Goal: Task Accomplishment & Management: Manage account settings

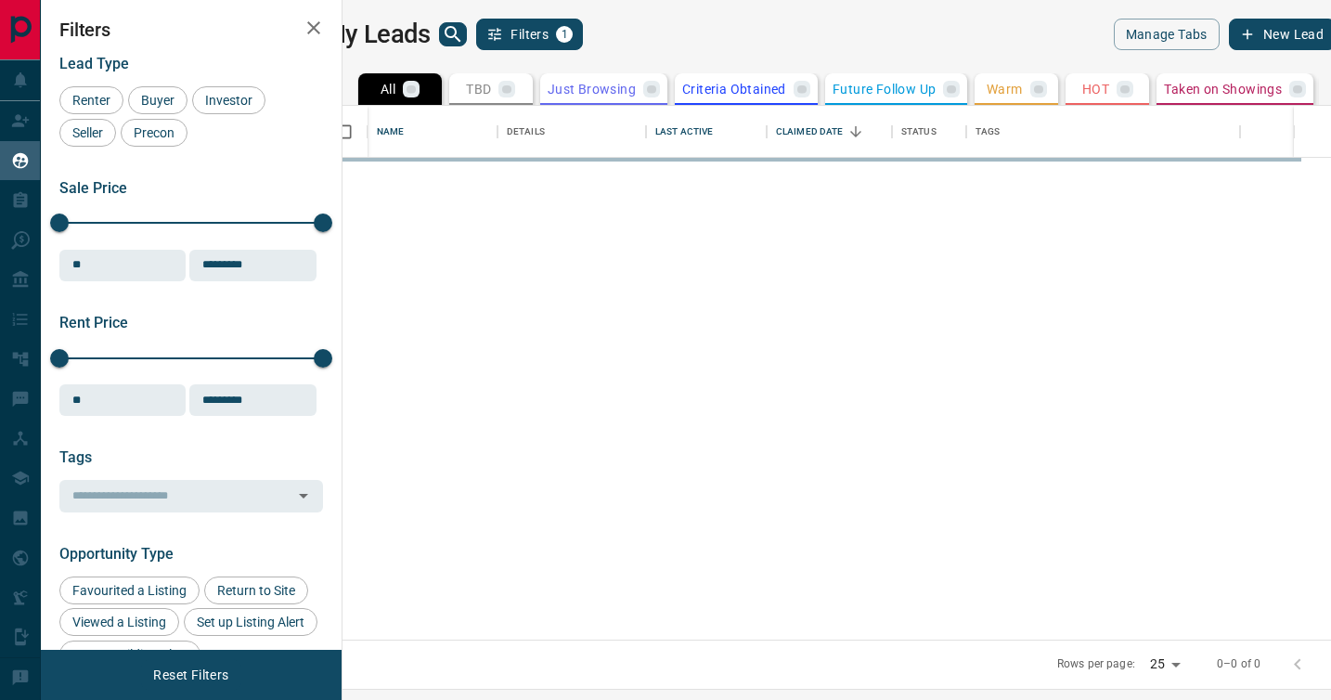
scroll to position [534, 980]
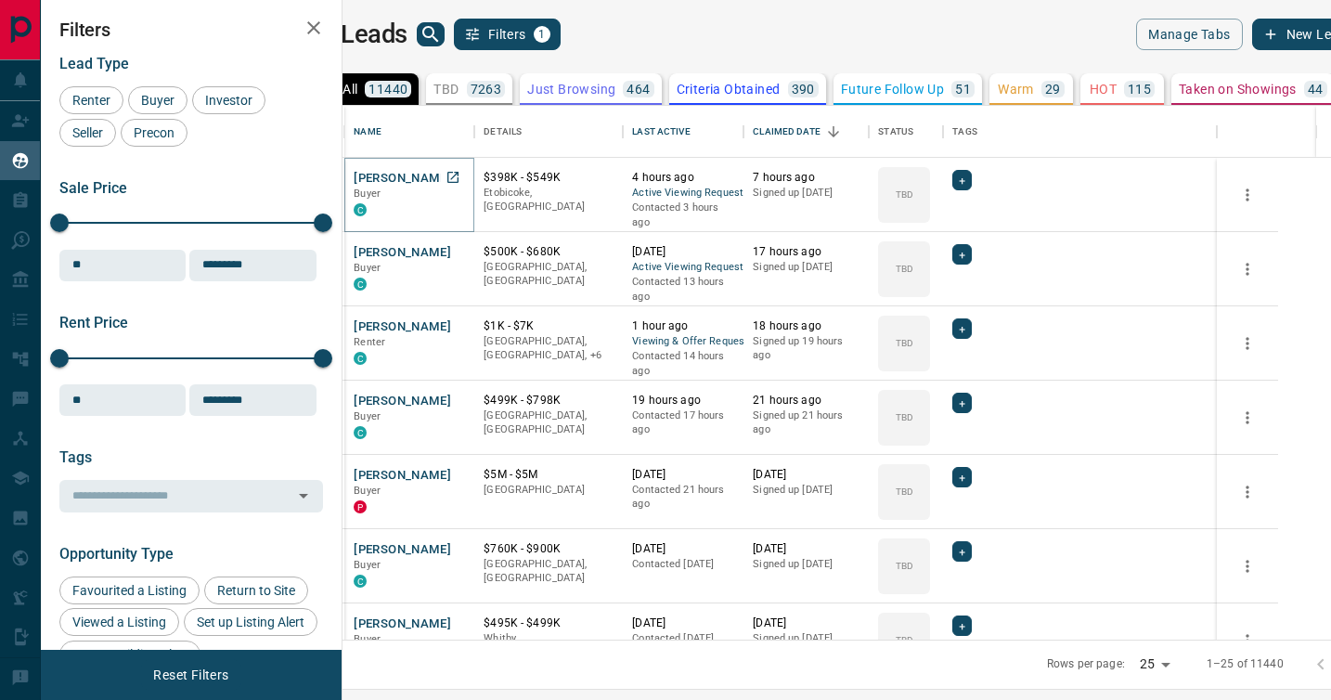
click at [421, 175] on button "[PERSON_NAME]" at bounding box center [402, 179] width 97 height 18
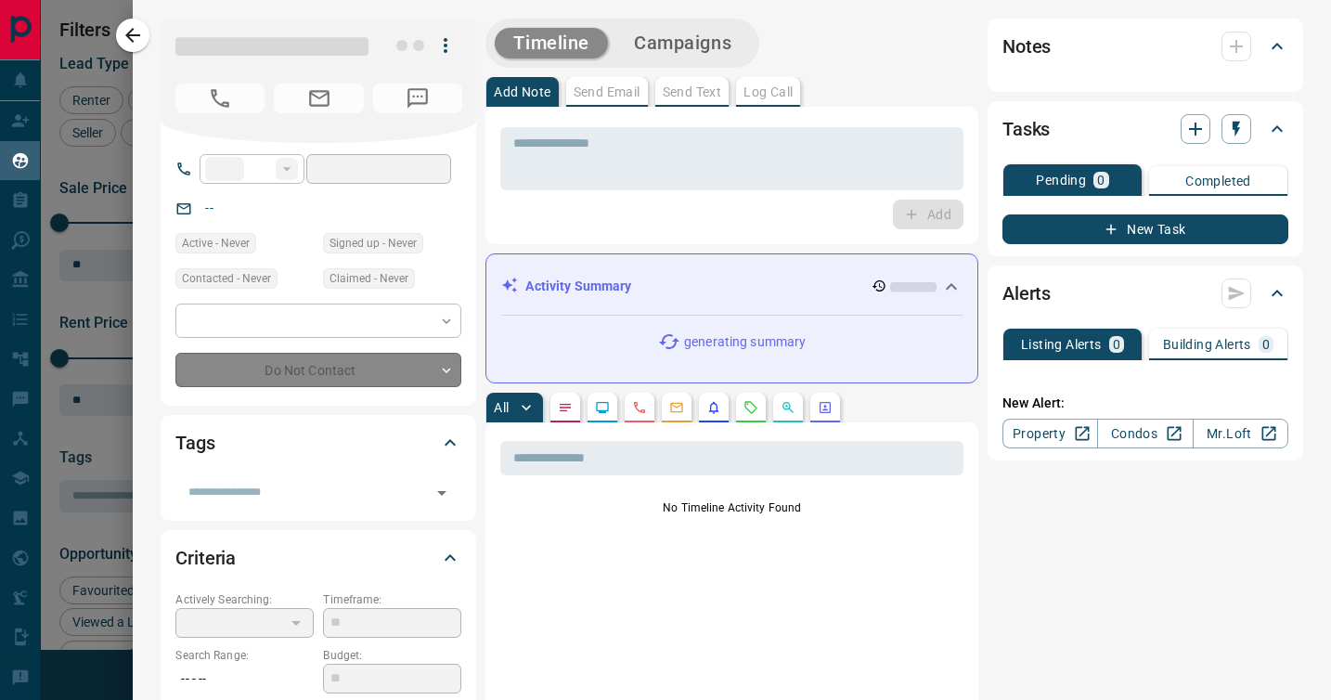
type input "**"
type input "**********"
type input "**"
type input "*"
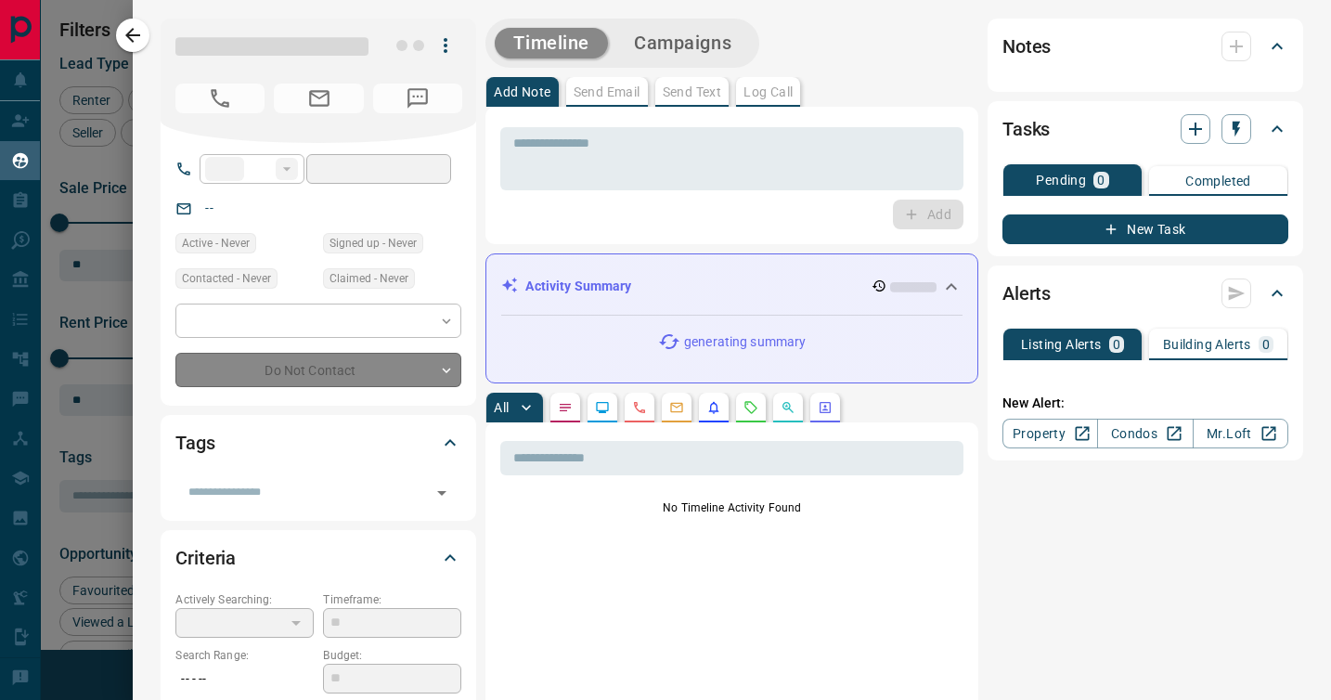
type input "**********"
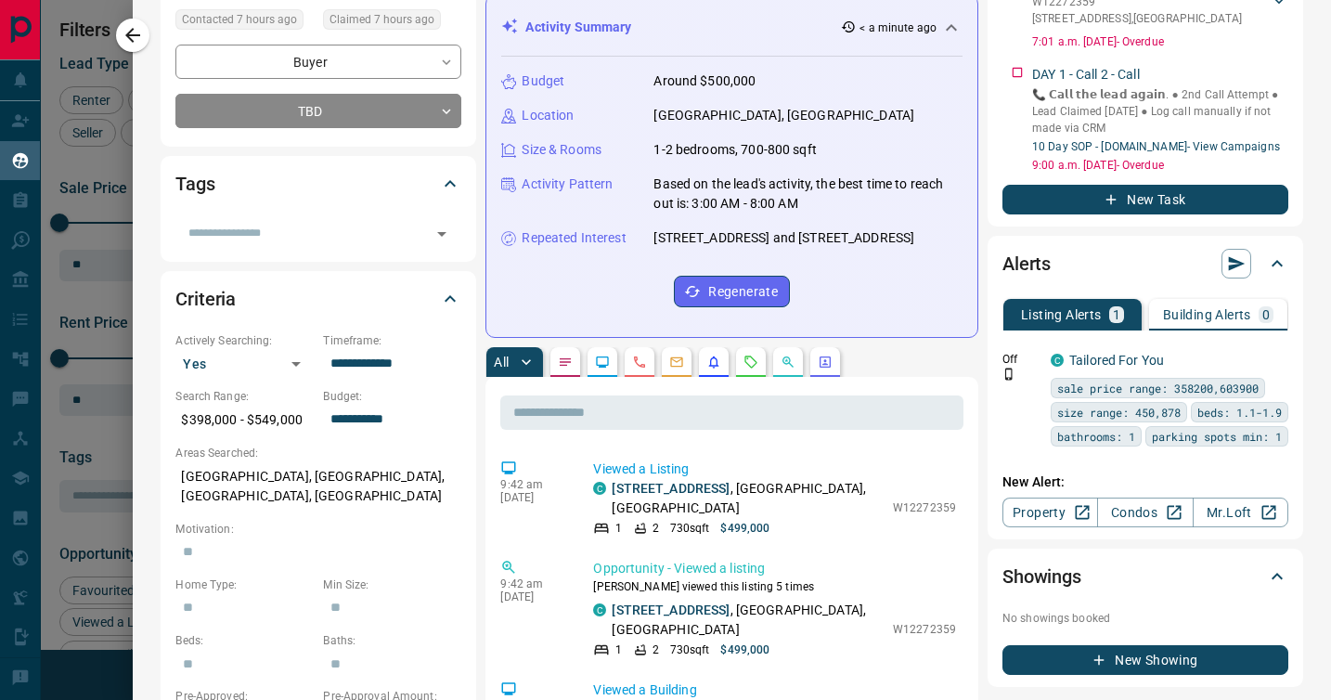
scroll to position [459, 0]
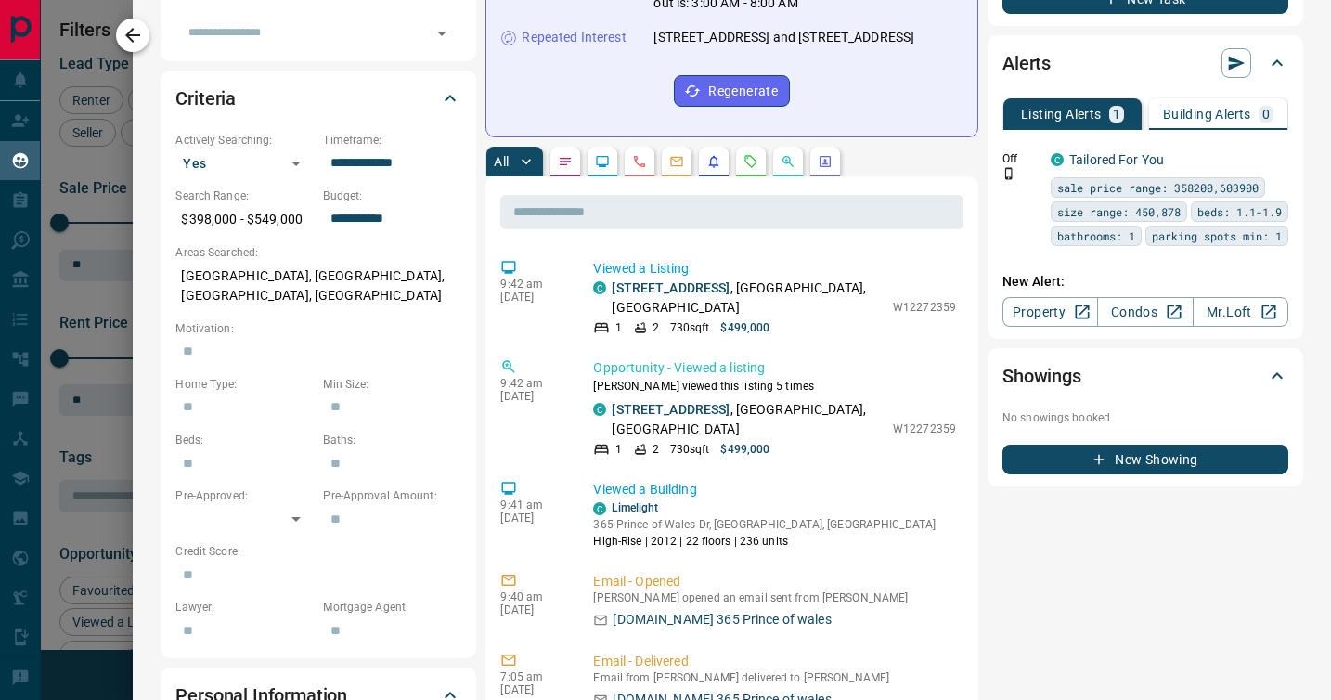
click at [138, 37] on icon "button" at bounding box center [133, 35] width 22 height 22
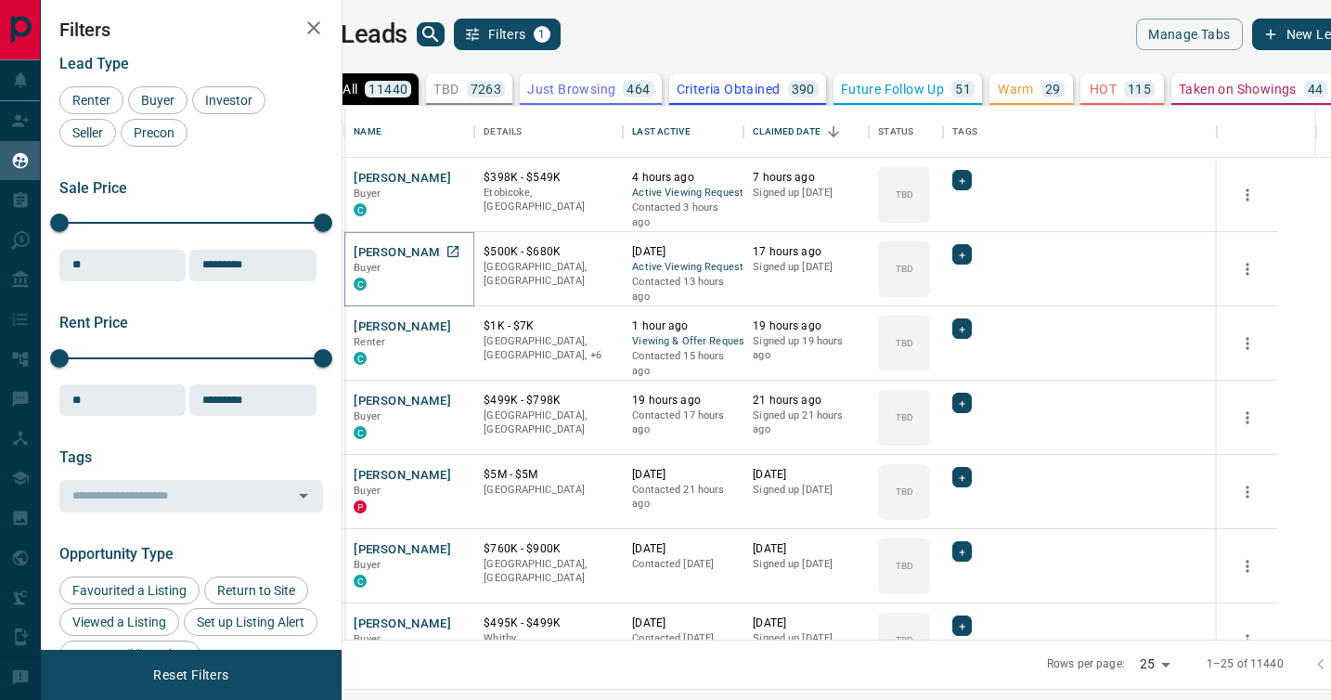
click at [451, 249] on button "[PERSON_NAME]" at bounding box center [402, 253] width 97 height 18
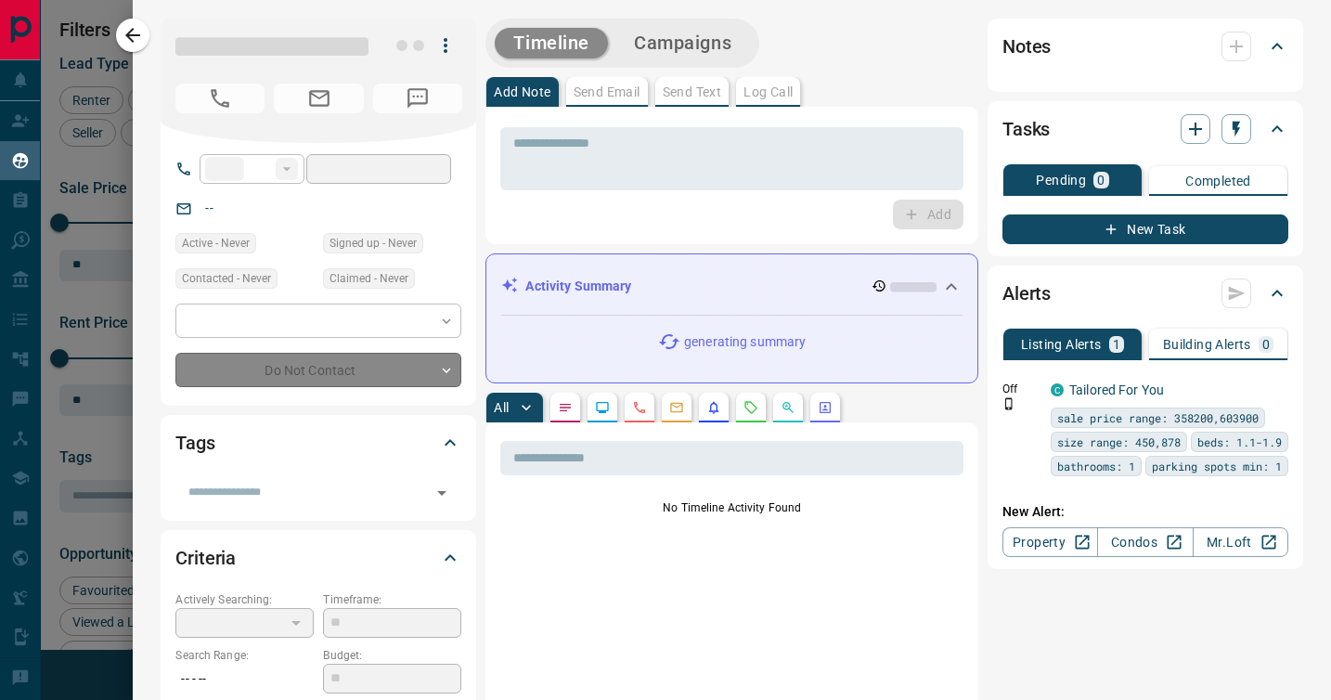
type input "**"
type input "**********"
type input "**"
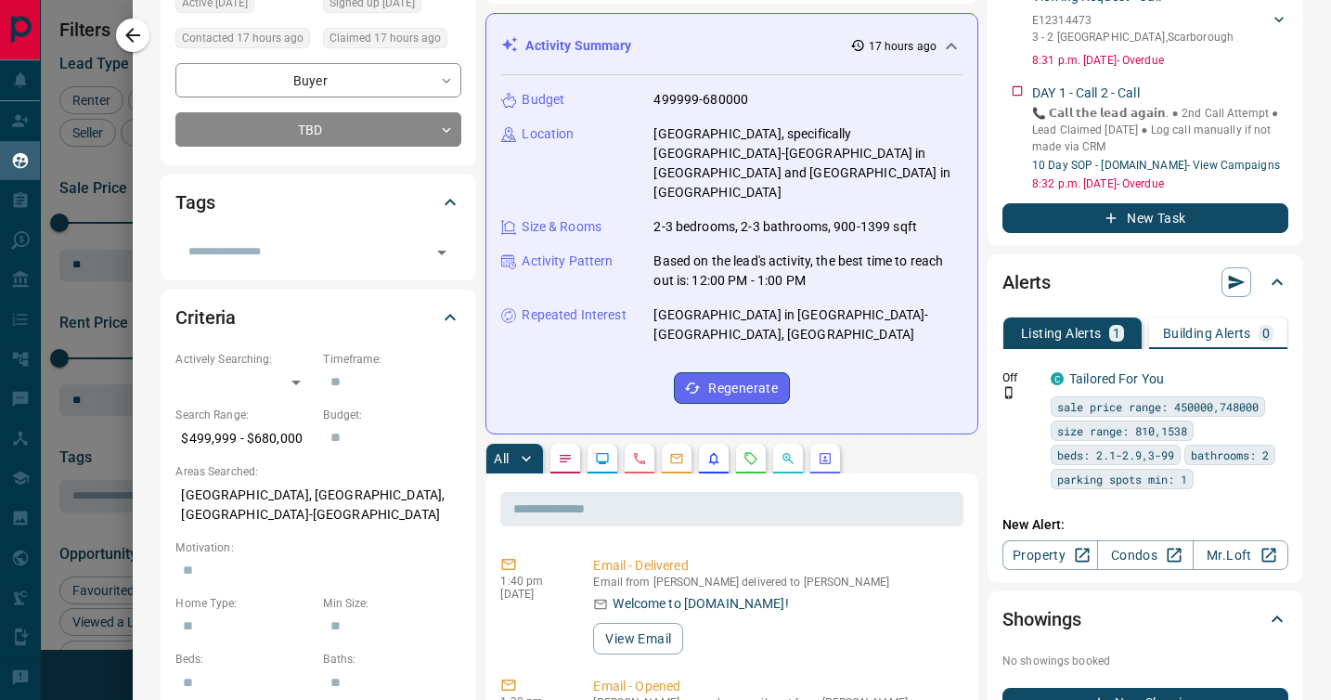
scroll to position [307, 0]
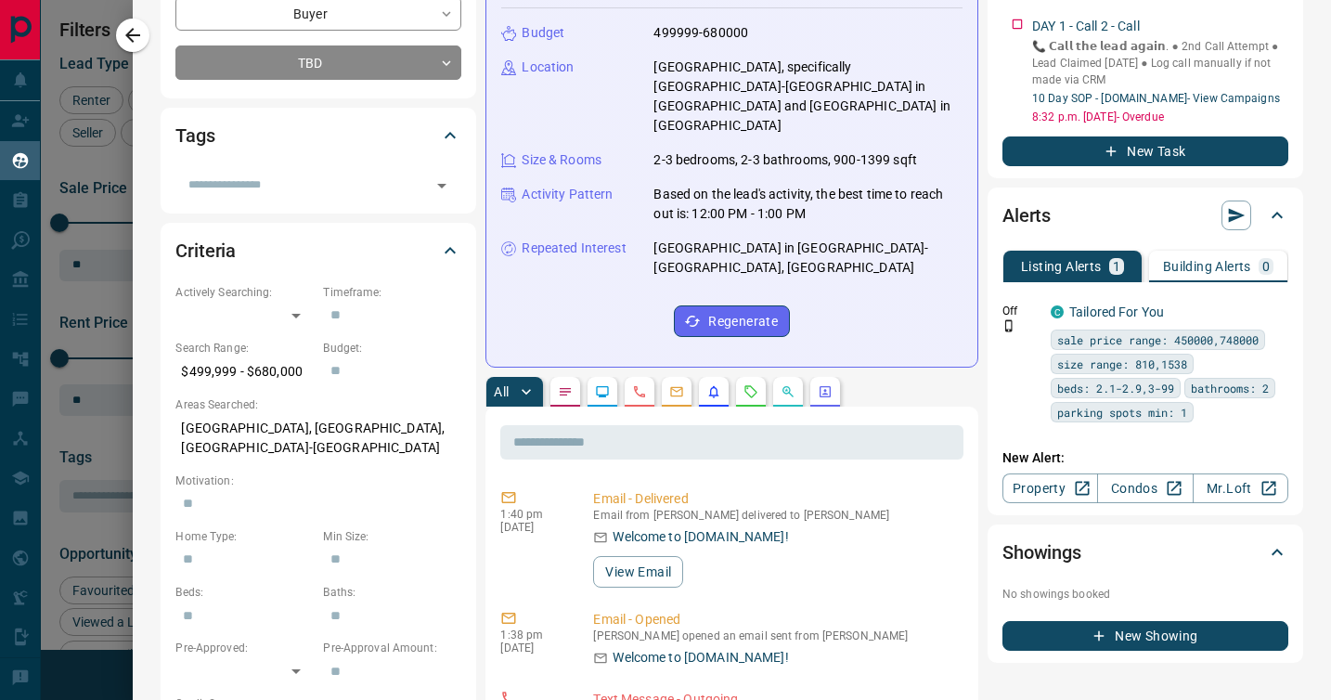
click at [751, 384] on icon "Requests" at bounding box center [751, 391] width 15 height 15
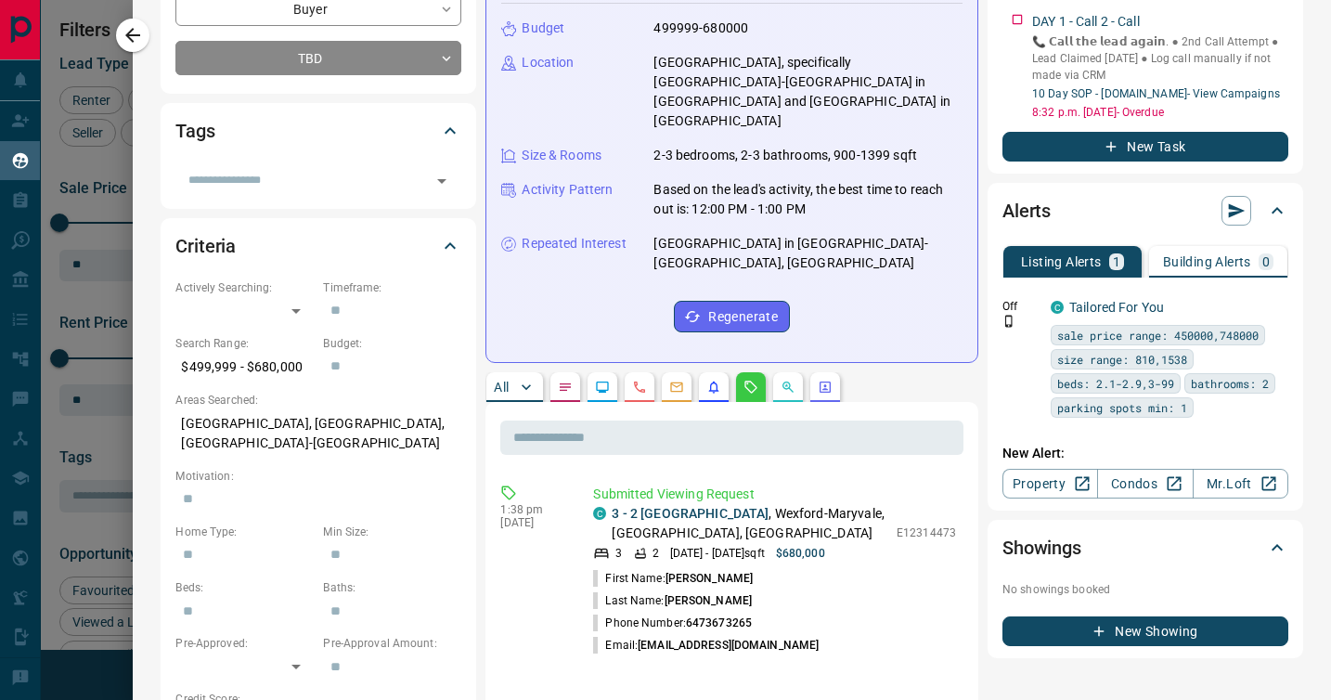
scroll to position [0, 0]
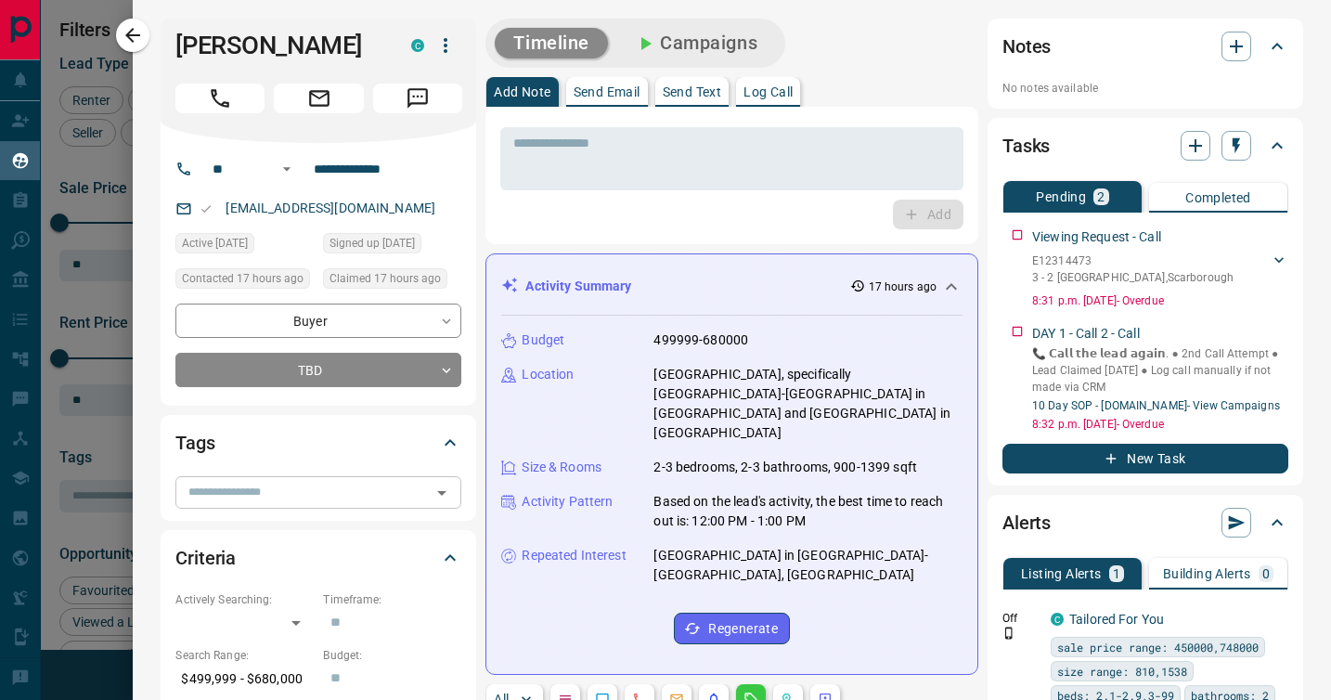
click at [317, 485] on input "text" at bounding box center [303, 492] width 244 height 20
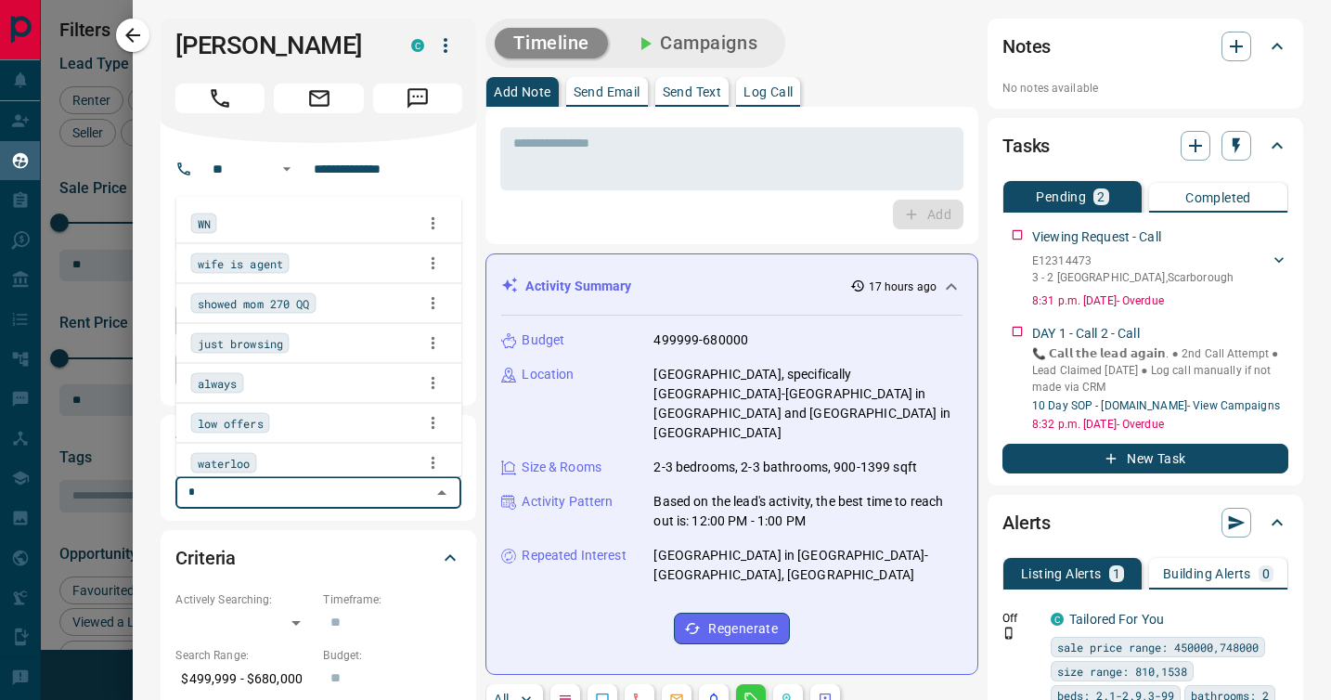
type input "**"
click at [208, 220] on span "WN" at bounding box center [204, 223] width 13 height 19
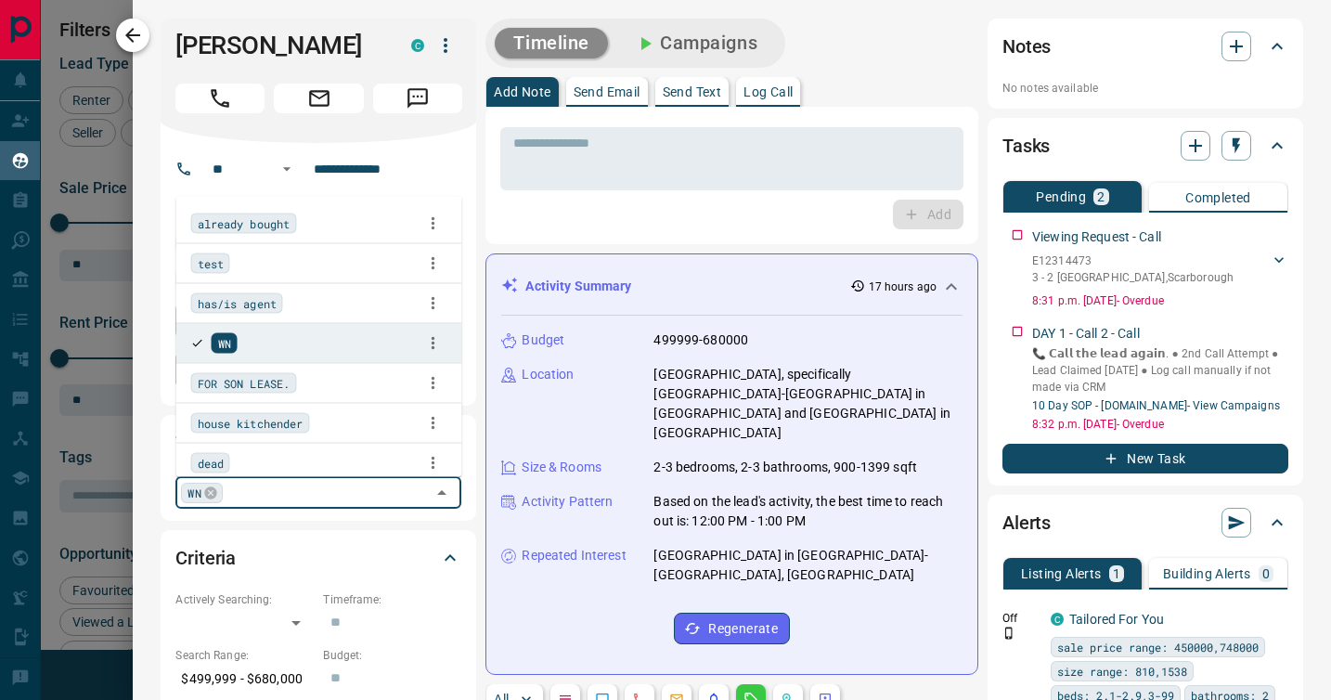
click at [134, 32] on icon "button" at bounding box center [133, 35] width 22 height 22
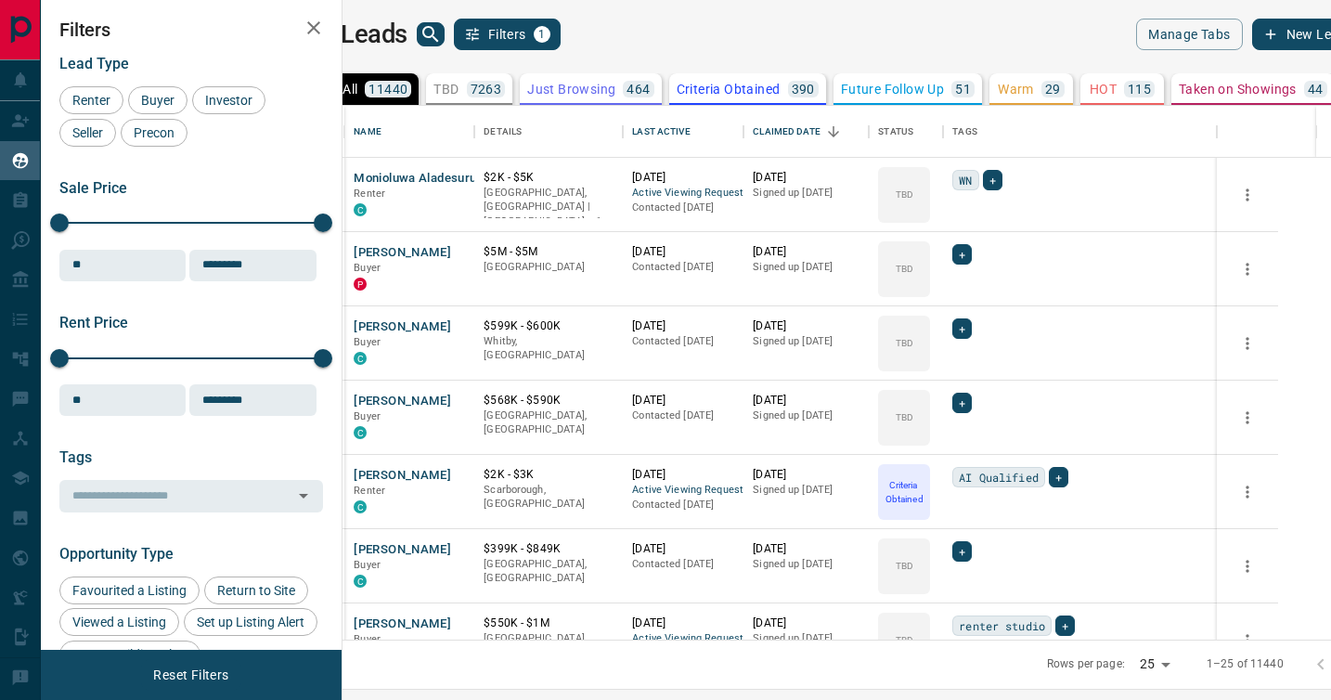
scroll to position [1375, 0]
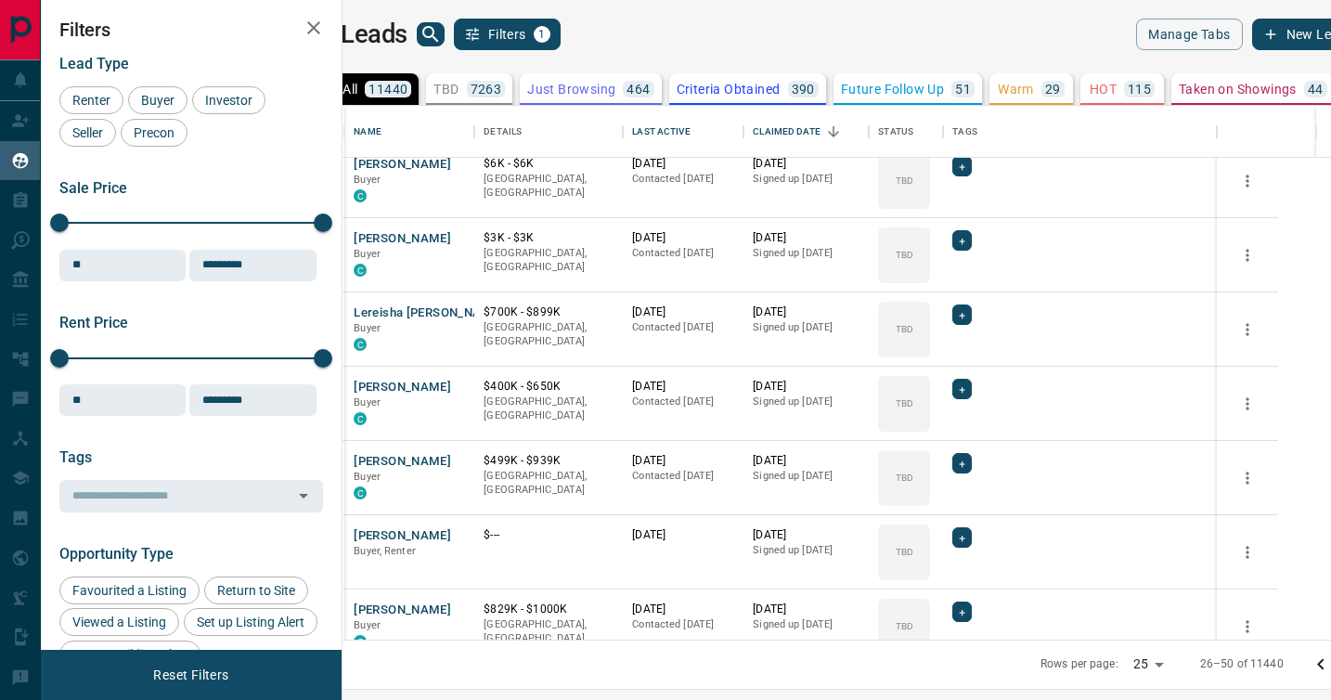
scroll to position [539, 0]
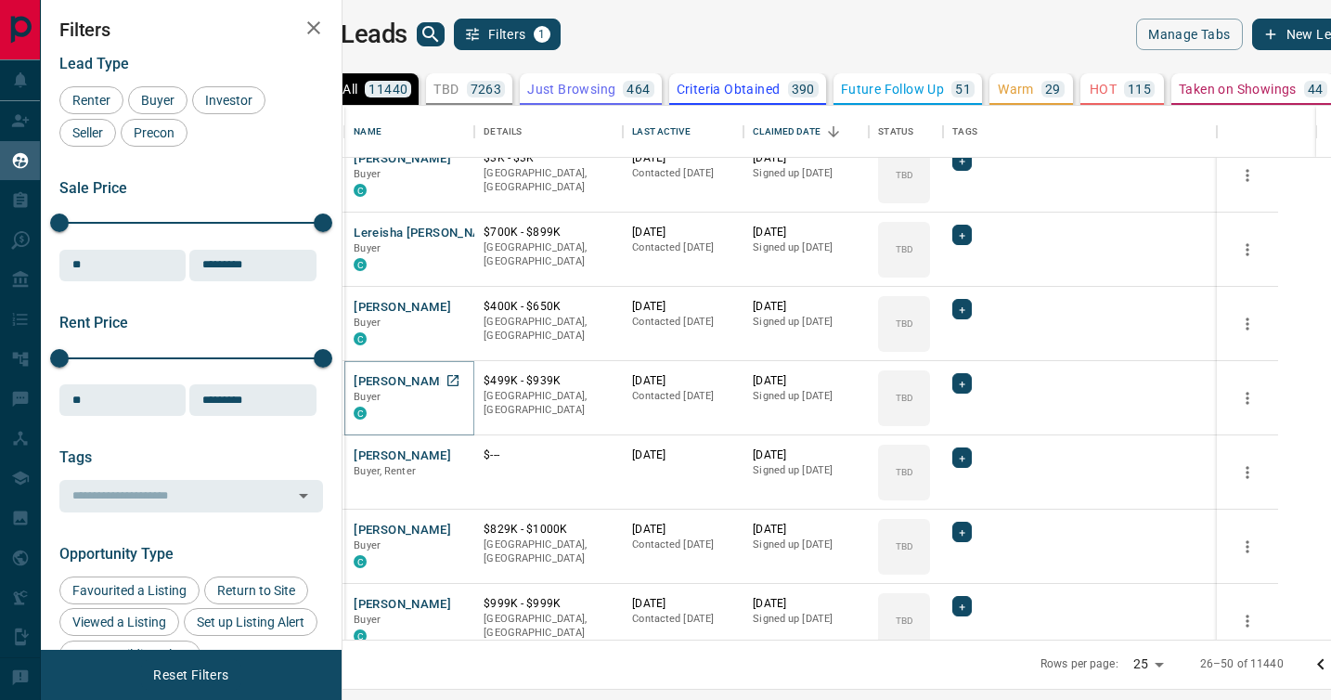
click at [416, 382] on button "[PERSON_NAME]" at bounding box center [402, 382] width 97 height 18
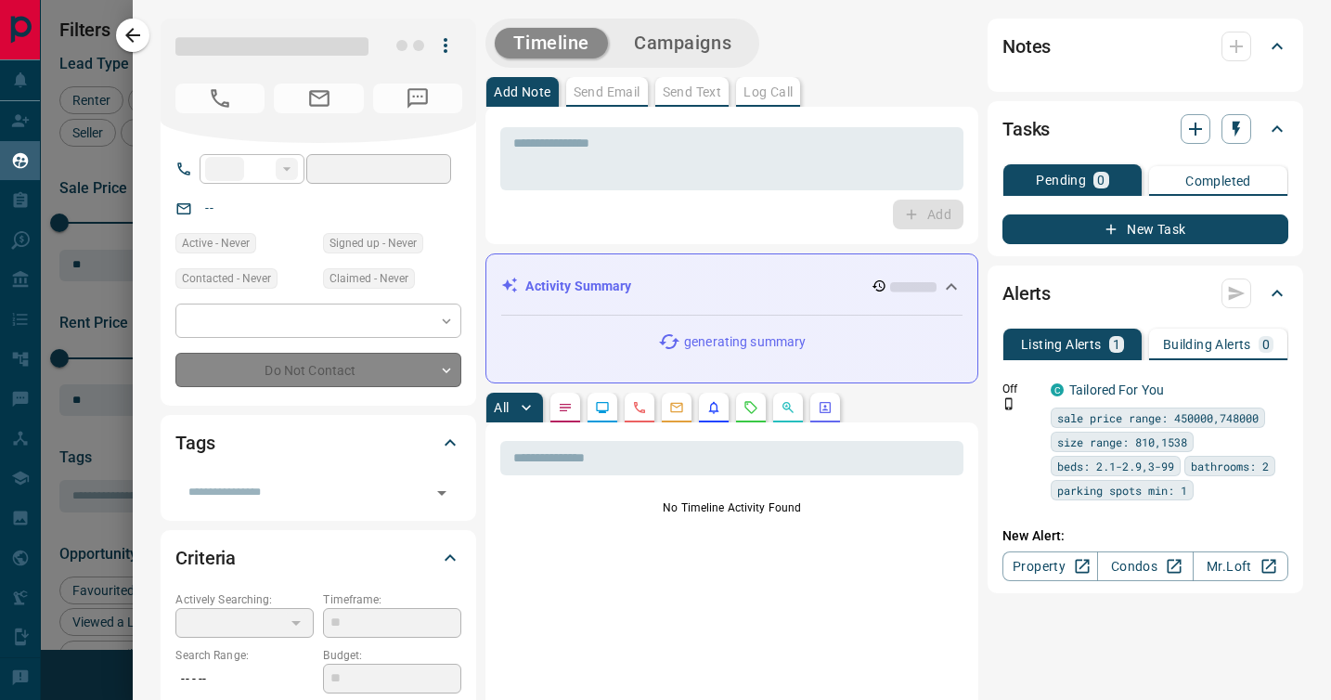
type input "**"
type input "**********"
type input "**"
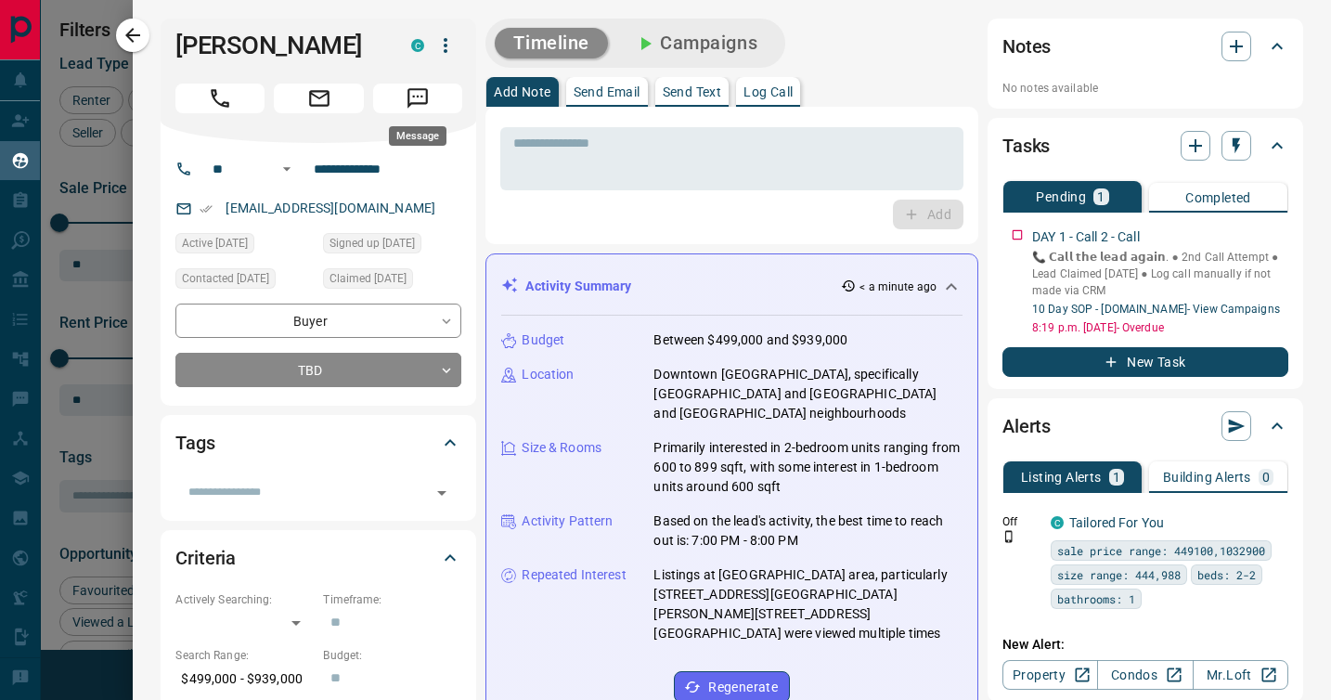
click at [421, 97] on icon "Message" at bounding box center [418, 98] width 20 height 20
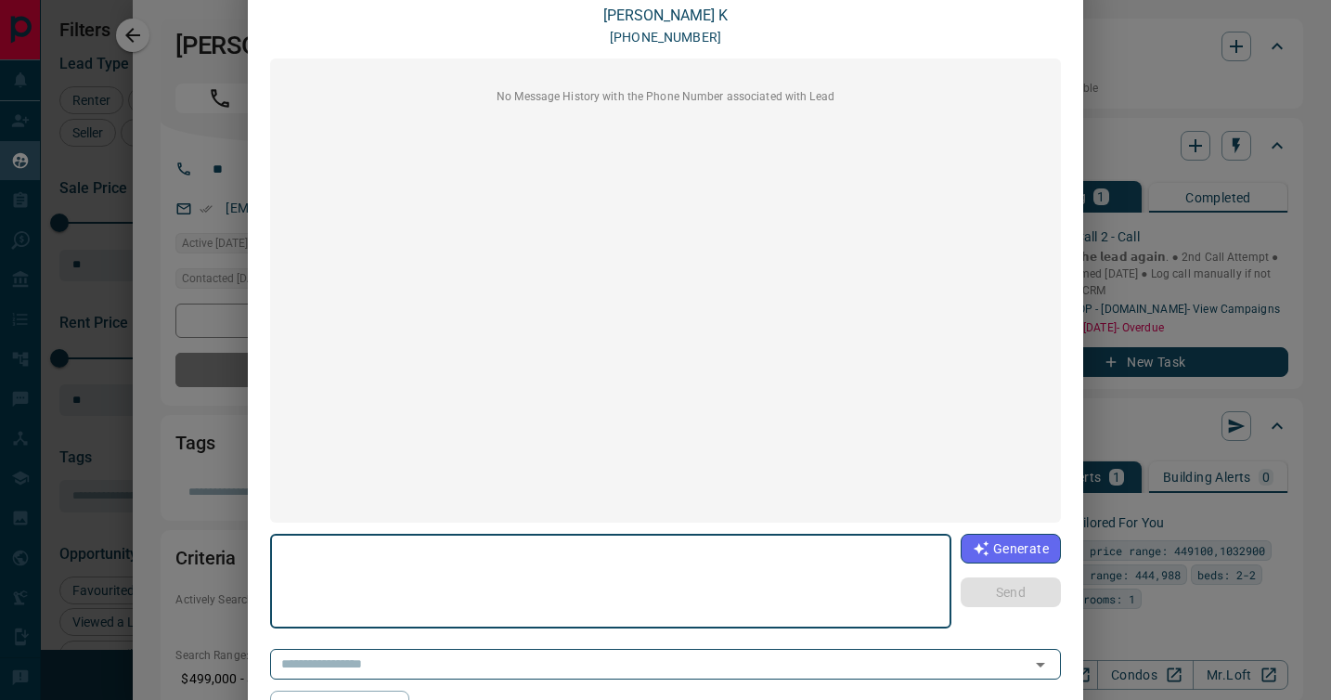
scroll to position [151, 0]
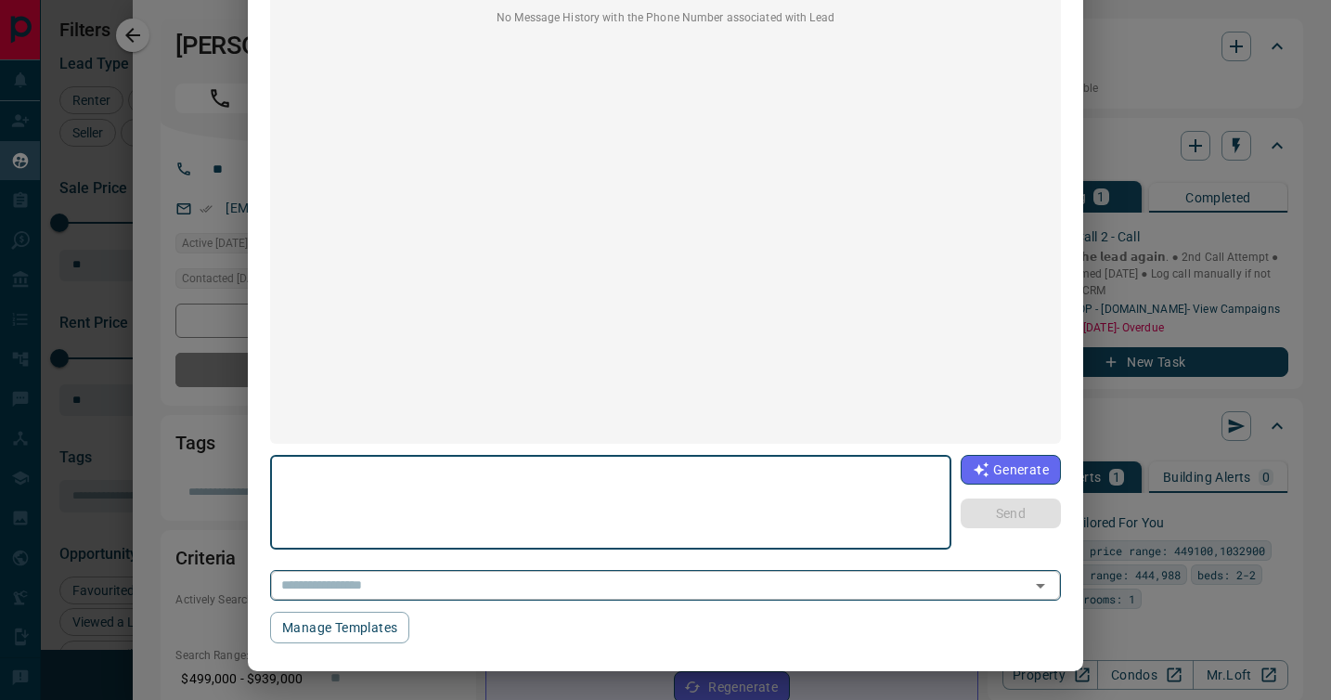
click at [1039, 587] on icon "Open" at bounding box center [1040, 586] width 22 height 22
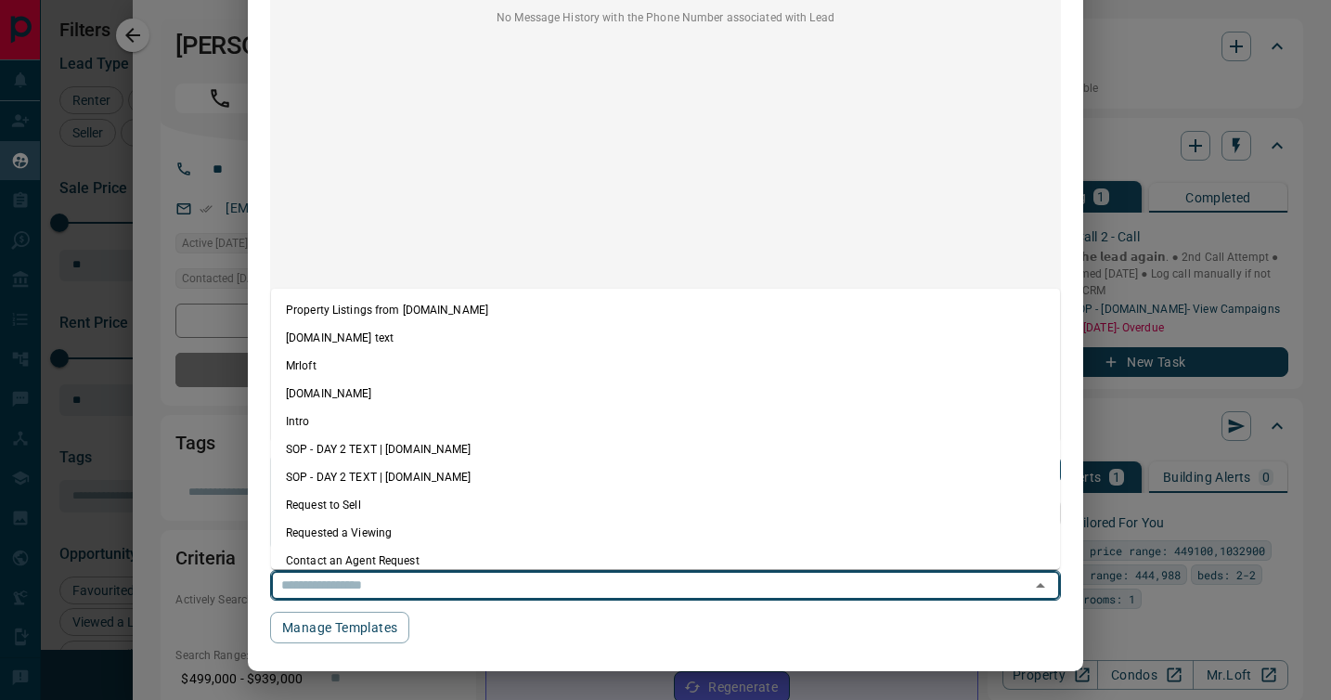
click at [583, 312] on li "Property Listings from [DOMAIN_NAME]" at bounding box center [665, 310] width 789 height 28
type textarea "**********"
type input "**********"
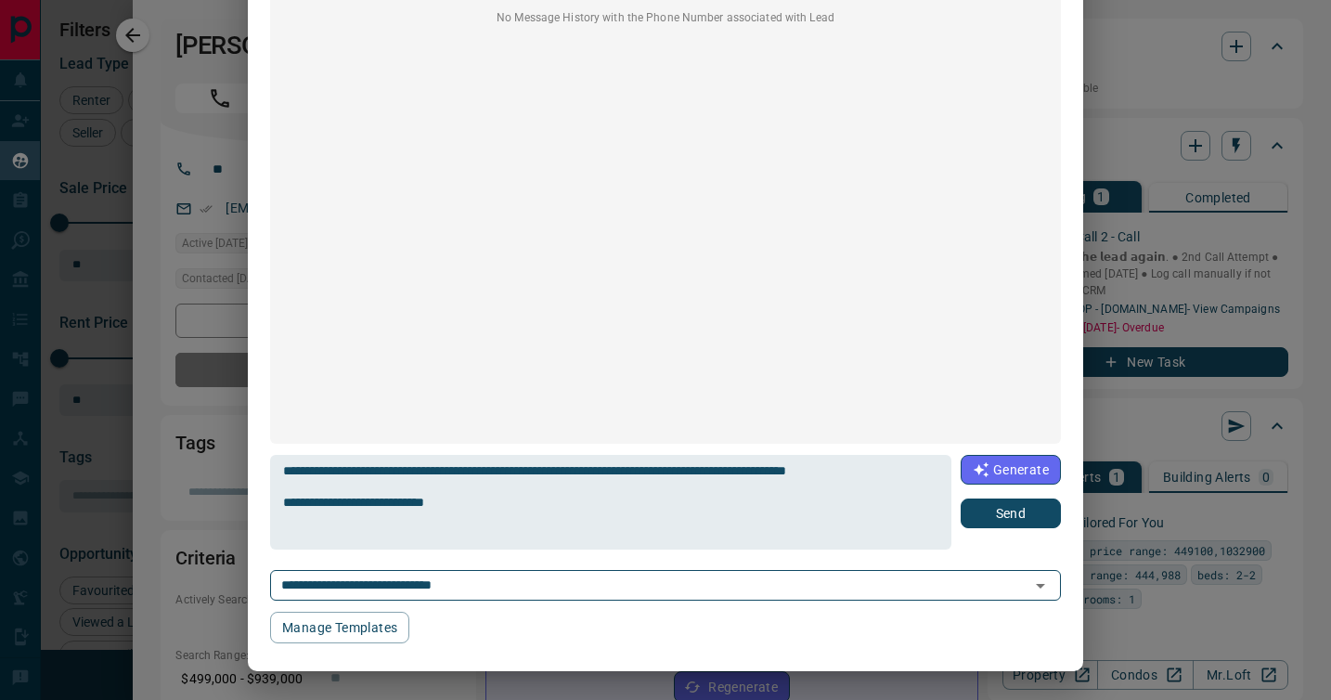
click at [1014, 513] on button "Send" at bounding box center [1011, 513] width 100 height 30
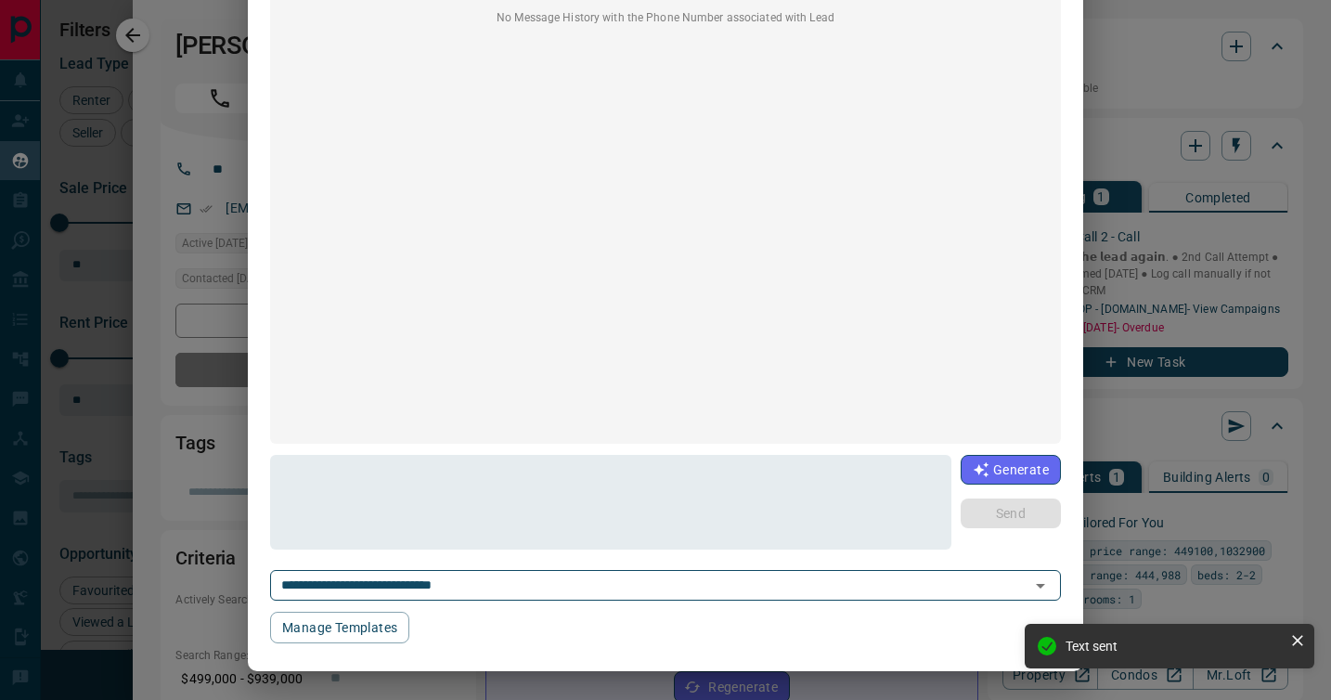
click at [1320, 519] on div "**********" at bounding box center [665, 350] width 1331 height 700
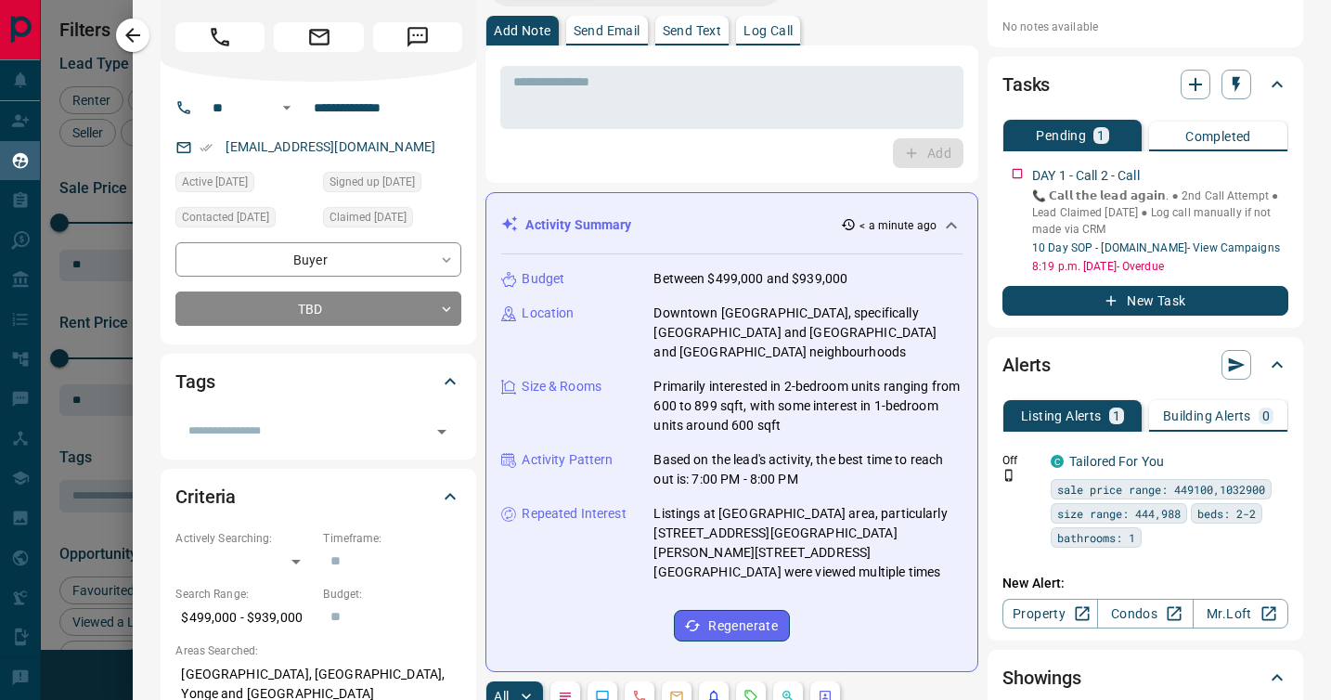
scroll to position [0, 0]
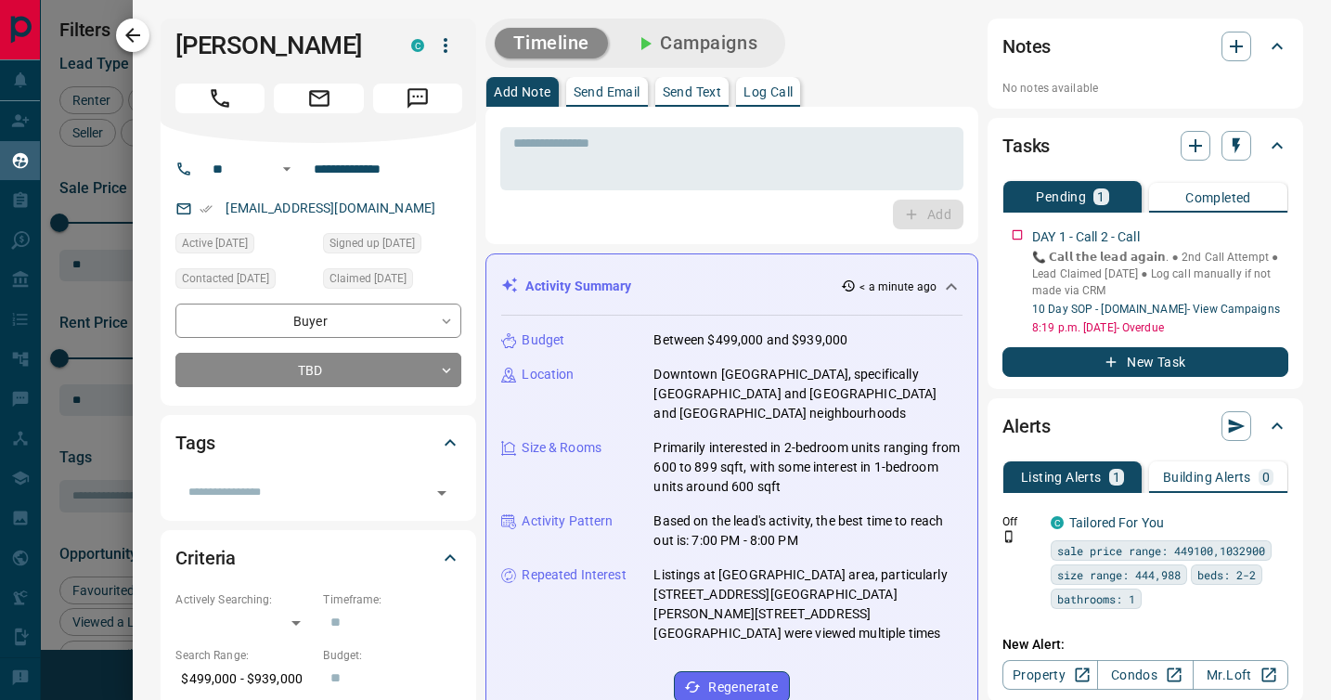
click at [134, 34] on icon "button" at bounding box center [132, 35] width 15 height 15
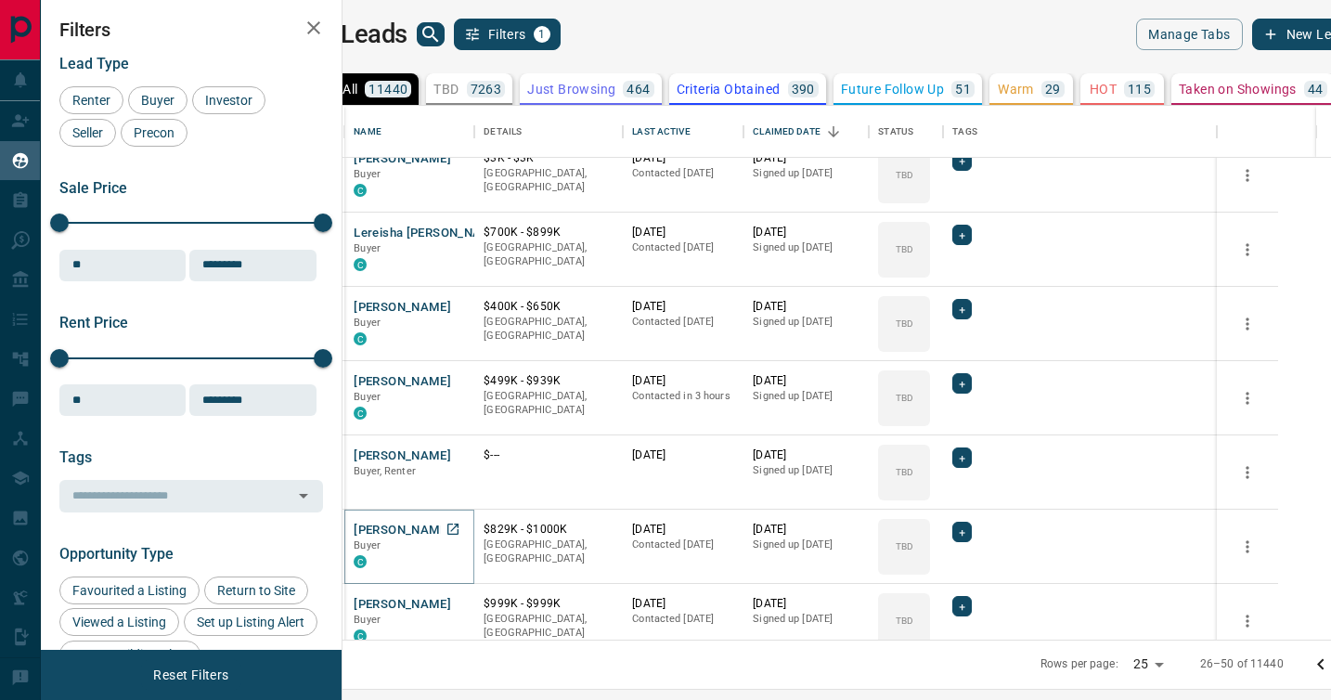
click at [447, 528] on button "[PERSON_NAME]" at bounding box center [402, 531] width 97 height 18
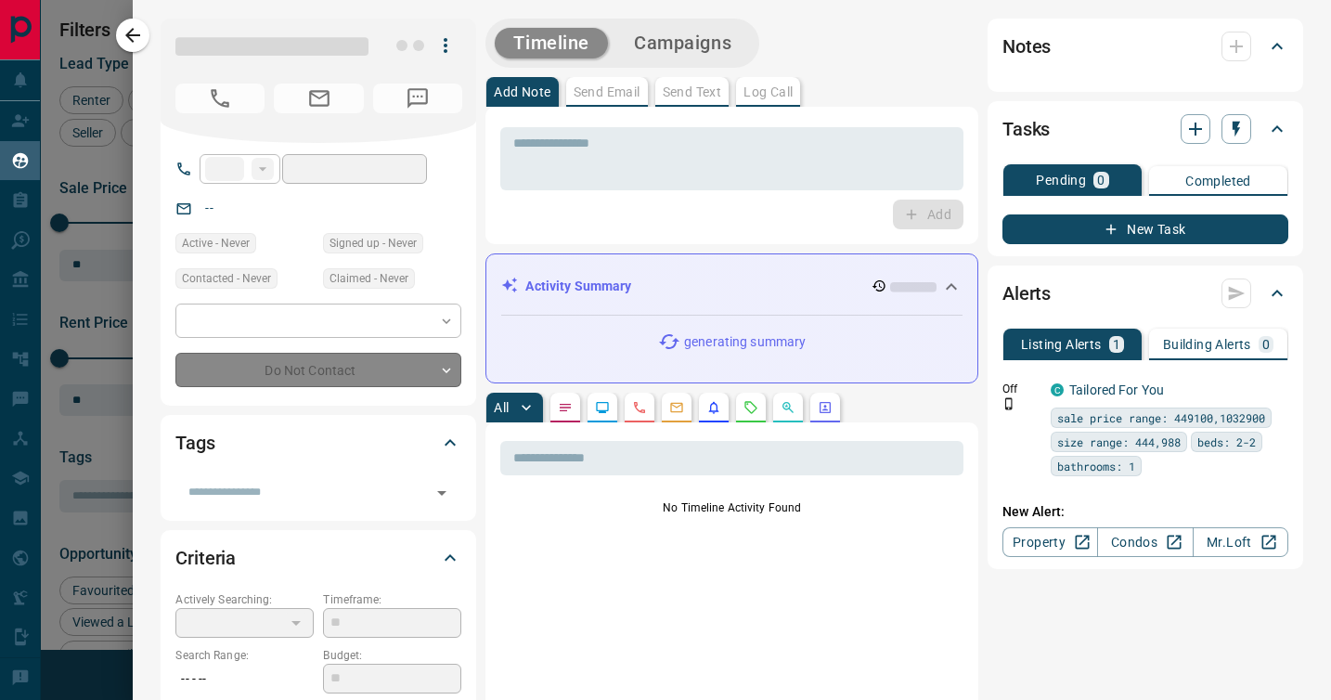
type input "**"
type input "**********"
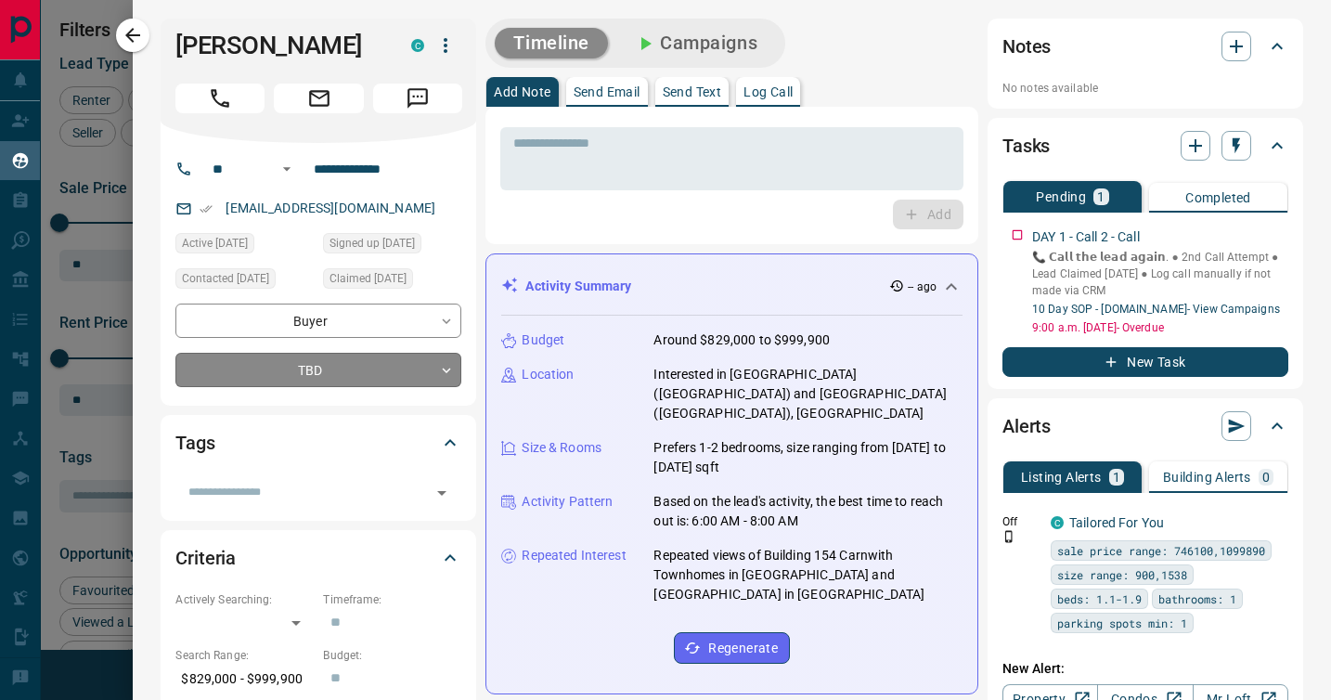
click at [446, 371] on body "Lead Transfers Claim Leads My Leads Tasks Opportunities Deals Campaigns Automat…" at bounding box center [665, 338] width 1331 height 677
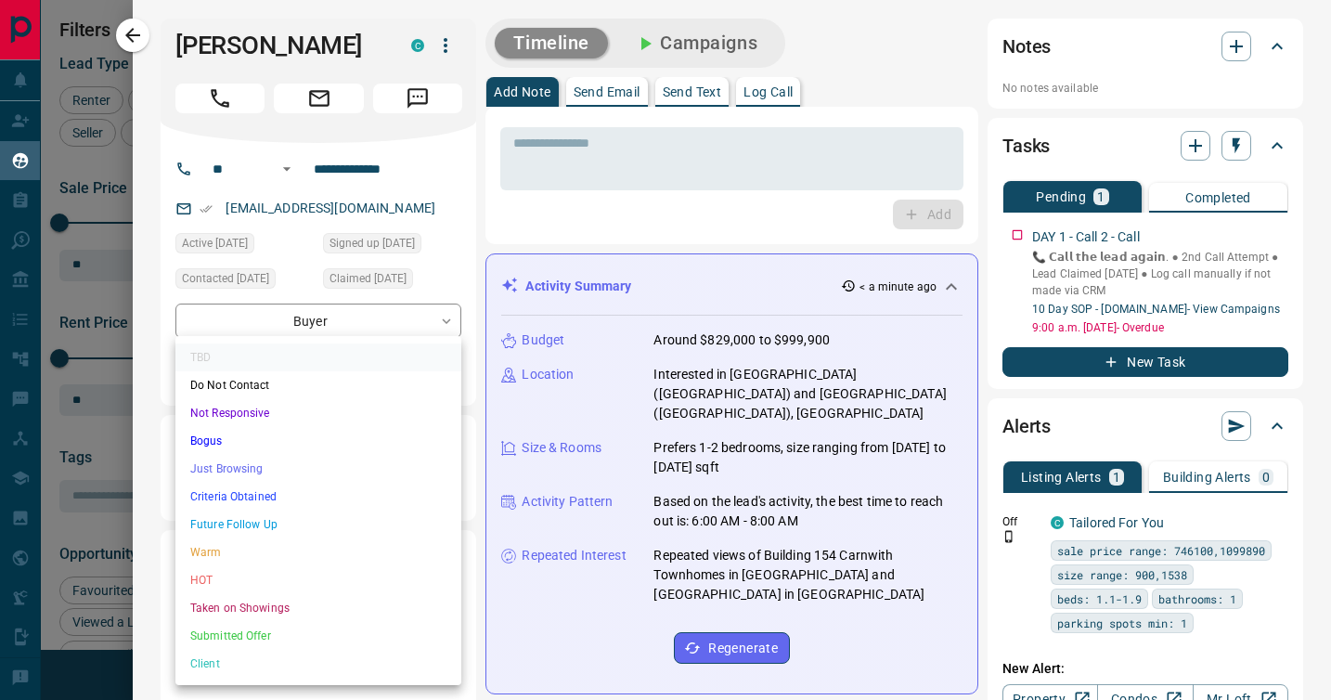
click at [396, 412] on li "Not Responsive" at bounding box center [318, 413] width 286 height 28
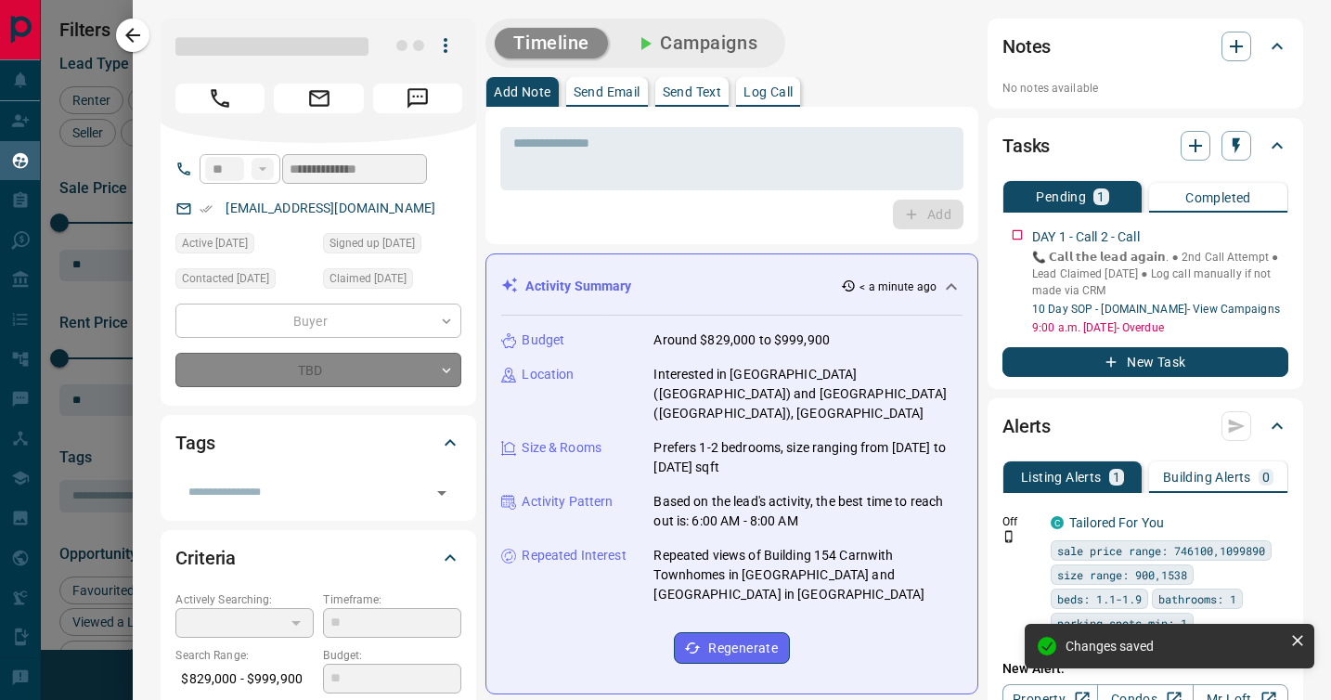
type input "*"
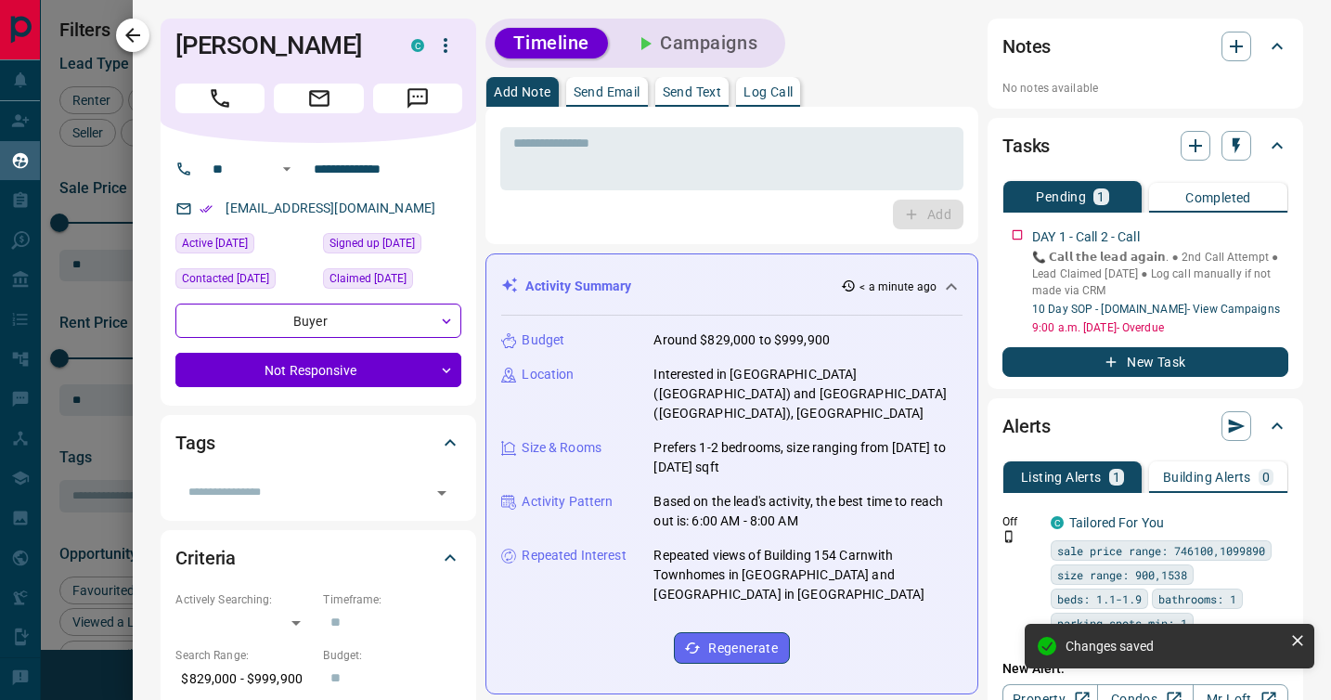
click at [137, 36] on icon "button" at bounding box center [133, 35] width 22 height 22
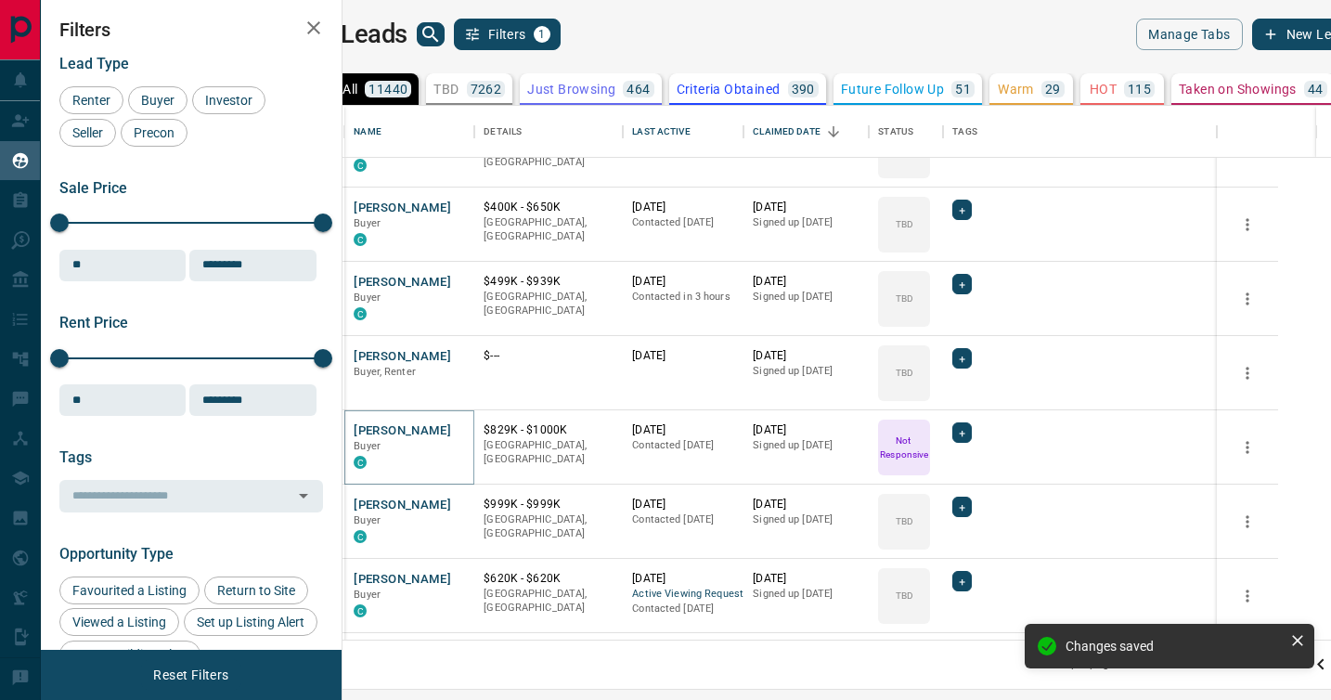
scroll to position [800, 0]
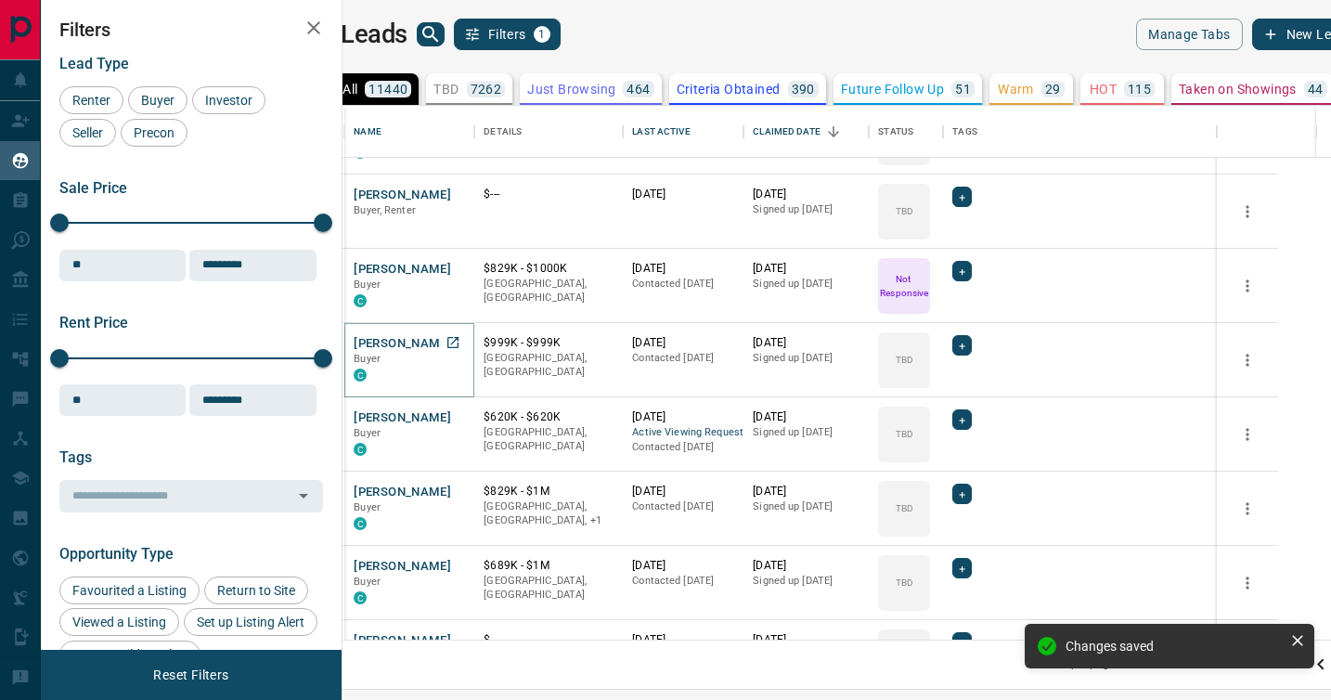
click at [430, 347] on button "[PERSON_NAME]" at bounding box center [402, 344] width 97 height 18
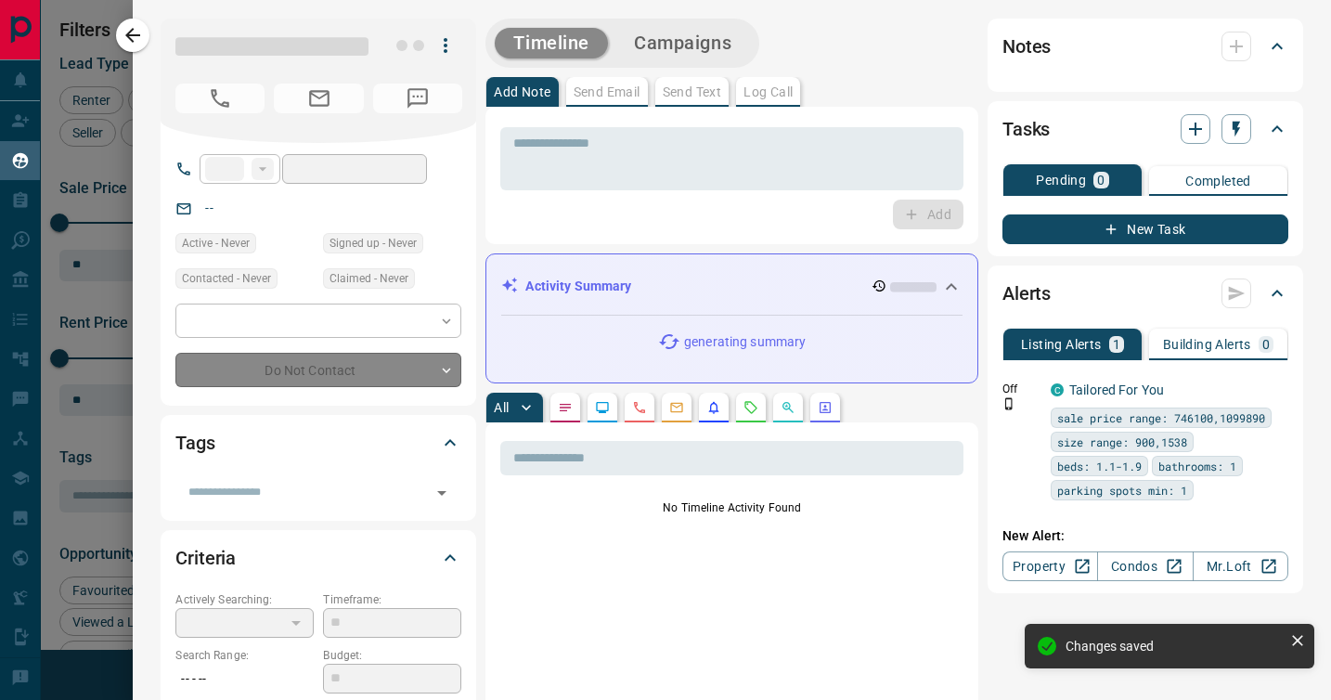
type input "**"
type input "**********"
type input "**"
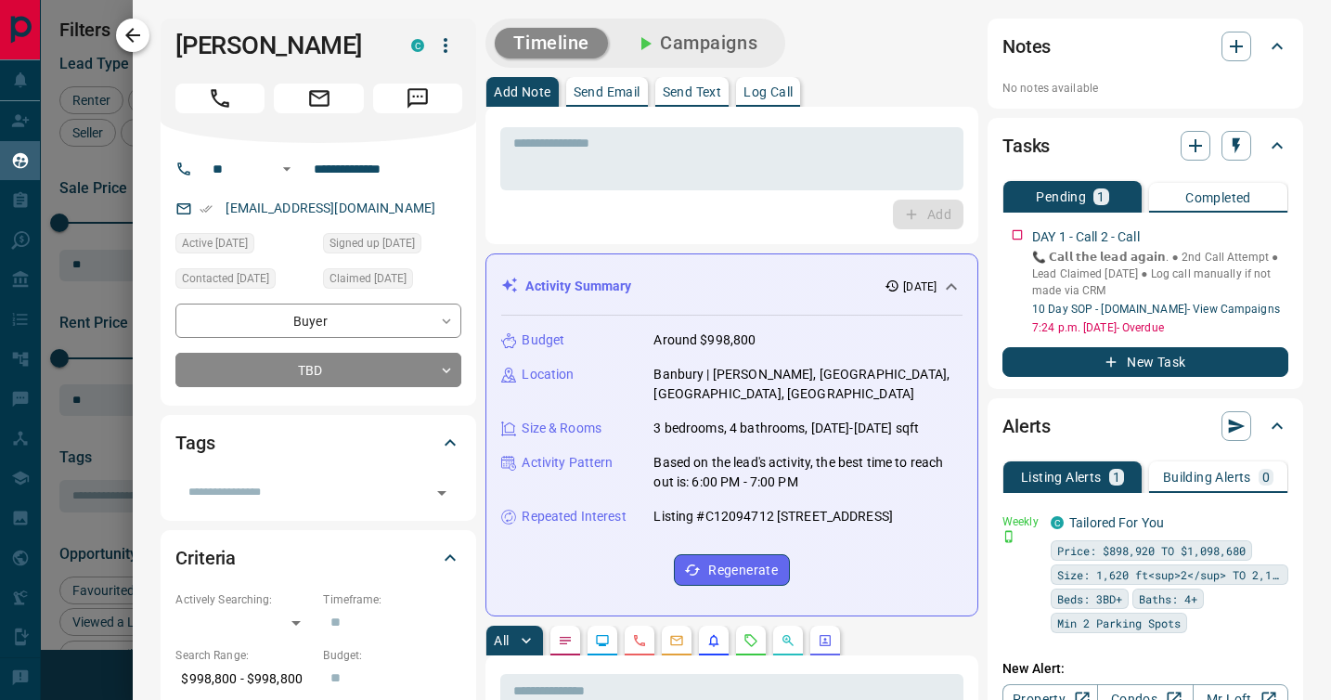
click at [136, 34] on icon "button" at bounding box center [132, 35] width 15 height 15
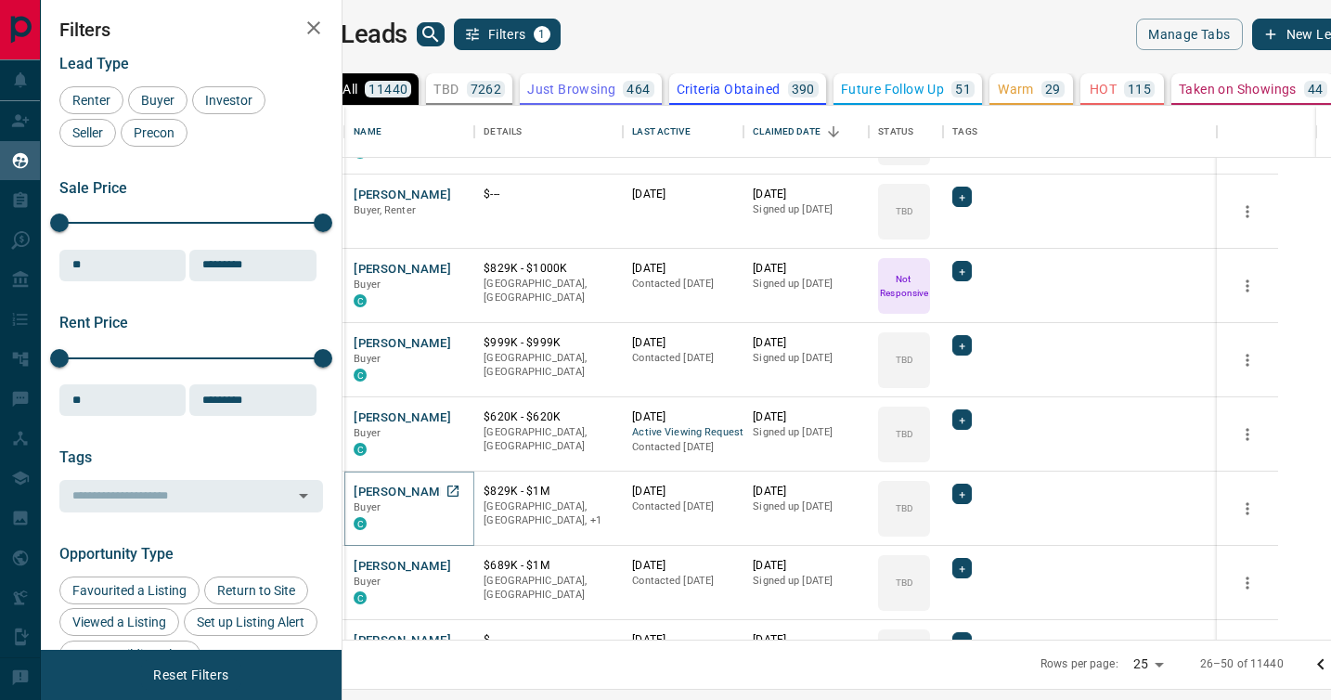
click at [432, 489] on button "[PERSON_NAME]" at bounding box center [402, 493] width 97 height 18
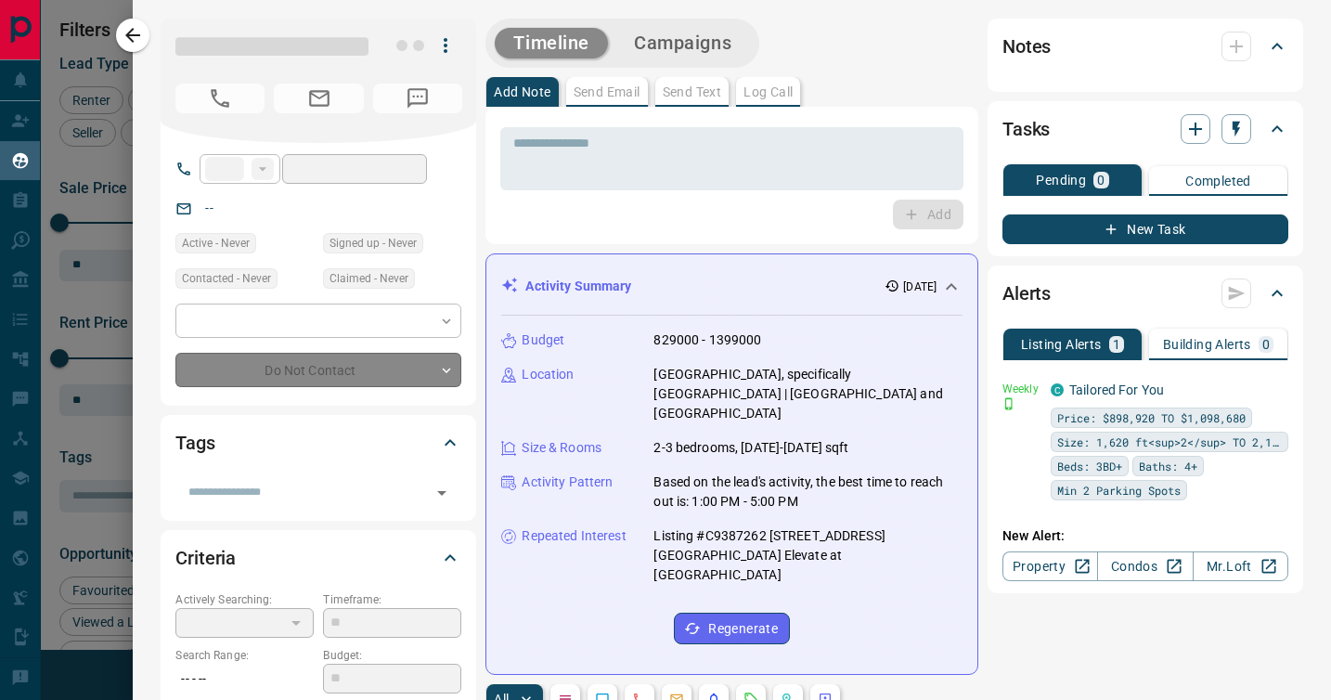
type input "**"
type input "**********"
type input "**"
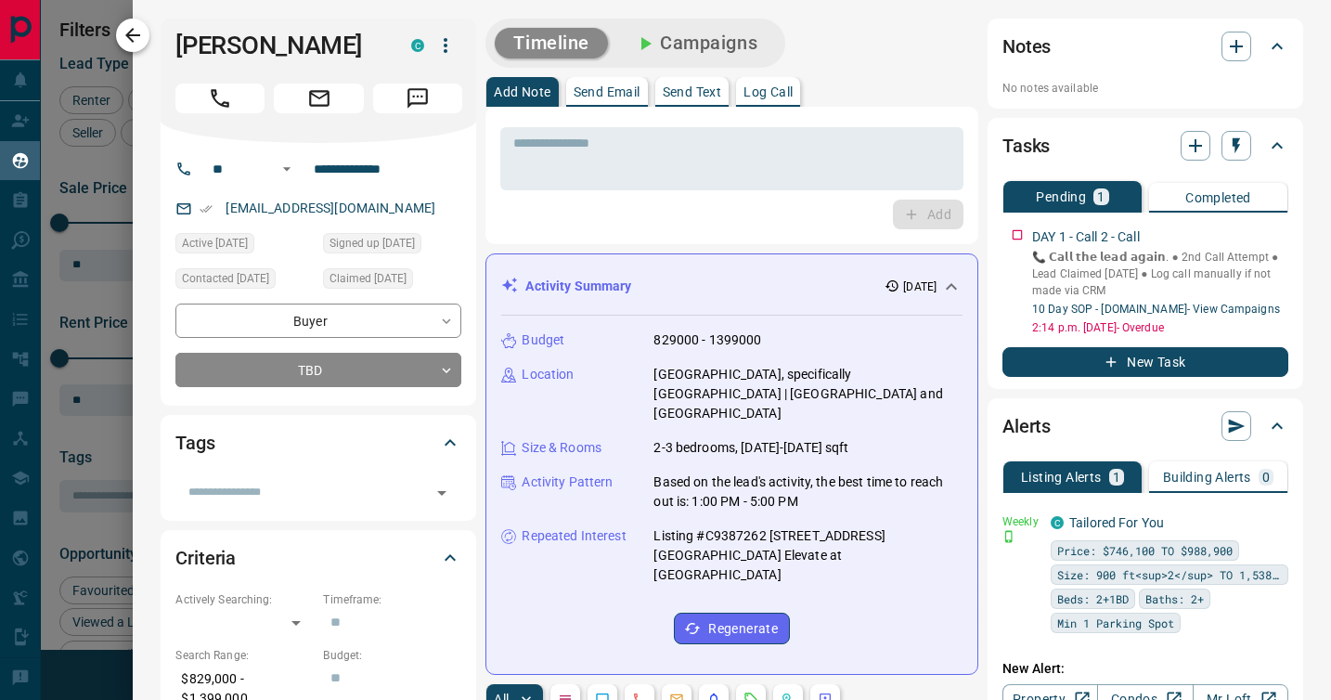
click at [138, 42] on icon "button" at bounding box center [133, 35] width 22 height 22
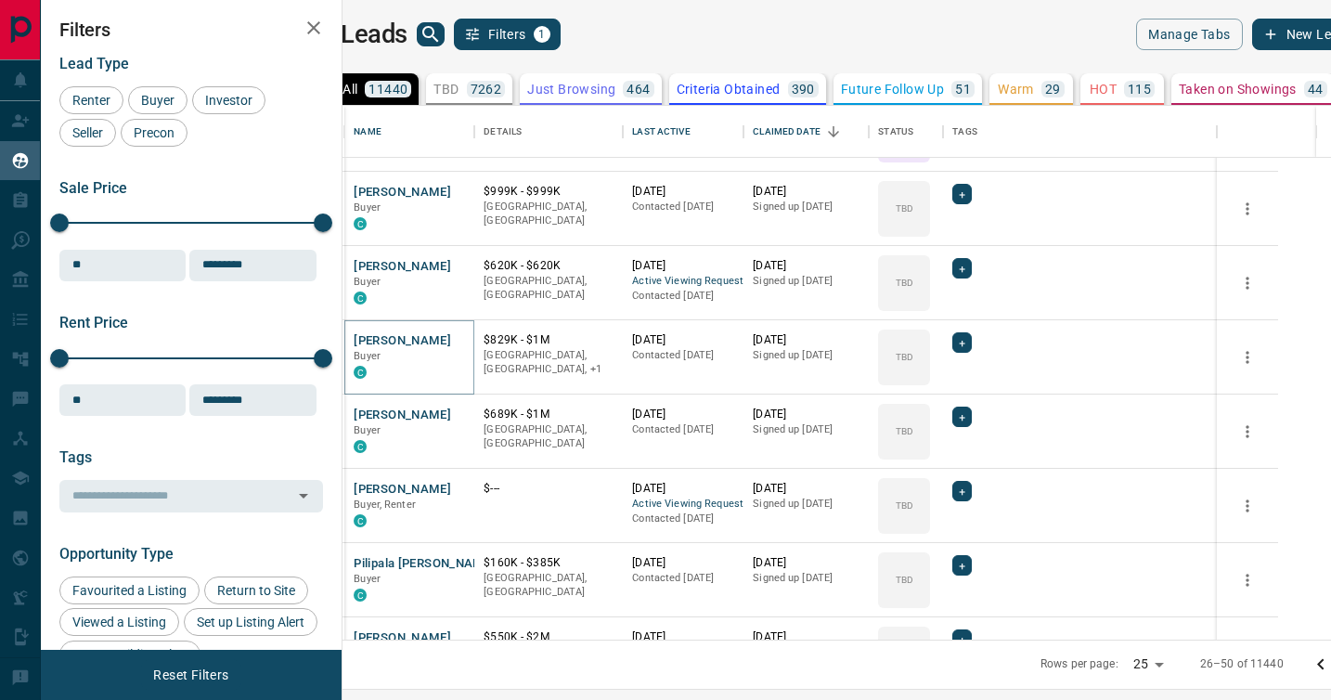
scroll to position [952, 0]
click at [431, 415] on button "[PERSON_NAME]" at bounding box center [402, 415] width 97 height 18
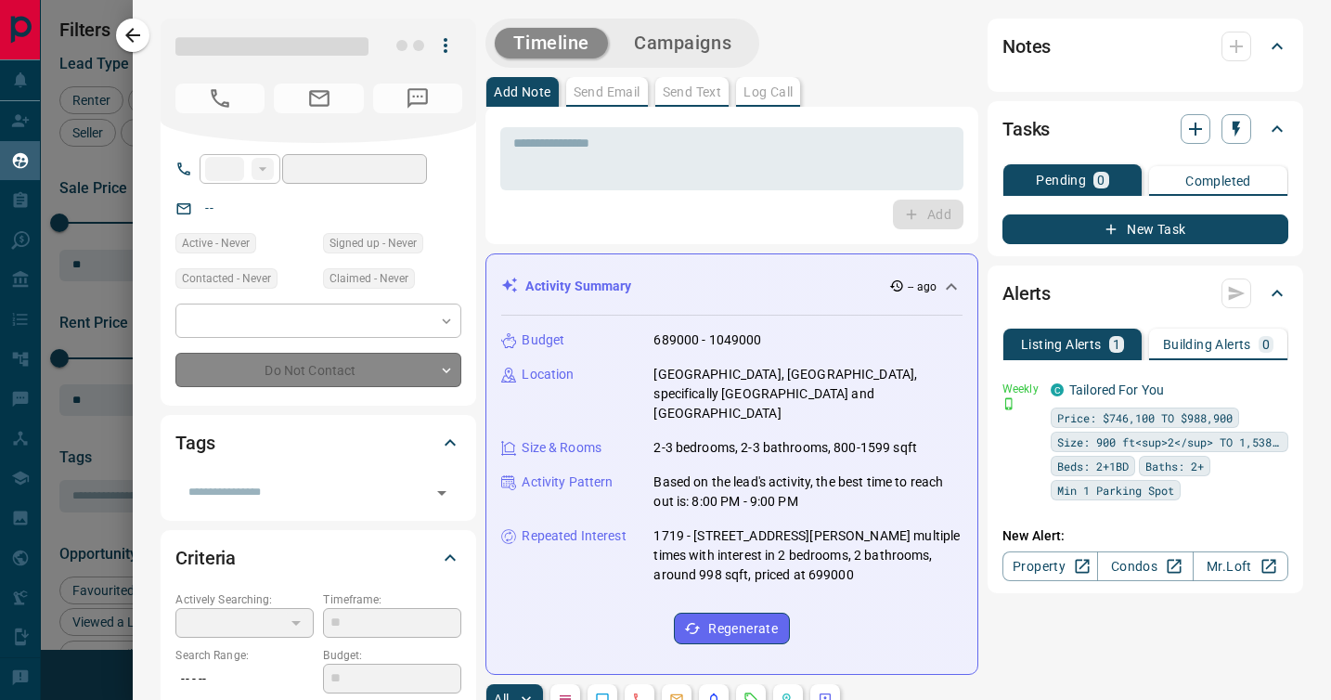
type input "**"
type input "**********"
type input "**"
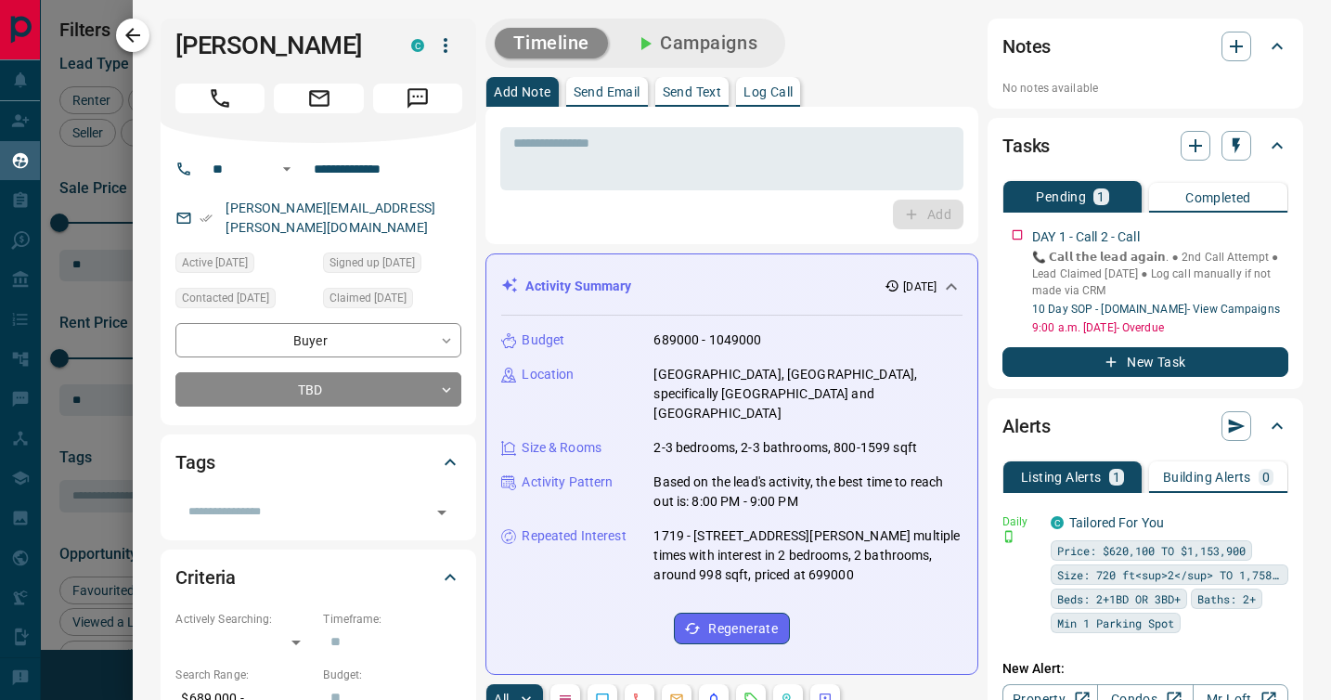
click at [131, 25] on icon "button" at bounding box center [133, 35] width 22 height 22
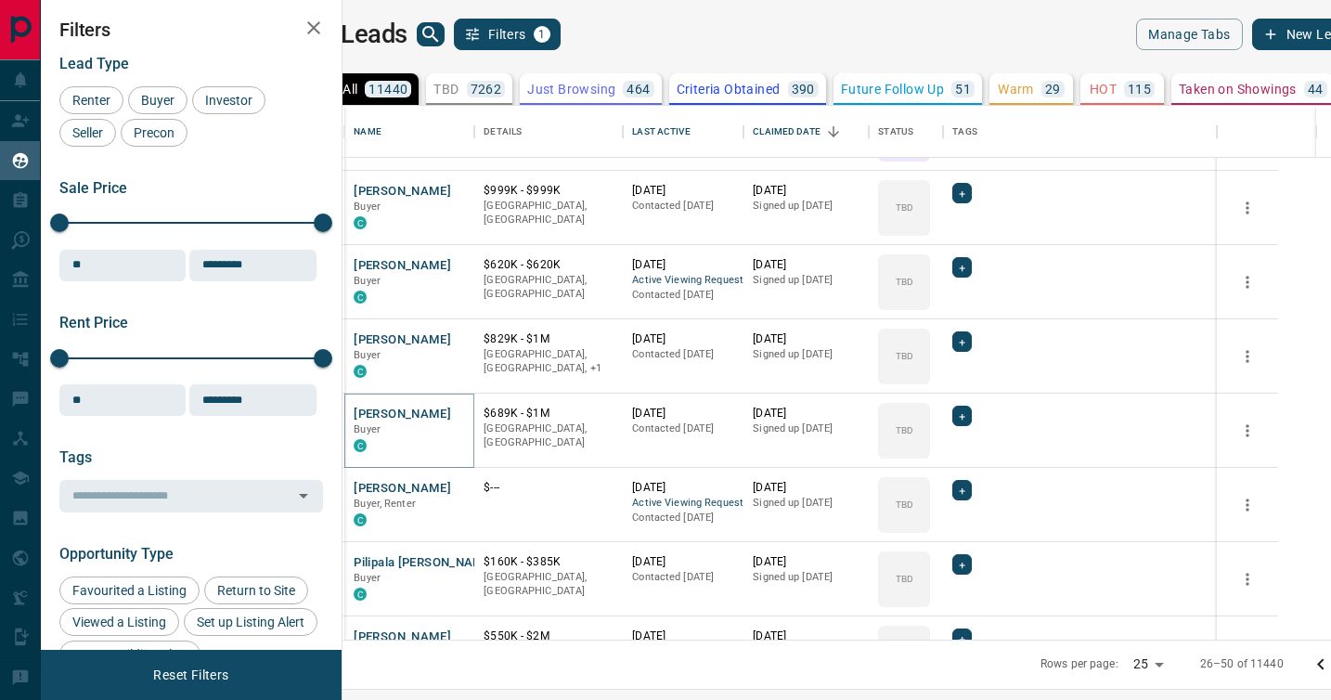
scroll to position [1100, 0]
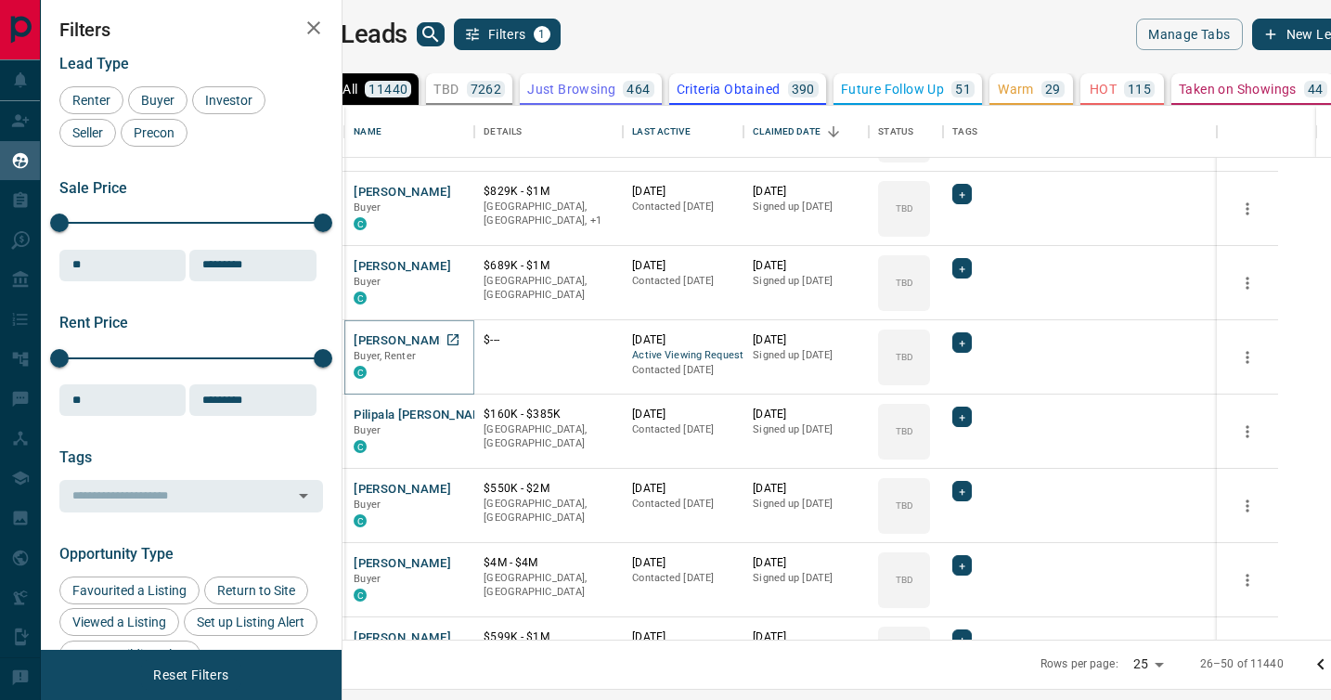
click at [444, 340] on button "[PERSON_NAME]" at bounding box center [402, 341] width 97 height 18
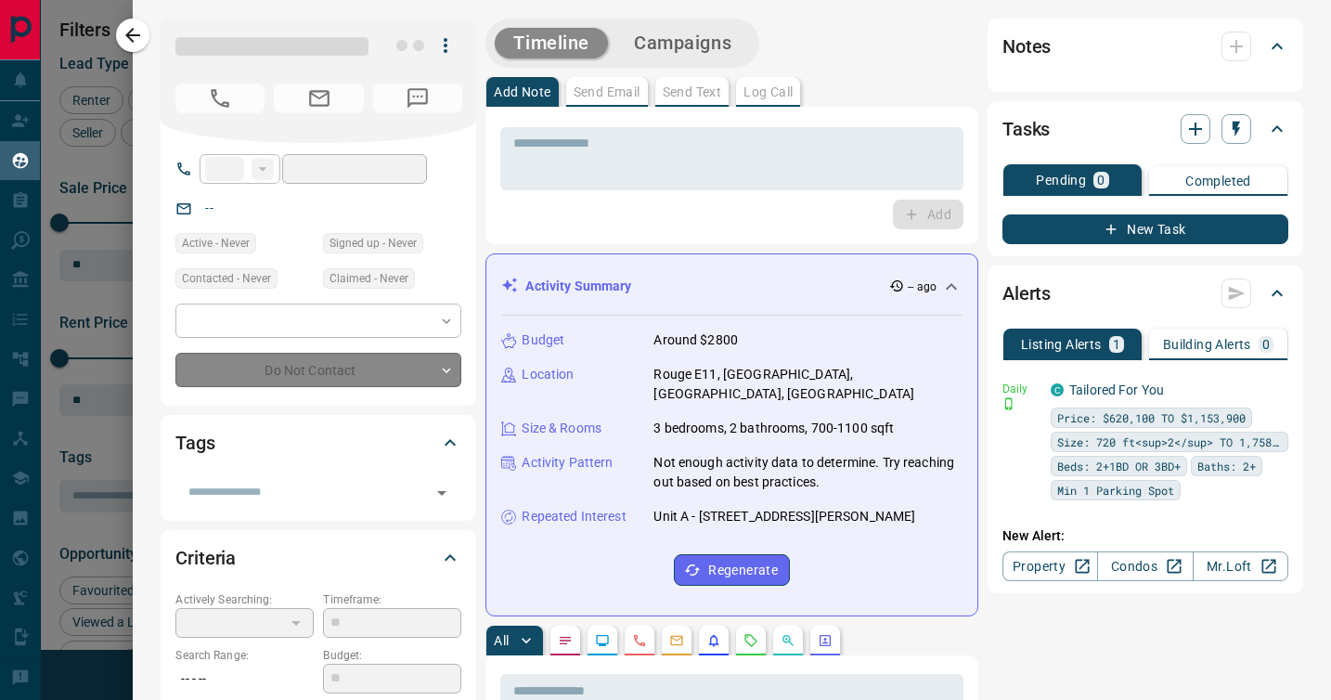
type input "**"
type input "**********"
type input "**"
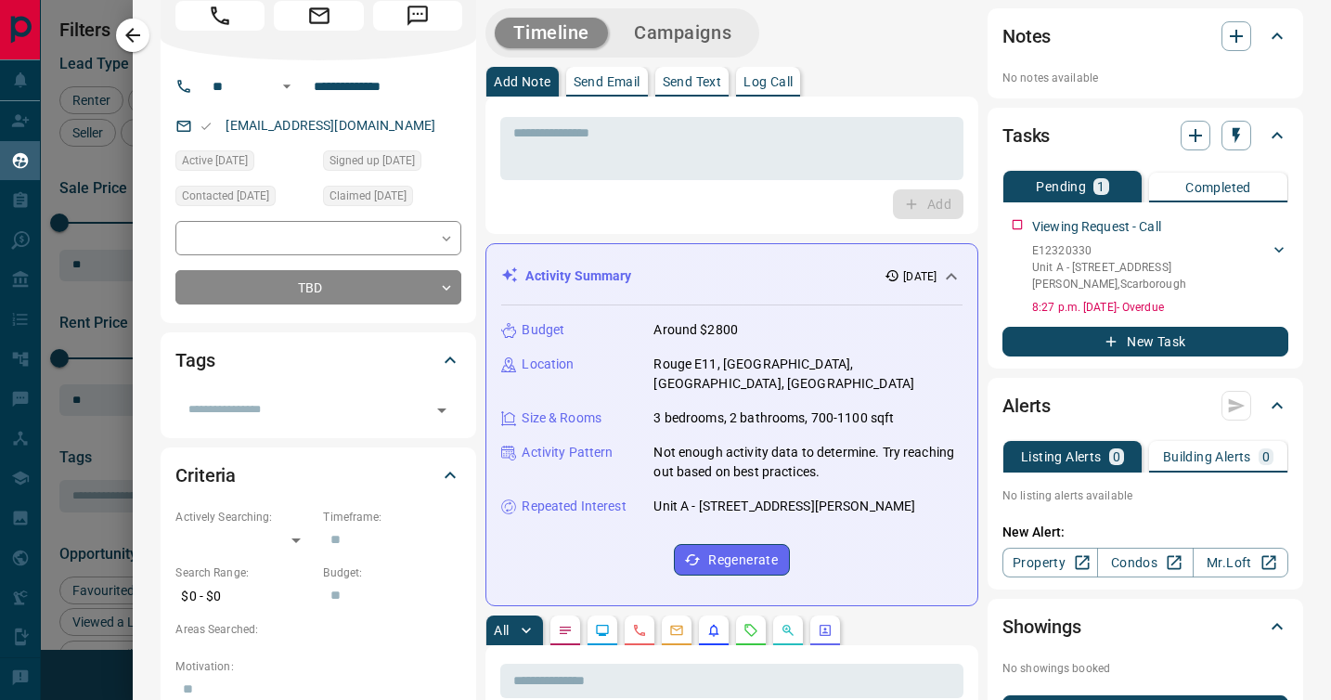
scroll to position [0, 0]
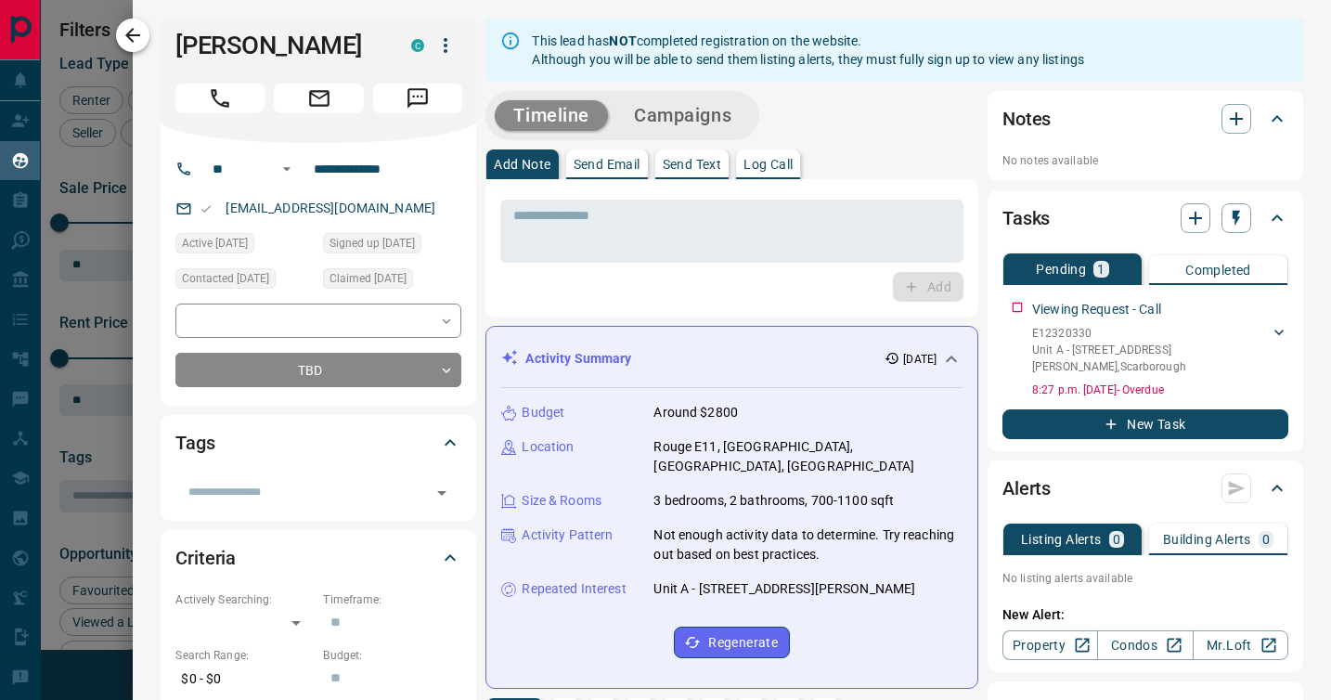
click at [137, 32] on icon "button" at bounding box center [133, 35] width 22 height 22
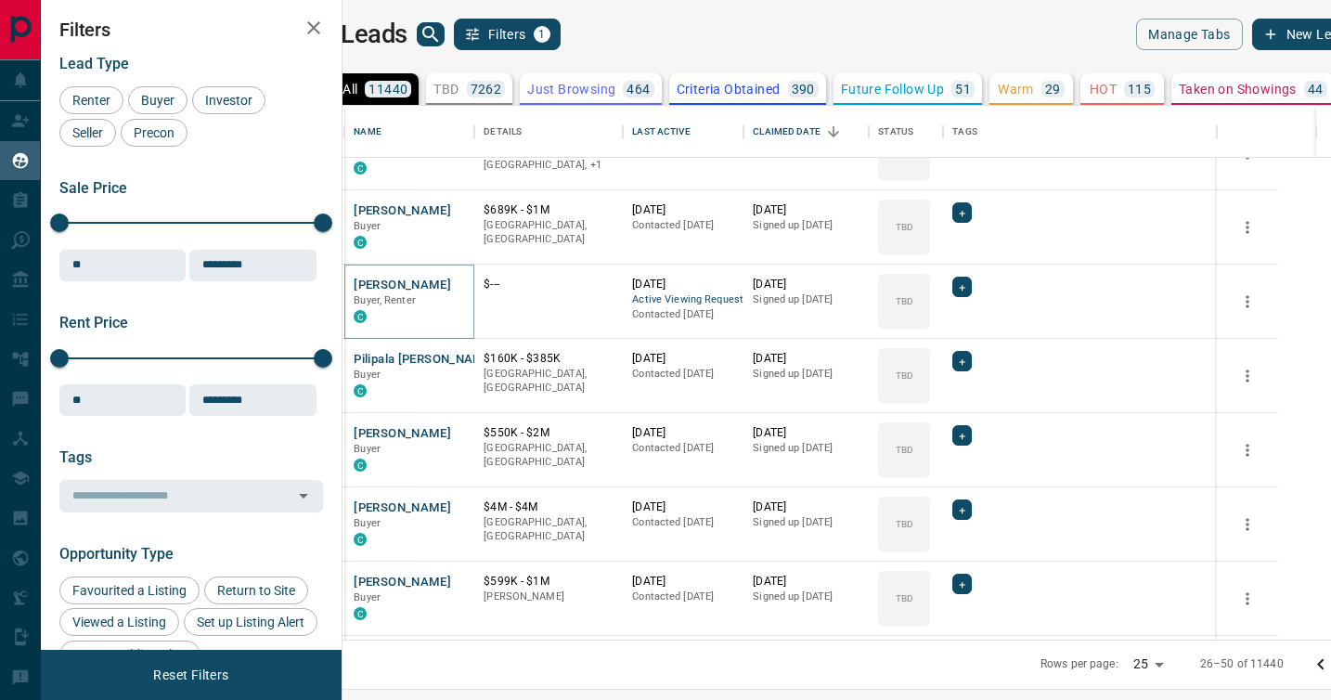
scroll to position [1167, 0]
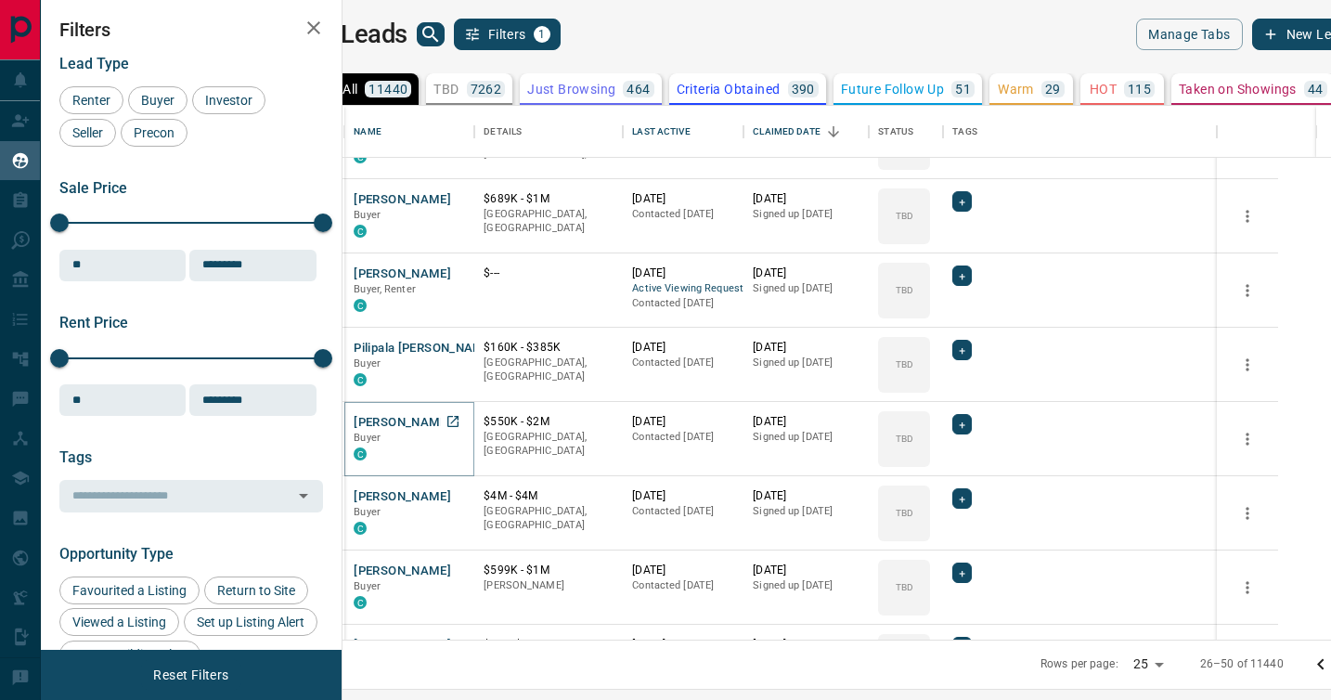
click at [435, 421] on button "[PERSON_NAME]" at bounding box center [402, 423] width 97 height 18
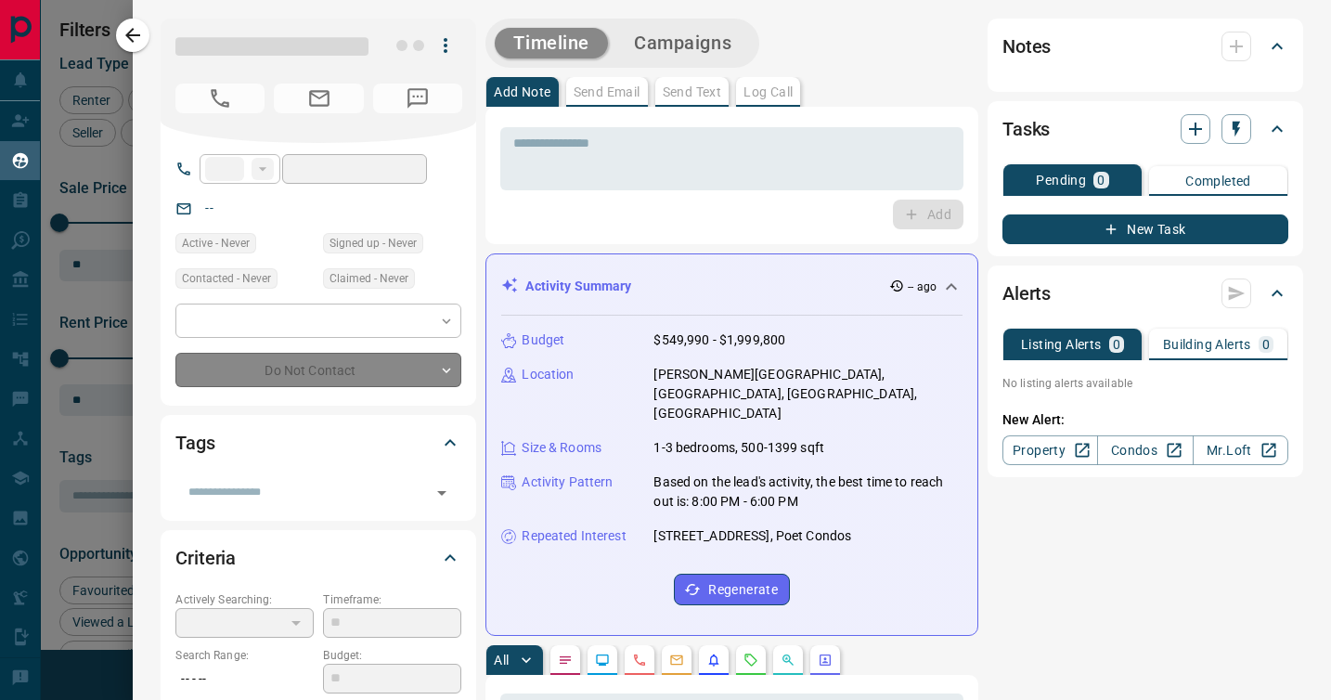
type input "**"
type input "**********"
type input "**"
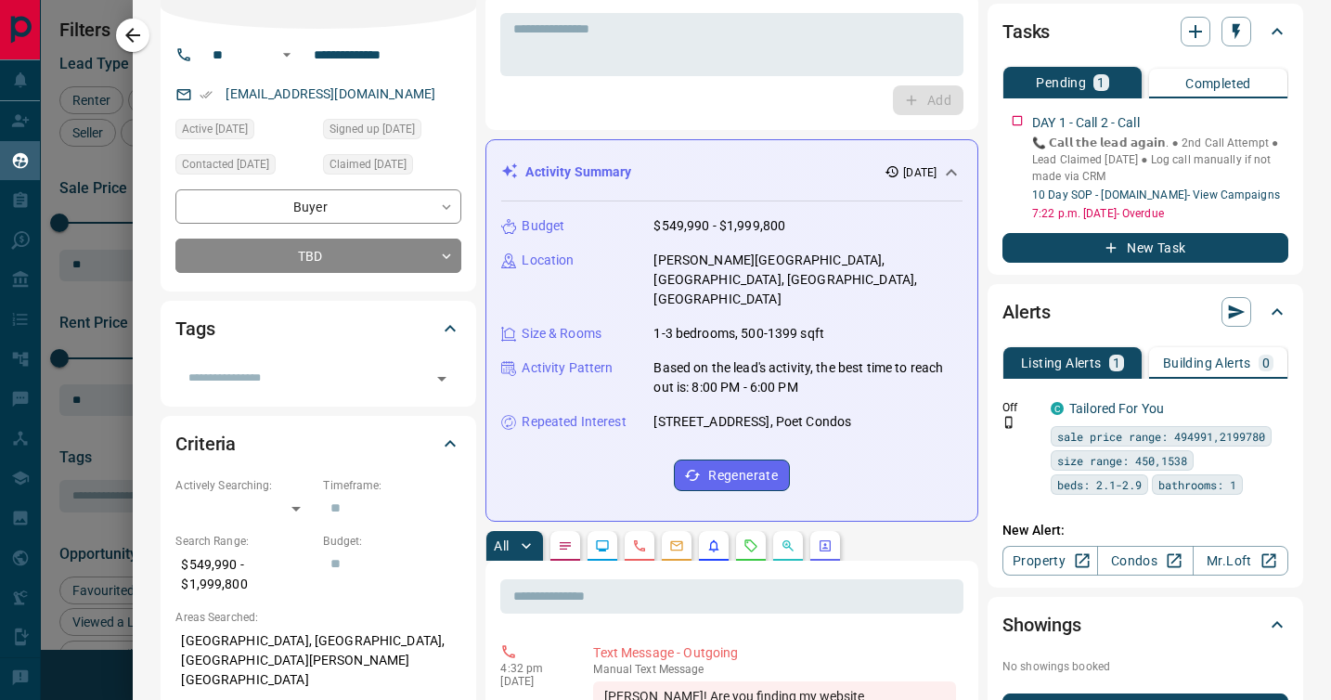
scroll to position [0, 0]
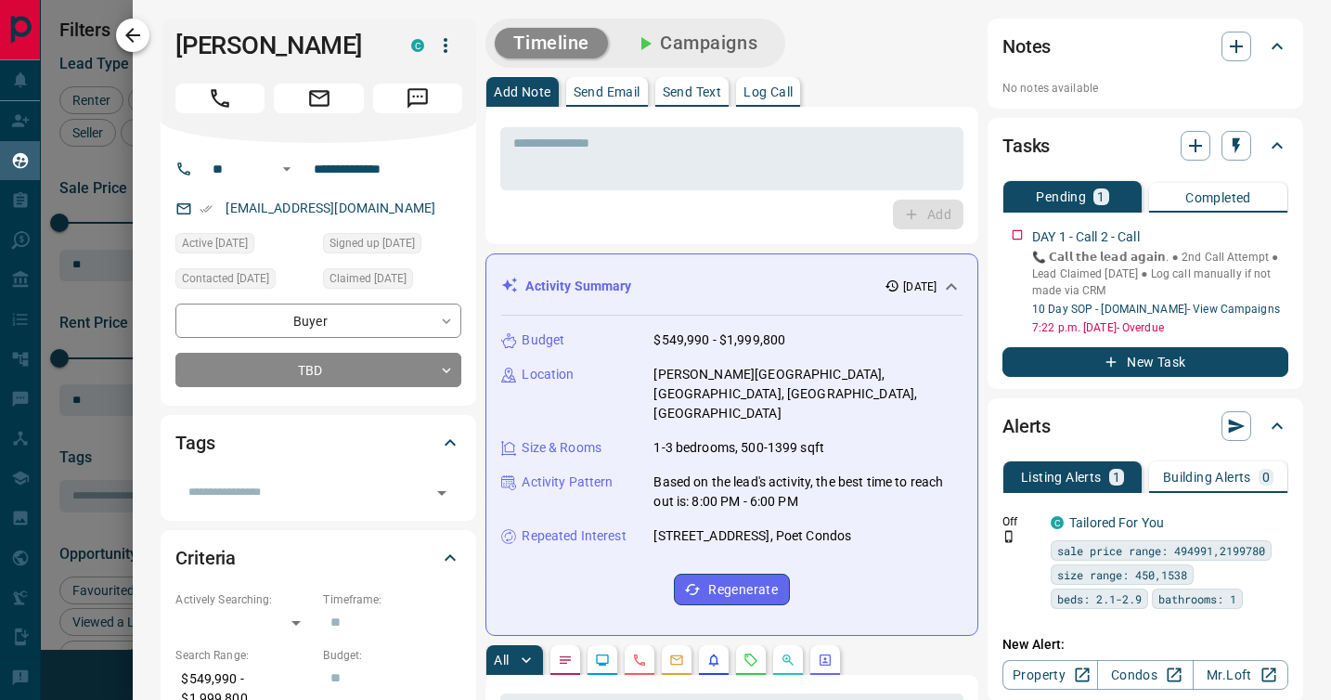
click at [133, 32] on icon "button" at bounding box center [133, 35] width 22 height 22
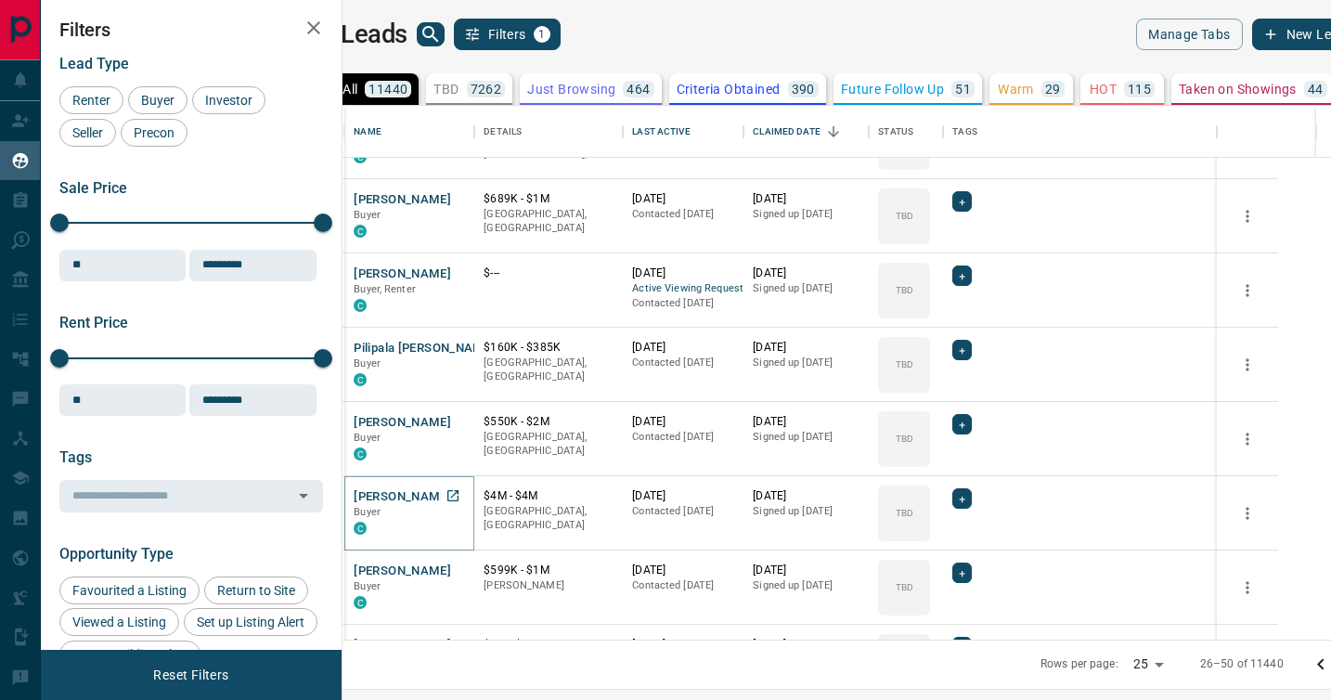
click at [443, 498] on button "[PERSON_NAME]" at bounding box center [402, 497] width 97 height 18
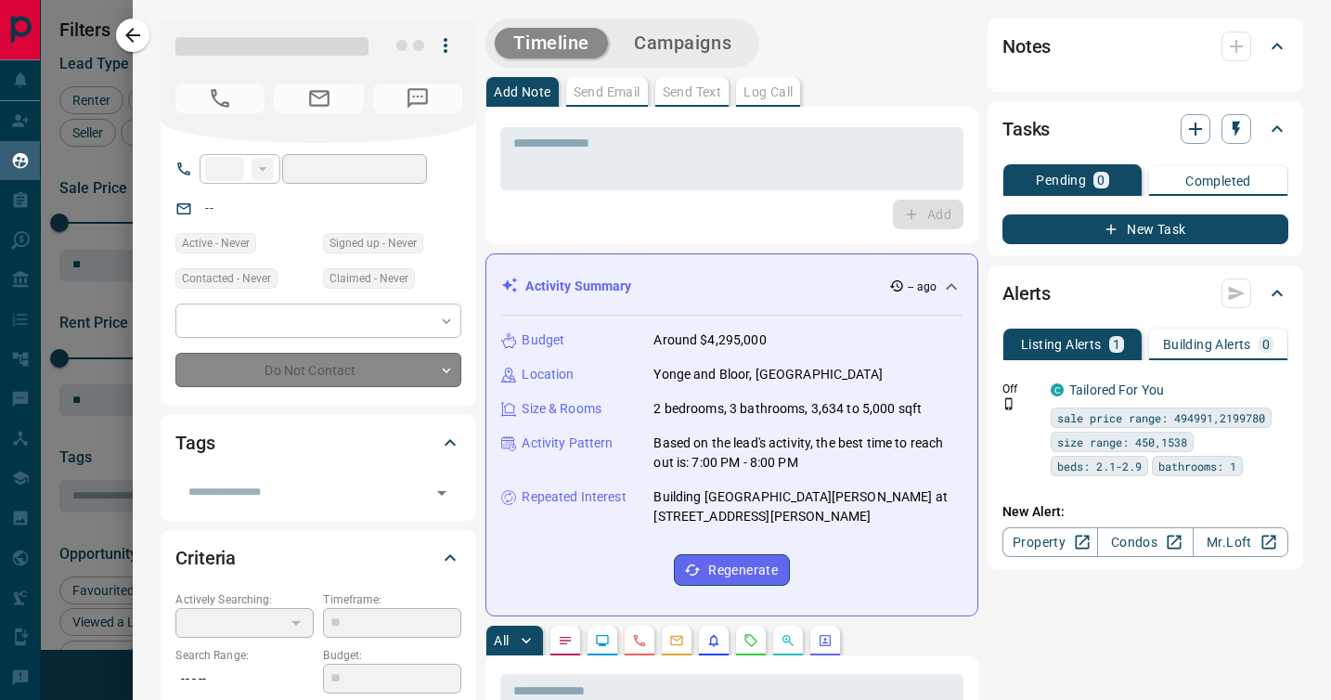
type input "**"
type input "**********"
type input "**"
type input "********"
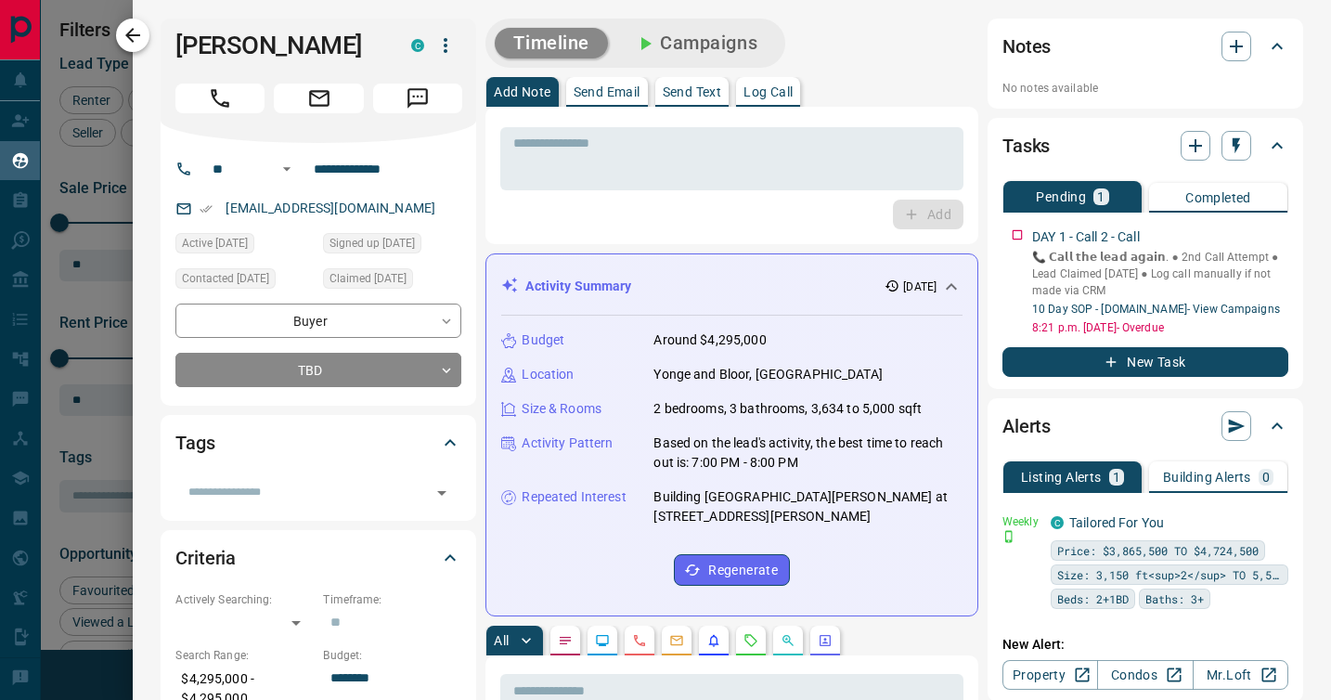
click at [130, 33] on icon "button" at bounding box center [133, 35] width 22 height 22
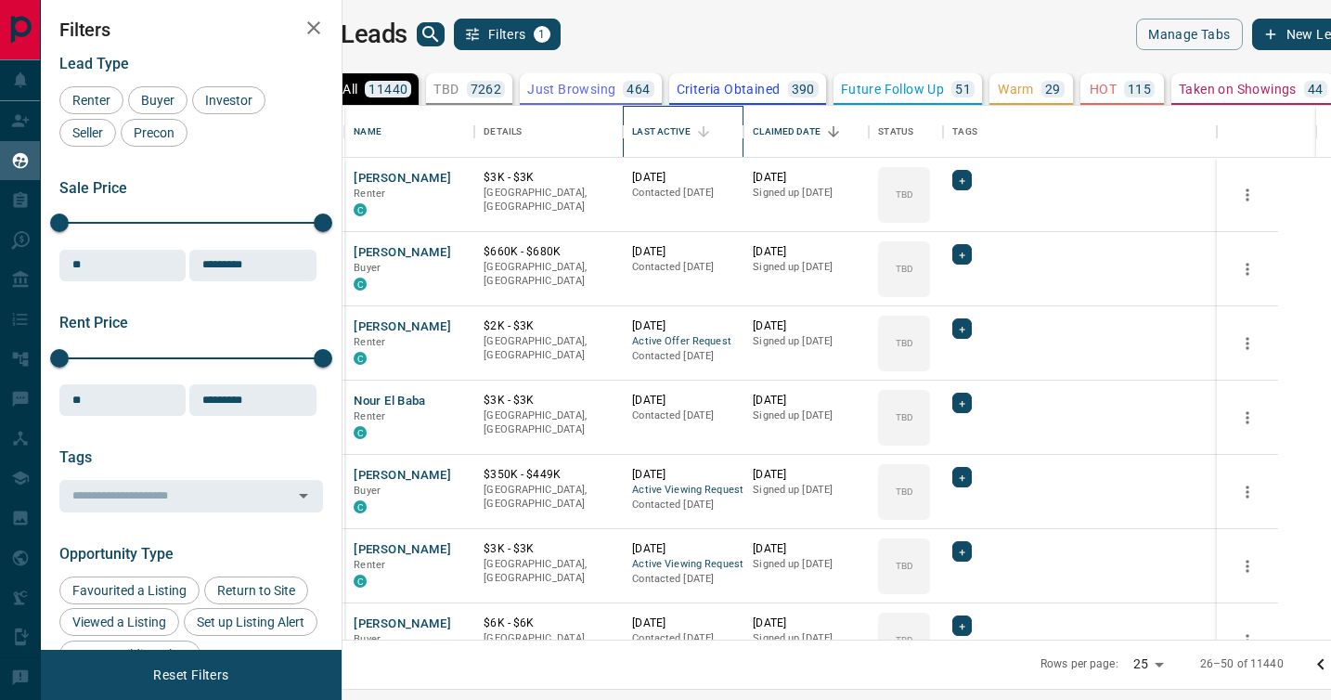
click at [690, 131] on div "Last Active" at bounding box center [661, 132] width 58 height 52
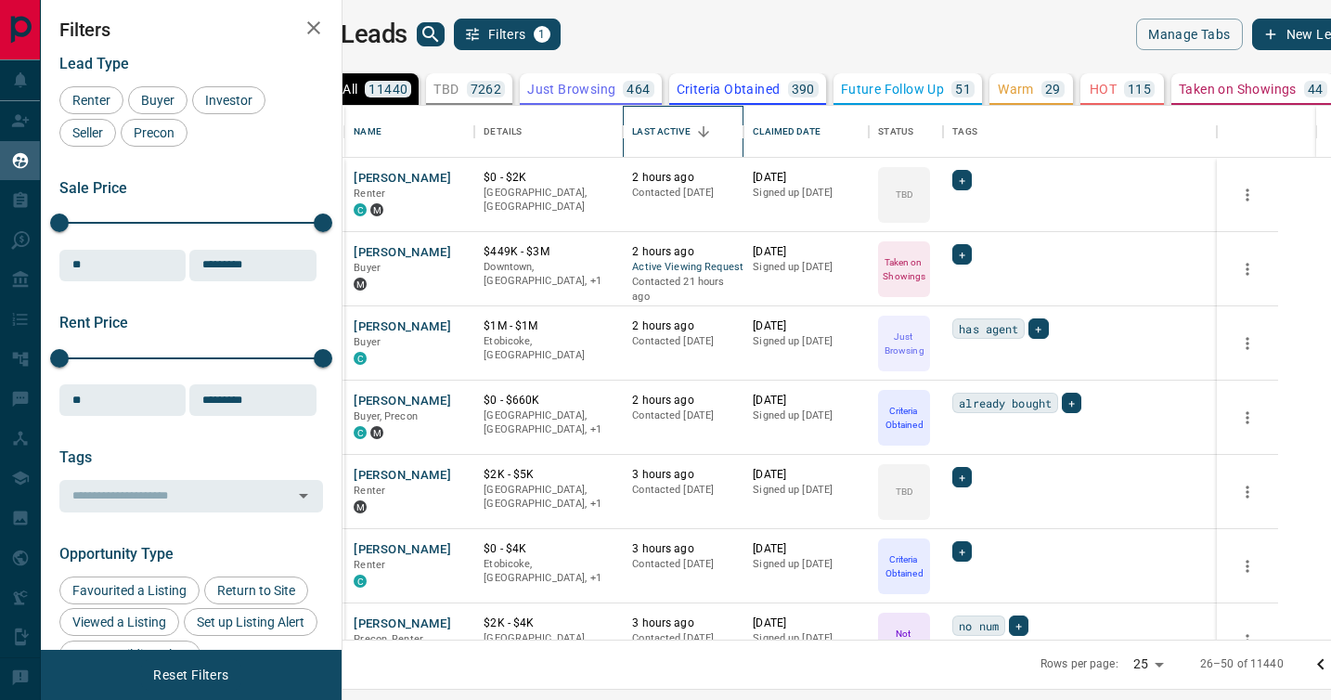
click at [690, 131] on div "Last Active" at bounding box center [661, 132] width 58 height 52
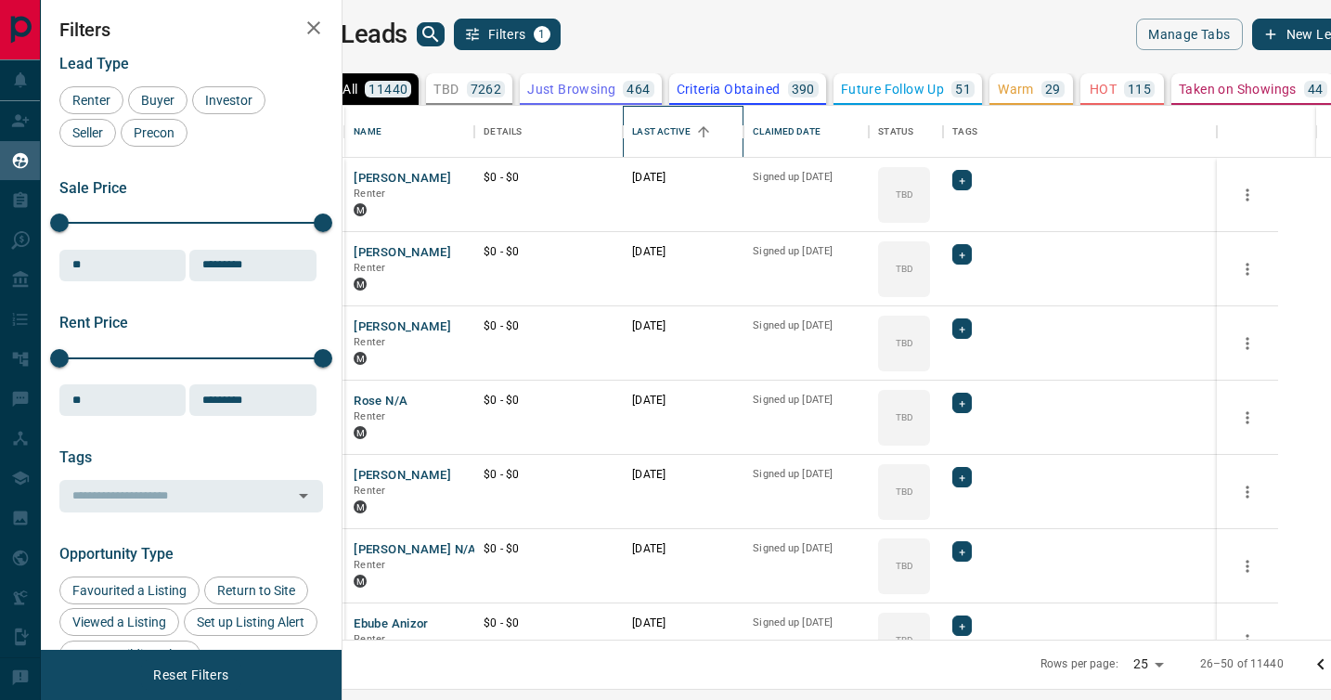
click at [690, 131] on div "Last Active" at bounding box center [661, 132] width 58 height 52
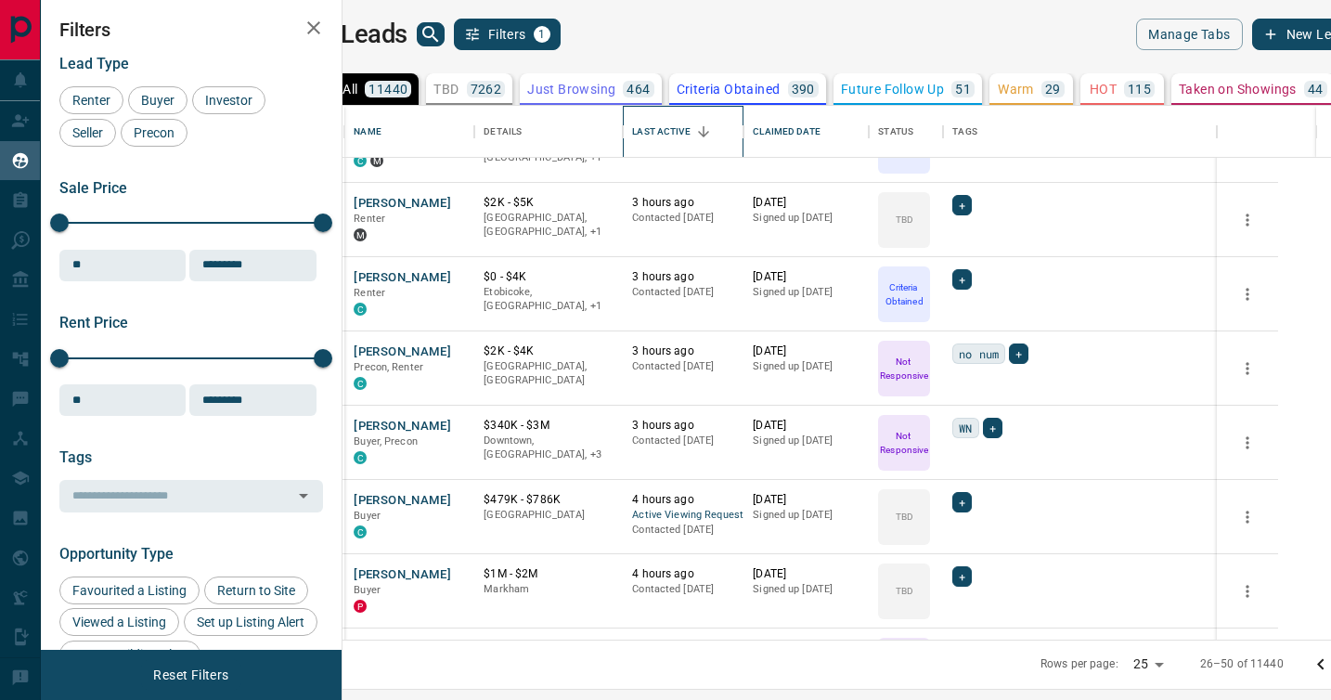
scroll to position [603, 0]
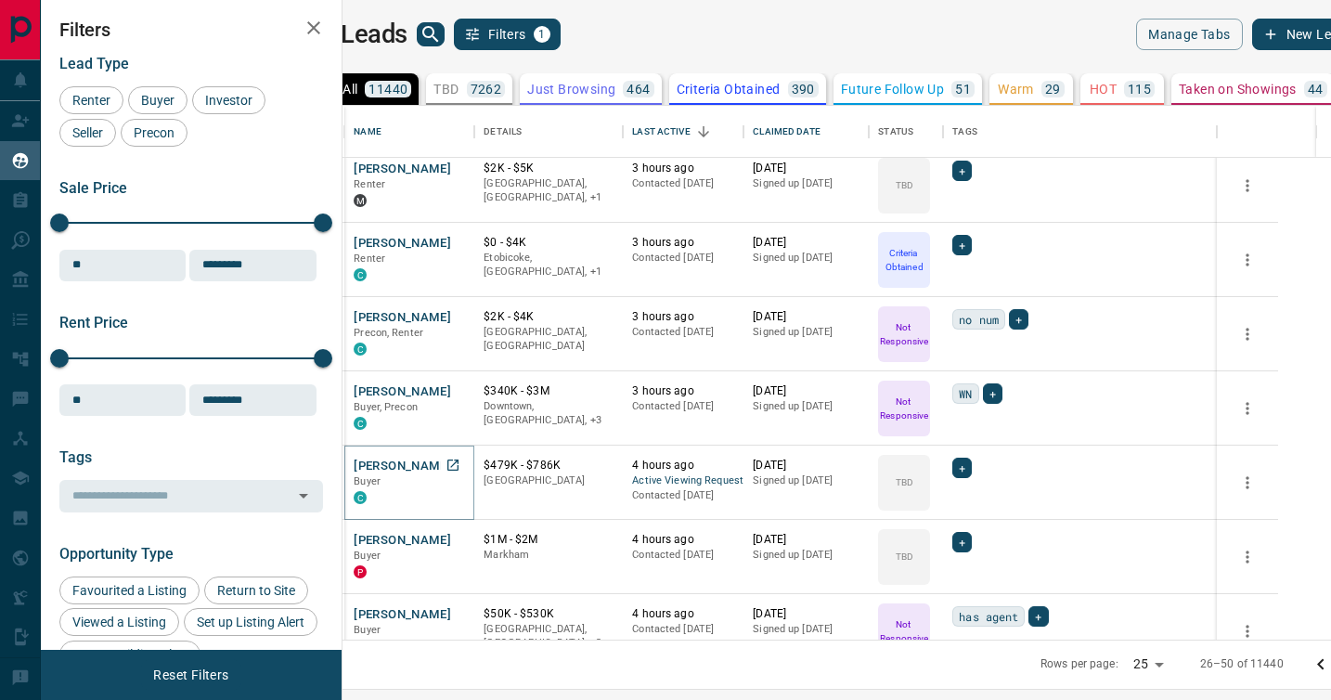
click at [431, 464] on button "[PERSON_NAME]" at bounding box center [402, 467] width 97 height 18
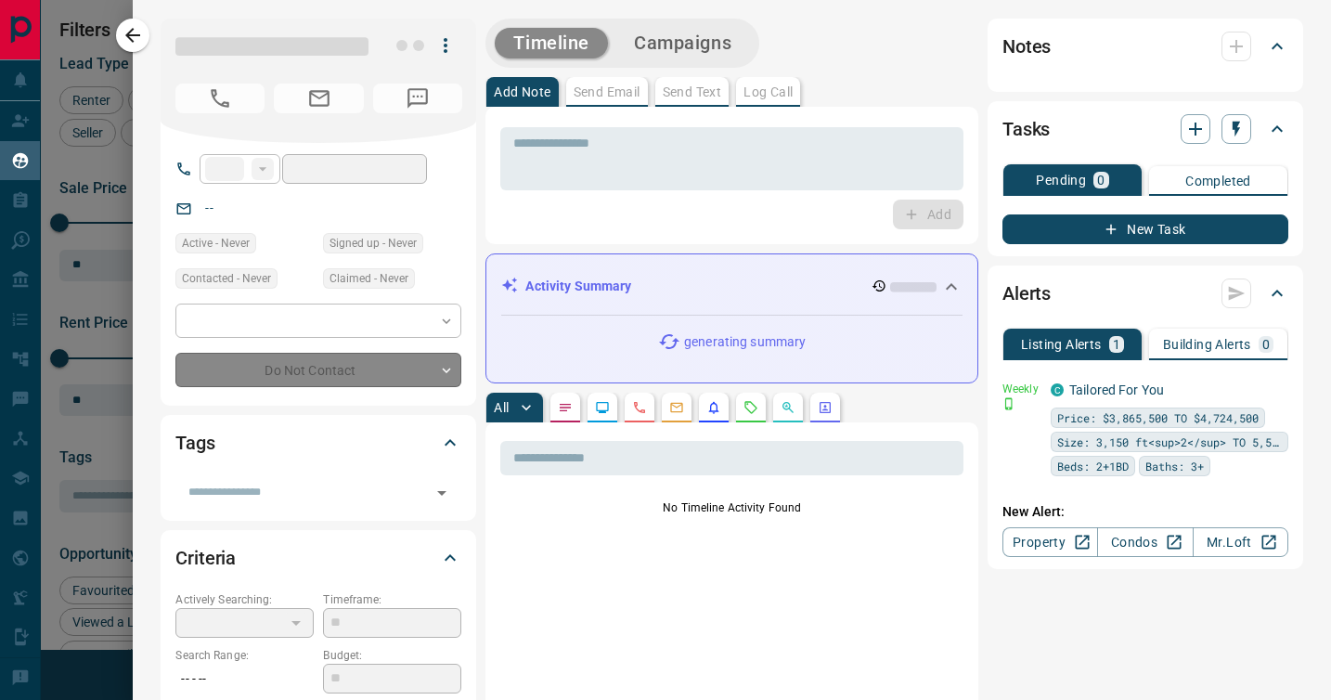
type input "**"
type input "**********"
type input "**"
type input "*"
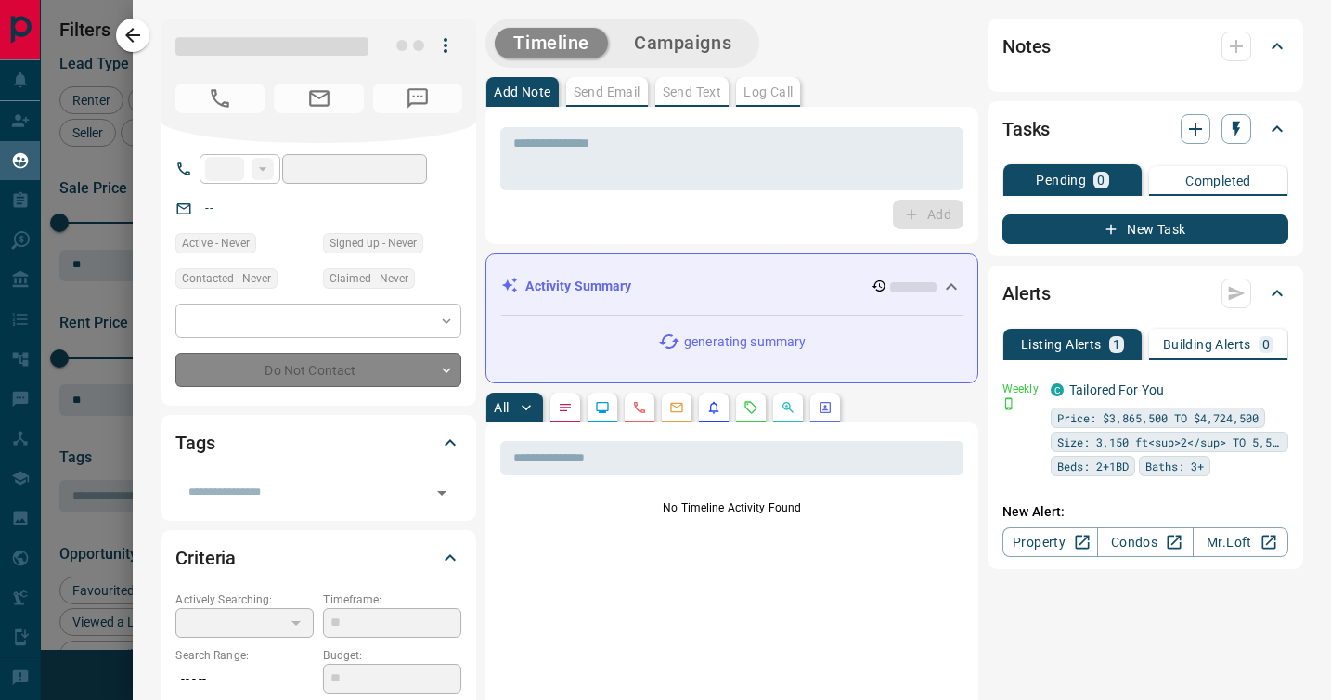
type input "**********"
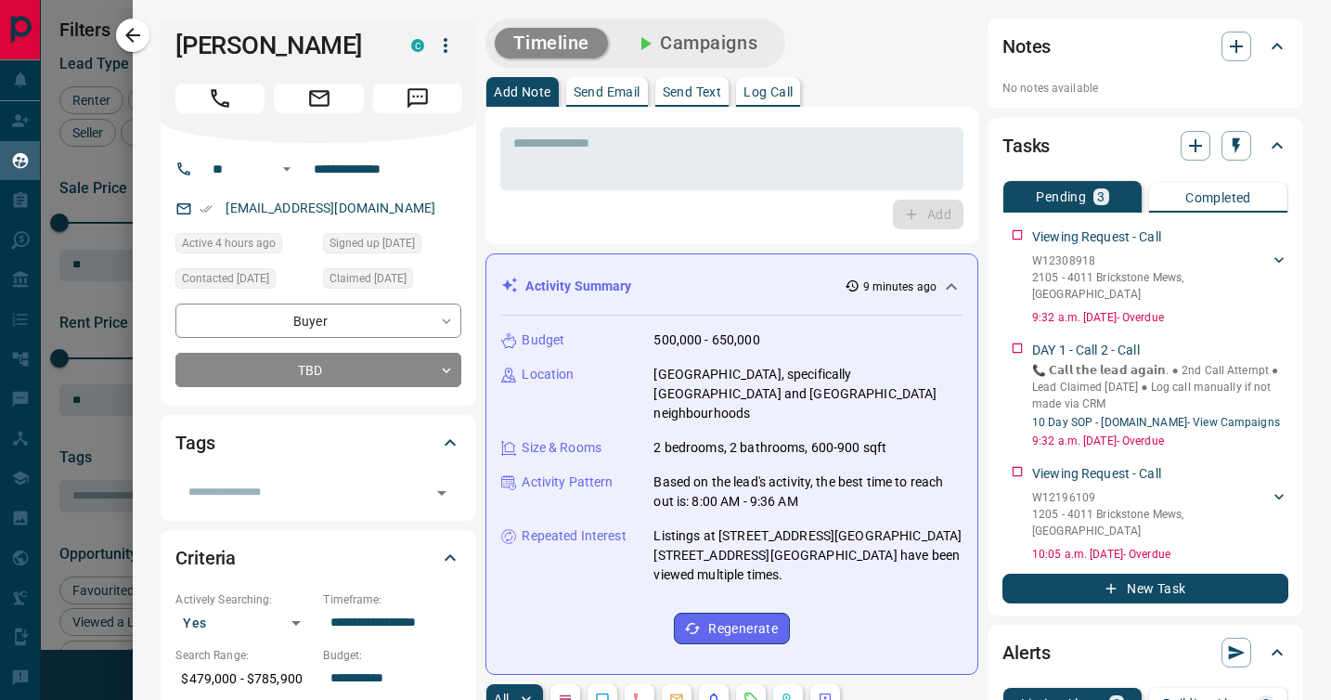
scroll to position [900, 0]
drag, startPoint x: 134, startPoint y: 39, endPoint x: 50, endPoint y: 122, distance: 117.5
click at [133, 38] on icon "button" at bounding box center [133, 35] width 22 height 22
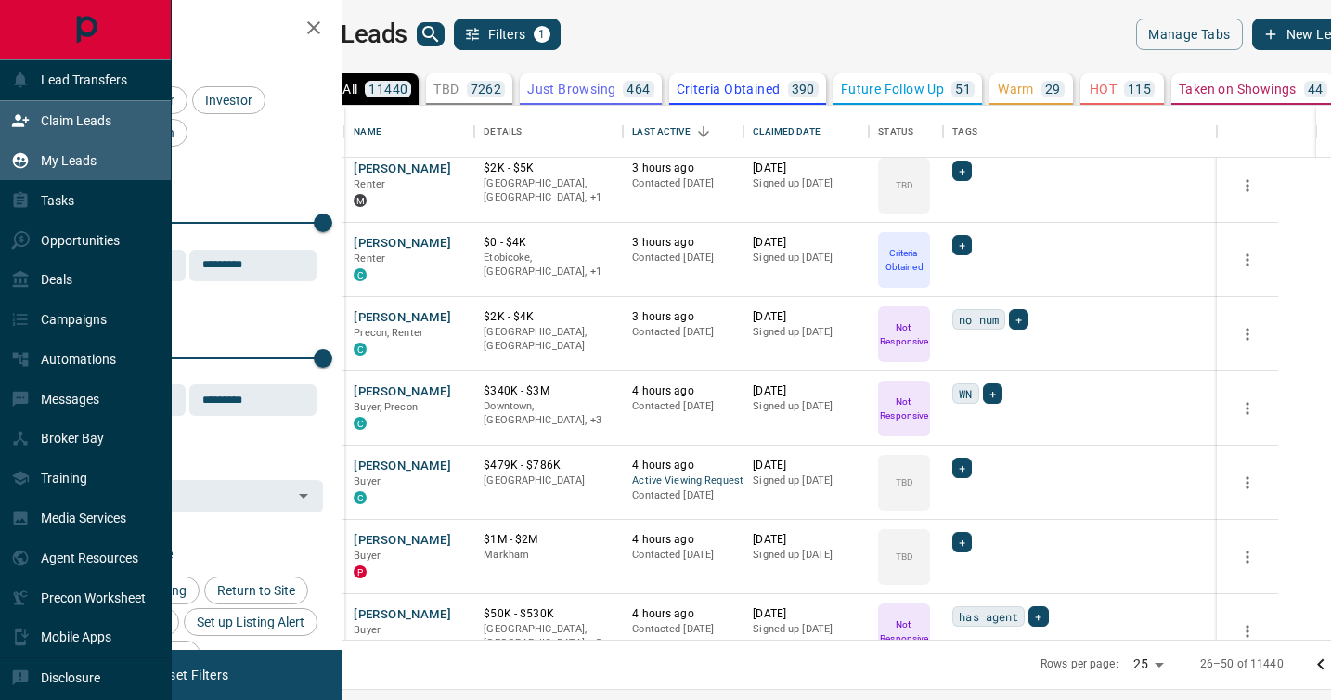
click at [83, 121] on p "Claim Leads" at bounding box center [76, 120] width 71 height 15
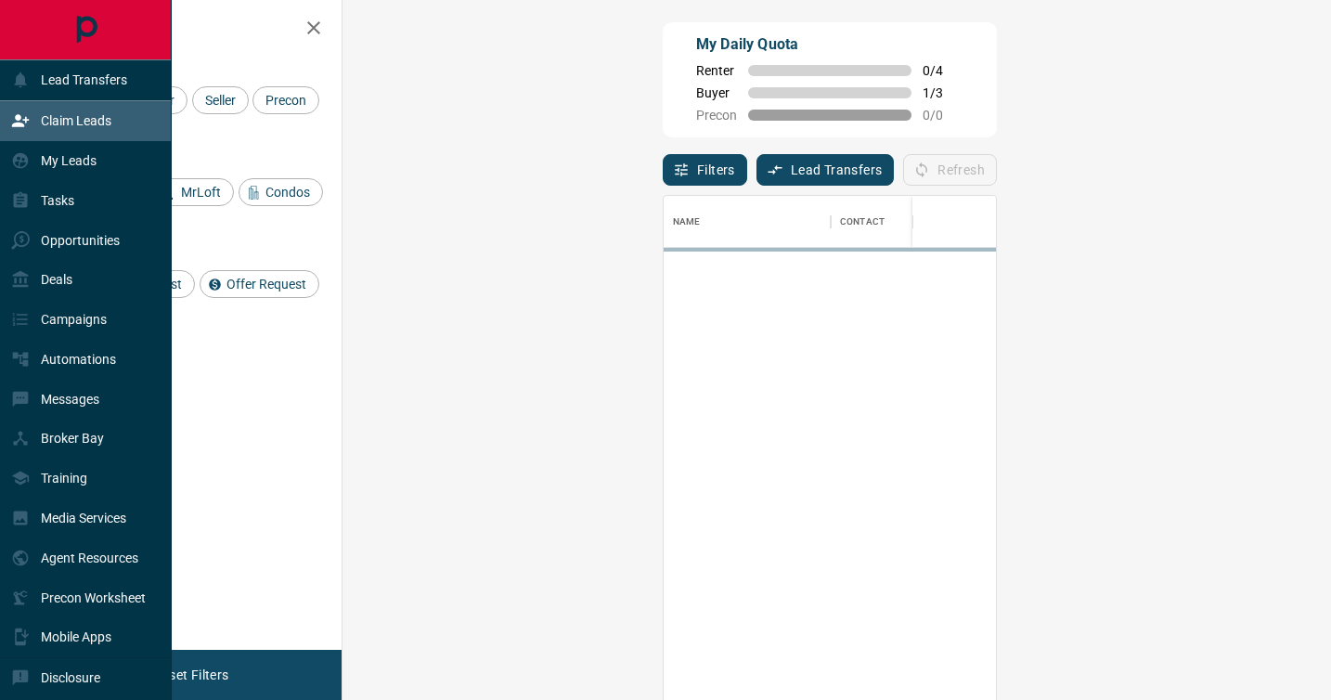
scroll to position [530, 949]
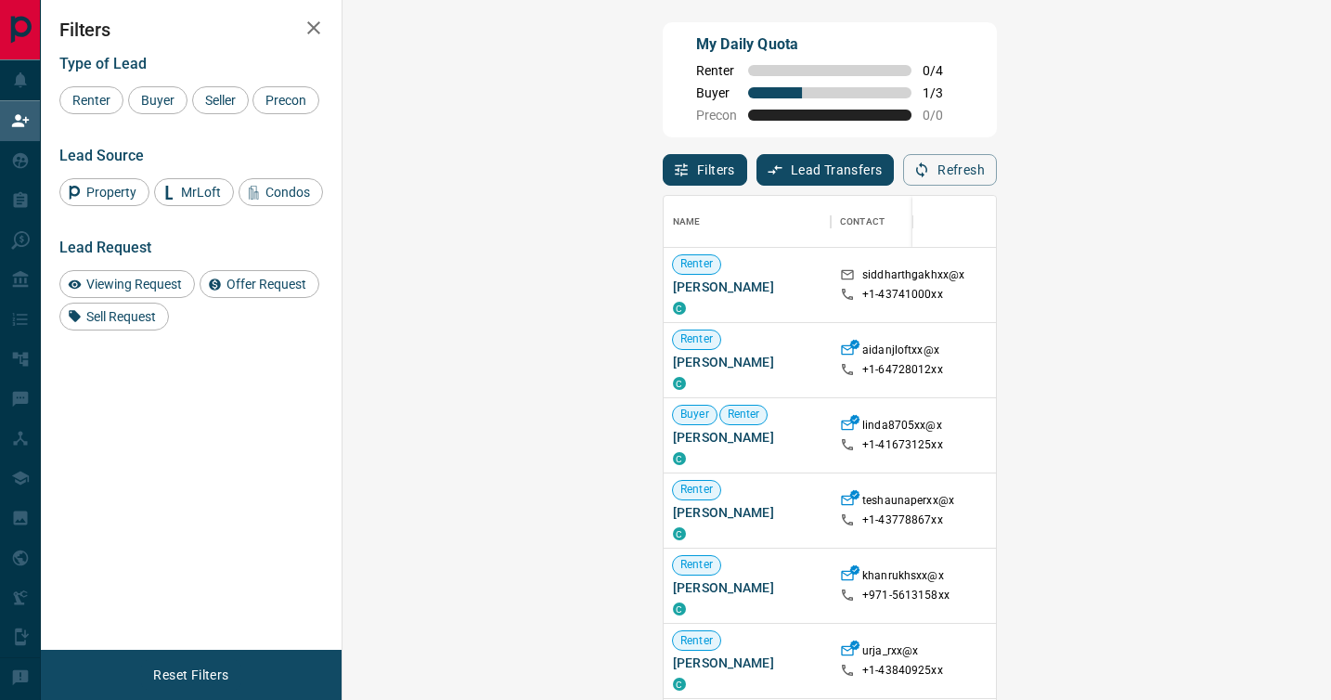
click at [1091, 222] on div "Search Range" at bounding box center [1126, 222] width 71 height 52
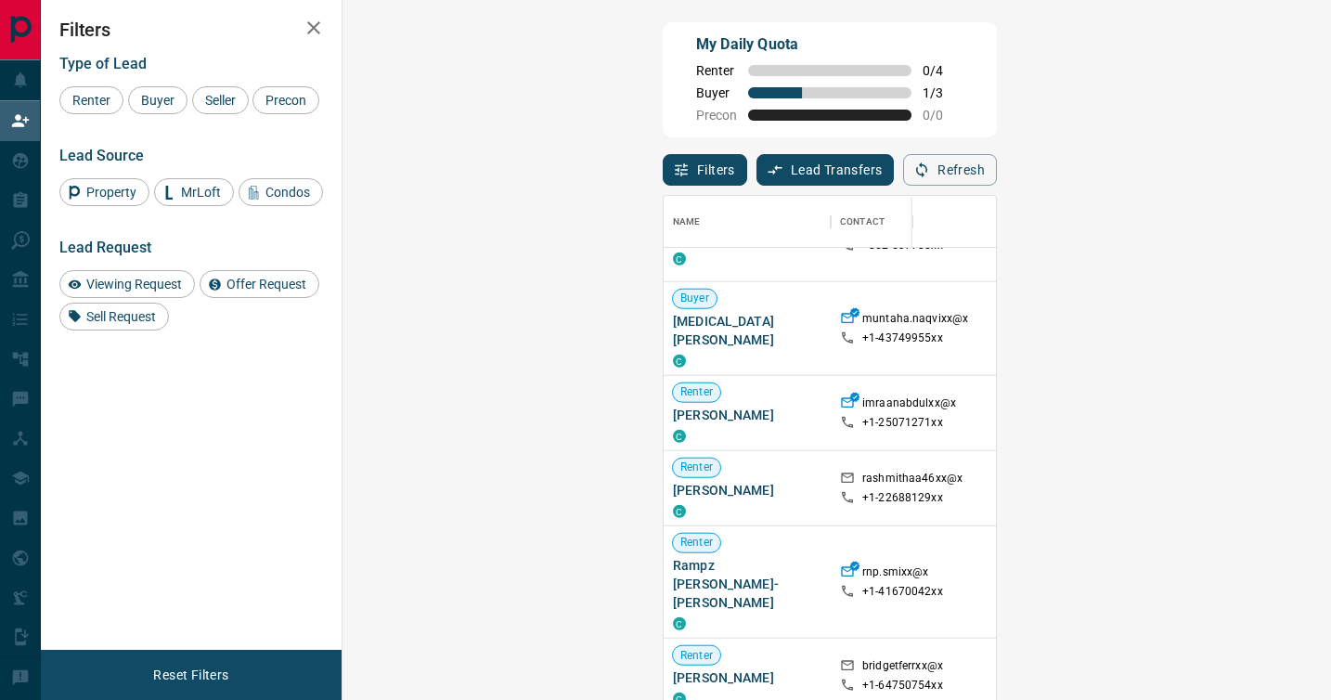
scroll to position [3948, 0]
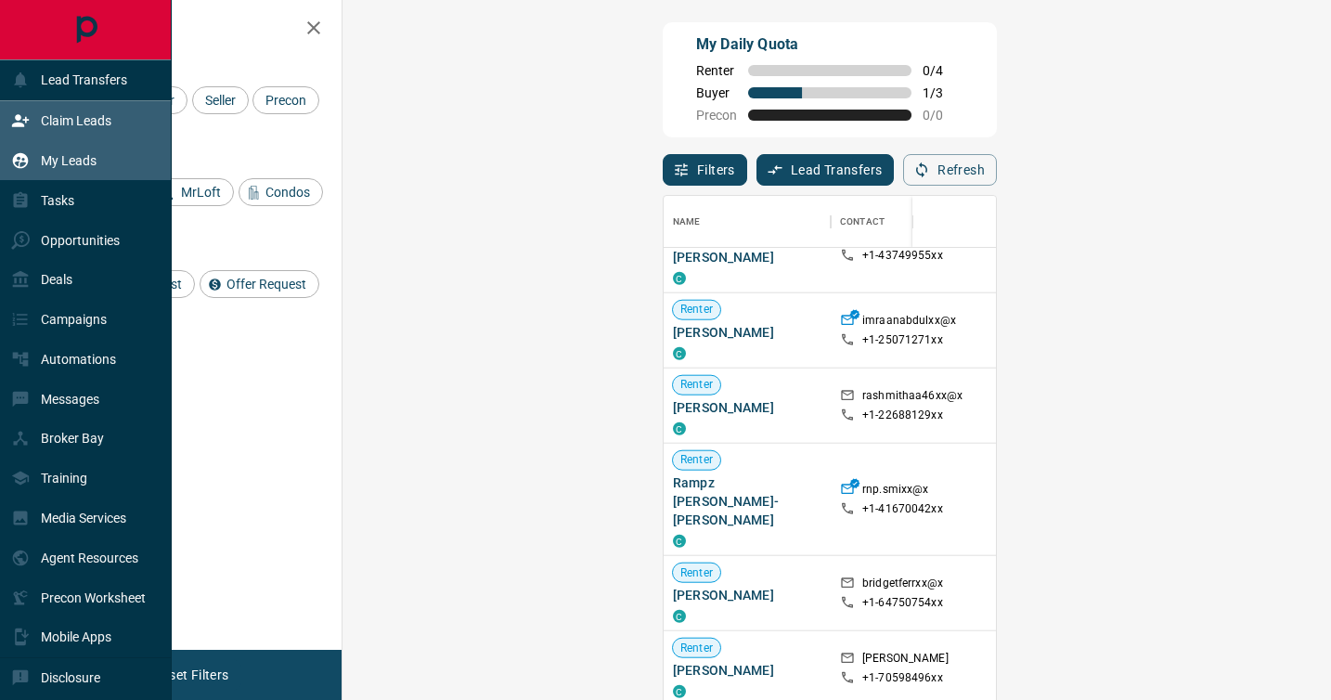
click at [79, 162] on p "My Leads" at bounding box center [69, 160] width 56 height 15
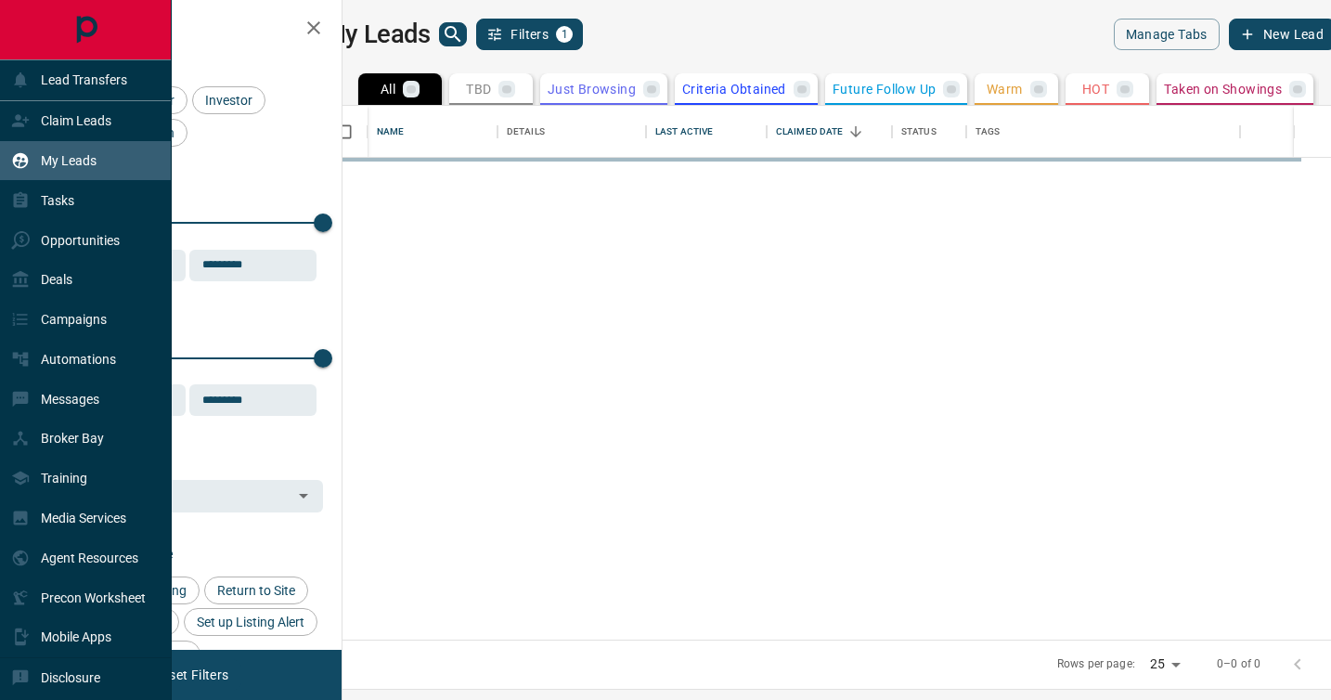
scroll to position [534, 980]
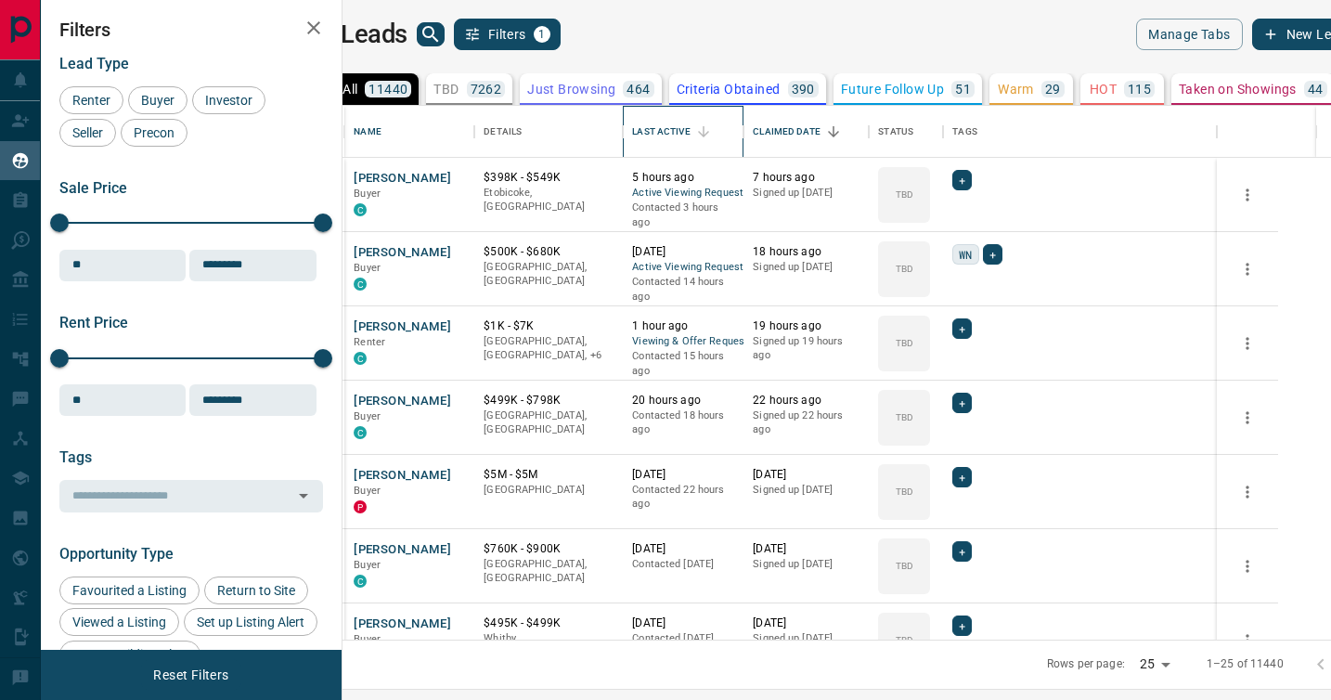
click at [690, 127] on div "Last Active" at bounding box center [661, 132] width 58 height 52
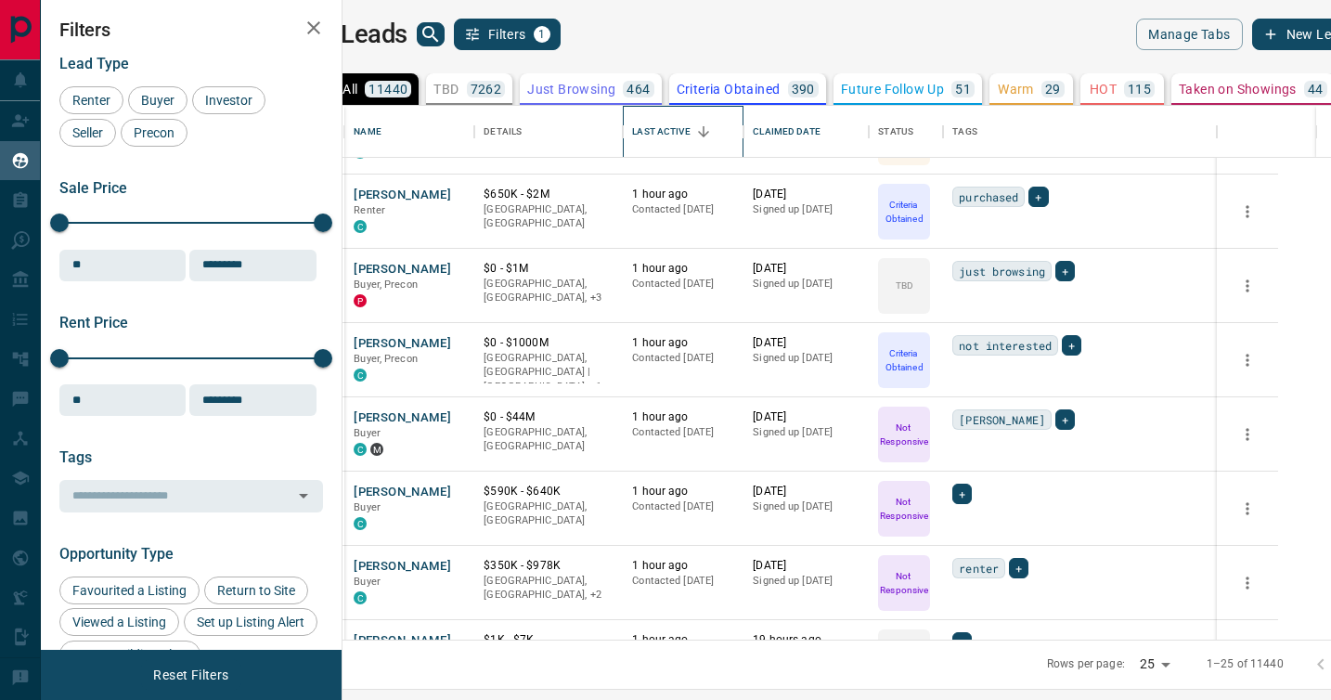
scroll to position [1375, 0]
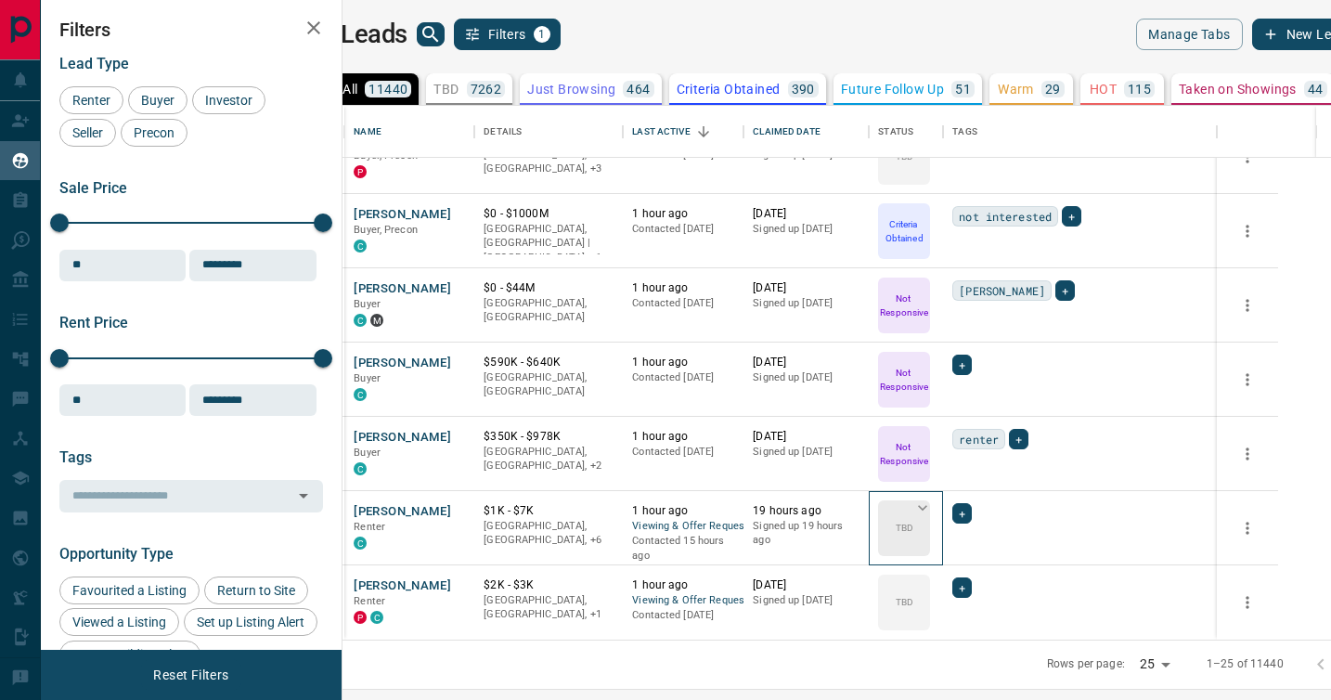
click at [927, 507] on icon at bounding box center [922, 508] width 9 height 6
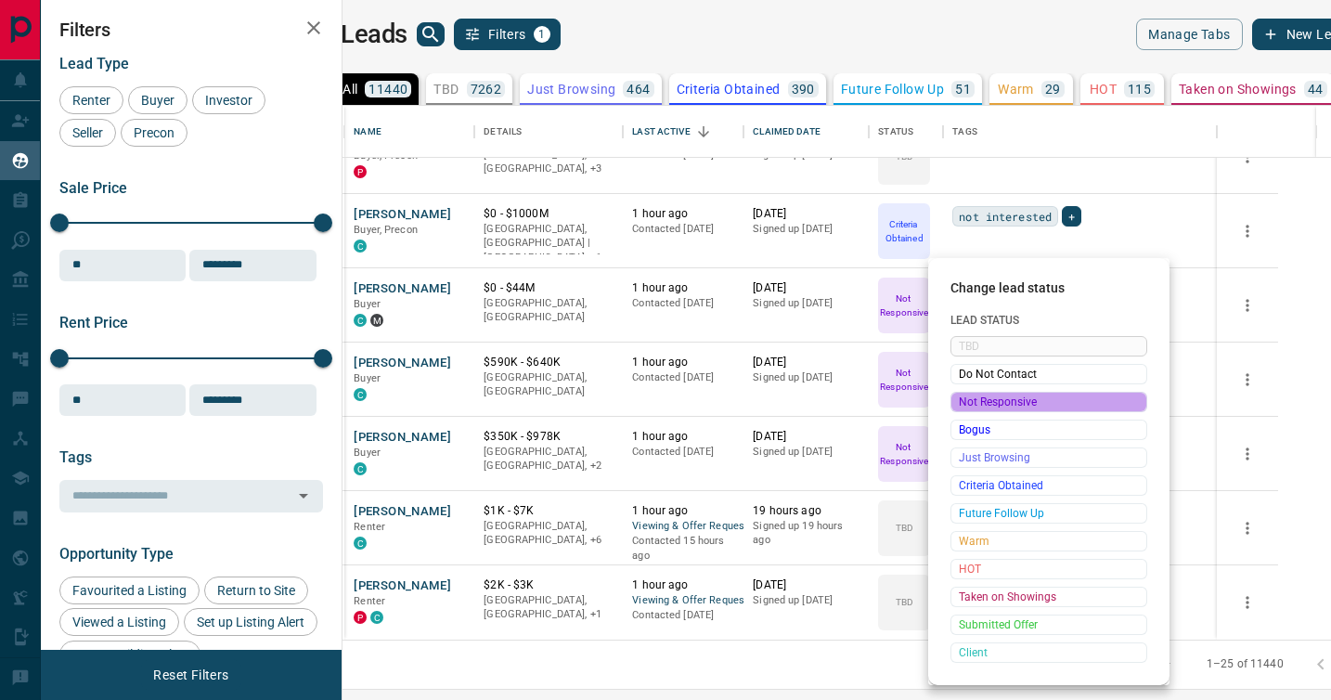
click at [995, 402] on span "Not Responsive" at bounding box center [1049, 402] width 180 height 19
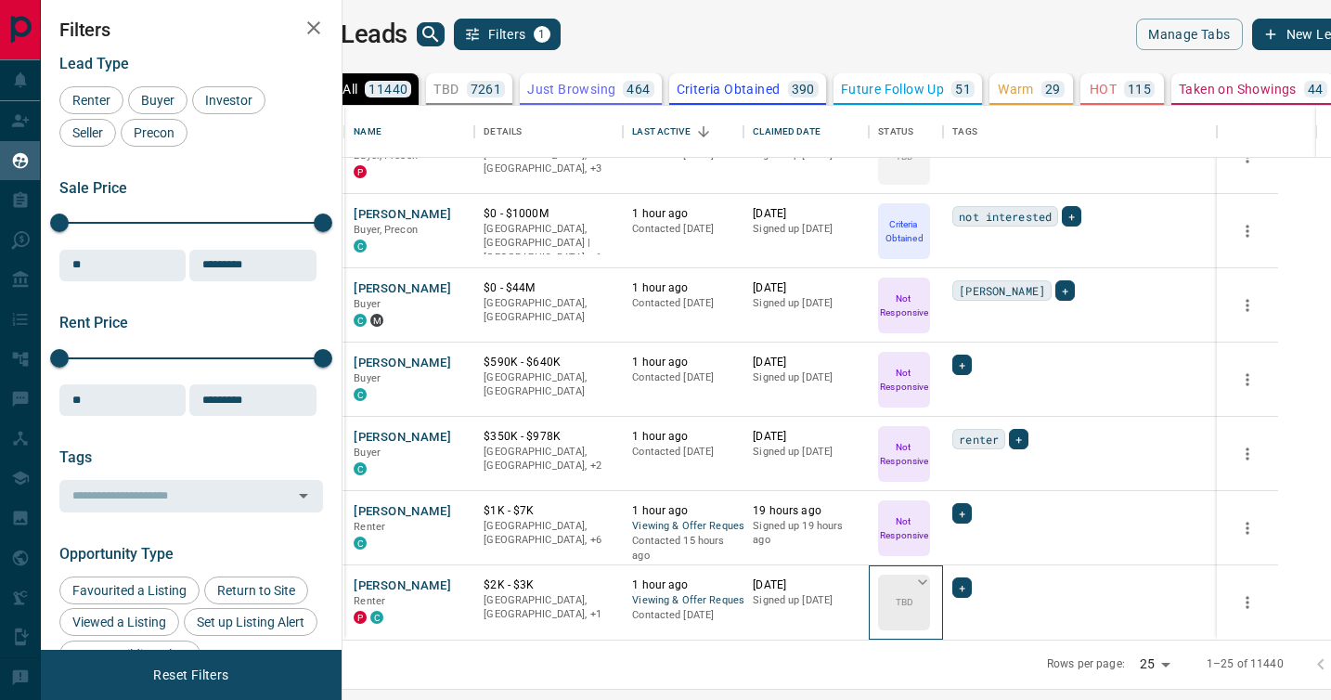
click at [932, 579] on icon at bounding box center [922, 582] width 19 height 19
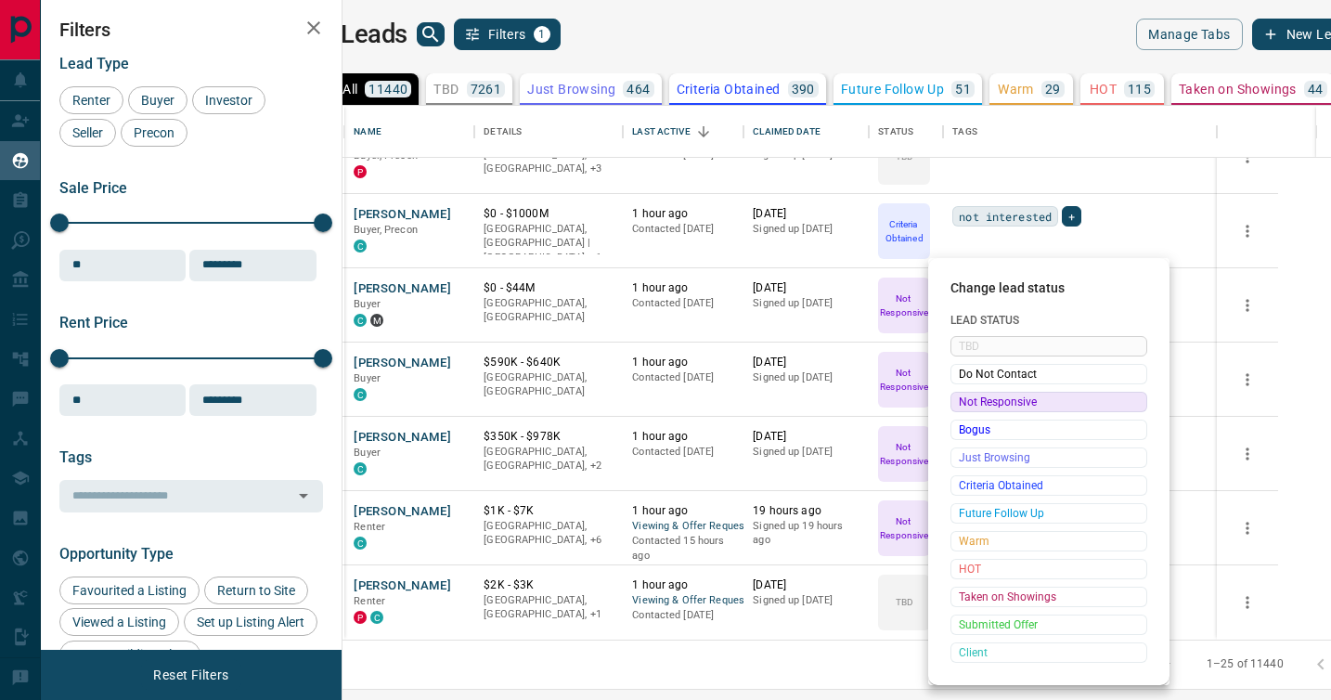
click at [993, 399] on span "Not Responsive" at bounding box center [1049, 402] width 180 height 19
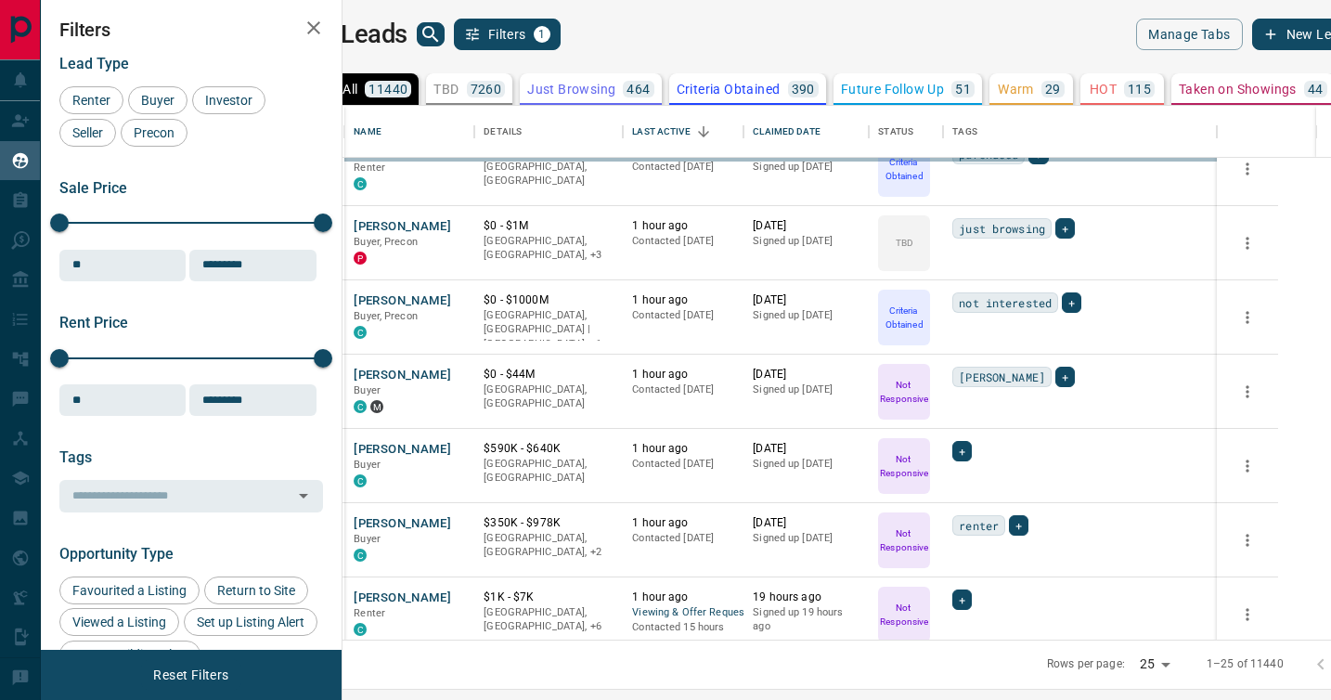
scroll to position [1171, 0]
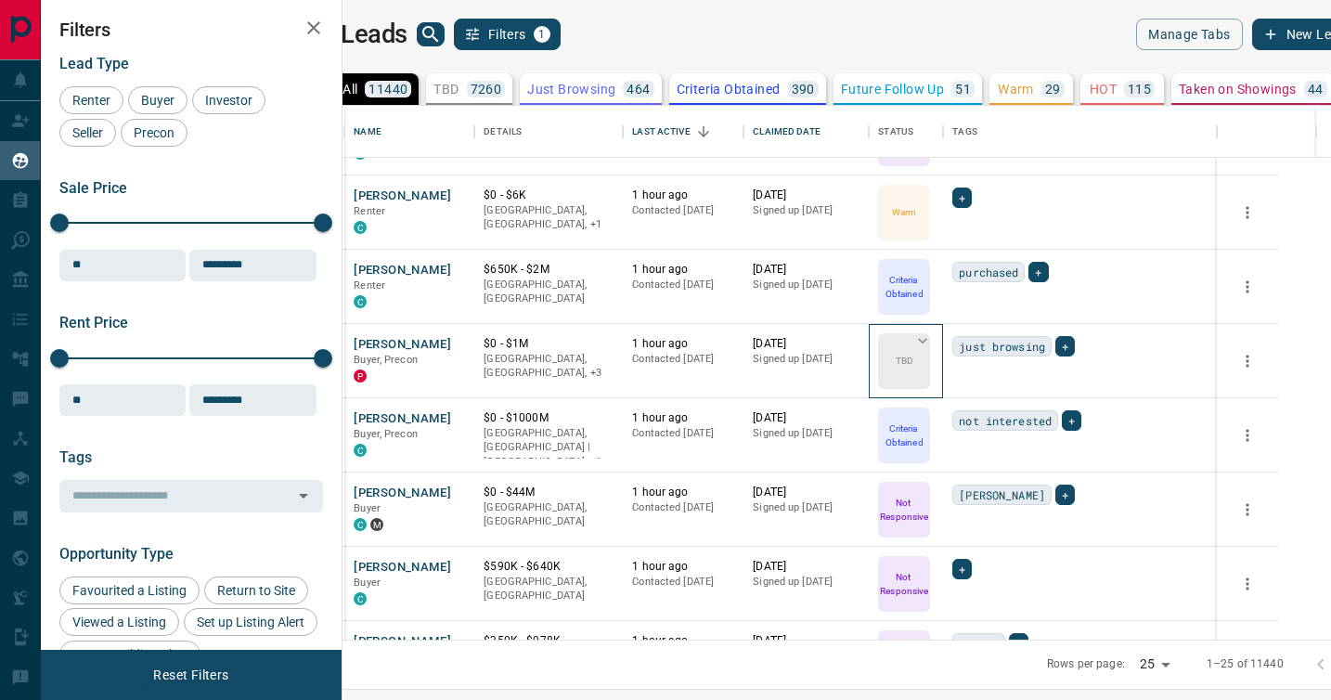
click at [927, 341] on icon at bounding box center [922, 341] width 9 height 6
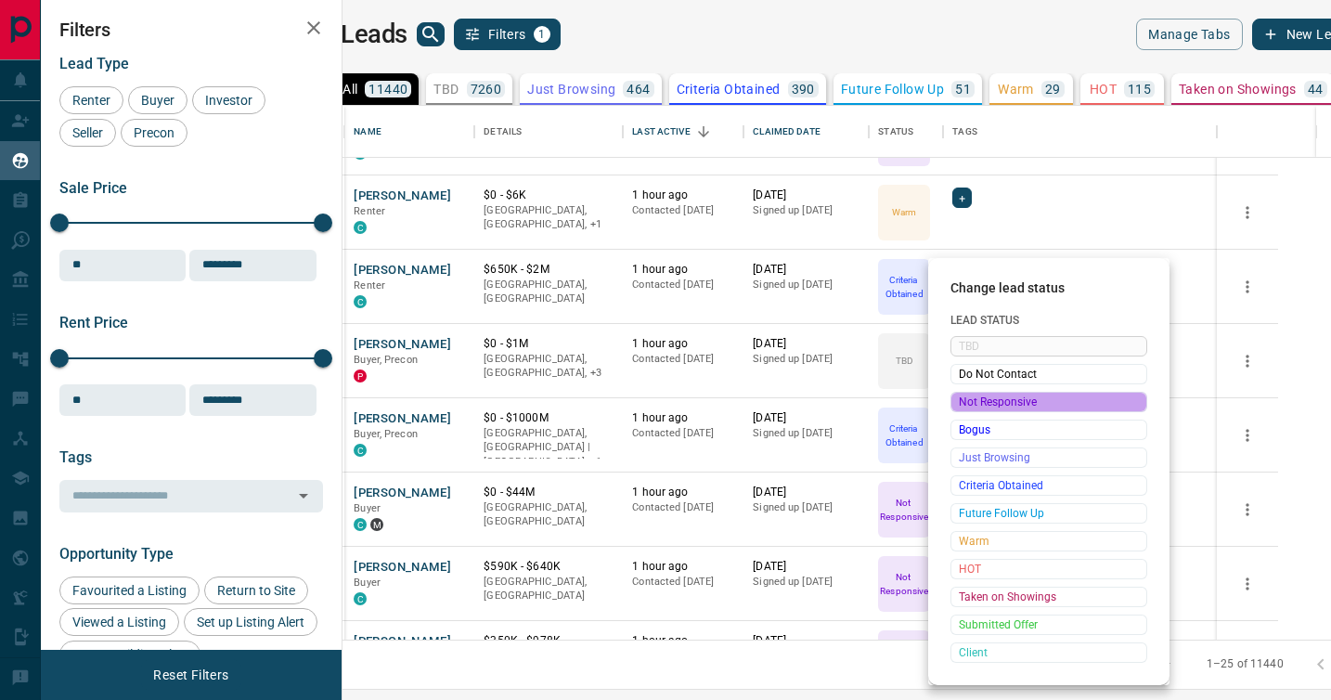
click at [990, 402] on span "Not Responsive" at bounding box center [1049, 402] width 180 height 19
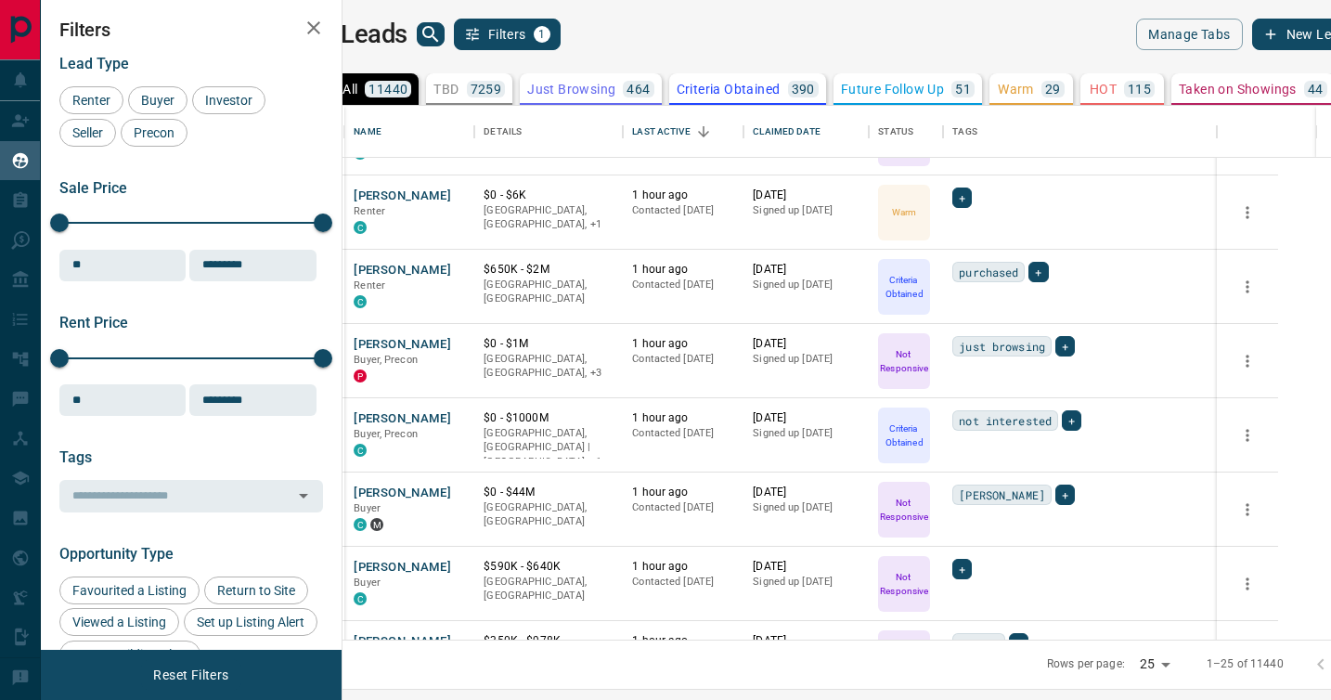
click at [459, 85] on p "TBD" at bounding box center [446, 89] width 25 height 13
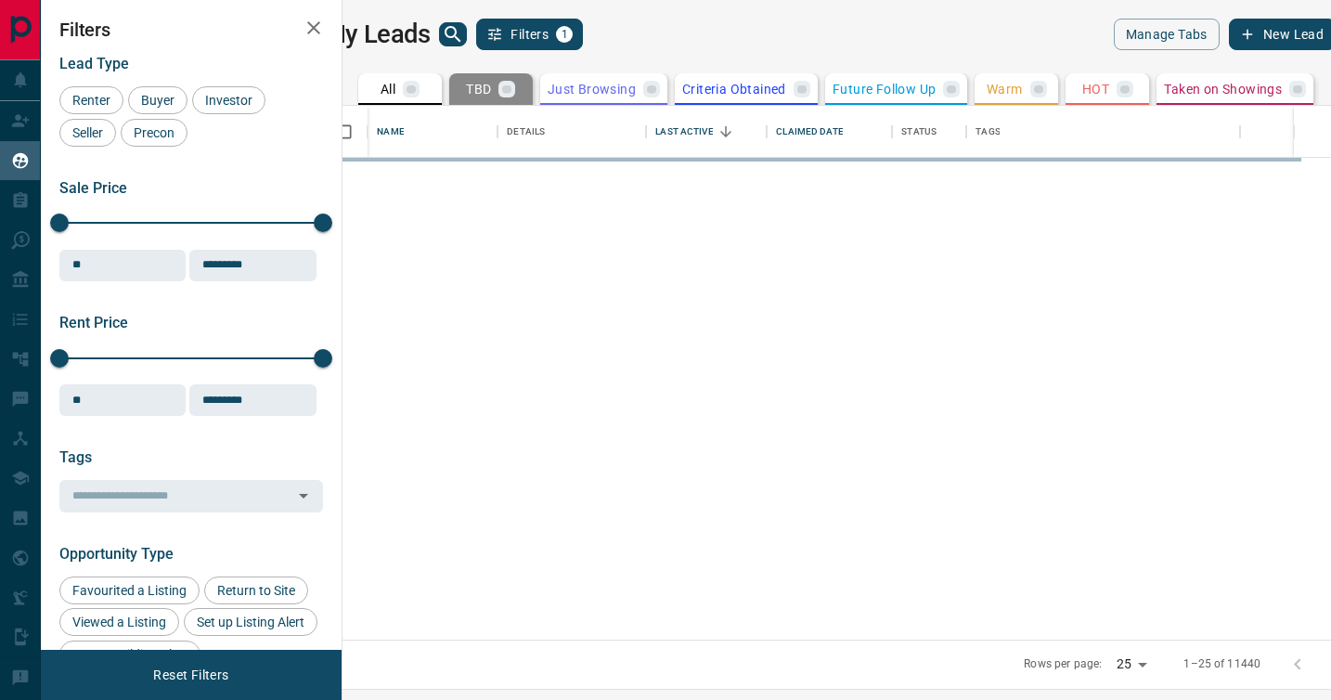
scroll to position [0, 0]
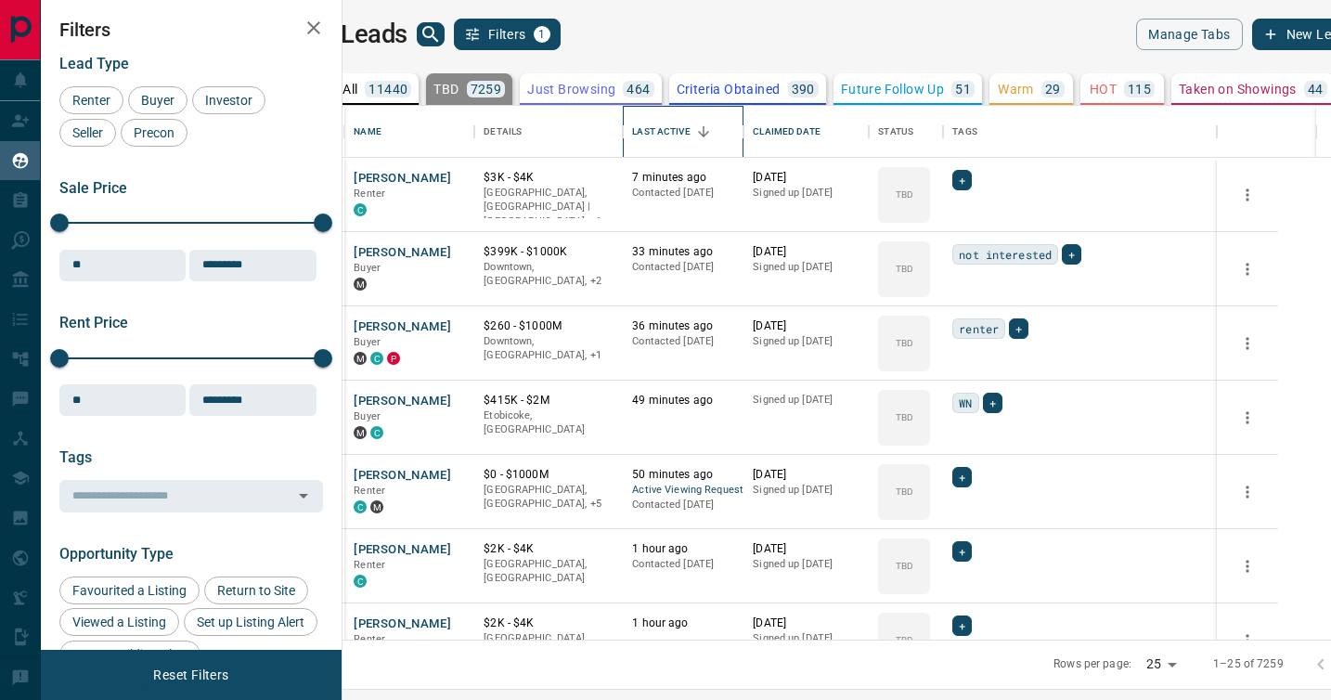
click at [690, 131] on div "Last Active" at bounding box center [661, 132] width 58 height 52
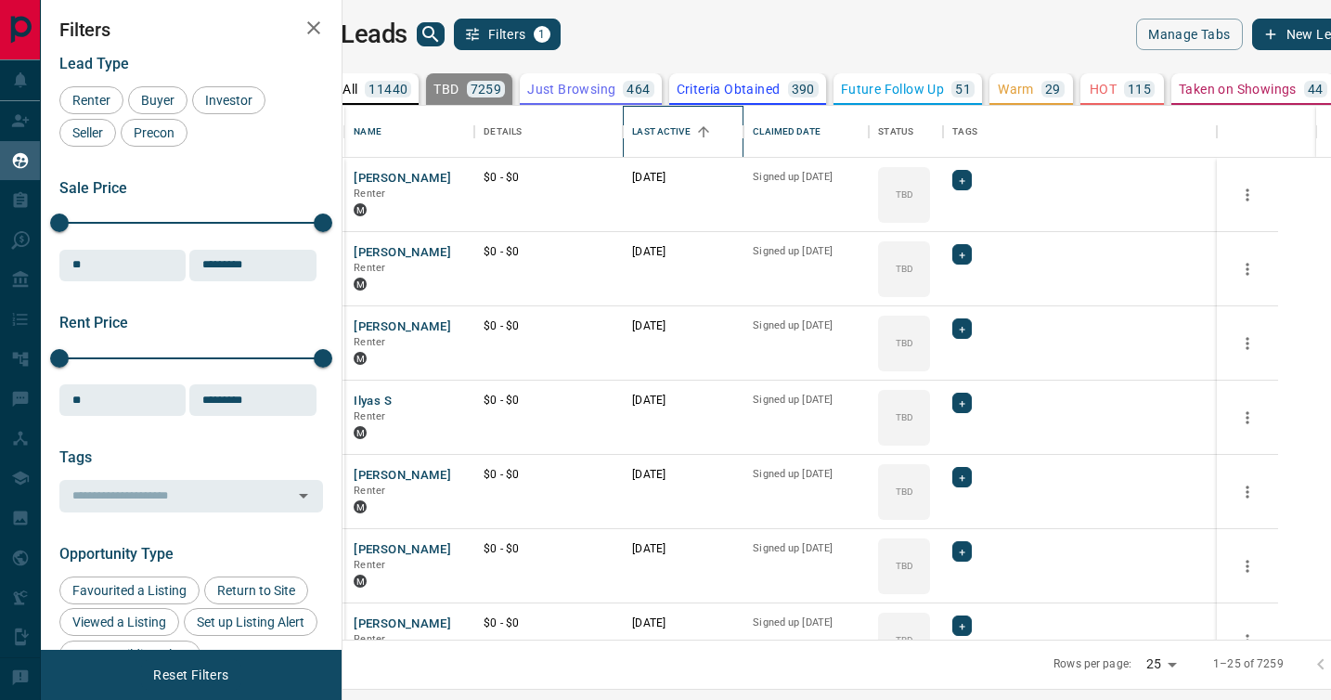
click at [690, 128] on div "Last Active" at bounding box center [661, 132] width 58 height 52
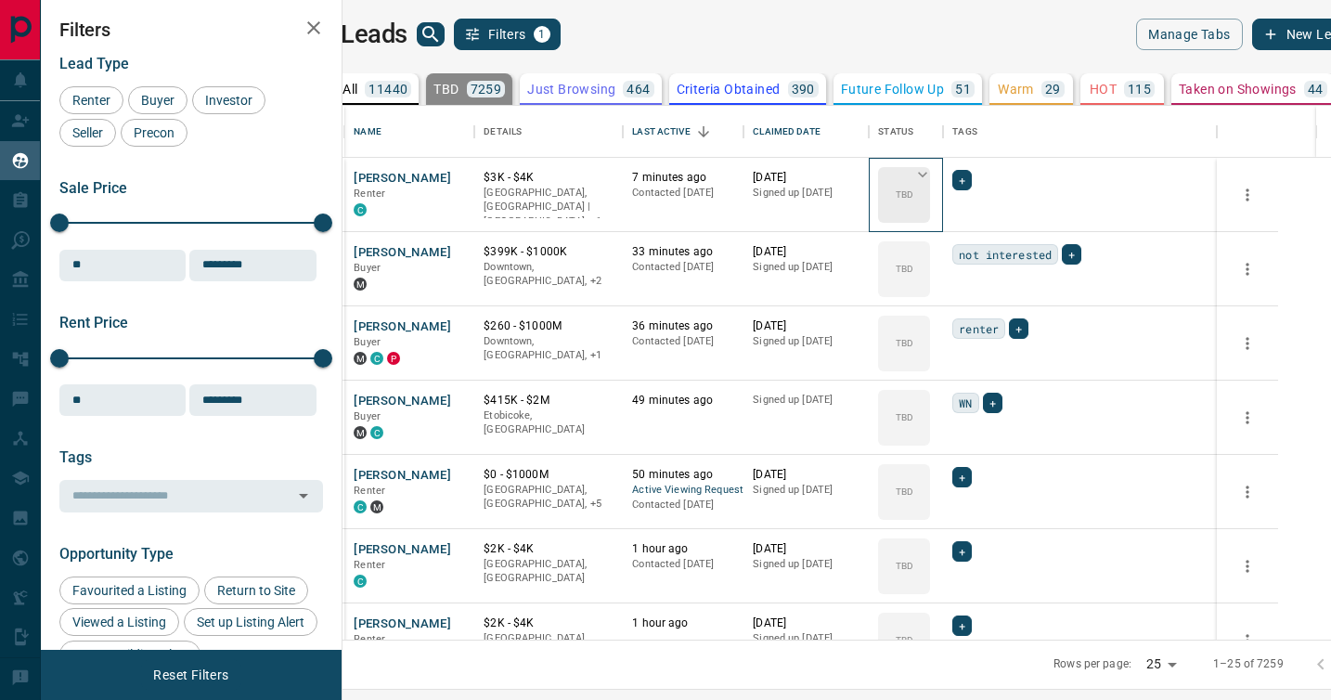
click at [932, 171] on icon at bounding box center [922, 174] width 19 height 19
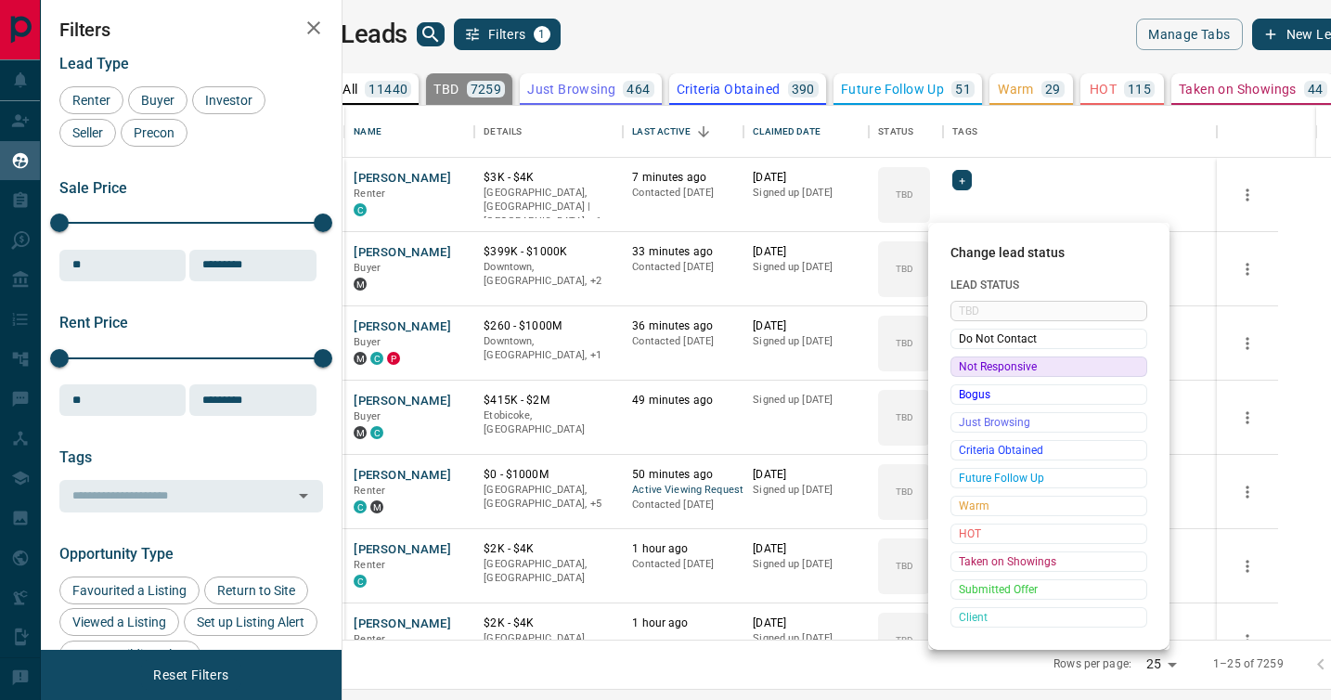
click at [983, 363] on span "Not Responsive" at bounding box center [1049, 366] width 180 height 19
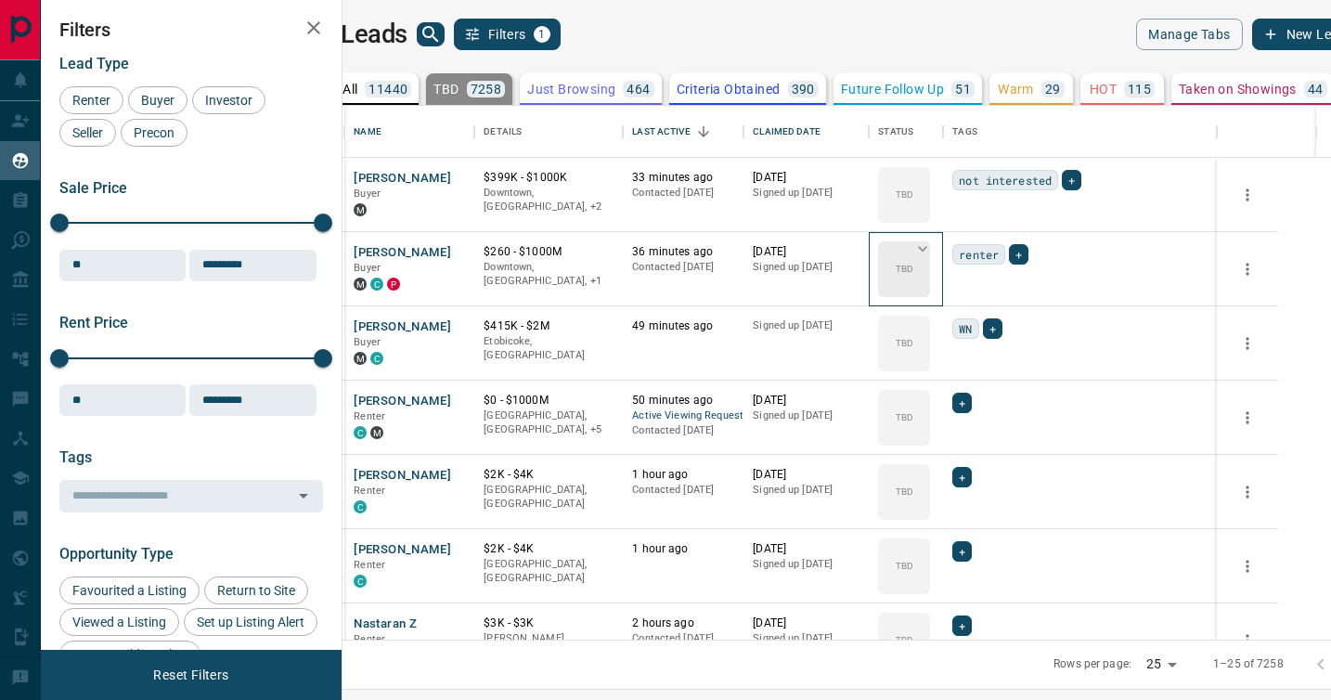
click at [932, 249] on icon at bounding box center [922, 248] width 19 height 19
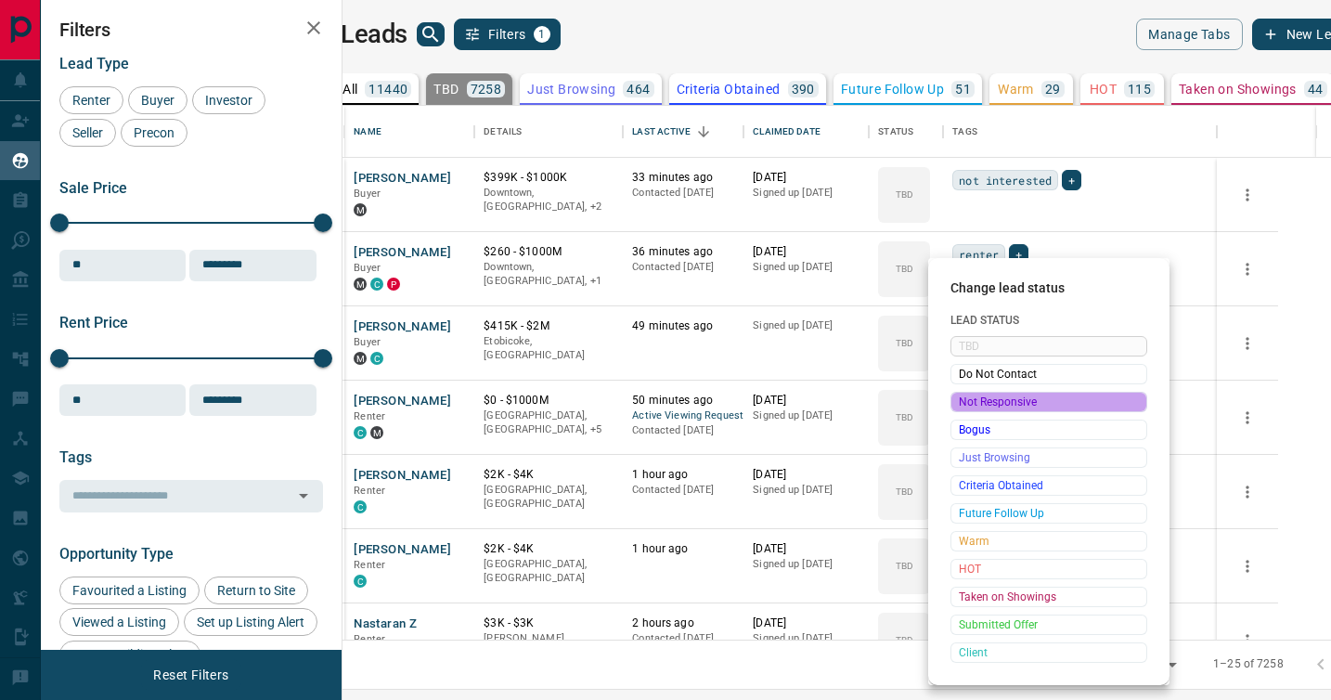
click at [984, 404] on span "Not Responsive" at bounding box center [1049, 402] width 180 height 19
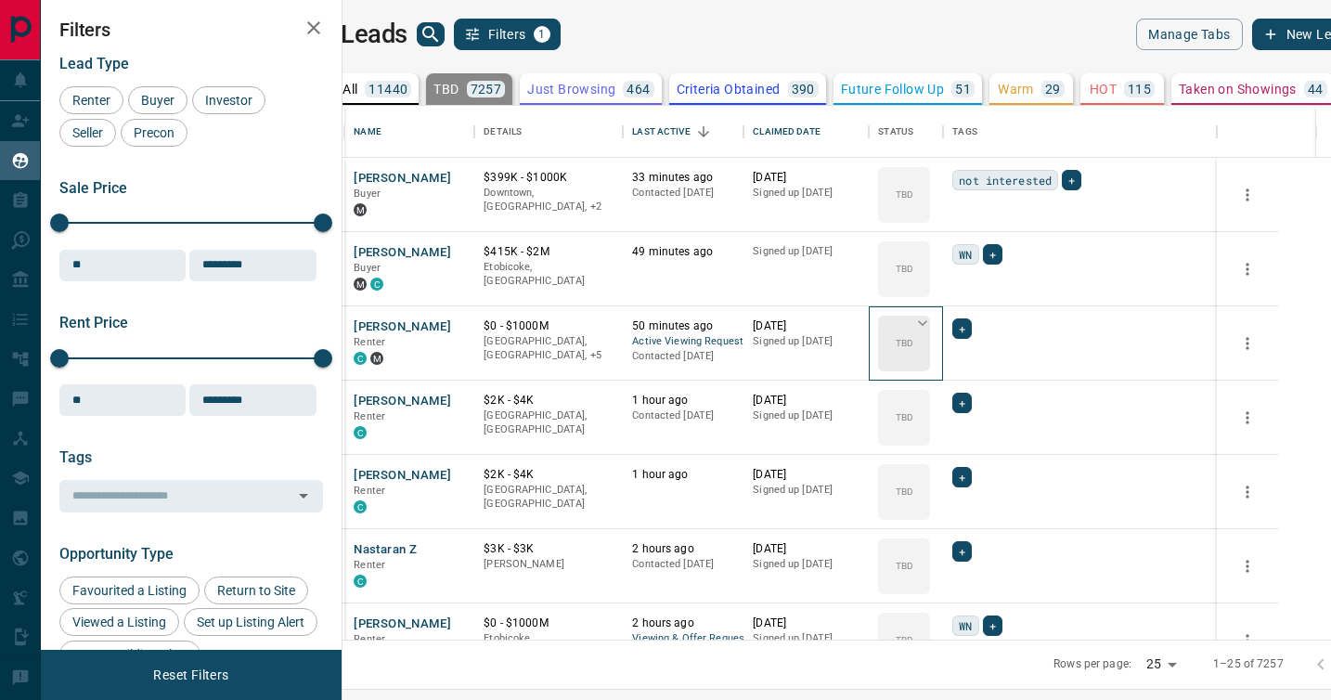
click at [932, 322] on icon at bounding box center [922, 323] width 19 height 19
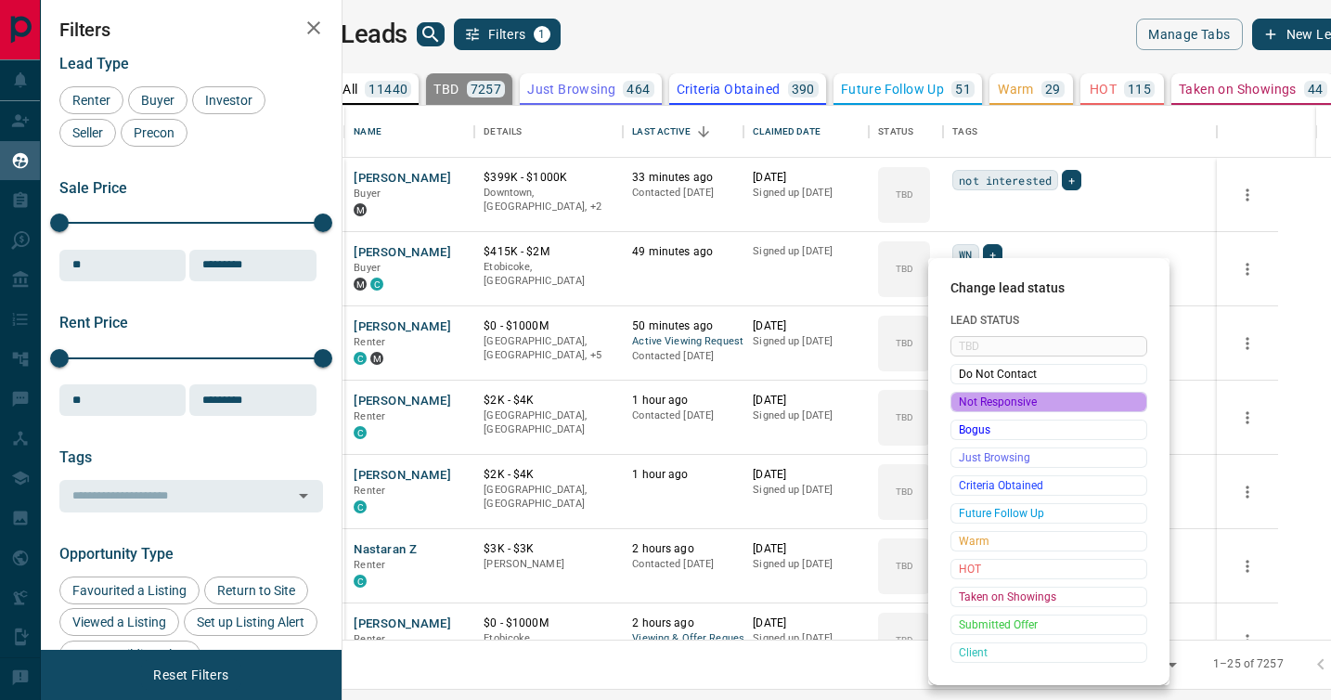
click at [977, 402] on span "Not Responsive" at bounding box center [1049, 402] width 180 height 19
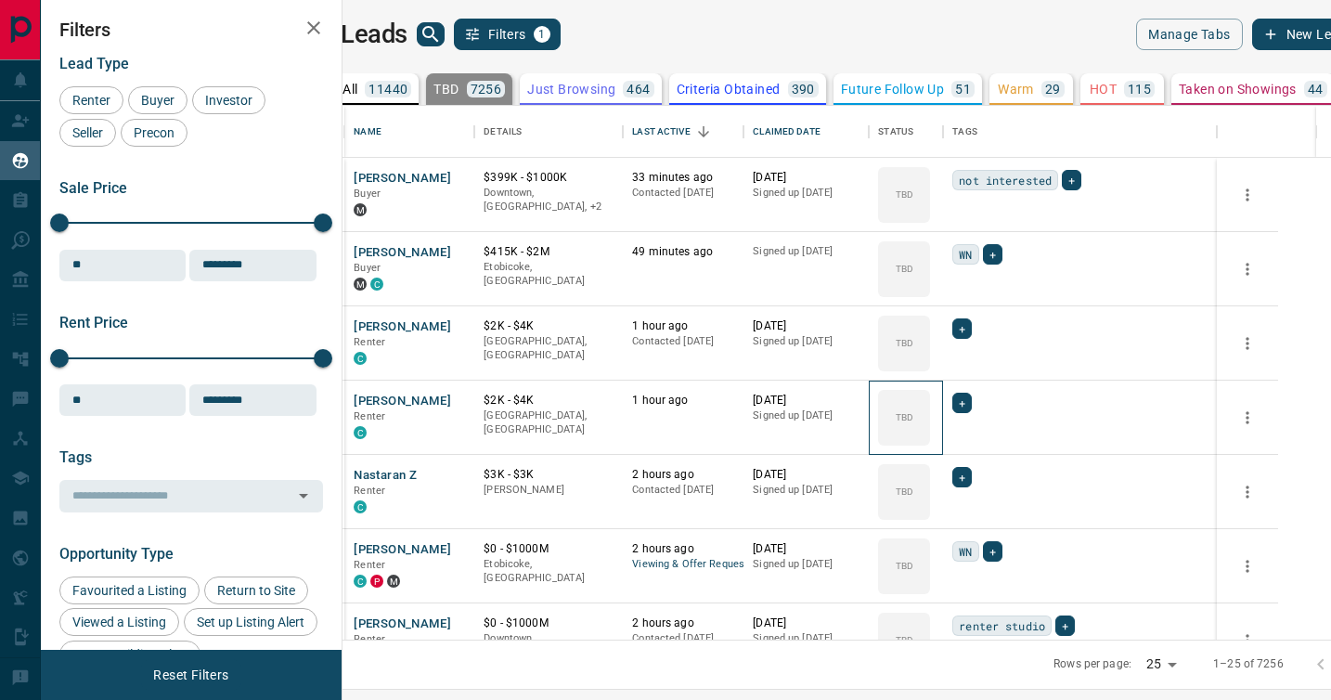
click at [0, 0] on icon at bounding box center [0, 0] width 0 height 0
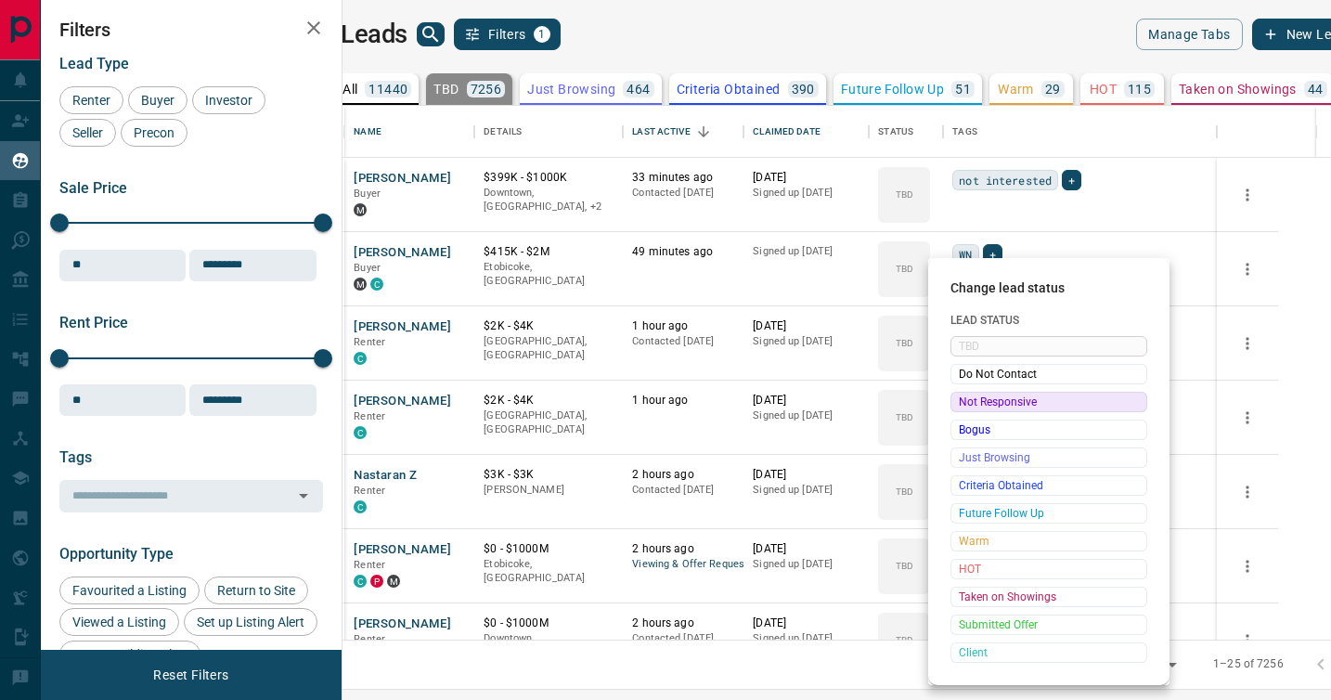
click at [979, 402] on span "Not Responsive" at bounding box center [1049, 402] width 180 height 19
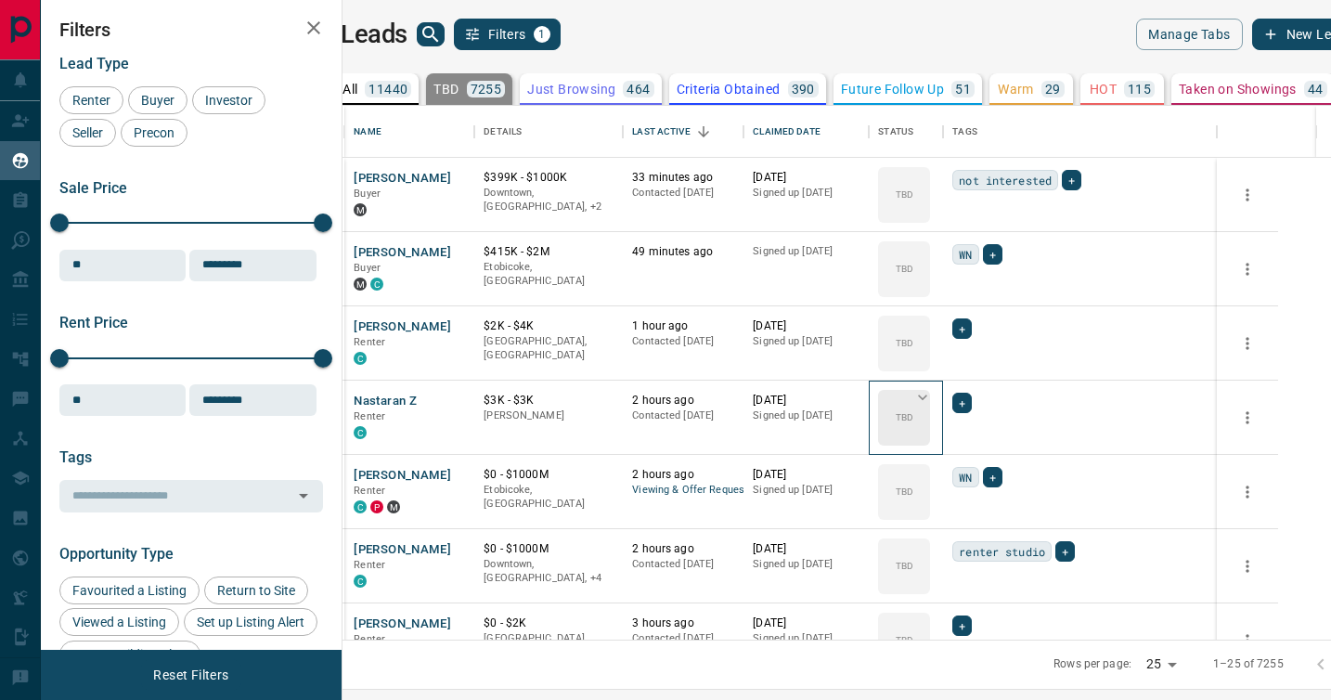
click at [927, 395] on icon at bounding box center [922, 398] width 9 height 6
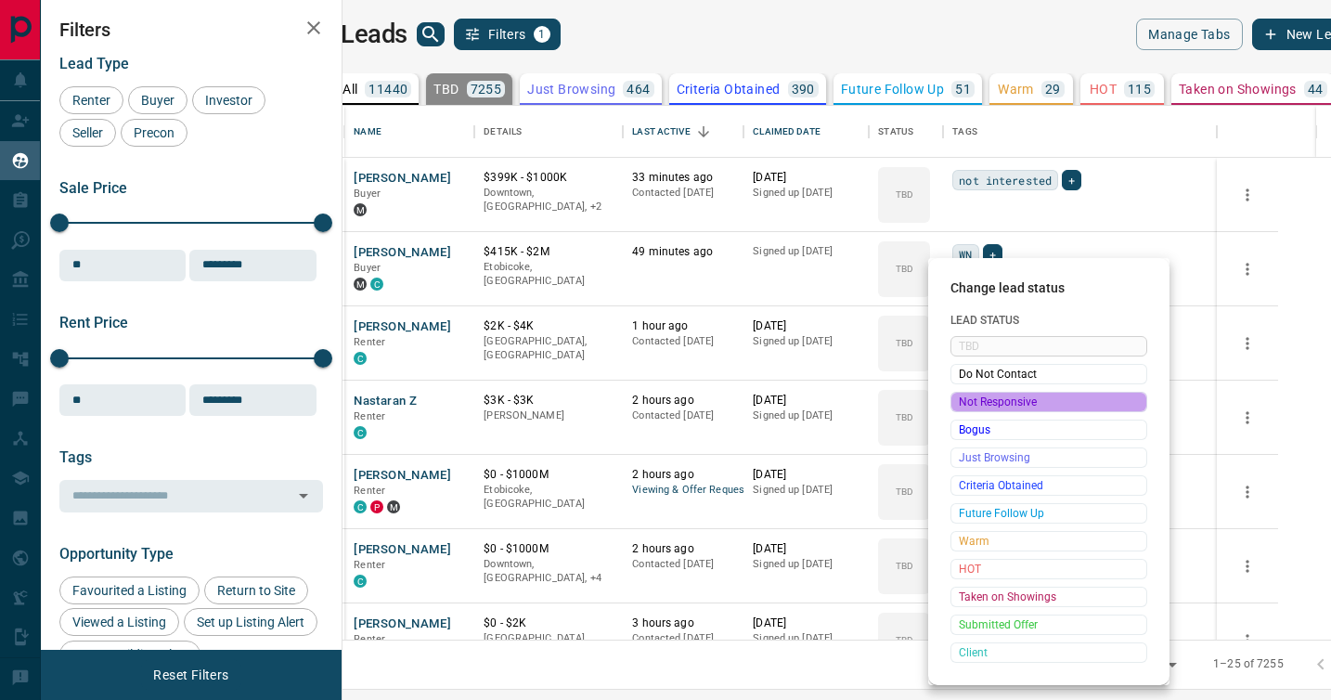
click at [979, 398] on span "Not Responsive" at bounding box center [1049, 402] width 180 height 19
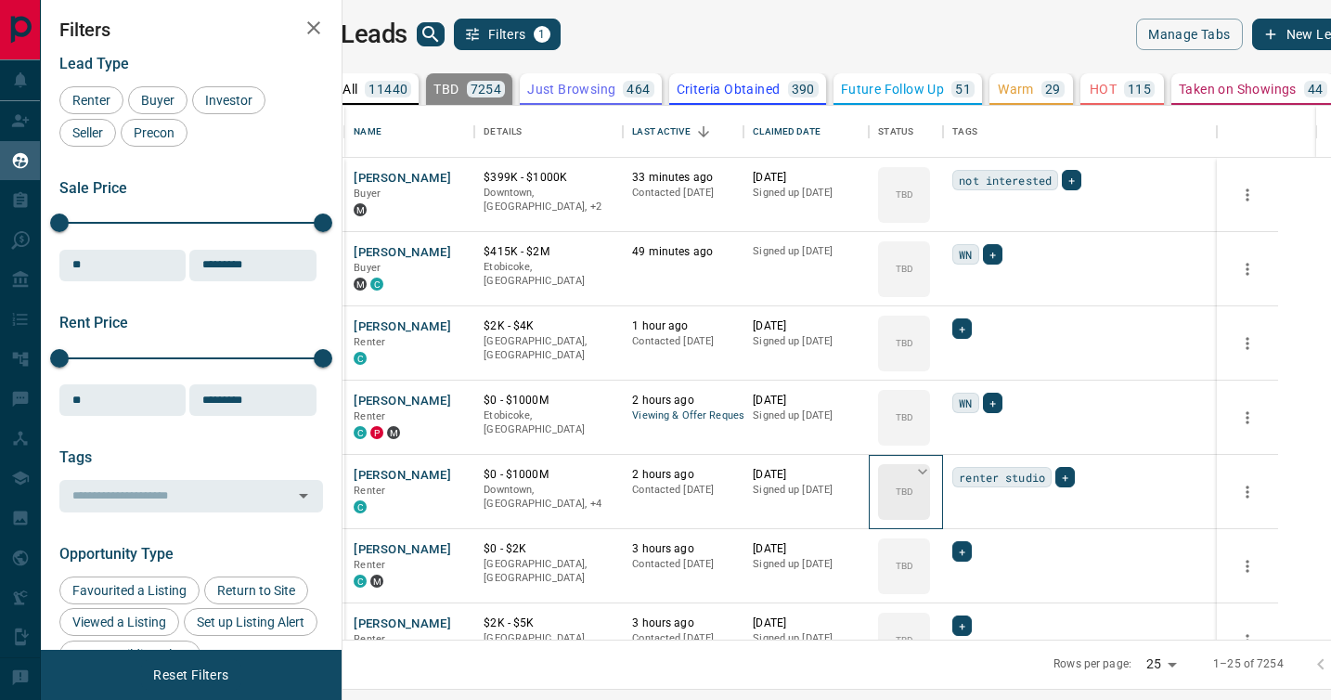
click at [932, 468] on icon at bounding box center [922, 471] width 19 height 19
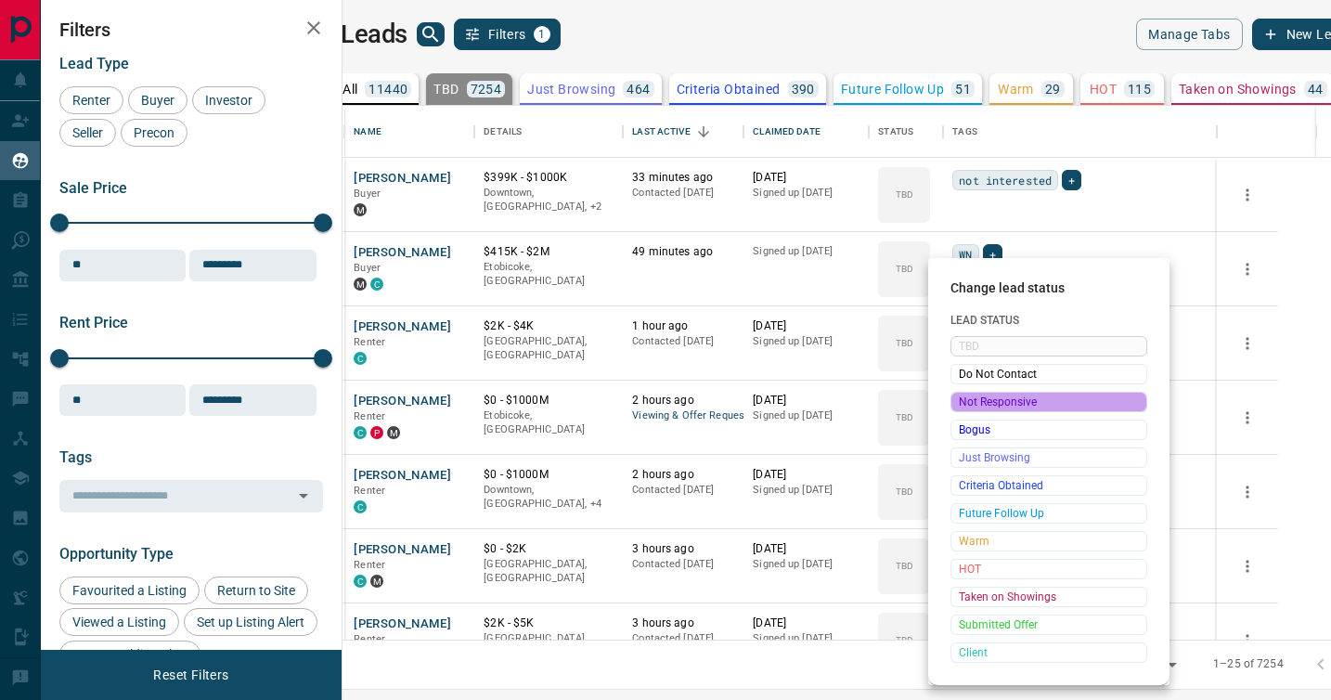
click at [980, 404] on span "Not Responsive" at bounding box center [1049, 402] width 180 height 19
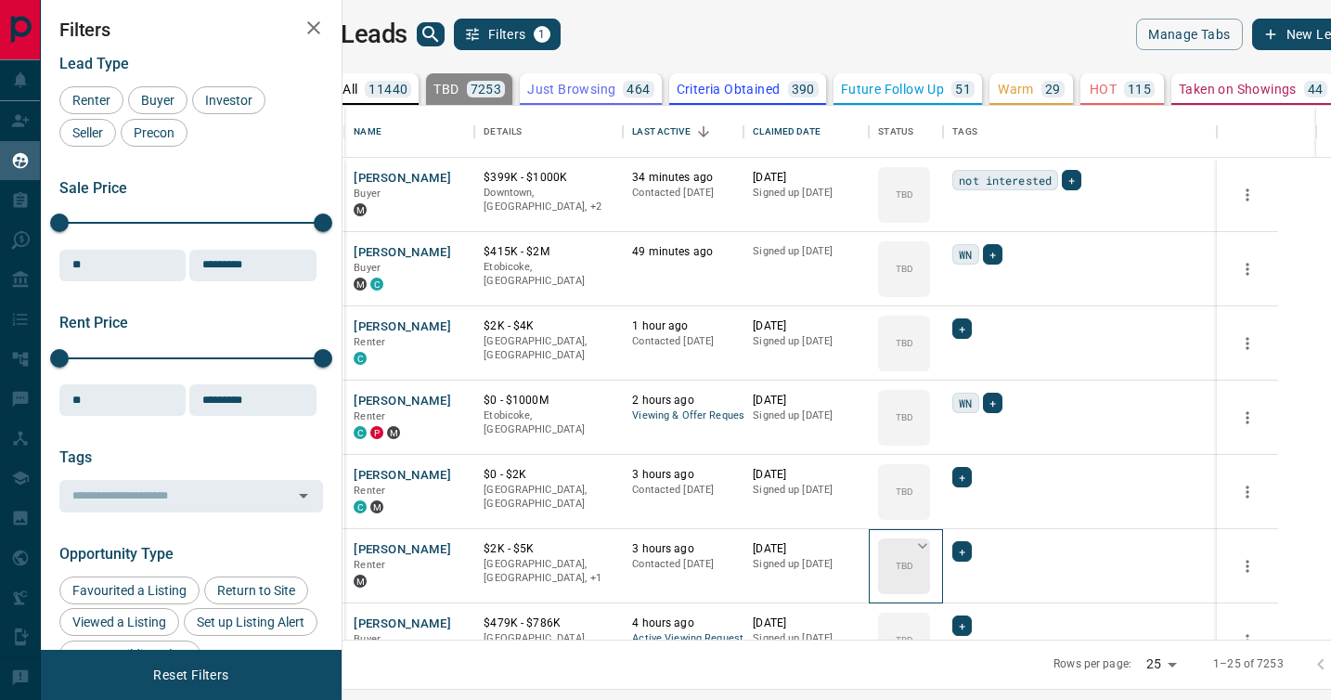
click at [927, 546] on icon at bounding box center [922, 546] width 9 height 6
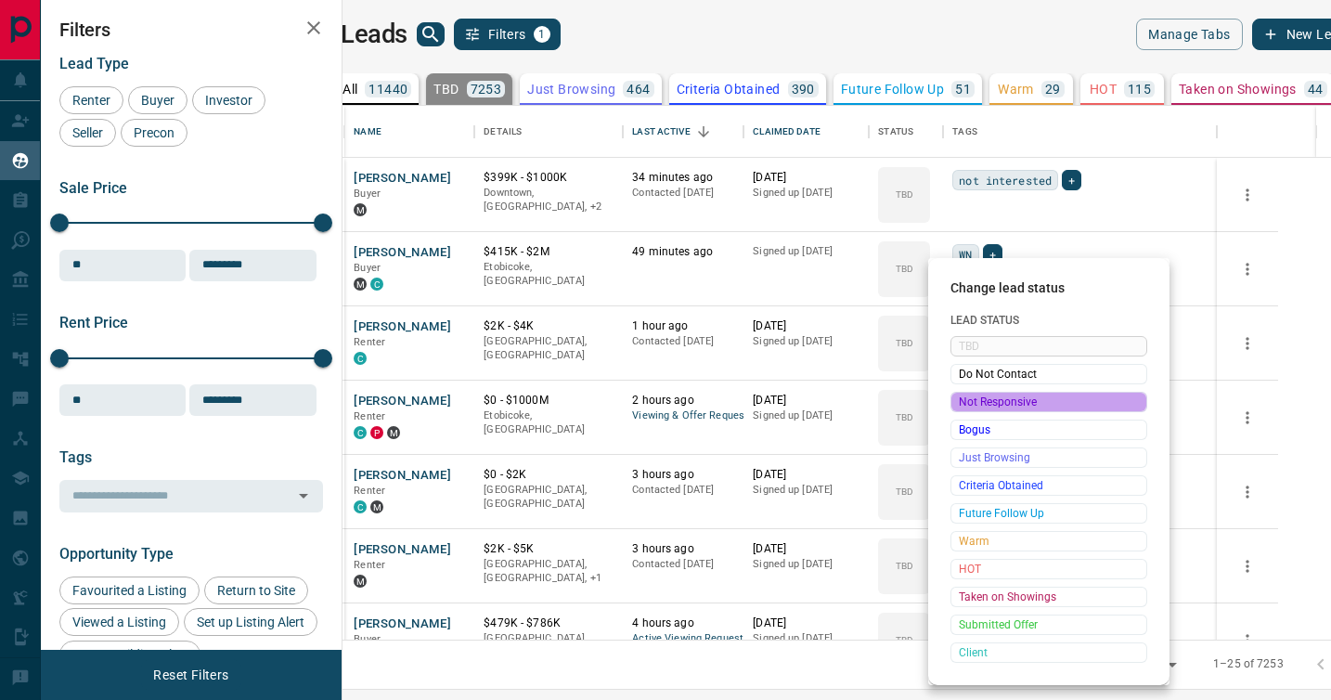
click at [979, 397] on span "Not Responsive" at bounding box center [1049, 402] width 180 height 19
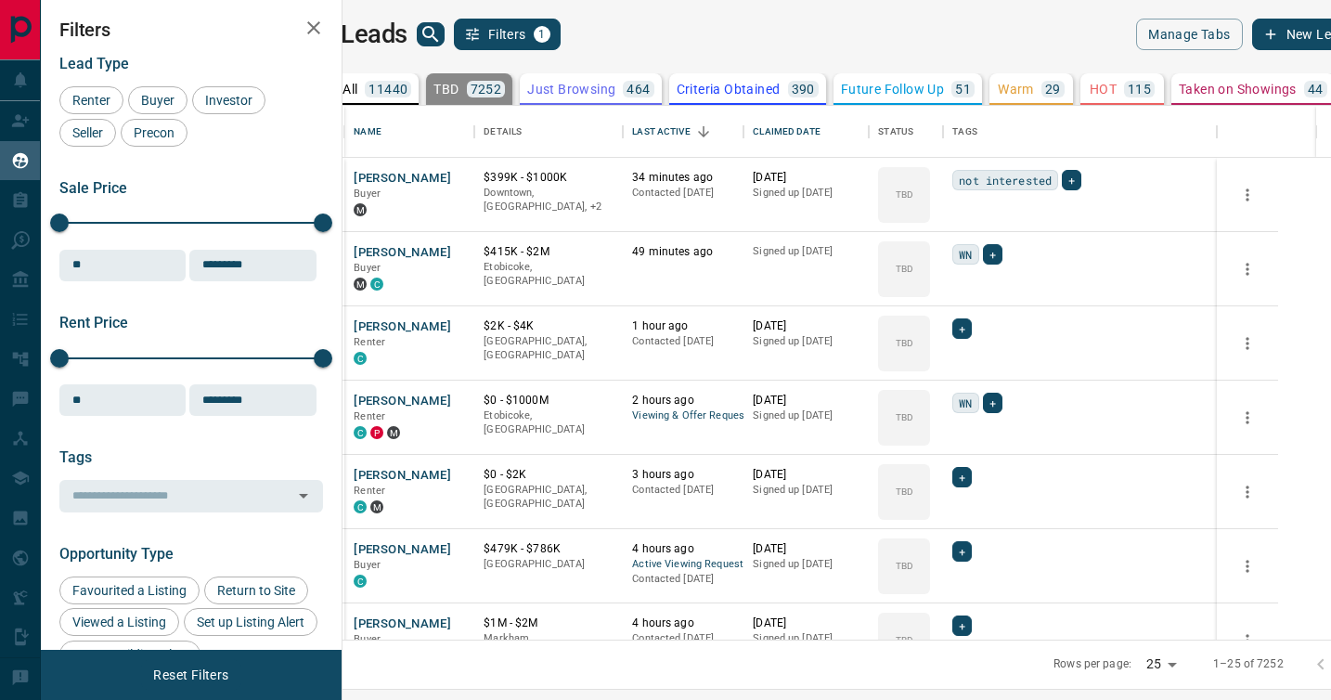
scroll to position [252, 0]
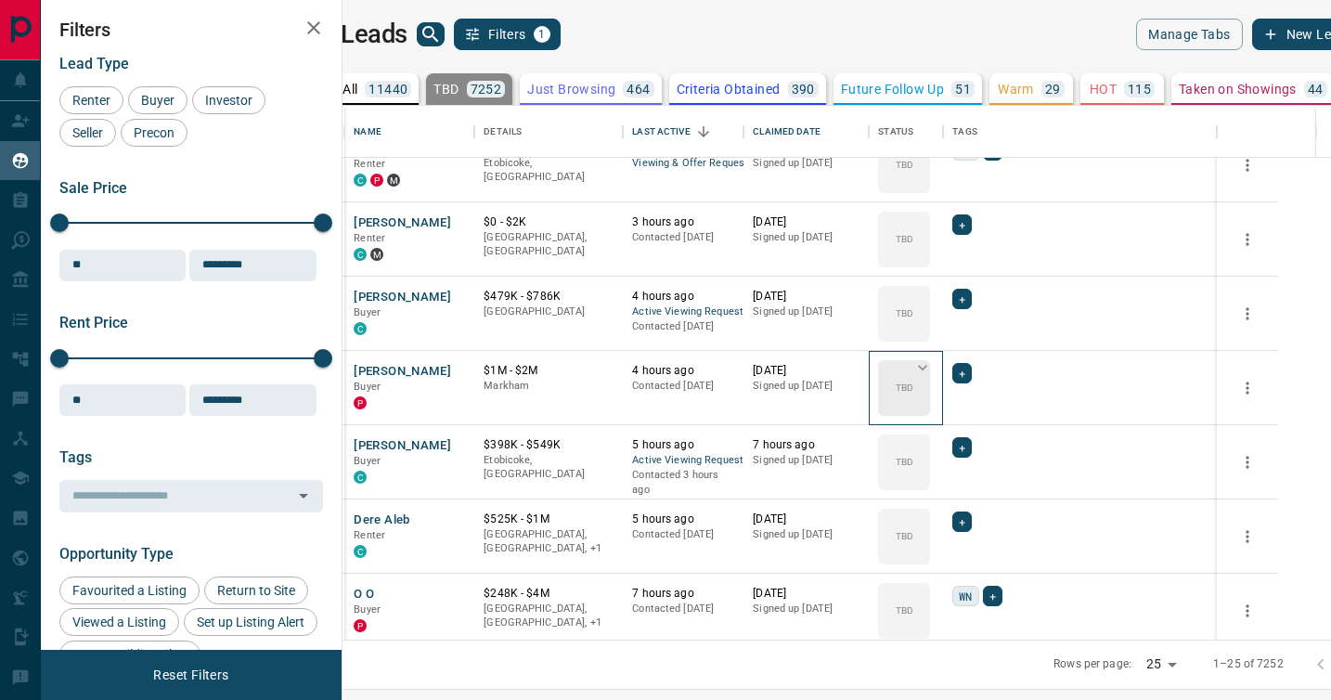
click at [932, 366] on icon at bounding box center [922, 367] width 19 height 19
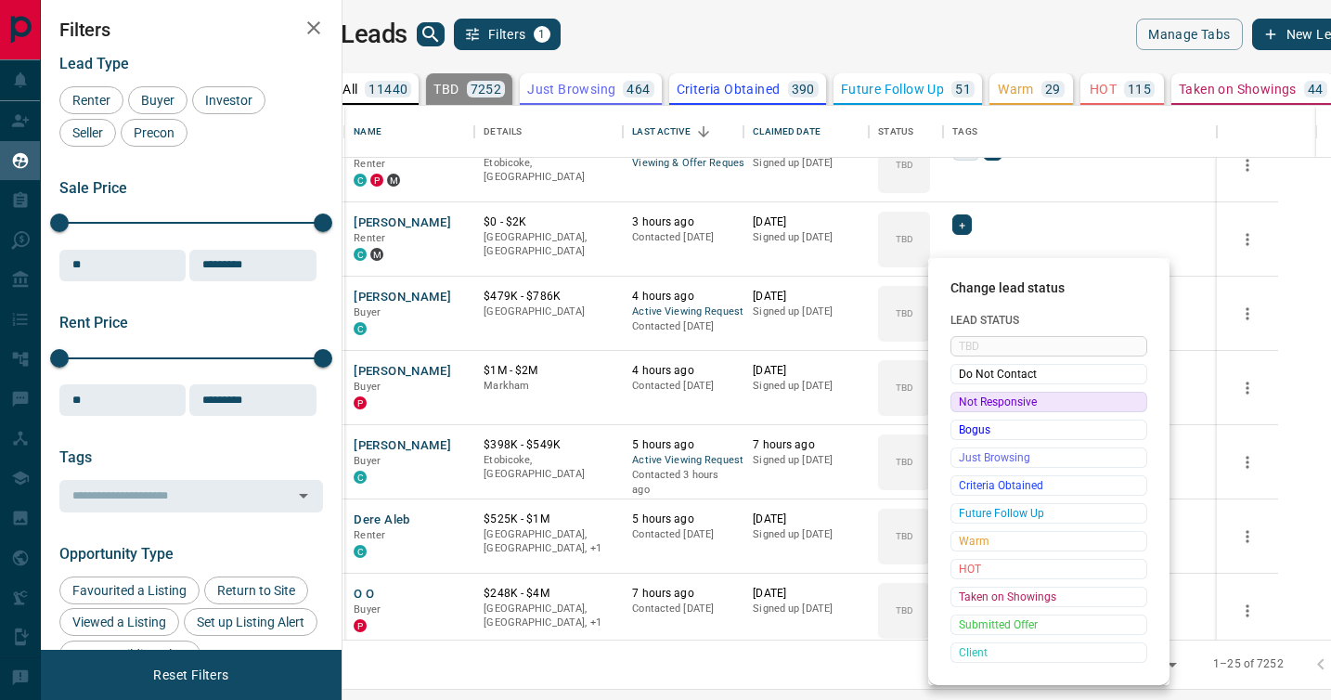
click at [973, 407] on span "Not Responsive" at bounding box center [1049, 402] width 180 height 19
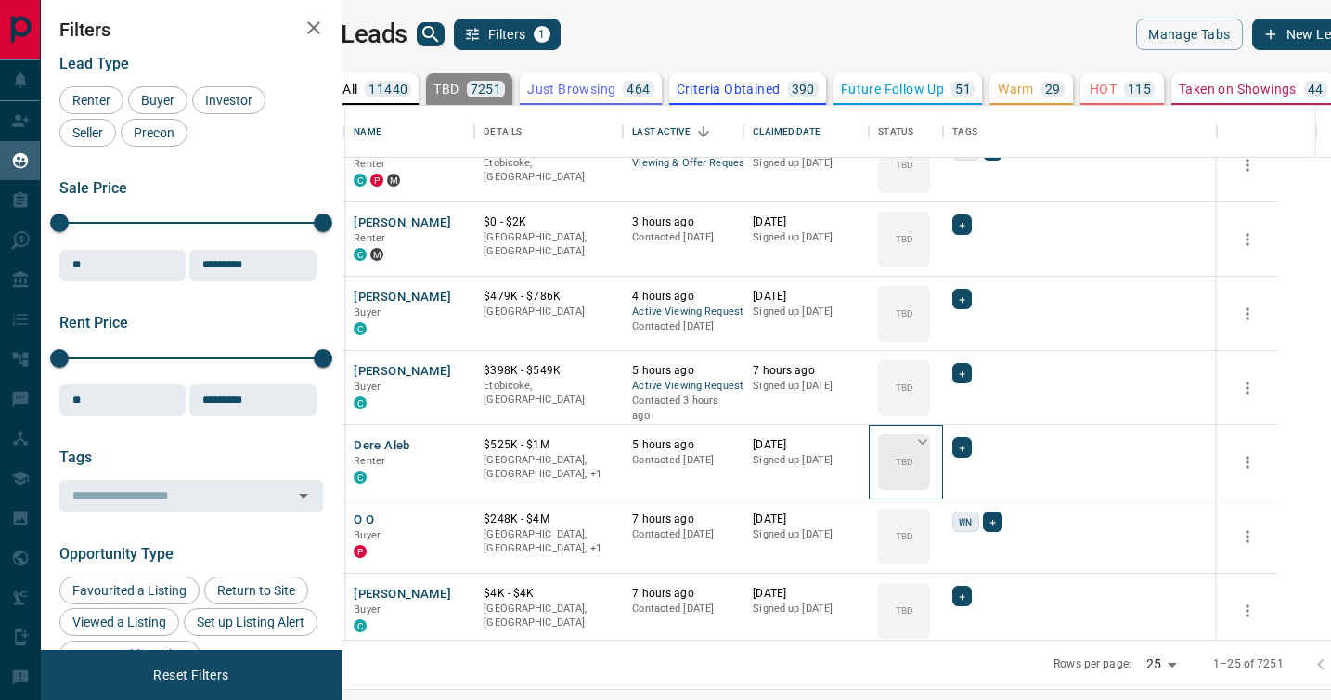
click at [932, 441] on icon at bounding box center [922, 442] width 19 height 19
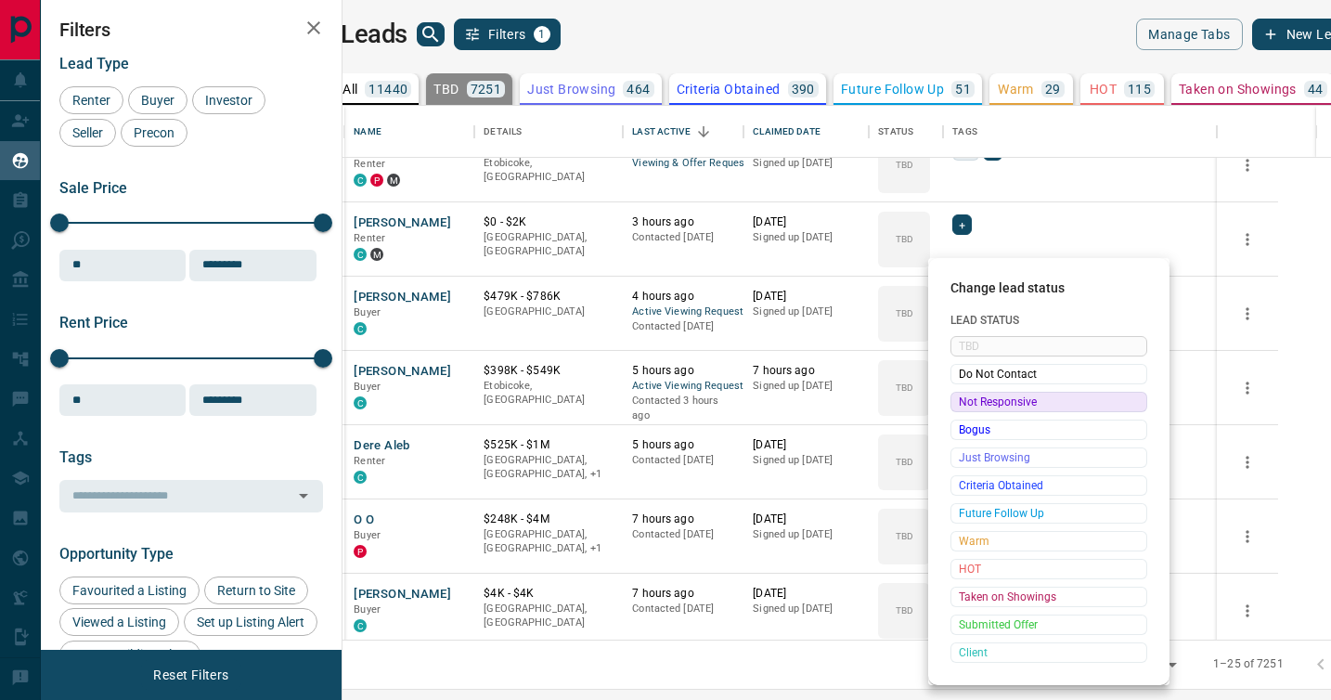
click at [977, 401] on span "Not Responsive" at bounding box center [1049, 402] width 180 height 19
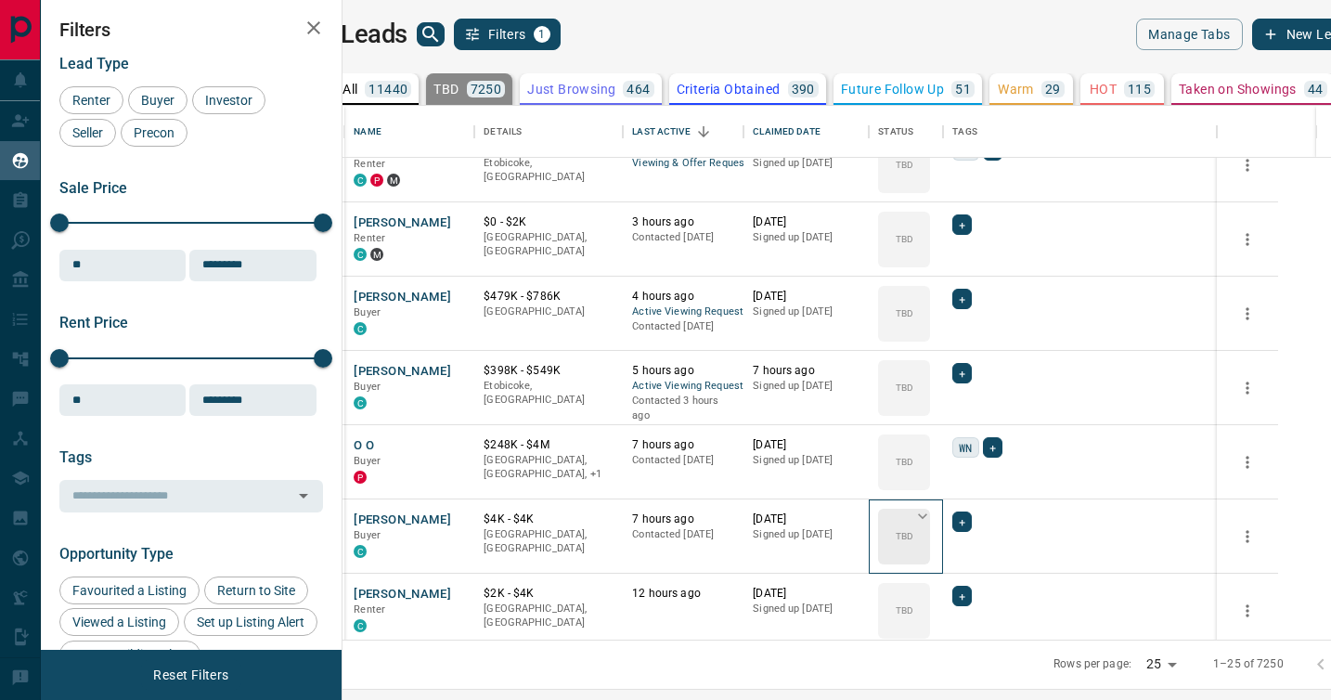
click at [932, 513] on icon at bounding box center [922, 516] width 19 height 19
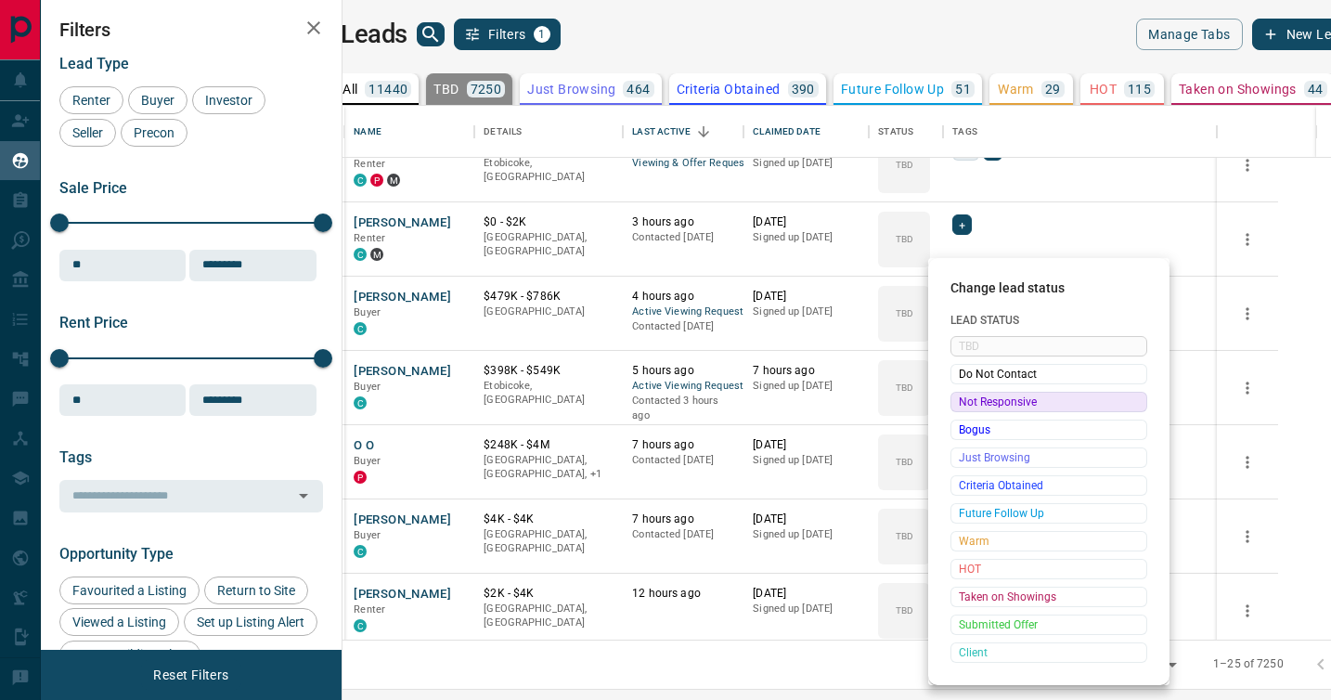
click at [979, 403] on span "Not Responsive" at bounding box center [1049, 402] width 180 height 19
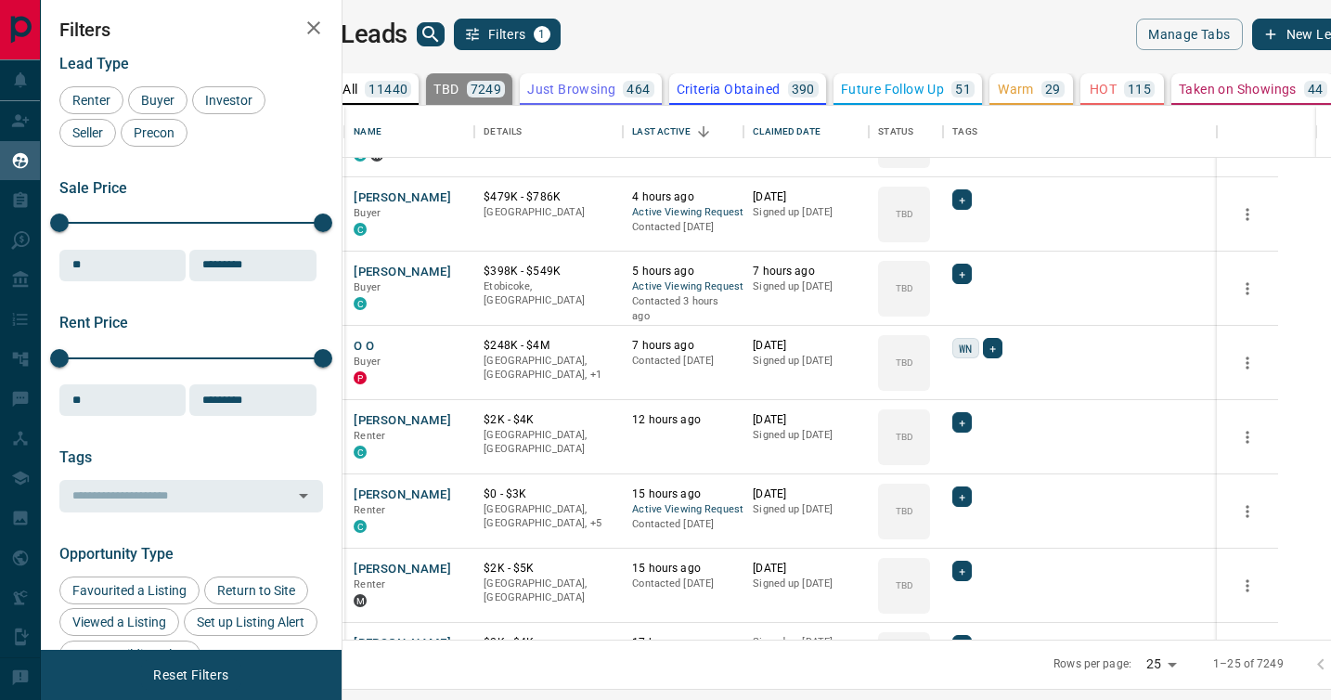
scroll to position [356, 0]
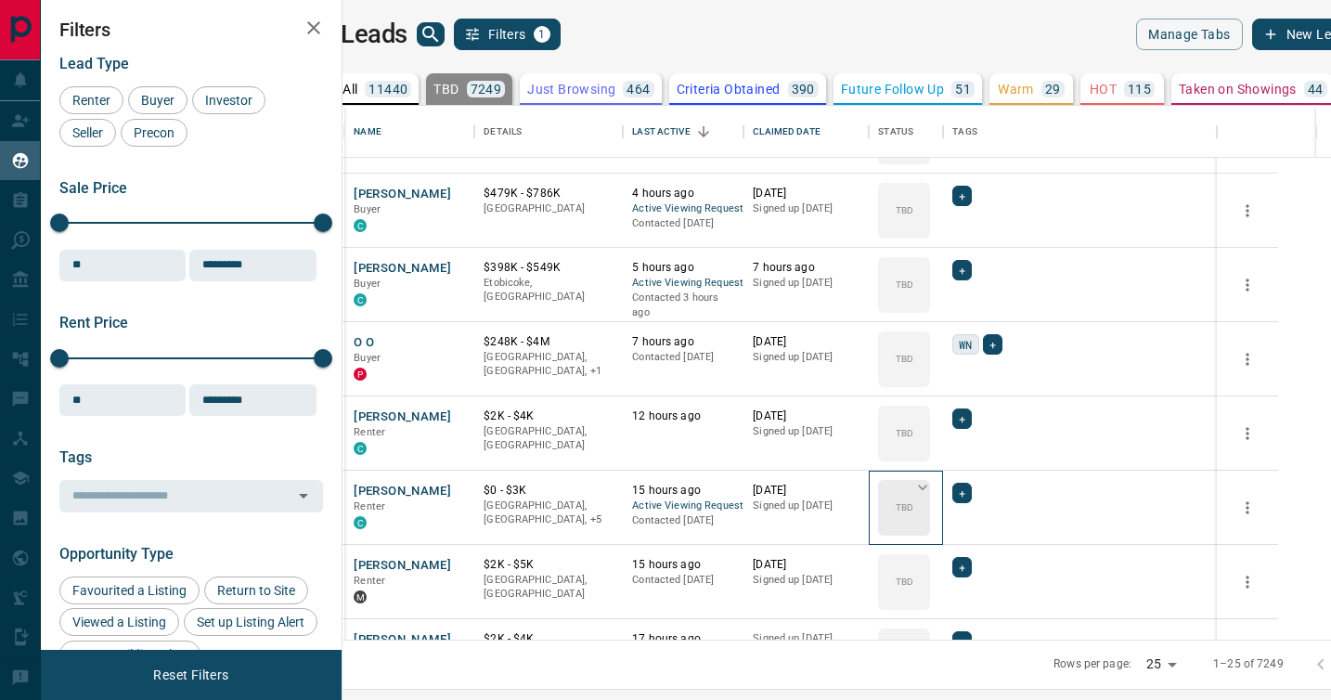
click at [932, 485] on icon at bounding box center [922, 487] width 19 height 19
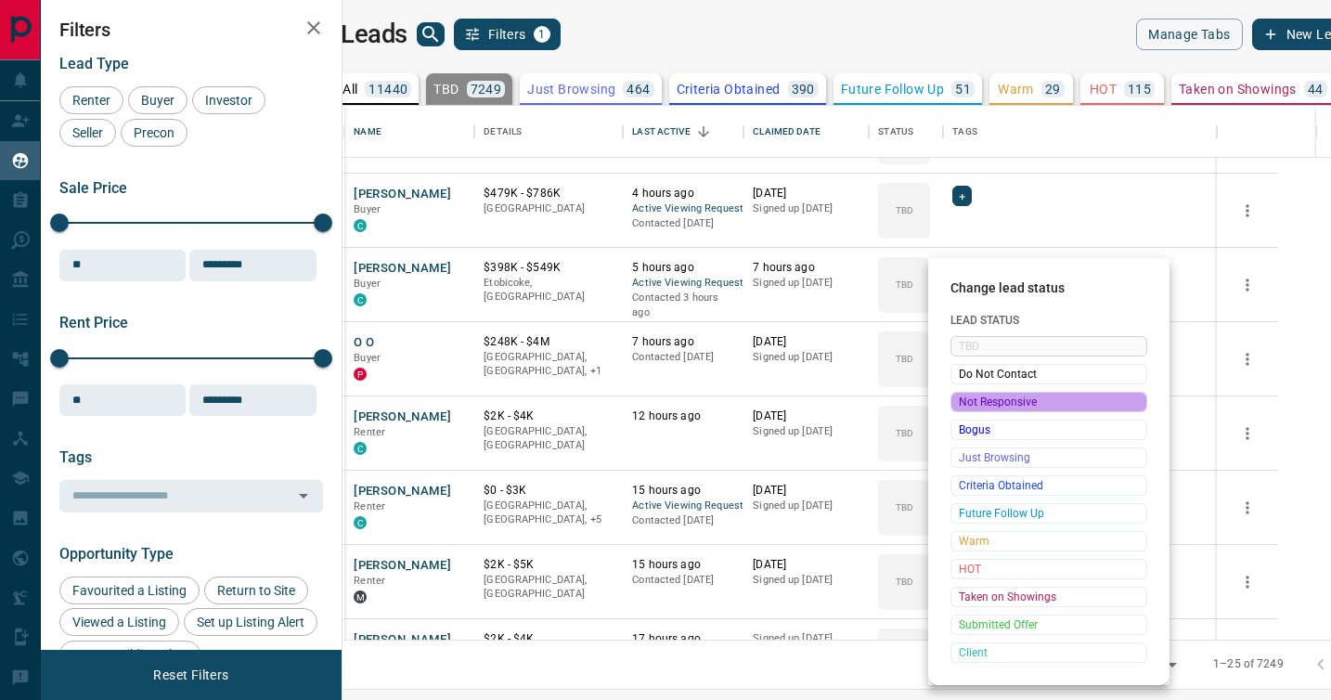
click at [977, 403] on span "Not Responsive" at bounding box center [1049, 402] width 180 height 19
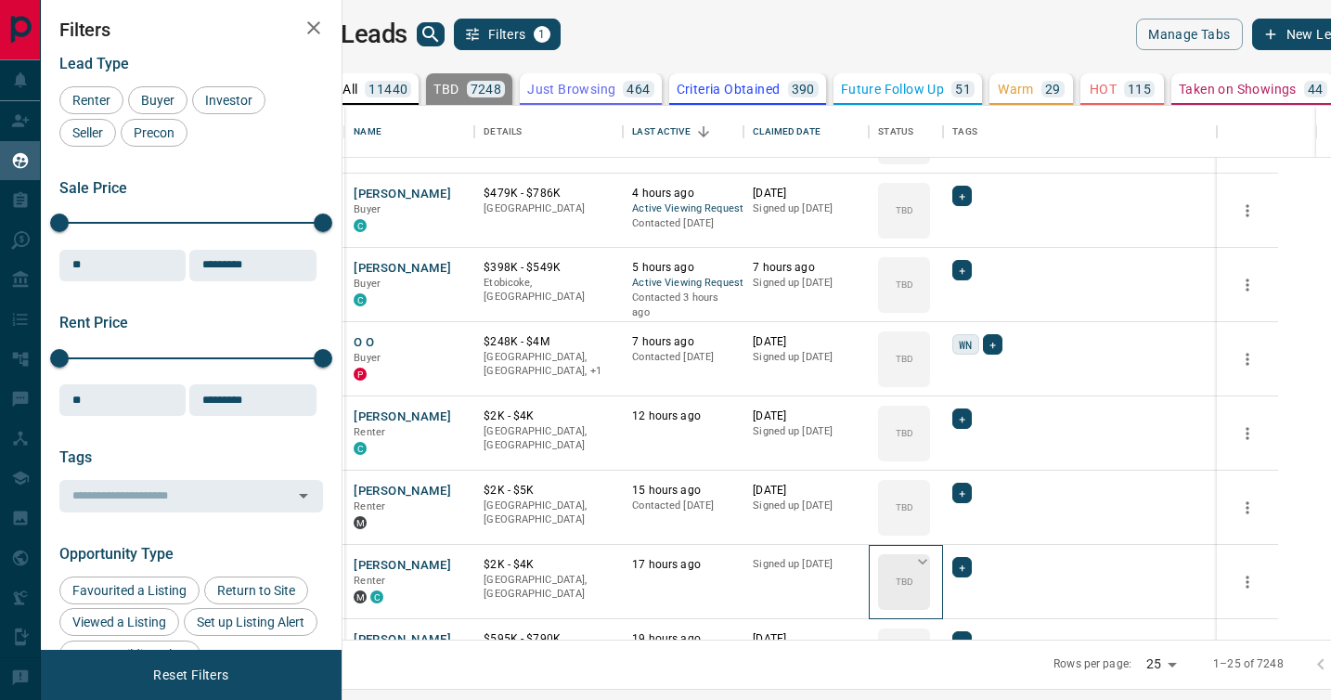
click at [927, 561] on icon at bounding box center [922, 562] width 9 height 6
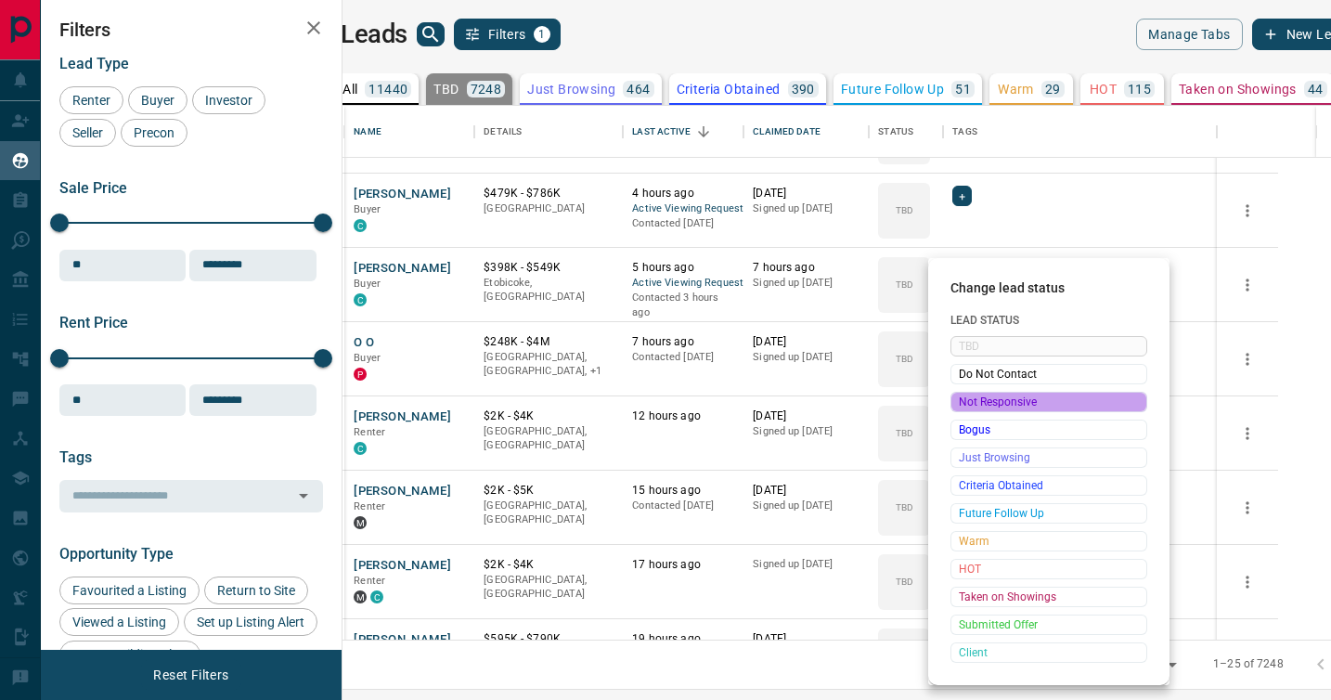
click at [980, 403] on span "Not Responsive" at bounding box center [1049, 402] width 180 height 19
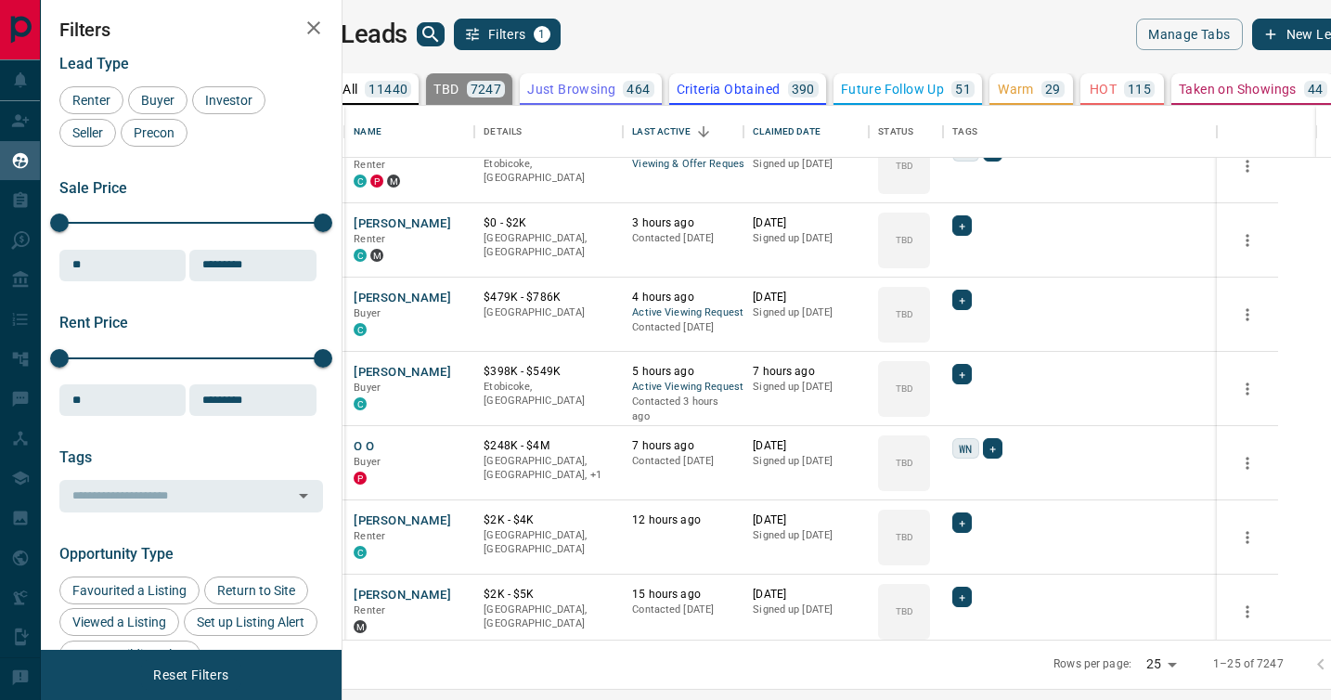
scroll to position [0, 0]
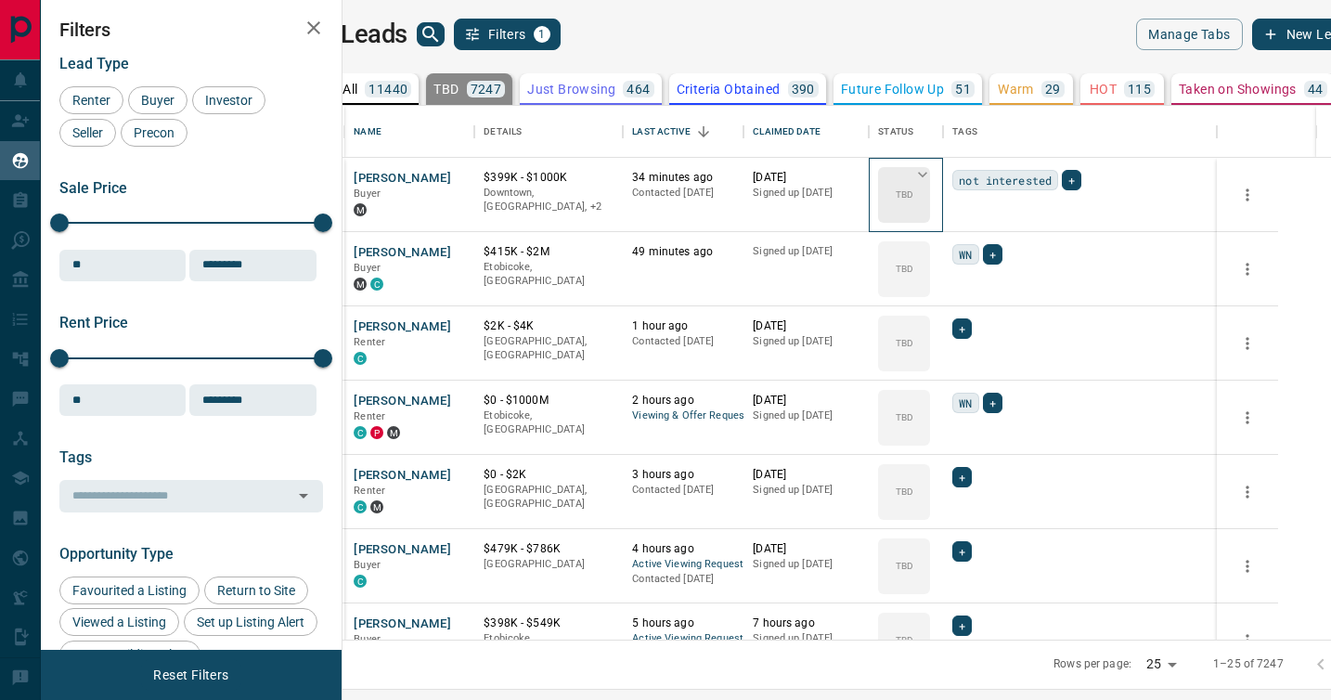
click at [927, 175] on icon at bounding box center [922, 175] width 9 height 6
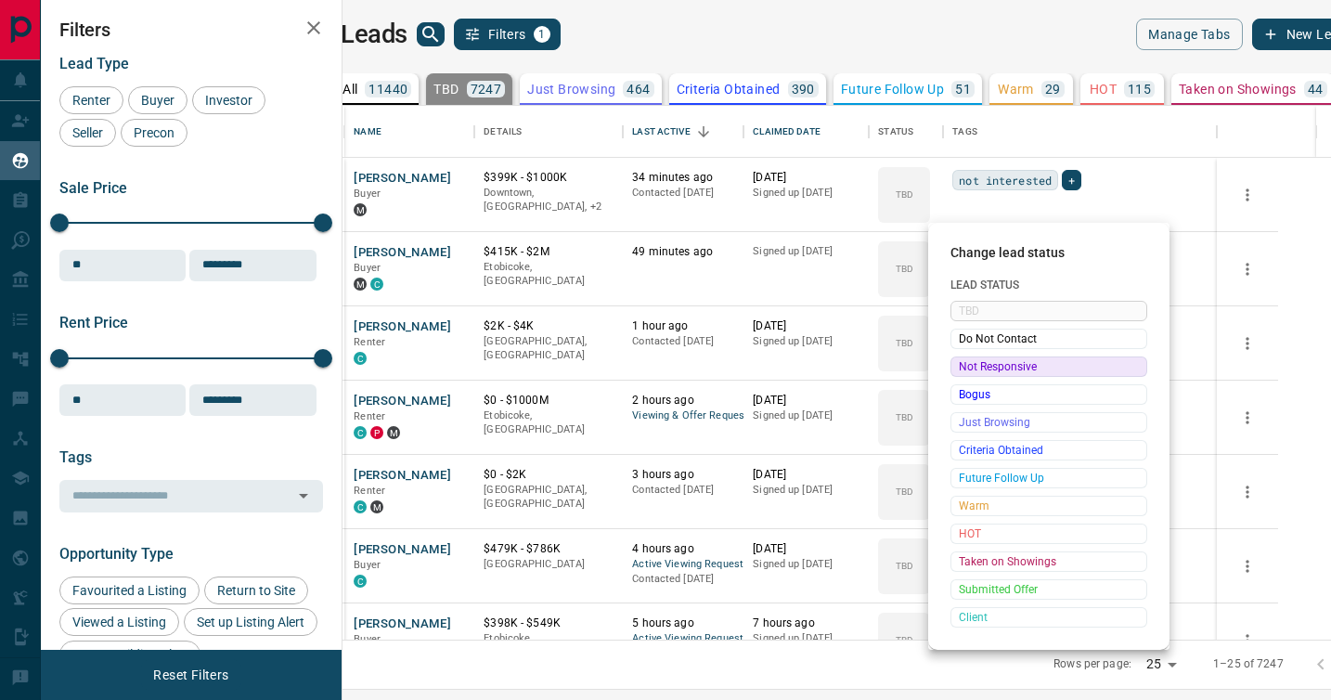
click at [980, 366] on span "Not Responsive" at bounding box center [1049, 366] width 180 height 19
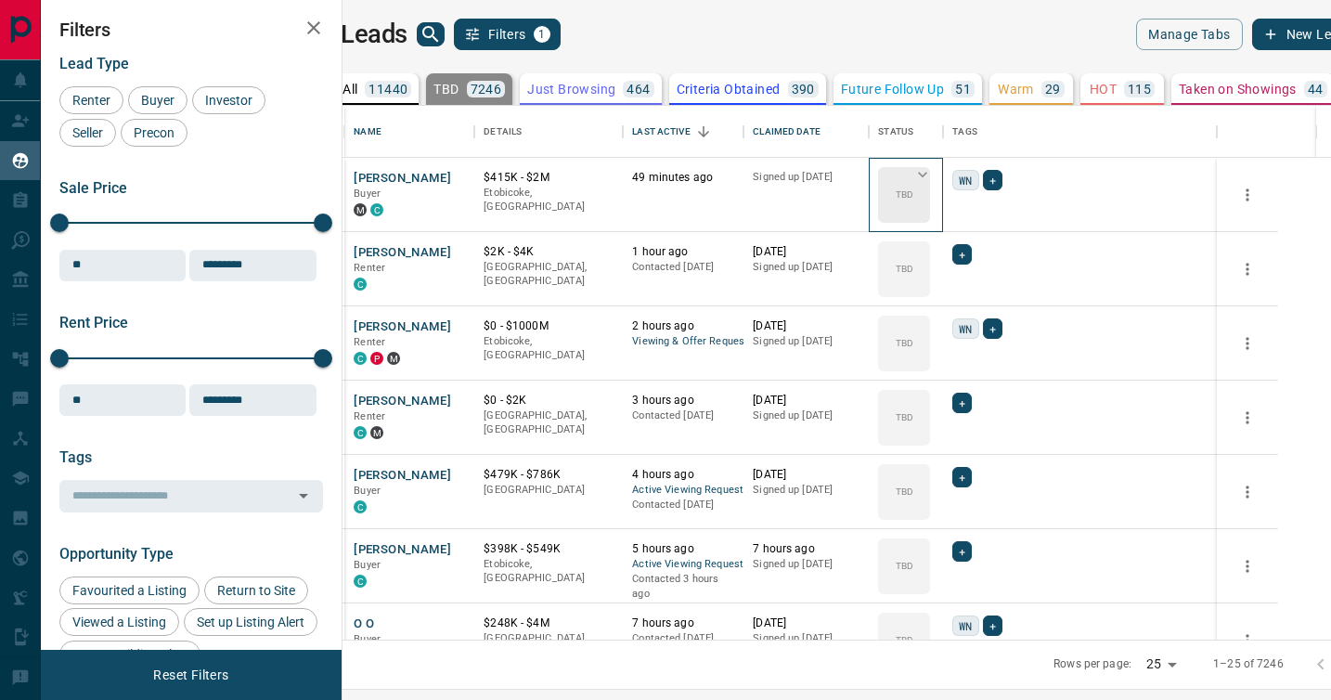
click at [932, 173] on icon at bounding box center [922, 174] width 19 height 19
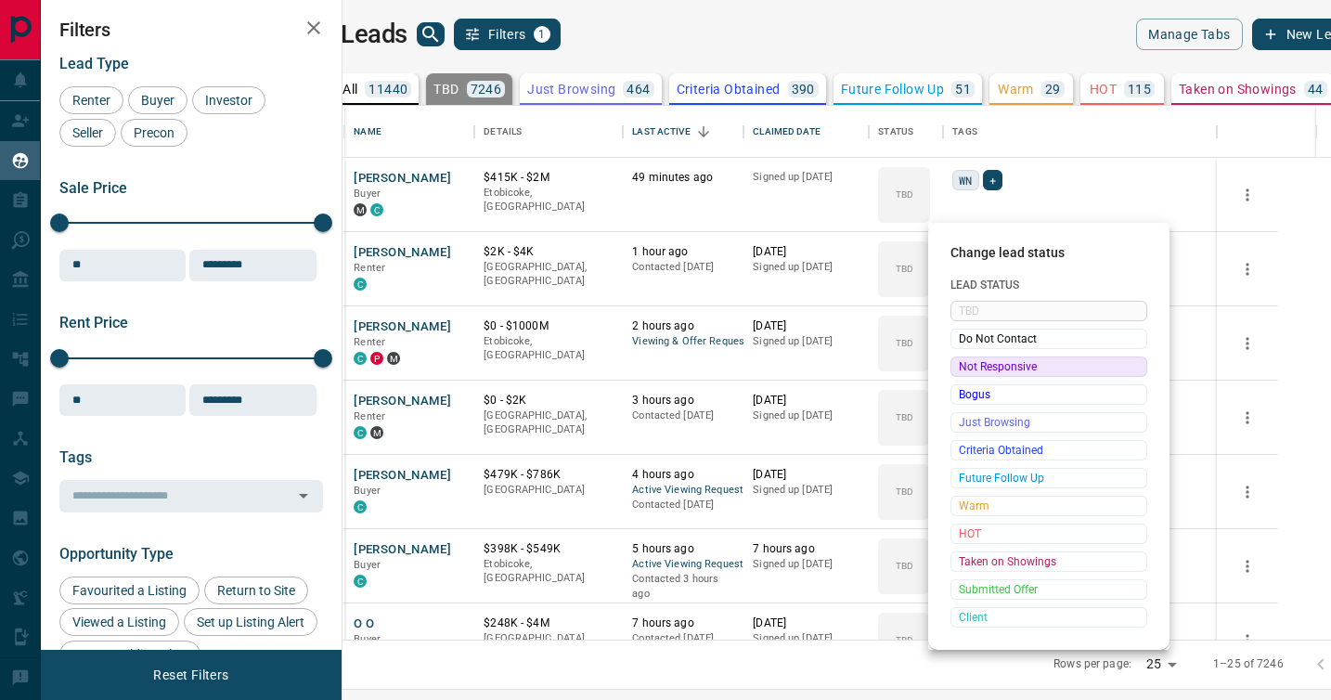
click at [978, 365] on span "Not Responsive" at bounding box center [1049, 366] width 180 height 19
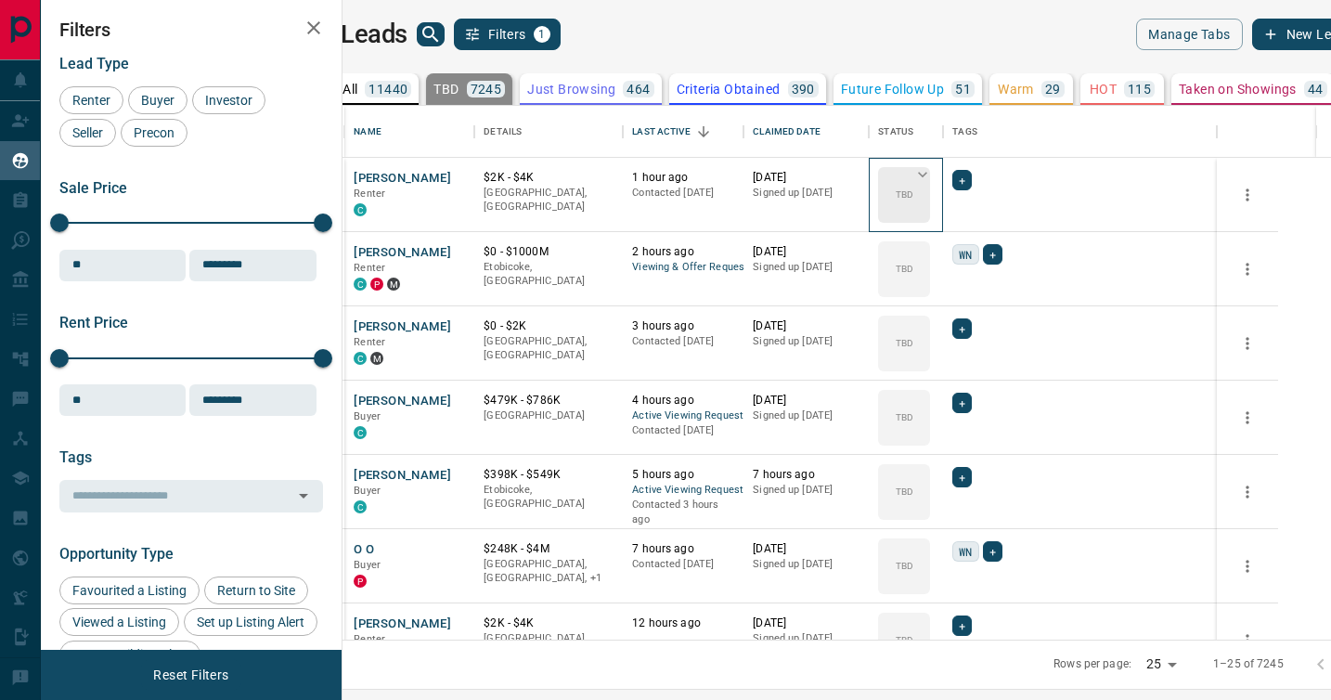
click at [932, 173] on icon at bounding box center [922, 174] width 19 height 19
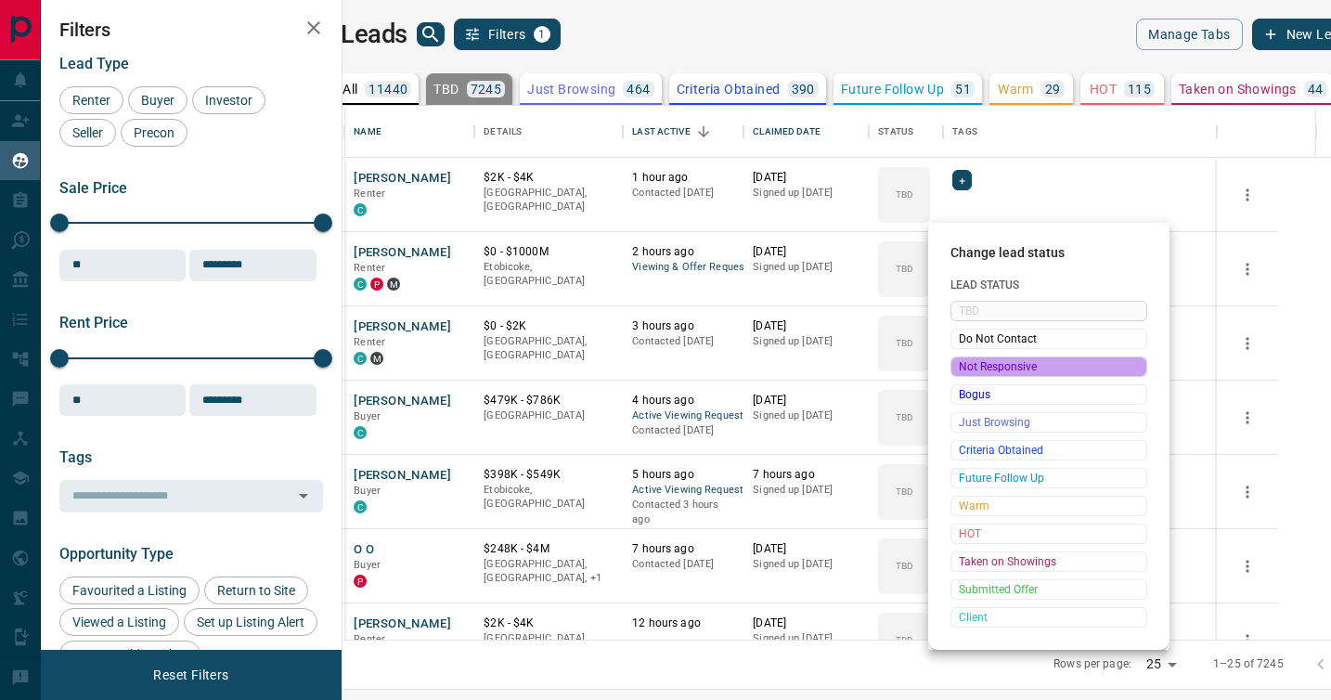
click at [976, 366] on span "Not Responsive" at bounding box center [1049, 366] width 180 height 19
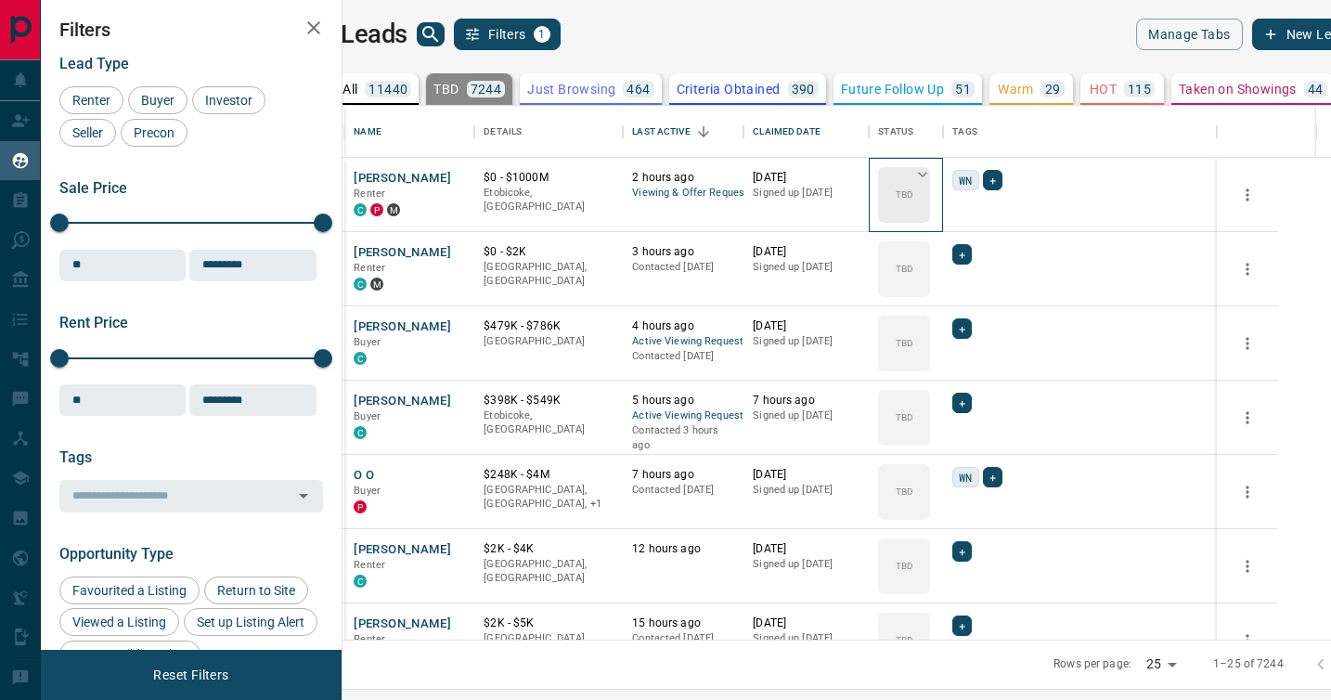
click at [932, 169] on icon at bounding box center [922, 174] width 19 height 19
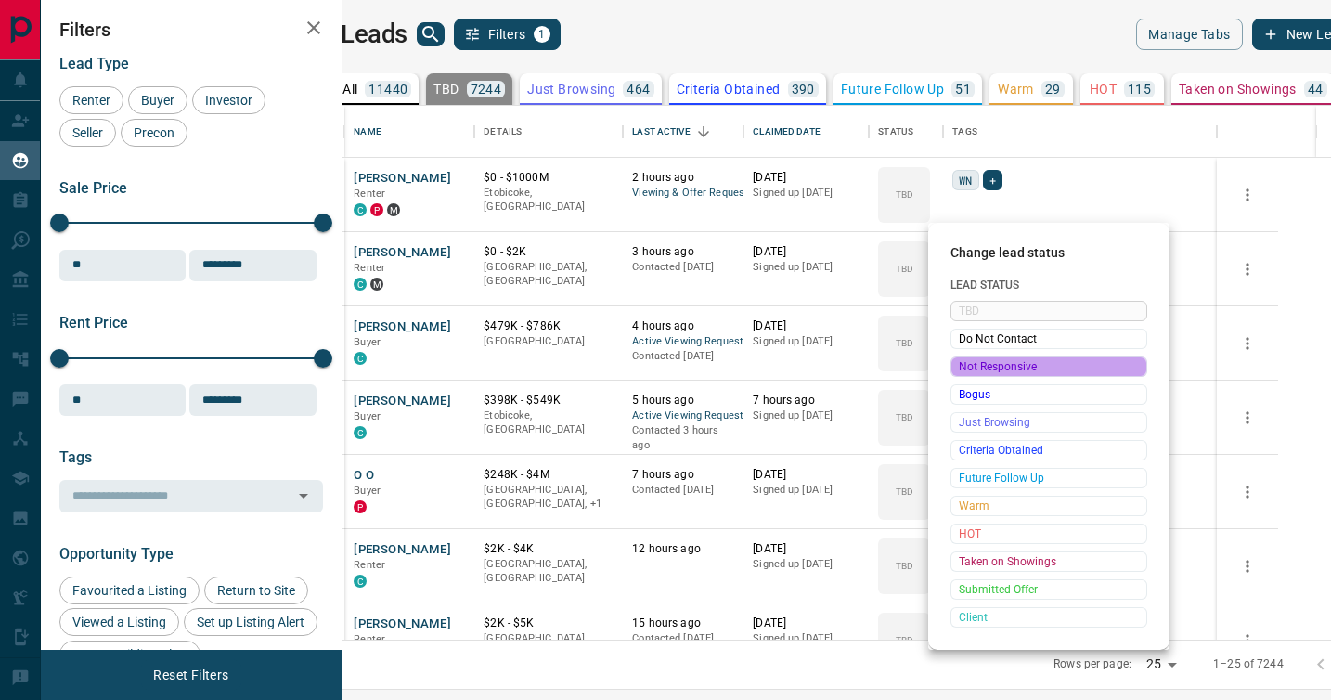
click at [976, 365] on span "Not Responsive" at bounding box center [1049, 366] width 180 height 19
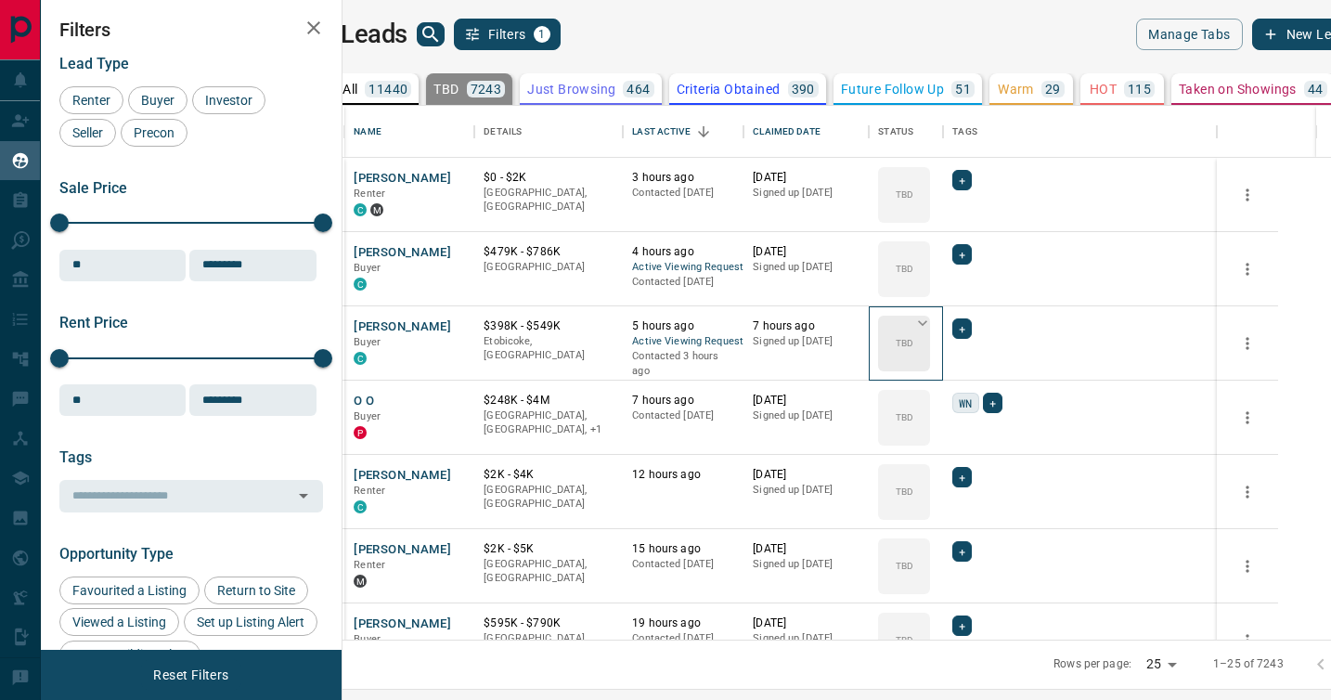
click at [932, 317] on icon at bounding box center [922, 323] width 19 height 19
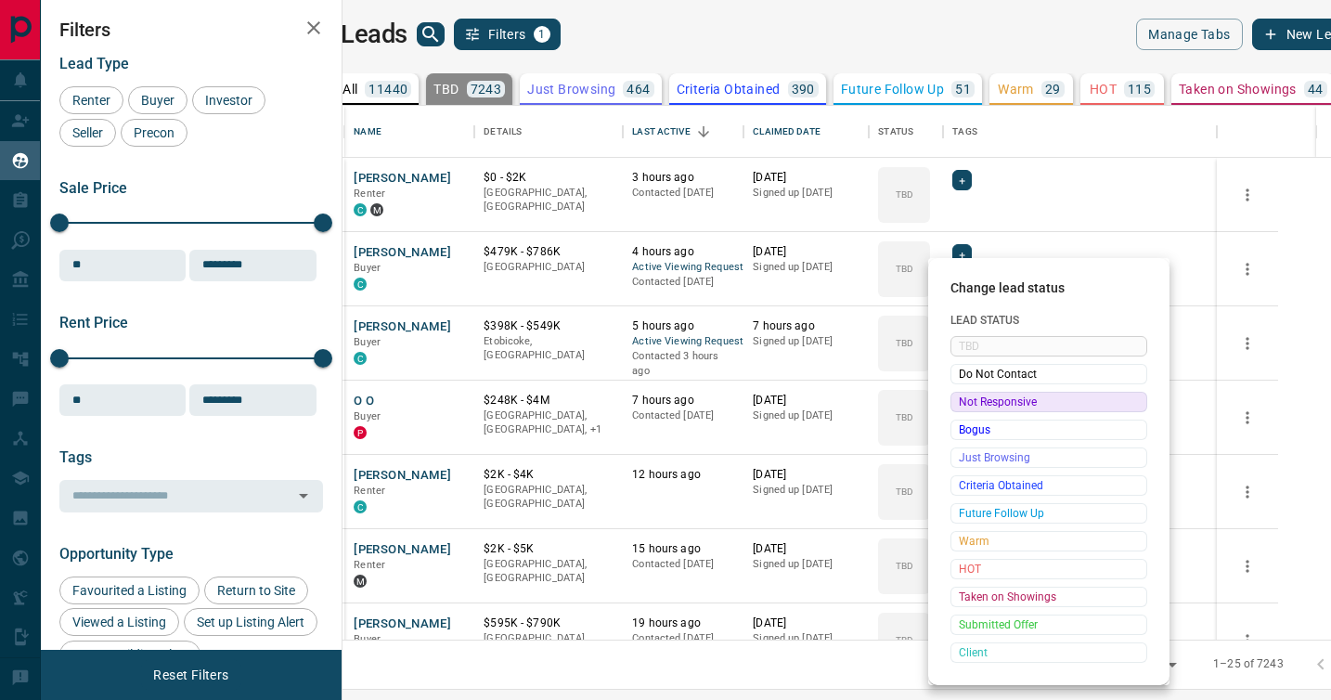
click at [978, 397] on span "Not Responsive" at bounding box center [1049, 402] width 180 height 19
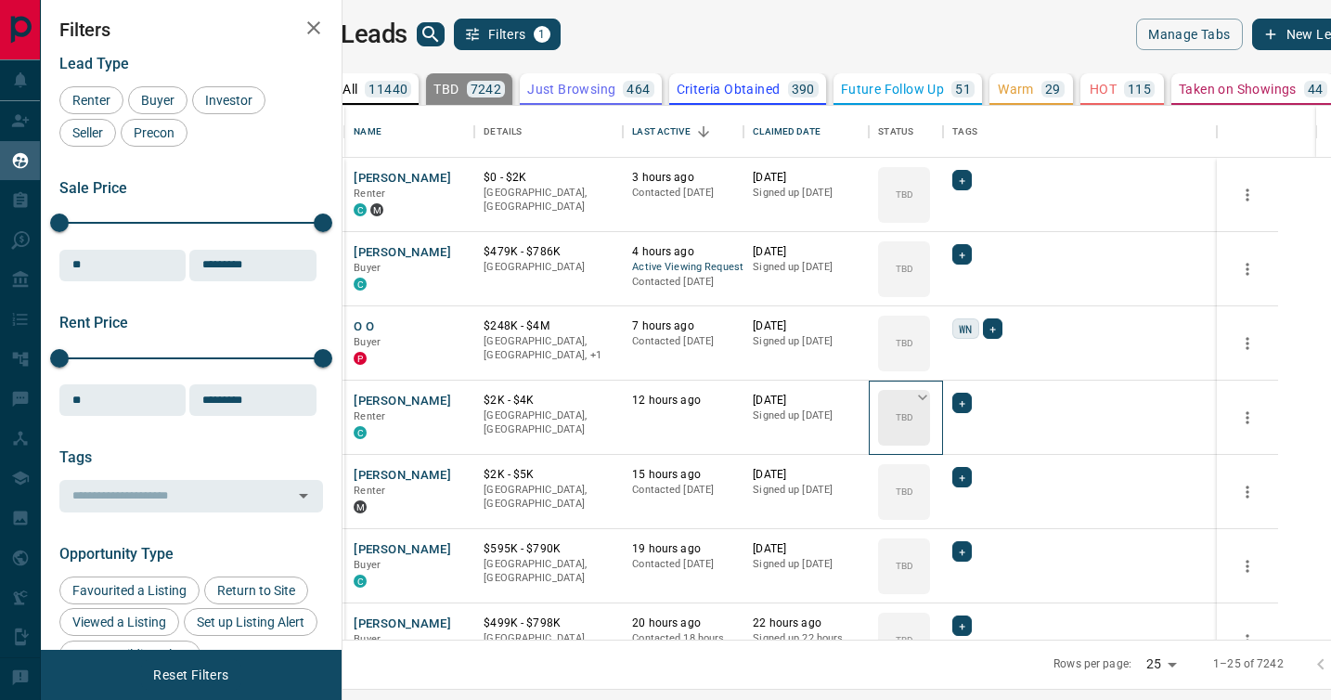
click at [932, 403] on icon at bounding box center [922, 397] width 19 height 19
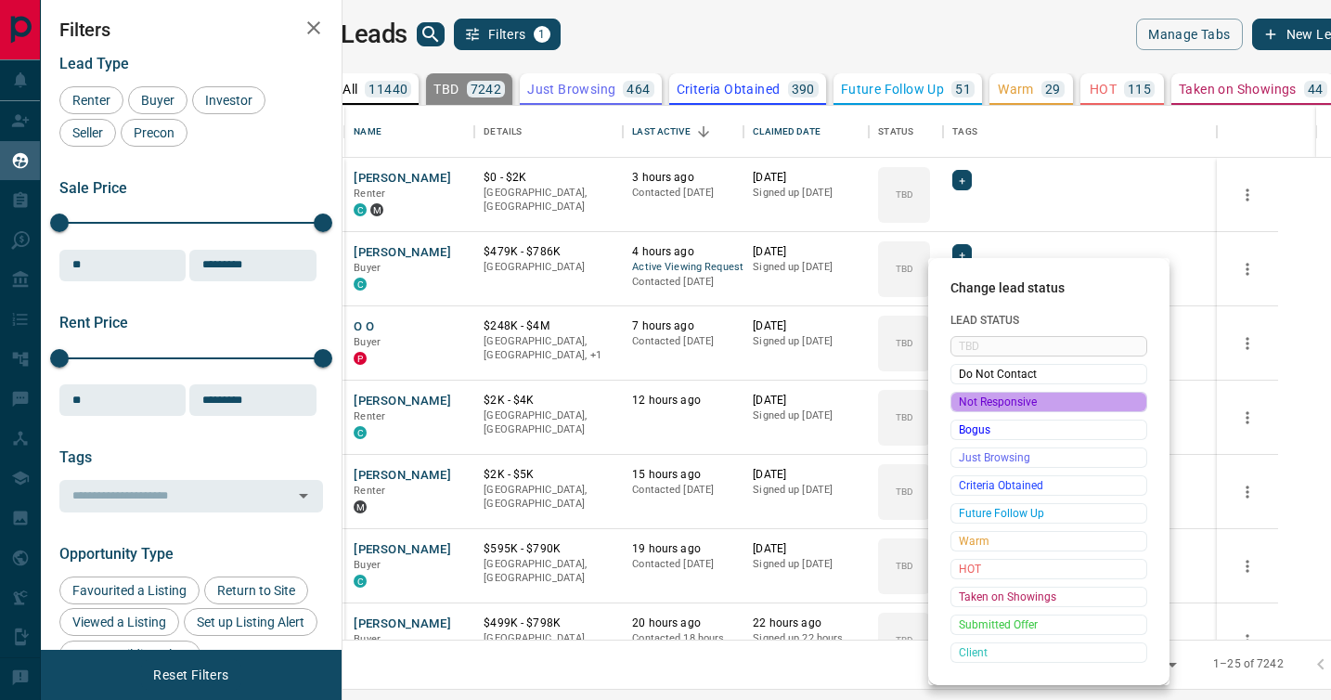
click at [973, 404] on span "Not Responsive" at bounding box center [1049, 402] width 180 height 19
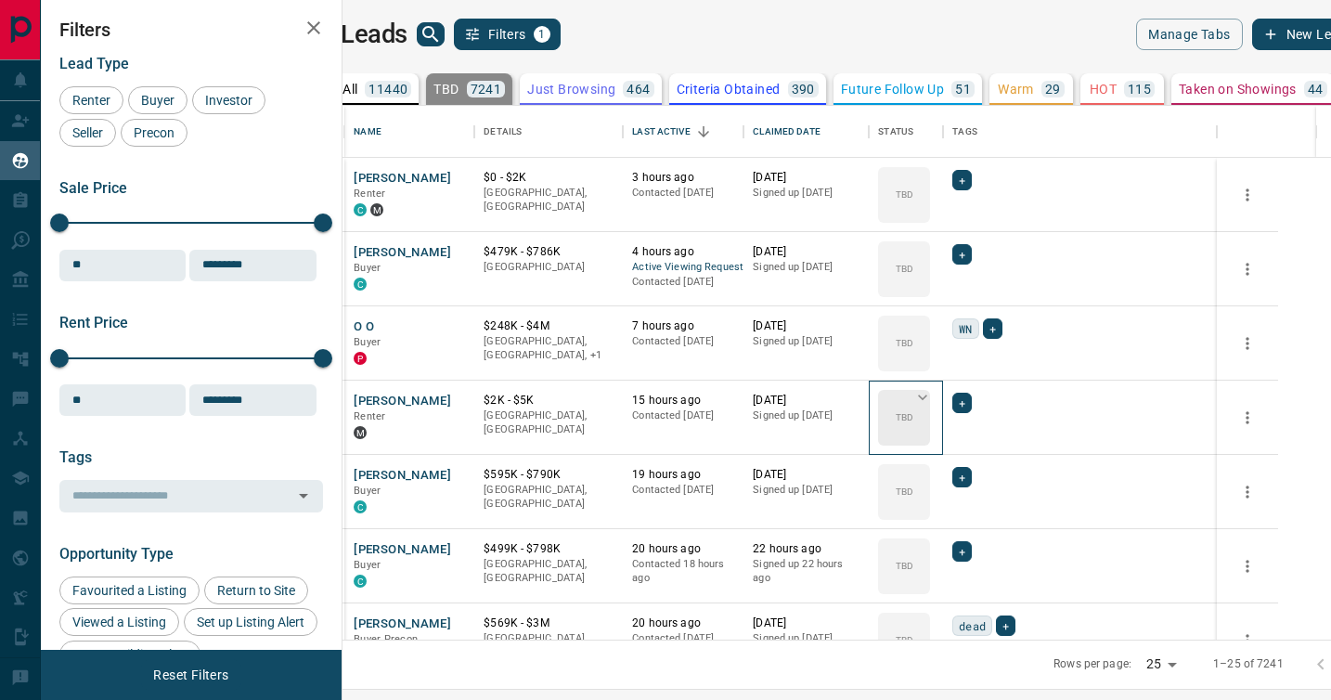
click at [932, 396] on icon at bounding box center [922, 397] width 19 height 19
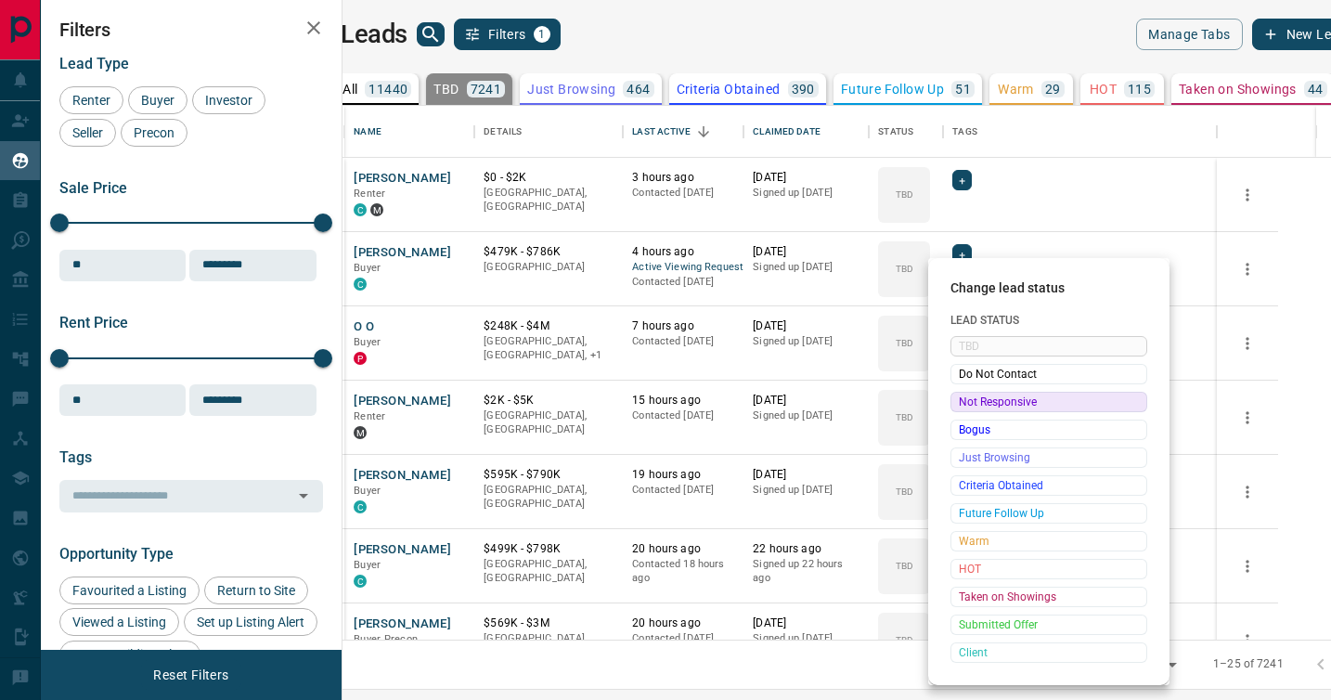
click at [973, 401] on span "Not Responsive" at bounding box center [1049, 402] width 180 height 19
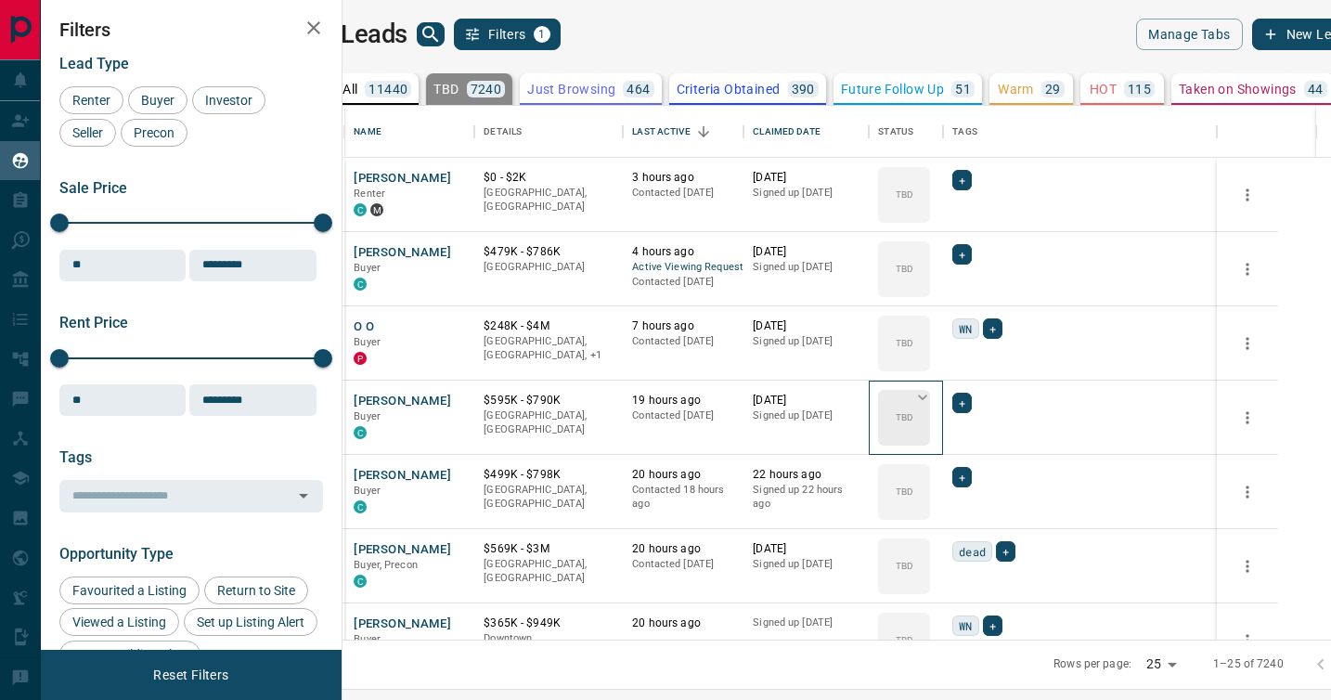
click at [927, 398] on icon at bounding box center [922, 398] width 9 height 6
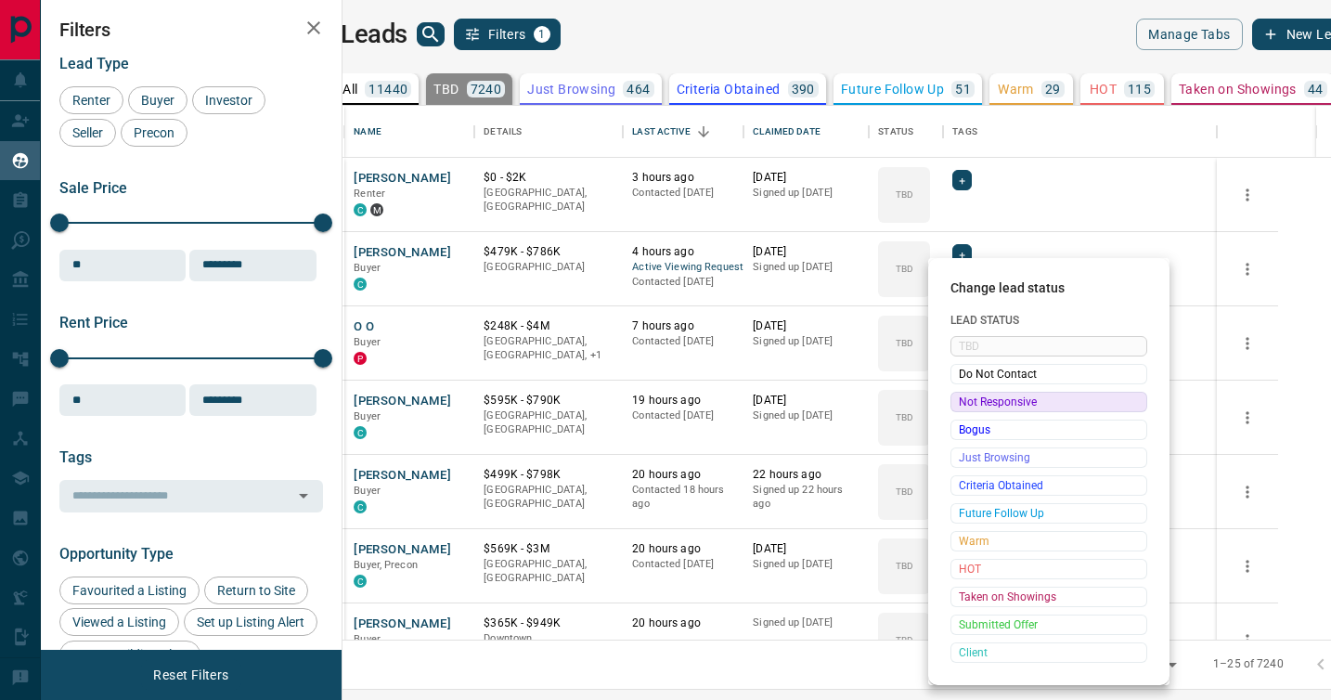
click at [973, 398] on span "Not Responsive" at bounding box center [1049, 402] width 180 height 19
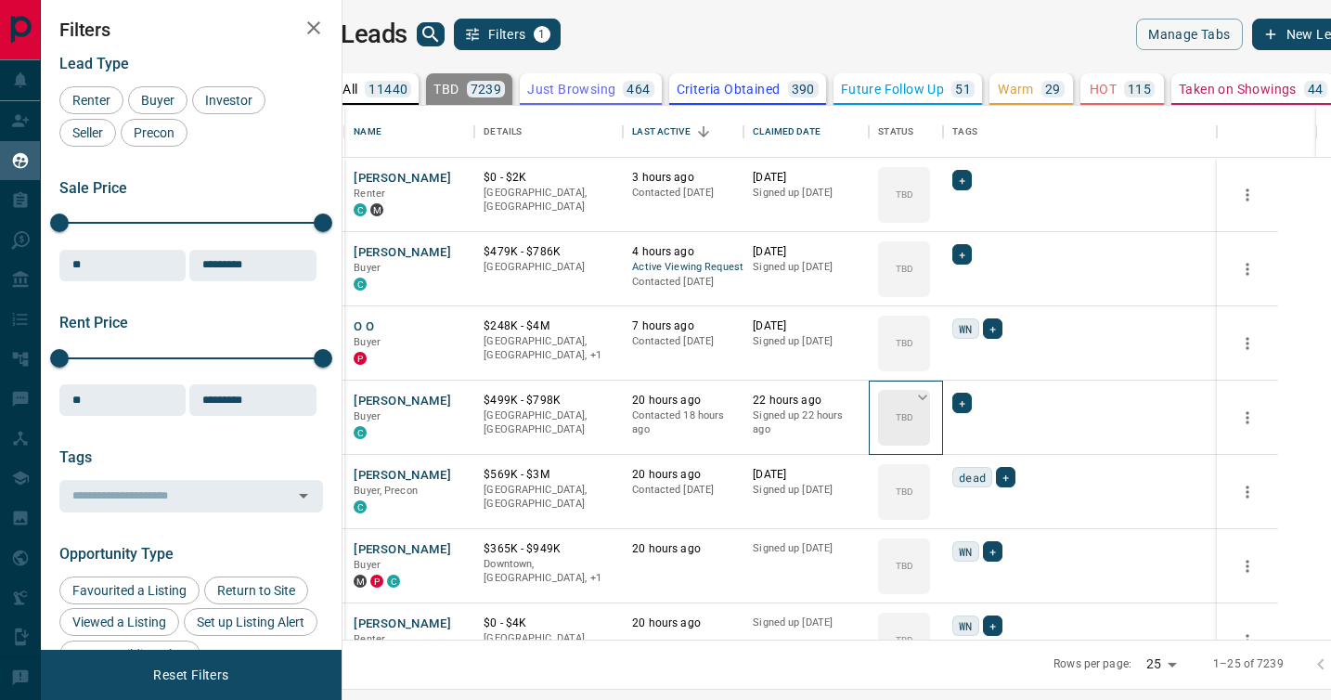
click at [932, 395] on icon at bounding box center [922, 397] width 19 height 19
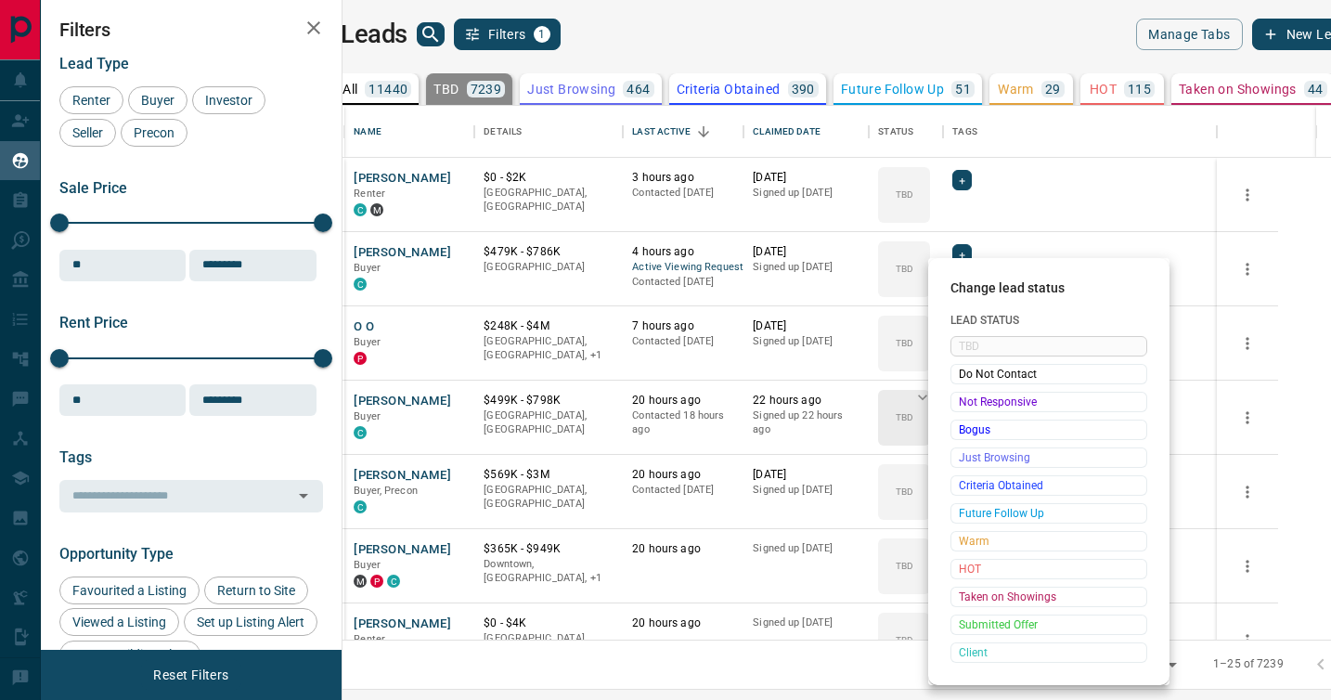
click at [973, 395] on span "Not Responsive" at bounding box center [1049, 402] width 180 height 19
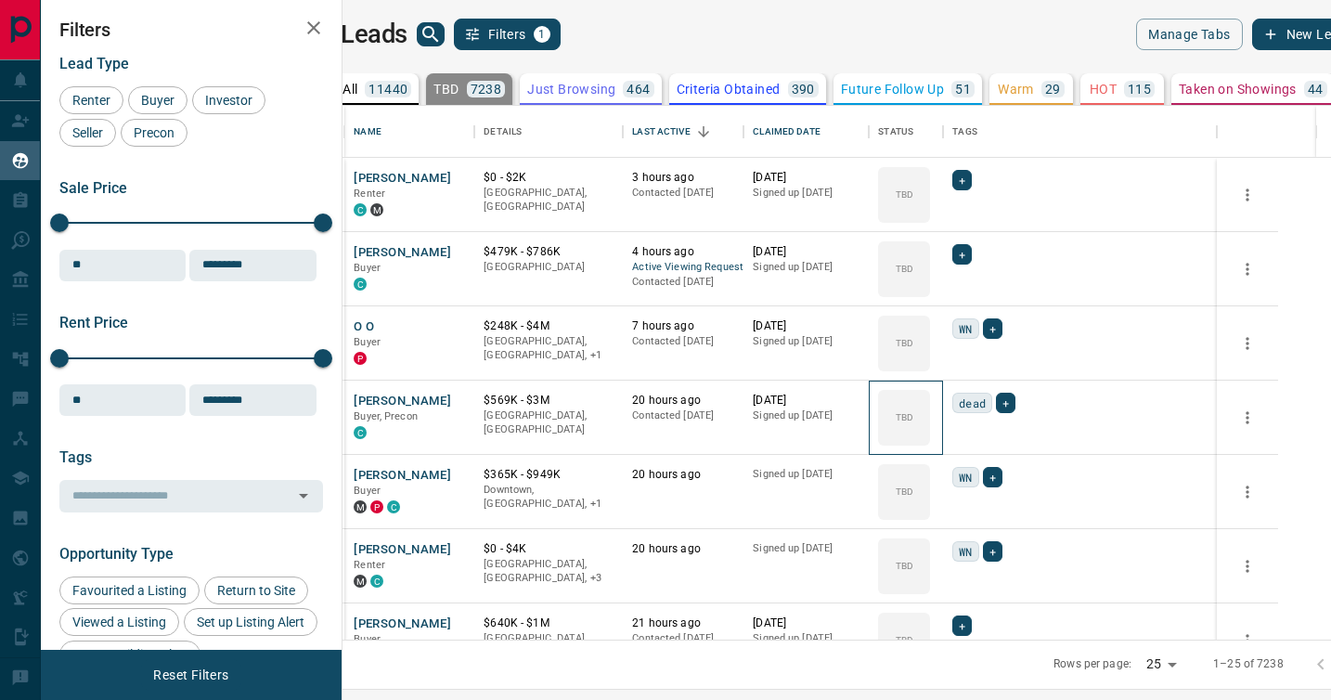
click at [0, 0] on icon at bounding box center [0, 0] width 0 height 0
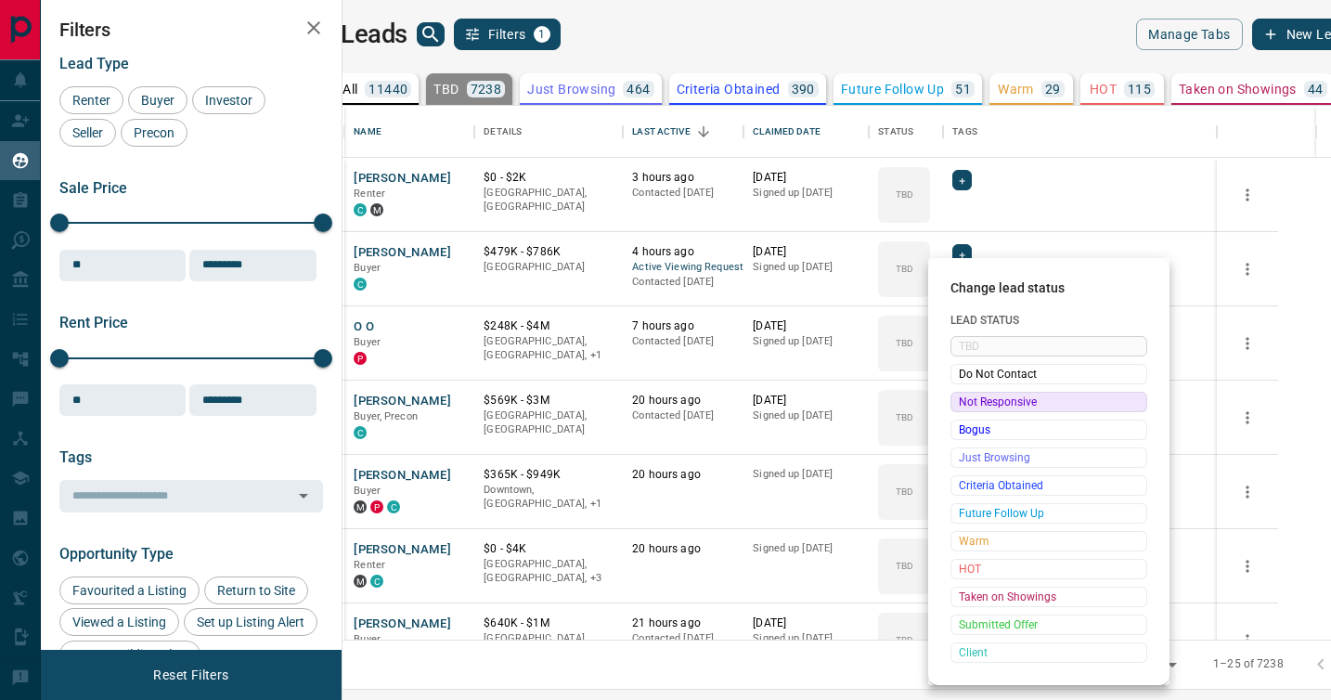
click at [973, 399] on span "Not Responsive" at bounding box center [1049, 402] width 180 height 19
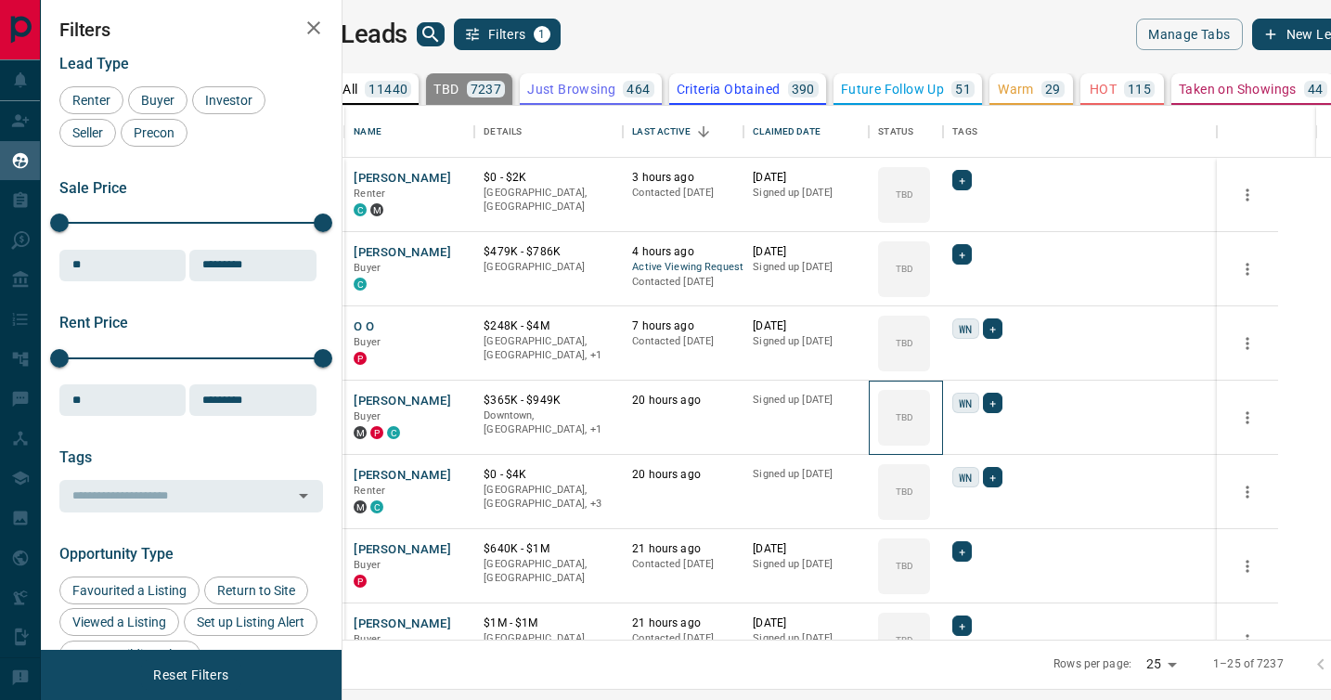
click at [0, 0] on icon at bounding box center [0, 0] width 0 height 0
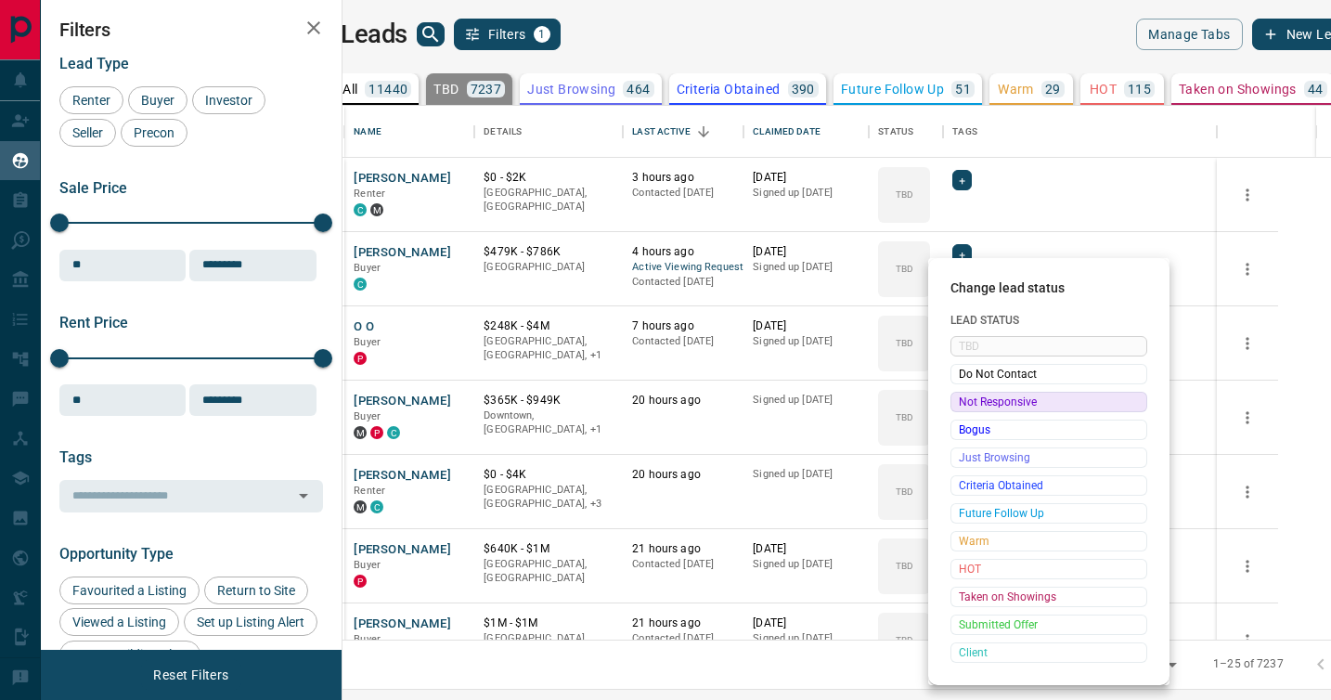
click at [973, 406] on span "Not Responsive" at bounding box center [1049, 402] width 180 height 19
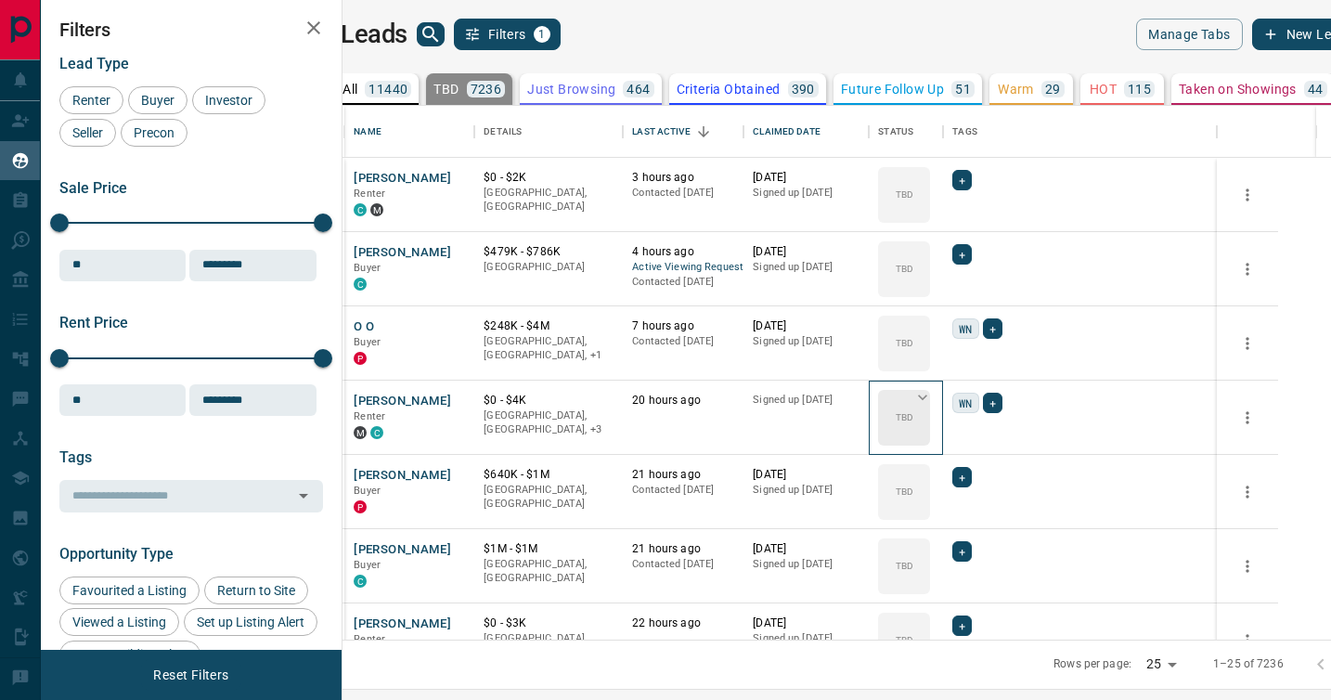
click at [927, 396] on icon at bounding box center [922, 398] width 9 height 6
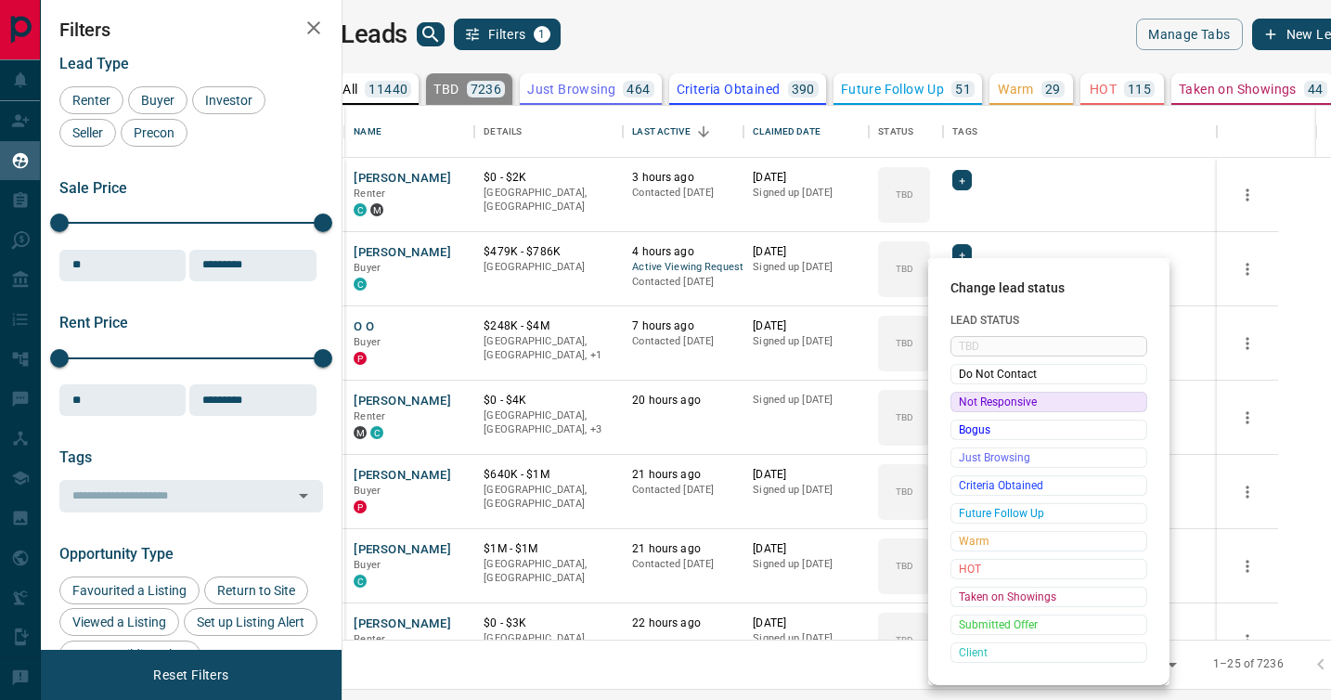
click at [973, 402] on span "Not Responsive" at bounding box center [1049, 402] width 180 height 19
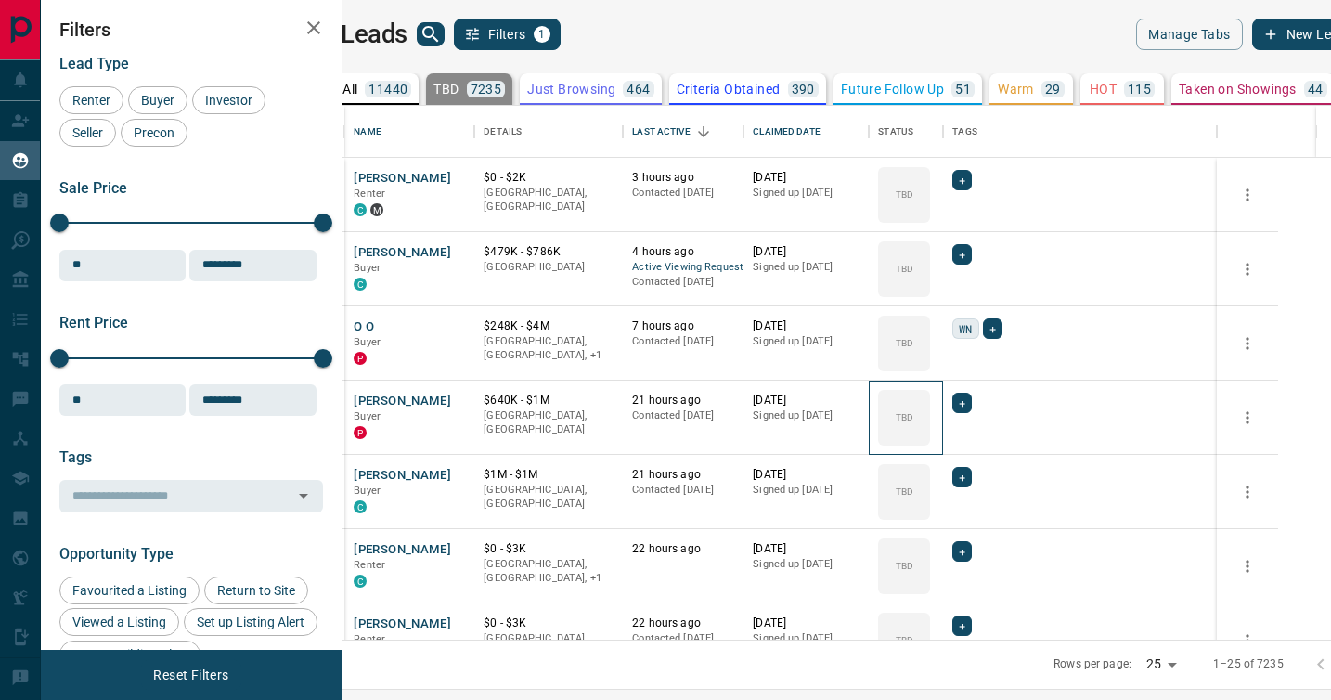
click at [0, 0] on icon at bounding box center [0, 0] width 0 height 0
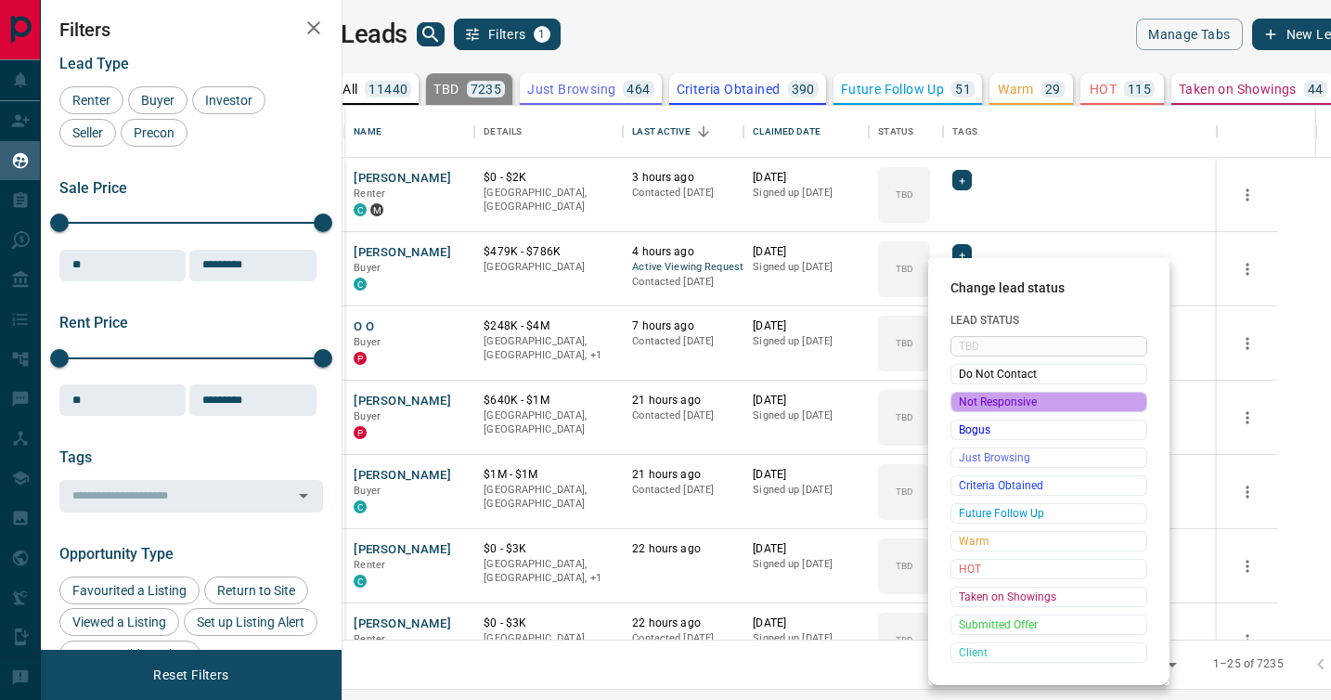
click at [972, 400] on span "Not Responsive" at bounding box center [1049, 402] width 180 height 19
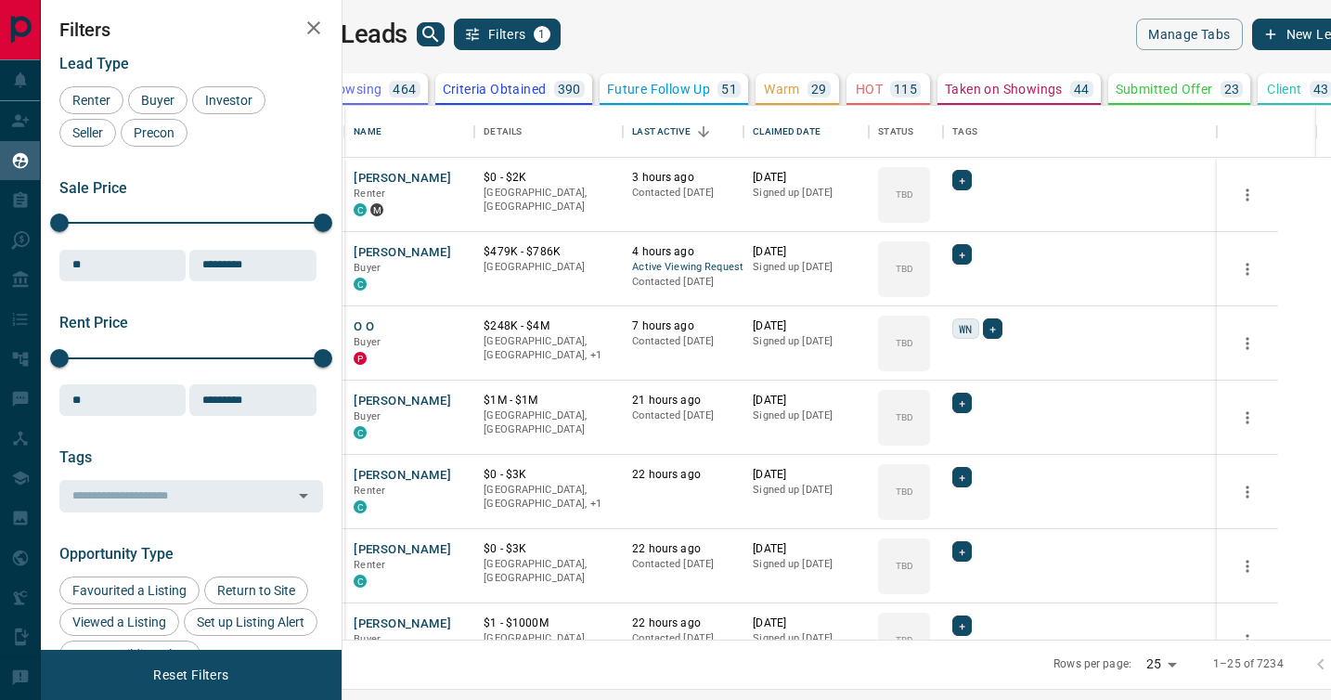
click at [325, 89] on icon at bounding box center [315, 89] width 19 height 19
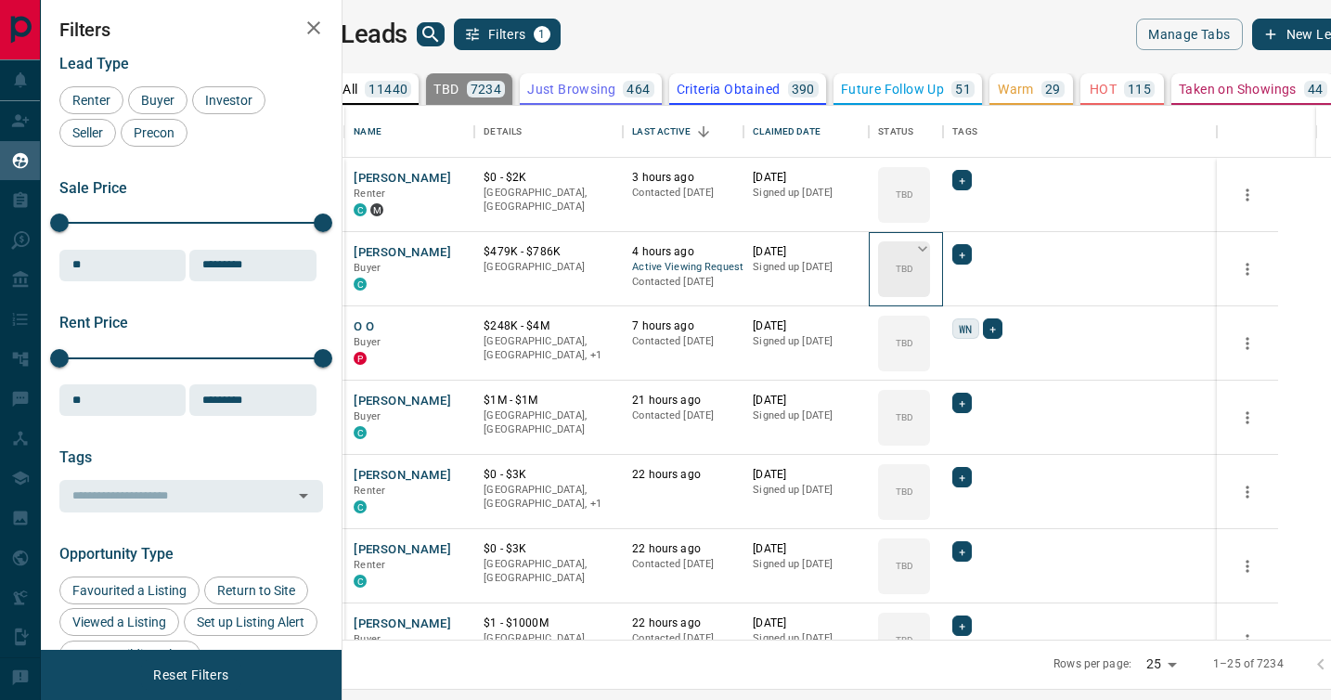
click at [932, 251] on icon at bounding box center [922, 248] width 19 height 19
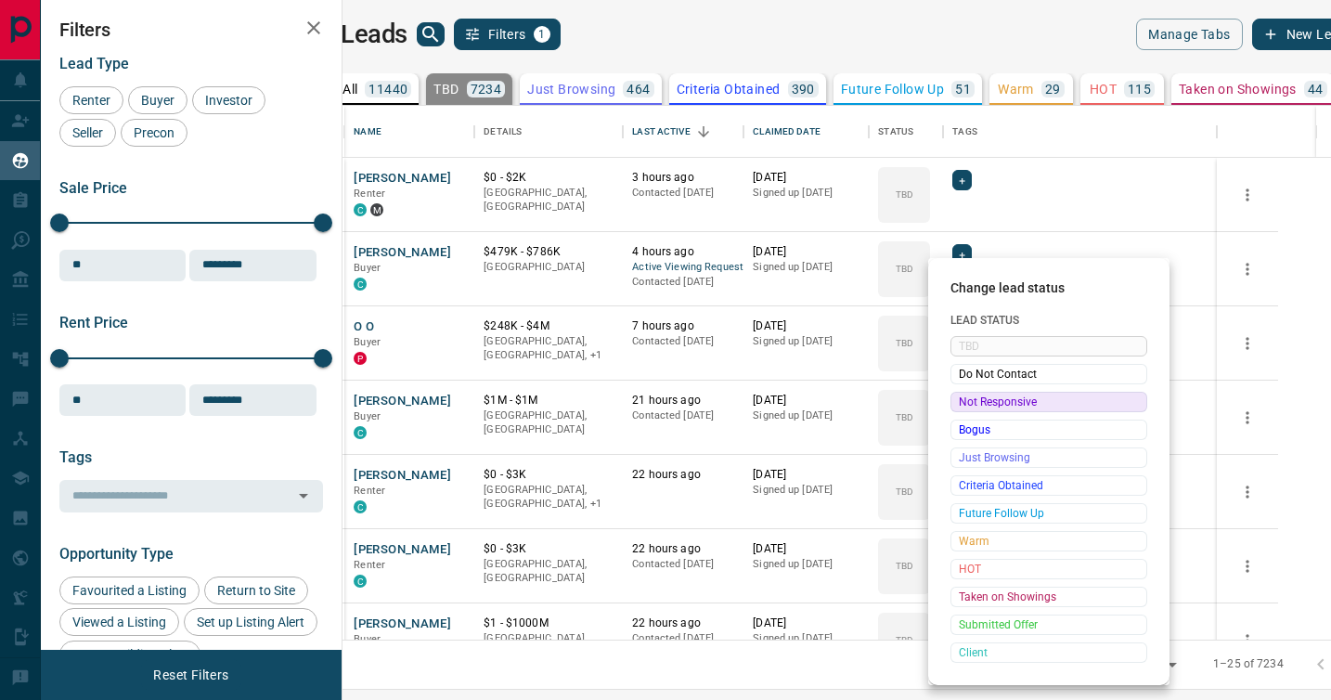
click at [968, 396] on span "Not Responsive" at bounding box center [1049, 402] width 180 height 19
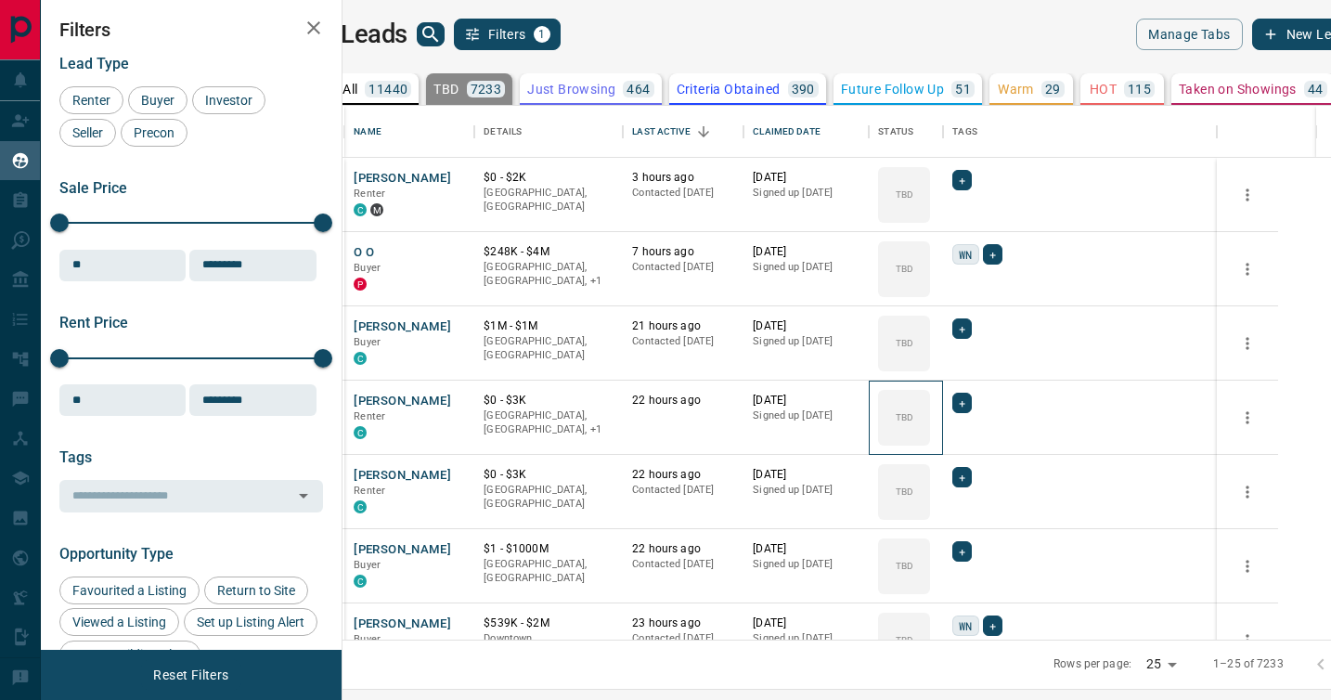
click at [0, 0] on icon at bounding box center [0, 0] width 0 height 0
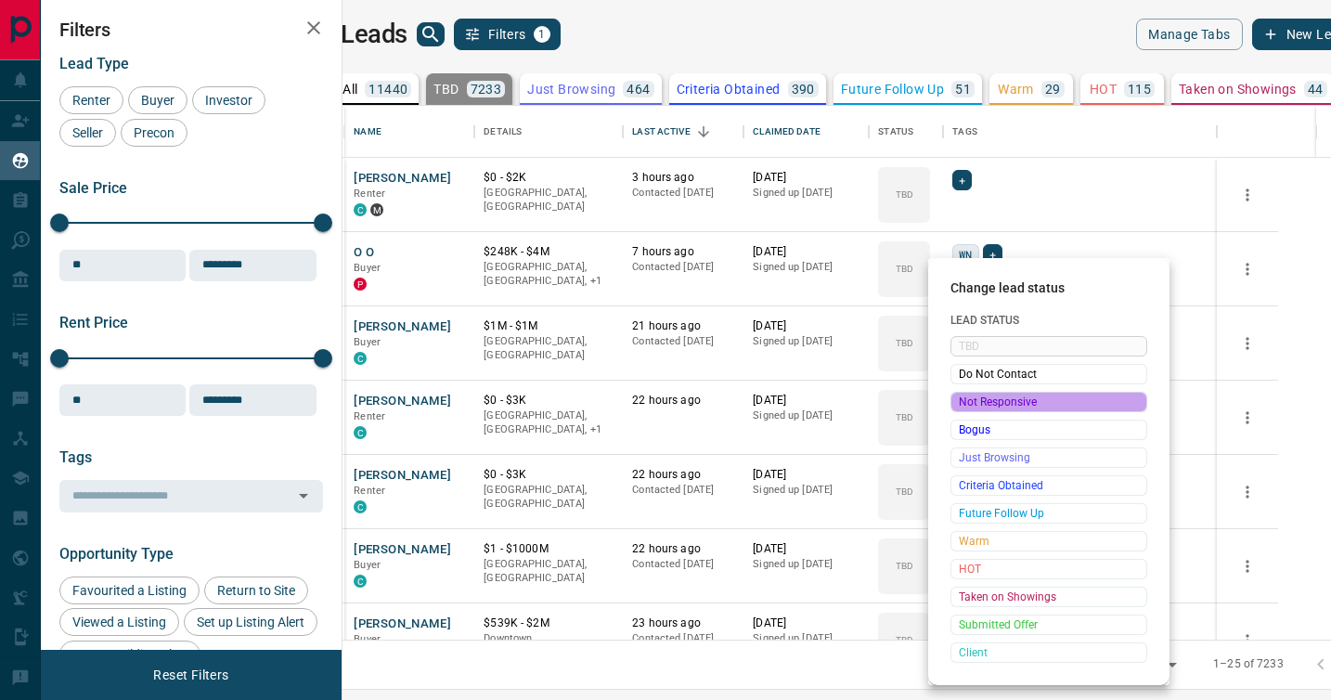
click at [970, 398] on span "Not Responsive" at bounding box center [1049, 402] width 180 height 19
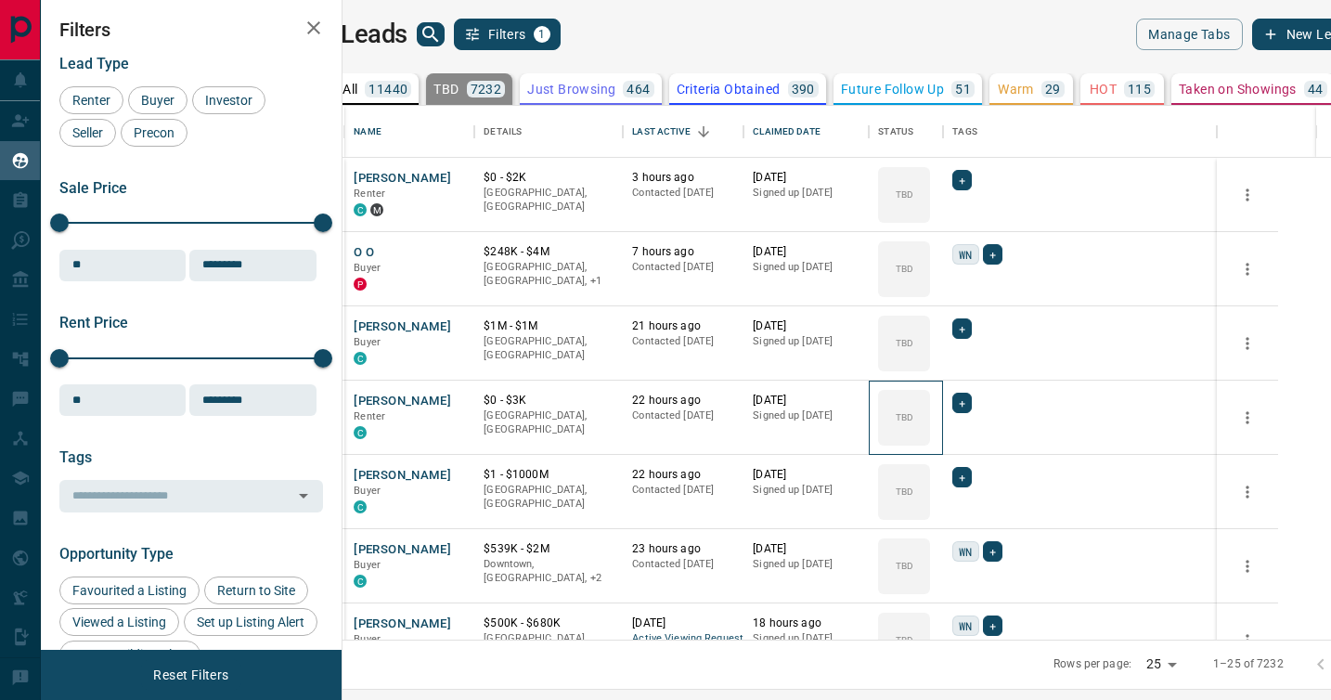
click at [0, 0] on icon at bounding box center [0, 0] width 0 height 0
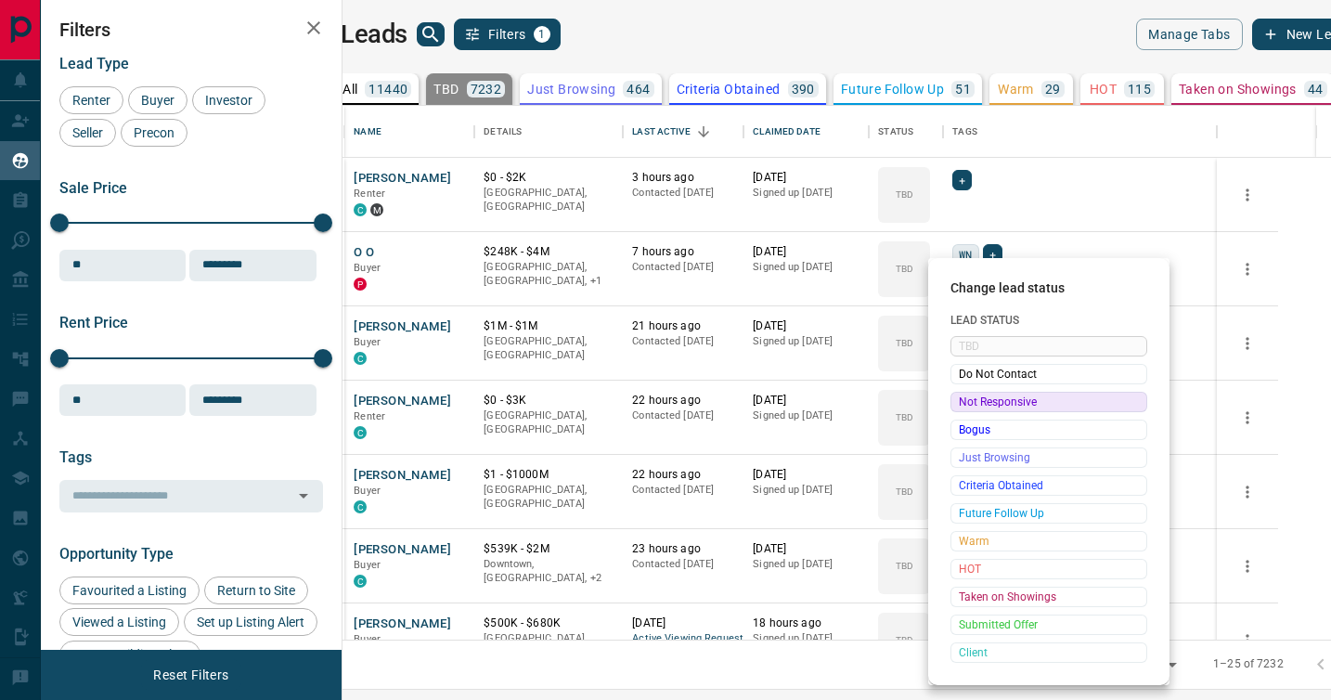
click at [970, 398] on span "Not Responsive" at bounding box center [1049, 402] width 180 height 19
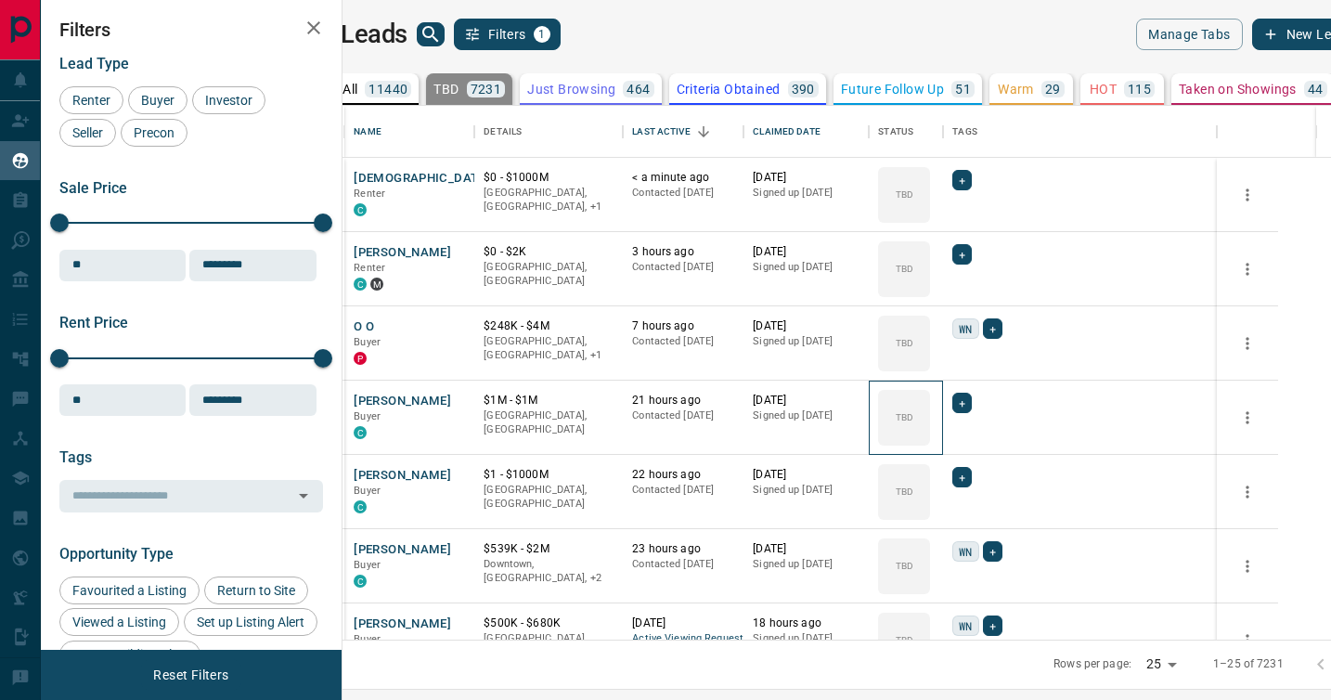
click at [930, 398] on div "TBD" at bounding box center [904, 418] width 52 height 56
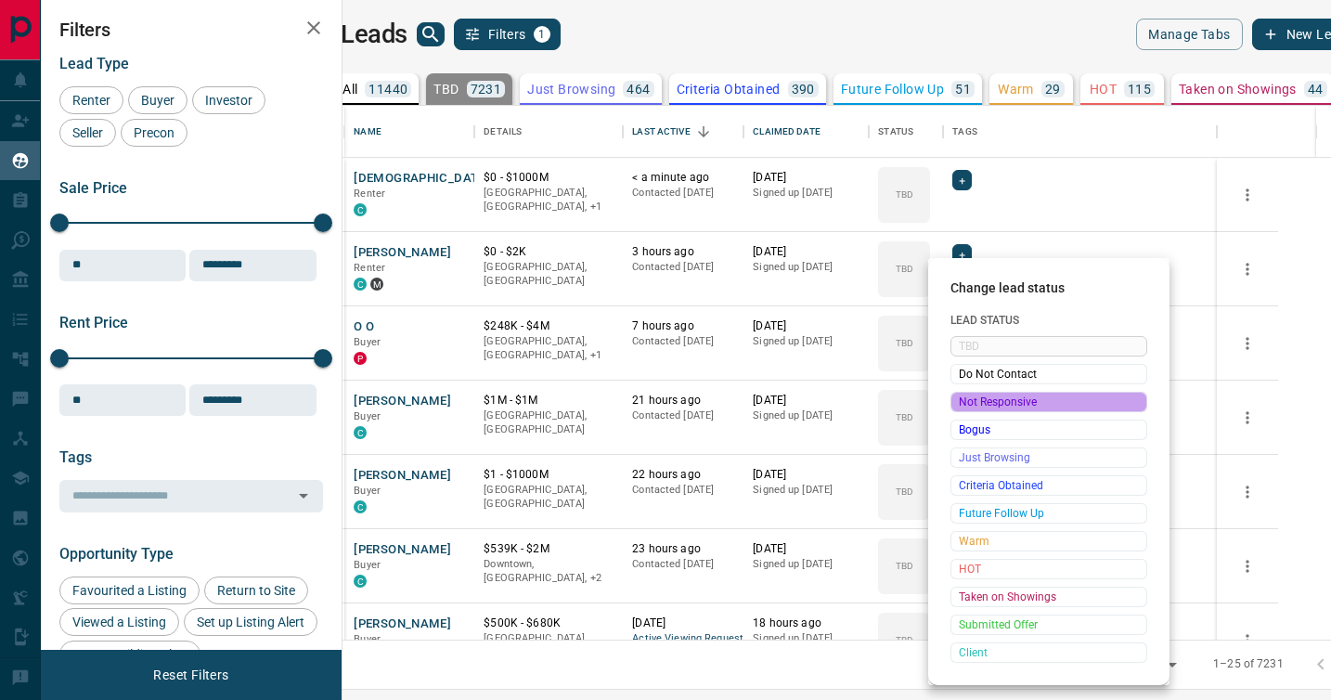
click at [970, 398] on span "Not Responsive" at bounding box center [1049, 402] width 180 height 19
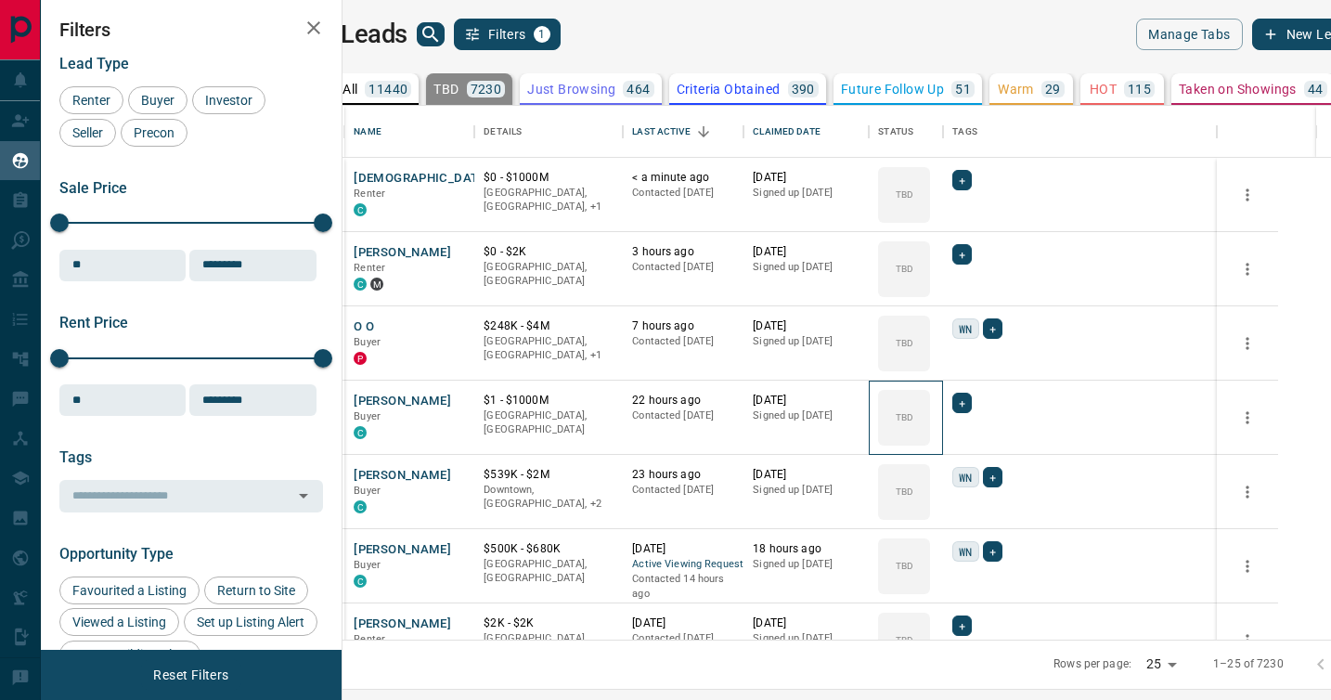
click at [0, 0] on icon at bounding box center [0, 0] width 0 height 0
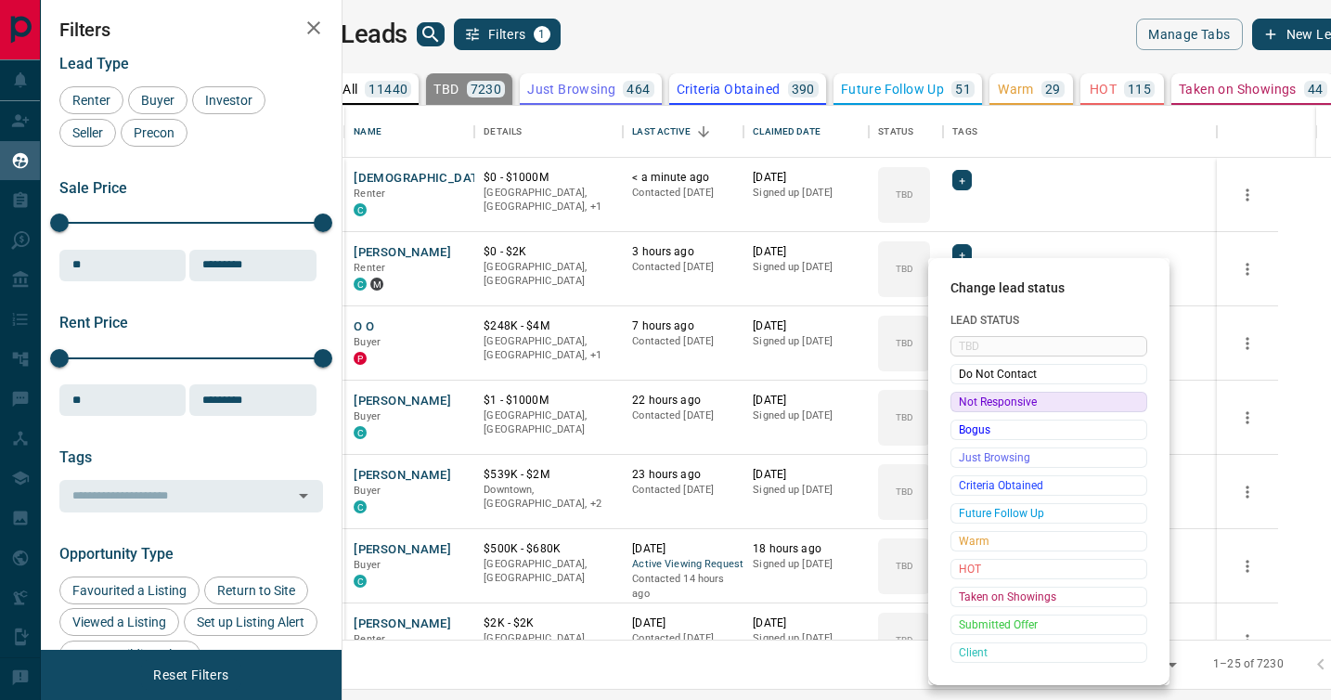
click at [970, 398] on span "Not Responsive" at bounding box center [1049, 402] width 180 height 19
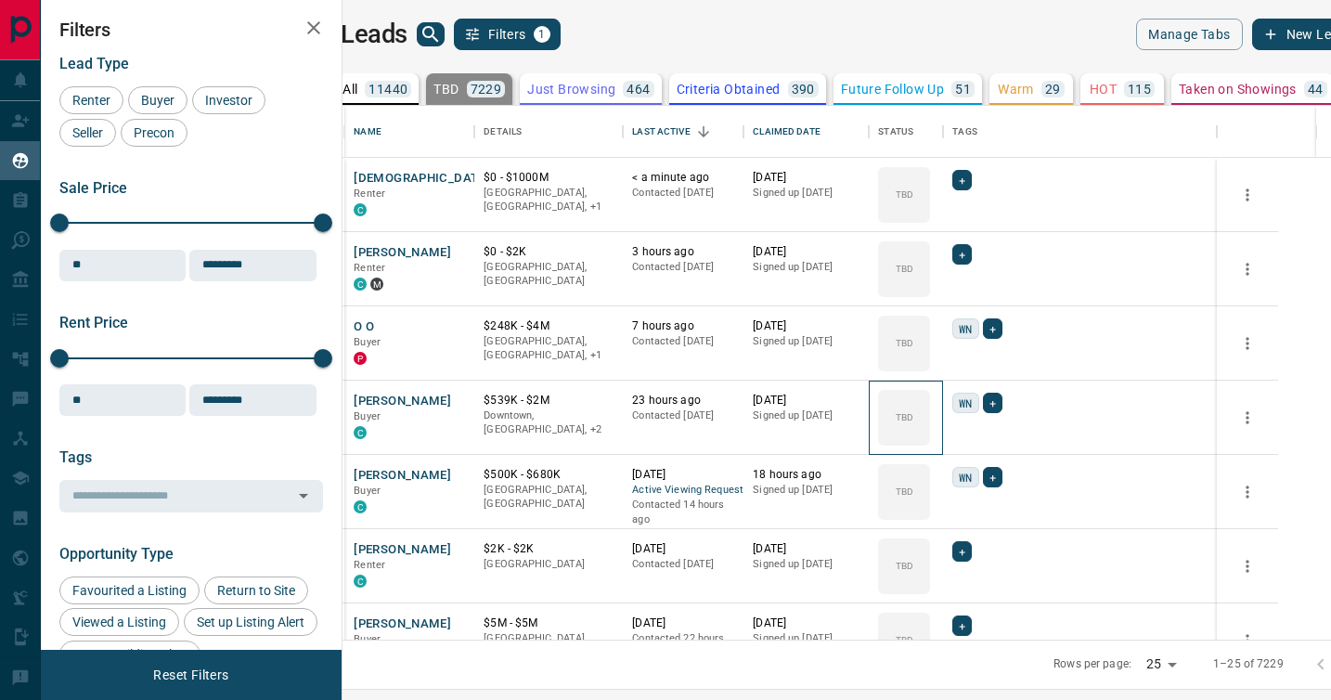
click at [0, 0] on icon at bounding box center [0, 0] width 0 height 0
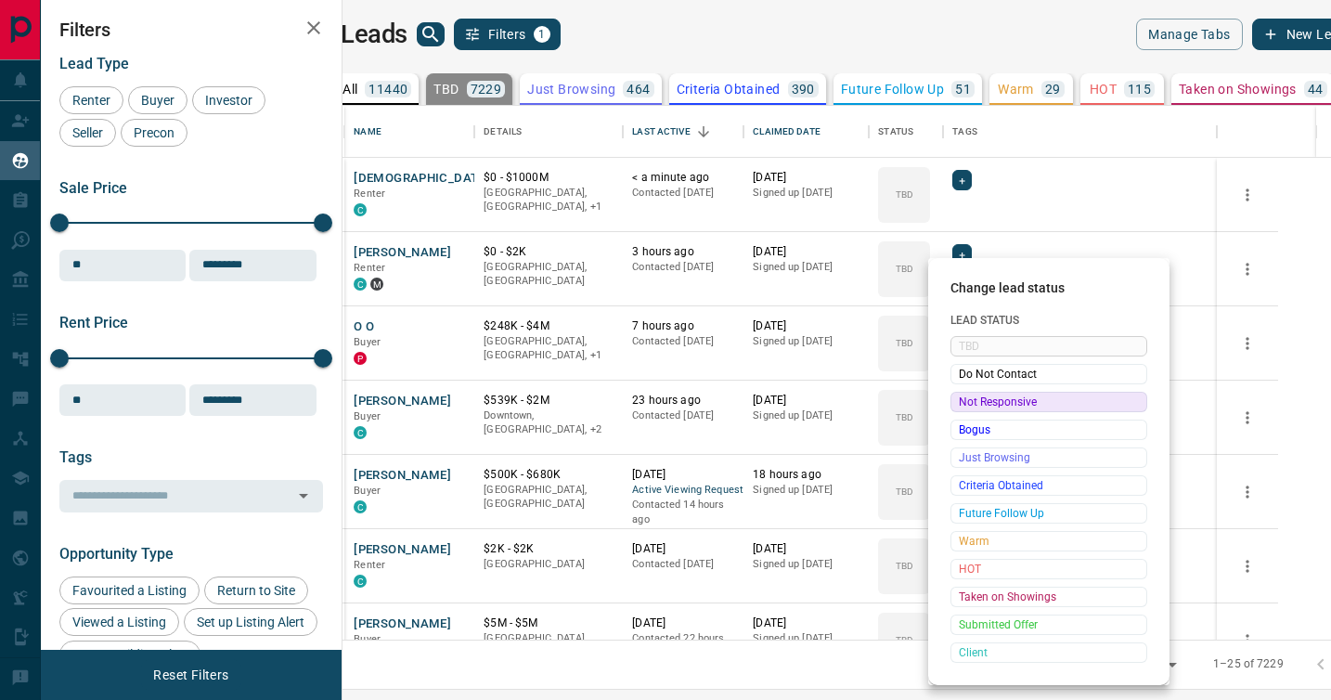
click at [970, 398] on span "Not Responsive" at bounding box center [1049, 402] width 180 height 19
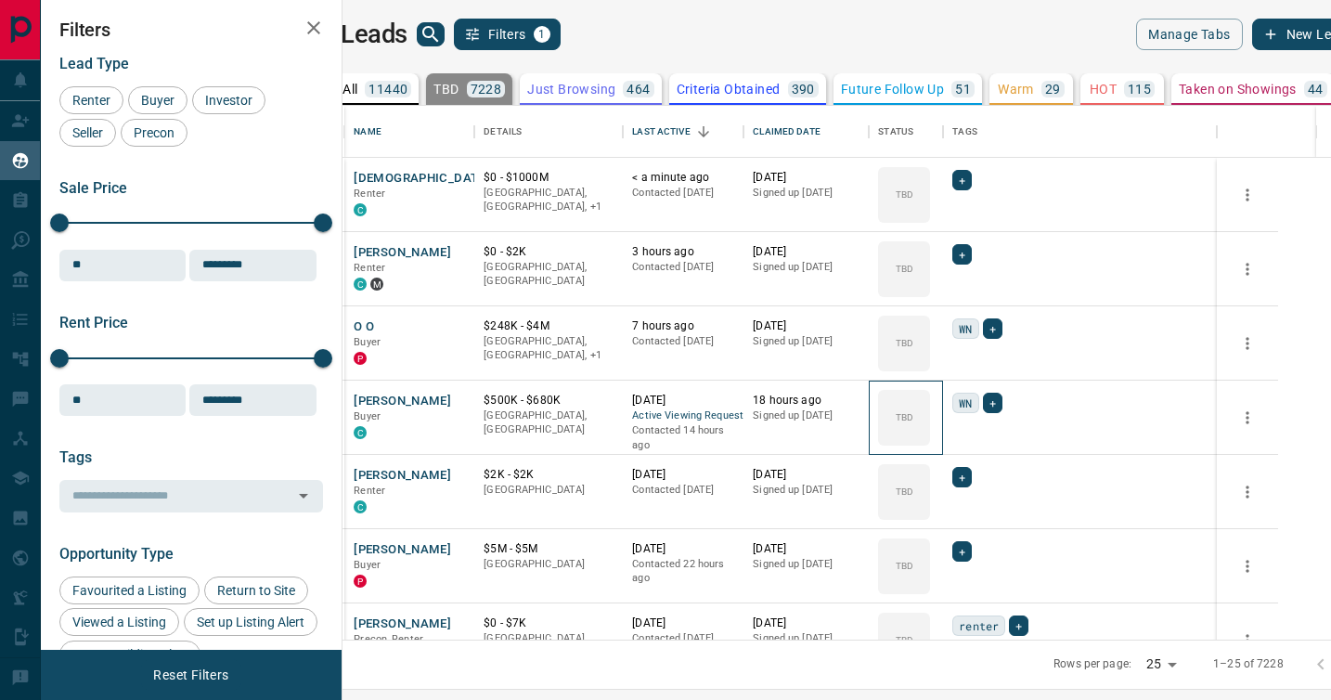
click at [0, 0] on icon at bounding box center [0, 0] width 0 height 0
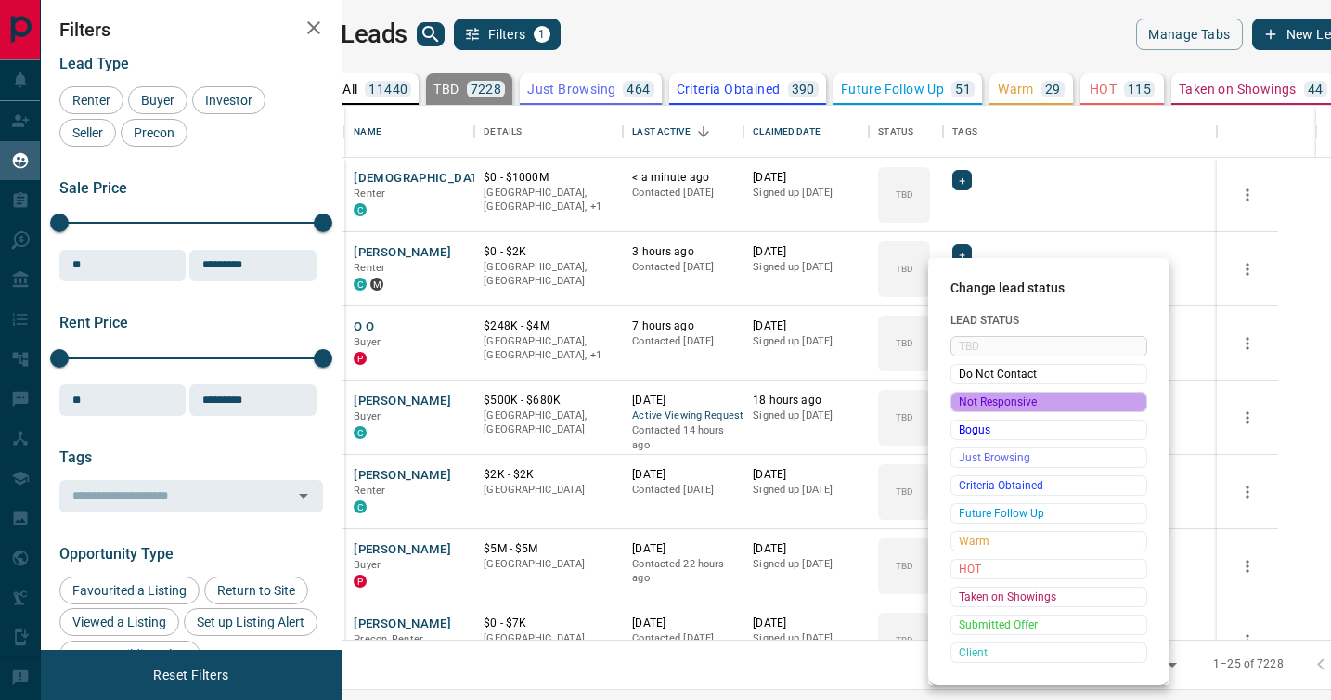
click at [970, 398] on span "Not Responsive" at bounding box center [1049, 402] width 180 height 19
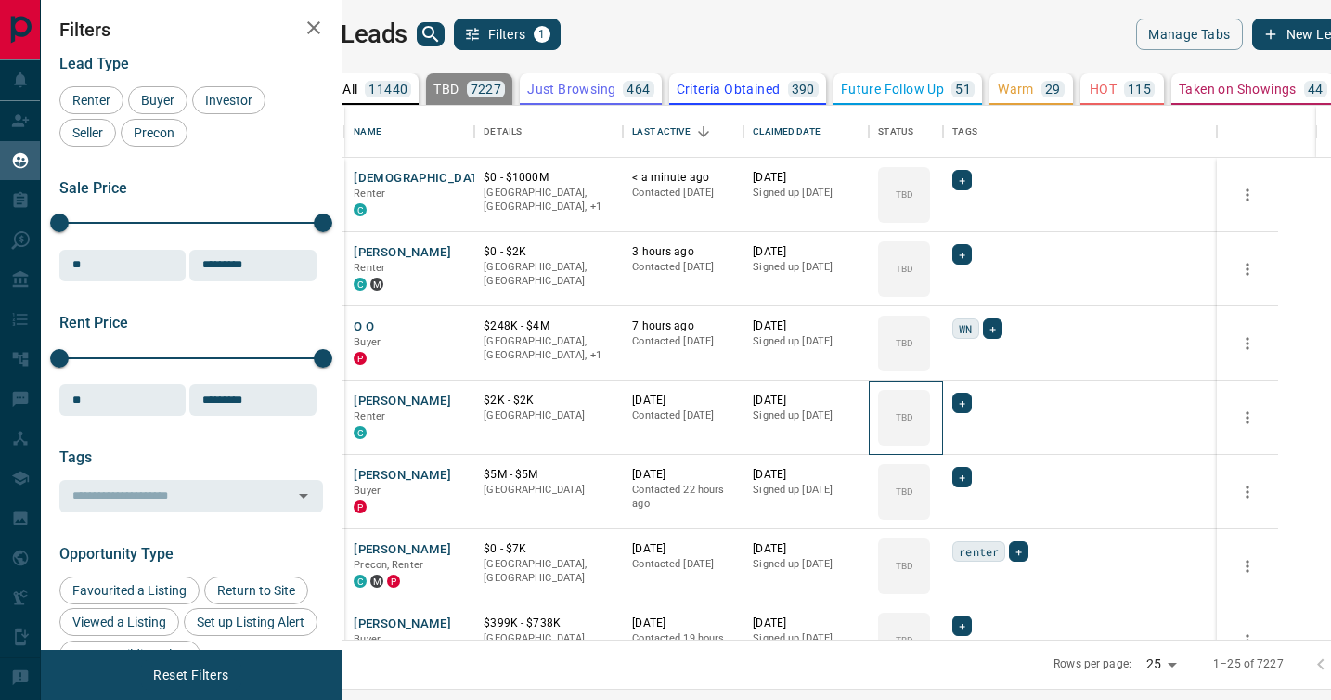
click at [930, 398] on div "TBD" at bounding box center [904, 418] width 52 height 56
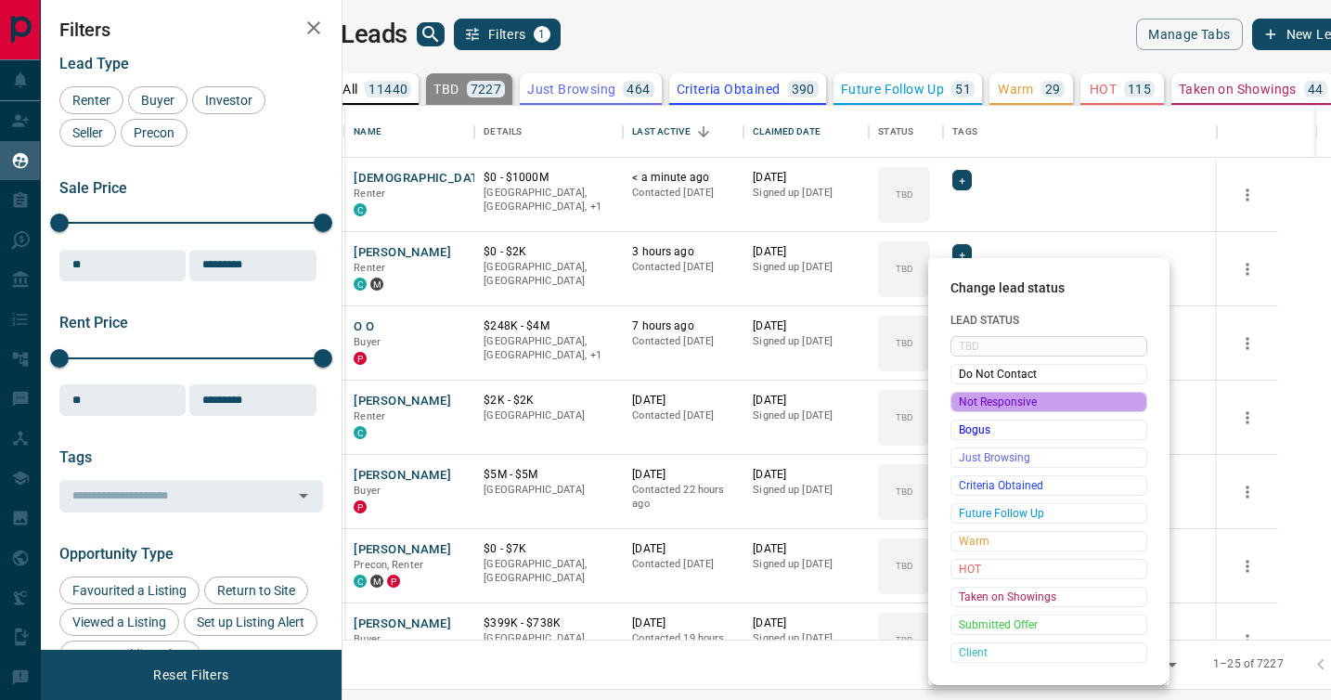
click at [970, 398] on span "Not Responsive" at bounding box center [1049, 402] width 180 height 19
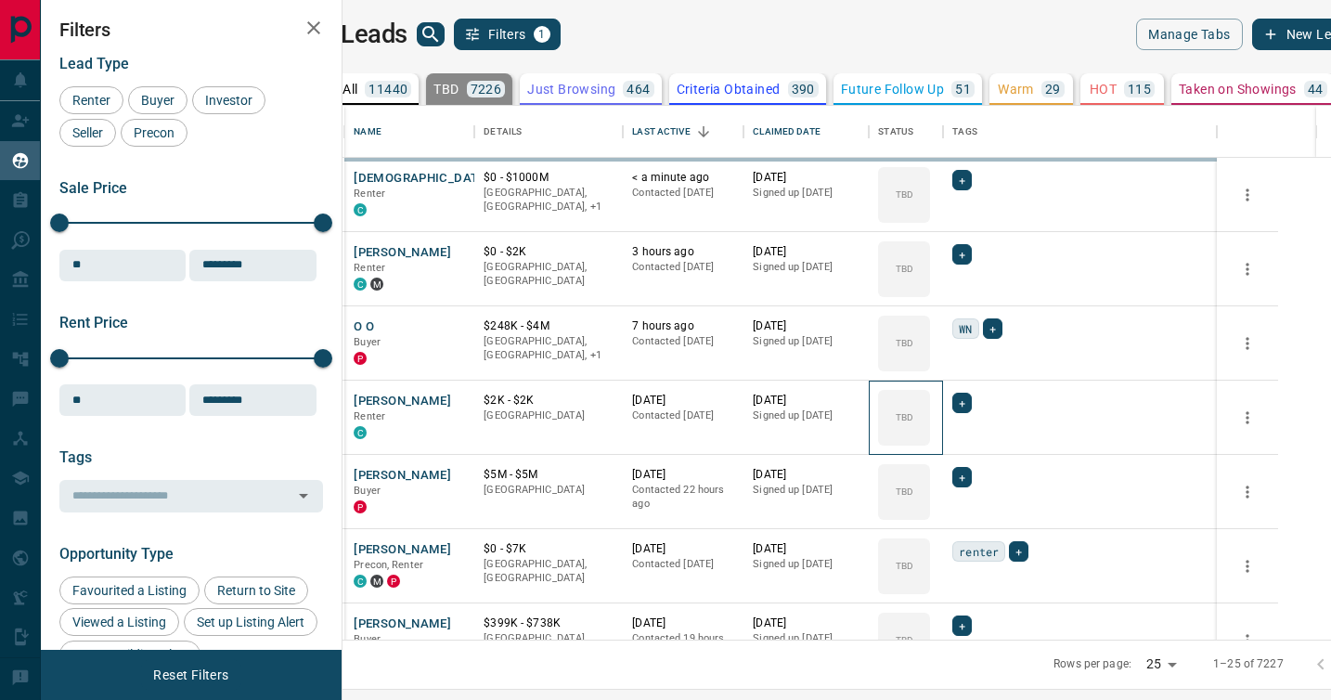
click at [930, 398] on div "TBD" at bounding box center [904, 418] width 52 height 56
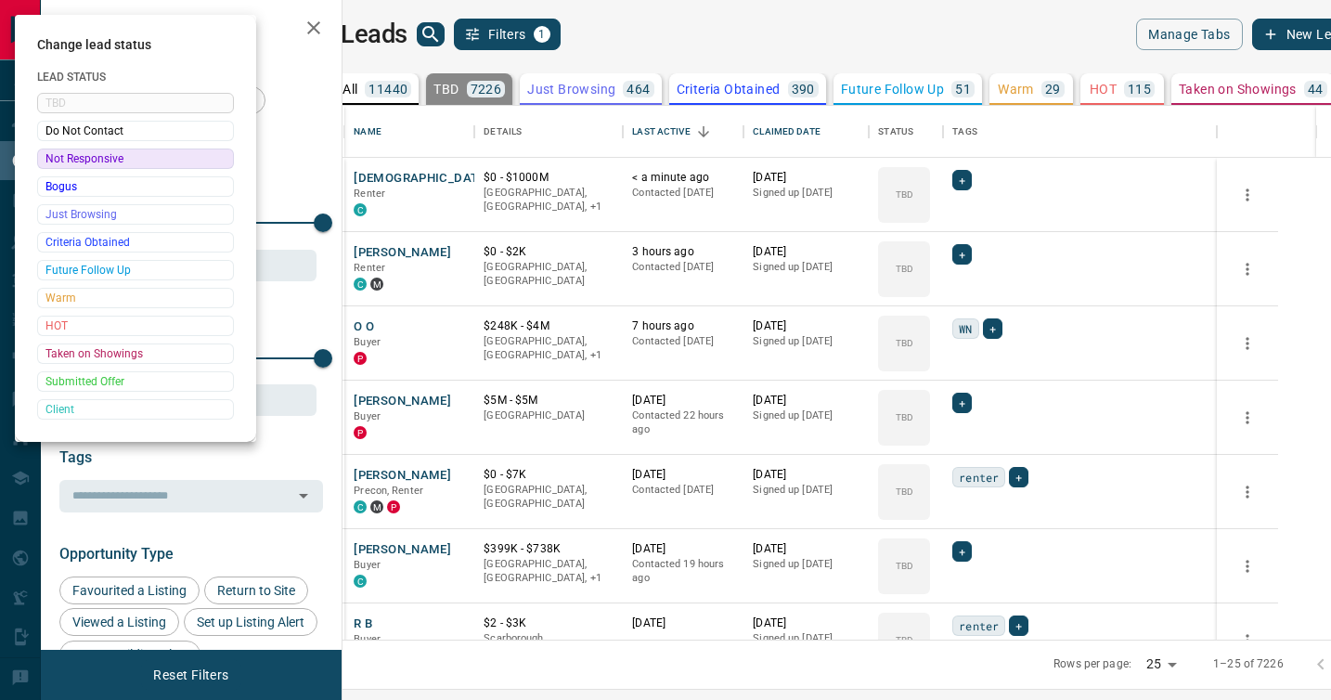
click at [970, 398] on div at bounding box center [665, 350] width 1331 height 700
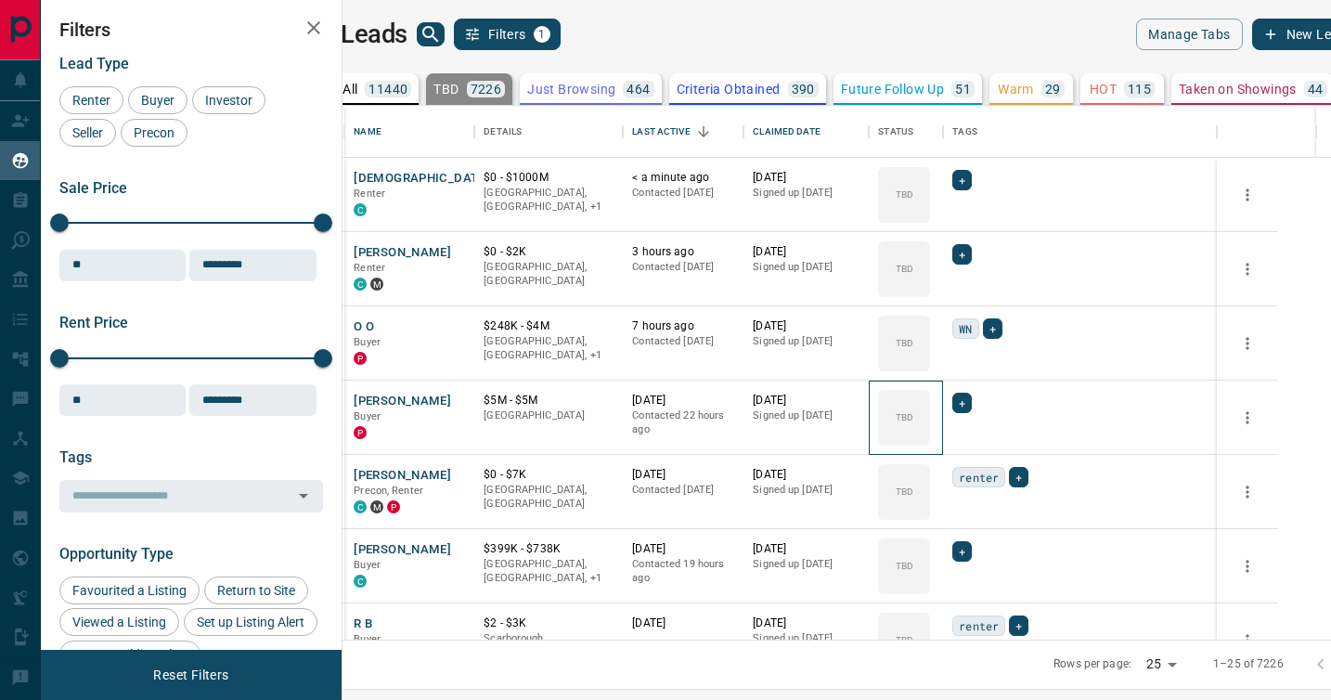
click at [930, 398] on div "TBD" at bounding box center [904, 418] width 52 height 56
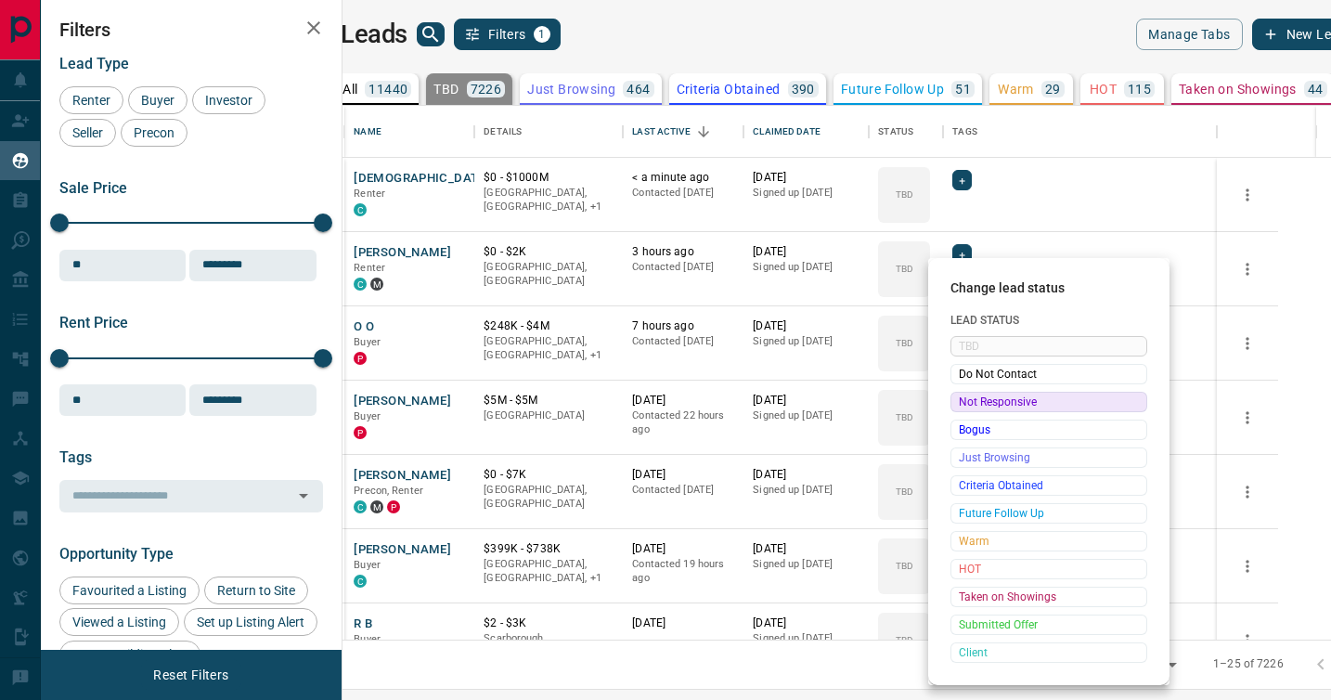
click at [970, 398] on span "Not Responsive" at bounding box center [1049, 402] width 180 height 19
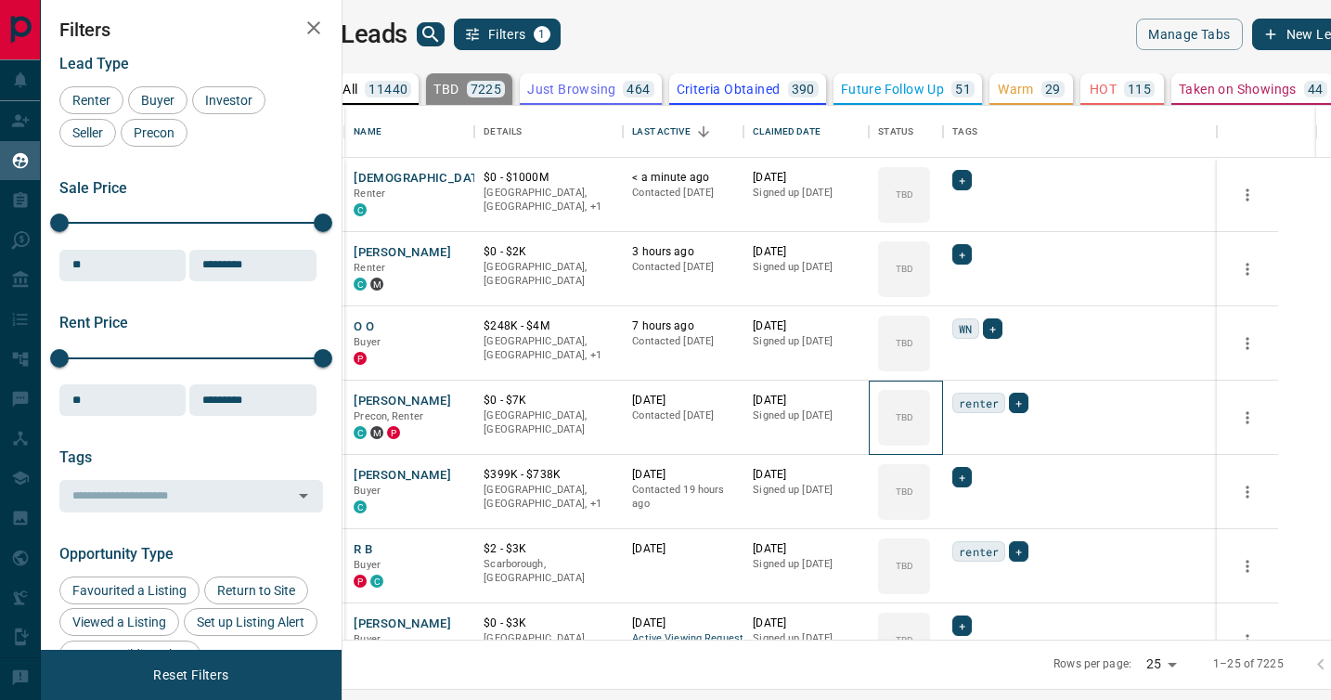
click at [0, 0] on icon at bounding box center [0, 0] width 0 height 0
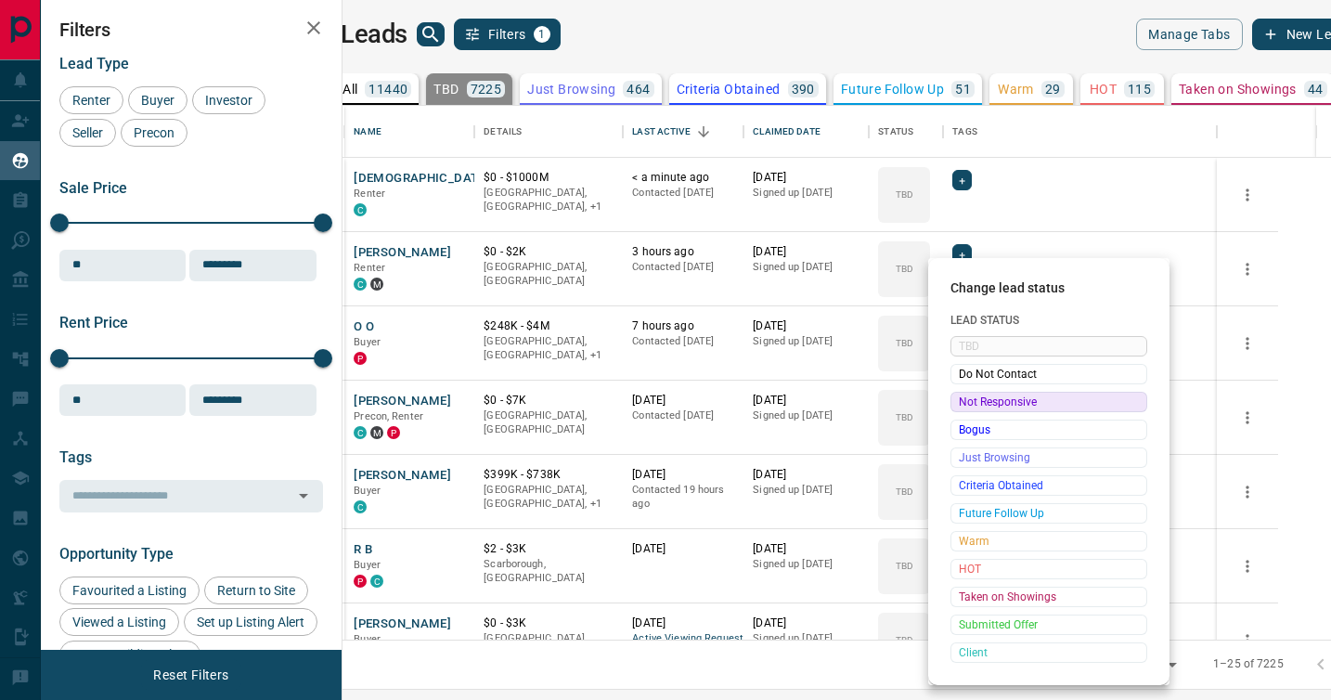
click at [970, 398] on span "Not Responsive" at bounding box center [1049, 402] width 180 height 19
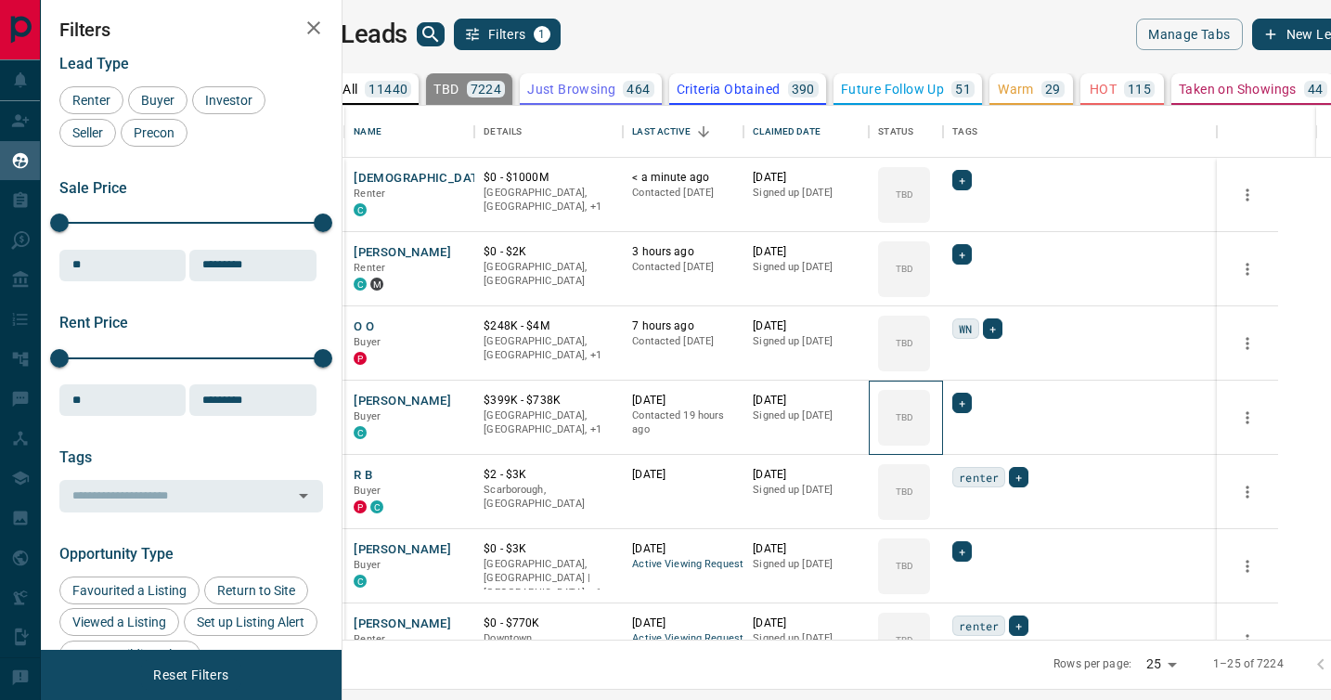
click at [0, 0] on icon at bounding box center [0, 0] width 0 height 0
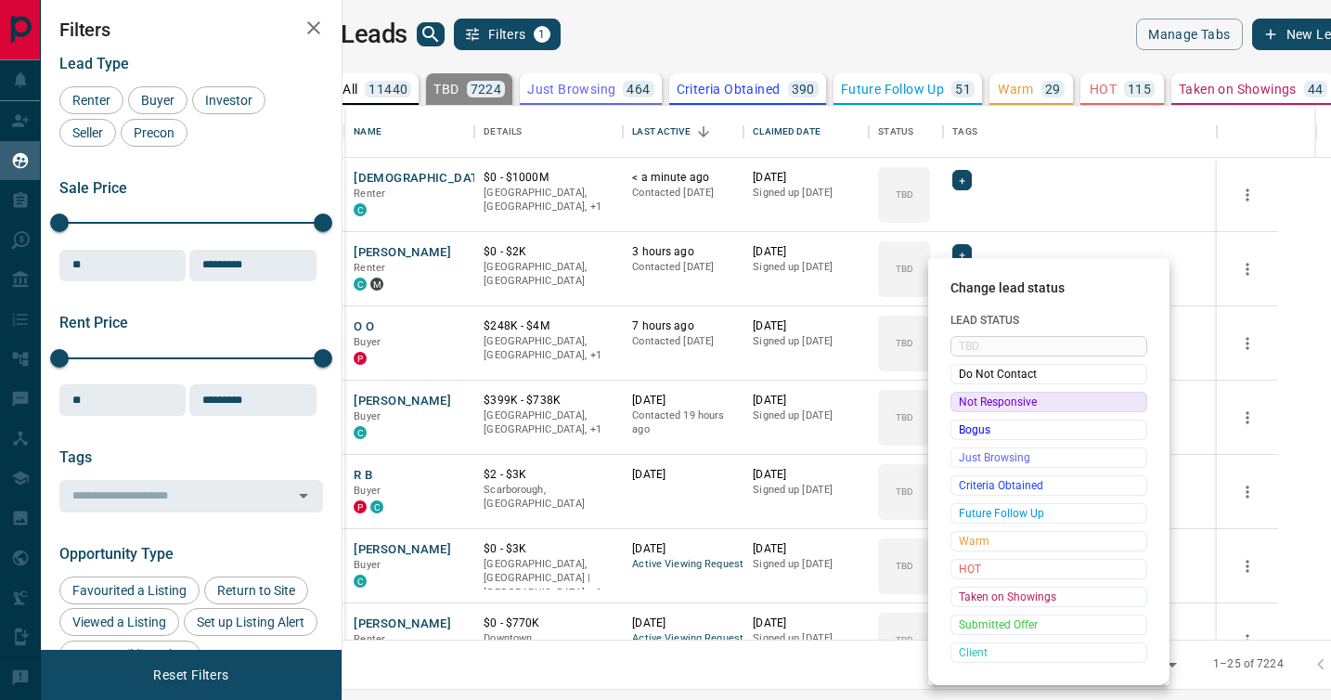
click at [970, 398] on span "Not Responsive" at bounding box center [1049, 402] width 180 height 19
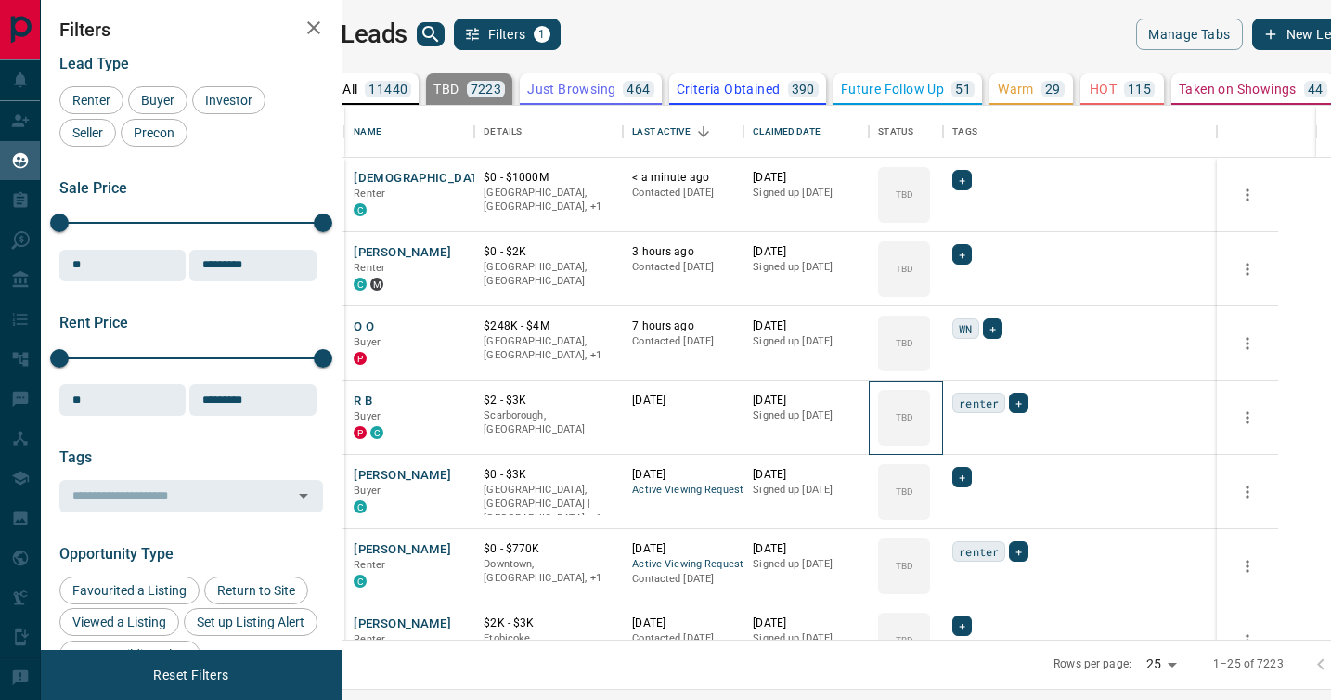
click at [0, 0] on icon at bounding box center [0, 0] width 0 height 0
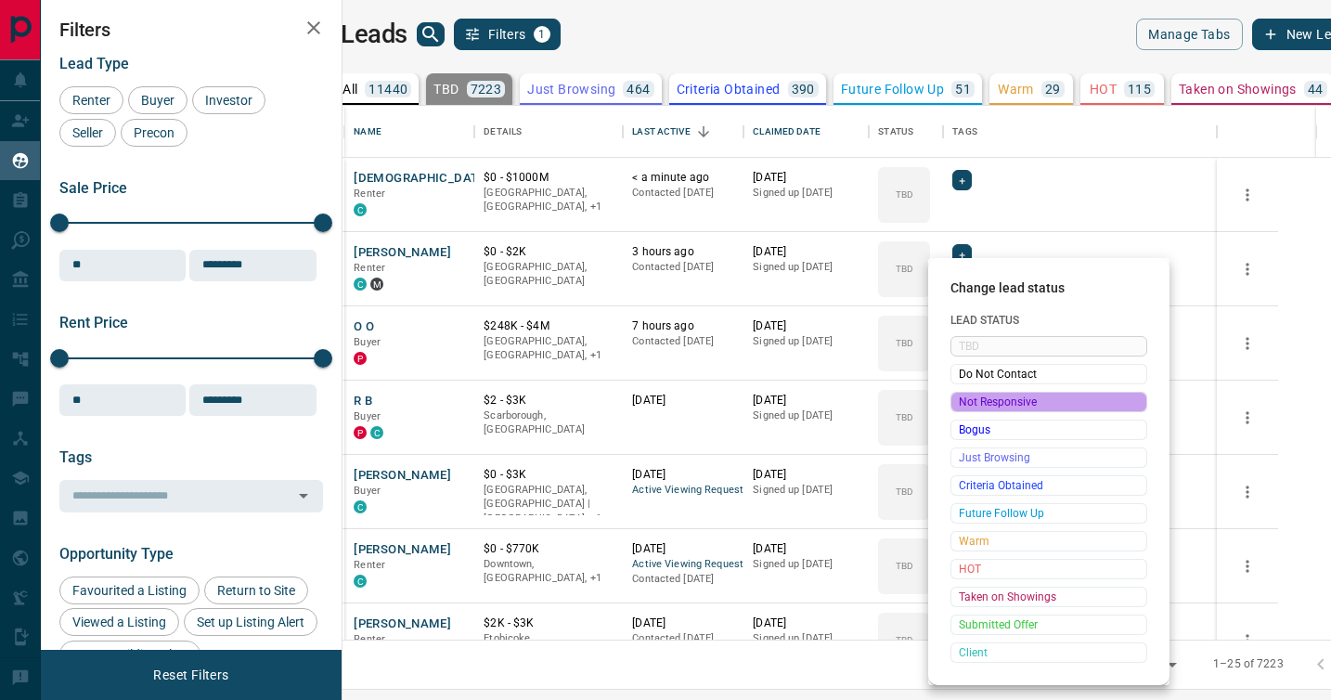
click at [970, 398] on span "Not Responsive" at bounding box center [1049, 402] width 180 height 19
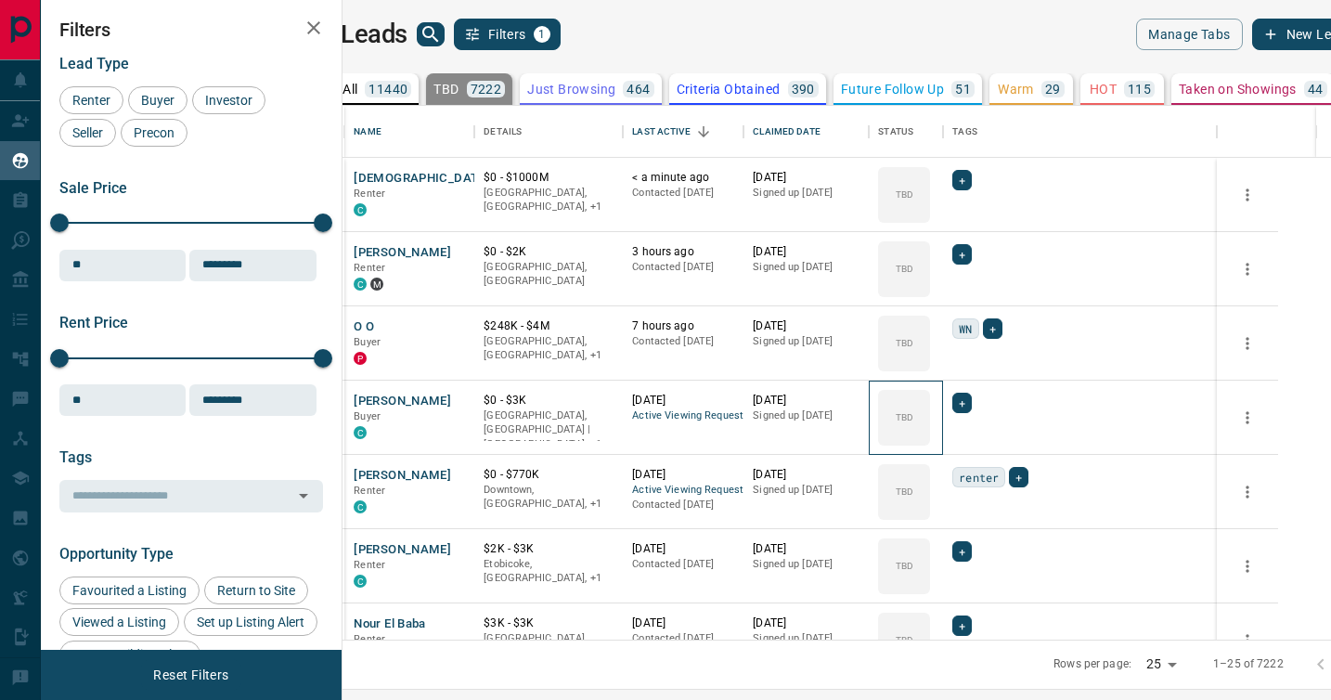
click at [0, 0] on icon at bounding box center [0, 0] width 0 height 0
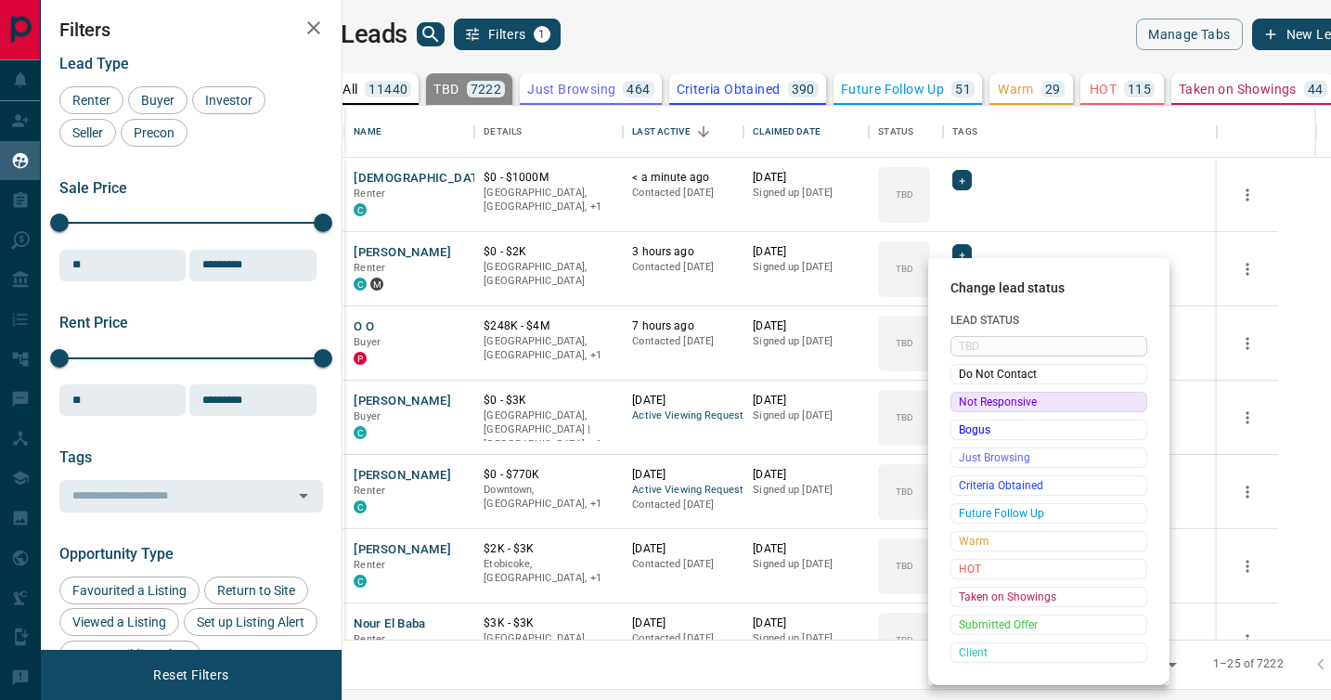
click at [970, 398] on span "Not Responsive" at bounding box center [1049, 402] width 180 height 19
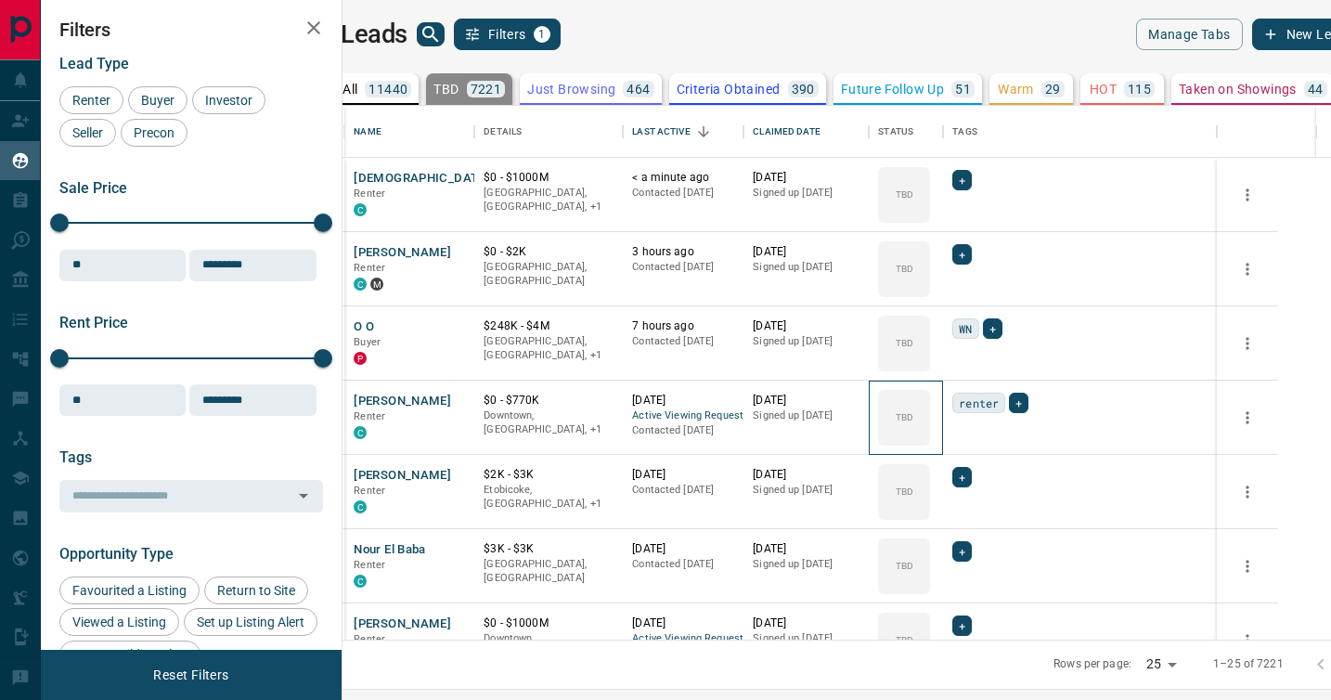
click at [0, 0] on icon at bounding box center [0, 0] width 0 height 0
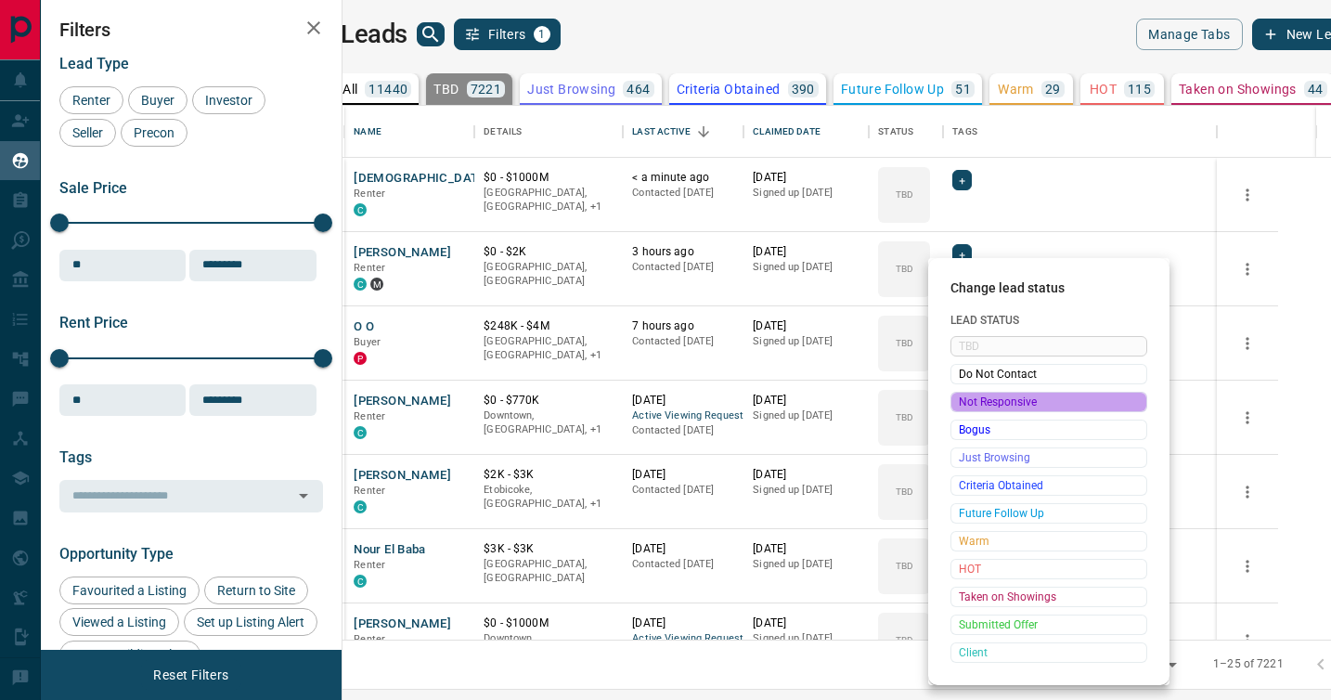
click at [970, 398] on span "Not Responsive" at bounding box center [1049, 402] width 180 height 19
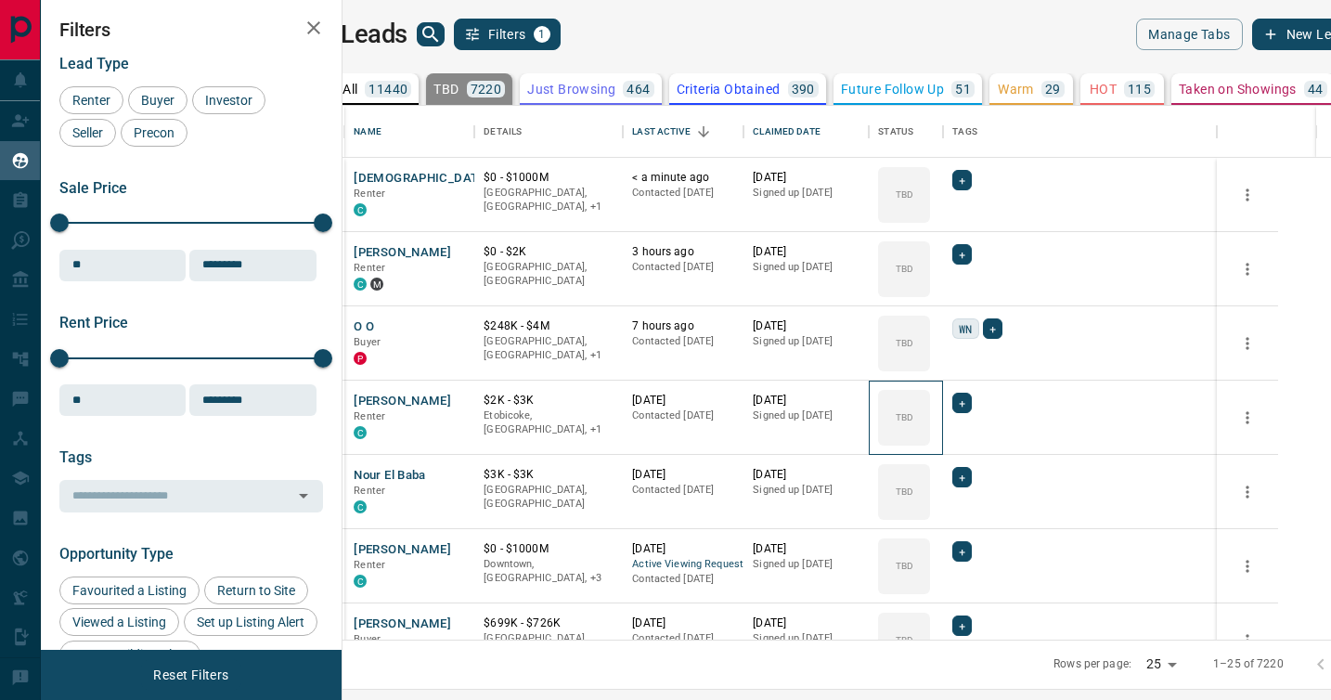
click at [0, 0] on icon at bounding box center [0, 0] width 0 height 0
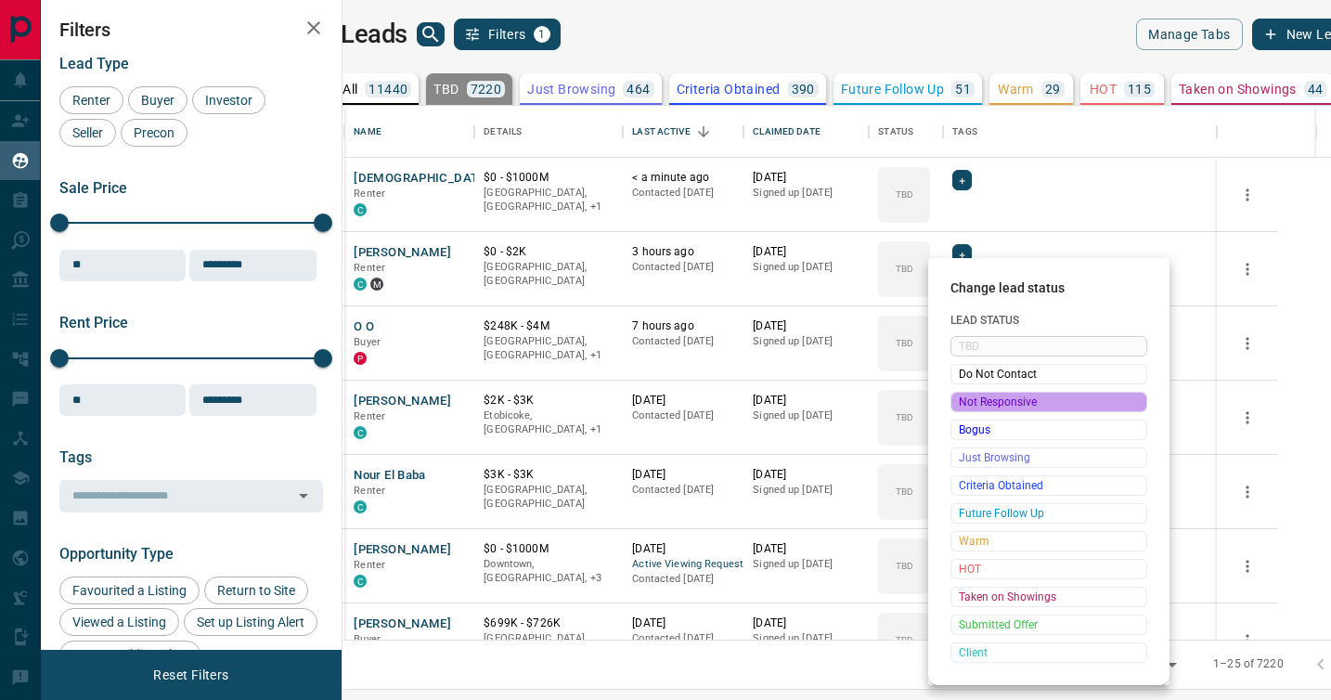
click at [970, 398] on span "Not Responsive" at bounding box center [1049, 402] width 180 height 19
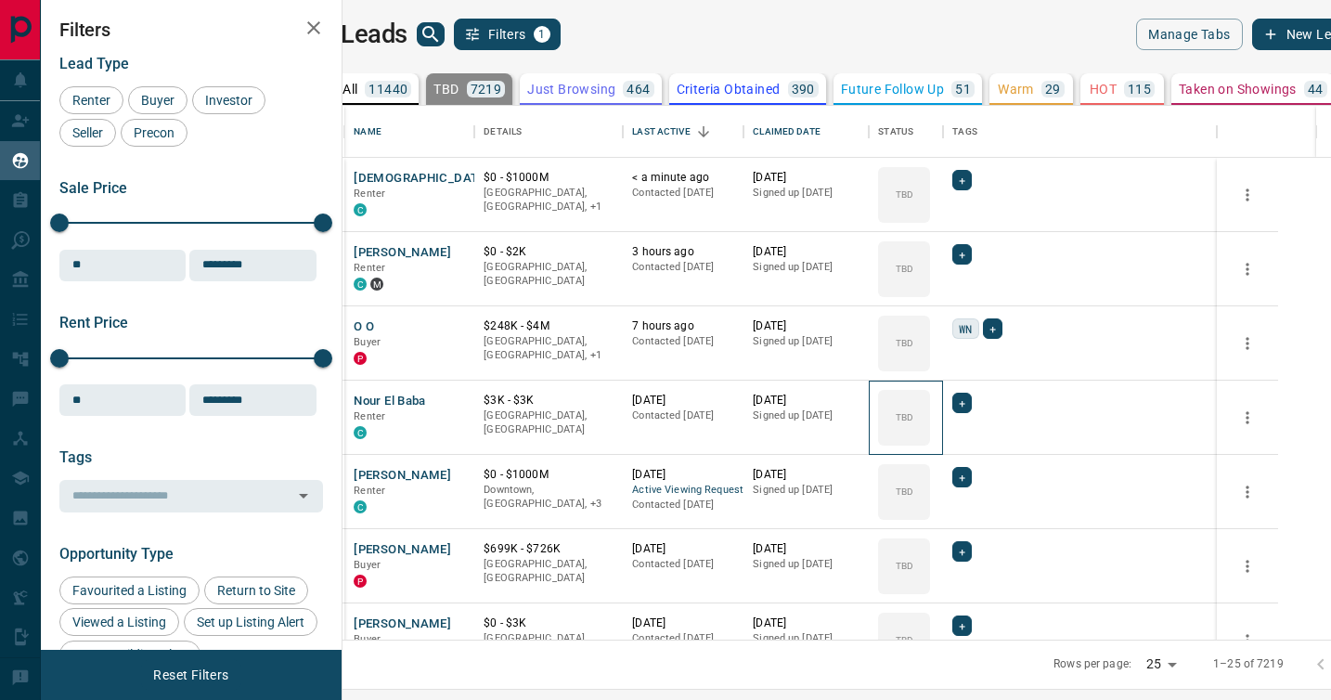
click at [0, 0] on icon at bounding box center [0, 0] width 0 height 0
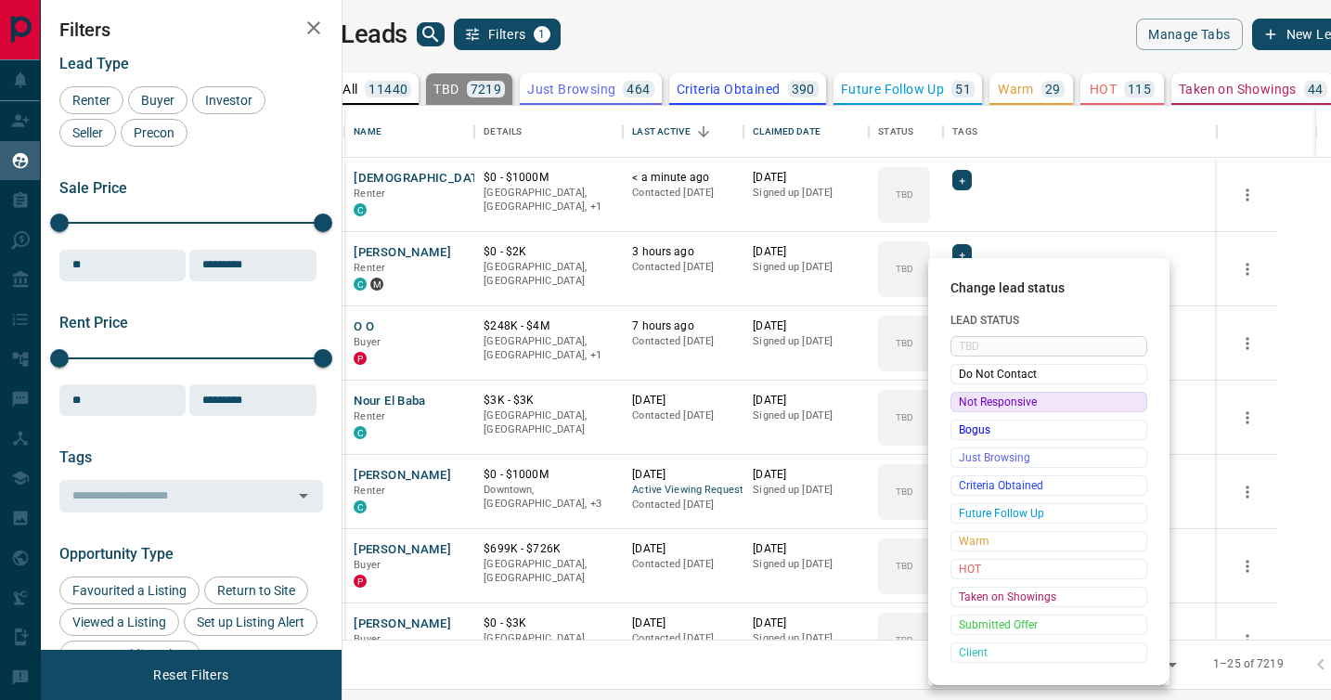
click at [970, 398] on span "Not Responsive" at bounding box center [1049, 402] width 180 height 19
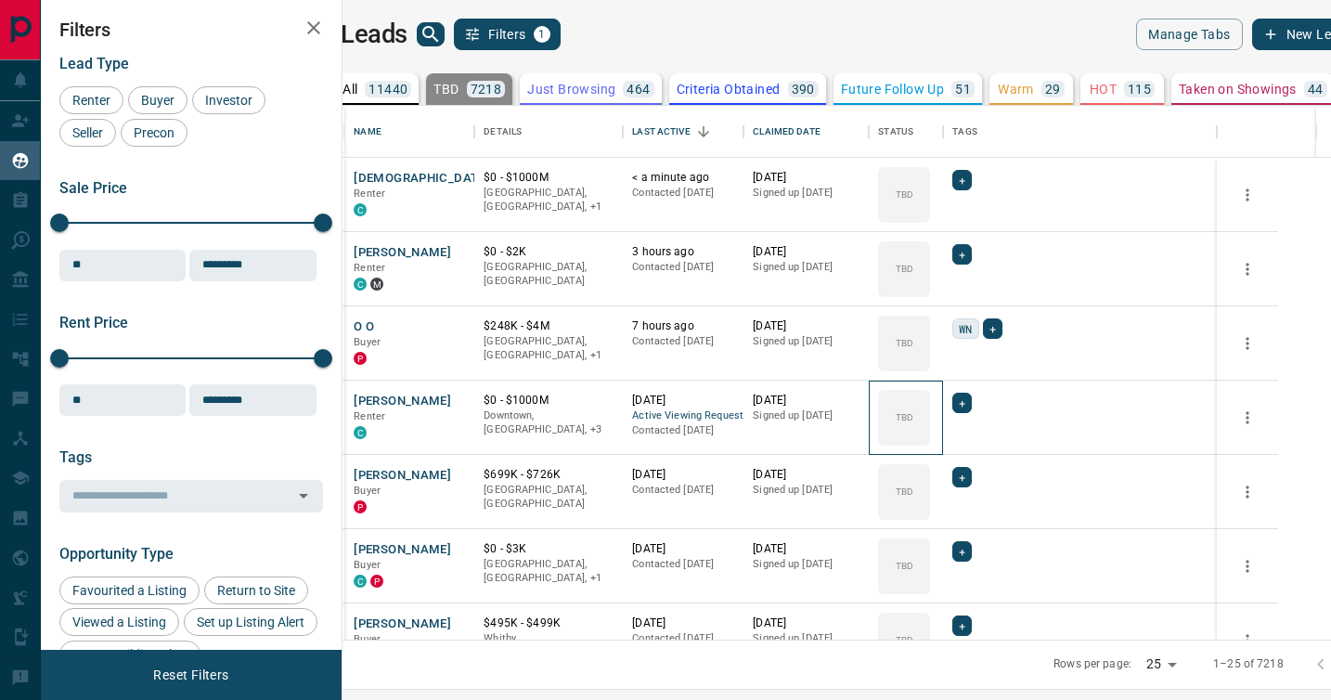
click at [0, 0] on icon at bounding box center [0, 0] width 0 height 0
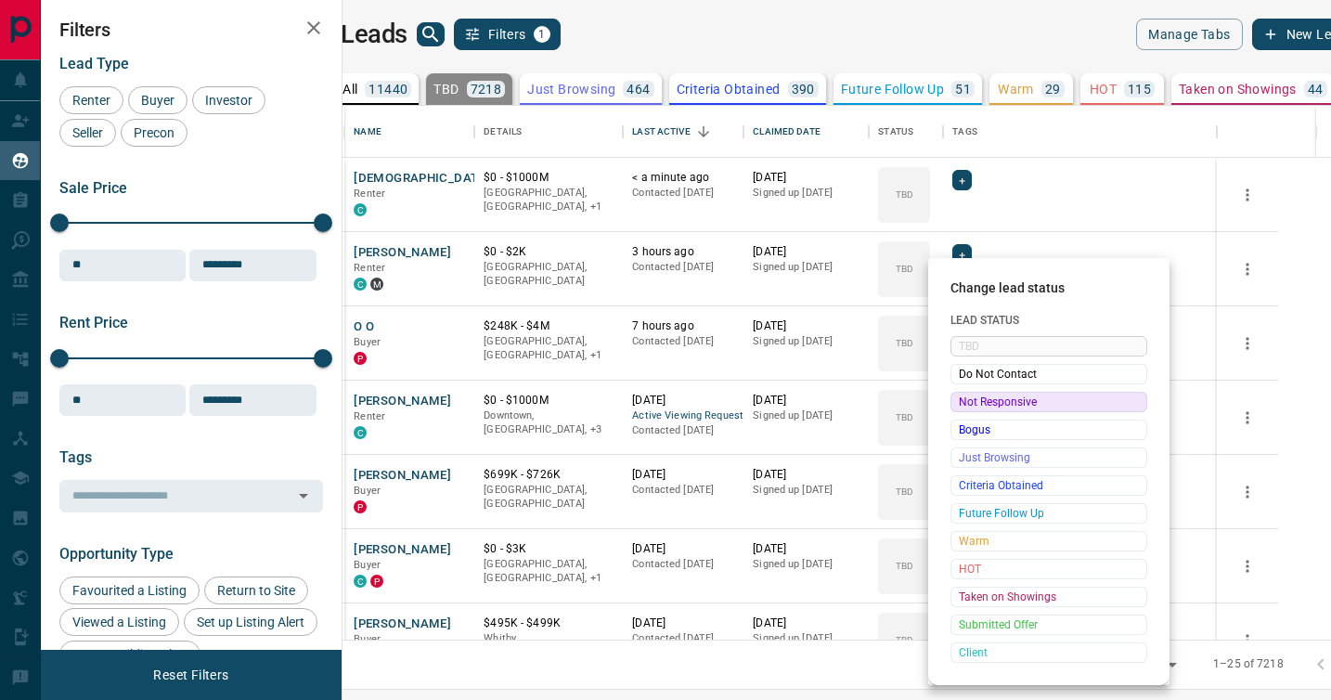
click at [970, 398] on span "Not Responsive" at bounding box center [1049, 402] width 180 height 19
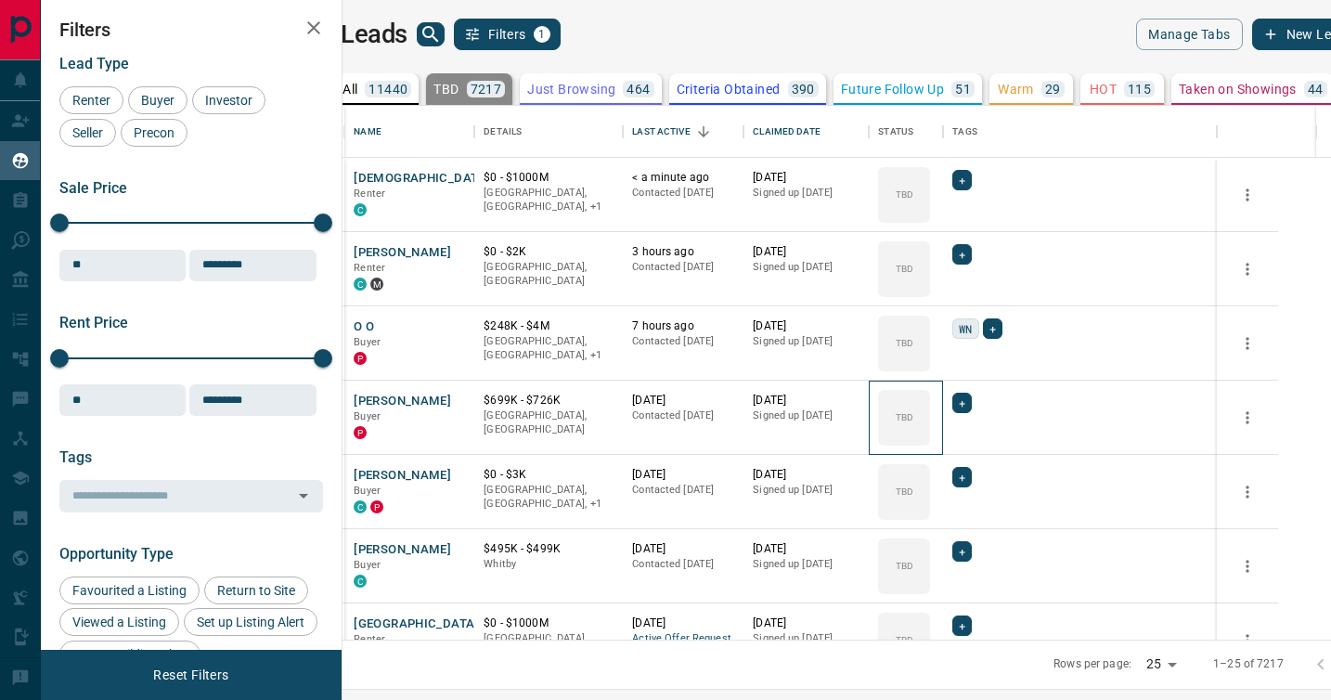
click at [0, 0] on icon at bounding box center [0, 0] width 0 height 0
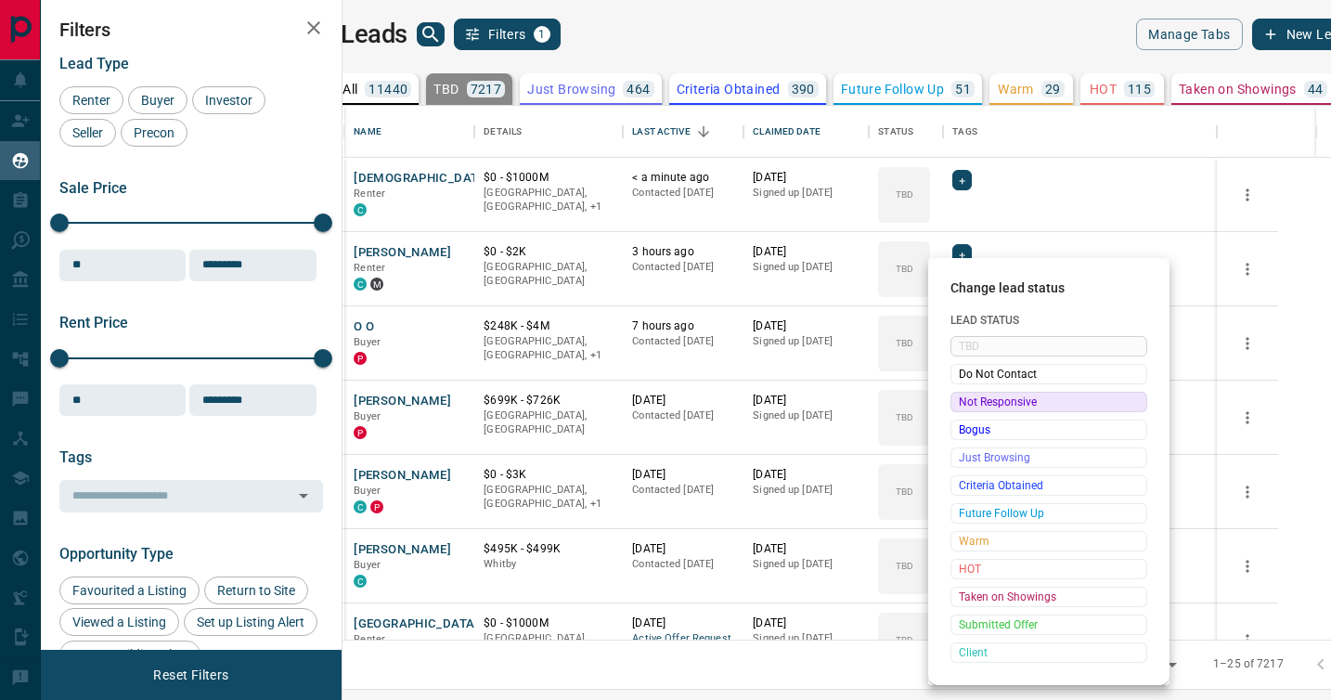
click at [970, 398] on span "Not Responsive" at bounding box center [1049, 402] width 180 height 19
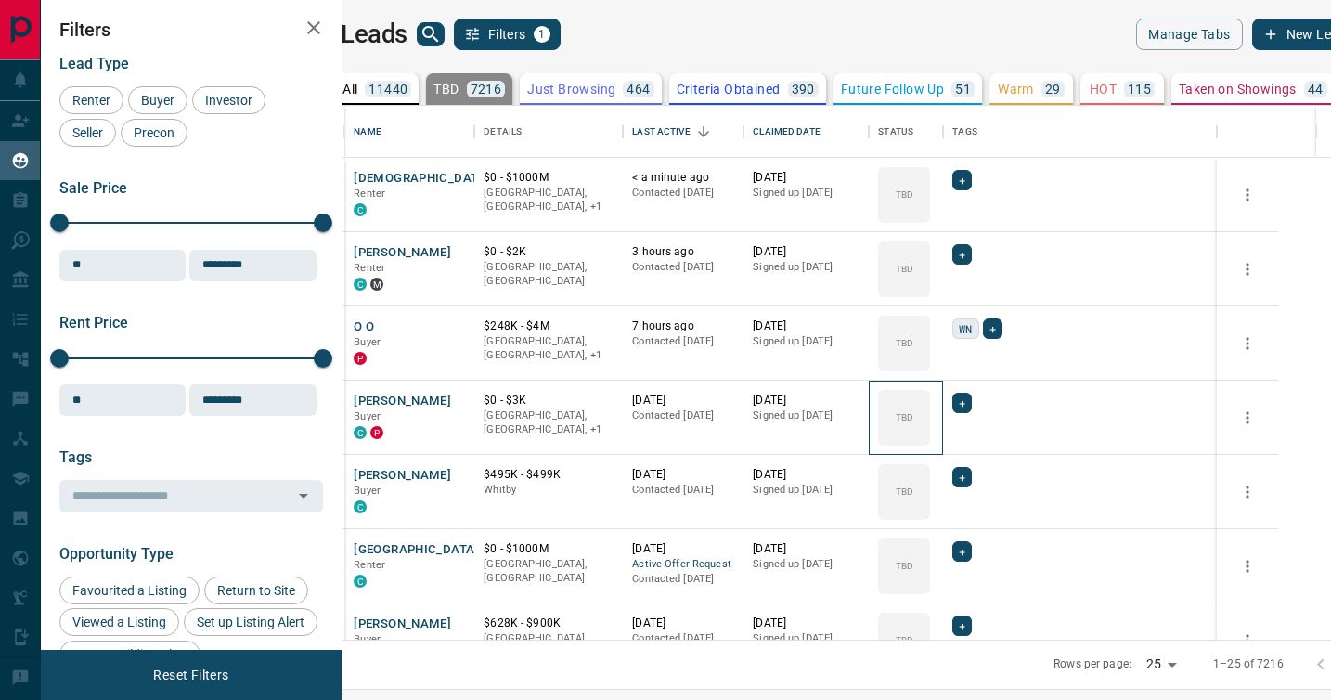
click at [930, 398] on div "TBD" at bounding box center [904, 418] width 52 height 56
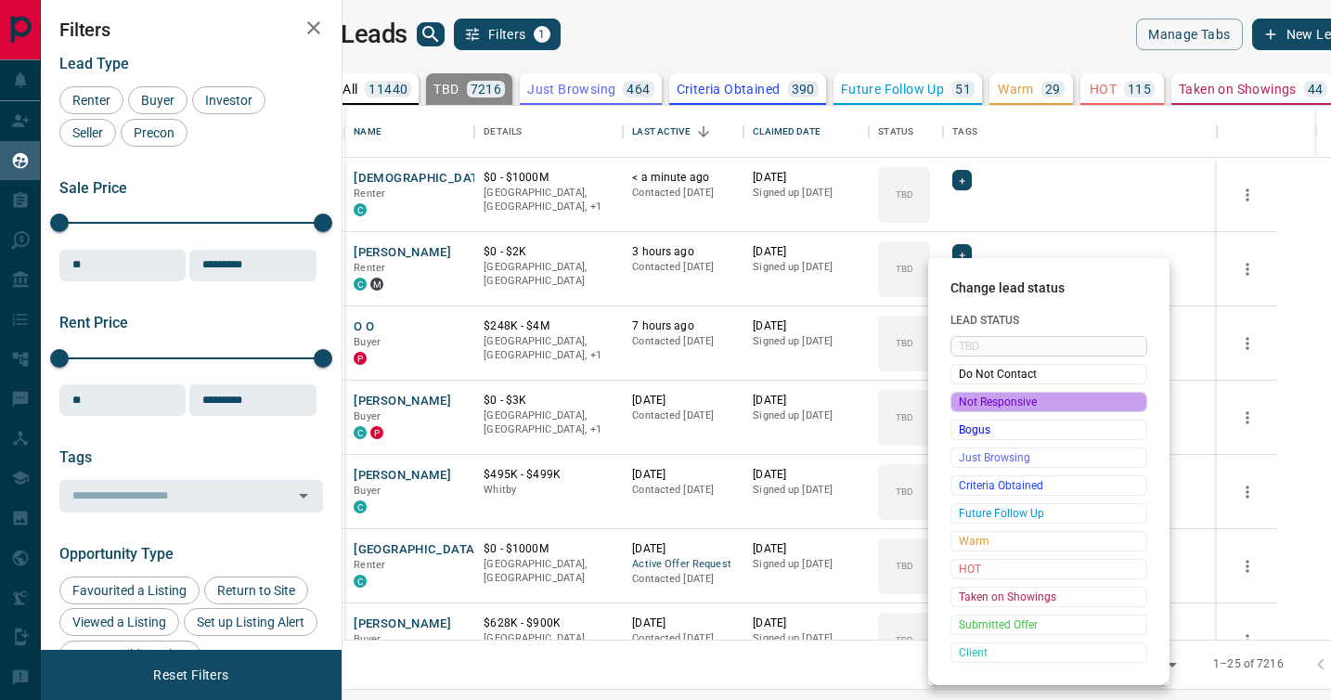
click at [970, 398] on span "Not Responsive" at bounding box center [1049, 402] width 180 height 19
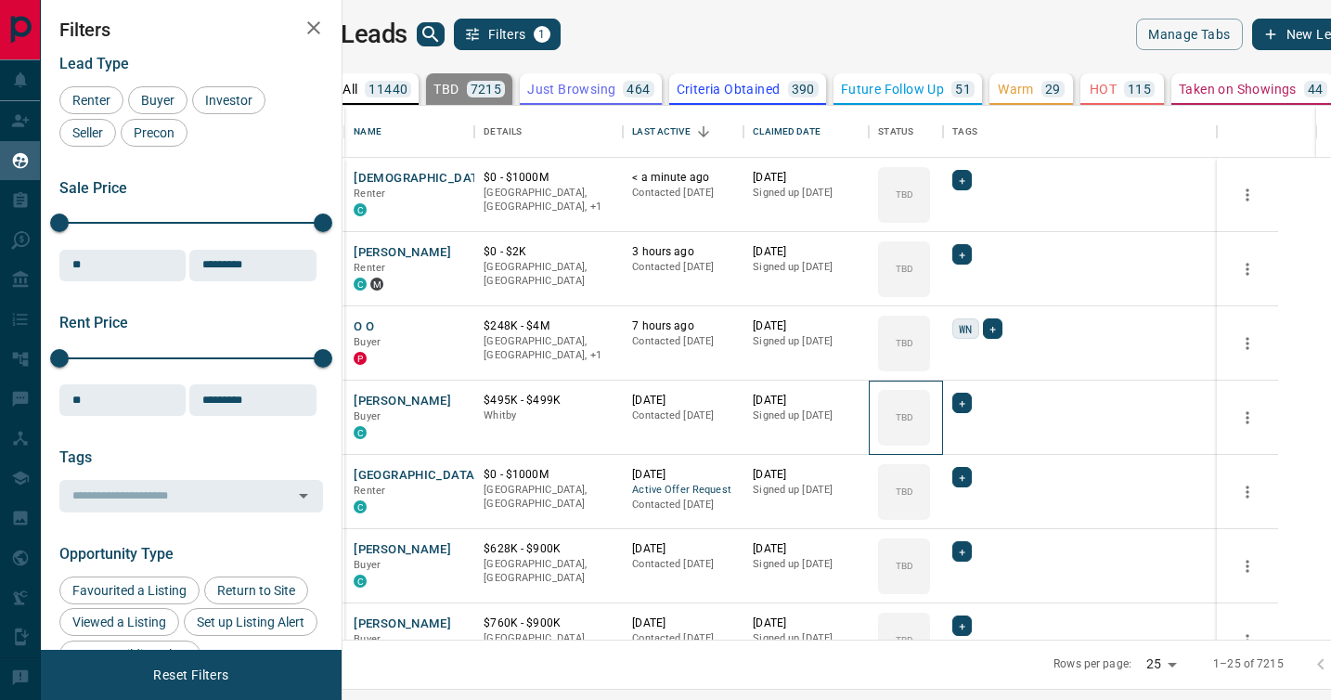
click at [0, 0] on icon at bounding box center [0, 0] width 0 height 0
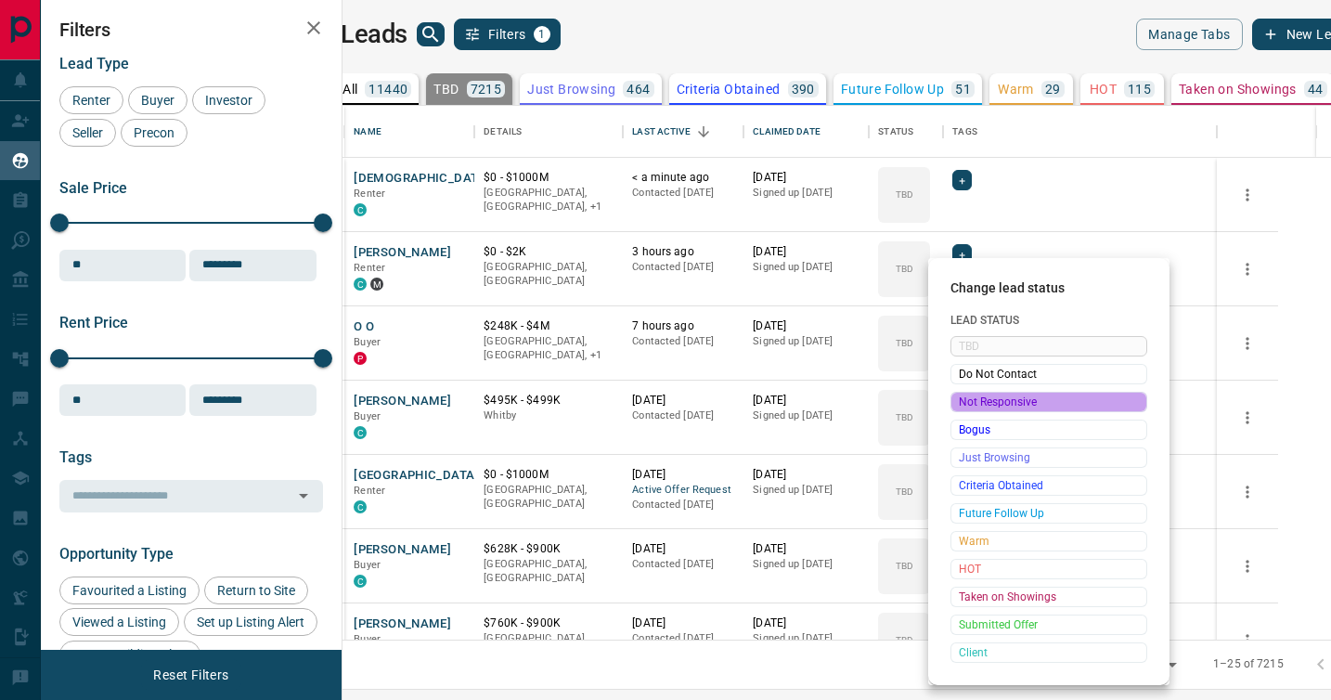
click at [970, 398] on span "Not Responsive" at bounding box center [1049, 402] width 180 height 19
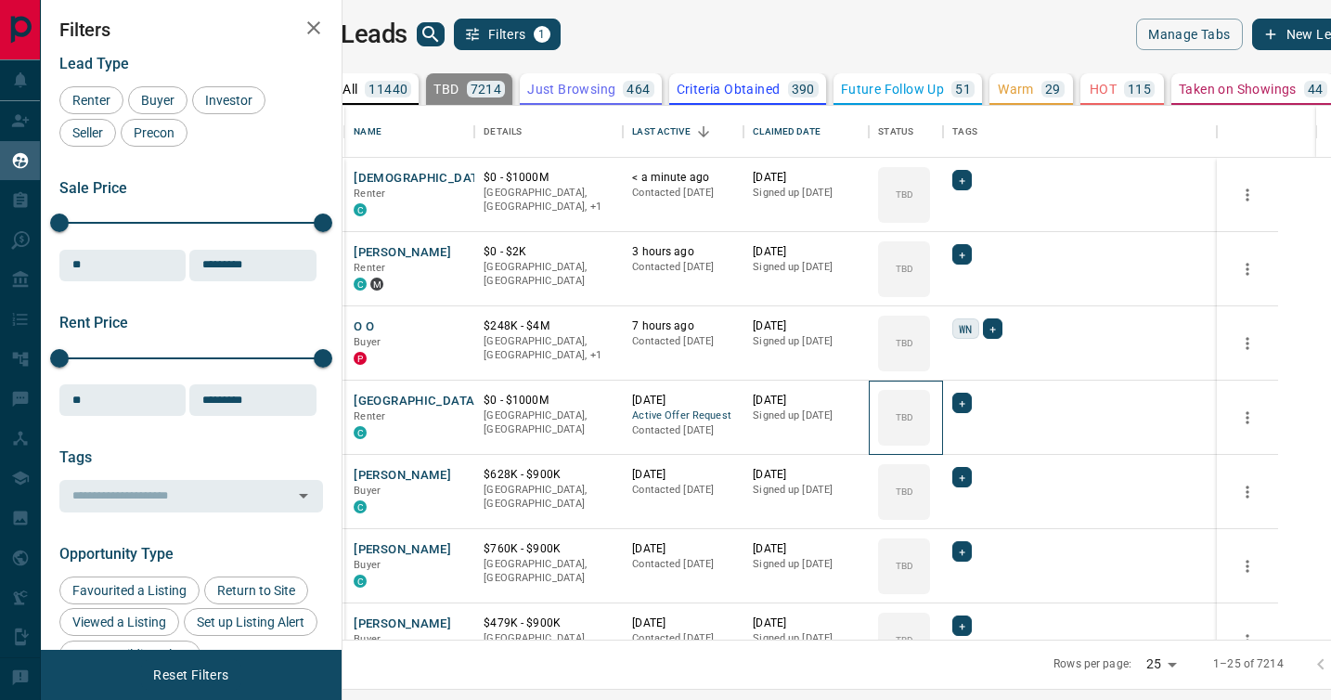
click at [0, 0] on icon at bounding box center [0, 0] width 0 height 0
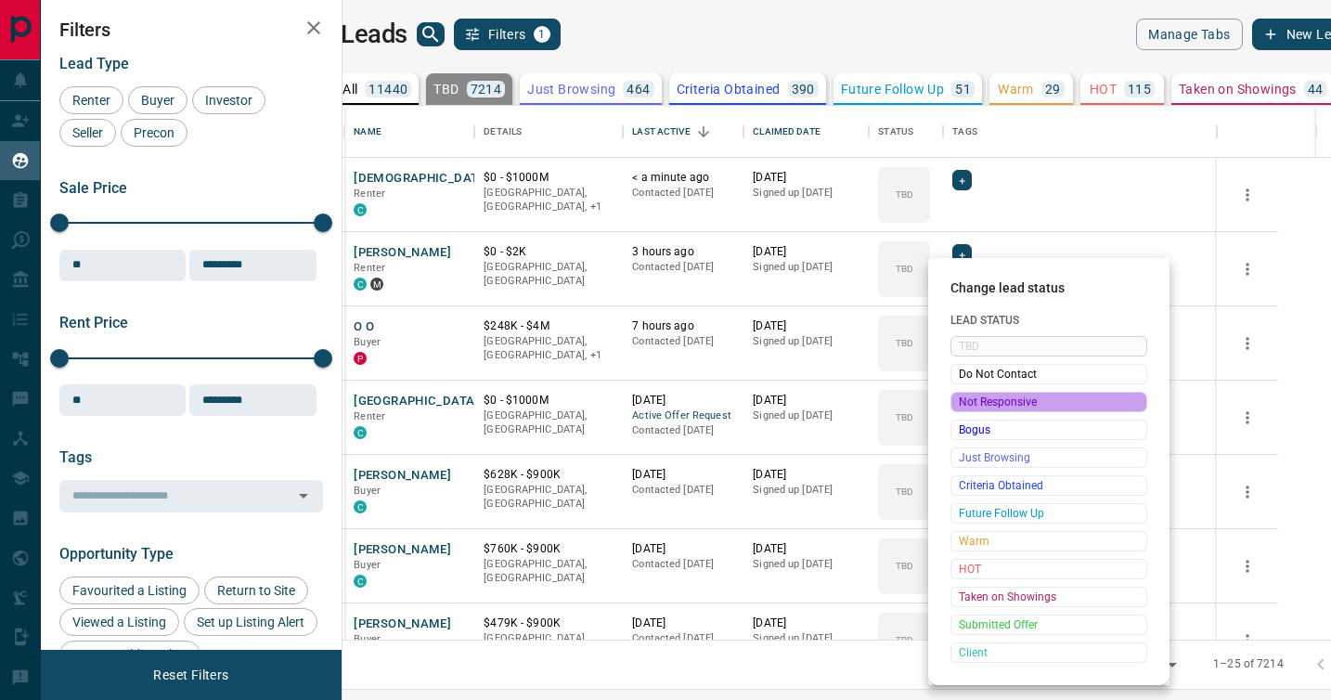
click at [970, 398] on span "Not Responsive" at bounding box center [1049, 402] width 180 height 19
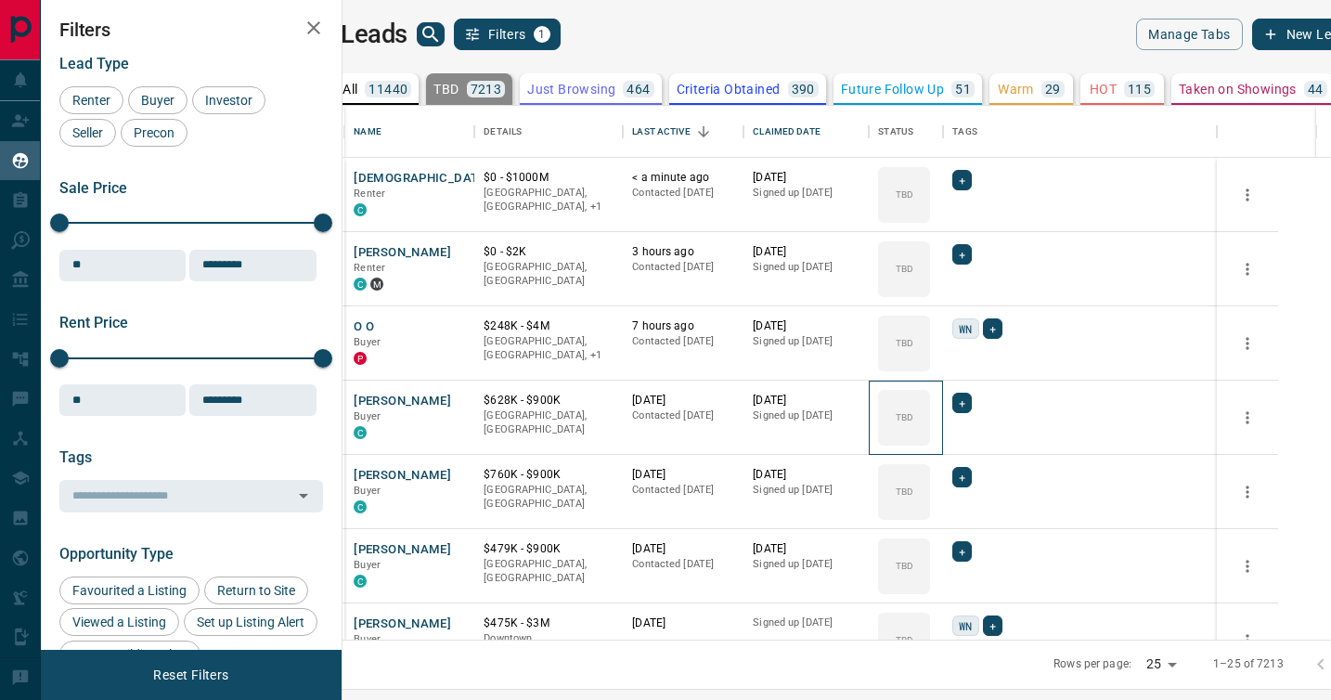
click at [0, 0] on icon at bounding box center [0, 0] width 0 height 0
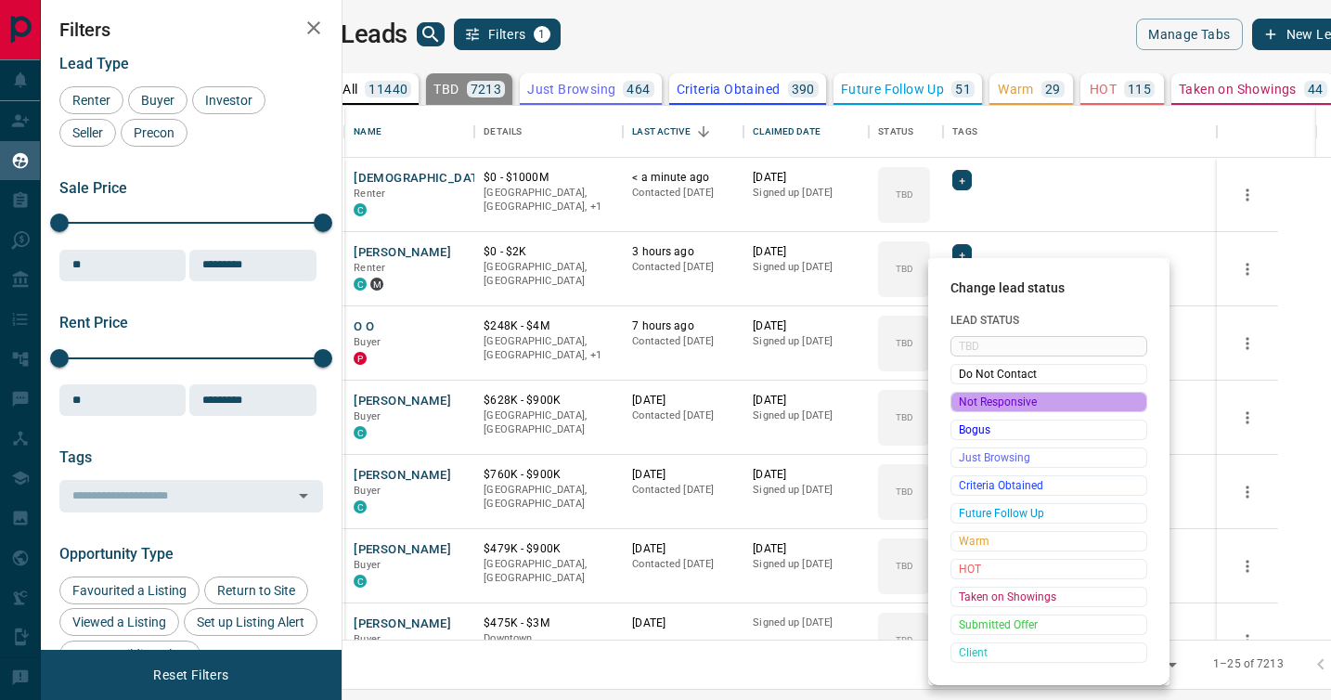
click at [970, 398] on span "Not Responsive" at bounding box center [1049, 402] width 180 height 19
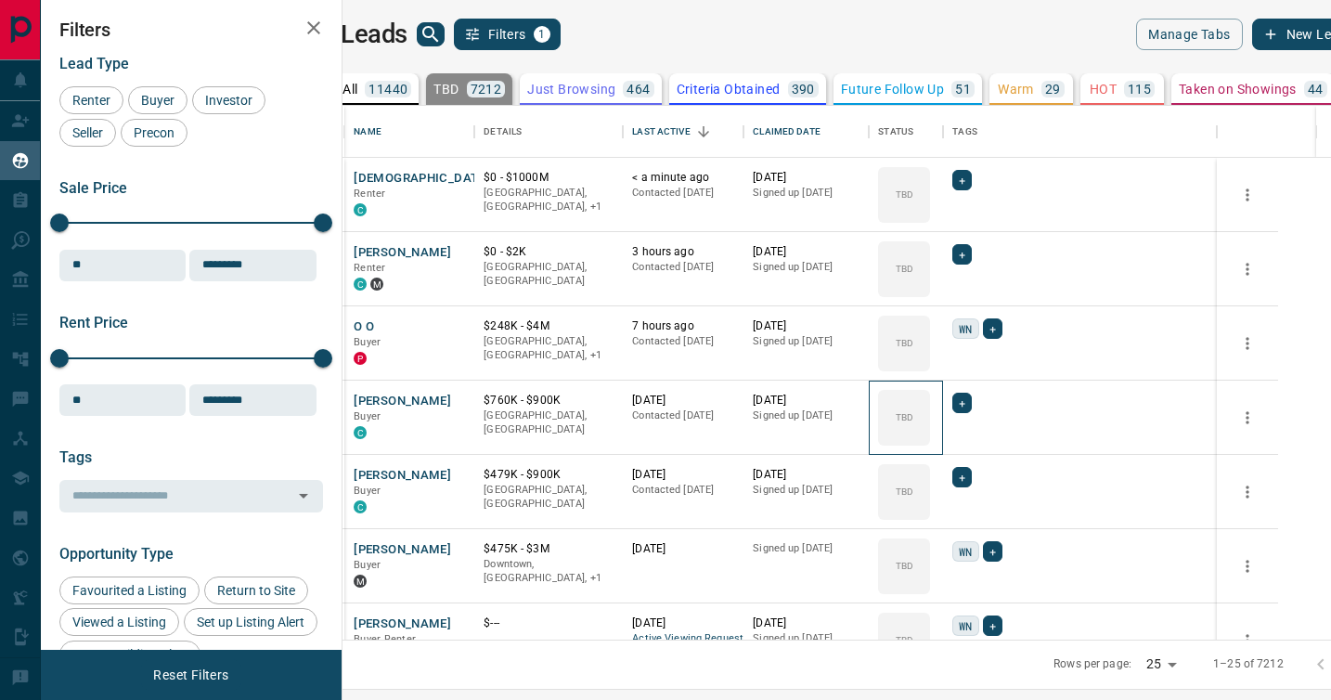
click at [0, 0] on icon at bounding box center [0, 0] width 0 height 0
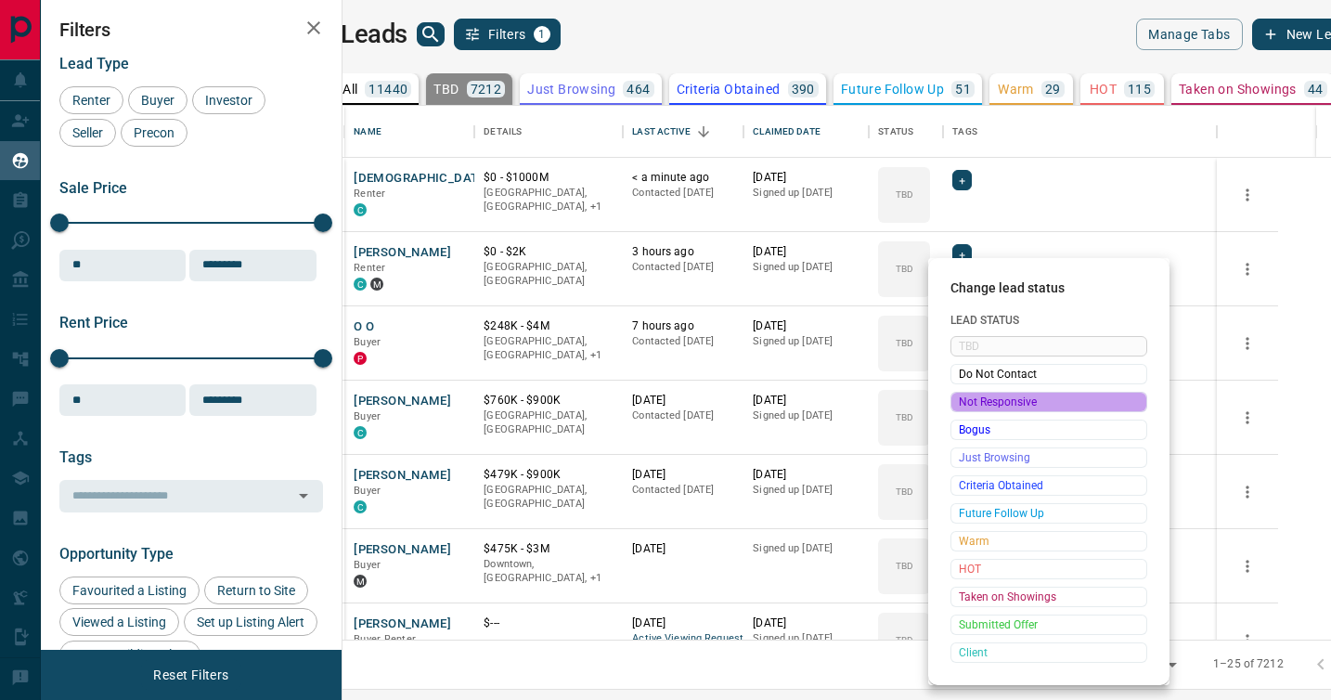
click at [970, 398] on span "Not Responsive" at bounding box center [1049, 402] width 180 height 19
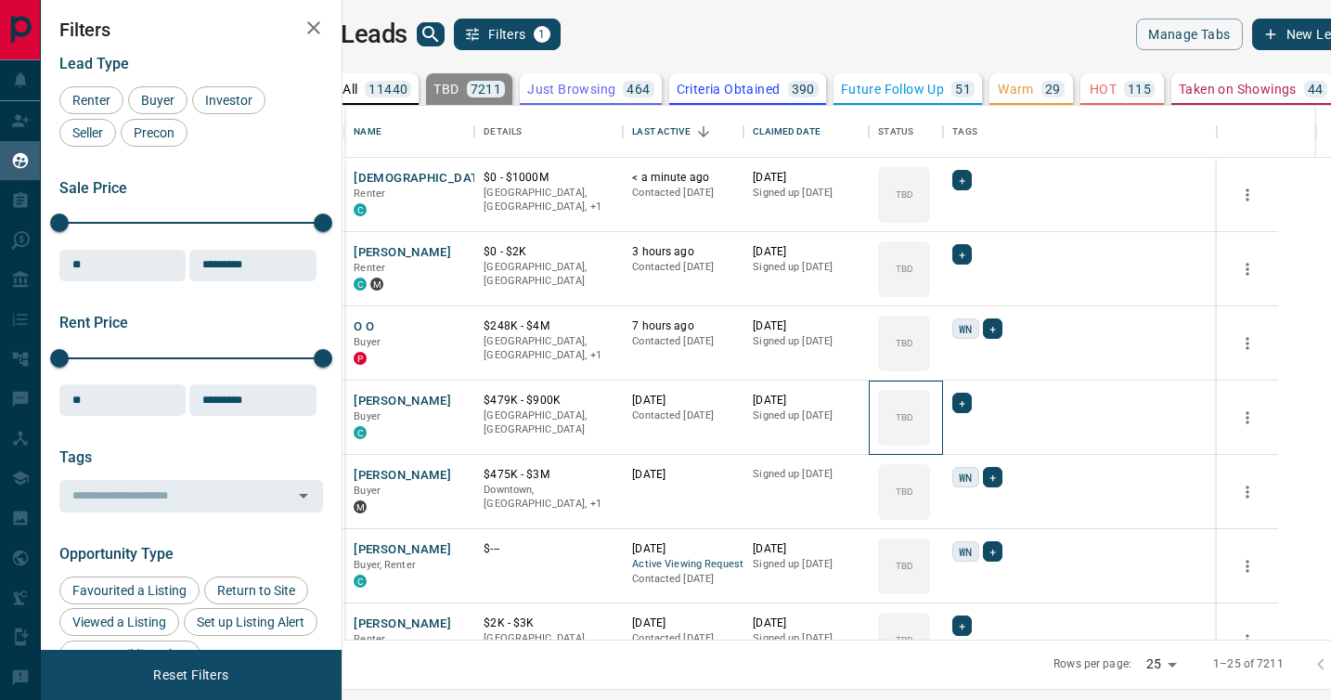
click at [0, 0] on icon at bounding box center [0, 0] width 0 height 0
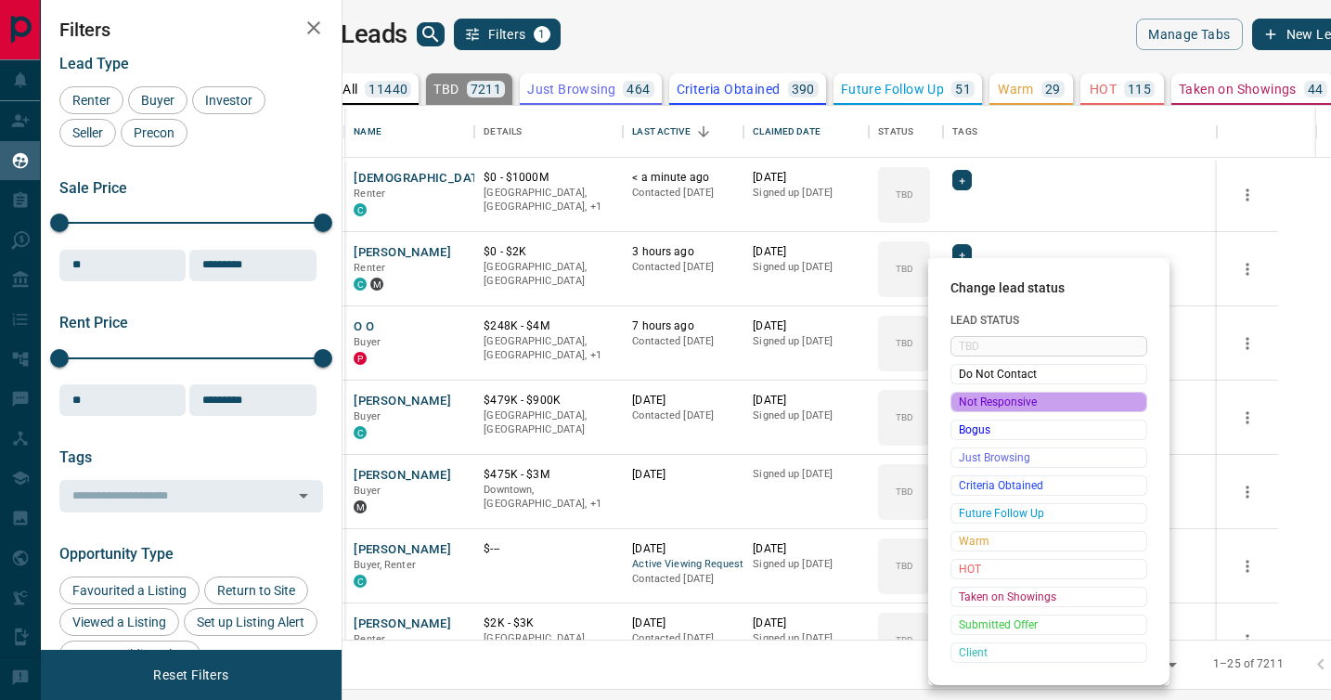
click at [970, 398] on span "Not Responsive" at bounding box center [1049, 402] width 180 height 19
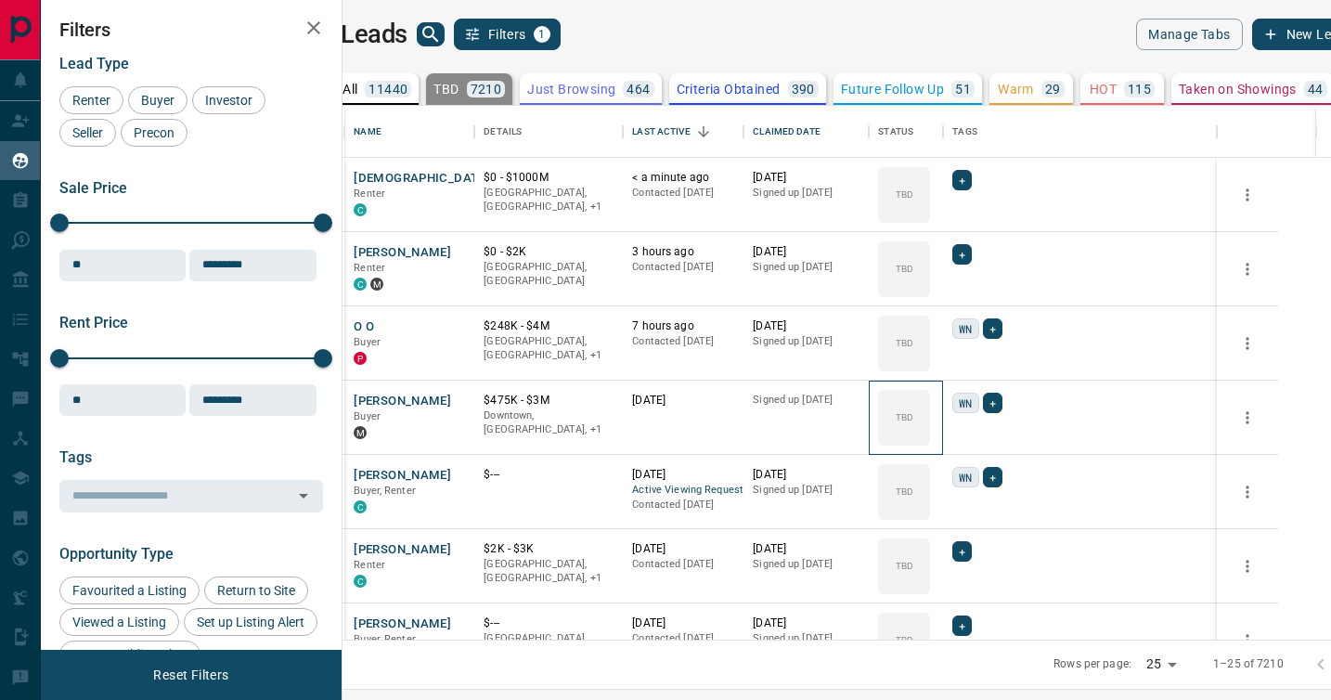
click at [0, 0] on icon at bounding box center [0, 0] width 0 height 0
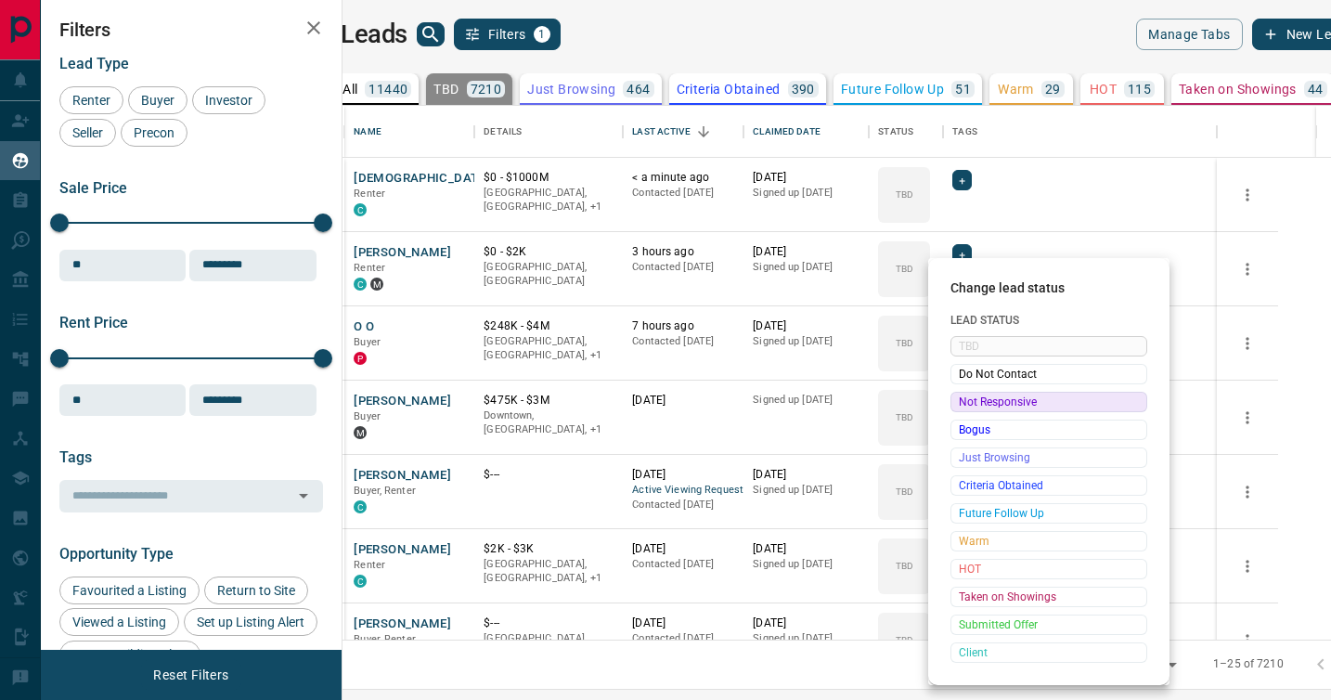
click at [970, 398] on span "Not Responsive" at bounding box center [1049, 402] width 180 height 19
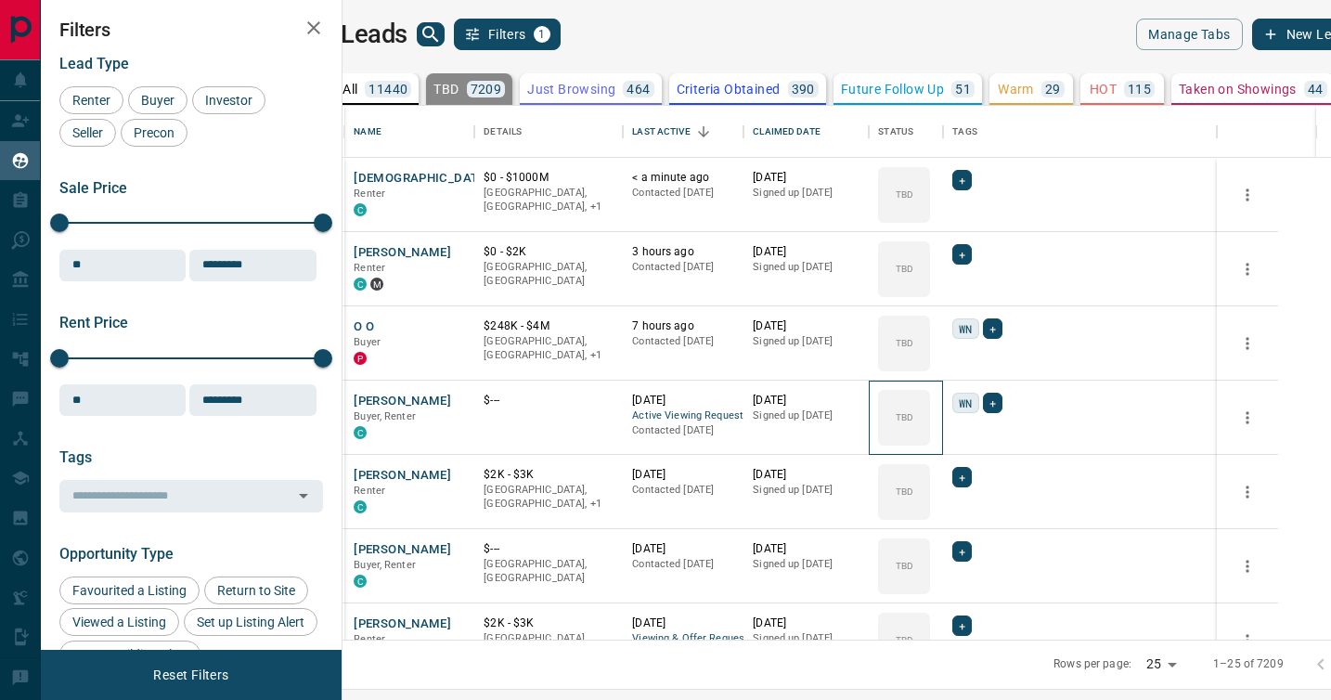
click at [930, 398] on div "TBD" at bounding box center [904, 418] width 52 height 56
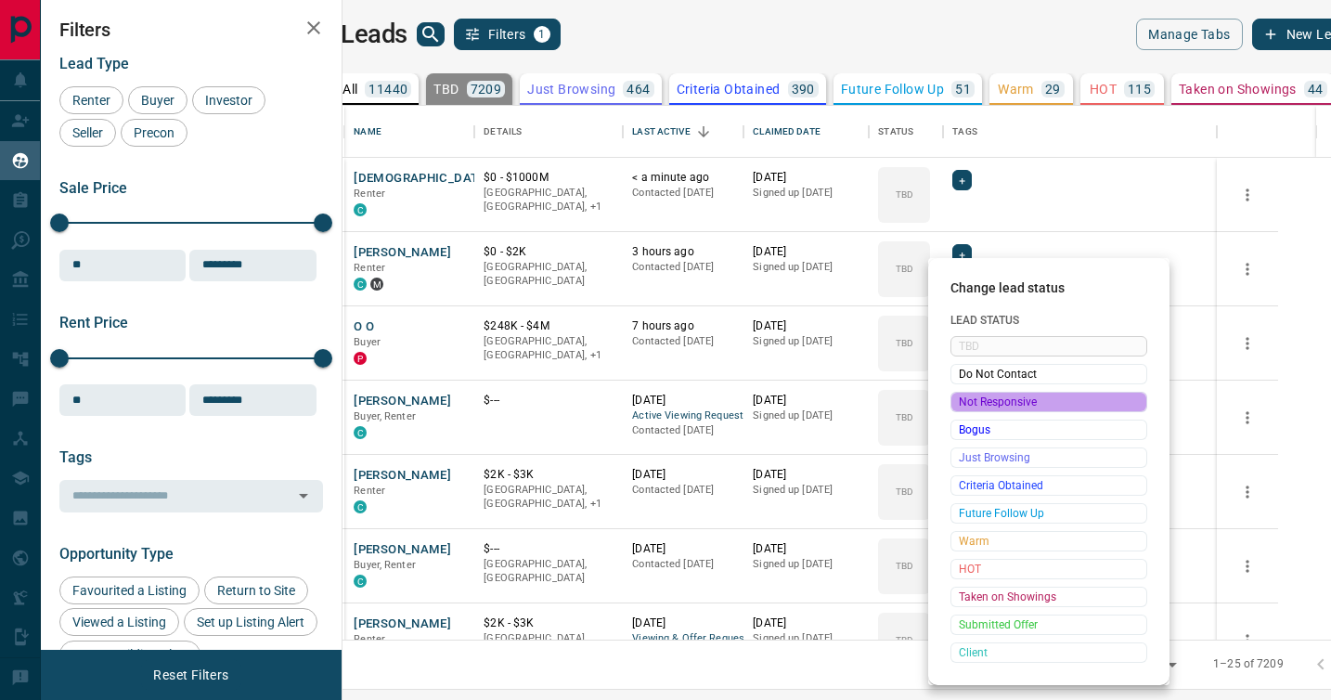
click at [970, 398] on span "Not Responsive" at bounding box center [1049, 402] width 180 height 19
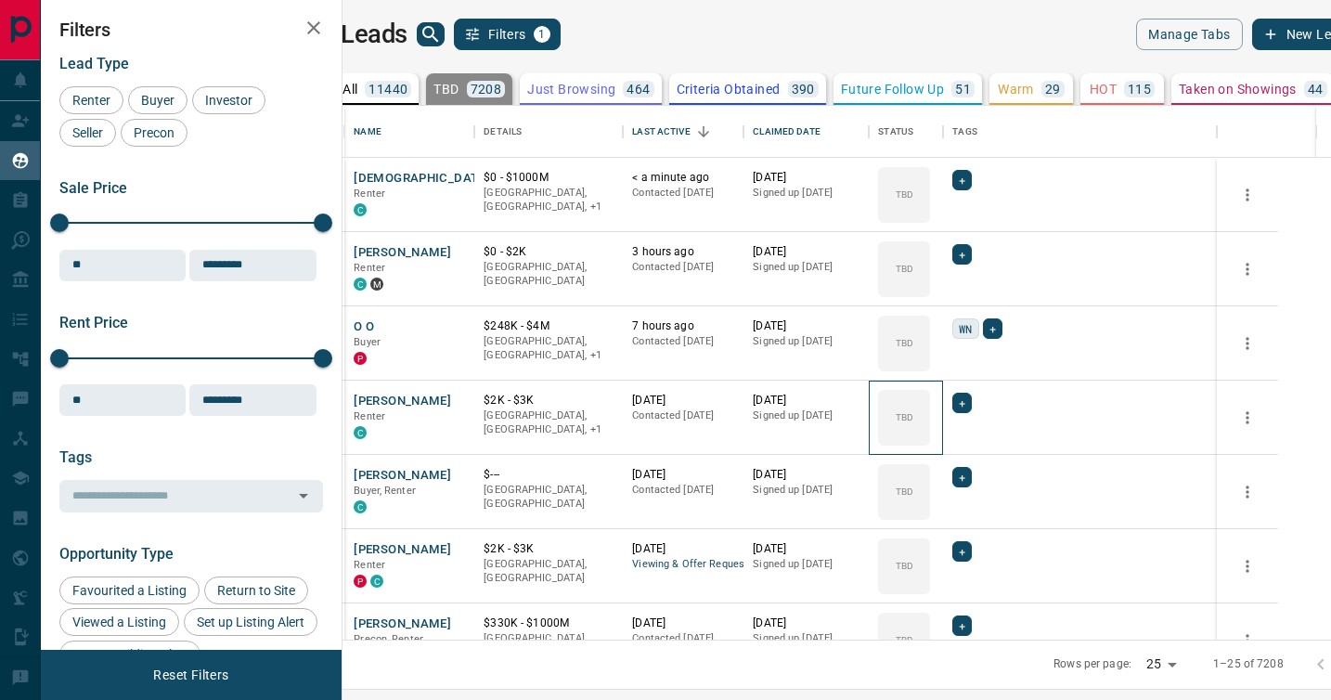
click at [930, 398] on div "TBD" at bounding box center [904, 418] width 52 height 56
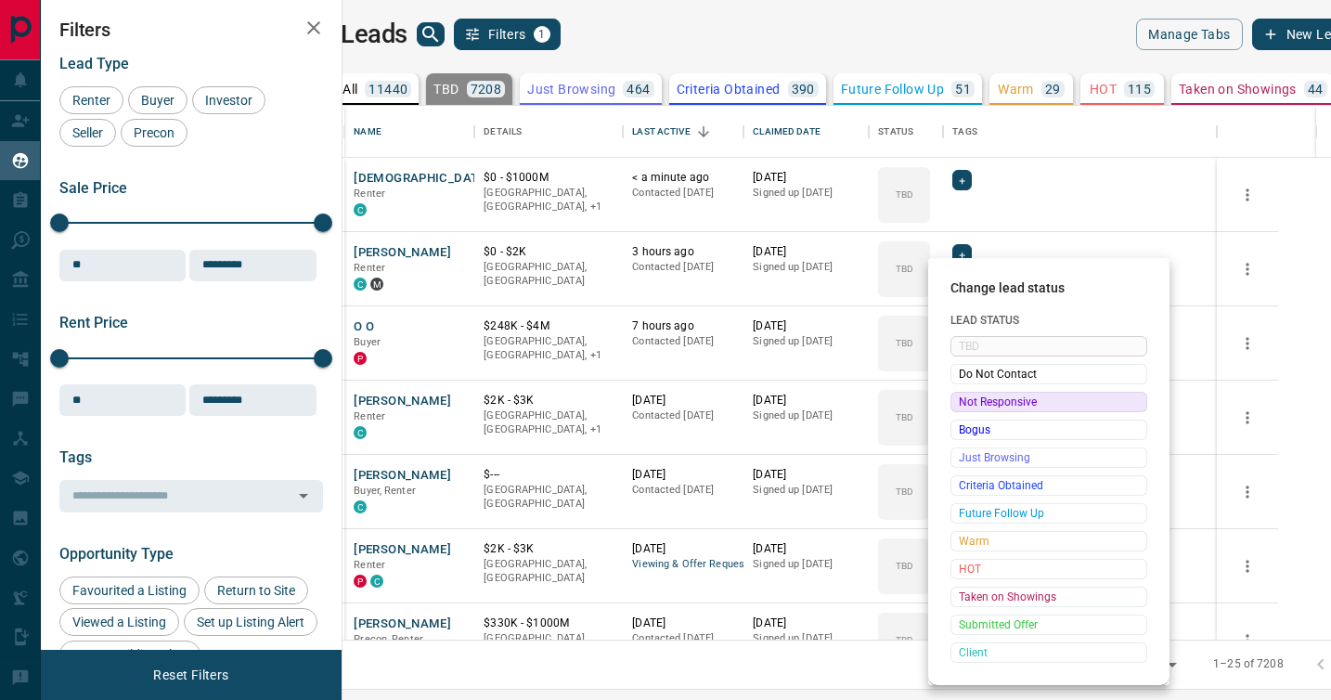
click at [970, 398] on span "Not Responsive" at bounding box center [1049, 402] width 180 height 19
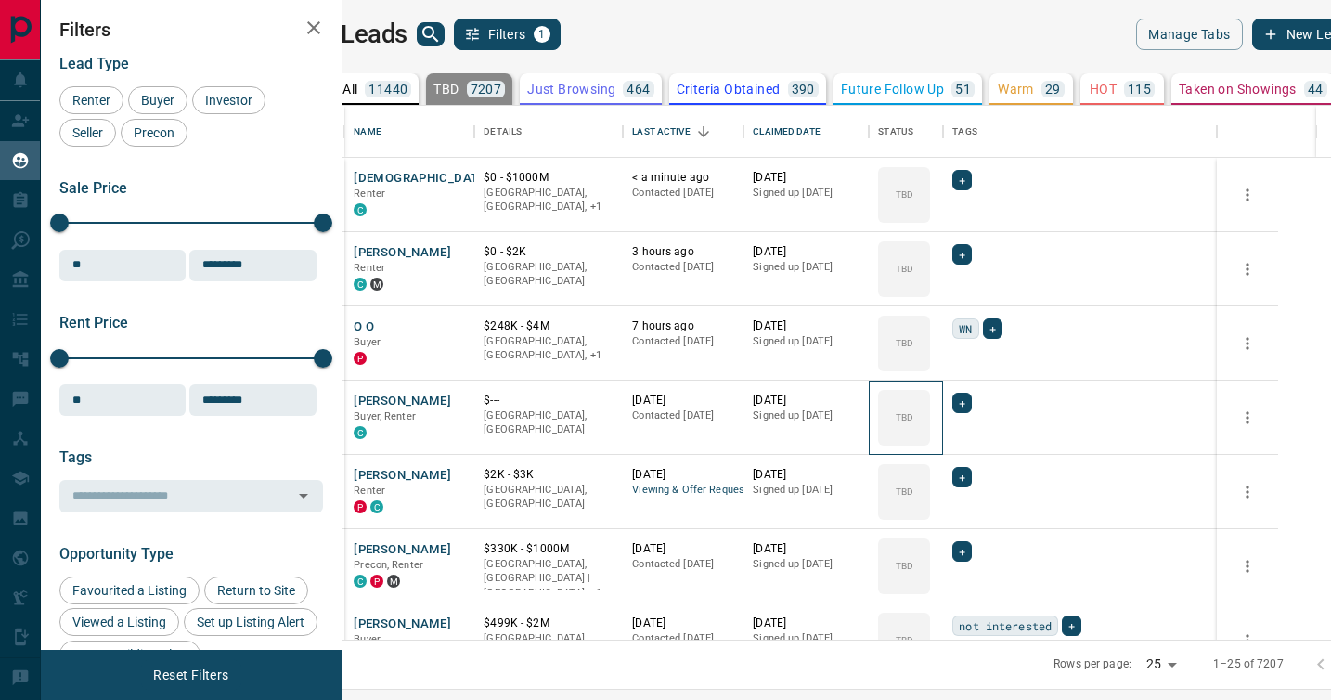
click at [0, 0] on icon at bounding box center [0, 0] width 0 height 0
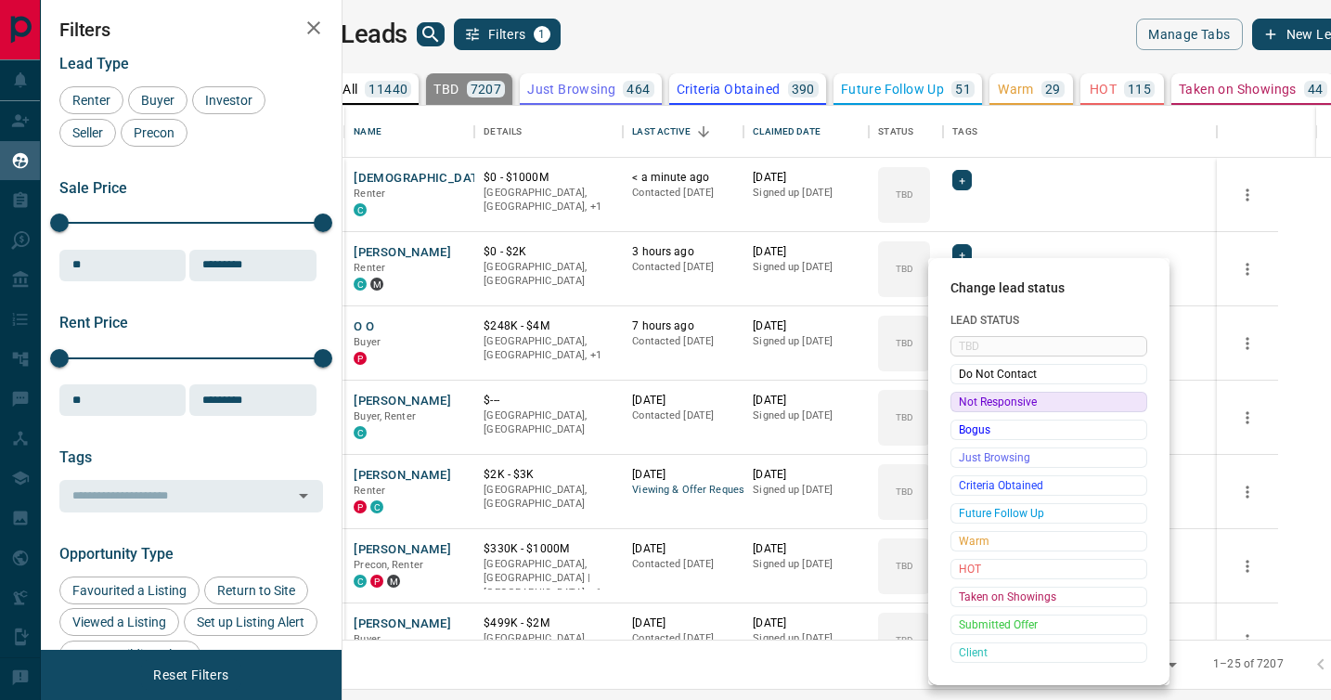
click at [970, 398] on span "Not Responsive" at bounding box center [1049, 402] width 180 height 19
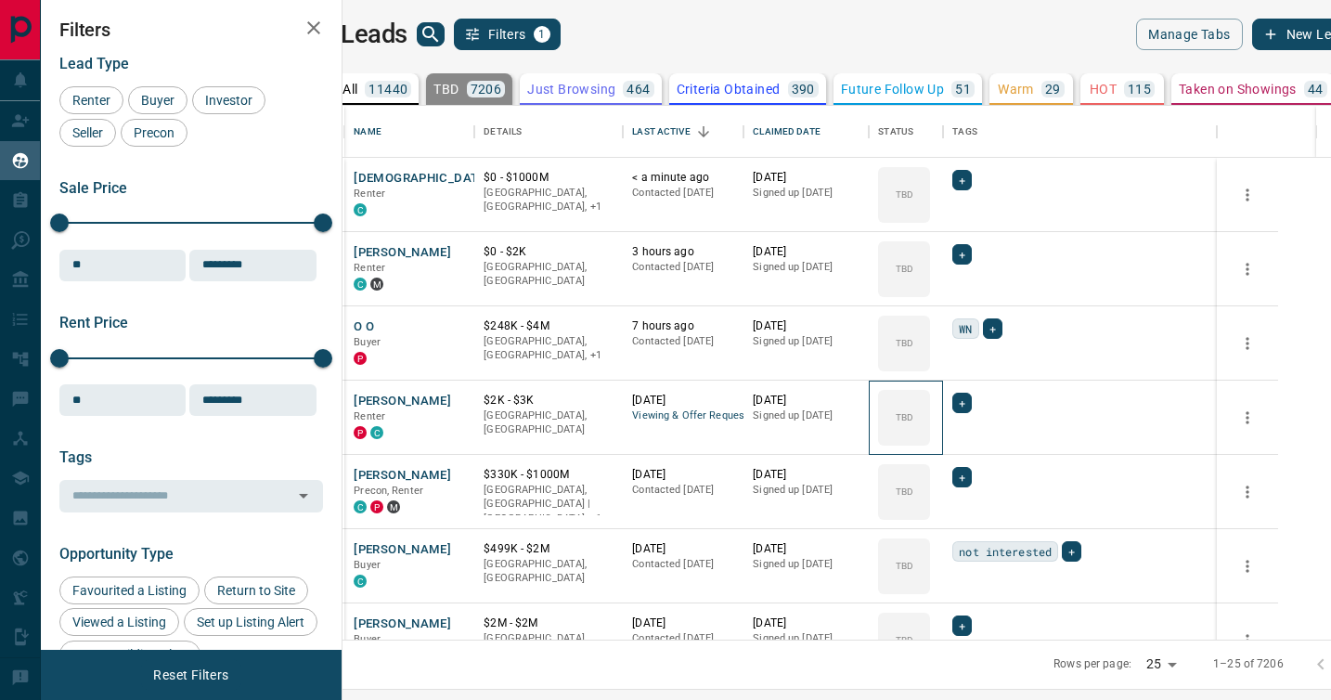
click at [0, 0] on icon at bounding box center [0, 0] width 0 height 0
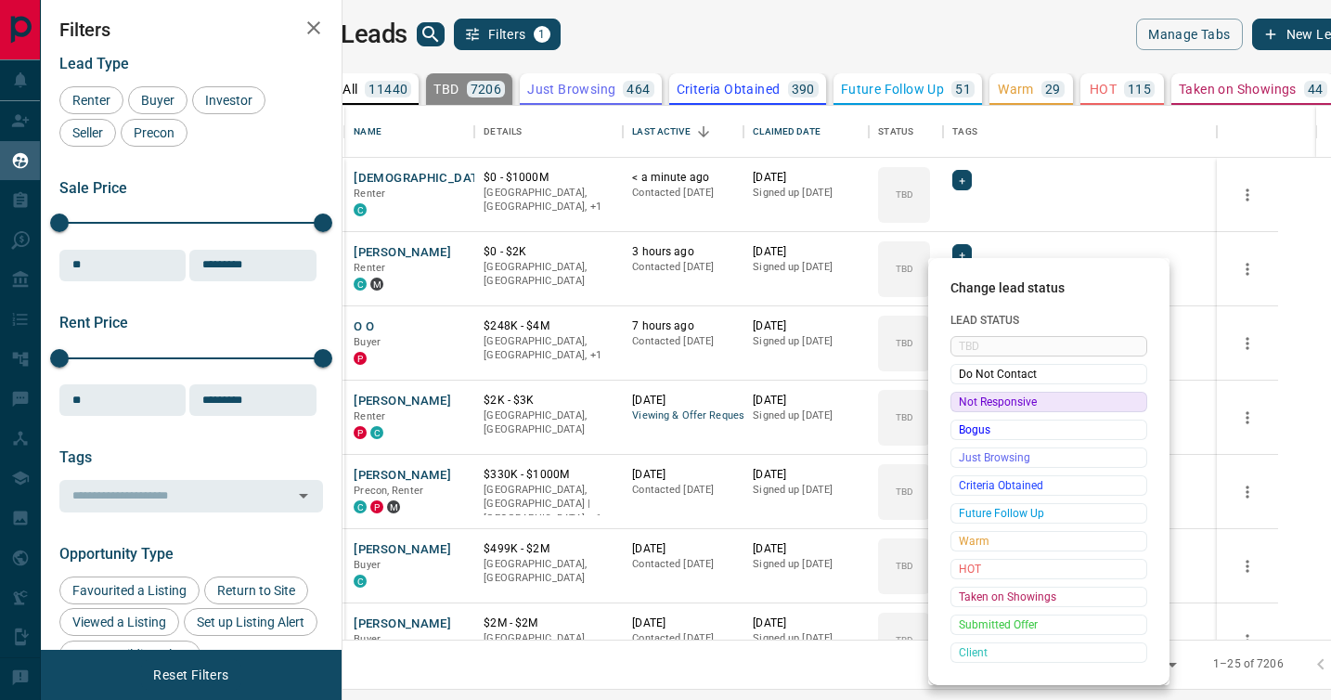
click at [970, 398] on span "Not Responsive" at bounding box center [1049, 402] width 180 height 19
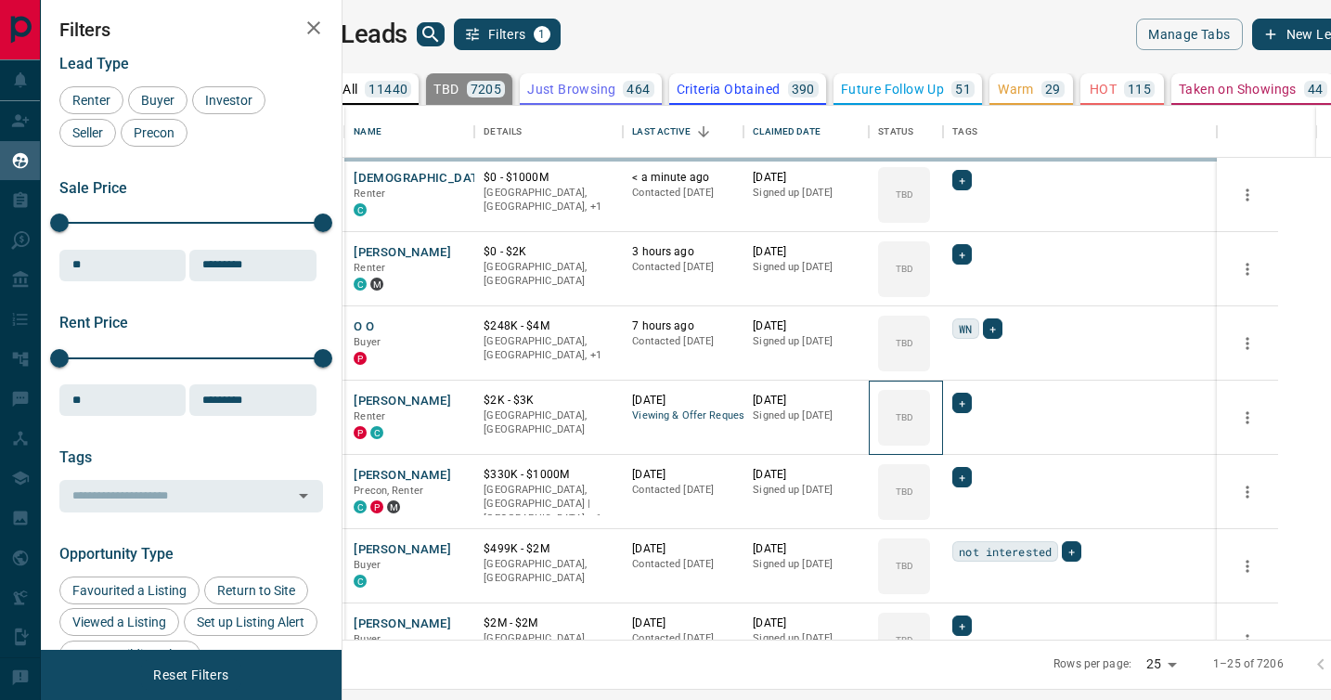
click at [0, 0] on icon at bounding box center [0, 0] width 0 height 0
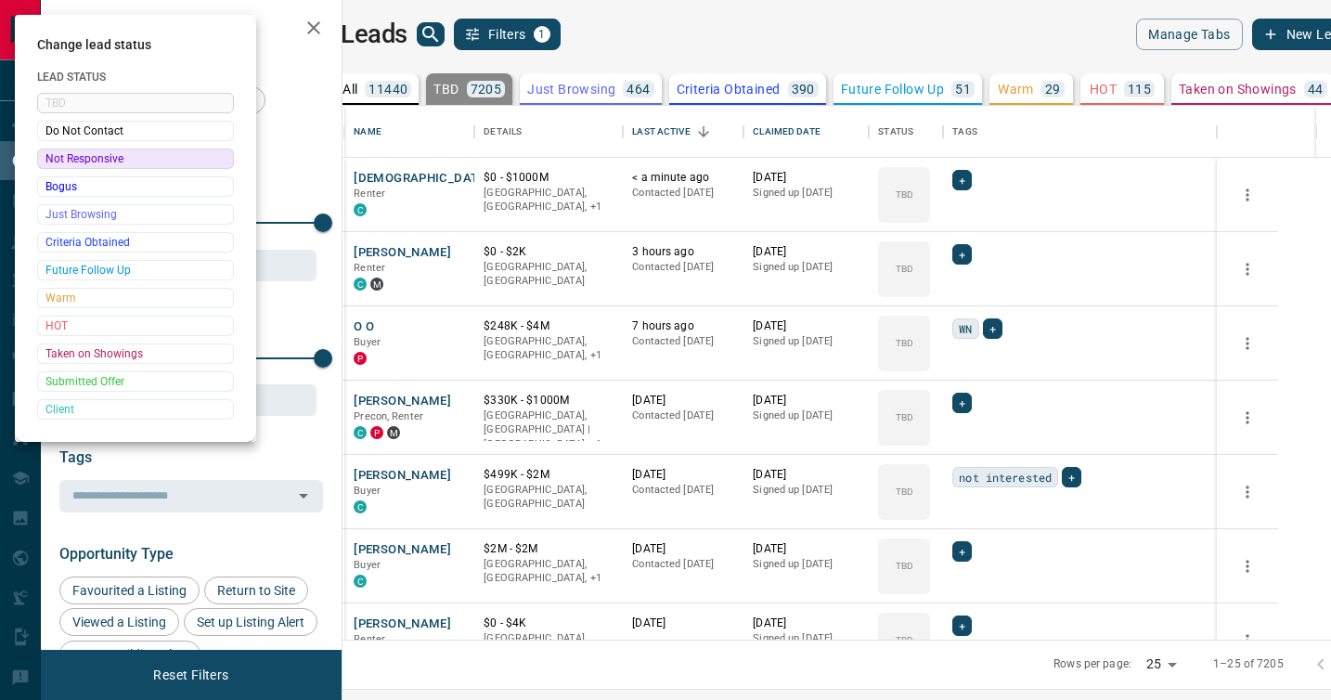
click at [970, 398] on div at bounding box center [665, 350] width 1331 height 700
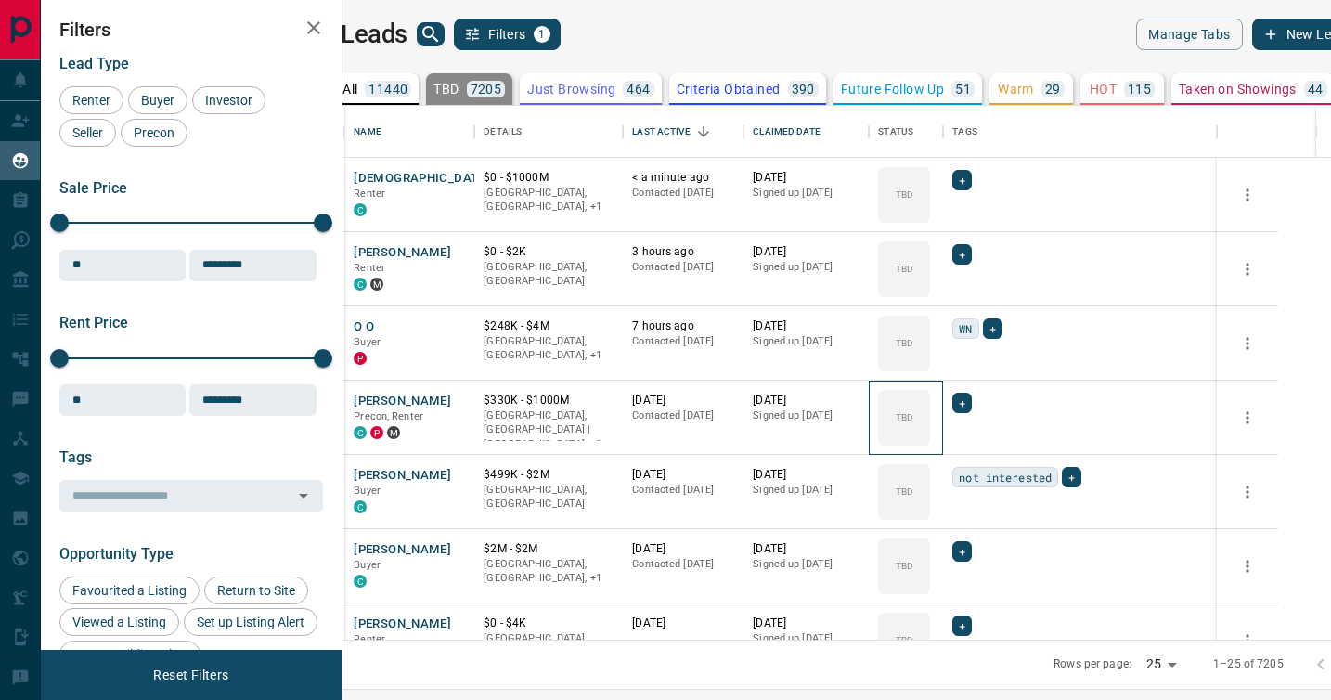
click at [930, 398] on div "TBD" at bounding box center [904, 418] width 52 height 56
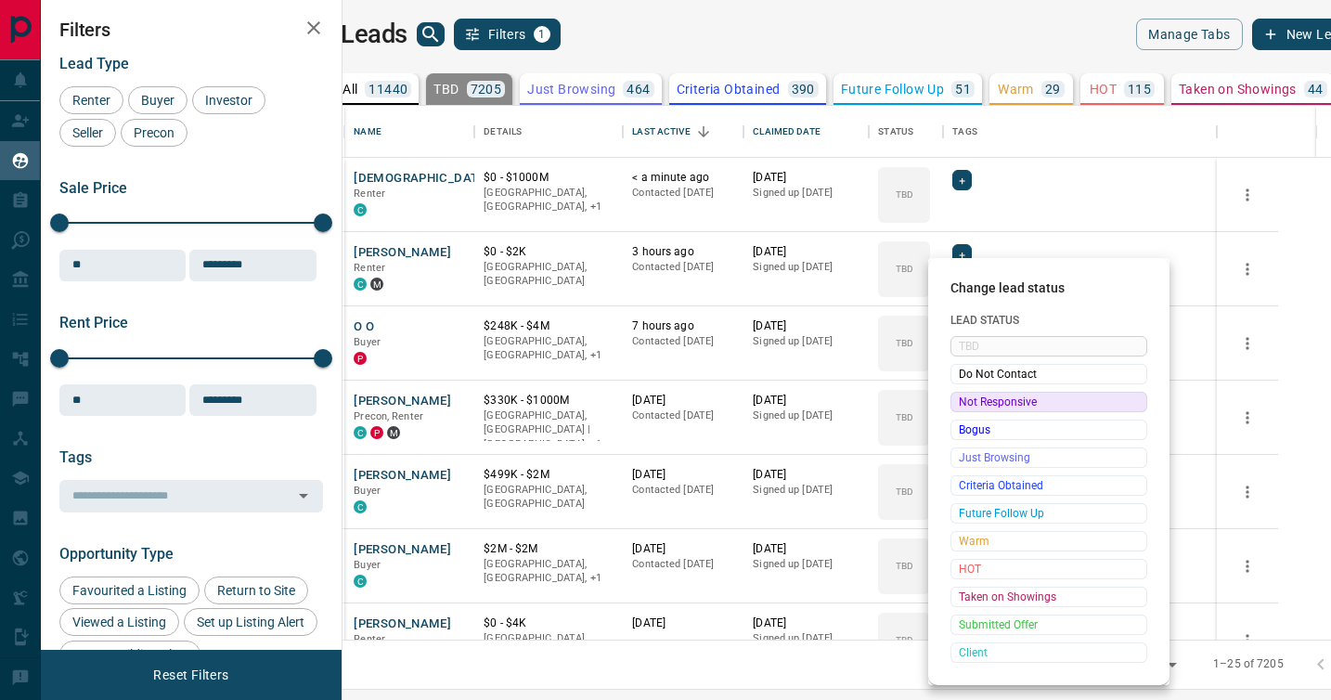
click at [970, 398] on span "Not Responsive" at bounding box center [1049, 402] width 180 height 19
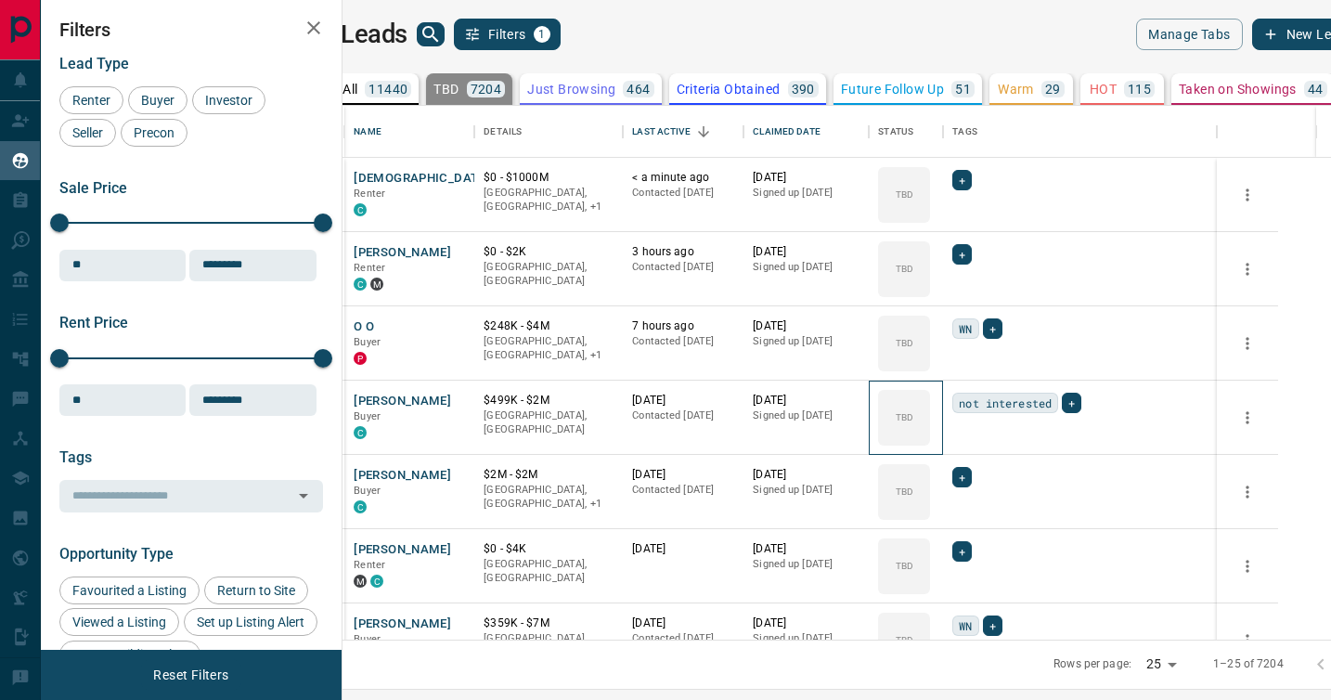
click at [0, 0] on icon at bounding box center [0, 0] width 0 height 0
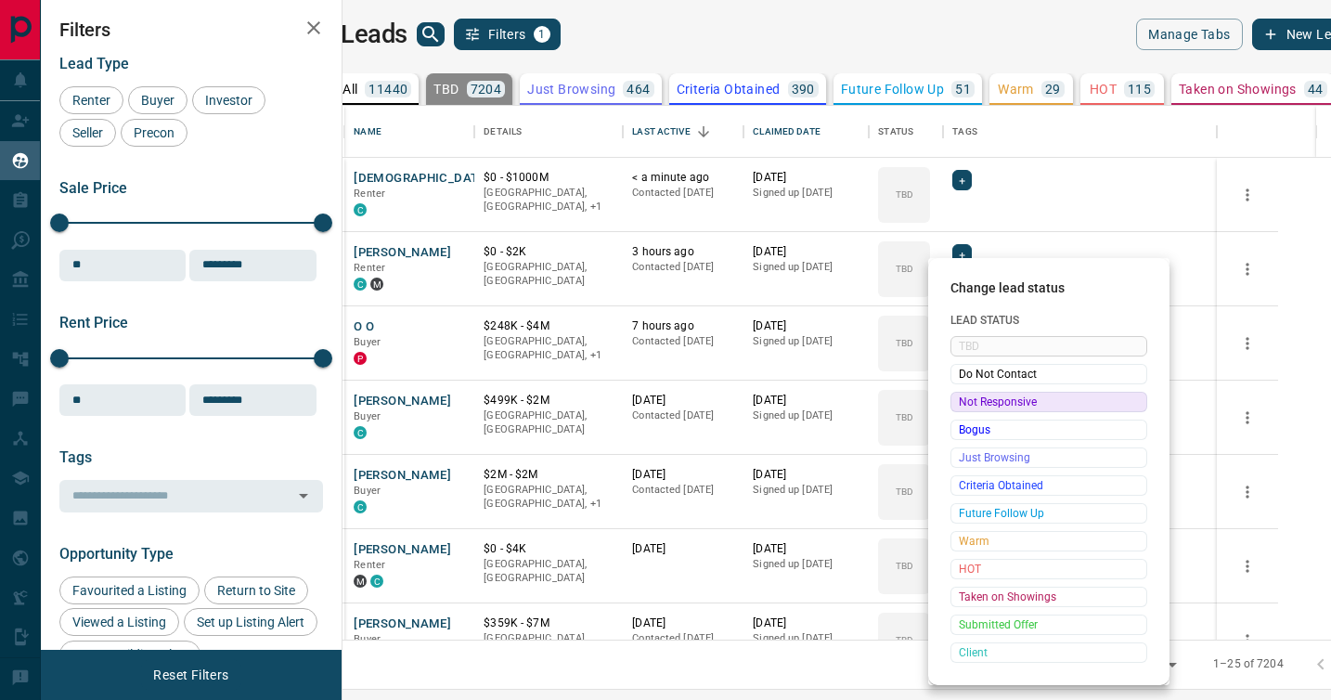
click at [970, 398] on span "Not Responsive" at bounding box center [1049, 402] width 180 height 19
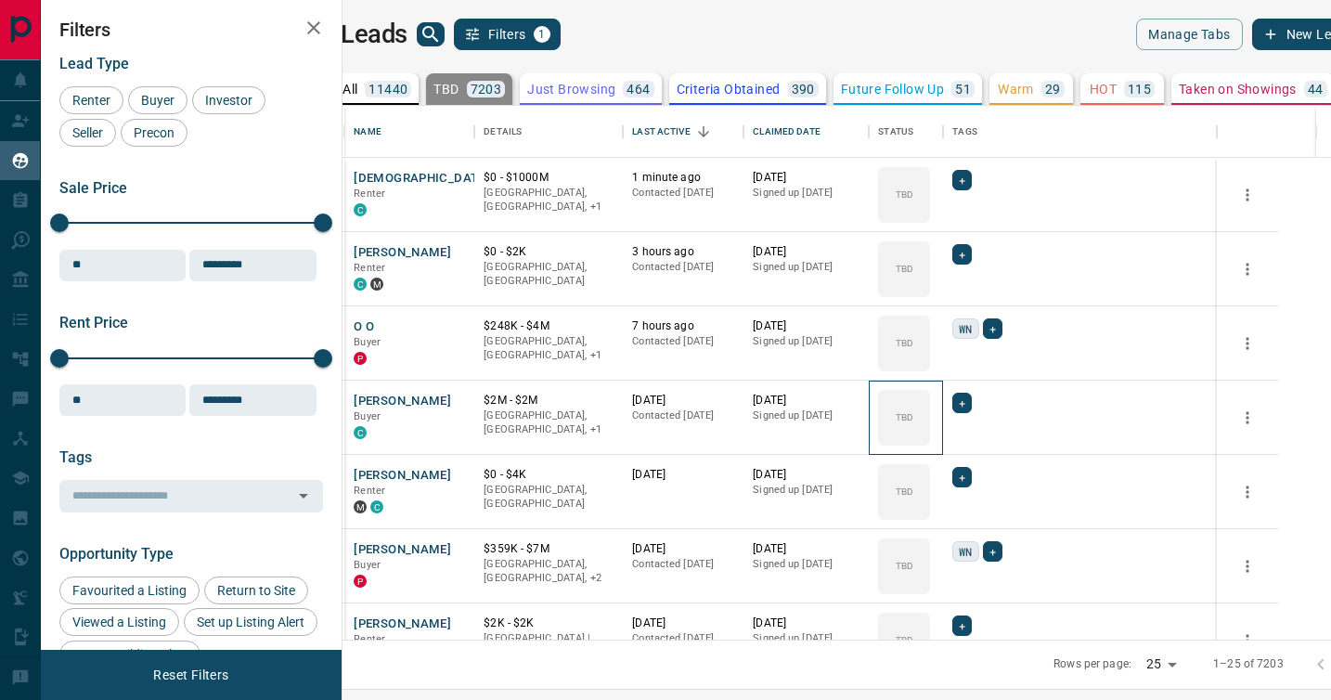
click at [0, 0] on icon at bounding box center [0, 0] width 0 height 0
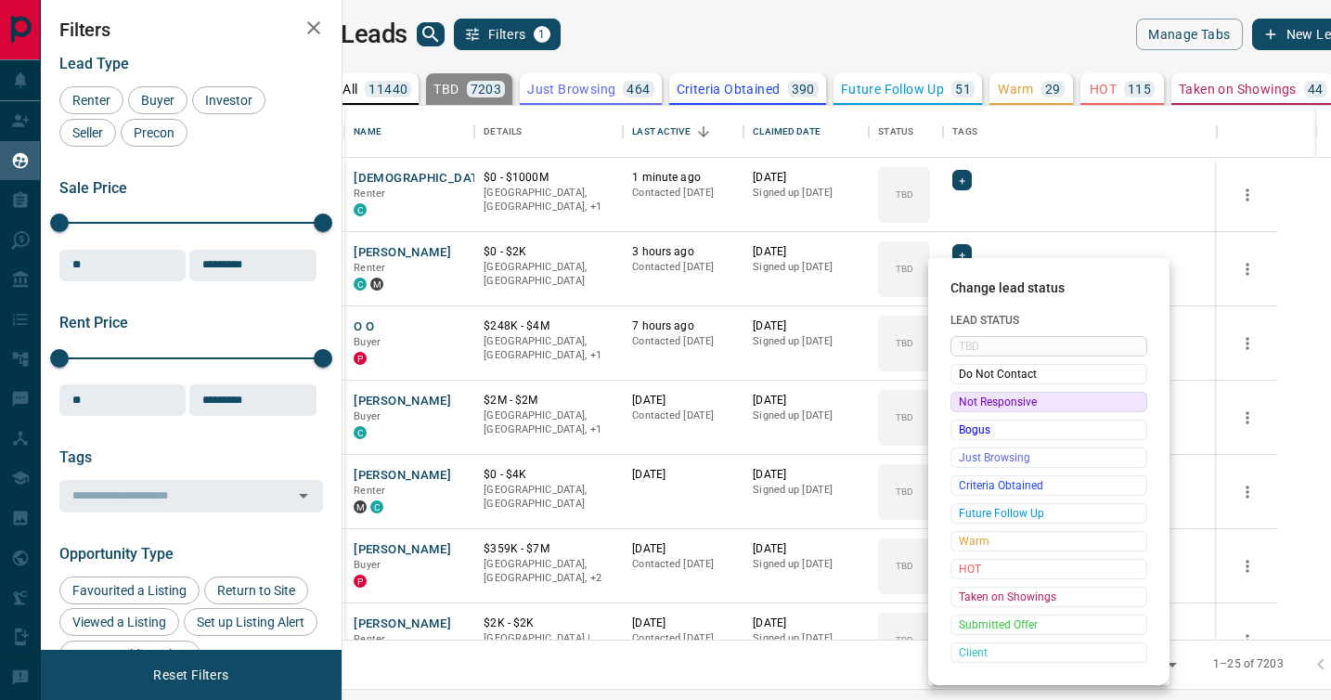
click at [970, 398] on span "Not Responsive" at bounding box center [1049, 402] width 180 height 19
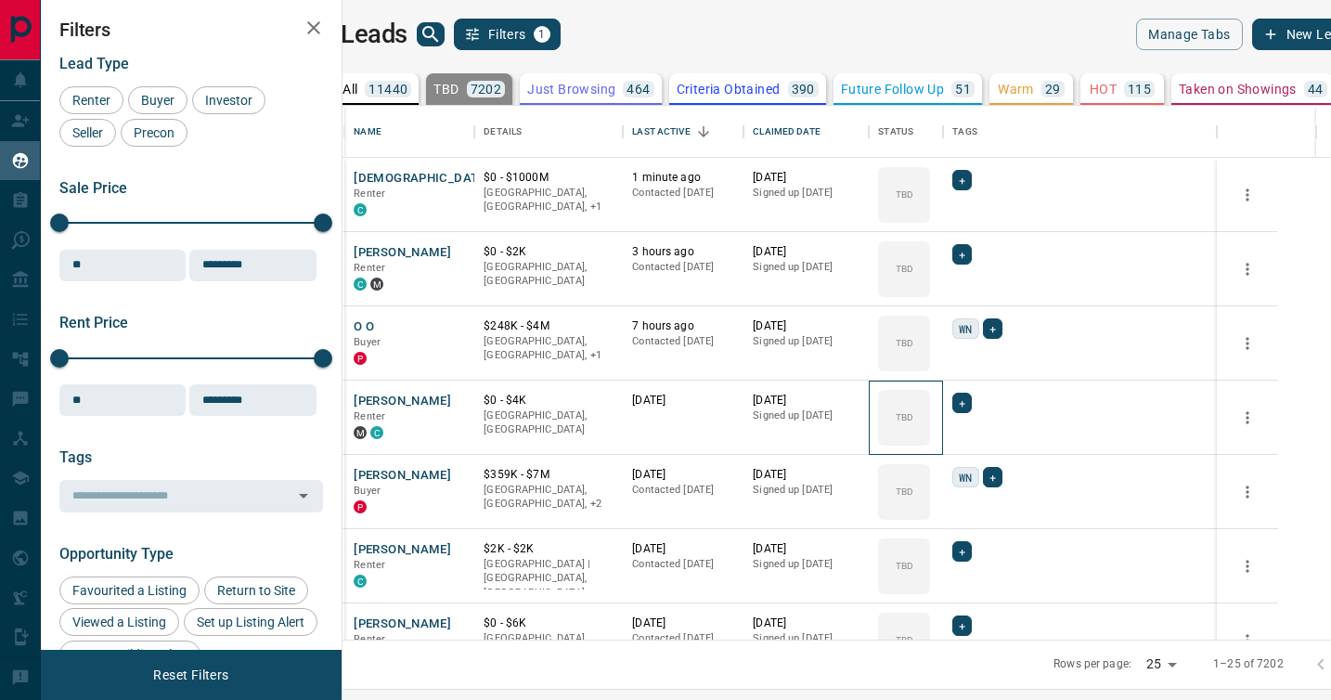
click at [0, 0] on icon at bounding box center [0, 0] width 0 height 0
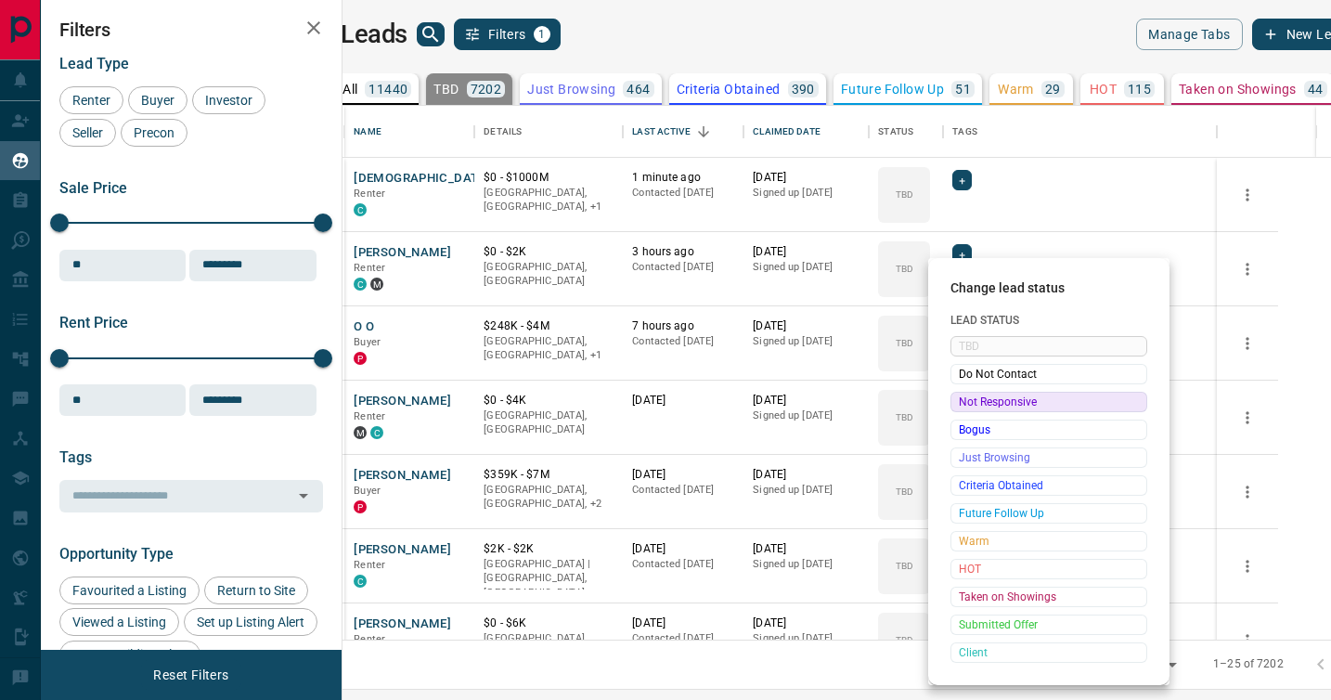
click at [970, 398] on span "Not Responsive" at bounding box center [1049, 402] width 180 height 19
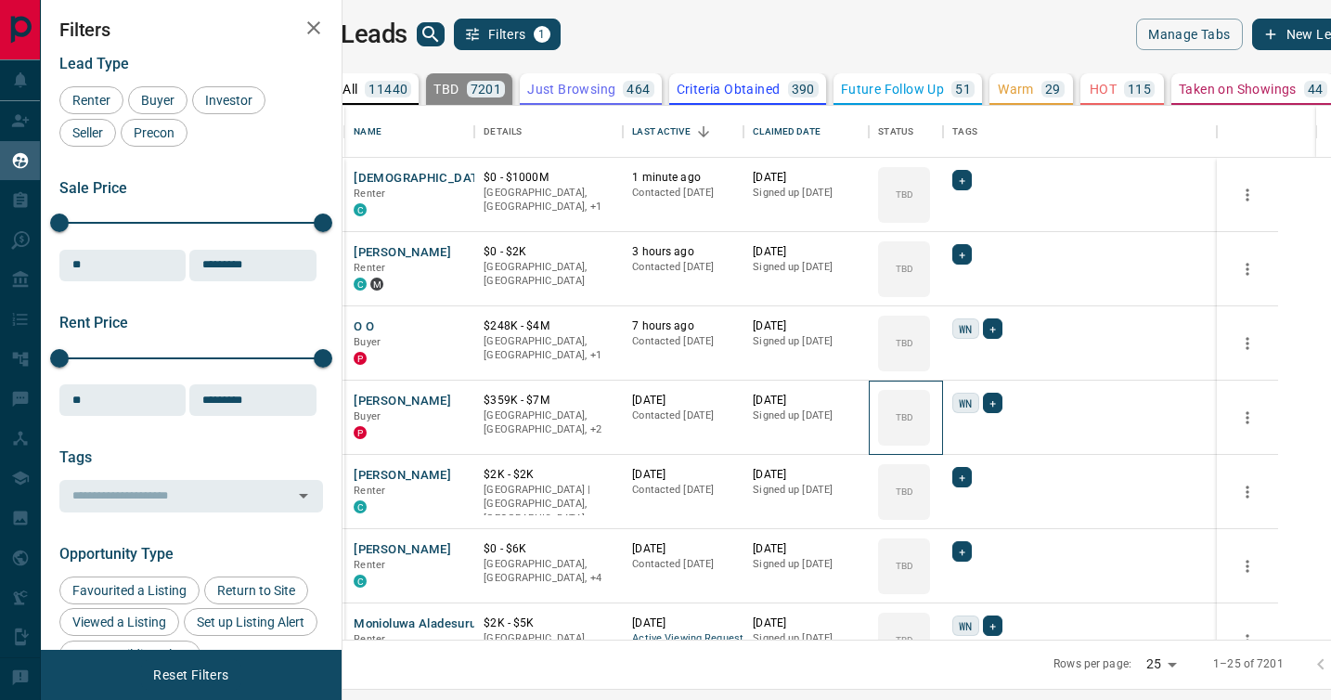
click at [0, 0] on icon at bounding box center [0, 0] width 0 height 0
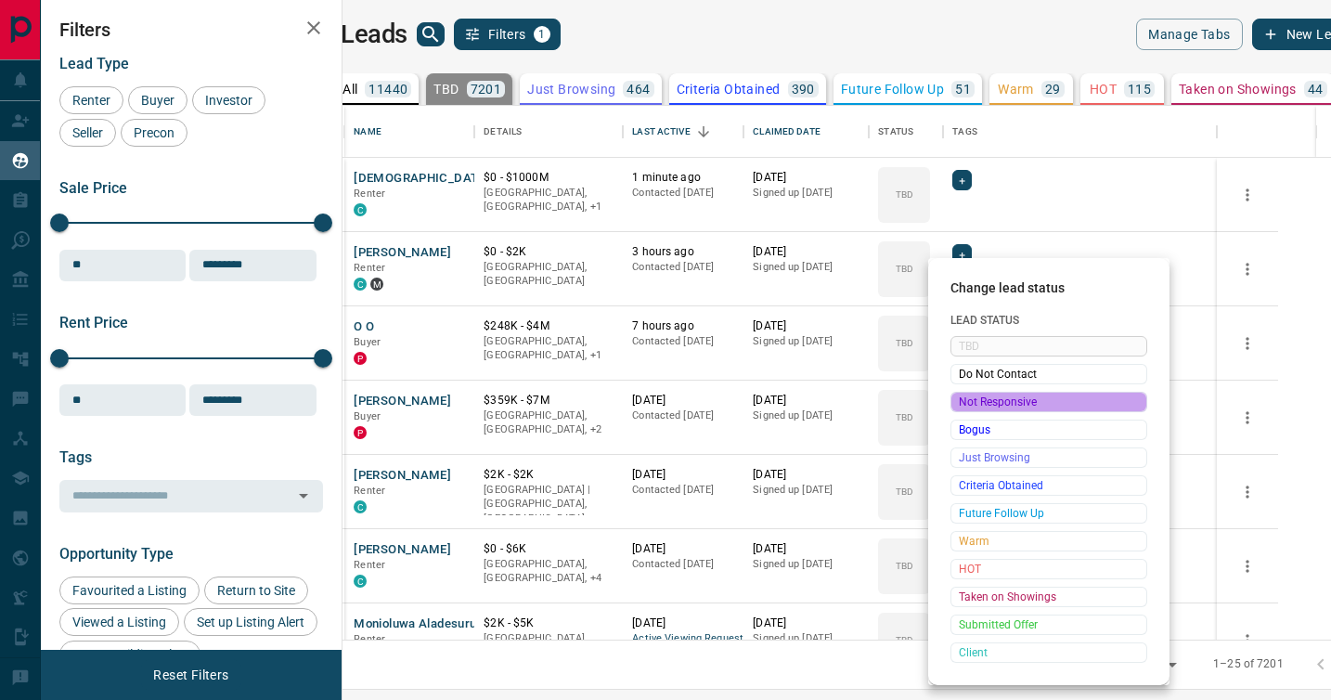
click at [970, 398] on span "Not Responsive" at bounding box center [1049, 402] width 180 height 19
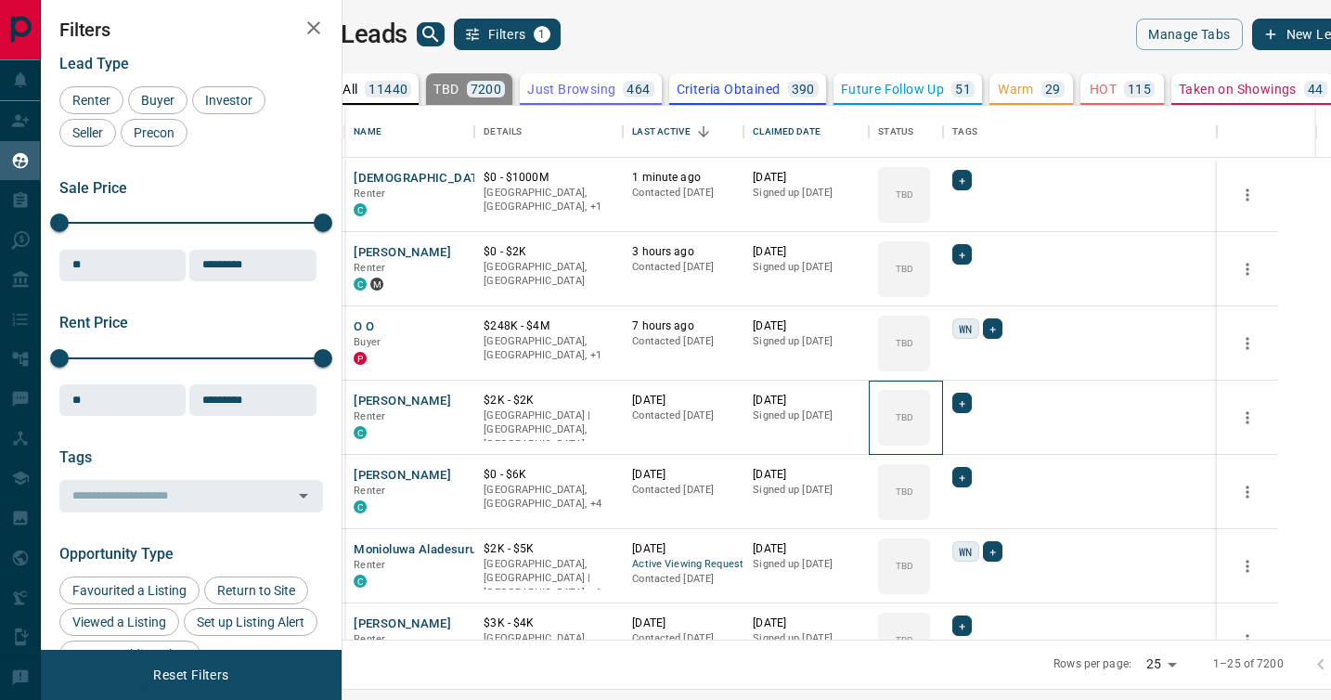
click at [0, 0] on icon at bounding box center [0, 0] width 0 height 0
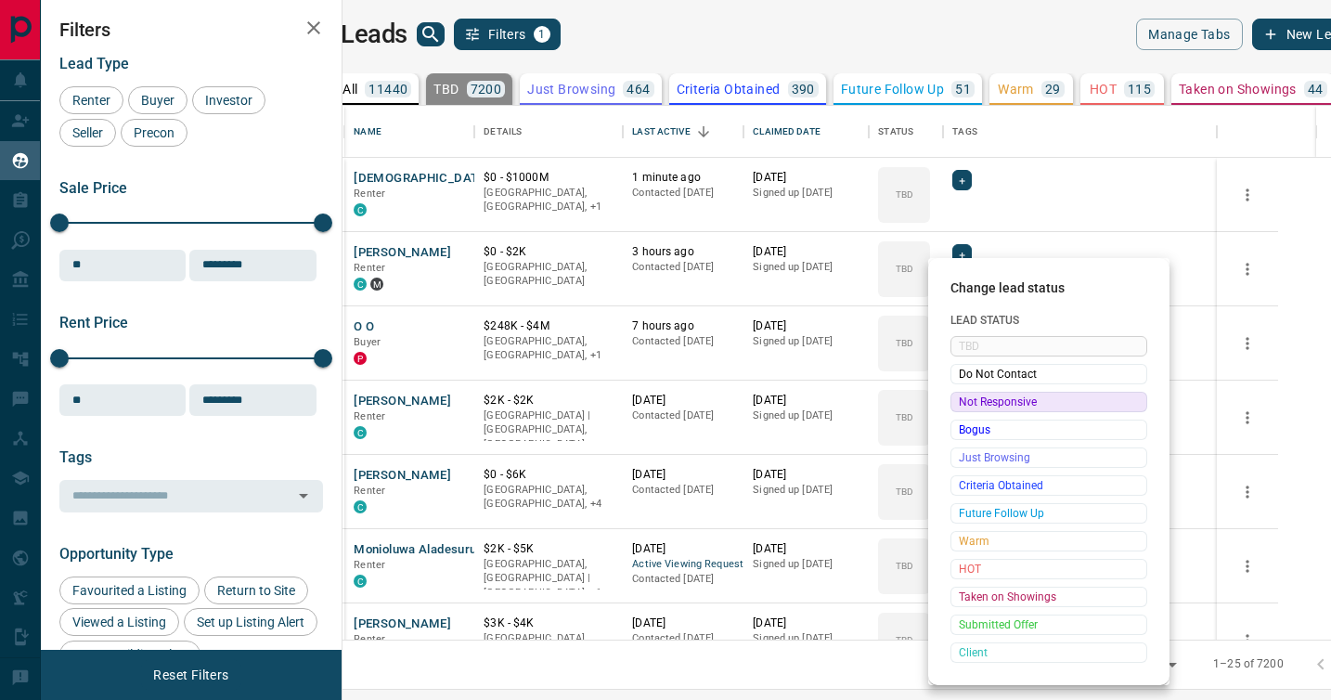
click at [970, 398] on span "Not Responsive" at bounding box center [1049, 402] width 180 height 19
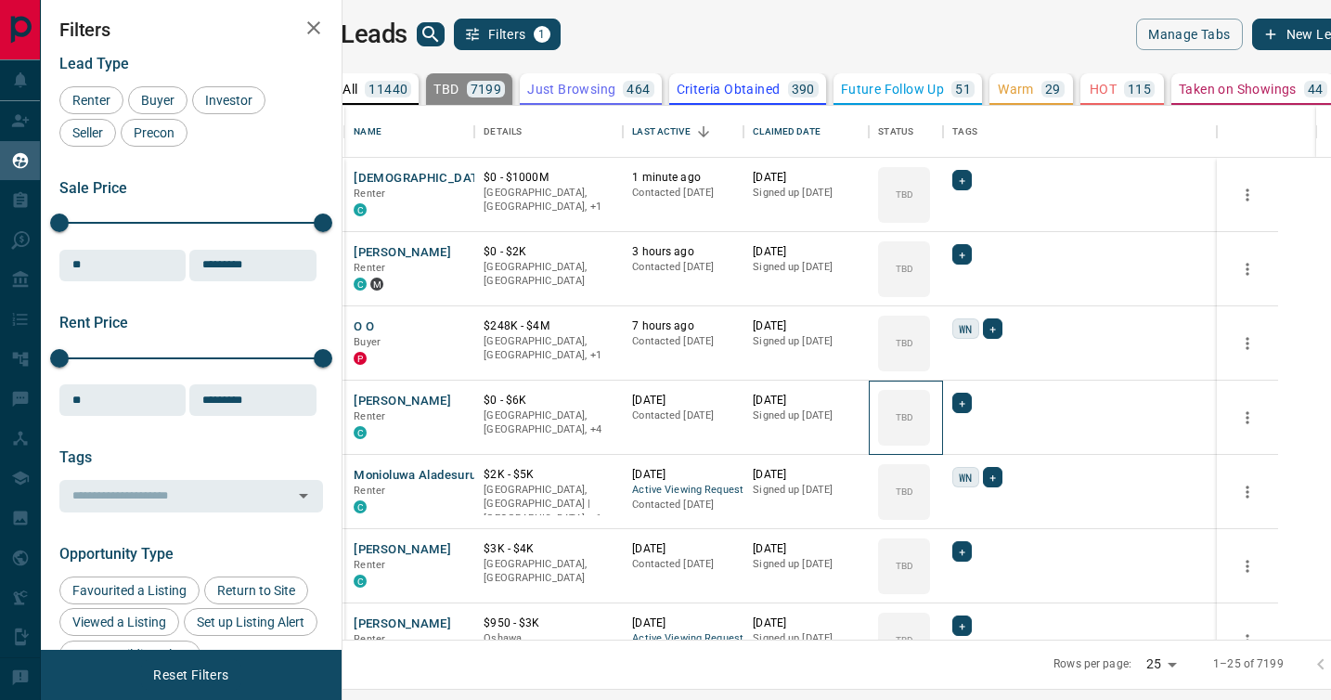
click at [0, 0] on icon at bounding box center [0, 0] width 0 height 0
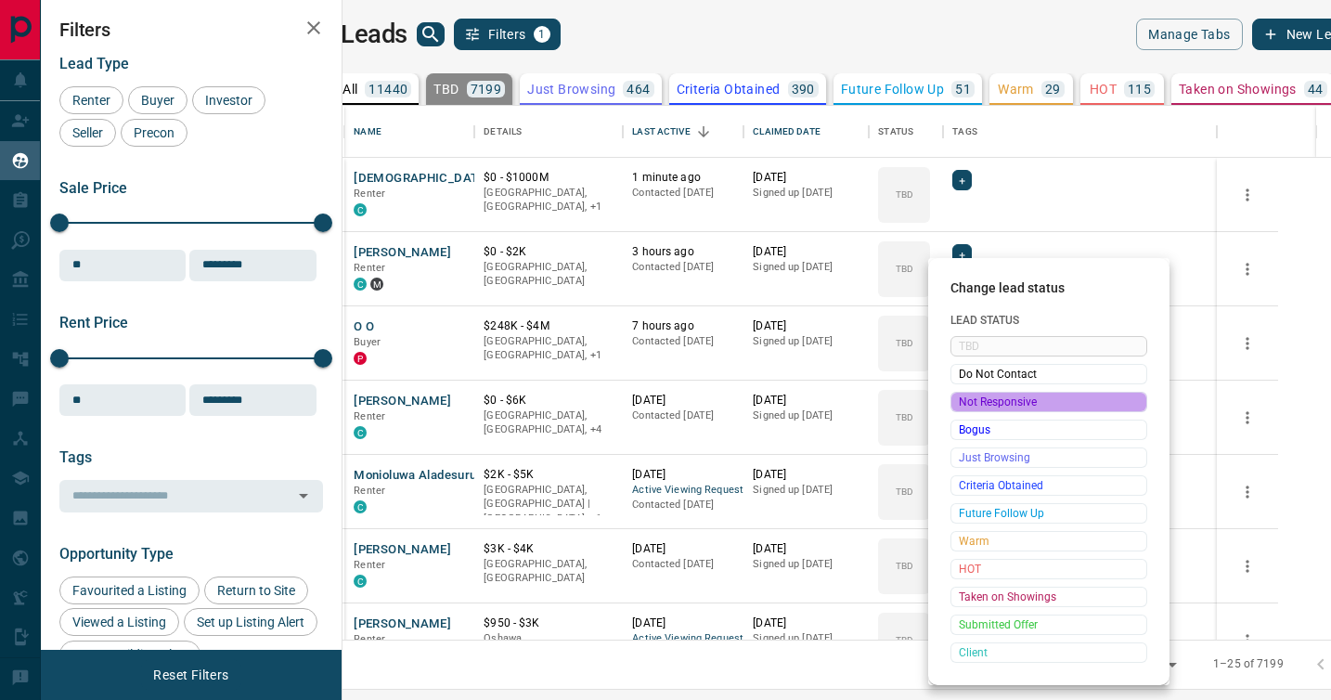
click at [970, 398] on span "Not Responsive" at bounding box center [1049, 402] width 180 height 19
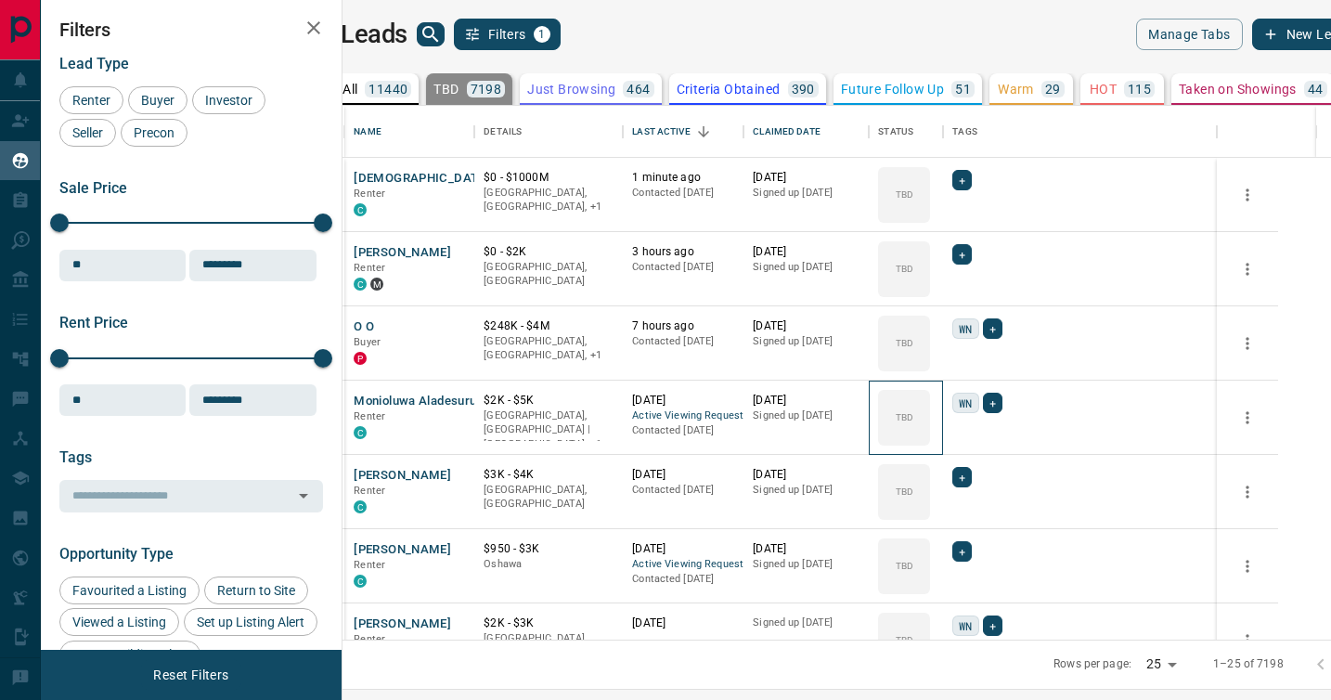
click at [0, 0] on icon at bounding box center [0, 0] width 0 height 0
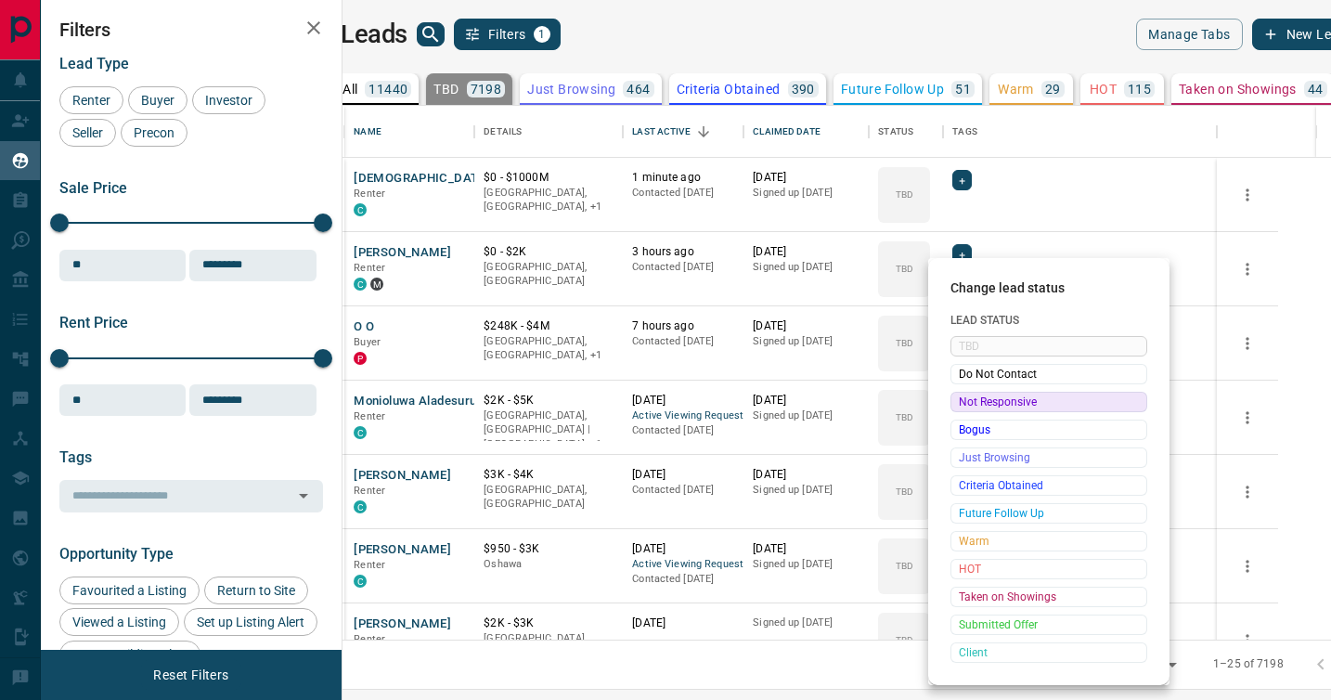
click at [970, 398] on span "Not Responsive" at bounding box center [1049, 402] width 180 height 19
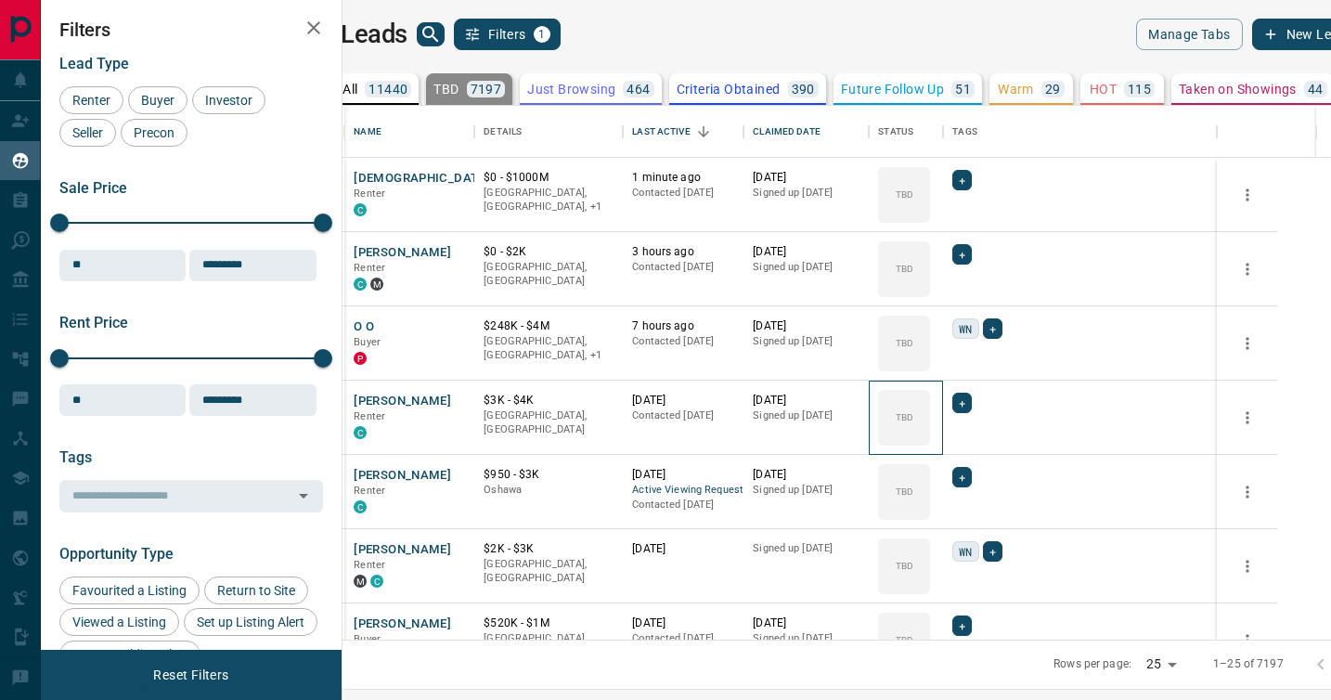
click at [0, 0] on icon at bounding box center [0, 0] width 0 height 0
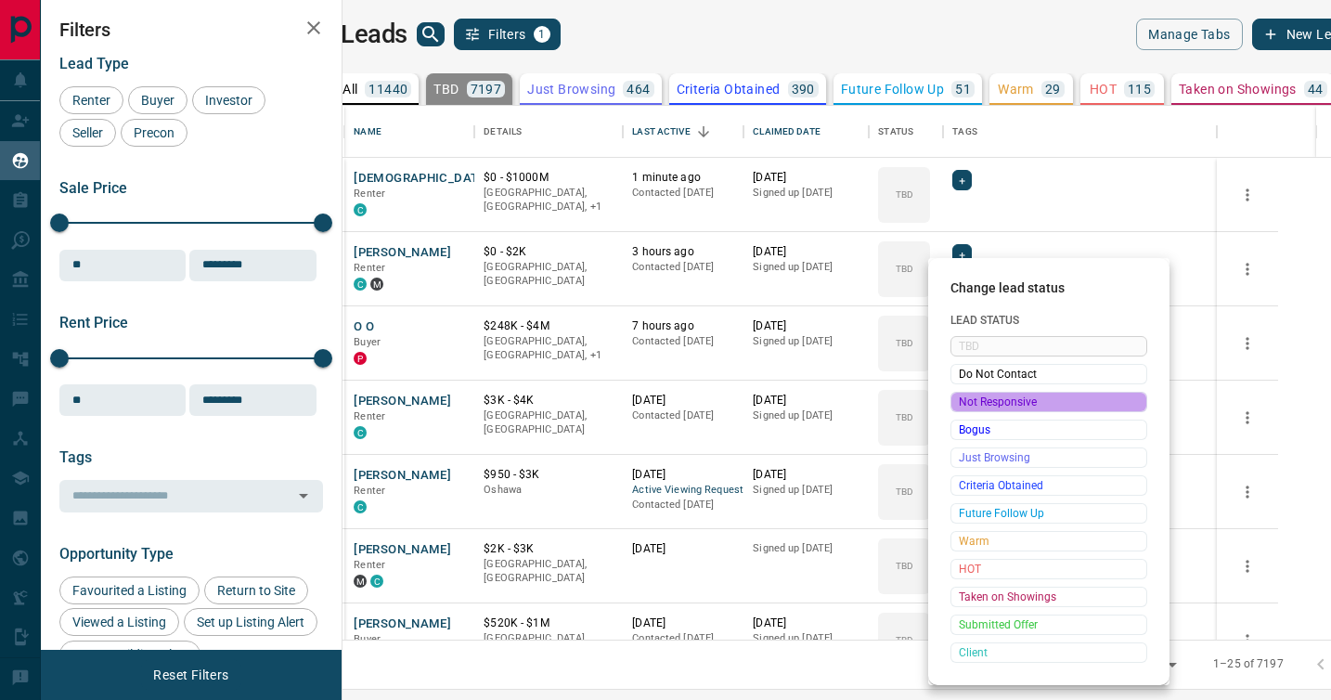
click at [970, 398] on span "Not Responsive" at bounding box center [1049, 402] width 180 height 19
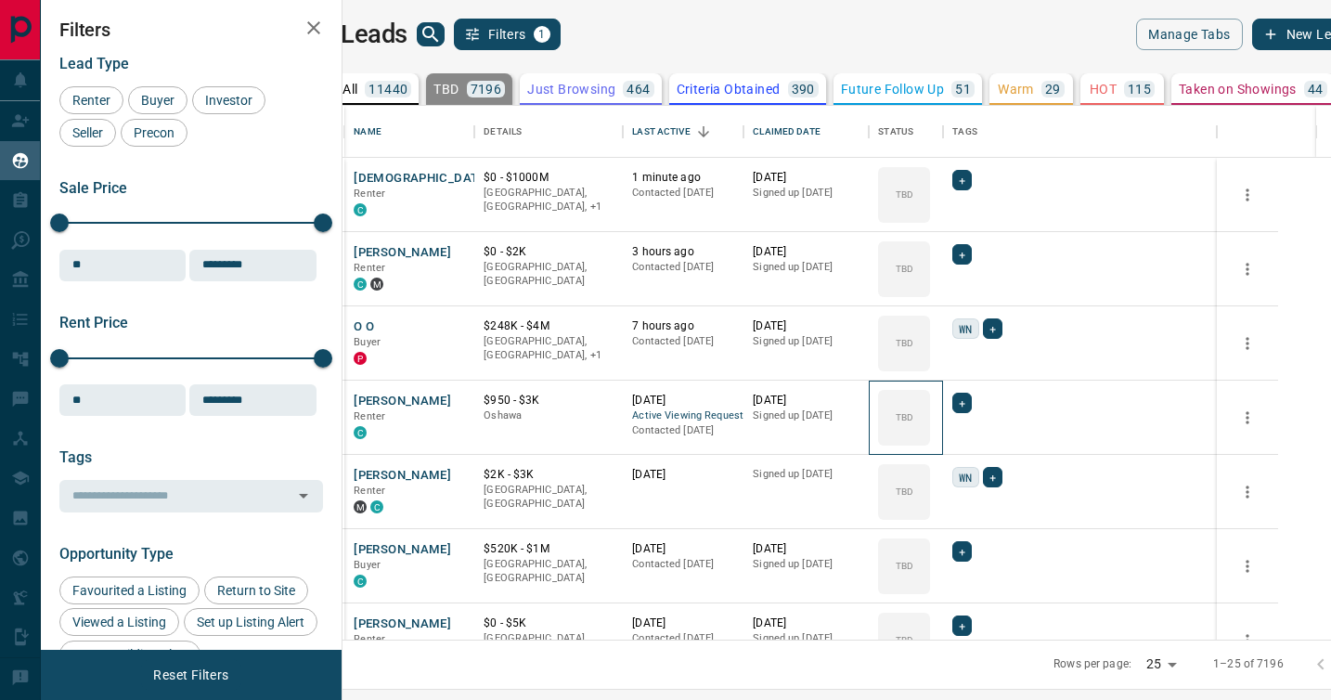
click at [0, 0] on icon at bounding box center [0, 0] width 0 height 0
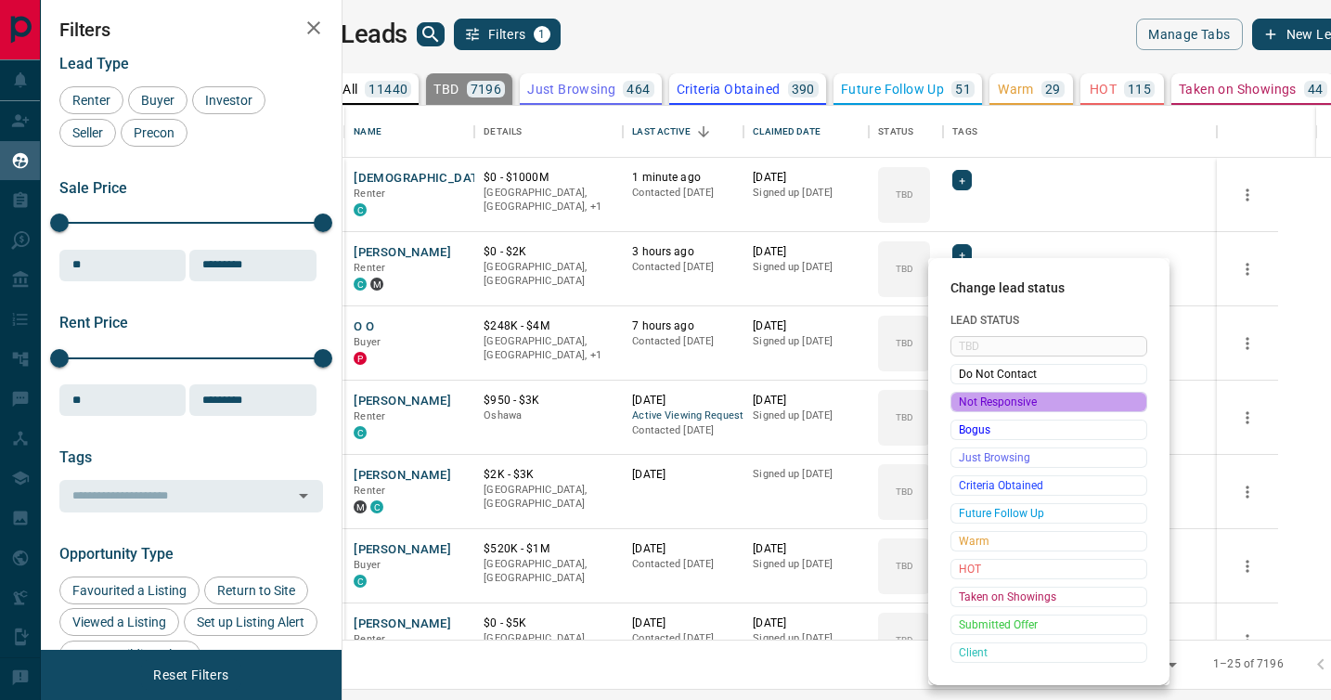
click at [970, 398] on span "Not Responsive" at bounding box center [1049, 402] width 180 height 19
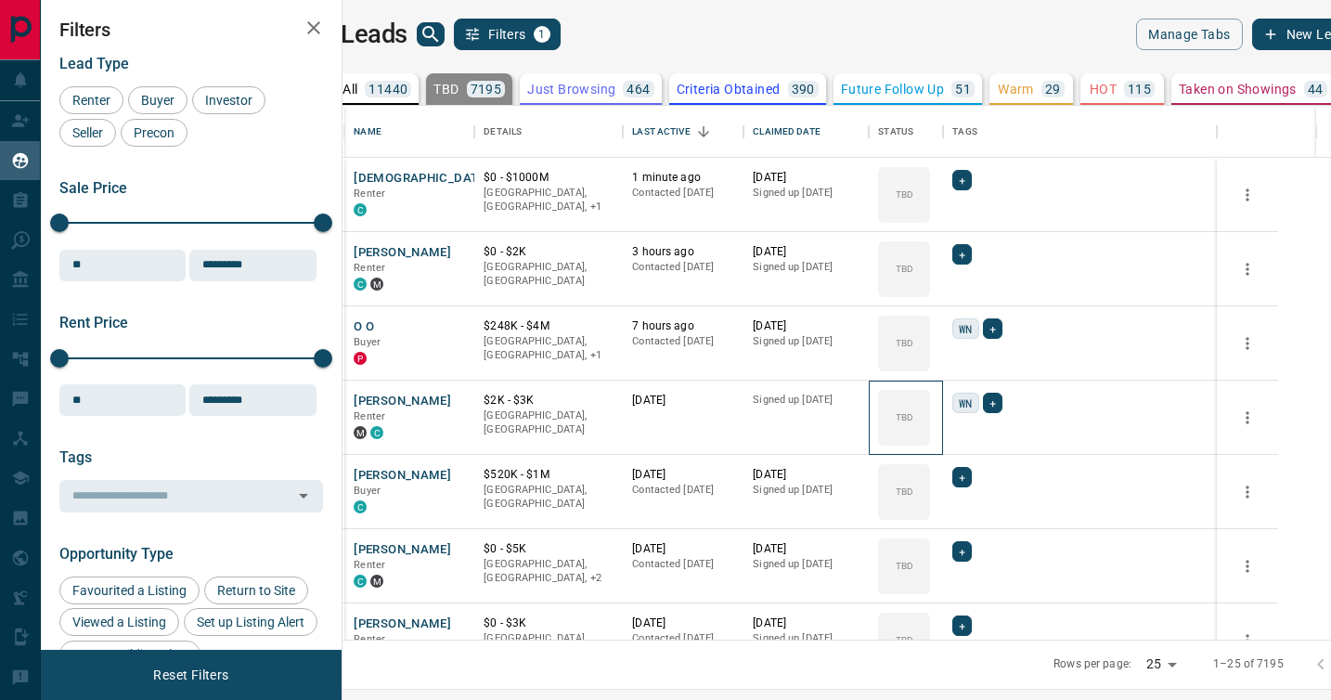
click at [0, 0] on icon at bounding box center [0, 0] width 0 height 0
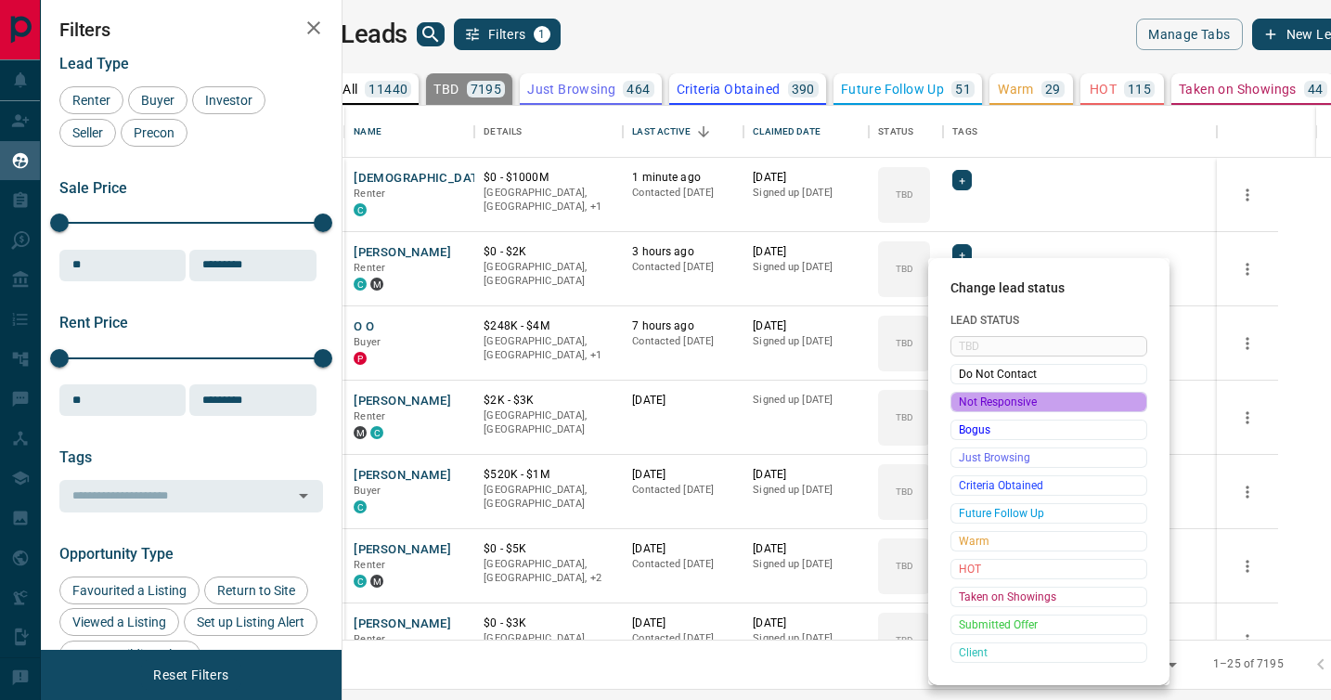
click at [970, 398] on span "Not Responsive" at bounding box center [1049, 402] width 180 height 19
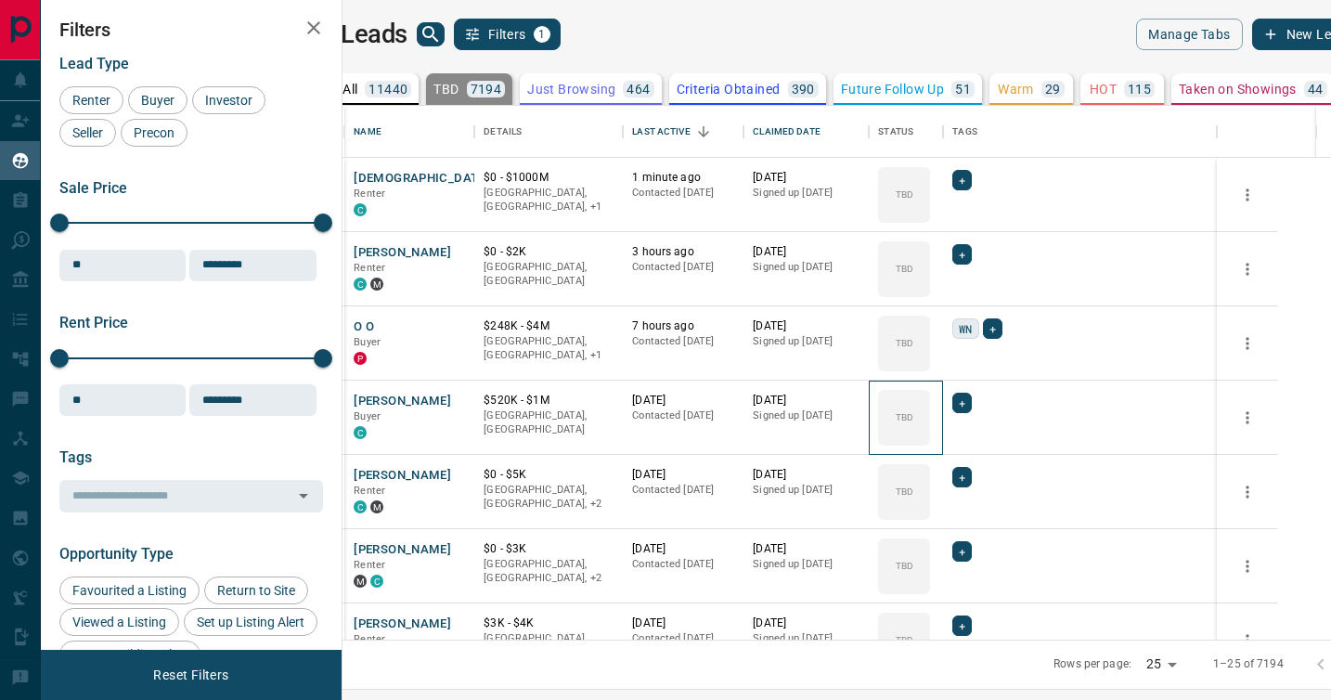
click at [0, 0] on icon at bounding box center [0, 0] width 0 height 0
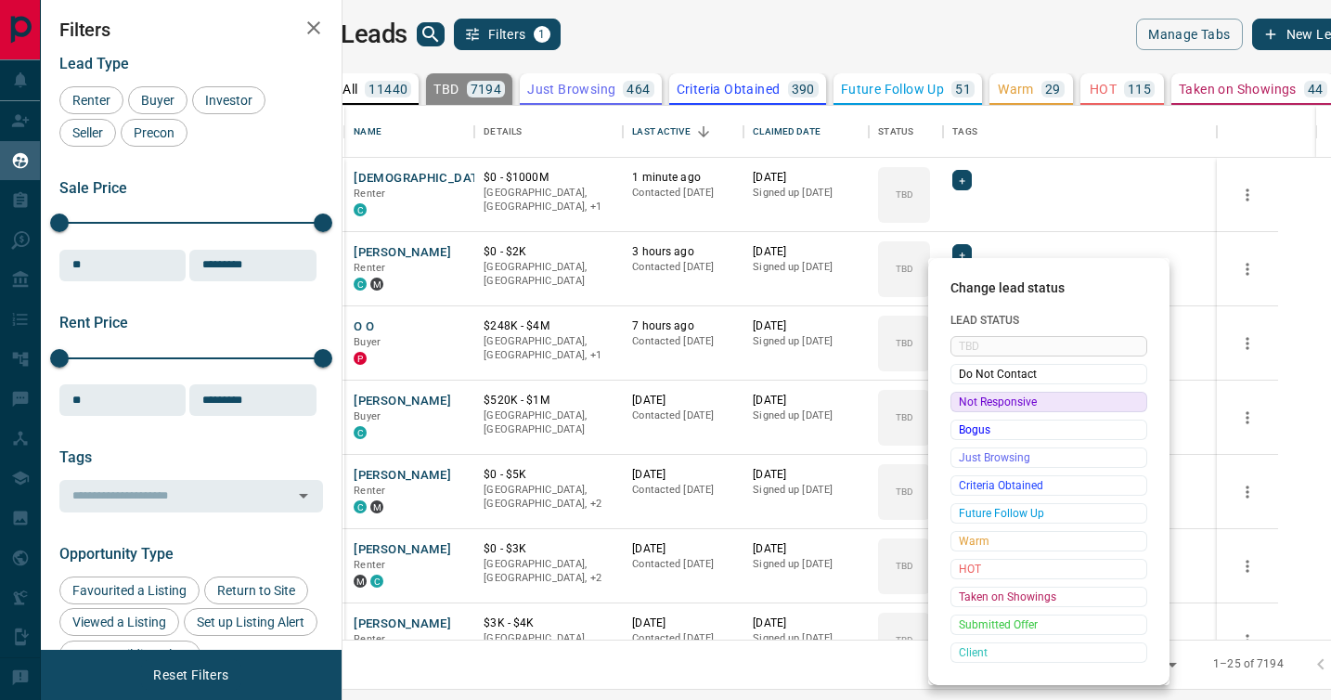
click at [970, 398] on span "Not Responsive" at bounding box center [1049, 402] width 180 height 19
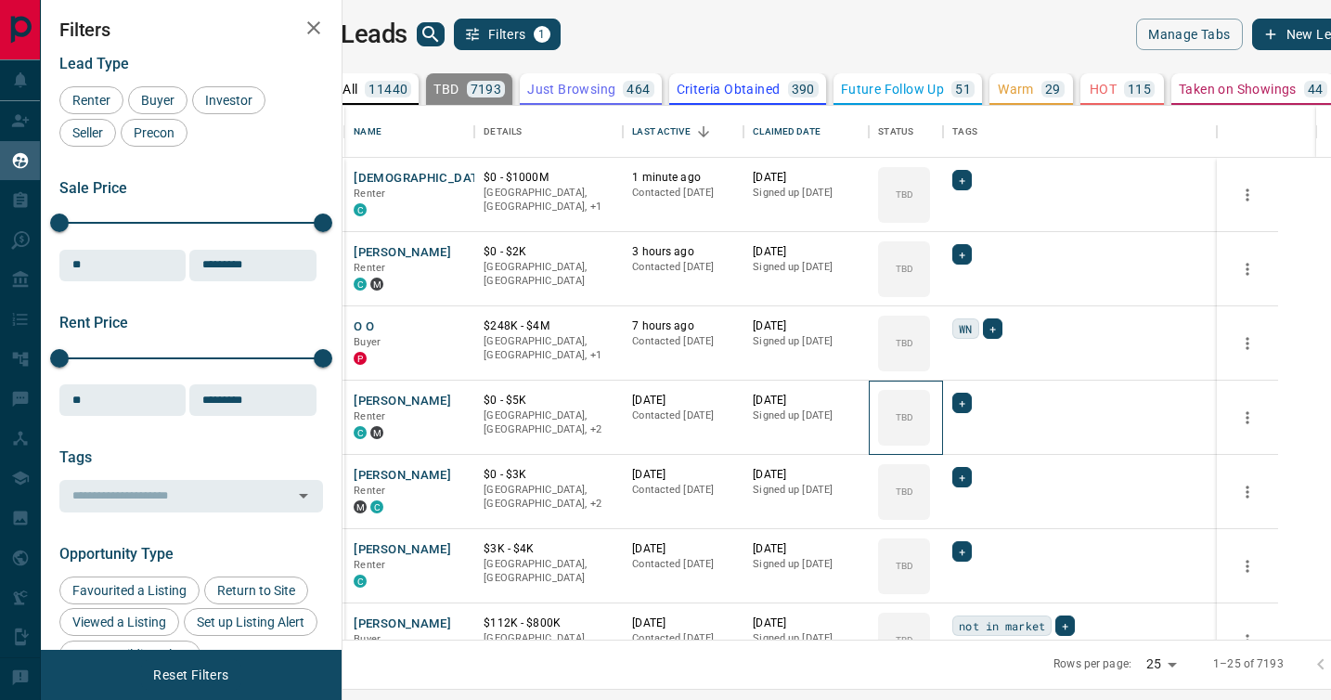
click at [930, 398] on div "TBD" at bounding box center [904, 418] width 52 height 56
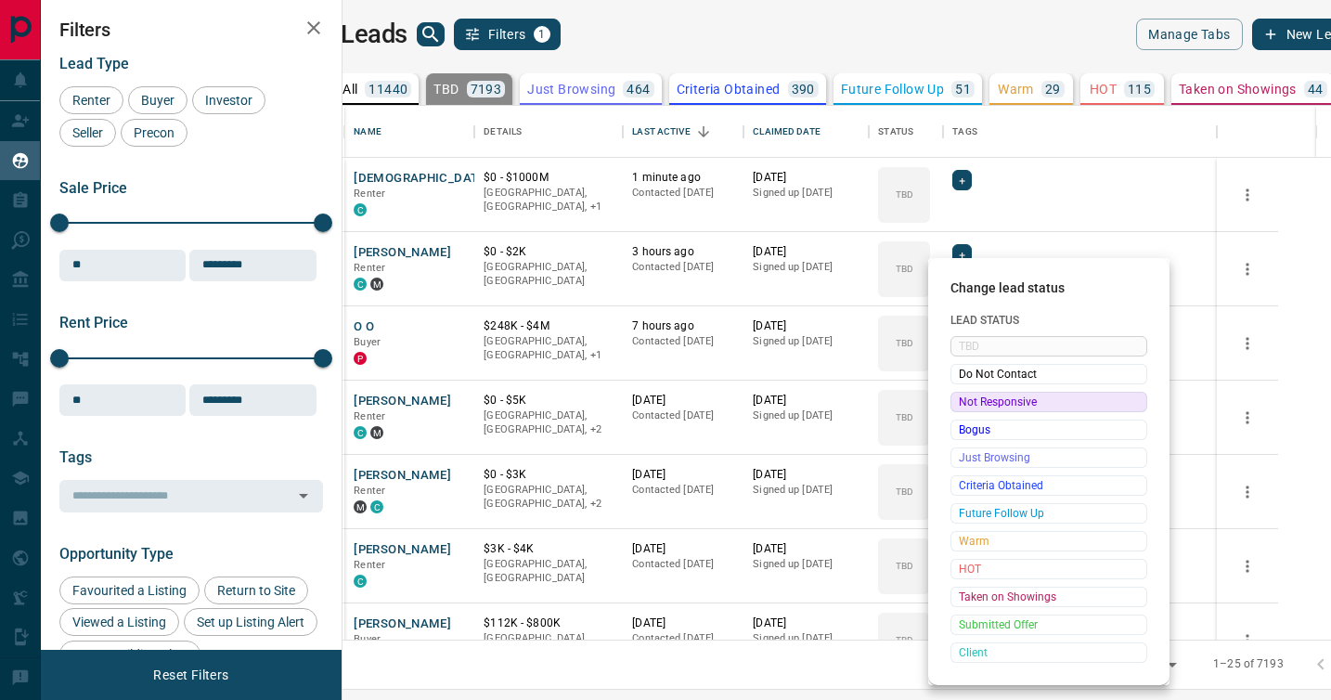
click at [970, 398] on span "Not Responsive" at bounding box center [1049, 402] width 180 height 19
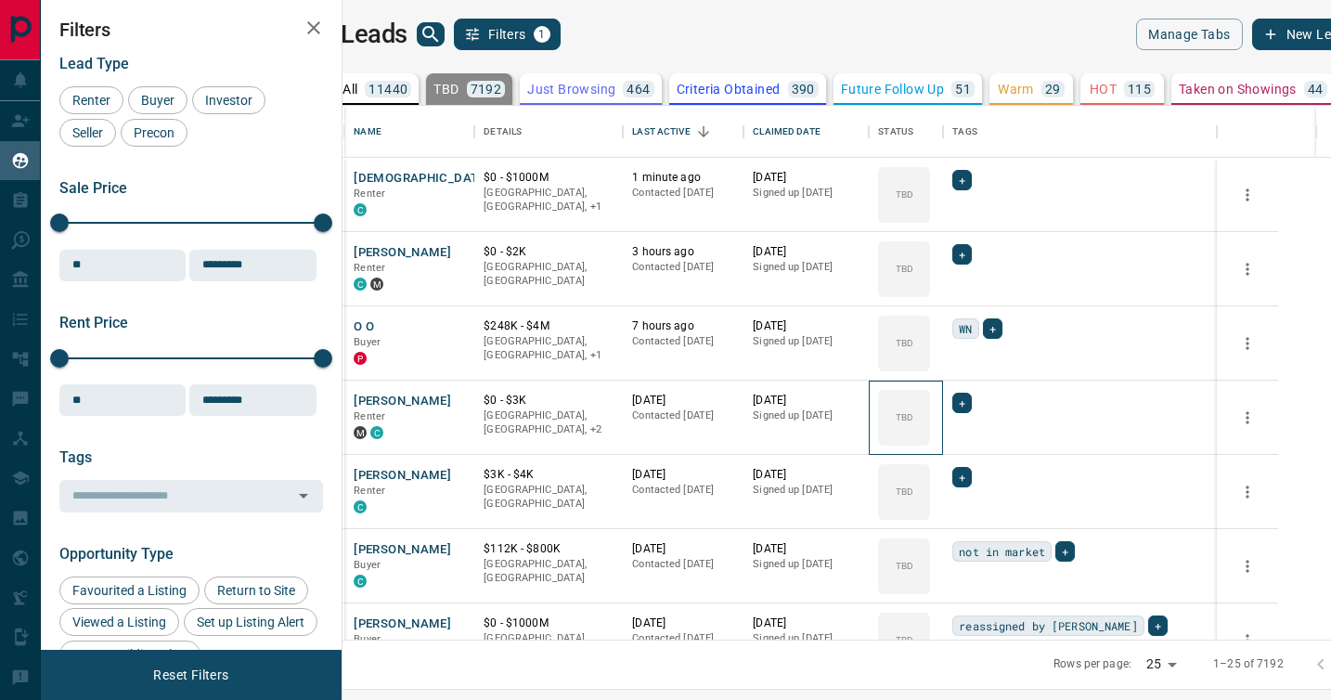
click at [0, 0] on icon at bounding box center [0, 0] width 0 height 0
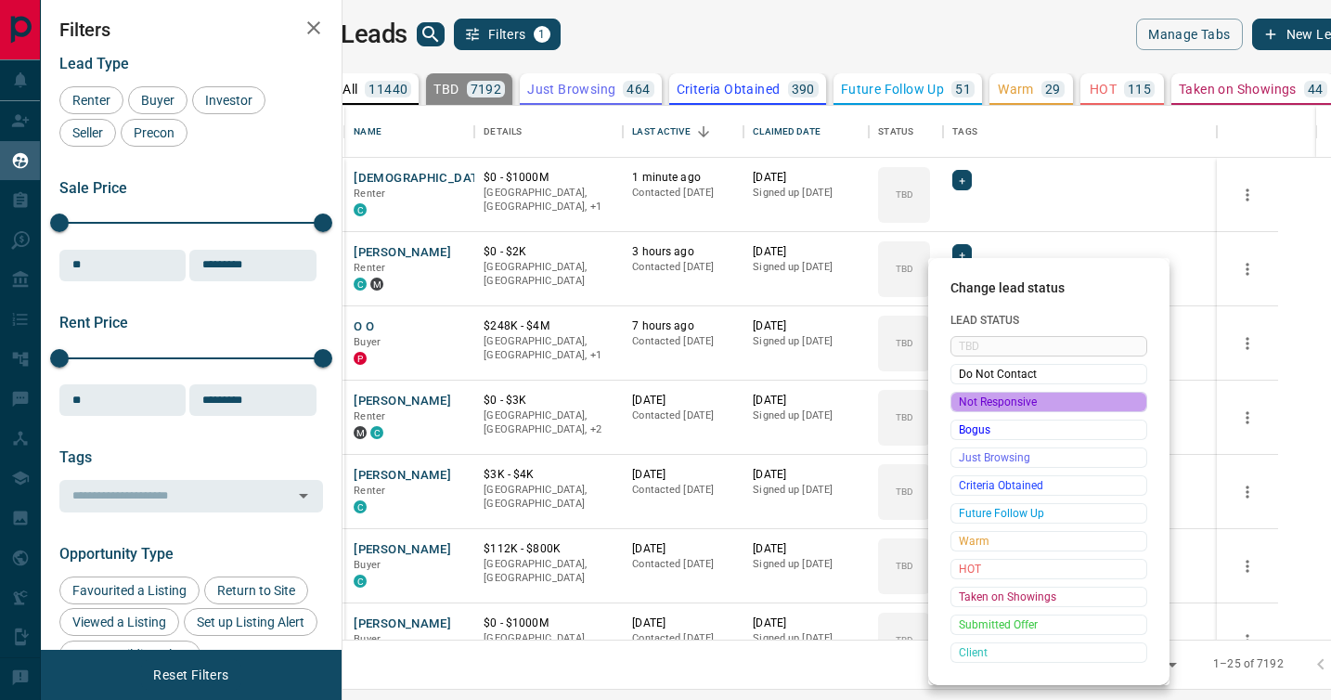
click at [970, 398] on span "Not Responsive" at bounding box center [1049, 402] width 180 height 19
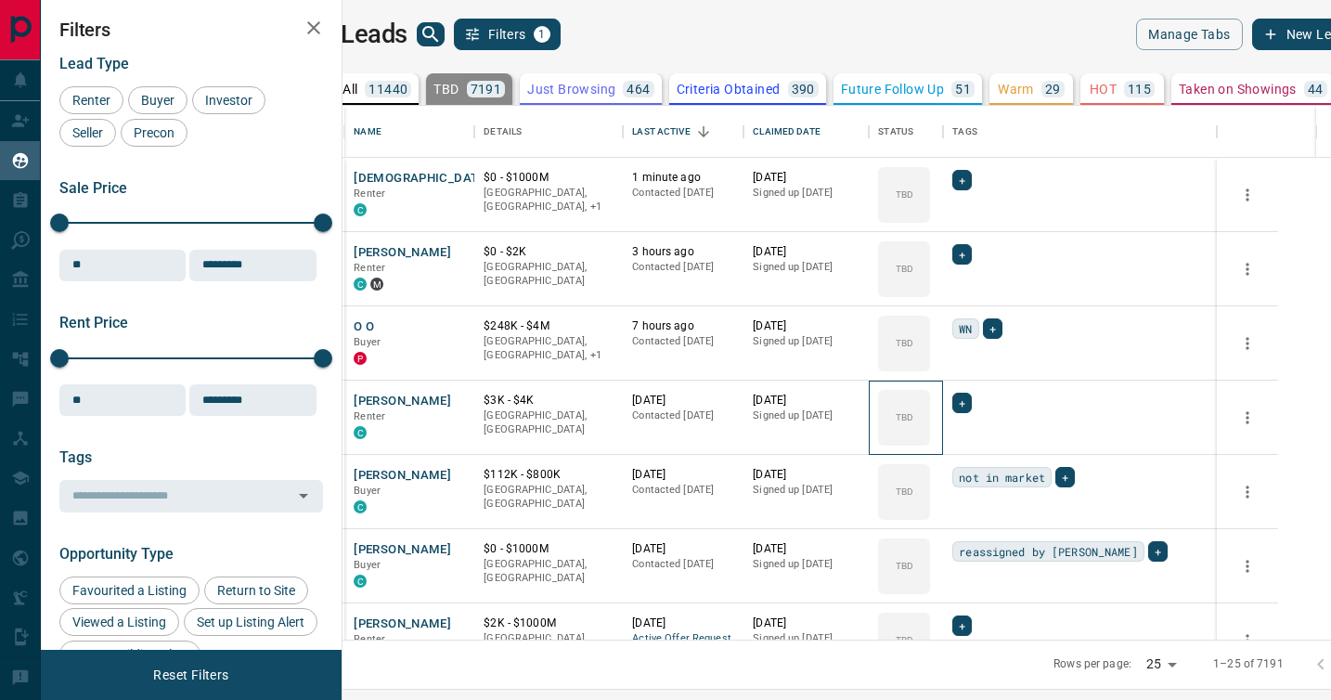
click at [0, 0] on icon at bounding box center [0, 0] width 0 height 0
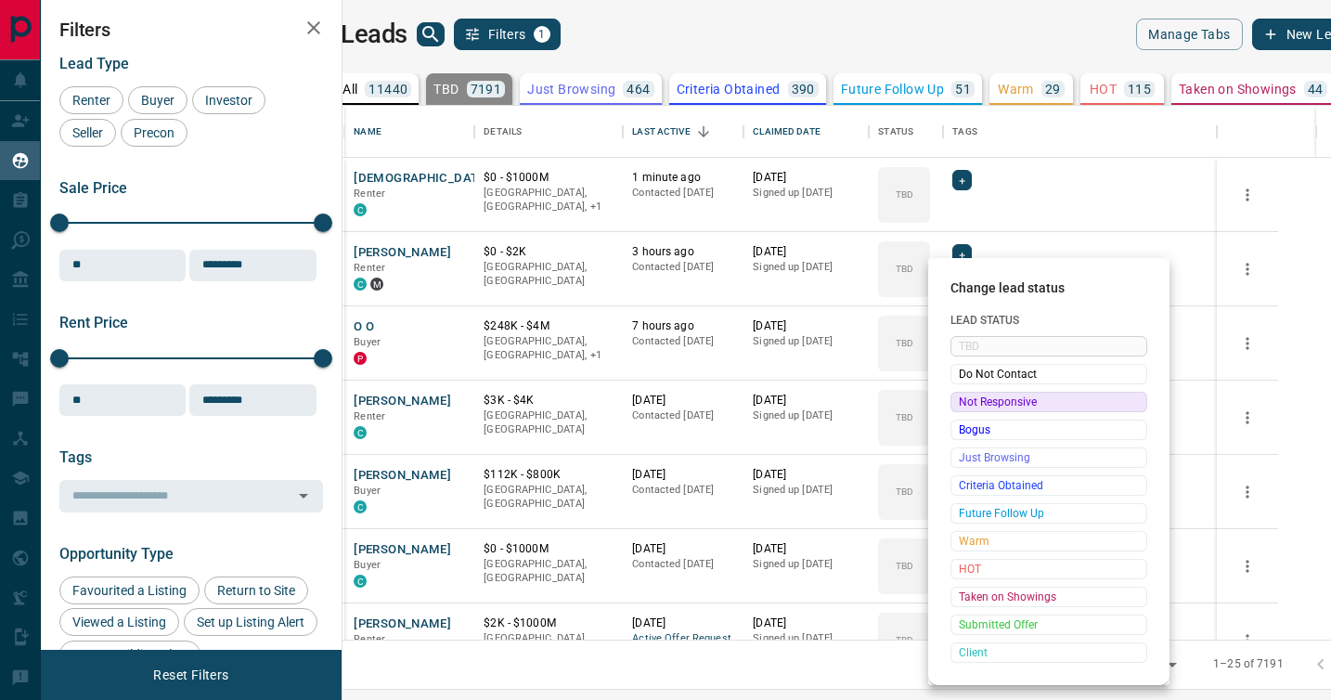
click at [970, 398] on span "Not Responsive" at bounding box center [1049, 402] width 180 height 19
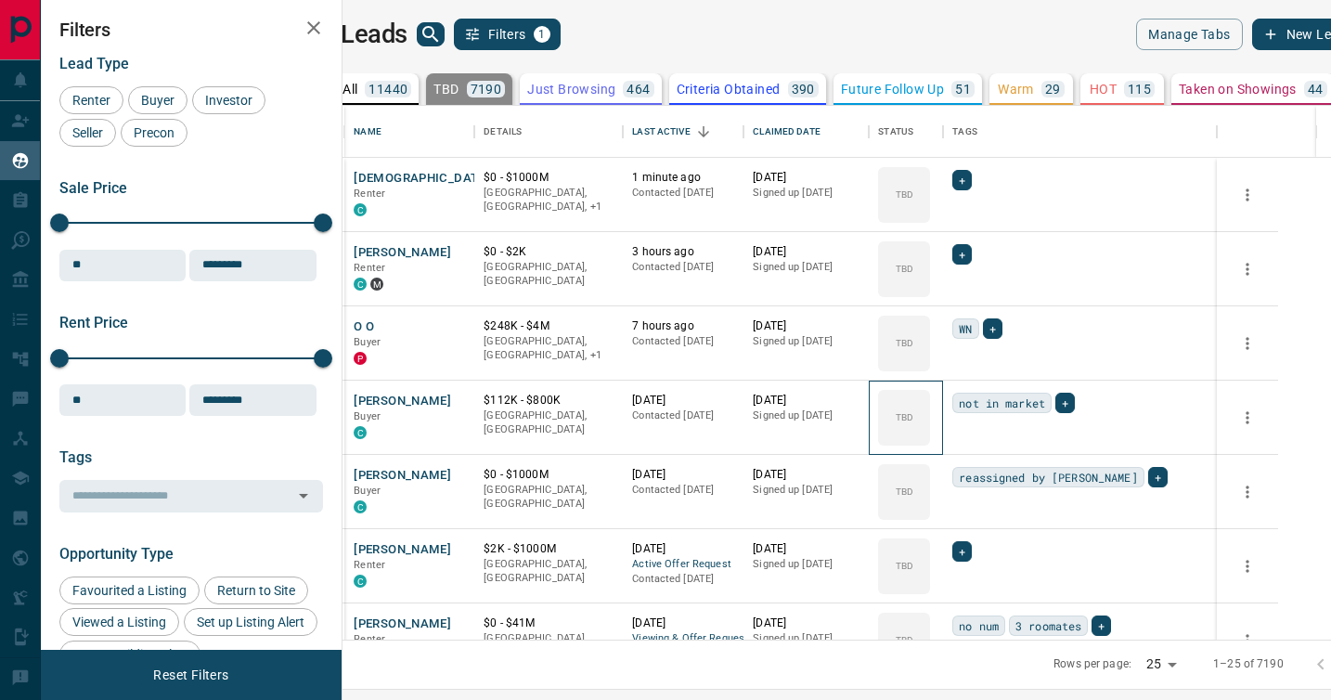
click at [0, 0] on icon at bounding box center [0, 0] width 0 height 0
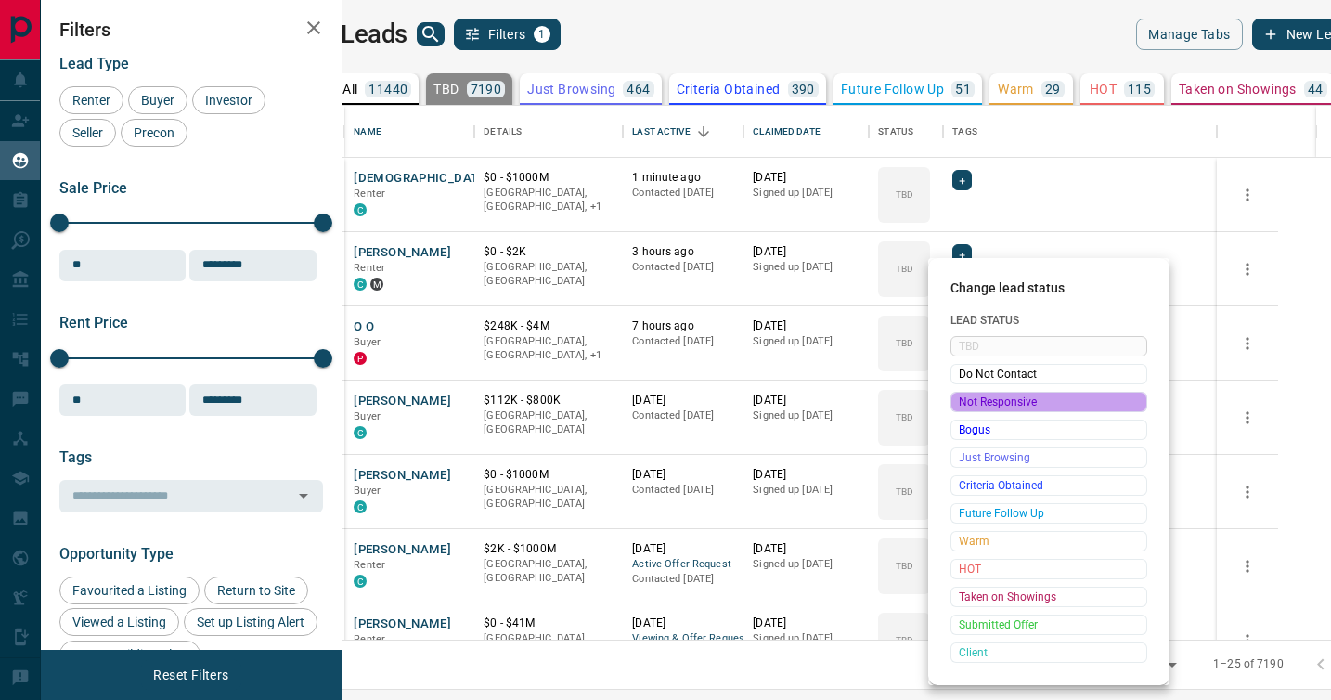
click at [970, 398] on span "Not Responsive" at bounding box center [1049, 402] width 180 height 19
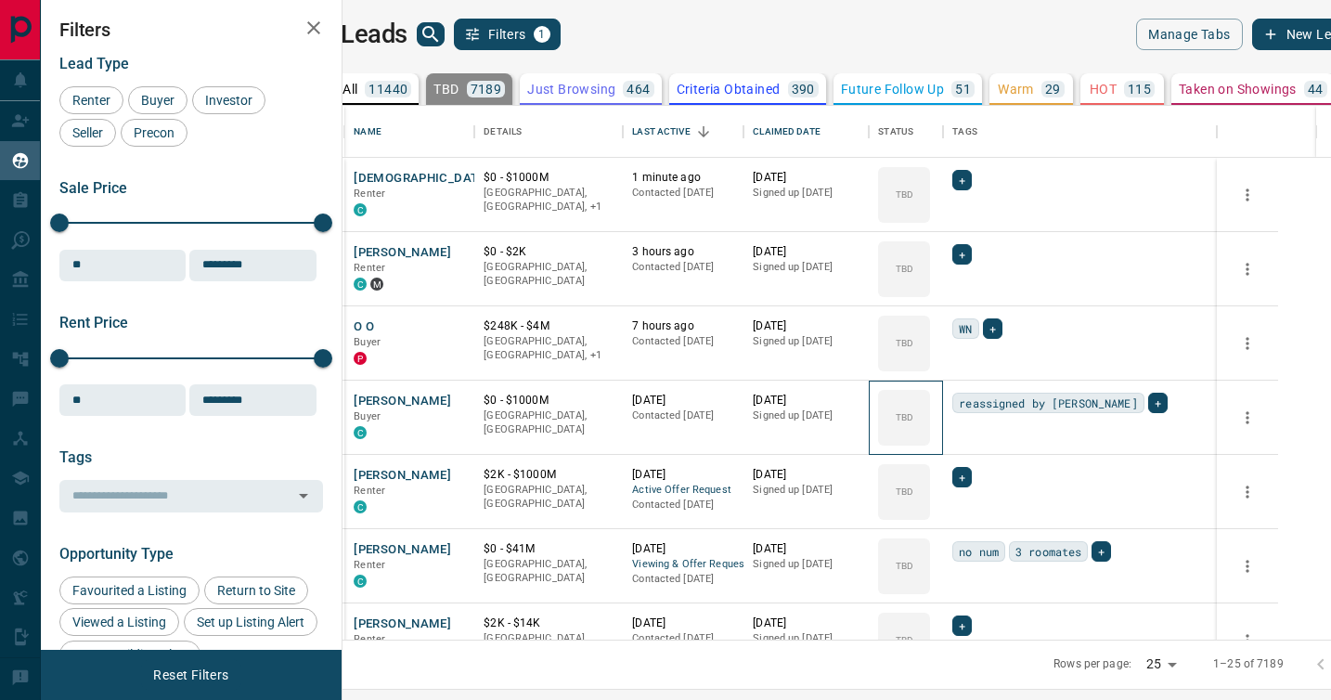
click at [0, 0] on icon at bounding box center [0, 0] width 0 height 0
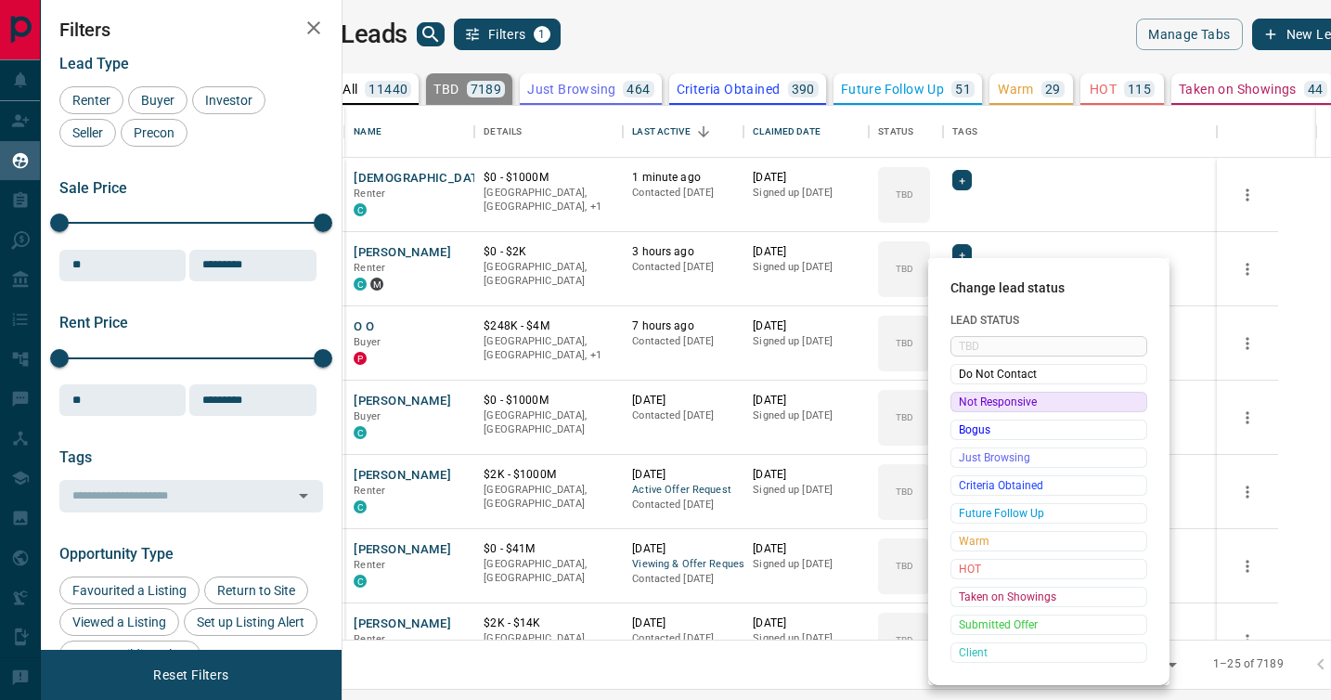
click at [970, 398] on span "Not Responsive" at bounding box center [1049, 402] width 180 height 19
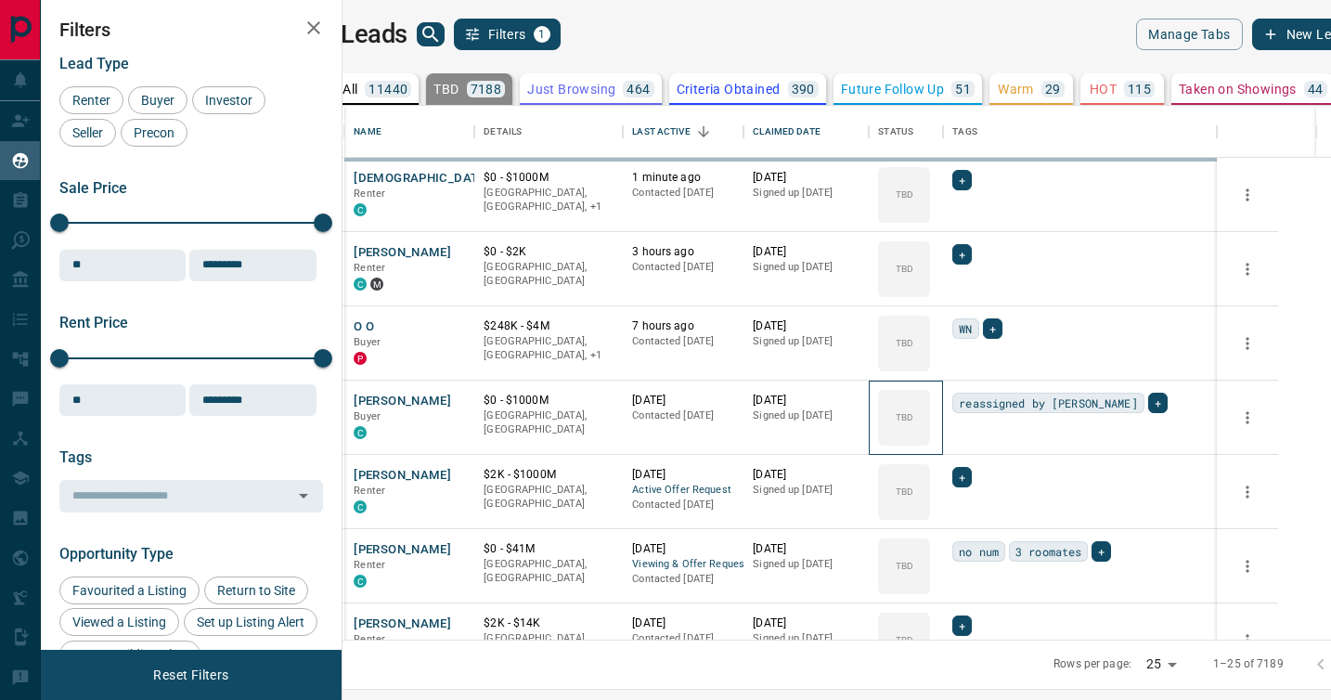
click at [0, 0] on icon at bounding box center [0, 0] width 0 height 0
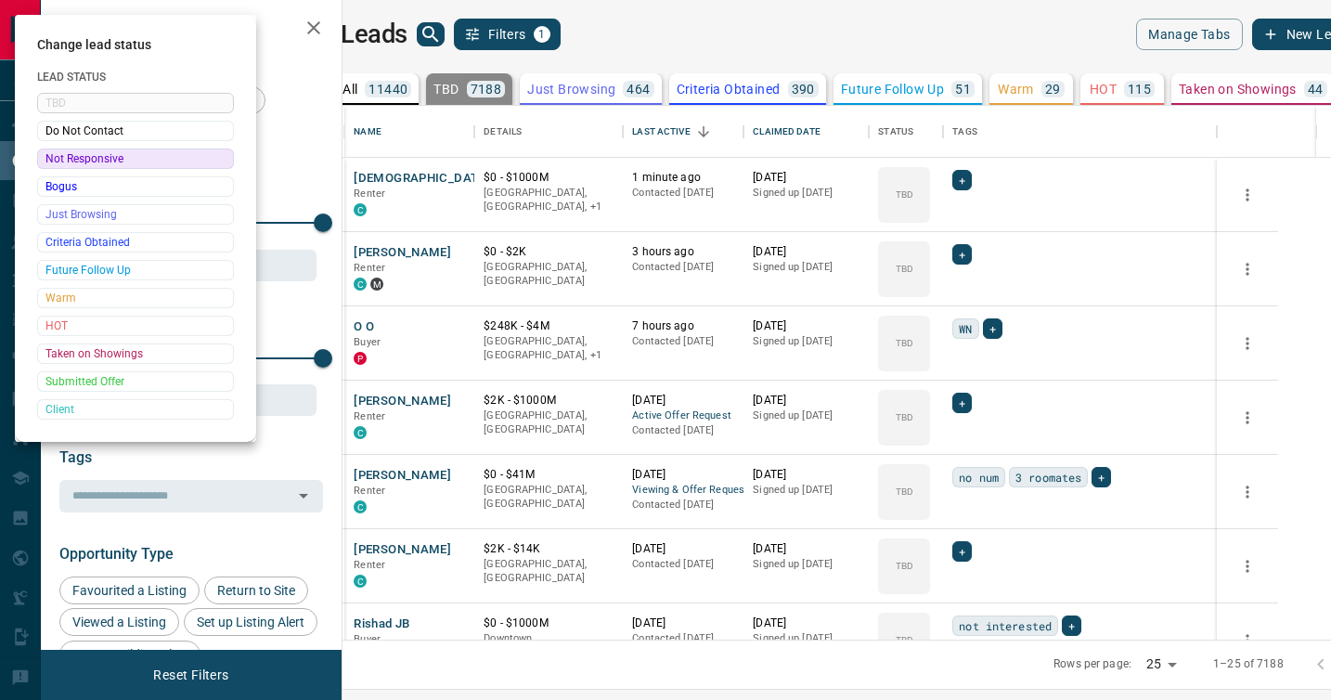
click at [970, 398] on div at bounding box center [665, 350] width 1331 height 700
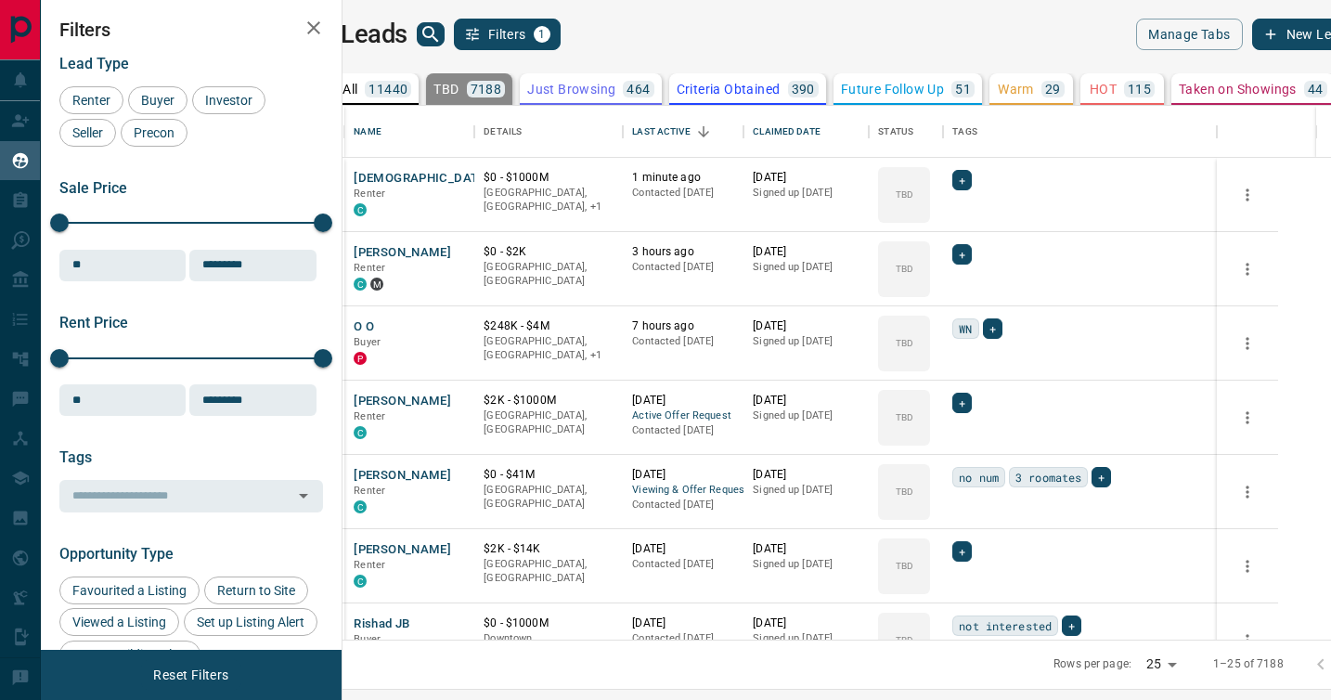
click at [970, 398] on body "Lead Transfers Claim Leads My Leads Tasks Opportunities Deals Campaigns Automat…" at bounding box center [665, 338] width 1331 height 677
click at [0, 0] on icon at bounding box center [0, 0] width 0 height 0
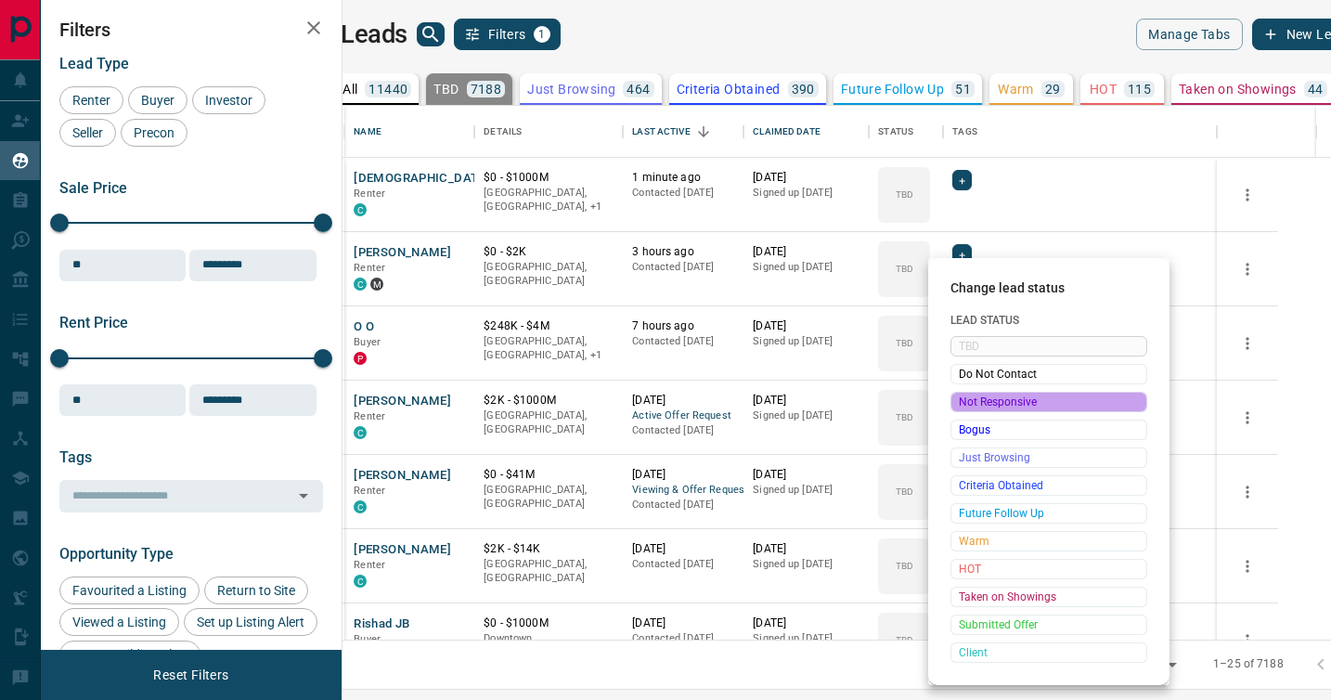
click at [970, 398] on span "Not Responsive" at bounding box center [1049, 402] width 180 height 19
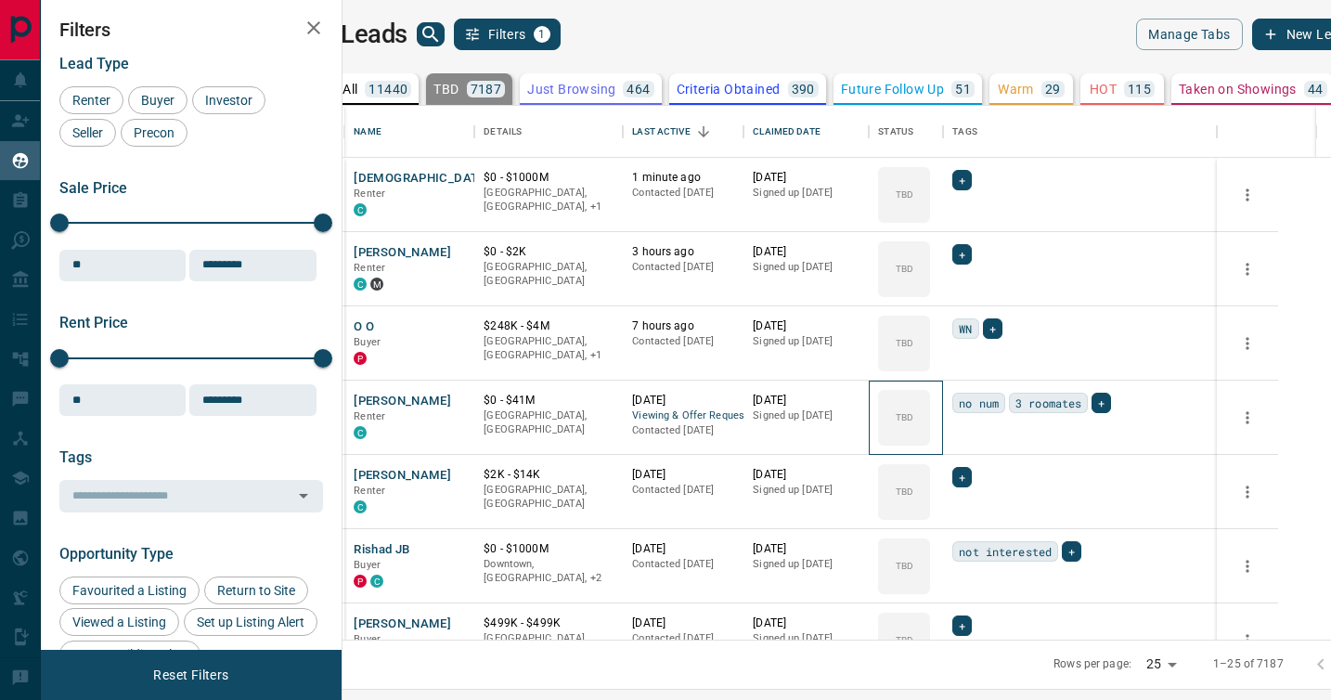
click at [0, 0] on icon at bounding box center [0, 0] width 0 height 0
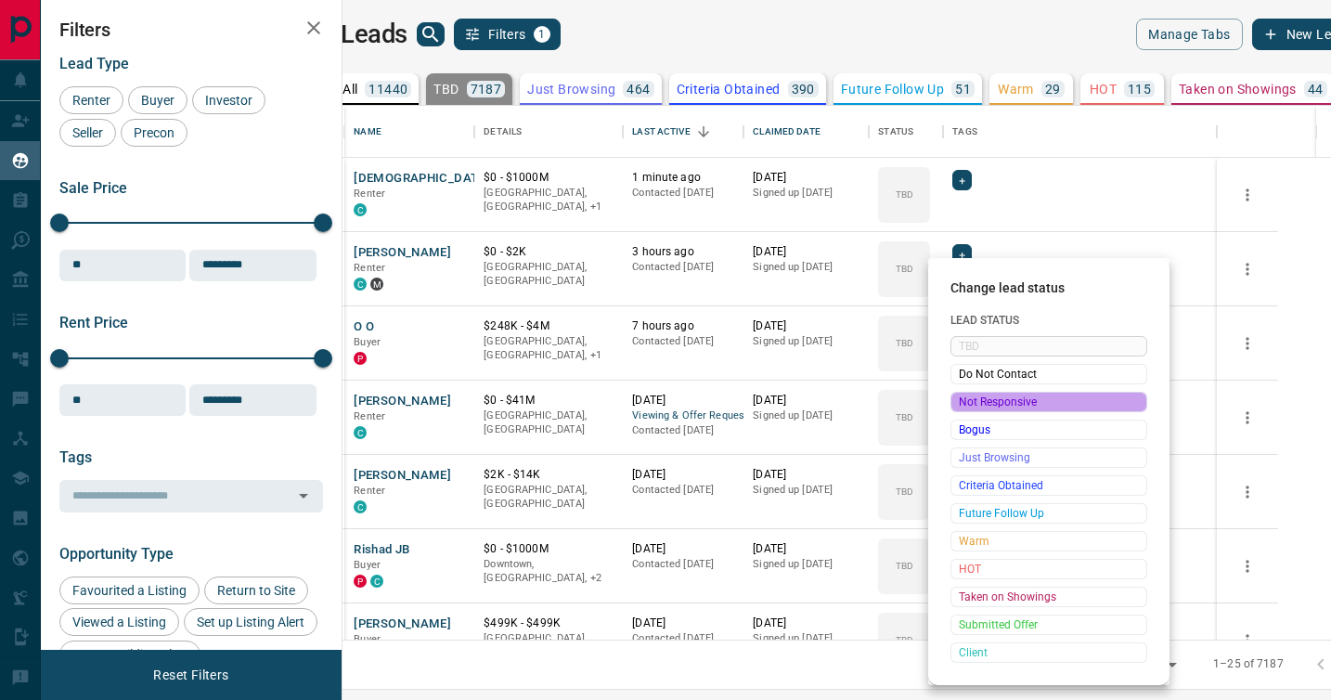
click at [970, 398] on span "Not Responsive" at bounding box center [1049, 402] width 180 height 19
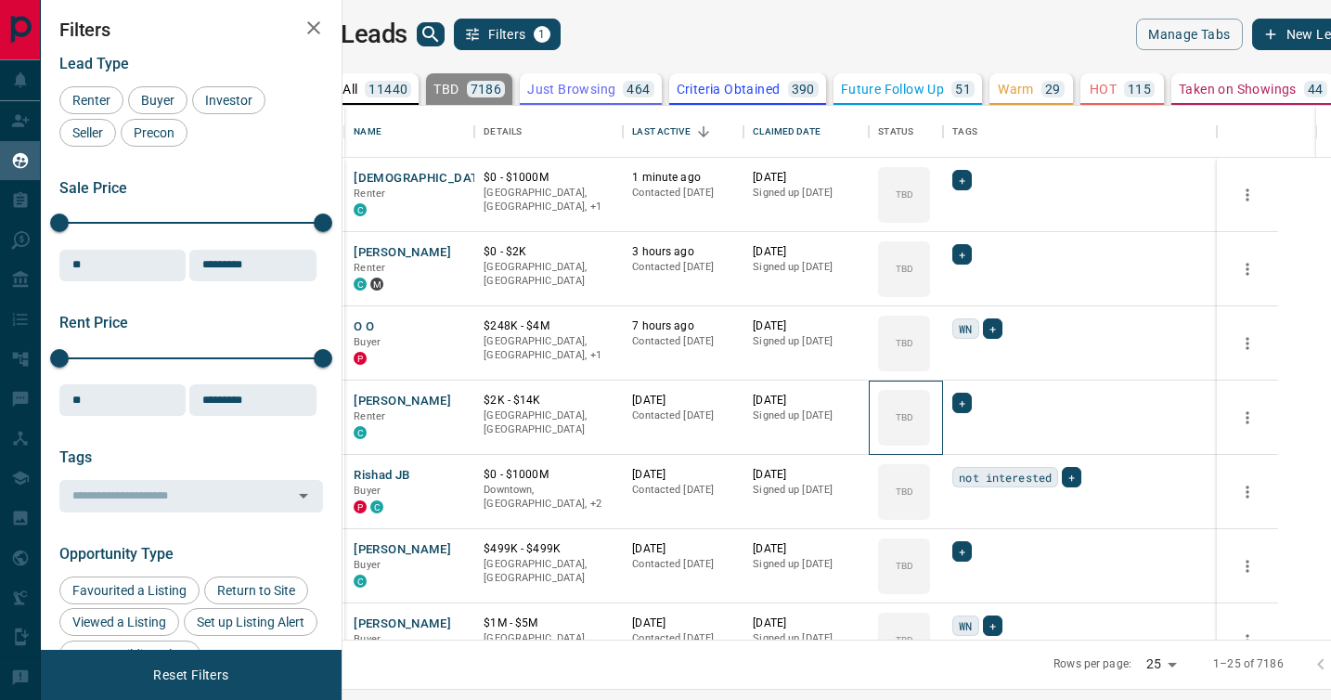
click at [0, 0] on icon at bounding box center [0, 0] width 0 height 0
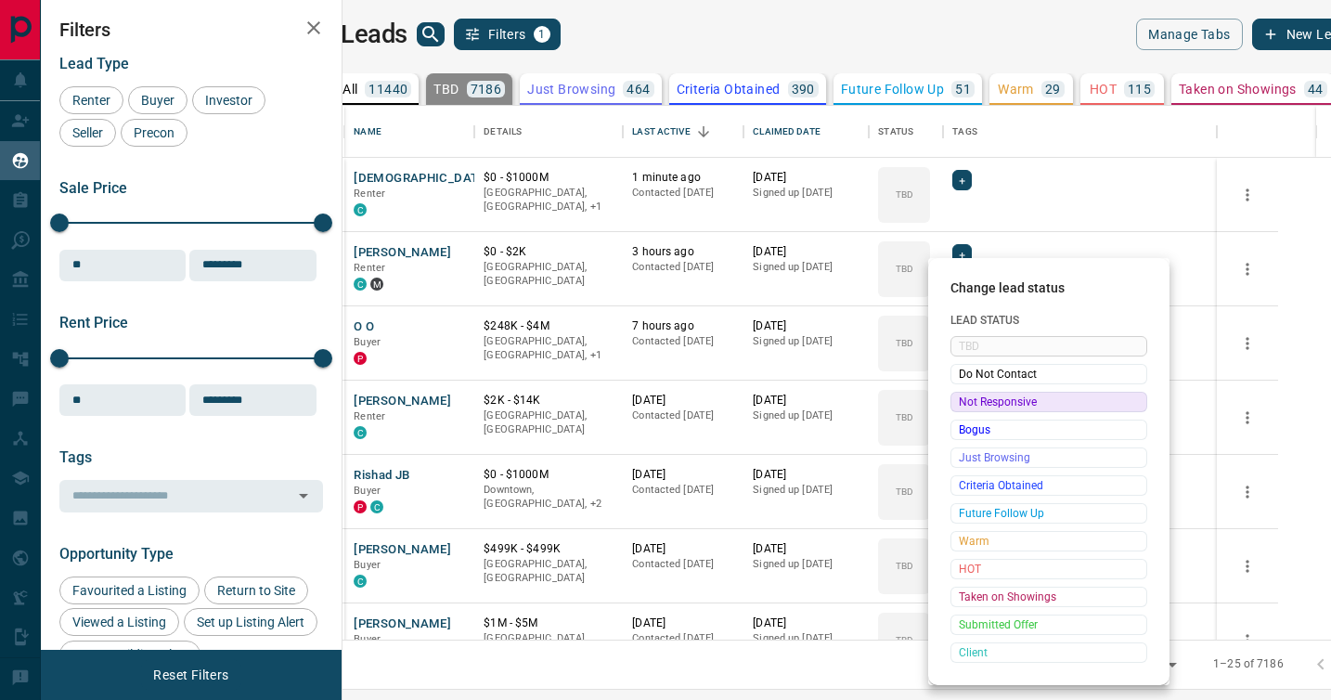
click at [970, 398] on span "Not Responsive" at bounding box center [1049, 402] width 180 height 19
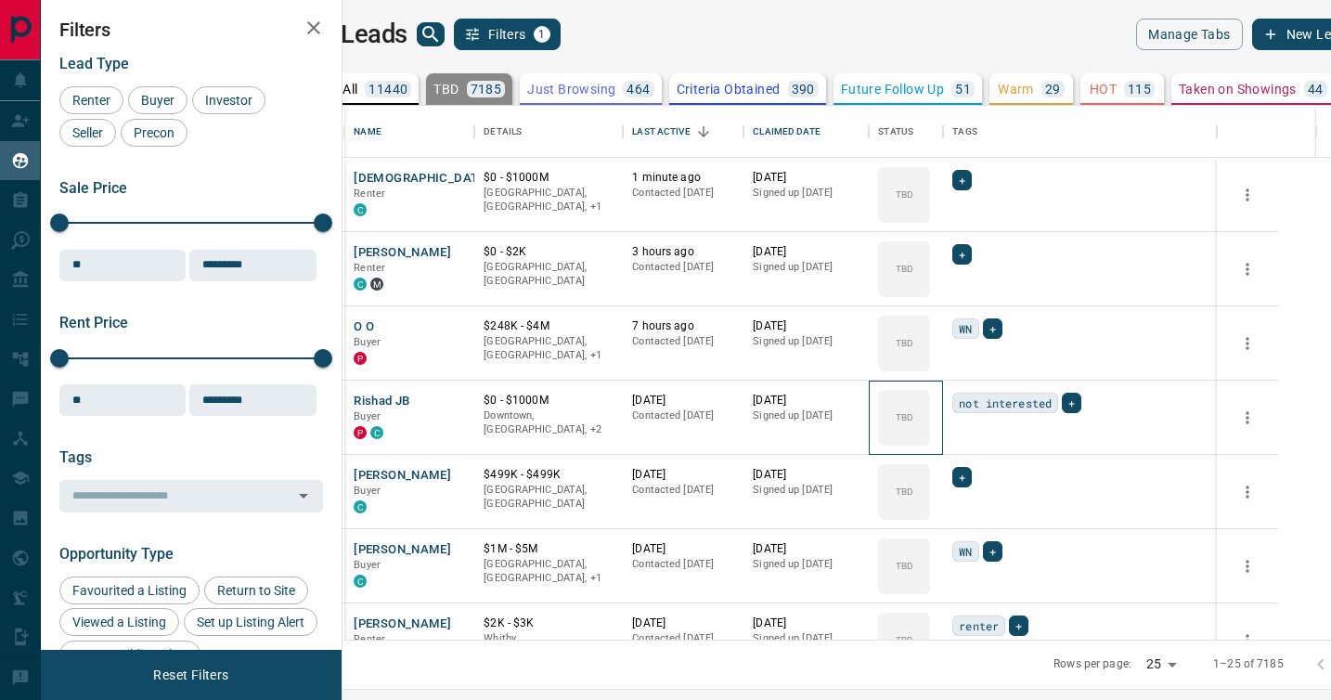
click at [0, 0] on icon at bounding box center [0, 0] width 0 height 0
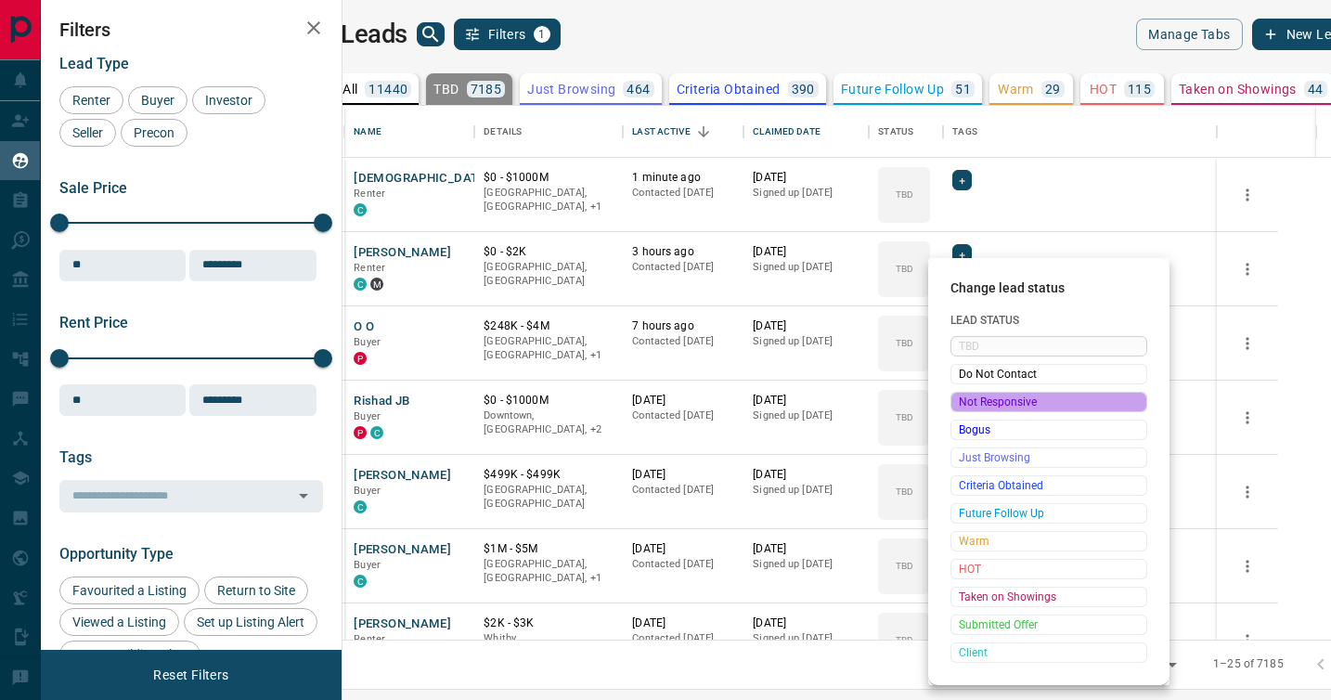
click at [970, 398] on span "Not Responsive" at bounding box center [1049, 402] width 180 height 19
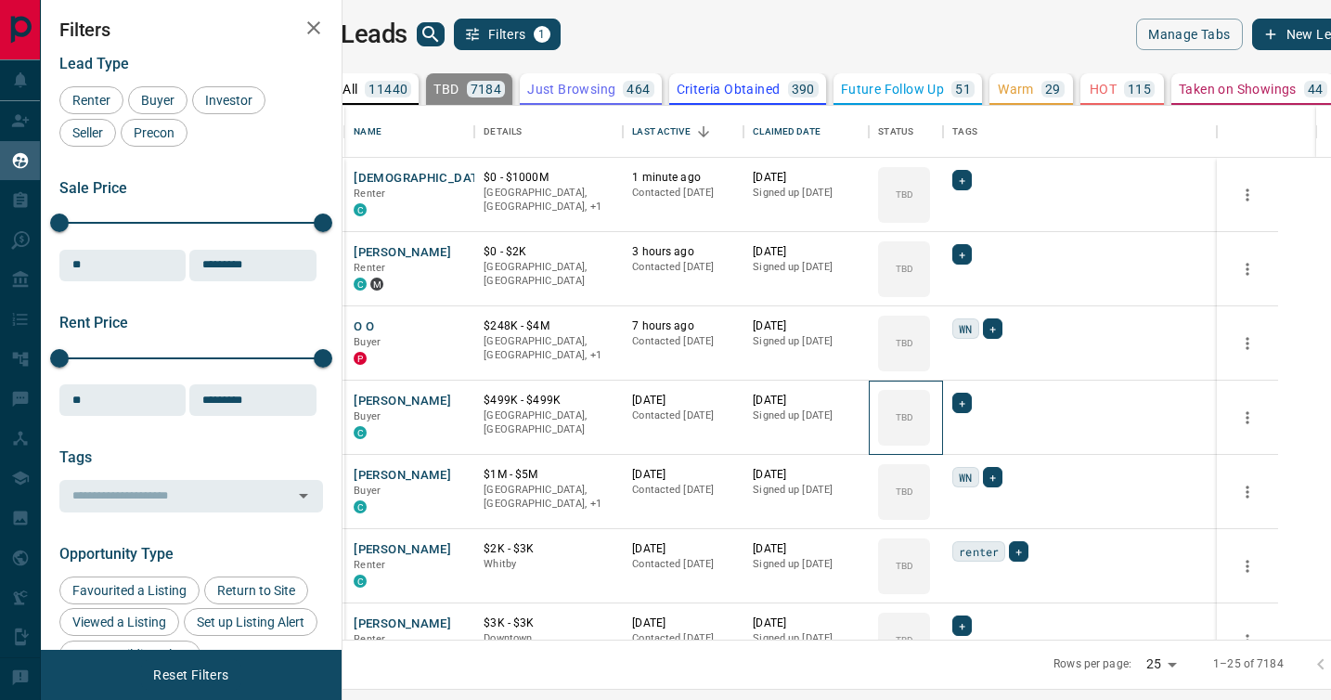
click at [0, 0] on icon at bounding box center [0, 0] width 0 height 0
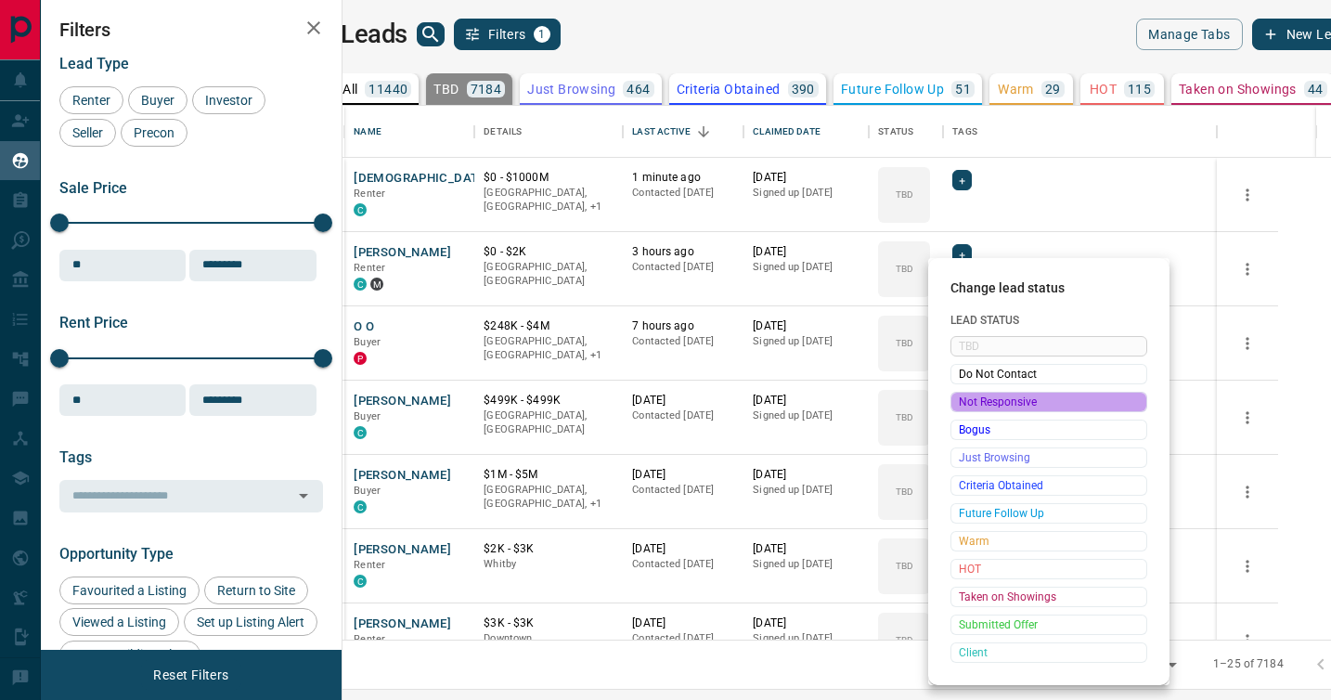
click at [970, 398] on span "Not Responsive" at bounding box center [1049, 402] width 180 height 19
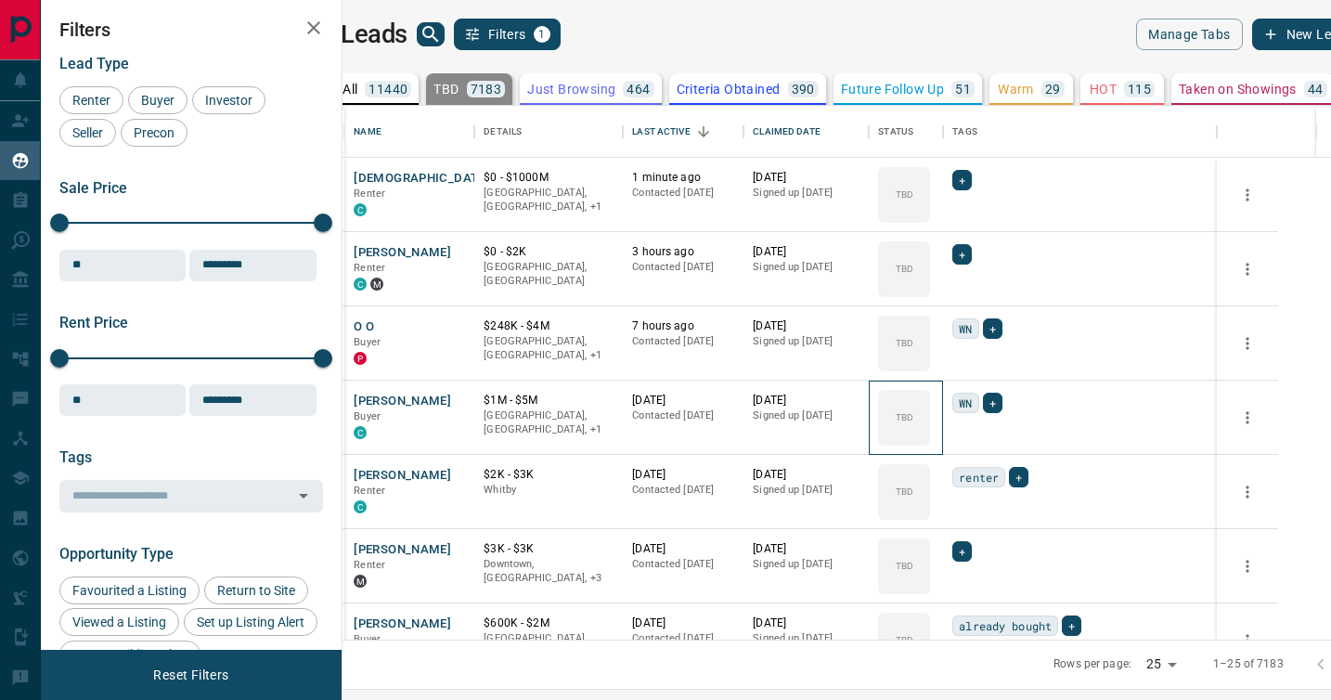
click at [0, 0] on icon at bounding box center [0, 0] width 0 height 0
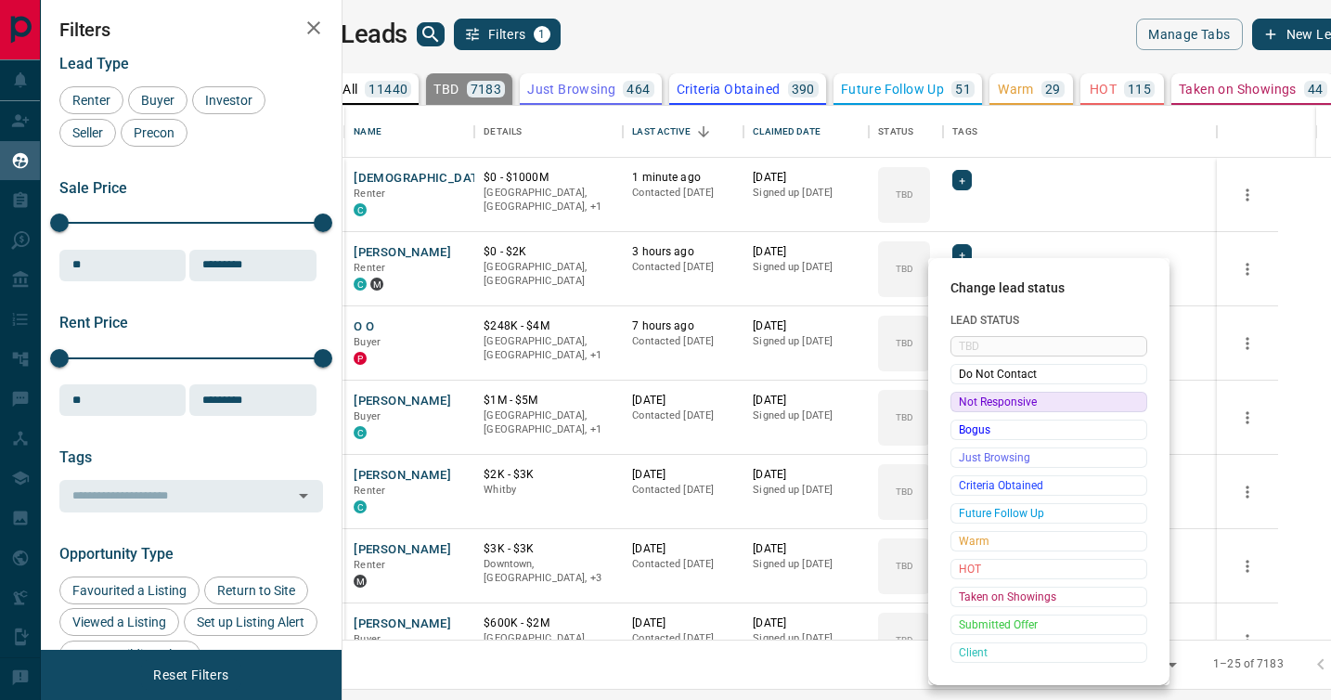
click at [970, 398] on span "Not Responsive" at bounding box center [1049, 402] width 180 height 19
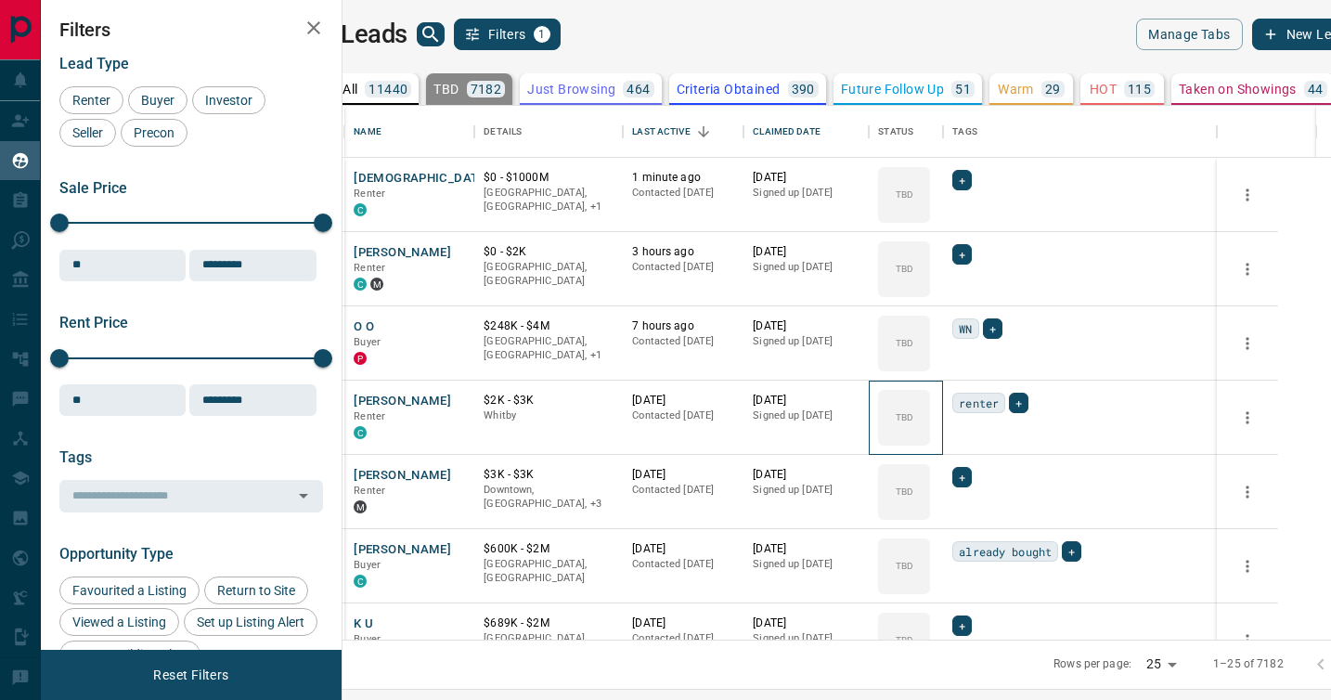
click at [0, 0] on icon at bounding box center [0, 0] width 0 height 0
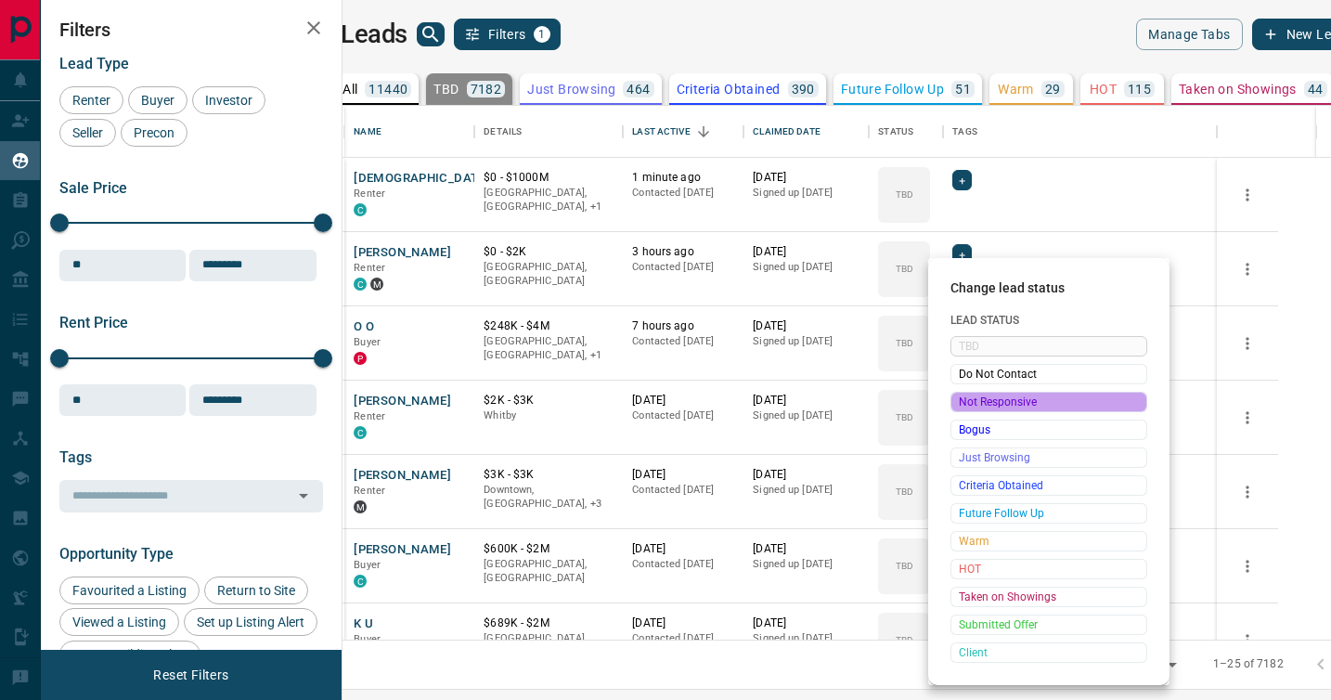
click at [970, 398] on span "Not Responsive" at bounding box center [1049, 402] width 180 height 19
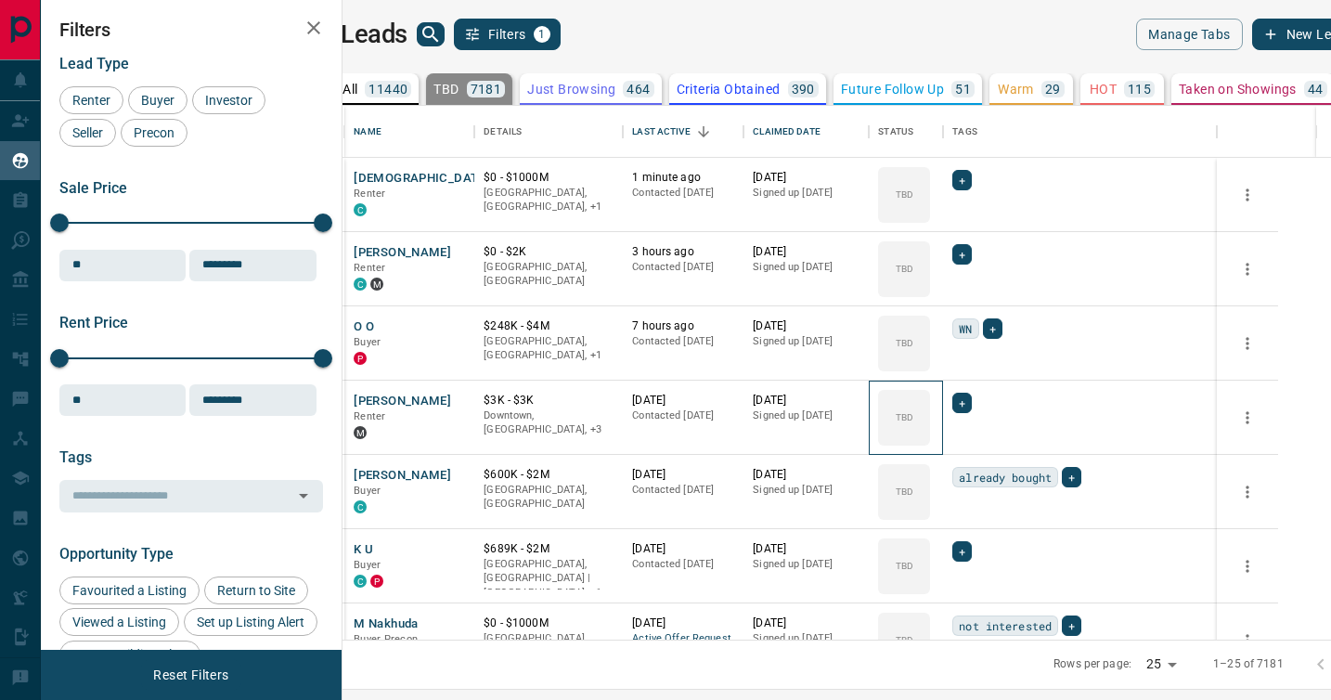
click at [0, 0] on icon at bounding box center [0, 0] width 0 height 0
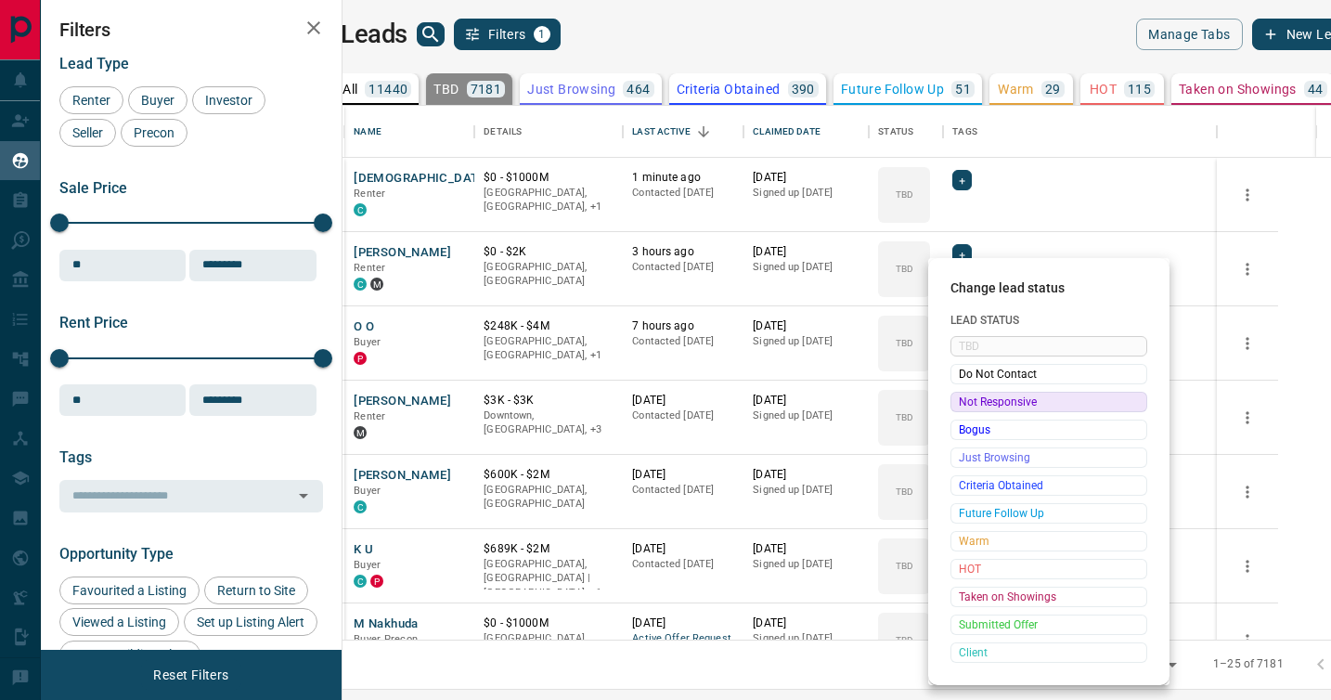
click at [970, 398] on span "Not Responsive" at bounding box center [1049, 402] width 180 height 19
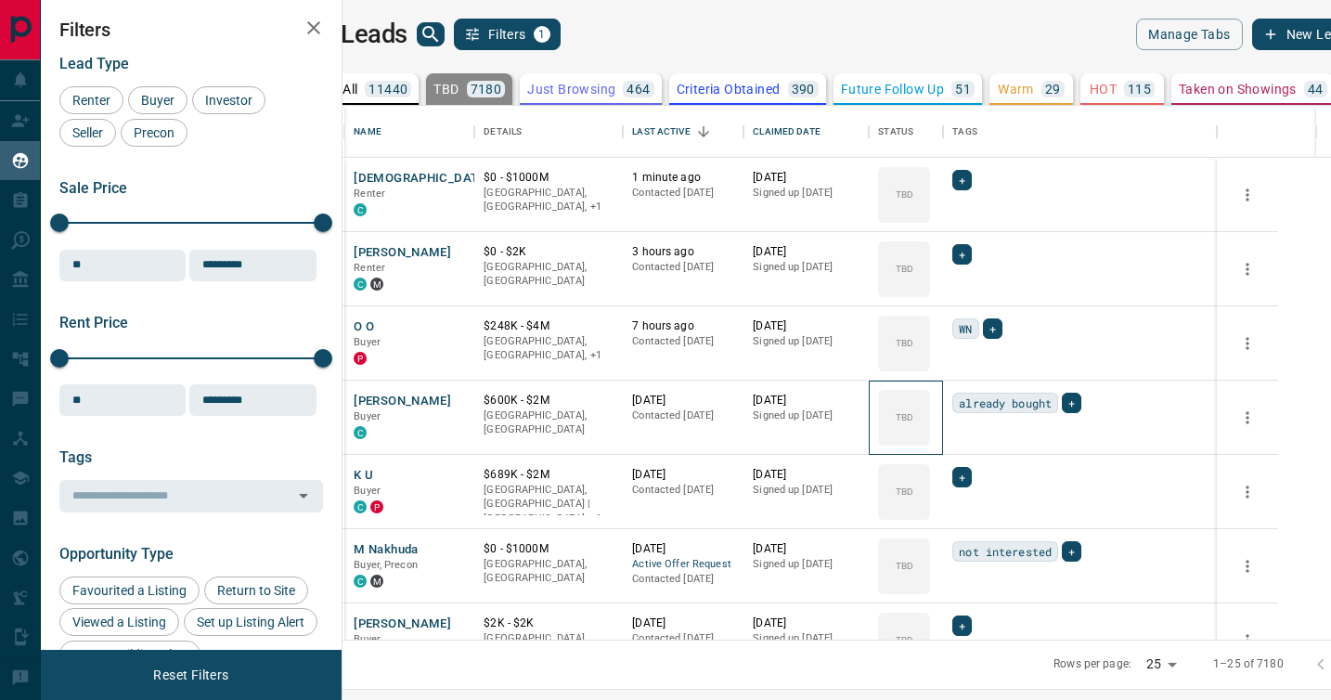
click at [0, 0] on icon at bounding box center [0, 0] width 0 height 0
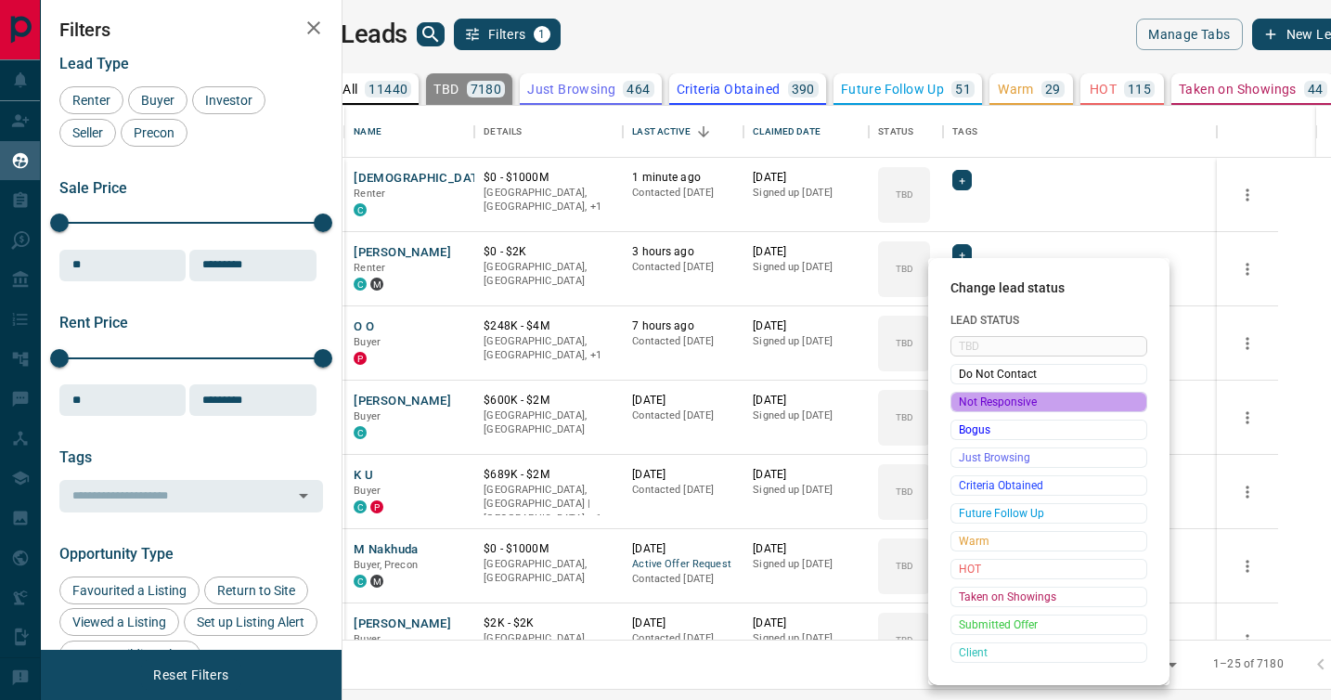
click at [970, 398] on span "Not Responsive" at bounding box center [1049, 402] width 180 height 19
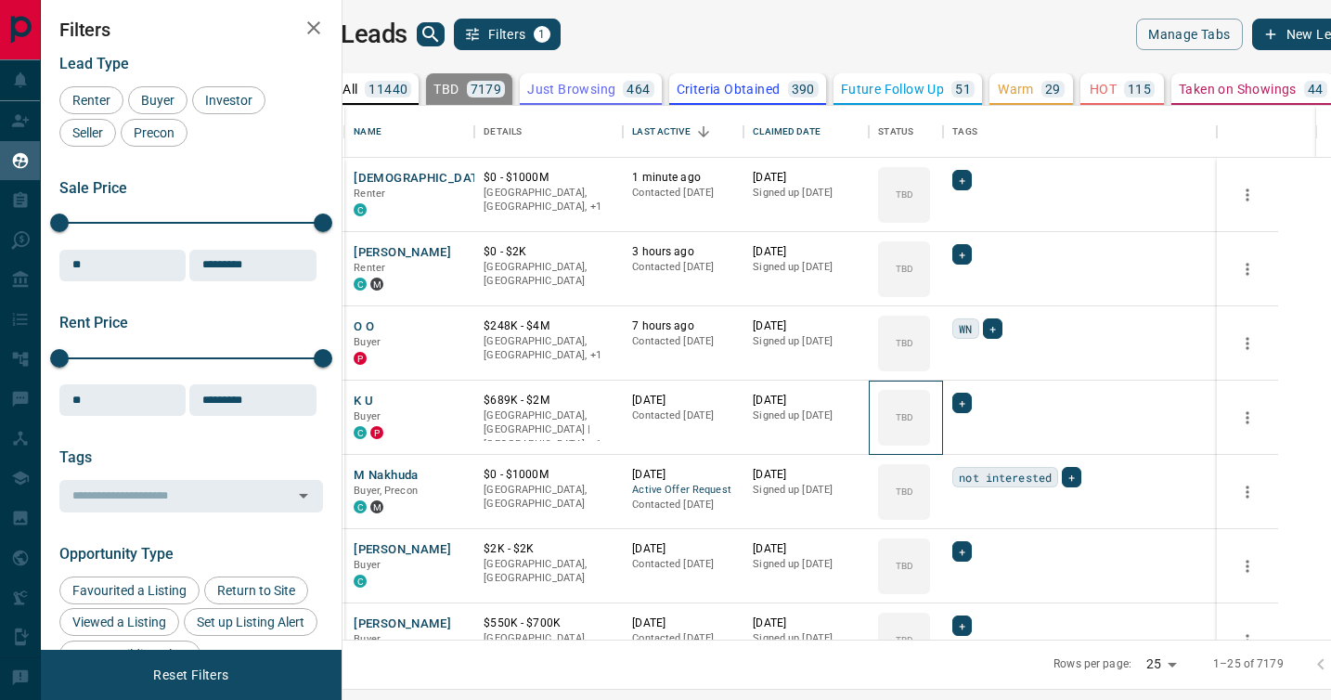
click at [0, 0] on icon at bounding box center [0, 0] width 0 height 0
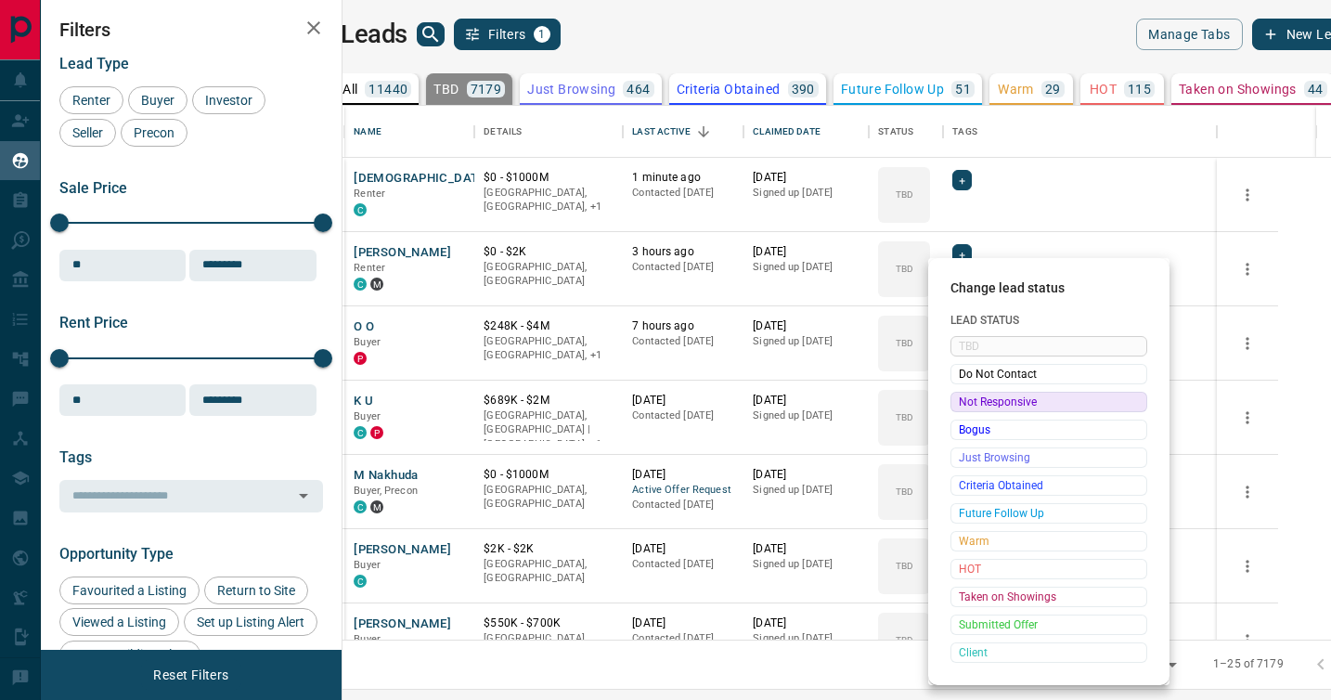
click at [970, 398] on span "Not Responsive" at bounding box center [1049, 402] width 180 height 19
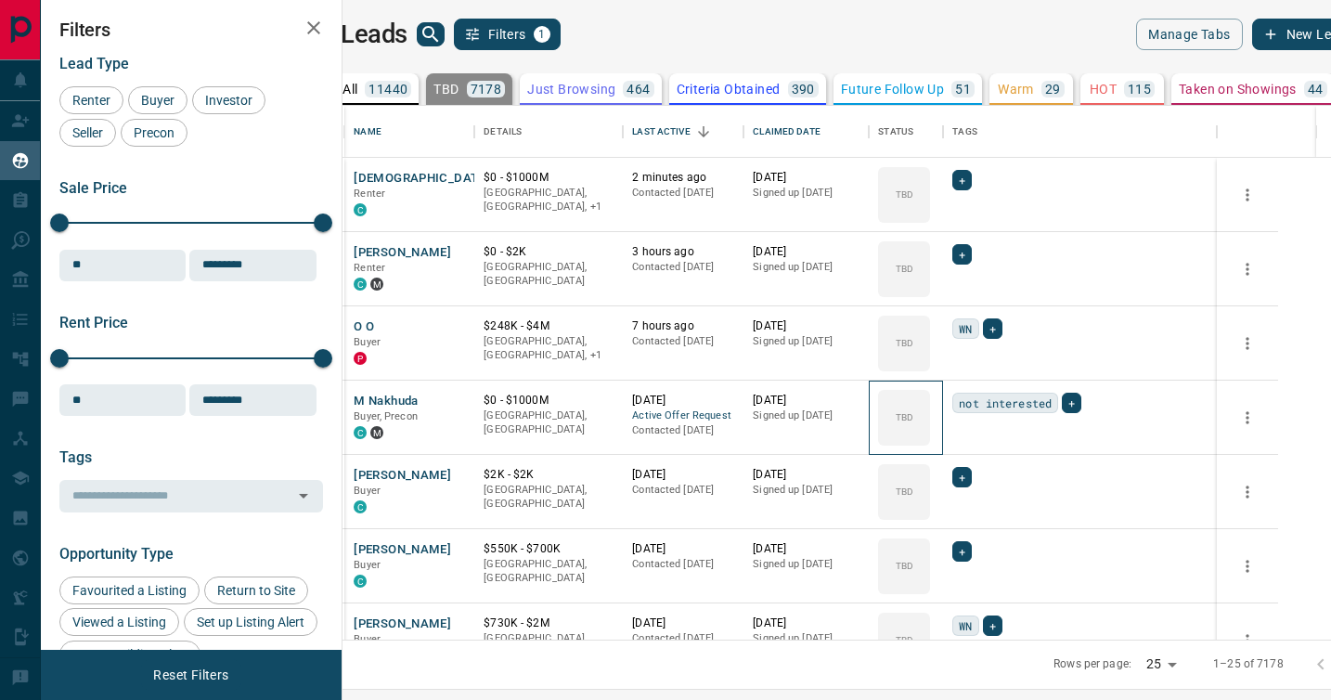
click at [0, 0] on icon at bounding box center [0, 0] width 0 height 0
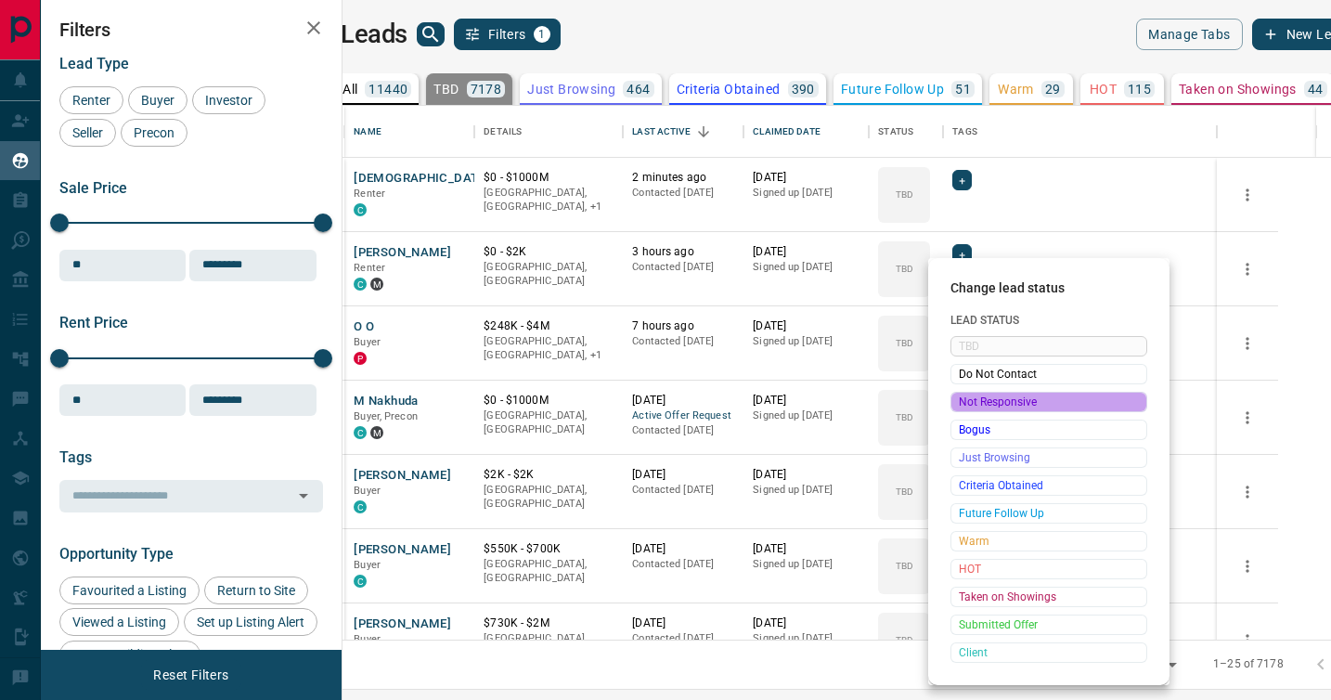
click at [970, 398] on span "Not Responsive" at bounding box center [1049, 402] width 180 height 19
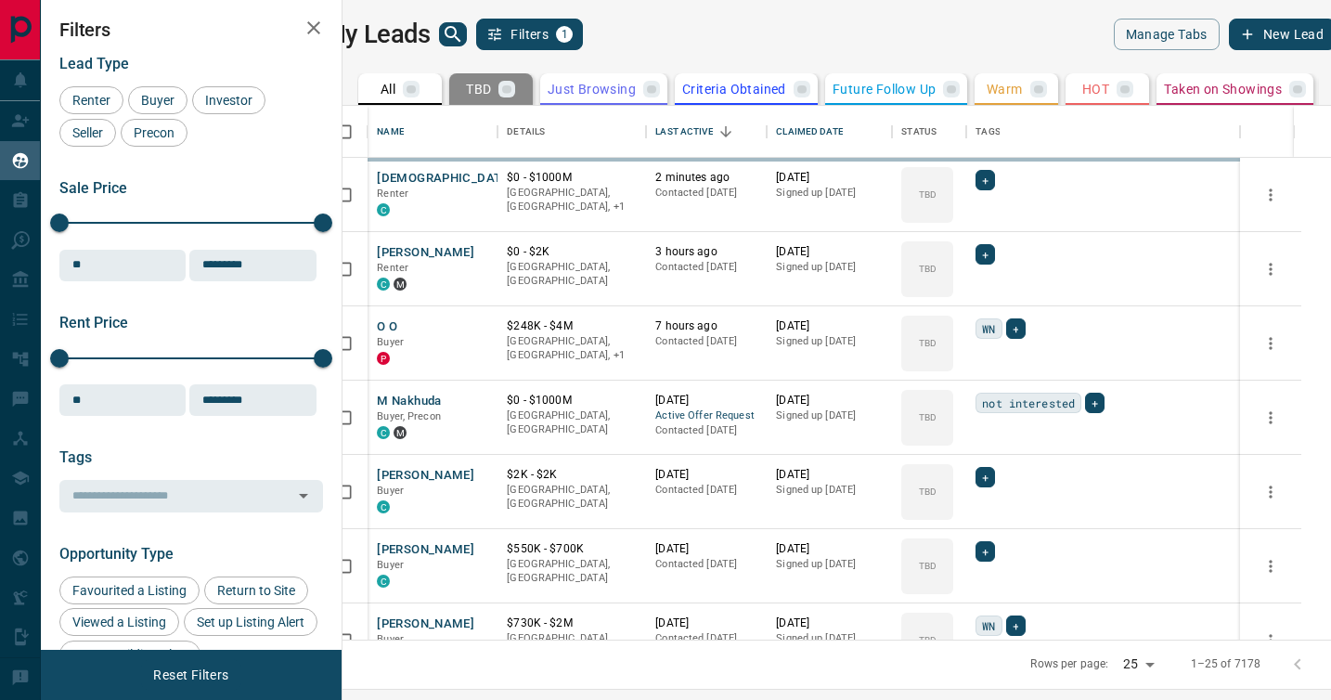
click at [970, 398] on body "Lead Transfers Claim Leads My Leads Tasks Opportunities Deals Campaigns Automat…" at bounding box center [665, 338] width 1331 height 677
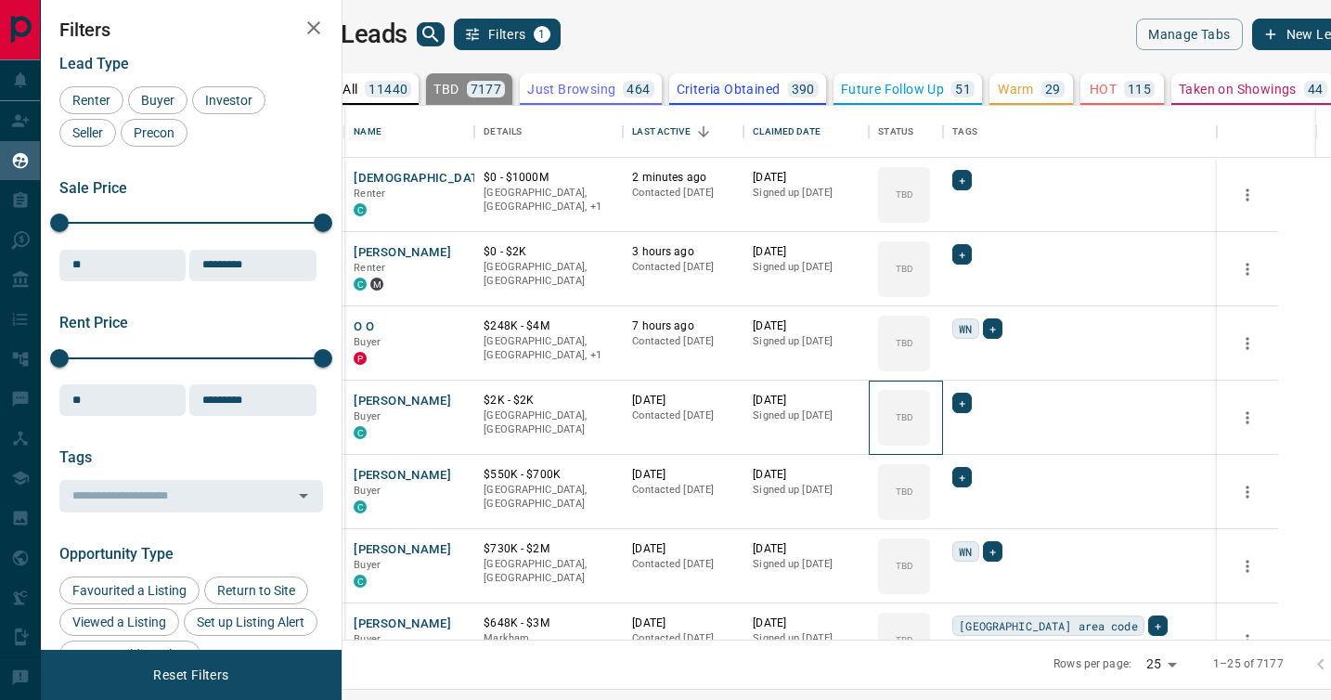
click at [930, 398] on div "TBD" at bounding box center [904, 418] width 52 height 56
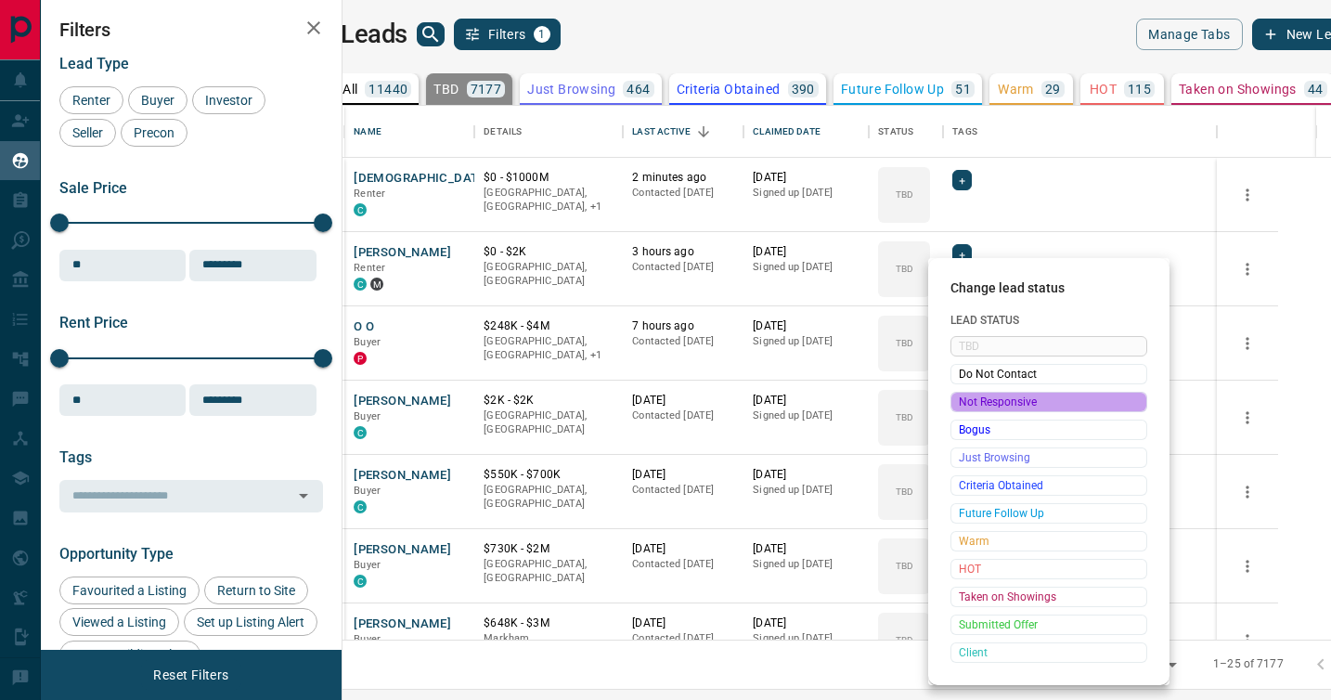
click at [970, 398] on span "Not Responsive" at bounding box center [1049, 402] width 180 height 19
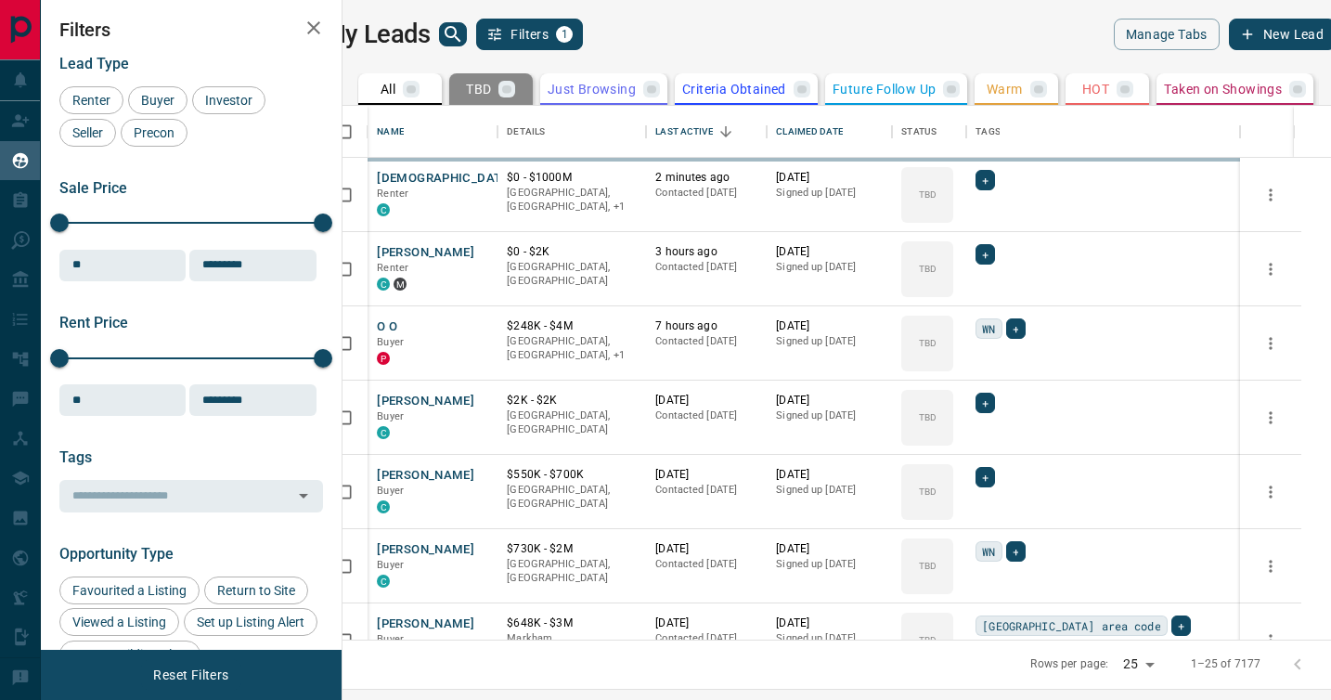
click at [970, 398] on div "TBD Do Not Contact Not Responsive Bogus Just Browsing Criteria Obtained Future …" at bounding box center [1019, 475] width 148 height 184
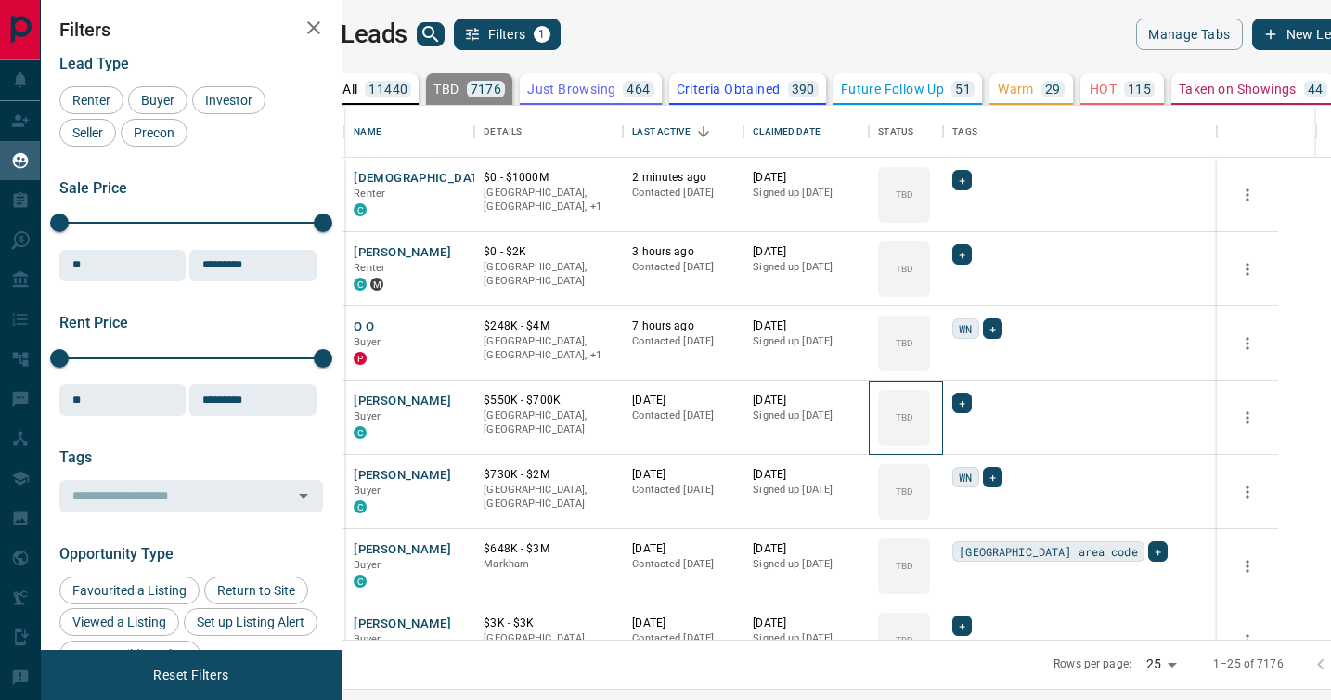
click at [0, 0] on icon at bounding box center [0, 0] width 0 height 0
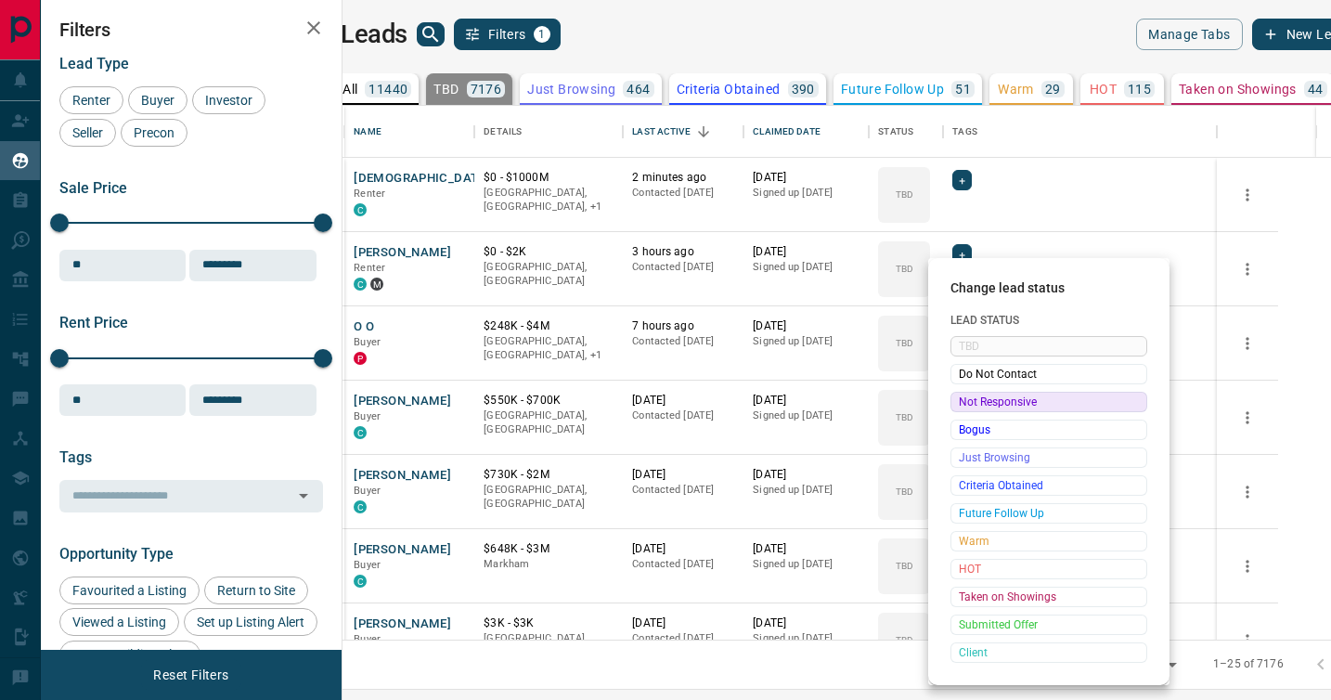
click at [970, 398] on span "Not Responsive" at bounding box center [1049, 402] width 180 height 19
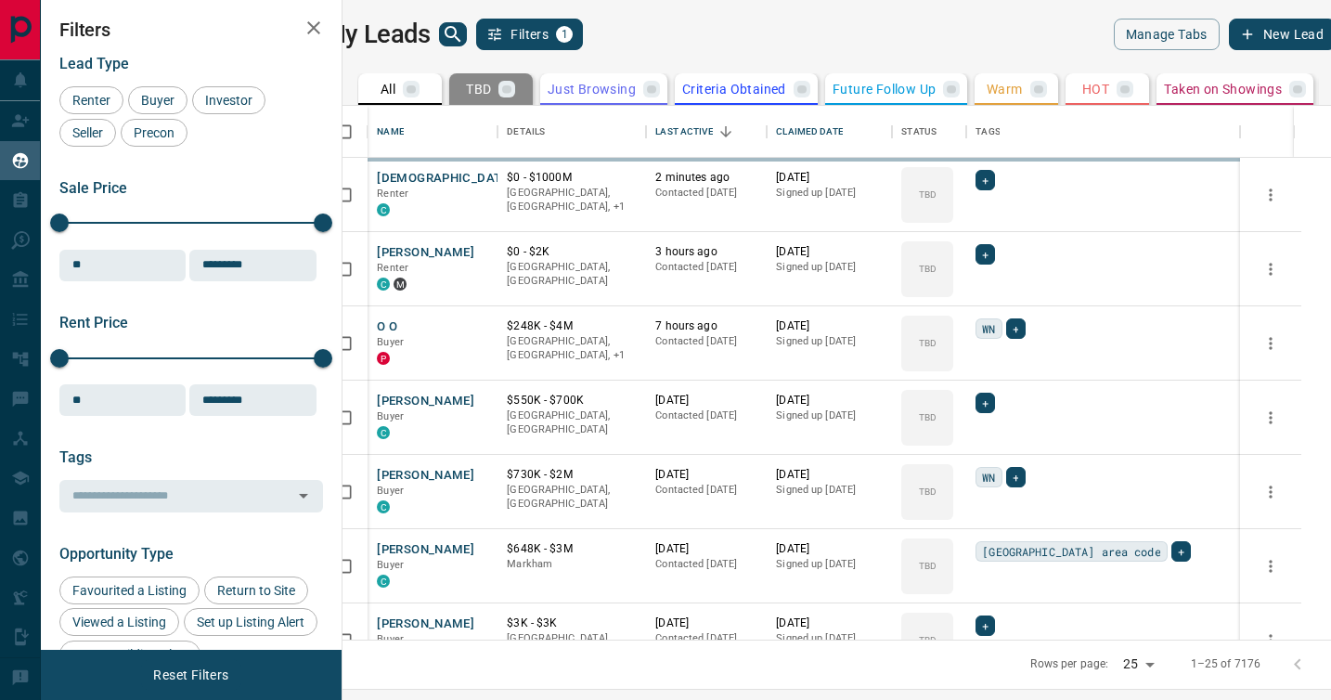
click at [970, 398] on body "Lead Transfers Claim Leads My Leads Tasks Opportunities Deals Campaigns Automat…" at bounding box center [665, 338] width 1331 height 677
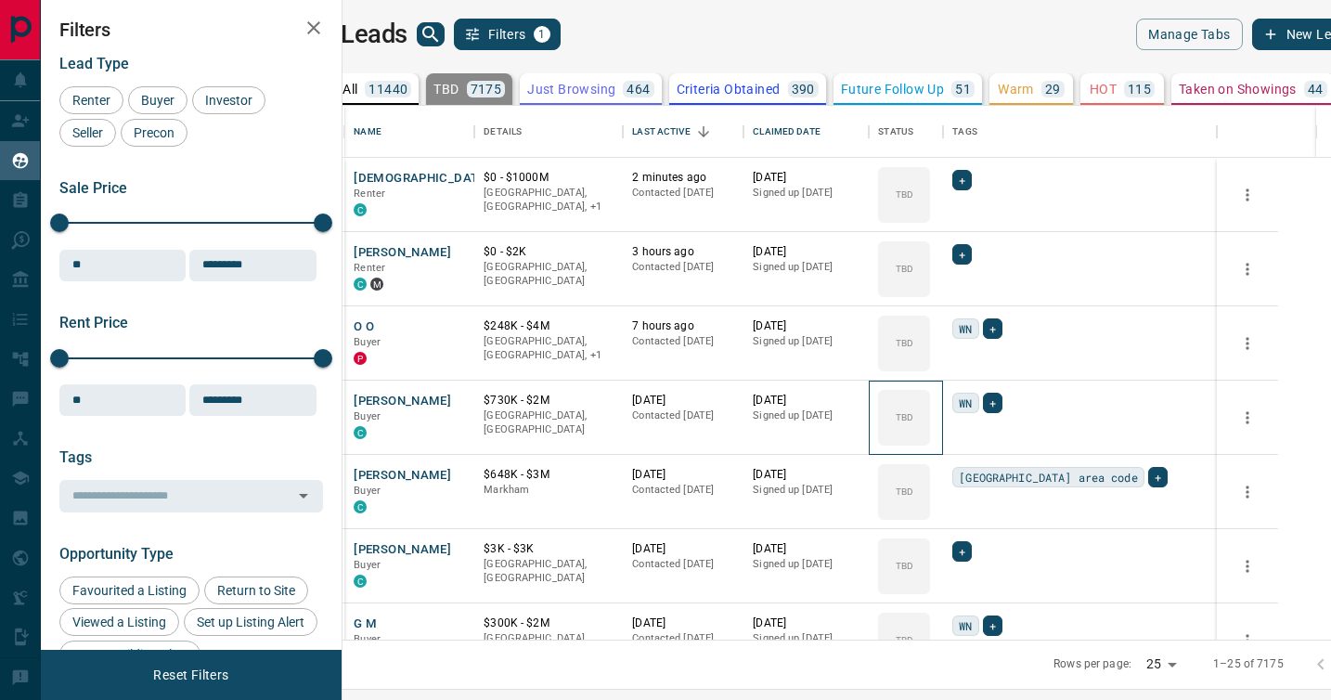
click at [0, 0] on icon at bounding box center [0, 0] width 0 height 0
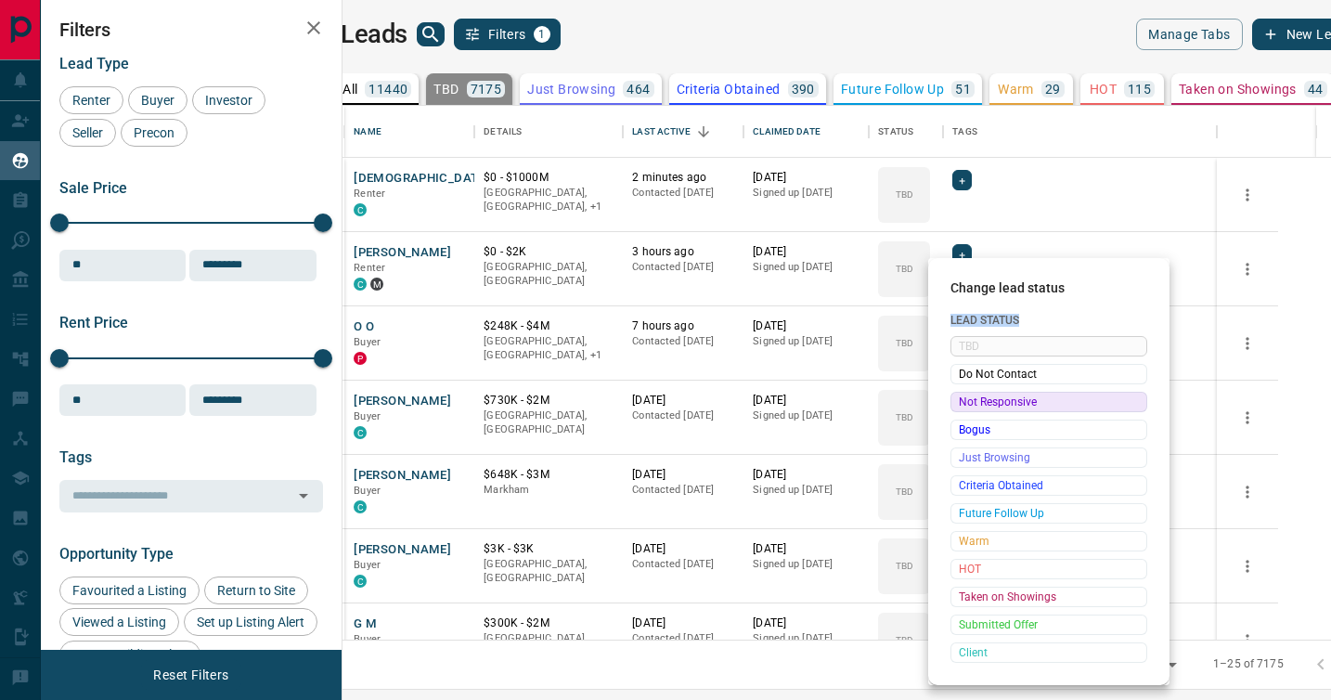
click at [970, 398] on div "TBD Do Not Contact Not Responsive Bogus Just Browsing Criteria Obtained Future …" at bounding box center [1049, 499] width 197 height 327
click at [970, 398] on span "Not Responsive" at bounding box center [1049, 402] width 180 height 19
click at [970, 383] on span "Do Not Contact" at bounding box center [1049, 374] width 180 height 19
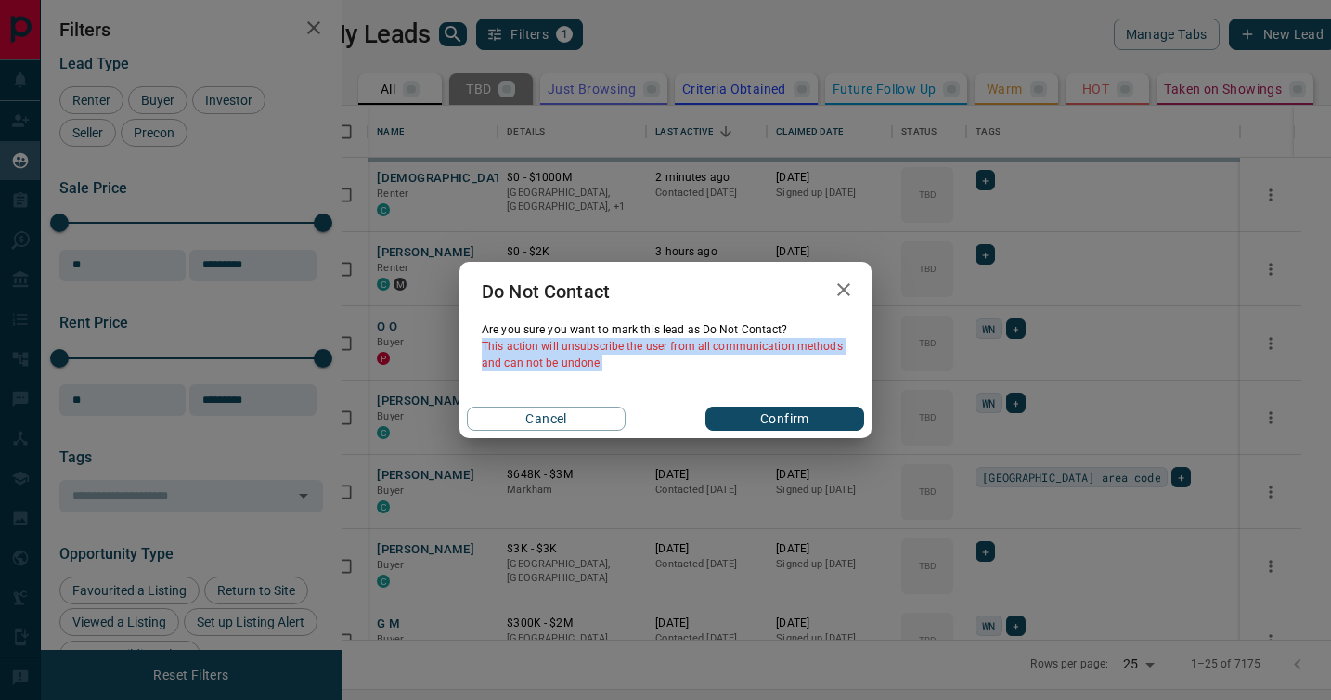
click at [970, 398] on div "Do Not Contact Are you sure you want to mark this lead as Do Not Contact ? This…" at bounding box center [665, 350] width 1331 height 700
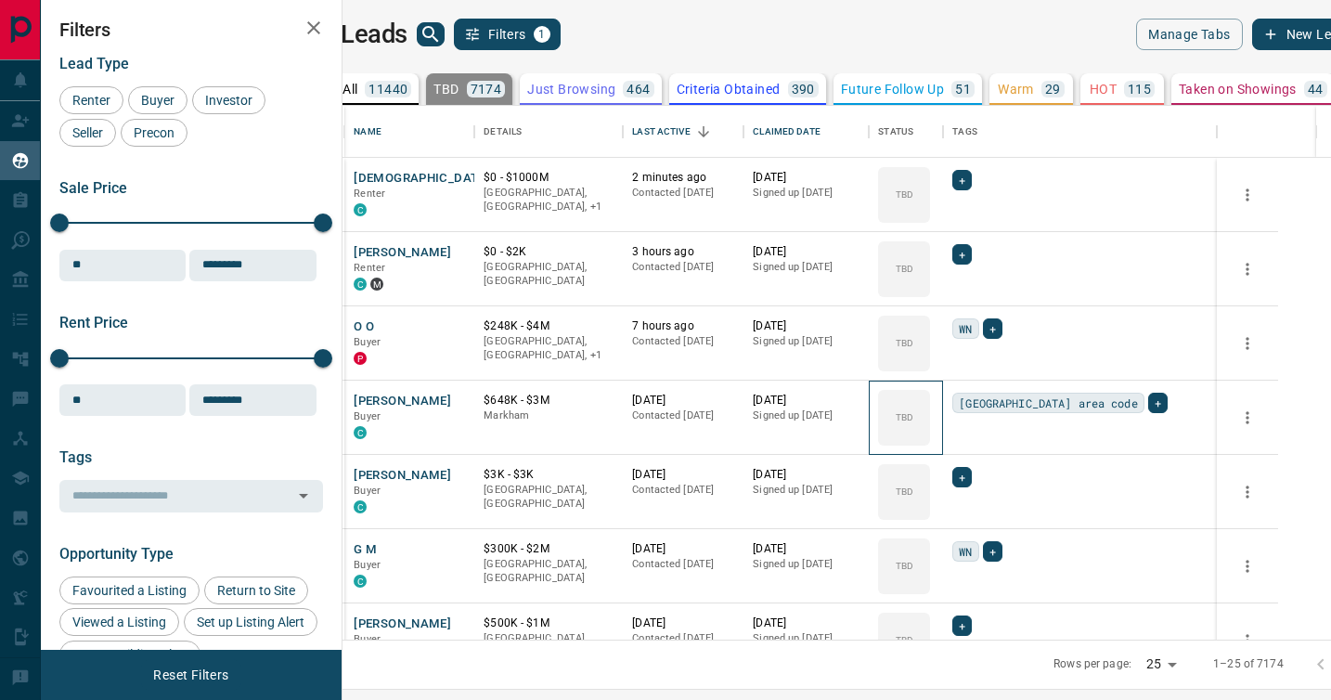
click at [0, 0] on icon at bounding box center [0, 0] width 0 height 0
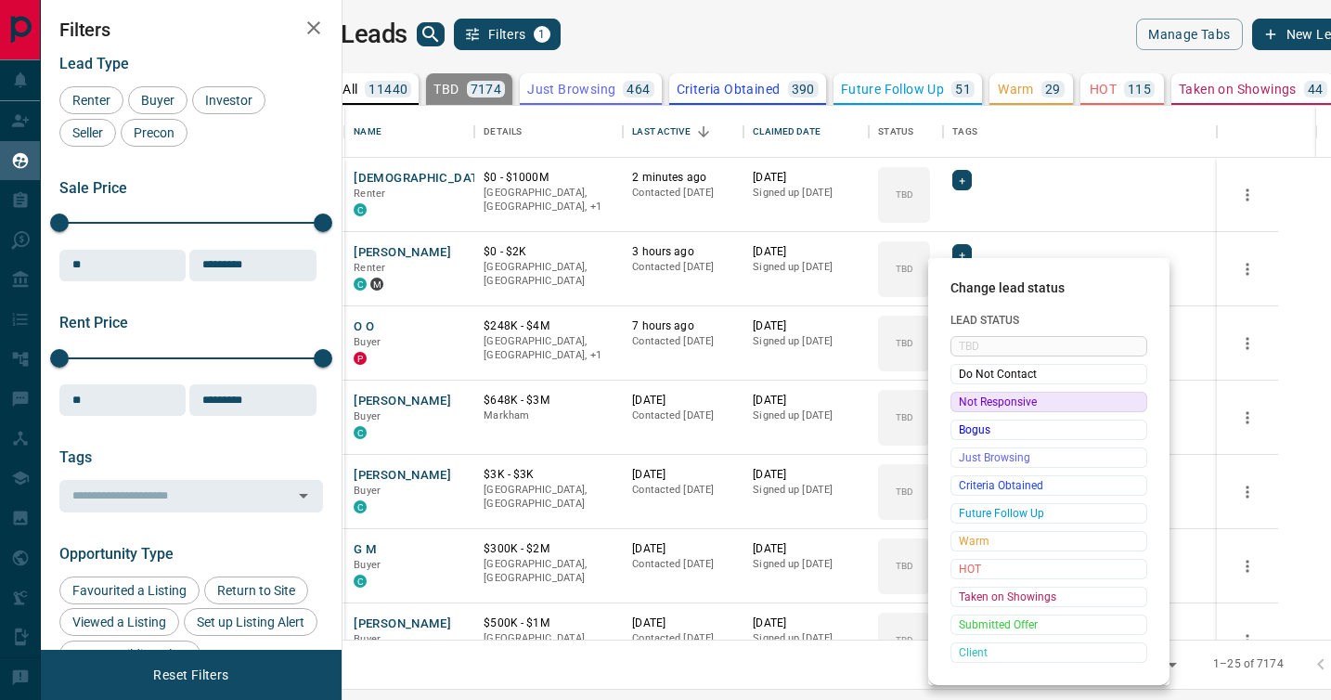
click at [970, 398] on span "Not Responsive" at bounding box center [1049, 402] width 180 height 19
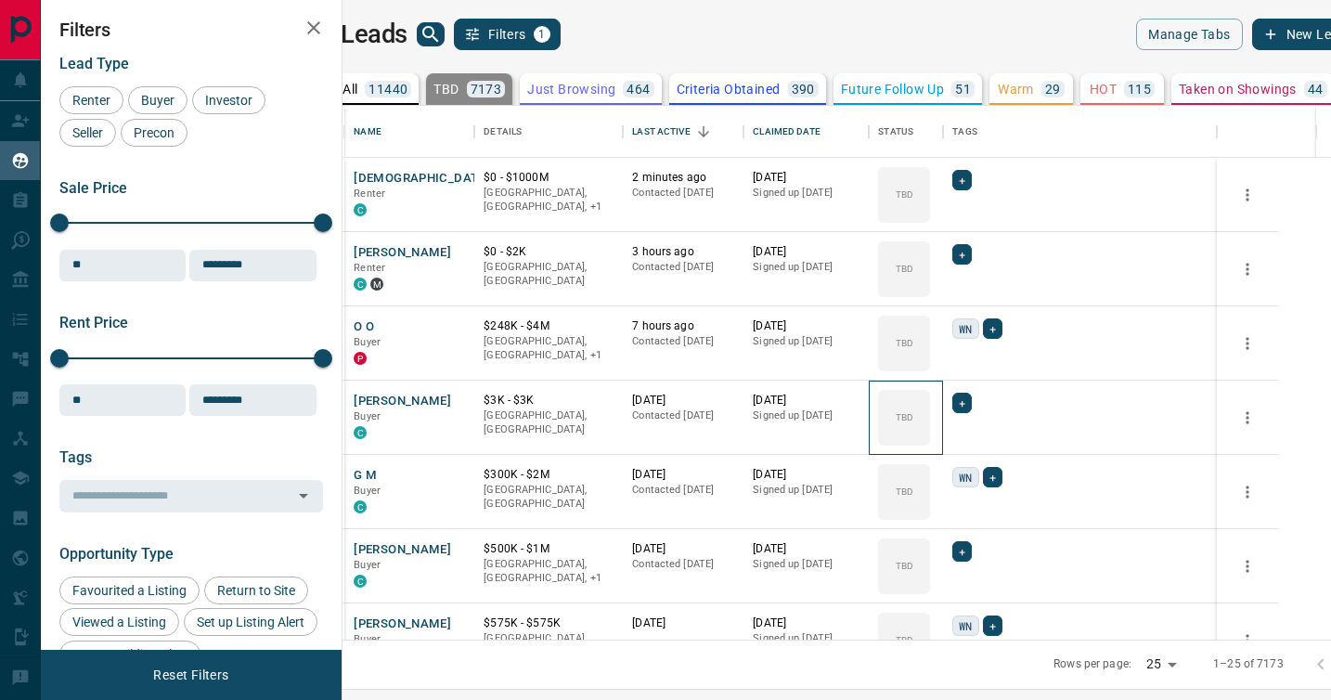
click at [0, 0] on icon at bounding box center [0, 0] width 0 height 0
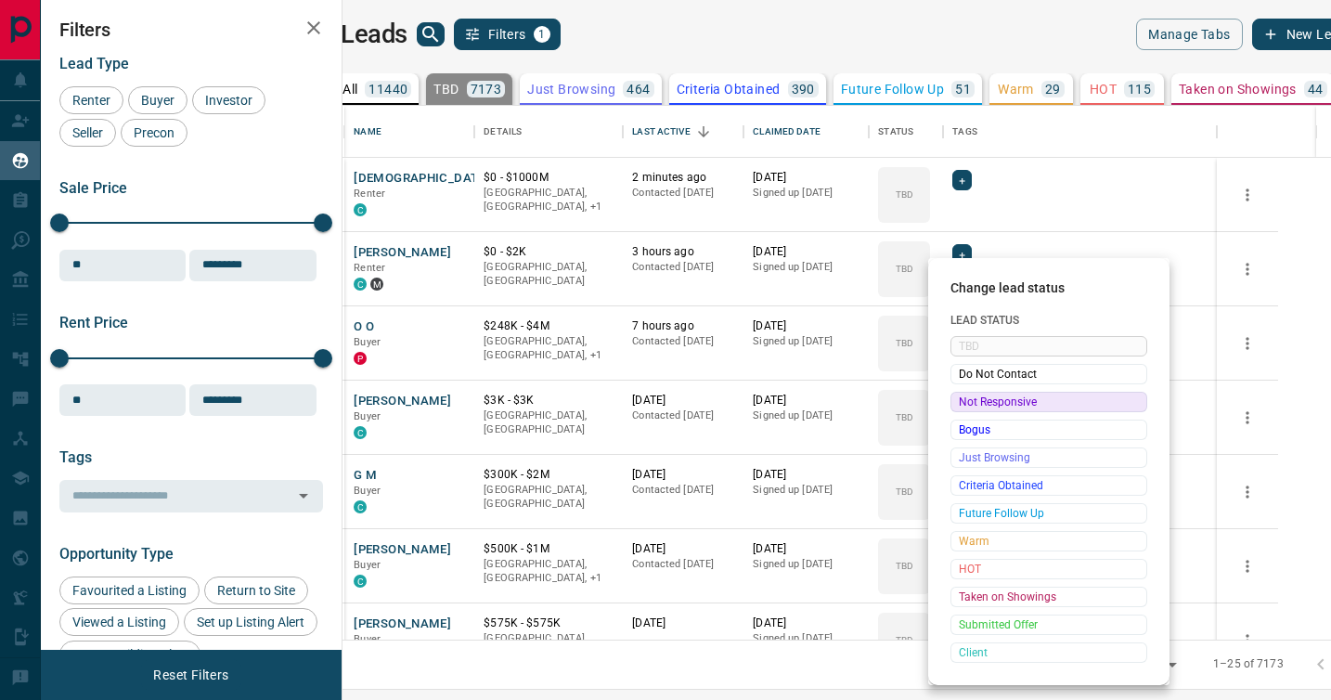
click at [970, 398] on span "Not Responsive" at bounding box center [1049, 402] width 180 height 19
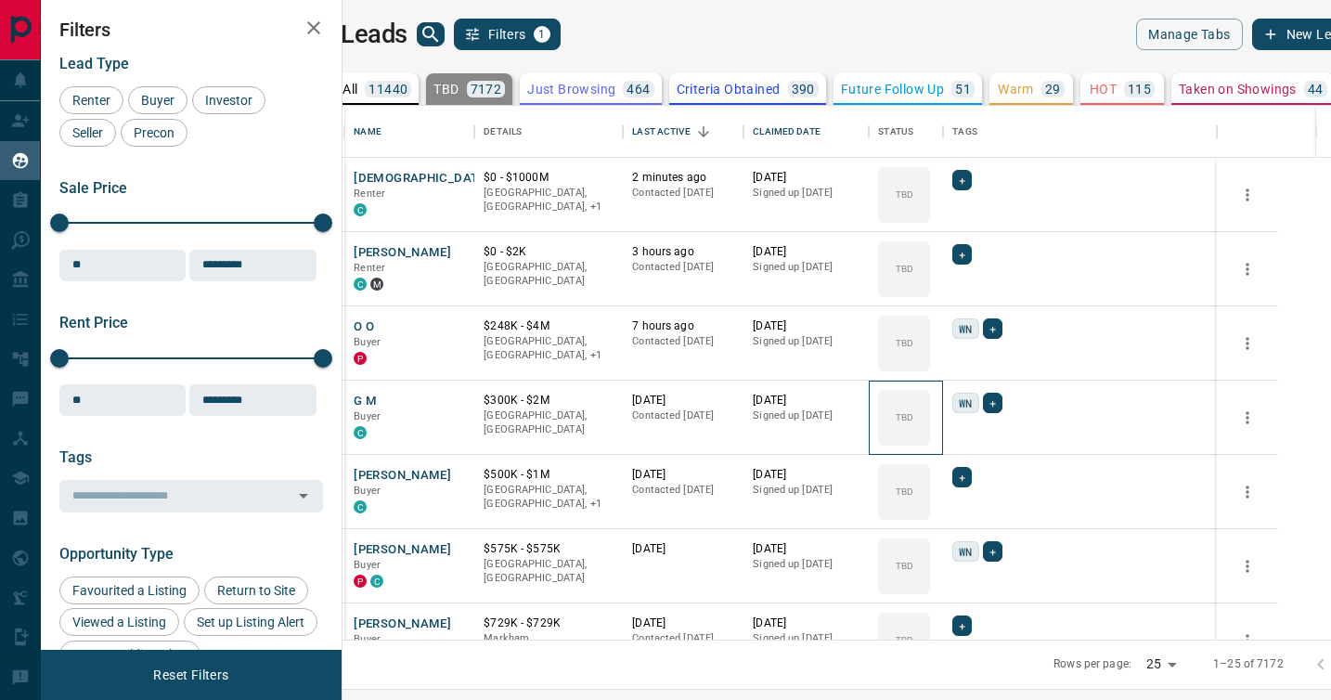
click at [0, 0] on icon at bounding box center [0, 0] width 0 height 0
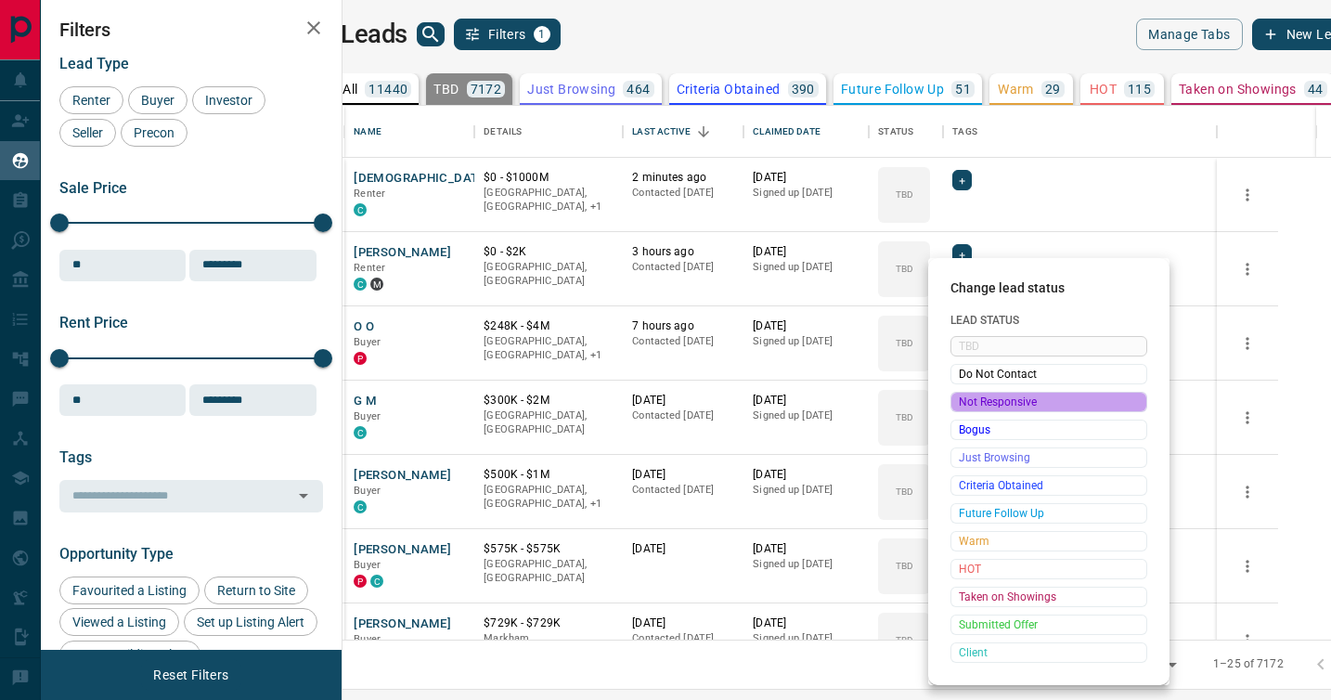
click at [970, 398] on span "Not Responsive" at bounding box center [1049, 402] width 180 height 19
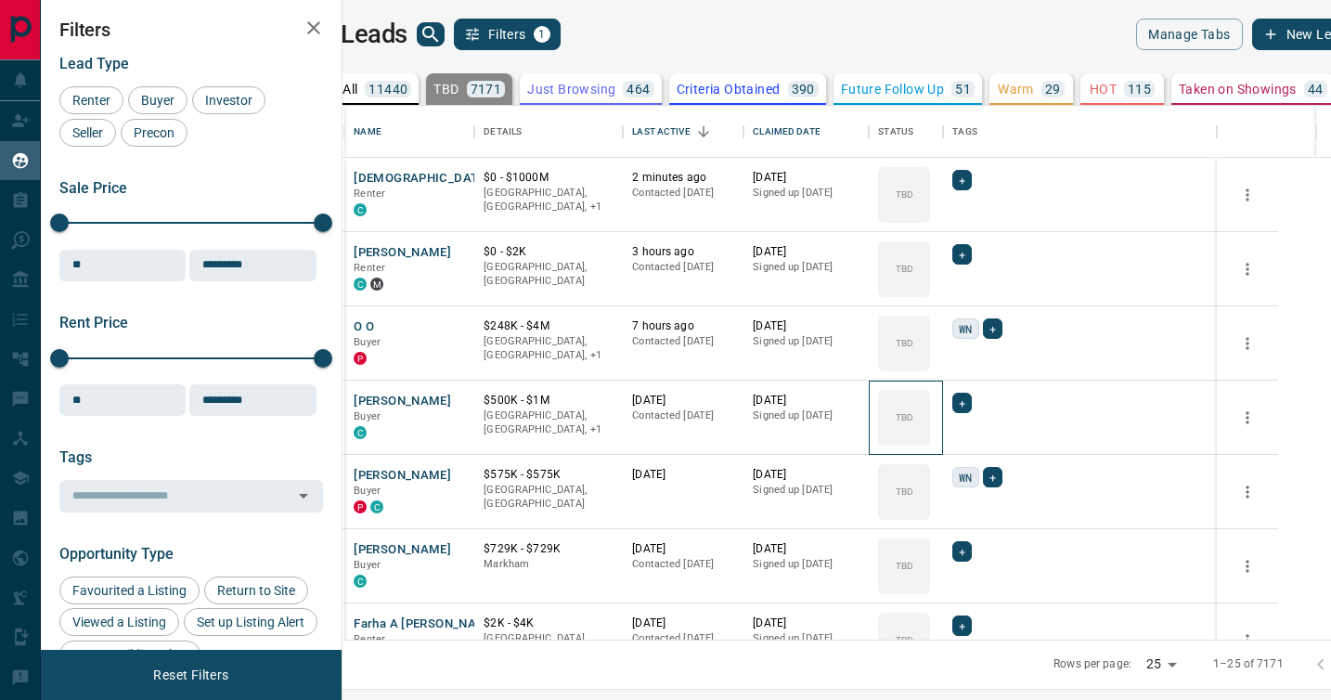
click at [0, 0] on icon at bounding box center [0, 0] width 0 height 0
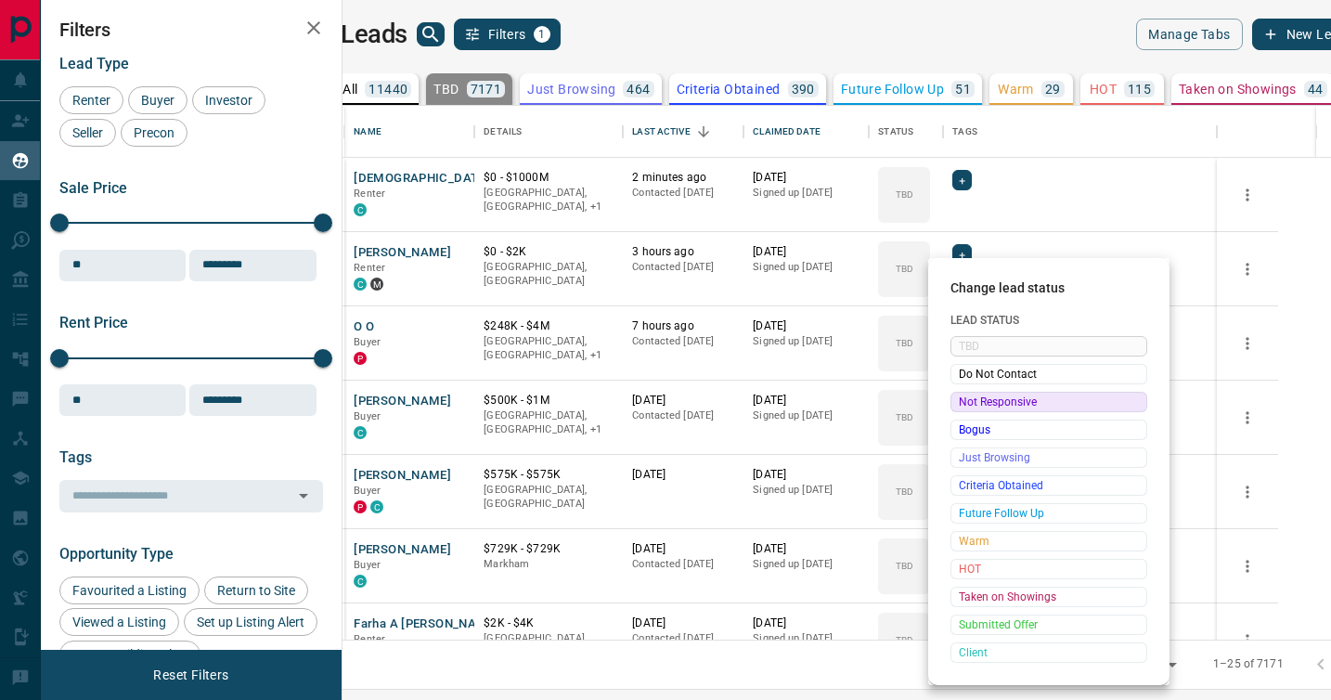
click at [970, 398] on span "Not Responsive" at bounding box center [1049, 402] width 180 height 19
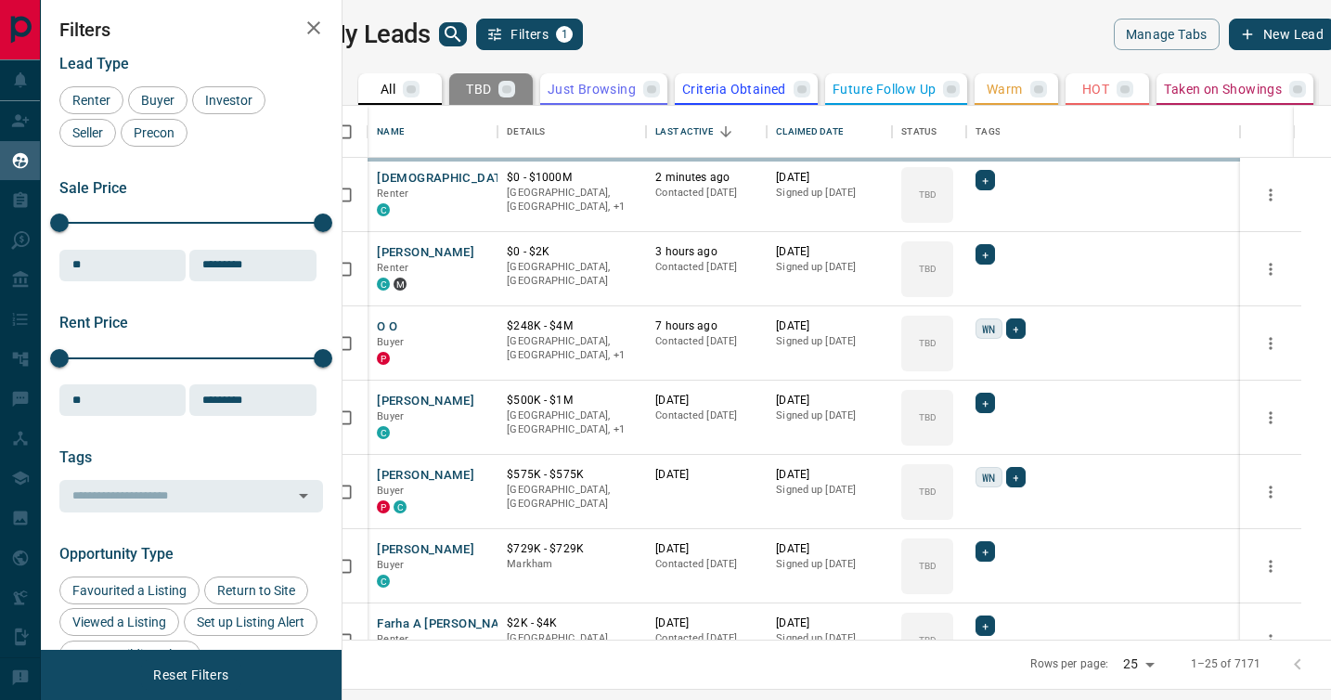
click at [970, 398] on div "TBD Do Not Contact Not Responsive Bogus Just Browsing Criteria Obtained Future …" at bounding box center [1019, 475] width 148 height 184
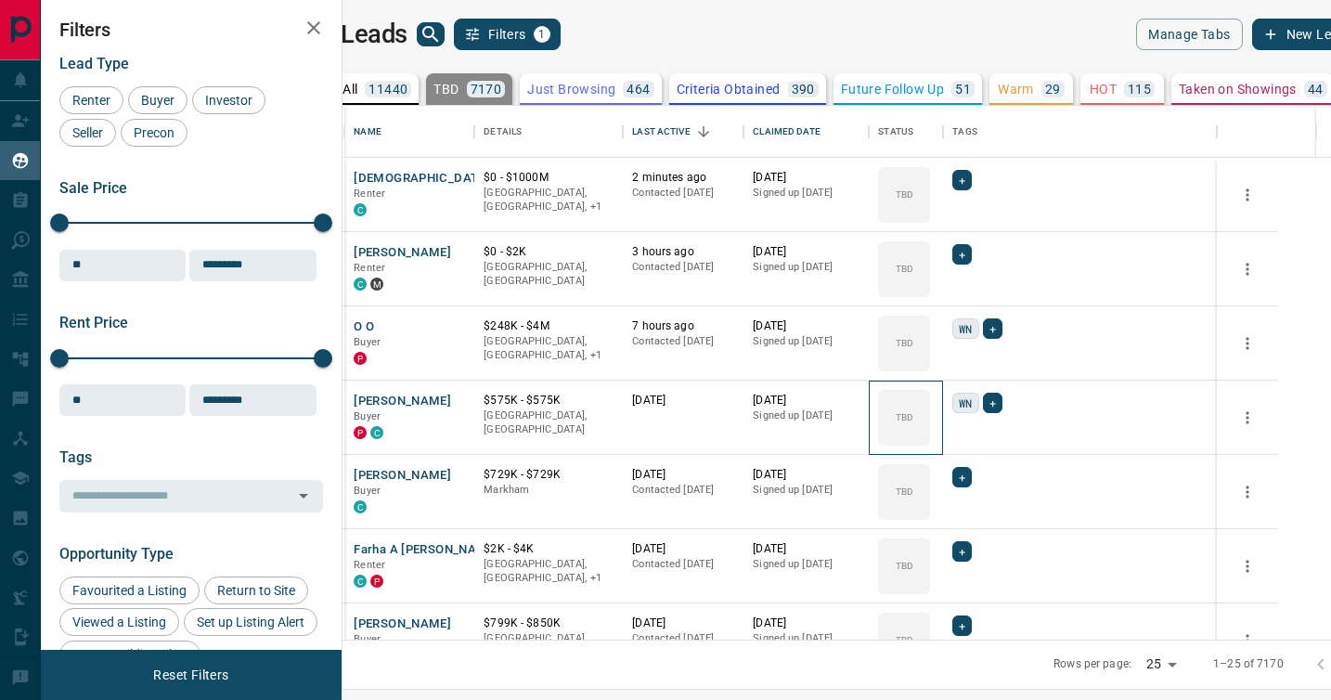
click at [0, 0] on icon at bounding box center [0, 0] width 0 height 0
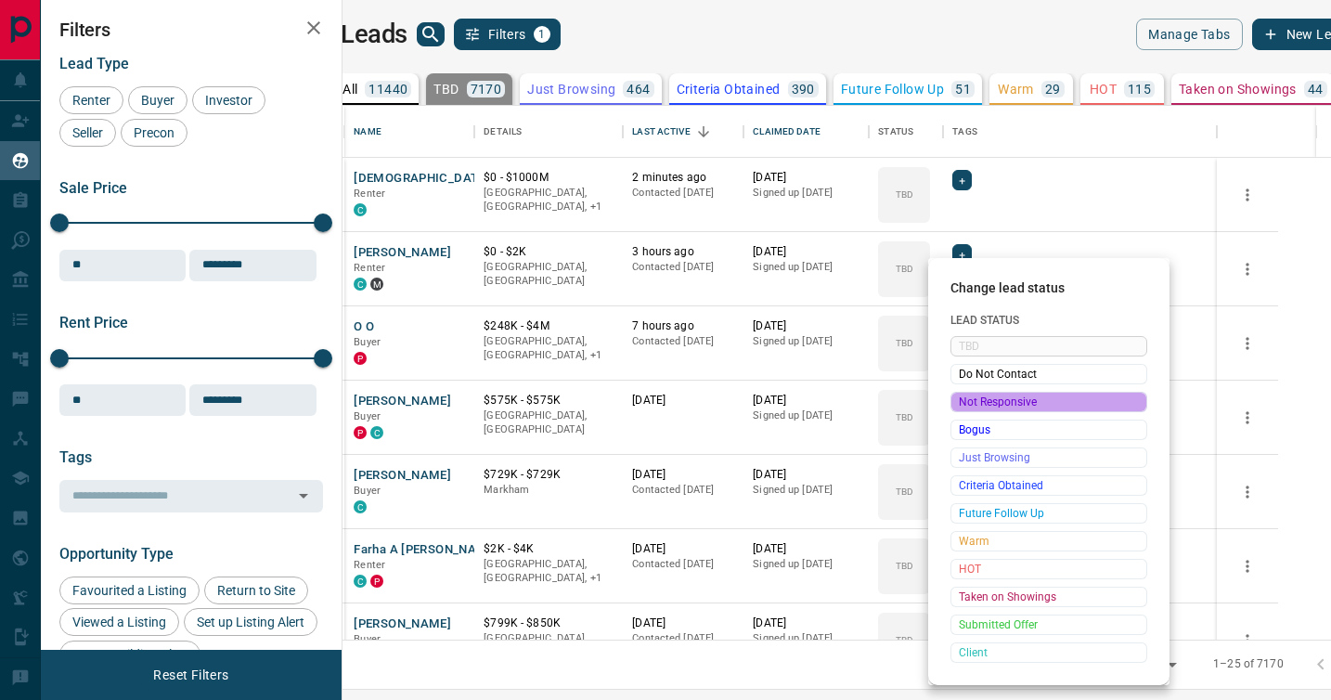
click at [970, 398] on span "Not Responsive" at bounding box center [1049, 402] width 180 height 19
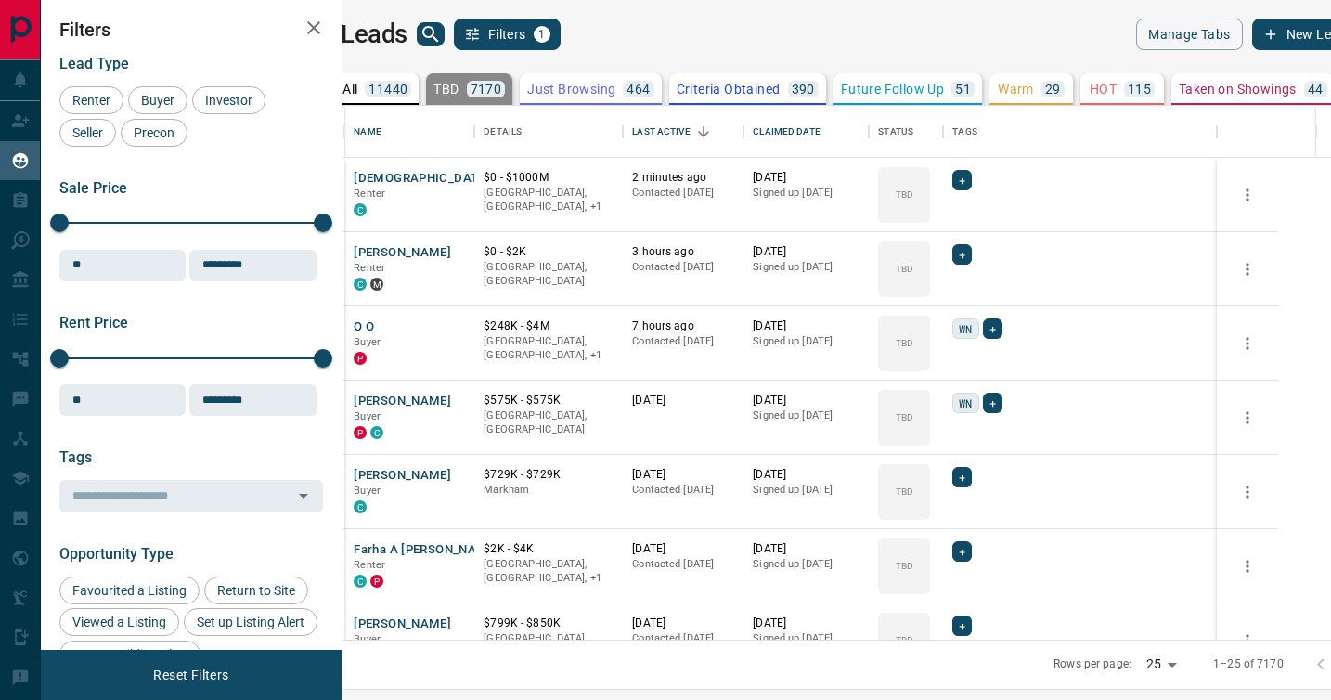
click at [970, 398] on div "TBD Do Not Contact Not Responsive Bogus Just Browsing Criteria Obtained Future …" at bounding box center [1019, 475] width 148 height 184
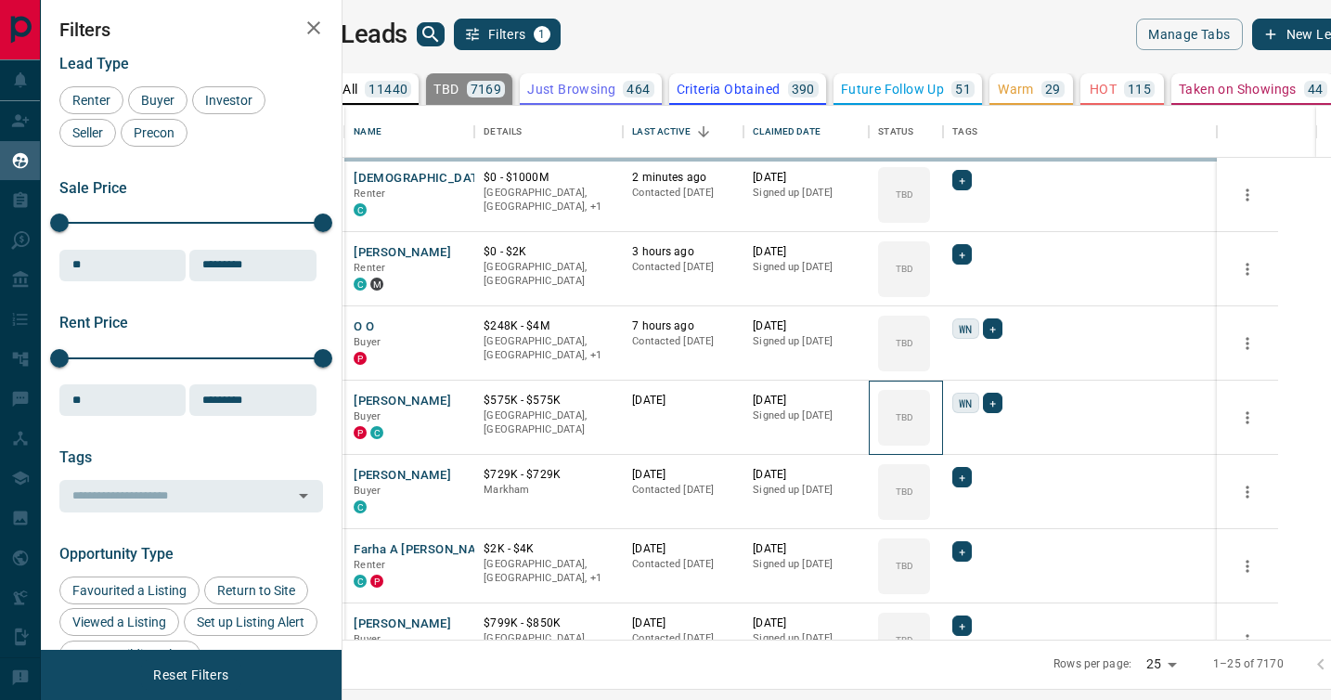
click at [0, 0] on icon at bounding box center [0, 0] width 0 height 0
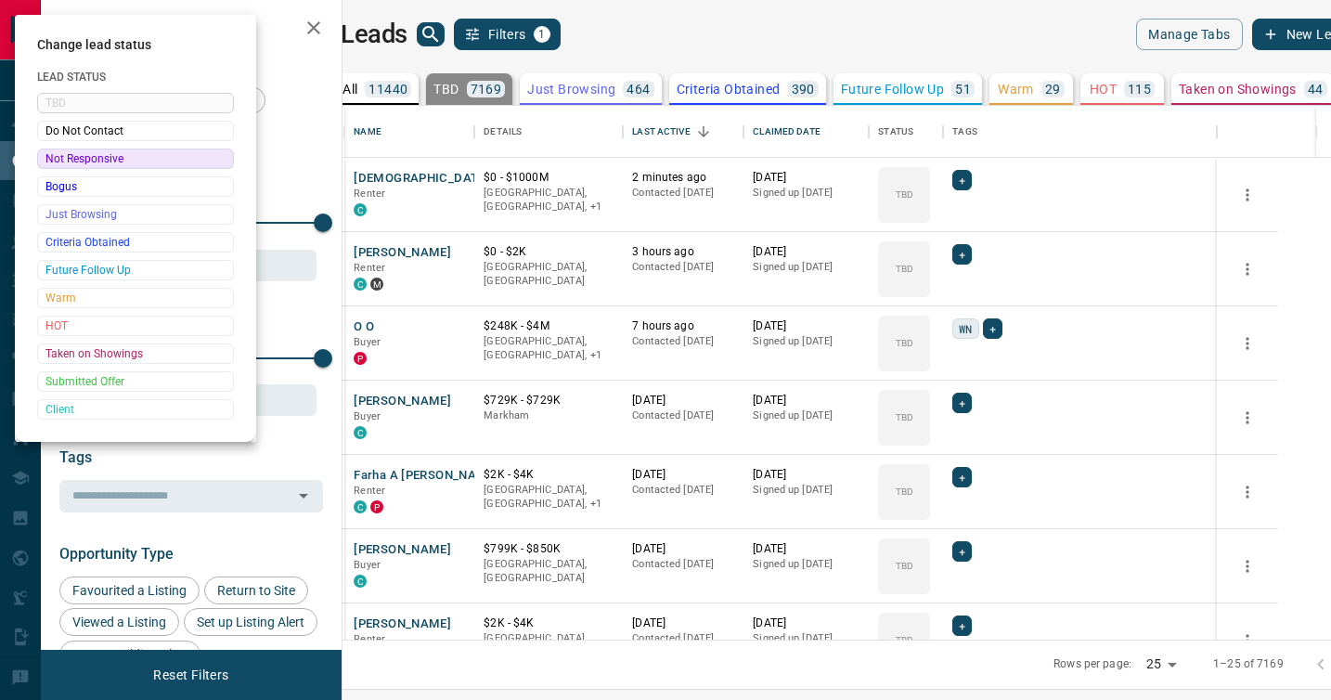
click at [970, 398] on div at bounding box center [665, 350] width 1331 height 700
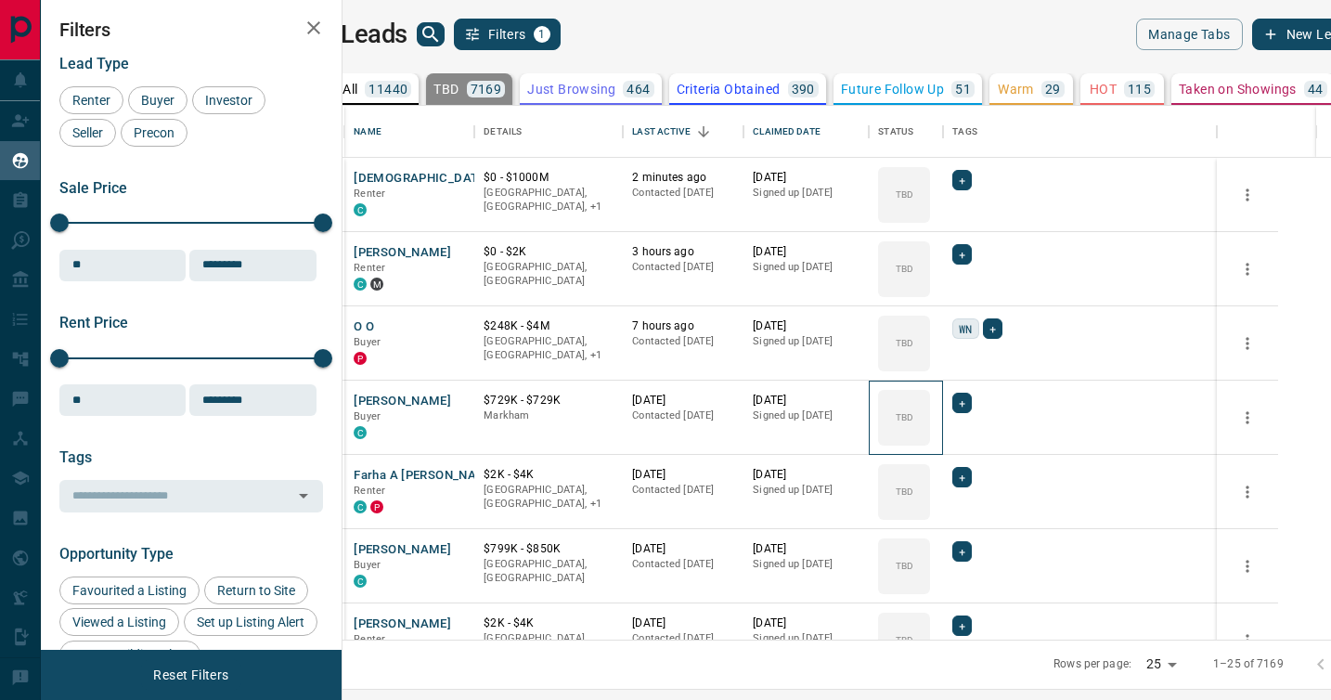
click at [930, 398] on div "TBD" at bounding box center [904, 418] width 52 height 56
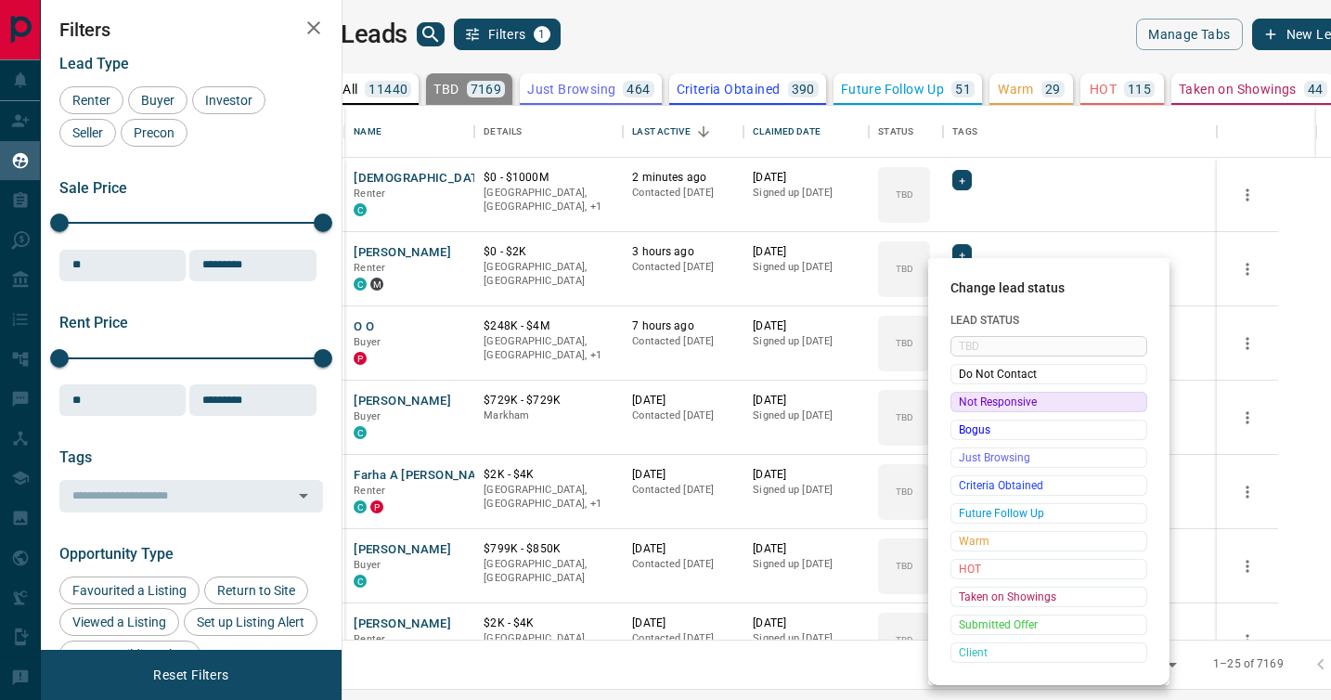
click at [970, 398] on span "Not Responsive" at bounding box center [1049, 402] width 180 height 19
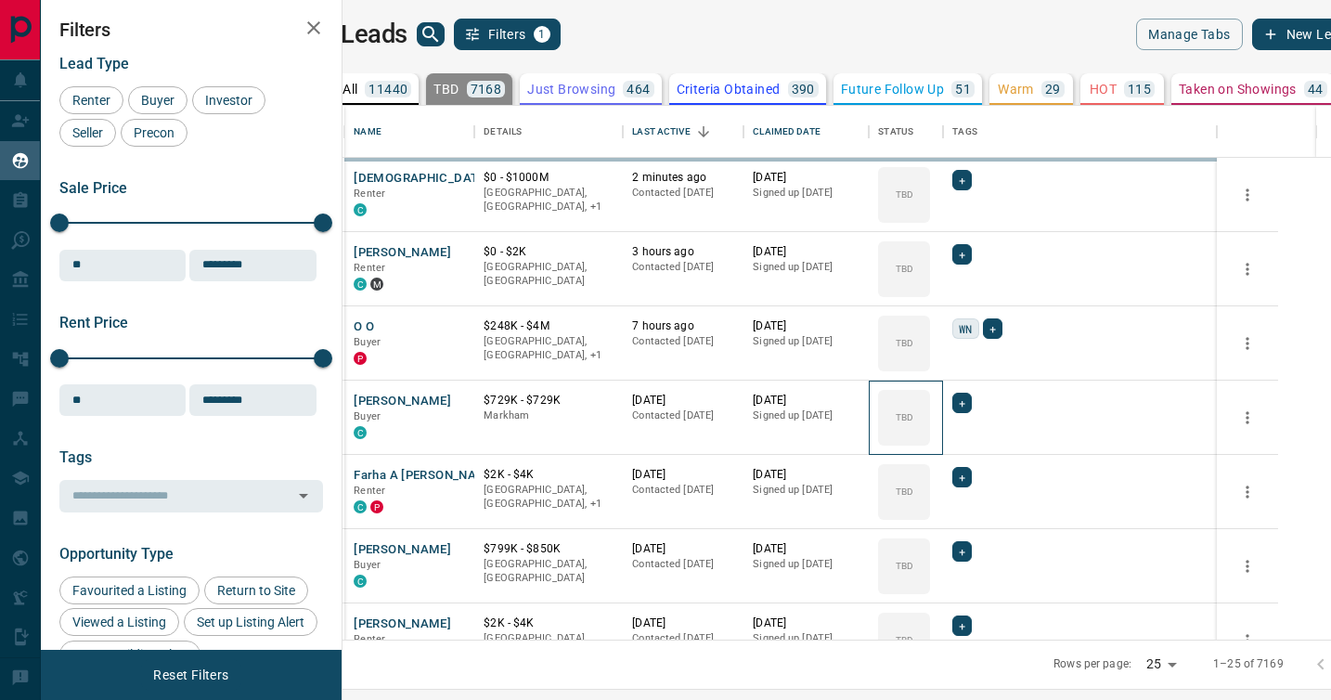
click at [930, 398] on div "TBD" at bounding box center [904, 418] width 52 height 56
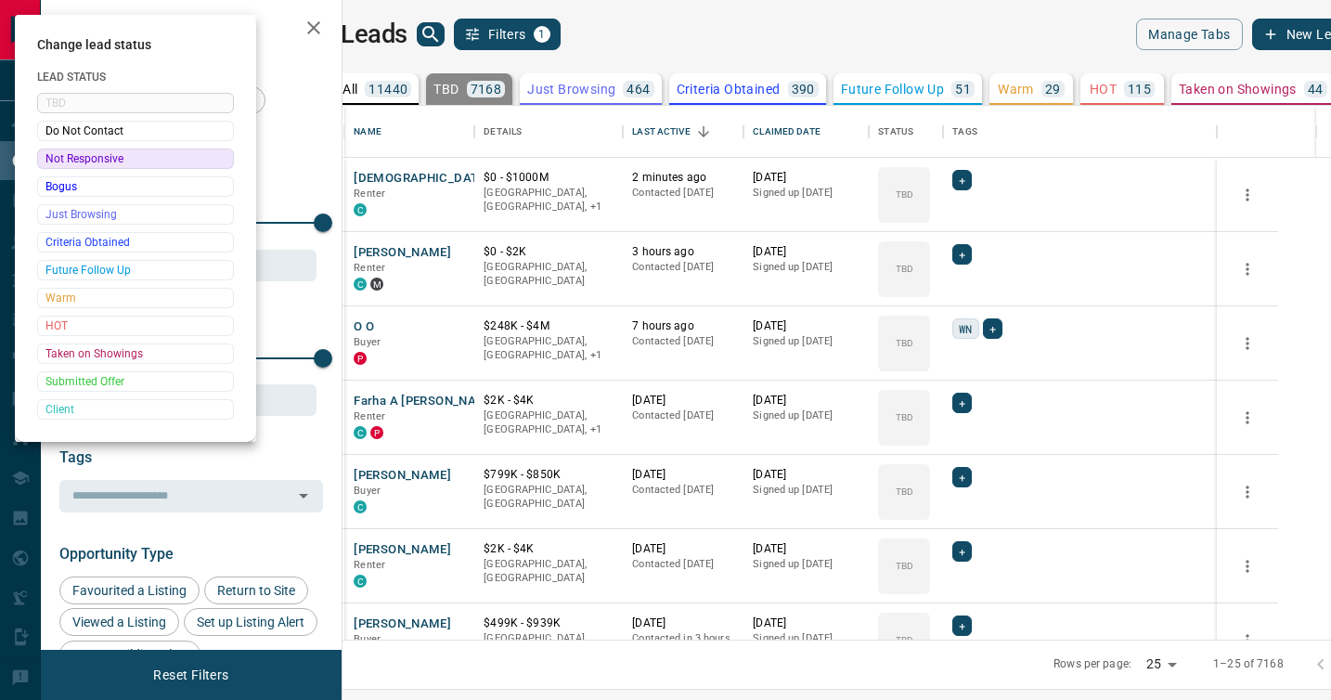
click at [970, 398] on div at bounding box center [665, 350] width 1331 height 700
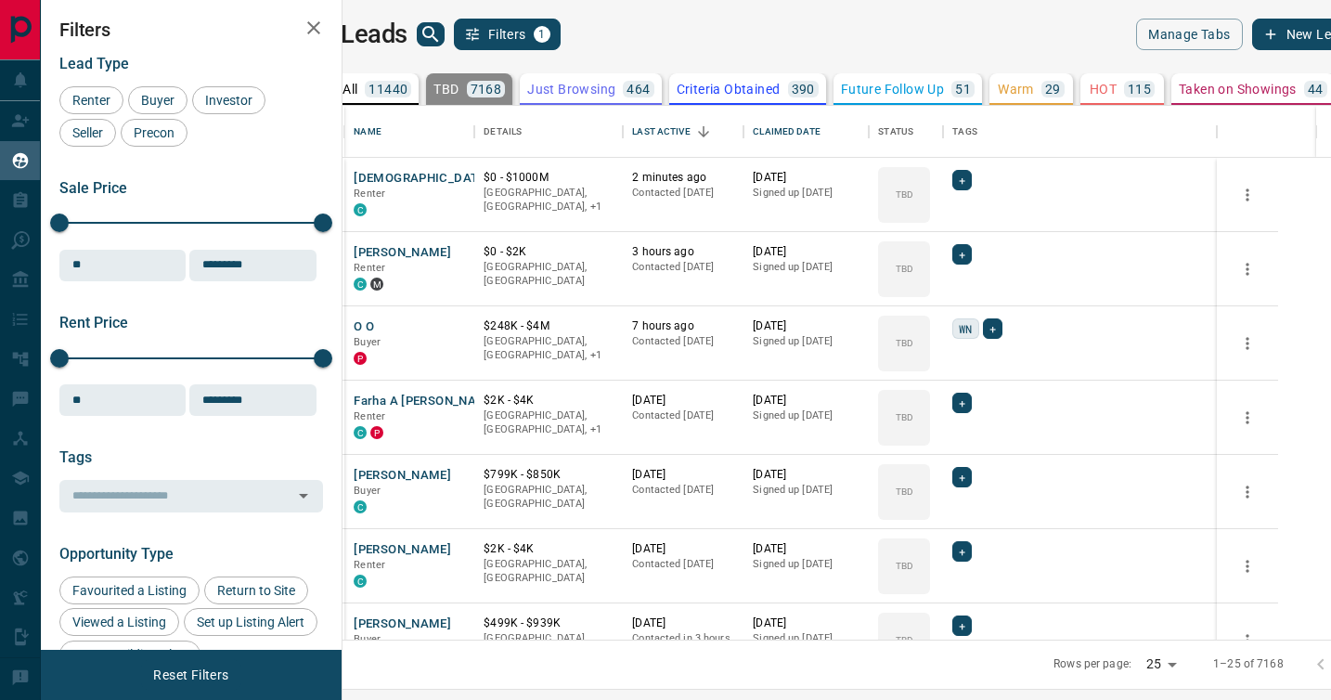
click at [970, 398] on body "Lead Transfers Claim Leads My Leads Tasks Opportunities Deals Campaigns Automat…" at bounding box center [665, 338] width 1331 height 677
click at [0, 0] on icon at bounding box center [0, 0] width 0 height 0
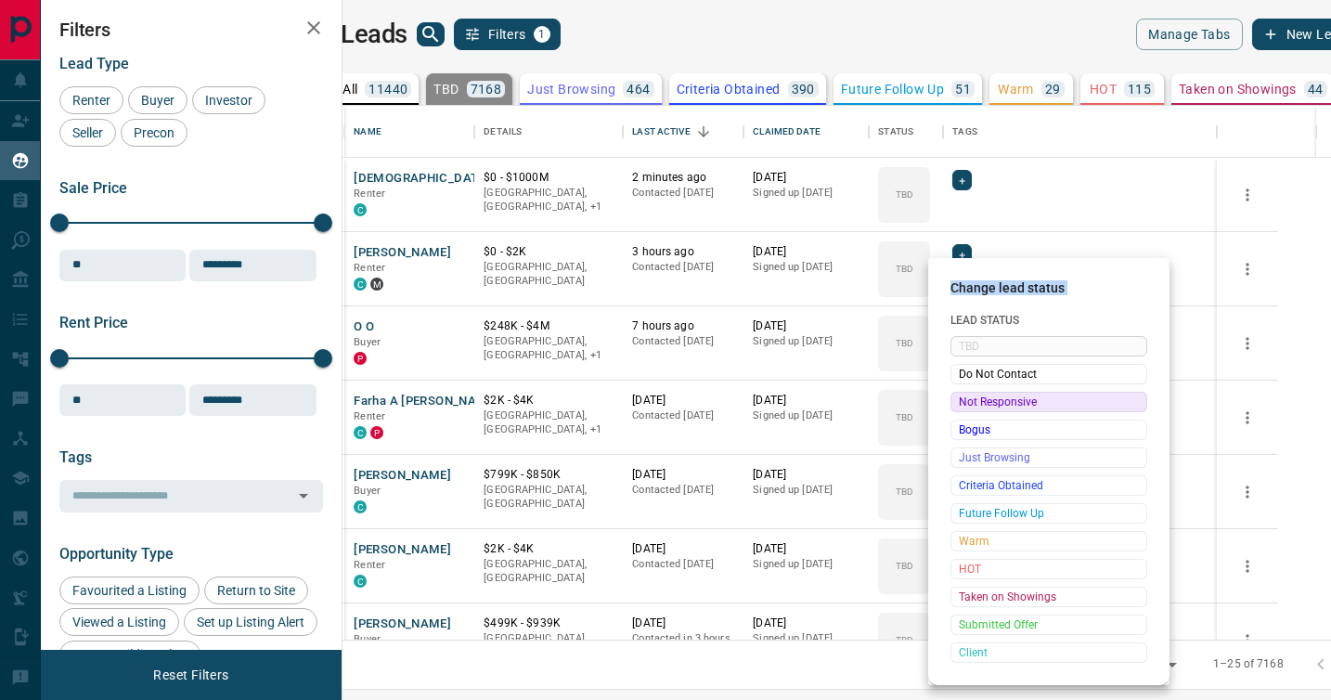
click at [970, 398] on span "Not Responsive" at bounding box center [1049, 402] width 180 height 19
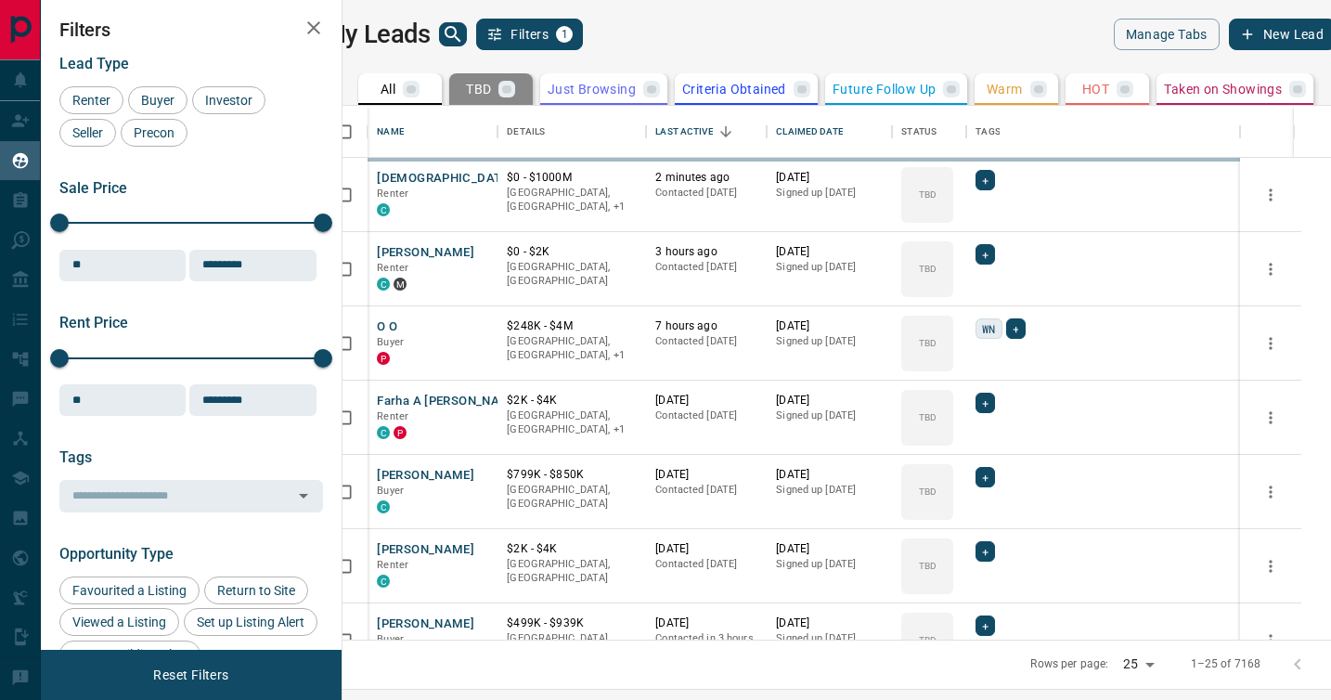
click at [970, 398] on div "TBD Do Not Contact Not Responsive Bogus Just Browsing Criteria Obtained Future …" at bounding box center [1019, 475] width 148 height 184
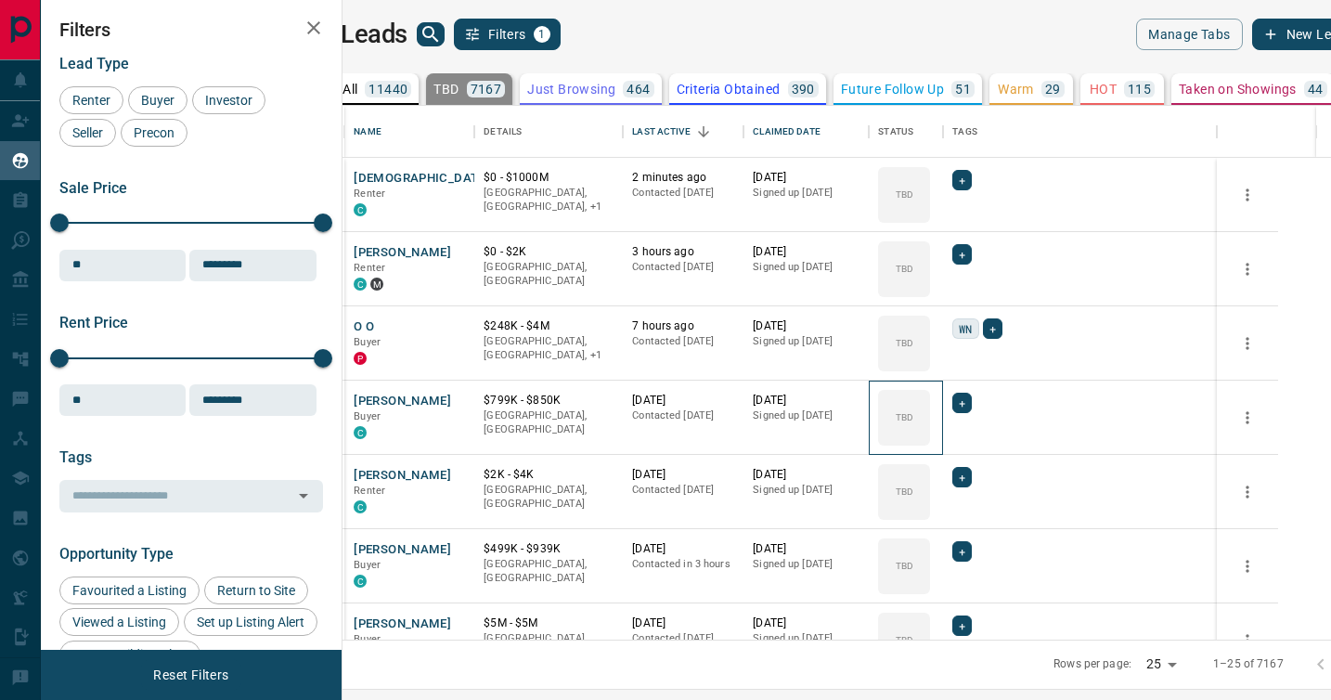
click at [0, 0] on icon at bounding box center [0, 0] width 0 height 0
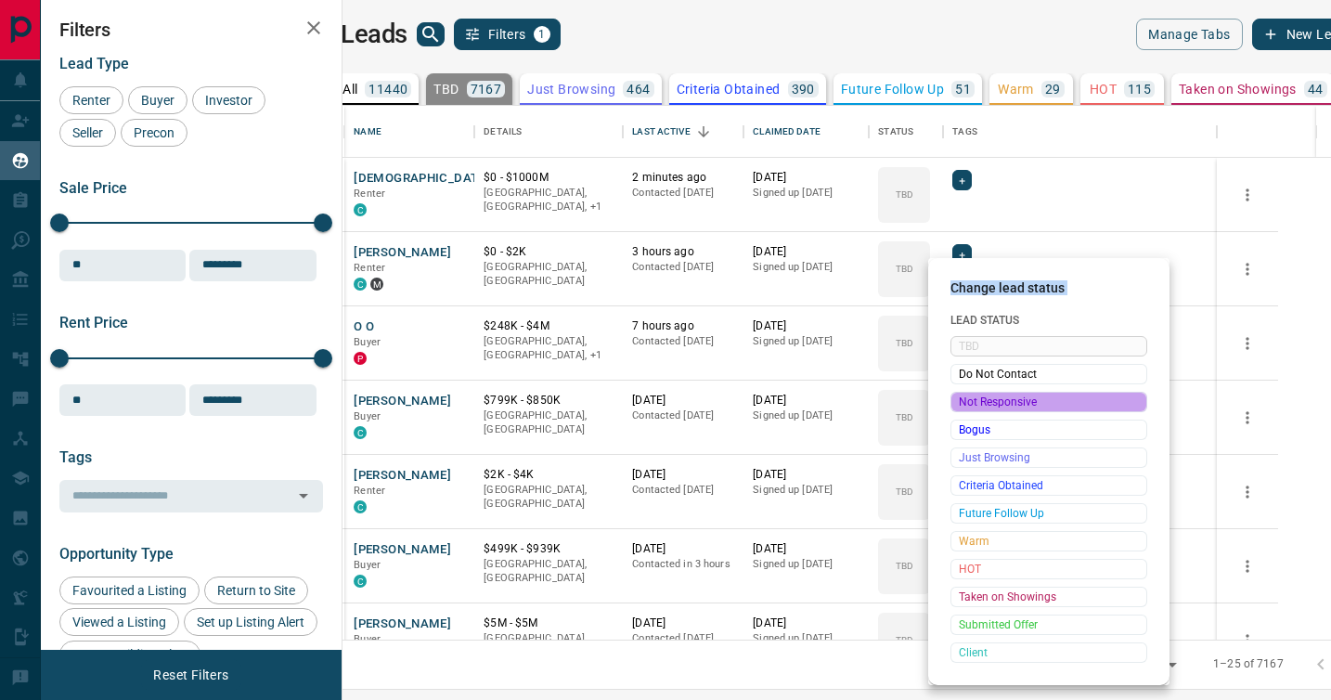
click at [970, 398] on span "Not Responsive" at bounding box center [1049, 402] width 180 height 19
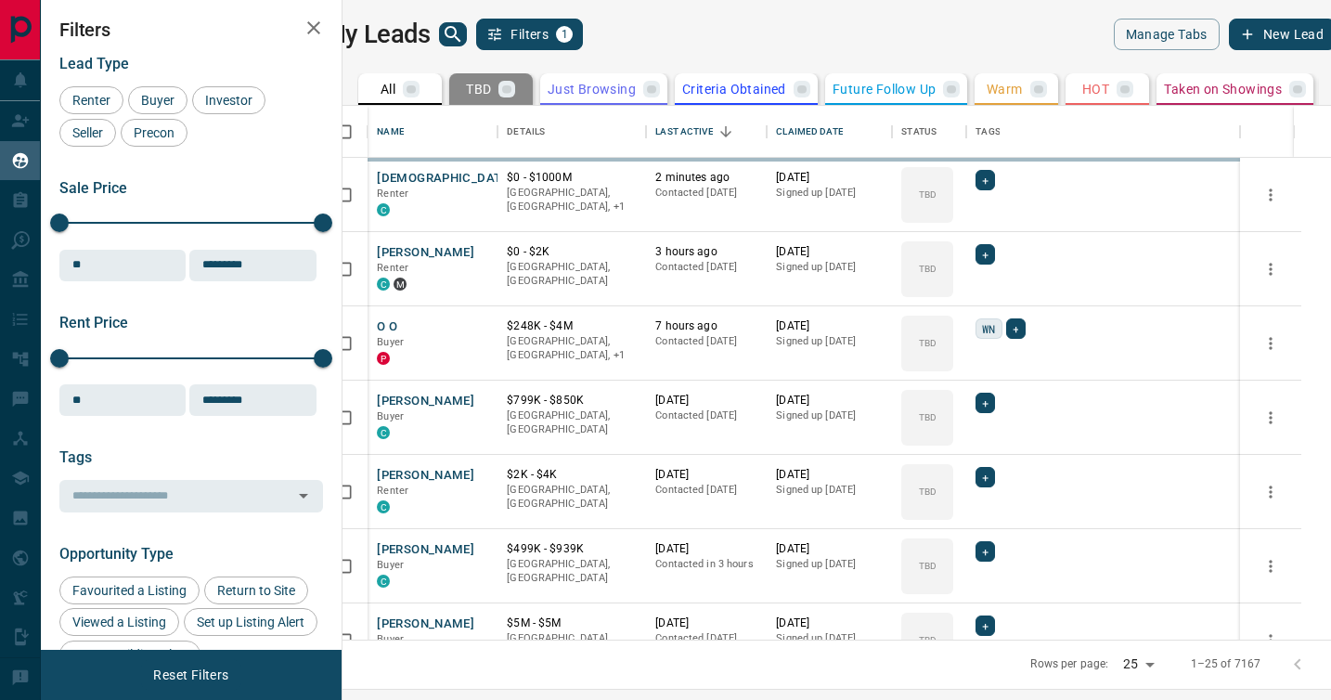
click at [970, 398] on div "TBD Do Not Contact Not Responsive Bogus Just Browsing Criteria Obtained Future …" at bounding box center [1019, 475] width 148 height 184
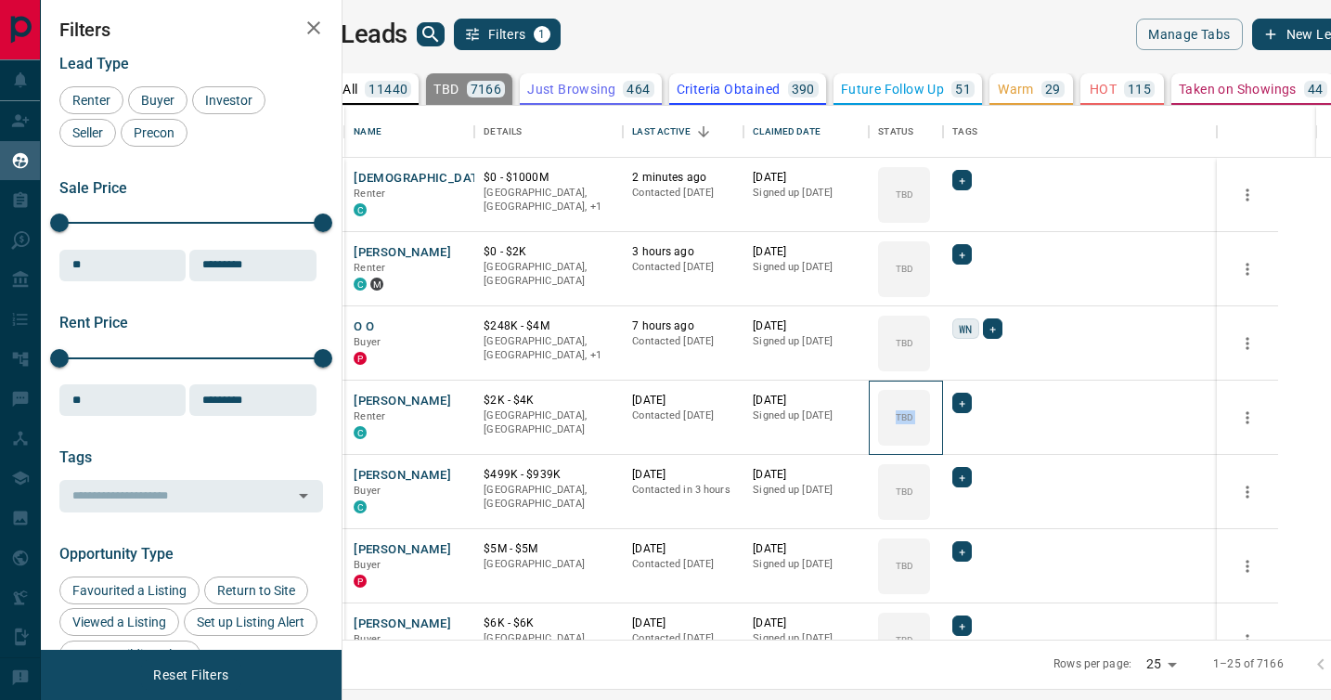
click at [930, 398] on div "TBD" at bounding box center [904, 418] width 52 height 56
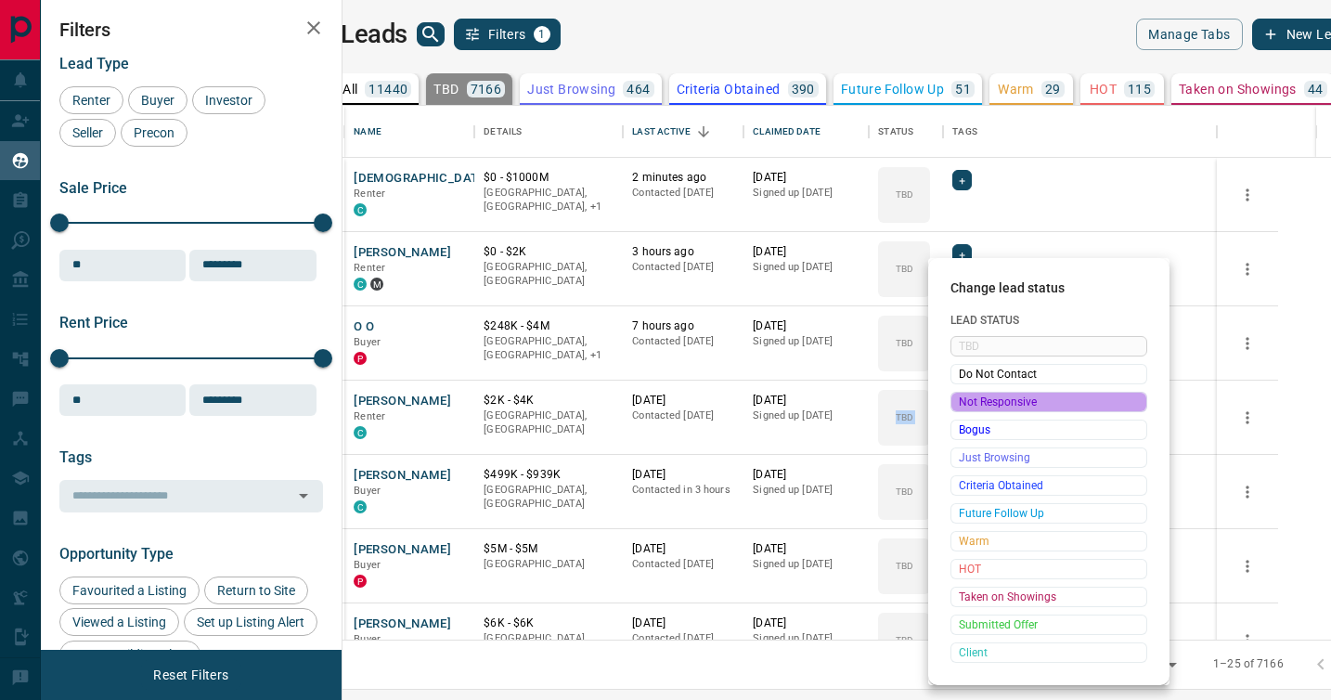
click at [970, 398] on span "Not Responsive" at bounding box center [1049, 402] width 180 height 19
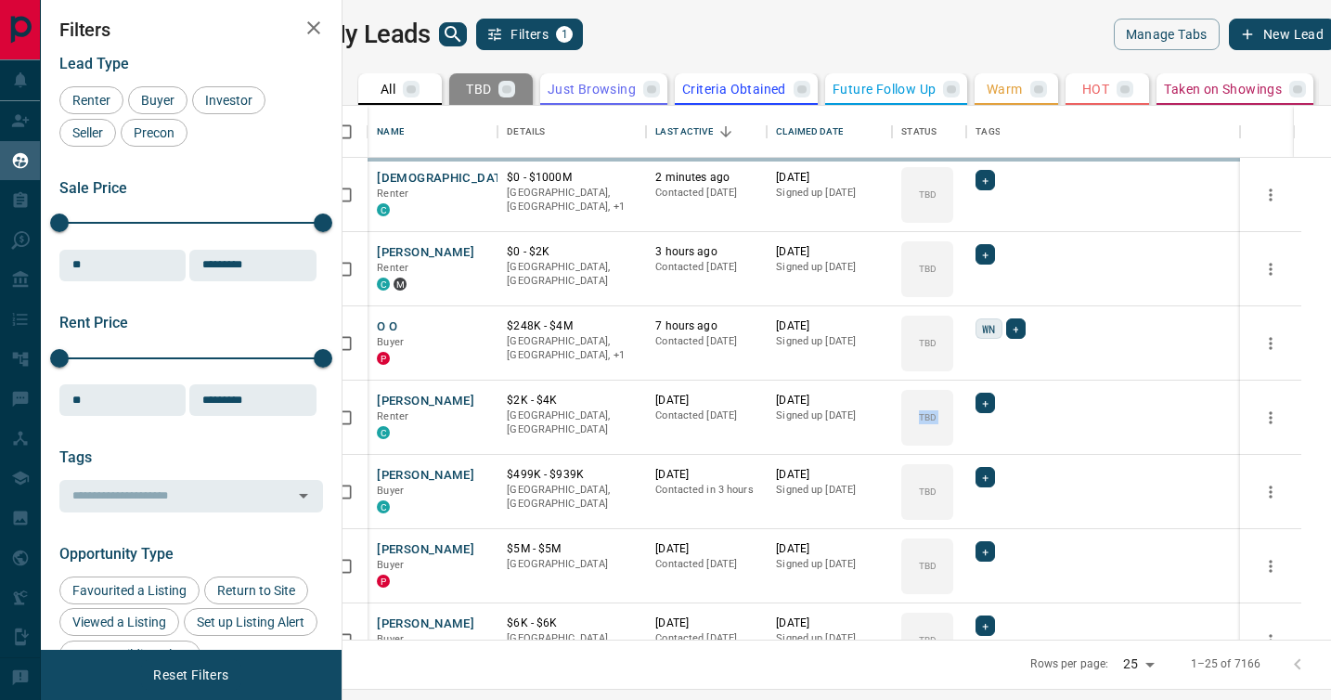
click at [970, 398] on div "TBD Do Not Contact Not Responsive Bogus Just Browsing Criteria Obtained Future …" at bounding box center [1019, 475] width 148 height 184
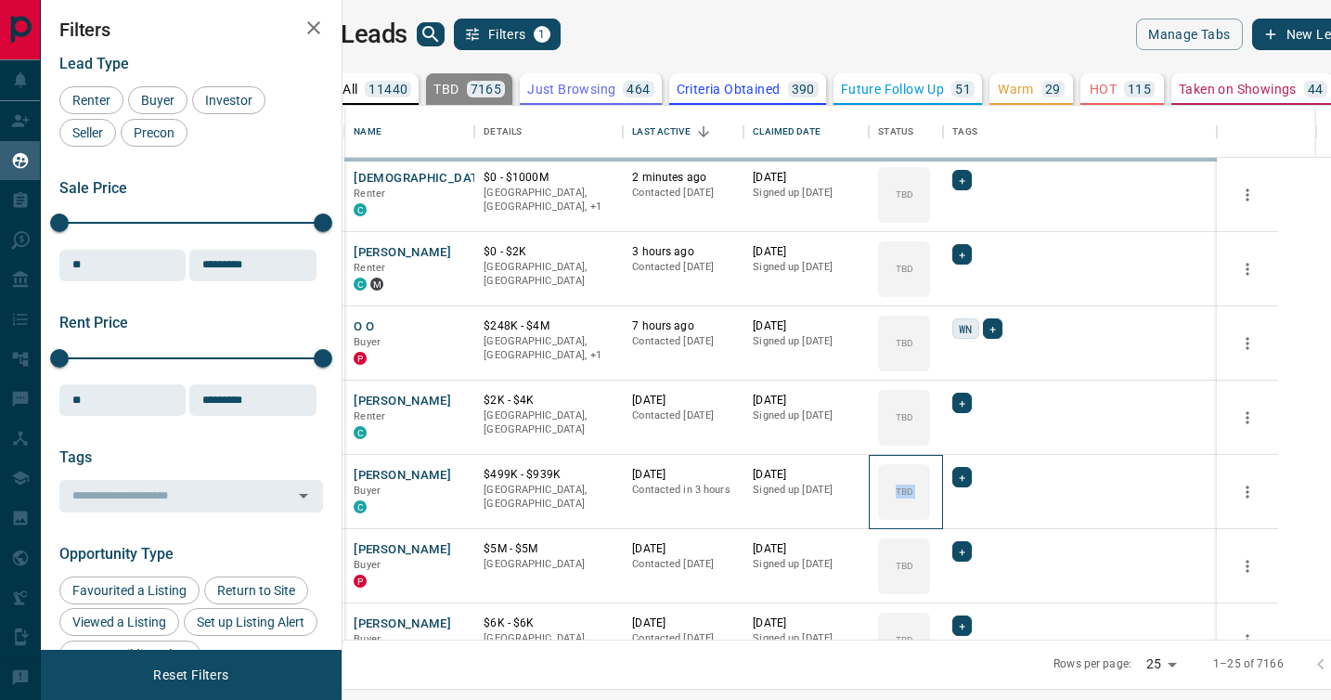
click at [930, 464] on div "TBD" at bounding box center [904, 492] width 52 height 56
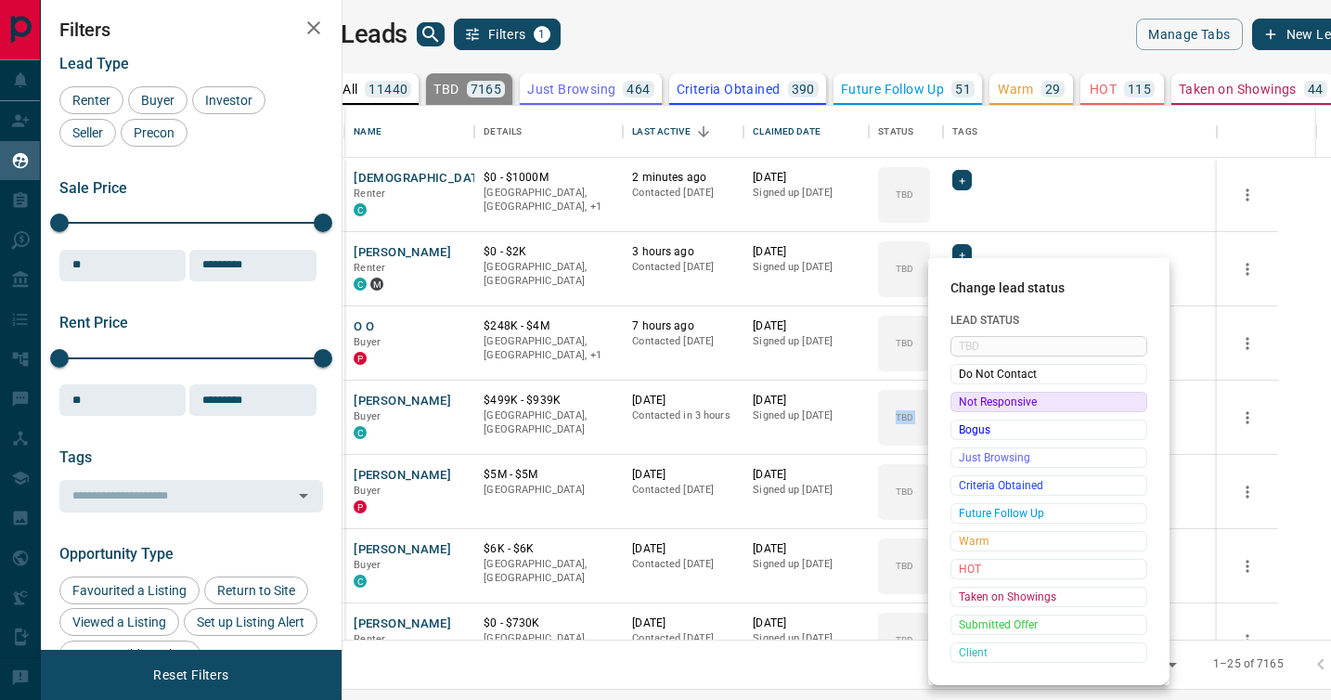
click at [970, 398] on span "Not Responsive" at bounding box center [1049, 402] width 180 height 19
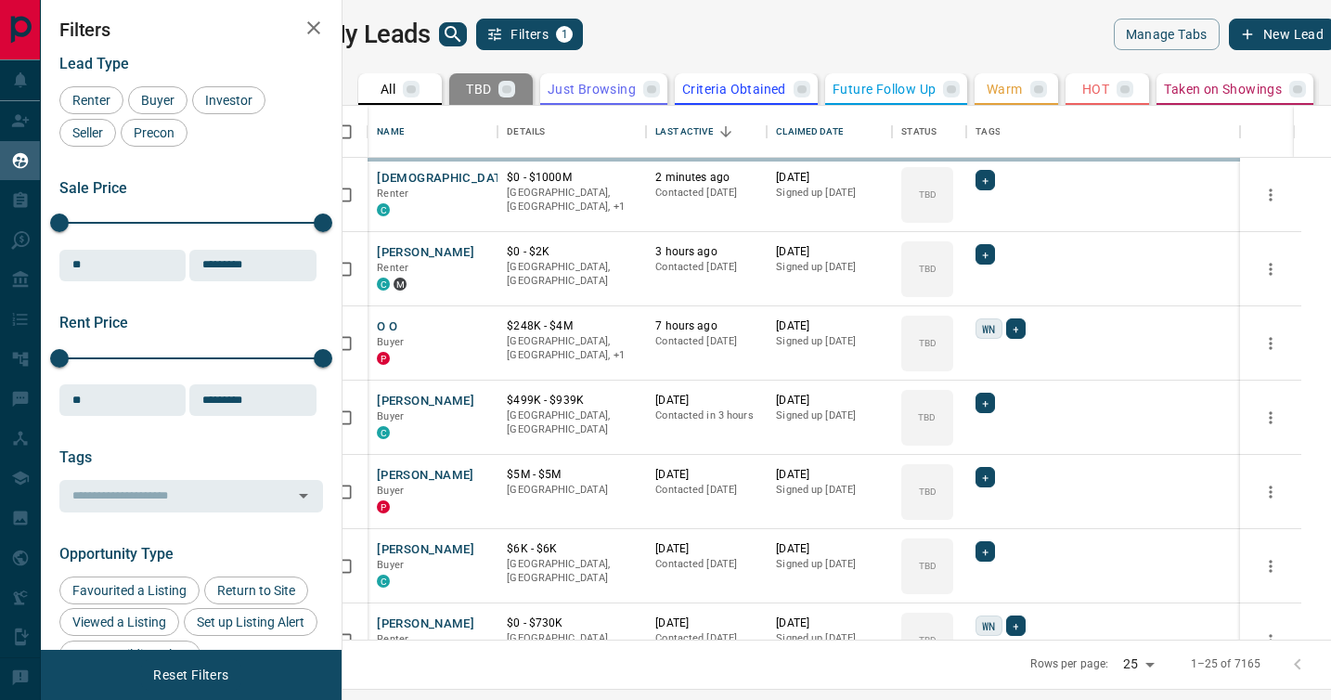
click at [970, 398] on body "Lead Transfers Claim Leads My Leads Tasks Opportunities Deals Campaigns Automat…" at bounding box center [665, 338] width 1331 height 677
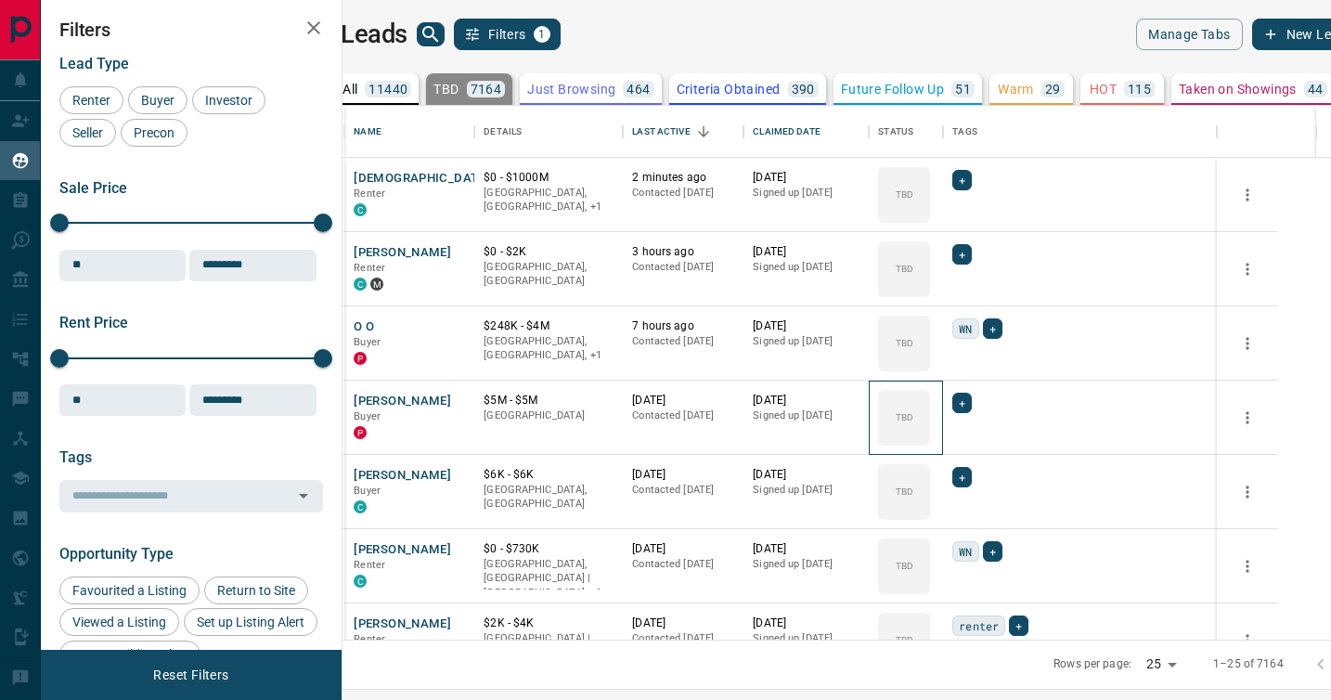
click at [0, 0] on icon at bounding box center [0, 0] width 0 height 0
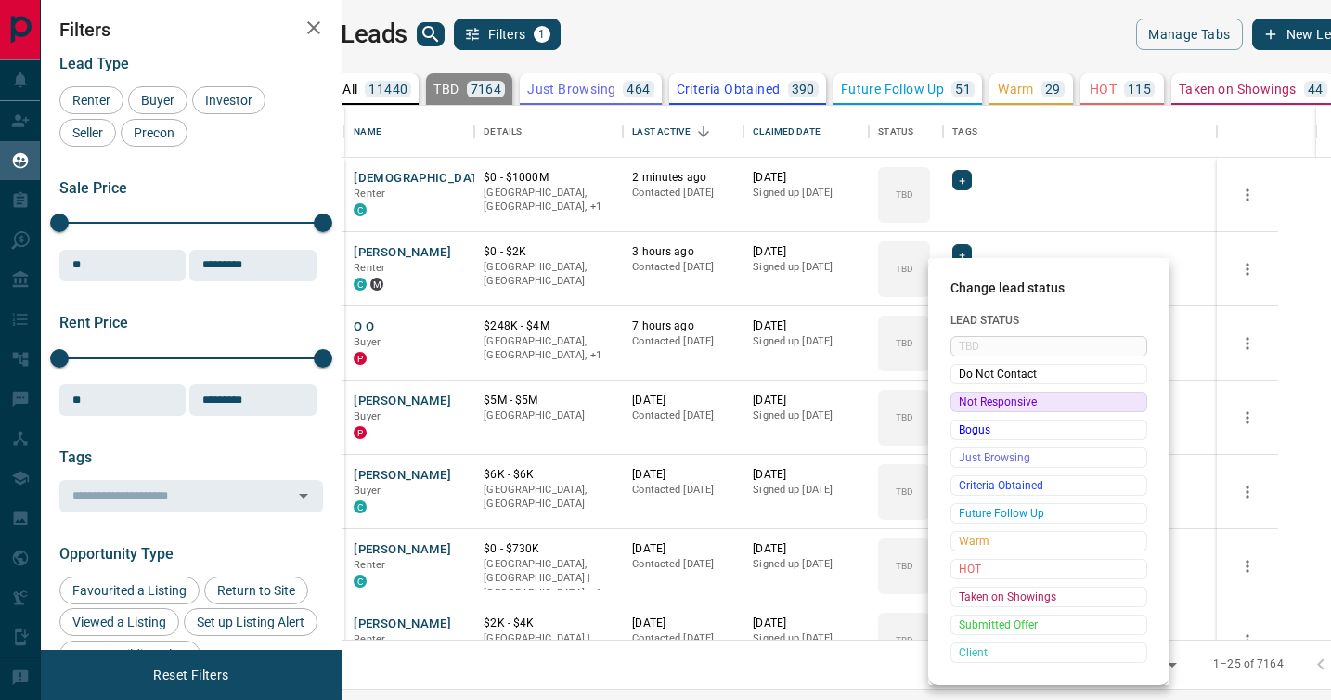
click at [985, 403] on span "Not Responsive" at bounding box center [1049, 402] width 180 height 19
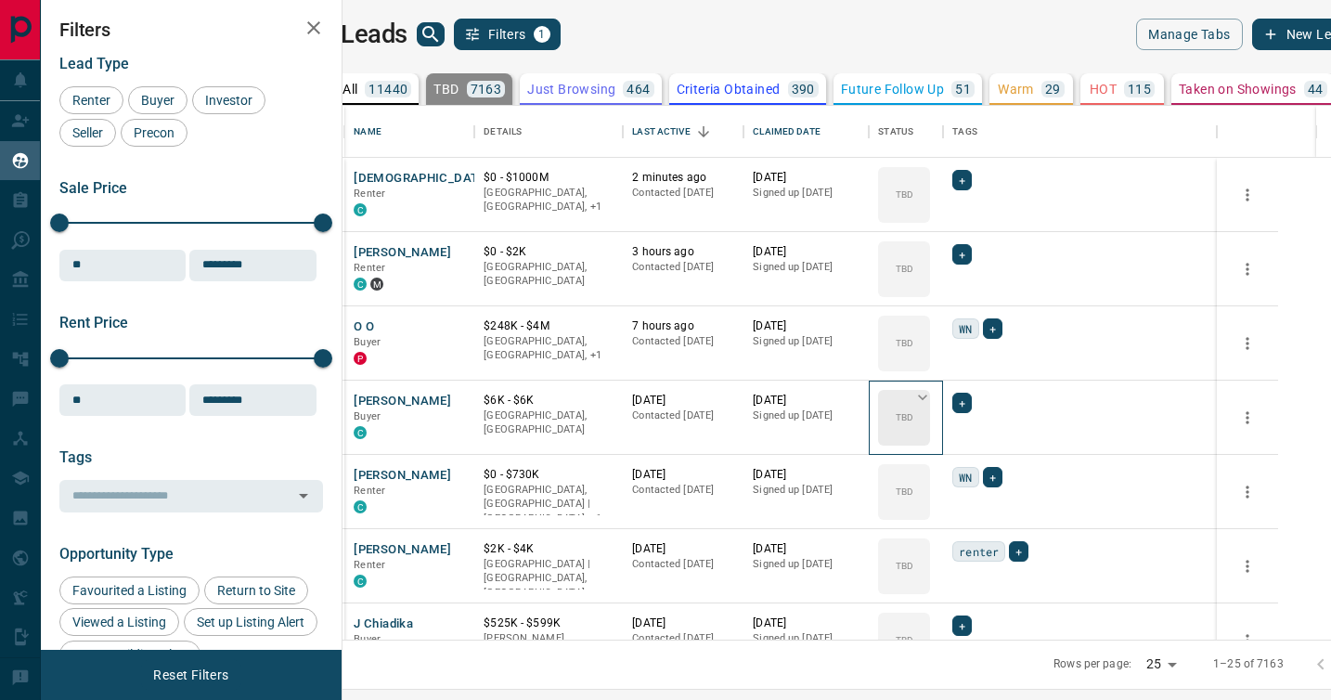
click at [927, 396] on icon at bounding box center [922, 398] width 9 height 6
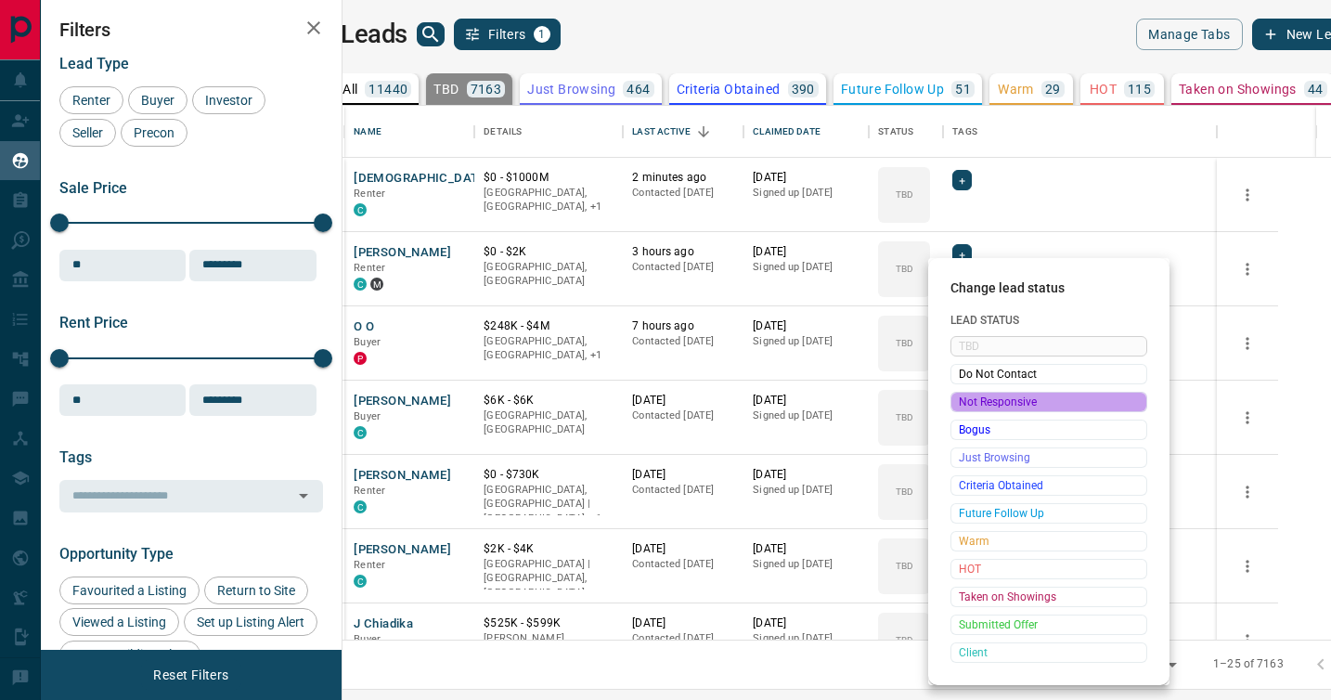
click at [974, 404] on span "Not Responsive" at bounding box center [1049, 402] width 180 height 19
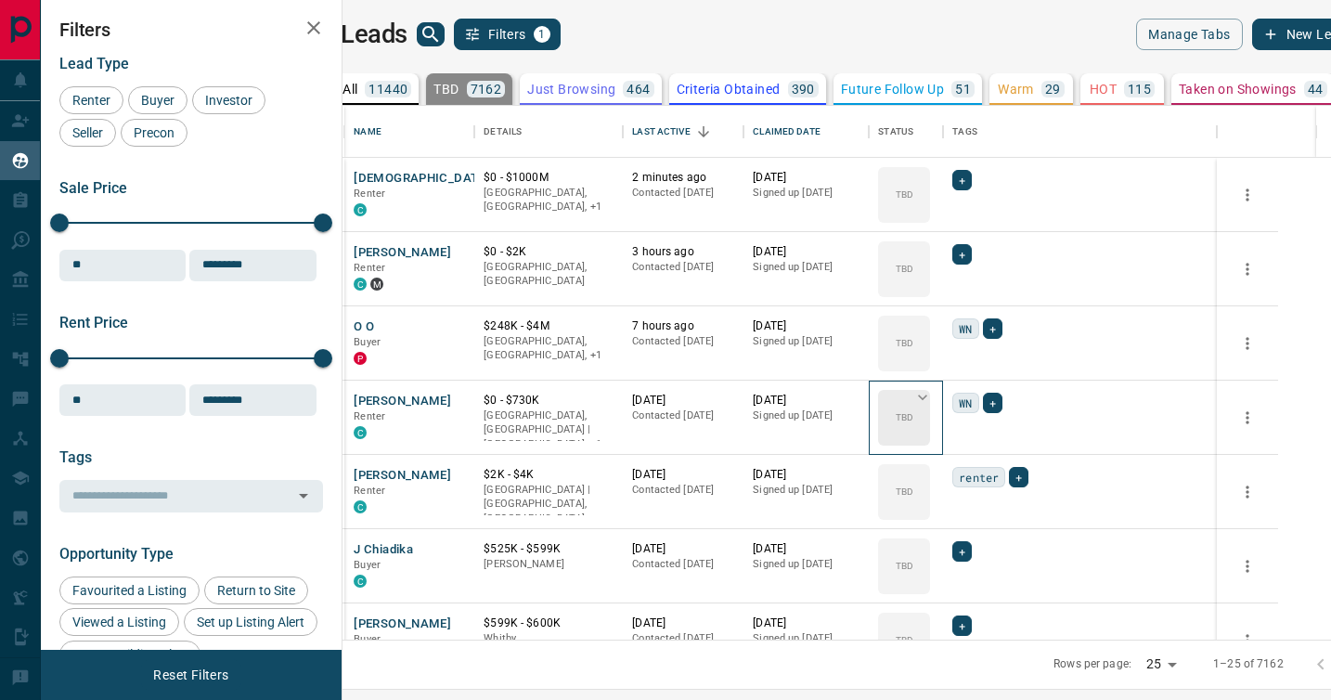
click at [932, 392] on icon at bounding box center [922, 397] width 19 height 19
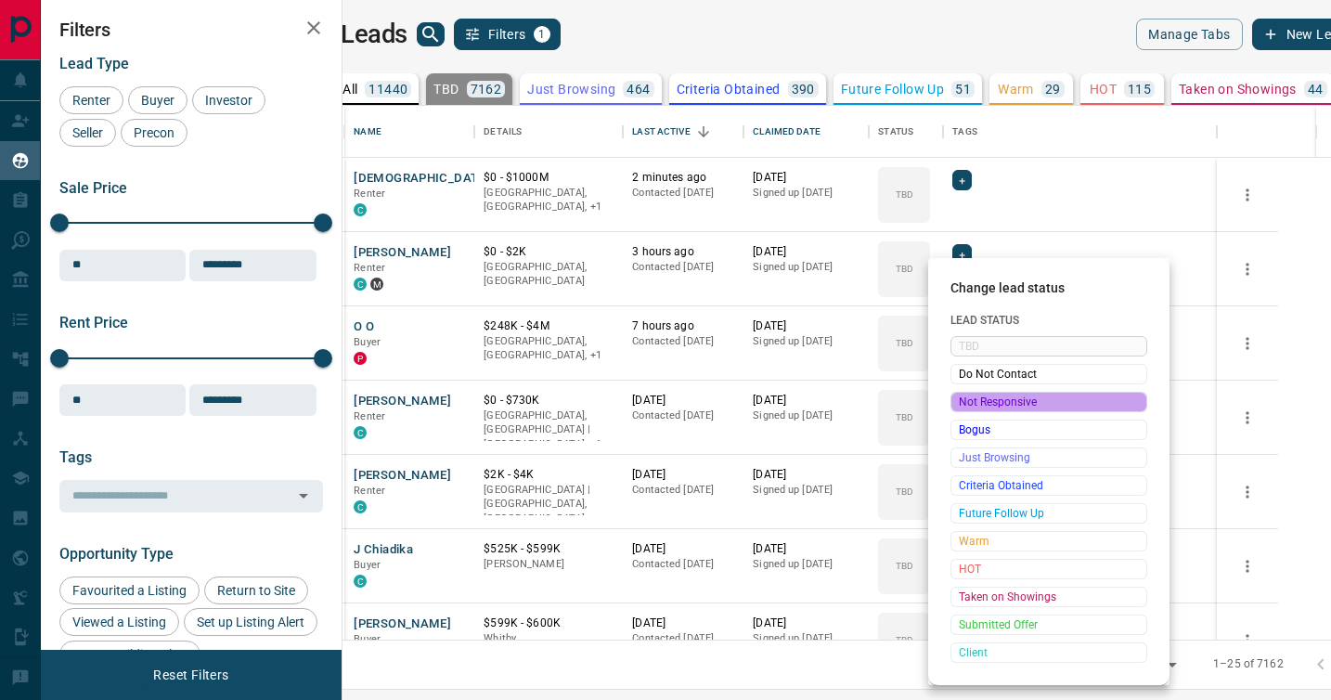
click at [972, 404] on span "Not Responsive" at bounding box center [1049, 402] width 180 height 19
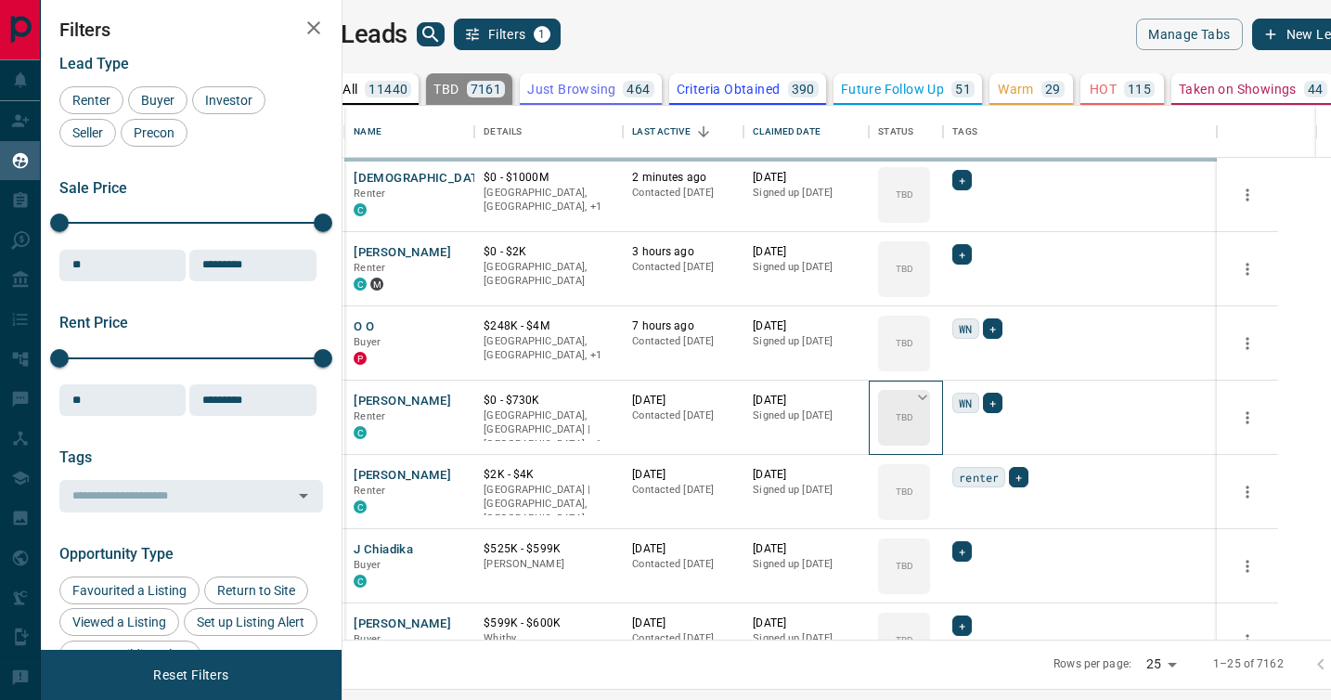
click at [932, 402] on icon at bounding box center [922, 397] width 19 height 19
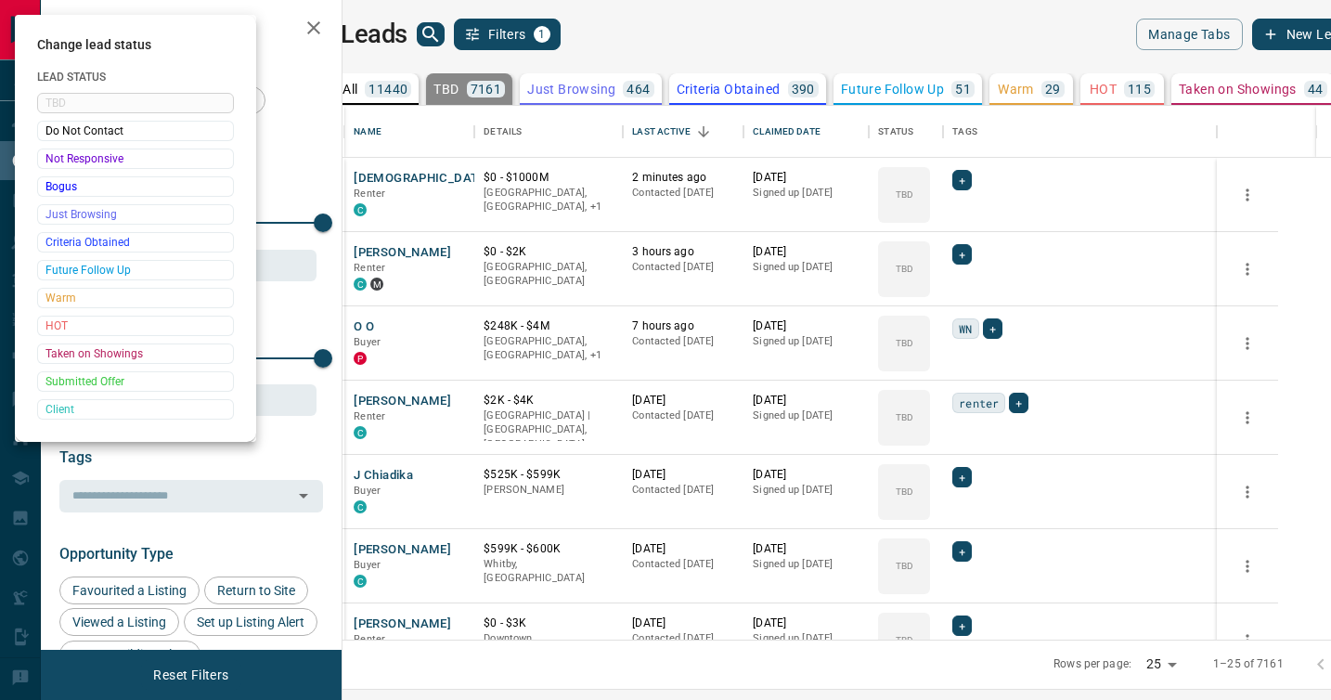
click at [971, 402] on div at bounding box center [665, 350] width 1331 height 700
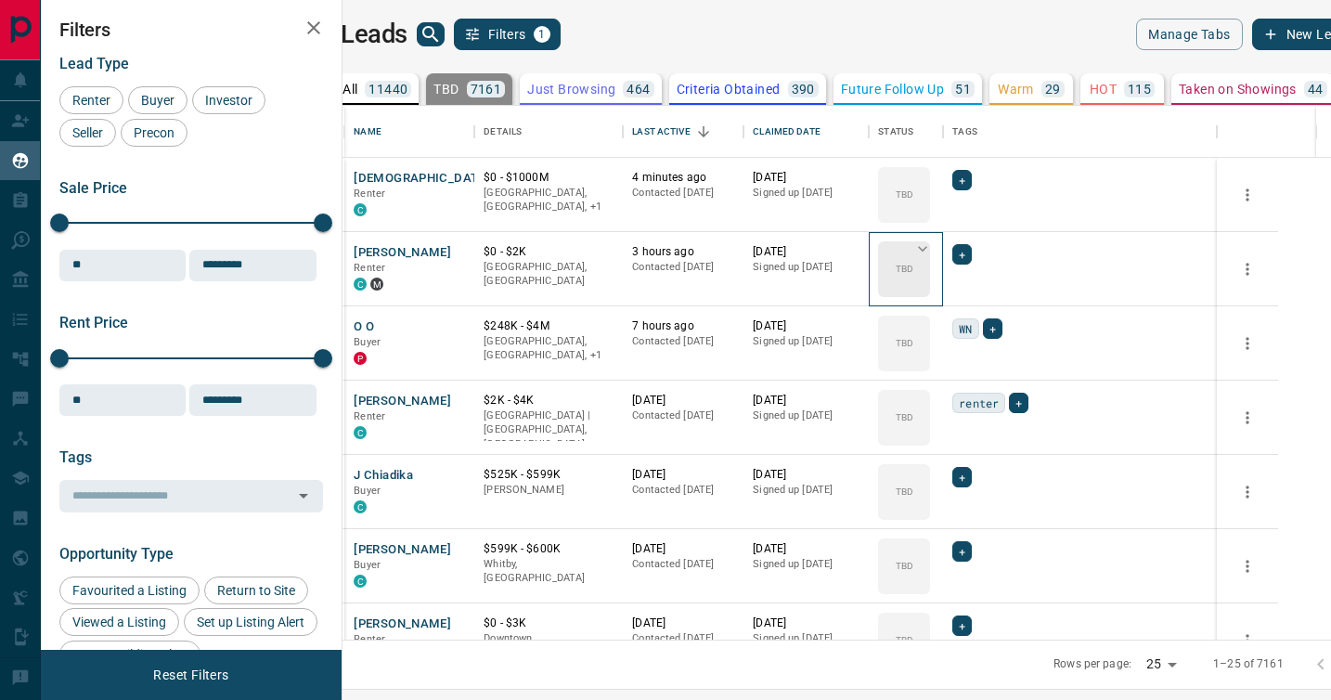
click at [932, 251] on icon at bounding box center [922, 248] width 19 height 19
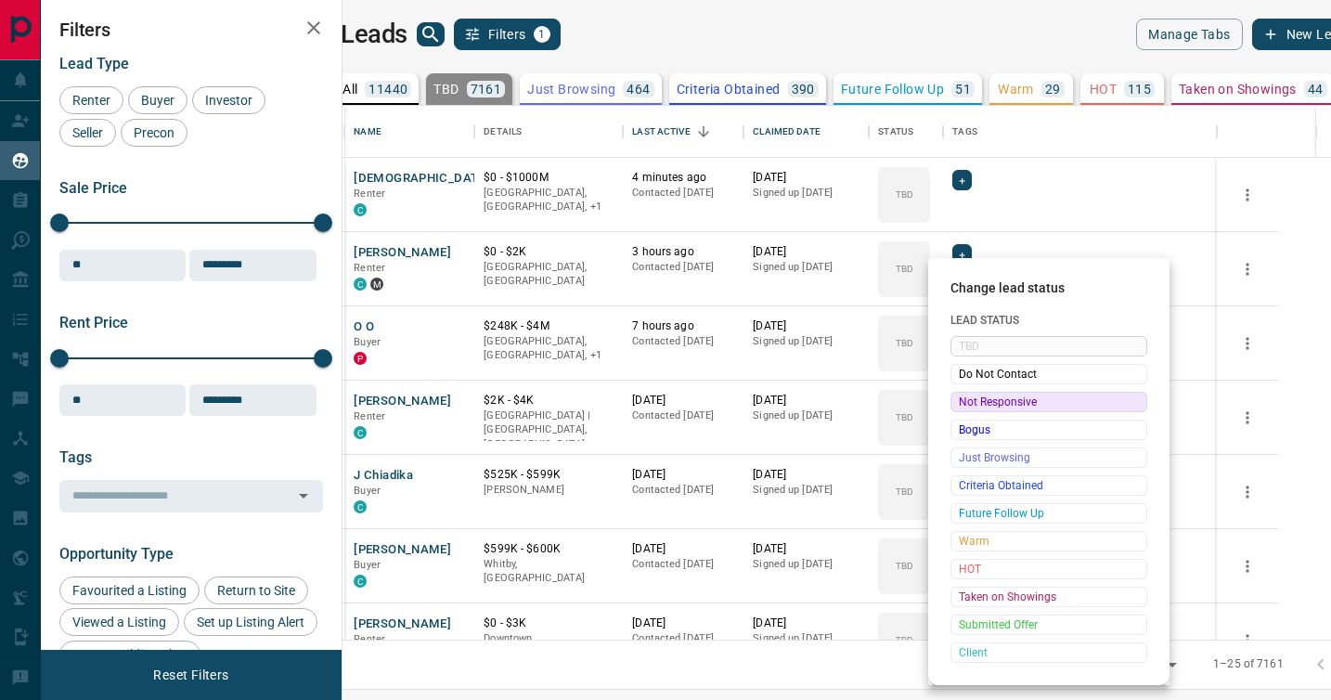
click at [967, 399] on span "Not Responsive" at bounding box center [1049, 402] width 180 height 19
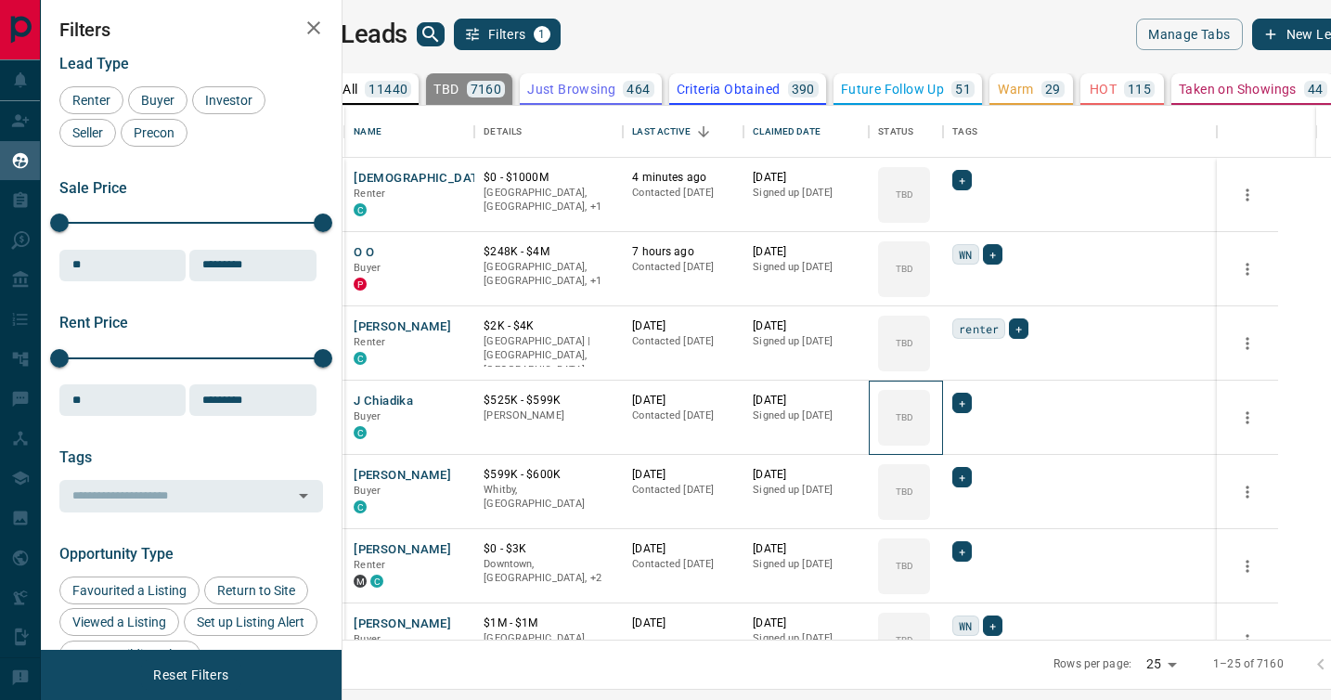
click at [0, 0] on icon at bounding box center [0, 0] width 0 height 0
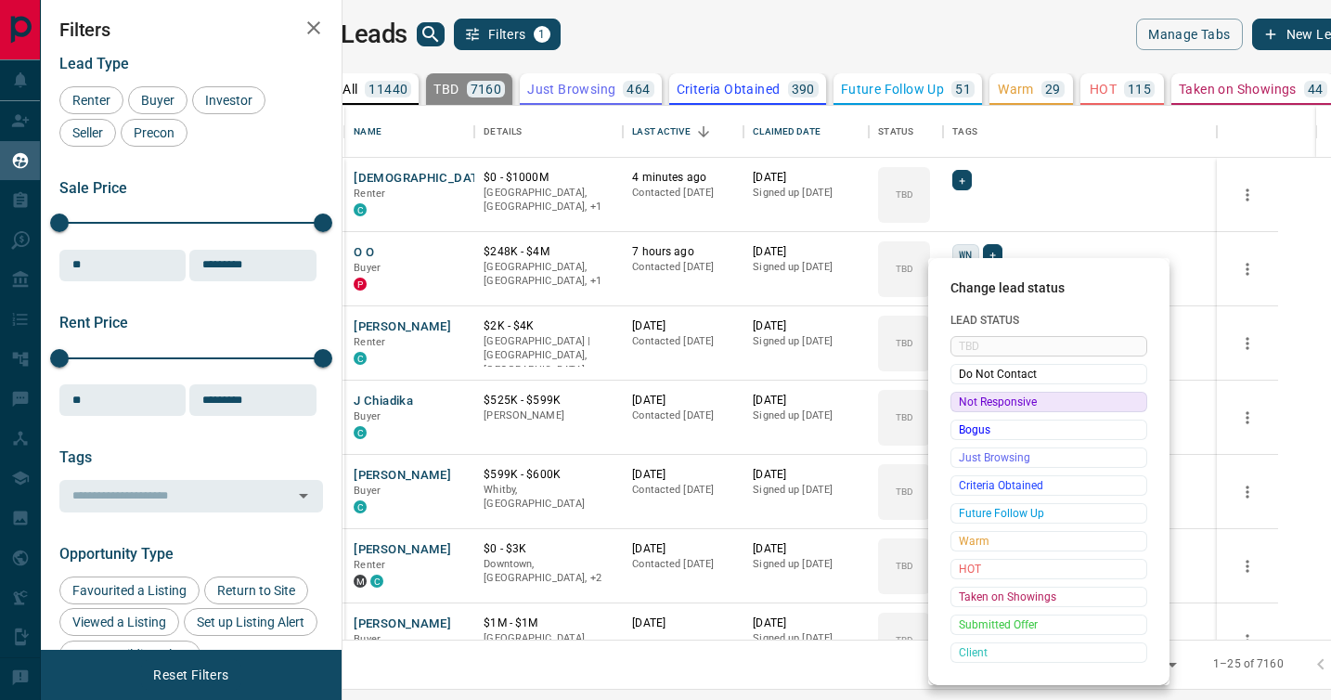
click at [967, 399] on span "Not Responsive" at bounding box center [1049, 402] width 180 height 19
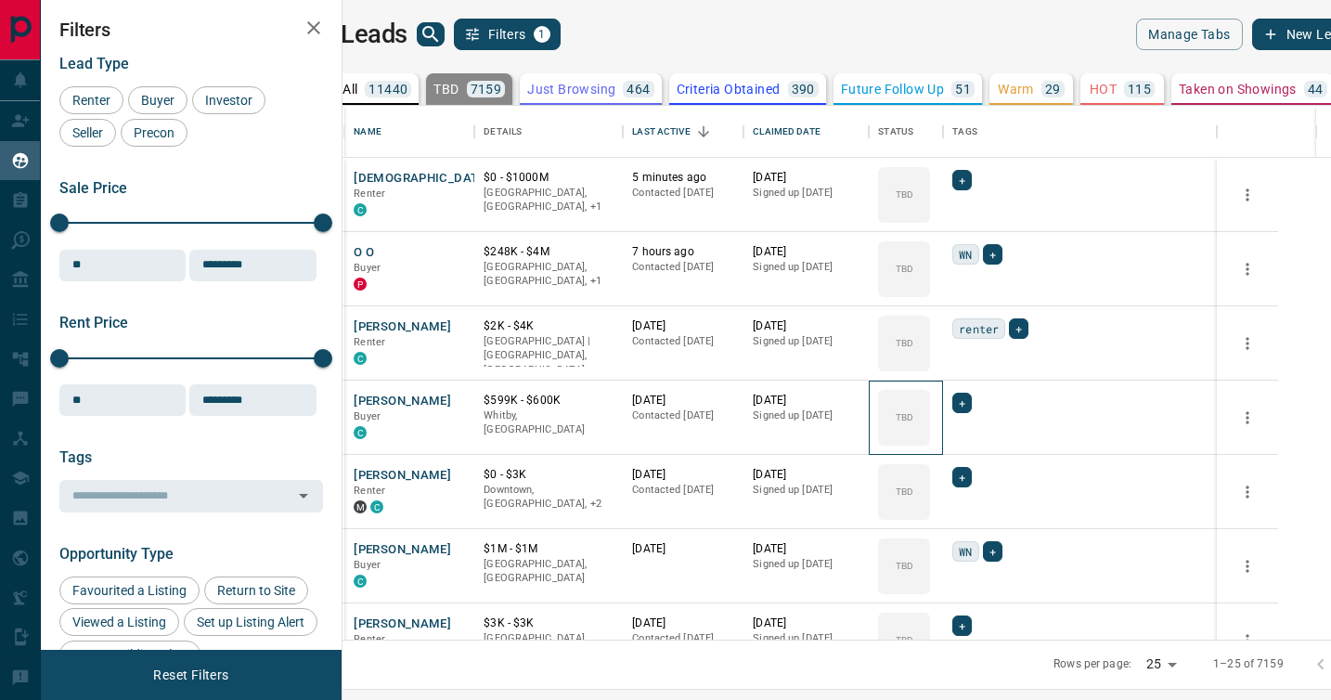
click at [0, 0] on icon at bounding box center [0, 0] width 0 height 0
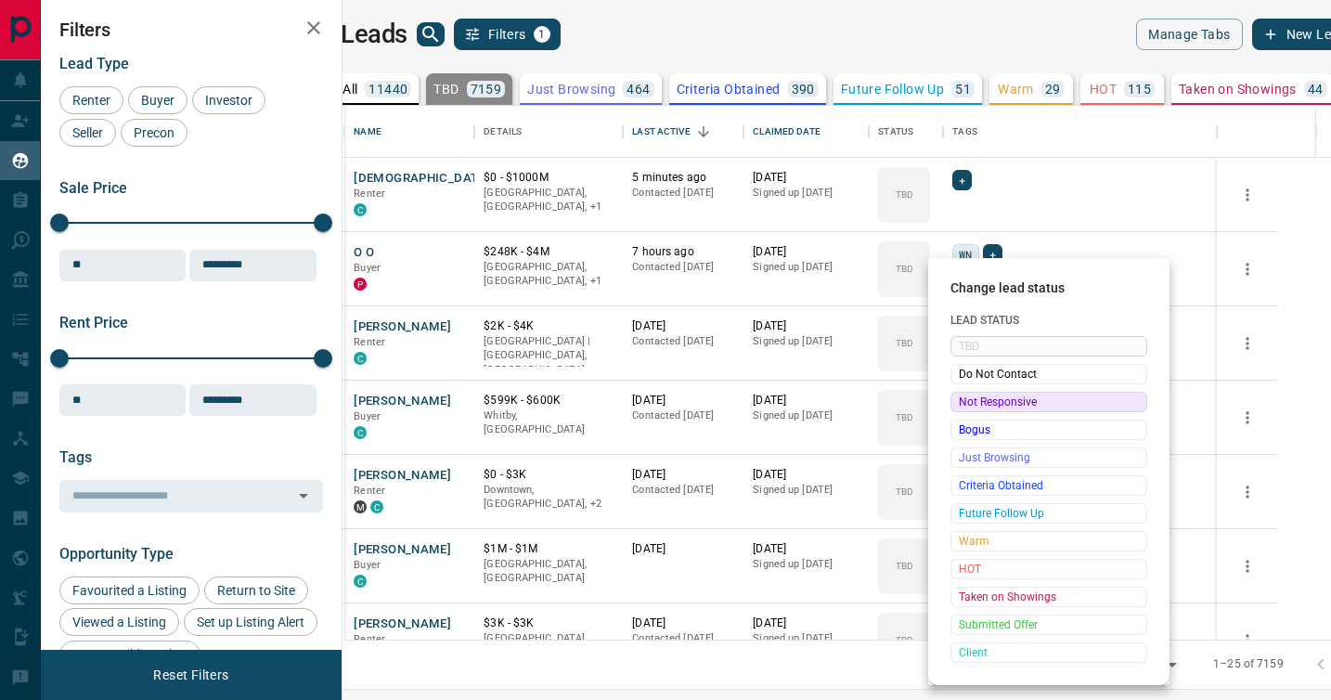
click at [967, 399] on span "Not Responsive" at bounding box center [1049, 402] width 180 height 19
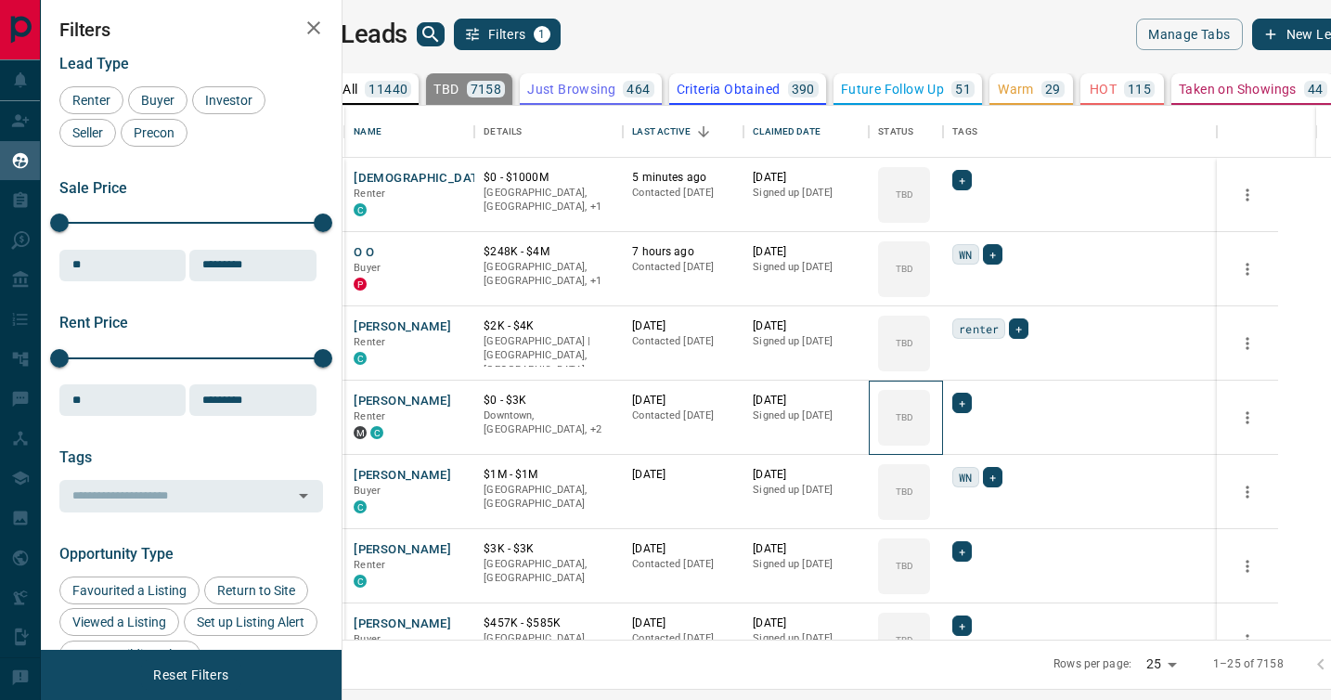
click at [0, 0] on icon at bounding box center [0, 0] width 0 height 0
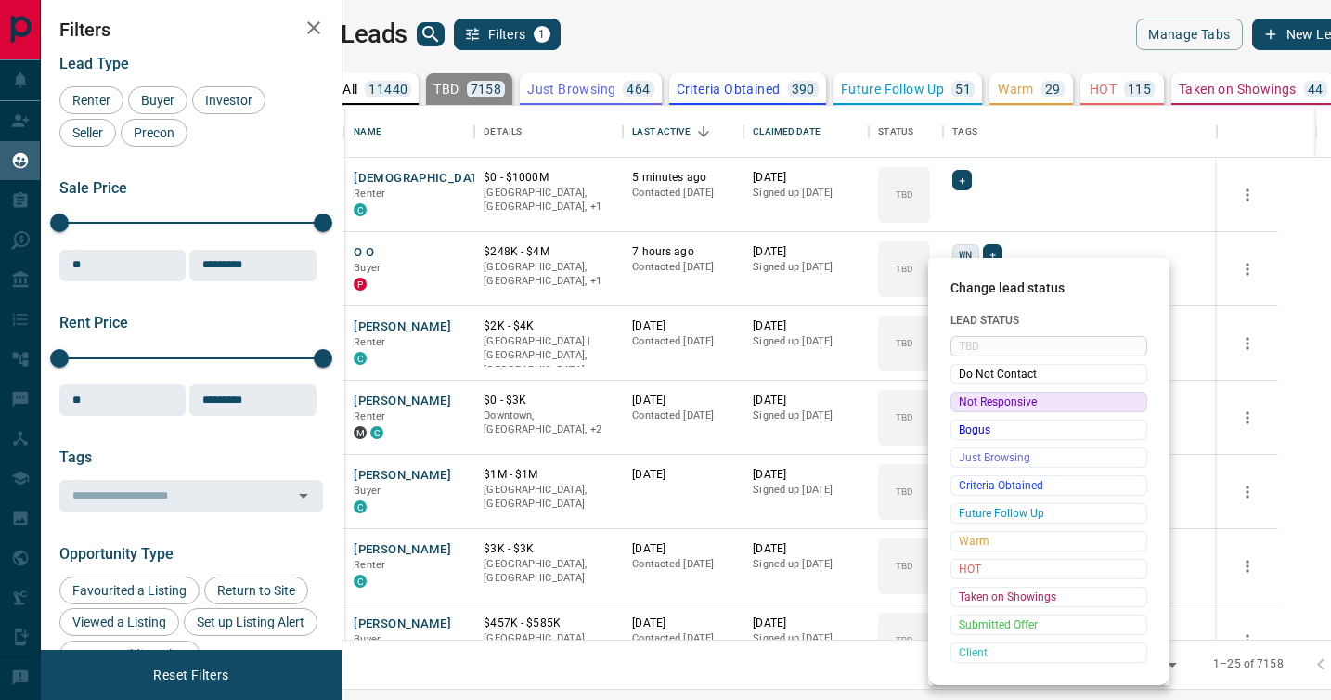
click at [967, 399] on span "Not Responsive" at bounding box center [1049, 402] width 180 height 19
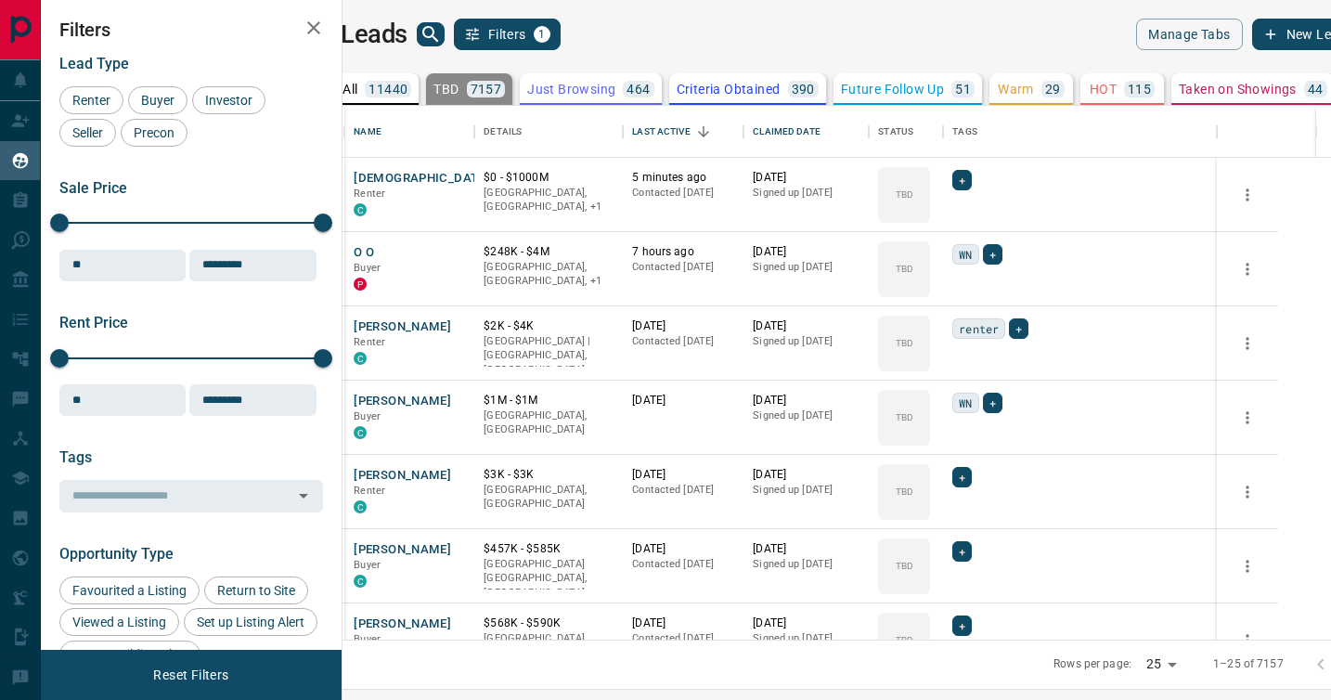
click at [0, 0] on icon at bounding box center [0, 0] width 0 height 0
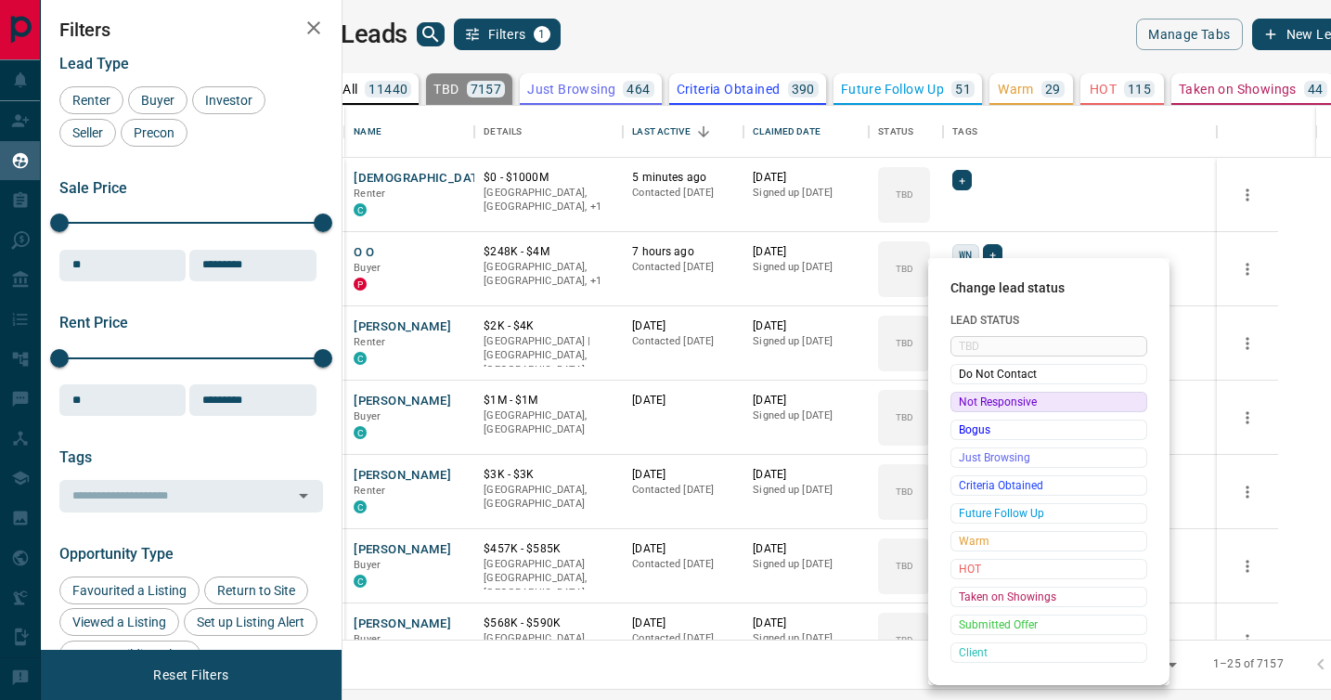
click at [967, 399] on span "Not Responsive" at bounding box center [1049, 402] width 180 height 19
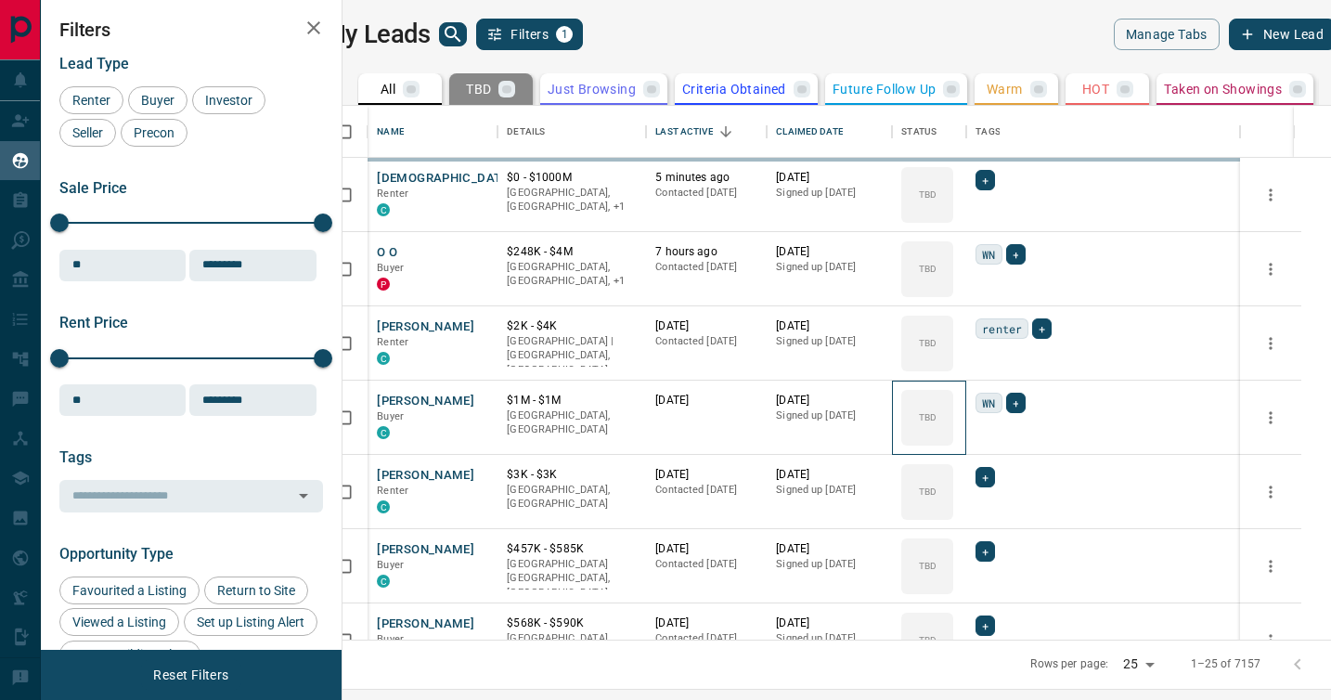
click at [0, 0] on icon at bounding box center [0, 0] width 0 height 0
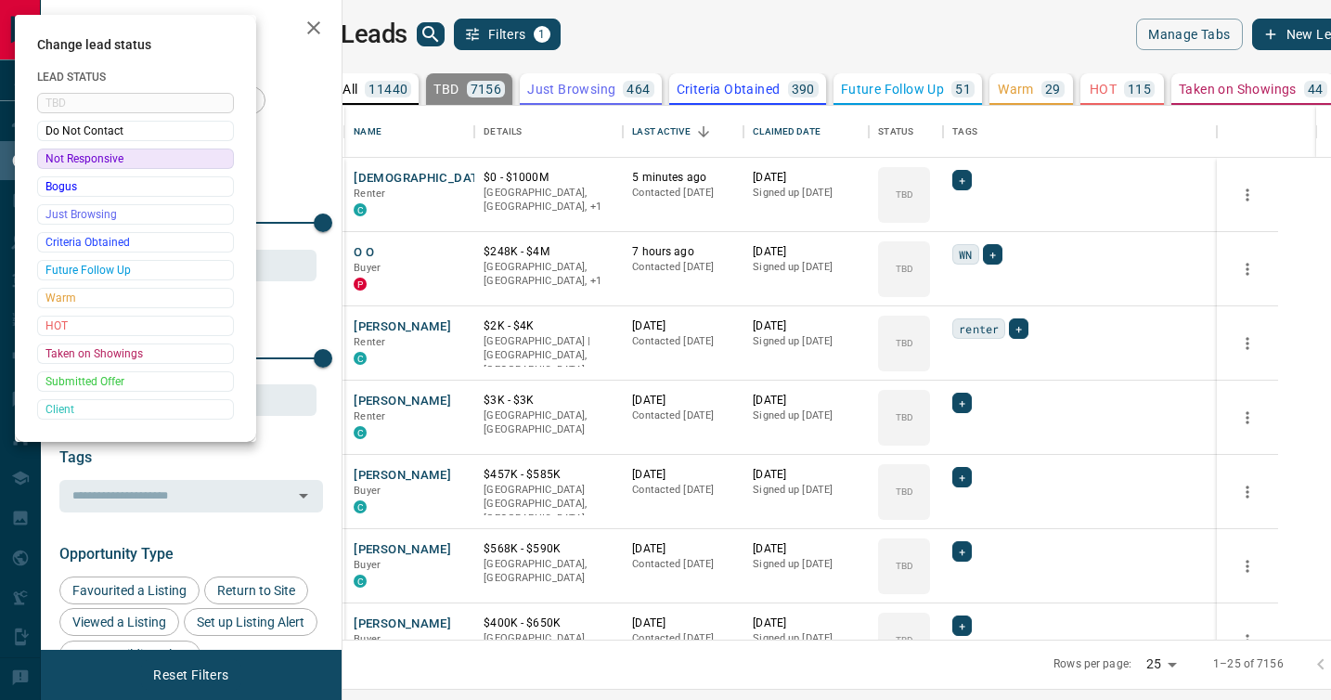
click at [967, 399] on div at bounding box center [665, 350] width 1331 height 700
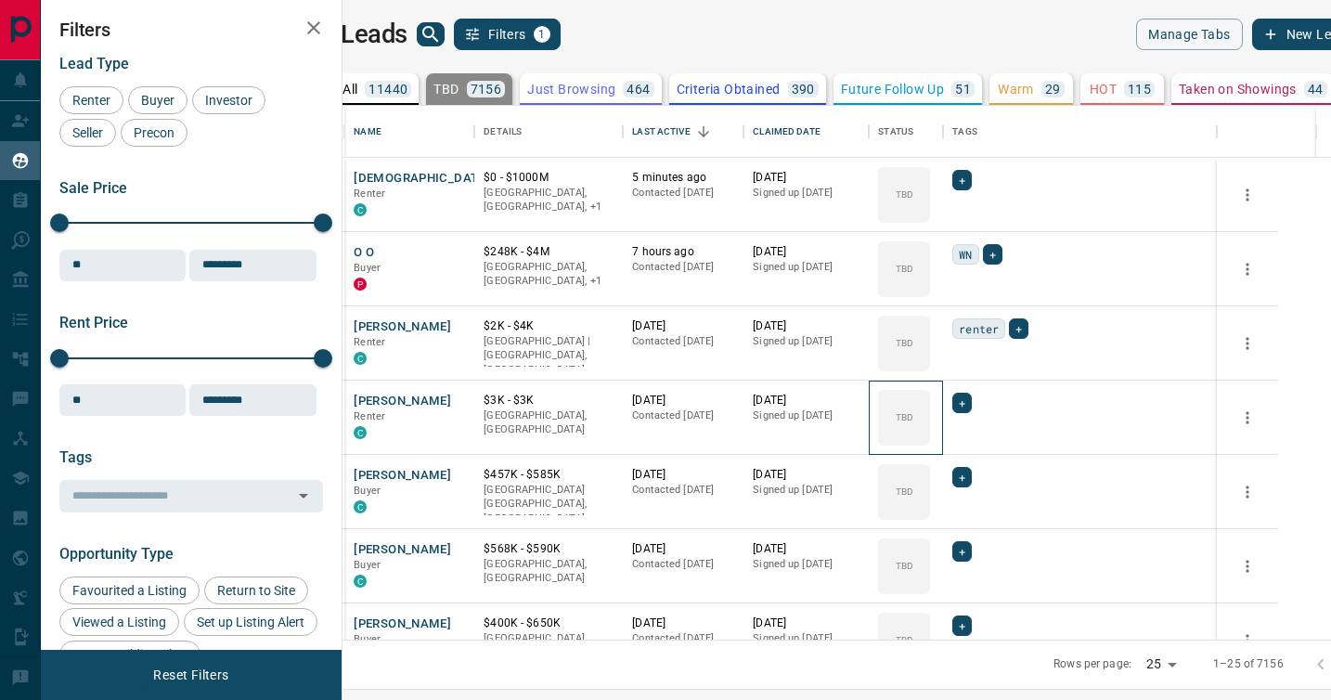
click at [930, 399] on div "TBD" at bounding box center [904, 418] width 52 height 56
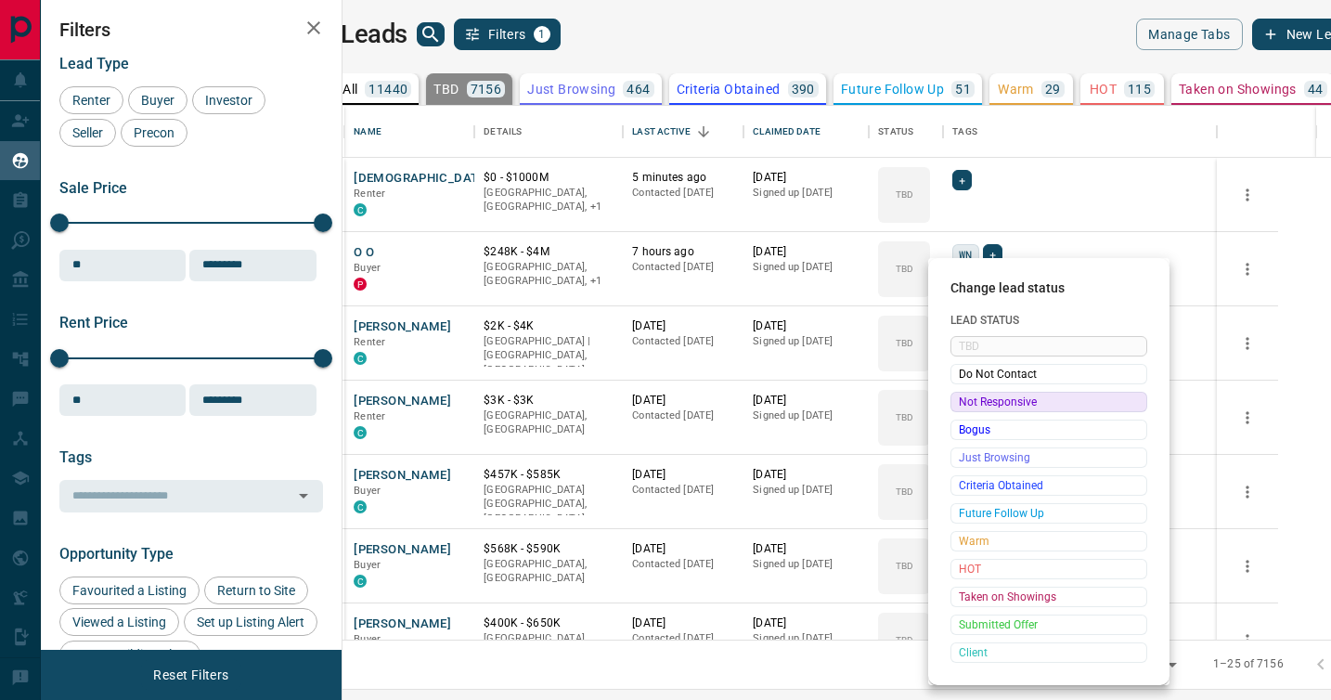
click at [967, 399] on span "Not Responsive" at bounding box center [1049, 402] width 180 height 19
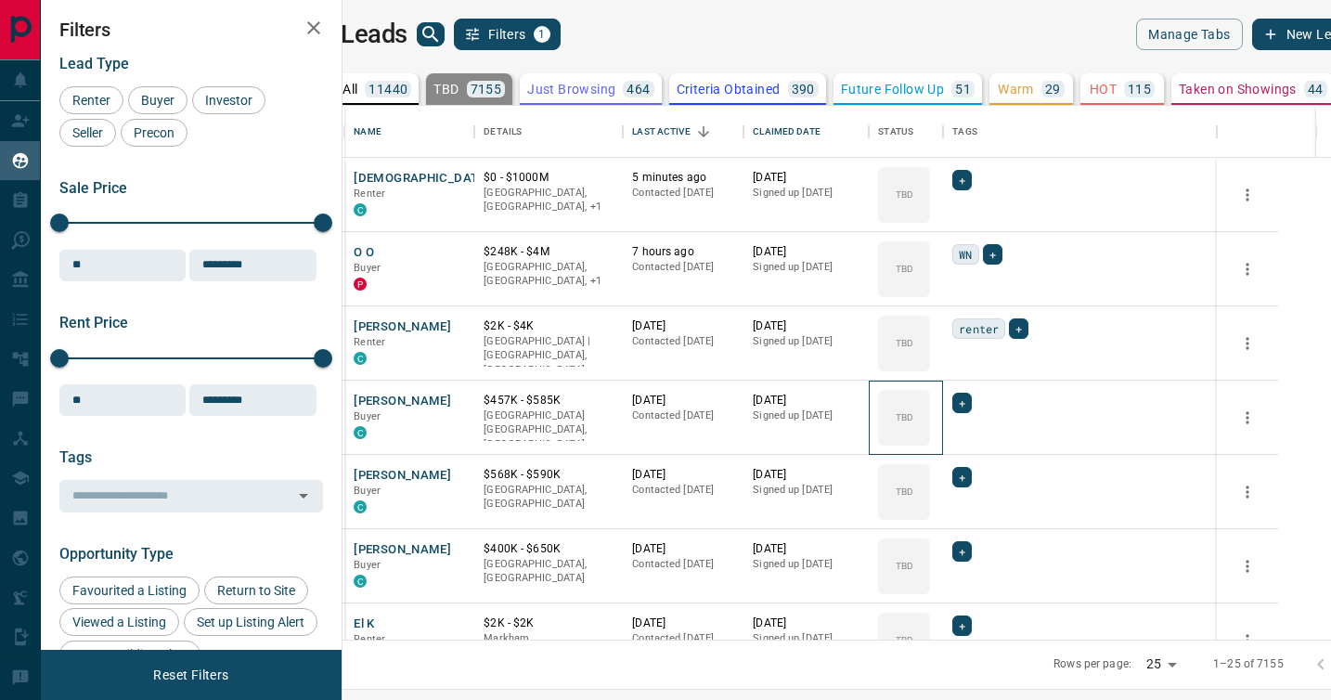
click at [0, 0] on icon at bounding box center [0, 0] width 0 height 0
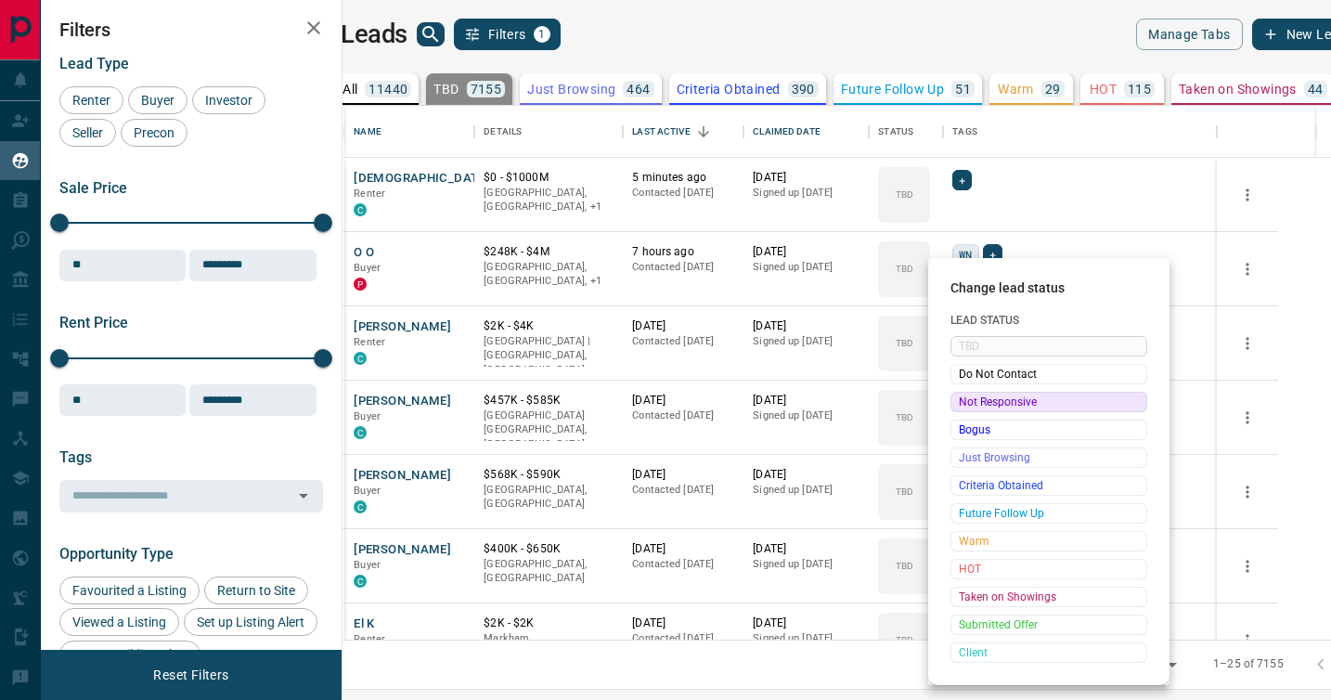
click at [967, 399] on span "Not Responsive" at bounding box center [1049, 402] width 180 height 19
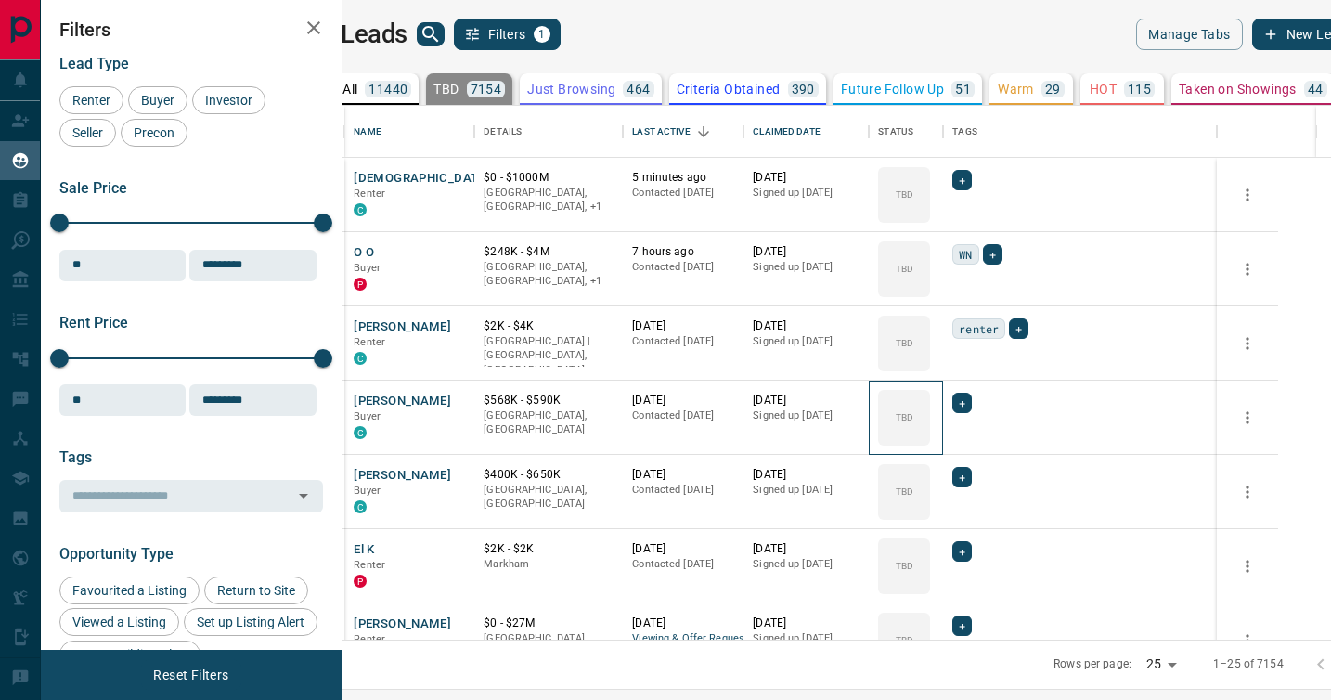
click at [0, 0] on icon at bounding box center [0, 0] width 0 height 0
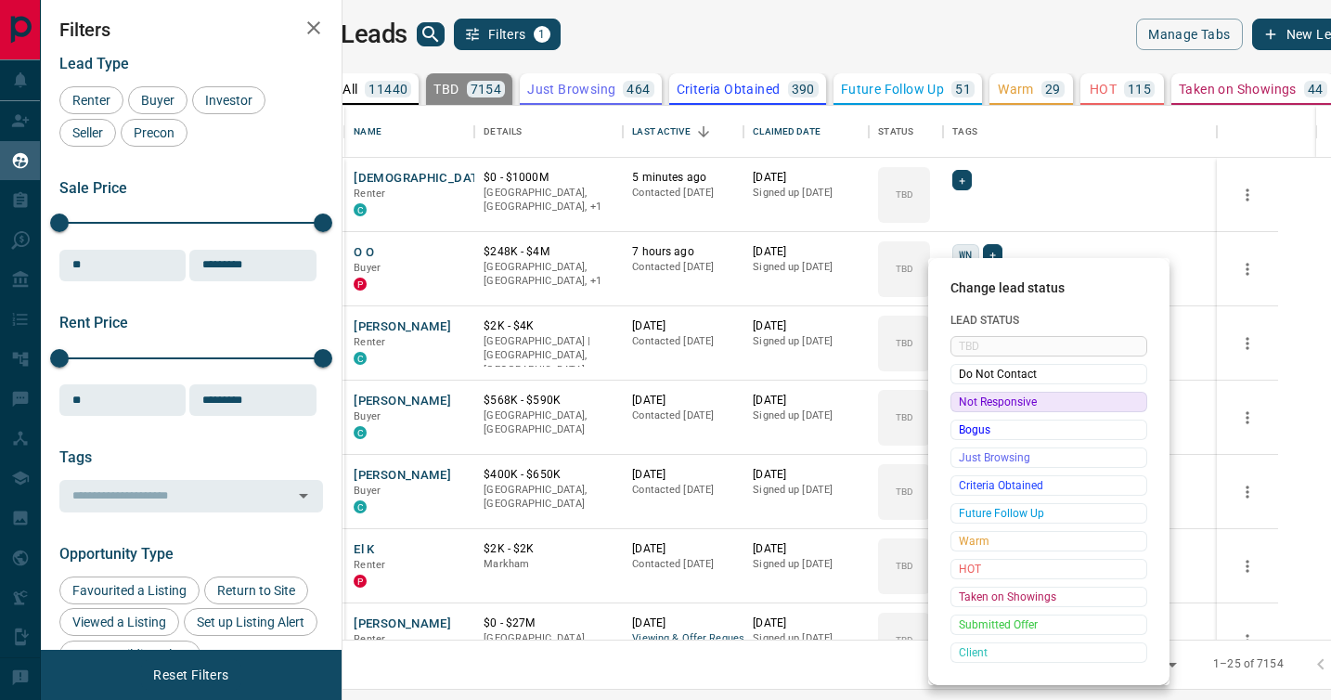
click at [967, 399] on span "Not Responsive" at bounding box center [1049, 402] width 180 height 19
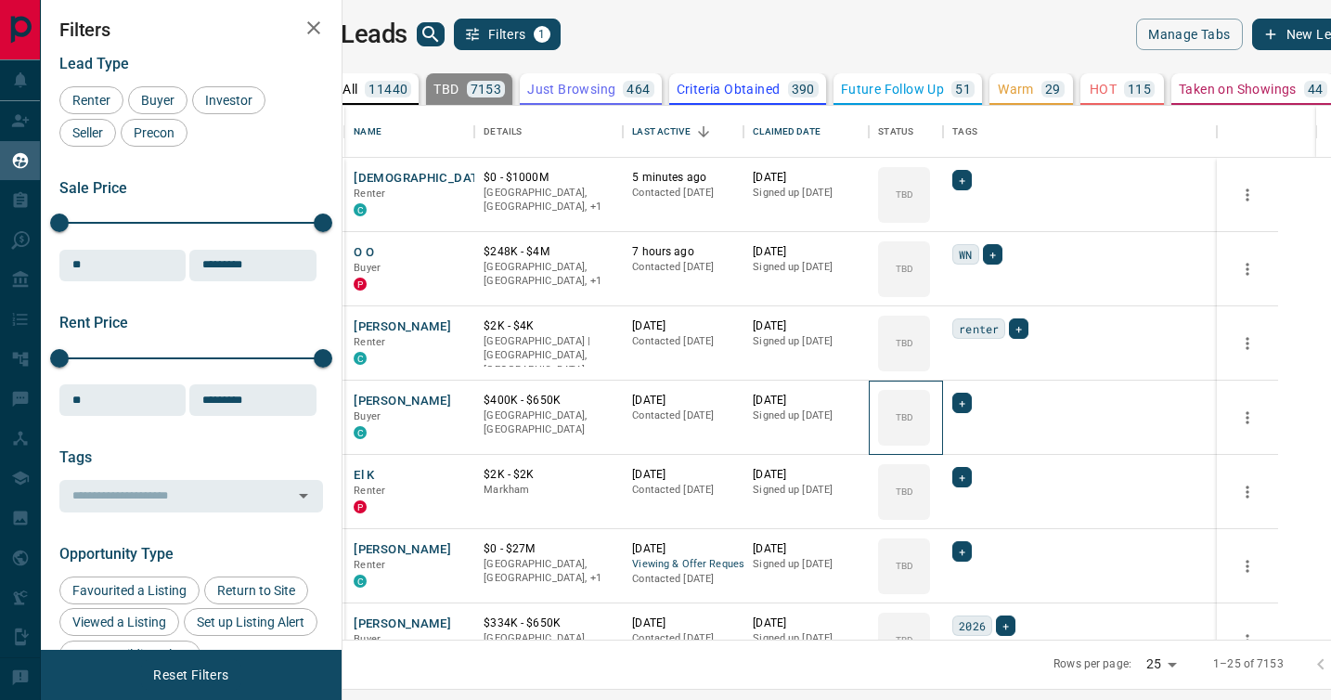
click at [0, 0] on icon at bounding box center [0, 0] width 0 height 0
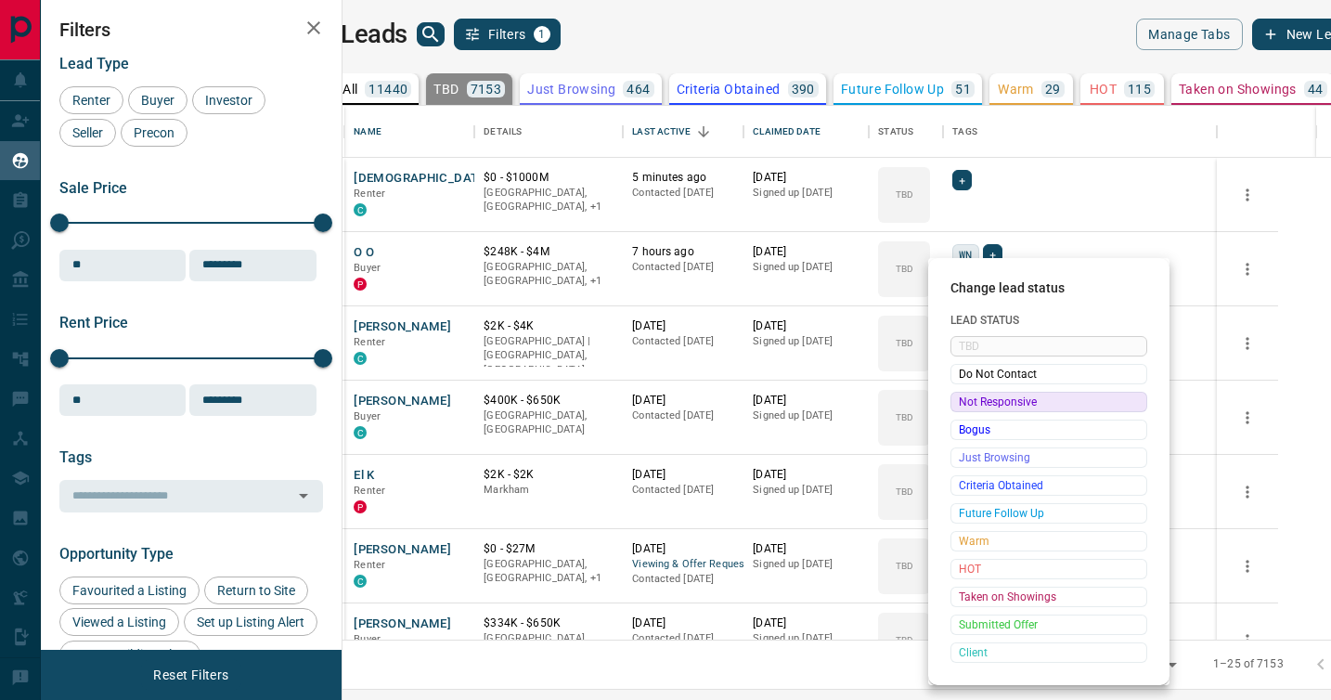
click at [967, 399] on span "Not Responsive" at bounding box center [1049, 402] width 180 height 19
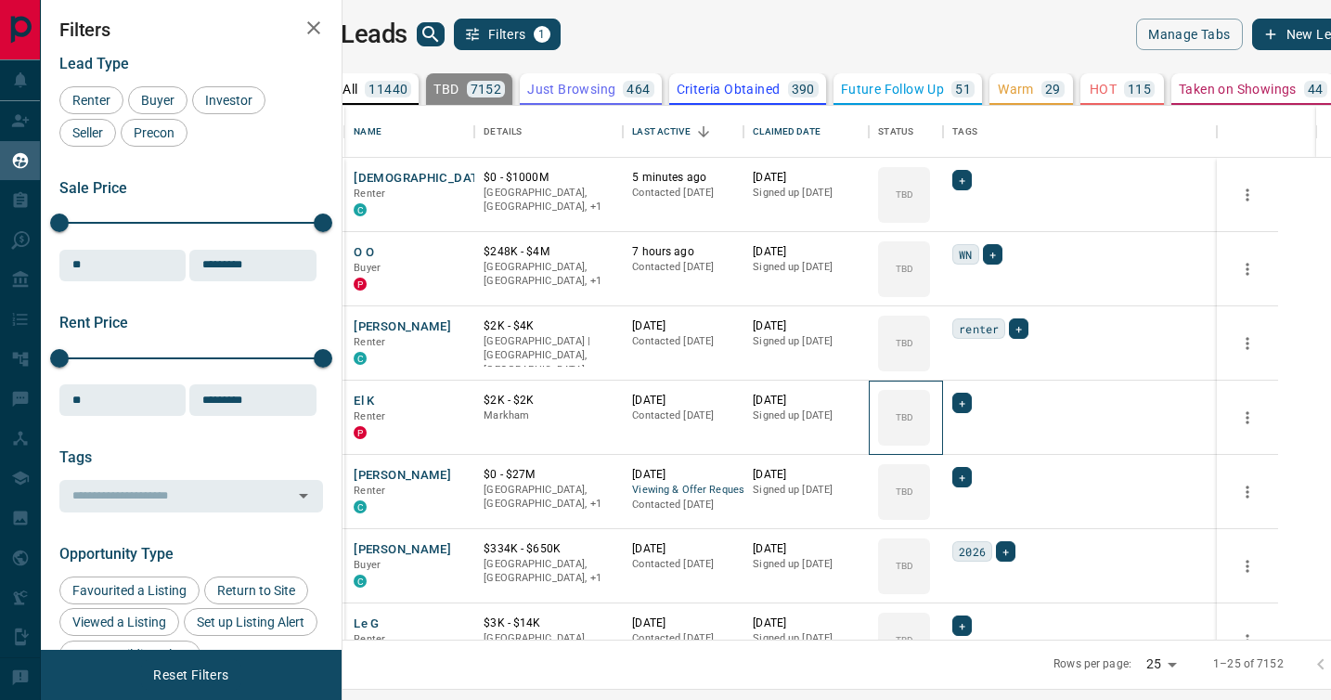
click at [0, 0] on icon at bounding box center [0, 0] width 0 height 0
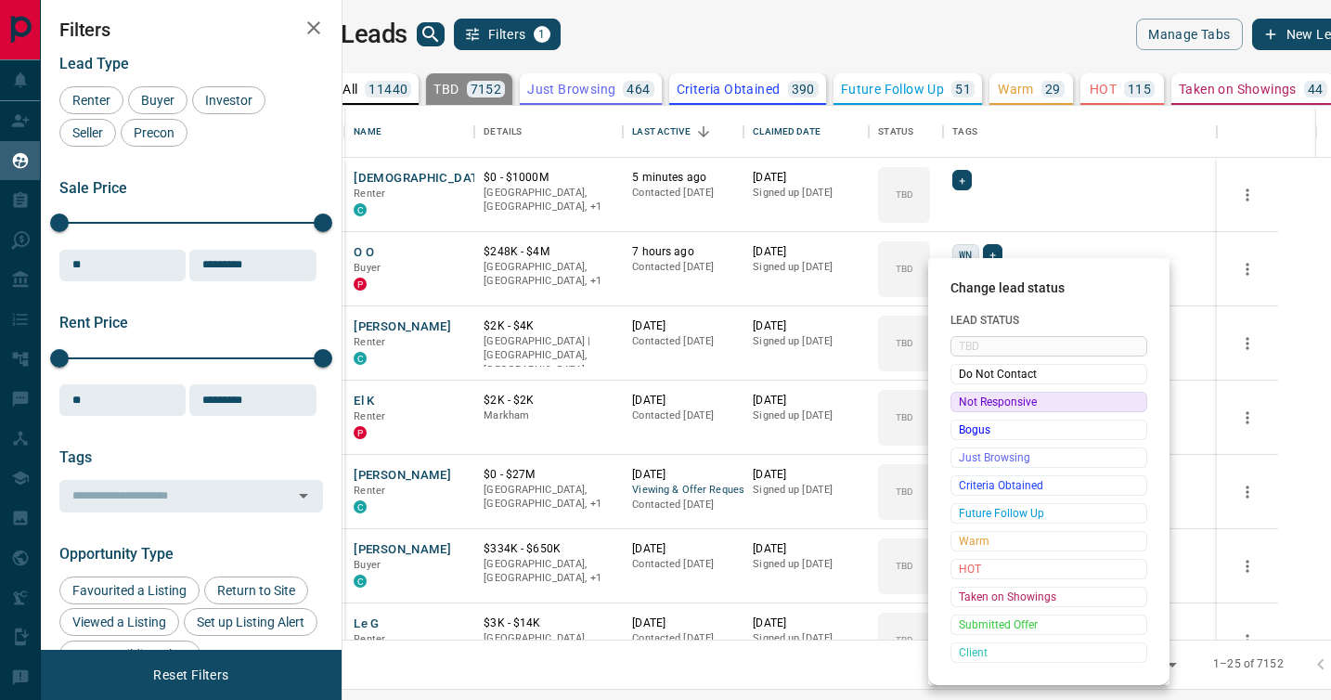
click at [967, 399] on span "Not Responsive" at bounding box center [1049, 402] width 180 height 19
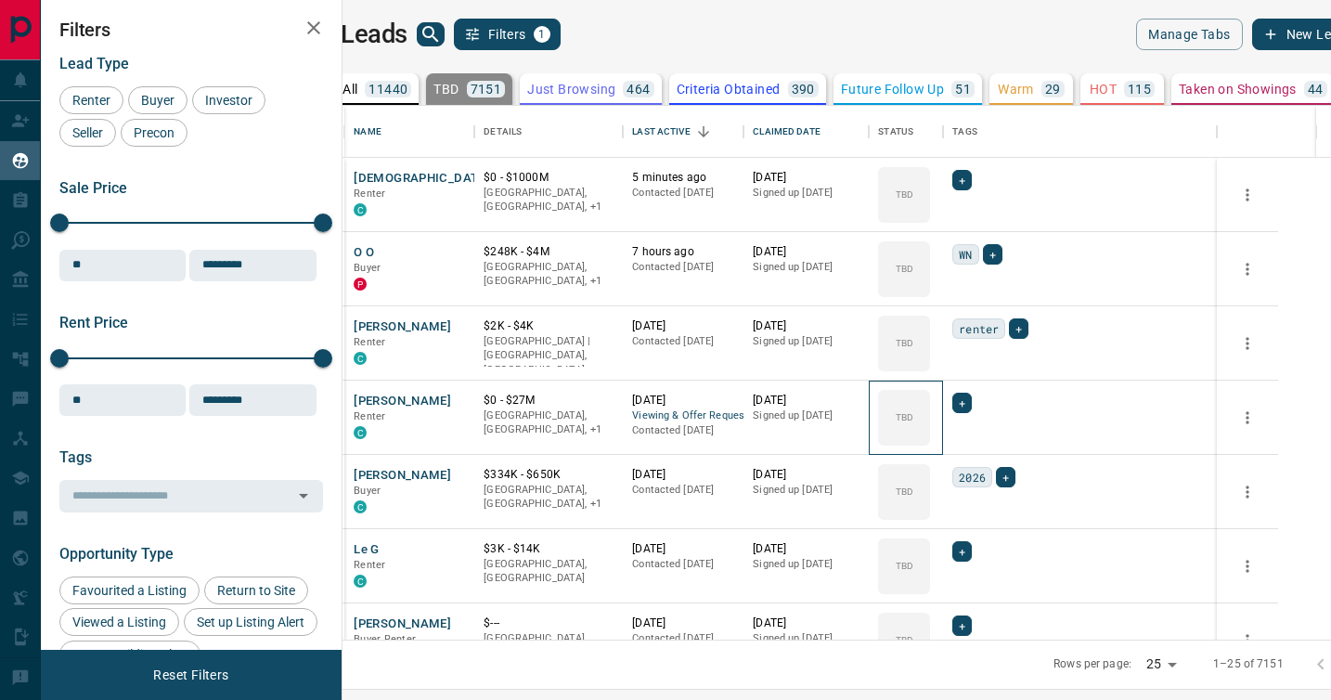
click at [0, 0] on icon at bounding box center [0, 0] width 0 height 0
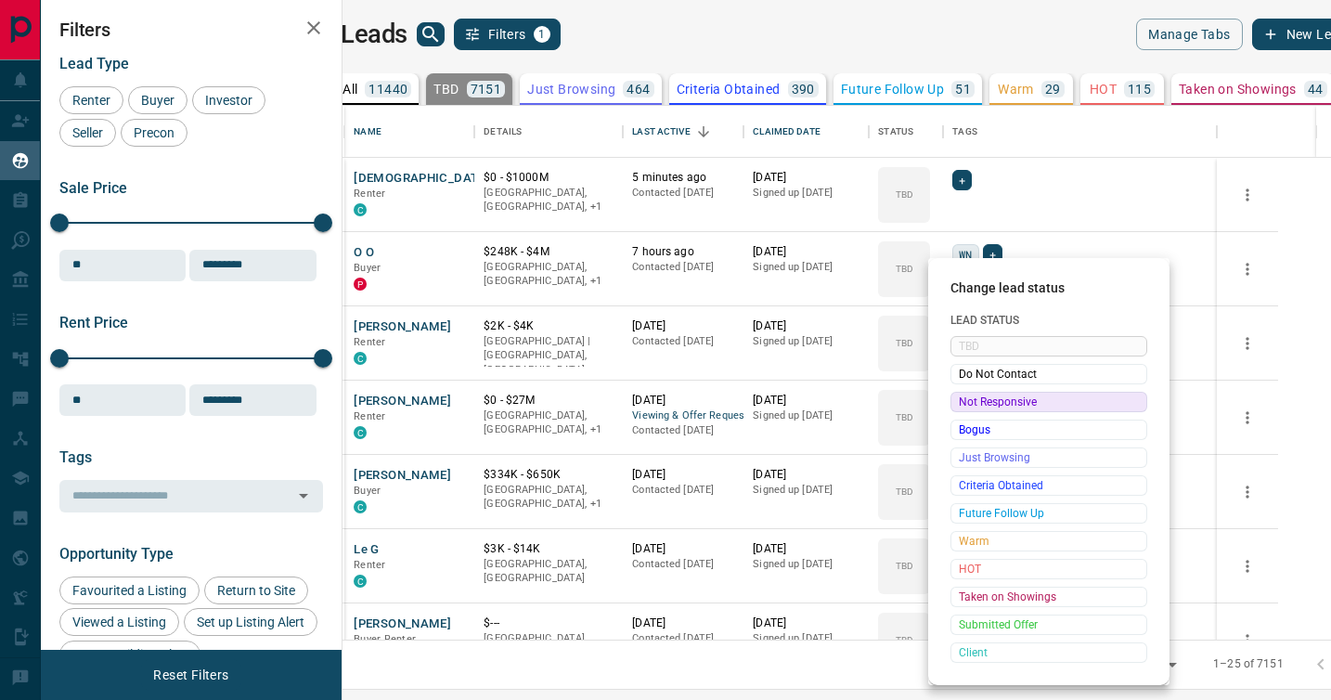
click at [967, 399] on span "Not Responsive" at bounding box center [1049, 402] width 180 height 19
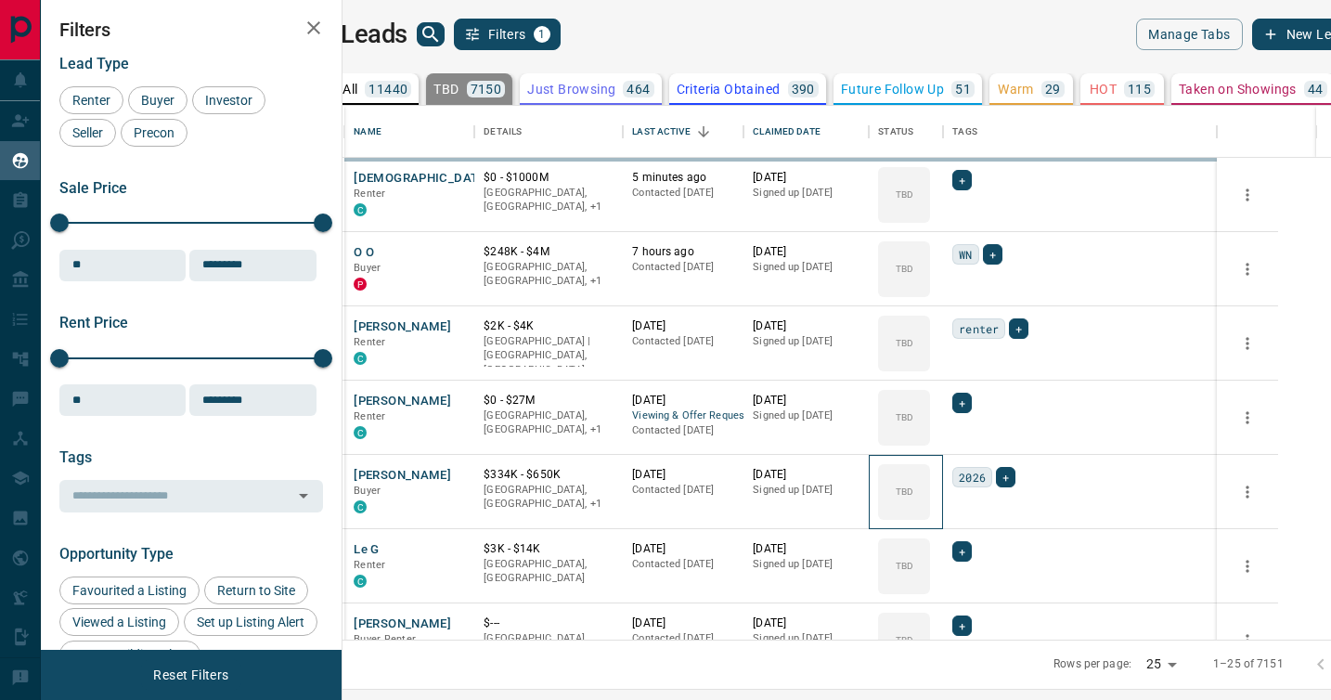
click at [0, 0] on icon at bounding box center [0, 0] width 0 height 0
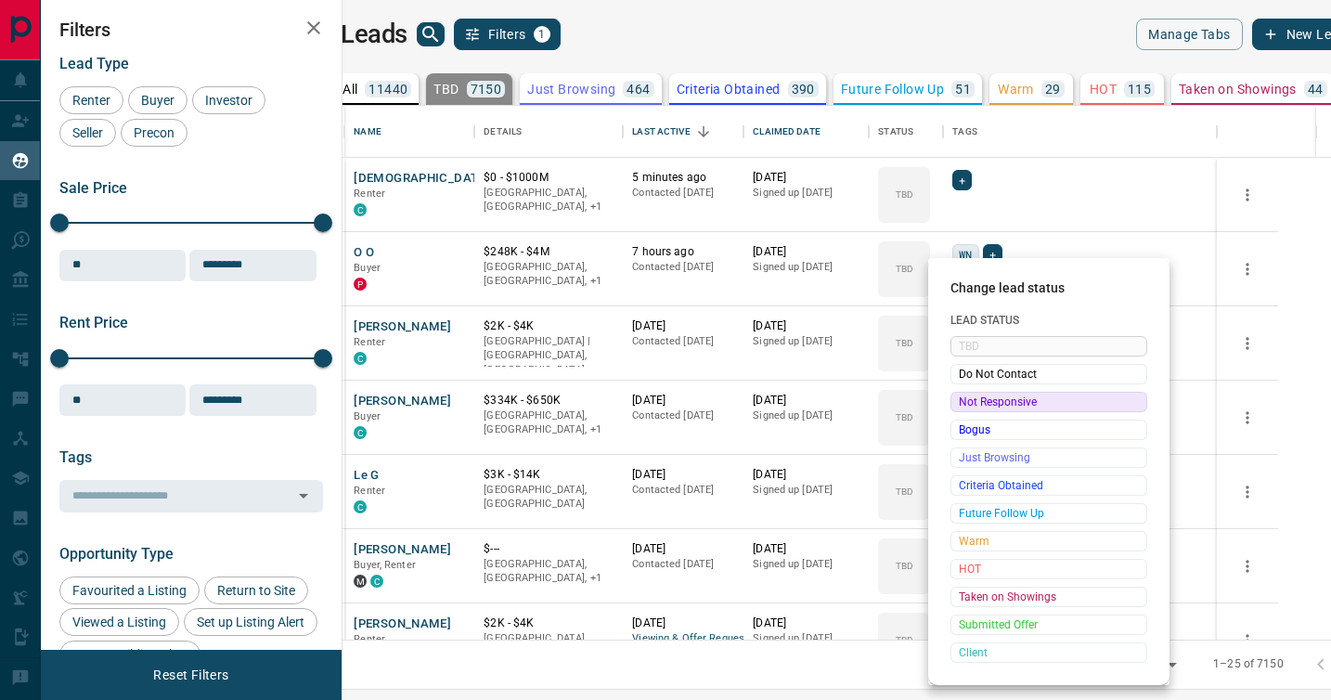
click at [967, 399] on span "Not Responsive" at bounding box center [1049, 402] width 180 height 19
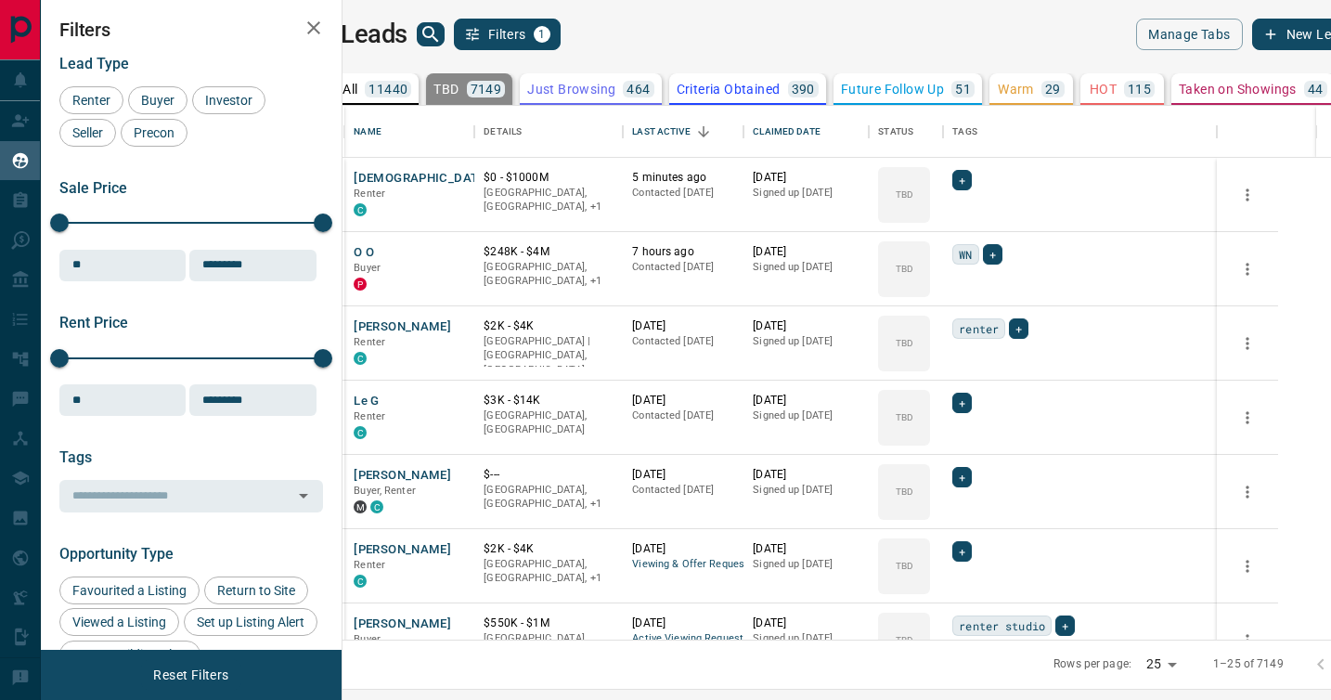
click at [0, 0] on icon at bounding box center [0, 0] width 0 height 0
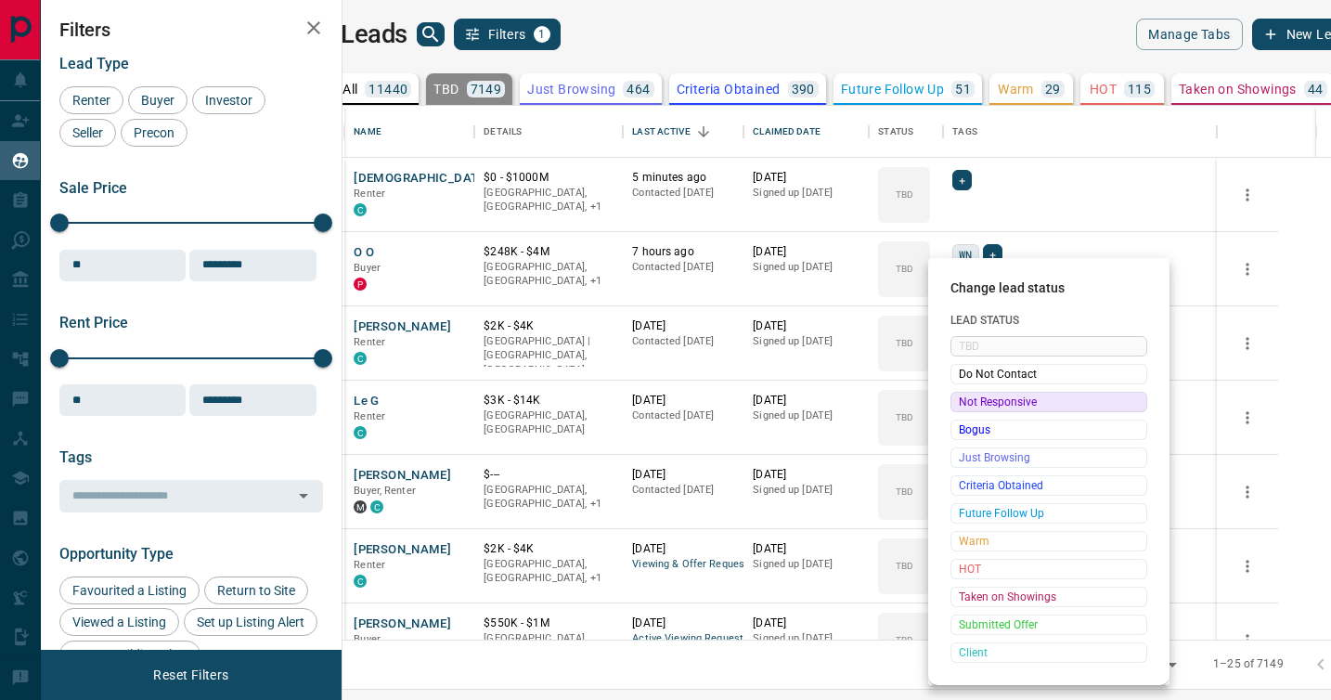
click at [967, 399] on span "Not Responsive" at bounding box center [1049, 402] width 180 height 19
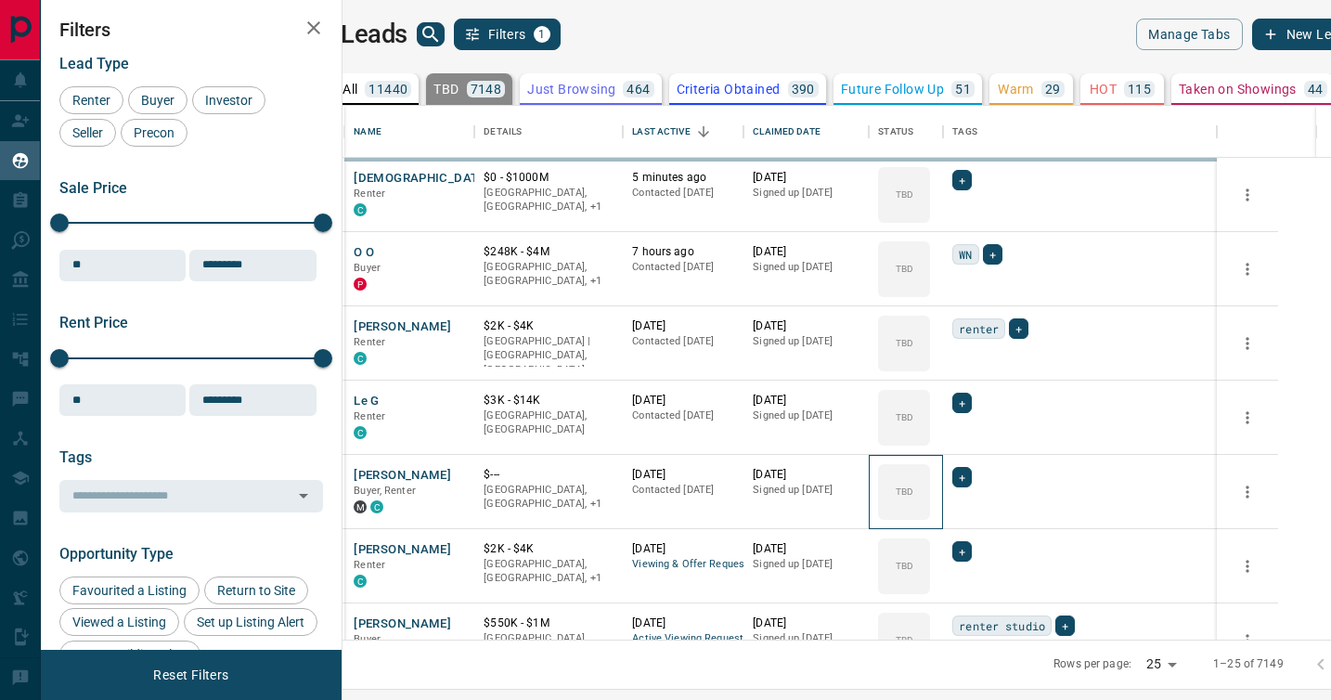
click at [930, 464] on div "TBD" at bounding box center [904, 492] width 52 height 56
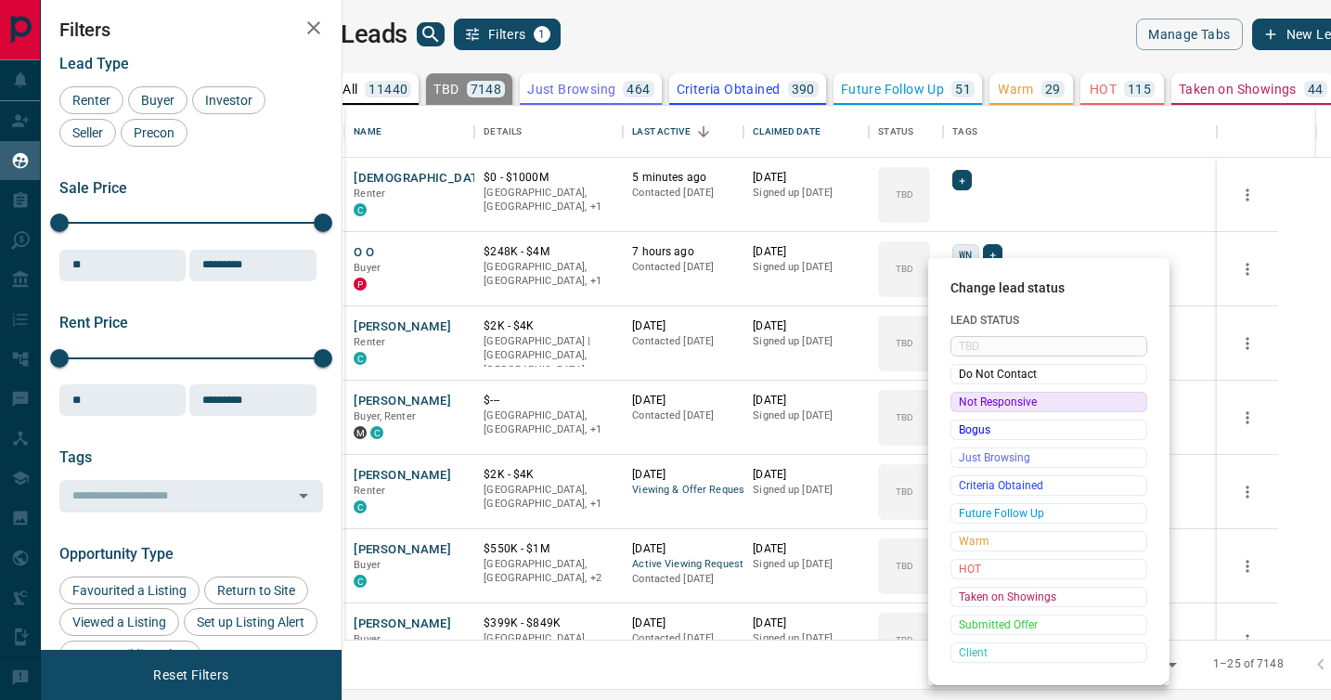
click at [967, 399] on span "Not Responsive" at bounding box center [1049, 402] width 180 height 19
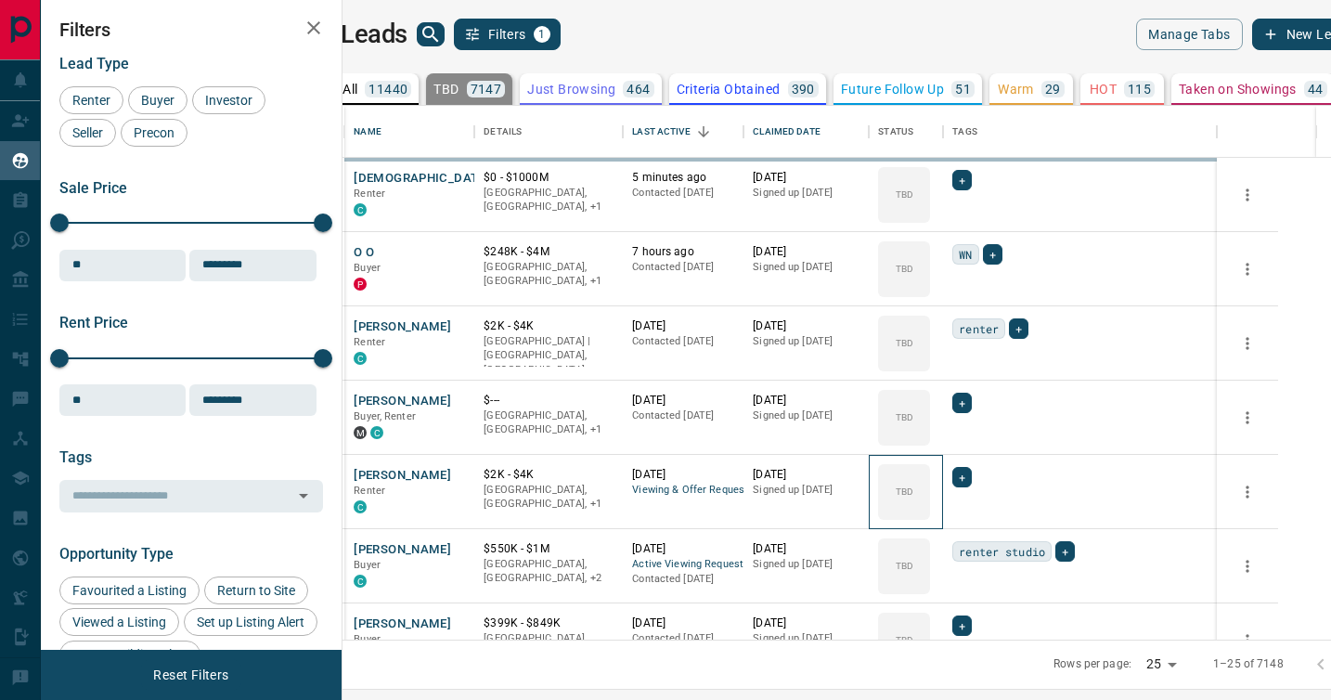
click at [930, 464] on div "TBD" at bounding box center [904, 492] width 52 height 56
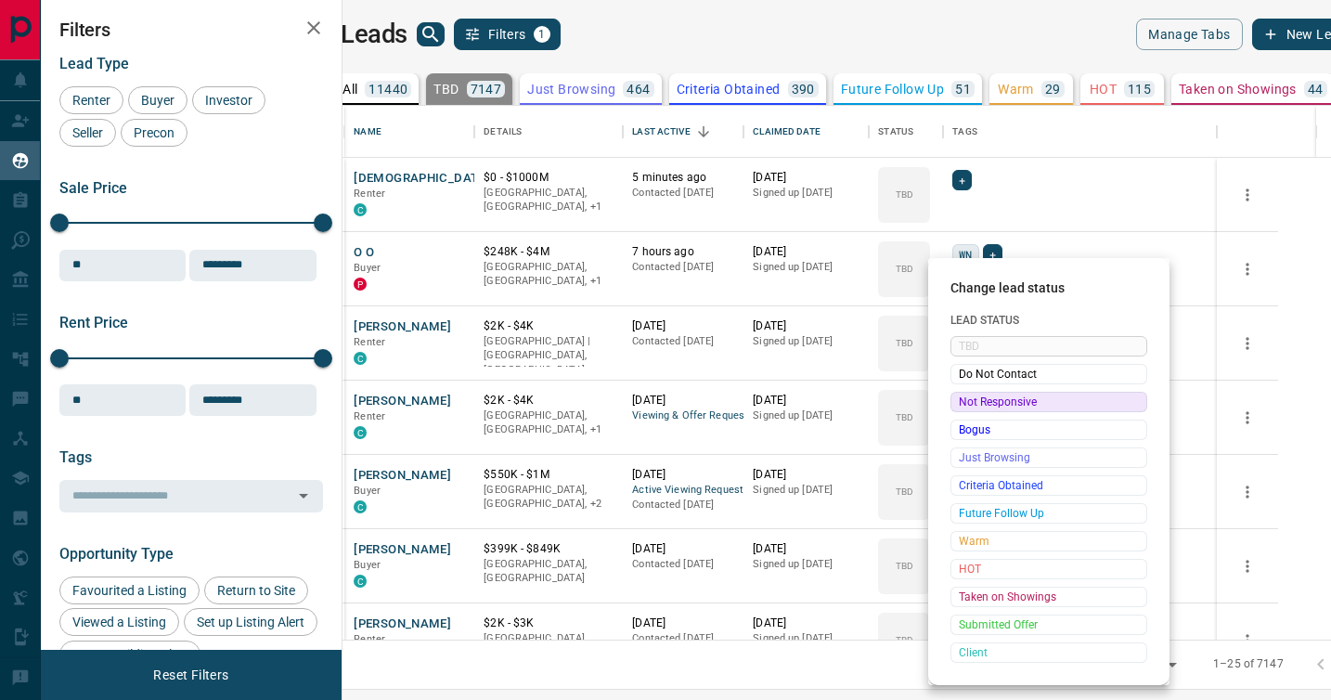
click at [967, 399] on span "Not Responsive" at bounding box center [1049, 402] width 180 height 19
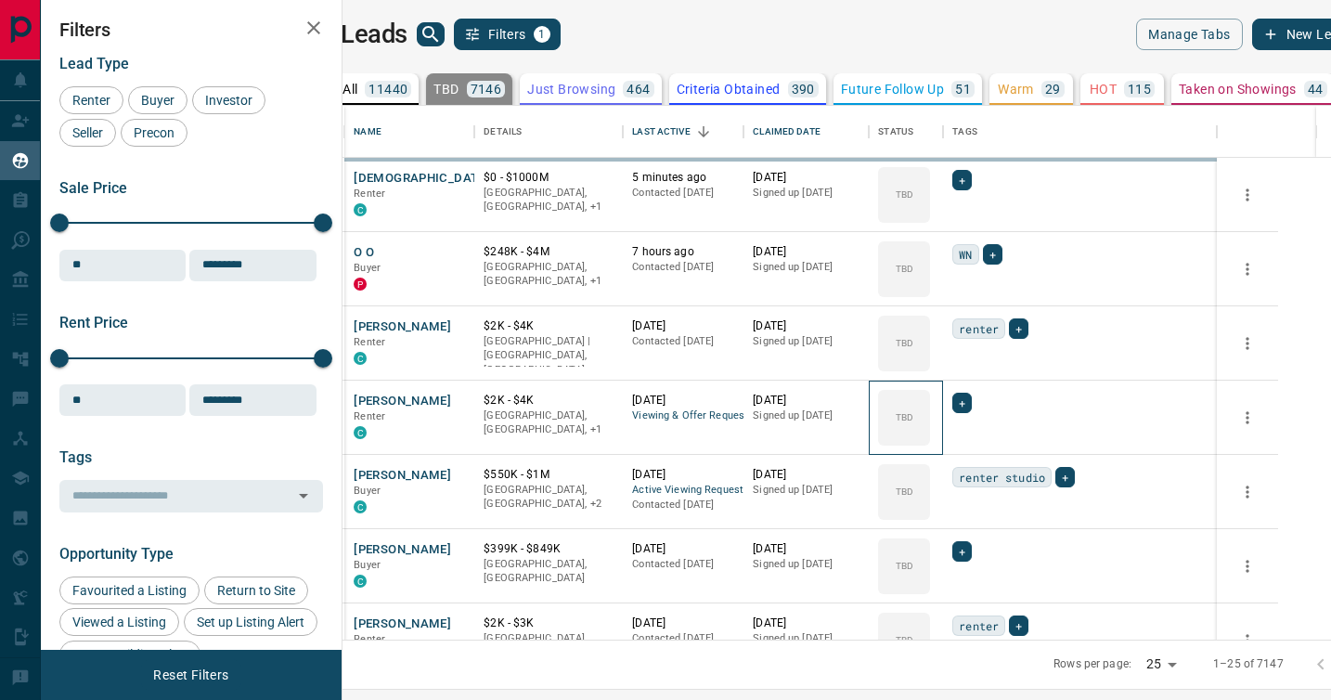
click at [0, 0] on icon at bounding box center [0, 0] width 0 height 0
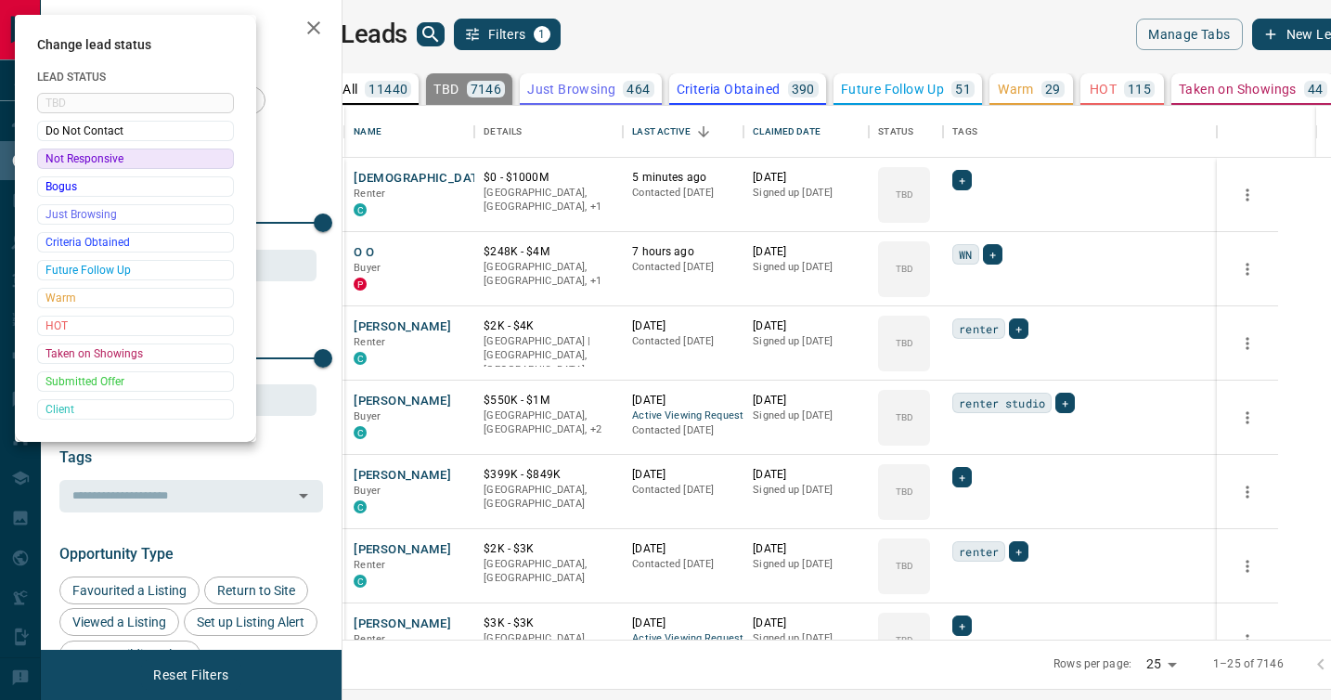
click at [967, 399] on div at bounding box center [665, 350] width 1331 height 700
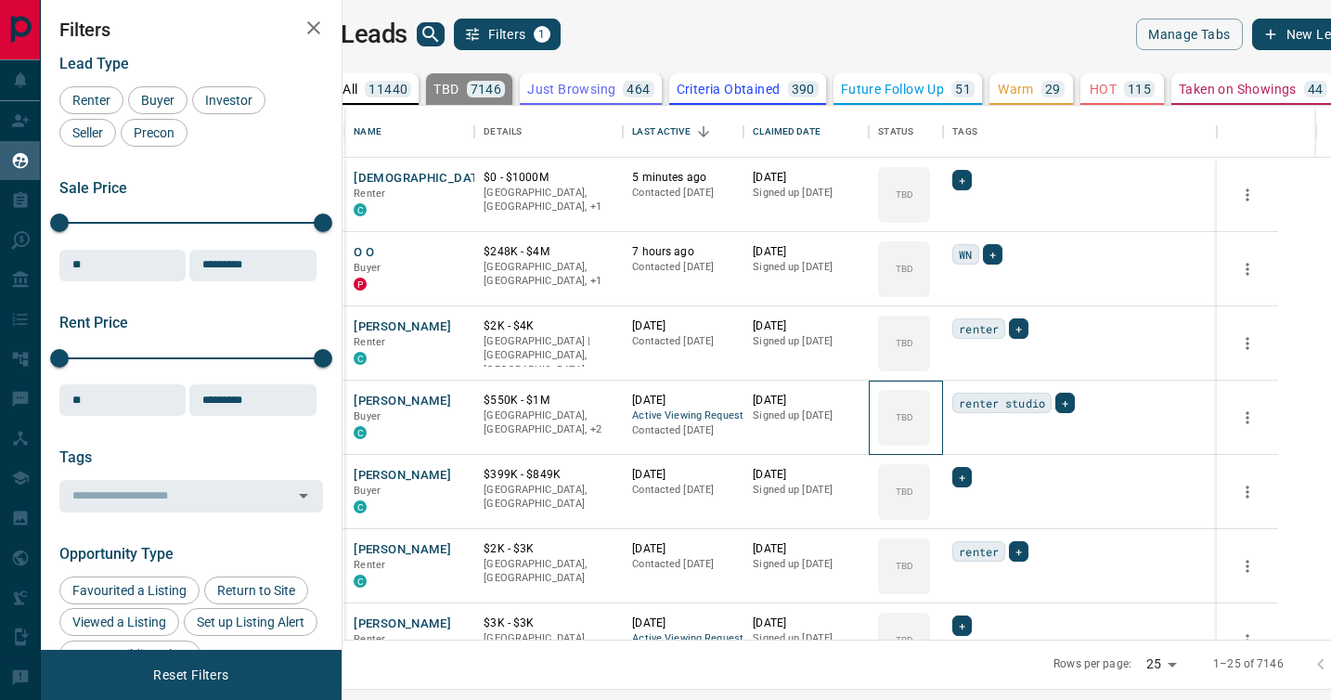
click at [930, 399] on div "TBD" at bounding box center [904, 418] width 52 height 56
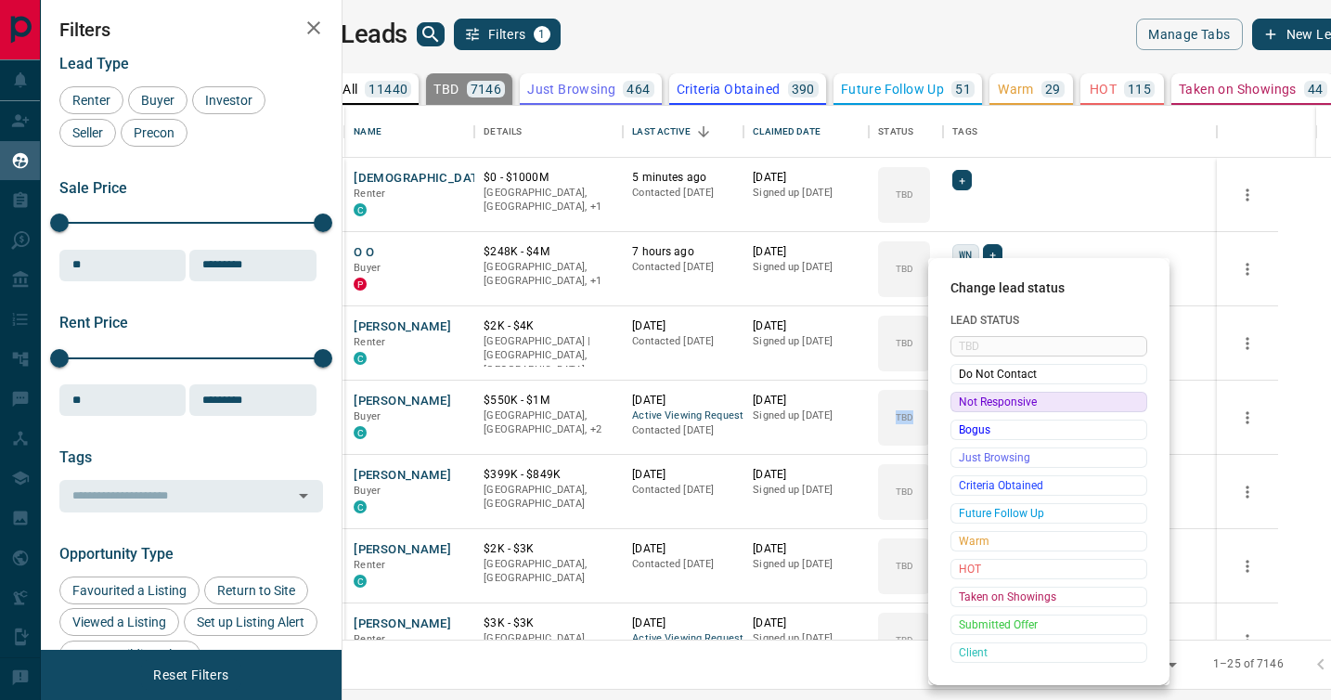
click at [967, 399] on span "Not Responsive" at bounding box center [1049, 402] width 180 height 19
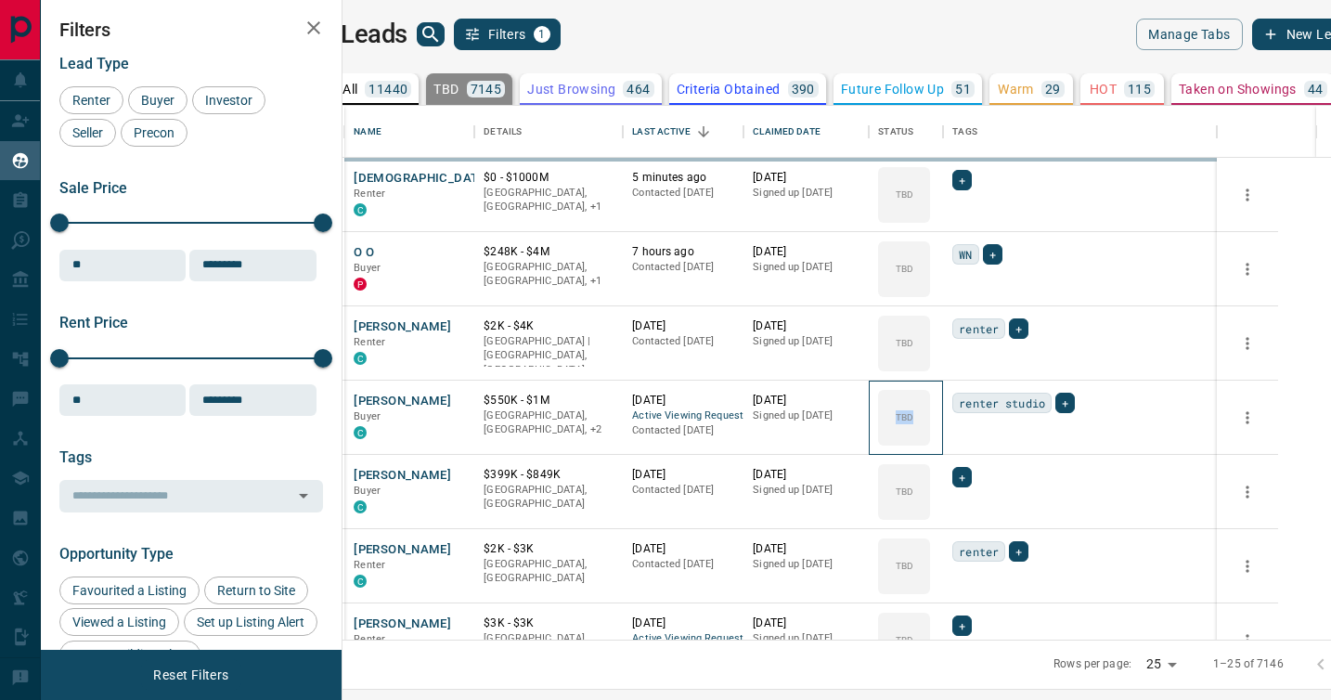
click at [0, 0] on icon at bounding box center [0, 0] width 0 height 0
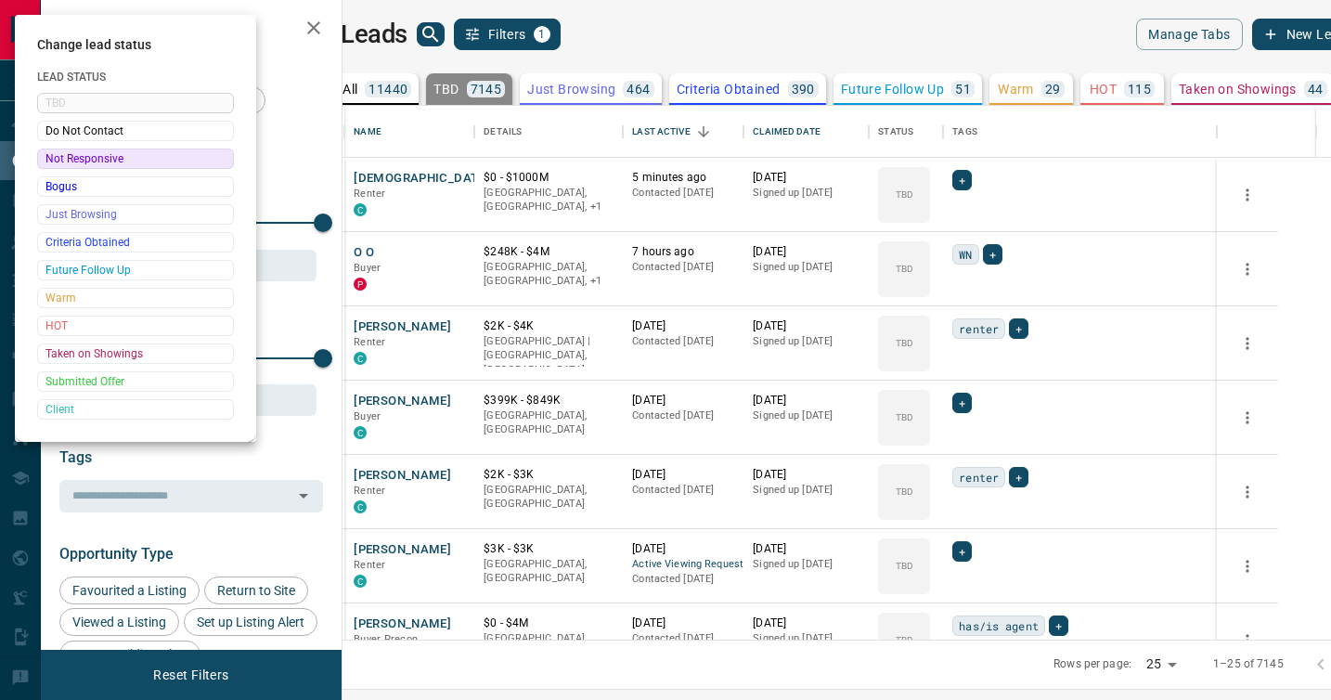
click at [967, 399] on div at bounding box center [665, 350] width 1331 height 700
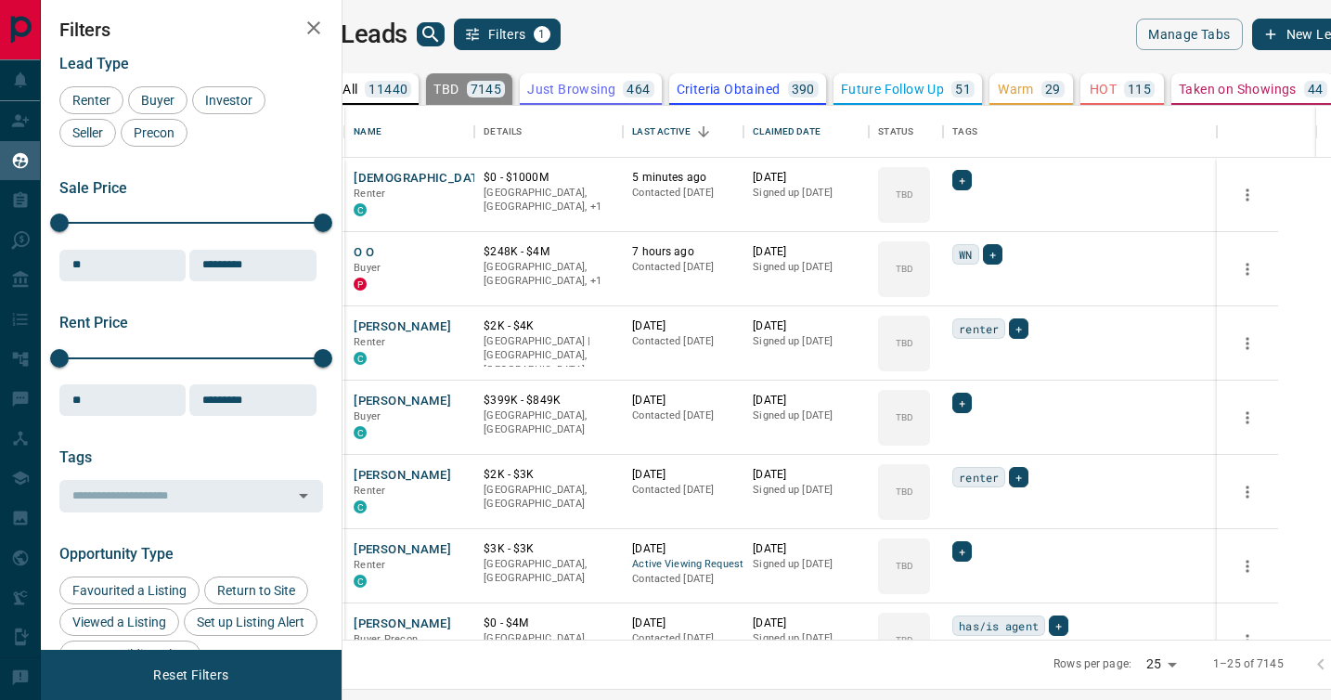
click at [967, 399] on div "Change lead status Lead Status TBD Do Not Contact Not Responsive Bogus Just Bro…" at bounding box center [665, 350] width 1331 height 700
click at [930, 399] on div "TBD" at bounding box center [904, 418] width 52 height 56
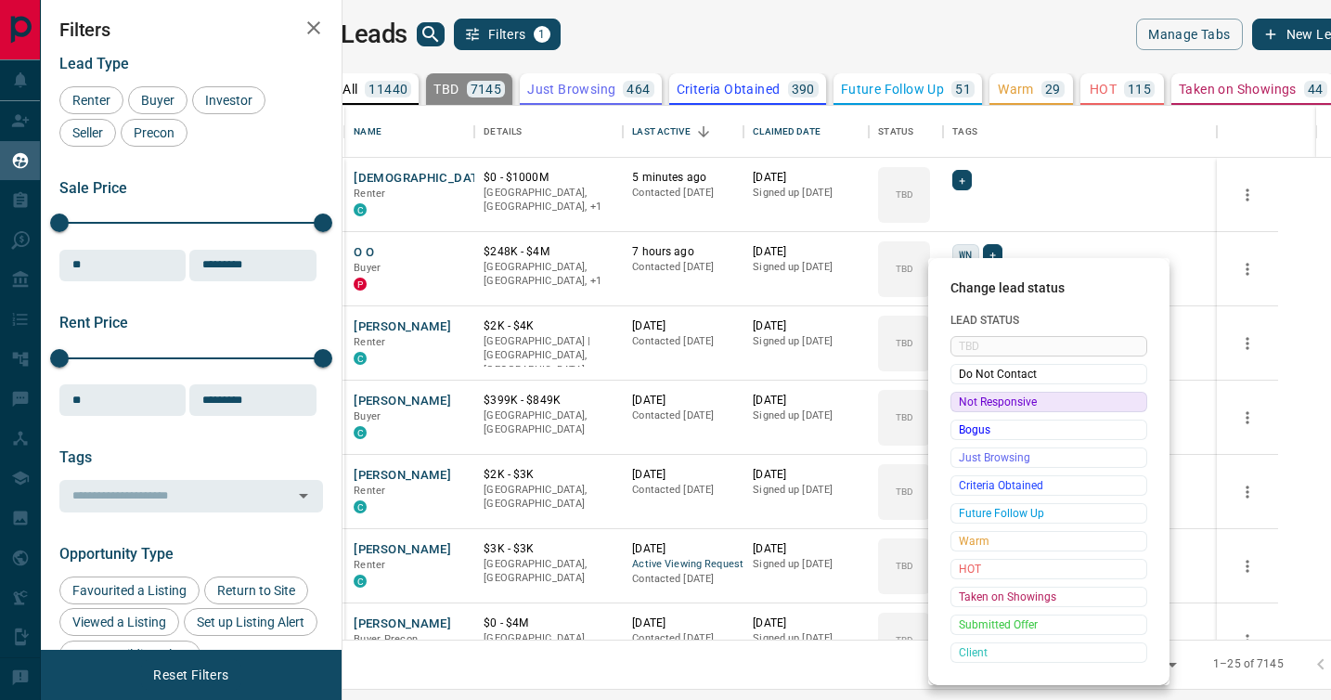
click at [967, 399] on span "Not Responsive" at bounding box center [1049, 402] width 180 height 19
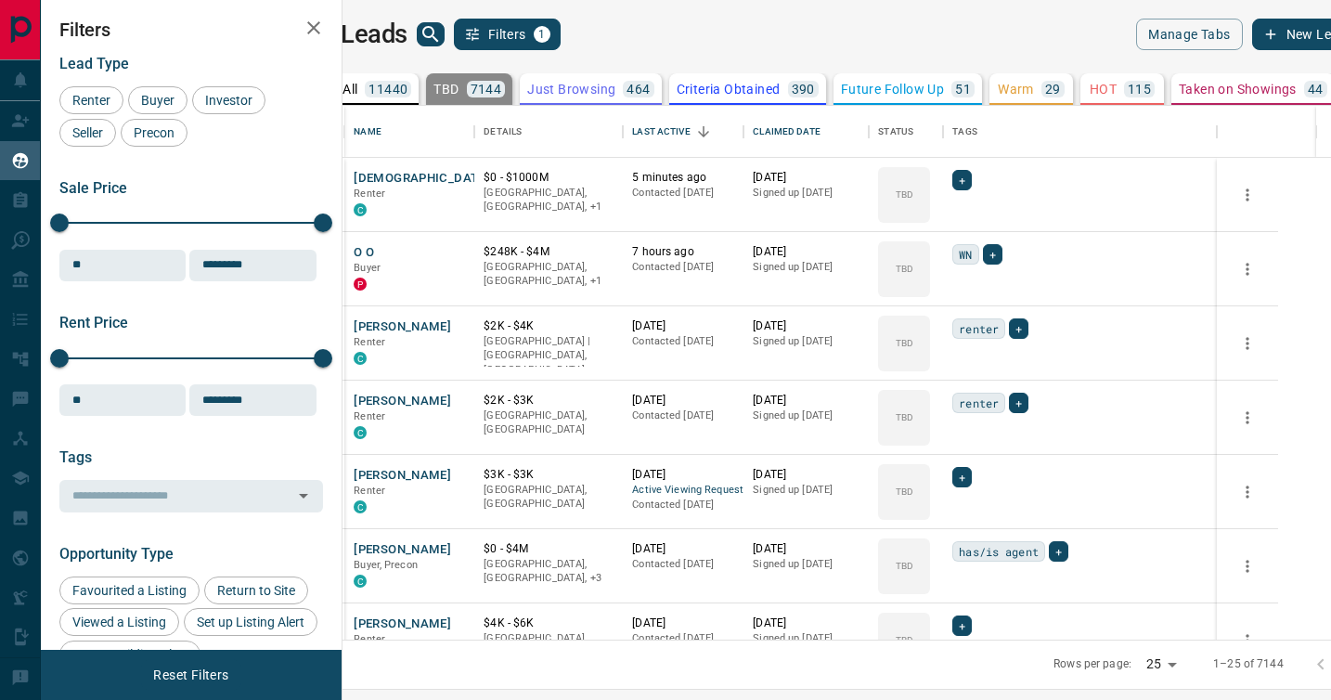
click at [0, 0] on icon at bounding box center [0, 0] width 0 height 0
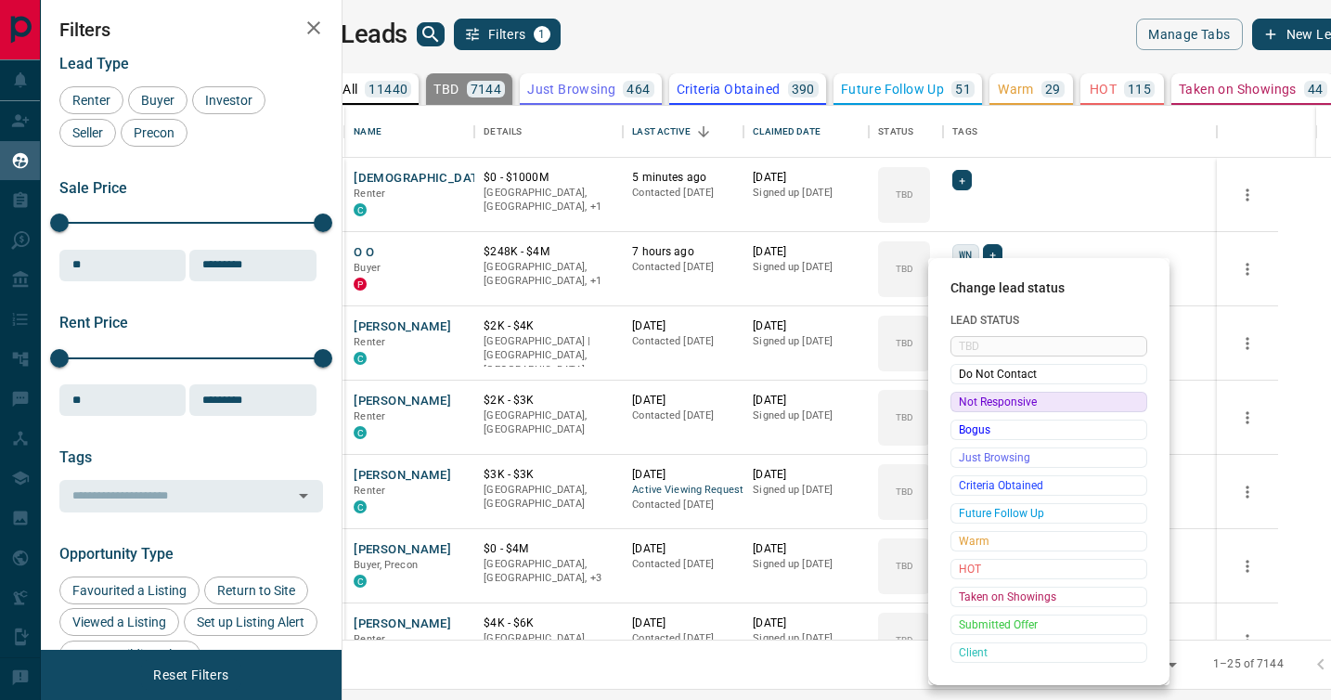
click at [967, 399] on span "Not Responsive" at bounding box center [1049, 402] width 180 height 19
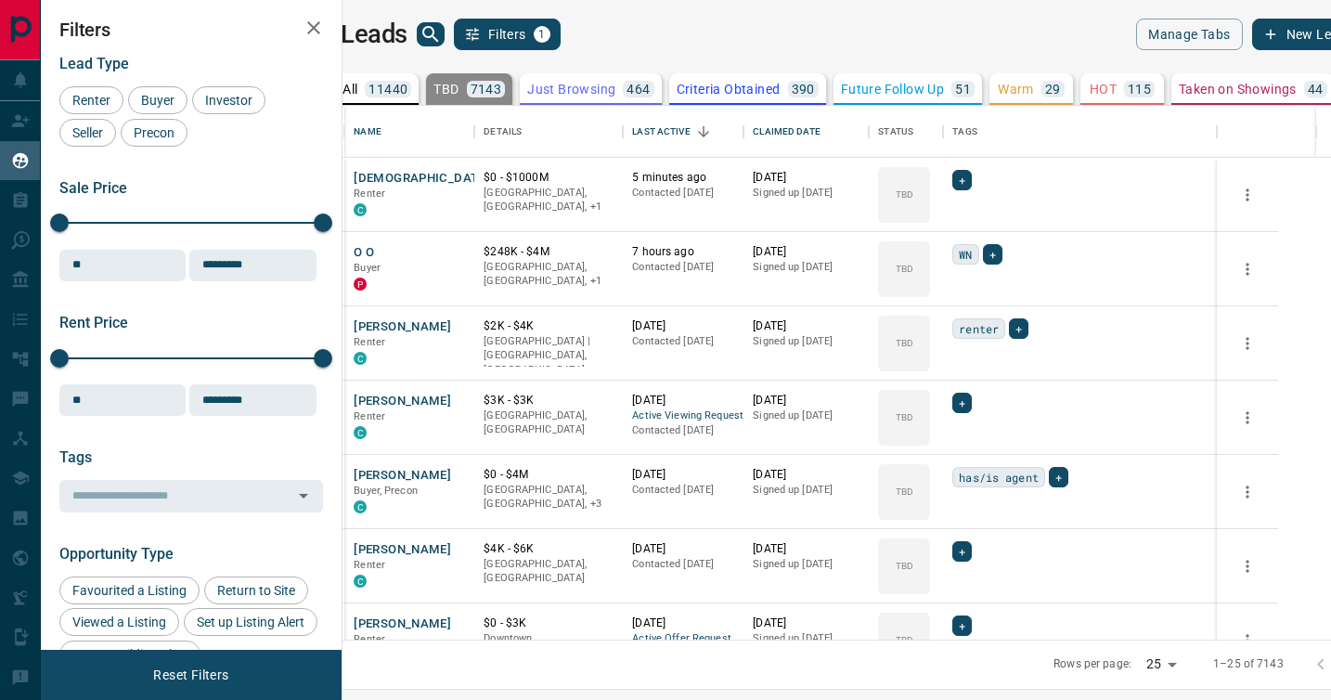
click at [0, 0] on icon at bounding box center [0, 0] width 0 height 0
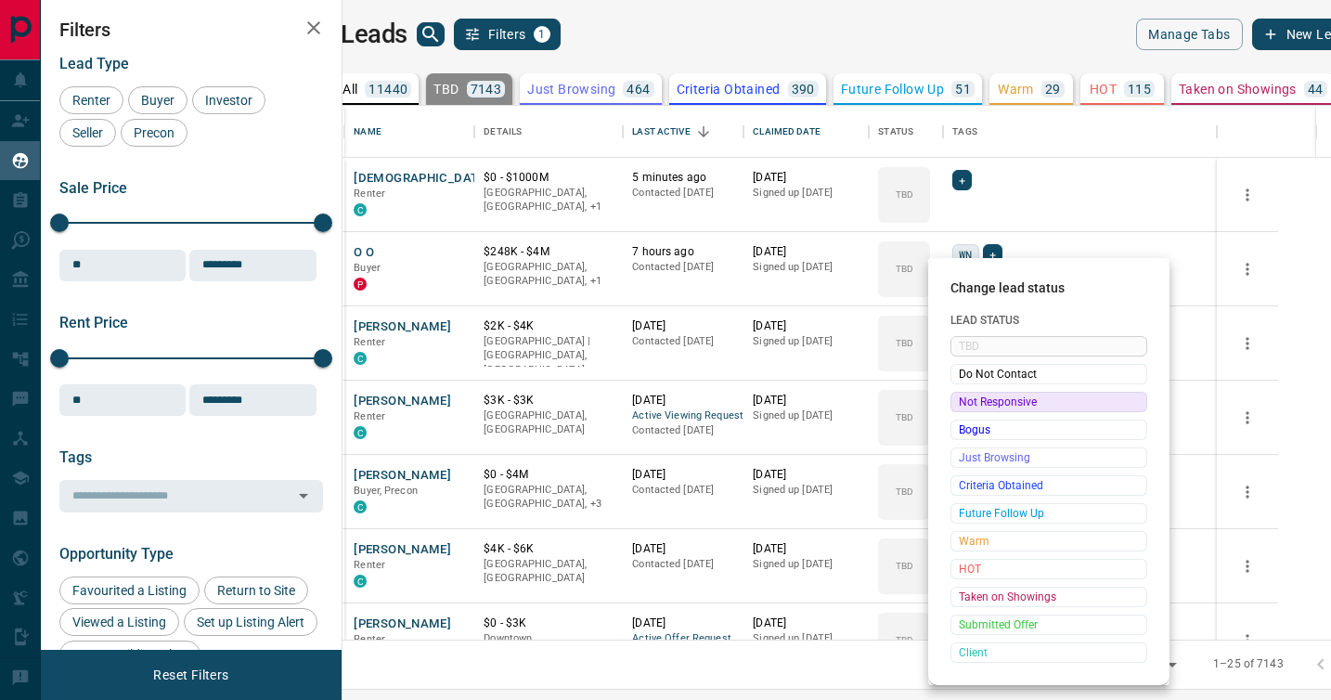
click at [967, 399] on span "Not Responsive" at bounding box center [1049, 402] width 180 height 19
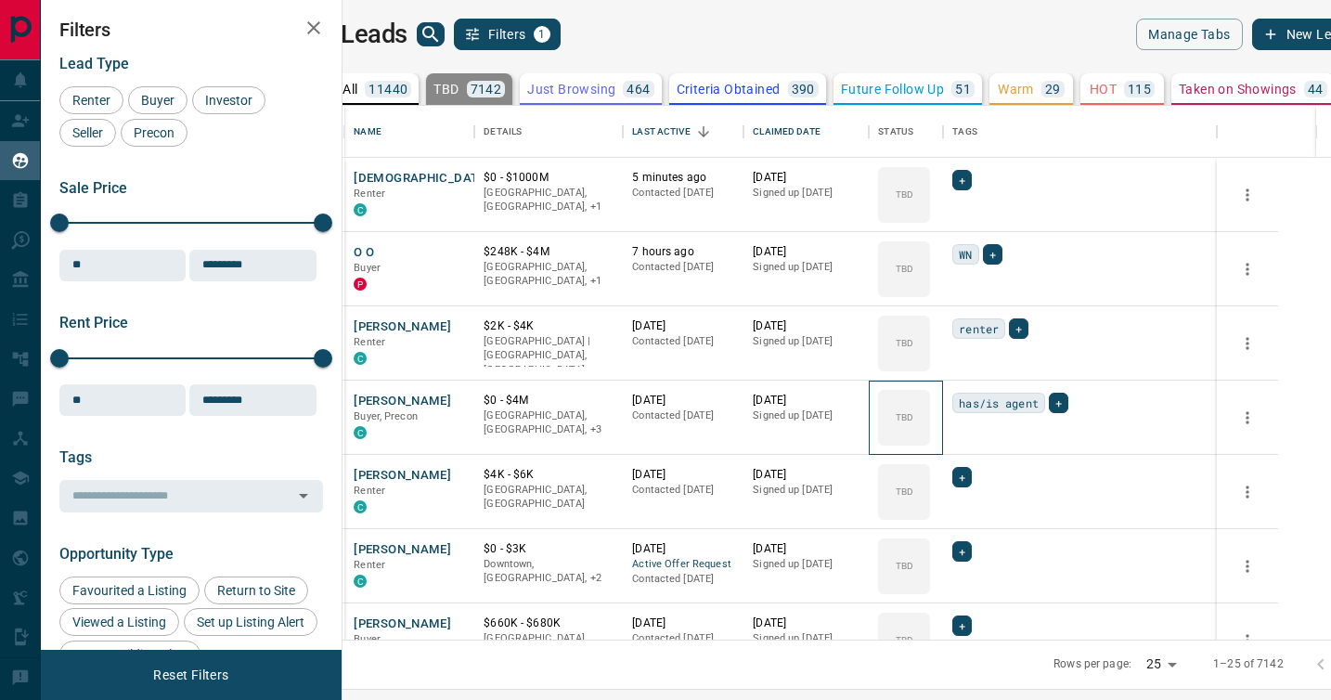
click at [0, 0] on icon at bounding box center [0, 0] width 0 height 0
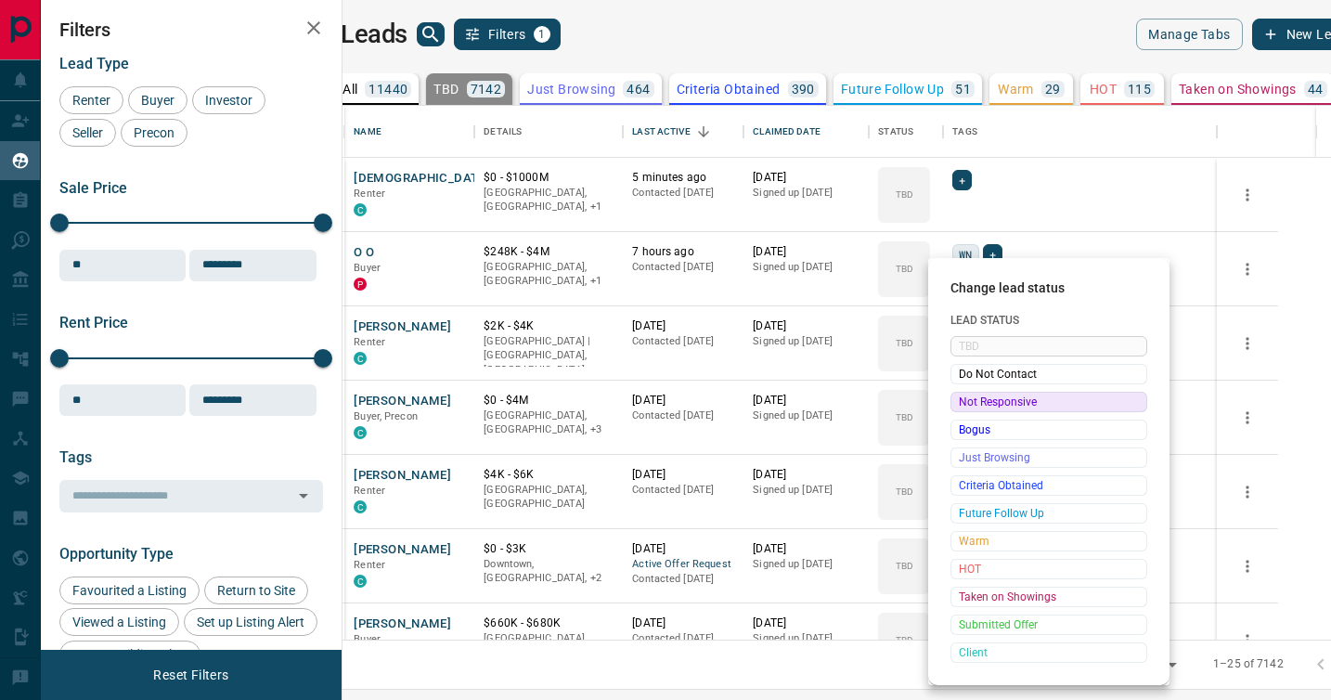
click at [967, 399] on span "Not Responsive" at bounding box center [1049, 402] width 180 height 19
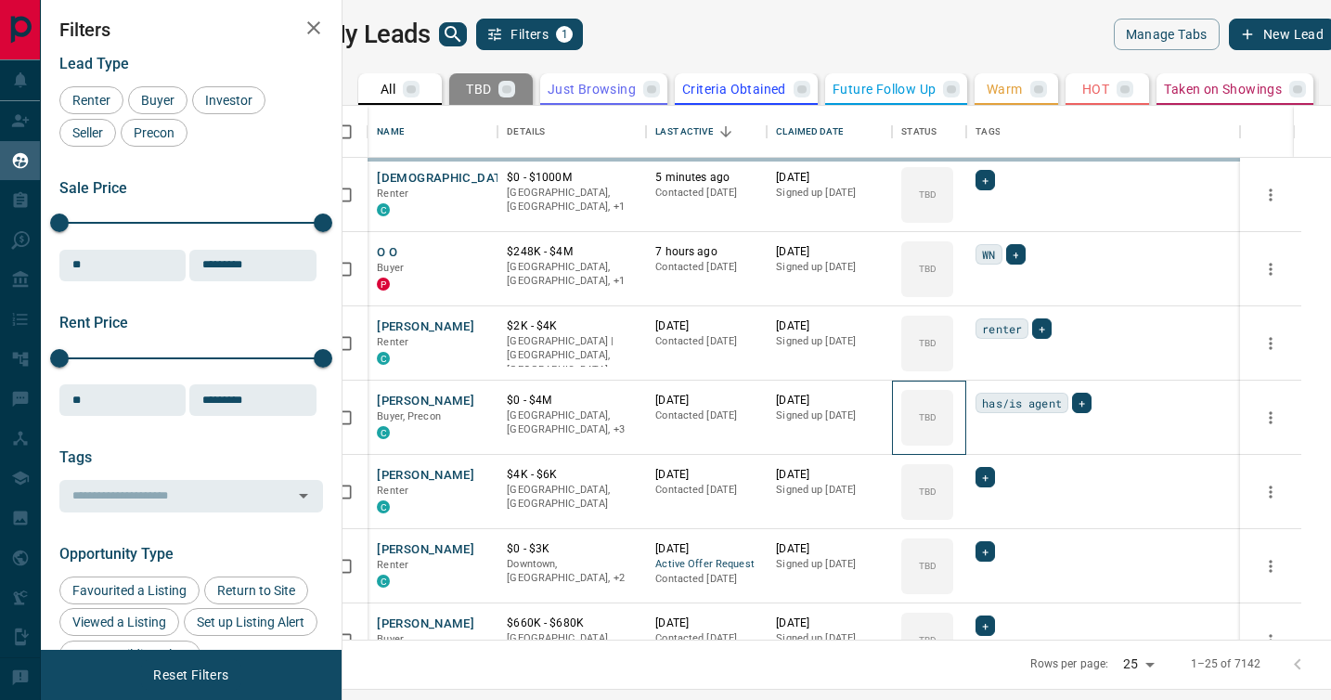
click at [0, 0] on icon at bounding box center [0, 0] width 0 height 0
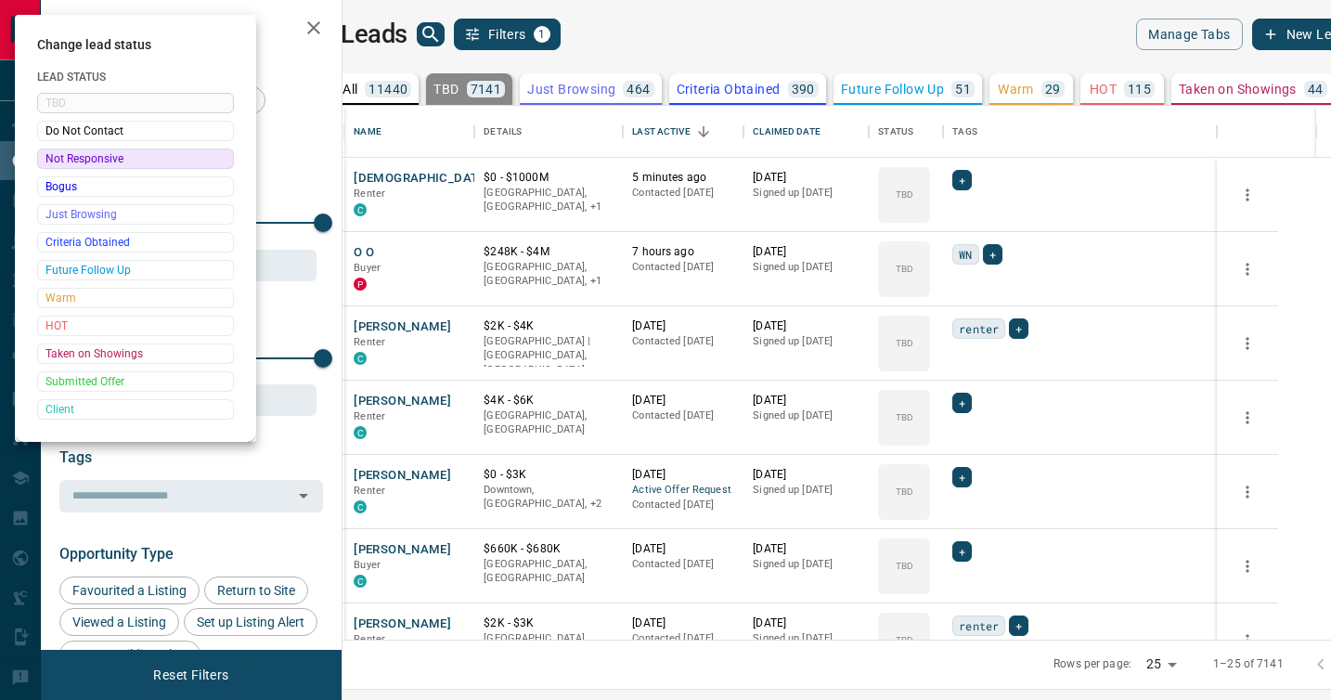
click at [967, 399] on div at bounding box center [665, 350] width 1331 height 700
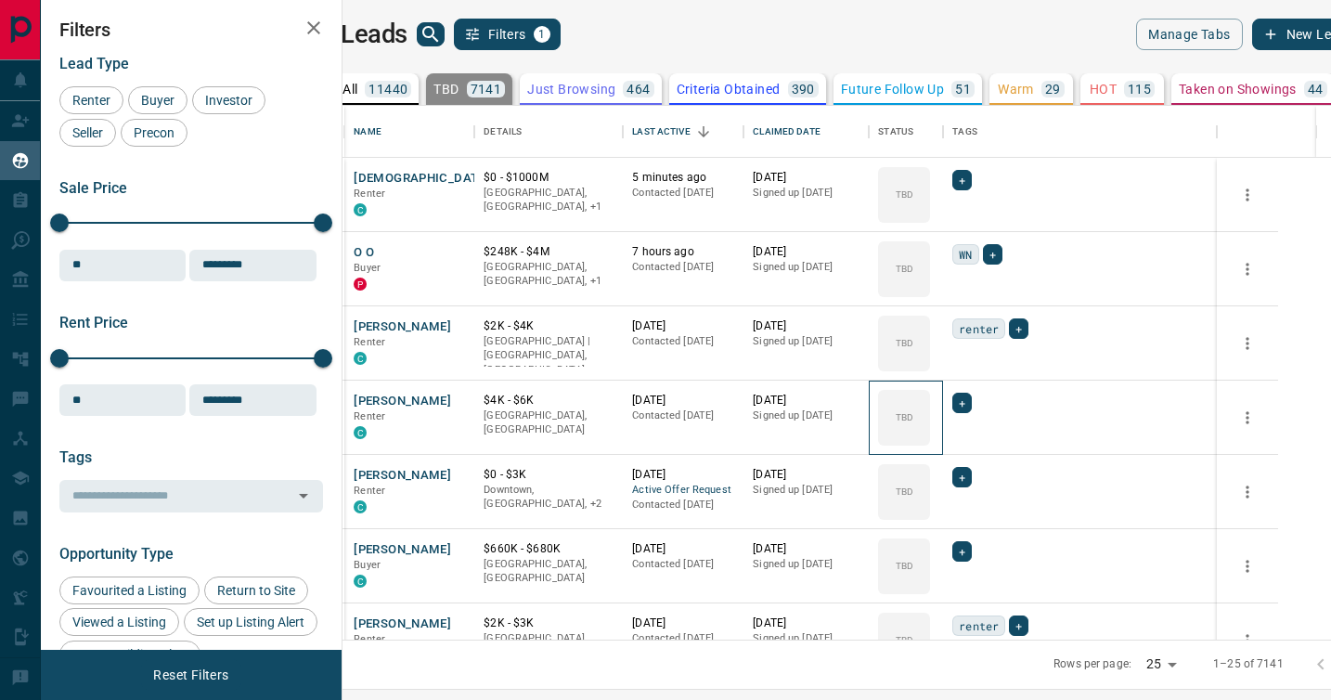
click at [930, 399] on div "TBD" at bounding box center [904, 418] width 52 height 56
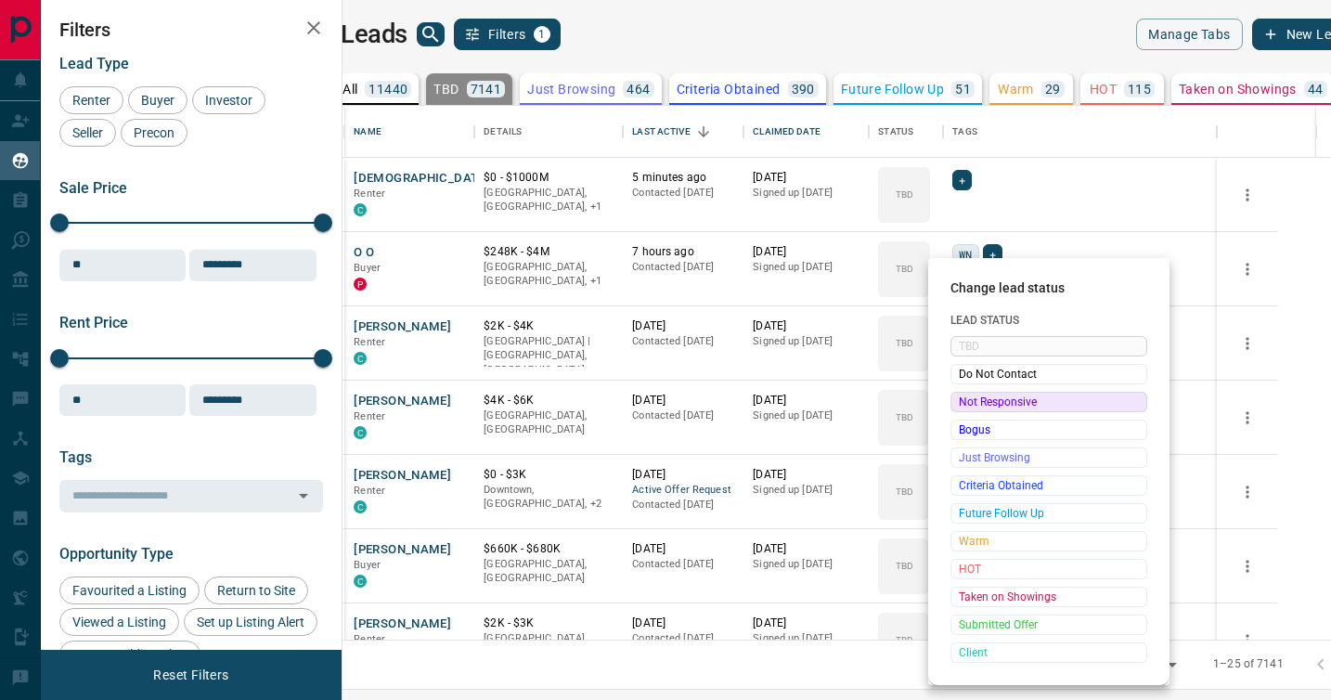
click at [967, 399] on span "Not Responsive" at bounding box center [1049, 402] width 180 height 19
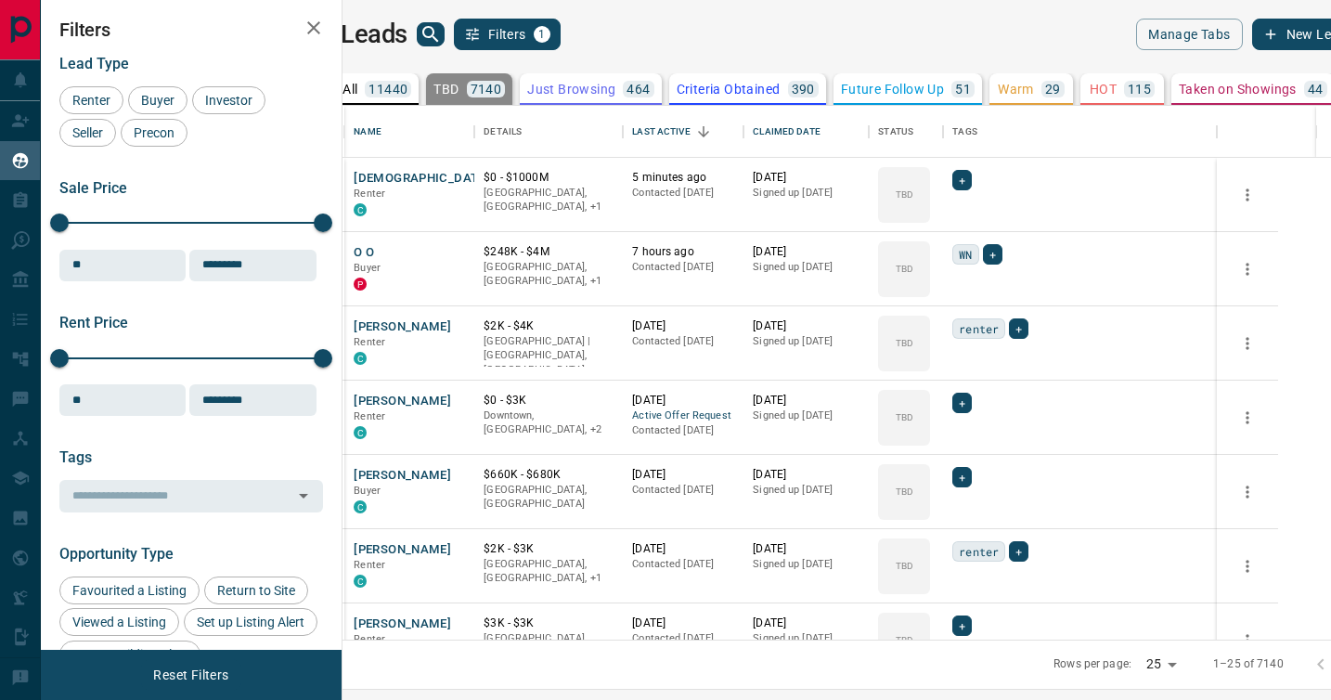
click at [0, 0] on icon at bounding box center [0, 0] width 0 height 0
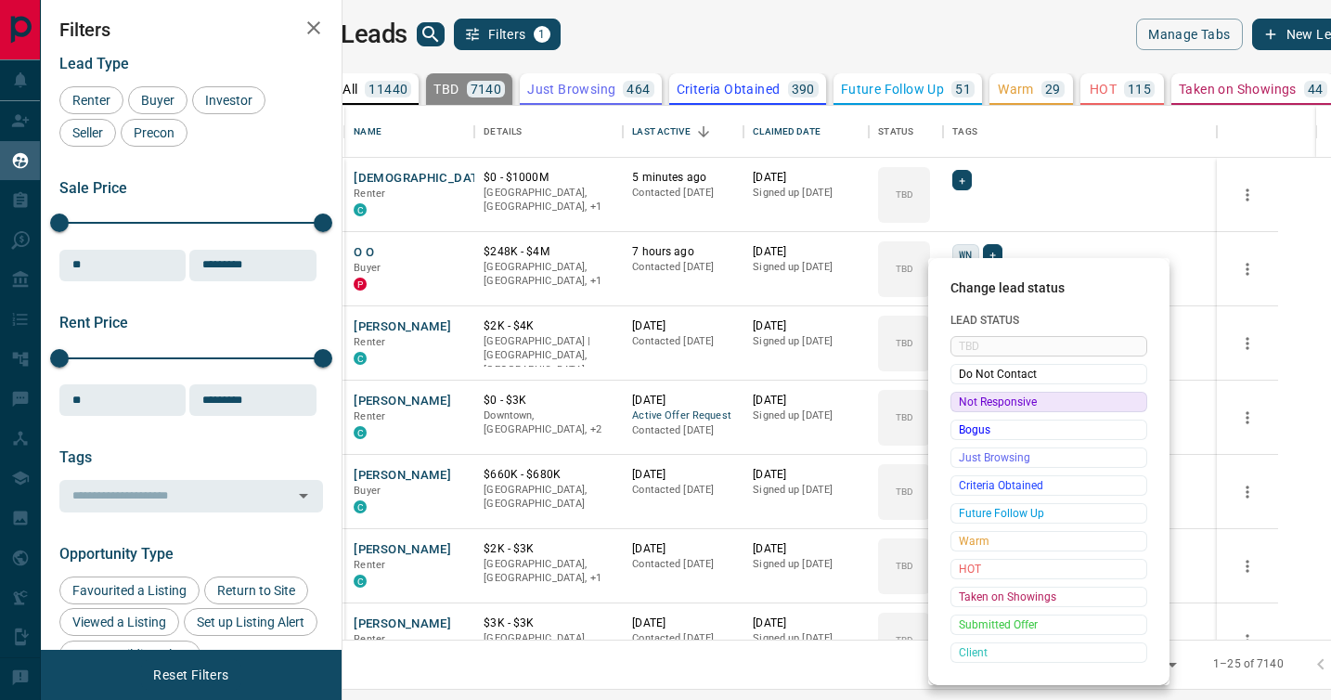
click at [967, 399] on span "Not Responsive" at bounding box center [1049, 402] width 180 height 19
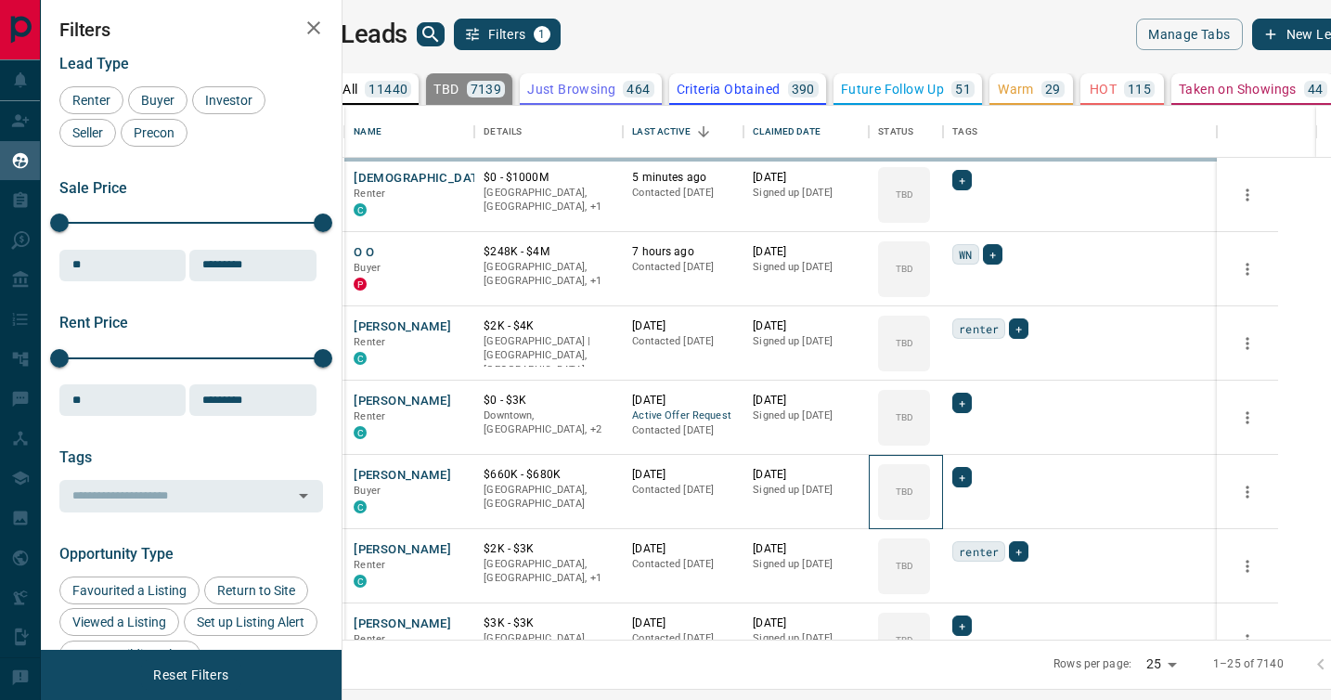
click at [0, 0] on icon at bounding box center [0, 0] width 0 height 0
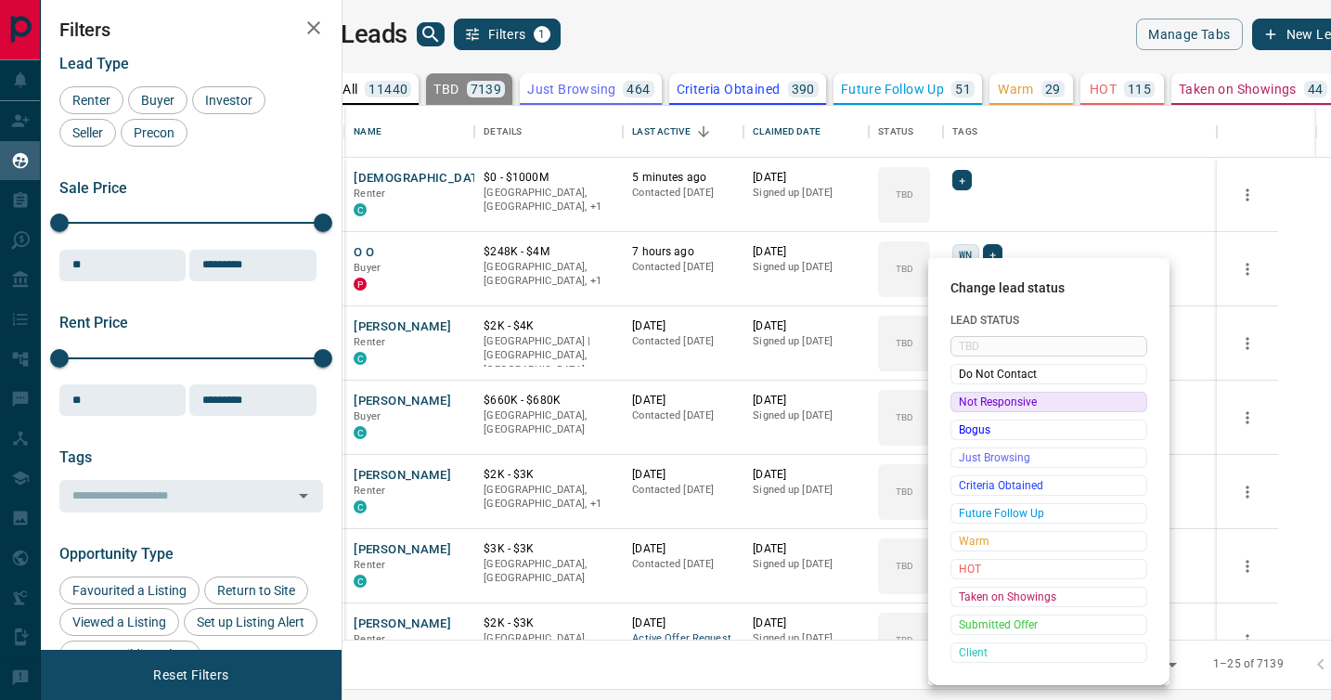
click at [967, 399] on span "Not Responsive" at bounding box center [1049, 402] width 180 height 19
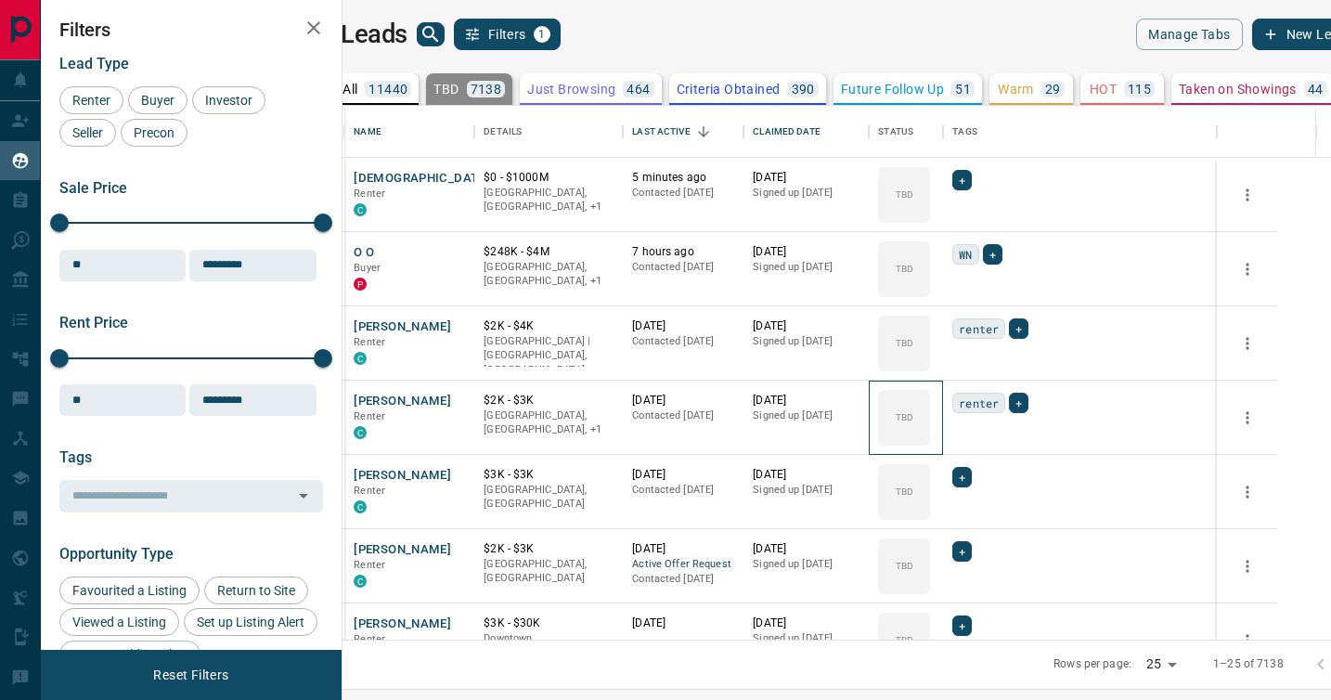
click at [0, 0] on icon at bounding box center [0, 0] width 0 height 0
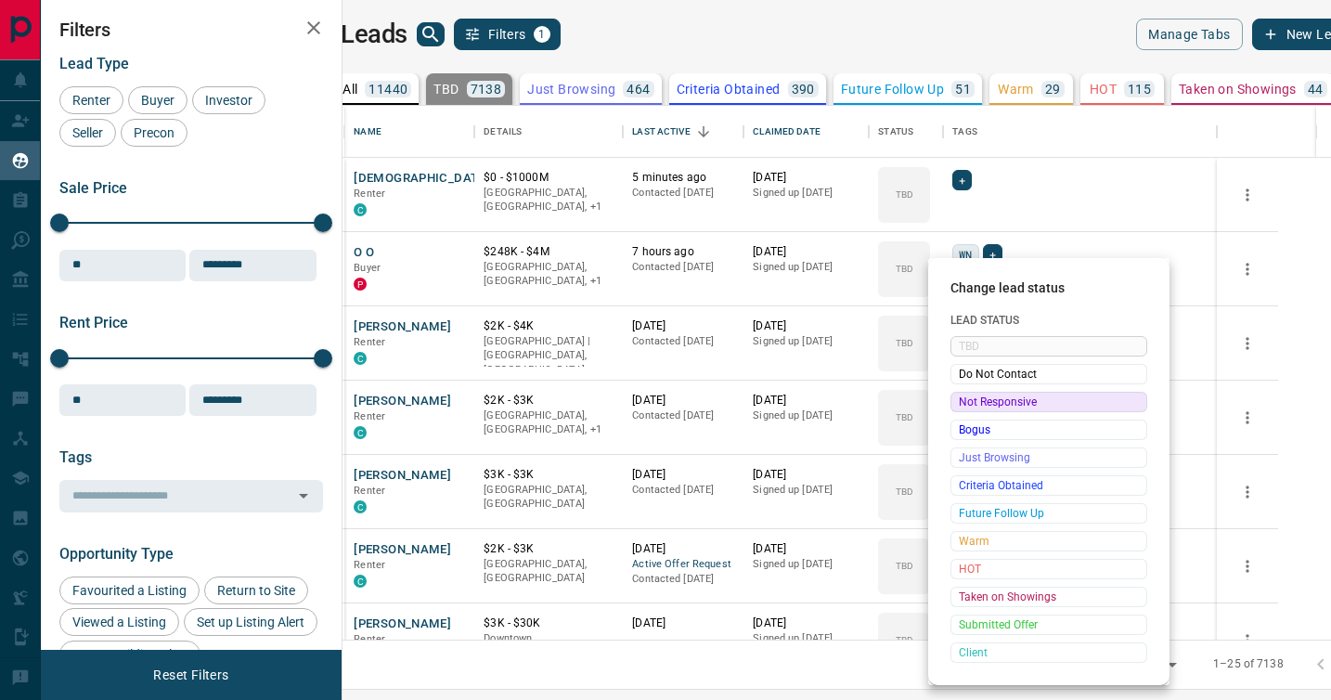
click at [967, 399] on span "Not Responsive" at bounding box center [1049, 402] width 180 height 19
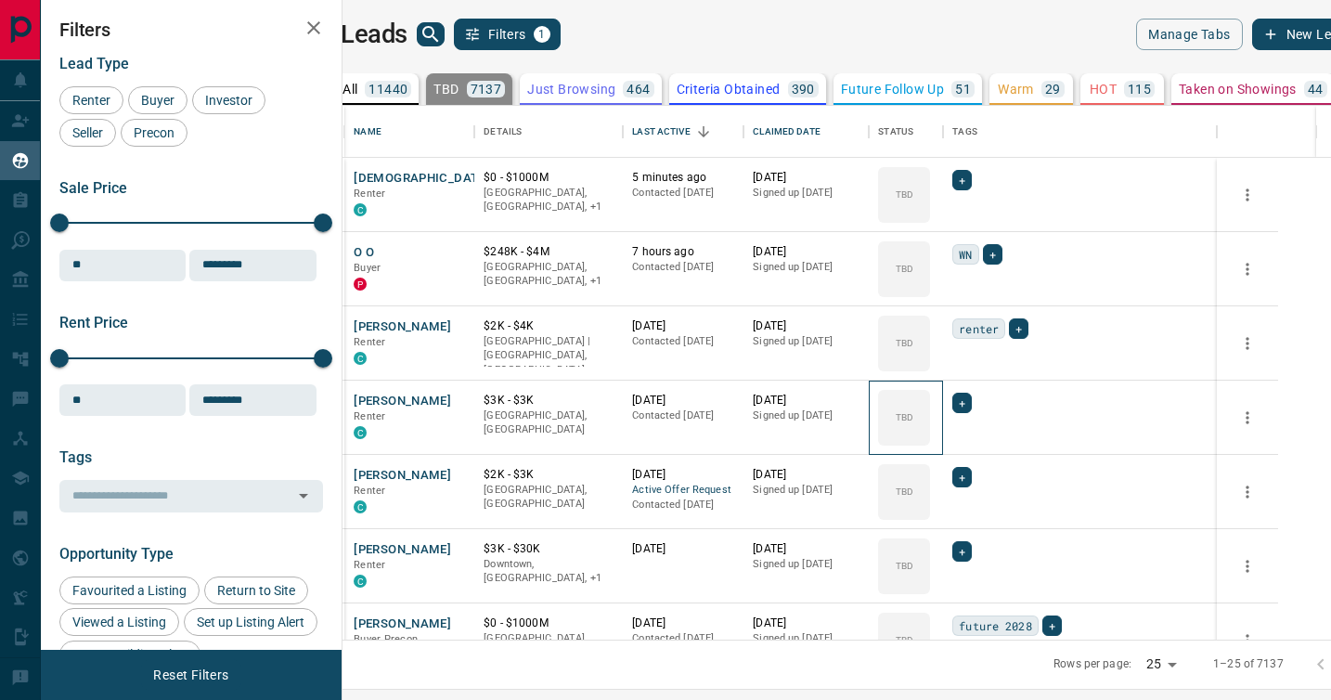
click at [0, 0] on icon at bounding box center [0, 0] width 0 height 0
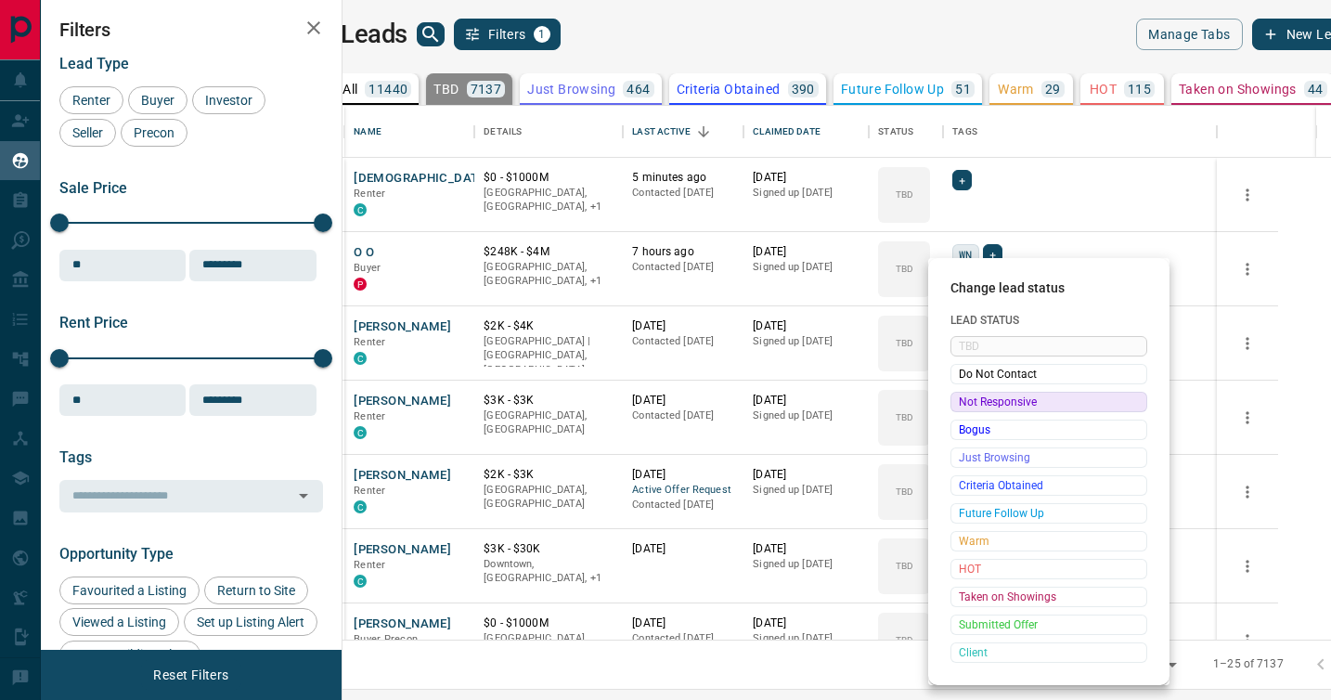
click at [967, 399] on span "Not Responsive" at bounding box center [1049, 402] width 180 height 19
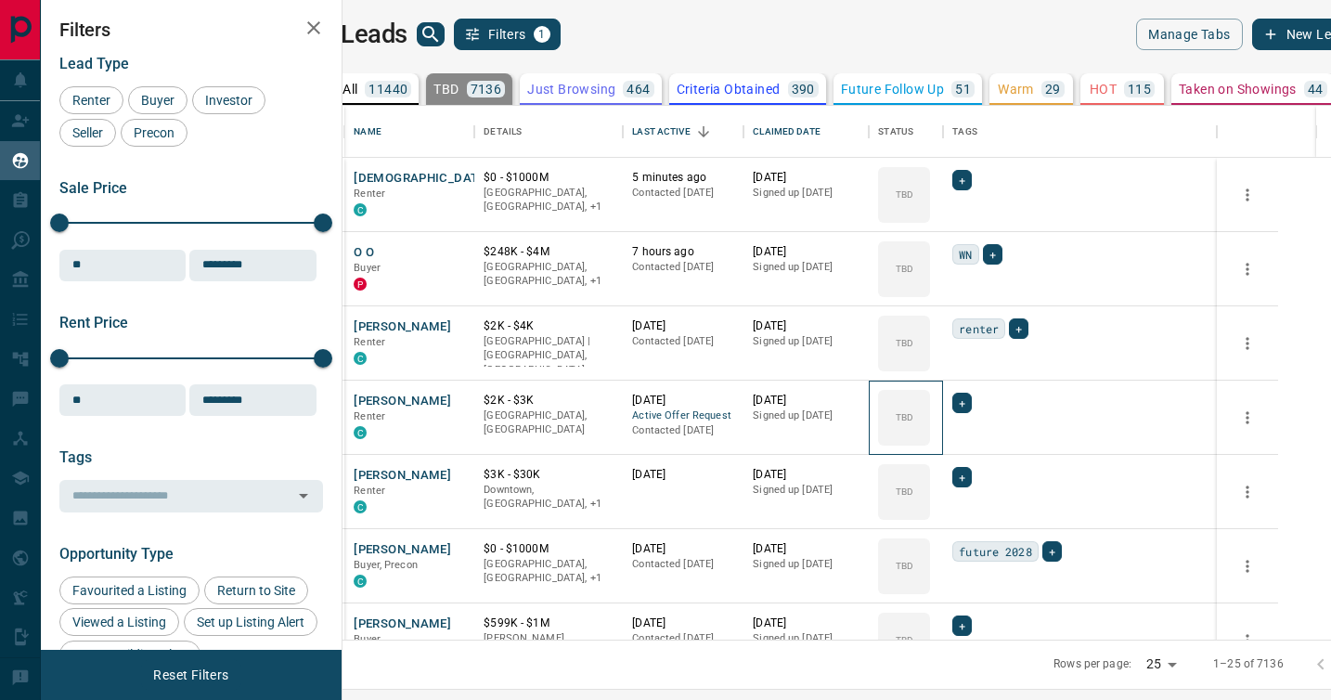
click at [0, 0] on icon at bounding box center [0, 0] width 0 height 0
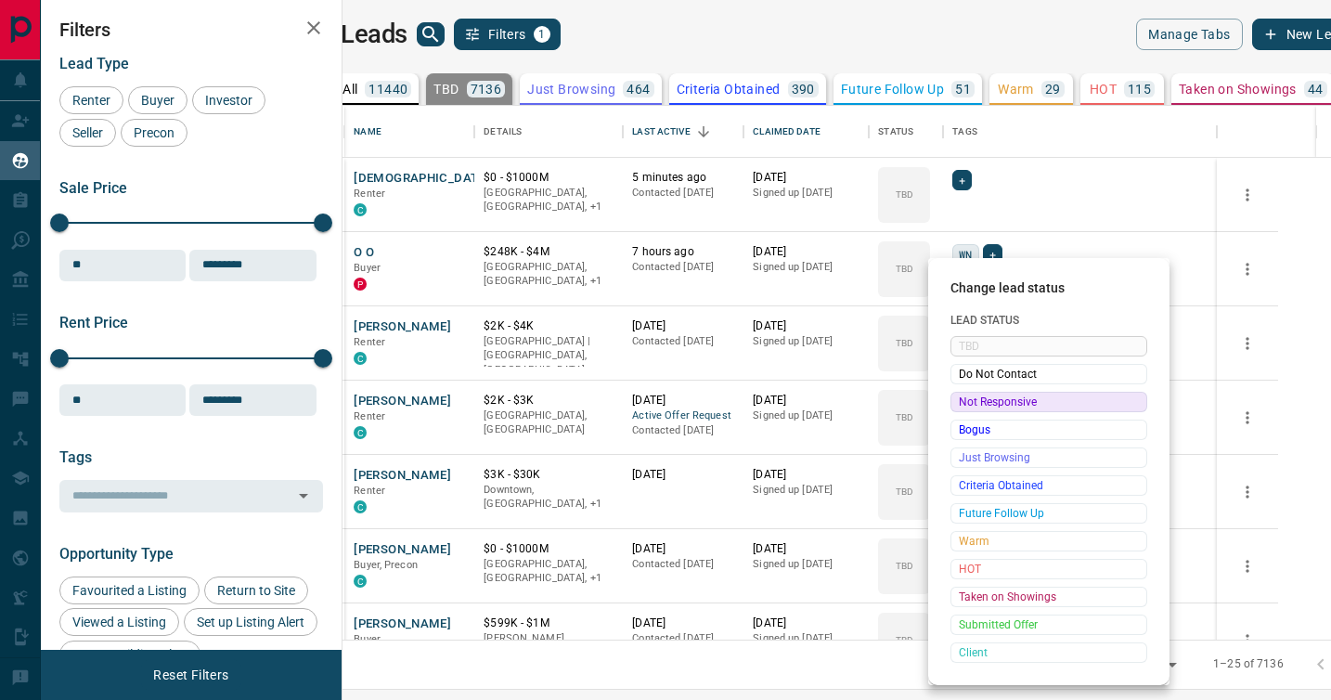
click at [967, 399] on span "Not Responsive" at bounding box center [1049, 402] width 180 height 19
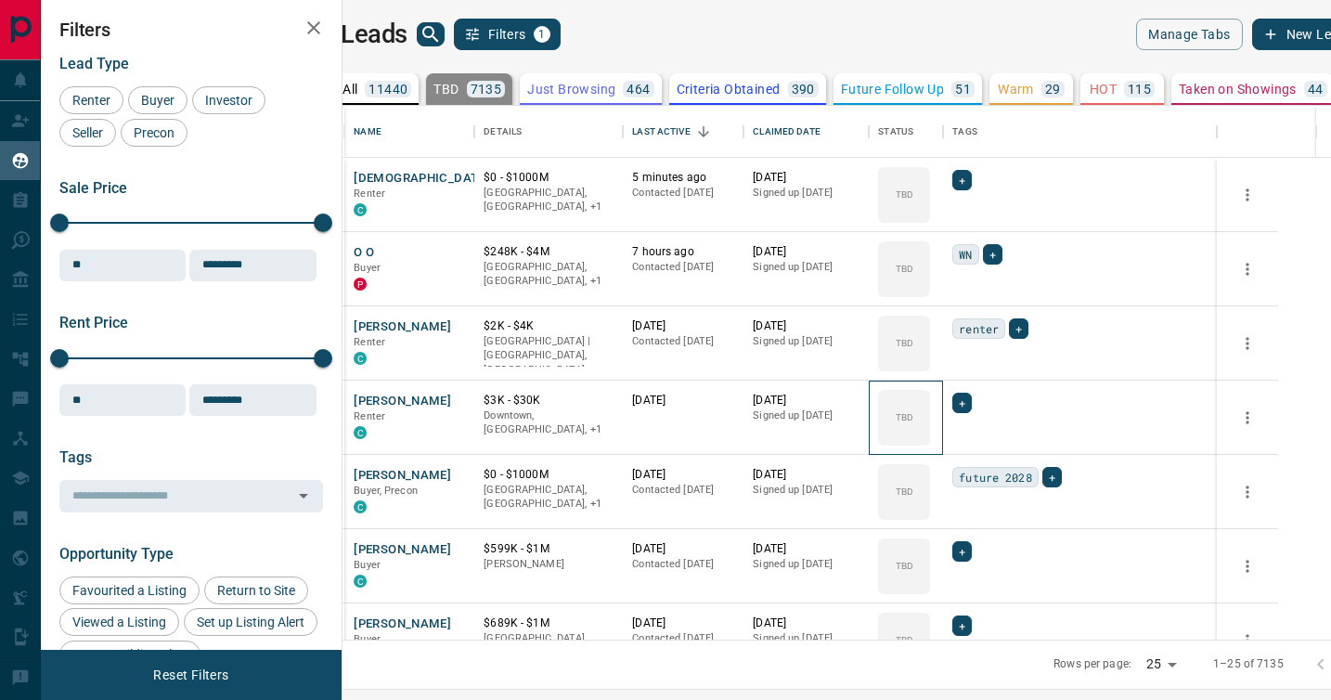
click at [0, 0] on icon at bounding box center [0, 0] width 0 height 0
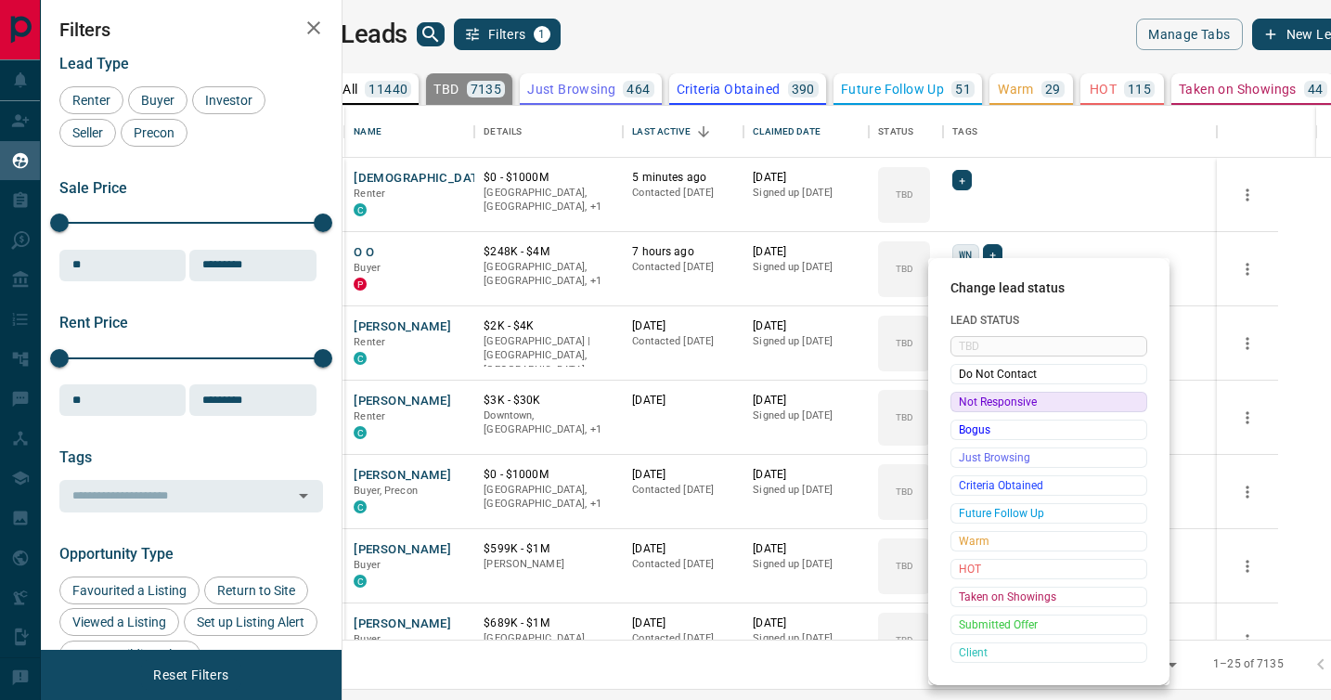
click at [967, 399] on span "Not Responsive" at bounding box center [1049, 402] width 180 height 19
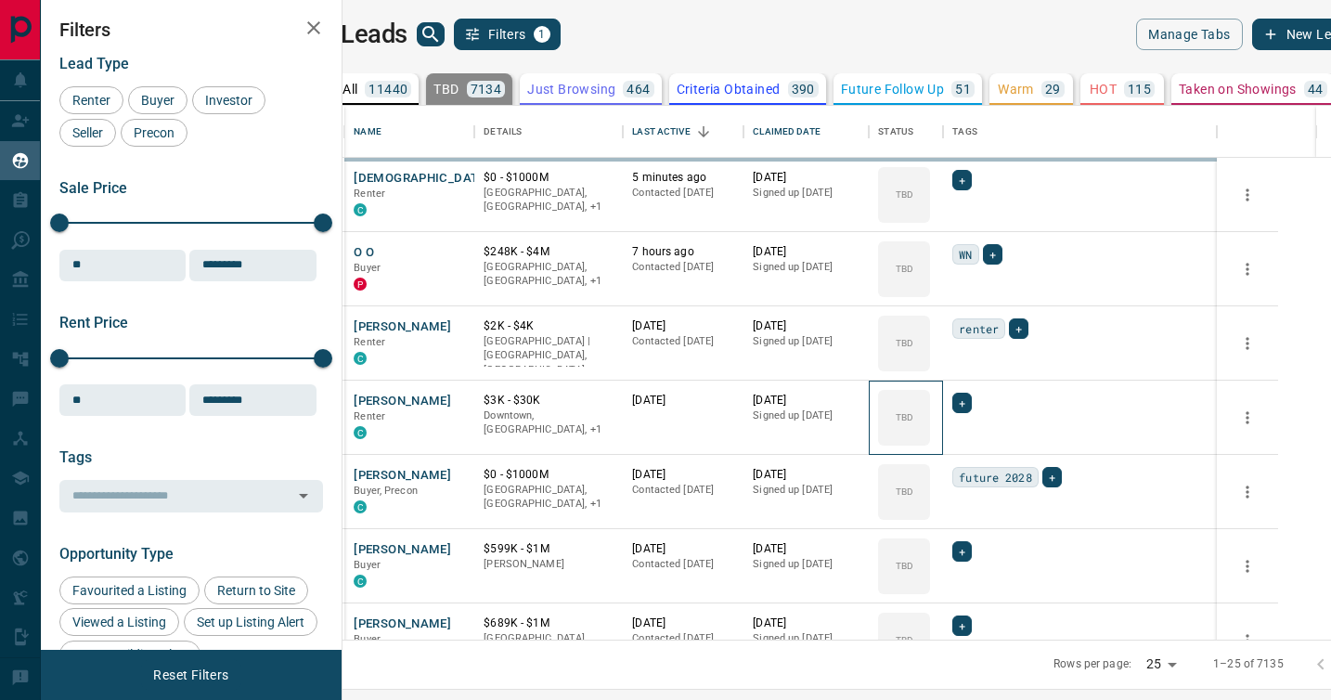
click at [0, 0] on icon at bounding box center [0, 0] width 0 height 0
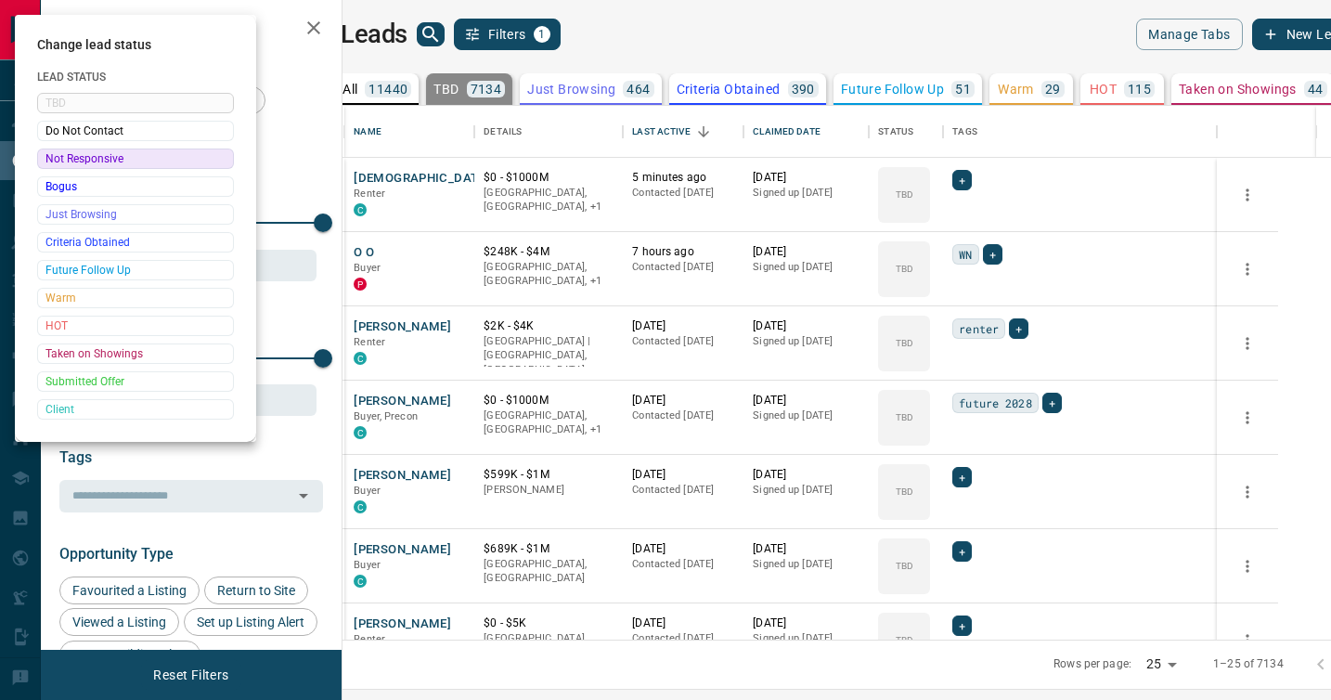
click at [967, 399] on div at bounding box center [665, 350] width 1331 height 700
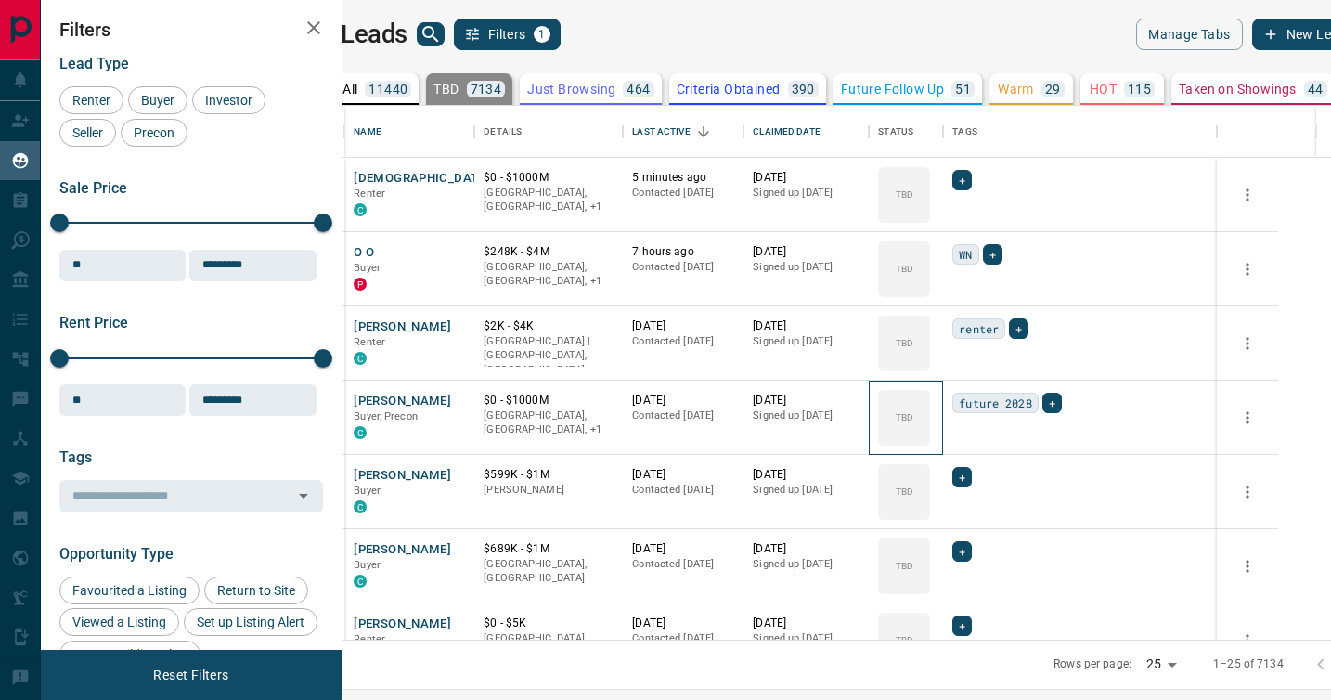
click at [930, 399] on div "TBD" at bounding box center [904, 418] width 52 height 56
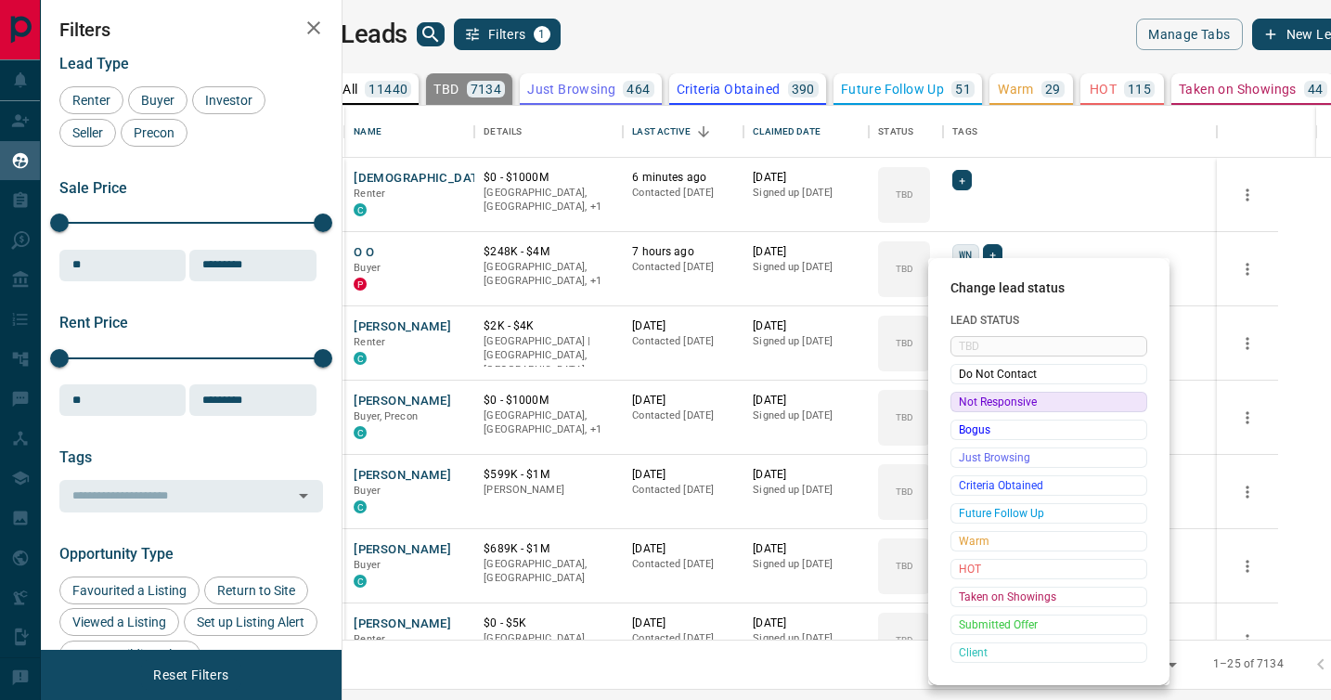
click at [967, 399] on span "Not Responsive" at bounding box center [1049, 402] width 180 height 19
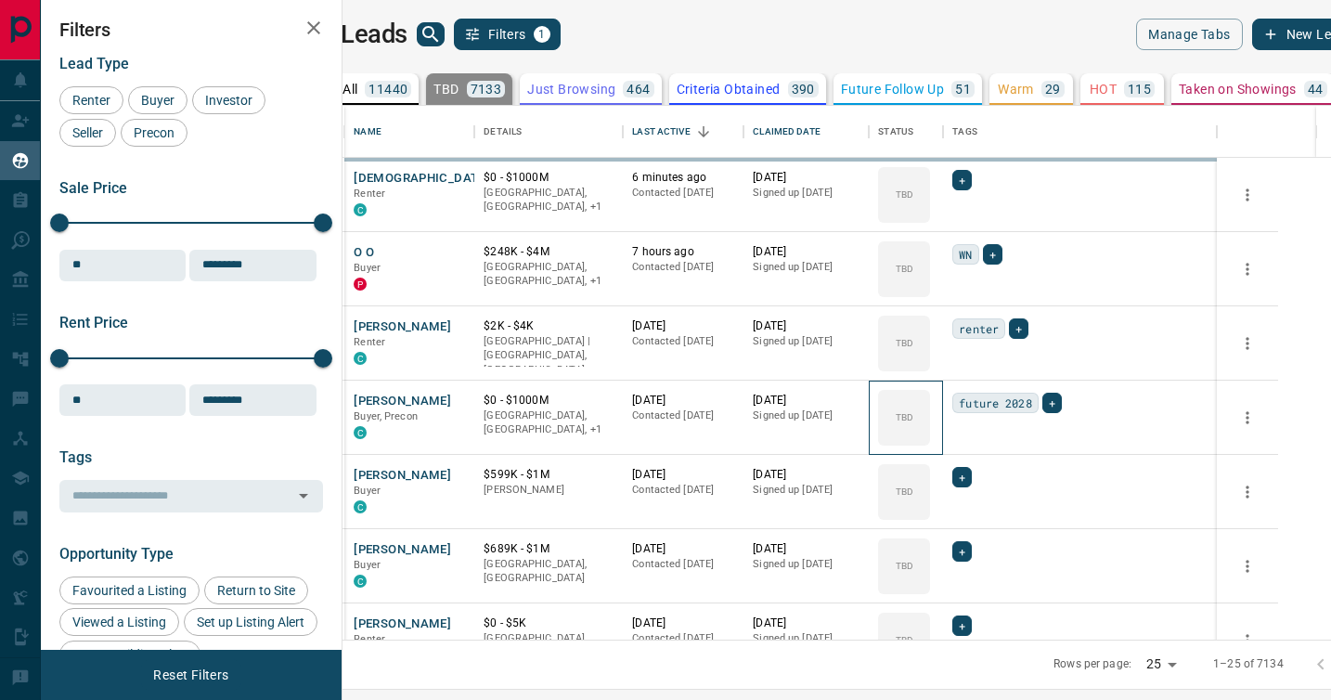
click at [0, 0] on icon at bounding box center [0, 0] width 0 height 0
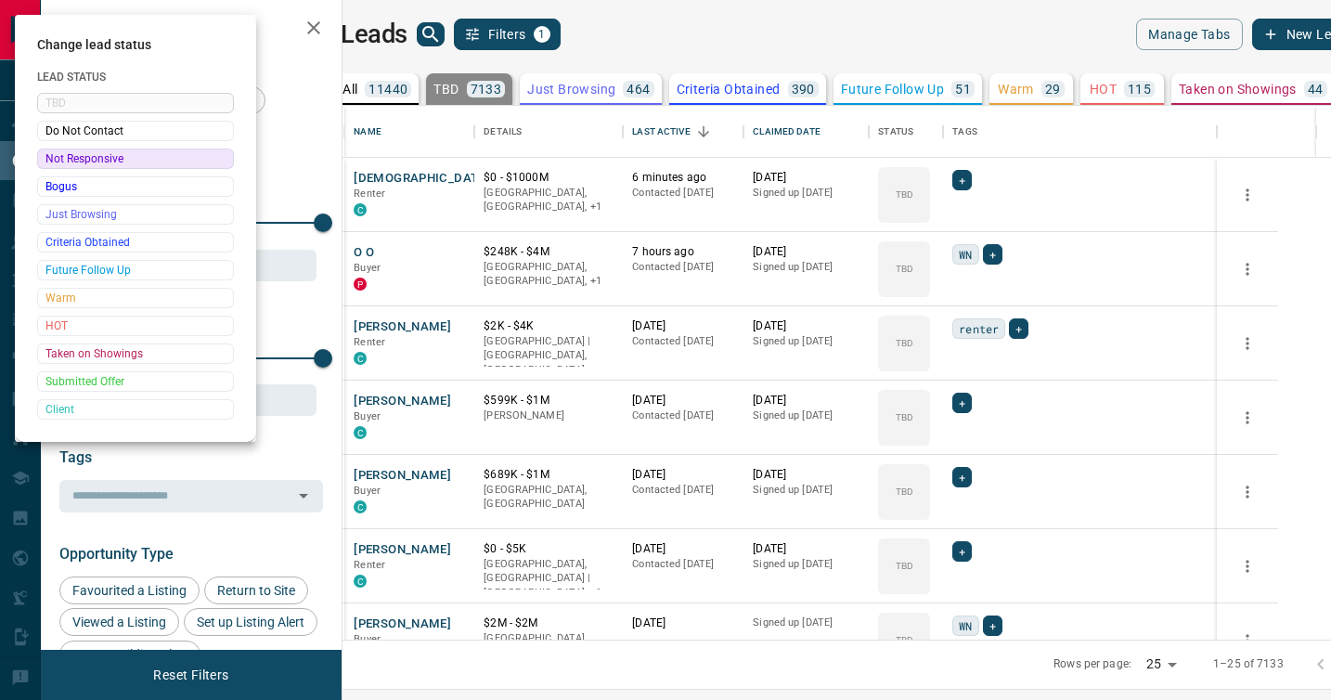
click at [967, 399] on div at bounding box center [665, 350] width 1331 height 700
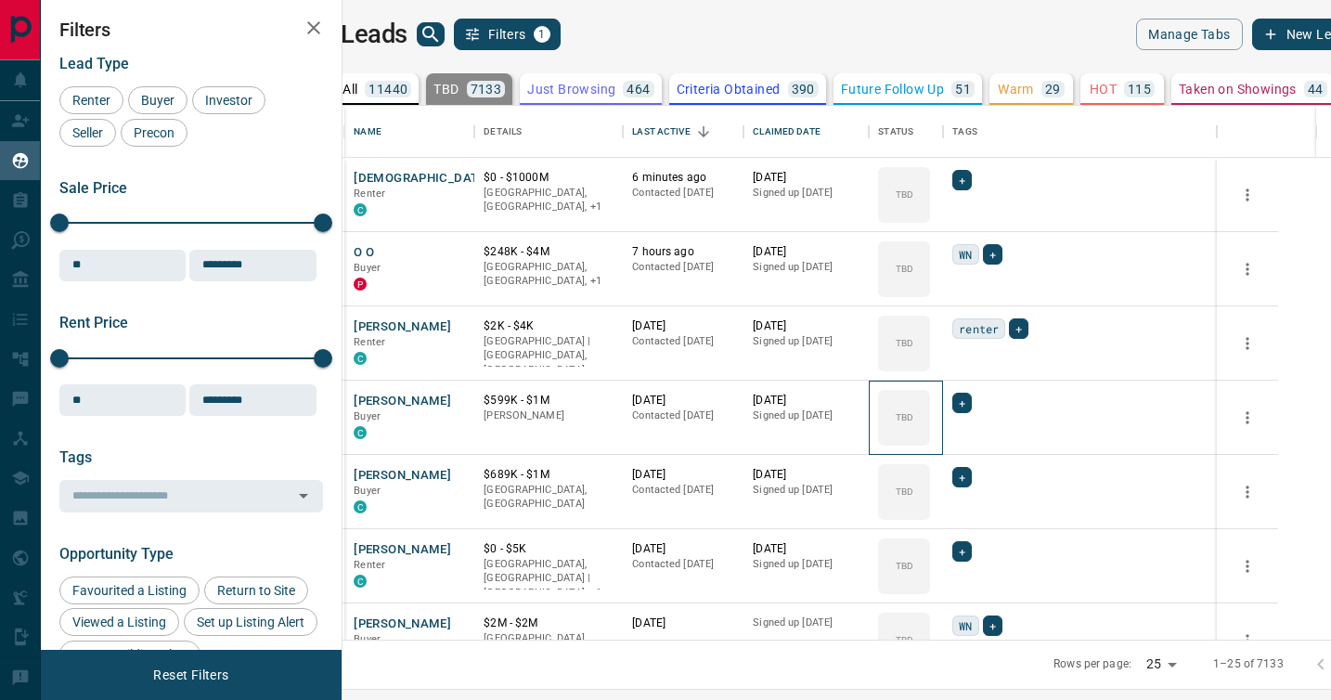
click at [930, 399] on div "TBD" at bounding box center [904, 418] width 52 height 56
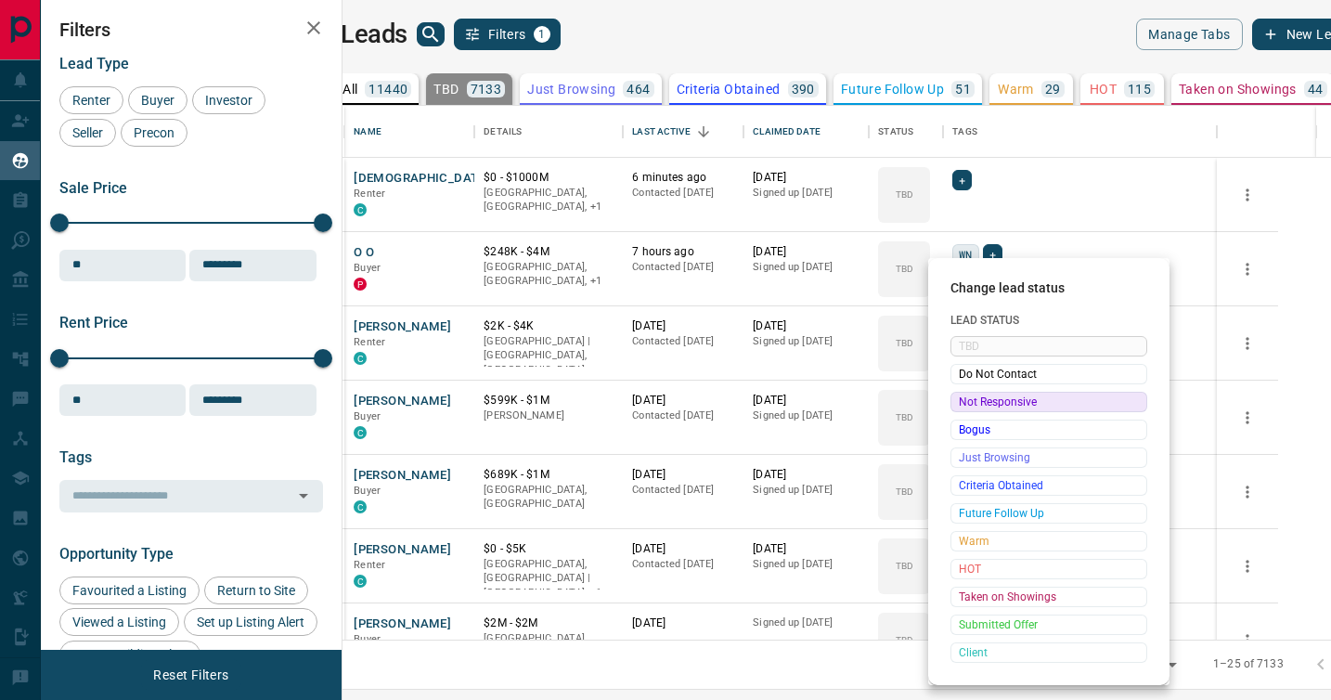
click at [967, 399] on span "Not Responsive" at bounding box center [1049, 402] width 180 height 19
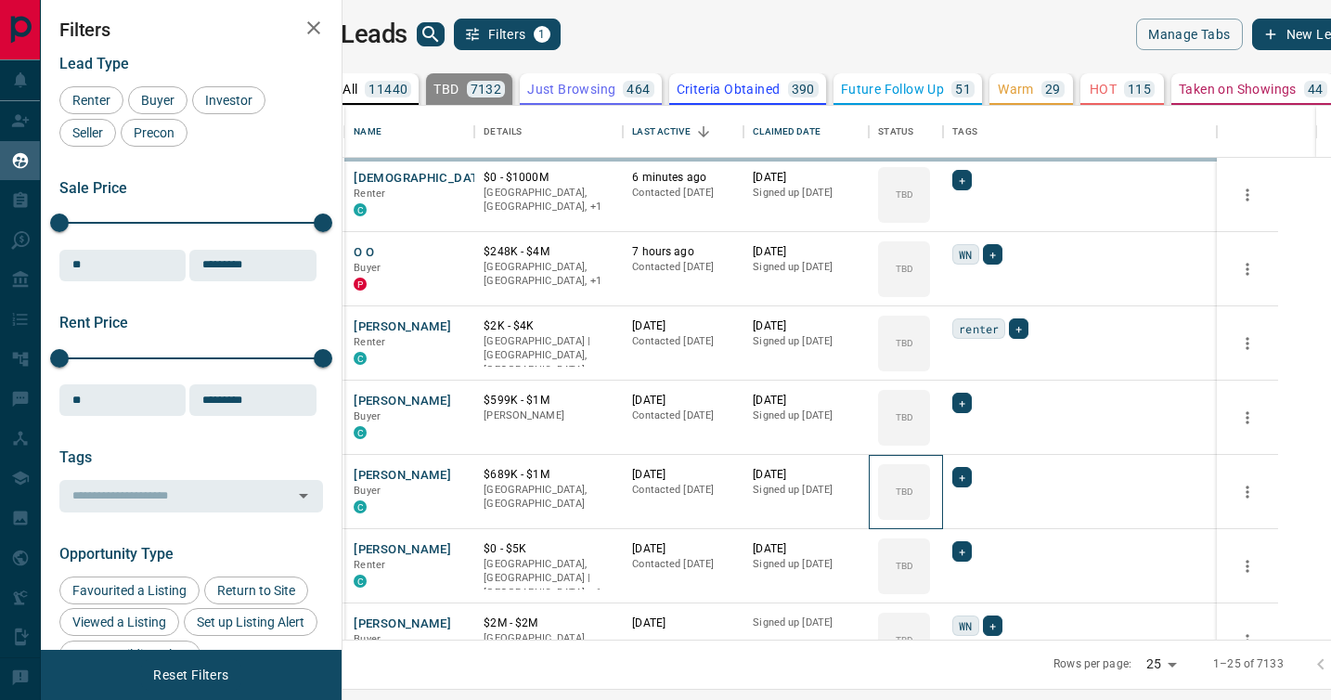
click at [0, 0] on icon at bounding box center [0, 0] width 0 height 0
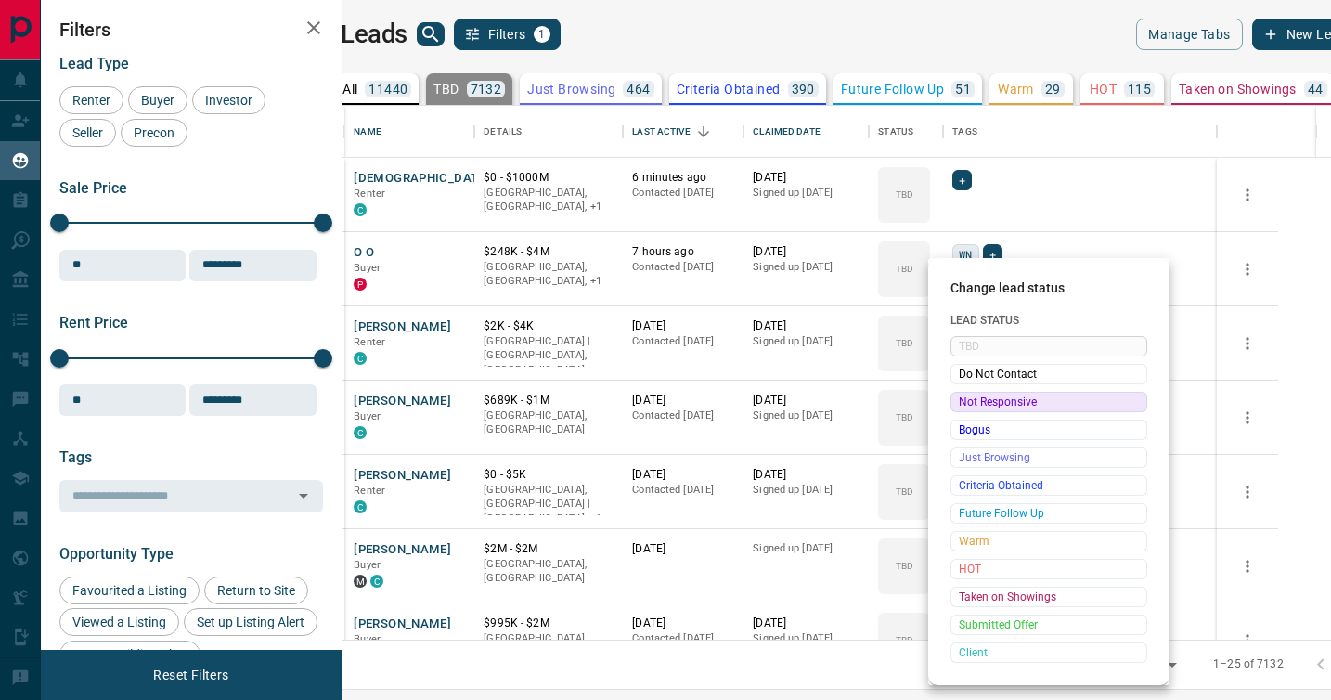
click at [967, 399] on span "Not Responsive" at bounding box center [1049, 402] width 180 height 19
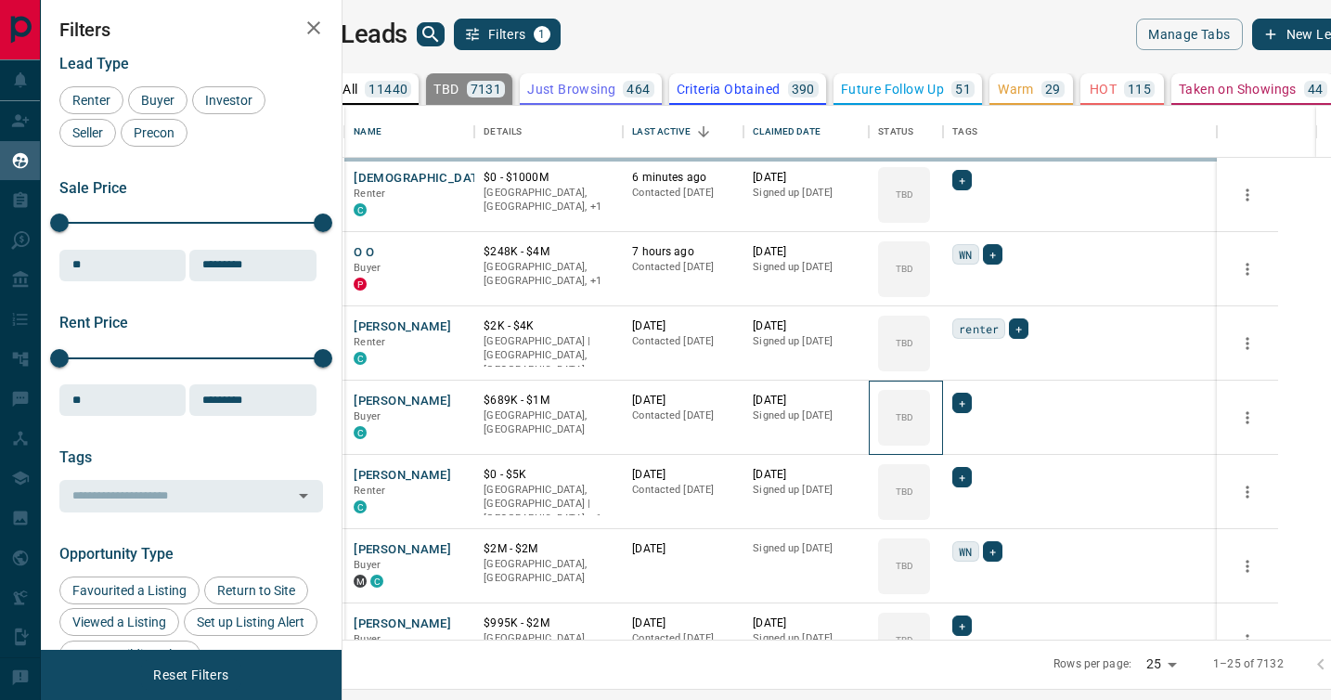
click at [0, 0] on icon at bounding box center [0, 0] width 0 height 0
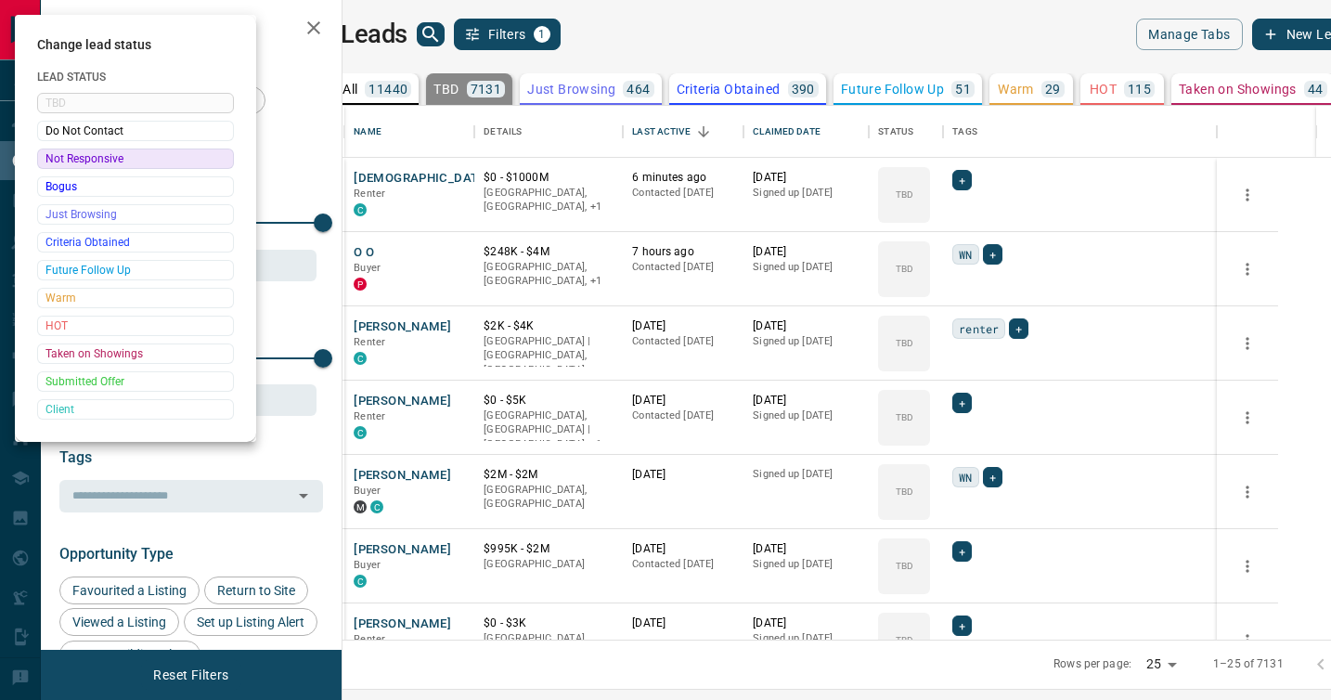
click at [967, 399] on div at bounding box center [665, 350] width 1331 height 700
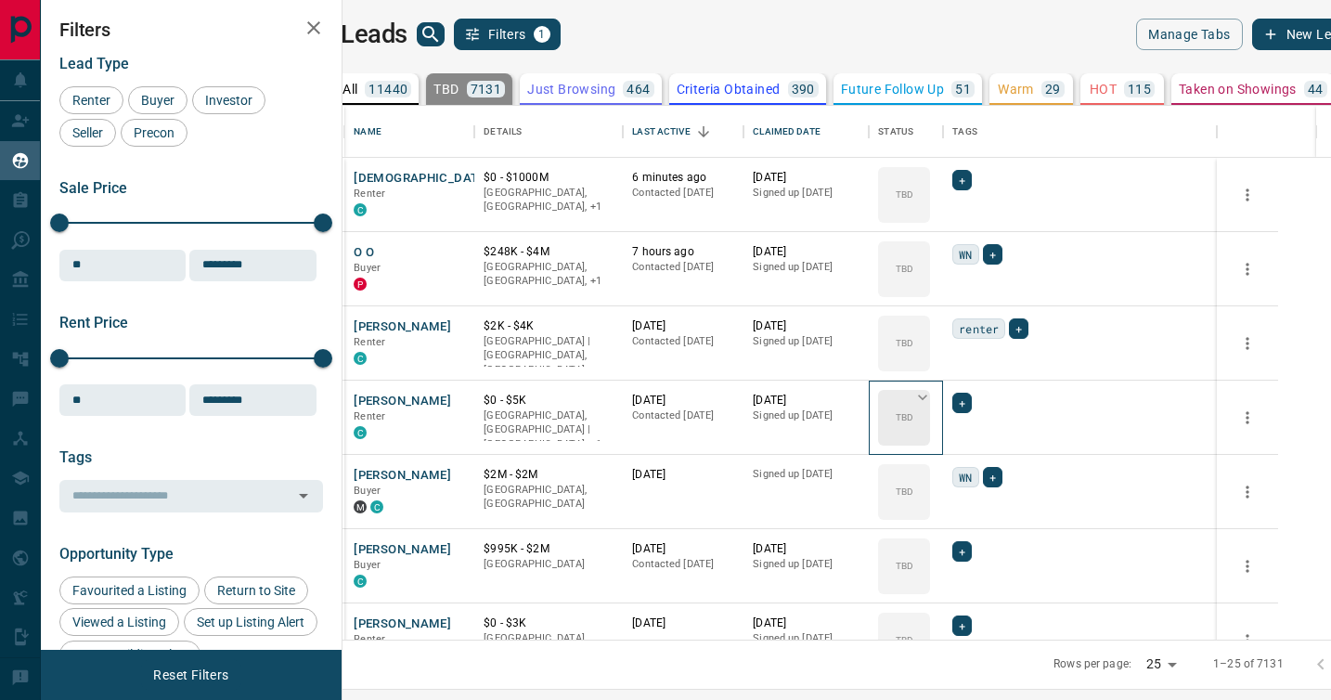
click at [927, 397] on icon at bounding box center [922, 398] width 9 height 6
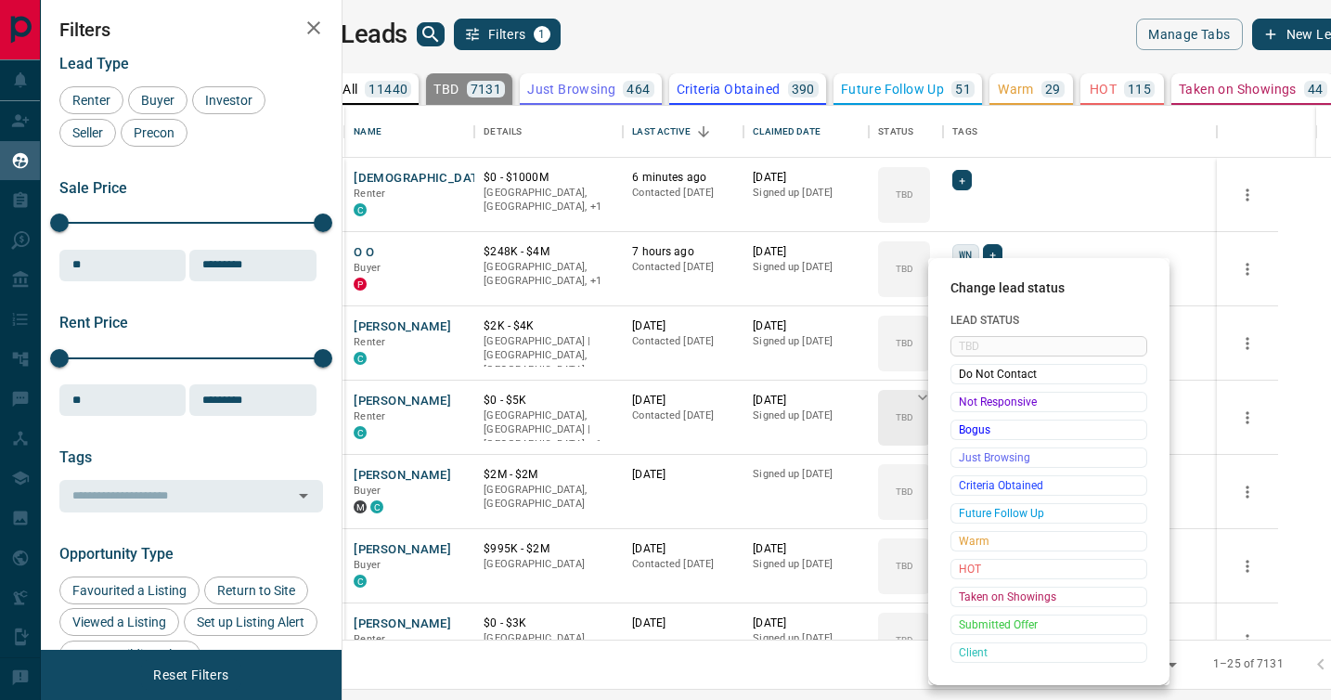
click at [971, 397] on span "Not Responsive" at bounding box center [1049, 402] width 180 height 19
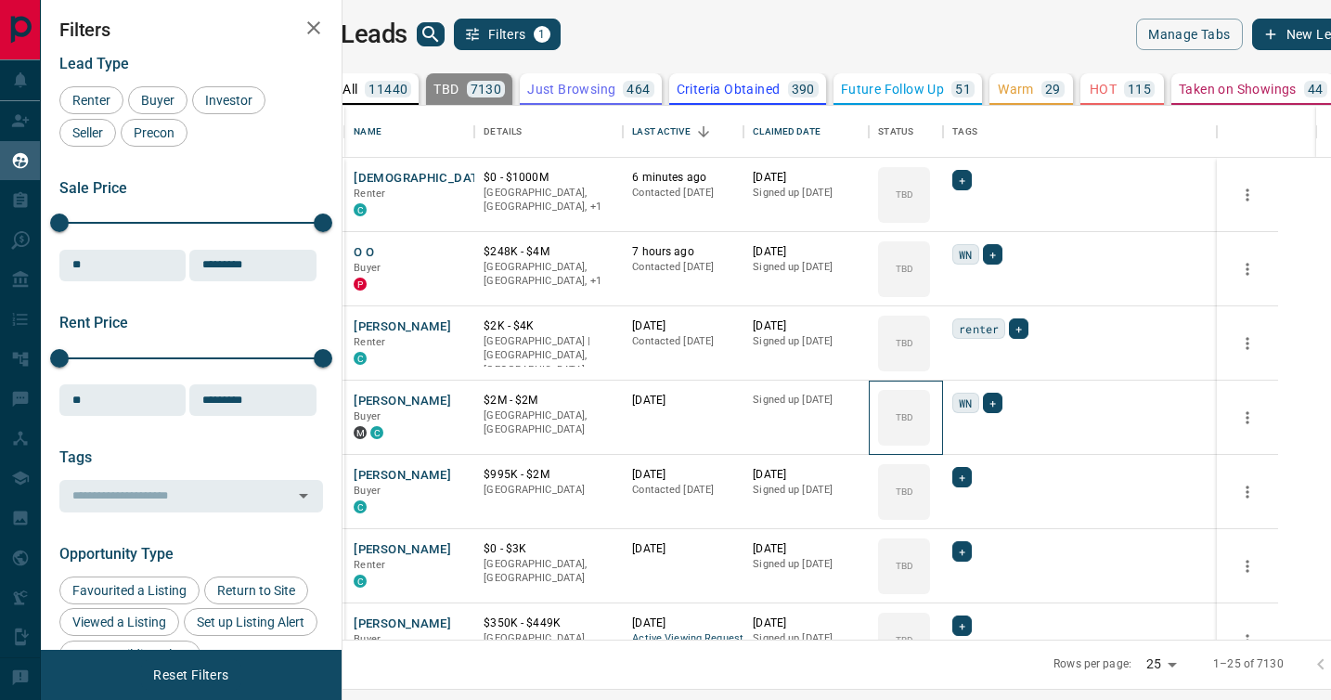
click at [0, 0] on icon at bounding box center [0, 0] width 0 height 0
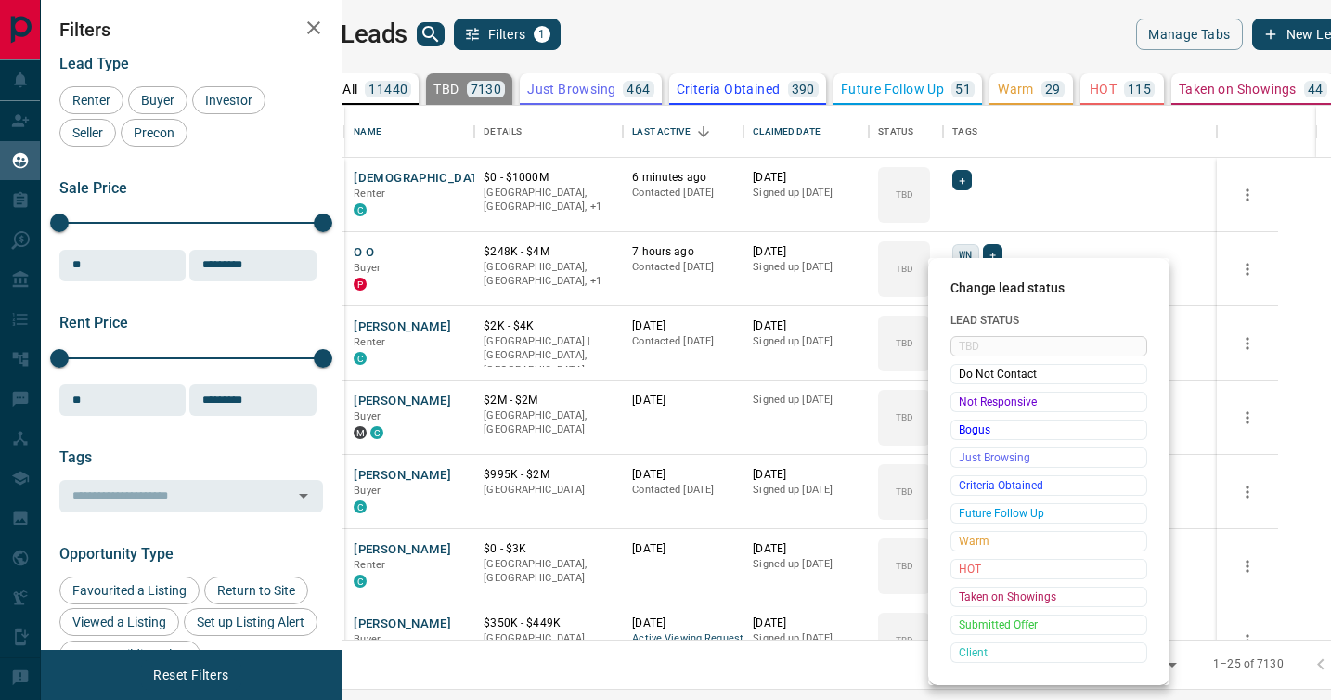
click at [971, 397] on span "Not Responsive" at bounding box center [1049, 402] width 180 height 19
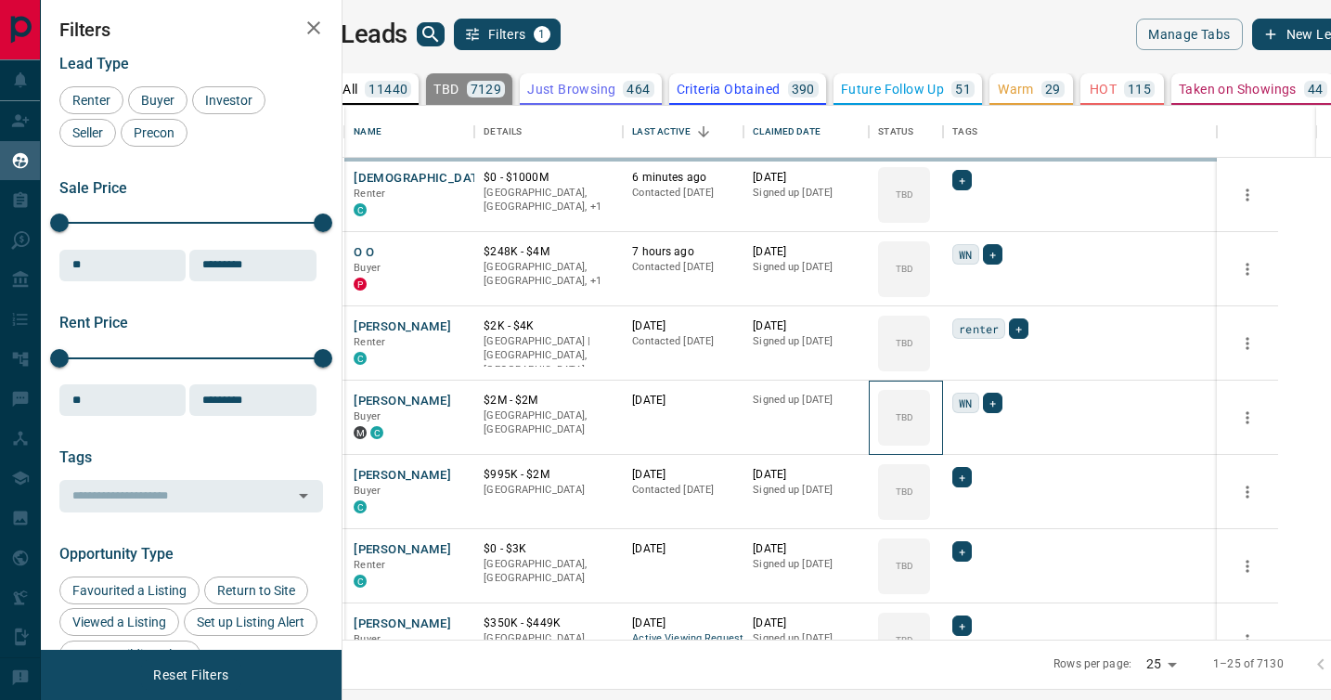
click at [0, 0] on icon at bounding box center [0, 0] width 0 height 0
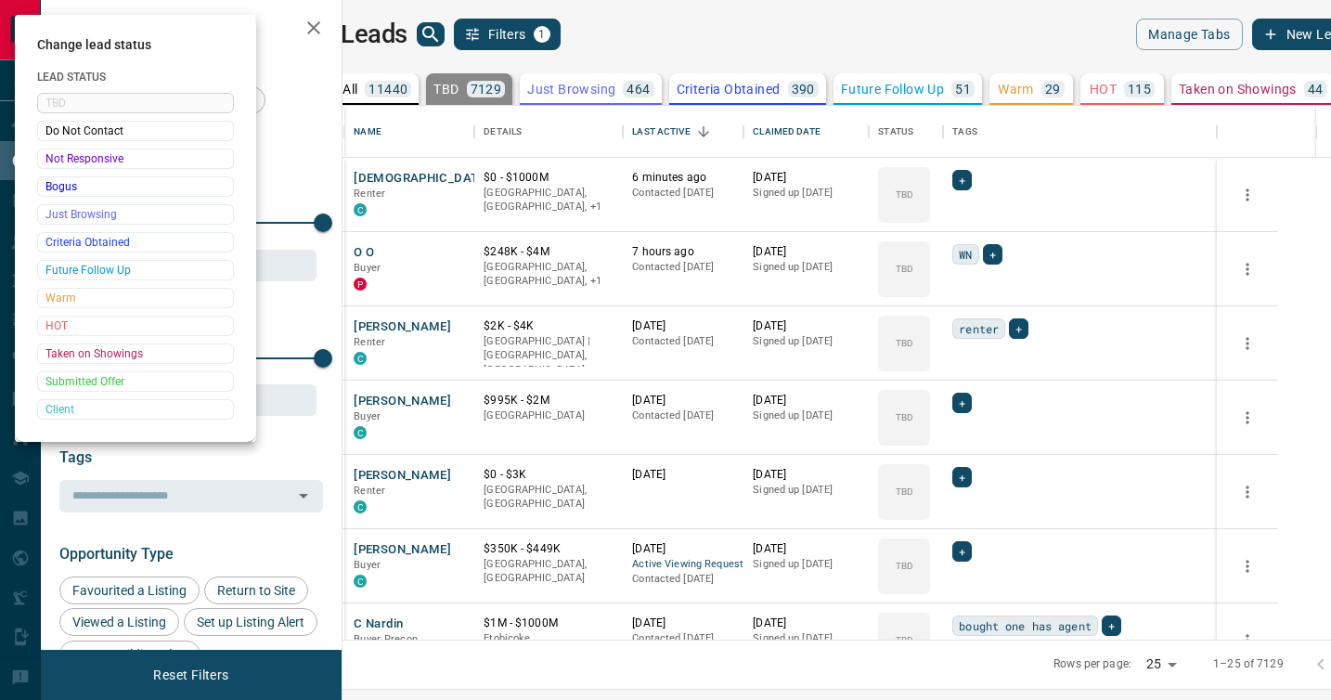
click at [971, 397] on div at bounding box center [665, 350] width 1331 height 700
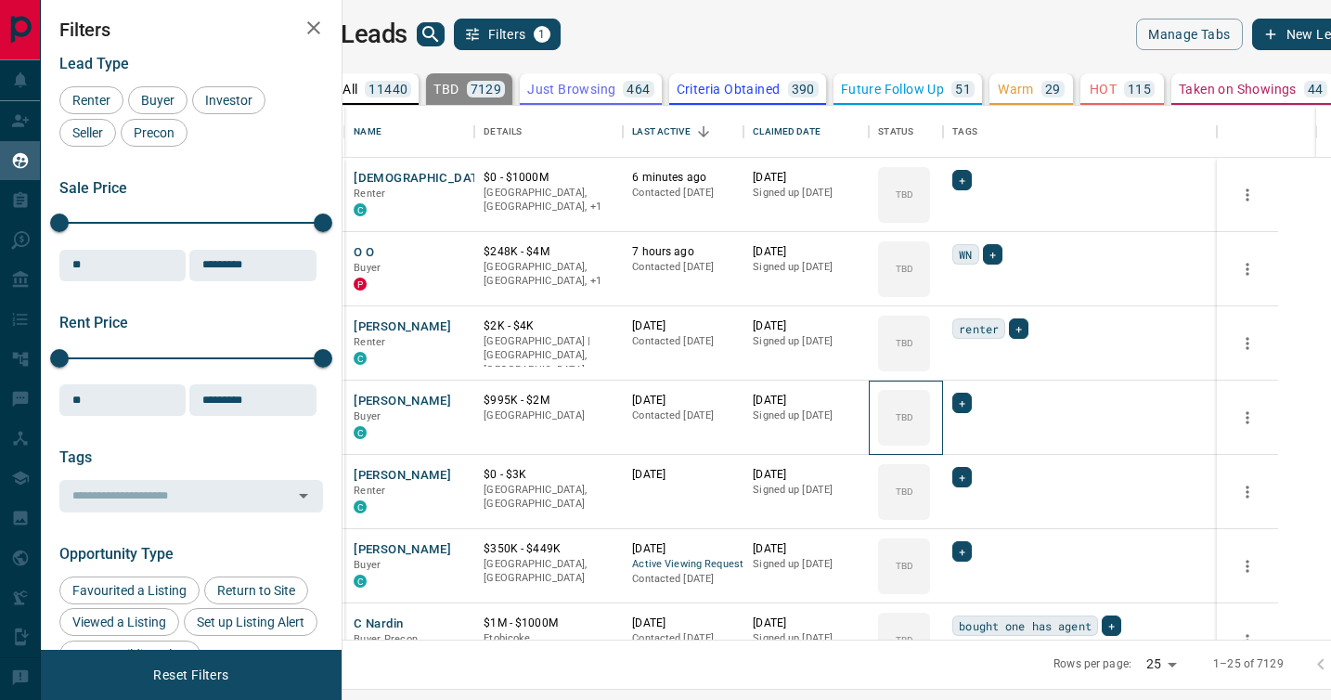
click at [930, 397] on div "TBD" at bounding box center [904, 418] width 52 height 56
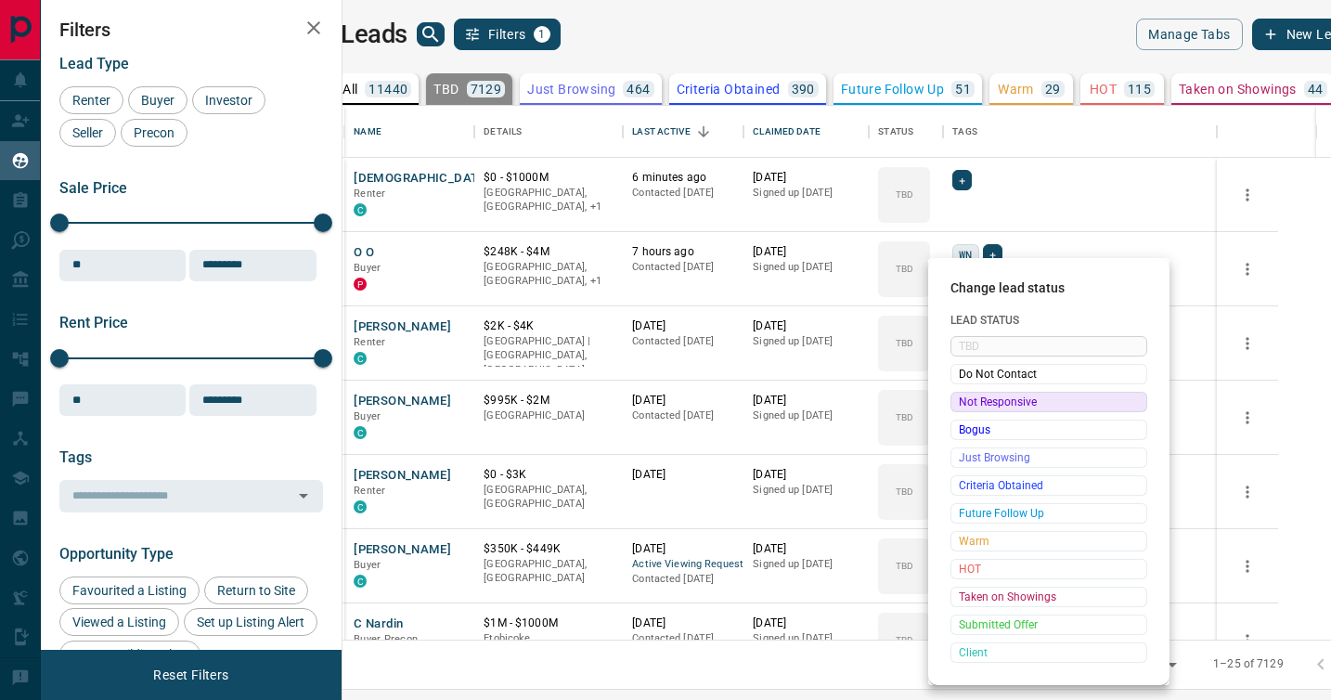
click at [976, 399] on span "Not Responsive" at bounding box center [1049, 402] width 180 height 19
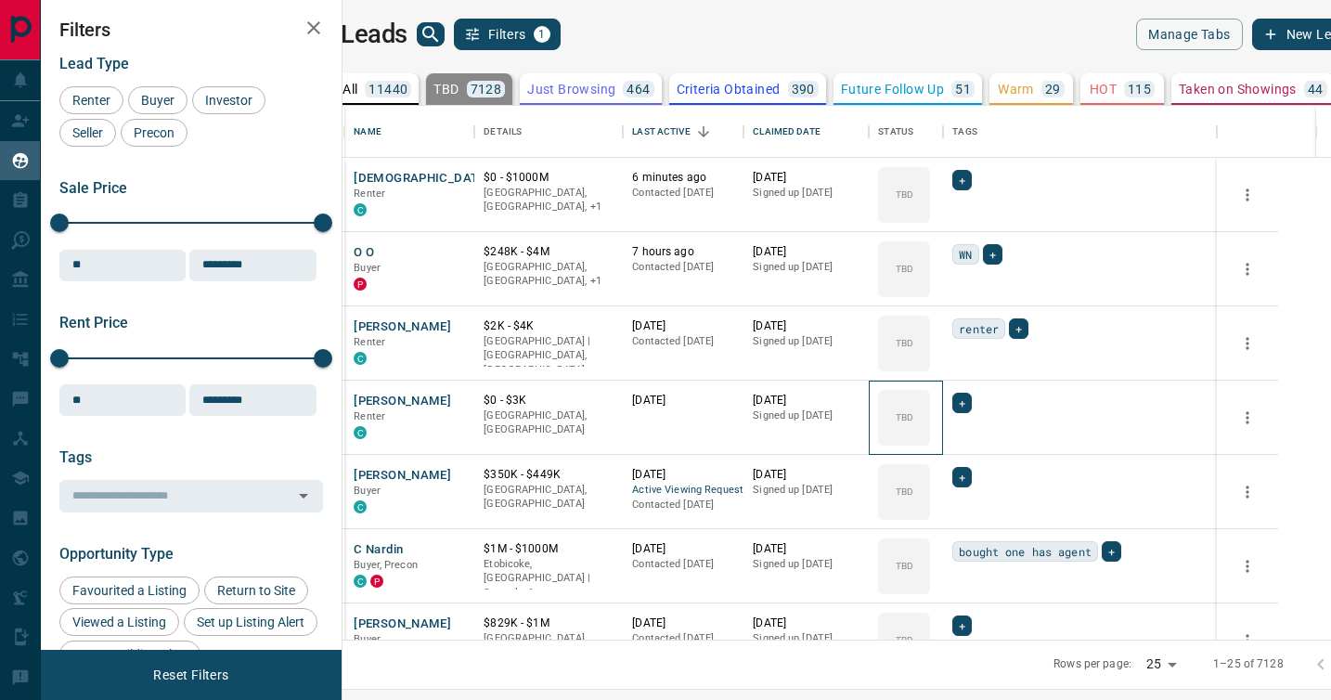
click at [0, 0] on icon at bounding box center [0, 0] width 0 height 0
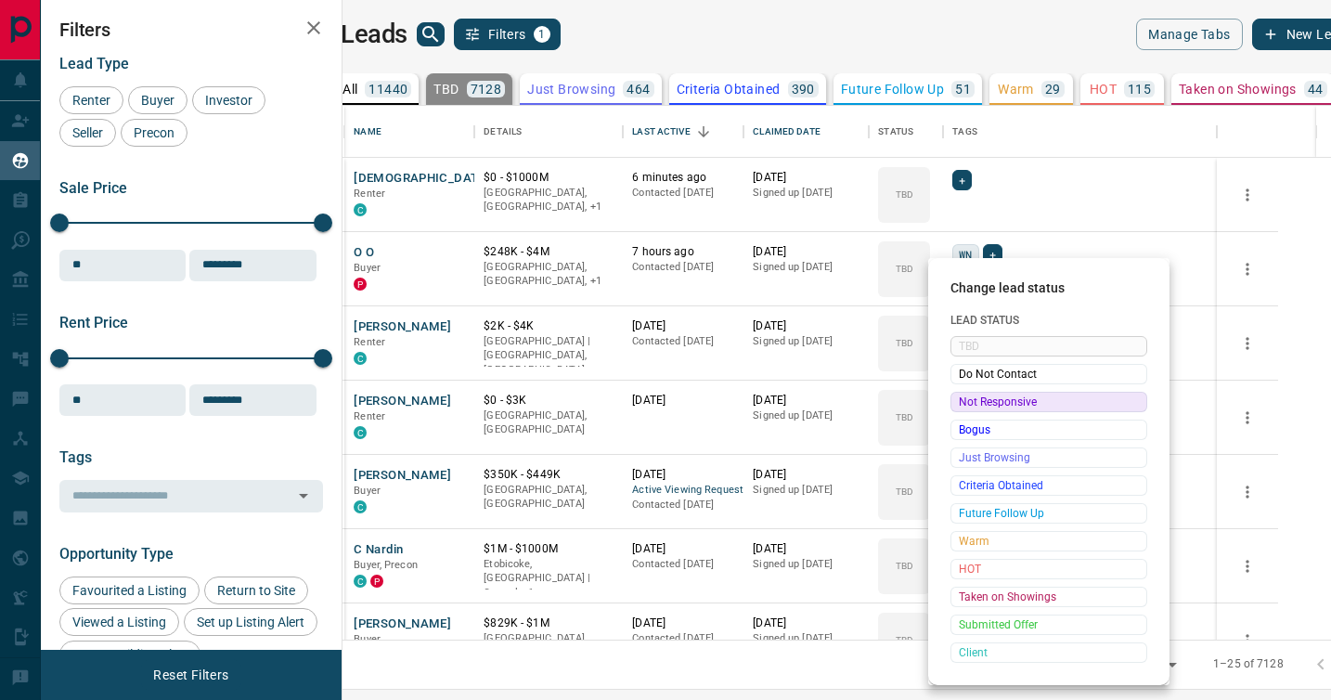
click at [976, 399] on span "Not Responsive" at bounding box center [1049, 402] width 180 height 19
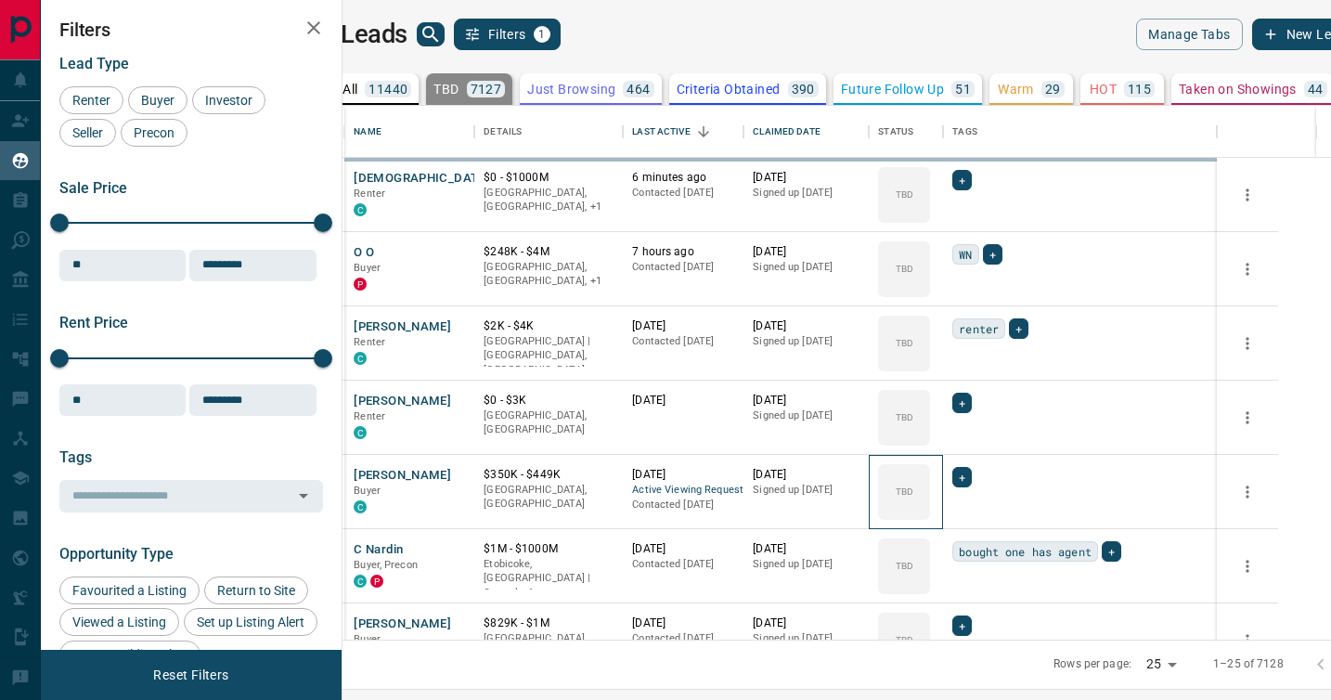
click at [0, 0] on icon at bounding box center [0, 0] width 0 height 0
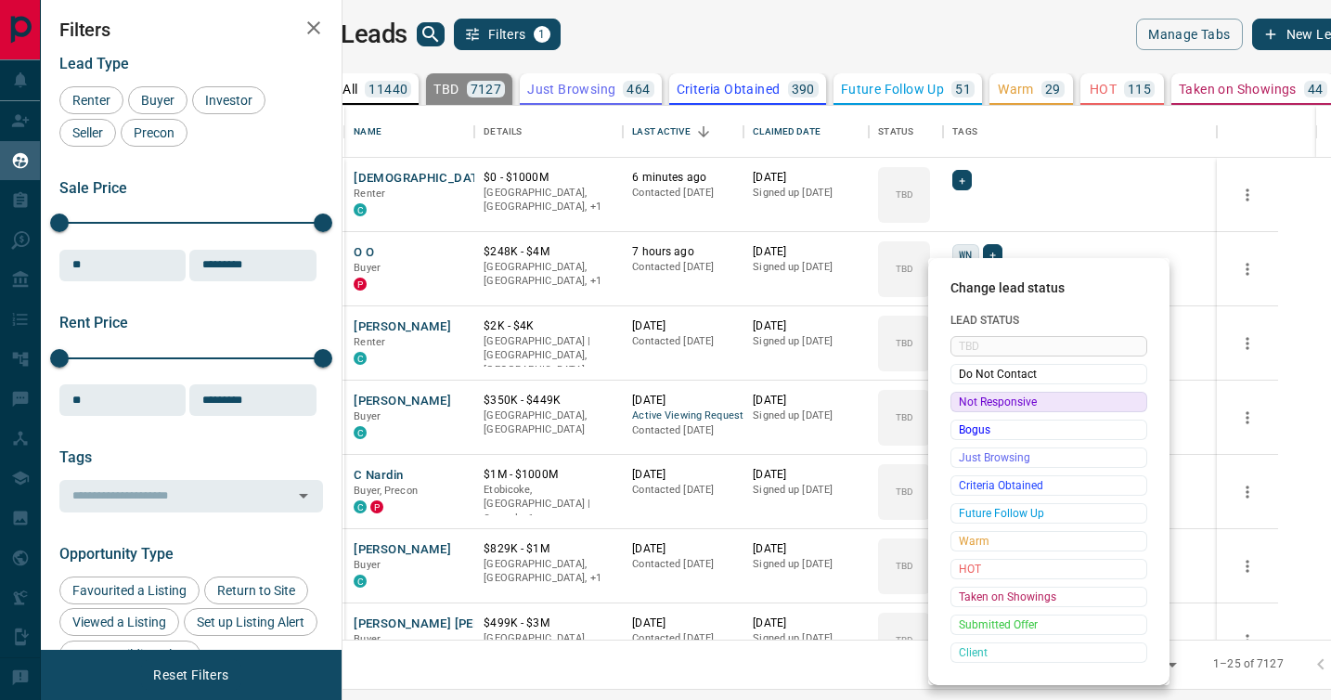
click at [976, 399] on span "Not Responsive" at bounding box center [1049, 402] width 180 height 19
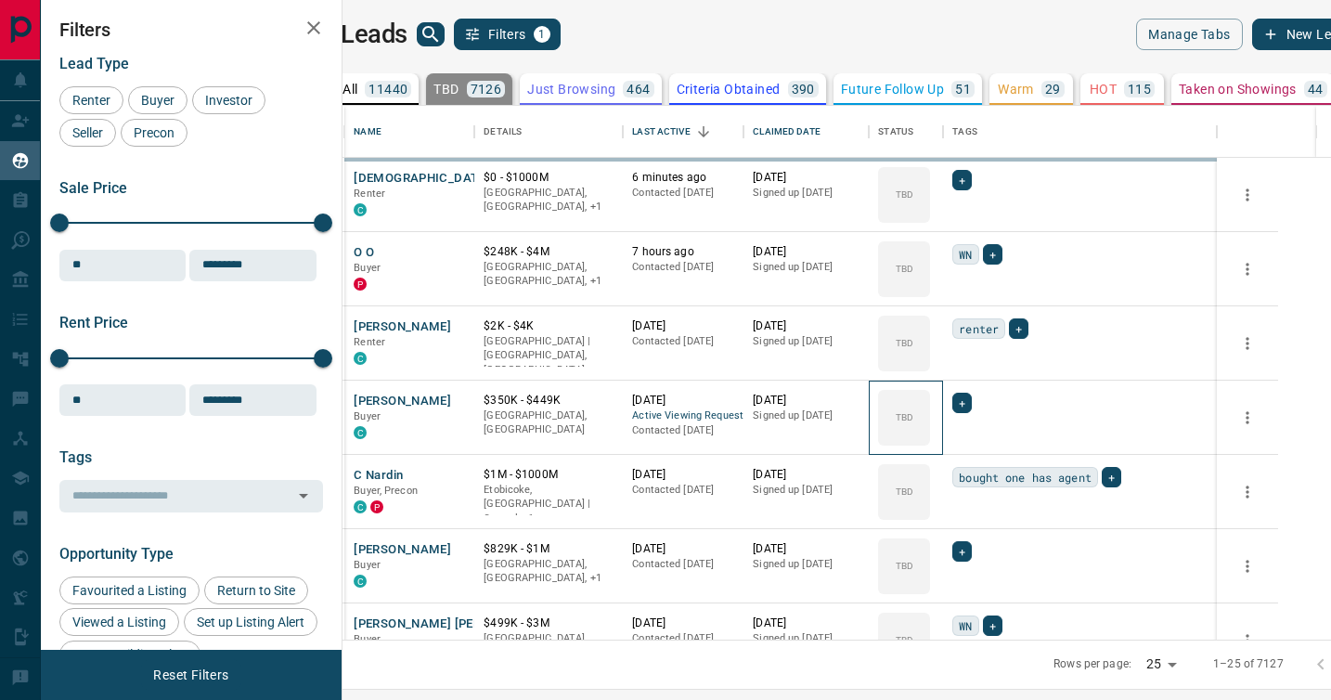
click at [0, 0] on icon at bounding box center [0, 0] width 0 height 0
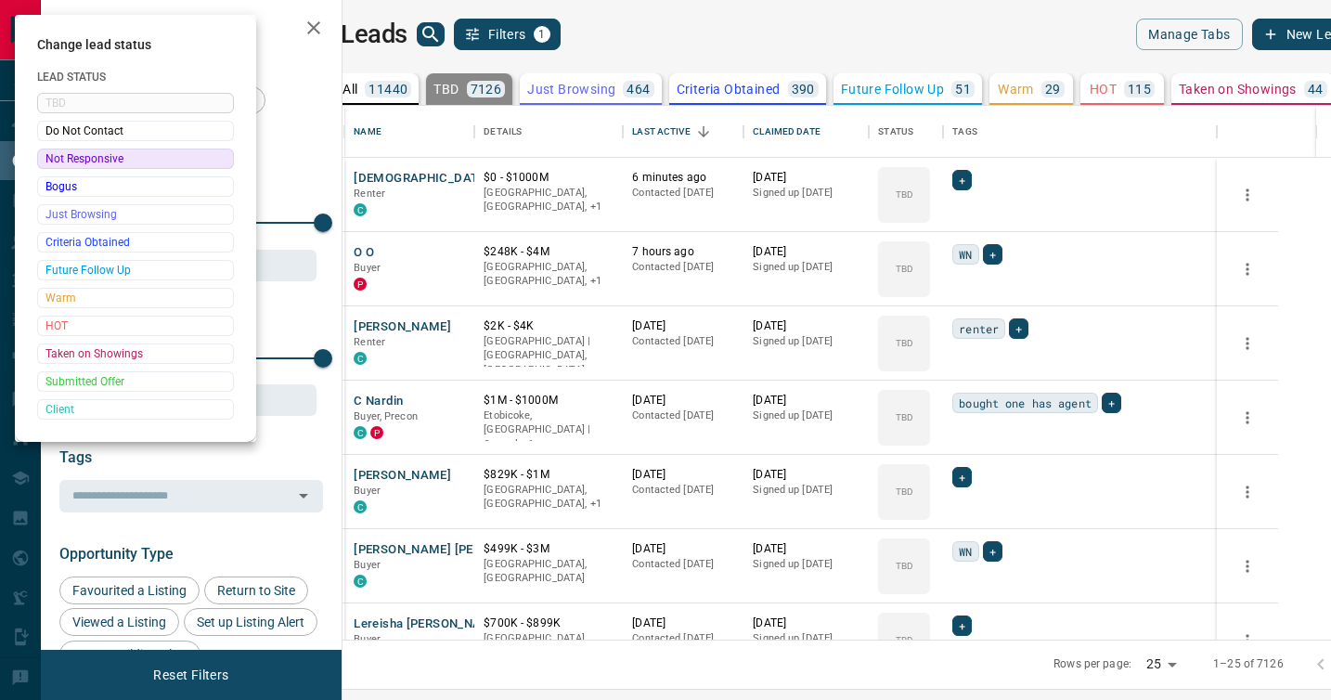
click at [976, 399] on div at bounding box center [665, 350] width 1331 height 700
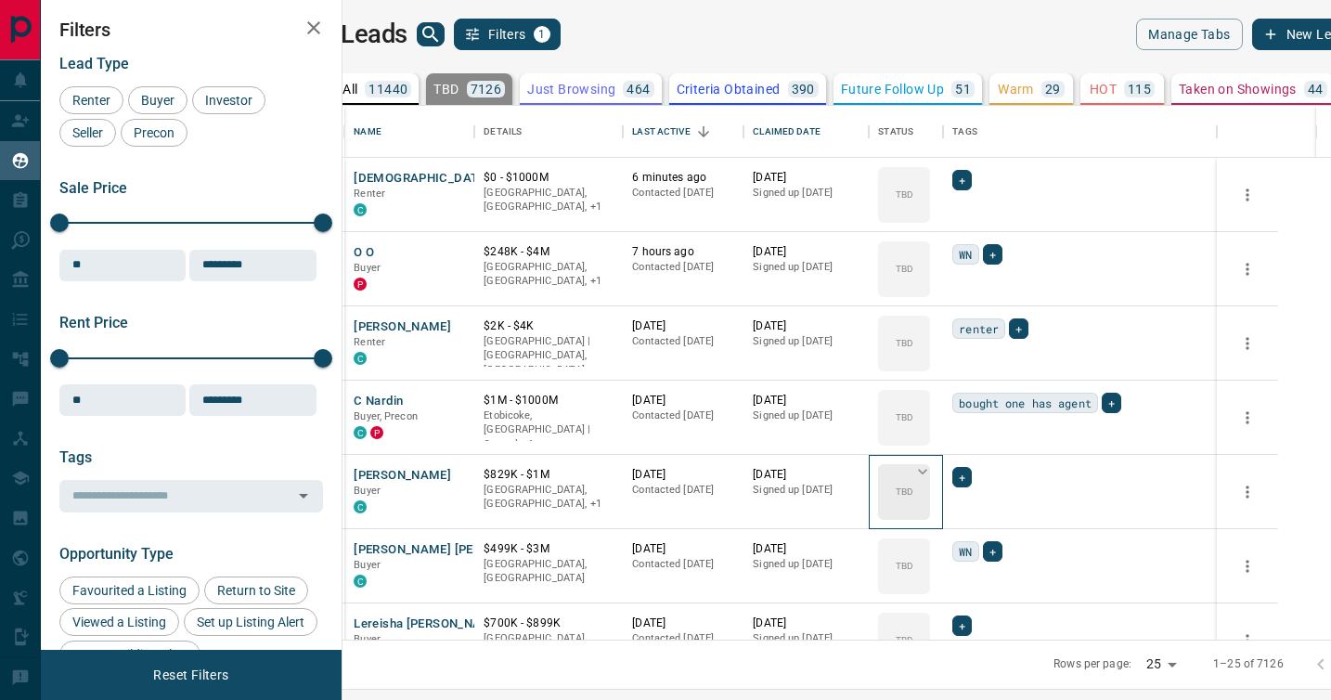
click at [932, 470] on icon at bounding box center [922, 471] width 19 height 19
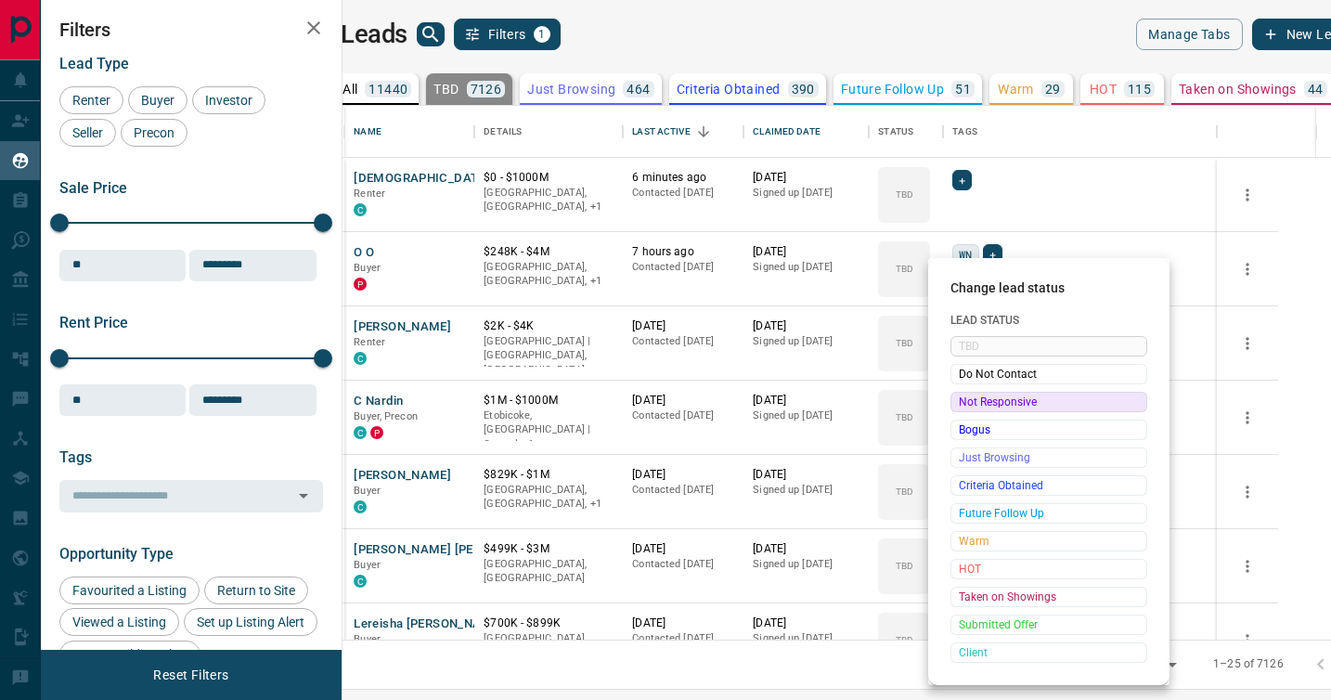
click at [973, 398] on span "Not Responsive" at bounding box center [1049, 402] width 180 height 19
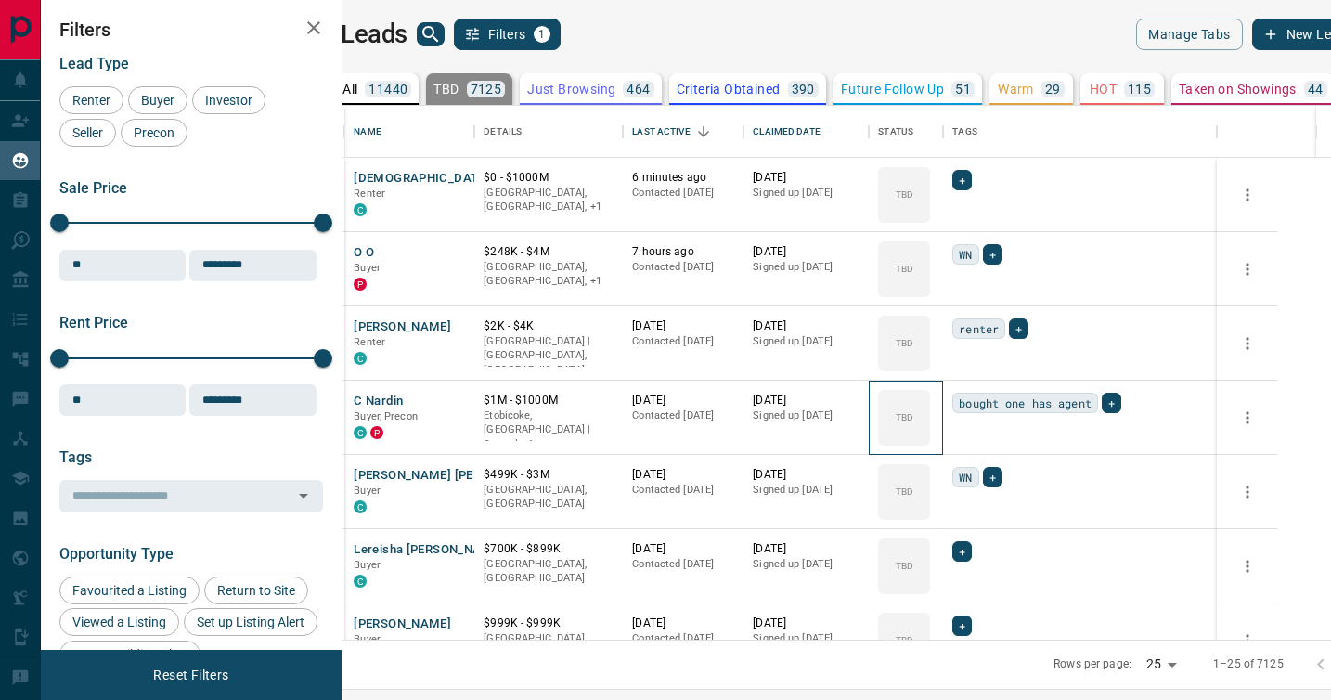
click at [0, 0] on icon at bounding box center [0, 0] width 0 height 0
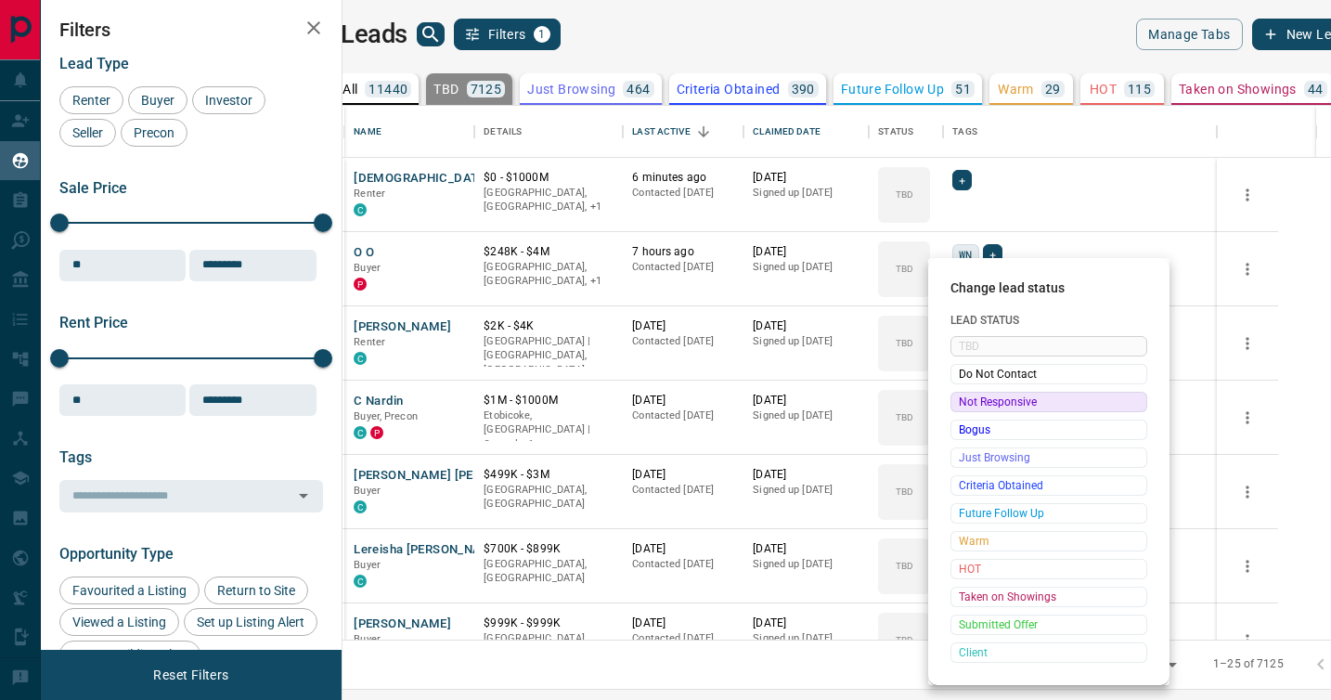
click at [973, 398] on span "Not Responsive" at bounding box center [1049, 402] width 180 height 19
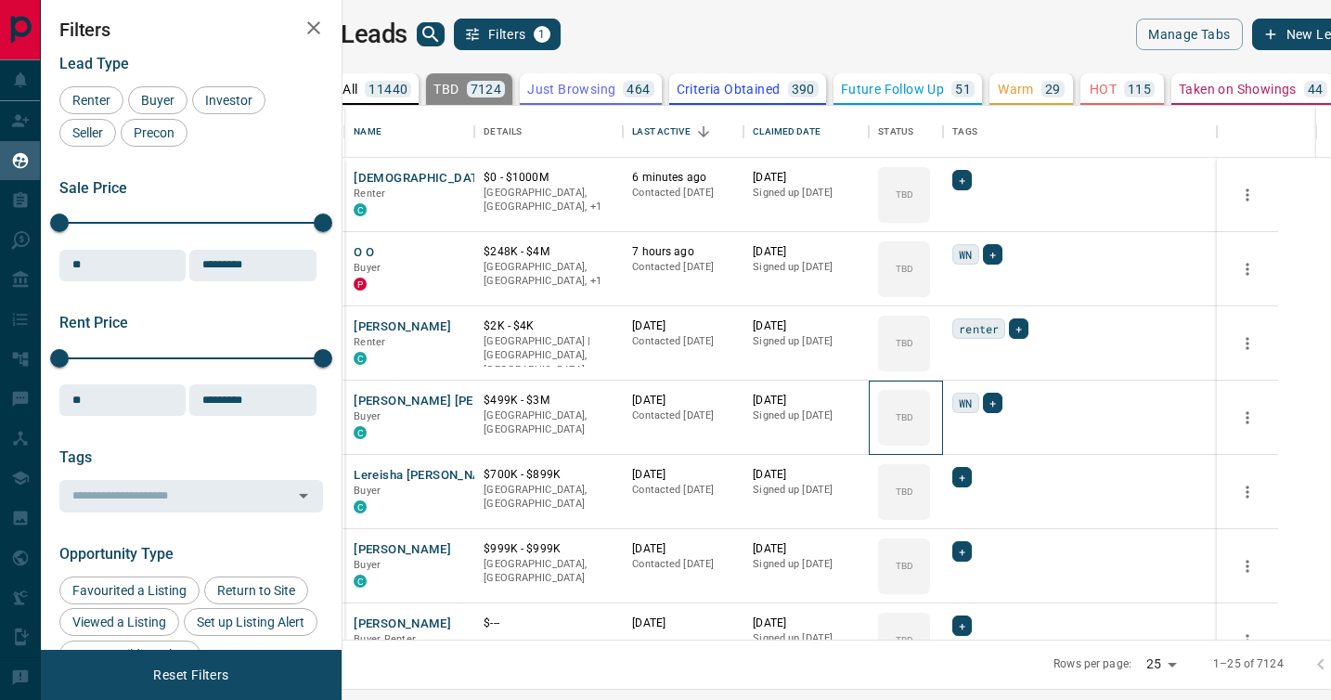
click at [0, 0] on icon at bounding box center [0, 0] width 0 height 0
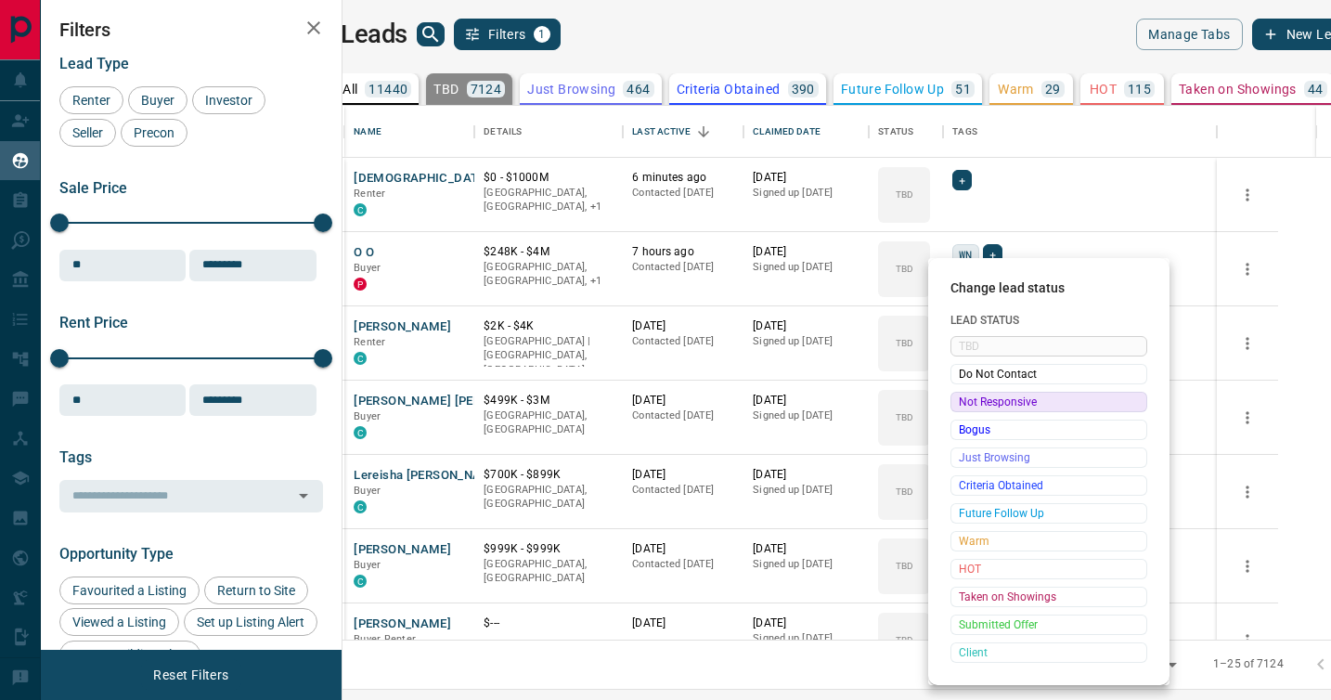
click at [973, 398] on span "Not Responsive" at bounding box center [1049, 402] width 180 height 19
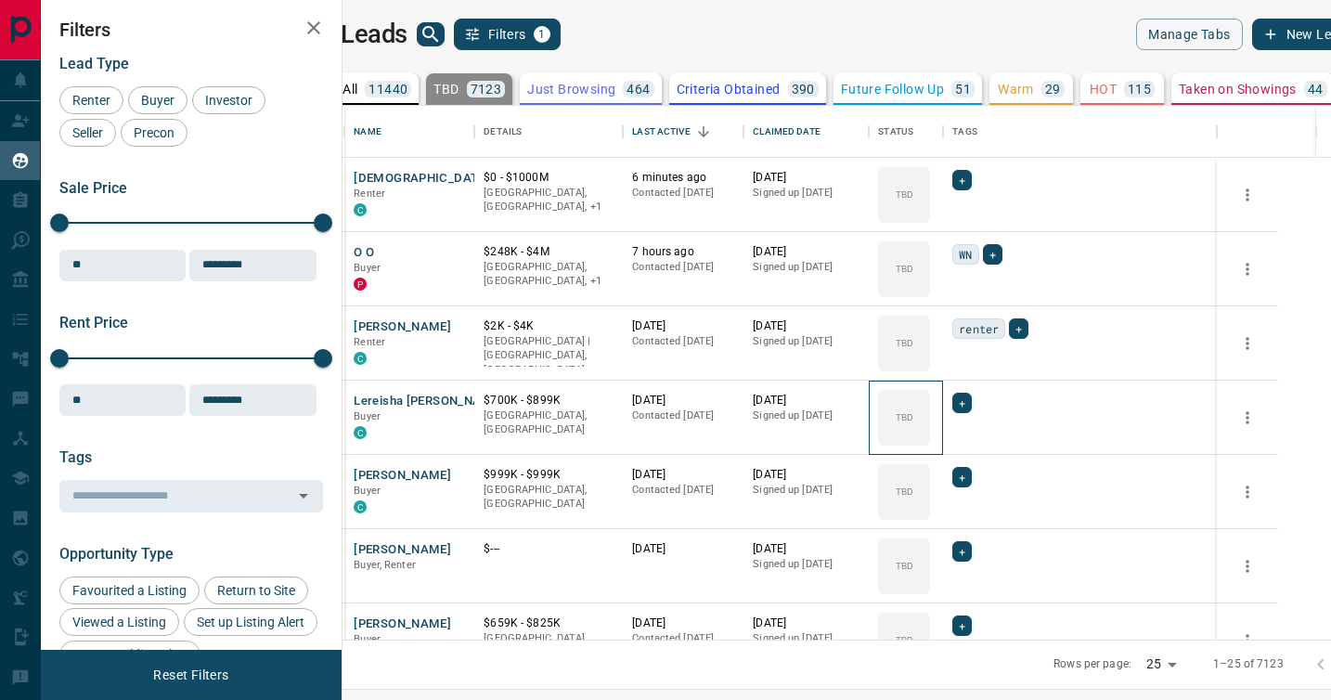
click at [0, 0] on icon at bounding box center [0, 0] width 0 height 0
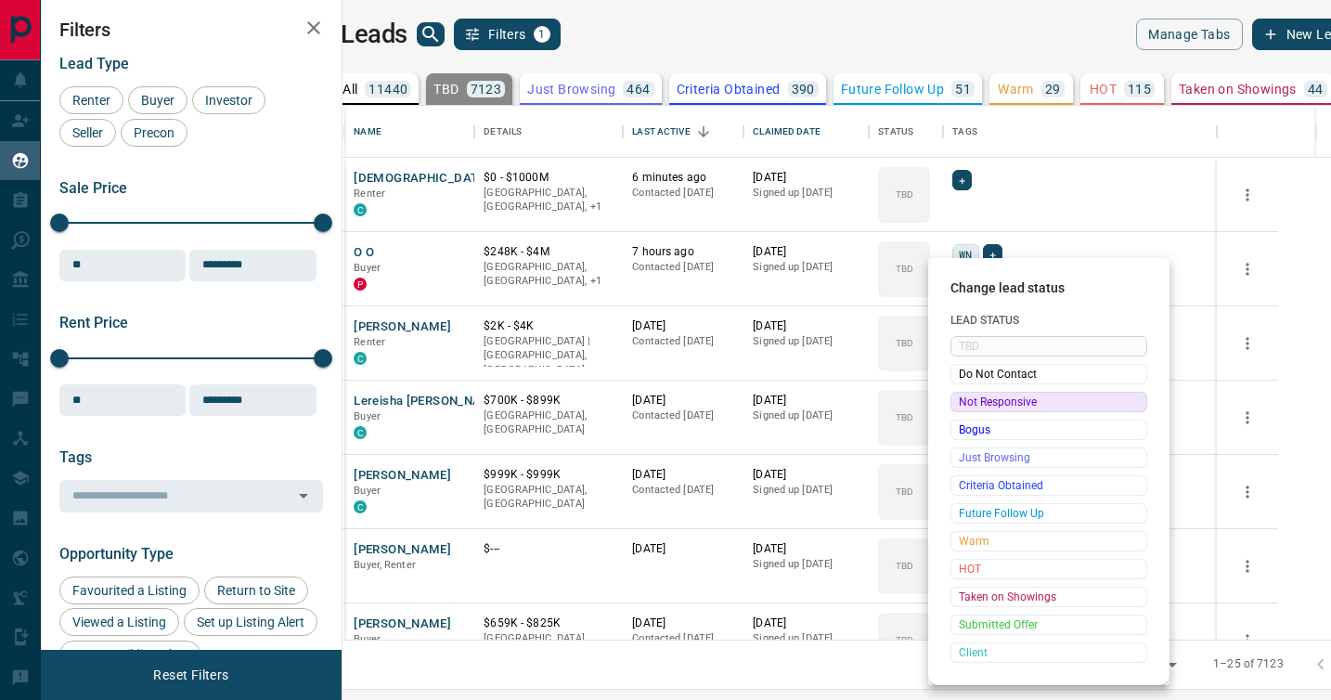
click at [973, 398] on span "Not Responsive" at bounding box center [1049, 402] width 180 height 19
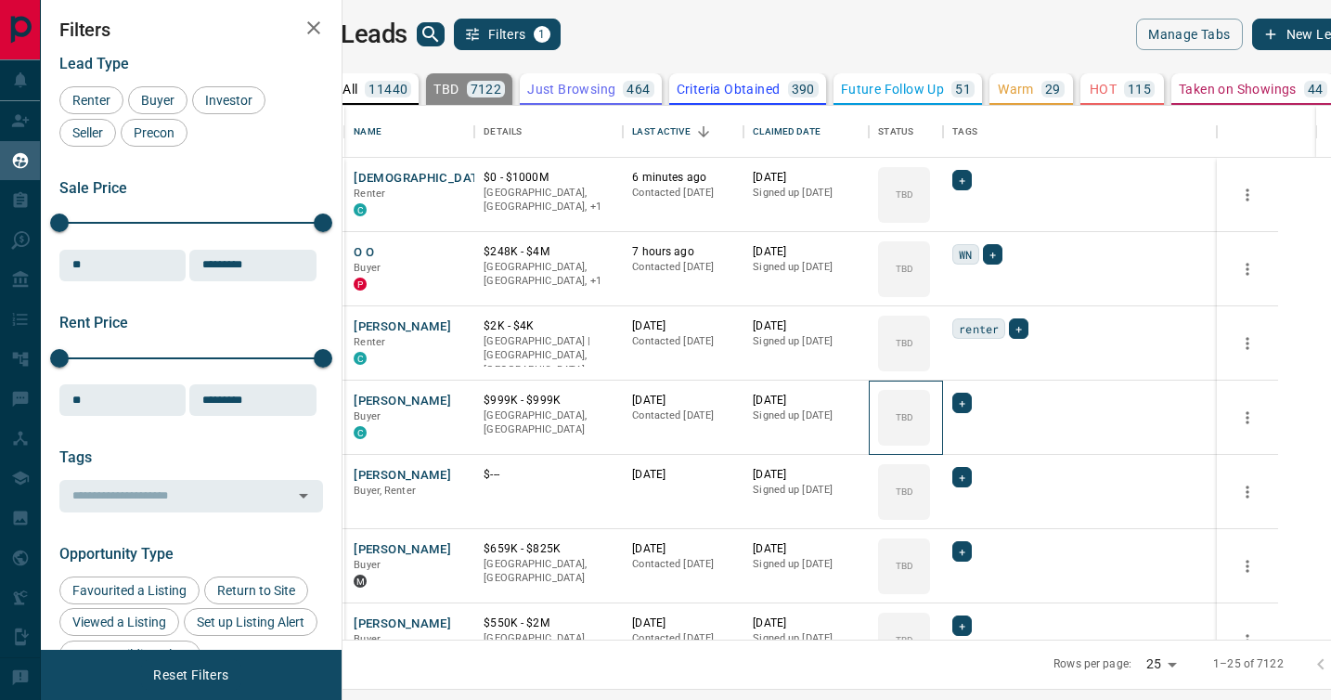
click at [0, 0] on icon at bounding box center [0, 0] width 0 height 0
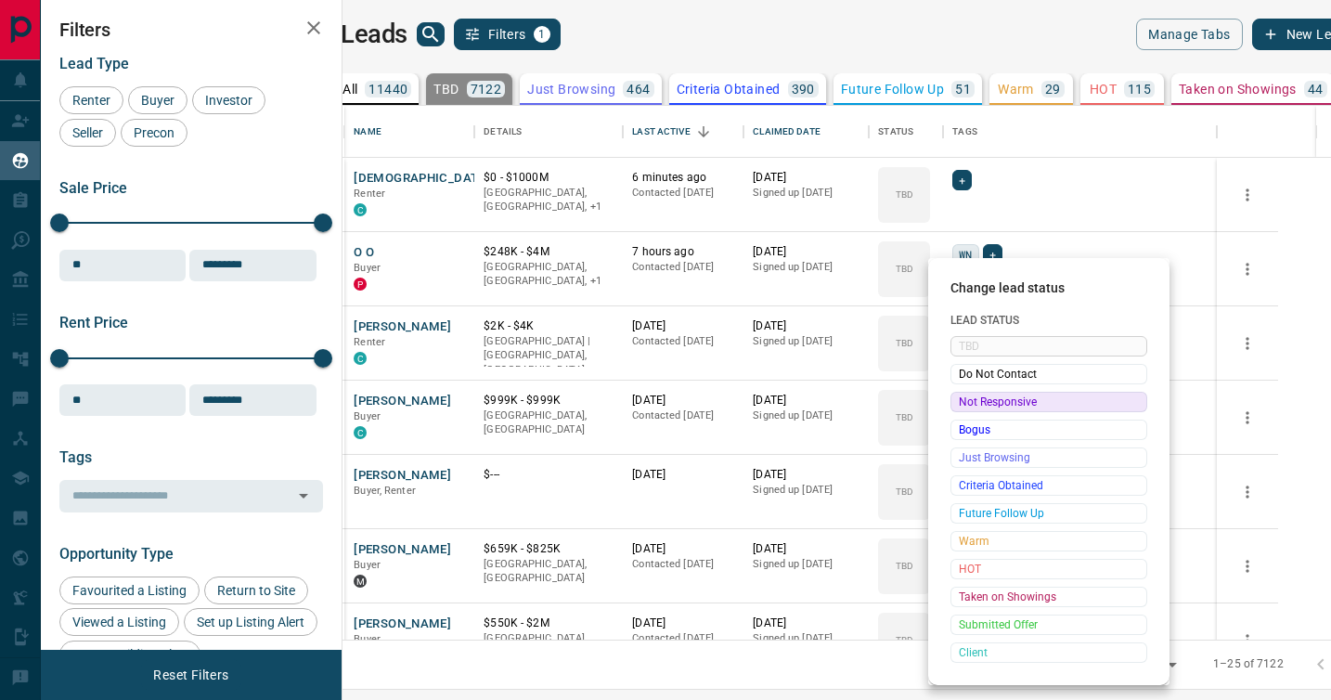
click at [973, 398] on span "Not Responsive" at bounding box center [1049, 402] width 180 height 19
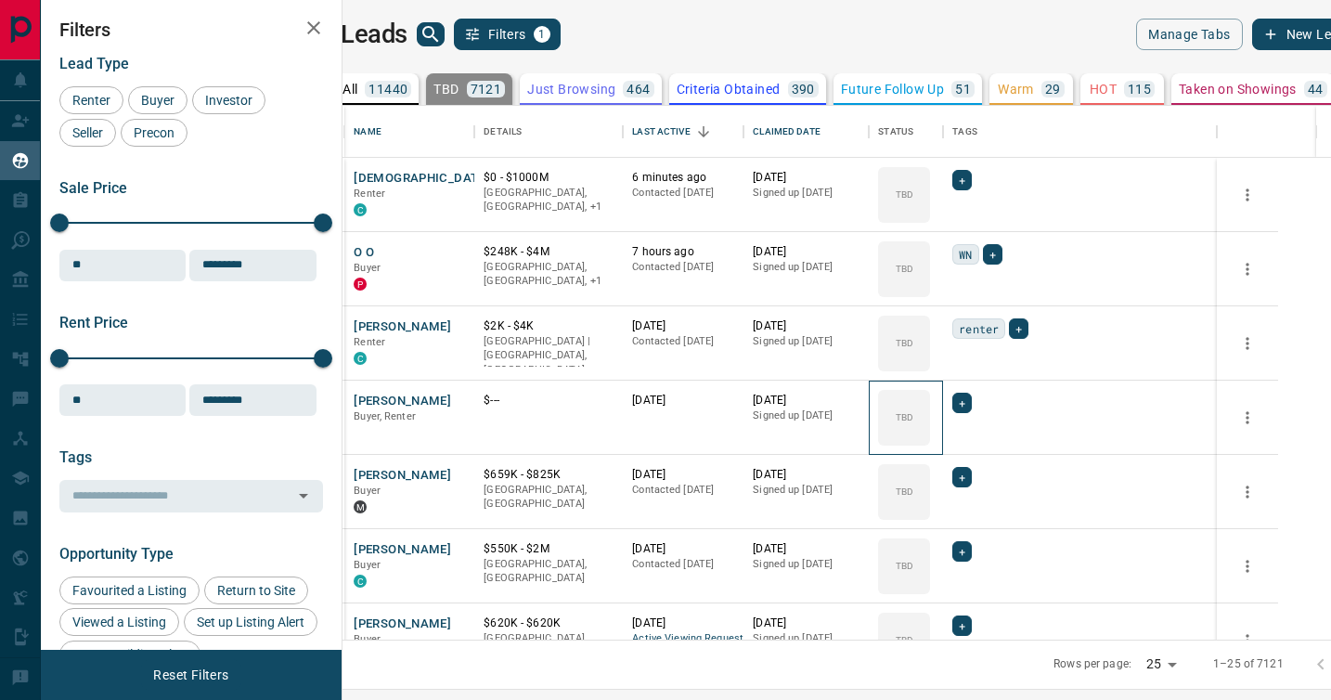
click at [0, 0] on icon at bounding box center [0, 0] width 0 height 0
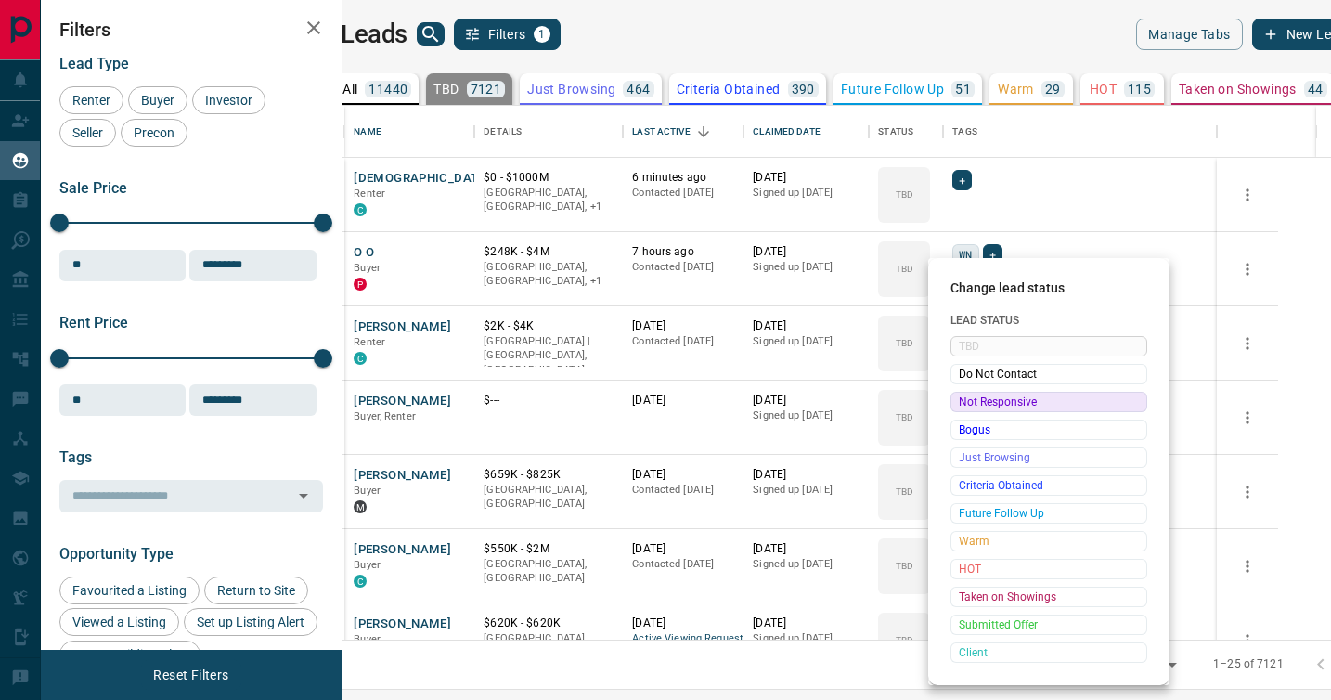
click at [973, 398] on span "Not Responsive" at bounding box center [1049, 402] width 180 height 19
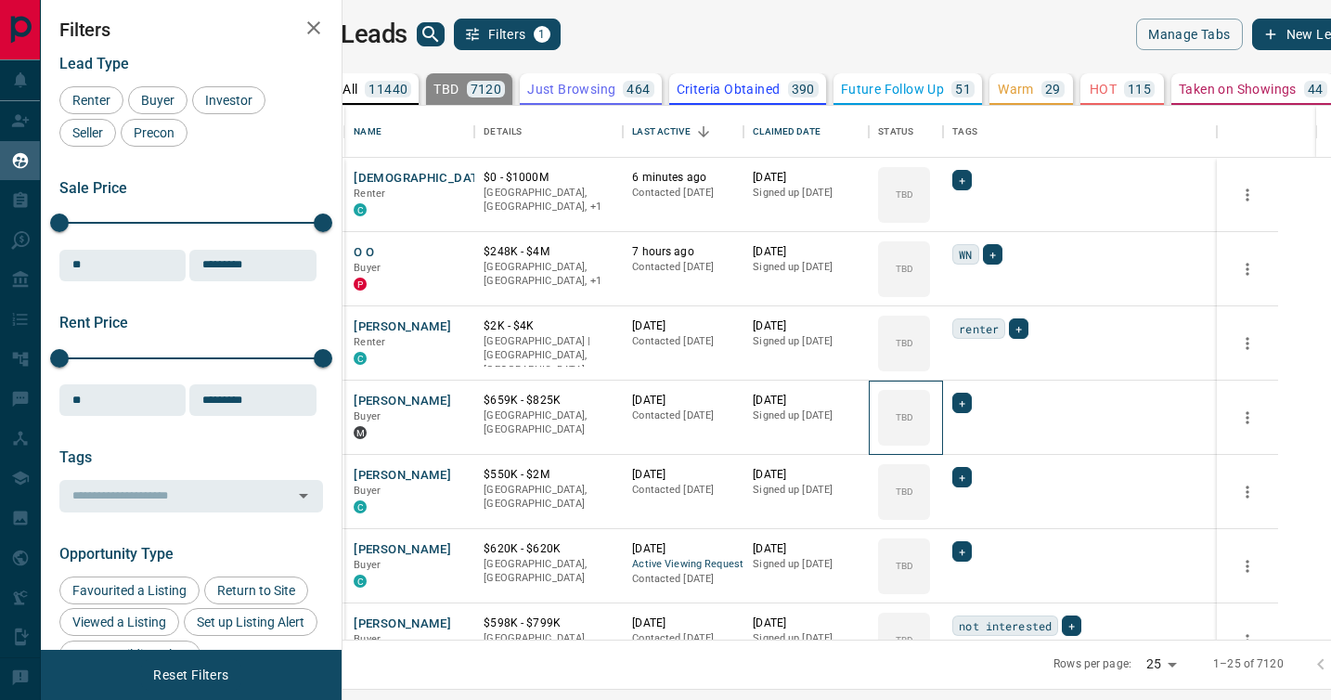
click at [0, 0] on icon at bounding box center [0, 0] width 0 height 0
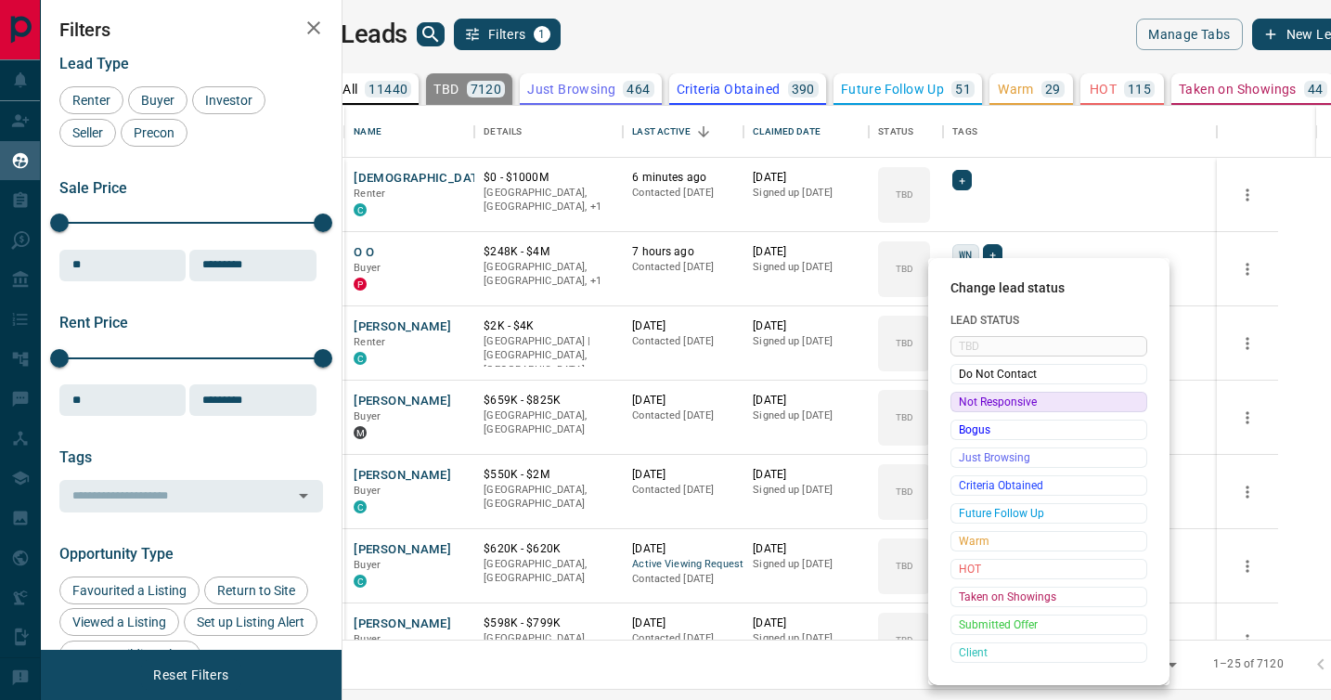
click at [973, 398] on span "Not Responsive" at bounding box center [1049, 402] width 180 height 19
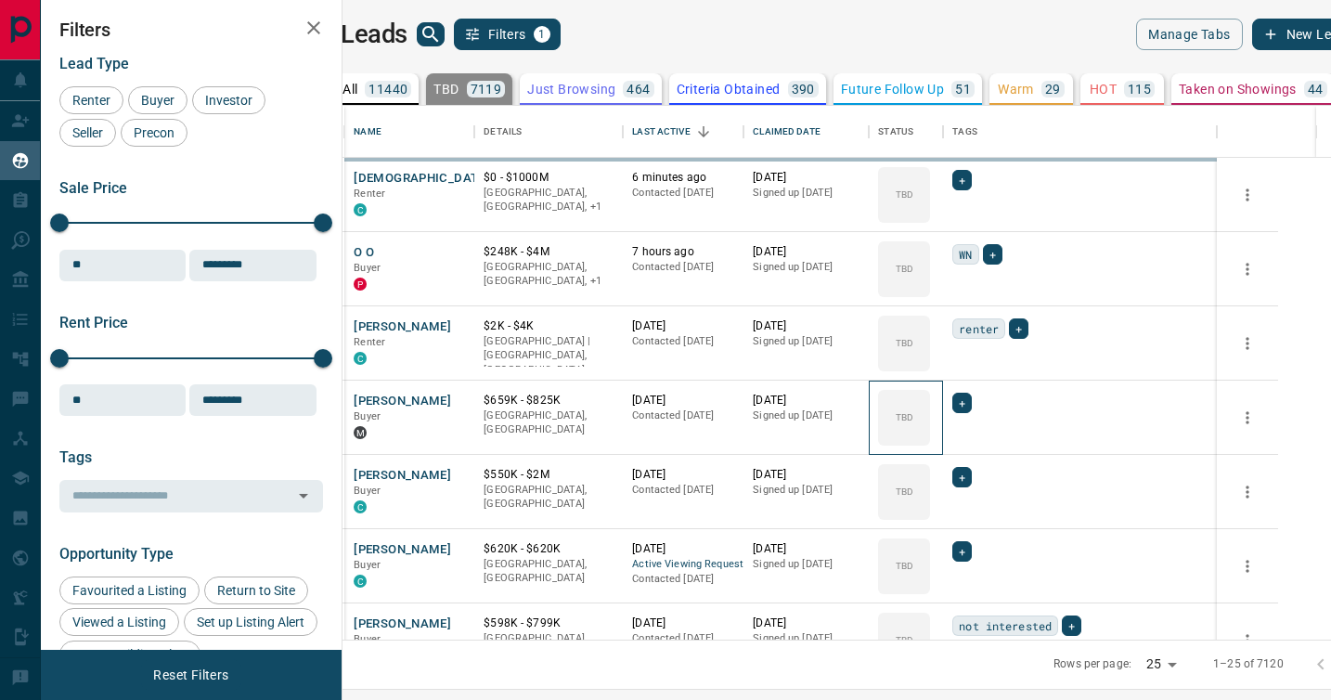
click at [0, 0] on icon at bounding box center [0, 0] width 0 height 0
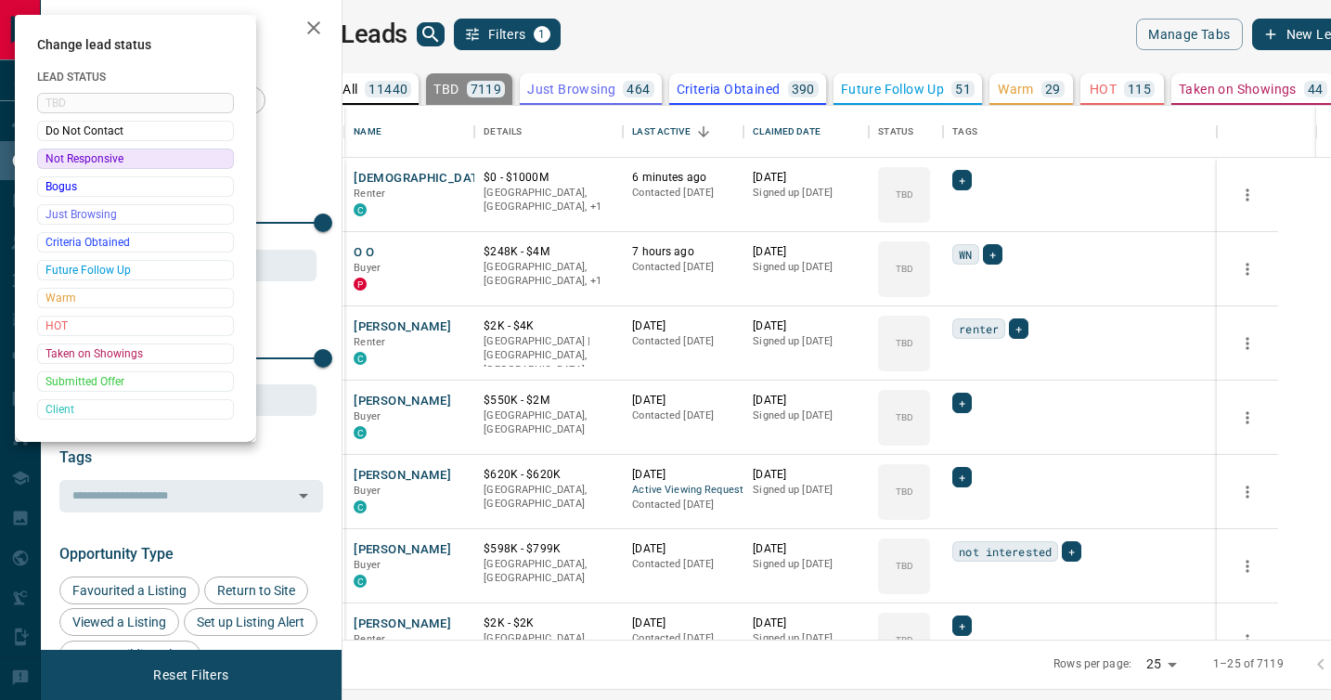
click at [973, 398] on div at bounding box center [665, 350] width 1331 height 700
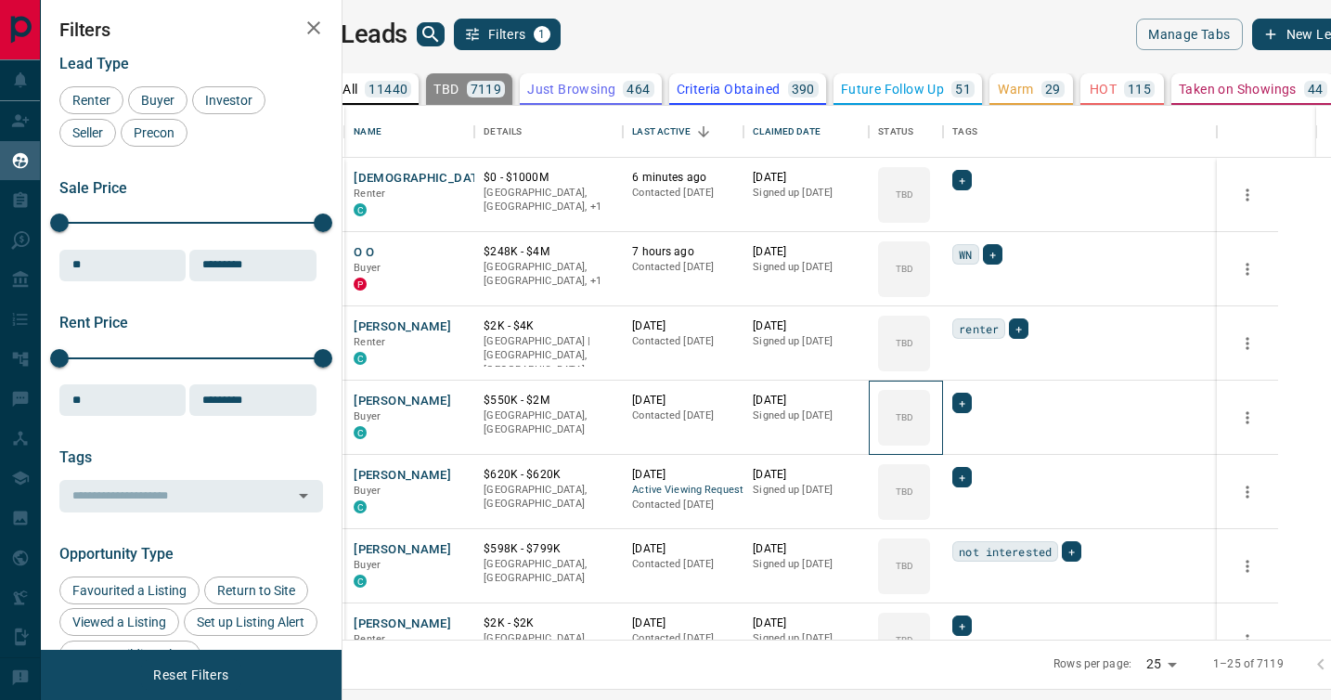
click at [930, 398] on div "TBD" at bounding box center [904, 418] width 52 height 56
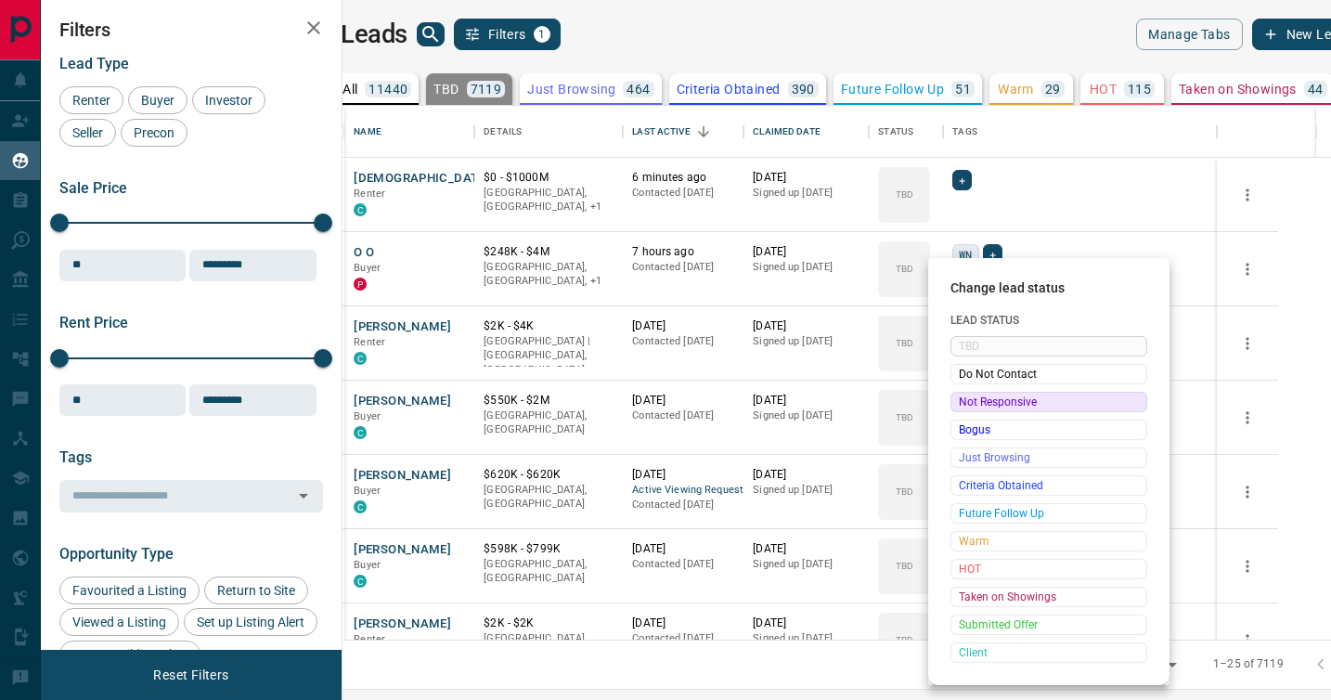
click at [973, 398] on span "Not Responsive" at bounding box center [1049, 402] width 180 height 19
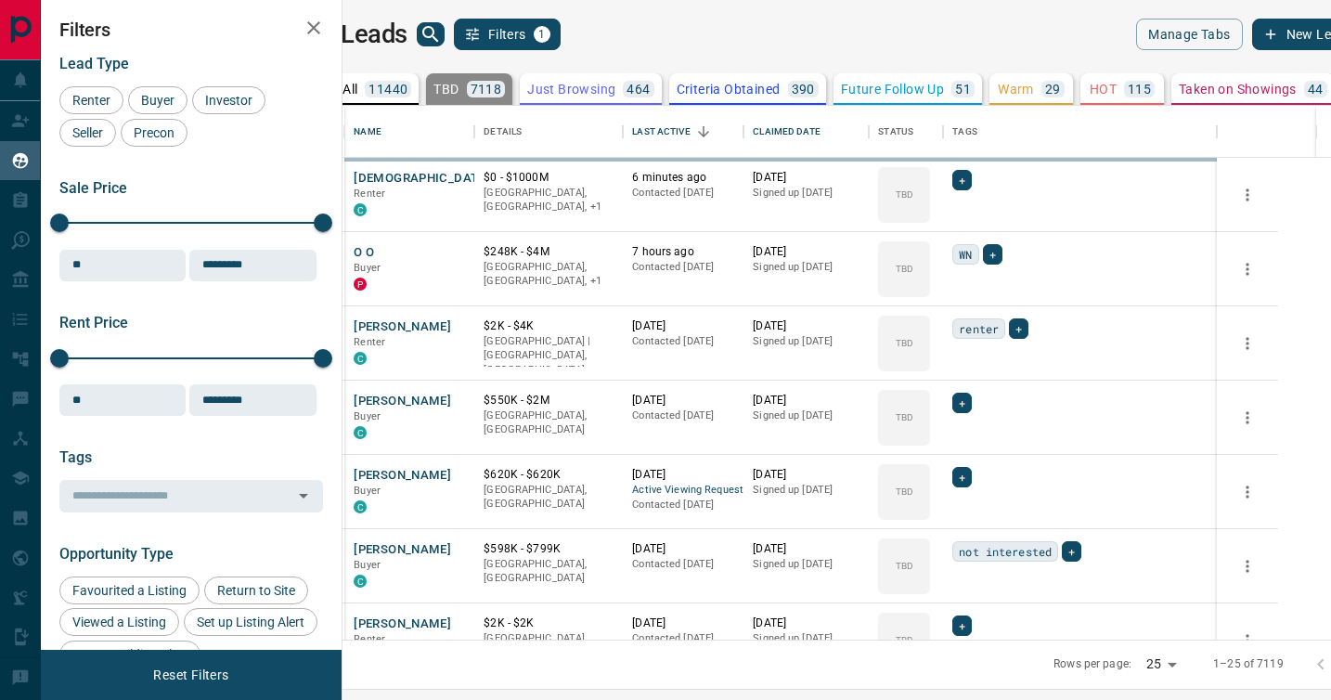
click at [0, 0] on icon at bounding box center [0, 0] width 0 height 0
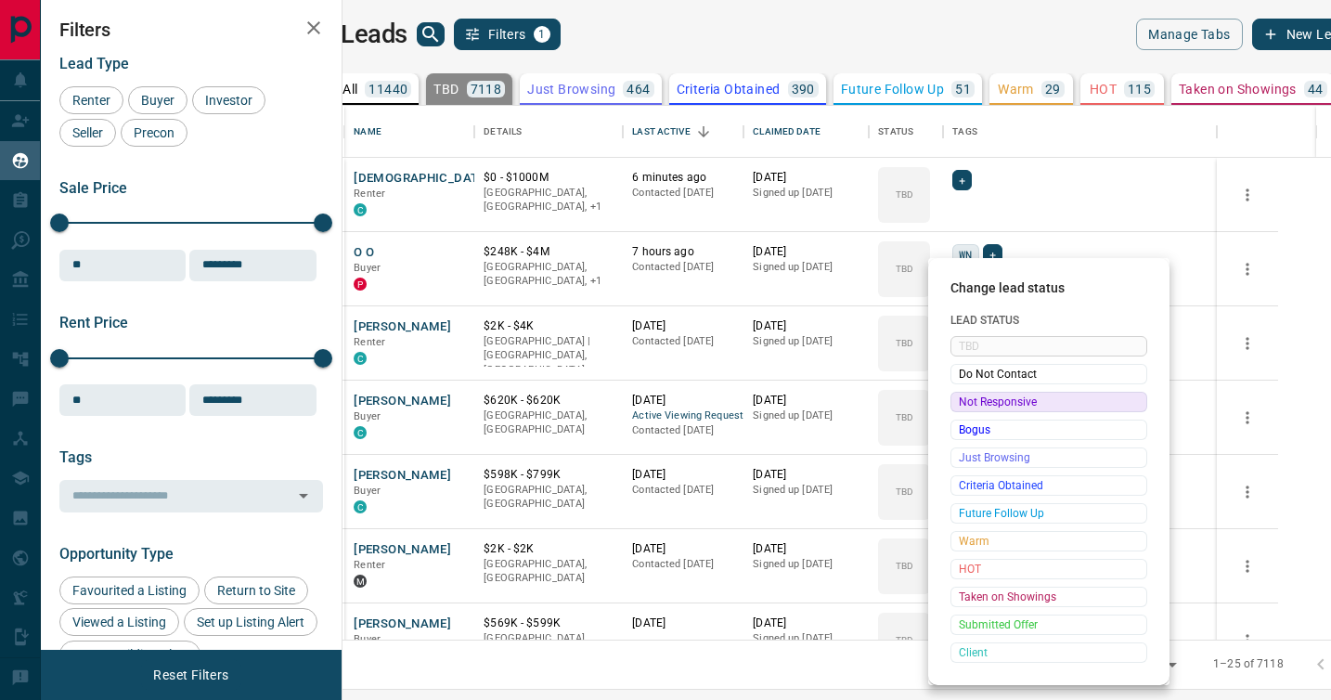
click at [973, 398] on span "Not Responsive" at bounding box center [1049, 402] width 180 height 19
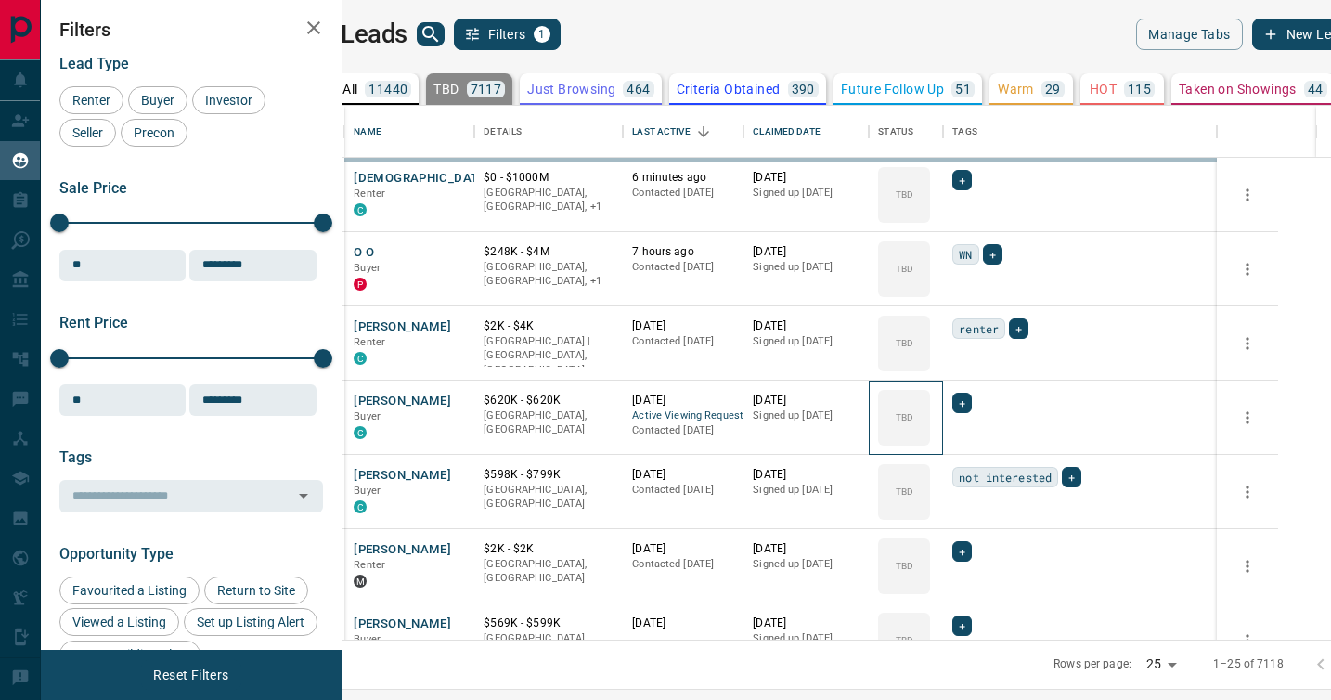
click at [0, 0] on icon at bounding box center [0, 0] width 0 height 0
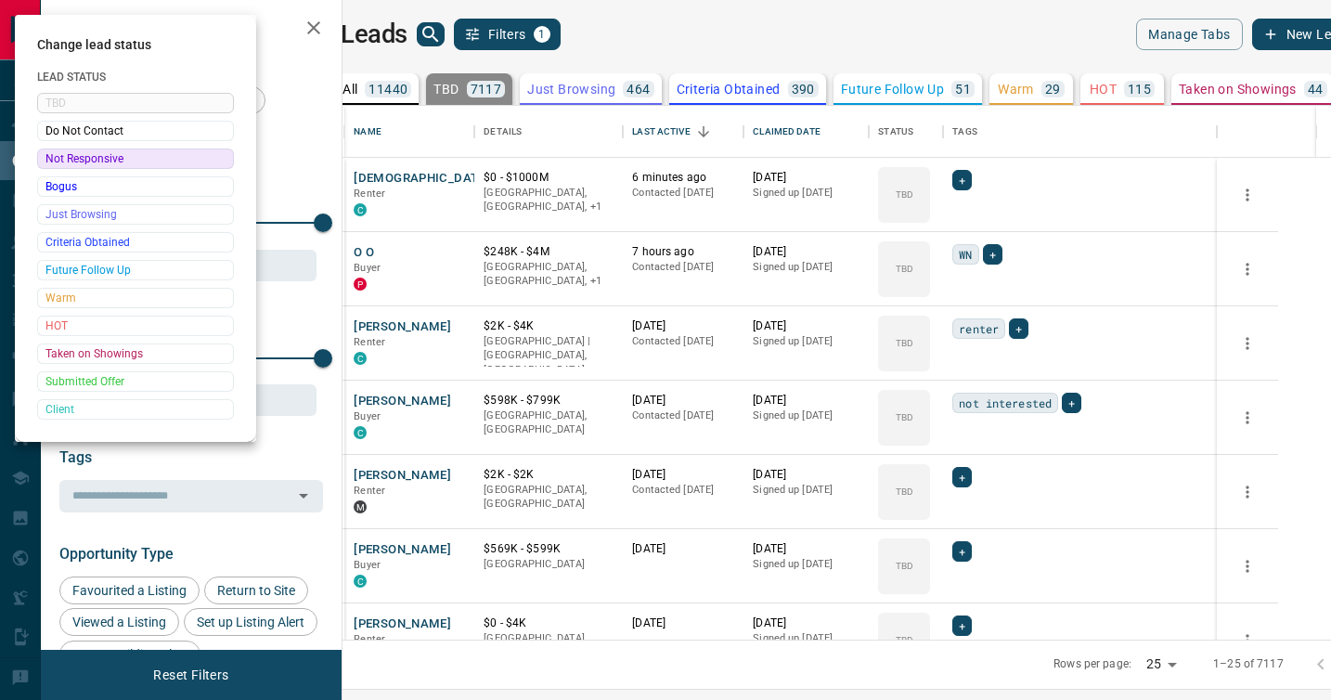
click at [973, 398] on div at bounding box center [665, 350] width 1331 height 700
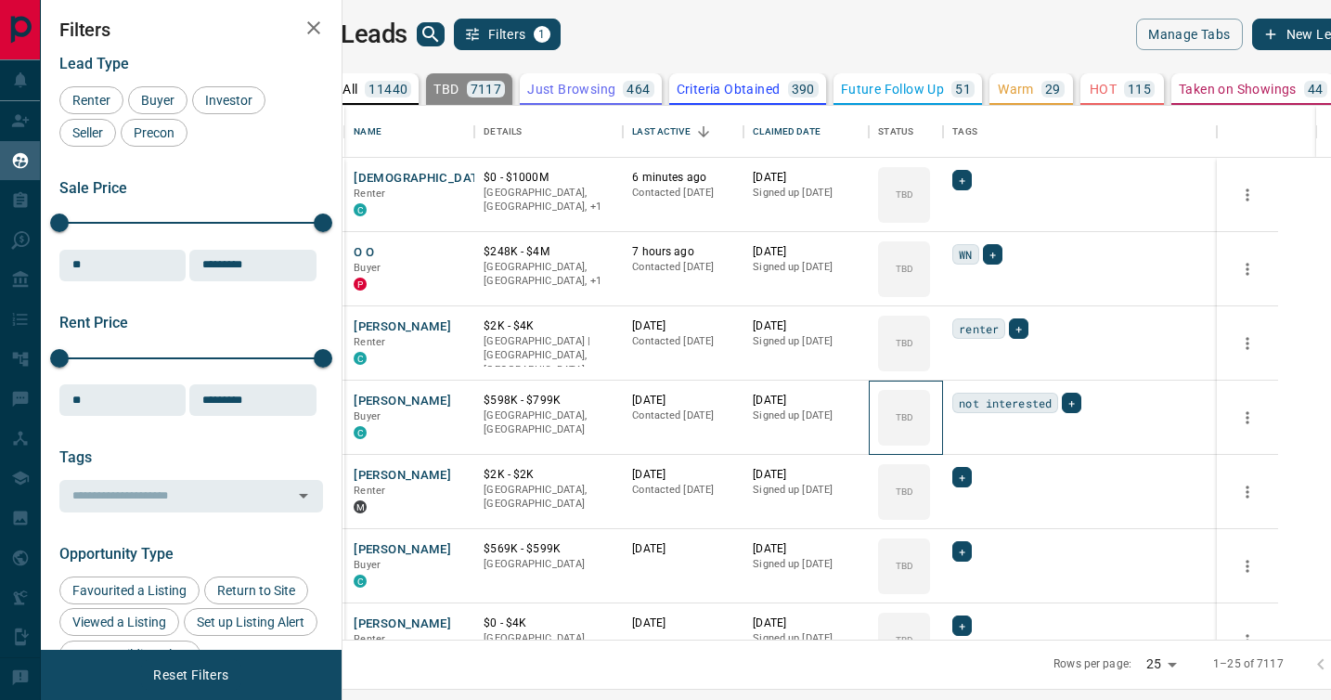
click at [930, 398] on div "TBD" at bounding box center [904, 418] width 52 height 56
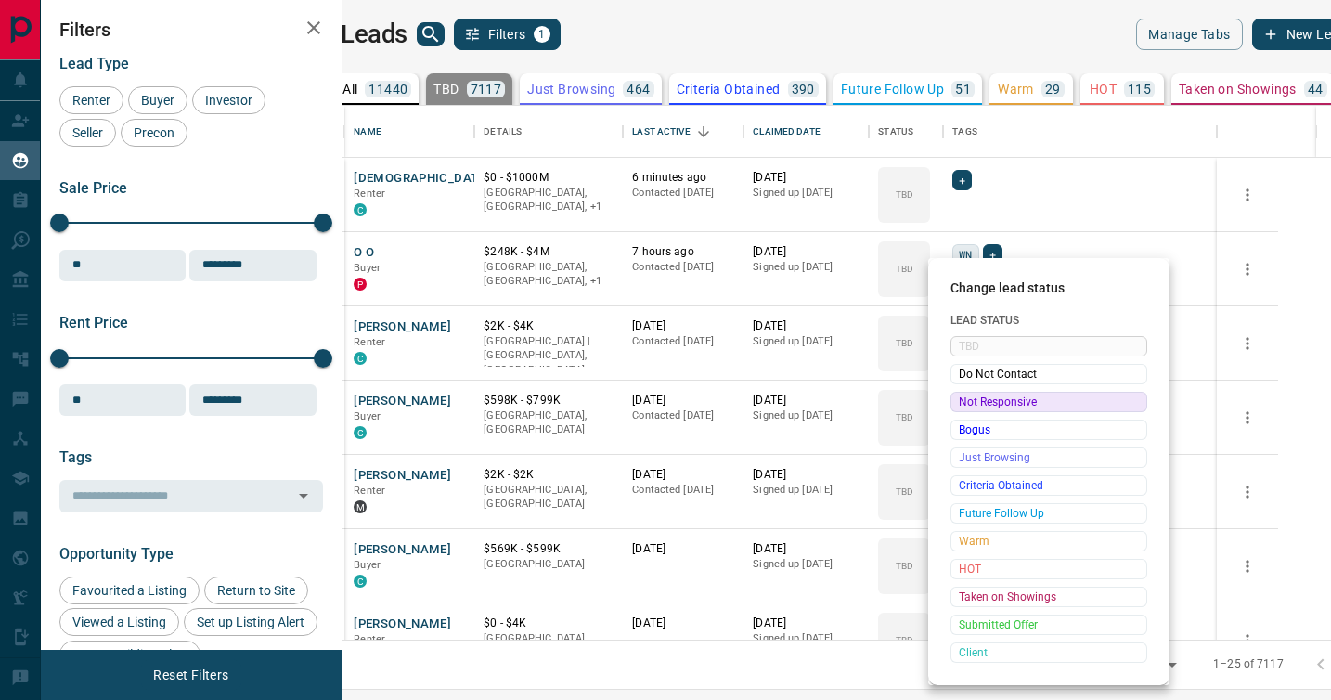
click at [973, 398] on span "Not Responsive" at bounding box center [1049, 402] width 180 height 19
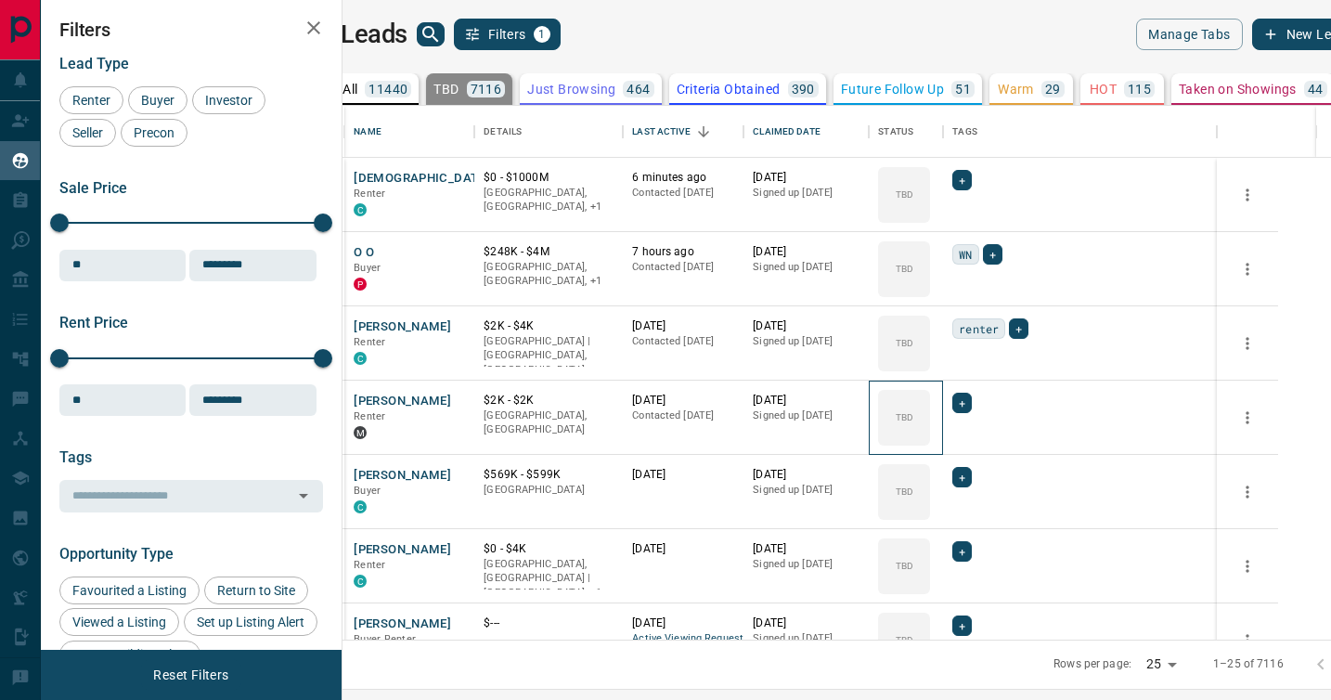
click at [0, 0] on icon at bounding box center [0, 0] width 0 height 0
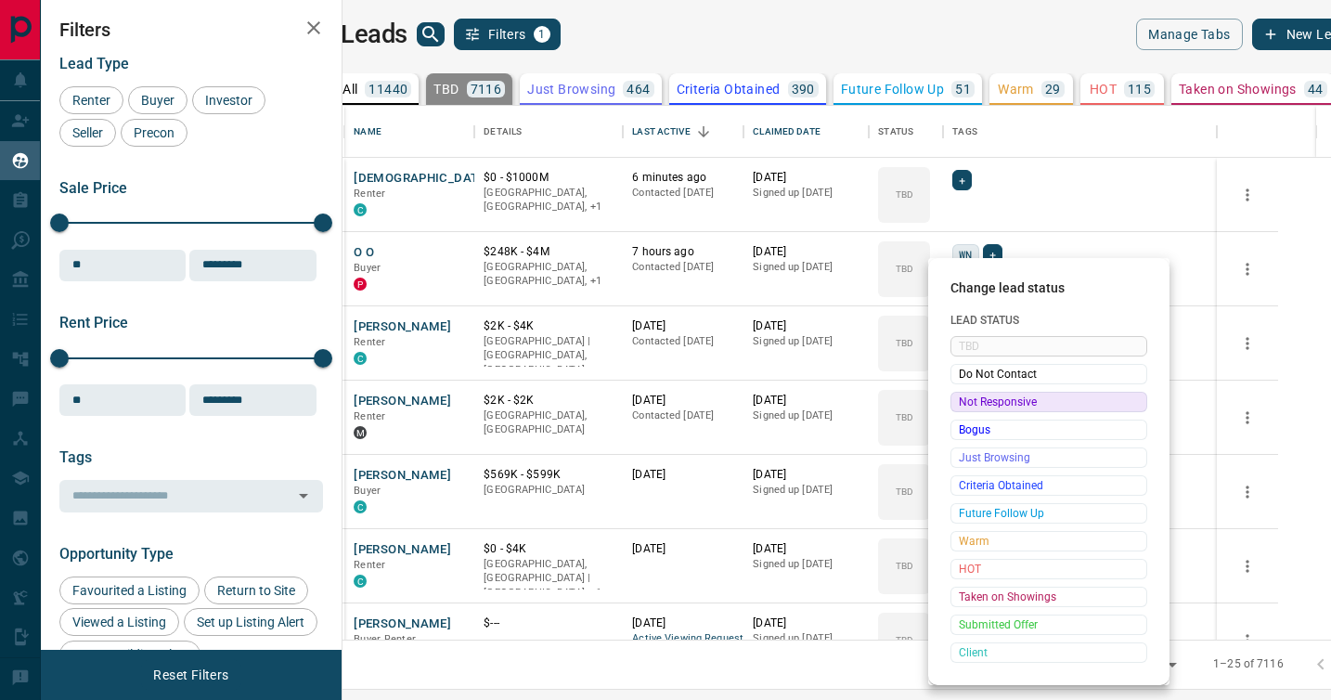
click at [973, 398] on span "Not Responsive" at bounding box center [1049, 402] width 180 height 19
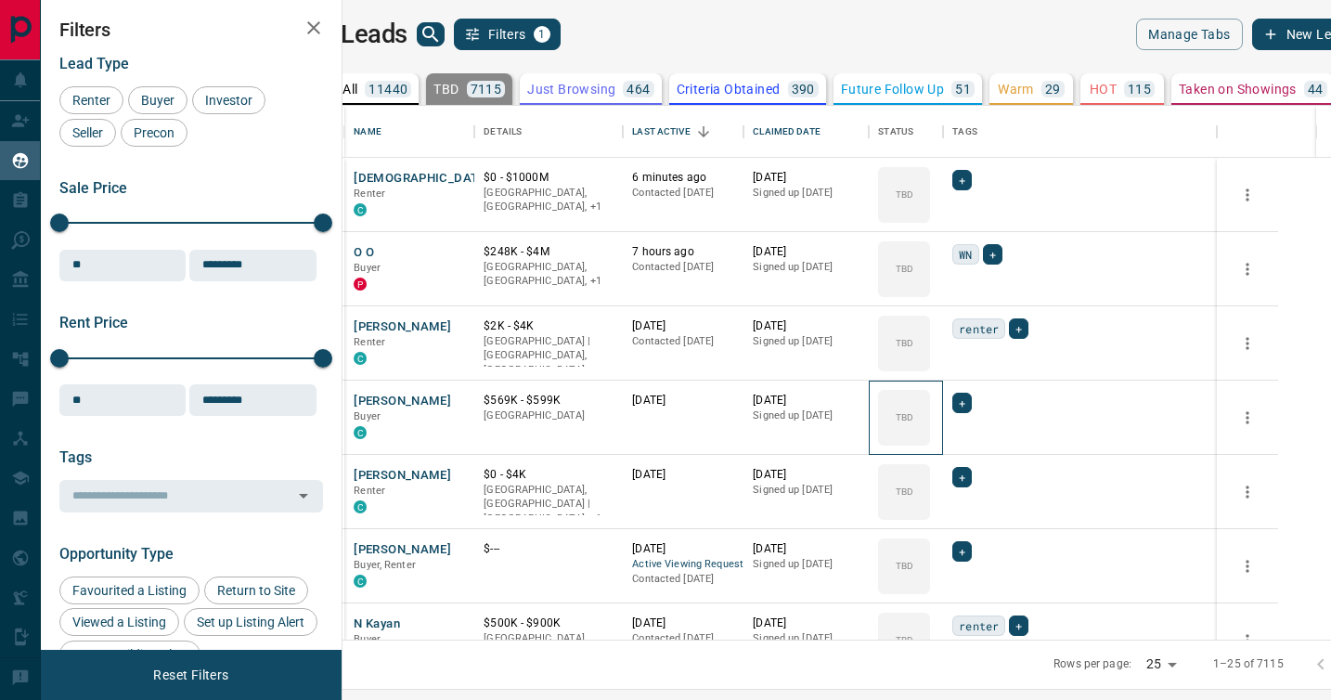
click at [0, 0] on icon at bounding box center [0, 0] width 0 height 0
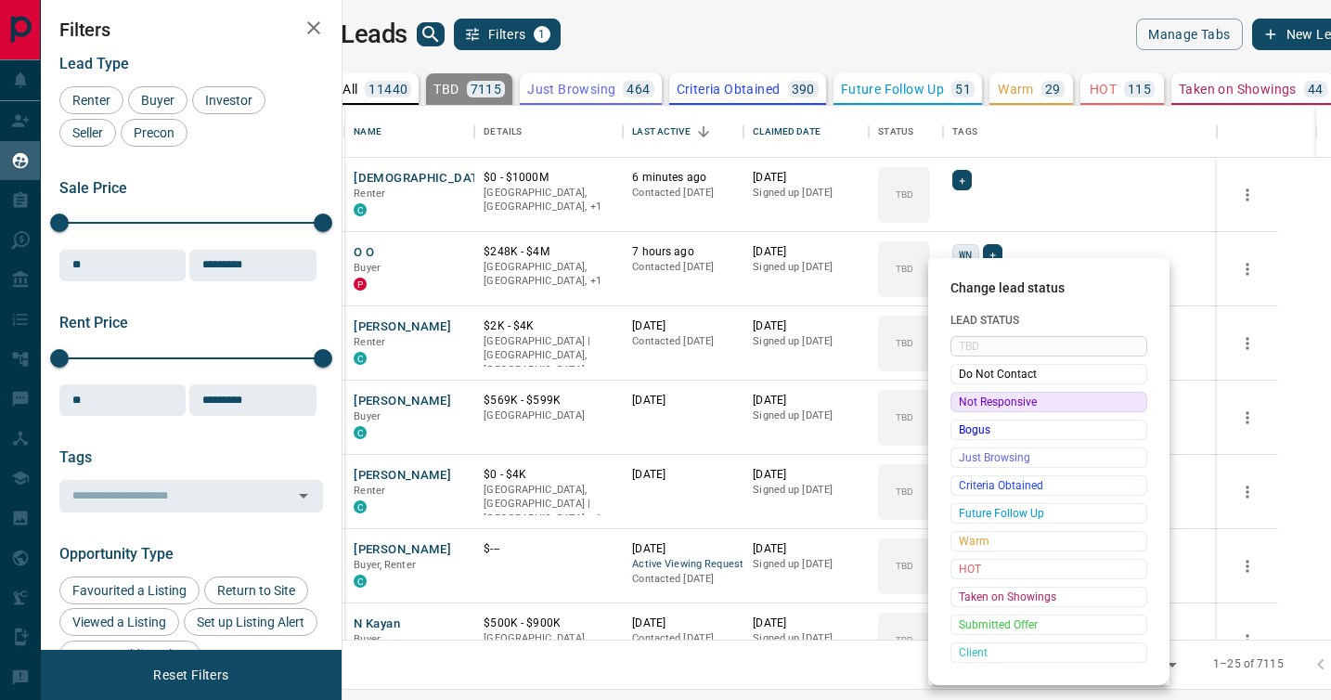
click at [973, 398] on span "Not Responsive" at bounding box center [1049, 402] width 180 height 19
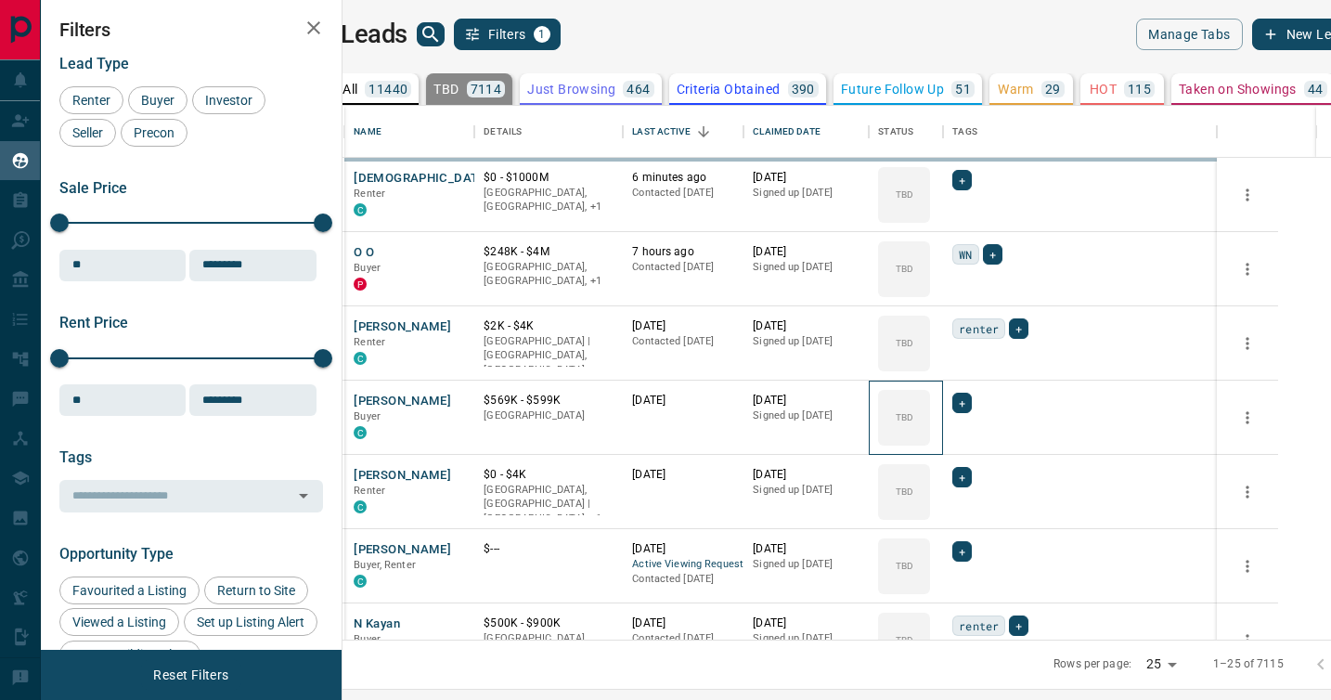
click at [0, 0] on icon at bounding box center [0, 0] width 0 height 0
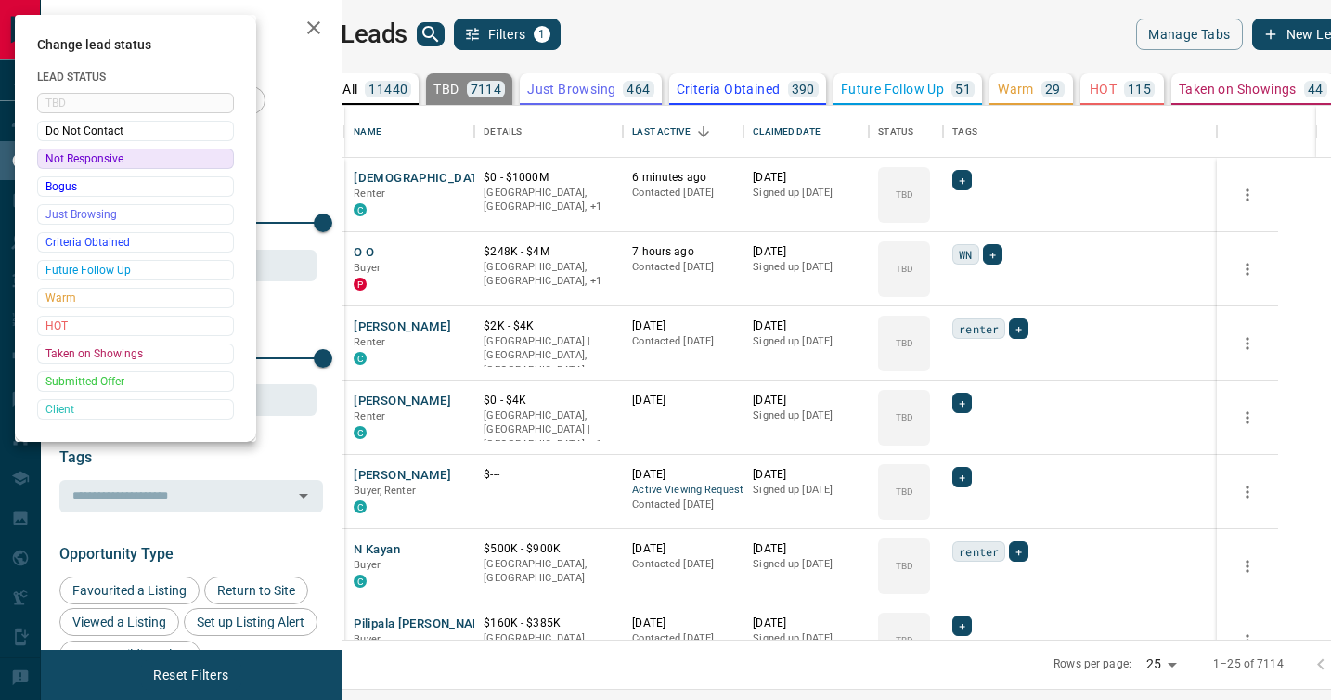
click at [973, 398] on div at bounding box center [665, 350] width 1331 height 700
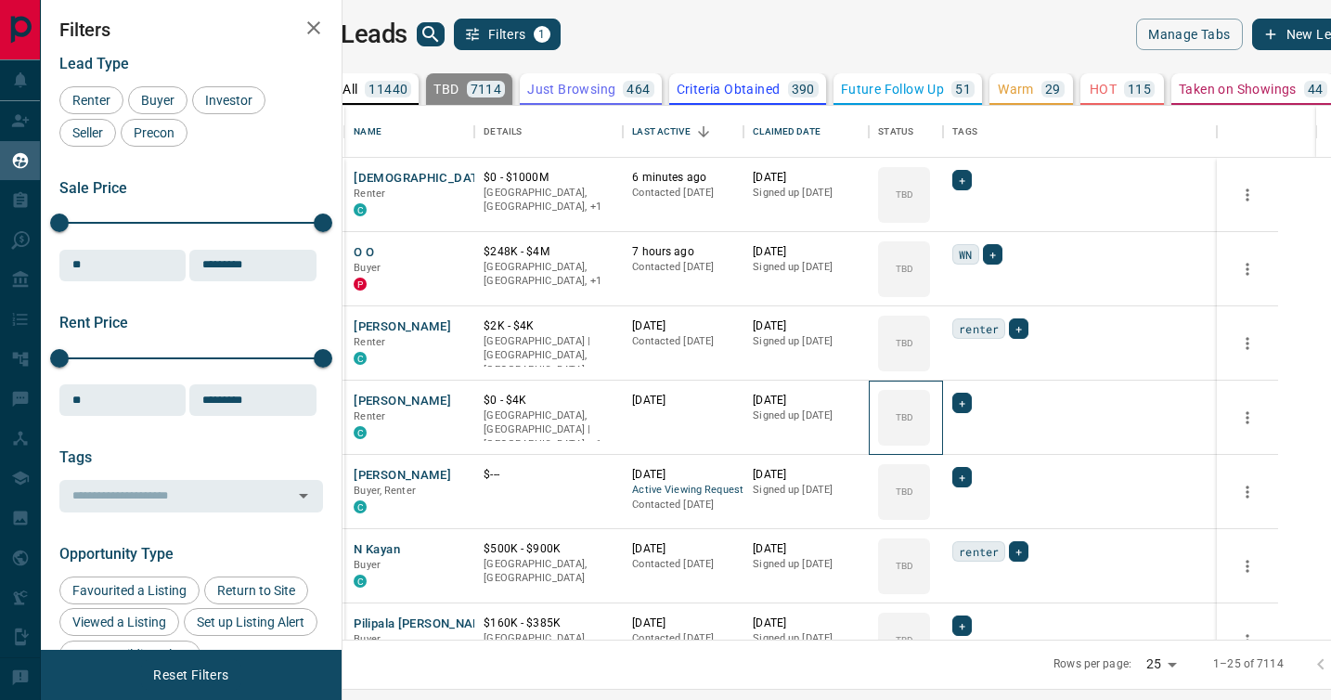
click at [930, 398] on div "TBD" at bounding box center [904, 418] width 52 height 56
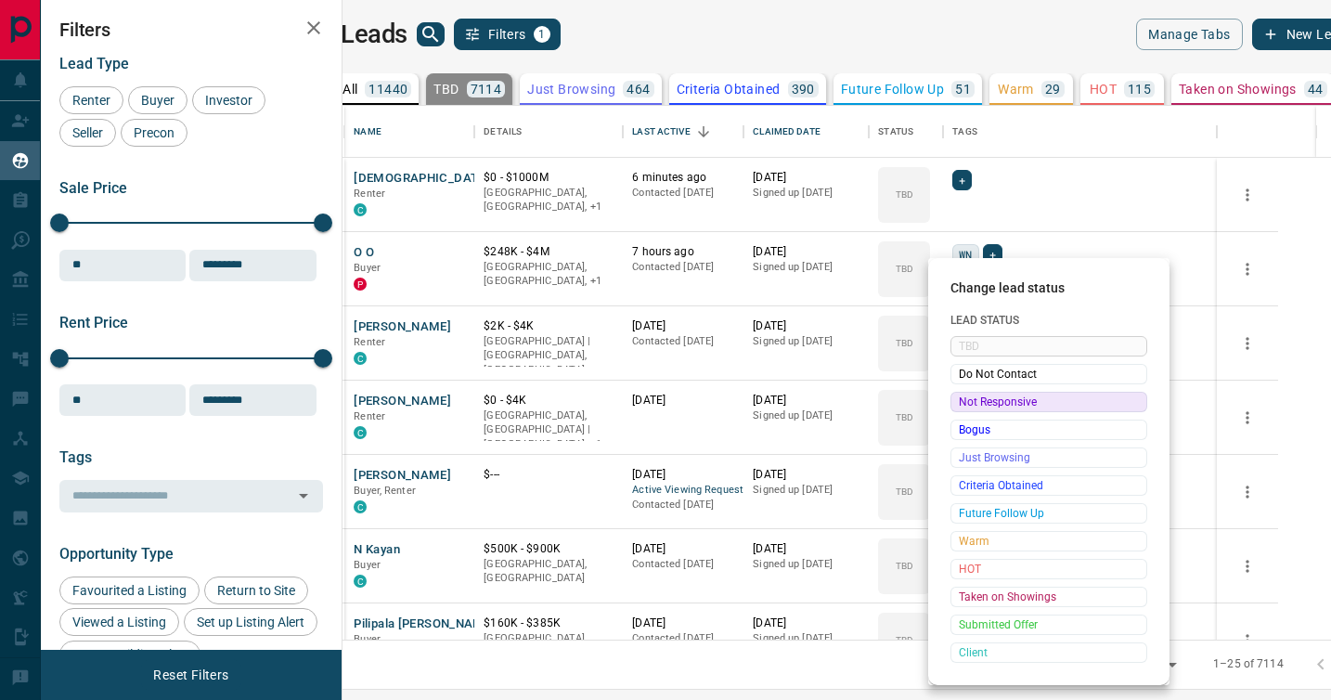
click at [973, 398] on span "Not Responsive" at bounding box center [1049, 402] width 180 height 19
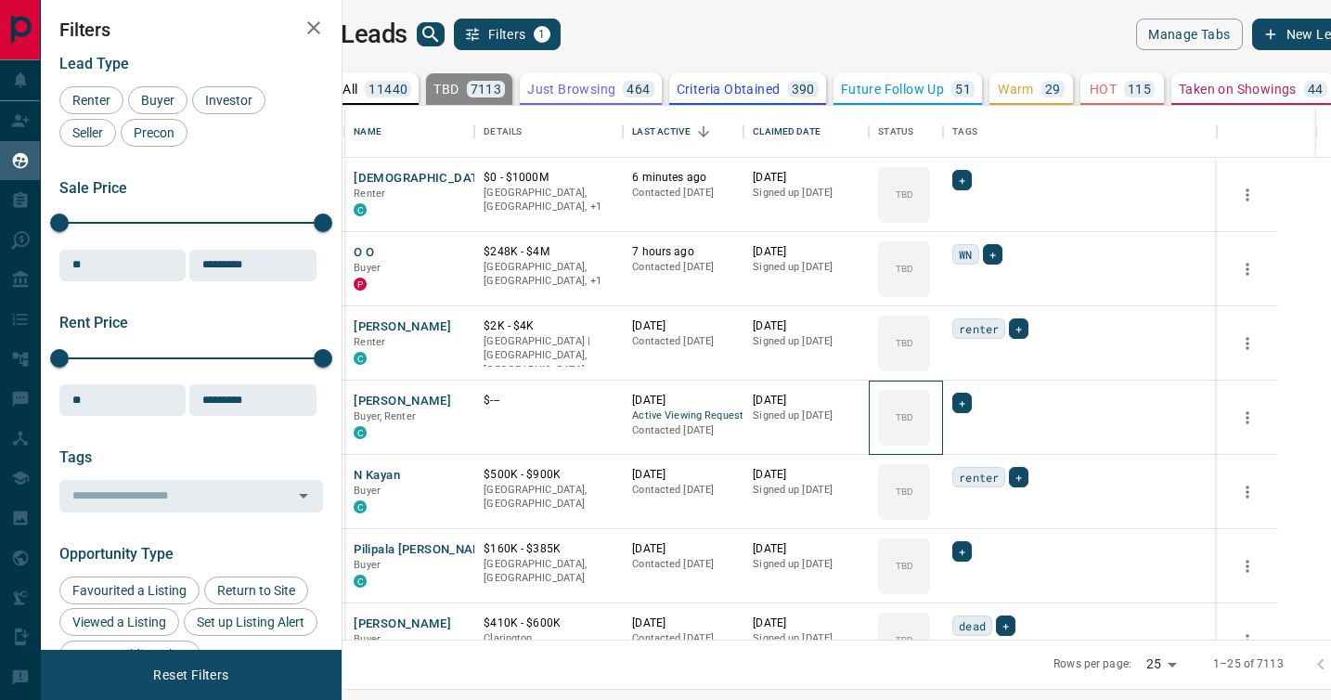
click at [0, 0] on icon at bounding box center [0, 0] width 0 height 0
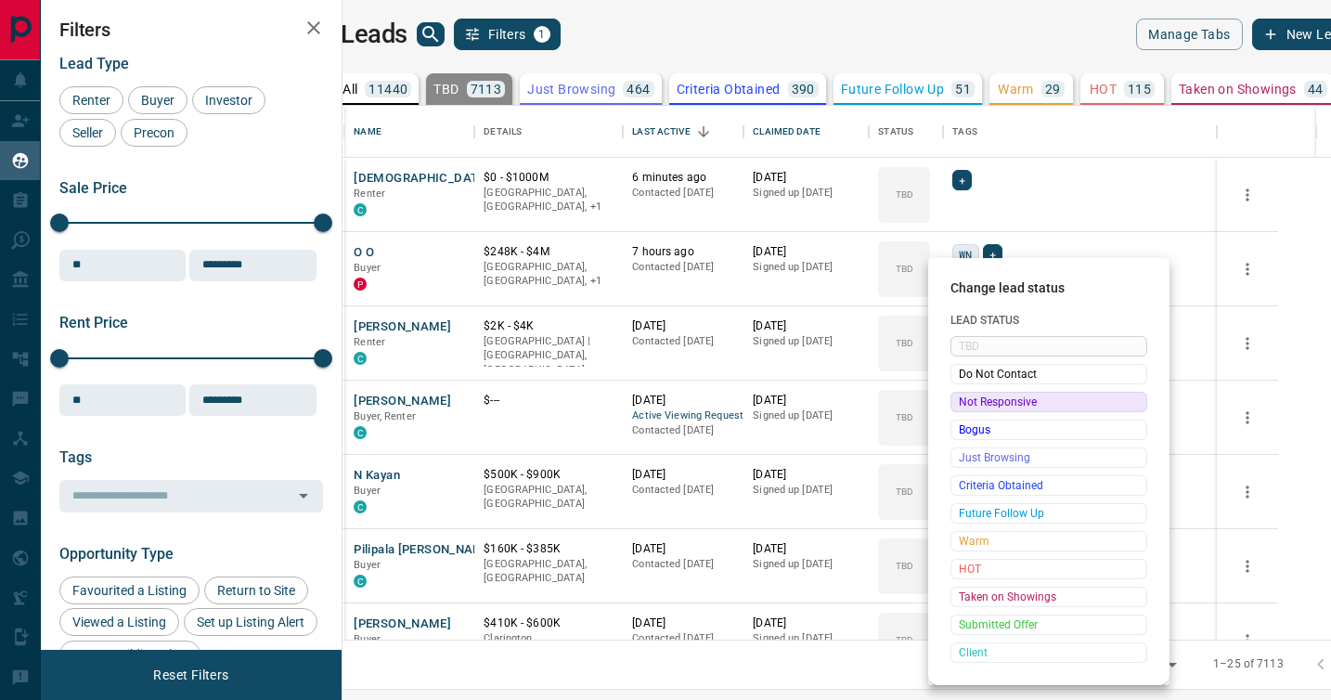
click at [973, 398] on span "Not Responsive" at bounding box center [1049, 402] width 180 height 19
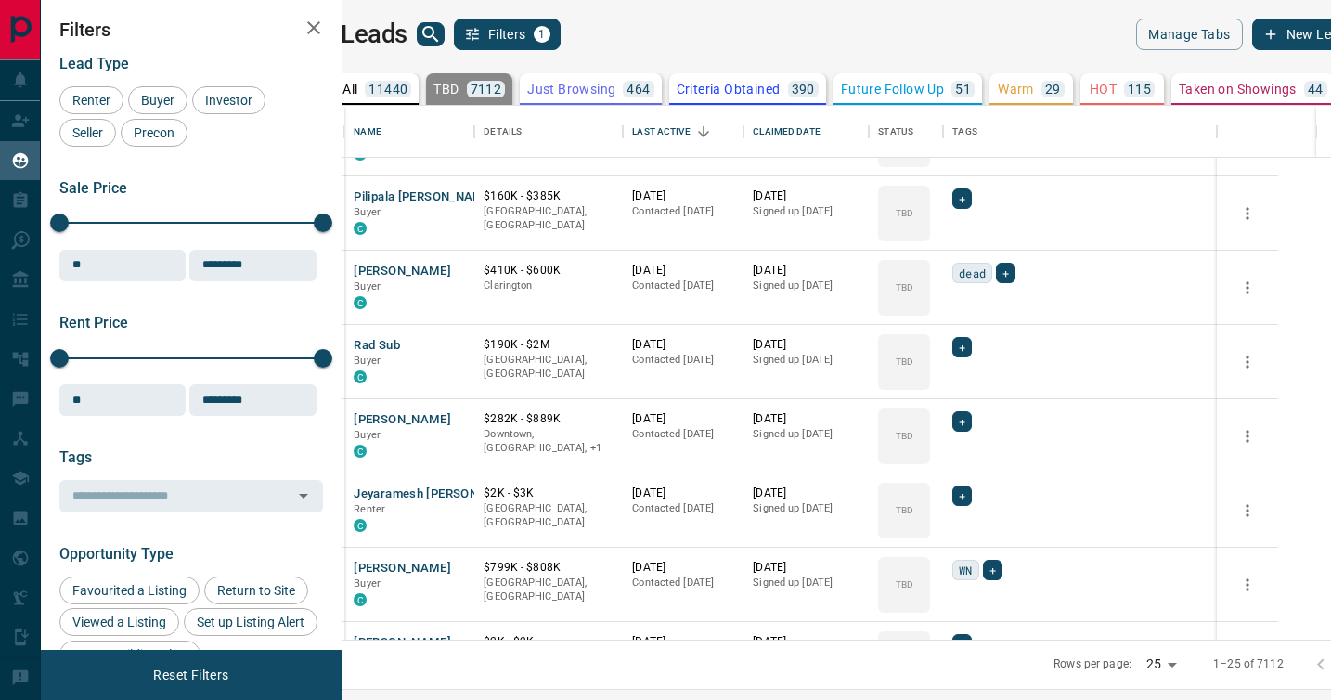
scroll to position [286, 0]
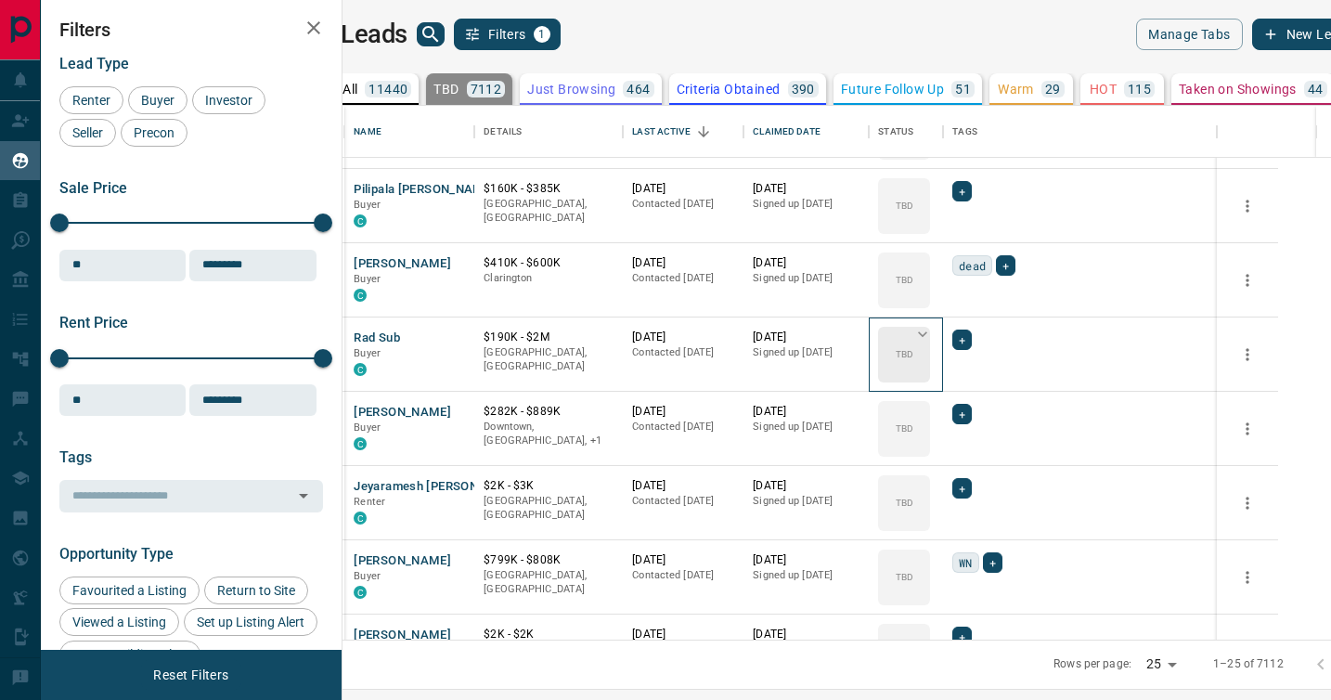
click at [932, 333] on icon at bounding box center [922, 334] width 19 height 19
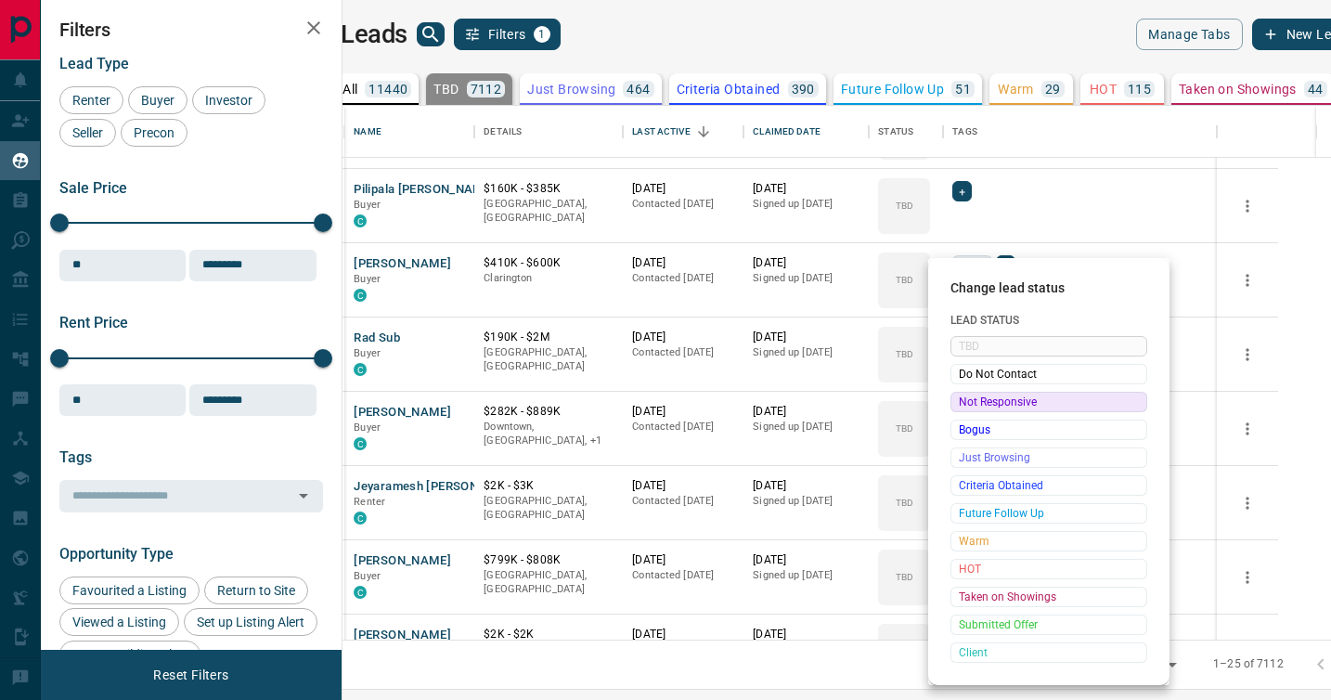
click at [974, 399] on span "Not Responsive" at bounding box center [1049, 402] width 180 height 19
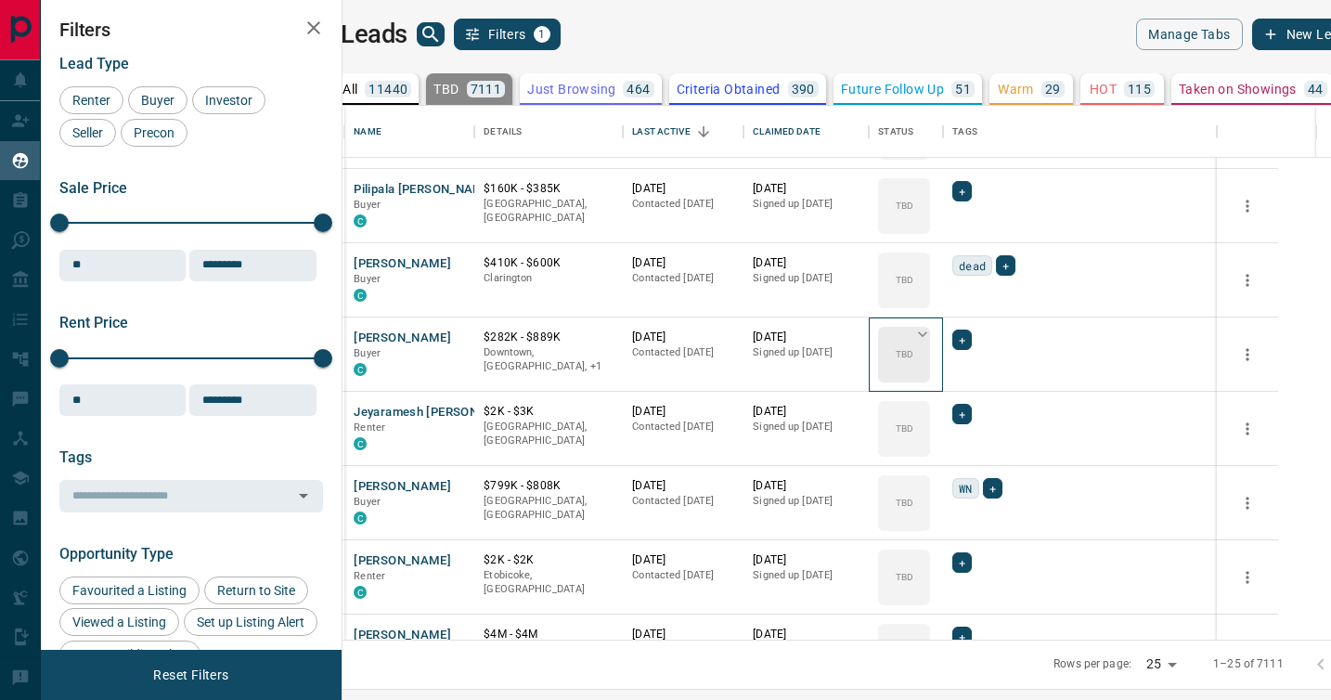
click at [932, 331] on icon at bounding box center [922, 334] width 19 height 19
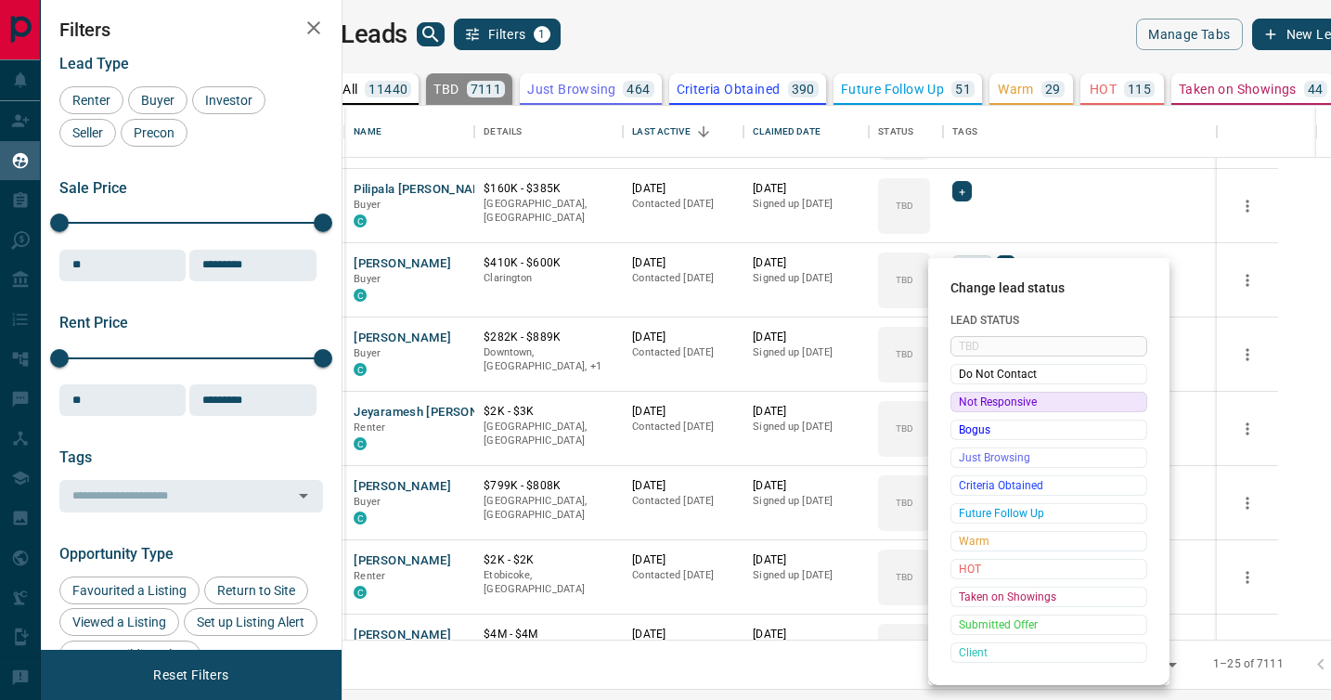
click at [968, 397] on span "Not Responsive" at bounding box center [1049, 402] width 180 height 19
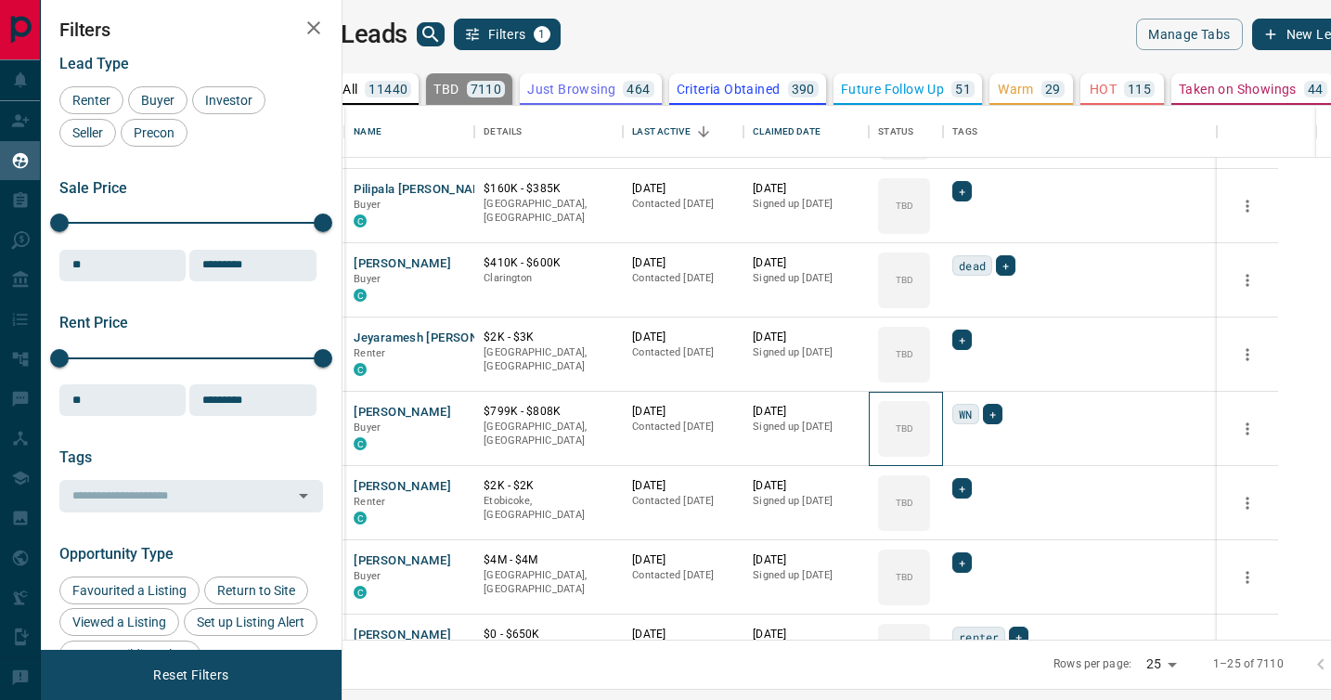
click at [943, 397] on div "TBD" at bounding box center [906, 429] width 74 height 74
click at [932, 406] on icon at bounding box center [922, 408] width 19 height 19
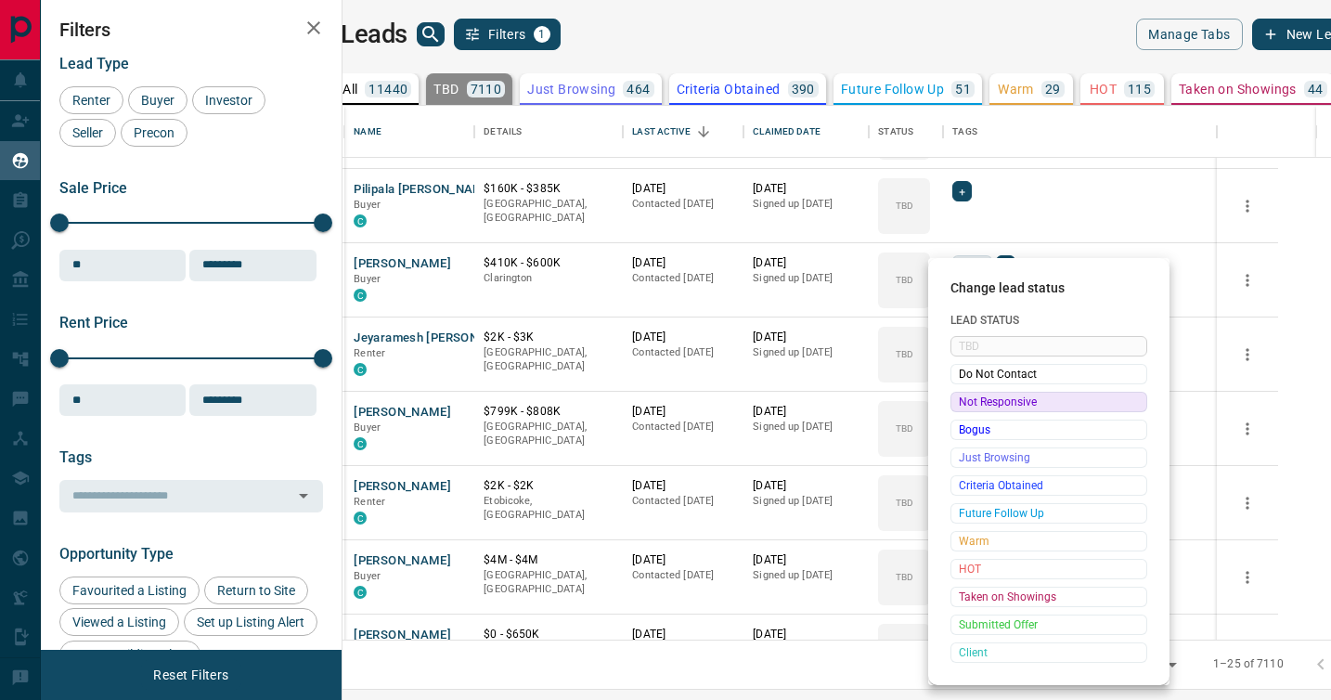
click at [969, 400] on span "Not Responsive" at bounding box center [1049, 402] width 180 height 19
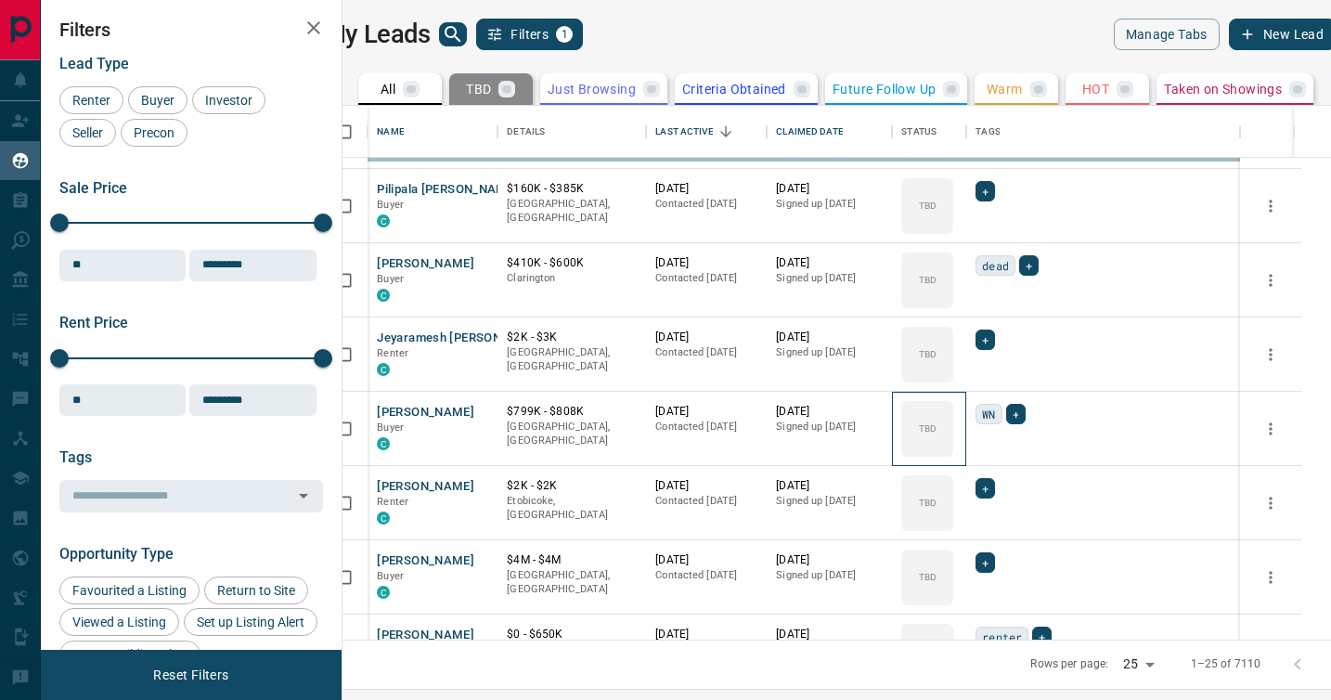
click at [0, 0] on icon at bounding box center [0, 0] width 0 height 0
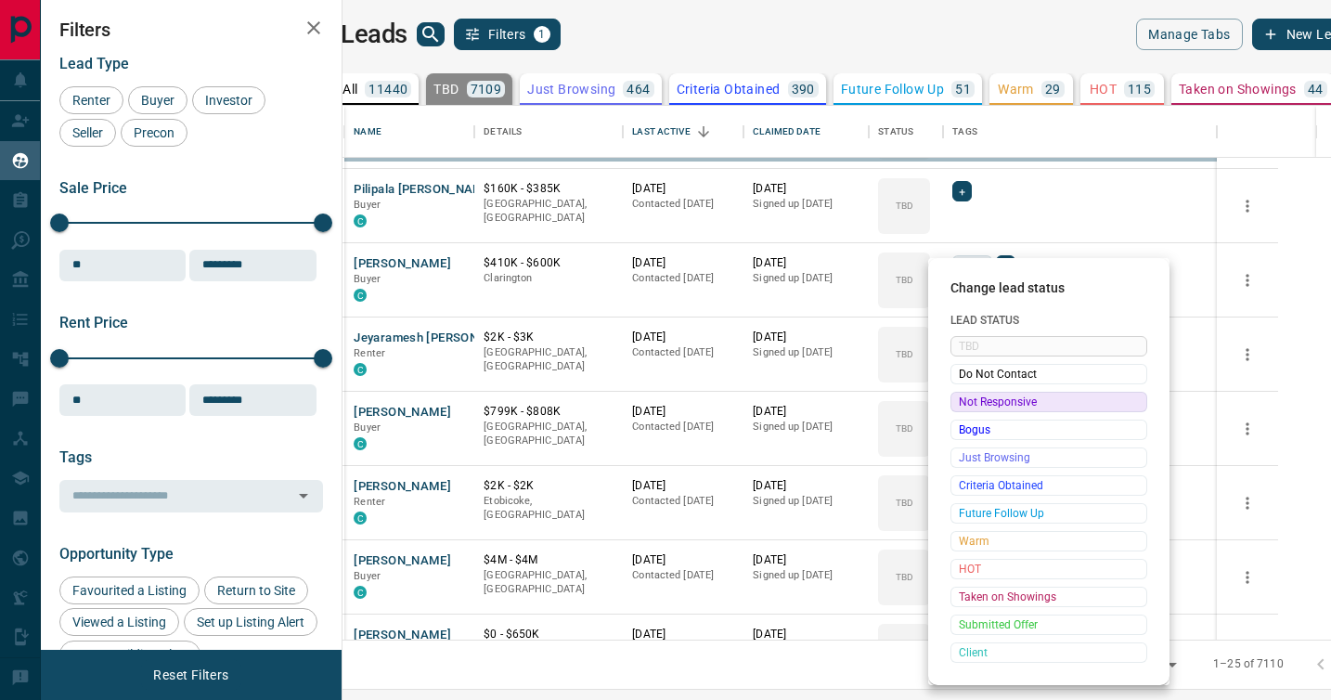
click at [969, 400] on span "Not Responsive" at bounding box center [1049, 402] width 180 height 19
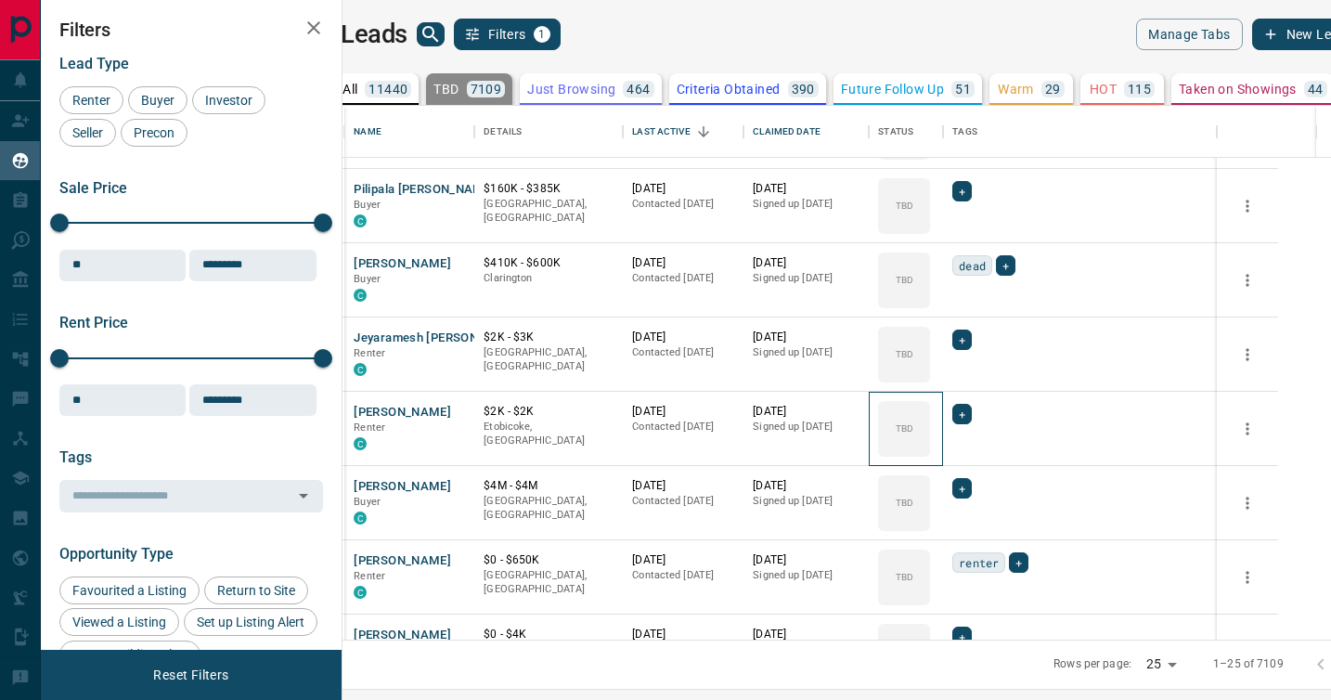
click at [0, 0] on icon at bounding box center [0, 0] width 0 height 0
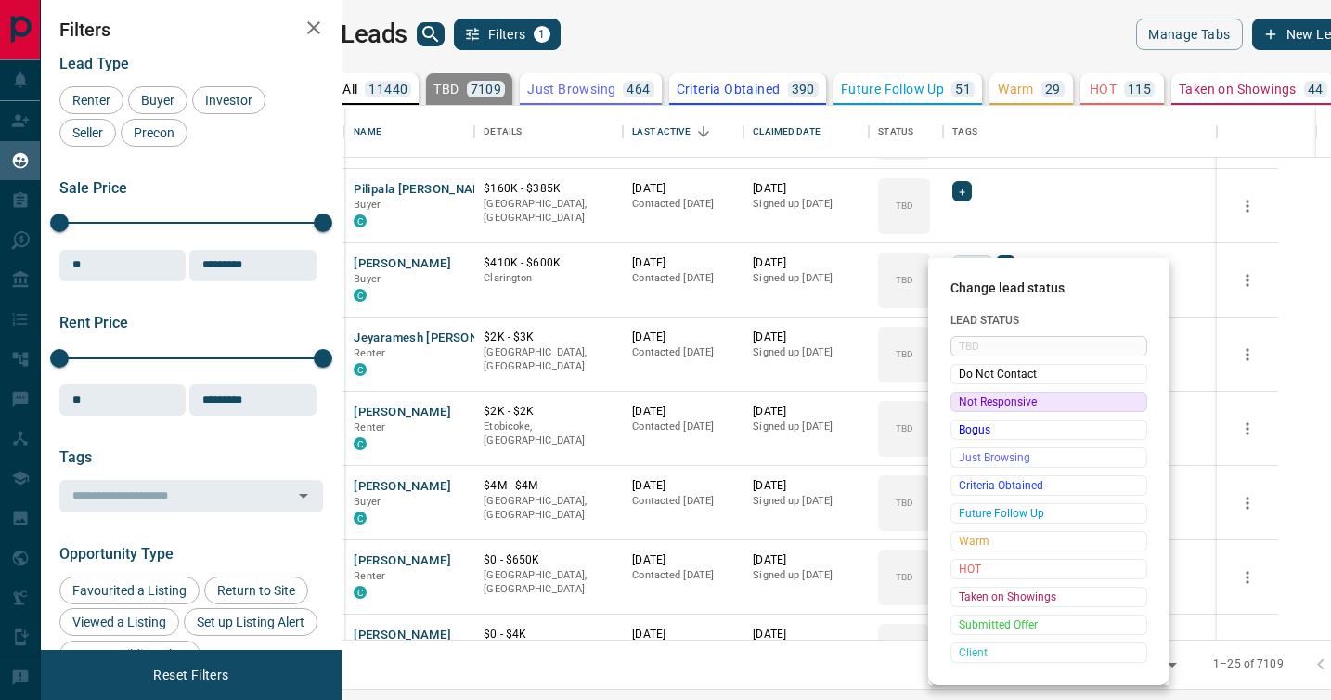
click at [969, 400] on span "Not Responsive" at bounding box center [1049, 402] width 180 height 19
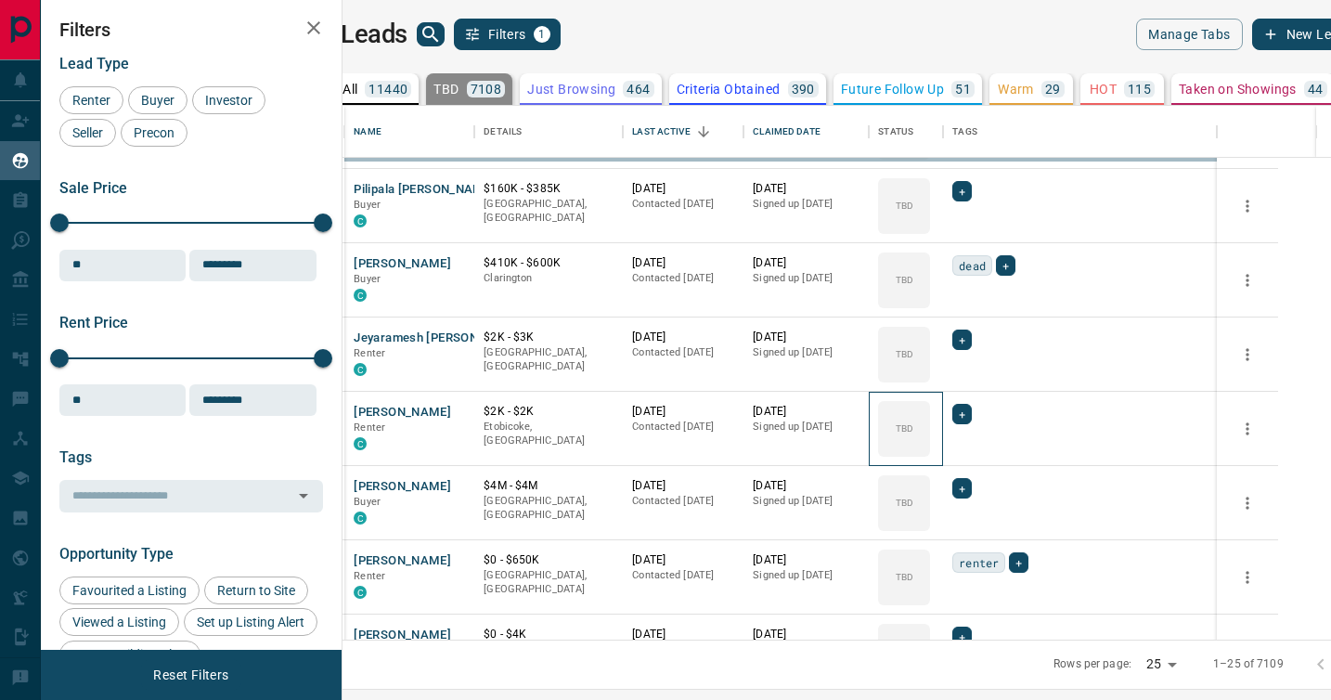
click at [0, 0] on icon at bounding box center [0, 0] width 0 height 0
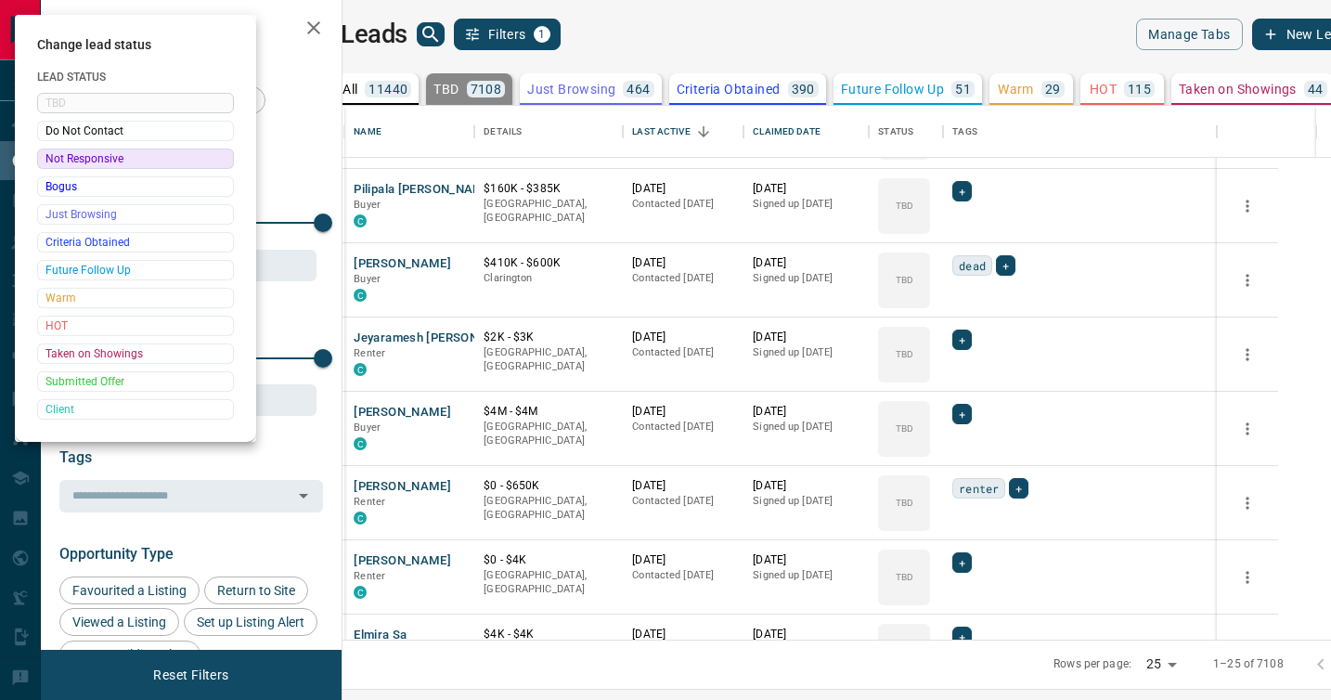
click at [969, 400] on div at bounding box center [665, 350] width 1331 height 700
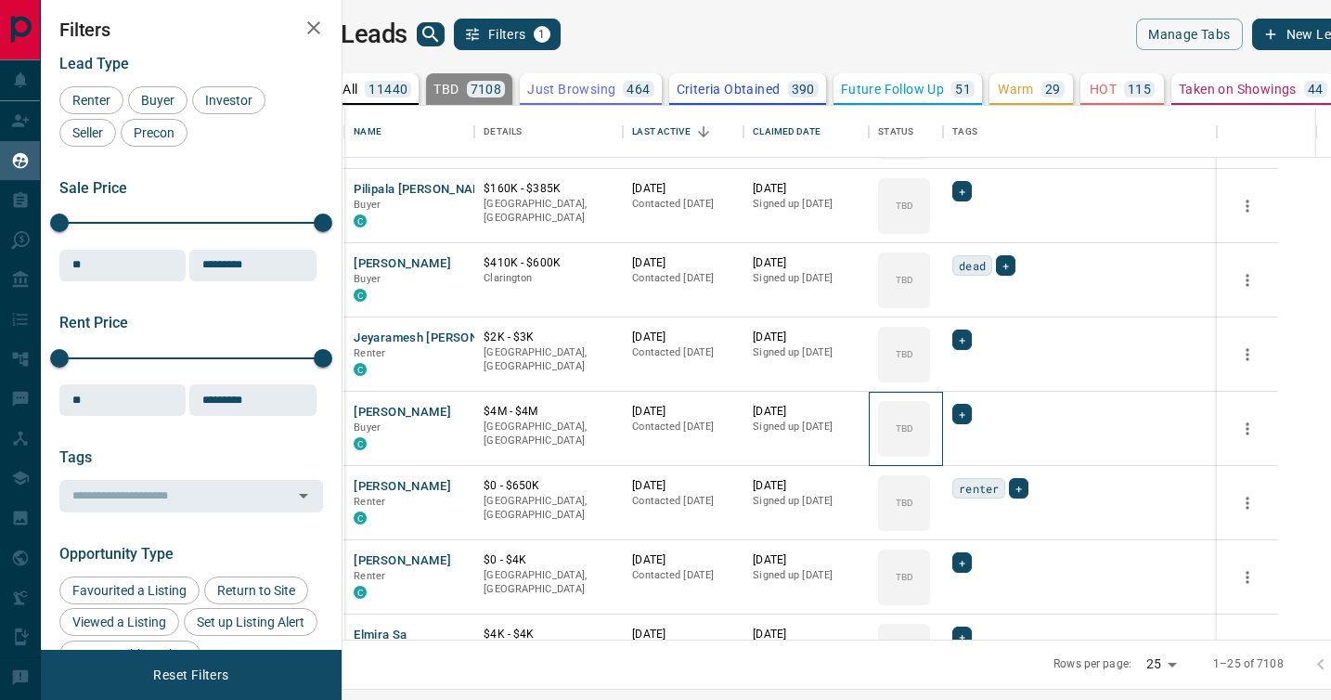
click at [930, 401] on div "TBD" at bounding box center [904, 429] width 52 height 56
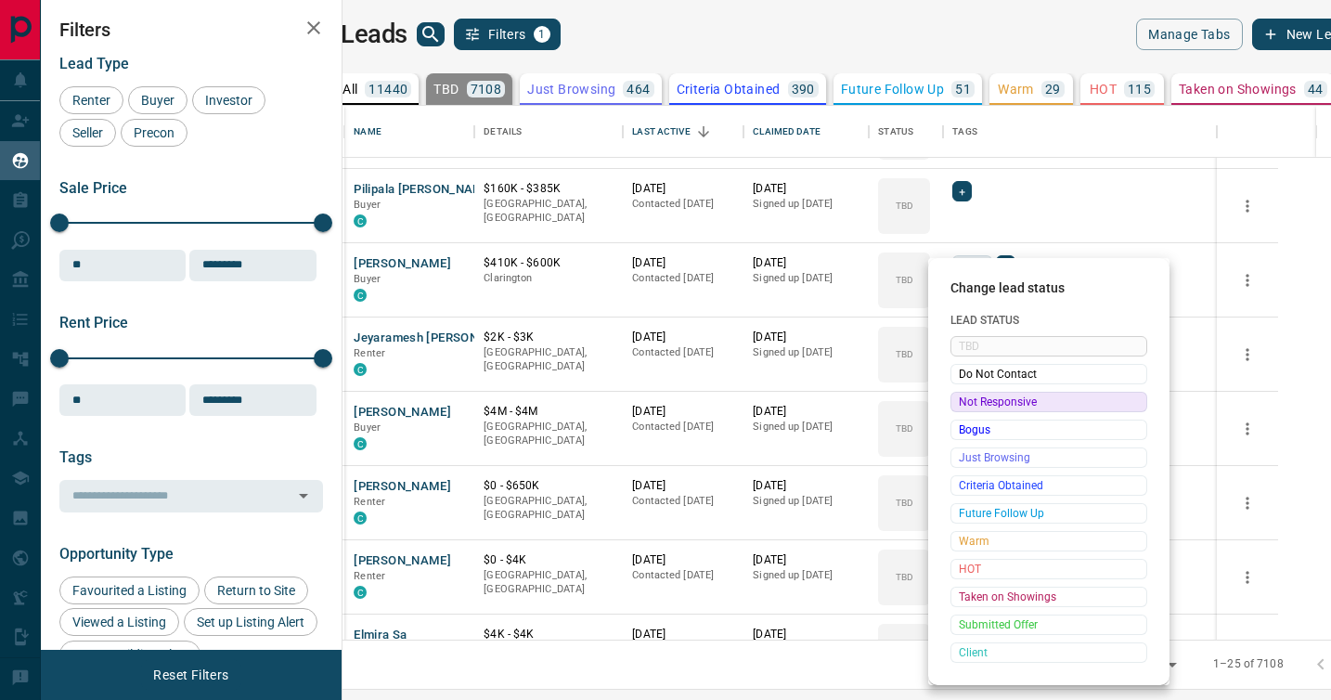
click at [969, 400] on span "Not Responsive" at bounding box center [1049, 402] width 180 height 19
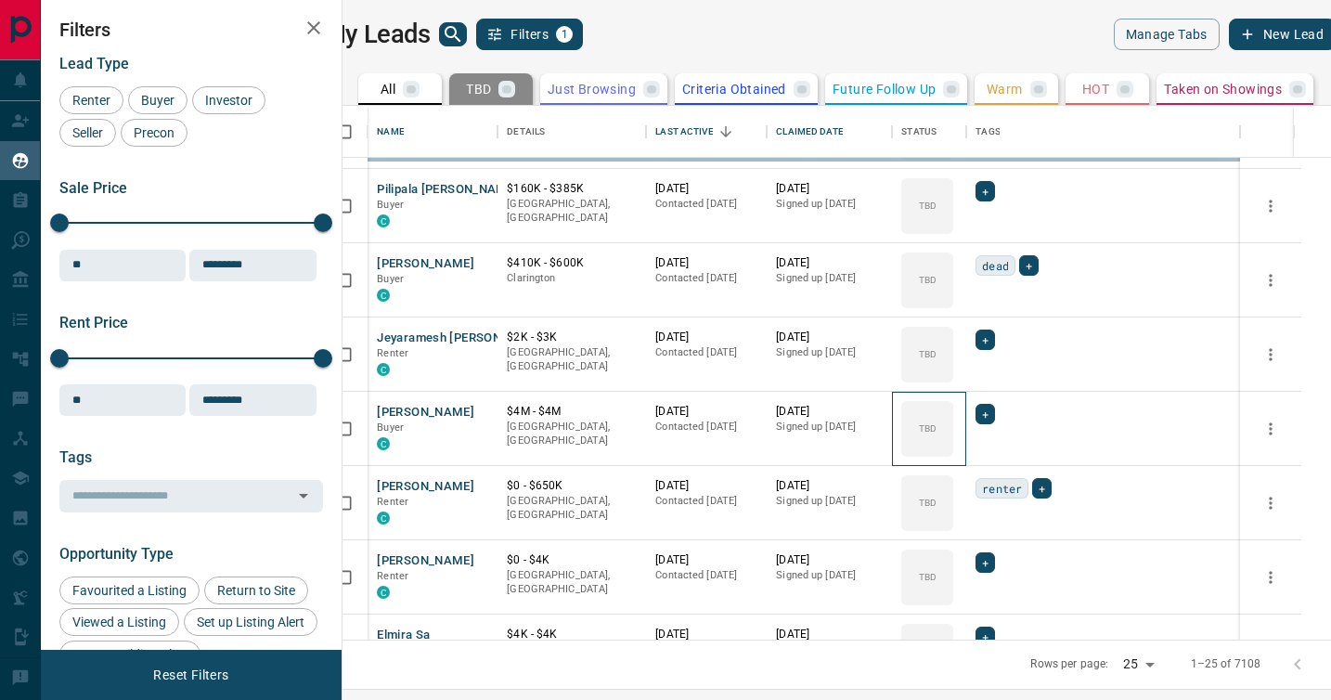
click at [0, 0] on icon at bounding box center [0, 0] width 0 height 0
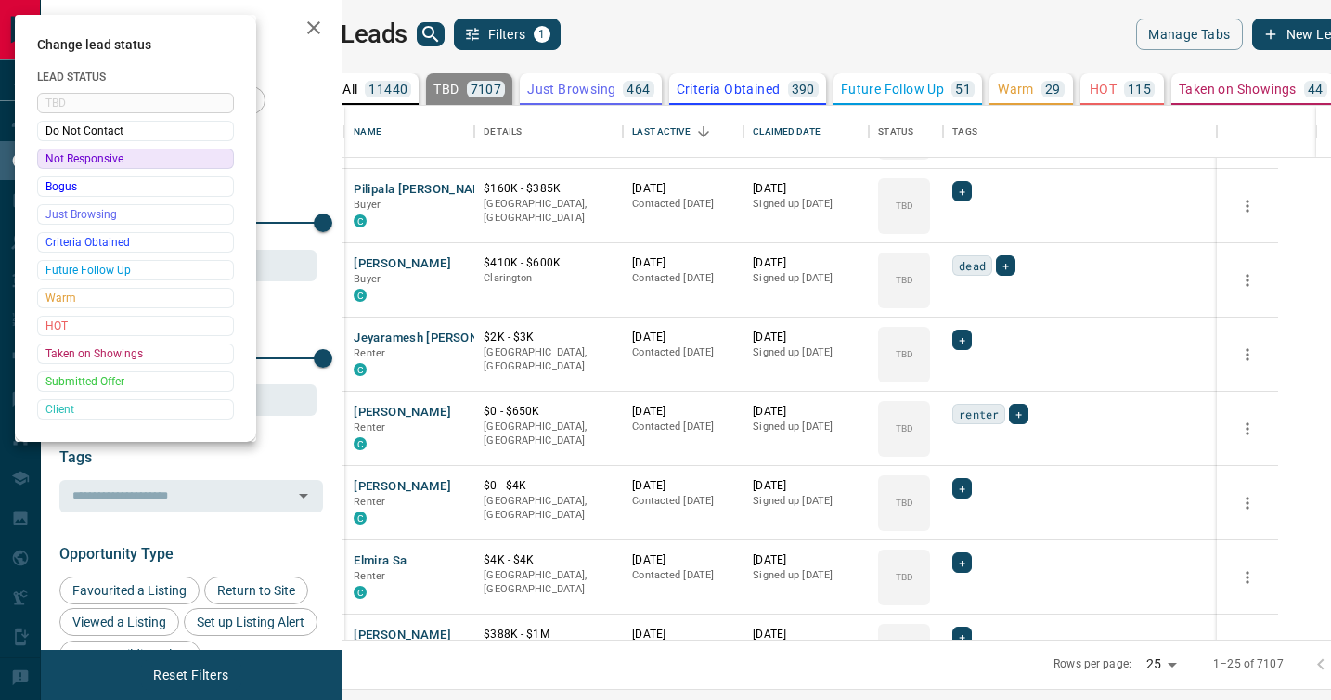
click at [969, 400] on div at bounding box center [665, 350] width 1331 height 700
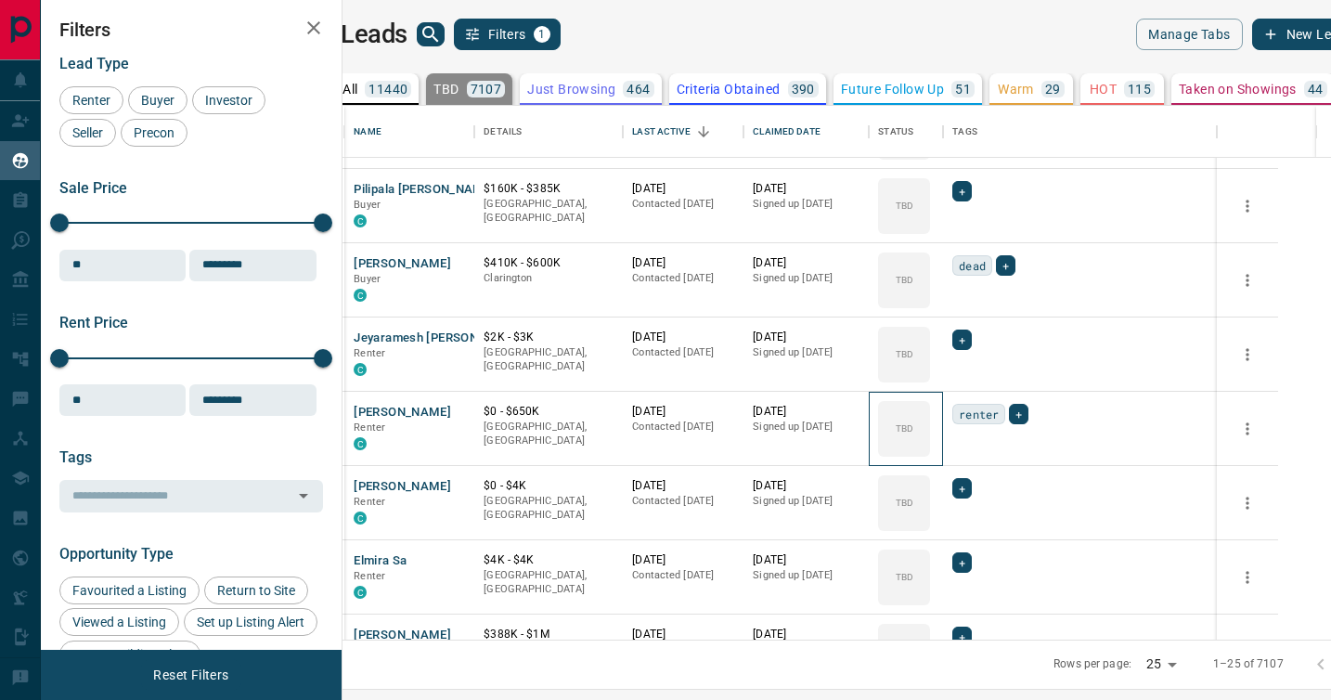
click at [930, 401] on div "TBD" at bounding box center [904, 429] width 52 height 56
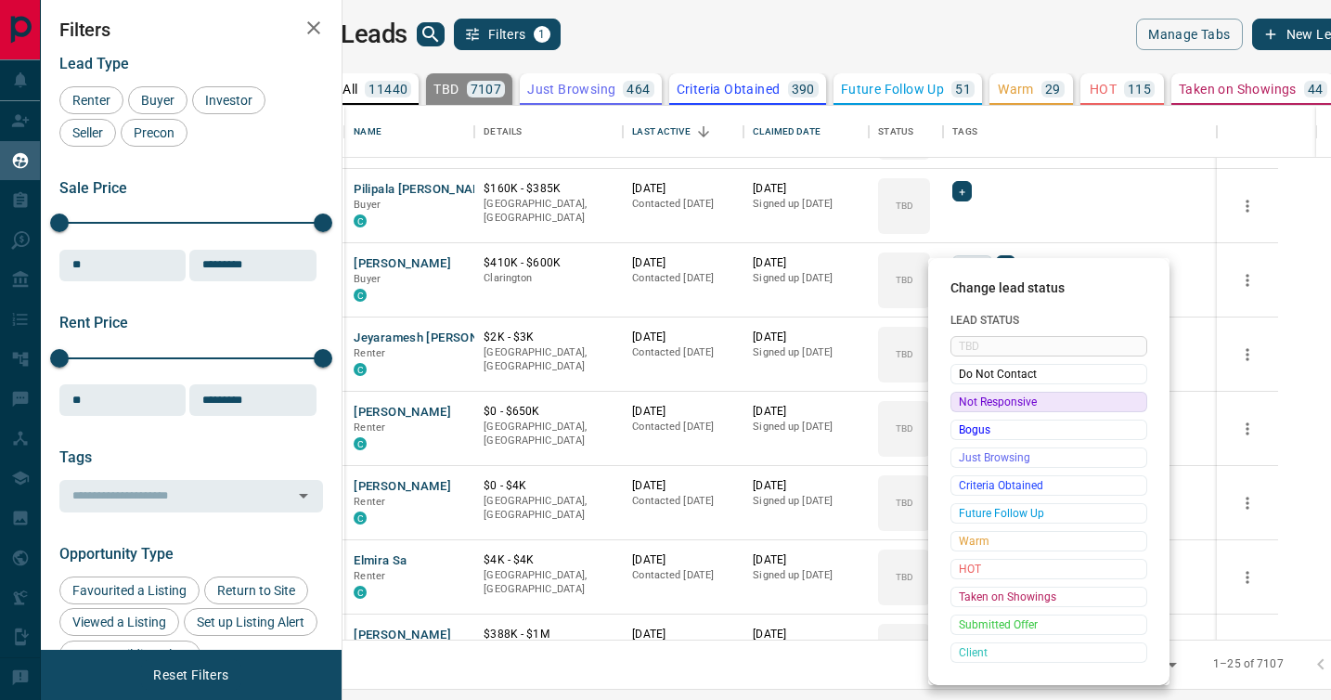
click at [969, 400] on span "Not Responsive" at bounding box center [1049, 402] width 180 height 19
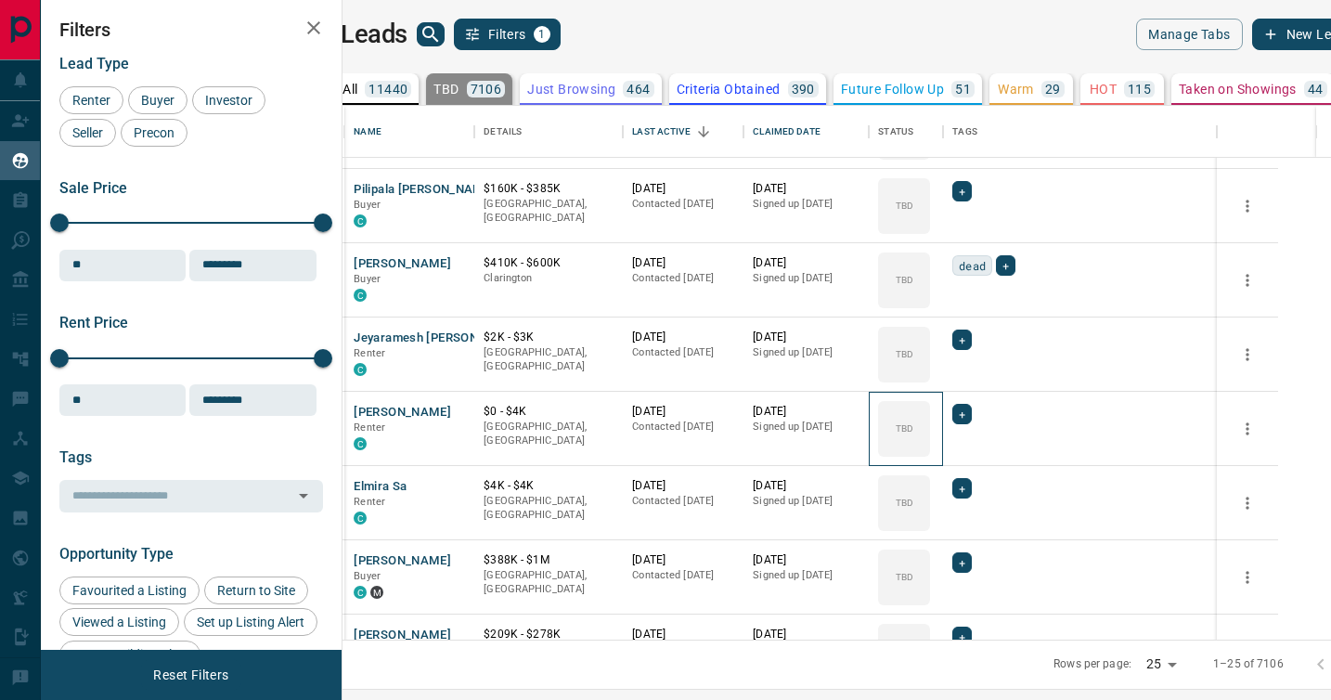
click at [0, 0] on icon at bounding box center [0, 0] width 0 height 0
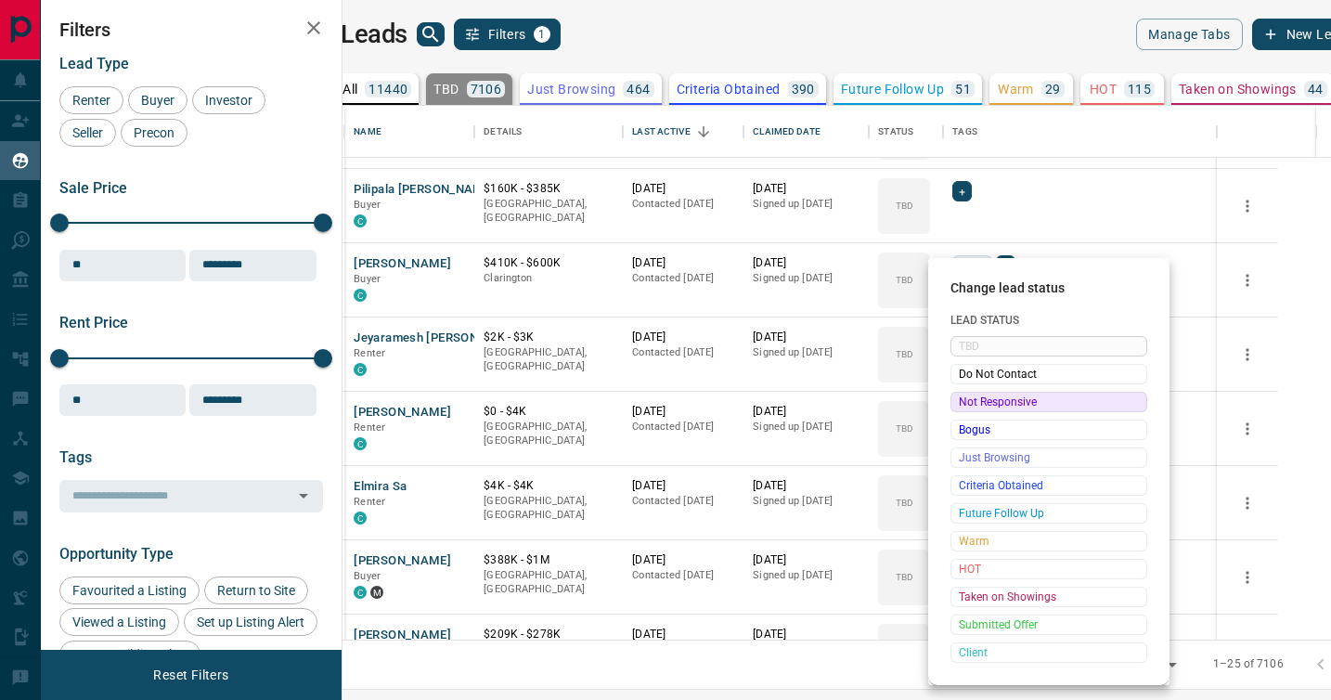
click at [969, 400] on span "Not Responsive" at bounding box center [1049, 402] width 180 height 19
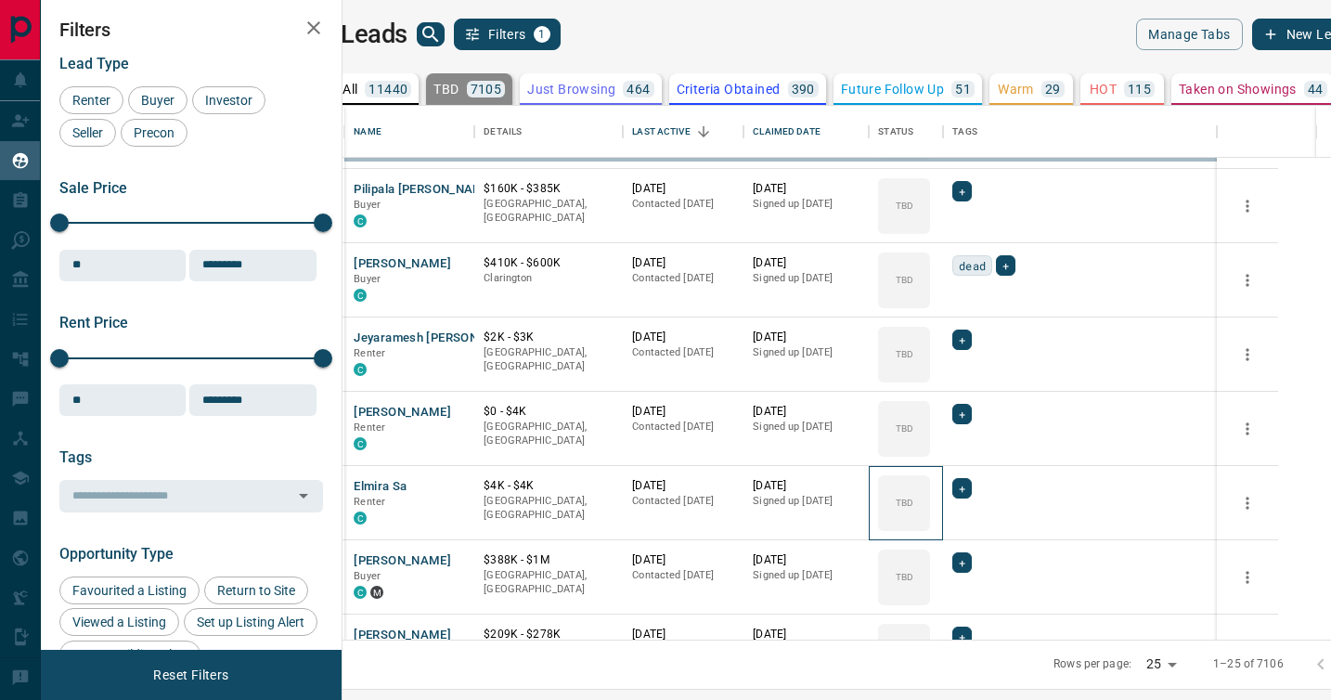
click at [930, 475] on div "TBD" at bounding box center [904, 503] width 52 height 56
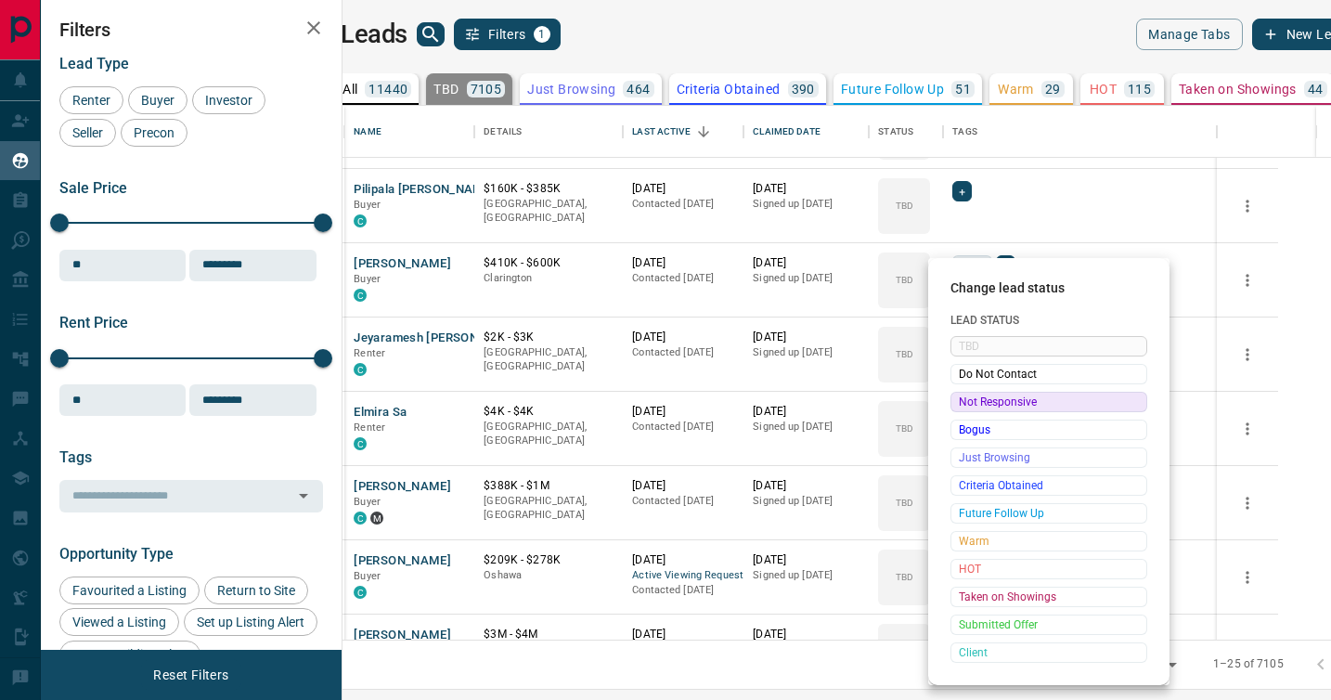
click at [969, 400] on span "Not Responsive" at bounding box center [1049, 402] width 180 height 19
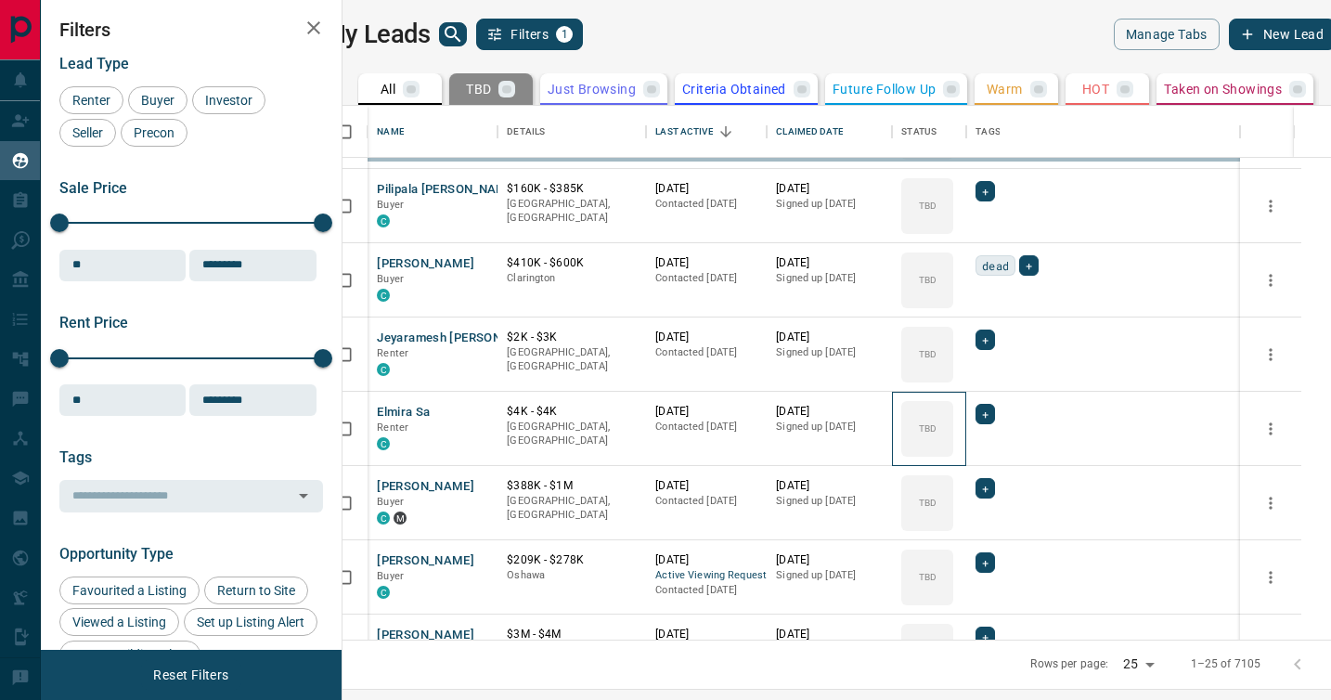
click at [0, 0] on icon at bounding box center [0, 0] width 0 height 0
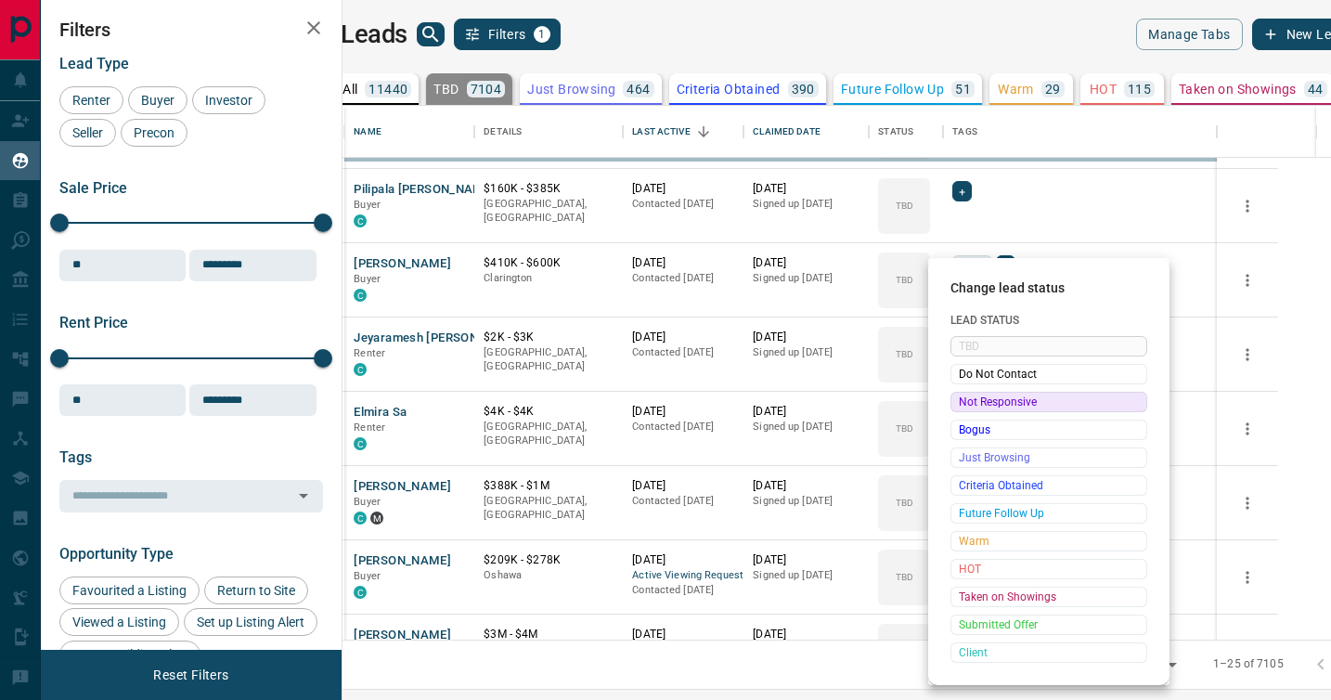
click at [969, 400] on span "Not Responsive" at bounding box center [1049, 402] width 180 height 19
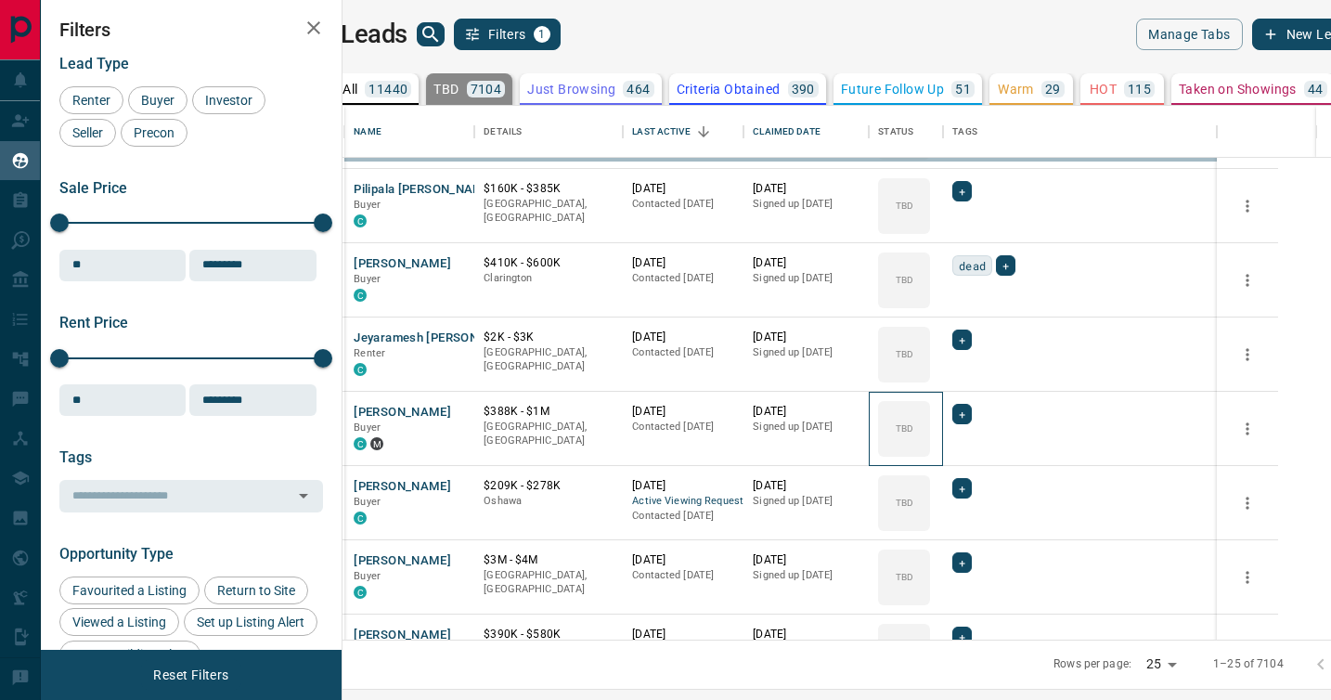
click at [0, 0] on icon at bounding box center [0, 0] width 0 height 0
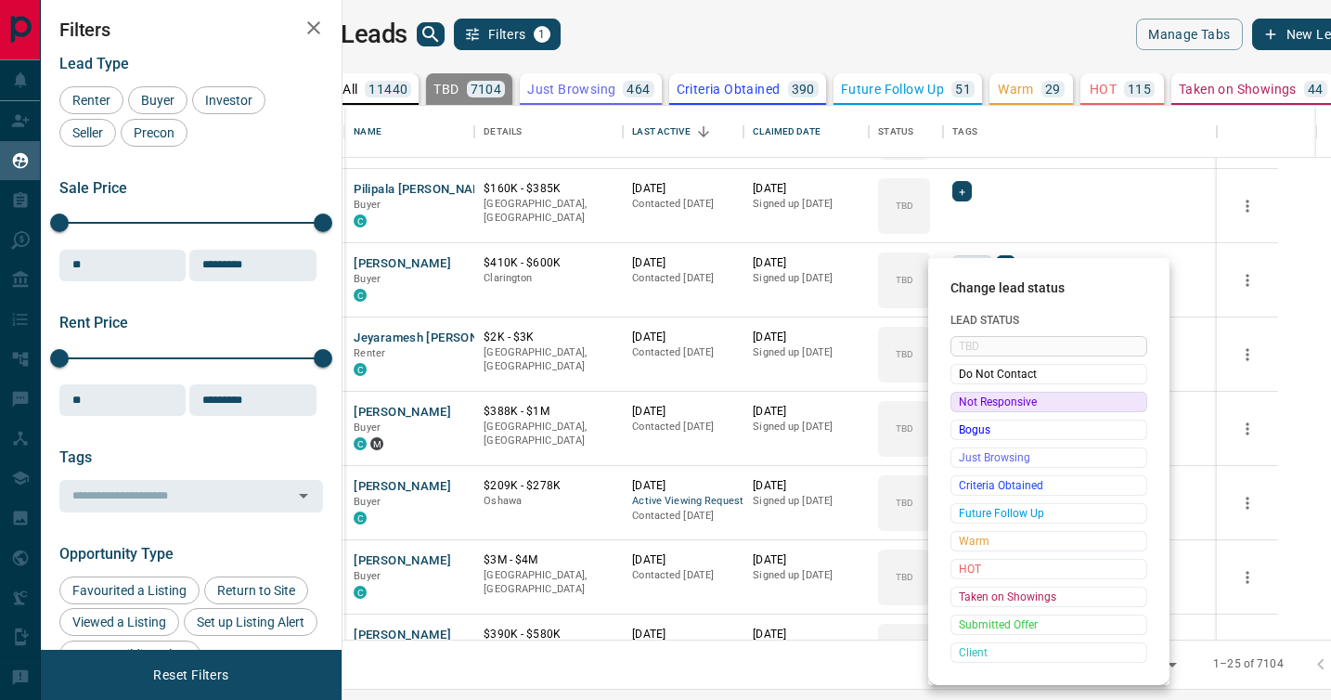
click at [969, 400] on span "Not Responsive" at bounding box center [1049, 402] width 180 height 19
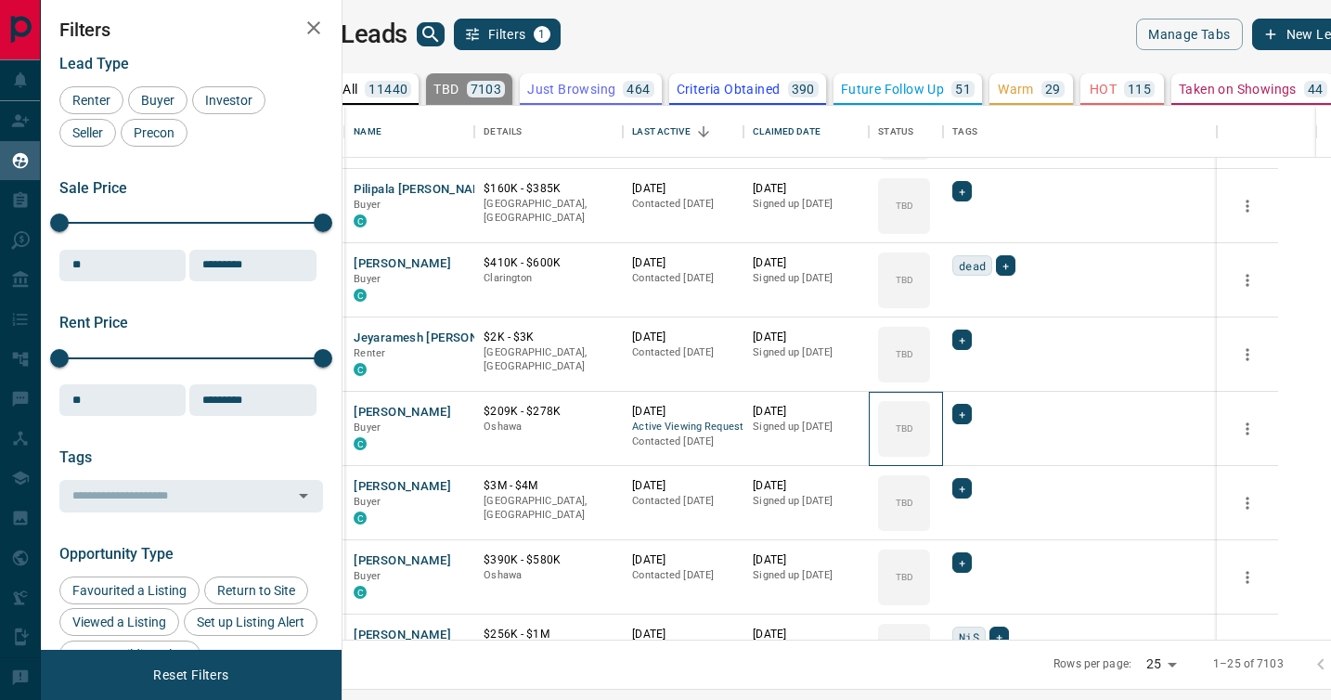
click at [0, 0] on icon at bounding box center [0, 0] width 0 height 0
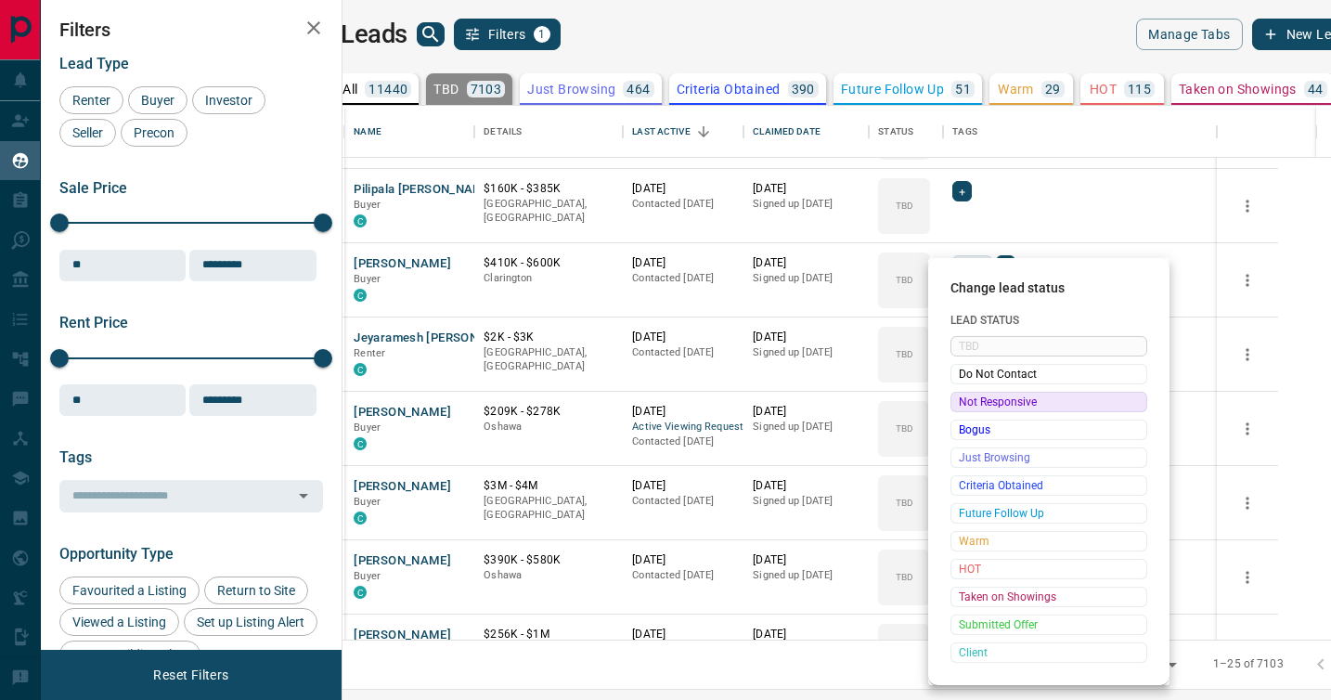
click at [969, 400] on span "Not Responsive" at bounding box center [1049, 402] width 180 height 19
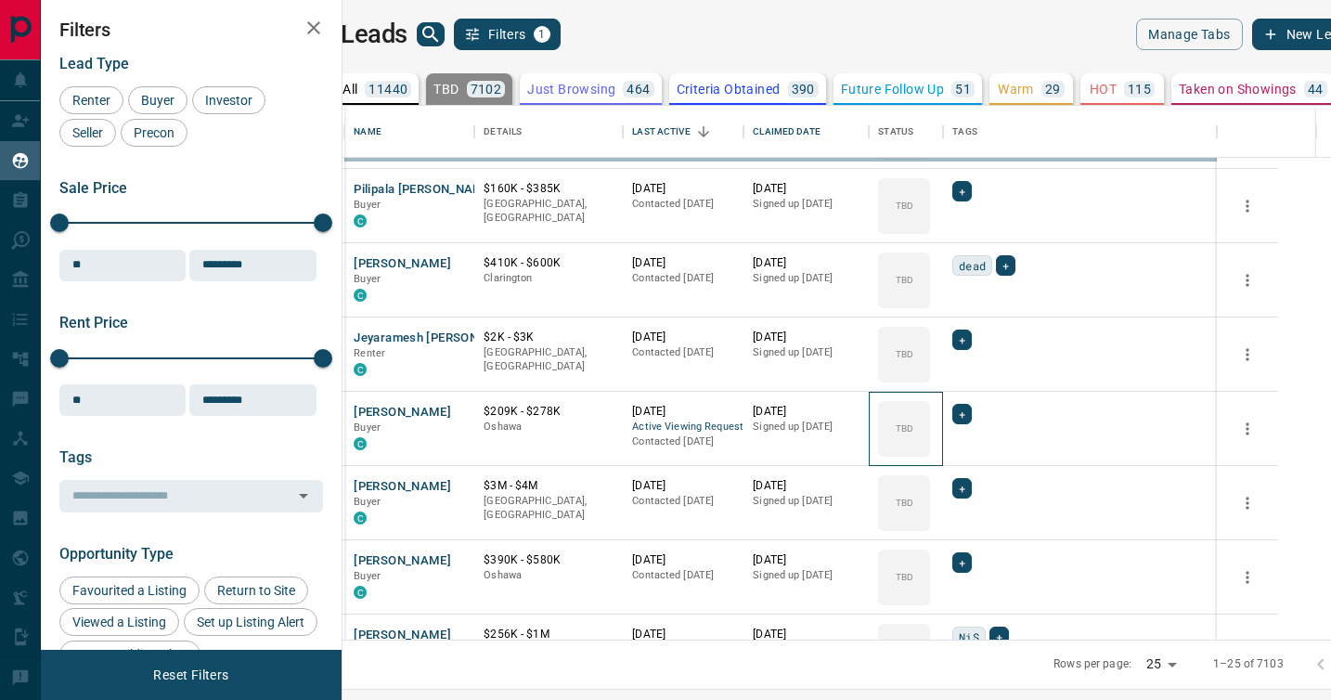
click at [0, 0] on icon at bounding box center [0, 0] width 0 height 0
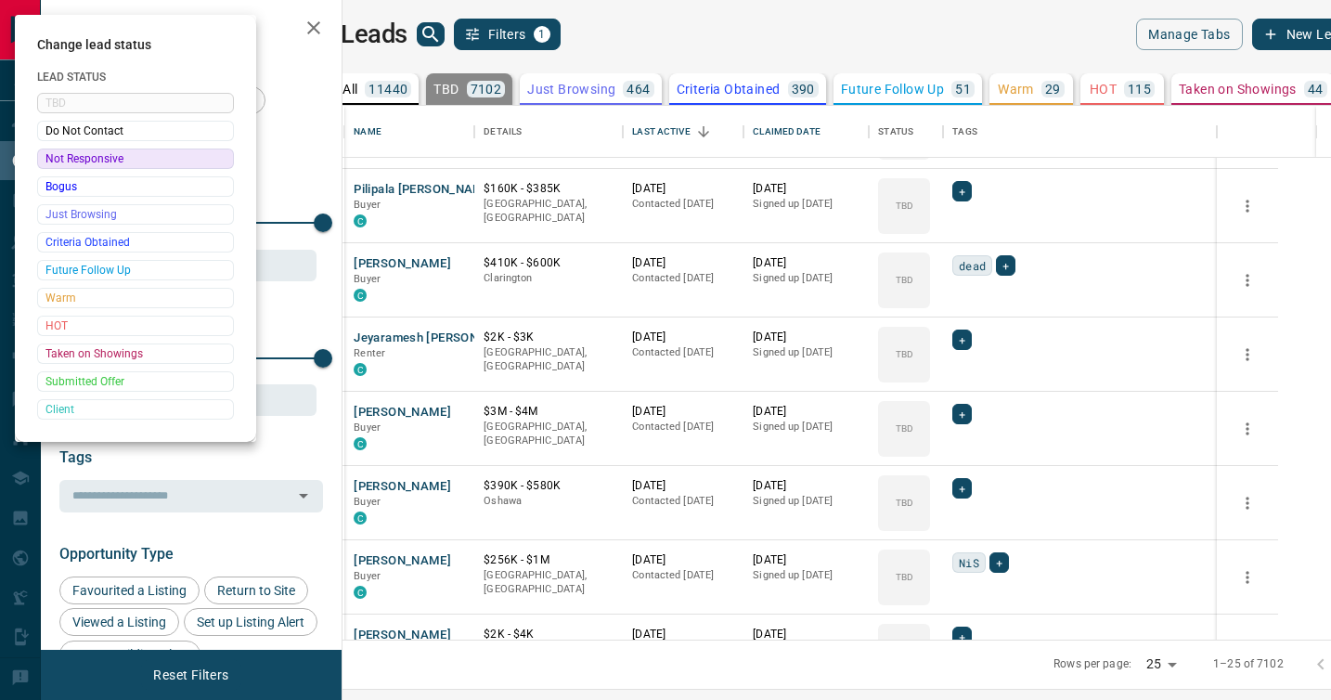
click at [969, 400] on div at bounding box center [665, 350] width 1331 height 700
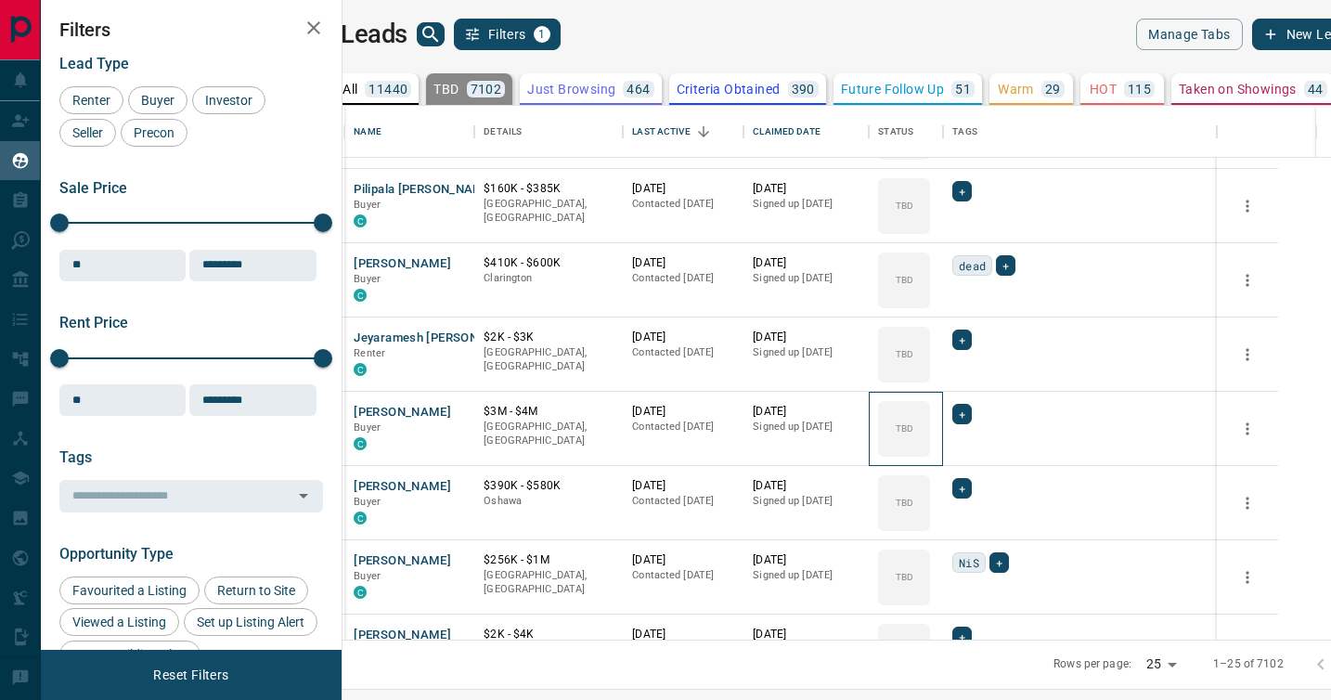
click at [930, 401] on div "TBD" at bounding box center [904, 429] width 52 height 56
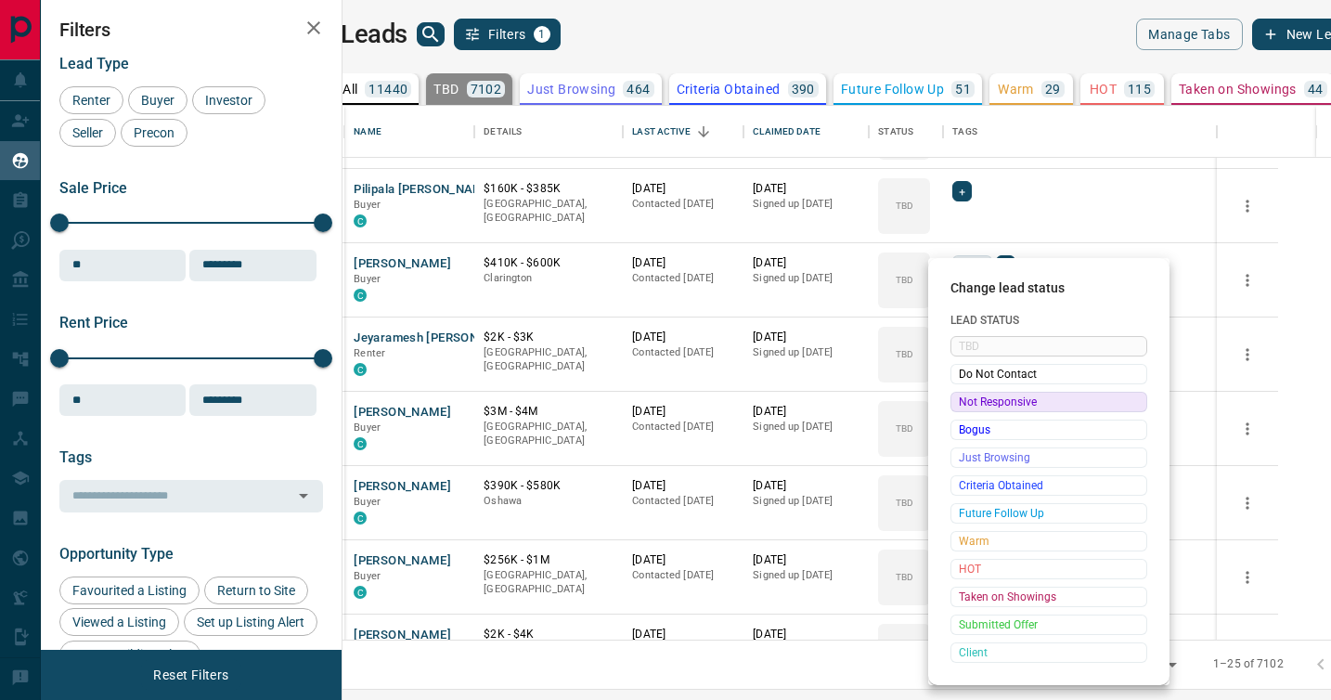
click at [969, 400] on span "Not Responsive" at bounding box center [1049, 402] width 180 height 19
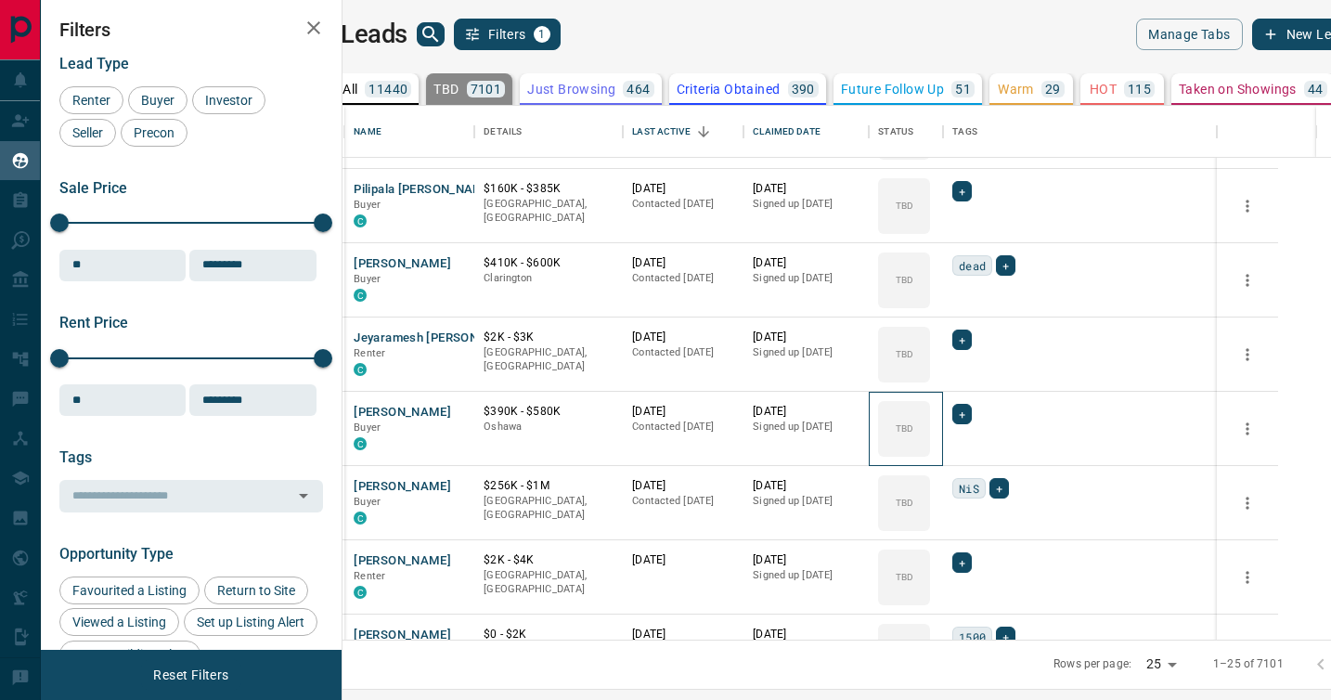
click at [0, 0] on icon at bounding box center [0, 0] width 0 height 0
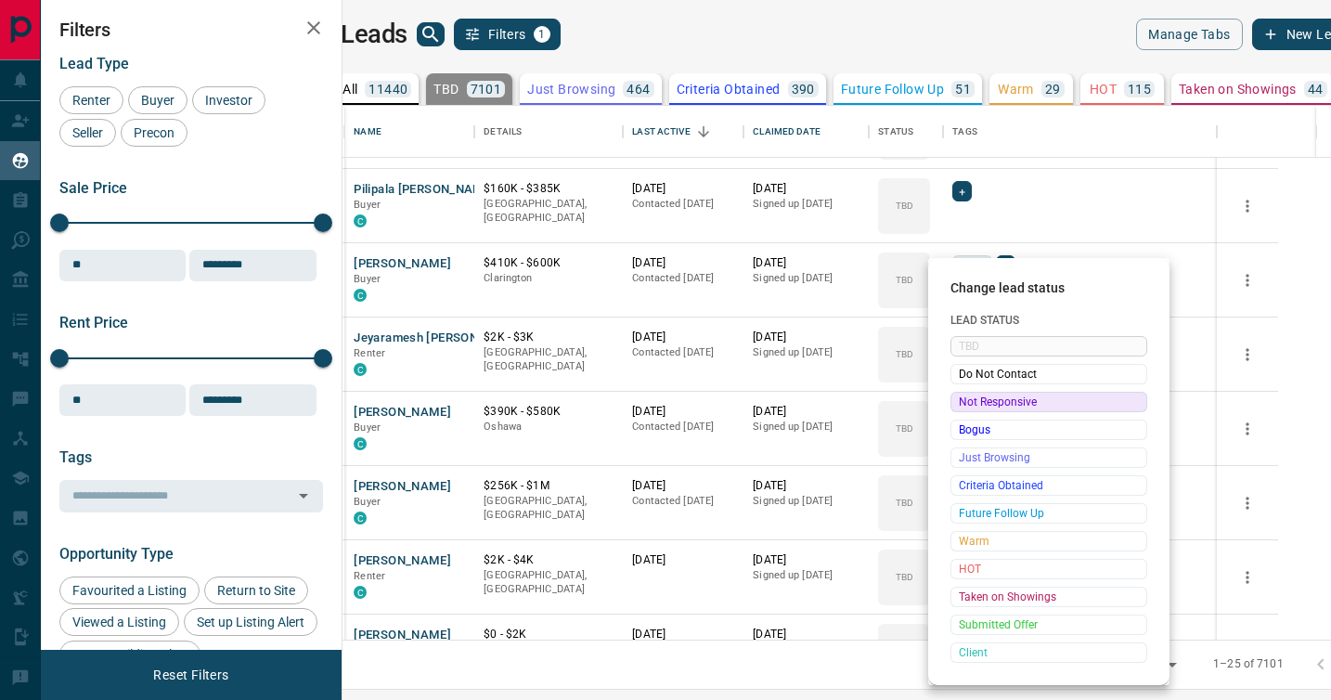
click at [969, 400] on span "Not Responsive" at bounding box center [1049, 402] width 180 height 19
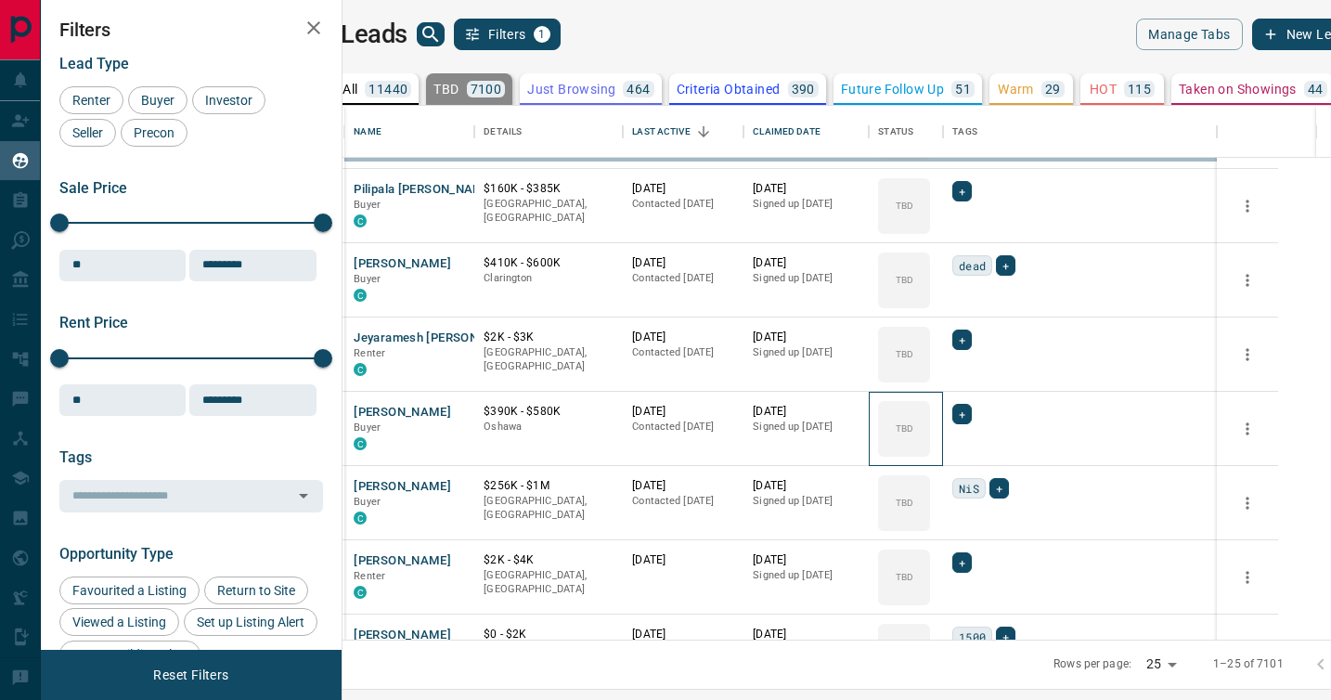
click at [0, 0] on icon at bounding box center [0, 0] width 0 height 0
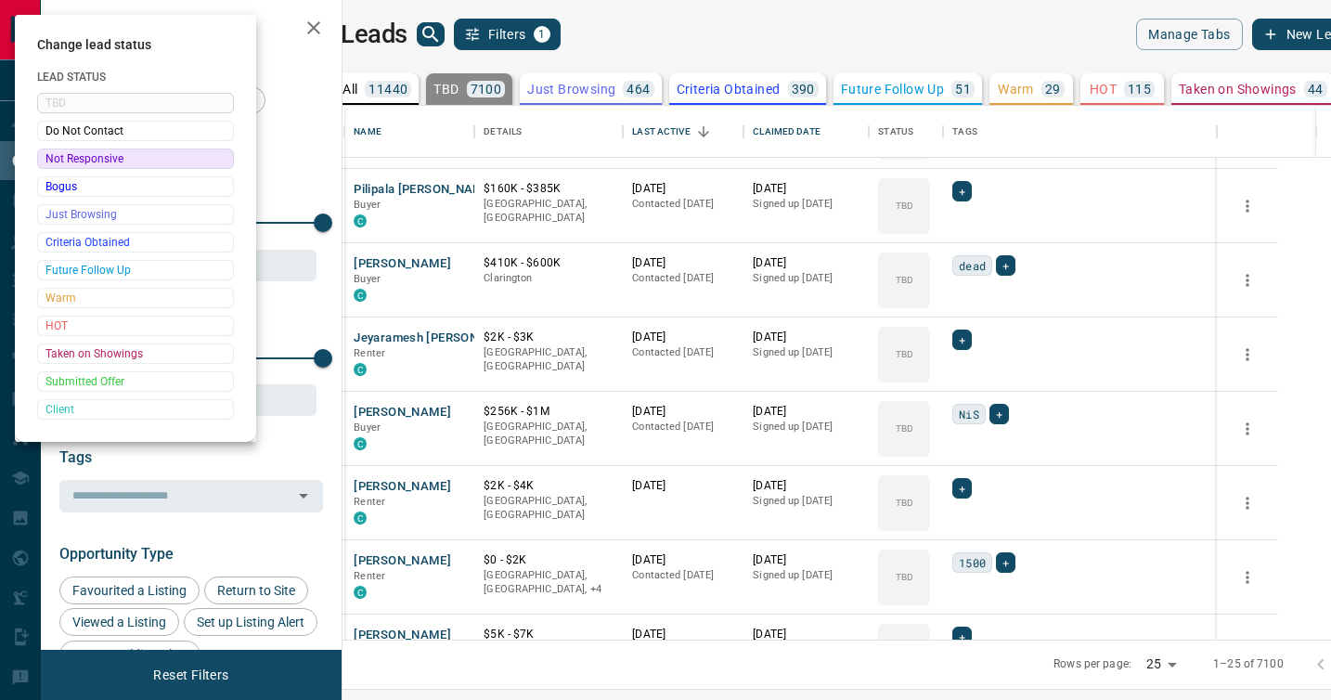
click at [969, 400] on div at bounding box center [665, 350] width 1331 height 700
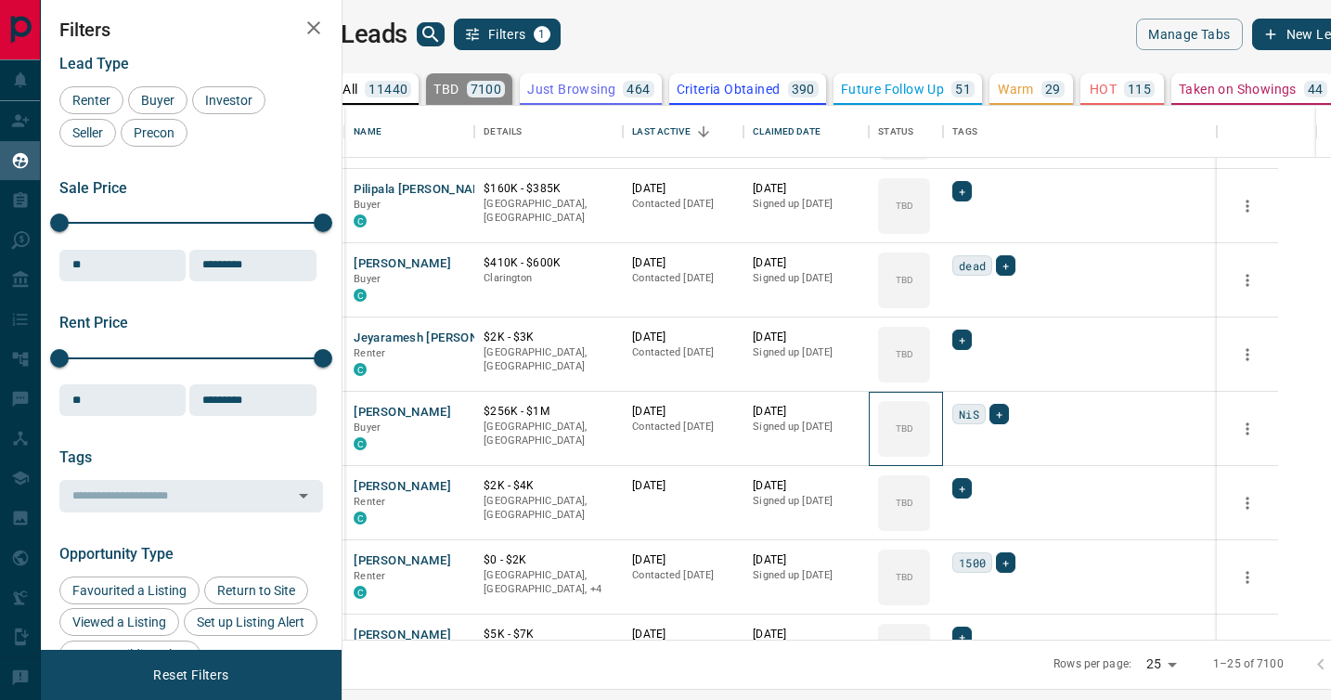
click at [930, 401] on div "TBD" at bounding box center [904, 429] width 52 height 56
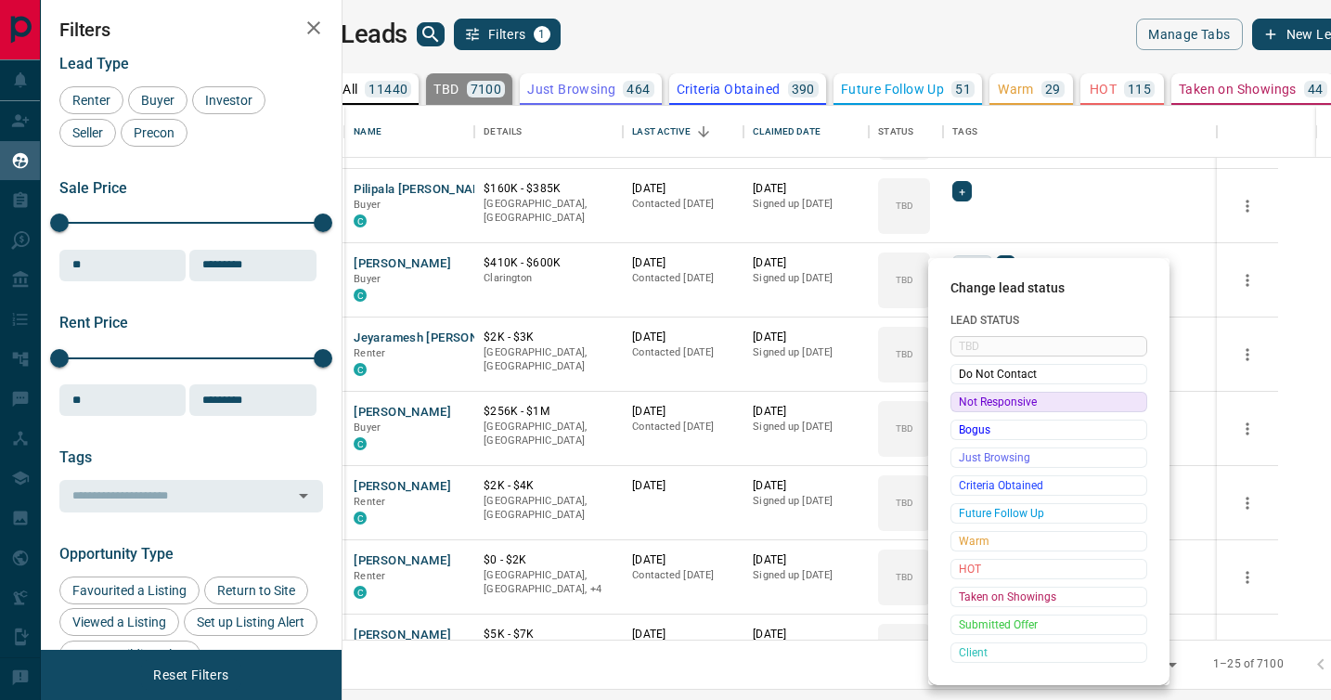
click at [969, 400] on span "Not Responsive" at bounding box center [1049, 402] width 180 height 19
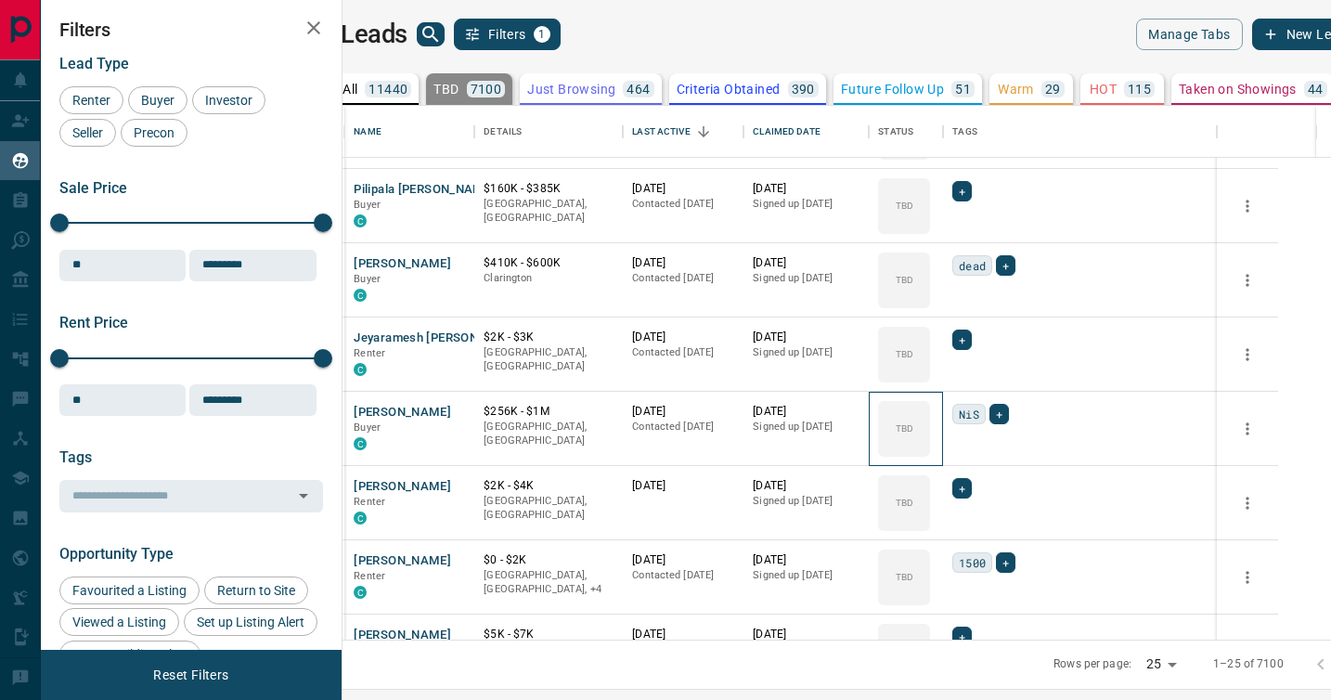
click at [0, 0] on icon at bounding box center [0, 0] width 0 height 0
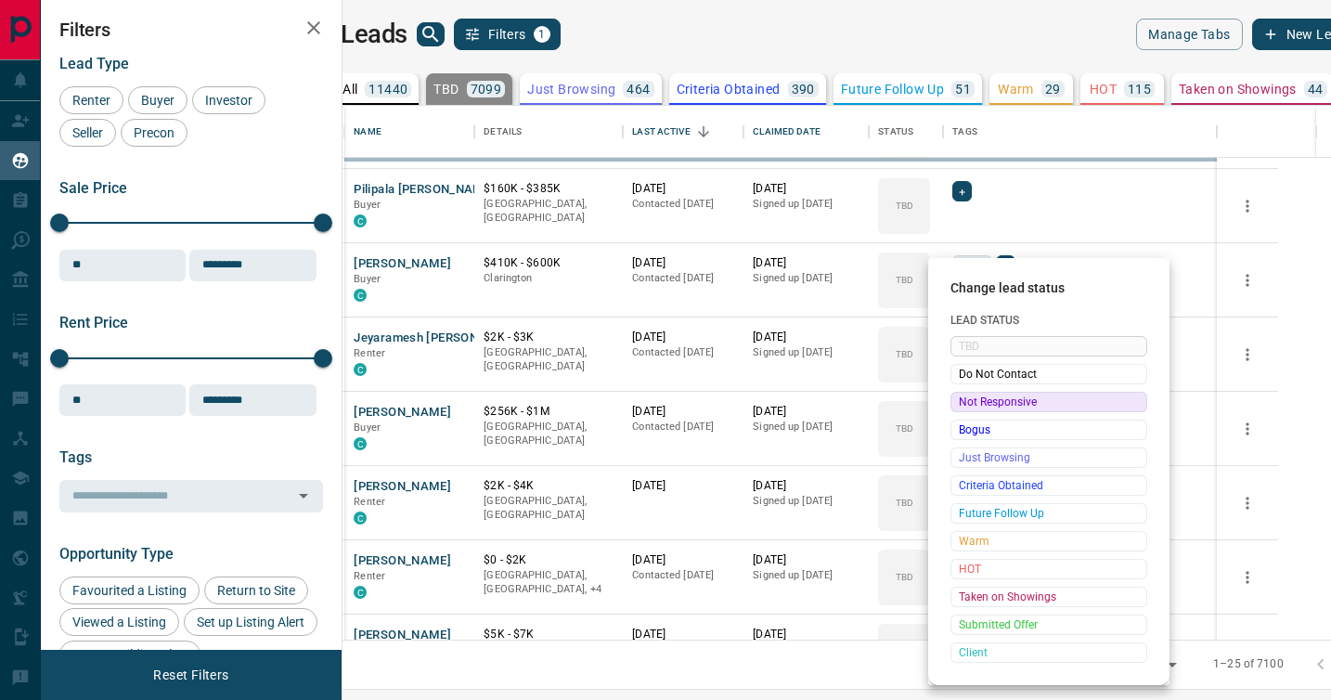
click at [969, 400] on div at bounding box center [665, 350] width 1331 height 700
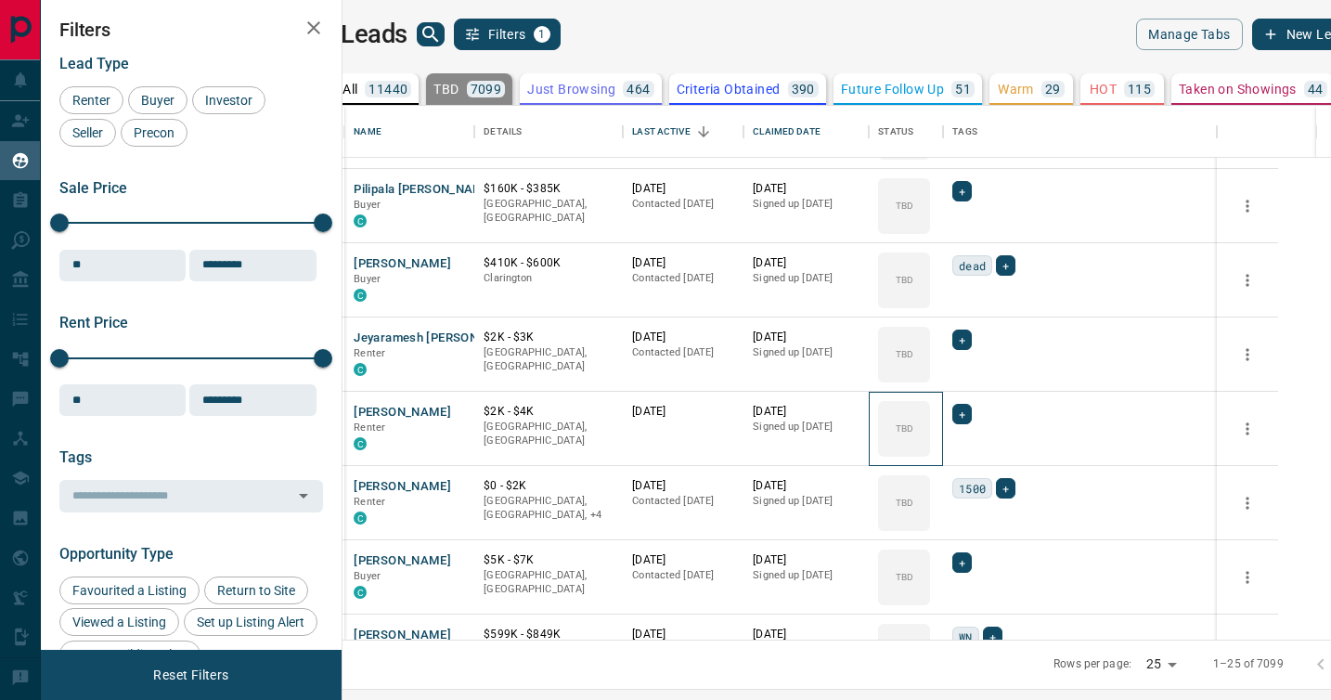
click at [930, 401] on div "TBD" at bounding box center [904, 429] width 52 height 56
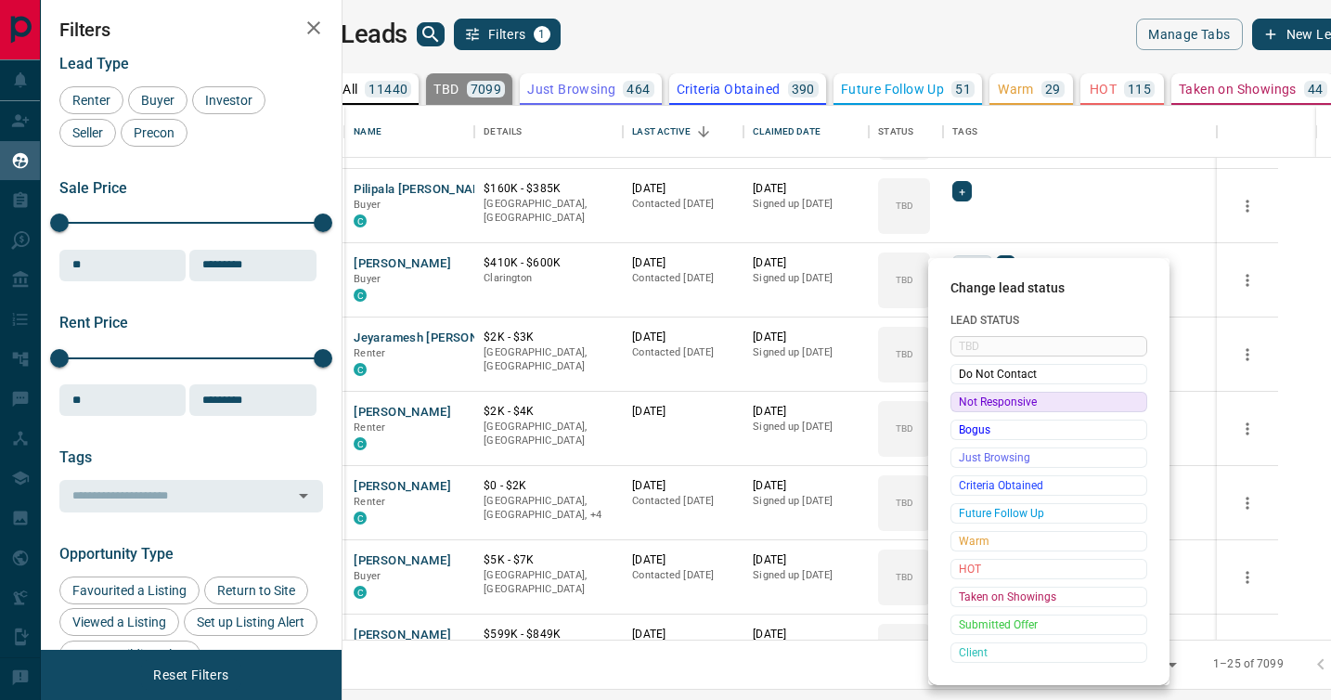
click at [969, 400] on span "Not Responsive" at bounding box center [1049, 402] width 180 height 19
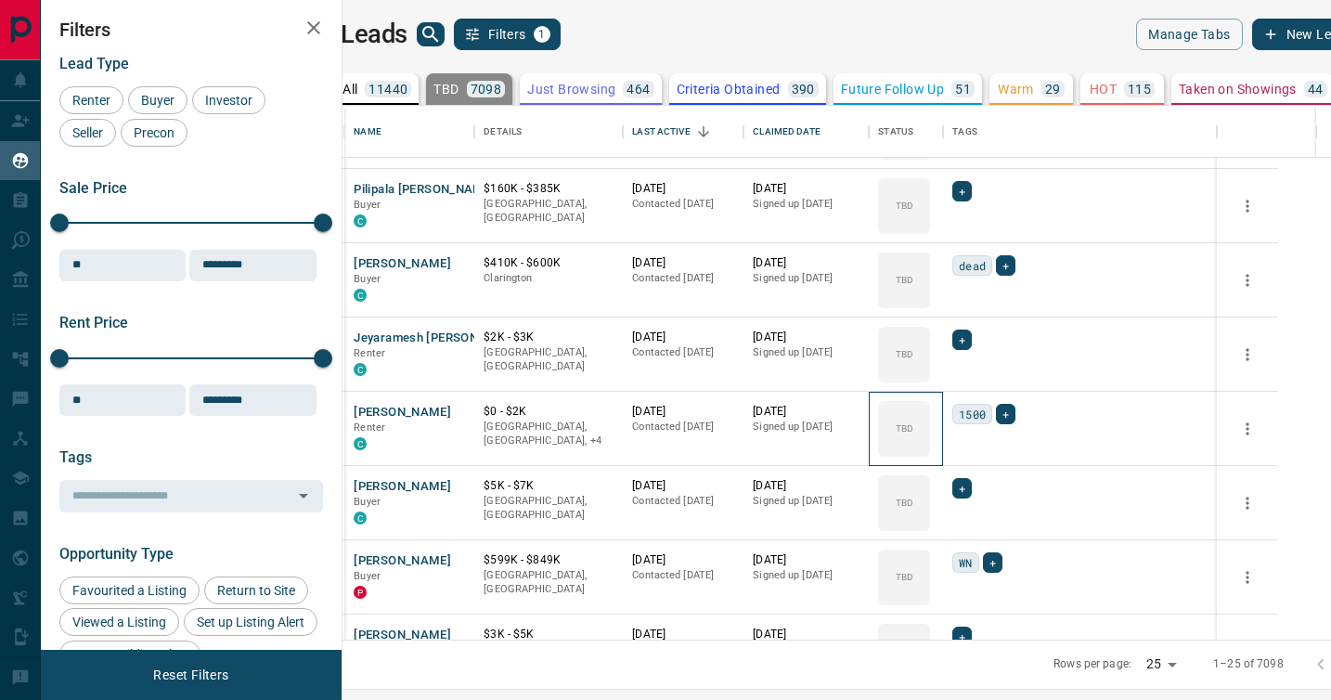
click at [0, 0] on icon at bounding box center [0, 0] width 0 height 0
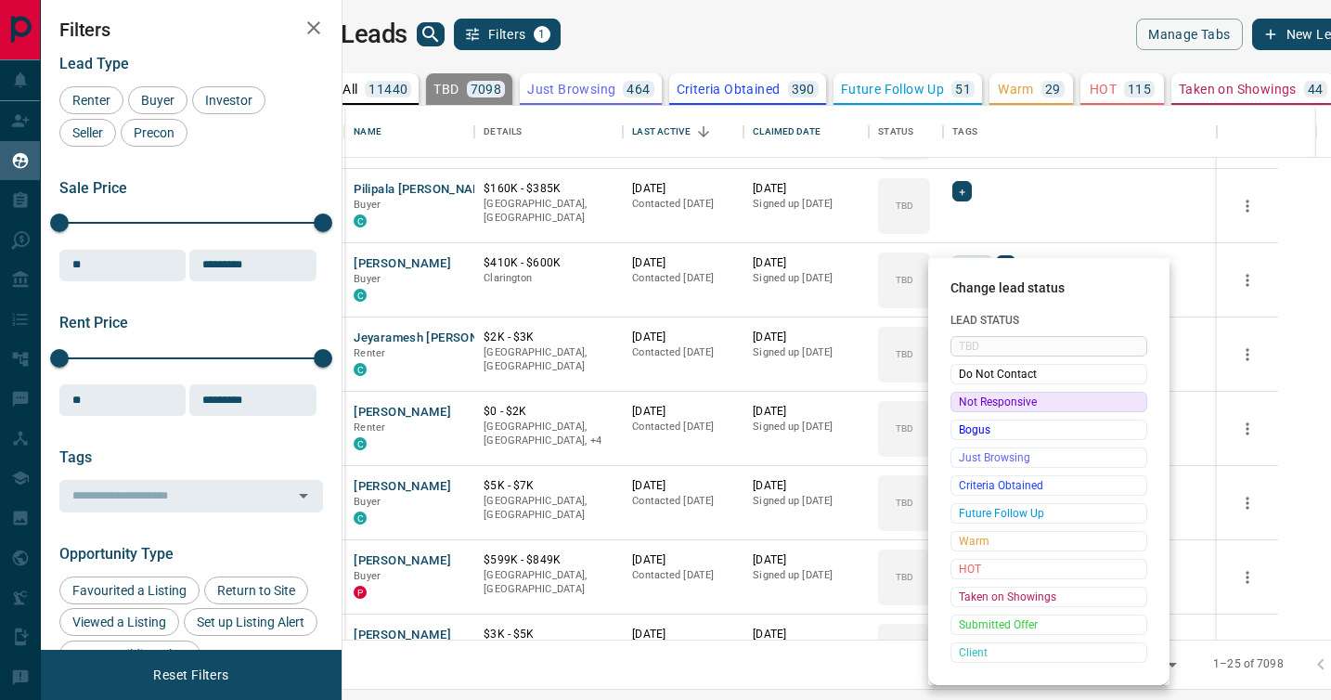
click at [969, 400] on span "Not Responsive" at bounding box center [1049, 402] width 180 height 19
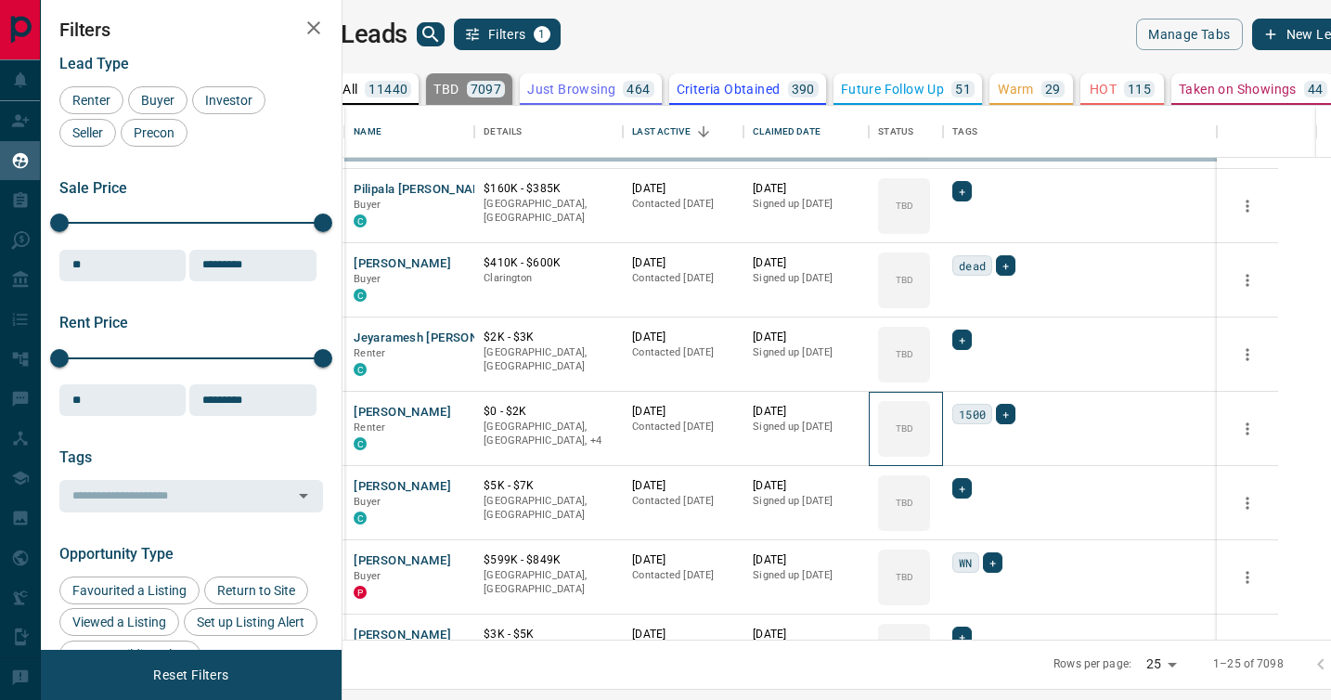
click at [0, 0] on icon at bounding box center [0, 0] width 0 height 0
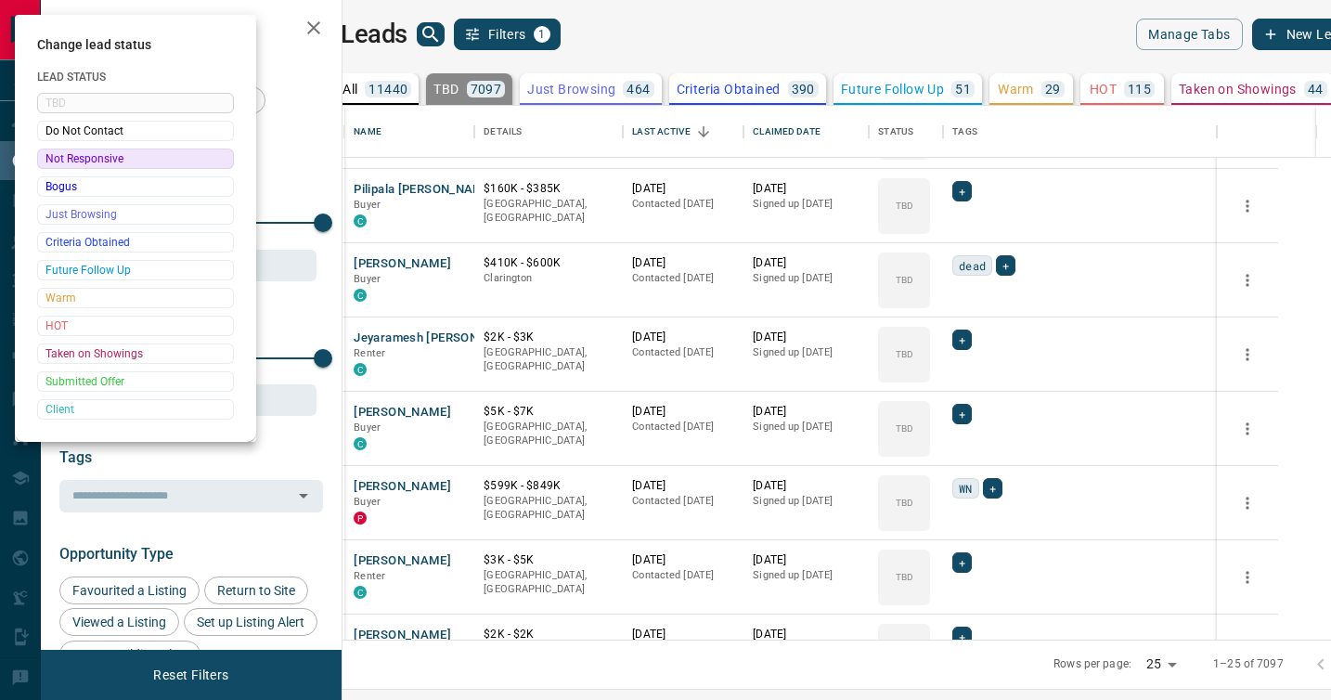
click at [969, 400] on div at bounding box center [665, 350] width 1331 height 700
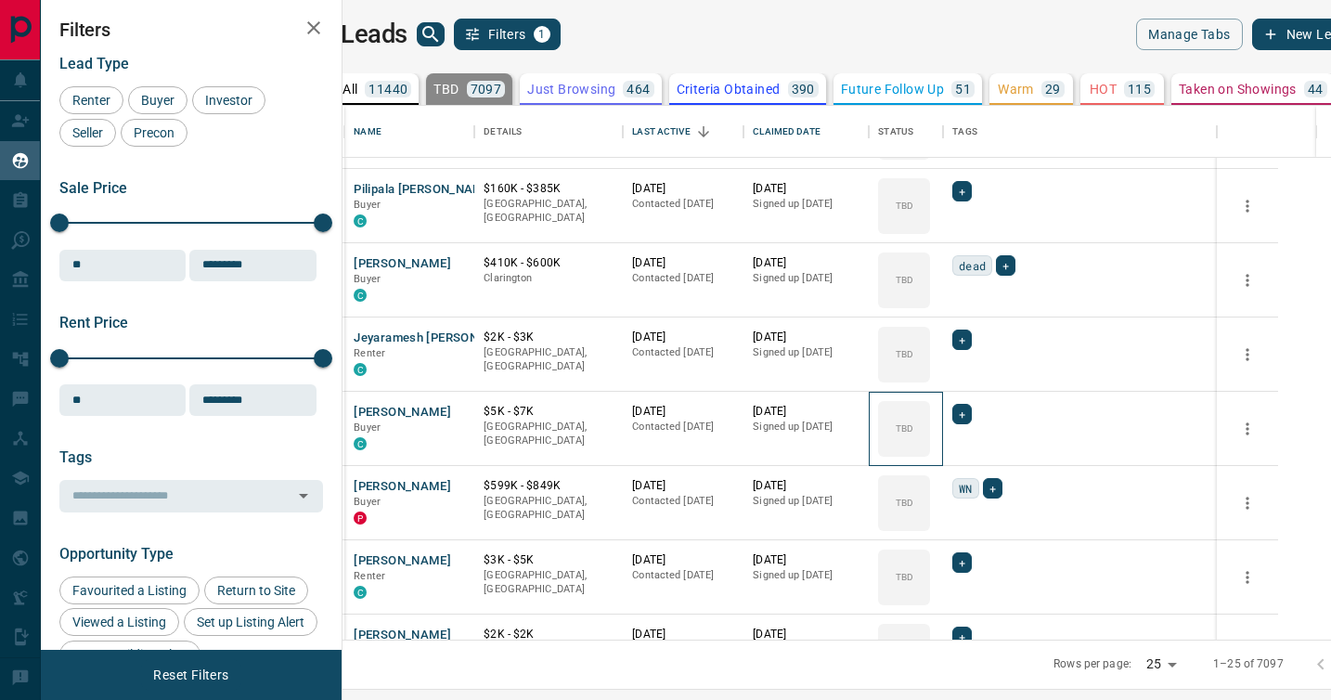
click at [930, 401] on div "TBD" at bounding box center [904, 429] width 52 height 56
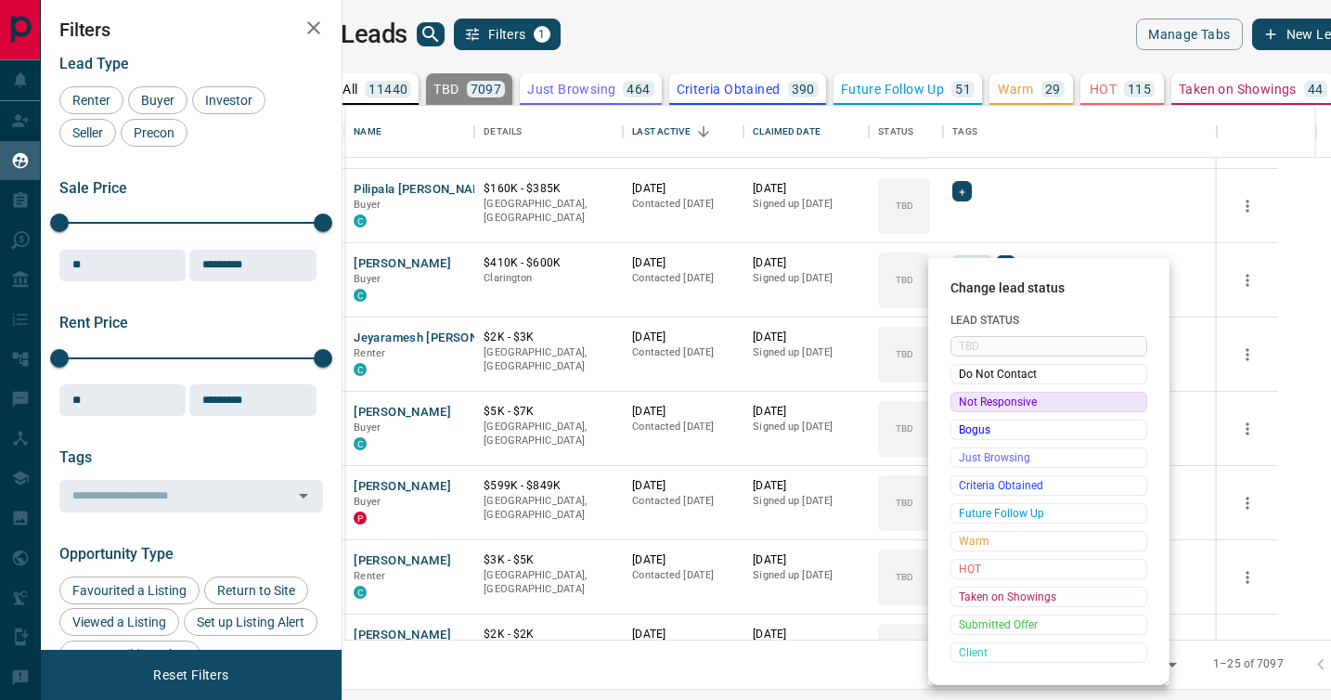
click at [969, 400] on span "Not Responsive" at bounding box center [1049, 402] width 180 height 19
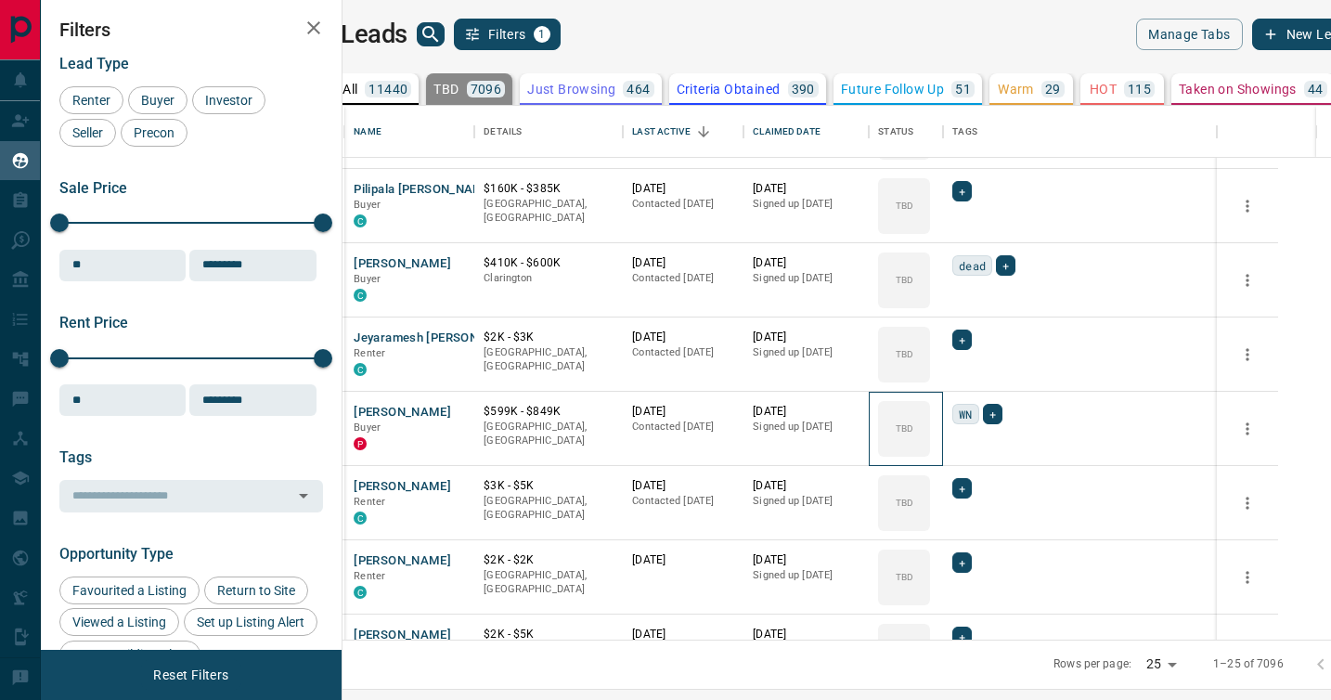
click at [0, 0] on icon at bounding box center [0, 0] width 0 height 0
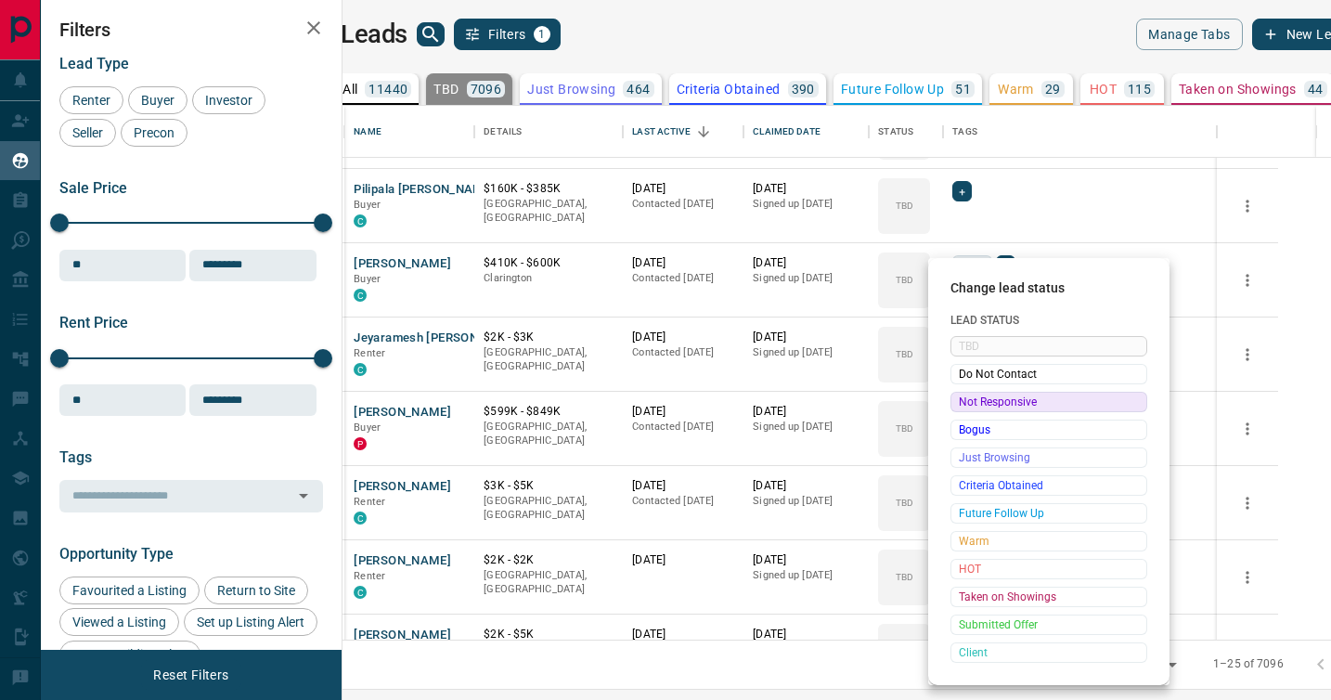
click at [969, 400] on span "Not Responsive" at bounding box center [1049, 402] width 180 height 19
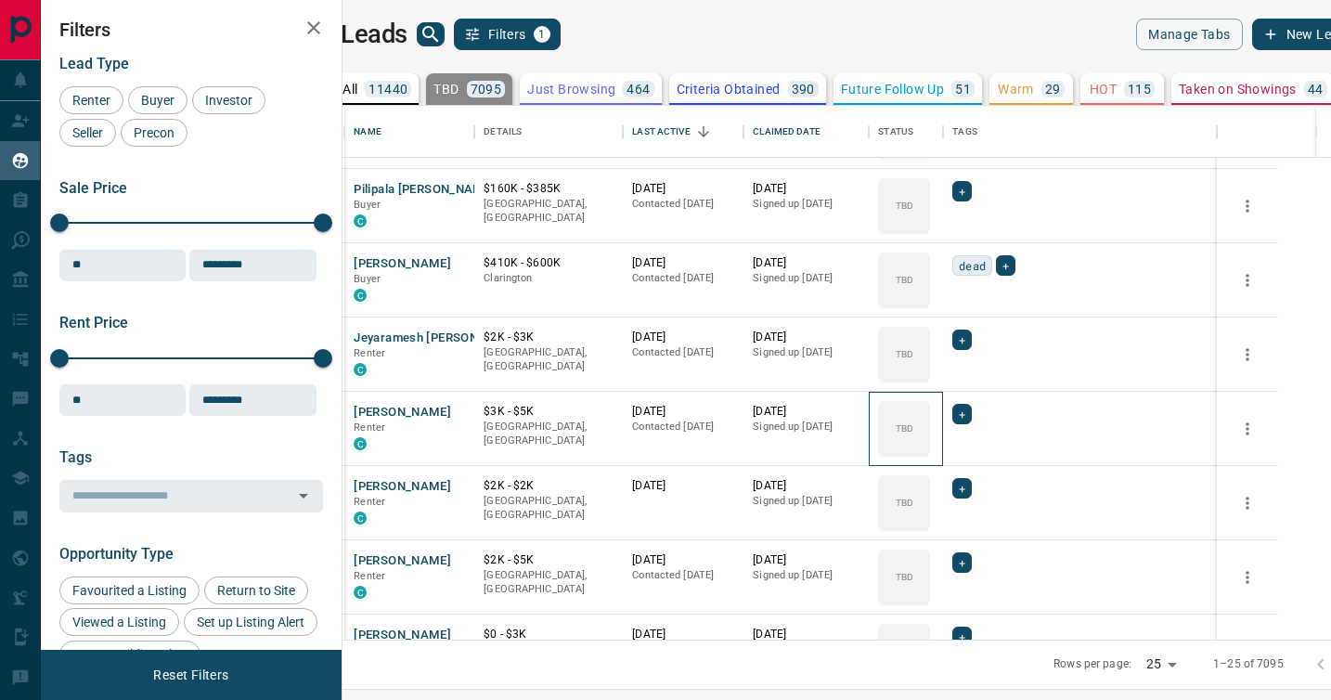
click at [0, 0] on icon at bounding box center [0, 0] width 0 height 0
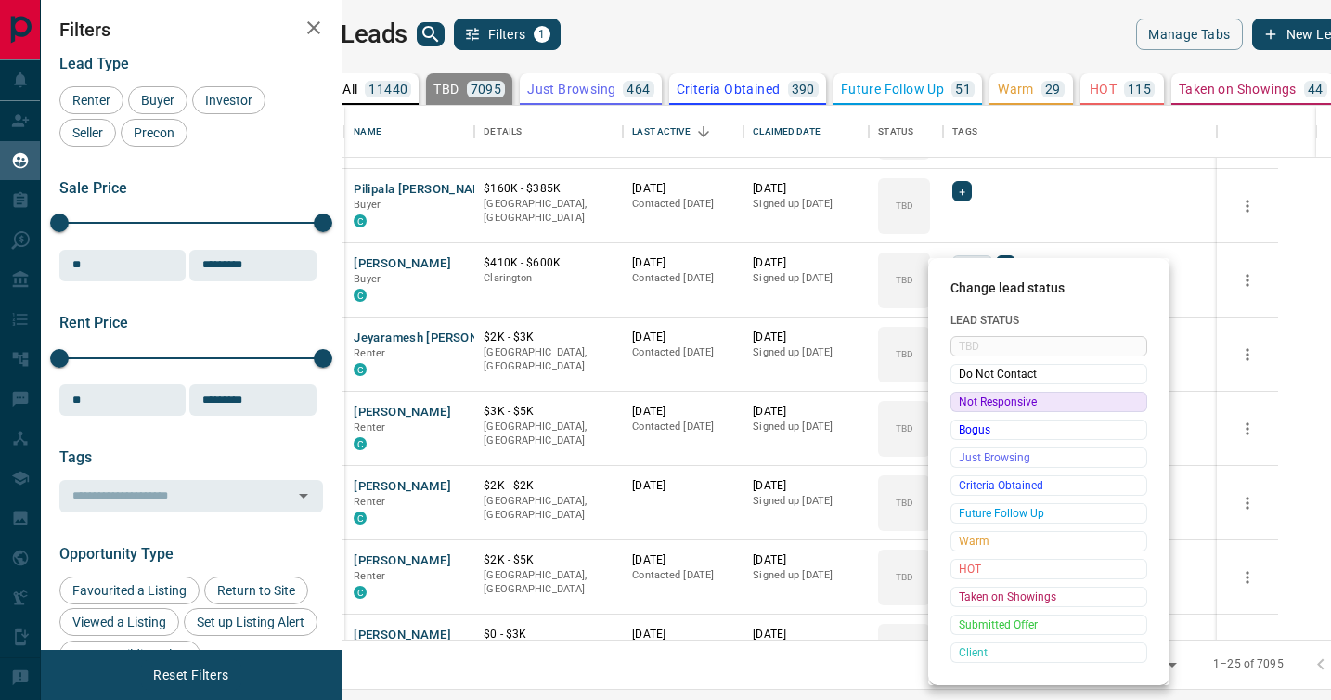
click at [969, 400] on span "Not Responsive" at bounding box center [1049, 402] width 180 height 19
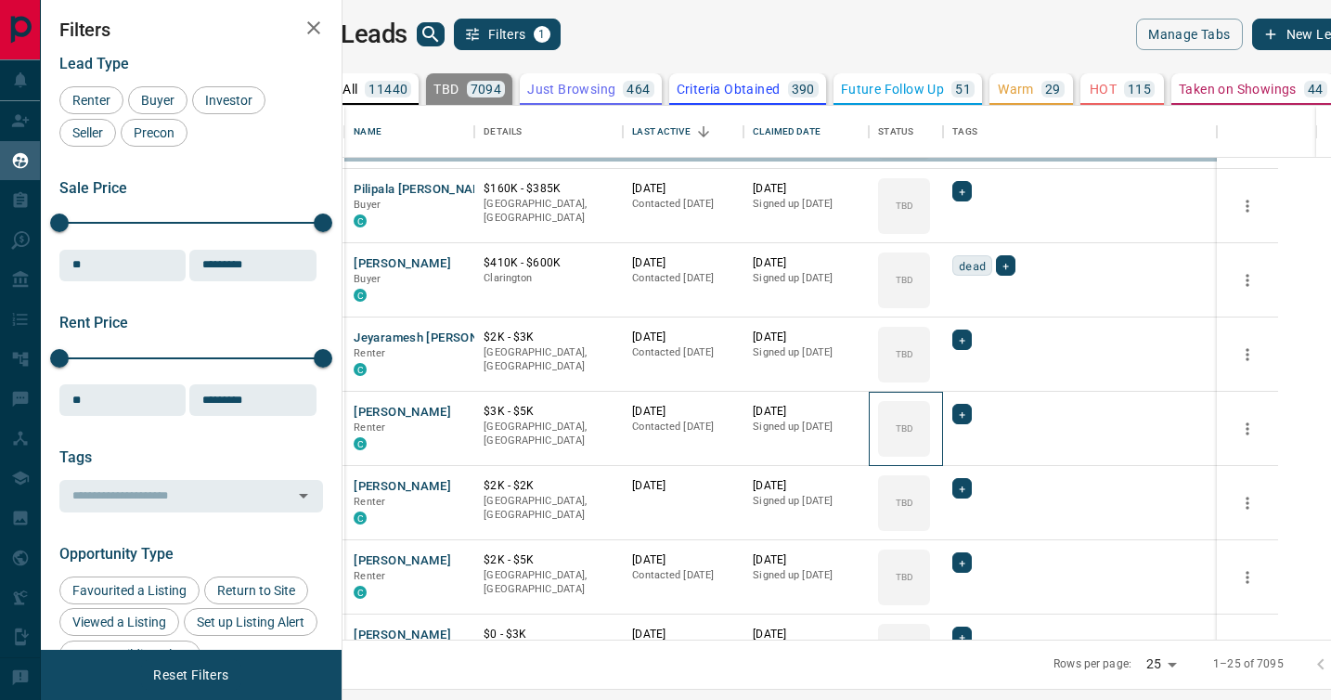
click at [0, 0] on icon at bounding box center [0, 0] width 0 height 0
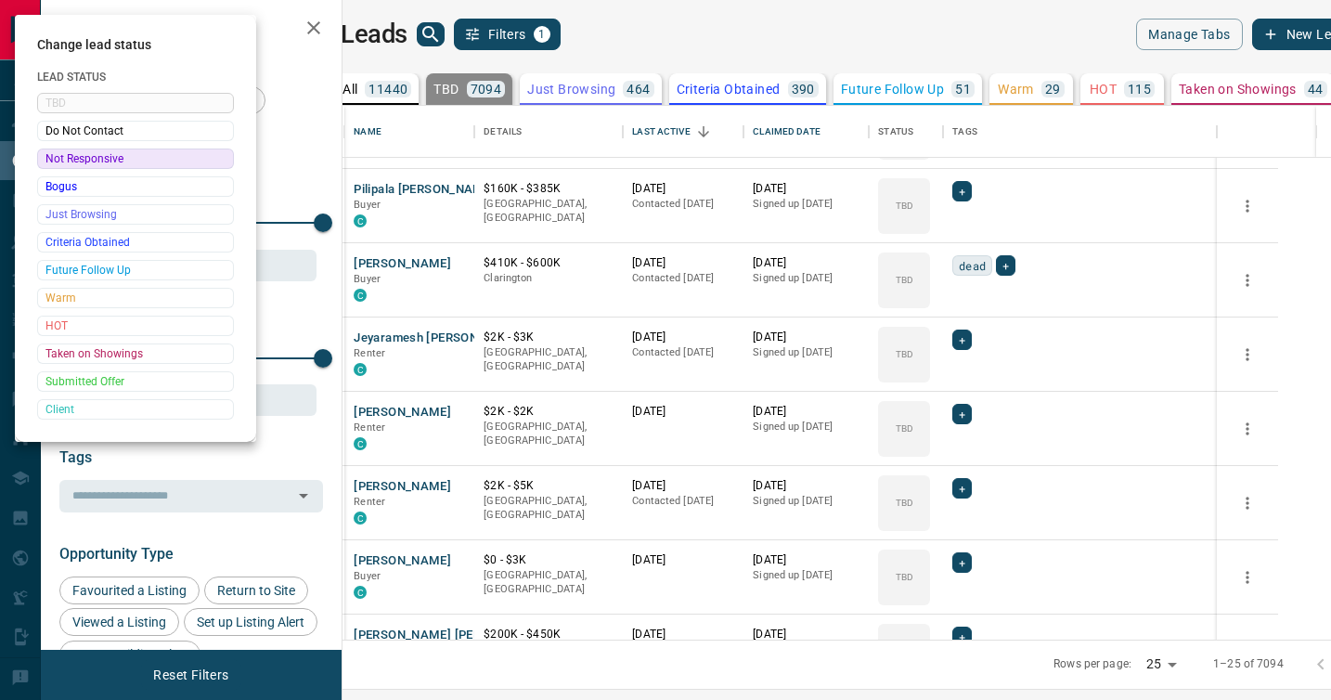
click at [969, 400] on div at bounding box center [665, 350] width 1331 height 700
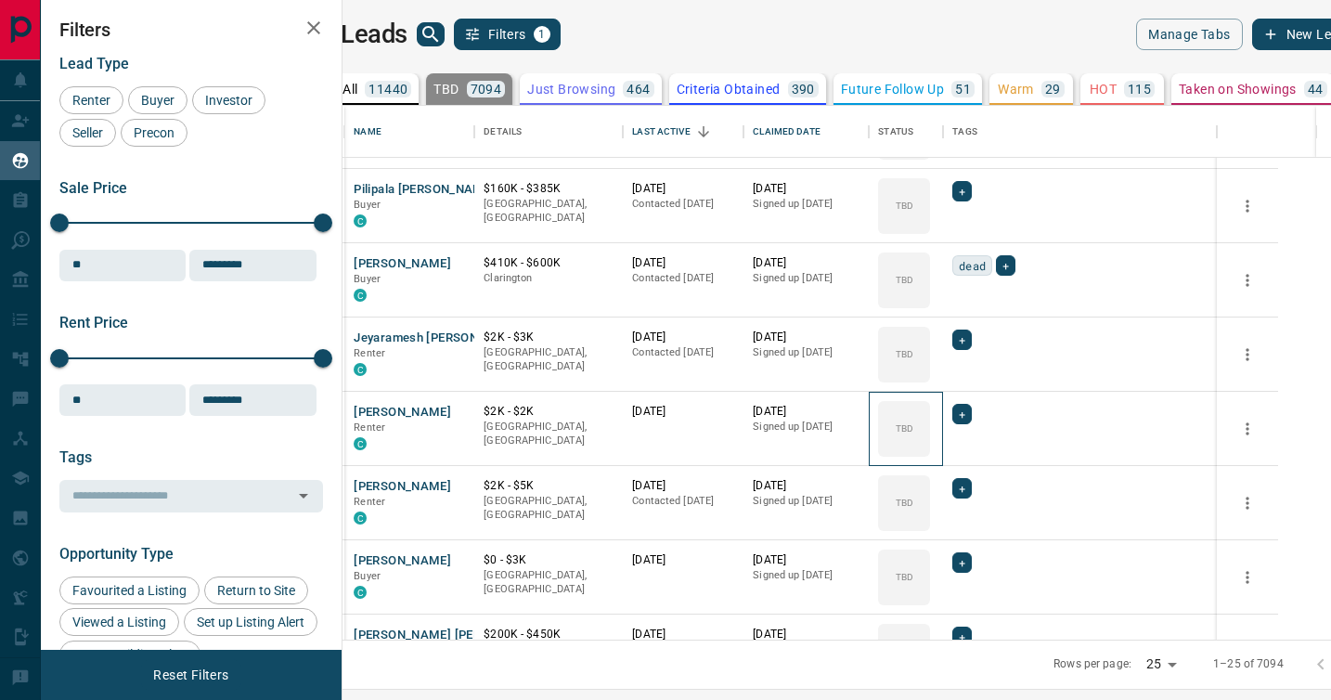
click at [930, 401] on div "TBD" at bounding box center [904, 429] width 52 height 56
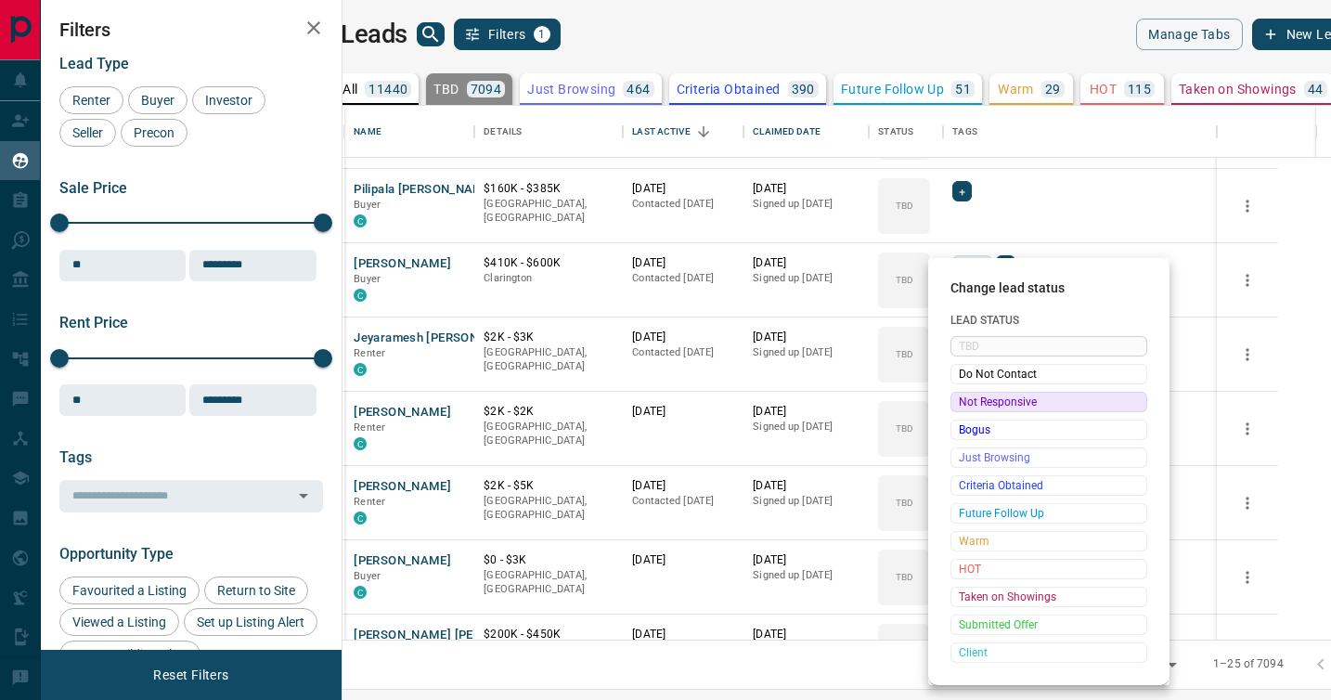
click at [969, 400] on span "Not Responsive" at bounding box center [1049, 402] width 180 height 19
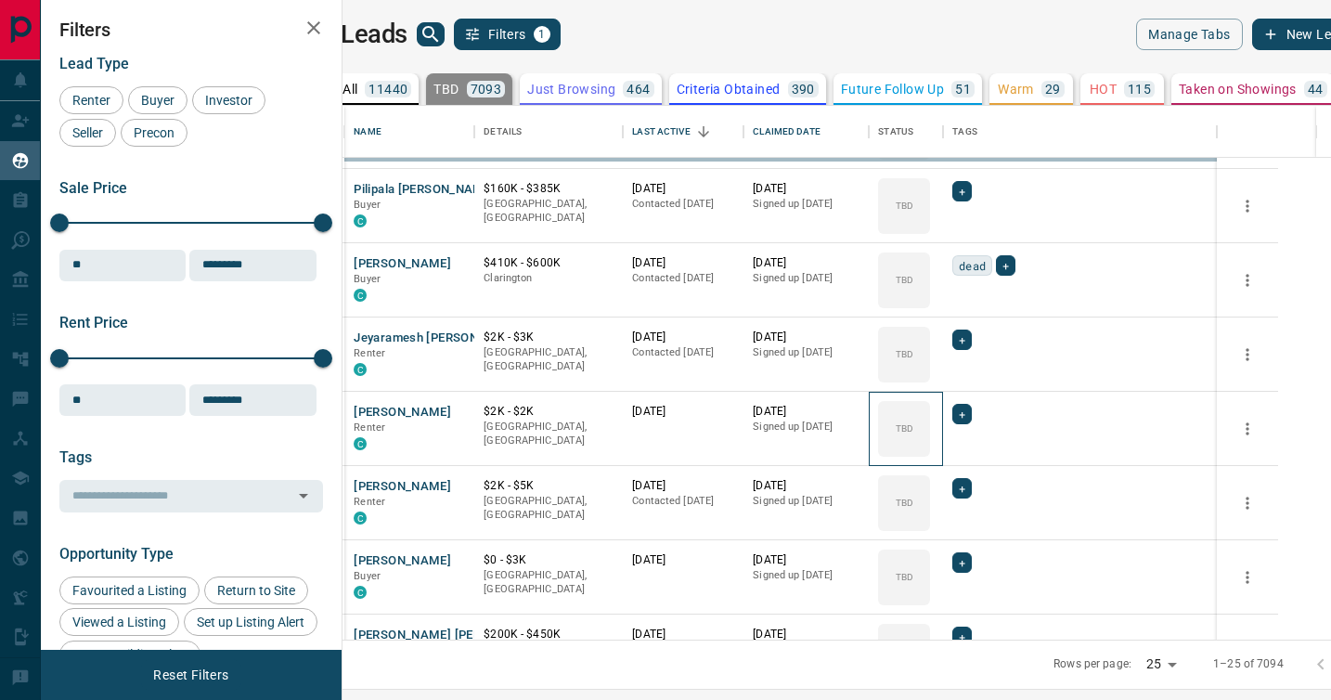
click at [0, 0] on icon at bounding box center [0, 0] width 0 height 0
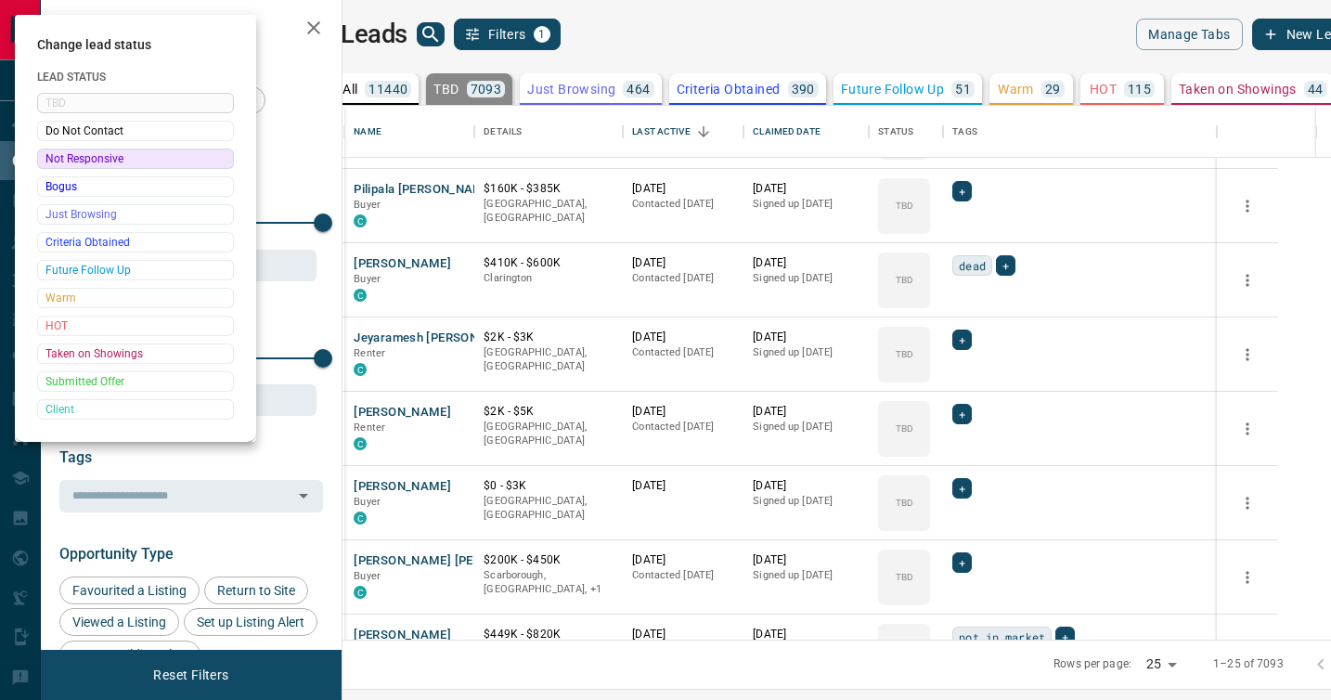
click at [969, 400] on div at bounding box center [665, 350] width 1331 height 700
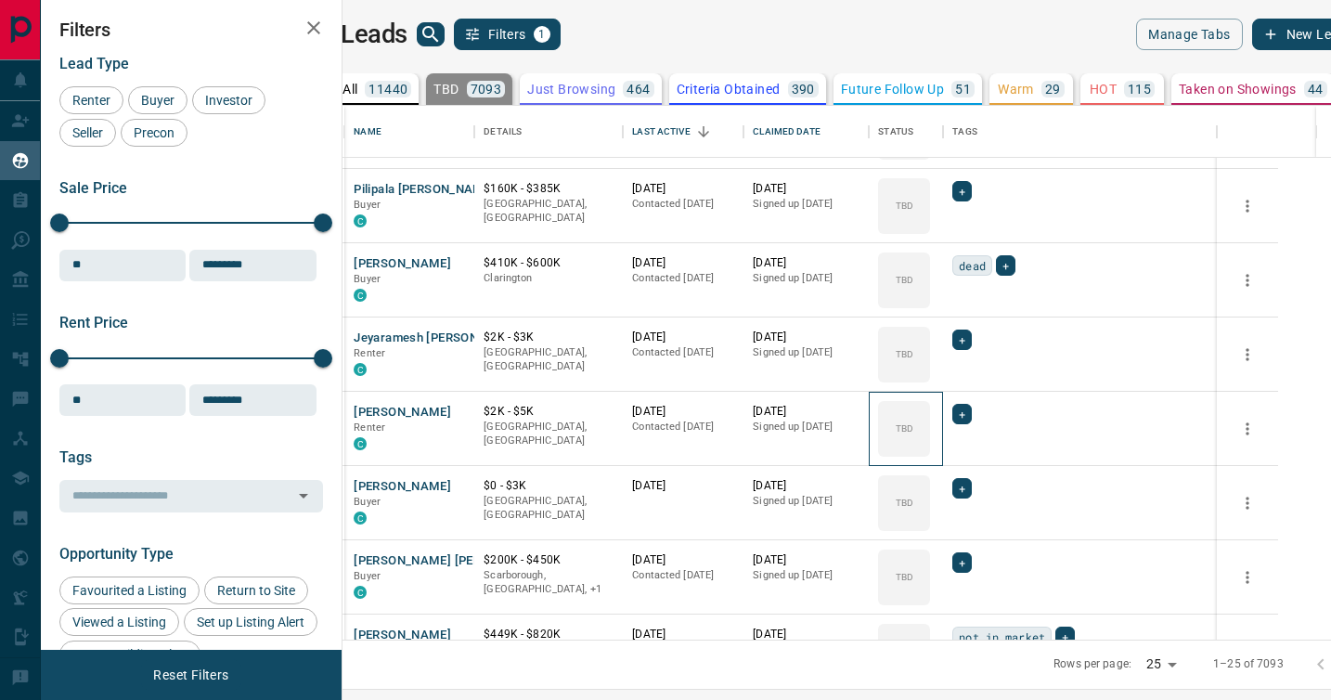
click at [930, 401] on div "TBD" at bounding box center [904, 429] width 52 height 56
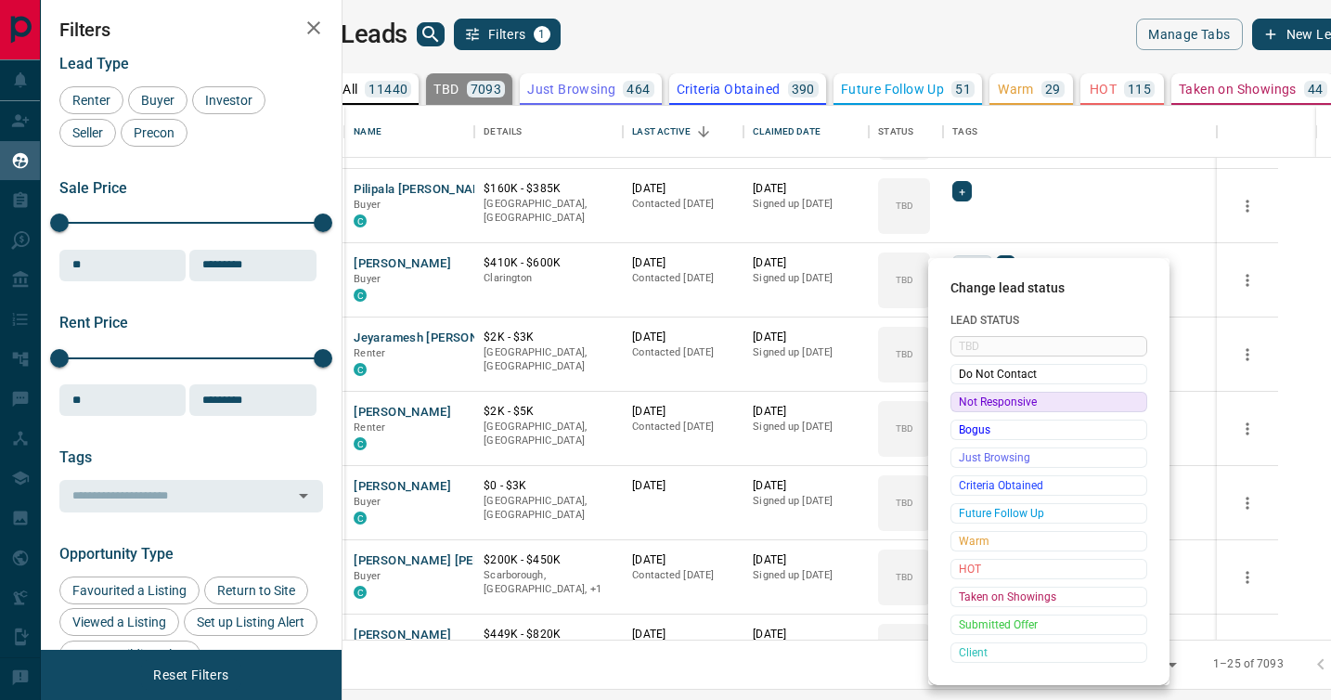
click at [969, 400] on span "Not Responsive" at bounding box center [1049, 402] width 180 height 19
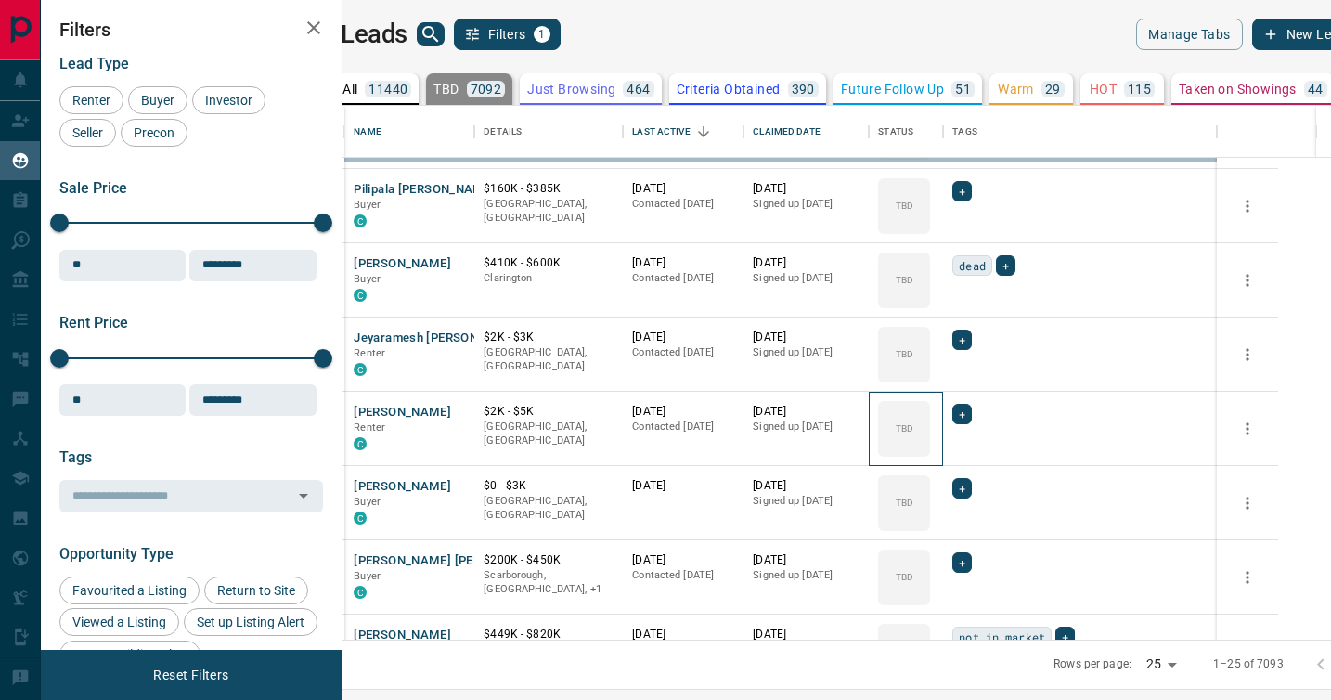
click at [0, 0] on icon at bounding box center [0, 0] width 0 height 0
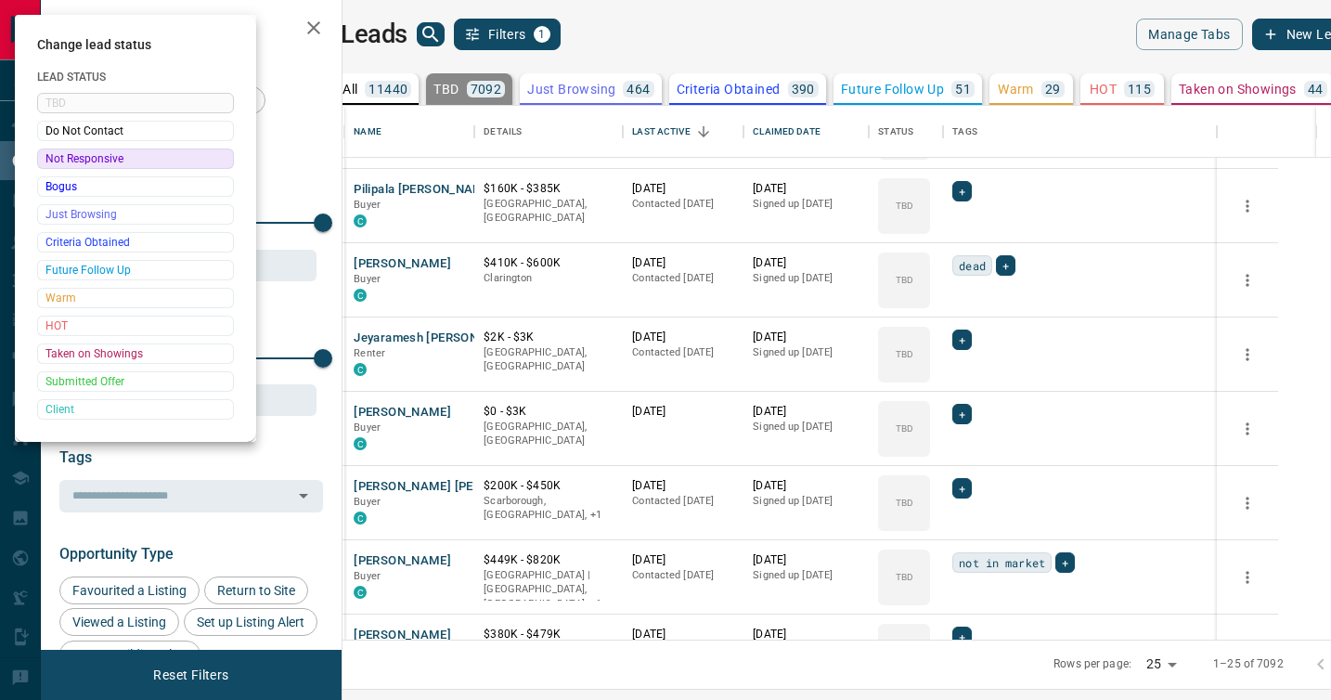
click at [969, 400] on div at bounding box center [665, 350] width 1331 height 700
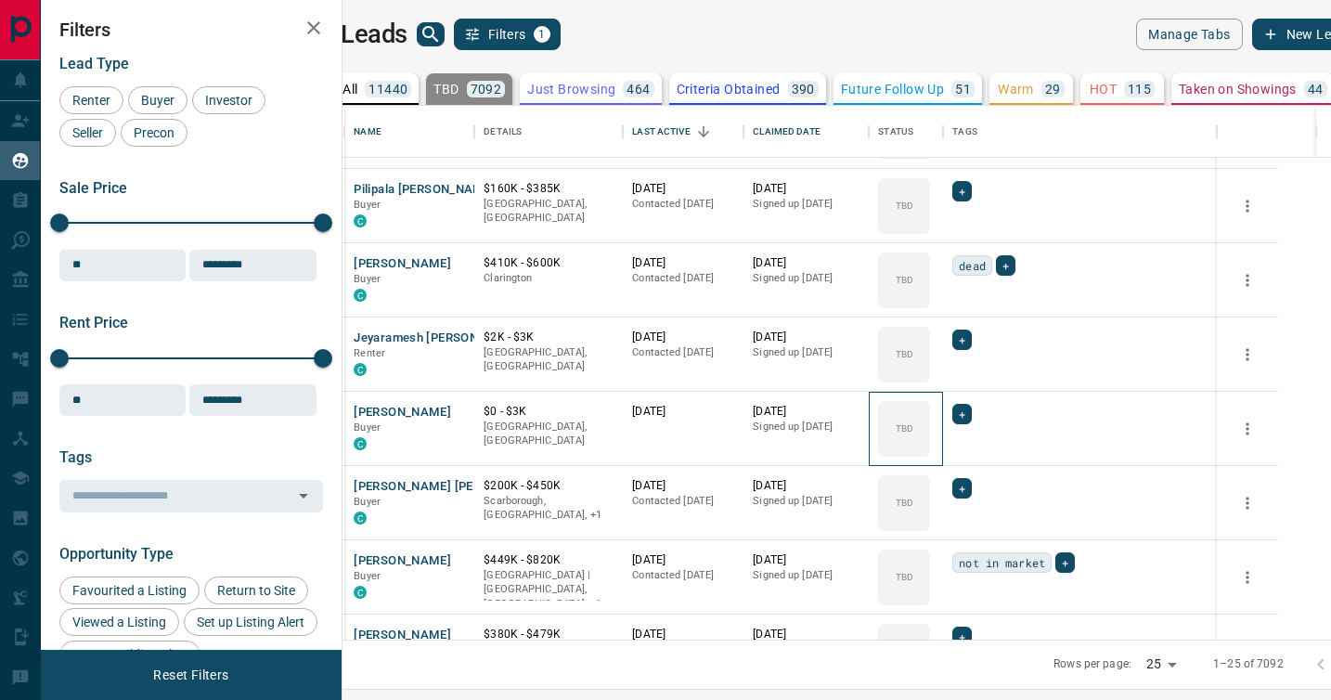
click at [930, 401] on div "TBD" at bounding box center [904, 429] width 52 height 56
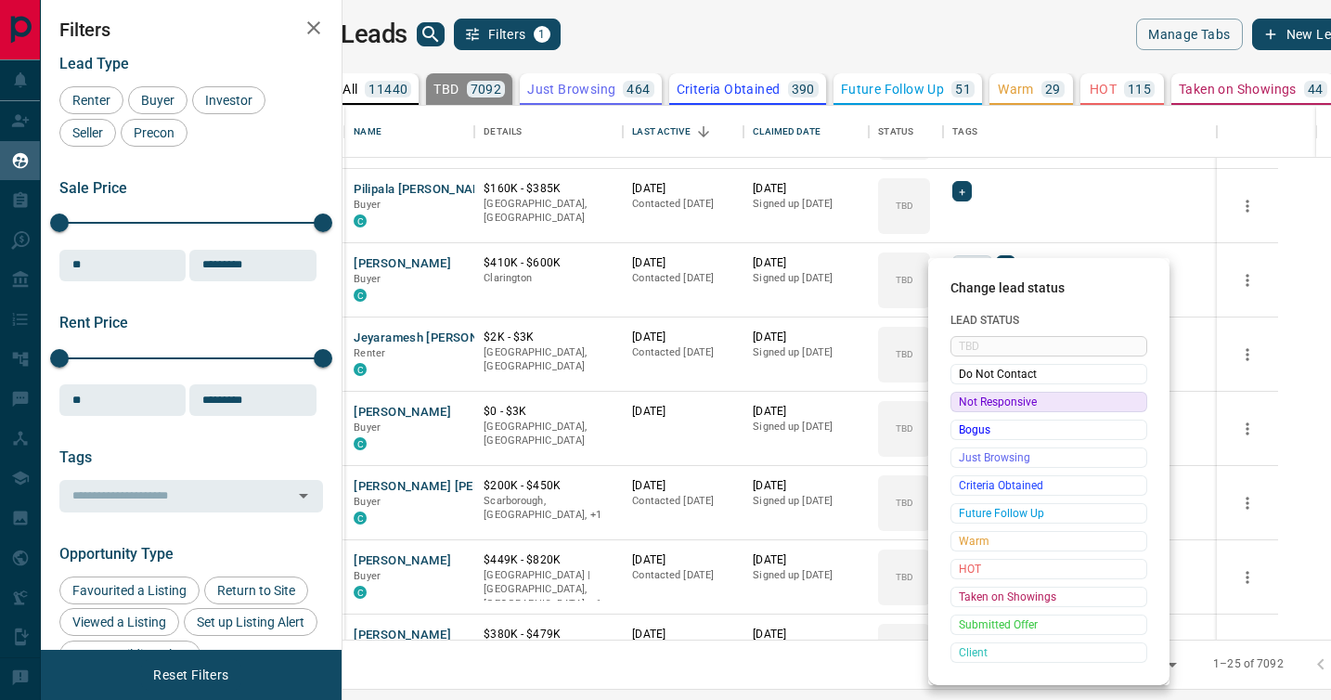
click at [969, 400] on span "Not Responsive" at bounding box center [1049, 402] width 180 height 19
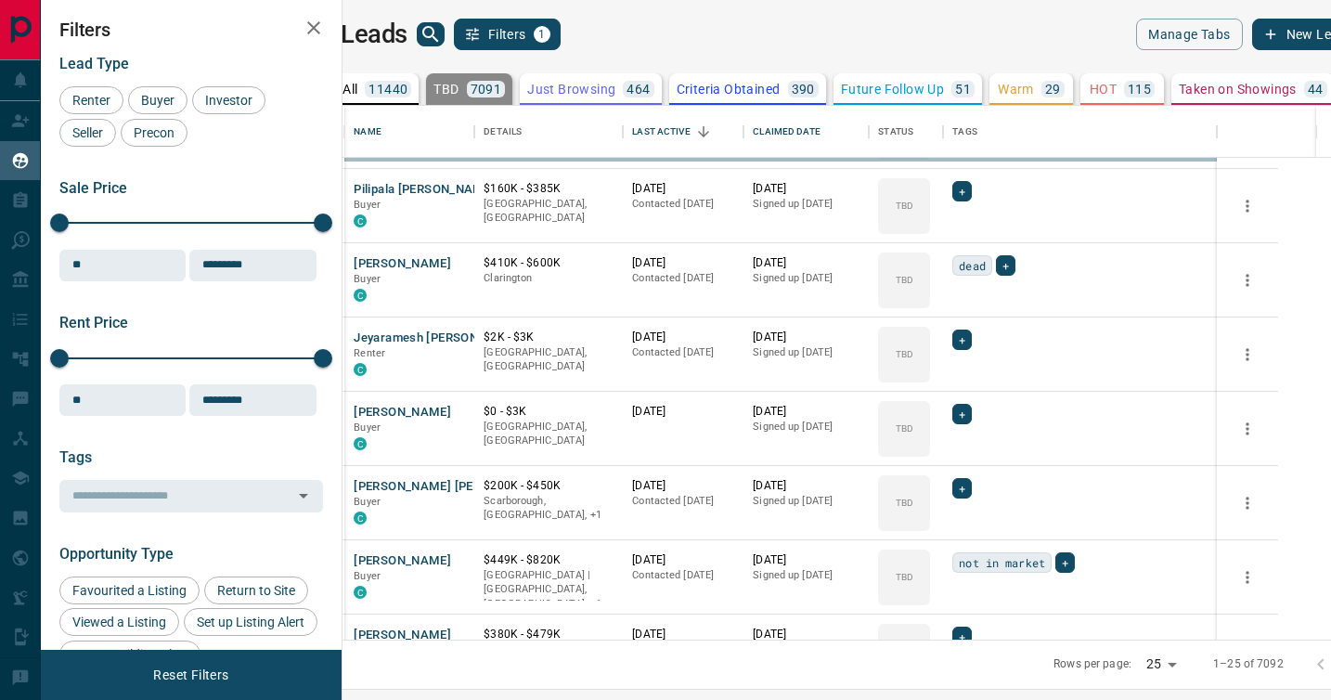
click at [930, 475] on div "TBD" at bounding box center [904, 503] width 52 height 56
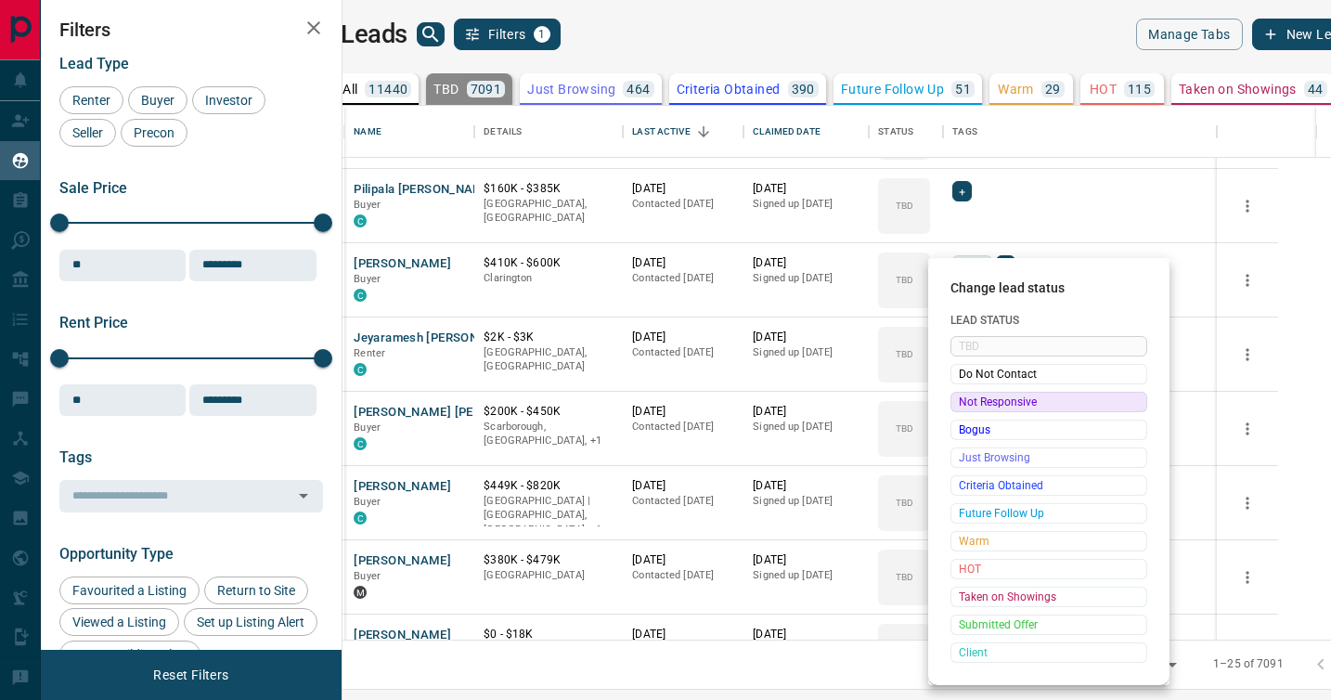
click at [969, 400] on span "Not Responsive" at bounding box center [1049, 402] width 180 height 19
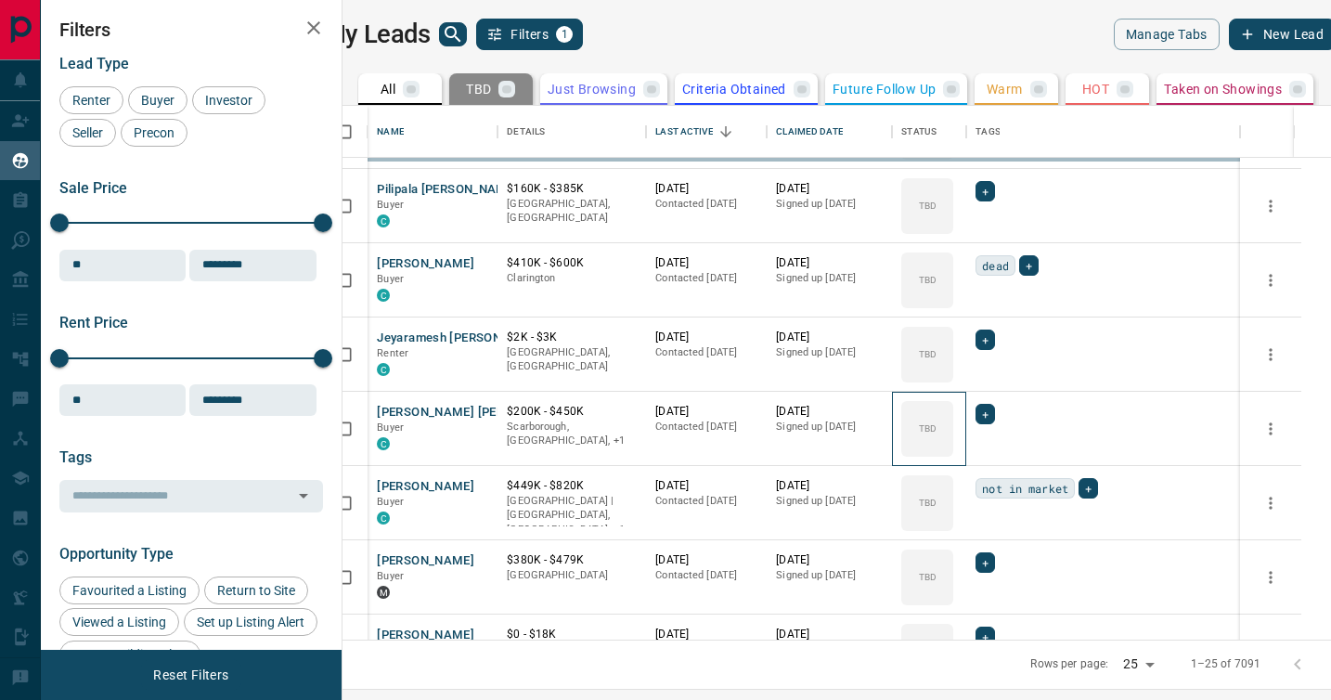
click at [0, 0] on icon at bounding box center [0, 0] width 0 height 0
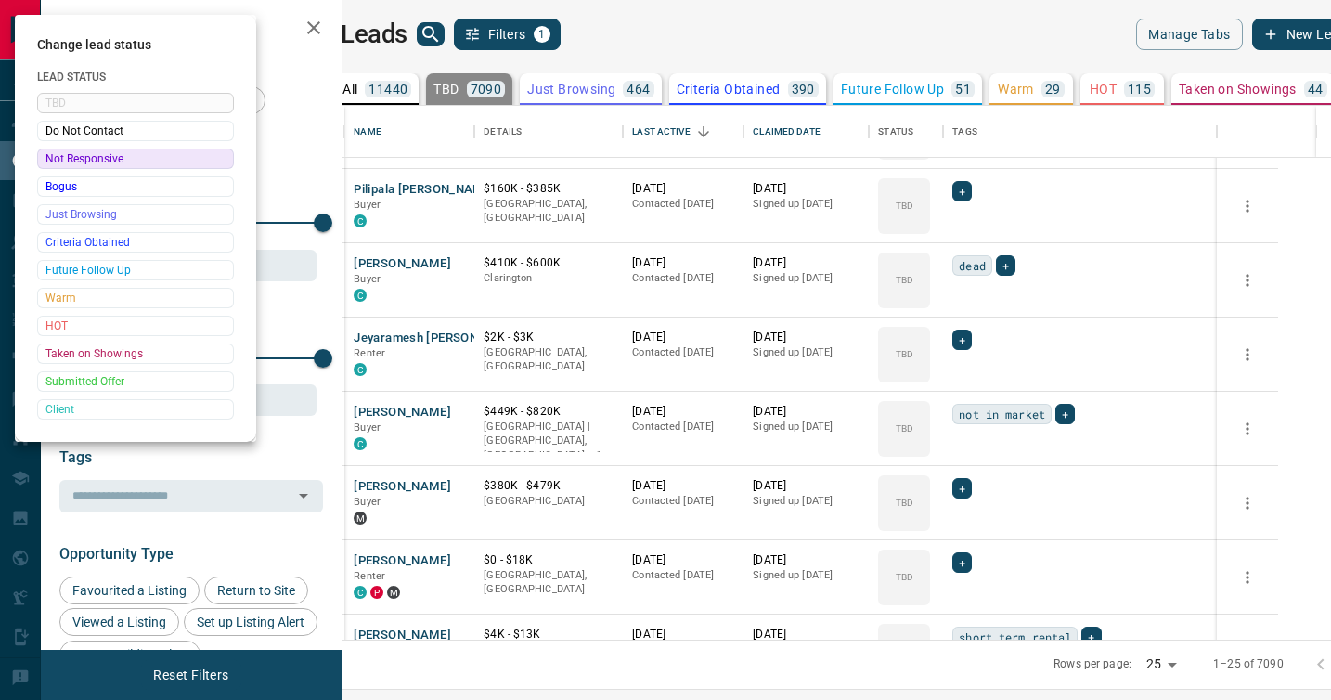
click at [969, 400] on div at bounding box center [665, 350] width 1331 height 700
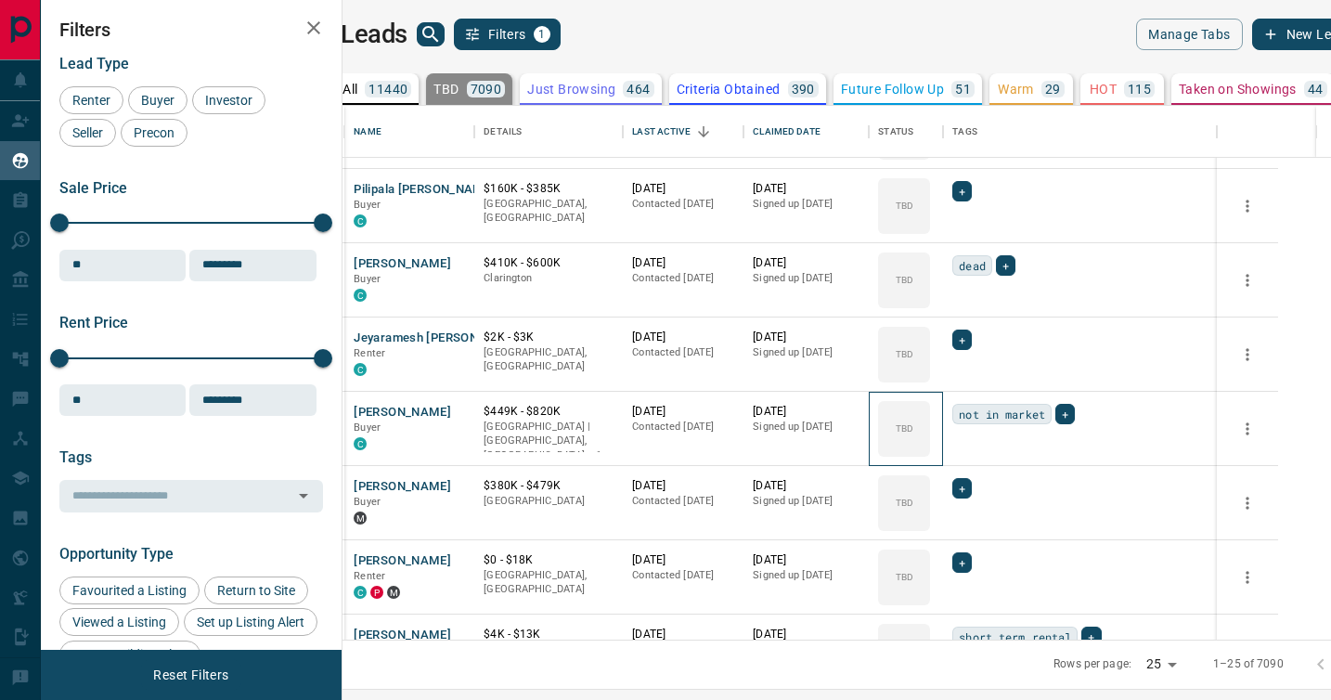
click at [930, 401] on div "TBD" at bounding box center [904, 429] width 52 height 56
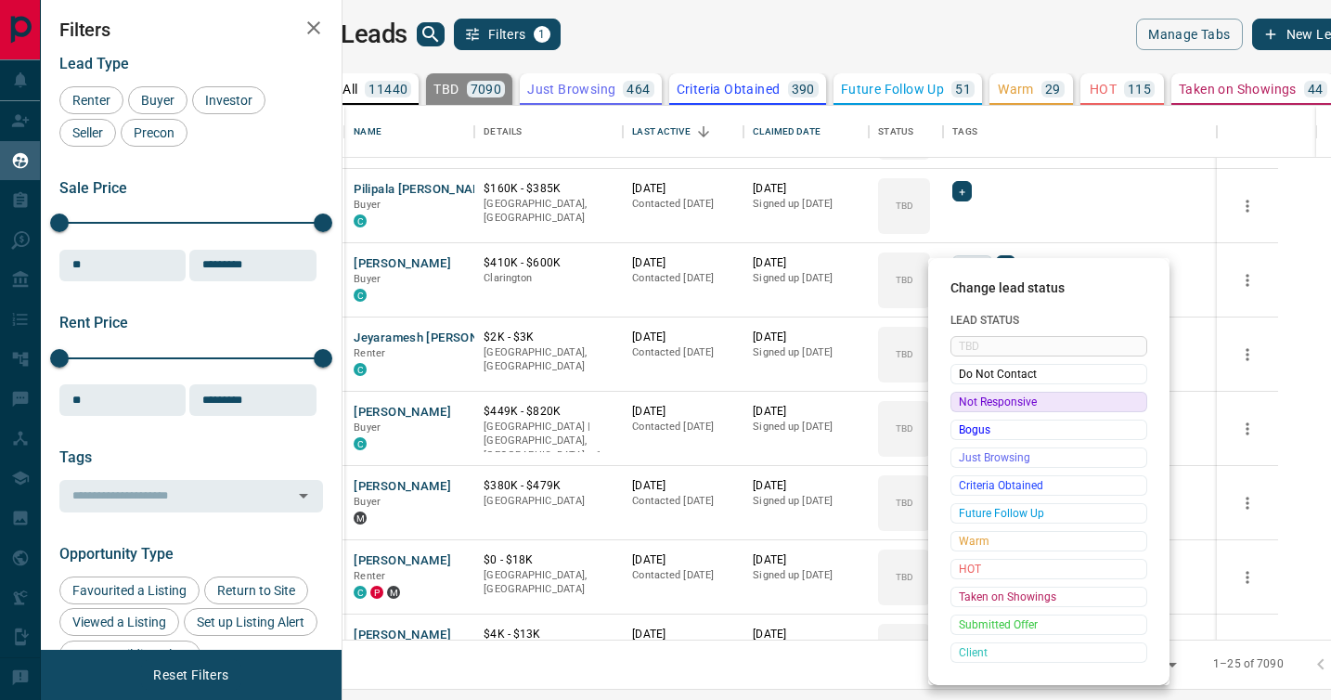
click at [969, 400] on span "Not Responsive" at bounding box center [1049, 402] width 180 height 19
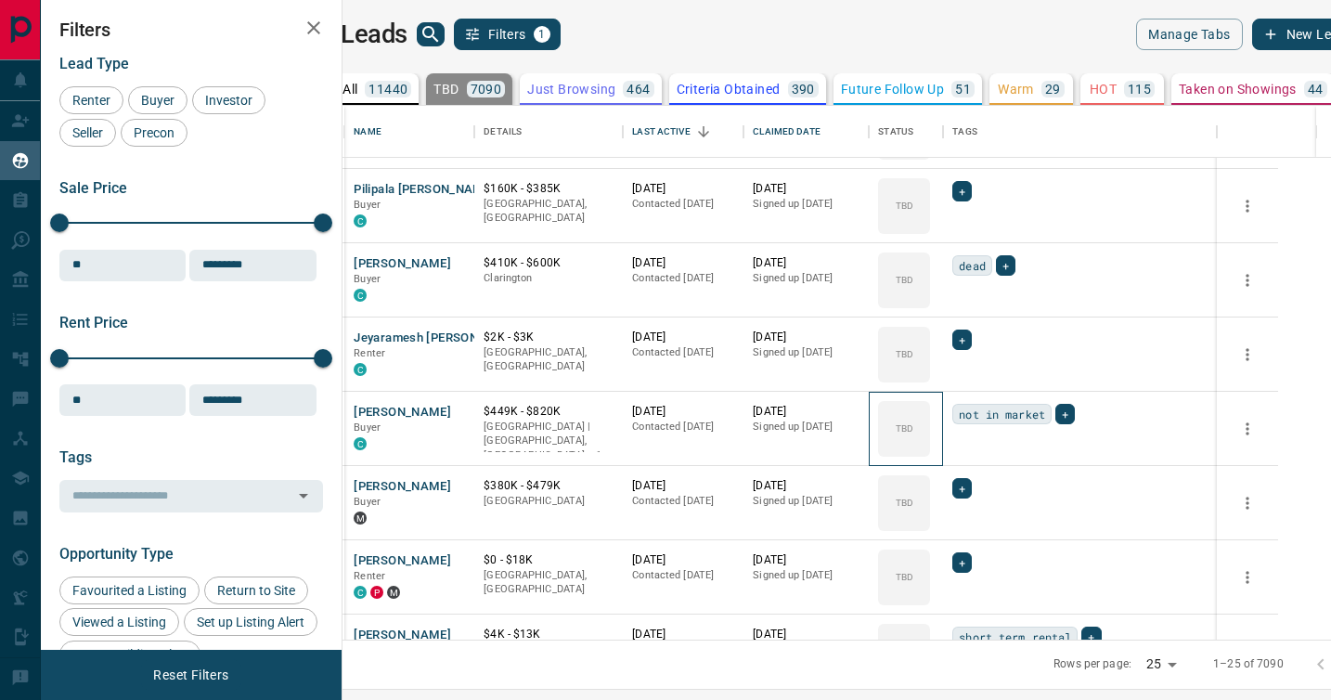
click at [0, 0] on icon at bounding box center [0, 0] width 0 height 0
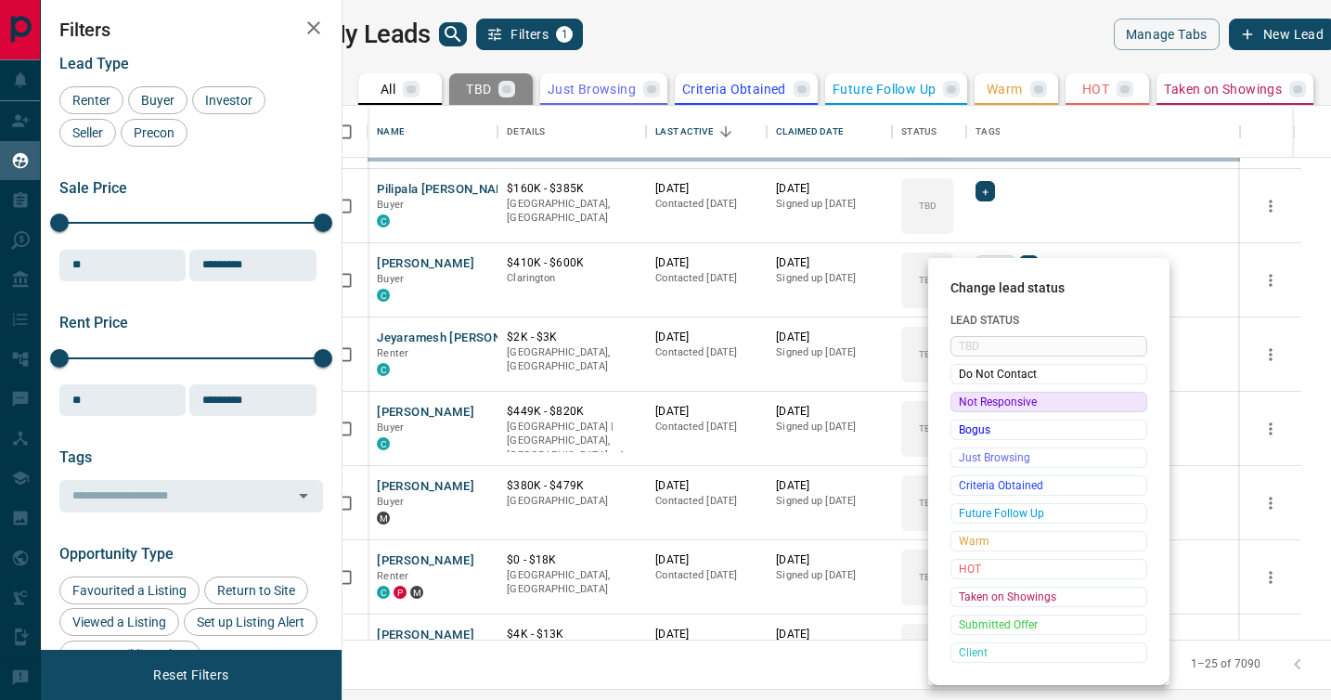
click at [969, 400] on span "Not Responsive" at bounding box center [1049, 402] width 180 height 19
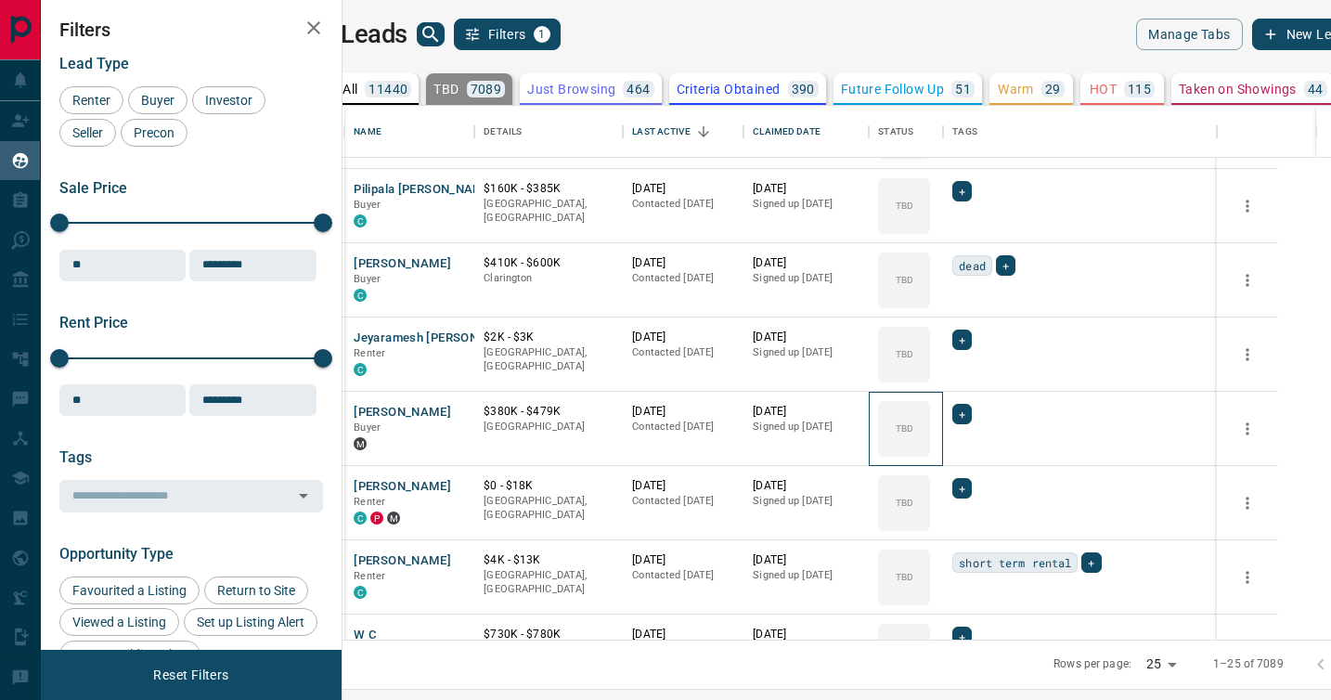
click at [0, 0] on icon at bounding box center [0, 0] width 0 height 0
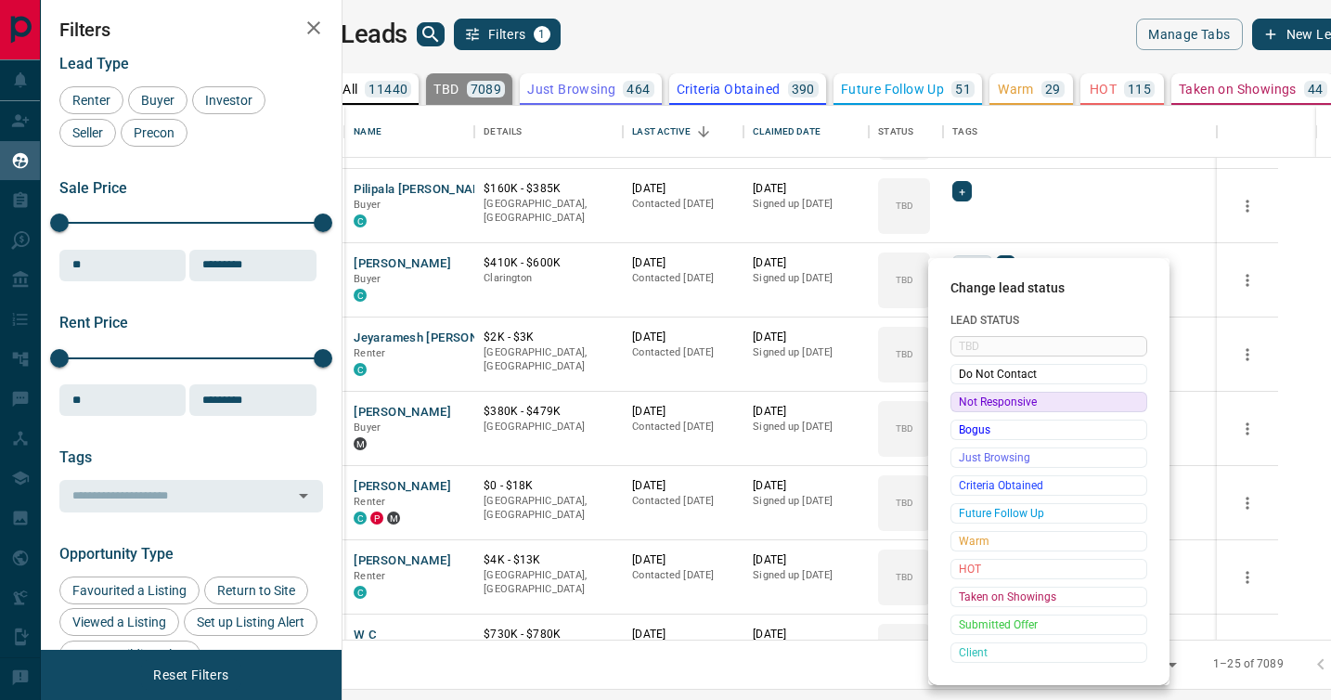
click at [969, 400] on span "Not Responsive" at bounding box center [1049, 402] width 180 height 19
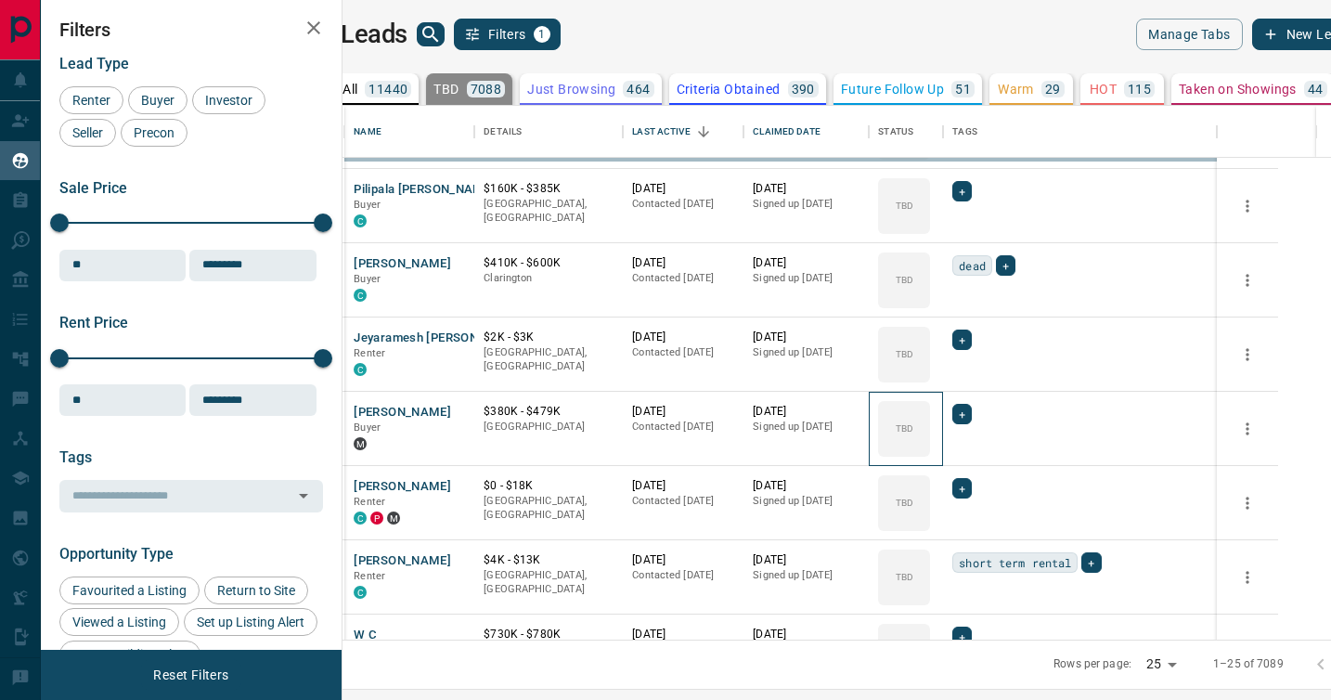
click at [0, 0] on icon at bounding box center [0, 0] width 0 height 0
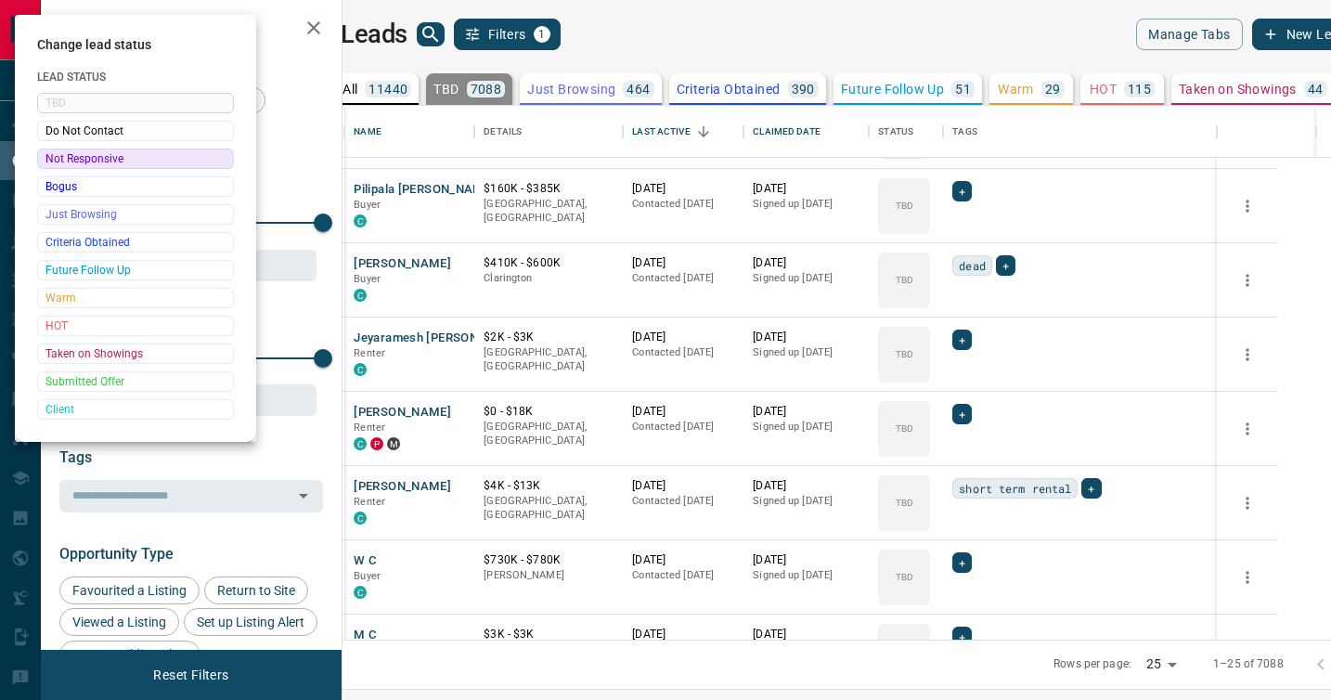
click at [969, 400] on div at bounding box center [665, 350] width 1331 height 700
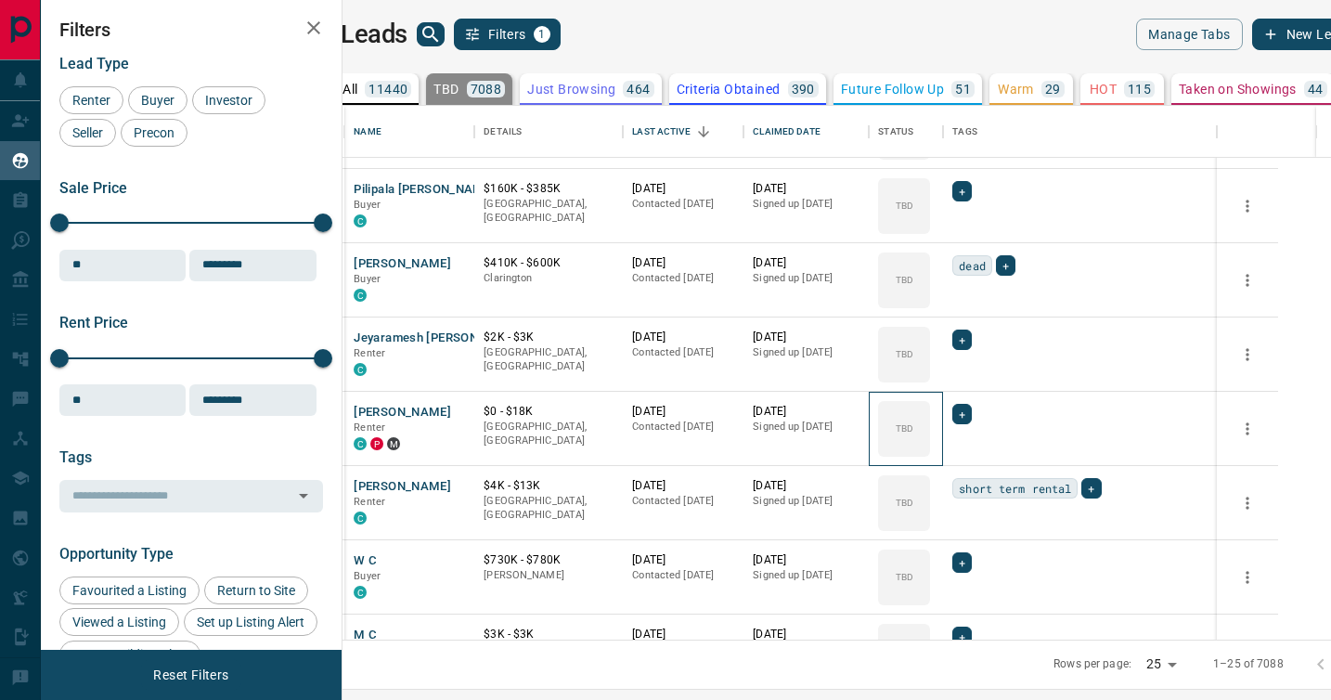
click at [930, 401] on div "TBD" at bounding box center [904, 429] width 52 height 56
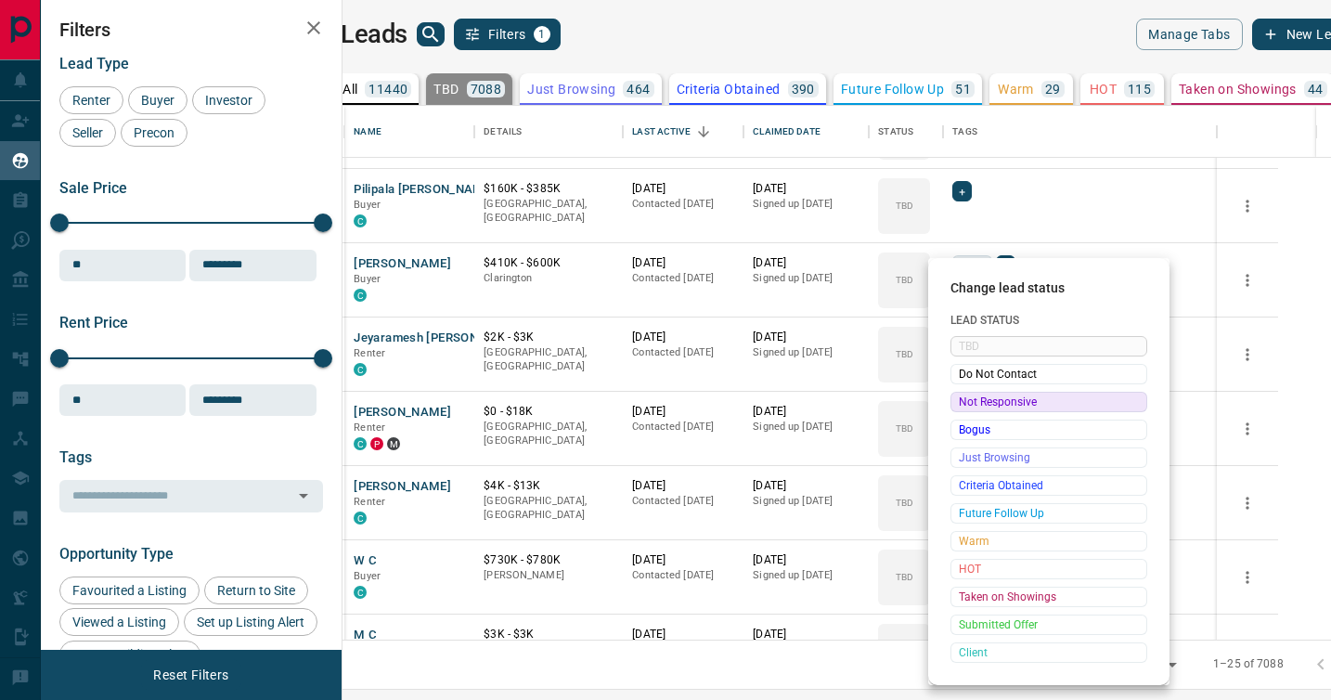
click at [969, 400] on span "Not Responsive" at bounding box center [1049, 402] width 180 height 19
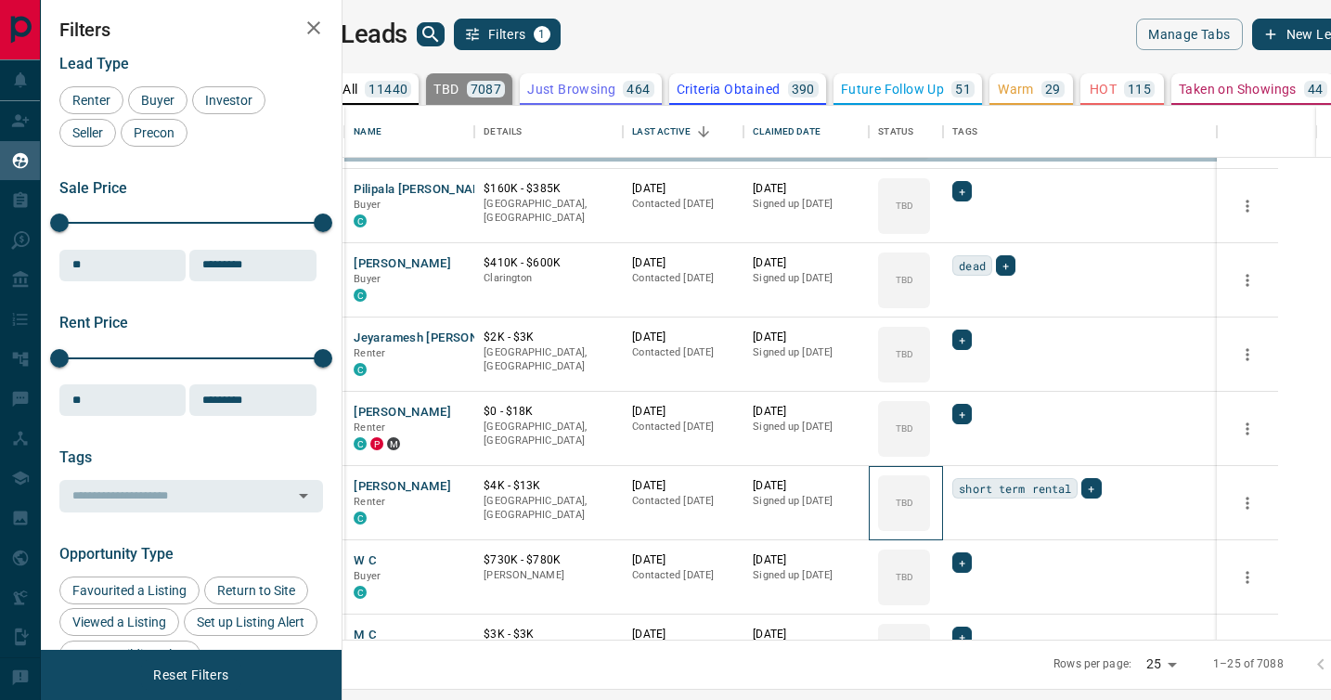
click at [930, 475] on div "TBD" at bounding box center [904, 503] width 52 height 56
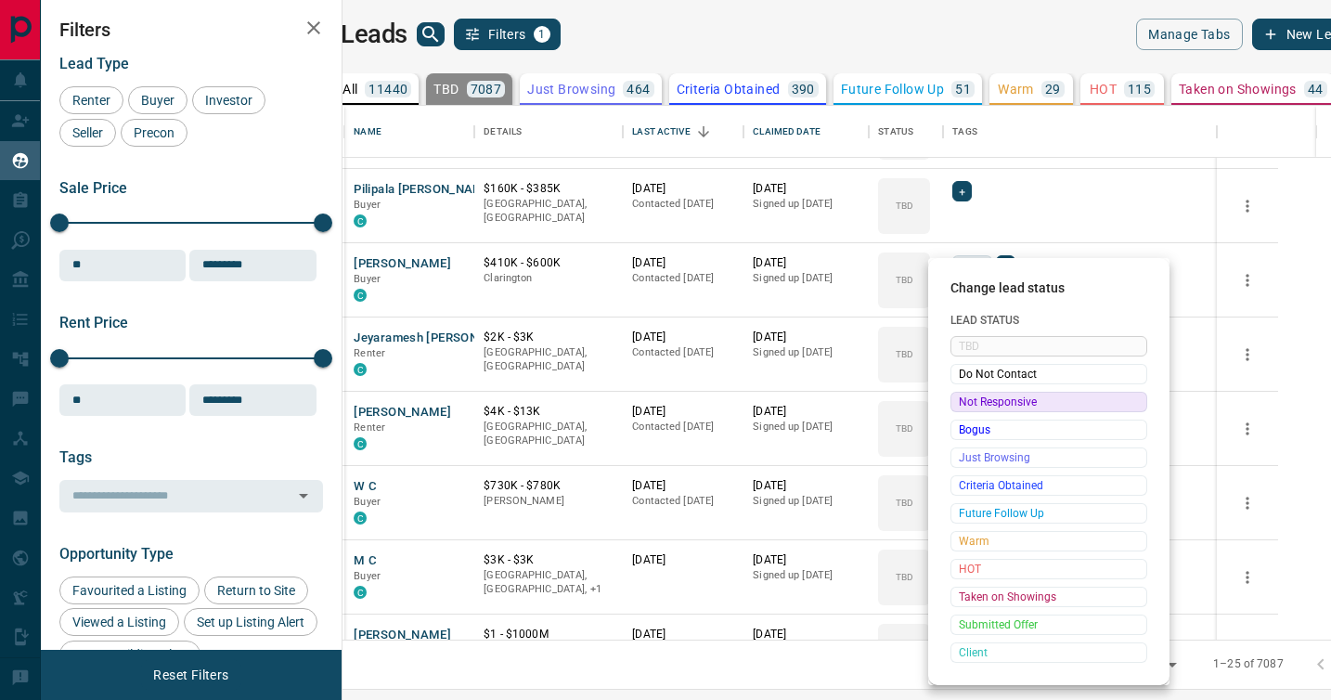
click at [969, 400] on span "Not Responsive" at bounding box center [1049, 402] width 180 height 19
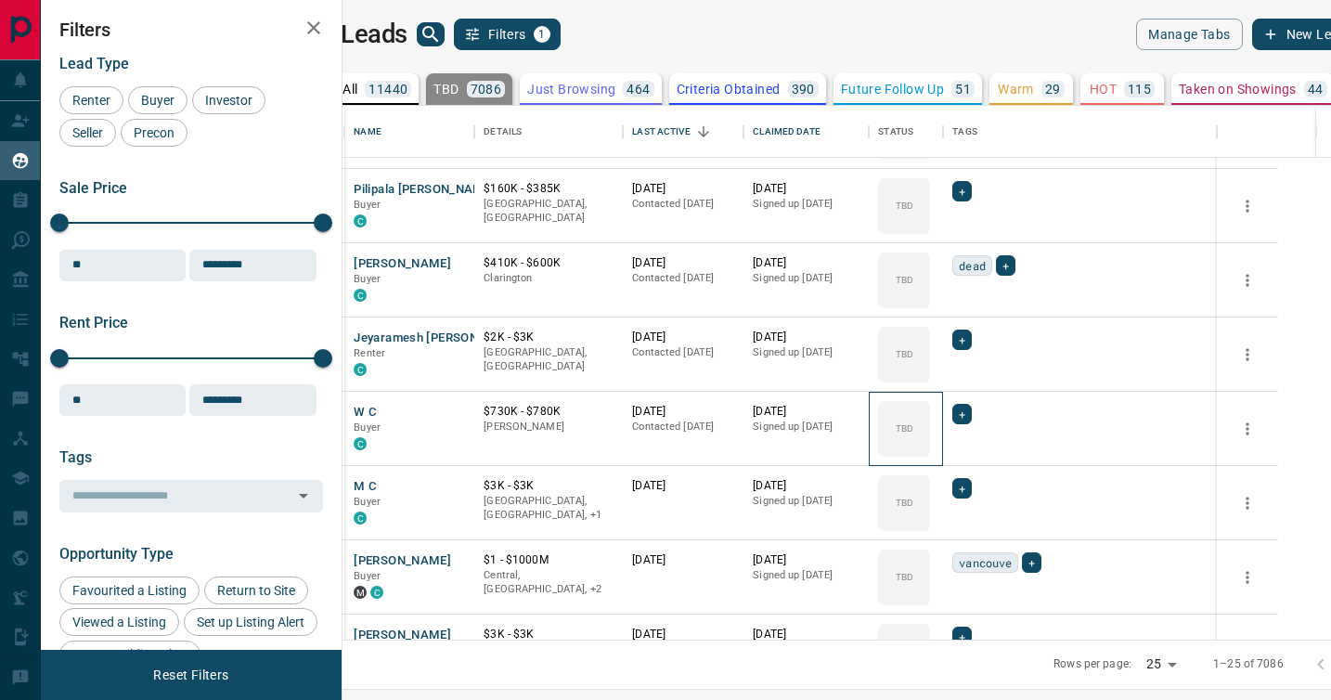
click at [0, 0] on icon at bounding box center [0, 0] width 0 height 0
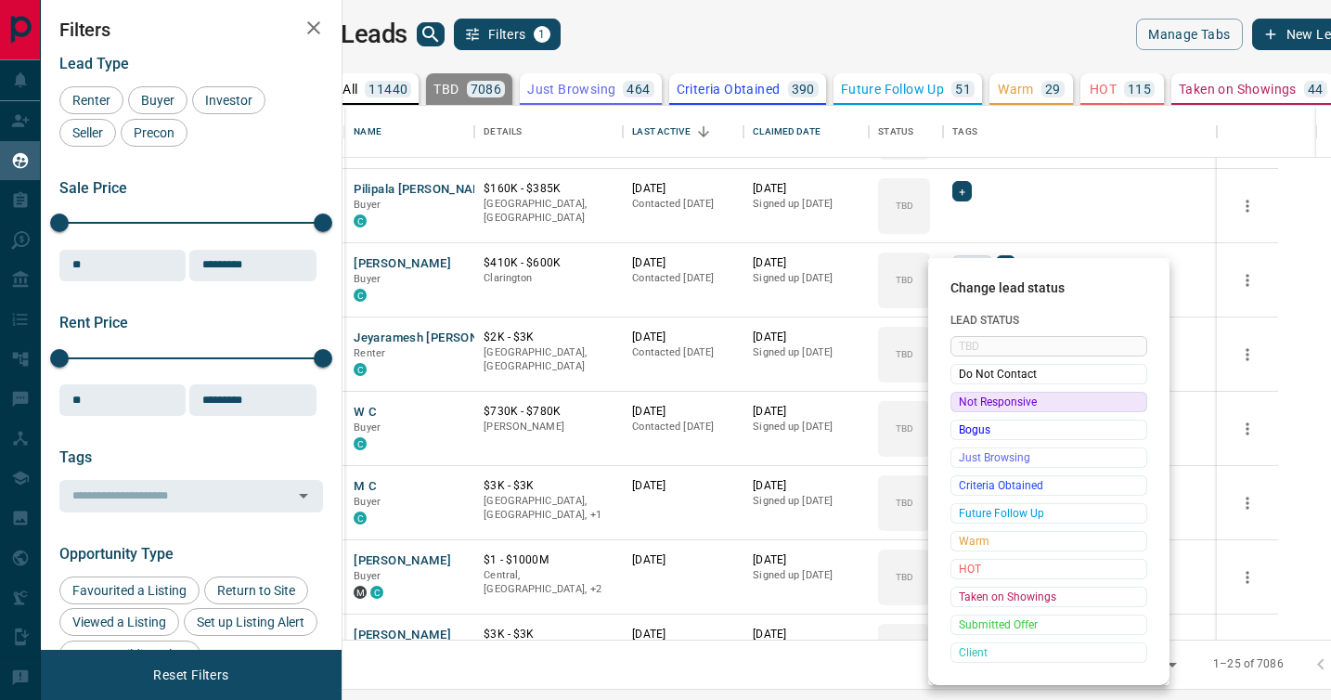
click at [969, 400] on span "Not Responsive" at bounding box center [1049, 402] width 180 height 19
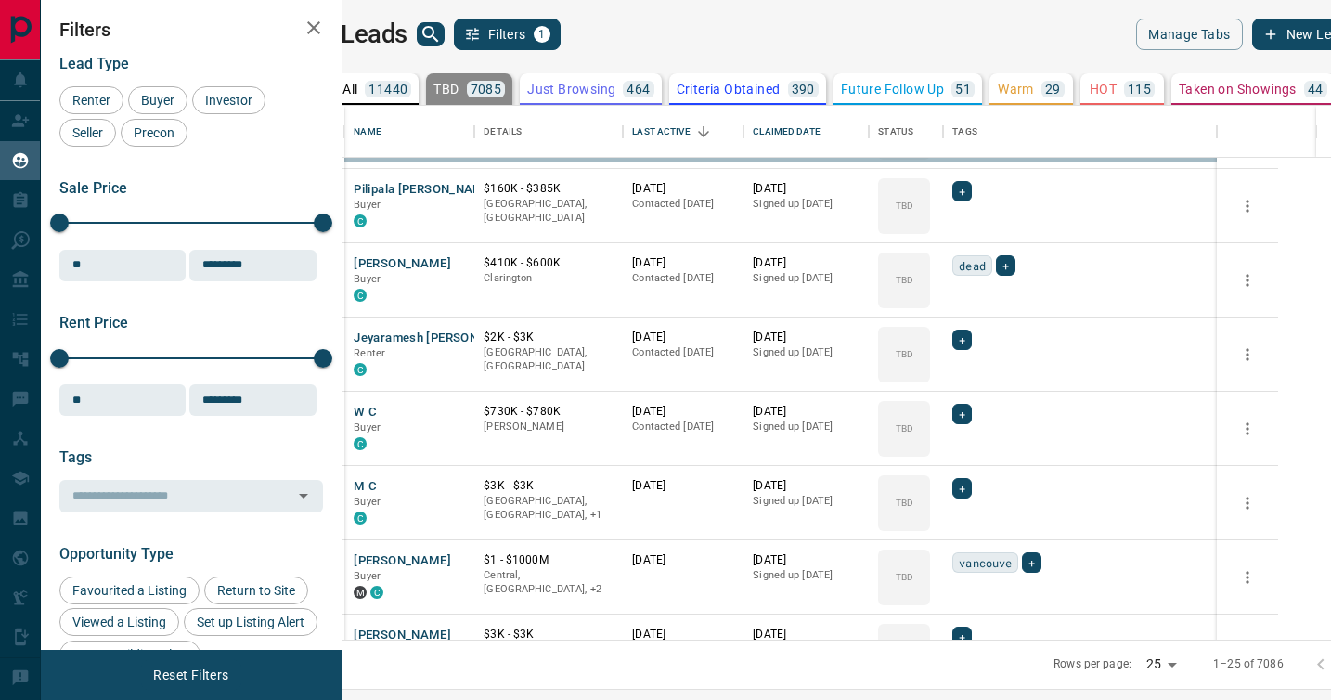
click at [930, 475] on div "TBD" at bounding box center [904, 503] width 52 height 56
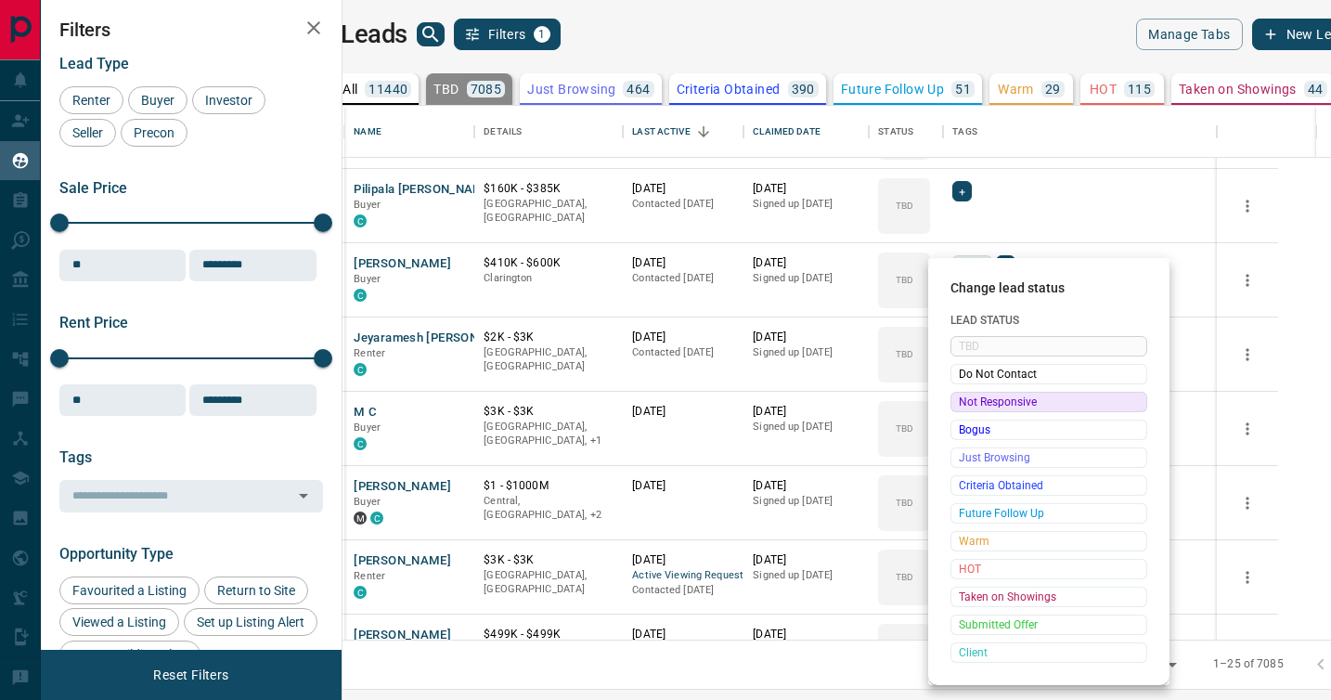
click at [969, 400] on span "Not Responsive" at bounding box center [1049, 402] width 180 height 19
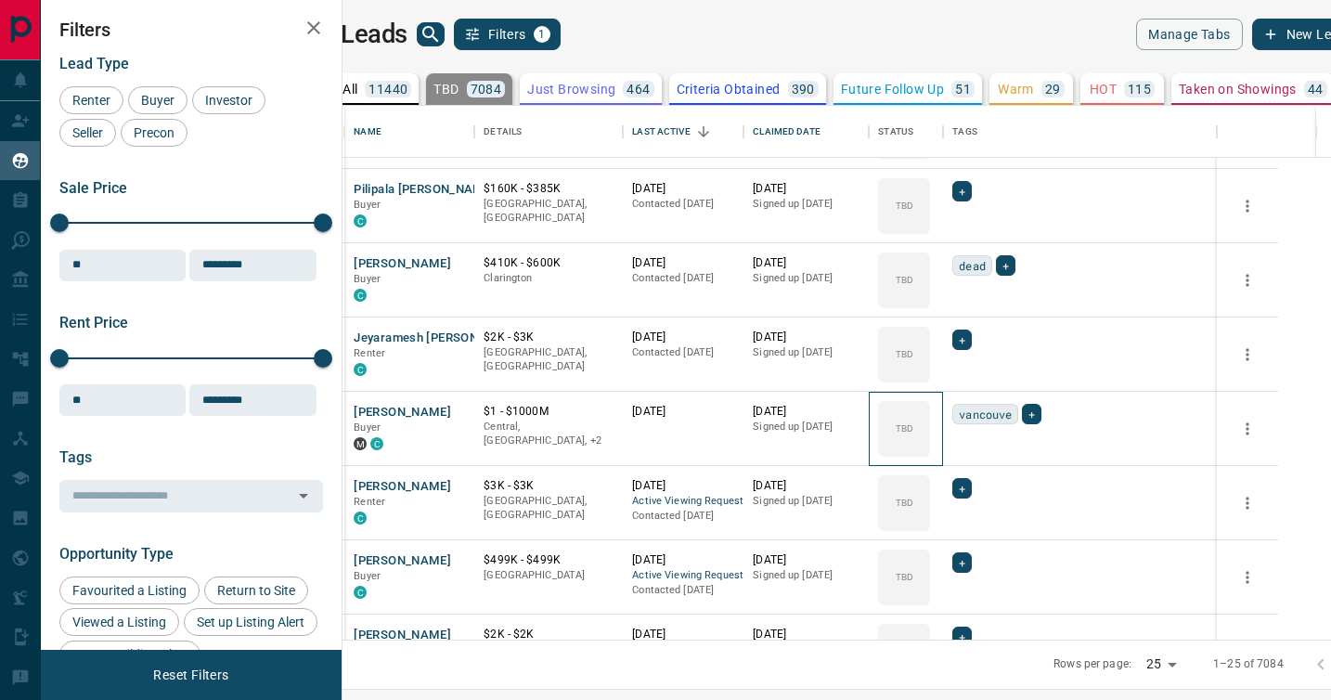
click at [0, 0] on icon at bounding box center [0, 0] width 0 height 0
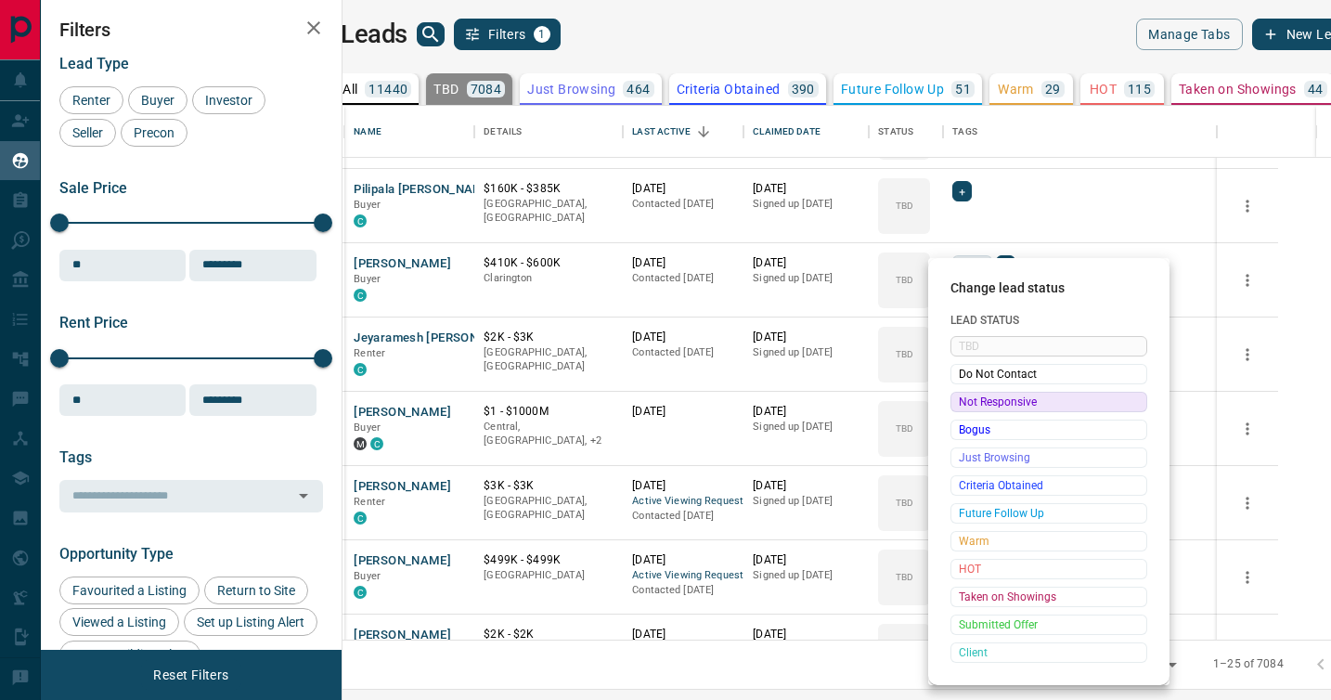
click at [969, 400] on span "Not Responsive" at bounding box center [1049, 402] width 180 height 19
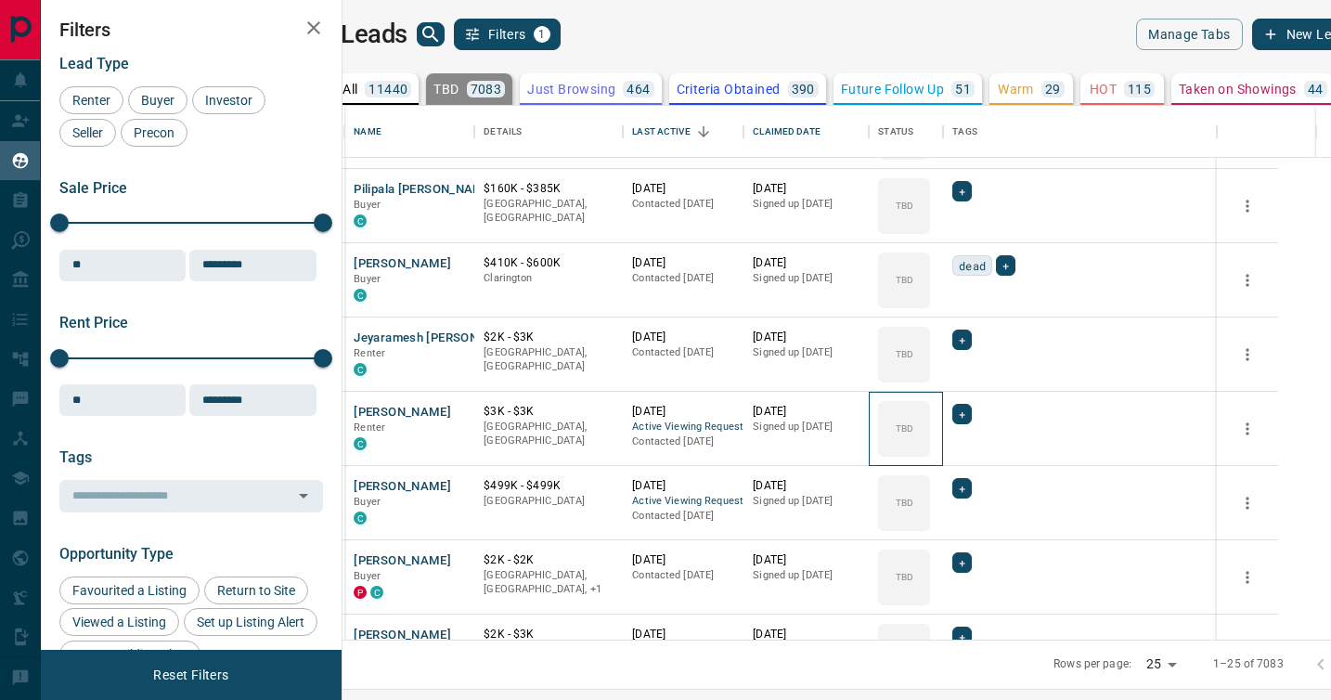
click at [0, 0] on icon at bounding box center [0, 0] width 0 height 0
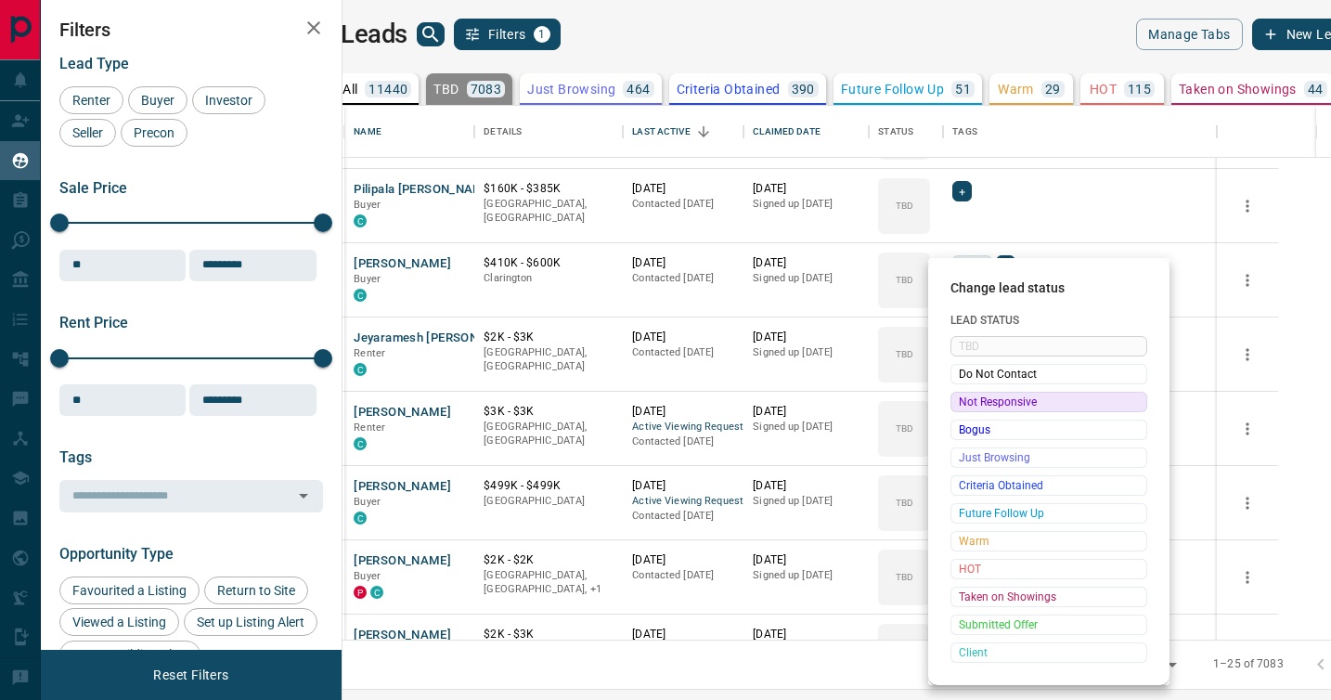
click at [969, 400] on span "Not Responsive" at bounding box center [1049, 402] width 180 height 19
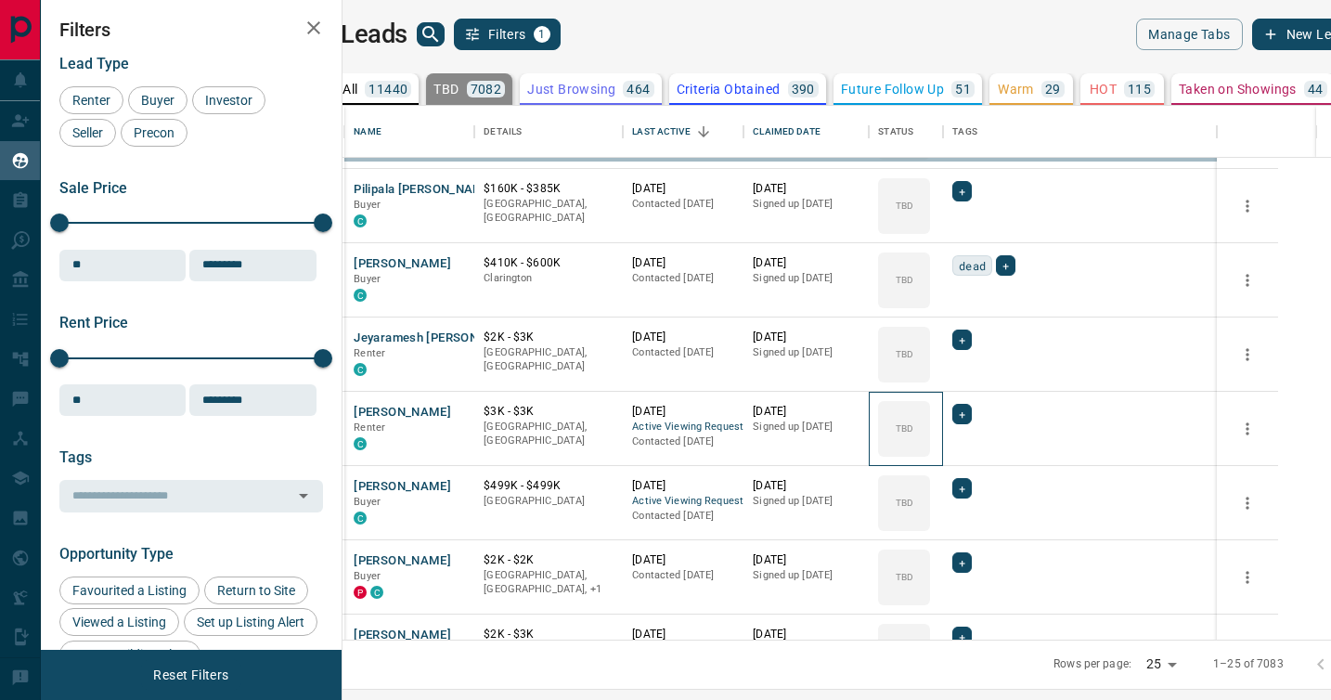
click at [0, 0] on icon at bounding box center [0, 0] width 0 height 0
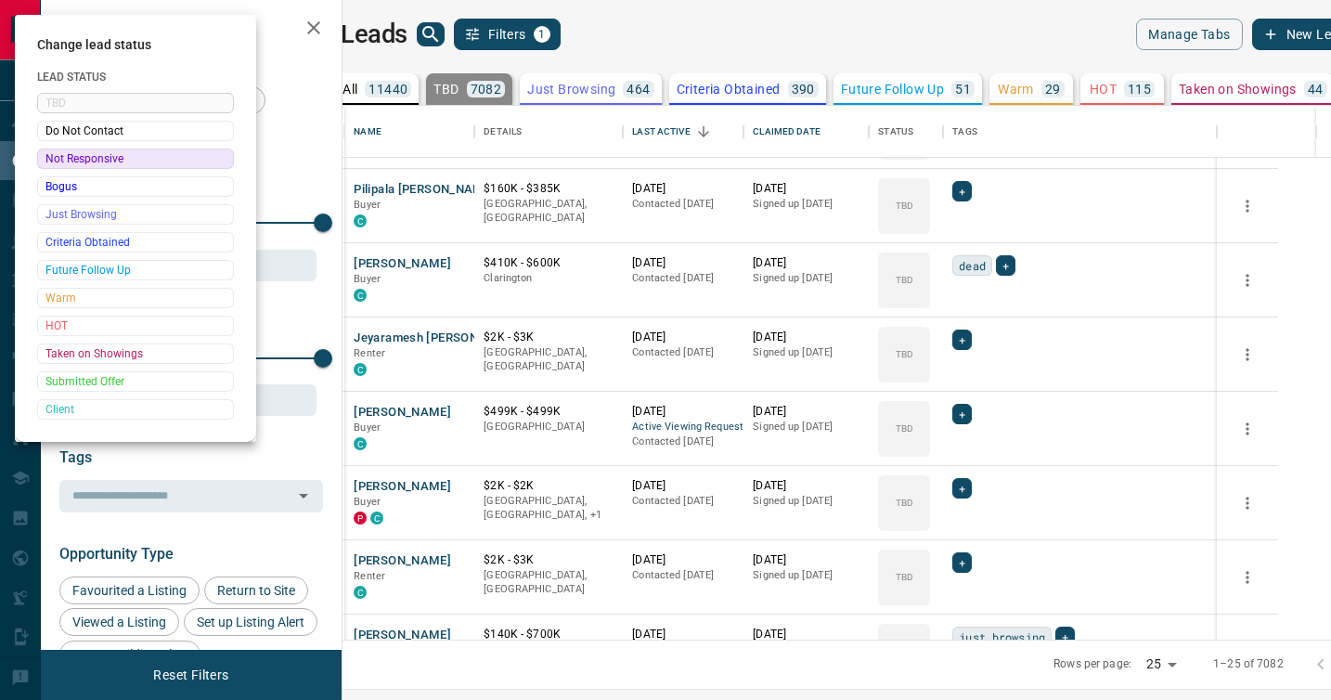
click at [969, 400] on div at bounding box center [665, 350] width 1331 height 700
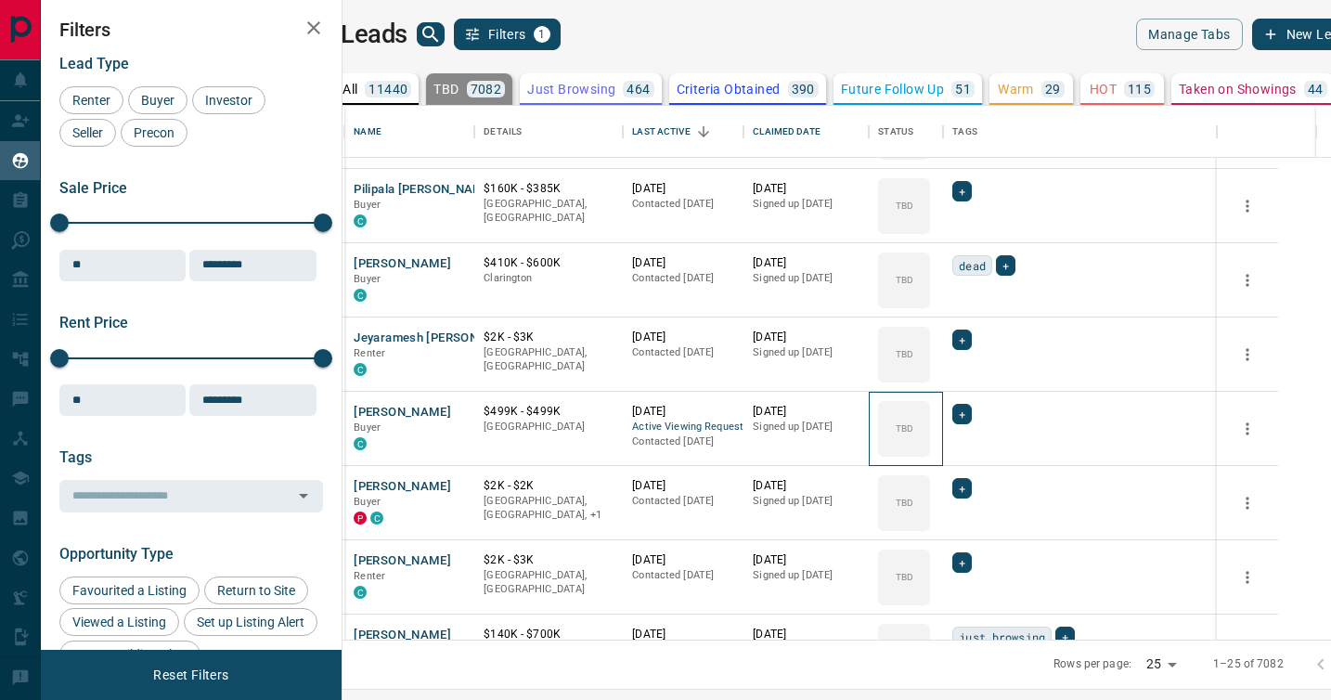
click at [930, 401] on div "TBD" at bounding box center [904, 429] width 52 height 56
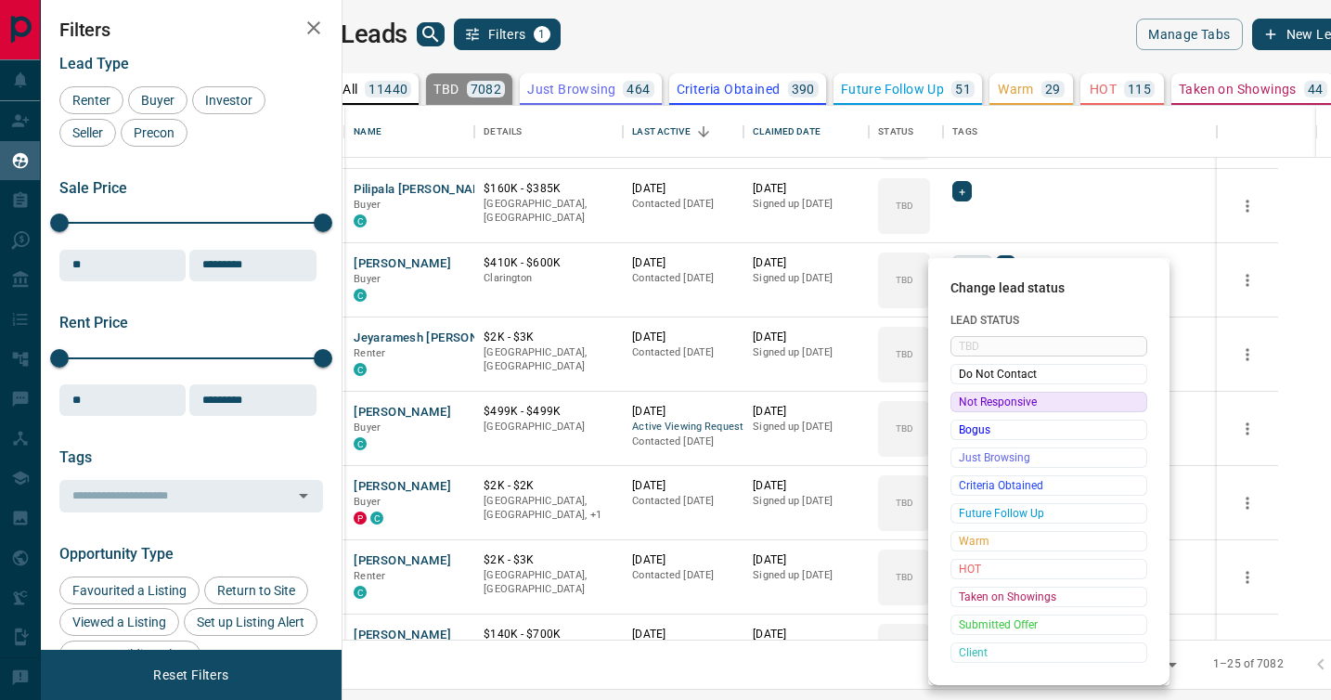
click at [969, 400] on span "Not Responsive" at bounding box center [1049, 402] width 180 height 19
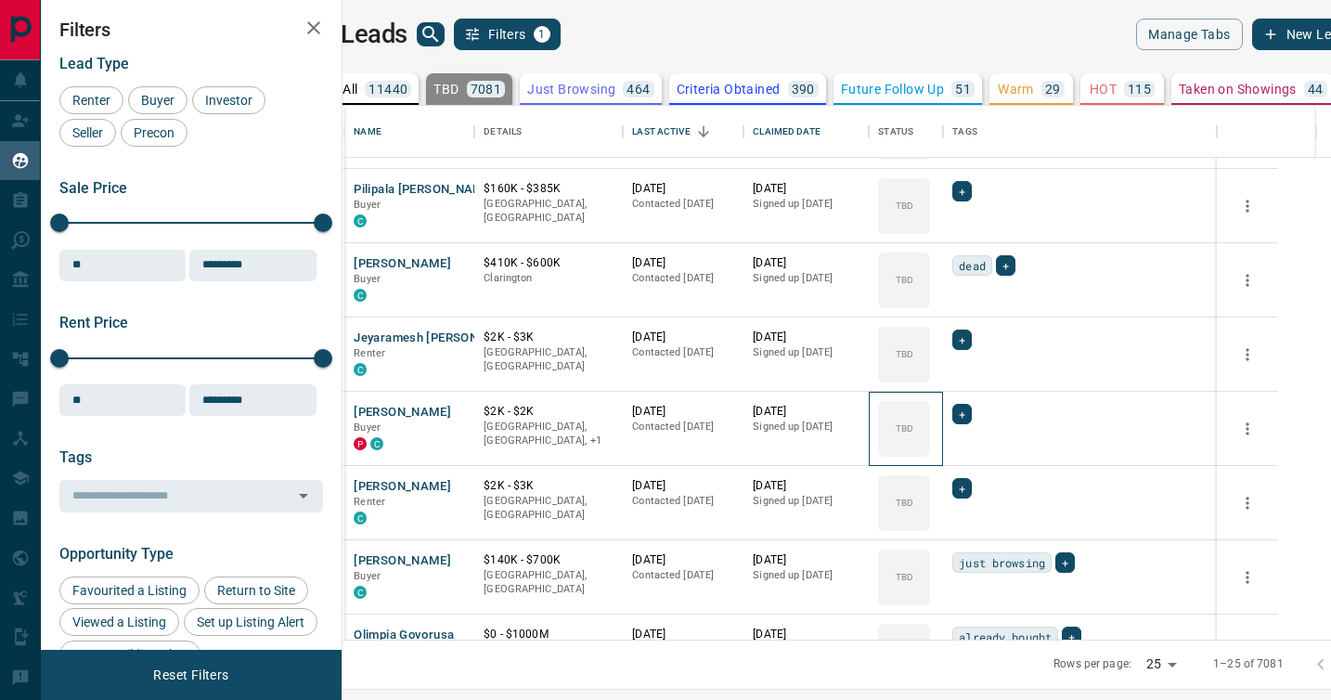
click at [0, 0] on icon at bounding box center [0, 0] width 0 height 0
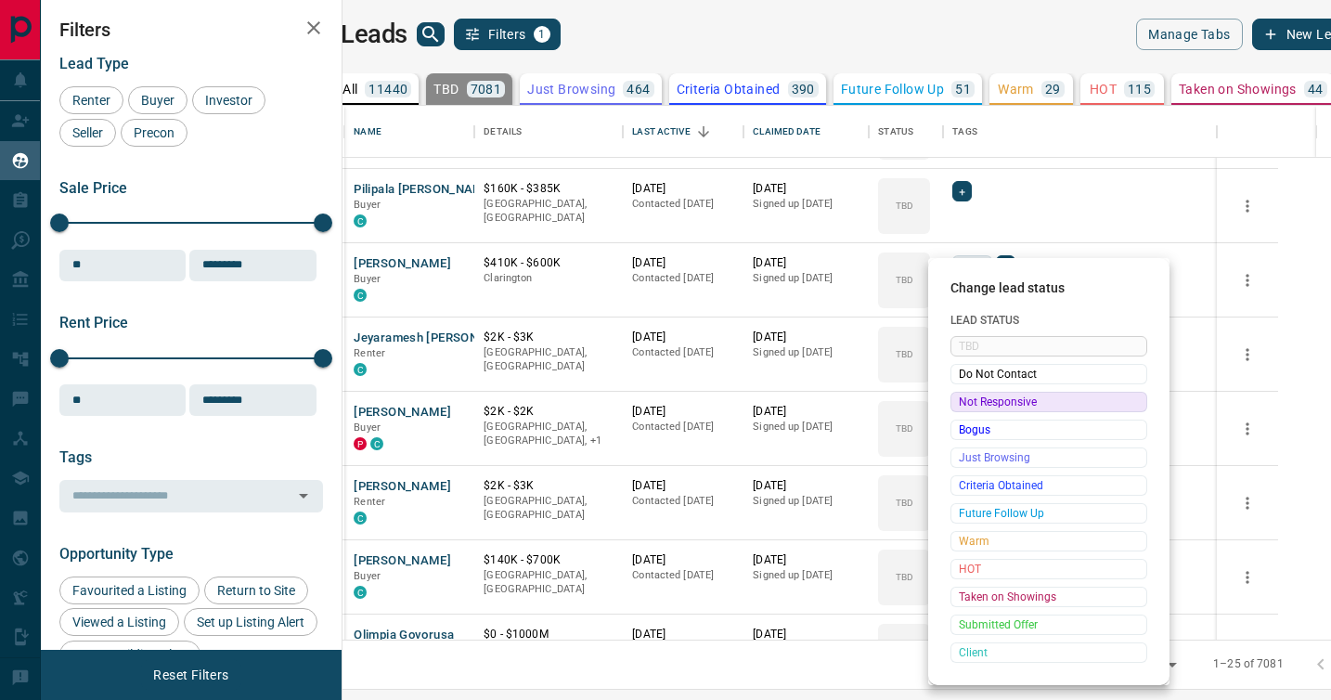
click at [969, 400] on span "Not Responsive" at bounding box center [1049, 402] width 180 height 19
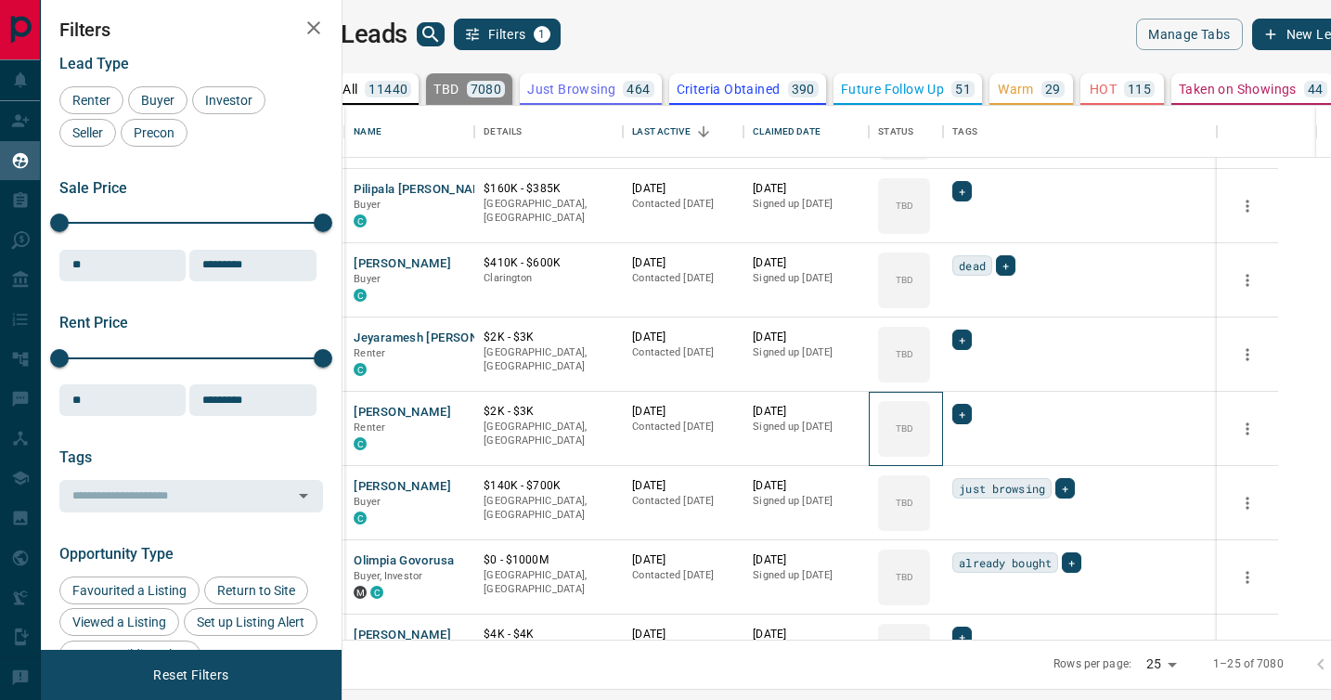
click at [0, 0] on icon at bounding box center [0, 0] width 0 height 0
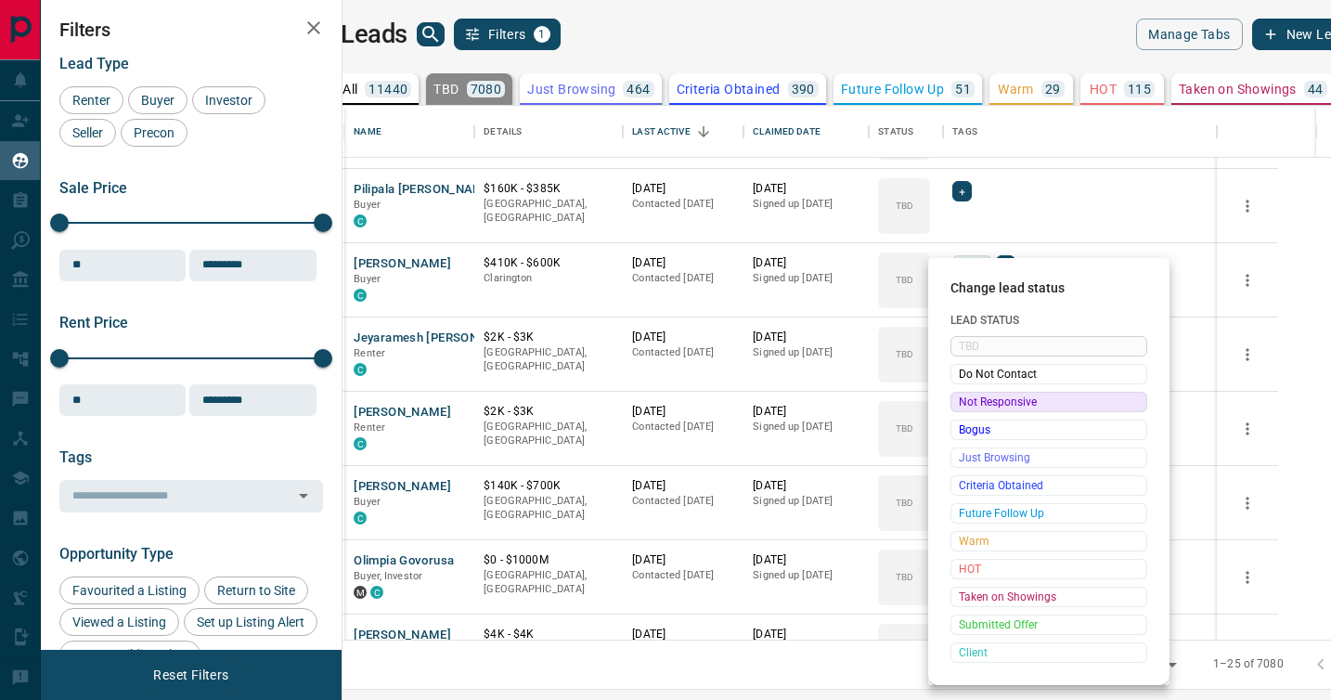
click at [969, 400] on span "Not Responsive" at bounding box center [1049, 402] width 180 height 19
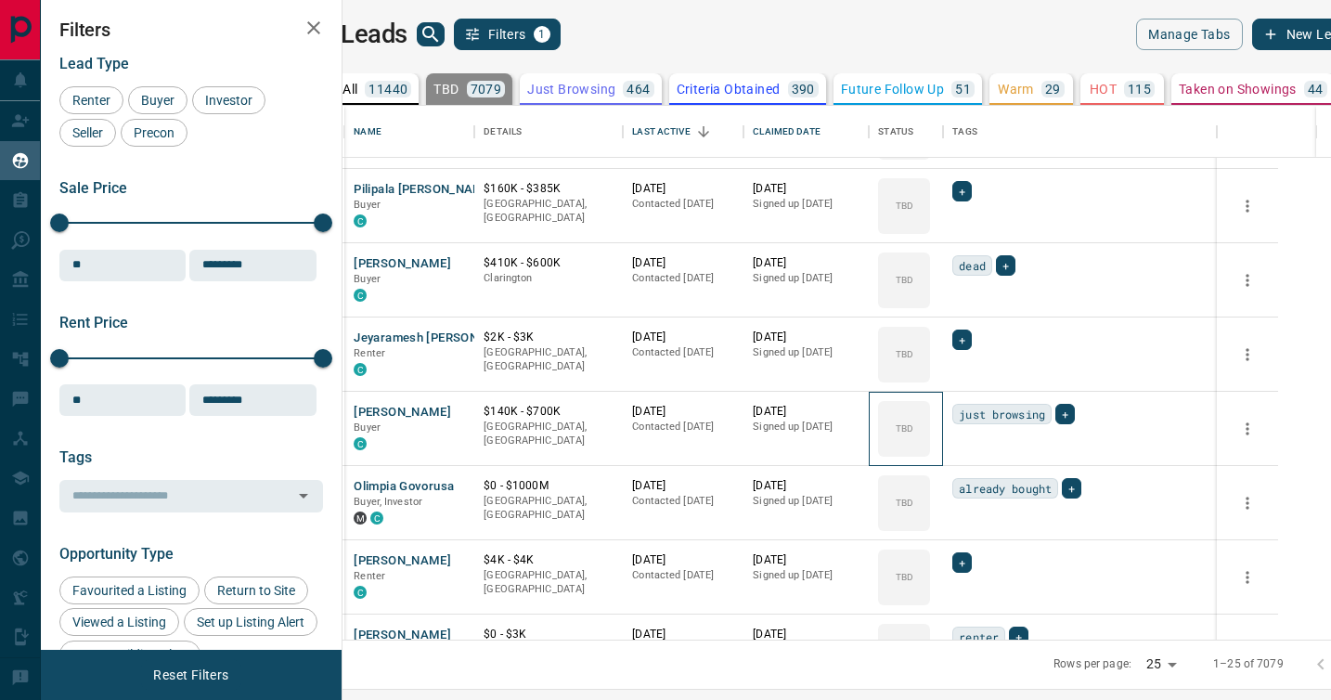
click at [0, 0] on icon at bounding box center [0, 0] width 0 height 0
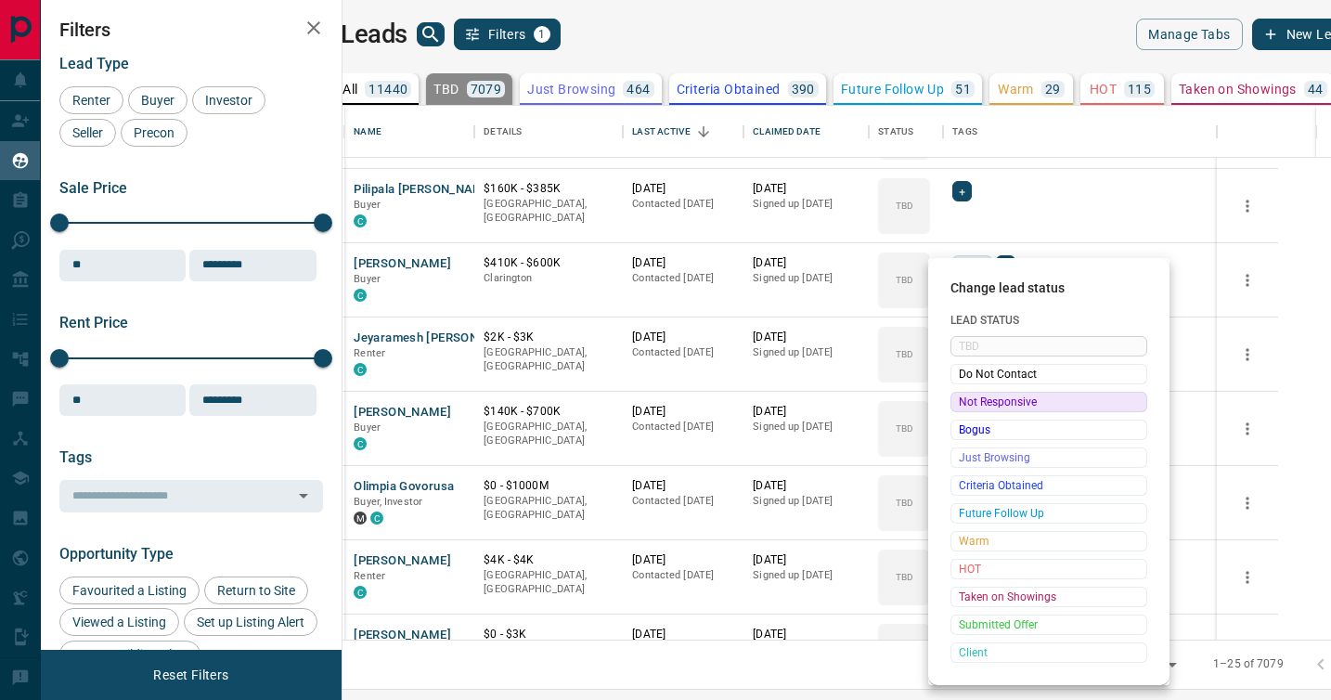
click at [969, 400] on span "Not Responsive" at bounding box center [1049, 402] width 180 height 19
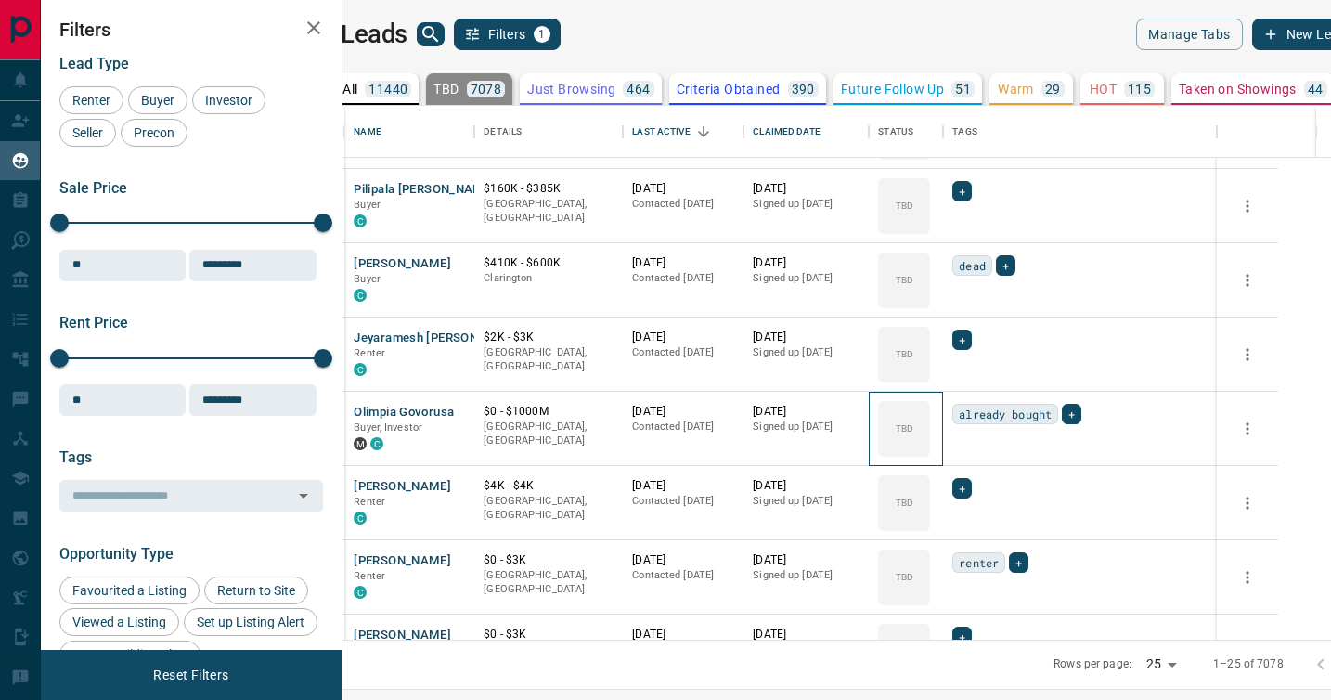
click at [0, 0] on icon at bounding box center [0, 0] width 0 height 0
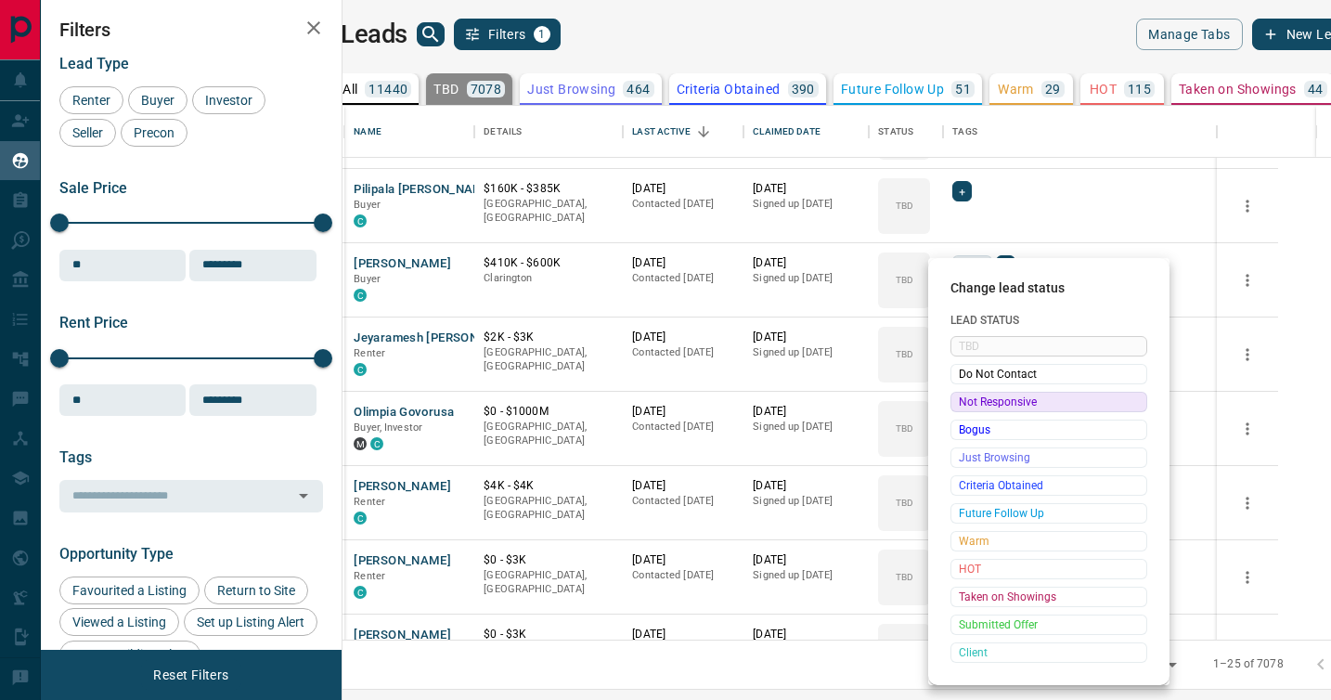
click at [969, 400] on span "Not Responsive" at bounding box center [1049, 402] width 180 height 19
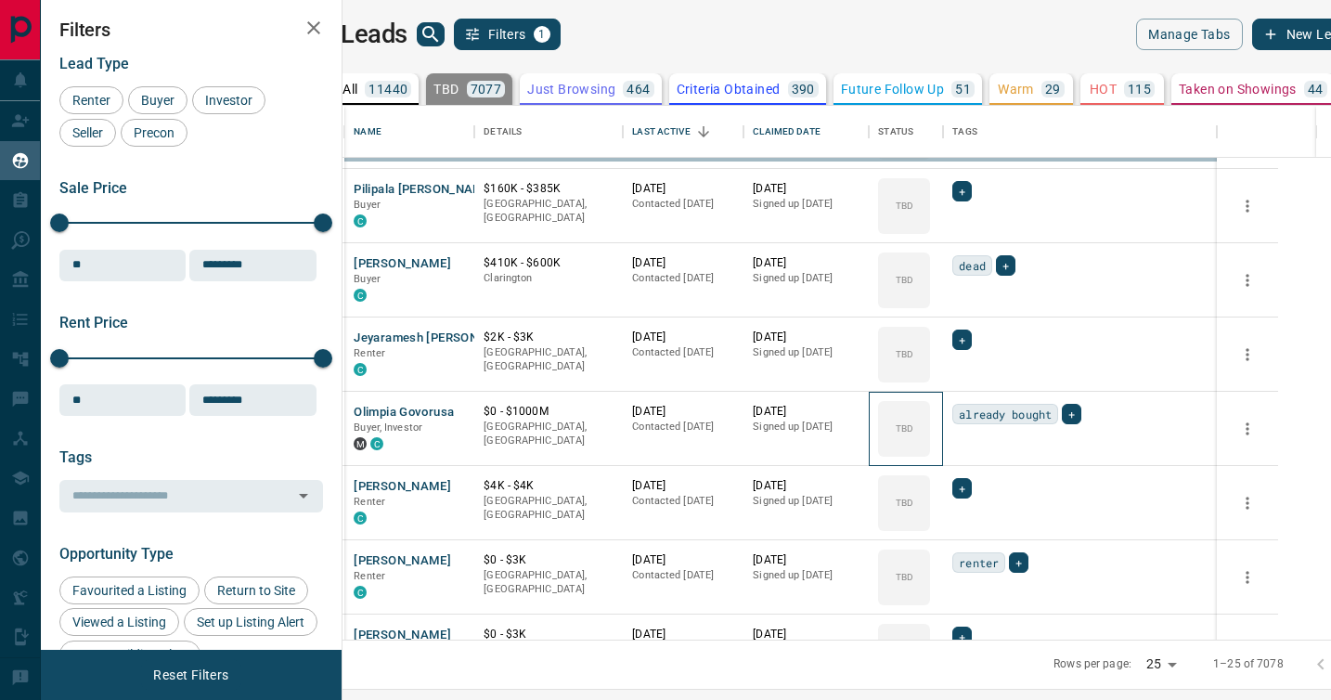
click at [0, 0] on icon at bounding box center [0, 0] width 0 height 0
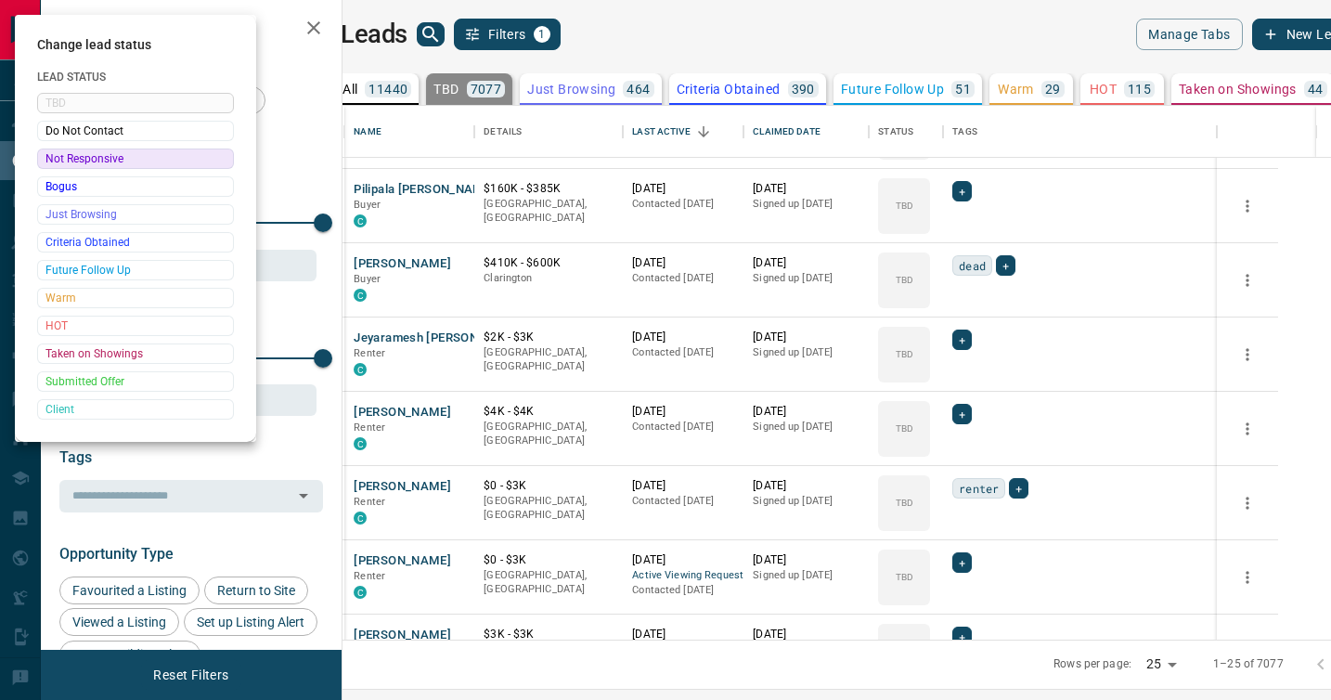
click at [969, 400] on div at bounding box center [665, 350] width 1331 height 700
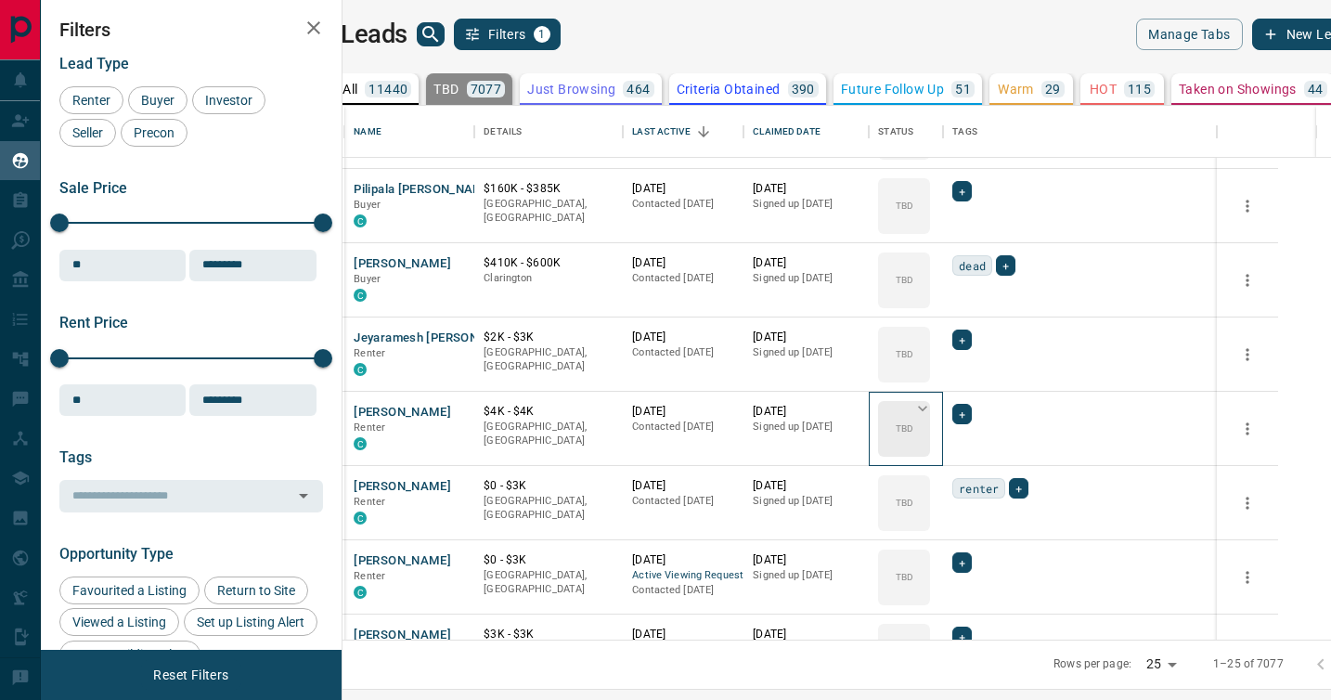
click at [932, 407] on icon at bounding box center [922, 408] width 19 height 19
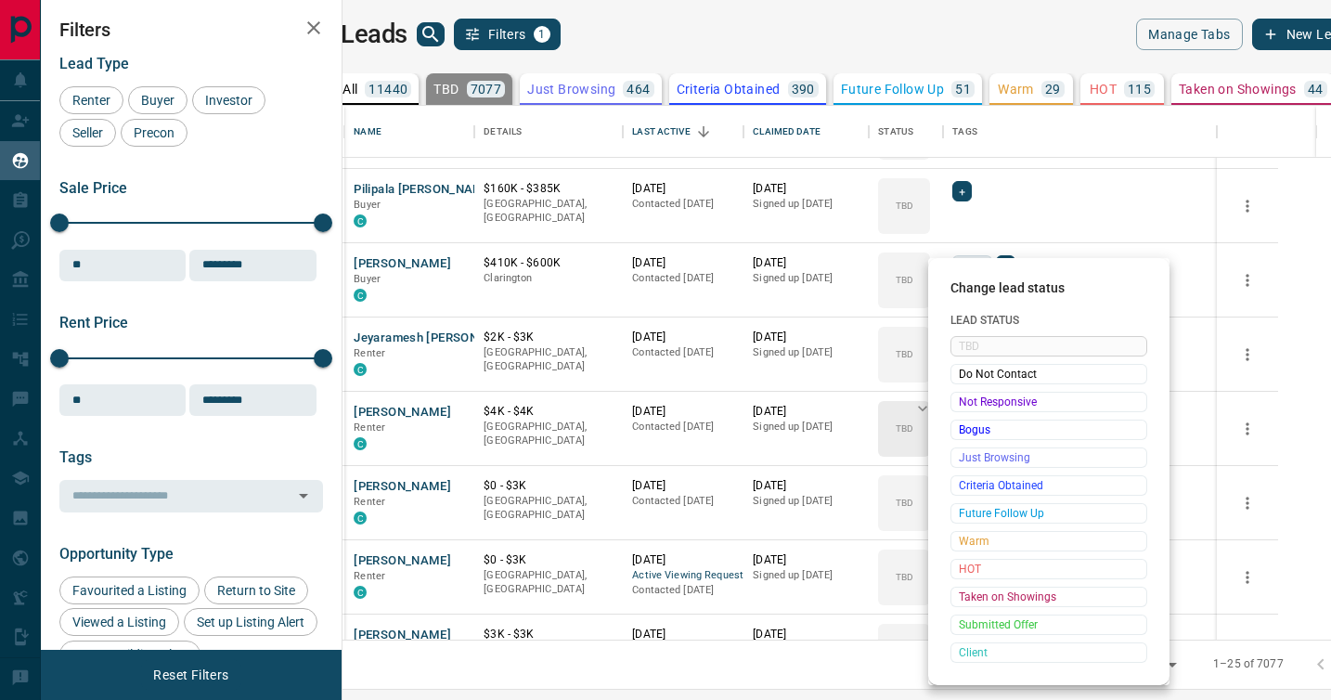
click at [971, 407] on span "Not Responsive" at bounding box center [1049, 402] width 180 height 19
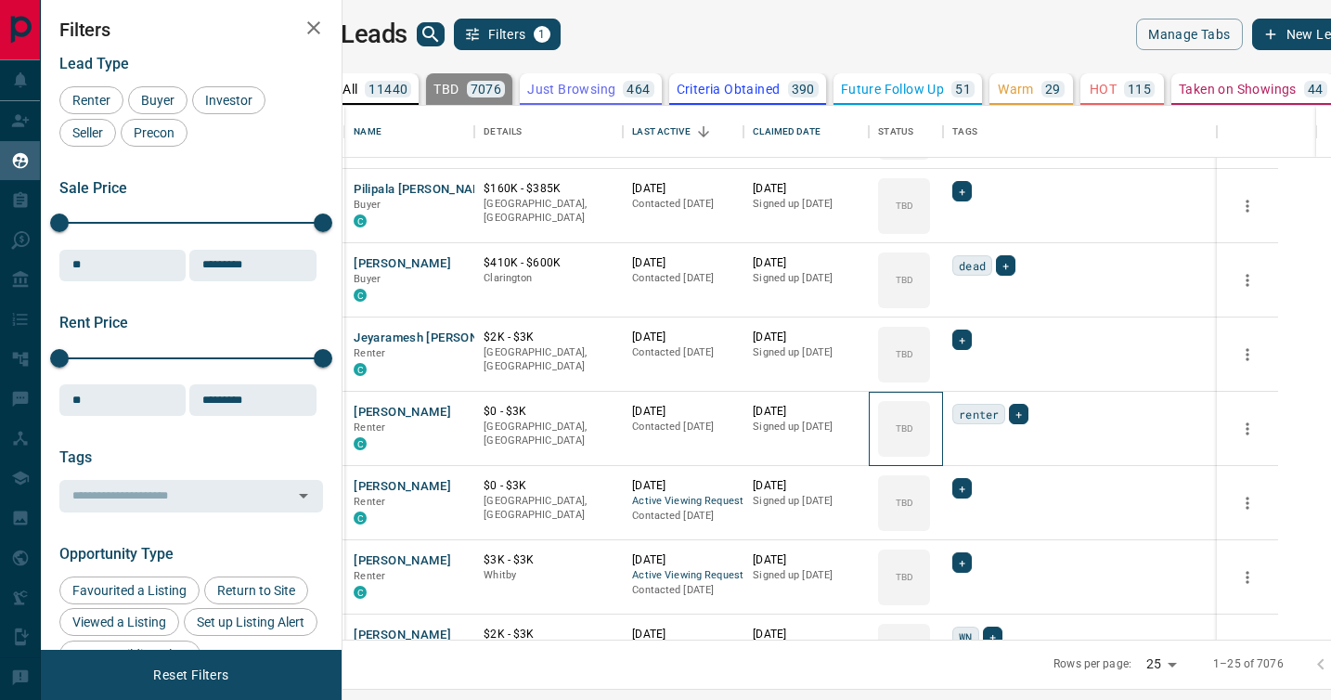
click at [0, 0] on icon at bounding box center [0, 0] width 0 height 0
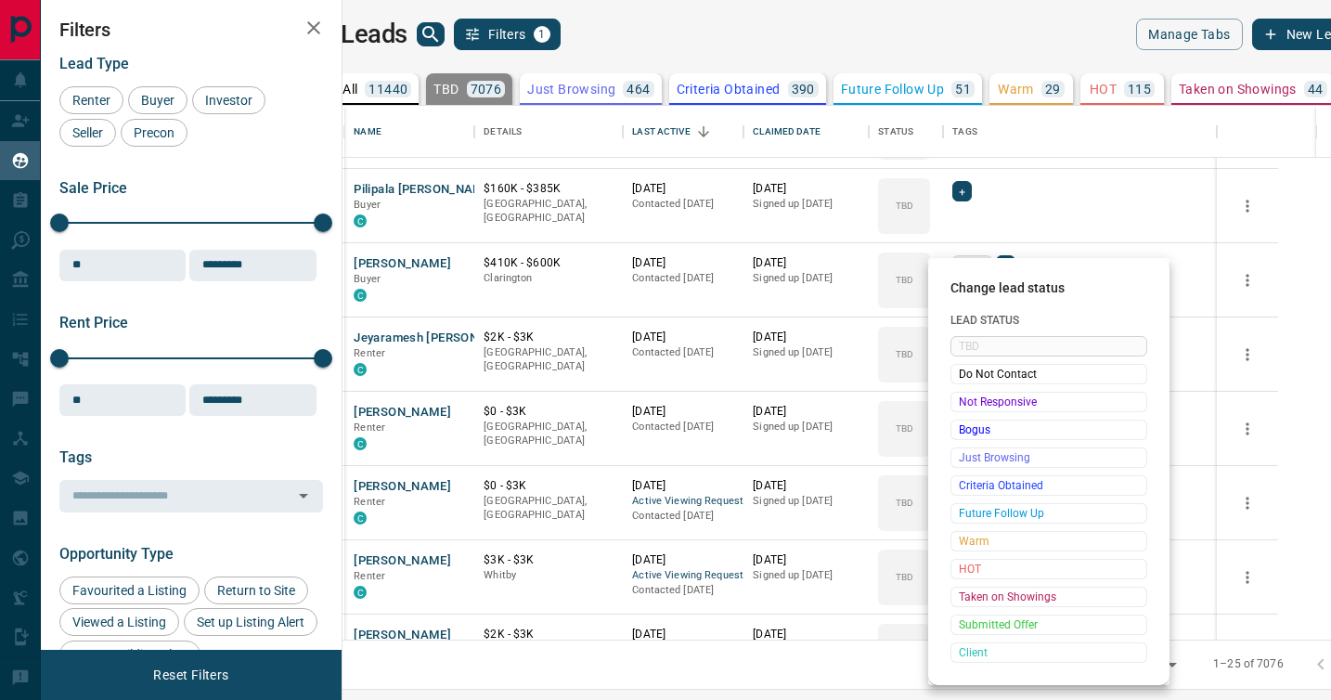
click at [971, 407] on span "Not Responsive" at bounding box center [1049, 402] width 180 height 19
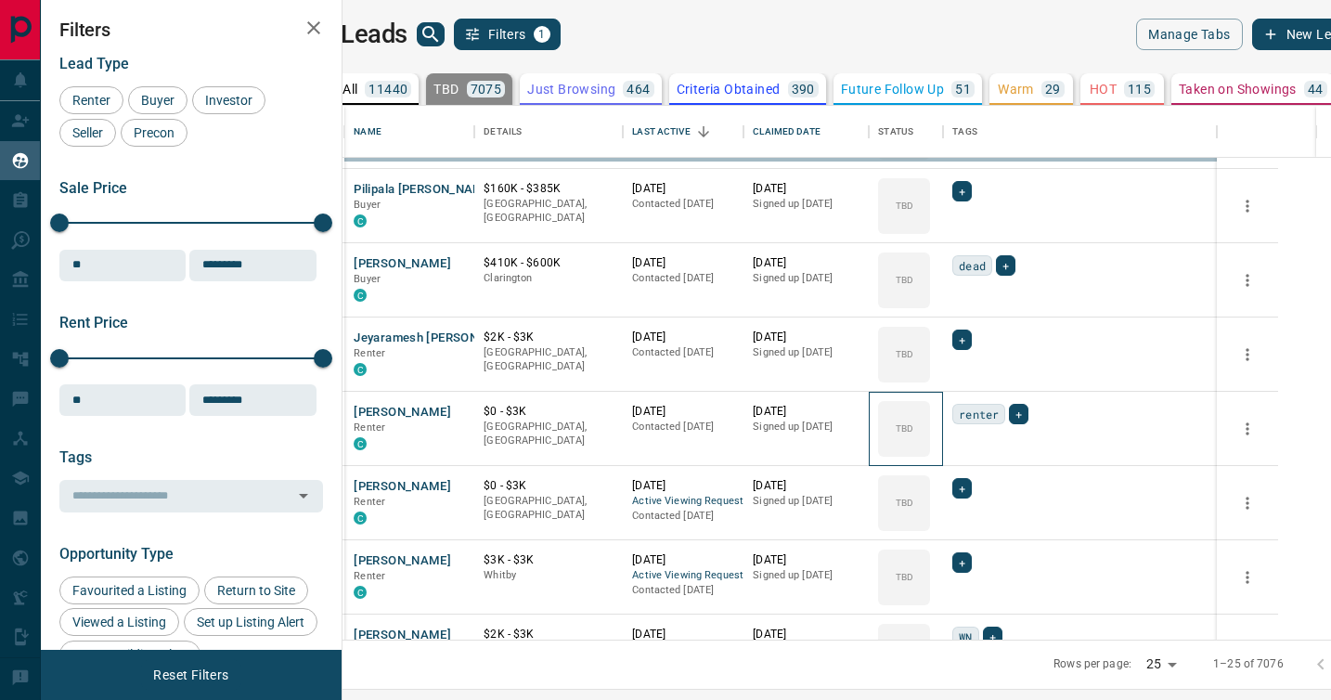
click at [0, 0] on icon at bounding box center [0, 0] width 0 height 0
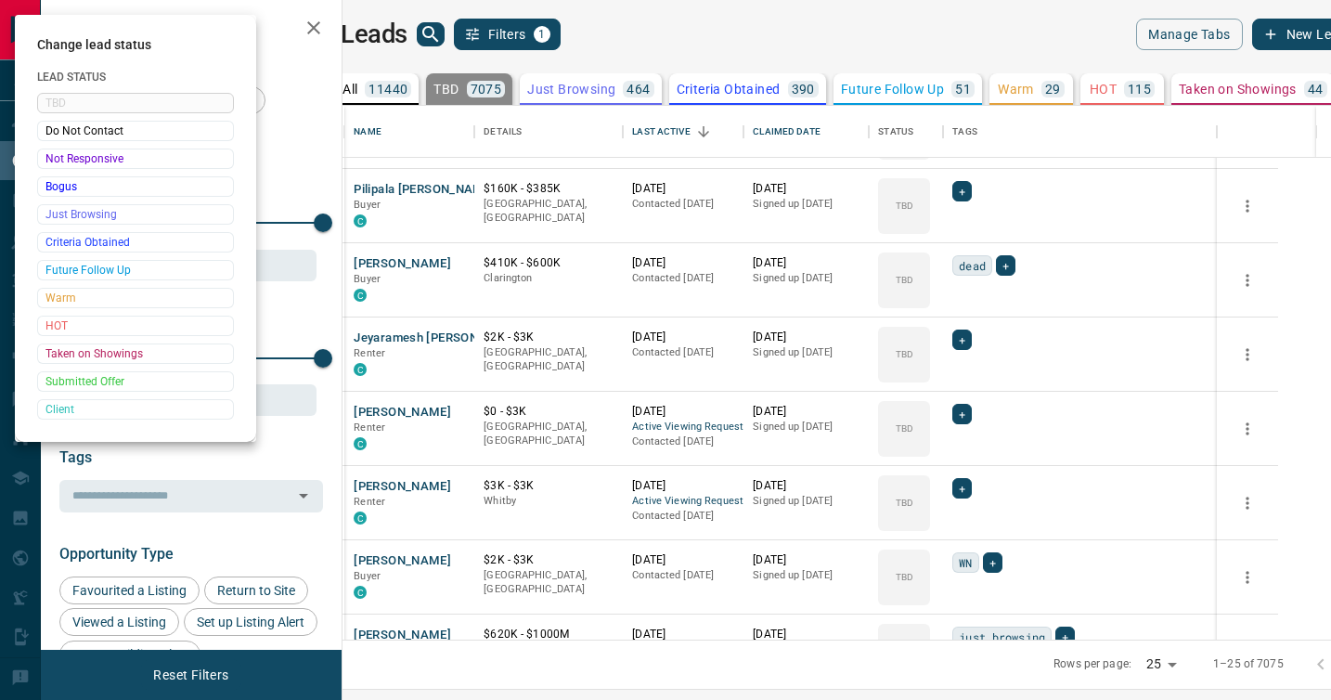
click at [971, 407] on div at bounding box center [665, 350] width 1331 height 700
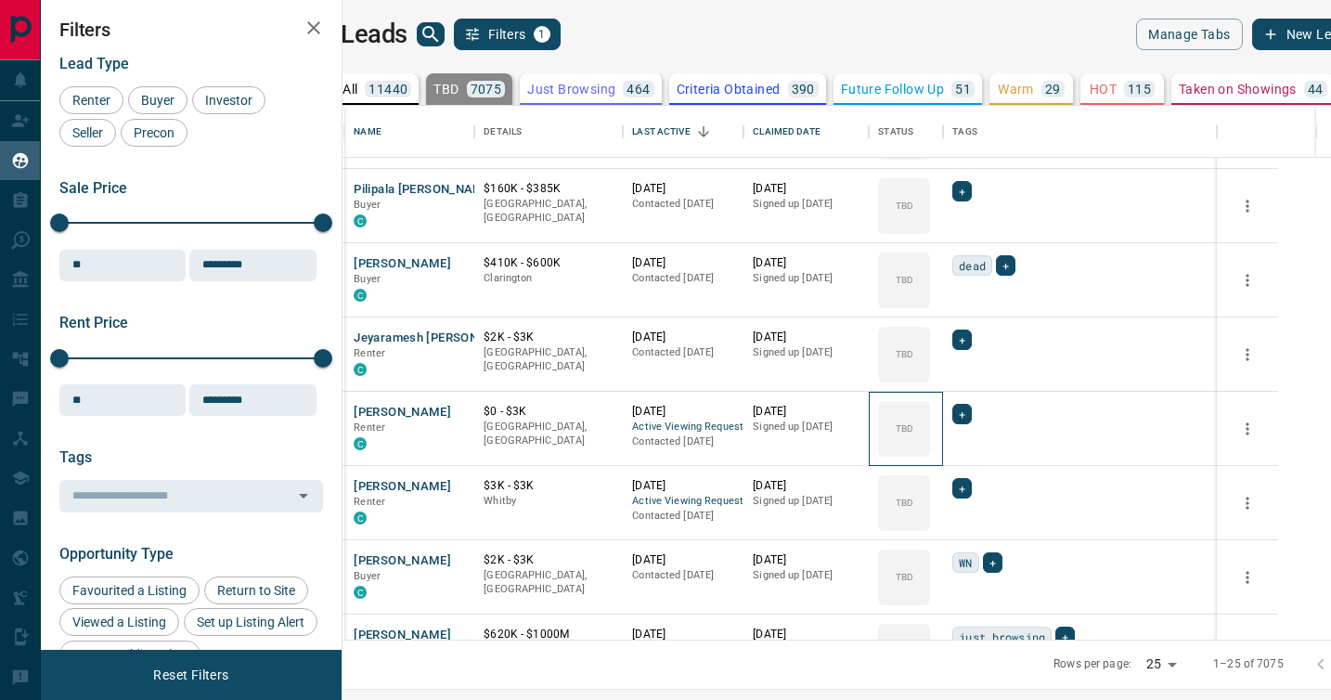
click at [930, 407] on div "TBD" at bounding box center [904, 429] width 52 height 56
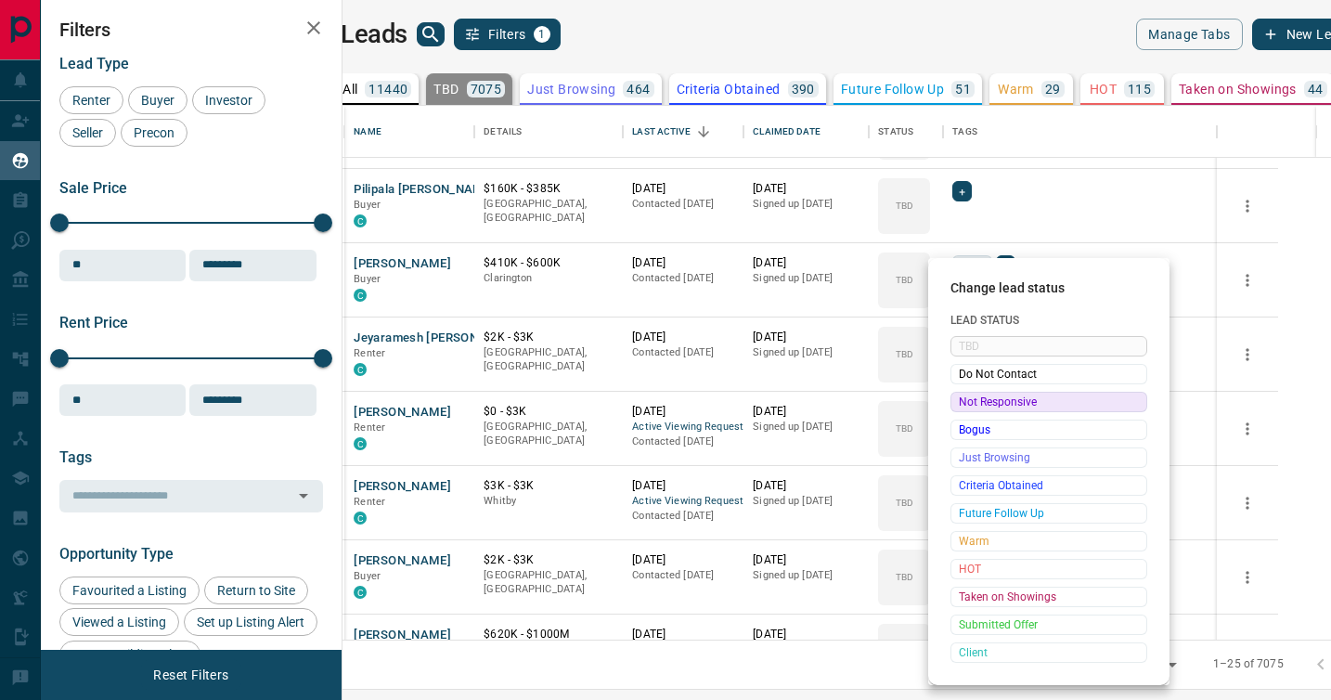
click at [972, 402] on span "Not Responsive" at bounding box center [1049, 402] width 180 height 19
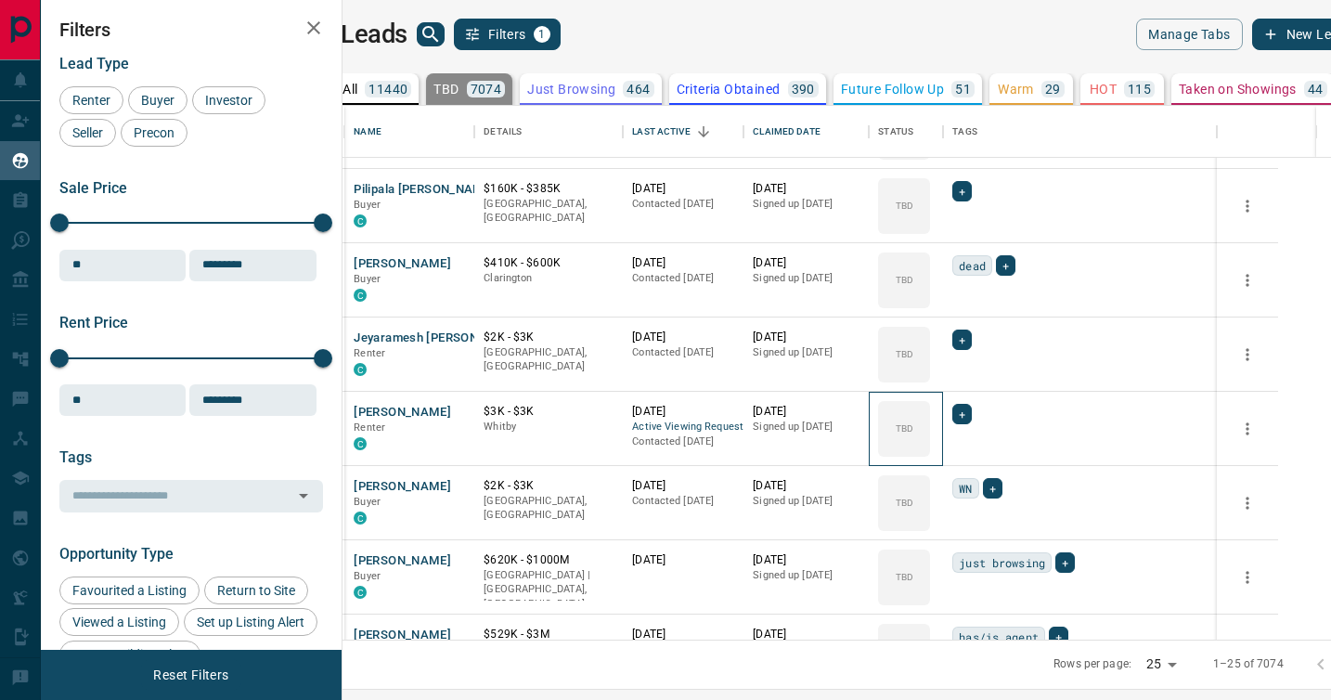
click at [0, 0] on icon at bounding box center [0, 0] width 0 height 0
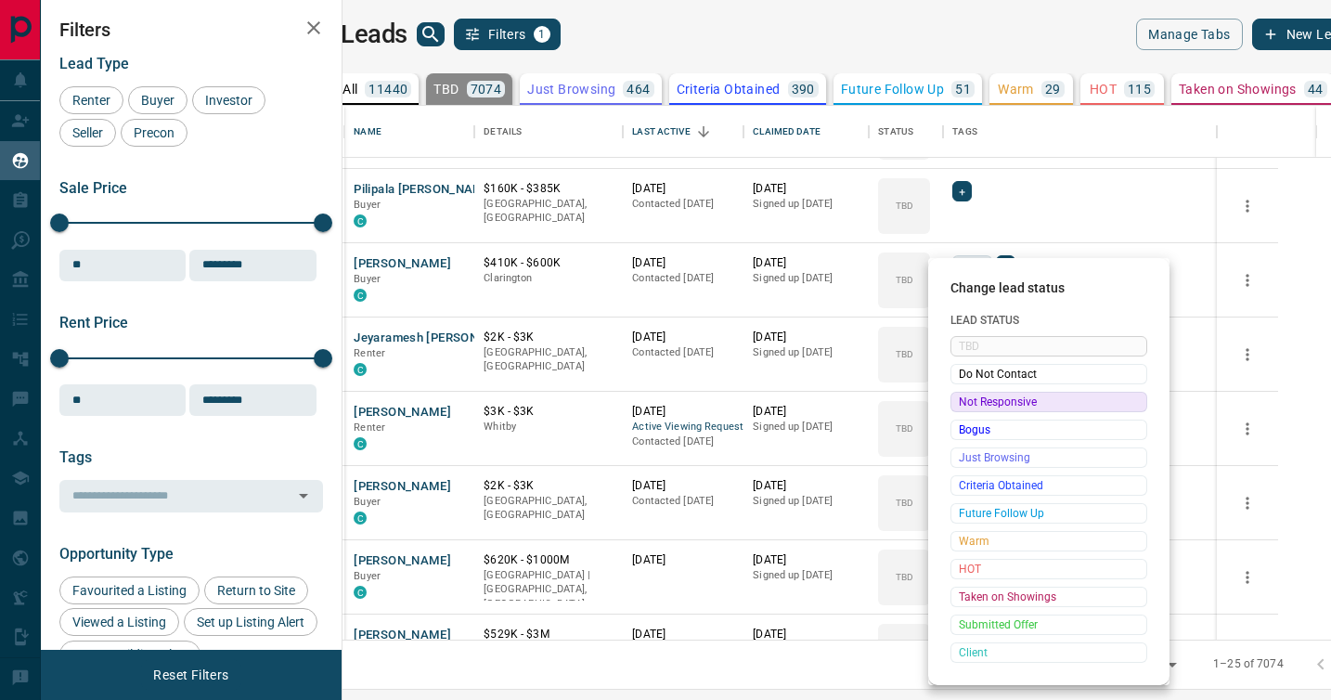
click at [972, 402] on span "Not Responsive" at bounding box center [1049, 402] width 180 height 19
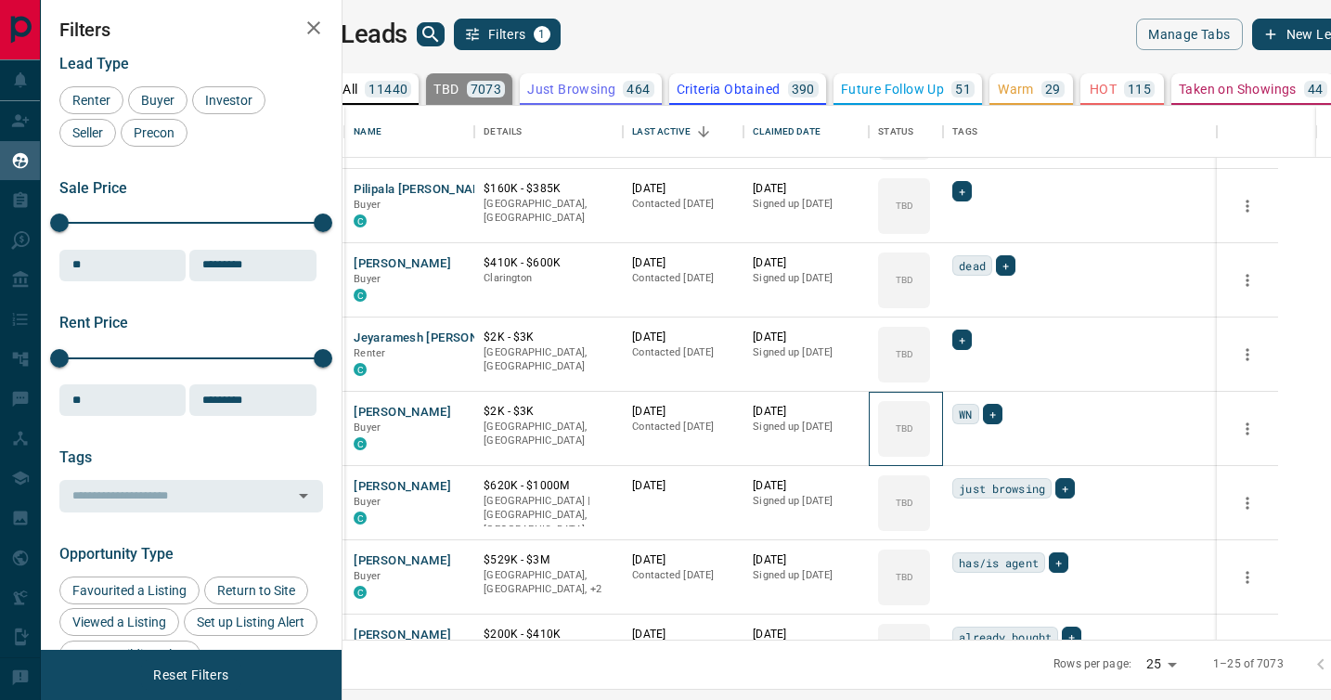
click at [0, 0] on icon at bounding box center [0, 0] width 0 height 0
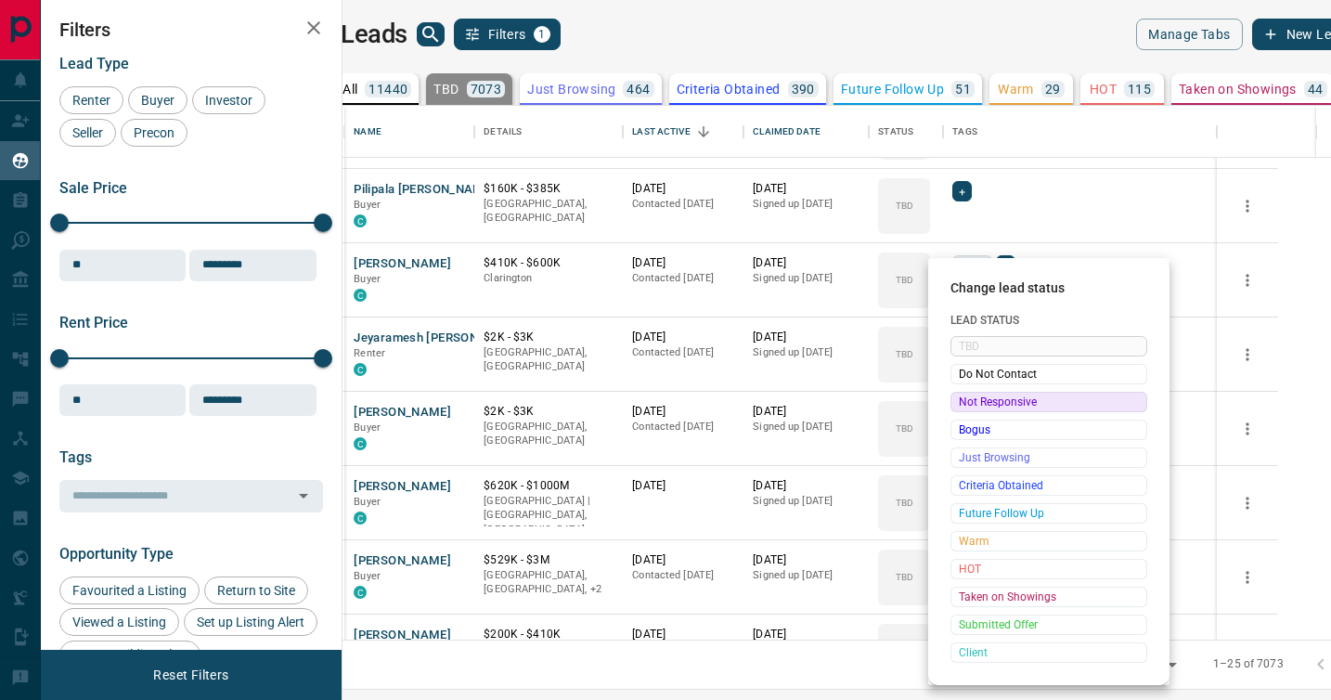
click at [972, 402] on span "Not Responsive" at bounding box center [1049, 402] width 180 height 19
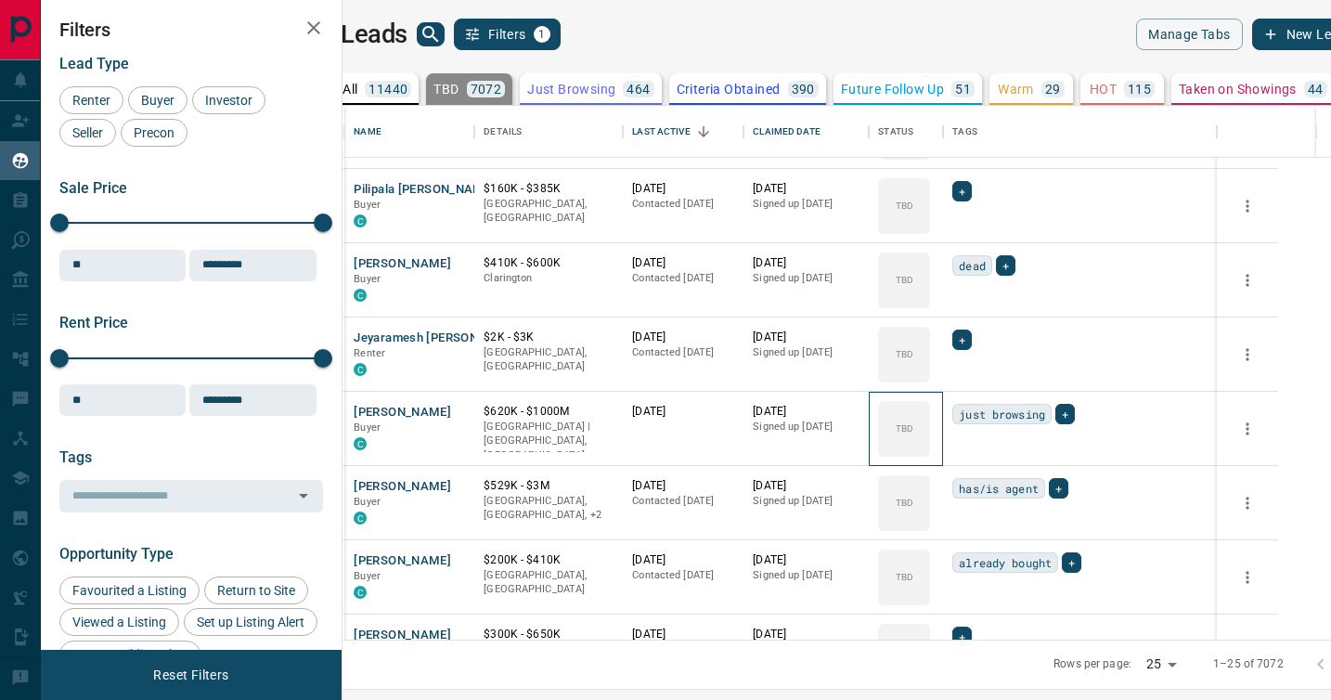
click at [0, 0] on icon at bounding box center [0, 0] width 0 height 0
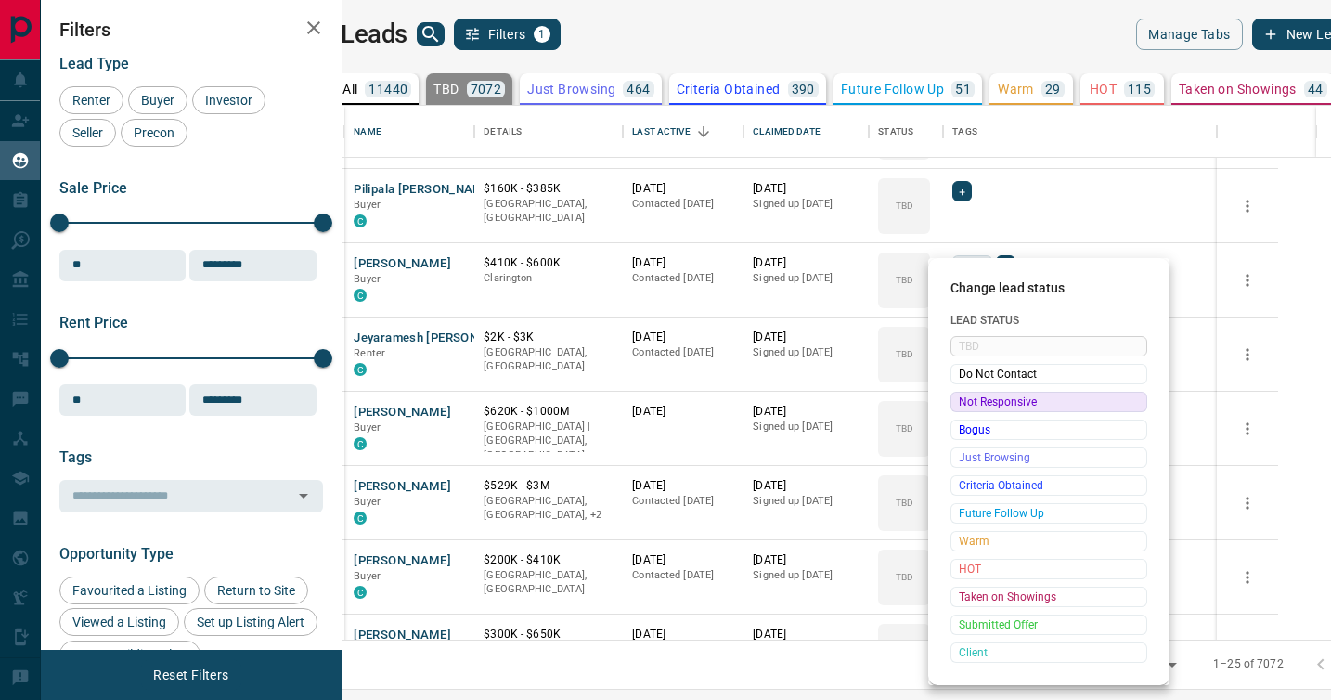
click at [972, 402] on span "Not Responsive" at bounding box center [1049, 402] width 180 height 19
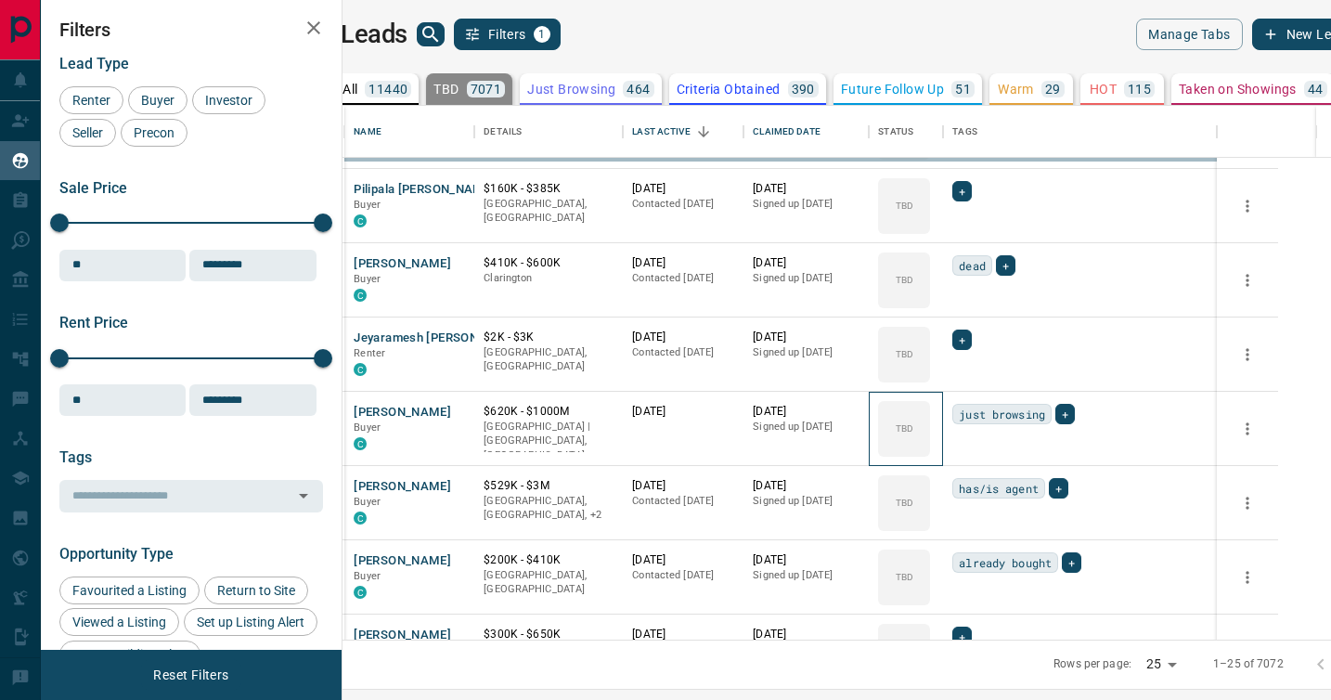
click at [0, 0] on icon at bounding box center [0, 0] width 0 height 0
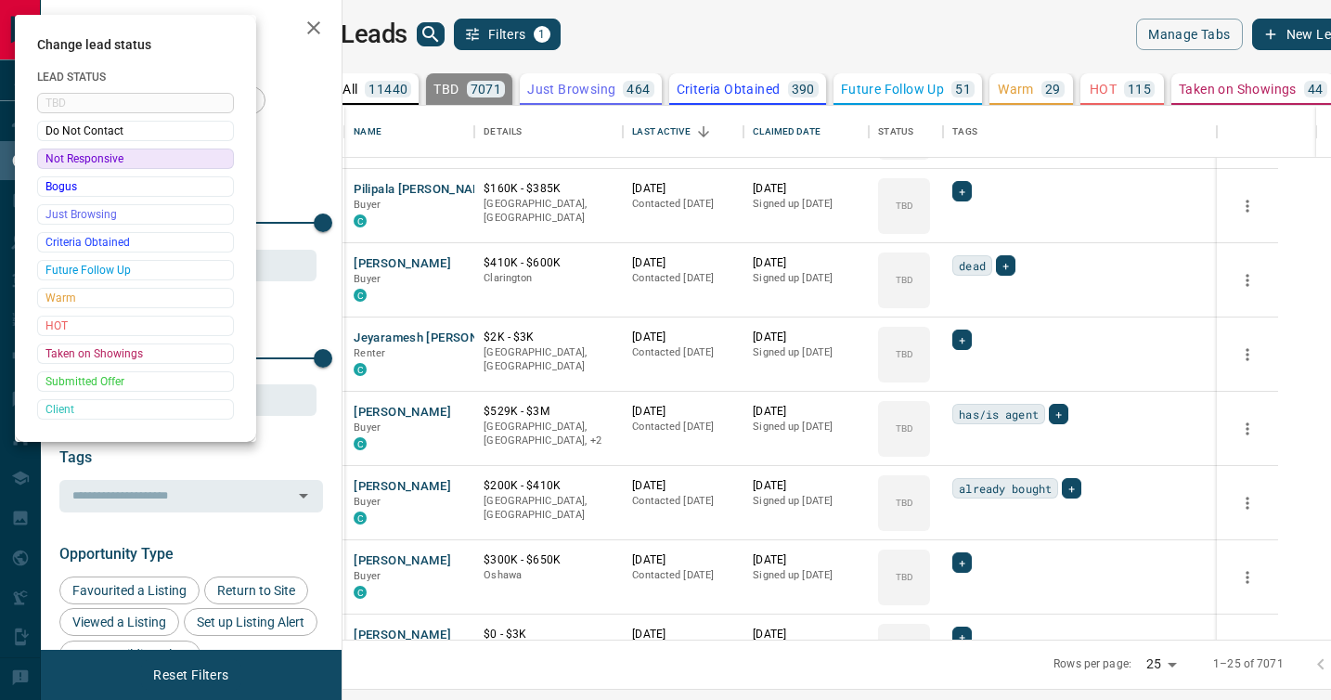
click at [972, 402] on div at bounding box center [665, 350] width 1331 height 700
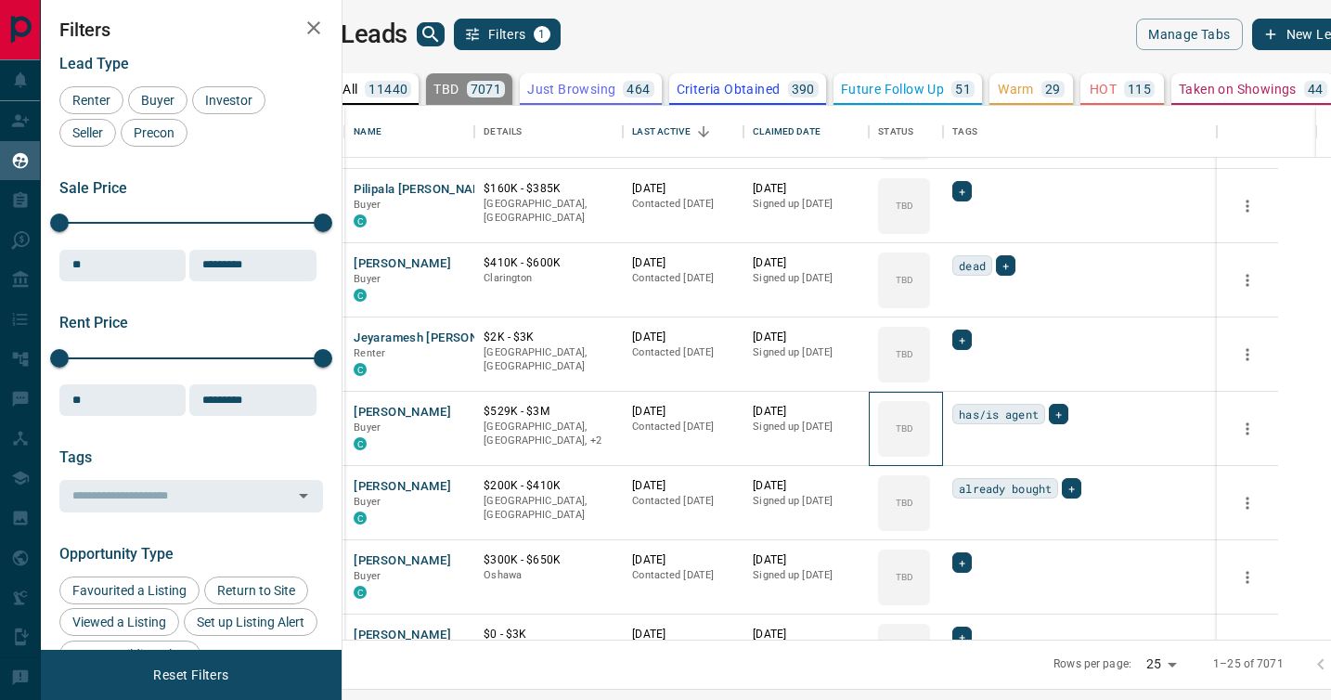
click at [930, 402] on div "TBD" at bounding box center [904, 429] width 52 height 56
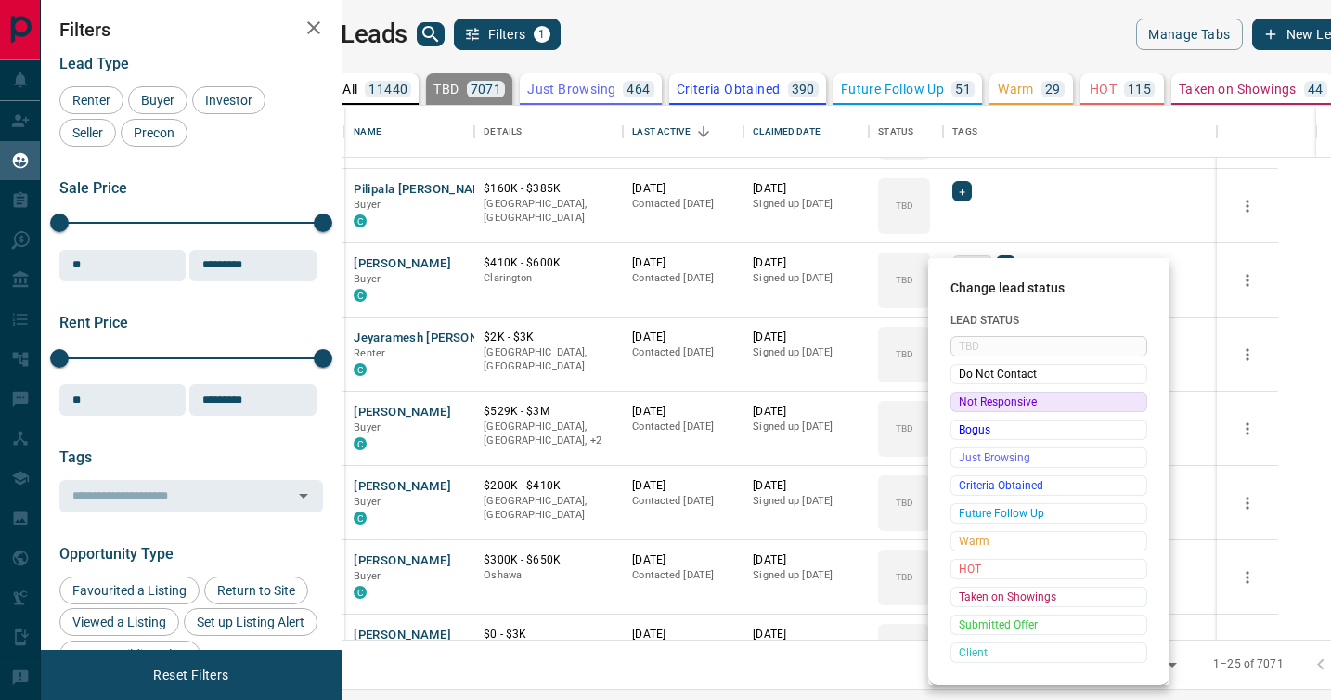
click at [972, 402] on span "Not Responsive" at bounding box center [1049, 402] width 180 height 19
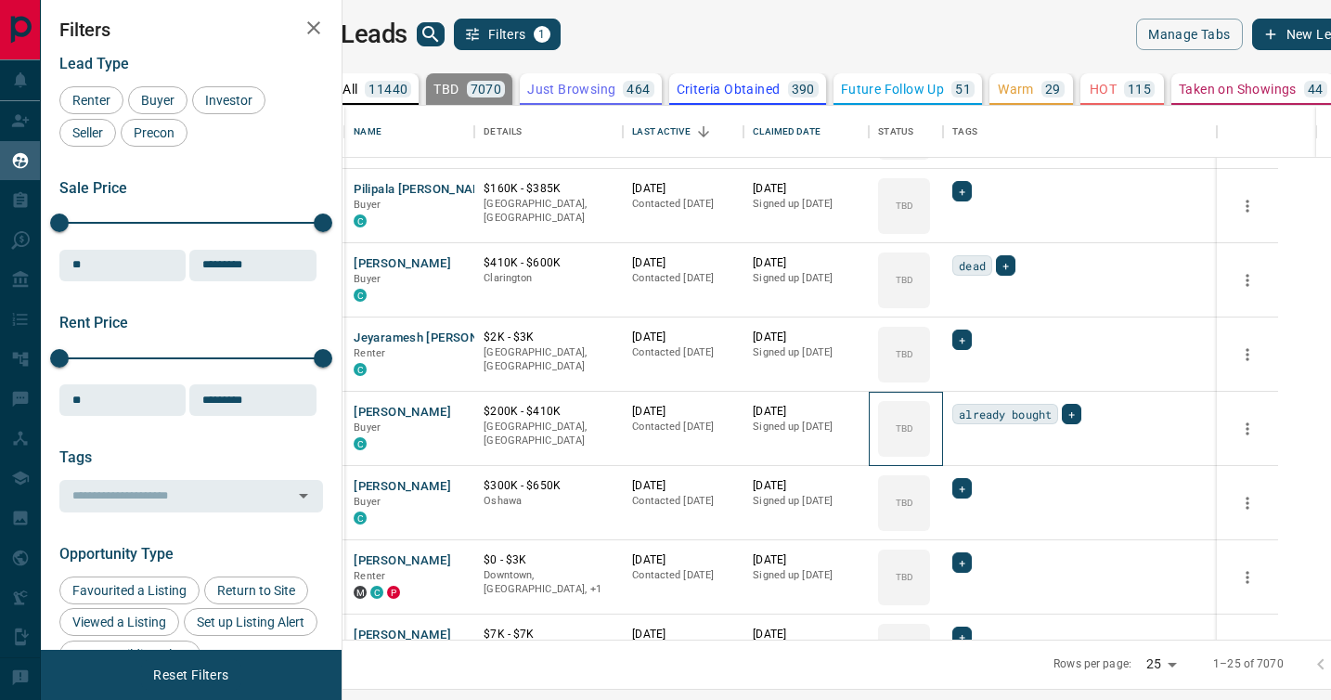
click at [0, 0] on icon at bounding box center [0, 0] width 0 height 0
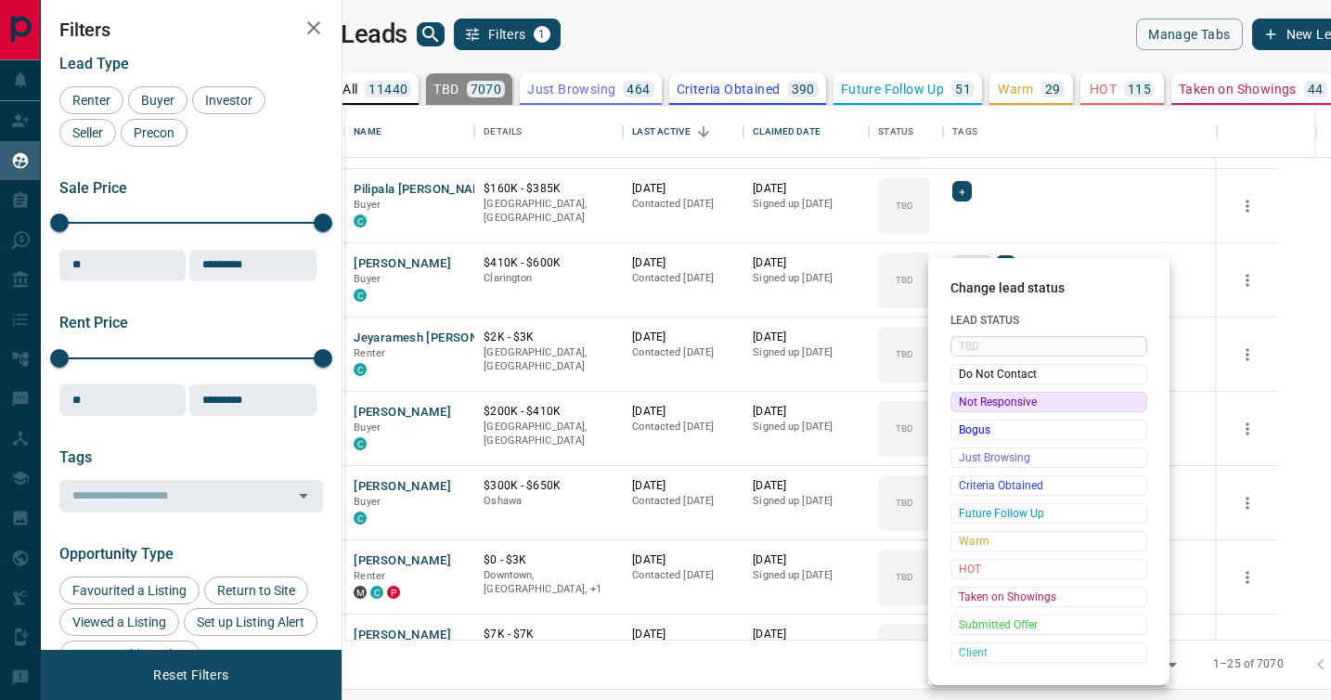
click at [972, 402] on span "Not Responsive" at bounding box center [1049, 402] width 180 height 19
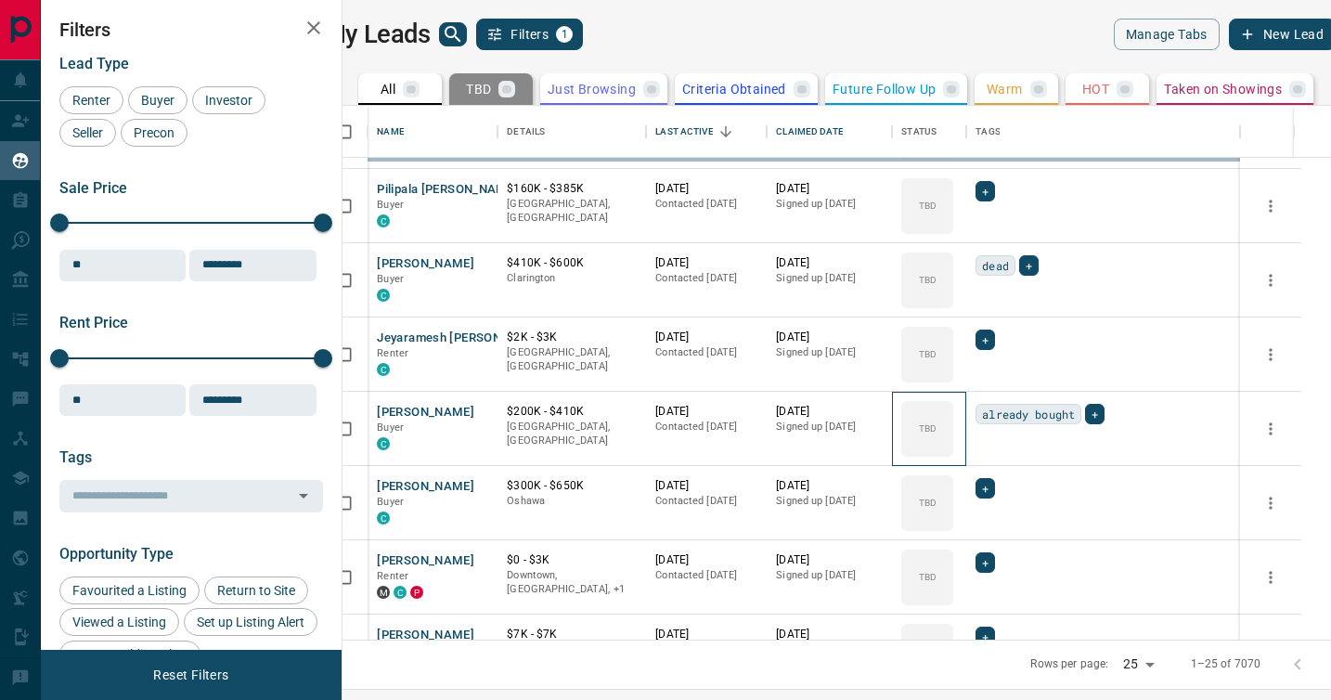
click at [0, 0] on icon at bounding box center [0, 0] width 0 height 0
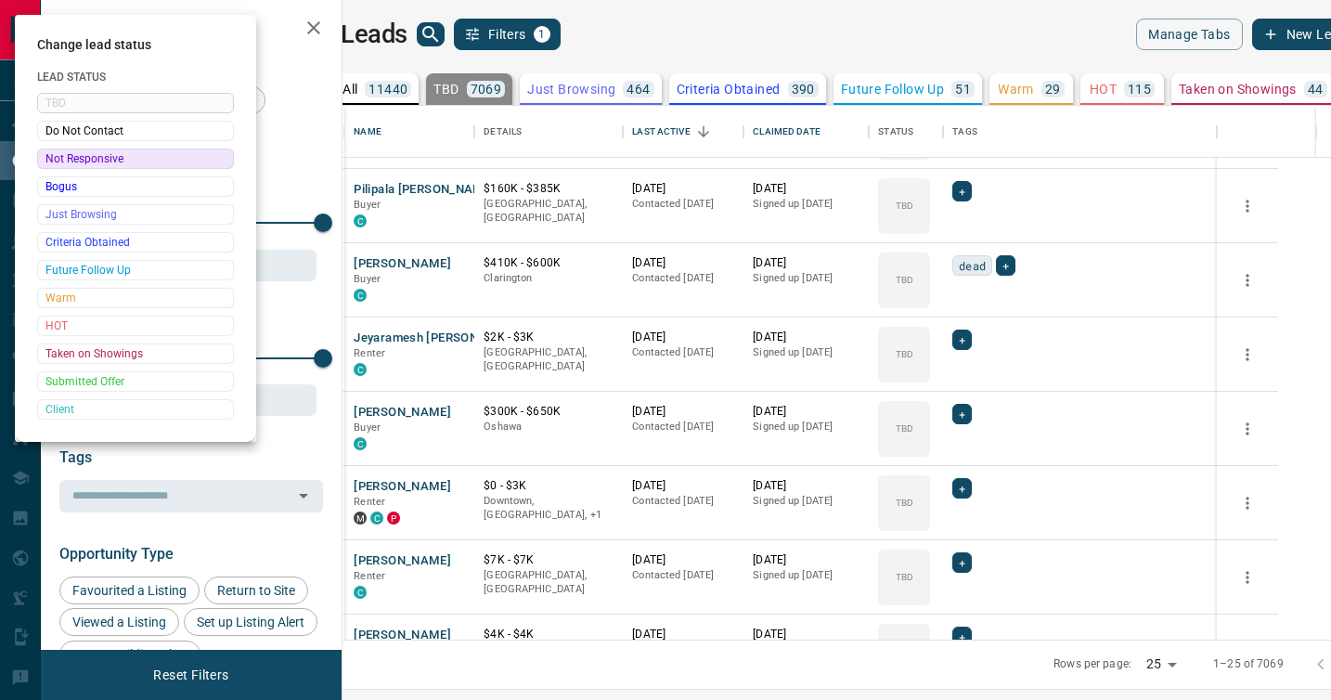
click at [972, 402] on div at bounding box center [665, 350] width 1331 height 700
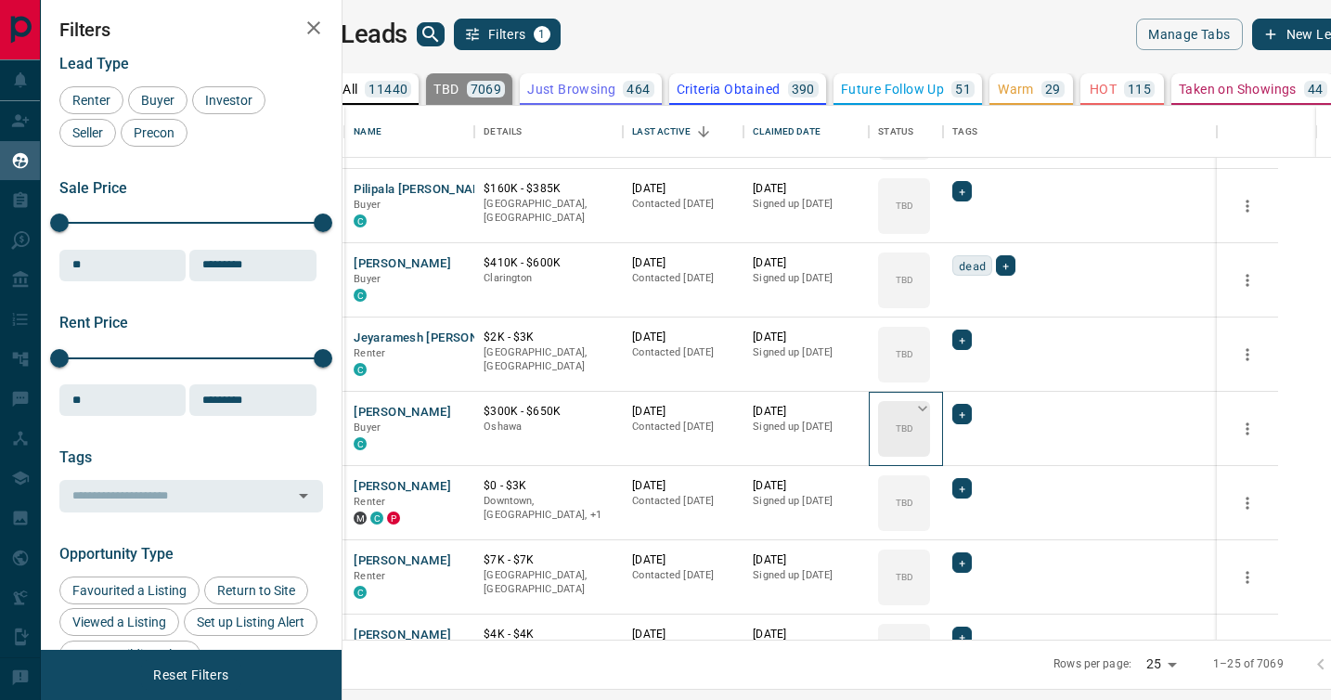
click at [932, 411] on icon at bounding box center [922, 408] width 19 height 19
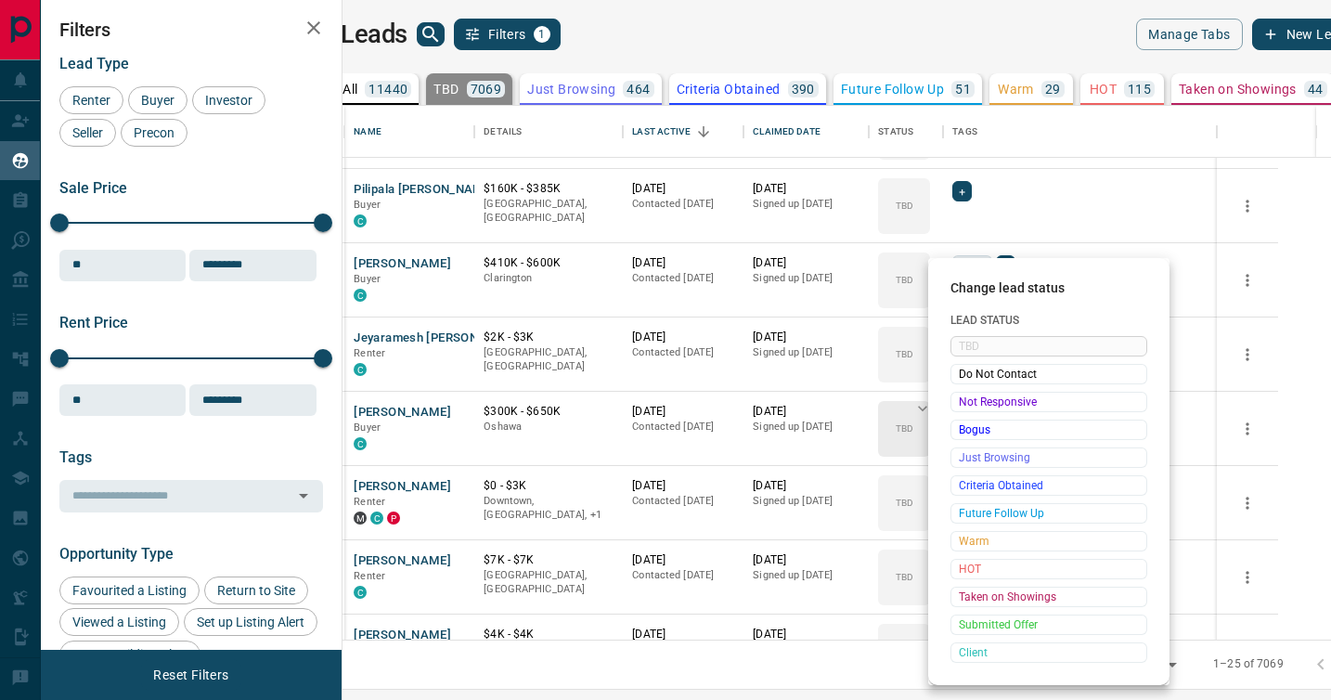
click at [971, 411] on div "Not Responsive" at bounding box center [1049, 402] width 197 height 20
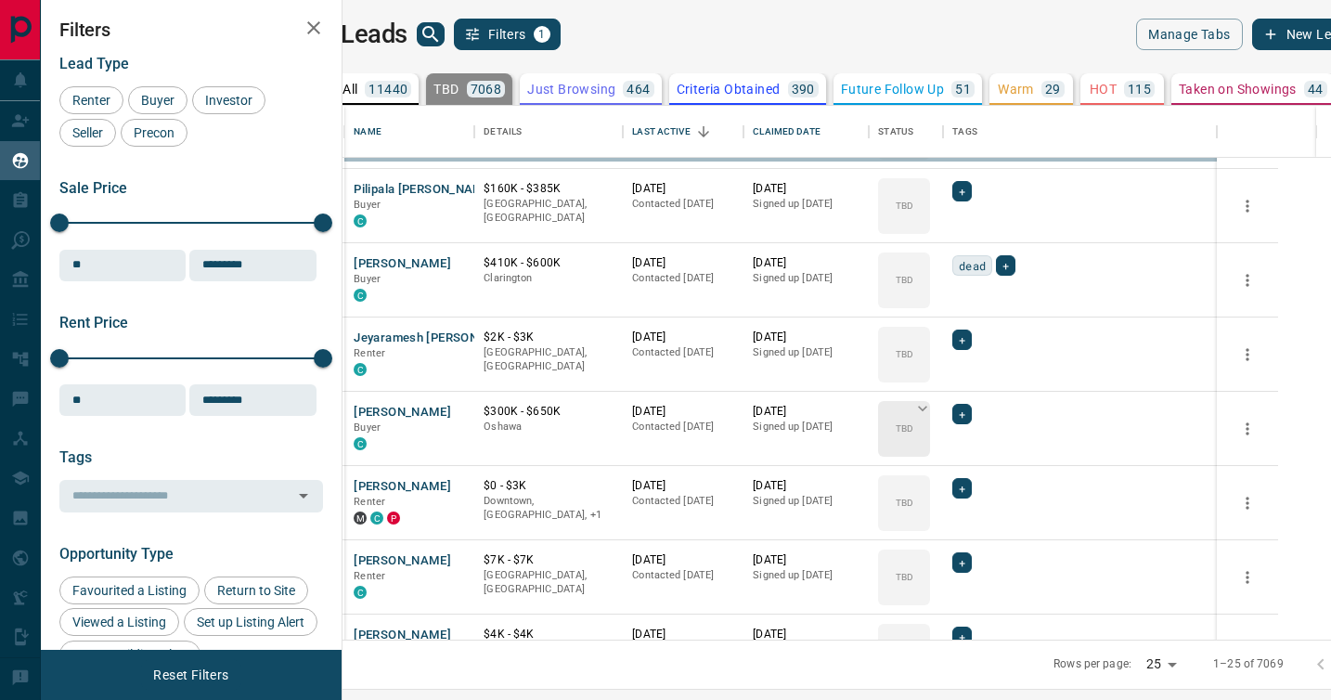
click at [0, 0] on icon at bounding box center [0, 0] width 0 height 0
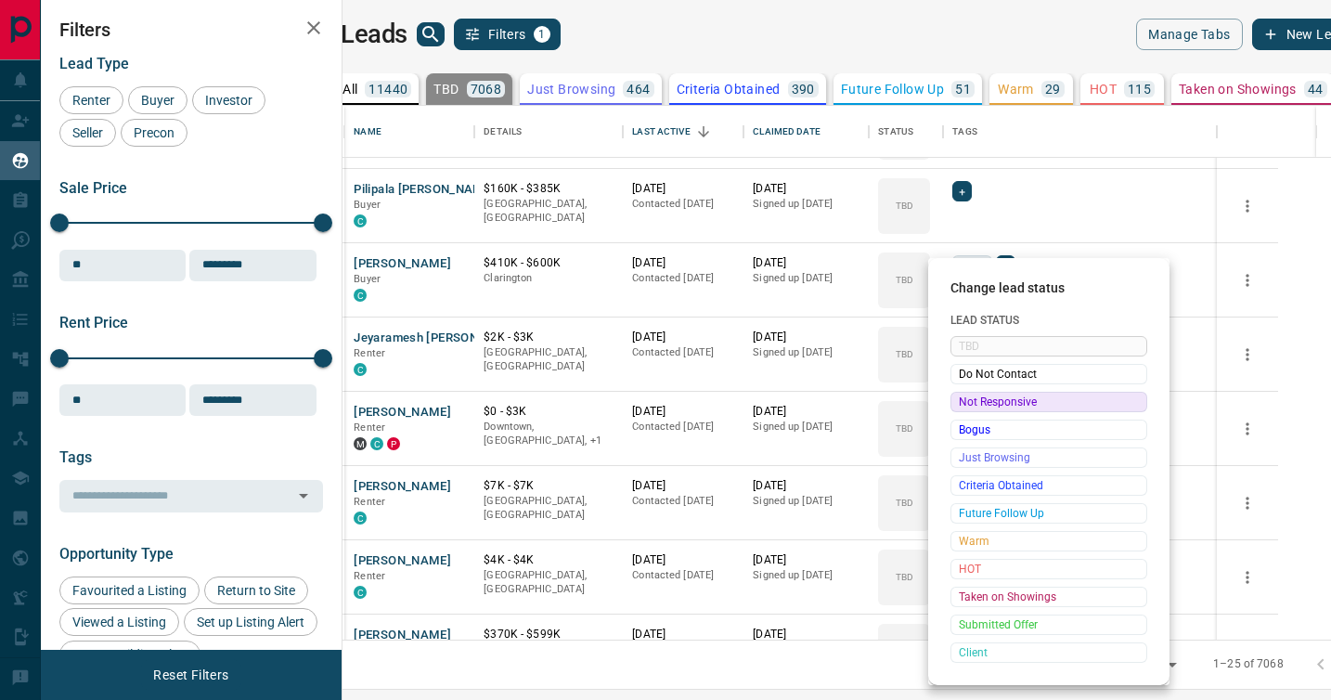
click at [974, 402] on span "Not Responsive" at bounding box center [1049, 402] width 180 height 19
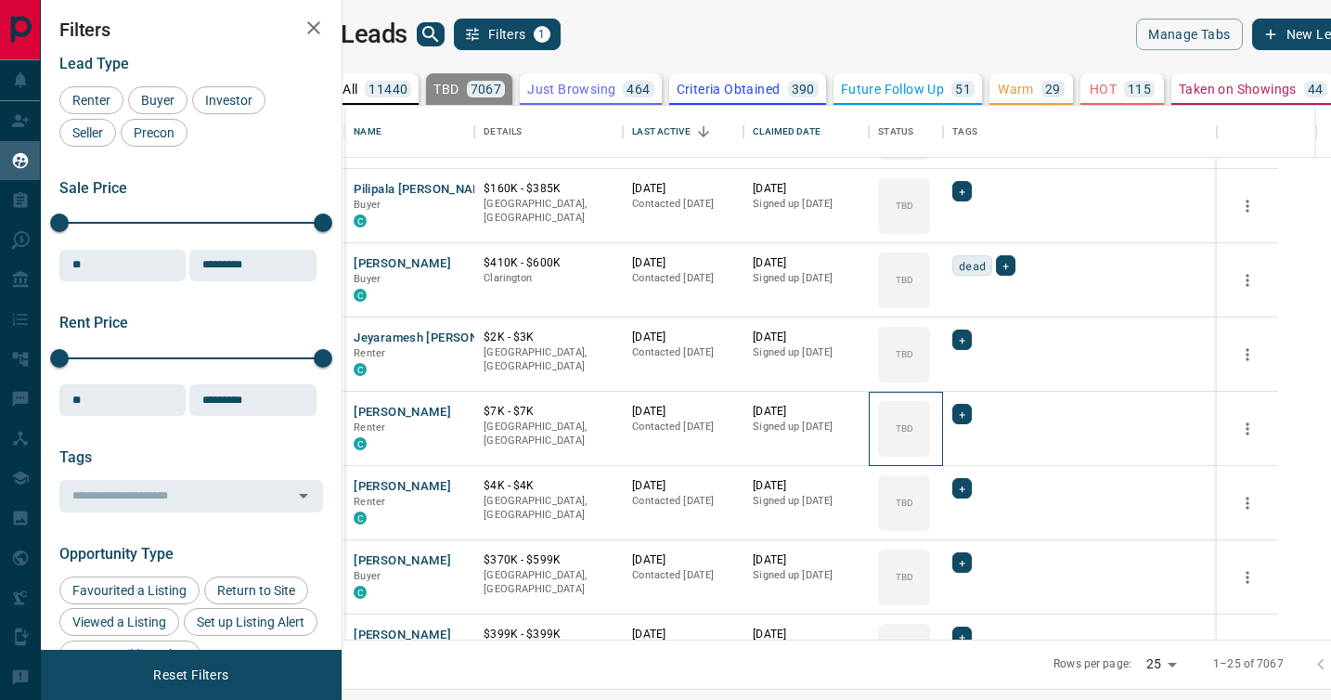
click at [0, 0] on icon at bounding box center [0, 0] width 0 height 0
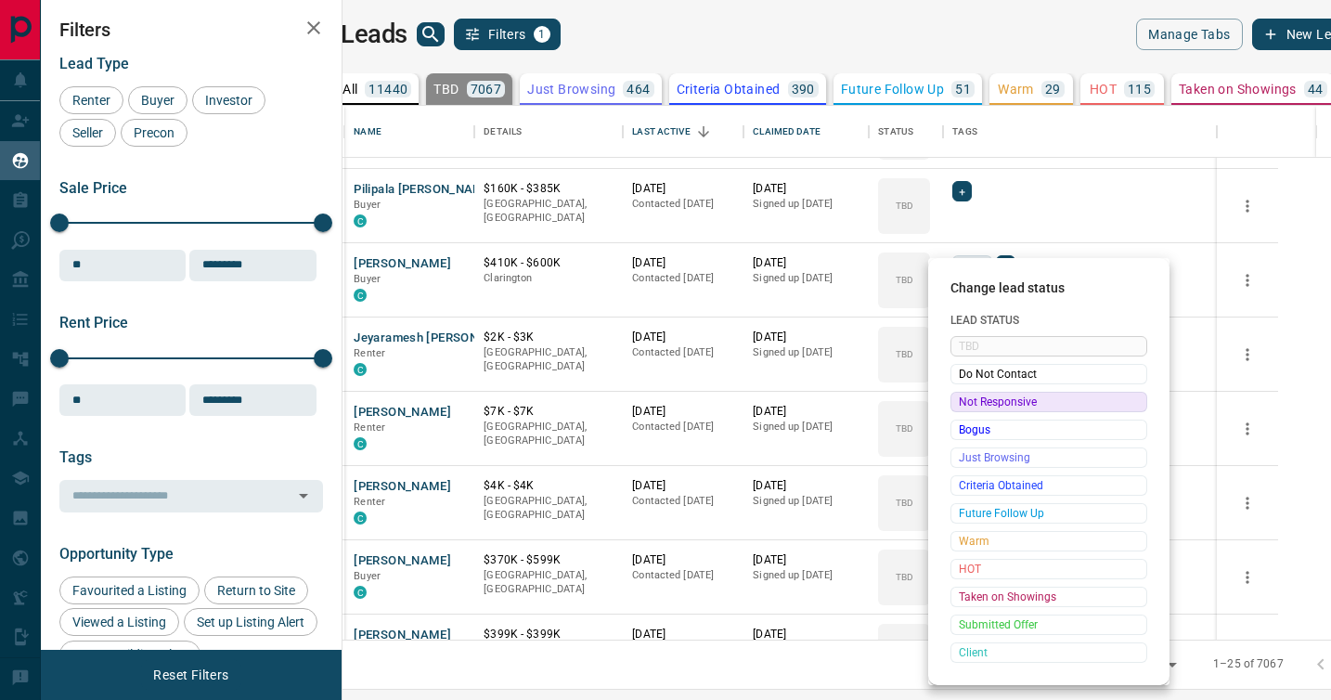
click at [974, 402] on span "Not Responsive" at bounding box center [1049, 402] width 180 height 19
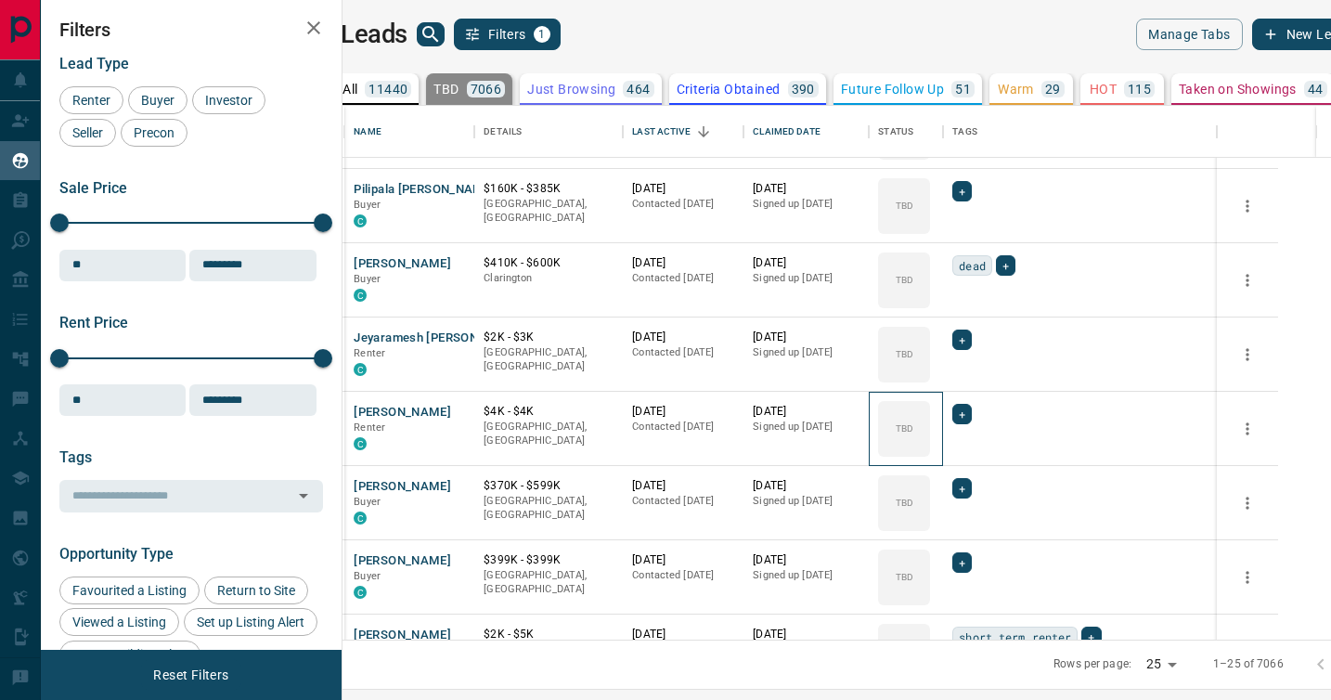
click at [0, 0] on icon at bounding box center [0, 0] width 0 height 0
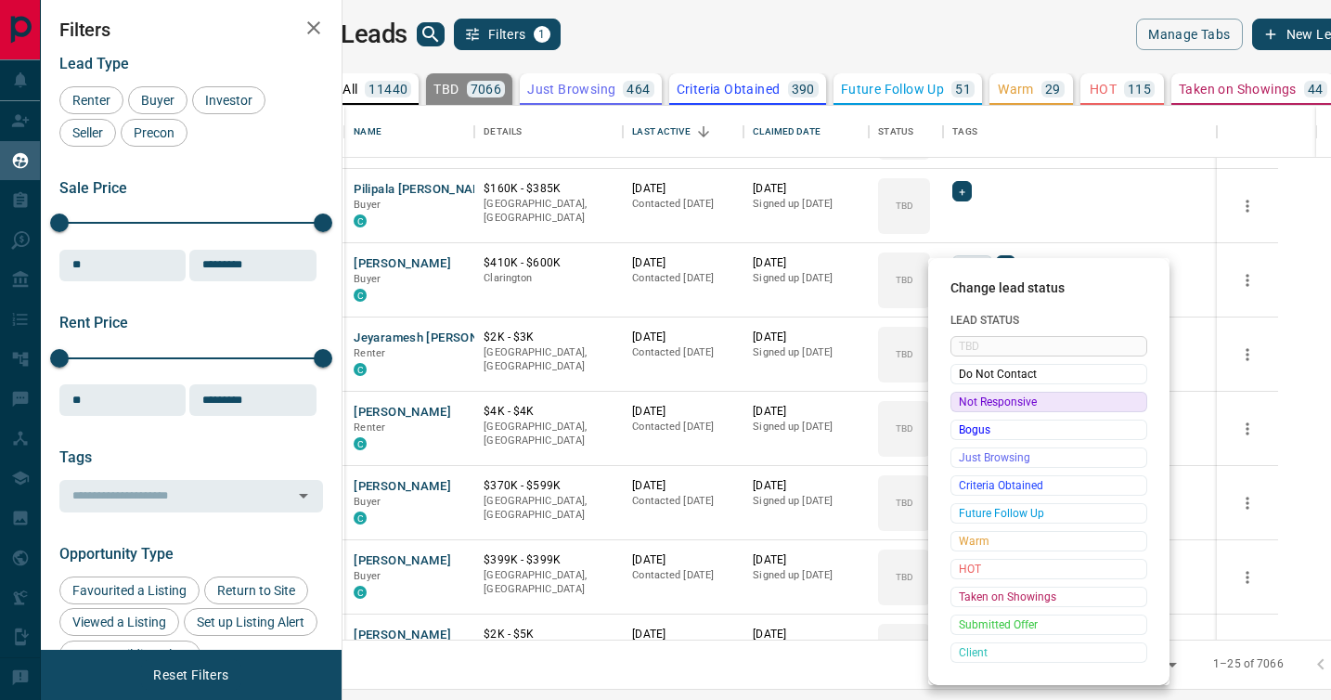
click at [965, 395] on span "Not Responsive" at bounding box center [1049, 402] width 180 height 19
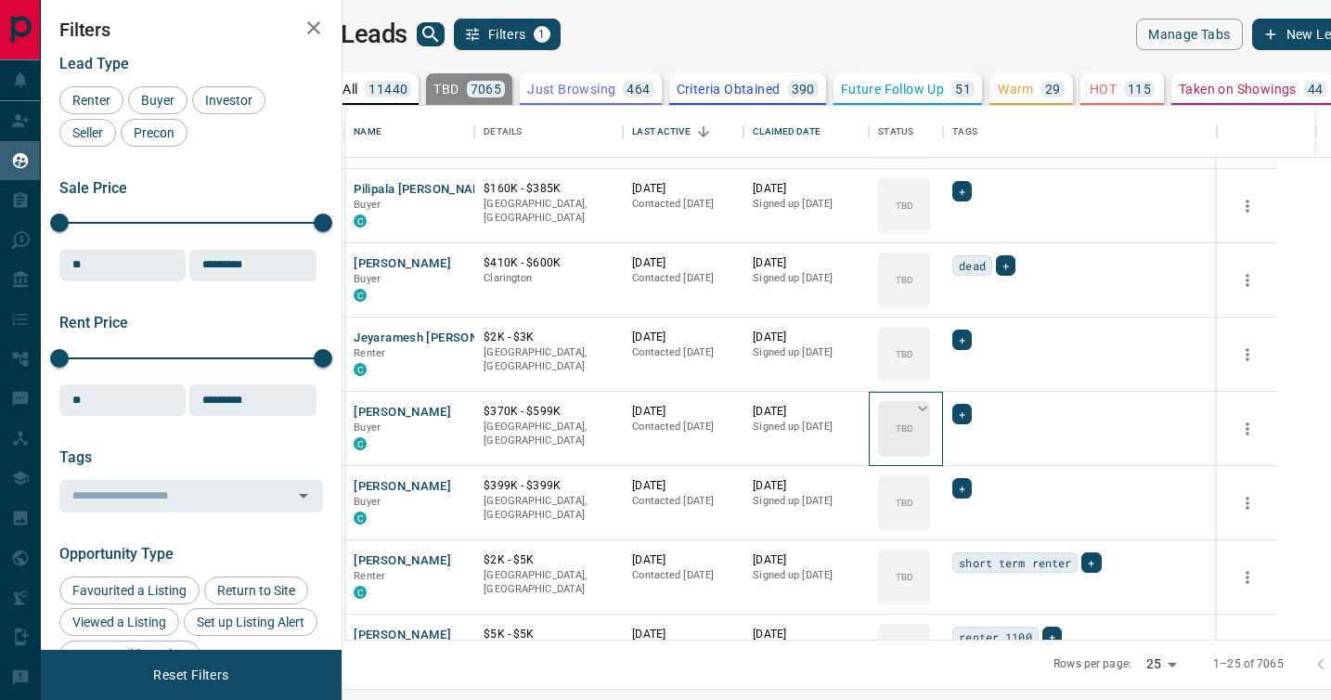
click at [932, 406] on icon at bounding box center [922, 408] width 19 height 19
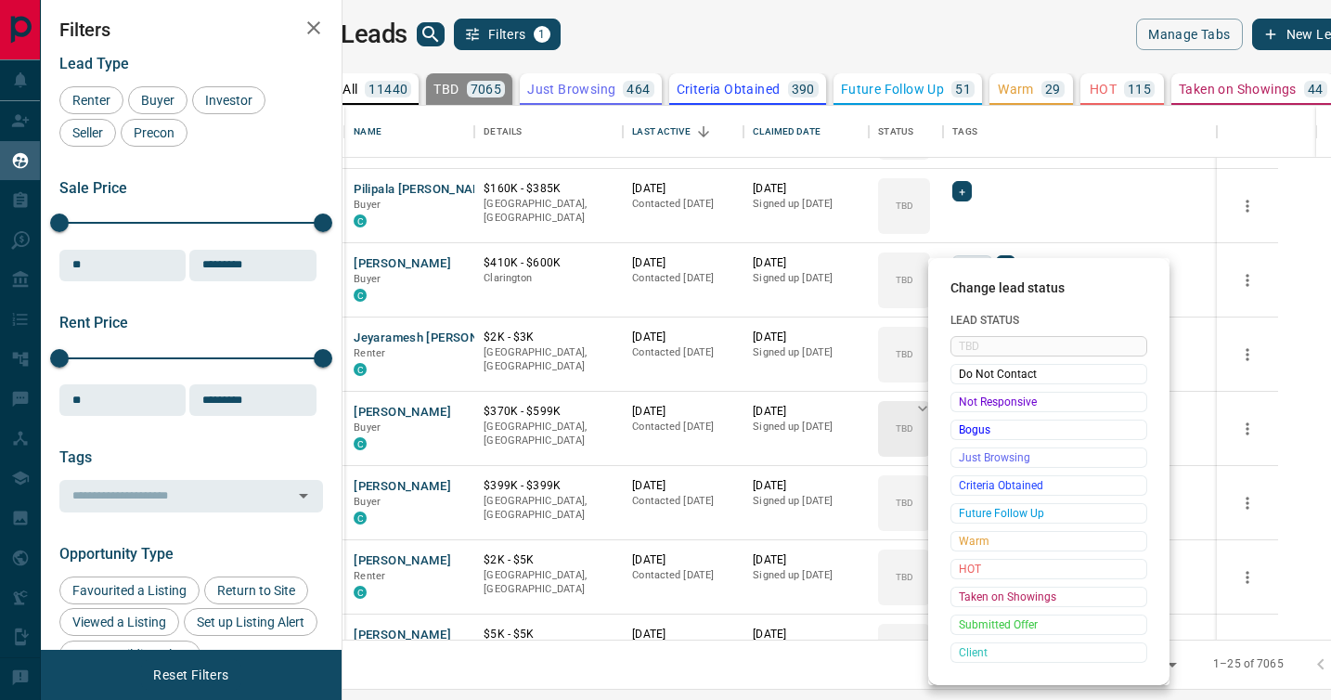
click at [972, 406] on span "Not Responsive" at bounding box center [1049, 402] width 180 height 19
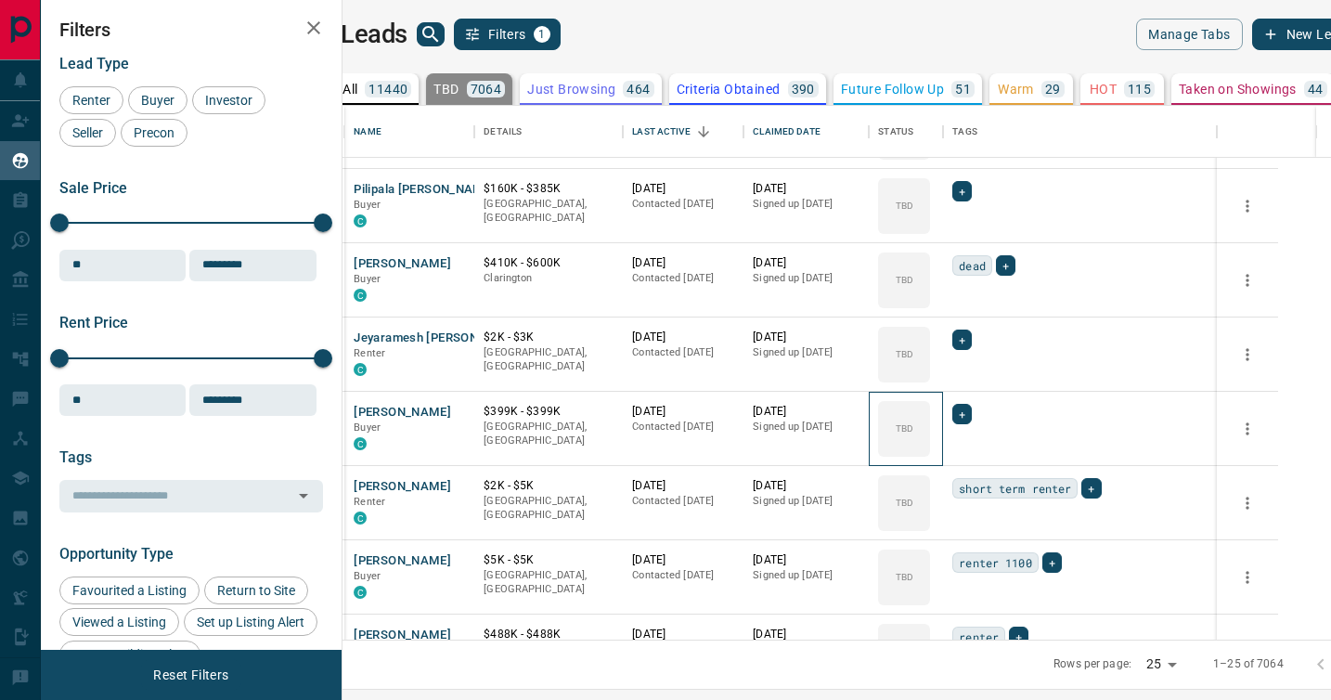
click at [0, 0] on icon at bounding box center [0, 0] width 0 height 0
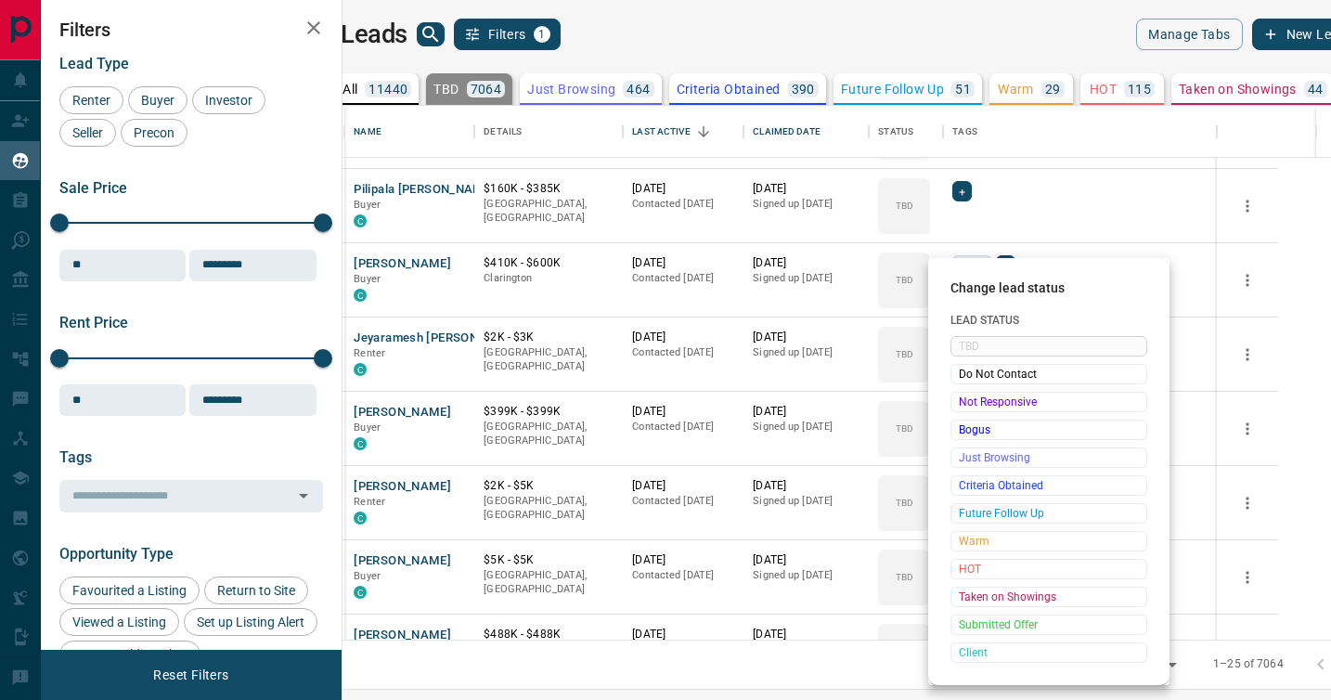
click at [972, 406] on span "Not Responsive" at bounding box center [1049, 402] width 180 height 19
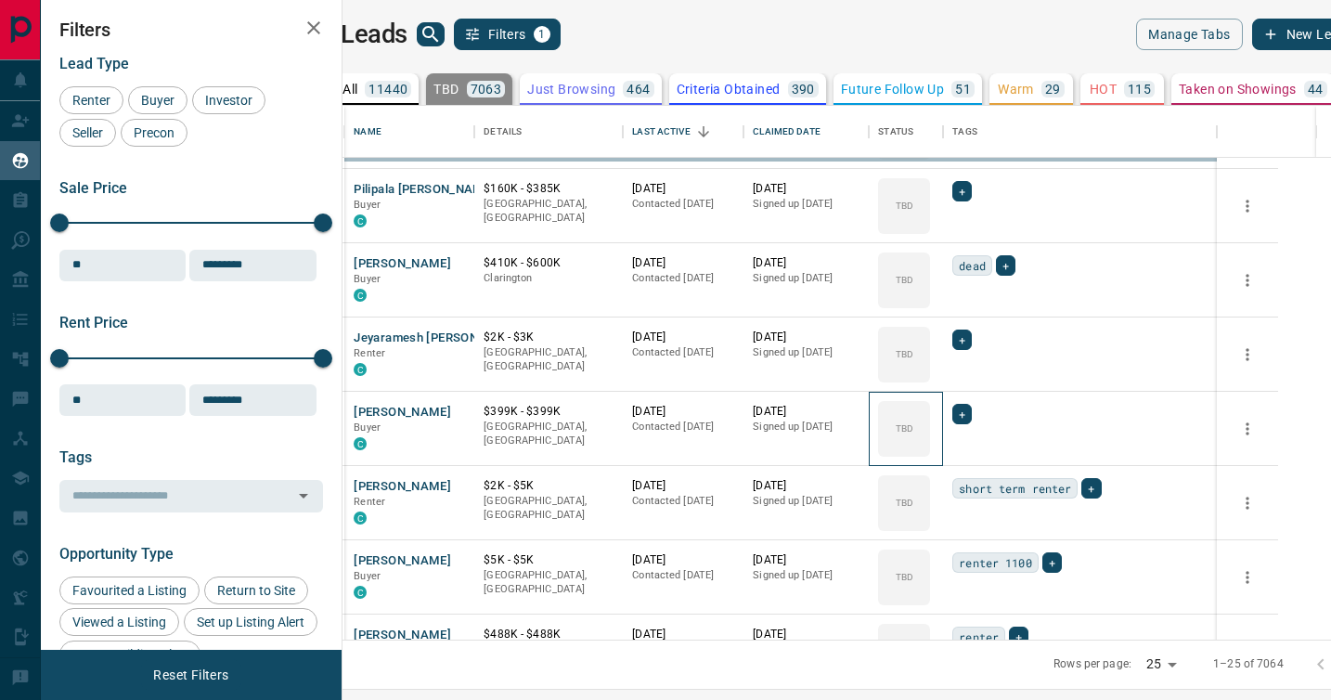
click at [0, 0] on icon at bounding box center [0, 0] width 0 height 0
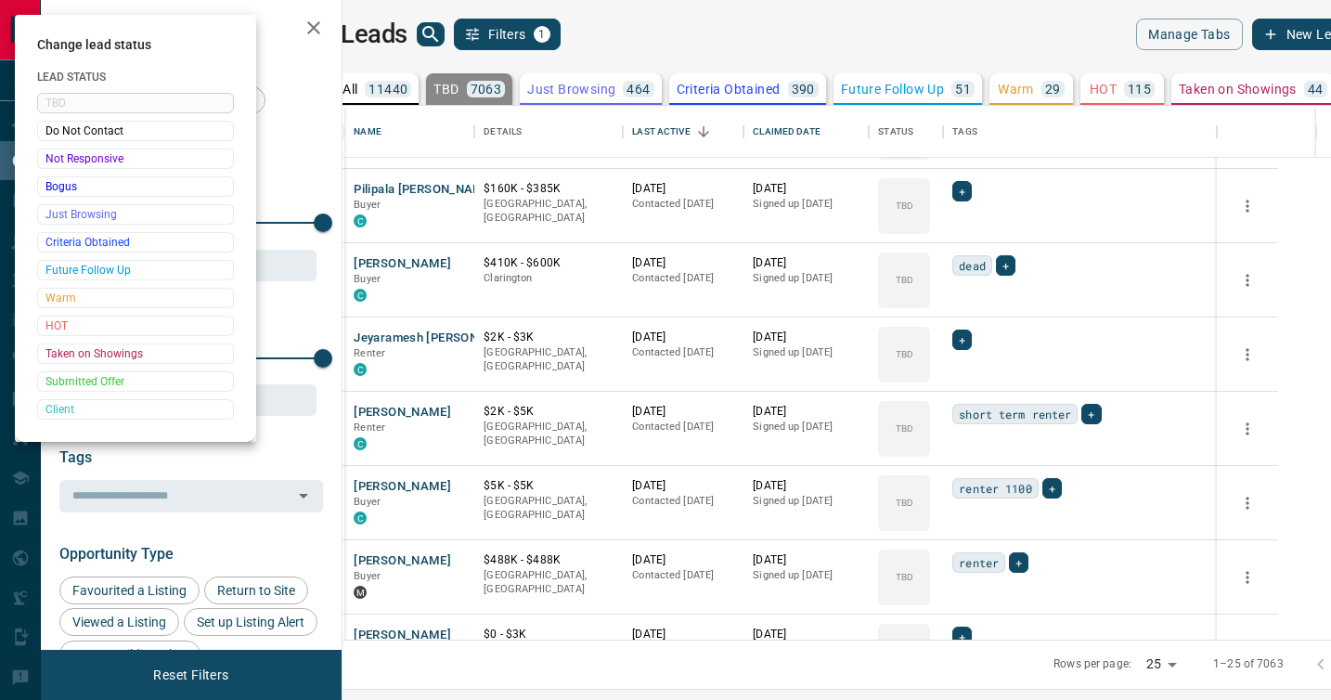
click at [972, 406] on div at bounding box center [665, 350] width 1331 height 700
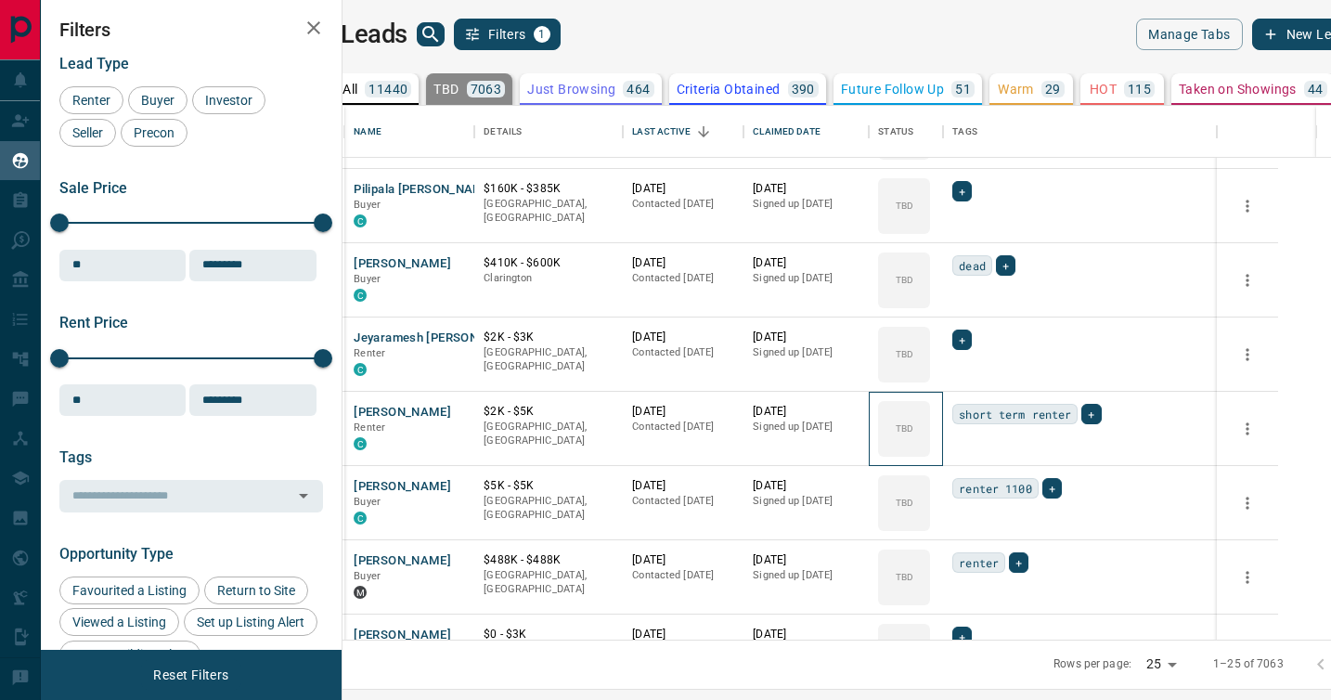
click at [930, 406] on div "TBD" at bounding box center [904, 429] width 52 height 56
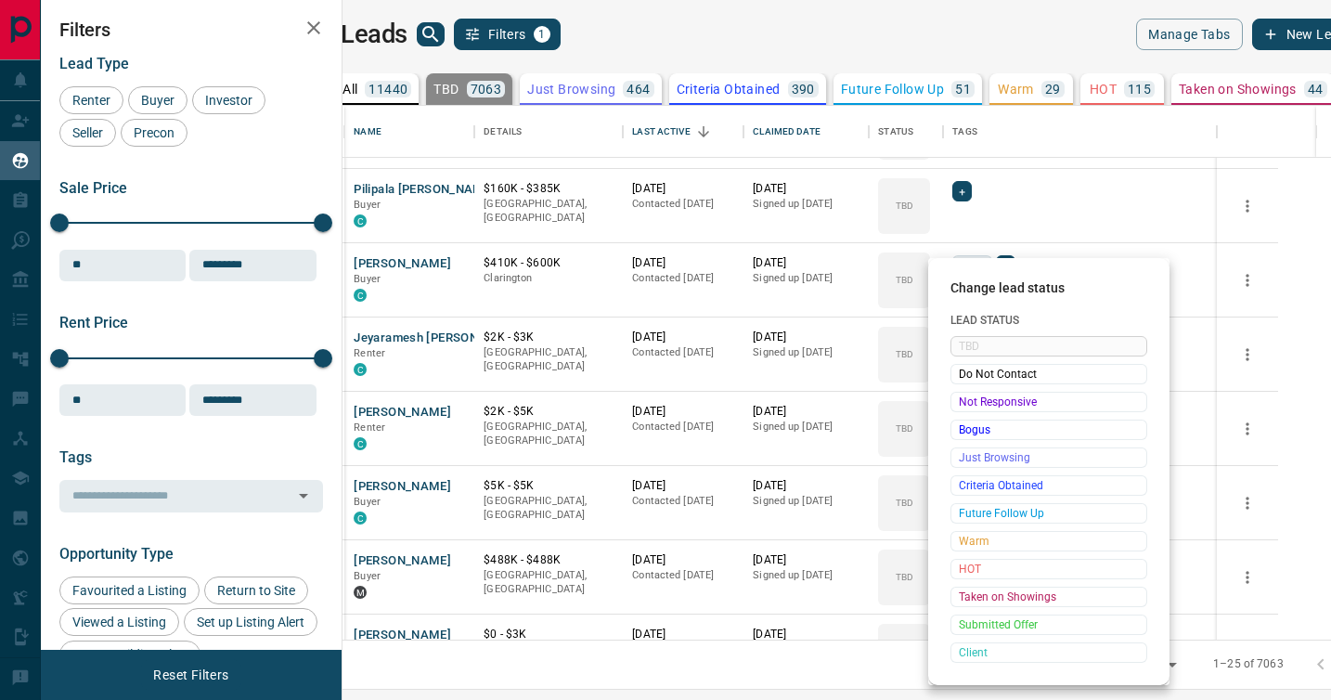
click at [972, 406] on span "Not Responsive" at bounding box center [1049, 402] width 180 height 19
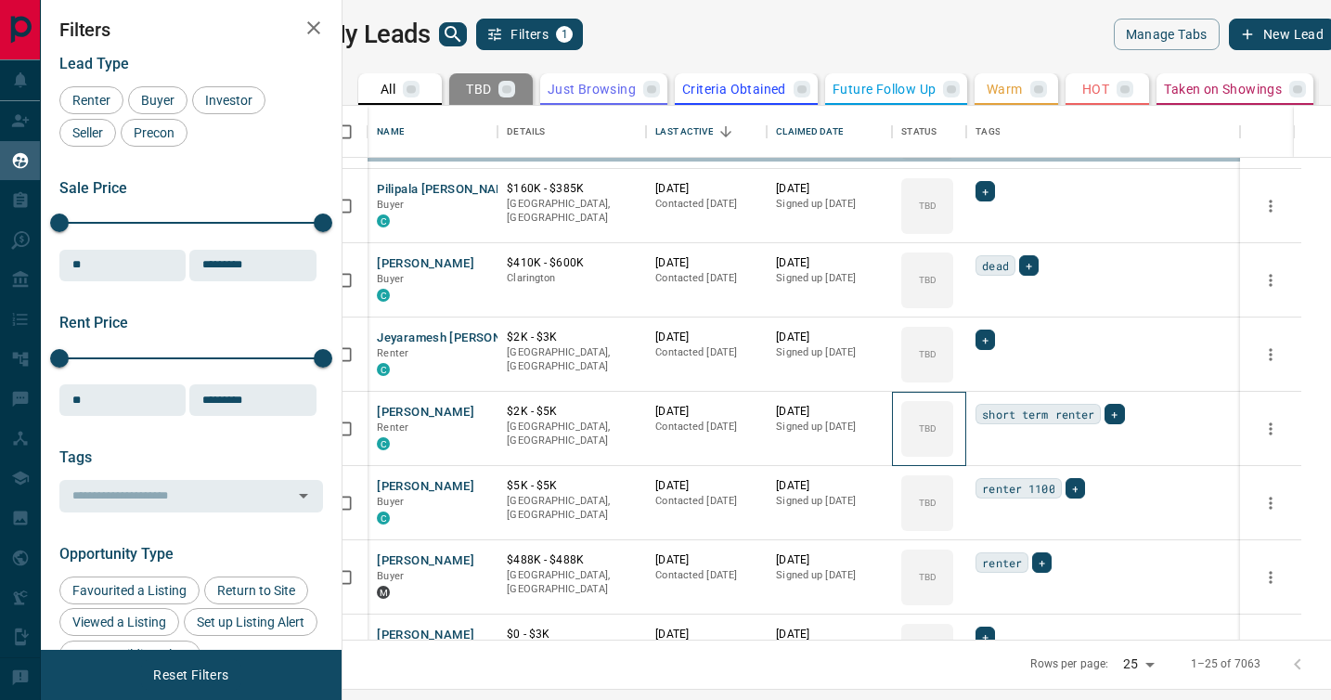
click at [0, 0] on icon at bounding box center [0, 0] width 0 height 0
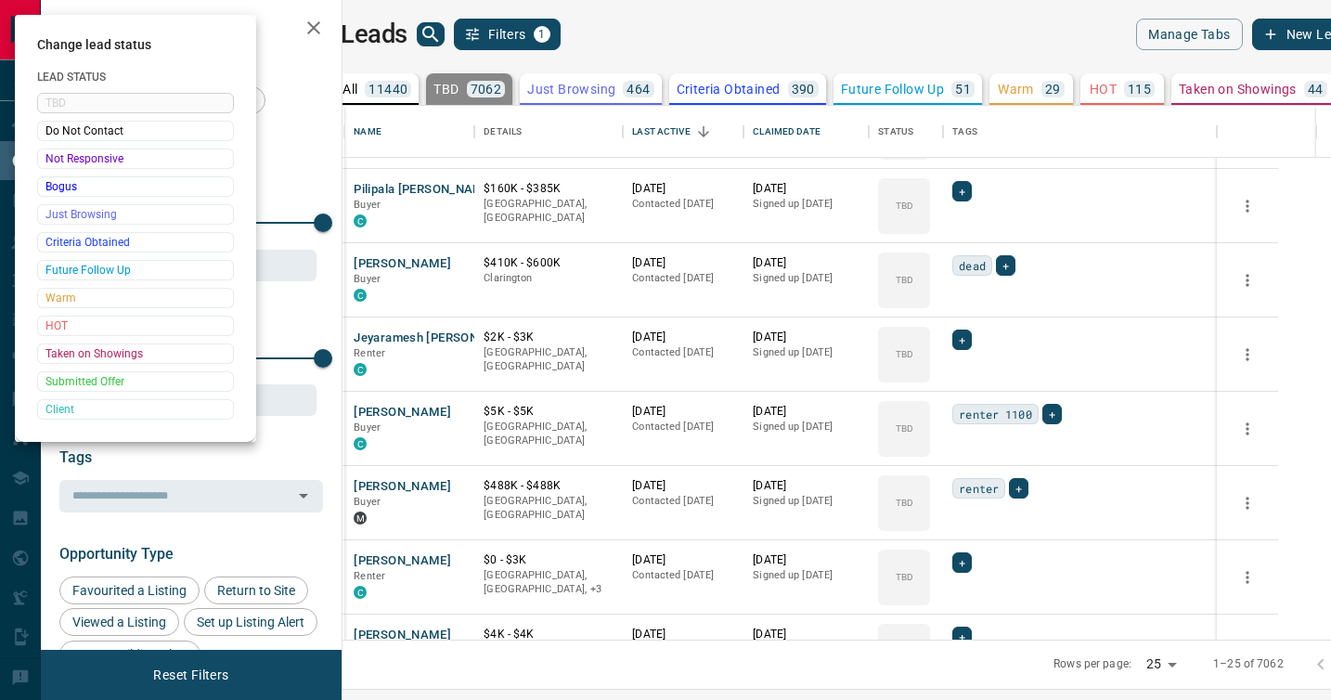
click at [972, 406] on div at bounding box center [665, 350] width 1331 height 700
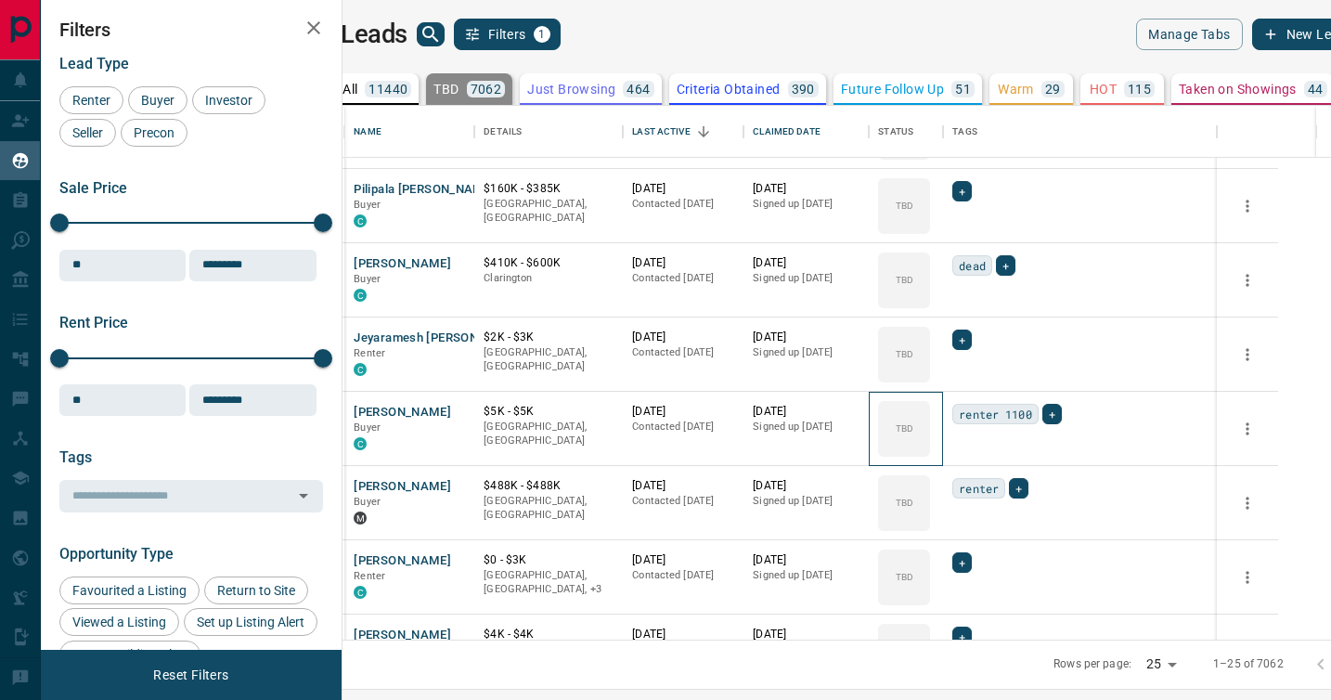
click at [930, 406] on div "TBD" at bounding box center [904, 429] width 52 height 56
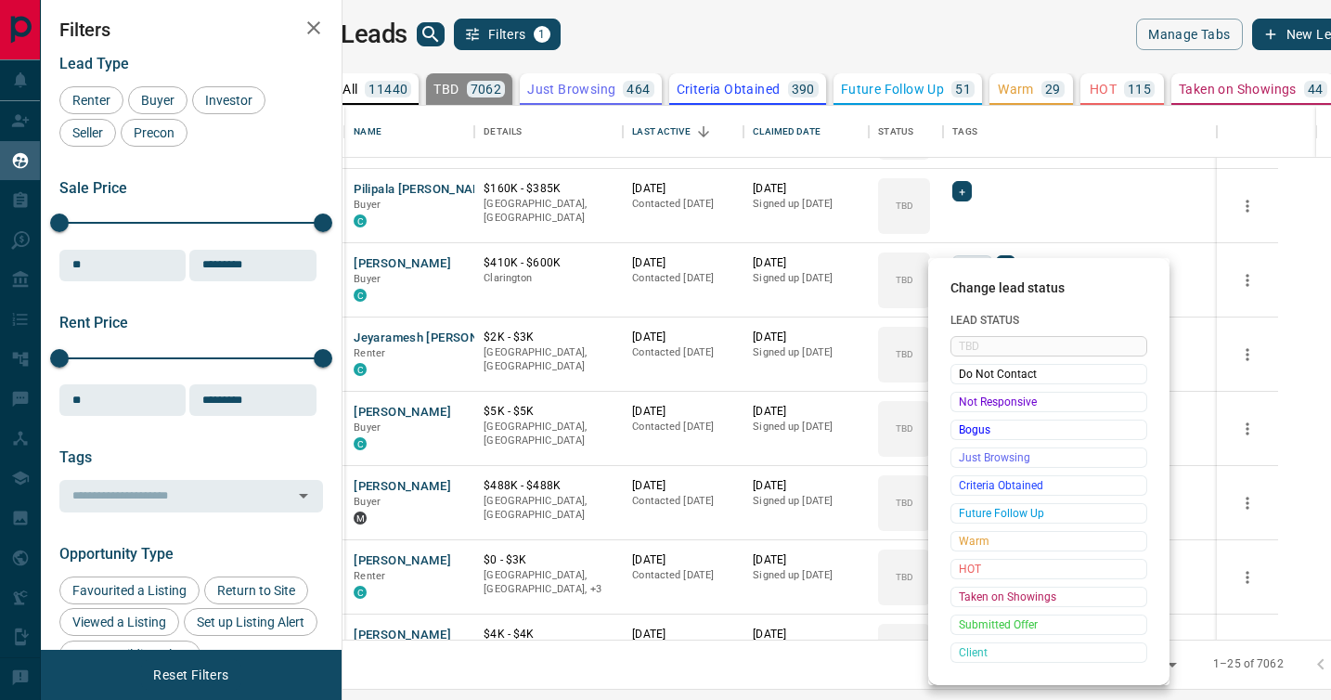
click at [972, 406] on span "Not Responsive" at bounding box center [1049, 402] width 180 height 19
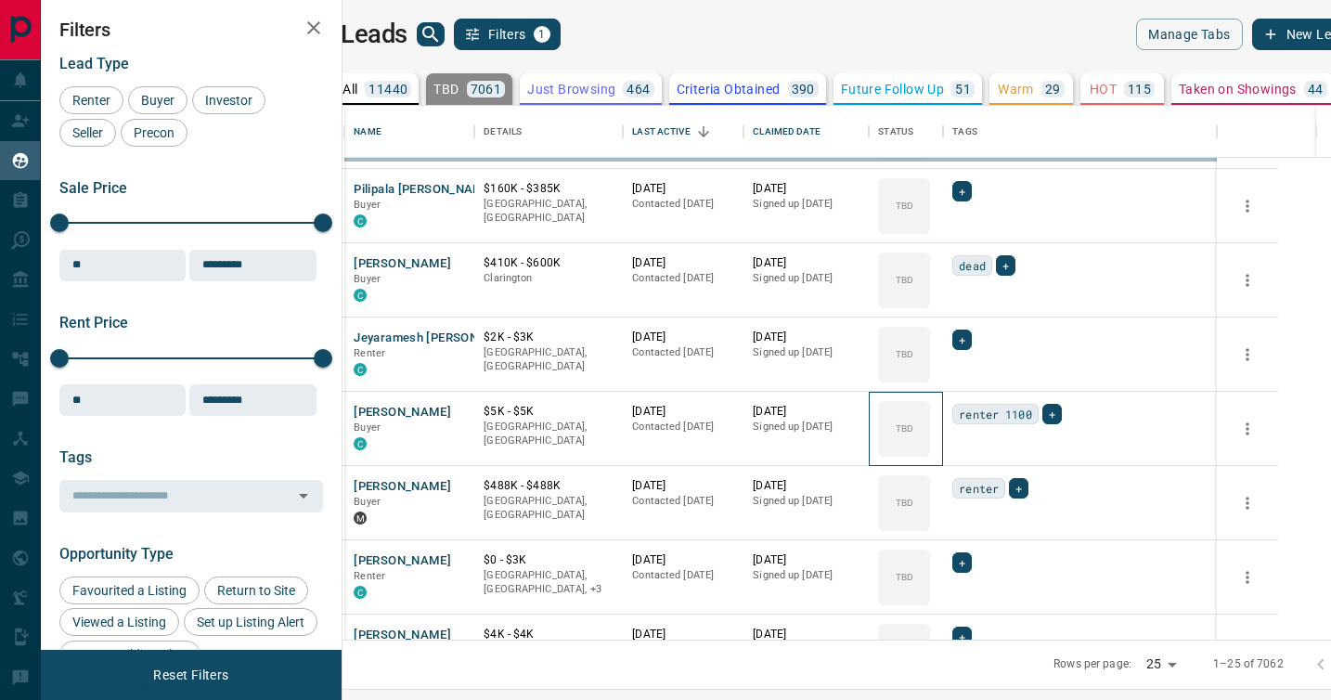
click at [0, 0] on icon at bounding box center [0, 0] width 0 height 0
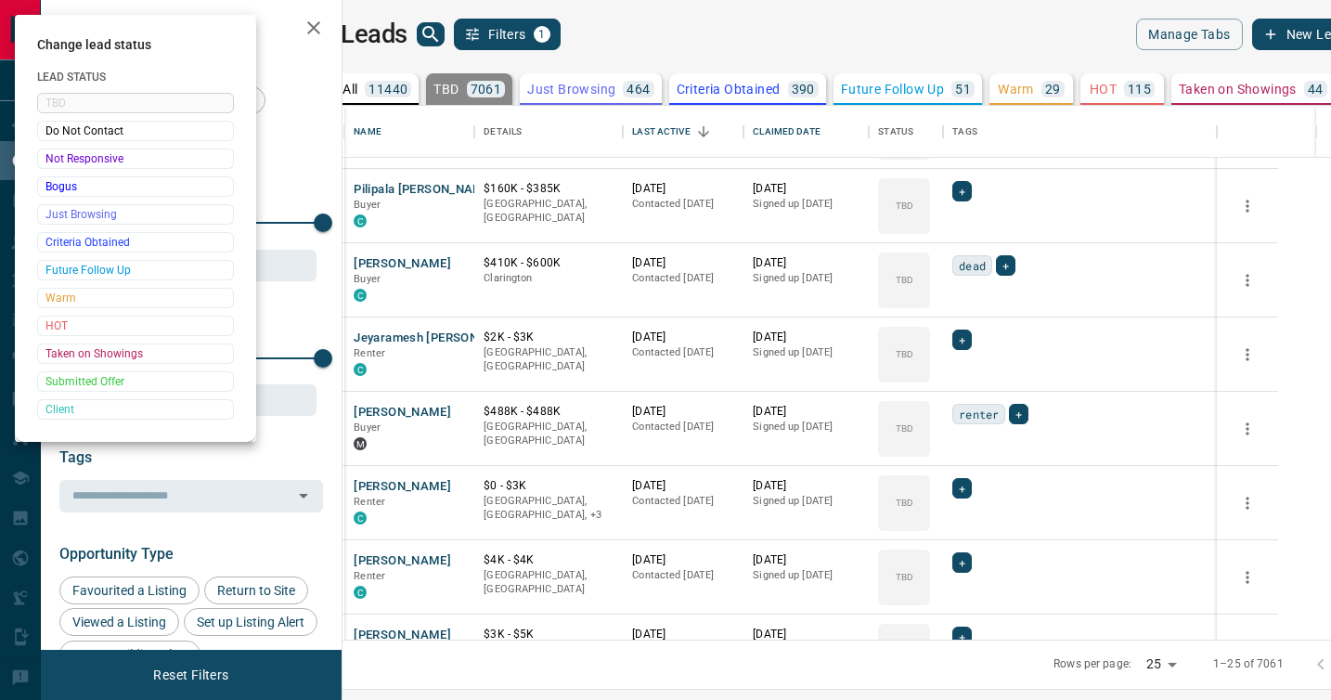
click at [972, 406] on div at bounding box center [665, 350] width 1331 height 700
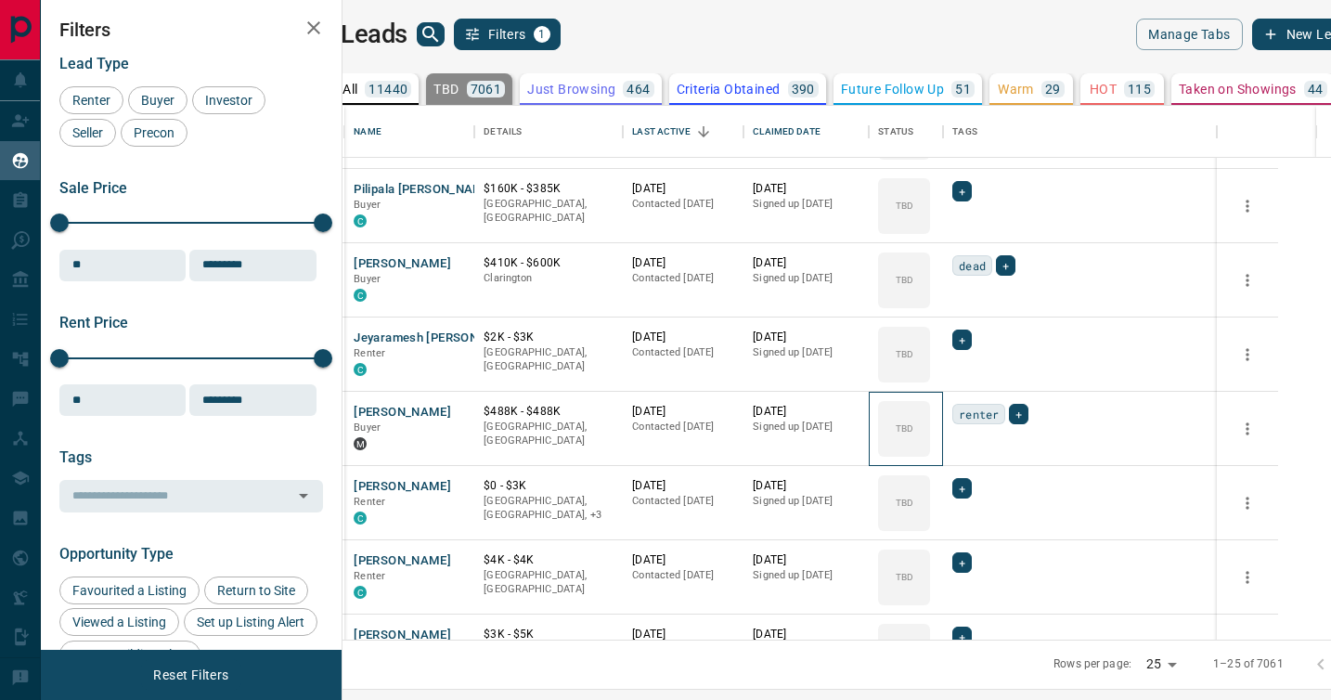
click at [930, 406] on div "TBD" at bounding box center [904, 429] width 52 height 56
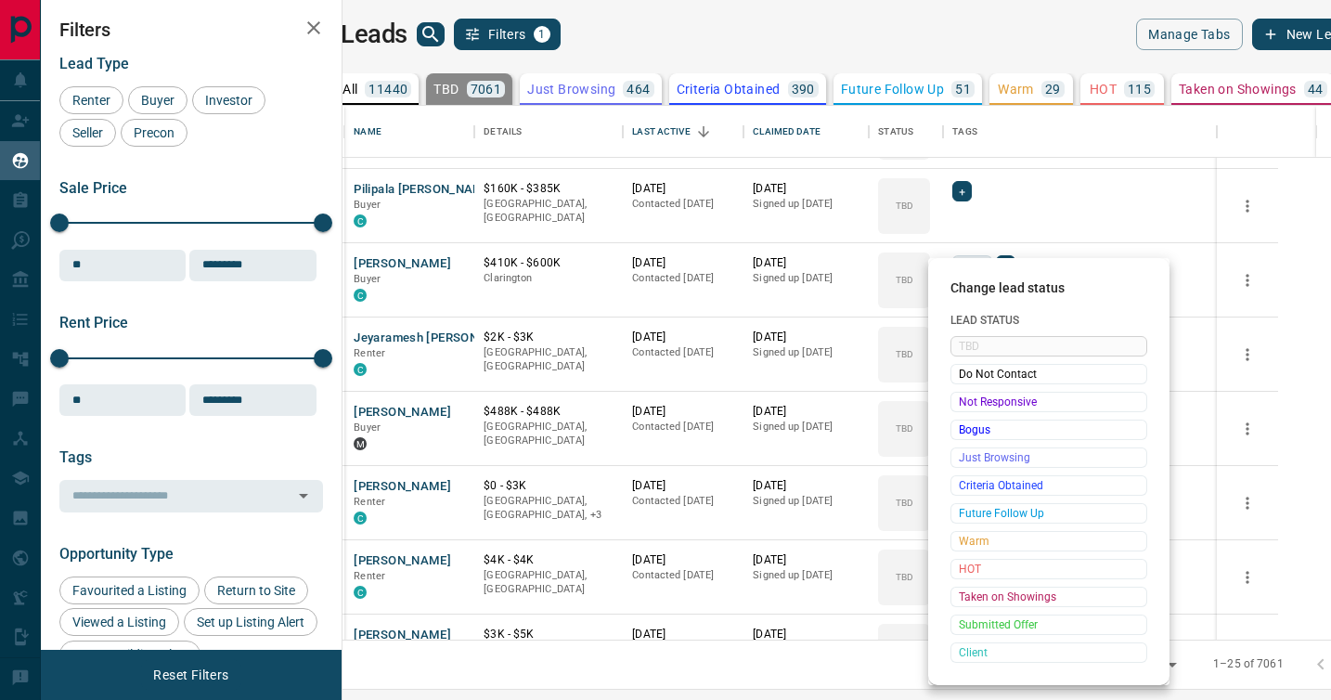
click at [972, 406] on span "Not Responsive" at bounding box center [1049, 402] width 180 height 19
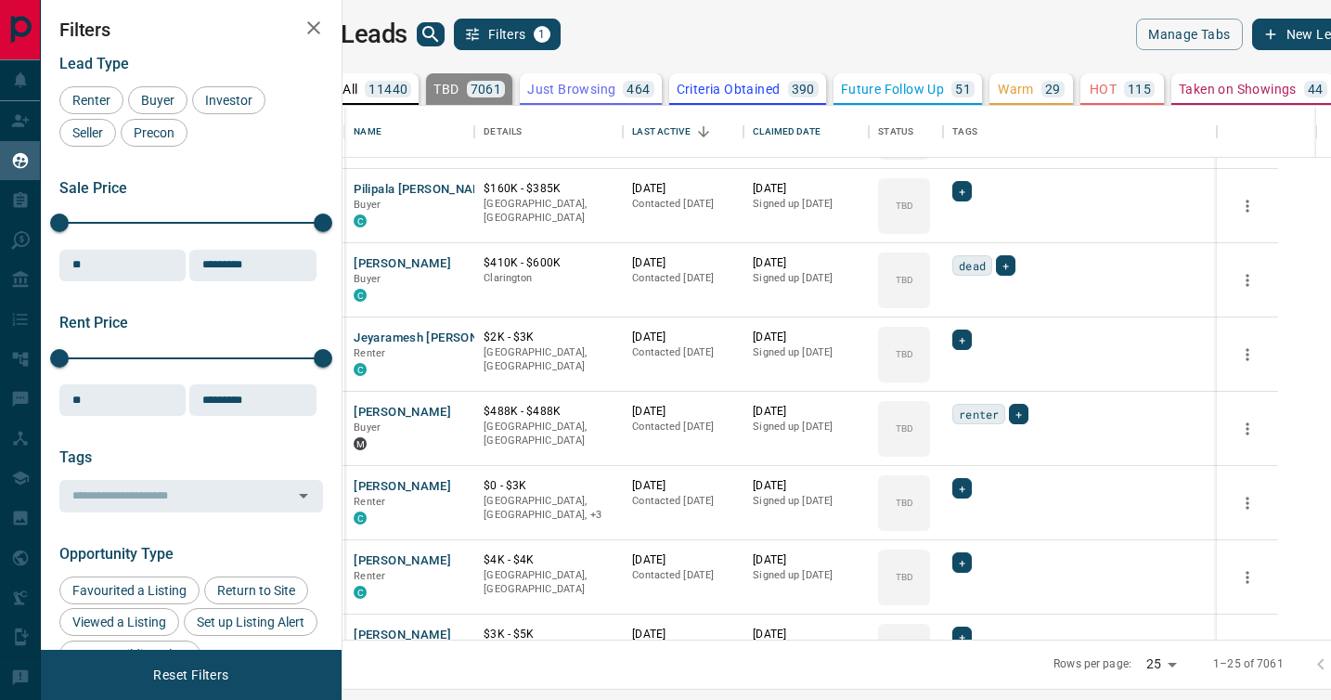
click at [972, 406] on span "Do Not Contact" at bounding box center [1019, 410] width 136 height 10
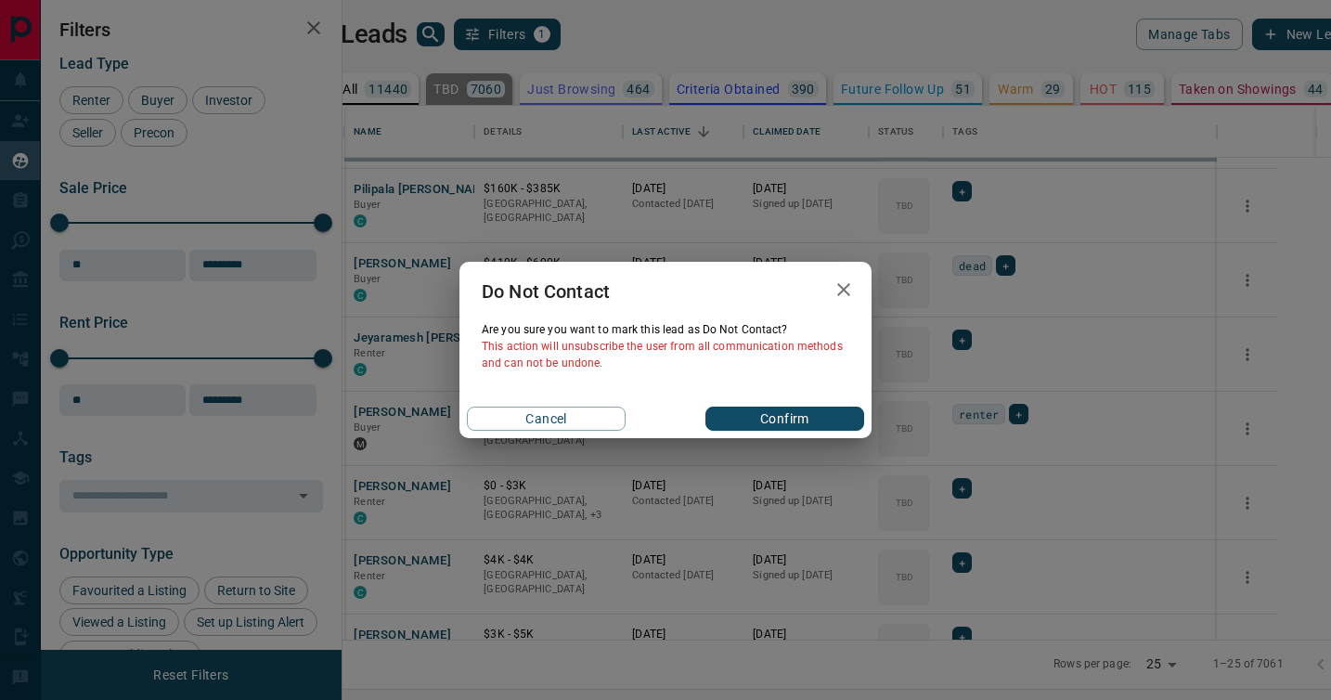
click at [972, 406] on div "Do Not Contact Are you sure you want to mark this lead as Do Not Contact ? This…" at bounding box center [665, 350] width 1331 height 700
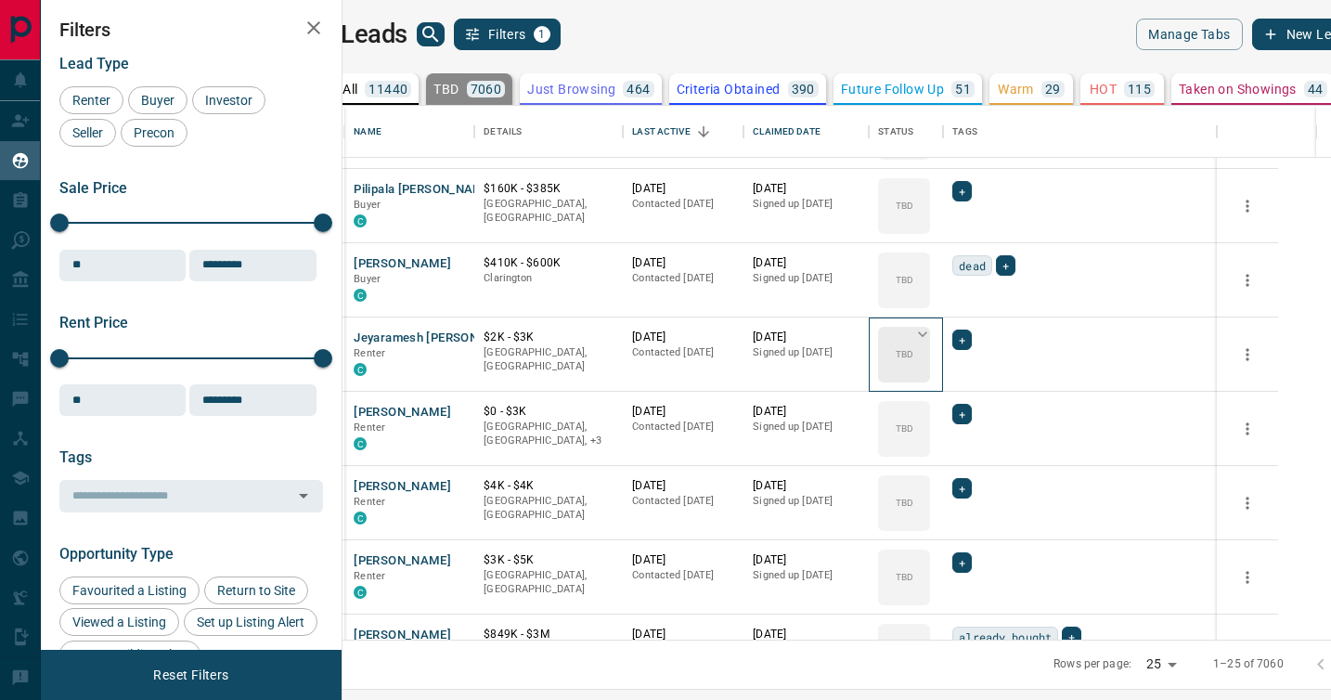
click at [932, 331] on icon at bounding box center [922, 334] width 19 height 19
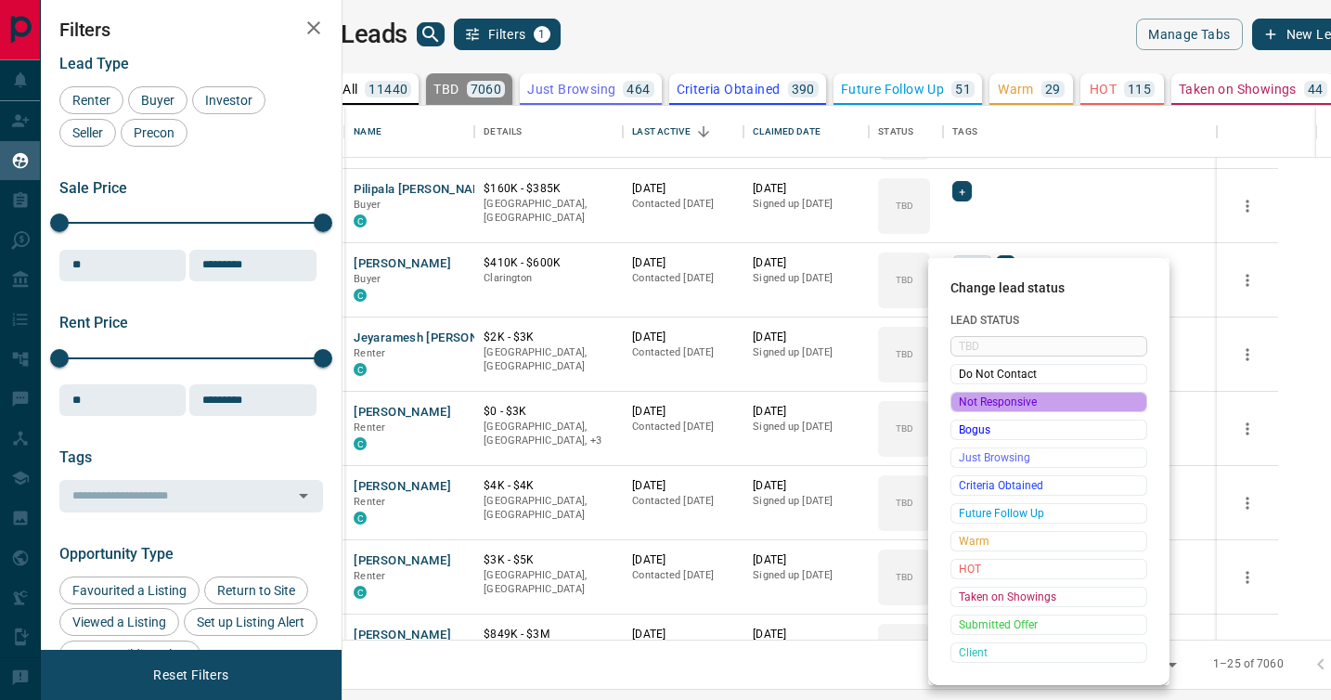
click at [973, 402] on span "Not Responsive" at bounding box center [1049, 402] width 180 height 19
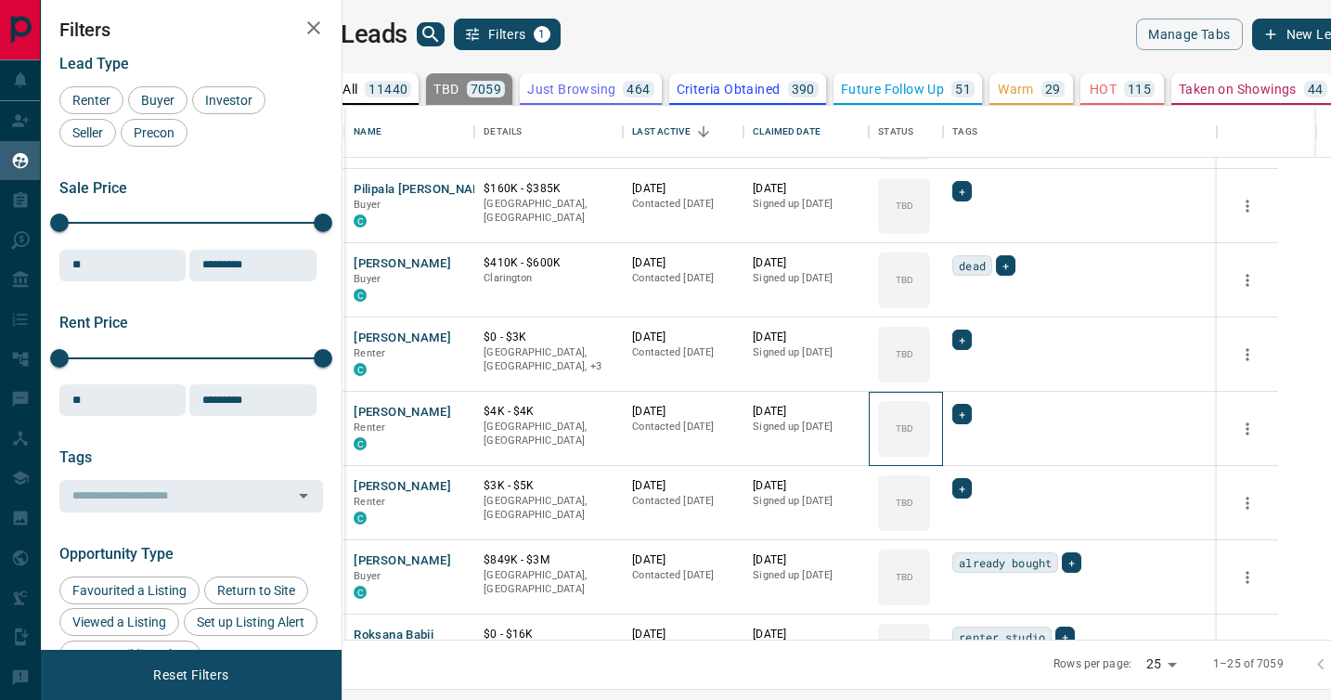
click at [0, 0] on icon at bounding box center [0, 0] width 0 height 0
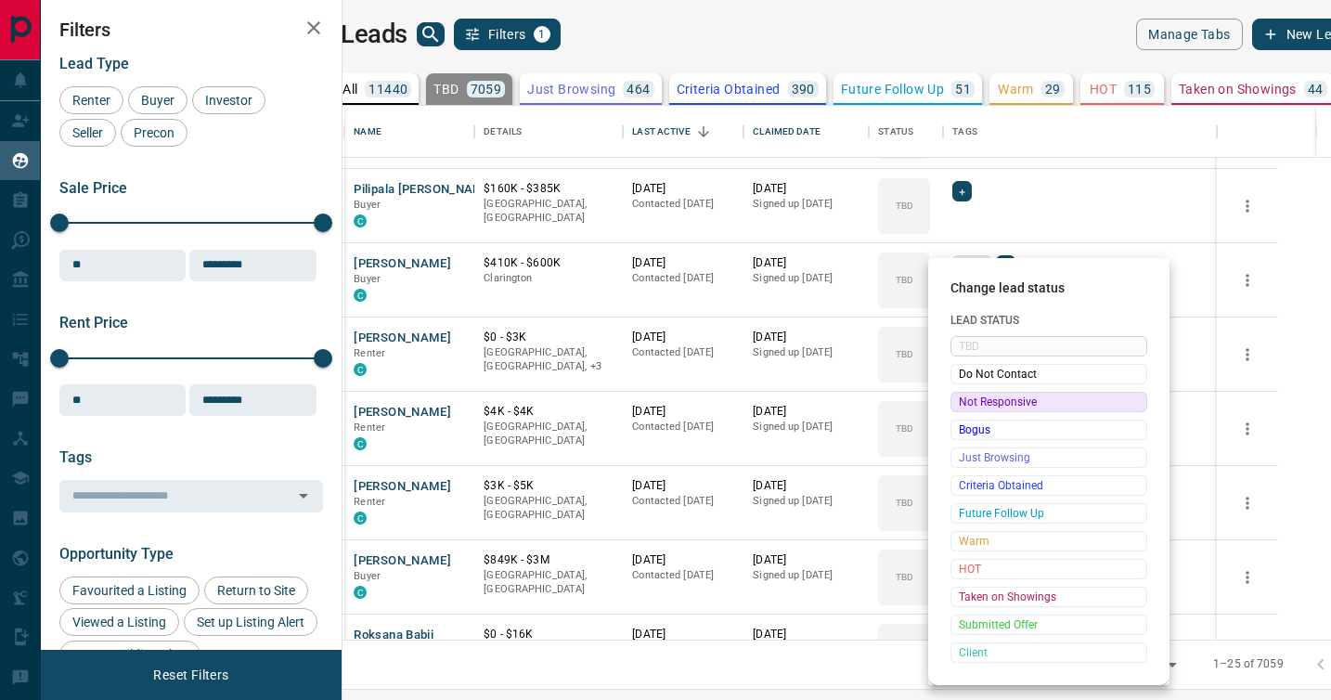
click at [973, 402] on span "Not Responsive" at bounding box center [1049, 402] width 180 height 19
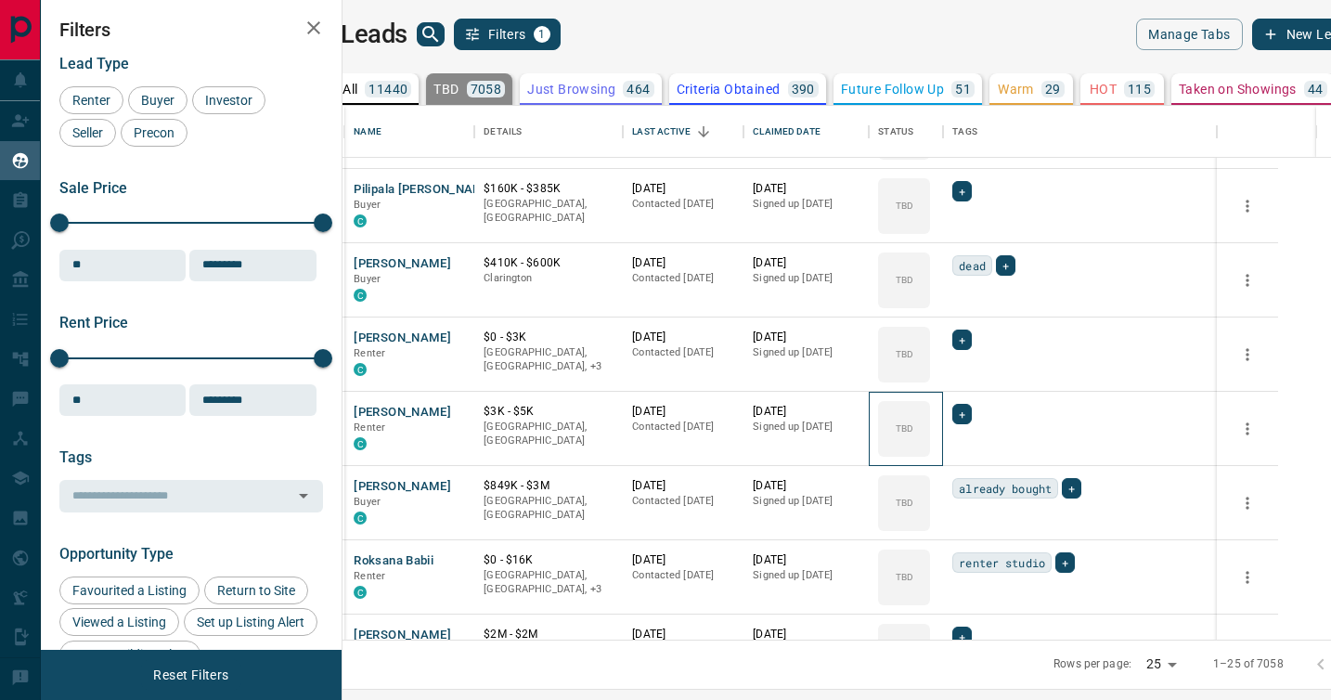
click at [0, 0] on icon at bounding box center [0, 0] width 0 height 0
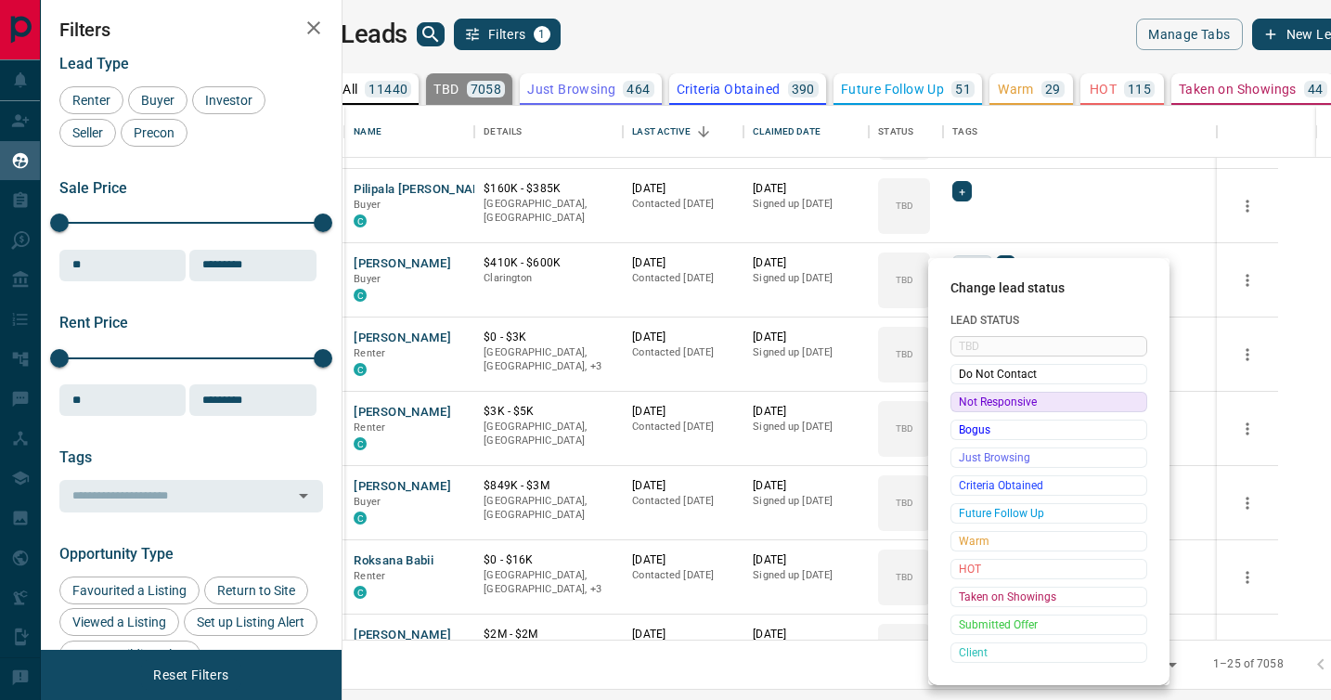
click at [973, 402] on span "Not Responsive" at bounding box center [1049, 402] width 180 height 19
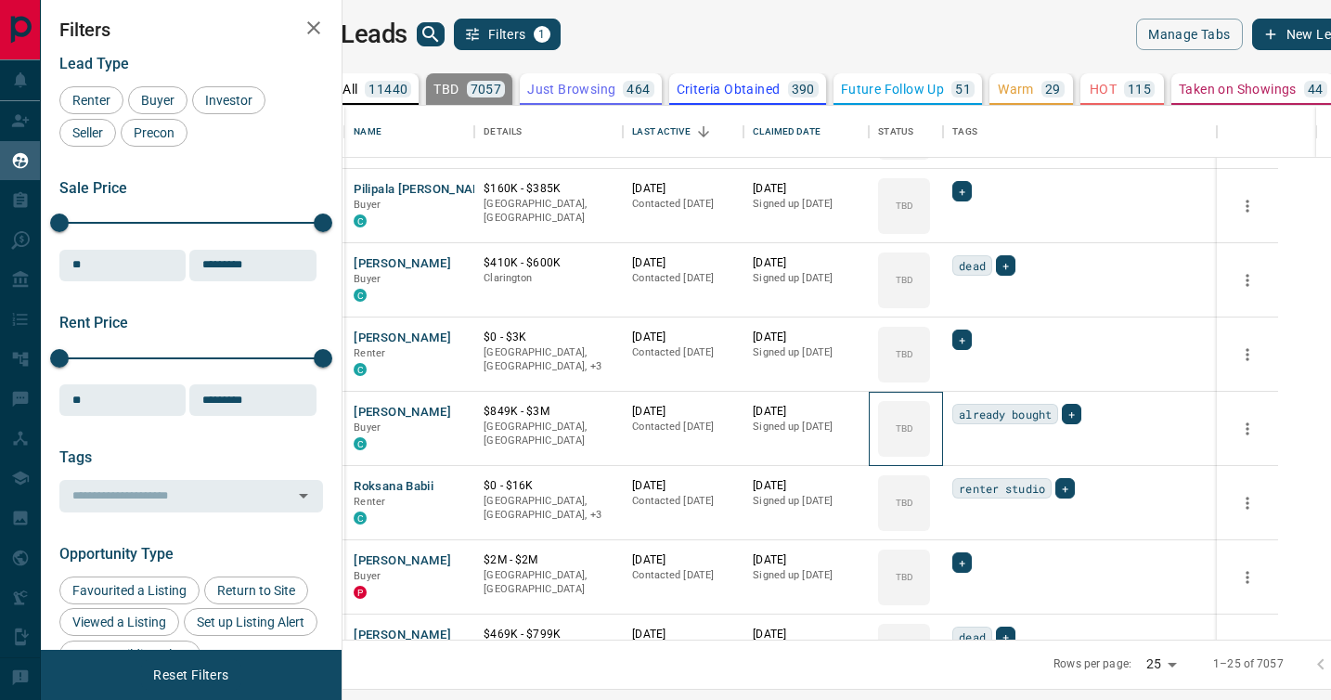
click at [0, 0] on icon at bounding box center [0, 0] width 0 height 0
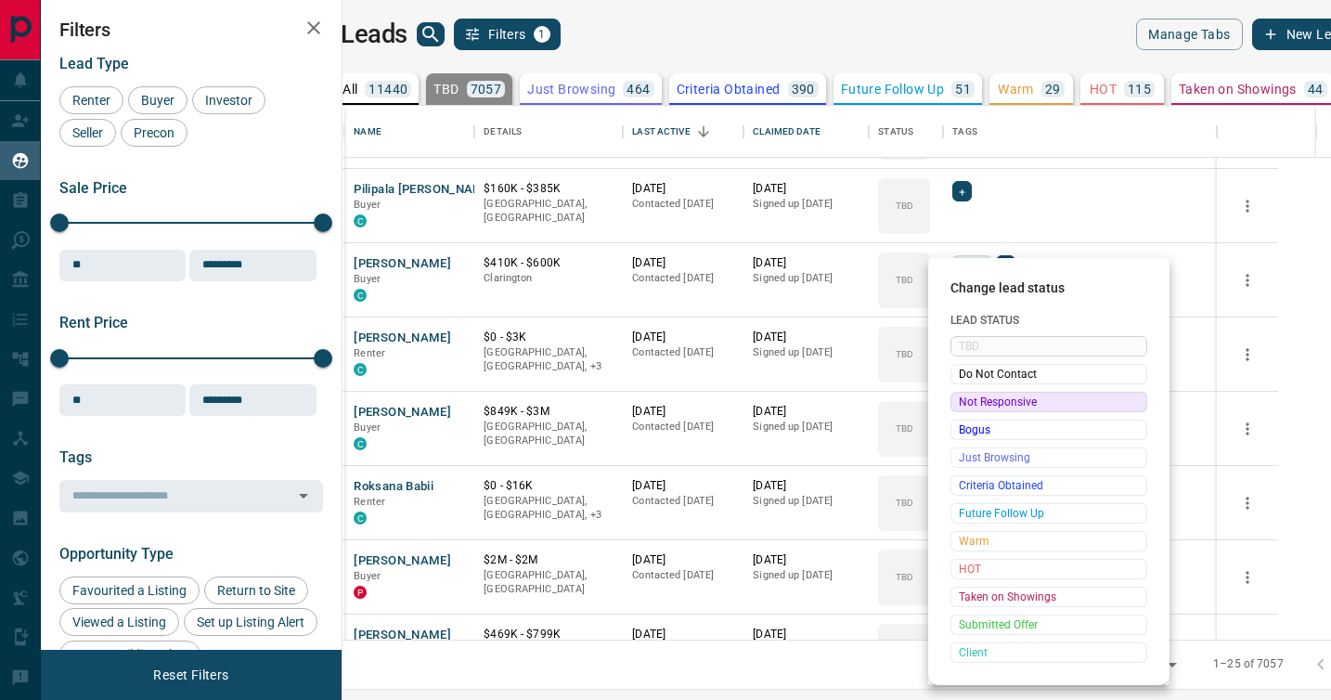
click at [973, 402] on span "Not Responsive" at bounding box center [1049, 402] width 180 height 19
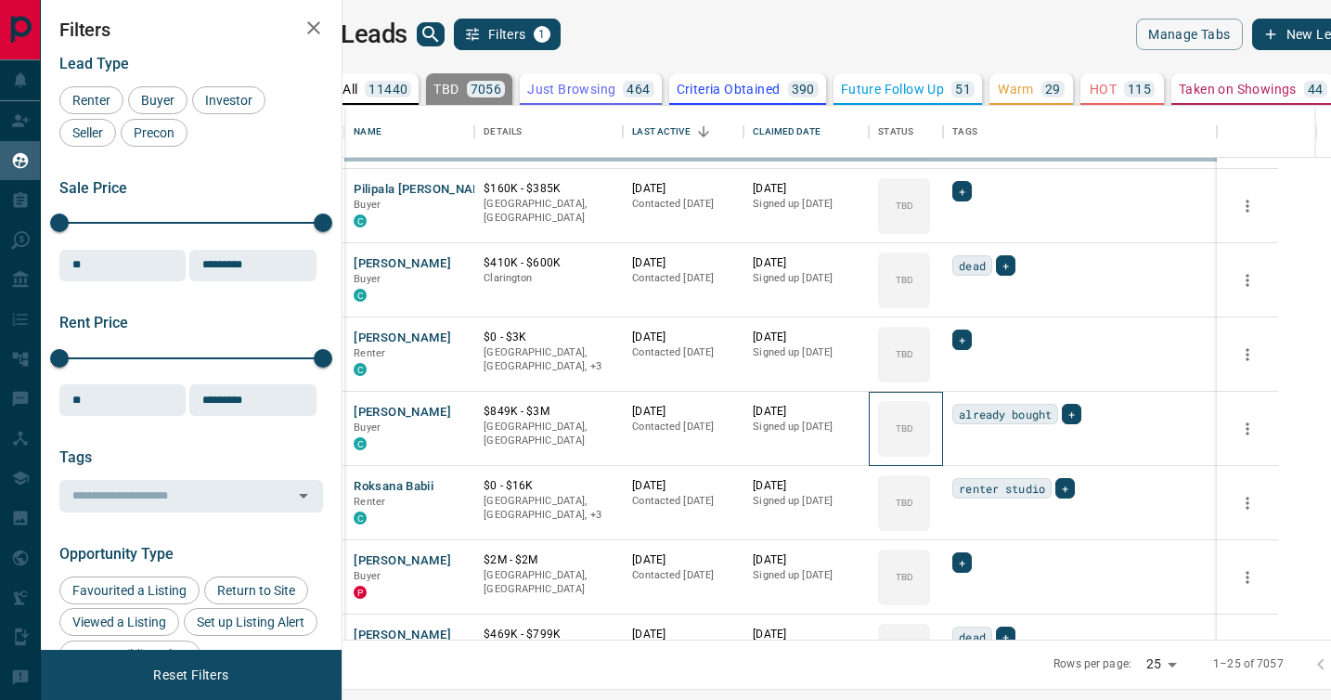
click at [0, 0] on icon at bounding box center [0, 0] width 0 height 0
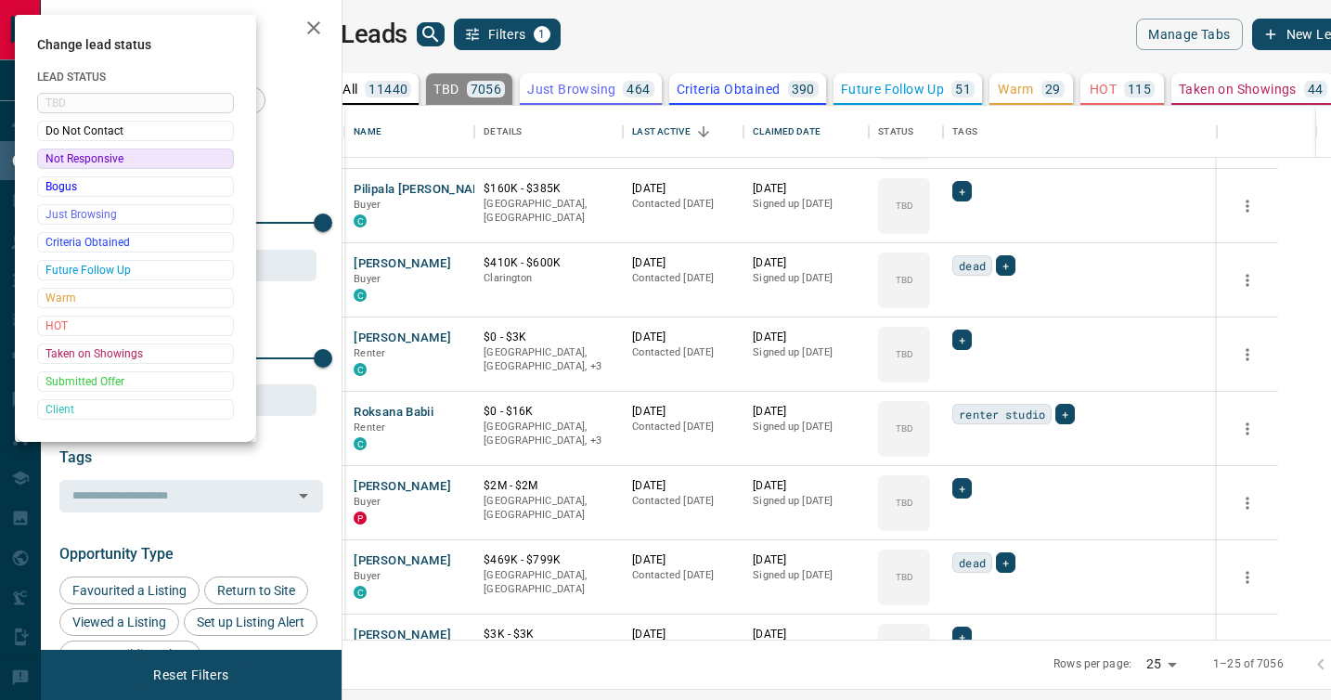
click at [973, 402] on div at bounding box center [665, 350] width 1331 height 700
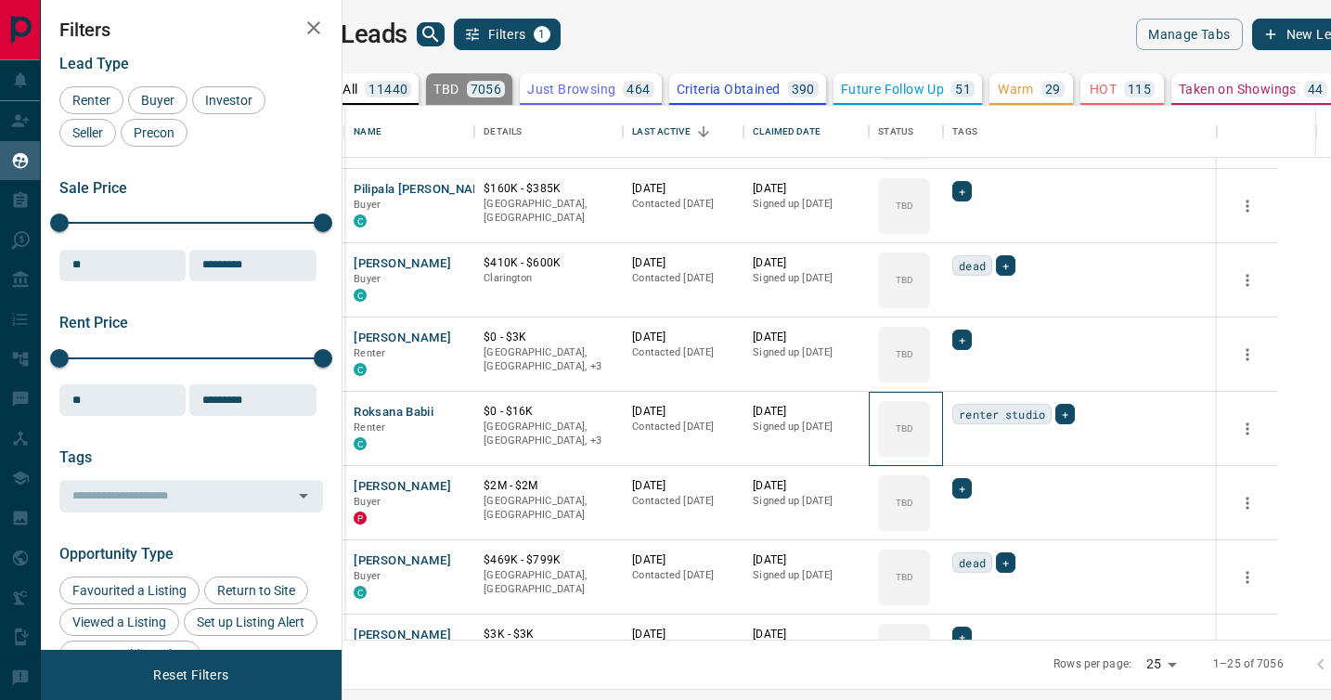
click at [930, 402] on div "TBD" at bounding box center [904, 429] width 52 height 56
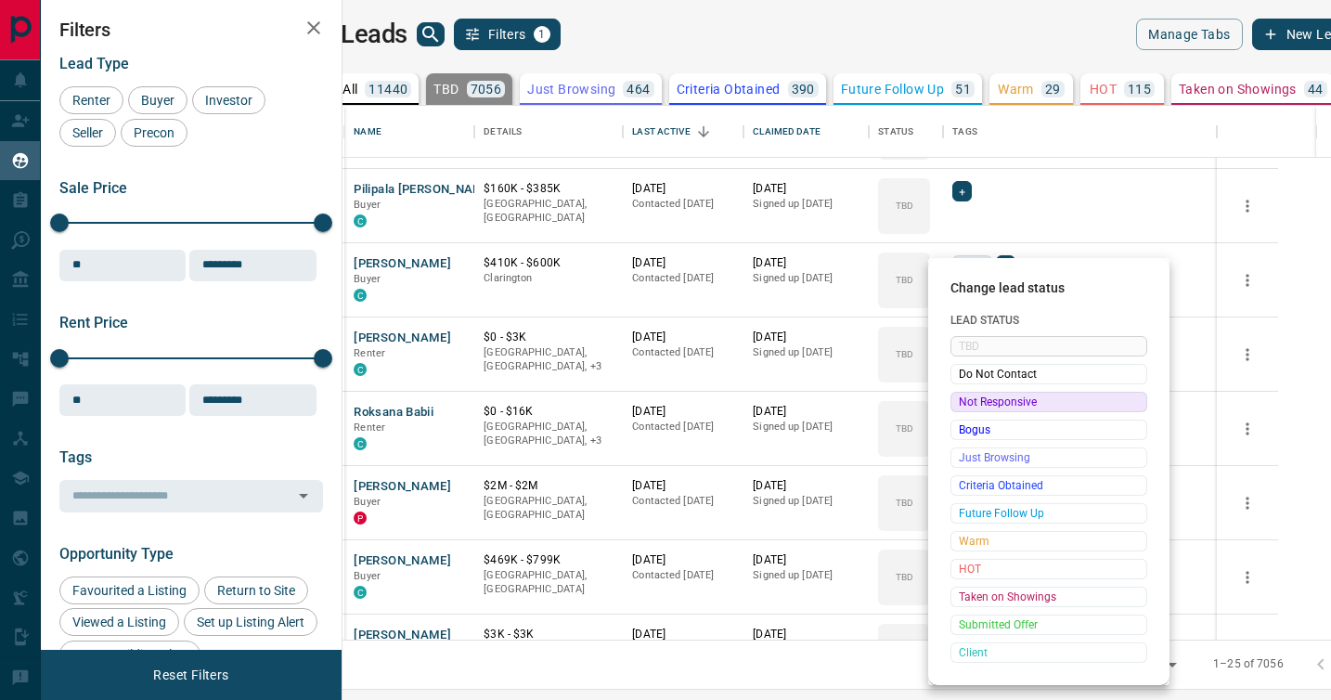
click at [973, 402] on span "Not Responsive" at bounding box center [1049, 402] width 180 height 19
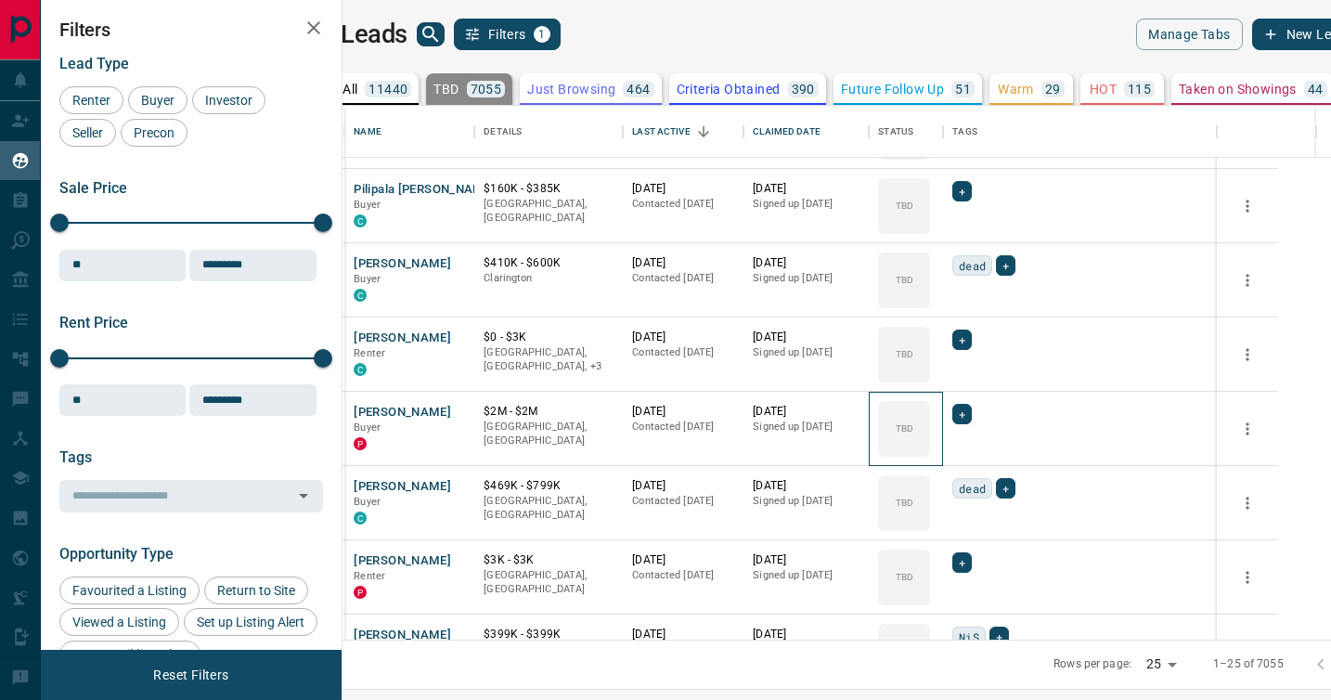
click at [0, 0] on icon at bounding box center [0, 0] width 0 height 0
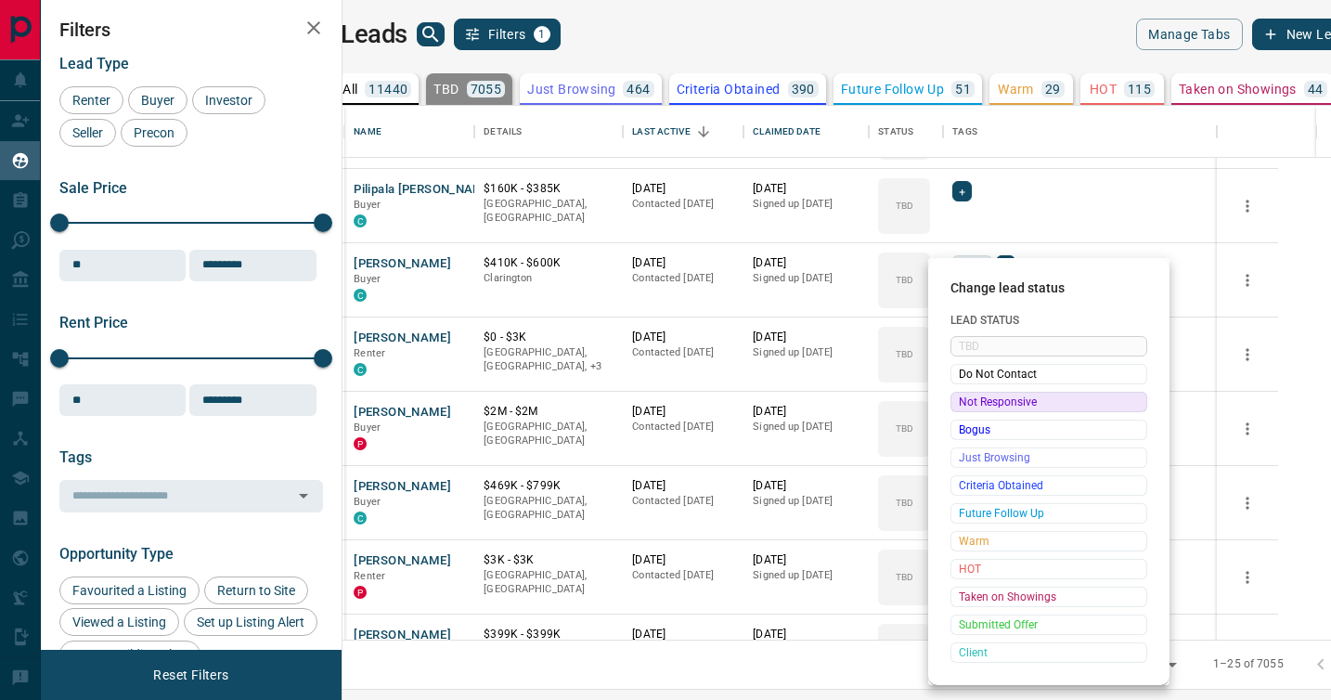
click at [973, 402] on span "Not Responsive" at bounding box center [1049, 402] width 180 height 19
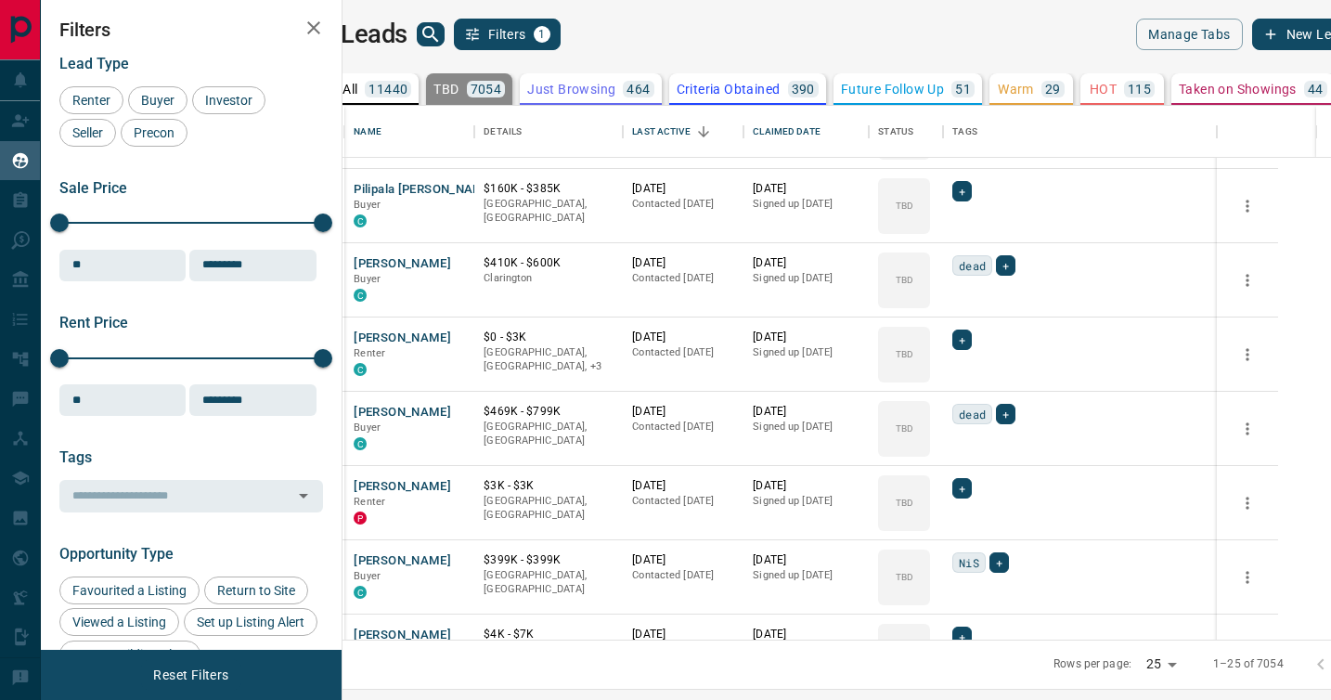
click at [0, 0] on icon at bounding box center [0, 0] width 0 height 0
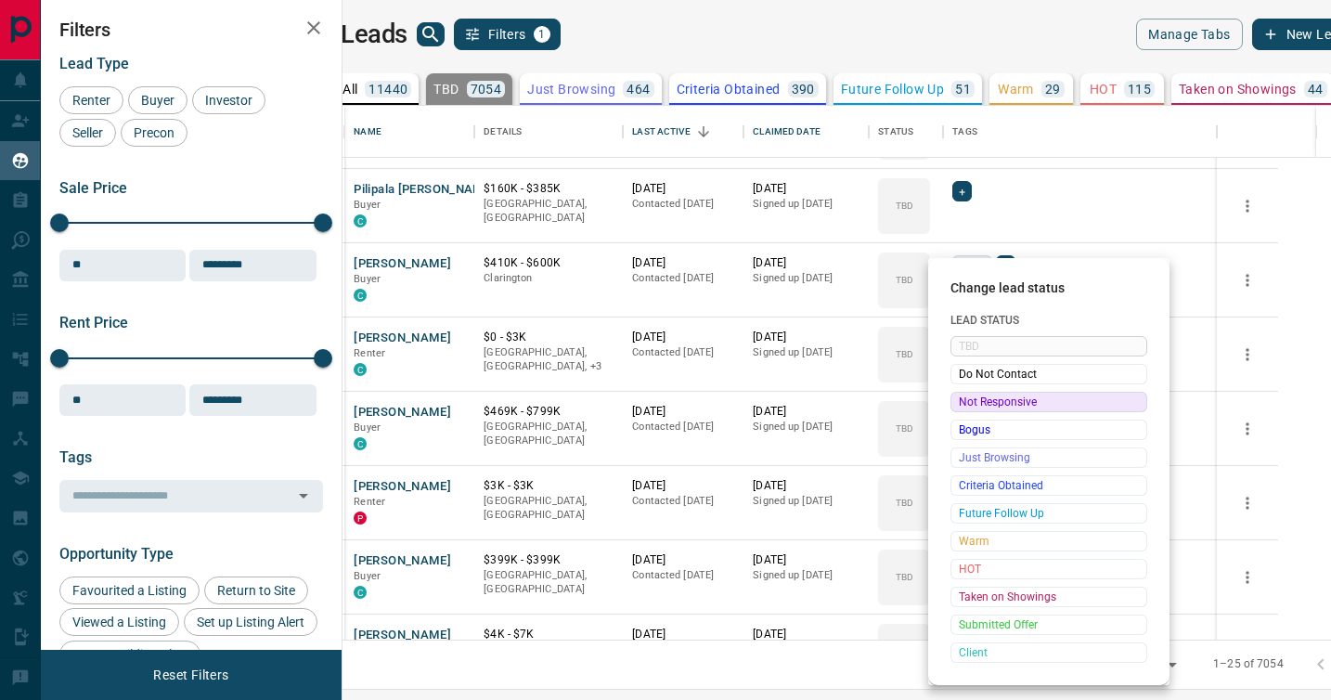
click at [973, 402] on span "Not Responsive" at bounding box center [1049, 402] width 180 height 19
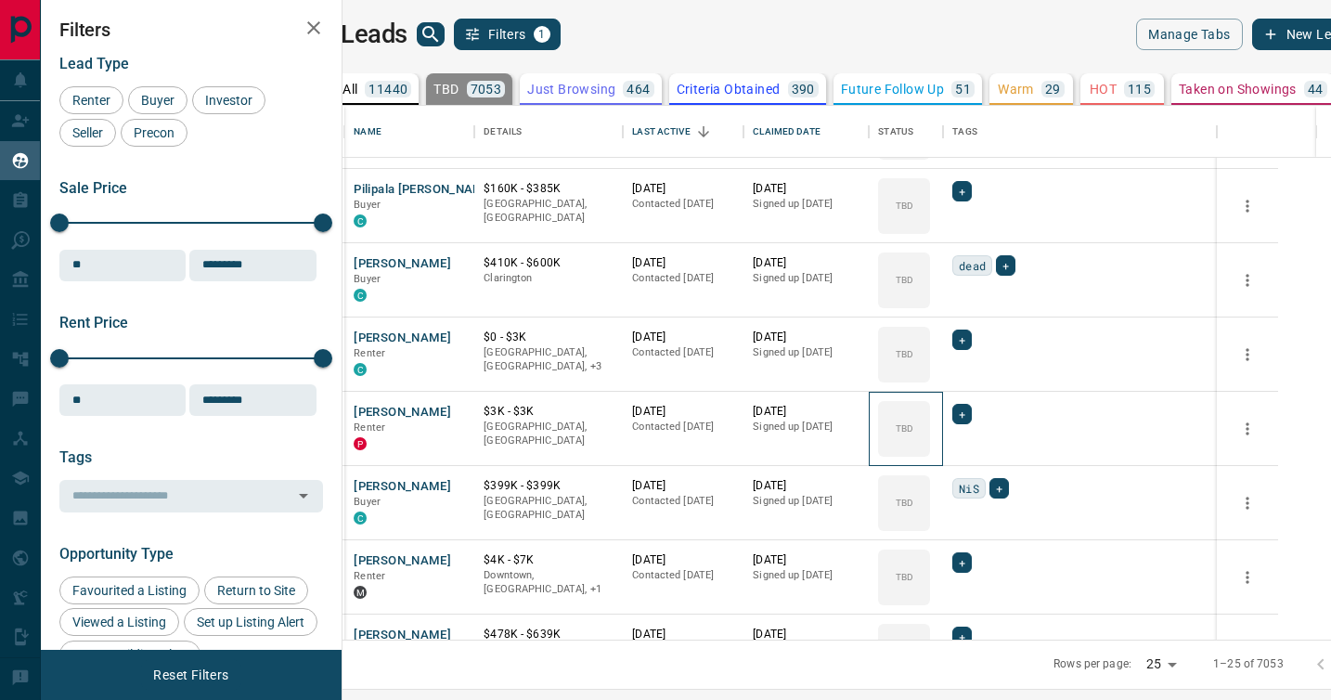
click at [0, 0] on icon at bounding box center [0, 0] width 0 height 0
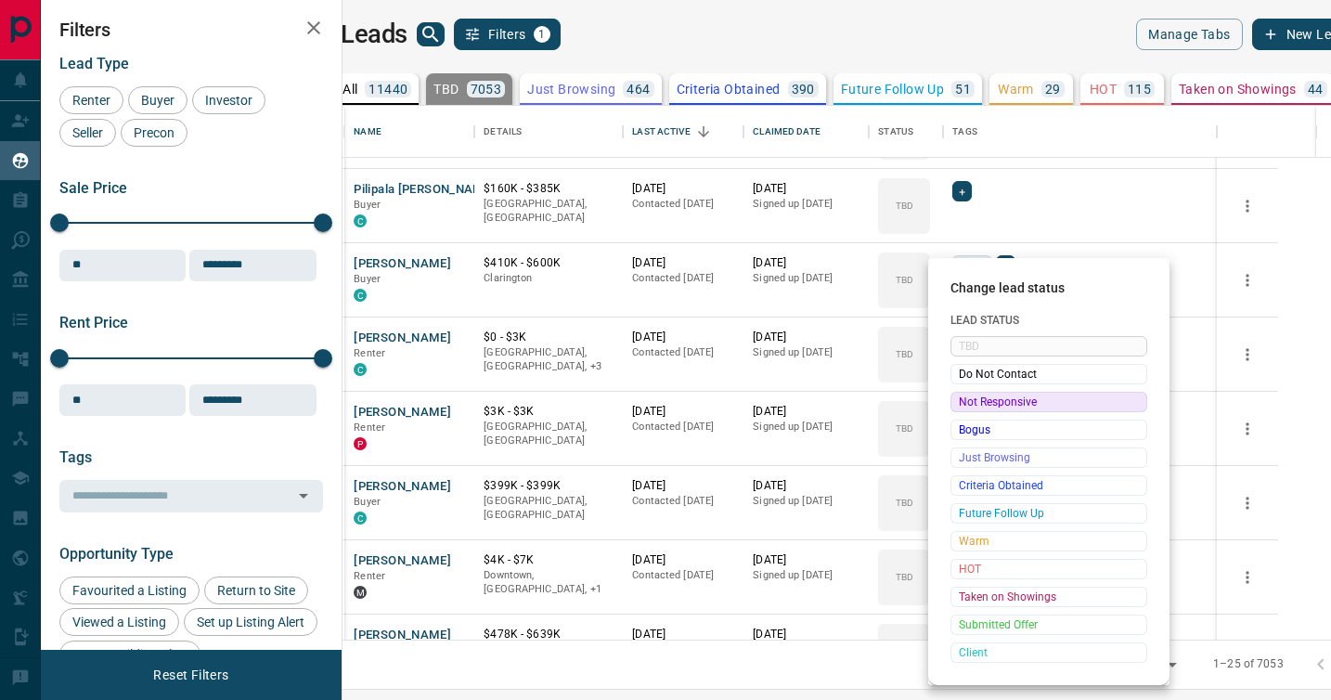
click at [973, 402] on span "Not Responsive" at bounding box center [1049, 402] width 180 height 19
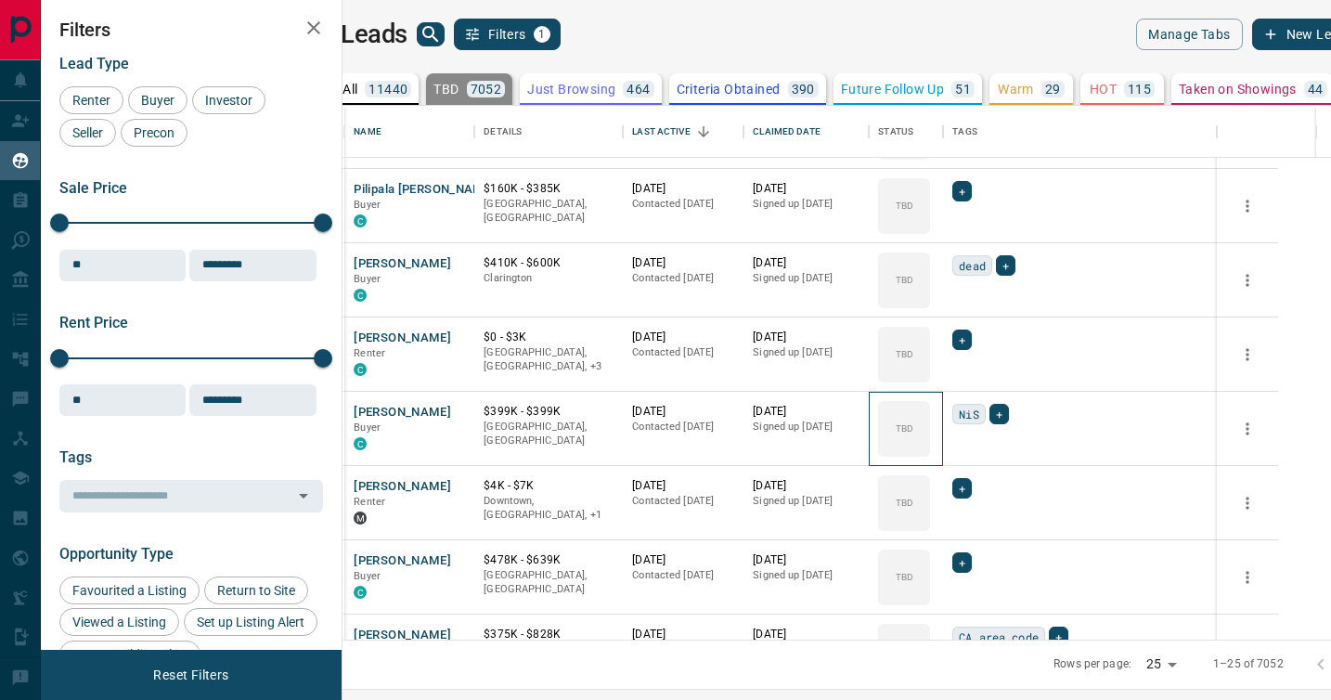
click at [0, 0] on icon at bounding box center [0, 0] width 0 height 0
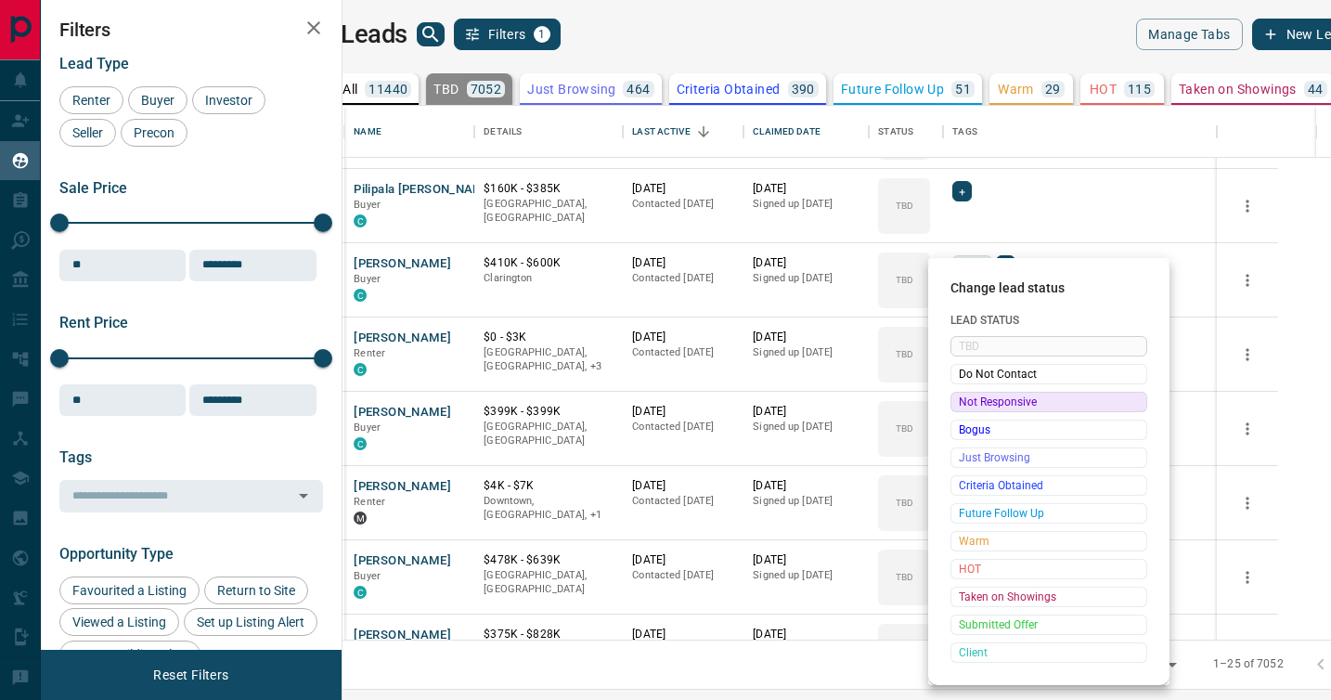
click at [973, 402] on span "Not Responsive" at bounding box center [1049, 402] width 180 height 19
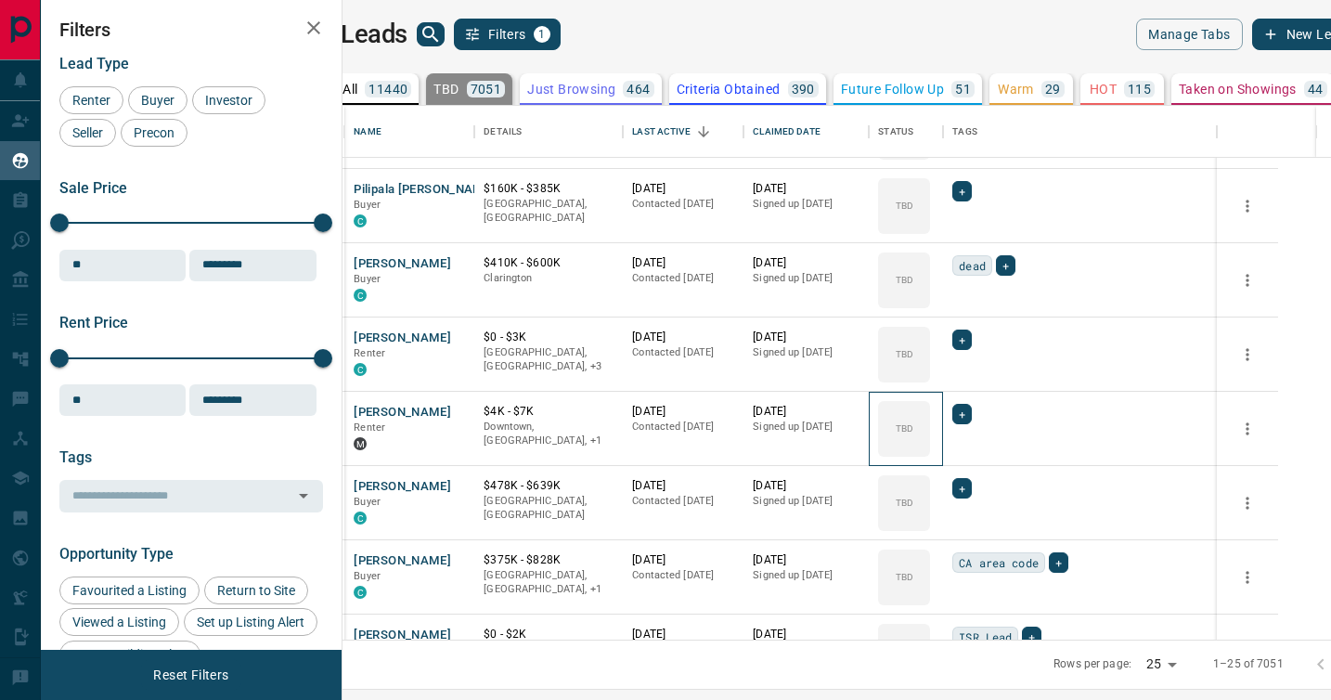
click at [0, 0] on icon at bounding box center [0, 0] width 0 height 0
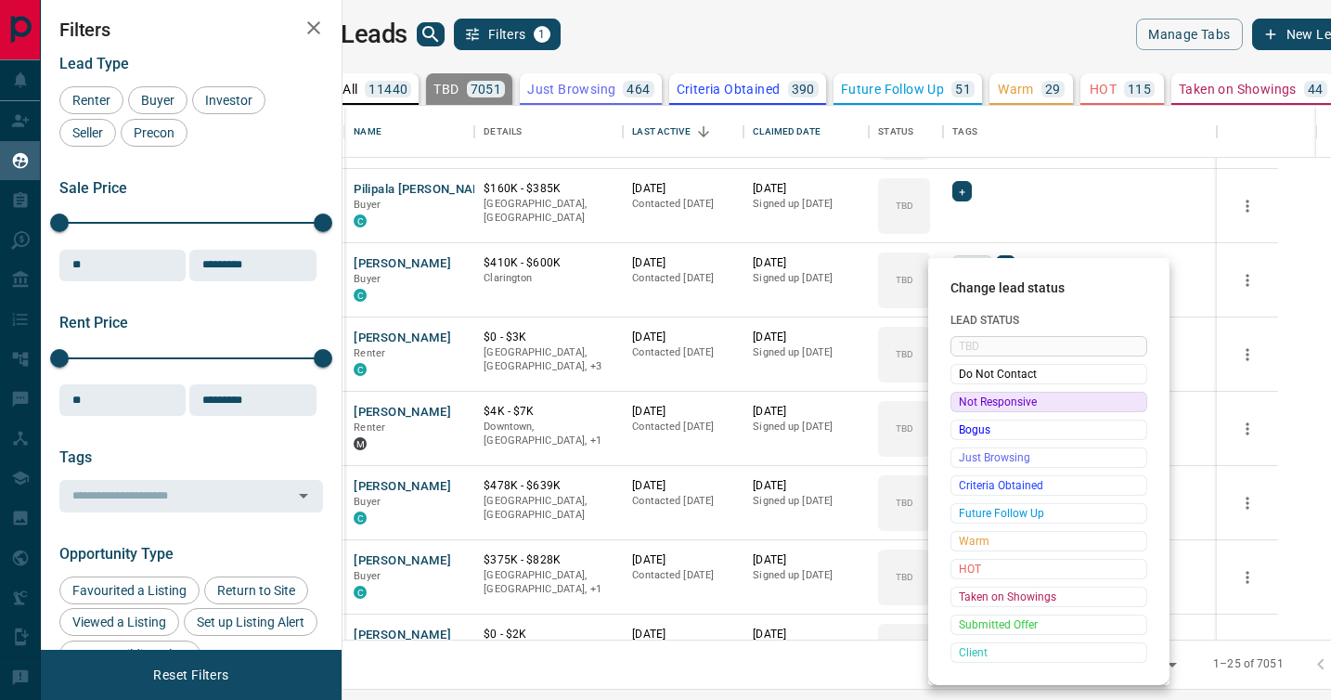
click at [973, 402] on span "Not Responsive" at bounding box center [1049, 402] width 180 height 19
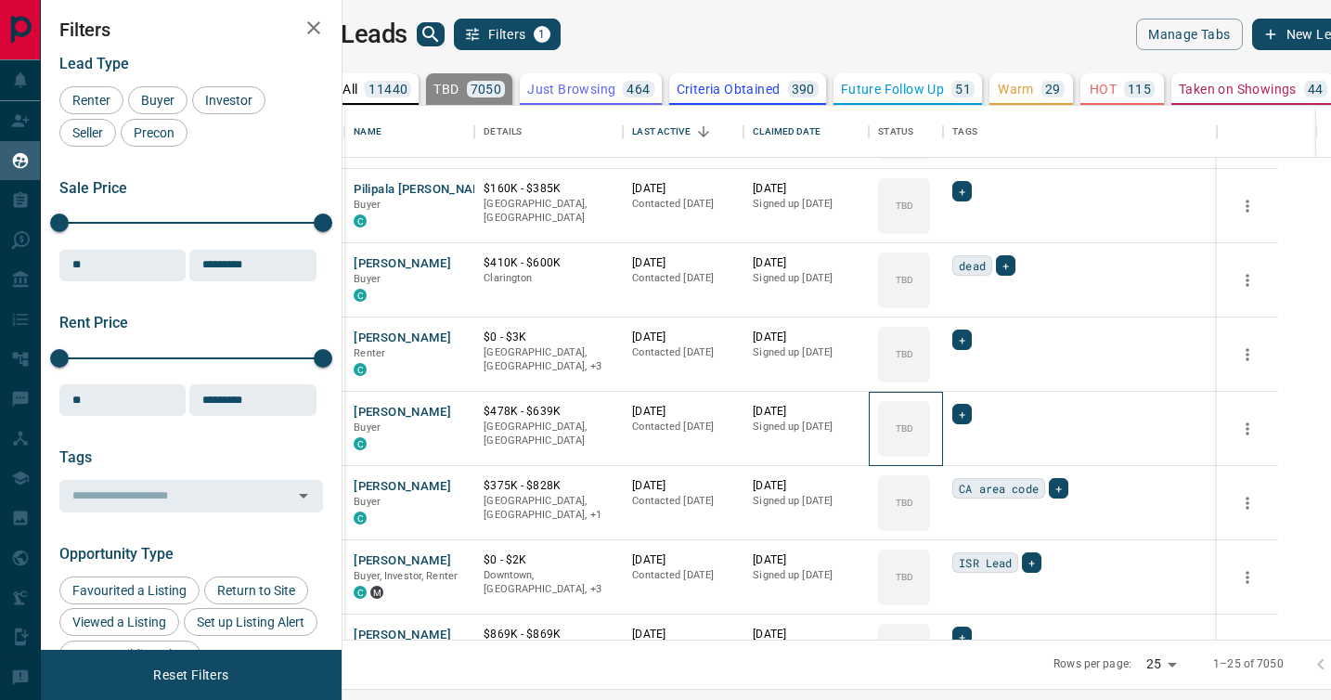
click at [0, 0] on icon at bounding box center [0, 0] width 0 height 0
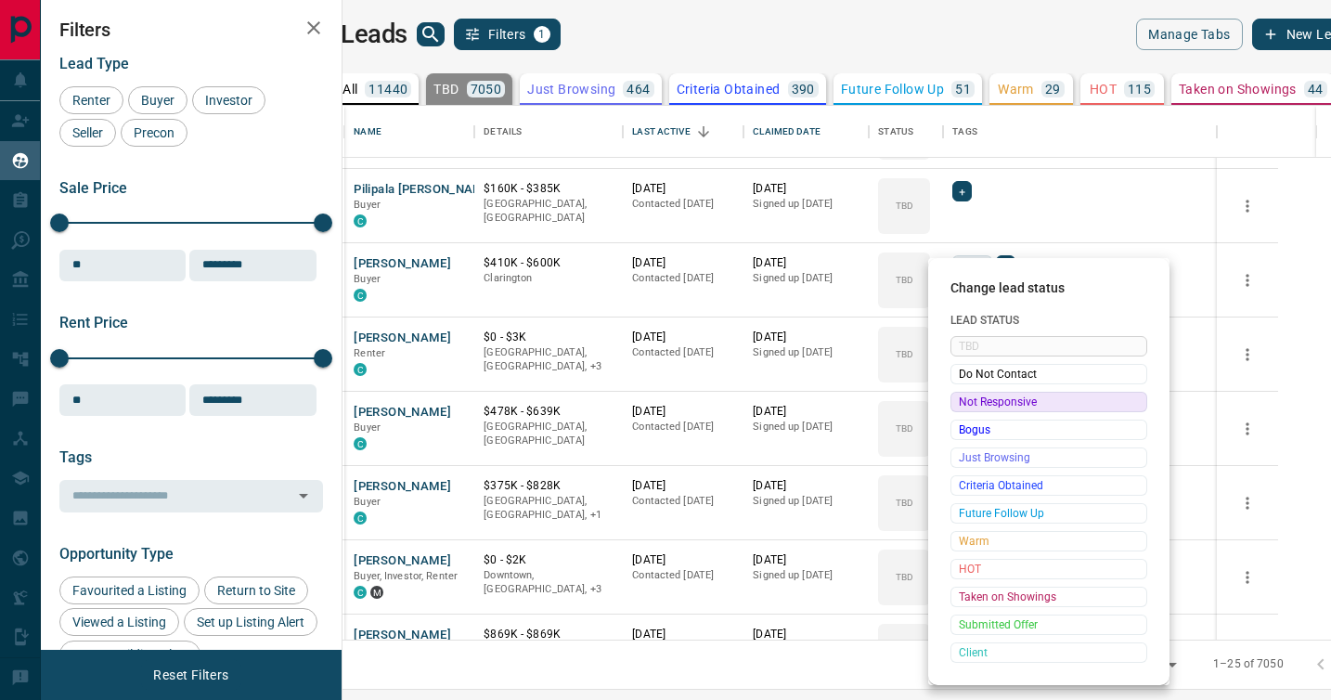
click at [973, 402] on span "Not Responsive" at bounding box center [1049, 402] width 180 height 19
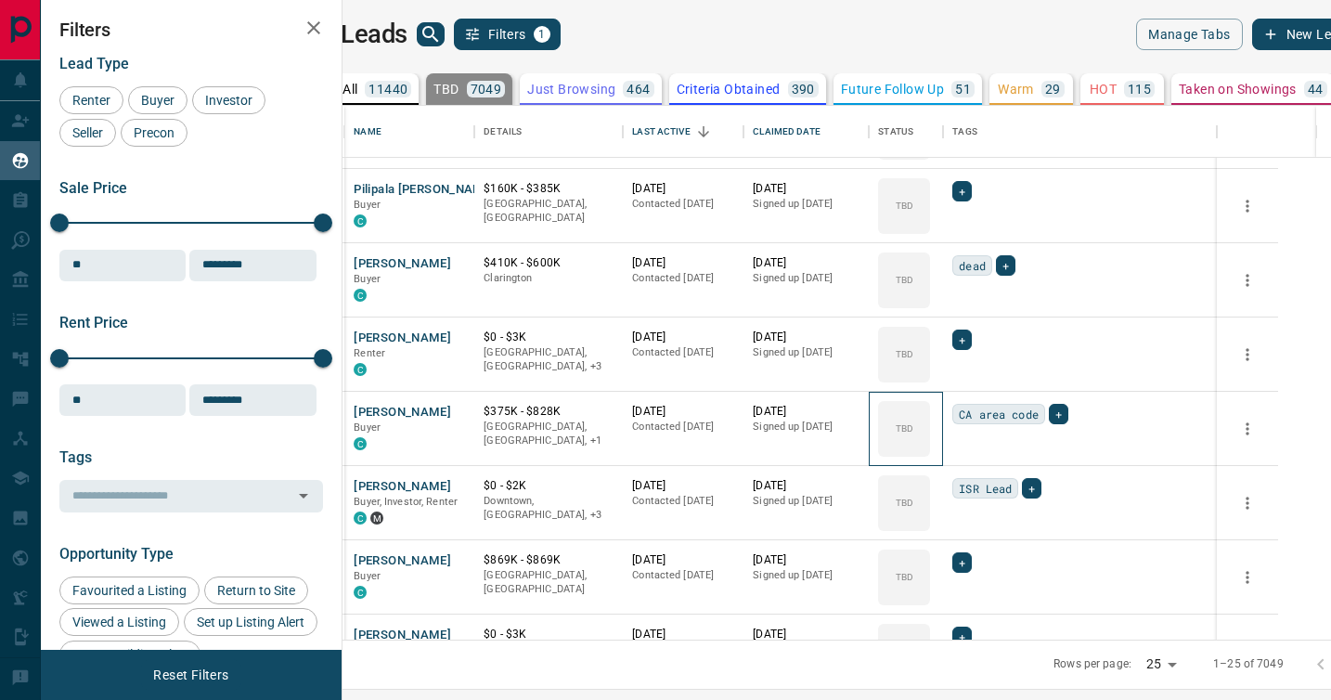
click at [0, 0] on icon at bounding box center [0, 0] width 0 height 0
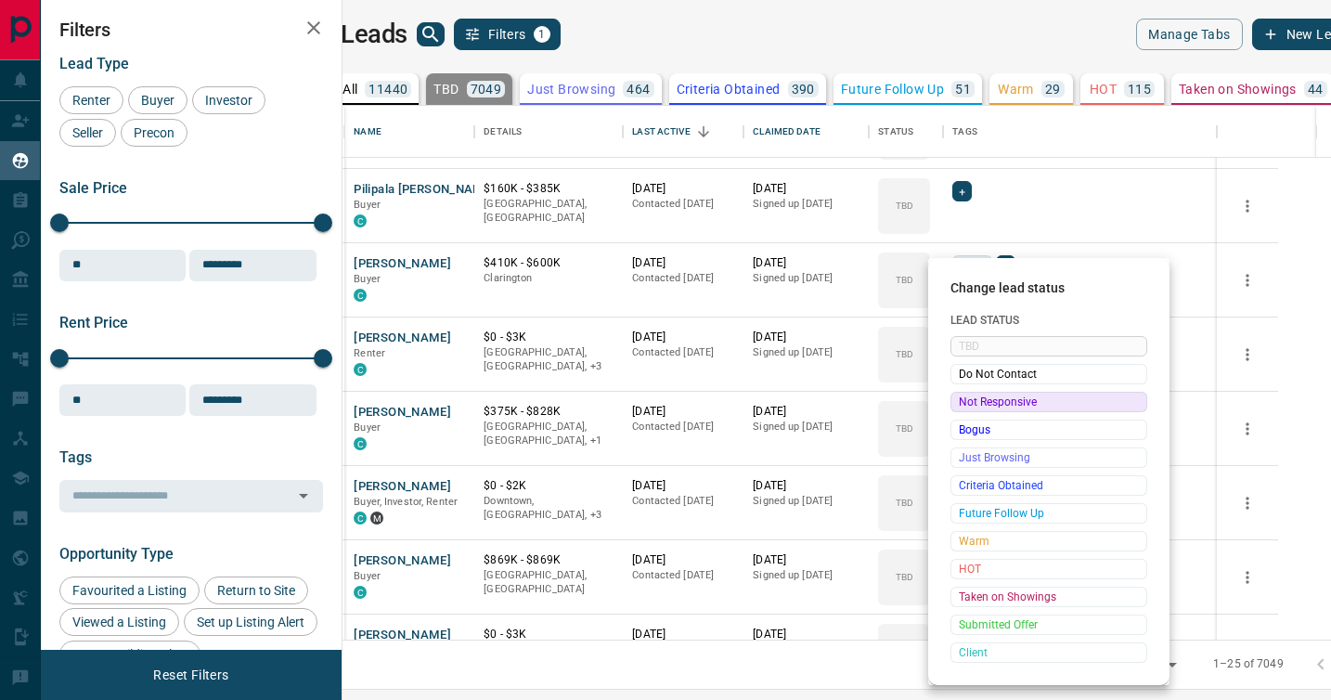
click at [973, 402] on span "Not Responsive" at bounding box center [1049, 402] width 180 height 19
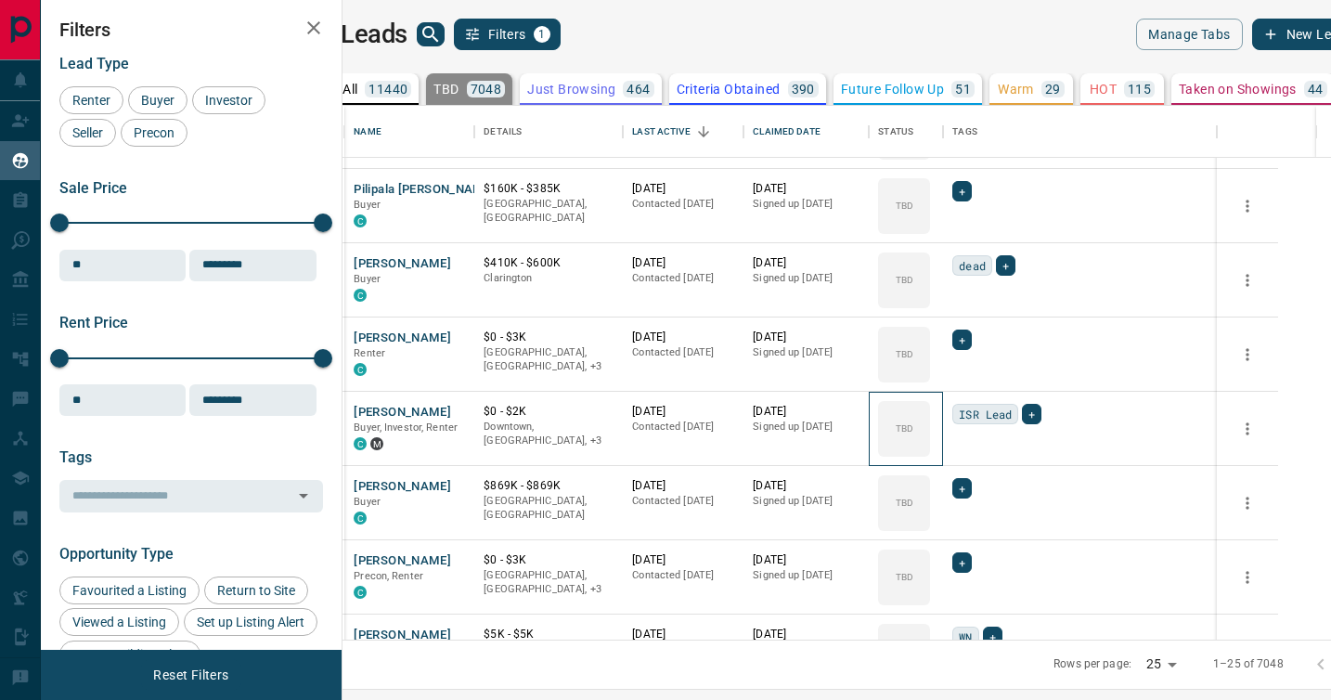
click at [0, 0] on icon at bounding box center [0, 0] width 0 height 0
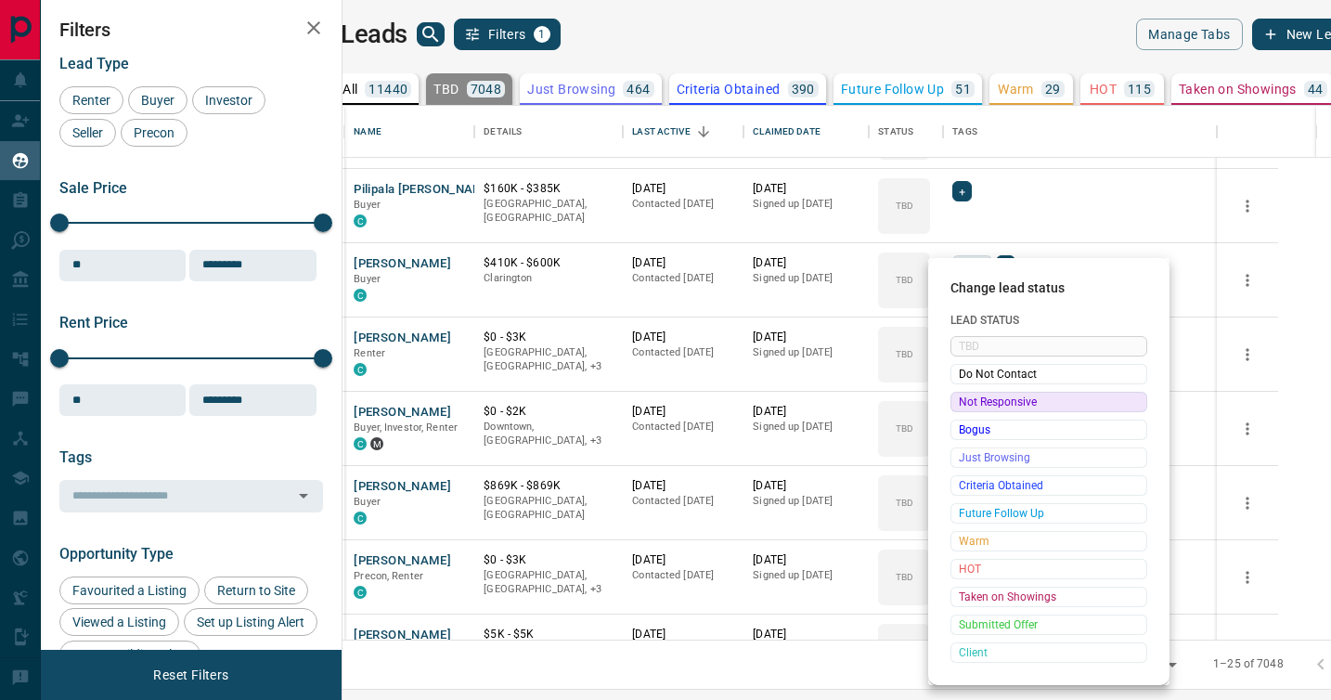
click at [973, 402] on span "Not Responsive" at bounding box center [1049, 402] width 180 height 19
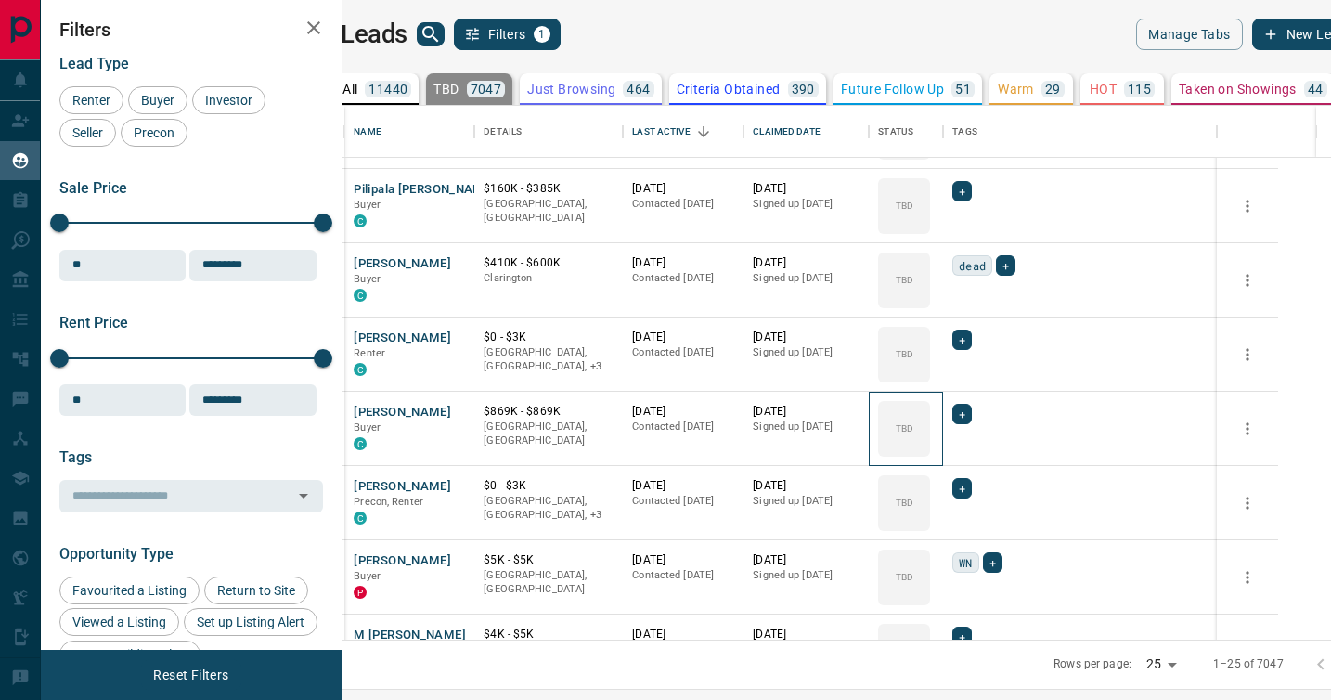
click at [0, 0] on icon at bounding box center [0, 0] width 0 height 0
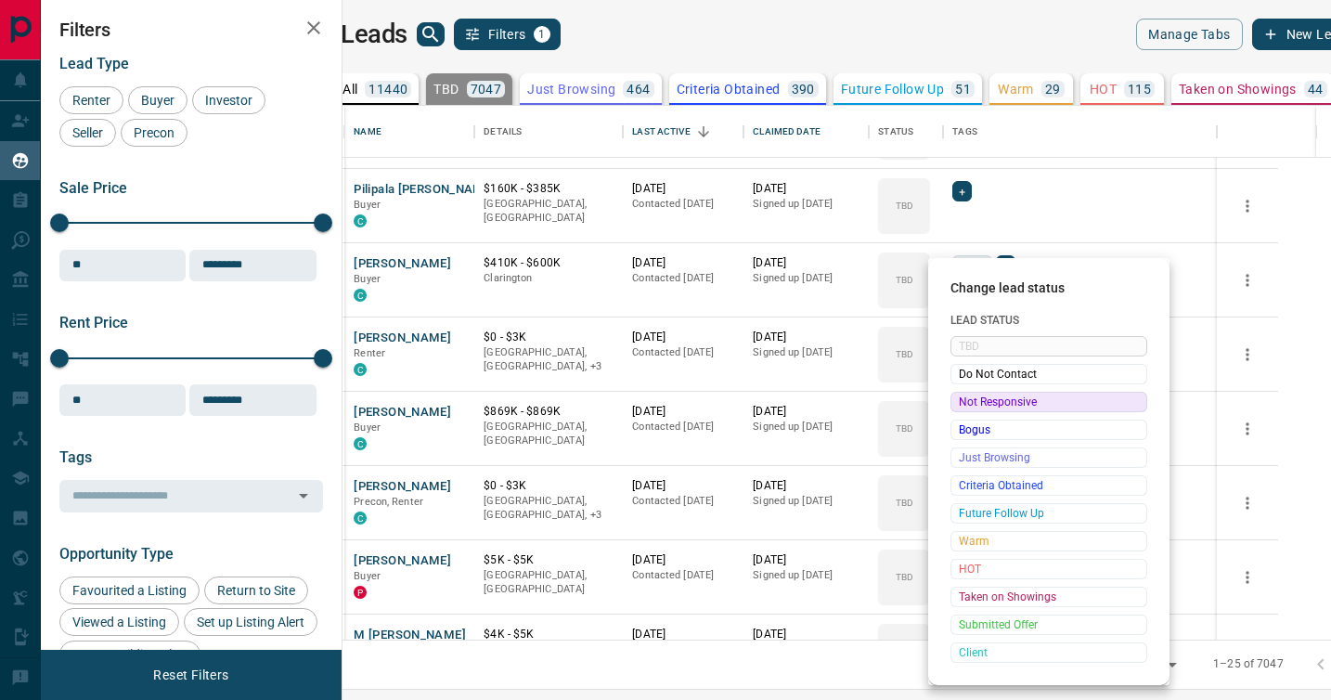
click at [973, 402] on span "Not Responsive" at bounding box center [1049, 402] width 180 height 19
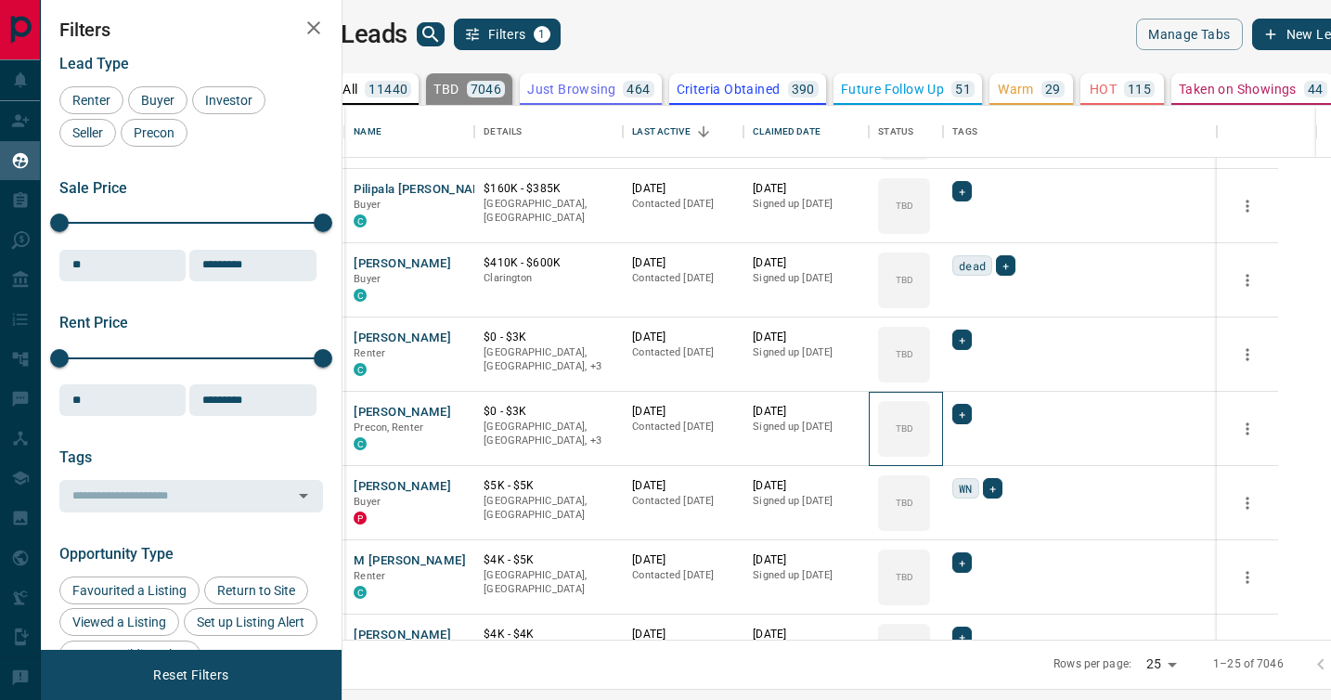
click at [0, 0] on icon at bounding box center [0, 0] width 0 height 0
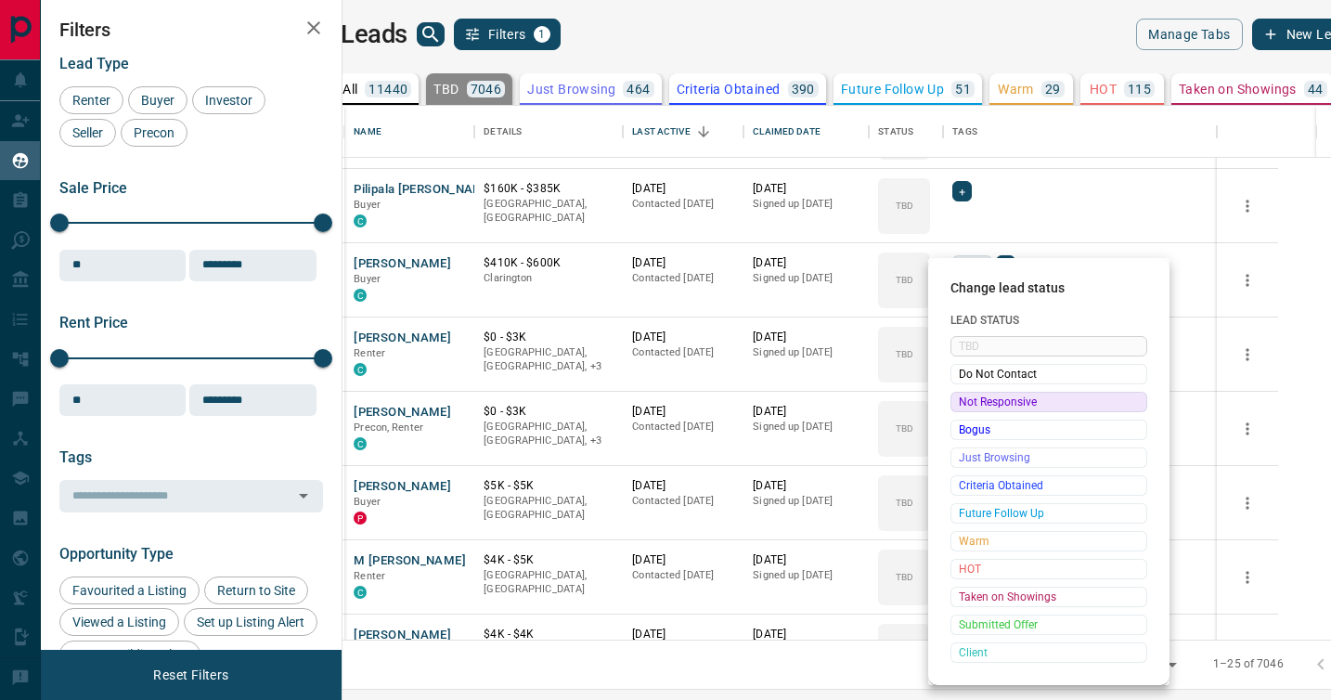
click at [973, 402] on span "Not Responsive" at bounding box center [1049, 402] width 180 height 19
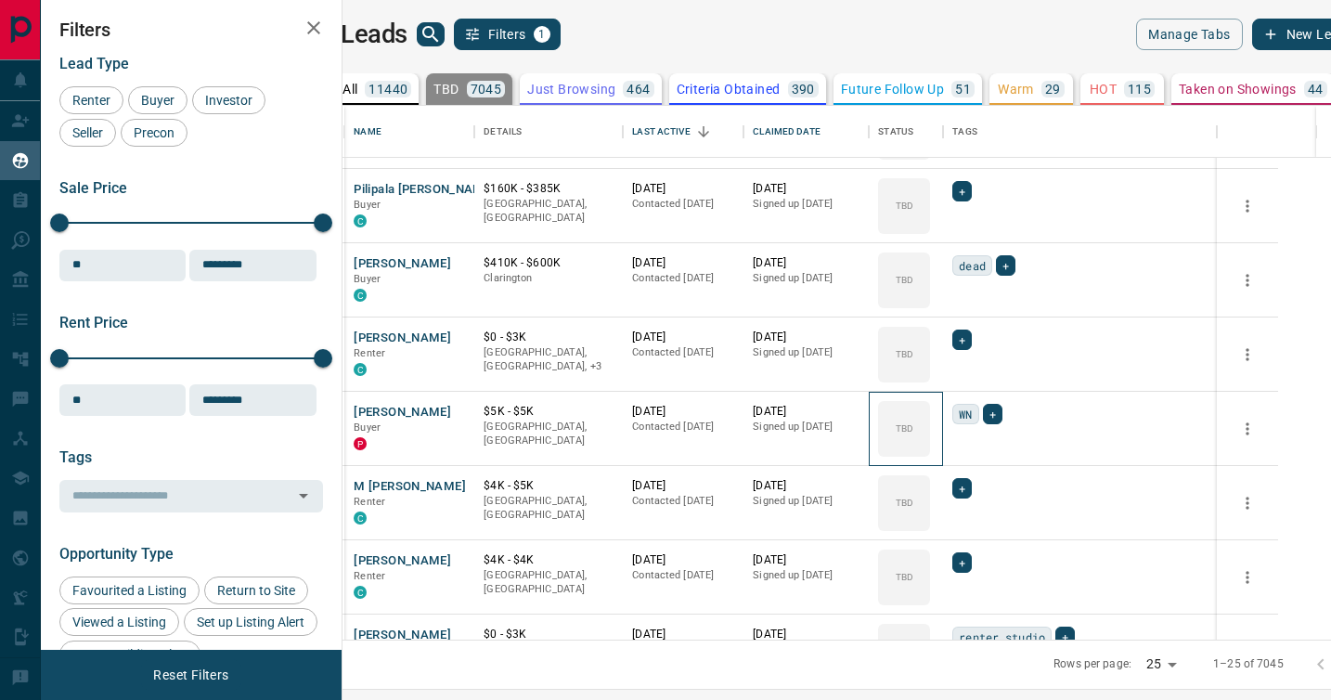
click at [0, 0] on icon at bounding box center [0, 0] width 0 height 0
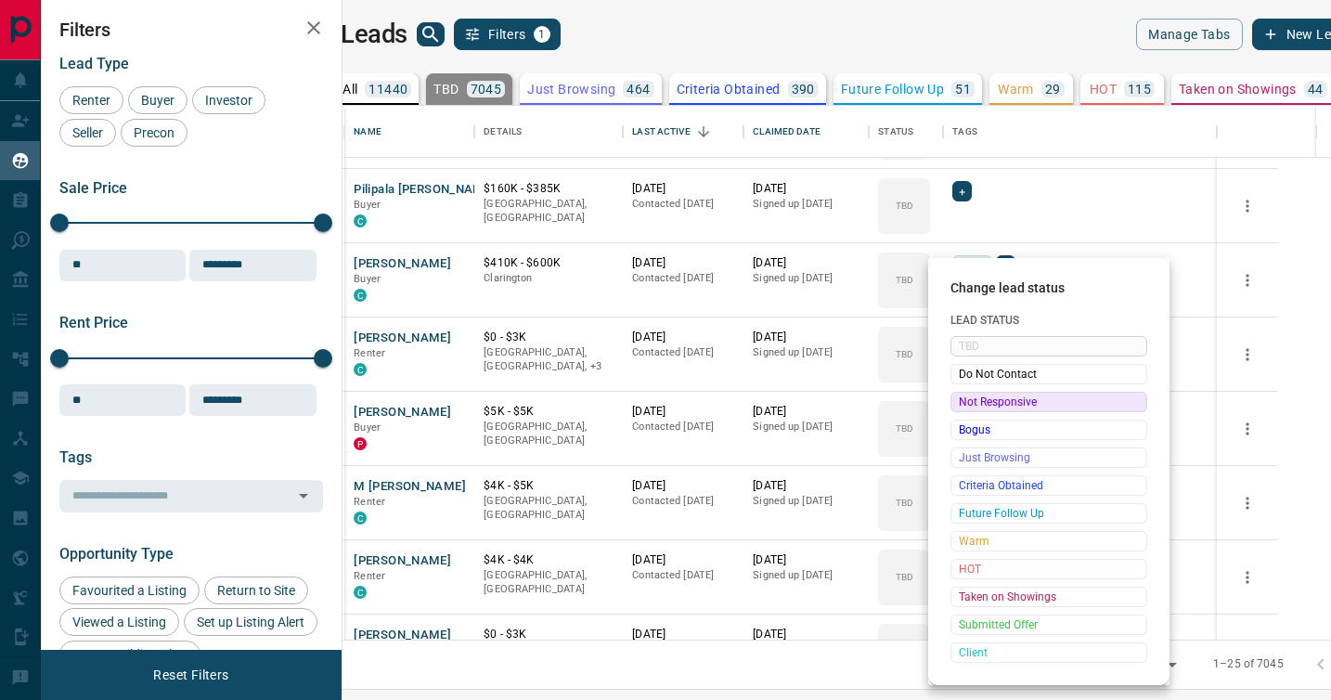
click at [973, 402] on span "Not Responsive" at bounding box center [1049, 402] width 180 height 19
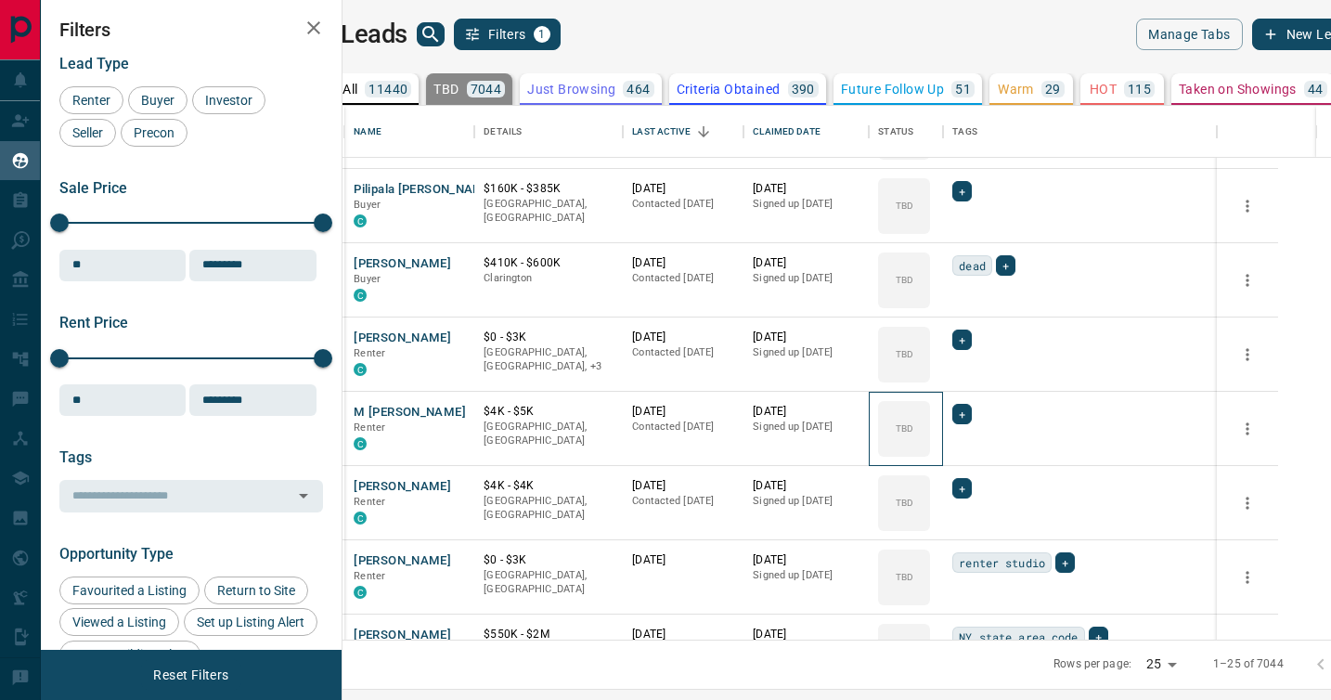
click at [0, 0] on icon at bounding box center [0, 0] width 0 height 0
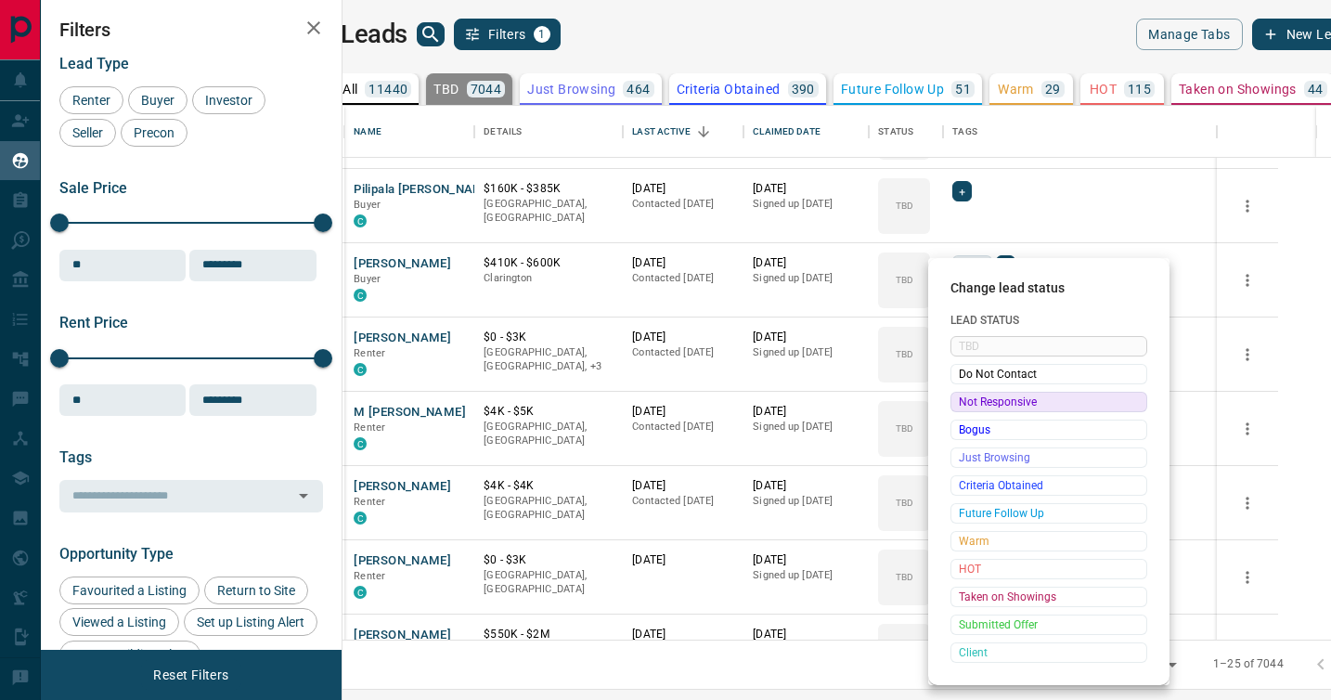
click at [973, 402] on span "Not Responsive" at bounding box center [1049, 402] width 180 height 19
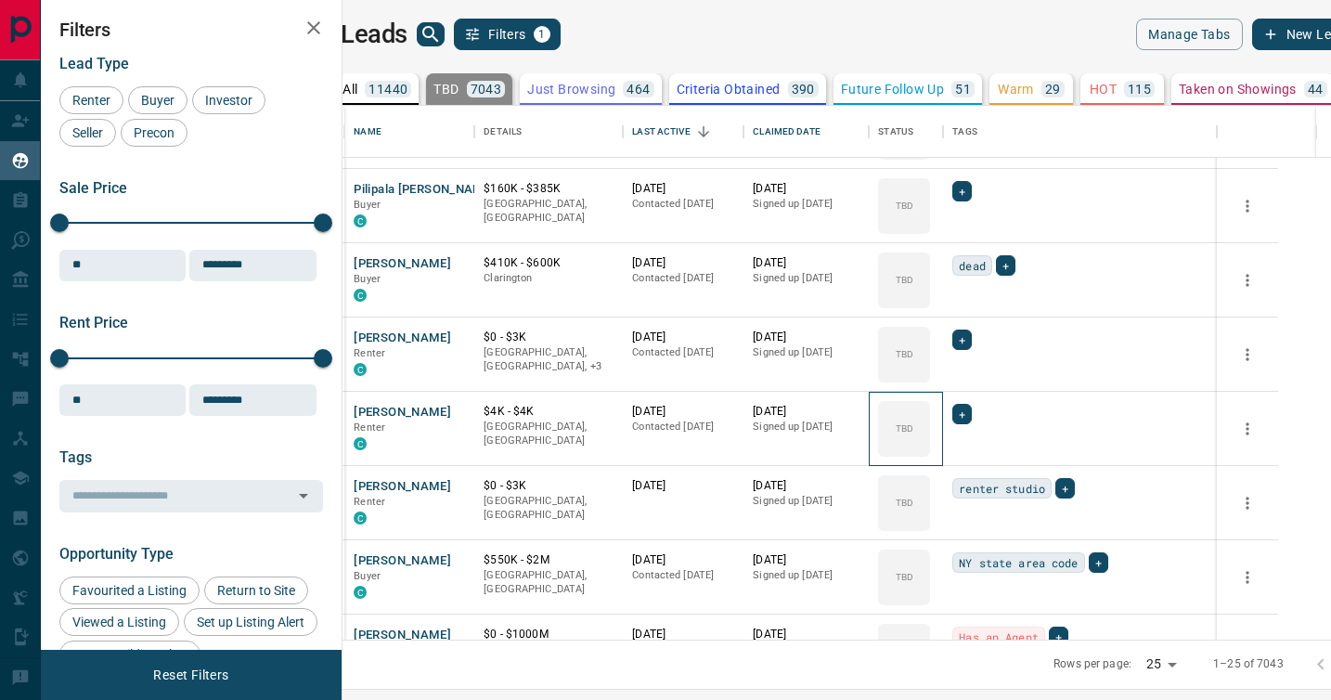
click at [0, 0] on icon at bounding box center [0, 0] width 0 height 0
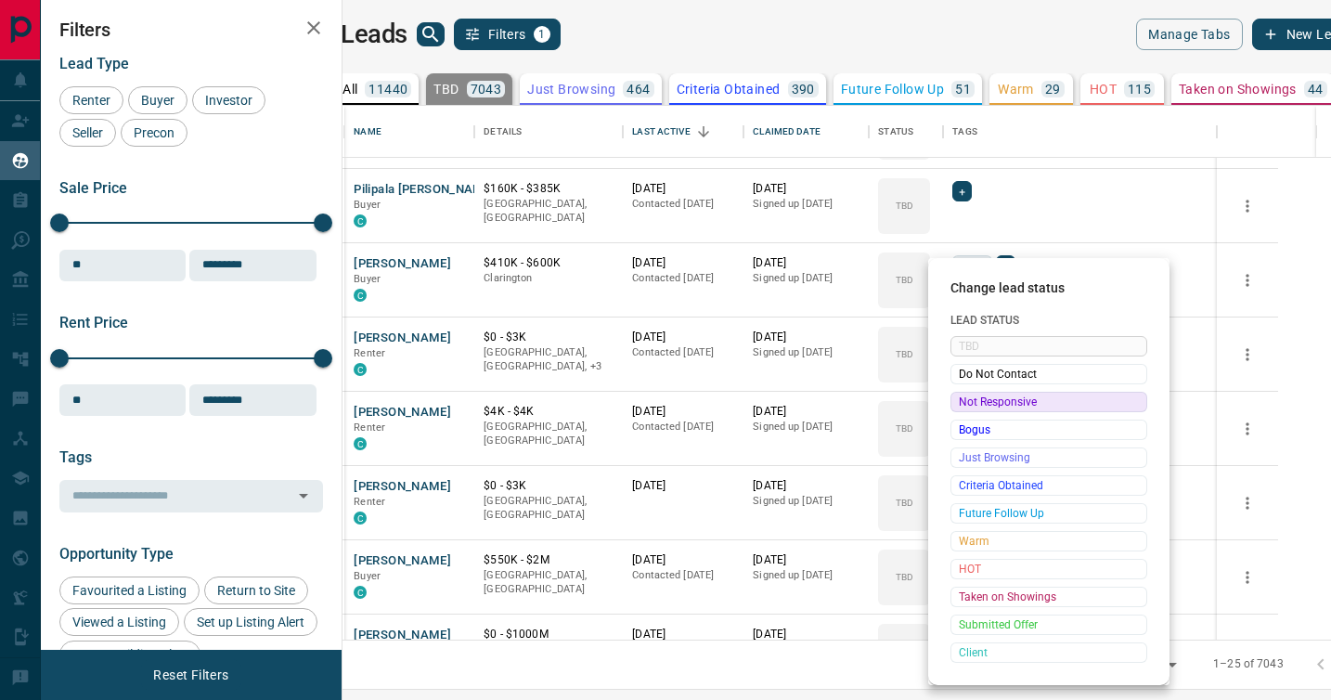
click at [973, 402] on span "Not Responsive" at bounding box center [1049, 402] width 180 height 19
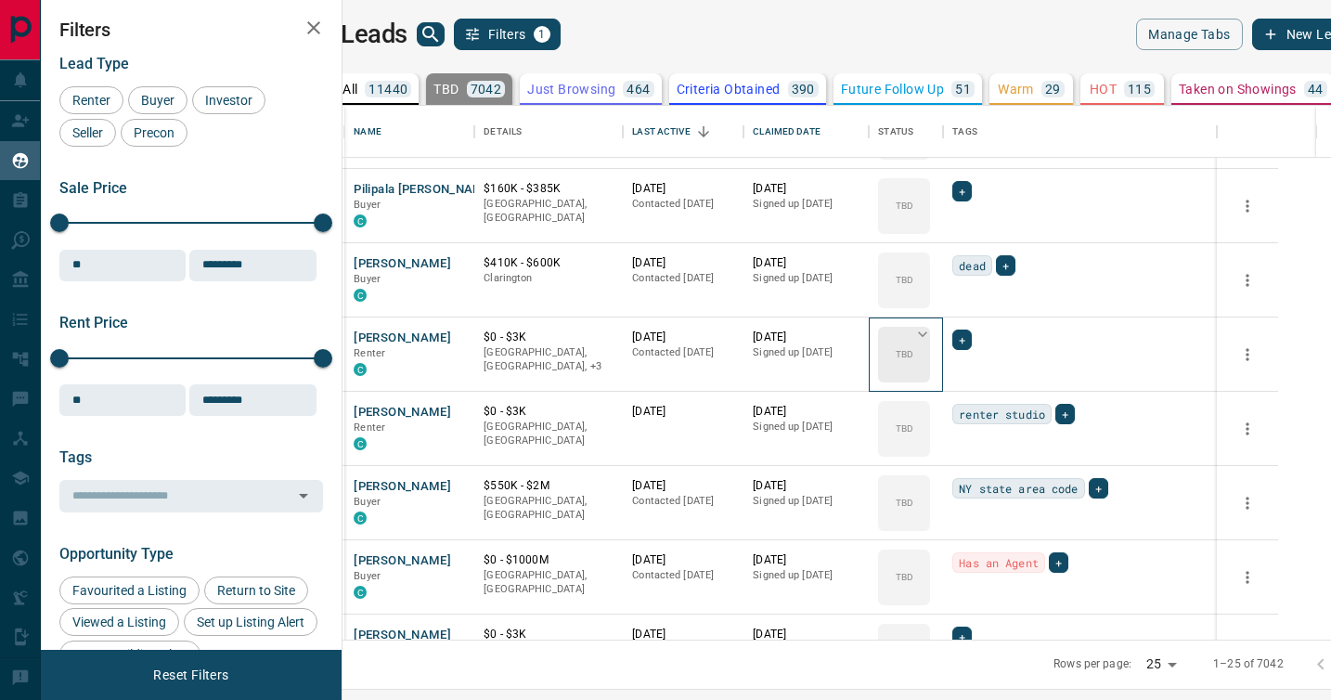
click at [932, 330] on icon at bounding box center [922, 334] width 19 height 19
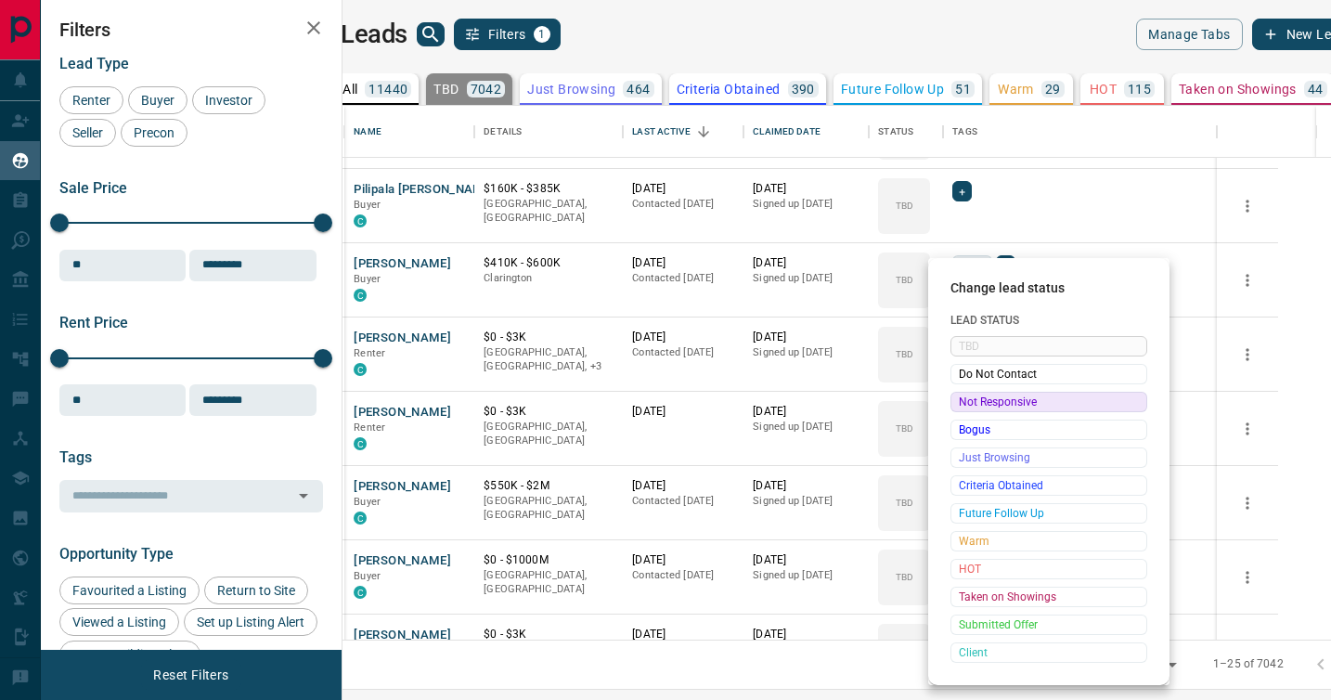
click at [980, 399] on span "Not Responsive" at bounding box center [1049, 402] width 180 height 19
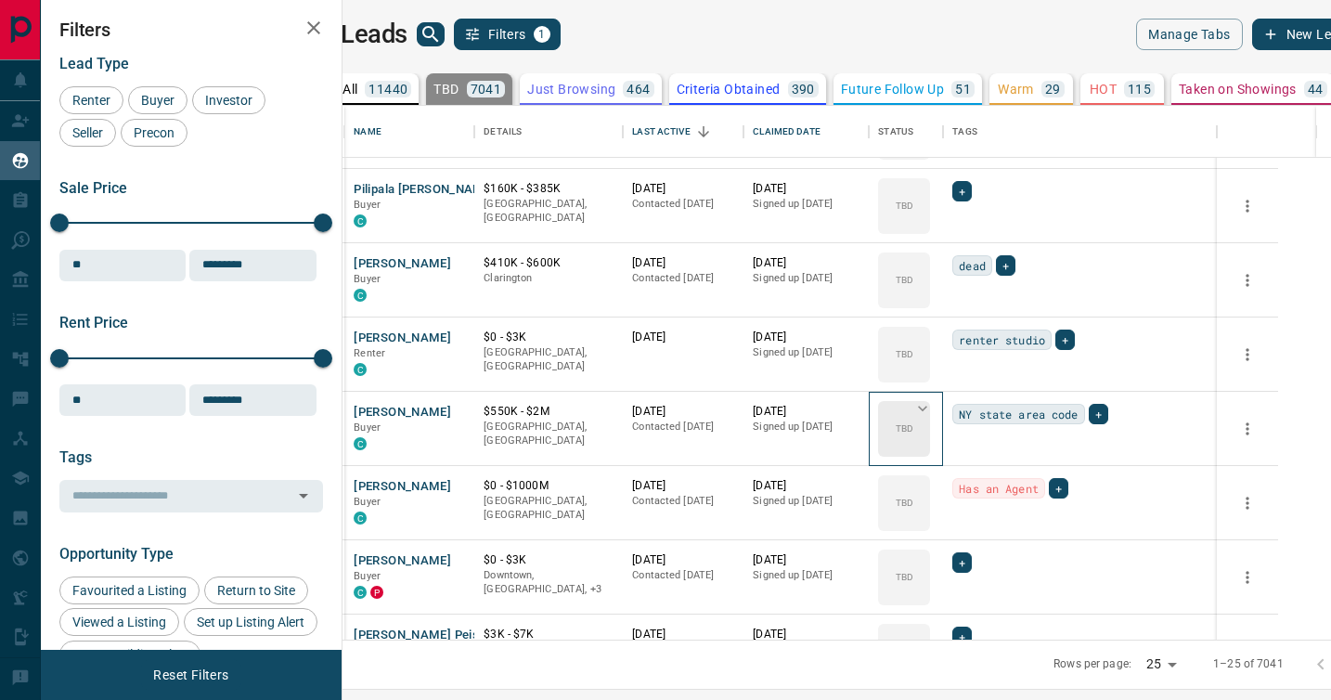
click at [932, 404] on icon at bounding box center [922, 408] width 19 height 19
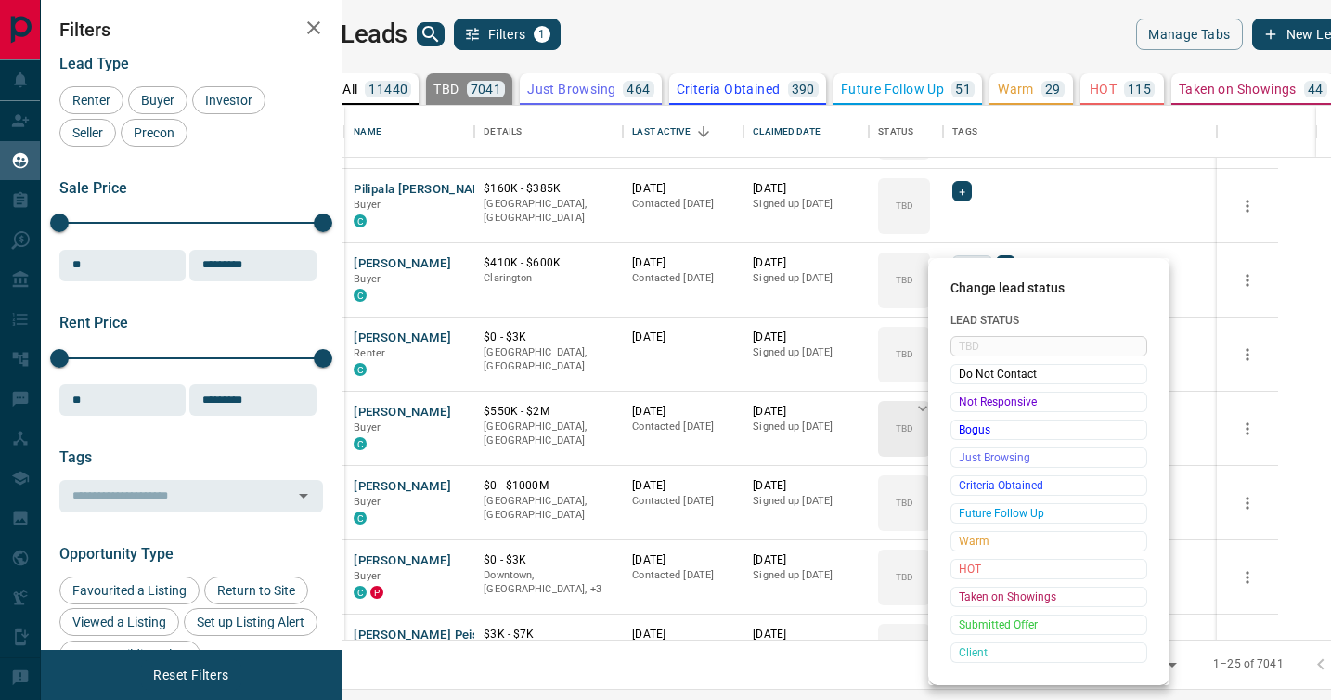
click at [971, 404] on span "Not Responsive" at bounding box center [1049, 402] width 180 height 19
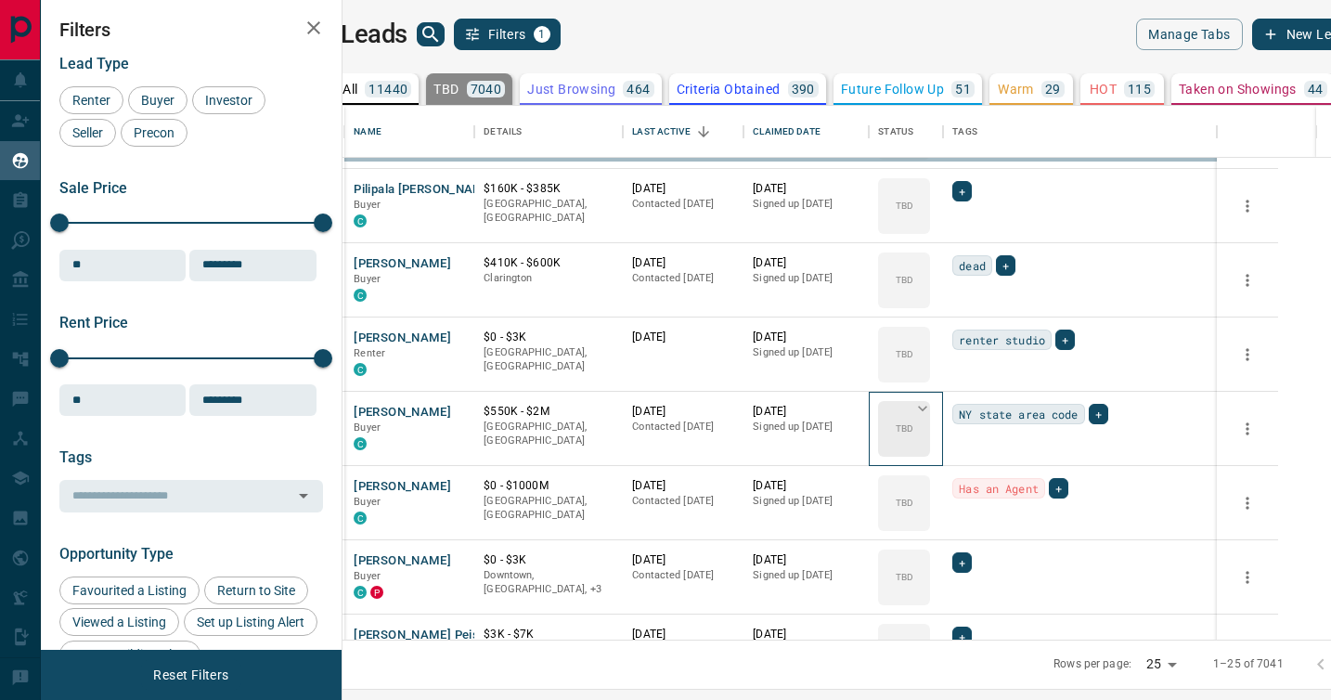
click at [932, 404] on icon at bounding box center [922, 408] width 19 height 19
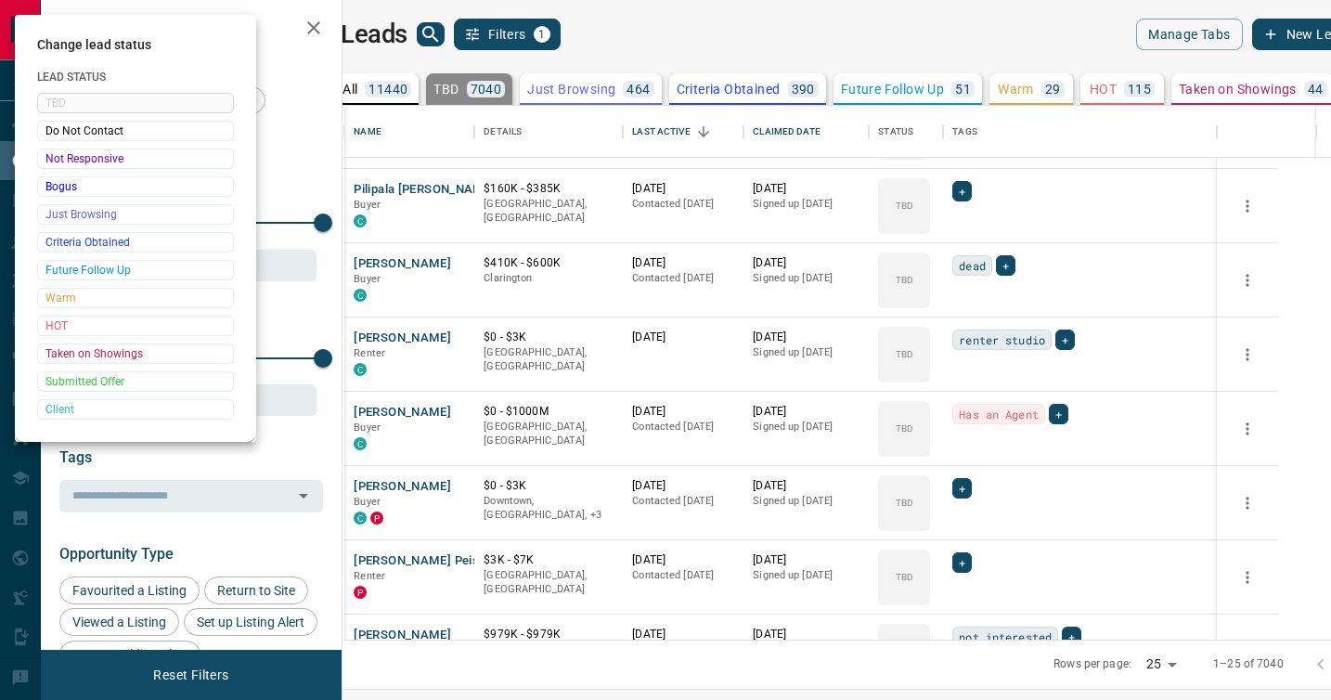
click at [971, 404] on div at bounding box center [665, 350] width 1331 height 700
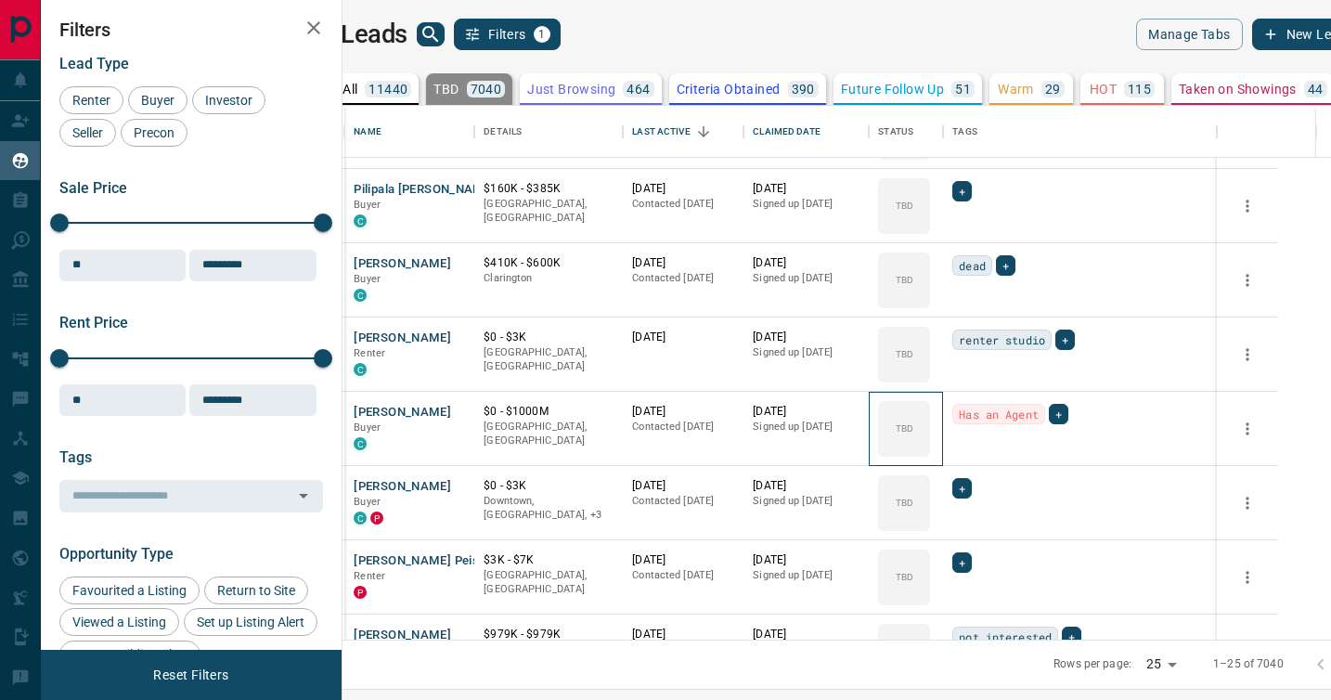
click at [930, 404] on div "TBD" at bounding box center [904, 429] width 52 height 56
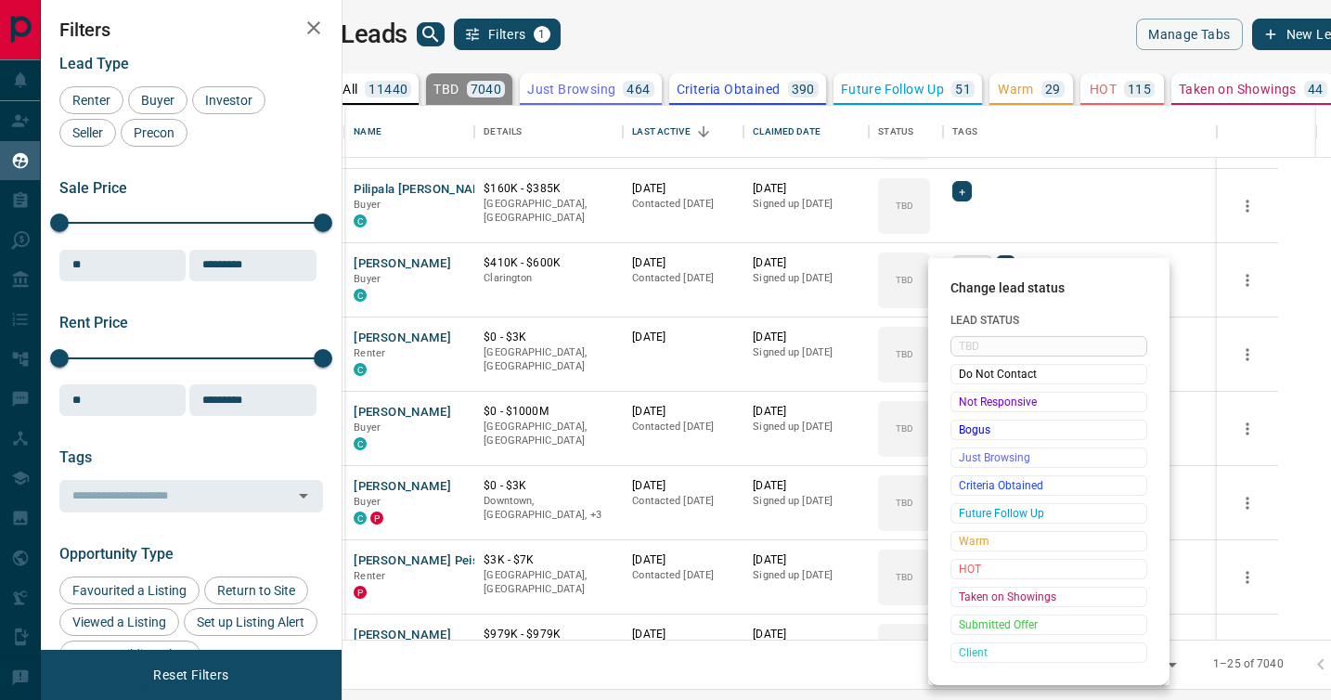
click at [971, 404] on span "Not Responsive" at bounding box center [1049, 402] width 180 height 19
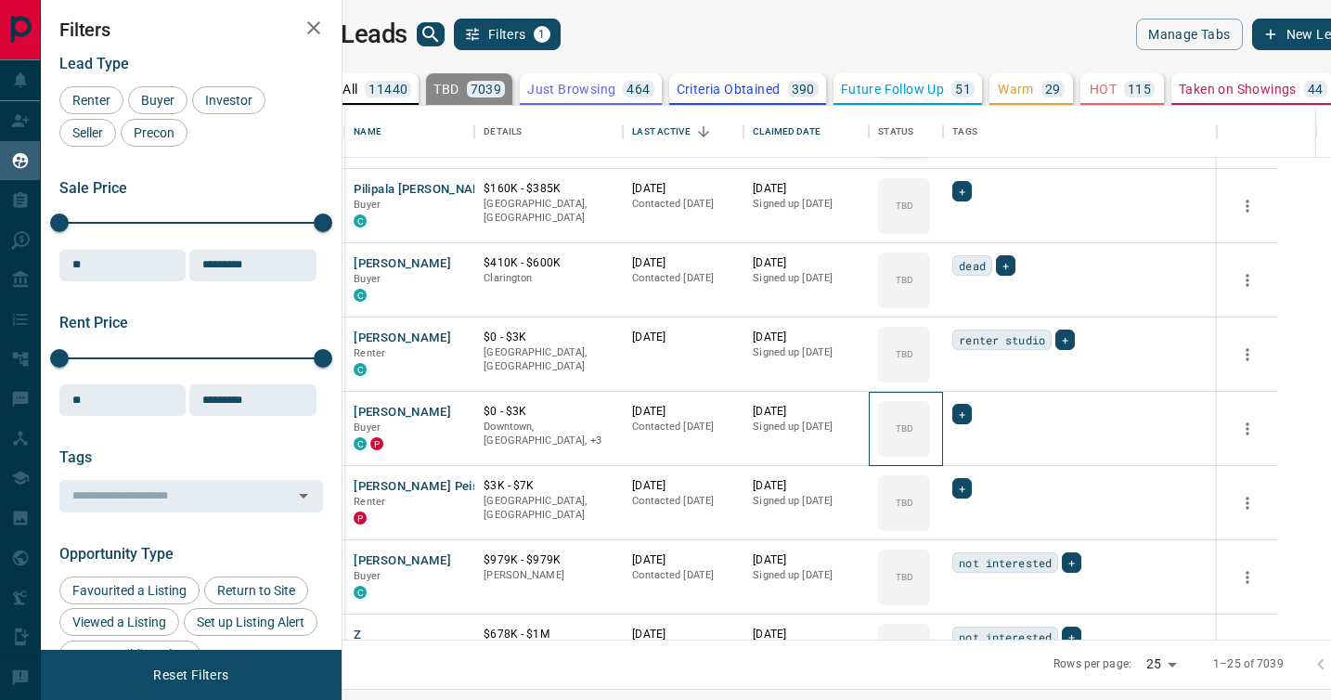
click at [0, 0] on icon at bounding box center [0, 0] width 0 height 0
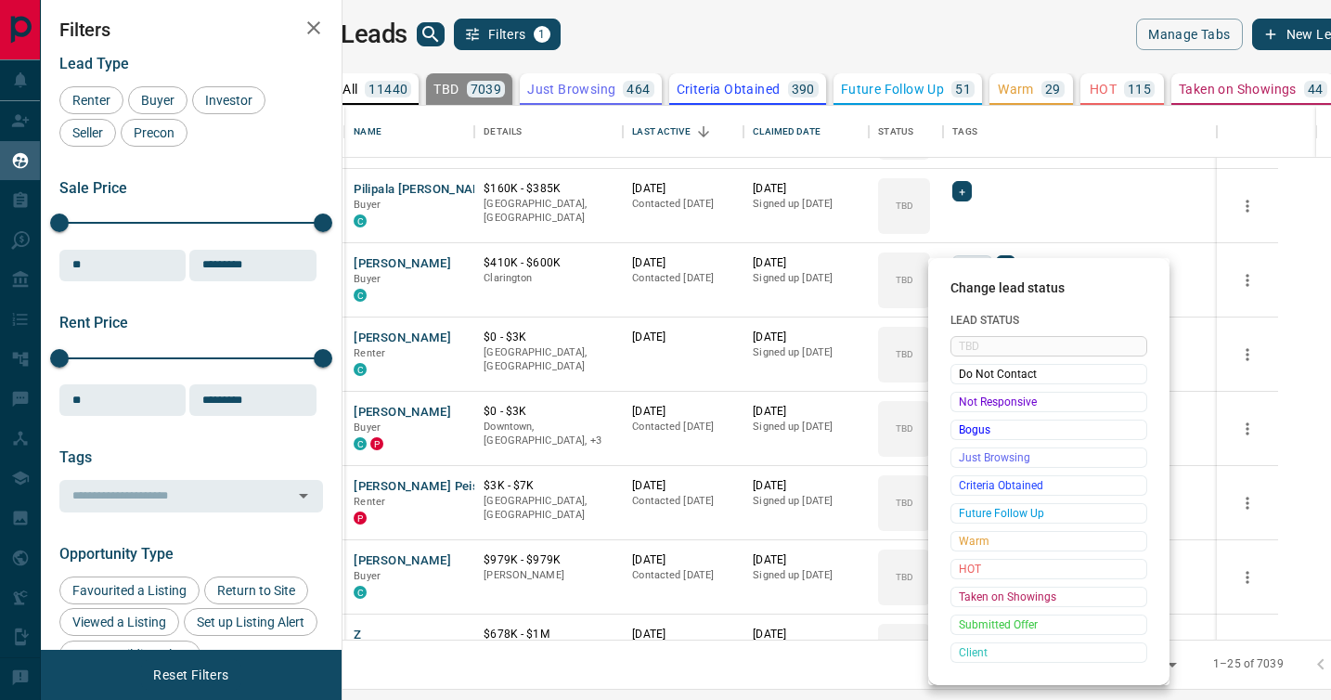
click at [971, 404] on span "Not Responsive" at bounding box center [1049, 402] width 180 height 19
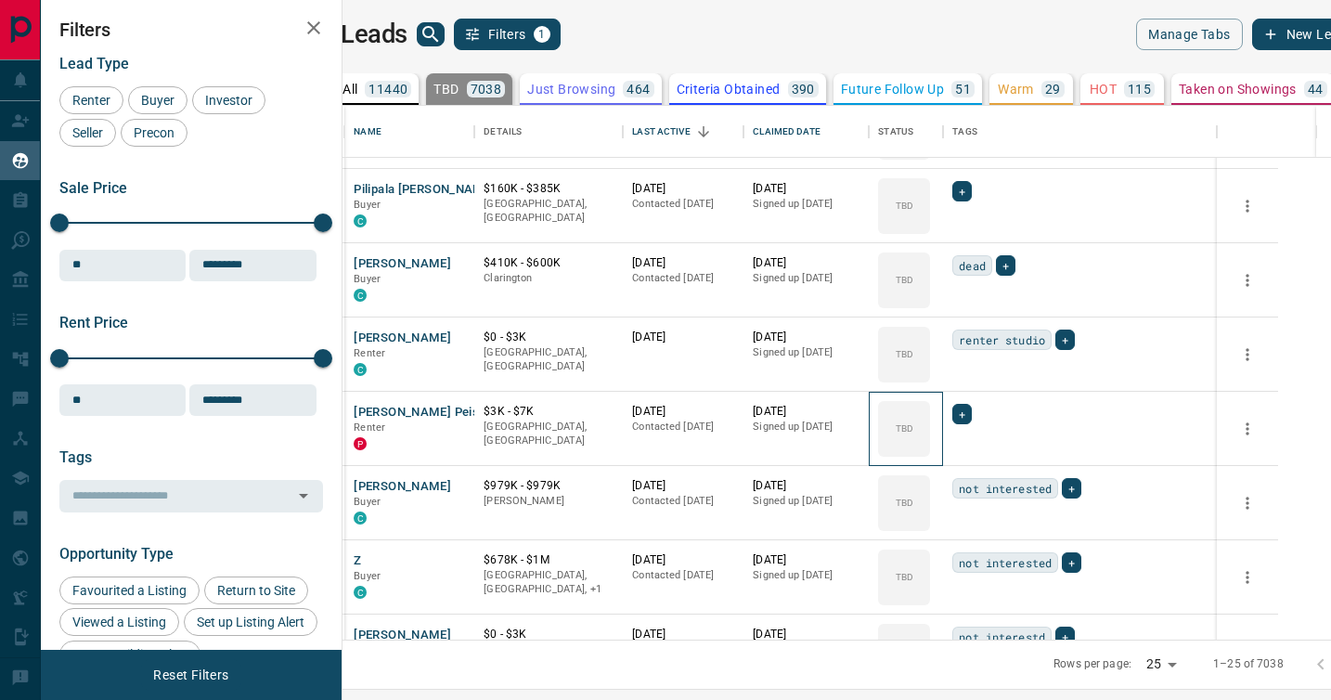
click at [0, 0] on icon at bounding box center [0, 0] width 0 height 0
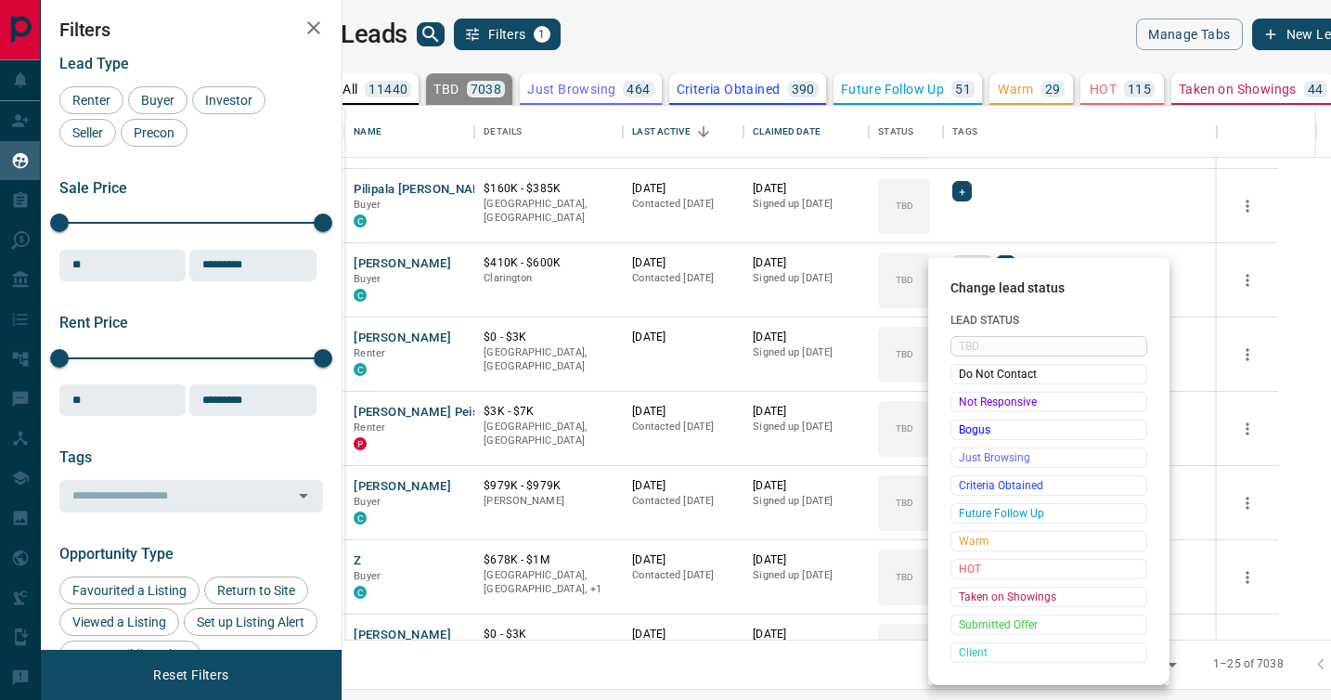
click at [971, 404] on span "Not Responsive" at bounding box center [1049, 402] width 180 height 19
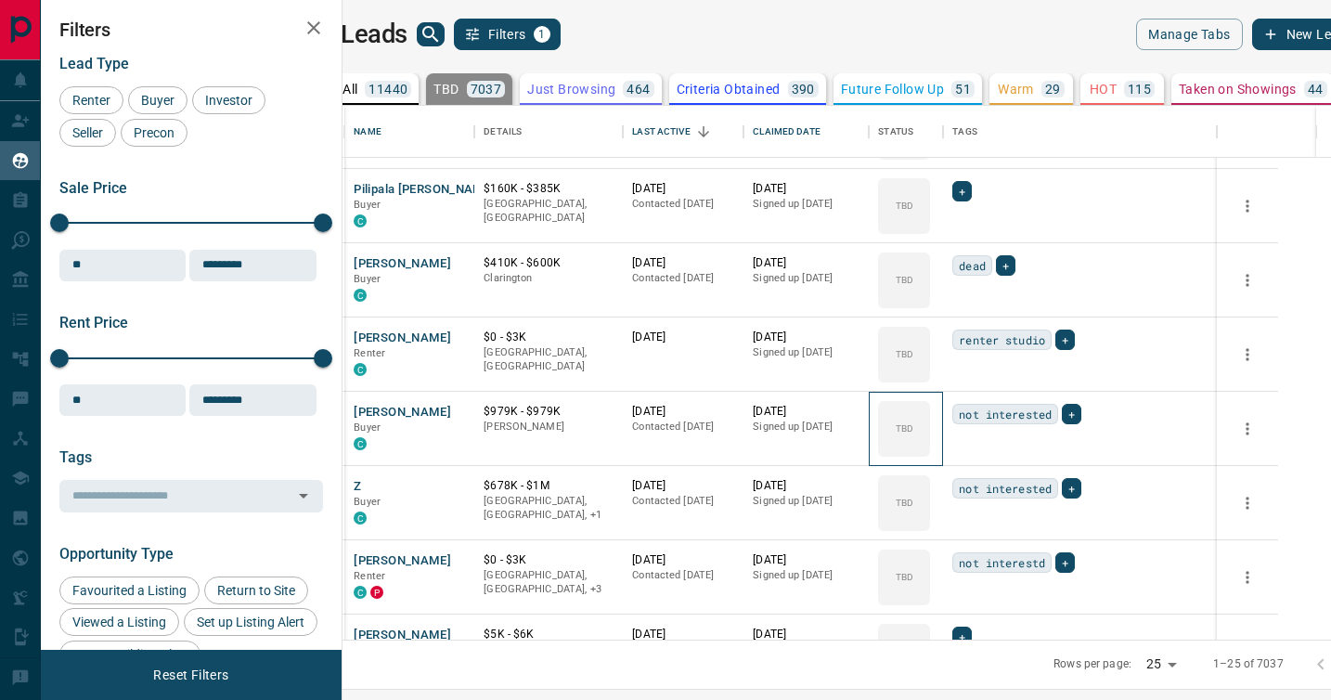
click at [0, 0] on icon at bounding box center [0, 0] width 0 height 0
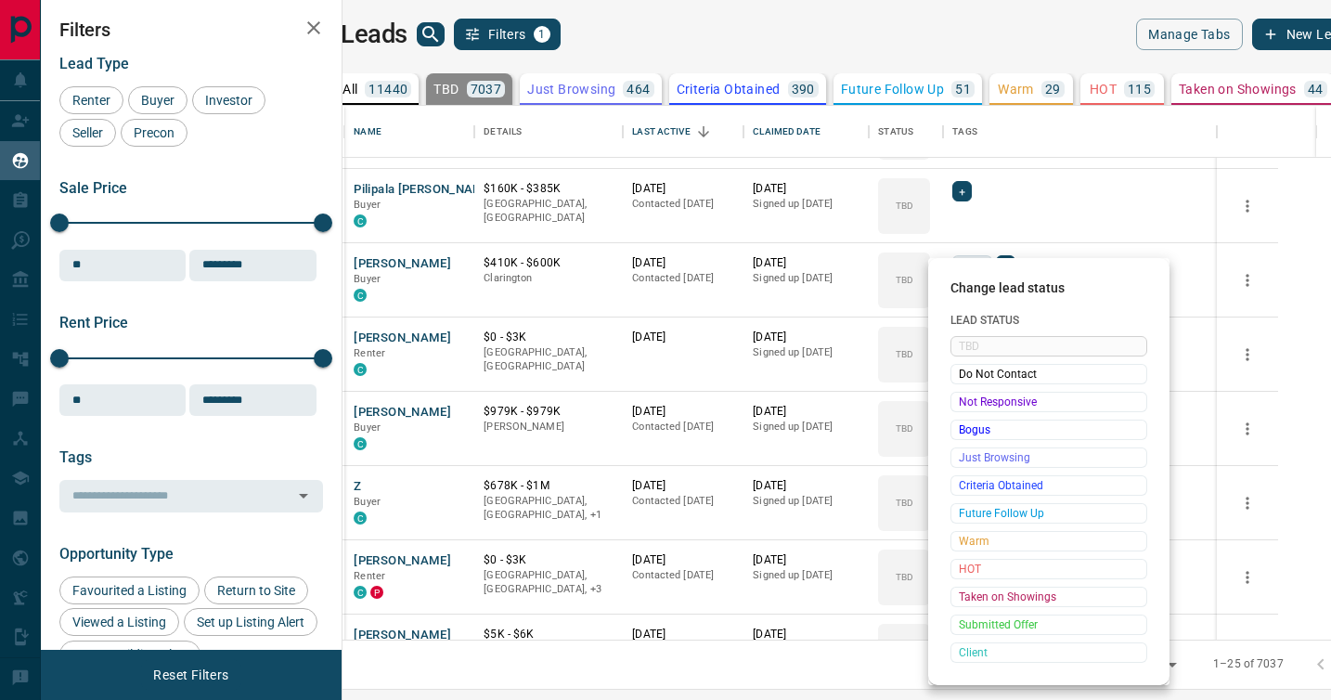
click at [971, 404] on span "Not Responsive" at bounding box center [1049, 402] width 180 height 19
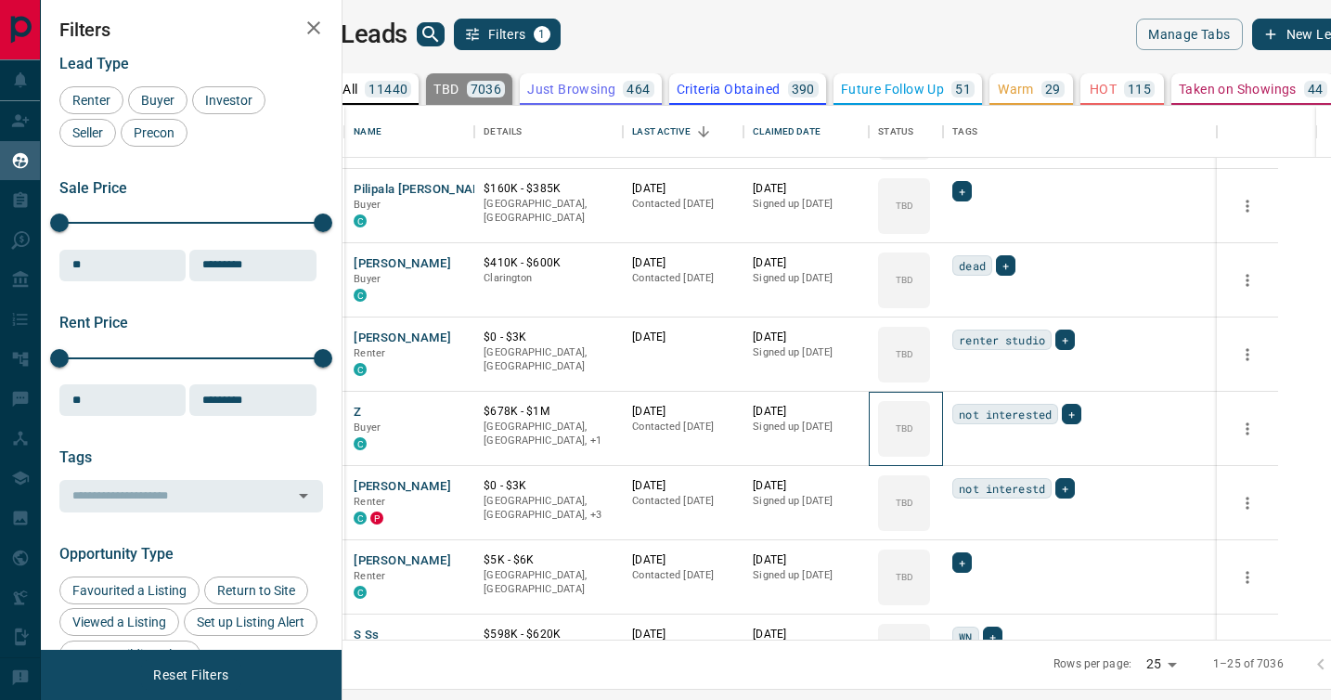
click at [0, 0] on icon at bounding box center [0, 0] width 0 height 0
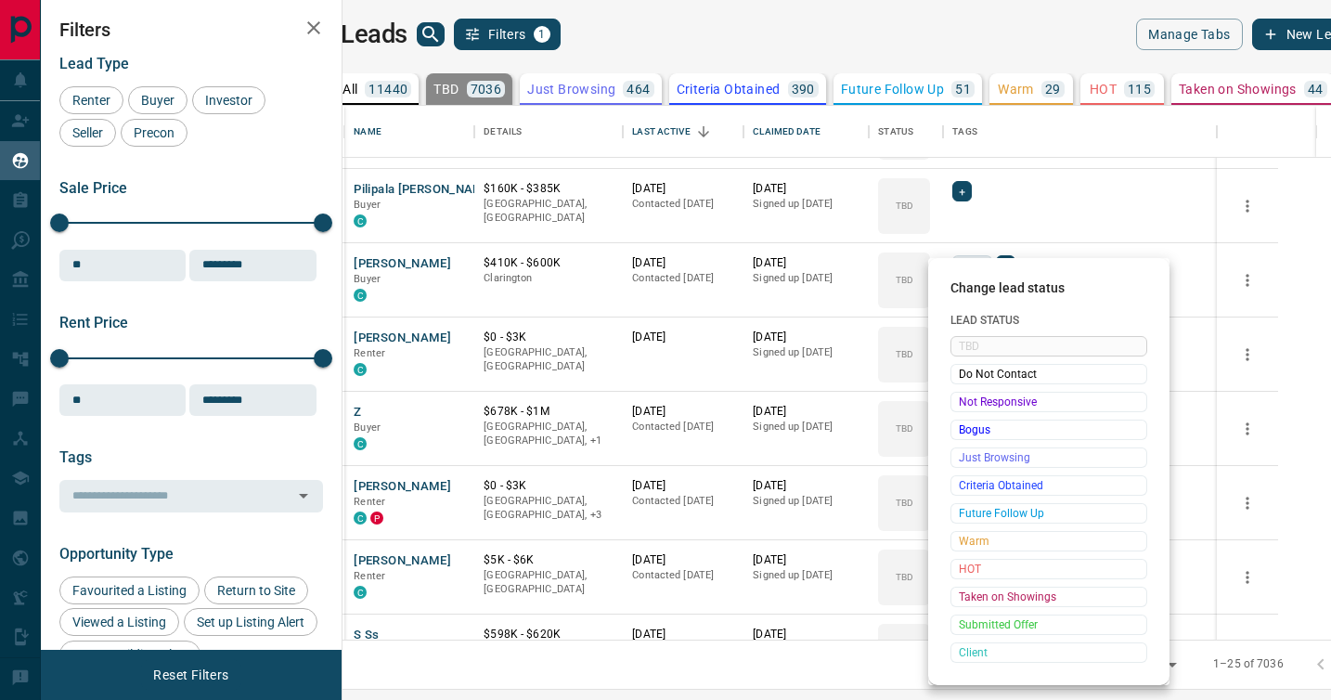
click at [971, 404] on span "Not Responsive" at bounding box center [1049, 402] width 180 height 19
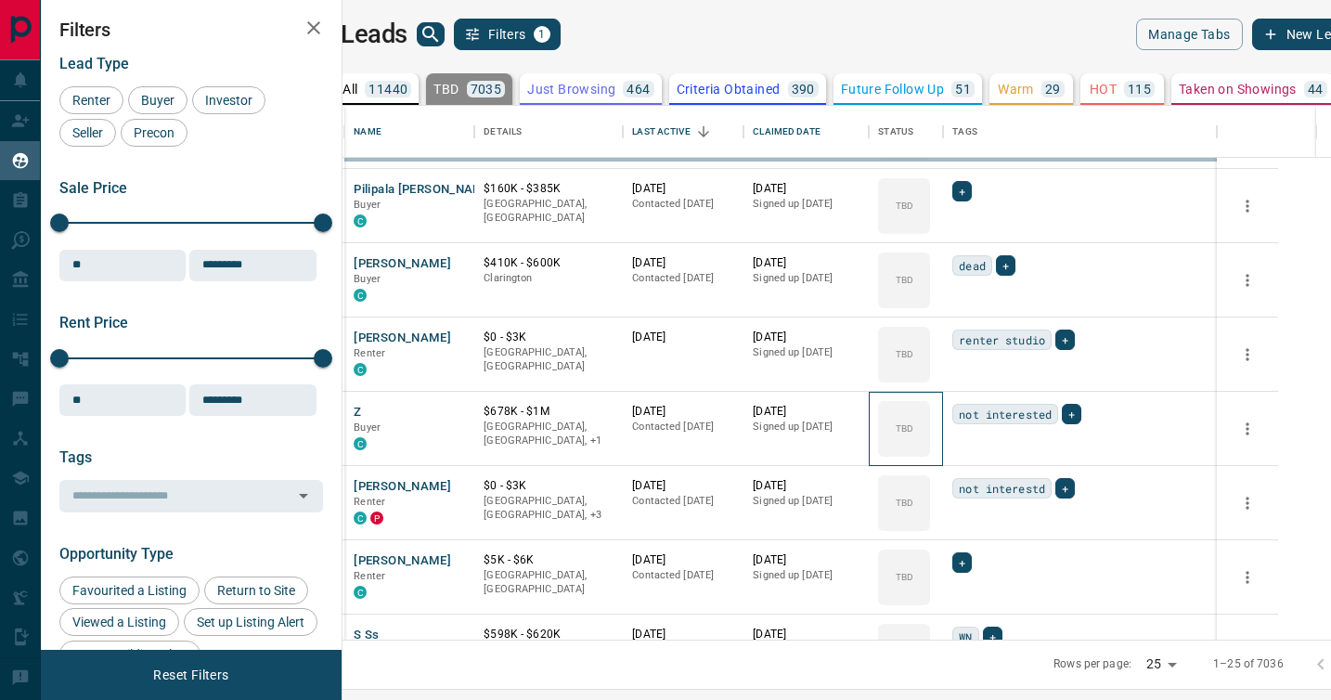
click at [0, 0] on icon at bounding box center [0, 0] width 0 height 0
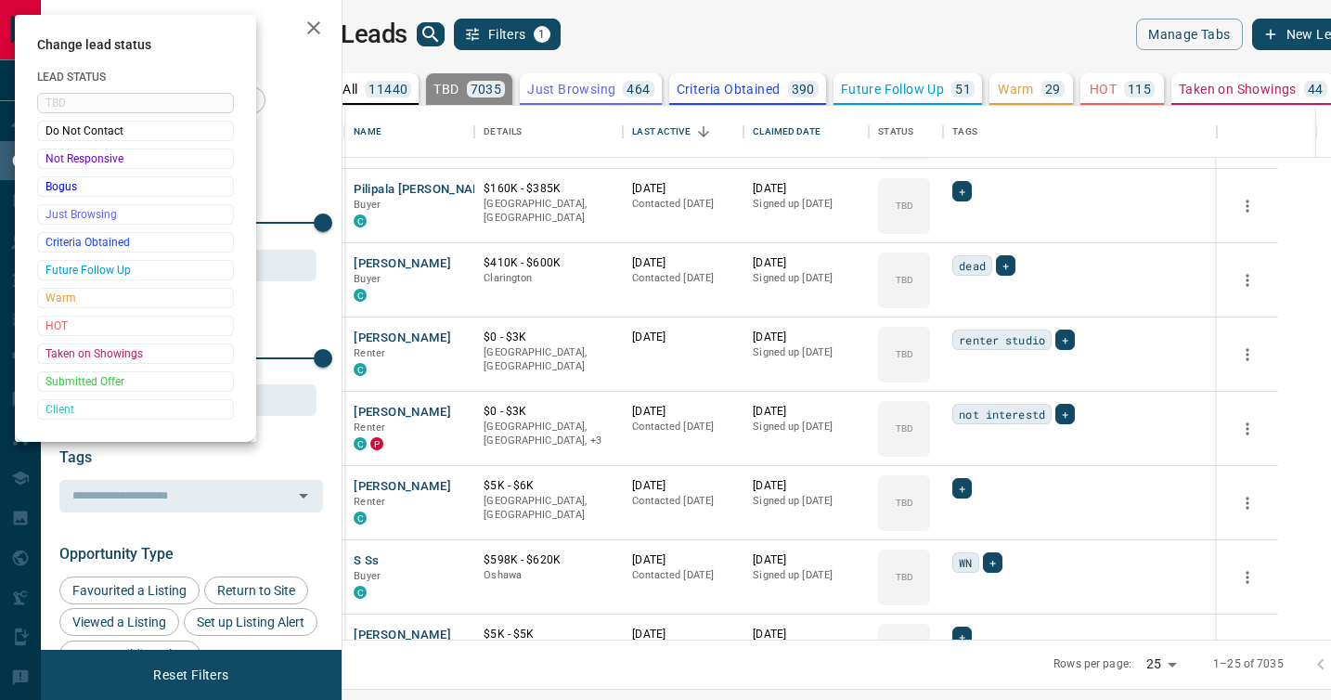
click at [971, 404] on div at bounding box center [665, 350] width 1331 height 700
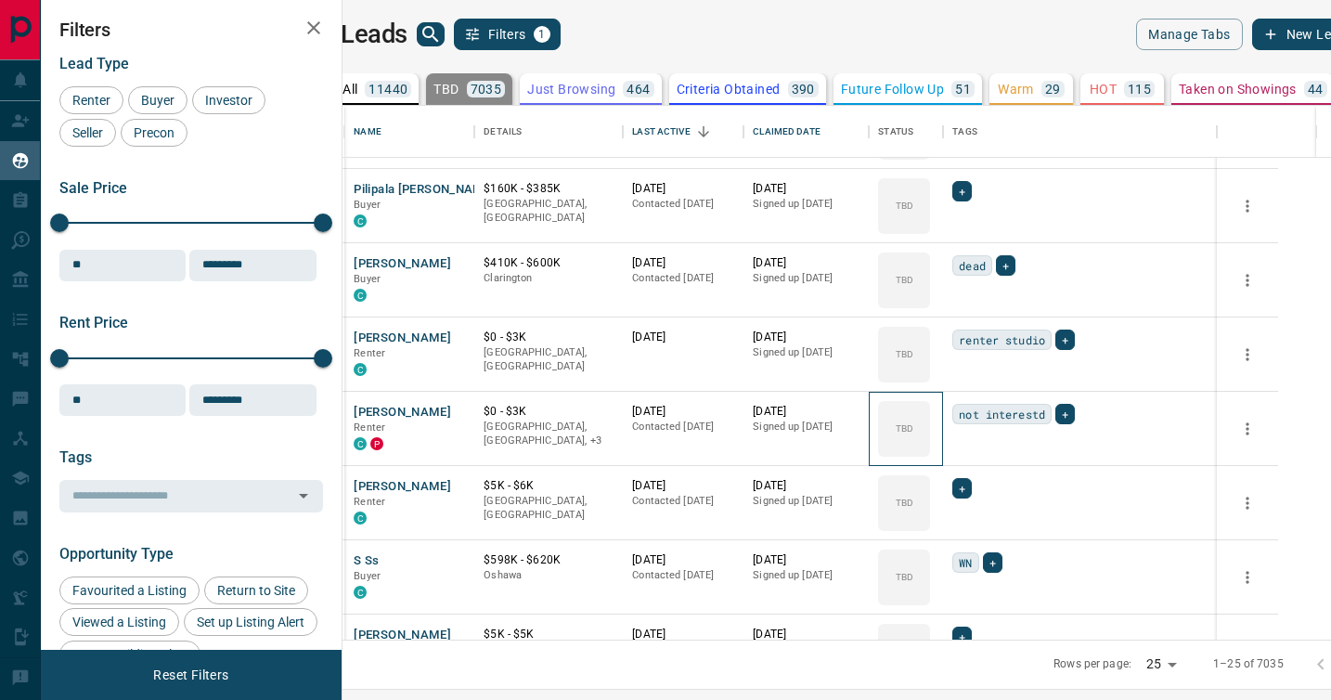
click at [930, 404] on div "TBD" at bounding box center [904, 429] width 52 height 56
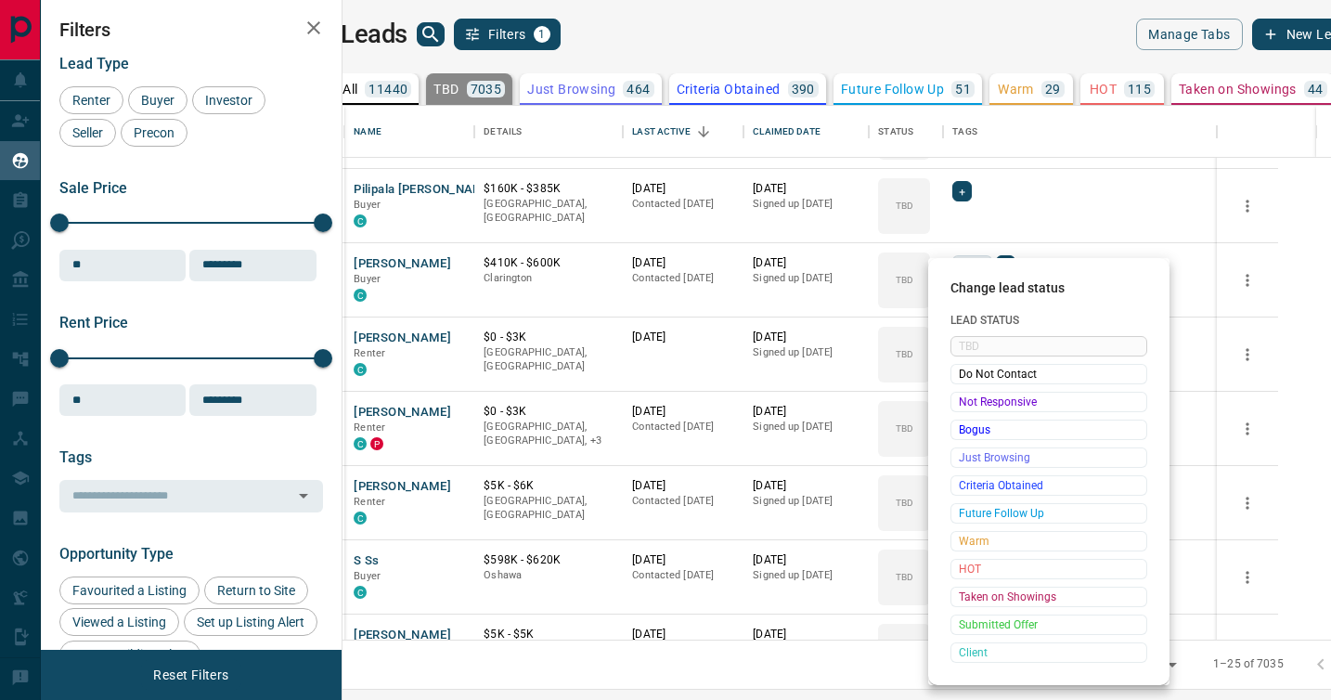
click at [971, 404] on span "Not Responsive" at bounding box center [1049, 402] width 180 height 19
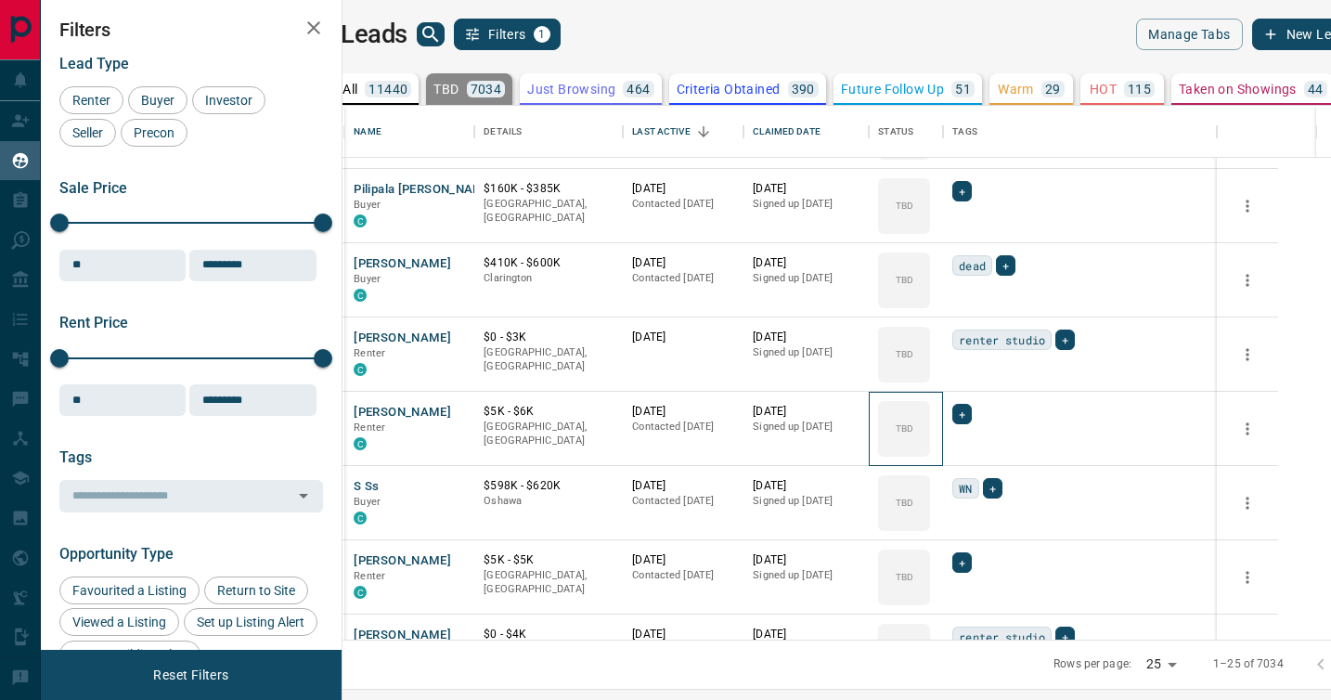
click at [0, 0] on icon at bounding box center [0, 0] width 0 height 0
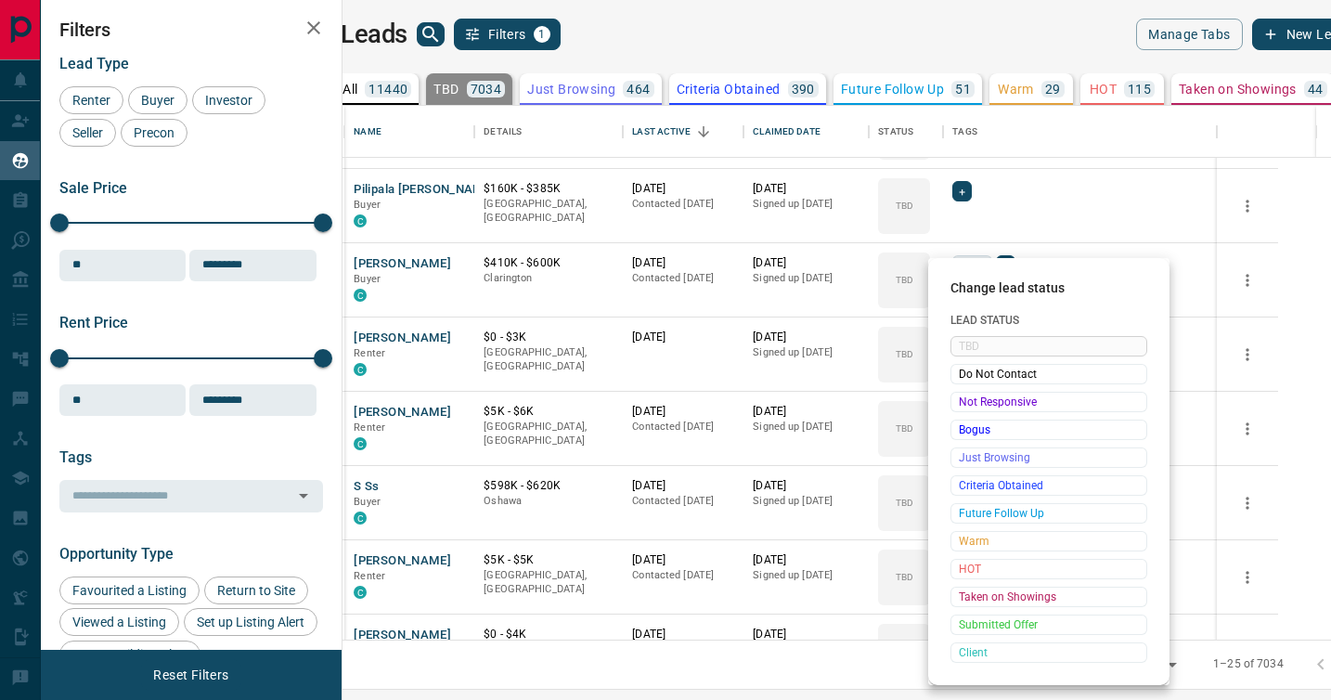
click at [971, 404] on span "Not Responsive" at bounding box center [1049, 402] width 180 height 19
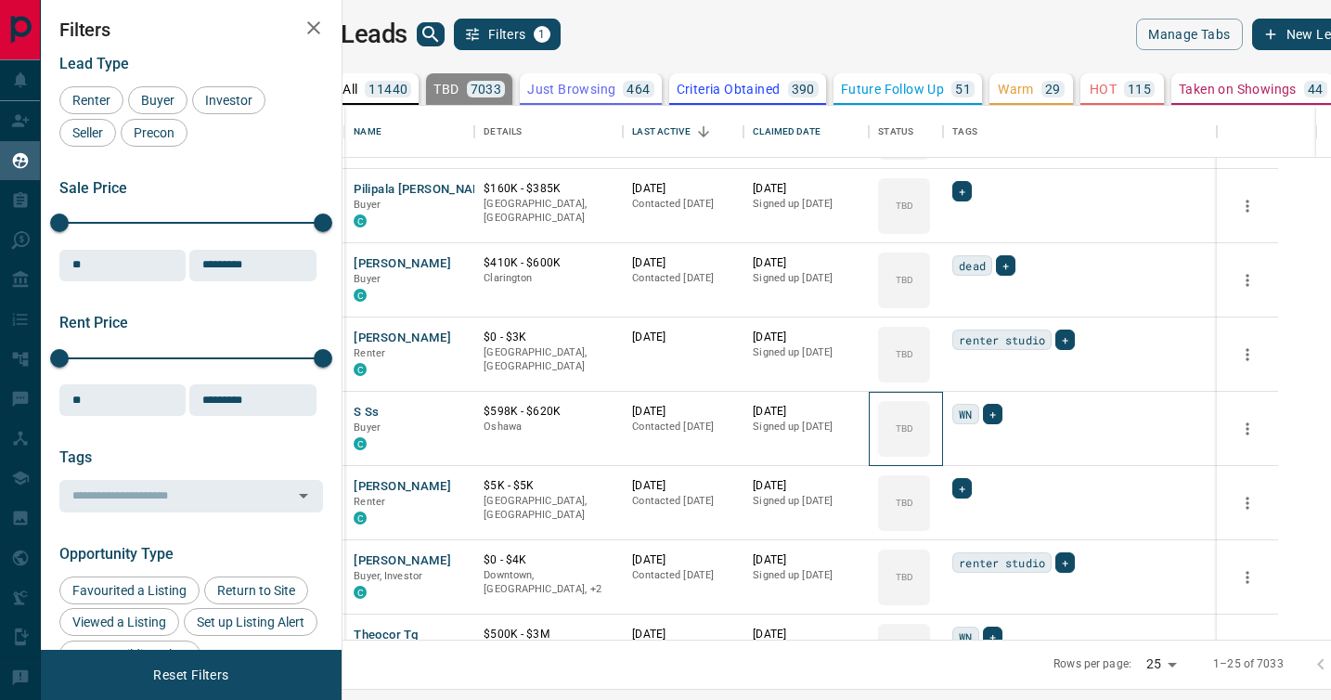
click at [0, 0] on icon at bounding box center [0, 0] width 0 height 0
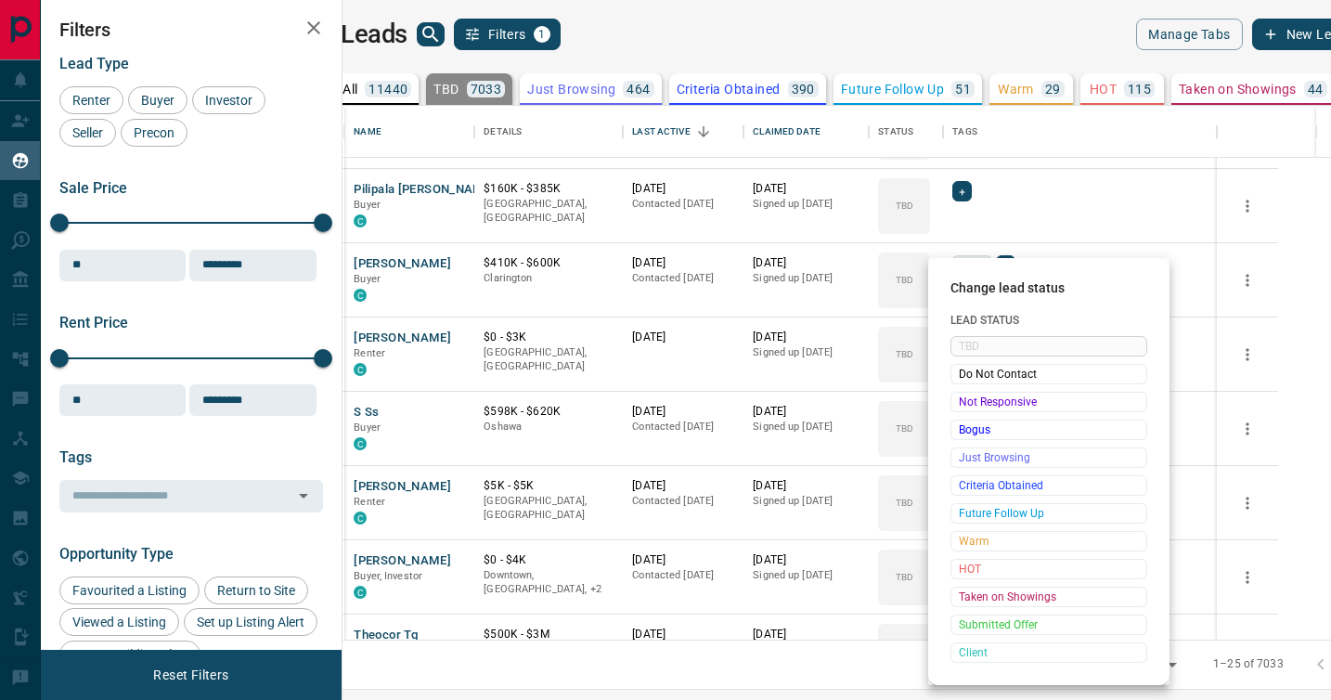
click at [971, 404] on span "Not Responsive" at bounding box center [1049, 402] width 180 height 19
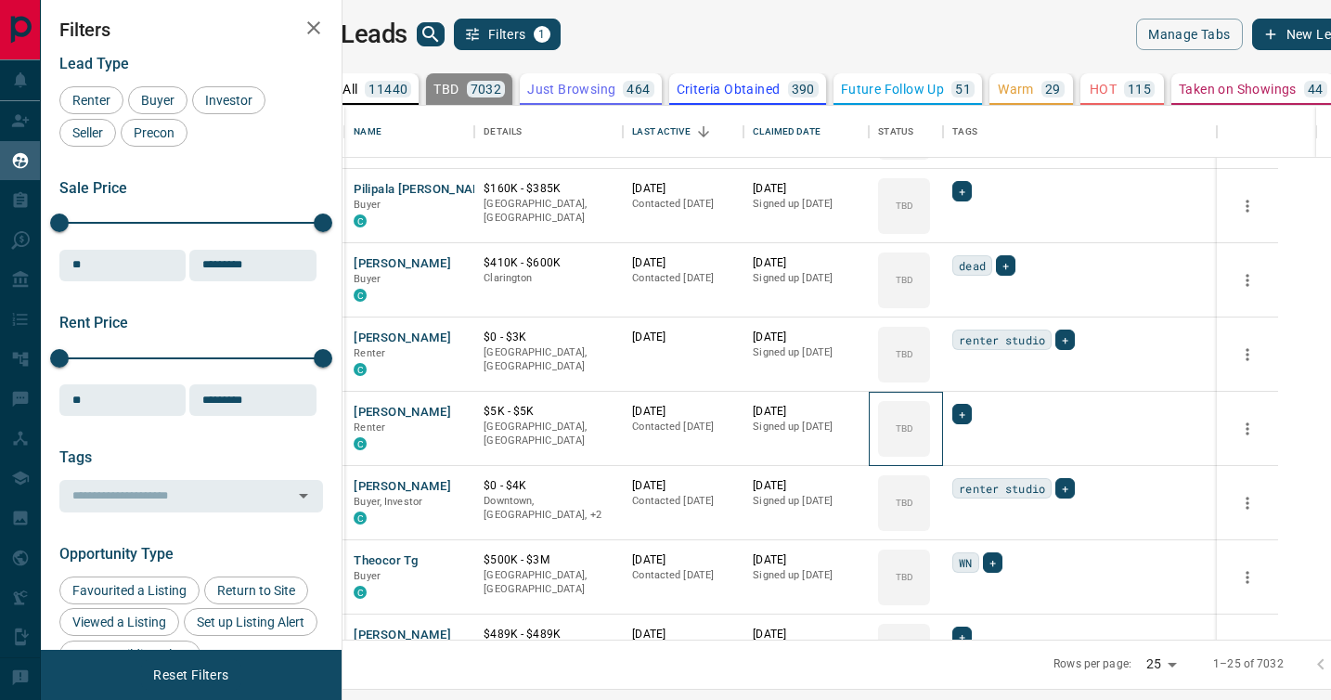
click at [0, 0] on icon at bounding box center [0, 0] width 0 height 0
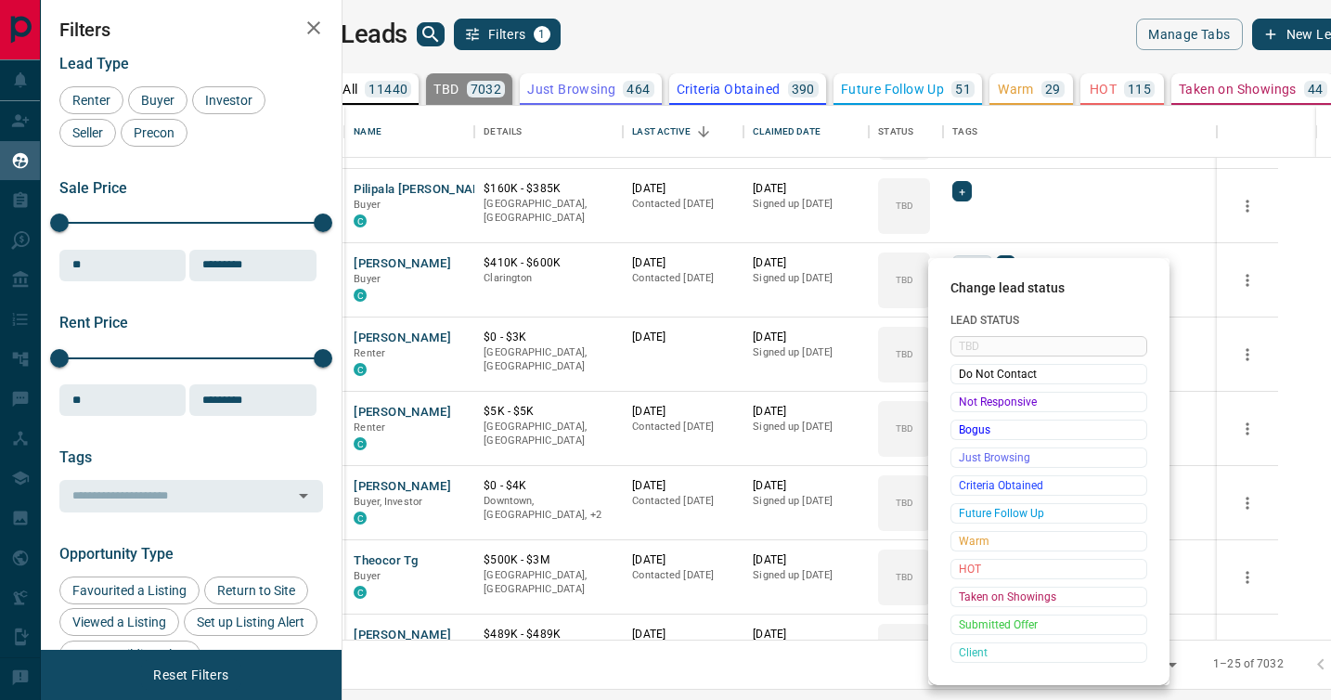
click at [971, 404] on span "Not Responsive" at bounding box center [1049, 402] width 180 height 19
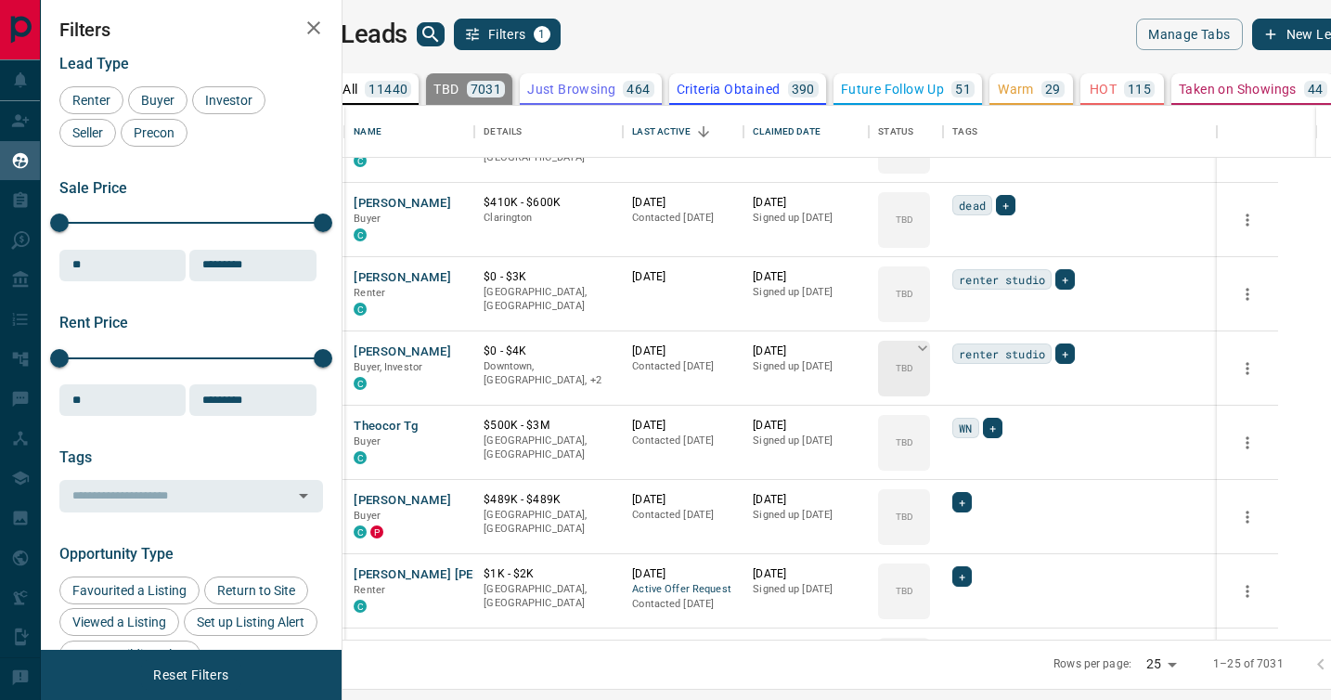
scroll to position [343, 0]
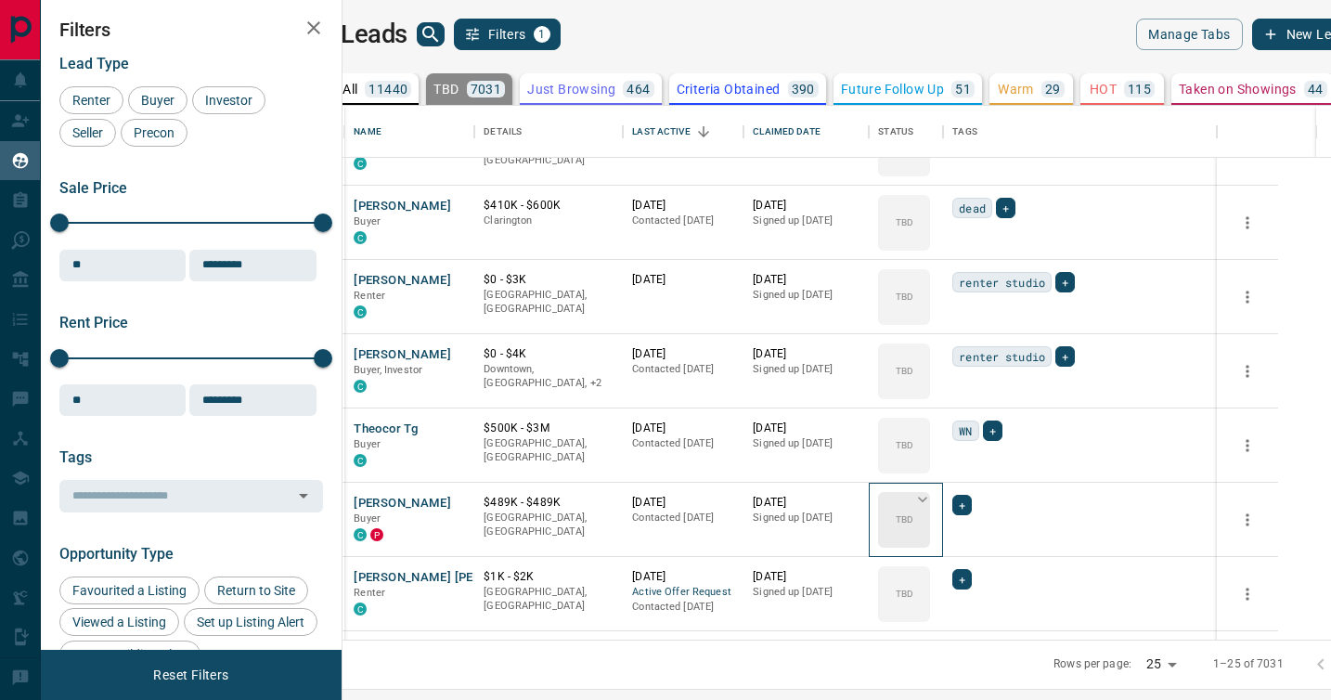
click at [927, 498] on icon at bounding box center [922, 500] width 9 height 6
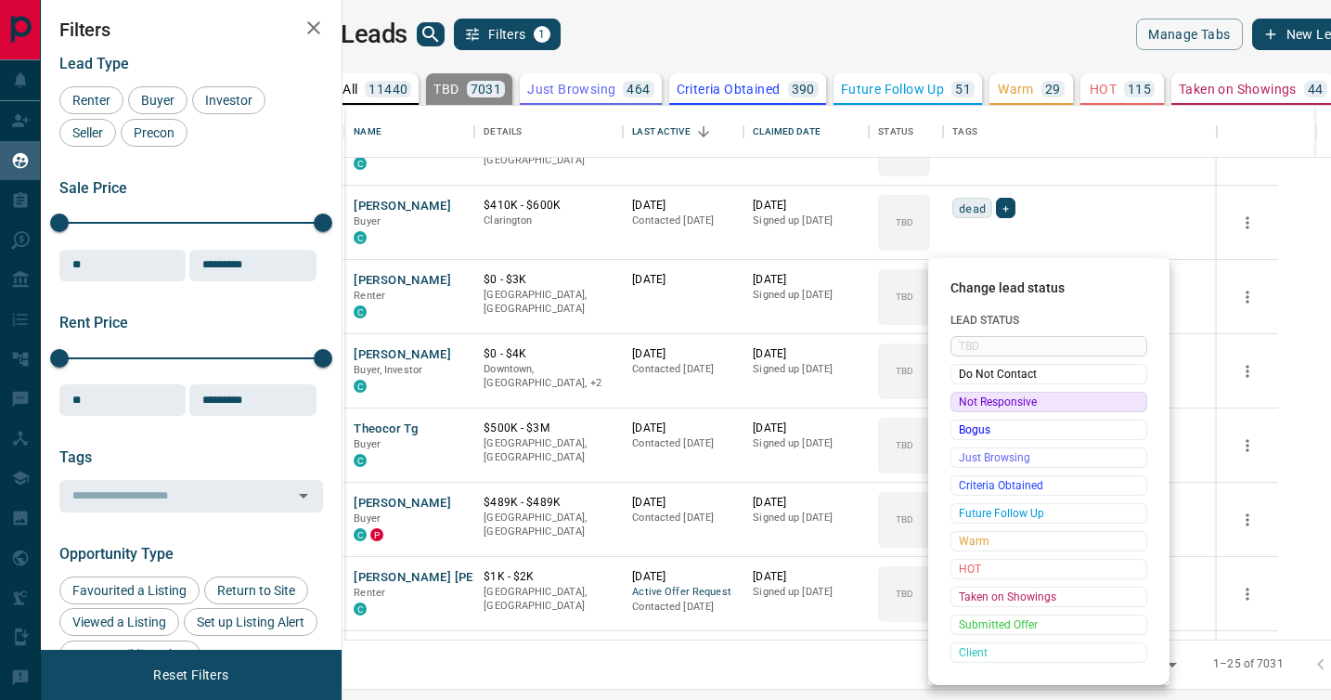
click at [970, 397] on span "Not Responsive" at bounding box center [1049, 402] width 180 height 19
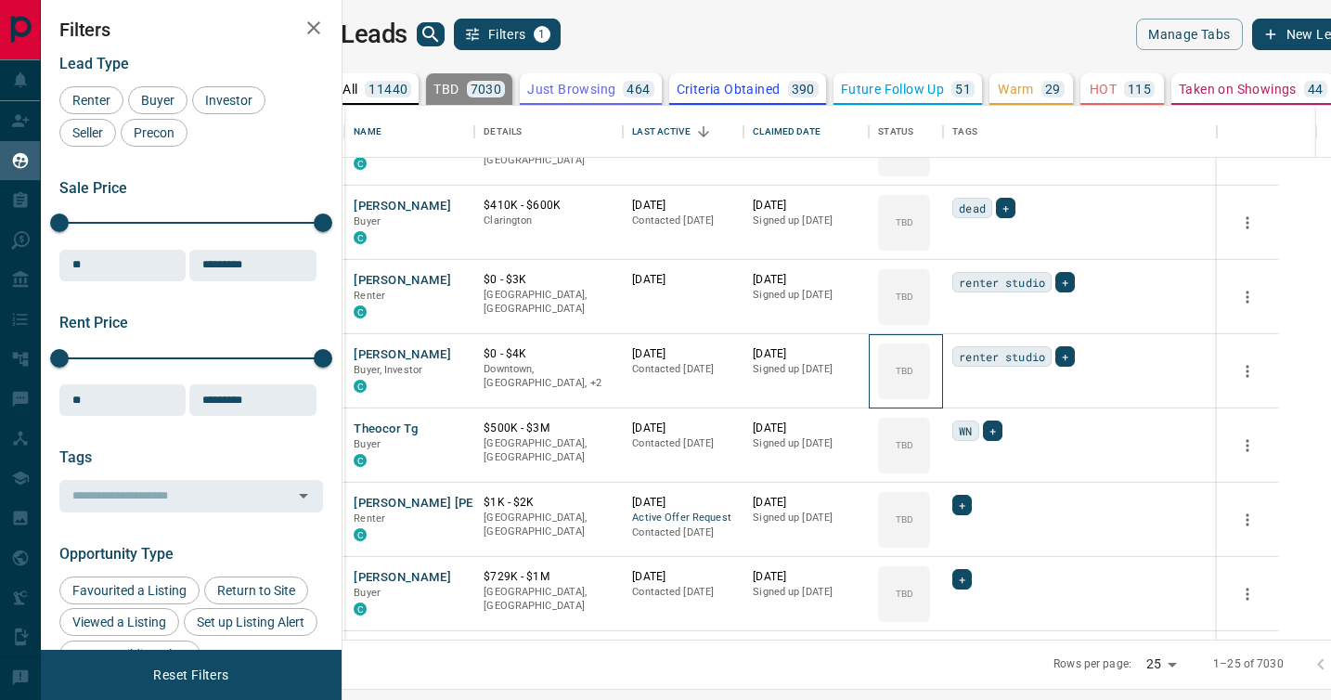
click at [930, 397] on div "TBD" at bounding box center [904, 371] width 52 height 56
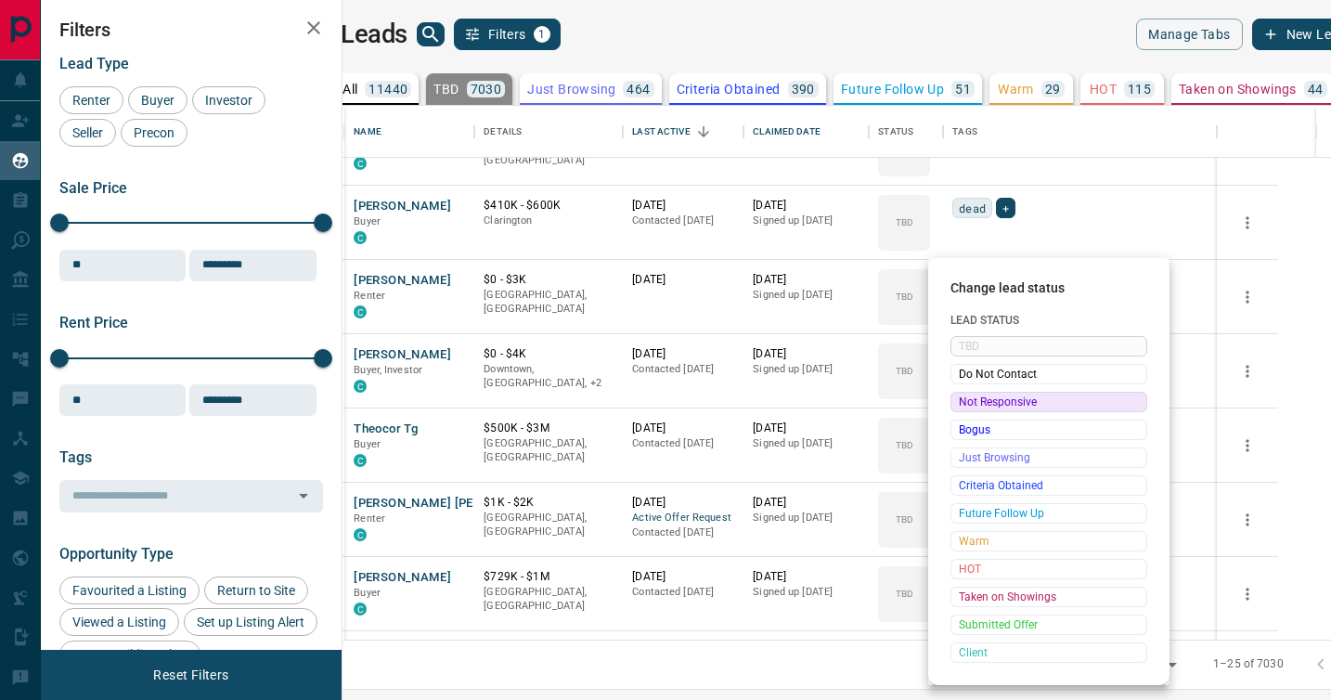
click at [970, 397] on span "Not Responsive" at bounding box center [1049, 402] width 180 height 19
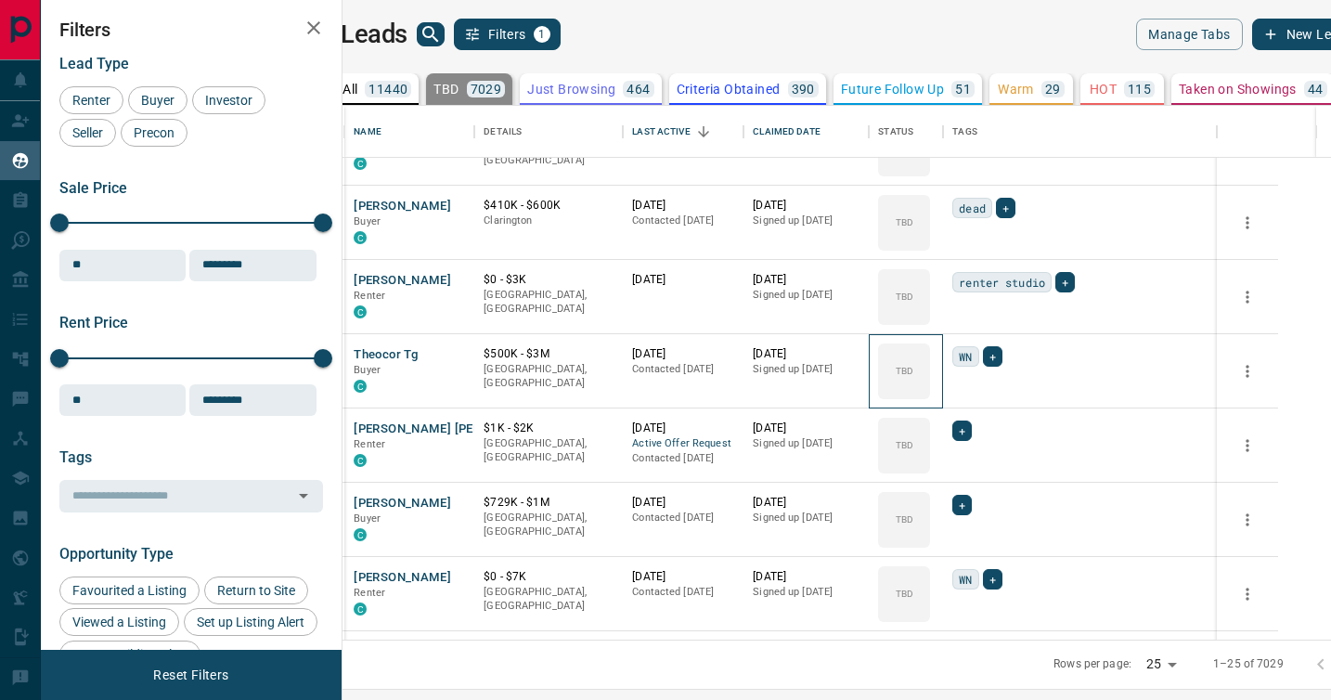
click at [930, 397] on div "TBD" at bounding box center [904, 371] width 52 height 56
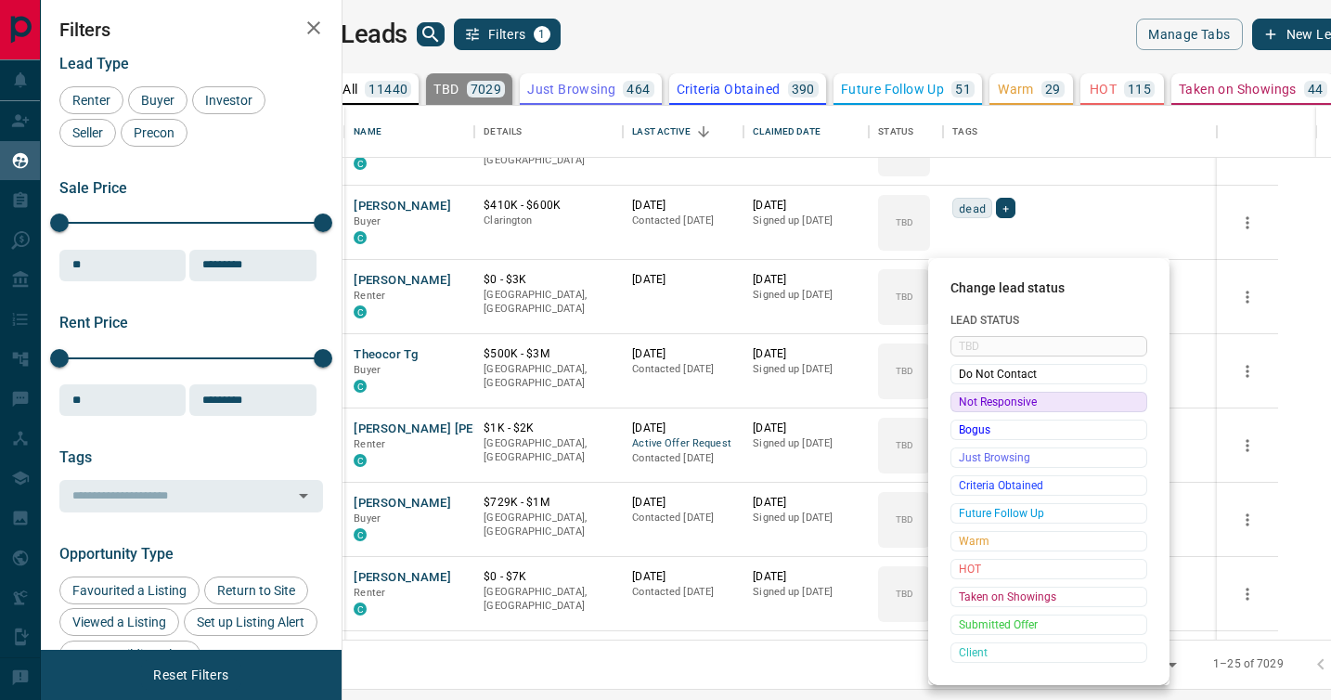
click at [970, 397] on span "Not Responsive" at bounding box center [1049, 402] width 180 height 19
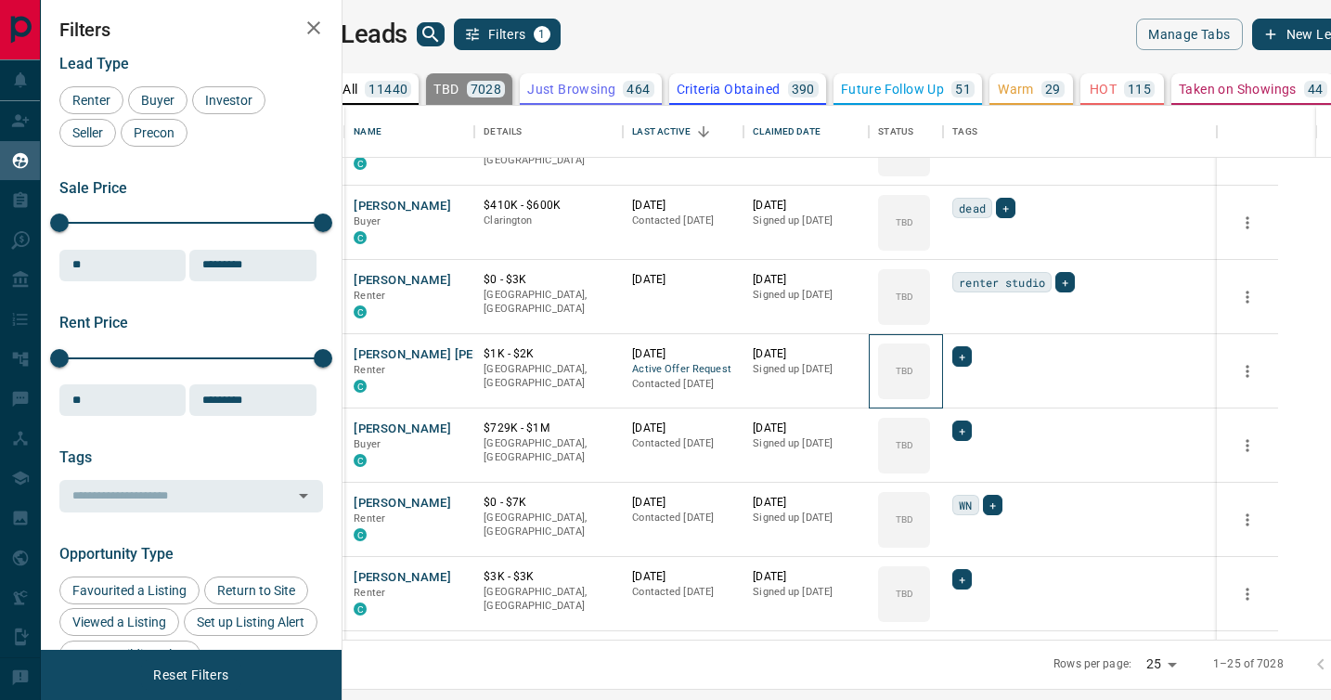
click at [930, 397] on div "TBD" at bounding box center [904, 371] width 52 height 56
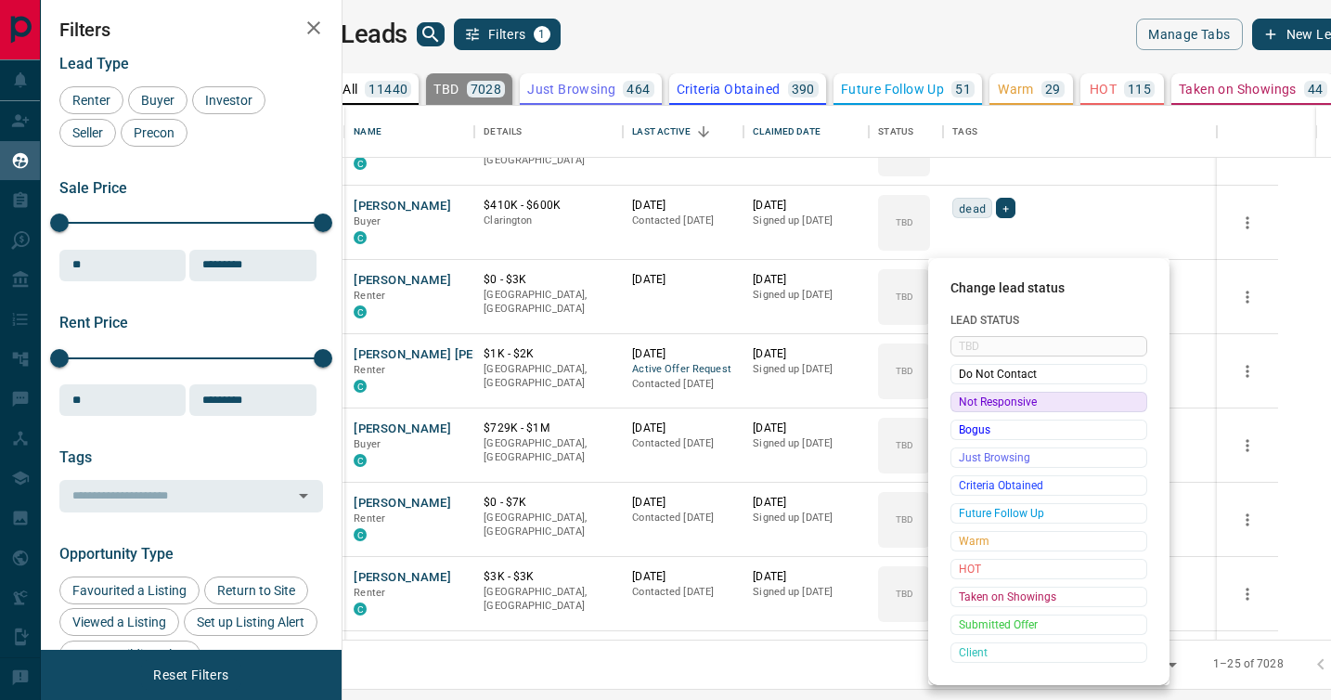
click at [970, 397] on span "Not Responsive" at bounding box center [1049, 402] width 180 height 19
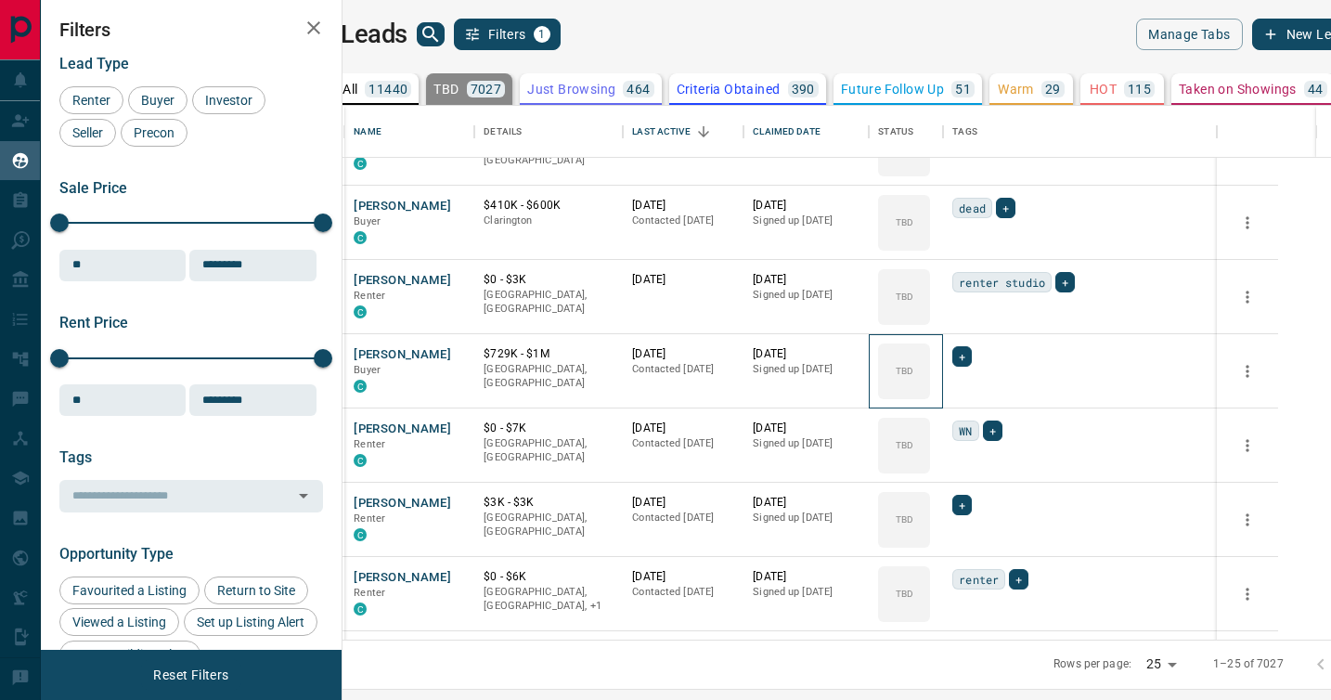
click at [930, 397] on div "TBD" at bounding box center [904, 371] width 52 height 56
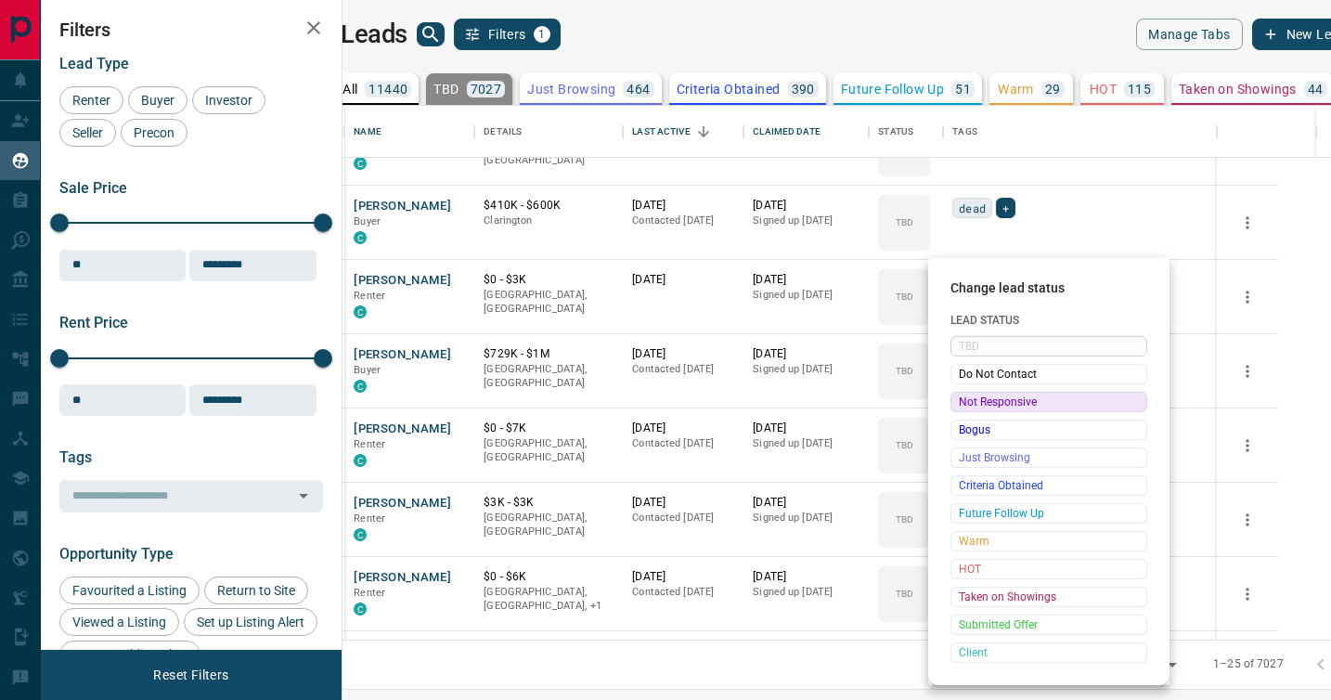
click at [970, 397] on span "Not Responsive" at bounding box center [1049, 402] width 180 height 19
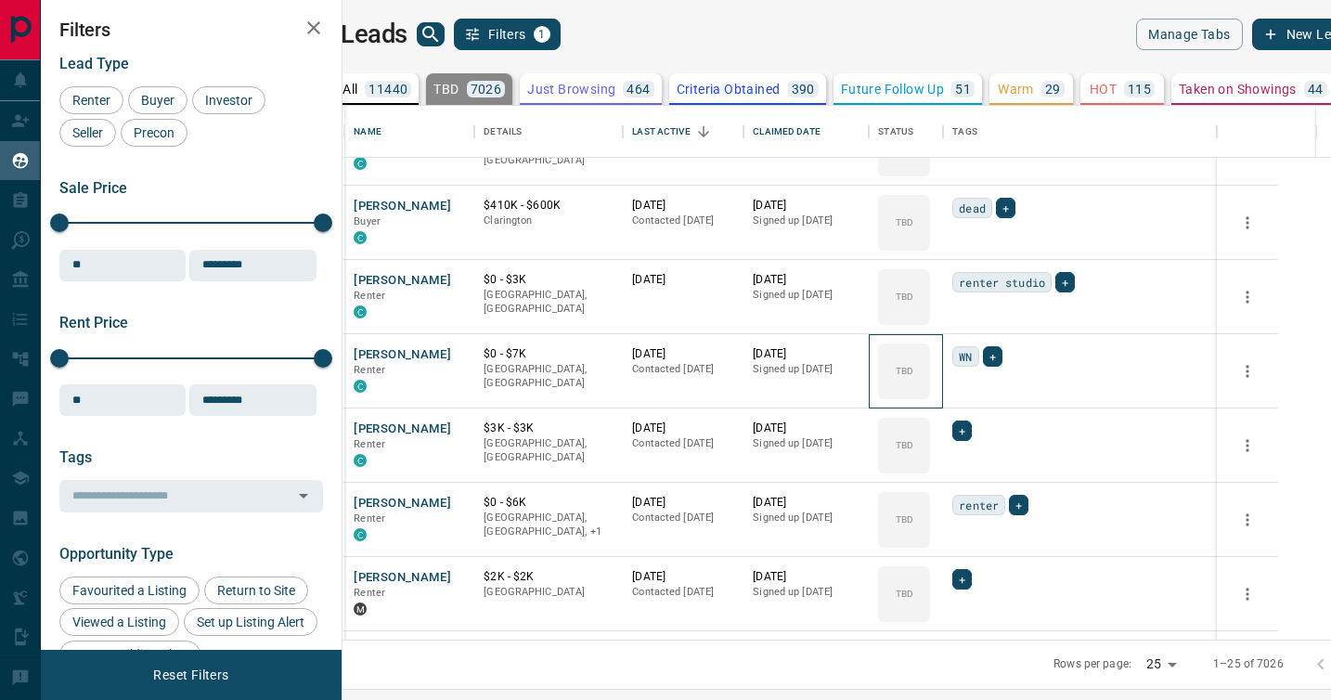
click at [930, 397] on div "TBD" at bounding box center [904, 371] width 52 height 56
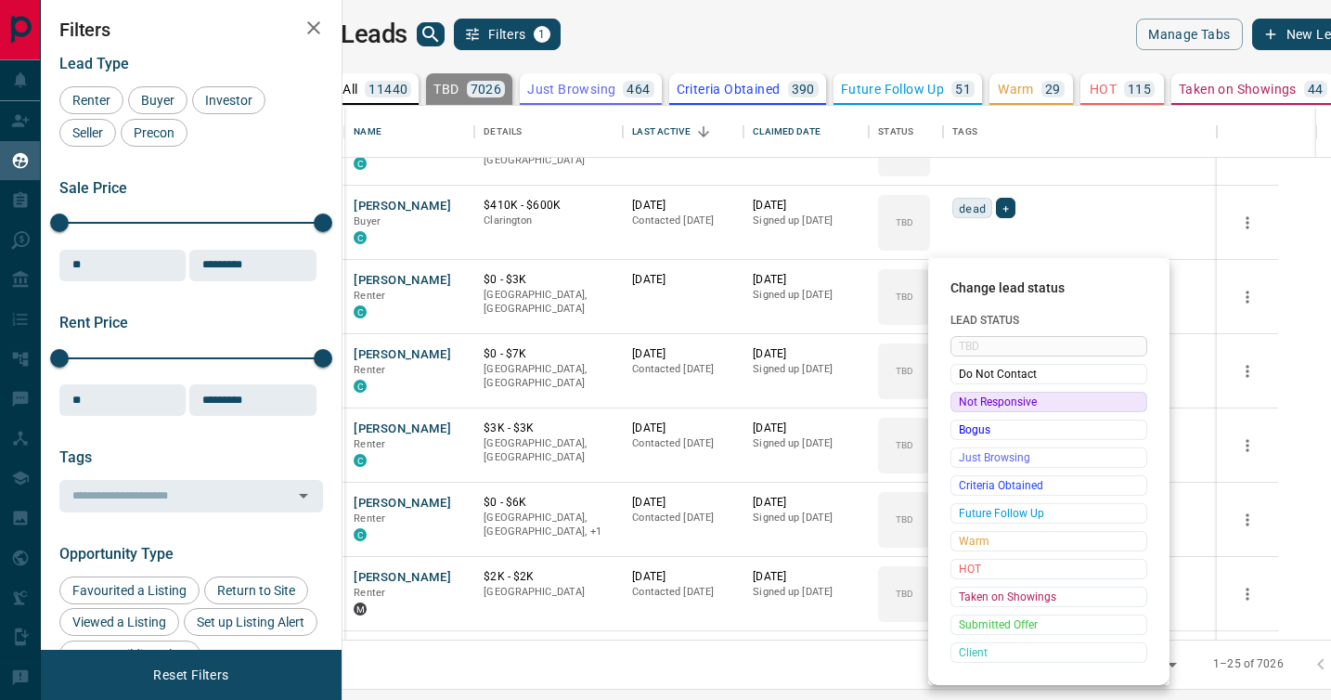
click at [970, 397] on span "Not Responsive" at bounding box center [1049, 402] width 180 height 19
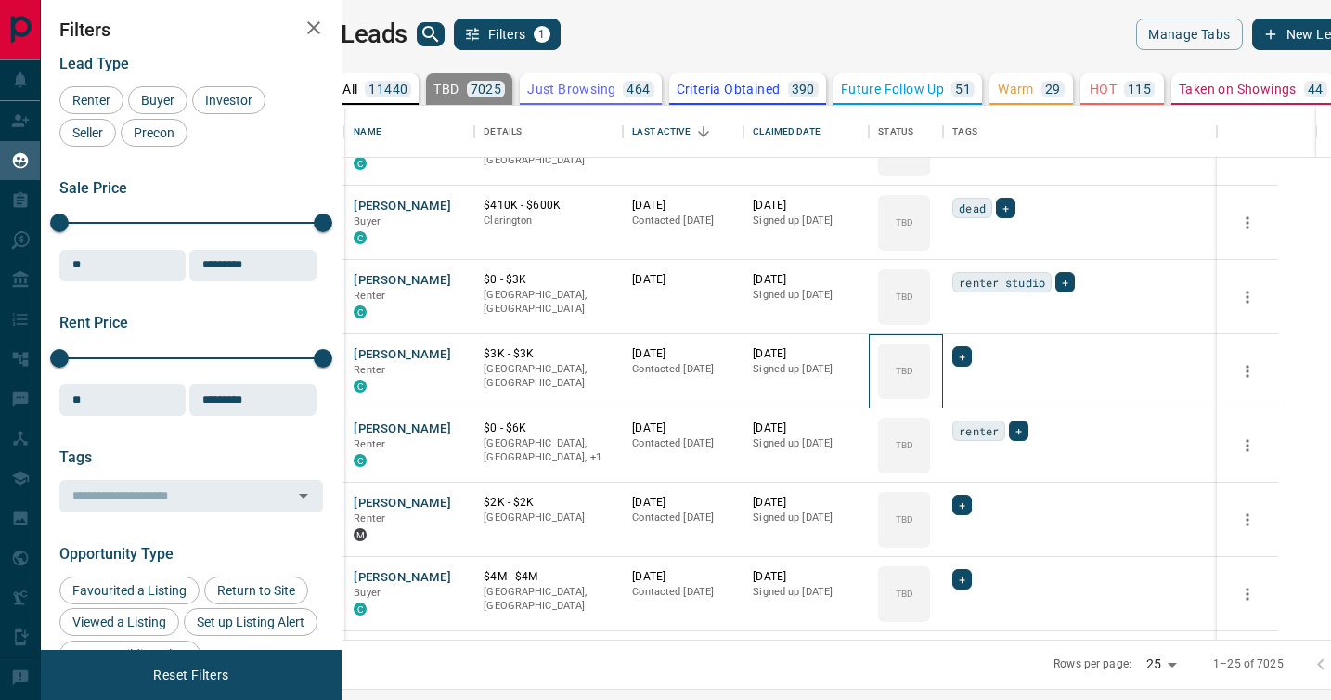
click at [930, 397] on div "TBD" at bounding box center [904, 371] width 52 height 56
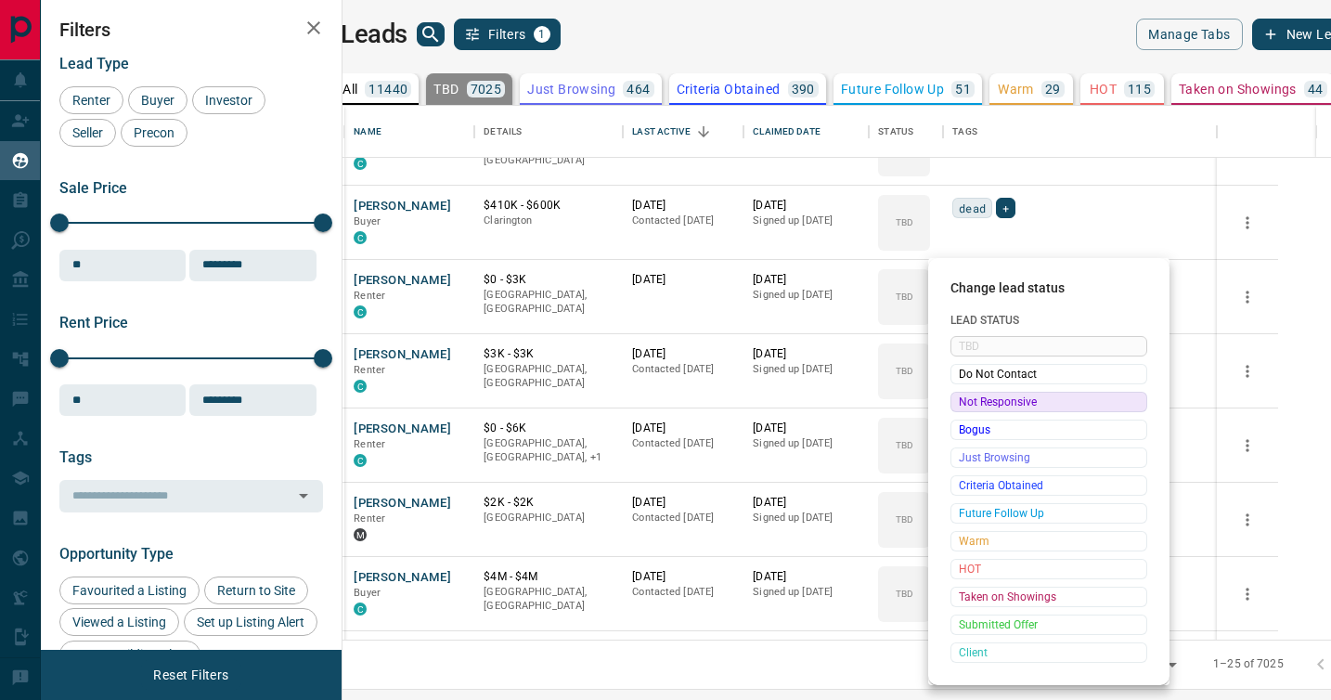
click at [970, 397] on span "Not Responsive" at bounding box center [1049, 402] width 180 height 19
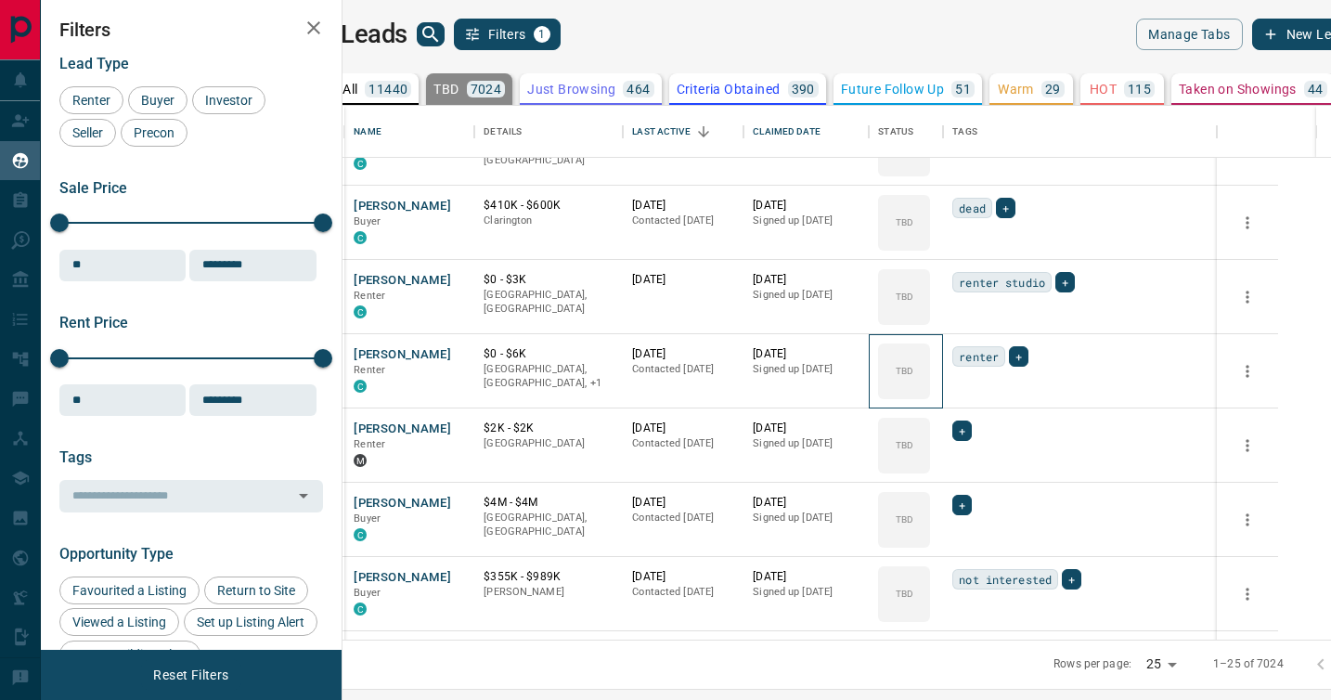
click at [930, 397] on div "TBD" at bounding box center [904, 371] width 52 height 56
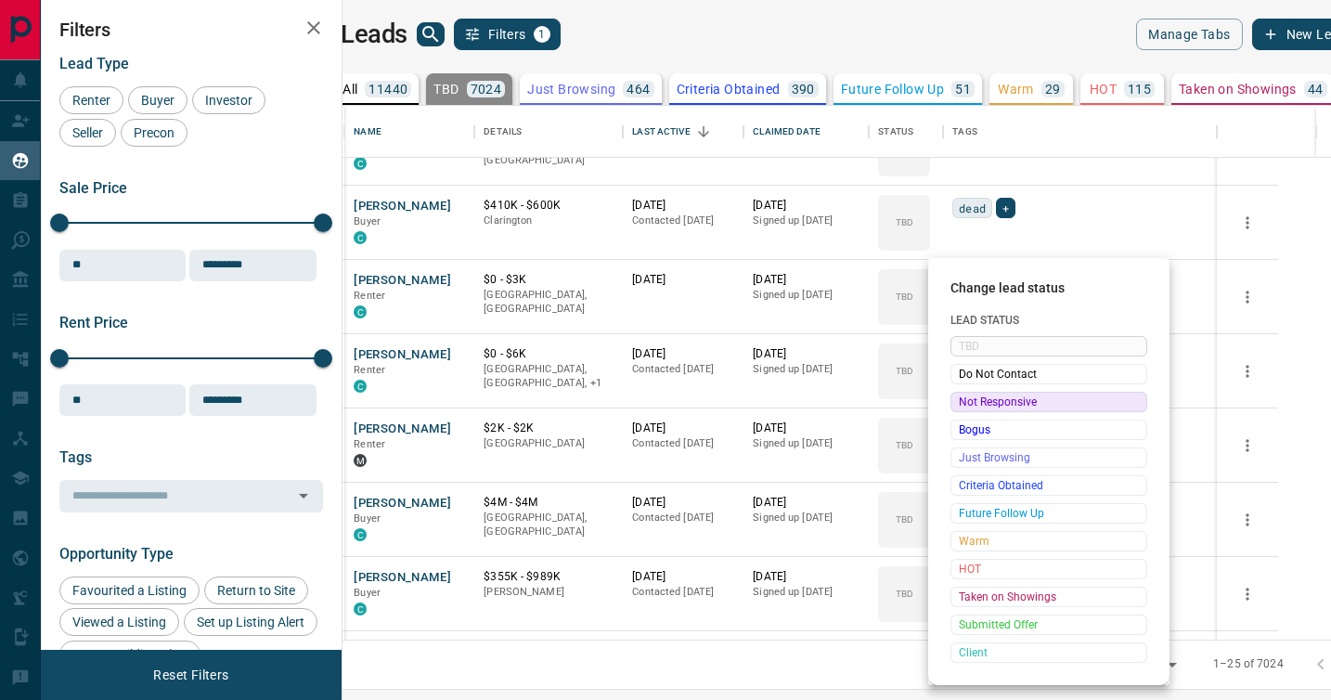
click at [970, 397] on span "Not Responsive" at bounding box center [1049, 402] width 180 height 19
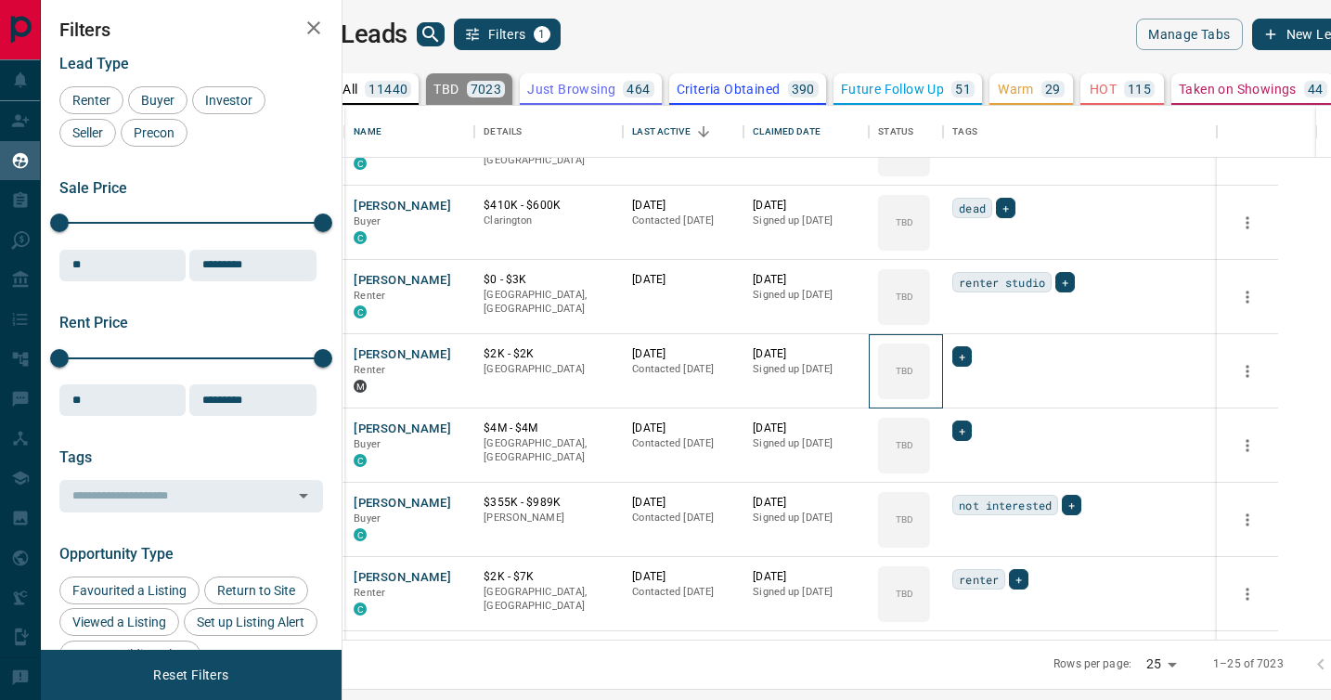
click at [930, 397] on div "TBD" at bounding box center [904, 371] width 52 height 56
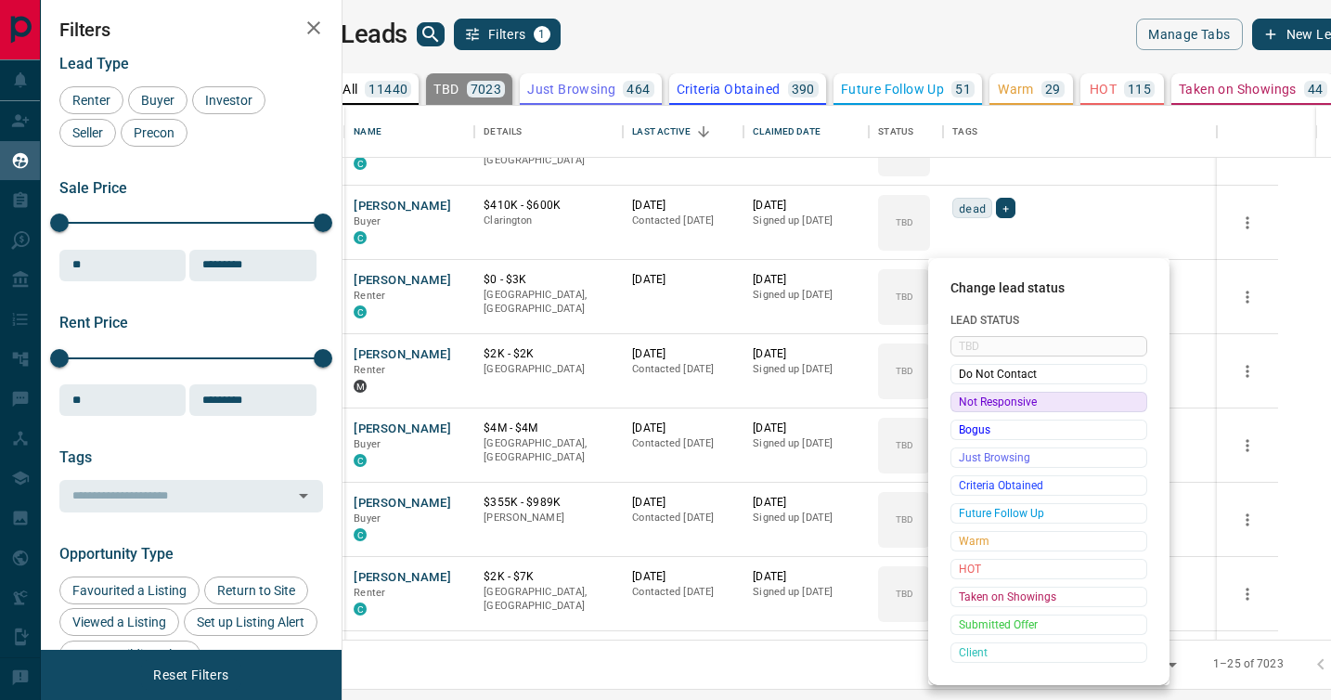
click at [970, 397] on span "Not Responsive" at bounding box center [1049, 402] width 180 height 19
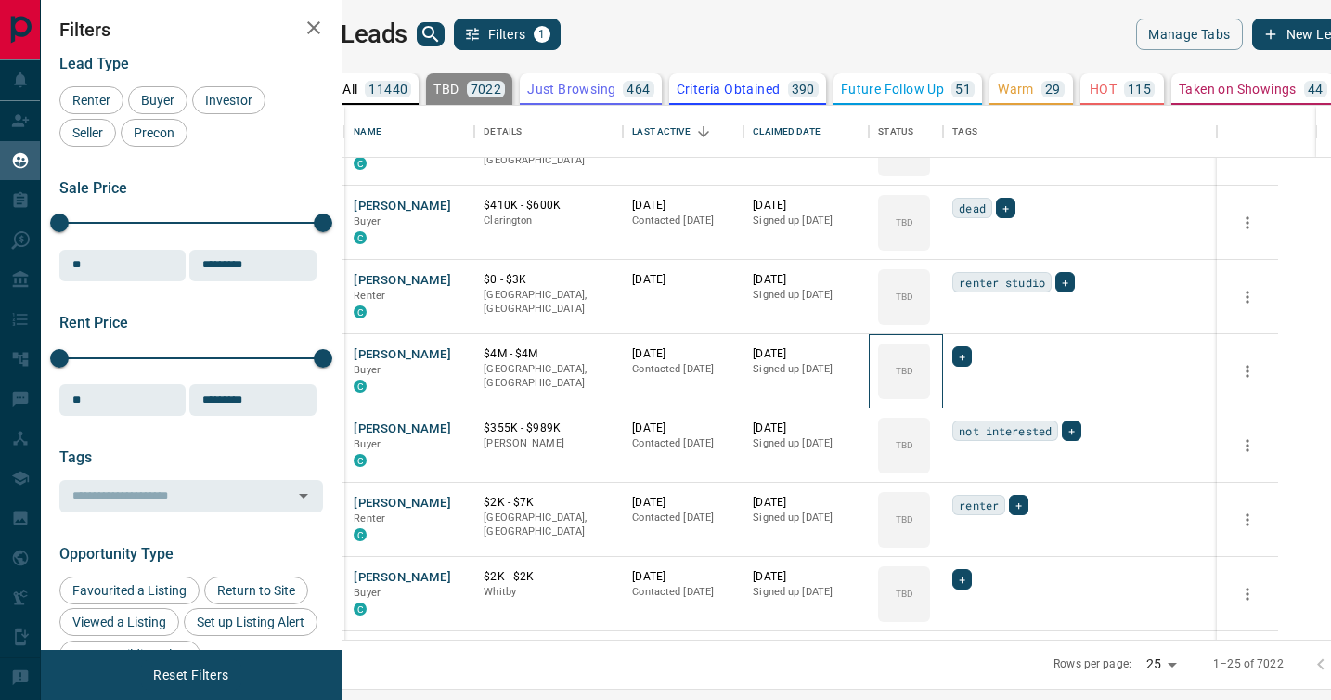
click at [930, 397] on div "TBD" at bounding box center [904, 371] width 52 height 56
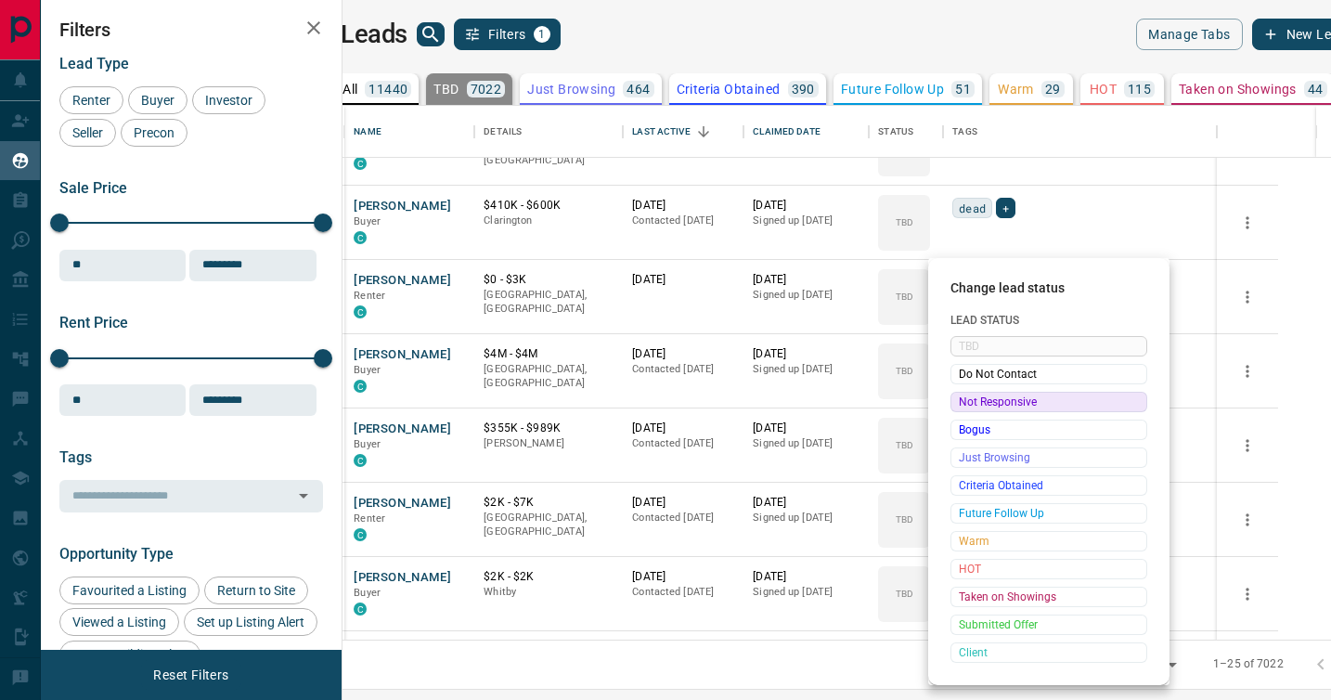
click at [970, 397] on span "Not Responsive" at bounding box center [1049, 402] width 180 height 19
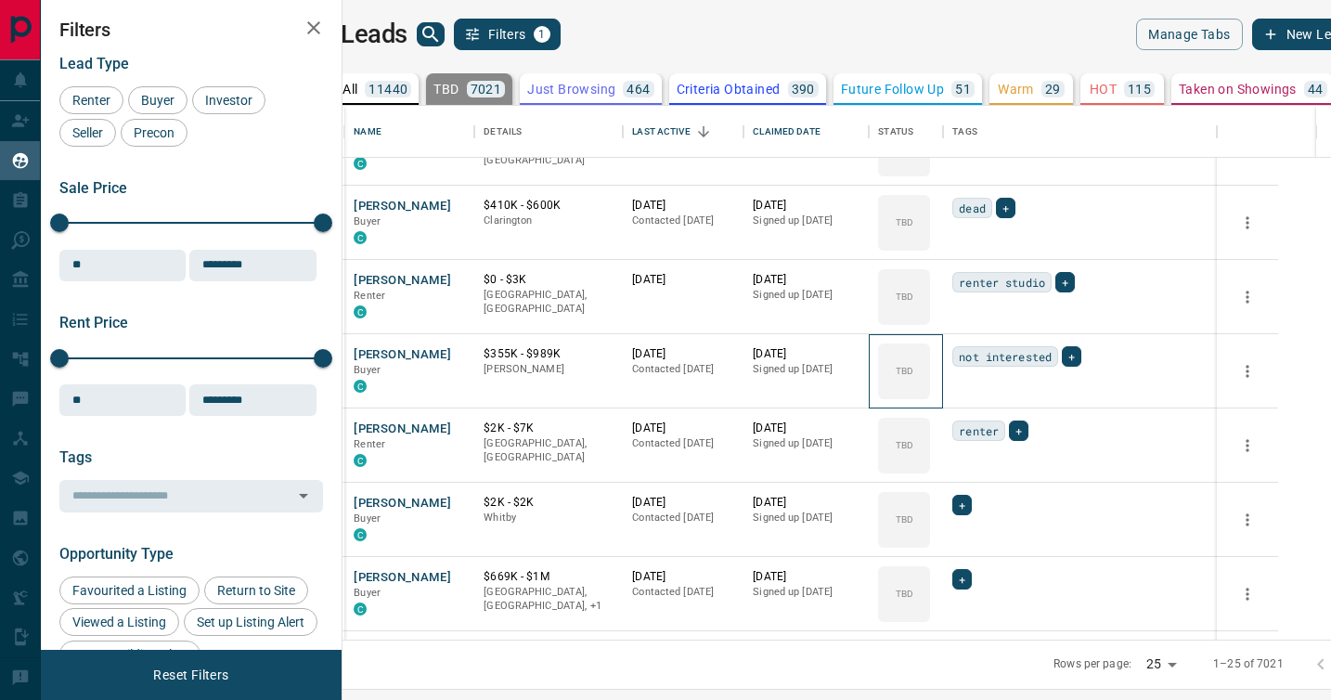
click at [930, 397] on div "TBD" at bounding box center [904, 371] width 52 height 56
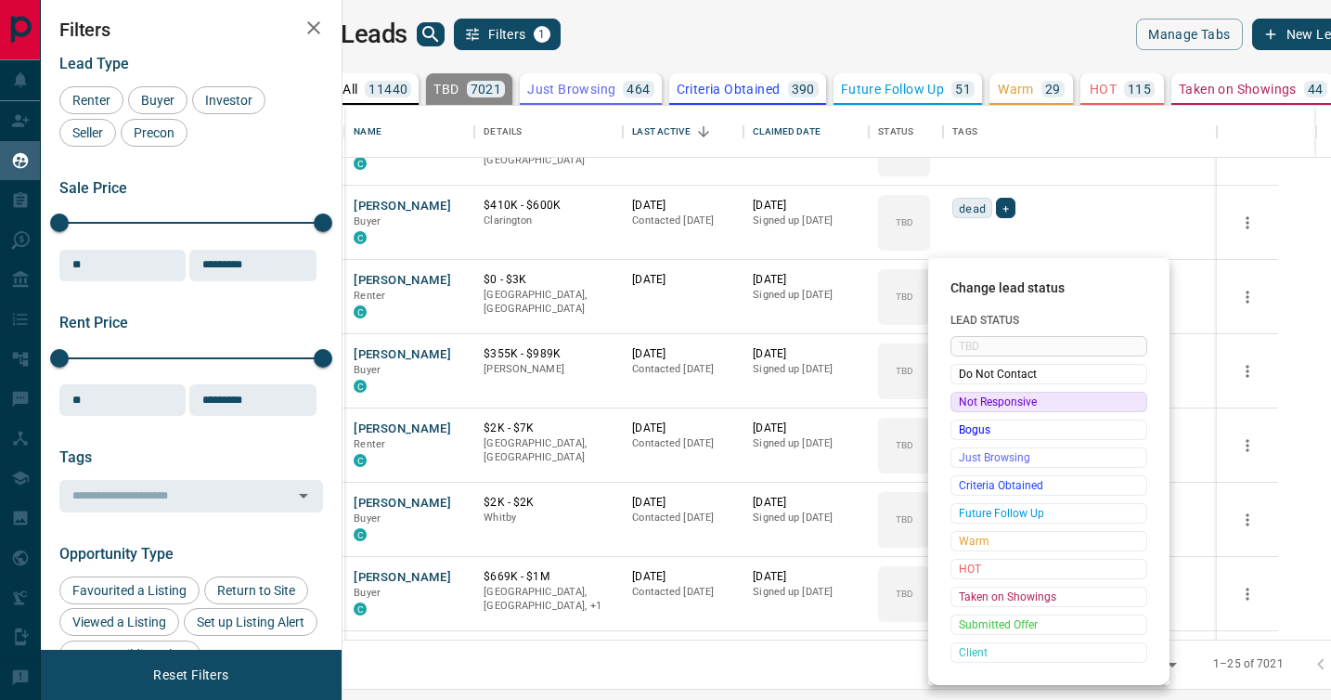
click at [970, 397] on span "Not Responsive" at bounding box center [1049, 402] width 180 height 19
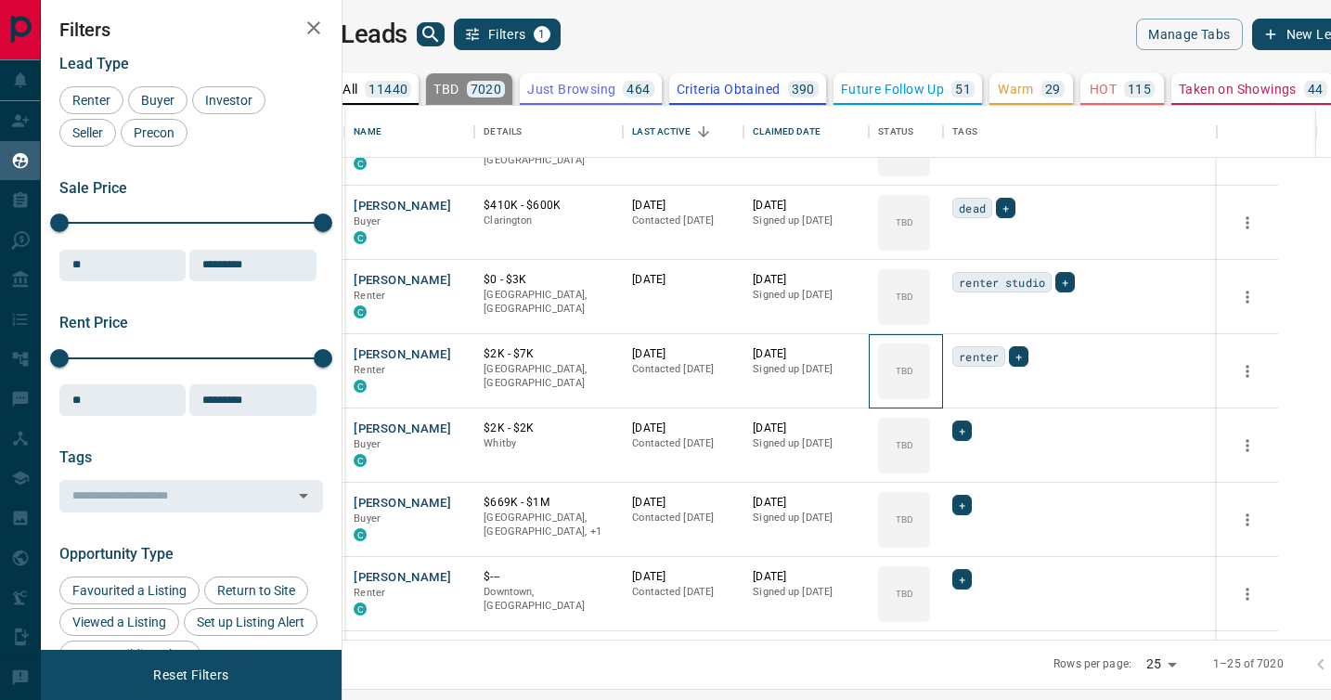
click at [930, 397] on div "TBD" at bounding box center [904, 371] width 52 height 56
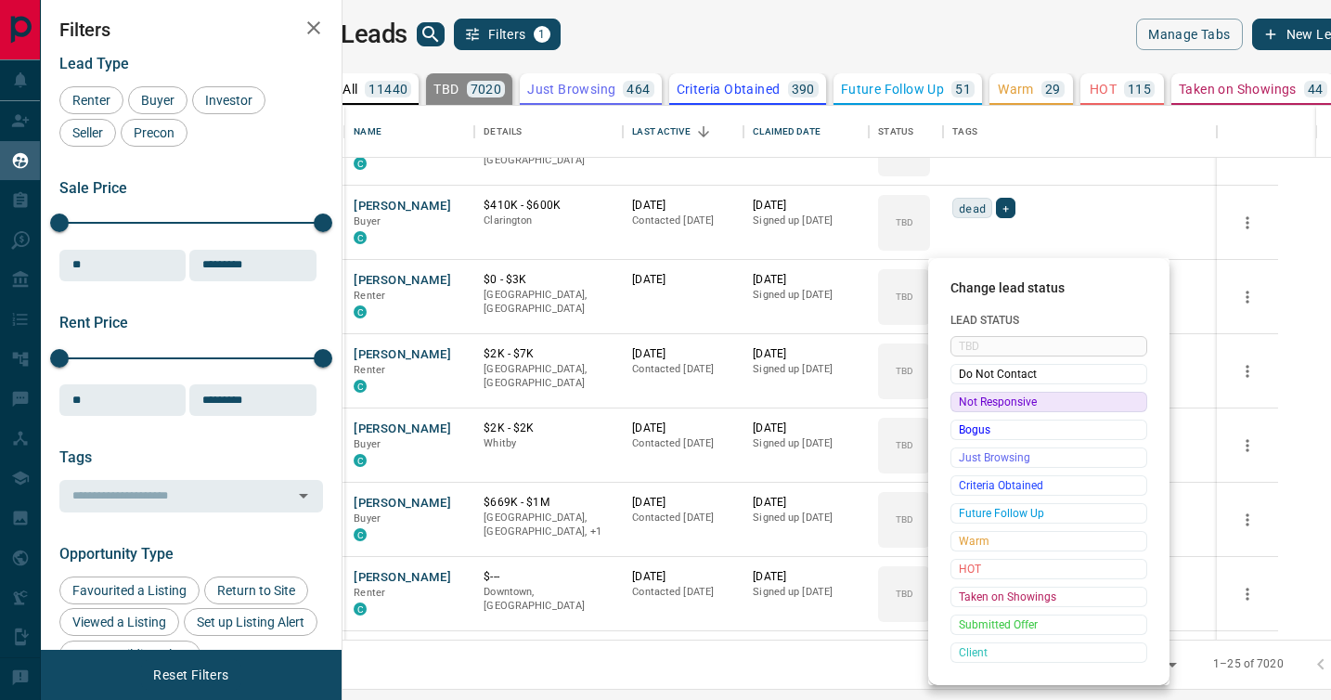
click at [970, 397] on span "Not Responsive" at bounding box center [1049, 402] width 180 height 19
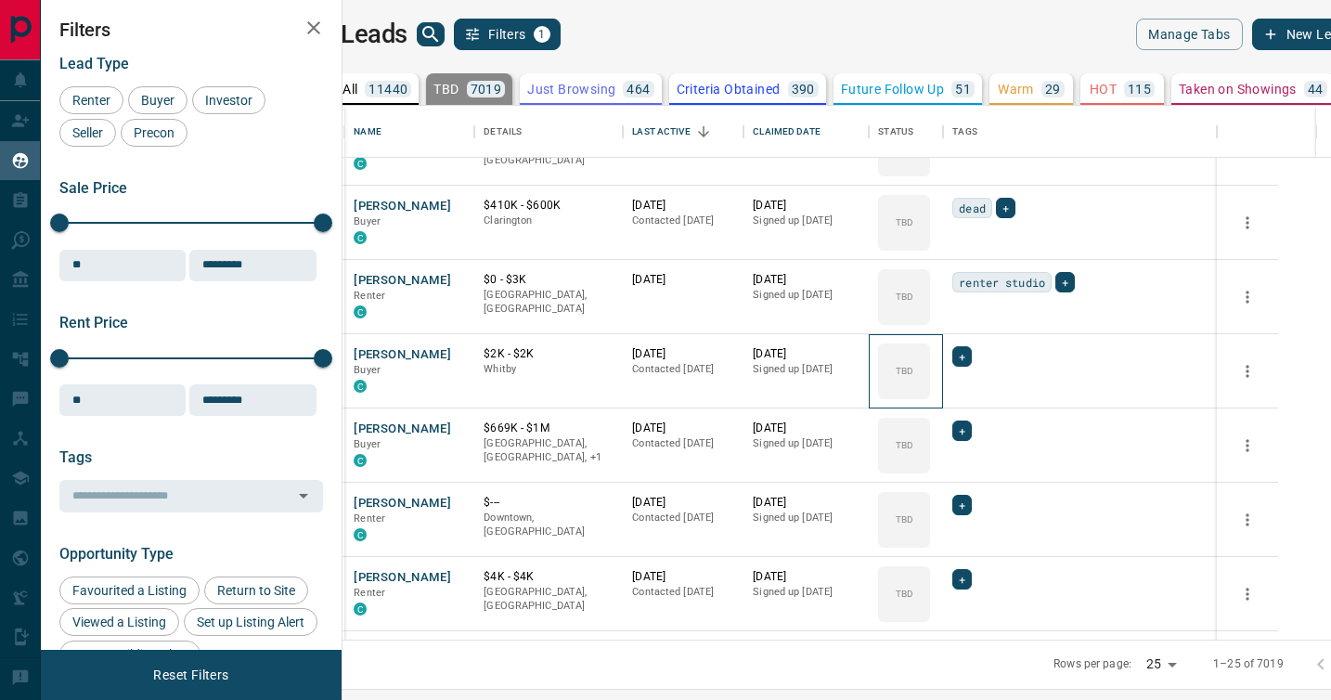
click at [930, 397] on div "TBD" at bounding box center [904, 371] width 52 height 56
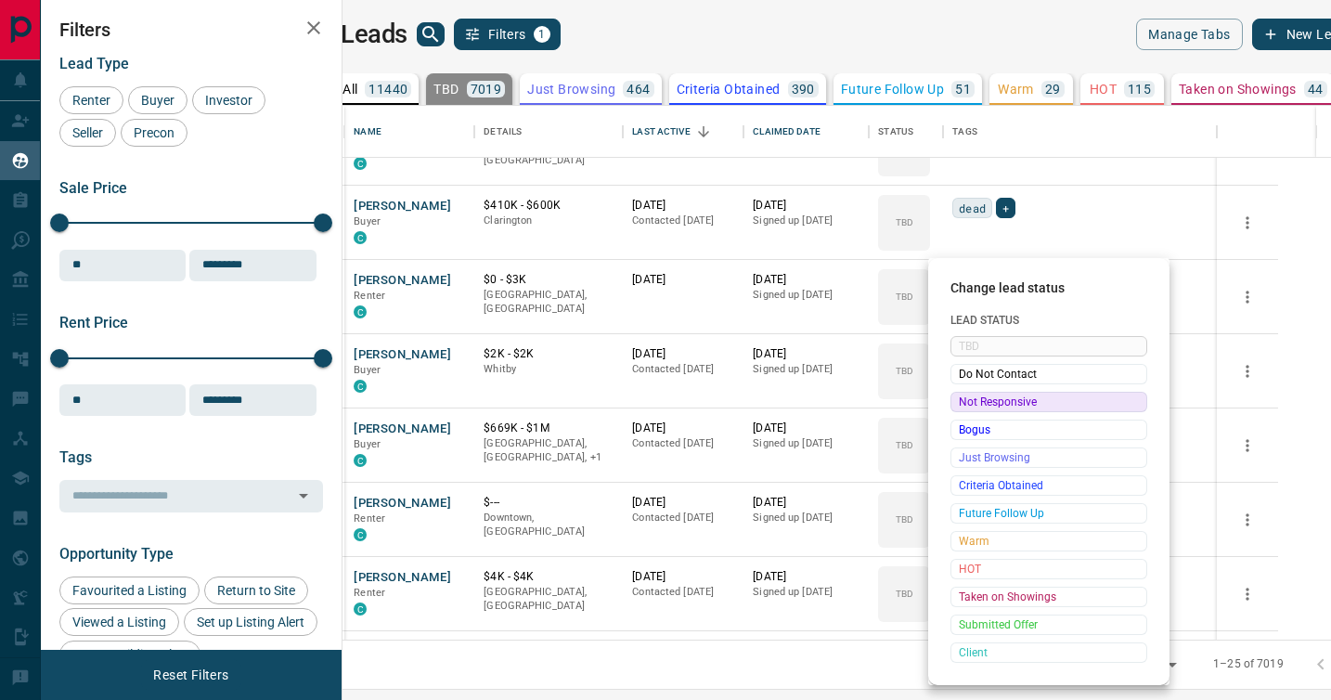
click at [970, 397] on span "Not Responsive" at bounding box center [1049, 402] width 180 height 19
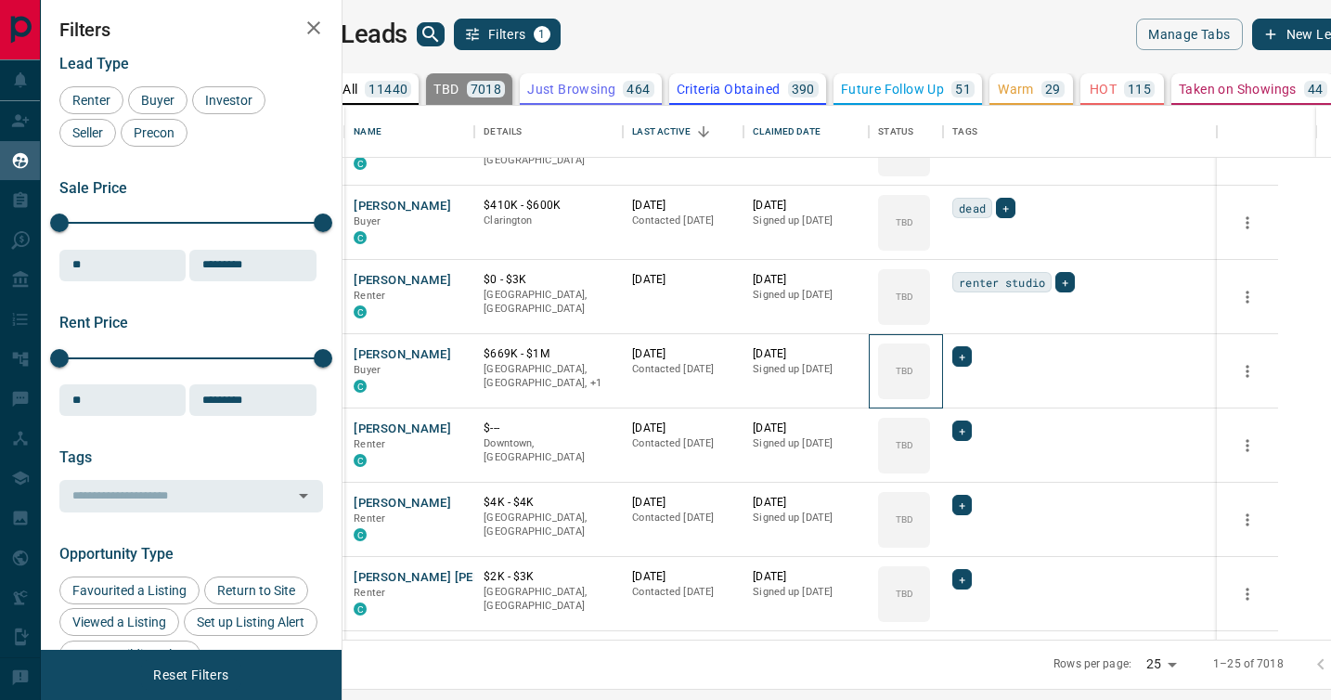
click at [930, 397] on div "TBD" at bounding box center [904, 371] width 52 height 56
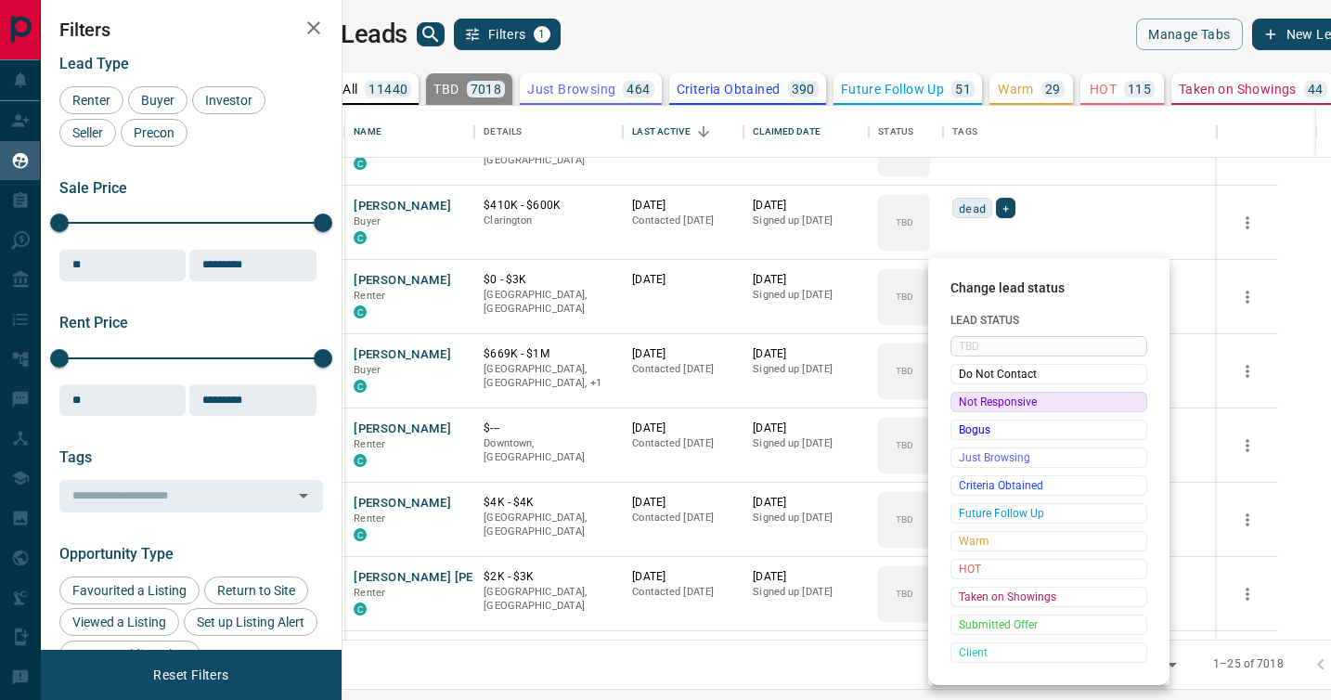
click at [970, 397] on span "Not Responsive" at bounding box center [1049, 402] width 180 height 19
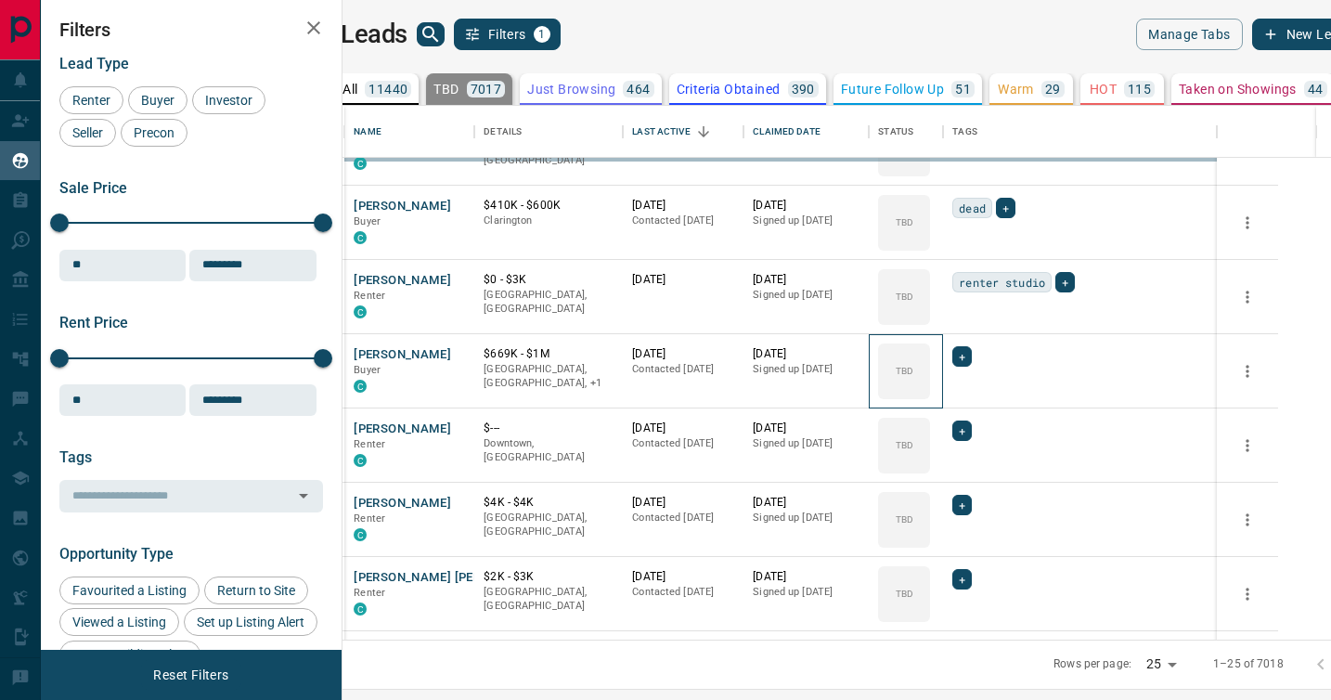
click at [930, 397] on div "TBD" at bounding box center [904, 371] width 52 height 56
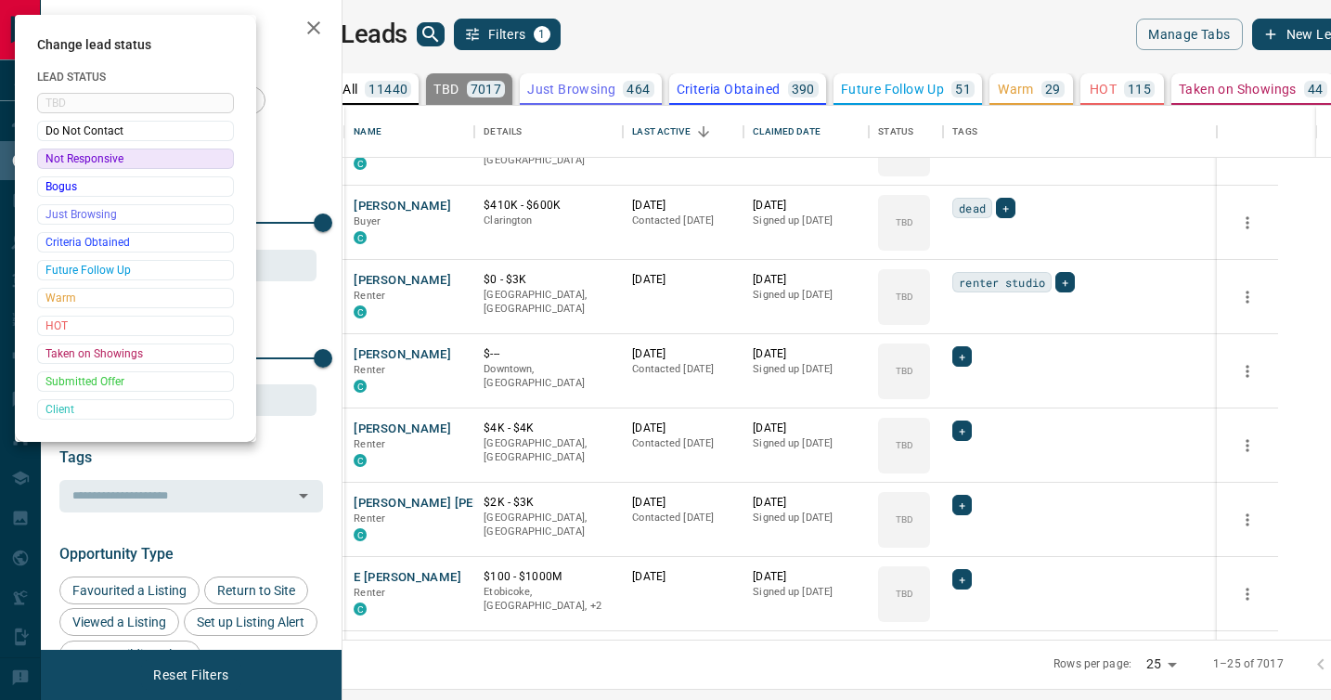
click at [970, 397] on div at bounding box center [665, 350] width 1331 height 700
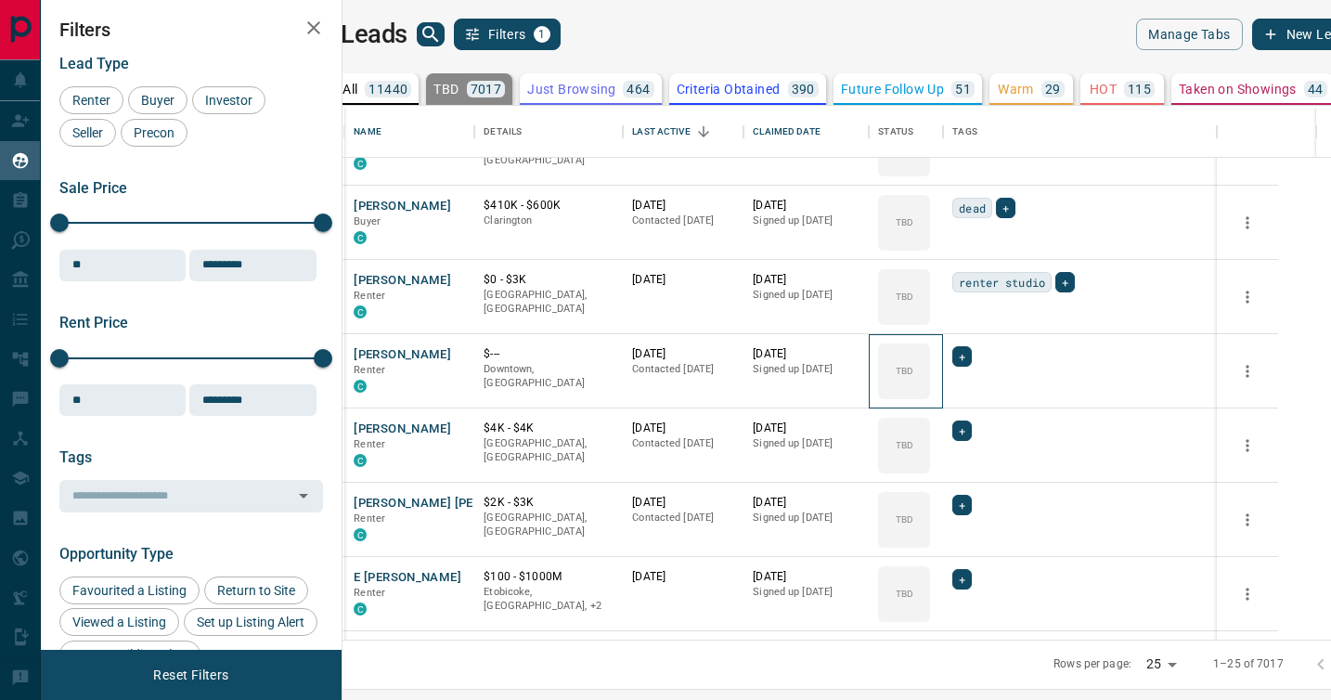
click at [930, 397] on div "TBD" at bounding box center [904, 371] width 52 height 56
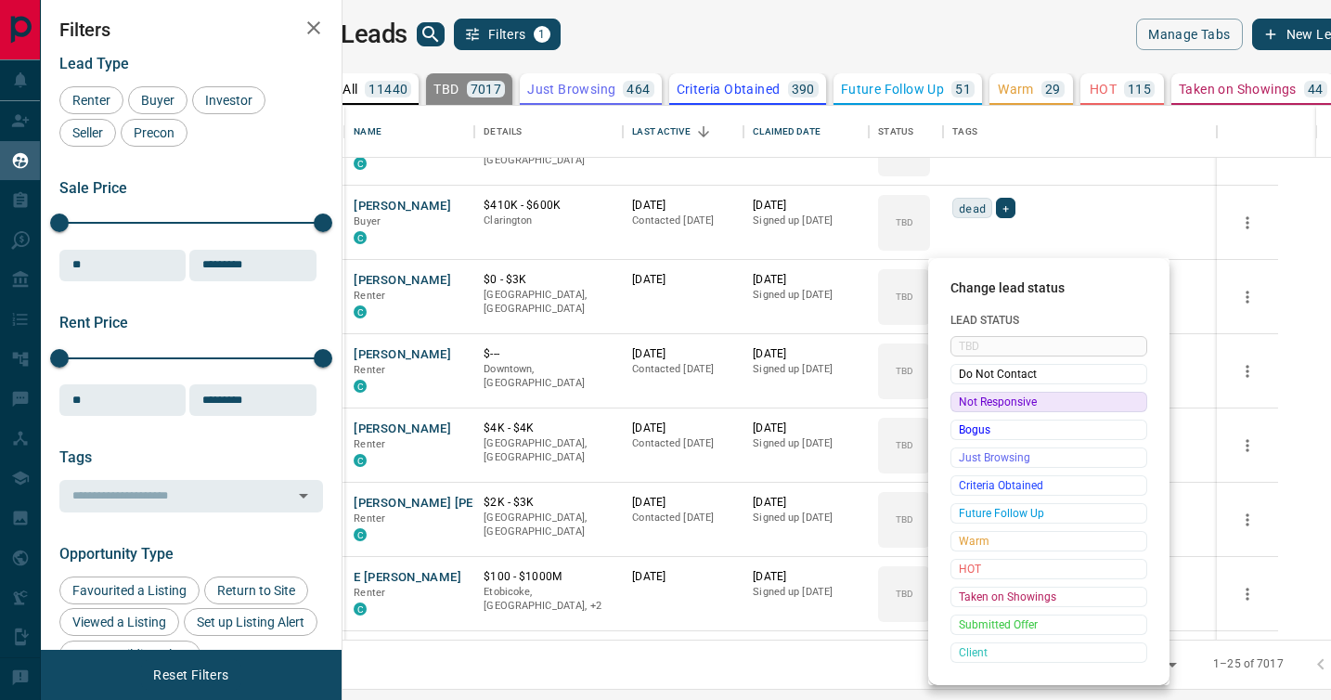
click at [970, 397] on span "Not Responsive" at bounding box center [1049, 402] width 180 height 19
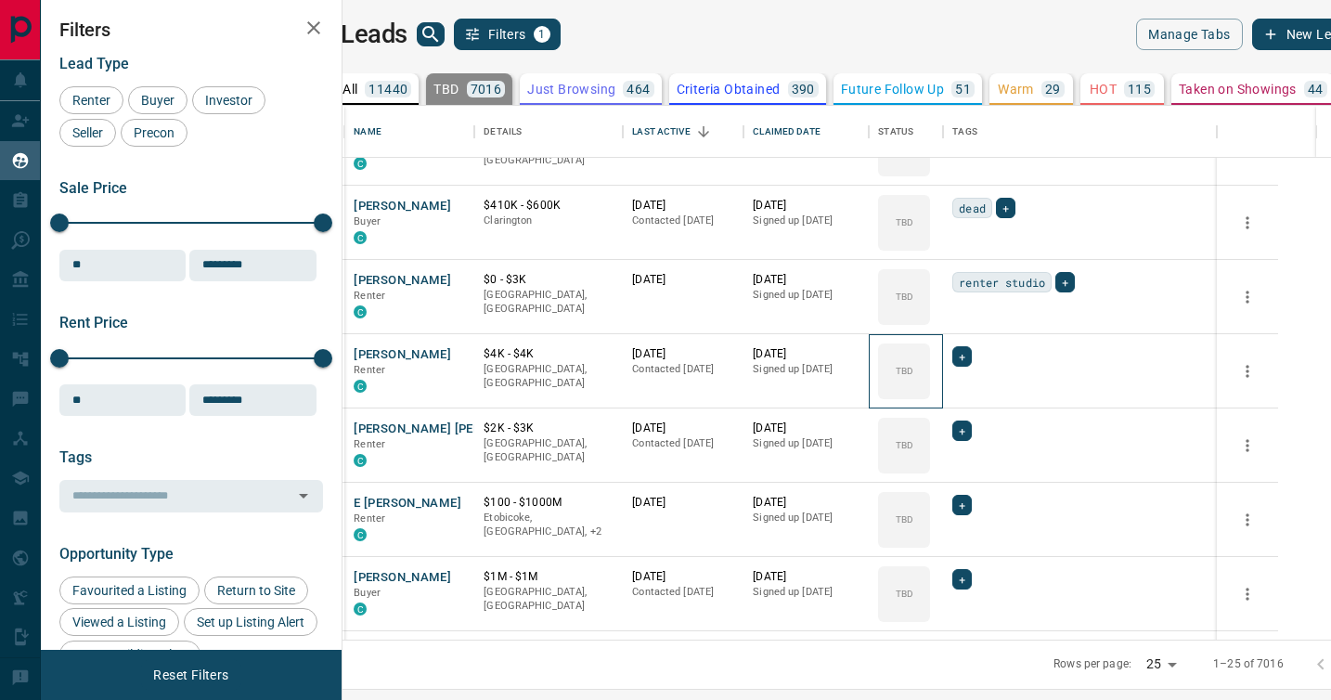
click at [930, 397] on div "TBD" at bounding box center [904, 371] width 52 height 56
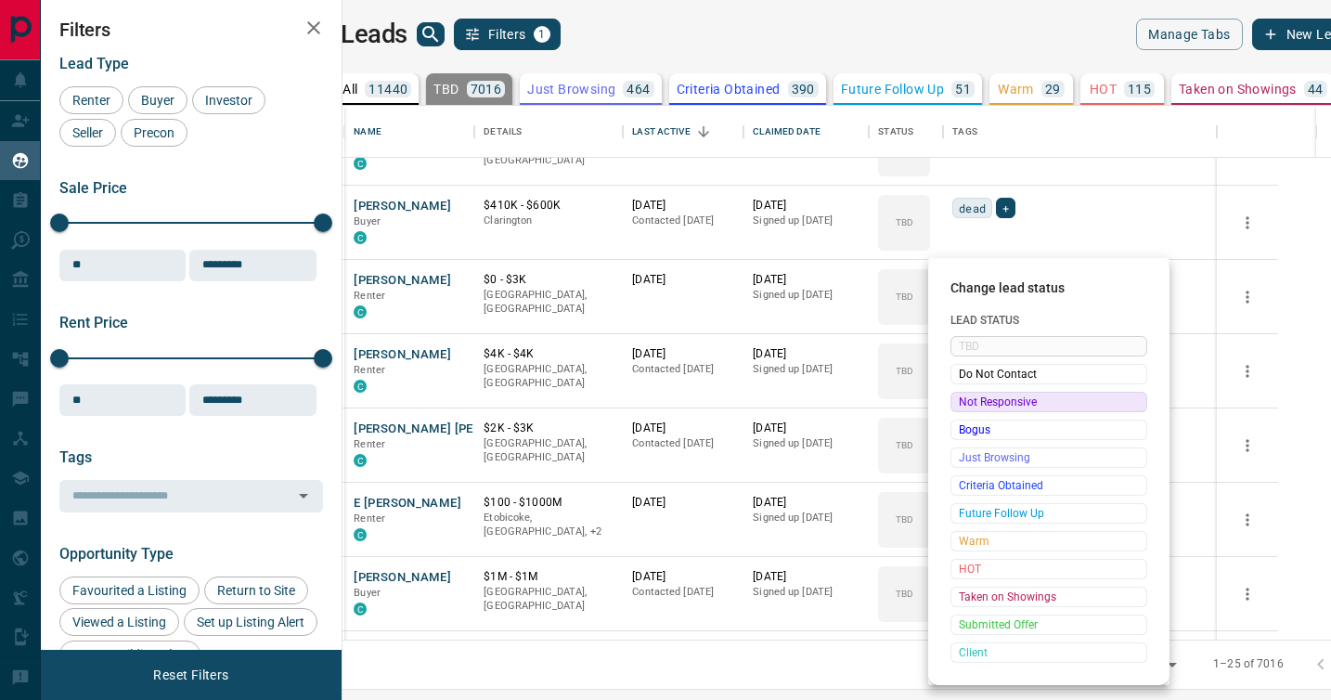
click at [970, 397] on span "Not Responsive" at bounding box center [1049, 402] width 180 height 19
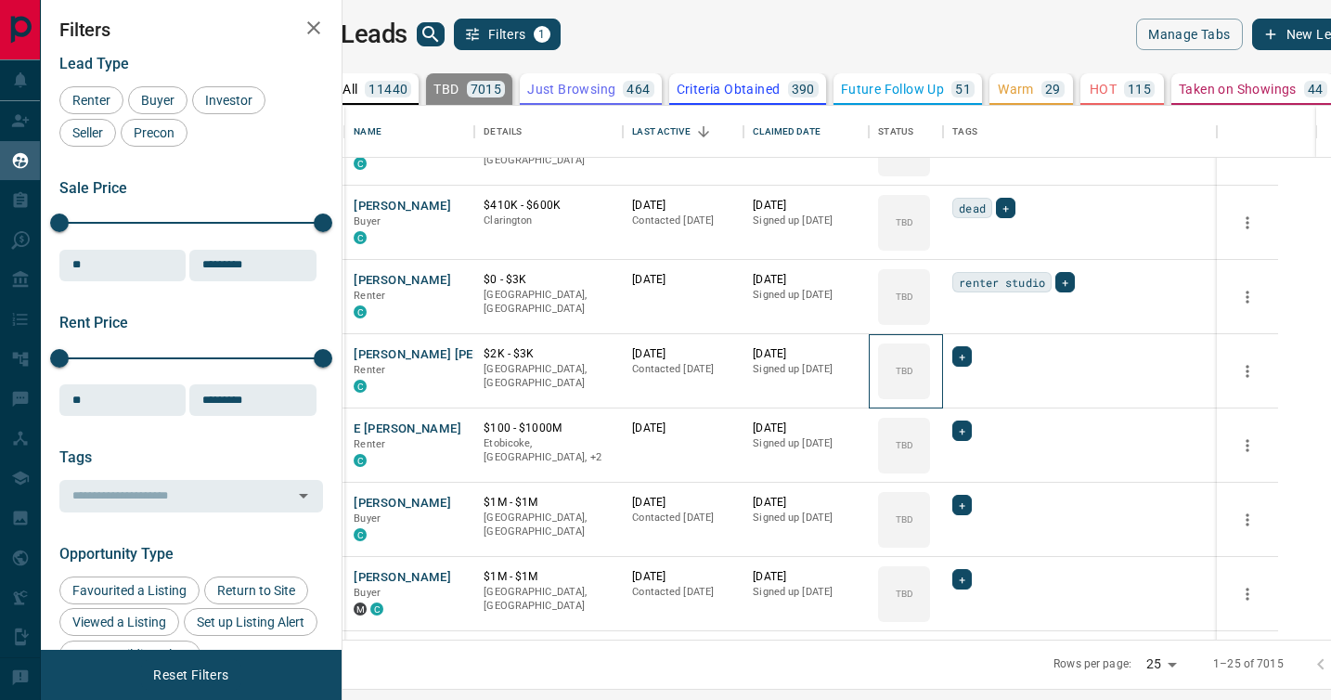
click at [930, 397] on div "TBD" at bounding box center [904, 371] width 52 height 56
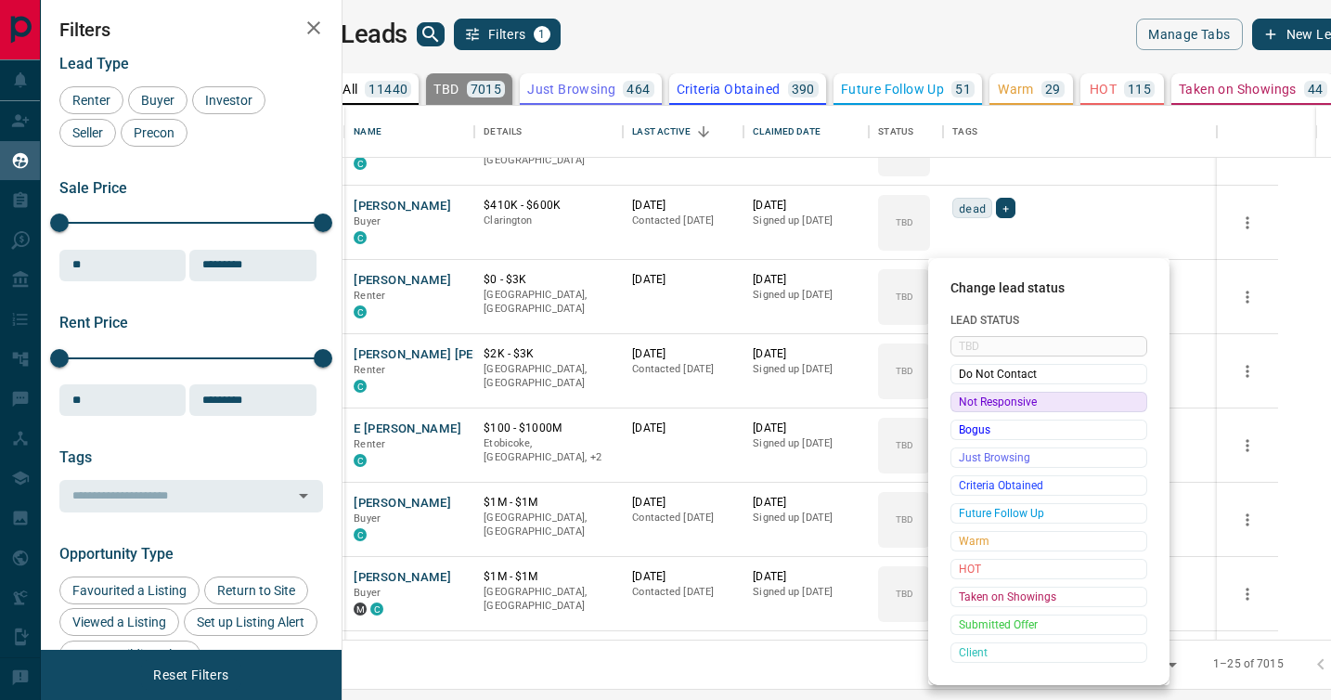
click at [970, 397] on span "Not Responsive" at bounding box center [1049, 402] width 180 height 19
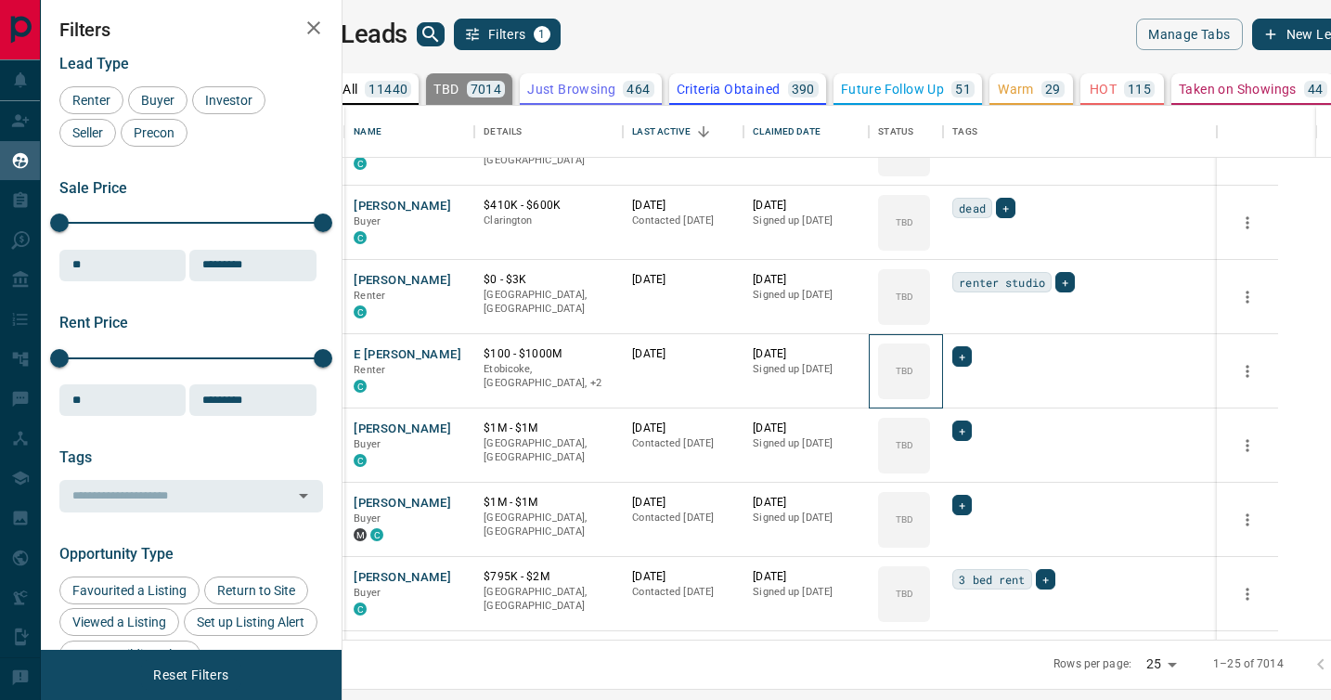
click at [930, 397] on div "TBD" at bounding box center [904, 371] width 52 height 56
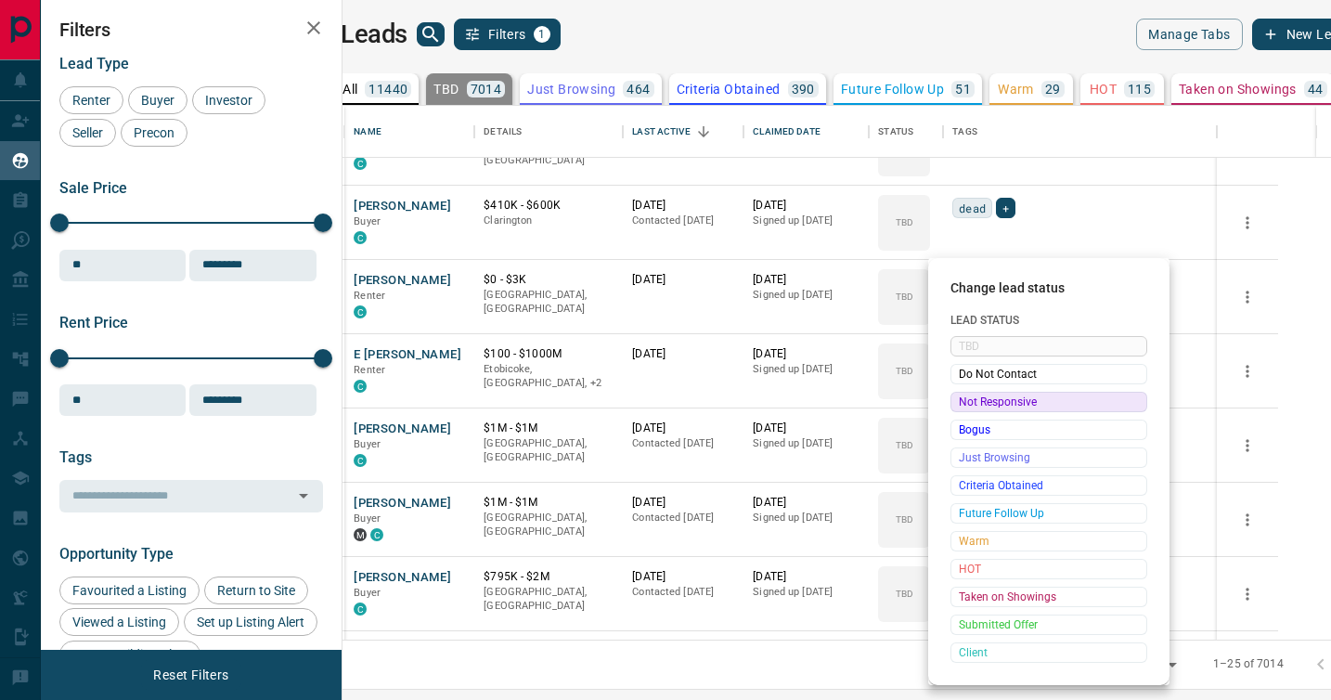
click at [970, 397] on span "Not Responsive" at bounding box center [1049, 402] width 180 height 19
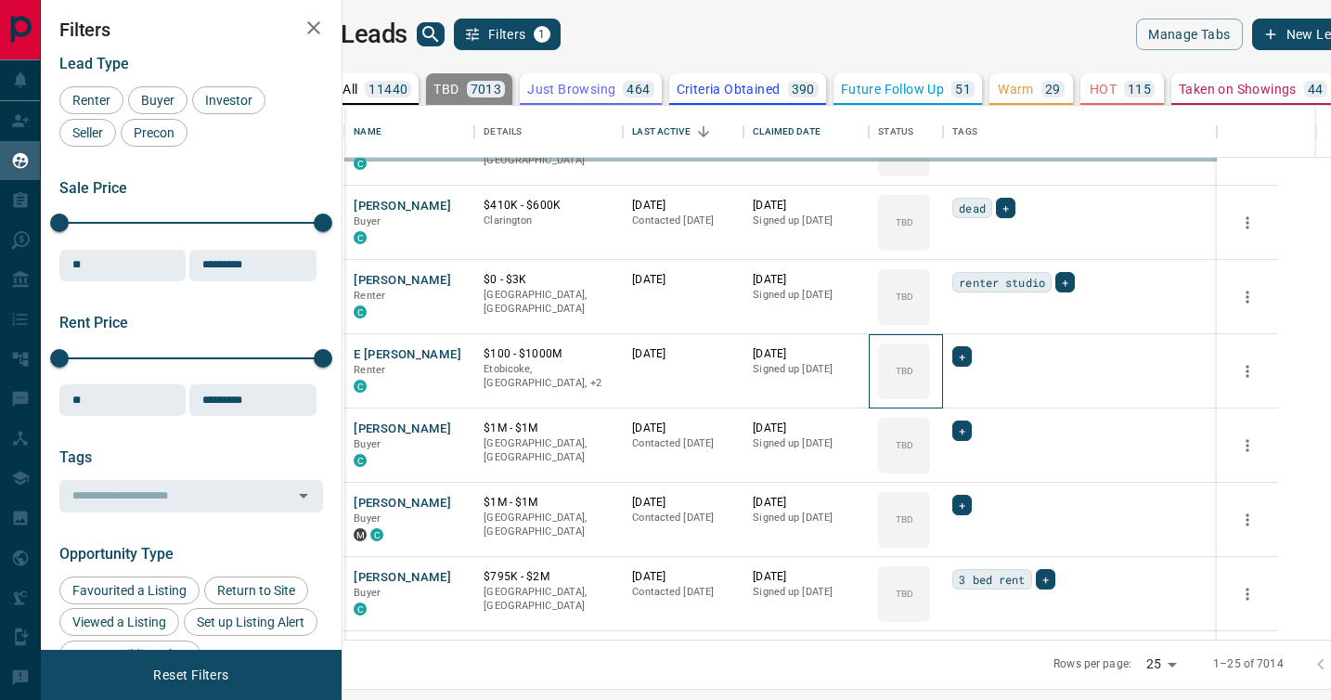
click at [930, 397] on div "TBD" at bounding box center [904, 371] width 52 height 56
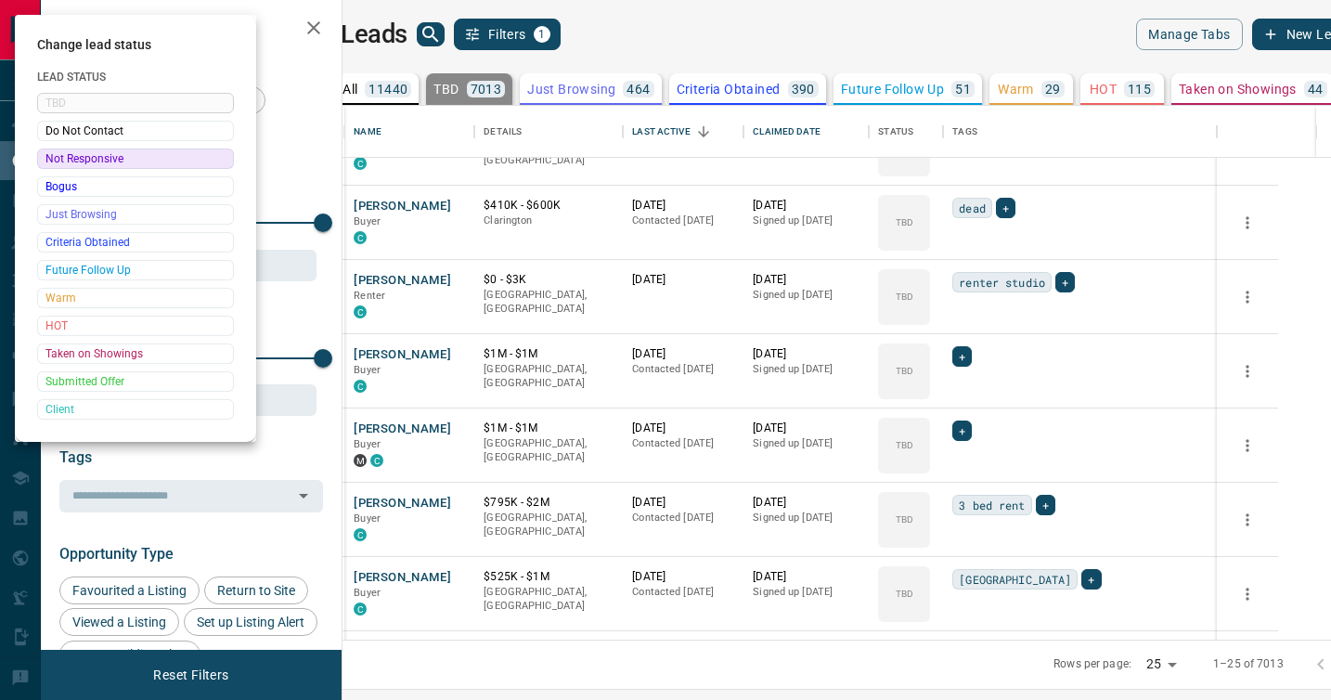
click at [970, 397] on div at bounding box center [665, 350] width 1331 height 700
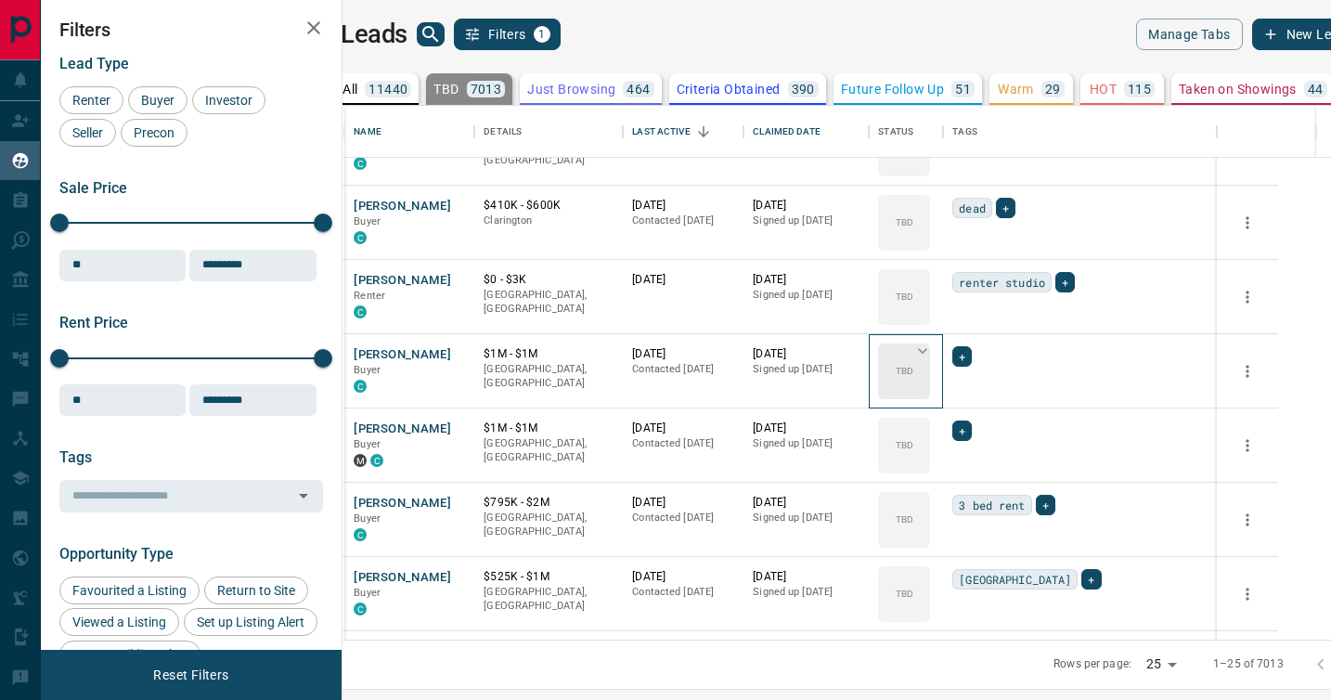
click at [930, 393] on div "TBD" at bounding box center [904, 371] width 52 height 56
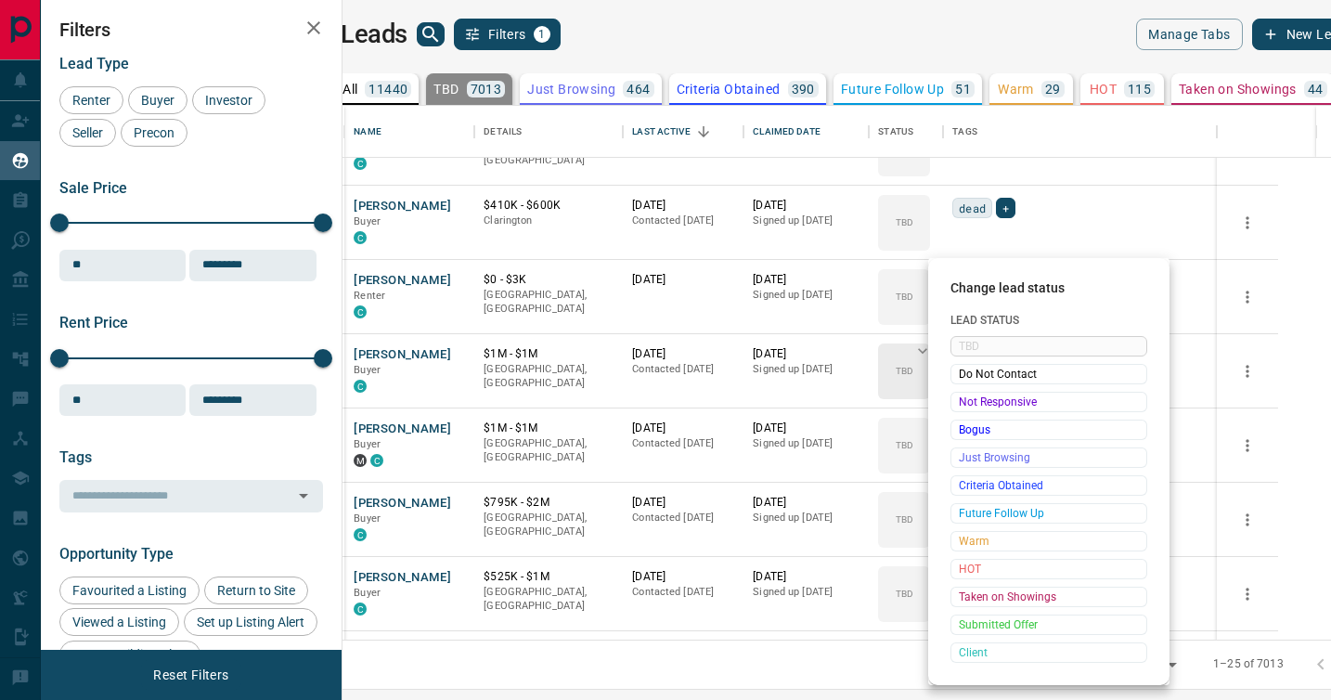
click at [970, 393] on span "Not Responsive" at bounding box center [1049, 402] width 180 height 19
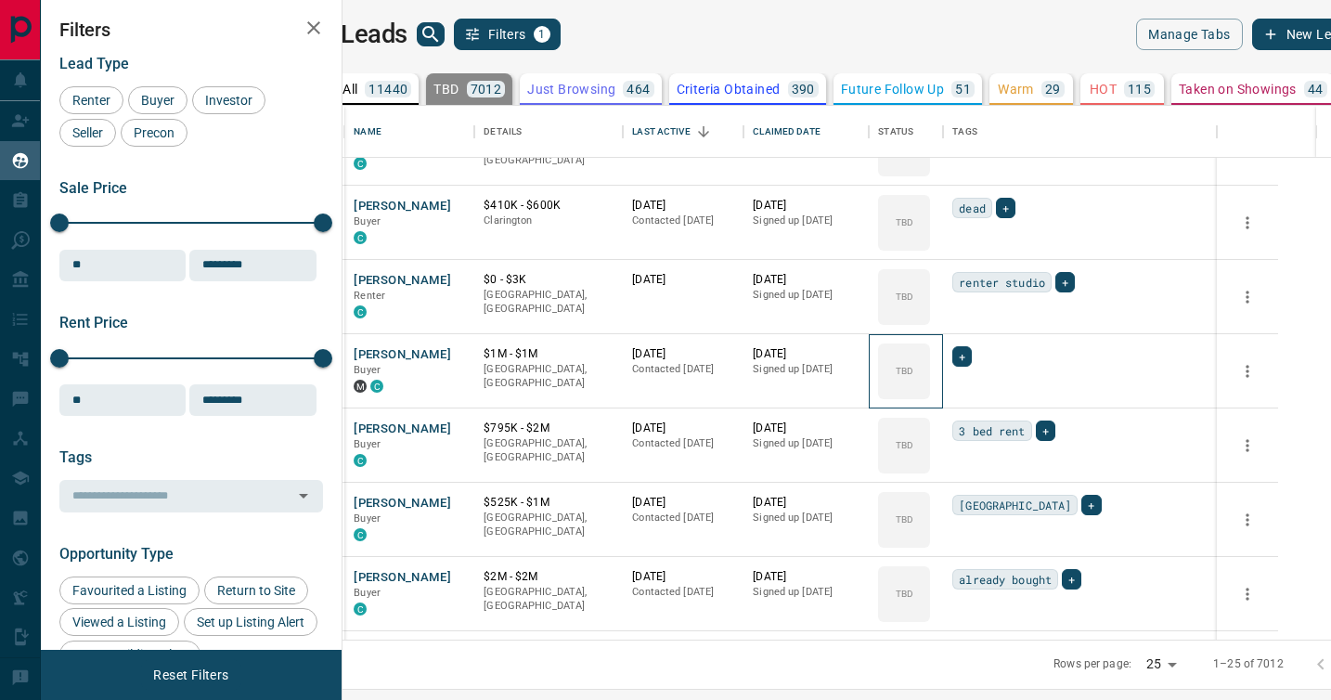
click at [930, 393] on div "TBD" at bounding box center [904, 371] width 52 height 56
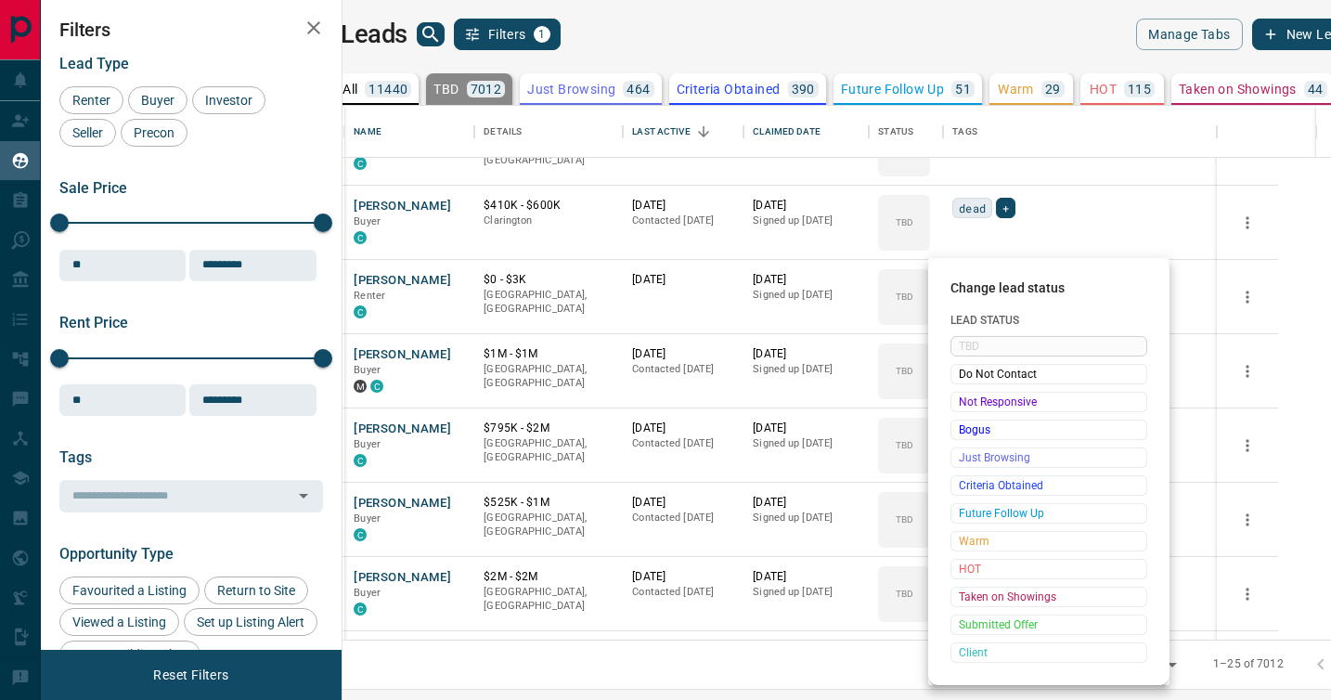
click at [970, 393] on span "Not Responsive" at bounding box center [1049, 402] width 180 height 19
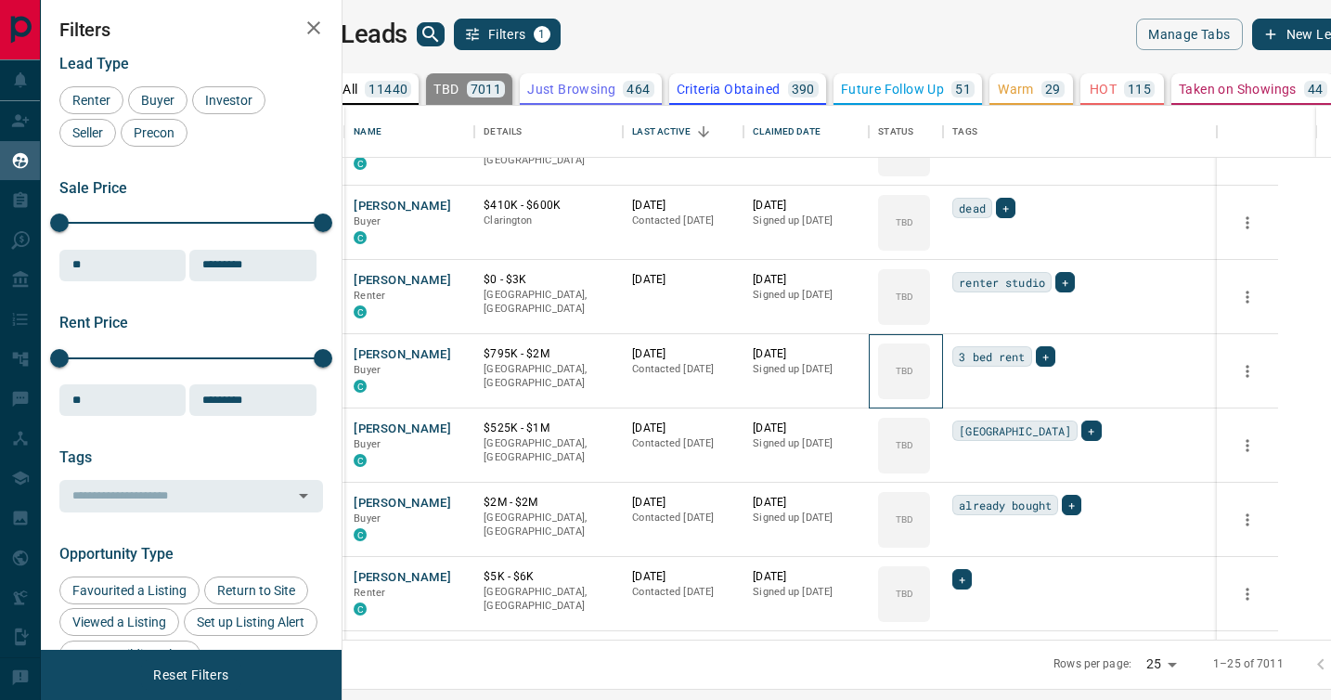
click at [930, 393] on div "TBD" at bounding box center [904, 371] width 52 height 56
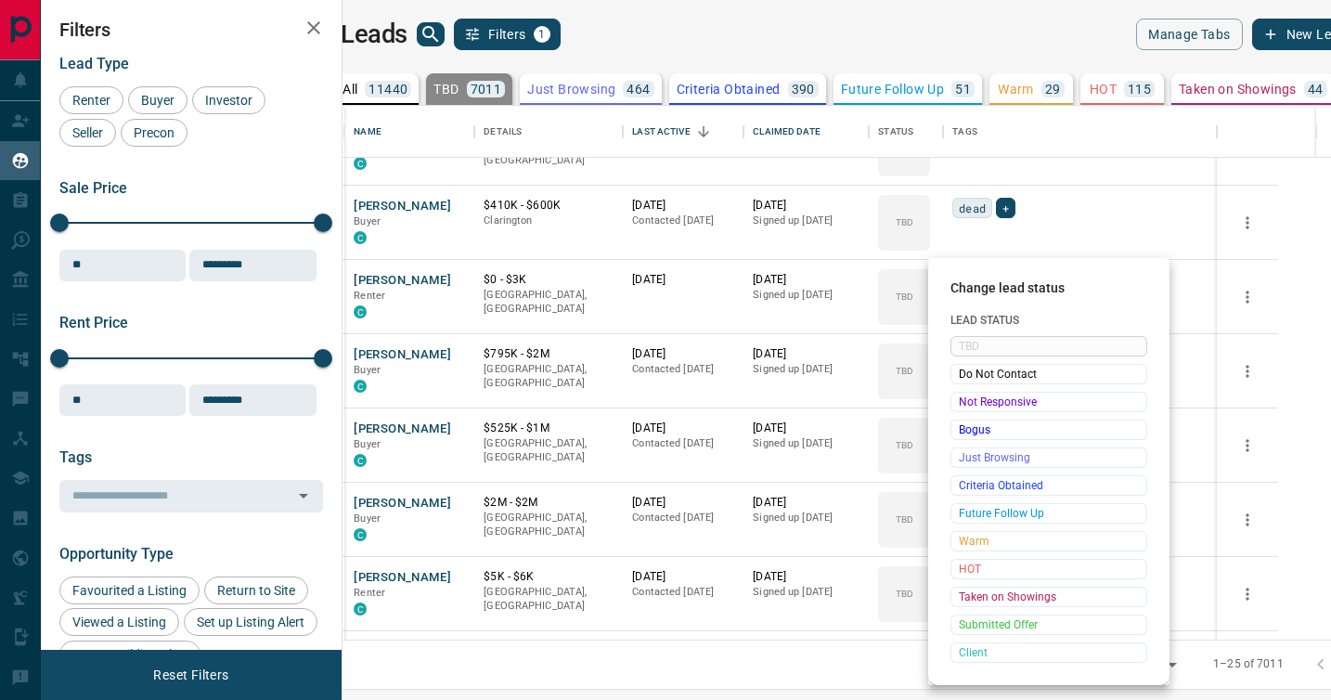
click at [970, 393] on span "Not Responsive" at bounding box center [1049, 402] width 180 height 19
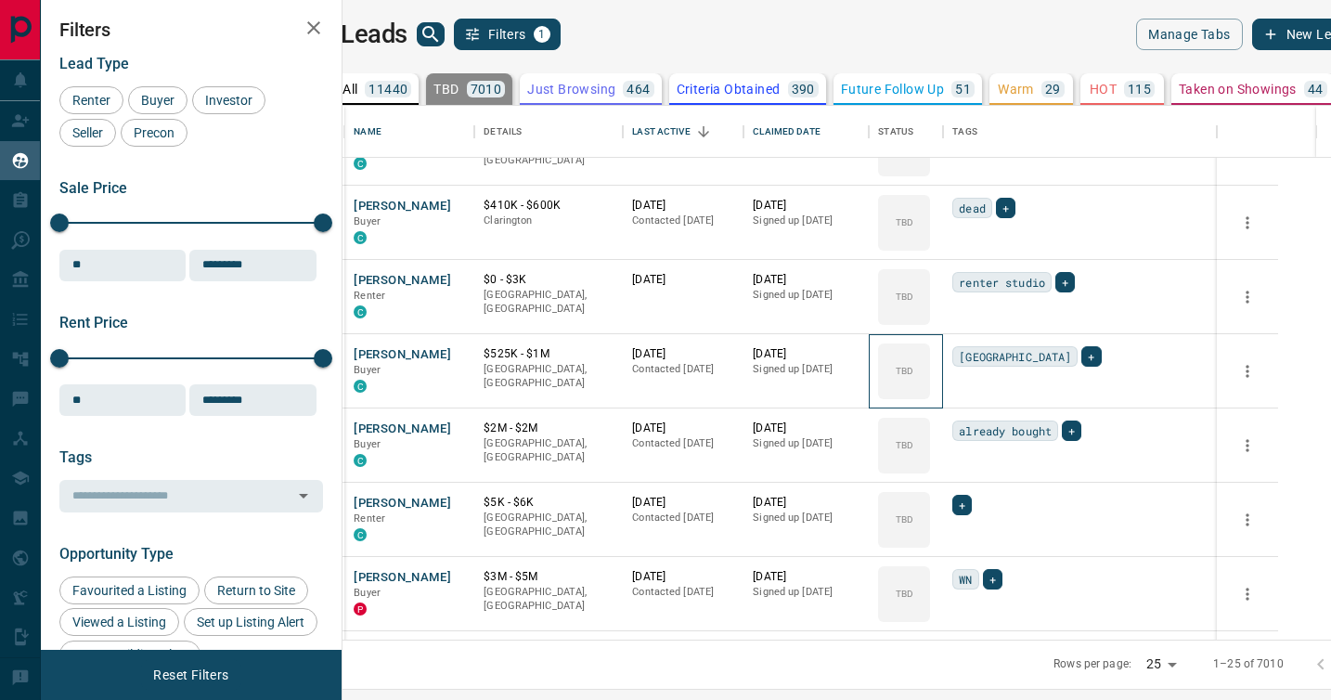
click at [930, 393] on div "TBD" at bounding box center [904, 371] width 52 height 56
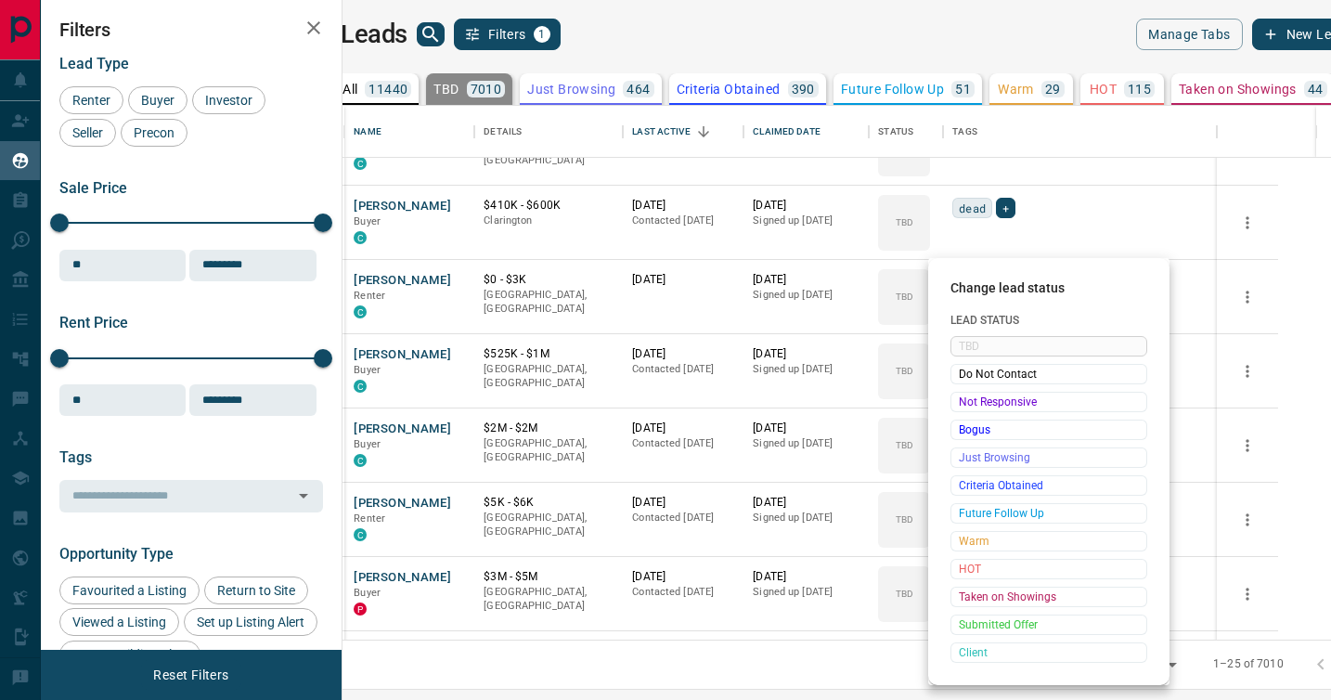
click at [970, 393] on span "Not Responsive" at bounding box center [1049, 402] width 180 height 19
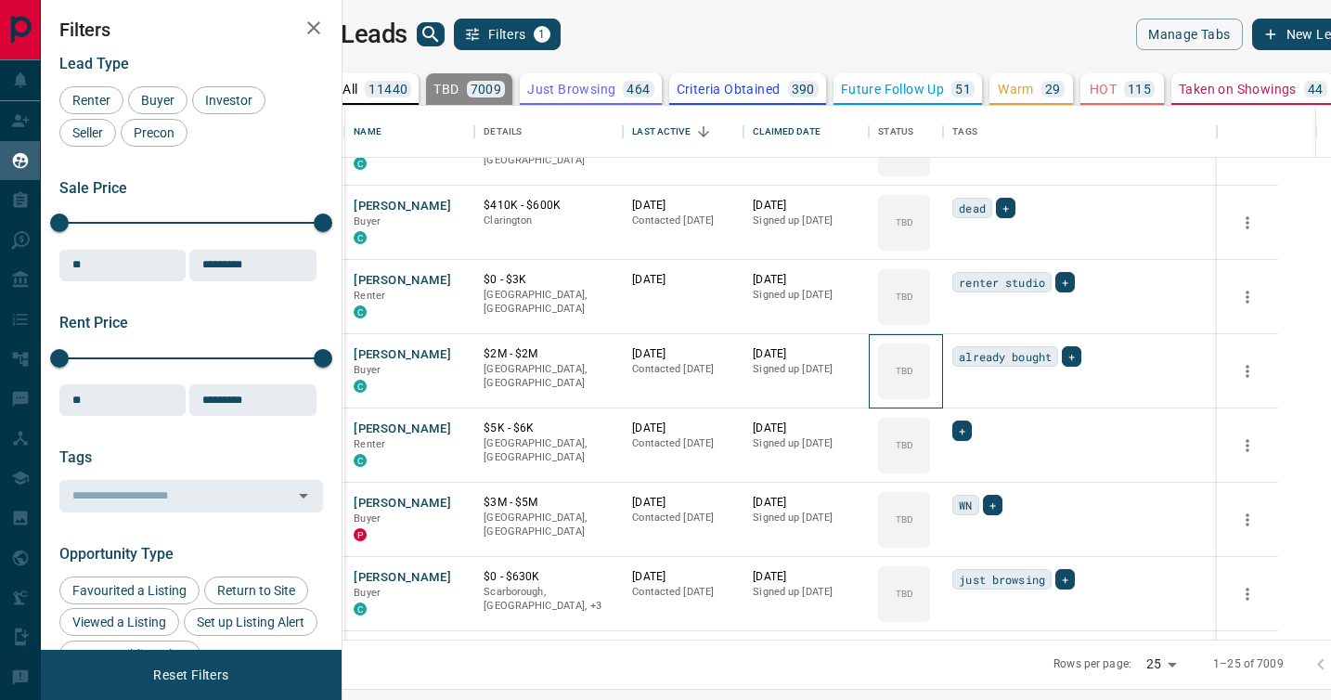
click at [930, 393] on div "TBD" at bounding box center [904, 371] width 52 height 56
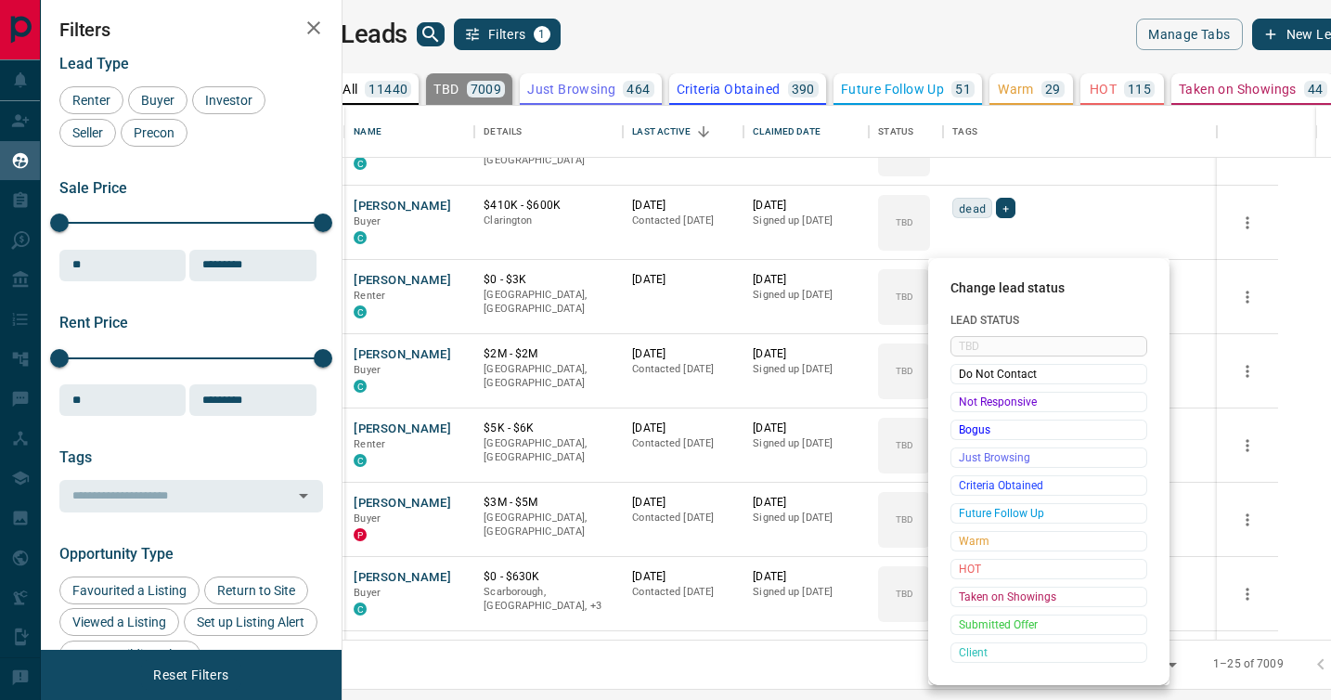
click at [970, 393] on span "Not Responsive" at bounding box center [1049, 402] width 180 height 19
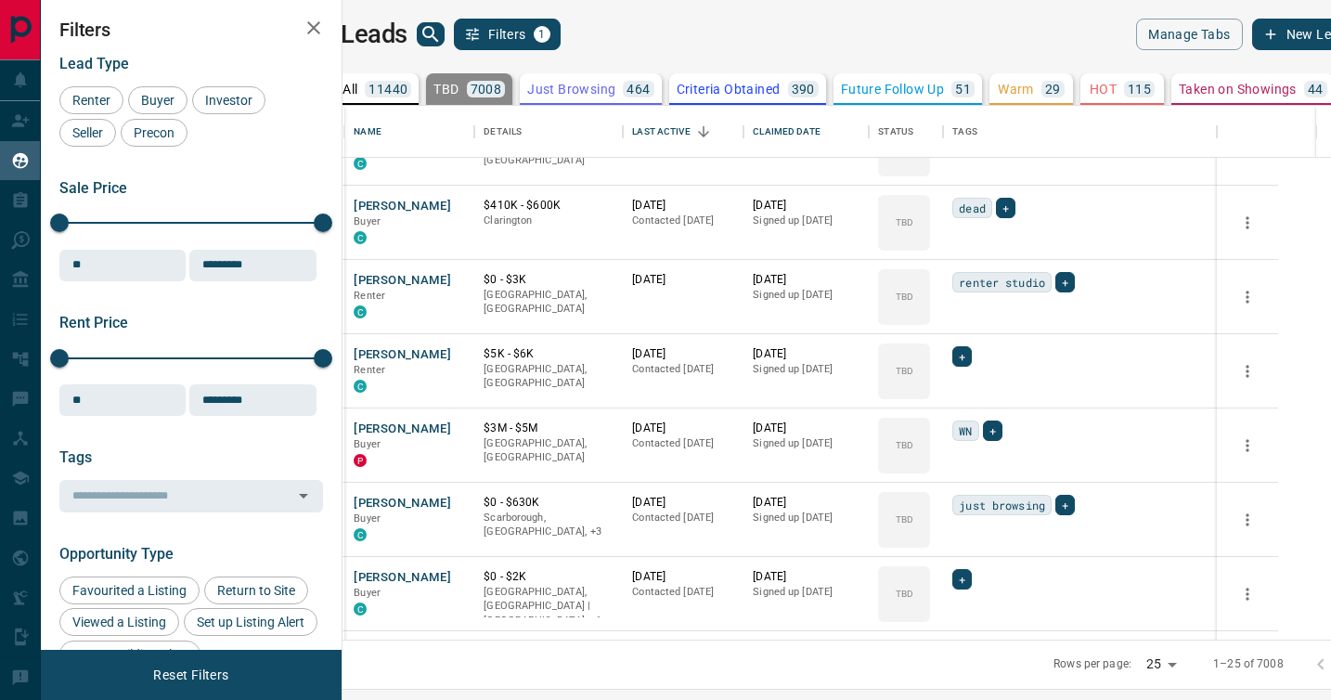
click at [930, 393] on div "TBD" at bounding box center [904, 371] width 52 height 56
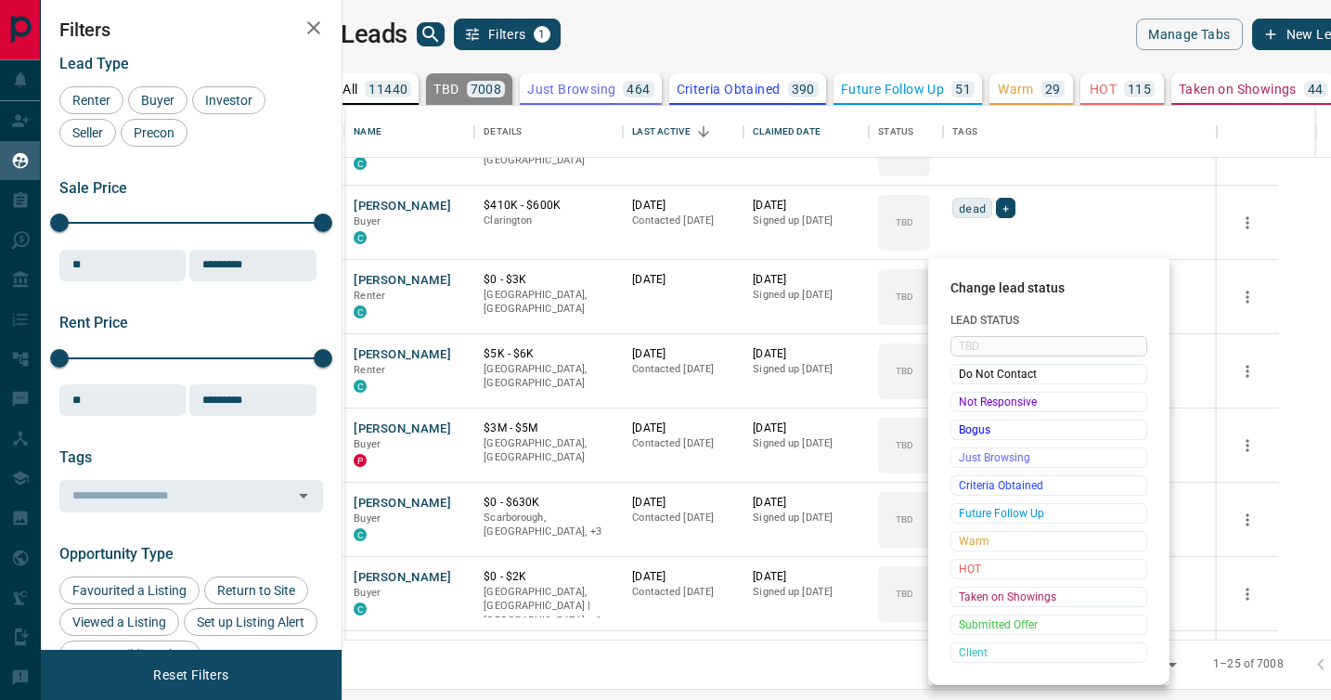
click at [970, 393] on span "Not Responsive" at bounding box center [1049, 402] width 180 height 19
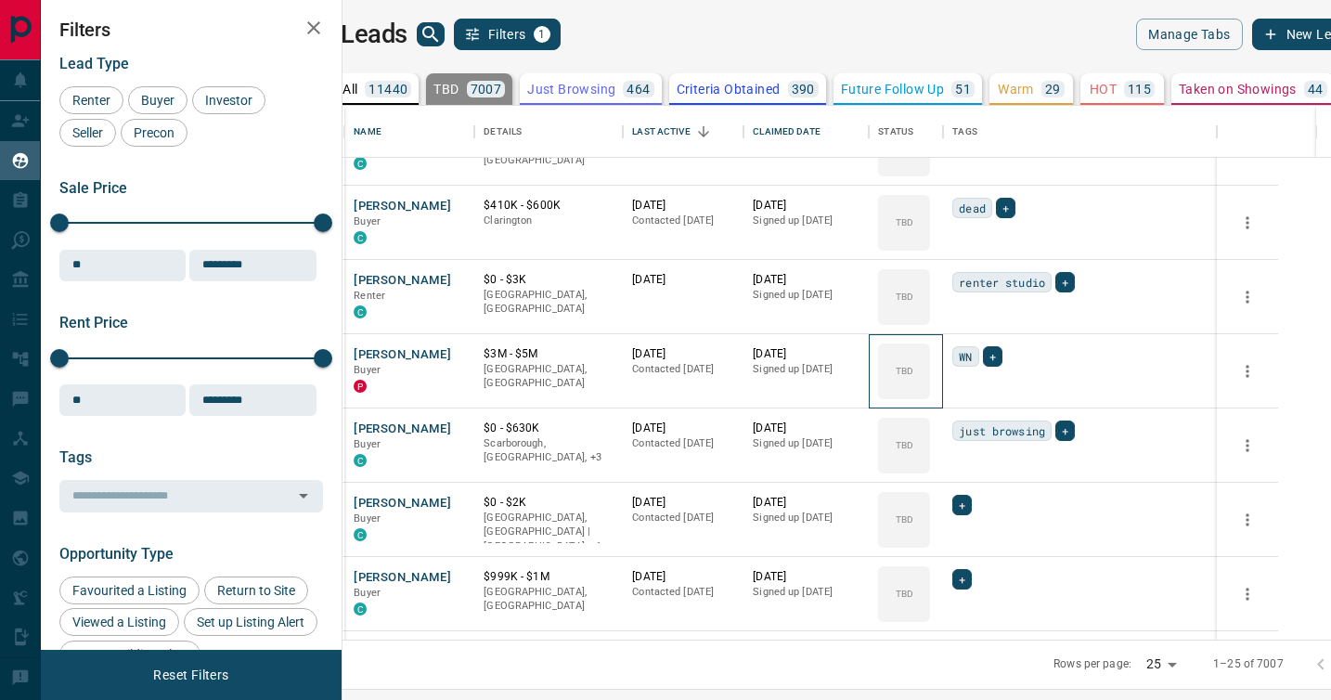
click at [930, 393] on div "TBD" at bounding box center [904, 371] width 52 height 56
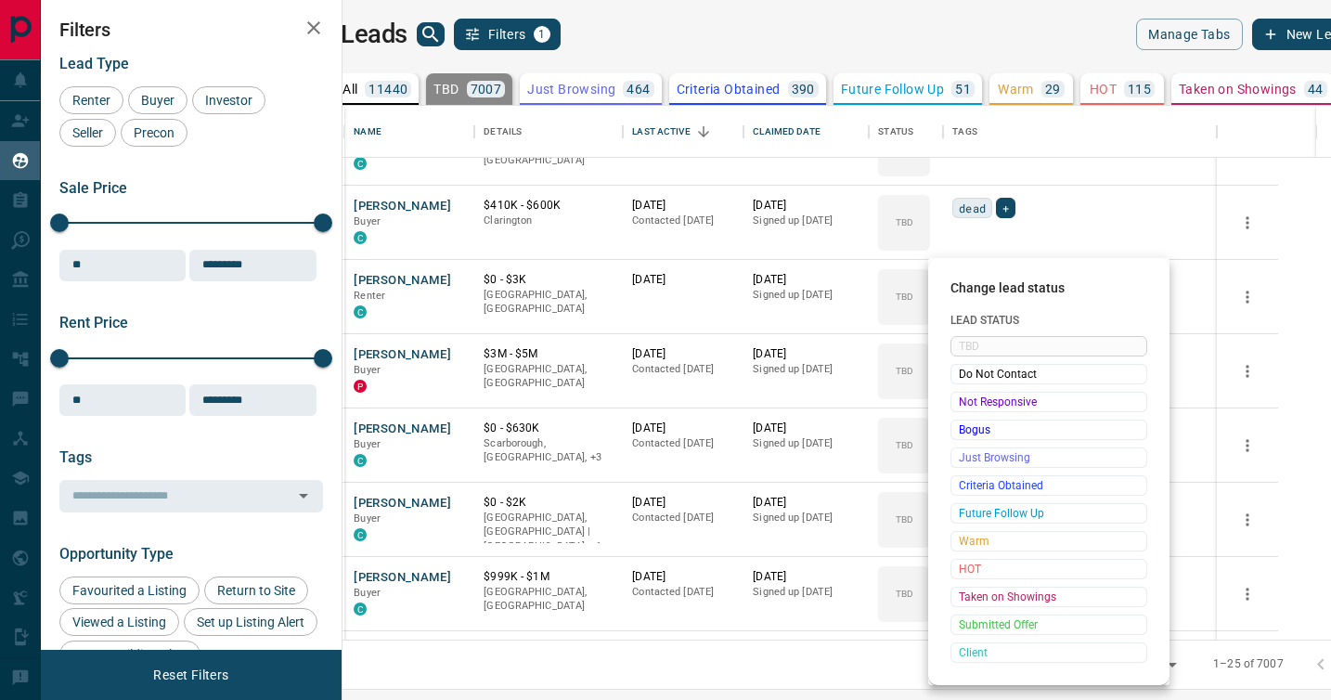
click at [970, 393] on span "Not Responsive" at bounding box center [1049, 402] width 180 height 19
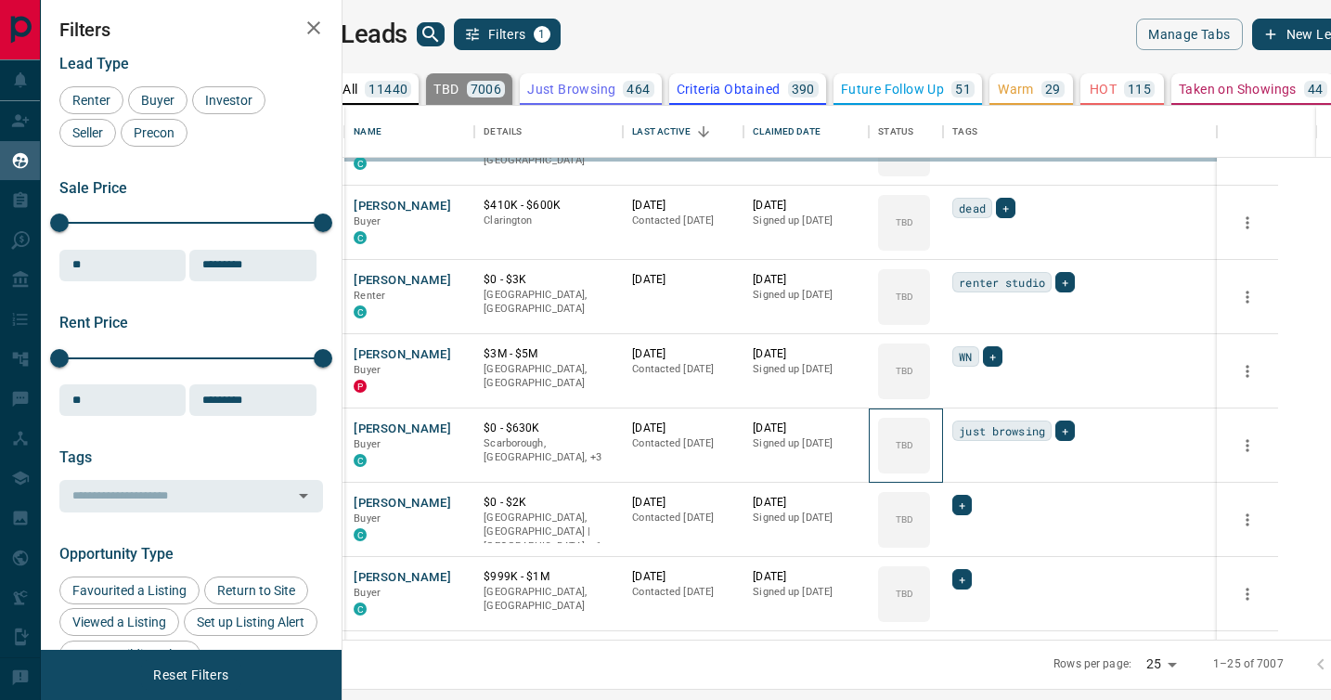
click at [930, 418] on div "TBD" at bounding box center [904, 446] width 52 height 56
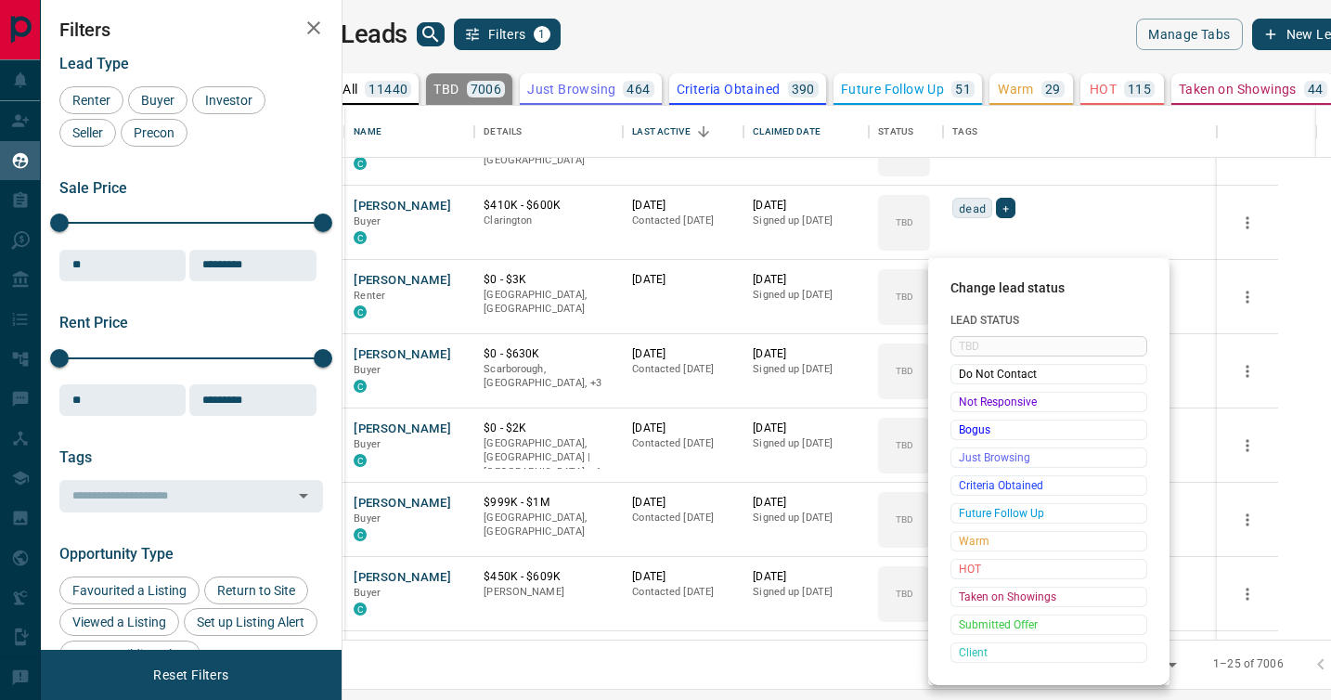
click at [970, 393] on span "Not Responsive" at bounding box center [1049, 402] width 180 height 19
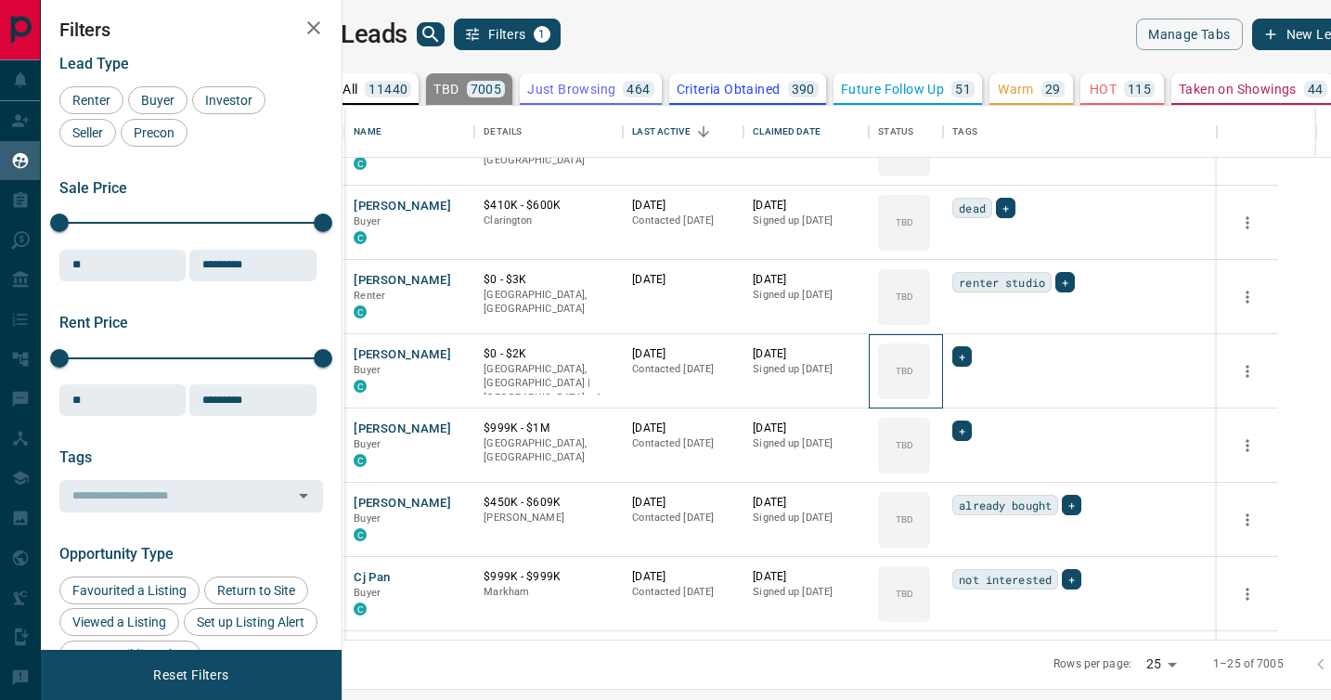
click at [930, 393] on div "TBD" at bounding box center [904, 371] width 52 height 56
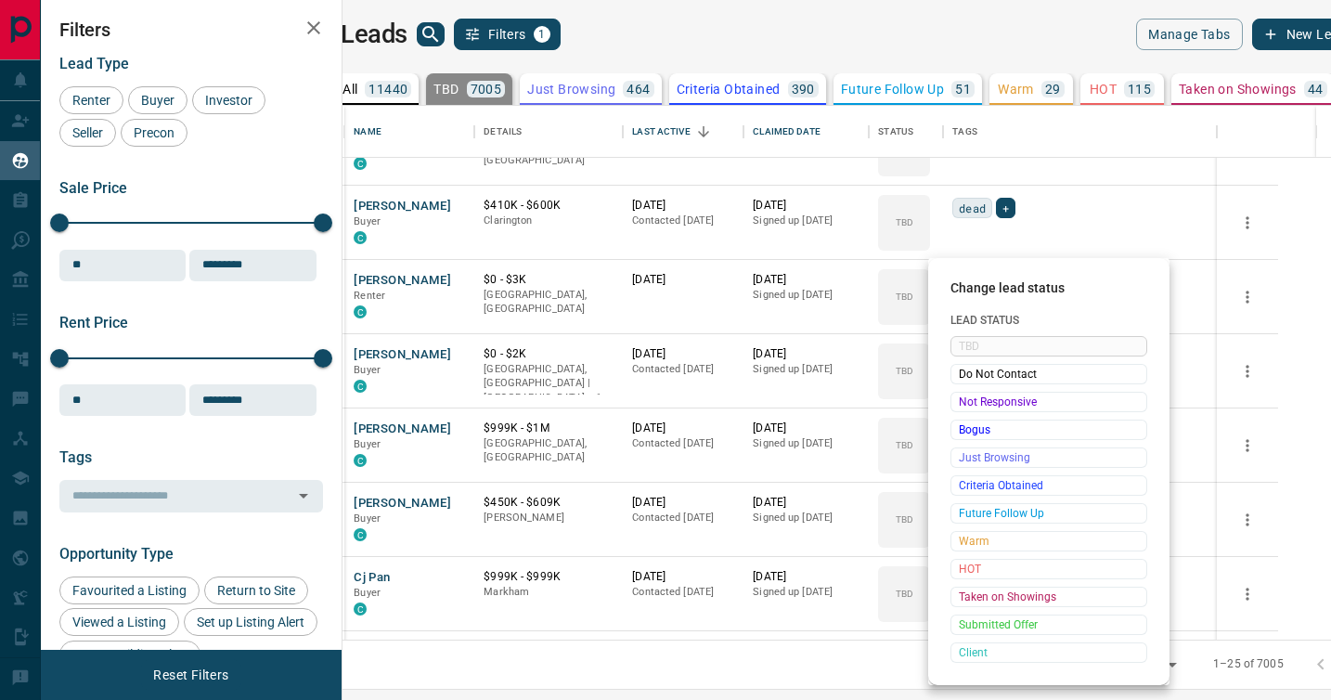
click at [970, 393] on span "Not Responsive" at bounding box center [1049, 402] width 180 height 19
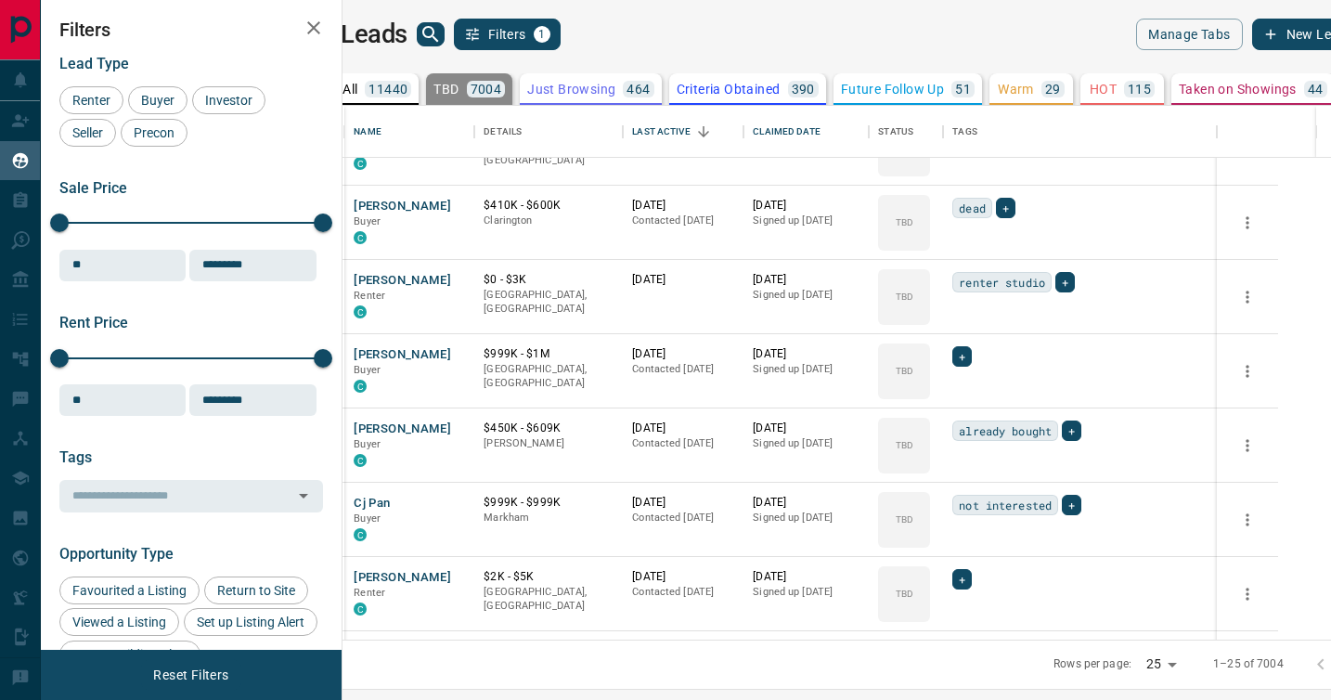
click at [930, 393] on div "TBD" at bounding box center [904, 371] width 52 height 56
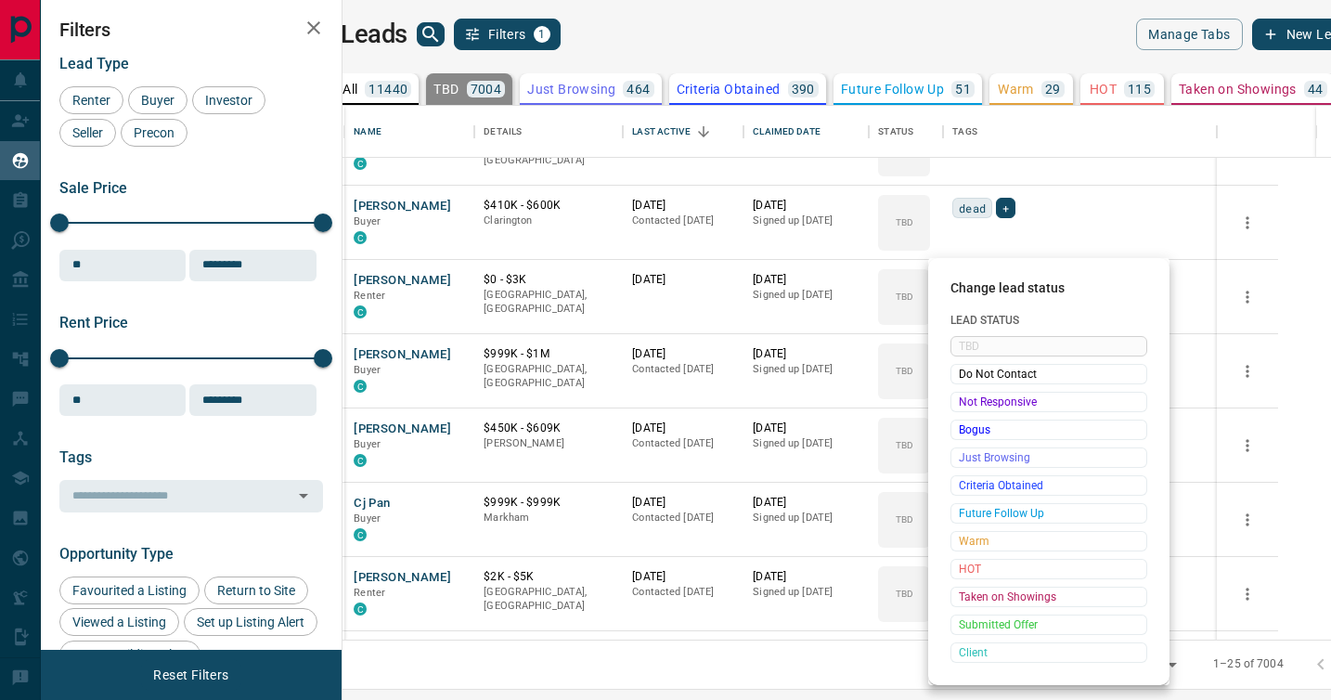
click at [970, 393] on span "Not Responsive" at bounding box center [1049, 402] width 180 height 19
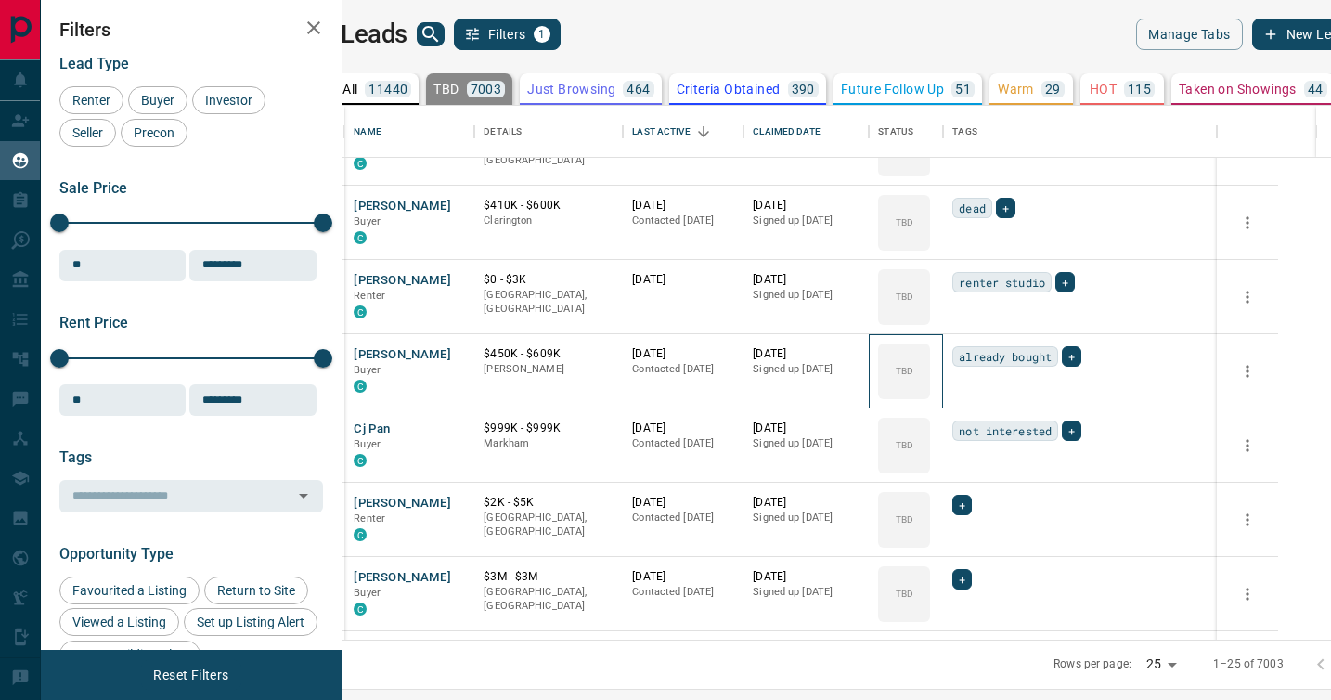
click at [930, 393] on div "TBD" at bounding box center [904, 371] width 52 height 56
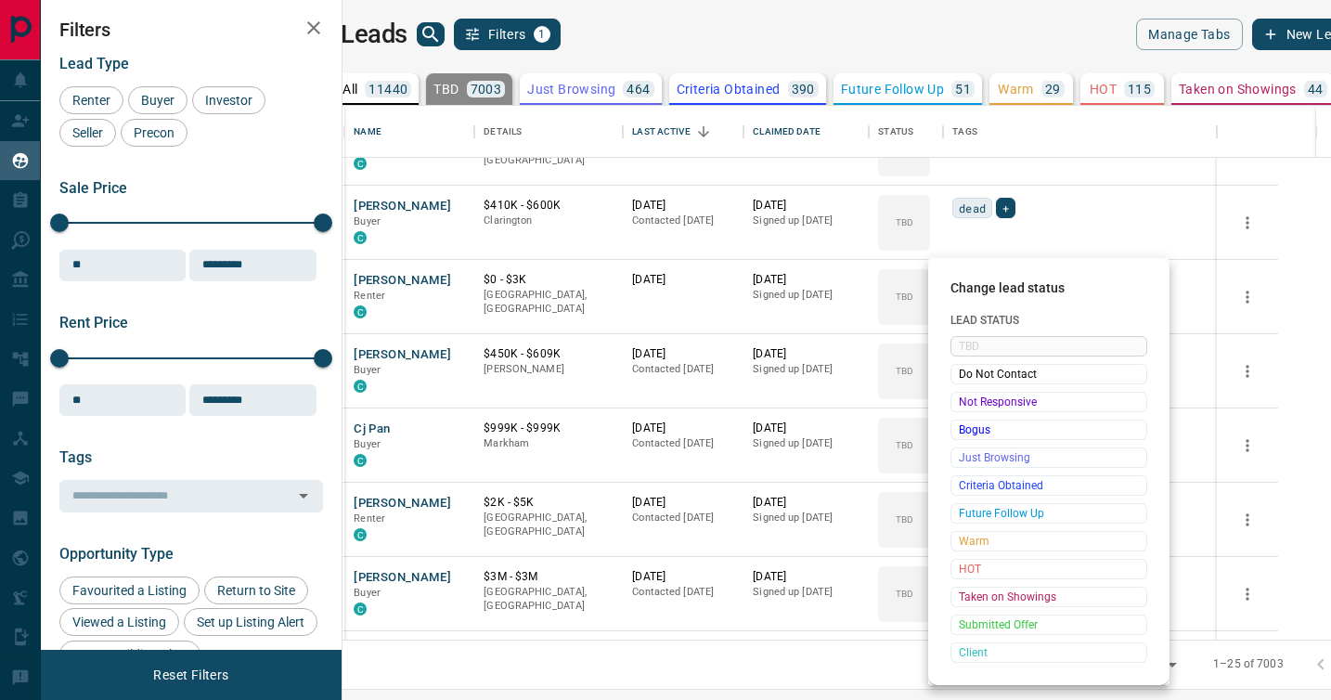
click at [970, 393] on span "Not Responsive" at bounding box center [1049, 402] width 180 height 19
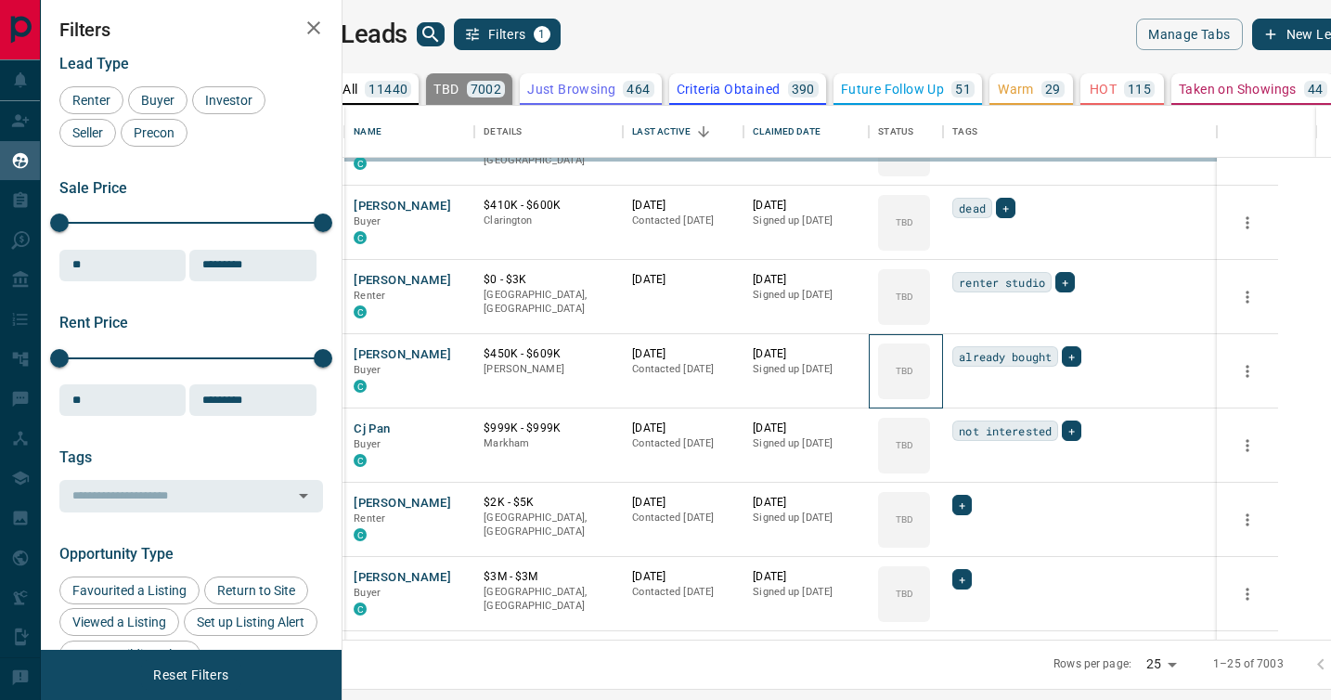
click at [930, 393] on div "TBD" at bounding box center [904, 371] width 52 height 56
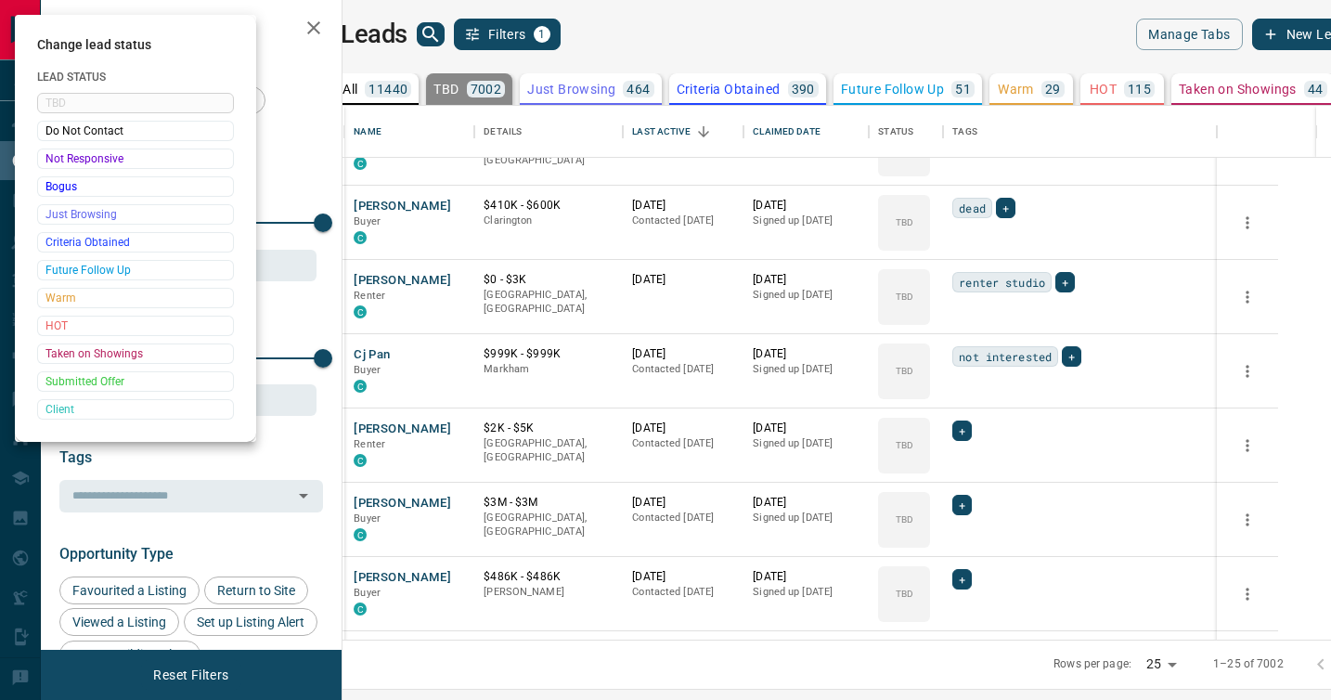
click at [970, 393] on div at bounding box center [665, 350] width 1331 height 700
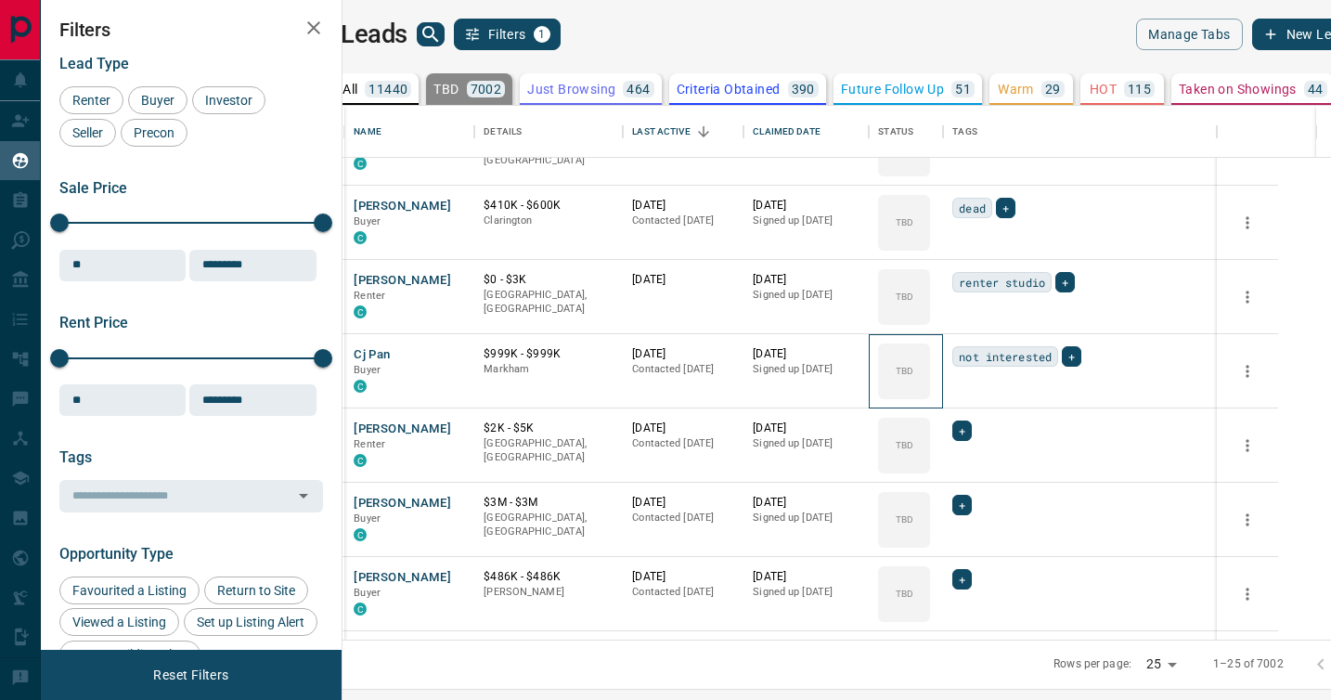
click at [930, 393] on div "TBD" at bounding box center [904, 371] width 52 height 56
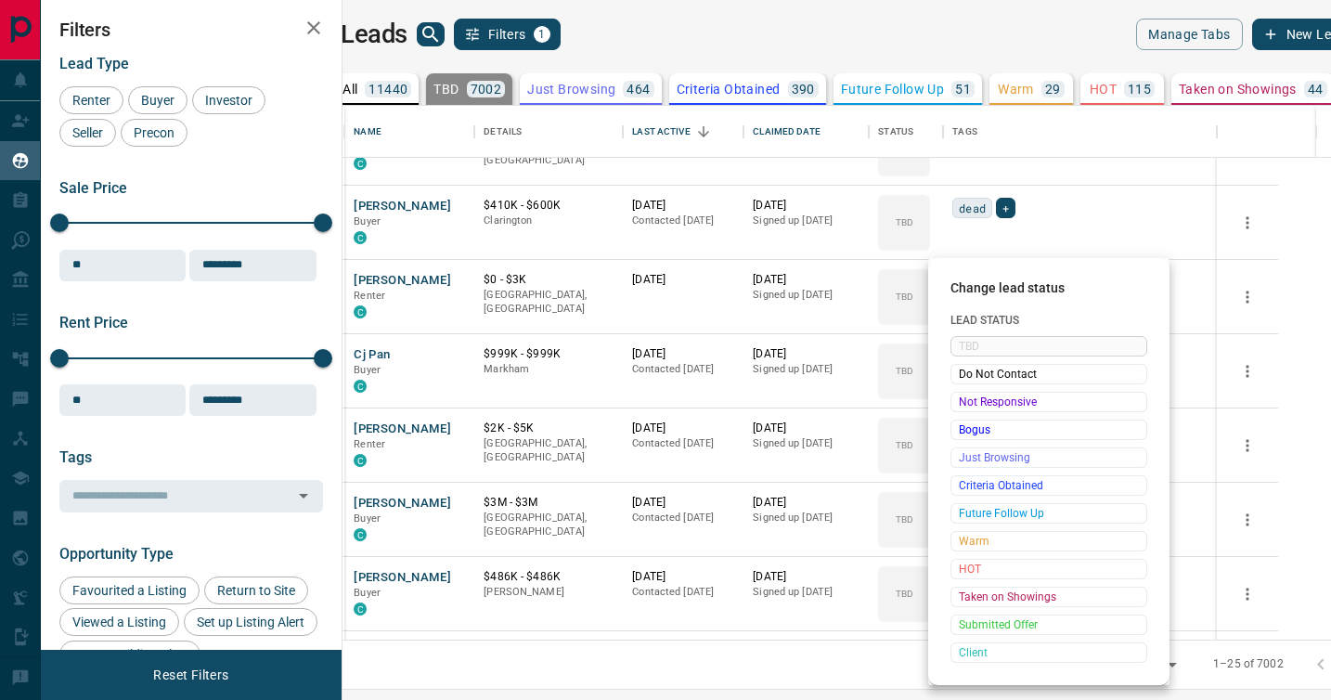
click at [970, 393] on span "Not Responsive" at bounding box center [1049, 402] width 180 height 19
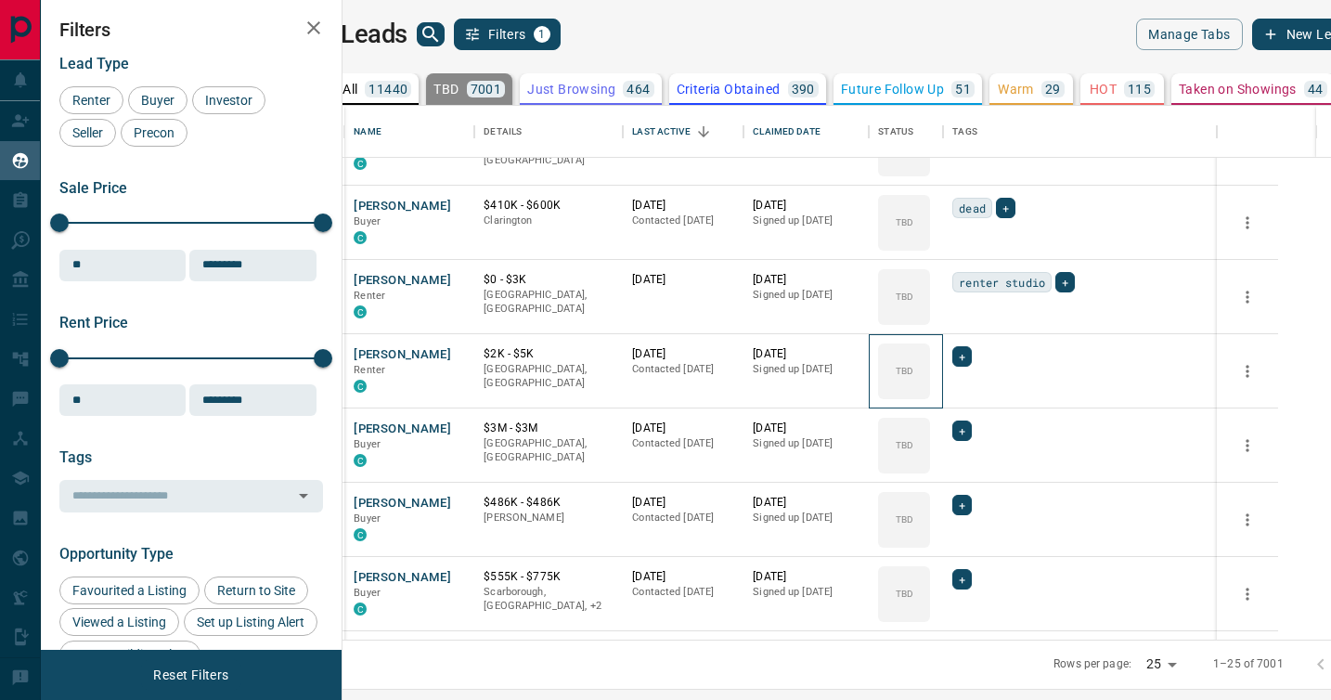
click at [930, 393] on div "TBD" at bounding box center [904, 371] width 52 height 56
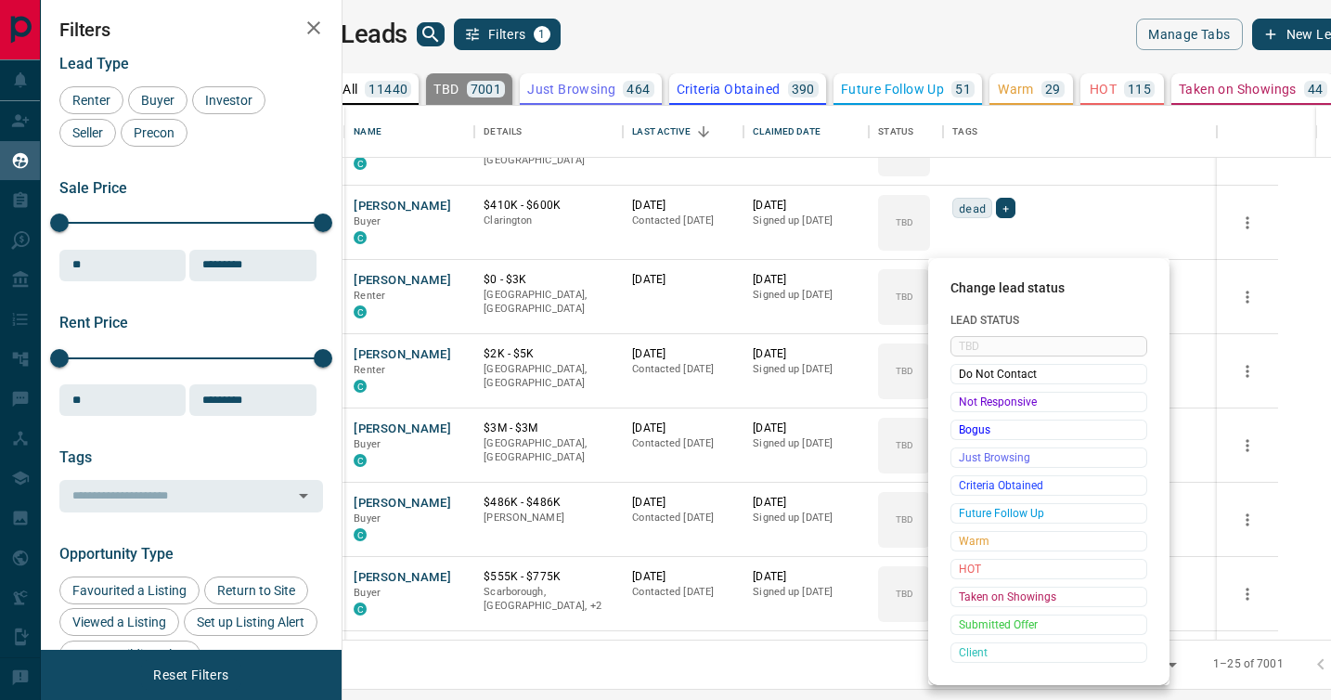
click at [970, 393] on span "Not Responsive" at bounding box center [1049, 402] width 180 height 19
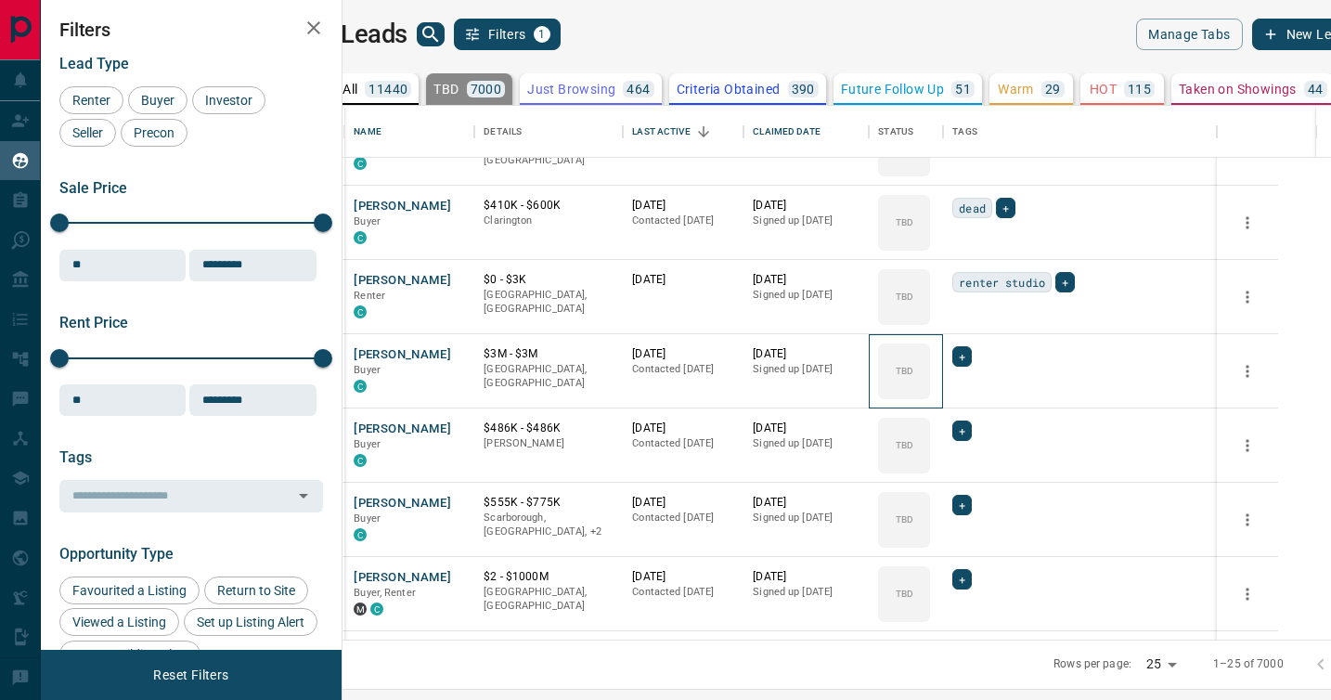
click at [930, 393] on div "TBD" at bounding box center [904, 371] width 52 height 56
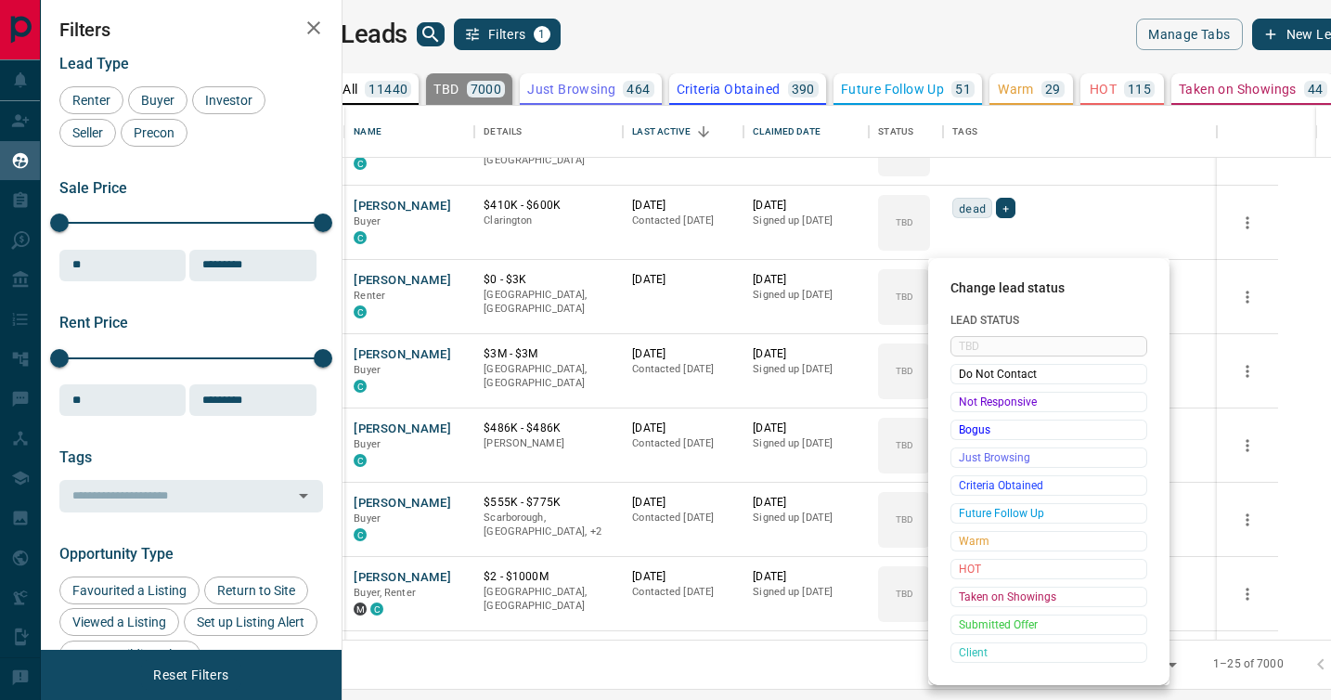
click at [970, 393] on span "Not Responsive" at bounding box center [1049, 402] width 180 height 19
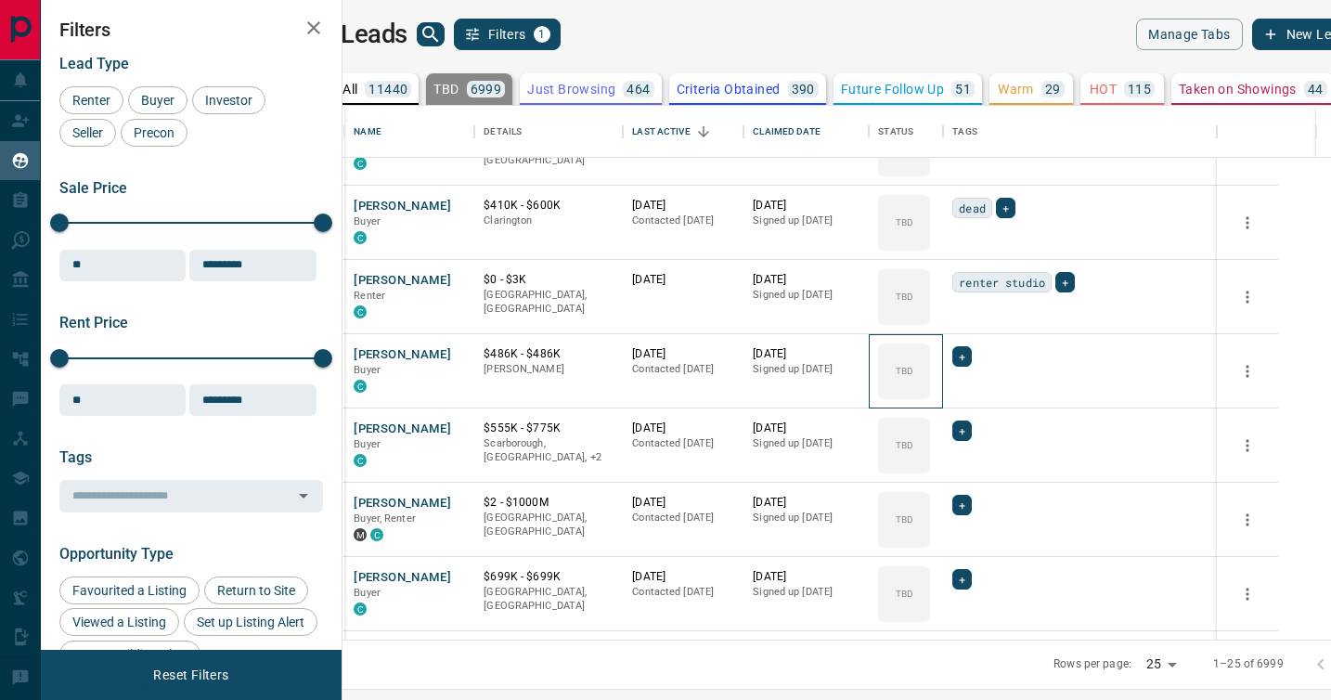
click at [930, 393] on div "TBD" at bounding box center [904, 371] width 52 height 56
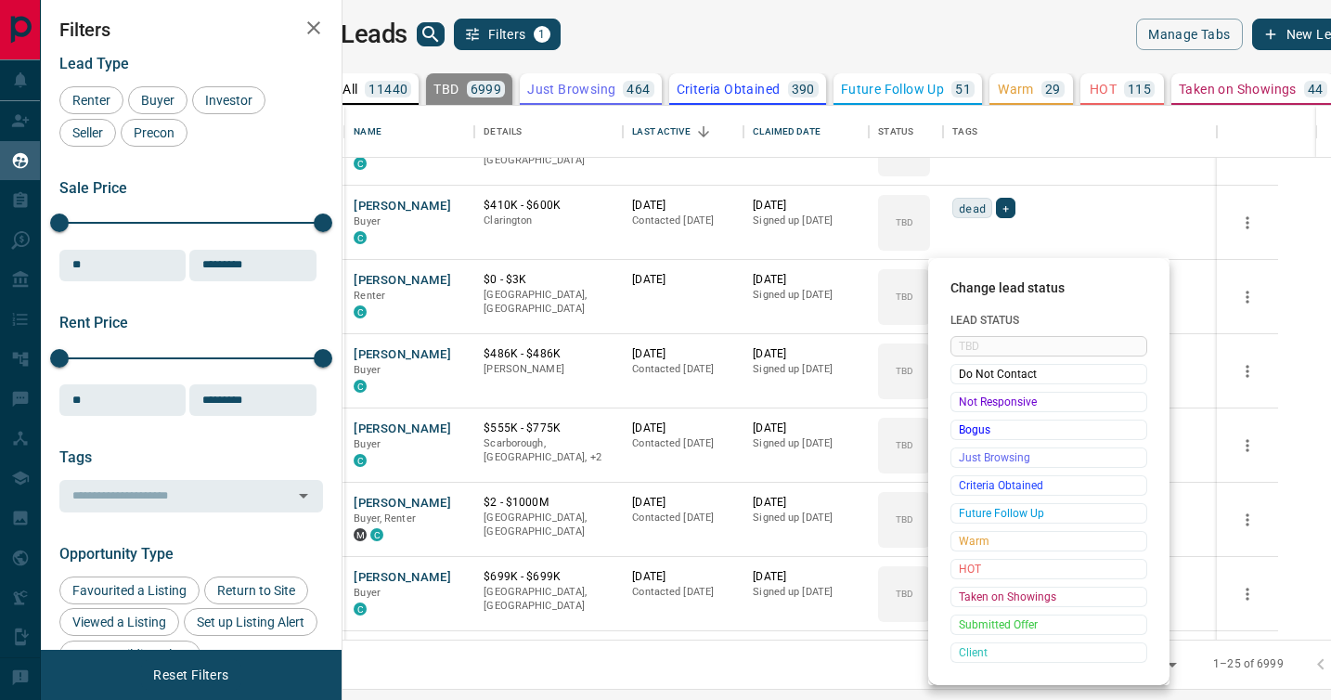
click at [970, 393] on span "Not Responsive" at bounding box center [1049, 402] width 180 height 19
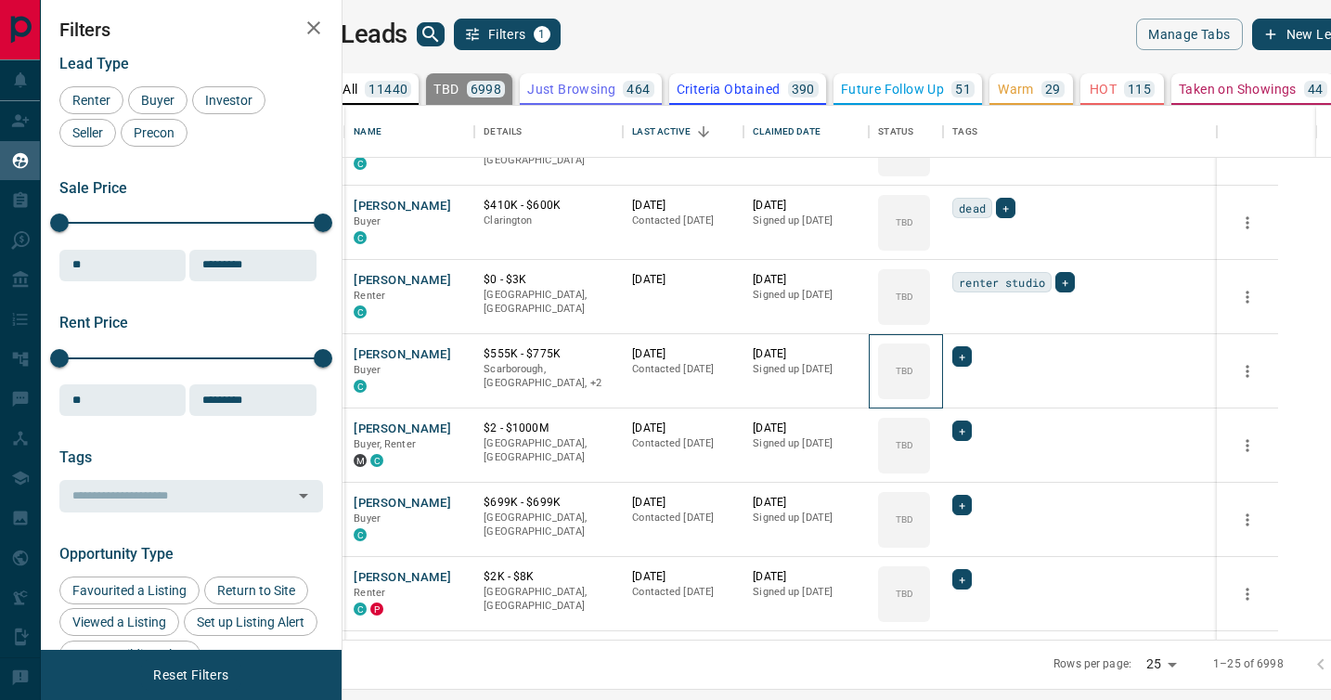
click at [930, 393] on div "TBD" at bounding box center [904, 371] width 52 height 56
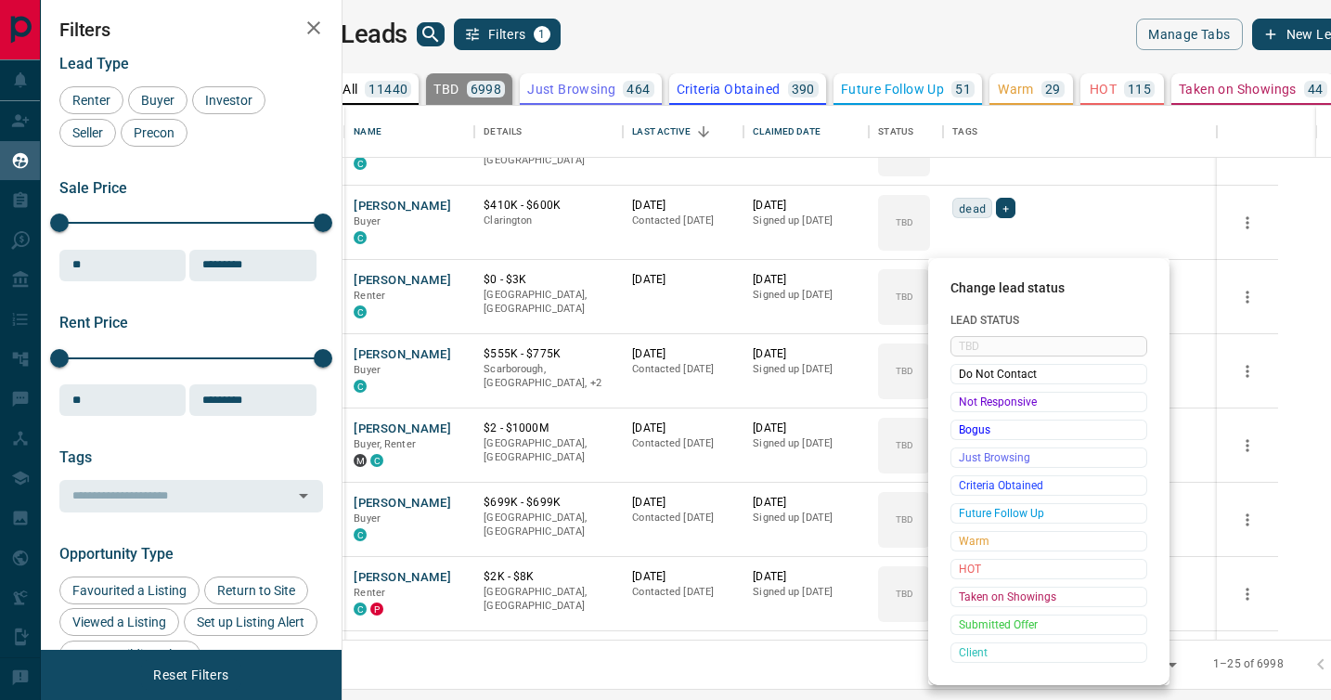
click at [970, 393] on span "Not Responsive" at bounding box center [1049, 402] width 180 height 19
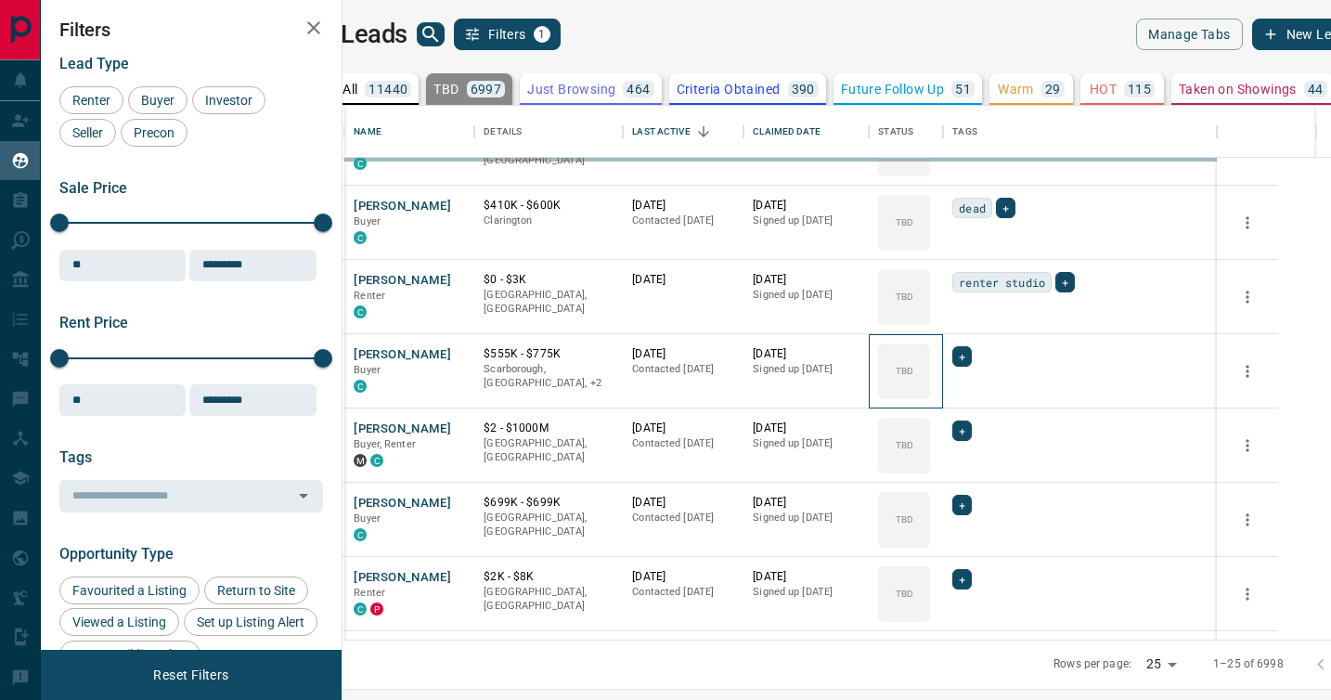
click at [930, 393] on div "TBD" at bounding box center [904, 371] width 52 height 56
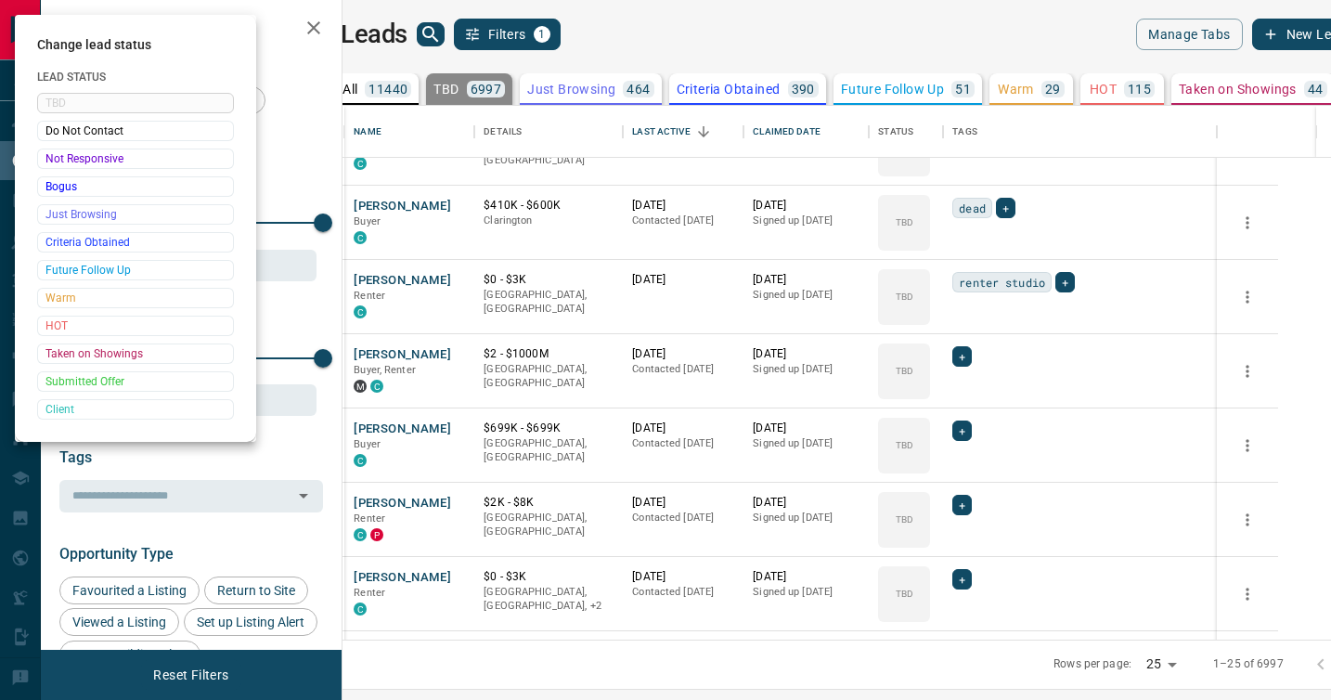
click at [970, 393] on div at bounding box center [665, 350] width 1331 height 700
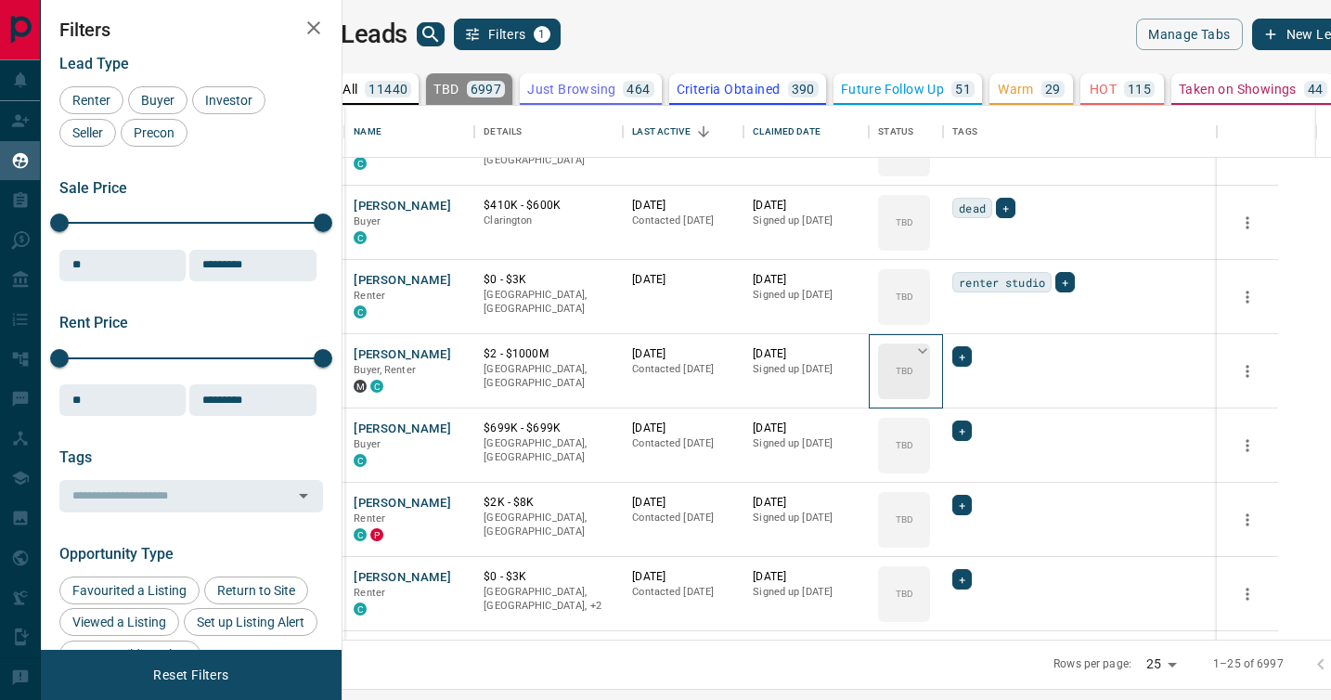
click at [932, 350] on icon at bounding box center [922, 351] width 19 height 19
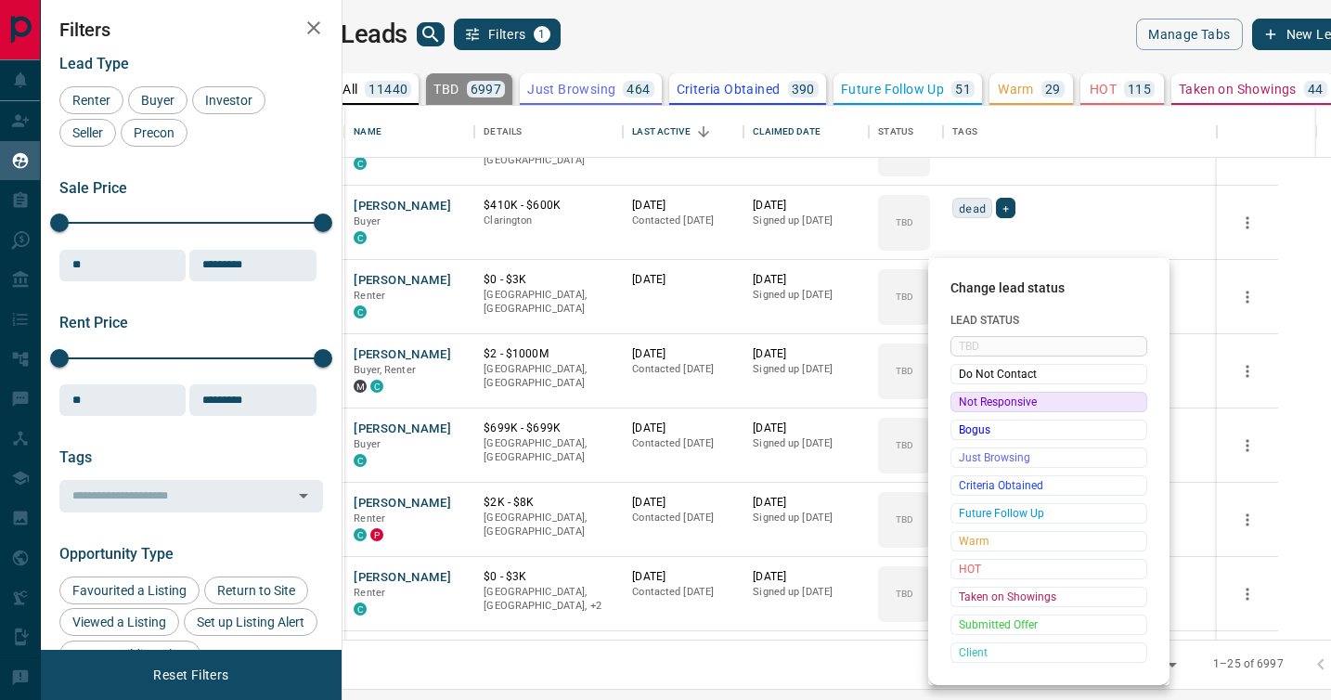
click at [973, 401] on span "Not Responsive" at bounding box center [1049, 402] width 180 height 19
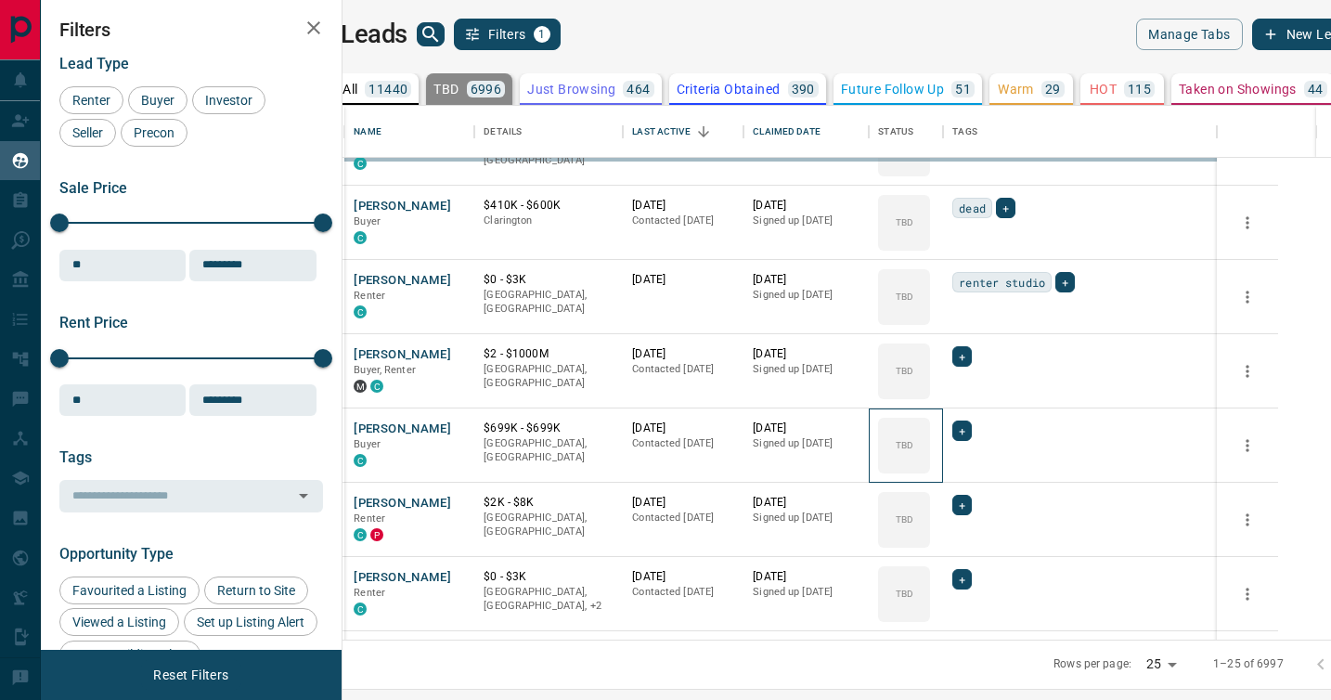
click at [943, 408] on div "TBD" at bounding box center [906, 445] width 74 height 74
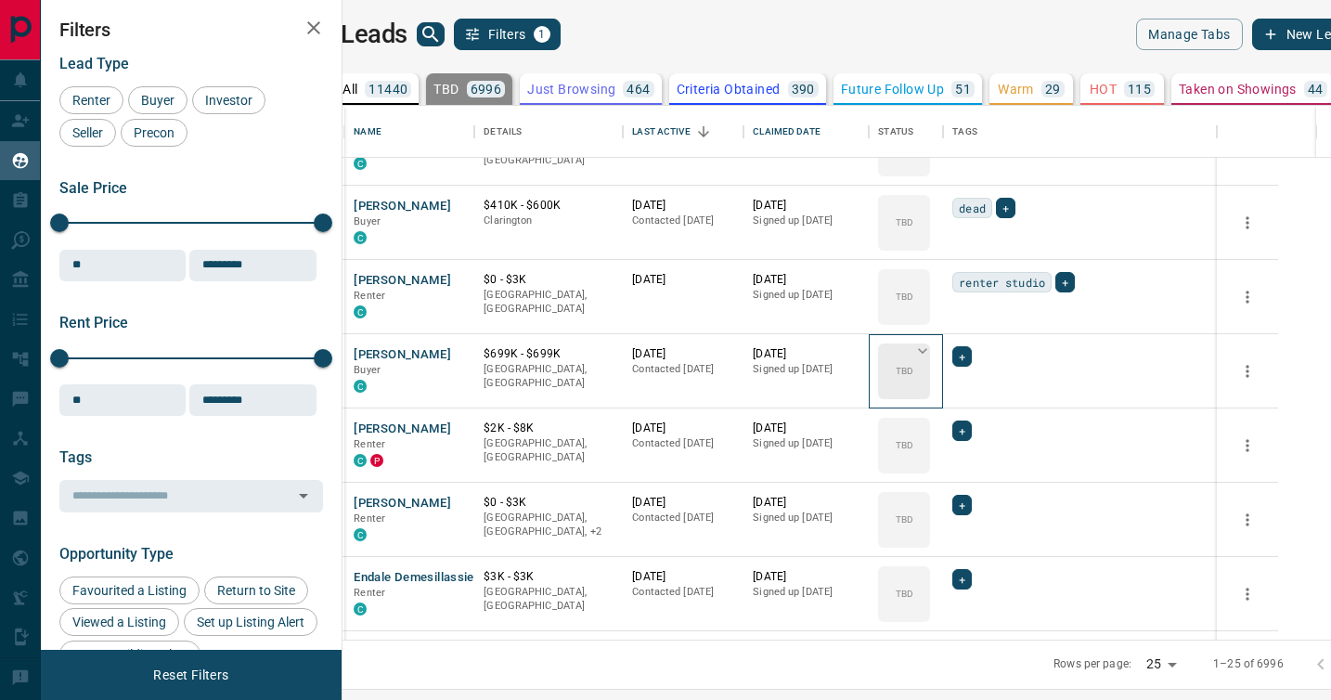
click at [930, 372] on div "TBD" at bounding box center [904, 371] width 52 height 56
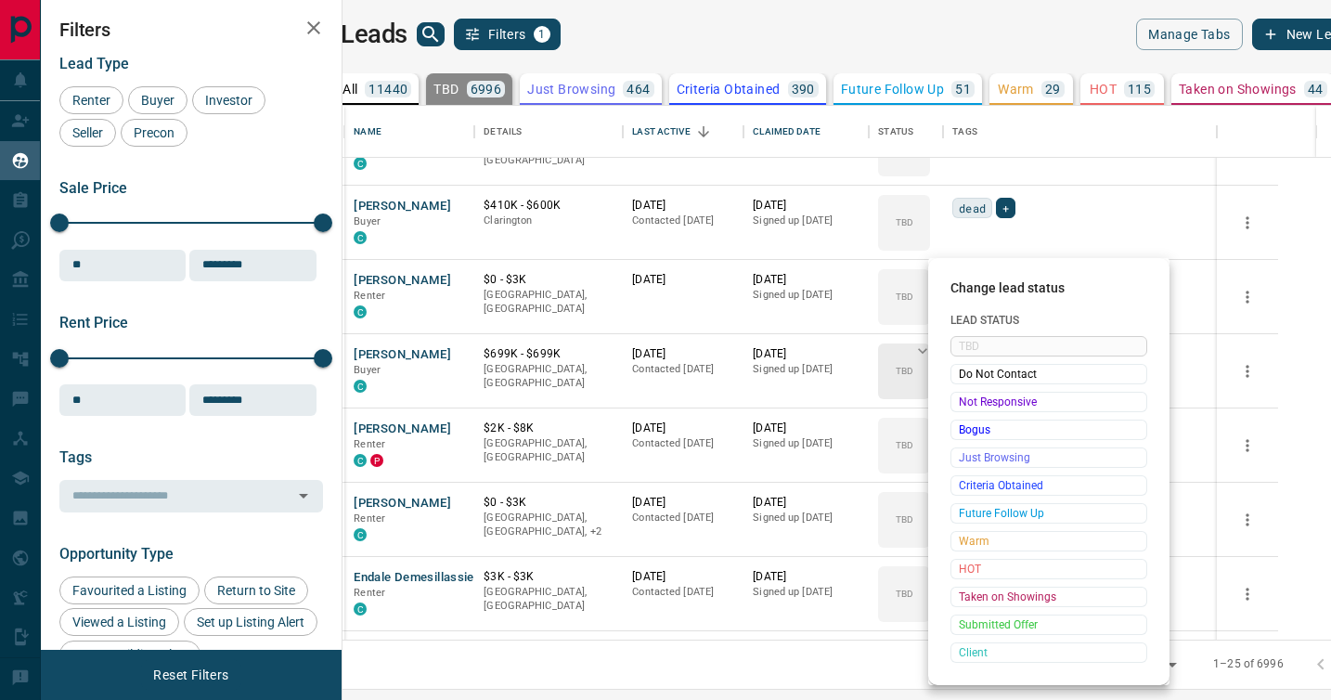
click at [978, 372] on span "Do Not Contact" at bounding box center [1049, 374] width 180 height 19
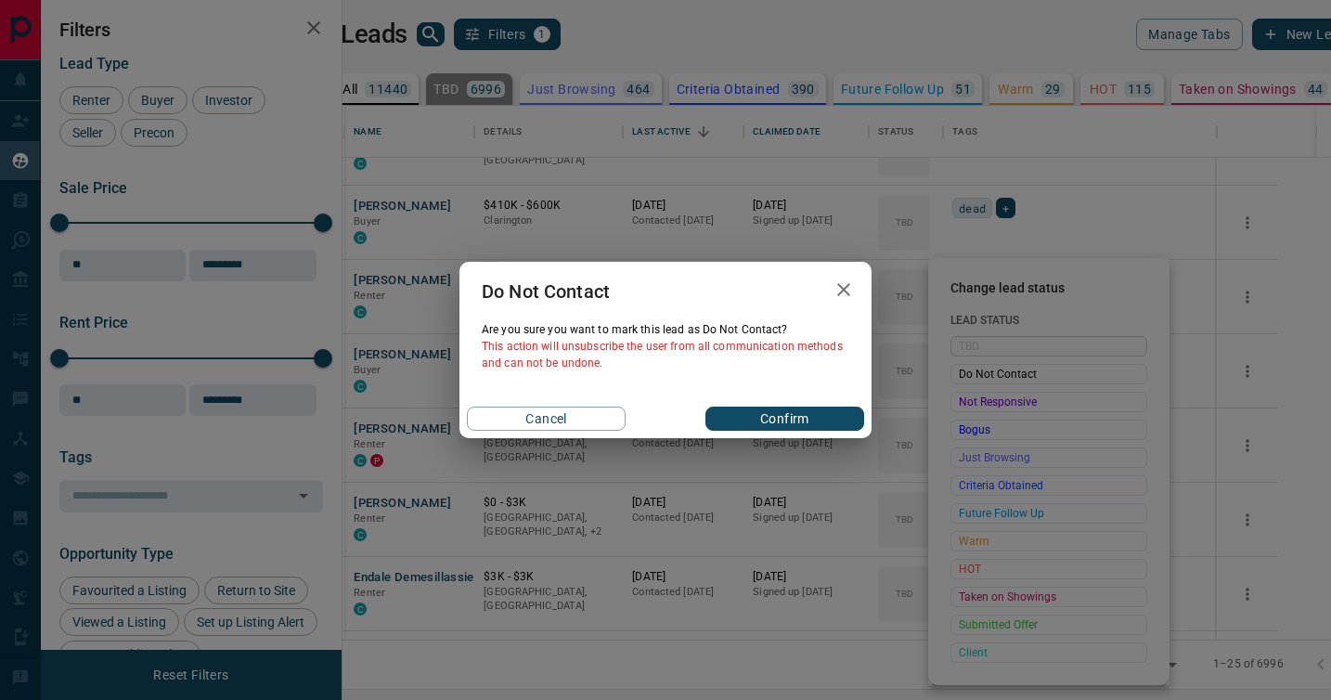
click at [851, 283] on icon "button" at bounding box center [844, 289] width 22 height 22
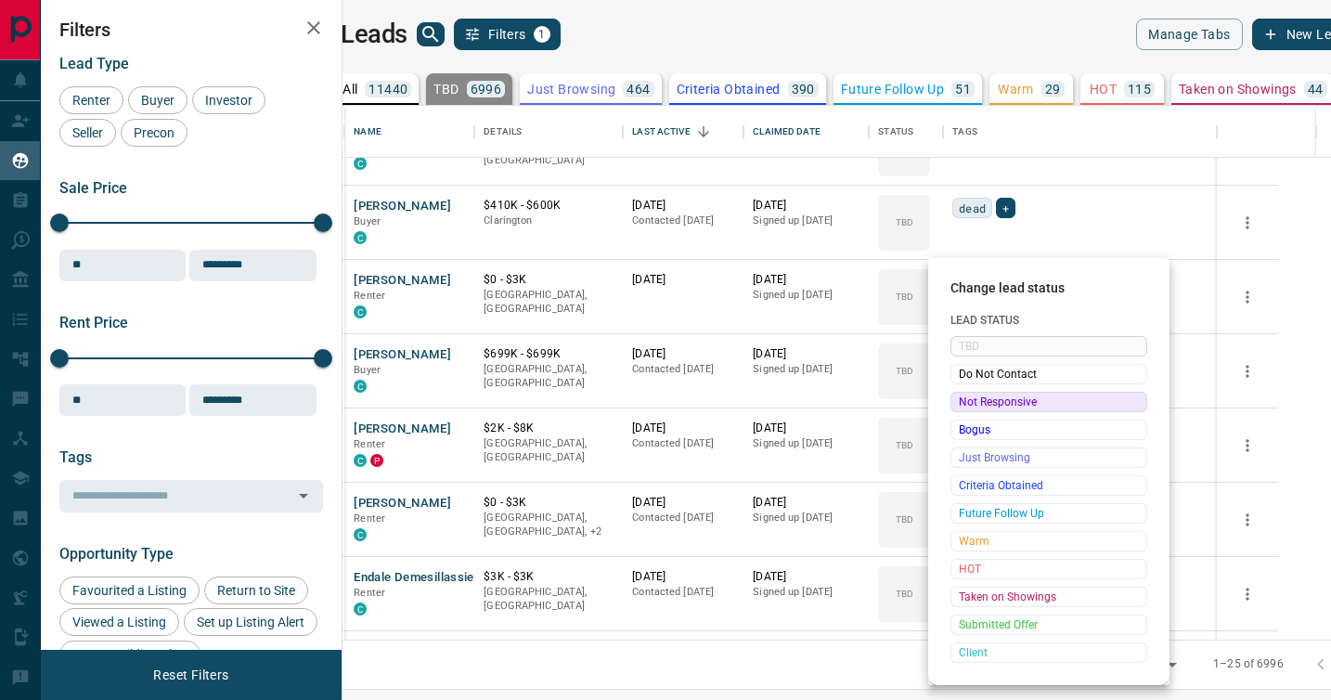
click at [981, 398] on span "Not Responsive" at bounding box center [1049, 402] width 180 height 19
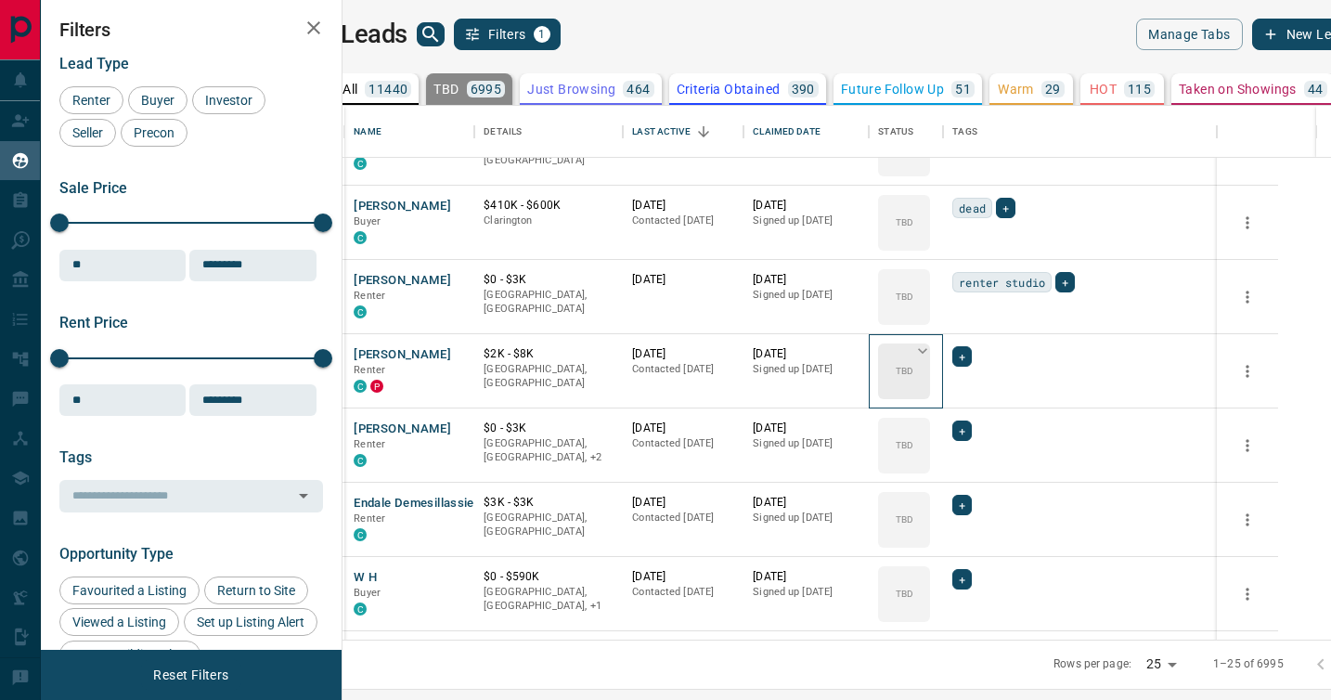
click at [930, 376] on div "TBD" at bounding box center [904, 371] width 52 height 56
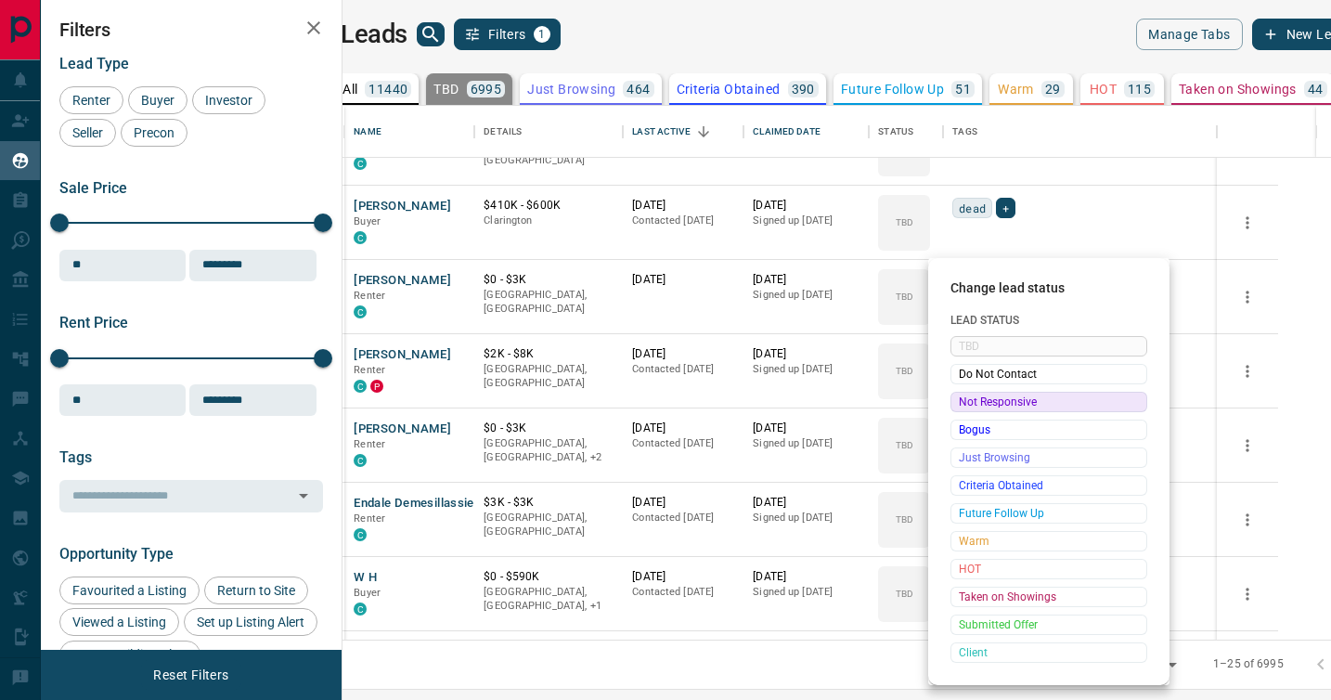
click at [971, 397] on span "Not Responsive" at bounding box center [1049, 402] width 180 height 19
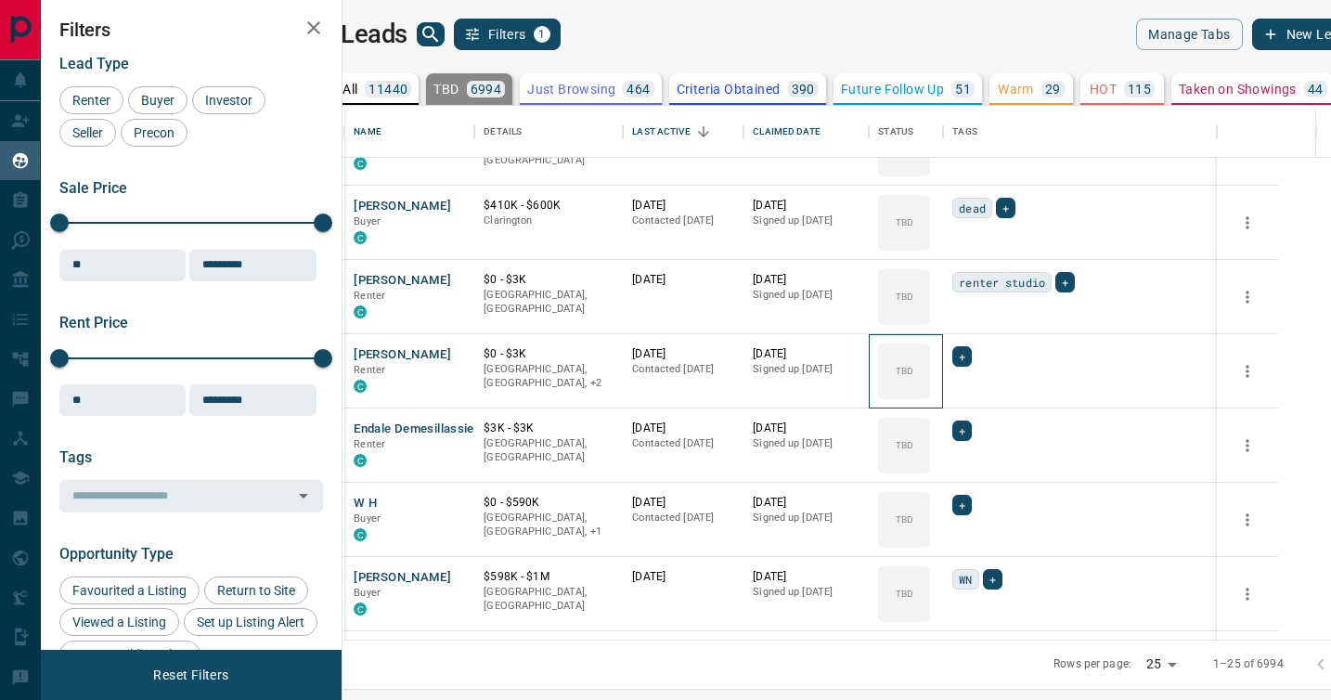
click at [930, 397] on div "TBD" at bounding box center [904, 371] width 52 height 56
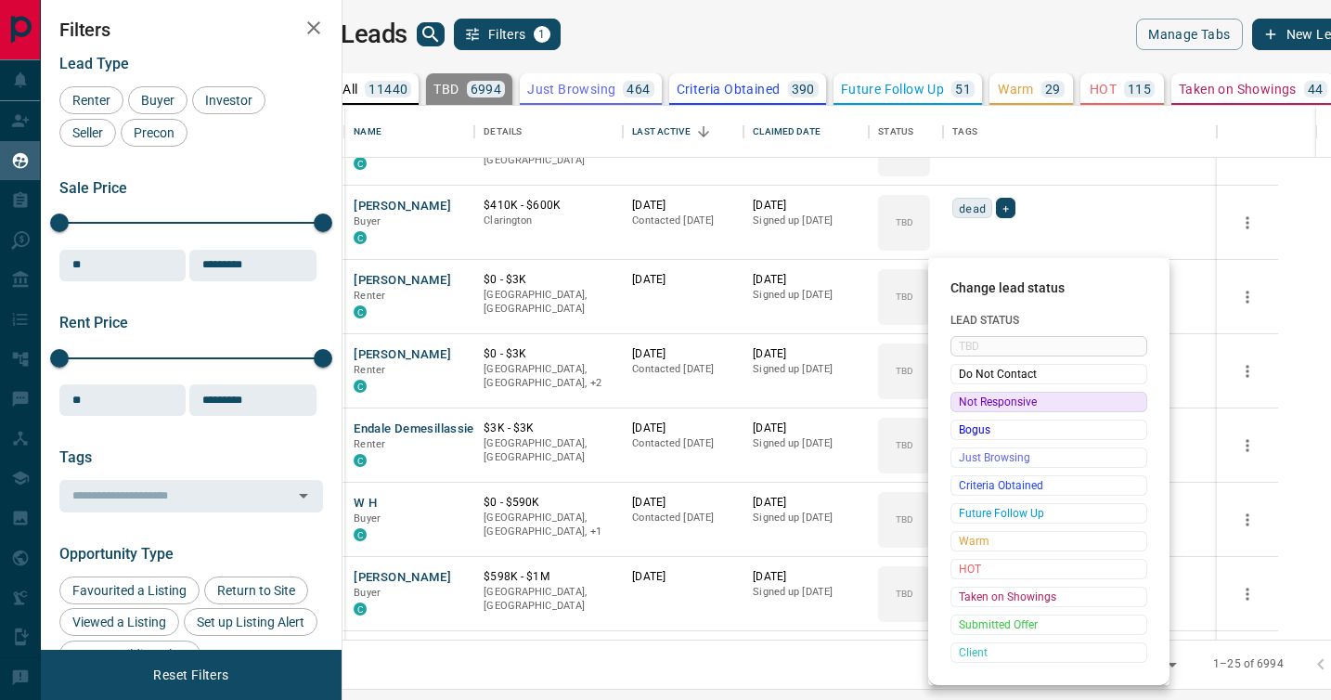
click at [971, 397] on span "Not Responsive" at bounding box center [1049, 402] width 180 height 19
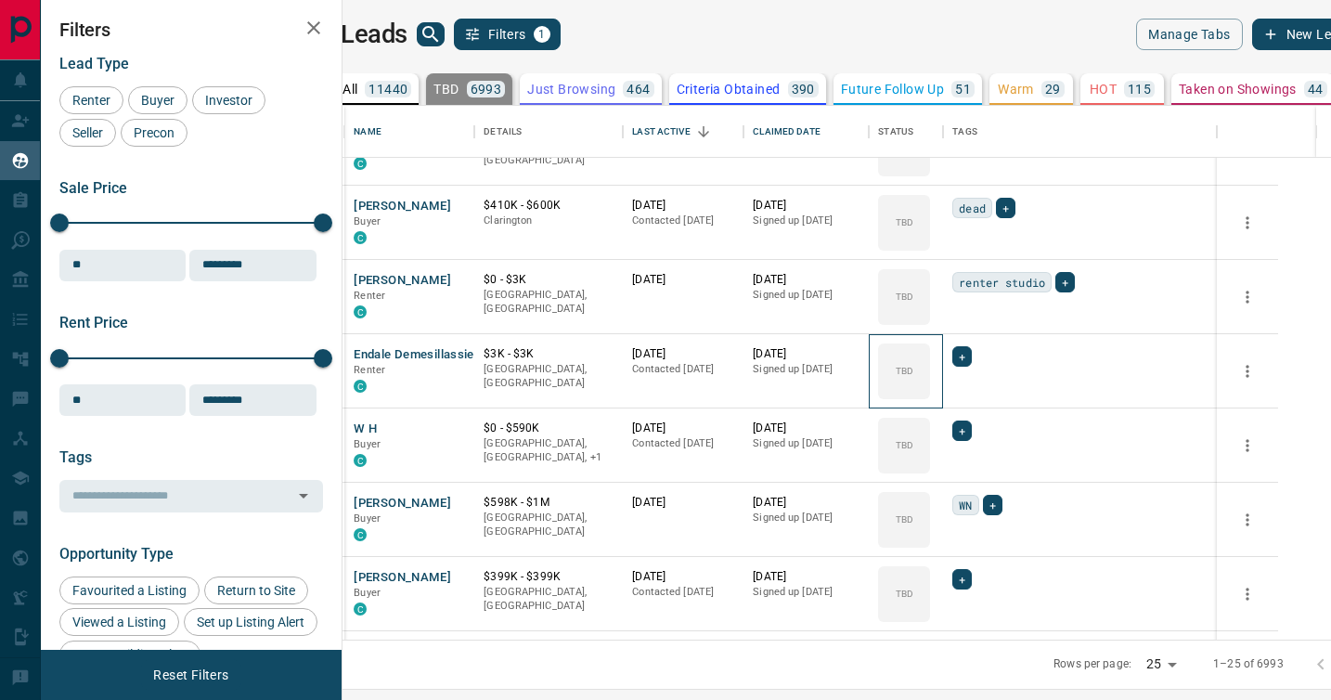
click at [930, 397] on div "TBD" at bounding box center [904, 371] width 52 height 56
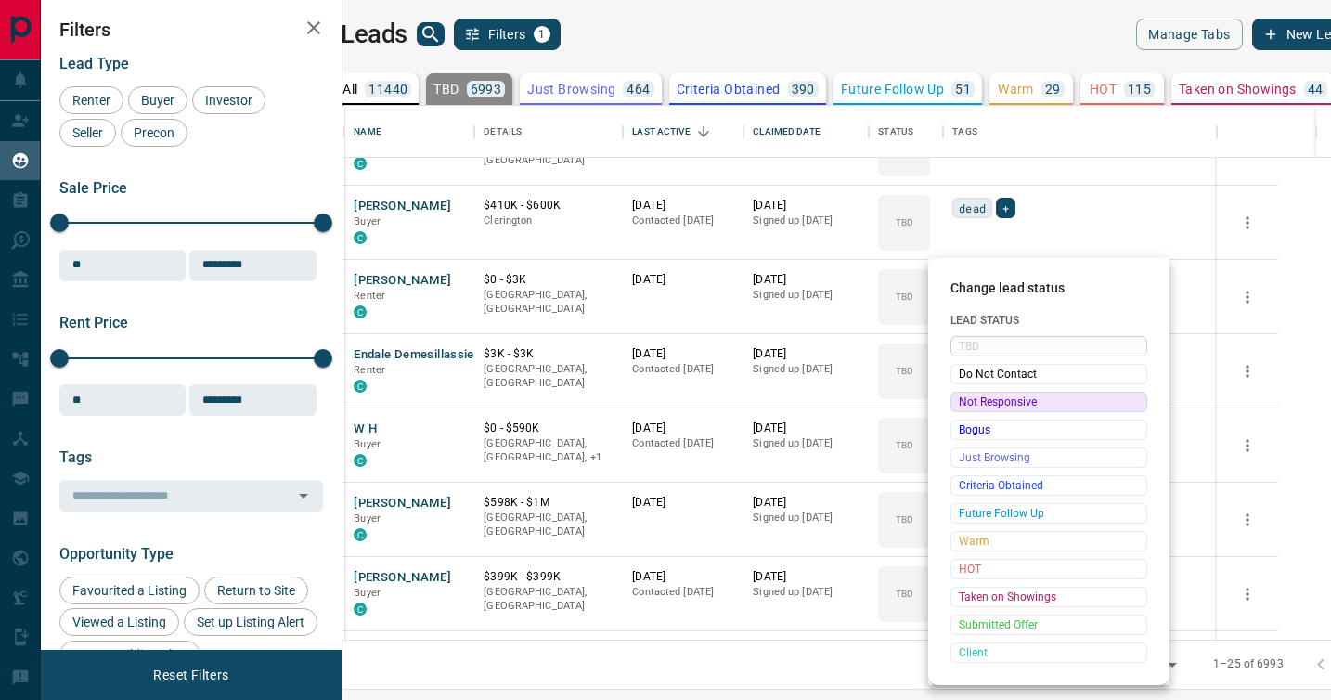
click at [971, 397] on span "Not Responsive" at bounding box center [1049, 402] width 180 height 19
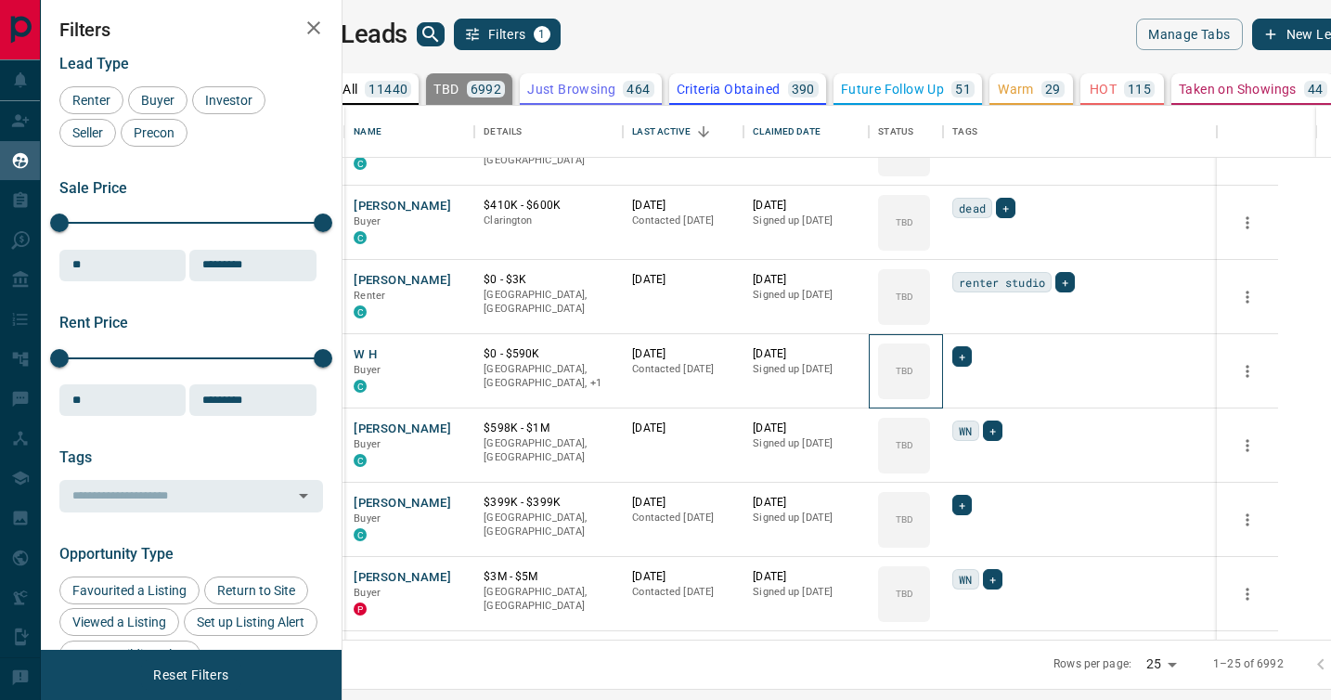
click at [930, 397] on div "TBD" at bounding box center [904, 371] width 52 height 56
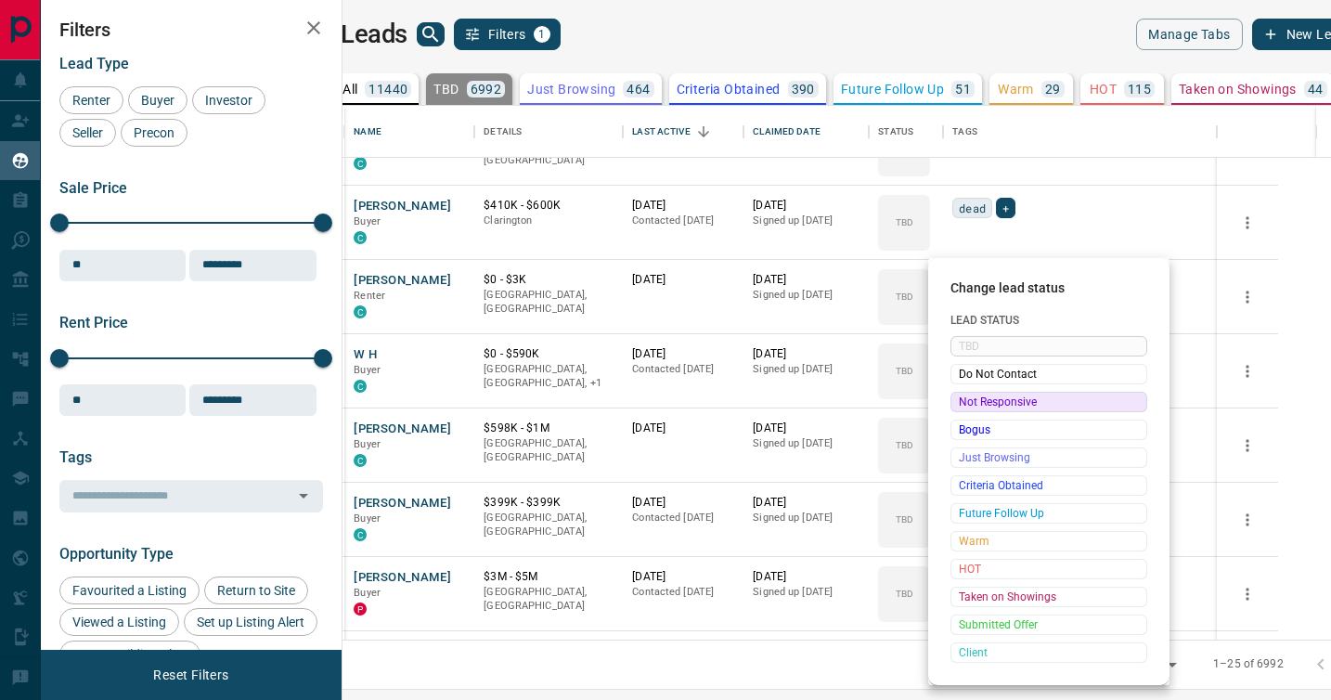
click at [971, 397] on span "Not Responsive" at bounding box center [1049, 402] width 180 height 19
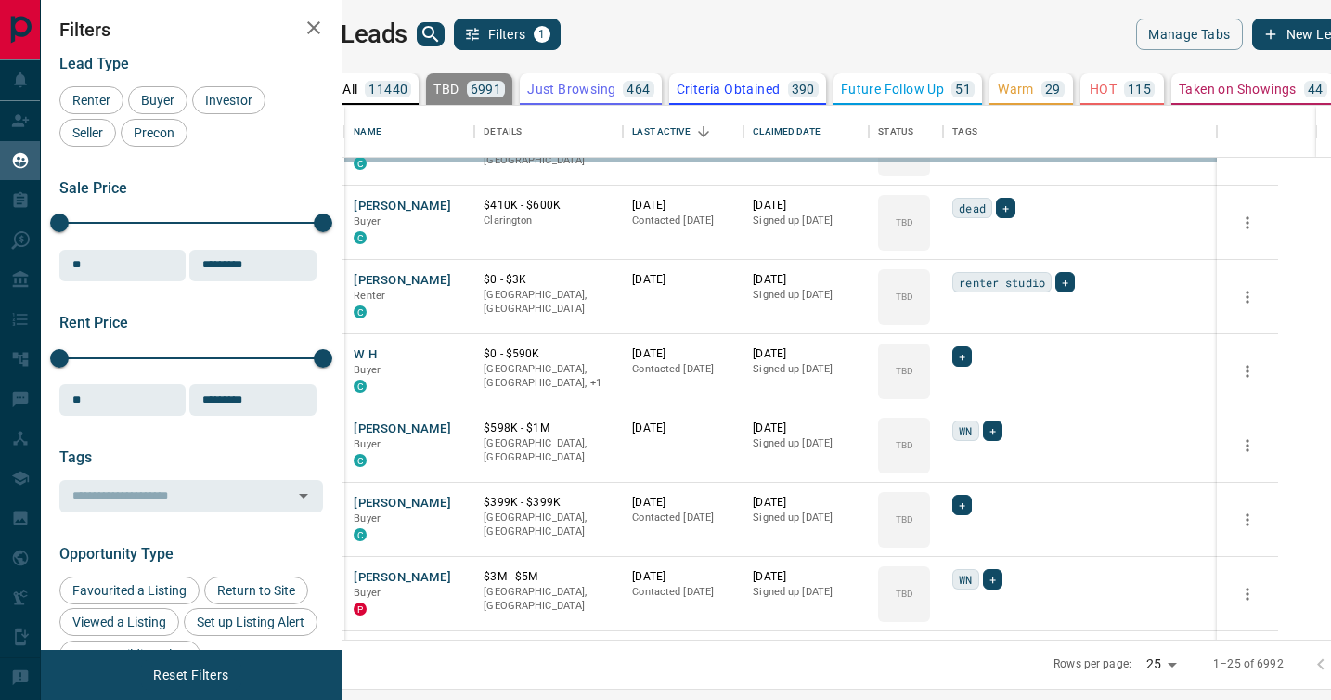
click at [930, 418] on div "TBD" at bounding box center [904, 446] width 52 height 56
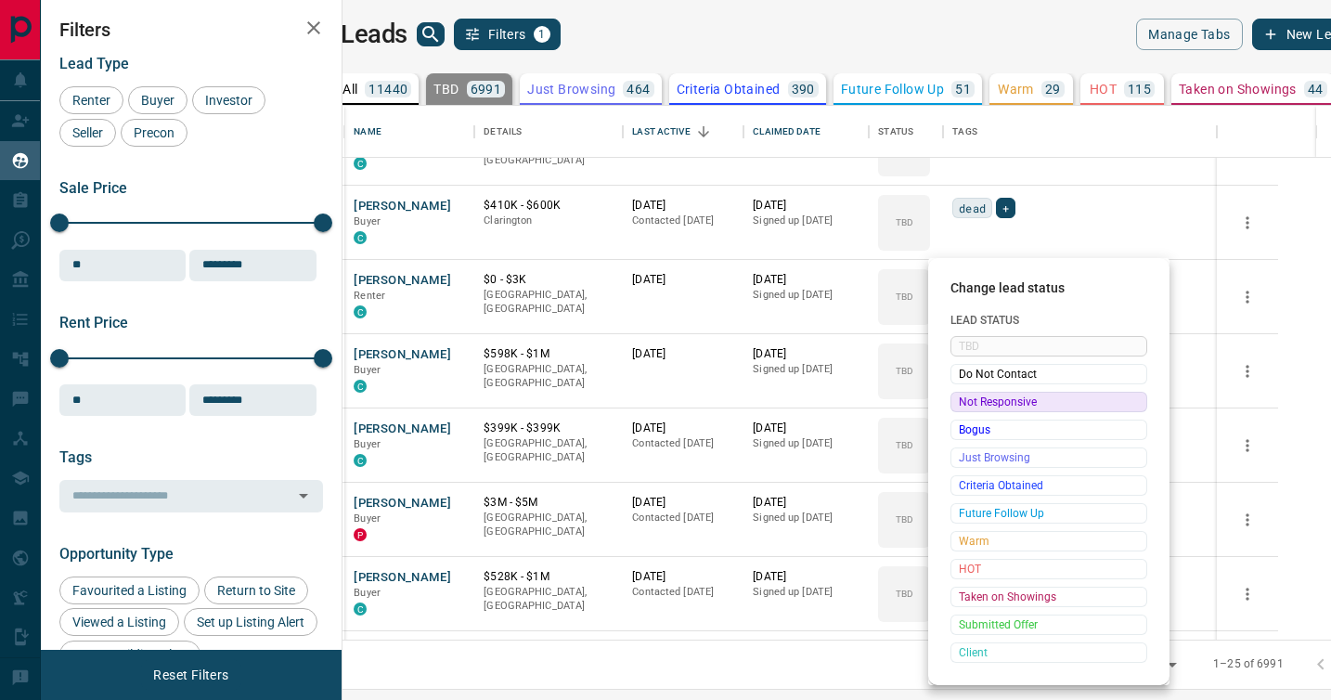
click at [971, 397] on span "Not Responsive" at bounding box center [1049, 402] width 180 height 19
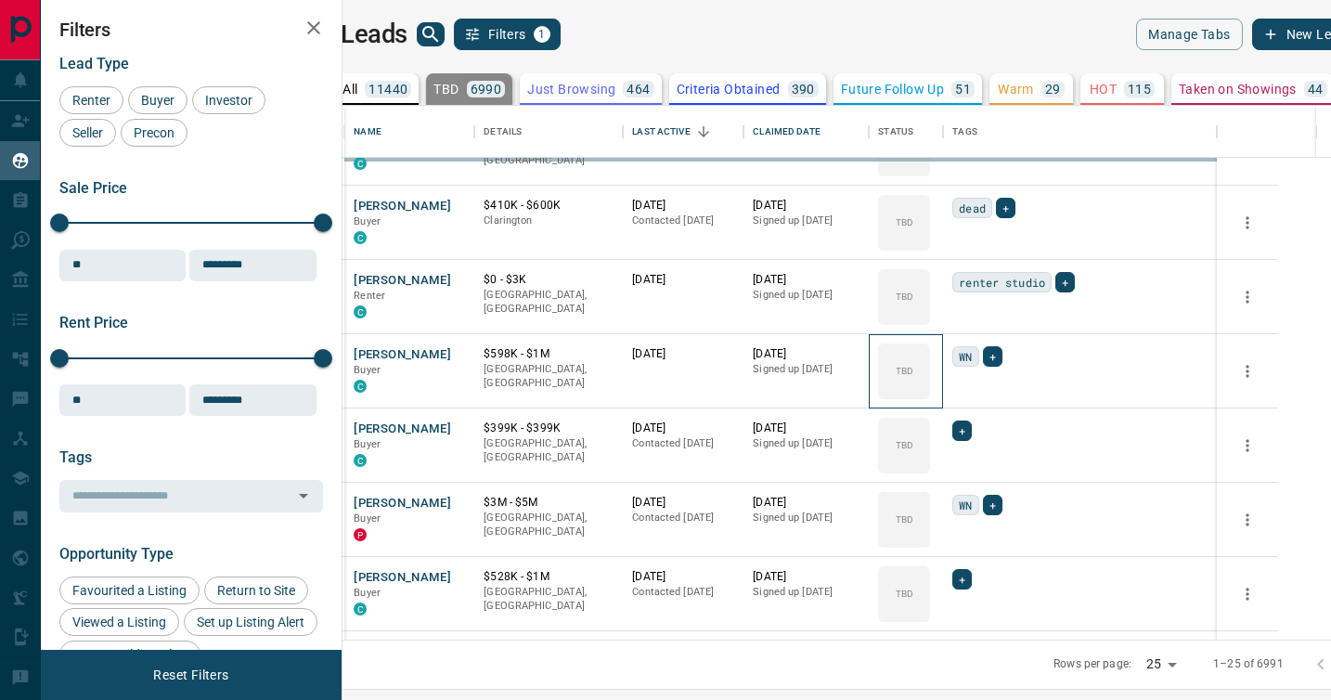
click at [930, 397] on div "TBD" at bounding box center [904, 371] width 52 height 56
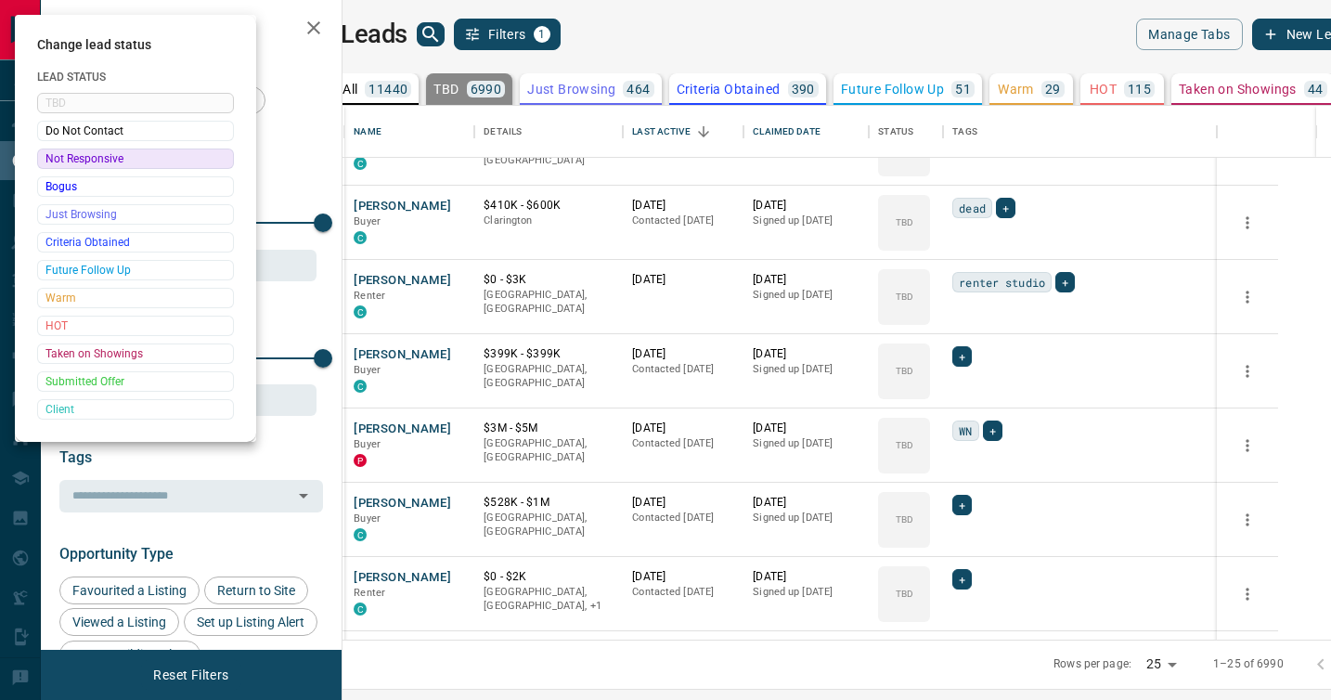
click at [971, 397] on div at bounding box center [665, 350] width 1331 height 700
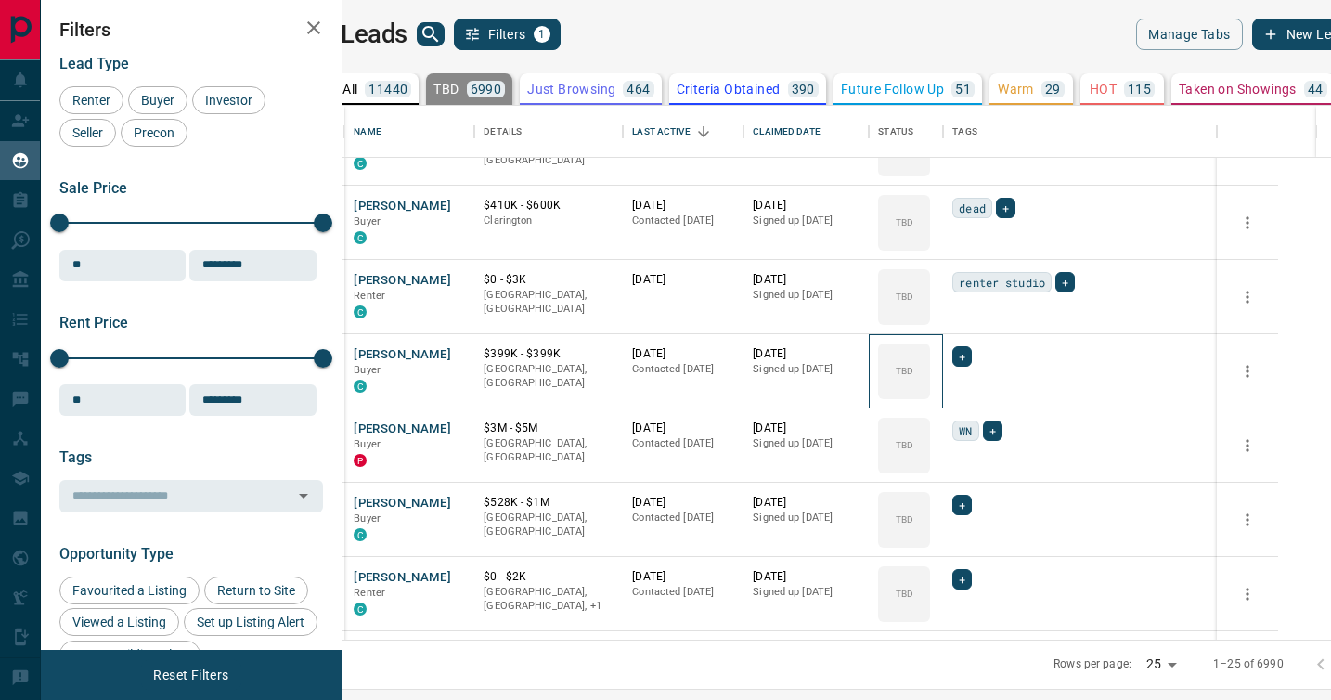
click at [930, 397] on div "TBD" at bounding box center [904, 371] width 52 height 56
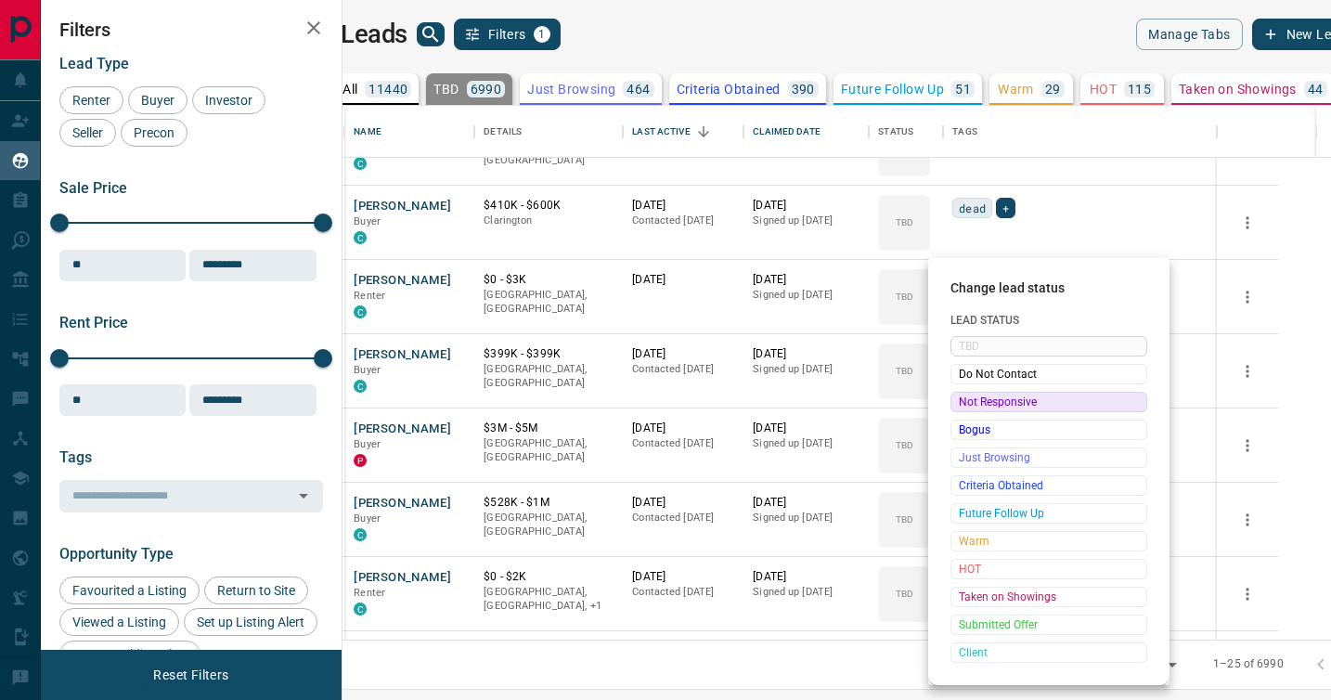
click at [971, 397] on span "Not Responsive" at bounding box center [1049, 402] width 180 height 19
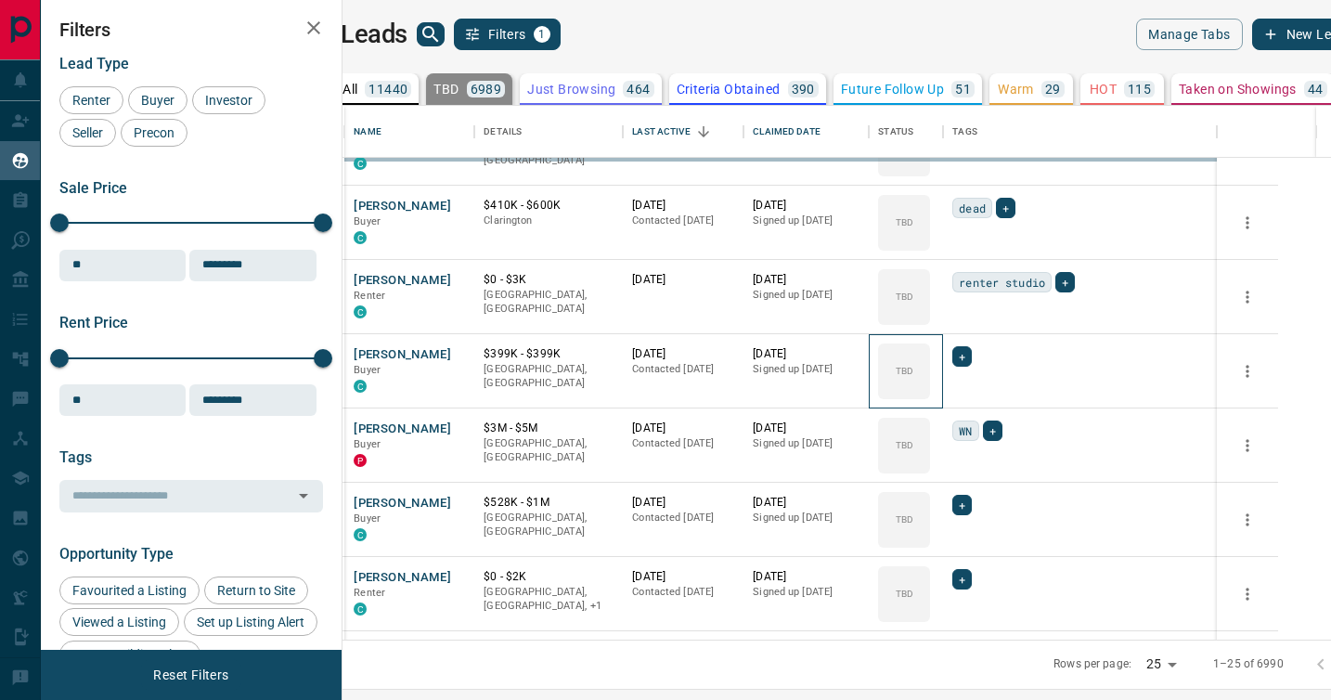
click at [930, 397] on div "TBD" at bounding box center [904, 371] width 52 height 56
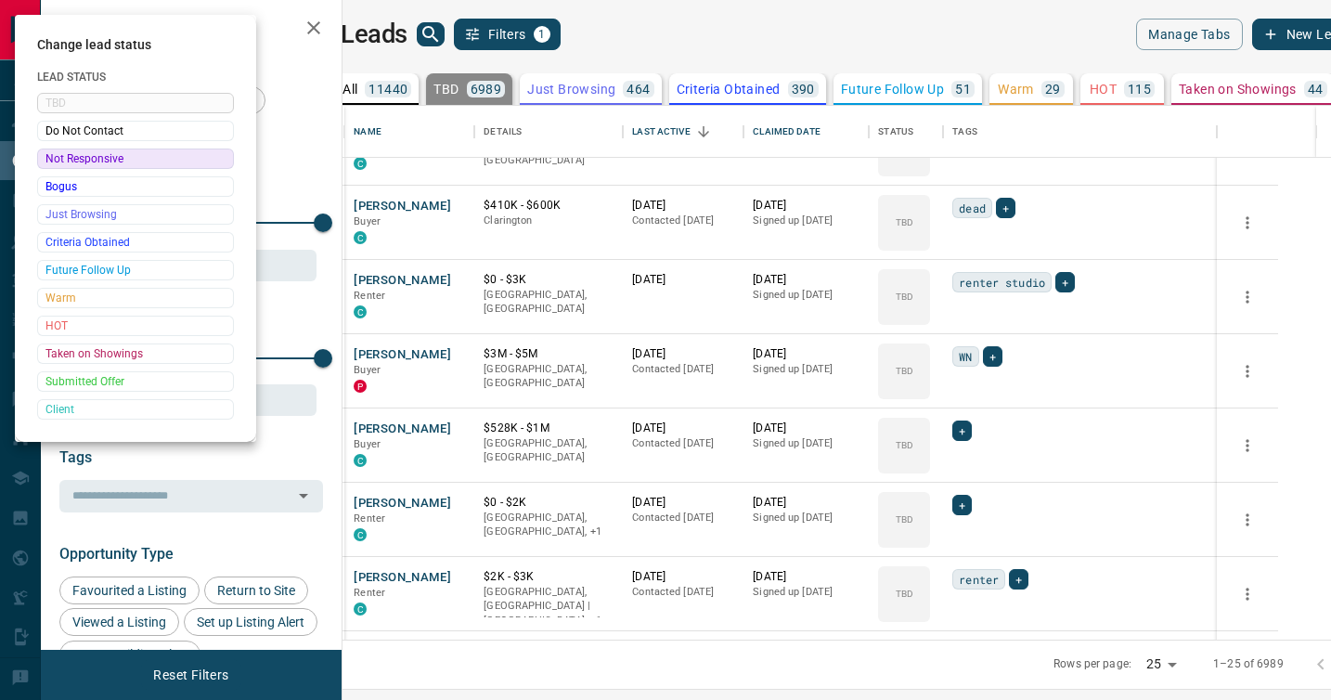
click at [971, 397] on div at bounding box center [665, 350] width 1331 height 700
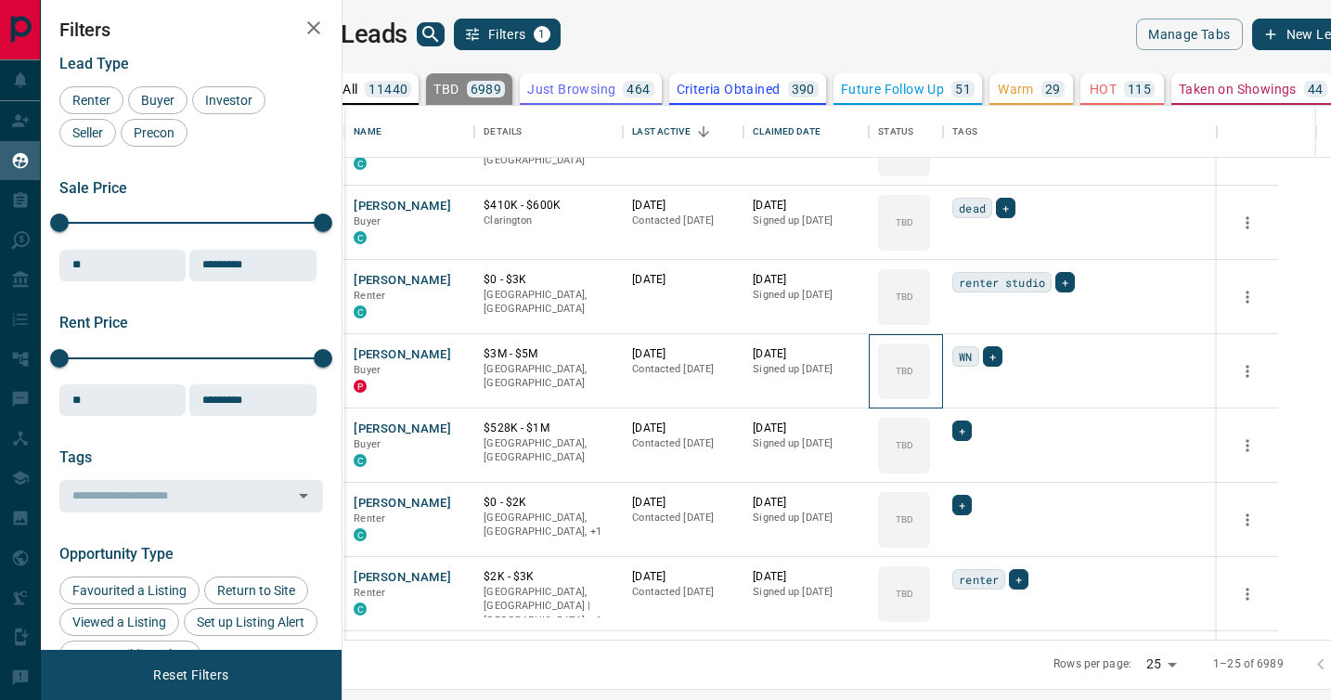
click at [930, 397] on div "TBD" at bounding box center [904, 371] width 52 height 56
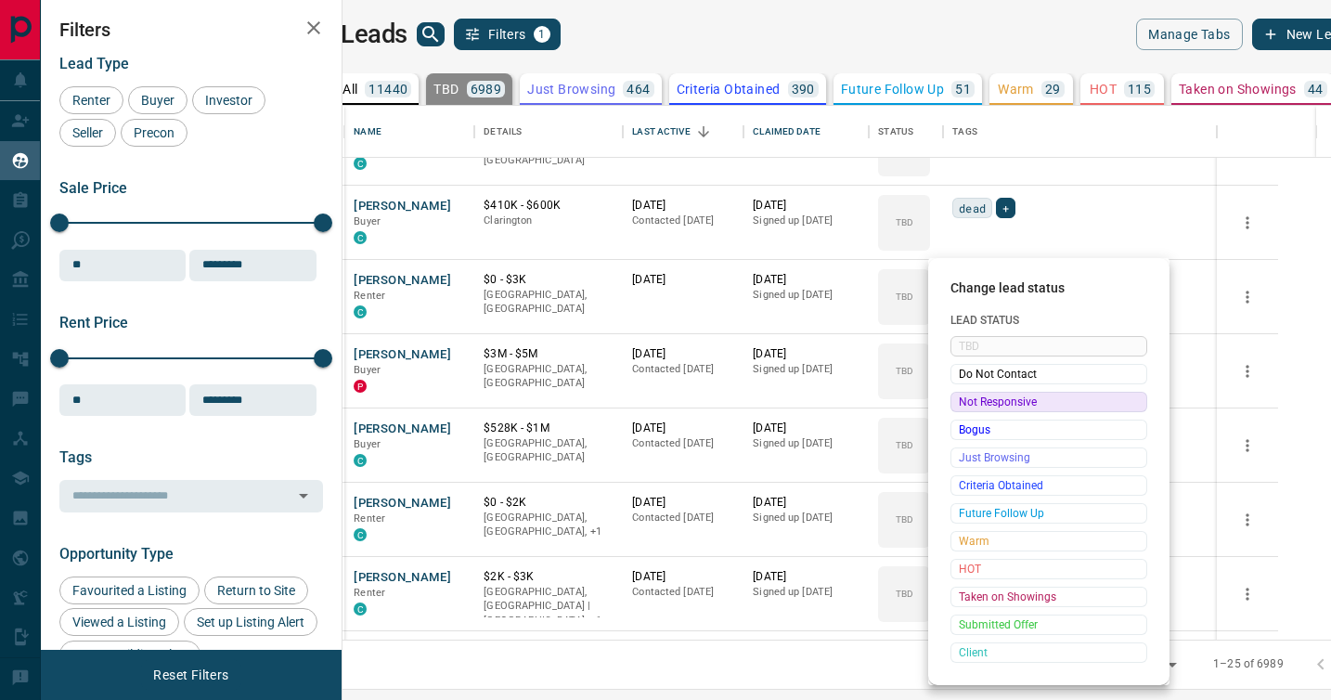
click at [971, 397] on span "Not Responsive" at bounding box center [1049, 402] width 180 height 19
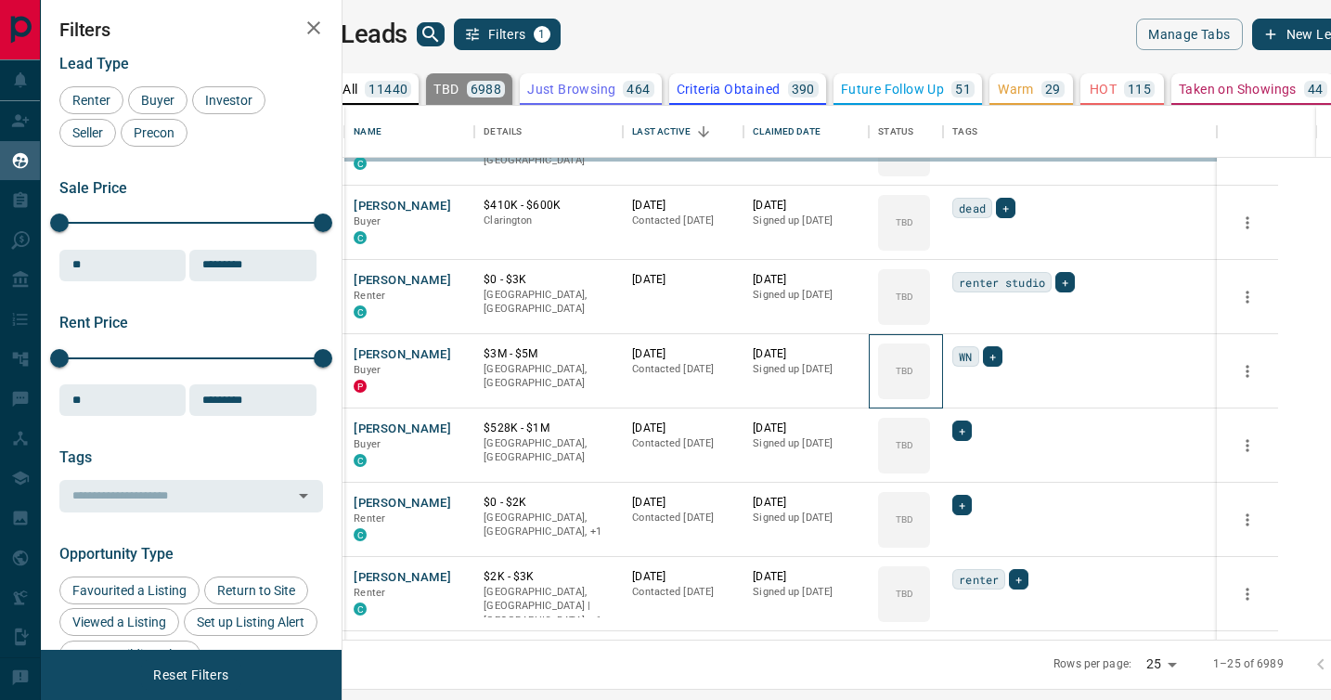
click at [930, 397] on div "TBD" at bounding box center [904, 371] width 52 height 56
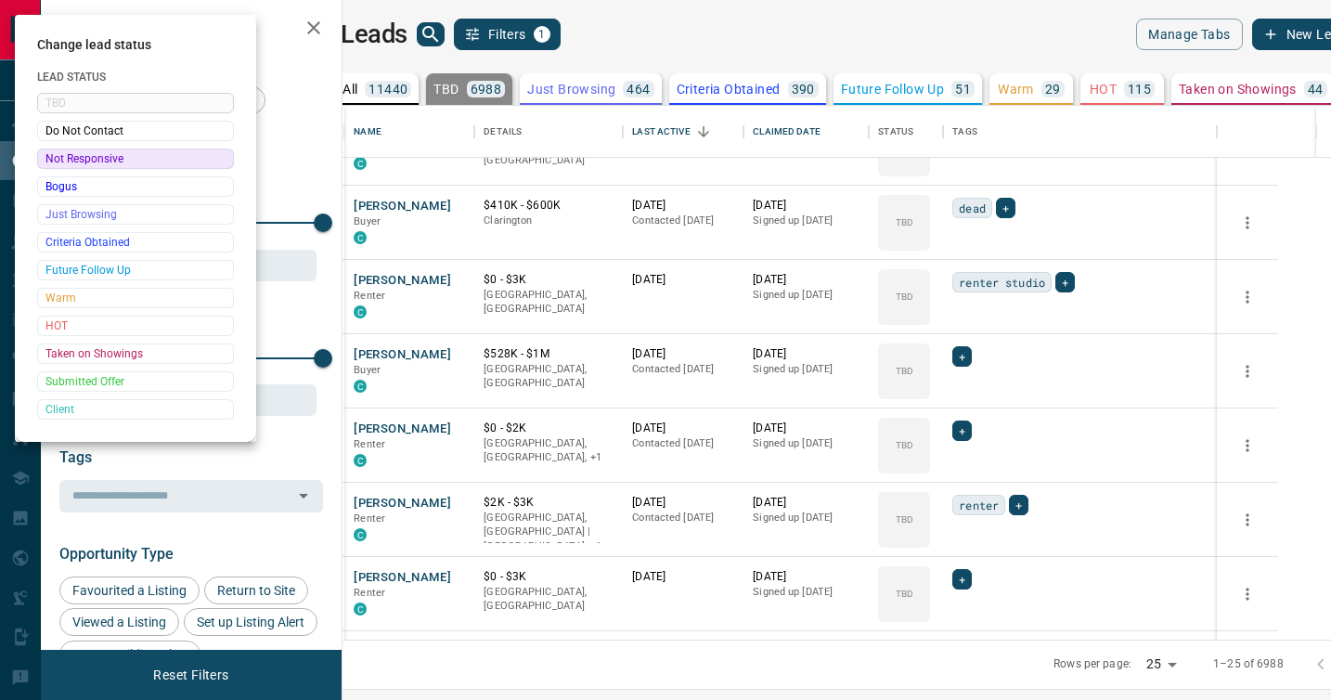
click at [971, 397] on div at bounding box center [665, 350] width 1331 height 700
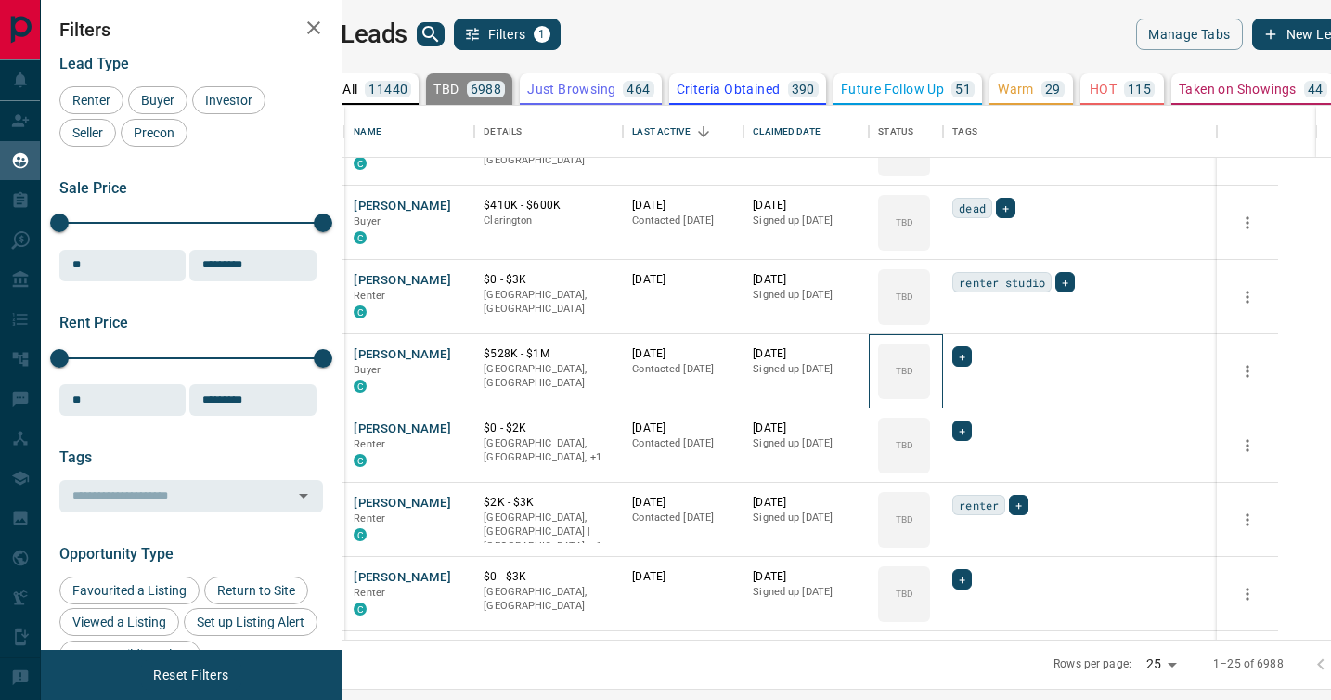
click at [930, 397] on div "TBD" at bounding box center [904, 371] width 52 height 56
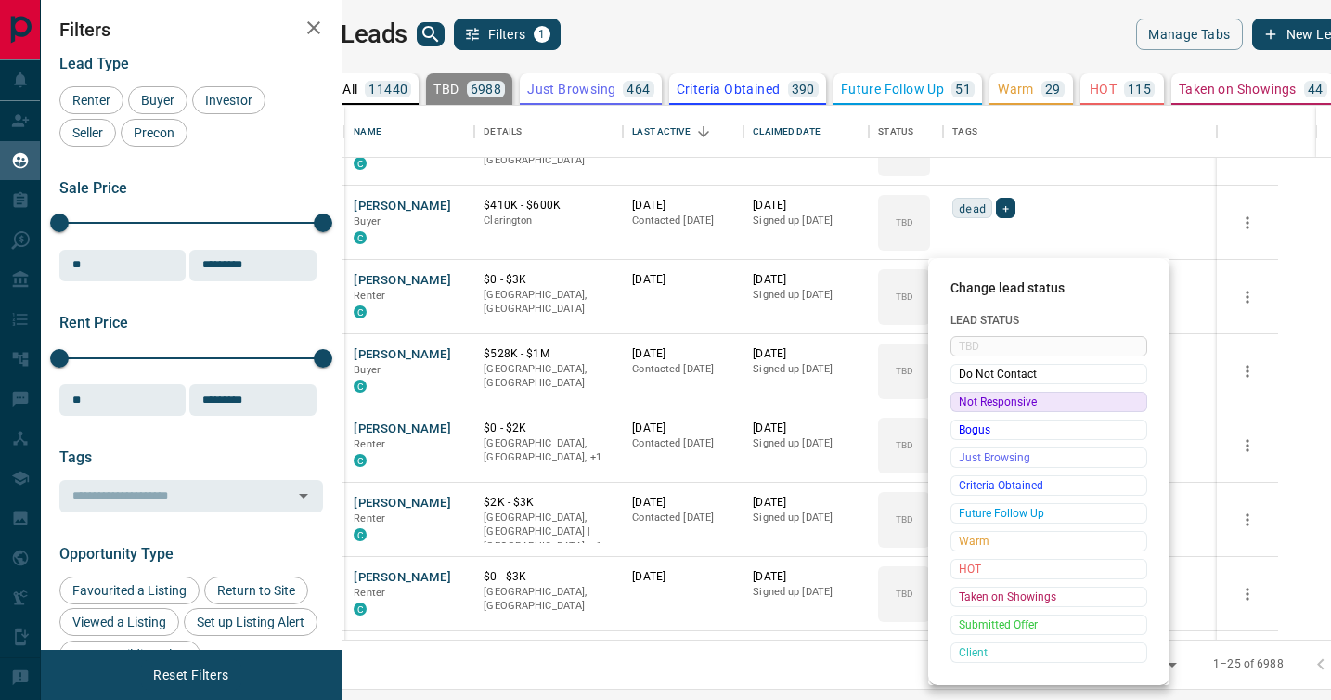
click at [971, 397] on span "Not Responsive" at bounding box center [1049, 402] width 180 height 19
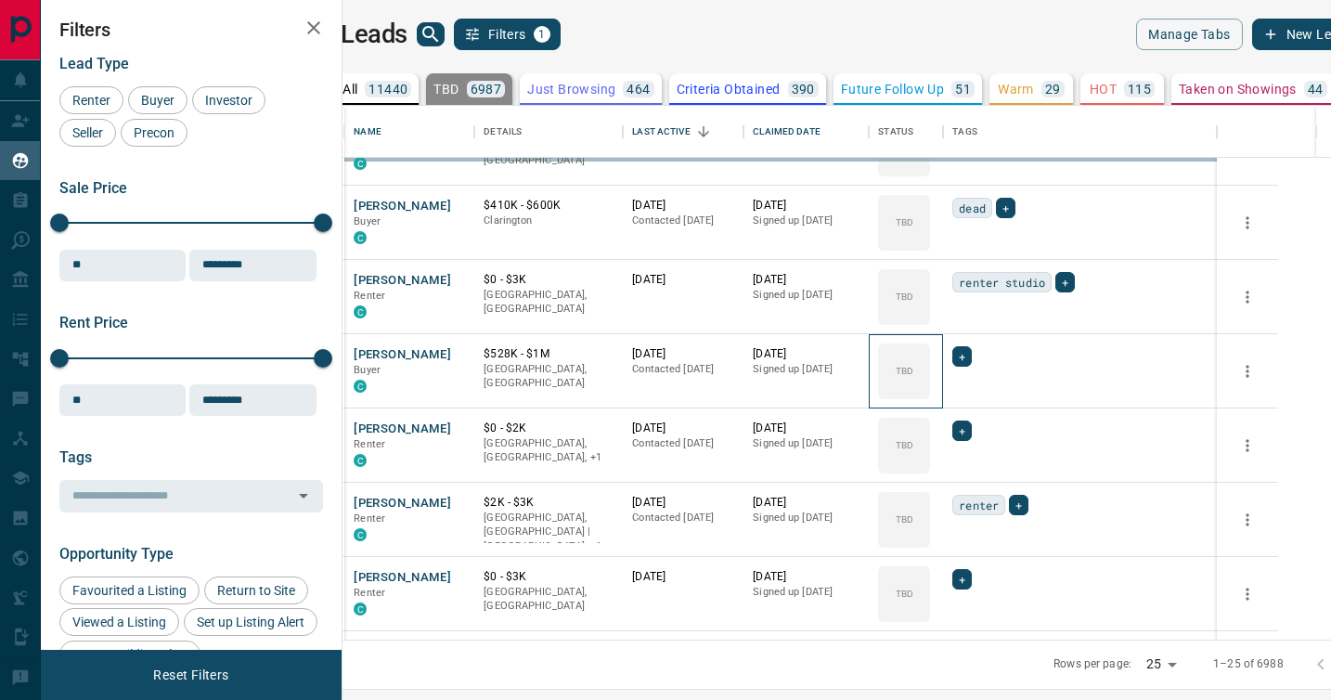
click at [930, 397] on div "TBD" at bounding box center [904, 371] width 52 height 56
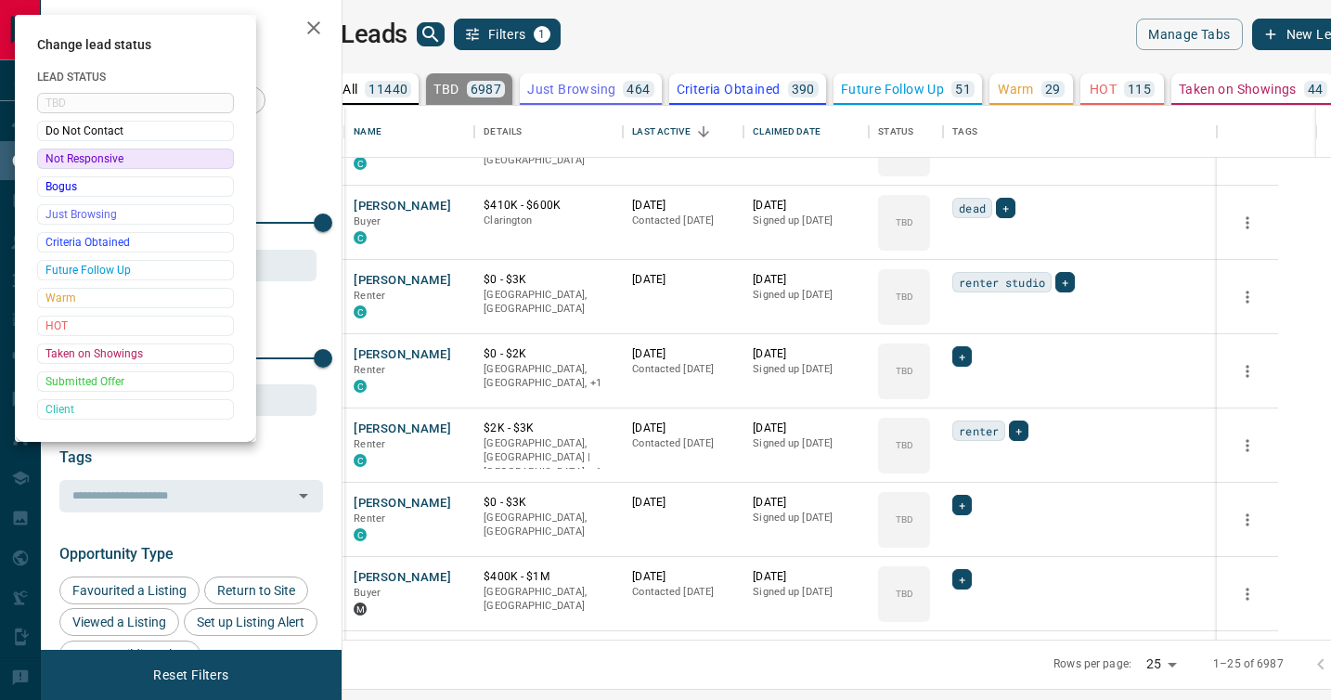
click at [971, 397] on div at bounding box center [665, 350] width 1331 height 700
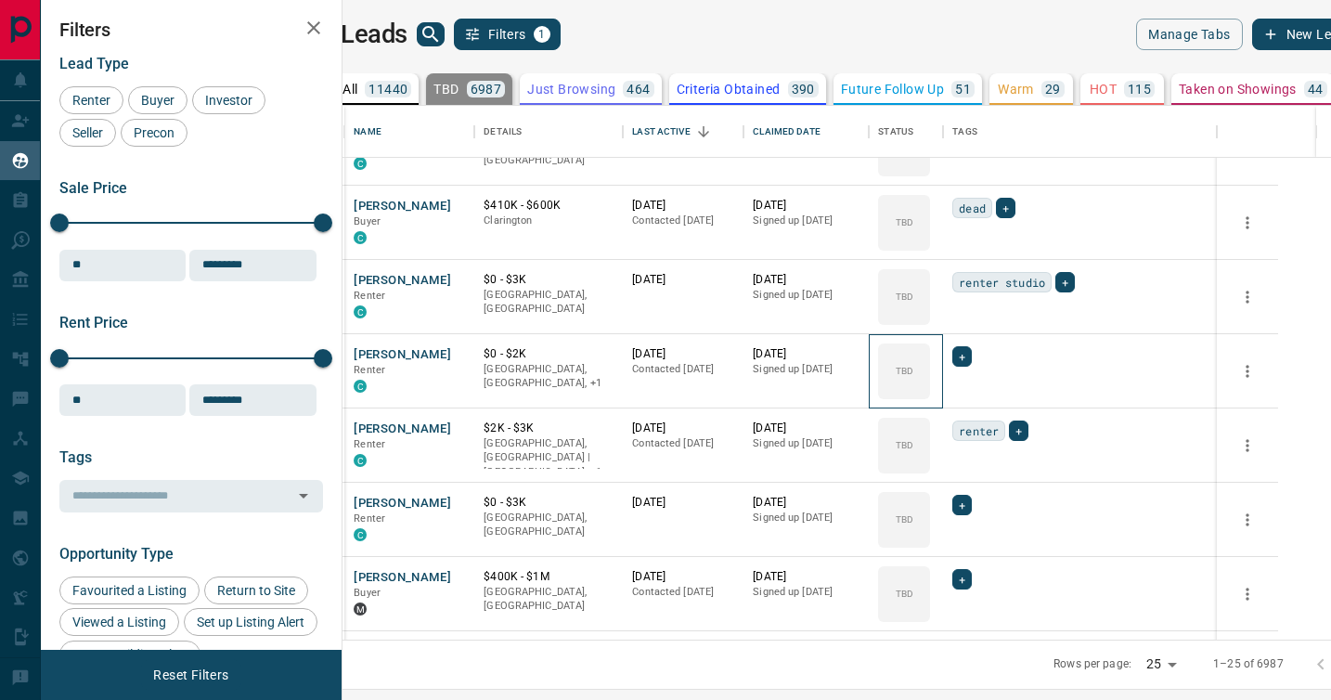
click at [930, 397] on div "TBD" at bounding box center [904, 371] width 52 height 56
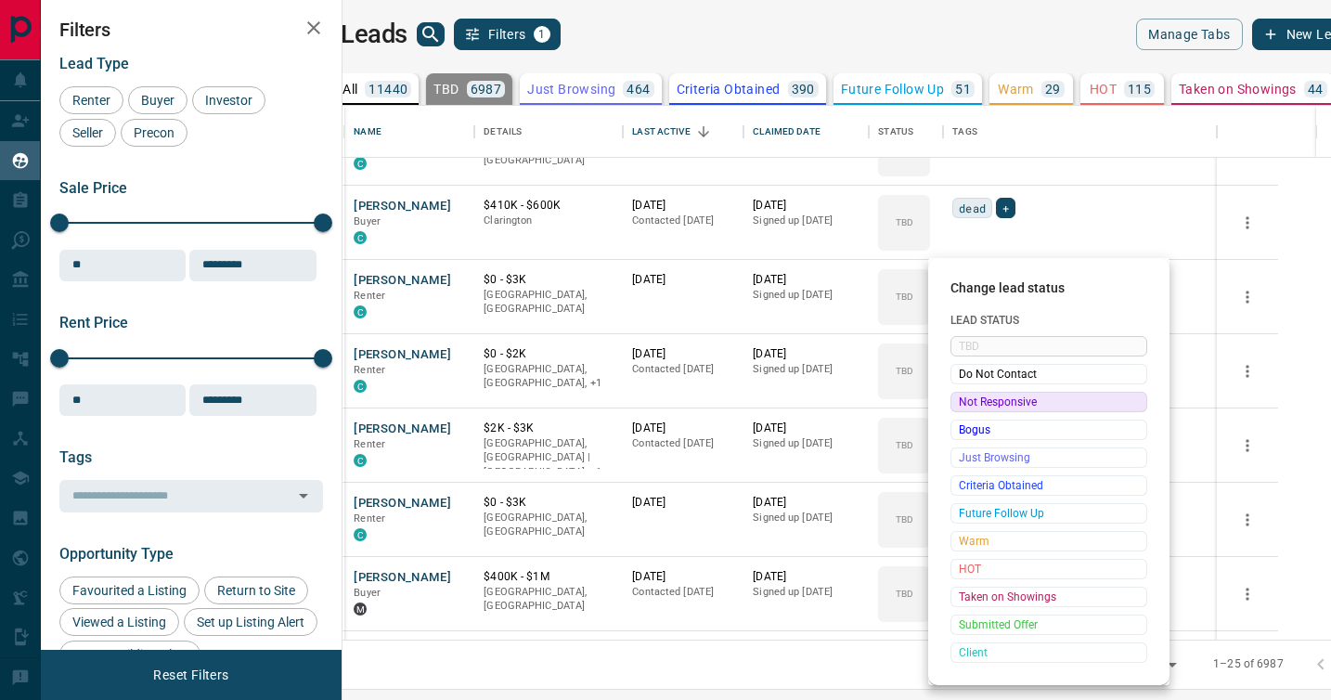
click at [971, 397] on span "Not Responsive" at bounding box center [1049, 402] width 180 height 19
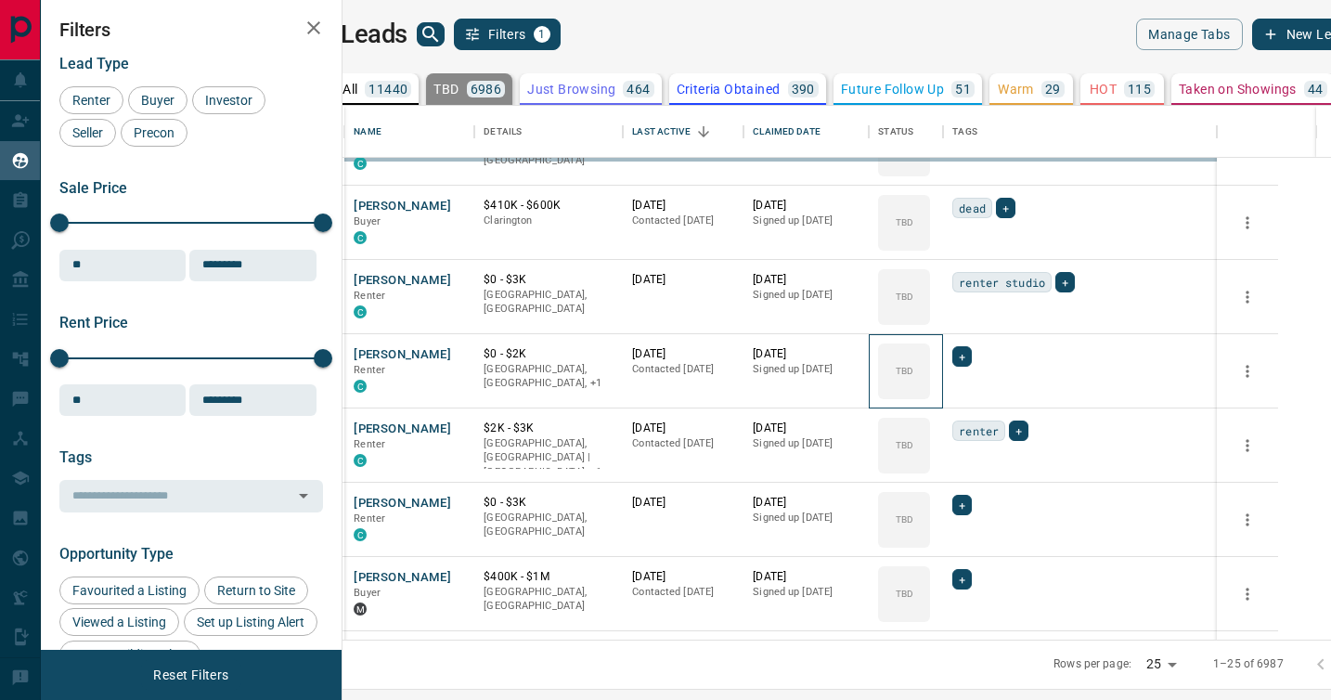
click at [930, 397] on div "TBD" at bounding box center [904, 371] width 52 height 56
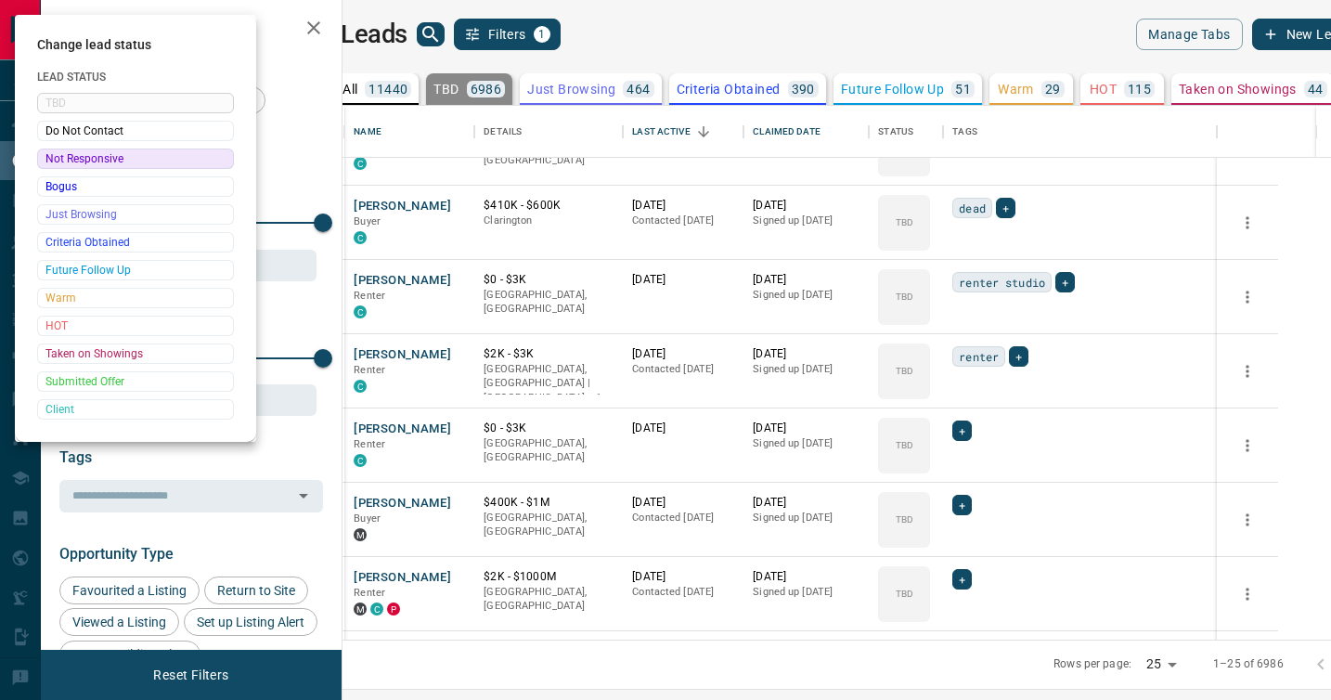
click at [971, 397] on div at bounding box center [665, 350] width 1331 height 700
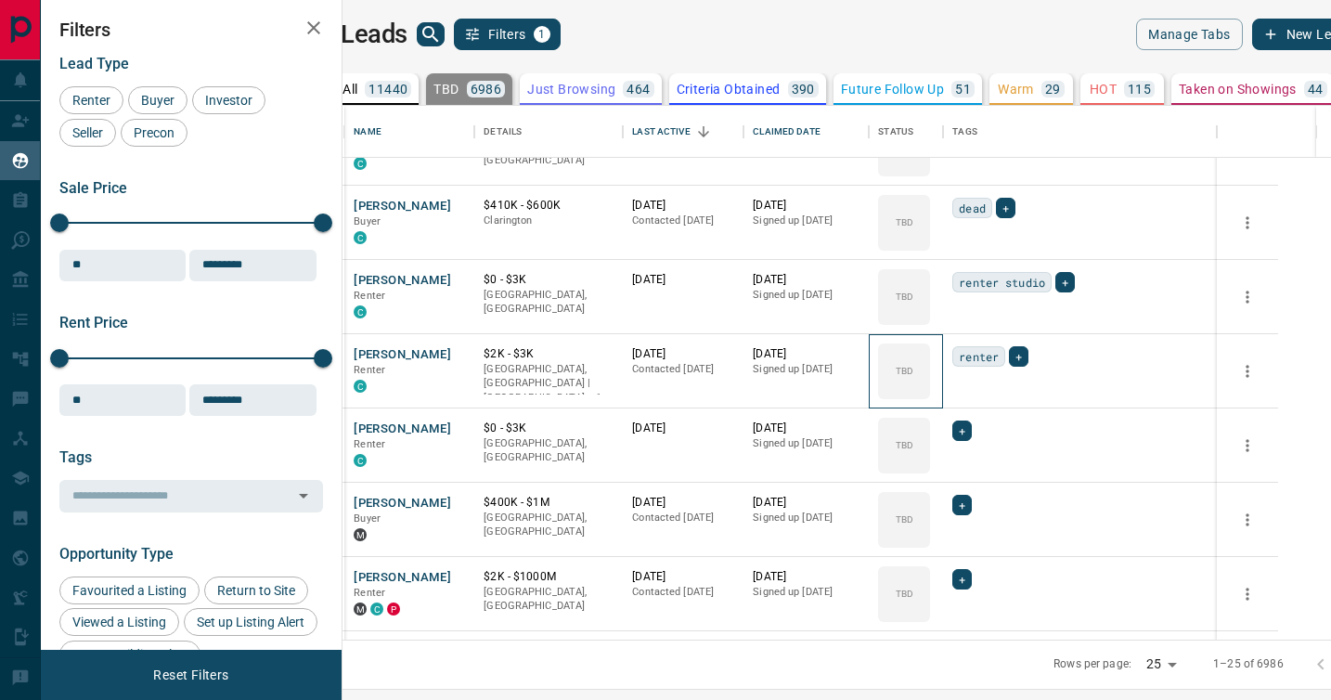
click at [930, 397] on div "TBD" at bounding box center [904, 371] width 52 height 56
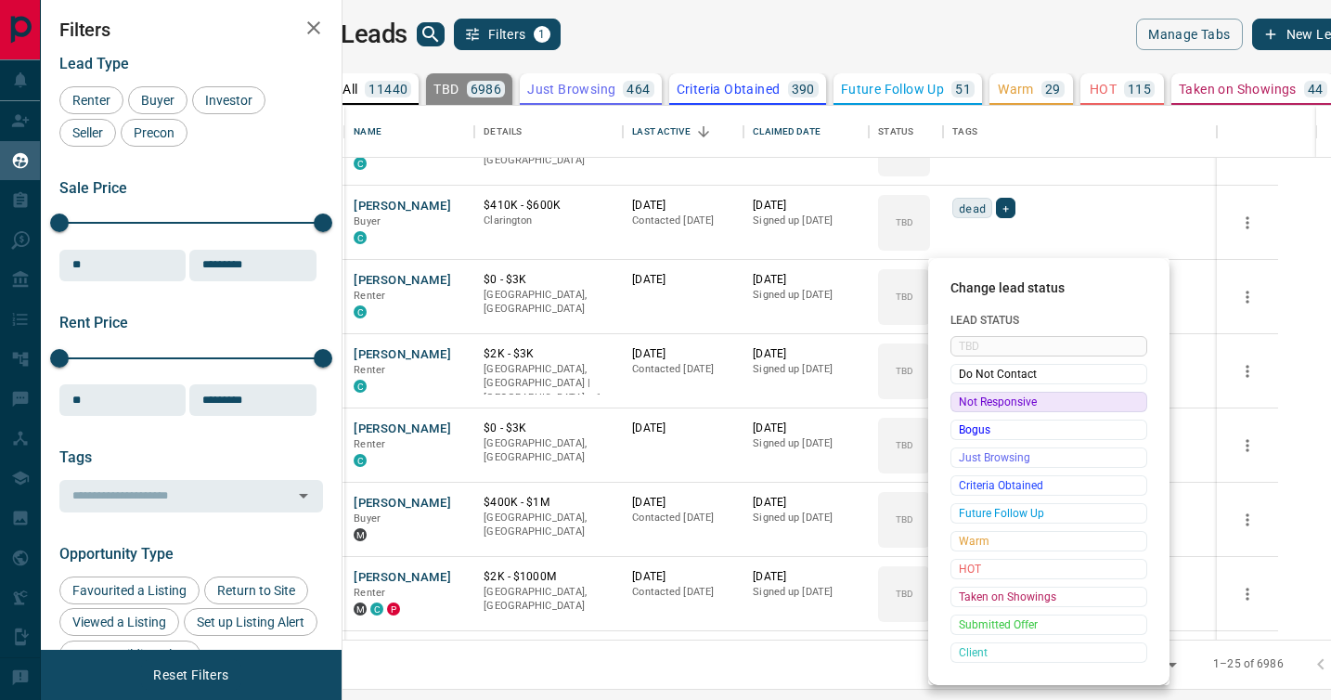
click at [971, 397] on span "Not Responsive" at bounding box center [1049, 402] width 180 height 19
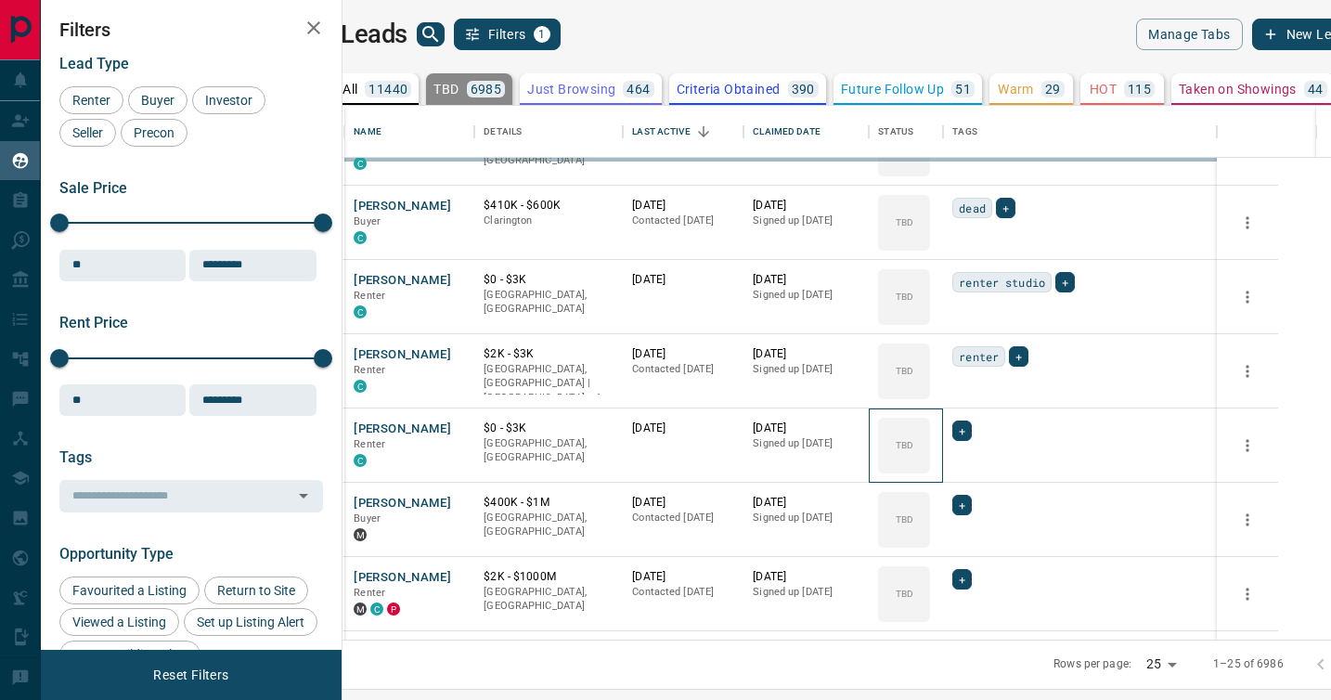
click at [930, 418] on div "TBD" at bounding box center [904, 446] width 52 height 56
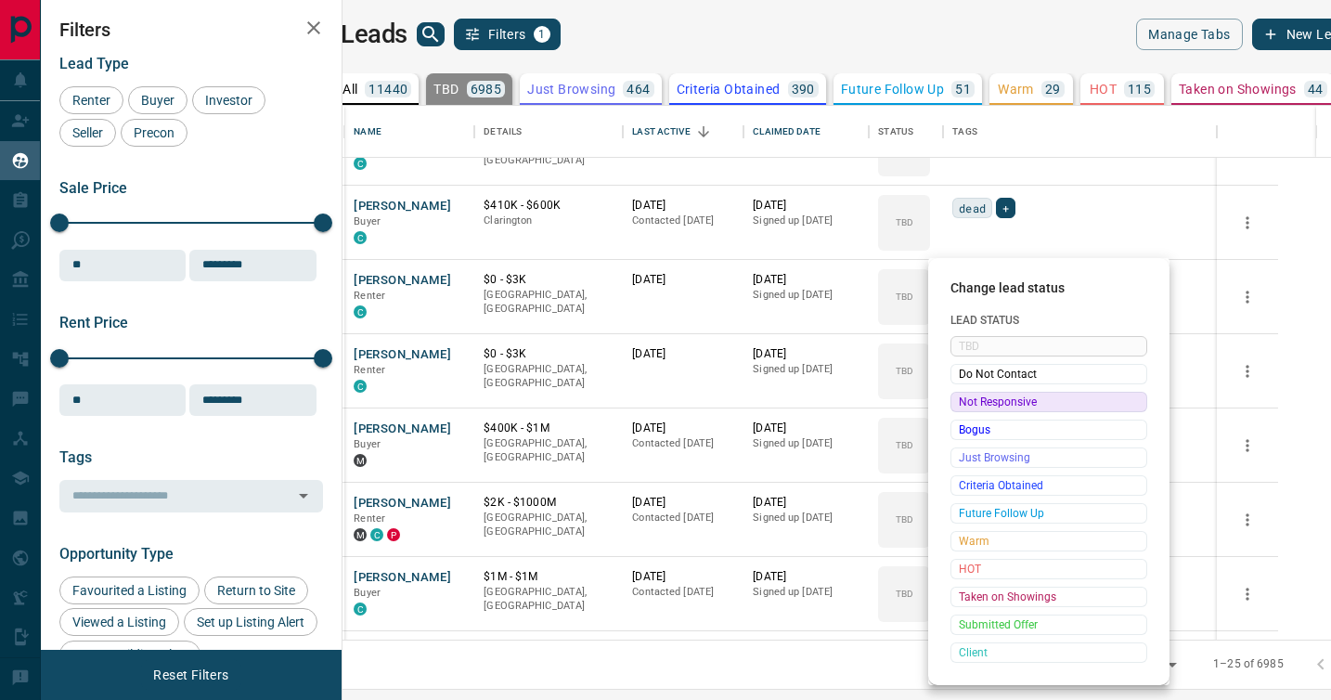
click at [971, 397] on span "Not Responsive" at bounding box center [1049, 402] width 180 height 19
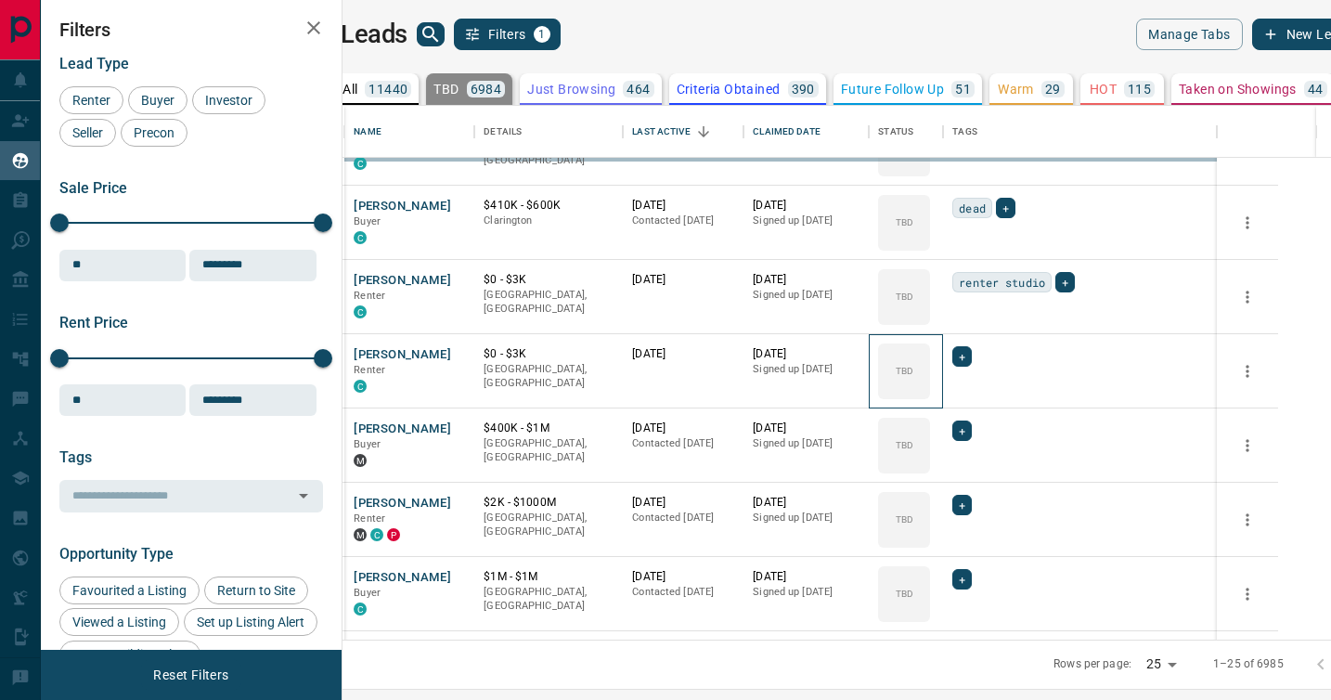
click at [930, 397] on div "TBD" at bounding box center [904, 371] width 52 height 56
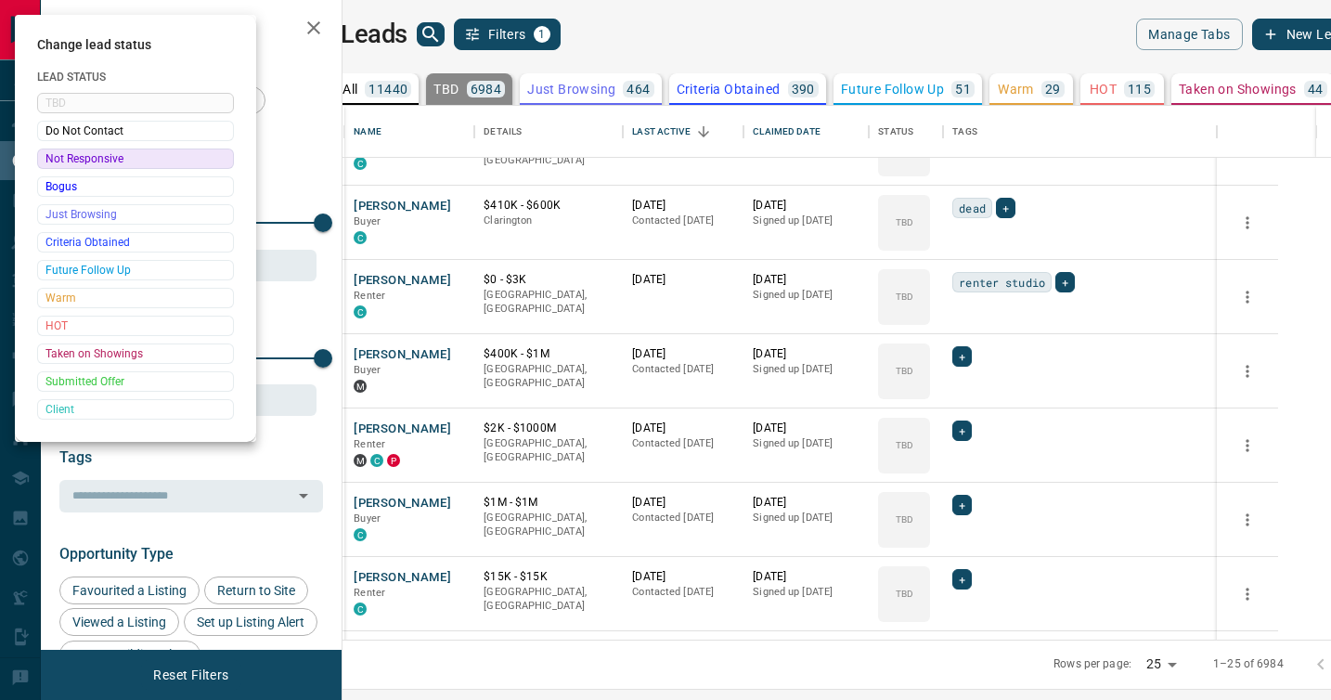
click at [971, 397] on div at bounding box center [665, 350] width 1331 height 700
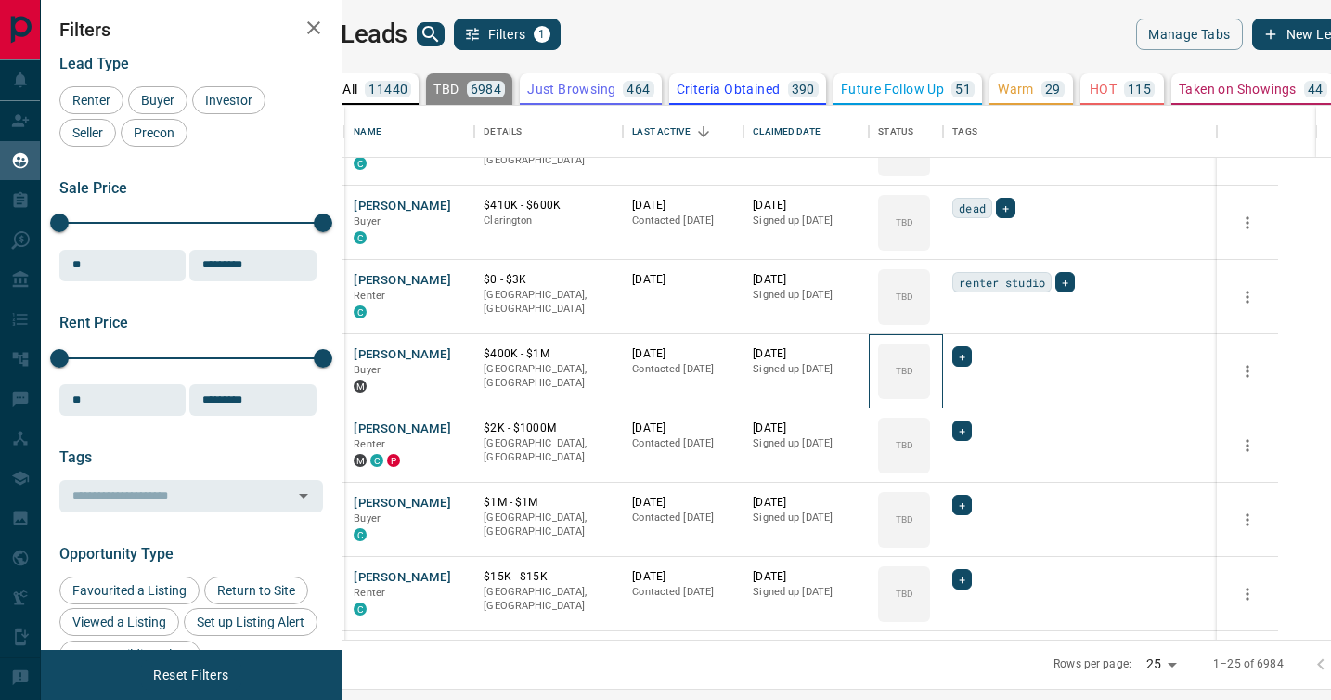
click at [930, 397] on div "TBD" at bounding box center [904, 371] width 52 height 56
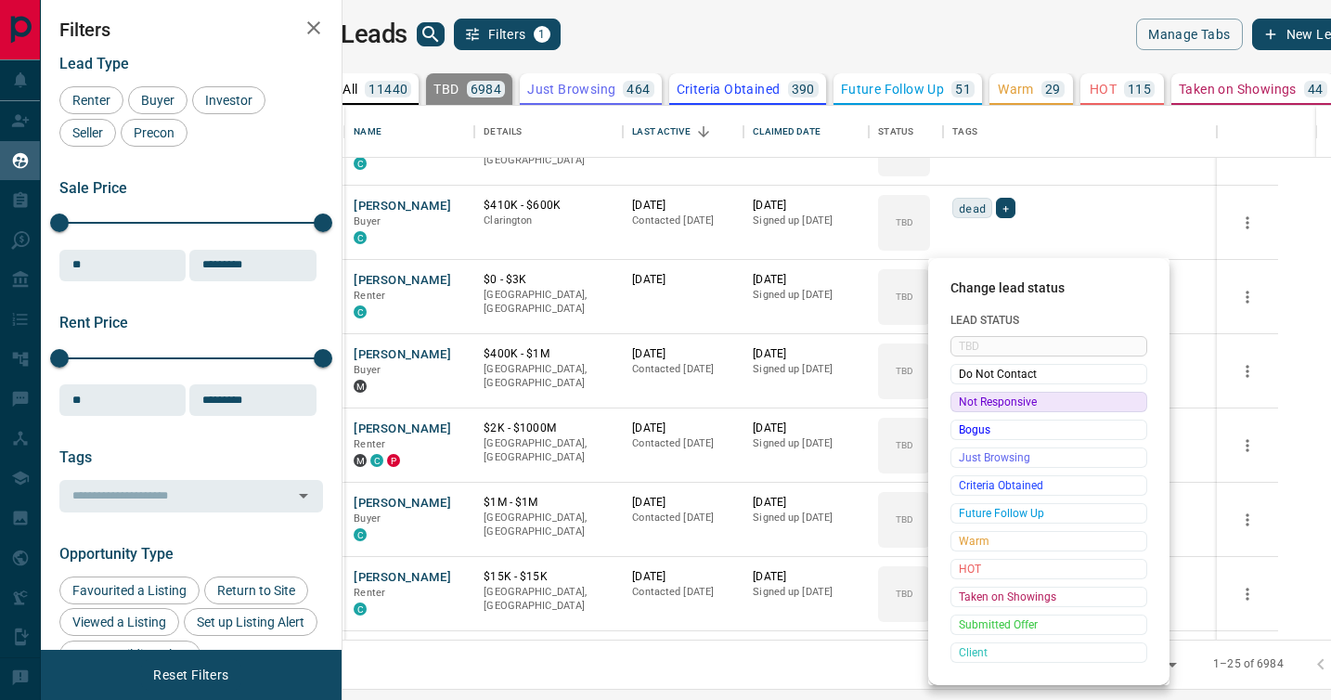
click at [971, 397] on span "Not Responsive" at bounding box center [1049, 402] width 180 height 19
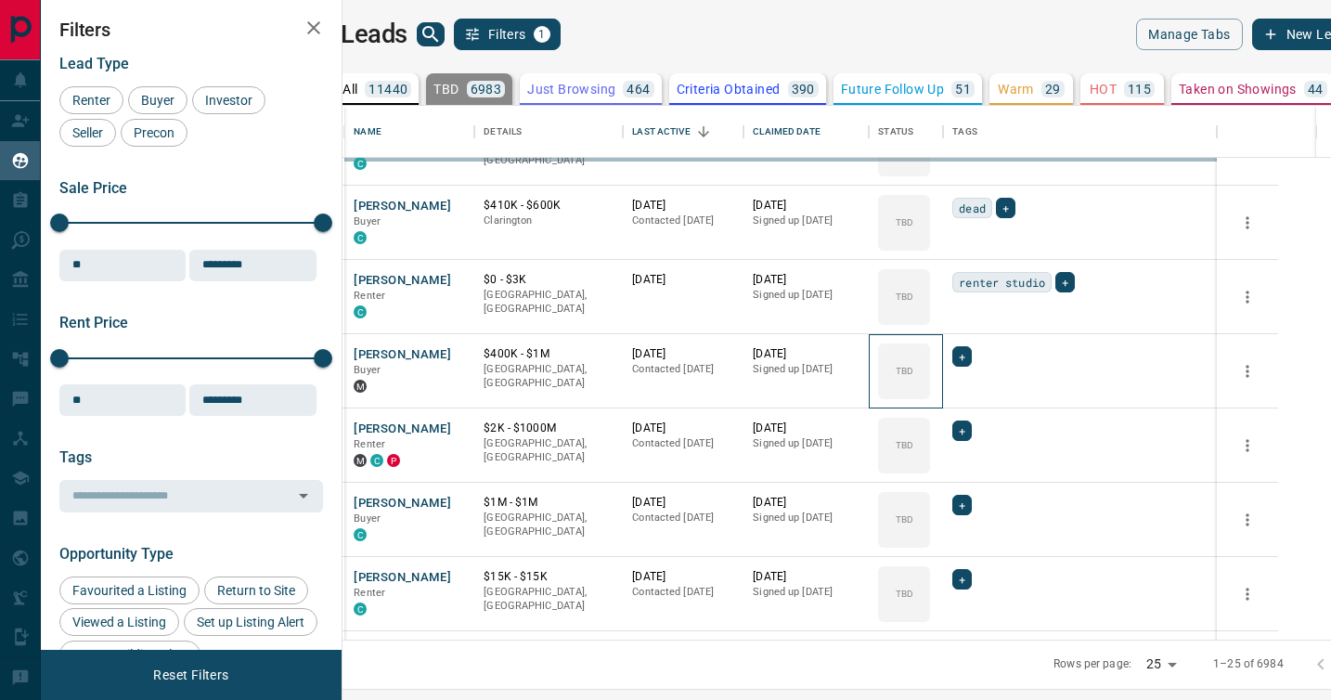
click at [930, 397] on div "TBD" at bounding box center [904, 371] width 52 height 56
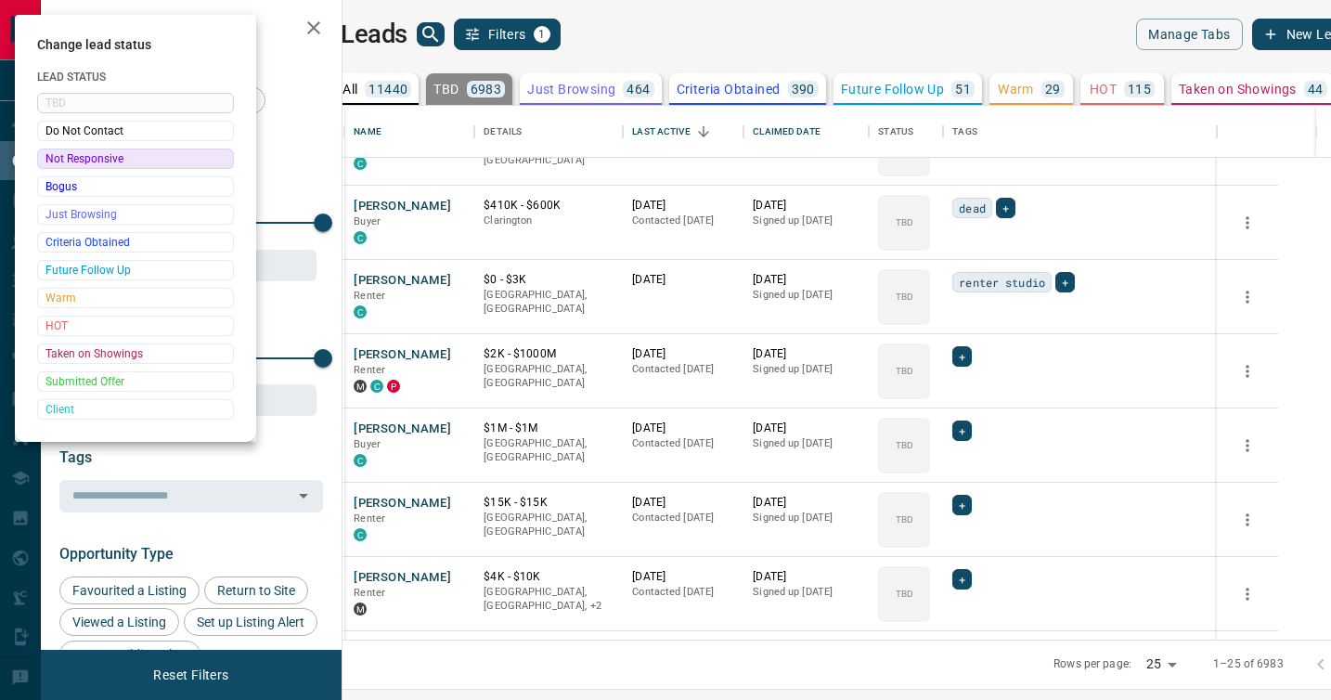
click at [971, 397] on div at bounding box center [665, 350] width 1331 height 700
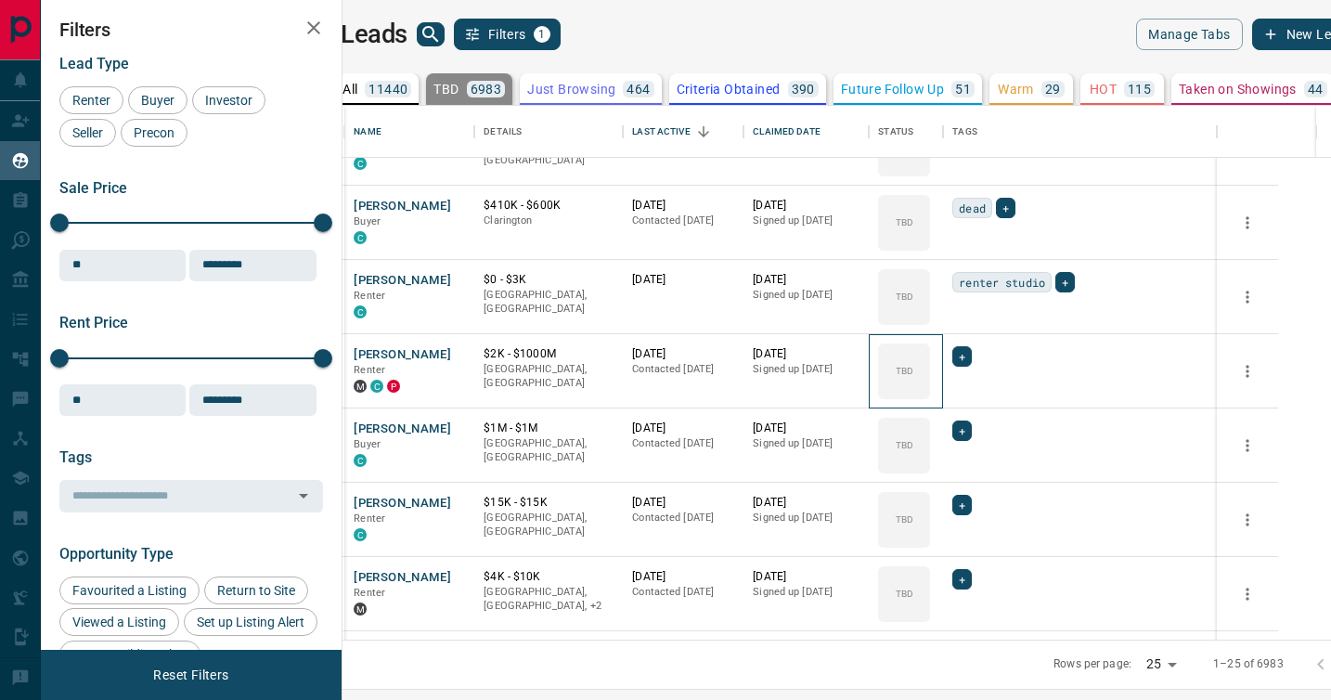
click at [930, 397] on div "TBD" at bounding box center [904, 371] width 52 height 56
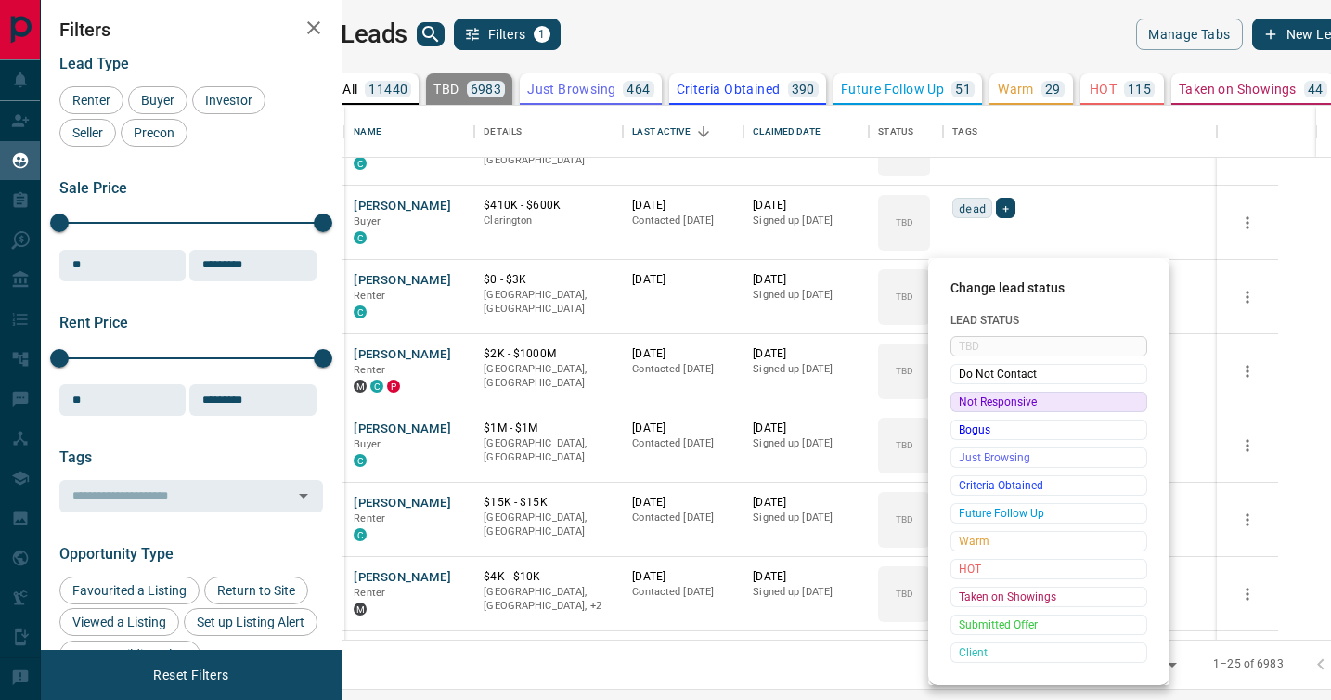
click at [971, 397] on span "Not Responsive" at bounding box center [1049, 402] width 180 height 19
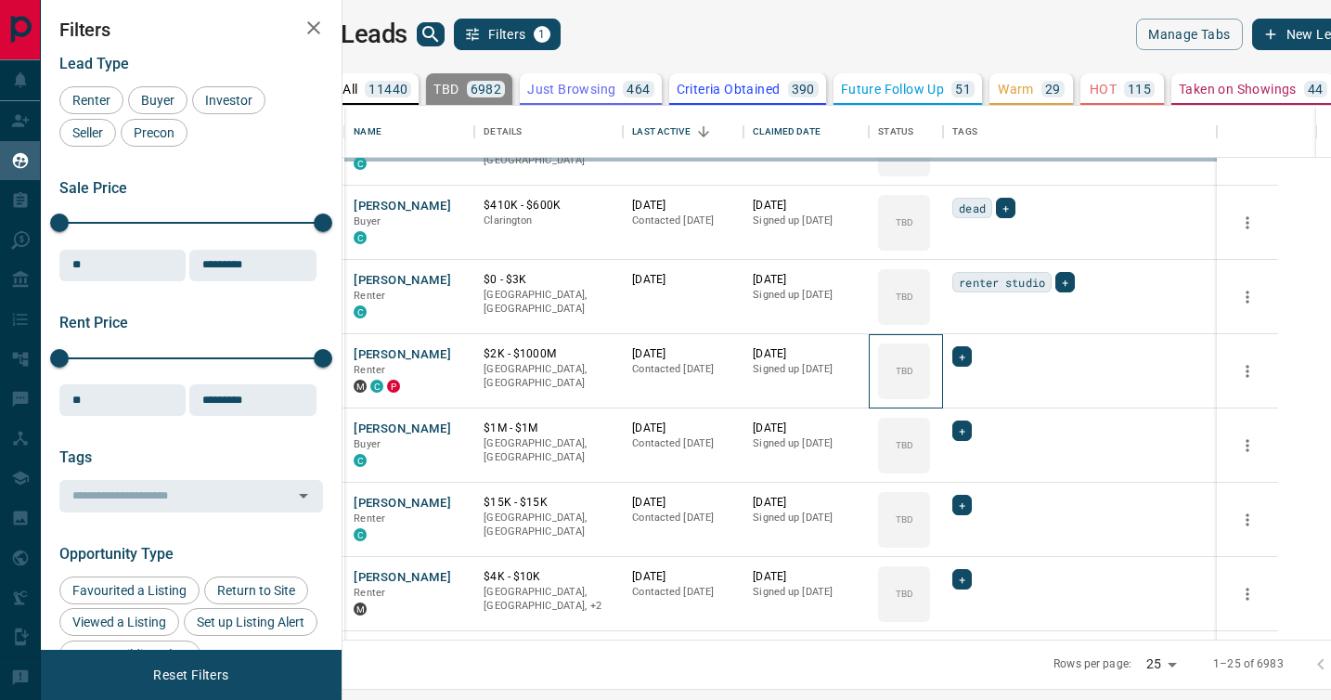
click at [930, 397] on div "TBD" at bounding box center [904, 371] width 52 height 56
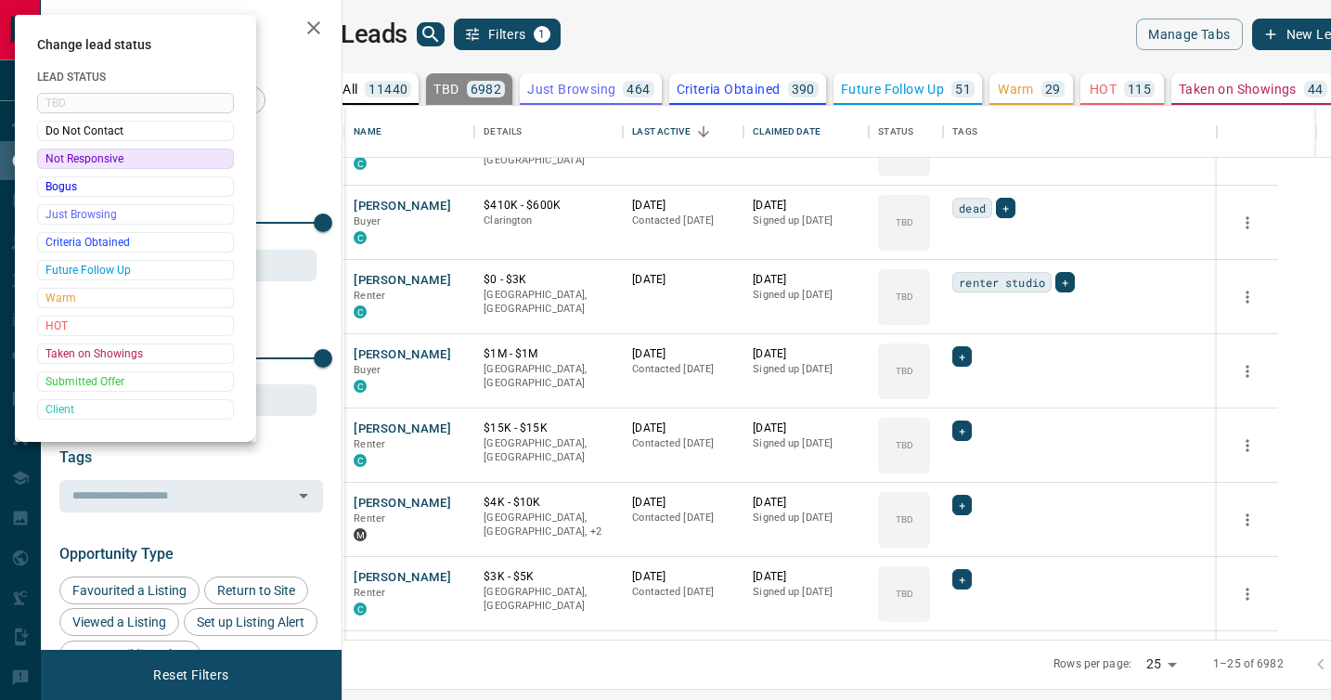
click at [971, 397] on div at bounding box center [665, 350] width 1331 height 700
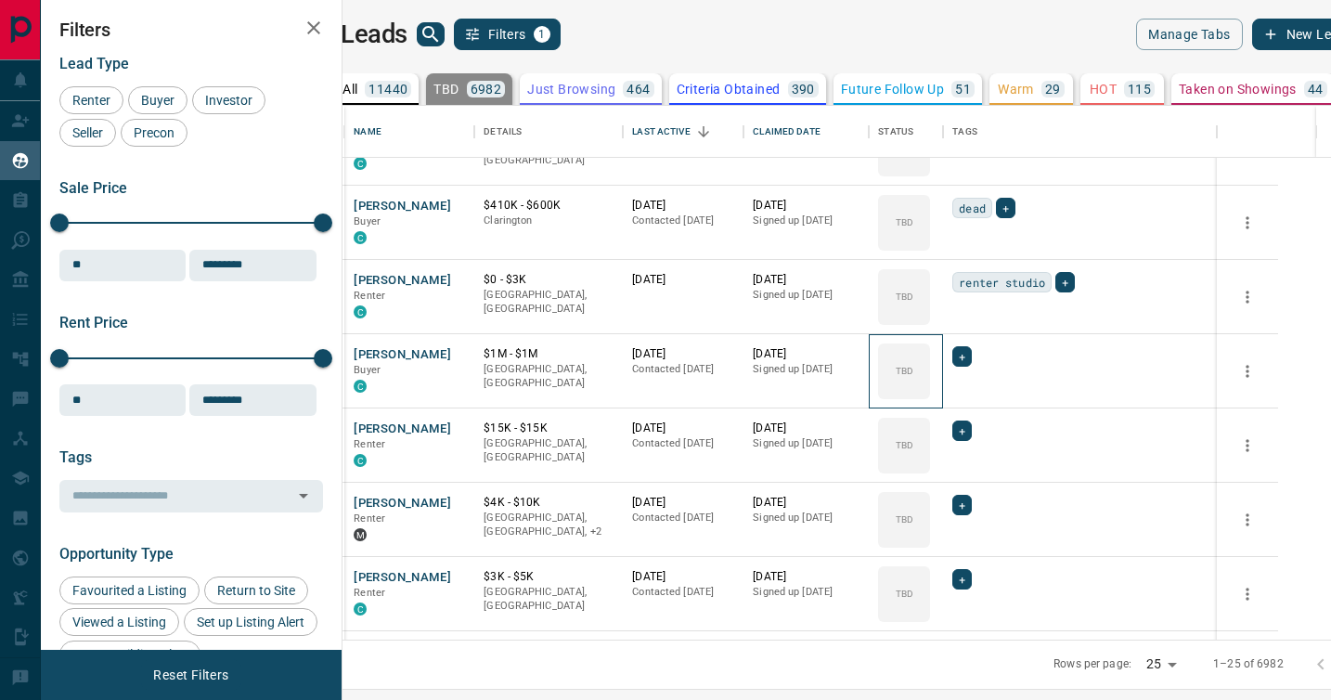
click at [930, 397] on div "TBD" at bounding box center [904, 371] width 52 height 56
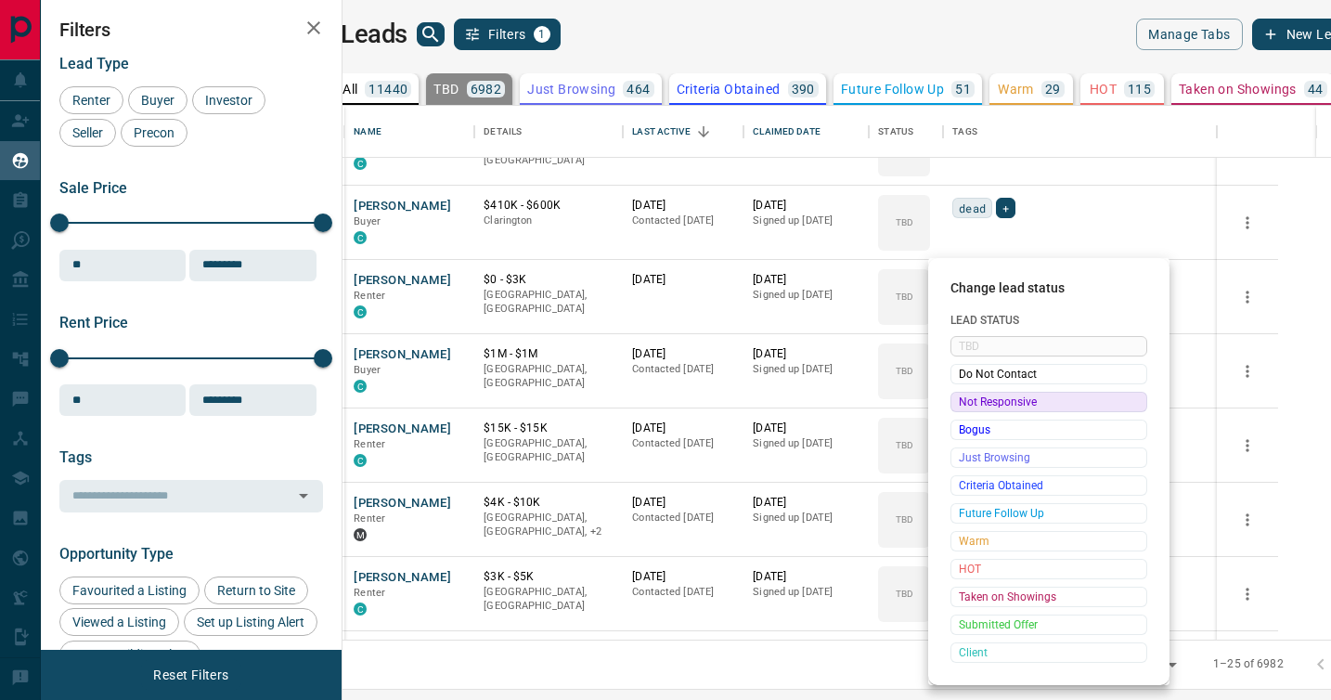
click at [971, 397] on span "Not Responsive" at bounding box center [1049, 402] width 180 height 19
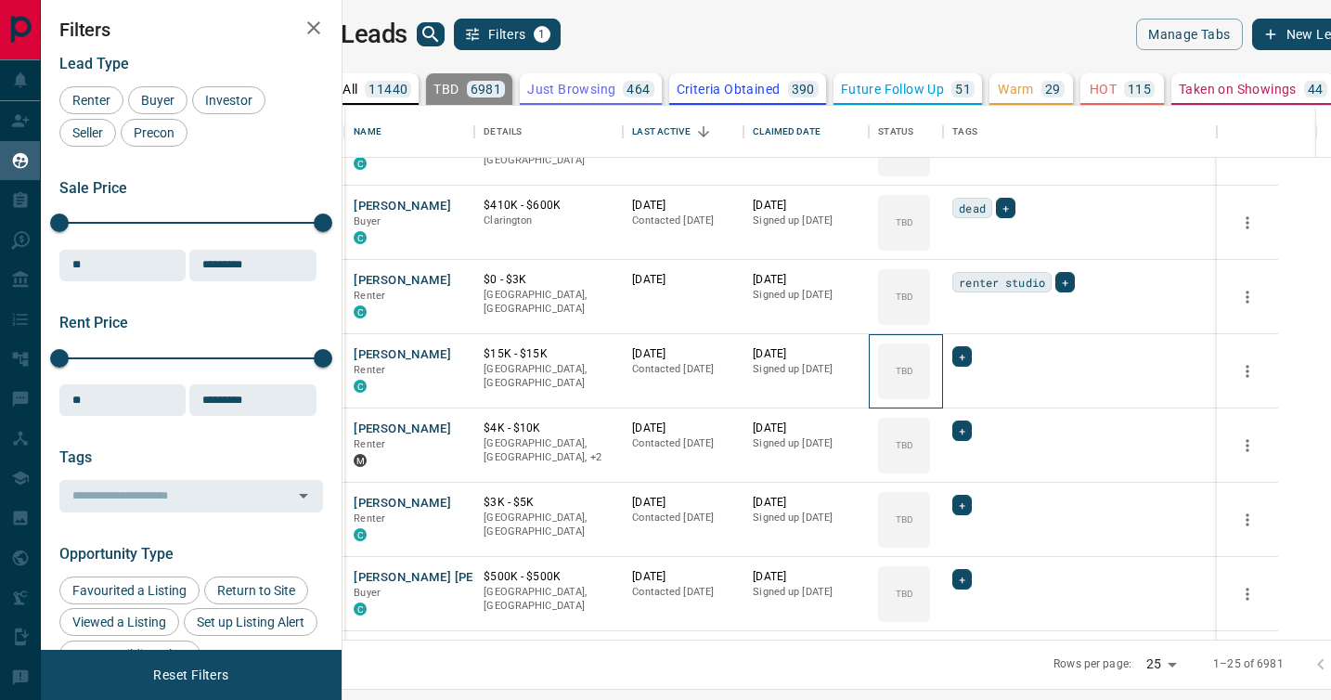
click at [943, 400] on div "TBD" at bounding box center [906, 371] width 74 height 74
click at [930, 392] on div "TBD" at bounding box center [904, 371] width 52 height 56
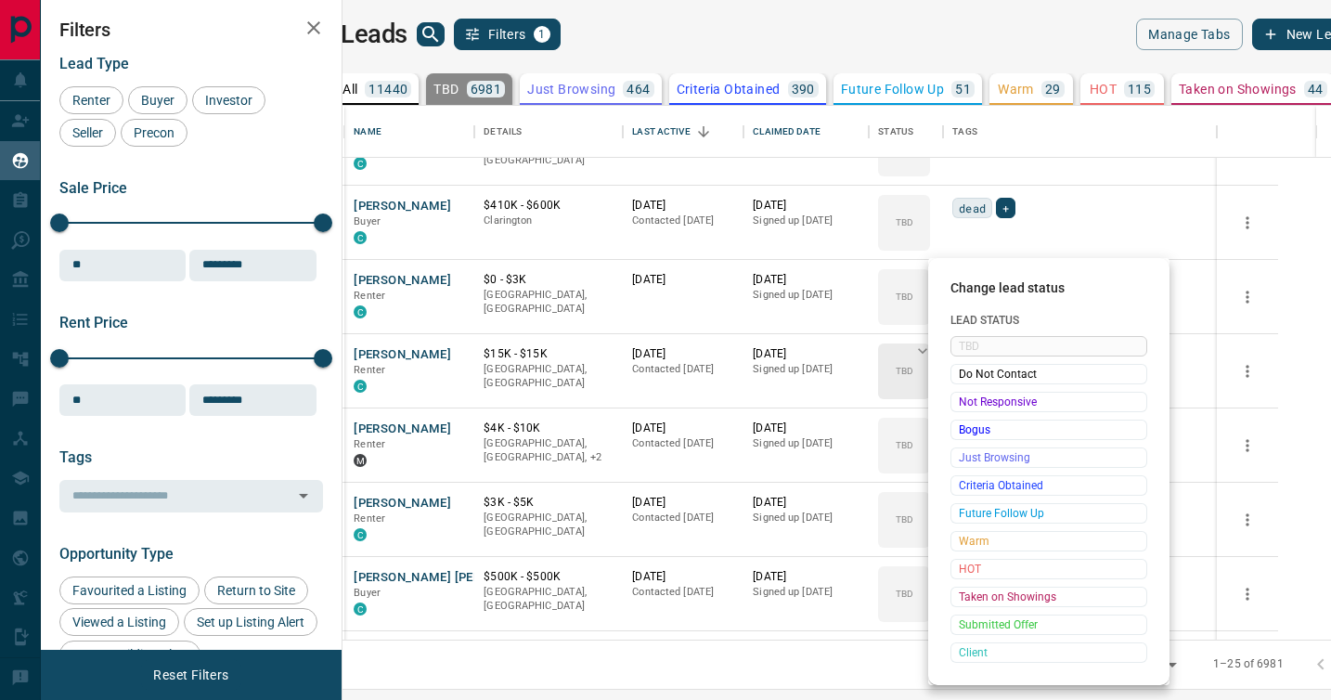
click at [974, 392] on div "Not Responsive" at bounding box center [1049, 402] width 197 height 20
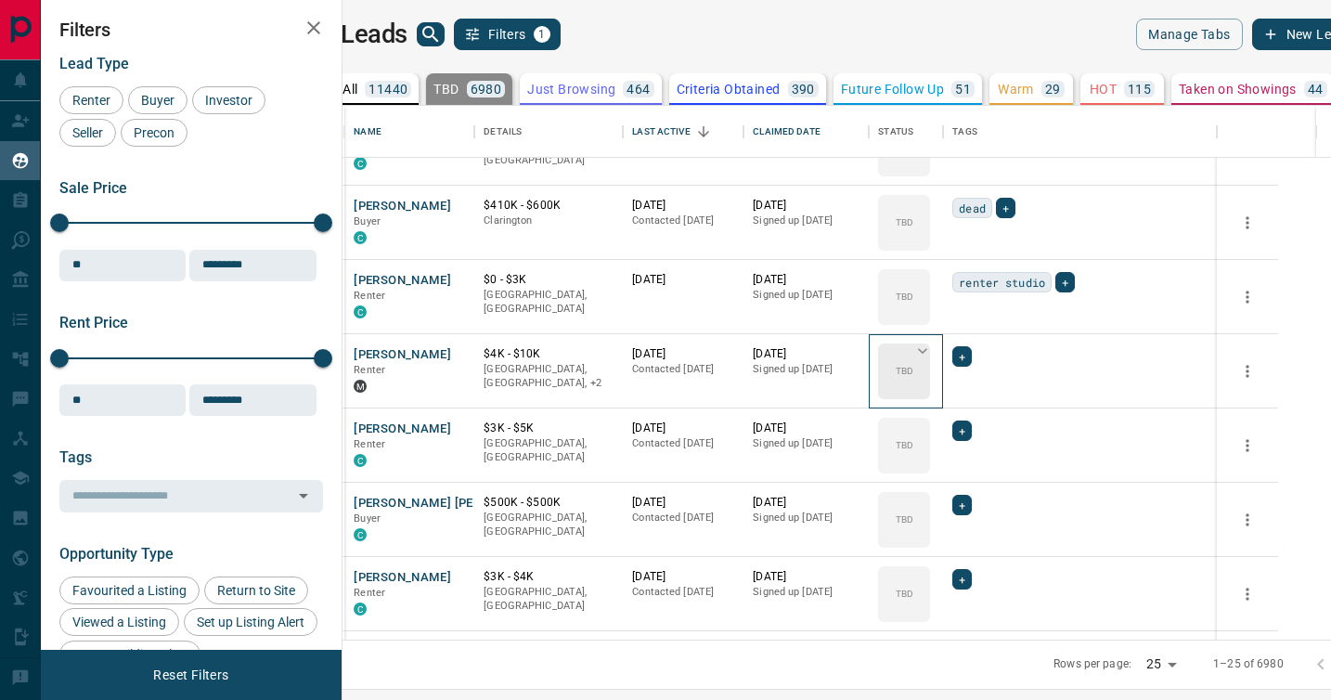
click at [930, 394] on div "TBD" at bounding box center [904, 371] width 52 height 56
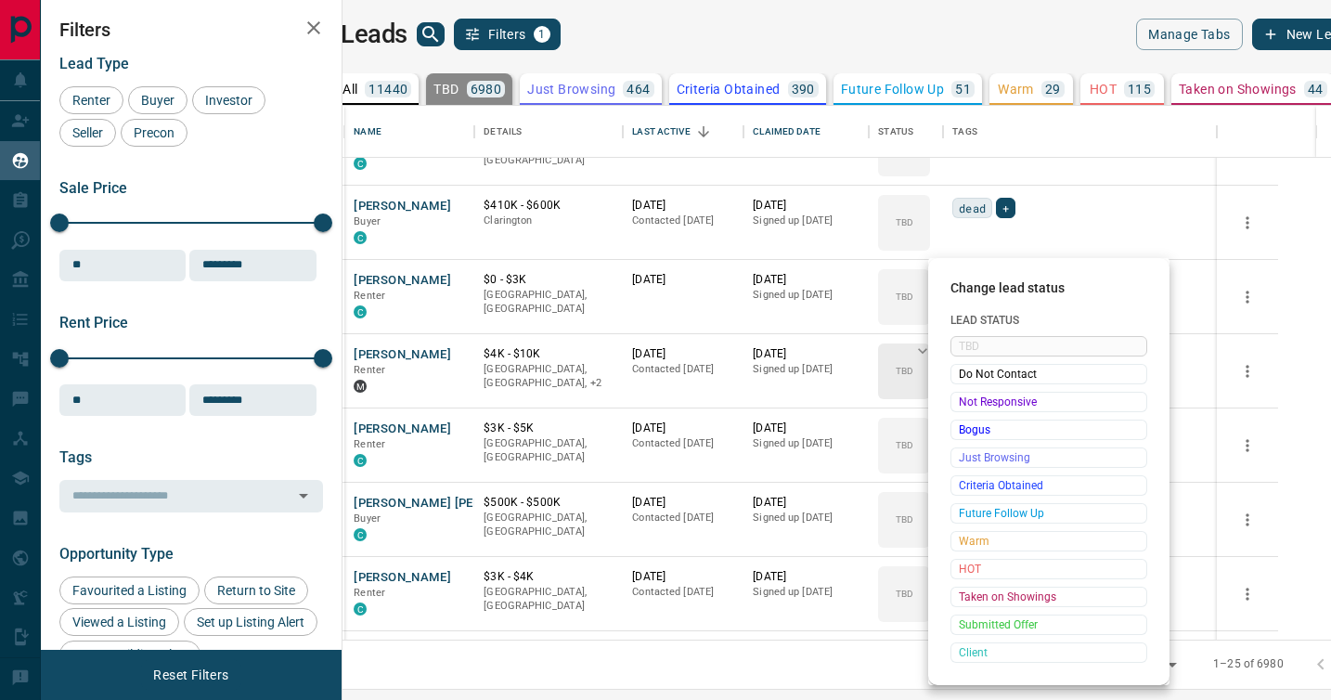
click at [972, 394] on span "Not Responsive" at bounding box center [1049, 402] width 180 height 19
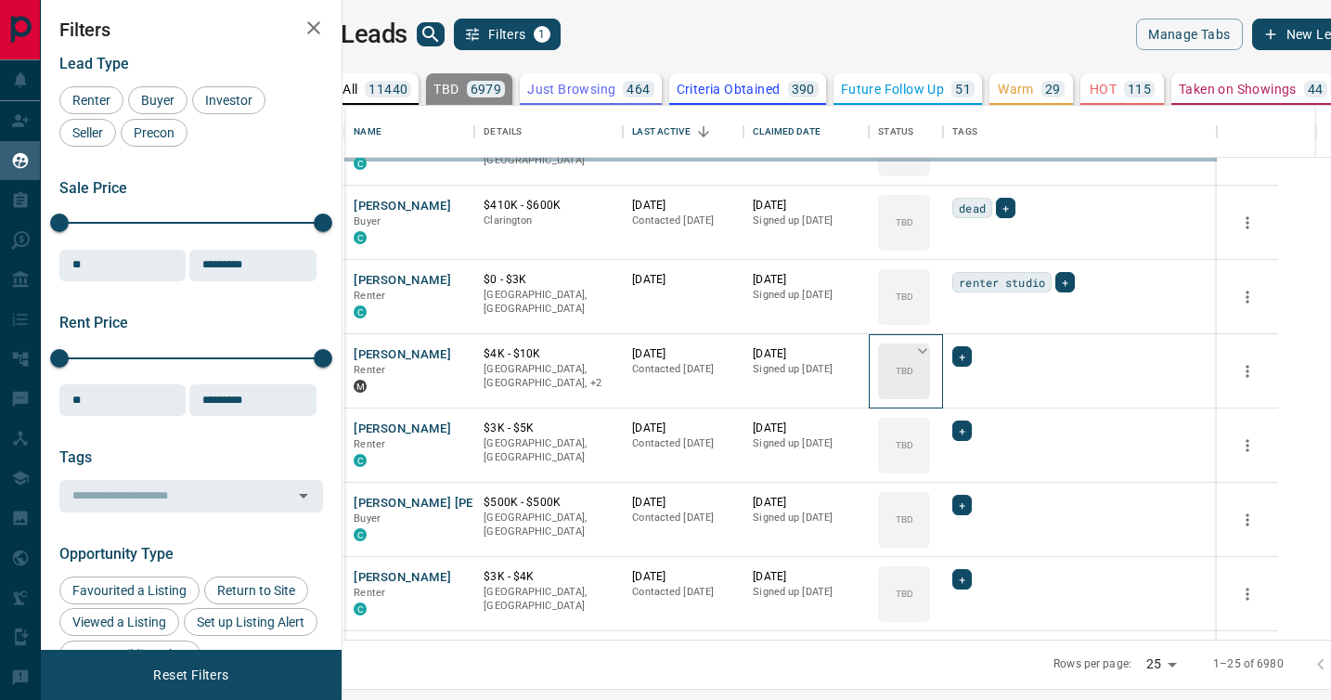
click at [930, 394] on div "TBD" at bounding box center [904, 371] width 52 height 56
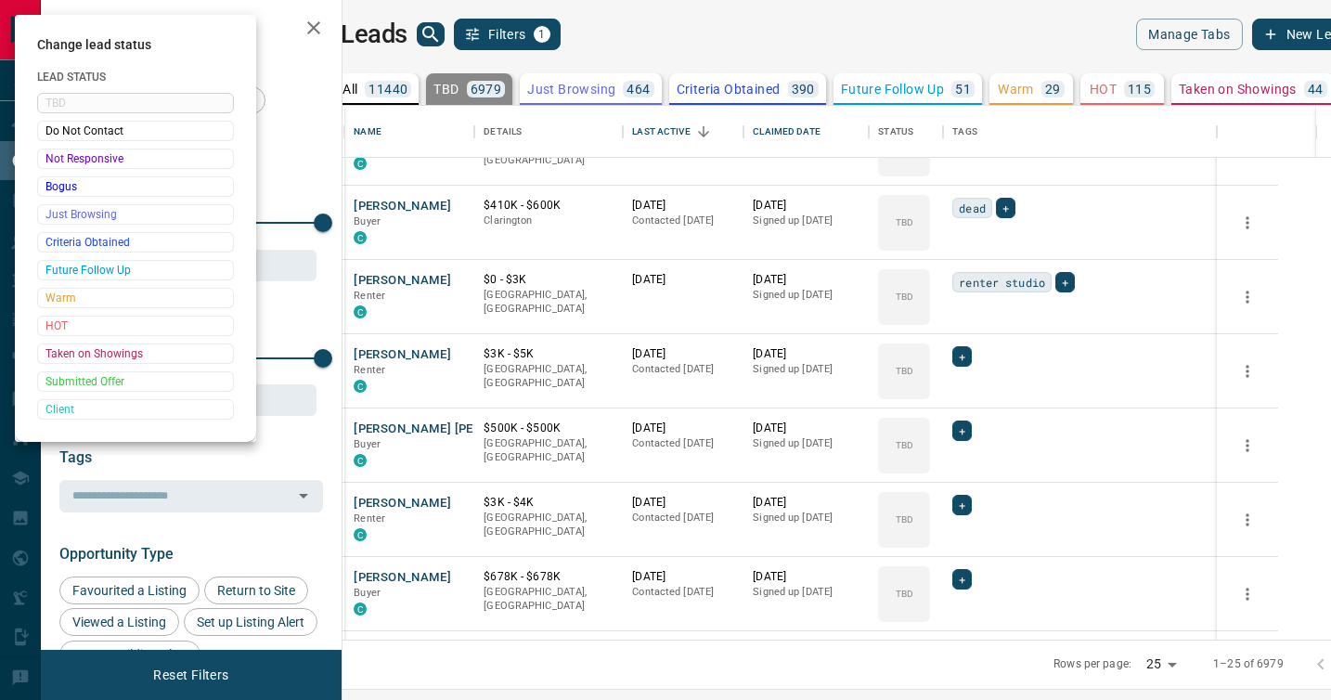
click at [972, 394] on div at bounding box center [665, 350] width 1331 height 700
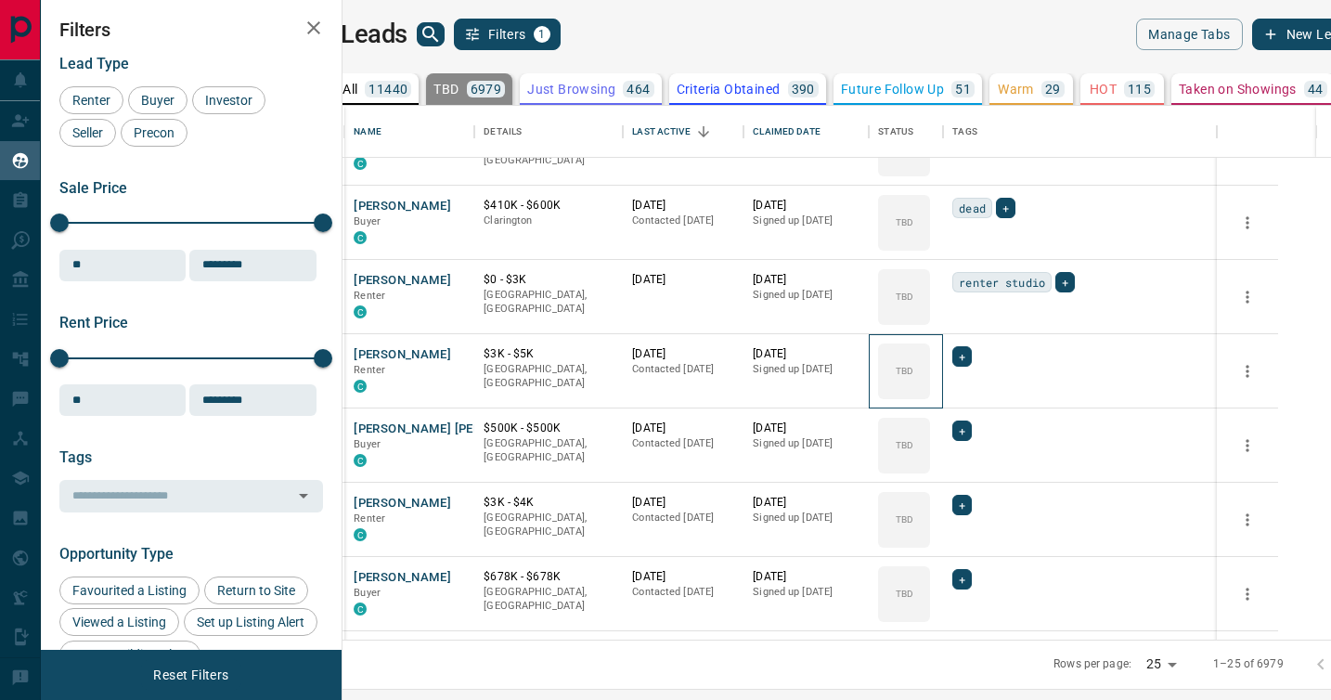
click at [930, 394] on div "TBD" at bounding box center [904, 371] width 52 height 56
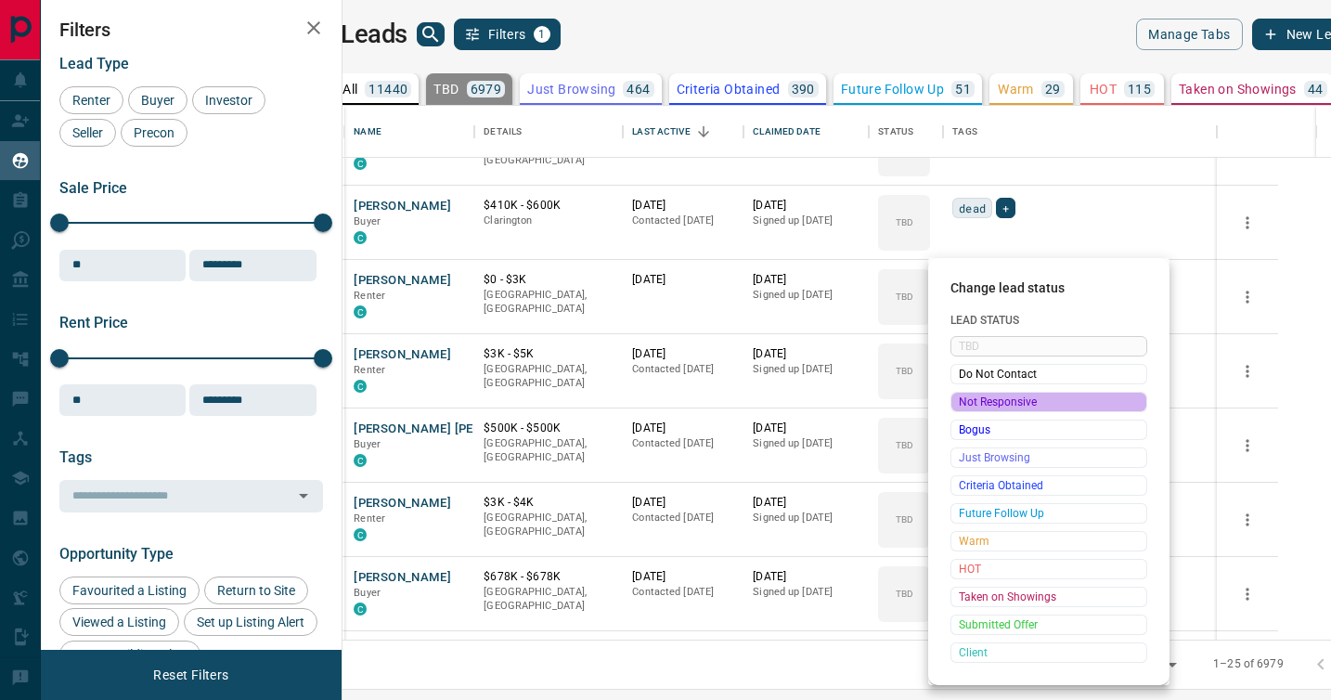
click at [972, 394] on span "Not Responsive" at bounding box center [1049, 402] width 180 height 19
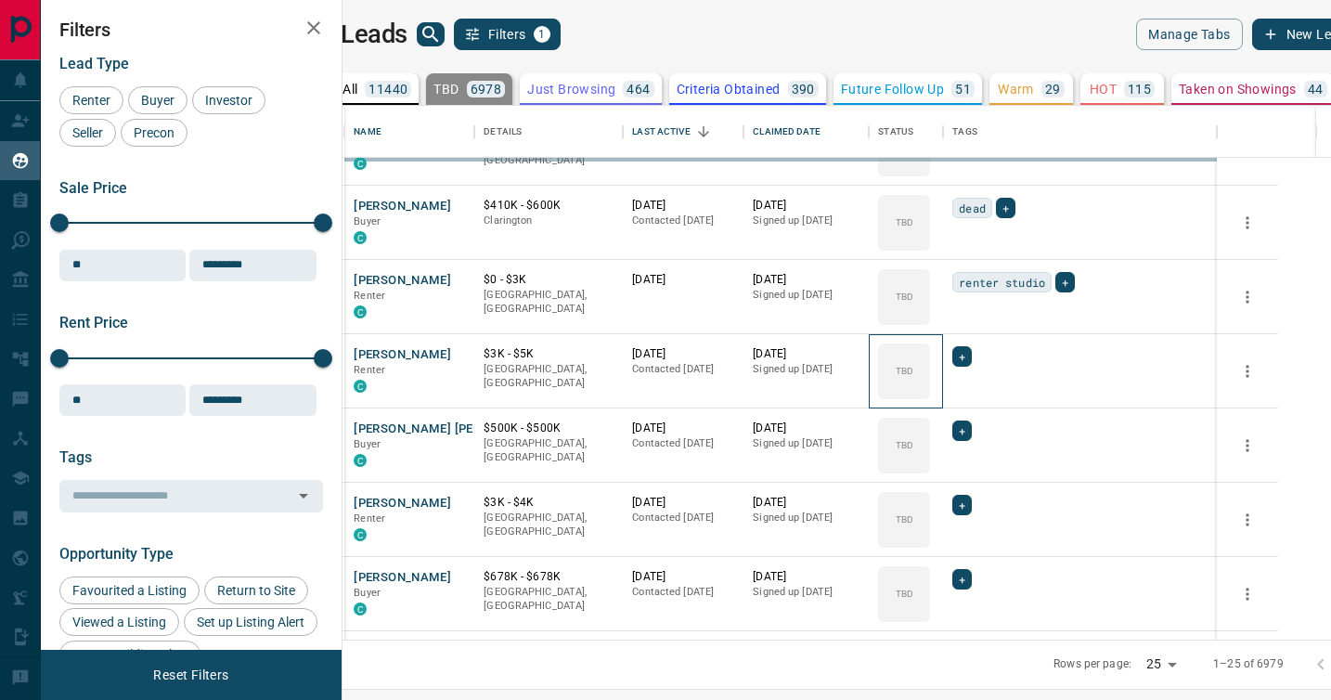
click at [930, 394] on div "TBD" at bounding box center [904, 371] width 52 height 56
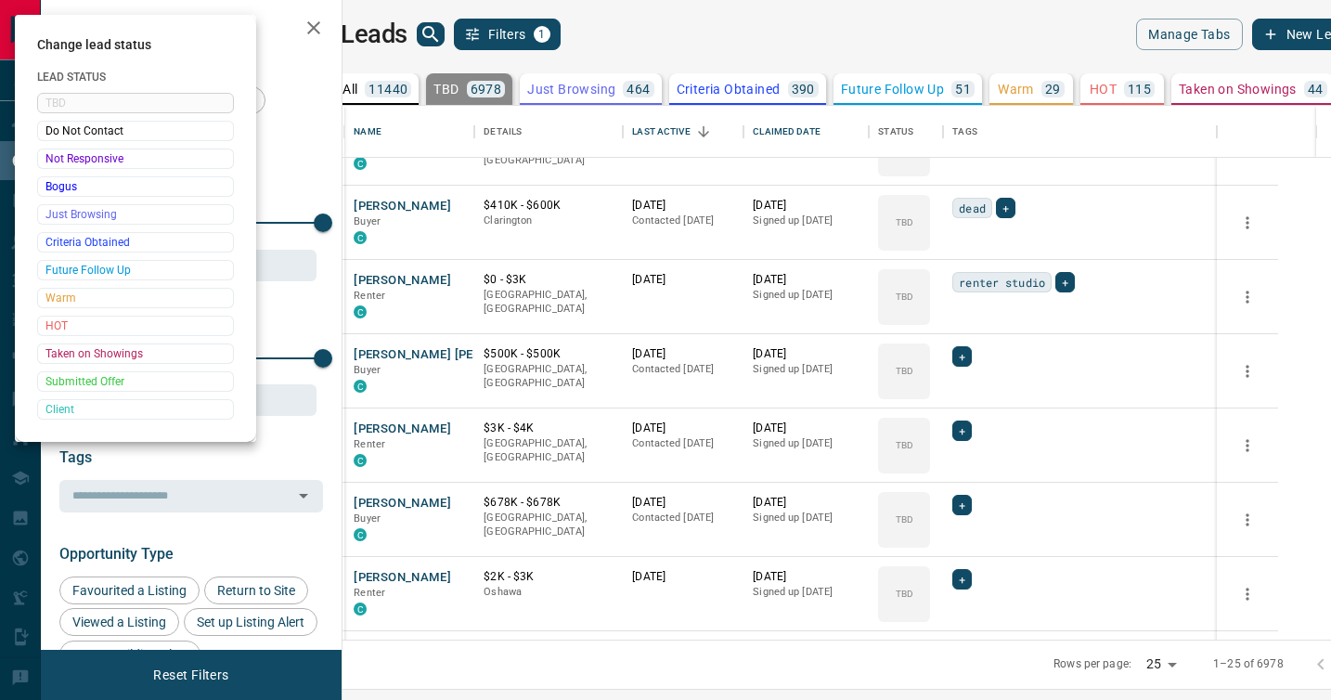
click at [972, 394] on div at bounding box center [665, 350] width 1331 height 700
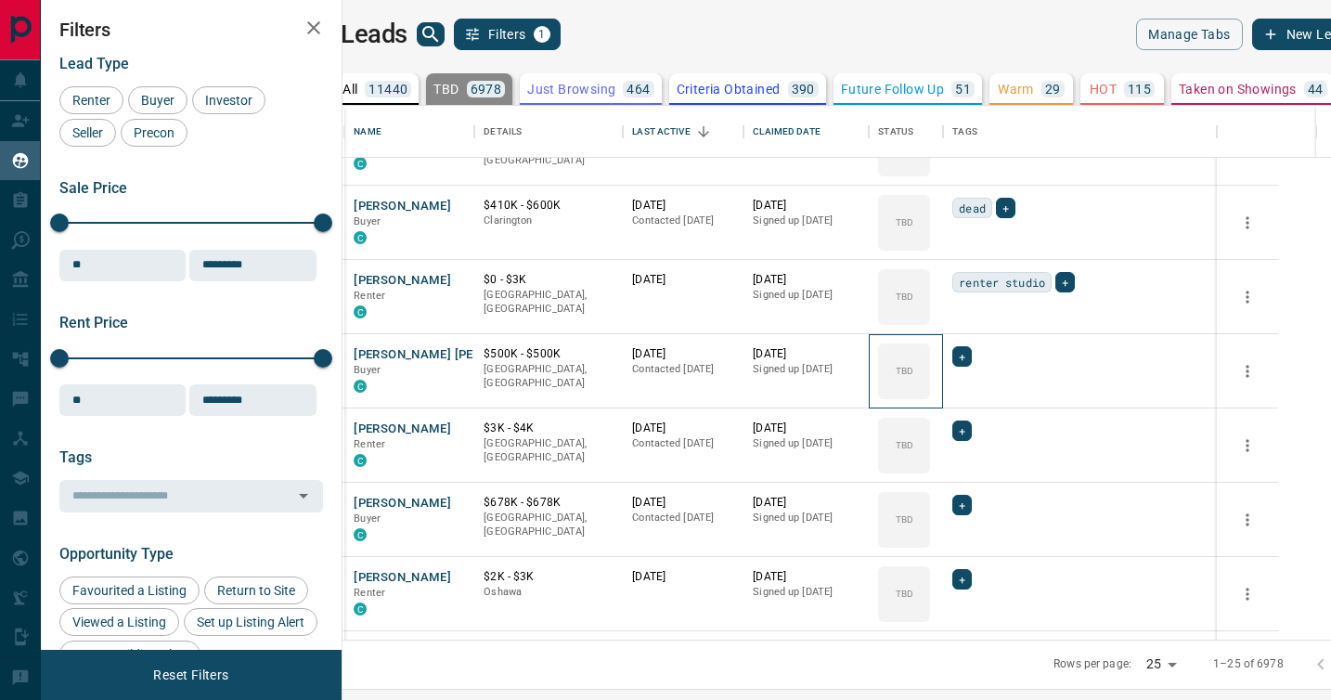
click at [930, 394] on div "TBD" at bounding box center [904, 371] width 52 height 56
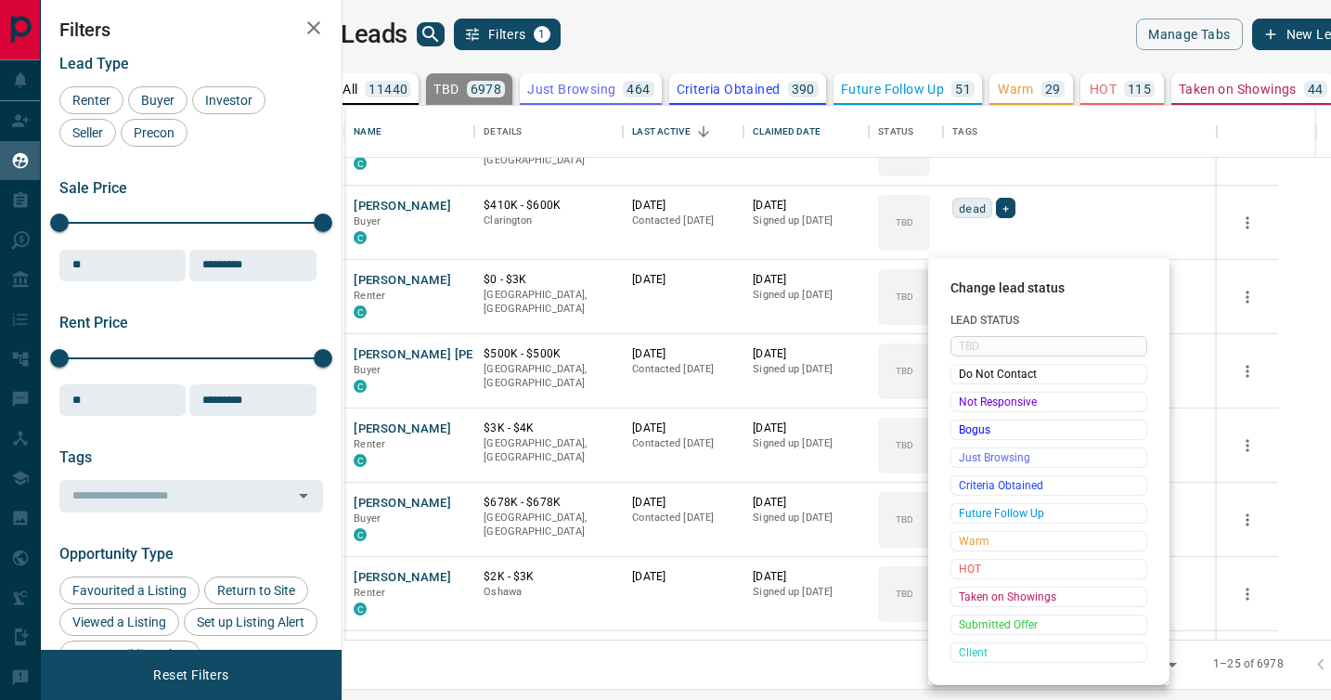
click at [972, 394] on span "Not Responsive" at bounding box center [1049, 402] width 180 height 19
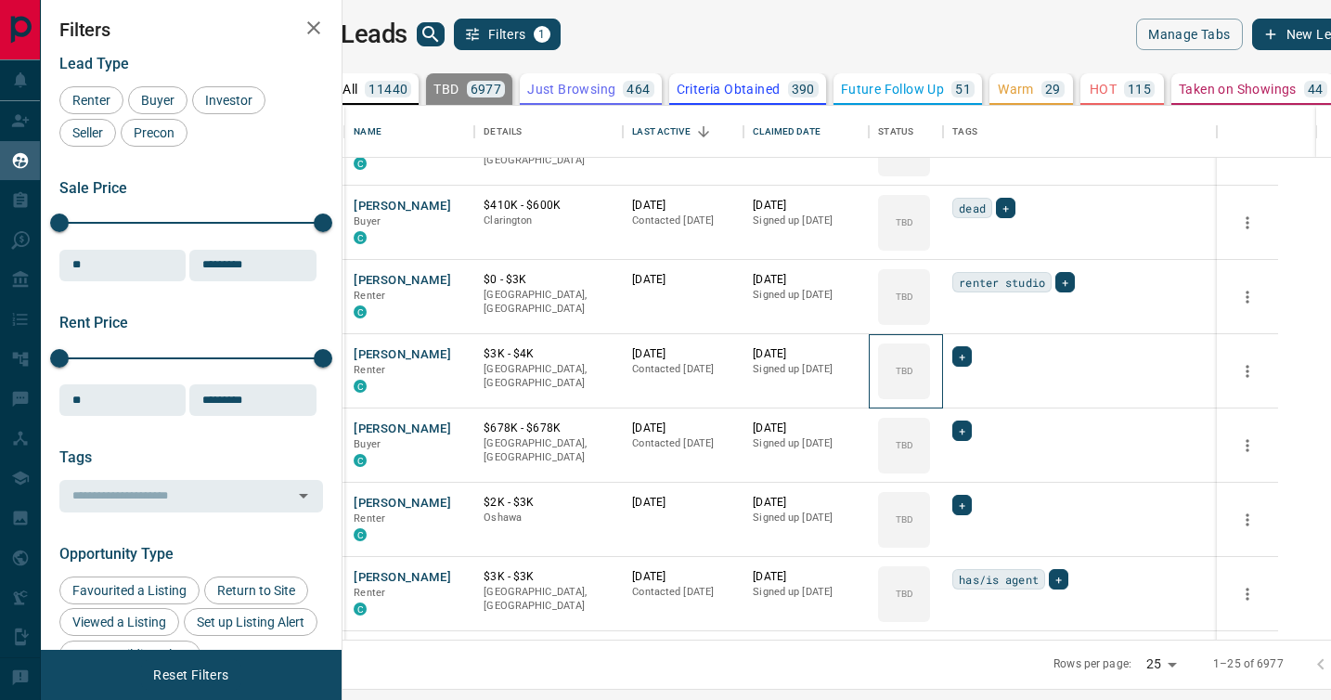
click at [930, 394] on div "TBD" at bounding box center [904, 371] width 52 height 56
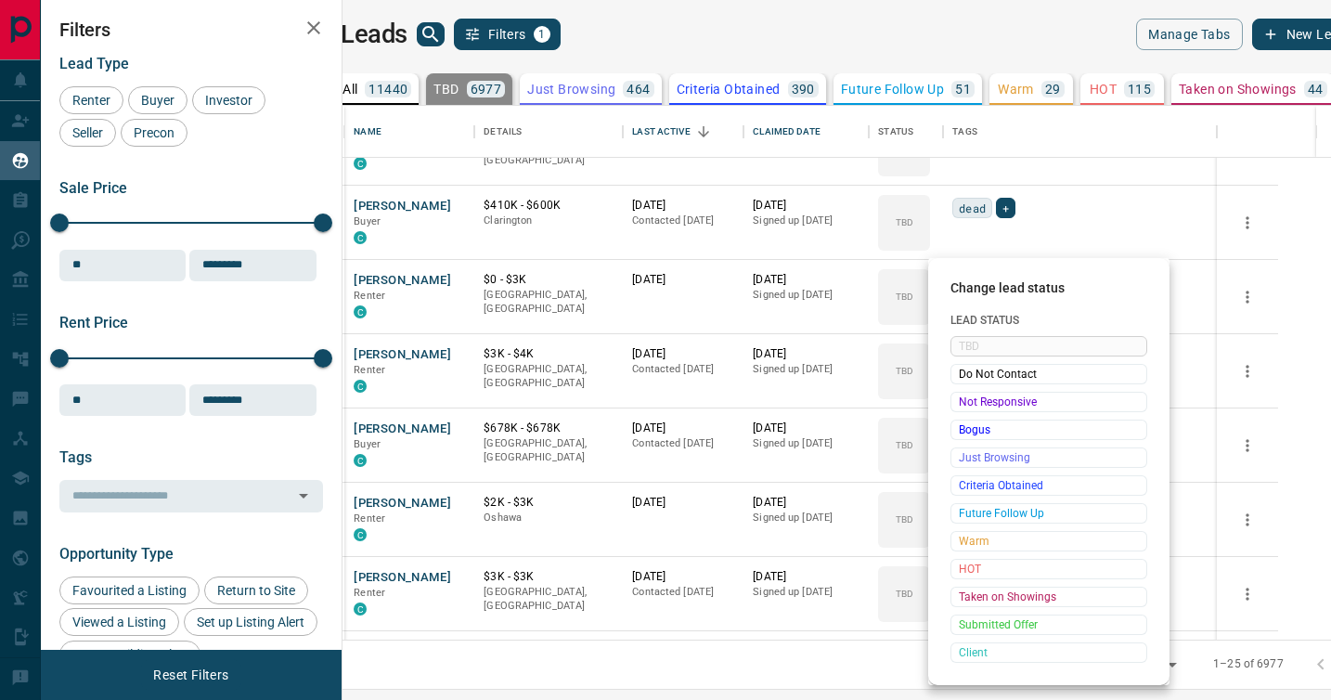
click at [972, 394] on span "Not Responsive" at bounding box center [1049, 402] width 180 height 19
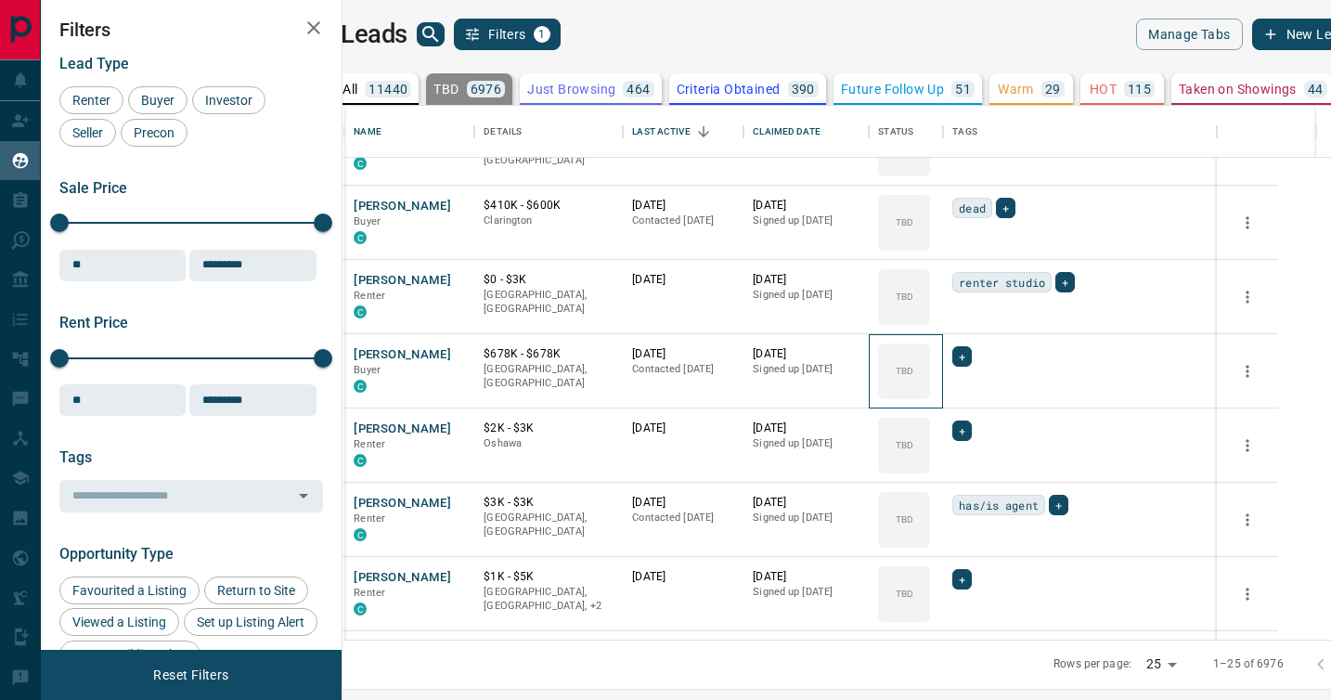
click at [930, 394] on div "TBD" at bounding box center [904, 371] width 52 height 56
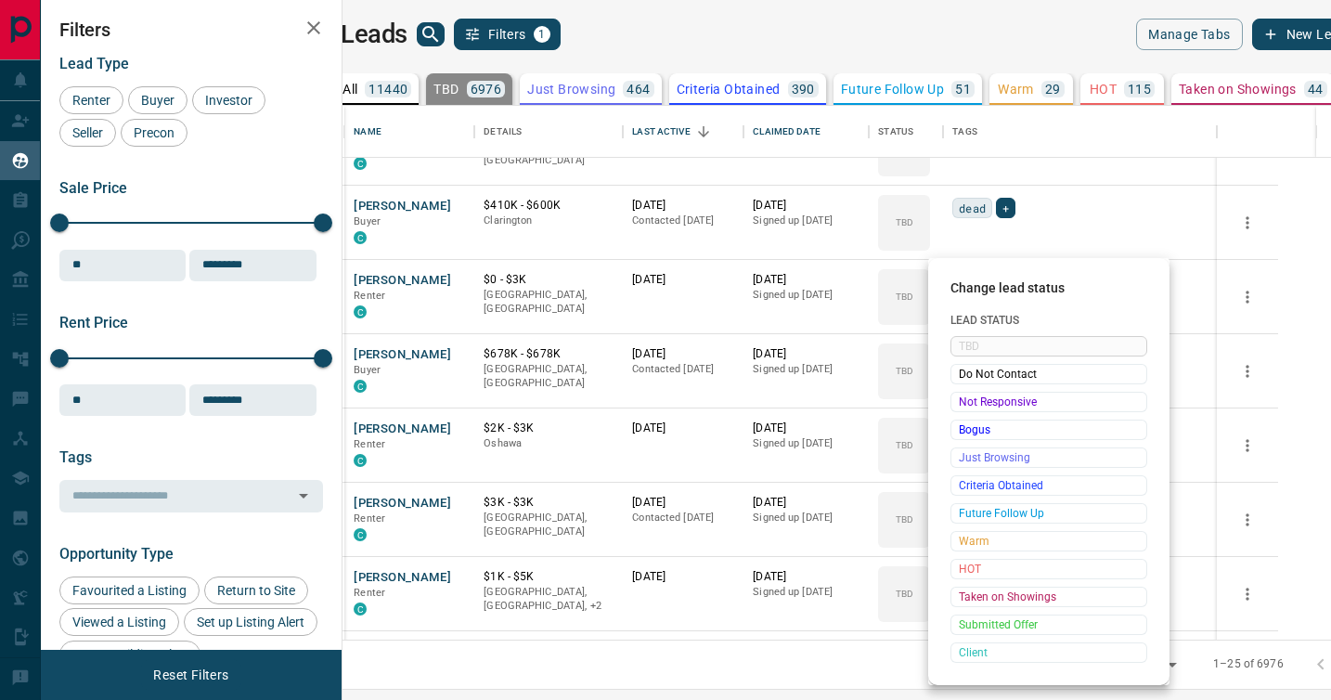
click at [972, 394] on span "Not Responsive" at bounding box center [1049, 402] width 180 height 19
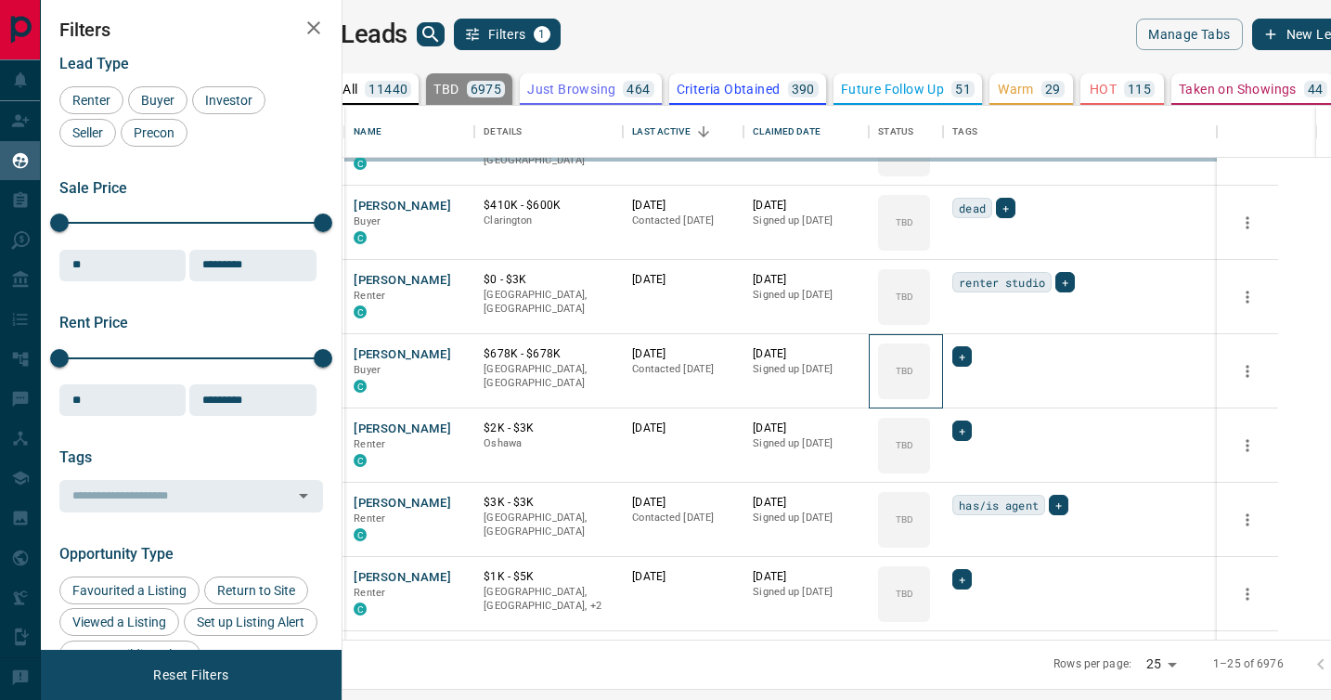
click at [930, 394] on div "TBD" at bounding box center [904, 371] width 52 height 56
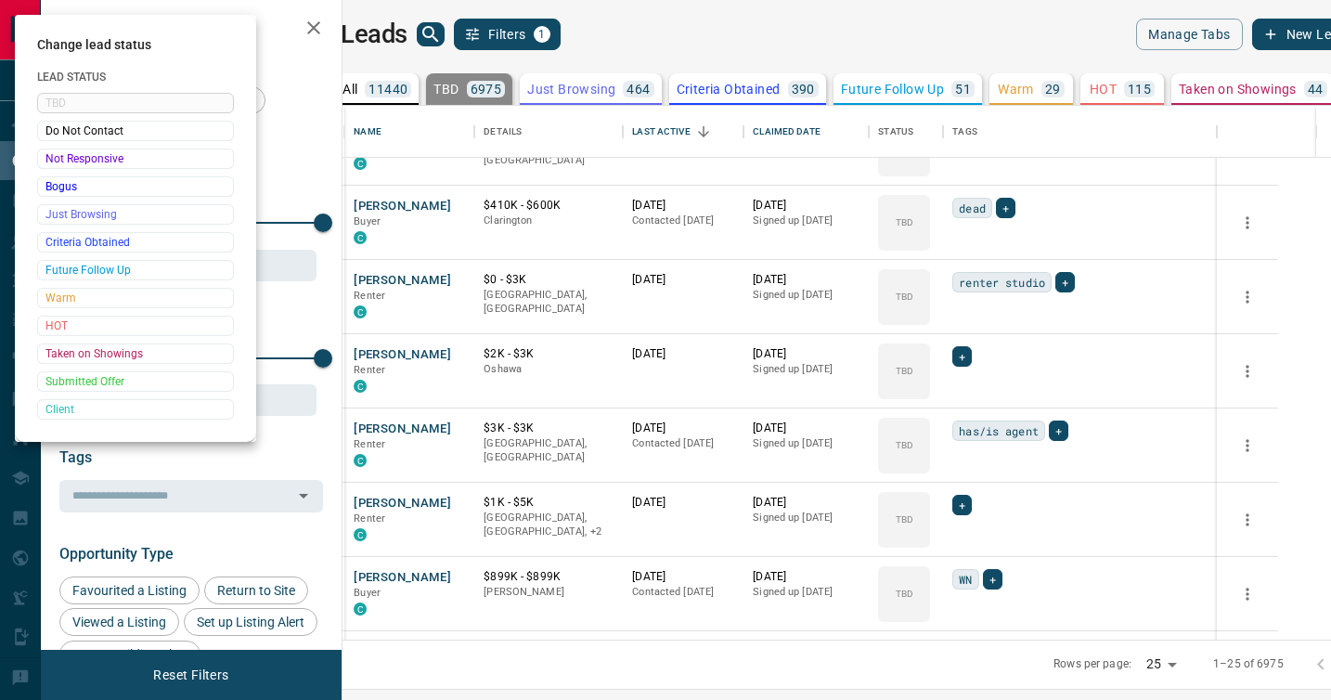
click at [972, 394] on div at bounding box center [665, 350] width 1331 height 700
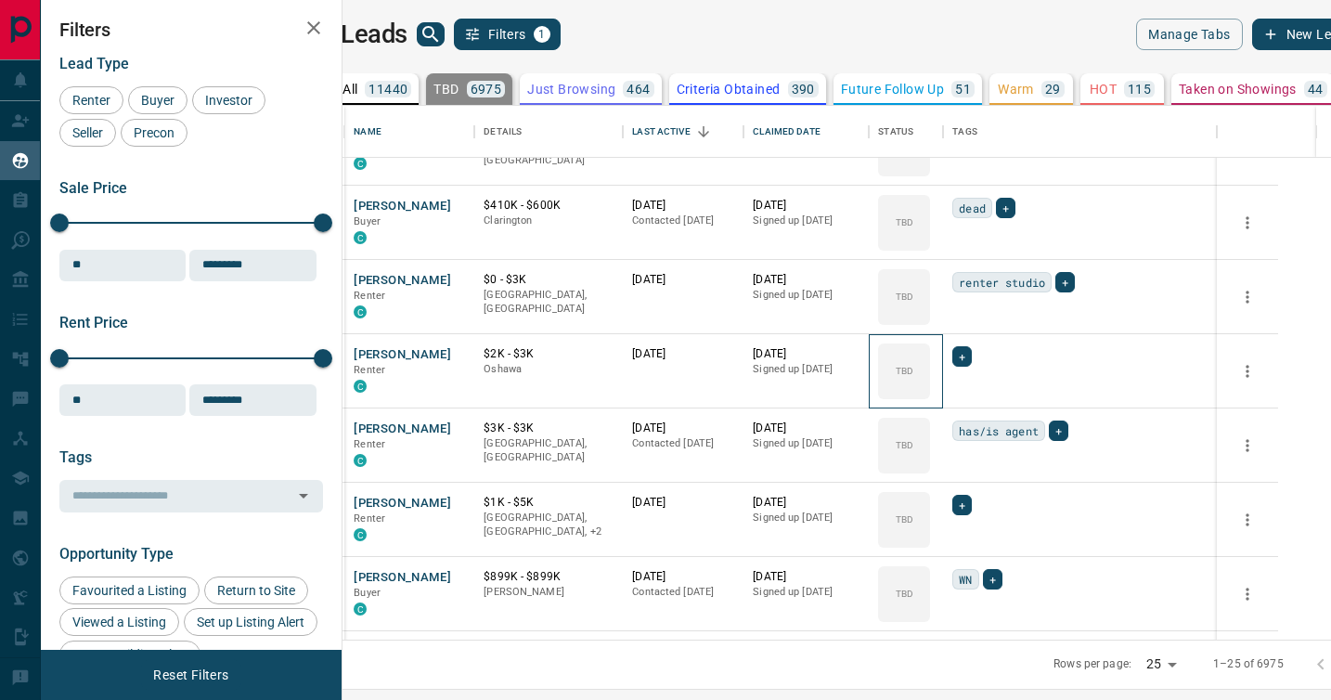
click at [930, 394] on div "TBD" at bounding box center [904, 371] width 52 height 56
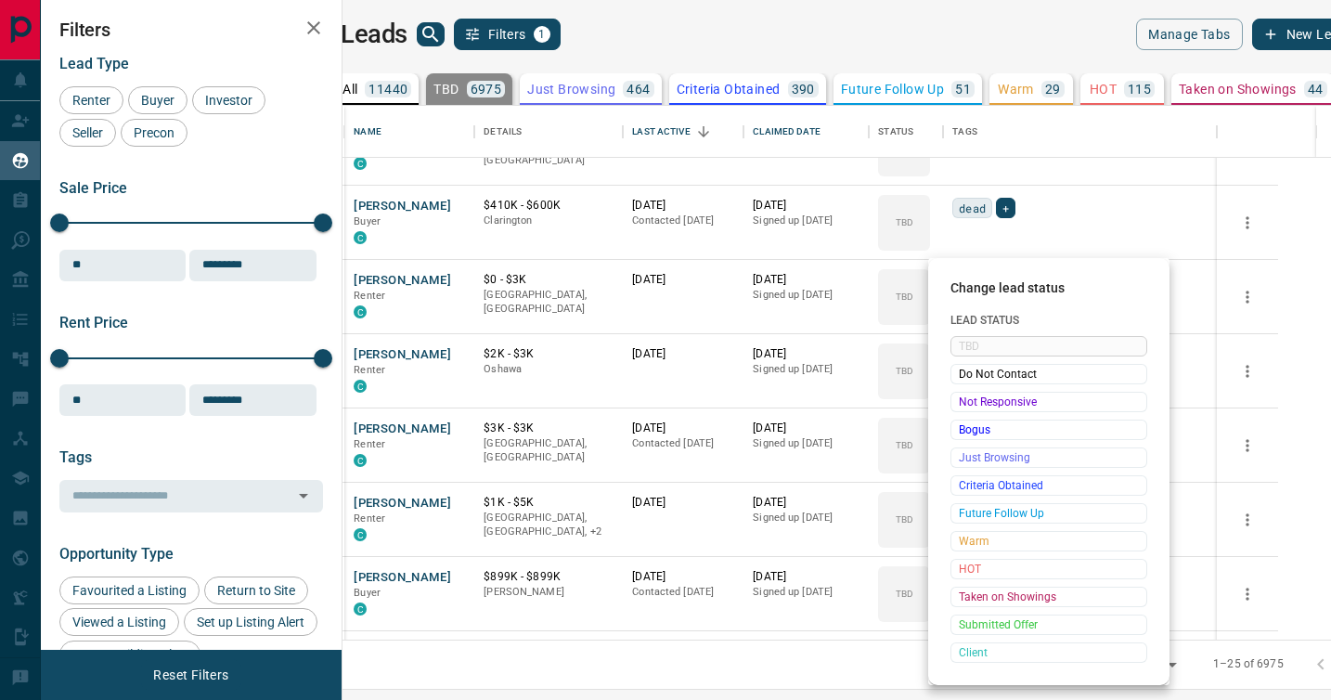
click at [972, 394] on span "Not Responsive" at bounding box center [1049, 402] width 180 height 19
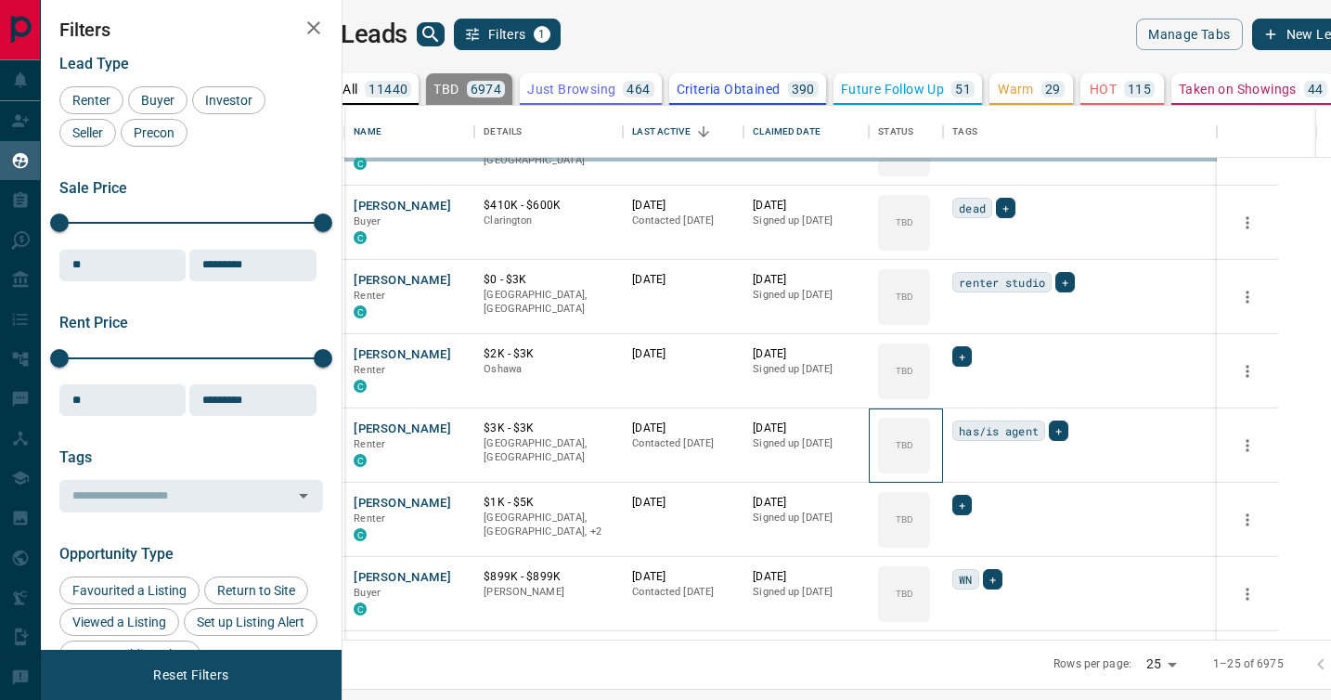
click at [930, 418] on div "TBD" at bounding box center [904, 446] width 52 height 56
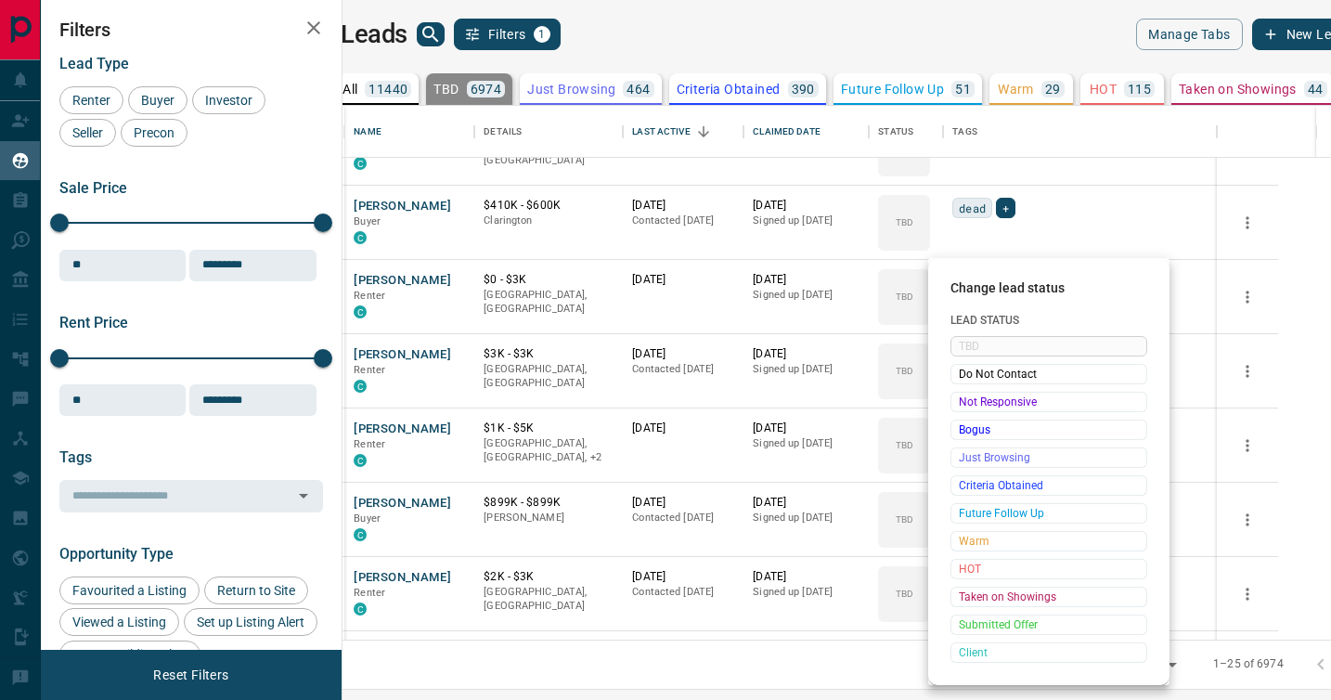
click at [972, 394] on span "Not Responsive" at bounding box center [1049, 402] width 180 height 19
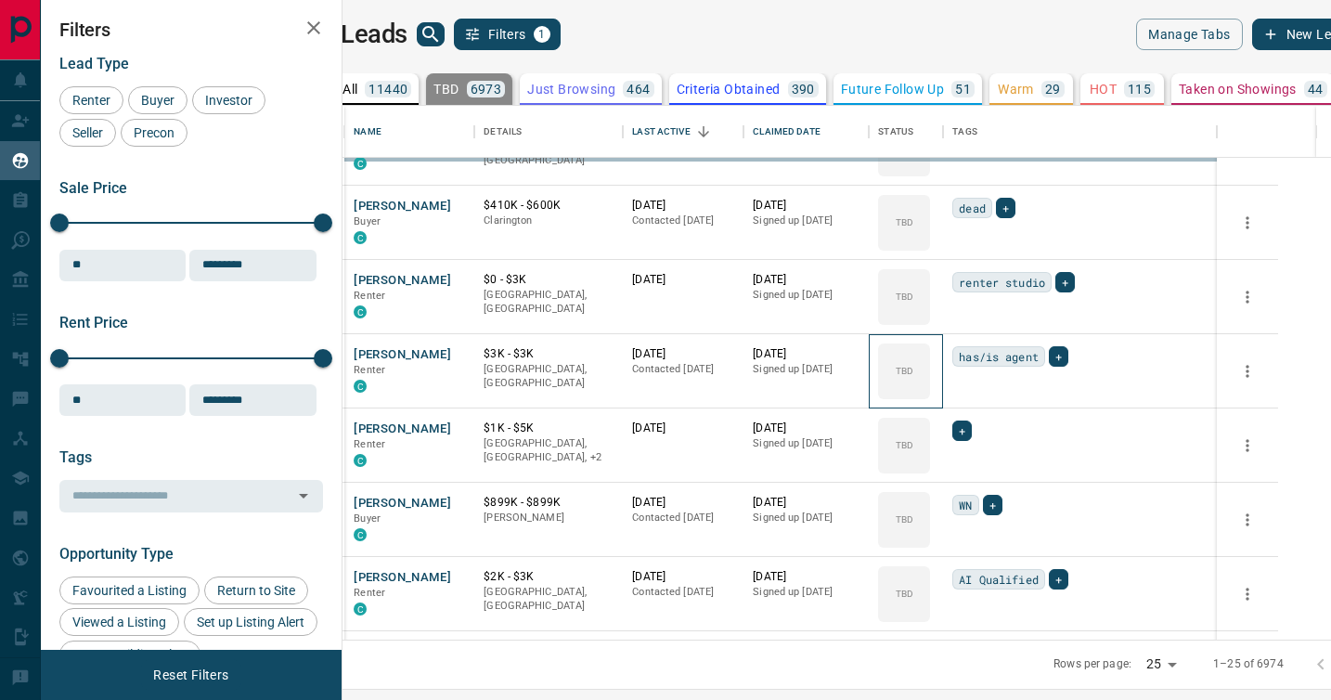
click at [930, 394] on div "TBD" at bounding box center [904, 371] width 52 height 56
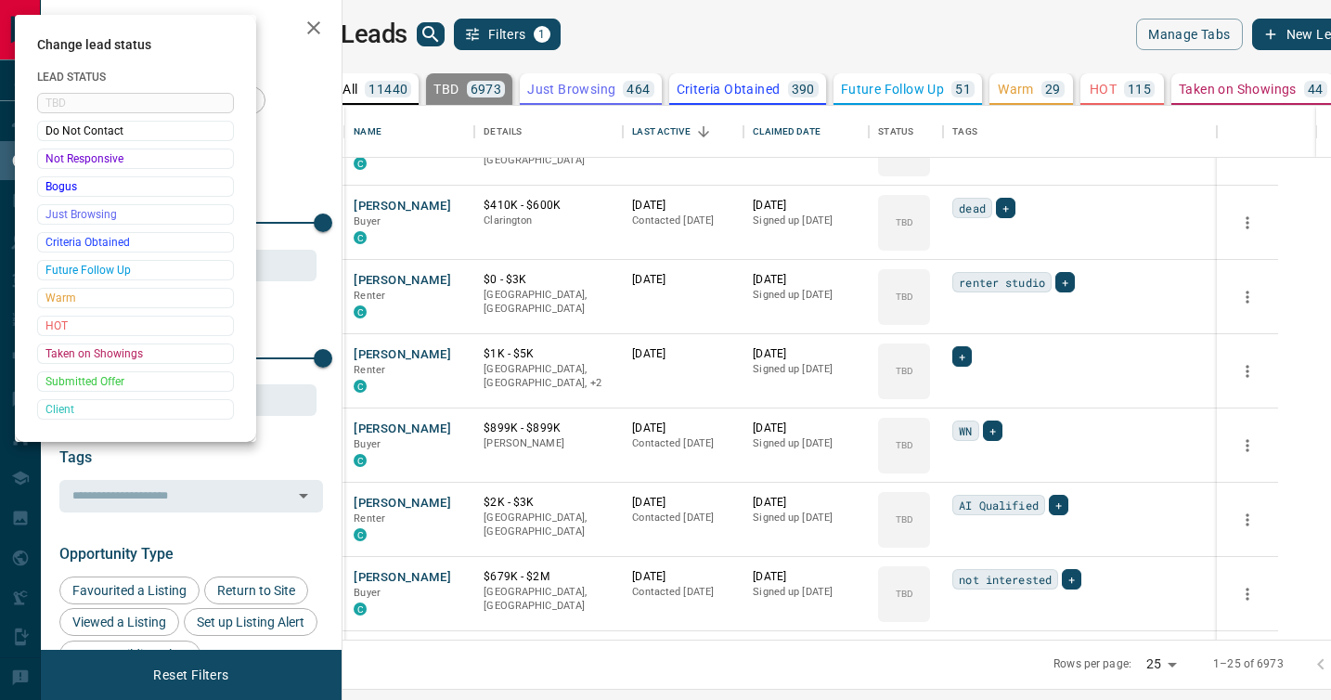
click at [972, 394] on div at bounding box center [665, 350] width 1331 height 700
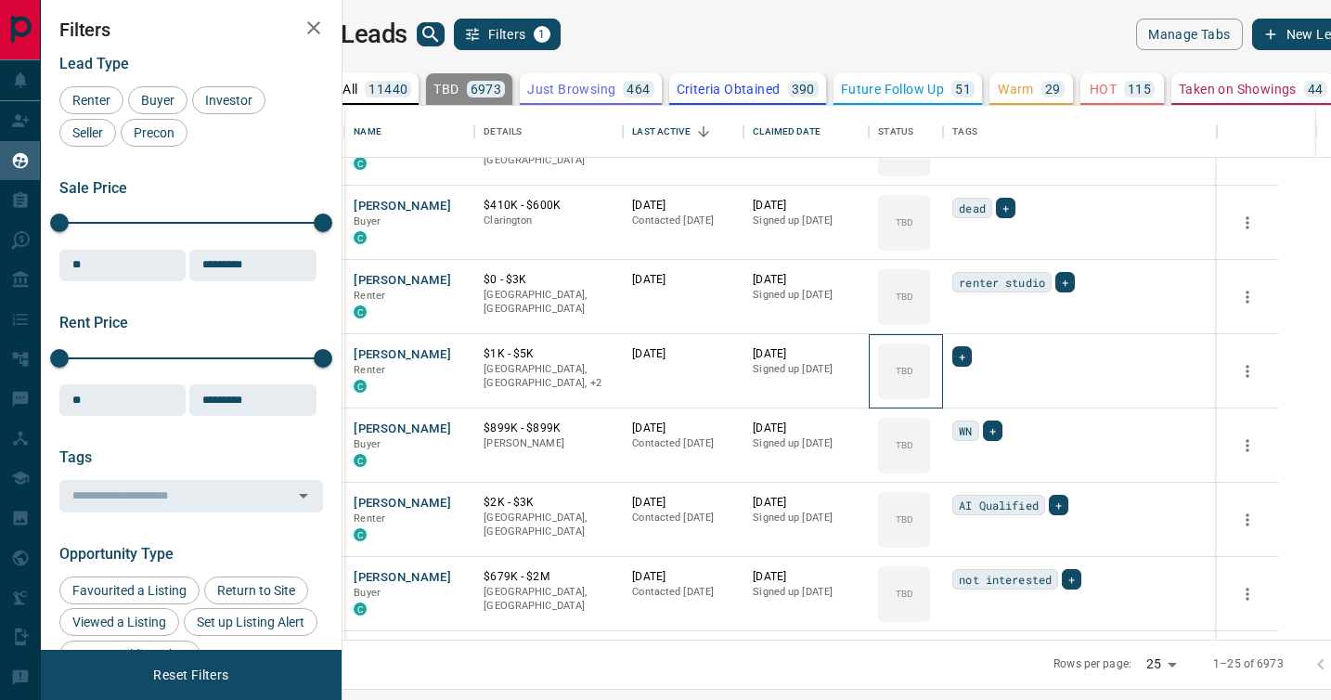
click at [930, 394] on div "TBD" at bounding box center [904, 371] width 52 height 56
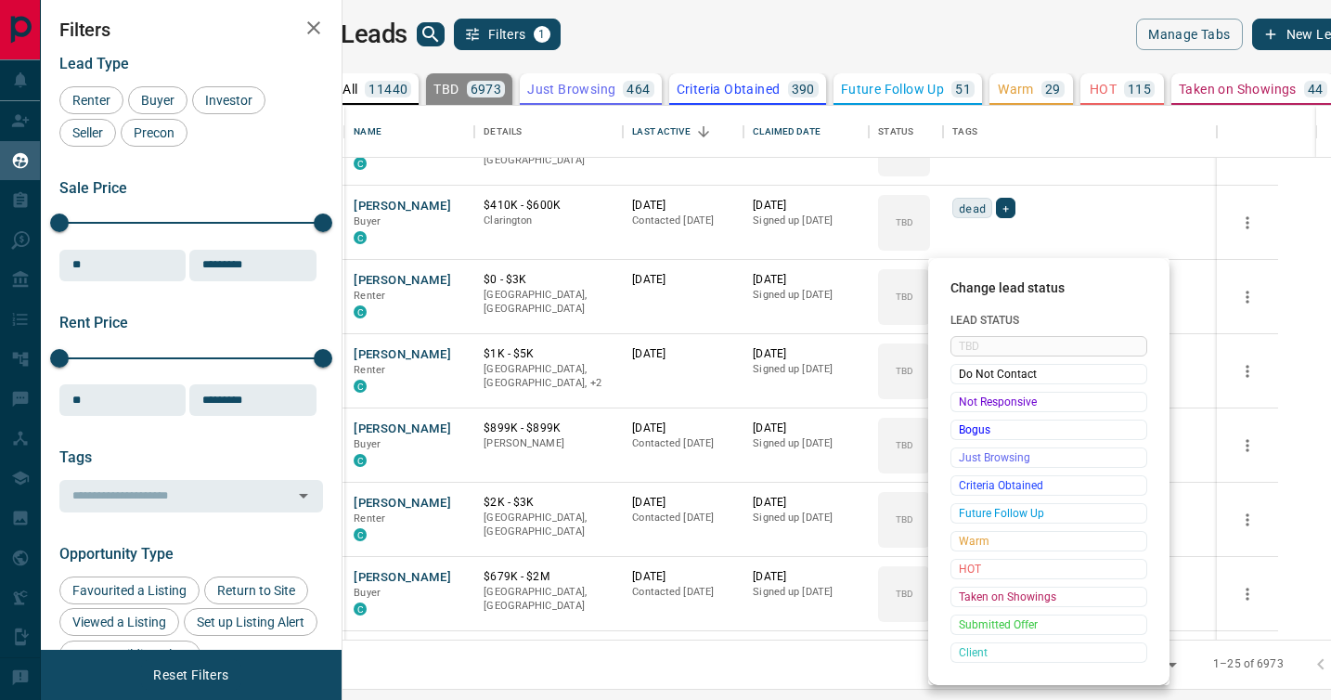
click at [972, 394] on span "Not Responsive" at bounding box center [1049, 402] width 180 height 19
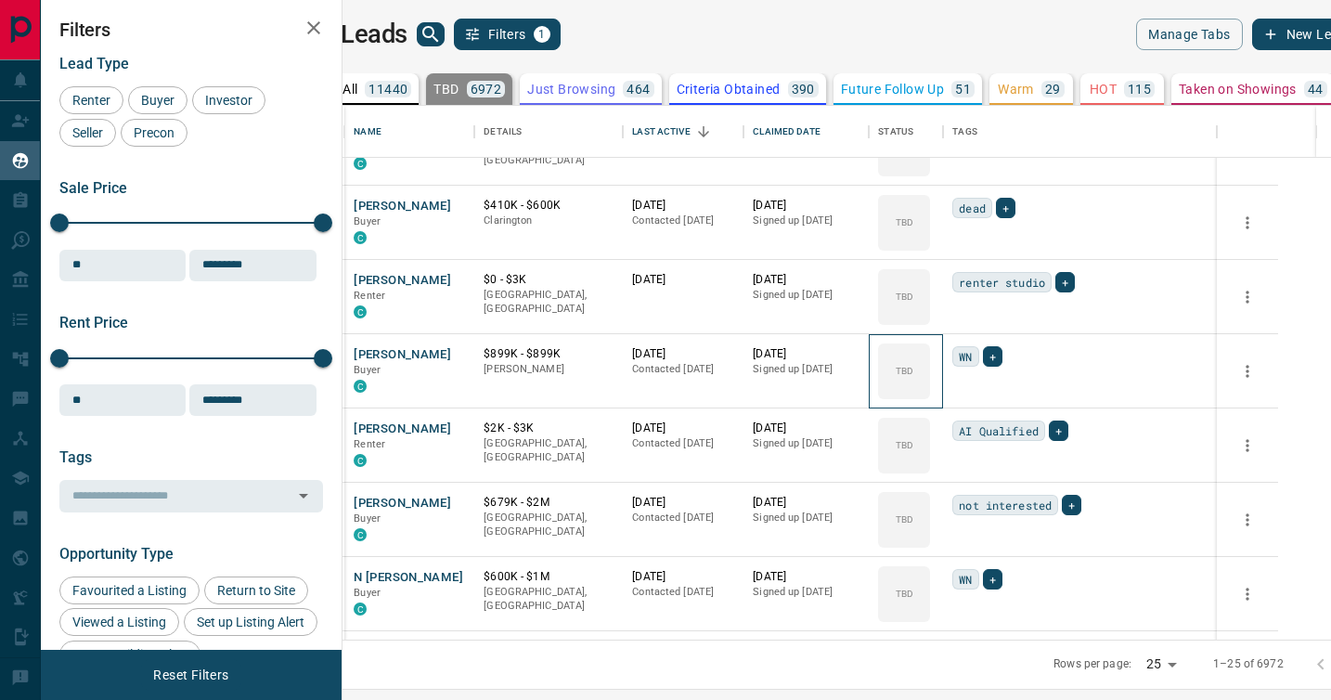
click at [930, 394] on div "TBD" at bounding box center [904, 371] width 52 height 56
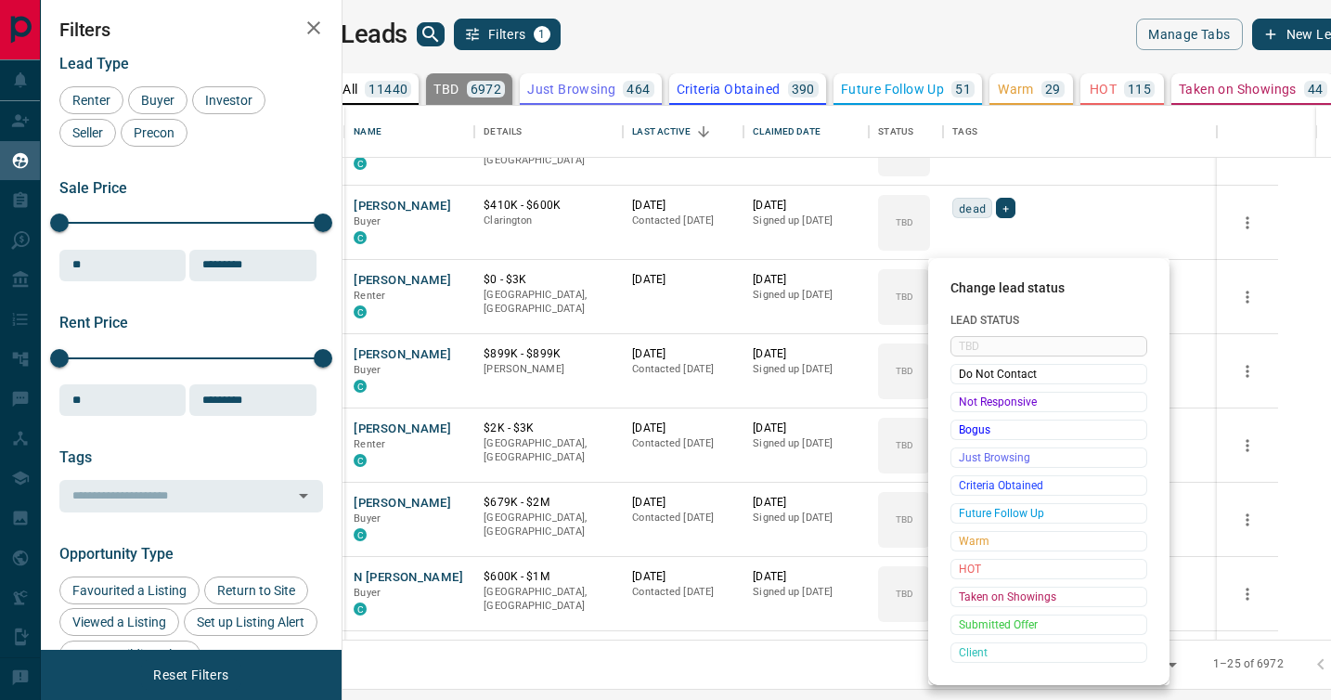
click at [972, 394] on span "Not Responsive" at bounding box center [1049, 402] width 180 height 19
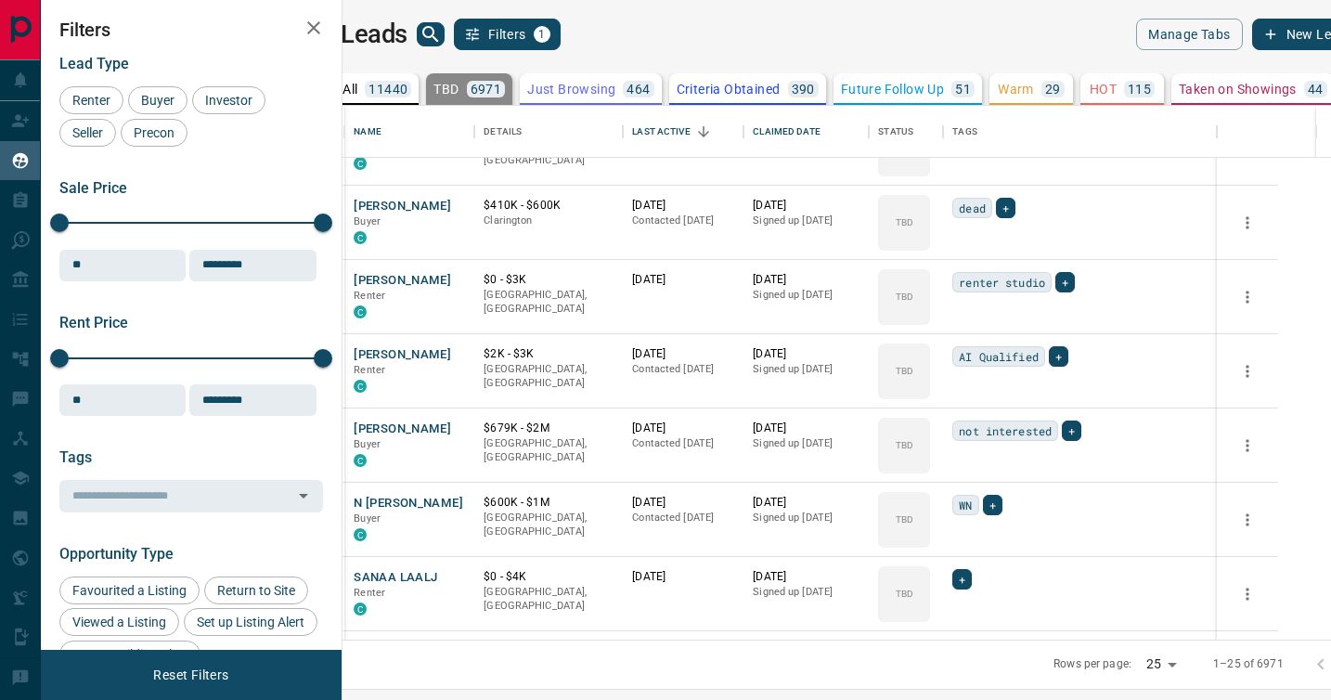
click at [930, 394] on div "TBD" at bounding box center [904, 371] width 52 height 56
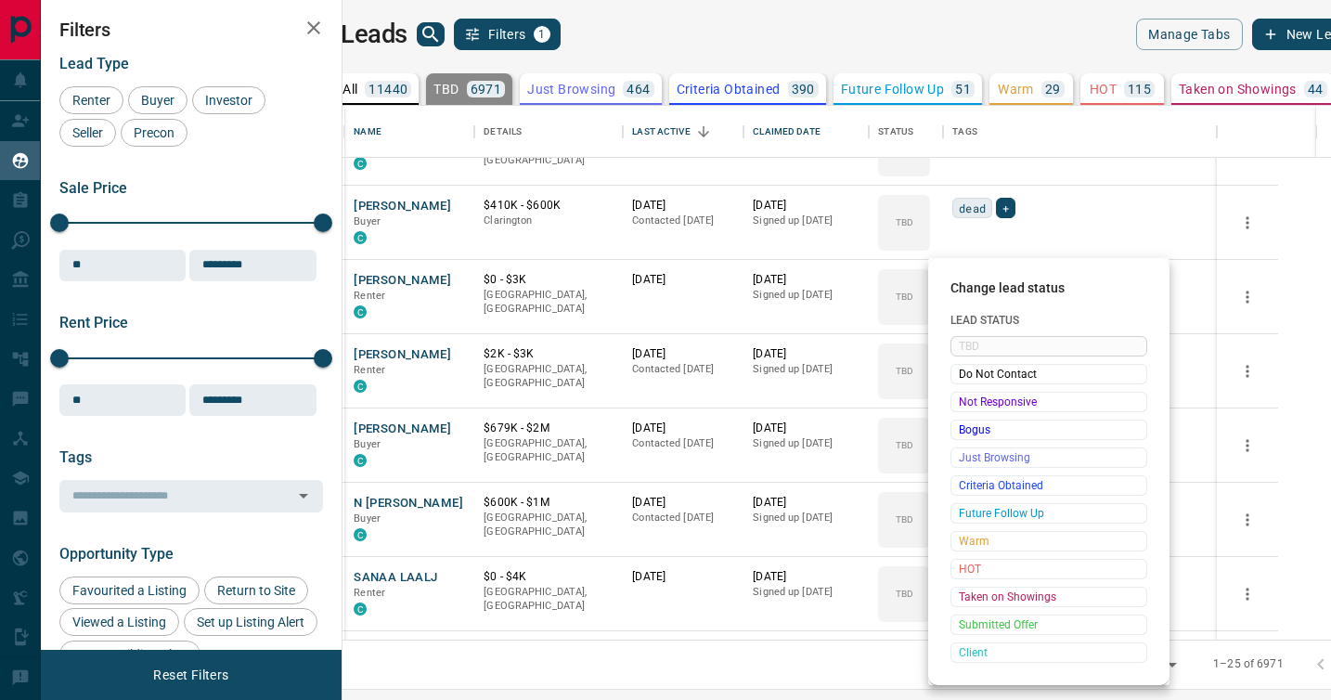
click at [972, 394] on span "Not Responsive" at bounding box center [1049, 402] width 180 height 19
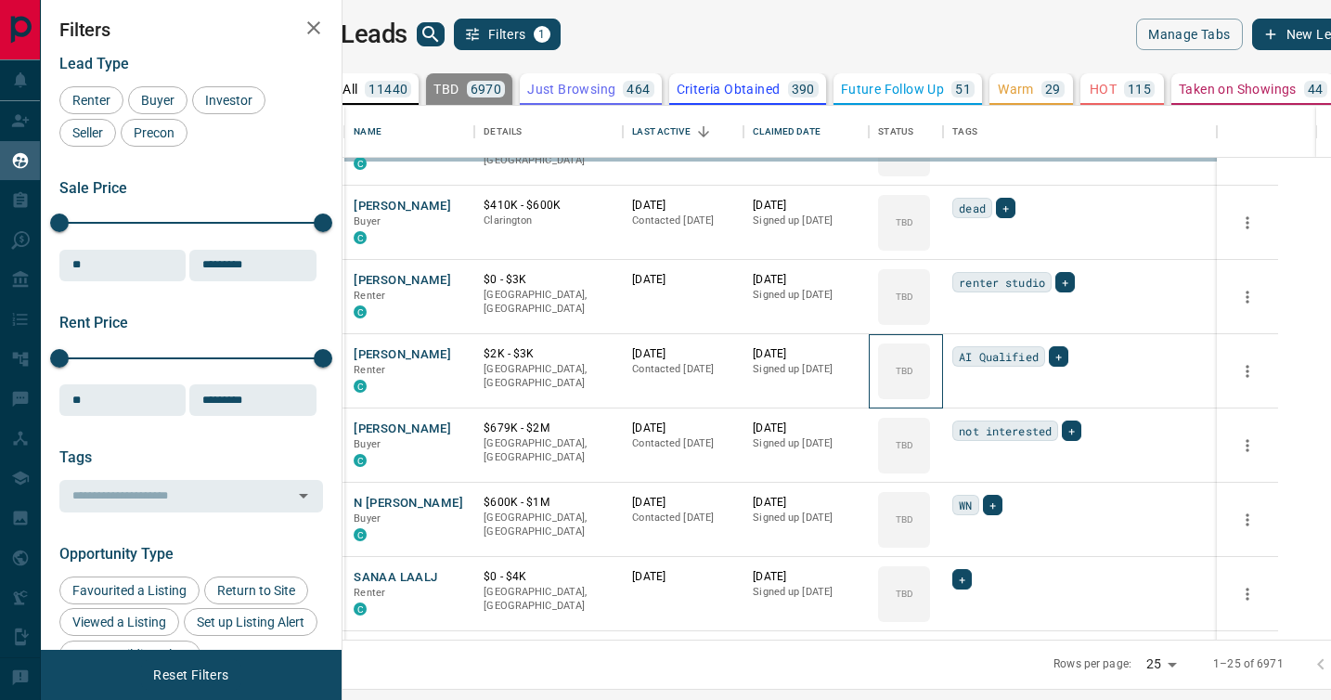
click at [930, 394] on div "TBD" at bounding box center [904, 371] width 52 height 56
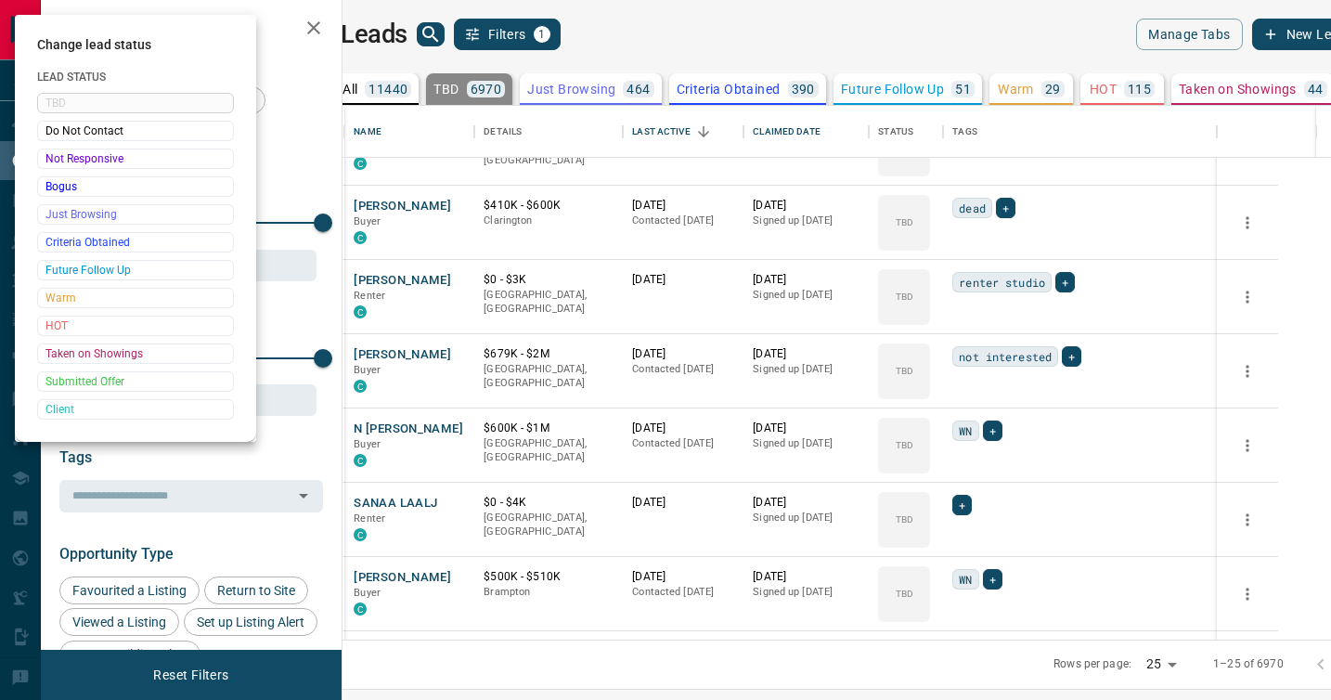
click at [972, 394] on div at bounding box center [665, 350] width 1331 height 700
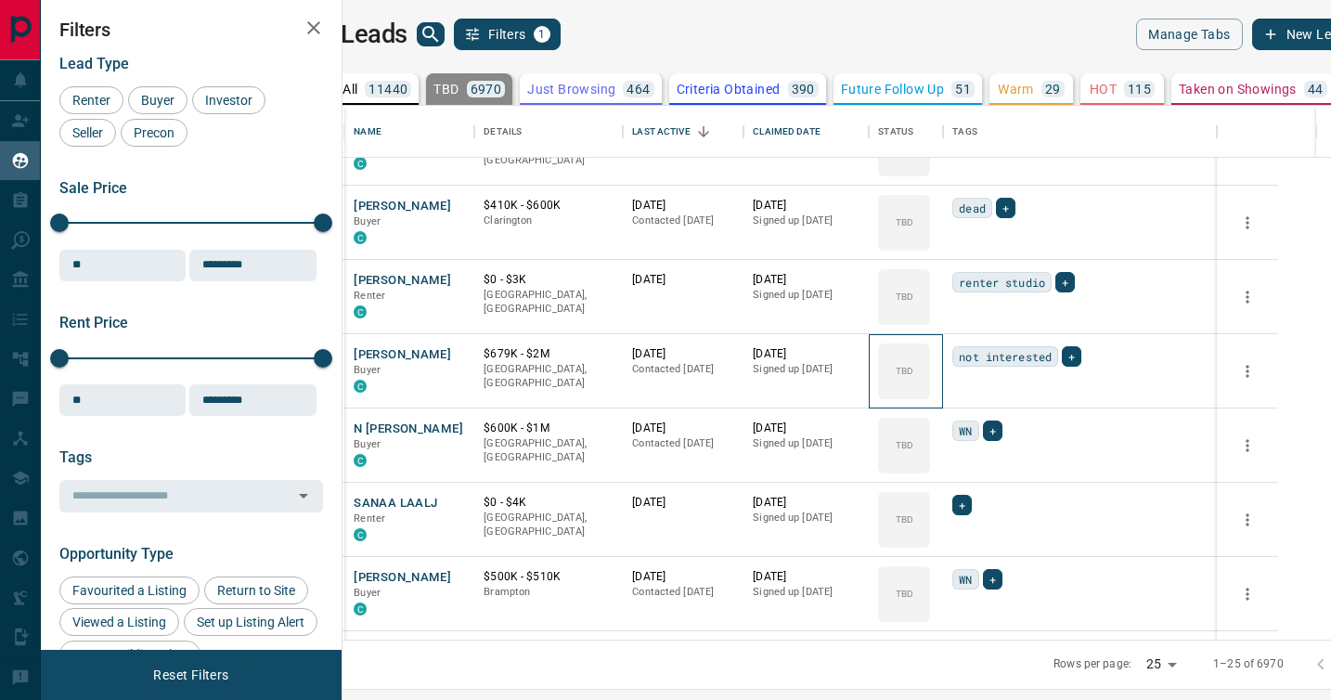
click at [930, 394] on div "TBD" at bounding box center [904, 371] width 52 height 56
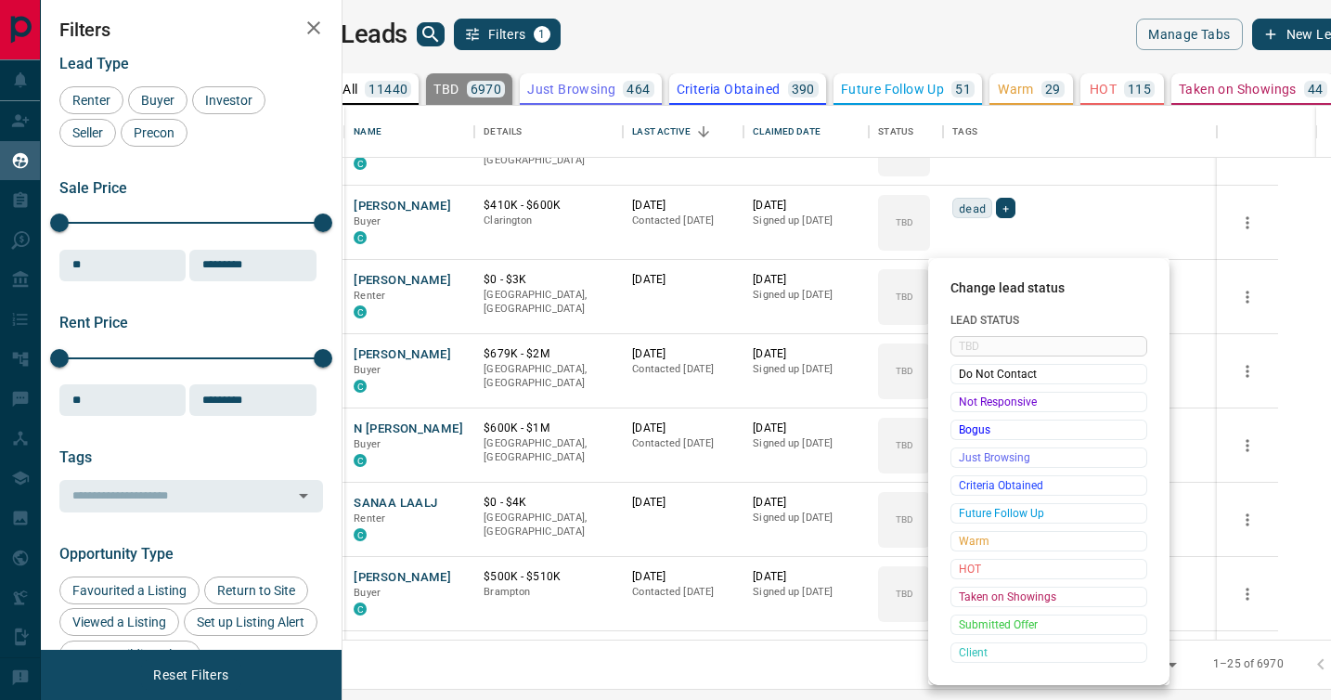
click at [972, 394] on span "Not Responsive" at bounding box center [1049, 402] width 180 height 19
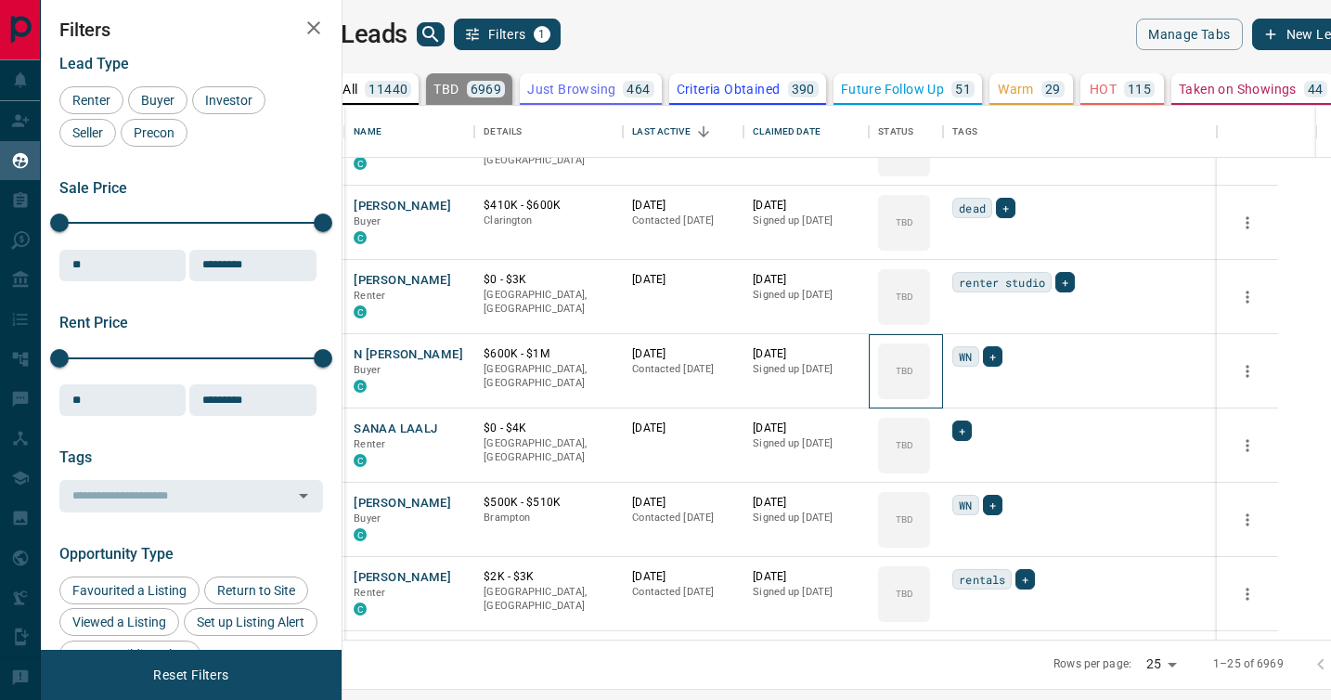
click at [930, 394] on div "TBD" at bounding box center [904, 371] width 52 height 56
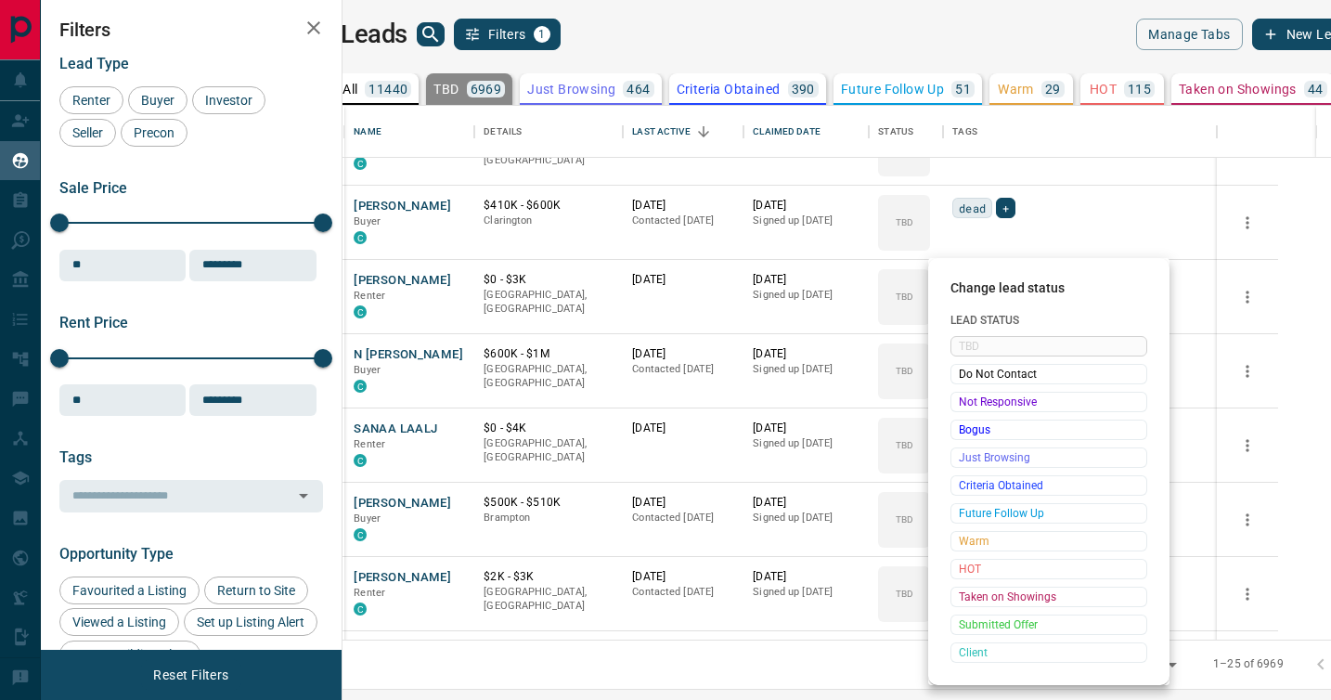
click at [972, 394] on span "Not Responsive" at bounding box center [1049, 402] width 180 height 19
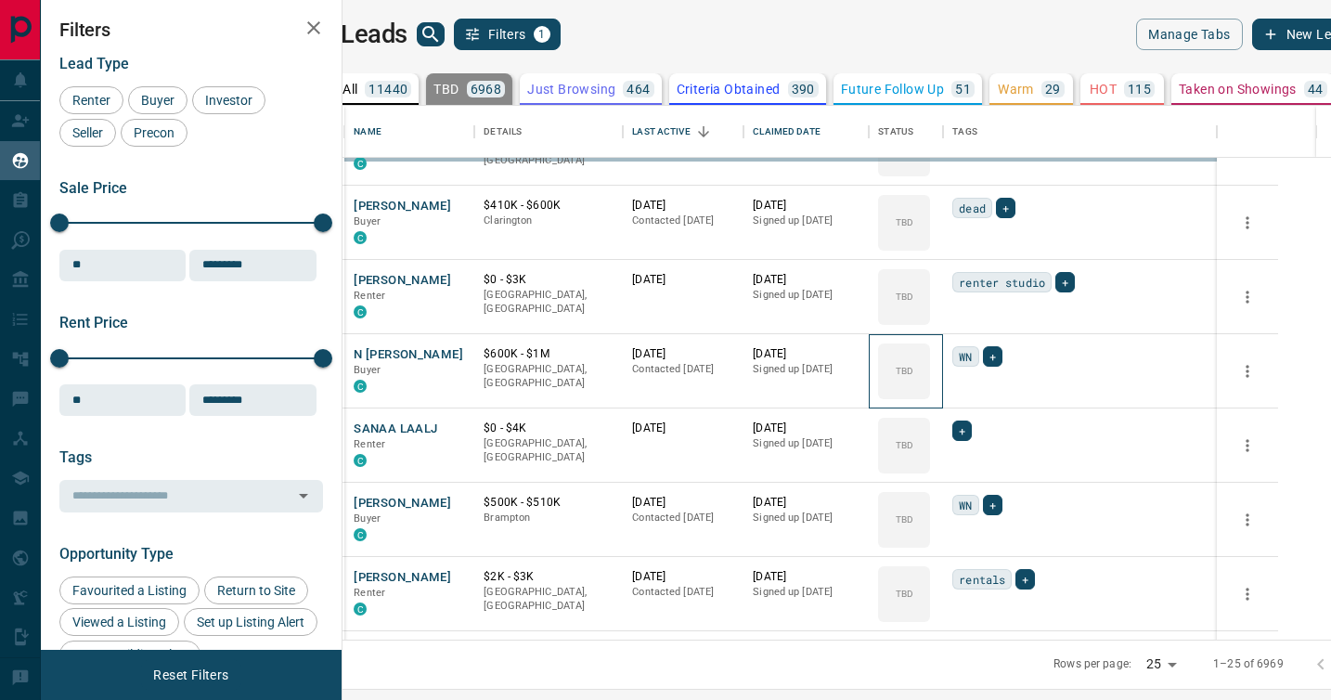
click at [930, 394] on div "TBD" at bounding box center [904, 371] width 52 height 56
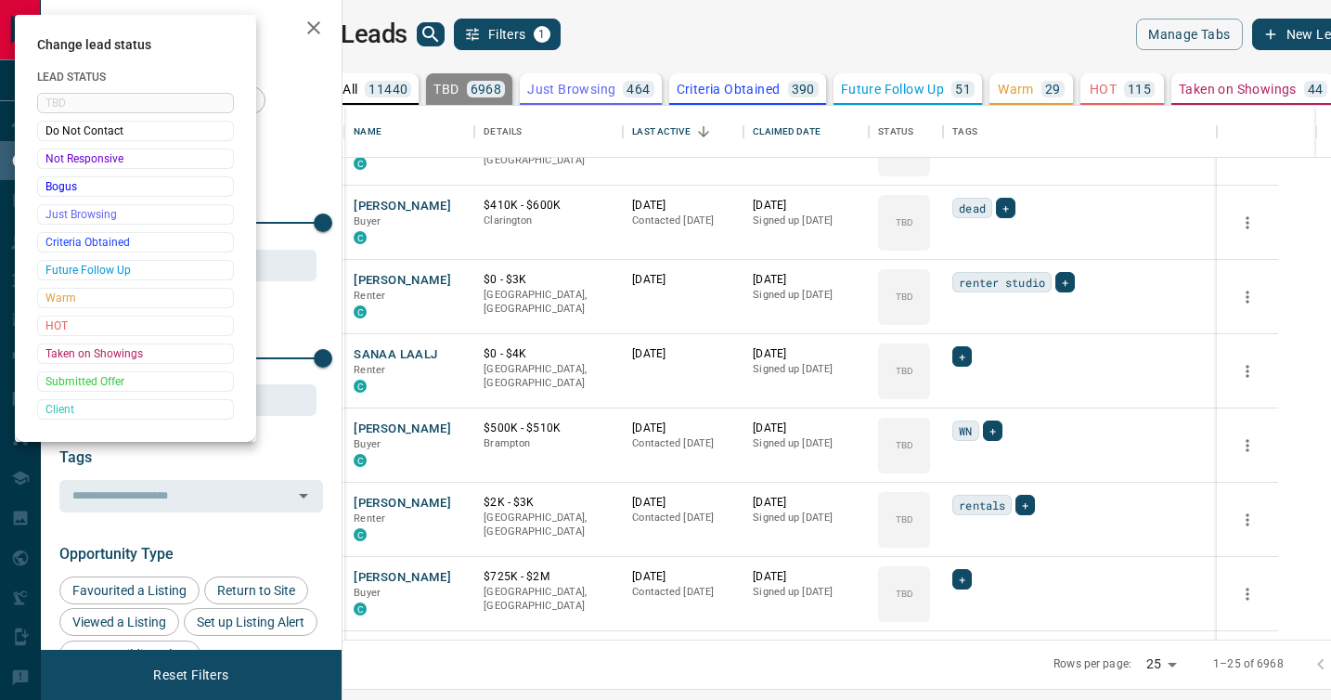
click at [972, 394] on div at bounding box center [665, 350] width 1331 height 700
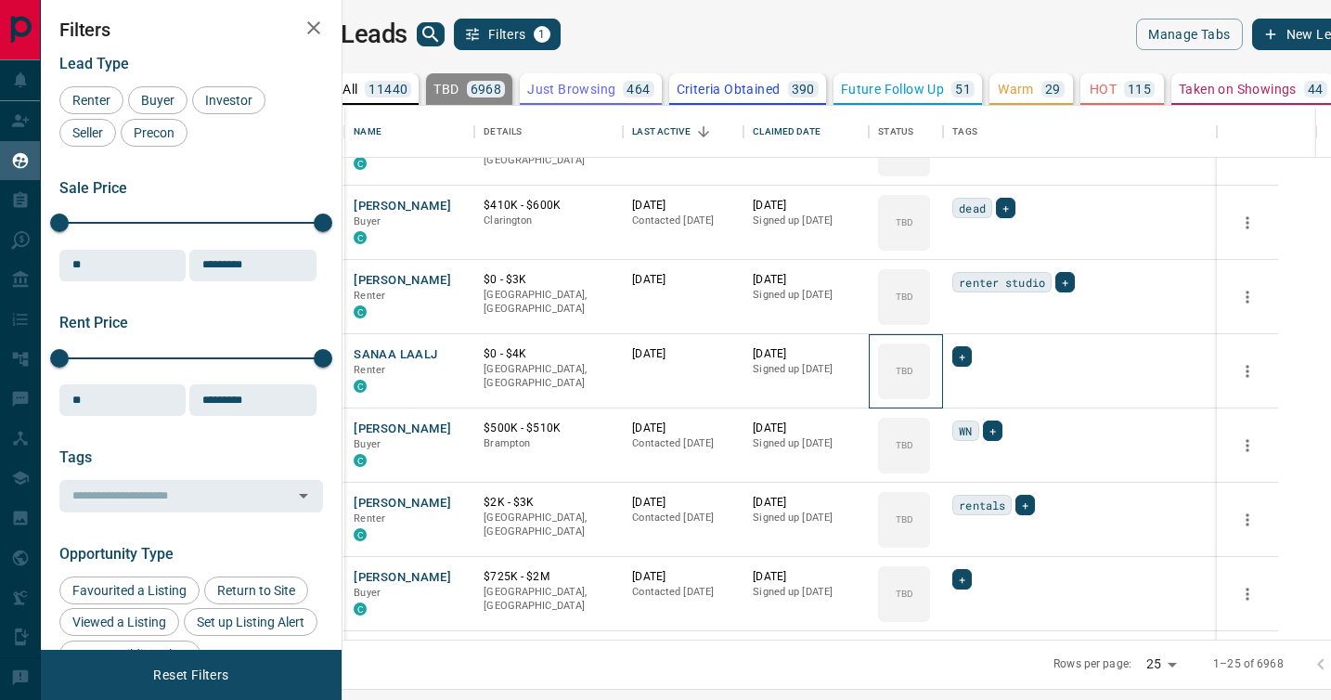
click at [930, 394] on div "TBD" at bounding box center [904, 371] width 52 height 56
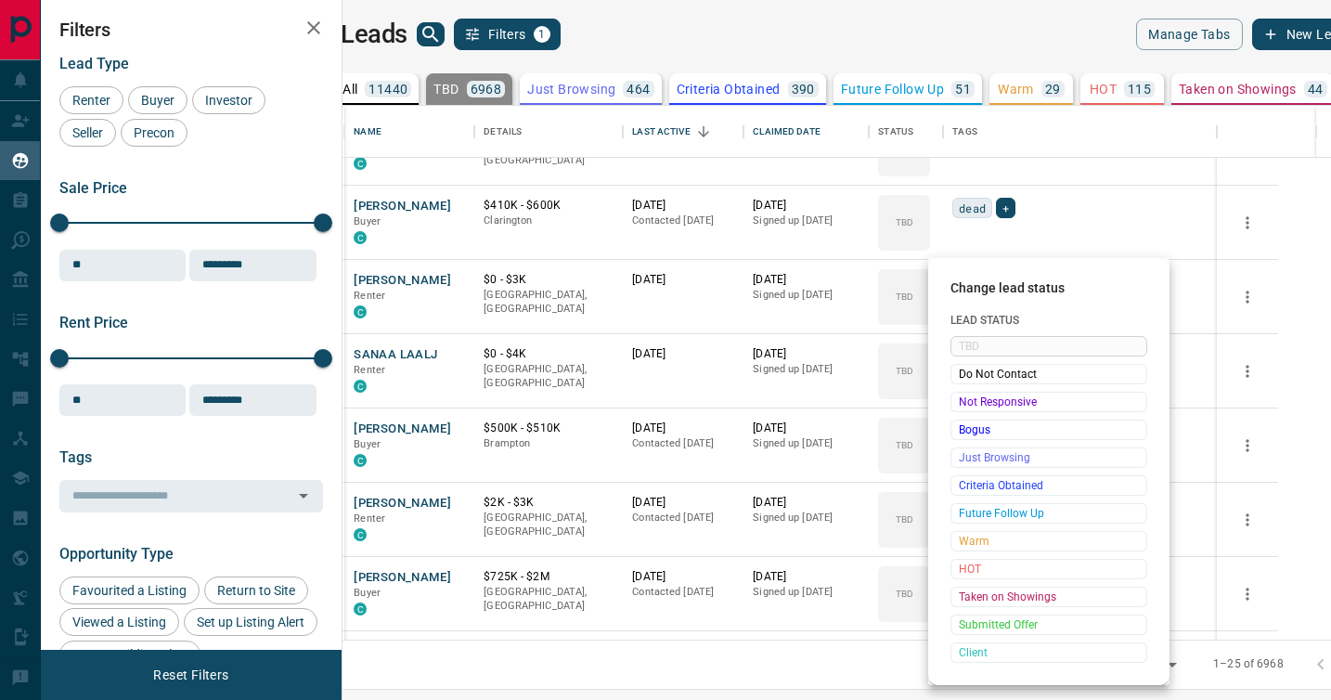
click at [972, 394] on span "Not Responsive" at bounding box center [1049, 402] width 180 height 19
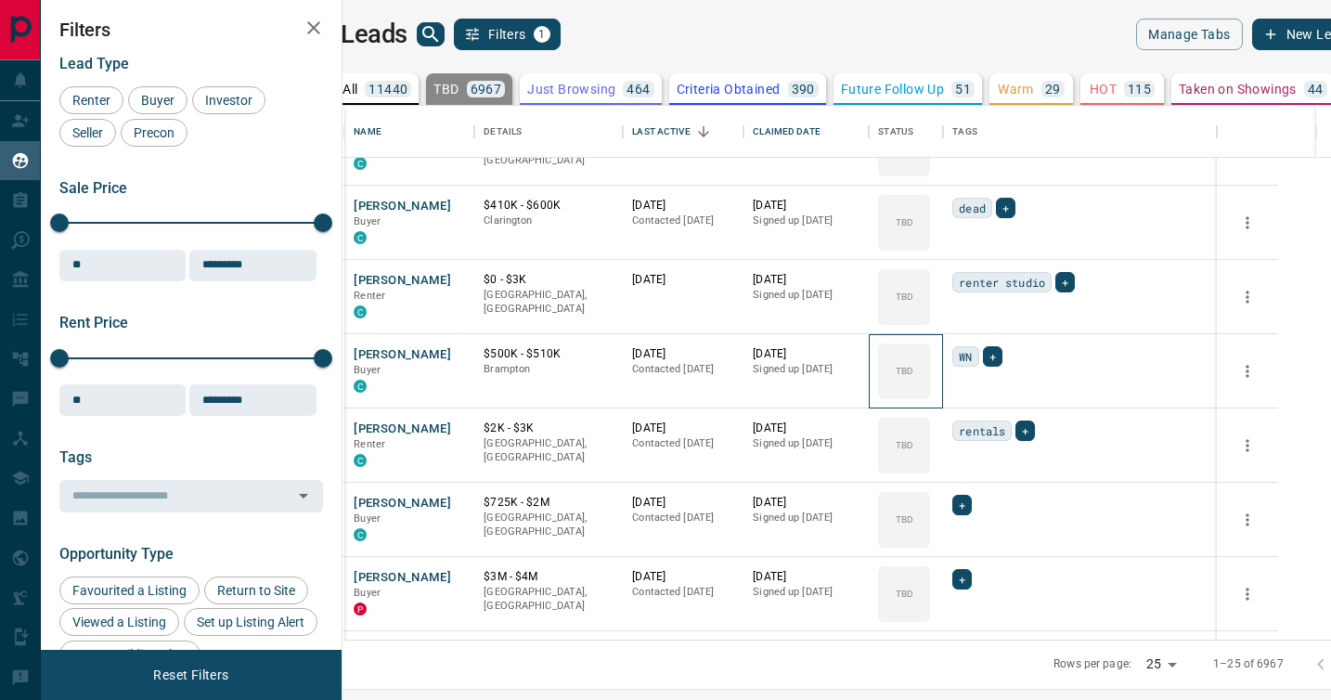
click at [930, 394] on div "TBD" at bounding box center [904, 371] width 52 height 56
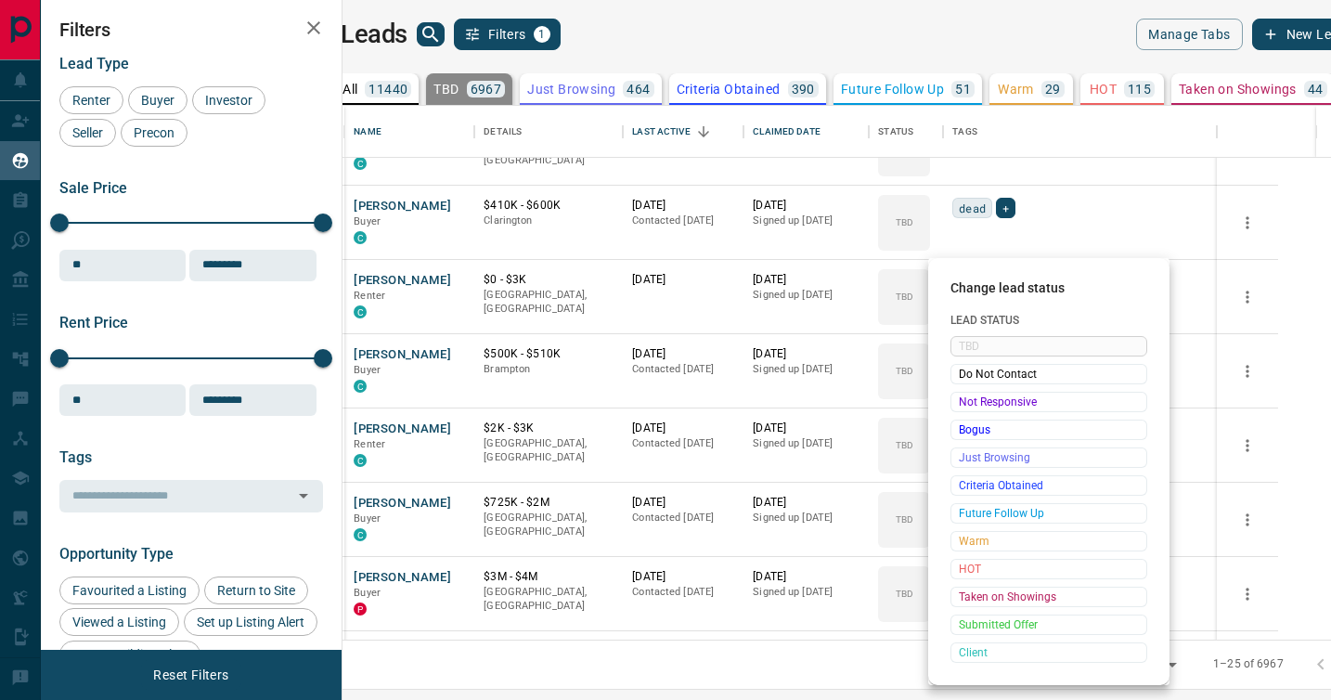
click
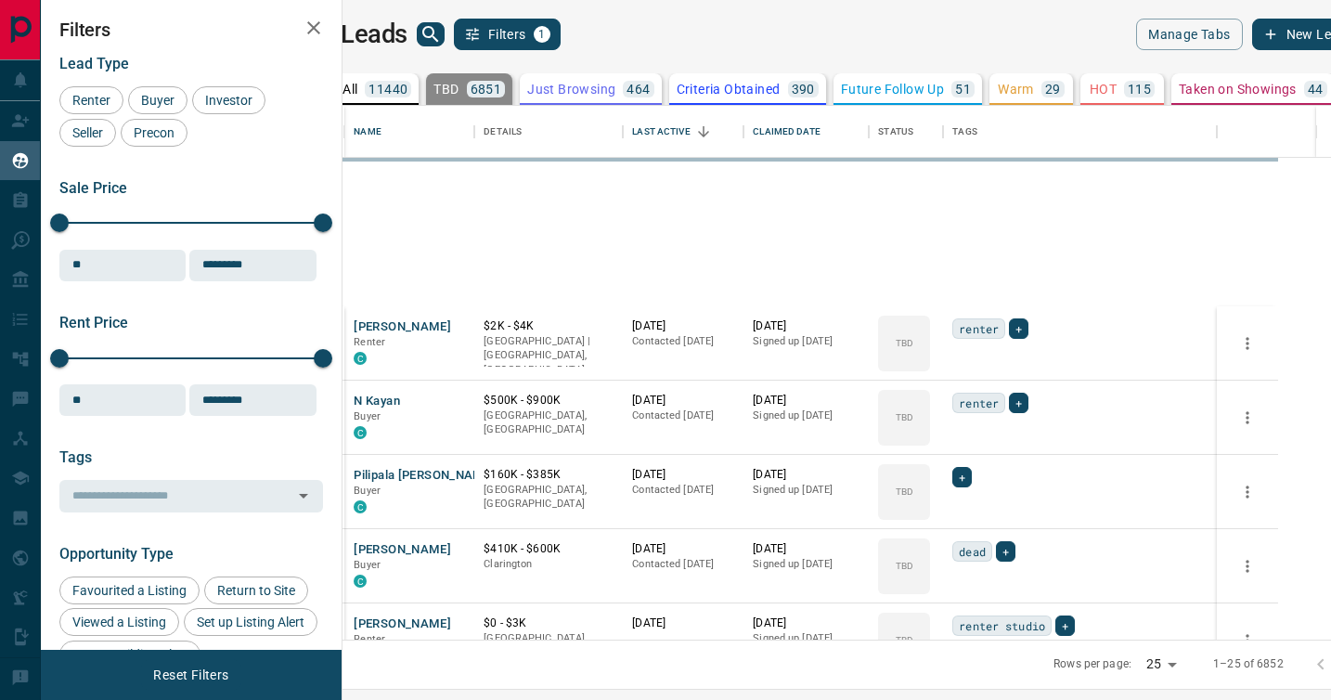
scroll to position [534, 980]
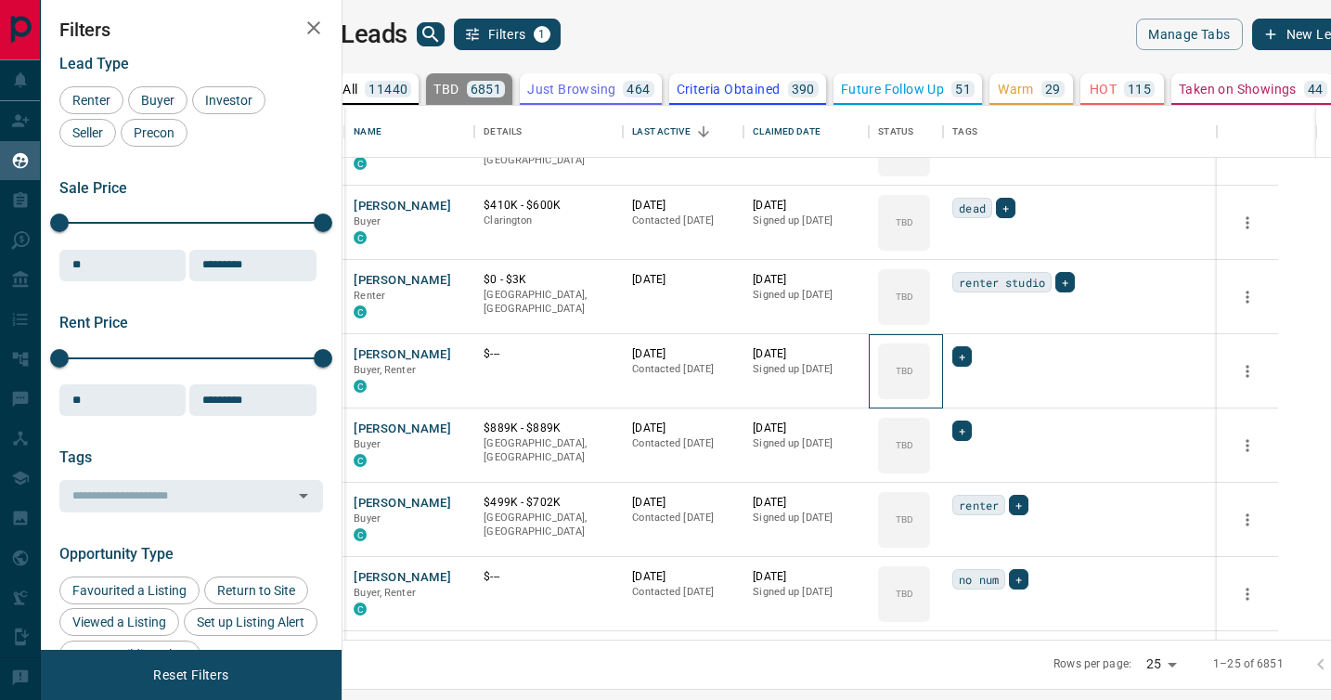
click at [930, 397] on div "TBD" at bounding box center [904, 371] width 52 height 56
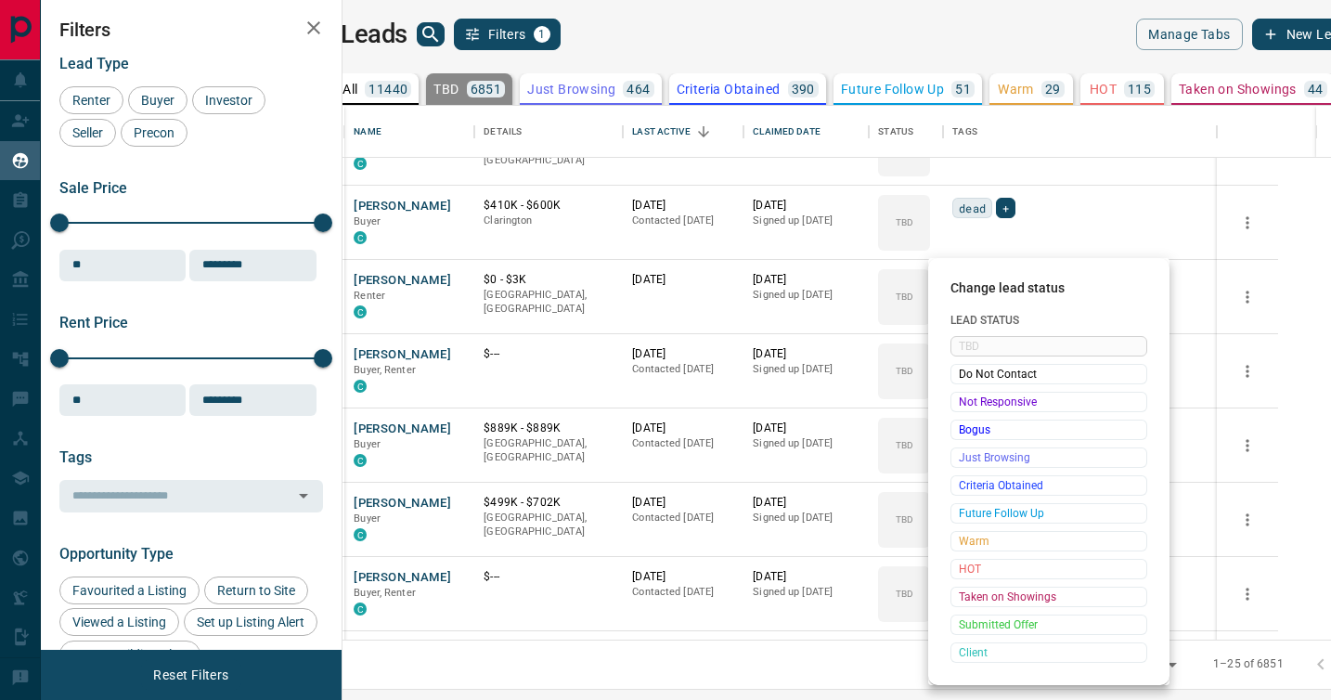
click at [976, 397] on span "Not Responsive" at bounding box center [1049, 402] width 180 height 19
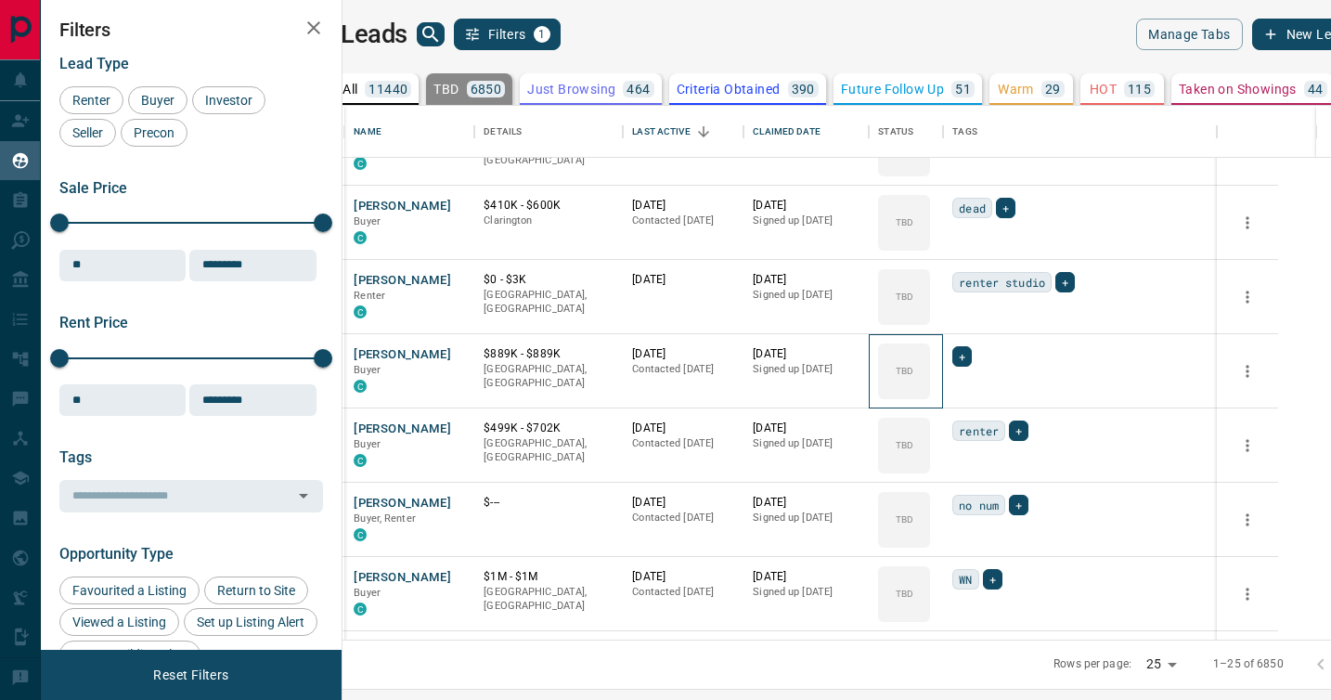
click at [930, 397] on div "TBD" at bounding box center [904, 371] width 52 height 56
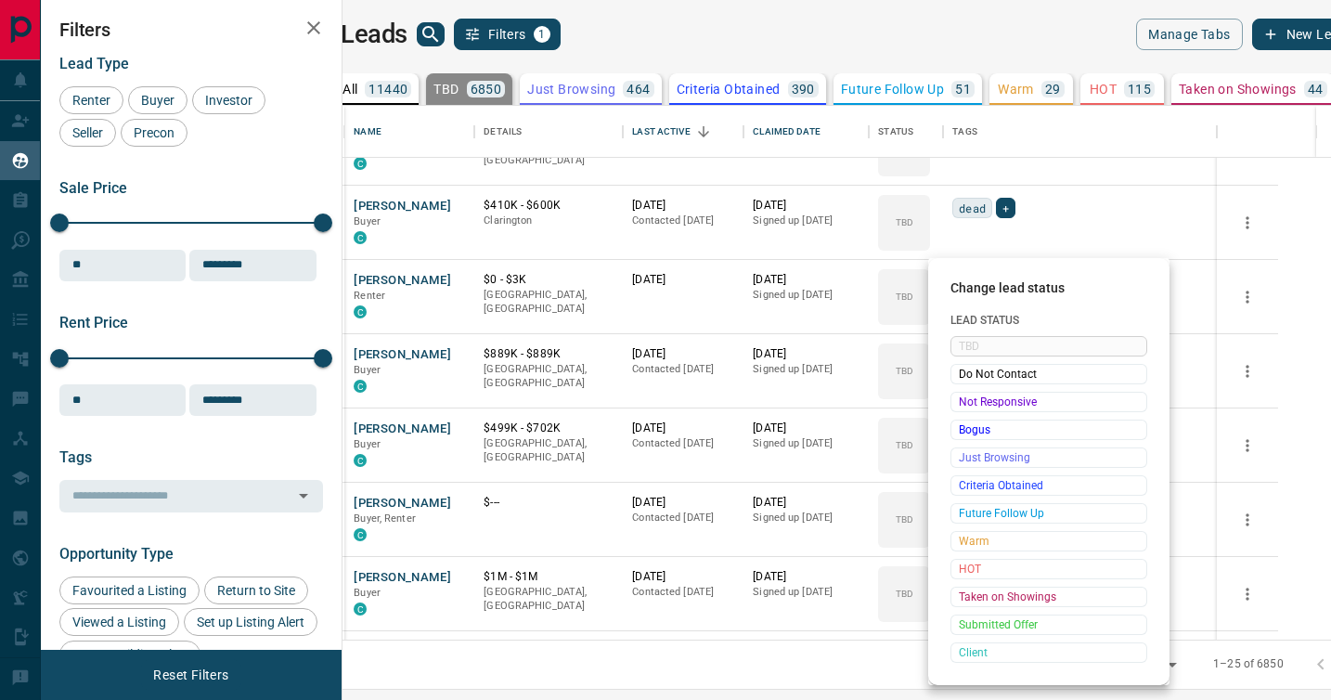
click at [976, 397] on span "Not Responsive" at bounding box center [1049, 402] width 180 height 19
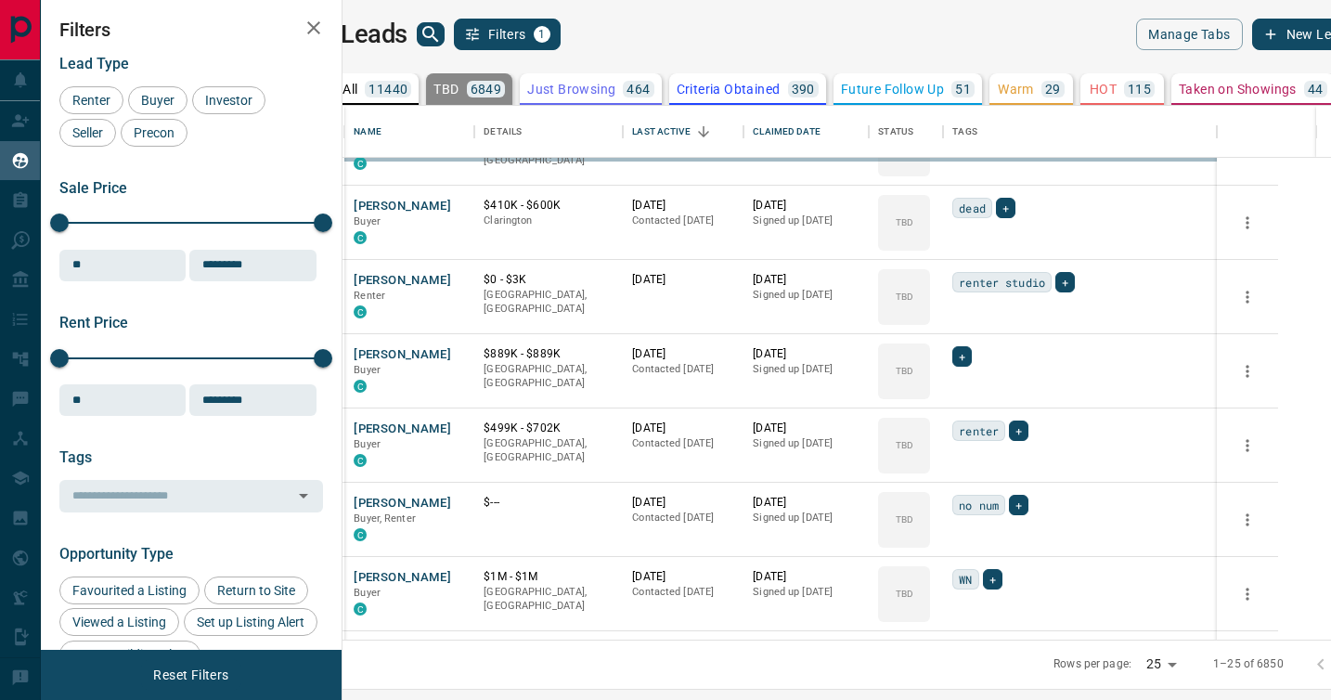
click at [930, 418] on div "TBD" at bounding box center [904, 446] width 52 height 56
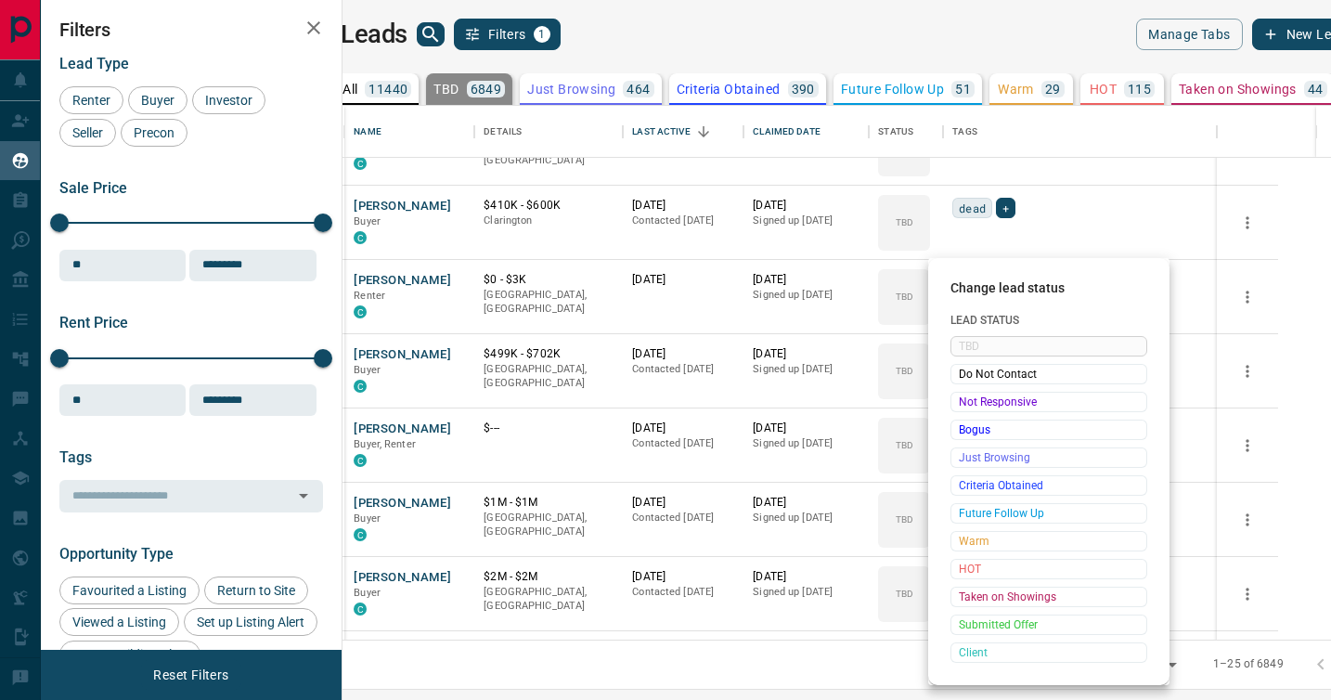
click at [976, 397] on span "Not Responsive" at bounding box center [1049, 402] width 180 height 19
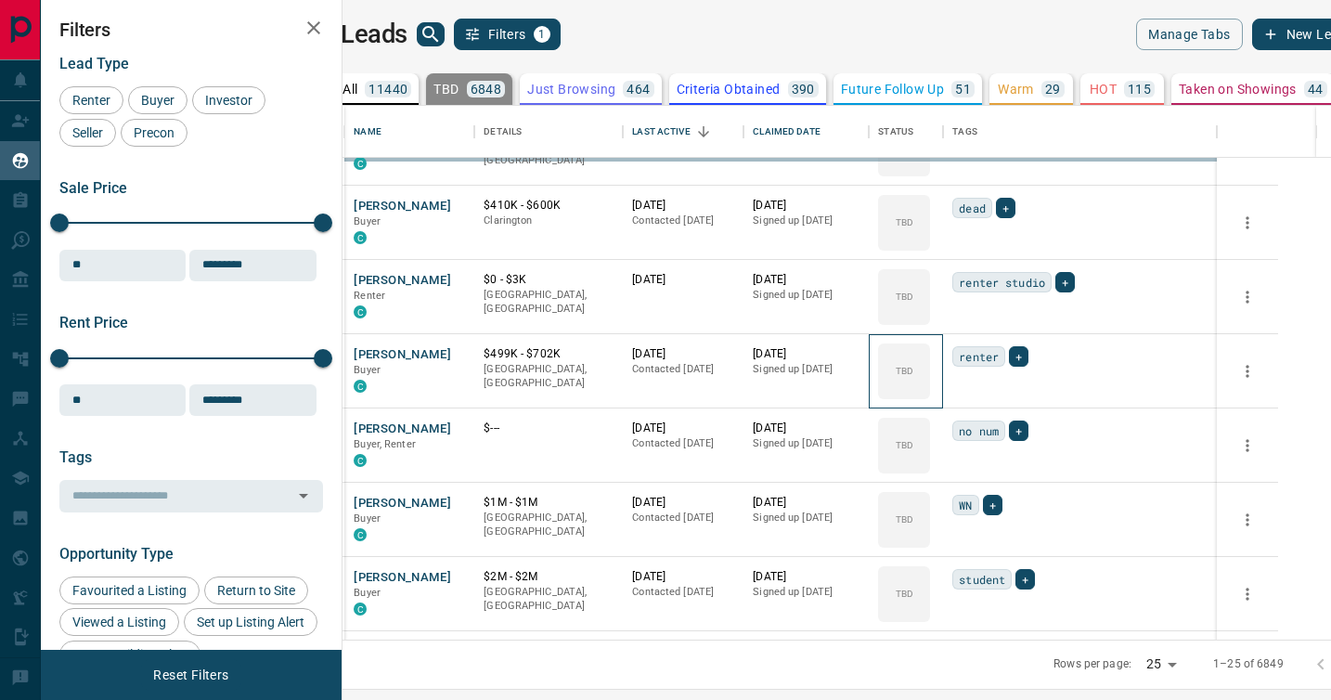
click at [930, 397] on div "TBD" at bounding box center [904, 371] width 52 height 56
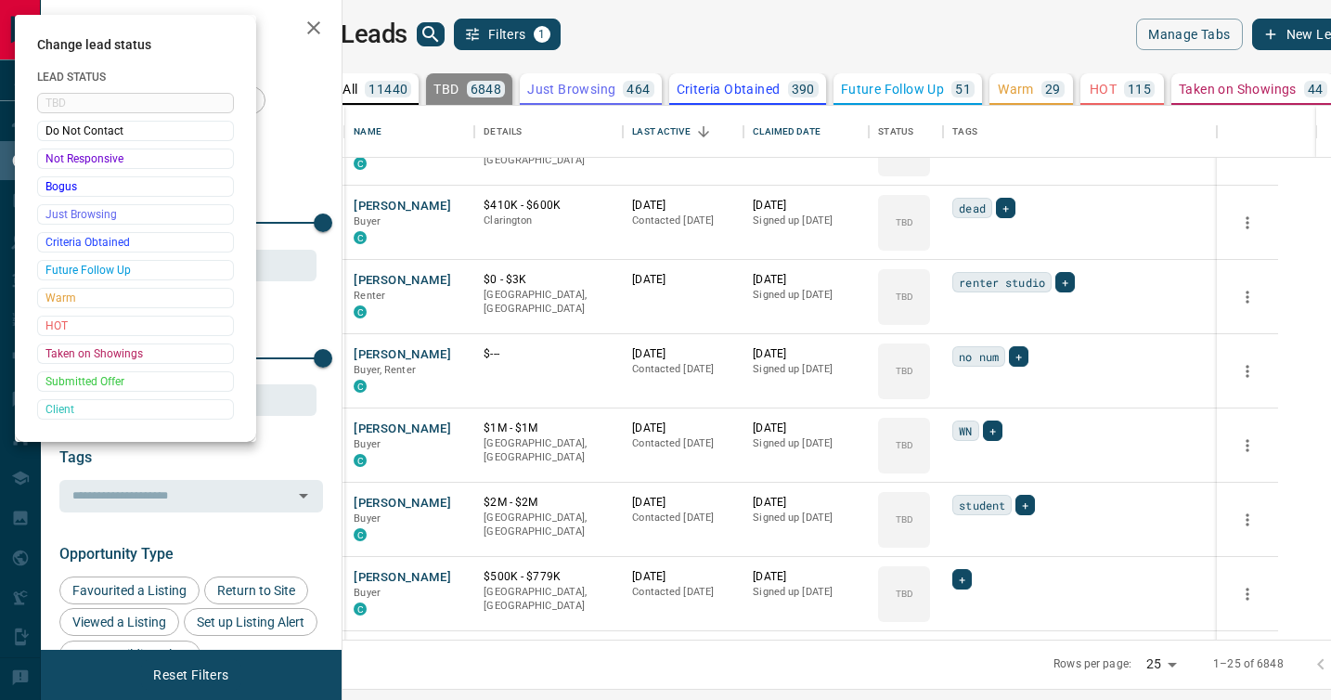
click at [976, 397] on div at bounding box center [665, 350] width 1331 height 700
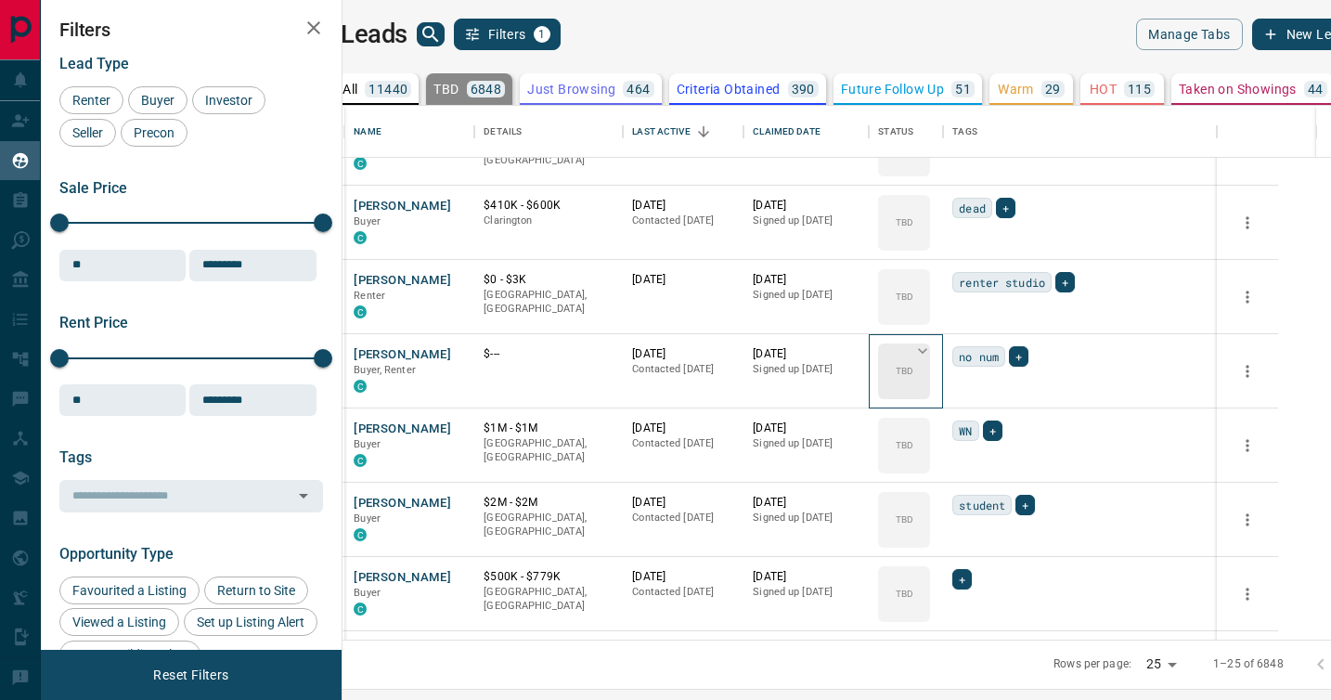
click at [930, 395] on div "TBD" at bounding box center [904, 371] width 52 height 56
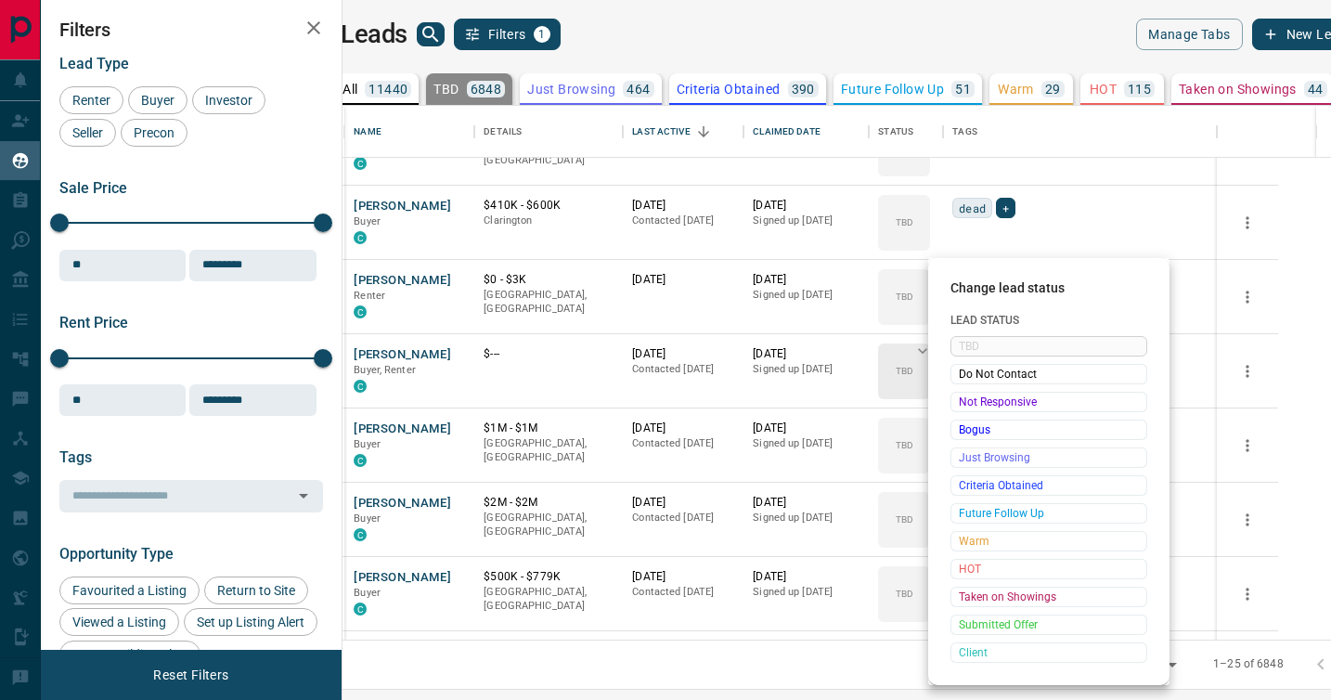
click at [975, 395] on span "Not Responsive" at bounding box center [1049, 402] width 180 height 19
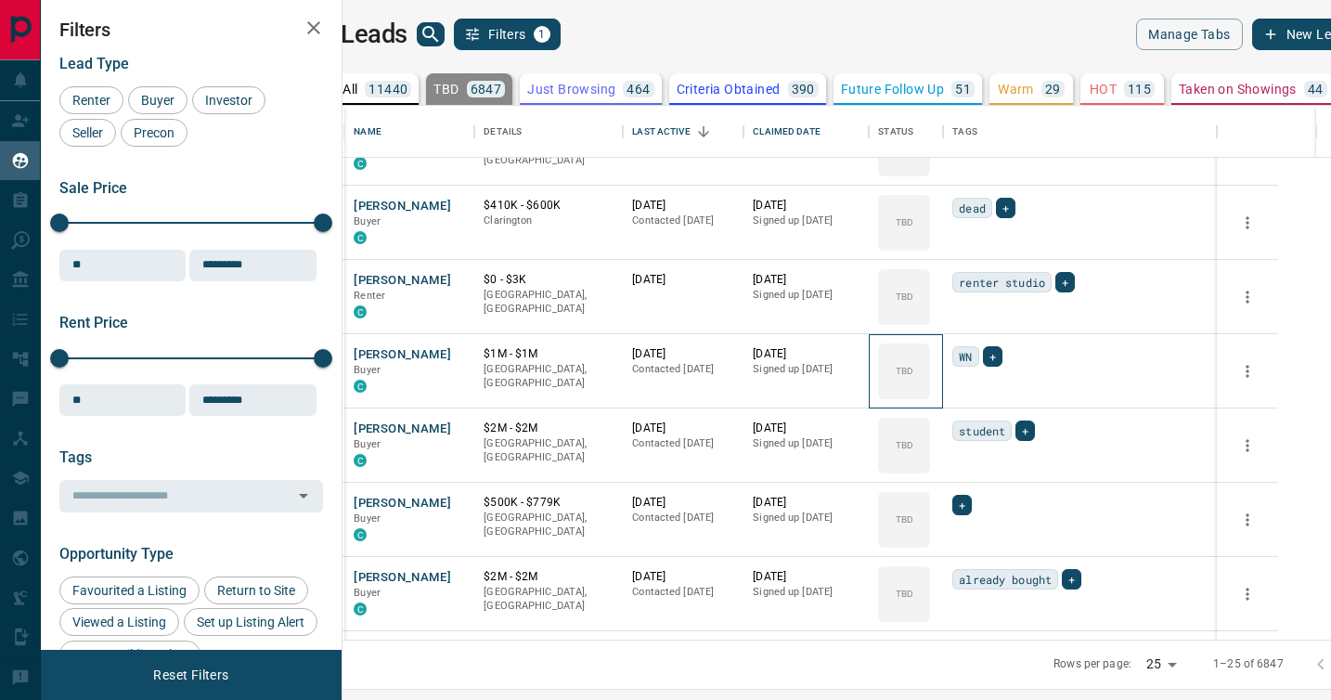
click at [930, 395] on div "TBD" at bounding box center [904, 371] width 52 height 56
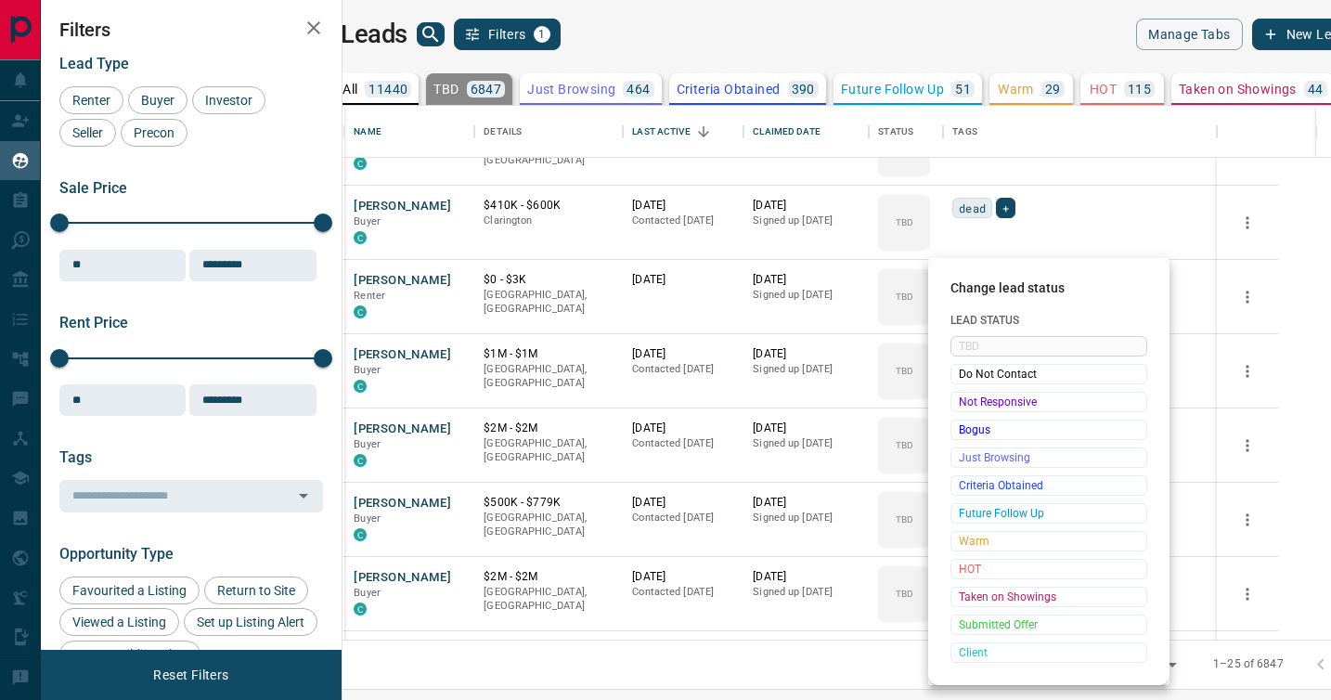
click at [975, 395] on span "Not Responsive" at bounding box center [1049, 402] width 180 height 19
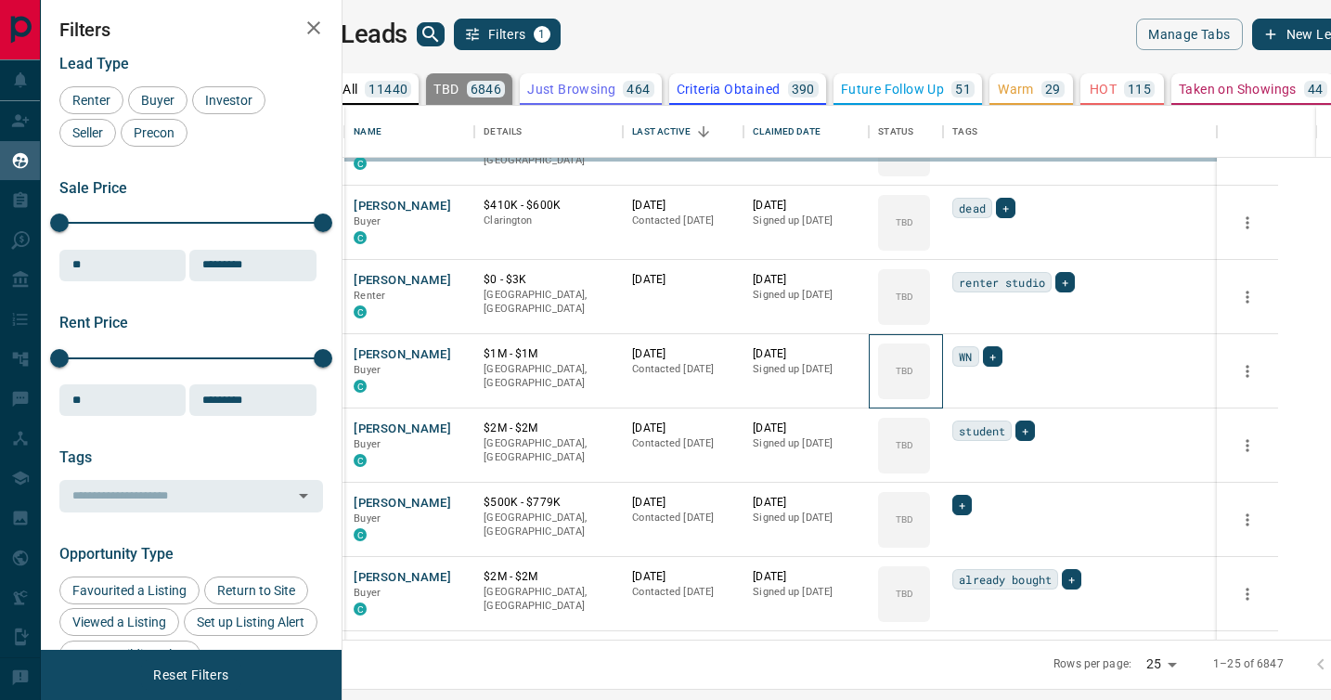
click at [930, 395] on div "TBD" at bounding box center [904, 371] width 52 height 56
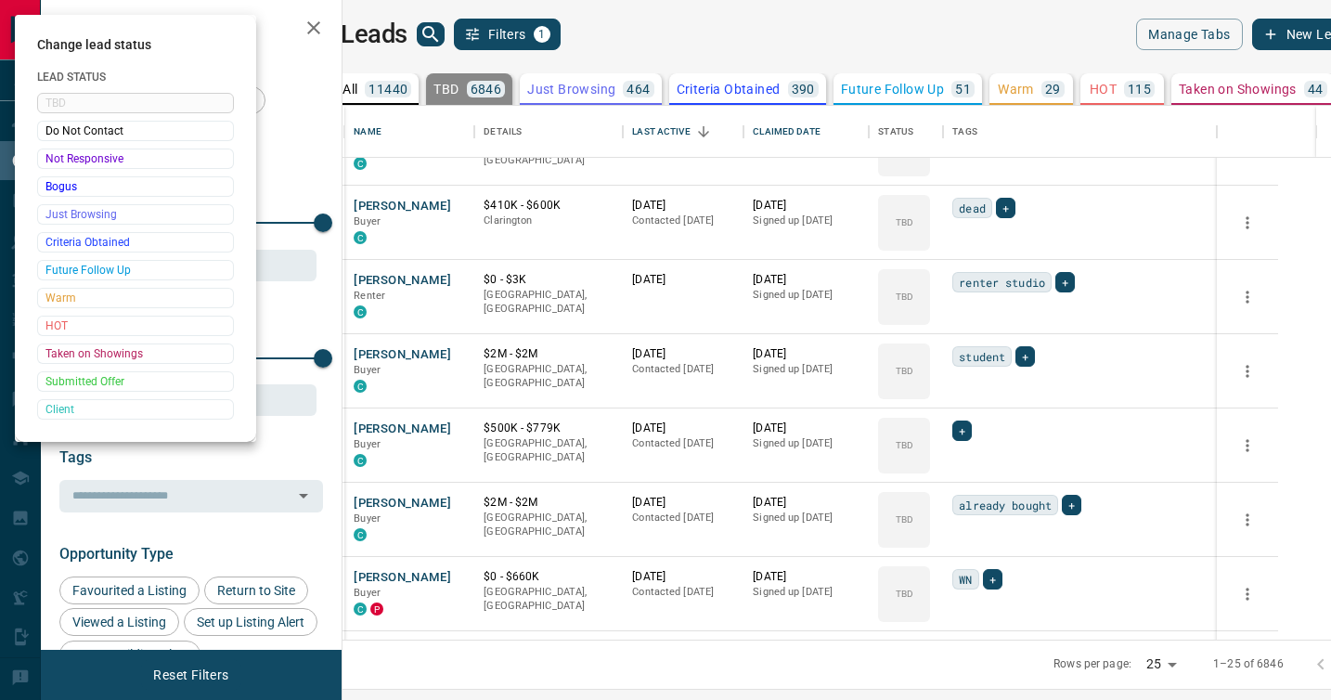
click at [975, 395] on div at bounding box center [665, 350] width 1331 height 700
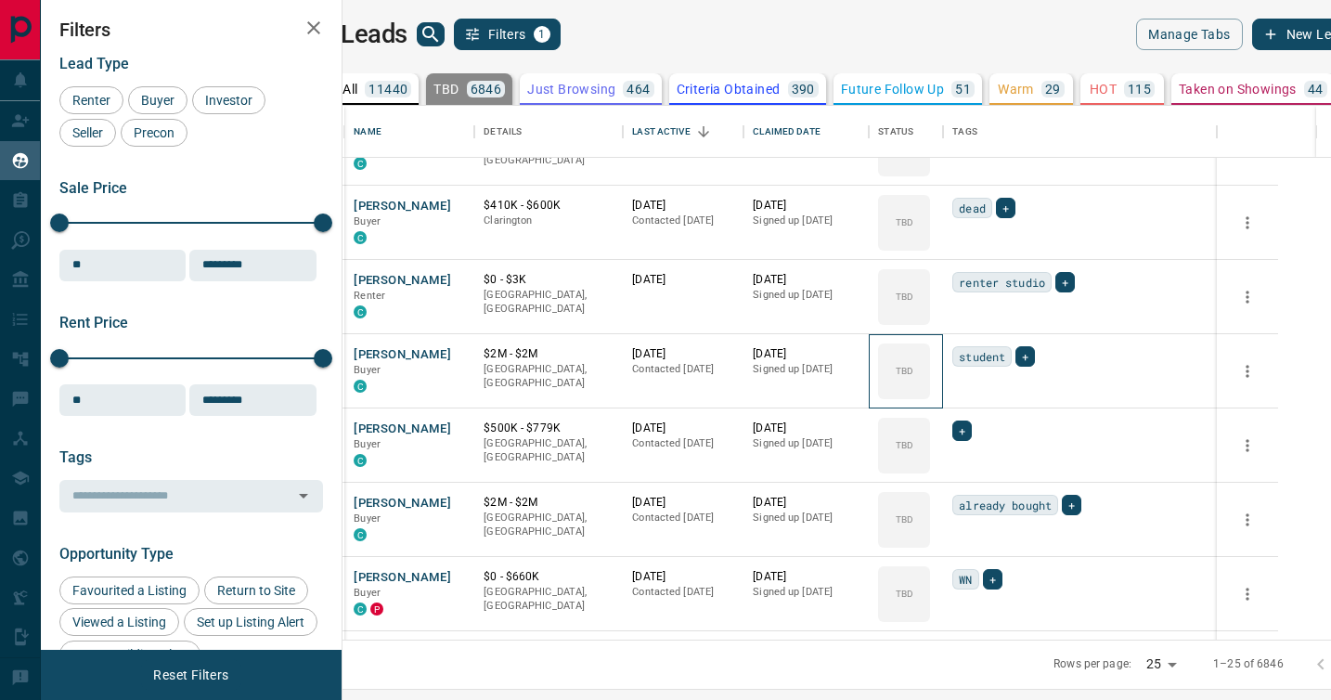
click at [930, 395] on div "TBD" at bounding box center [904, 371] width 52 height 56
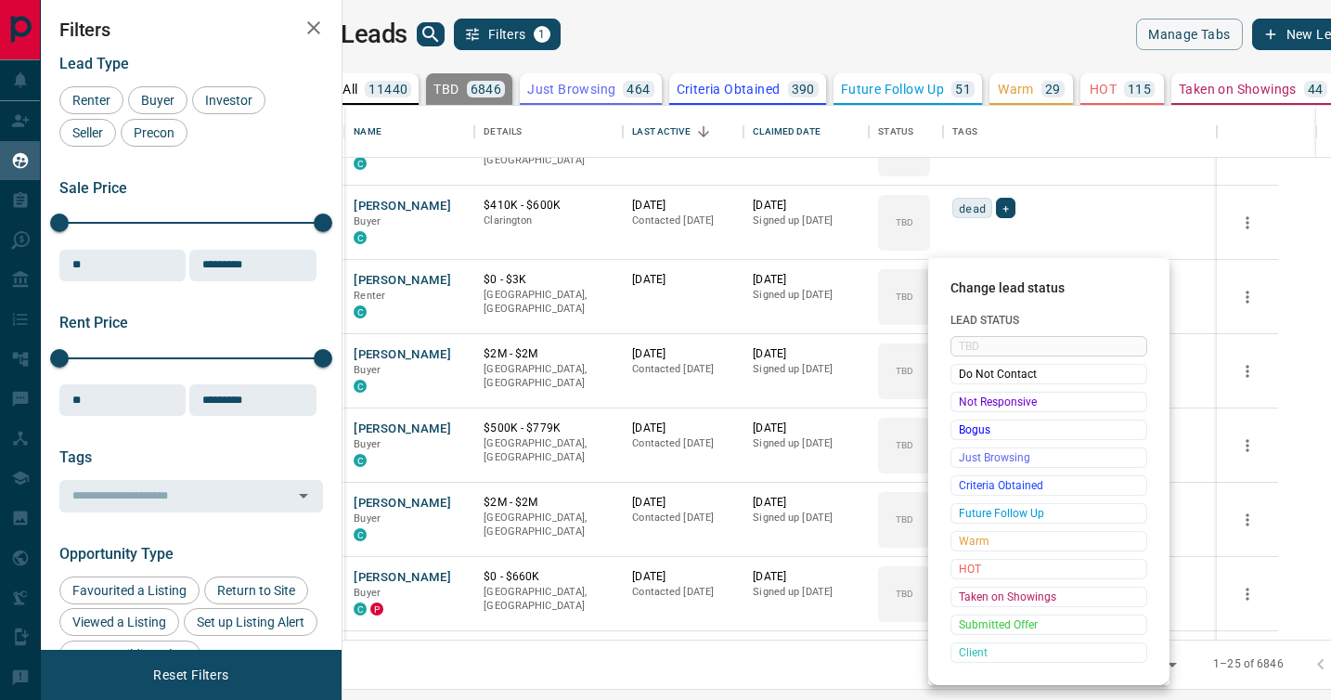
click at [975, 395] on span "Not Responsive" at bounding box center [1049, 402] width 180 height 19
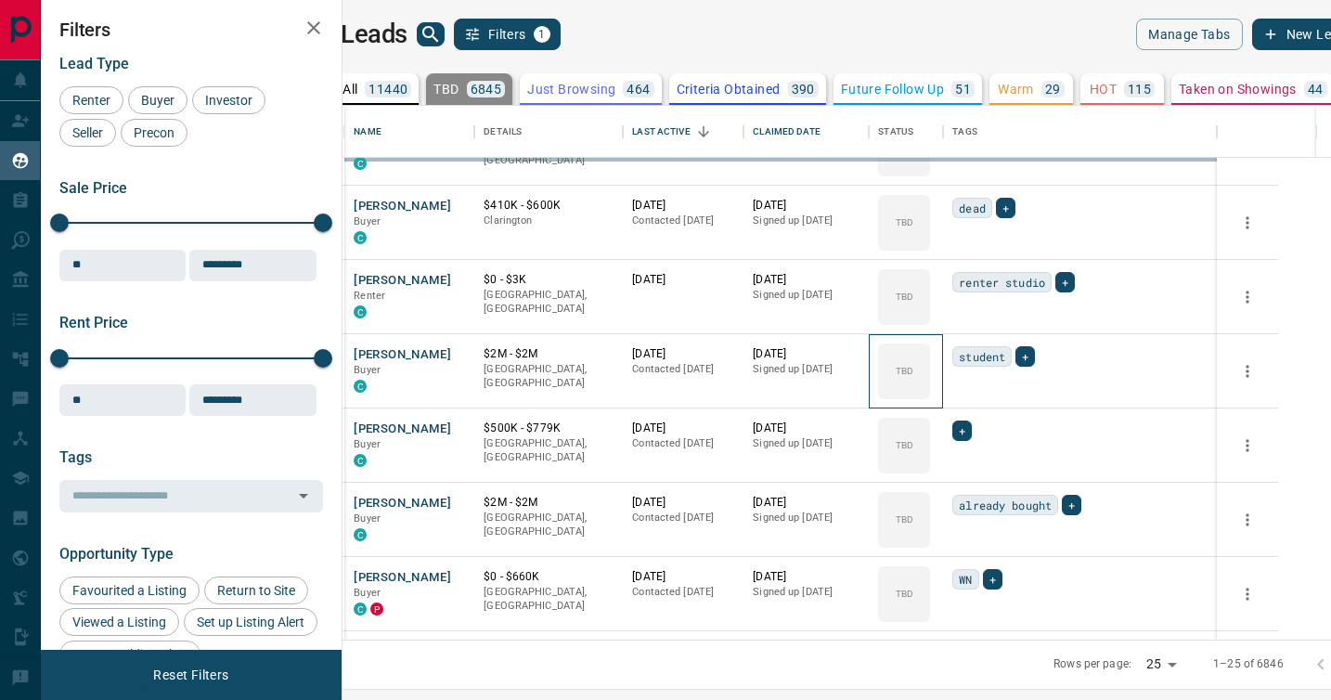
click at [930, 395] on div "TBD" at bounding box center [904, 371] width 52 height 56
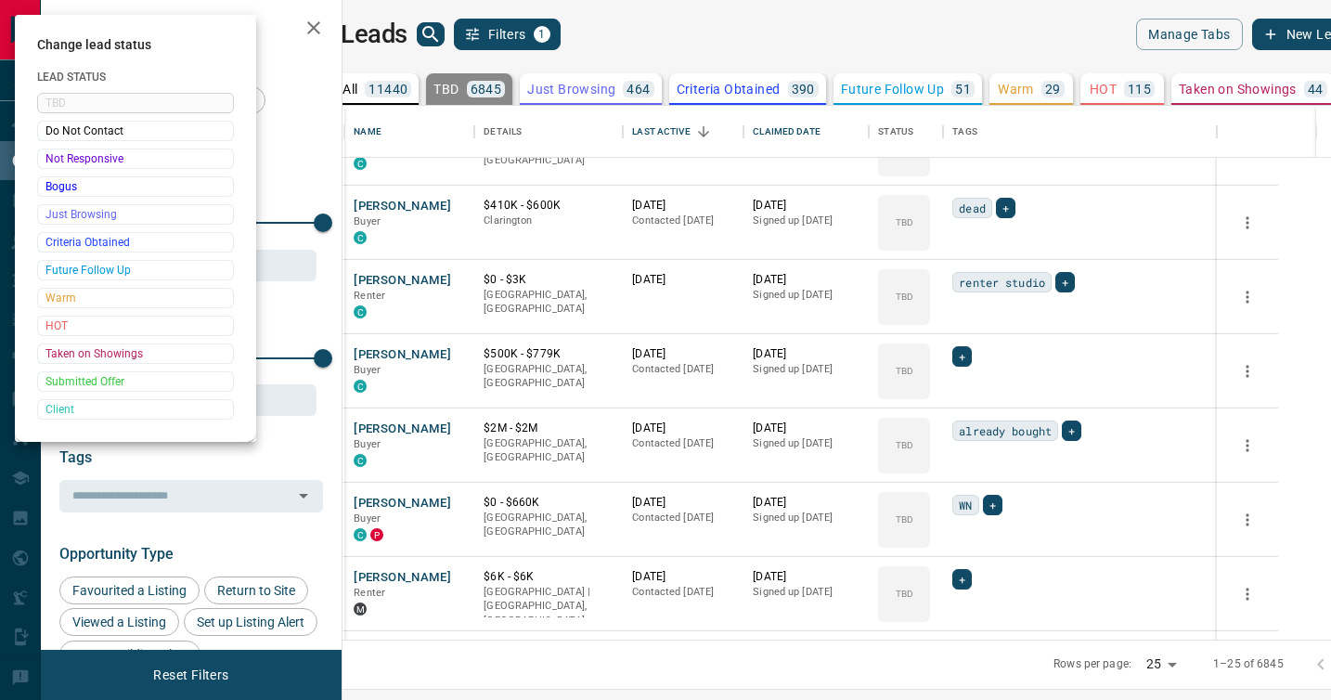
click at [975, 395] on div at bounding box center [665, 350] width 1331 height 700
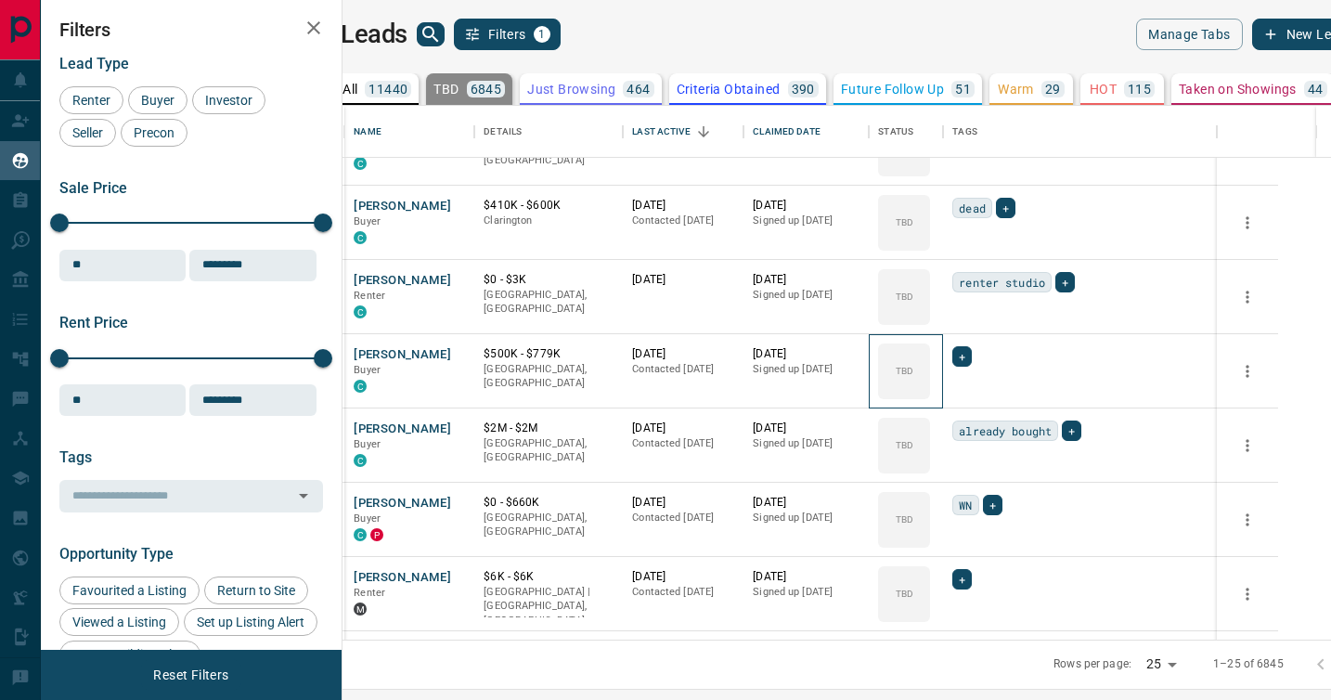
click at [930, 395] on div "TBD" at bounding box center [904, 371] width 52 height 56
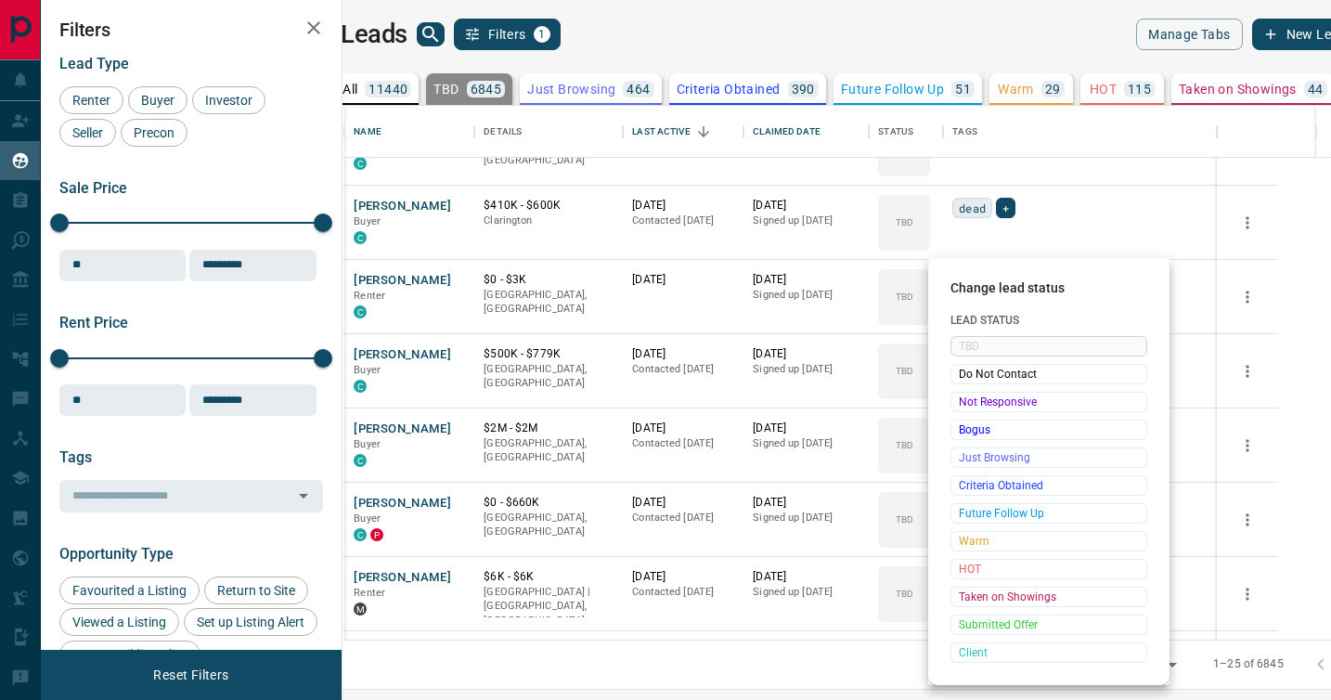
click at [975, 395] on span "Not Responsive" at bounding box center [1049, 402] width 180 height 19
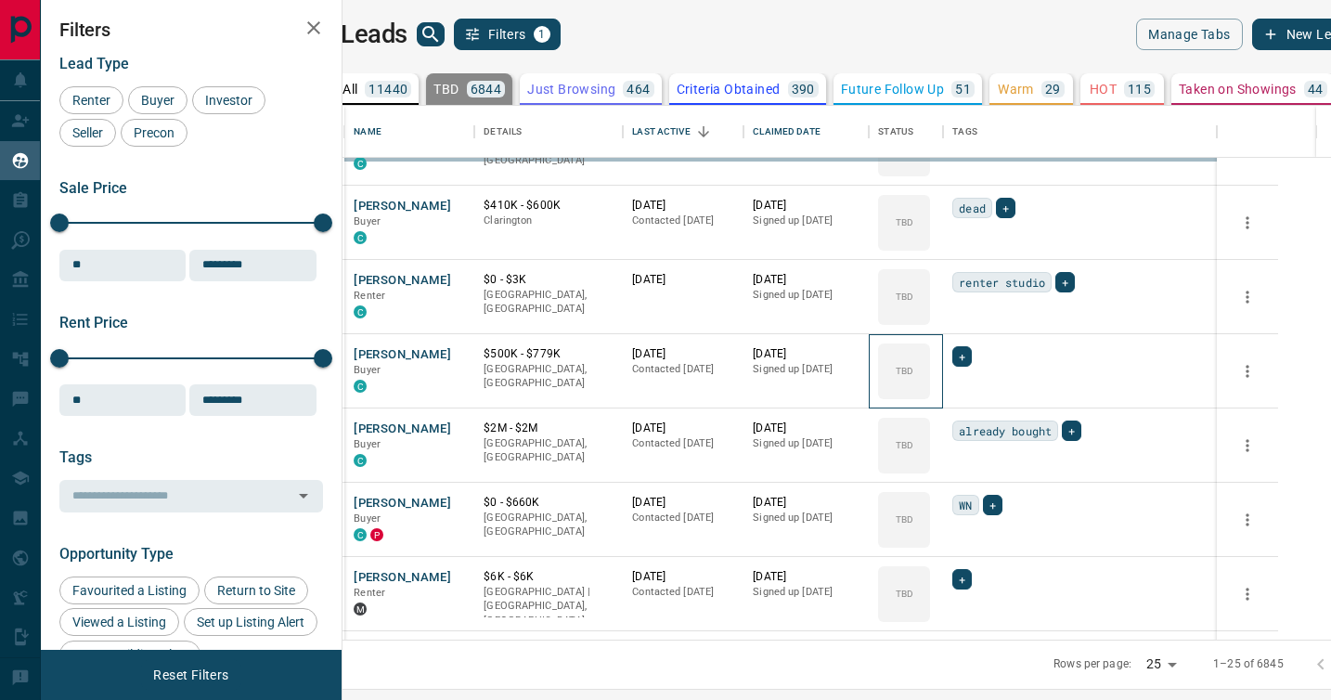
click at [930, 395] on div "TBD" at bounding box center [904, 371] width 52 height 56
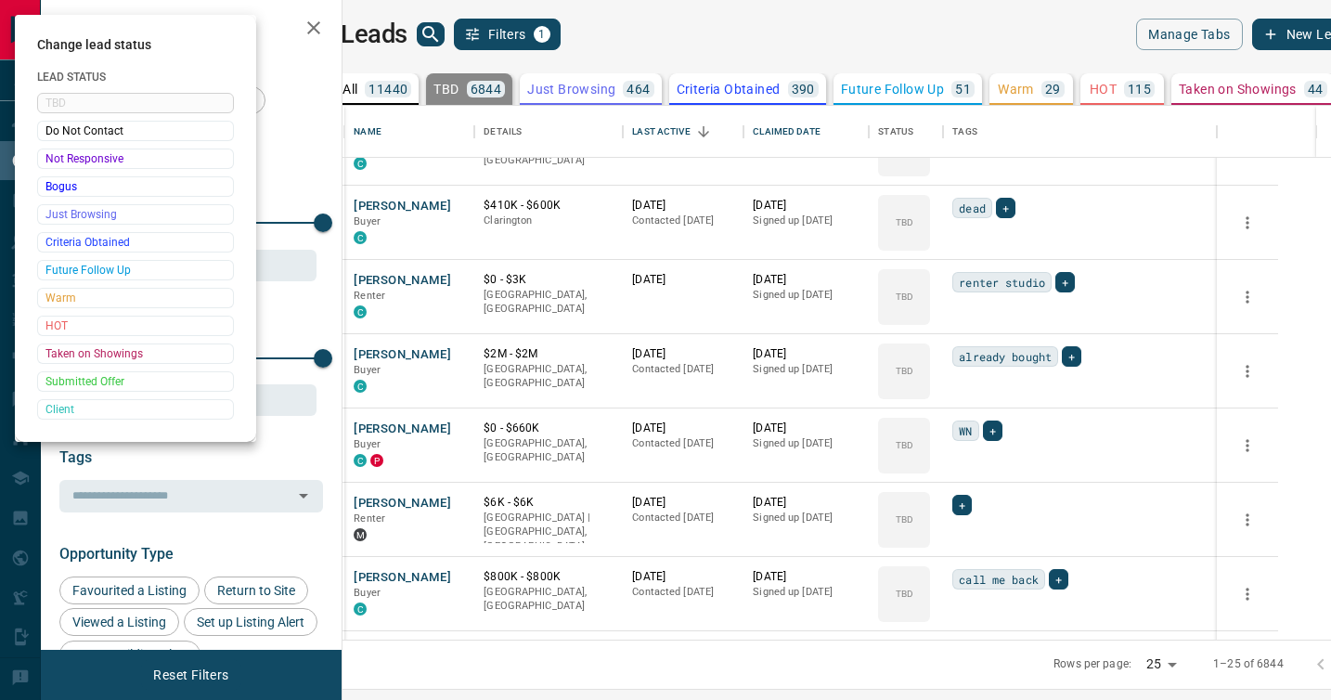
click at [975, 395] on div at bounding box center [665, 350] width 1331 height 700
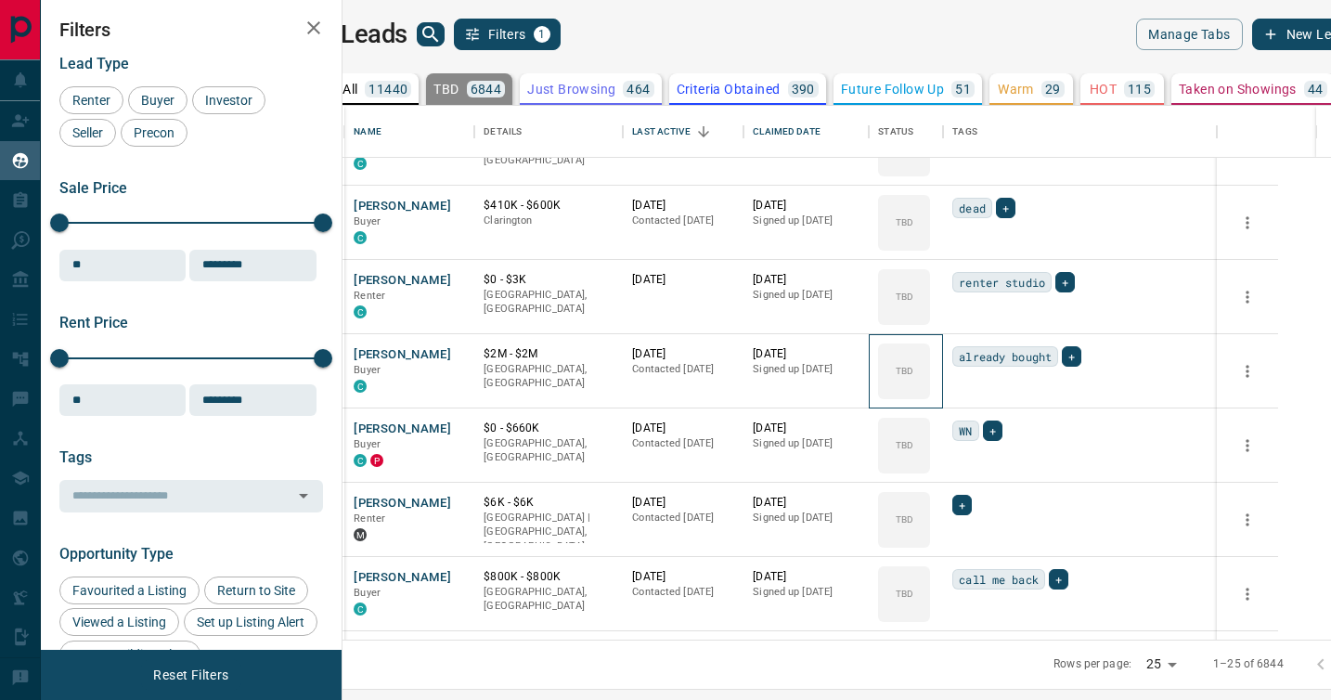
click at [930, 395] on div "TBD" at bounding box center [904, 371] width 52 height 56
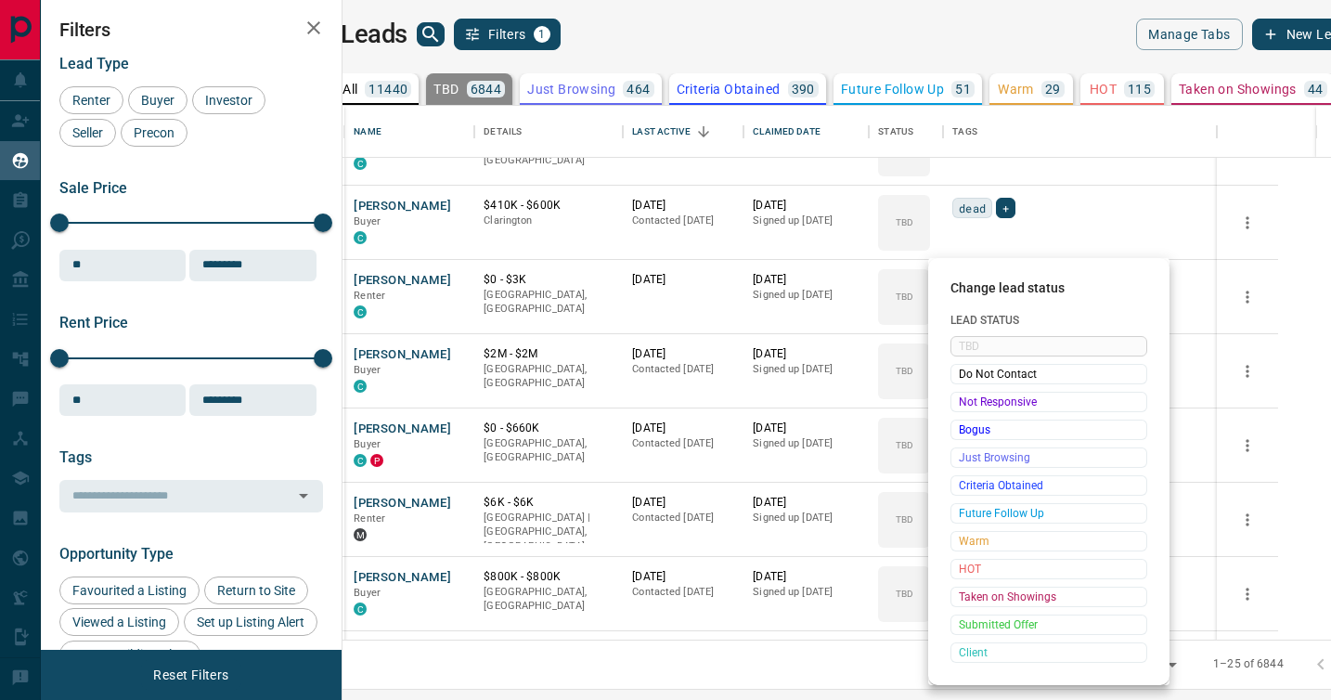
click at [975, 395] on span "Not Responsive" at bounding box center [1049, 402] width 180 height 19
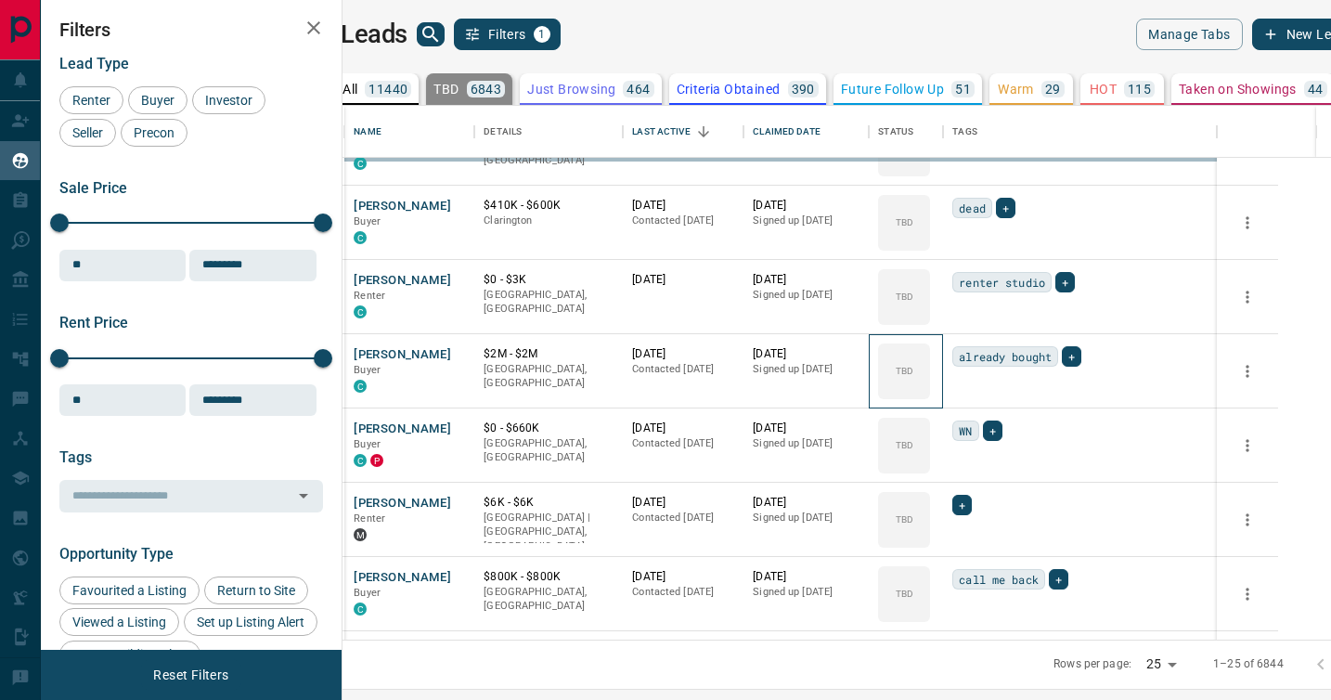
click at [930, 395] on div "TBD" at bounding box center [904, 371] width 52 height 56
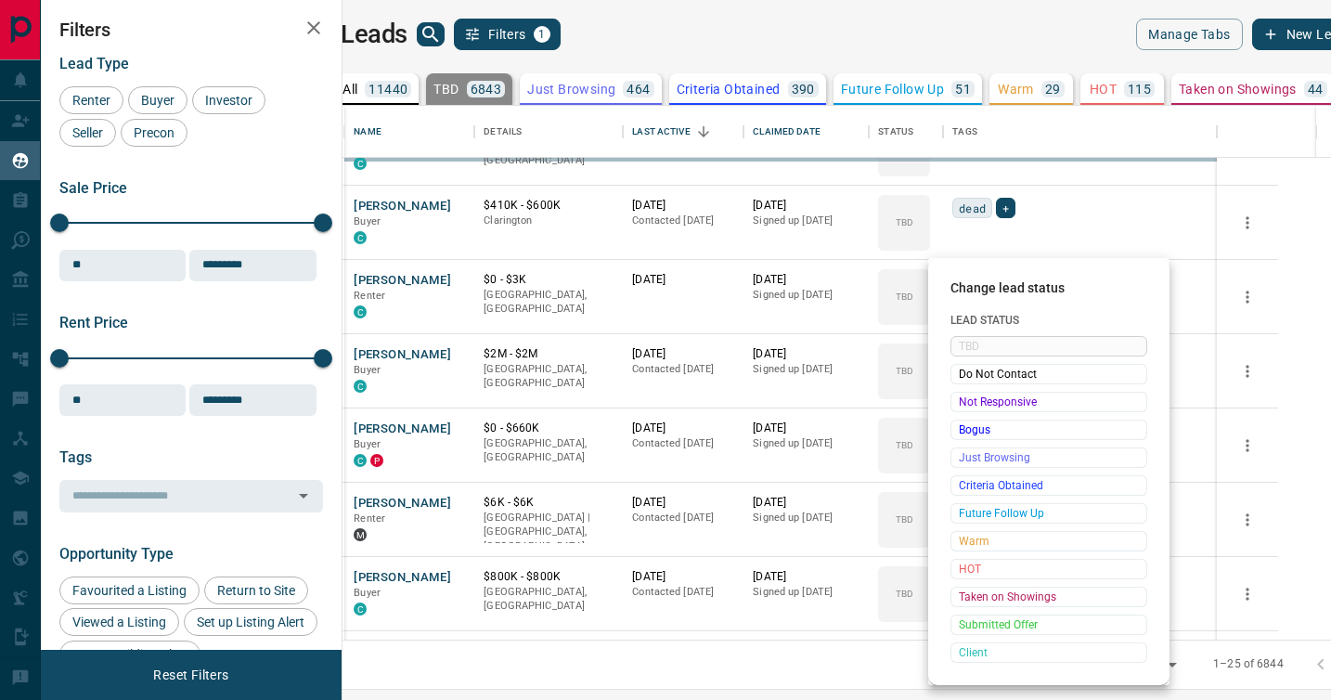
click at [975, 395] on div at bounding box center [665, 350] width 1331 height 700
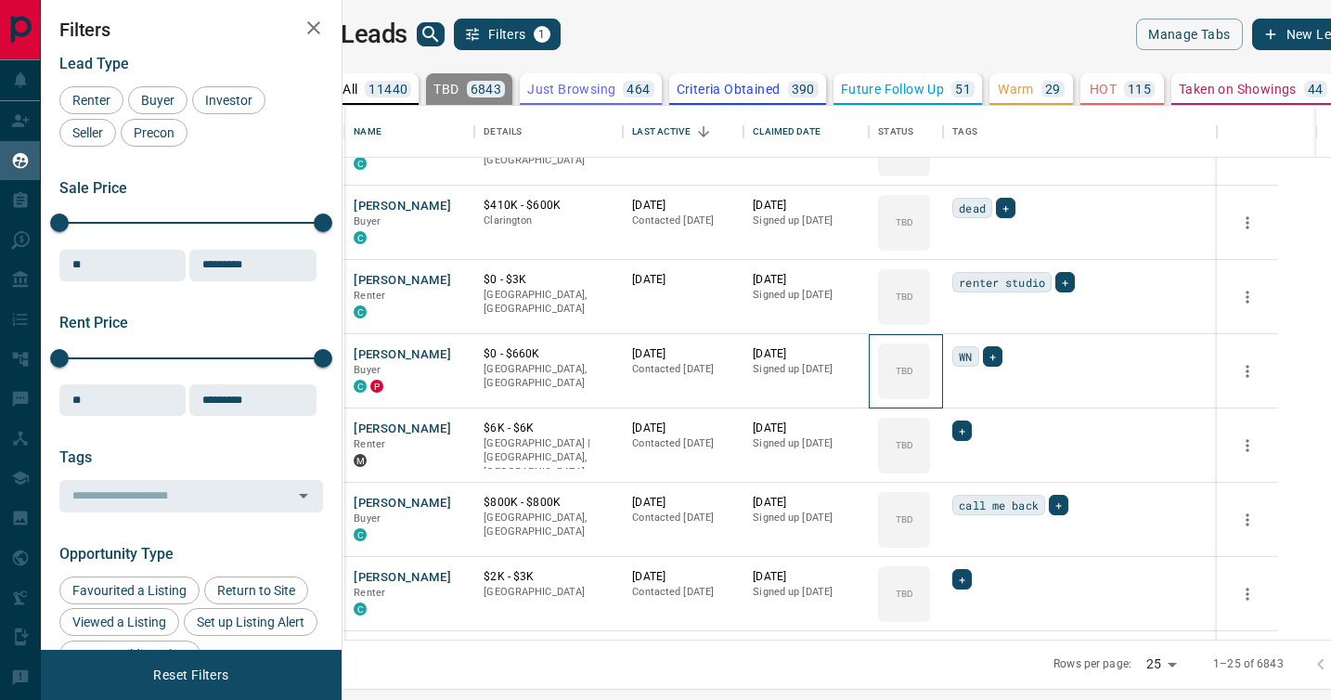
click at [930, 395] on div "TBD" at bounding box center [904, 371] width 52 height 56
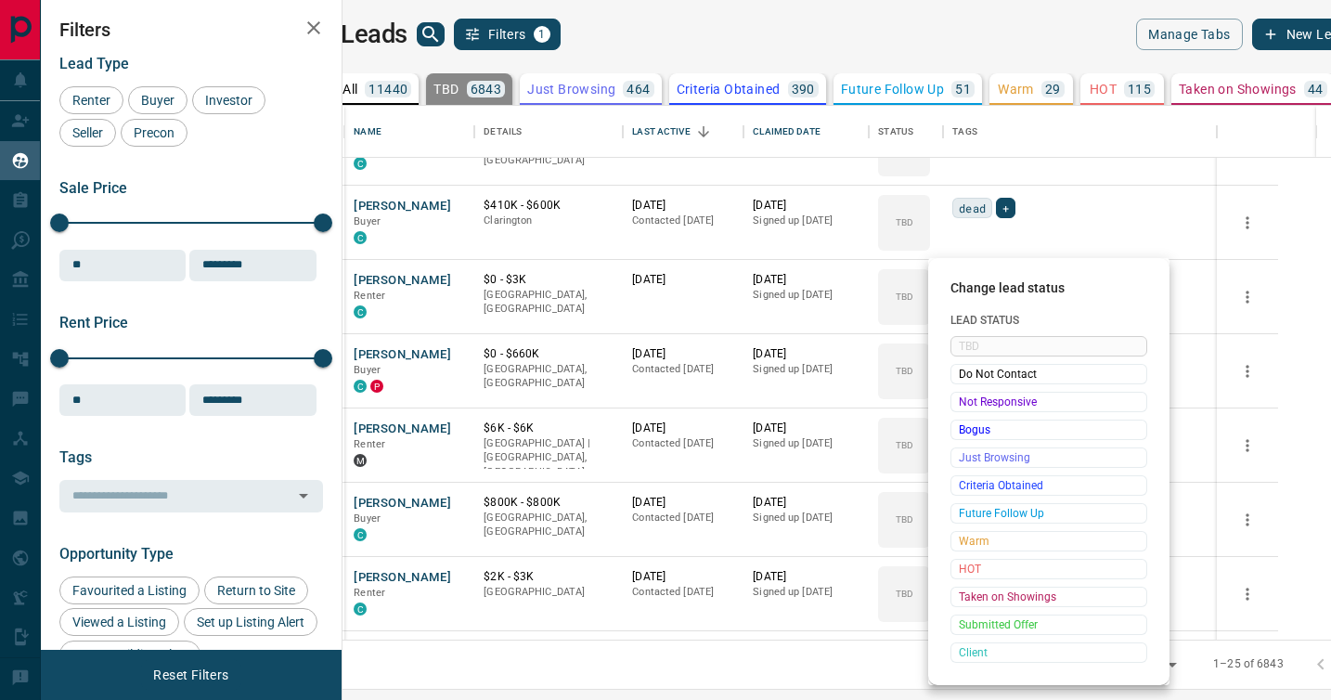
click at [975, 395] on span "Not Responsive" at bounding box center [1049, 402] width 180 height 19
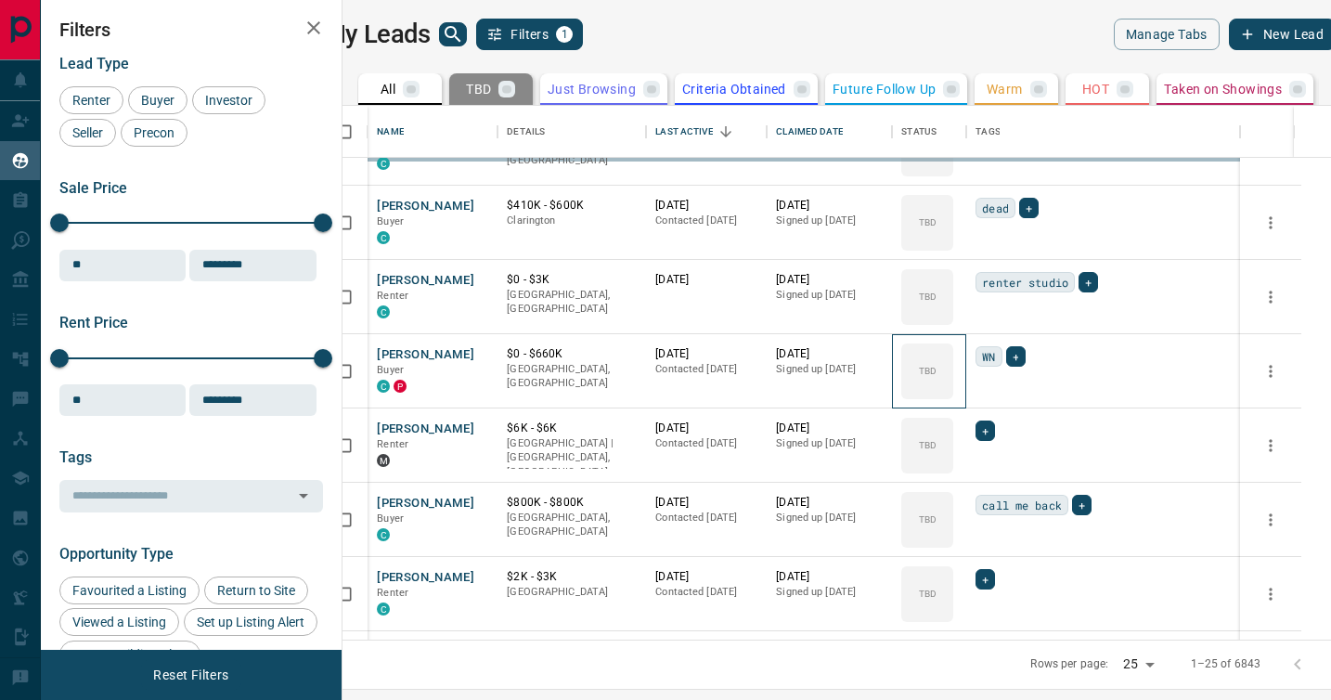
click at [953, 395] on div "TBD" at bounding box center [927, 371] width 52 height 56
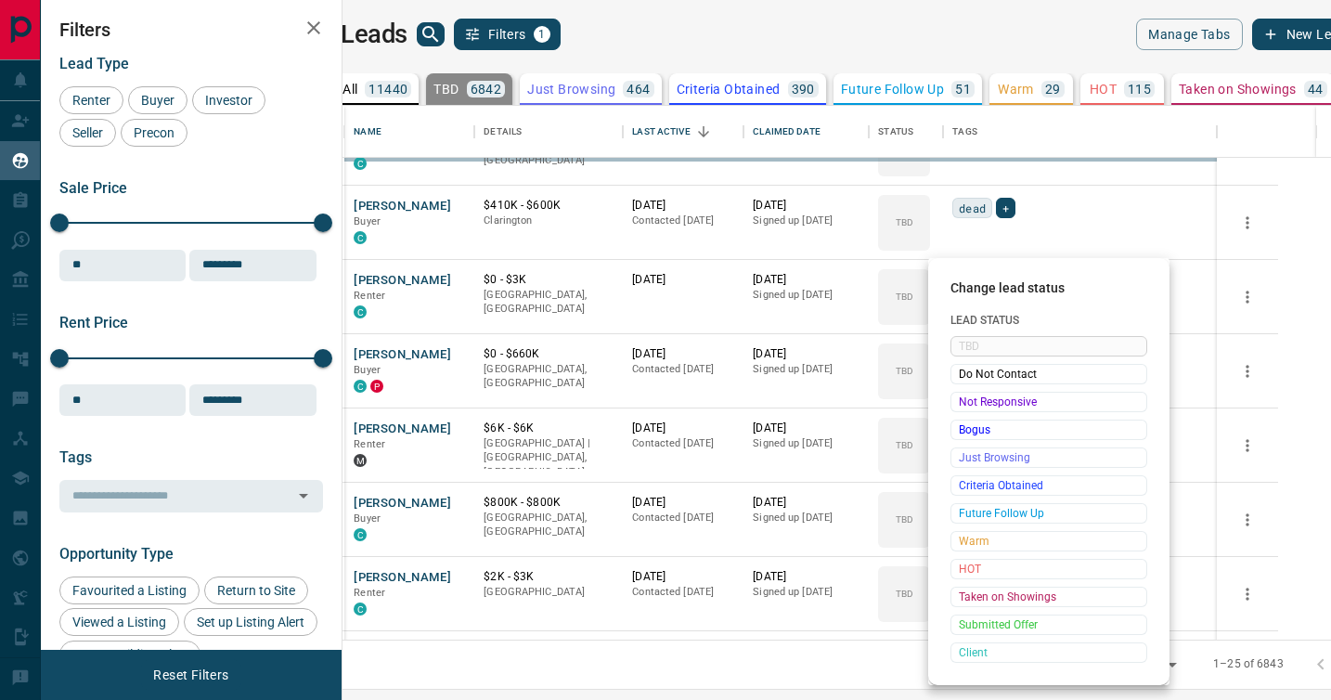
click at [975, 395] on span "Not Responsive" at bounding box center [1049, 402] width 180 height 19
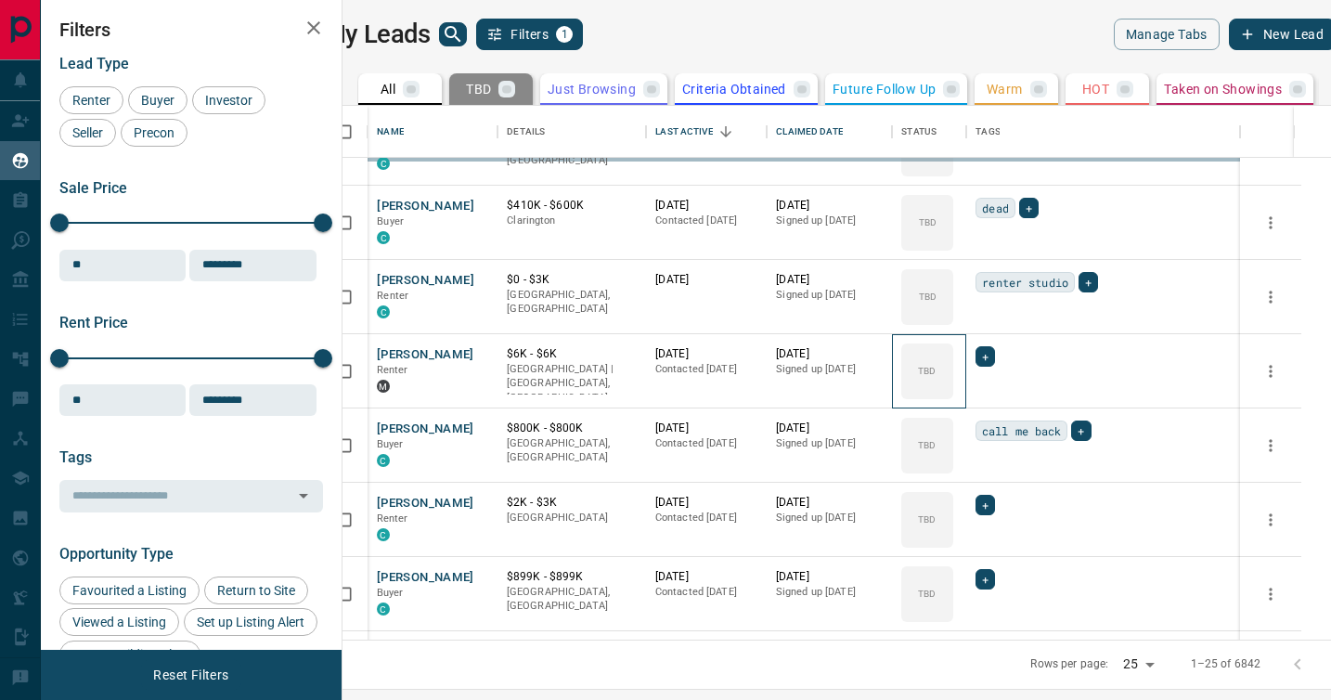
click at [953, 395] on div "TBD" at bounding box center [927, 371] width 52 height 56
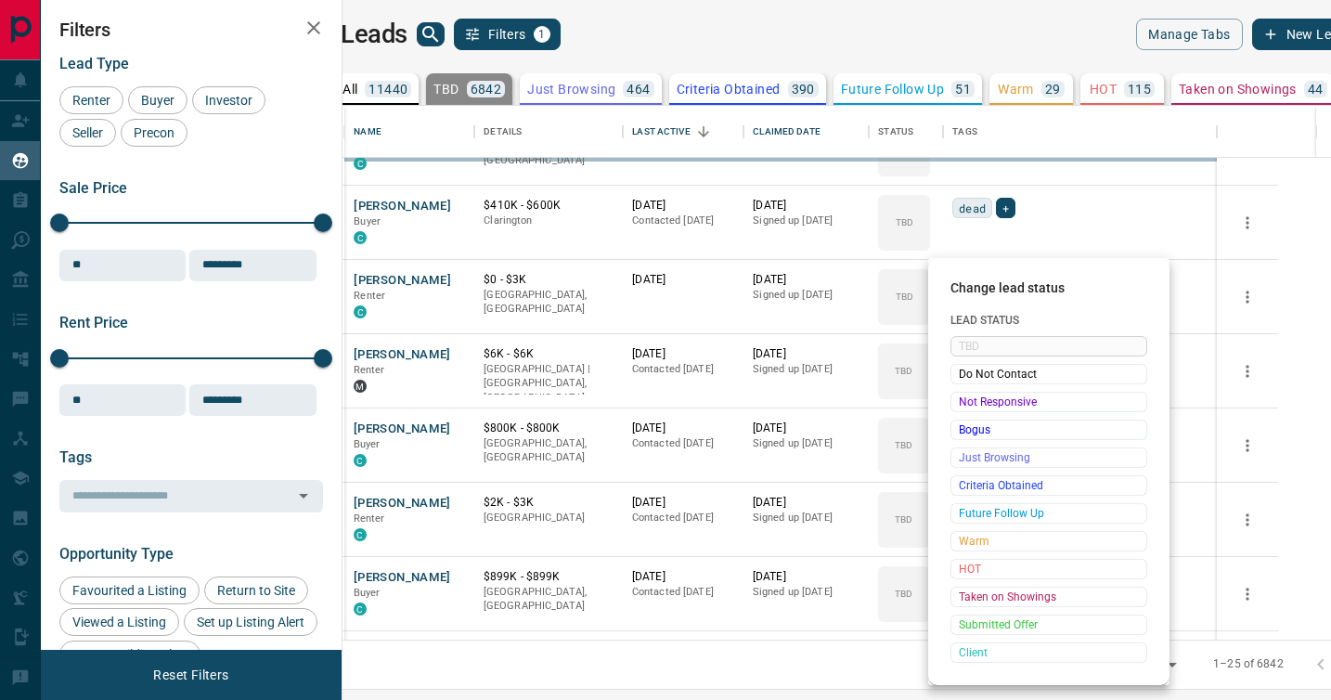
click at [975, 395] on span "Not Responsive" at bounding box center [1049, 402] width 180 height 19
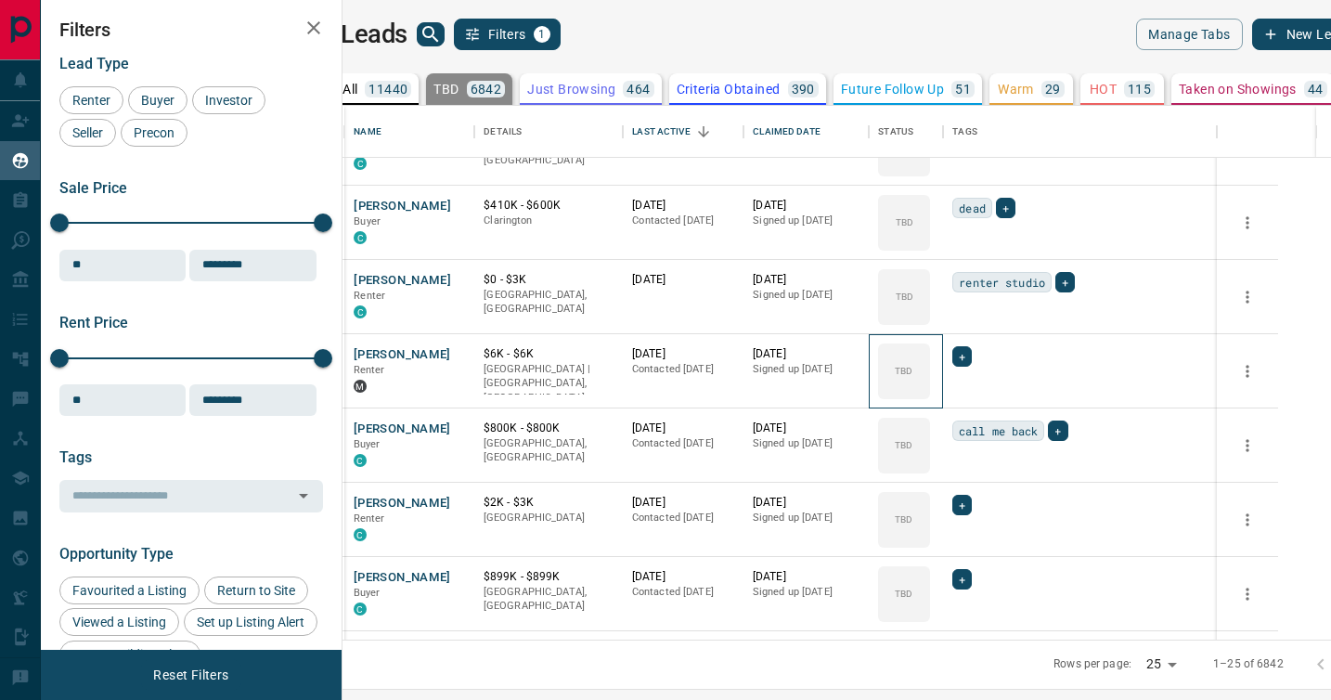
click at [930, 395] on div "TBD" at bounding box center [904, 371] width 52 height 56
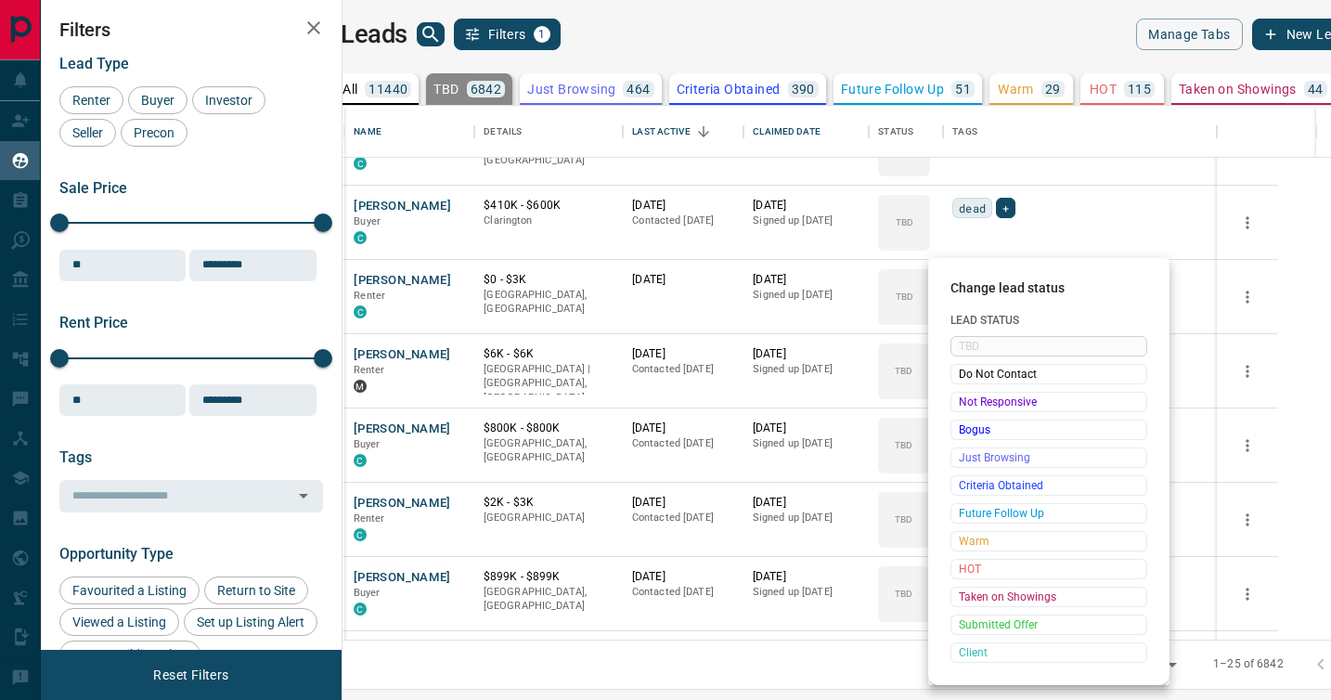
click at [975, 395] on span "Not Responsive" at bounding box center [1049, 402] width 180 height 19
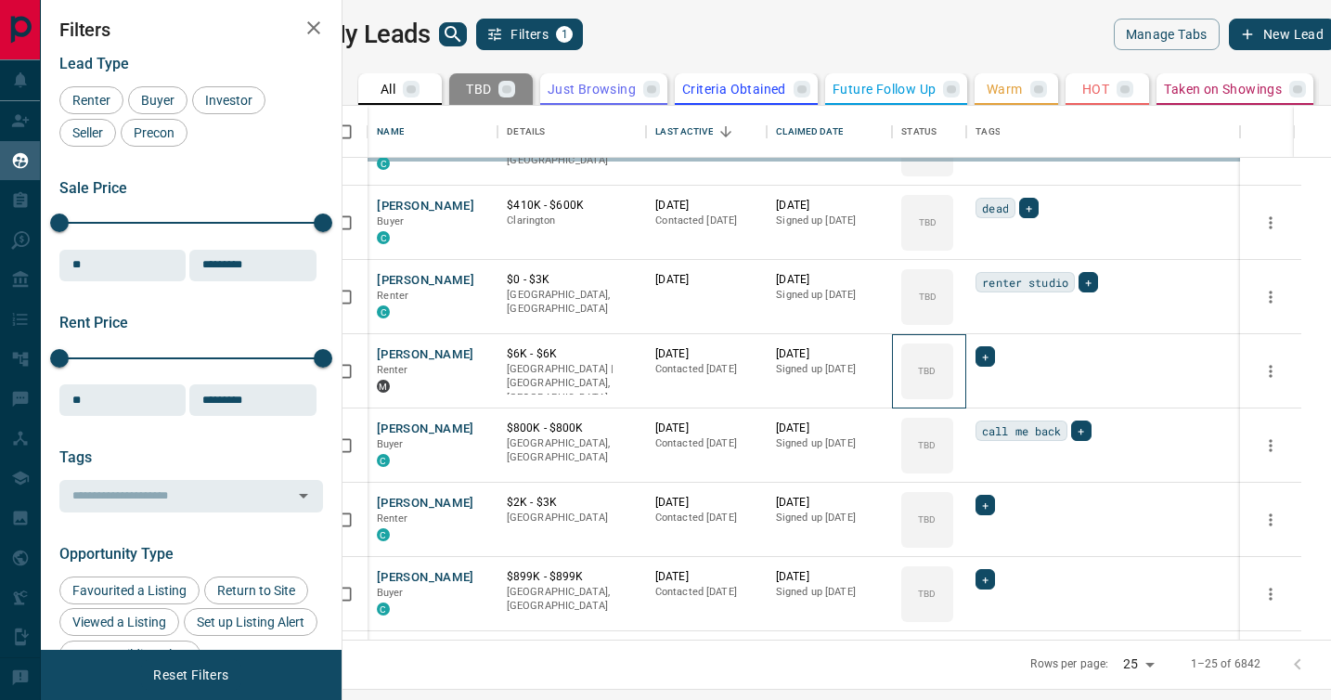
click at [953, 395] on div "TBD" at bounding box center [927, 371] width 52 height 56
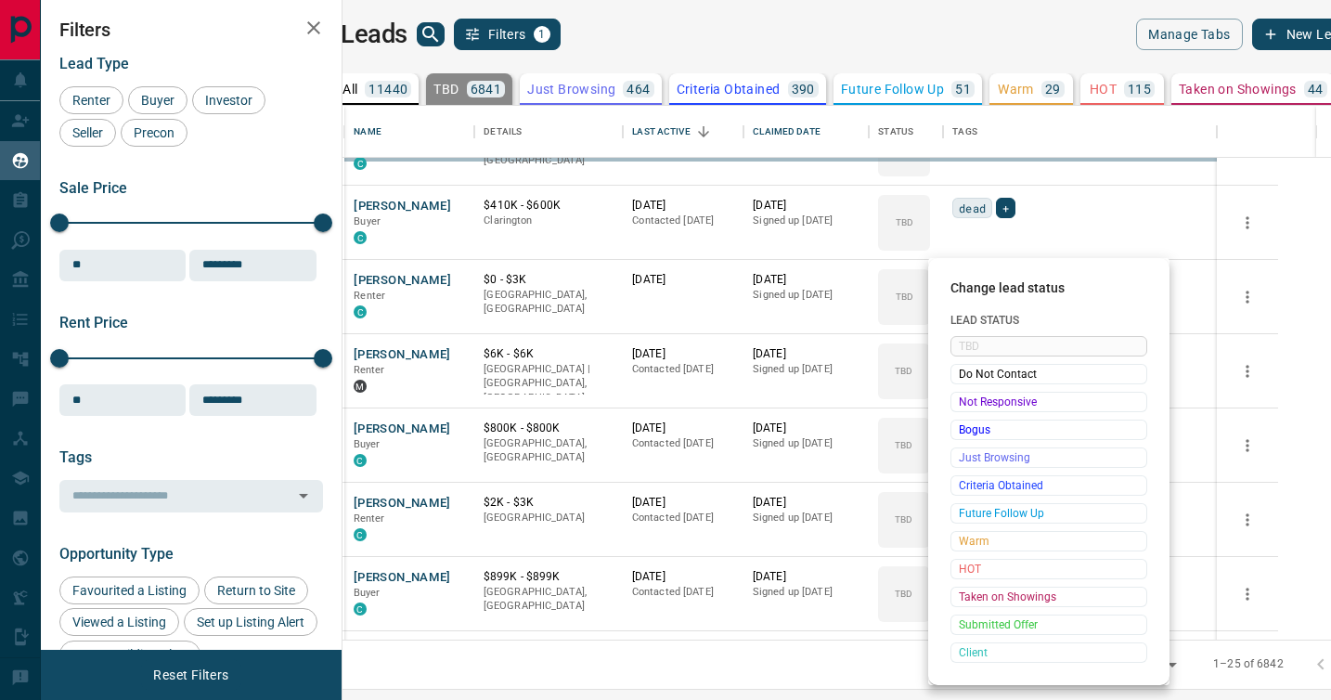
click at [975, 395] on span "Not Responsive" at bounding box center [1049, 402] width 180 height 19
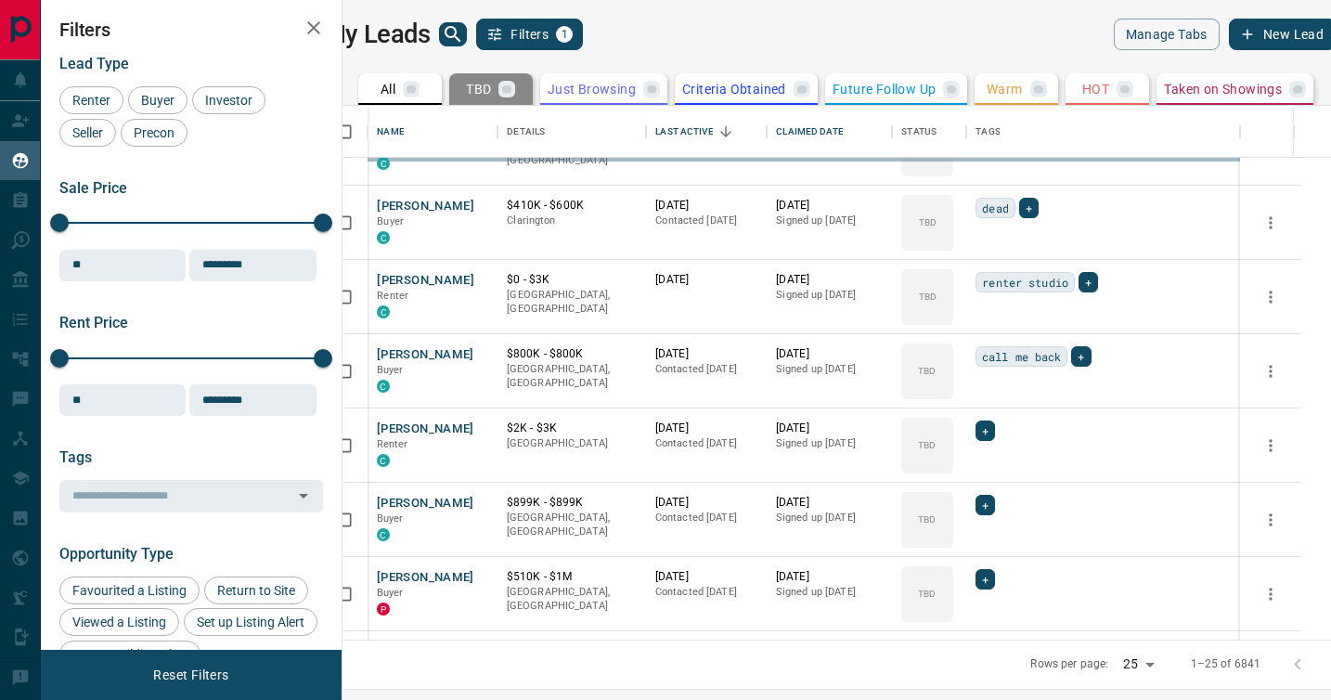
click at [975, 395] on div "Change lead status Lead Status TBD Do Not Contact Not Responsive Bogus Just Bro…" at bounding box center [665, 350] width 1331 height 700
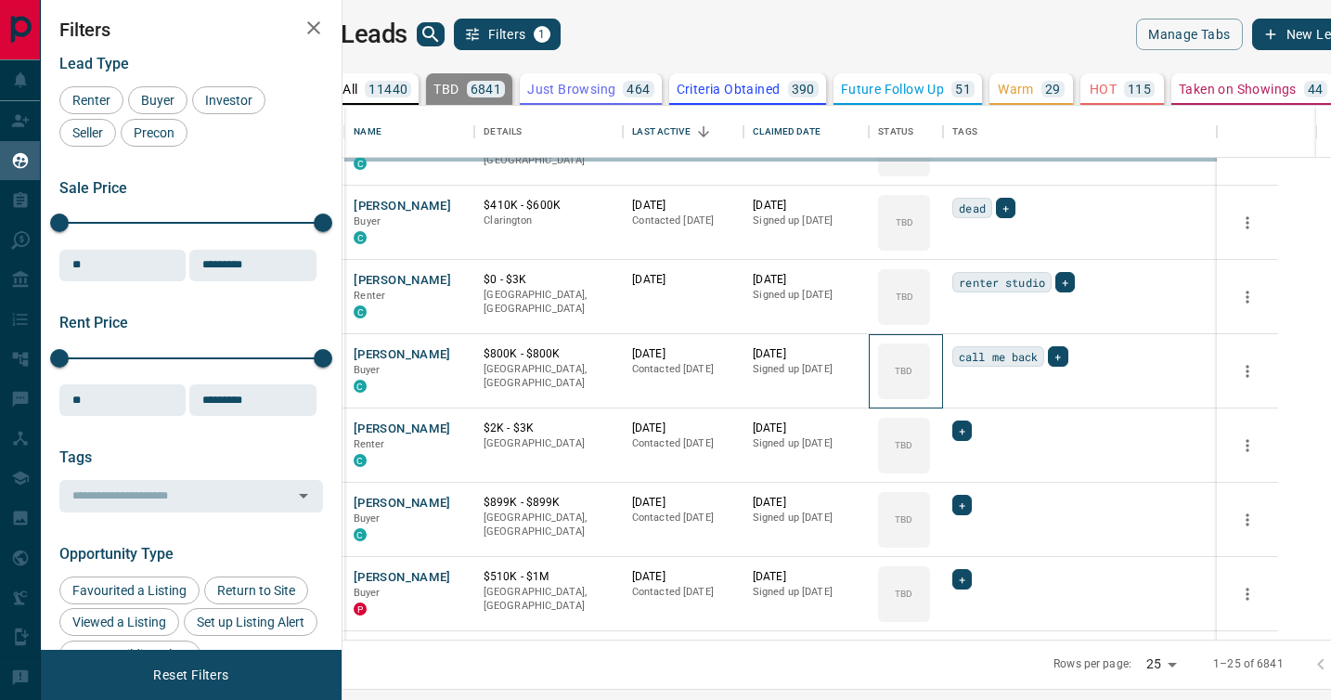
click at [930, 395] on div "TBD" at bounding box center [904, 371] width 52 height 56
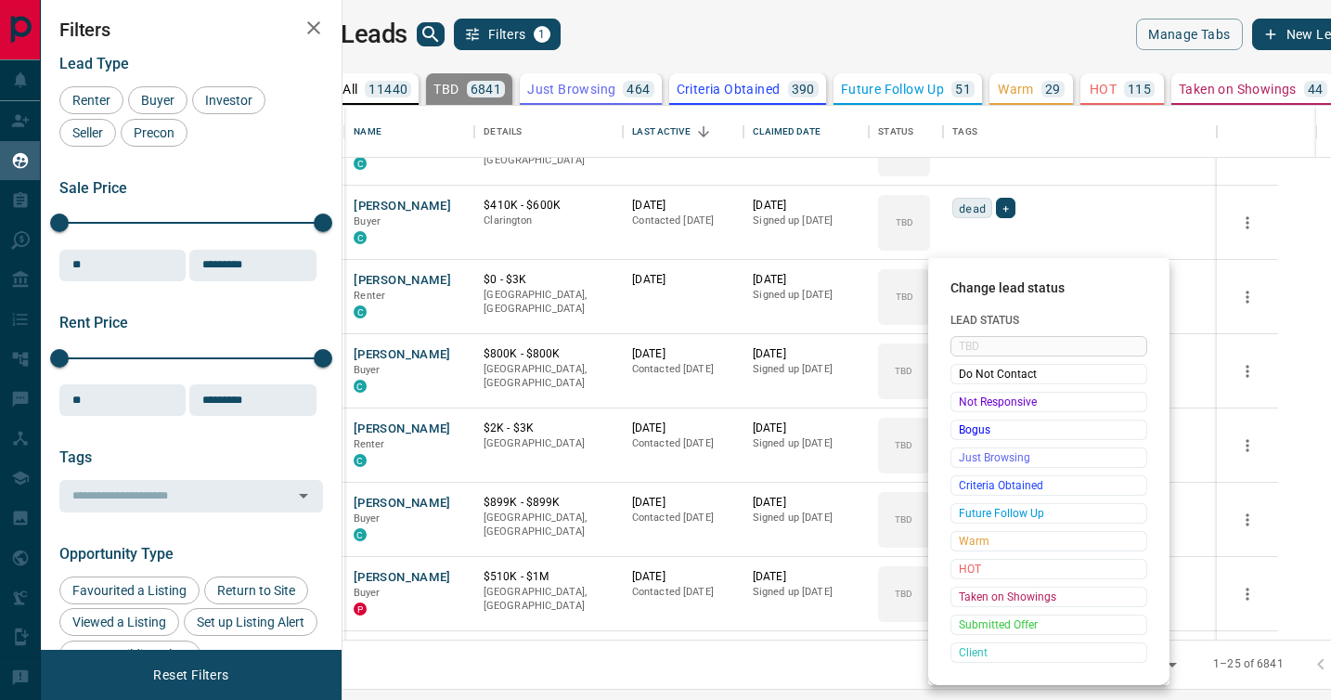
click at [975, 395] on span "Not Responsive" at bounding box center [1049, 402] width 180 height 19
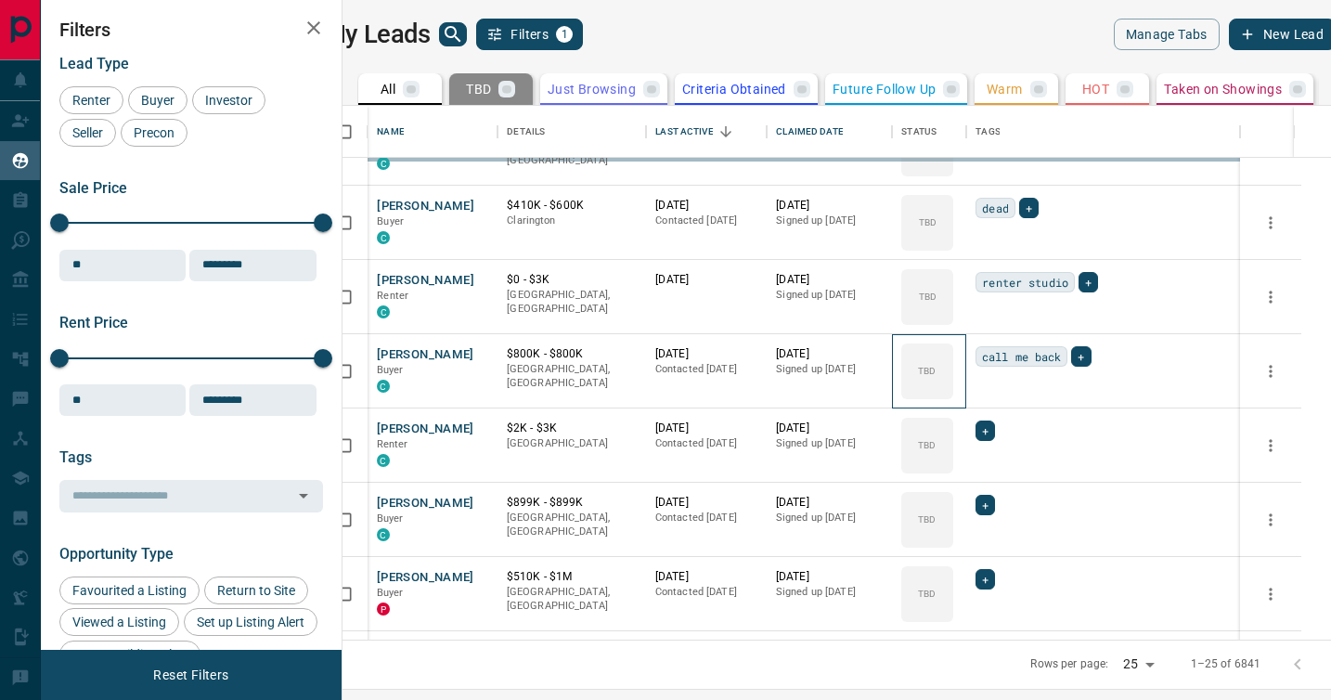
click at [953, 395] on div "TBD" at bounding box center [927, 371] width 52 height 56
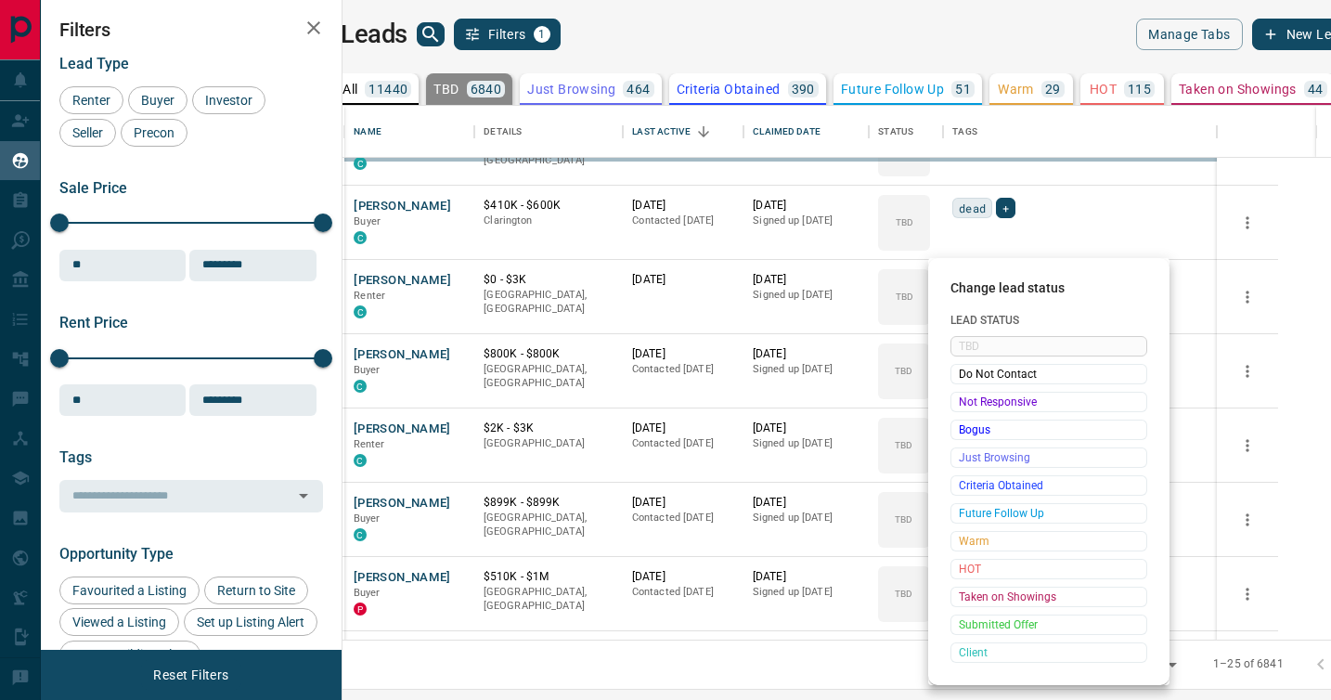
click at [975, 395] on span "Not Responsive" at bounding box center [1049, 402] width 180 height 19
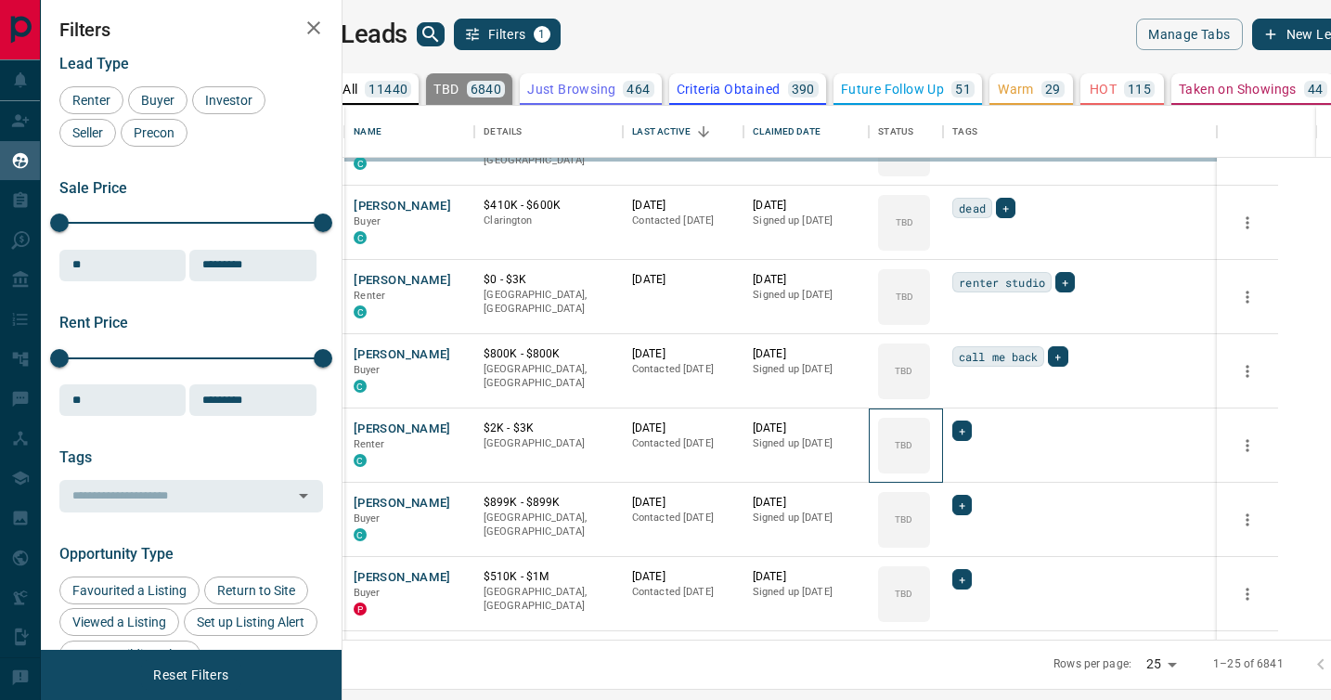
click at [930, 418] on div "TBD" at bounding box center [904, 446] width 52 height 56
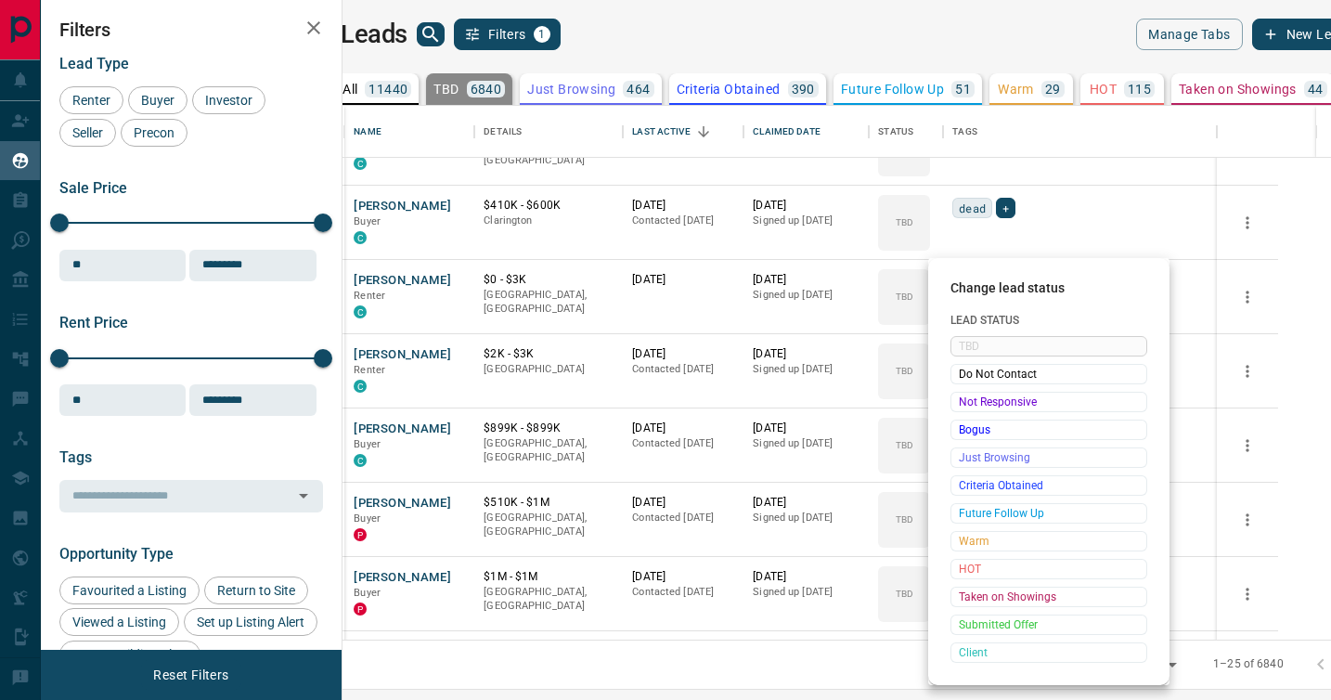
click at [975, 395] on span "Not Responsive" at bounding box center [1049, 402] width 180 height 19
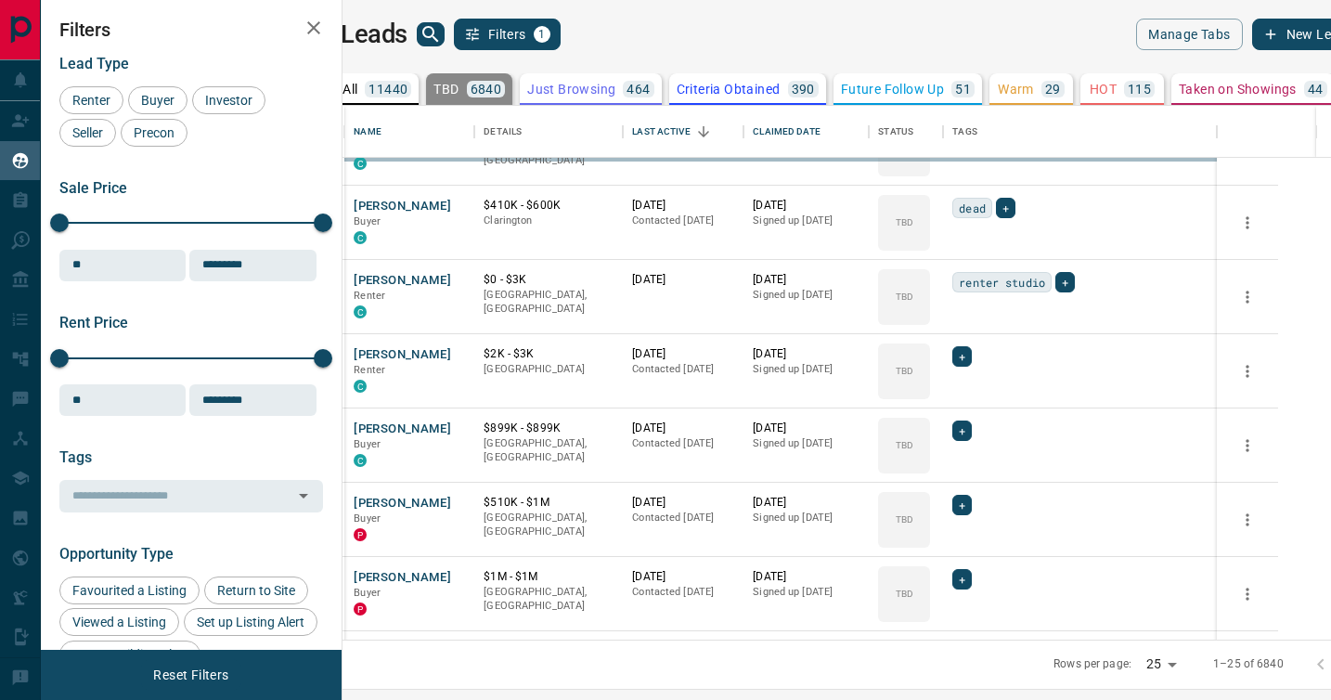
click at [975, 395] on span "Not Responsive" at bounding box center [1019, 400] width 136 height 10
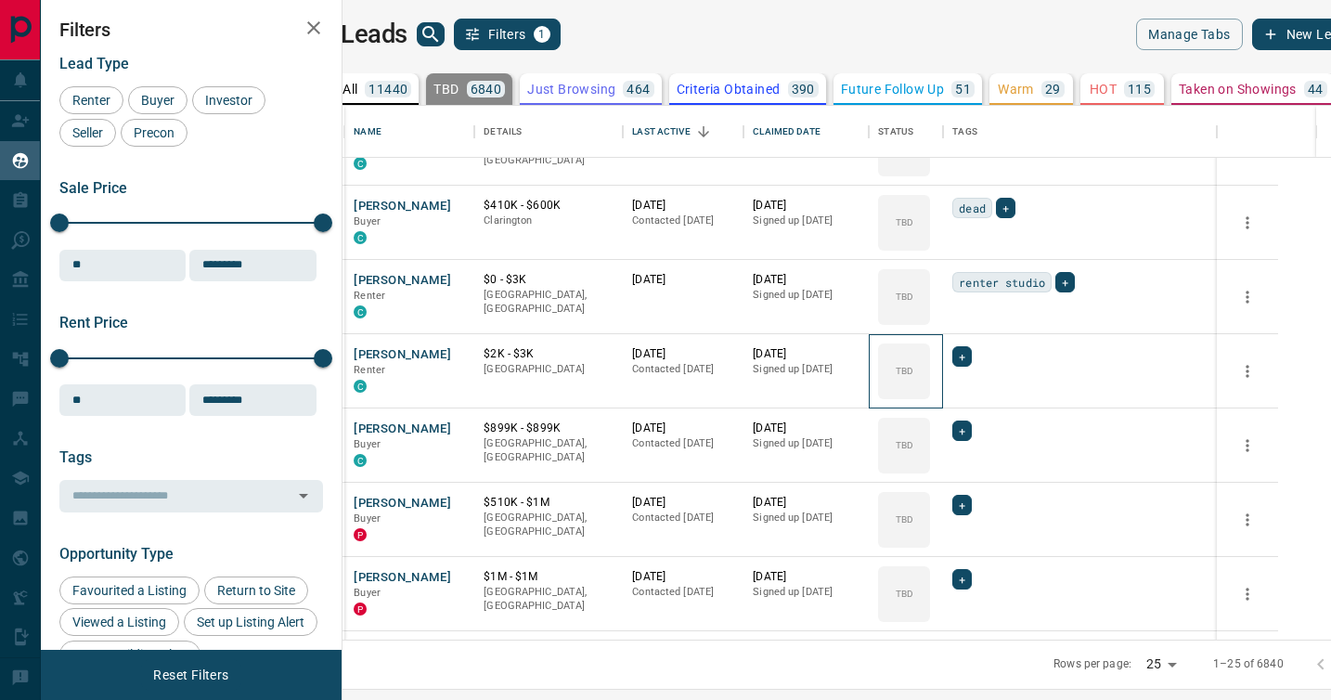
click at [930, 395] on div "TBD" at bounding box center [904, 371] width 52 height 56
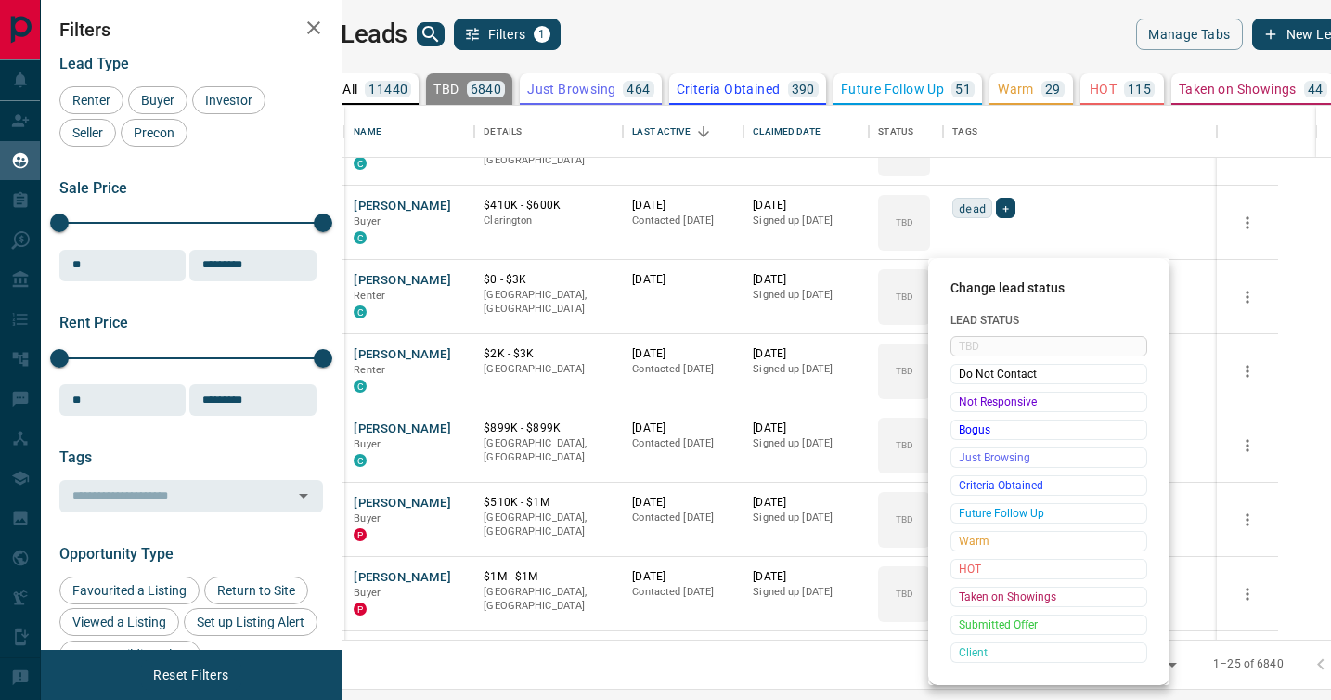
click at [975, 395] on span "Not Responsive" at bounding box center [1049, 402] width 180 height 19
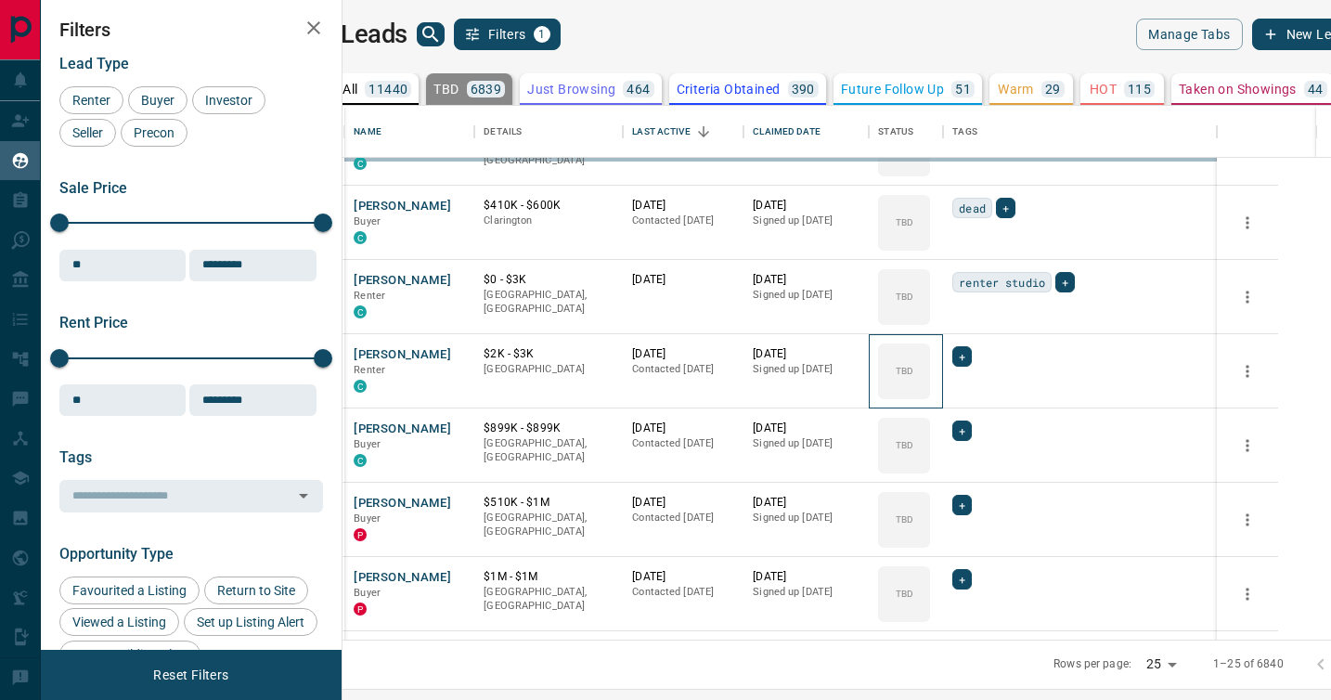
click at [930, 395] on div "TBD" at bounding box center [904, 371] width 52 height 56
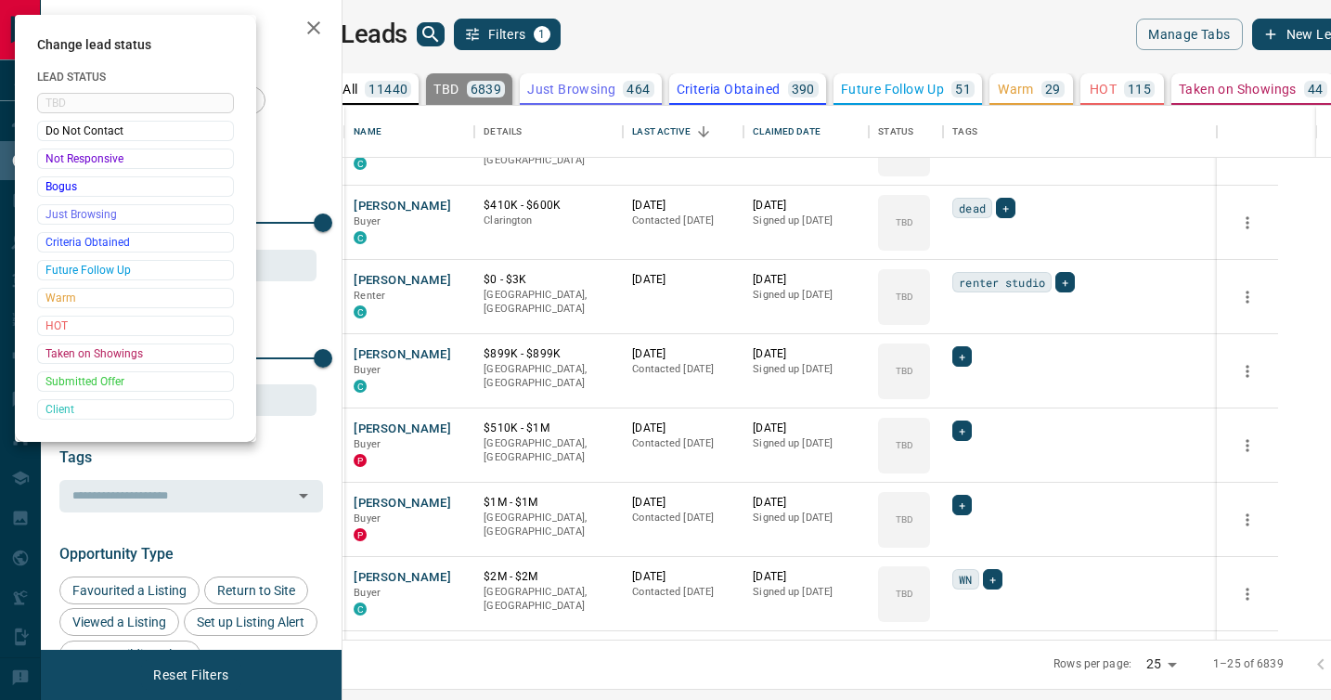
click at [975, 395] on div at bounding box center [665, 350] width 1331 height 700
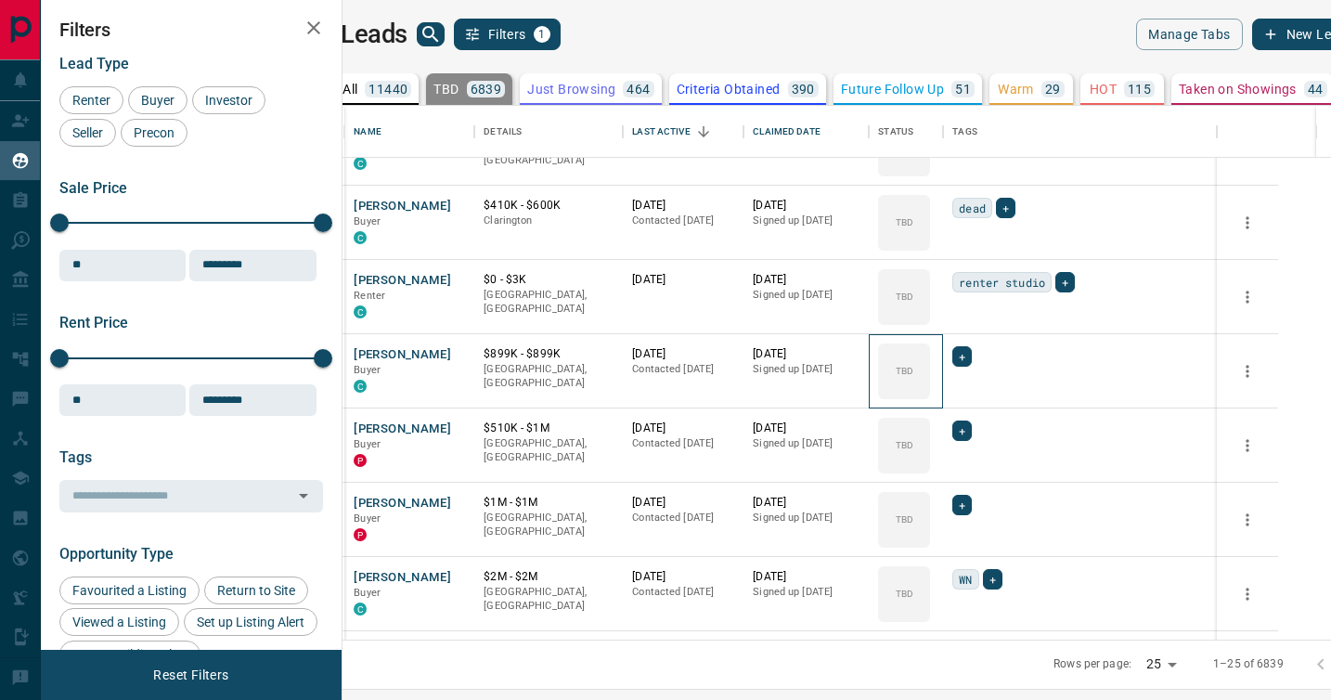
click at [930, 395] on div "TBD" at bounding box center [904, 371] width 52 height 56
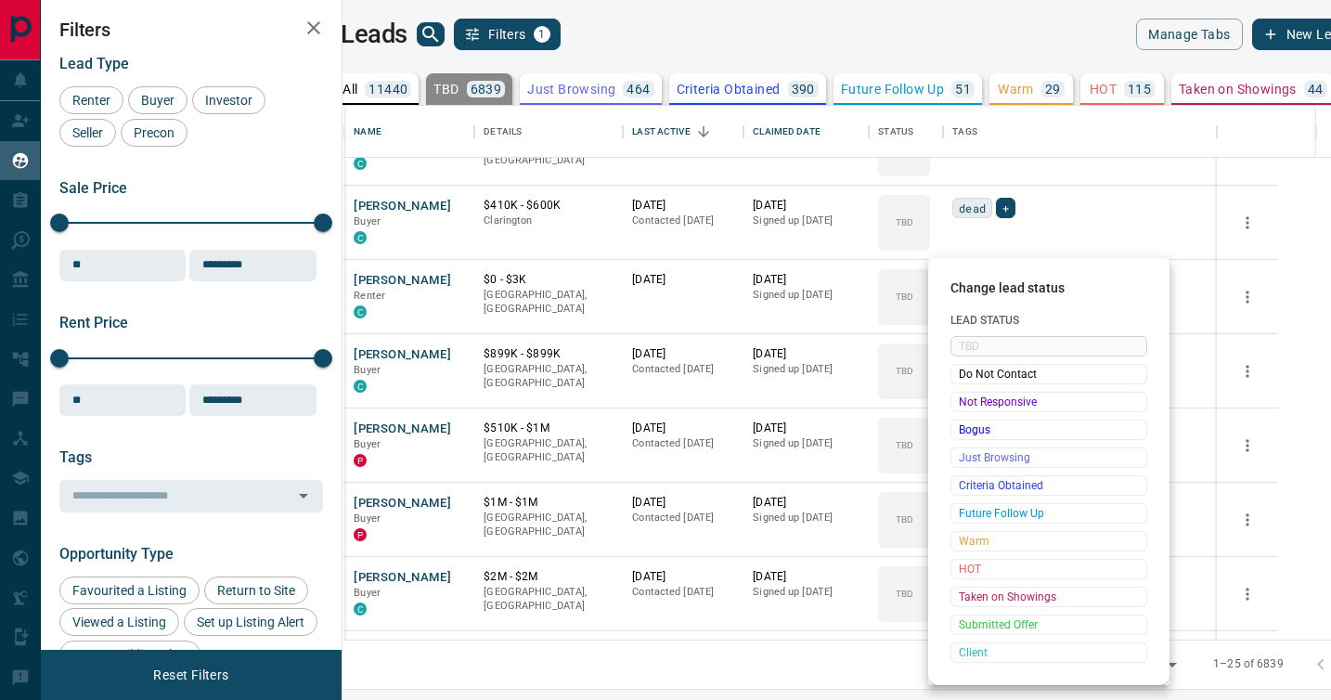
click at [975, 395] on span "Not Responsive" at bounding box center [1049, 402] width 180 height 19
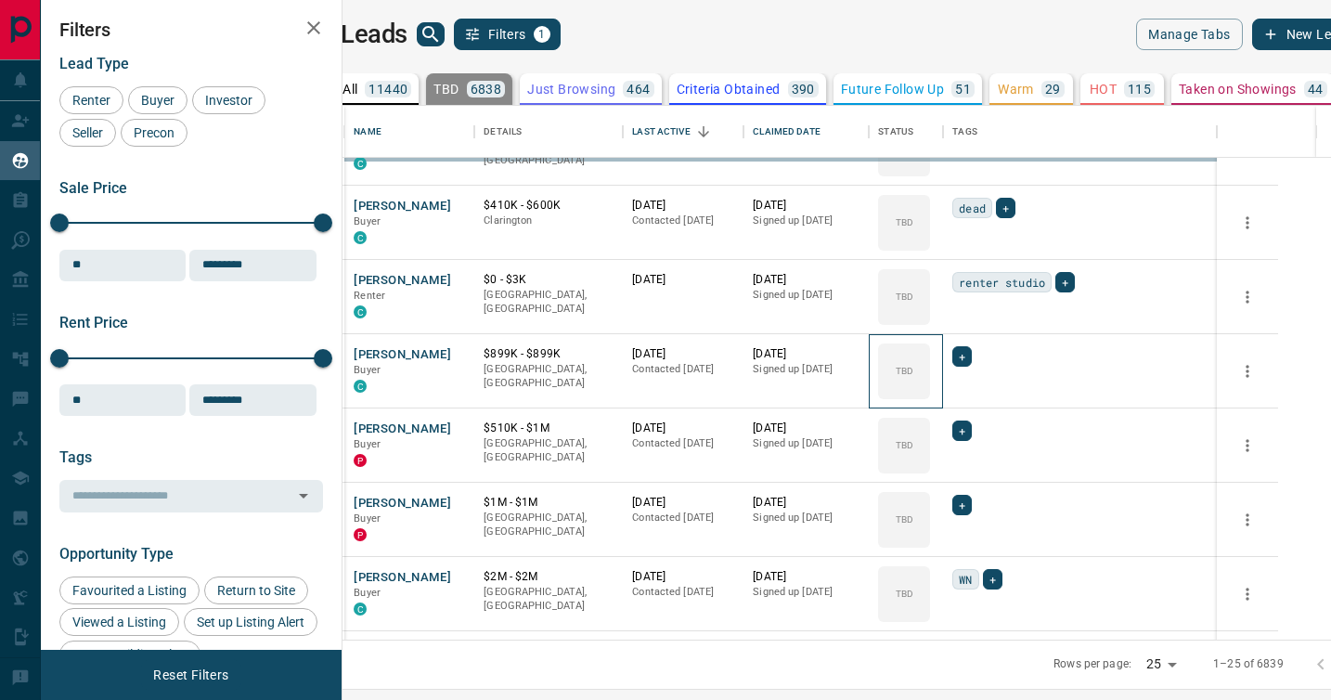
click at [930, 395] on div "TBD" at bounding box center [904, 371] width 52 height 56
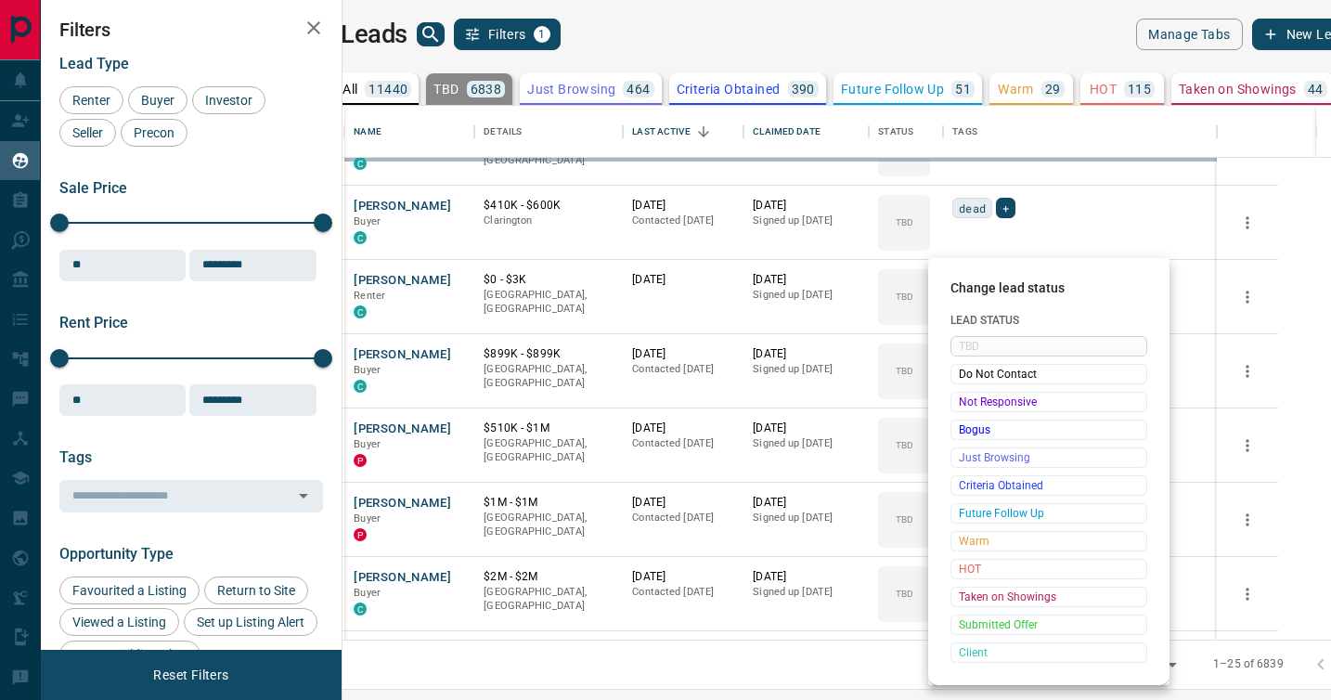
click at [975, 395] on span "Not Responsive" at bounding box center [1049, 402] width 180 height 19
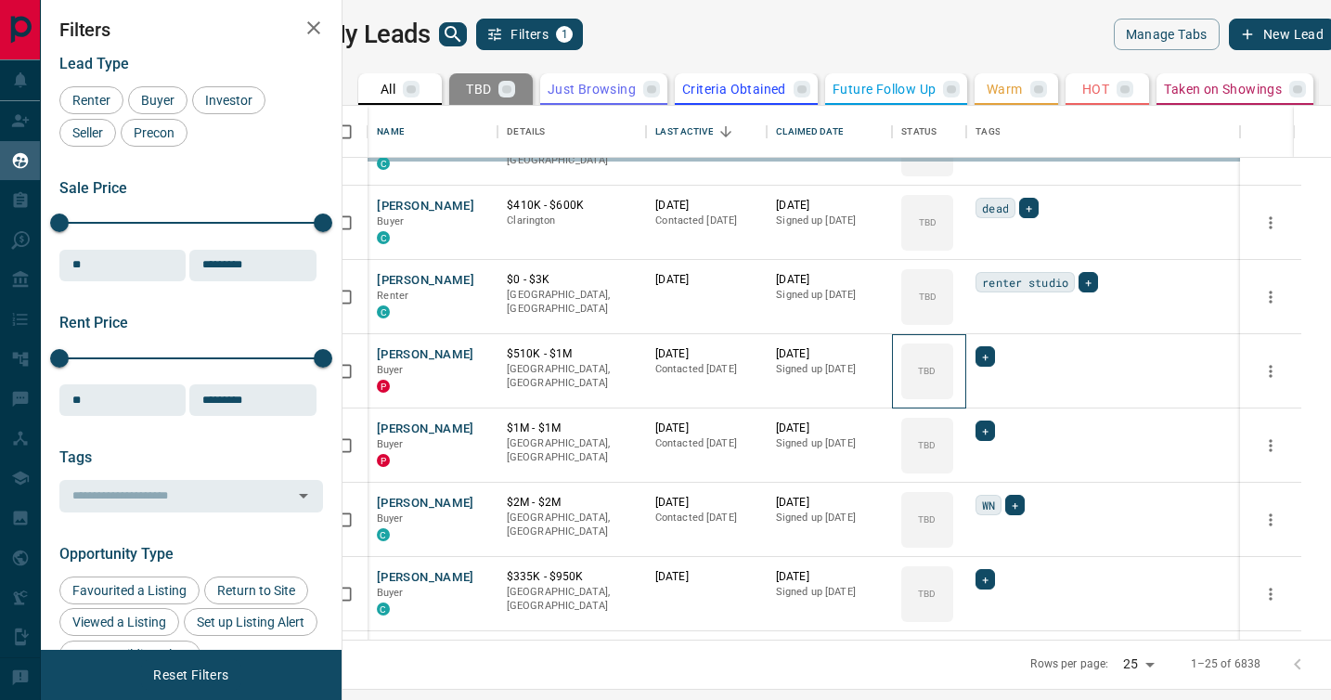
click at [953, 395] on div "TBD" at bounding box center [927, 371] width 52 height 56
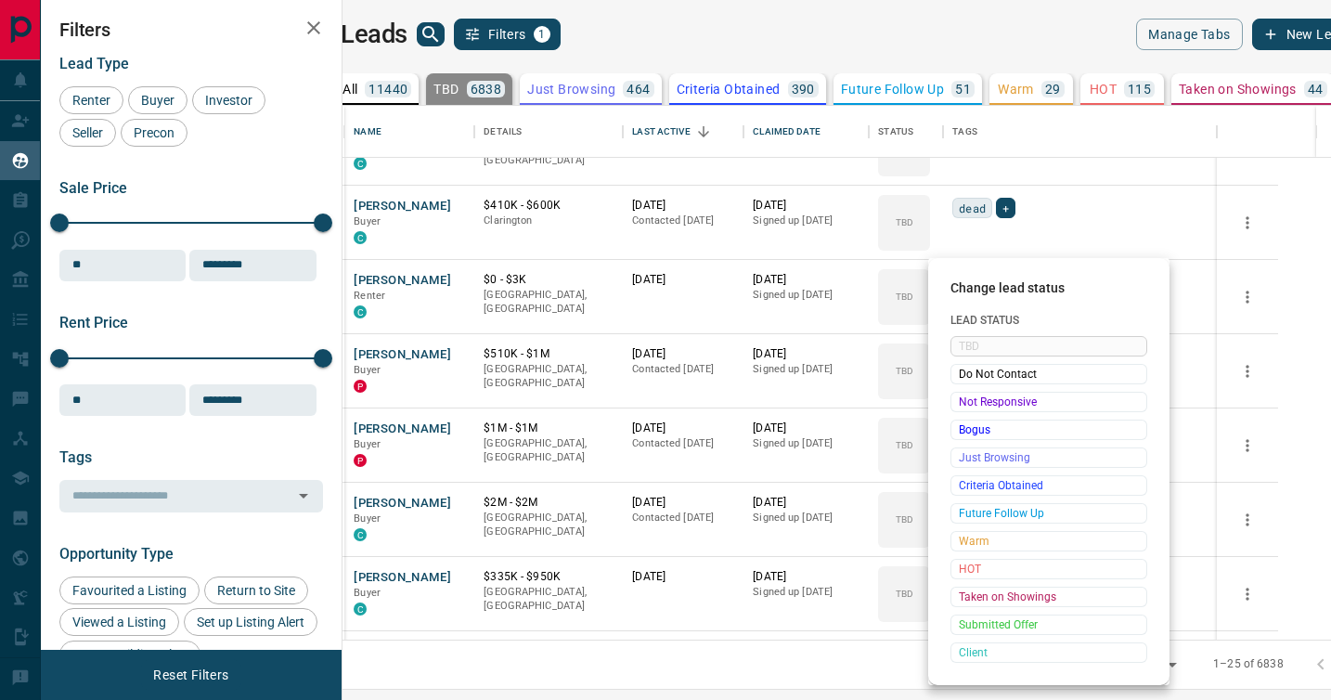
click at [975, 395] on span "Not Responsive" at bounding box center [1049, 402] width 180 height 19
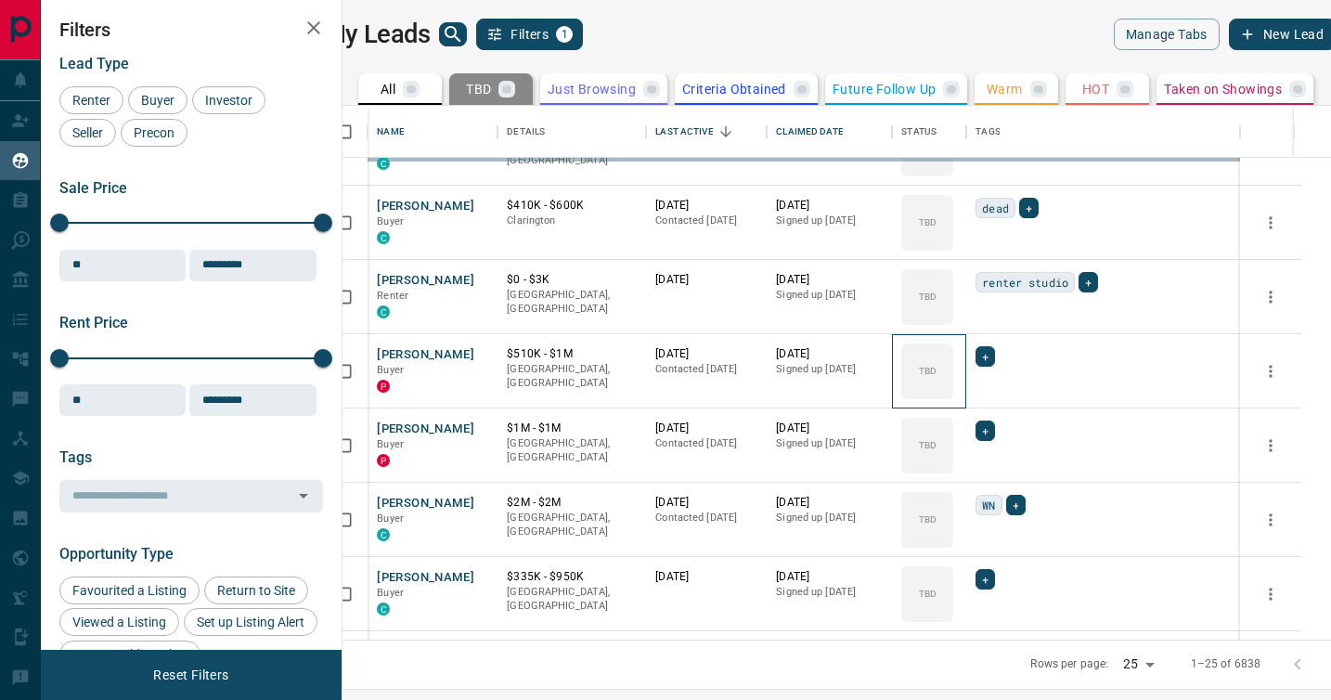
click at [953, 395] on div "TBD" at bounding box center [927, 371] width 52 height 56
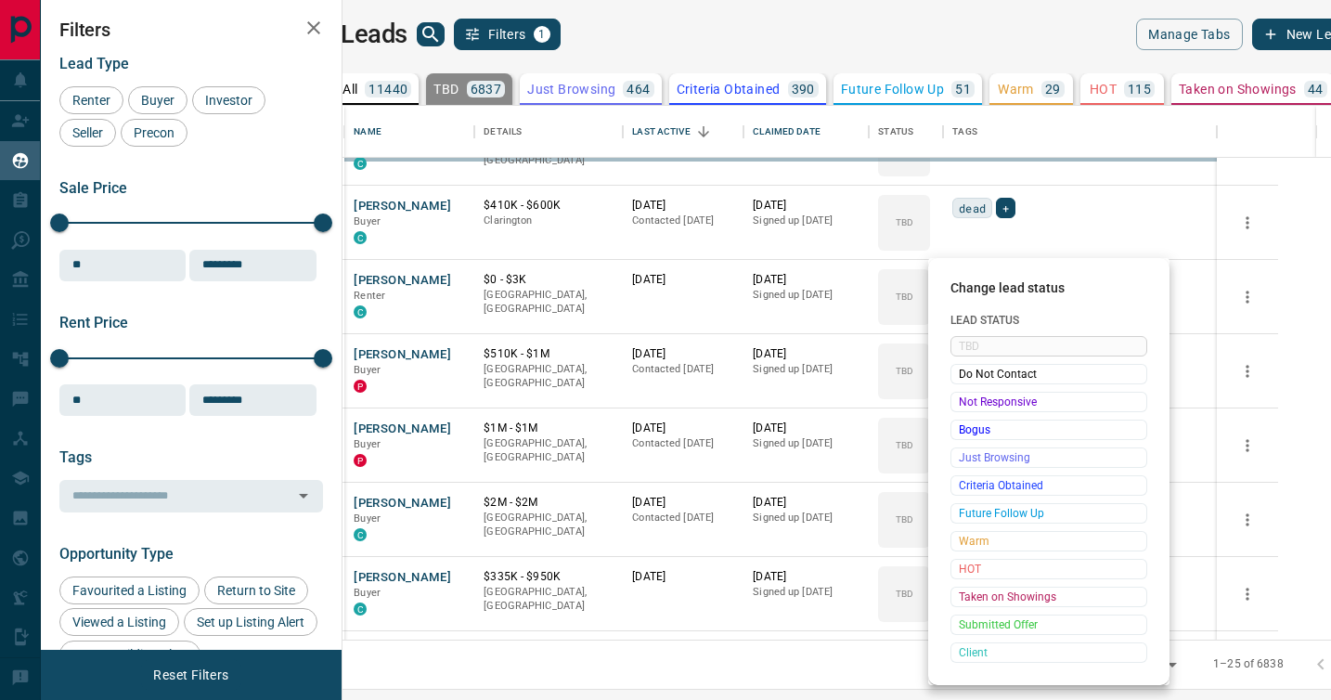
click at [975, 395] on div "Change lead status Lead Status TBD Do Not Contact Not Responsive Bogus Just Bro…" at bounding box center [665, 350] width 1331 height 700
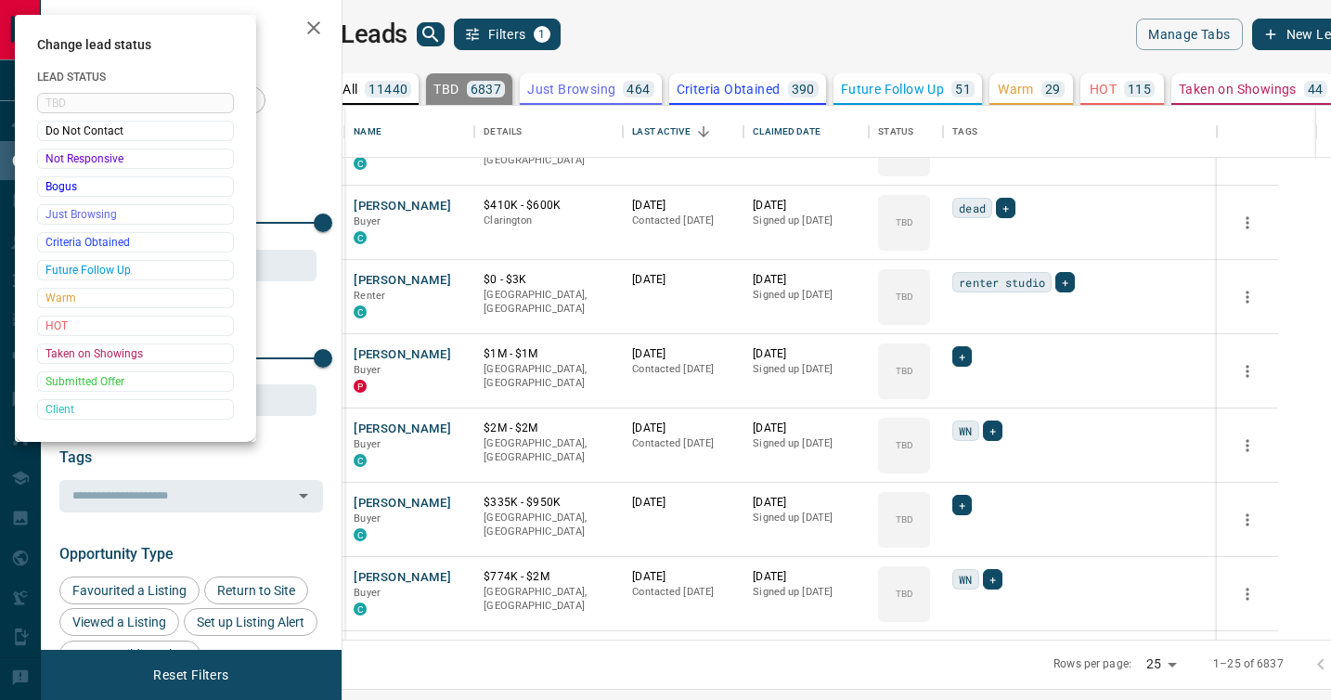
click at [975, 395] on div at bounding box center [665, 350] width 1331 height 700
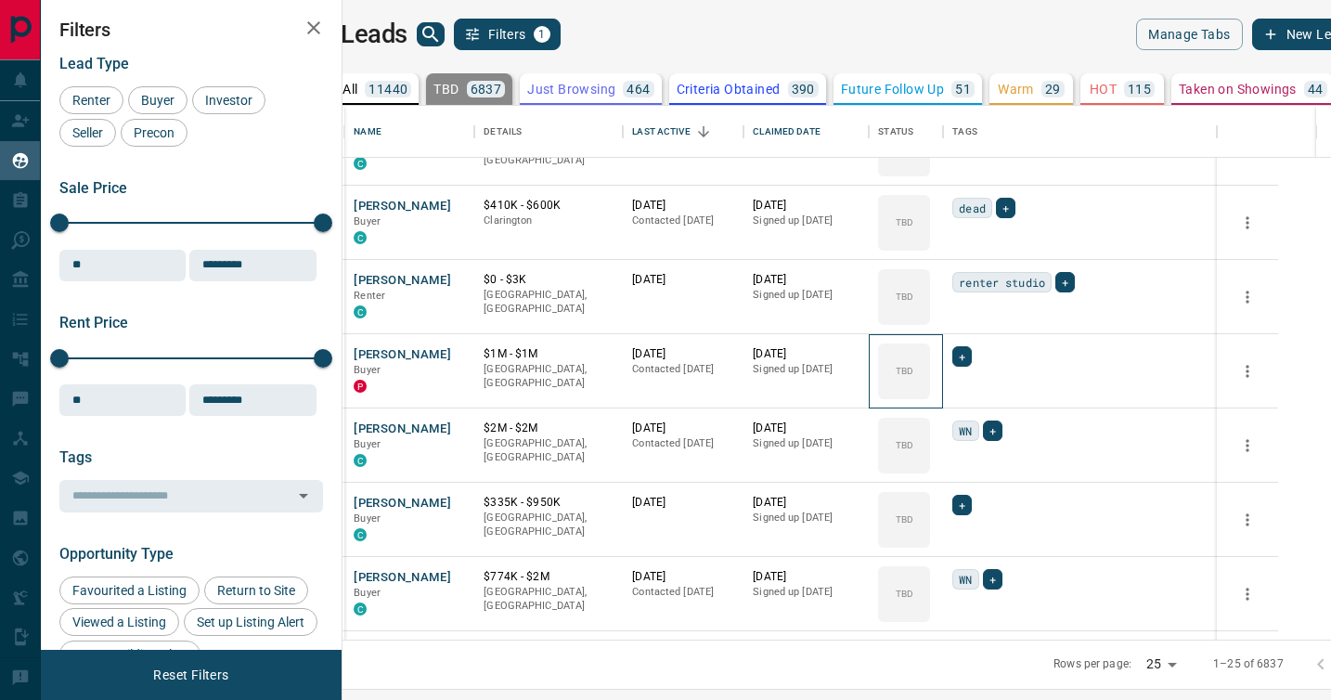
click at [930, 395] on div "TBD" at bounding box center [904, 371] width 52 height 56
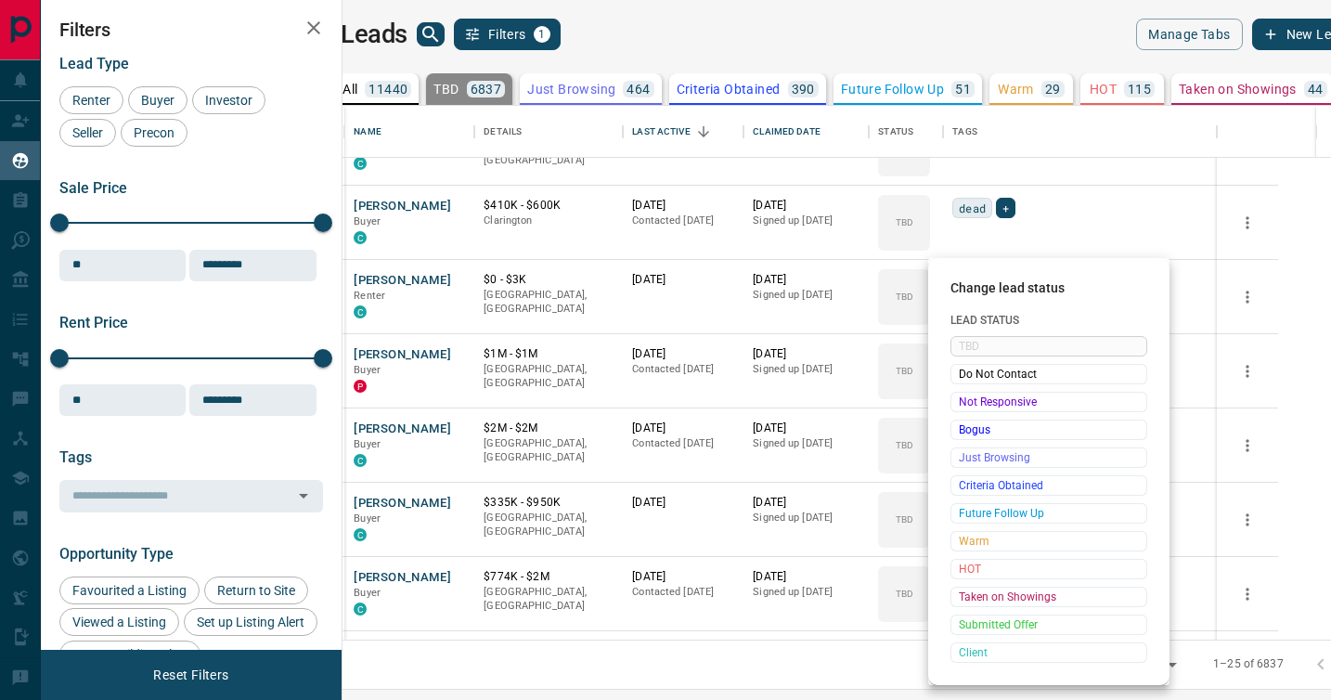
click at [975, 395] on span "Not Responsive" at bounding box center [1049, 402] width 180 height 19
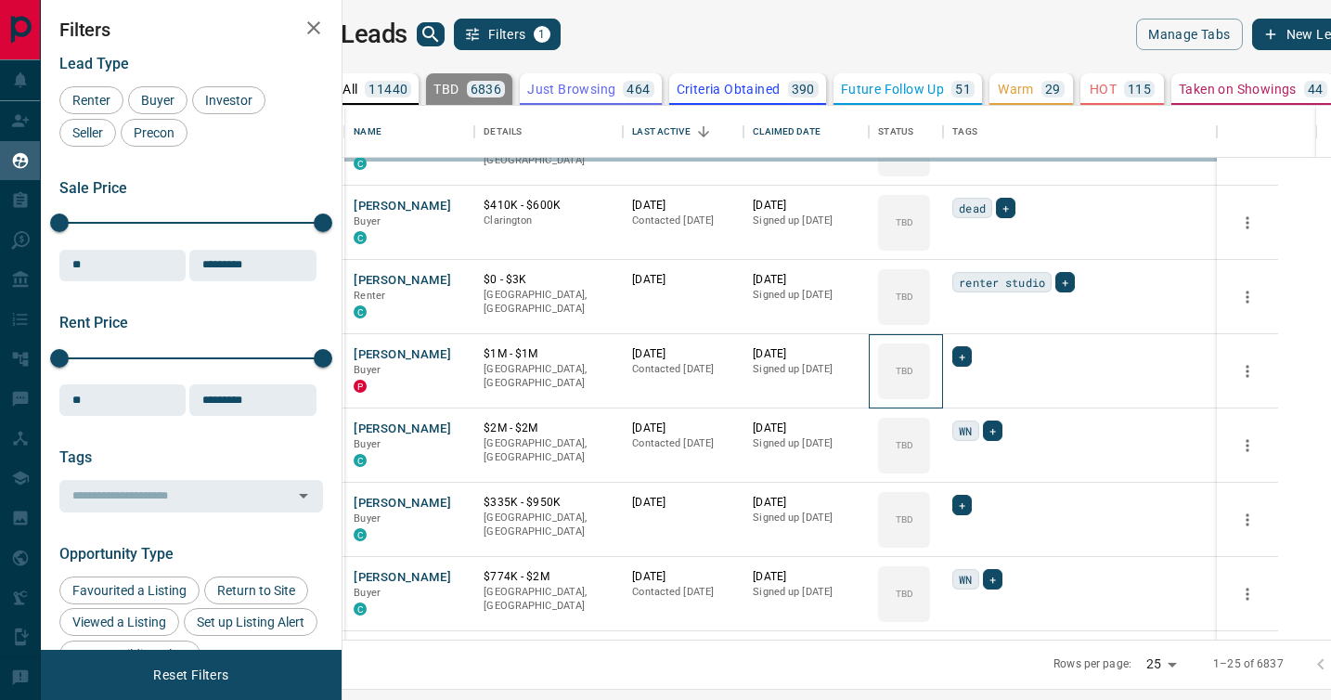
click at [930, 395] on div "TBD" at bounding box center [904, 371] width 52 height 56
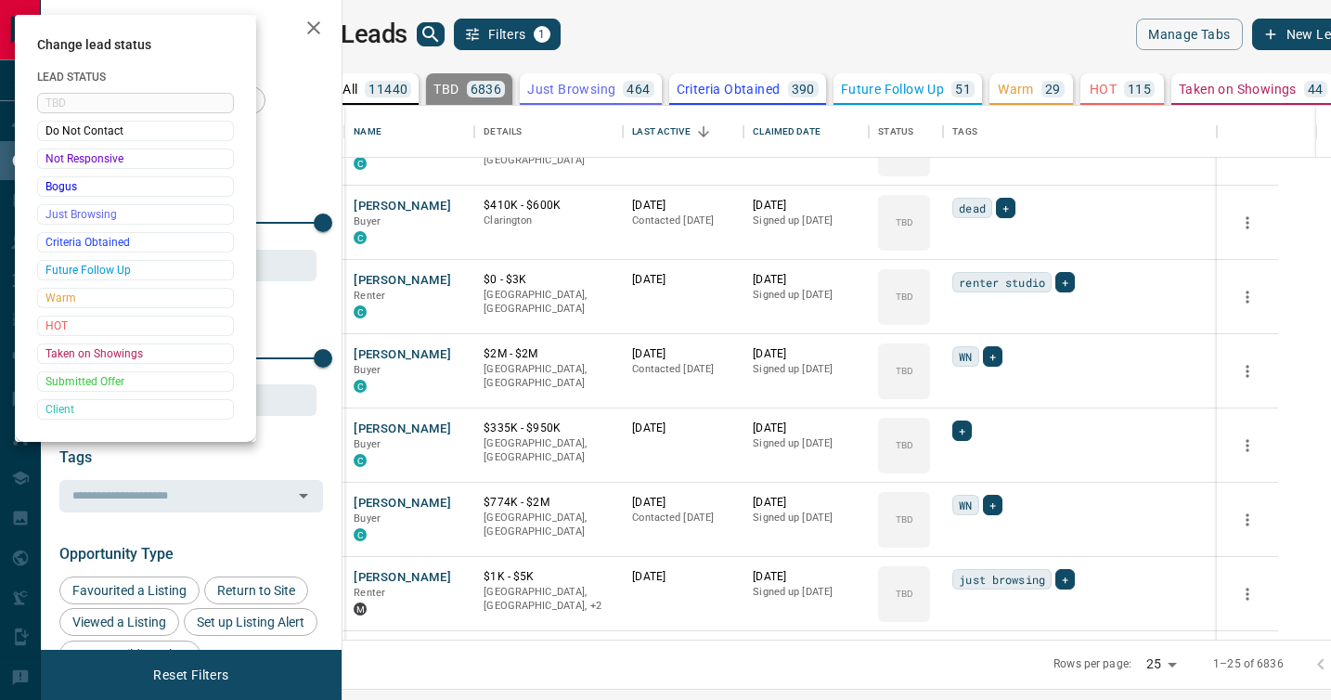
click at [975, 395] on div at bounding box center [665, 350] width 1331 height 700
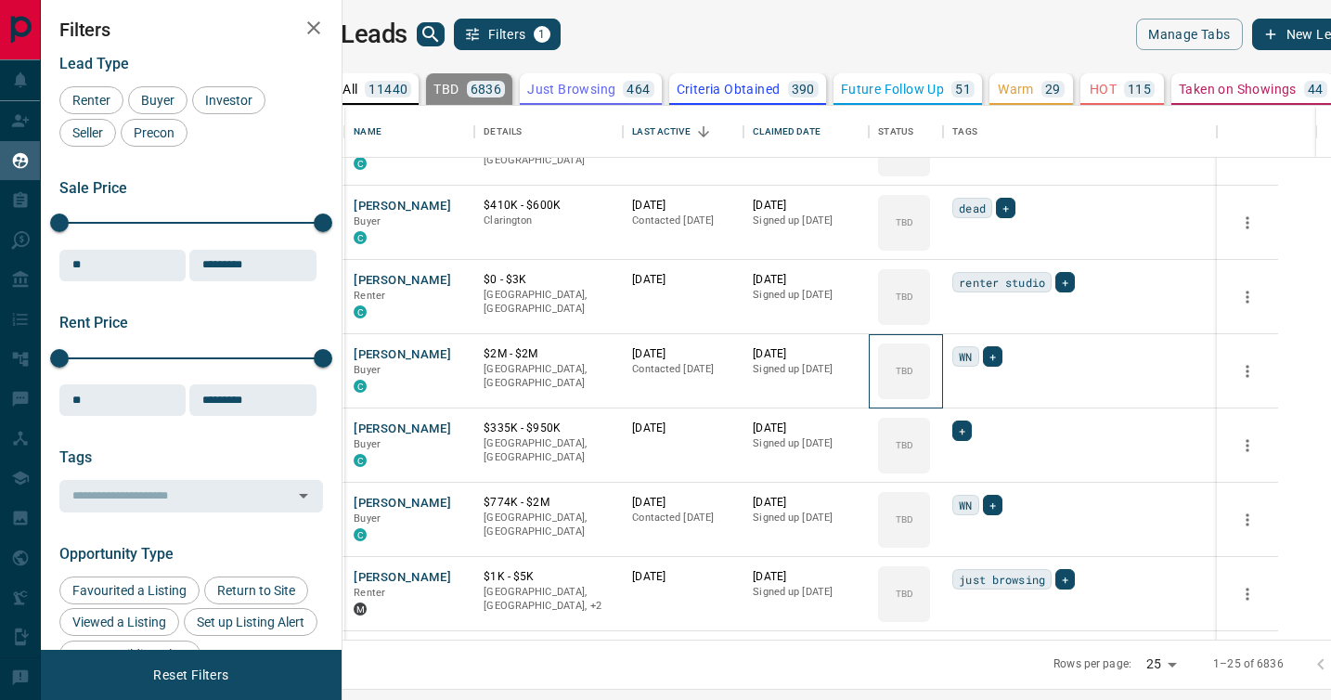
click at [930, 395] on div "TBD" at bounding box center [904, 371] width 52 height 56
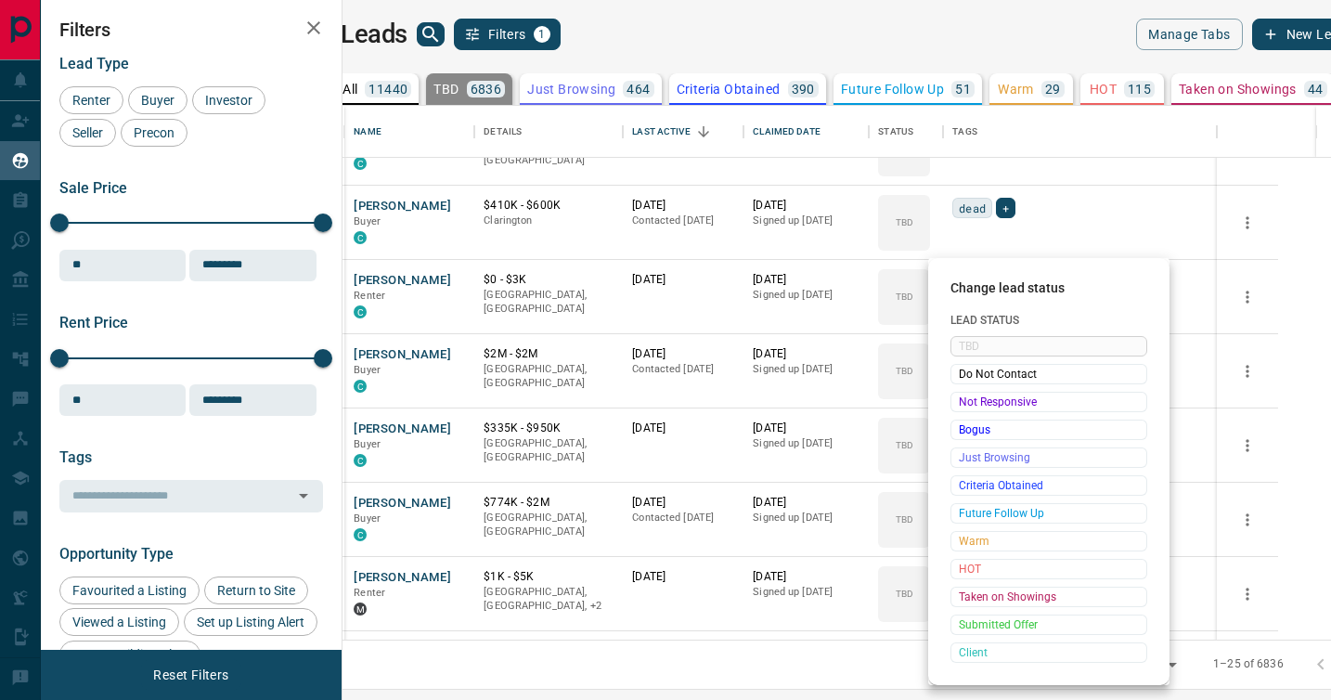
click at [975, 395] on span "Not Responsive" at bounding box center [1049, 402] width 180 height 19
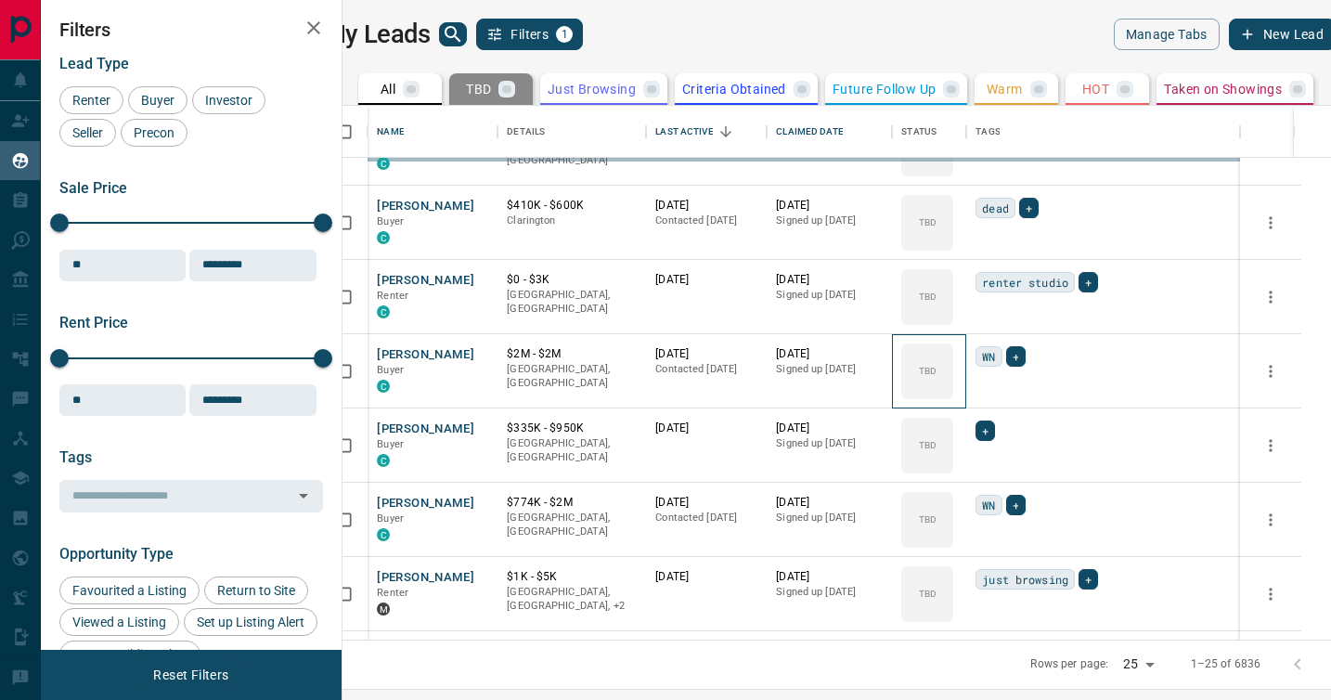
click at [953, 395] on div "TBD" at bounding box center [927, 371] width 52 height 56
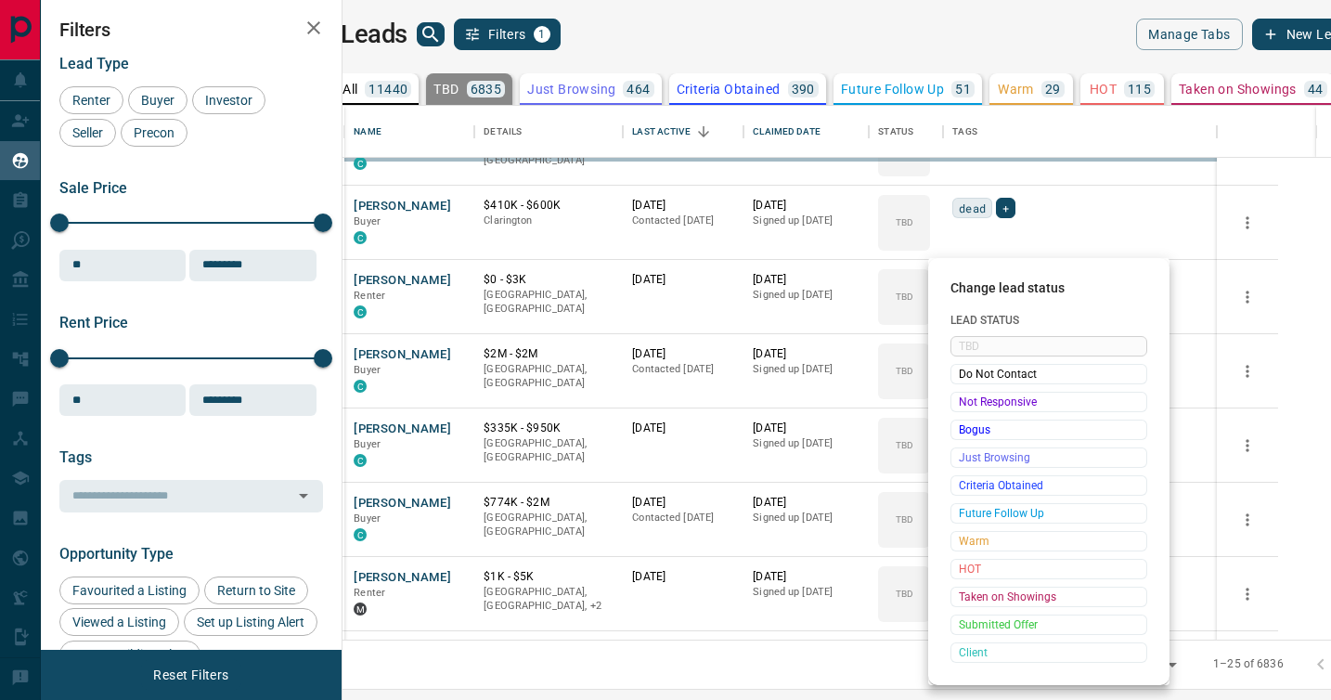
click at [975, 395] on div at bounding box center [665, 350] width 1331 height 700
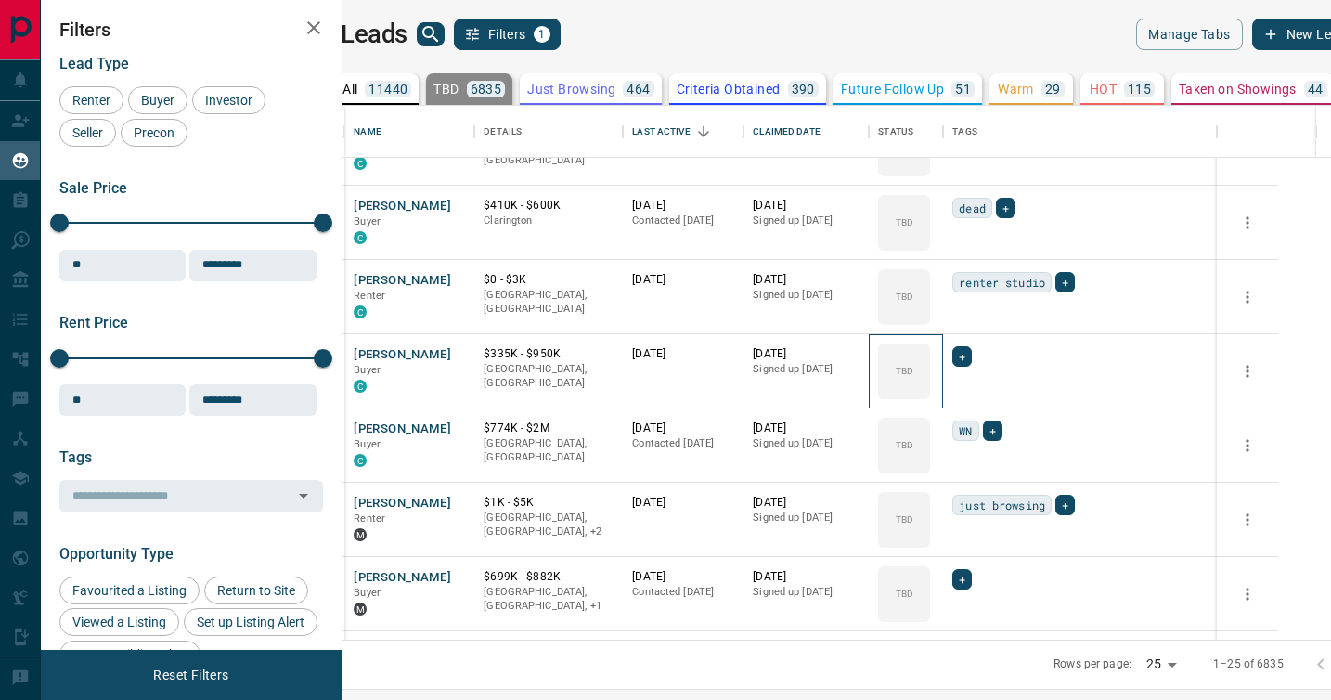
click at [930, 395] on div "TBD" at bounding box center [904, 371] width 52 height 56
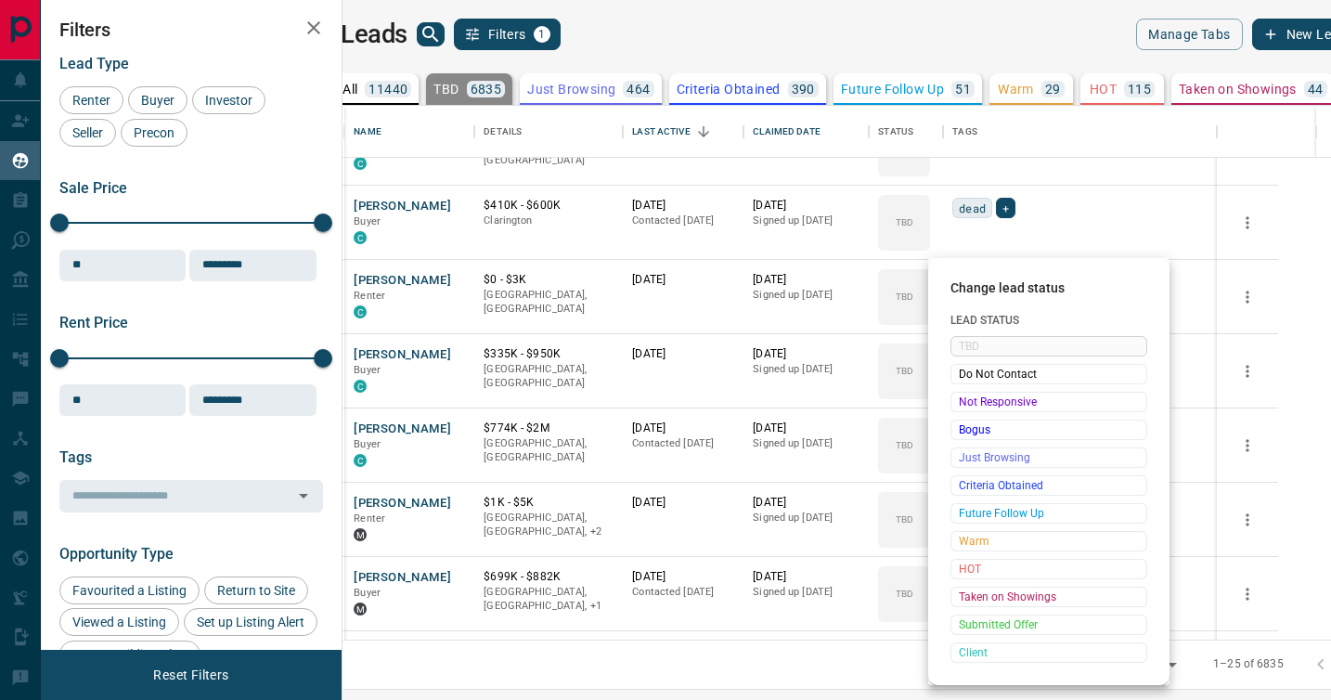
click at [975, 395] on span "Not Responsive" at bounding box center [1049, 402] width 180 height 19
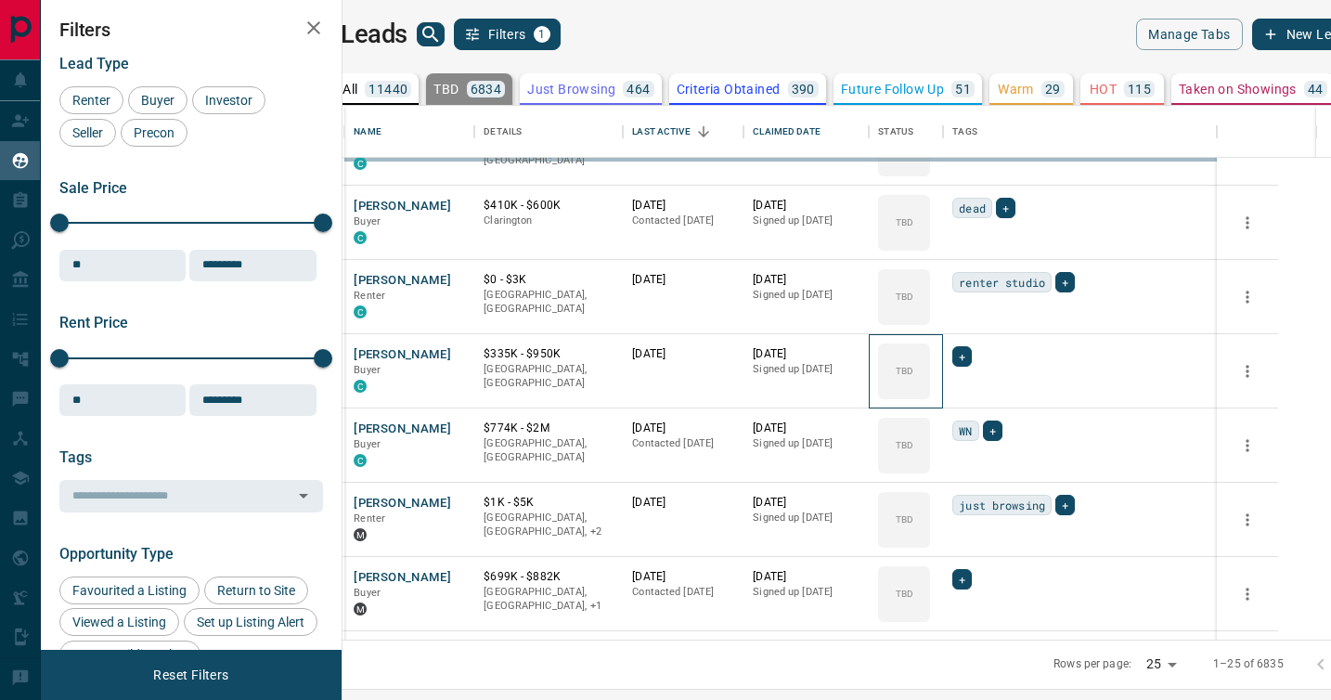
click at [930, 395] on div "TBD" at bounding box center [904, 371] width 52 height 56
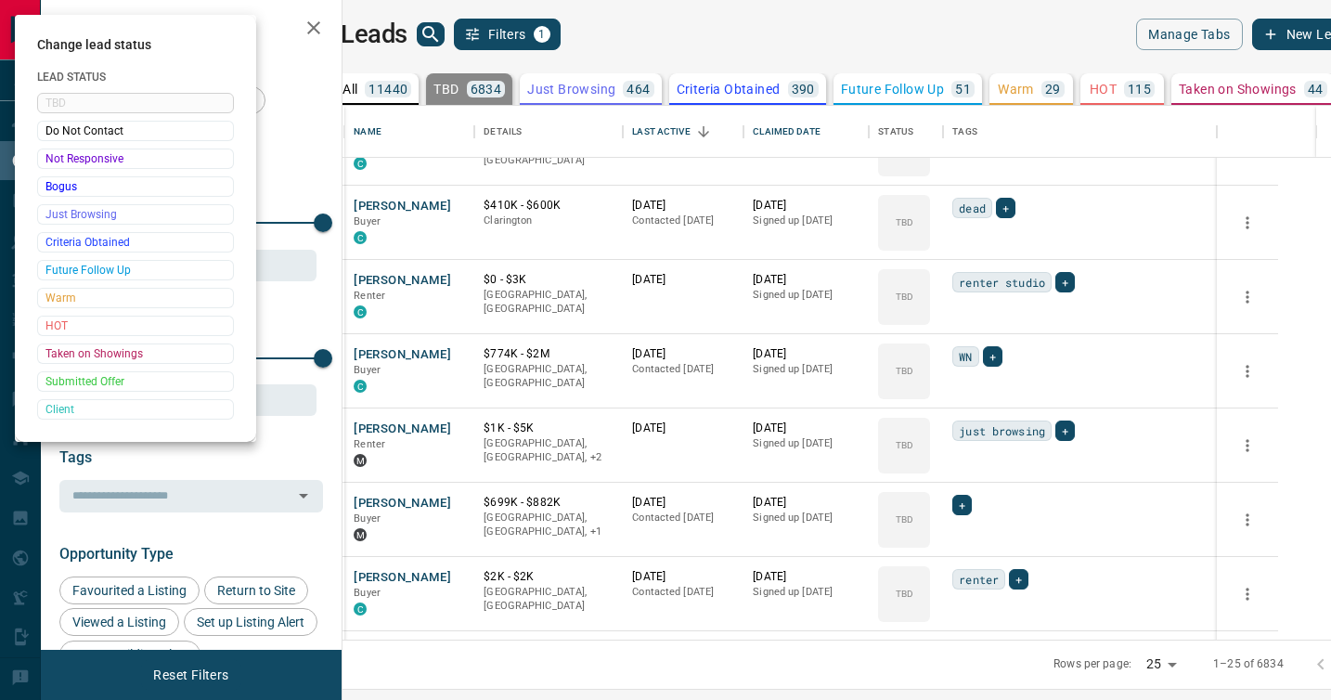
click at [975, 395] on div at bounding box center [665, 350] width 1331 height 700
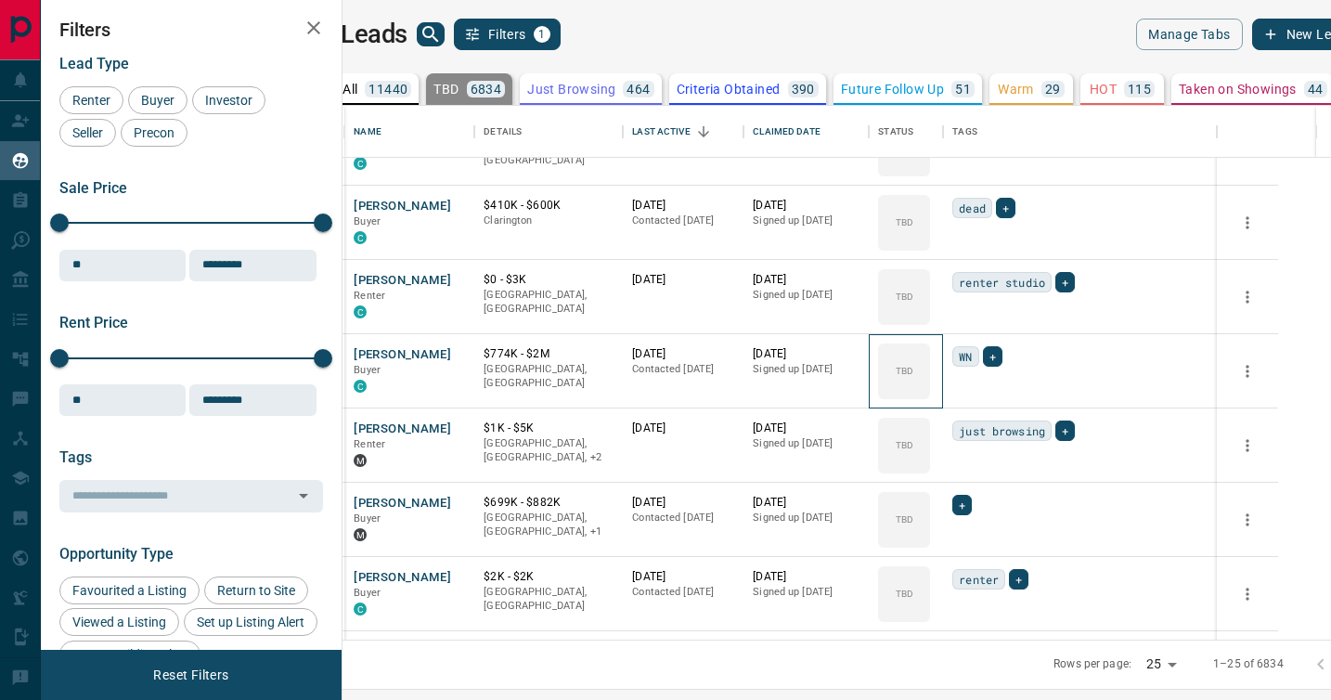
click at [930, 395] on div "TBD" at bounding box center [904, 371] width 52 height 56
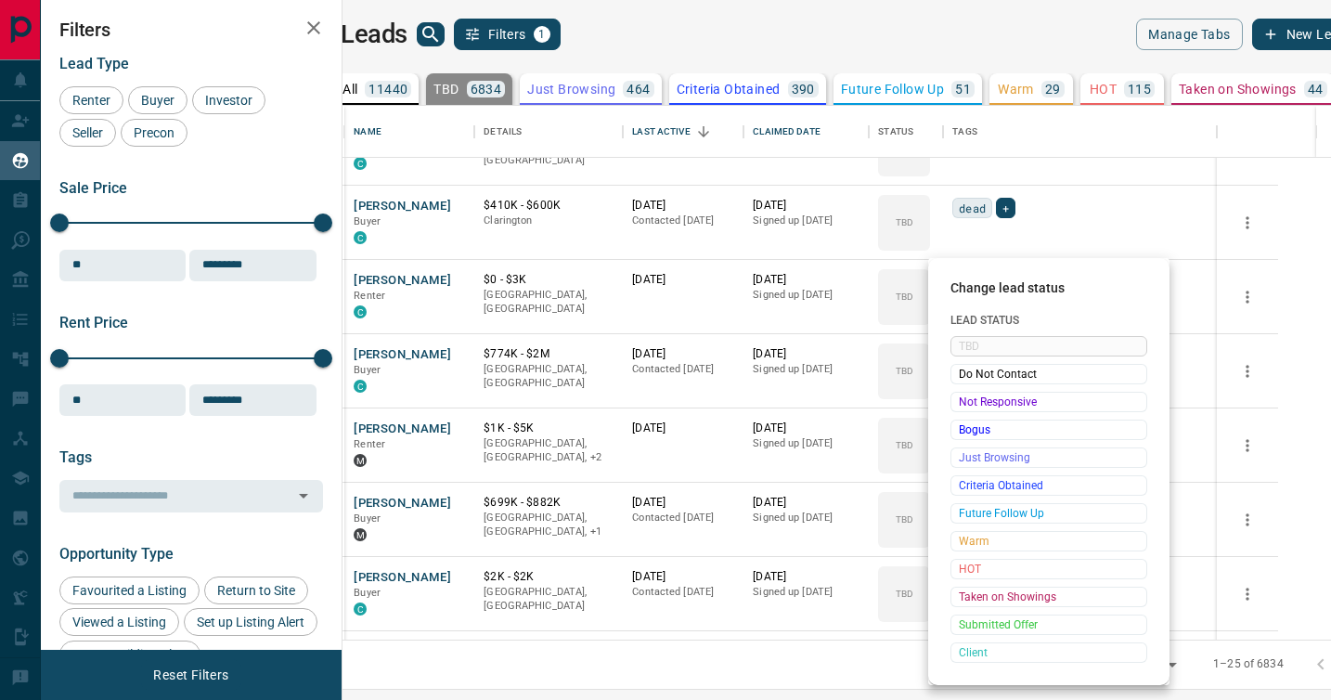
click at [975, 395] on span "Not Responsive" at bounding box center [1049, 402] width 180 height 19
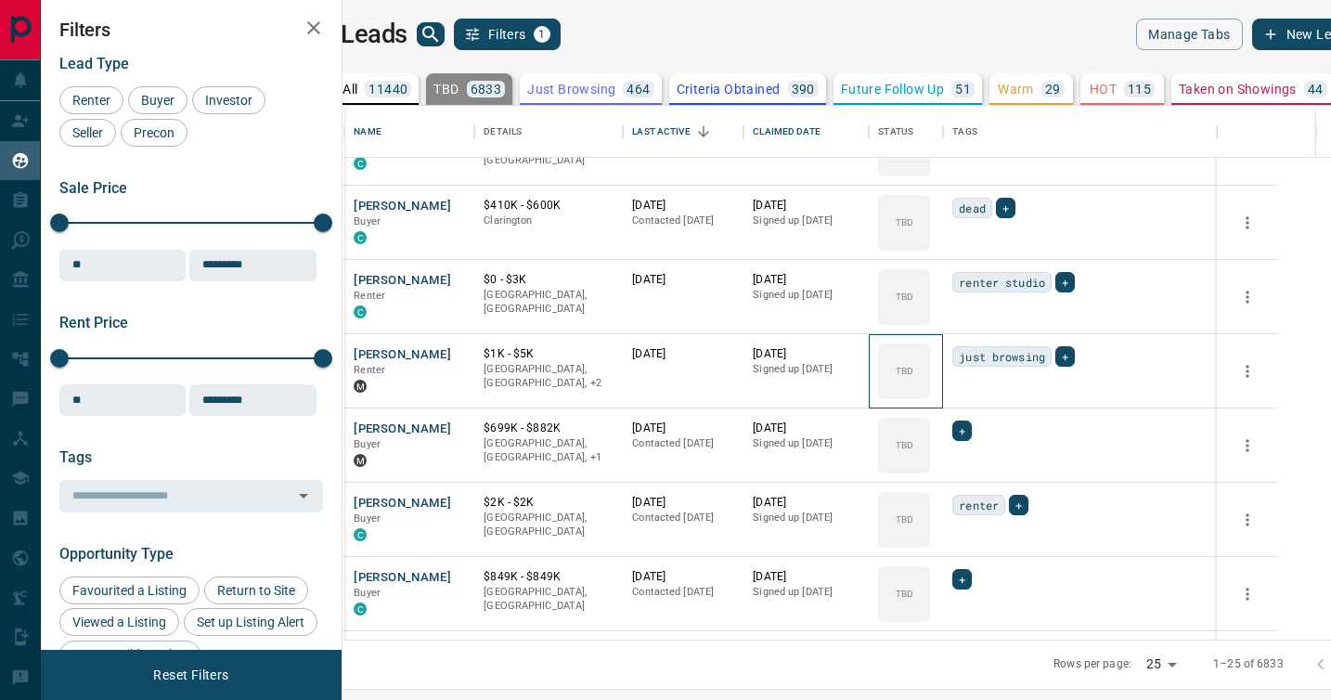
click at [930, 395] on div "TBD" at bounding box center [904, 371] width 52 height 56
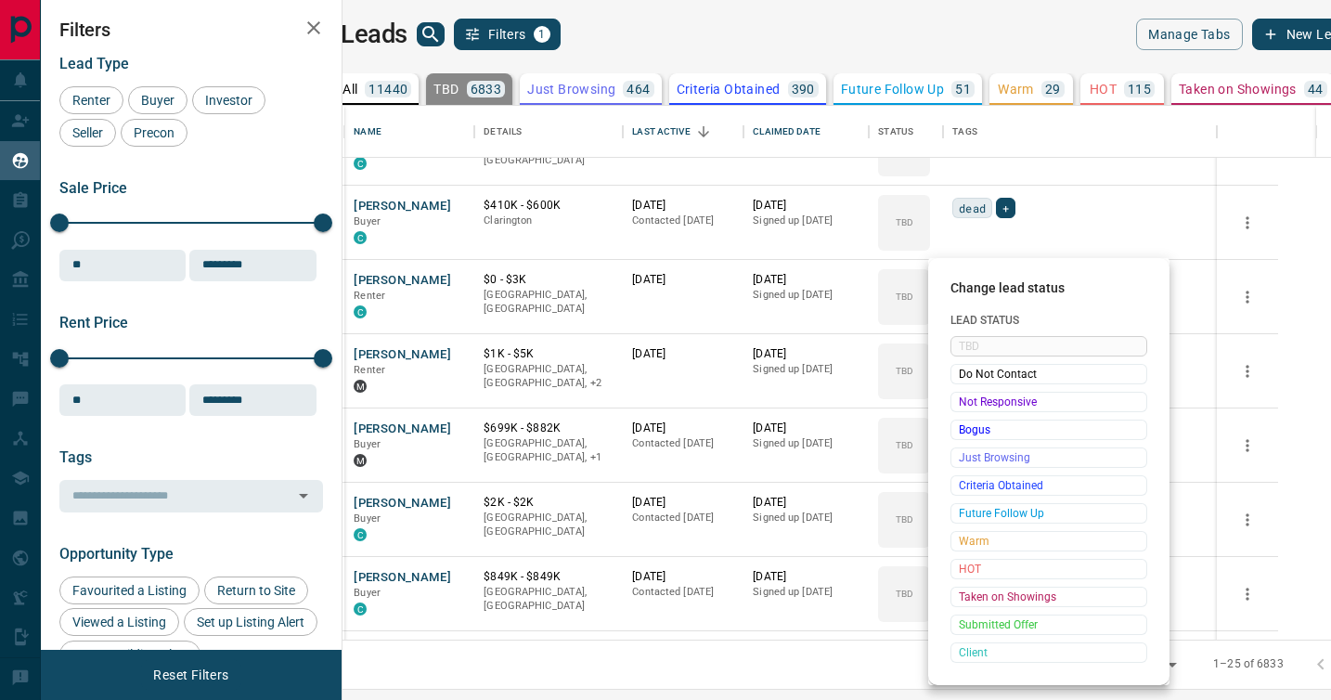
click at [975, 395] on span "Not Responsive" at bounding box center [1049, 402] width 180 height 19
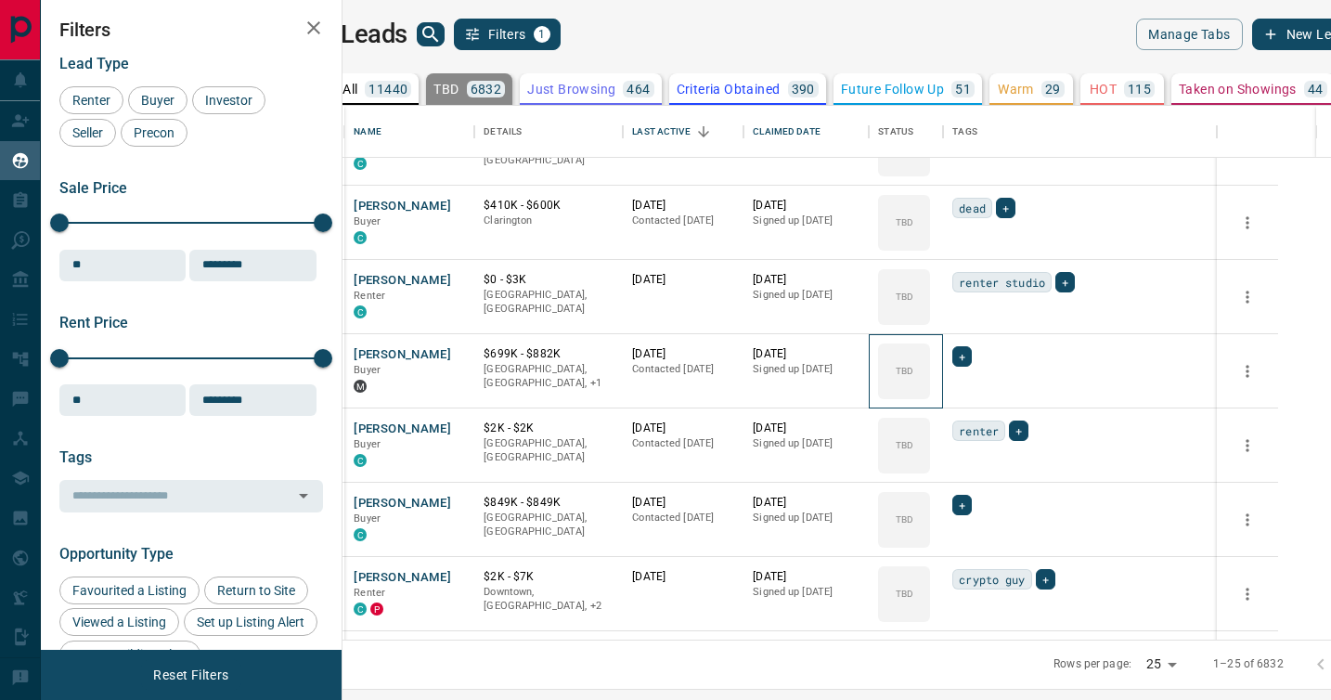
click at [930, 395] on div "TBD" at bounding box center [904, 371] width 52 height 56
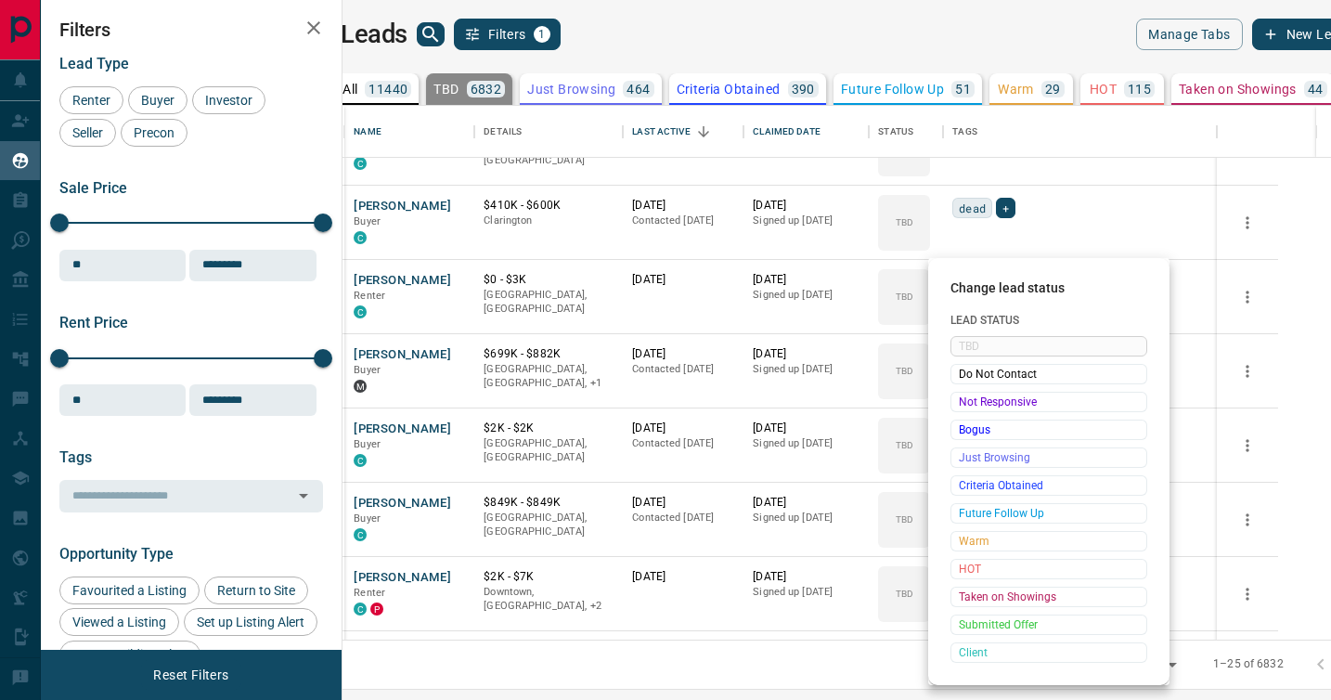
click at [975, 395] on span "Not Responsive" at bounding box center [1049, 402] width 180 height 19
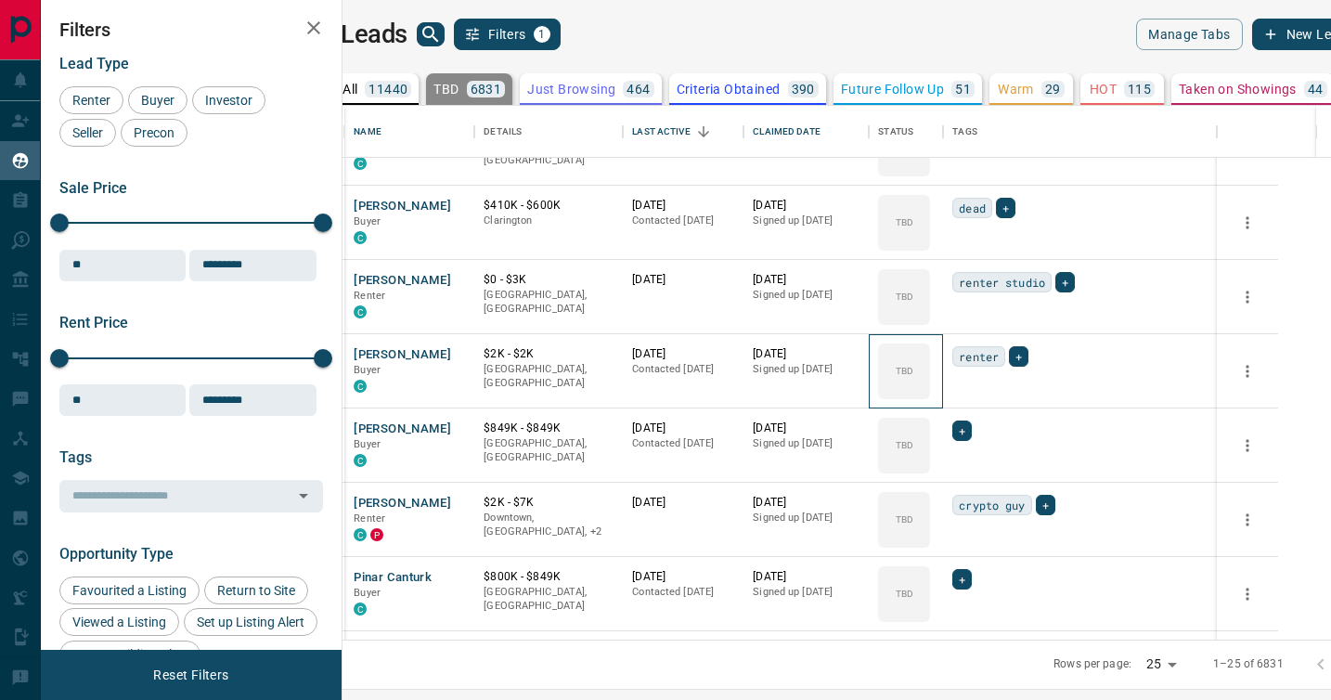
click at [930, 395] on div "TBD" at bounding box center [904, 371] width 52 height 56
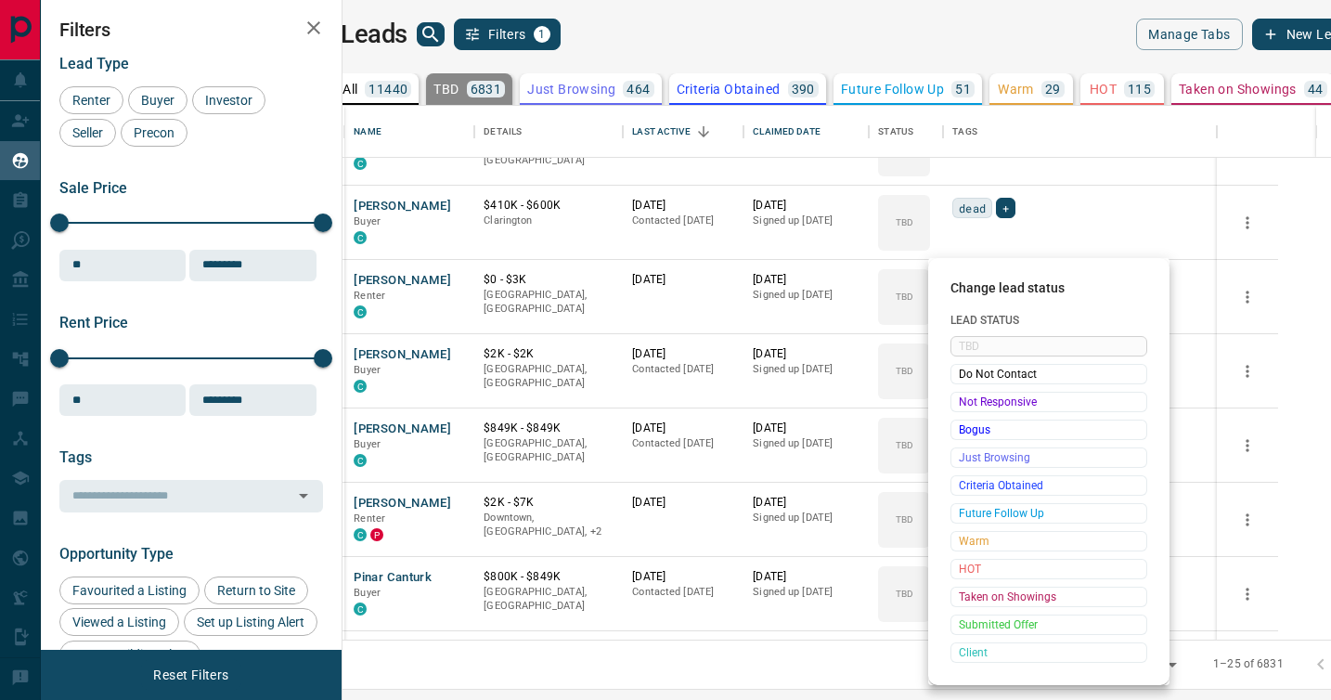
click at [975, 395] on span "Not Responsive" at bounding box center [1049, 402] width 180 height 19
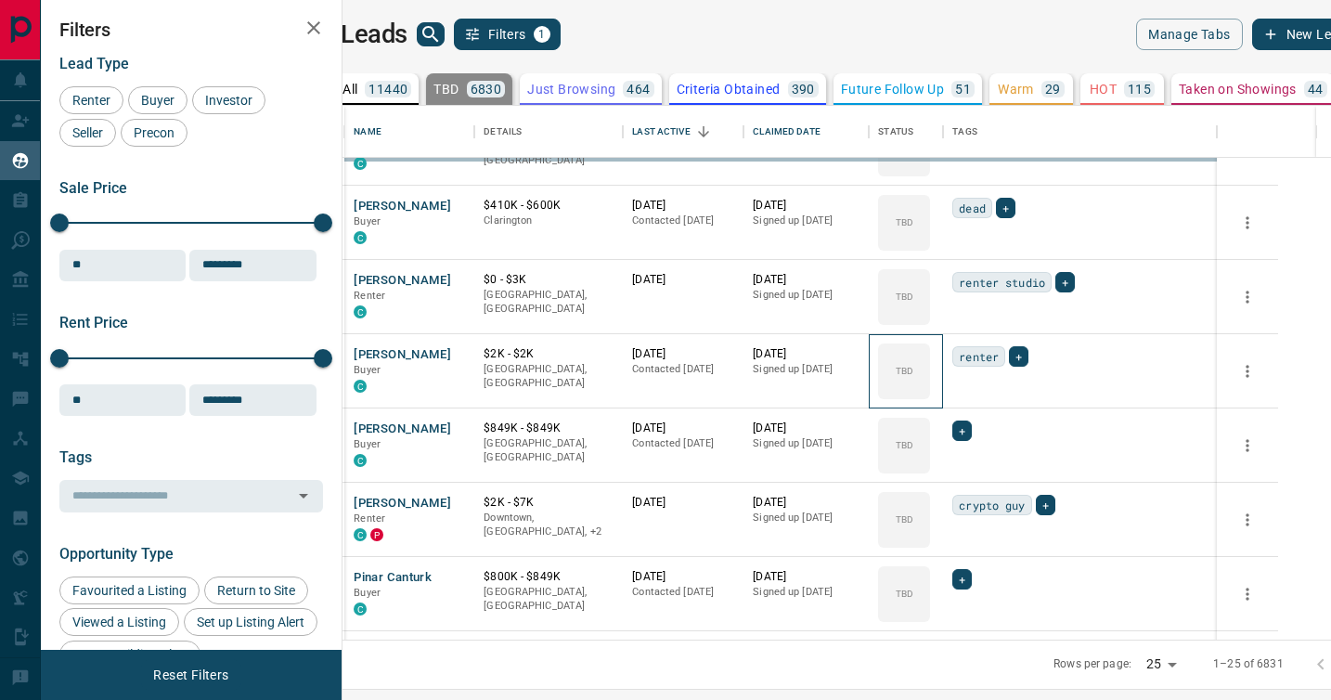
click at [930, 395] on div "TBD" at bounding box center [904, 371] width 52 height 56
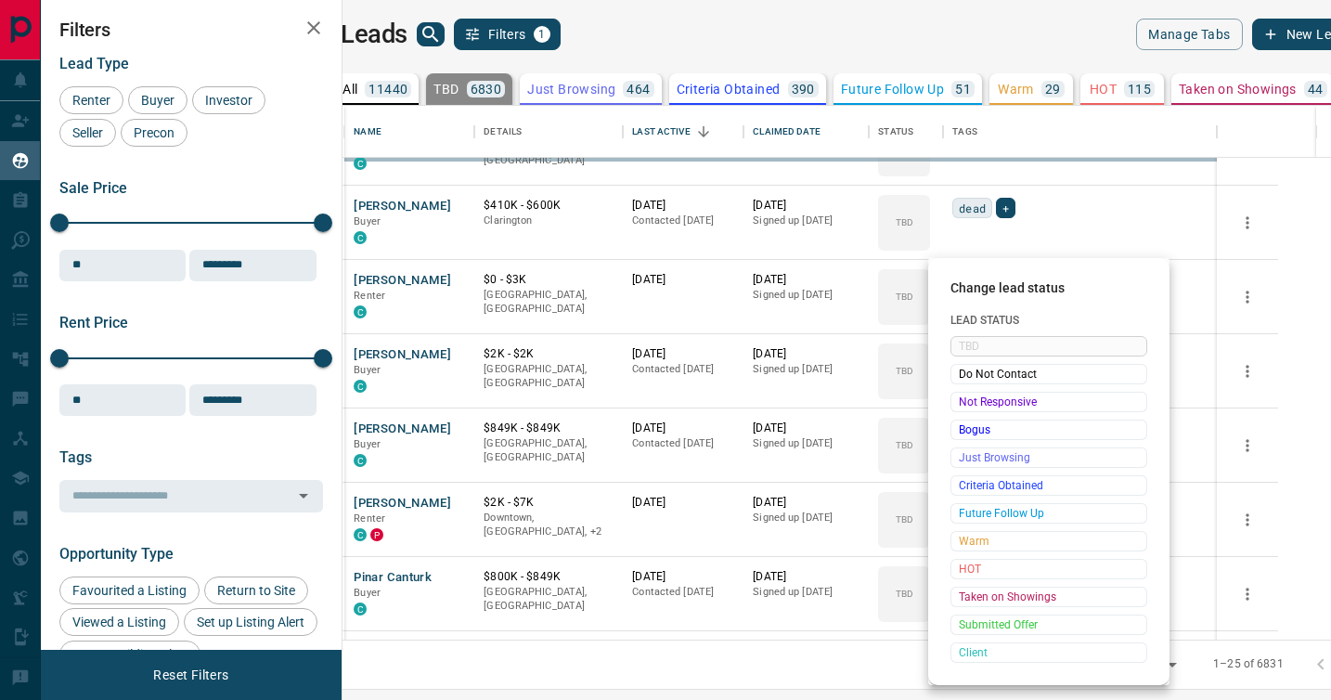
click at [975, 395] on div "Change lead status Lead Status TBD Do Not Contact Not Responsive Bogus Just Bro…" at bounding box center [665, 350] width 1331 height 700
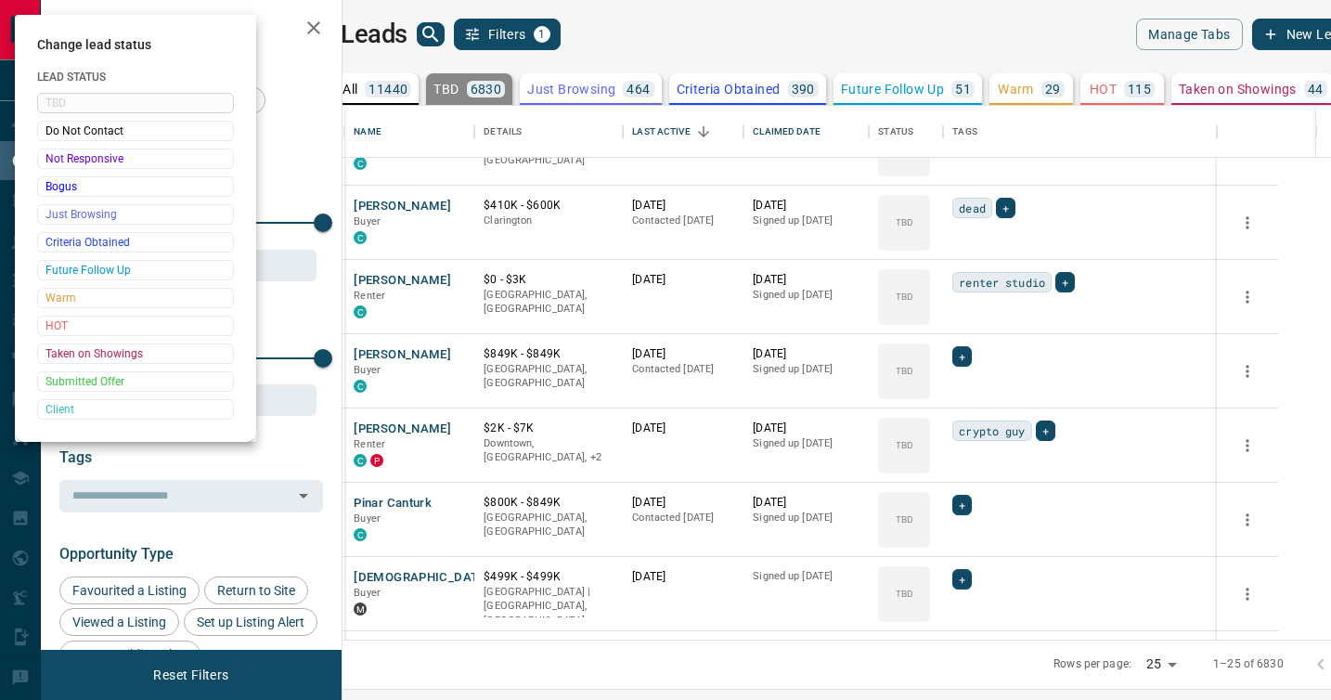
click at [975, 395] on div at bounding box center [665, 350] width 1331 height 700
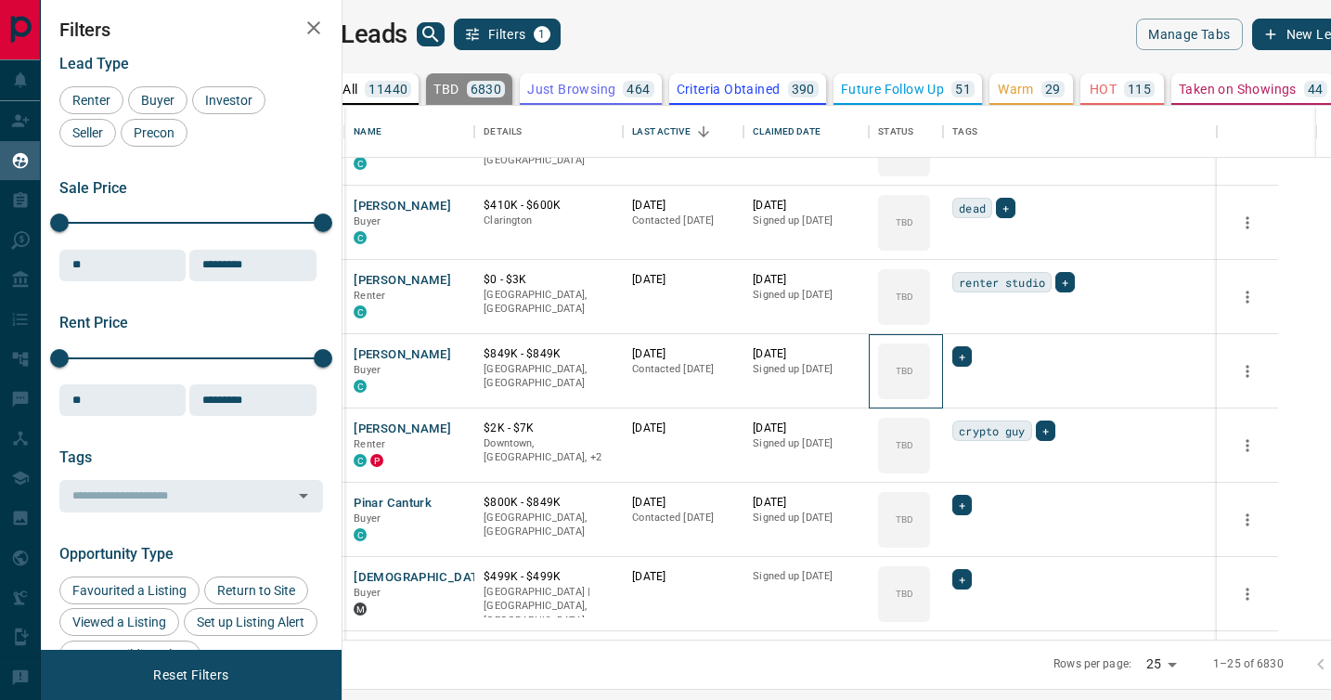
click at [930, 395] on div "TBD" at bounding box center [904, 371] width 52 height 56
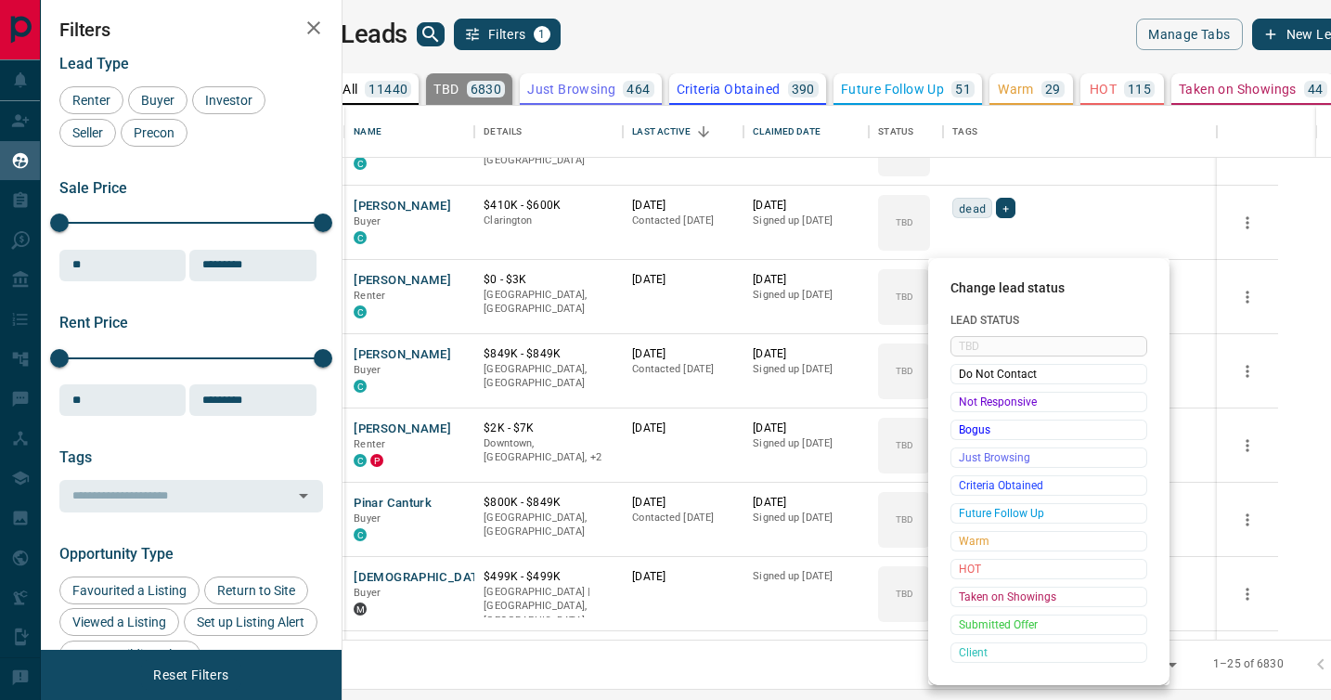
click at [975, 395] on span "Not Responsive" at bounding box center [1049, 402] width 180 height 19
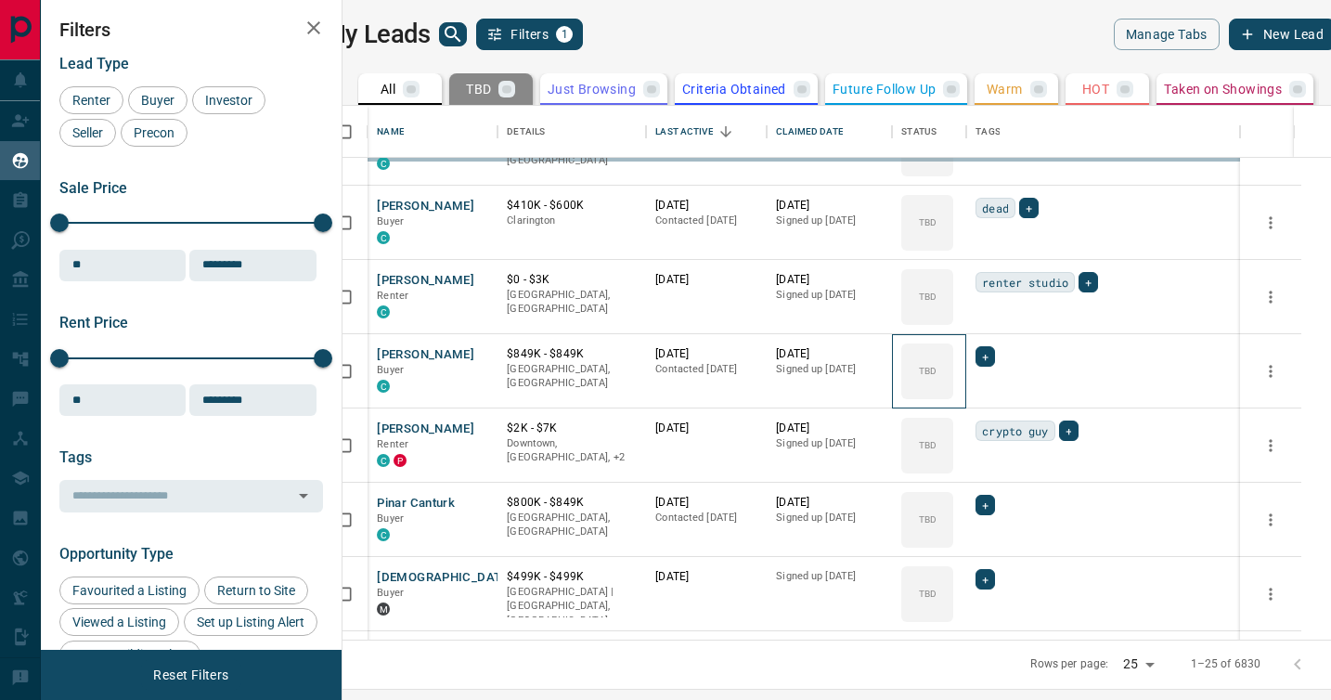
click at [953, 395] on div "TBD" at bounding box center [927, 371] width 52 height 56
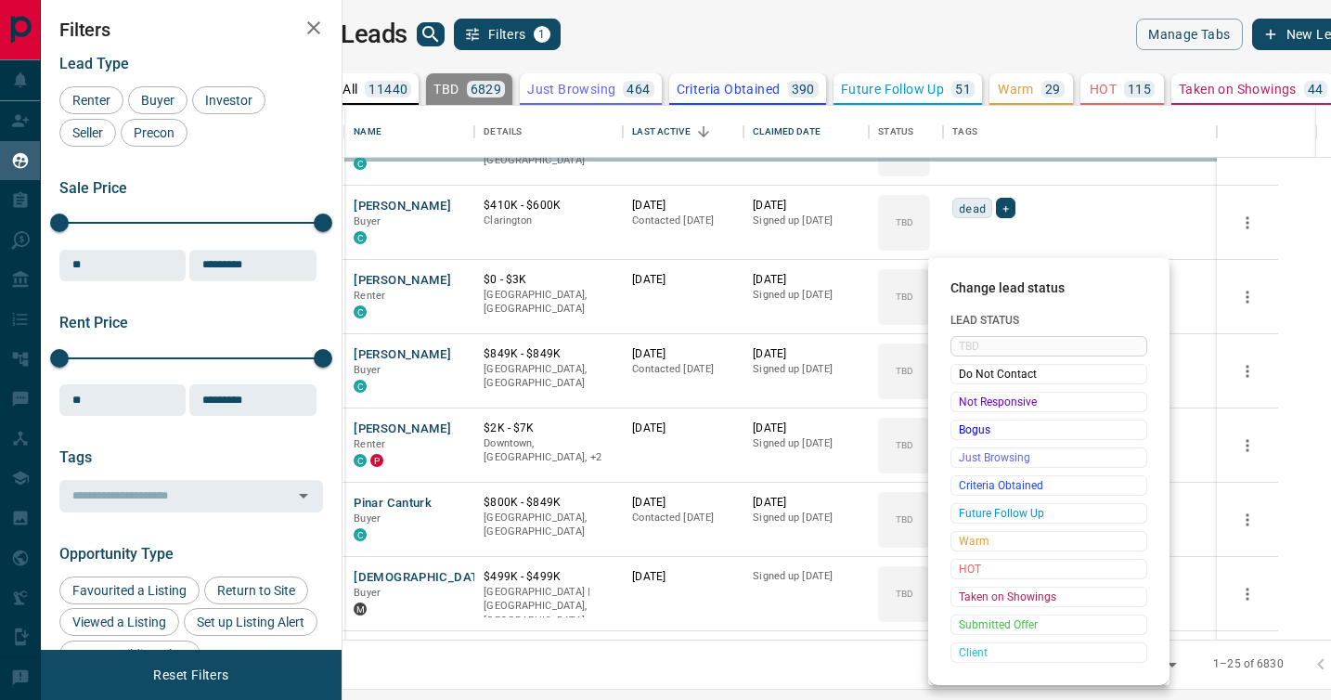
click at [975, 395] on span "Not Responsive" at bounding box center [1049, 402] width 180 height 19
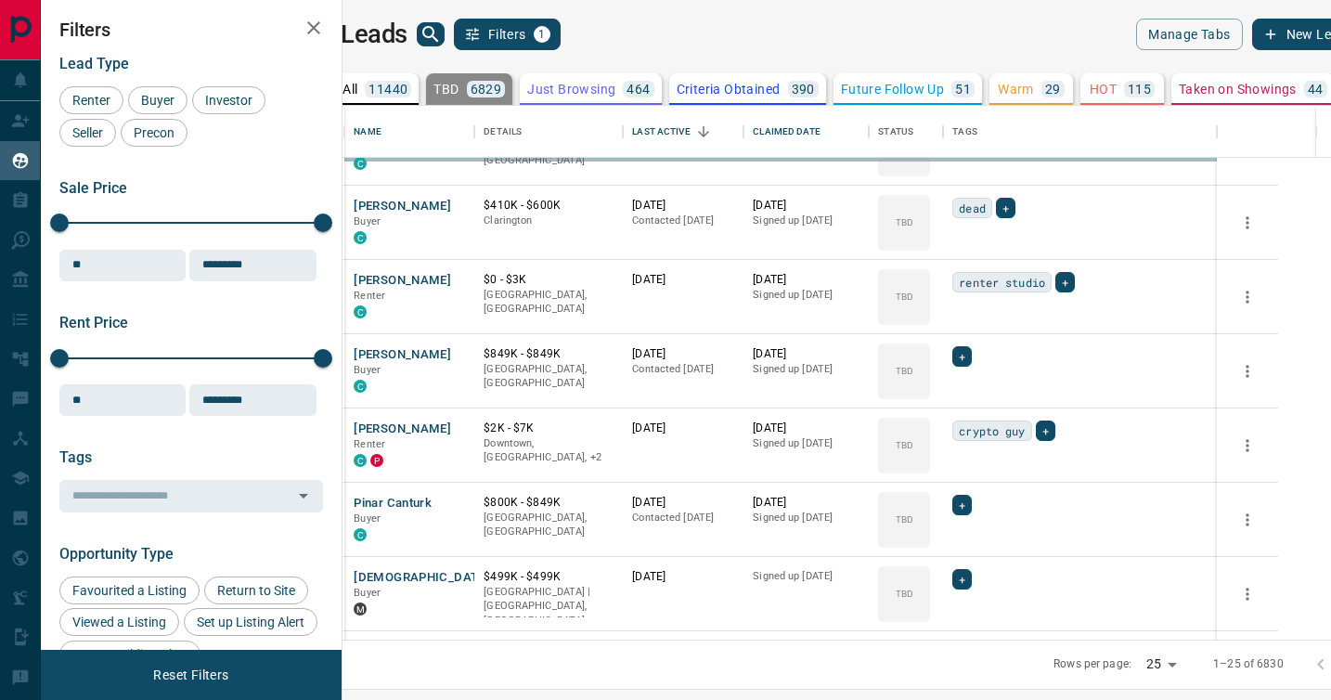
click at [975, 395] on span "Not Responsive" at bounding box center [1019, 400] width 136 height 10
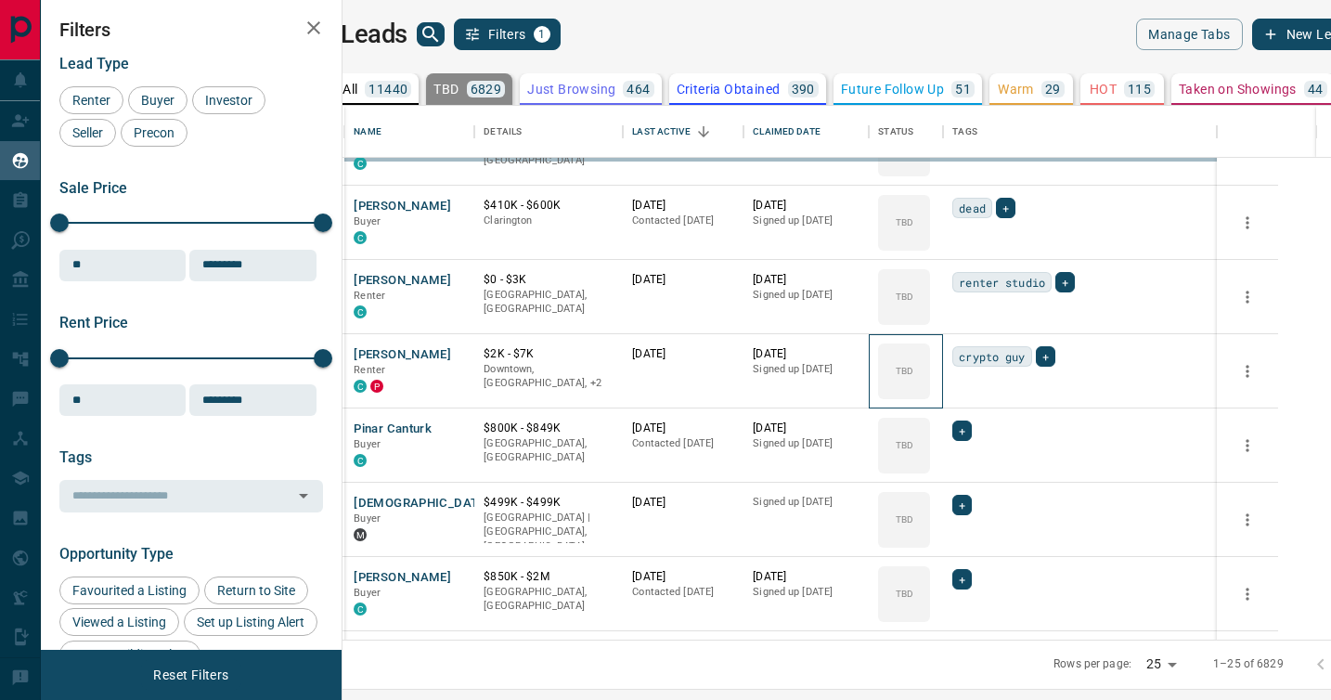
click at [930, 395] on div "TBD" at bounding box center [904, 371] width 52 height 56
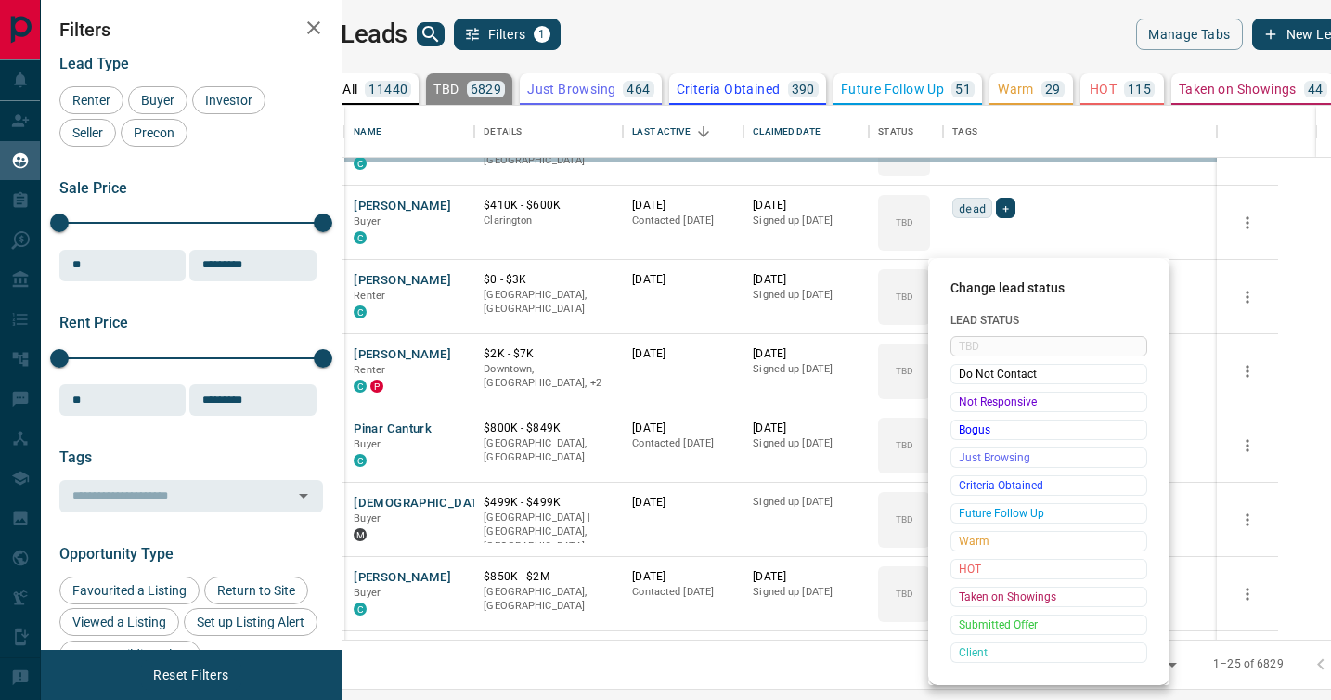
click at [975, 395] on span "Not Responsive" at bounding box center [1049, 402] width 180 height 19
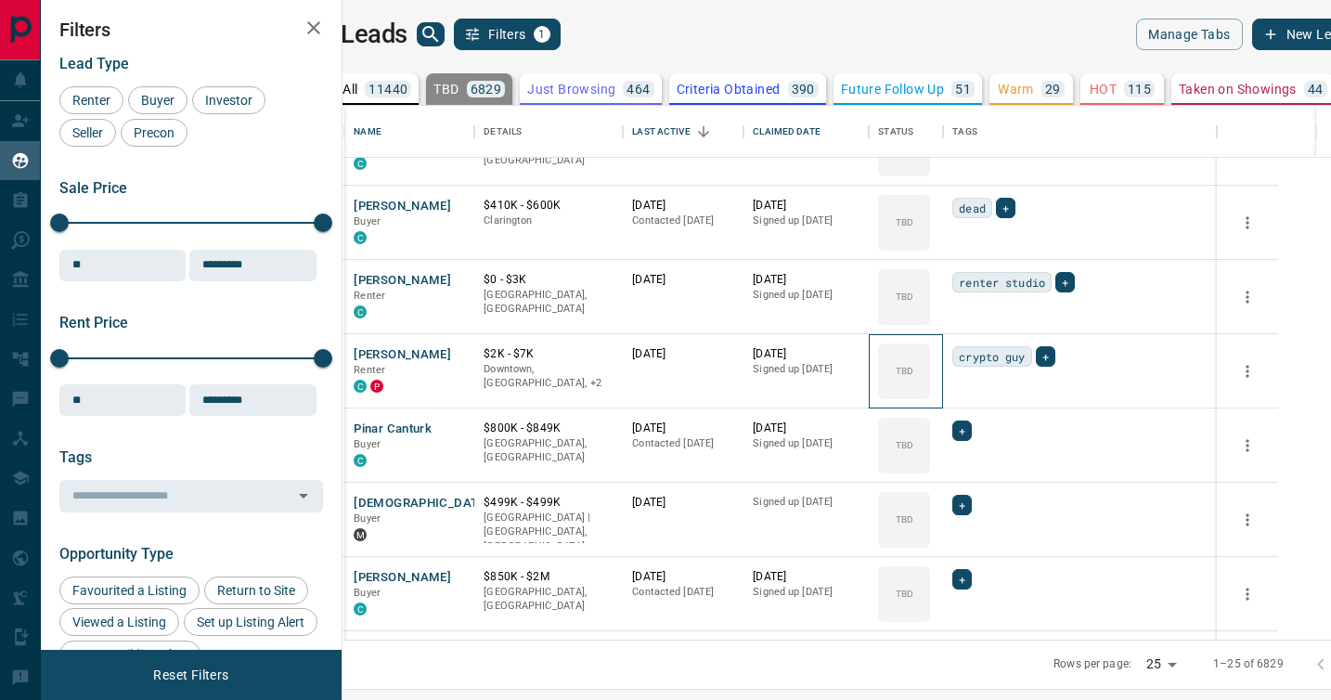
click at [975, 395] on span "Not Responsive" at bounding box center [1019, 400] width 136 height 10
click at [930, 395] on div "TBD" at bounding box center [904, 371] width 52 height 56
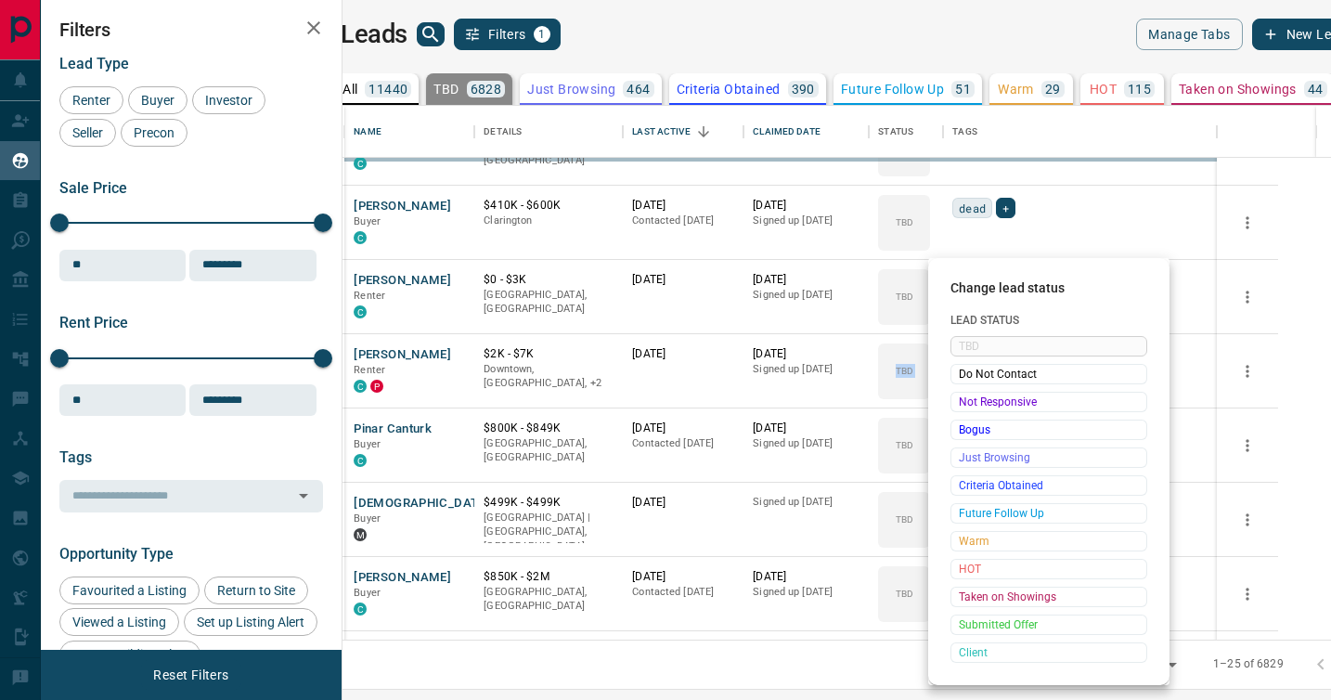
click at [975, 395] on div at bounding box center [665, 350] width 1331 height 700
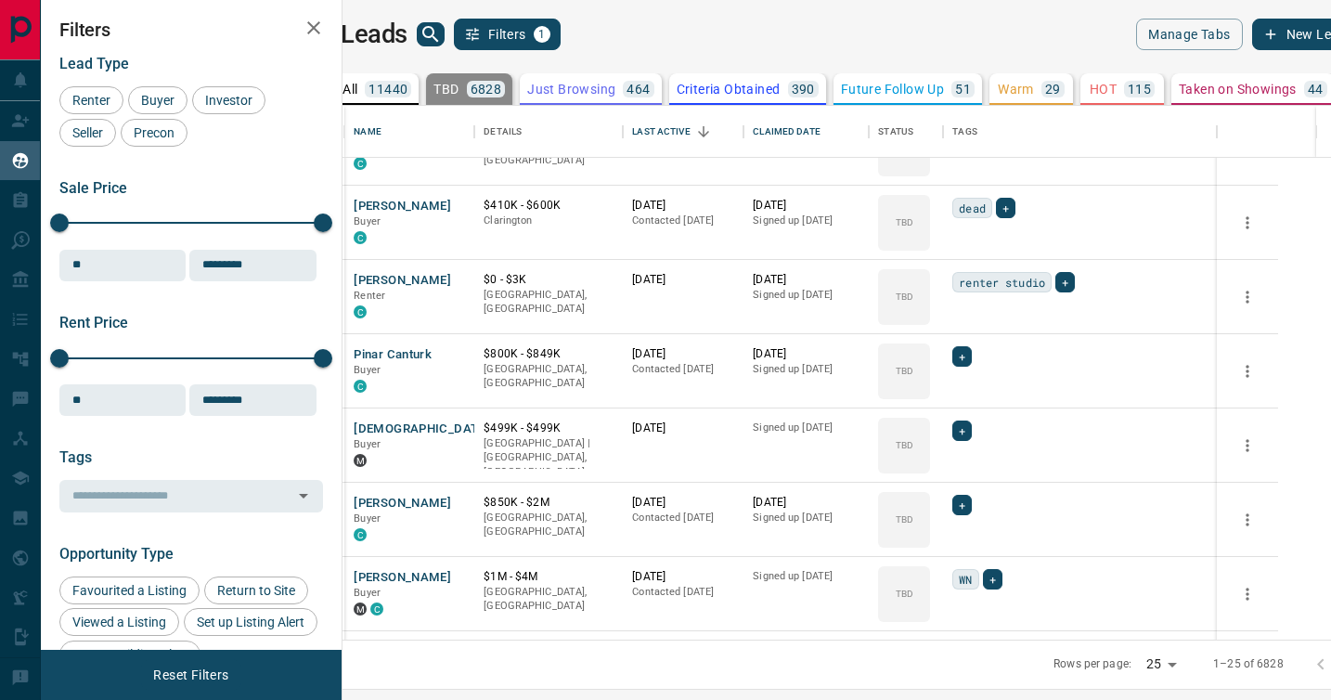
click at [975, 395] on div "Change lead status Lead Status TBD Do Not Contact Not Responsive Bogus Just Bro…" at bounding box center [665, 350] width 1331 height 700
click at [930, 395] on div "TBD" at bounding box center [904, 371] width 52 height 56
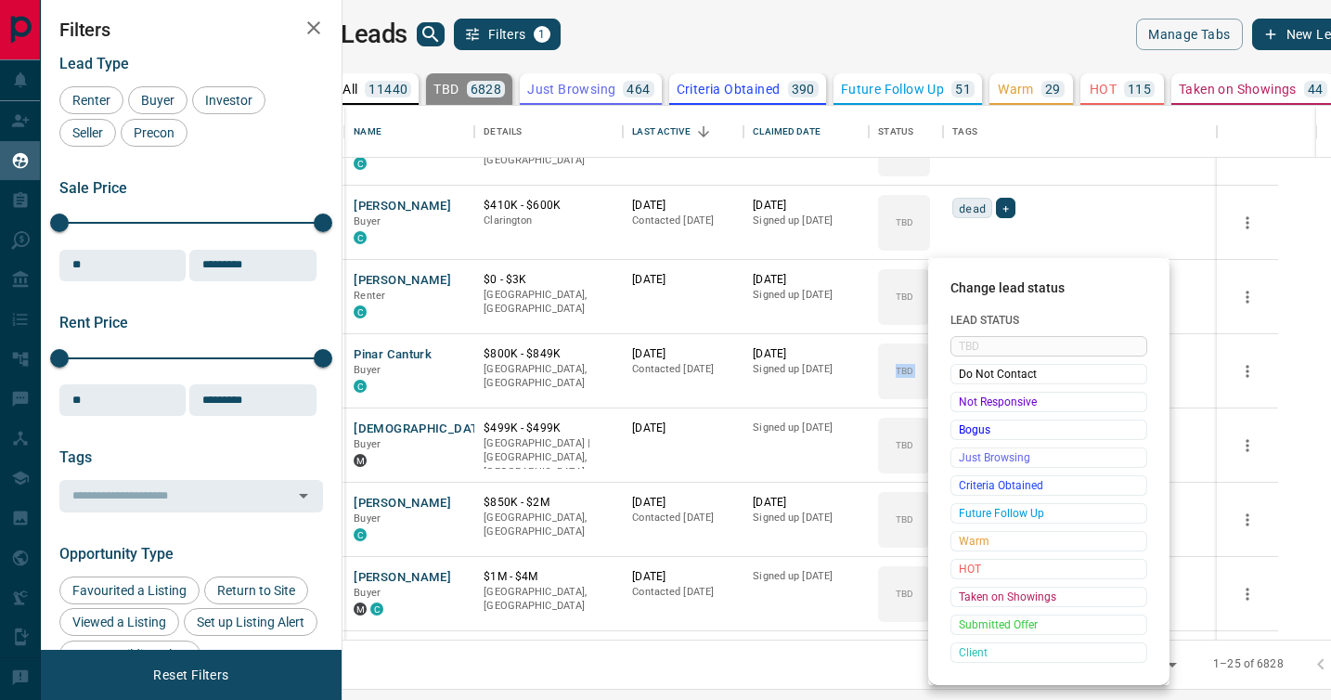
click at [975, 395] on span "Not Responsive" at bounding box center [1049, 402] width 180 height 19
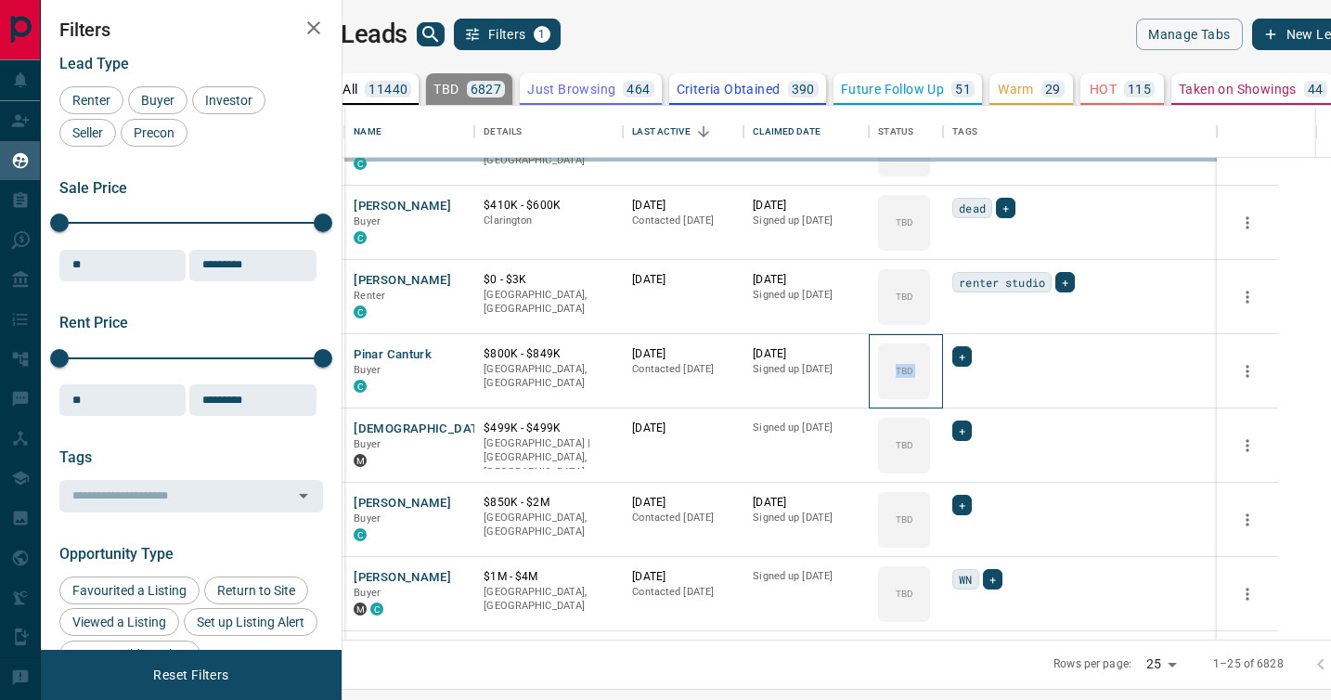
click at [930, 395] on div "TBD" at bounding box center [904, 371] width 52 height 56
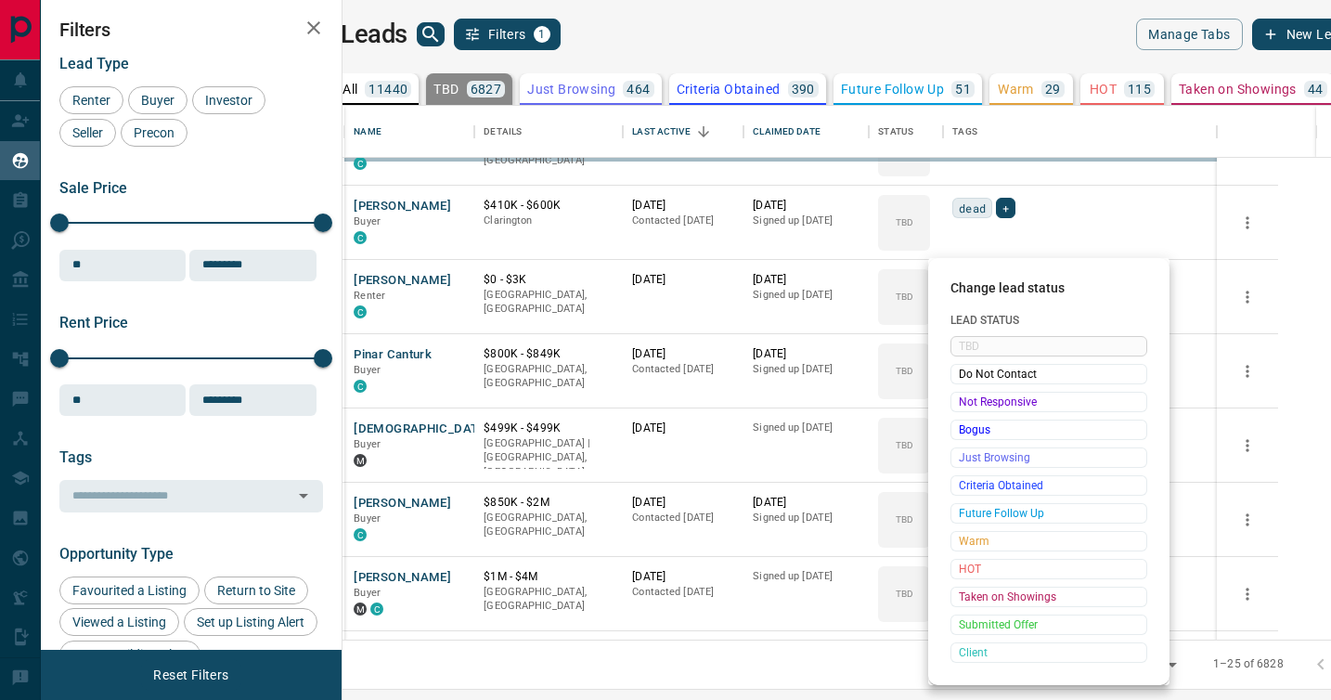
click at [975, 395] on span "Not Responsive" at bounding box center [1049, 402] width 180 height 19
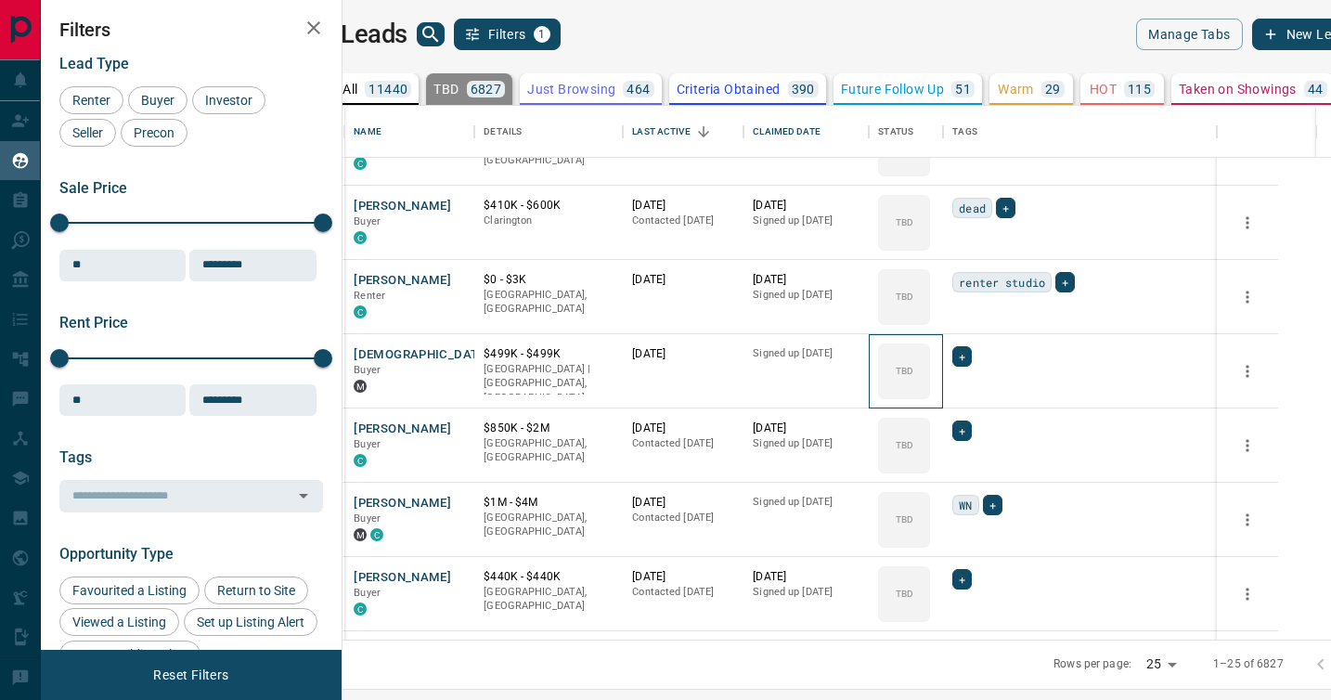
click at [930, 395] on div "TBD" at bounding box center [904, 371] width 52 height 56
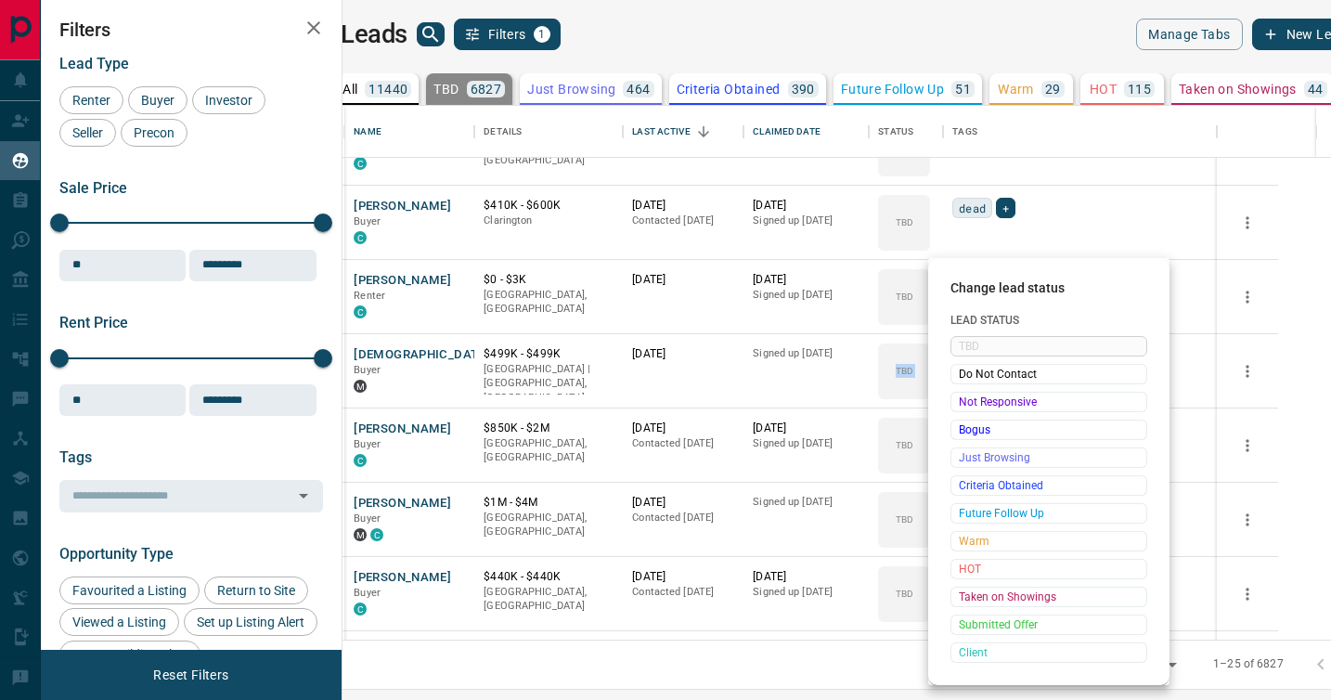
click at [975, 395] on span "Not Responsive" at bounding box center [1049, 402] width 180 height 19
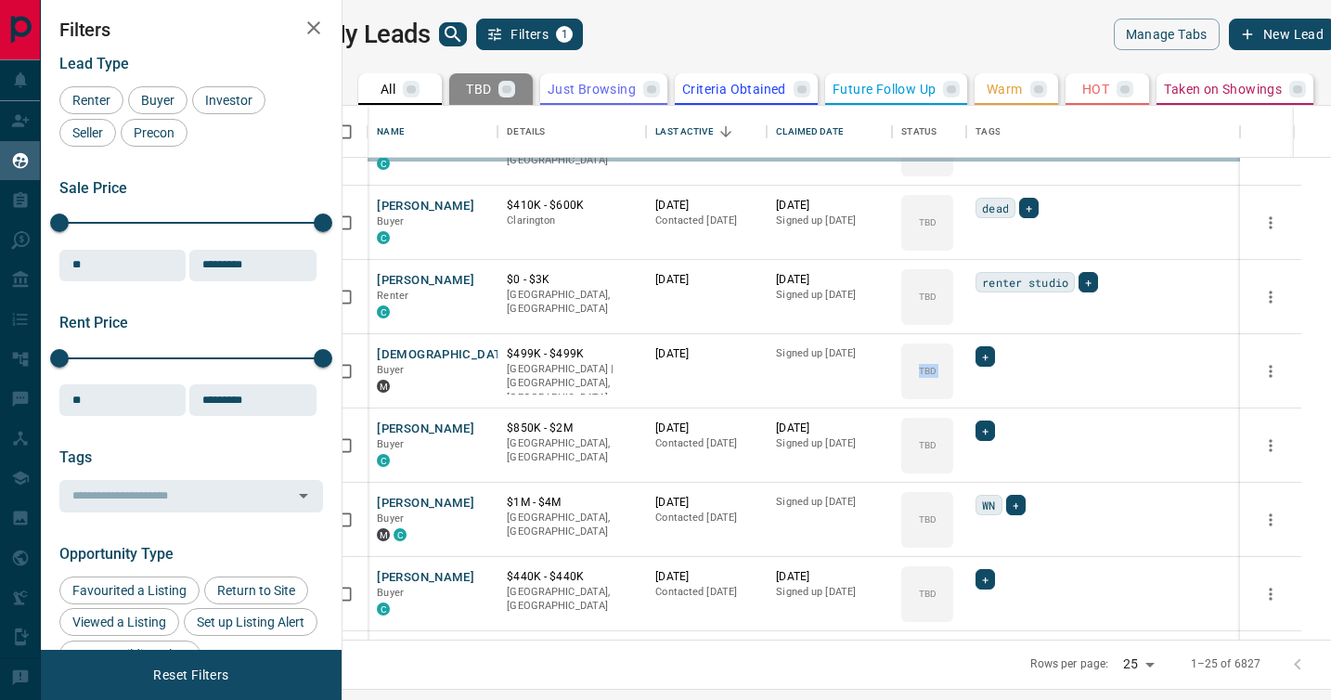
click at [975, 395] on span "Not Responsive" at bounding box center [1019, 400] width 136 height 10
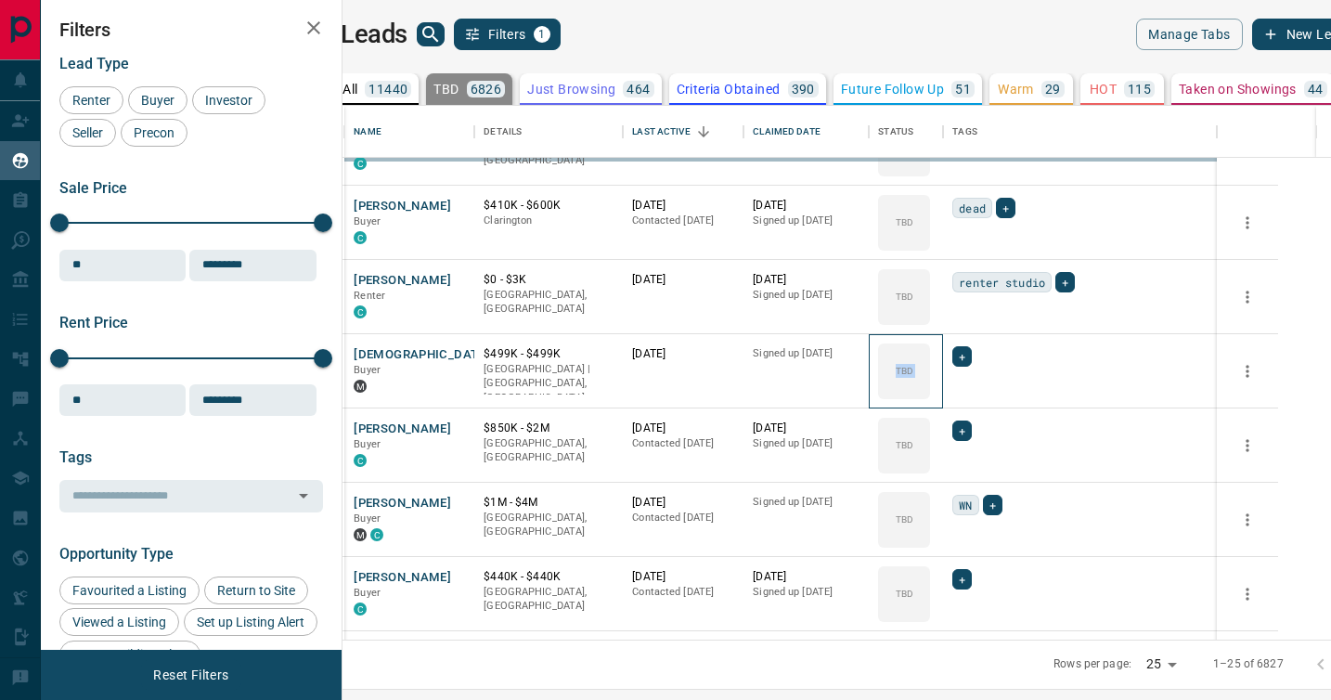
click at [930, 395] on div "TBD" at bounding box center [904, 371] width 52 height 56
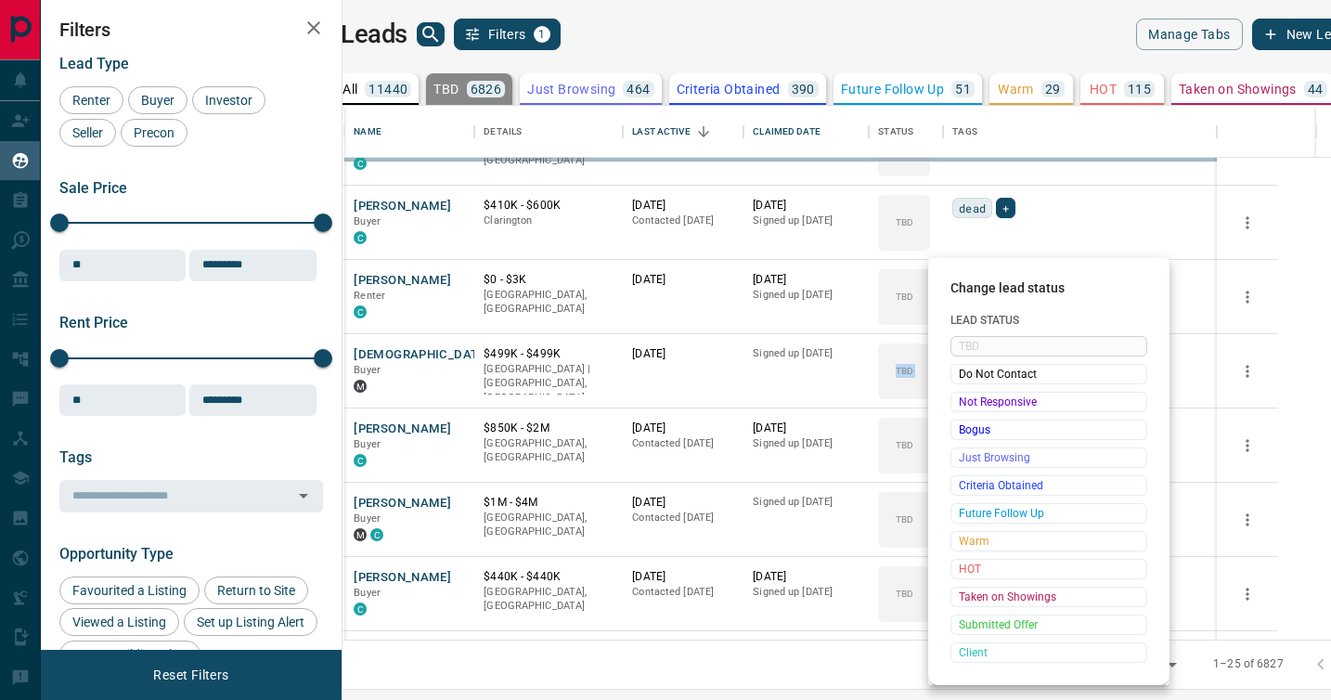
click at [975, 395] on span "Not Responsive" at bounding box center [1049, 402] width 180 height 19
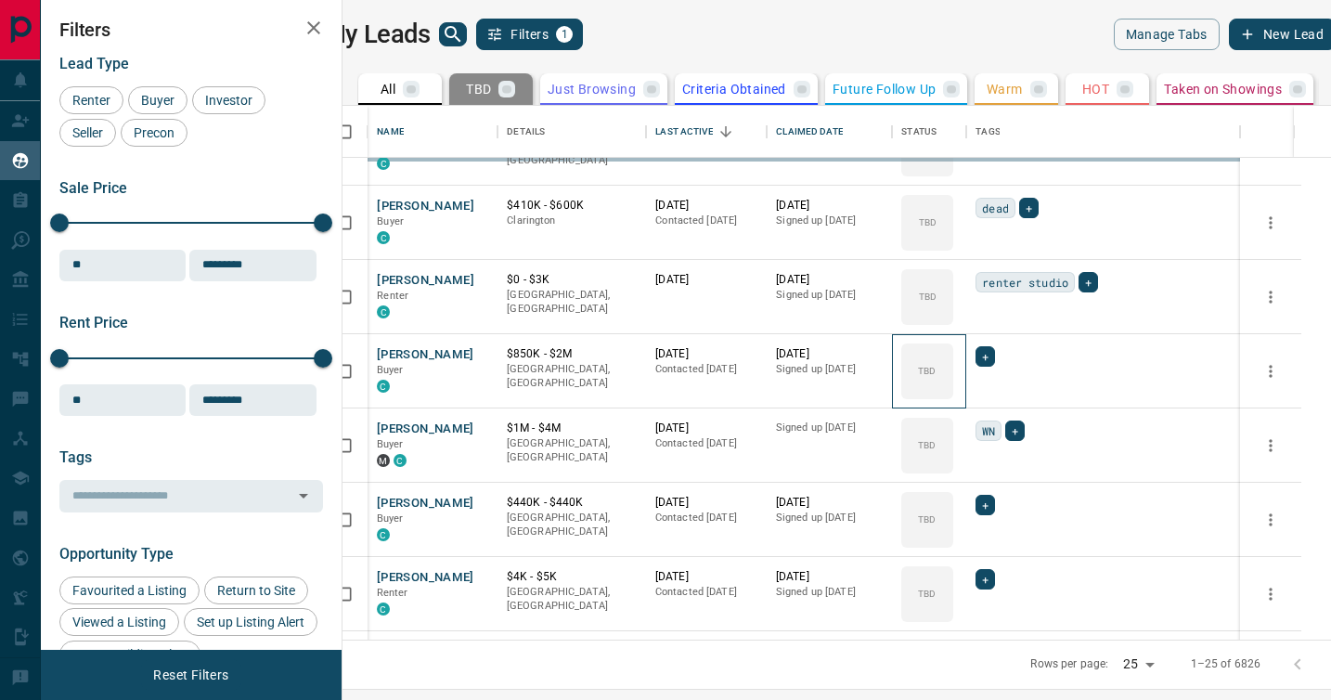
click at [953, 395] on div "TBD" at bounding box center [927, 371] width 52 height 56
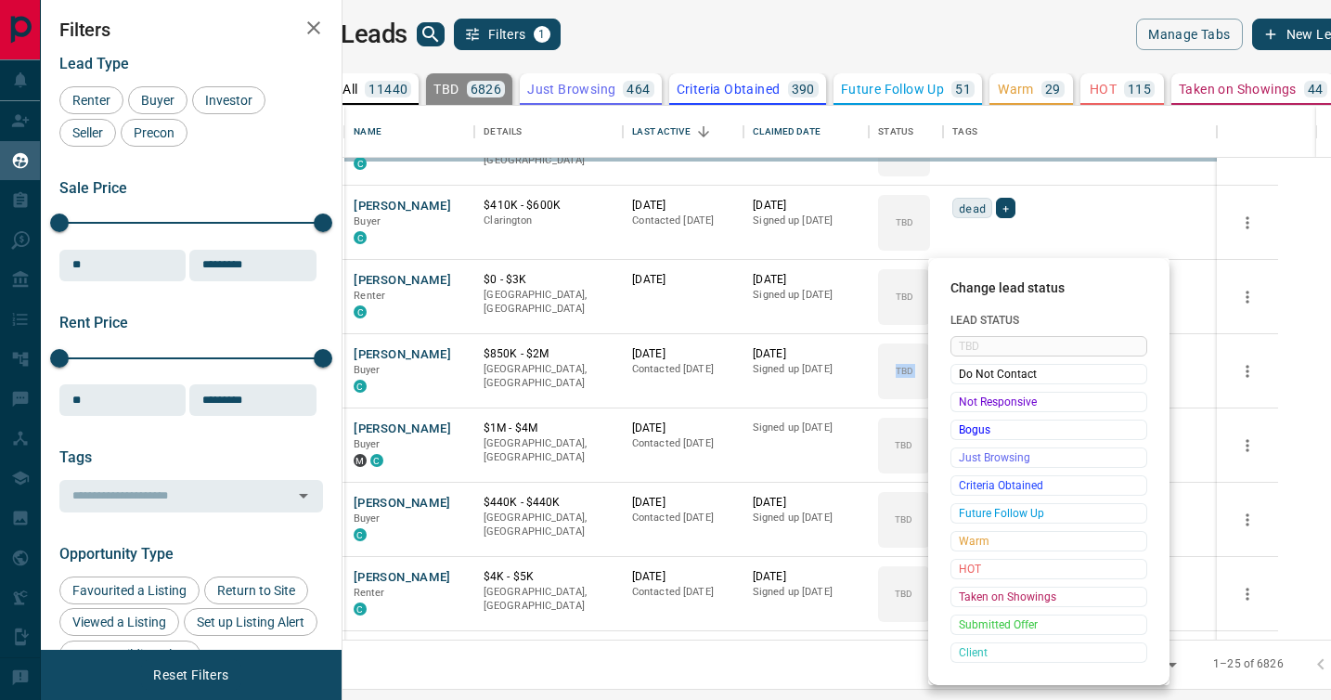
click at [975, 395] on span "Not Responsive" at bounding box center [1049, 402] width 180 height 19
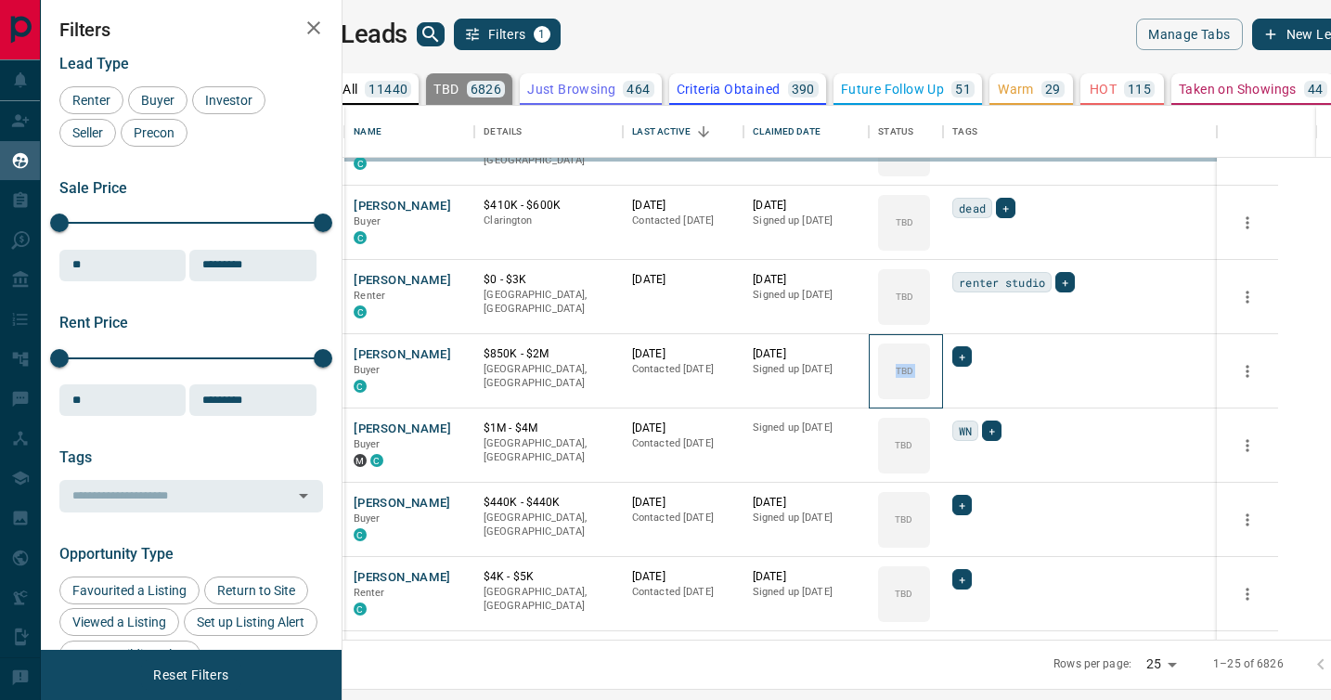
click at [975, 395] on span "Not Responsive" at bounding box center [1019, 400] width 136 height 10
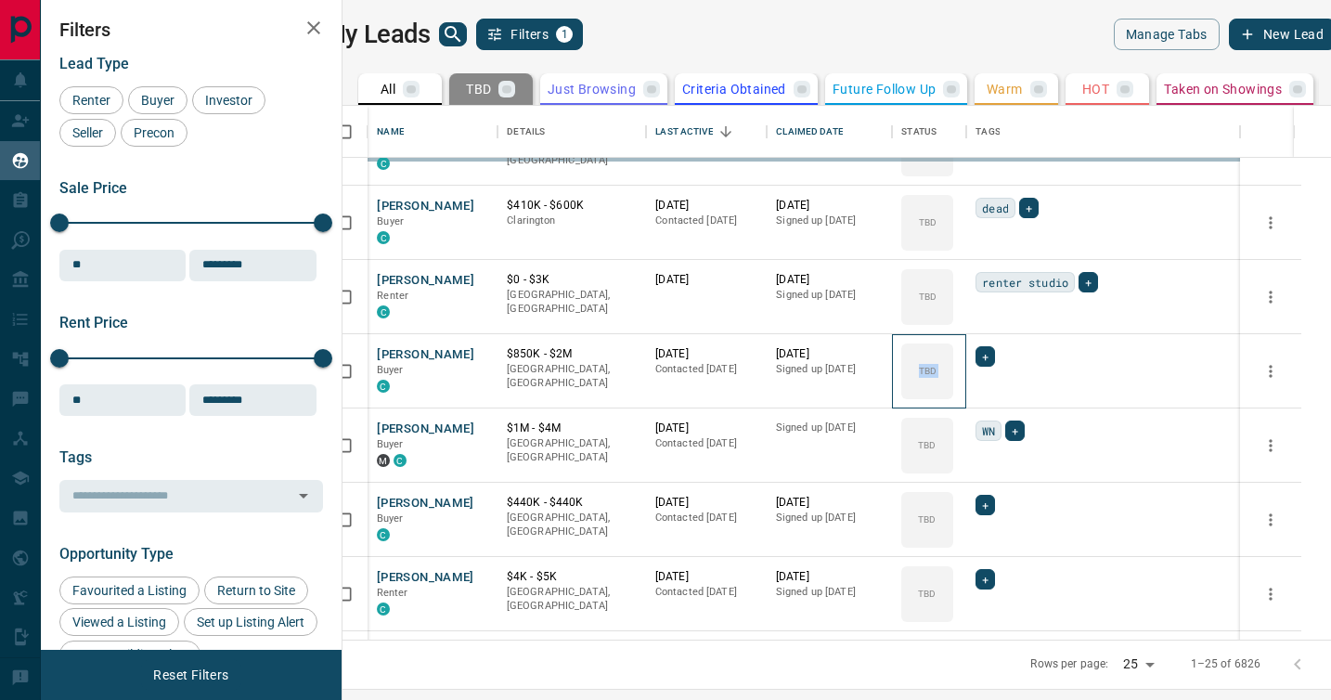
click at [953, 395] on div "TBD" at bounding box center [927, 371] width 52 height 56
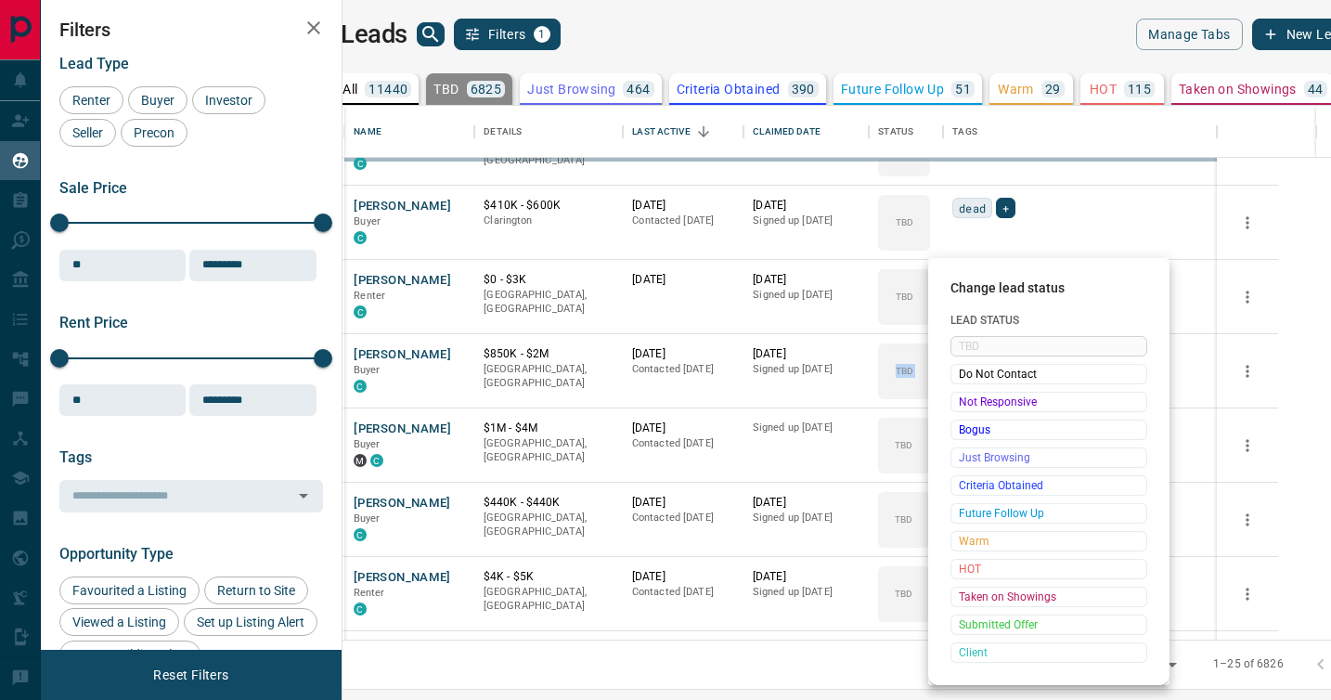
click at [975, 395] on span "Not Responsive" at bounding box center [1049, 402] width 180 height 19
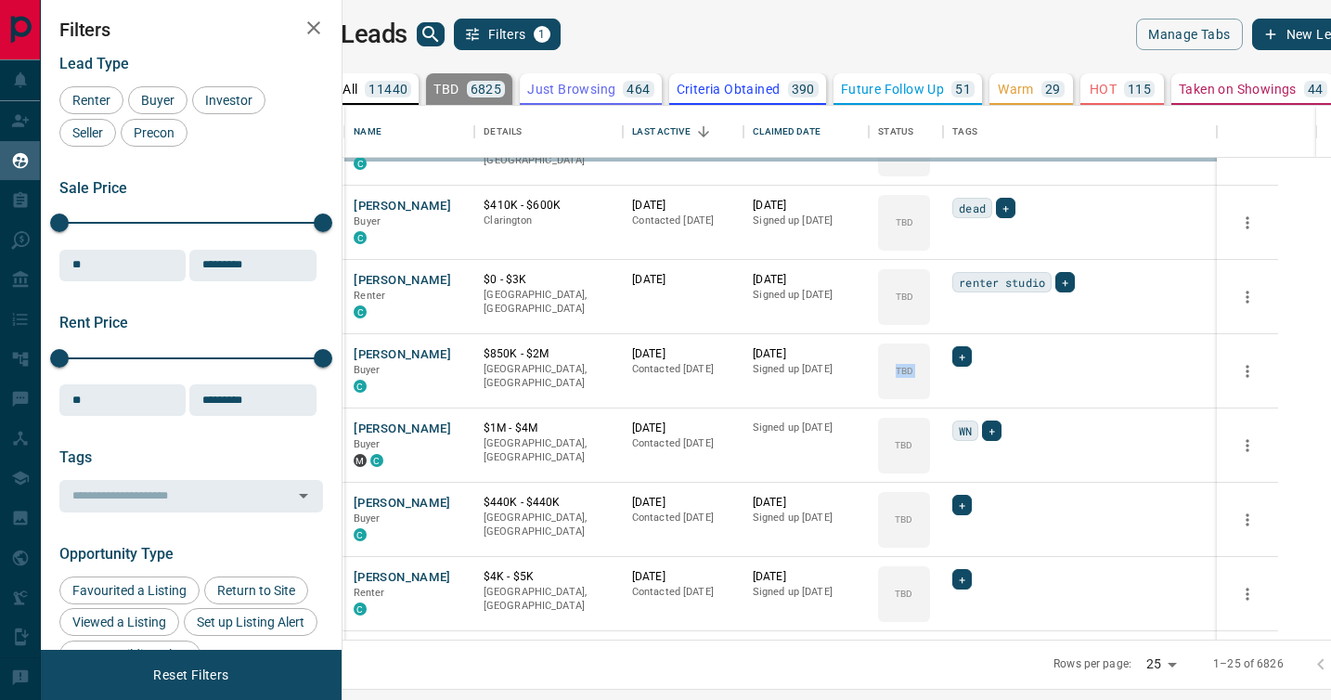
click at [930, 395] on div "TBD" at bounding box center [904, 371] width 52 height 56
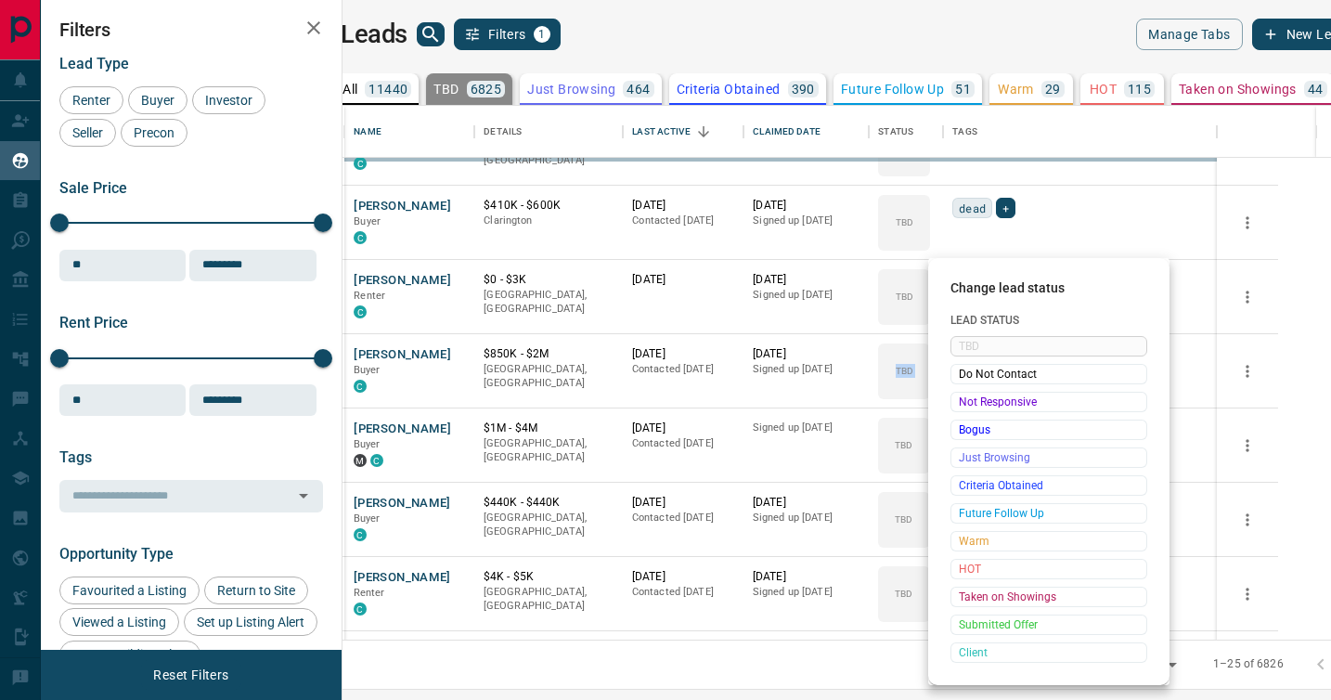
click at [975, 395] on div at bounding box center [665, 350] width 1331 height 700
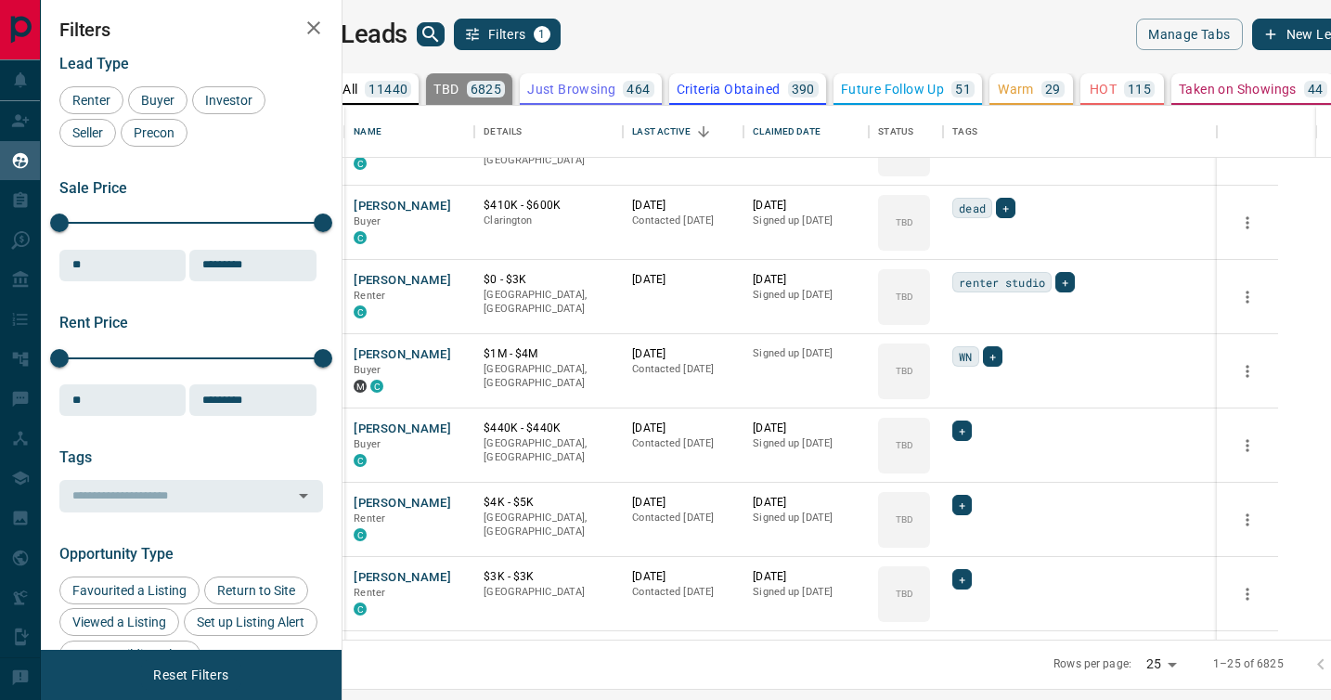
click at [975, 395] on div at bounding box center [665, 350] width 1331 height 700
click at [975, 395] on div "Change lead status Lead Status TBD Do Not Contact Not Responsive Bogus Just Bro…" at bounding box center [665, 350] width 1331 height 700
click at [930, 395] on div "TBD" at bounding box center [904, 371] width 52 height 56
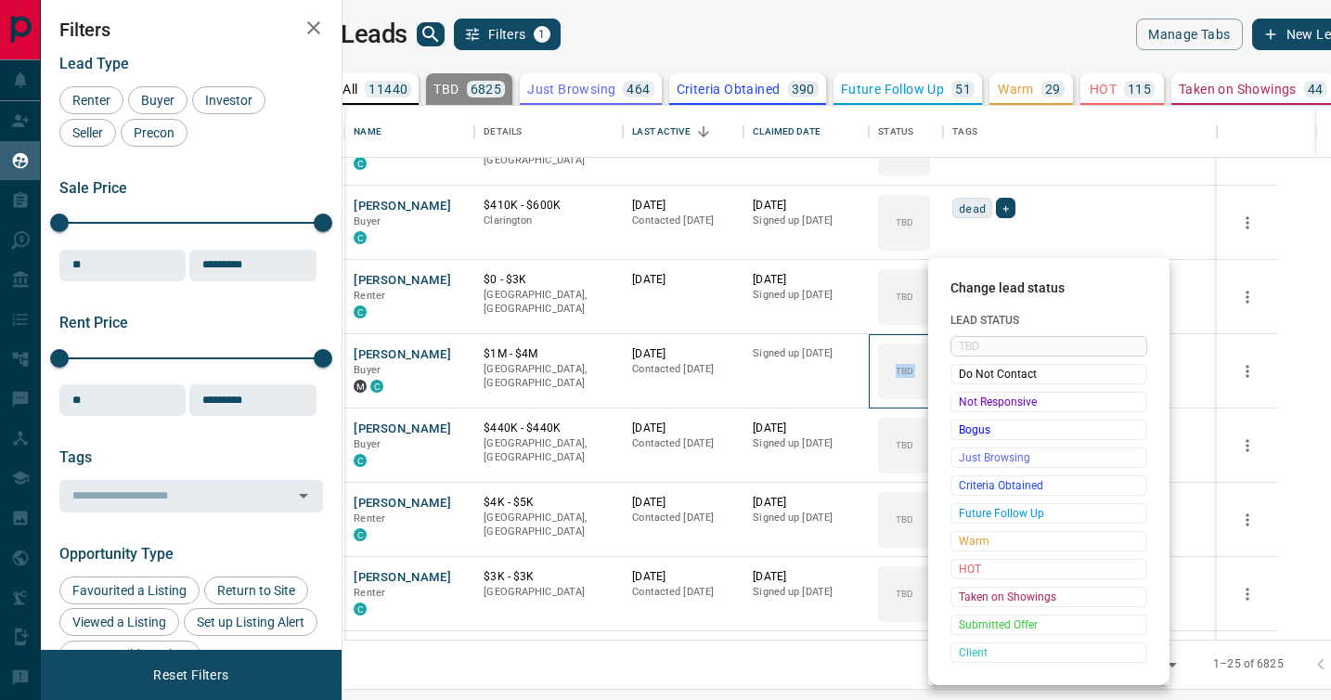
click at [975, 395] on span "Not Responsive" at bounding box center [1049, 402] width 180 height 19
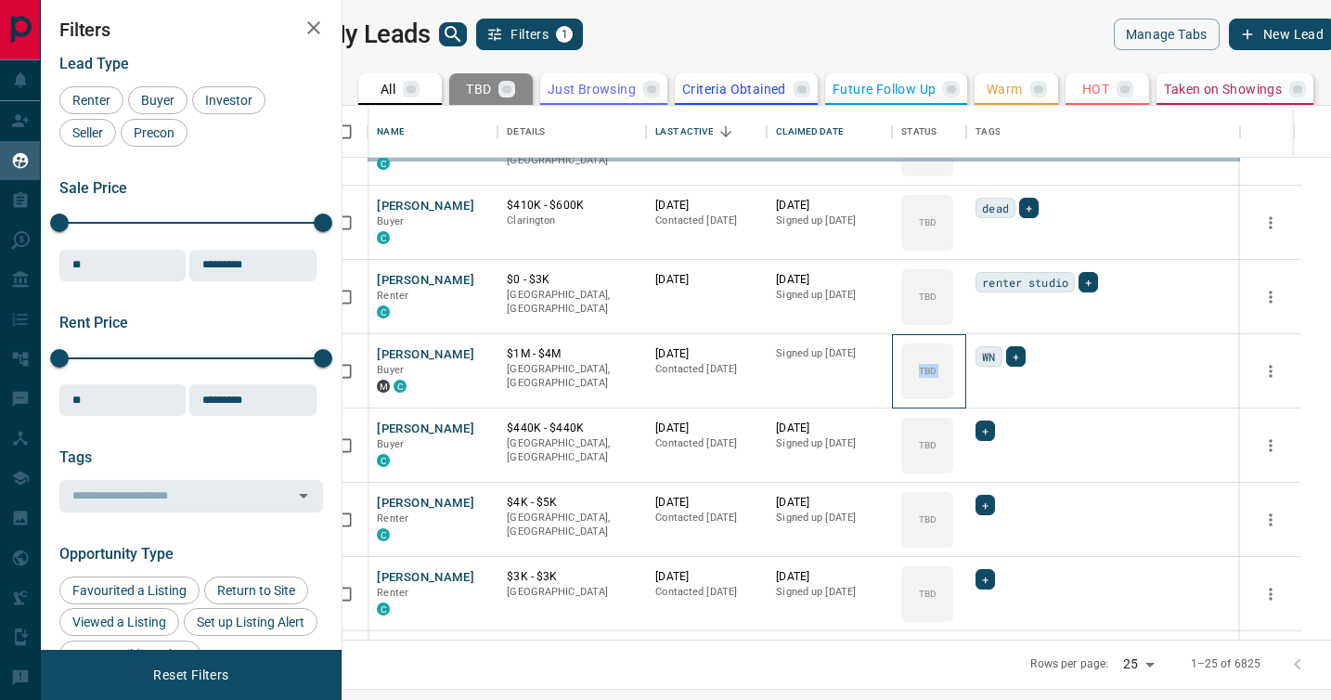
click at [953, 395] on div "TBD" at bounding box center [927, 371] width 52 height 56
click at [975, 395] on span "Not Responsive" at bounding box center [1019, 400] width 136 height 10
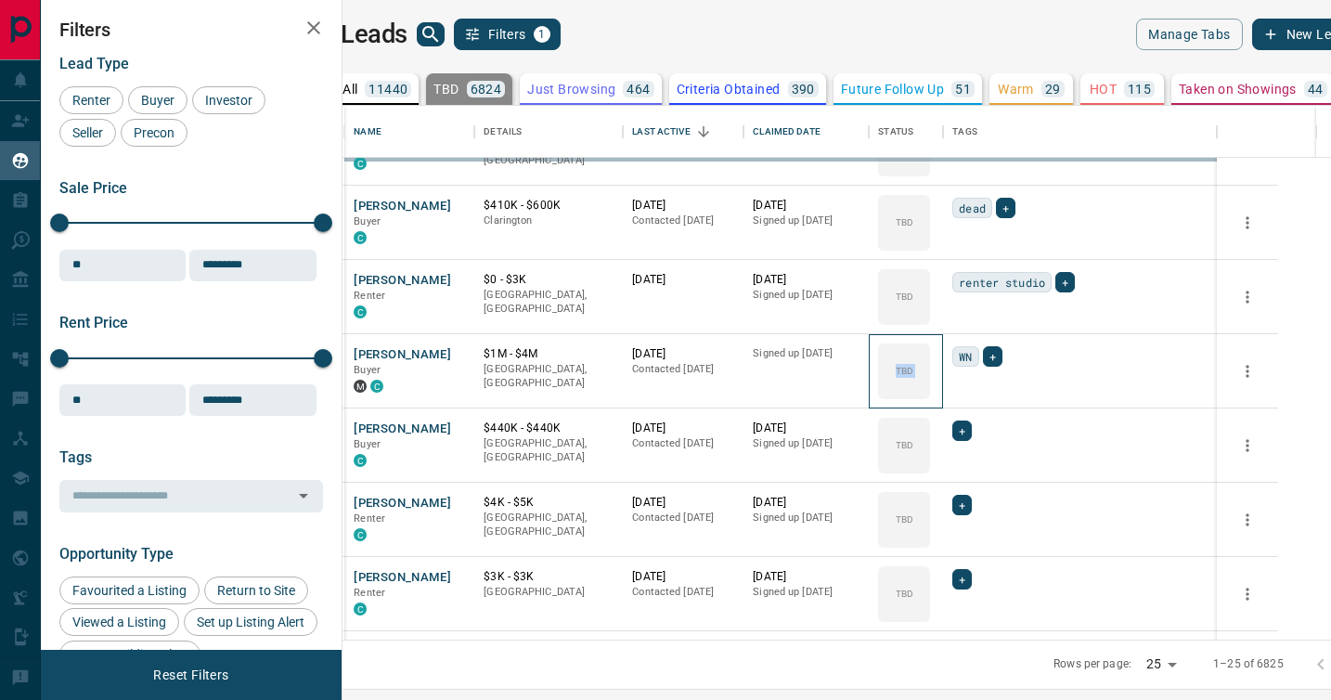
click at [975, 395] on span "Not Responsive" at bounding box center [1019, 400] width 136 height 10
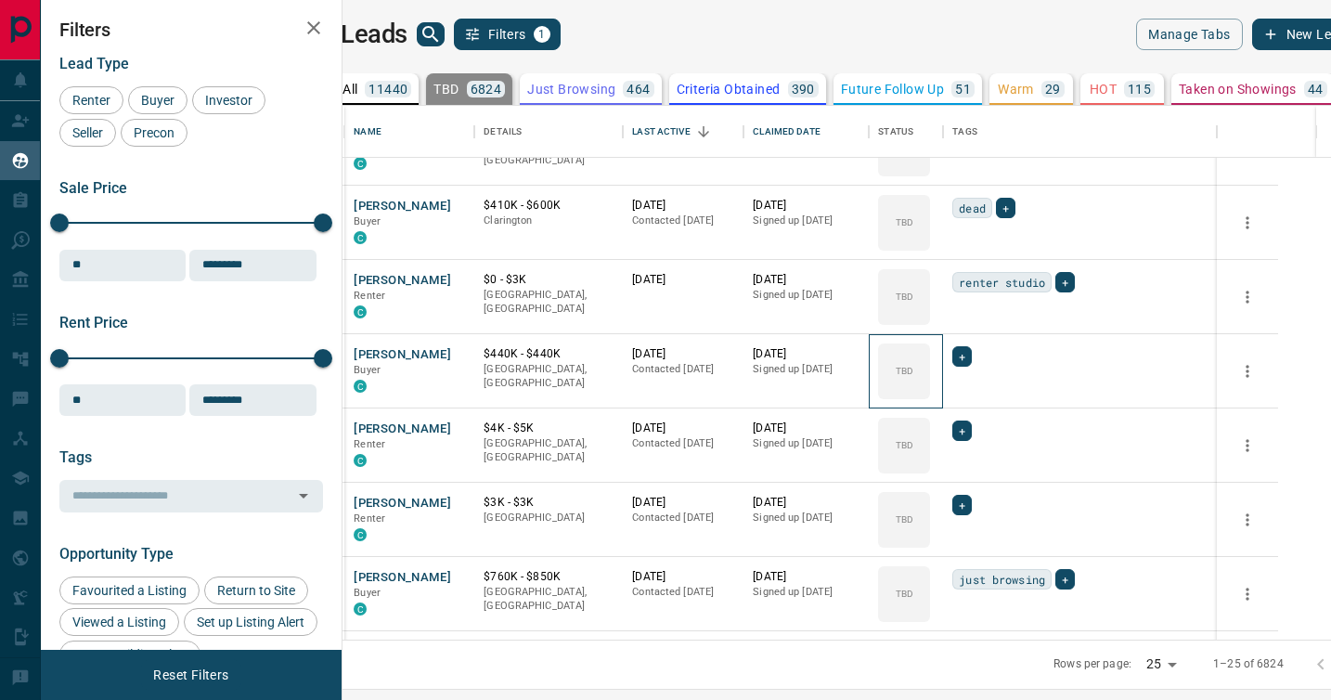
click at [930, 395] on div "TBD" at bounding box center [904, 371] width 52 height 56
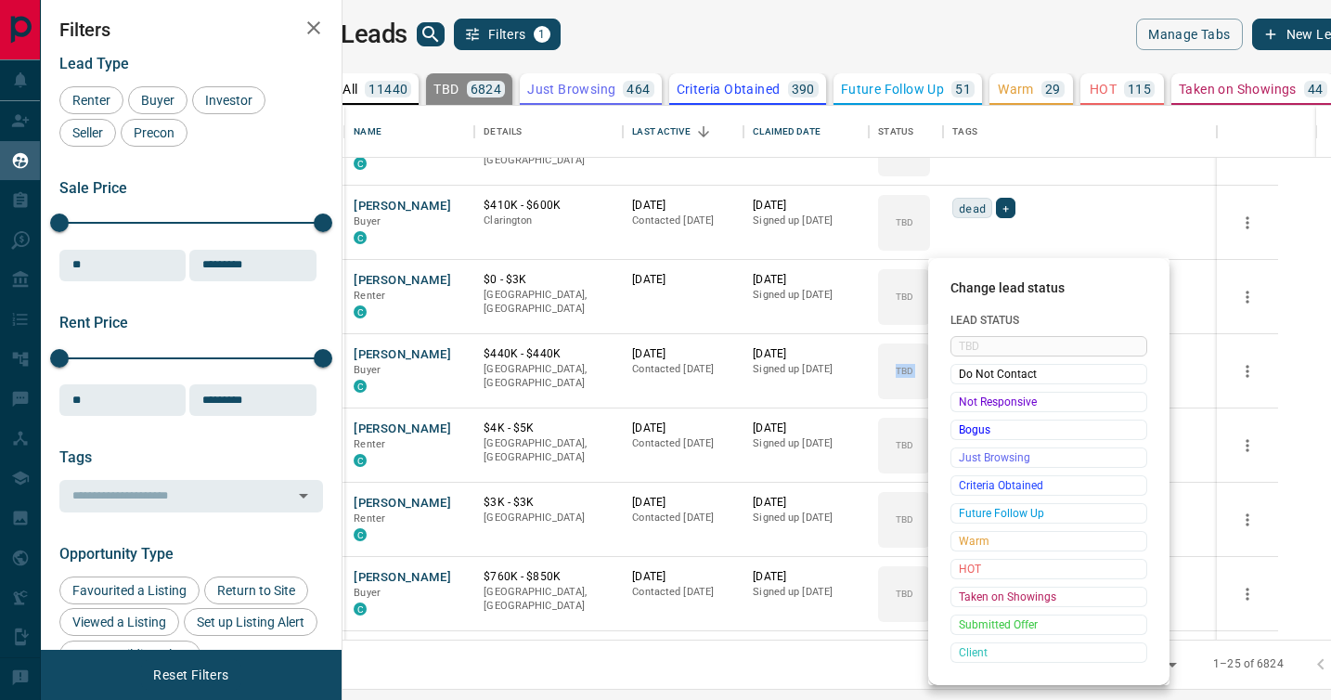
click at [975, 395] on span "Not Responsive" at bounding box center [1049, 402] width 180 height 19
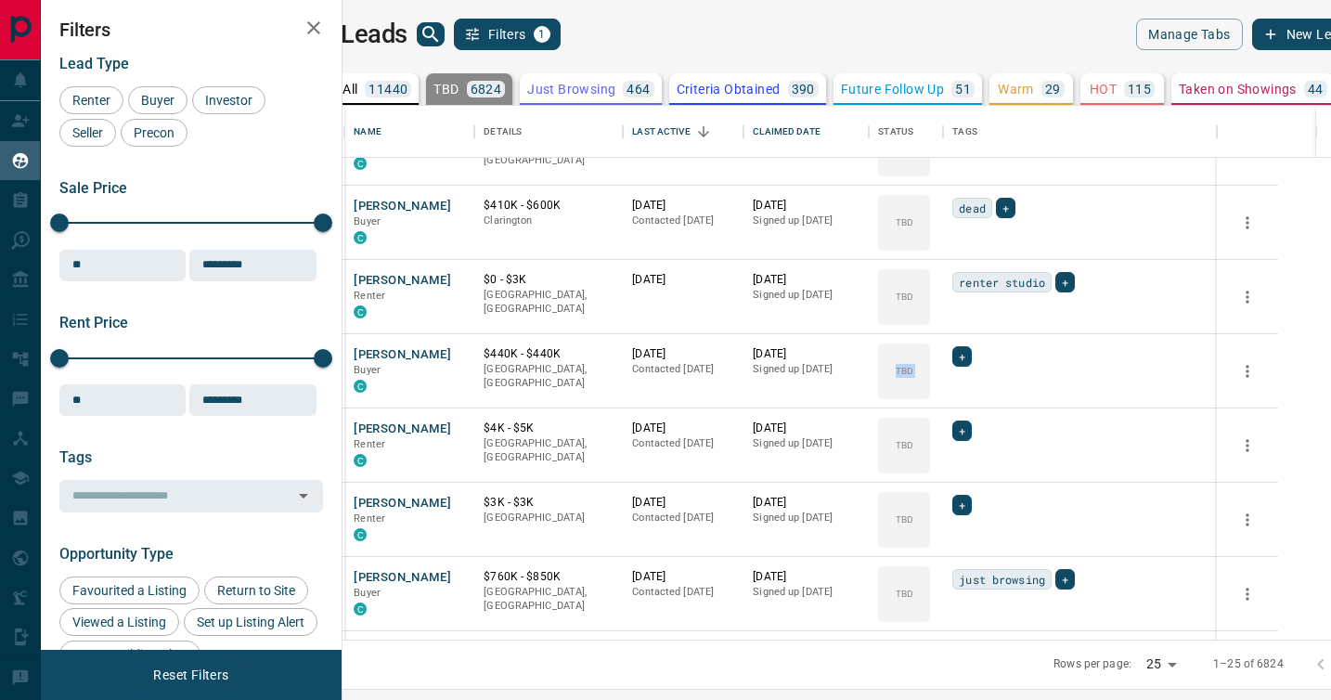
click at [975, 395] on span "Not Responsive" at bounding box center [1019, 400] width 136 height 10
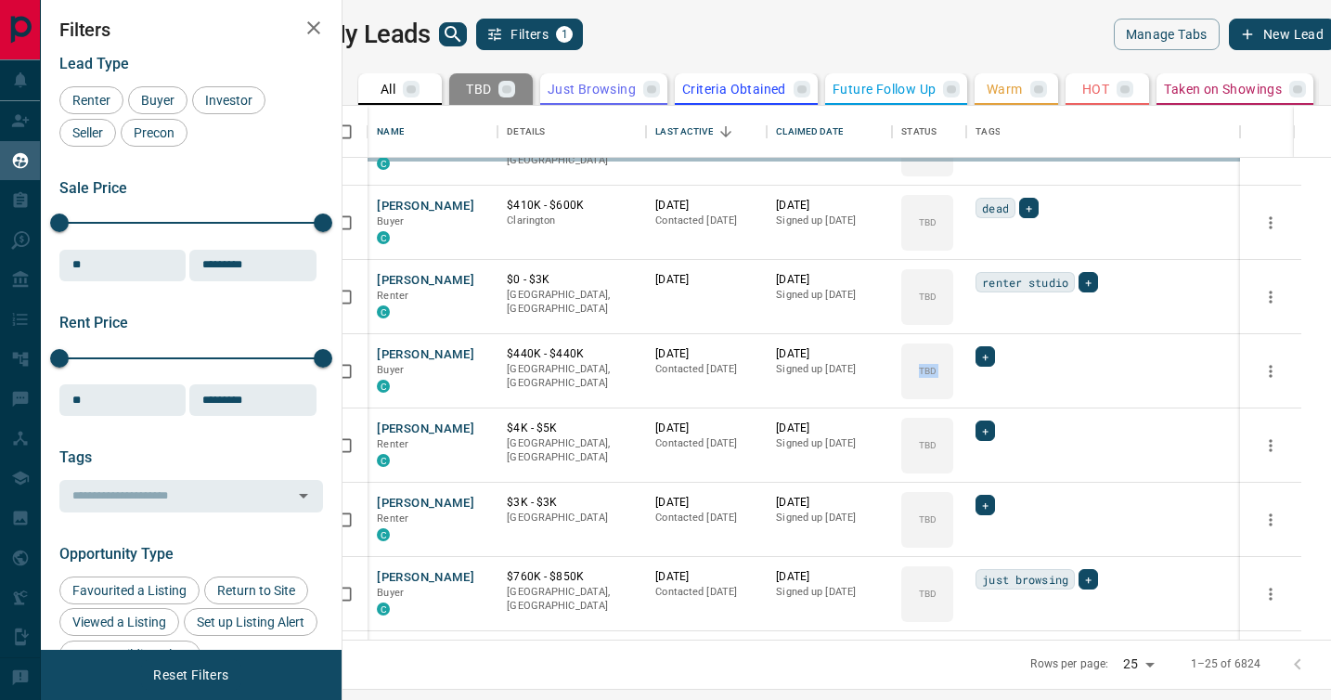
click at [953, 395] on div "TBD" at bounding box center [927, 371] width 52 height 56
click at [975, 395] on span "Not Responsive" at bounding box center [1019, 400] width 136 height 10
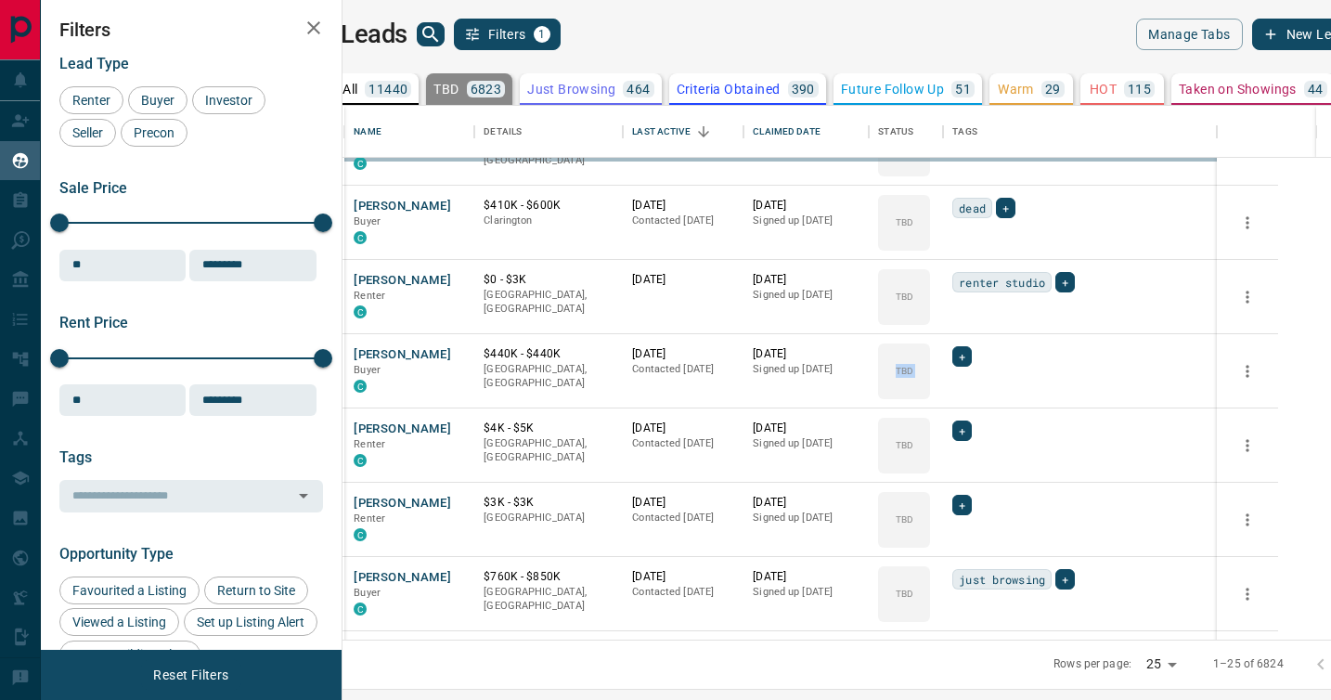
click at [975, 395] on span "Not Responsive" at bounding box center [1019, 400] width 136 height 10
click at [930, 395] on div "TBD" at bounding box center [904, 371] width 52 height 56
click at [975, 395] on div at bounding box center [665, 350] width 1331 height 700
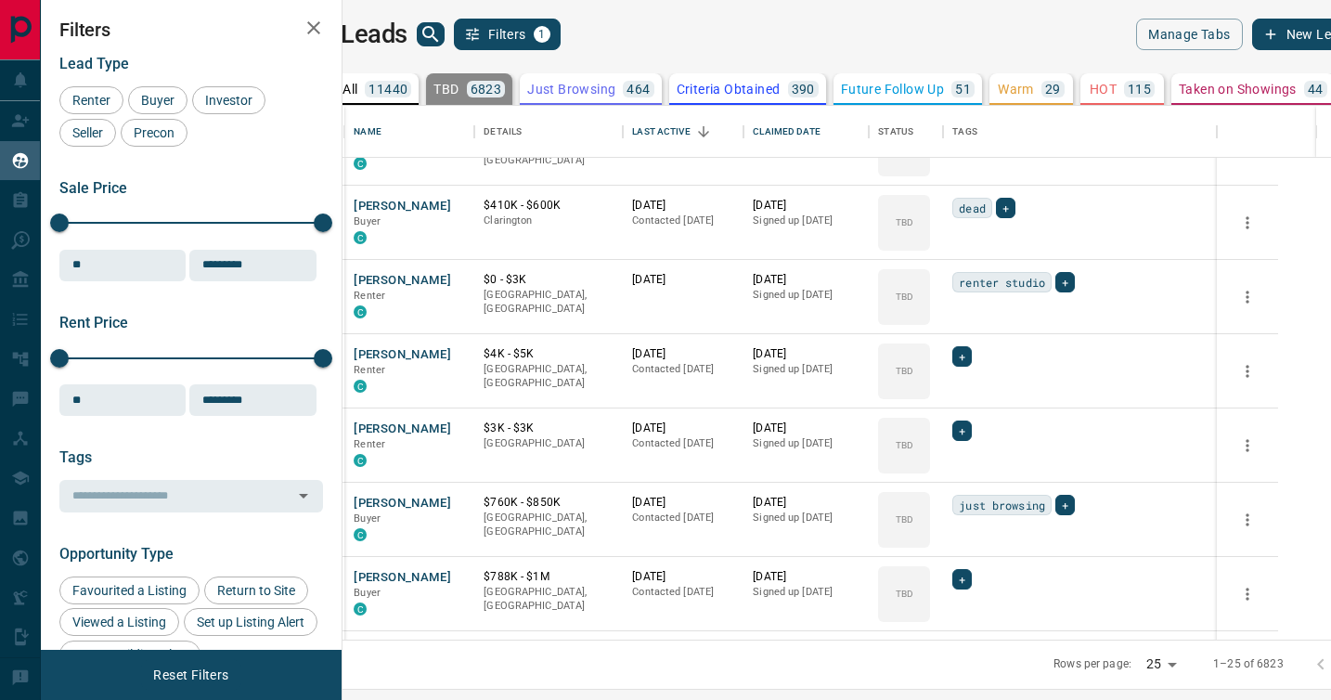
click at [975, 395] on div at bounding box center [665, 350] width 1331 height 700
click at [930, 395] on div "TBD" at bounding box center [904, 371] width 52 height 56
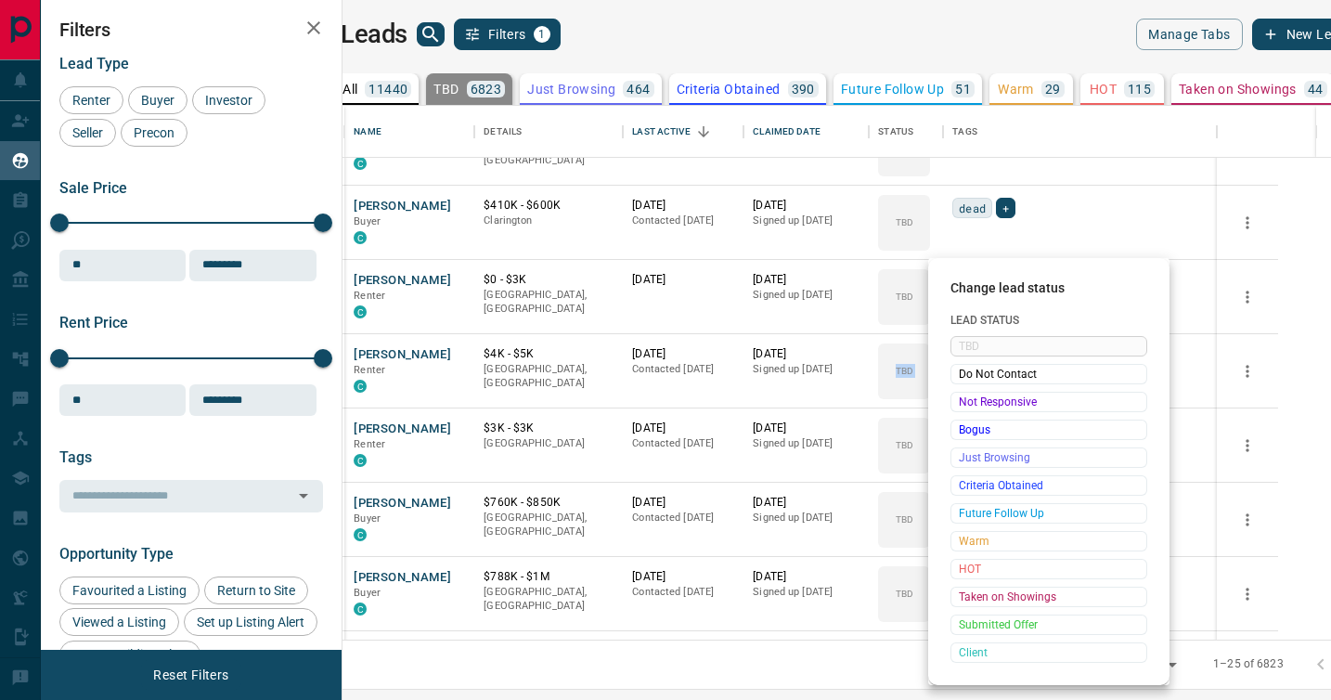
click at [975, 395] on span "Not Responsive" at bounding box center [1049, 402] width 180 height 19
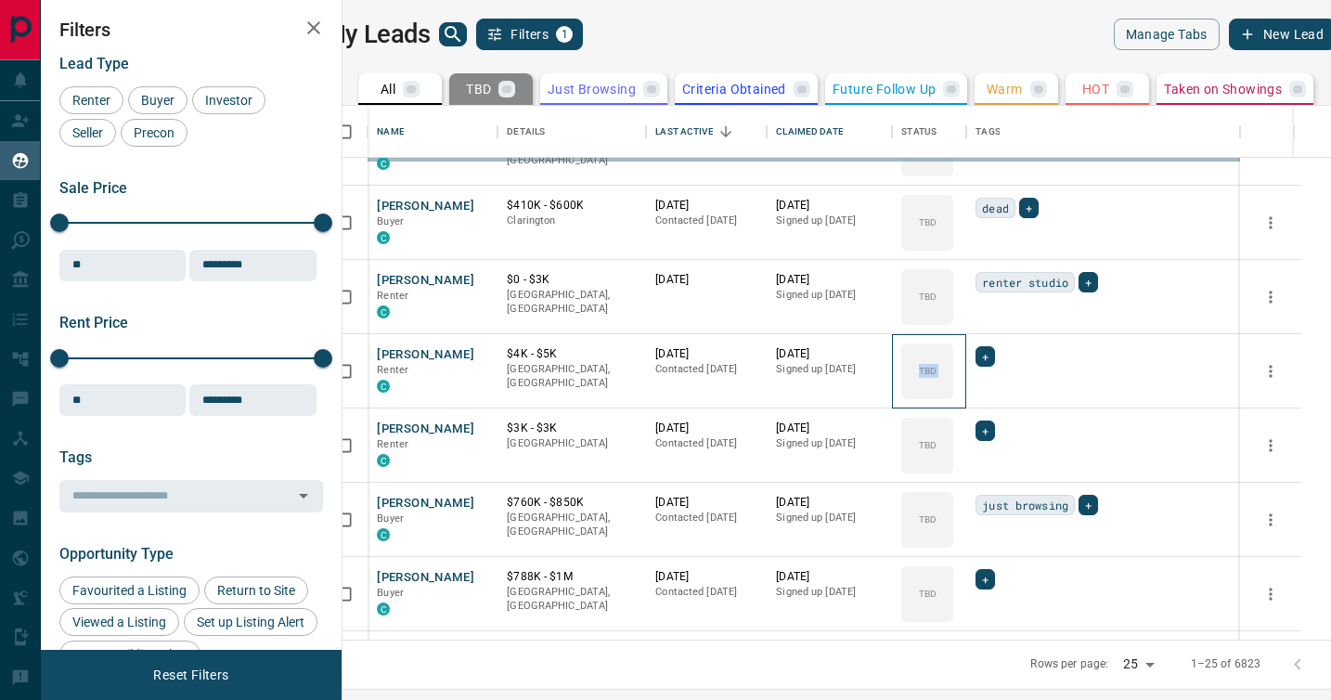
click at [953, 395] on div "TBD" at bounding box center [927, 371] width 52 height 56
click at [975, 395] on span "Not Responsive" at bounding box center [1019, 400] width 136 height 10
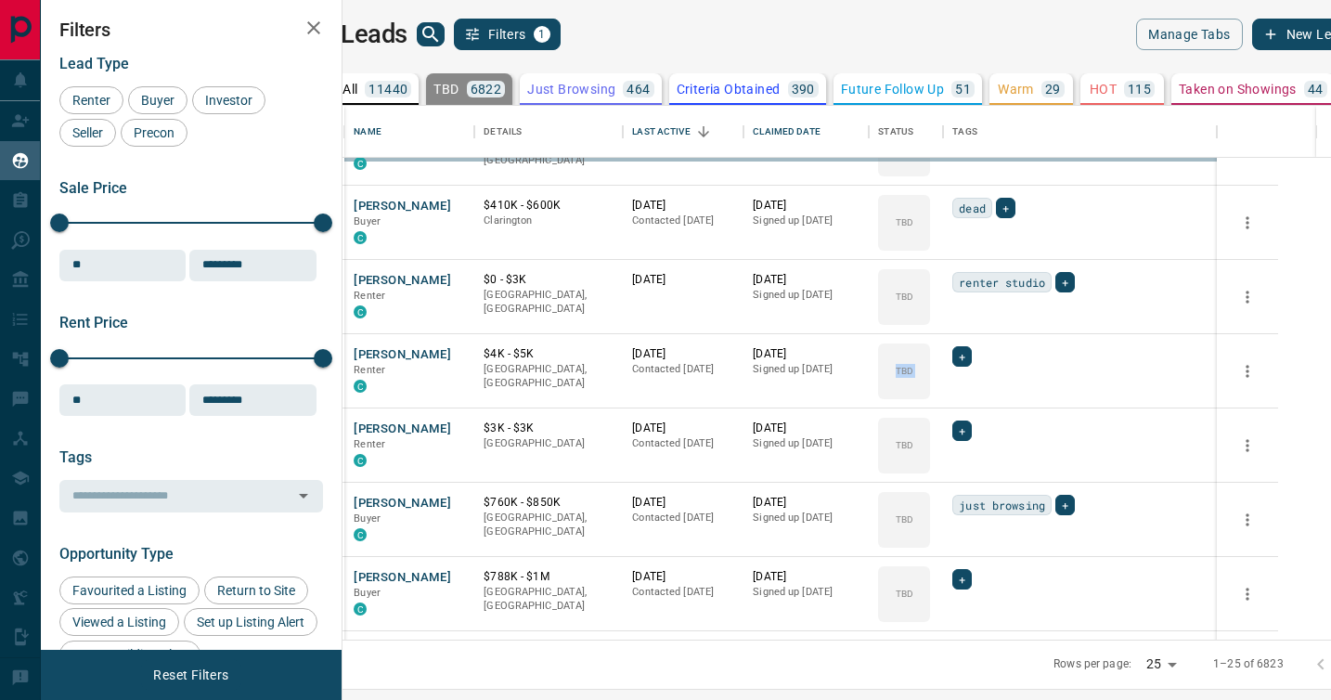
click at [975, 395] on span "Not Responsive" at bounding box center [1019, 400] width 136 height 10
click at [930, 395] on div "TBD" at bounding box center [904, 371] width 52 height 56
click at [975, 395] on div at bounding box center [665, 350] width 1331 height 700
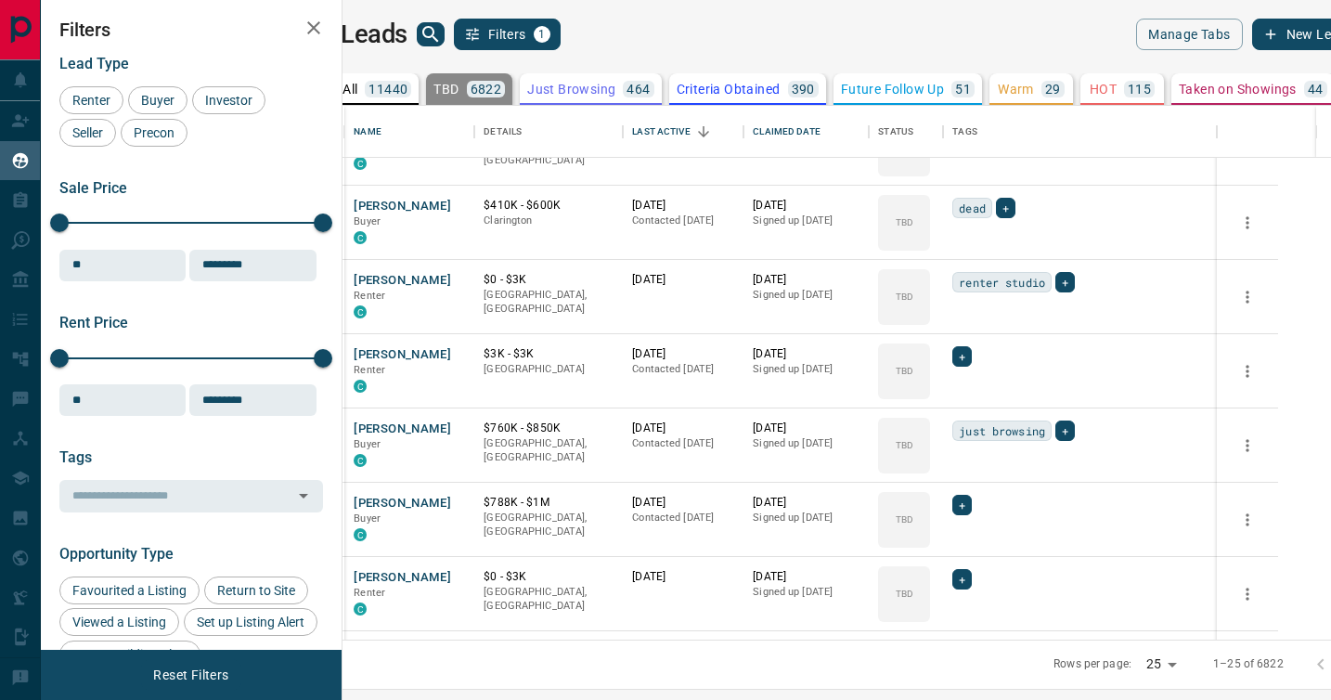
click at [975, 395] on div at bounding box center [665, 350] width 1331 height 700
click at [930, 395] on div "TBD" at bounding box center [904, 371] width 52 height 56
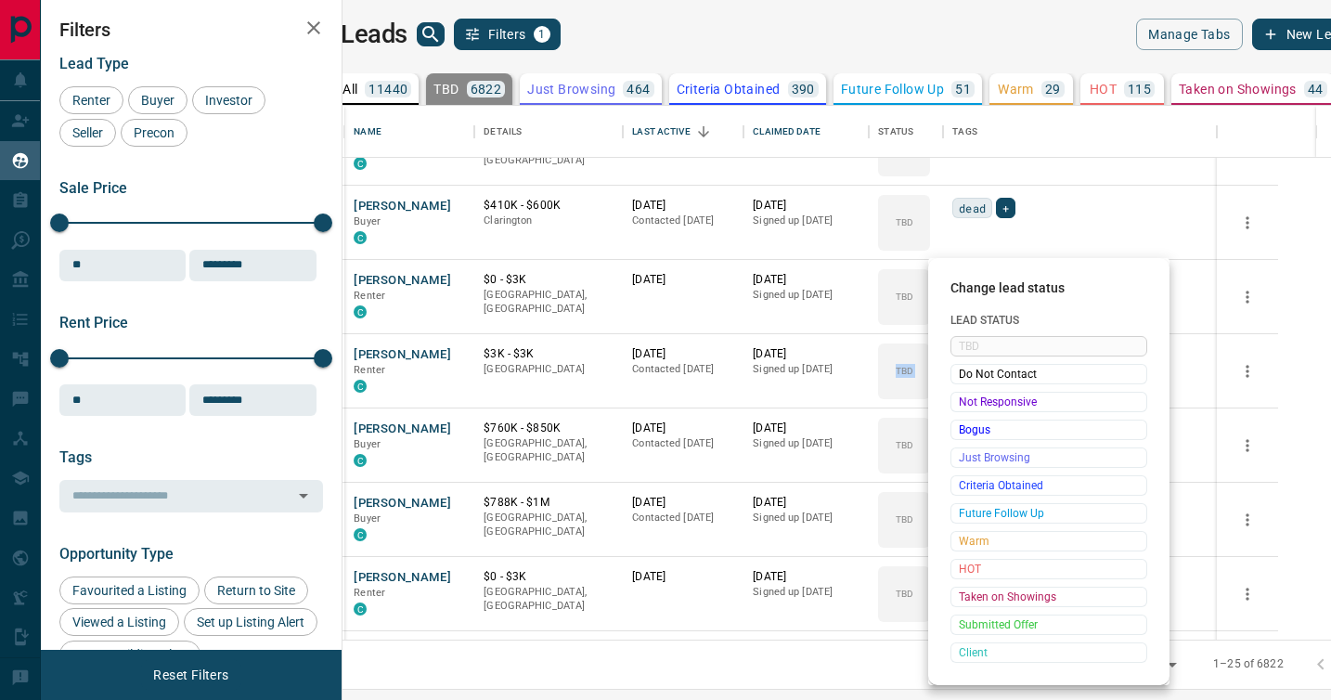
click at [975, 395] on span "Not Responsive" at bounding box center [1049, 402] width 180 height 19
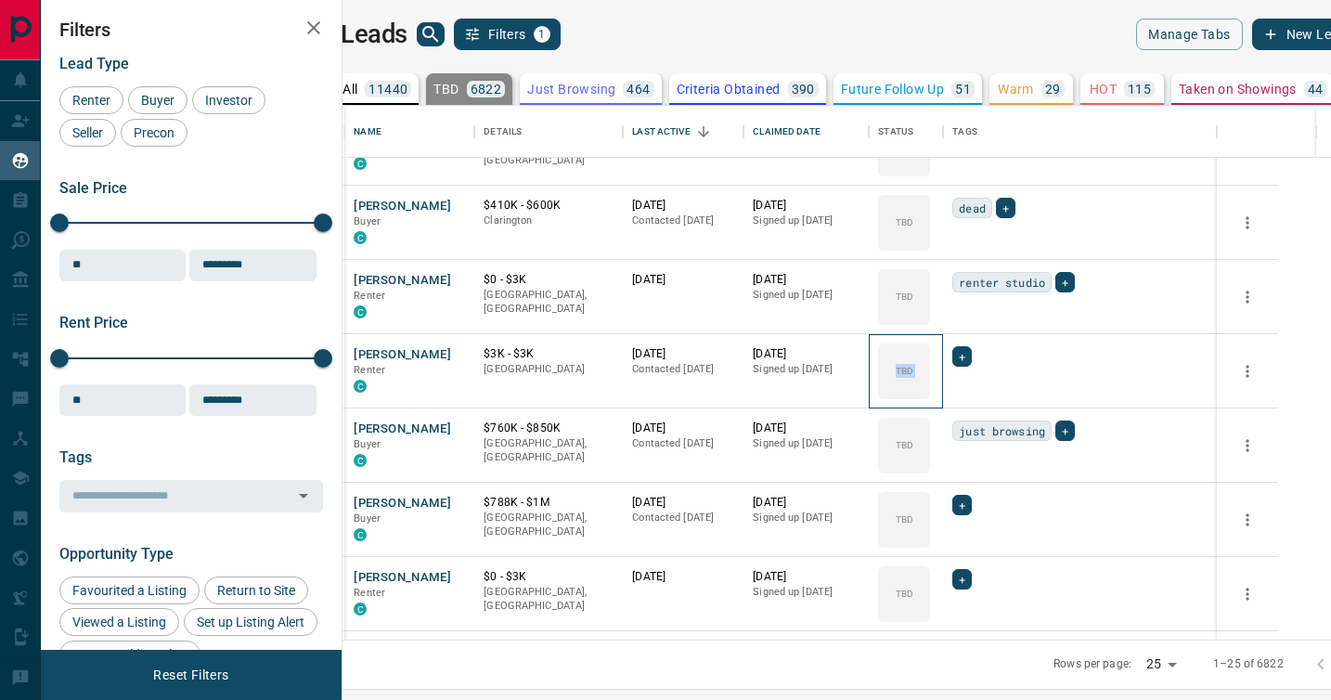
click at [975, 395] on span "Not Responsive" at bounding box center [1019, 400] width 136 height 10
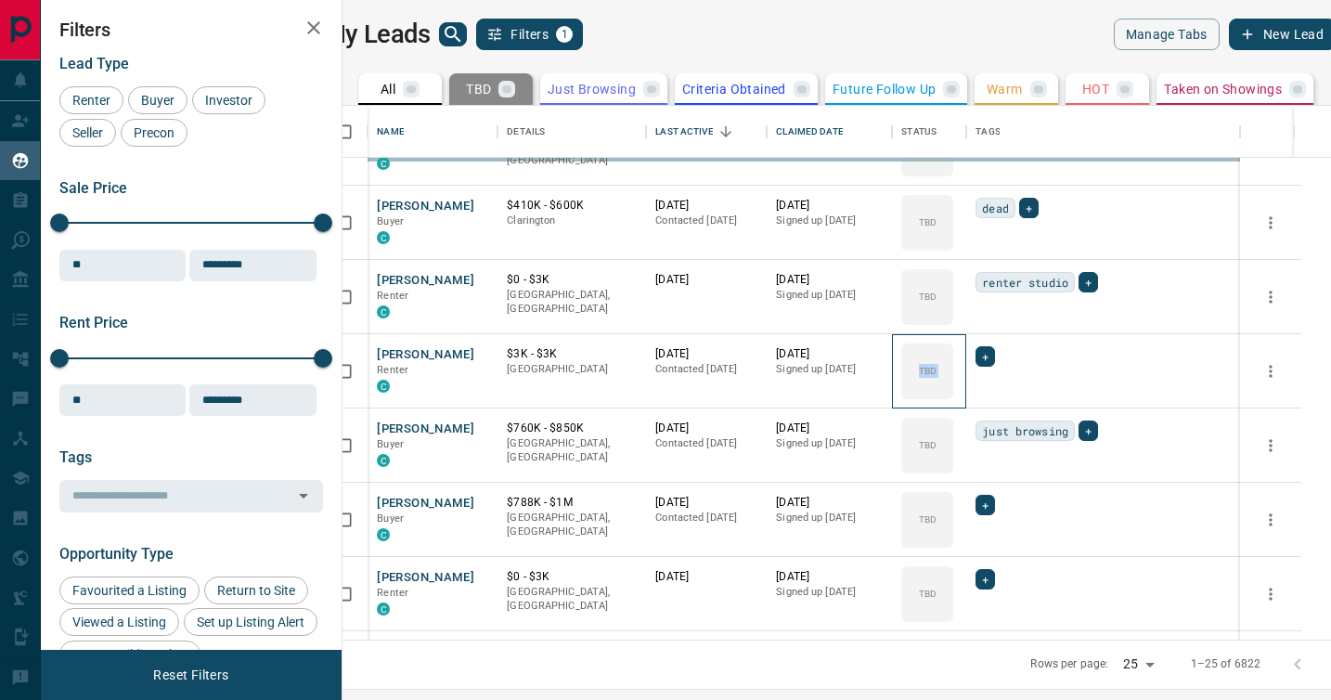
click at [953, 395] on div "TBD" at bounding box center [927, 371] width 52 height 56
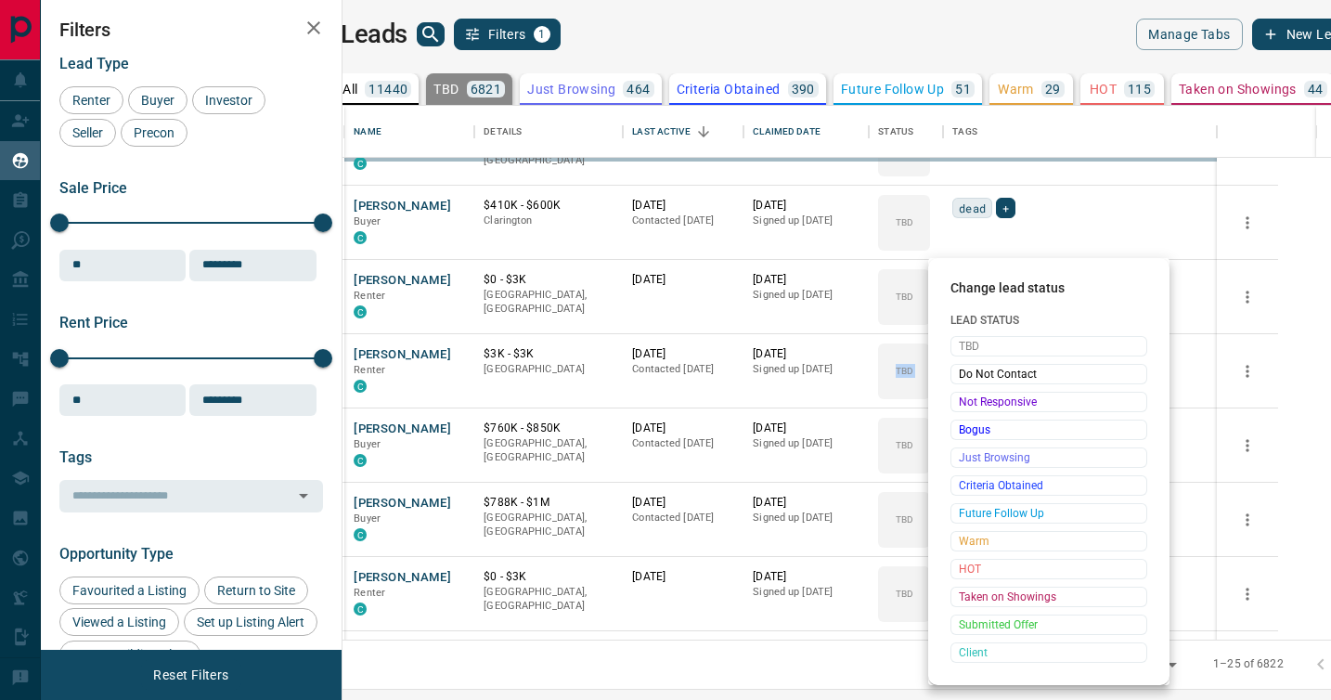
click at [975, 395] on span "Not Responsive" at bounding box center [1049, 402] width 180 height 19
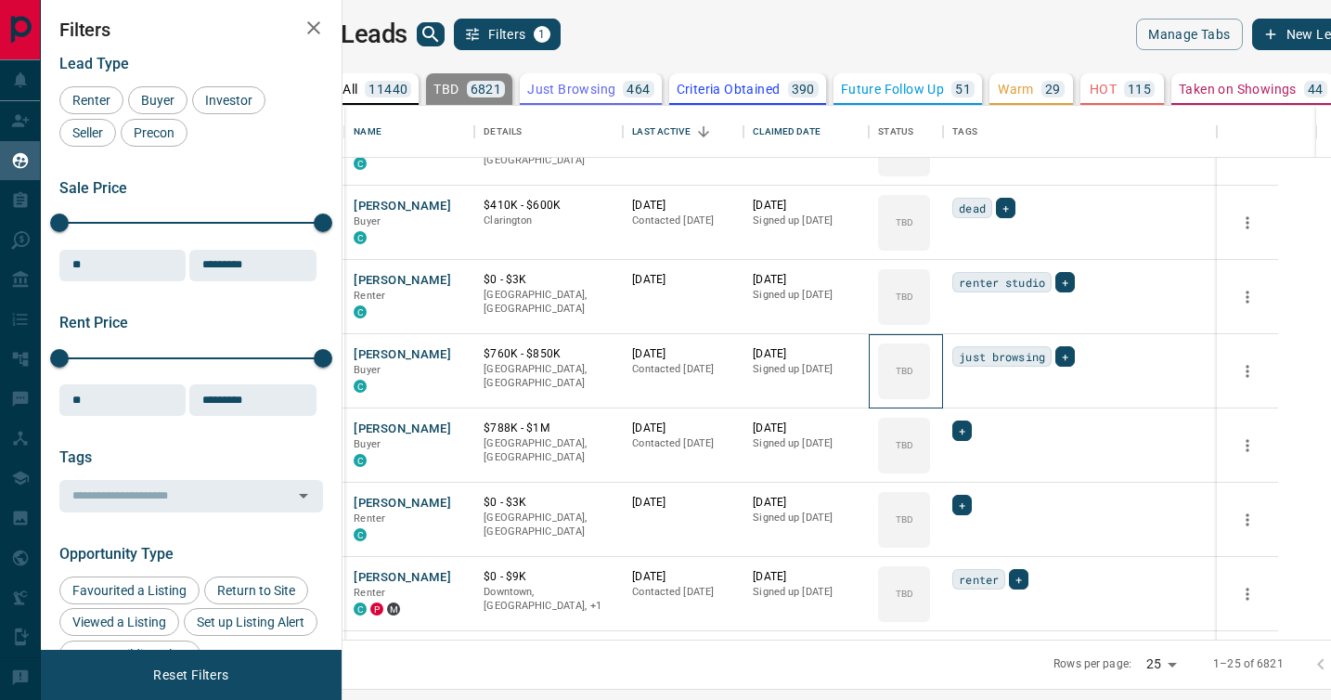
click at [930, 395] on div "TBD" at bounding box center [904, 371] width 52 height 56
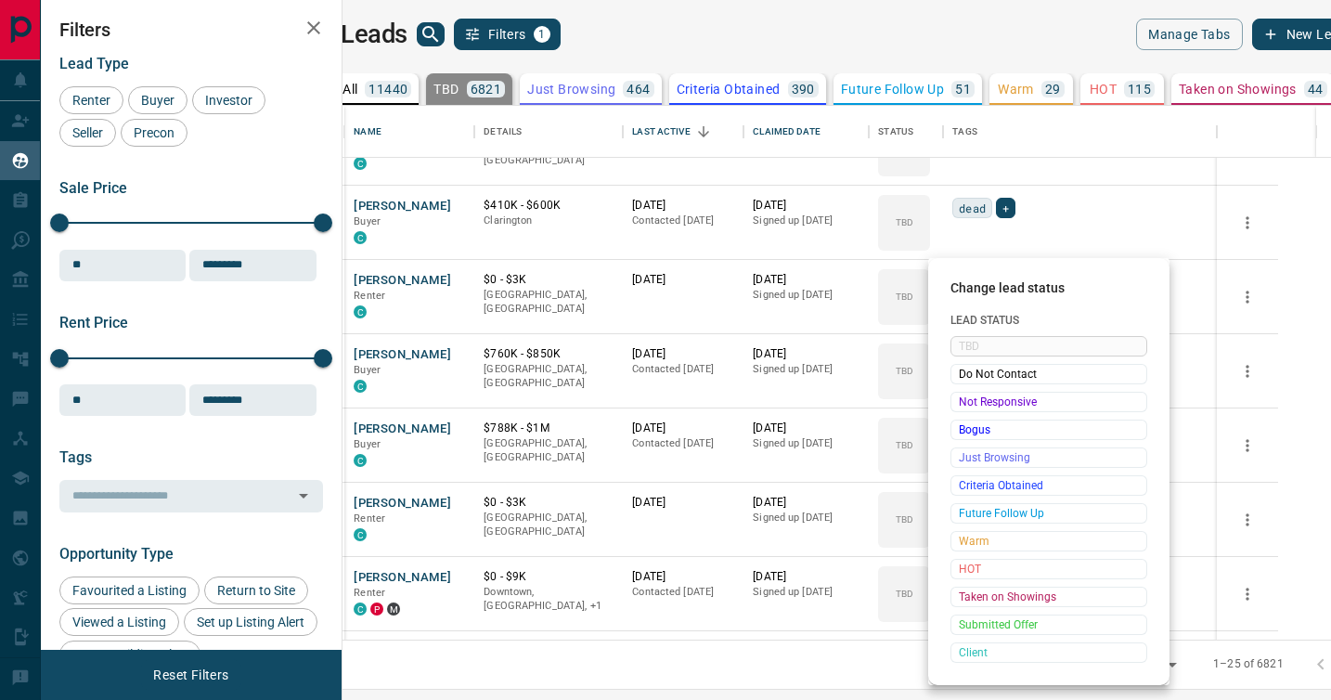
click at [975, 395] on span "Not Responsive" at bounding box center [1049, 402] width 180 height 19
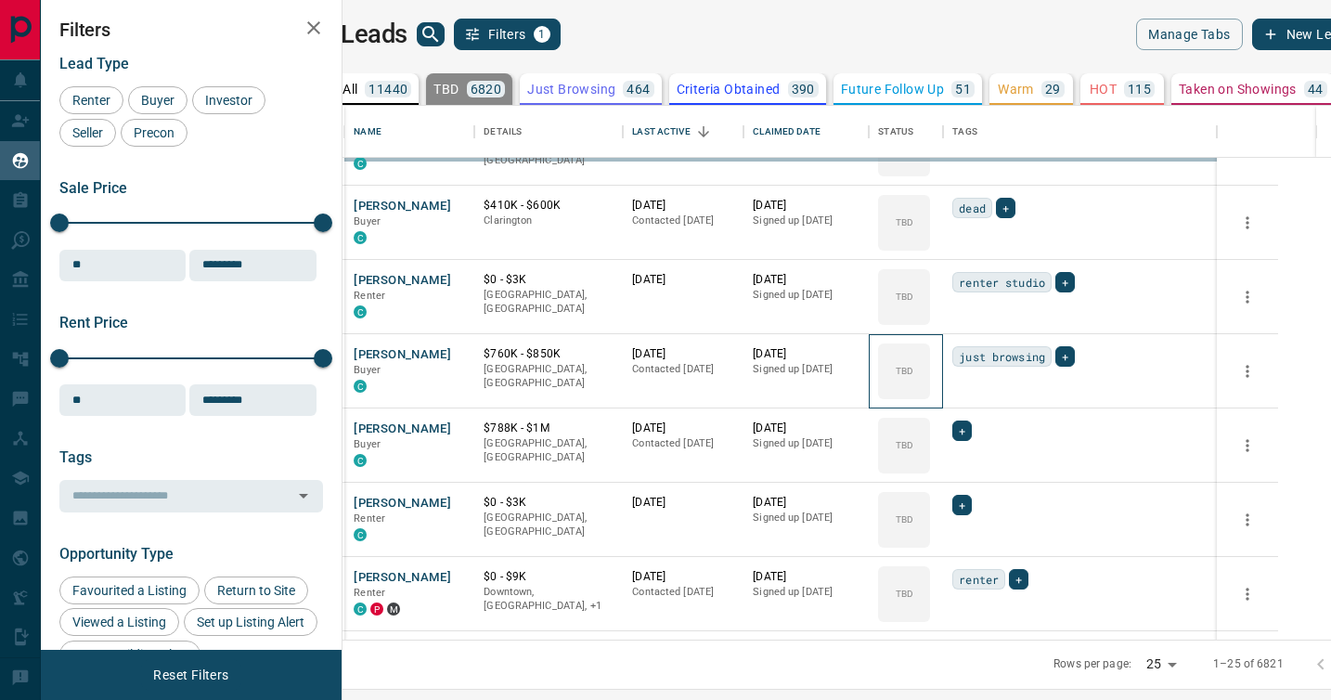
click at [930, 395] on div "TBD" at bounding box center [904, 371] width 52 height 56
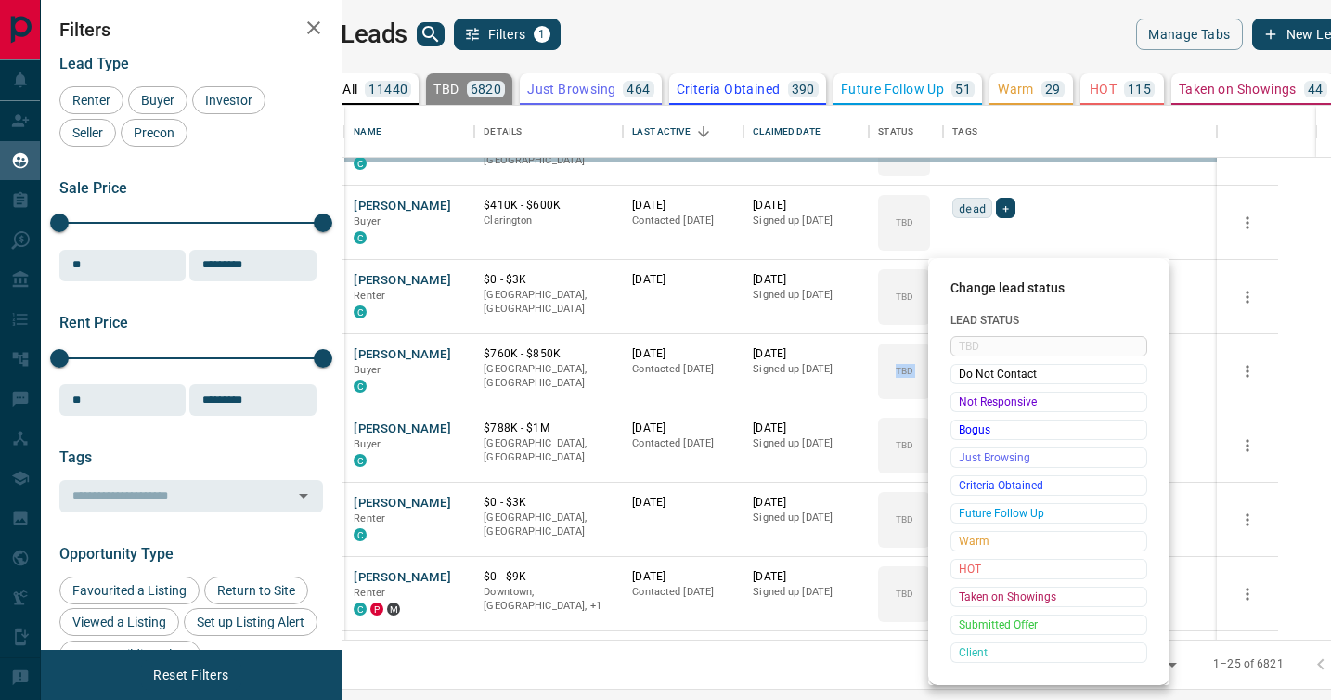
click at [975, 395] on div at bounding box center [665, 350] width 1331 height 700
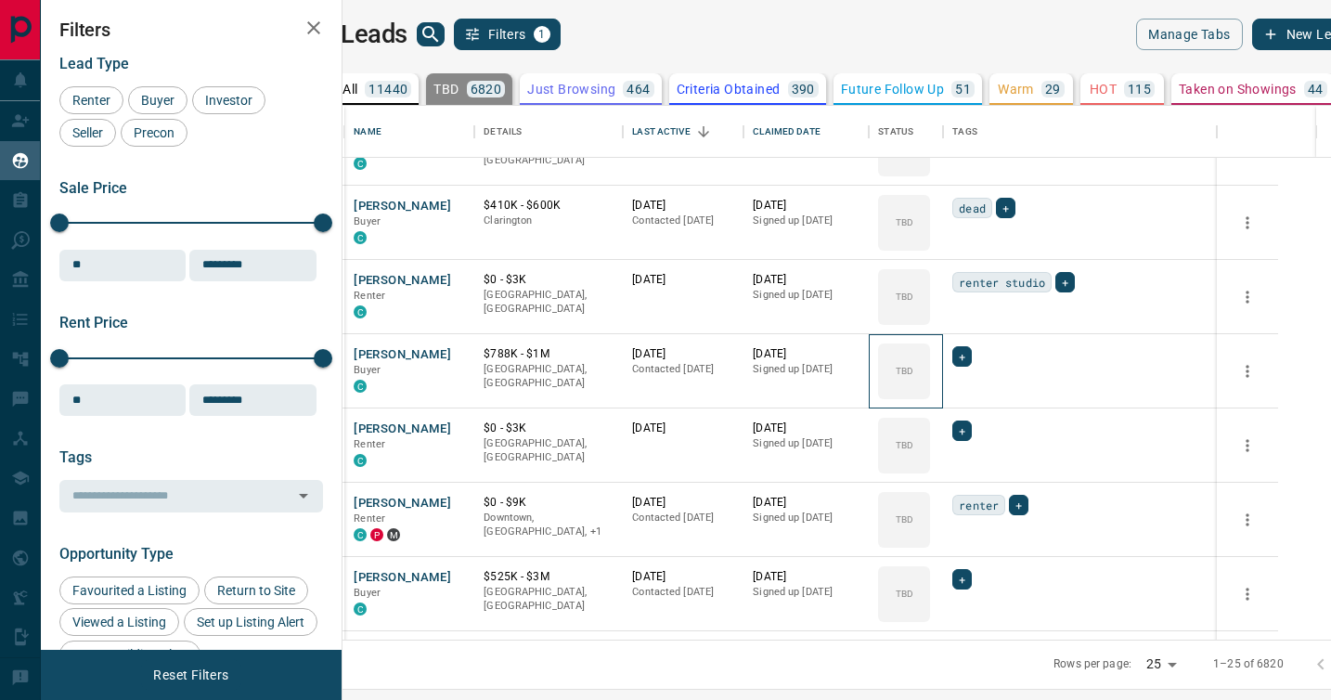
click at [930, 395] on div "TBD" at bounding box center [904, 371] width 52 height 56
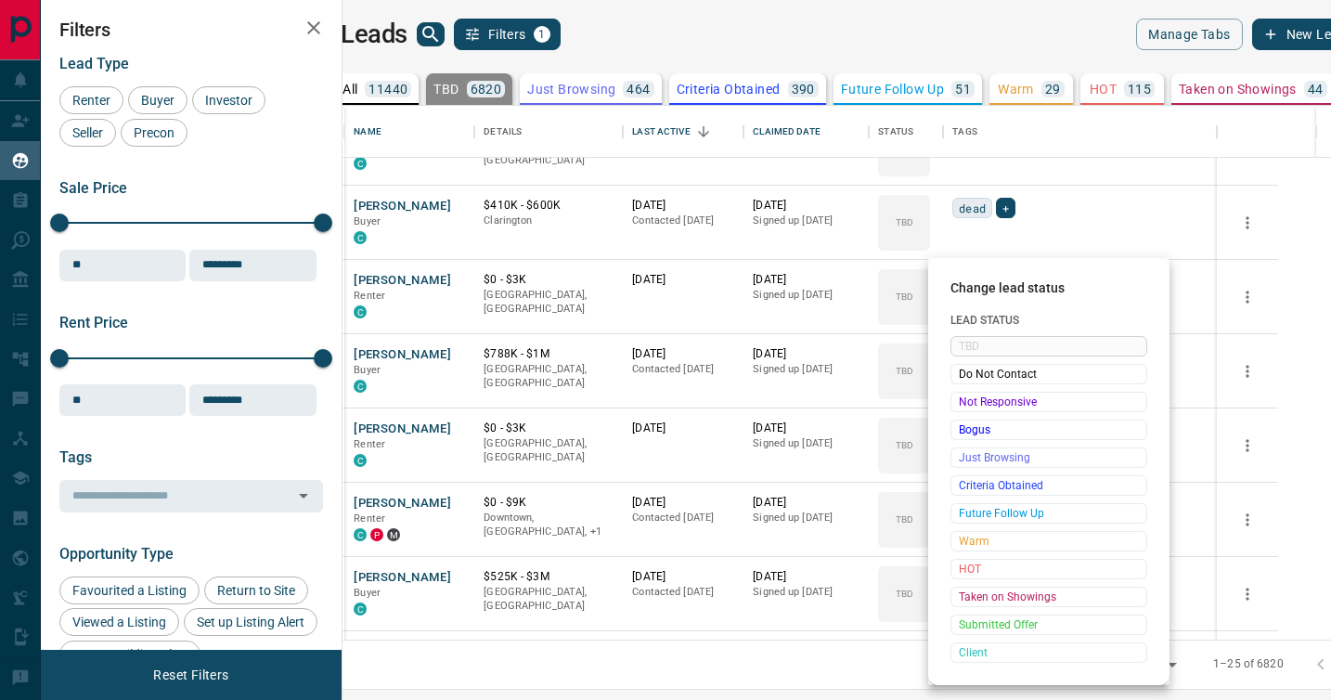
click at [975, 395] on span "Not Responsive" at bounding box center [1049, 402] width 180 height 19
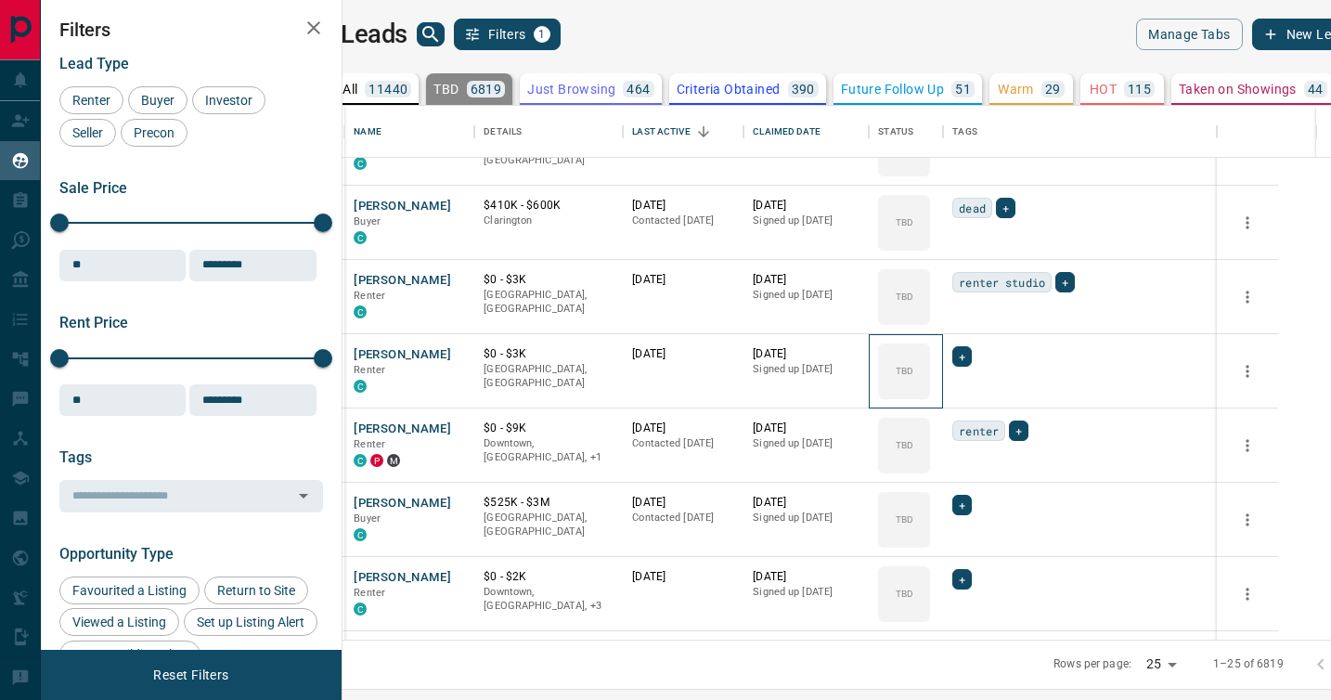
click at [930, 395] on div "TBD" at bounding box center [904, 371] width 52 height 56
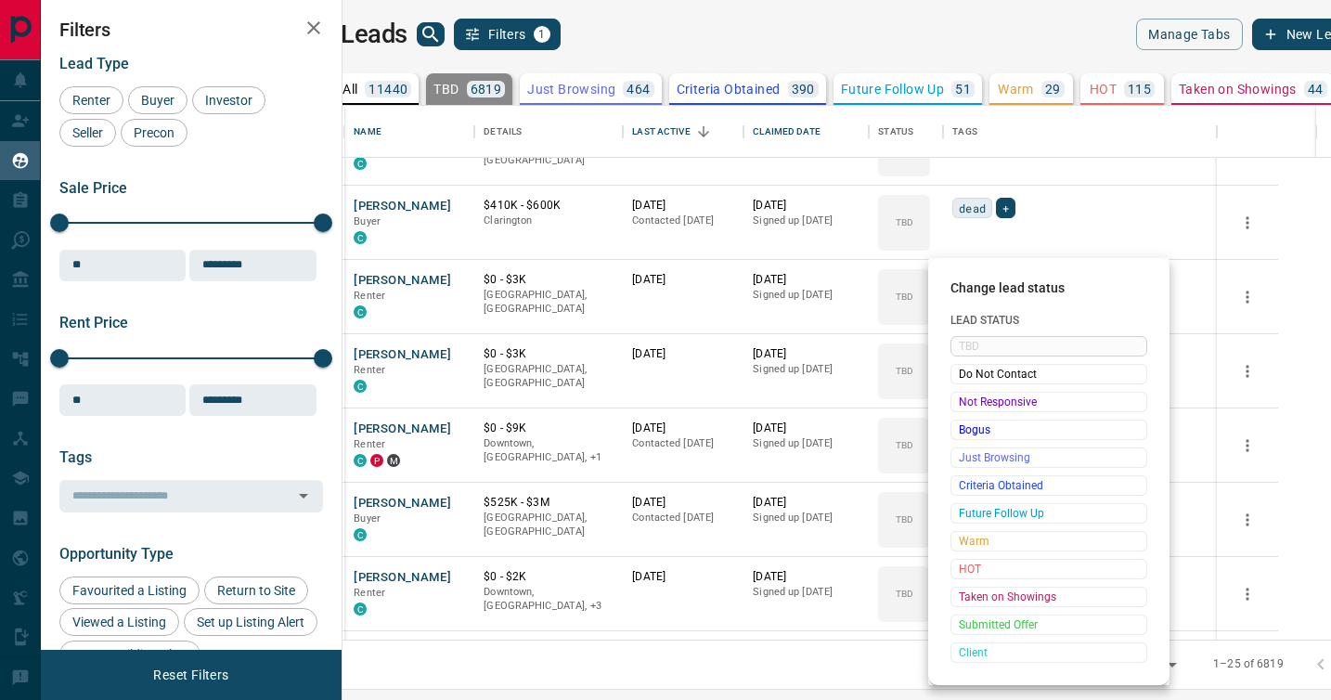
click at [975, 395] on span "Not Responsive" at bounding box center [1049, 402] width 180 height 19
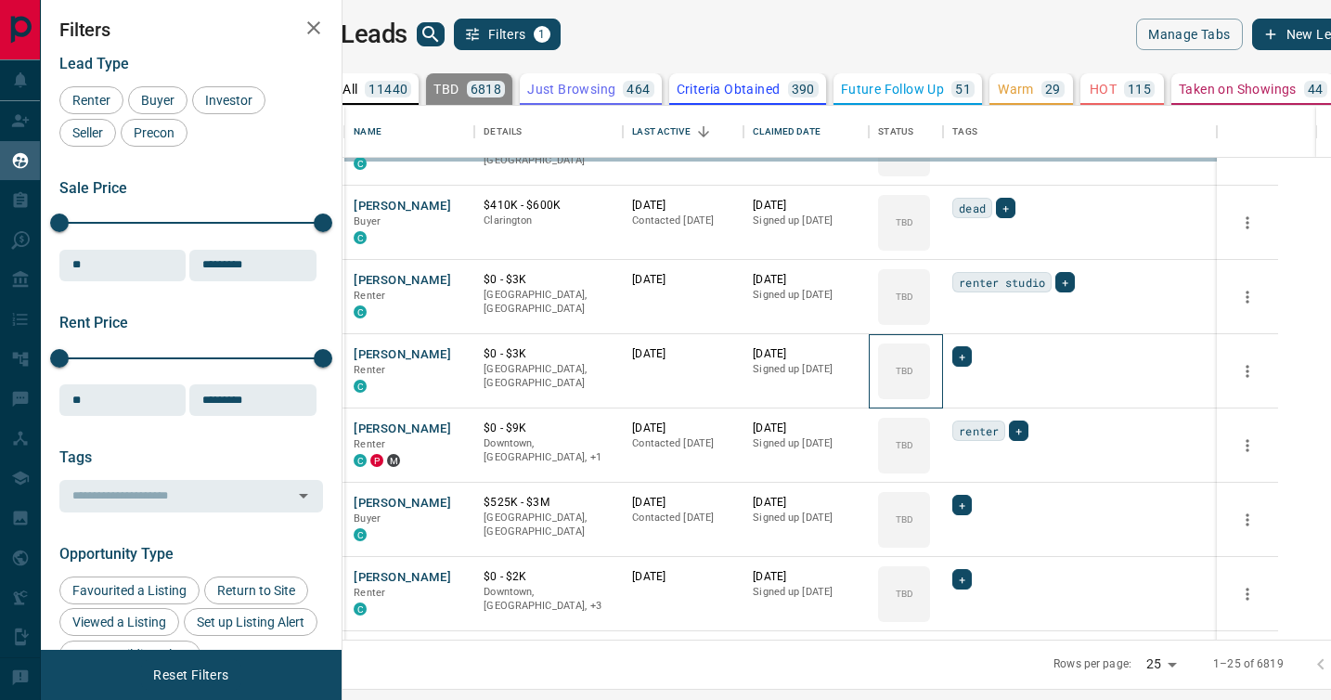
click at [930, 395] on div "TBD" at bounding box center [904, 371] width 52 height 56
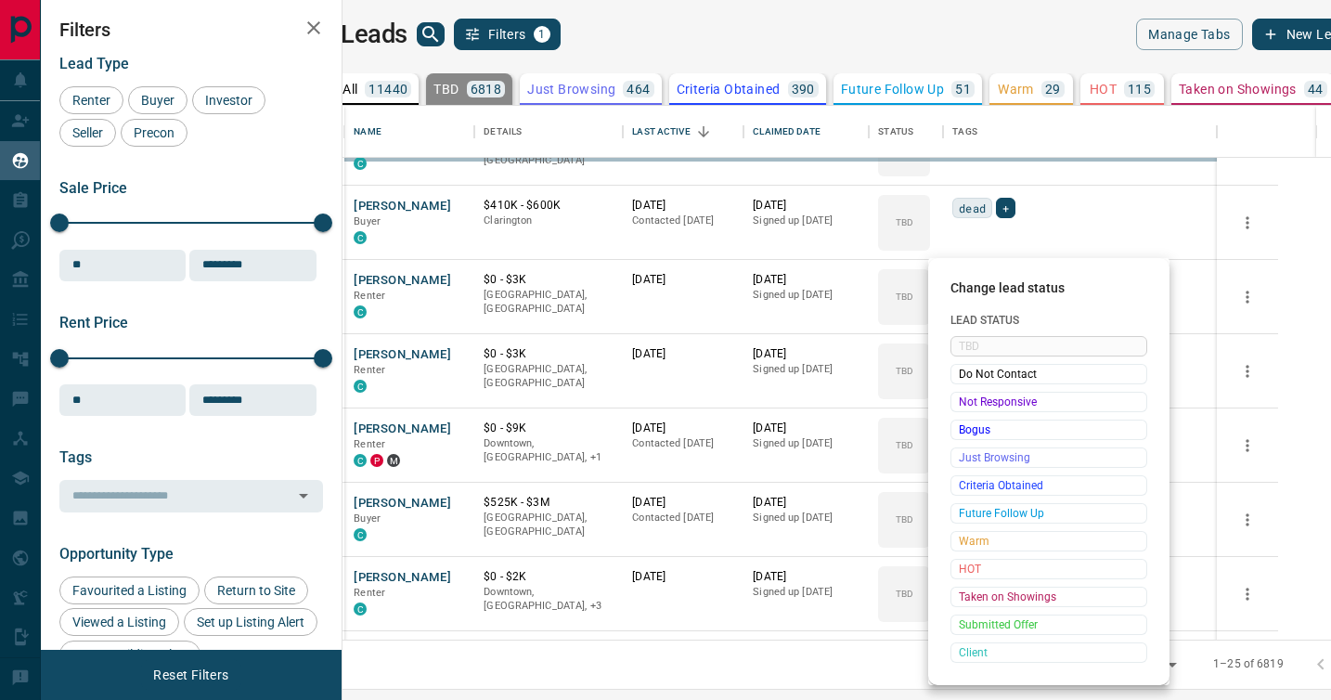
click at [975, 395] on span "Not Responsive" at bounding box center [1049, 402] width 180 height 19
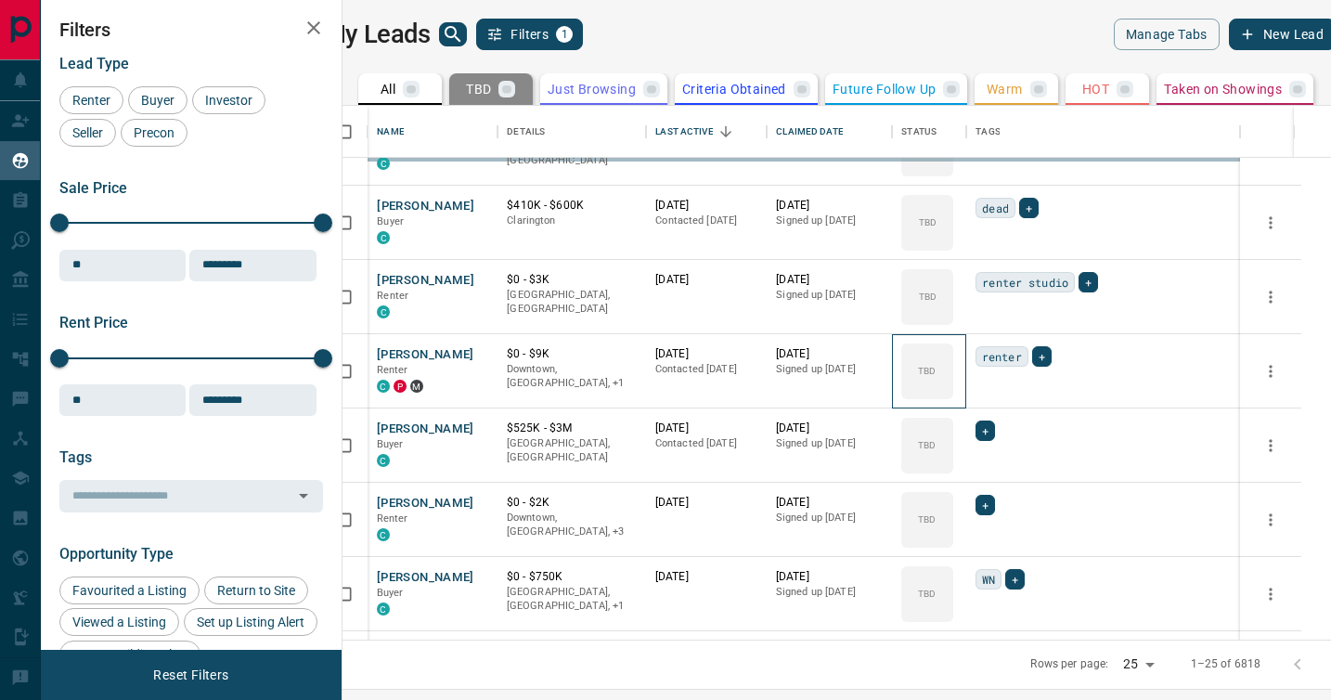
click at [953, 395] on div "TBD" at bounding box center [927, 371] width 52 height 56
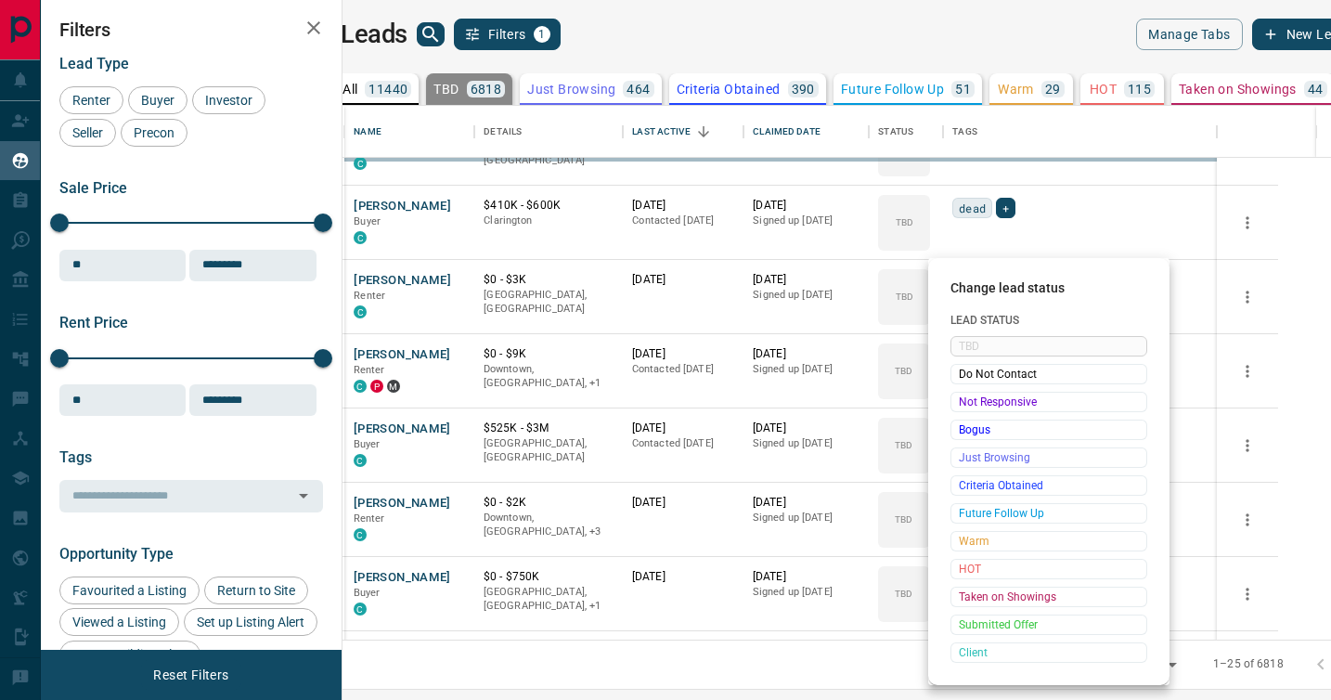
click at [975, 395] on span "Not Responsive" at bounding box center [1049, 402] width 180 height 19
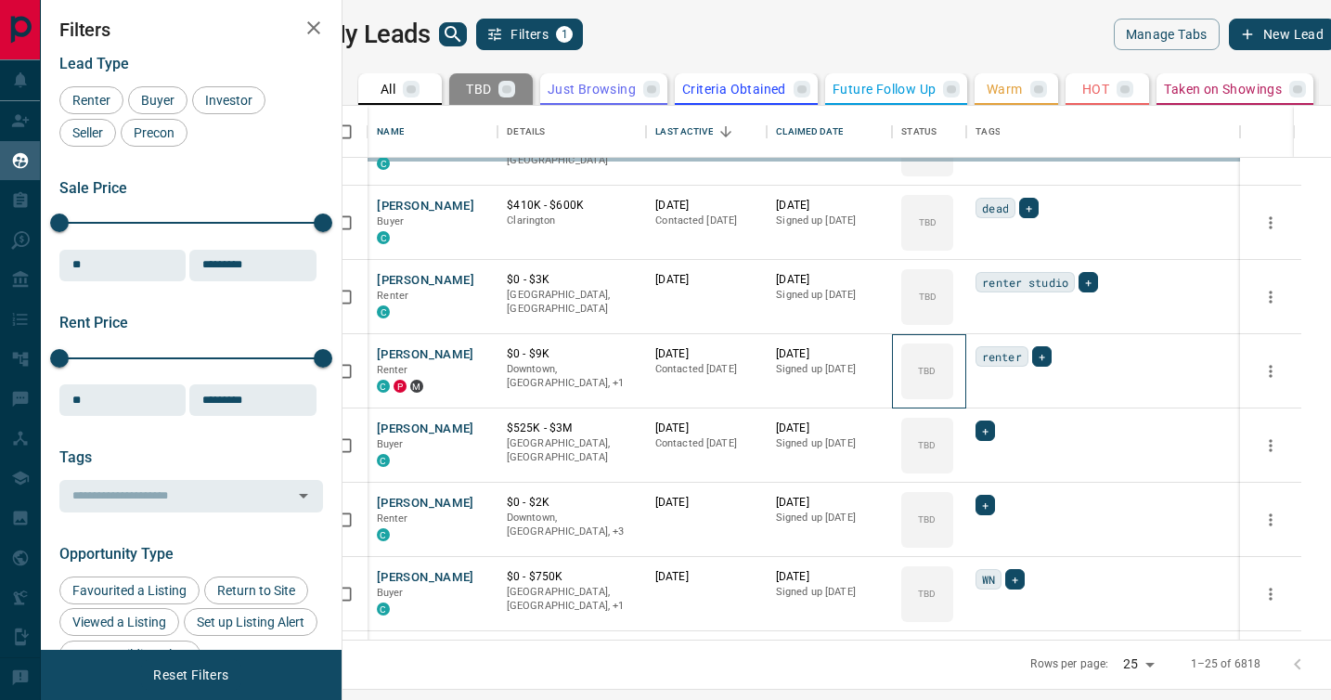
click at [953, 395] on div "TBD" at bounding box center [927, 371] width 52 height 56
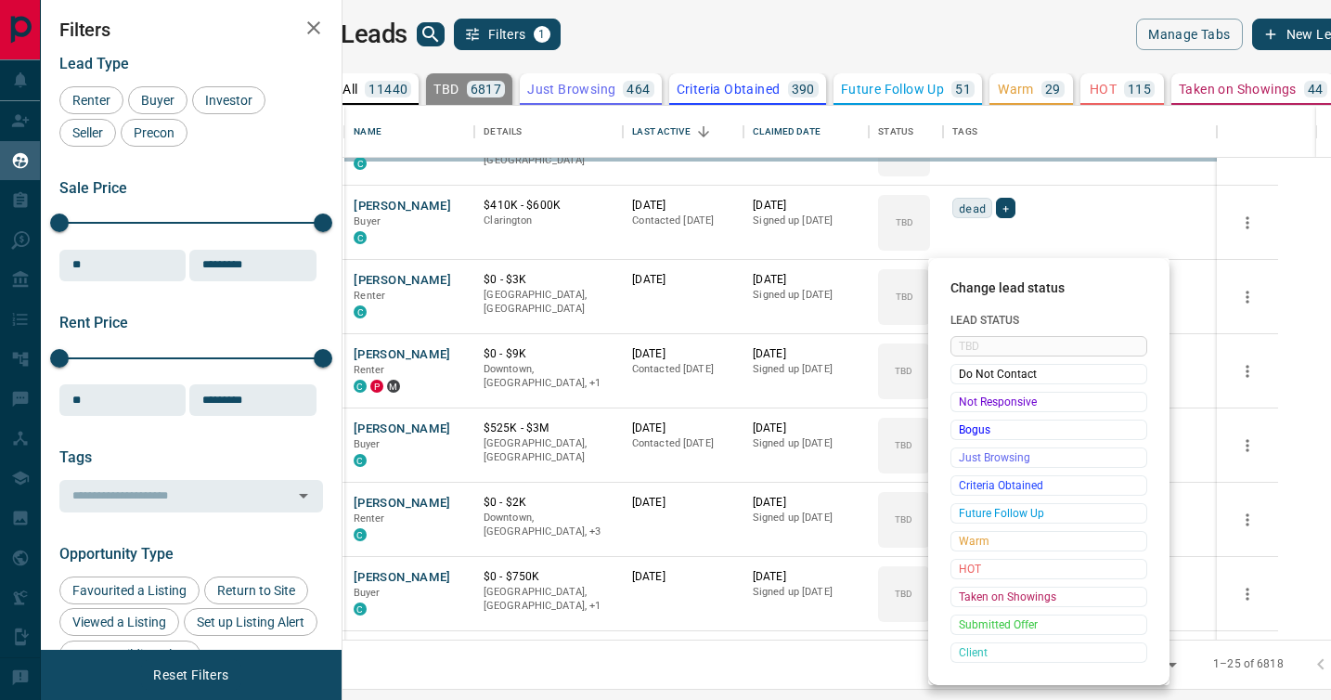
click at [975, 395] on span "Not Responsive" at bounding box center [1049, 402] width 180 height 19
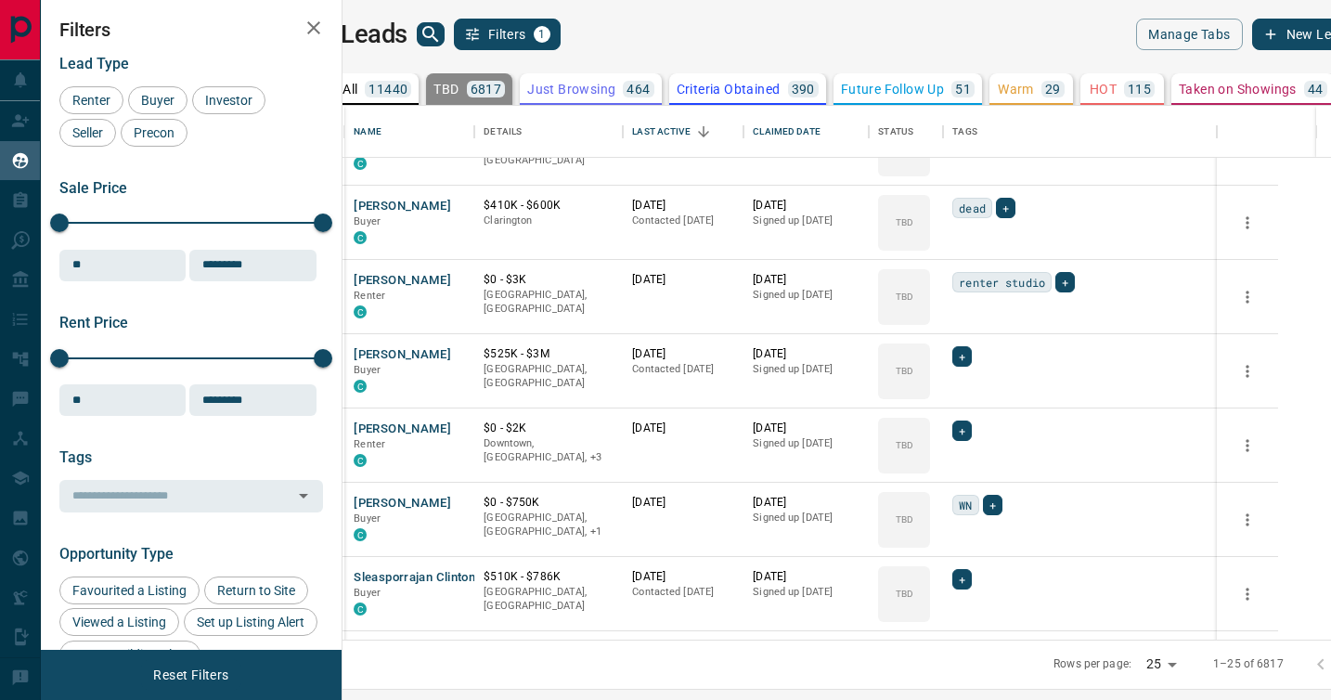
click at [975, 395] on span "Not Responsive" at bounding box center [1019, 400] width 136 height 10
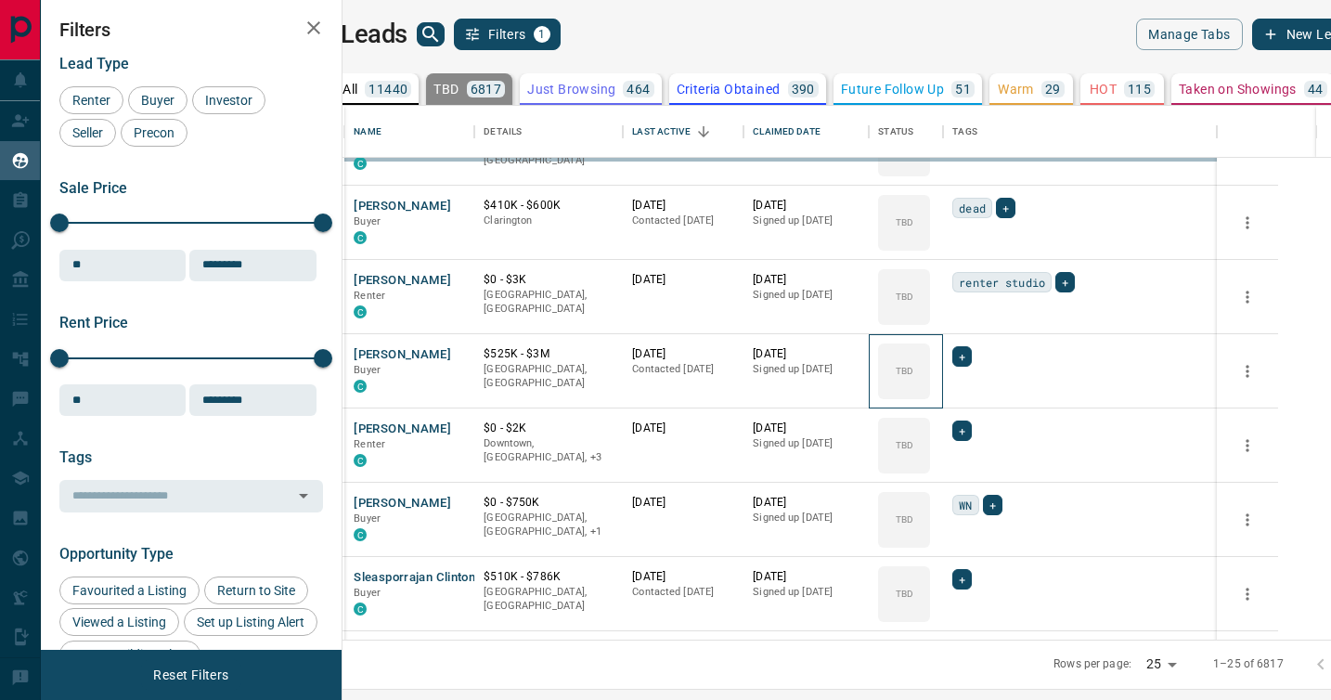
click at [930, 395] on div "TBD" at bounding box center [904, 371] width 52 height 56
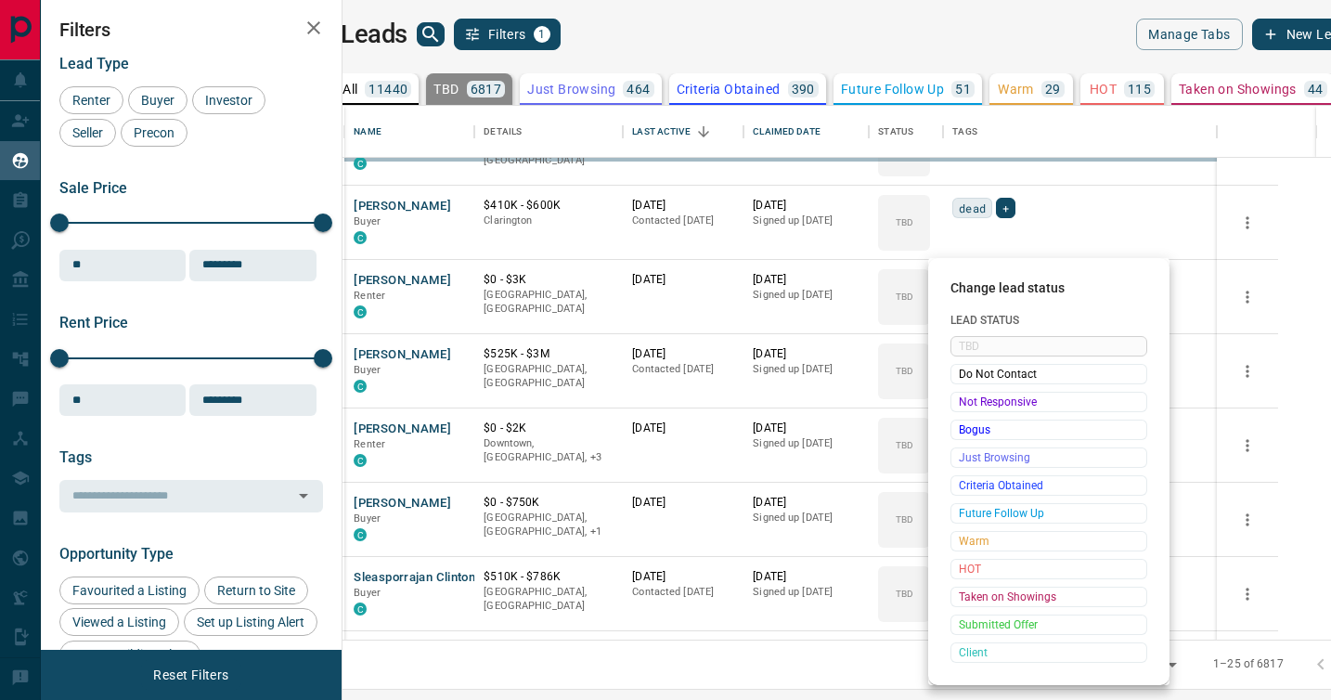
click at [975, 395] on span "Not Responsive" at bounding box center [1049, 402] width 180 height 19
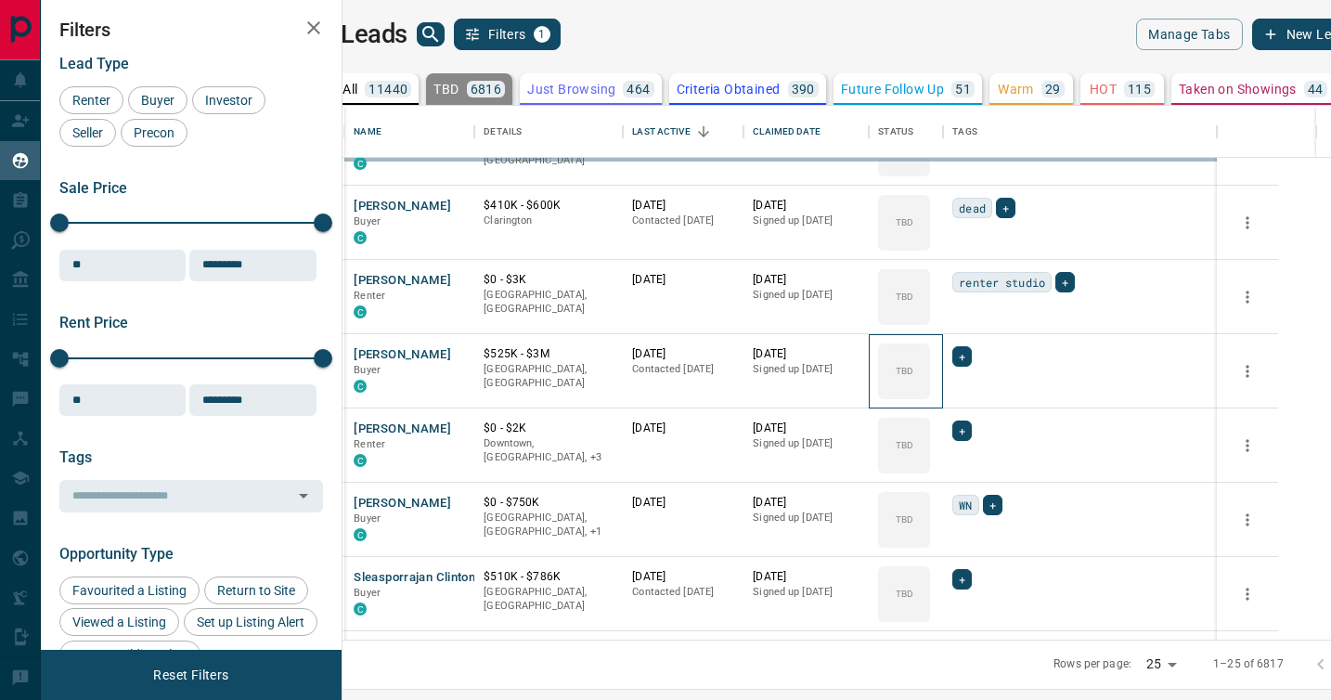
click at [930, 395] on div "TBD" at bounding box center [904, 371] width 52 height 56
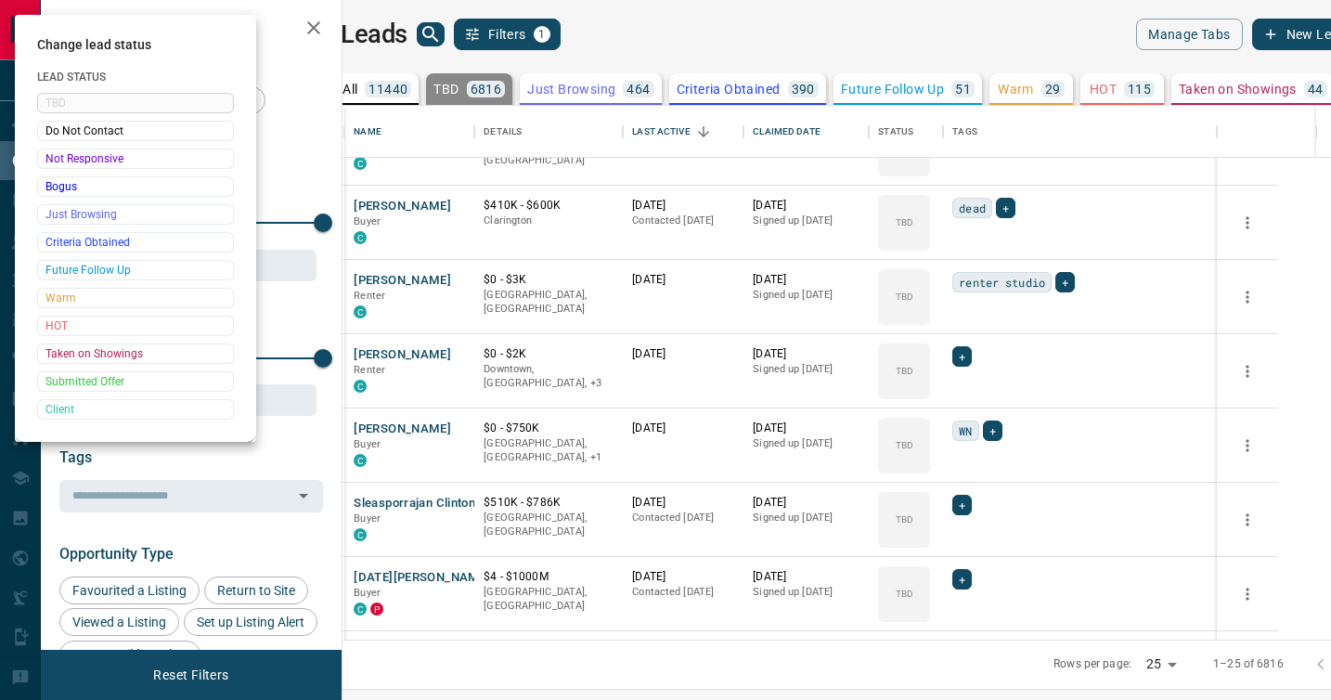
click at [975, 395] on div at bounding box center [665, 350] width 1331 height 700
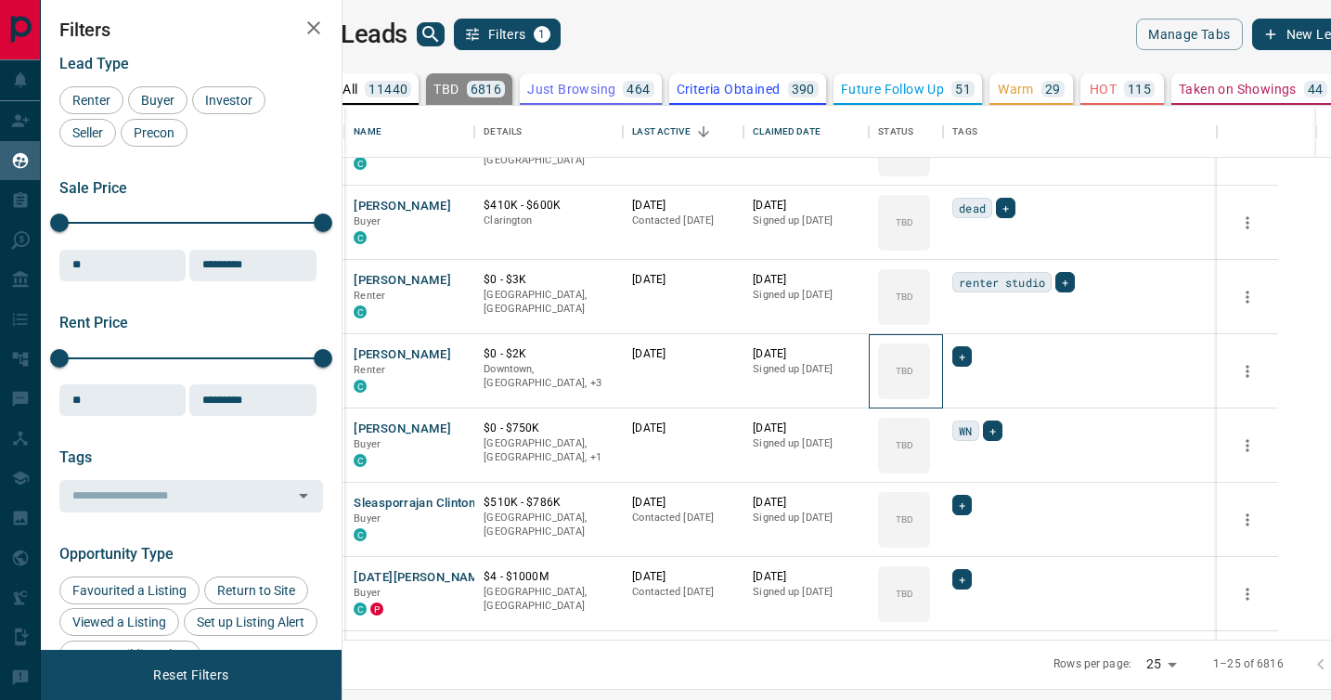
click at [930, 395] on div "TBD" at bounding box center [904, 371] width 52 height 56
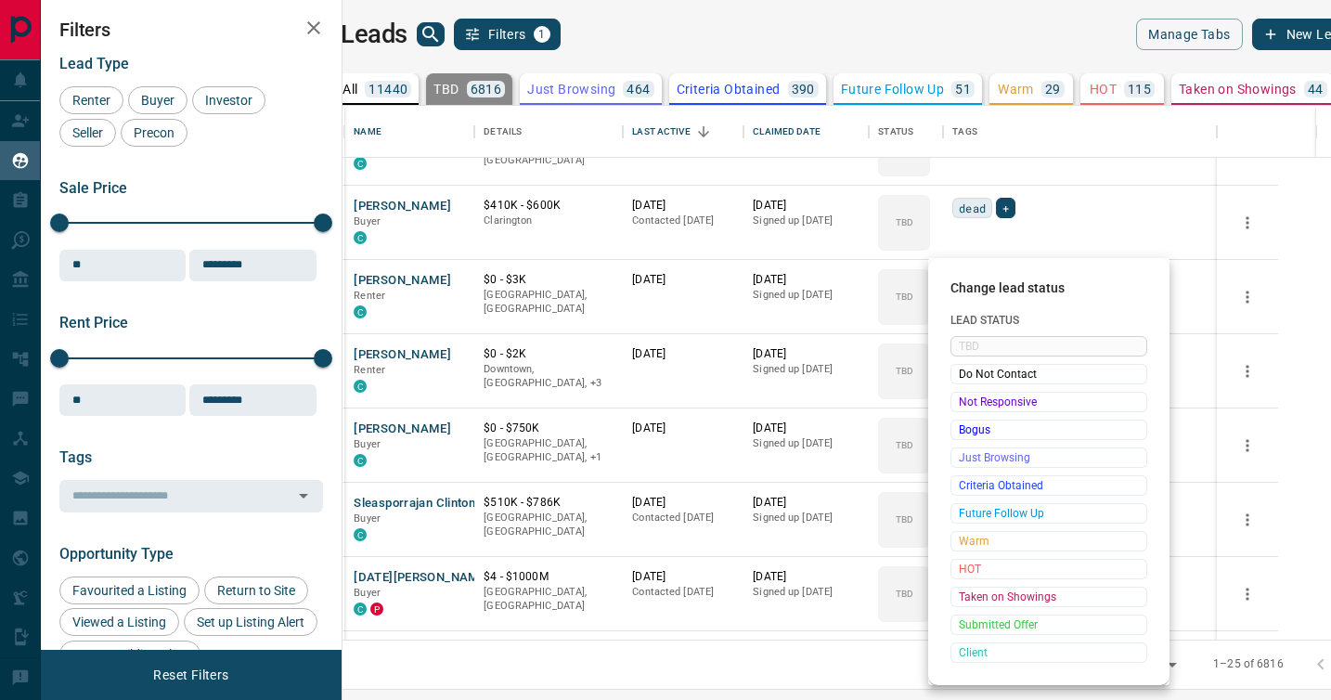
click at [975, 395] on span "Not Responsive" at bounding box center [1049, 402] width 180 height 19
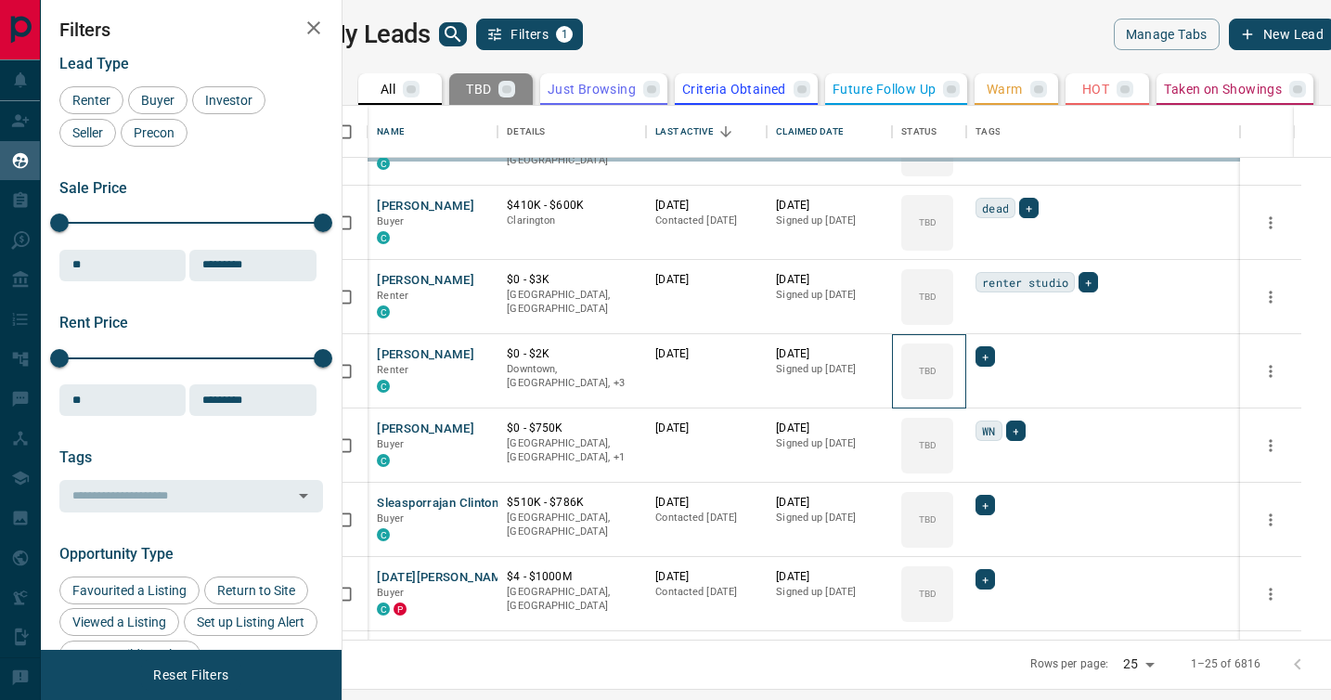
click at [953, 395] on div "TBD" at bounding box center [927, 371] width 52 height 56
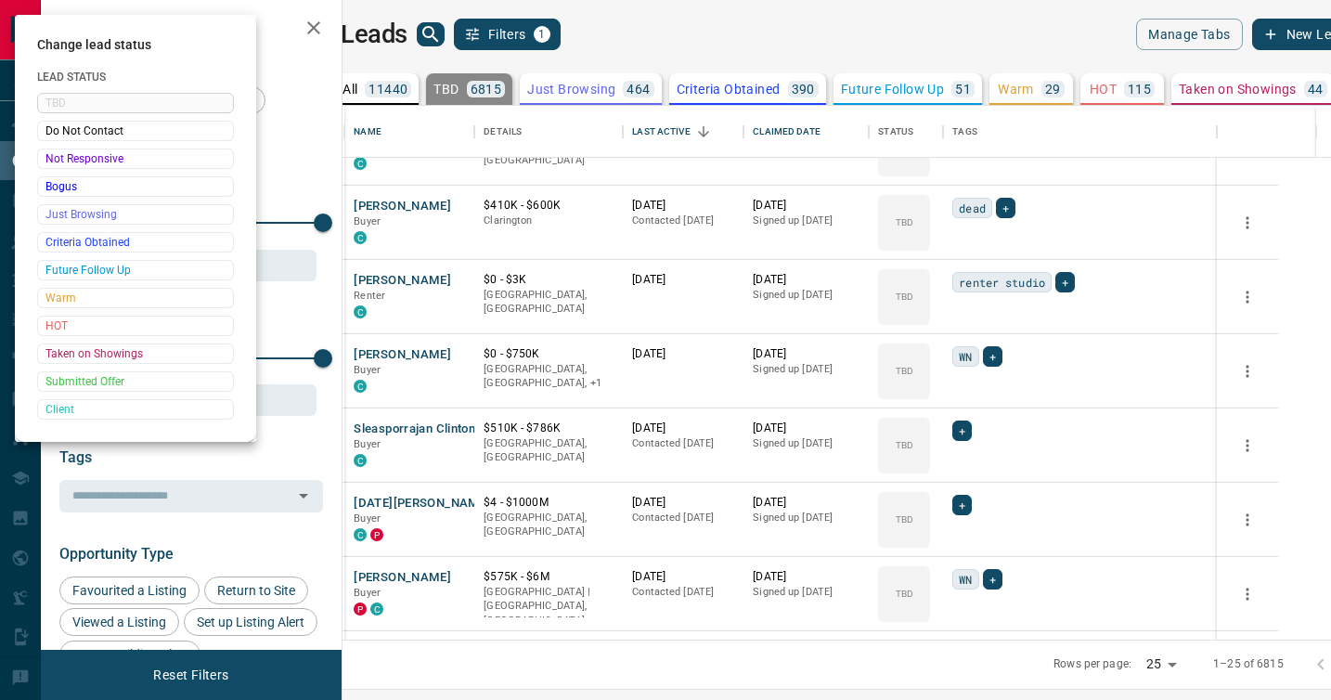
click at [975, 395] on div at bounding box center [665, 350] width 1331 height 700
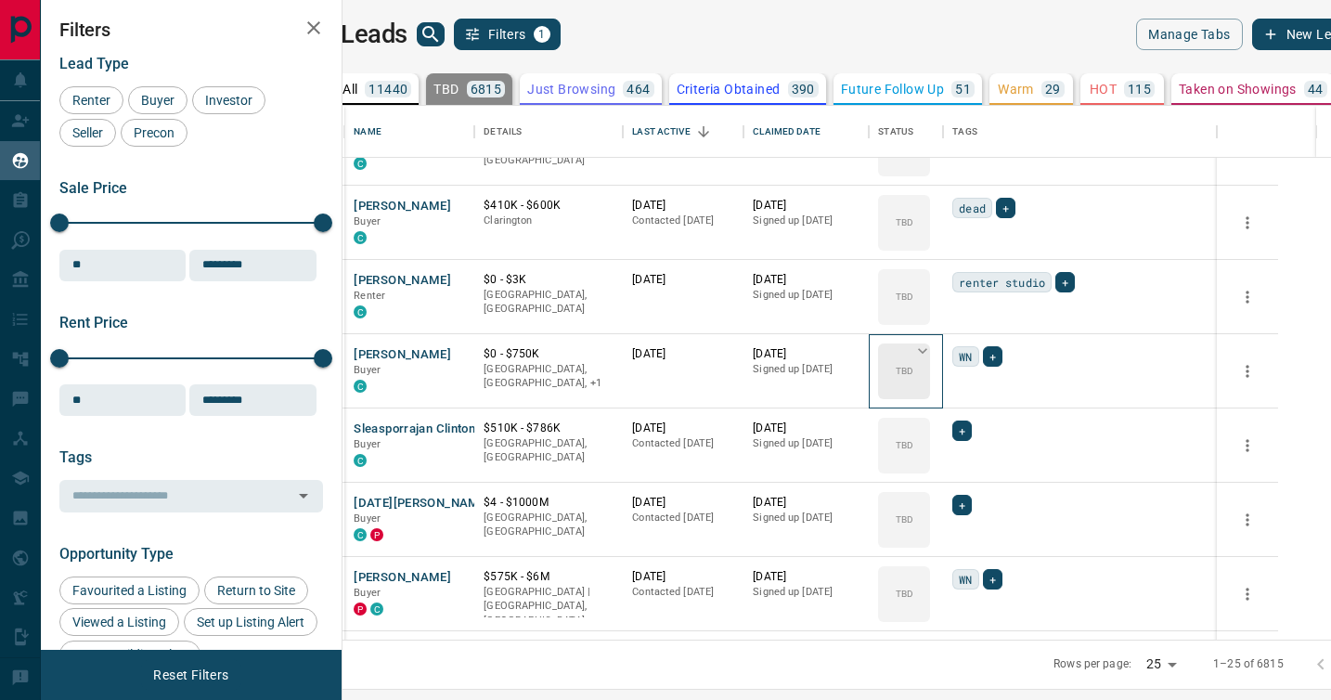
click at [930, 391] on div "TBD" at bounding box center [904, 371] width 52 height 56
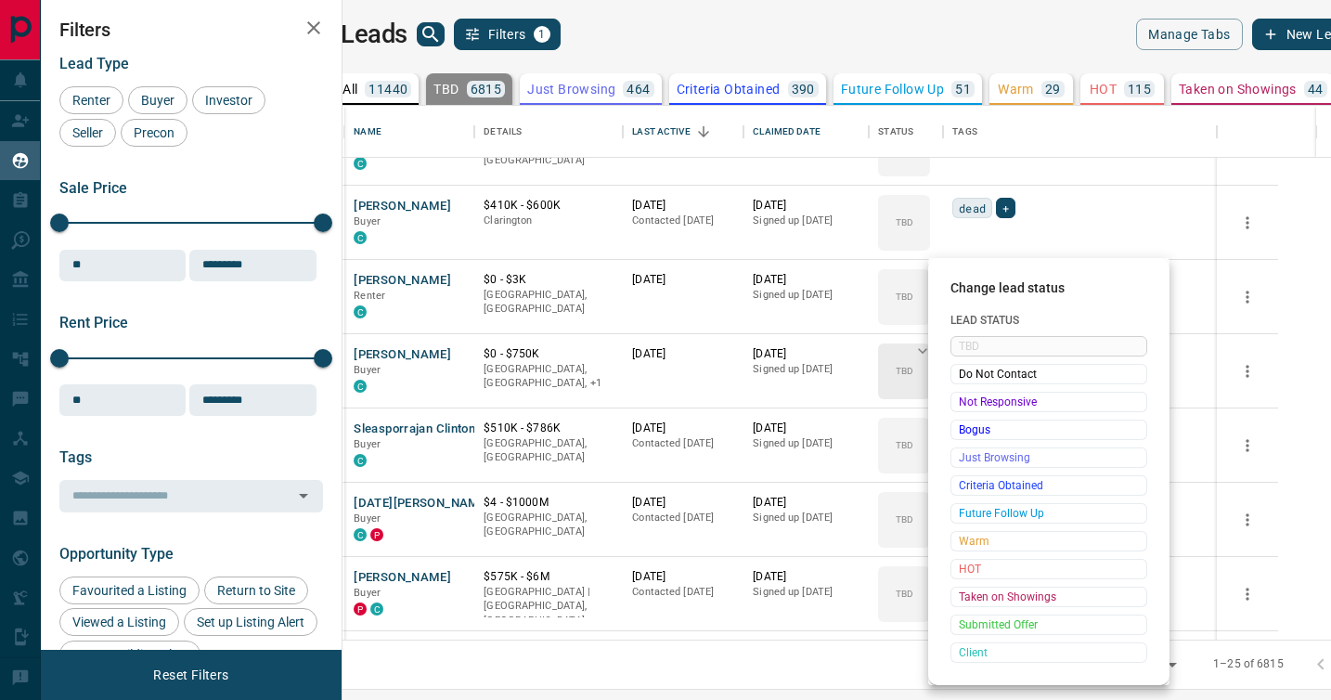
click at [974, 392] on div "Not Responsive" at bounding box center [1049, 402] width 197 height 20
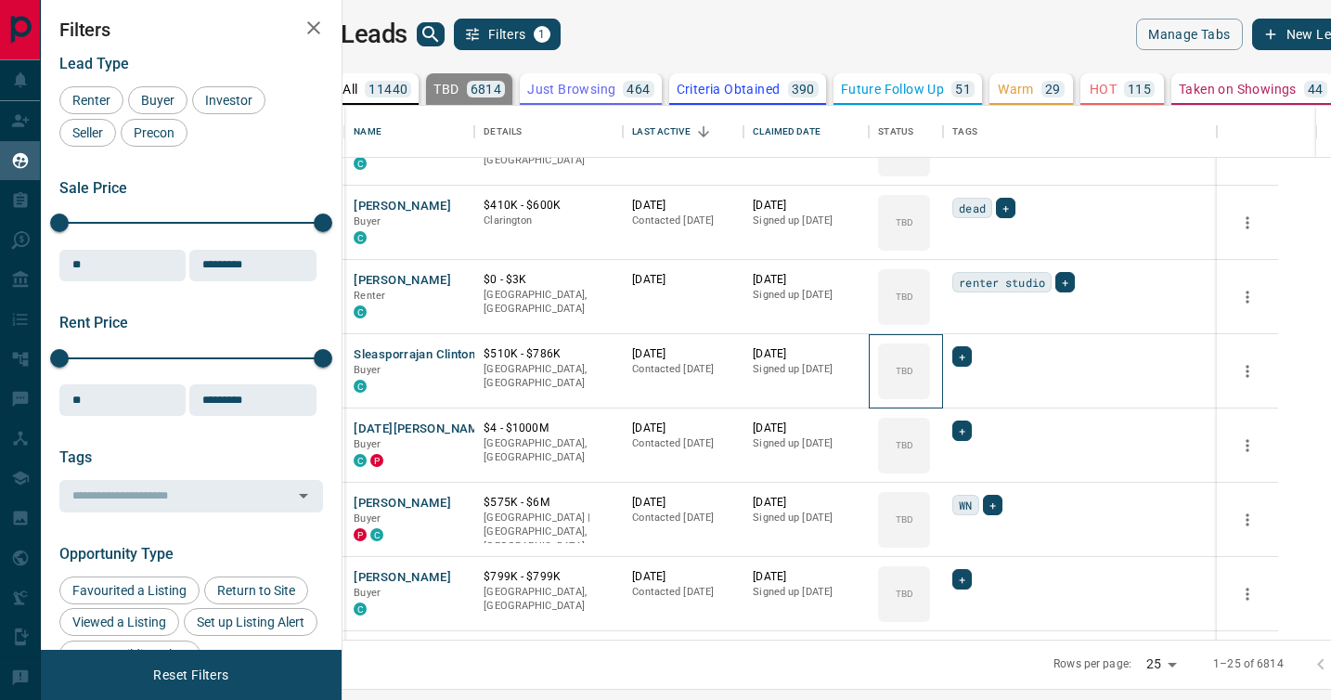
click at [930, 391] on div "TBD" at bounding box center [904, 371] width 52 height 56
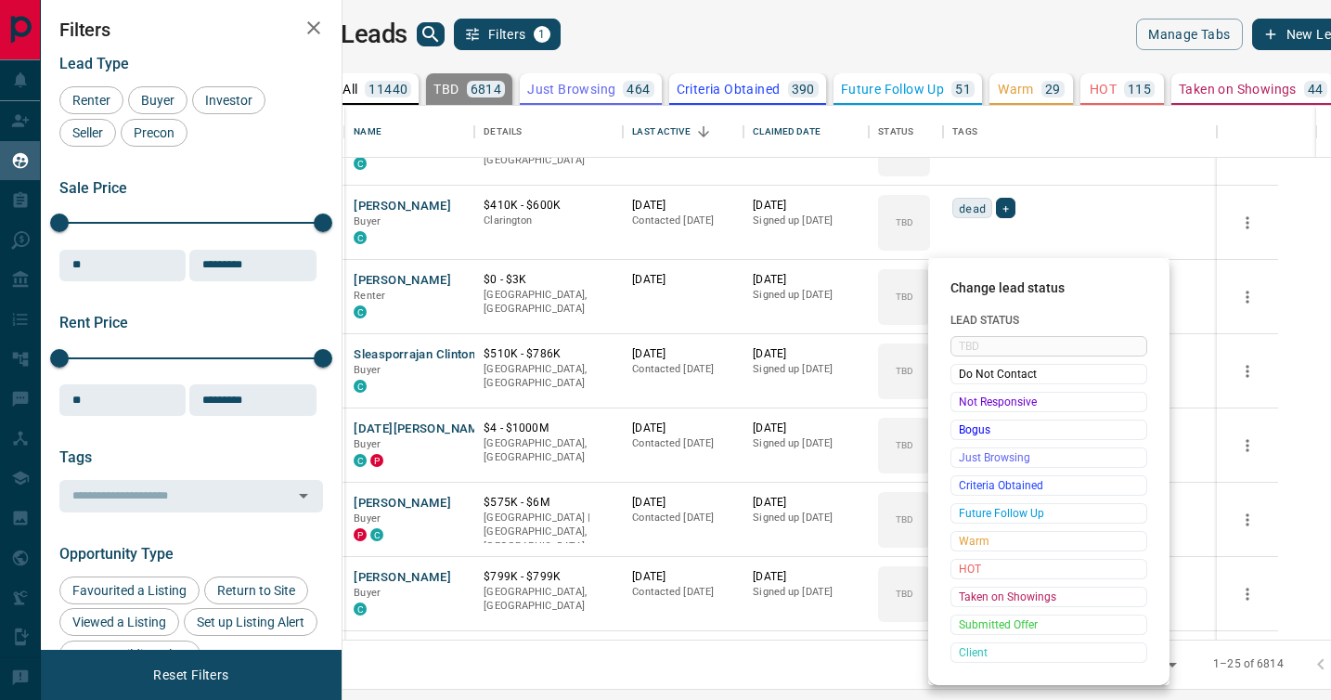
click at [974, 392] on div "Not Responsive" at bounding box center [1049, 402] width 197 height 20
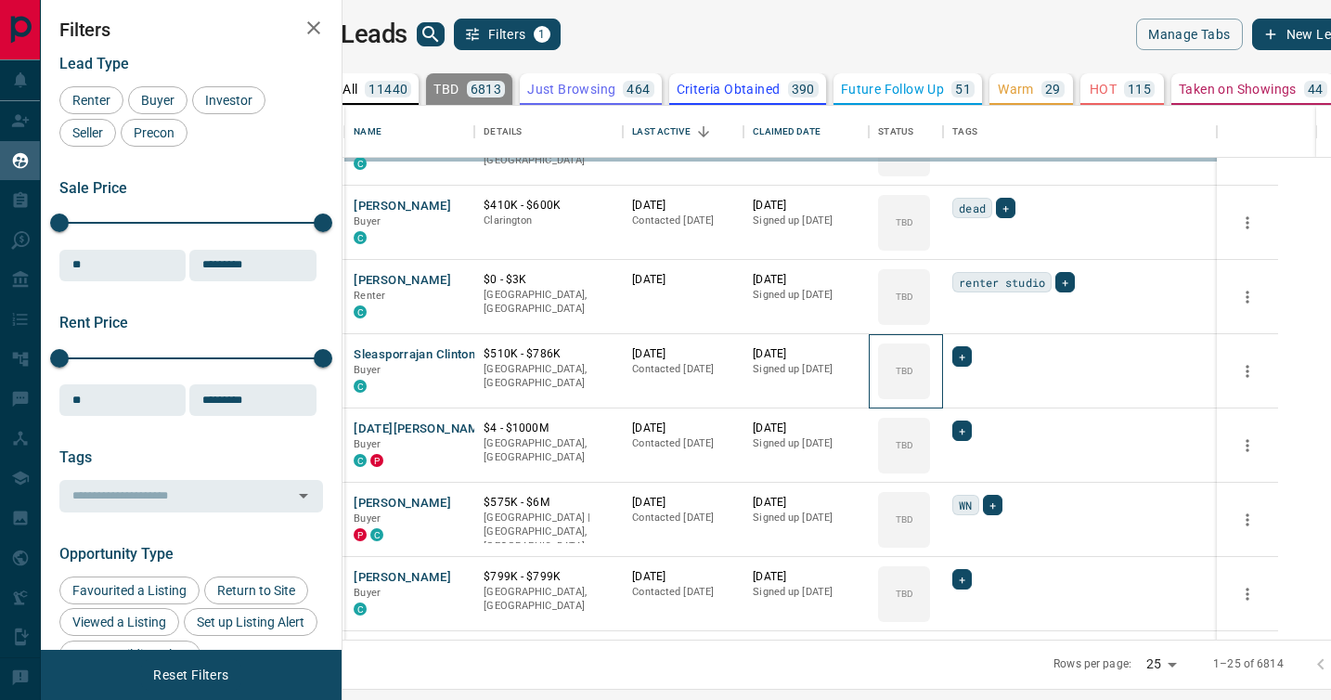
click at [930, 391] on div "TBD" at bounding box center [904, 371] width 52 height 56
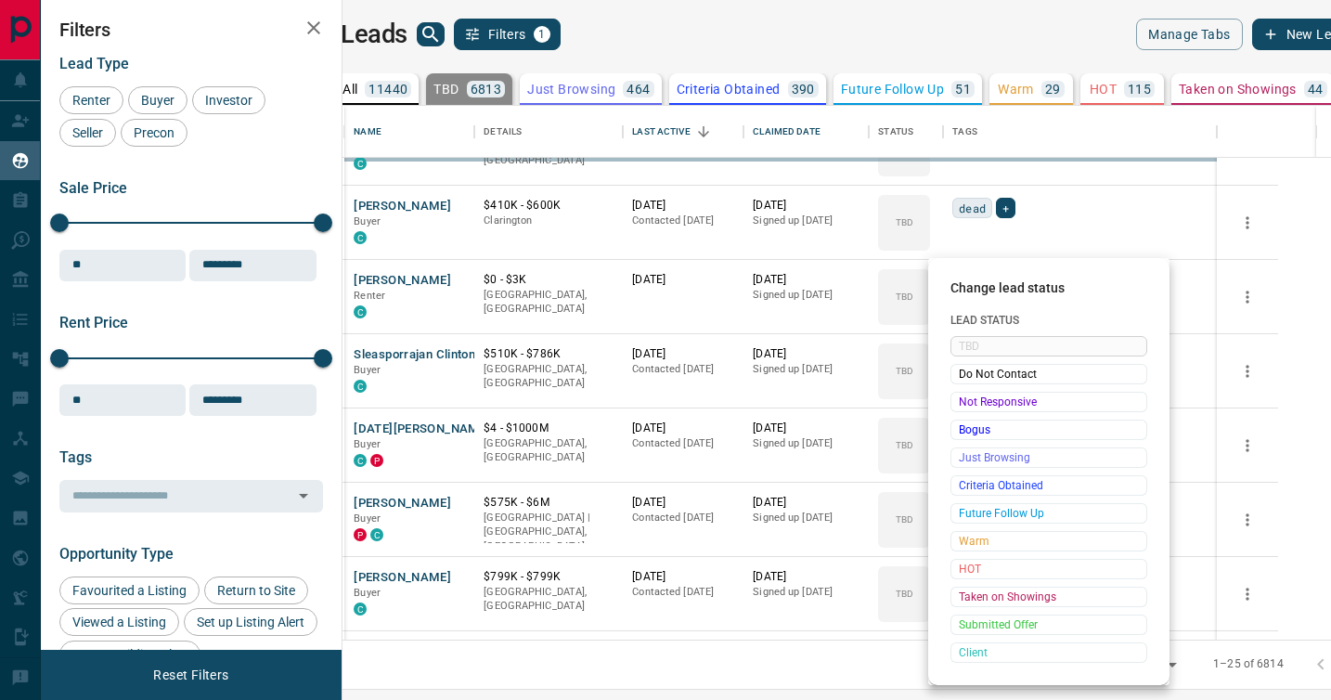
click at [974, 391] on div at bounding box center [665, 350] width 1331 height 700
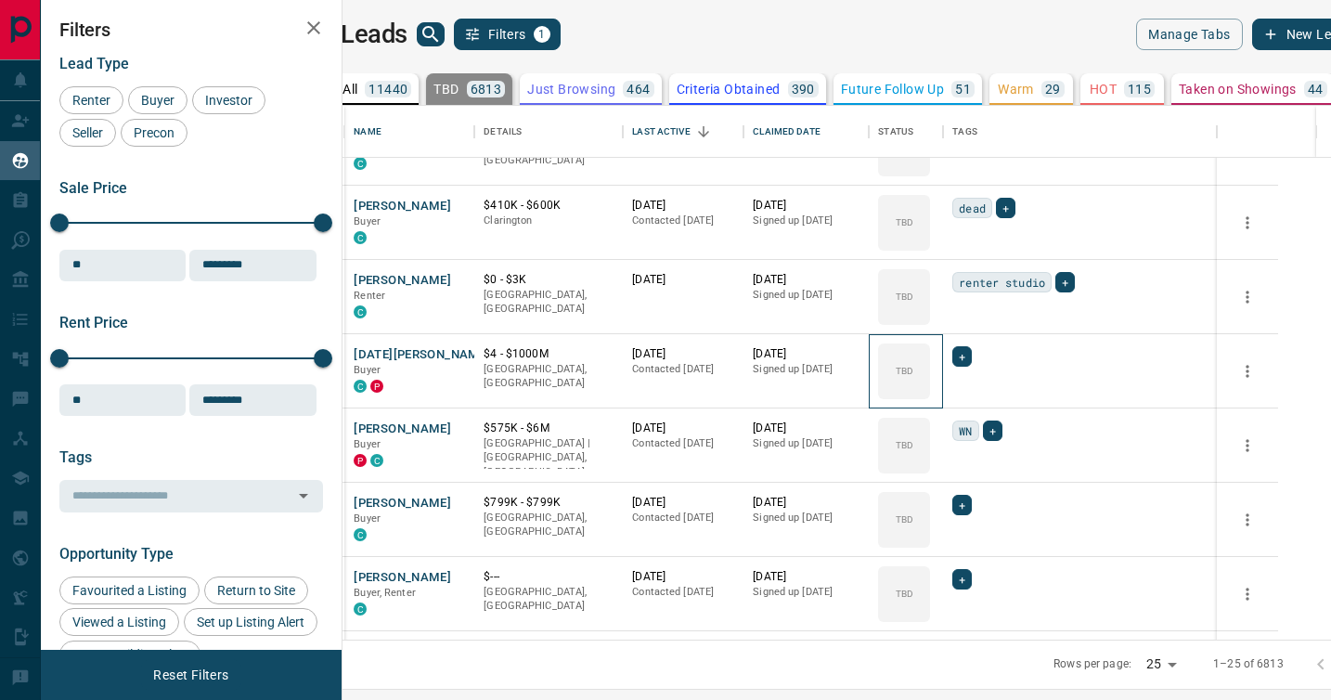
click at [930, 391] on div "TBD" at bounding box center [904, 371] width 52 height 56
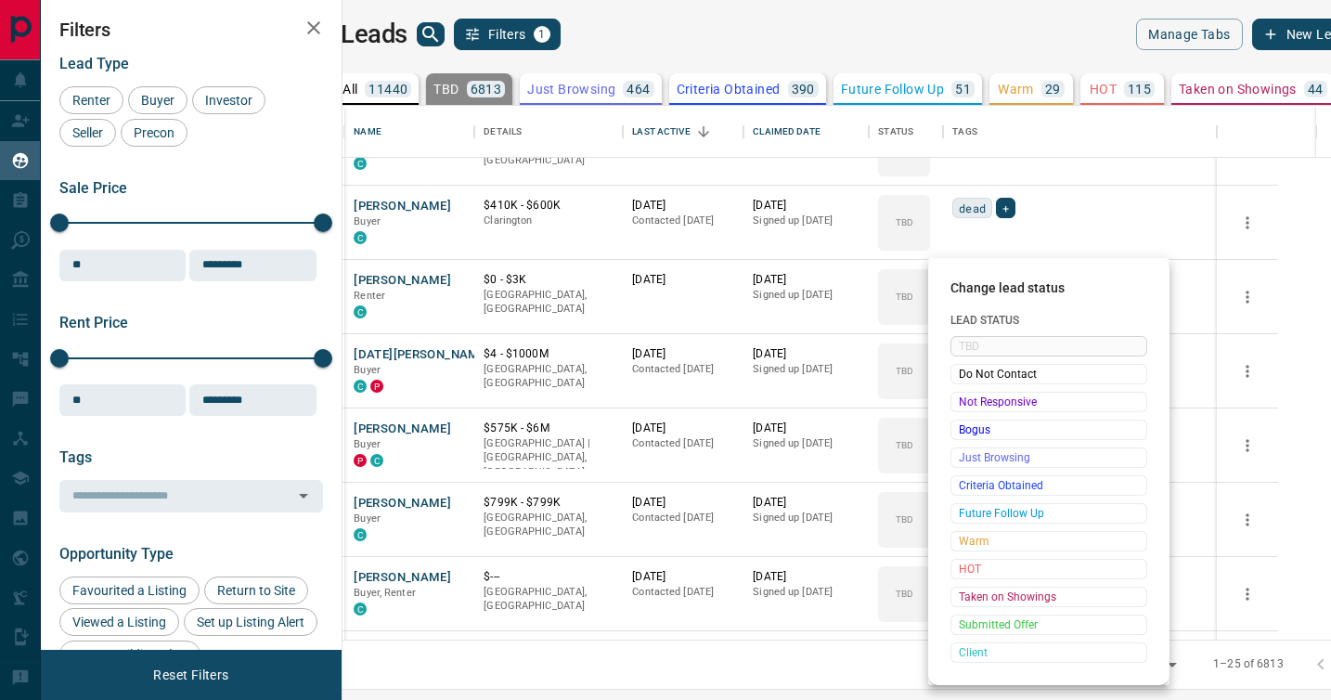
click at [974, 392] on div "Not Responsive" at bounding box center [1049, 402] width 197 height 20
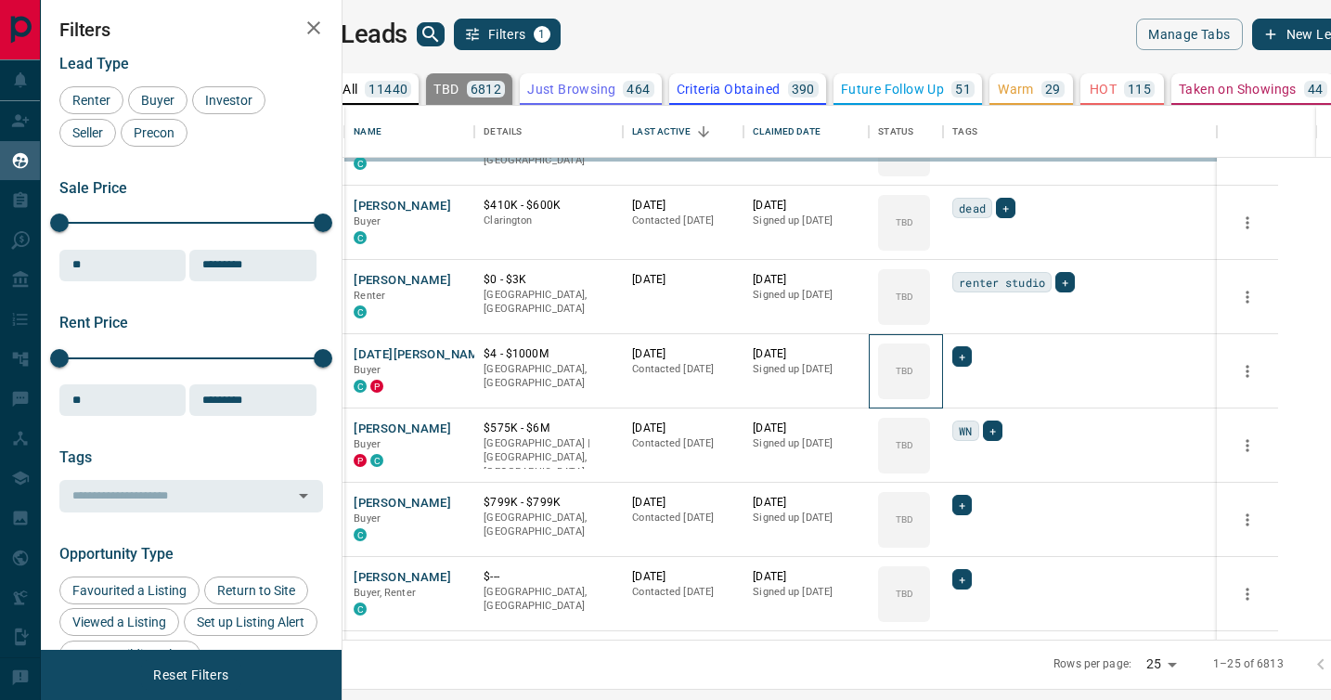
click at [930, 391] on div "TBD" at bounding box center [904, 371] width 52 height 56
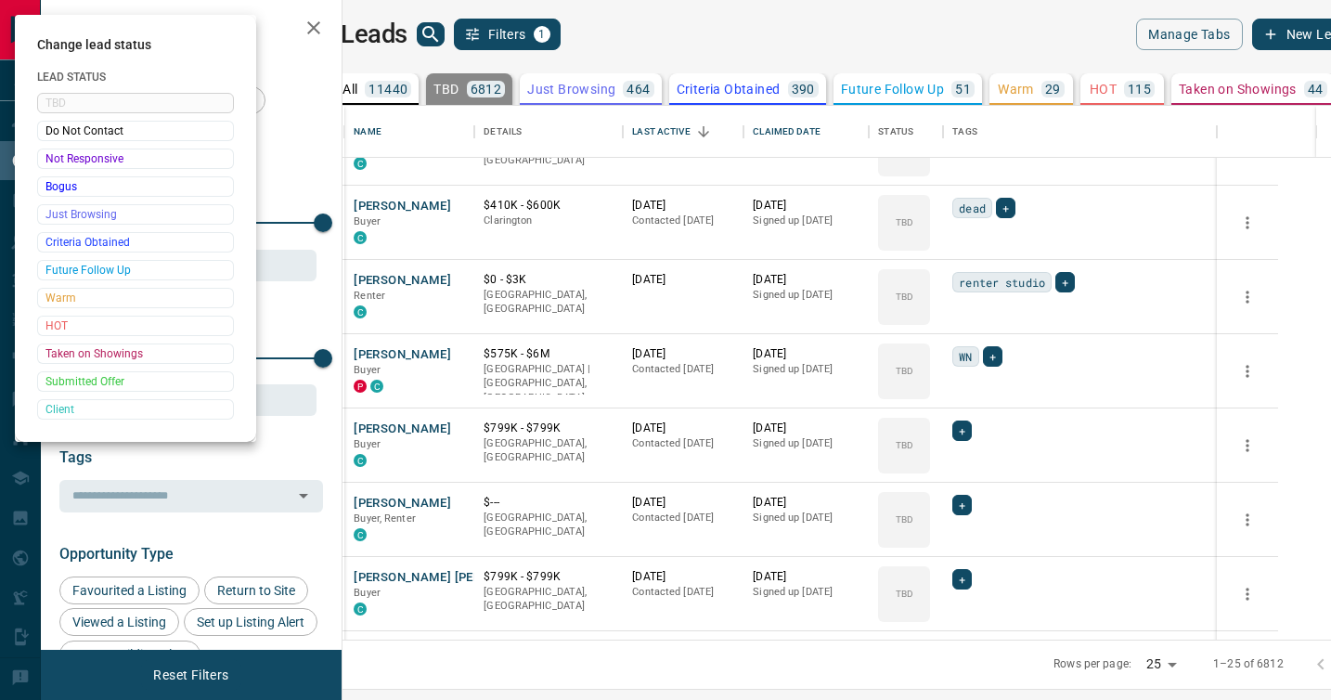
click at [974, 391] on div at bounding box center [665, 350] width 1331 height 700
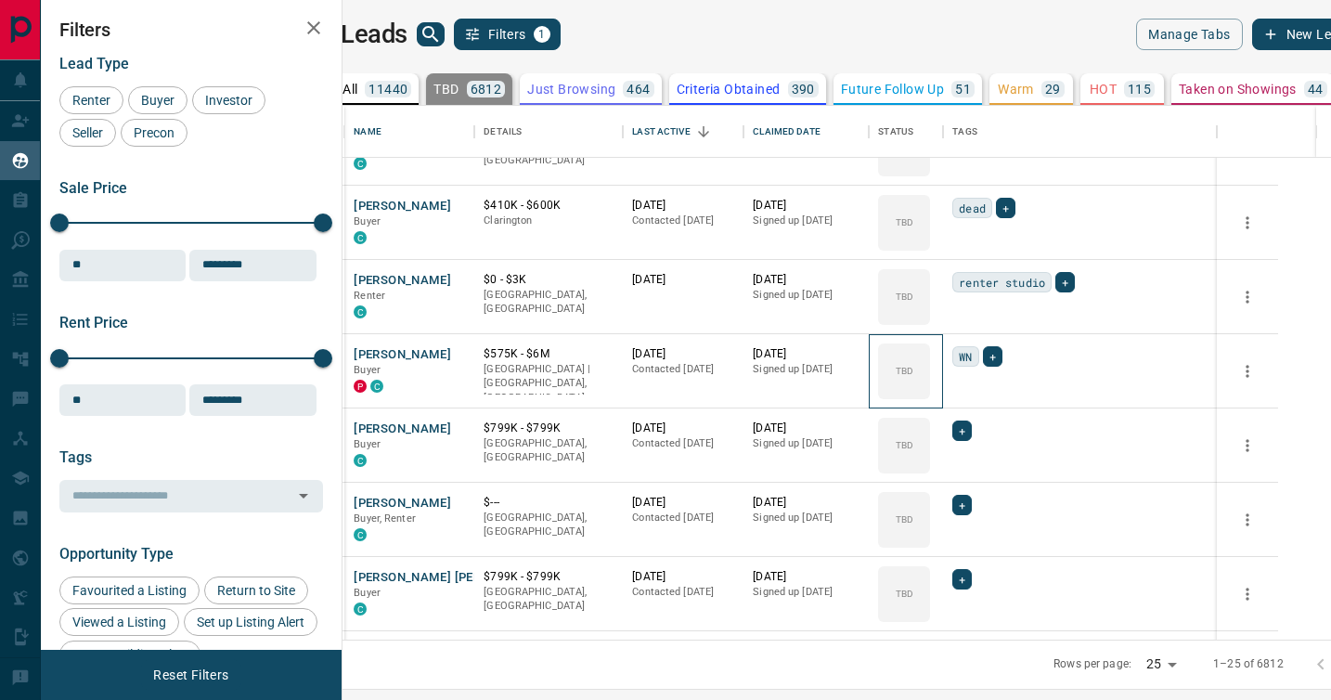
click at [930, 391] on div "TBD" at bounding box center [904, 371] width 52 height 56
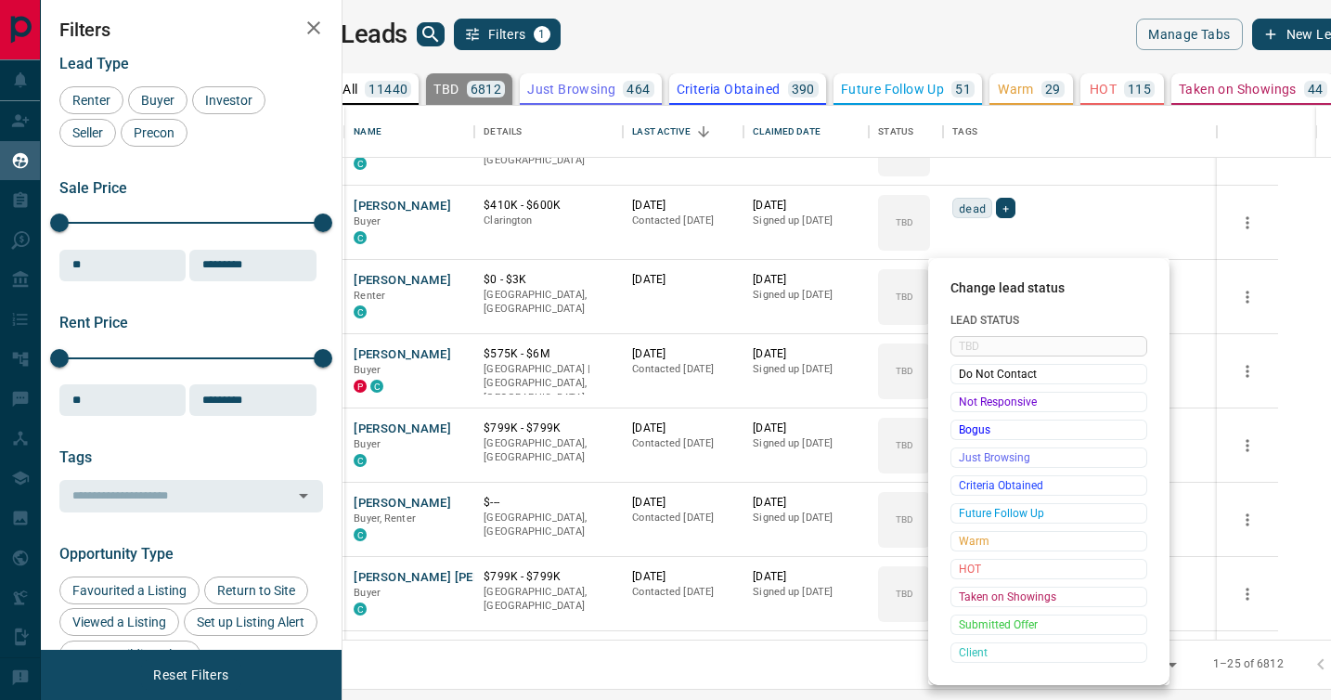
click at [974, 392] on div "Not Responsive" at bounding box center [1049, 402] width 197 height 20
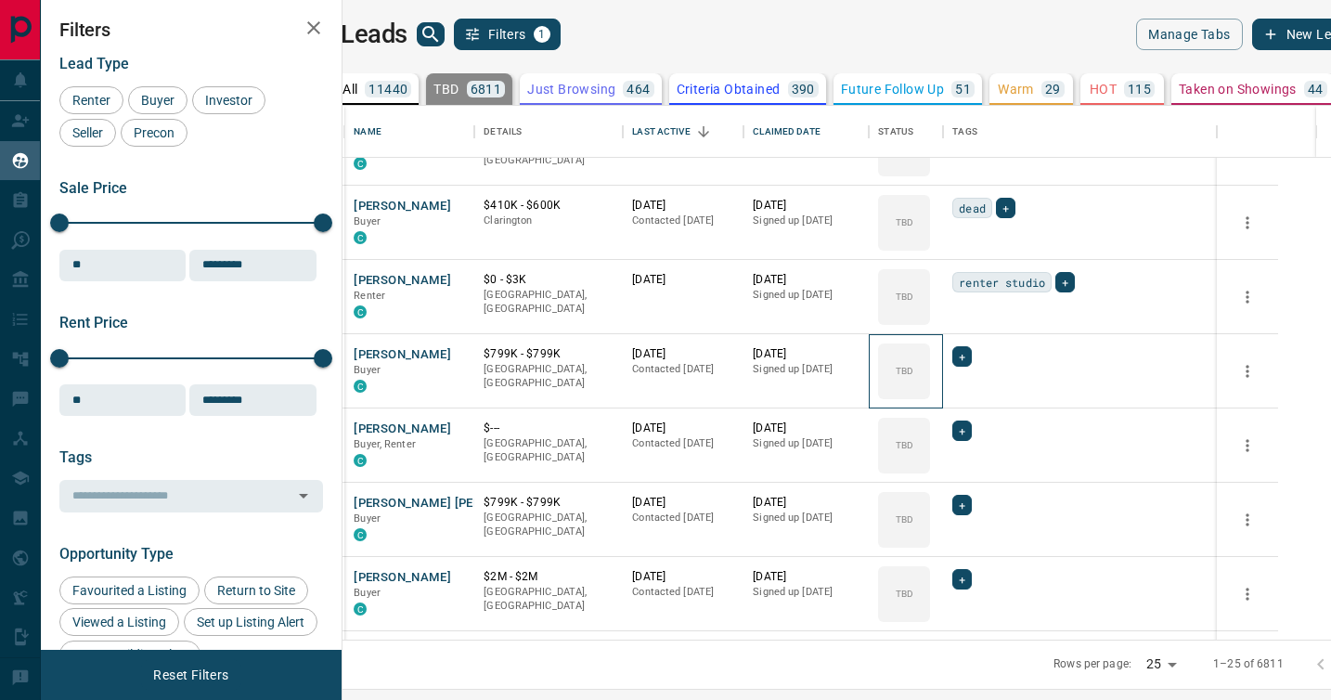
click at [930, 391] on div "TBD" at bounding box center [904, 371] width 52 height 56
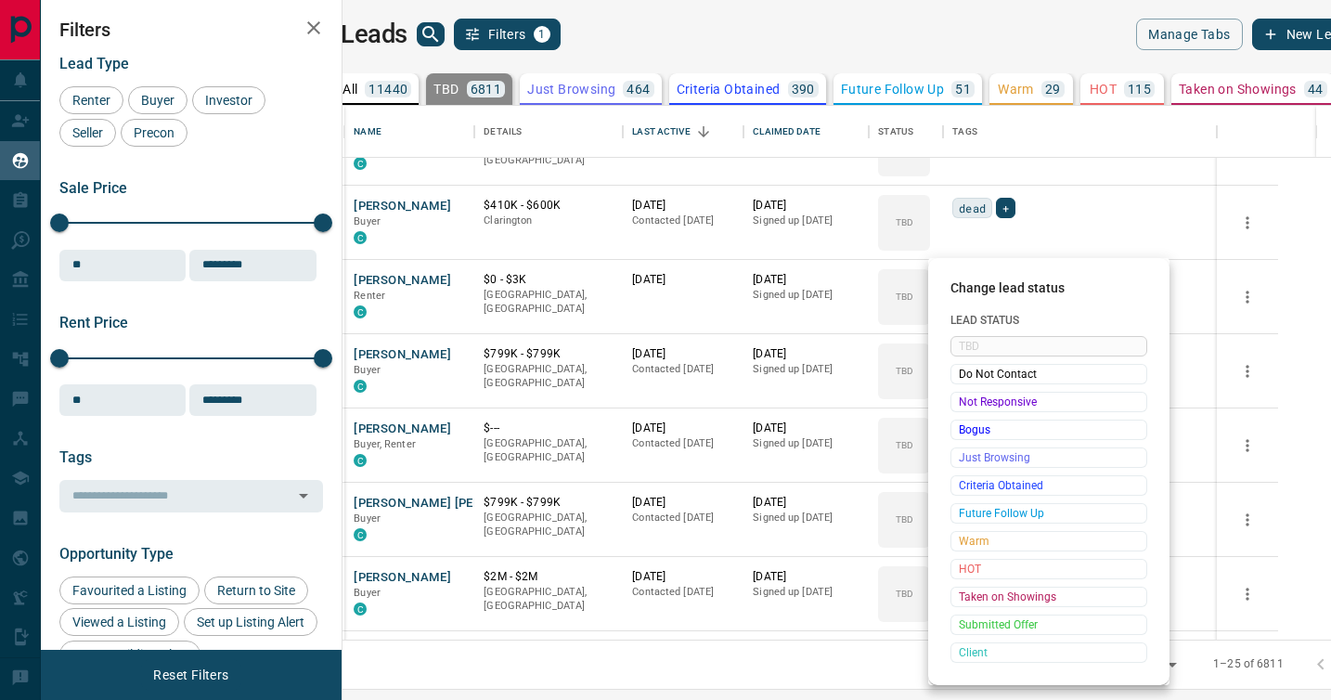
click at [974, 392] on div "Not Responsive" at bounding box center [1049, 402] width 197 height 20
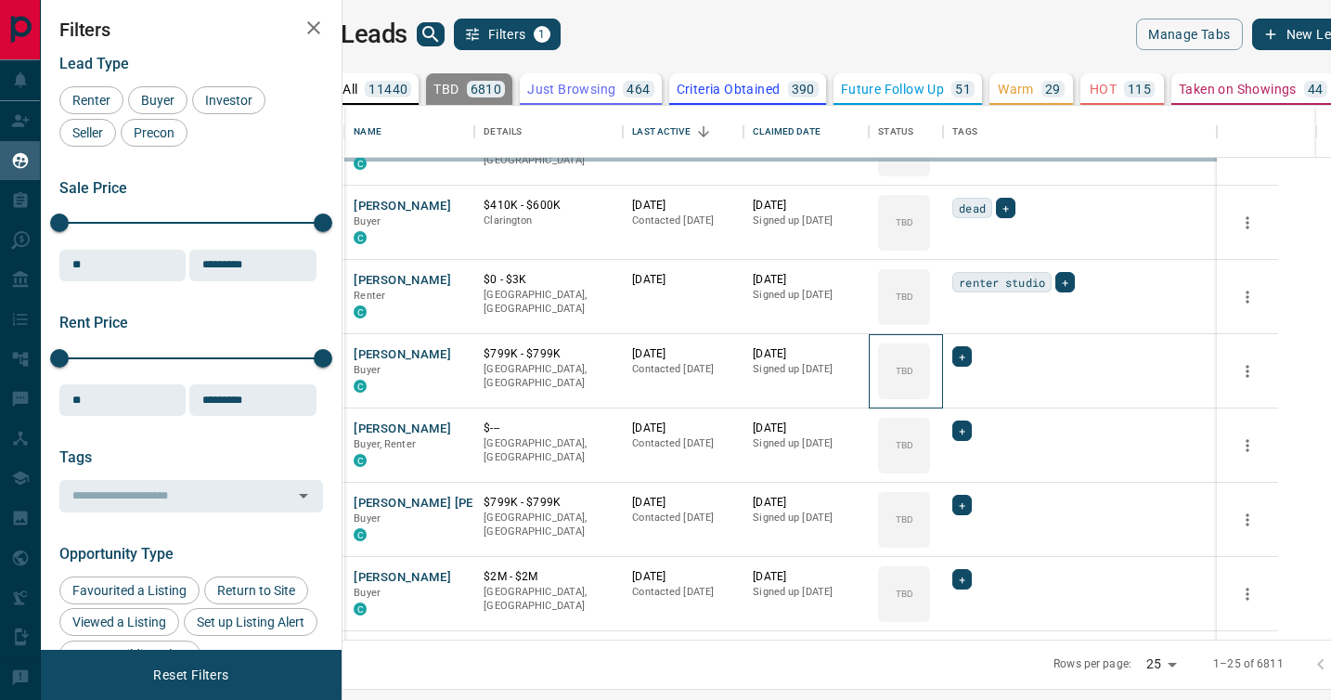
click at [930, 391] on div "TBD" at bounding box center [904, 371] width 52 height 56
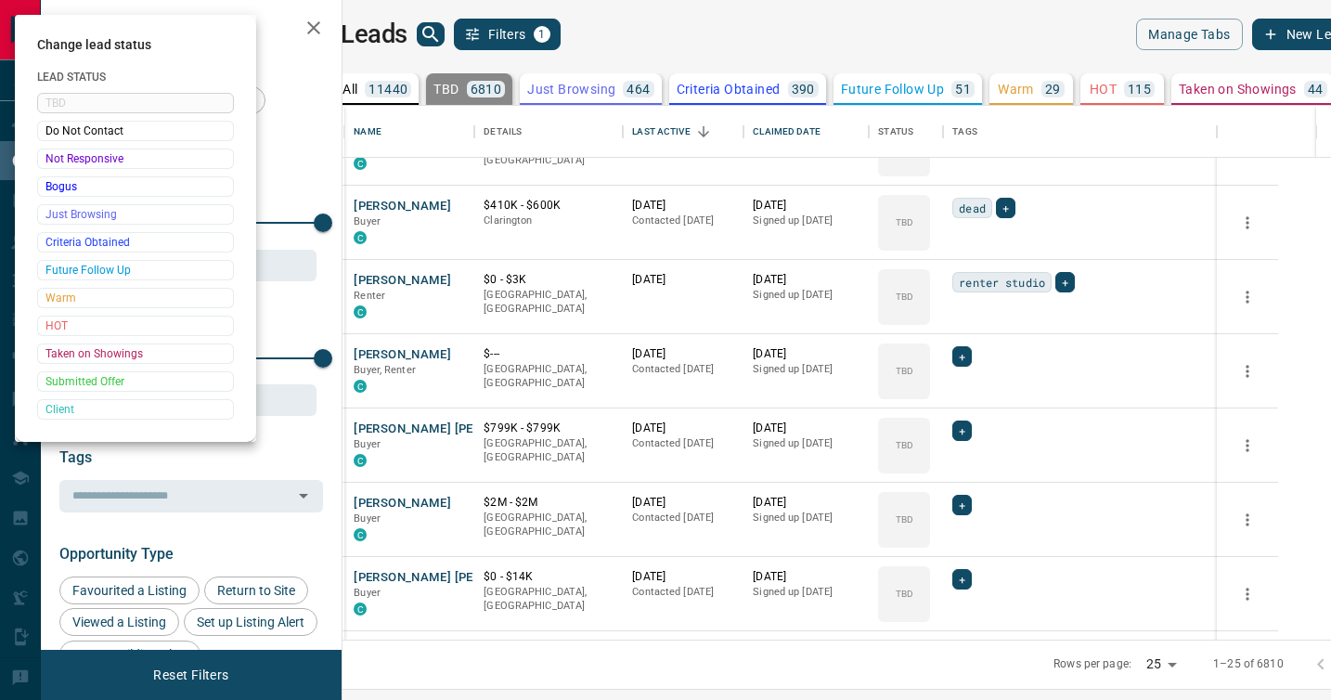
click at [974, 391] on div at bounding box center [665, 350] width 1331 height 700
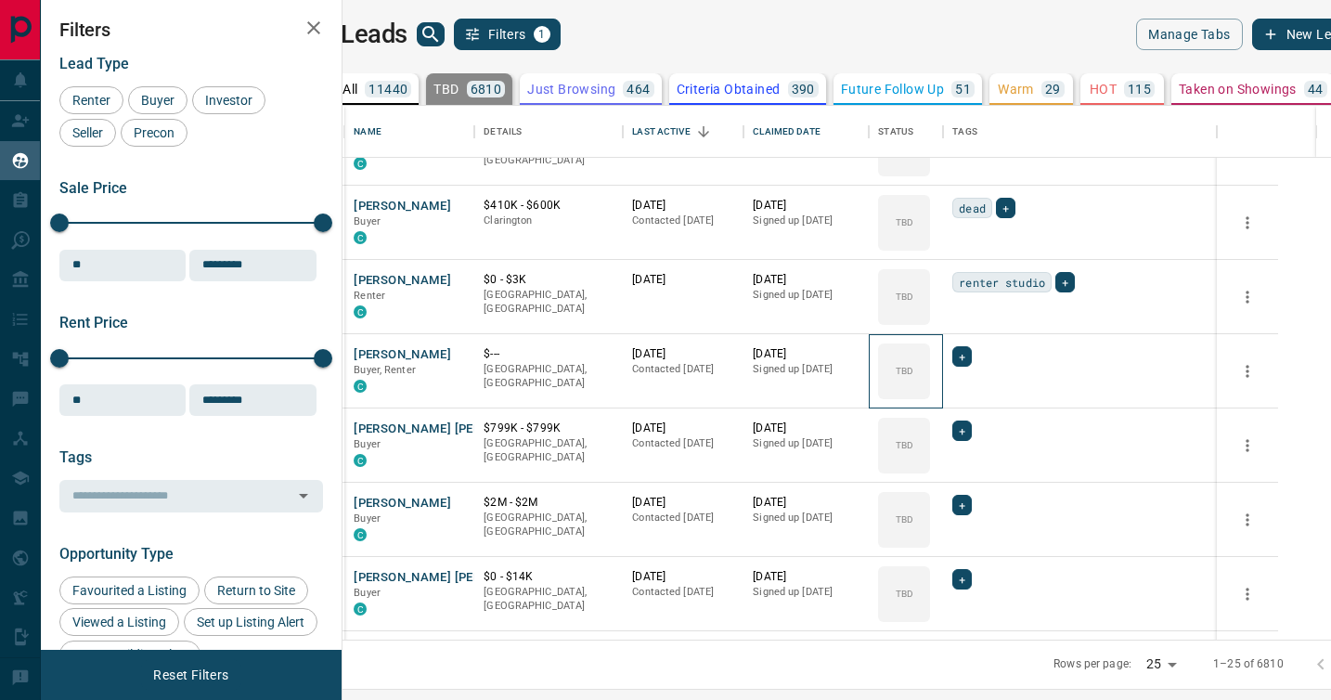
click at [930, 391] on div "TBD" at bounding box center [904, 371] width 52 height 56
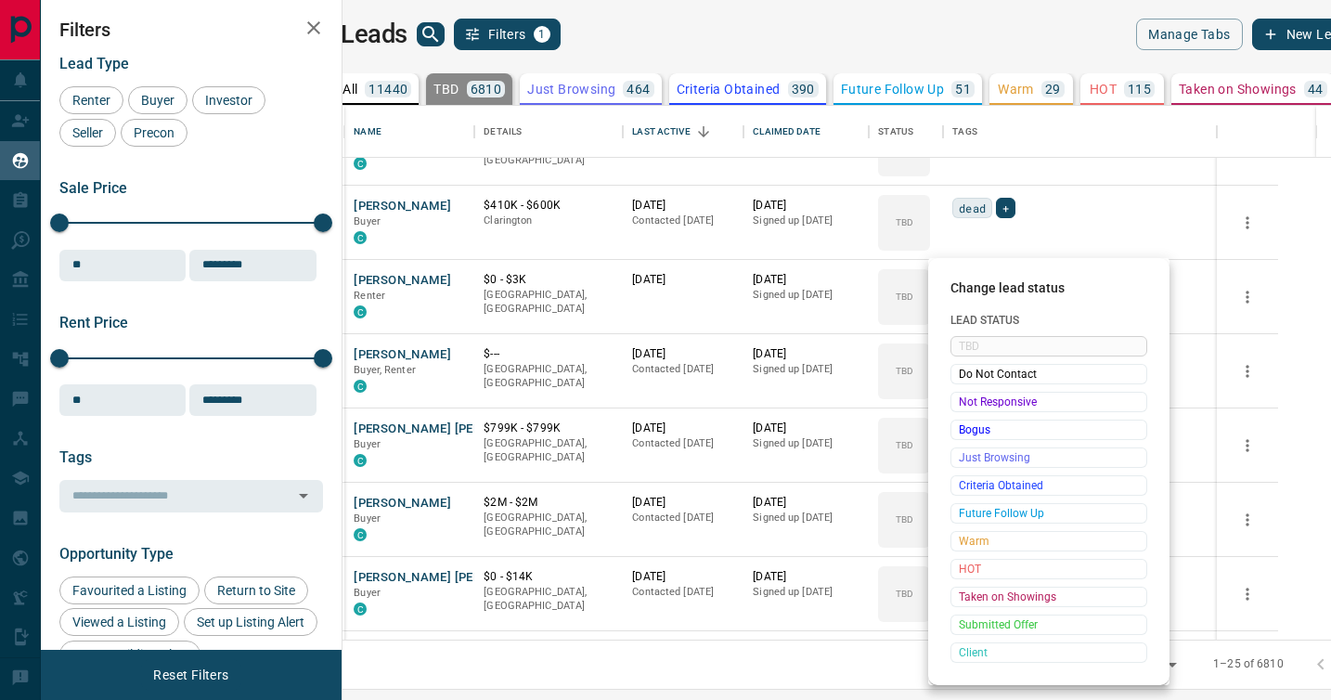
click at [974, 392] on div "Not Responsive" at bounding box center [1049, 402] width 197 height 20
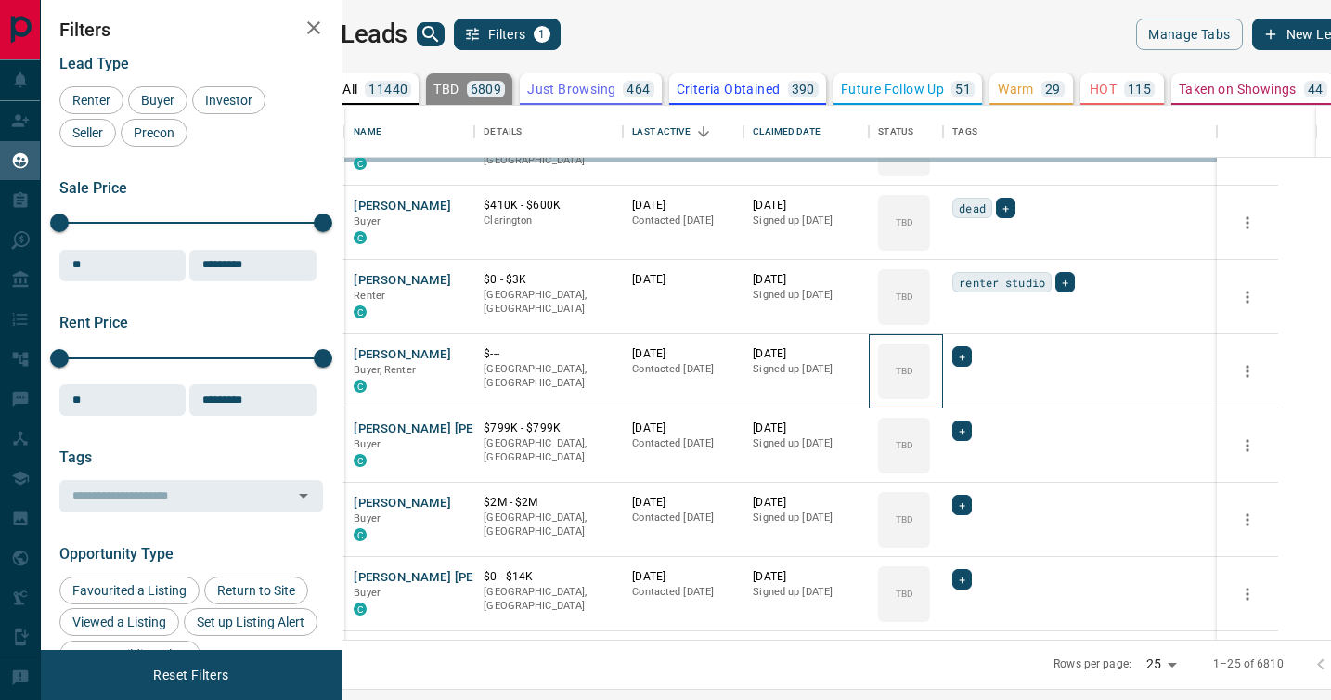
click at [930, 391] on div "TBD" at bounding box center [904, 371] width 52 height 56
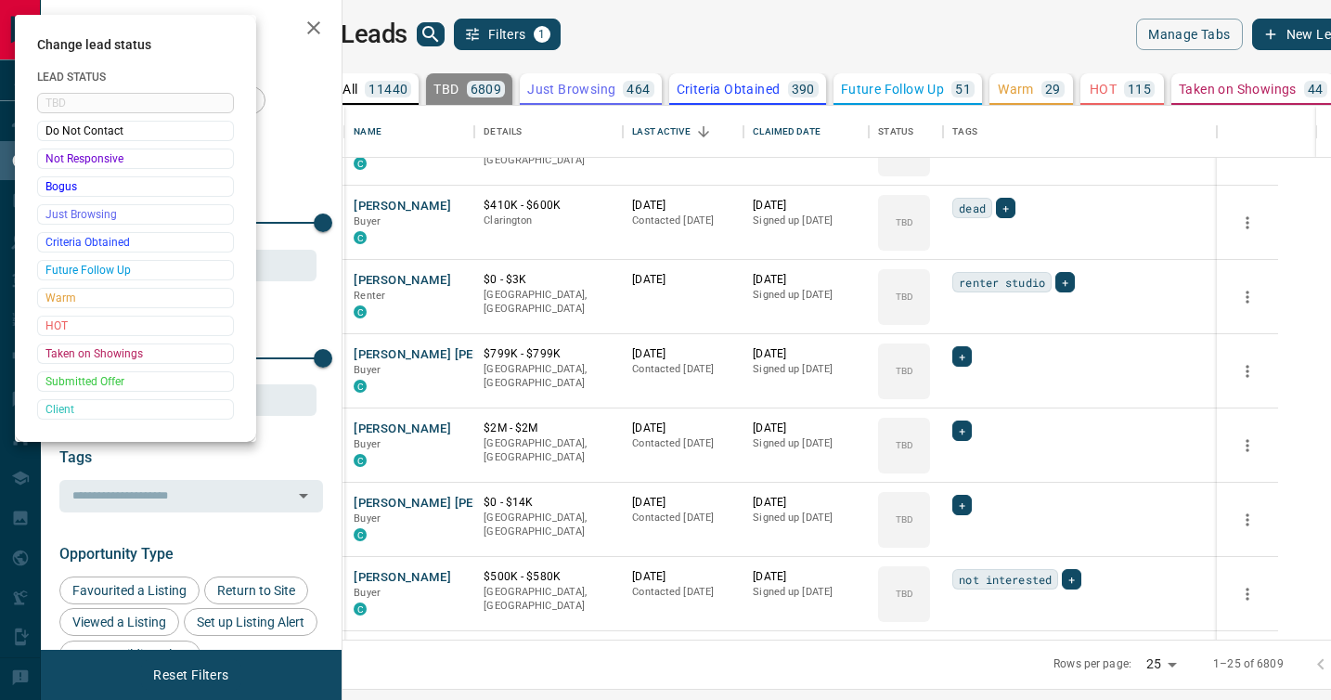
click at [974, 391] on div at bounding box center [665, 350] width 1331 height 700
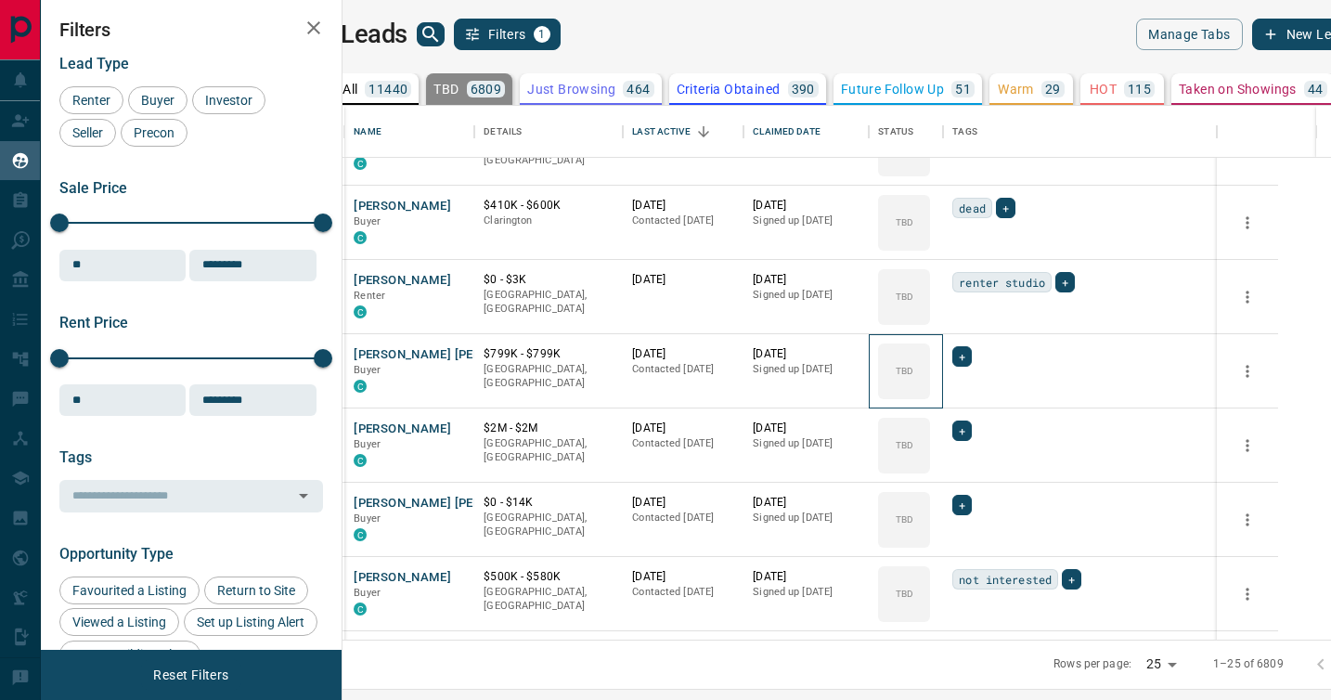
click at [930, 391] on div "TBD" at bounding box center [904, 371] width 52 height 56
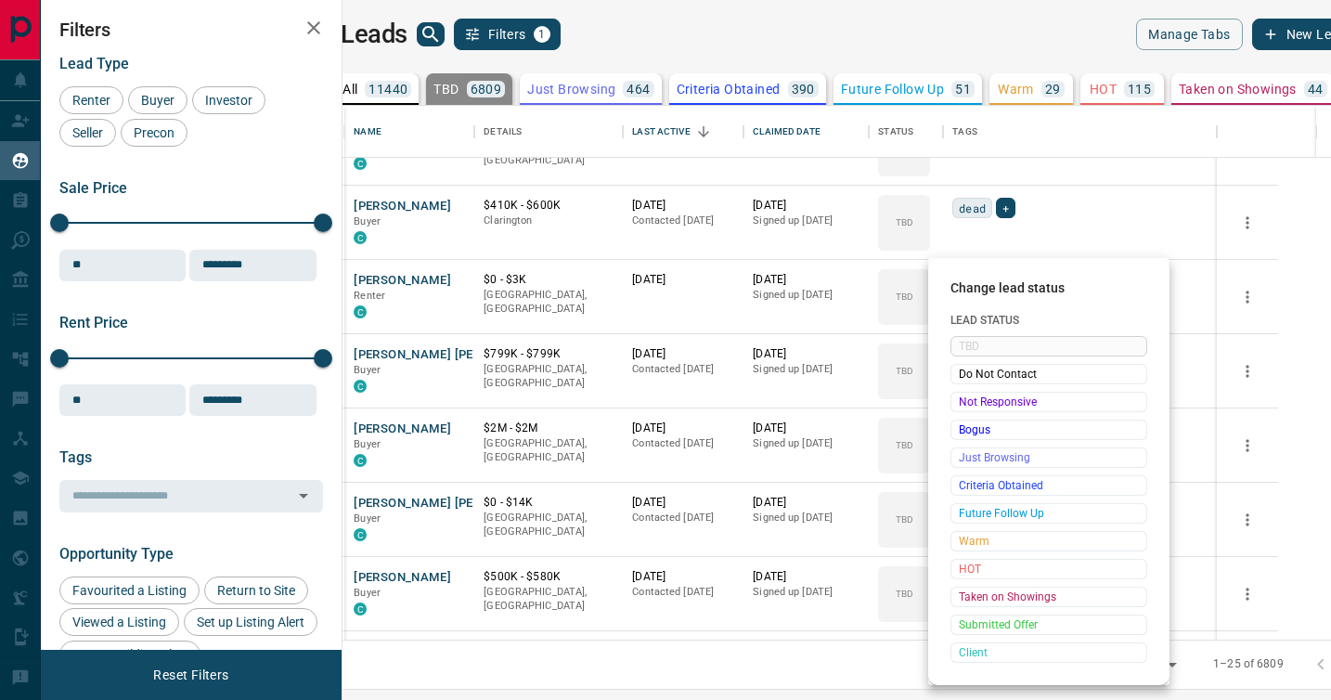
click at [974, 392] on div "Not Responsive" at bounding box center [1049, 402] width 197 height 20
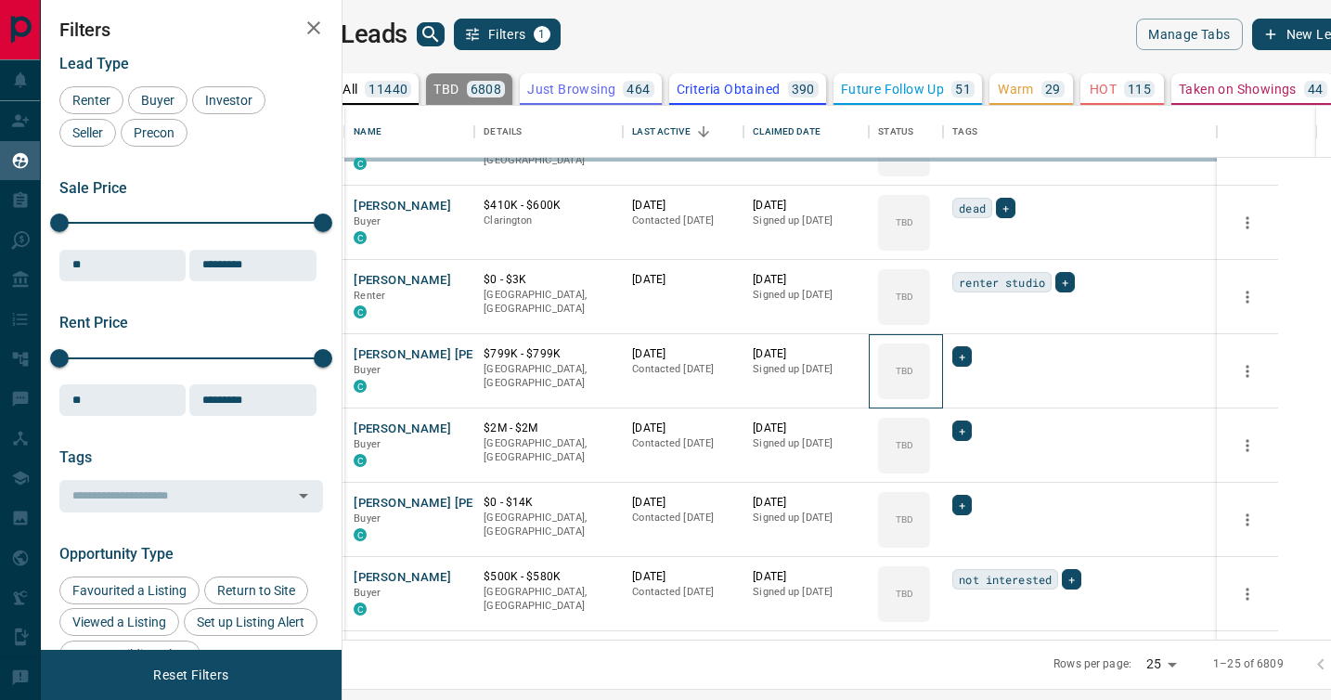
click at [930, 391] on div "TBD" at bounding box center [904, 371] width 52 height 56
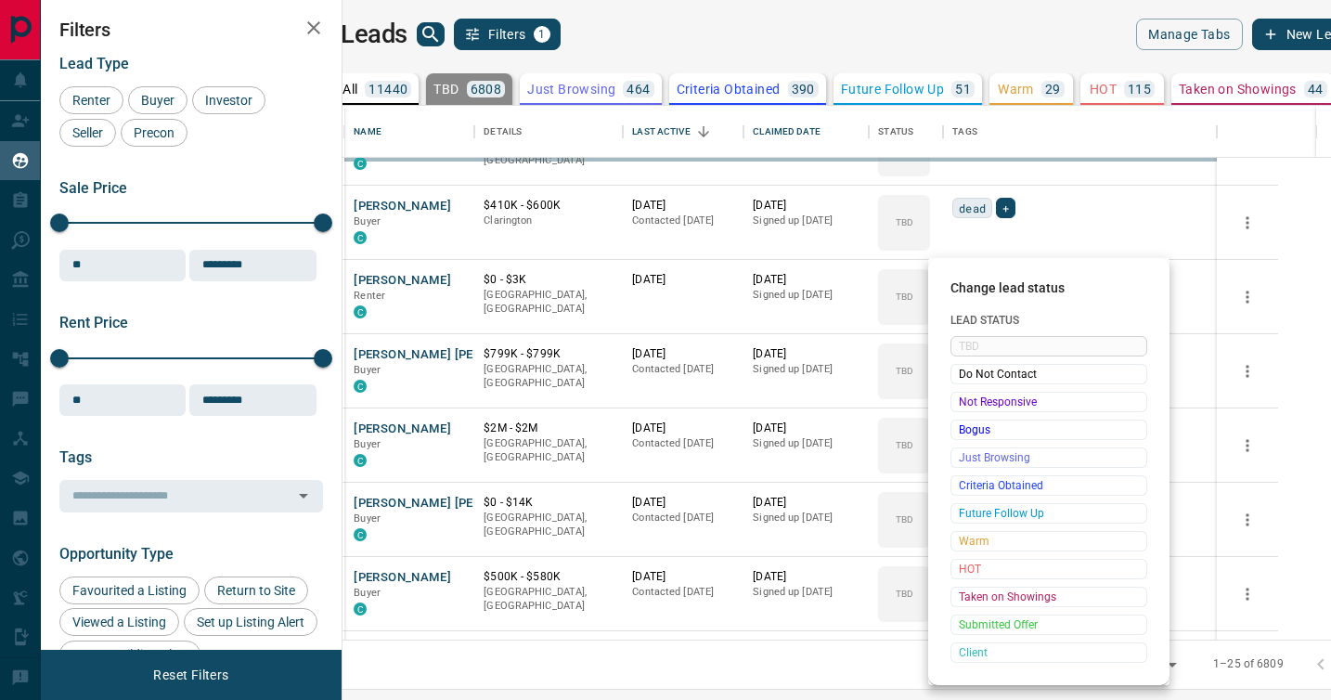
click at [974, 392] on div "Not Responsive" at bounding box center [1049, 402] width 197 height 20
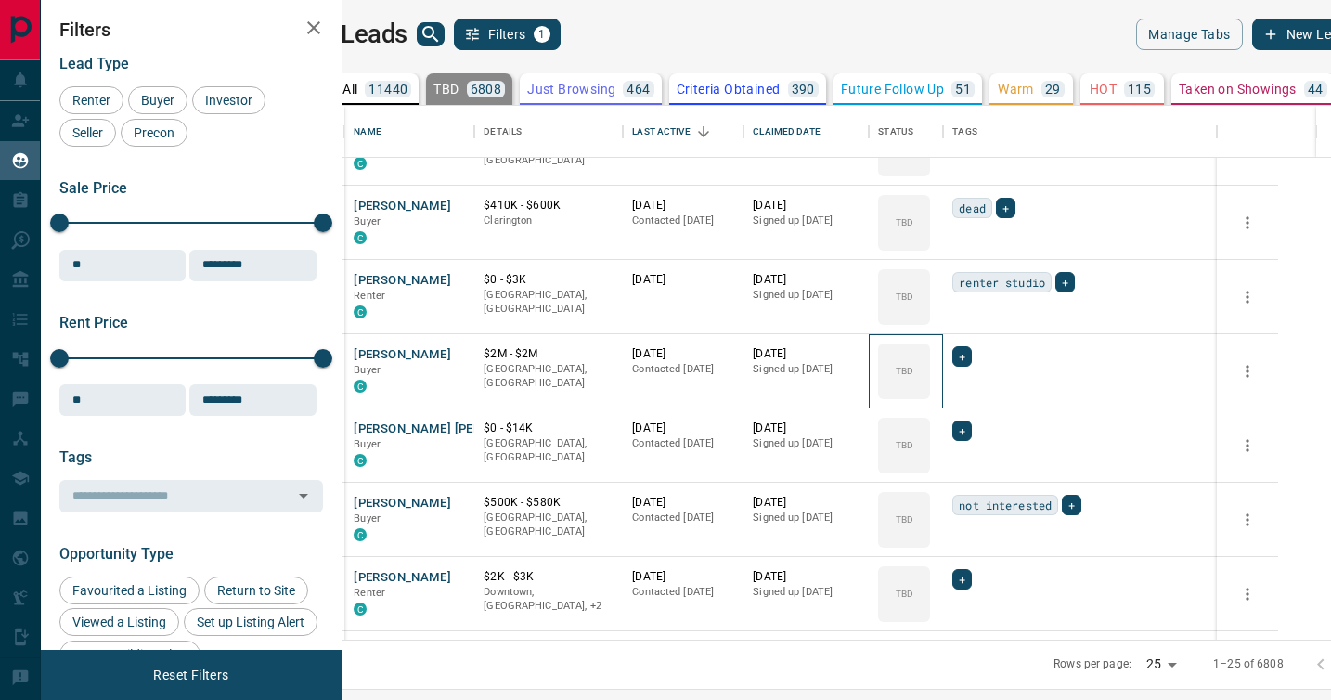
click at [930, 391] on div "TBD" at bounding box center [904, 371] width 52 height 56
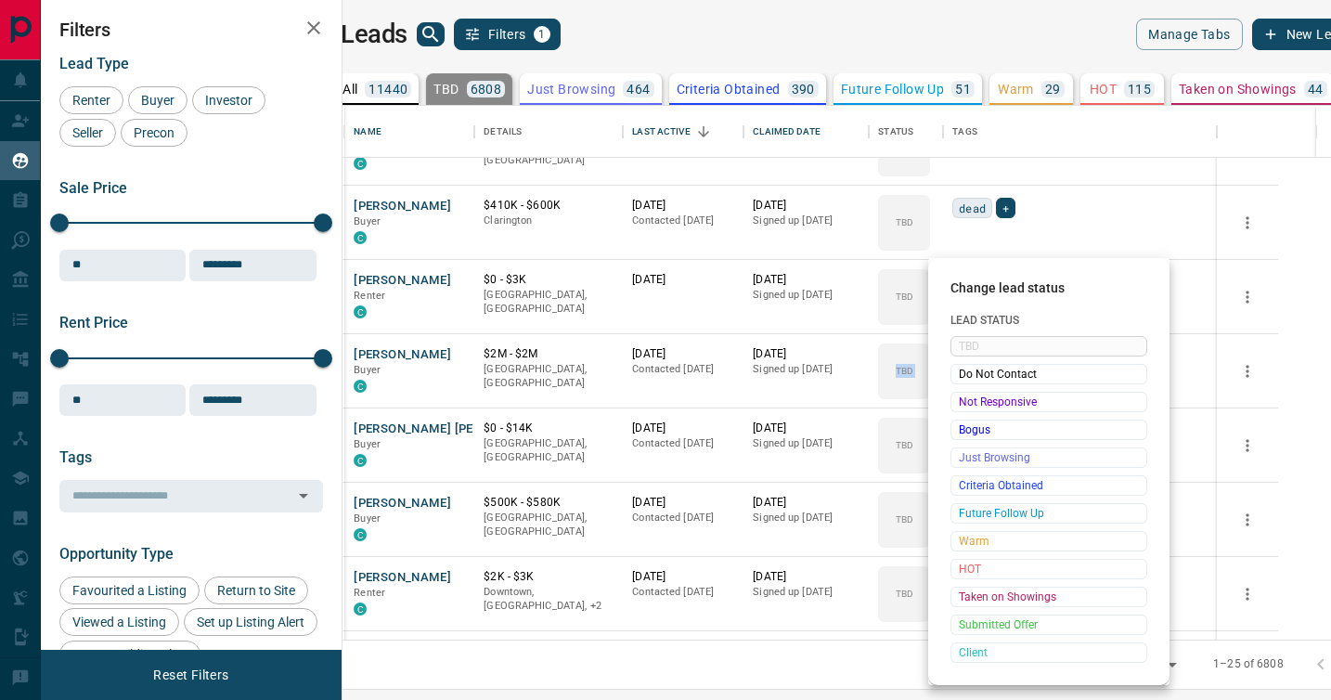
click at [974, 392] on div "Not Responsive" at bounding box center [1049, 402] width 197 height 20
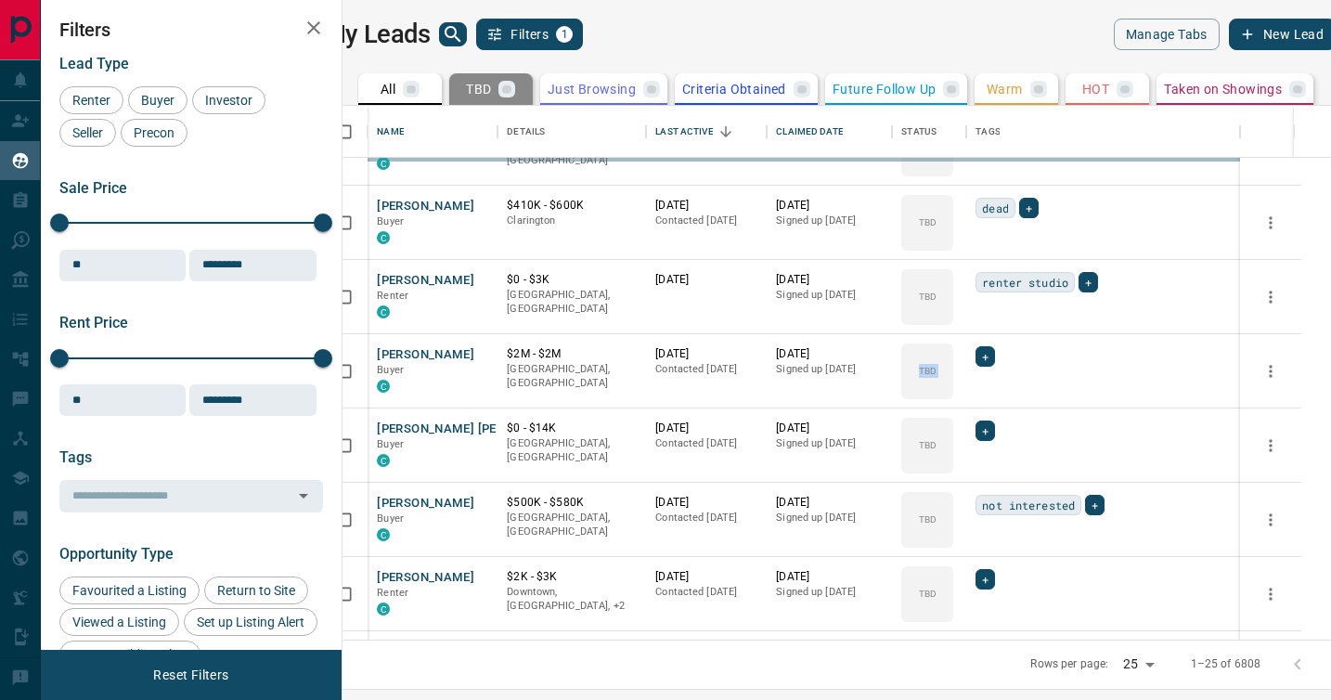
click at [974, 391] on div "TBD Do Not Contact Not Responsive Bogus Just Browsing Criteria Obtained Future …" at bounding box center [1019, 456] width 148 height 184
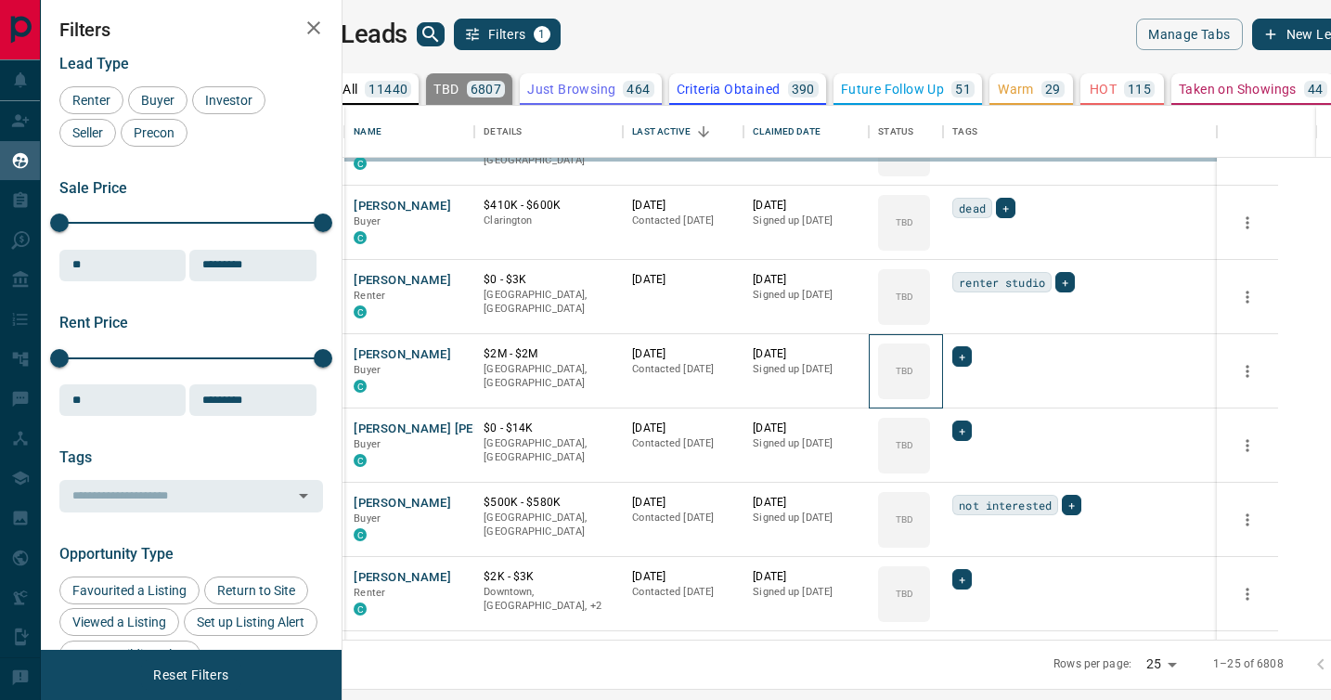
click at [930, 391] on div "TBD" at bounding box center [904, 371] width 52 height 56
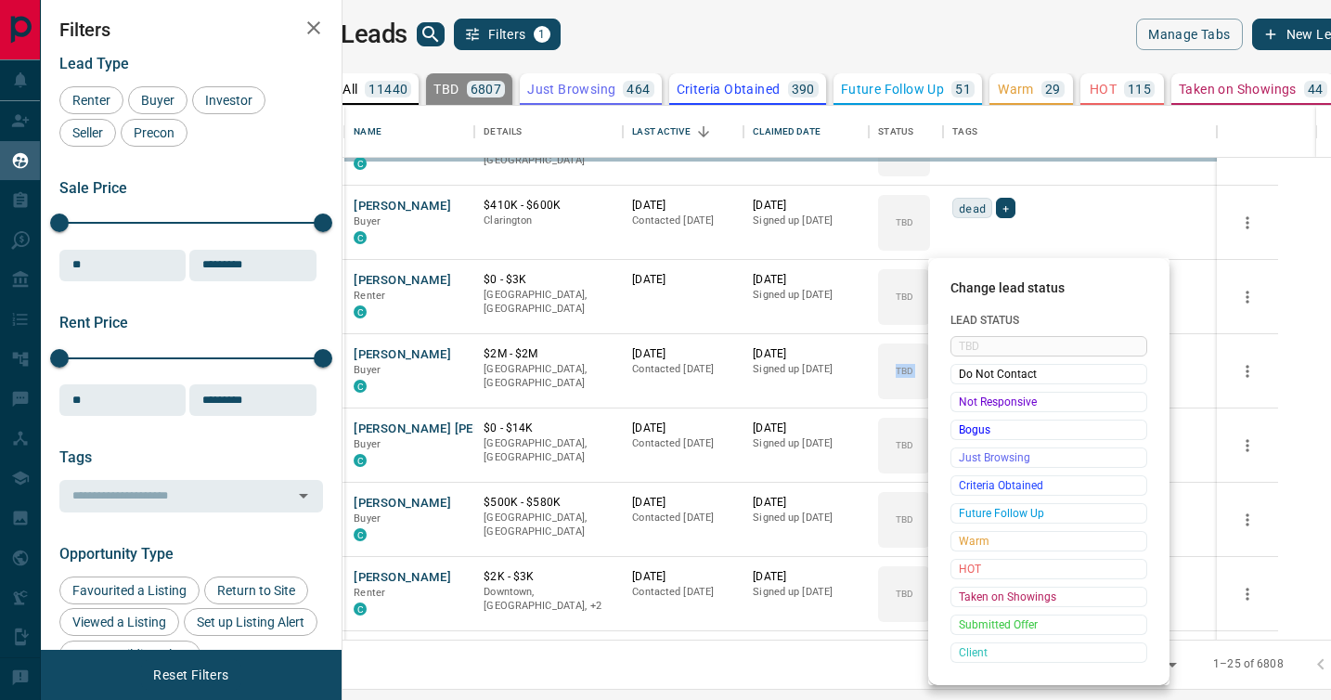
click at [974, 392] on div "Not Responsive" at bounding box center [1049, 402] width 197 height 20
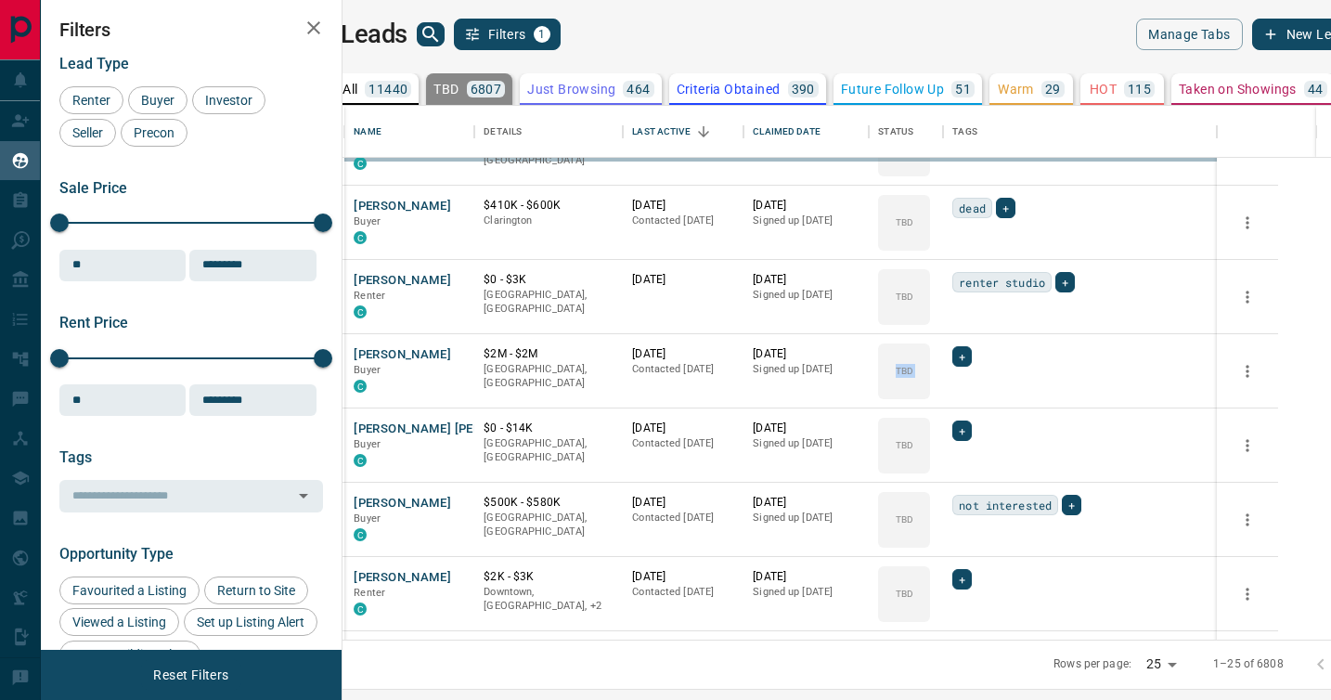
click at [974, 391] on div "TBD Do Not Contact Not Responsive Bogus Just Browsing Criteria Obtained Future …" at bounding box center [1019, 456] width 148 height 184
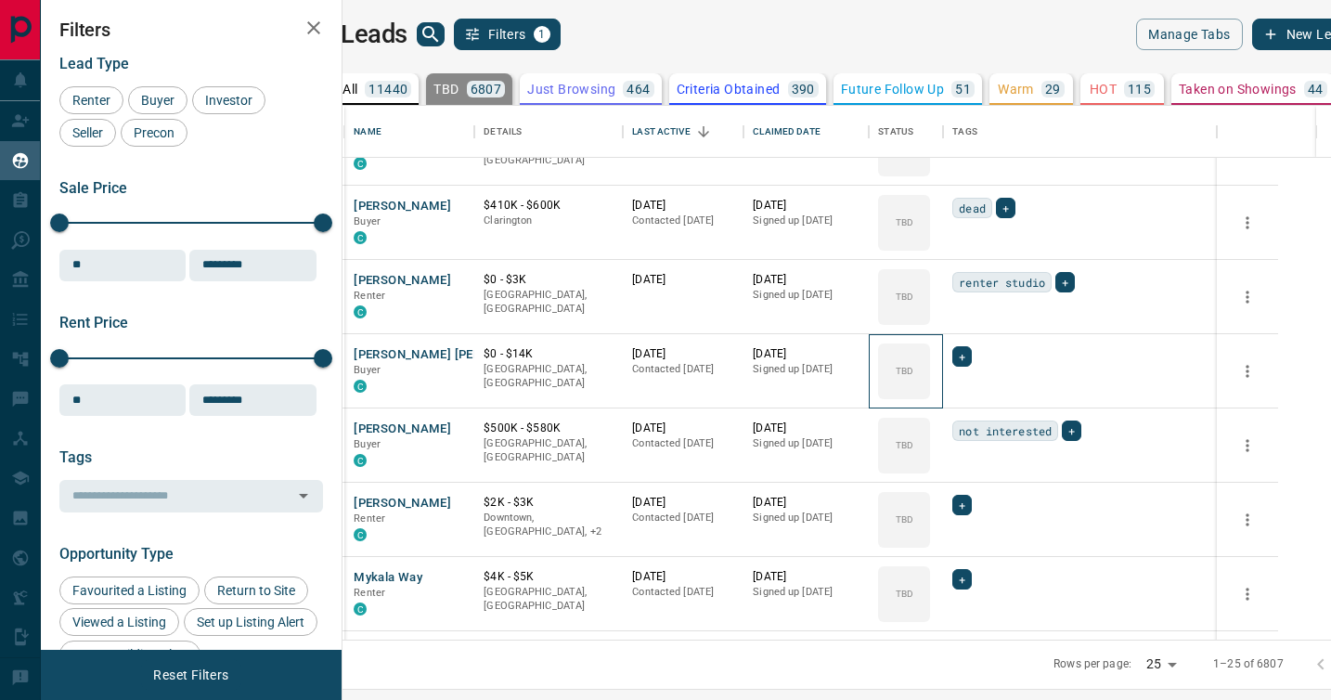
click at [930, 391] on div "TBD" at bounding box center [904, 371] width 52 height 56
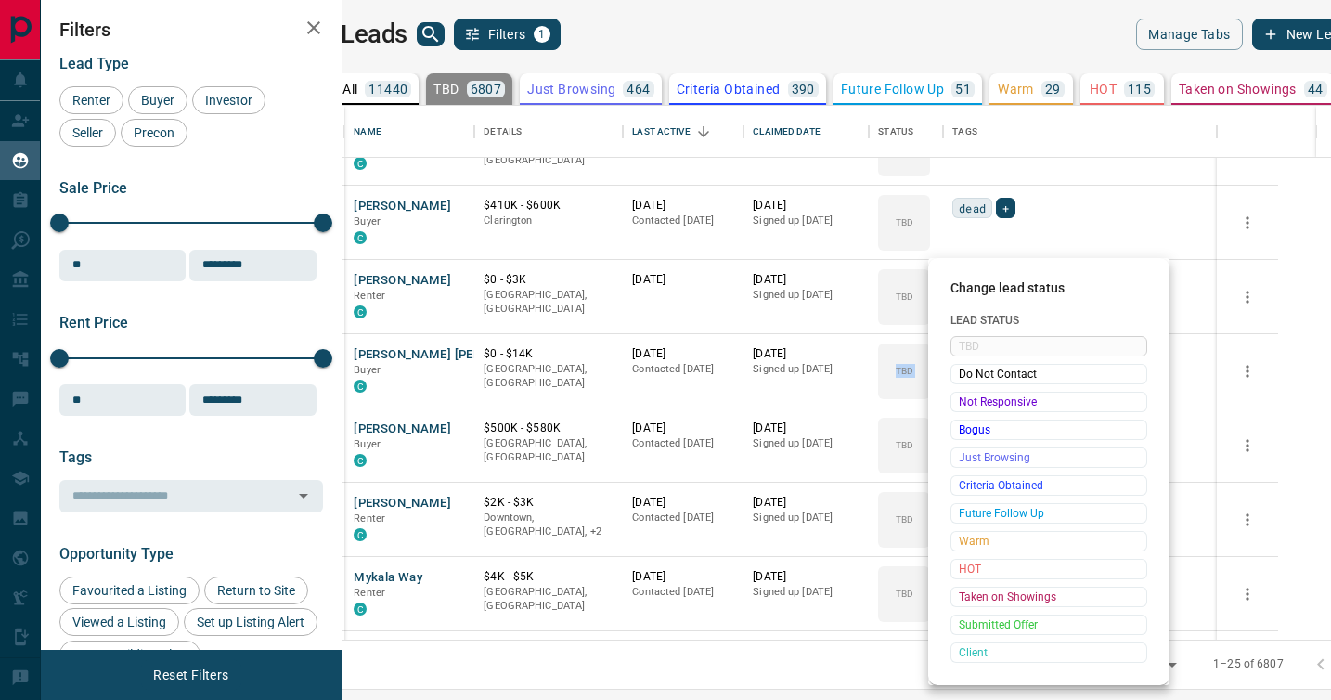
click at [974, 392] on div "Not Responsive" at bounding box center [1049, 402] width 197 height 20
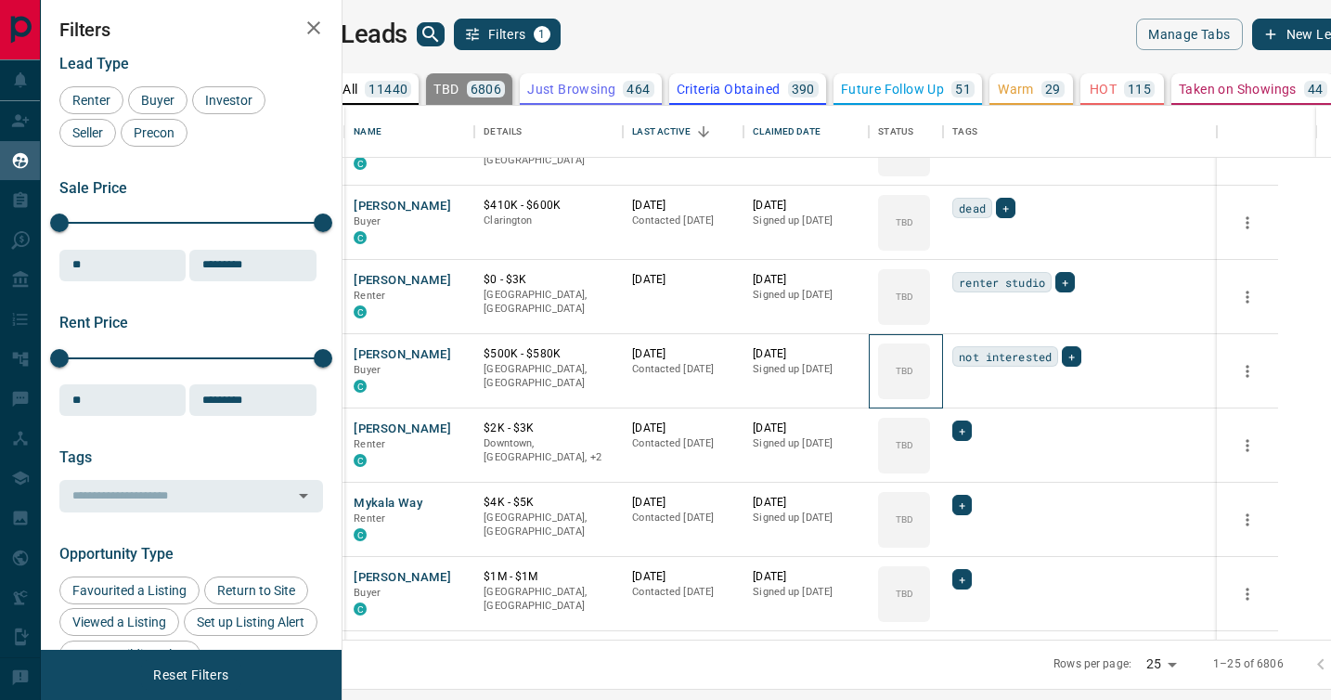
click at [930, 391] on div "TBD" at bounding box center [904, 371] width 52 height 56
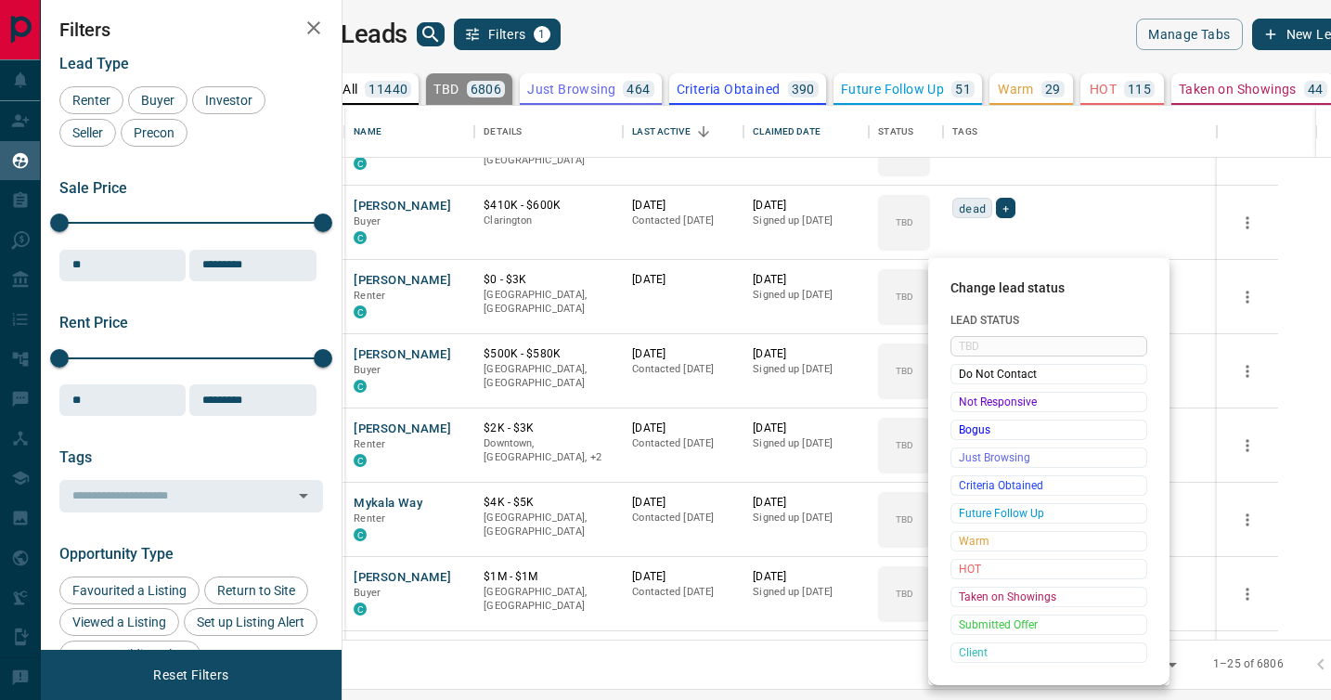
click at [974, 391] on div "TBD Do Not Contact Not Responsive Bogus Just Browsing Criteria Obtained Future …" at bounding box center [1049, 499] width 197 height 327
click at [974, 392] on div "Not Responsive" at bounding box center [1049, 402] width 197 height 20
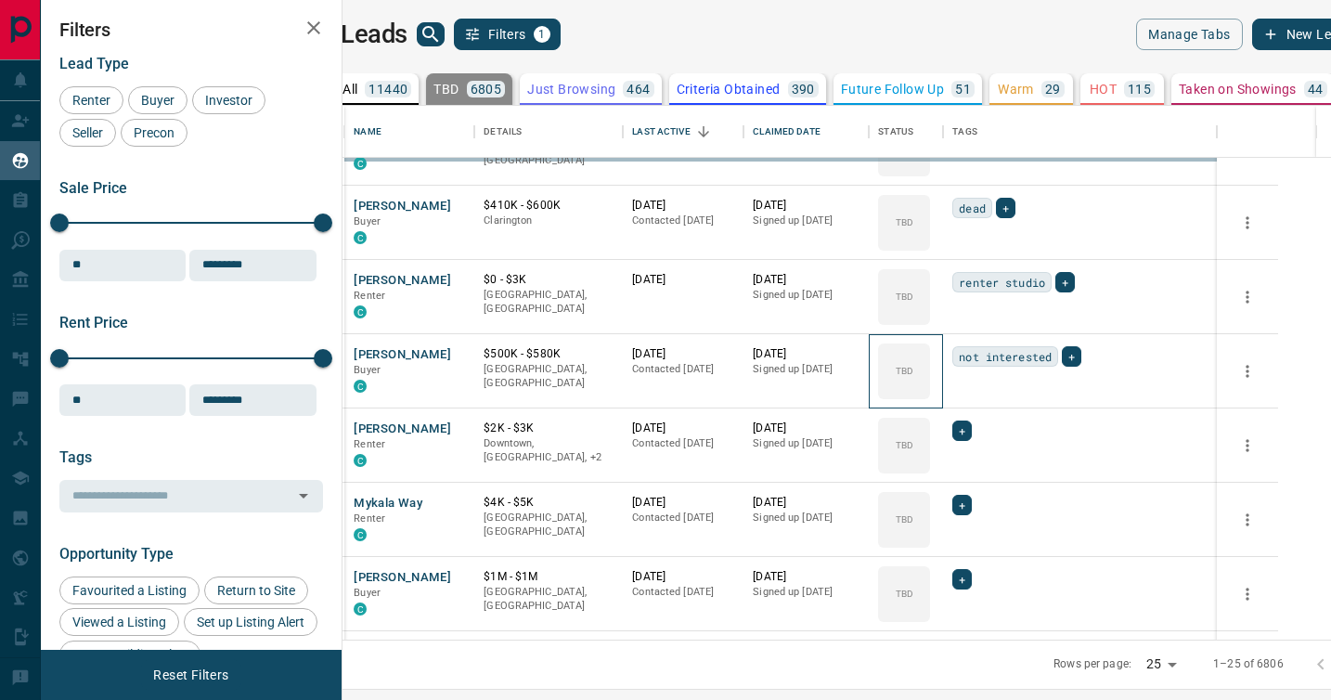
click at [930, 391] on div "TBD" at bounding box center [904, 371] width 52 height 56
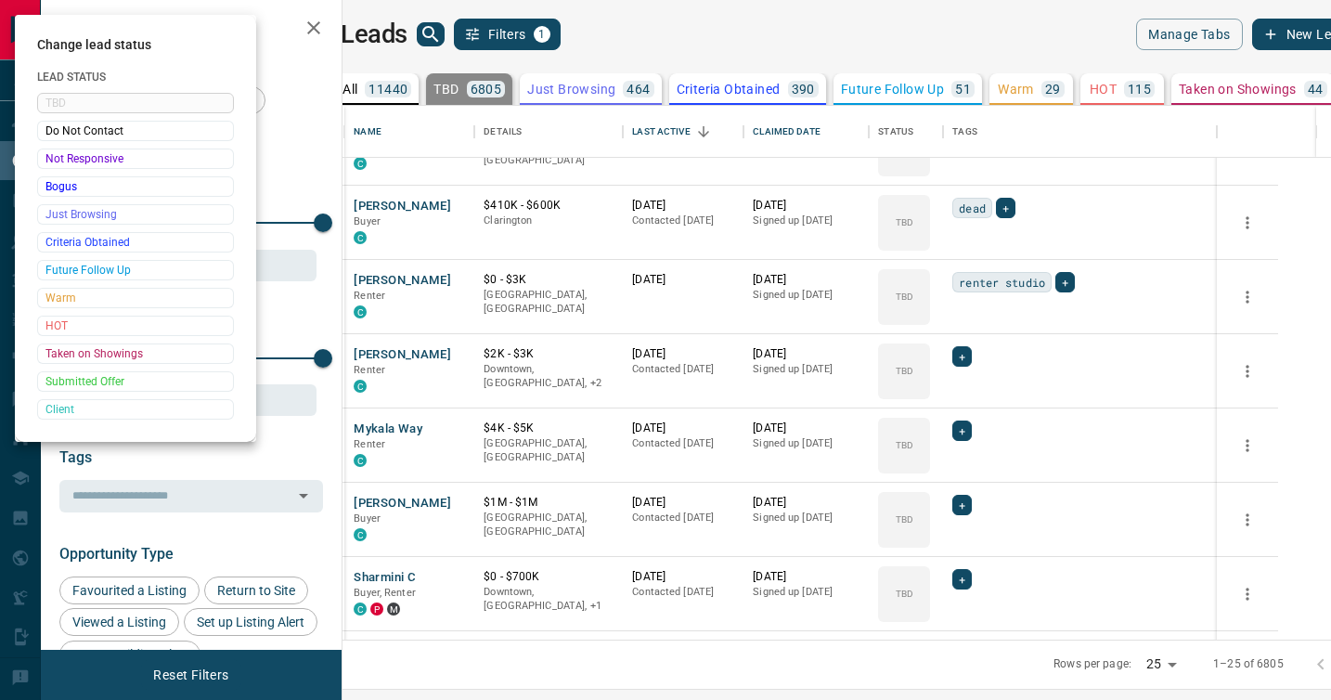
click at [974, 391] on div at bounding box center [665, 350] width 1331 height 700
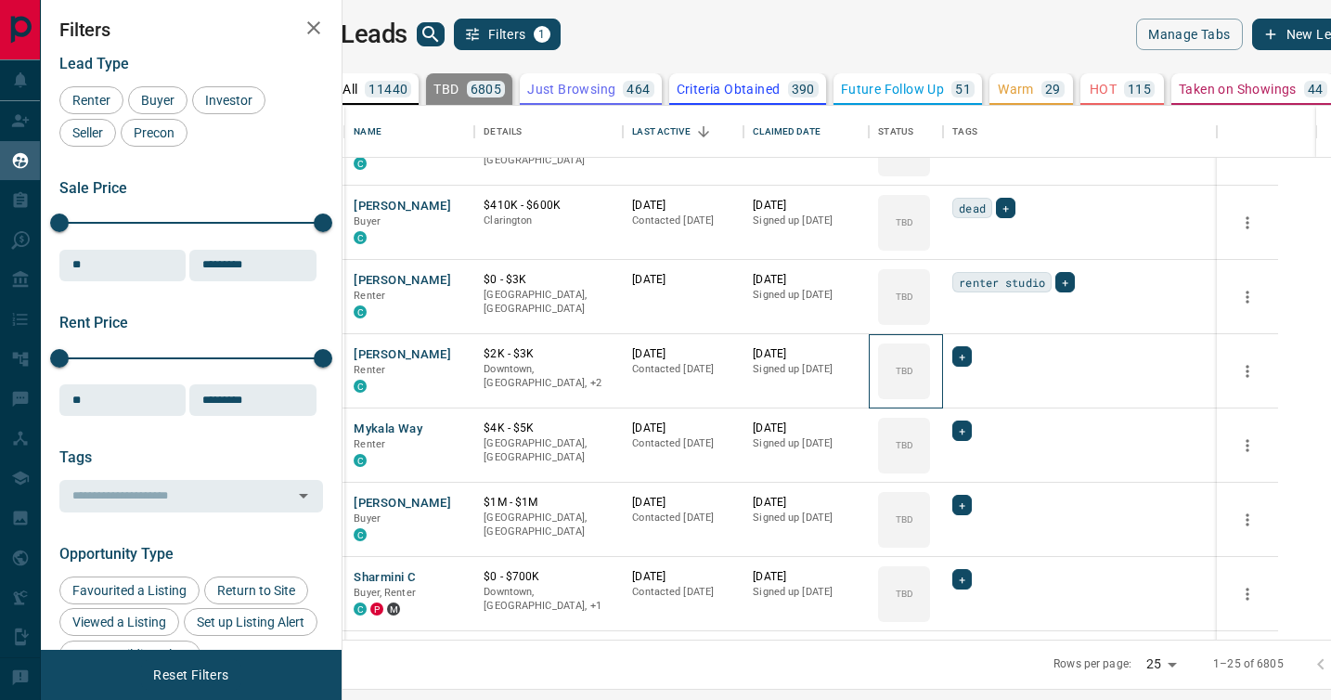
click at [930, 391] on div "TBD" at bounding box center [904, 371] width 52 height 56
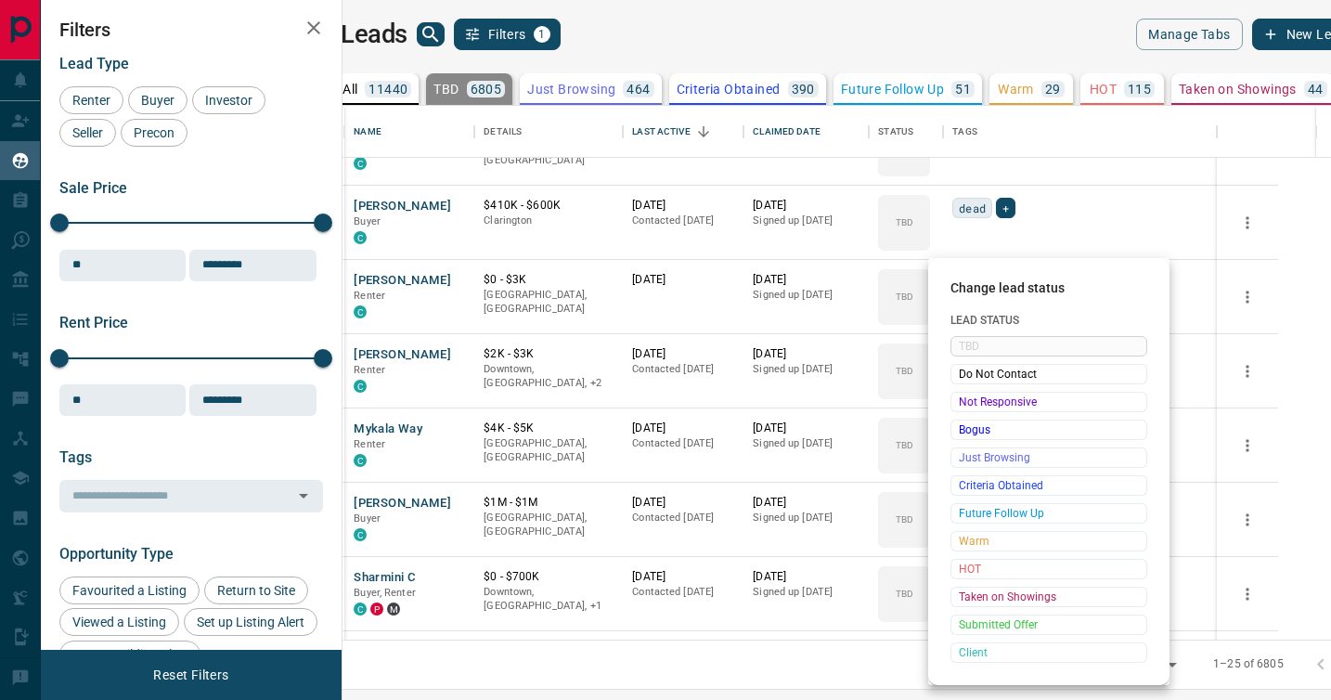
click at [974, 392] on div "Not Responsive" at bounding box center [1049, 402] width 197 height 20
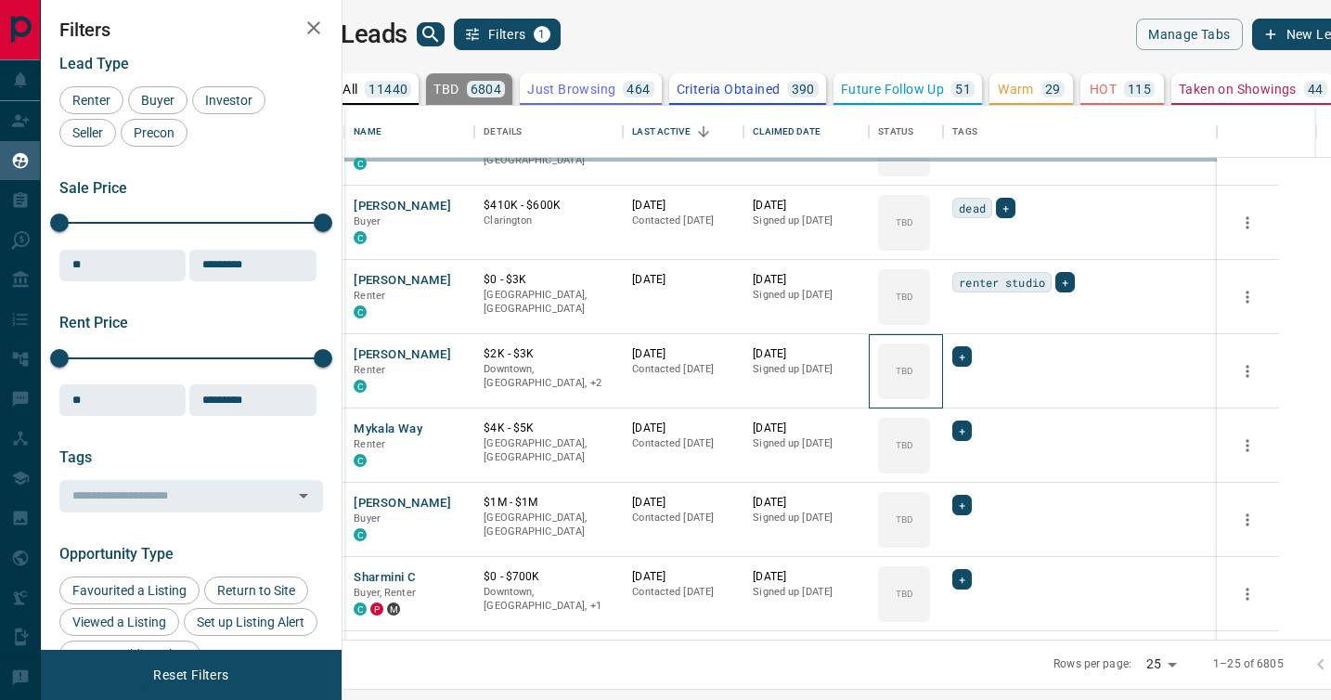
click at [930, 391] on div "TBD" at bounding box center [904, 371] width 52 height 56
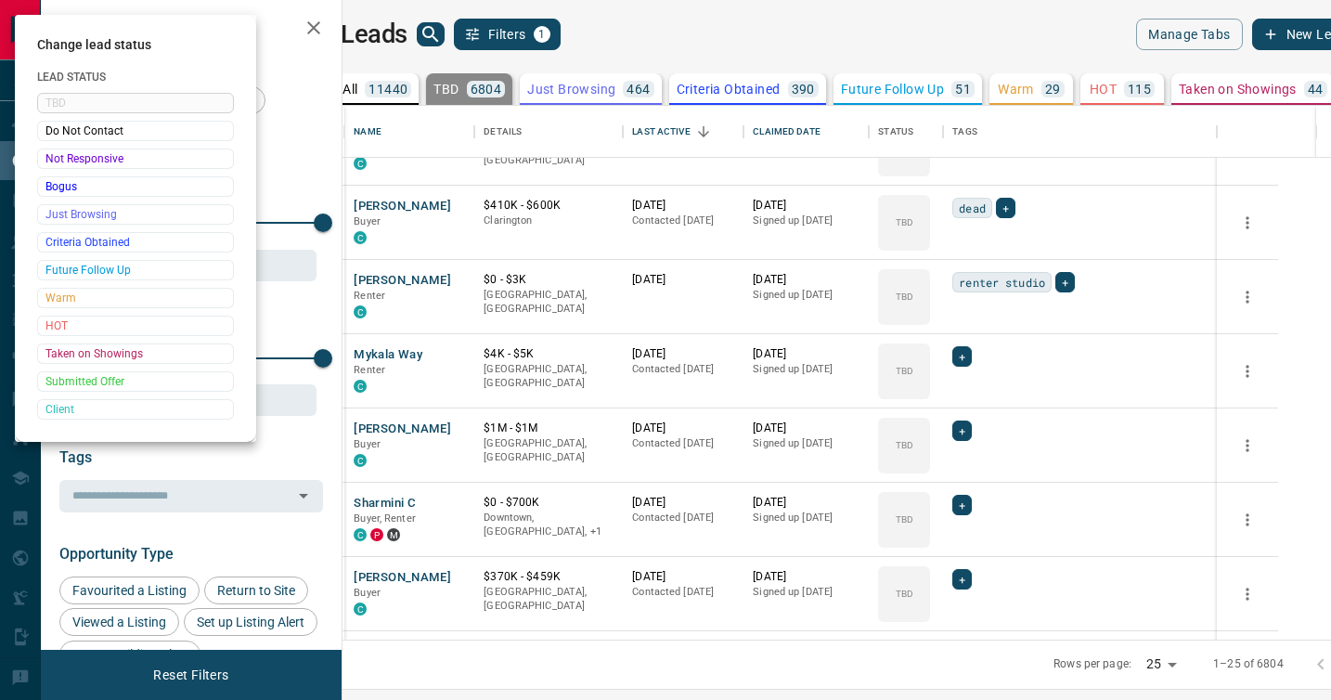
click at [974, 391] on div at bounding box center [665, 350] width 1331 height 700
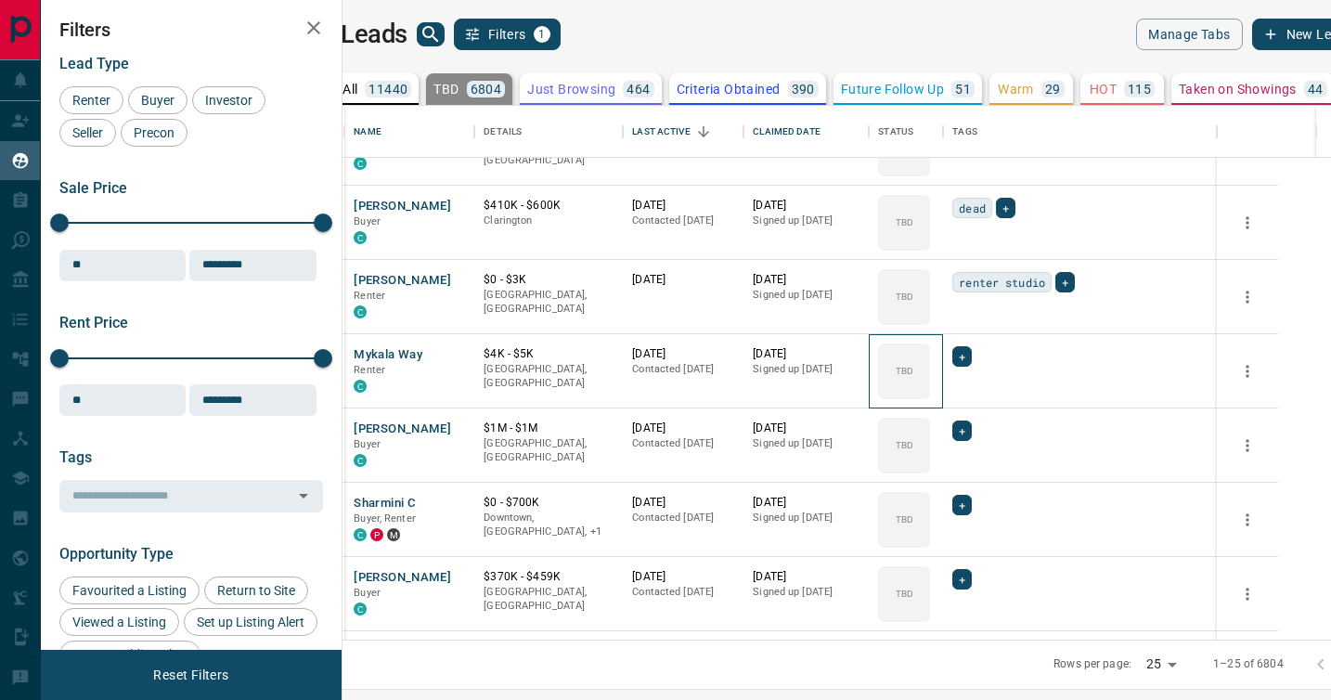
click at [930, 391] on div "TBD" at bounding box center [904, 371] width 52 height 56
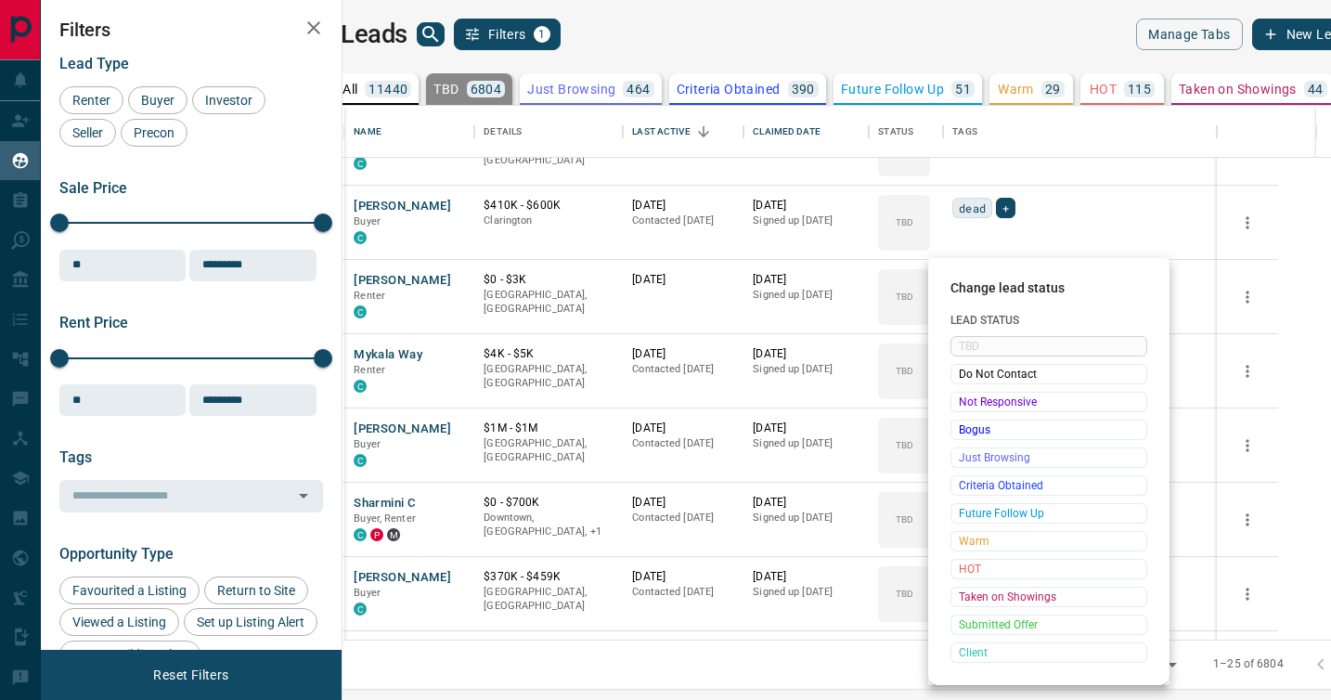
click at [974, 392] on div "Not Responsive" at bounding box center [1049, 402] width 197 height 20
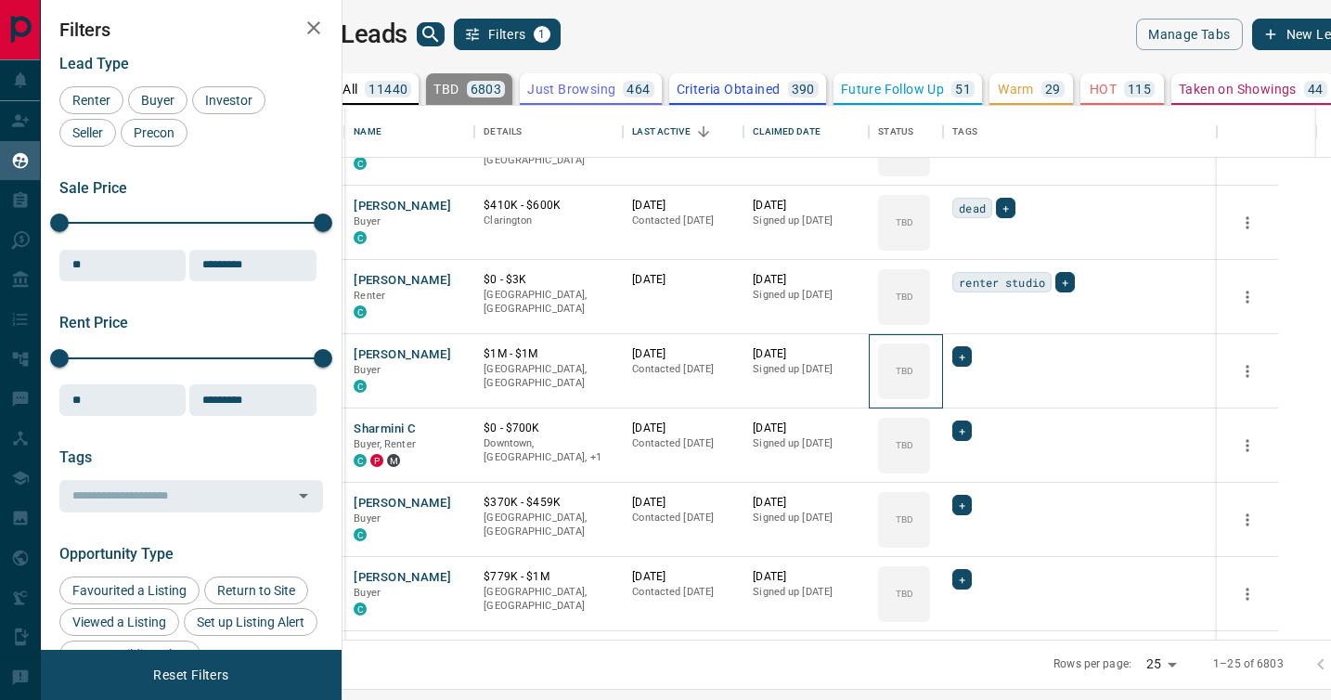
click at [930, 391] on div "TBD" at bounding box center [904, 371] width 52 height 56
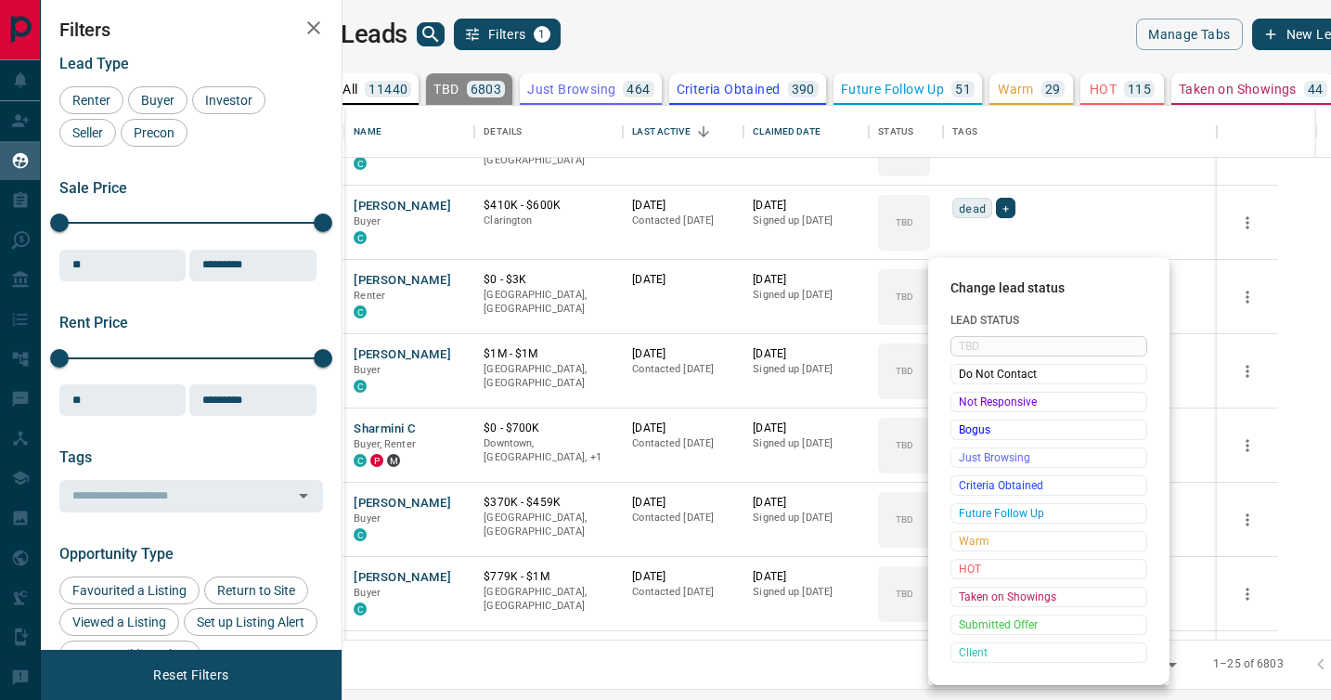
click at [974, 392] on div "Not Responsive" at bounding box center [1049, 402] width 197 height 20
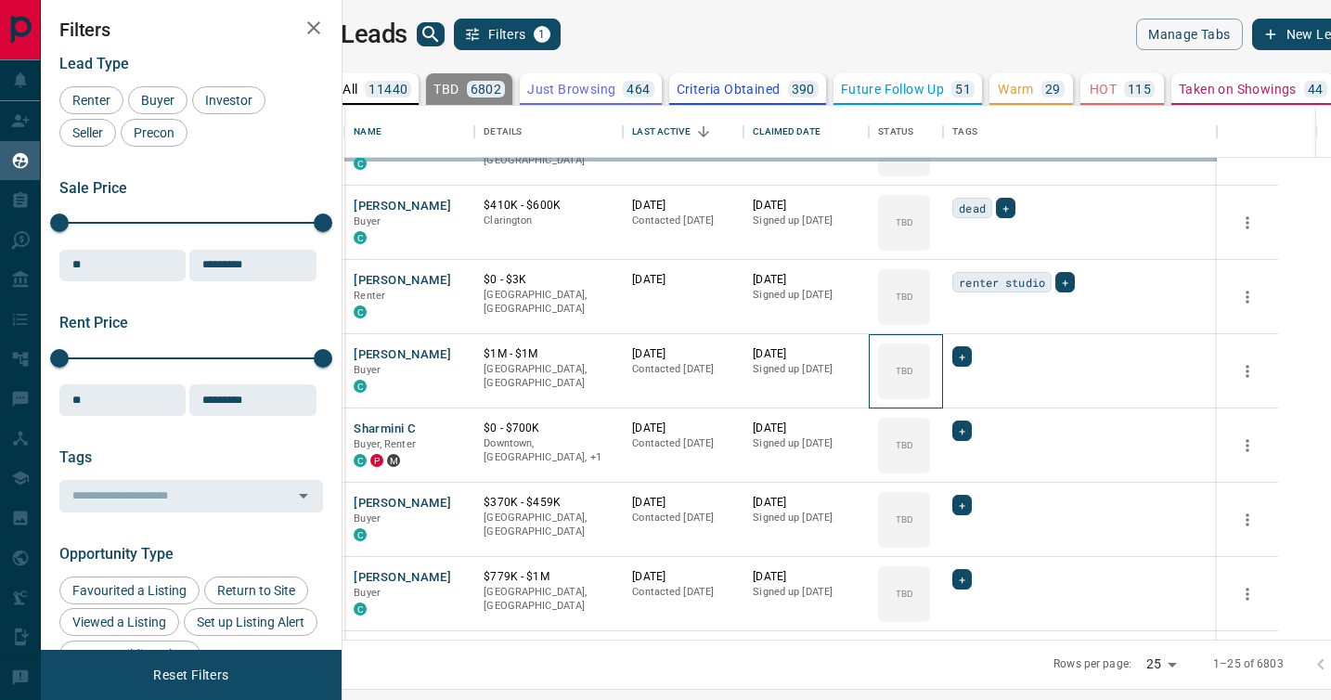
click at [930, 391] on div "TBD" at bounding box center [904, 371] width 52 height 56
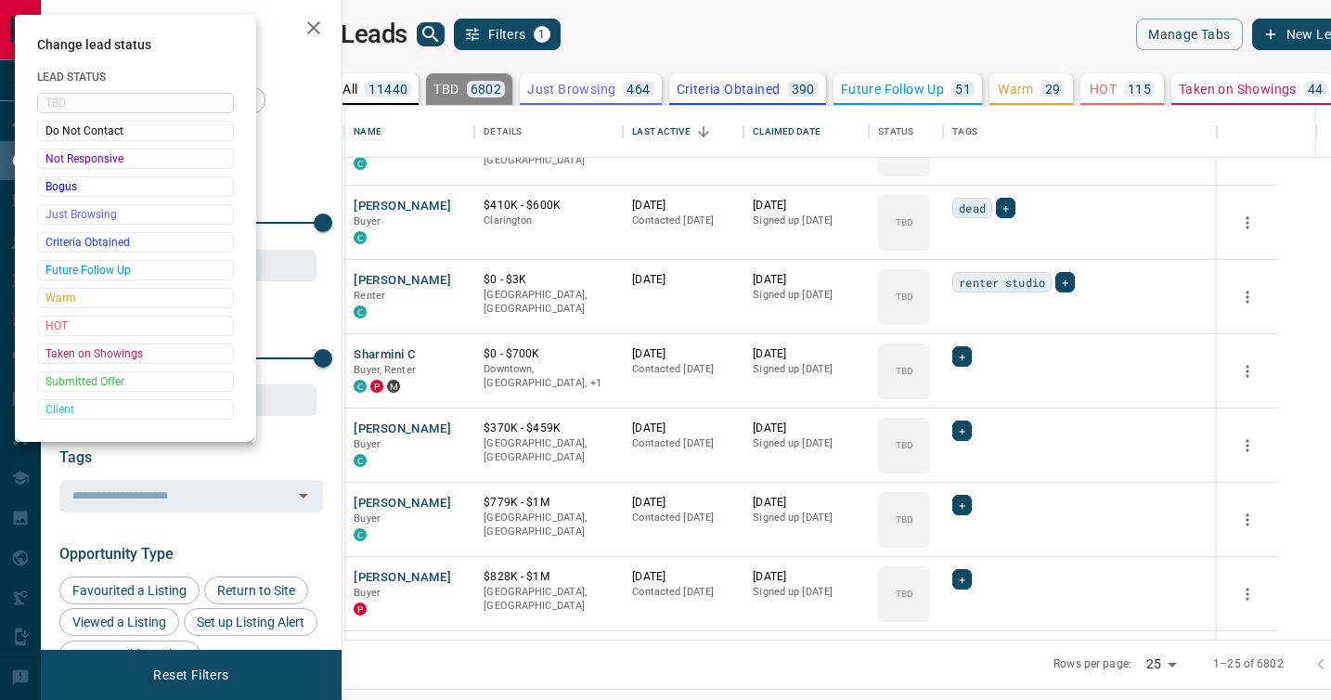
click at [974, 391] on div at bounding box center [665, 350] width 1331 height 700
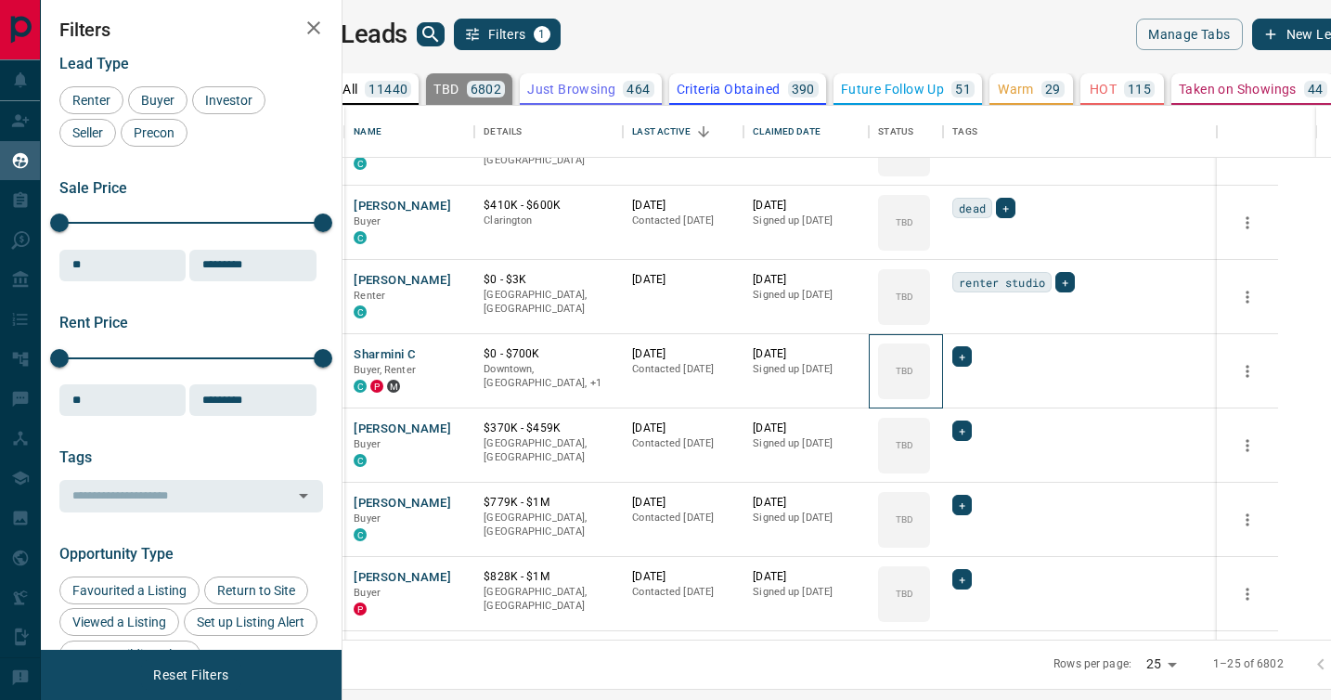
click at [930, 391] on div "TBD" at bounding box center [904, 371] width 52 height 56
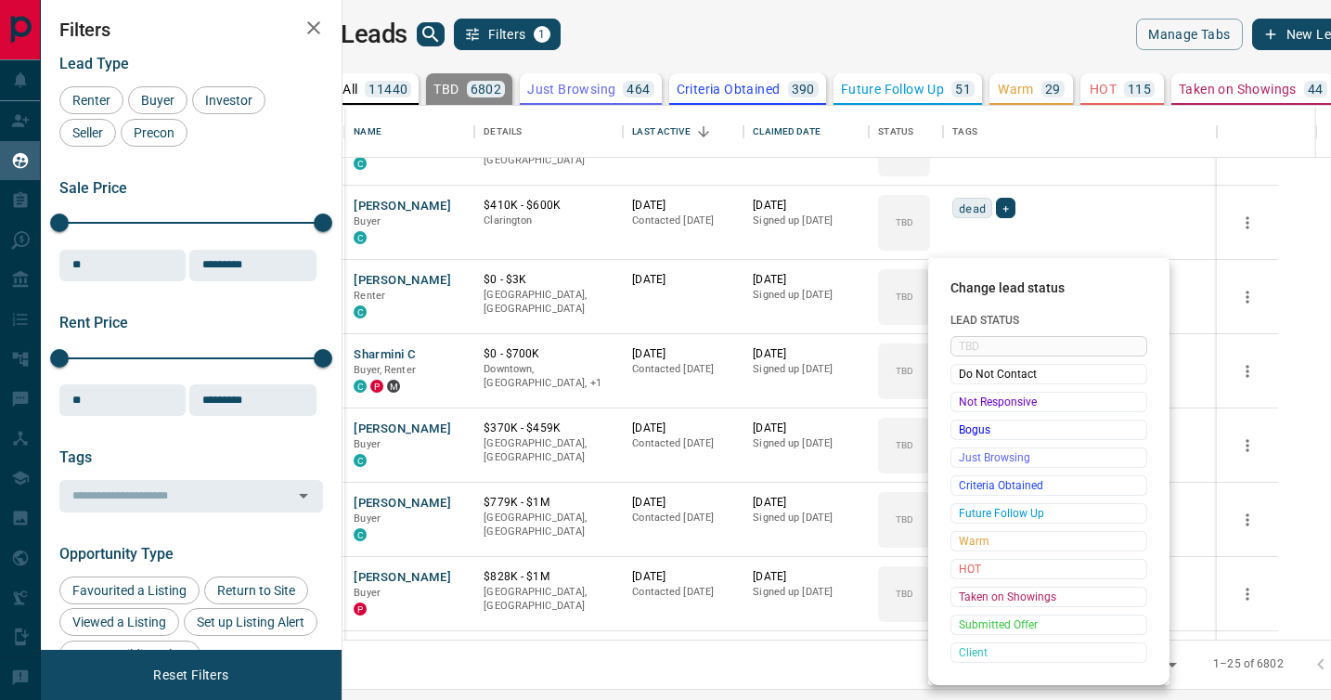
click at [974, 392] on div "Not Responsive" at bounding box center [1049, 402] width 197 height 20
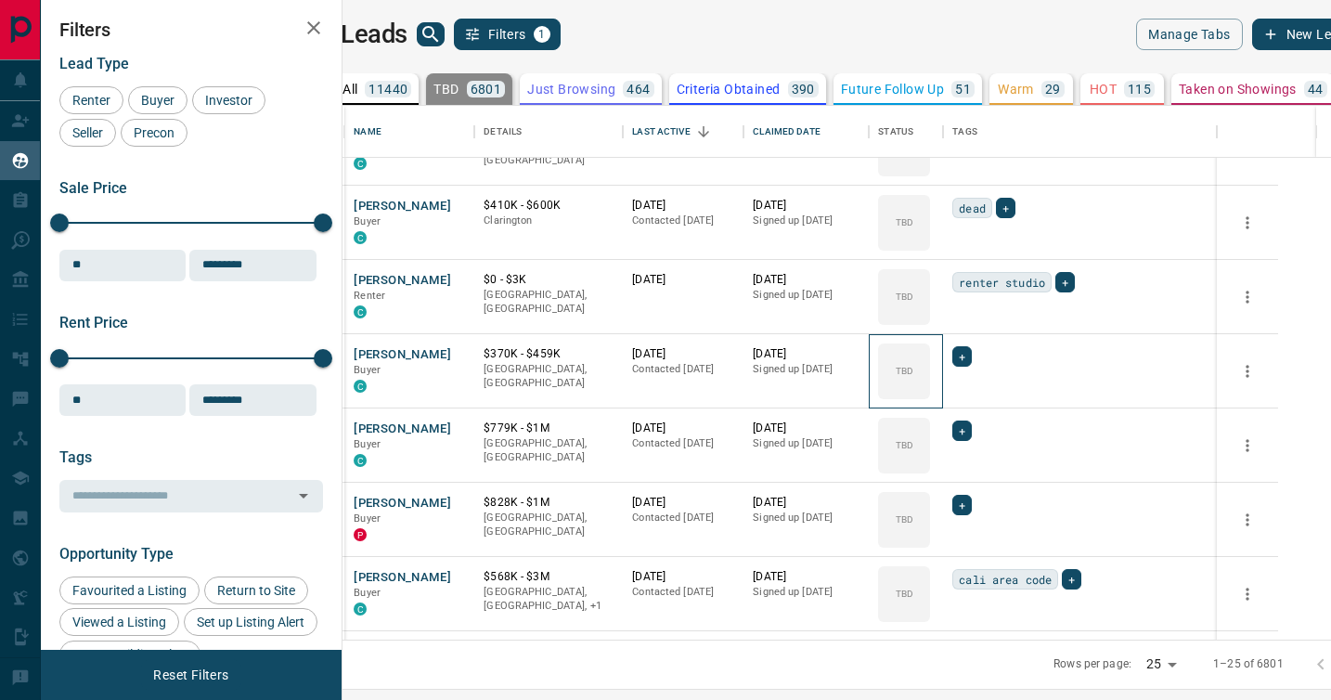
click at [930, 391] on div "TBD" at bounding box center [904, 371] width 52 height 56
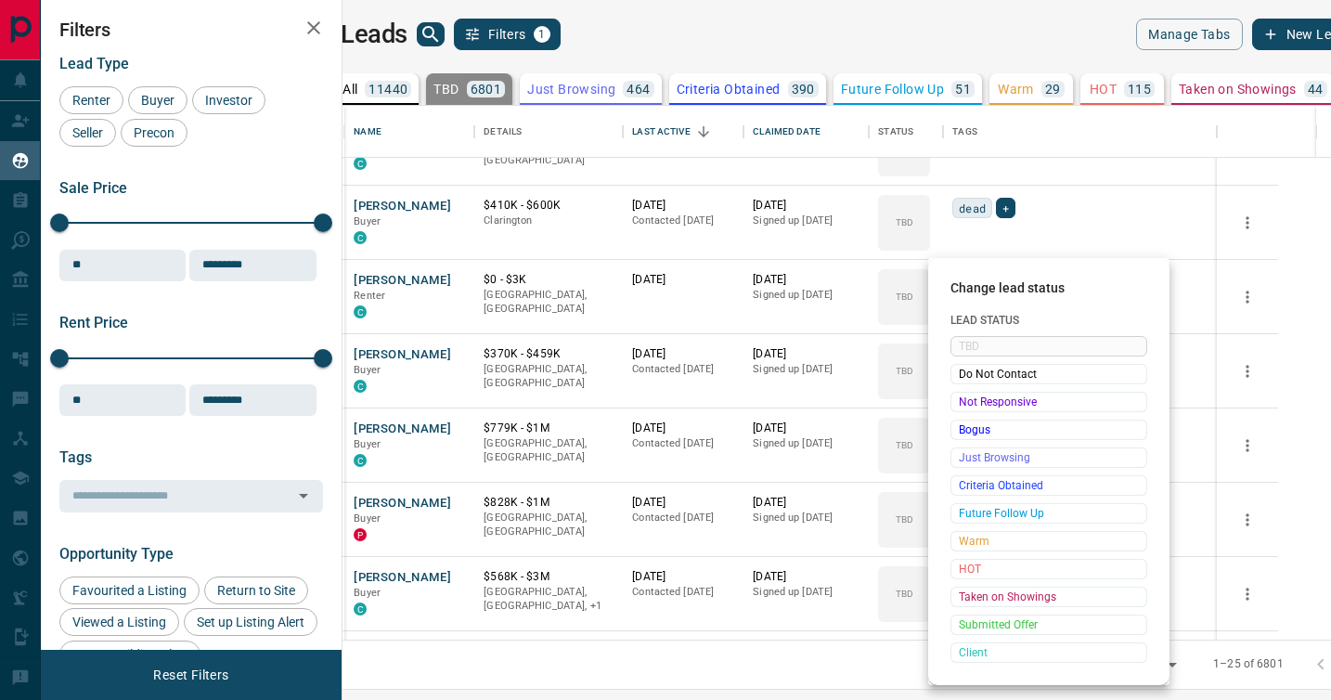
click at [974, 392] on div "Not Responsive" at bounding box center [1049, 402] width 197 height 20
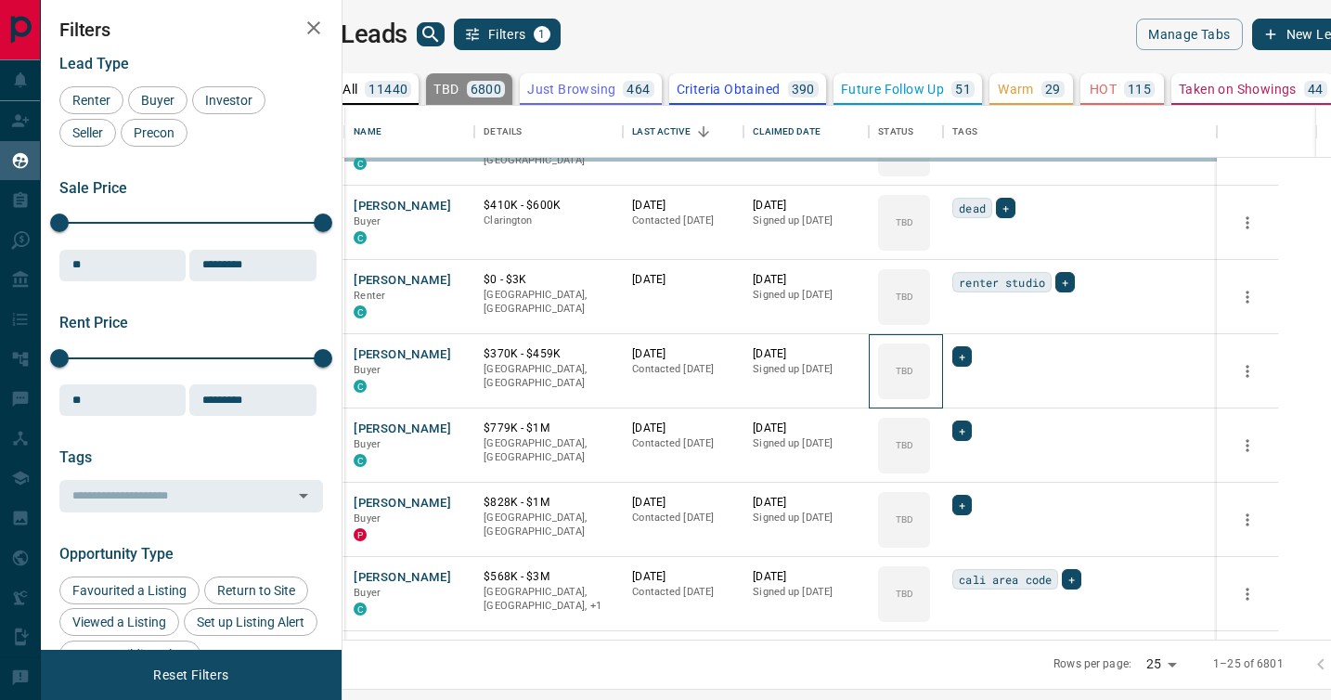
click at [930, 391] on div "TBD" at bounding box center [904, 371] width 52 height 56
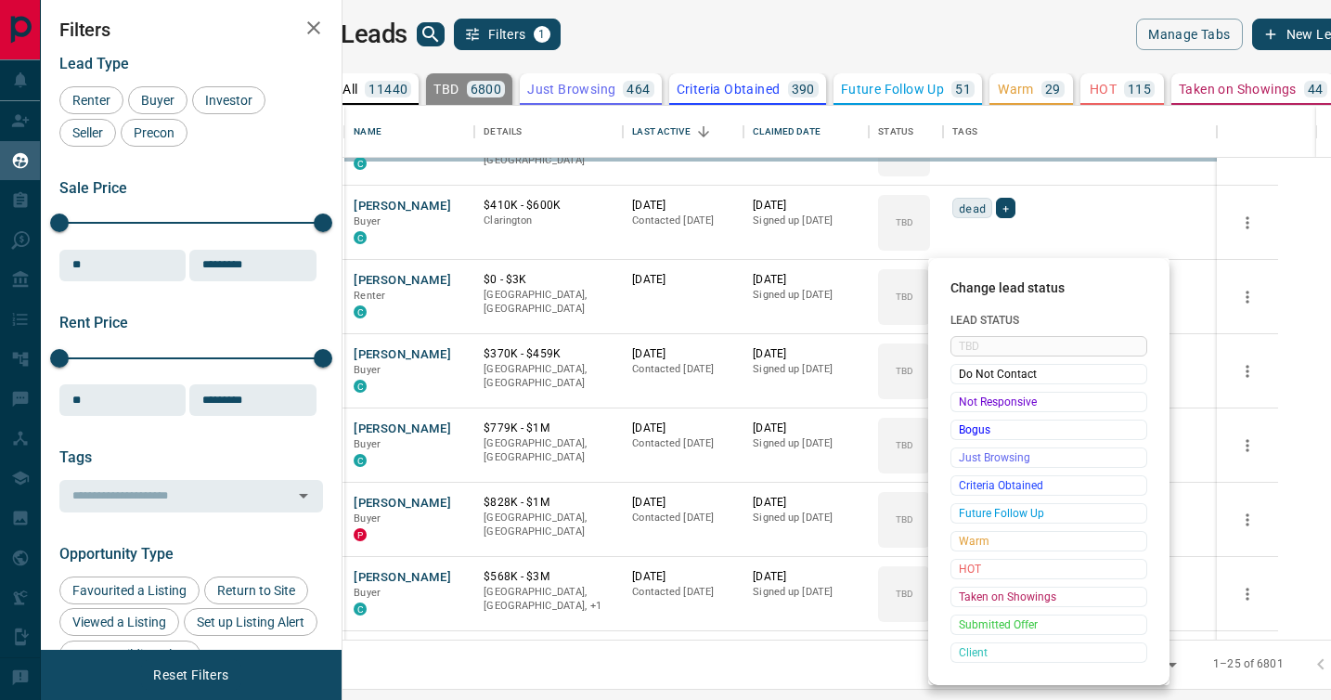
click at [974, 391] on div at bounding box center [665, 350] width 1331 height 700
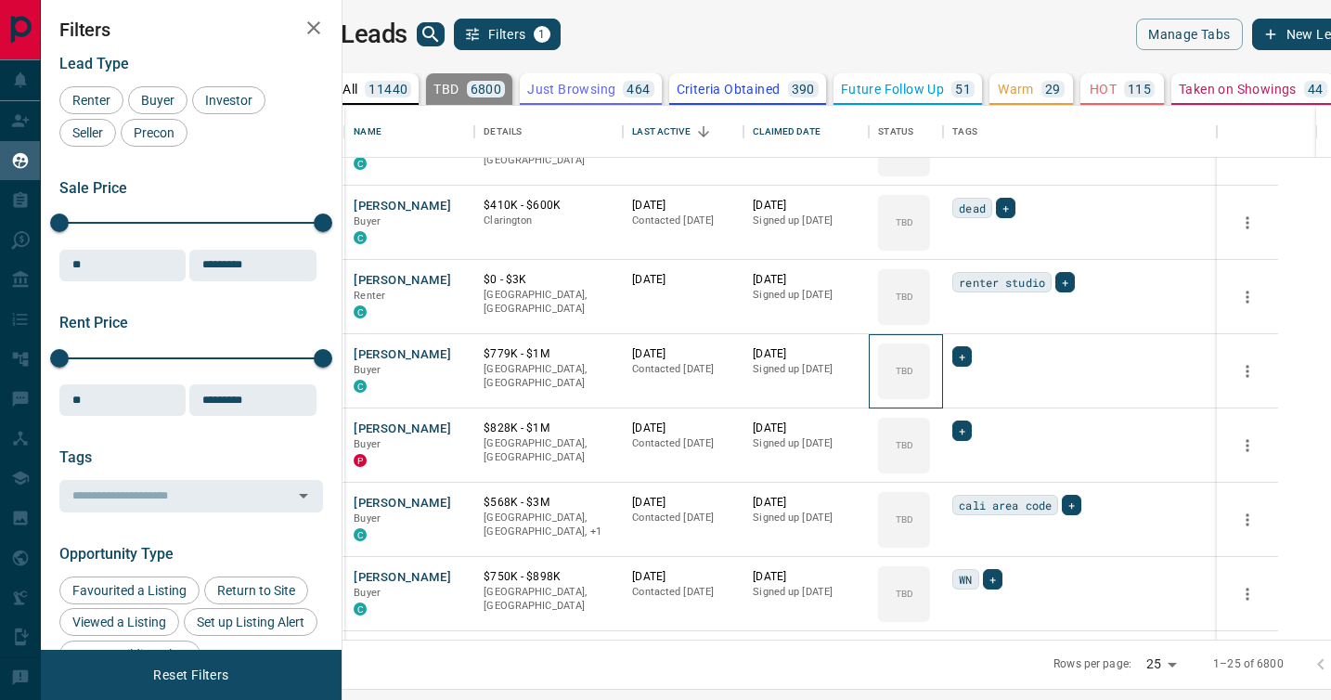
click at [930, 391] on div "TBD" at bounding box center [904, 371] width 52 height 56
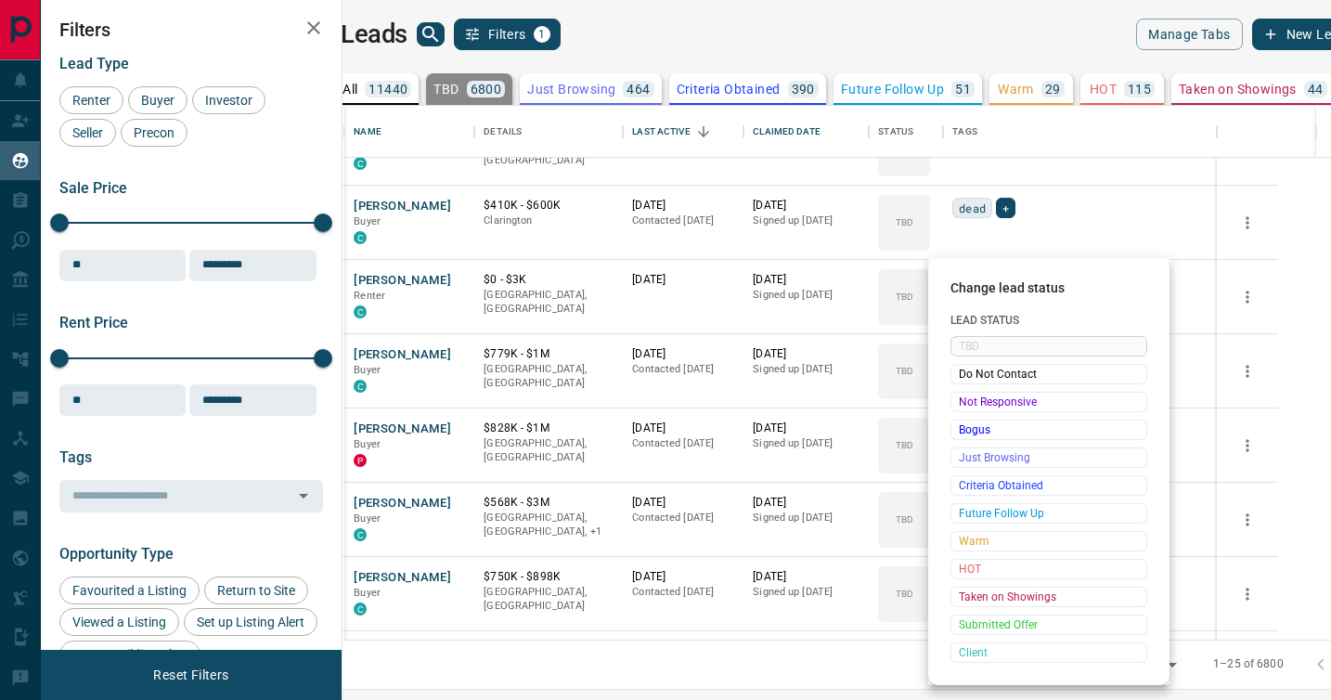
click at [974, 392] on div "Not Responsive" at bounding box center [1049, 402] width 197 height 20
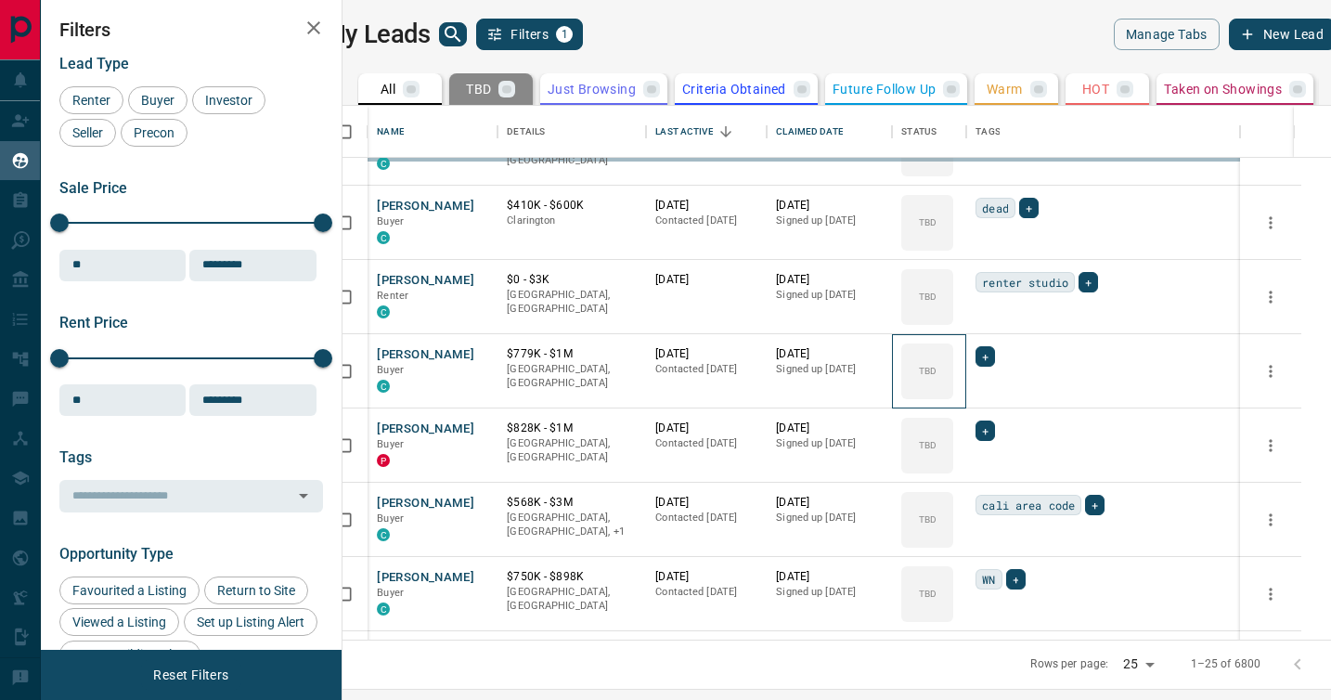
click at [953, 391] on div "TBD" at bounding box center [927, 371] width 52 height 56
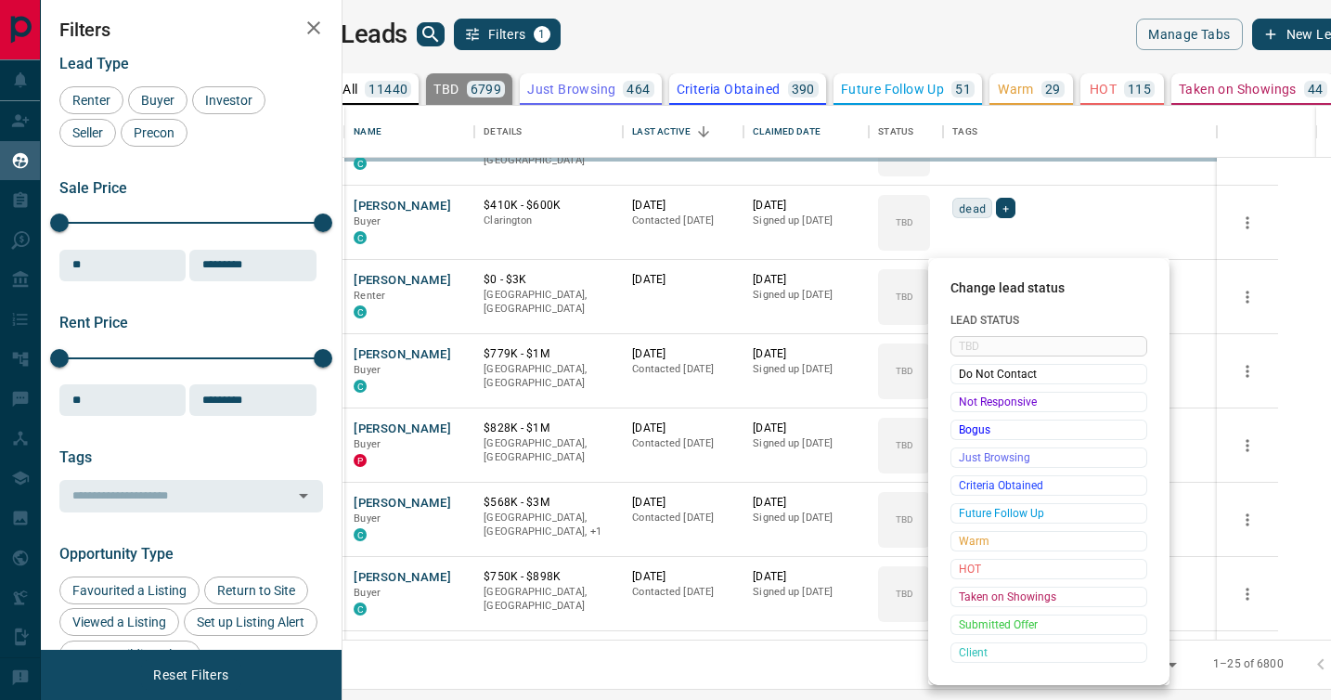
click at [974, 392] on div "Not Responsive" at bounding box center [1049, 402] width 197 height 20
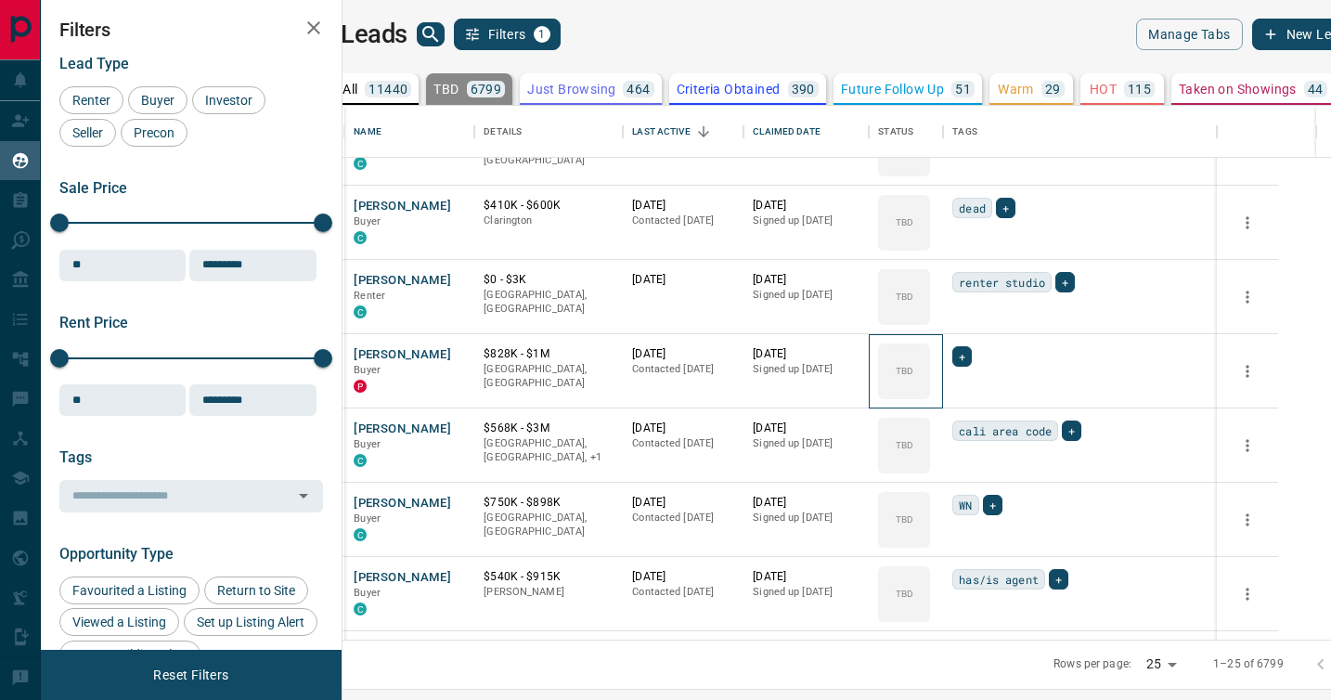
click at [930, 391] on div "TBD" at bounding box center [904, 371] width 52 height 56
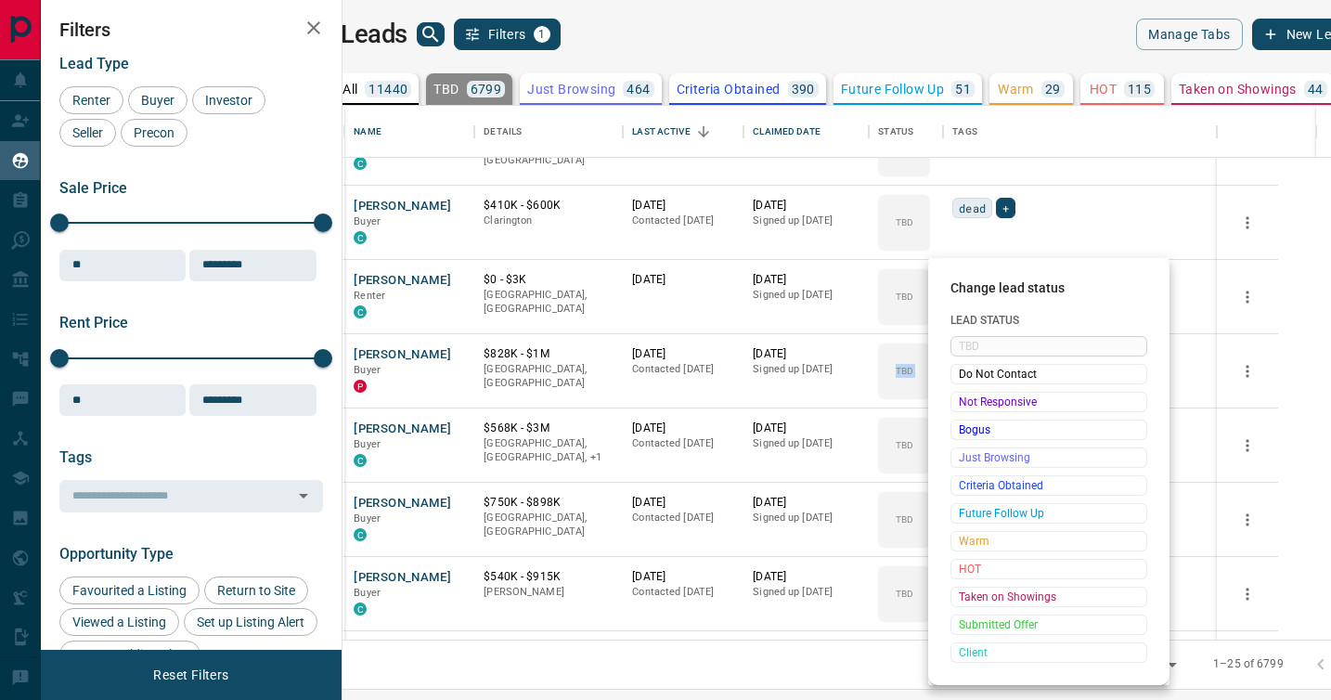
click at [974, 392] on div "Not Responsive" at bounding box center [1049, 402] width 197 height 20
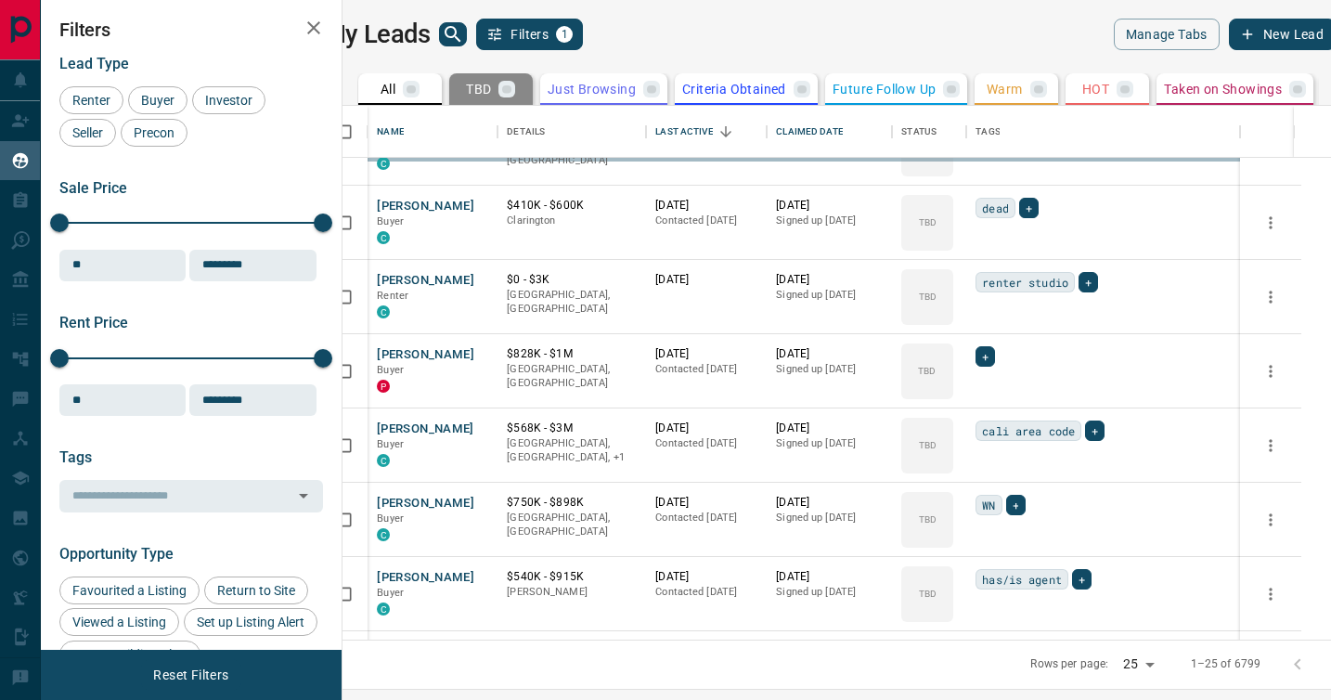
click at [974, 391] on div "TBD Do Not Contact Not Responsive Bogus Just Browsing Criteria Obtained Future …" at bounding box center [1019, 456] width 148 height 184
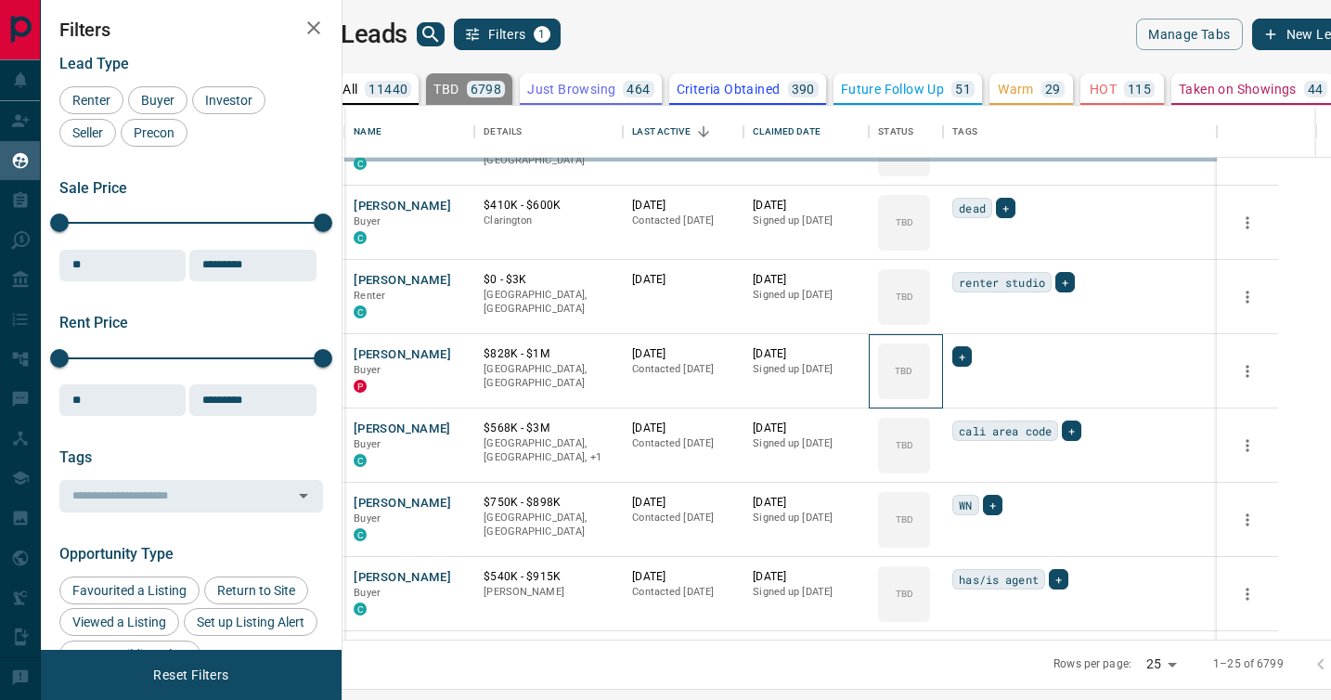
click at [930, 391] on div "TBD" at bounding box center [904, 371] width 52 height 56
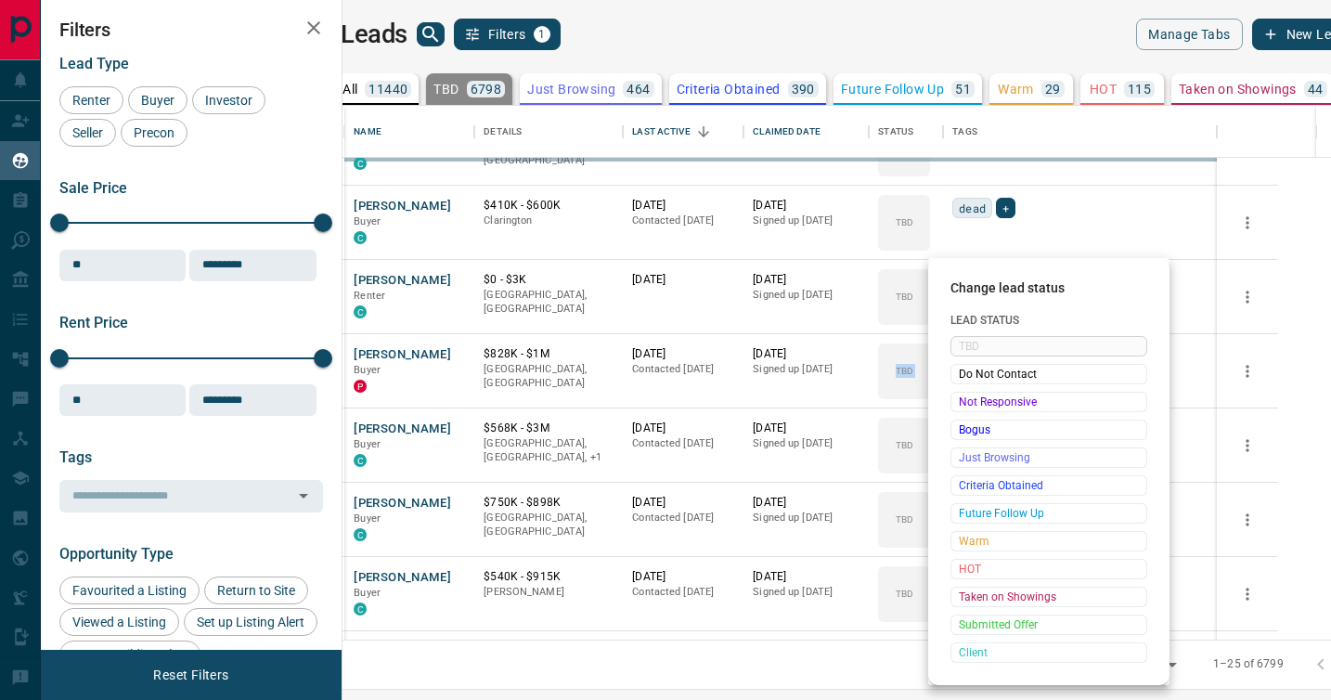
click at [974, 391] on div "Change lead status Lead Status TBD Do Not Contact Not Responsive Bogus Just Bro…" at bounding box center [665, 350] width 1331 height 700
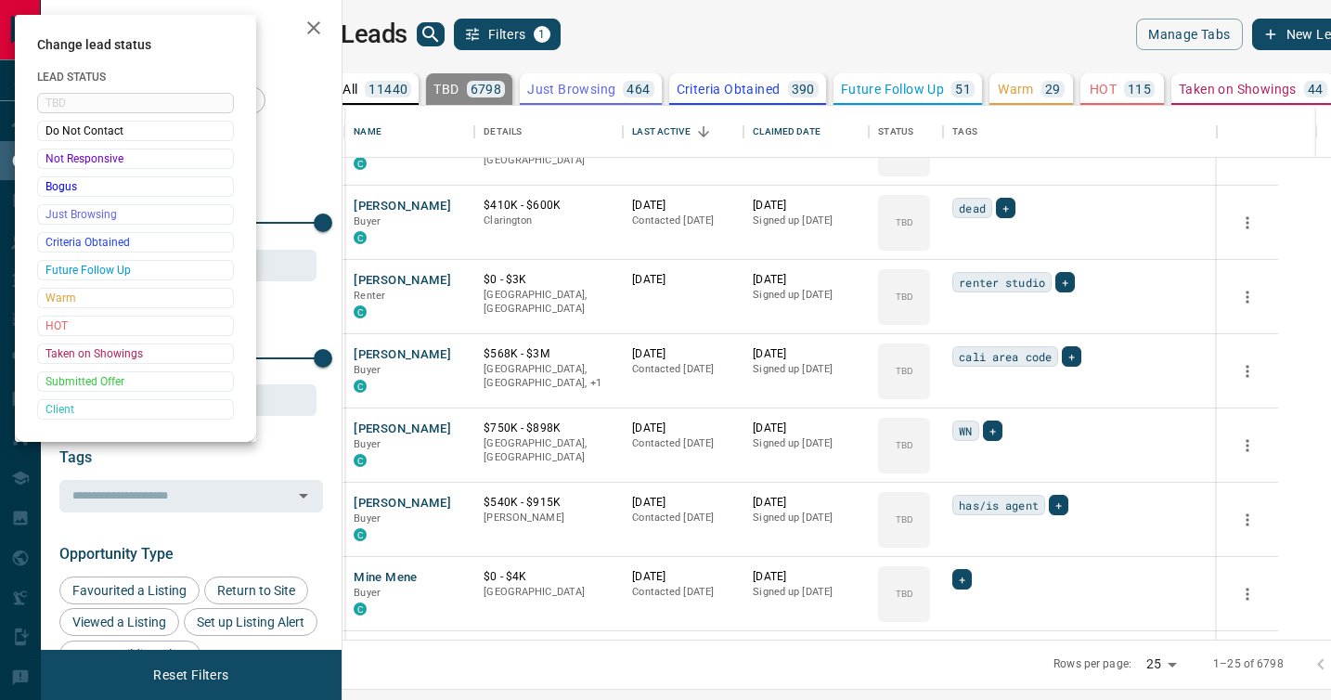
click at [974, 391] on div at bounding box center [665, 350] width 1331 height 700
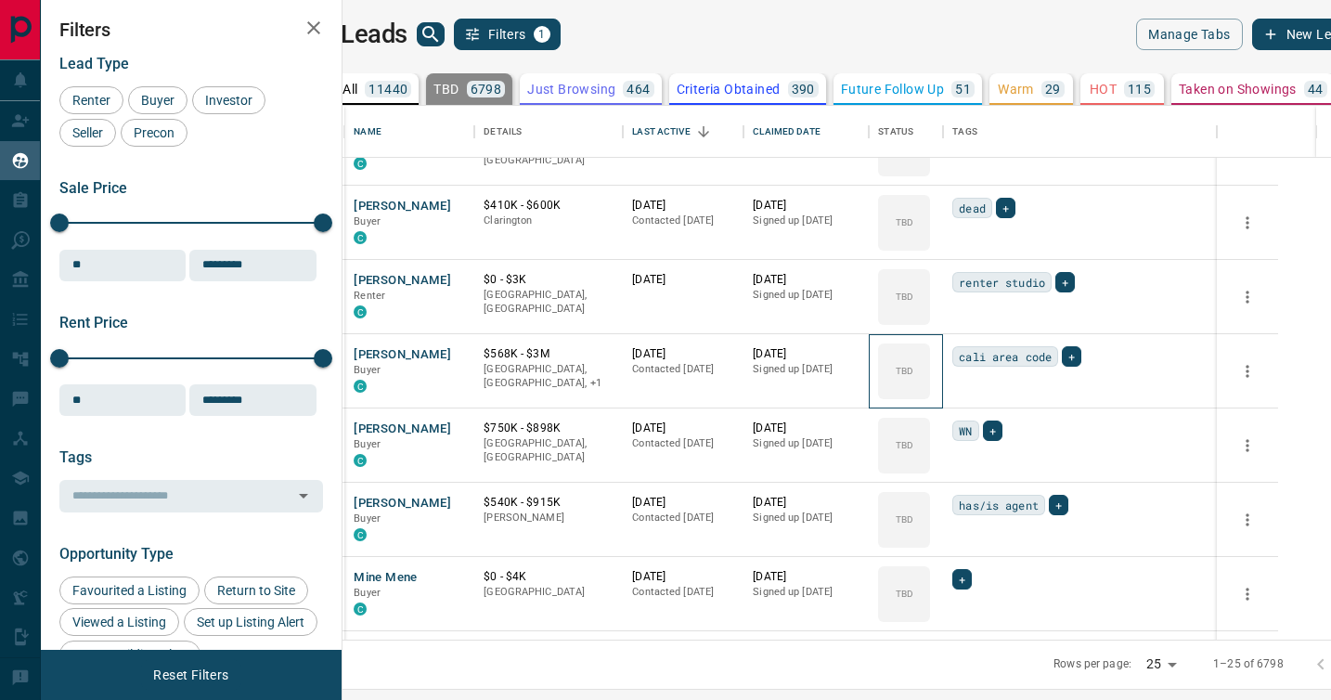
click at [930, 391] on div "TBD" at bounding box center [904, 371] width 52 height 56
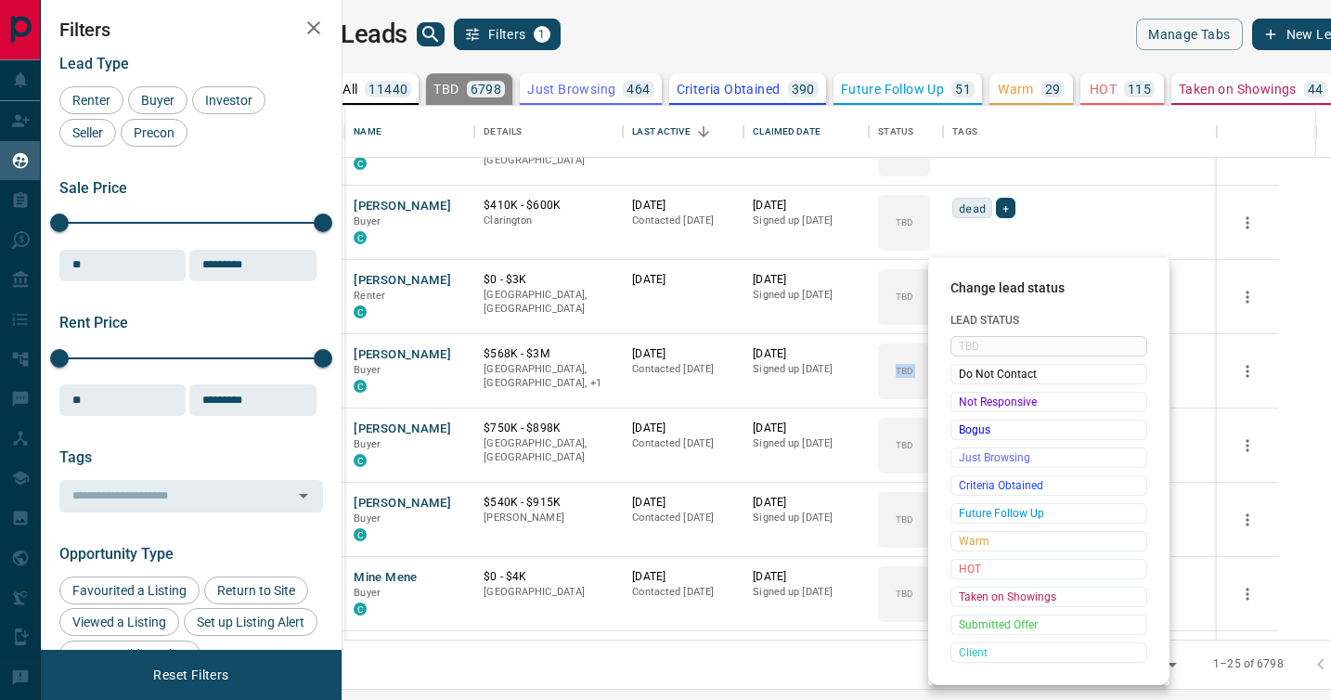
click at [974, 392] on div "Not Responsive" at bounding box center [1049, 402] width 197 height 20
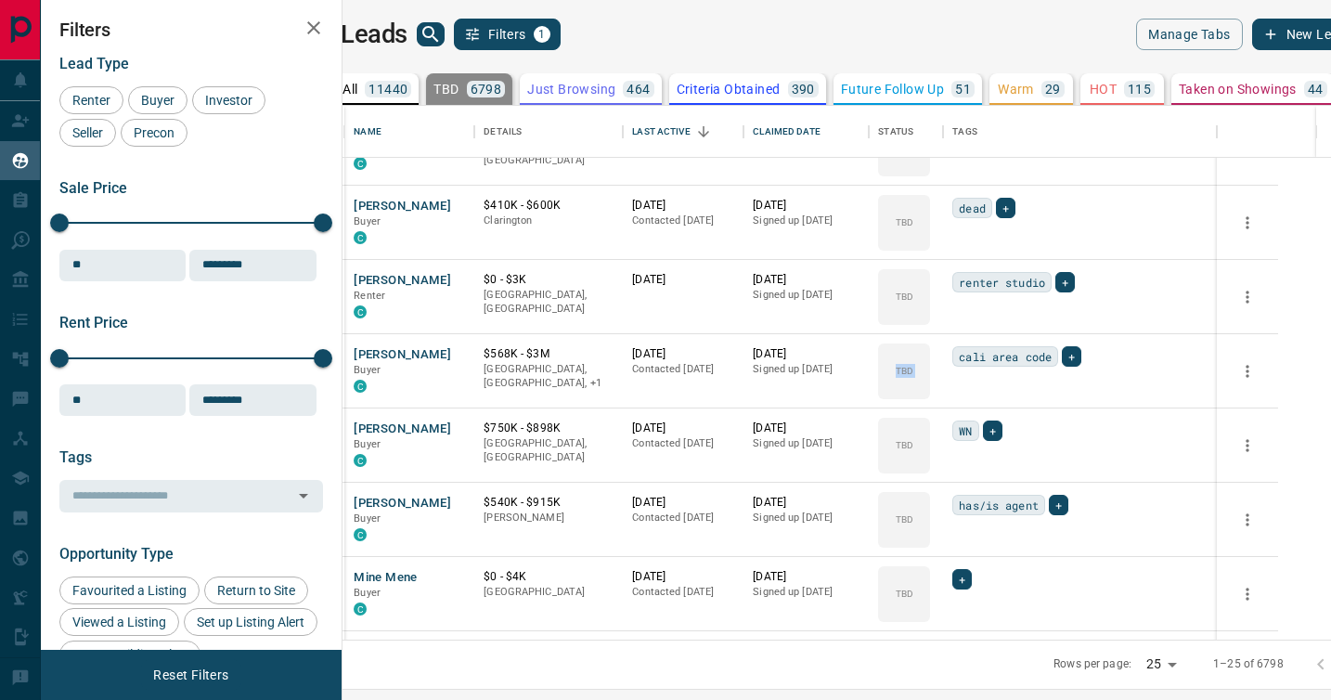
click at [974, 391] on div "TBD Do Not Contact Not Responsive Bogus Just Browsing Criteria Obtained Future …" at bounding box center [1019, 456] width 148 height 184
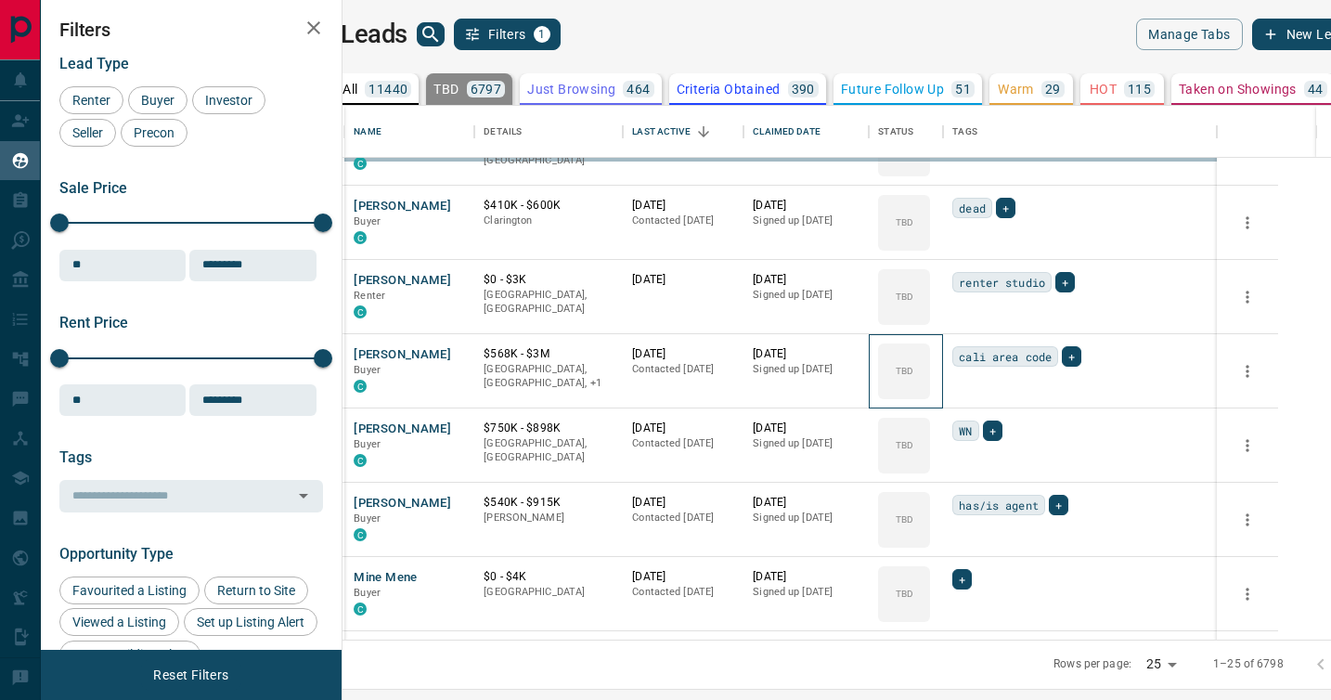
click at [930, 391] on div "TBD" at bounding box center [904, 371] width 52 height 56
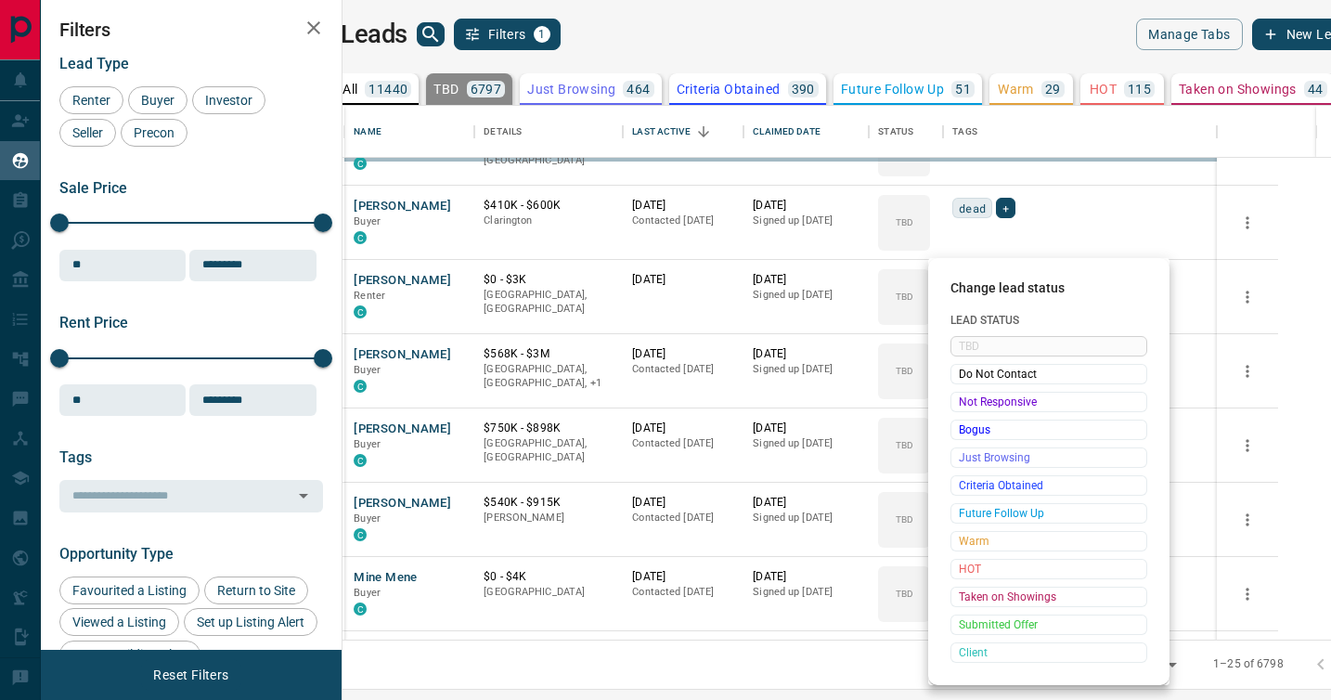
click at [974, 391] on div at bounding box center [665, 350] width 1331 height 700
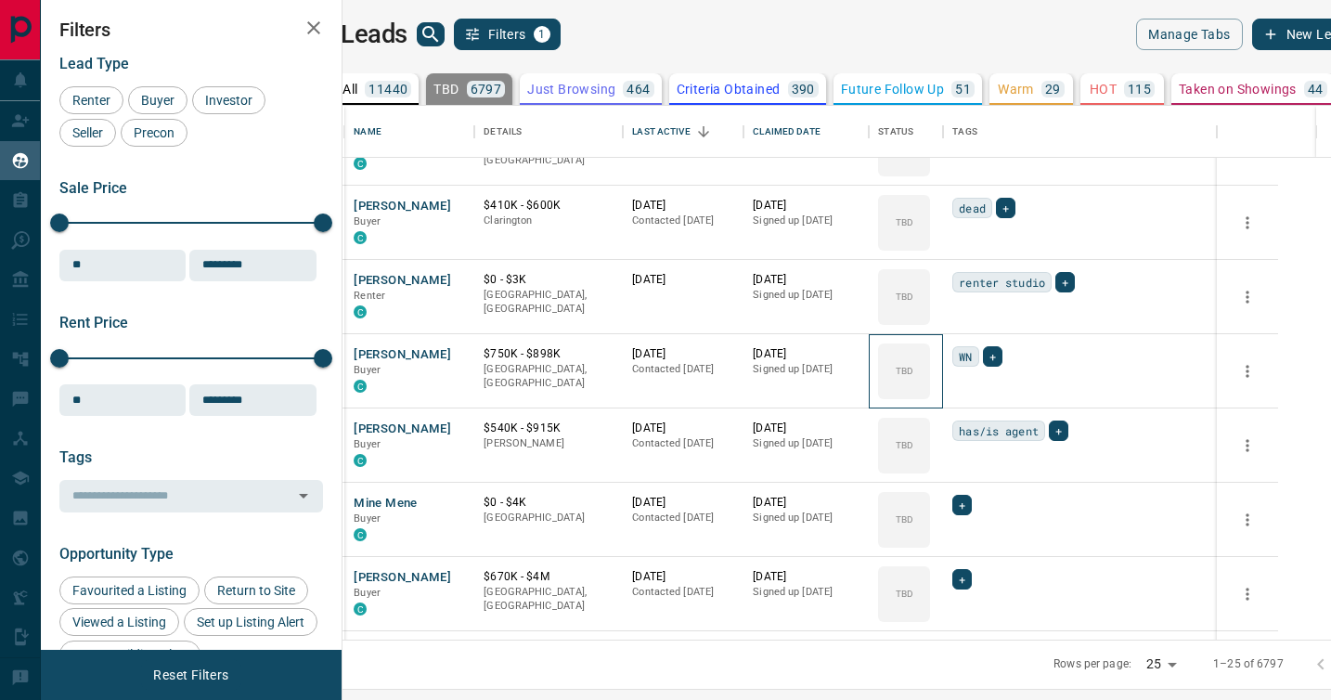
click at [930, 391] on div "TBD" at bounding box center [904, 371] width 52 height 56
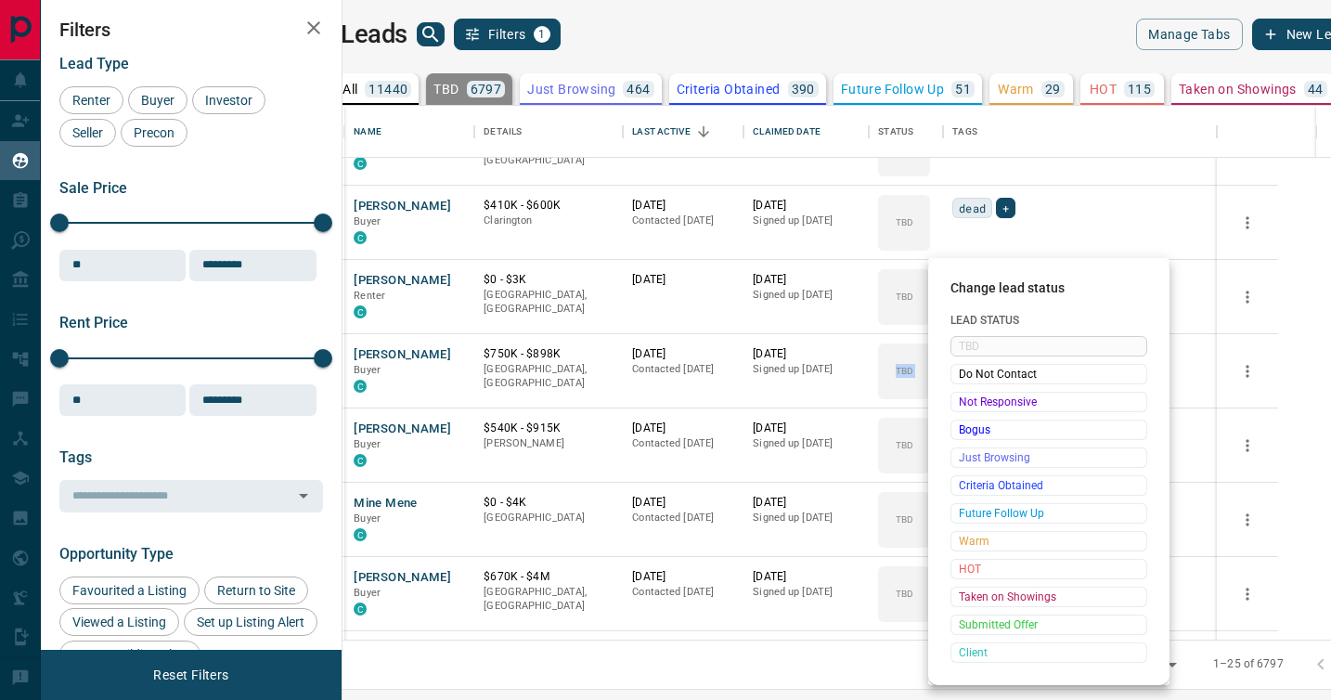
click at [974, 392] on div "Not Responsive" at bounding box center [1049, 402] width 197 height 20
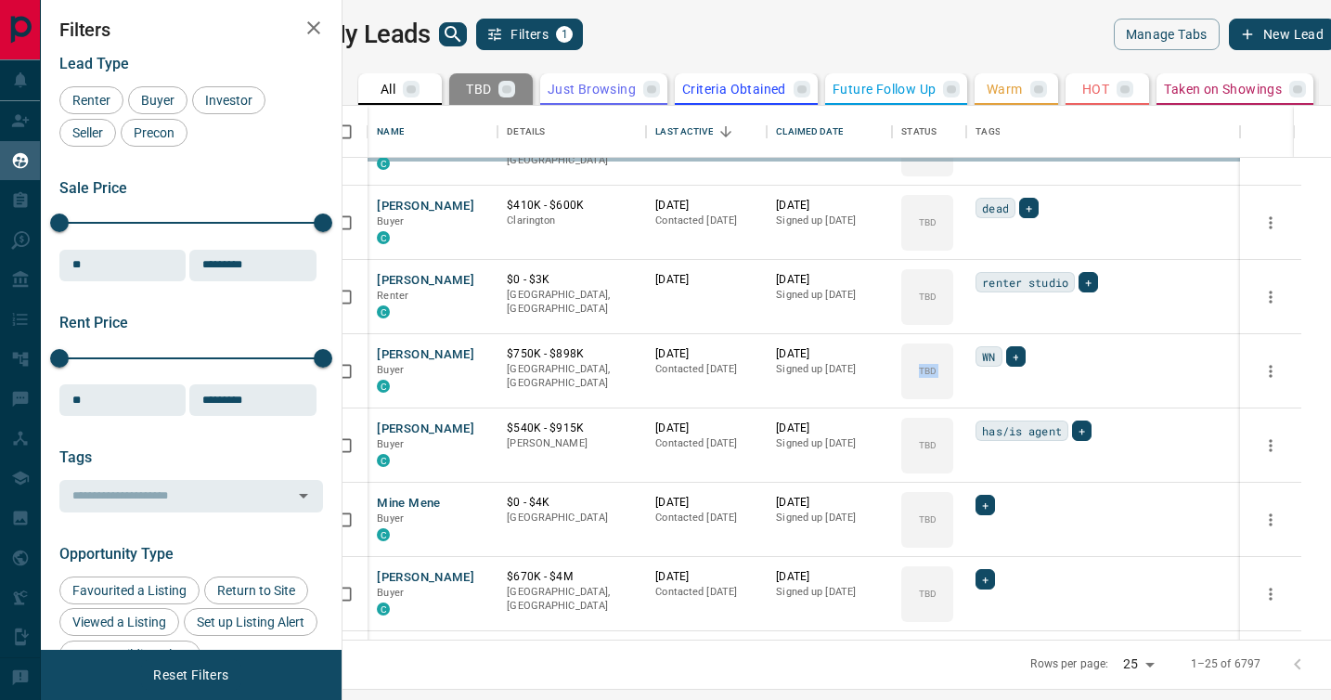
click at [974, 391] on div "TBD Do Not Contact Not Responsive Bogus Just Browsing Criteria Obtained Future …" at bounding box center [1019, 456] width 148 height 184
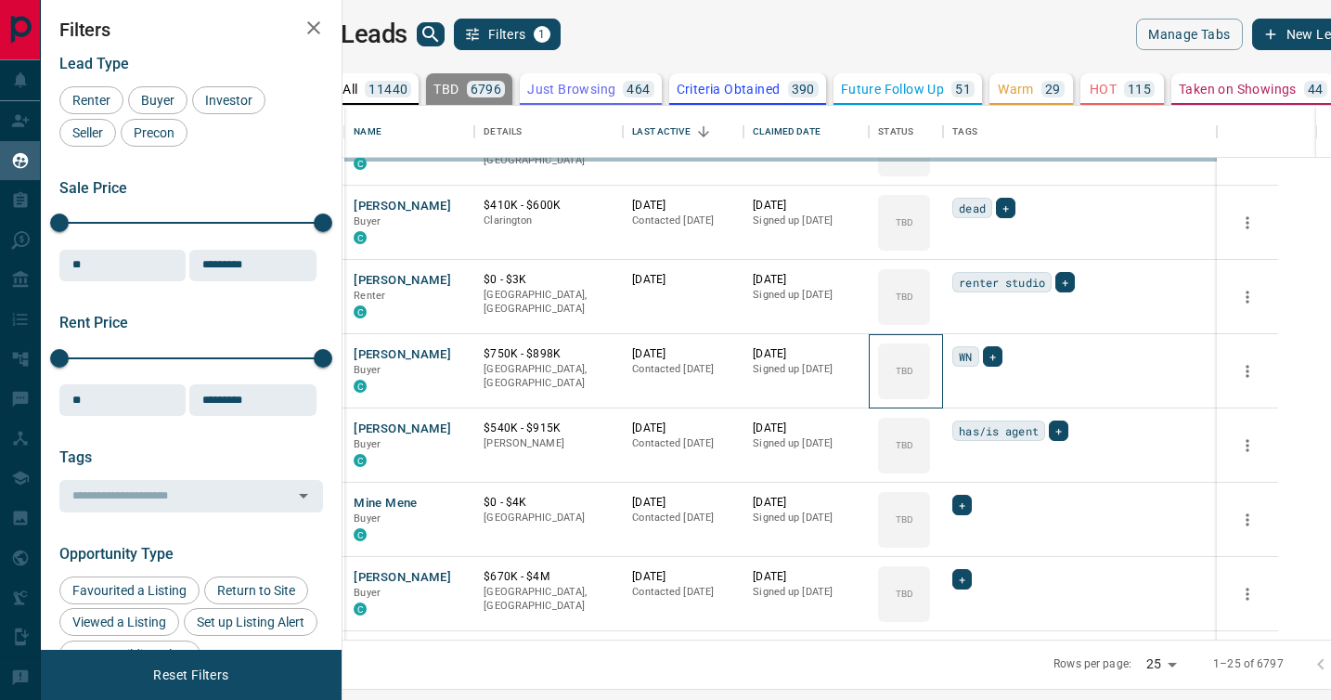
click at [930, 391] on div "TBD" at bounding box center [904, 371] width 52 height 56
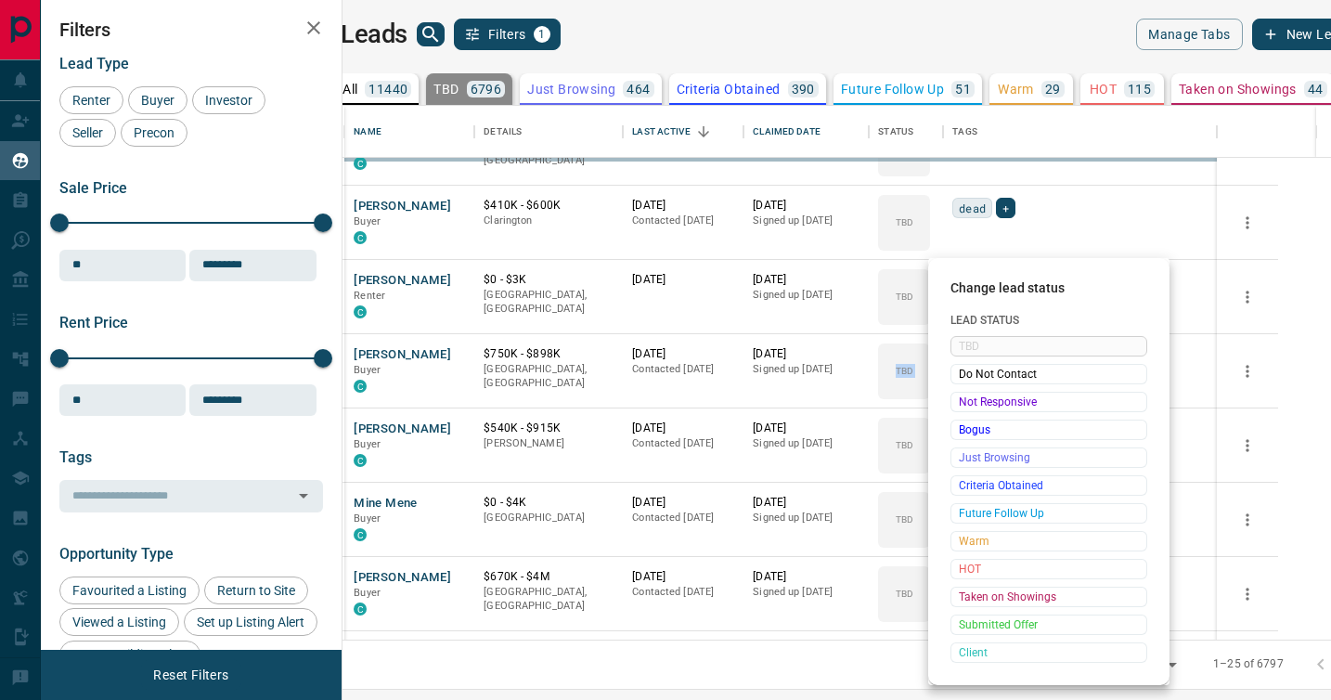
click at [974, 392] on div "Not Responsive" at bounding box center [1049, 402] width 197 height 20
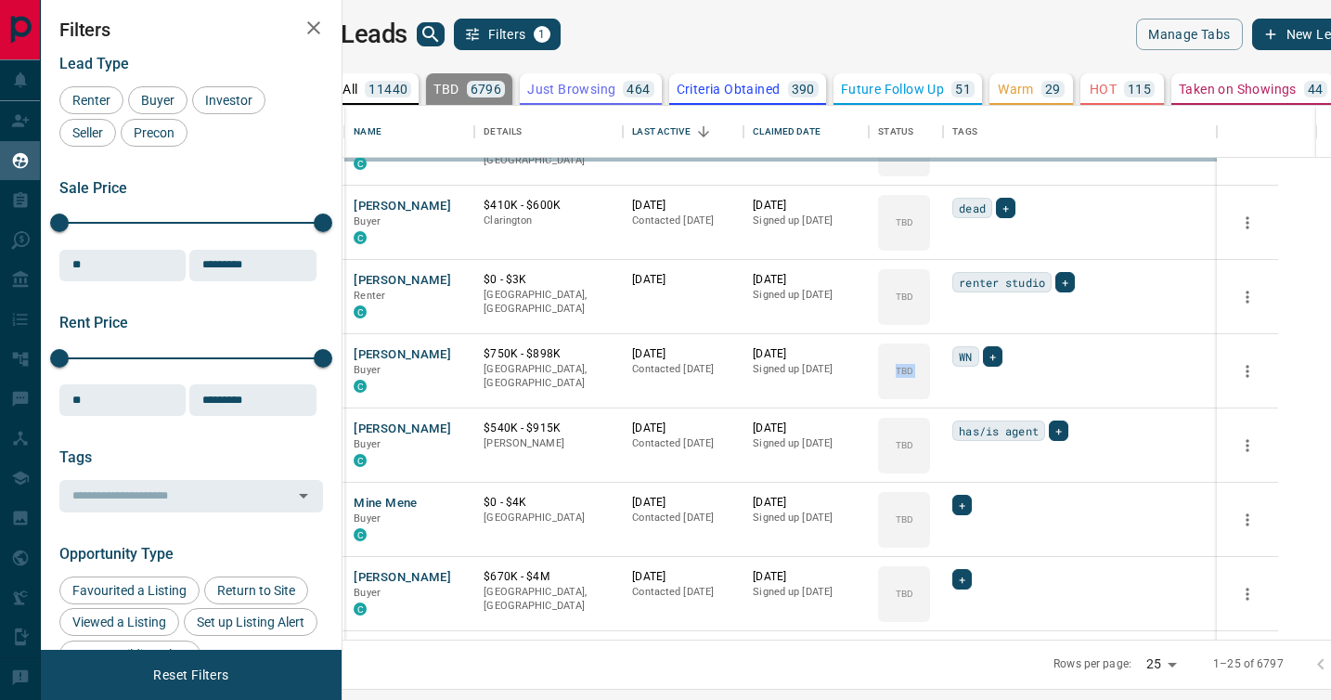
click at [974, 391] on div "TBD Do Not Contact Not Responsive Bogus Just Browsing Criteria Obtained Future …" at bounding box center [1019, 456] width 148 height 184
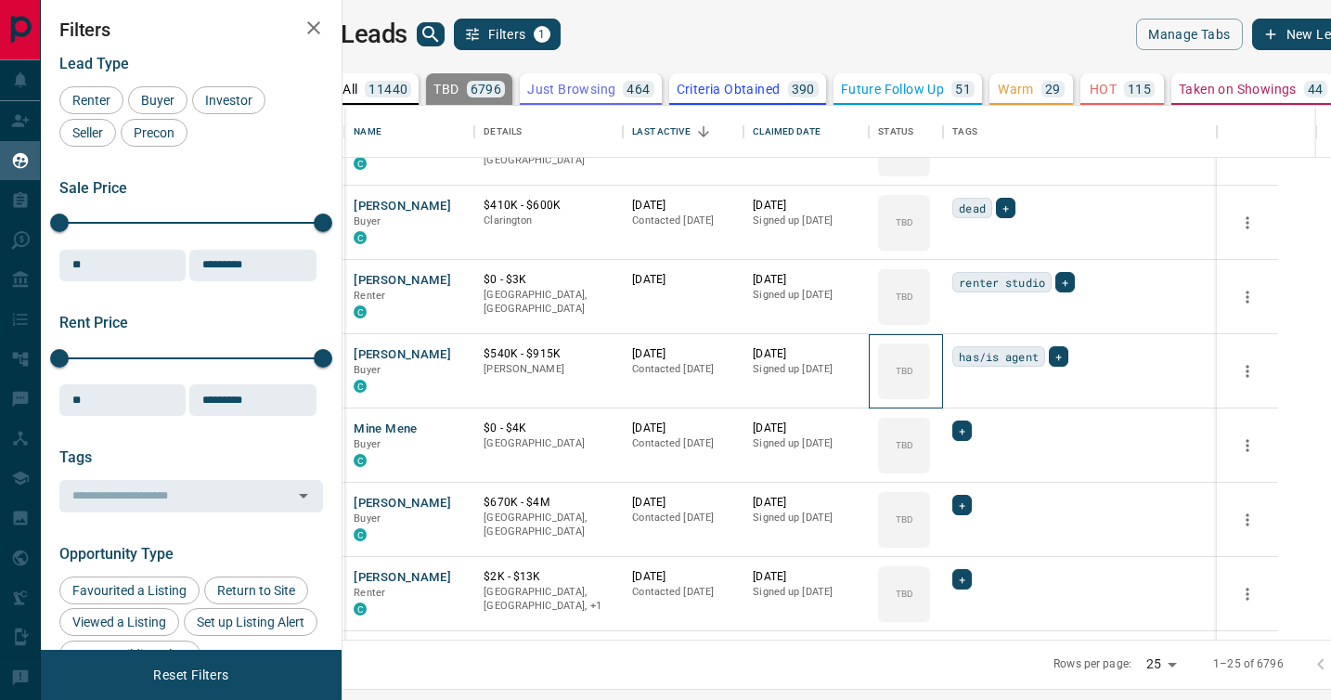
click at [930, 391] on div "TBD" at bounding box center [904, 371] width 52 height 56
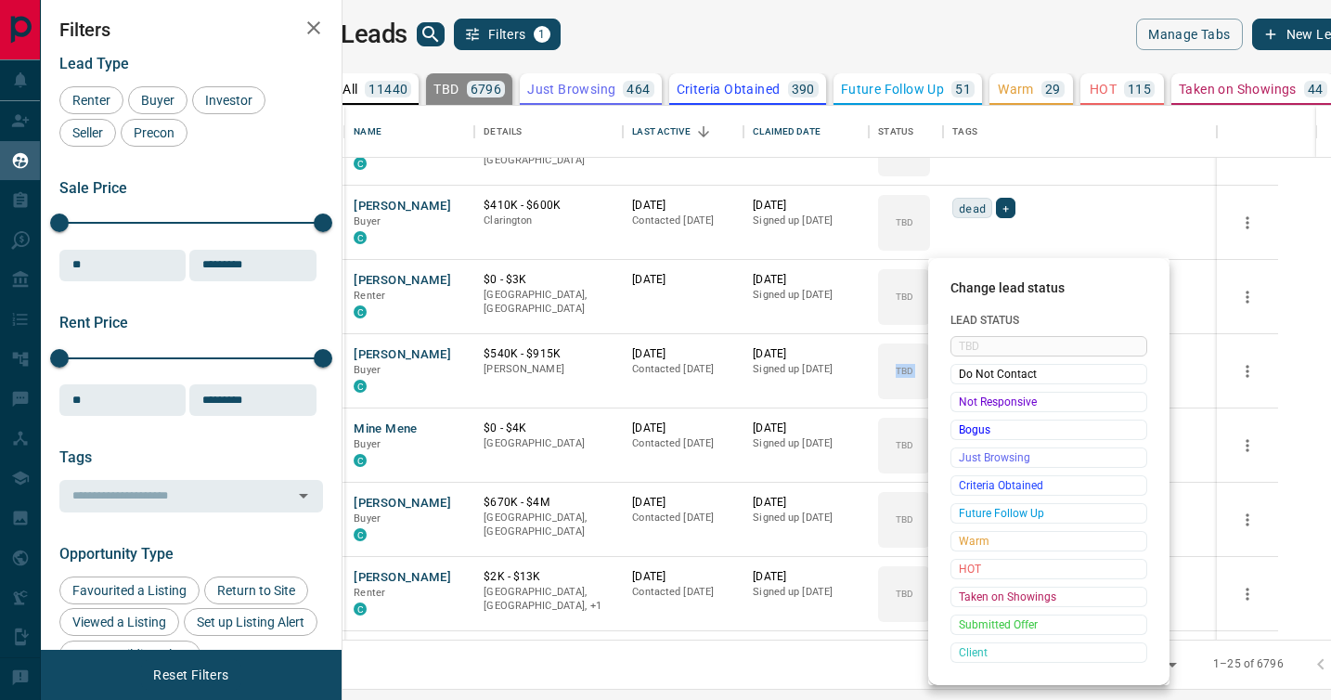
click at [974, 392] on div "Not Responsive" at bounding box center [1049, 402] width 197 height 20
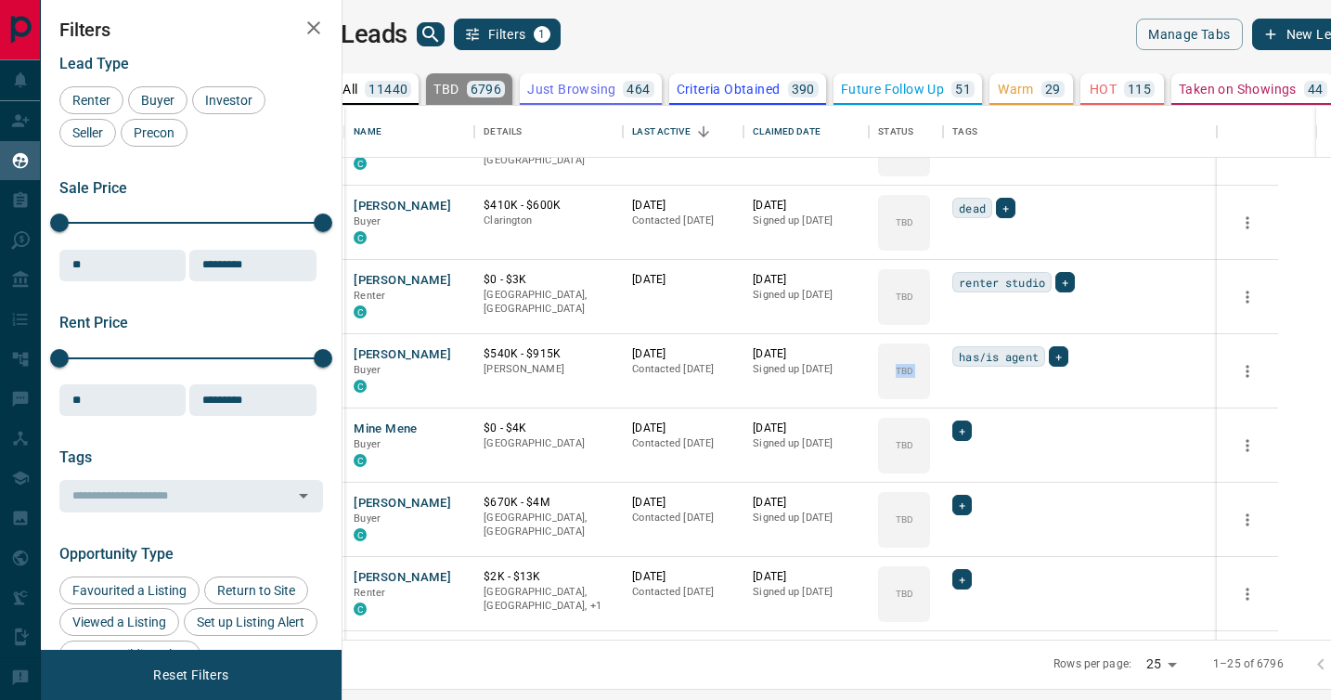
click at [974, 391] on div "TBD Do Not Contact Not Responsive Bogus Just Browsing Criteria Obtained Future …" at bounding box center [1019, 456] width 148 height 184
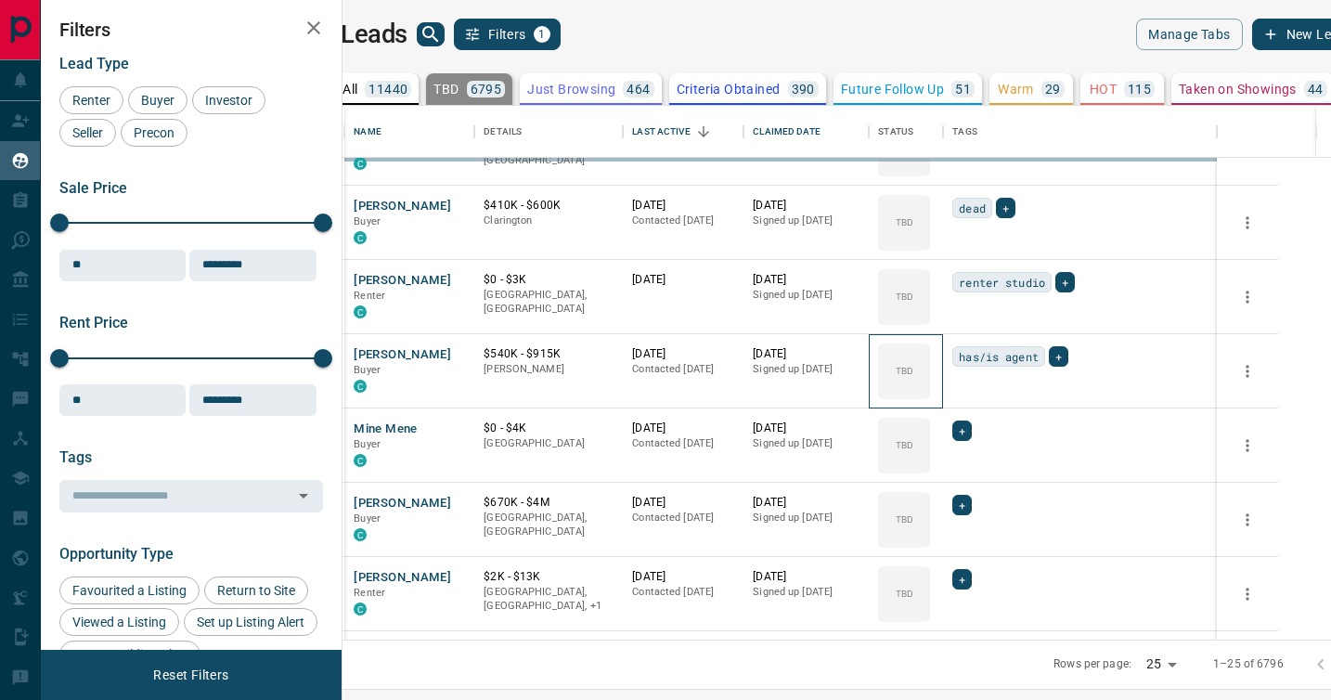
click at [930, 391] on div "TBD" at bounding box center [904, 371] width 52 height 56
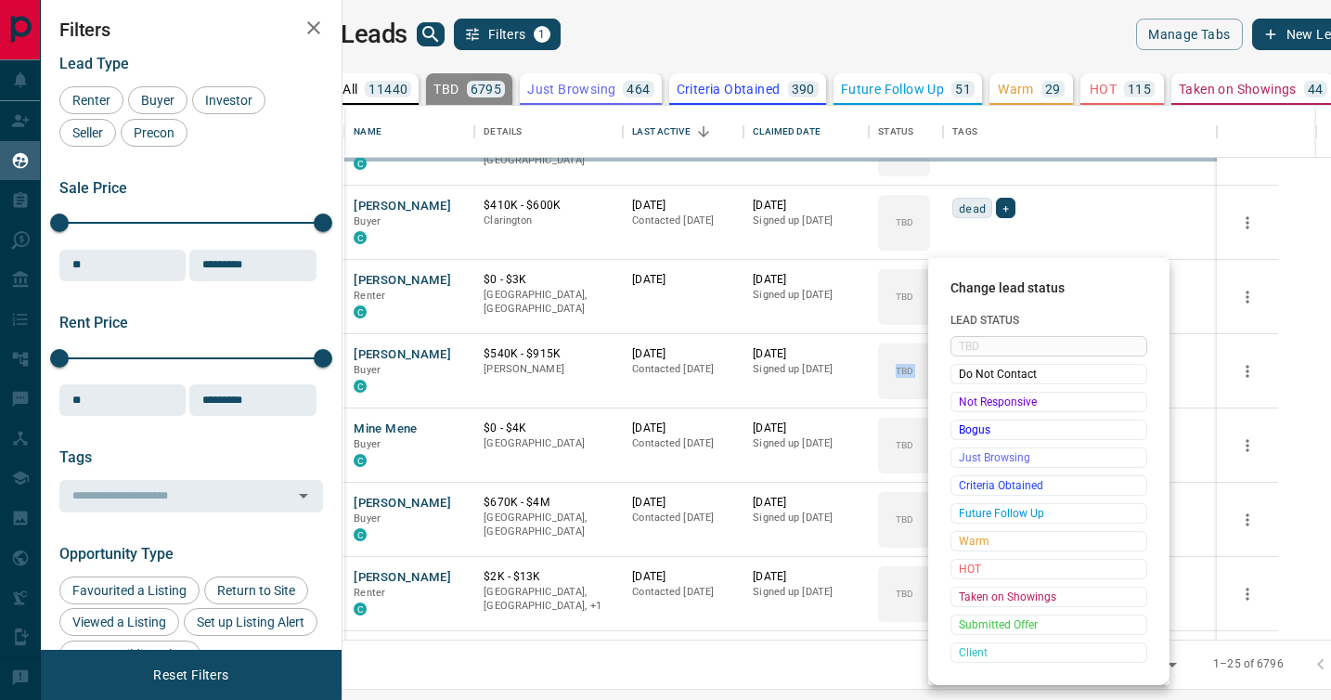
click at [974, 392] on div "Not Responsive" at bounding box center [1049, 402] width 197 height 20
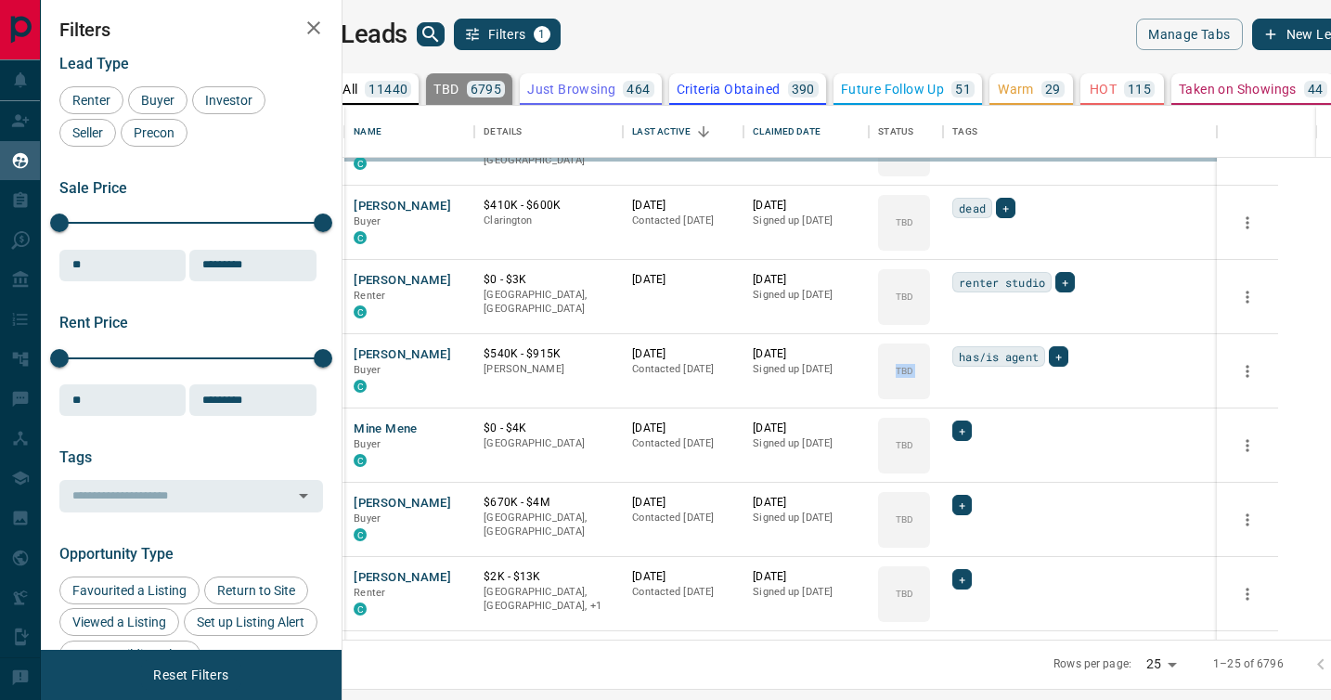
click at [974, 391] on div "TBD Do Not Contact Not Responsive Bogus Just Browsing Criteria Obtained Future …" at bounding box center [1019, 456] width 148 height 184
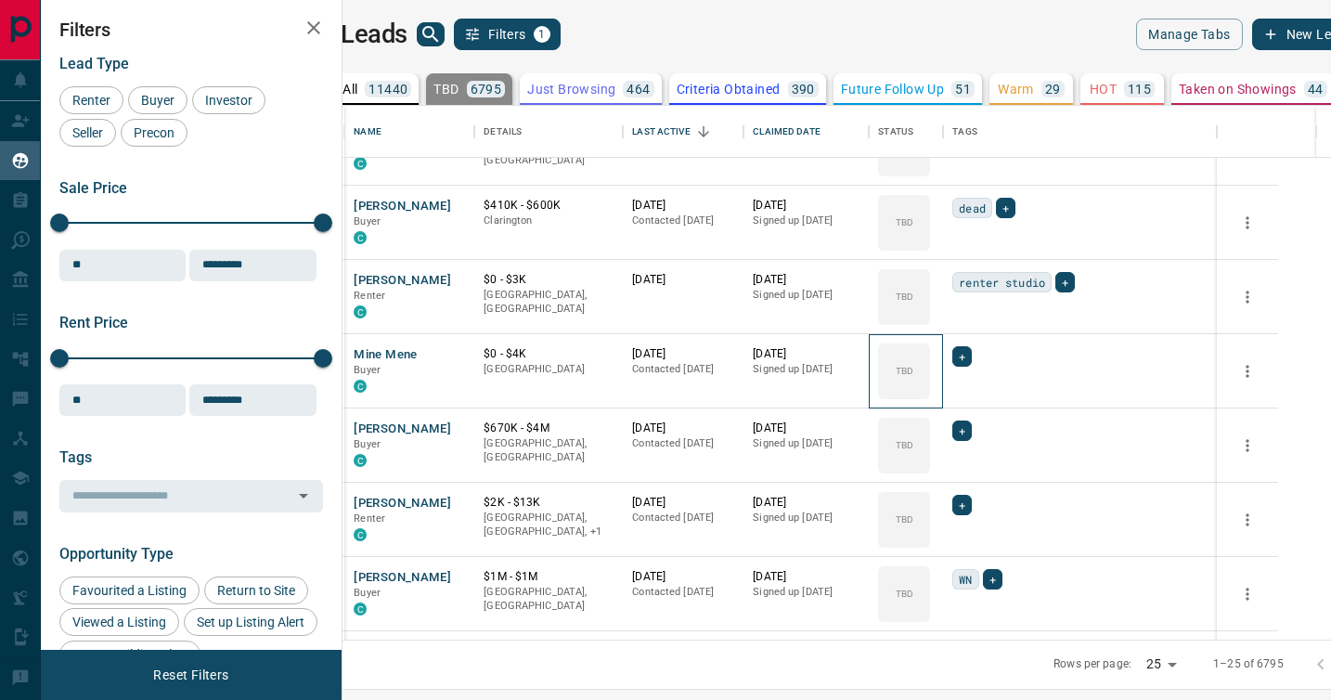
click at [930, 391] on div "TBD" at bounding box center [904, 371] width 52 height 56
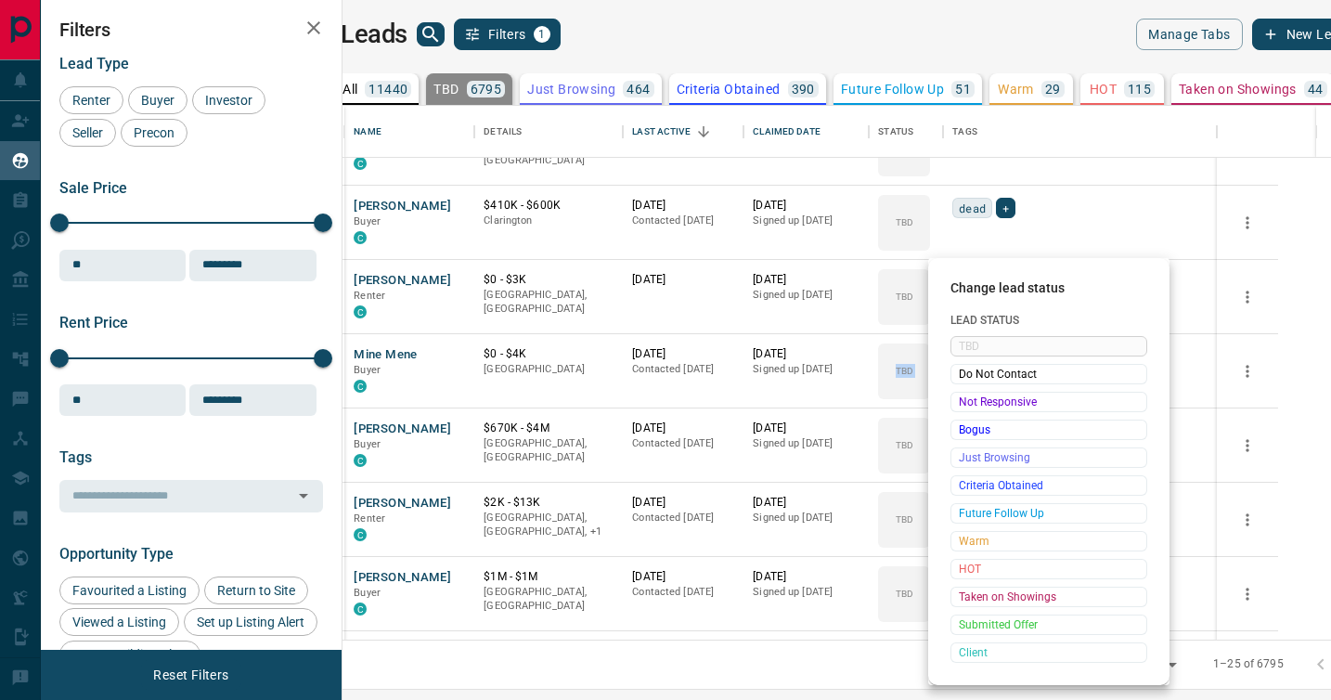
click at [974, 392] on div "Not Responsive" at bounding box center [1049, 402] width 197 height 20
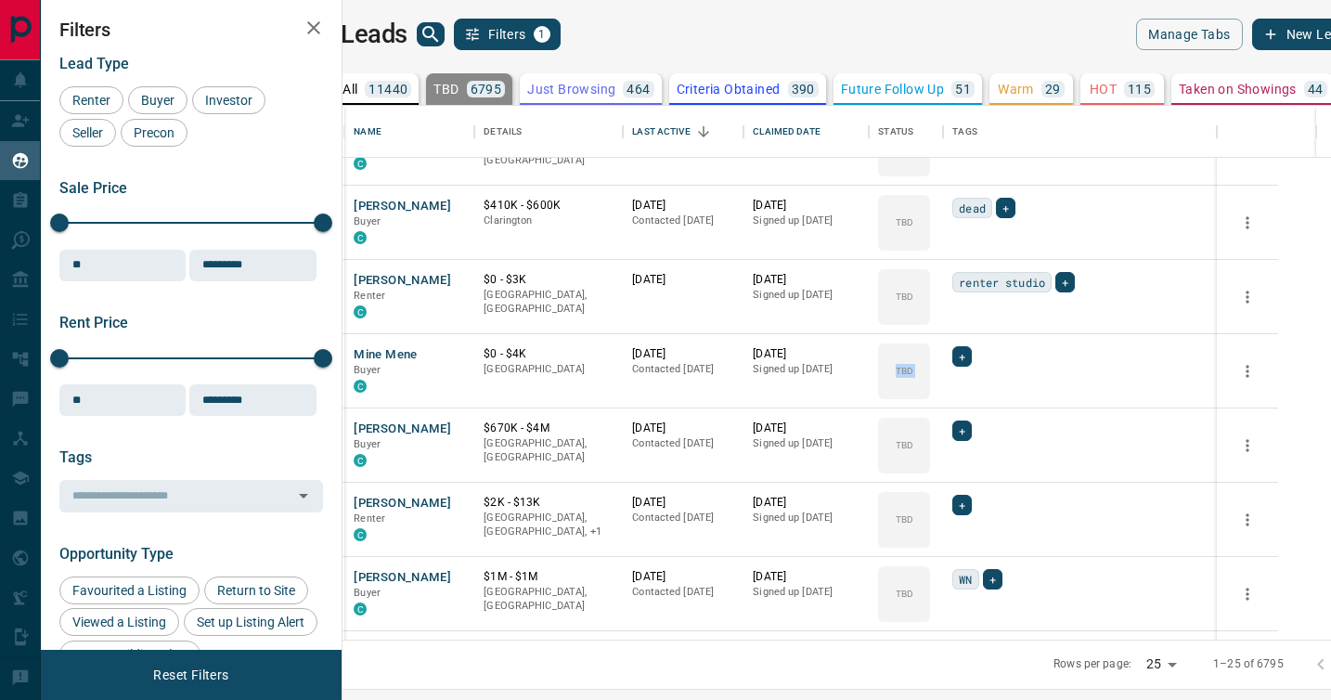
click at [974, 391] on div "TBD Do Not Contact Not Responsive Bogus Just Browsing Criteria Obtained Future …" at bounding box center [1019, 456] width 148 height 184
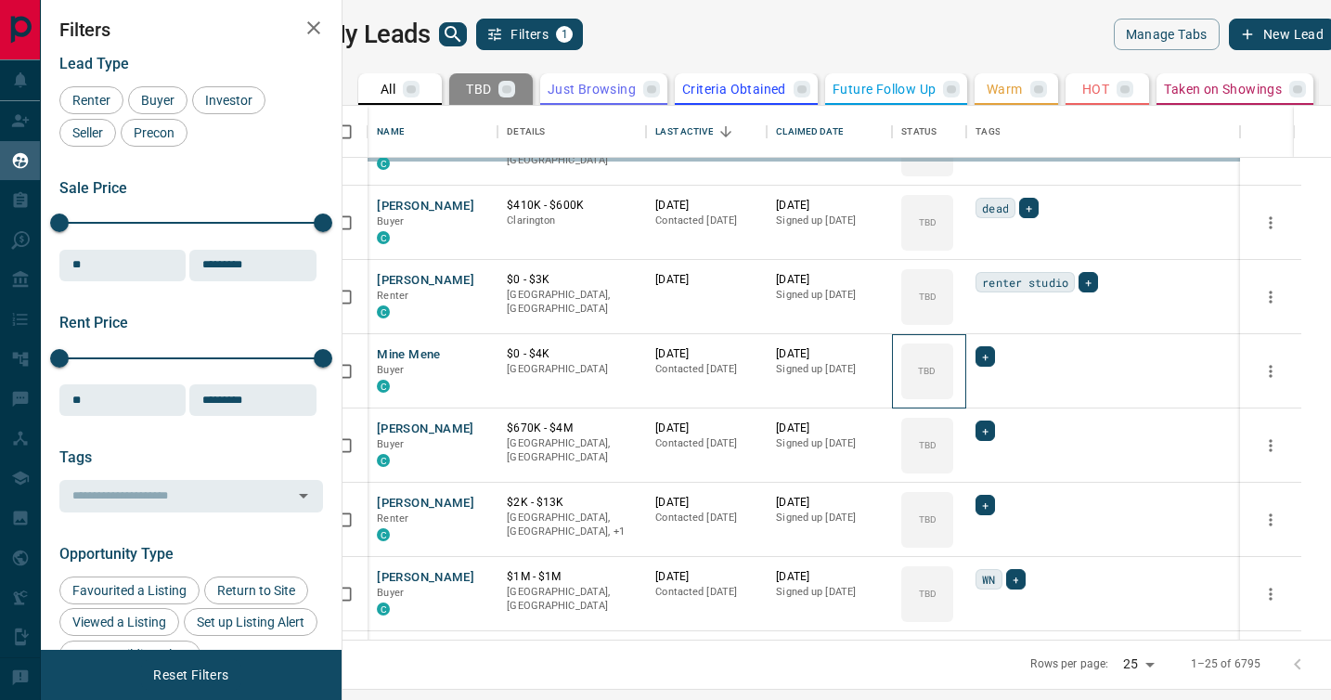
click at [953, 391] on div "TBD" at bounding box center [927, 371] width 52 height 56
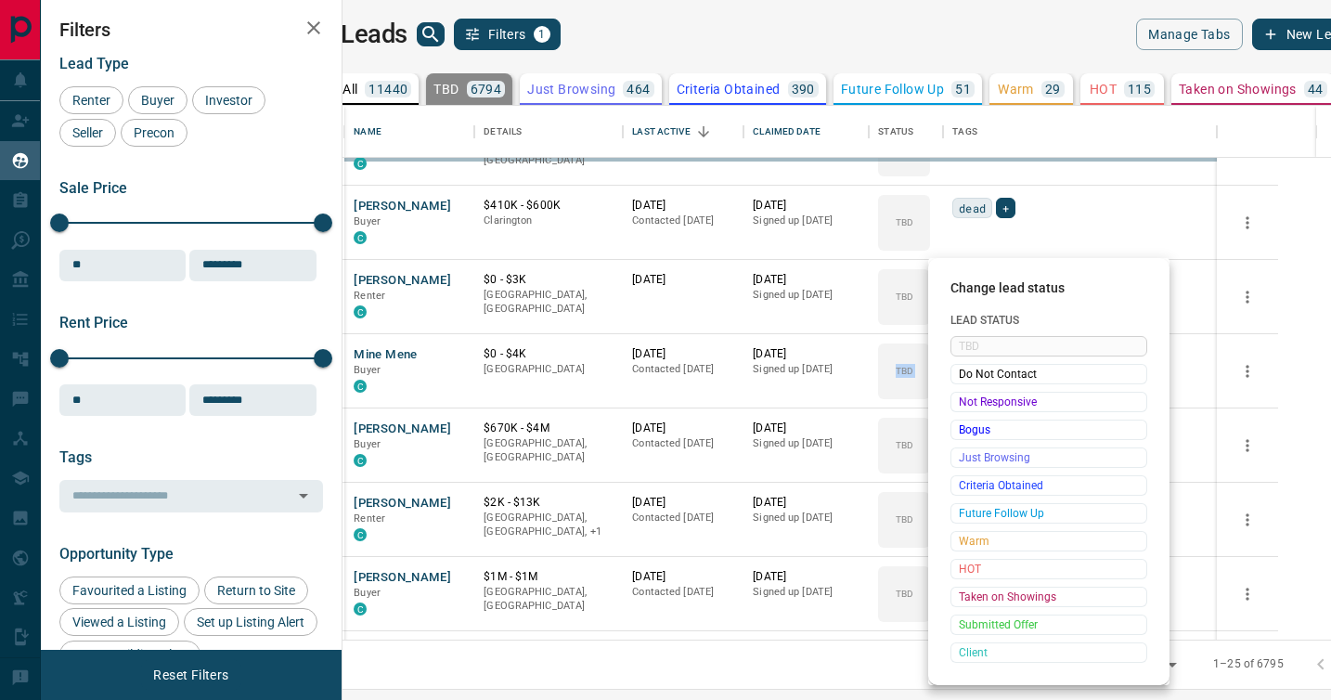
click at [974, 391] on div "TBD Do Not Contact Not Responsive Bogus Just Browsing Criteria Obtained Future …" at bounding box center [1049, 499] width 197 height 327
click at [974, 392] on div "Not Responsive" at bounding box center [1049, 402] width 197 height 20
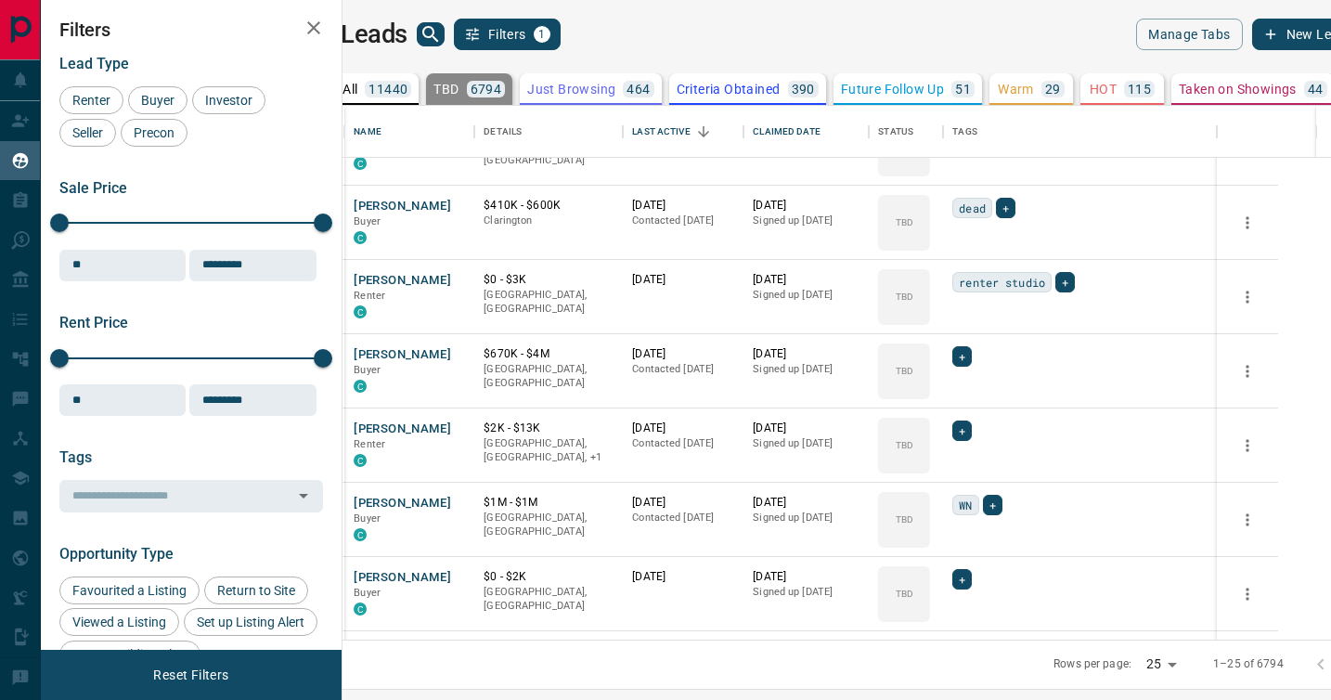
click at [974, 391] on div "TBD Do Not Contact Not Responsive Bogus Just Browsing Criteria Obtained Future …" at bounding box center [1019, 456] width 148 height 184
click at [930, 391] on div "TBD" at bounding box center [904, 371] width 52 height 56
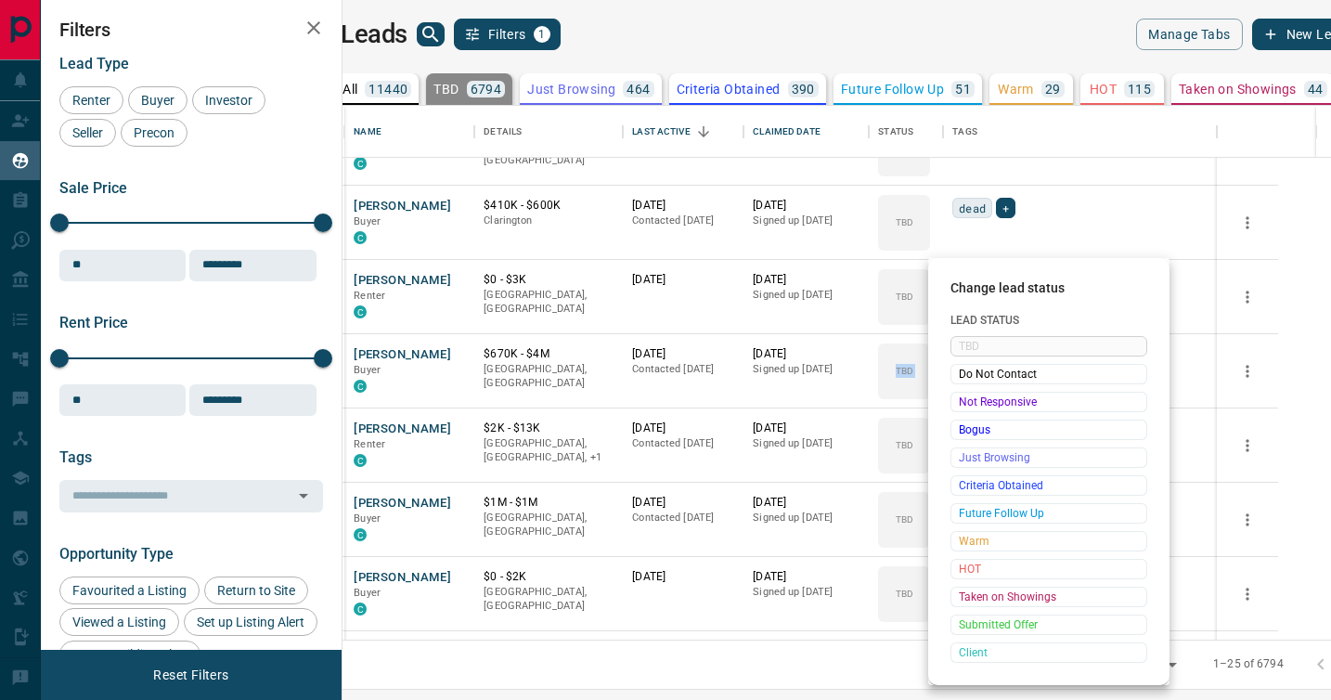
click at [974, 392] on div "Not Responsive" at bounding box center [1049, 402] width 197 height 20
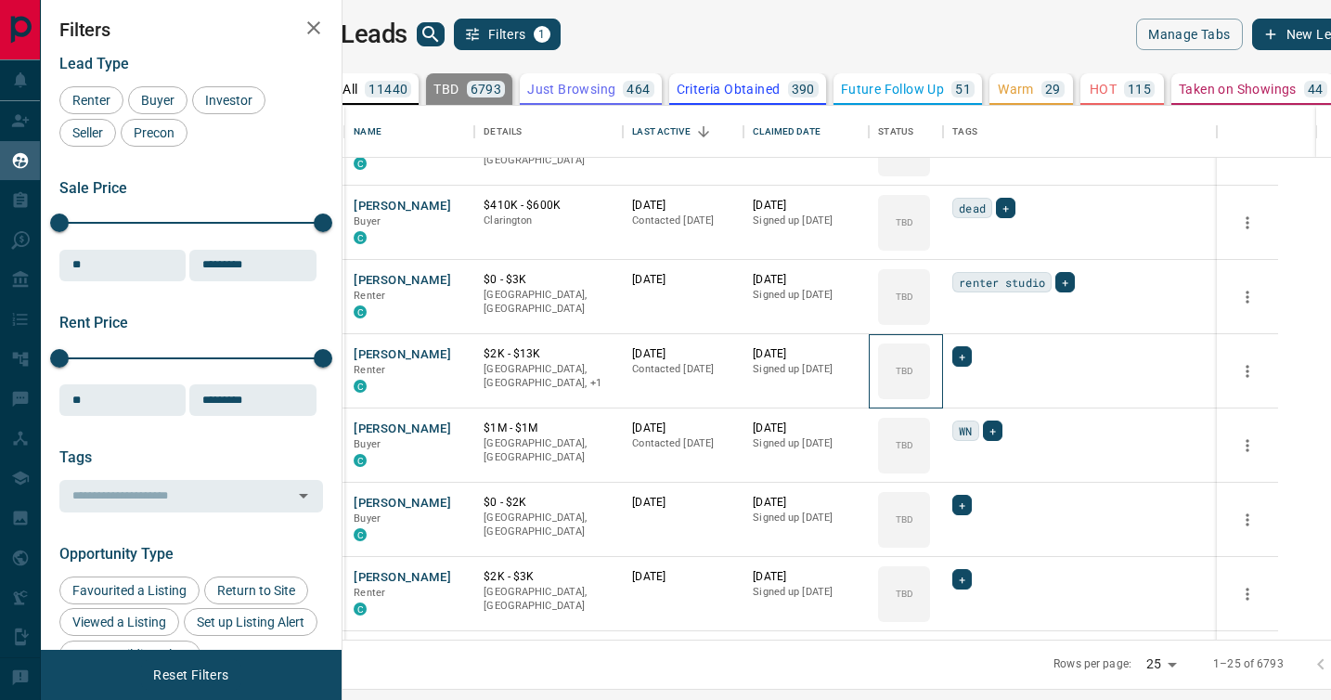
click at [930, 391] on div "TBD" at bounding box center [904, 371] width 52 height 56
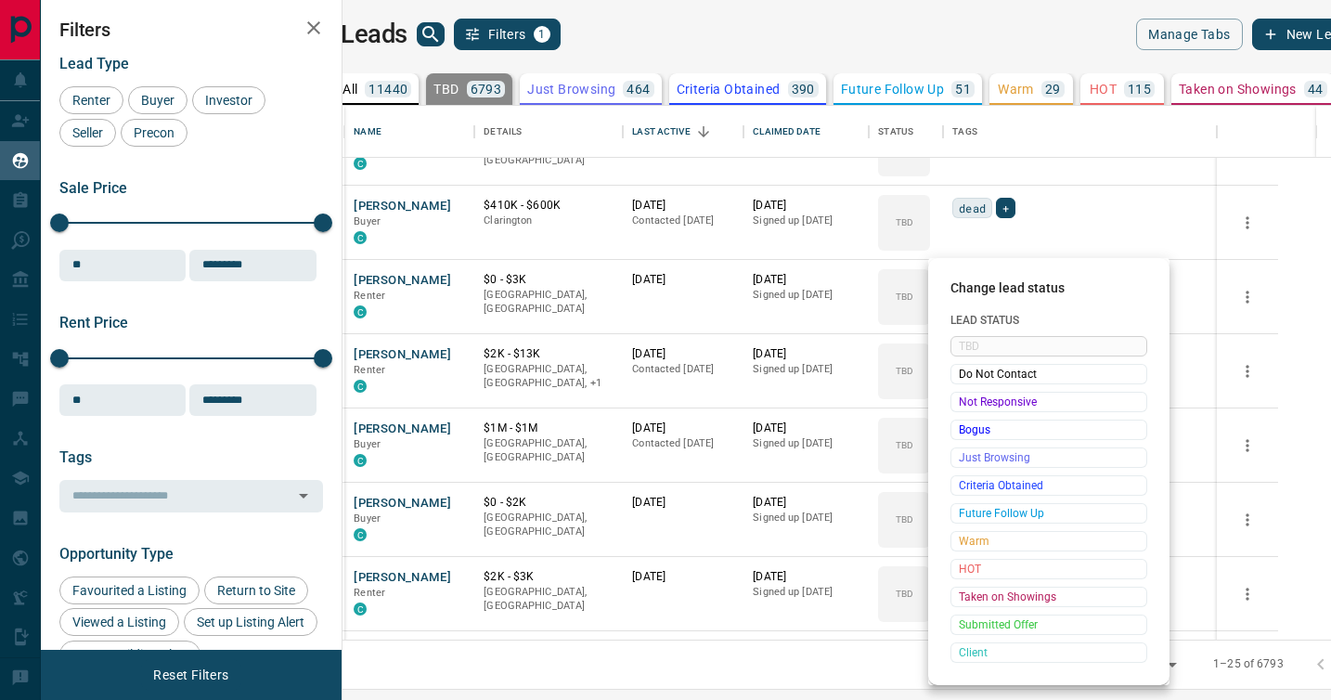
click at [974, 392] on div "Not Responsive" at bounding box center [1049, 402] width 197 height 20
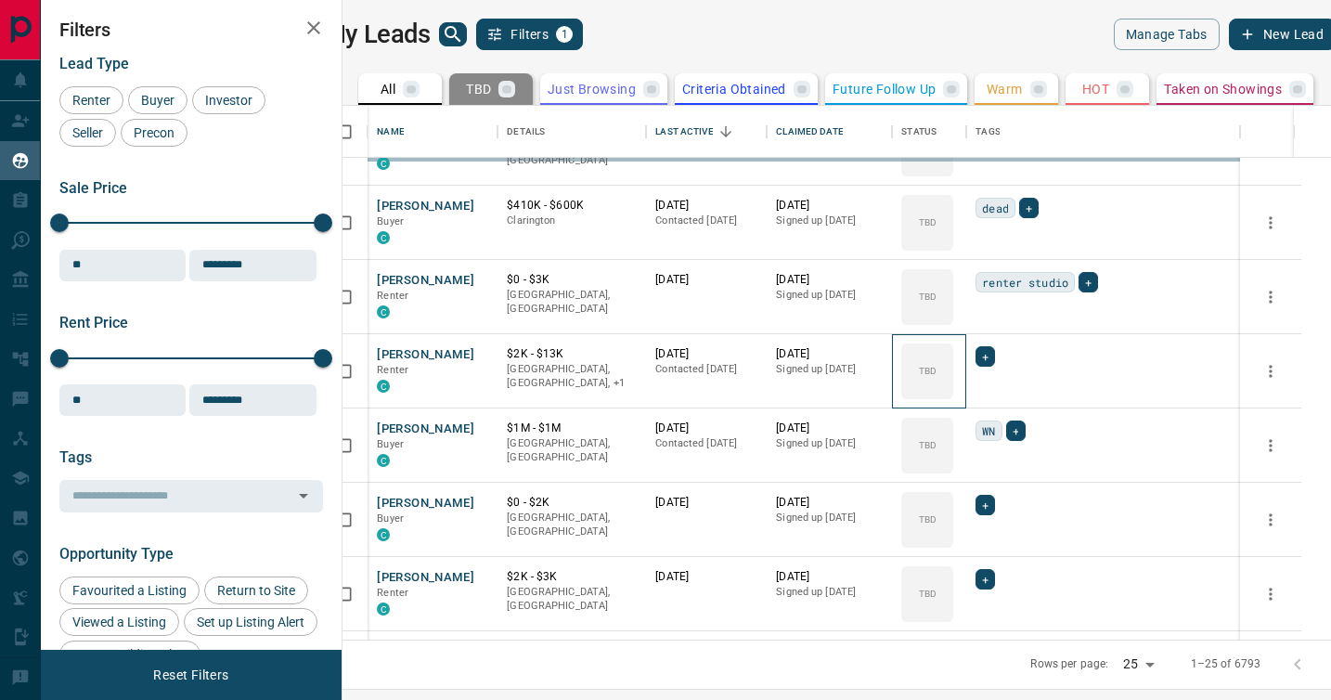
click at [953, 391] on div "TBD" at bounding box center [927, 371] width 52 height 56
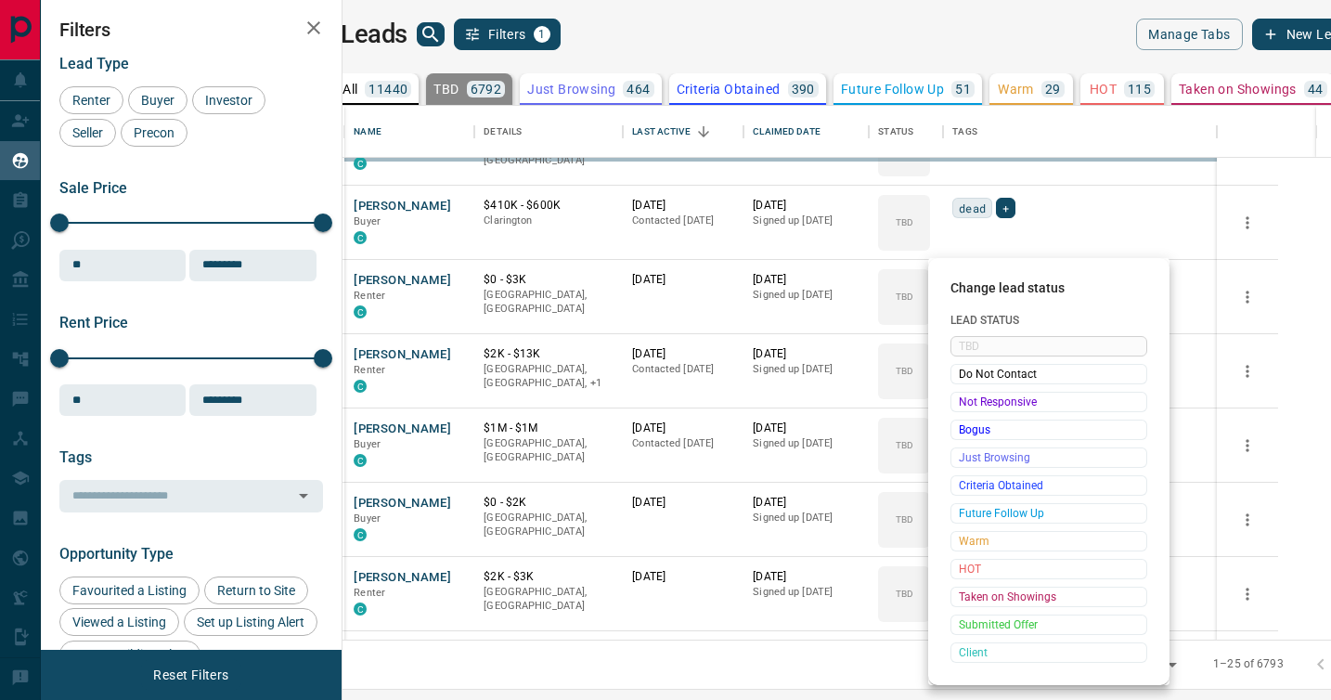
click at [974, 392] on div "Not Responsive" at bounding box center [1049, 402] width 197 height 20
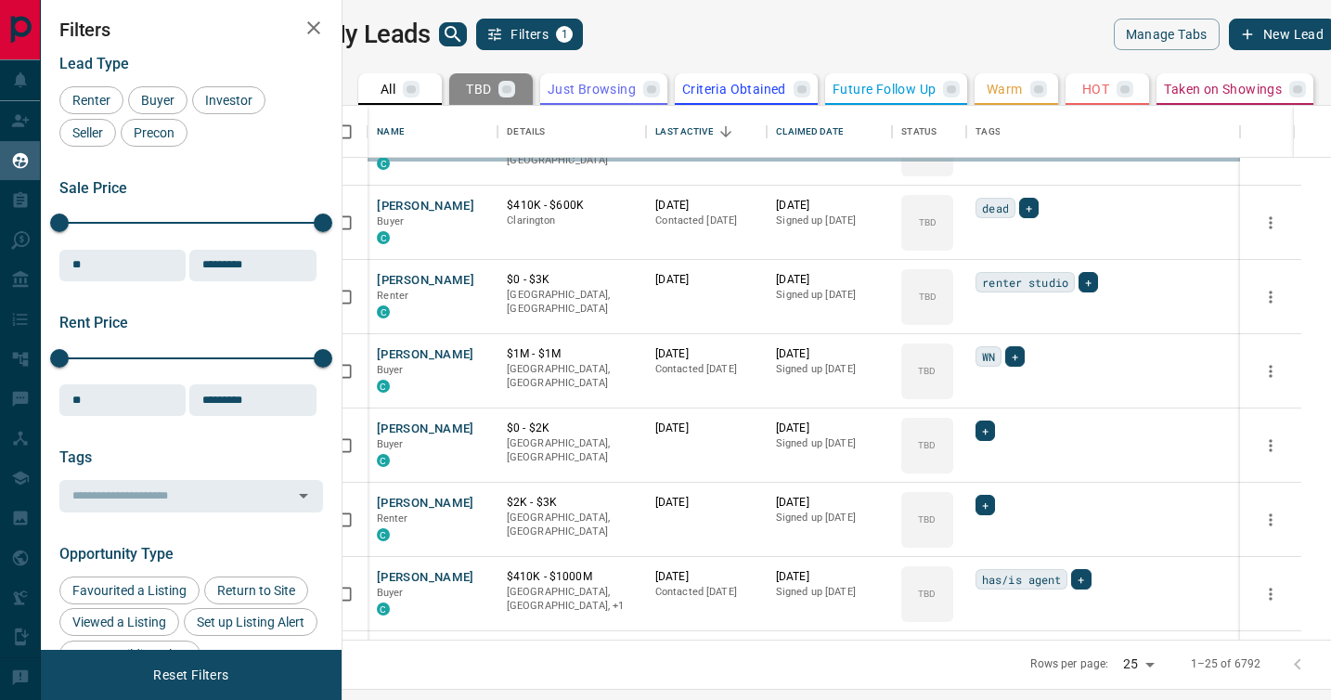
click at [953, 391] on div "TBD" at bounding box center [927, 371] width 52 height 56
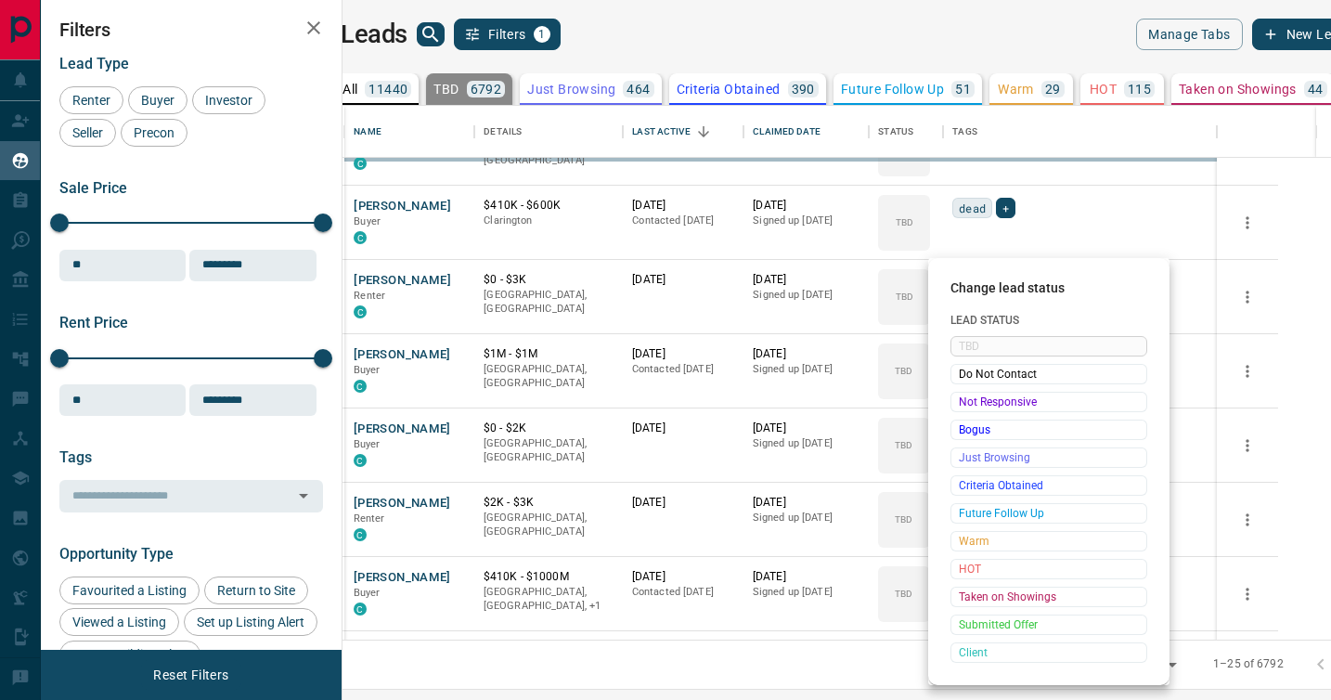
click at [974, 392] on div "Not Responsive" at bounding box center [1049, 402] width 197 height 20
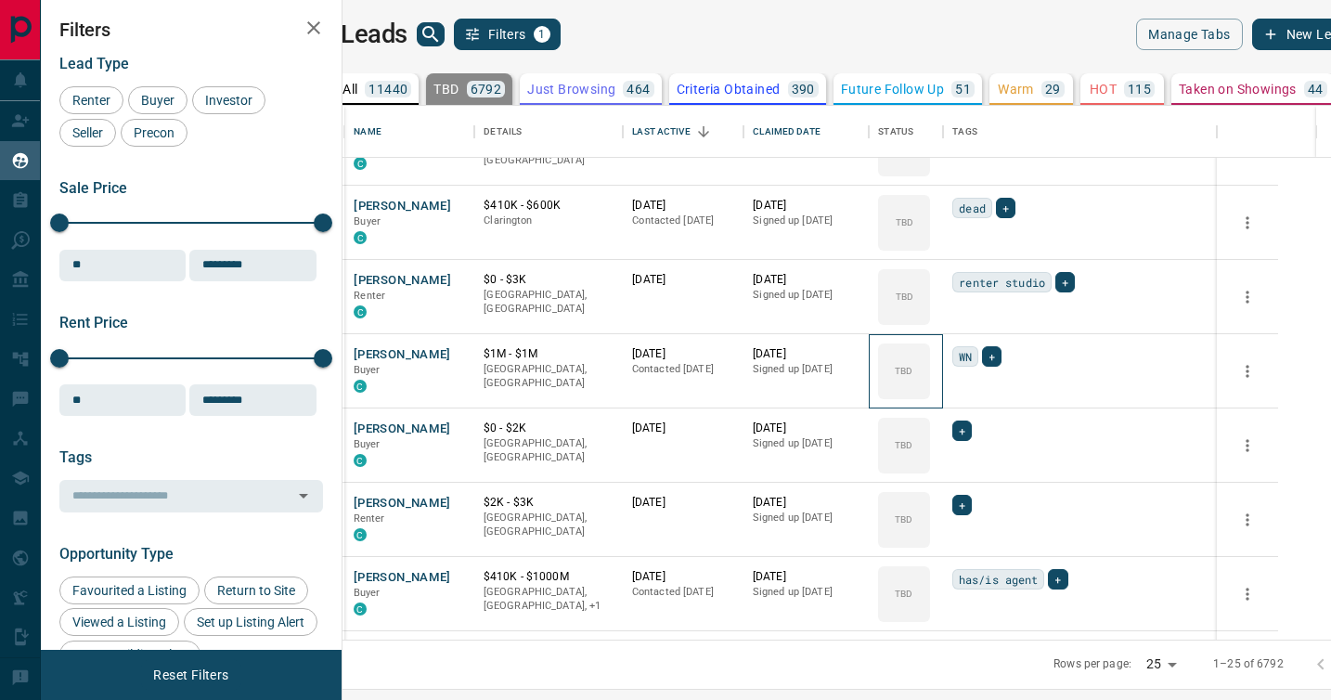
click at [930, 391] on div "TBD" at bounding box center [904, 371] width 52 height 56
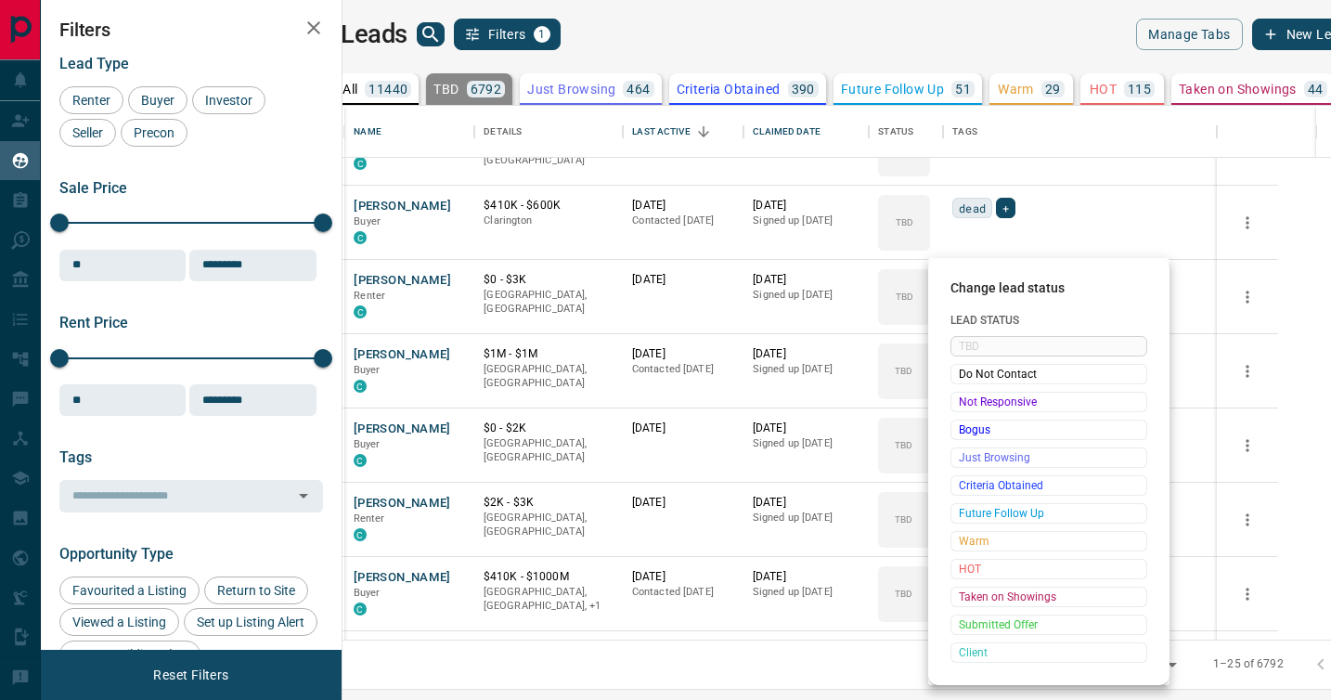
click at [974, 392] on div "Not Responsive" at bounding box center [1049, 402] width 197 height 20
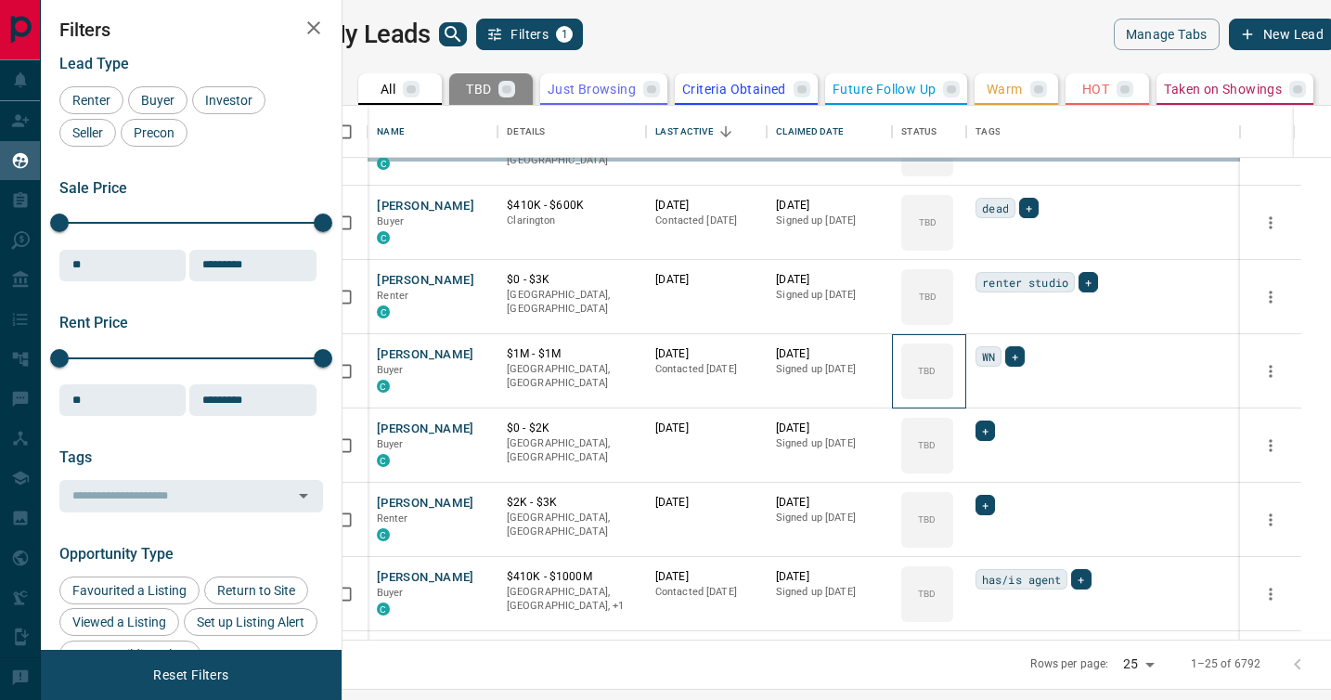
click at [974, 391] on div "TBD Do Not Contact Not Responsive Bogus Just Browsing Criteria Obtained Future …" at bounding box center [1019, 456] width 148 height 184
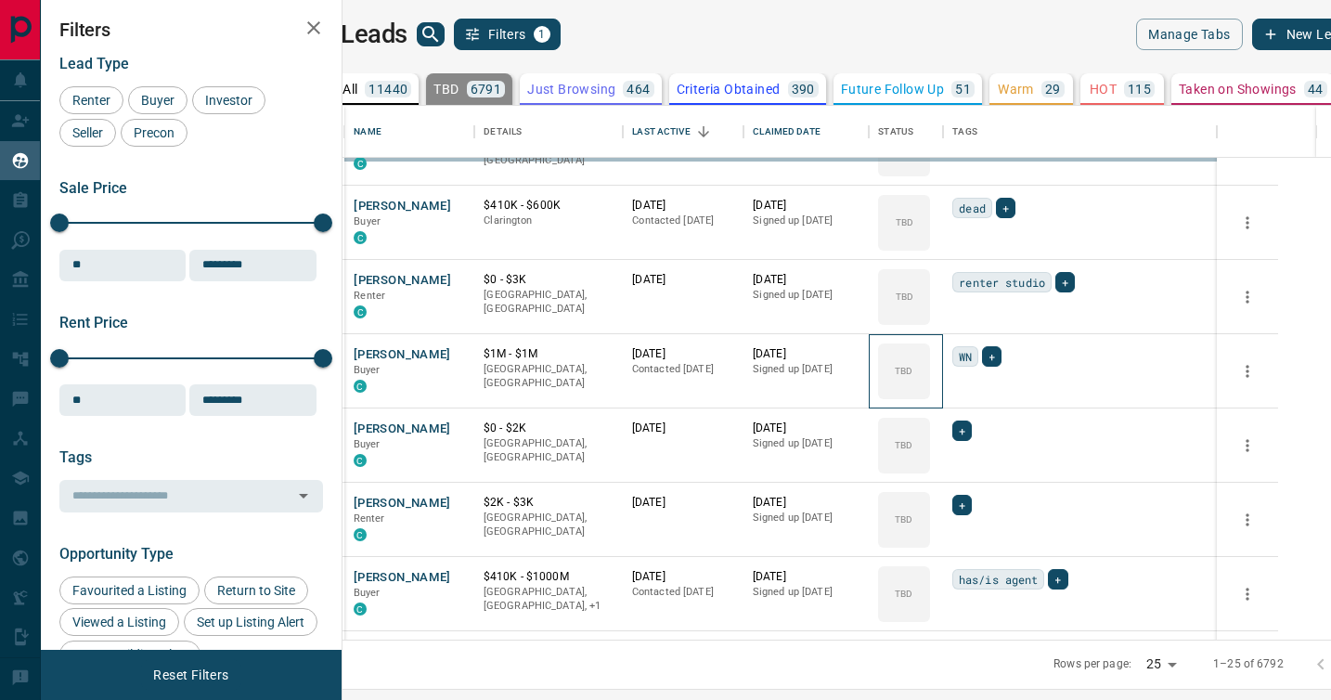
click at [930, 391] on div "TBD" at bounding box center [904, 371] width 52 height 56
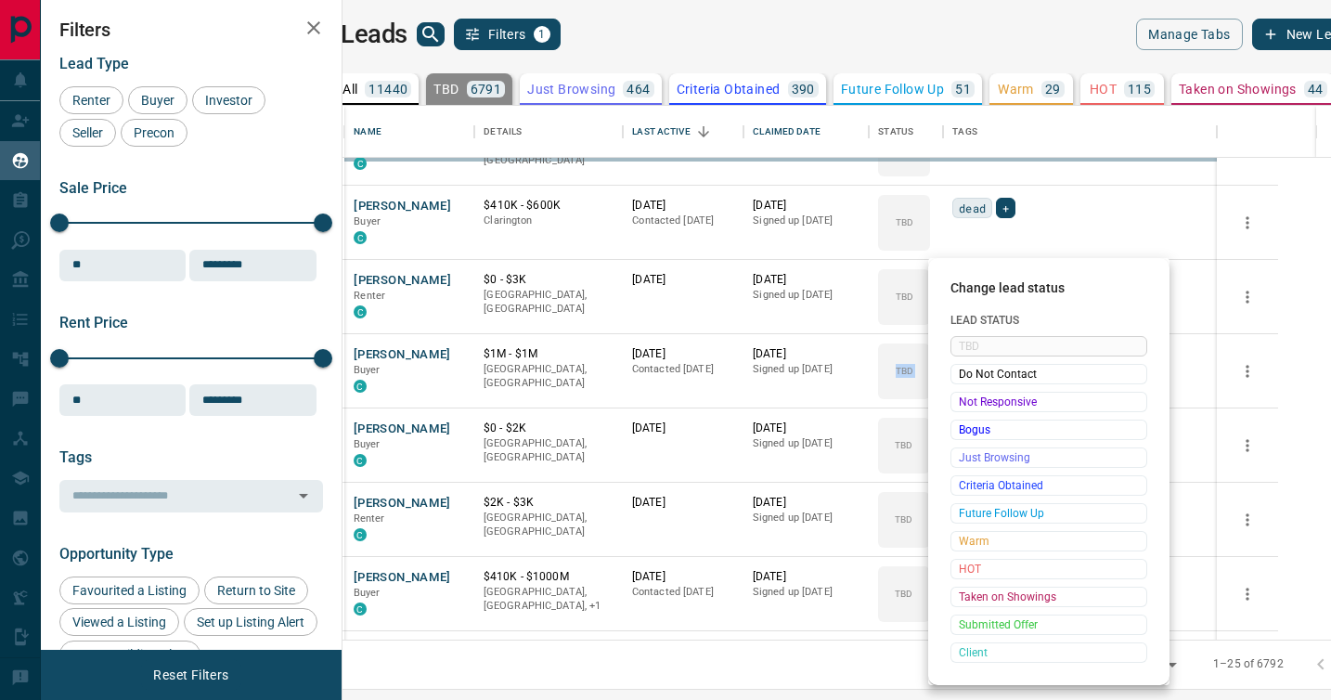
click at [974, 391] on div "Change lead status Lead Status TBD Do Not Contact Not Responsive Bogus Just Bro…" at bounding box center [665, 350] width 1331 height 700
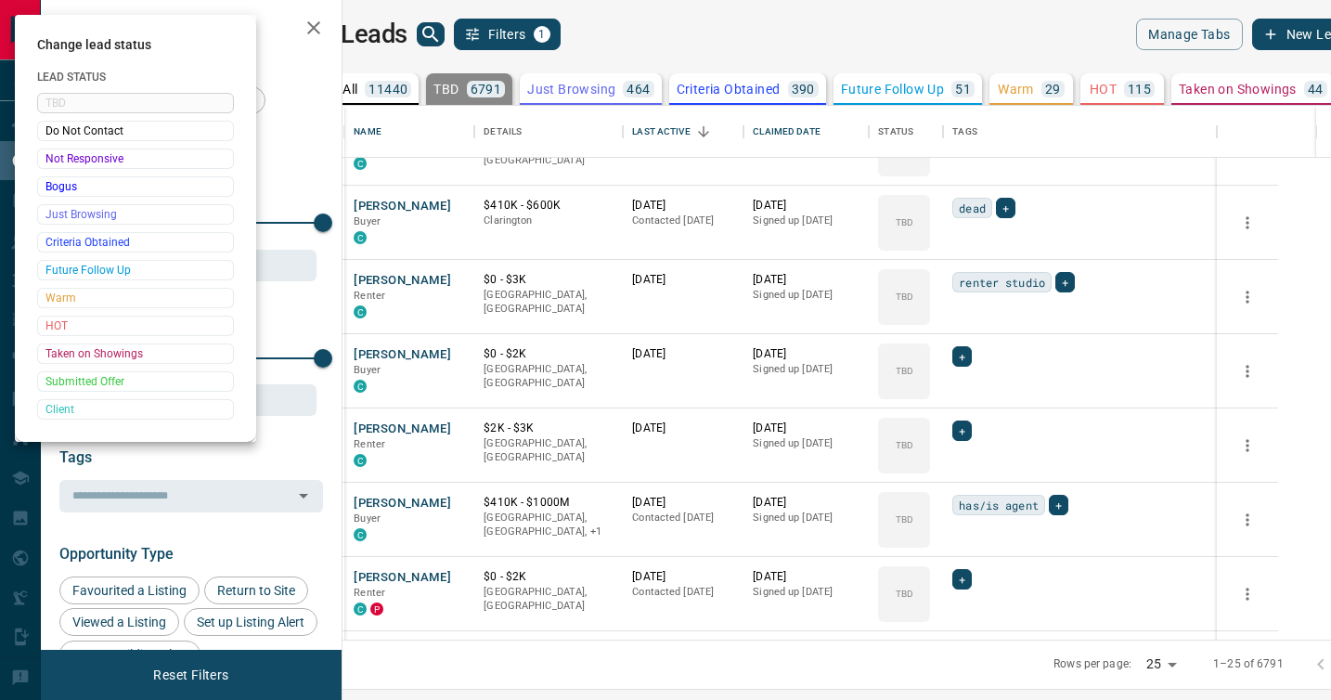
click at [974, 391] on div at bounding box center [665, 350] width 1331 height 700
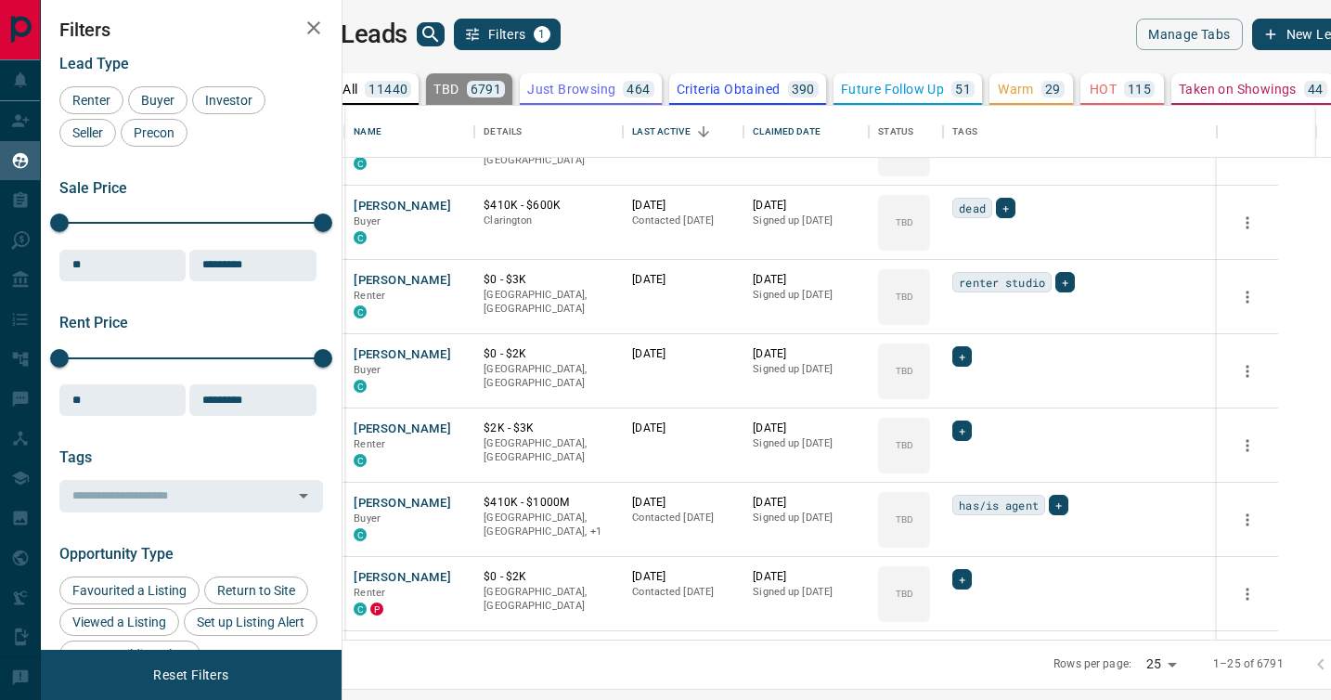
click at [974, 391] on div "Change lead status Lead Status TBD Do Not Contact Not Responsive Bogus Just Bro…" at bounding box center [665, 350] width 1331 height 700
click at [930, 391] on div "TBD" at bounding box center [904, 371] width 52 height 56
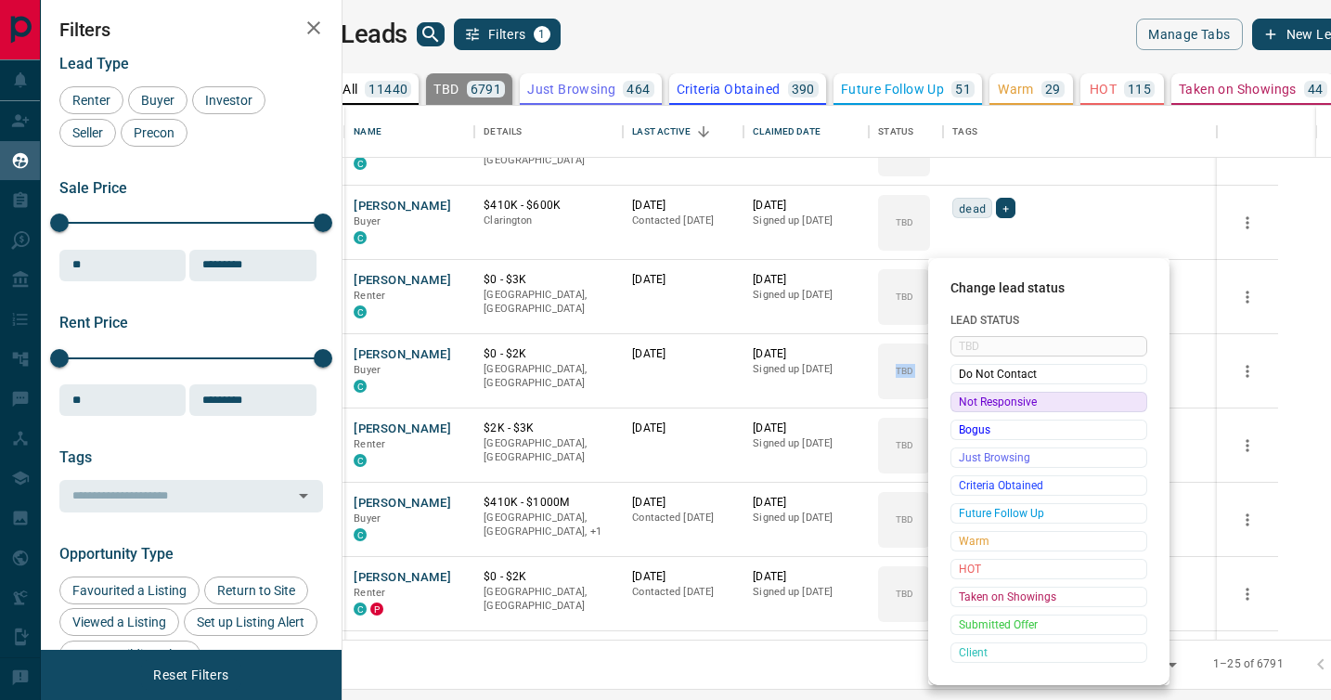
click at [972, 402] on span "Not Responsive" at bounding box center [1049, 402] width 180 height 19
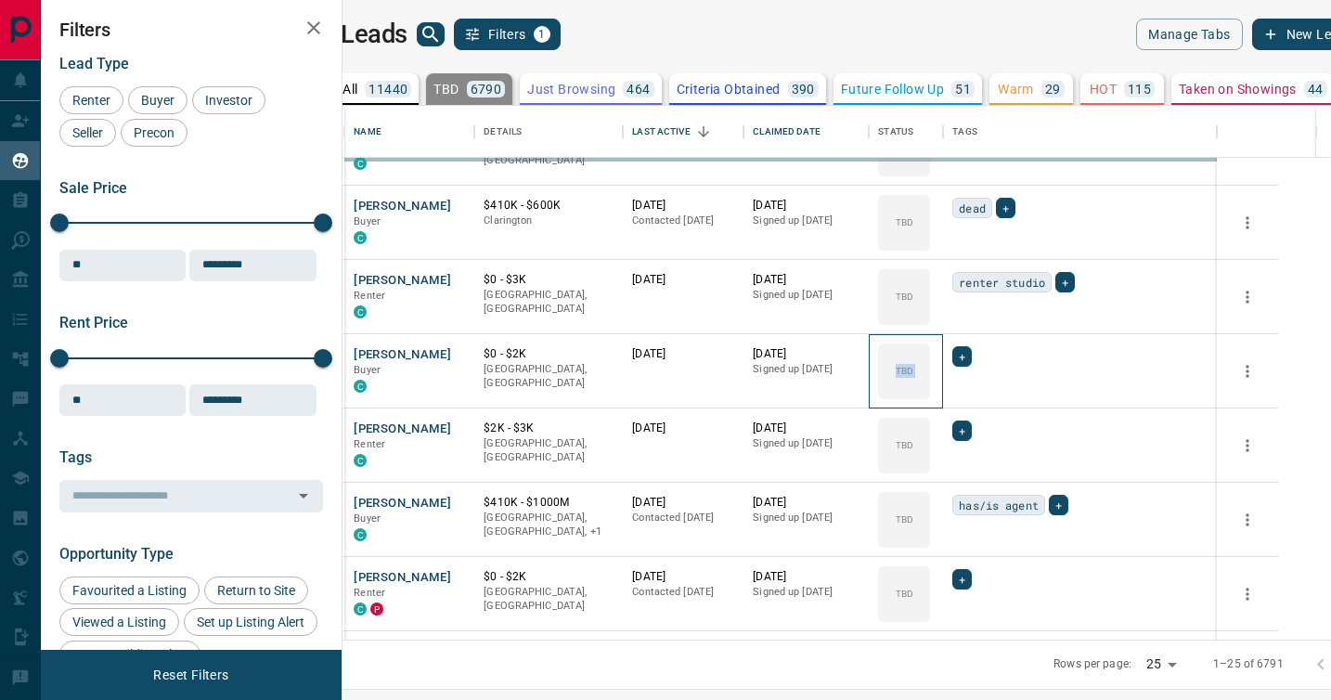
click at [943, 402] on div "TBD" at bounding box center [906, 371] width 74 height 74
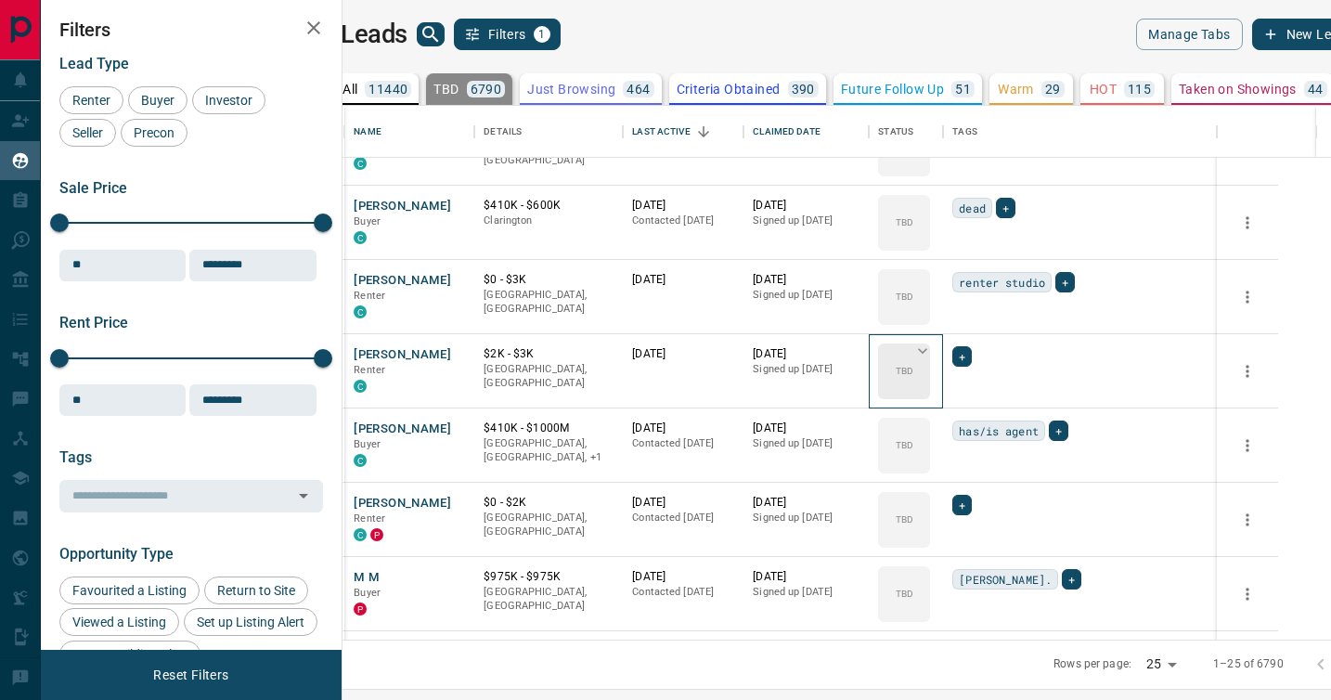
click at [930, 393] on div "TBD" at bounding box center [904, 371] width 52 height 56
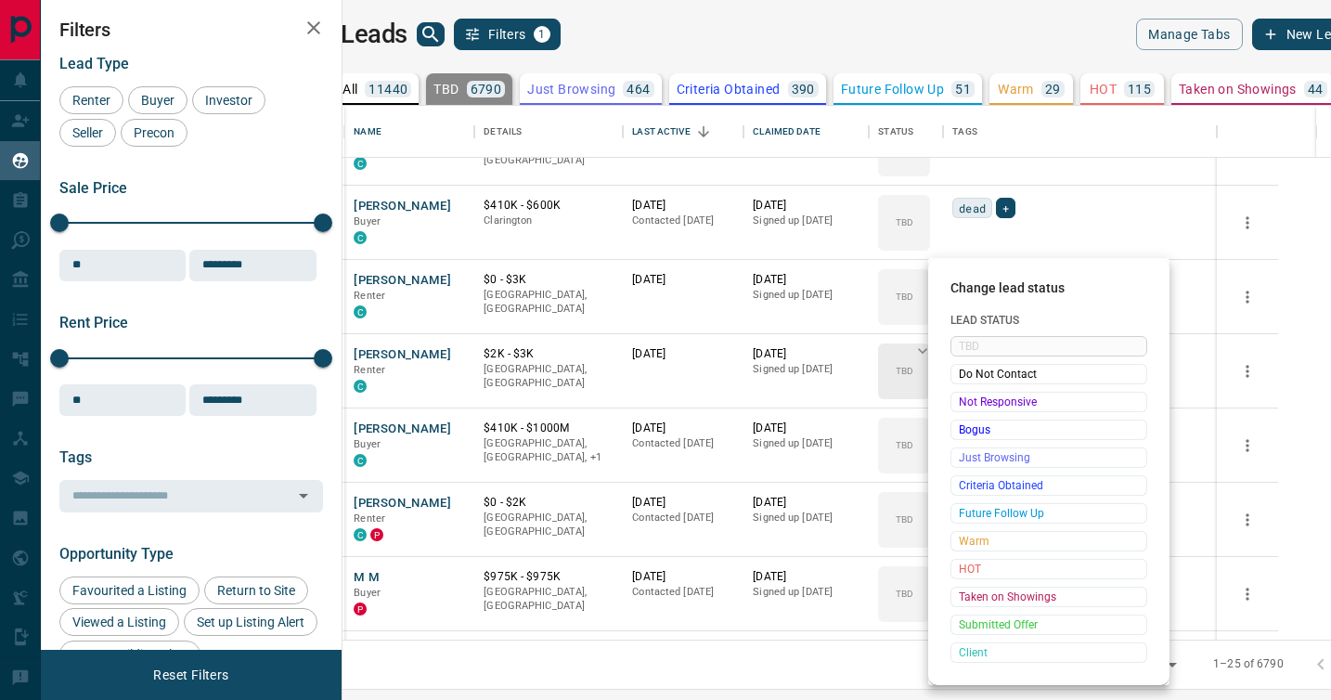
click at [970, 393] on span "Not Responsive" at bounding box center [1049, 402] width 180 height 19
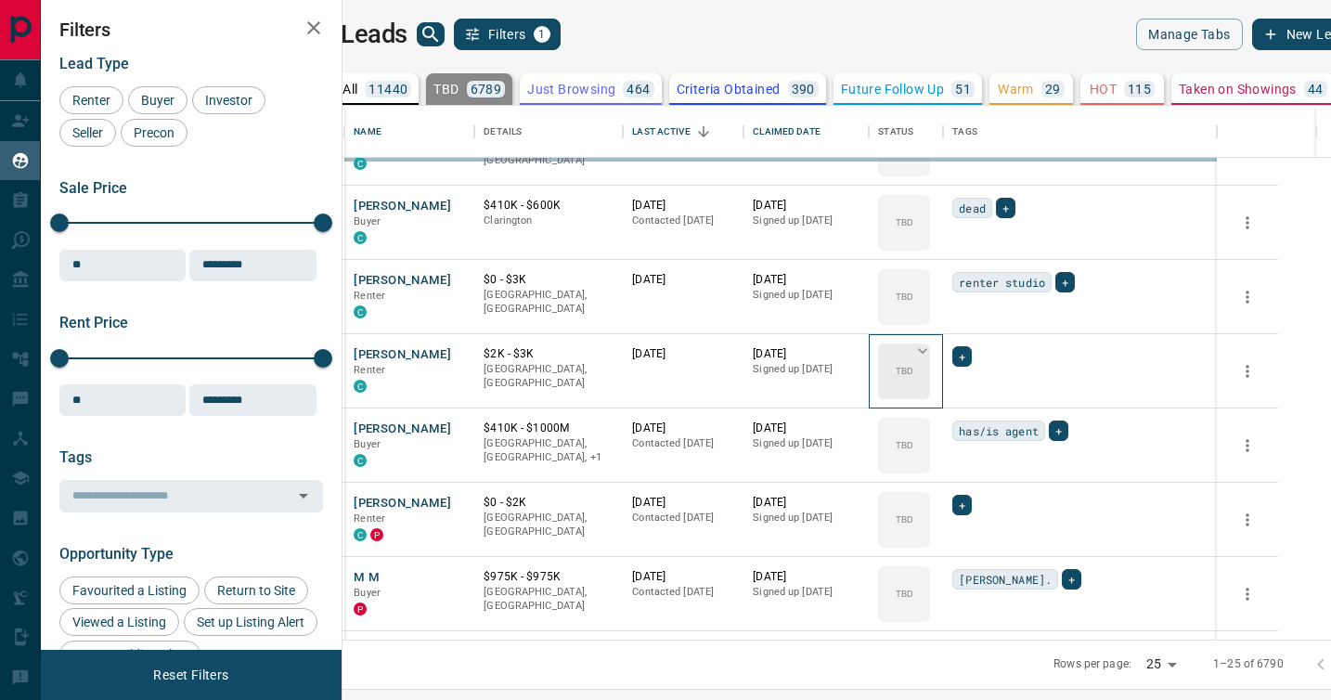
click at [930, 393] on div "TBD" at bounding box center [904, 371] width 52 height 56
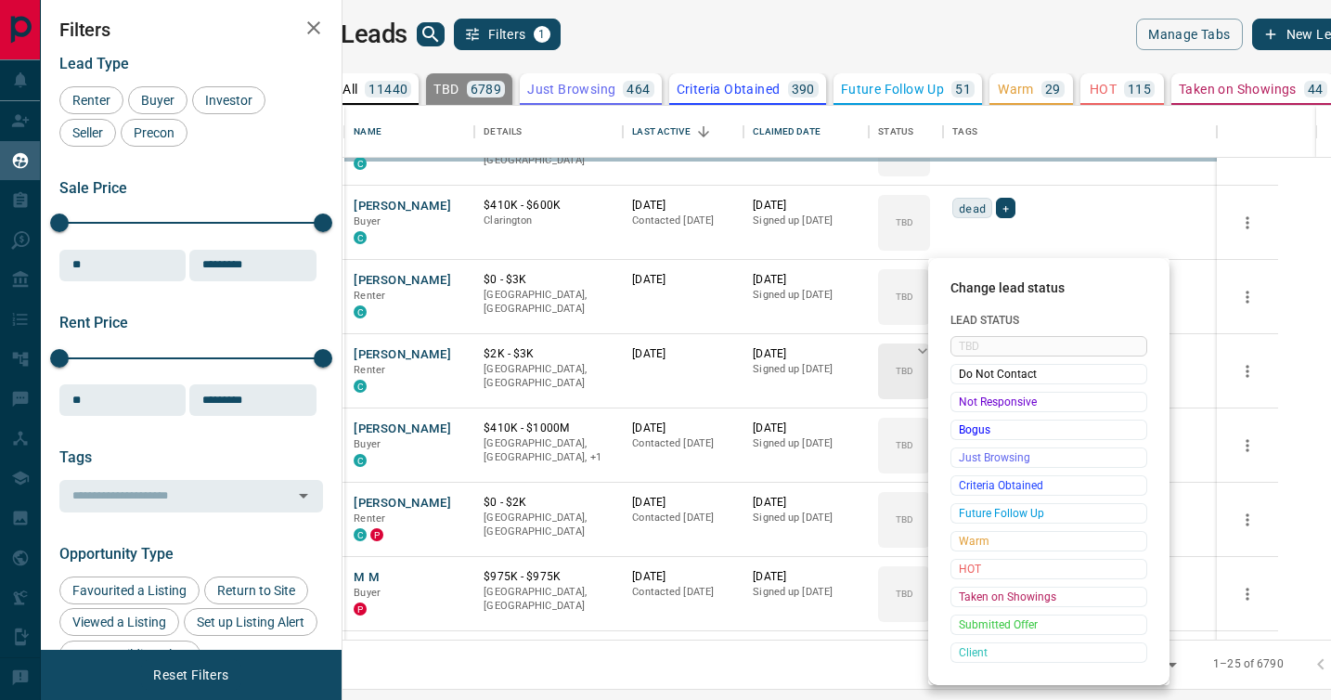
click at [970, 393] on span "Not Responsive" at bounding box center [1049, 402] width 180 height 19
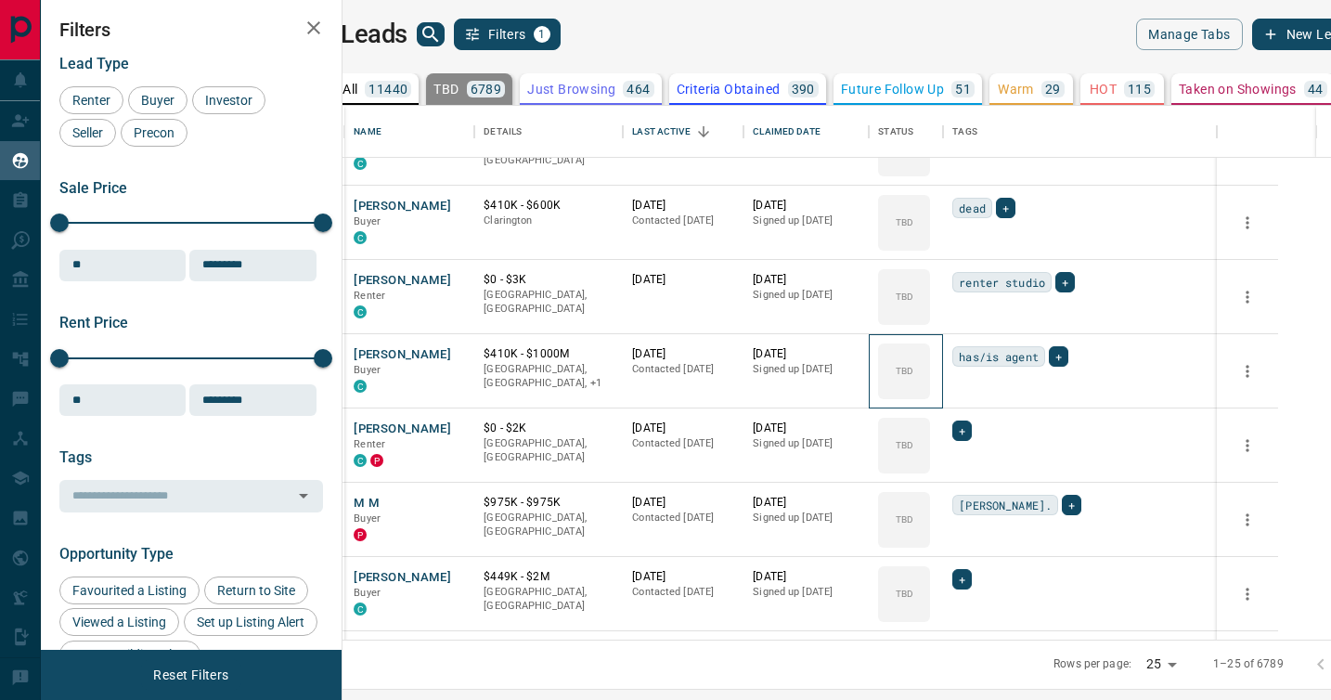
click at [930, 393] on div "TBD" at bounding box center [904, 371] width 52 height 56
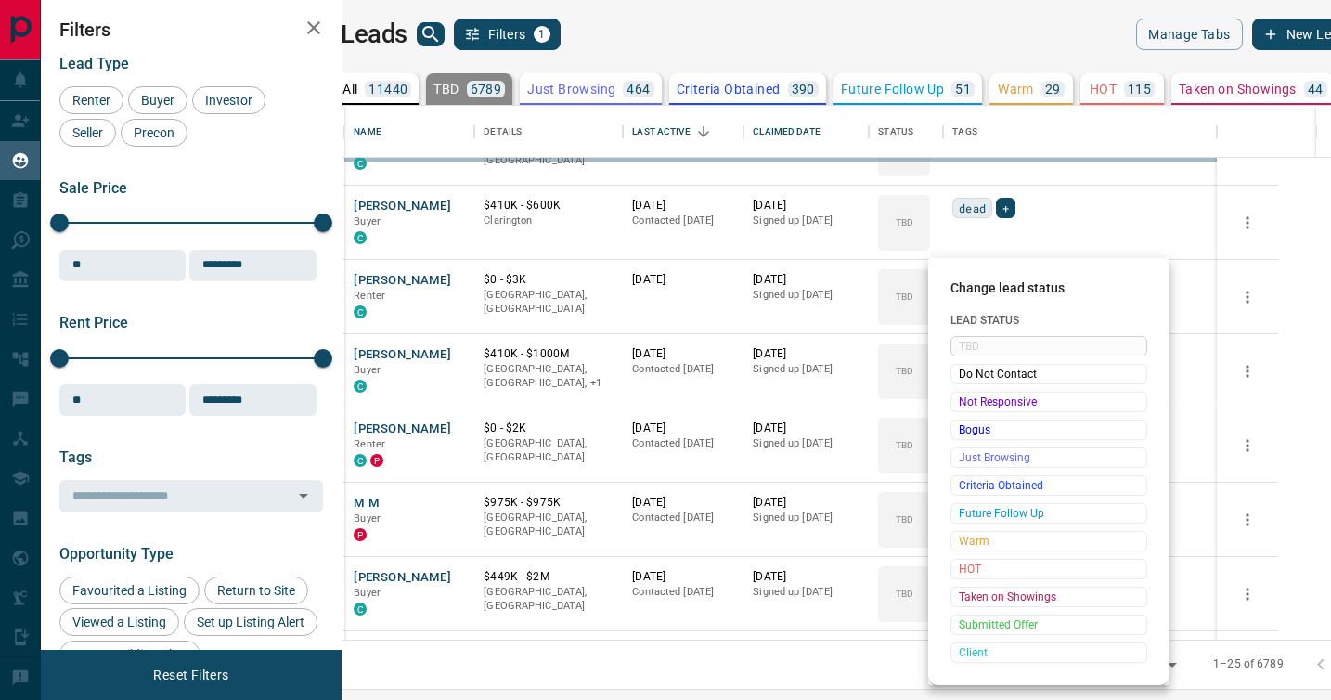
click at [970, 393] on span "Not Responsive" at bounding box center [1049, 402] width 180 height 19
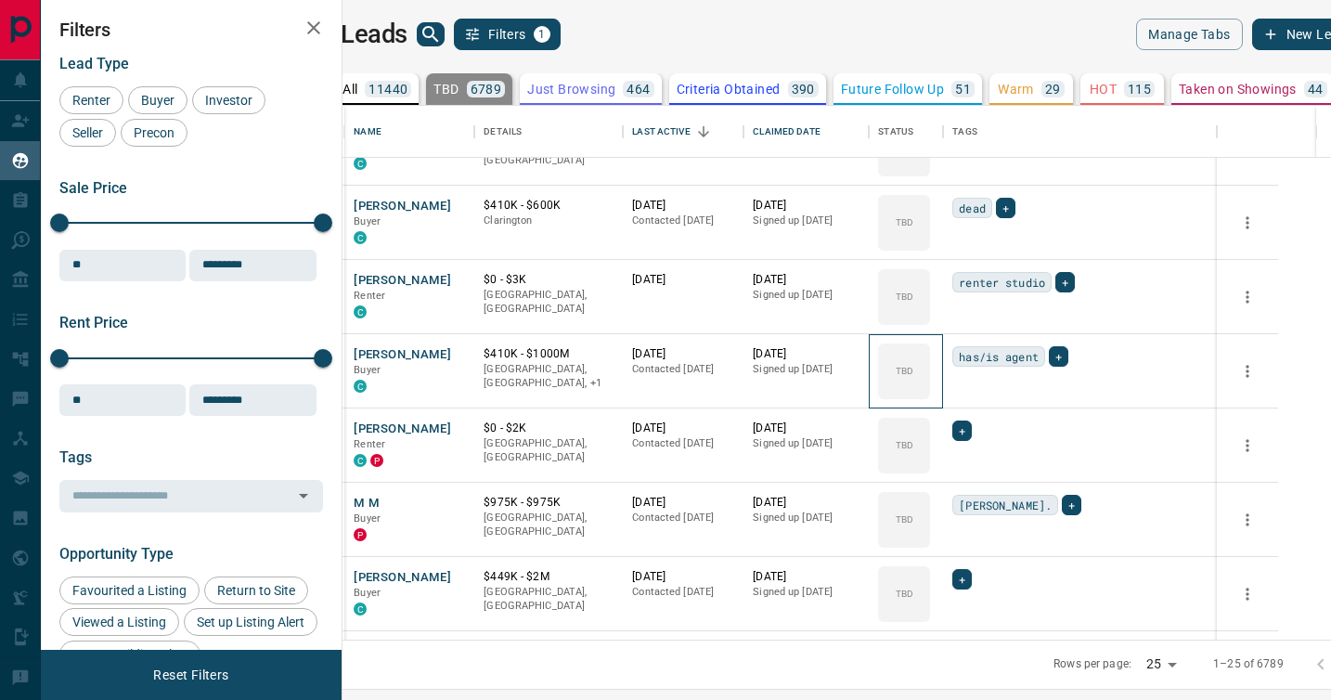
click at [930, 393] on div "TBD" at bounding box center [904, 371] width 52 height 56
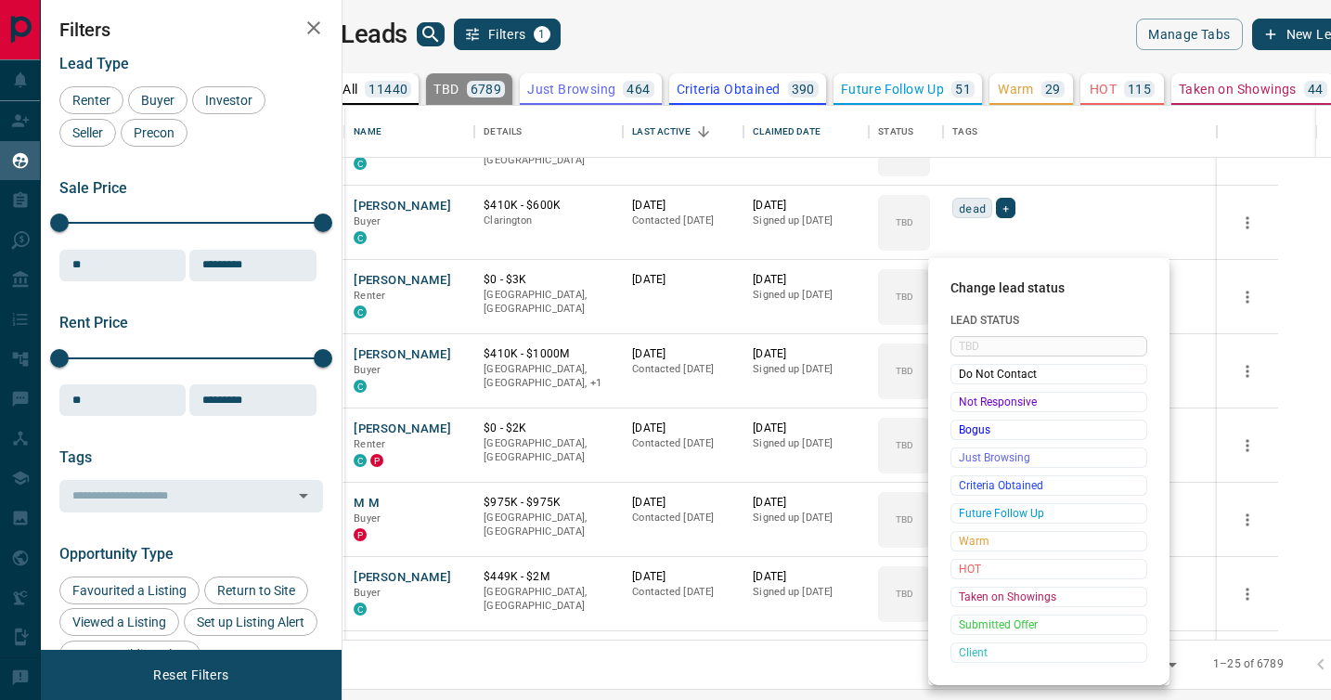
click at [970, 393] on span "Not Responsive" at bounding box center [1049, 402] width 180 height 19
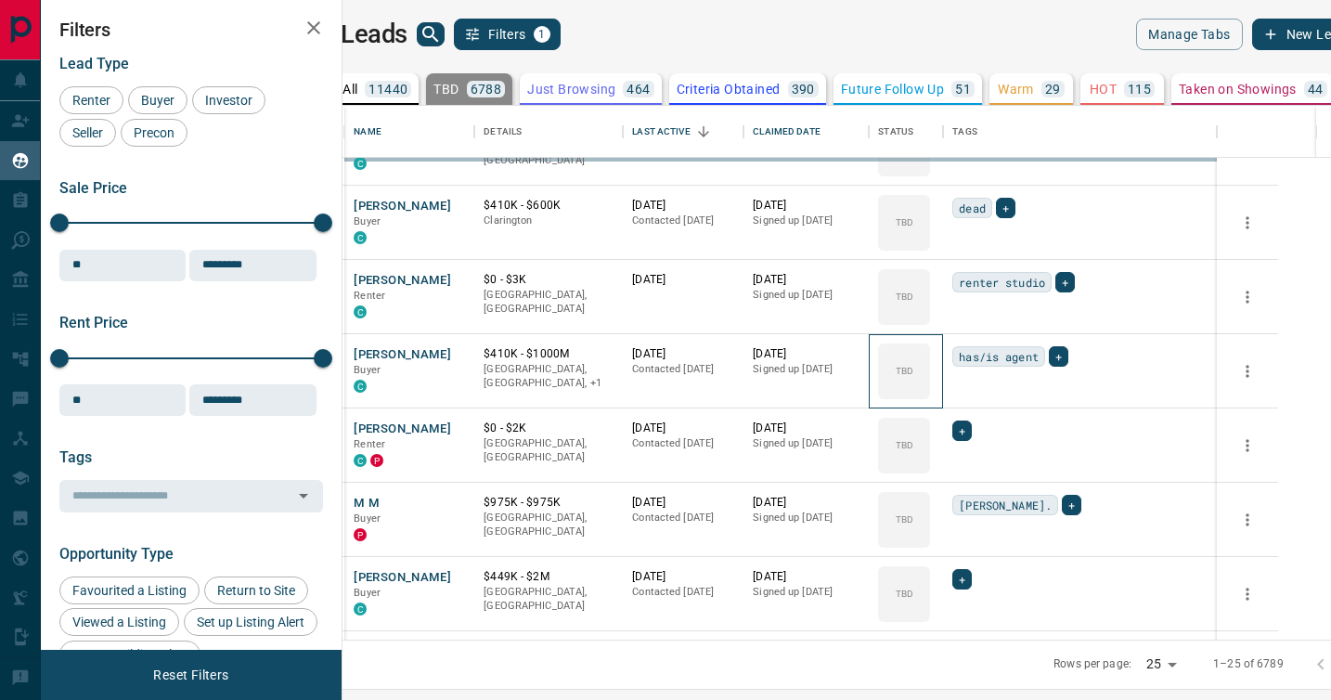
click at [930, 393] on div "TBD" at bounding box center [904, 371] width 52 height 56
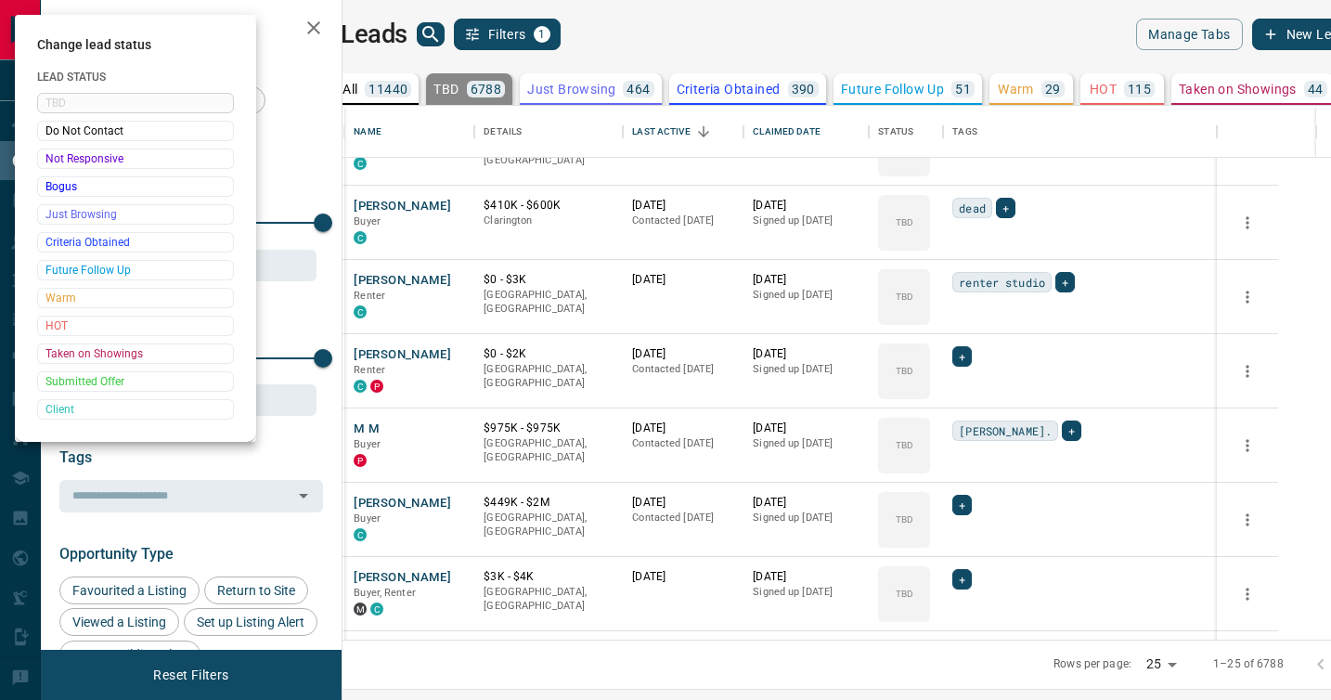
click at [970, 393] on div at bounding box center [665, 350] width 1331 height 700
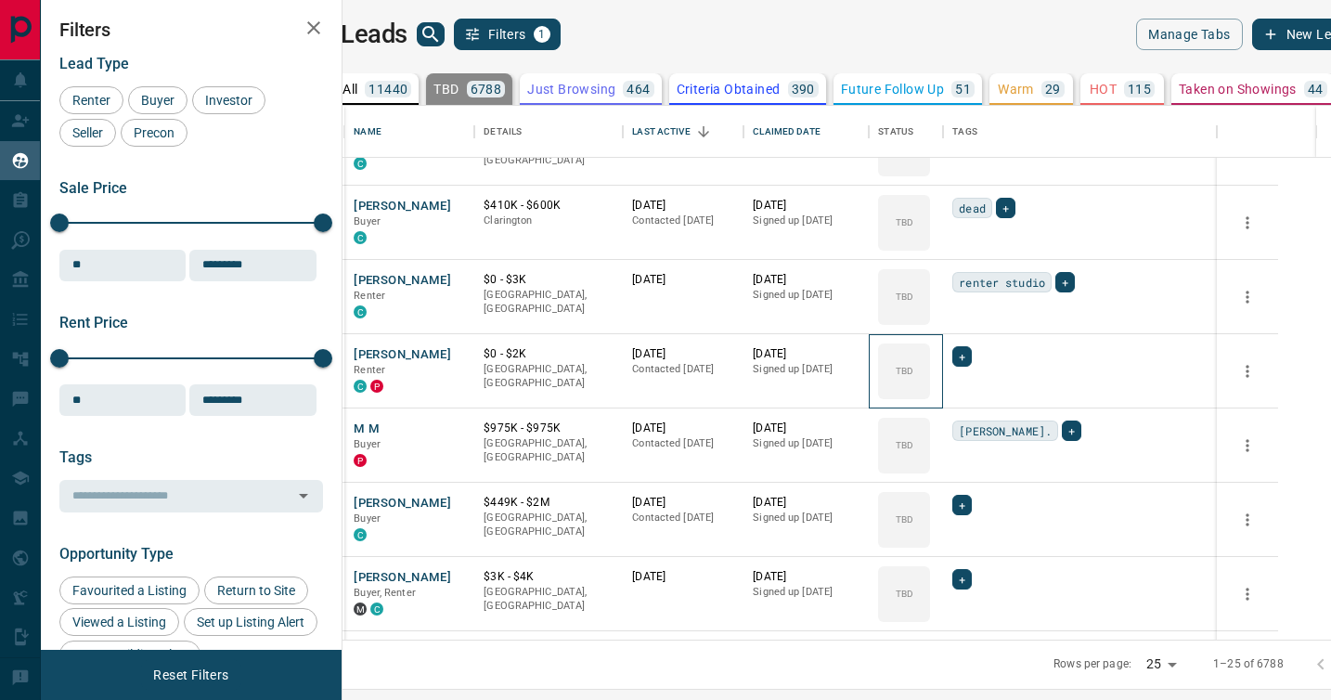
click at [930, 393] on div "TBD" at bounding box center [904, 371] width 52 height 56
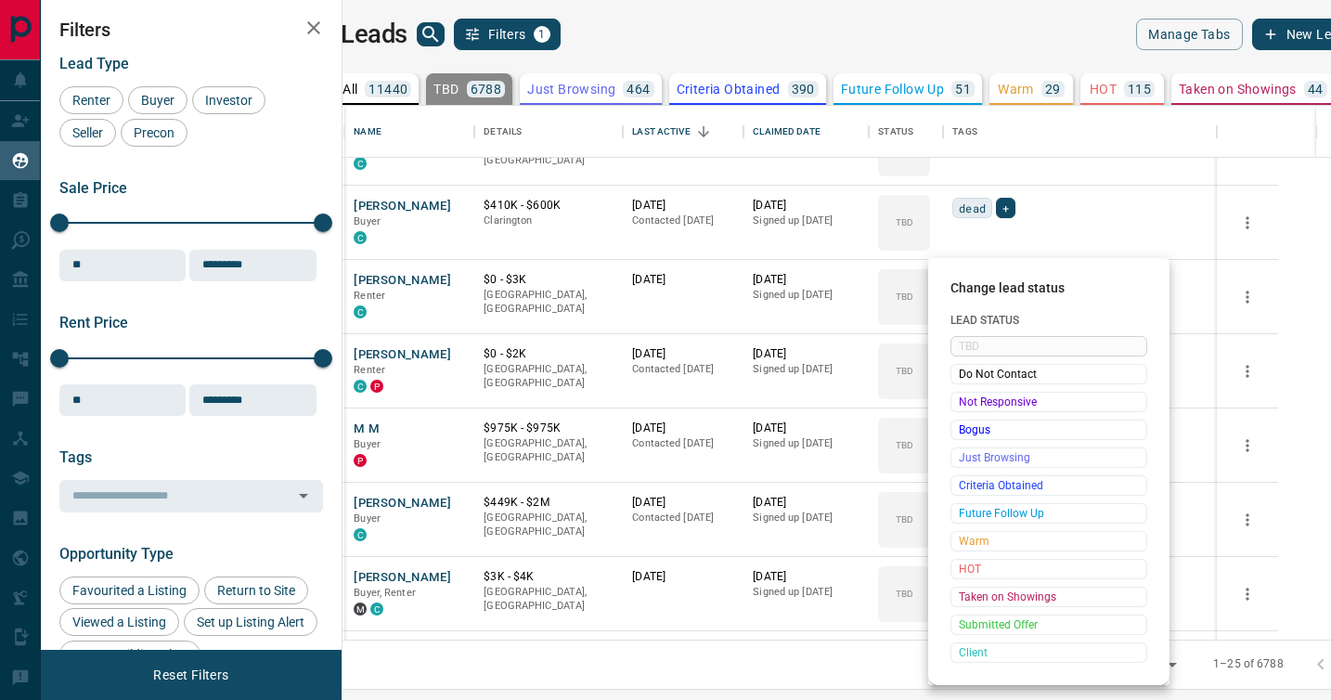
click at [970, 393] on span "Not Responsive" at bounding box center [1049, 402] width 180 height 19
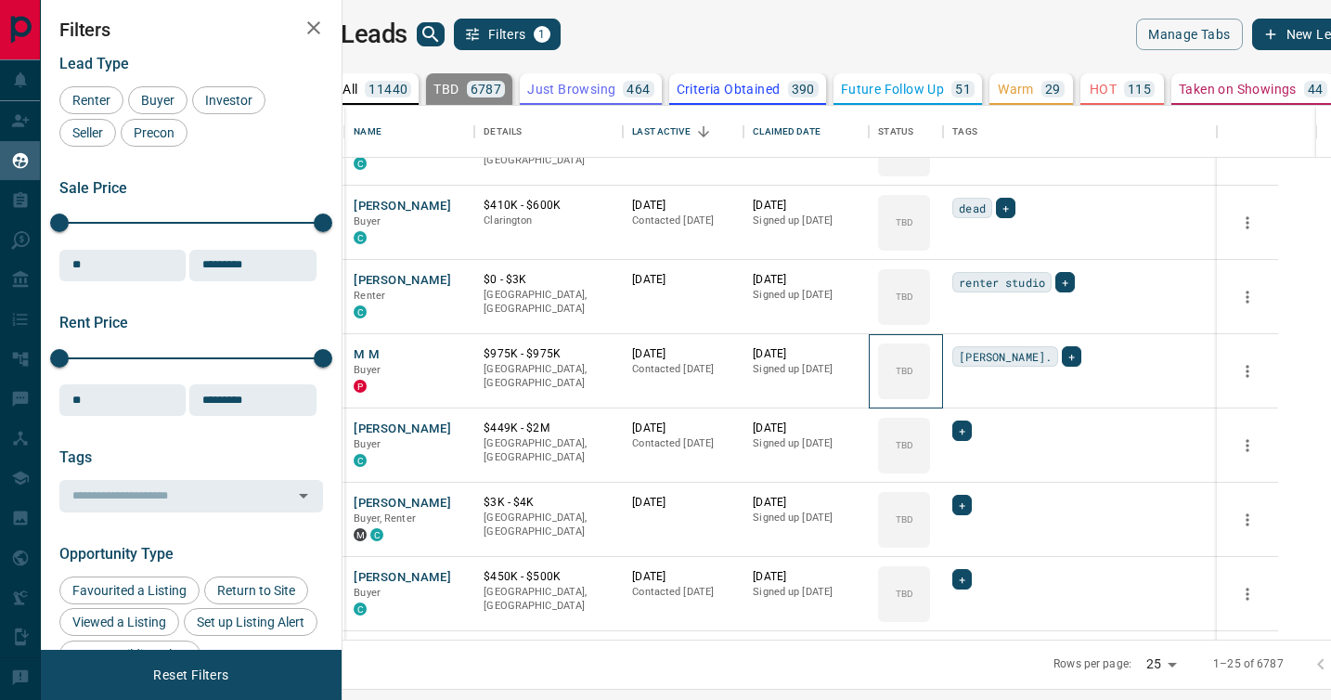
click at [930, 393] on div "TBD" at bounding box center [904, 371] width 52 height 56
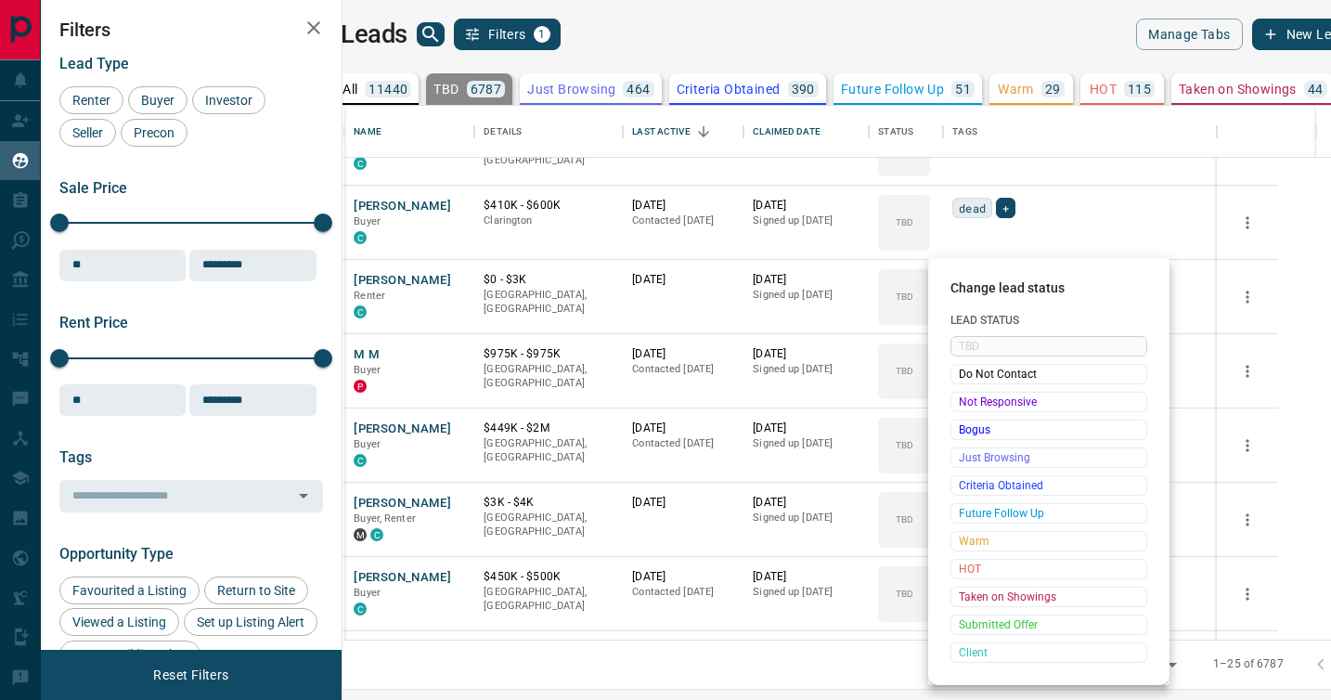
click at [970, 393] on span "Not Responsive" at bounding box center [1049, 402] width 180 height 19
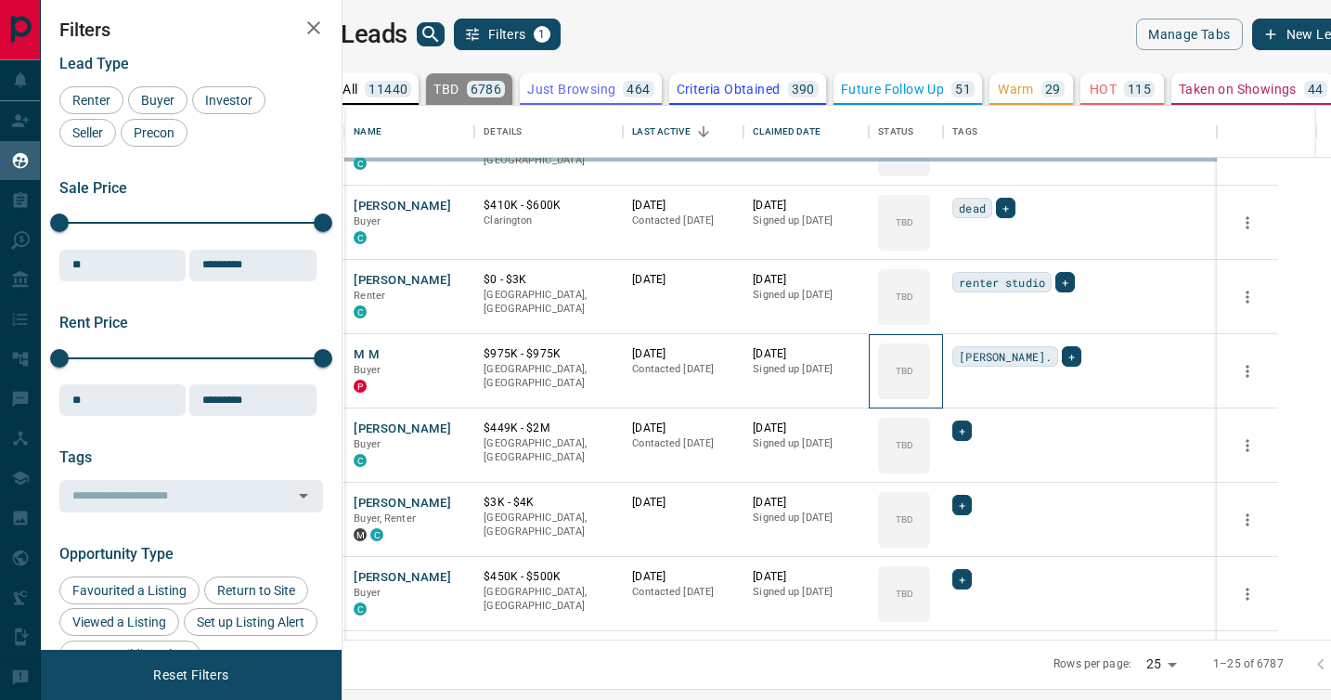
click at [930, 393] on div "TBD" at bounding box center [904, 371] width 52 height 56
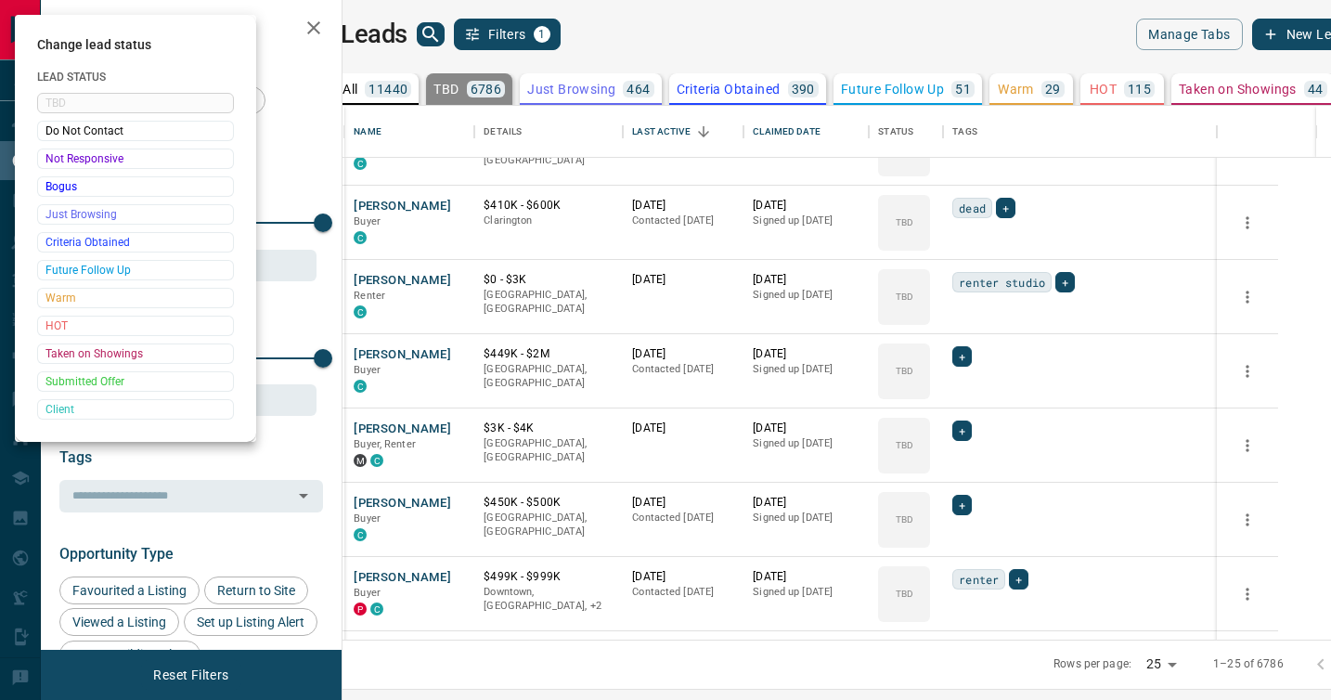
click at [970, 393] on div at bounding box center [665, 350] width 1331 height 700
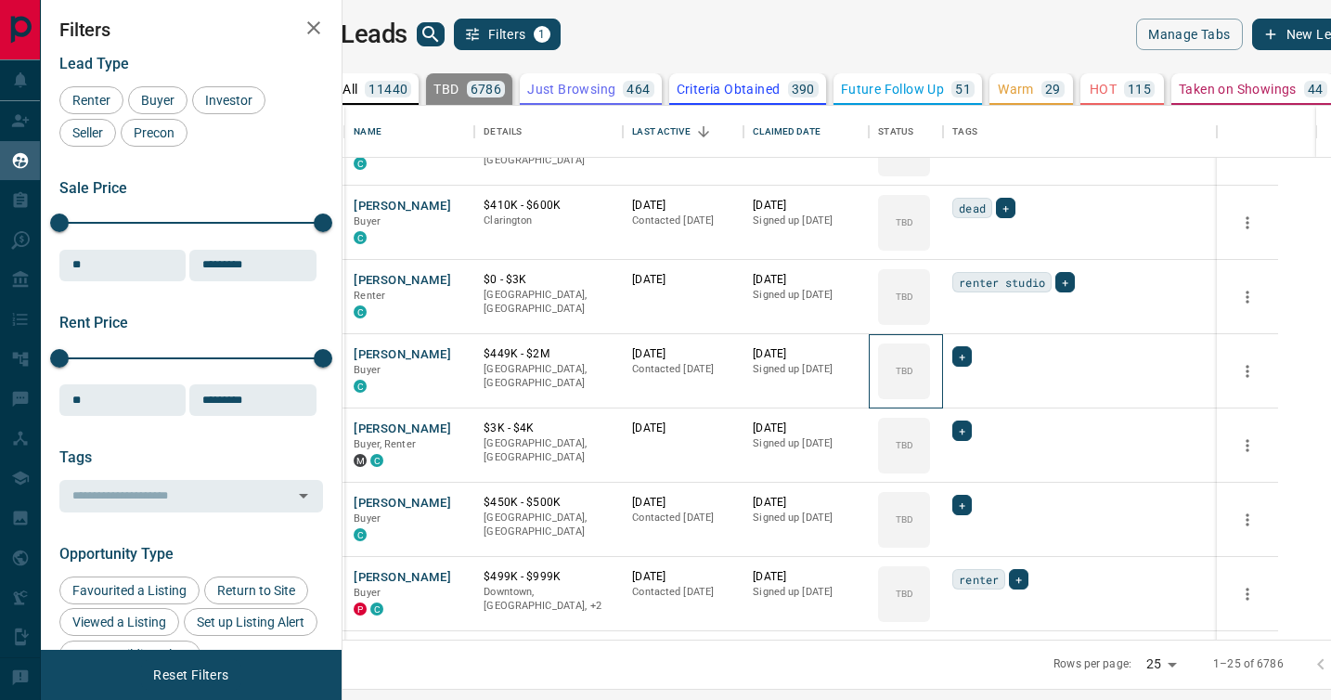
click at [930, 393] on div "TBD" at bounding box center [904, 371] width 52 height 56
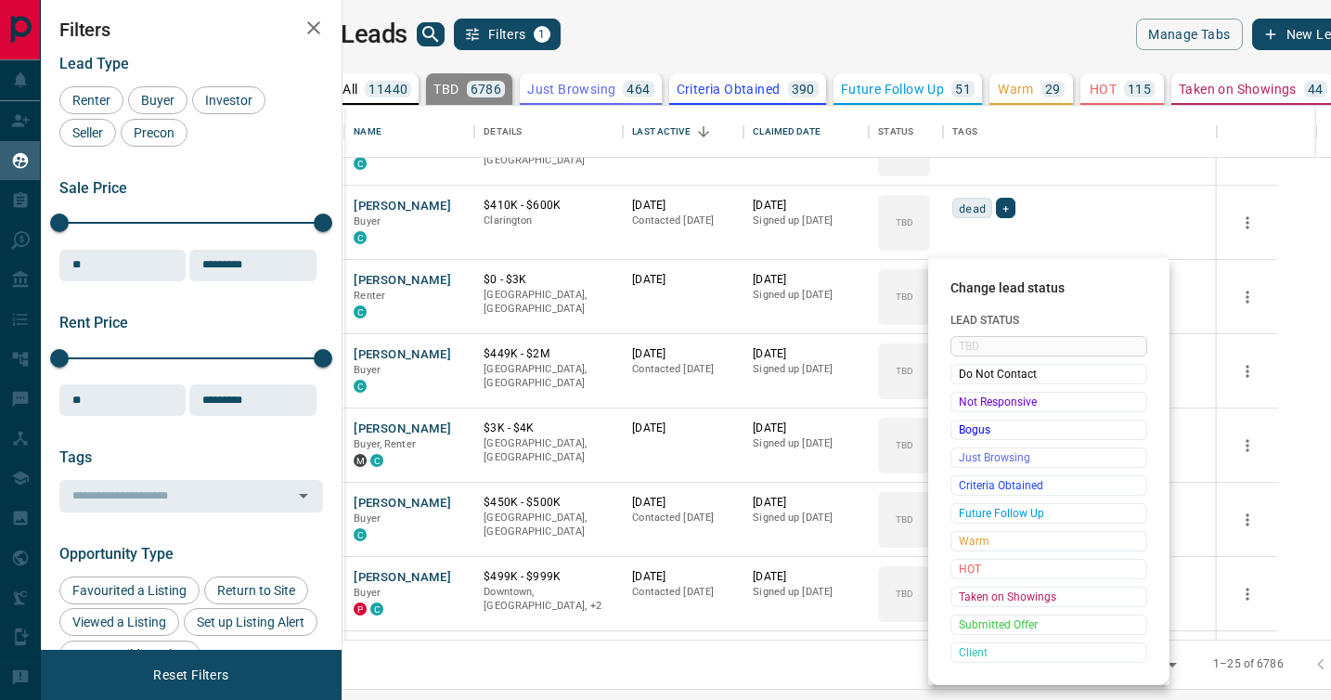
click at [970, 393] on span "Not Responsive" at bounding box center [1049, 402] width 180 height 19
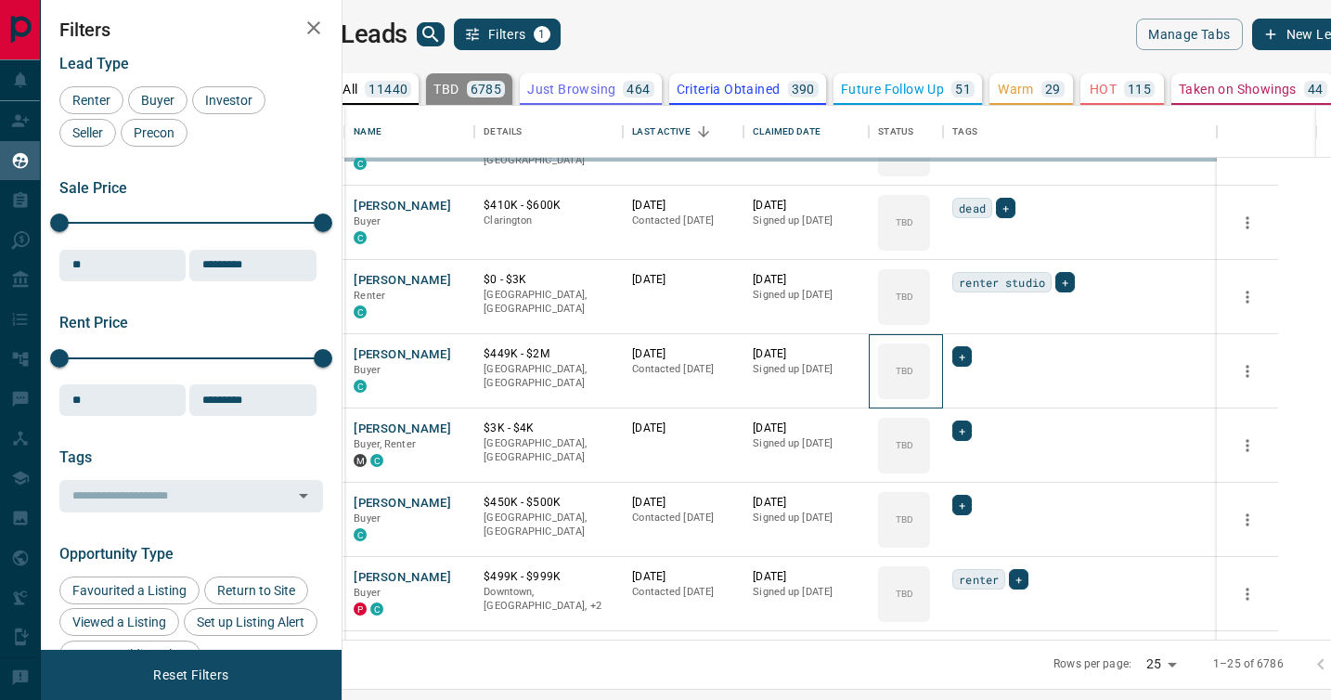
click at [930, 393] on div "TBD" at bounding box center [904, 371] width 52 height 56
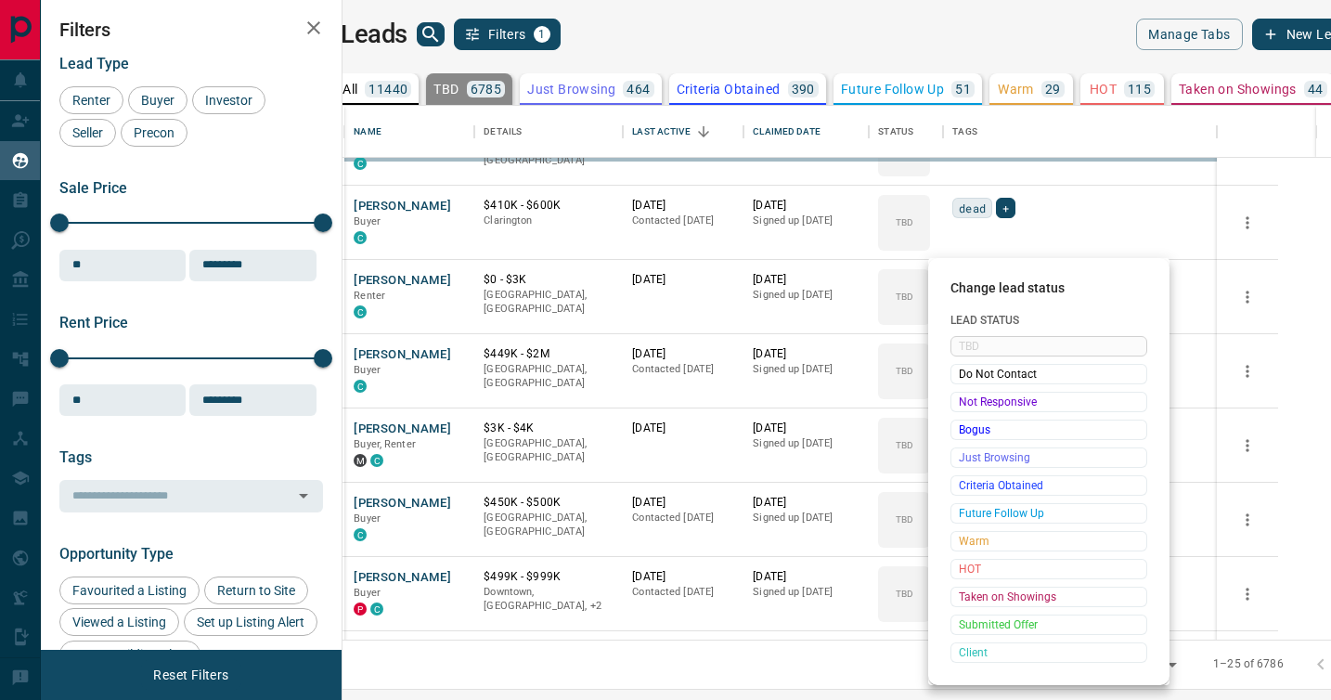
click at [970, 393] on span "Not Responsive" at bounding box center [1049, 402] width 180 height 19
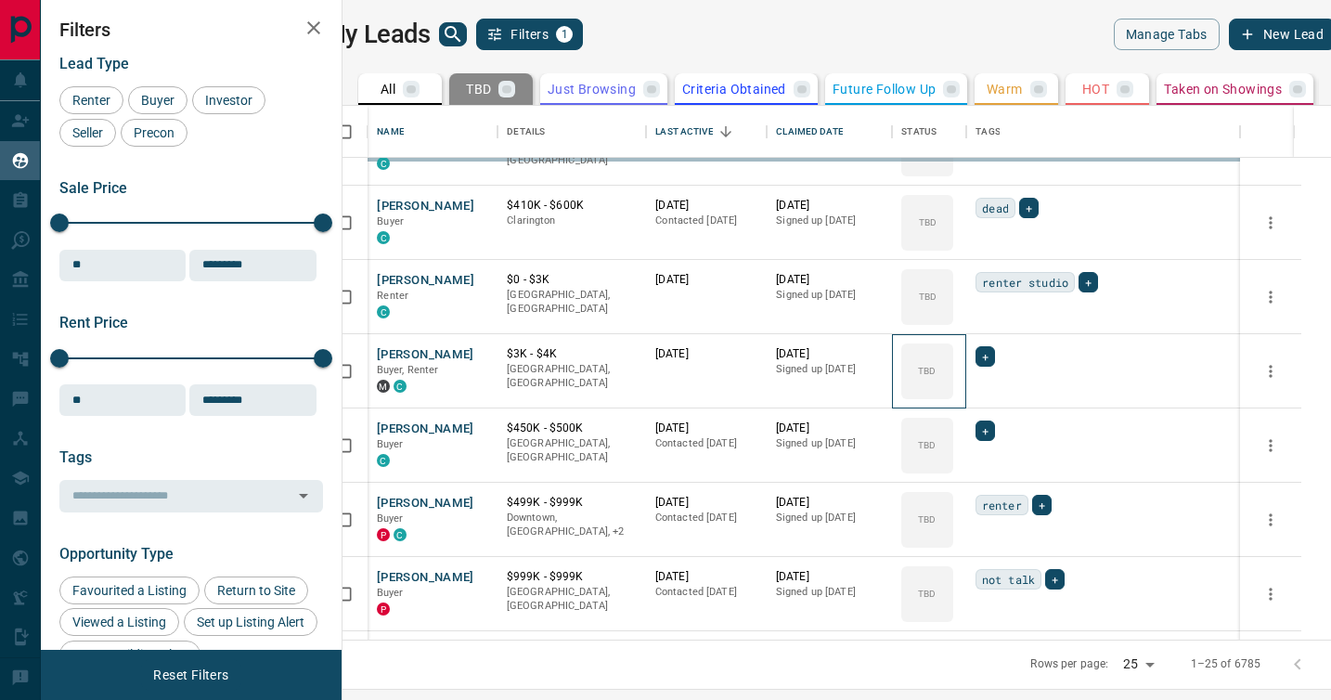
click at [953, 393] on div "TBD" at bounding box center [927, 371] width 52 height 56
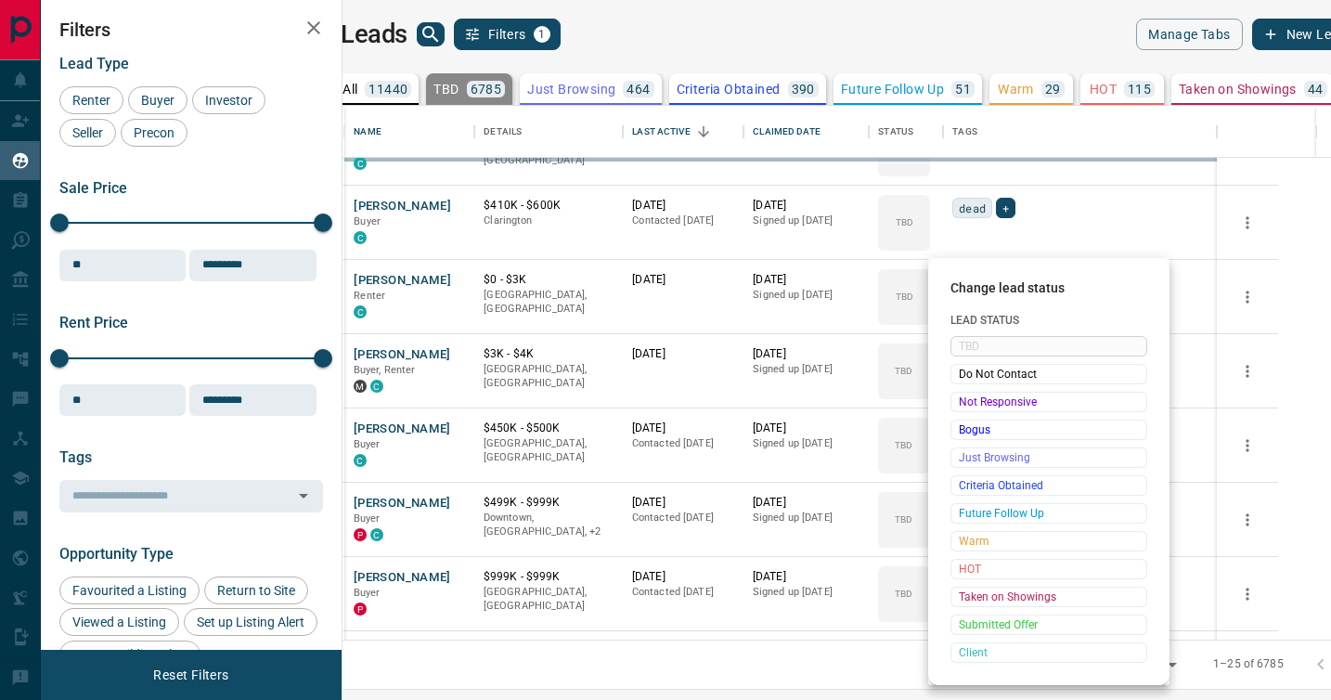
click at [970, 393] on span "Not Responsive" at bounding box center [1049, 402] width 180 height 19
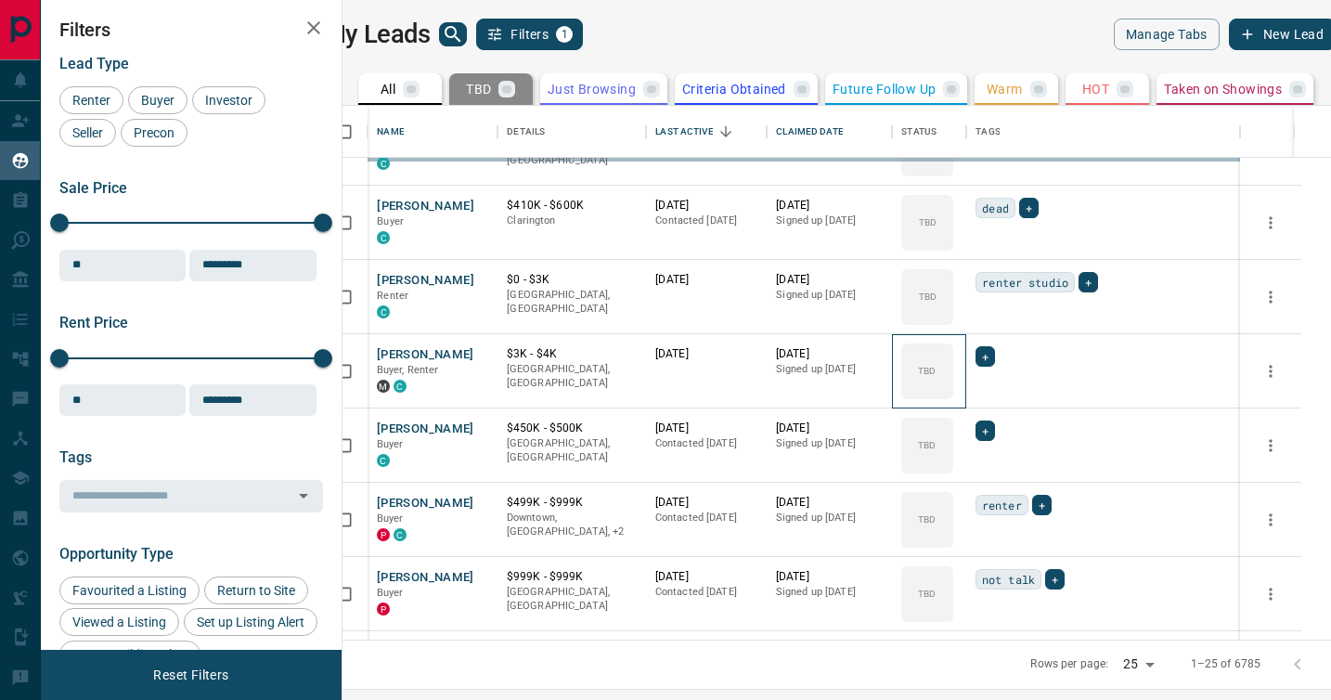
click at [953, 393] on div "TBD" at bounding box center [927, 371] width 52 height 56
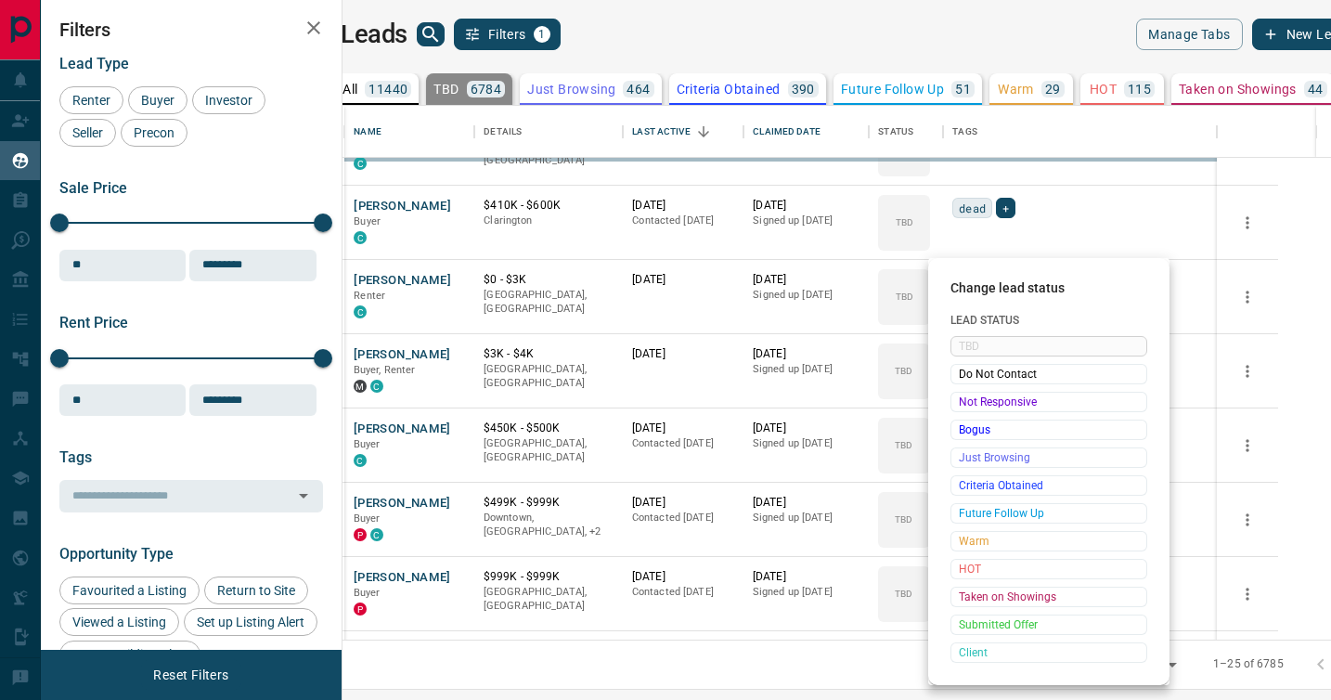
click at [970, 393] on span "Not Responsive" at bounding box center [1049, 402] width 180 height 19
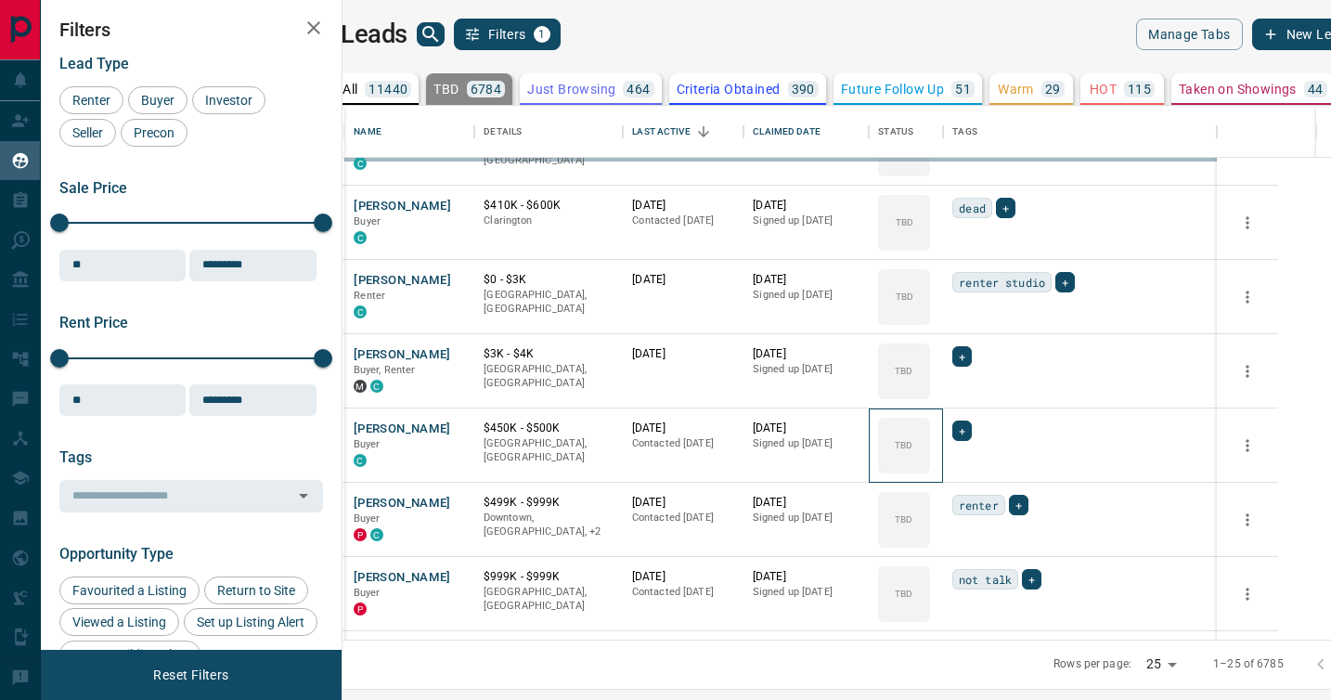
click at [930, 418] on div "TBD" at bounding box center [904, 446] width 52 height 56
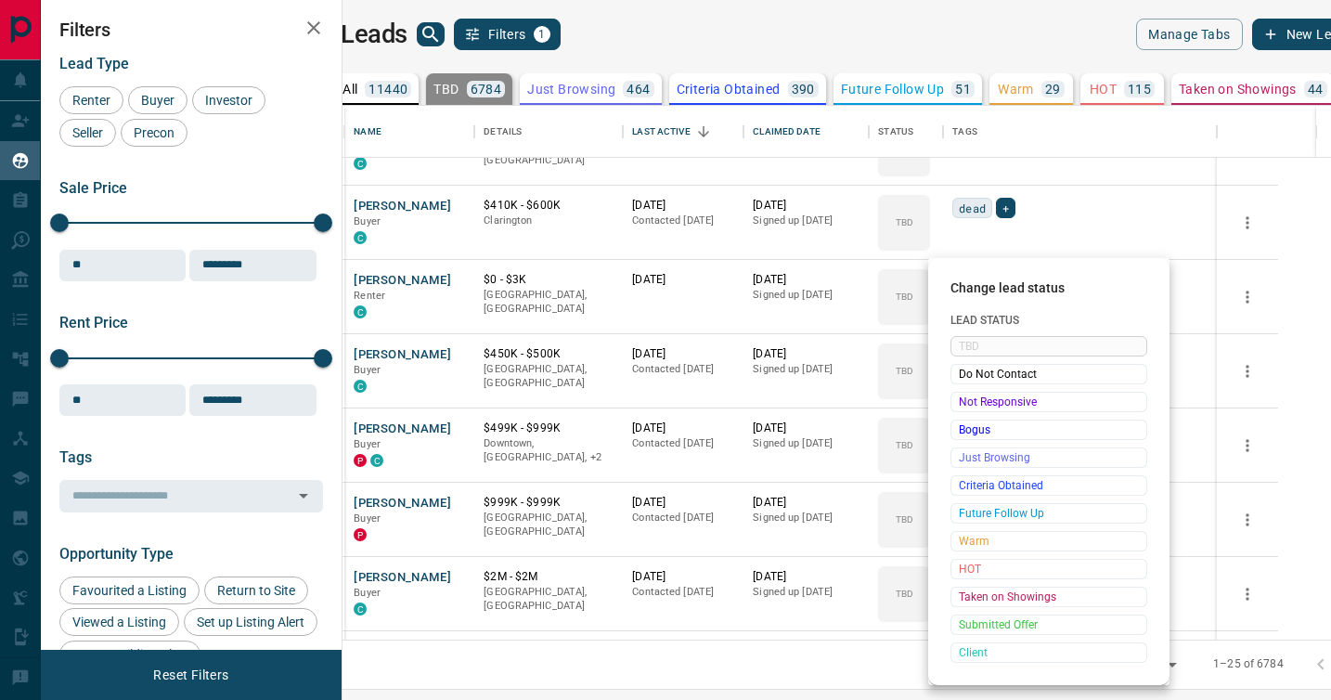
click at [970, 393] on span "Not Responsive" at bounding box center [1049, 402] width 180 height 19
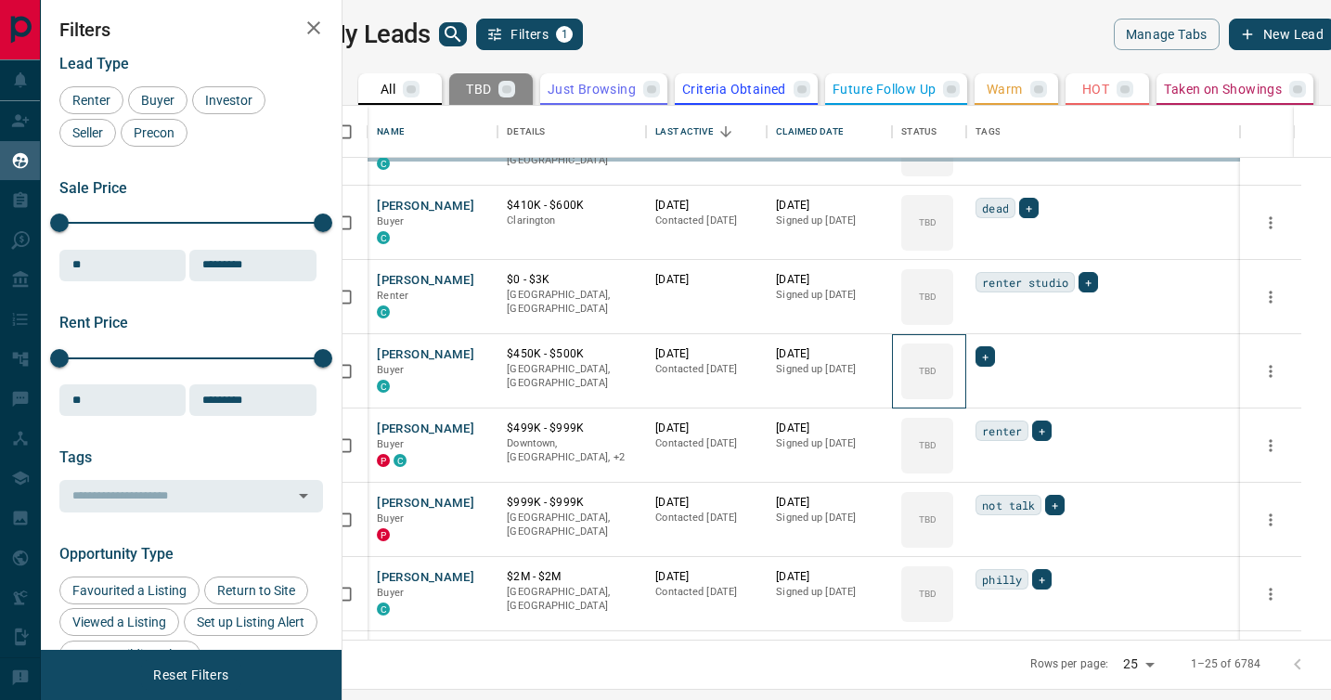
click at [953, 393] on div "TBD" at bounding box center [927, 371] width 52 height 56
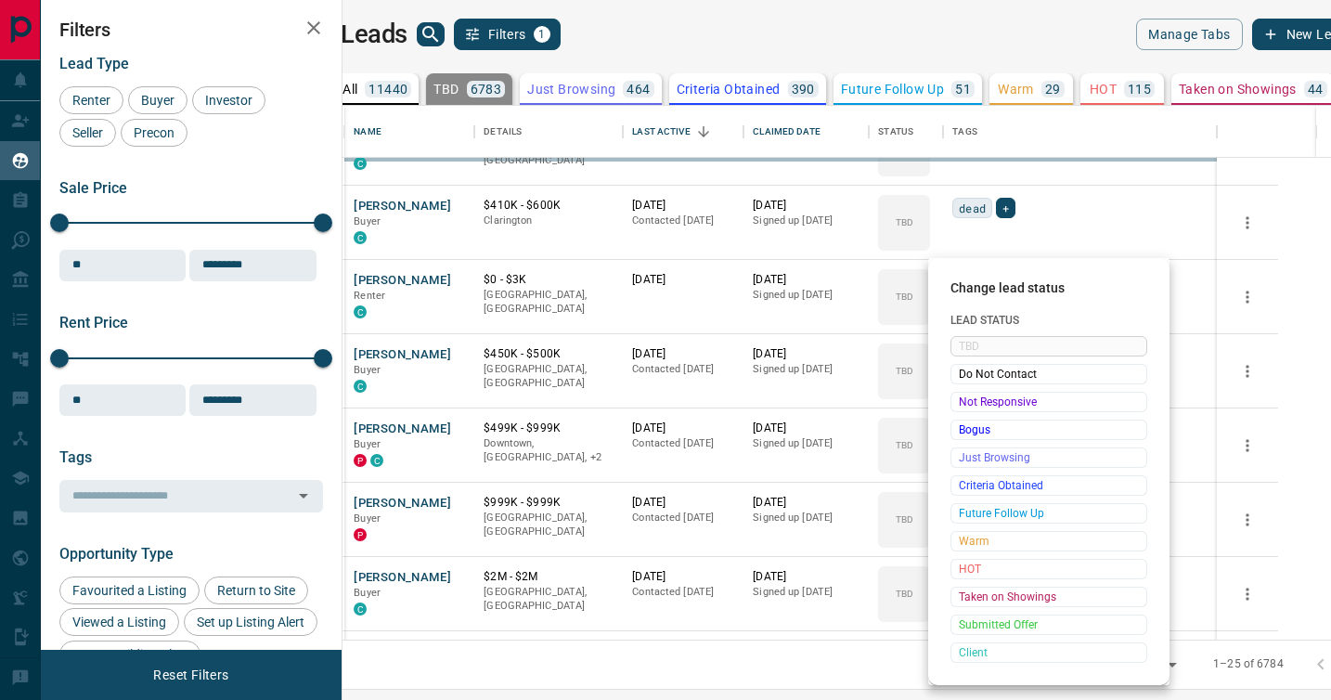
click at [970, 393] on div at bounding box center [665, 350] width 1331 height 700
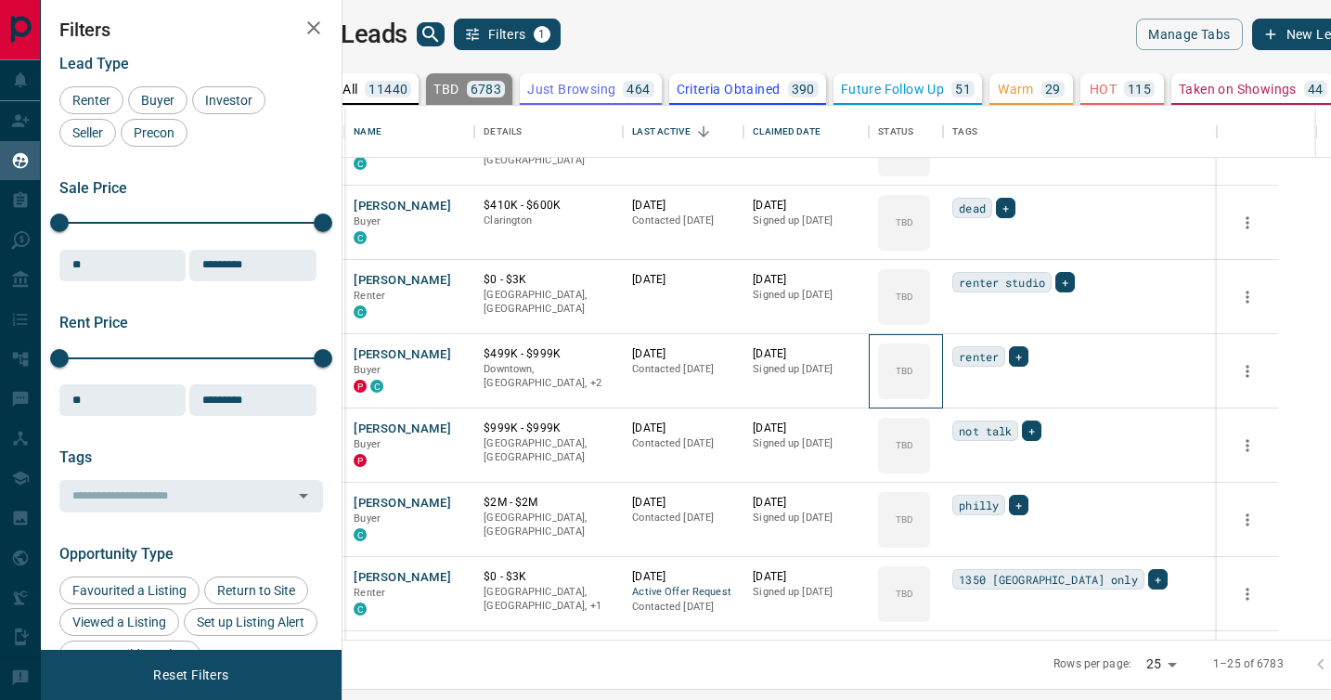
click at [930, 393] on div "TBD" at bounding box center [904, 371] width 52 height 56
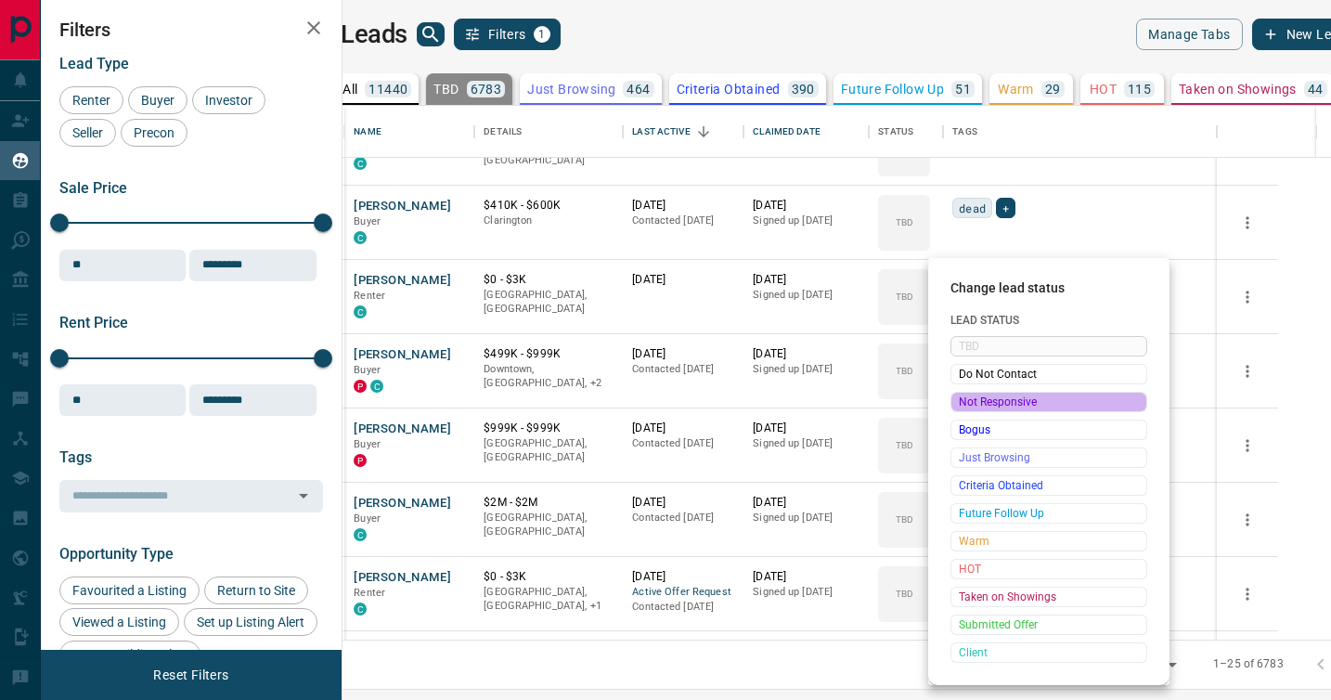
click at [970, 393] on span "Not Responsive" at bounding box center [1049, 402] width 180 height 19
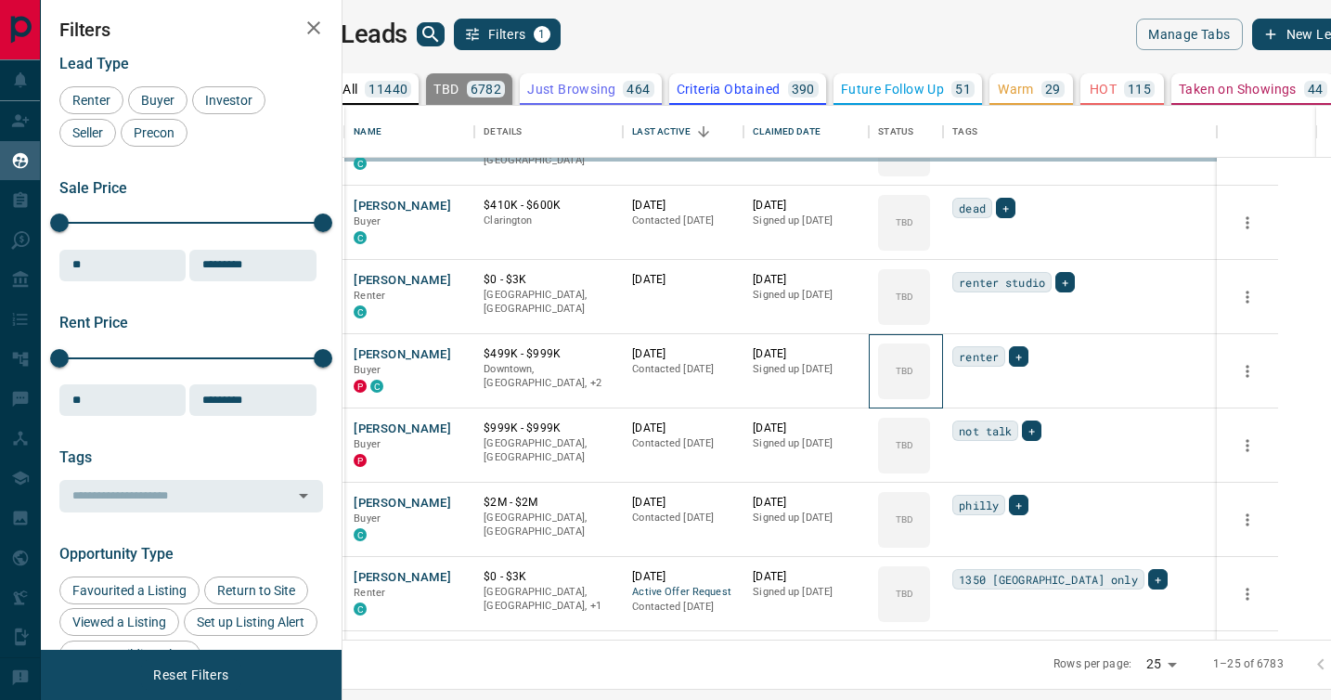
click at [930, 393] on div "TBD" at bounding box center [904, 371] width 52 height 56
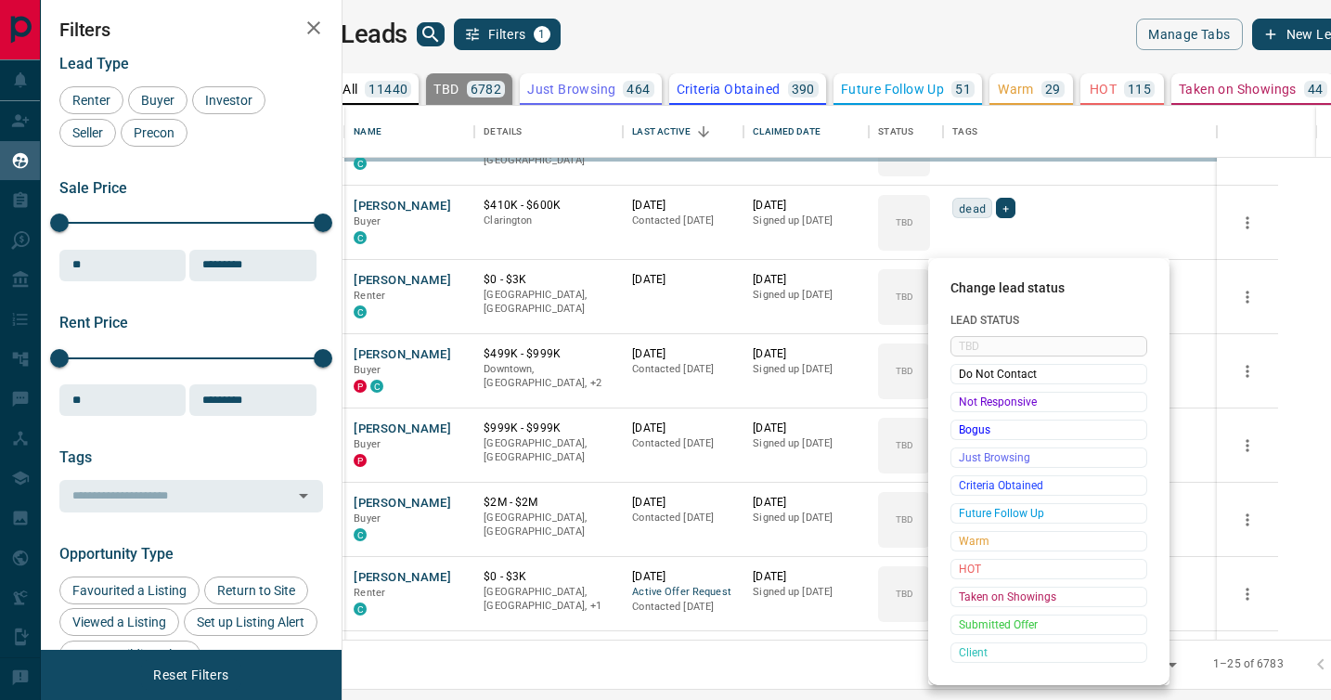
click at [970, 393] on div at bounding box center [665, 350] width 1331 height 700
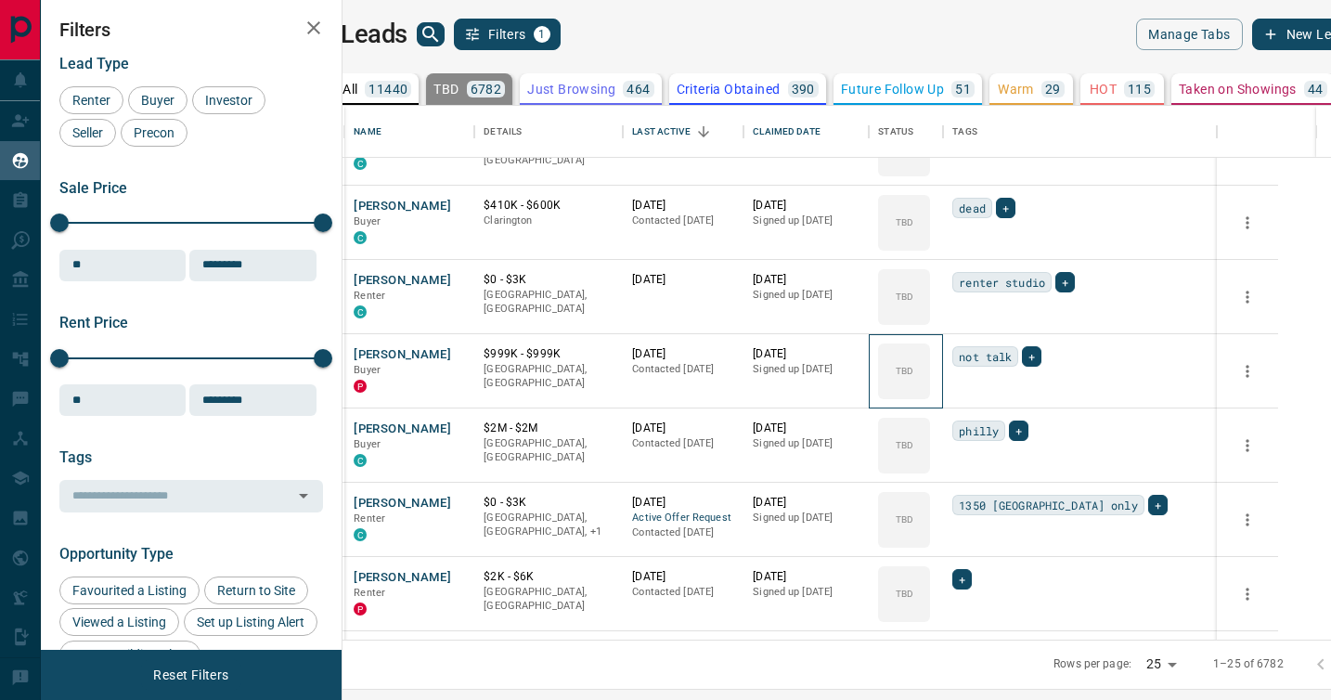
click at [930, 393] on div "TBD" at bounding box center [904, 371] width 52 height 56
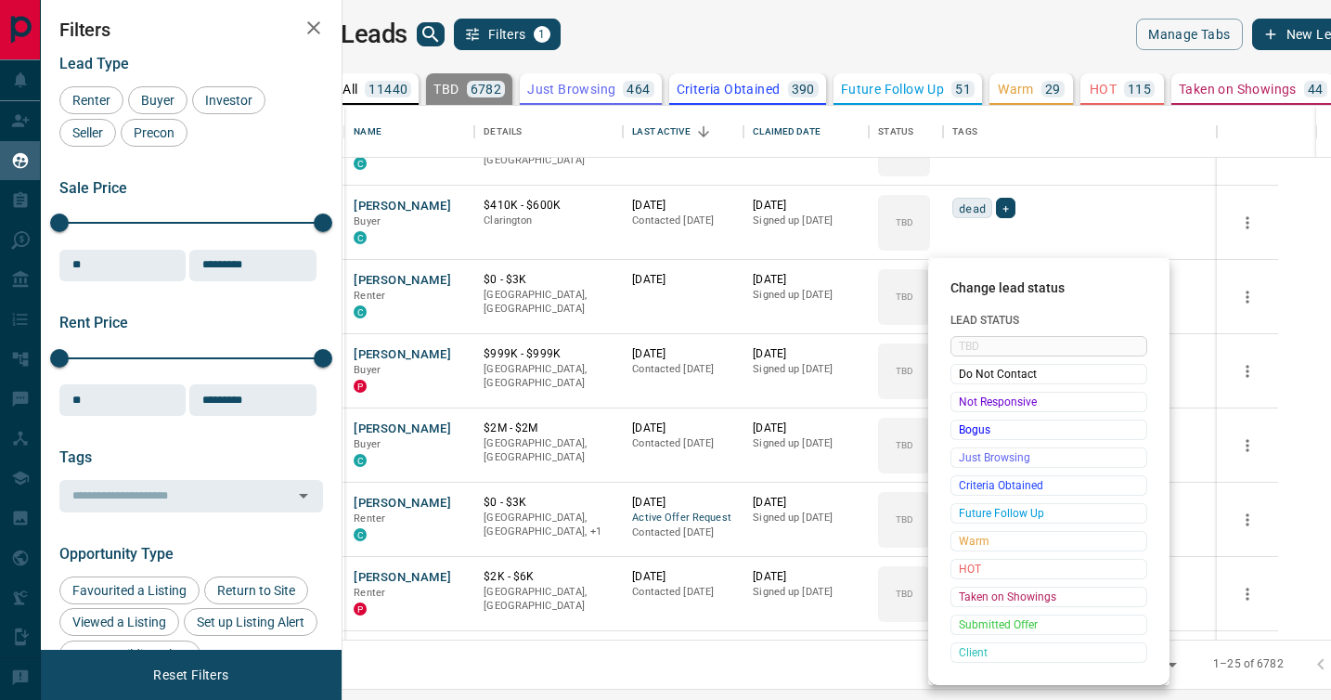
click at [970, 393] on span "Not Responsive" at bounding box center [1049, 402] width 180 height 19
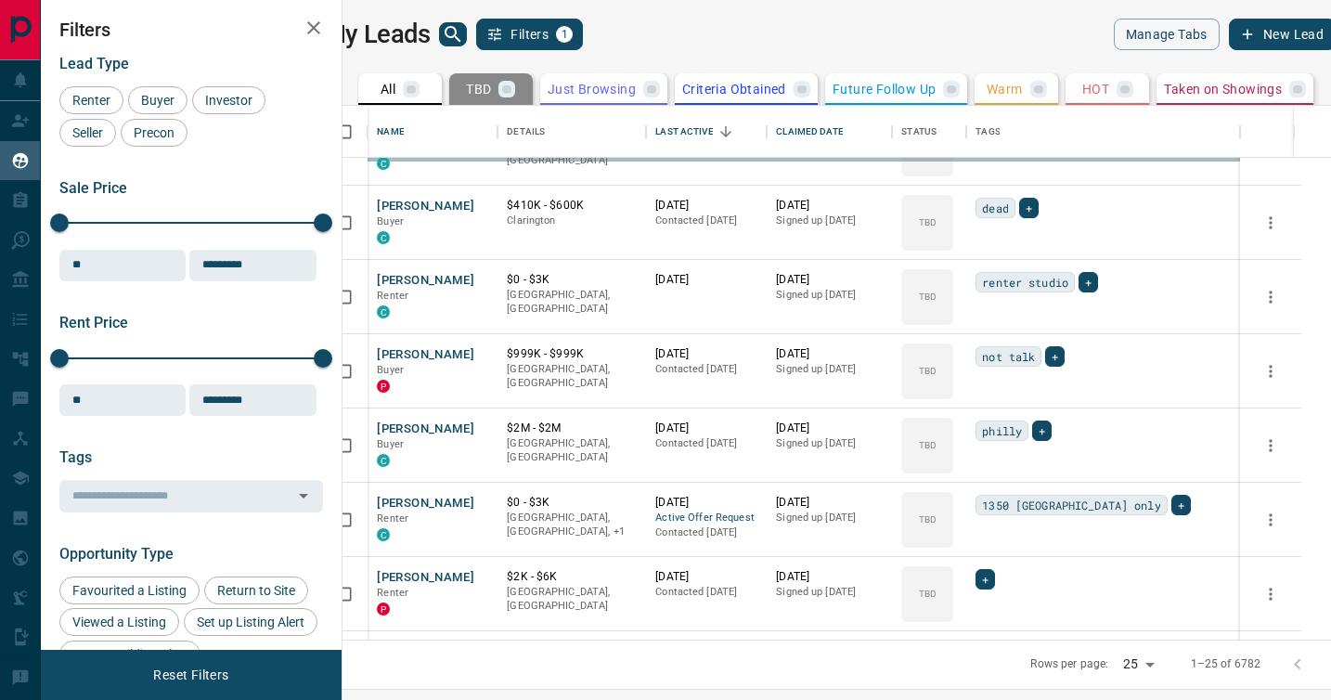
click at [970, 393] on div "TBD Do Not Contact Not Responsive Bogus Just Browsing Criteria Obtained Future …" at bounding box center [1019, 456] width 148 height 184
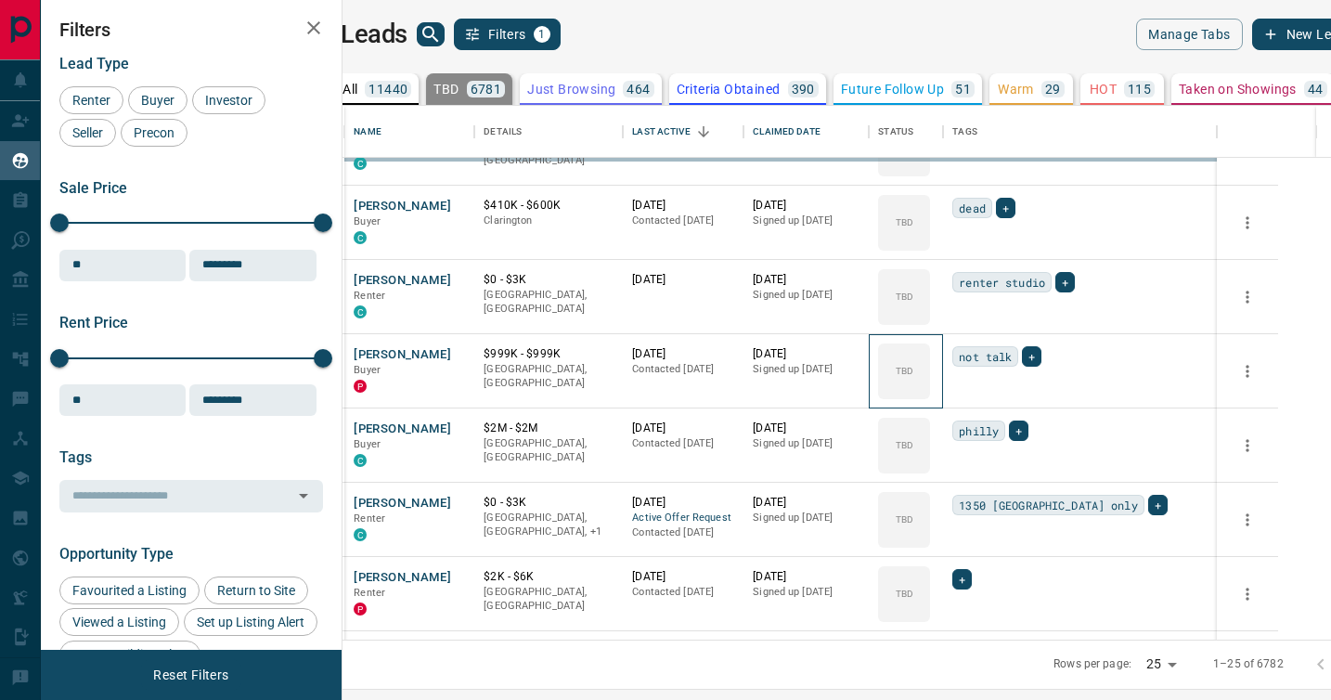
click at [930, 393] on div "TBD" at bounding box center [904, 371] width 52 height 56
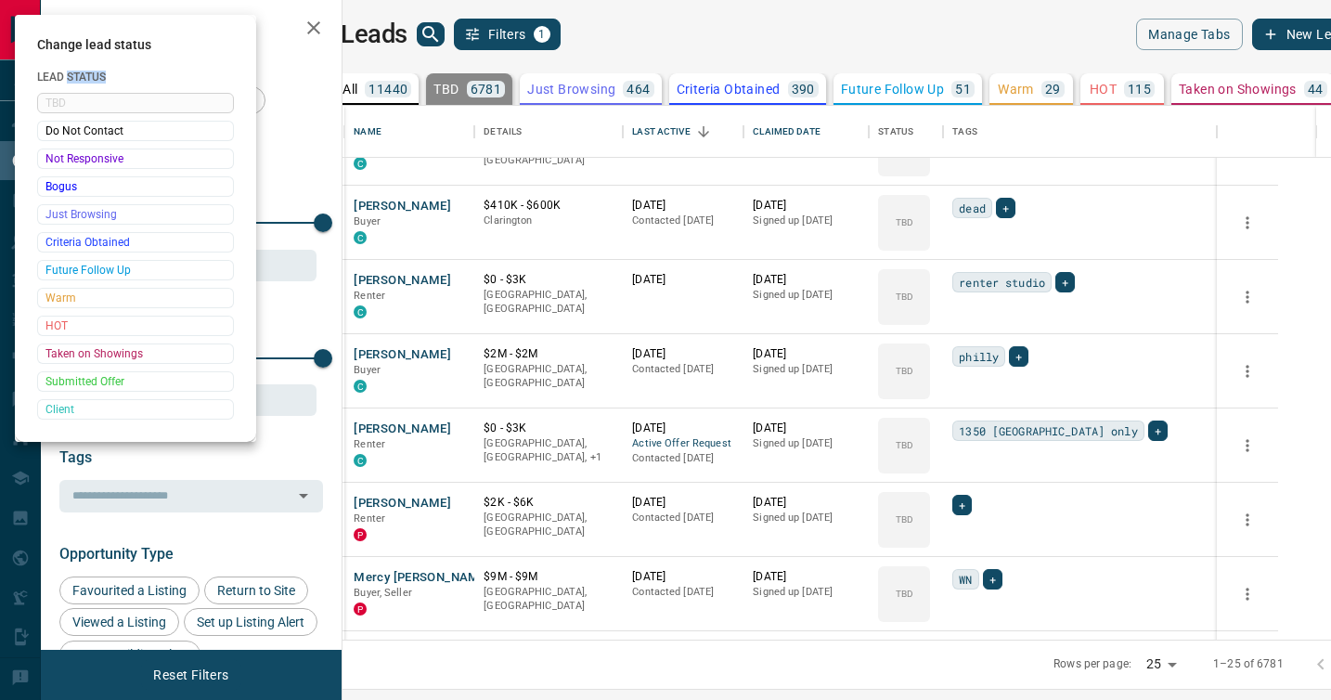
click at [970, 393] on div at bounding box center [665, 350] width 1331 height 700
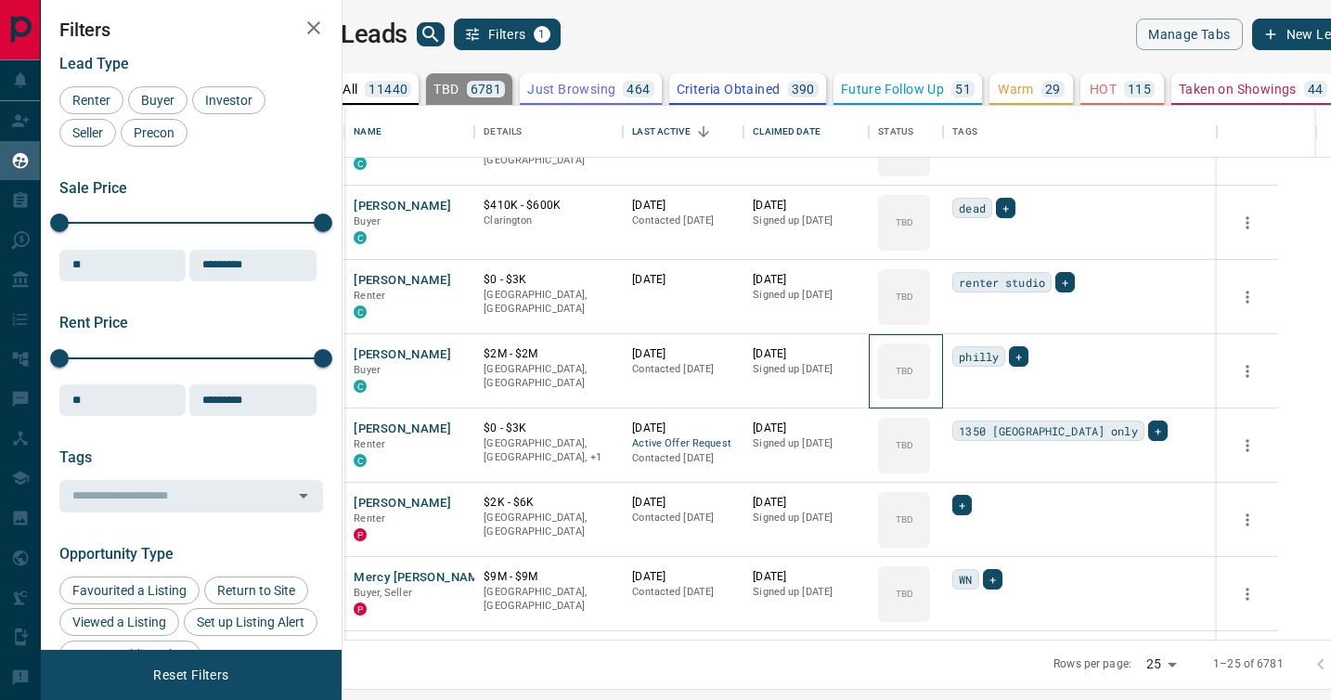
click at [930, 393] on div "TBD" at bounding box center [904, 371] width 52 height 56
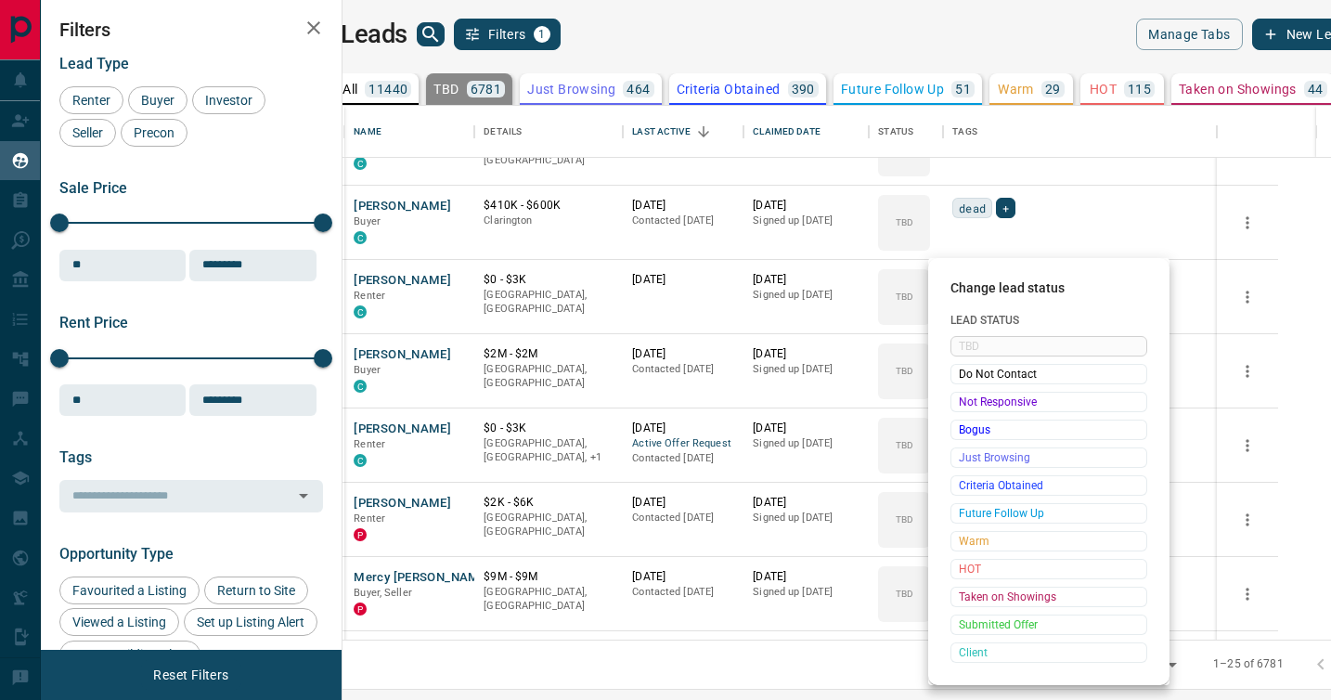
click at [970, 393] on span "Not Responsive" at bounding box center [1049, 402] width 180 height 19
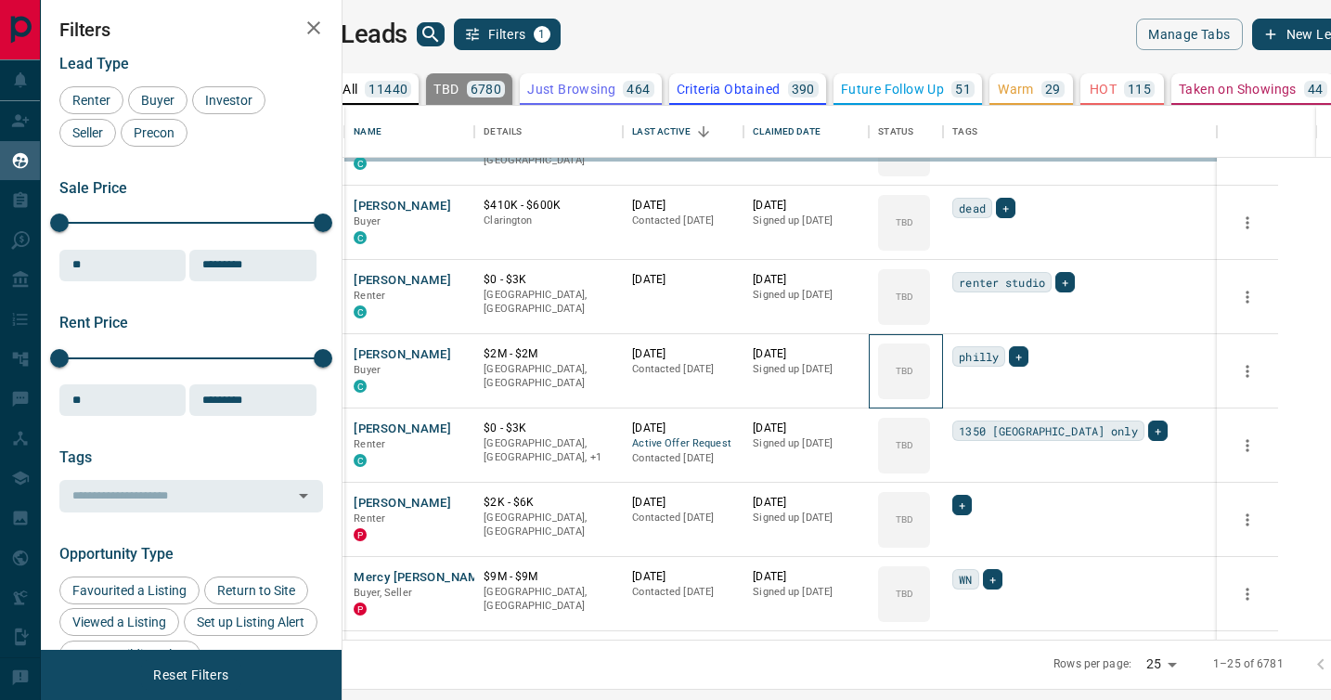
click at [930, 393] on div "TBD" at bounding box center [904, 371] width 52 height 56
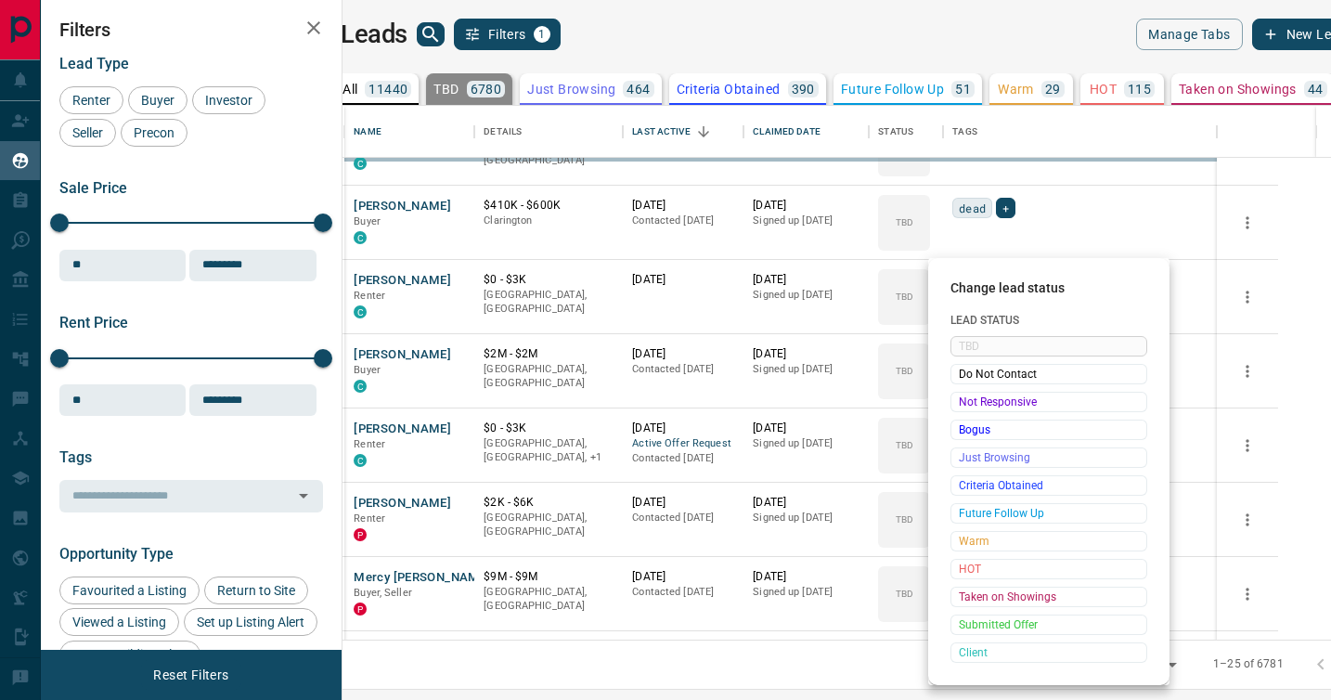
click at [970, 393] on div at bounding box center [665, 350] width 1331 height 700
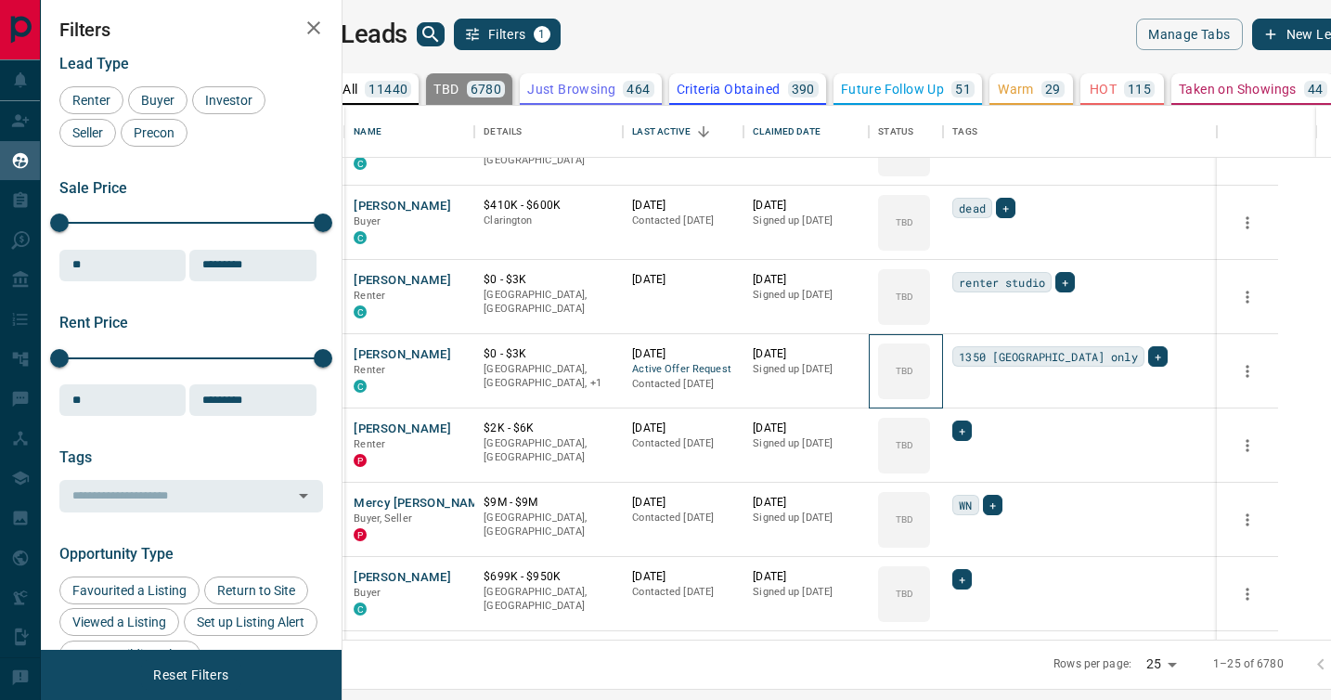
click at [930, 393] on div "TBD" at bounding box center [904, 371] width 52 height 56
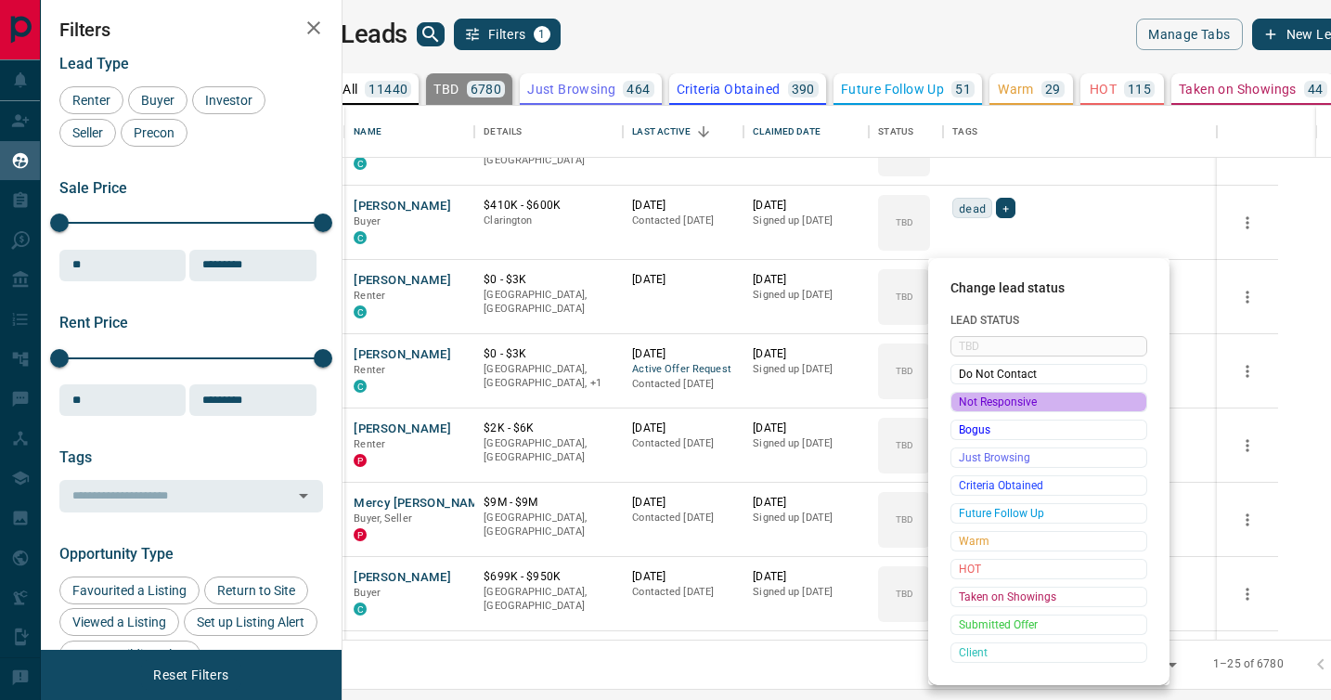
click at [970, 393] on span "Not Responsive" at bounding box center [1049, 402] width 180 height 19
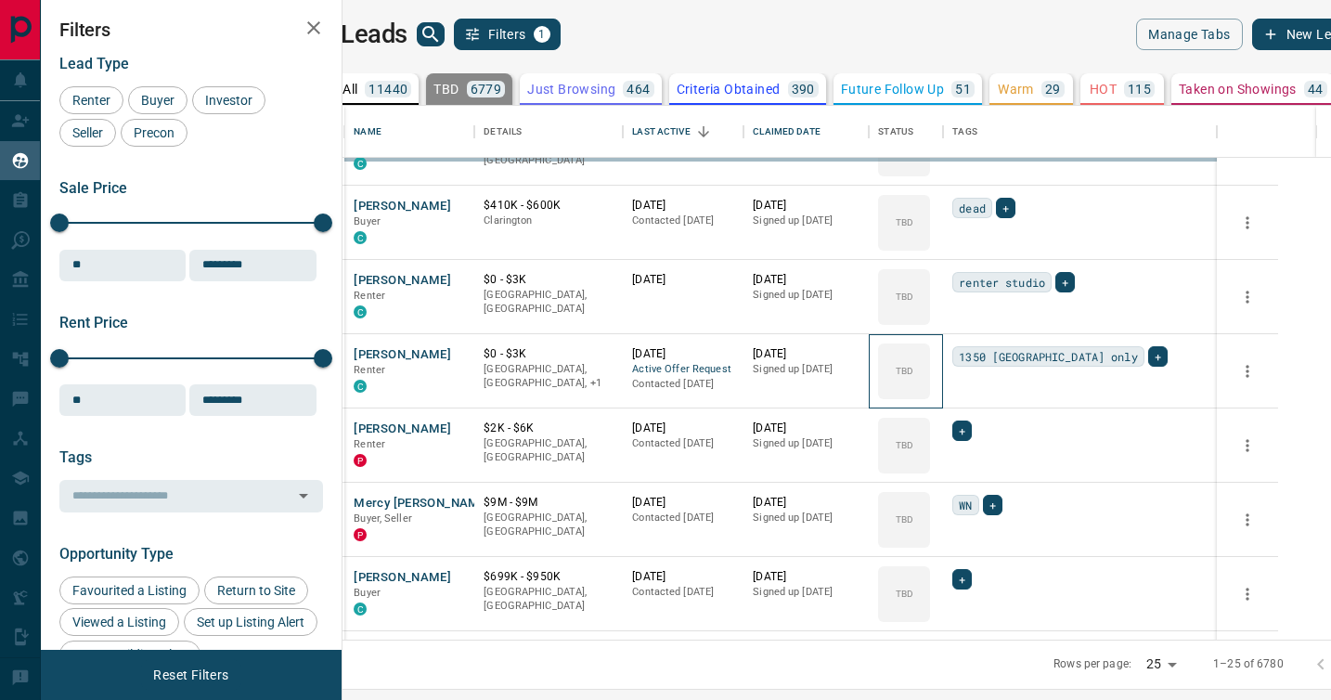
click at [930, 393] on div "TBD" at bounding box center [904, 371] width 52 height 56
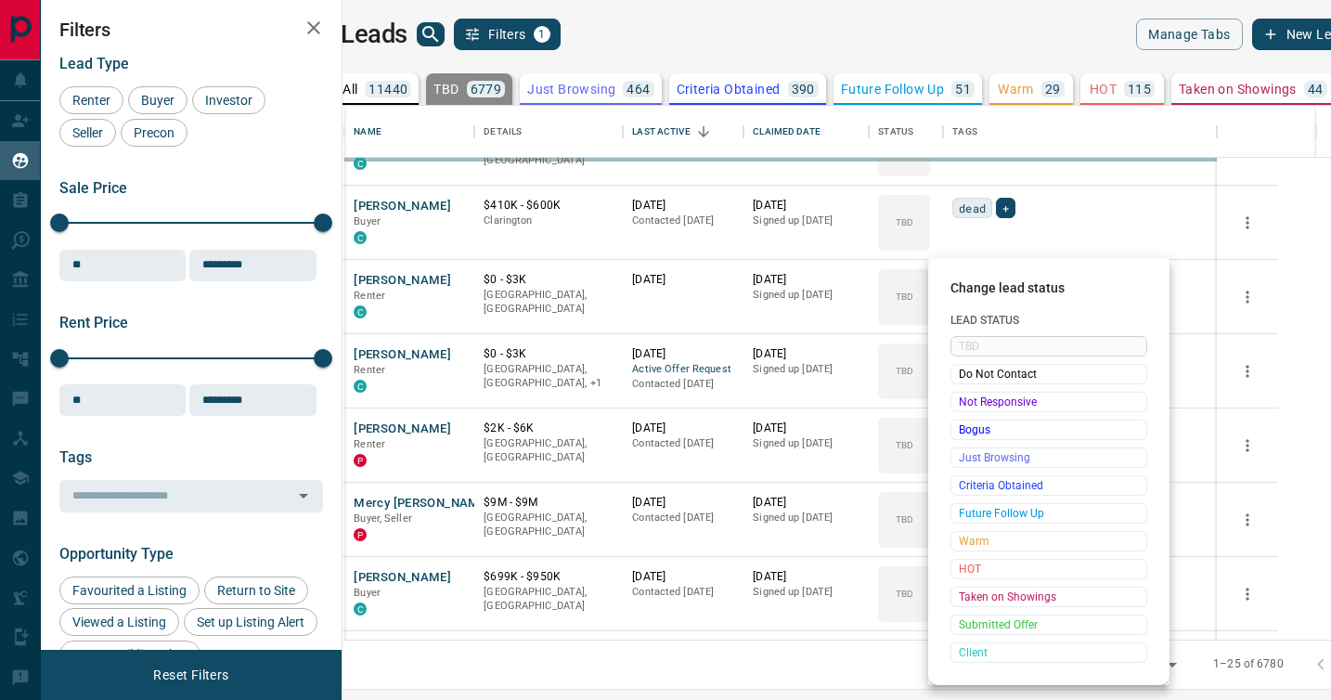
click at [970, 393] on div "Change lead status Lead Status TBD Do Not Contact Not Responsive Bogus Just Bro…" at bounding box center [665, 350] width 1331 height 700
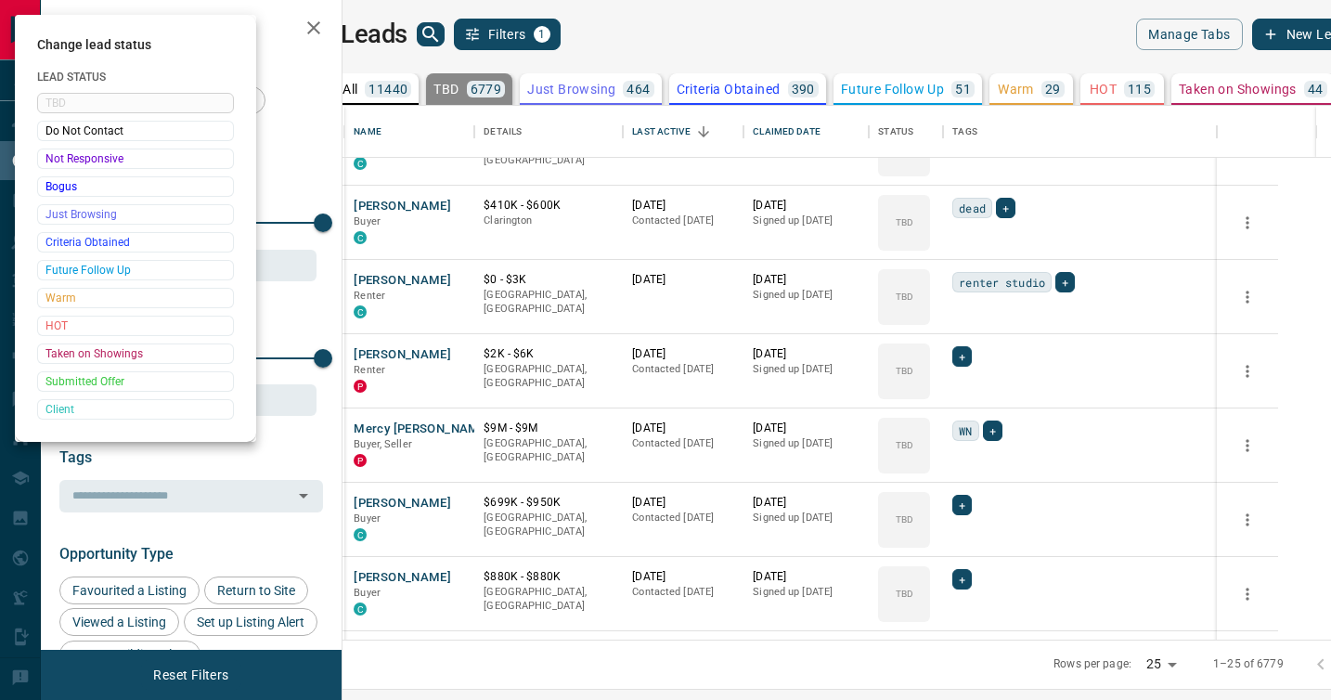
click at [970, 393] on div at bounding box center [665, 350] width 1331 height 700
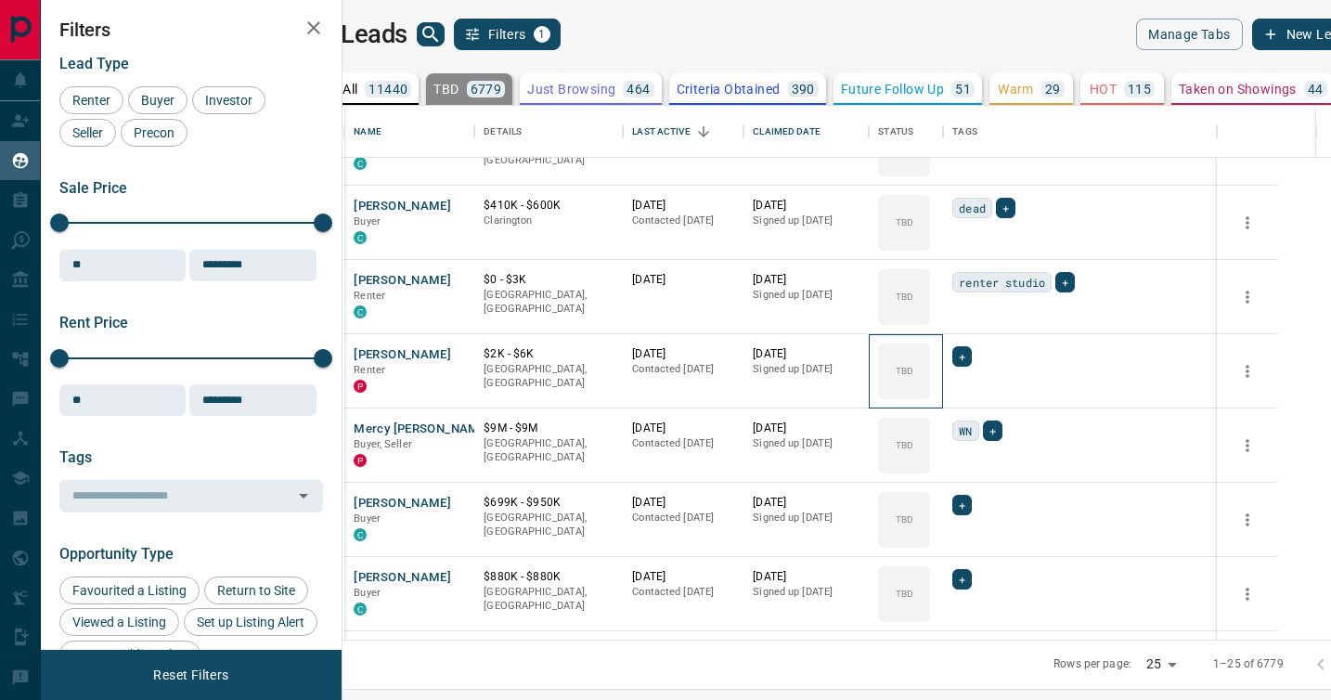
click at [930, 393] on div "TBD" at bounding box center [904, 371] width 52 height 56
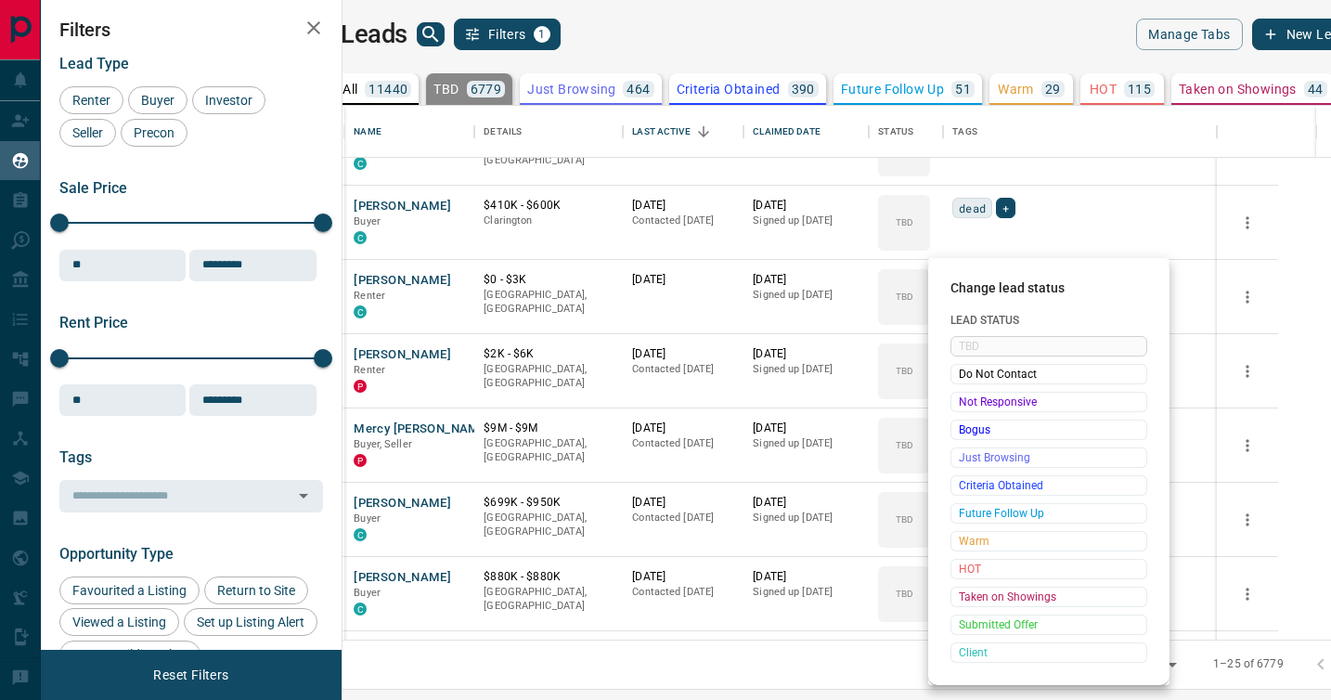
click at [970, 393] on span "Not Responsive" at bounding box center [1049, 402] width 180 height 19
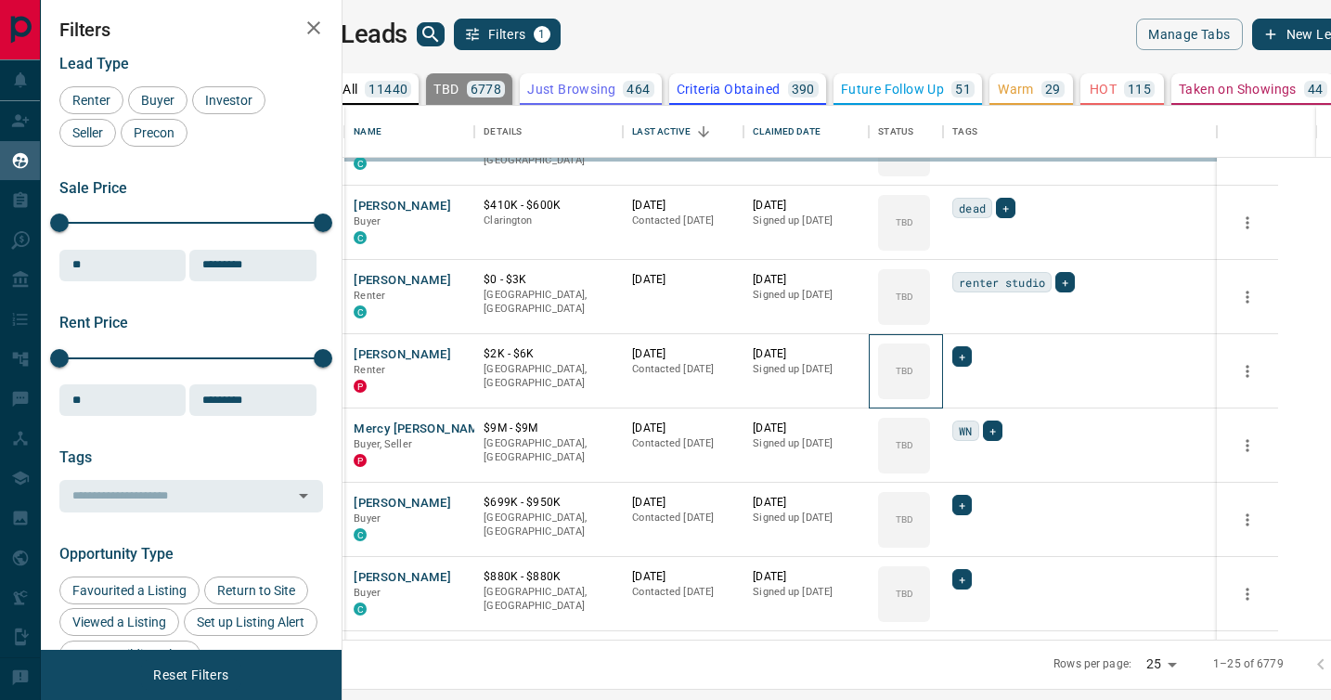
click at [930, 393] on div "TBD" at bounding box center [904, 371] width 52 height 56
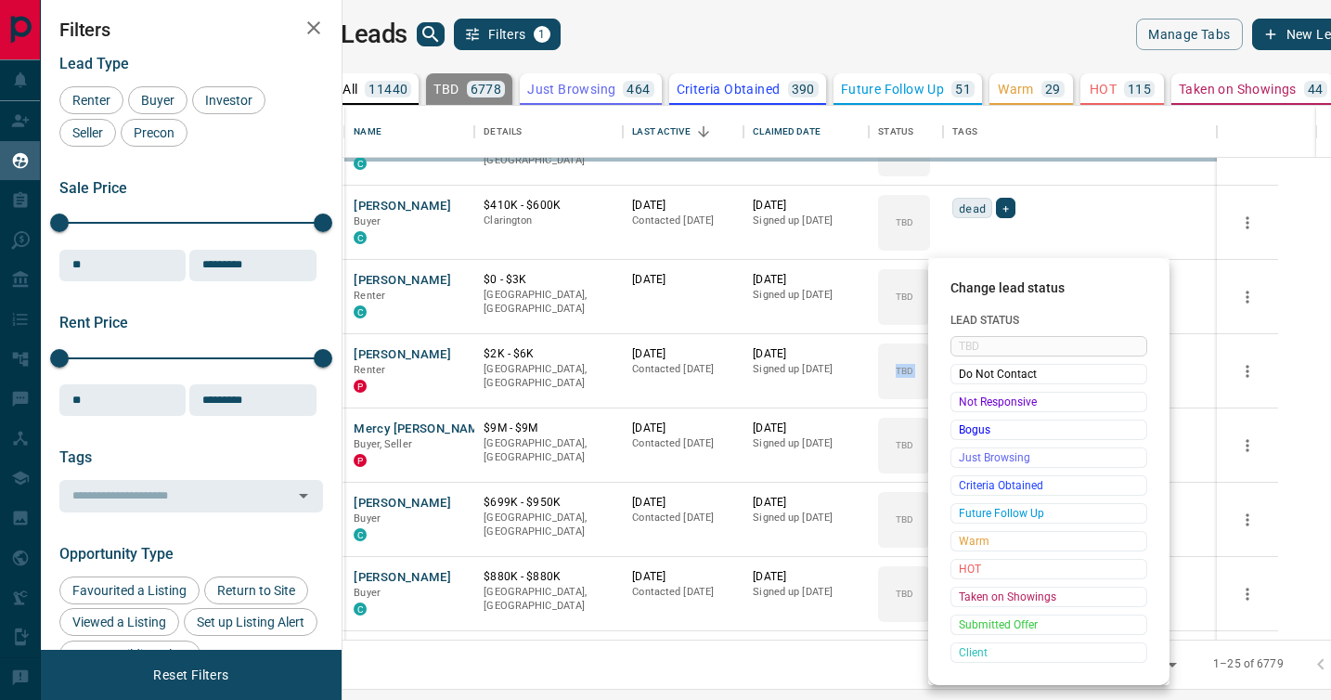
click at [970, 393] on span "Not Responsive" at bounding box center [1049, 402] width 180 height 19
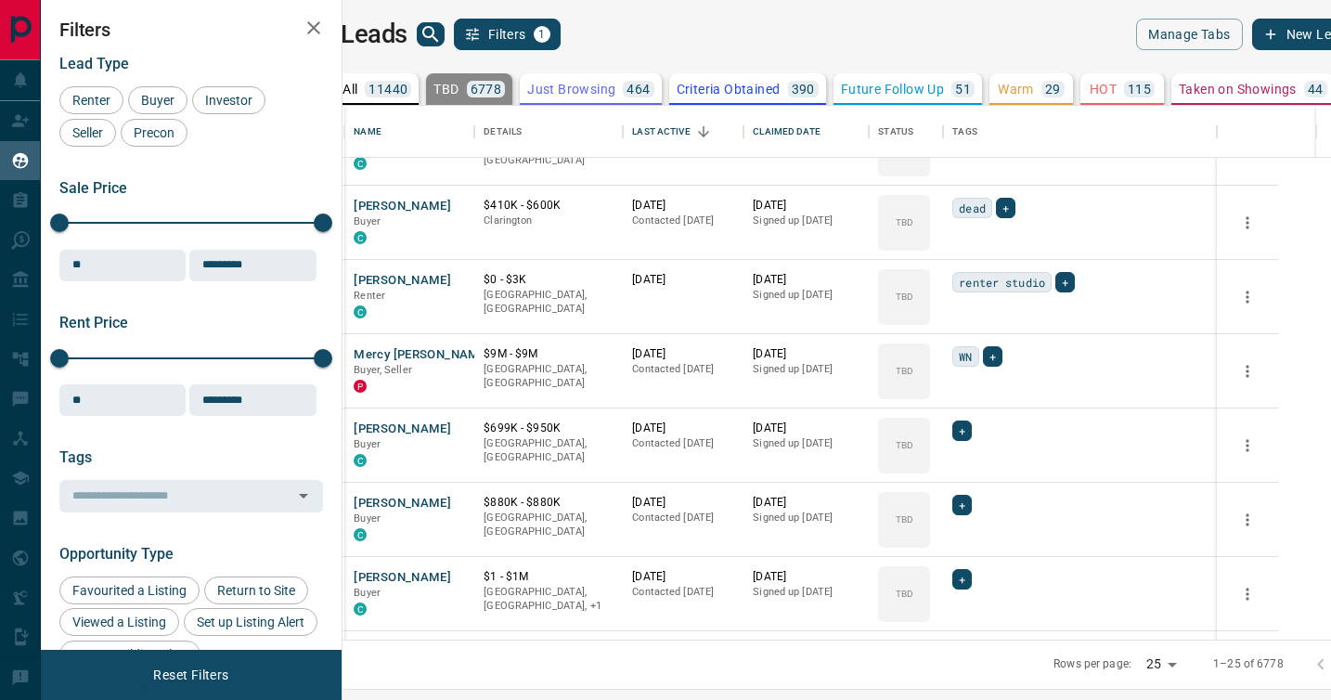
click at [970, 393] on div "TBD Do Not Contact Not Responsive Bogus Just Browsing Criteria Obtained Future …" at bounding box center [1019, 456] width 148 height 184
click at [930, 393] on div "TBD" at bounding box center [904, 371] width 52 height 56
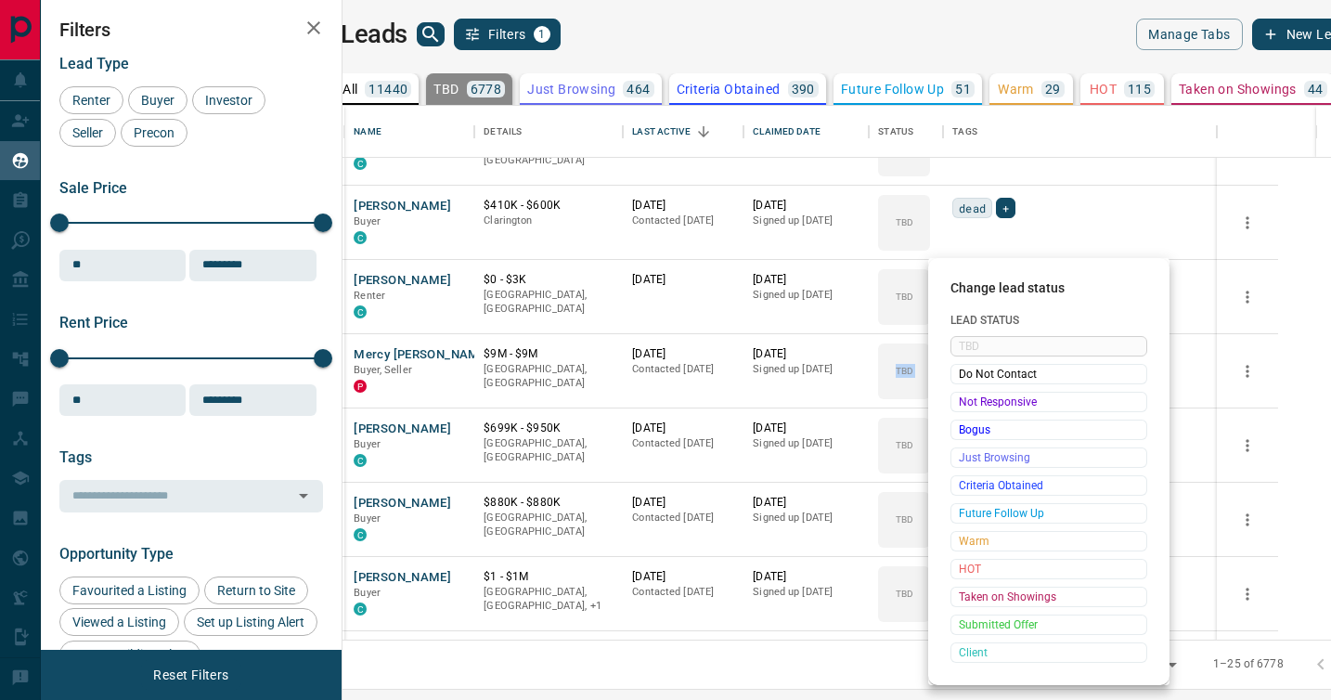
click at [970, 393] on span "Not Responsive" at bounding box center [1049, 402] width 180 height 19
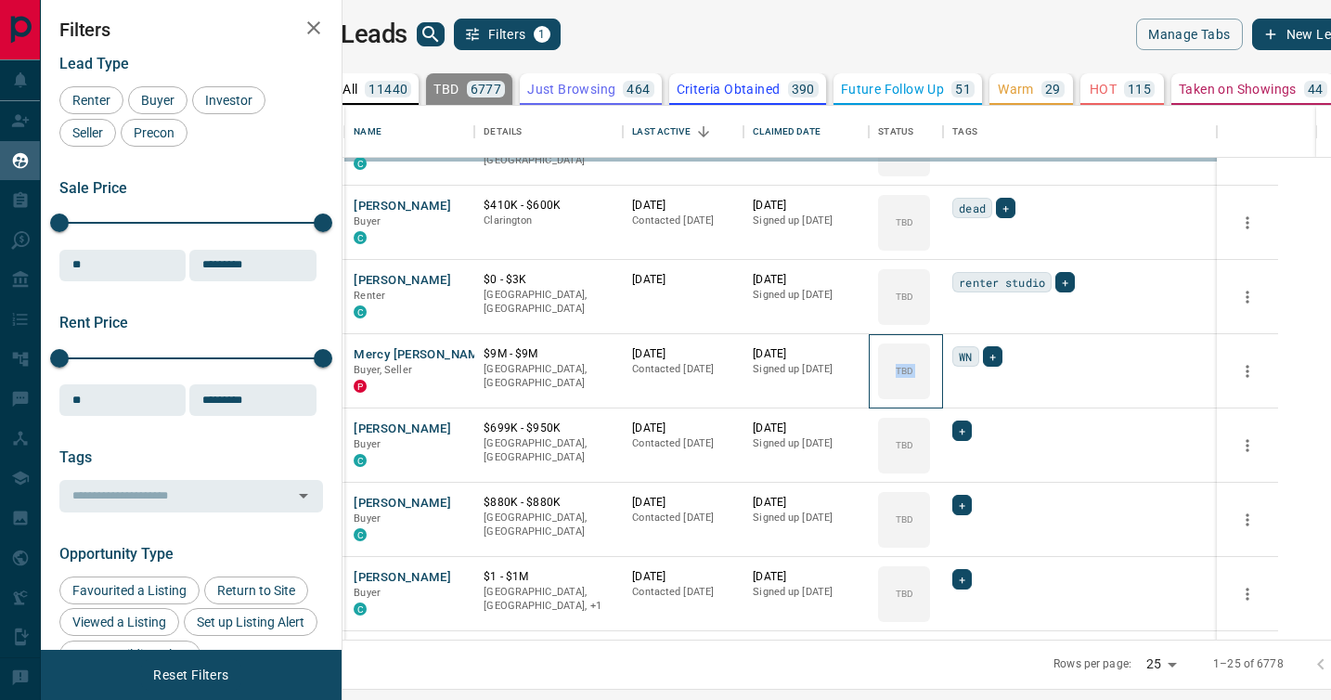
click at [930, 393] on div "TBD" at bounding box center [904, 371] width 52 height 56
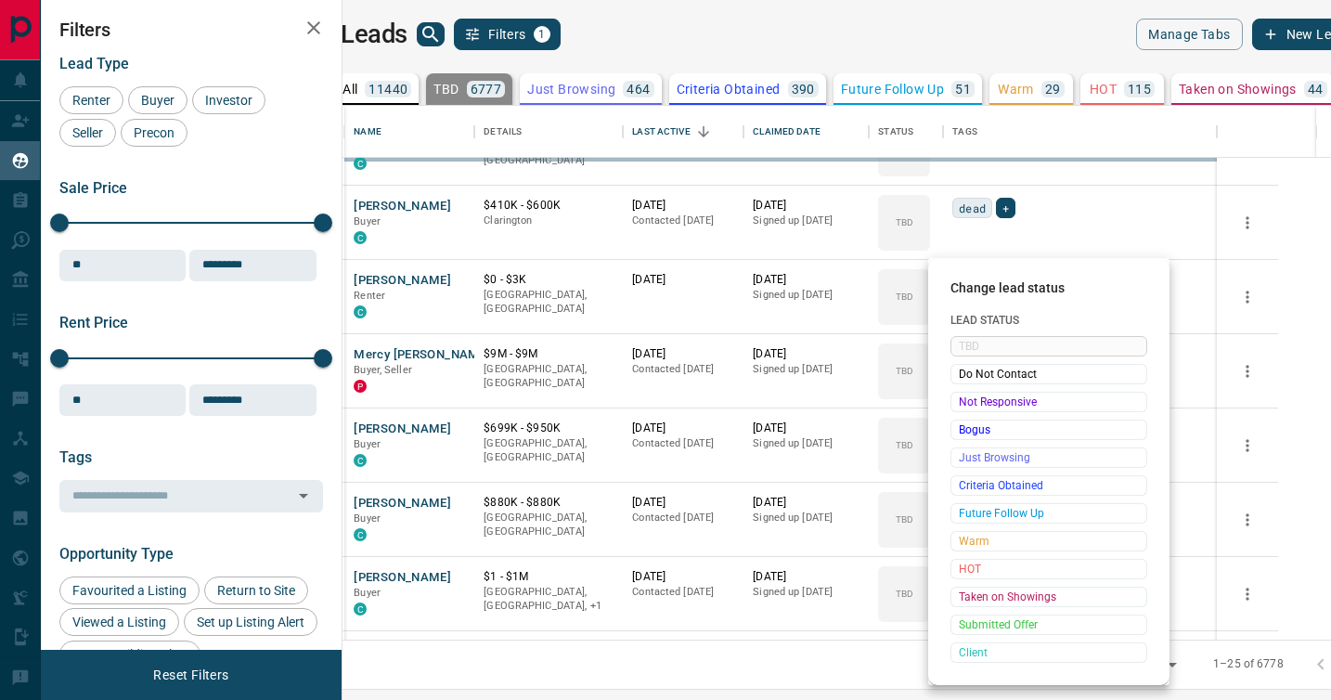
click at [970, 393] on span "Not Responsive" at bounding box center [1049, 402] width 180 height 19
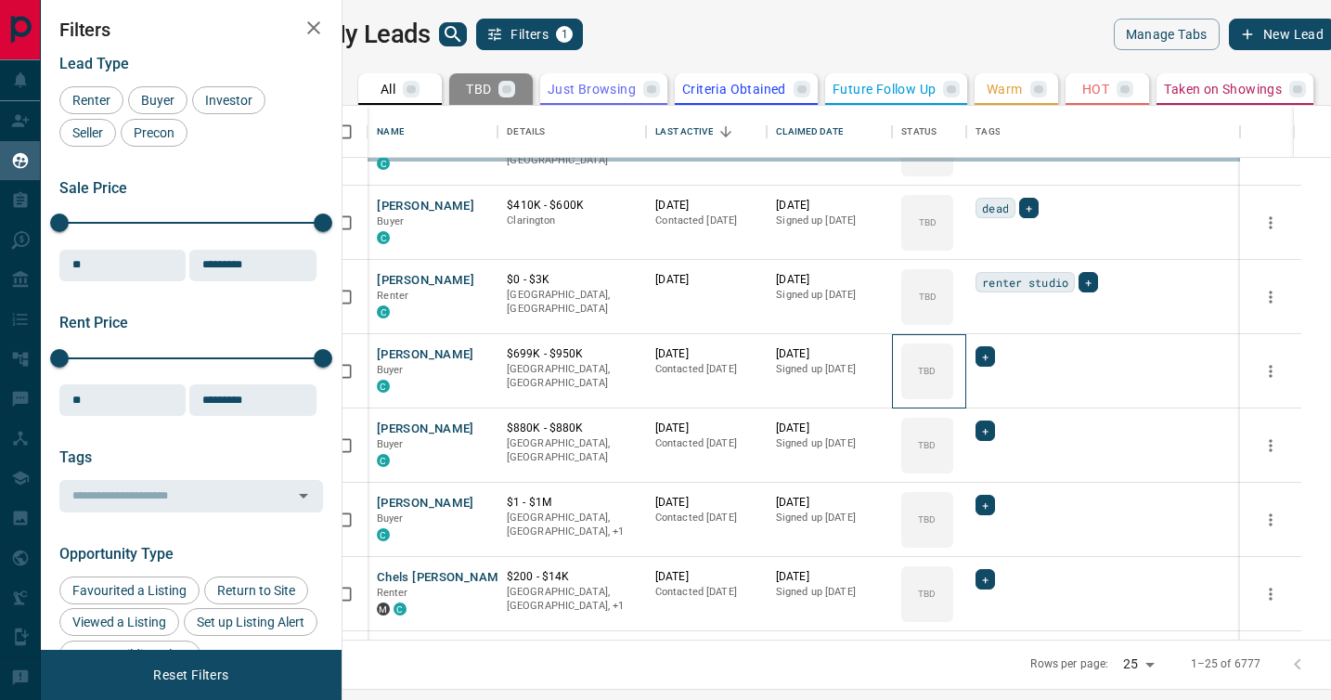
click at [953, 393] on div "TBD" at bounding box center [927, 371] width 52 height 56
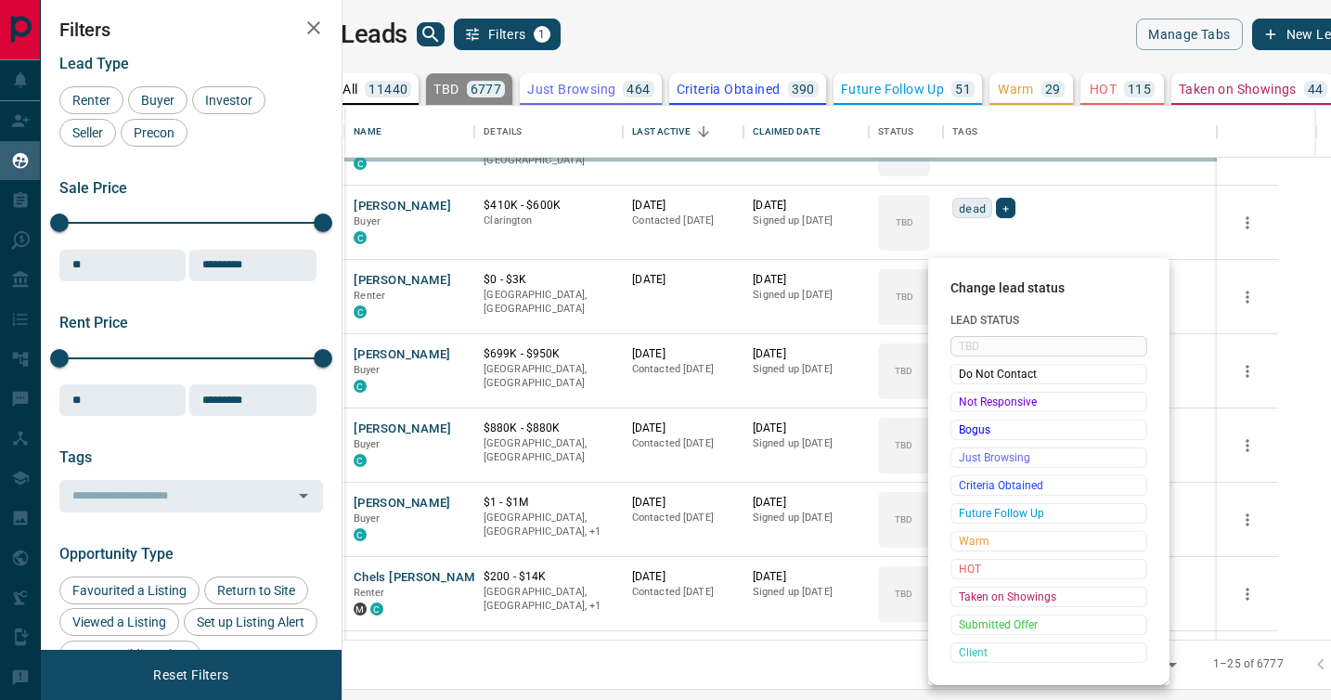
click at [970, 393] on span "Not Responsive" at bounding box center [1049, 402] width 180 height 19
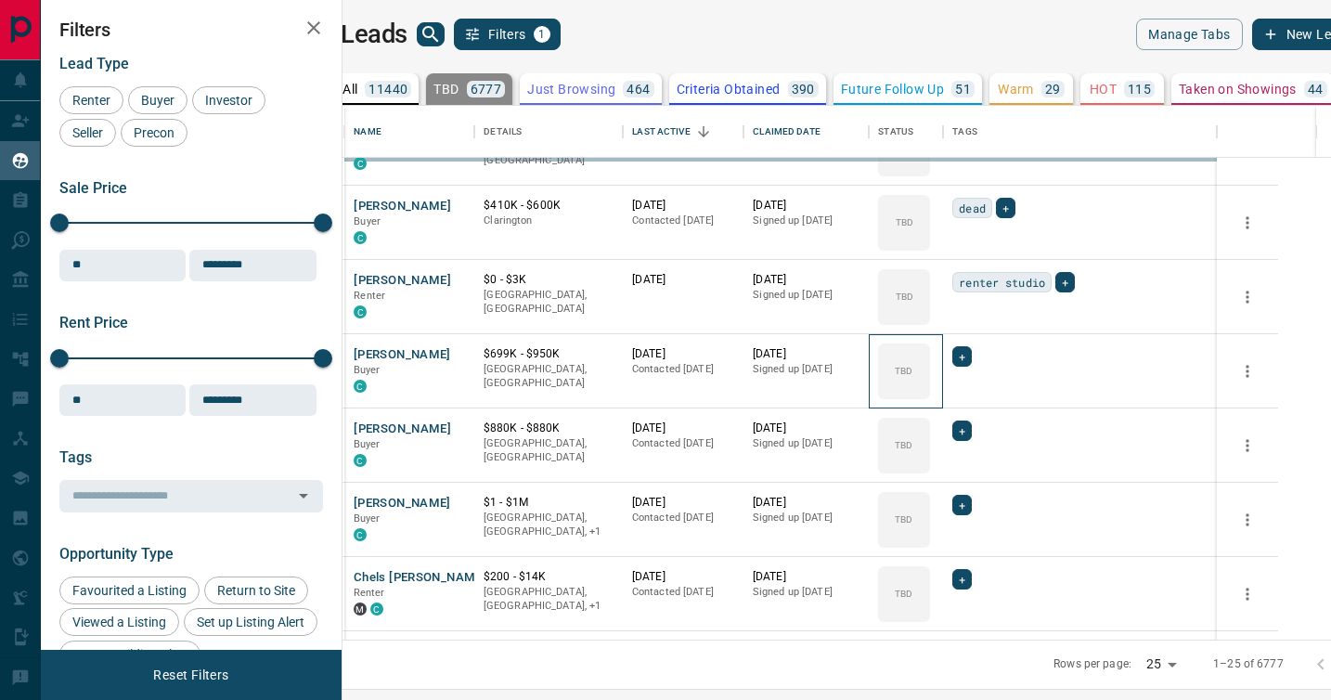
click at [930, 393] on div "TBD" at bounding box center [904, 371] width 52 height 56
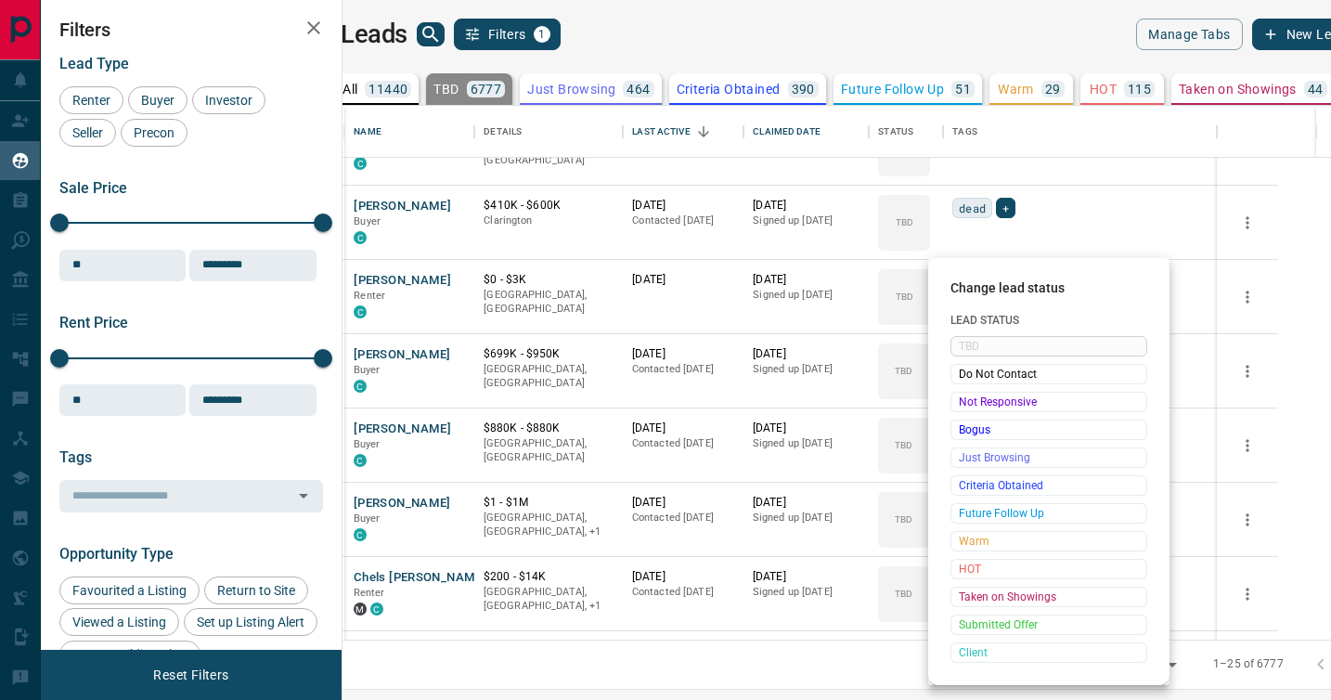
click at [970, 393] on span "Not Responsive" at bounding box center [1049, 402] width 180 height 19
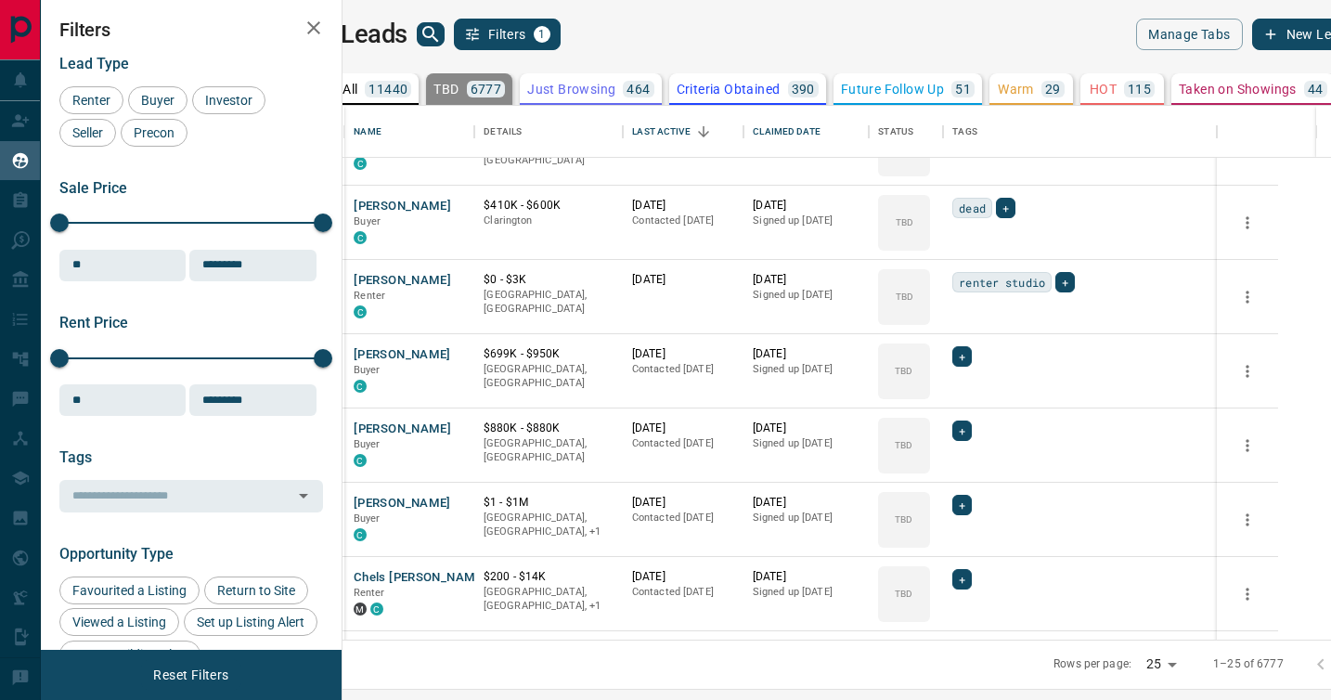
click at [970, 395] on span "Not Responsive" at bounding box center [1019, 400] width 136 height 10
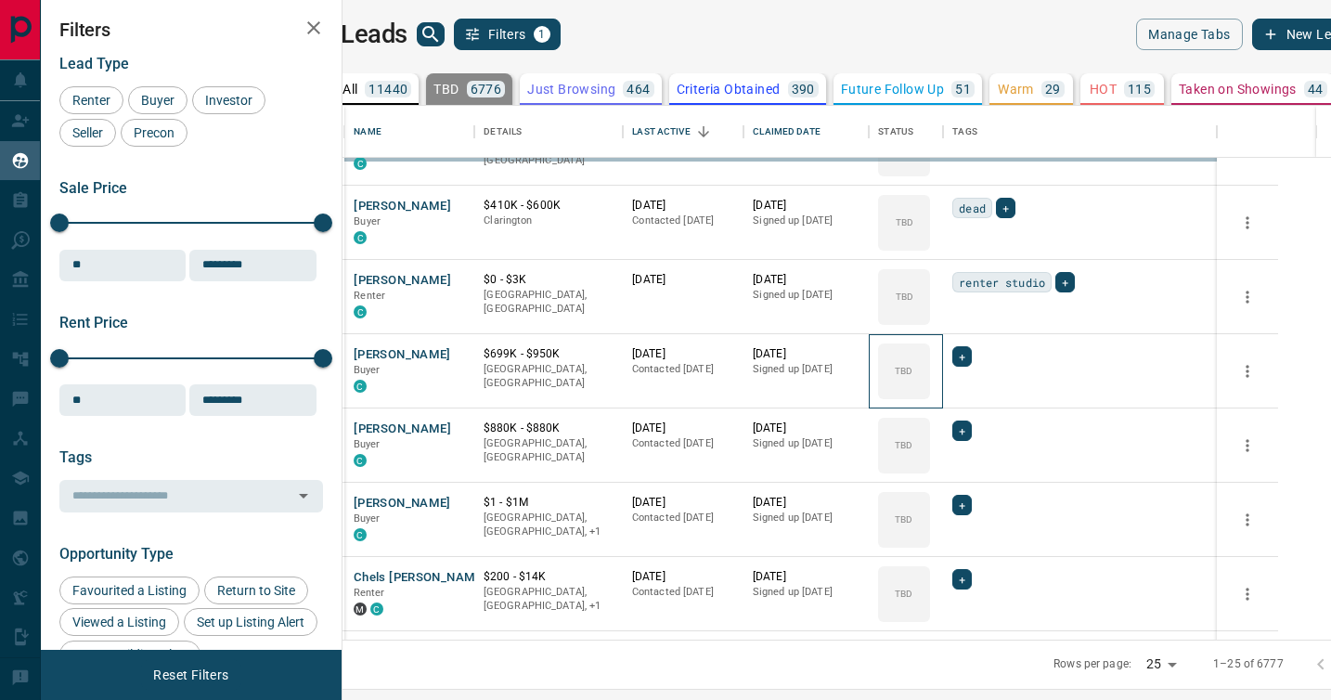
click at [930, 393] on div "TBD" at bounding box center [904, 371] width 52 height 56
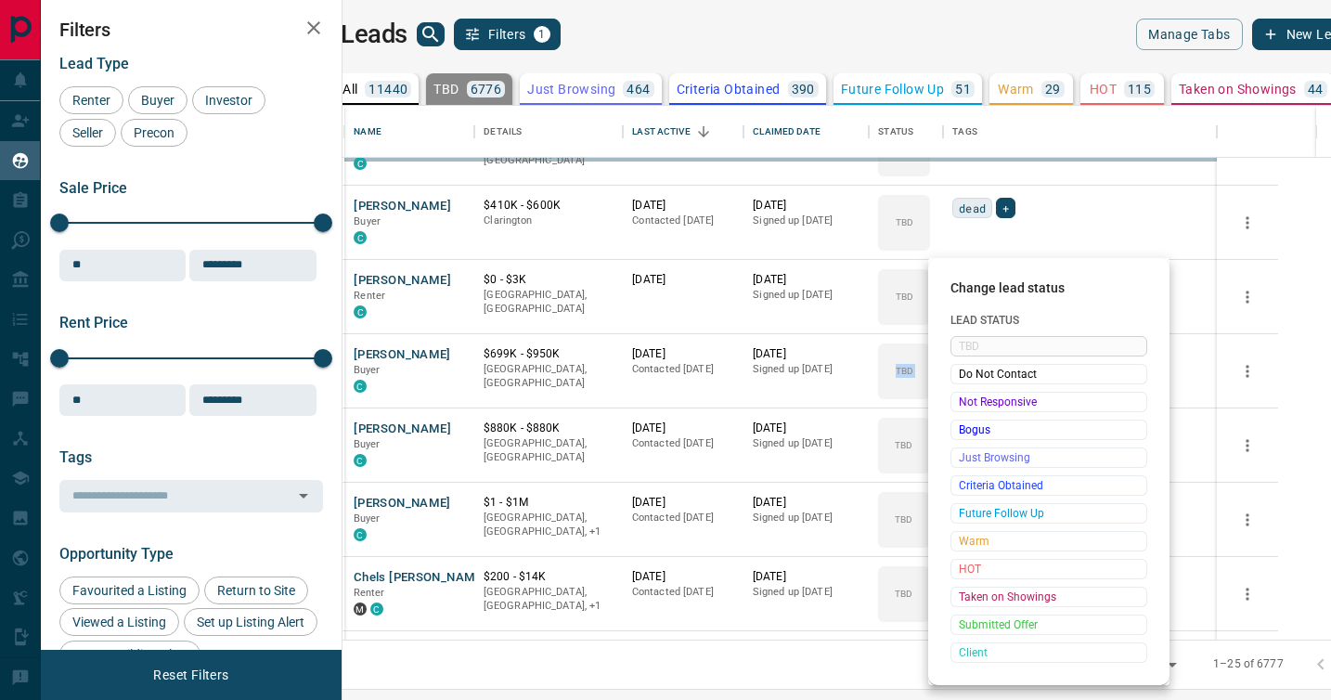
click at [970, 393] on span "Not Responsive" at bounding box center [1049, 402] width 180 height 19
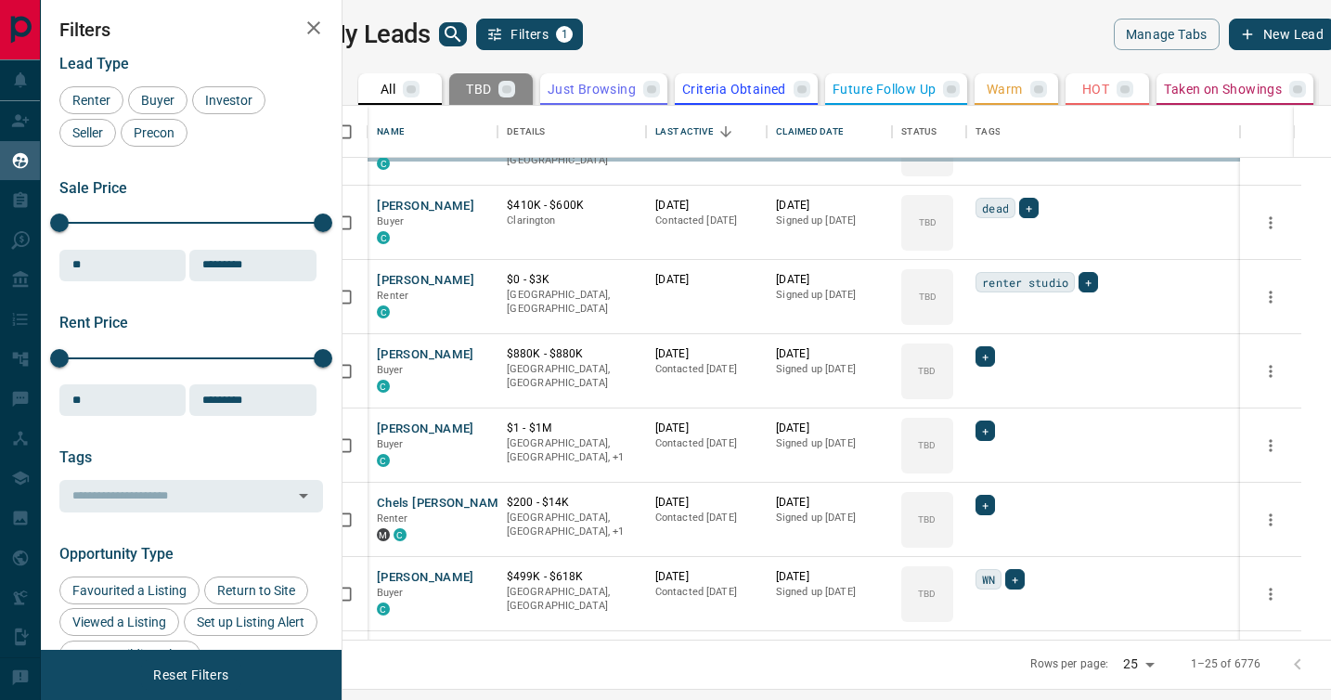
click at [970, 395] on span "Not Responsive" at bounding box center [1019, 400] width 136 height 10
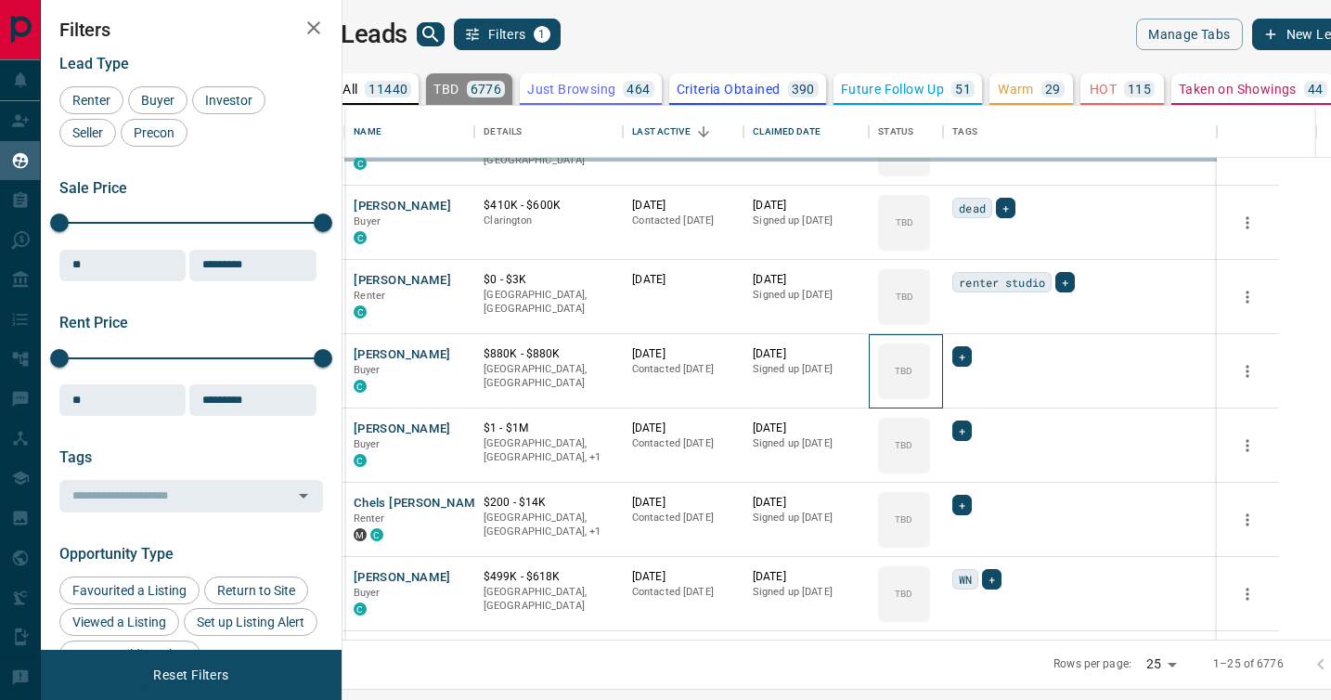
click at [930, 393] on div "TBD" at bounding box center [904, 371] width 52 height 56
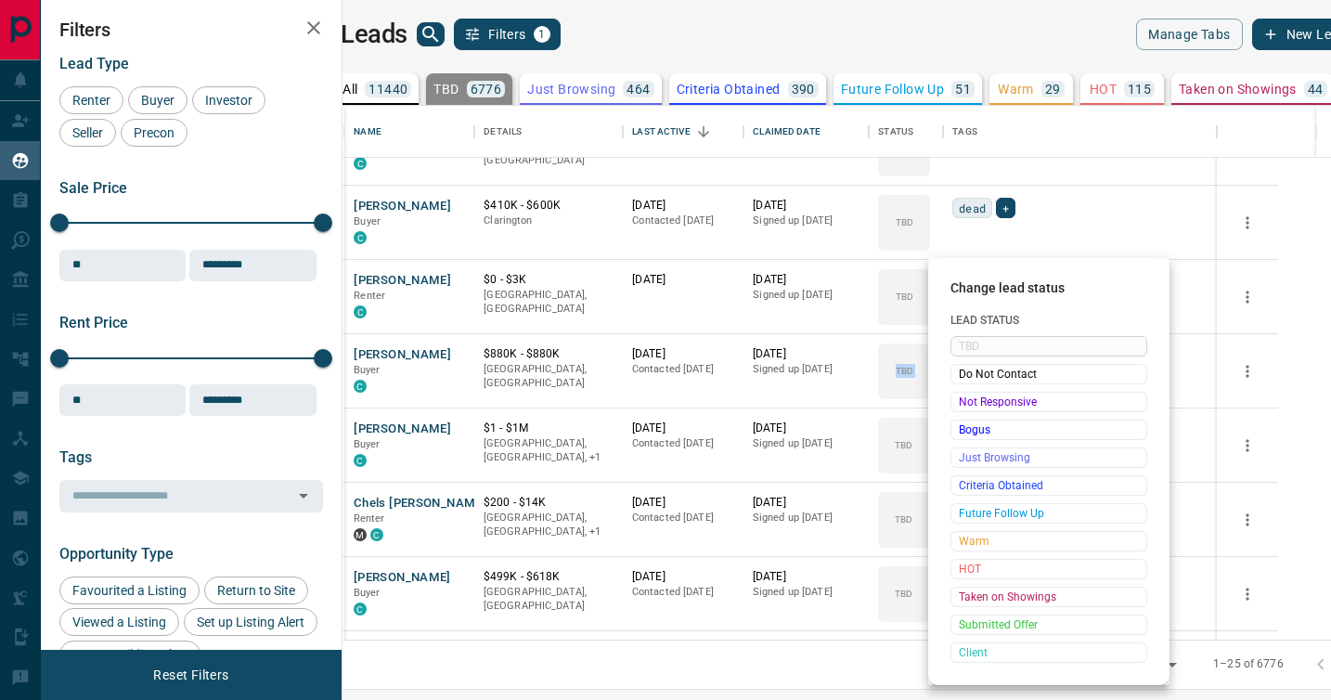
click at [970, 393] on span "Not Responsive" at bounding box center [1049, 402] width 180 height 19
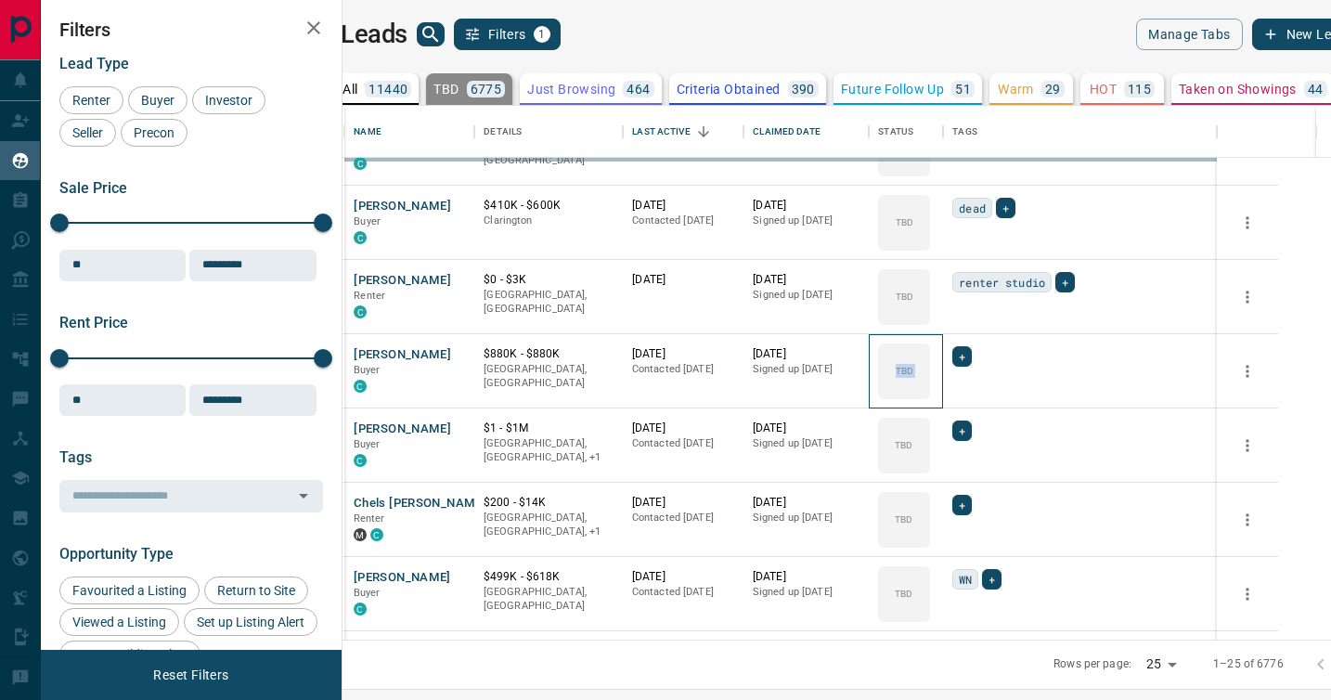
click at [930, 393] on div "TBD" at bounding box center [904, 371] width 52 height 56
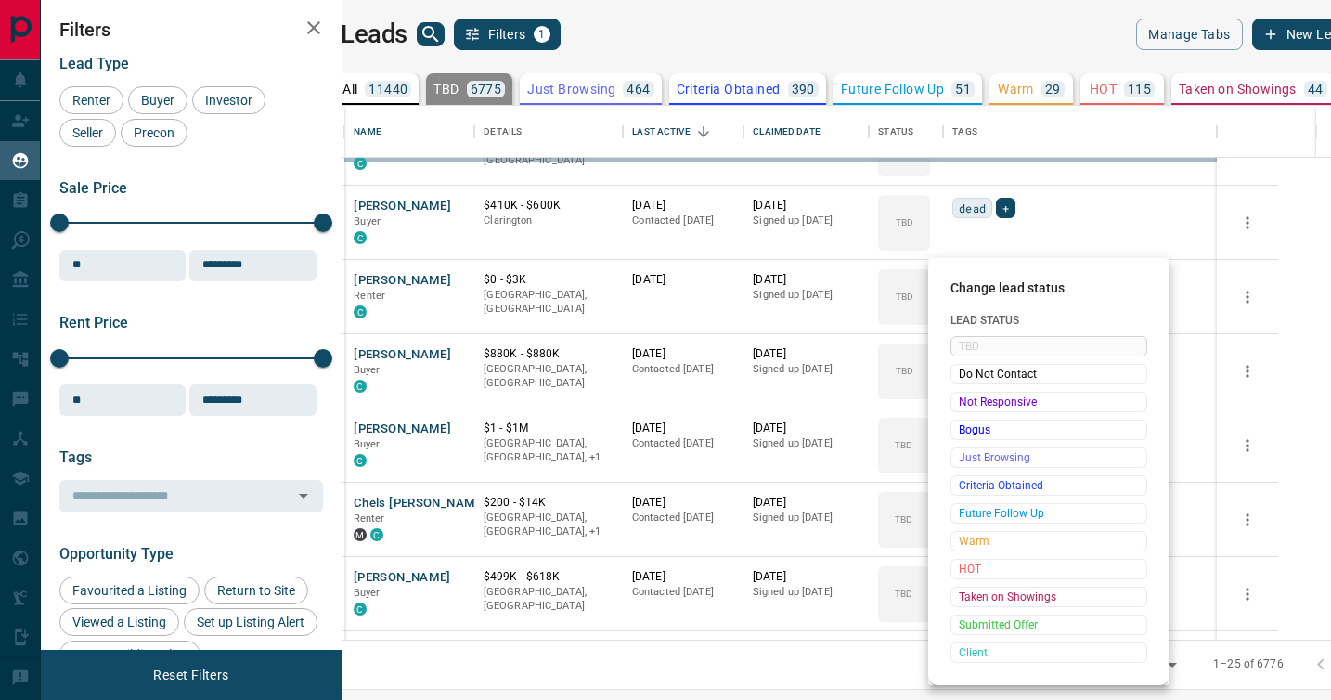
click at [970, 393] on span "Not Responsive" at bounding box center [1049, 402] width 180 height 19
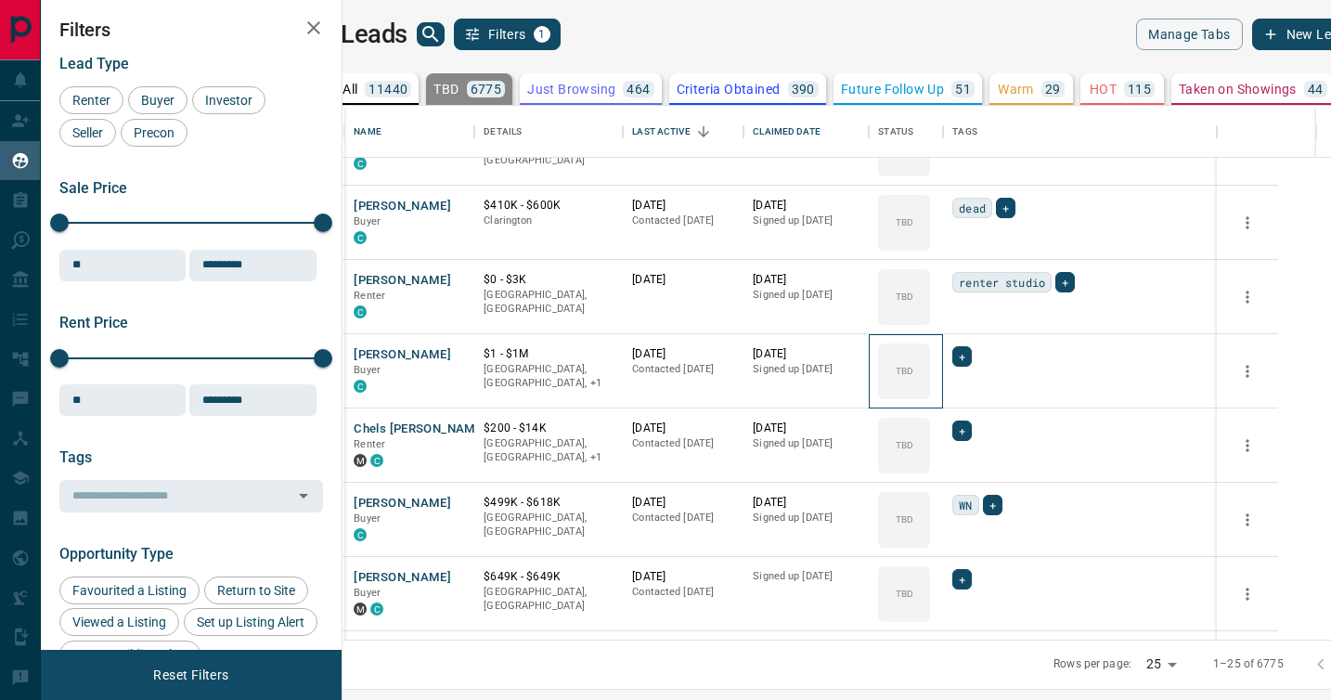
click at [930, 393] on div "TBD" at bounding box center [904, 371] width 52 height 56
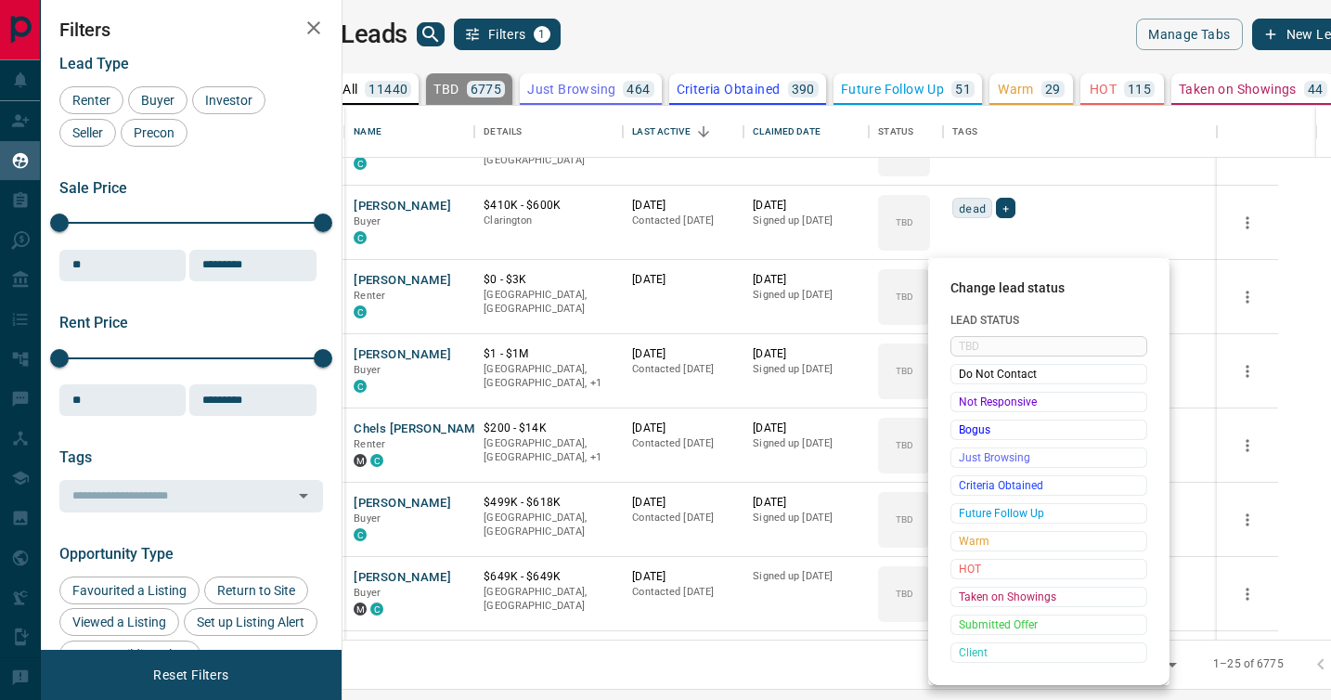
click at [970, 393] on span "Not Responsive" at bounding box center [1049, 402] width 180 height 19
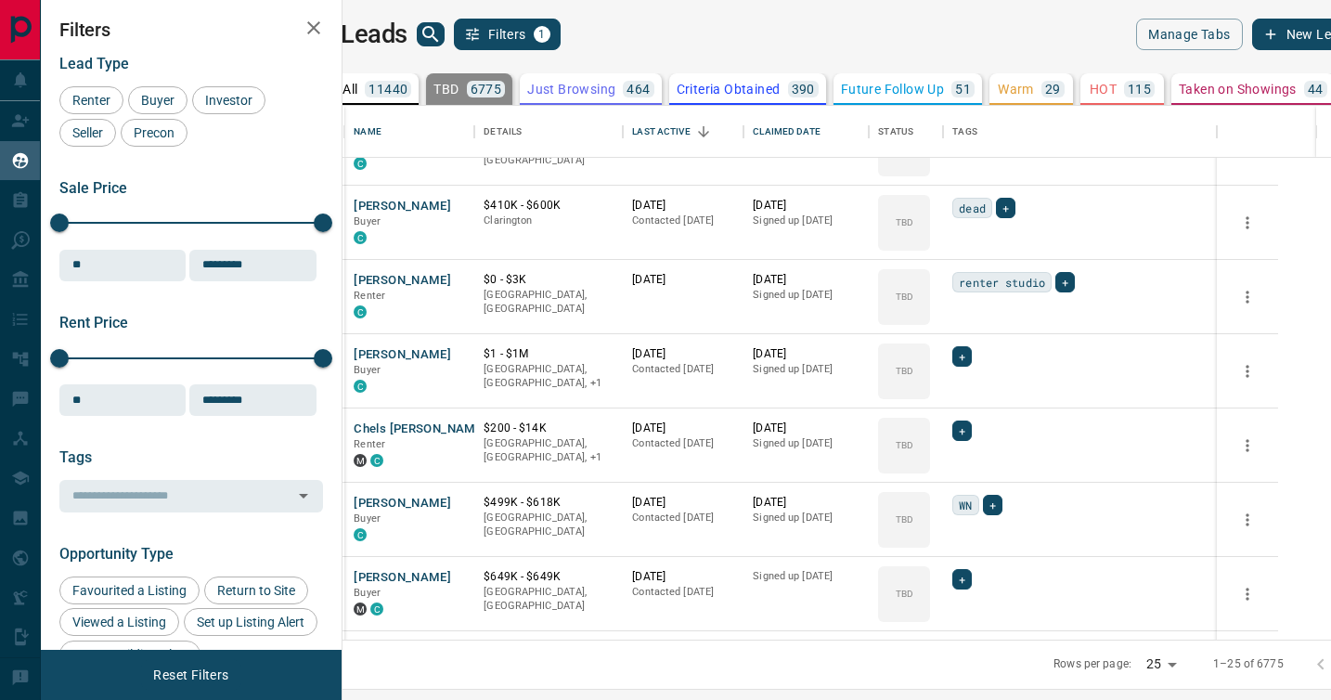
click at [970, 395] on span "Not Responsive" at bounding box center [1019, 400] width 136 height 10
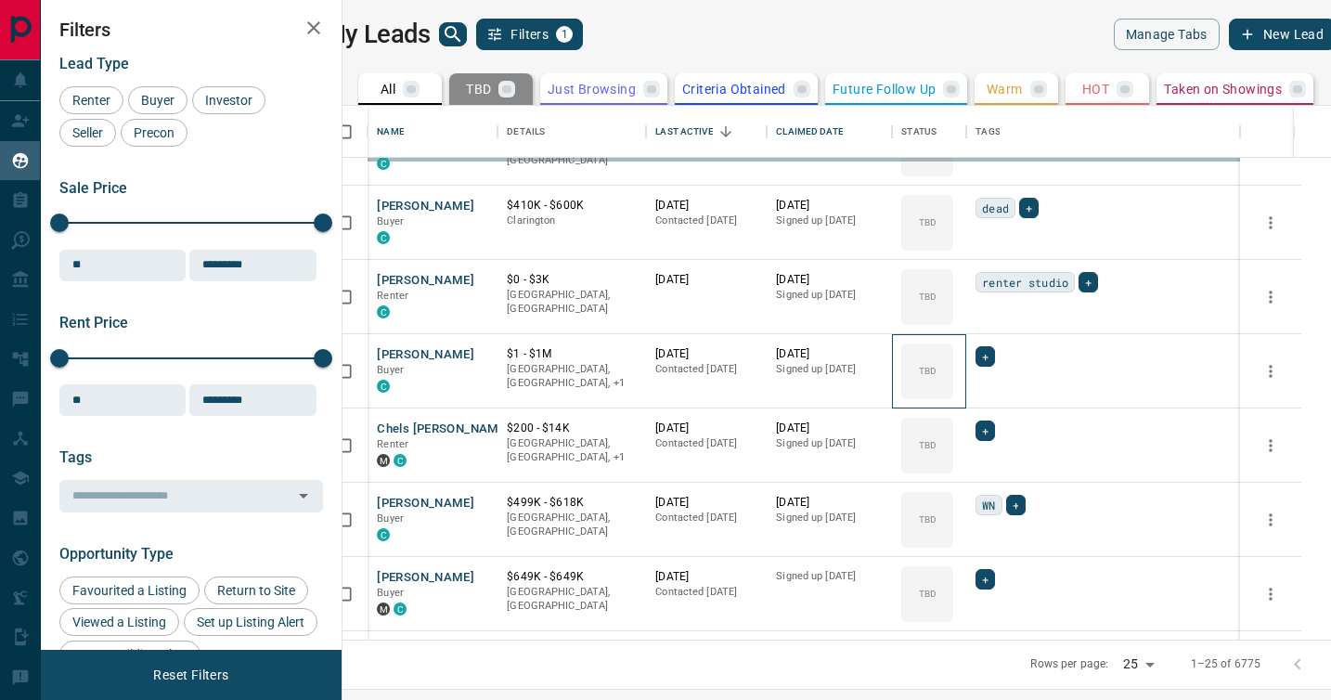
click at [953, 393] on div "TBD" at bounding box center [927, 371] width 52 height 56
click at [970, 393] on div "TBD Do Not Contact Not Responsive Bogus Just Browsing Criteria Obtained Future …" at bounding box center [1019, 456] width 148 height 184
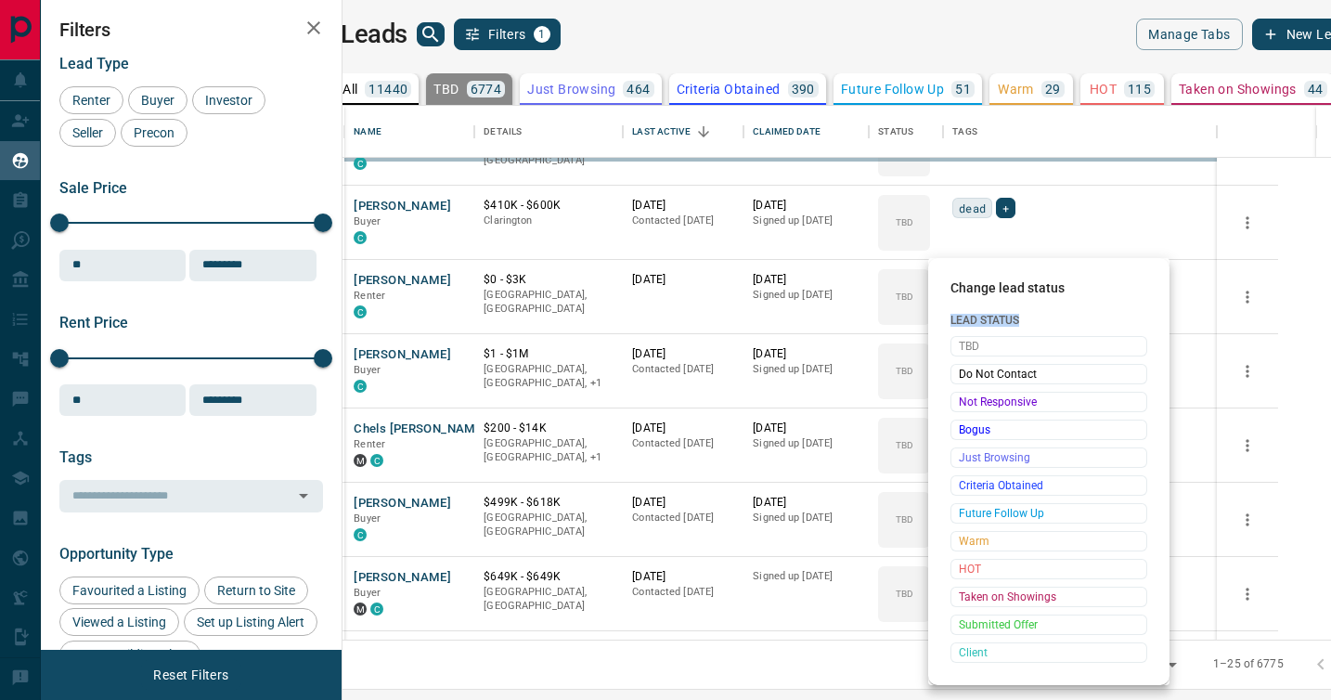
click at [970, 393] on span "Not Responsive" at bounding box center [1049, 402] width 180 height 19
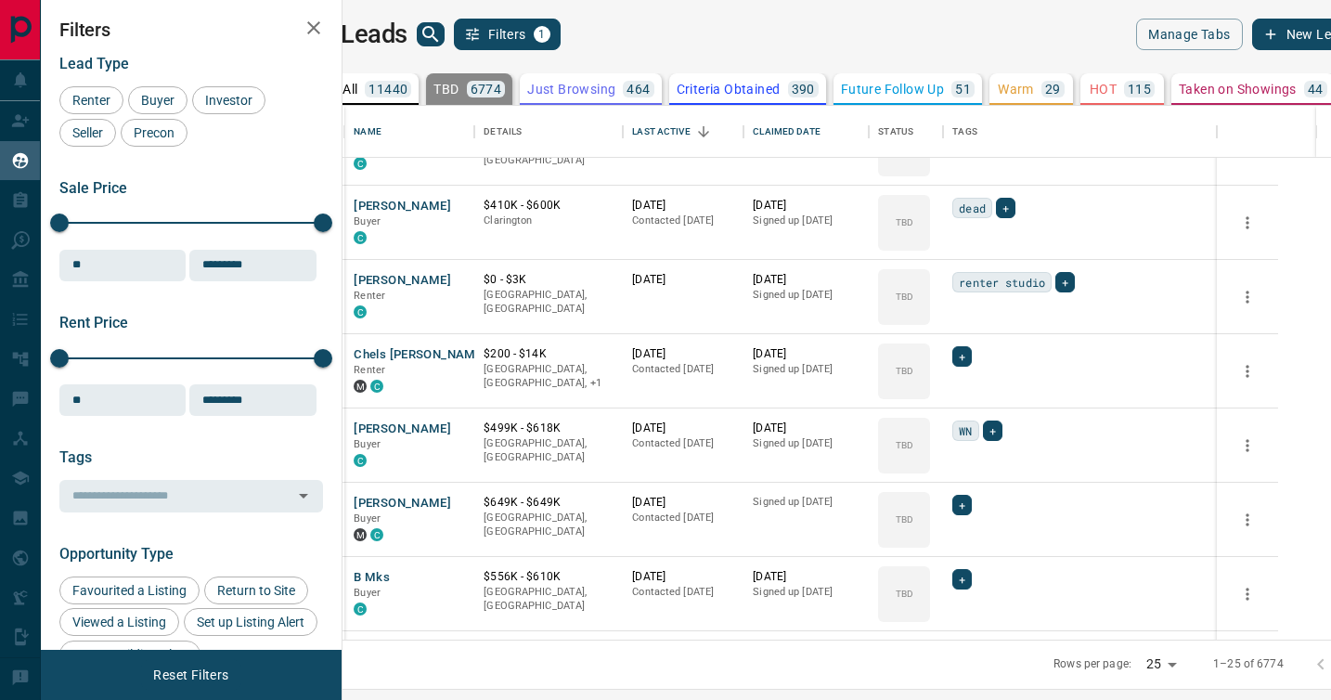
click at [970, 393] on div "TBD Do Not Contact Not Responsive Bogus Just Browsing Criteria Obtained Future …" at bounding box center [1019, 456] width 148 height 184
click at [930, 393] on div "TBD" at bounding box center [904, 371] width 52 height 56
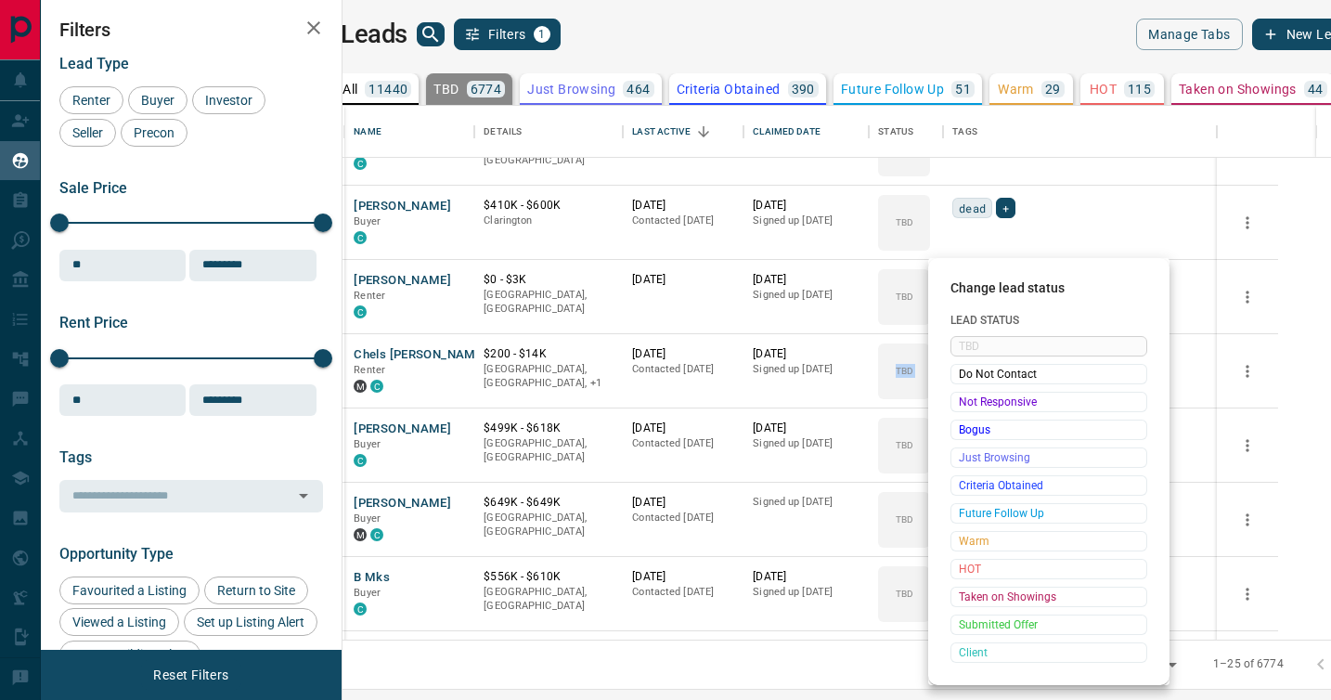
click at [970, 393] on span "Not Responsive" at bounding box center [1049, 402] width 180 height 19
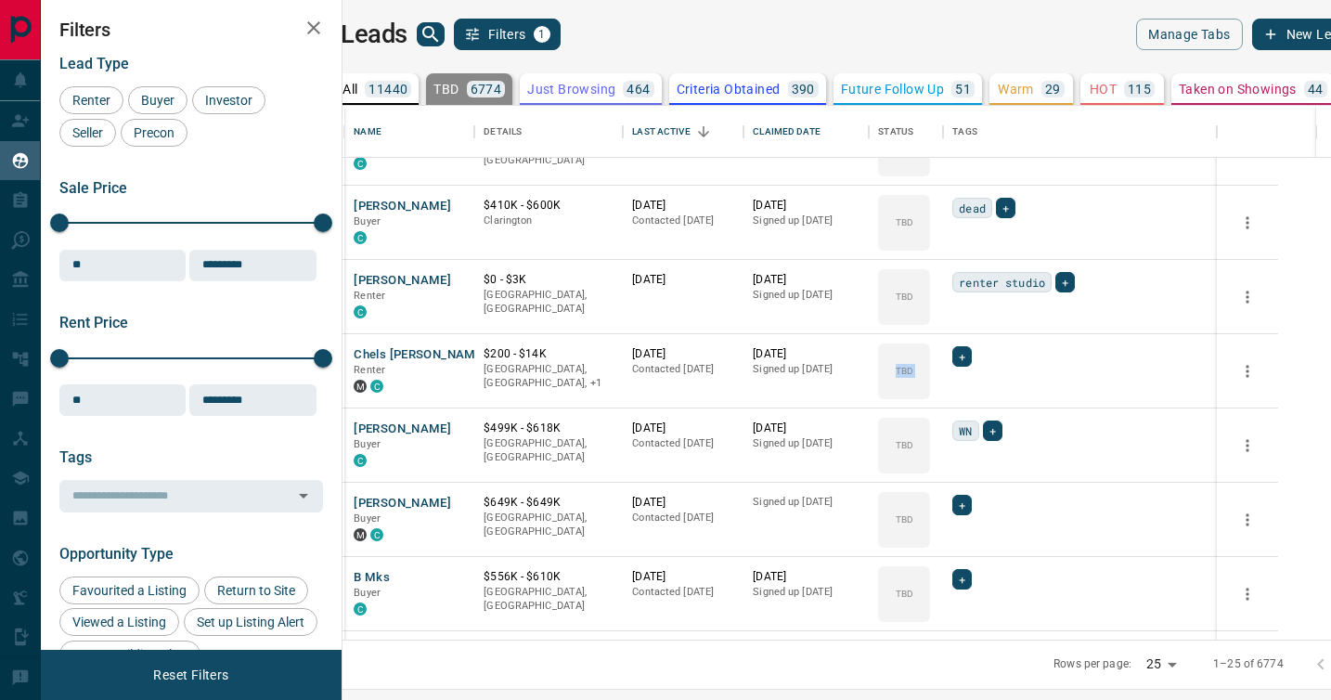
click at [970, 393] on div "TBD Do Not Contact Not Responsive Bogus Just Browsing Criteria Obtained Future …" at bounding box center [1019, 456] width 148 height 184
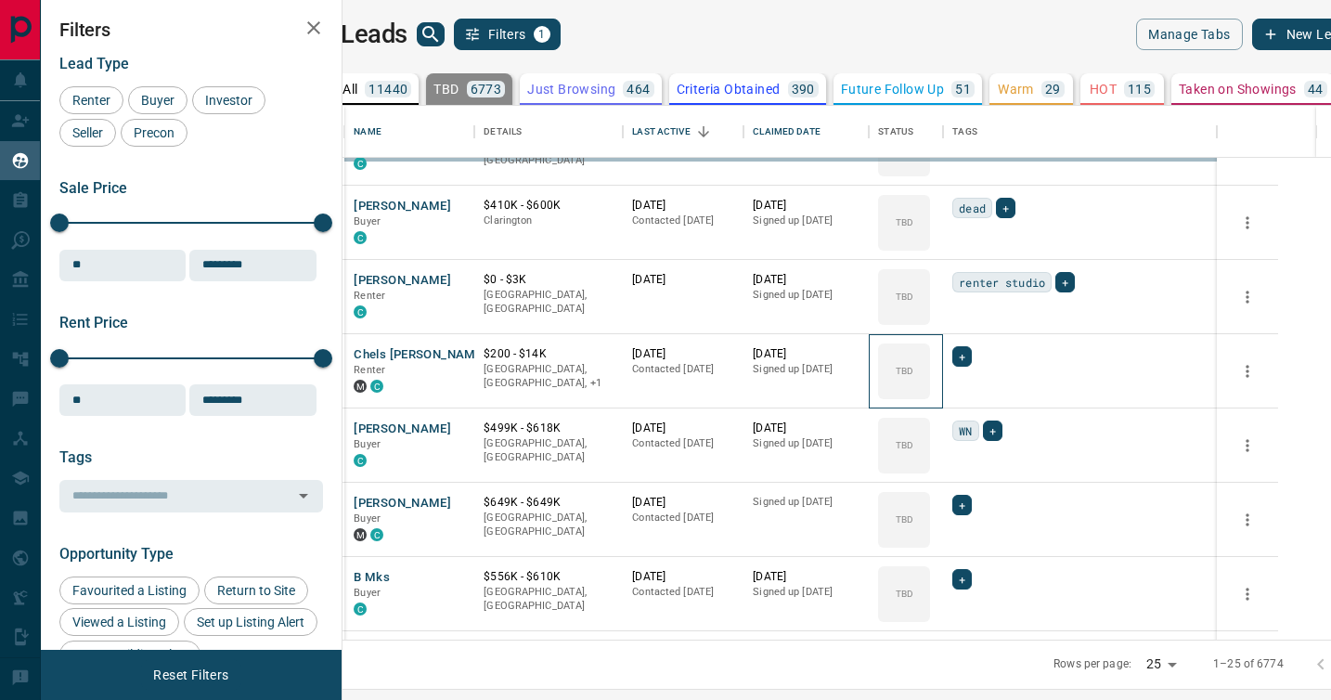
click at [930, 393] on div "TBD" at bounding box center [904, 371] width 52 height 56
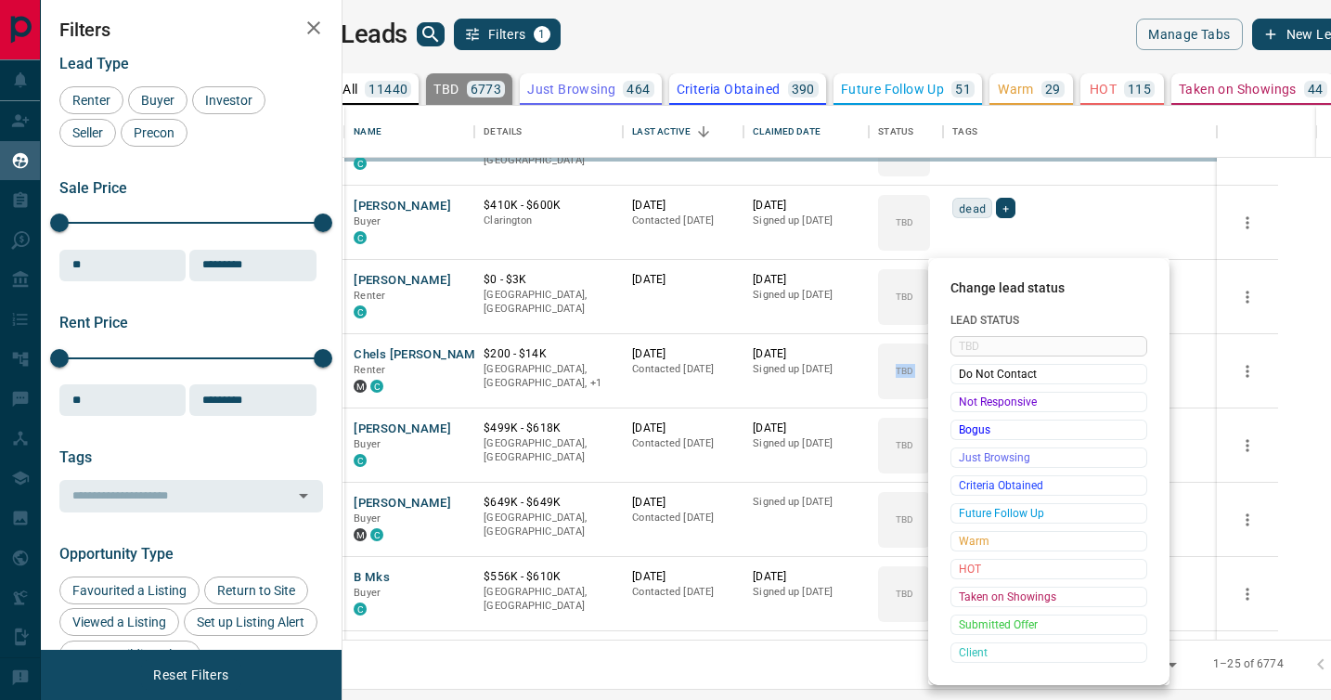
click at [970, 393] on span "Not Responsive" at bounding box center [1049, 402] width 180 height 19
click at [970, 393] on div "TBD Do Not Contact Not Responsive Bogus Just Browsing Criteria Obtained Future …" at bounding box center [1049, 499] width 197 height 327
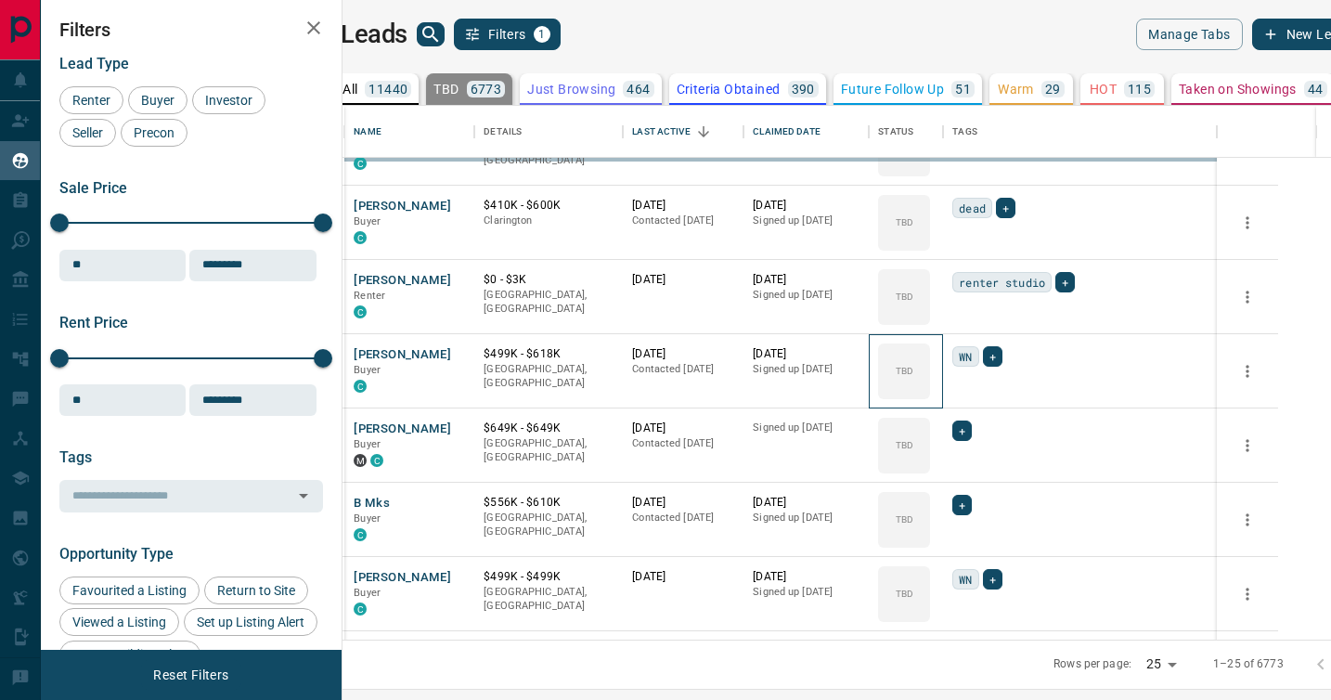
click at [930, 393] on div "TBD" at bounding box center [904, 371] width 52 height 56
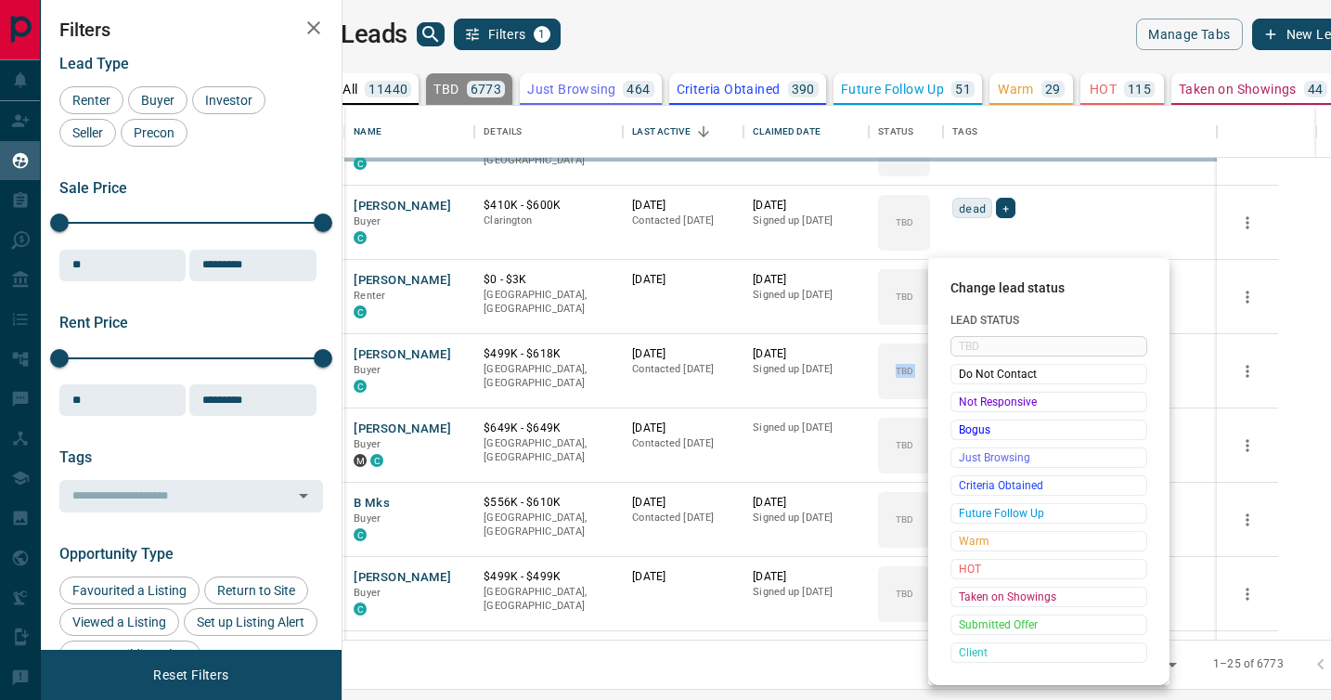
click at [970, 393] on span "Not Responsive" at bounding box center [1049, 402] width 180 height 19
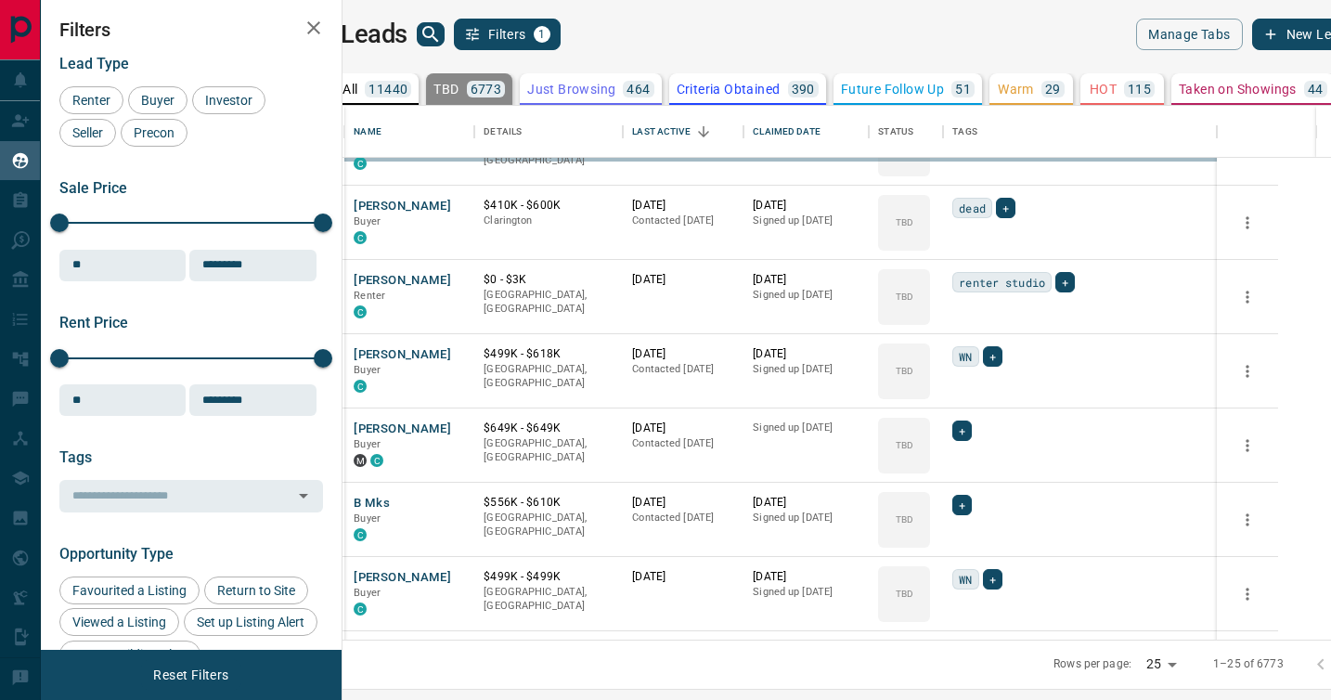
click at [970, 393] on div "TBD Do Not Contact Not Responsive Bogus Just Browsing Criteria Obtained Future …" at bounding box center [1019, 456] width 148 height 184
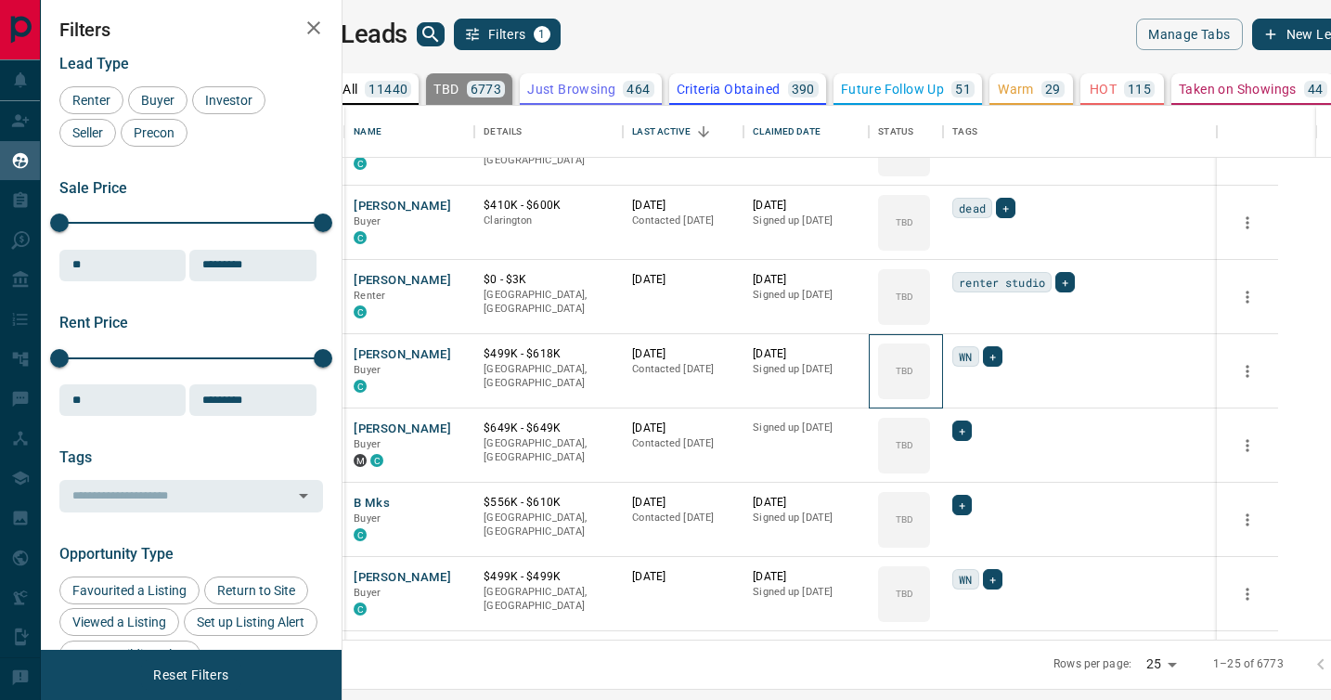
click at [930, 393] on div "TBD" at bounding box center [904, 371] width 52 height 56
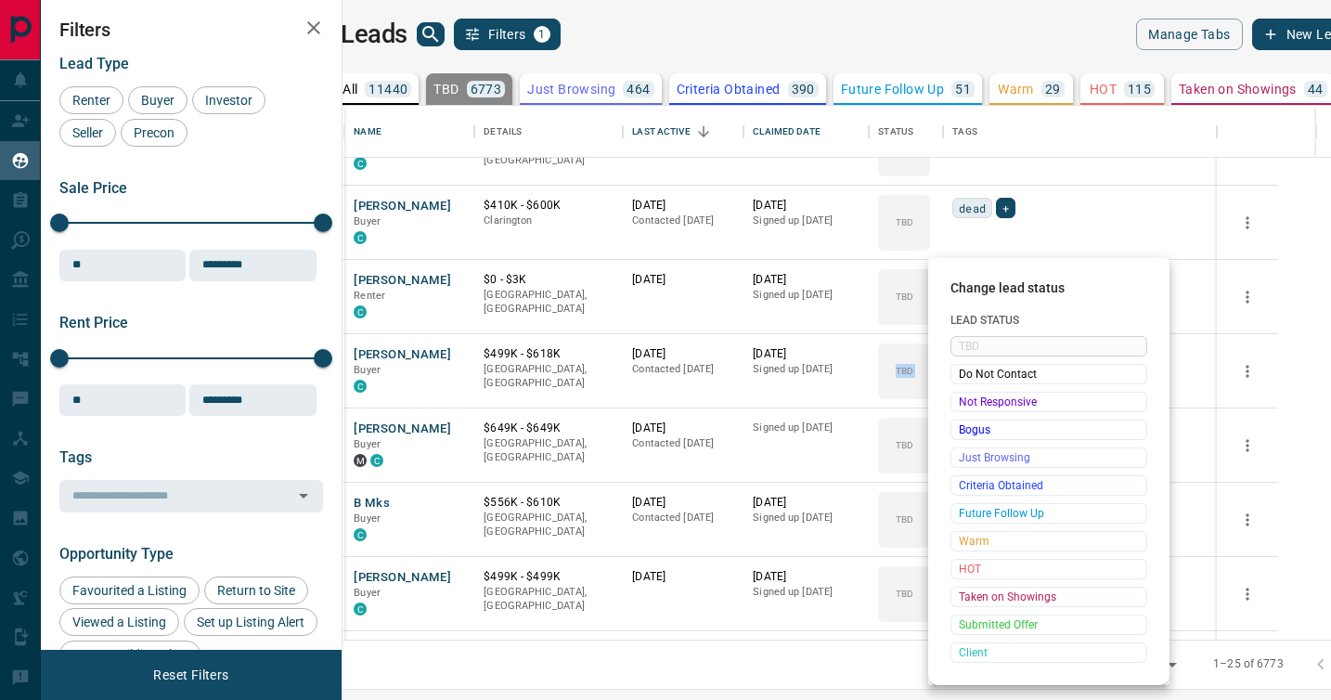
click at [970, 393] on span "Not Responsive" at bounding box center [1049, 402] width 180 height 19
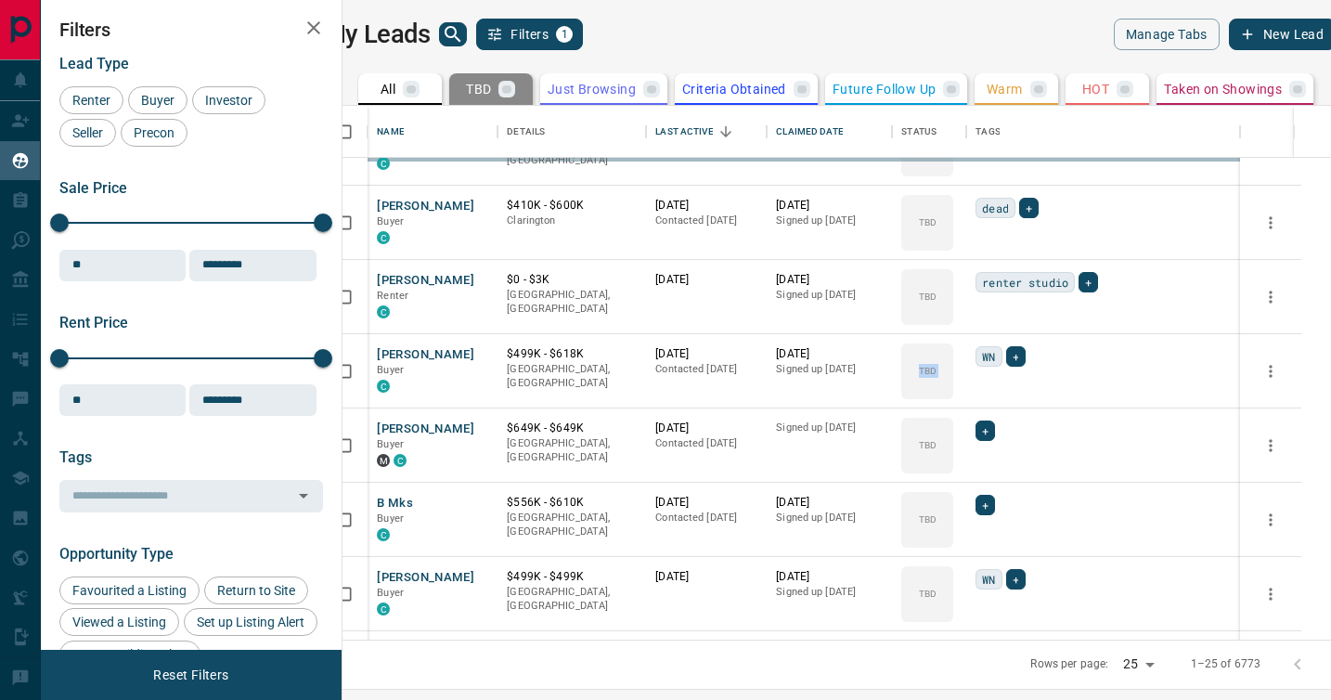
click at [970, 393] on div "TBD Do Not Contact Not Responsive Bogus Just Browsing Criteria Obtained Future …" at bounding box center [1019, 456] width 148 height 184
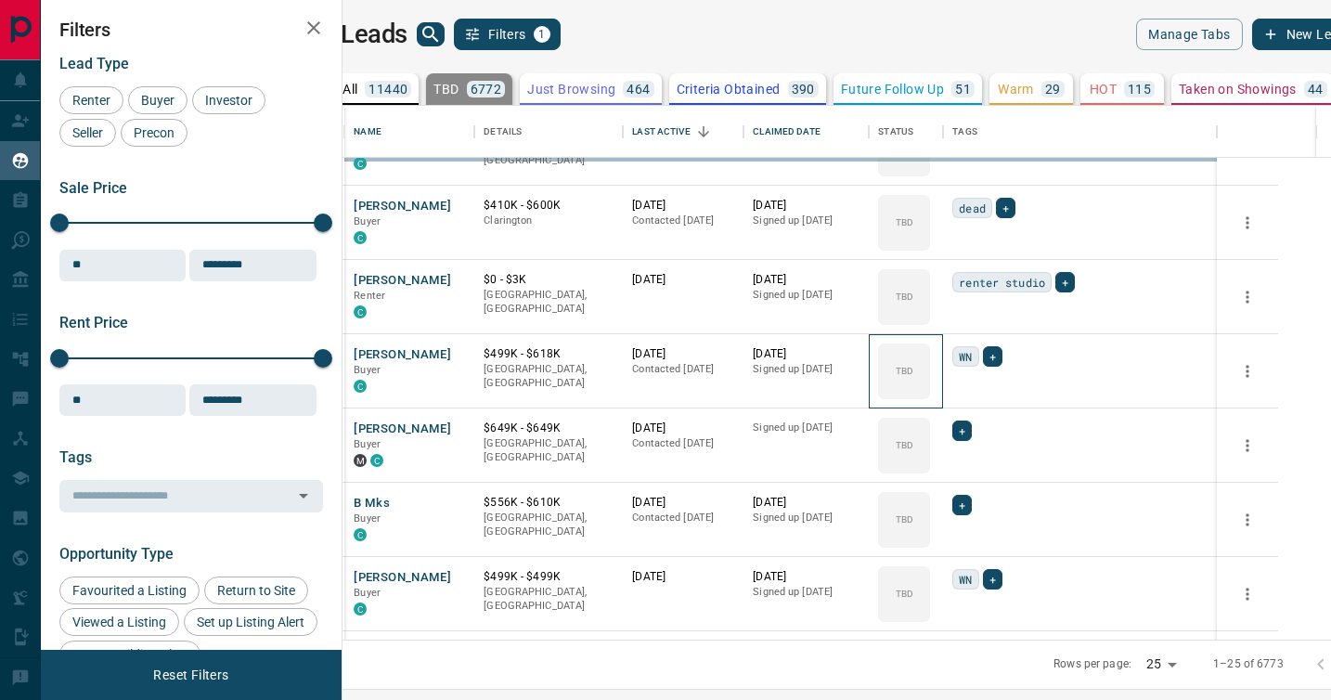
click at [930, 393] on div "TBD" at bounding box center [904, 371] width 52 height 56
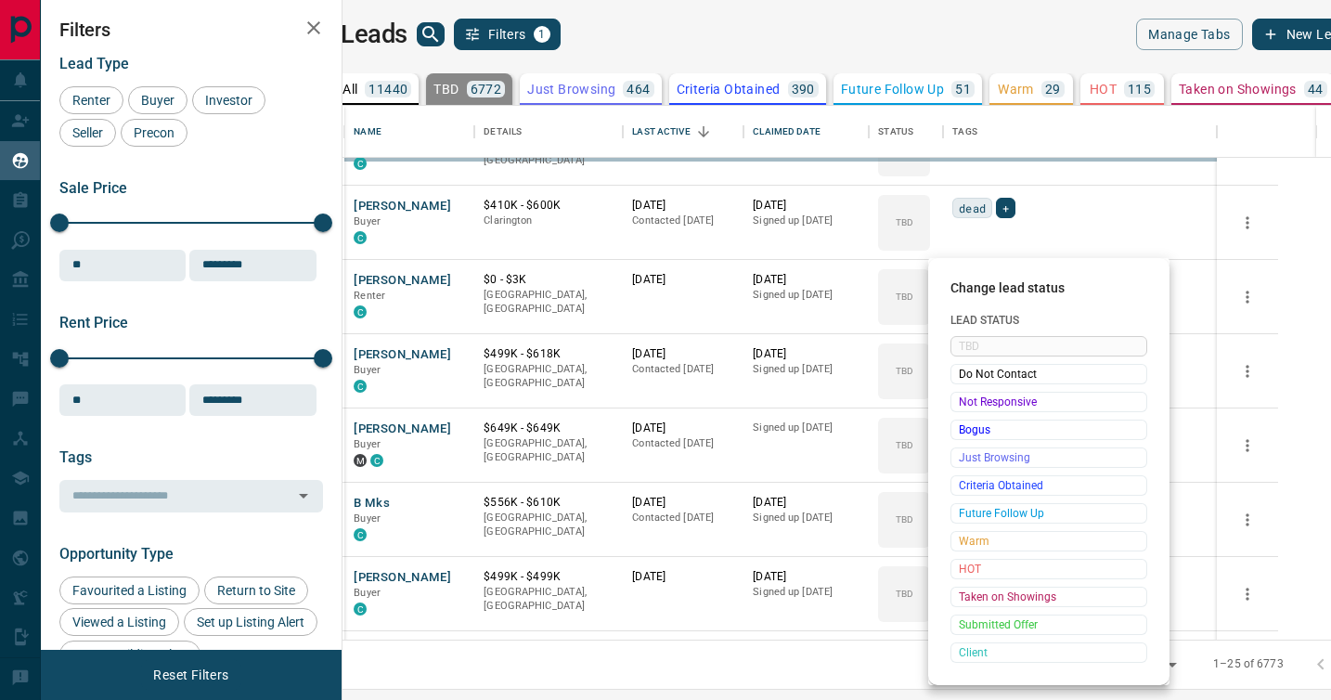
click at [970, 393] on div "Change lead status Lead Status TBD Do Not Contact Not Responsive Bogus Just Bro…" at bounding box center [665, 350] width 1331 height 700
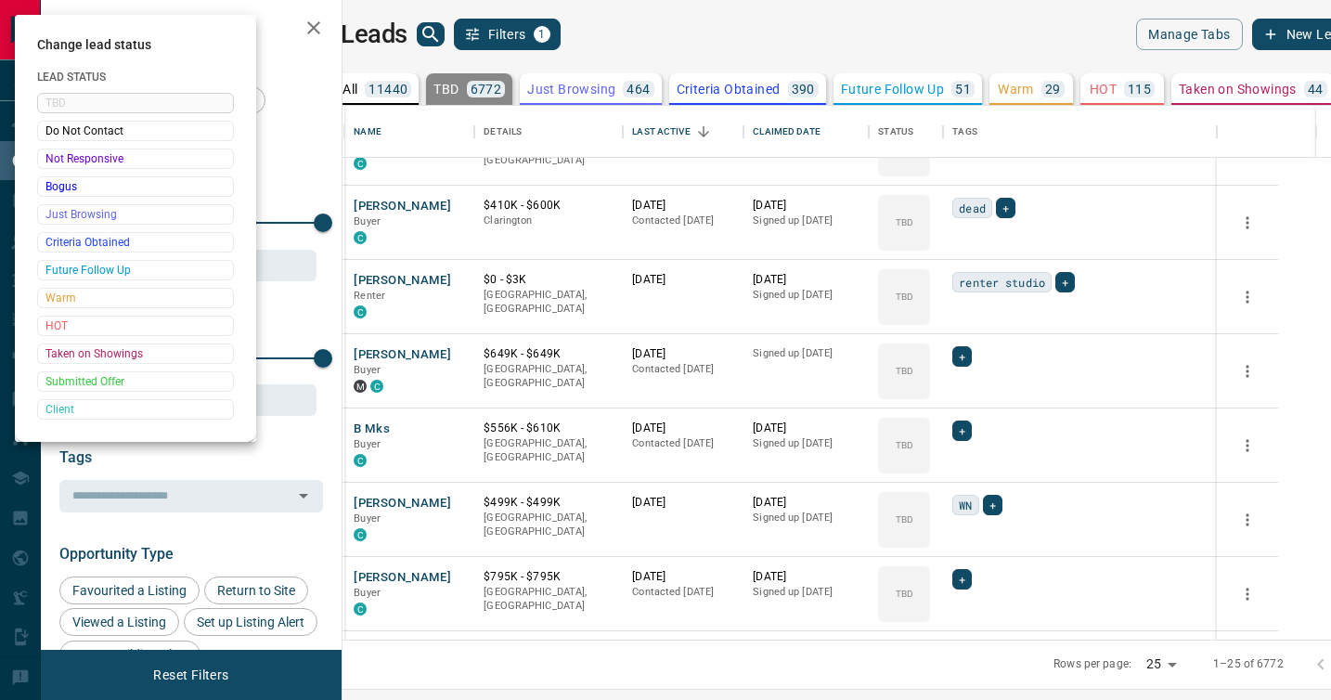
click at [970, 393] on div at bounding box center [665, 350] width 1331 height 700
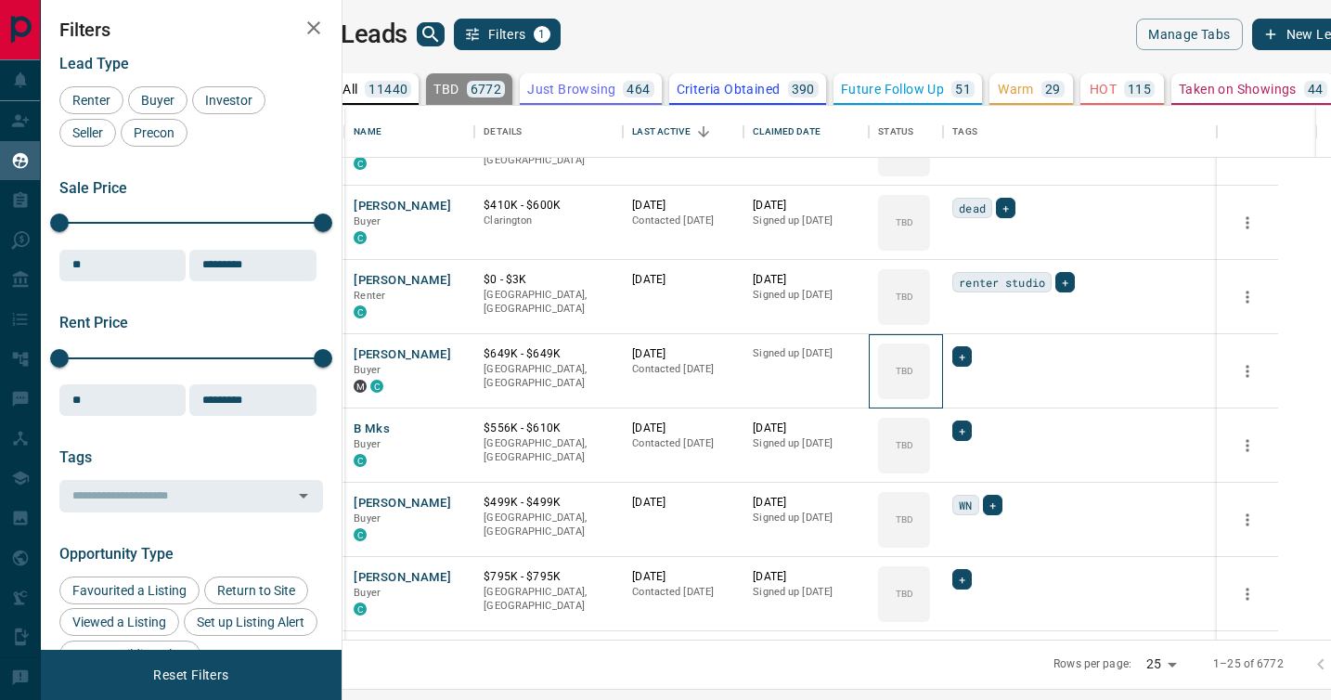
click at [930, 393] on div "TBD" at bounding box center [904, 371] width 52 height 56
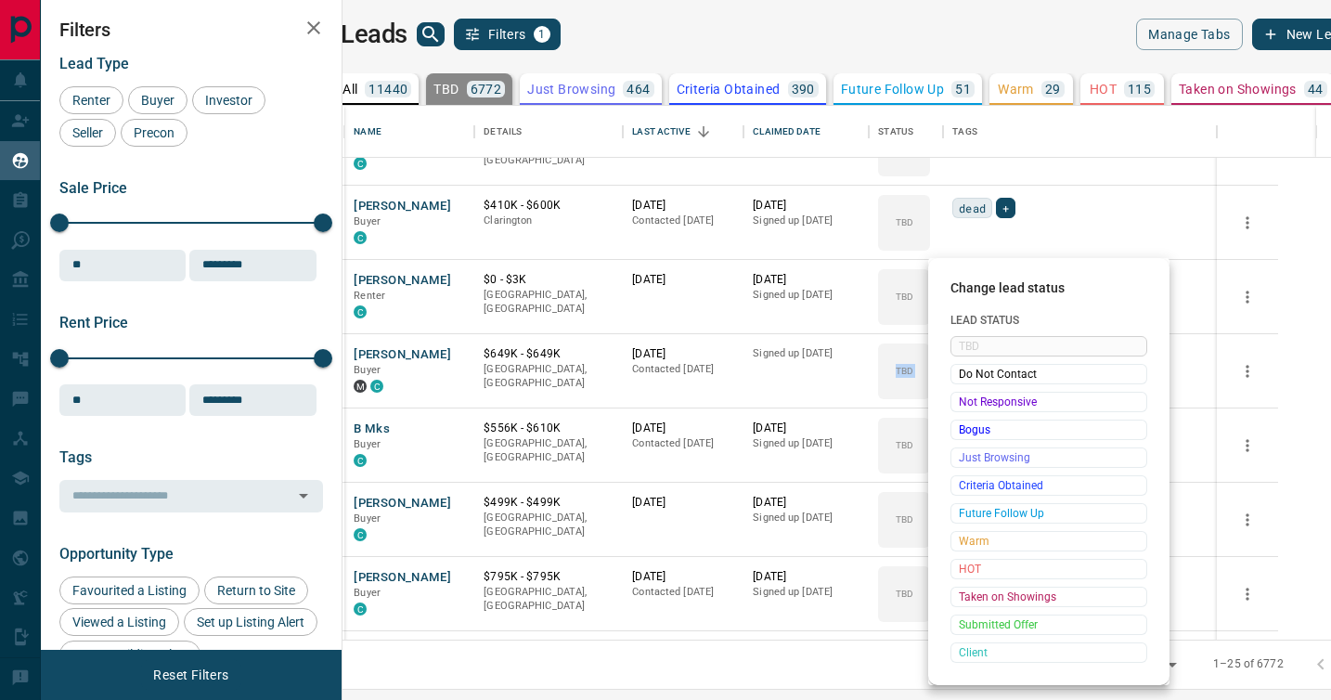
click at [970, 393] on span "Not Responsive" at bounding box center [1049, 402] width 180 height 19
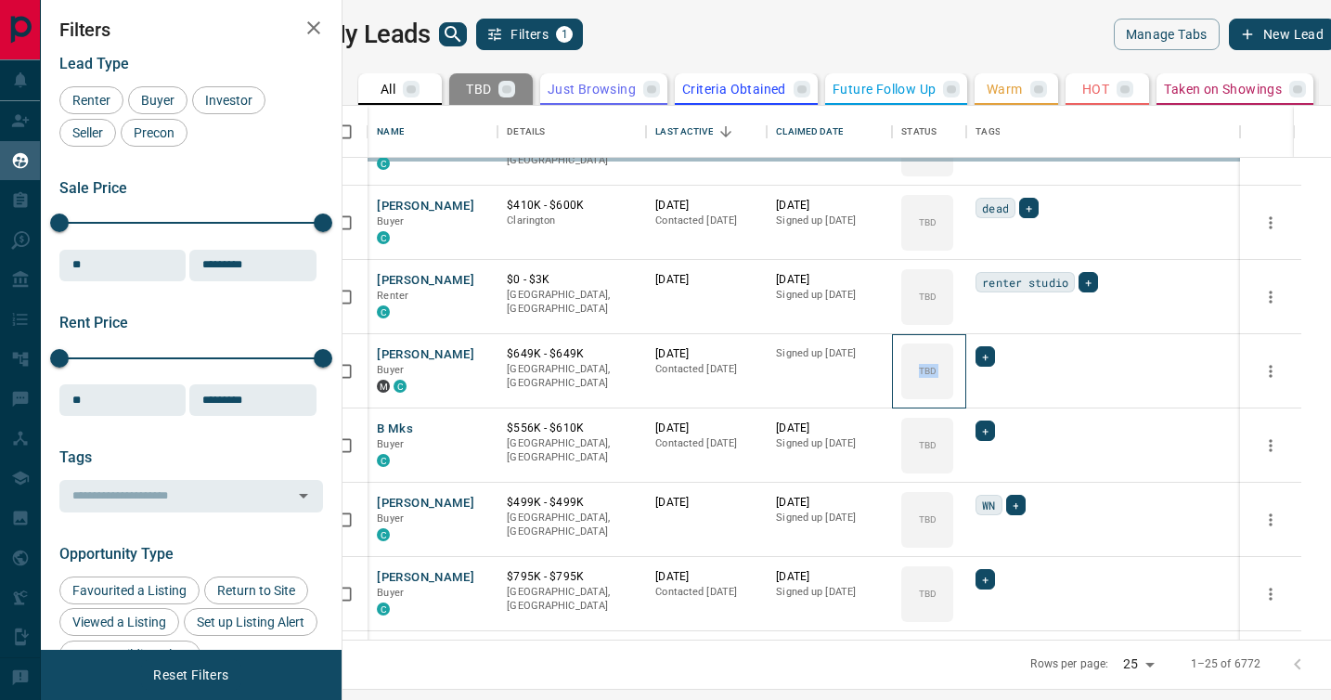
click at [970, 393] on div "TBD Do Not Contact Not Responsive Bogus Just Browsing Criteria Obtained Future …" at bounding box center [1019, 456] width 148 height 184
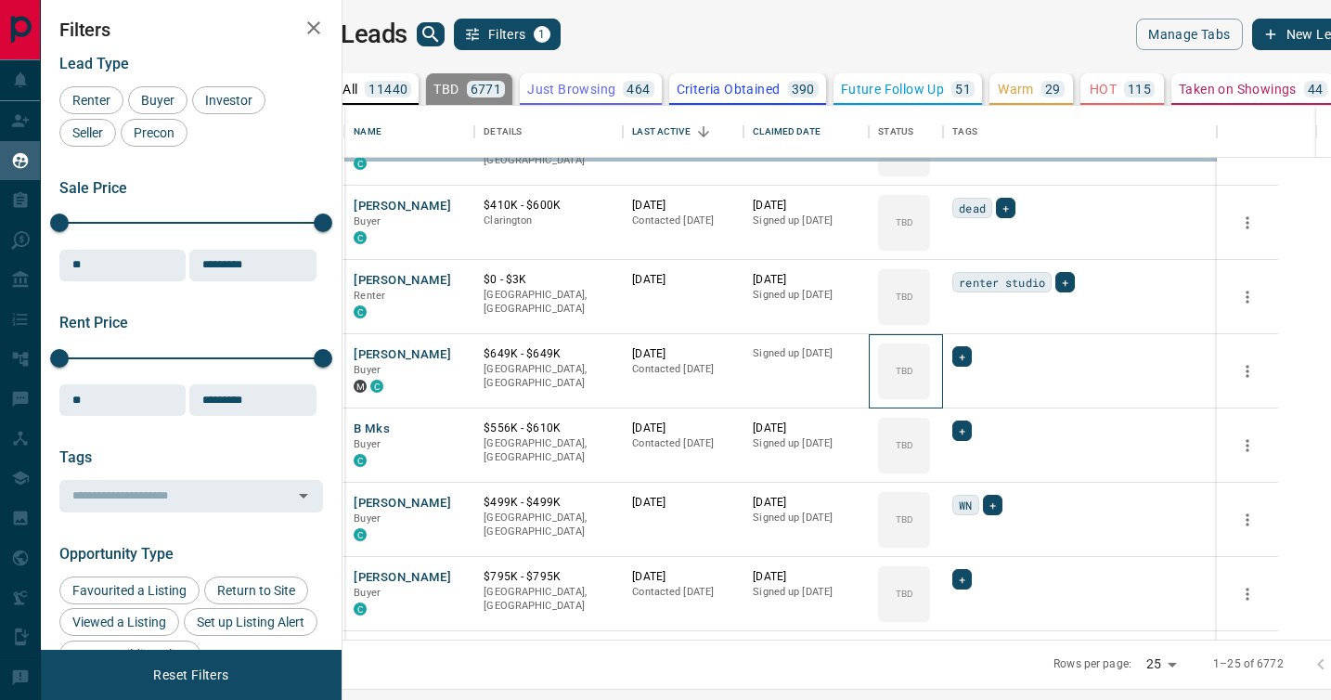
click at [930, 393] on div "TBD" at bounding box center [904, 371] width 52 height 56
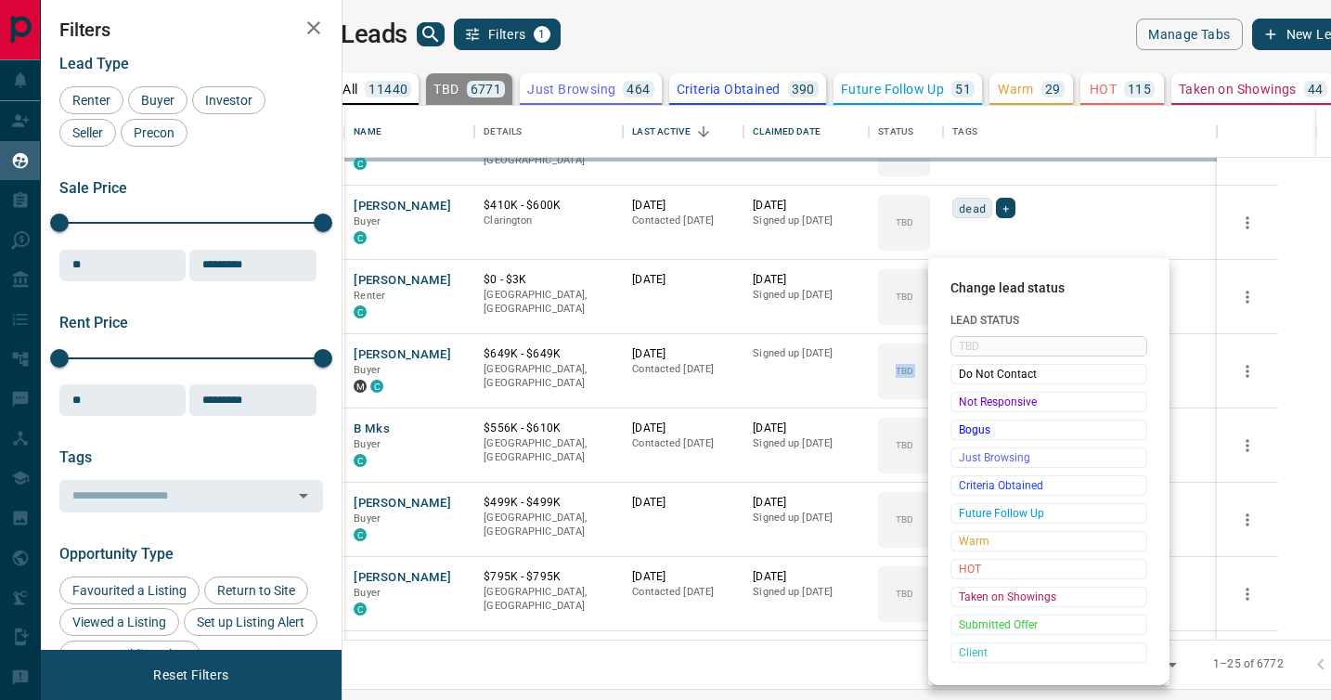
click at [970, 393] on div "Change lead status Lead Status TBD Do Not Contact Not Responsive Bogus Just Bro…" at bounding box center [665, 350] width 1331 height 700
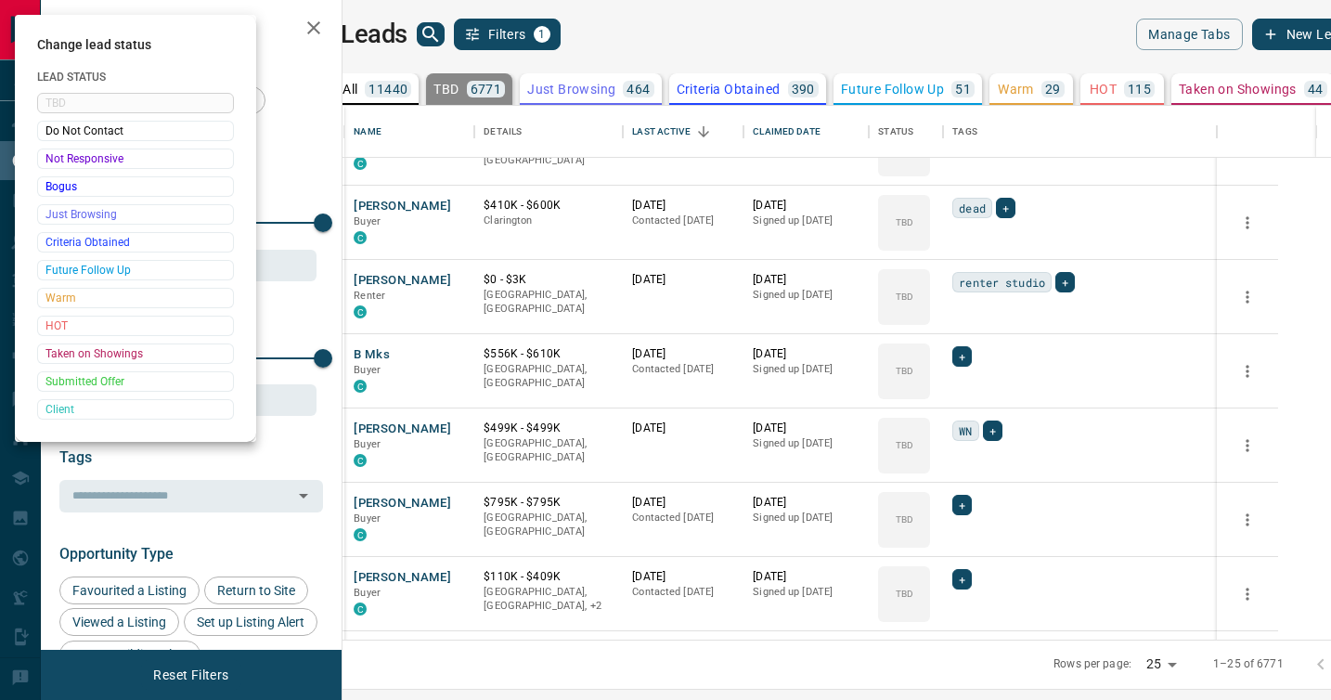
click at [970, 393] on div at bounding box center [665, 350] width 1331 height 700
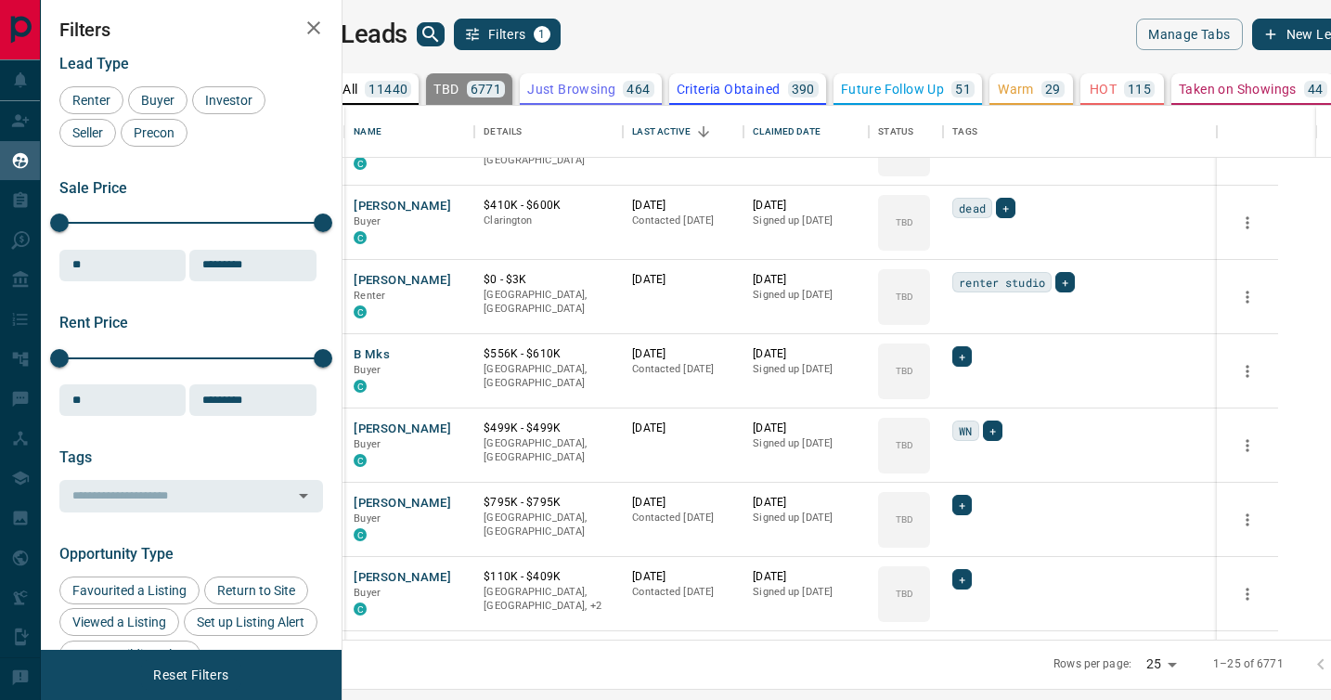
click at [970, 393] on div "Change lead status Lead Status TBD Do Not Contact Not Responsive Bogus Just Bro…" at bounding box center [665, 350] width 1331 height 700
click at [930, 393] on div "TBD" at bounding box center [904, 371] width 52 height 56
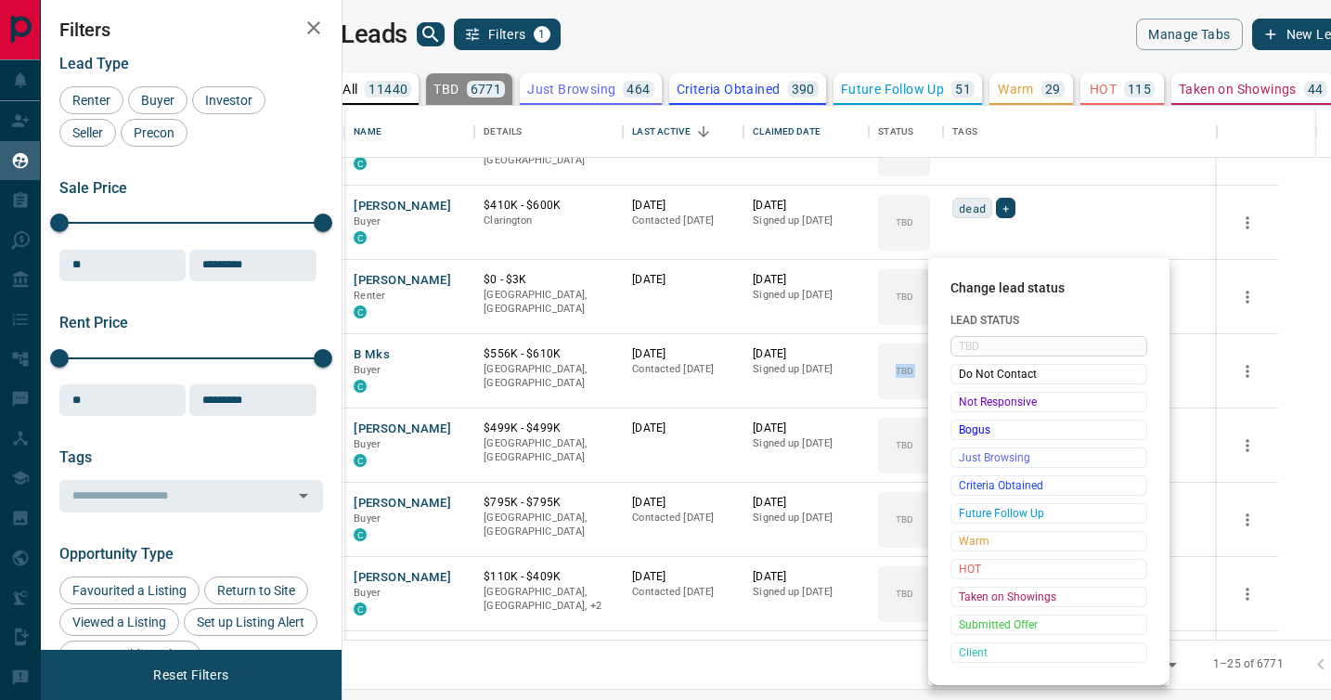
click at [970, 393] on span "Not Responsive" at bounding box center [1049, 402] width 180 height 19
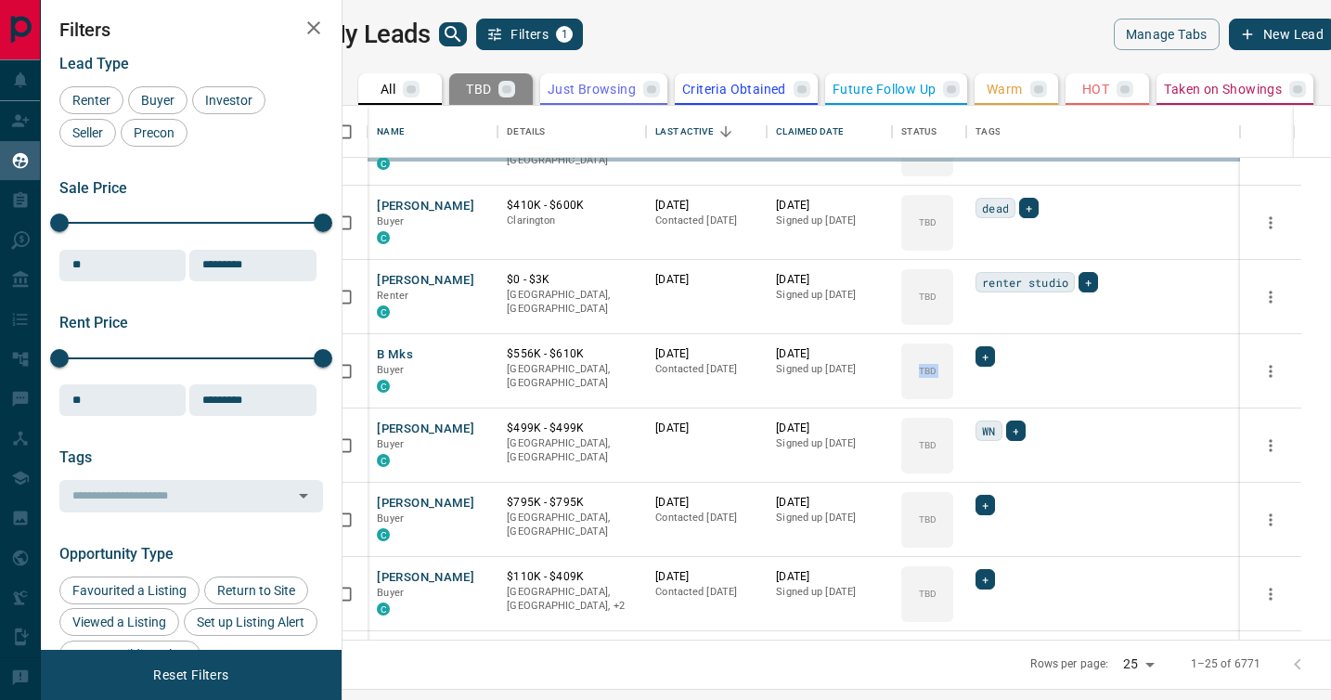
click at [970, 393] on div "TBD Do Not Contact Not Responsive Bogus Just Browsing Criteria Obtained Future …" at bounding box center [1019, 456] width 148 height 184
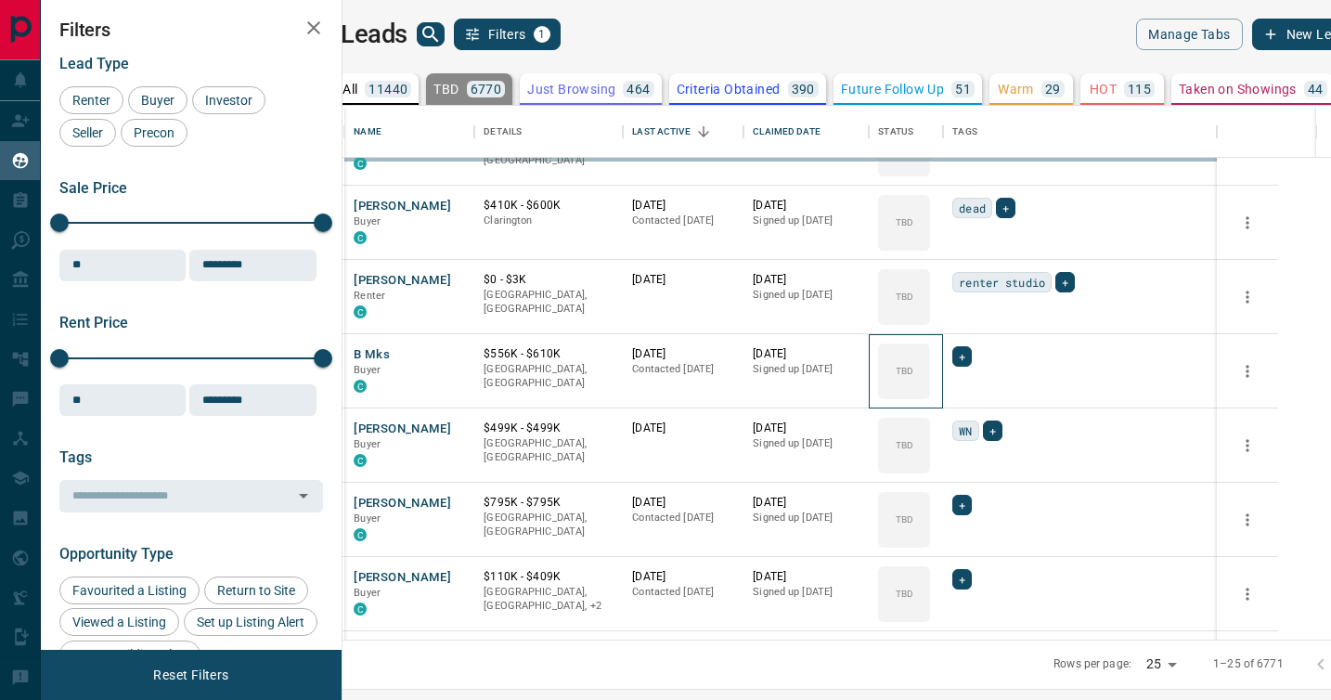
click at [930, 393] on div "TBD" at bounding box center [904, 371] width 52 height 56
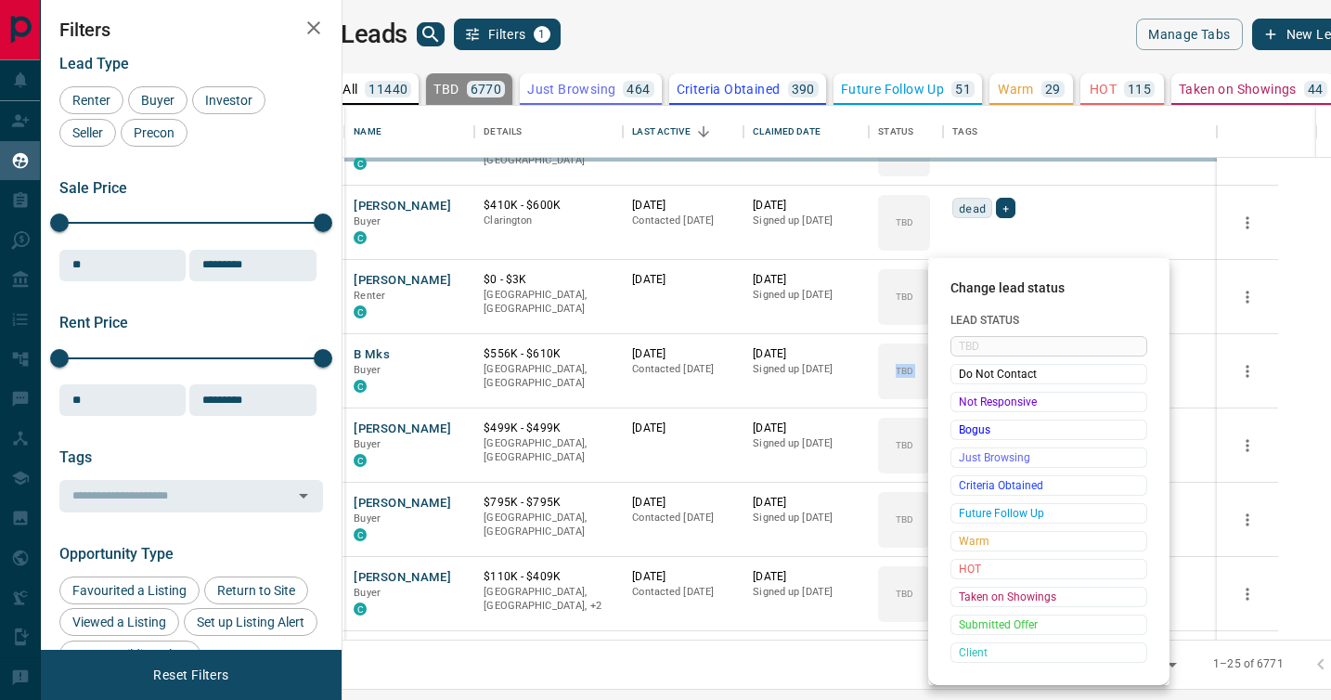
click at [970, 393] on span "Not Responsive" at bounding box center [1049, 402] width 180 height 19
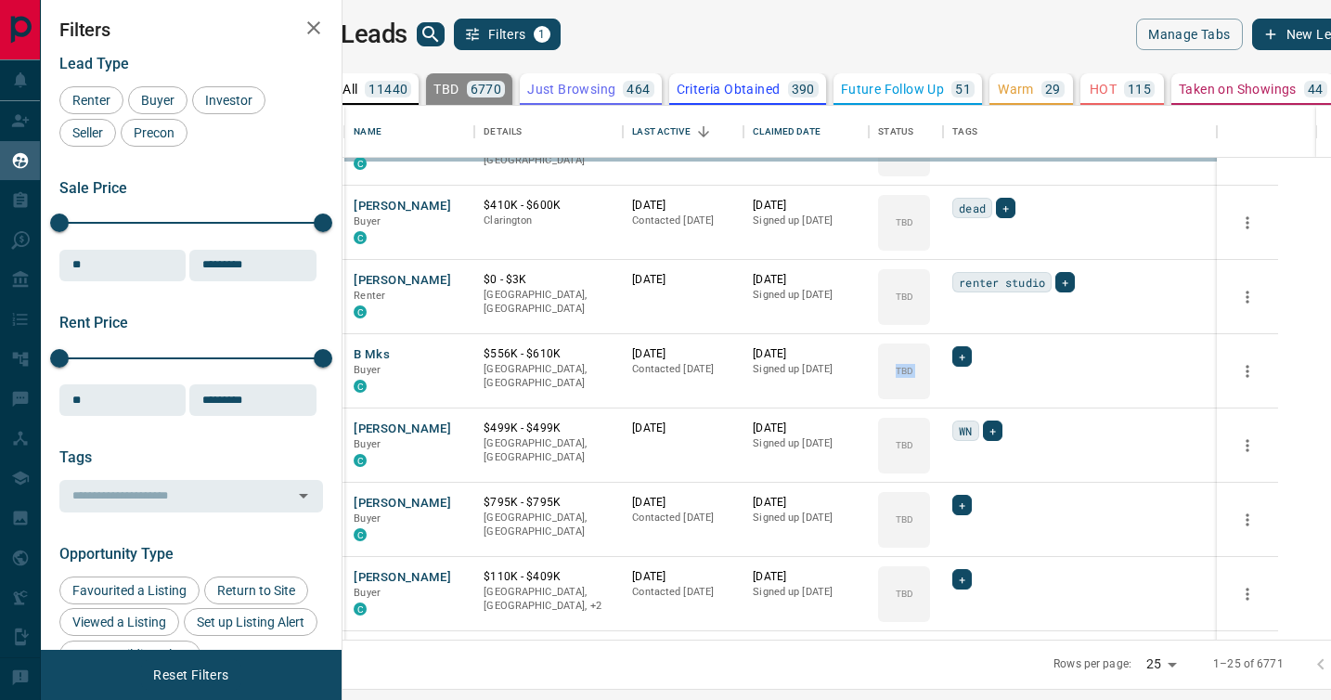
click at [970, 393] on div "TBD Do Not Contact Not Responsive Bogus Just Browsing Criteria Obtained Future …" at bounding box center [1019, 456] width 148 height 184
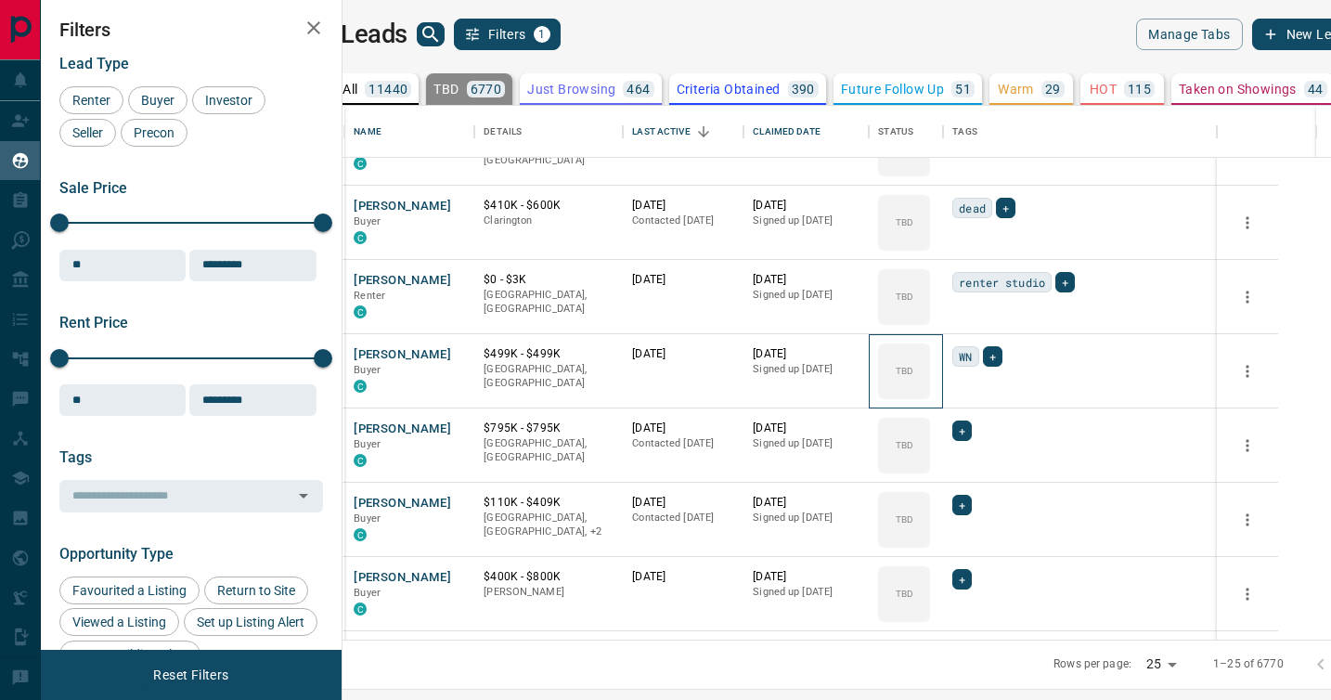
click at [930, 393] on div "TBD" at bounding box center [904, 371] width 52 height 56
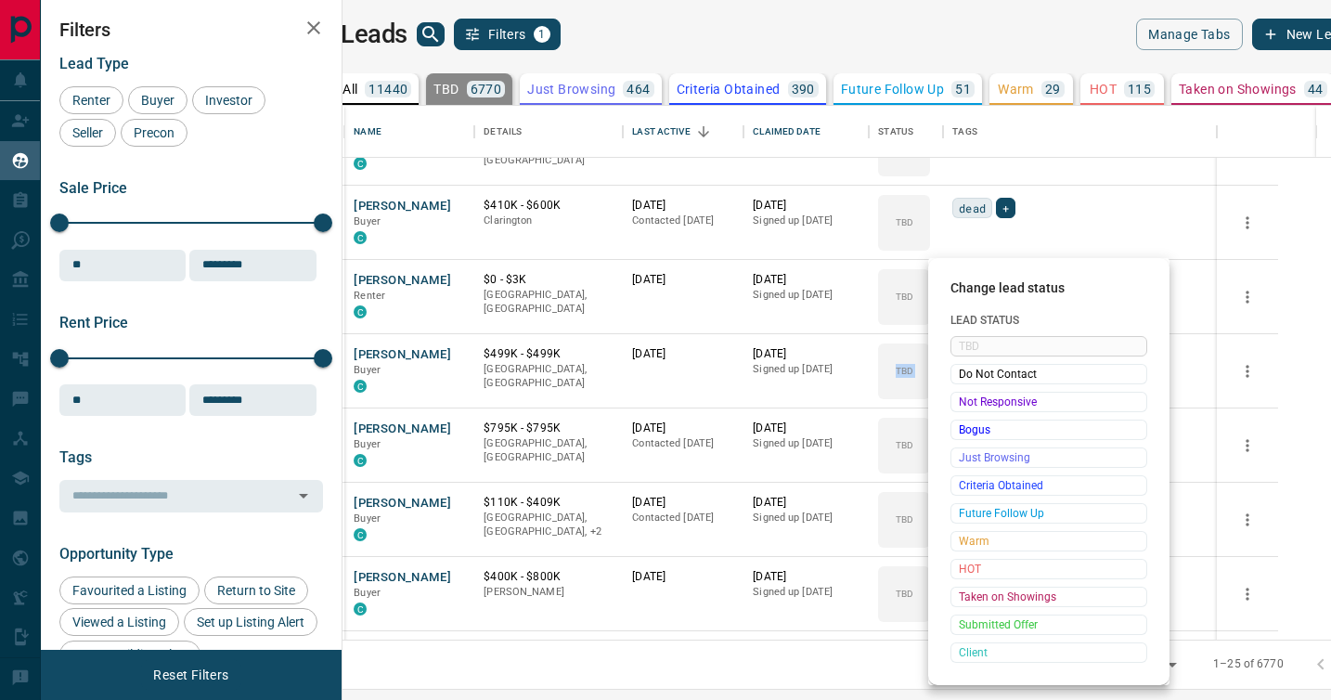
click at [970, 393] on span "Not Responsive" at bounding box center [1049, 402] width 180 height 19
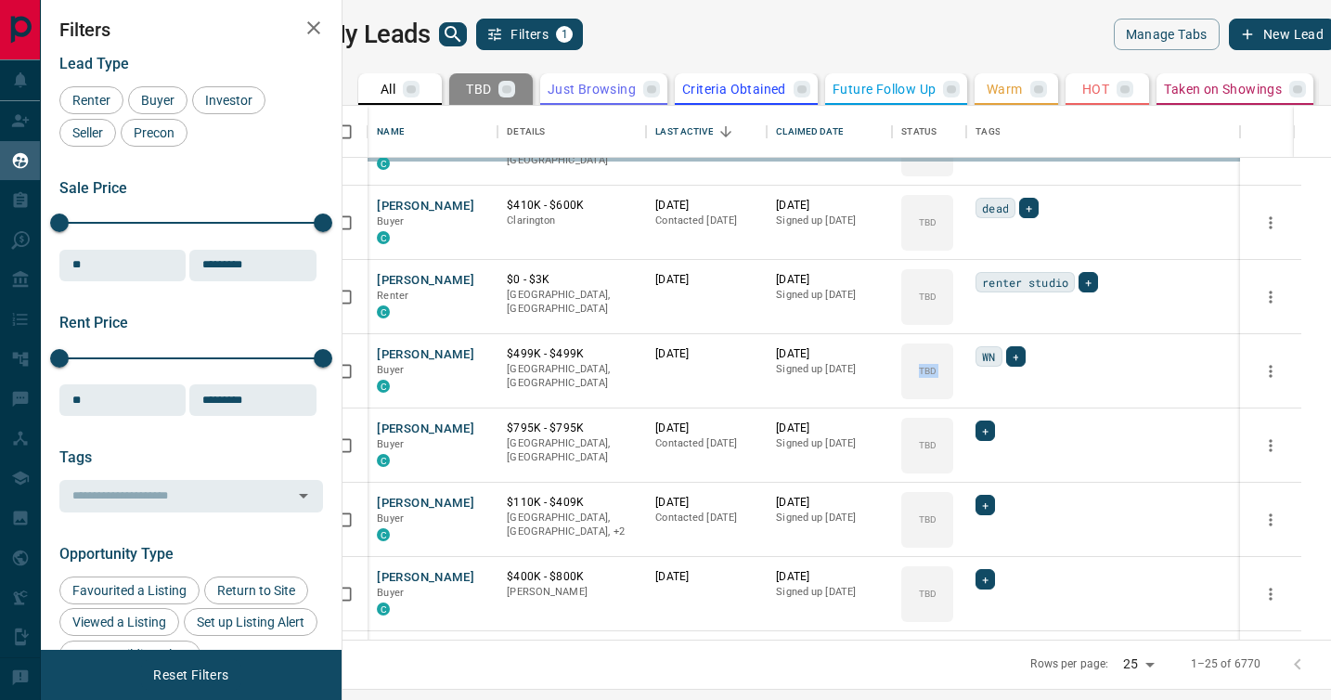
click at [970, 393] on div "TBD Do Not Contact Not Responsive Bogus Just Browsing Criteria Obtained Future …" at bounding box center [1019, 456] width 148 height 184
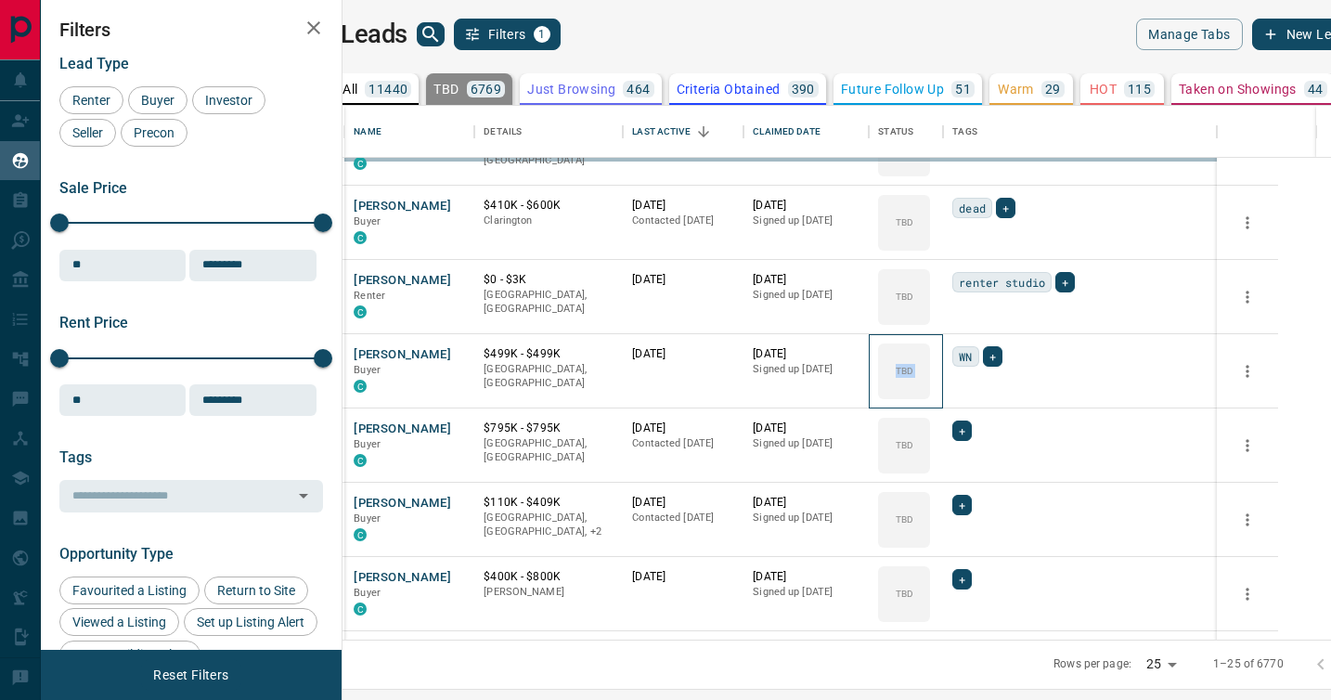
click at [930, 393] on div "TBD" at bounding box center [904, 371] width 52 height 56
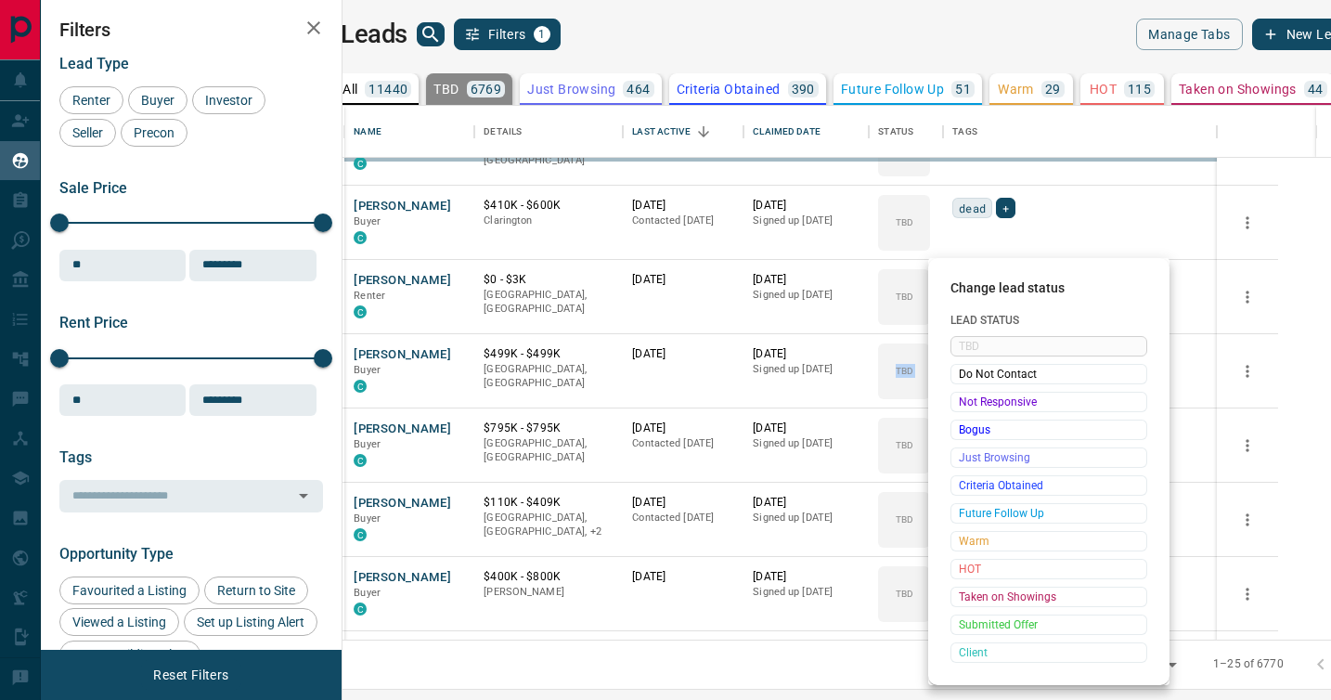
click at [970, 393] on span "Not Responsive" at bounding box center [1049, 402] width 180 height 19
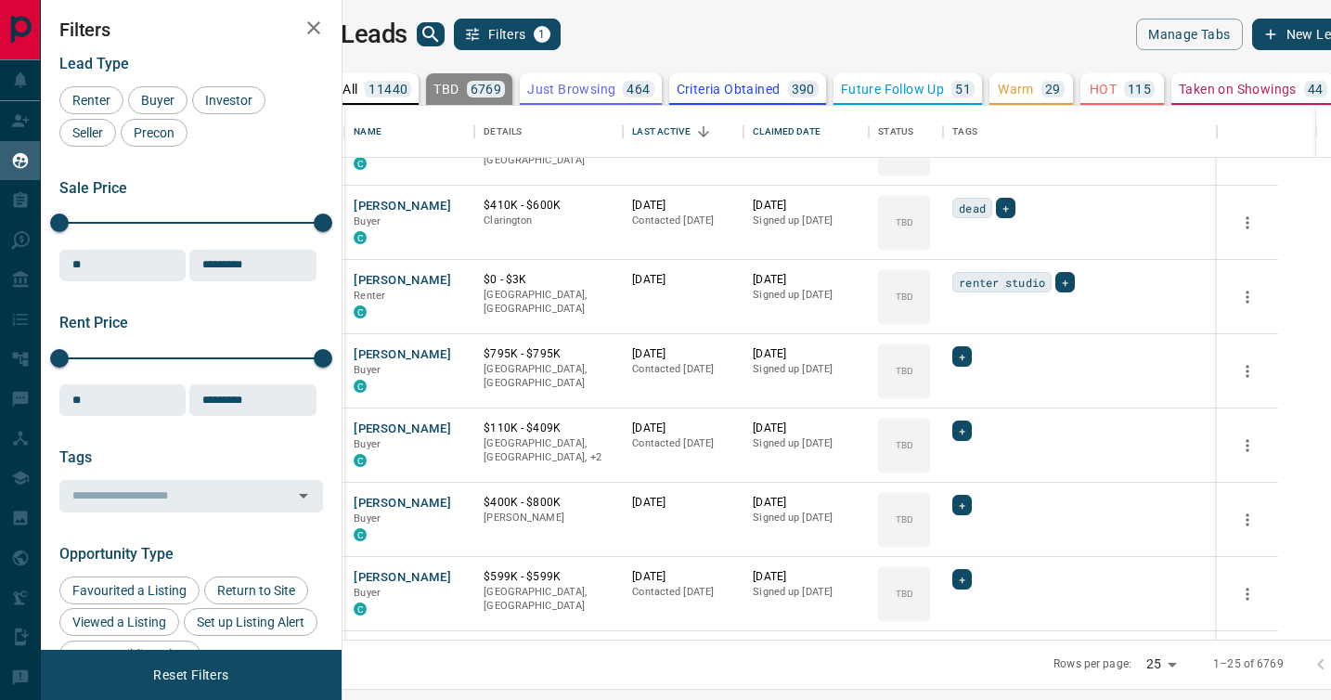
click at [970, 393] on div "TBD Do Not Contact Not Responsive Bogus Just Browsing Criteria Obtained Future …" at bounding box center [1019, 456] width 148 height 184
click at [930, 393] on div "TBD" at bounding box center [904, 371] width 52 height 56
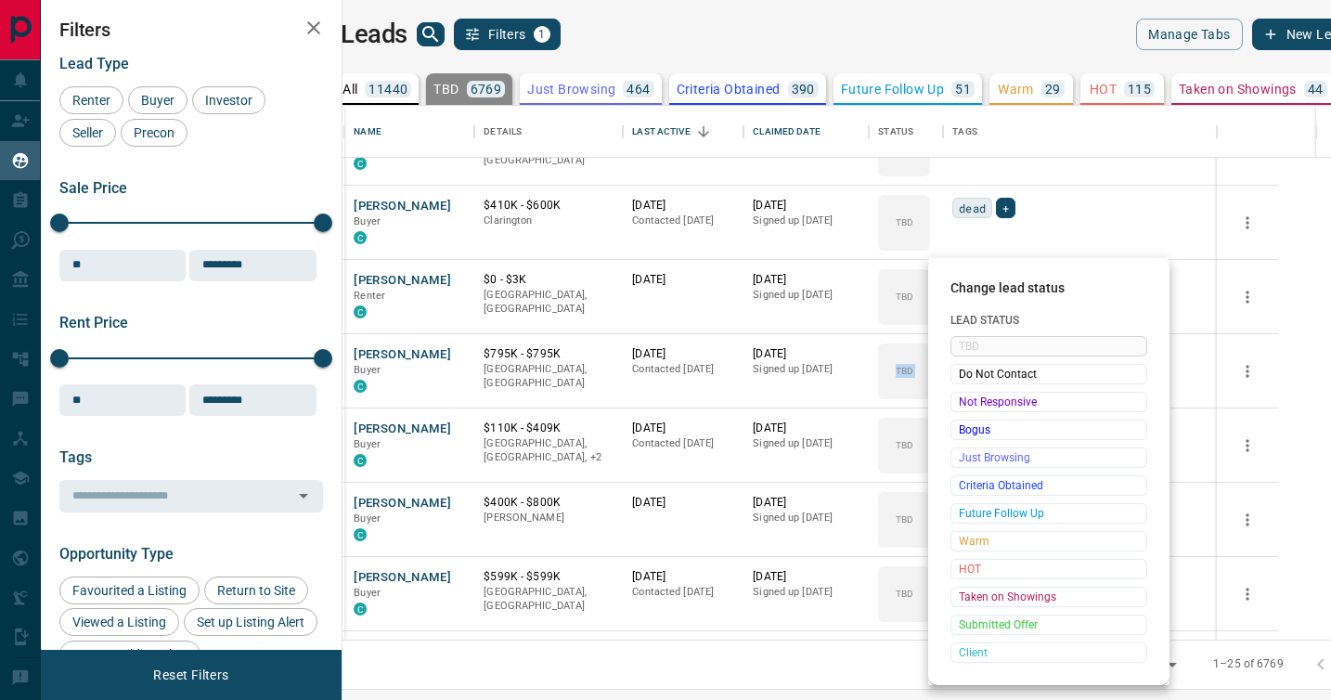
click at [970, 393] on span "Not Responsive" at bounding box center [1049, 402] width 180 height 19
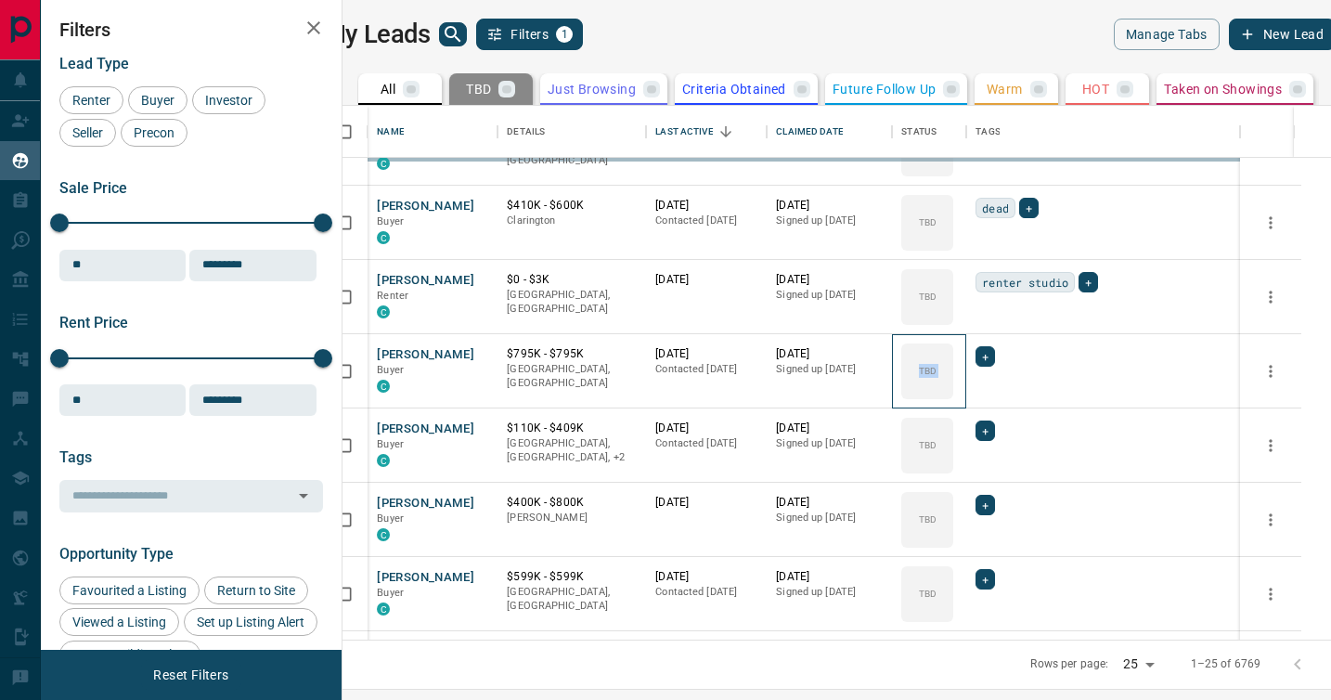
click at [970, 393] on div "TBD Do Not Contact Not Responsive Bogus Just Browsing Criteria Obtained Future …" at bounding box center [1019, 456] width 148 height 184
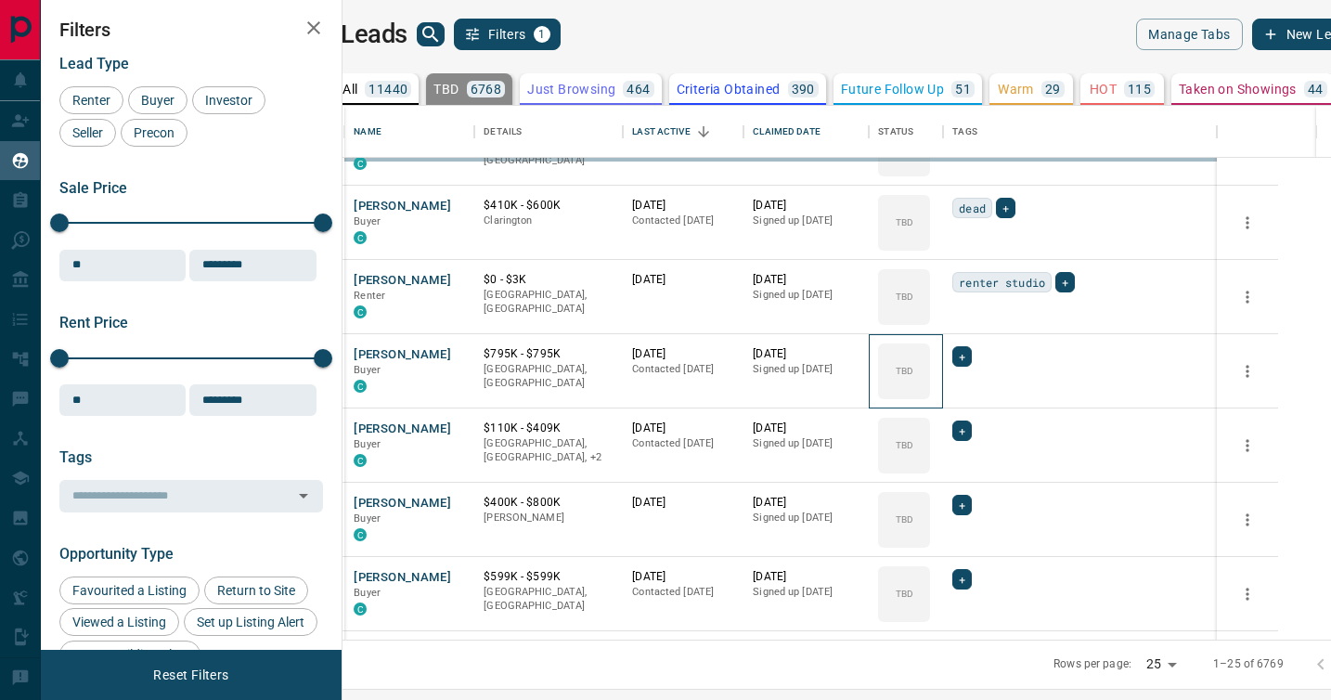
click at [930, 393] on div "TBD" at bounding box center [904, 371] width 52 height 56
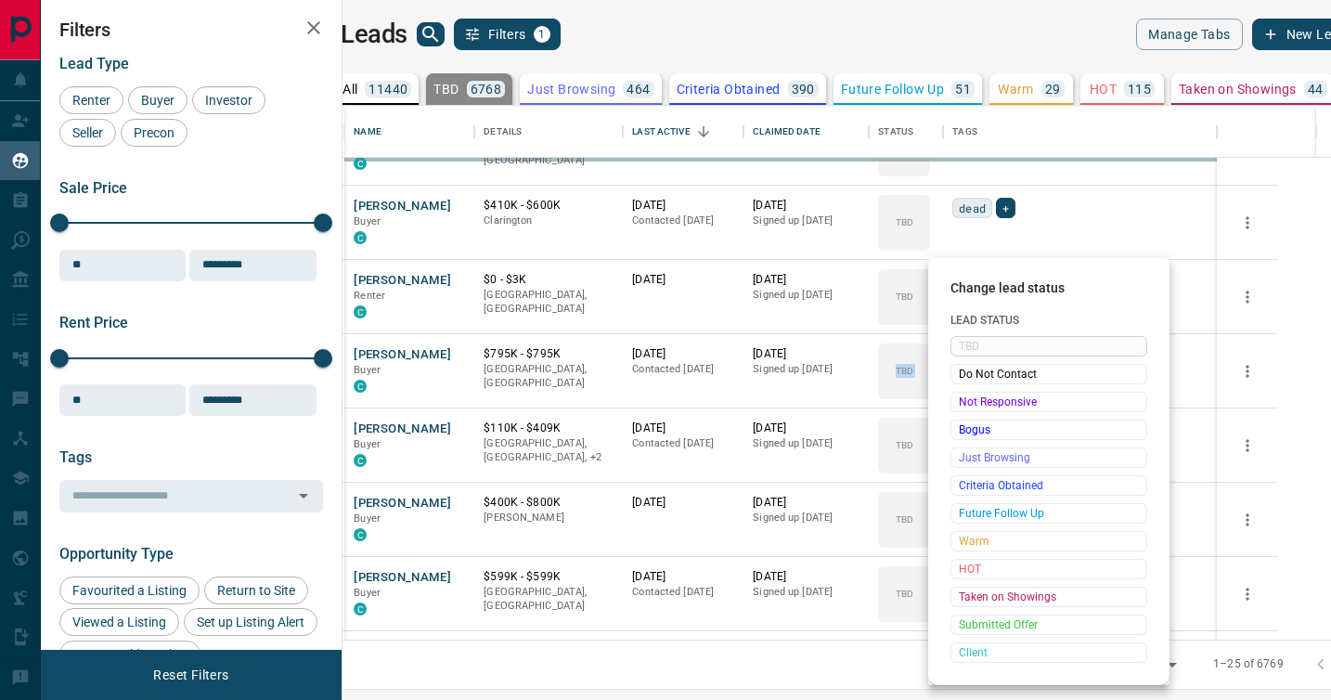
click at [970, 393] on div "Change lead status Lead Status TBD Do Not Contact Not Responsive Bogus Just Bro…" at bounding box center [665, 350] width 1331 height 700
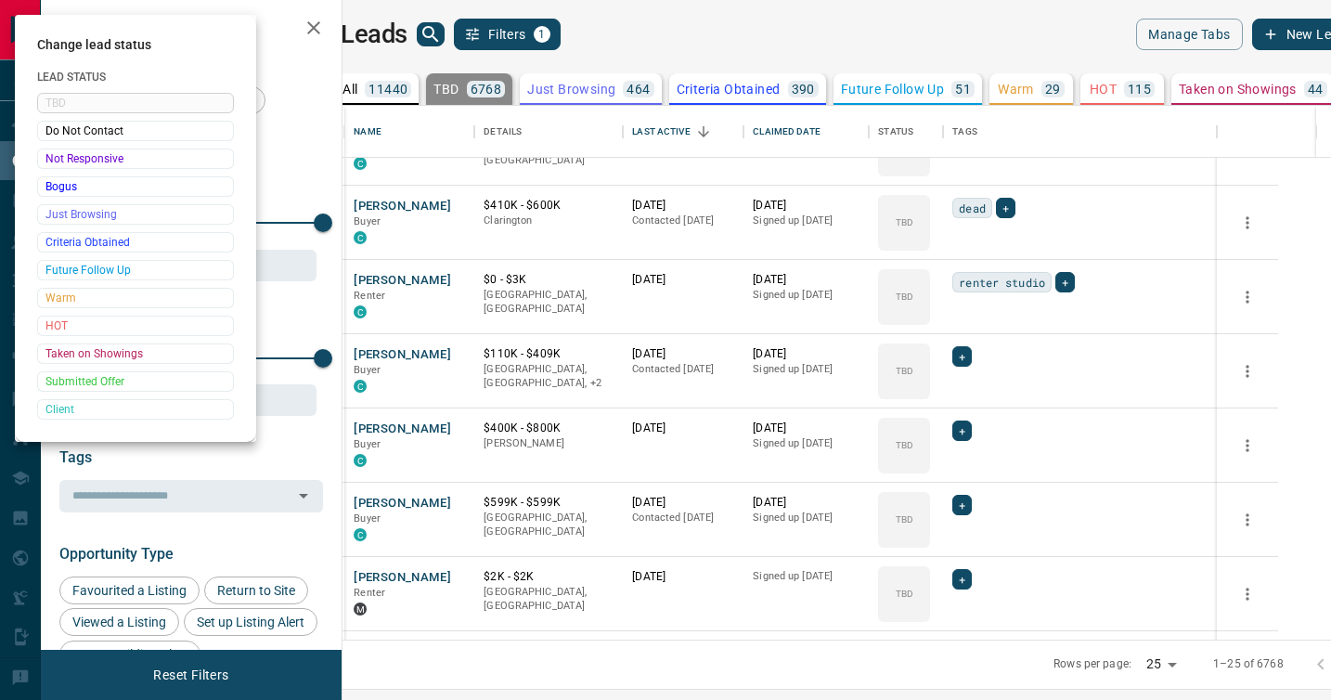
click at [970, 393] on div at bounding box center [665, 350] width 1331 height 700
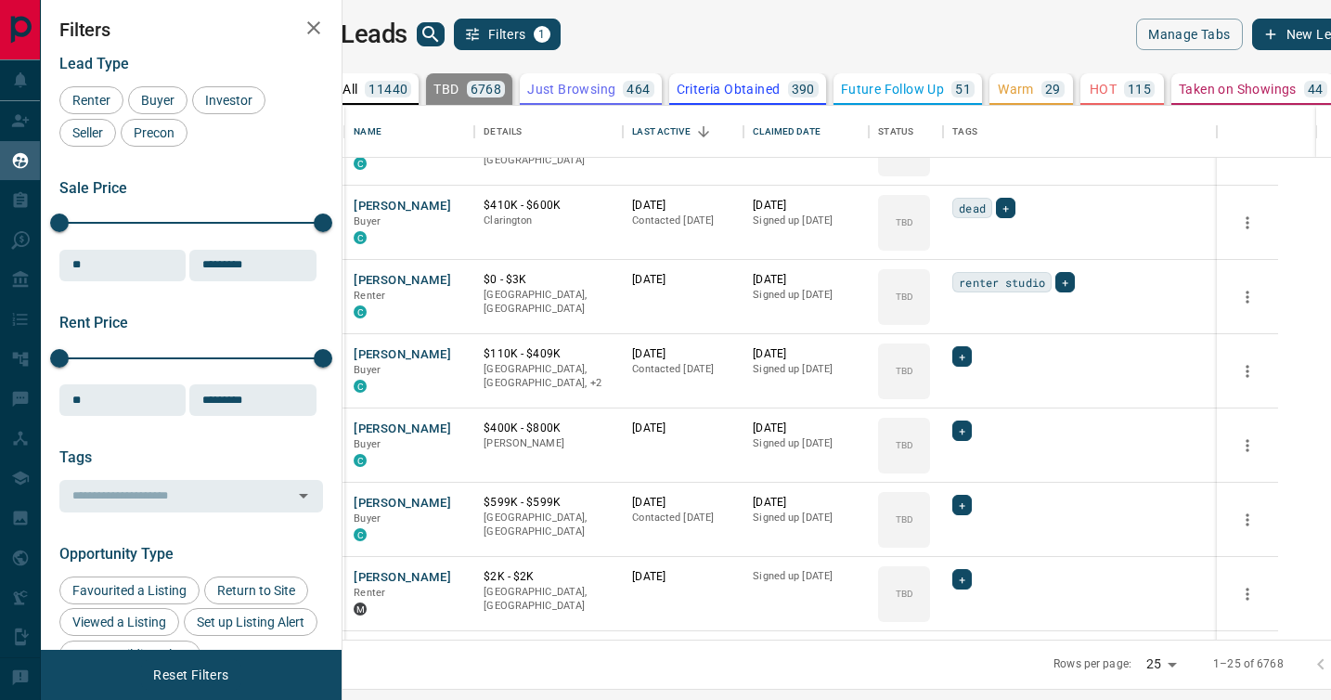
click at [970, 393] on div "Change lead status Lead Status TBD Do Not Contact Not Responsive Bogus Just Bro…" at bounding box center [665, 350] width 1331 height 700
click at [930, 393] on div "TBD" at bounding box center [904, 371] width 52 height 56
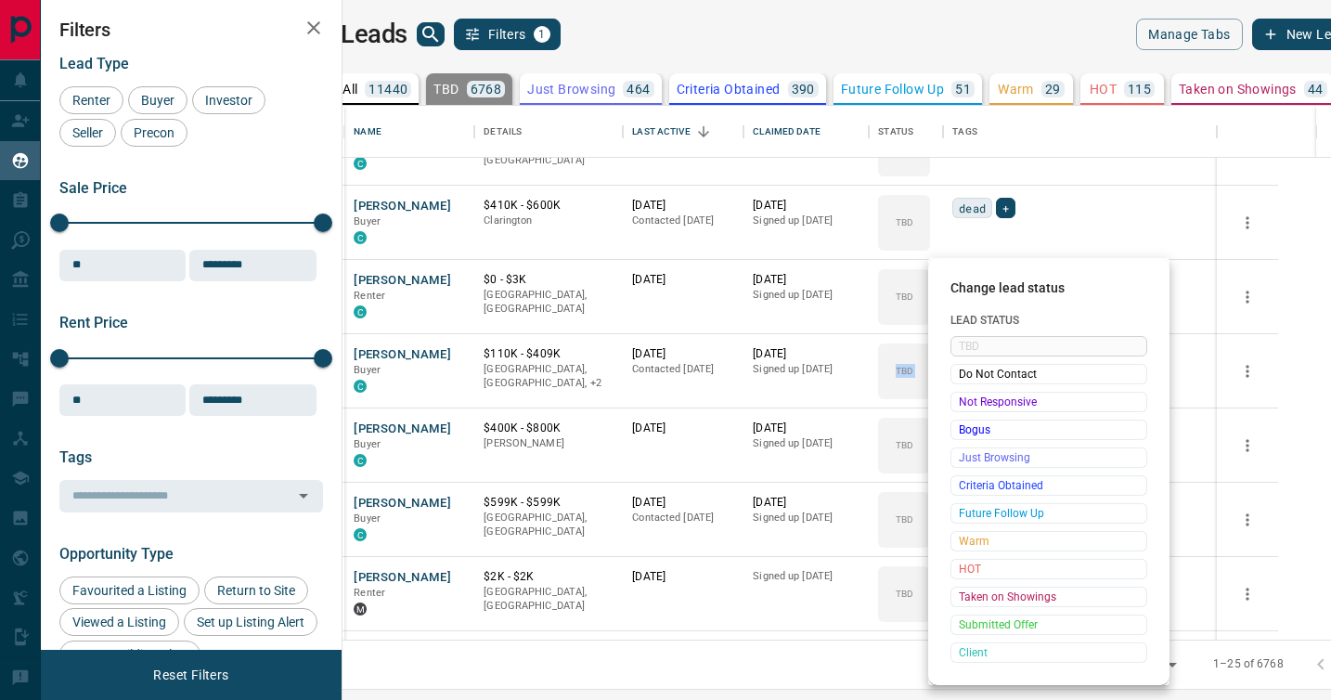
click at [970, 393] on span "Not Responsive" at bounding box center [1049, 402] width 180 height 19
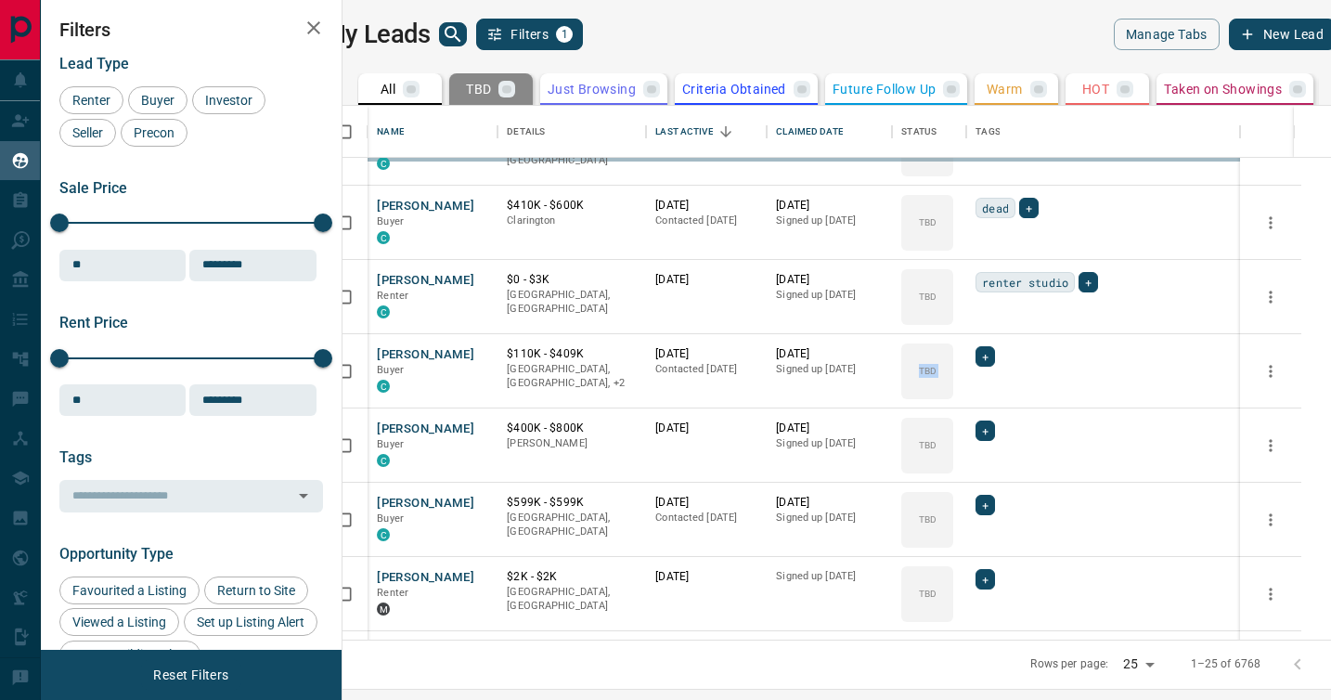
click at [970, 393] on div "TBD Do Not Contact Not Responsive Bogus Just Browsing Criteria Obtained Future …" at bounding box center [1019, 456] width 148 height 184
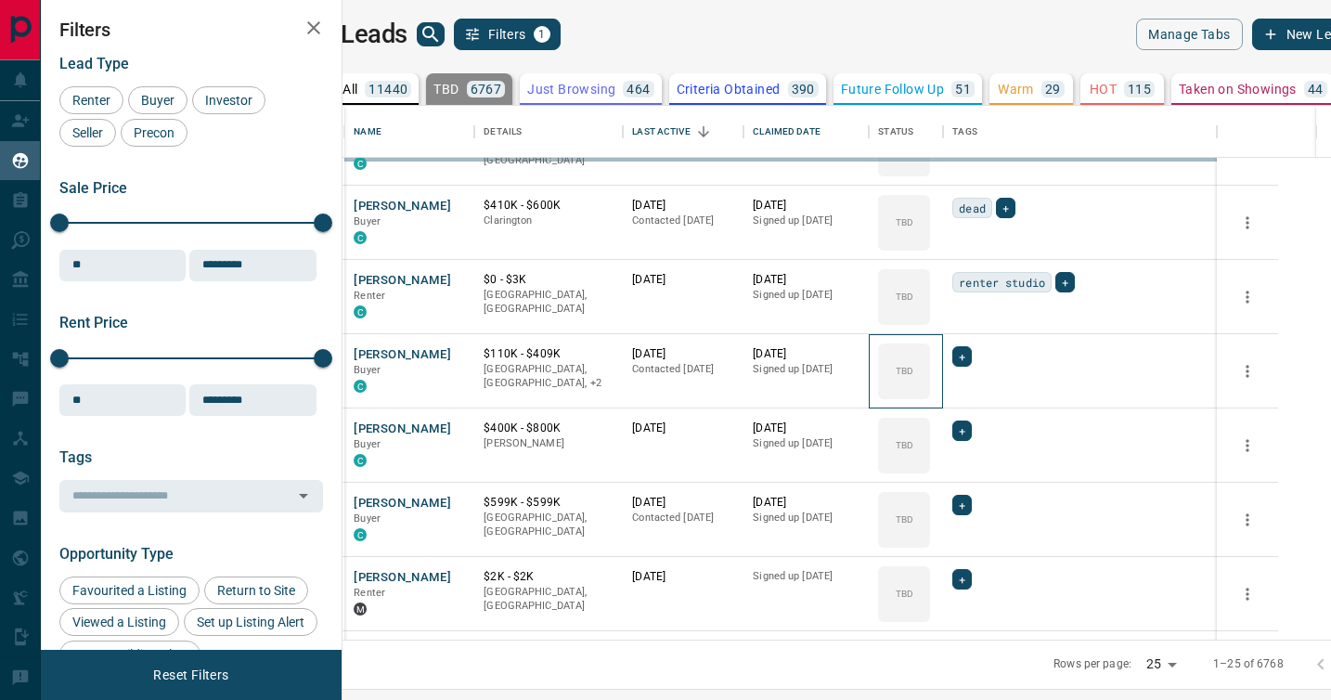
click at [930, 393] on div "TBD" at bounding box center [904, 371] width 52 height 56
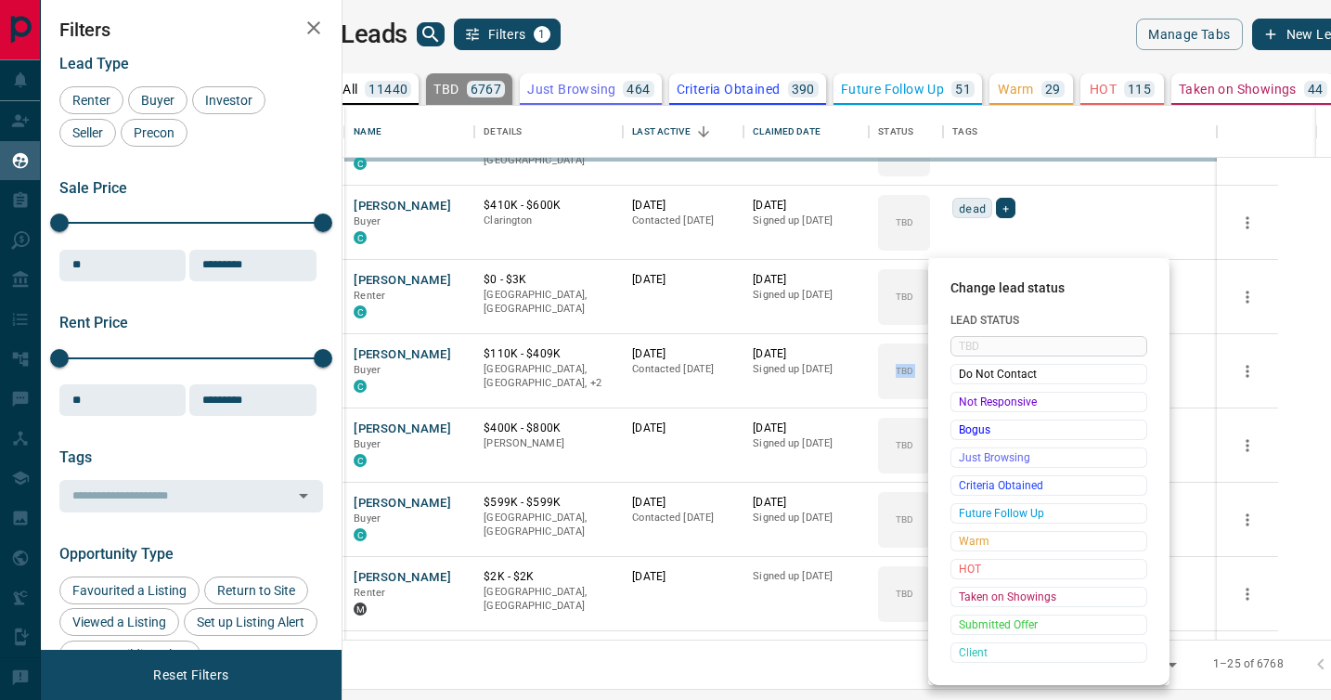
click at [970, 393] on span "Not Responsive" at bounding box center [1049, 402] width 180 height 19
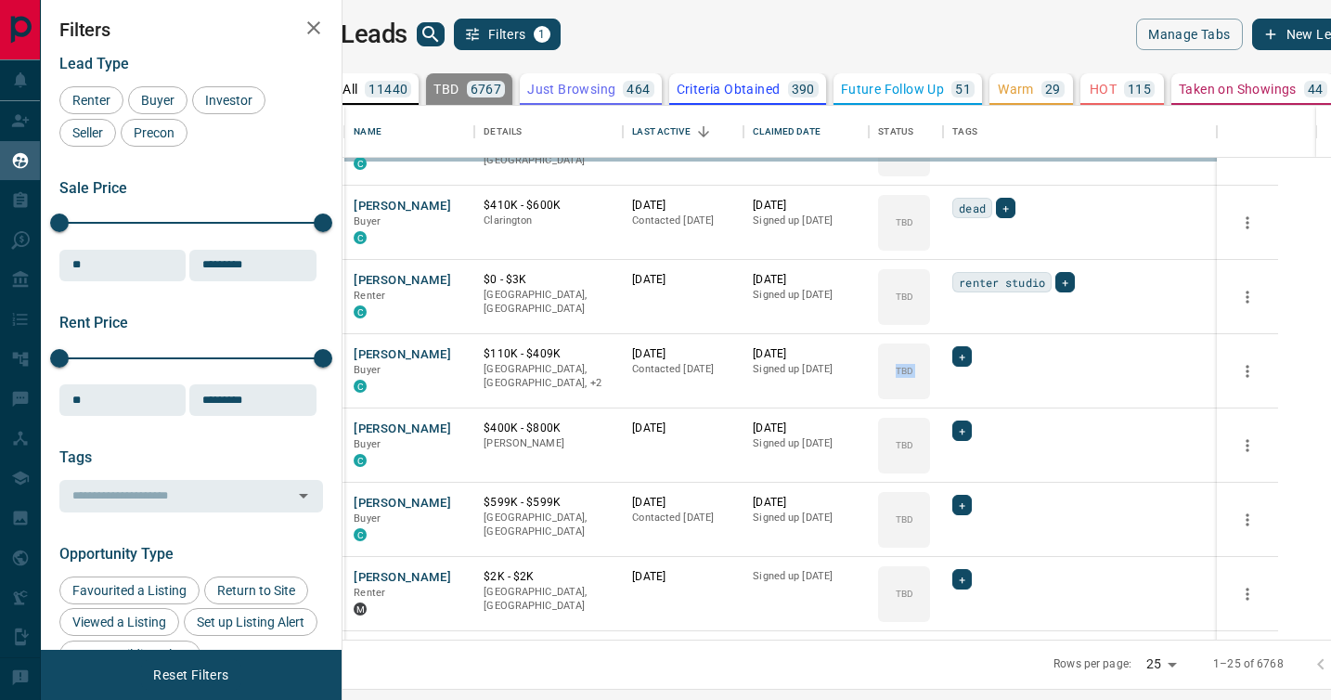
click at [970, 395] on span "Not Responsive" at bounding box center [1019, 400] width 136 height 10
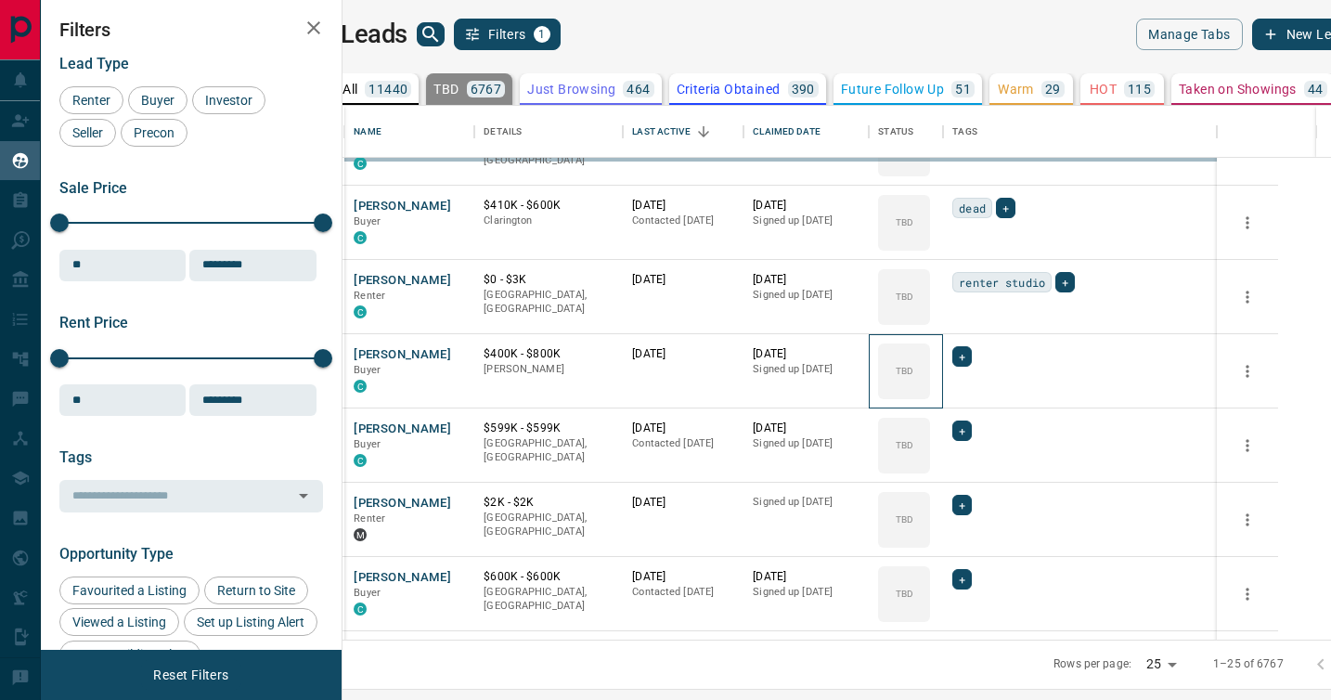
click at [930, 393] on div "TBD" at bounding box center [904, 371] width 52 height 56
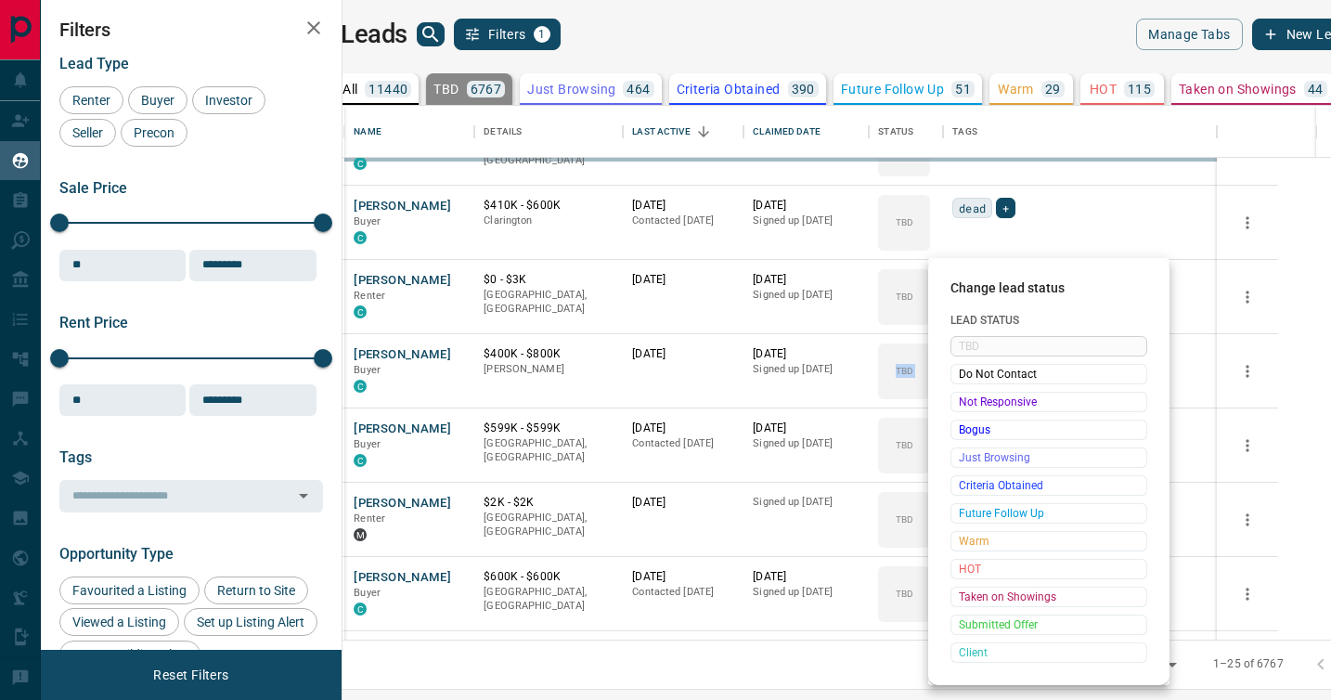
click at [970, 393] on span "Not Responsive" at bounding box center [1049, 402] width 180 height 19
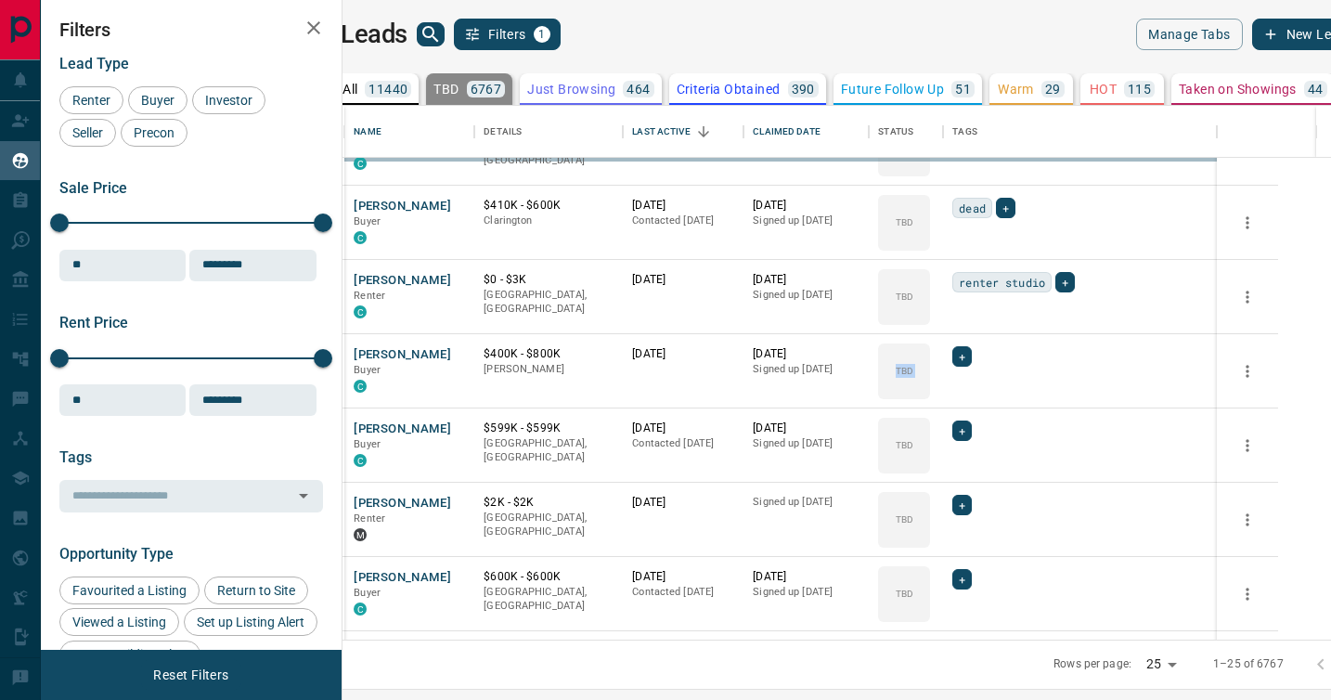
click at [970, 393] on div "TBD Do Not Contact Not Responsive Bogus Just Browsing Criteria Obtained Future …" at bounding box center [1019, 456] width 148 height 184
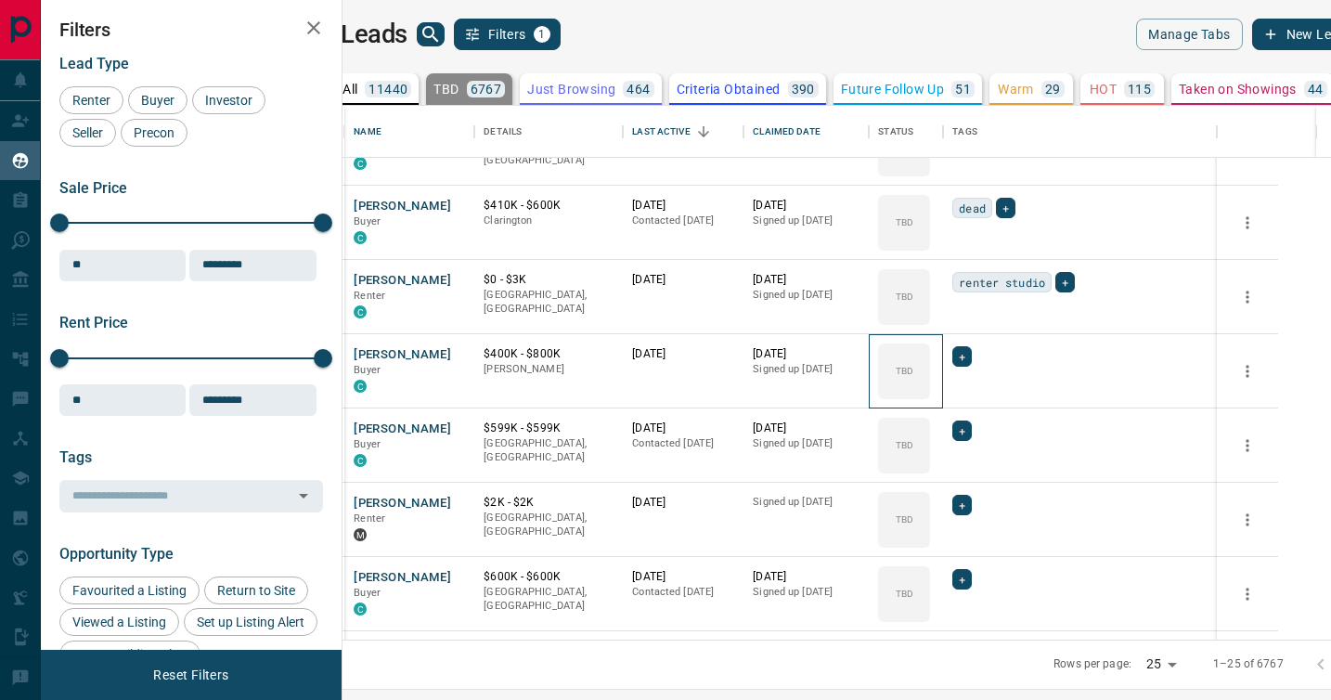
click at [930, 393] on div "TBD" at bounding box center [904, 371] width 52 height 56
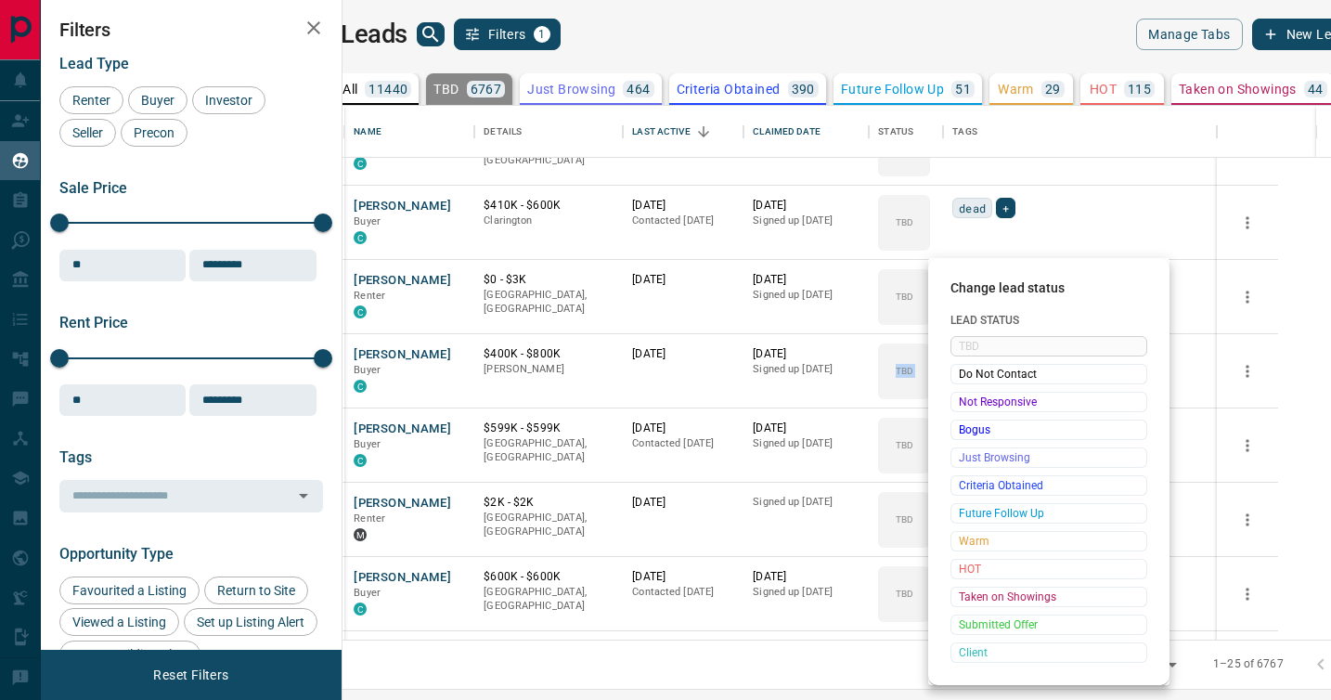
click at [970, 393] on span "Not Responsive" at bounding box center [1049, 402] width 180 height 19
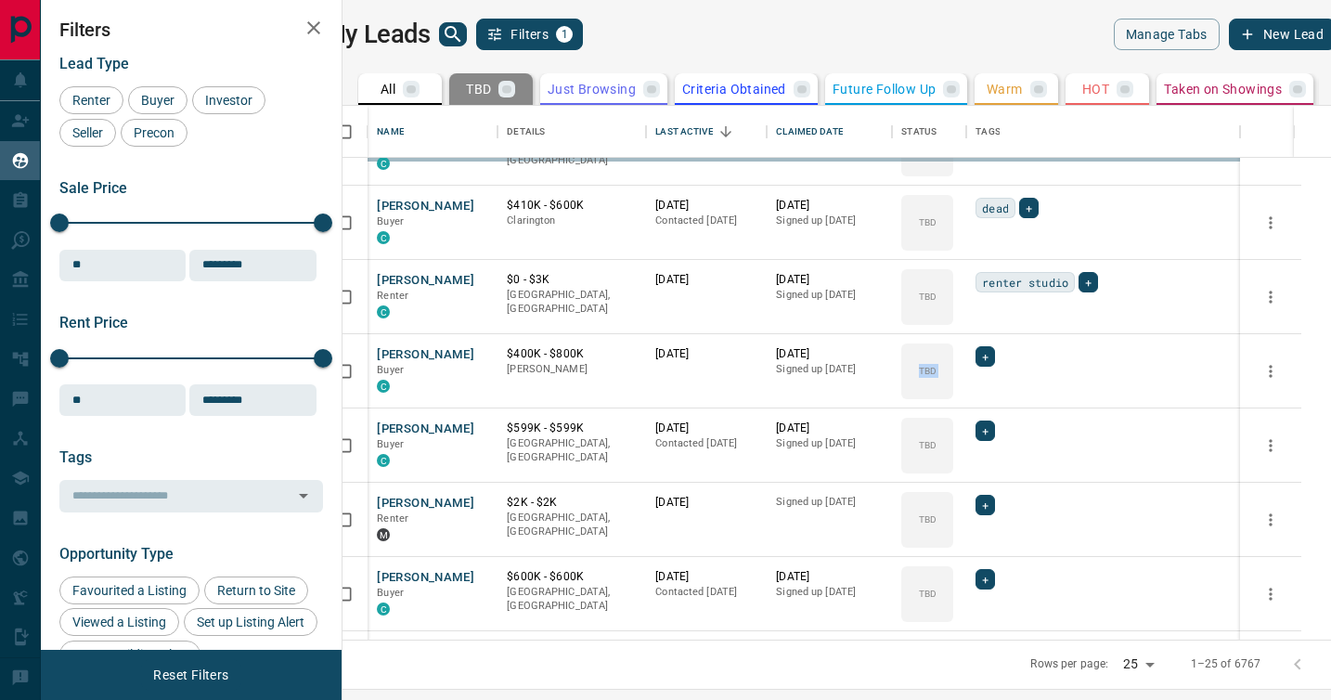
click at [970, 393] on div "TBD Do Not Contact Not Responsive Bogus Just Browsing Criteria Obtained Future …" at bounding box center [1019, 456] width 148 height 184
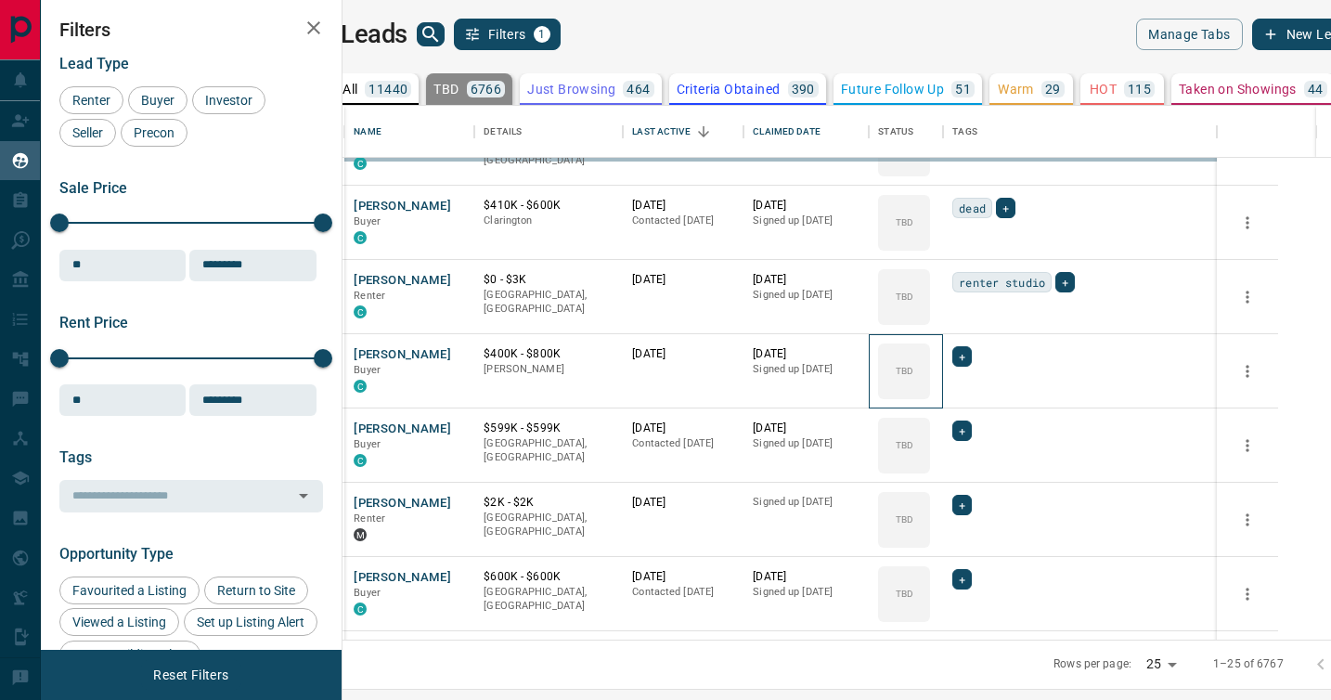
click at [930, 393] on div "TBD" at bounding box center [904, 371] width 52 height 56
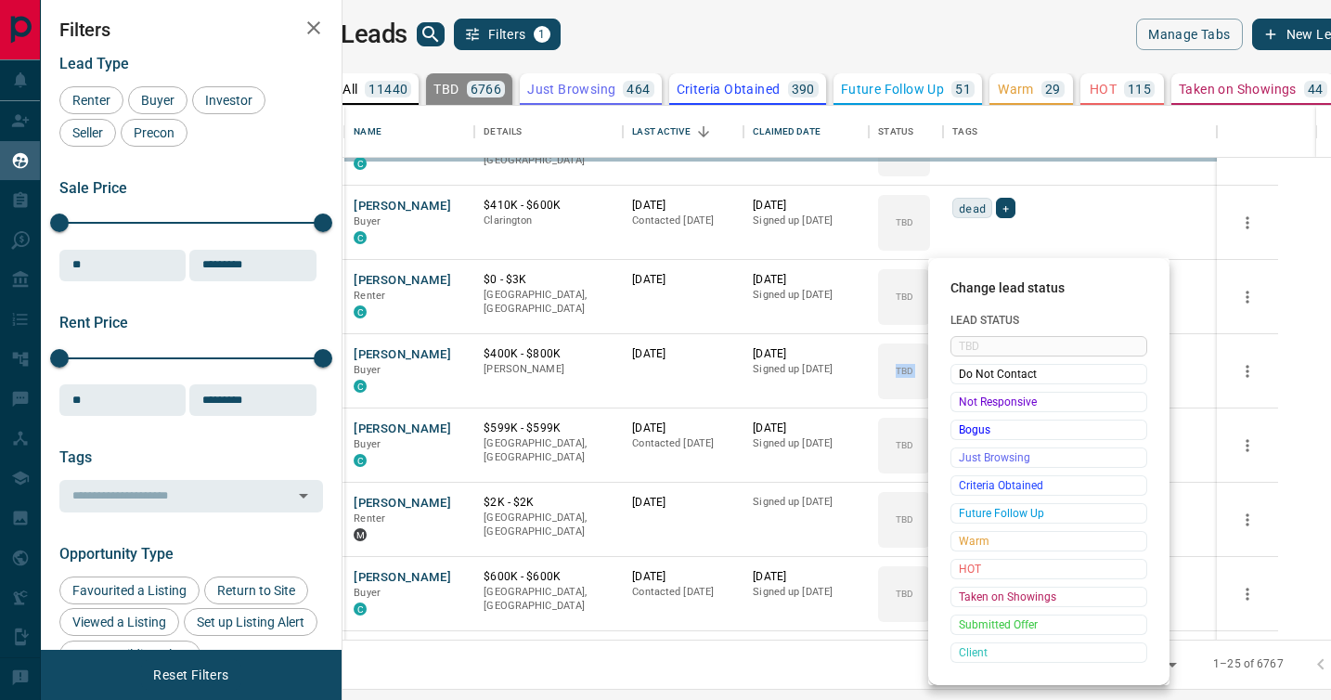
click at [970, 393] on span "Not Responsive" at bounding box center [1049, 402] width 180 height 19
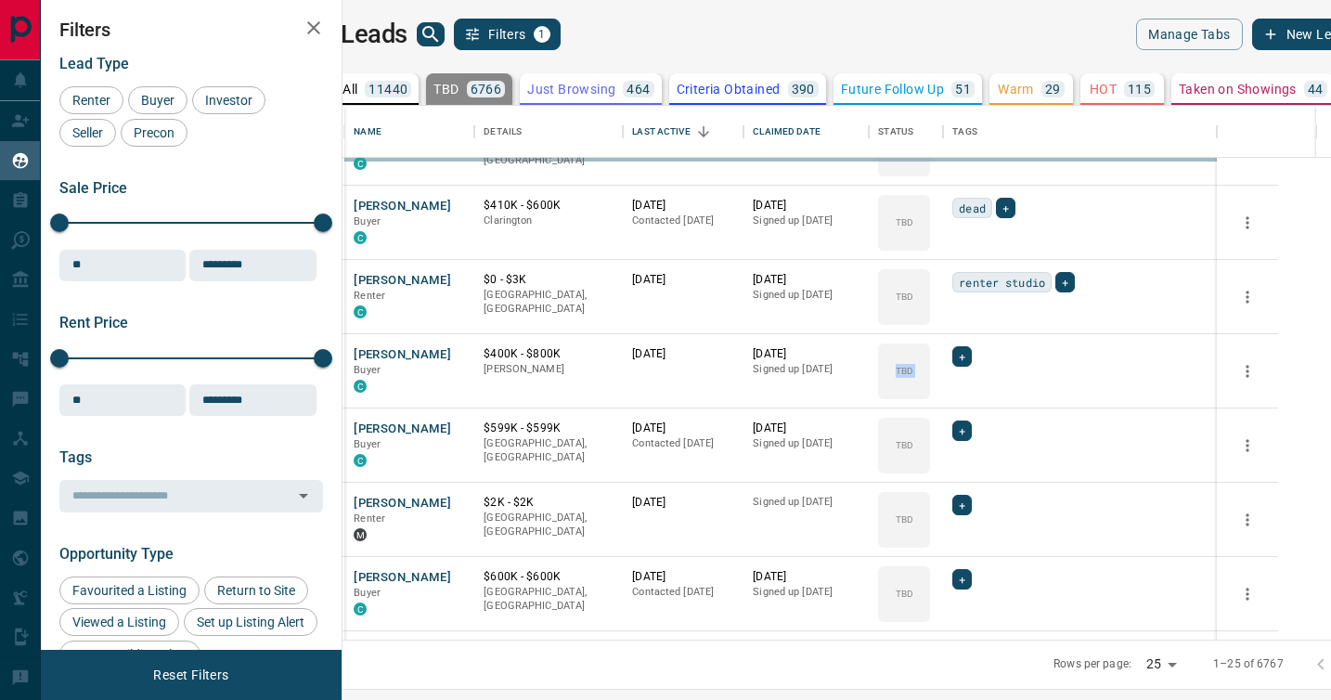
click at [970, 393] on div "TBD Do Not Contact Not Responsive Bogus Just Browsing Criteria Obtained Future …" at bounding box center [1019, 456] width 148 height 184
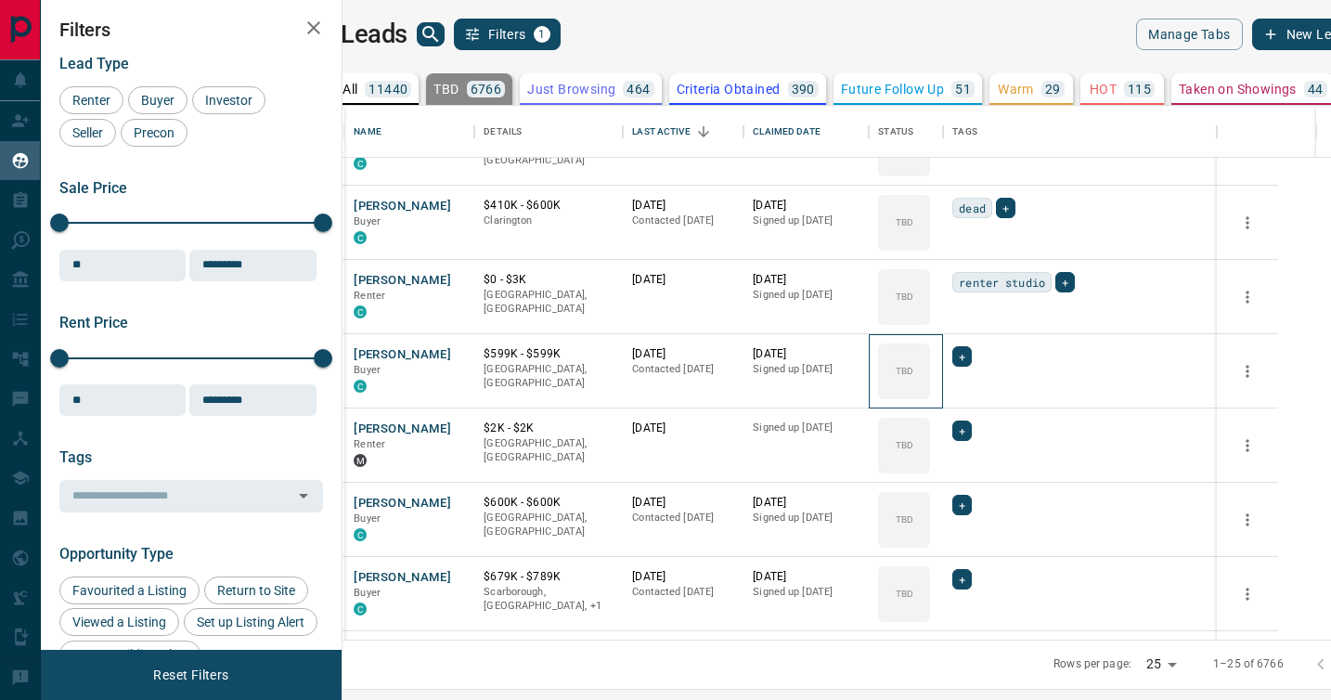
click at [930, 393] on div "TBD" at bounding box center [904, 371] width 52 height 56
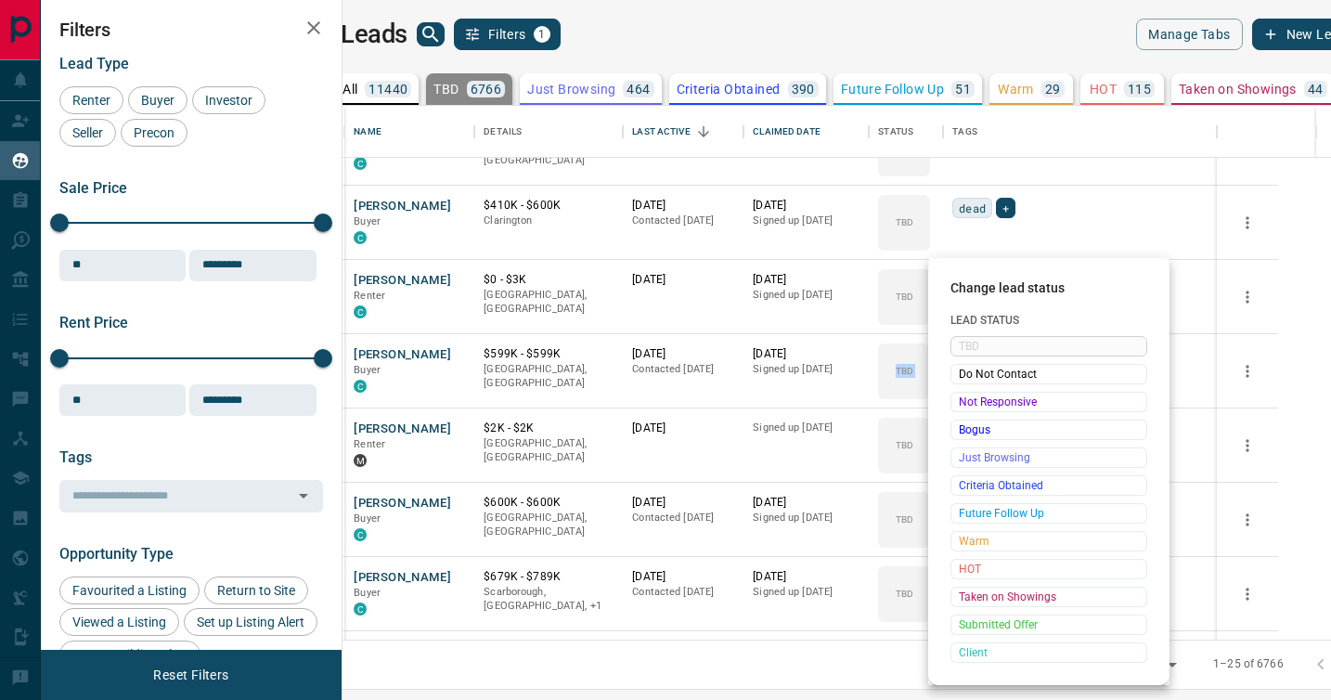
click at [970, 393] on span "Not Responsive" at bounding box center [1049, 402] width 180 height 19
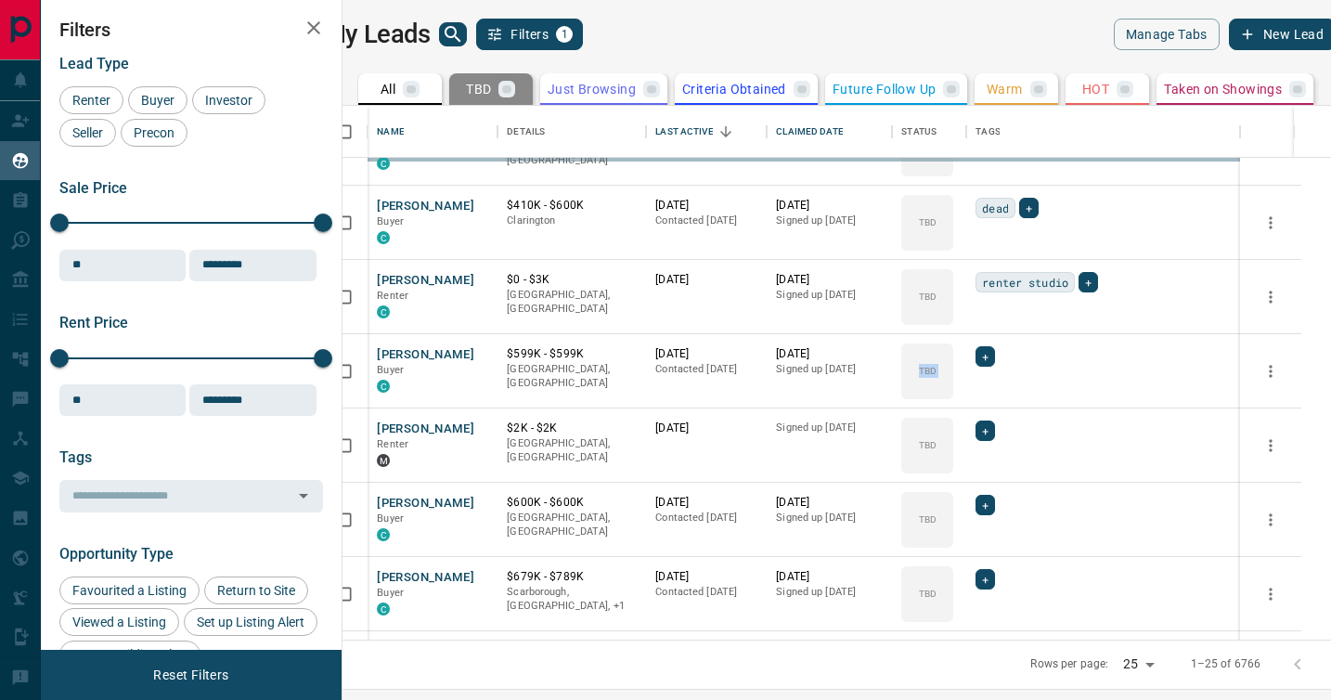
click at [970, 393] on div "TBD Do Not Contact Not Responsive Bogus Just Browsing Criteria Obtained Future …" at bounding box center [1019, 456] width 148 height 184
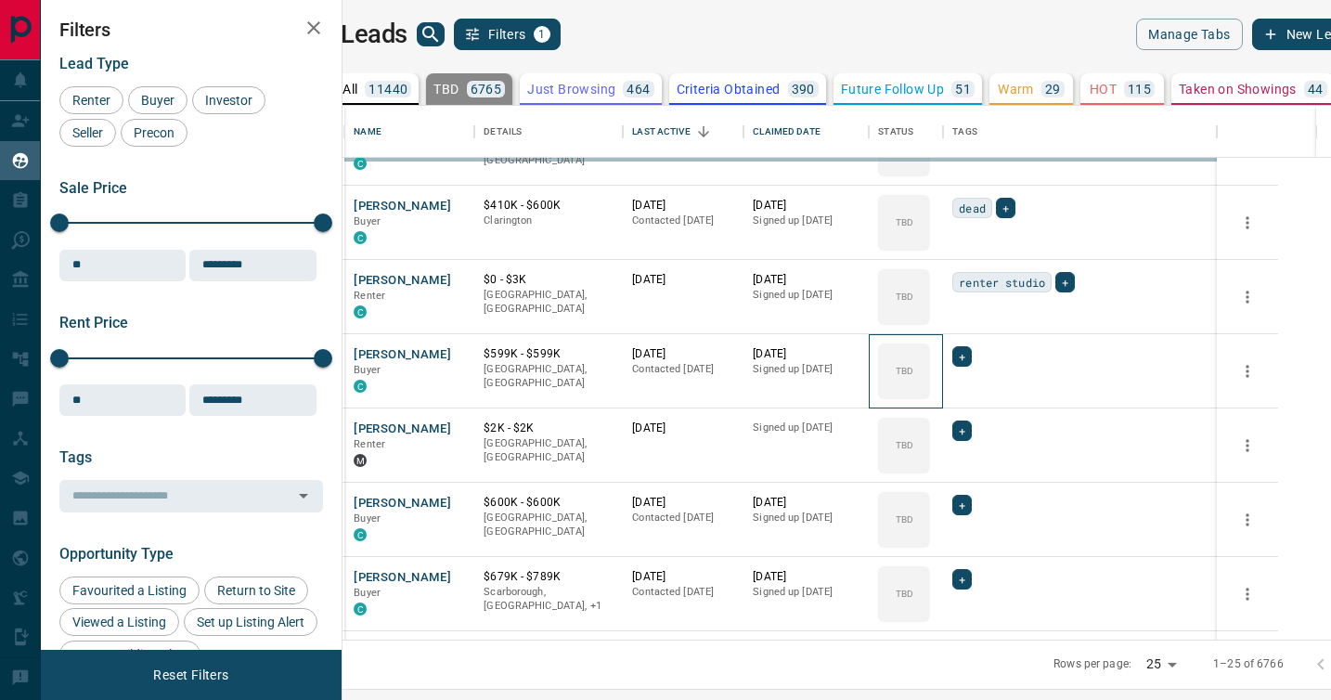
click at [930, 393] on div "TBD" at bounding box center [904, 371] width 52 height 56
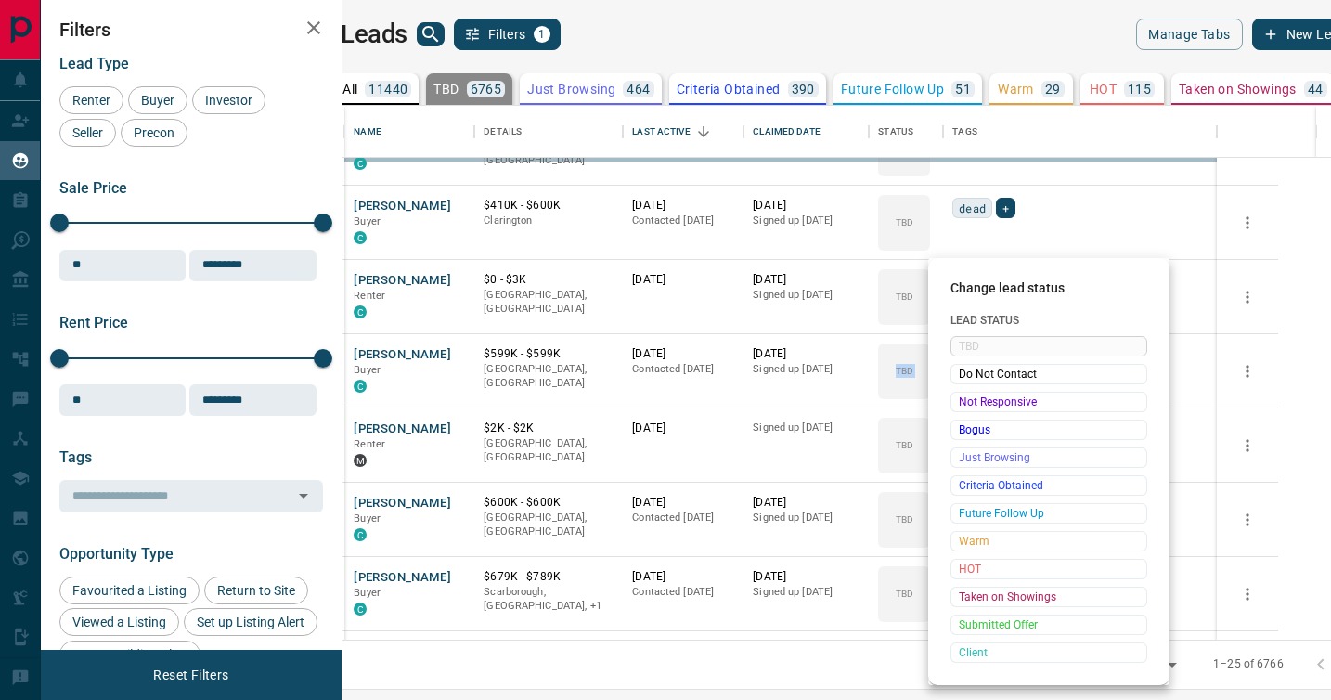
click at [970, 393] on span "Not Responsive" at bounding box center [1049, 402] width 180 height 19
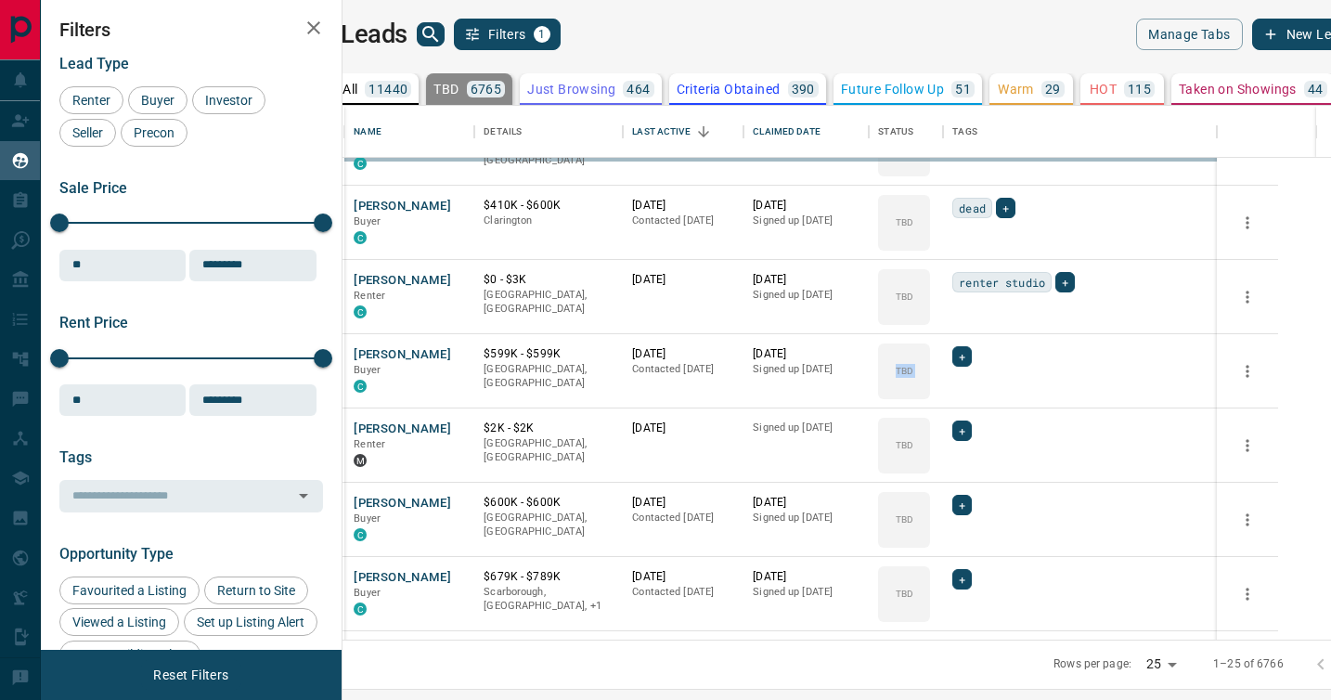
click at [970, 393] on div "TBD Do Not Contact Not Responsive Bogus Just Browsing Criteria Obtained Future …" at bounding box center [1019, 456] width 148 height 184
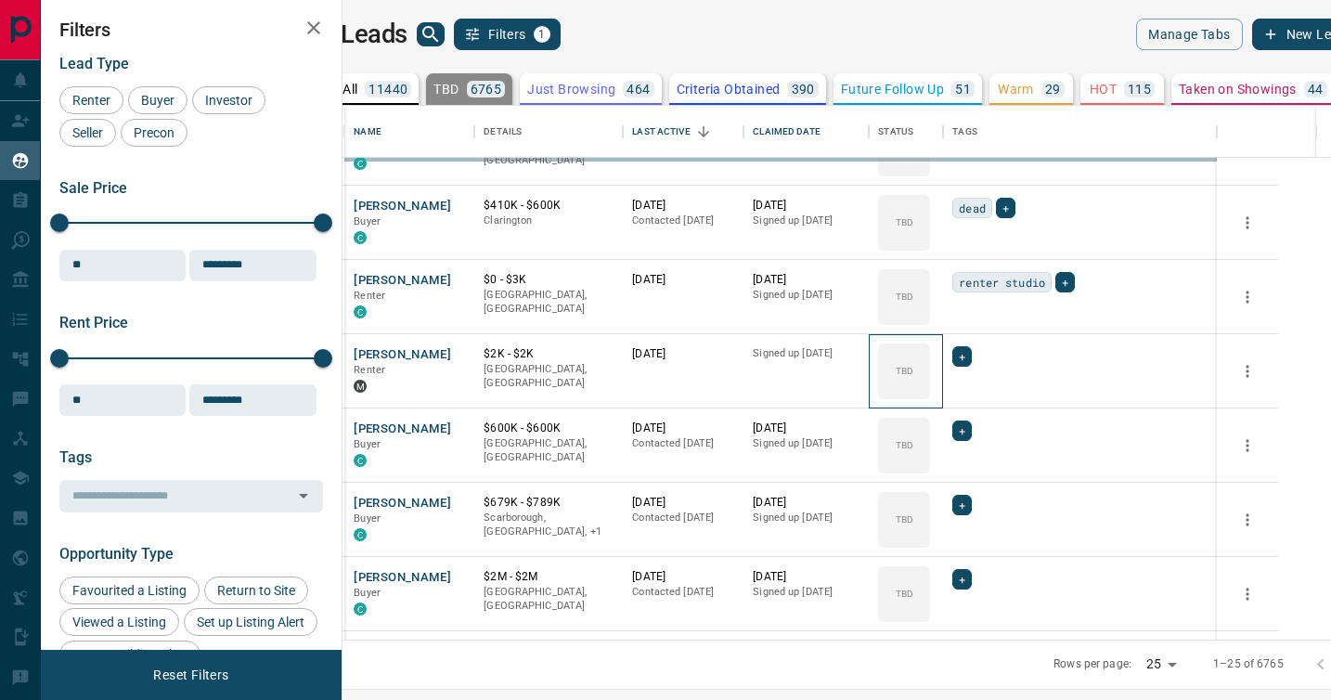
click at [930, 393] on div "TBD" at bounding box center [904, 371] width 52 height 56
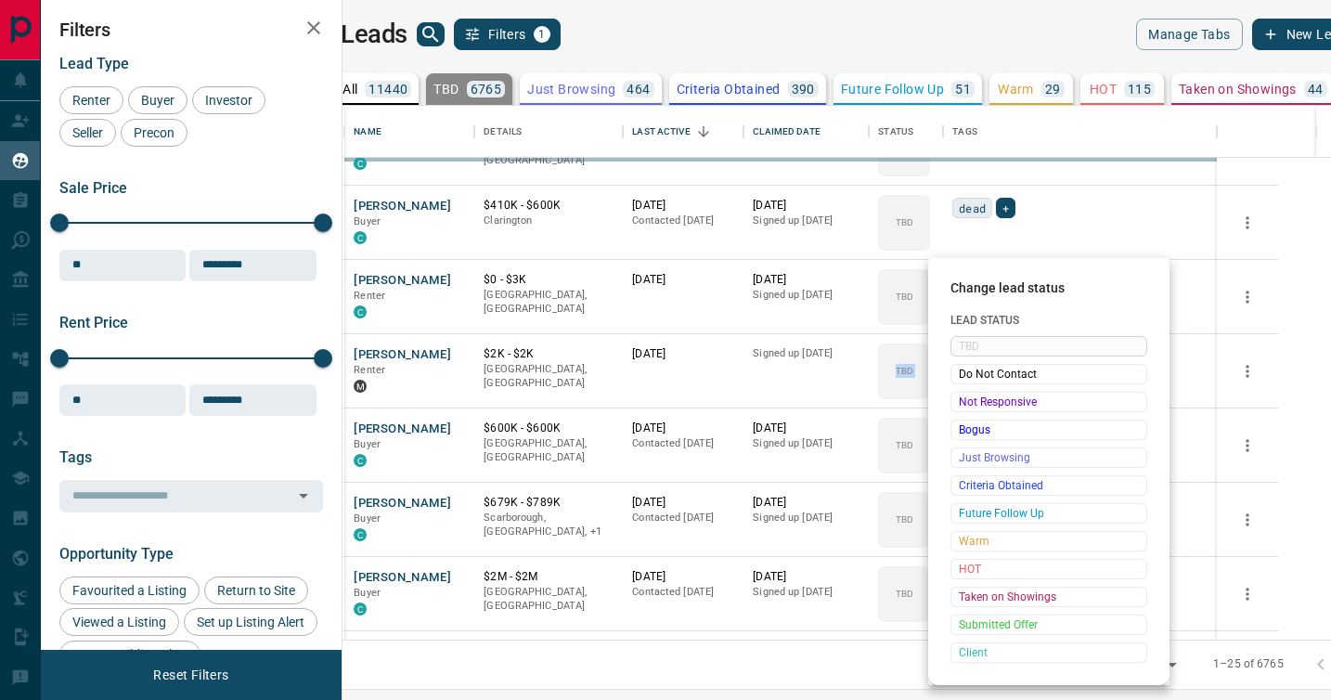
click at [970, 393] on span "Not Responsive" at bounding box center [1049, 402] width 180 height 19
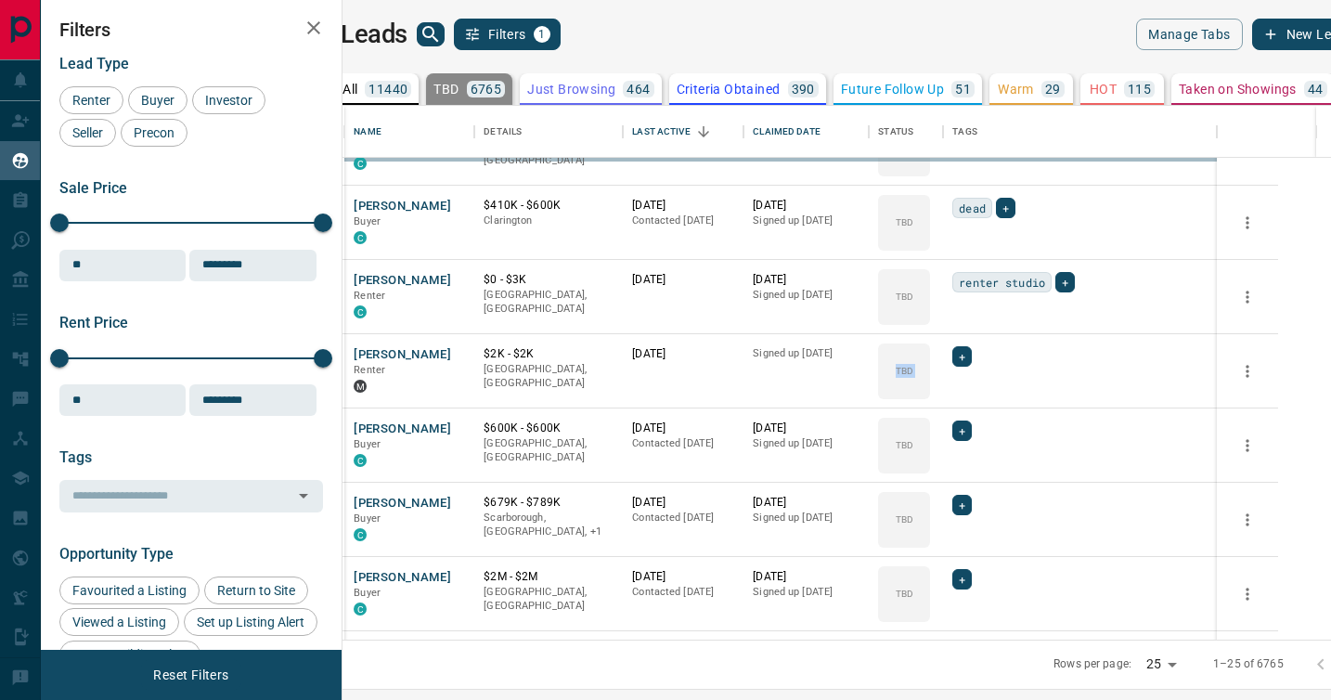
click at [970, 393] on div "TBD Do Not Contact Not Responsive Bogus Just Browsing Criteria Obtained Future …" at bounding box center [1019, 456] width 148 height 184
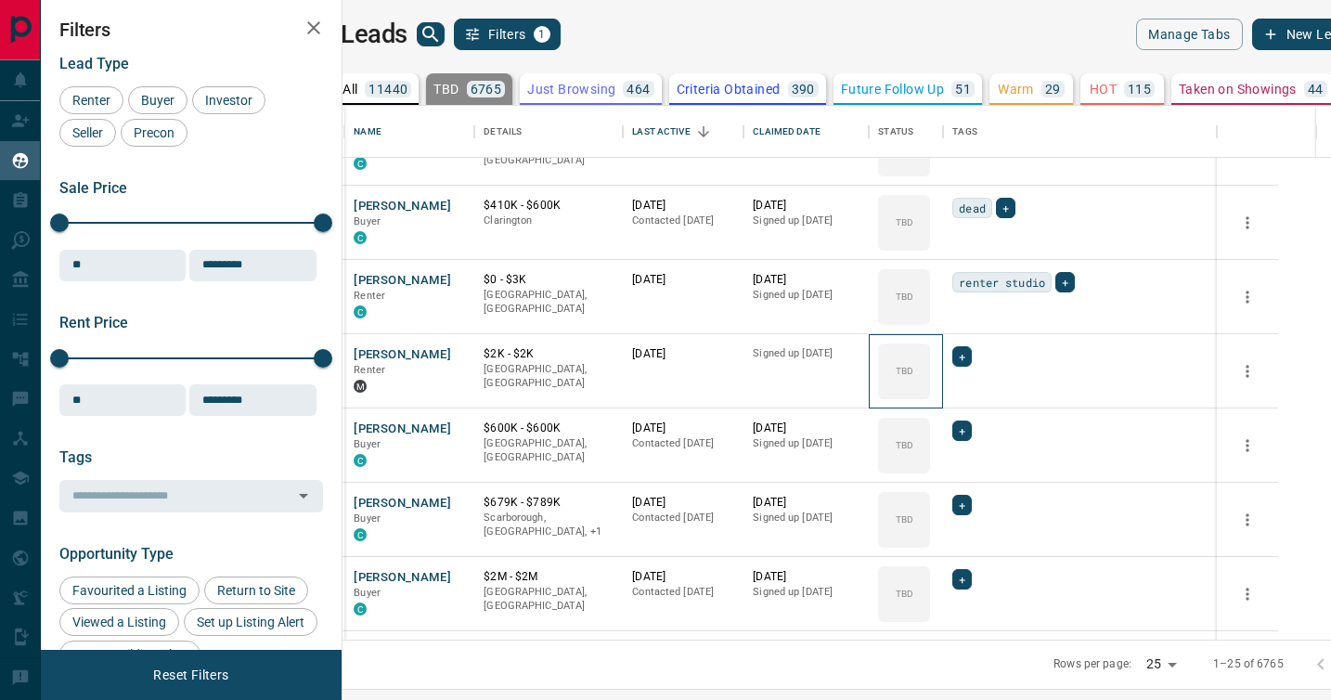
click at [930, 393] on div "TBD" at bounding box center [904, 371] width 52 height 56
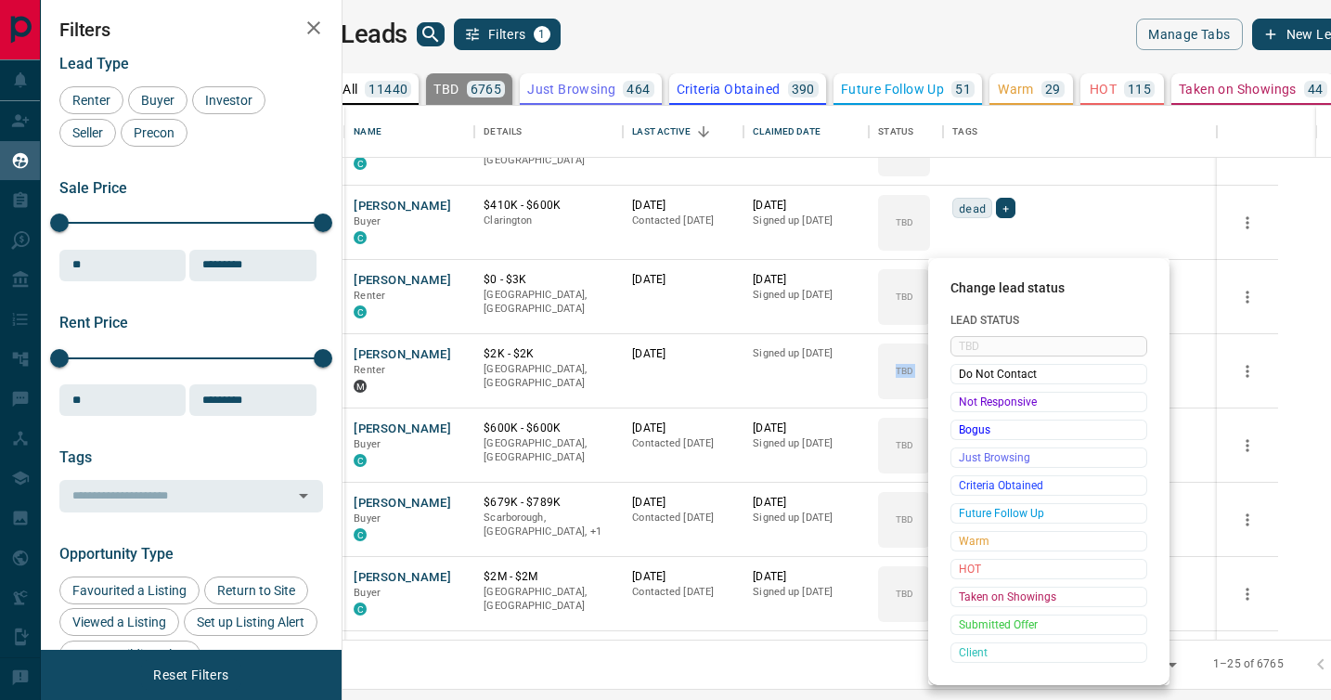
click at [970, 393] on span "Not Responsive" at bounding box center [1049, 402] width 180 height 19
click at [970, 393] on div "TBD Do Not Contact Not Responsive Bogus Just Browsing Criteria Obtained Future …" at bounding box center [1049, 499] width 197 height 327
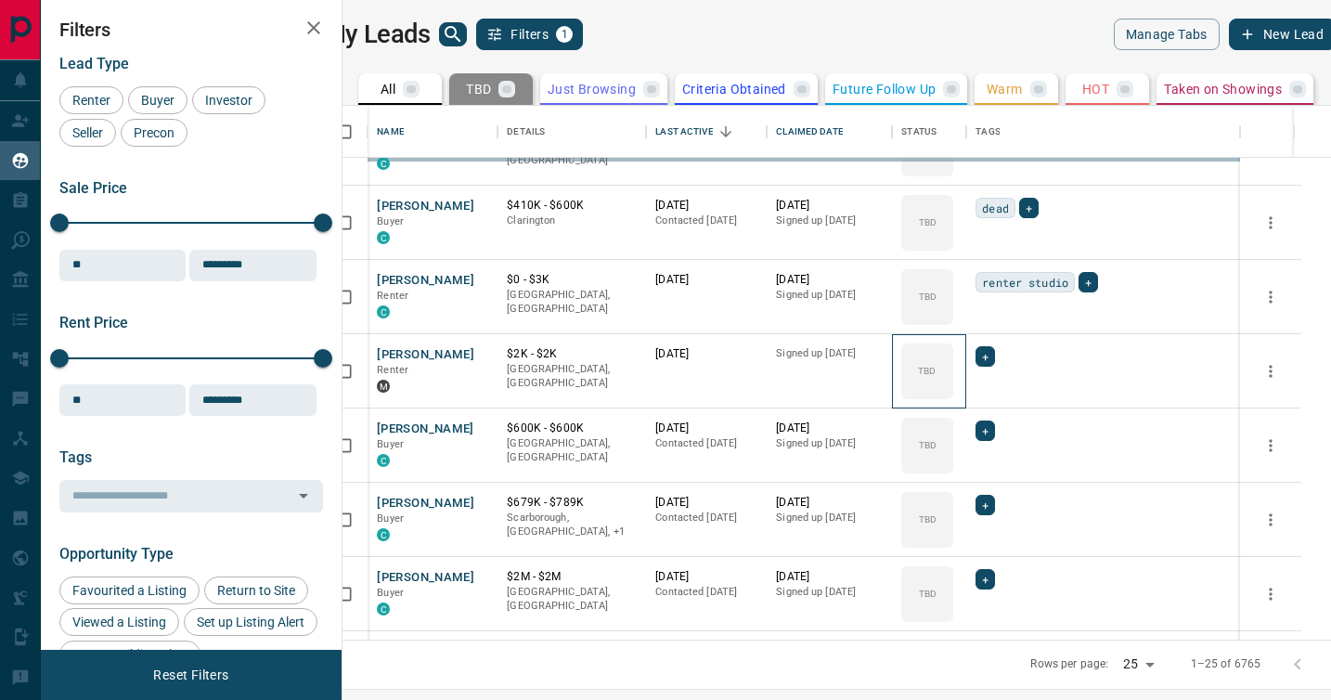
click at [953, 393] on div "TBD" at bounding box center [927, 371] width 52 height 56
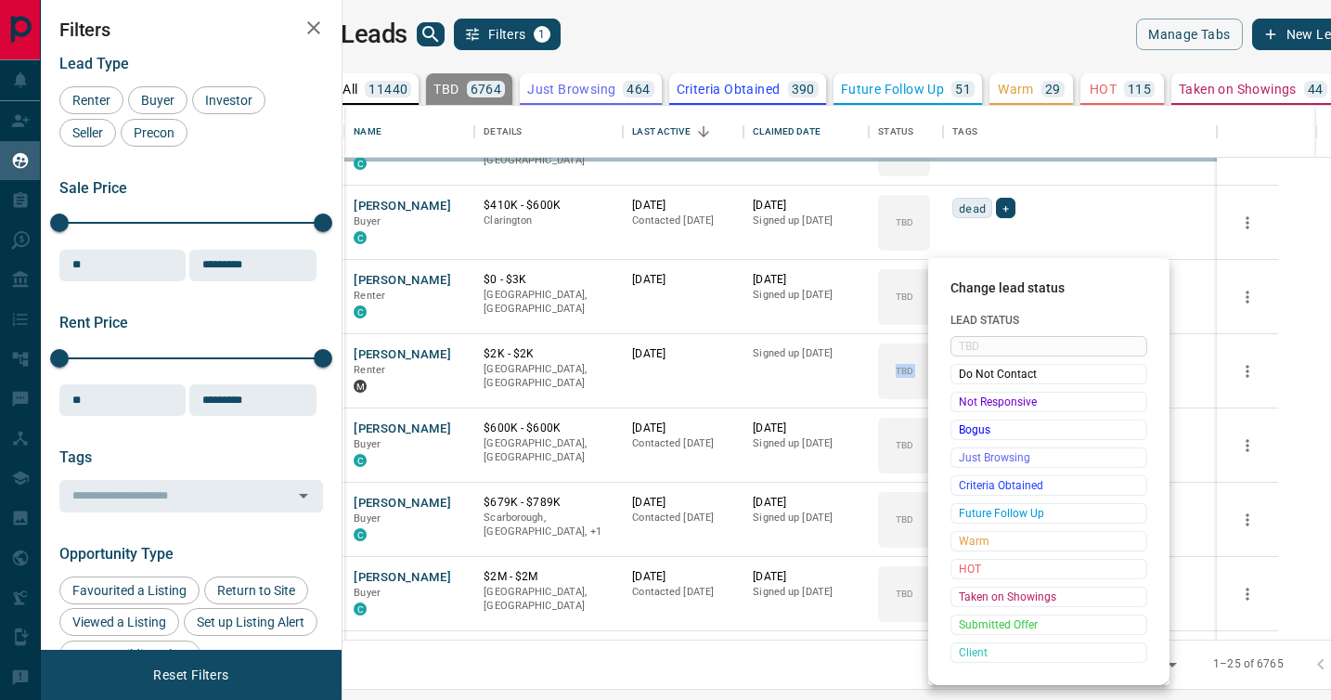
click at [970, 393] on span "Not Responsive" at bounding box center [1049, 402] width 180 height 19
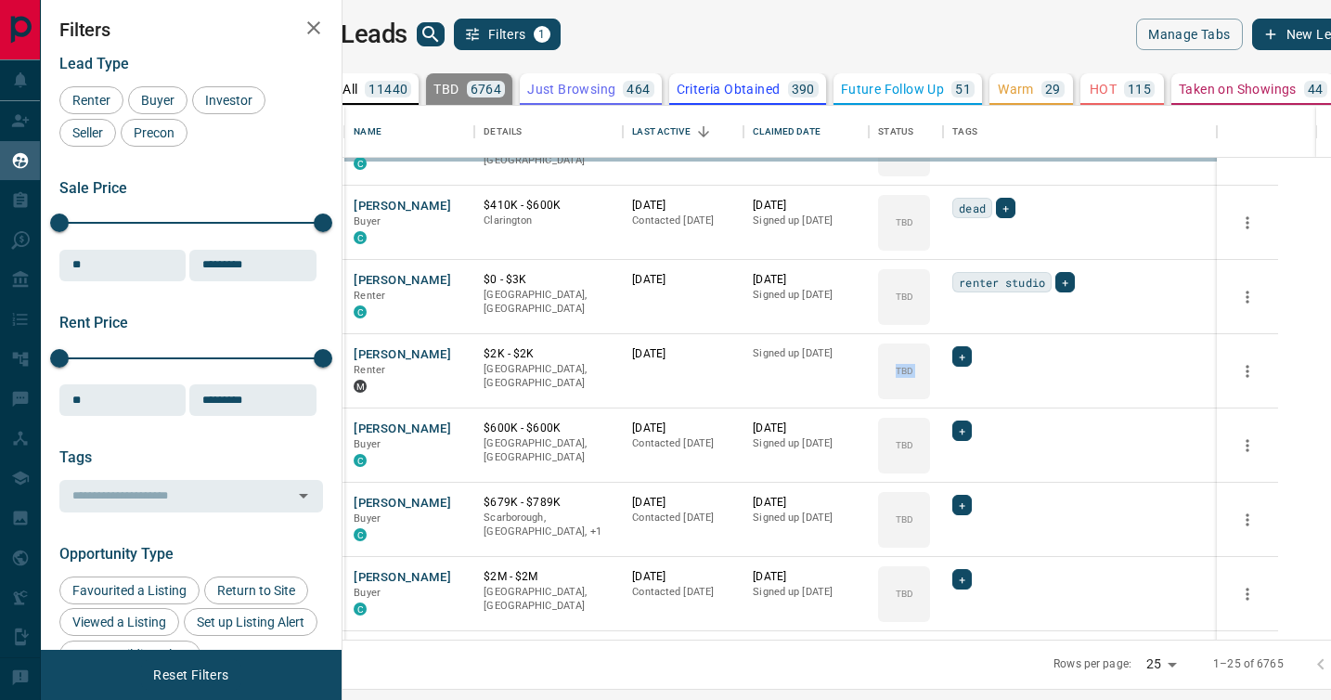
click at [970, 393] on div "TBD Do Not Contact Not Responsive Bogus Just Browsing Criteria Obtained Future …" at bounding box center [1019, 456] width 148 height 184
click at [930, 393] on div "TBD" at bounding box center [904, 371] width 52 height 56
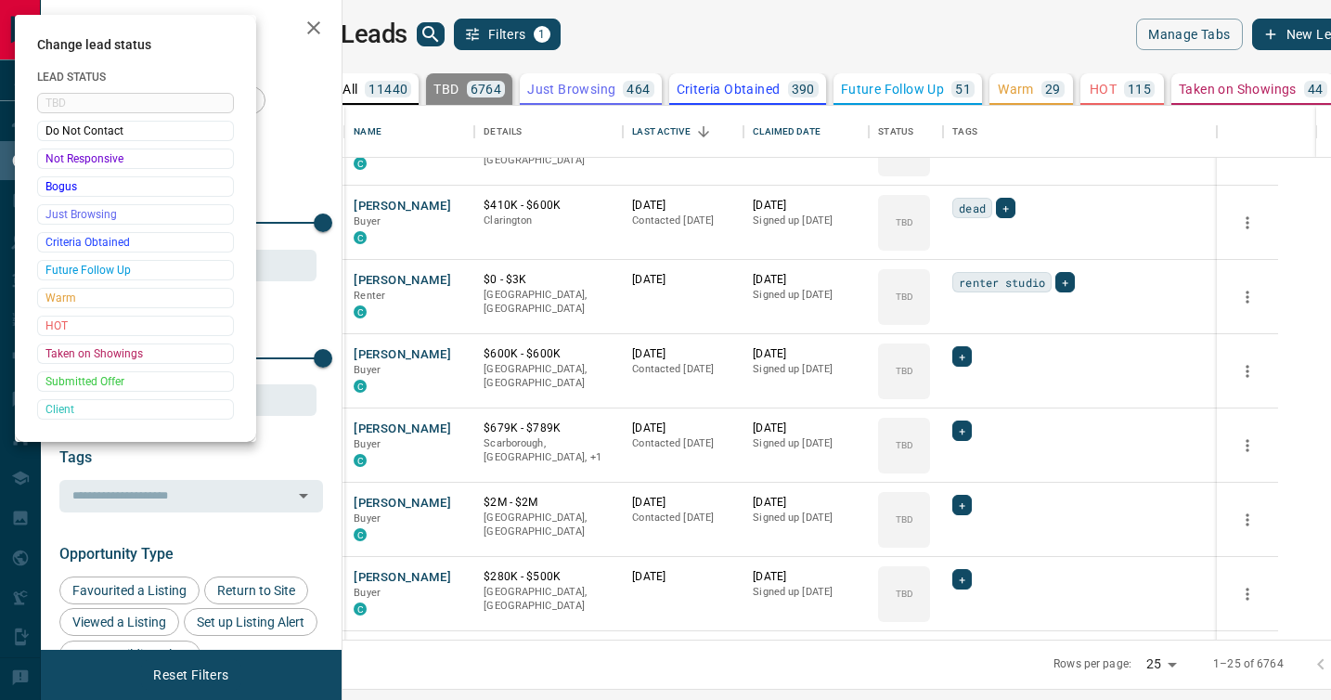
click at [970, 393] on div at bounding box center [665, 350] width 1331 height 700
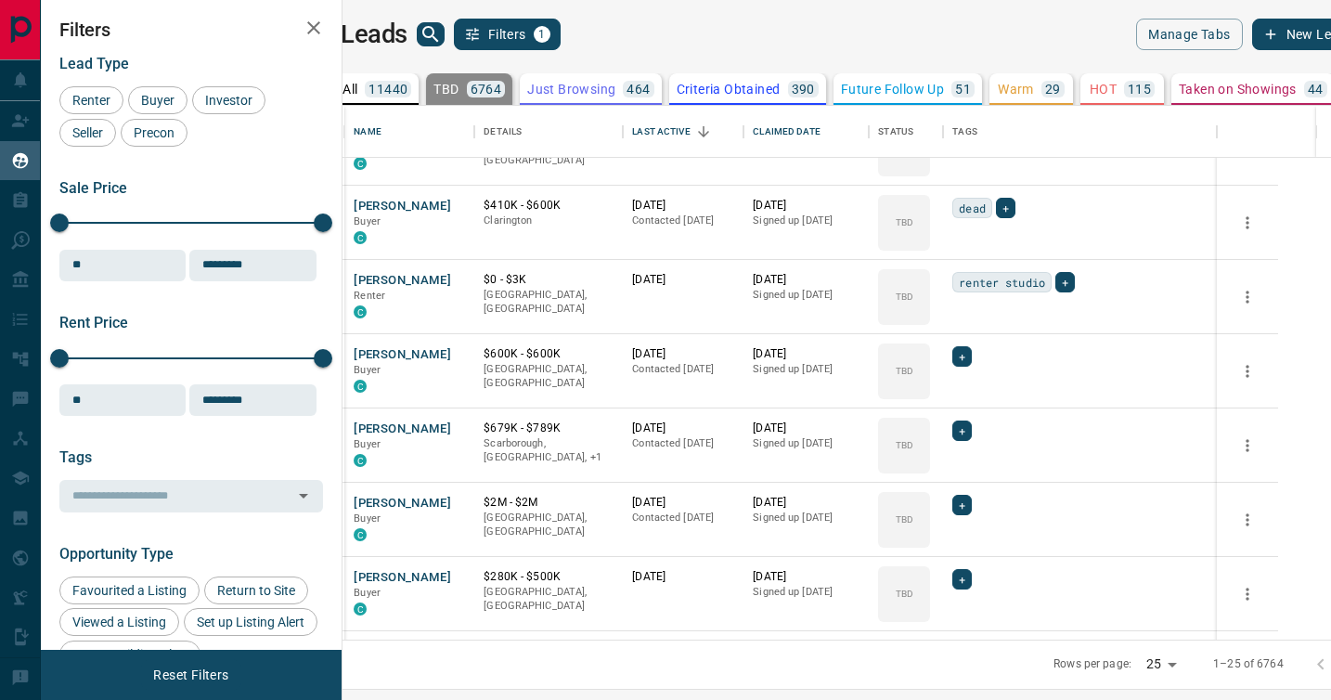
click at [970, 393] on div "Change lead status Lead Status TBD Do Not Contact Not Responsive Bogus Just Bro…" at bounding box center [665, 350] width 1331 height 700
click at [930, 393] on div "TBD" at bounding box center [904, 371] width 52 height 56
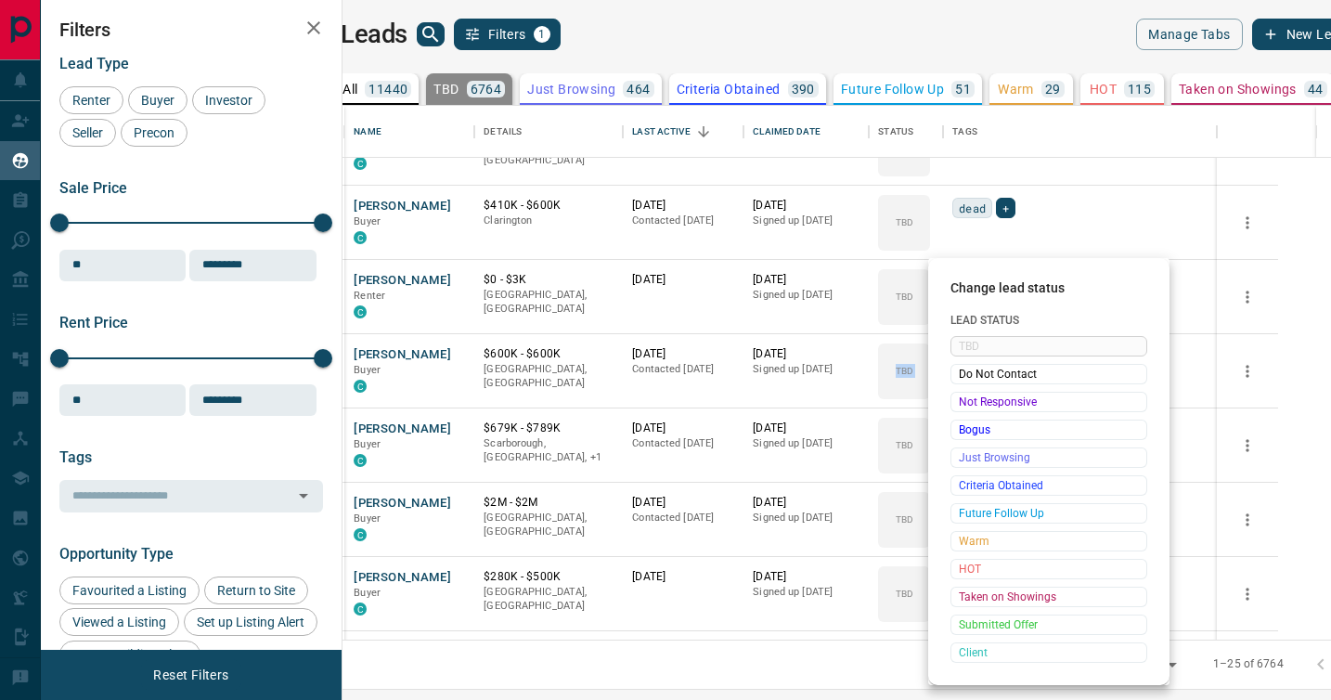
click at [970, 393] on div "Not Responsive" at bounding box center [1049, 402] width 197 height 20
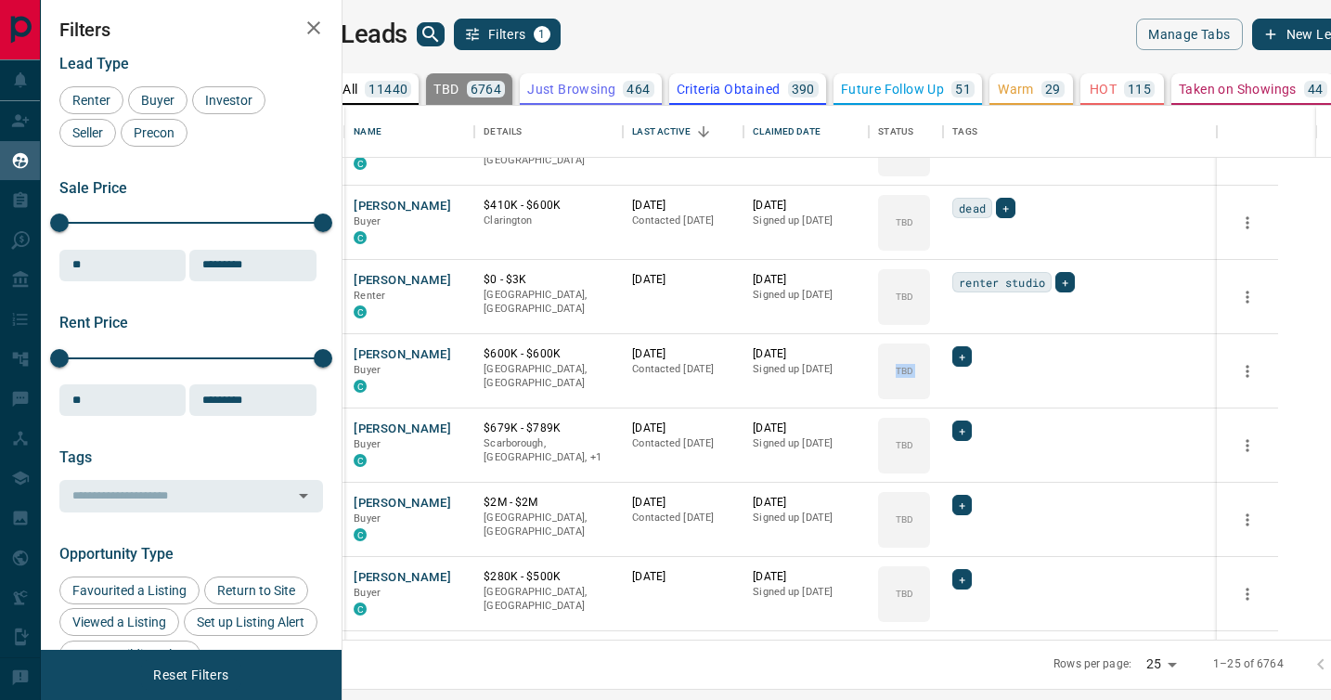
click at [970, 393] on div "TBD Do Not Contact Not Responsive Bogus Just Browsing Criteria Obtained Future …" at bounding box center [1019, 456] width 148 height 184
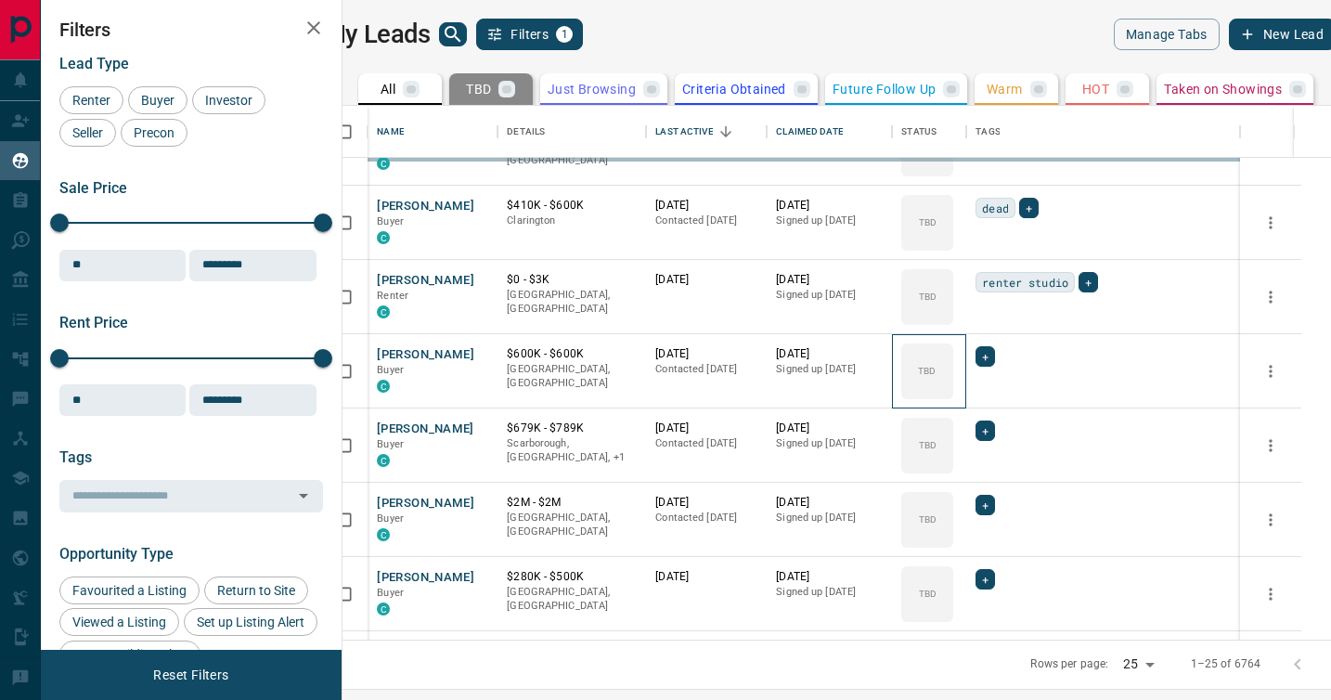
click at [953, 393] on div "TBD" at bounding box center [927, 371] width 52 height 56
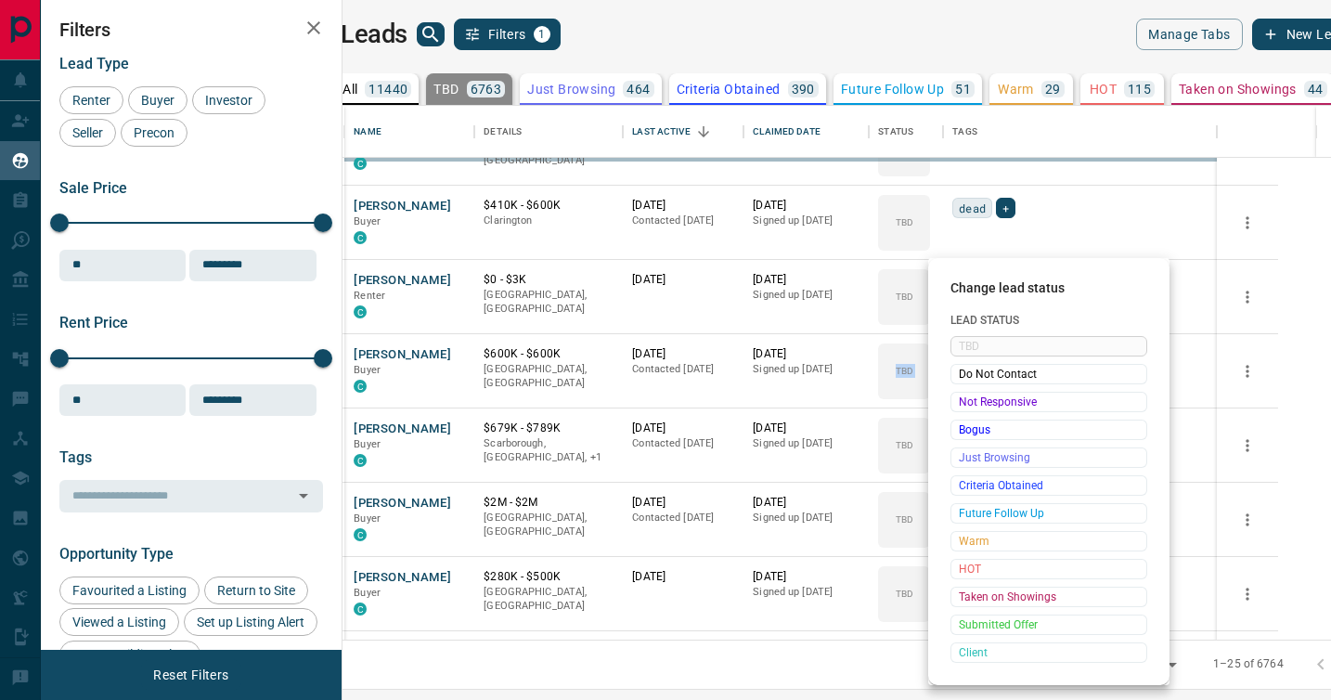
click at [970, 393] on div "TBD Do Not Contact Not Responsive Bogus Just Browsing Criteria Obtained Future …" at bounding box center [1049, 499] width 197 height 327
click at [970, 393] on span "Not Responsive" at bounding box center [1049, 402] width 180 height 19
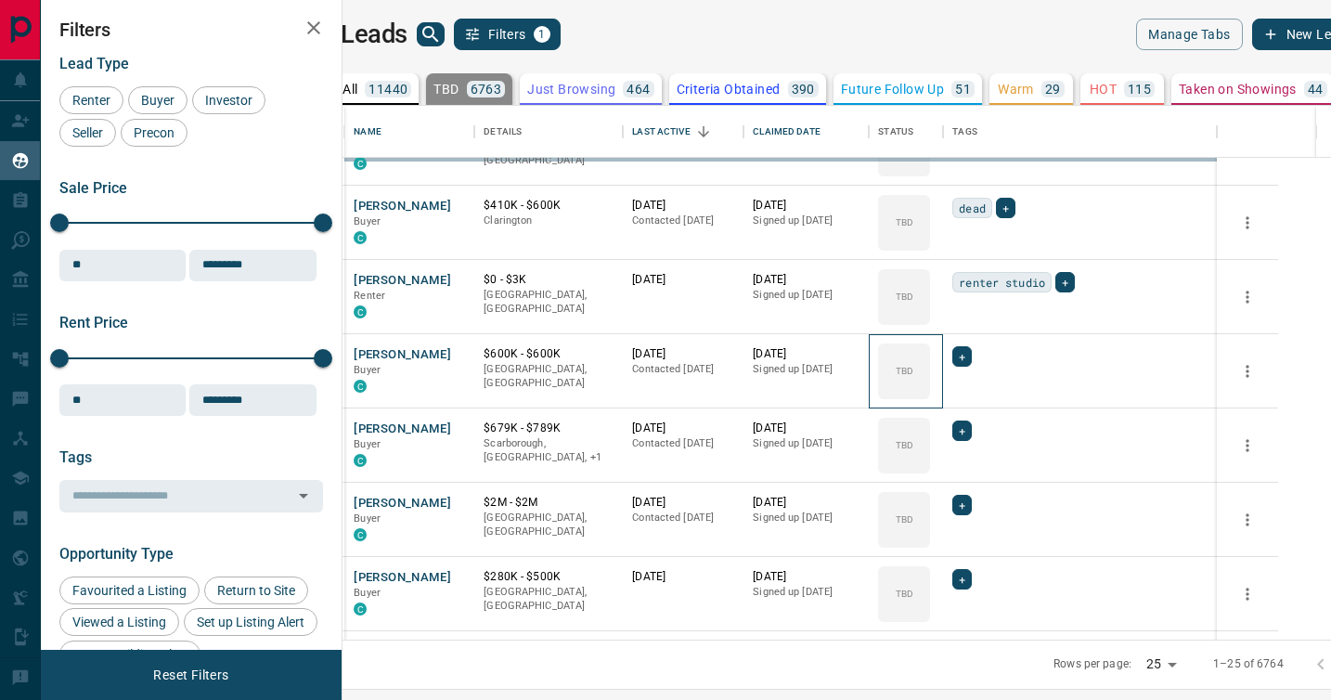
click at [970, 395] on div "Not Responsive" at bounding box center [1019, 400] width 148 height 11
click at [970, 393] on div "TBD Do Not Contact Not Responsive Bogus Just Browsing Criteria Obtained Future …" at bounding box center [1019, 456] width 148 height 184
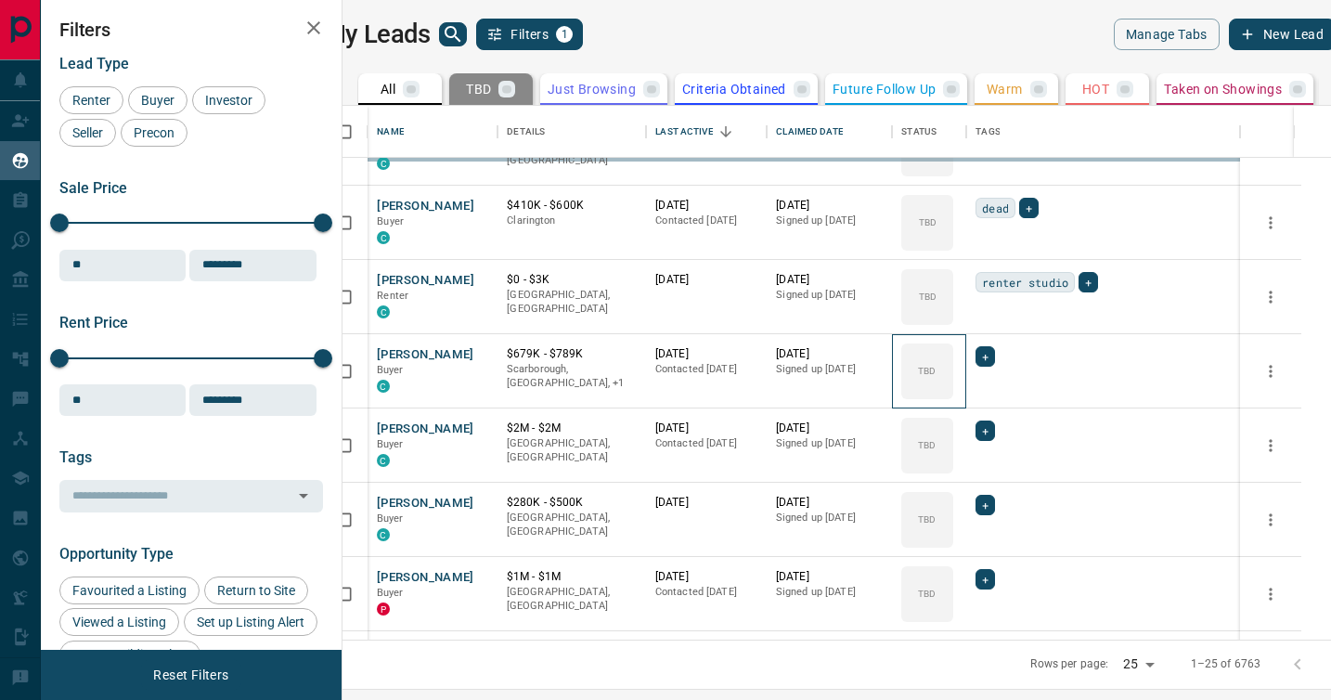
click at [953, 393] on div "TBD" at bounding box center [927, 371] width 52 height 56
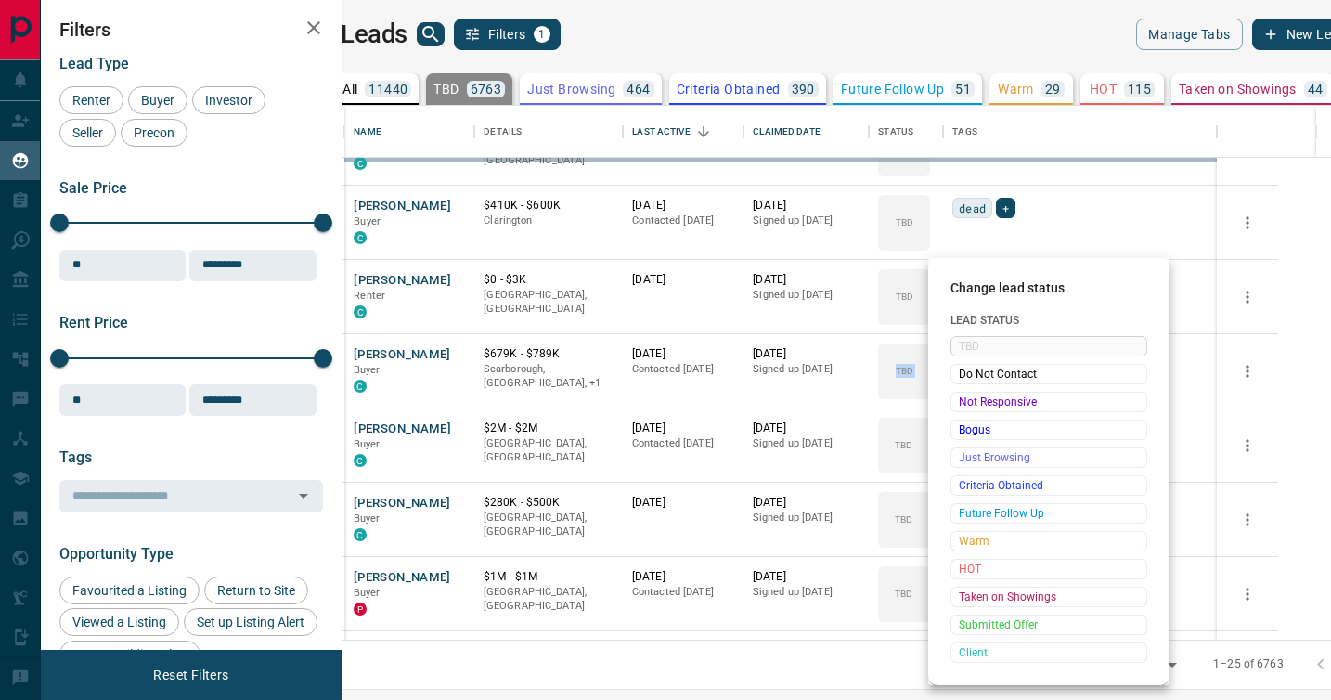
click at [970, 393] on span "Not Responsive" at bounding box center [1049, 402] width 180 height 19
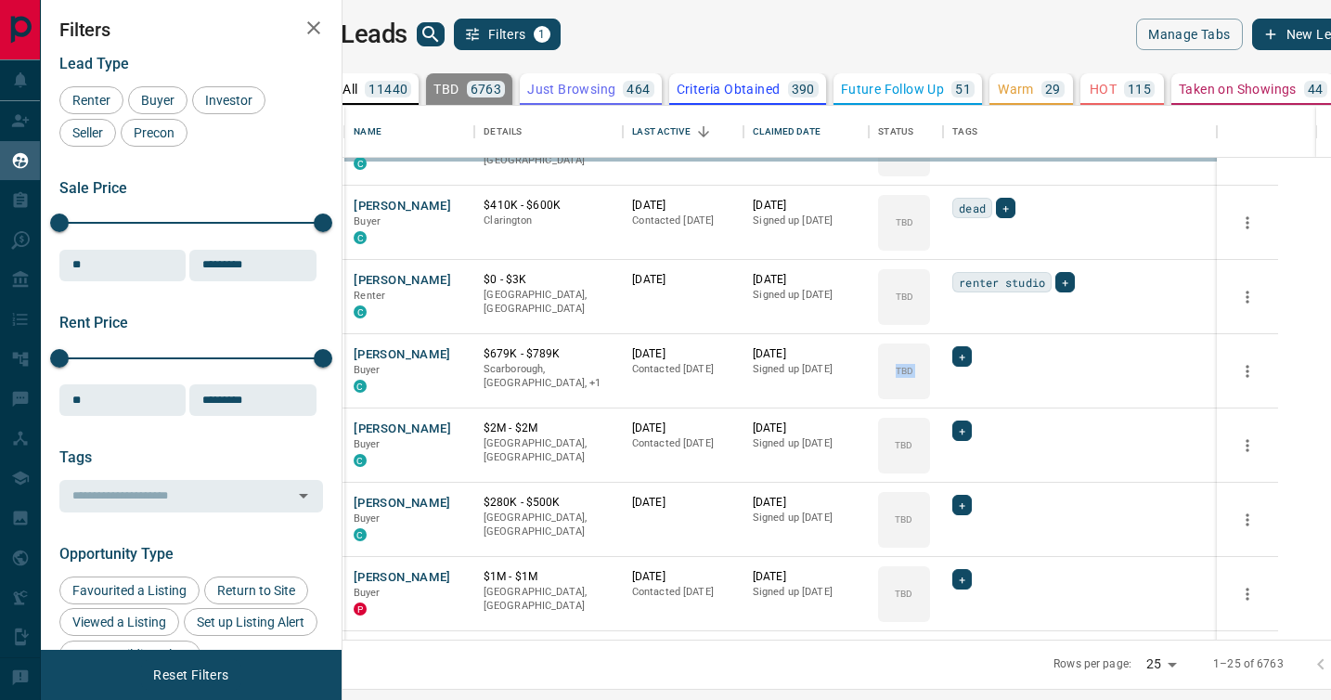
click at [970, 393] on div "TBD Do Not Contact Not Responsive Bogus Just Browsing Criteria Obtained Future …" at bounding box center [1019, 456] width 148 height 184
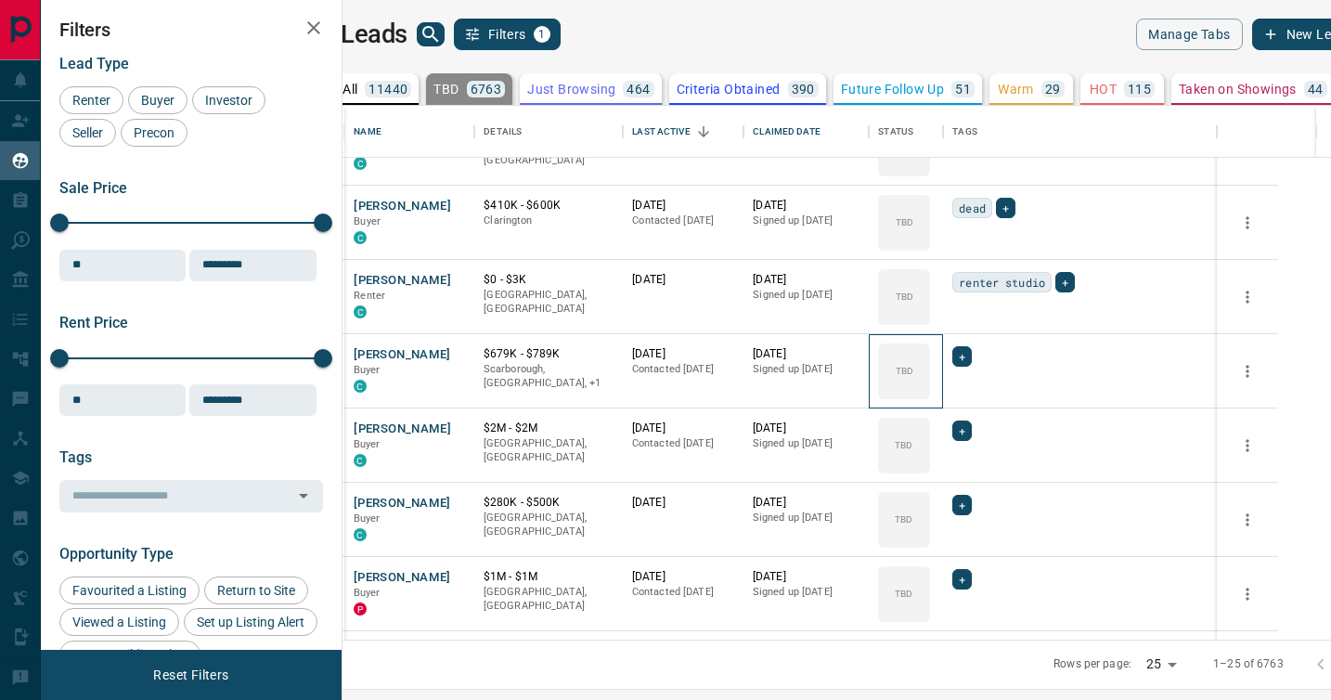
click at [930, 393] on div "TBD" at bounding box center [904, 371] width 52 height 56
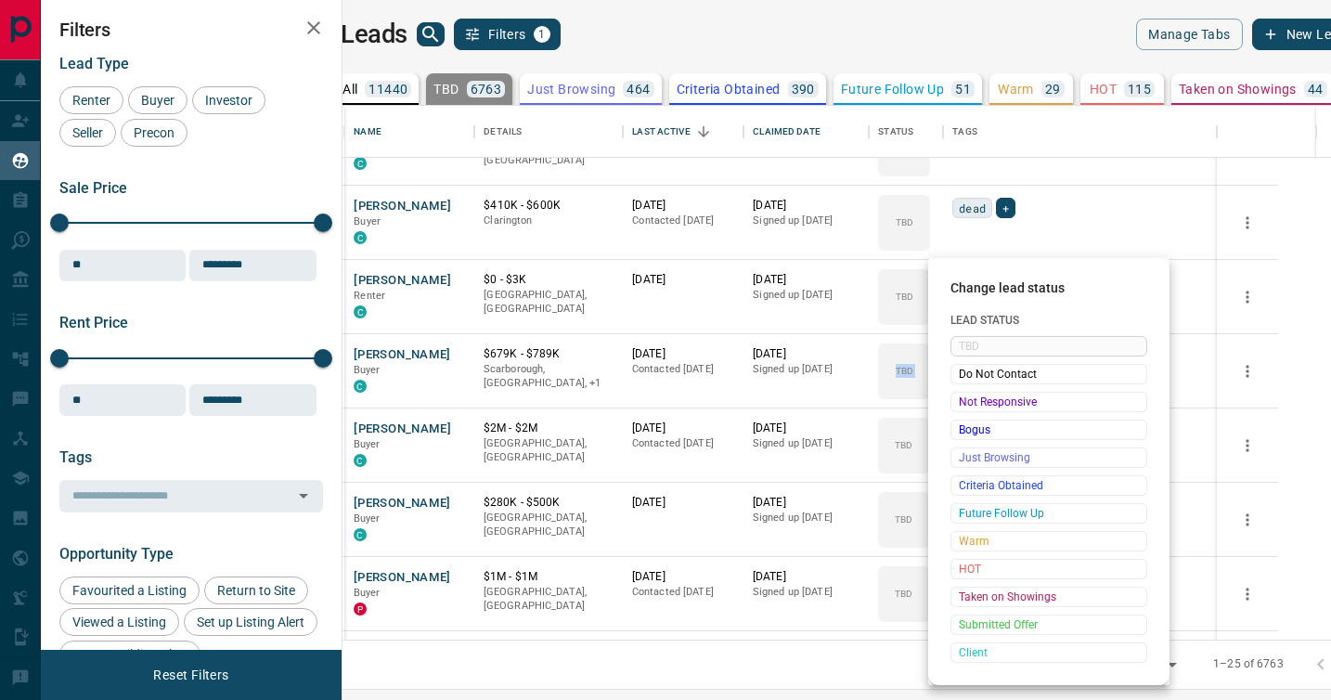
click at [970, 393] on span "Not Responsive" at bounding box center [1049, 402] width 180 height 19
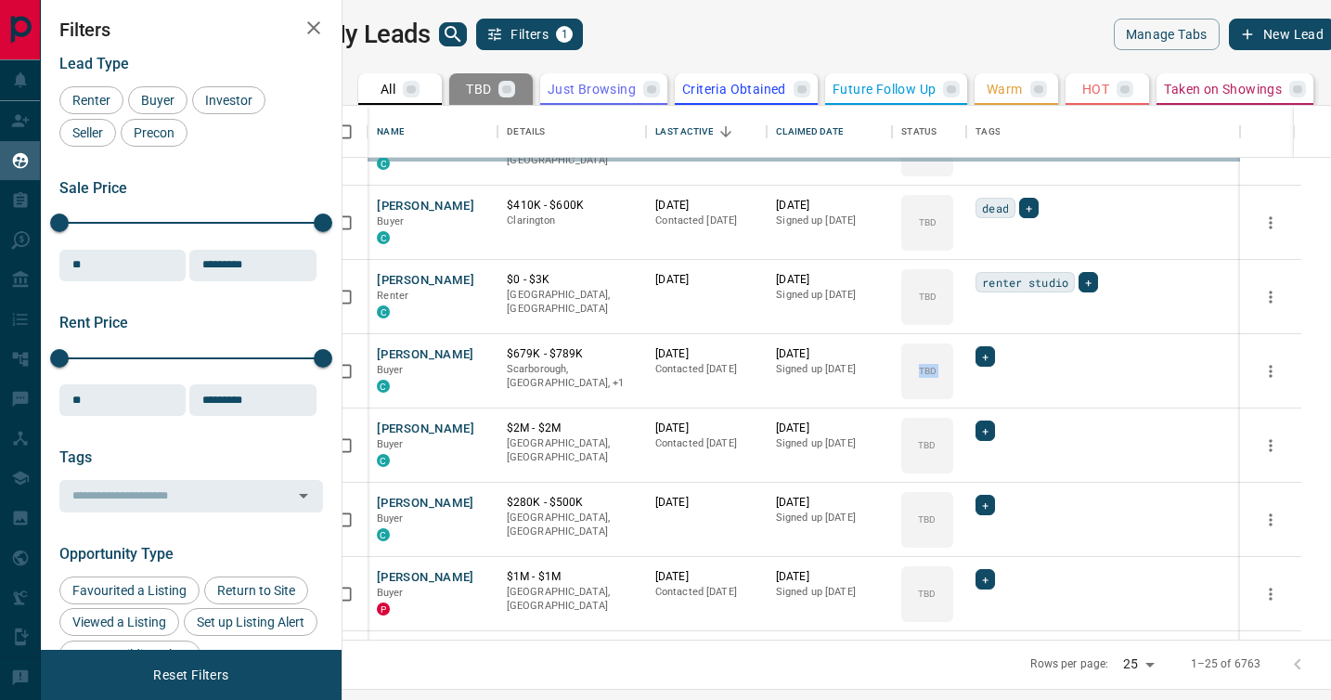
click at [970, 393] on div "TBD Do Not Contact Not Responsive Bogus Just Browsing Criteria Obtained Future …" at bounding box center [1019, 456] width 148 height 184
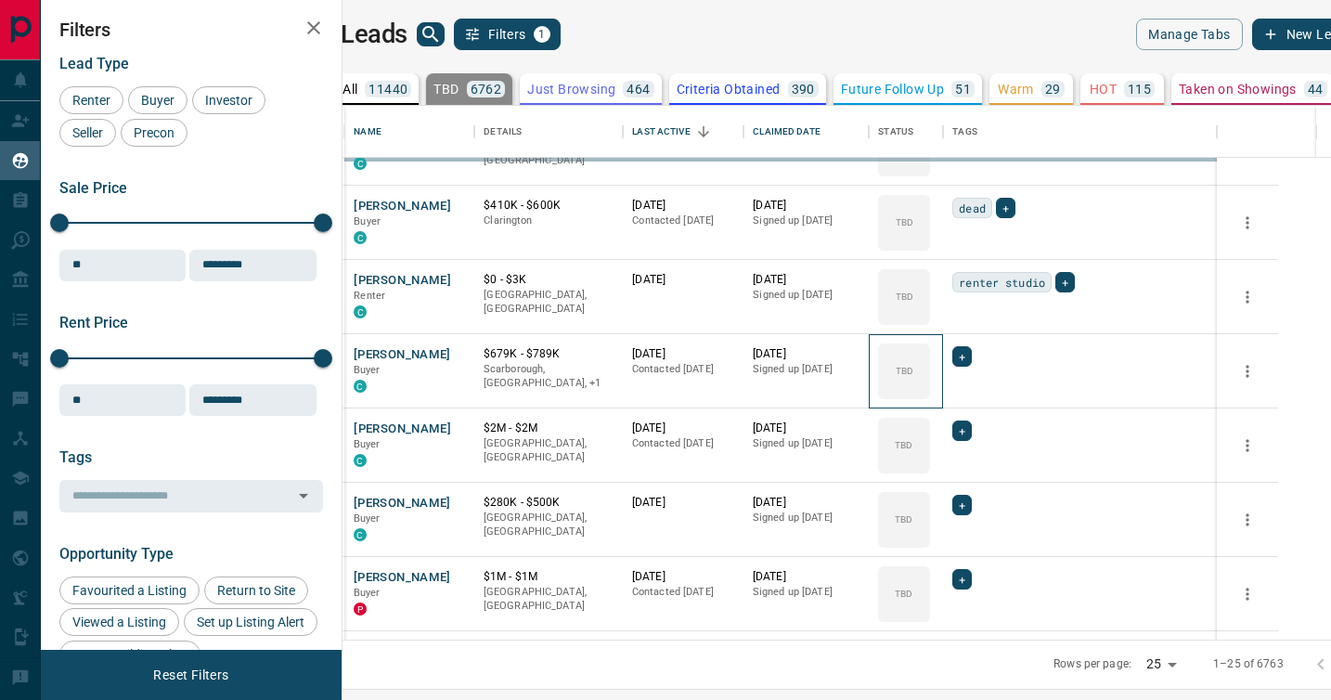
click at [930, 393] on div "TBD" at bounding box center [904, 371] width 52 height 56
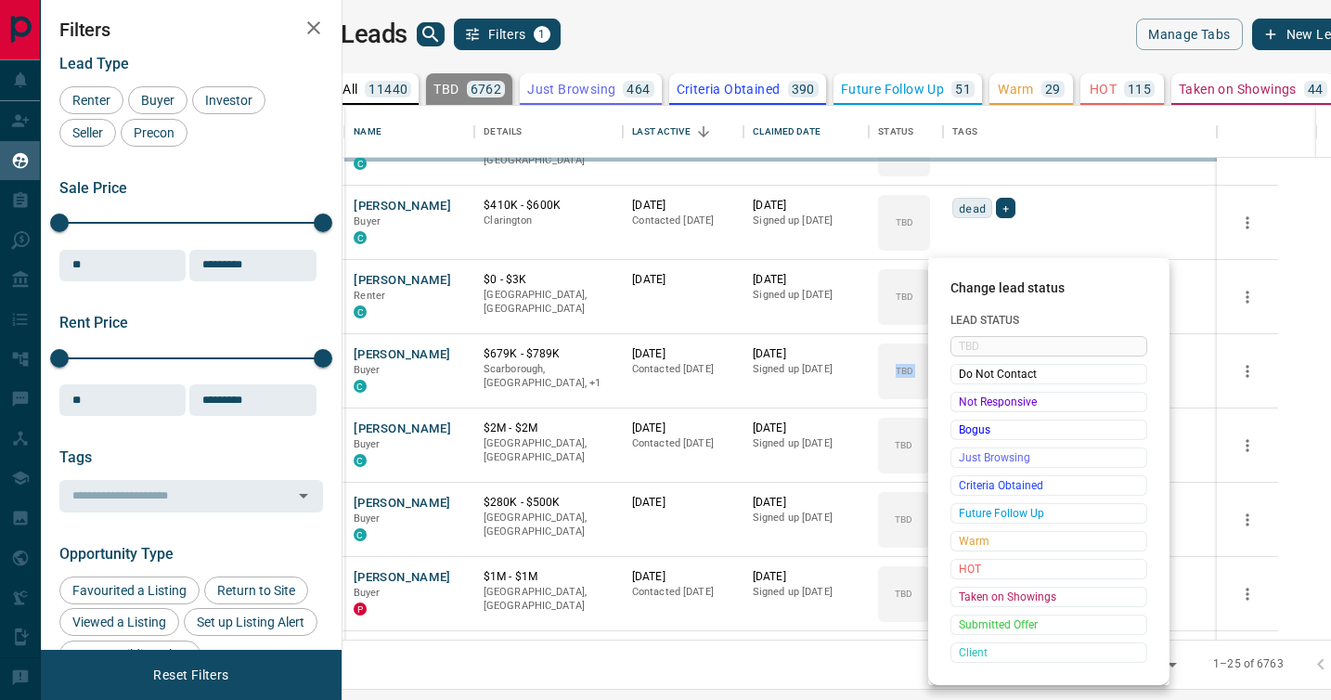
click at [970, 393] on span "Not Responsive" at bounding box center [1049, 402] width 180 height 19
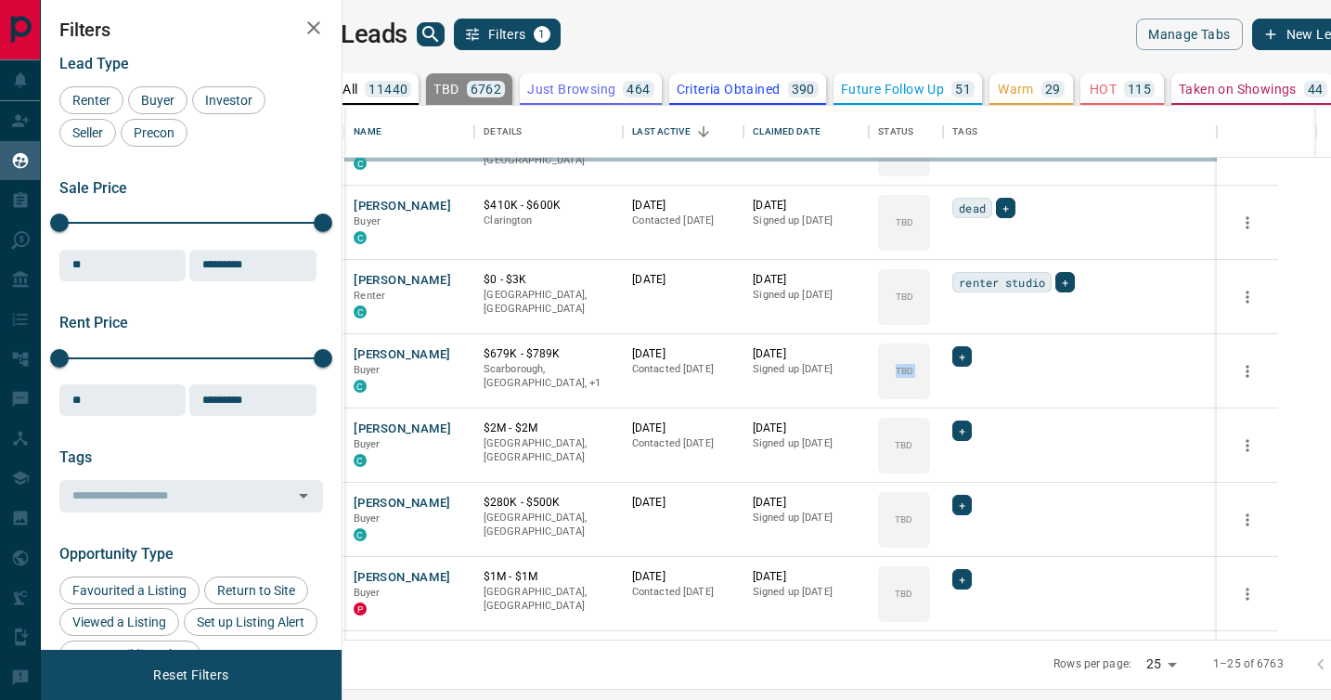
click at [970, 393] on div "TBD Do Not Contact Not Responsive Bogus Just Browsing Criteria Obtained Future …" at bounding box center [1019, 456] width 148 height 184
click at [930, 418] on div "TBD" at bounding box center [904, 446] width 52 height 56
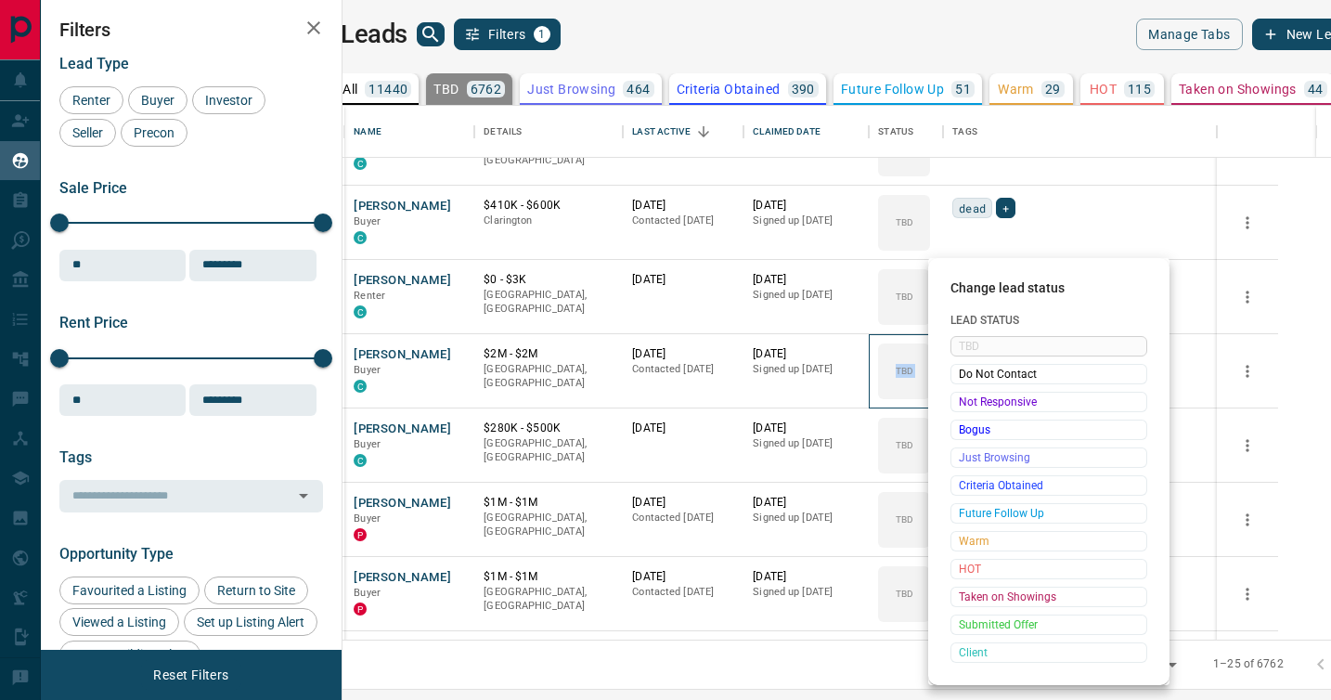
click at [970, 393] on div "Not Responsive" at bounding box center [1049, 402] width 197 height 20
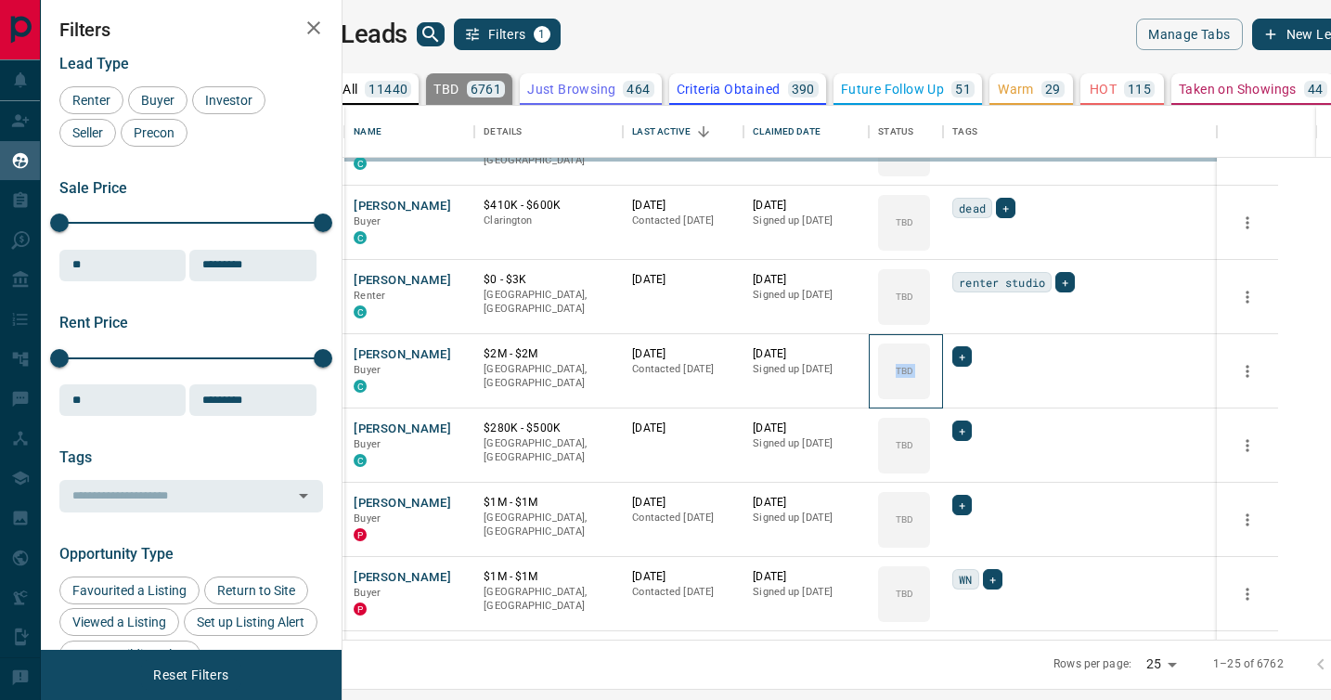
click at [930, 393] on div "TBD" at bounding box center [904, 371] width 52 height 56
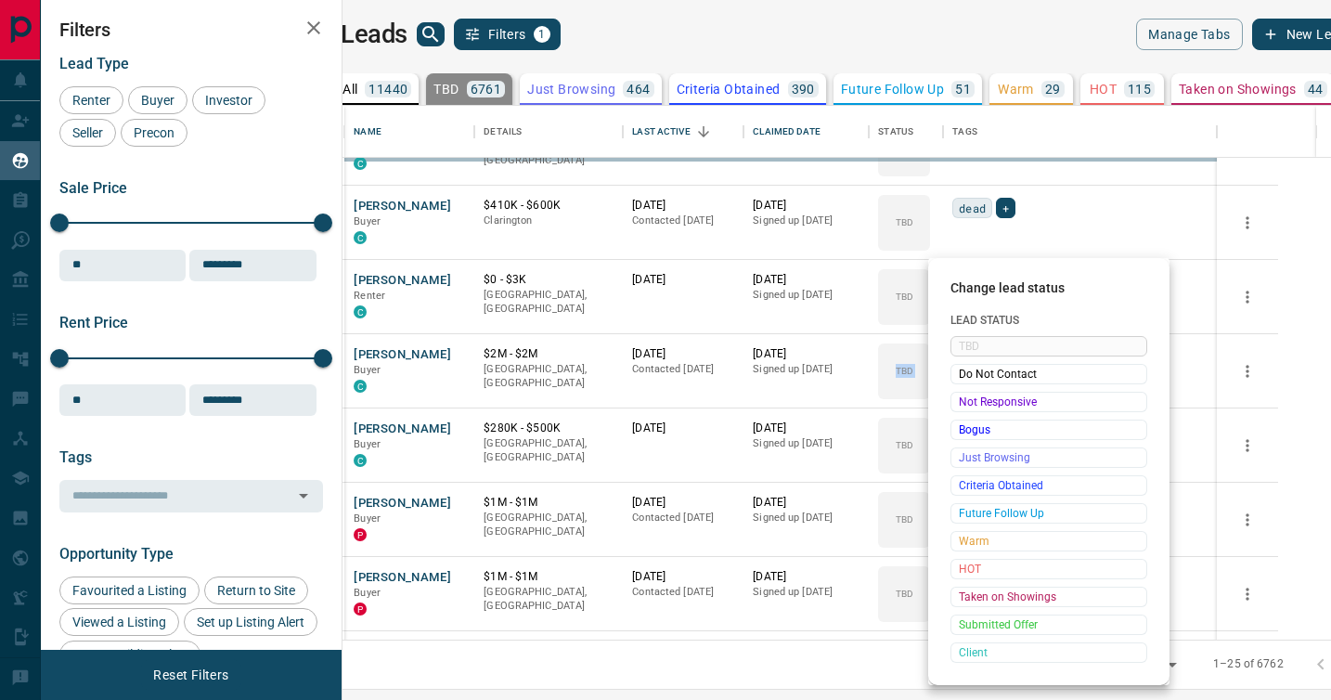
click at [970, 393] on span "Not Responsive" at bounding box center [1049, 402] width 180 height 19
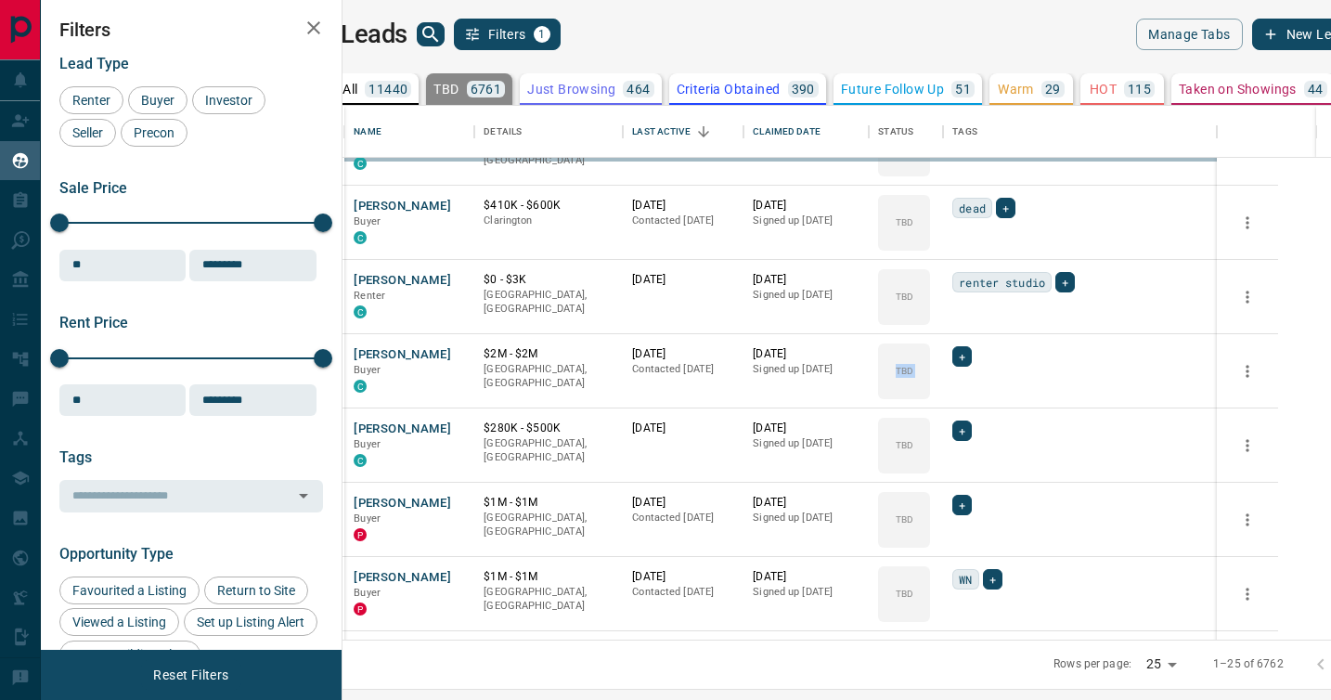
click at [970, 393] on div "TBD Do Not Contact Not Responsive Bogus Just Browsing Criteria Obtained Future …" at bounding box center [1019, 456] width 148 height 184
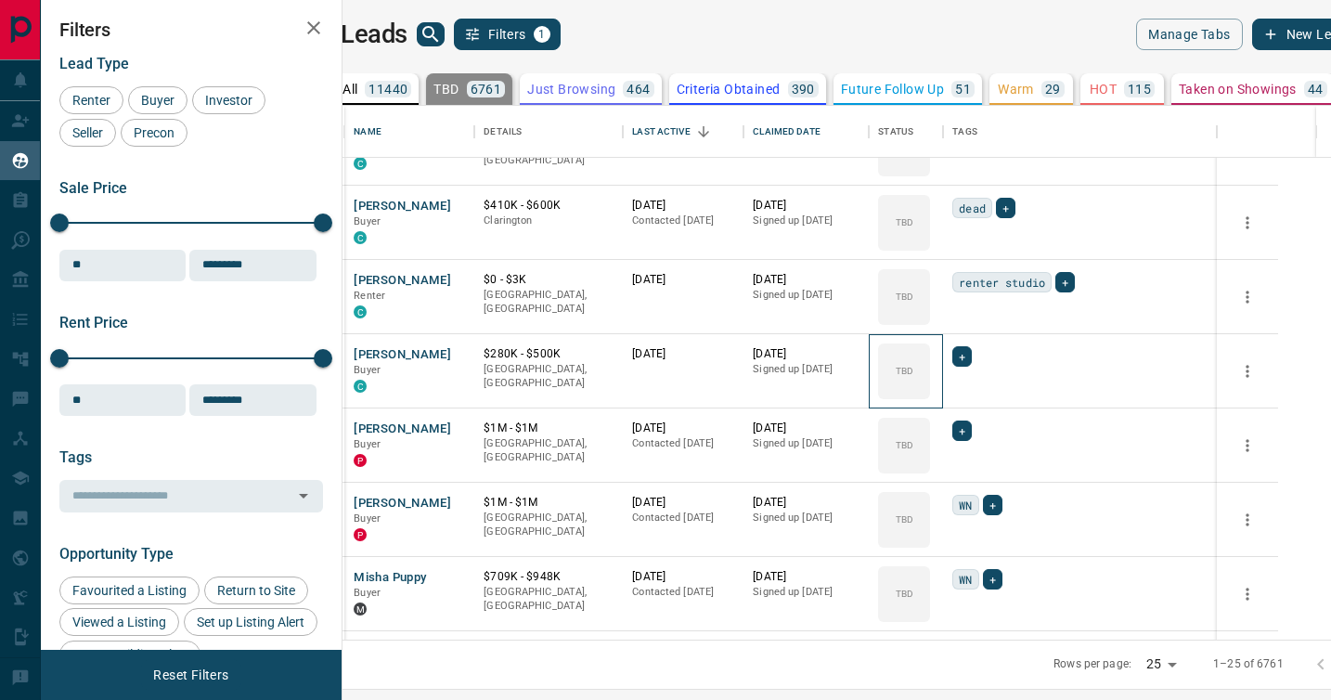
click at [930, 393] on div "TBD" at bounding box center [904, 371] width 52 height 56
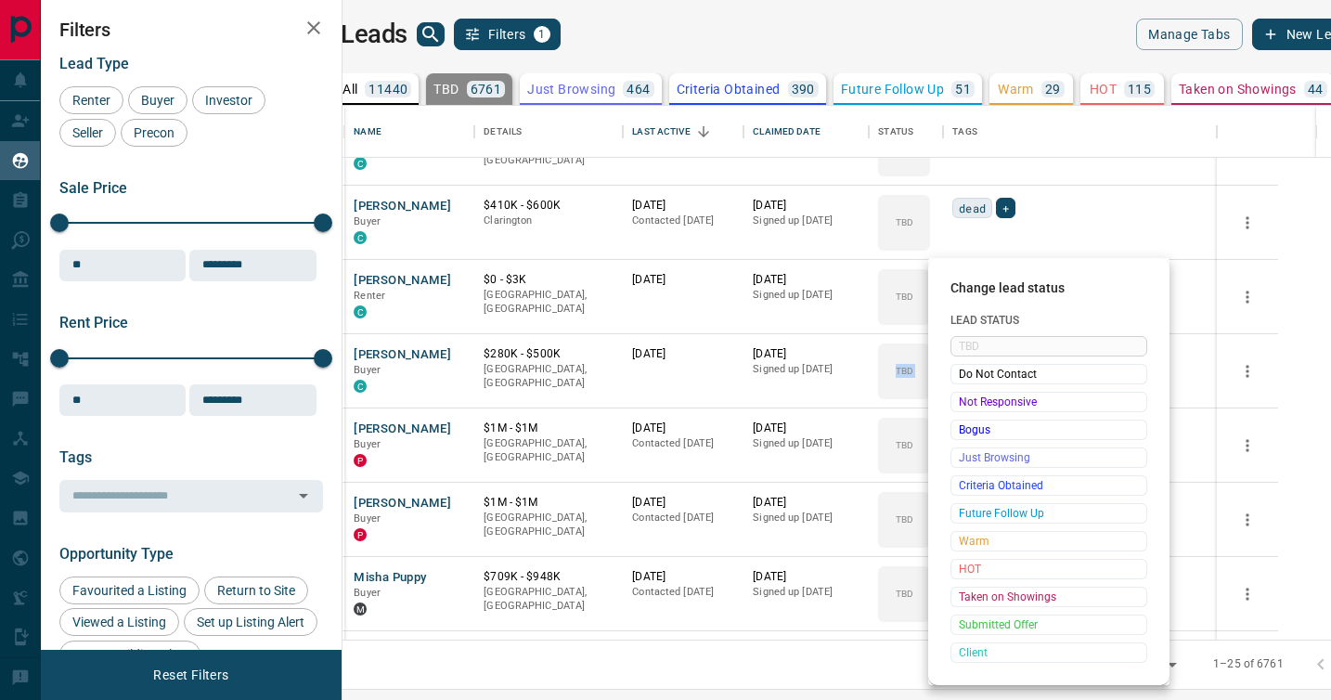
click at [970, 393] on span "Not Responsive" at bounding box center [1049, 402] width 180 height 19
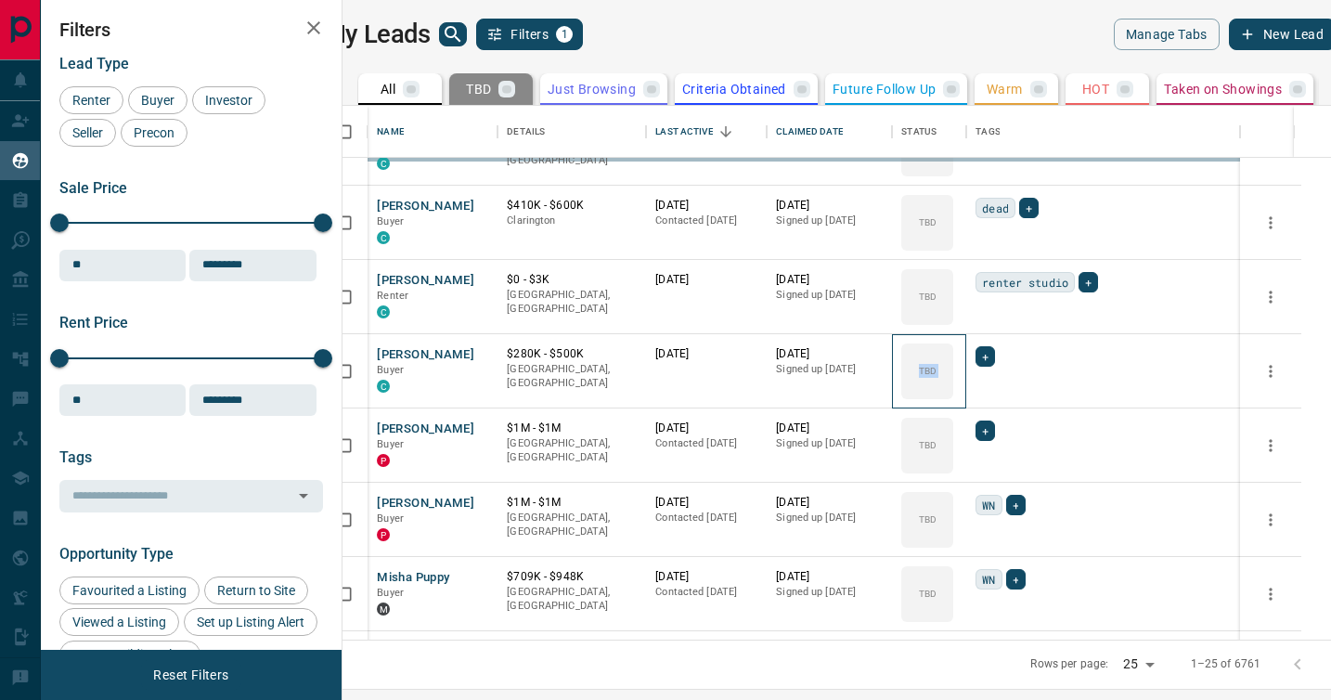
click at [970, 393] on div "TBD Do Not Contact Not Responsive Bogus Just Browsing Criteria Obtained Future …" at bounding box center [1019, 456] width 148 height 184
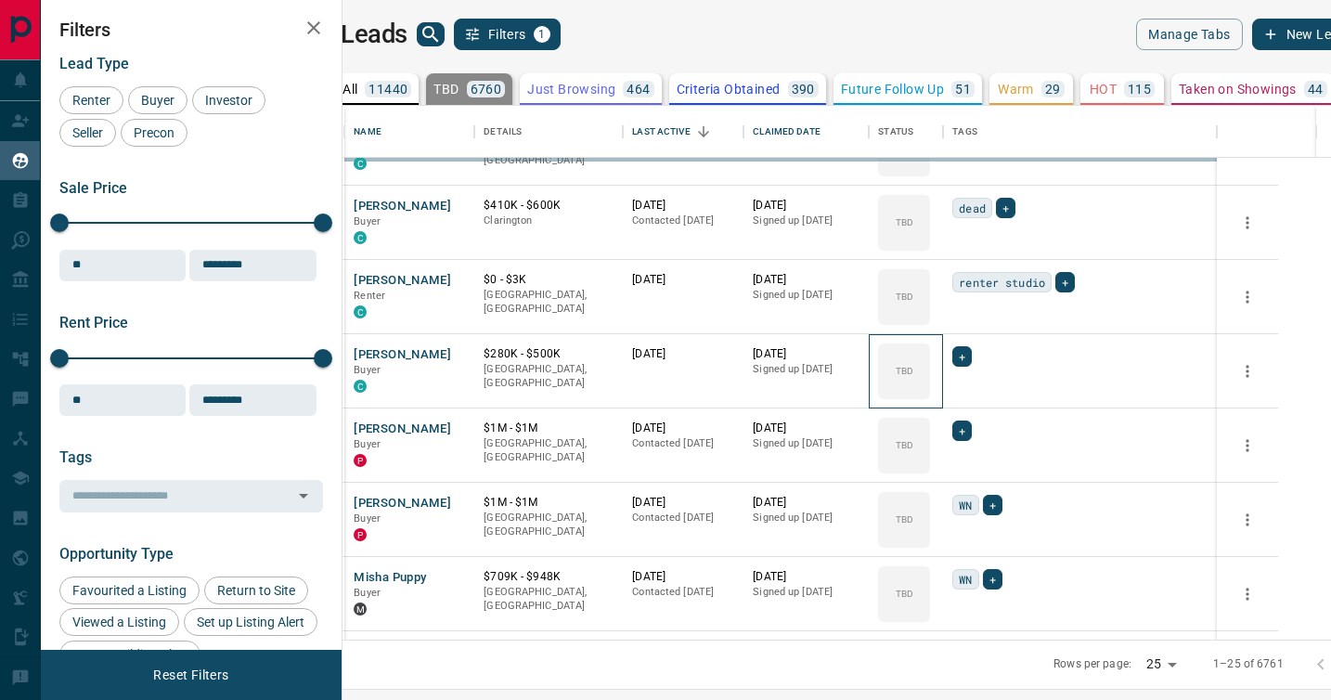
click at [930, 393] on div "TBD" at bounding box center [904, 371] width 52 height 56
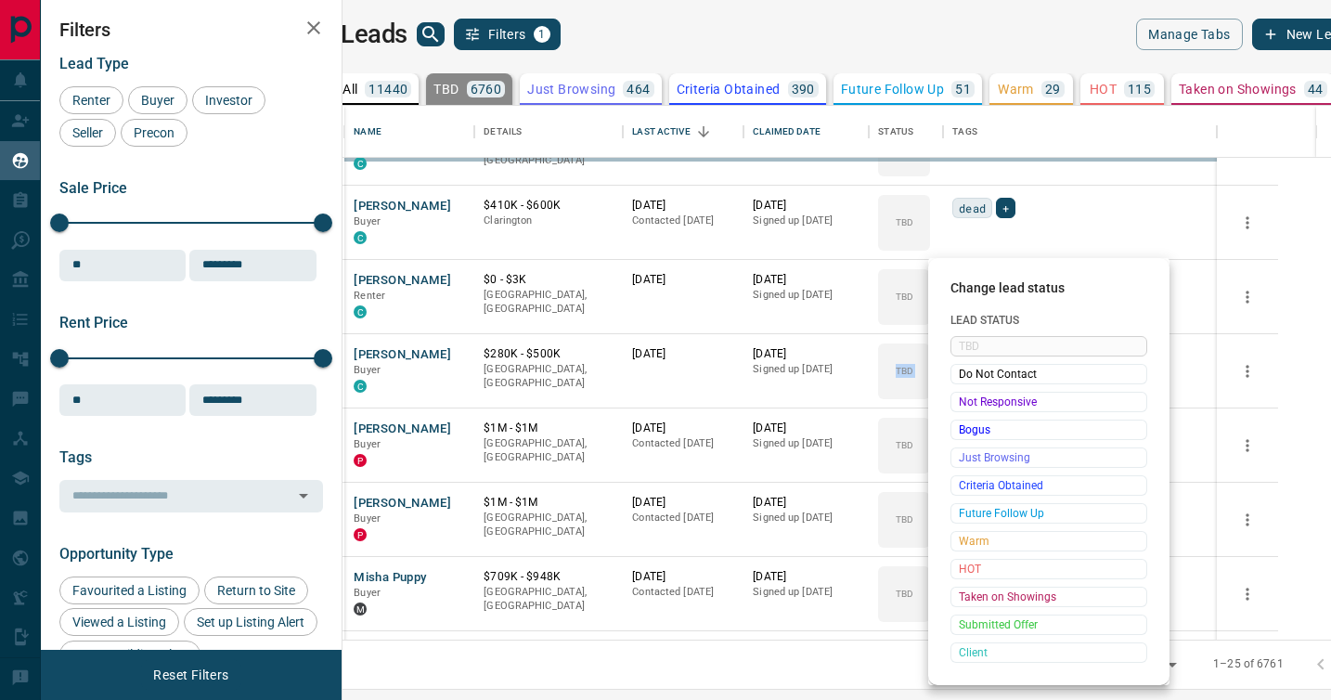
click at [970, 393] on span "Not Responsive" at bounding box center [1049, 402] width 180 height 19
click at [970, 393] on div "TBD Do Not Contact Not Responsive Bogus Just Browsing Criteria Obtained Future …" at bounding box center [1049, 499] width 197 height 327
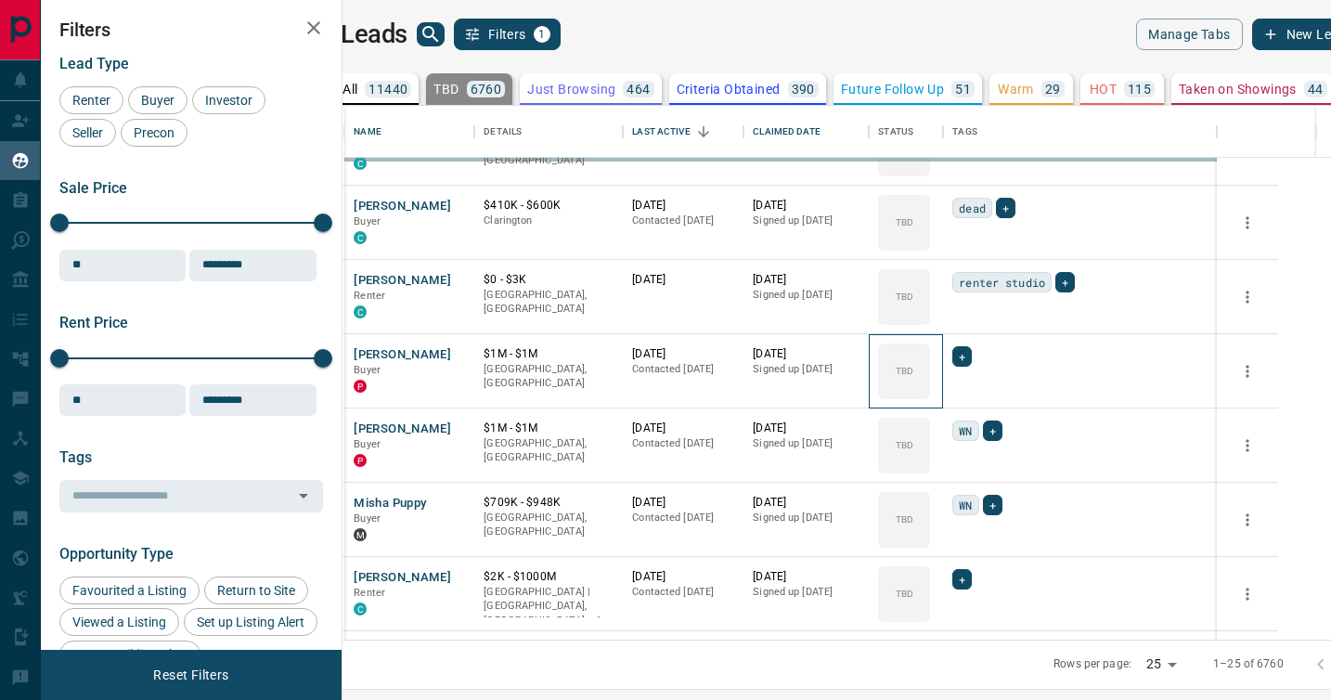
click at [930, 393] on div "TBD" at bounding box center [904, 371] width 52 height 56
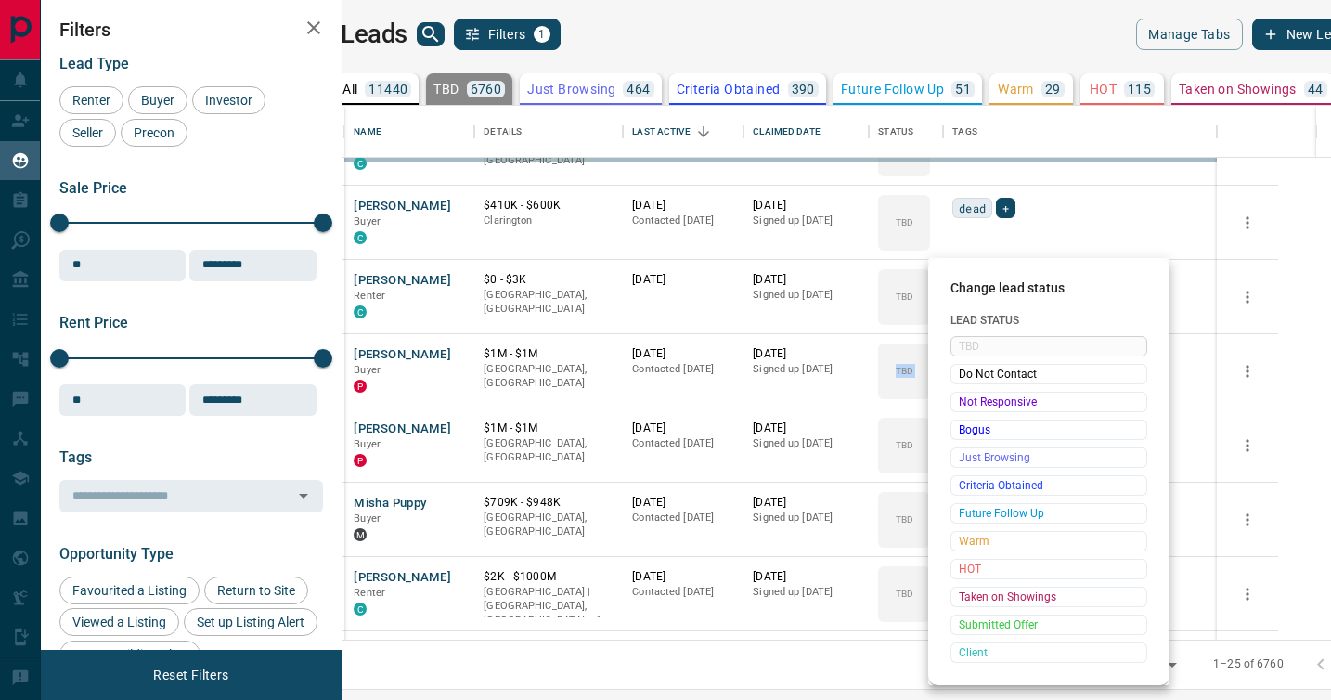
click at [970, 393] on span "Not Responsive" at bounding box center [1049, 402] width 180 height 19
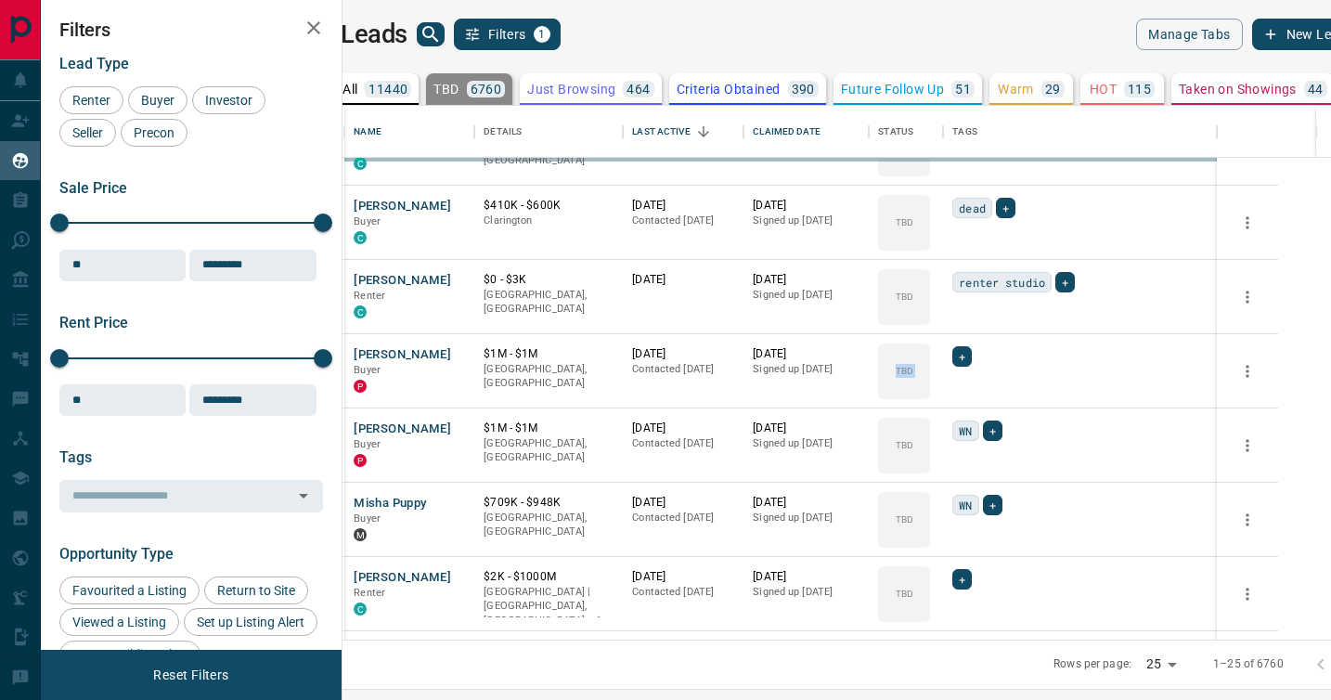
click at [970, 393] on div "TBD Do Not Contact Not Responsive Bogus Just Browsing Criteria Obtained Future …" at bounding box center [1019, 456] width 148 height 184
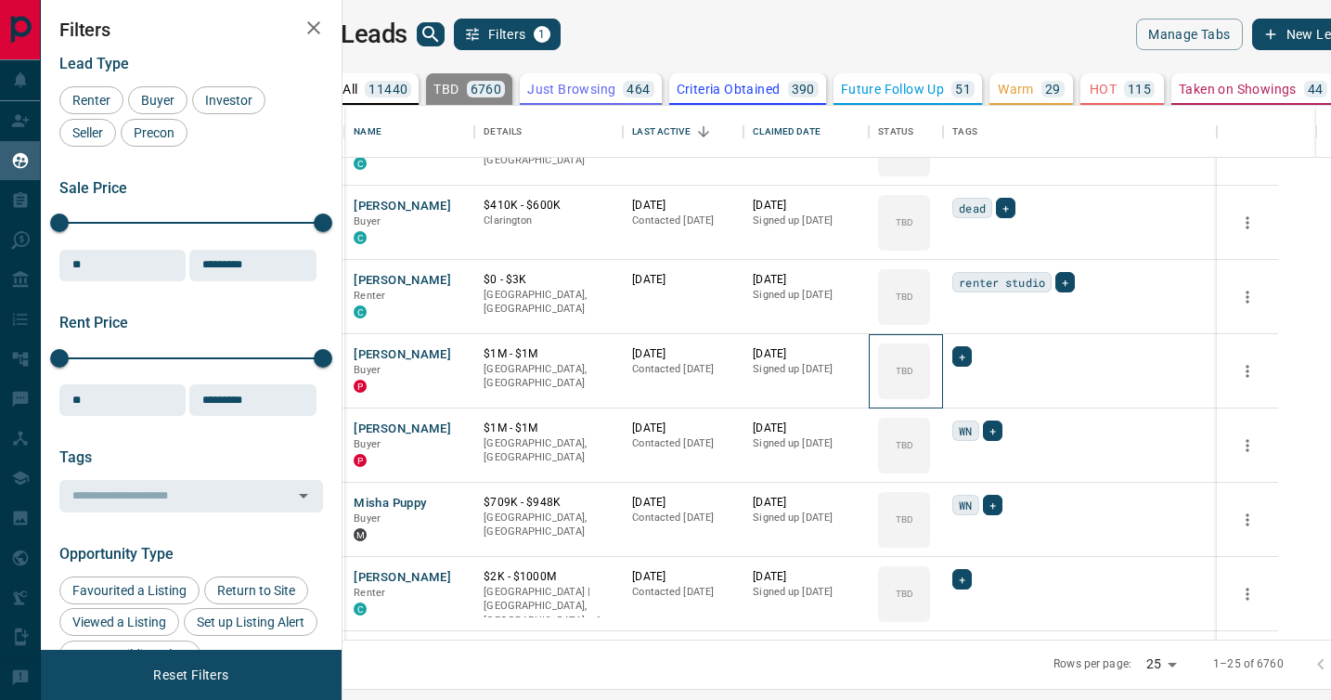
click at [930, 393] on div "TBD" at bounding box center [904, 371] width 52 height 56
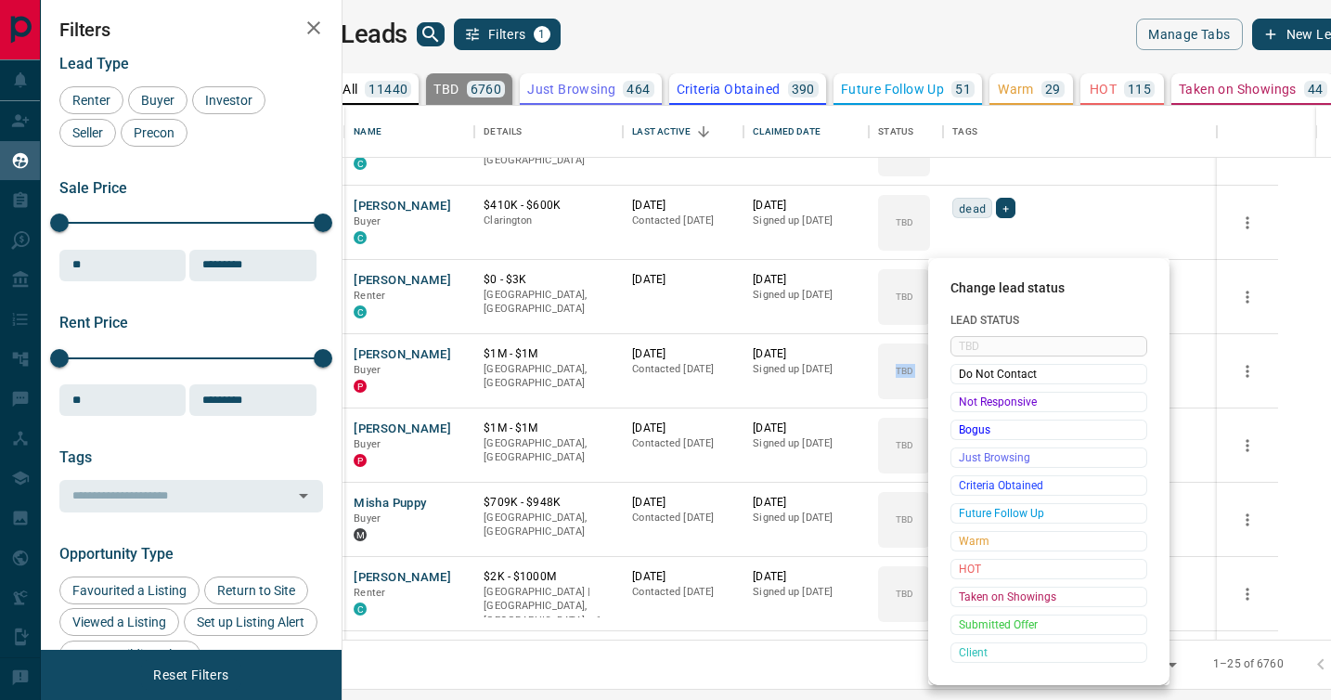
click at [970, 393] on span "Not Responsive" at bounding box center [1049, 402] width 180 height 19
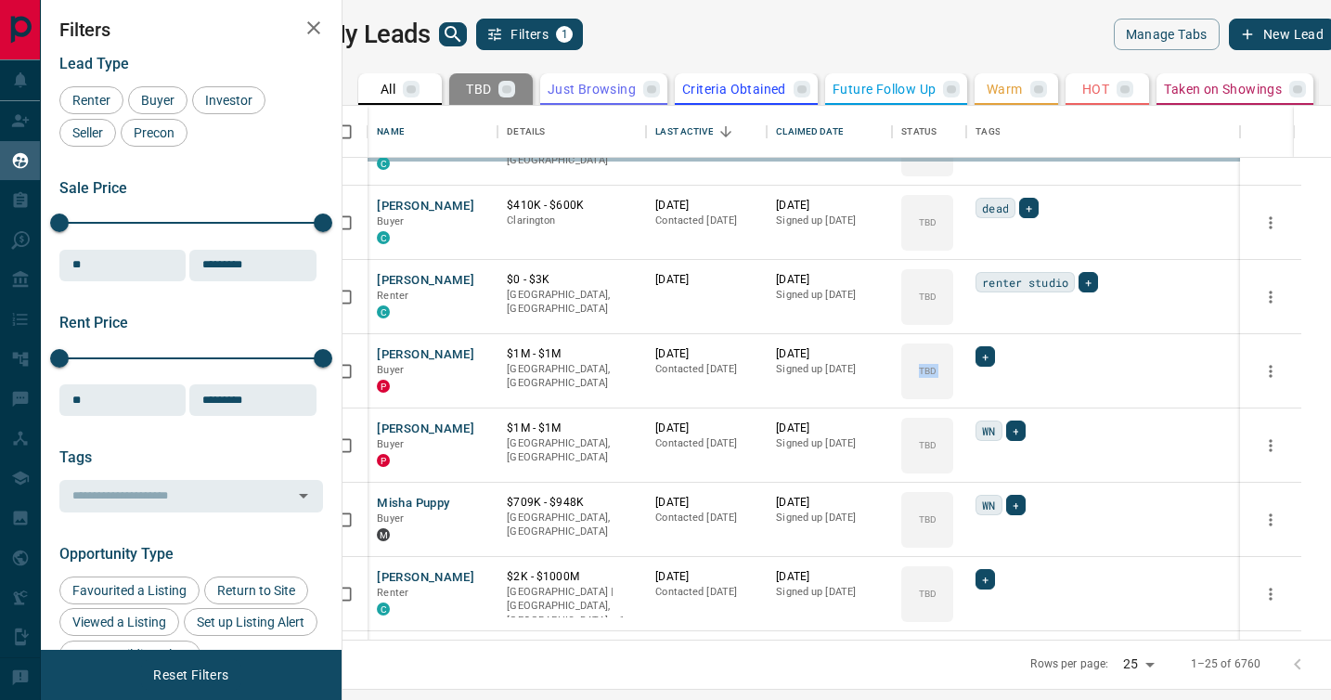
click at [970, 393] on div "TBD Do Not Contact Not Responsive Bogus Just Browsing Criteria Obtained Future …" at bounding box center [1019, 456] width 148 height 184
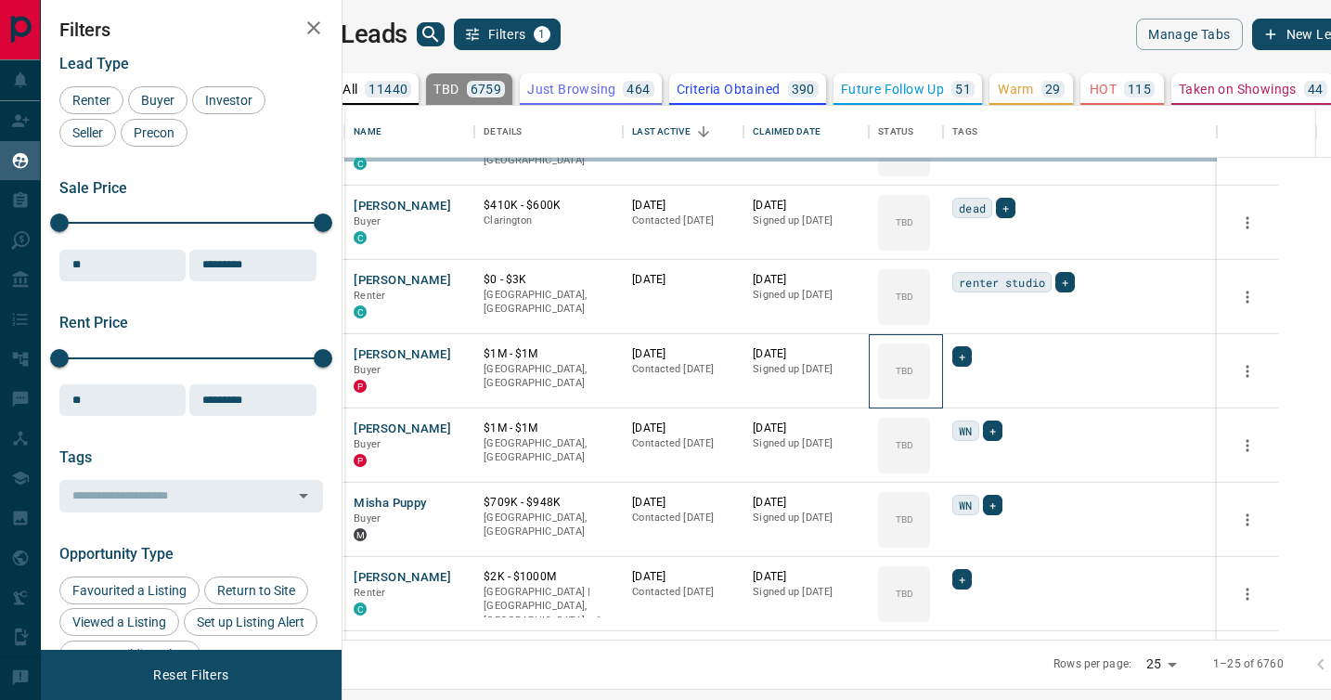
click at [930, 393] on div "TBD" at bounding box center [904, 371] width 52 height 56
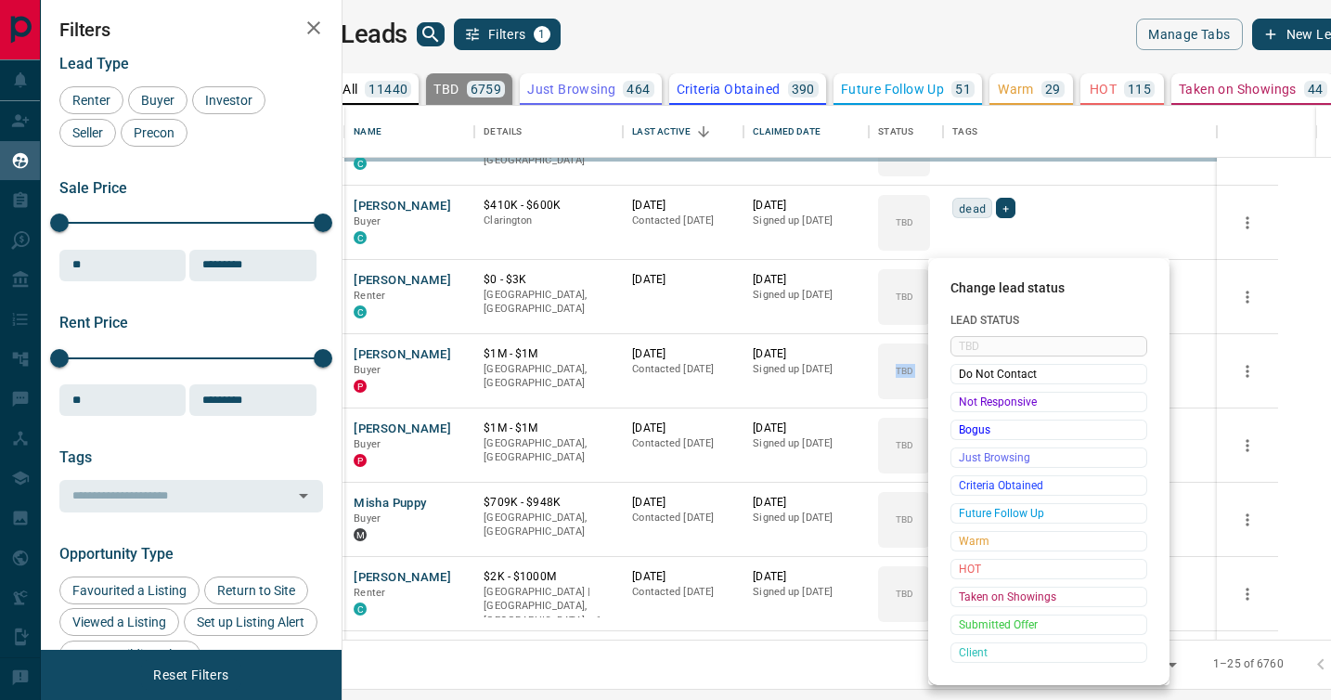
click at [970, 393] on span "Not Responsive" at bounding box center [1049, 402] width 180 height 19
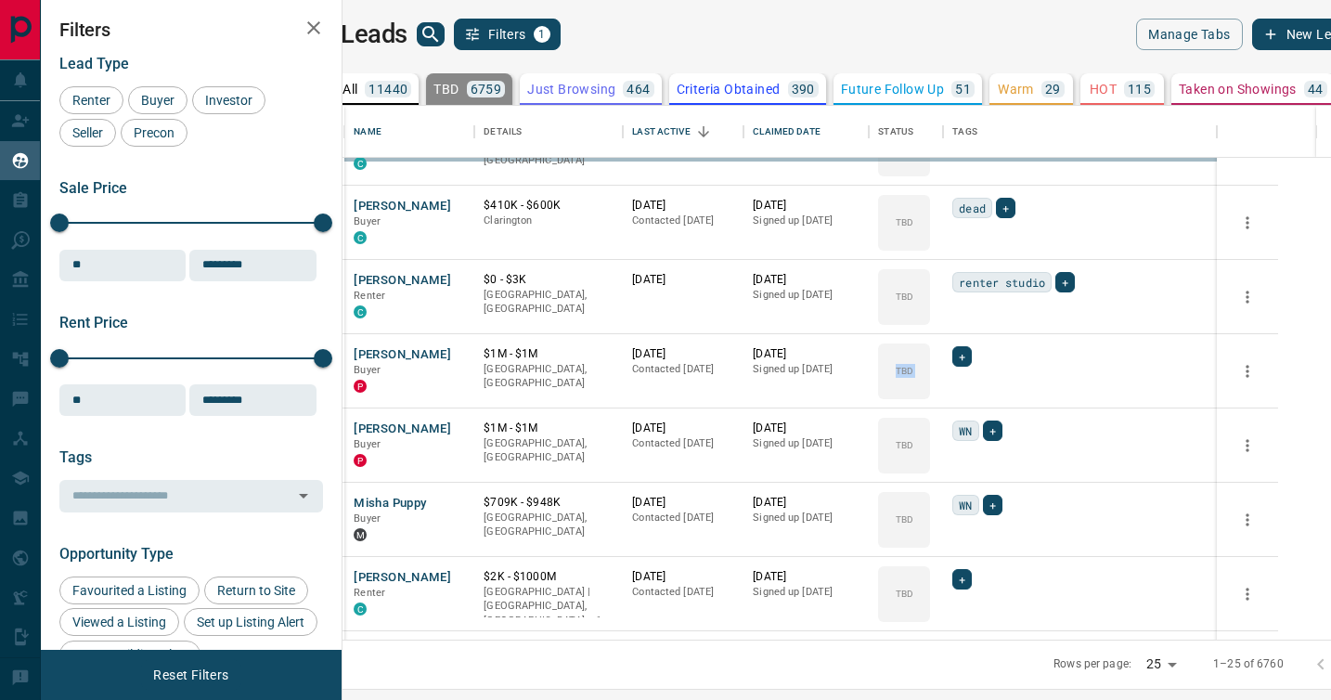
click at [970, 395] on div "Not Responsive" at bounding box center [1019, 400] width 148 height 11
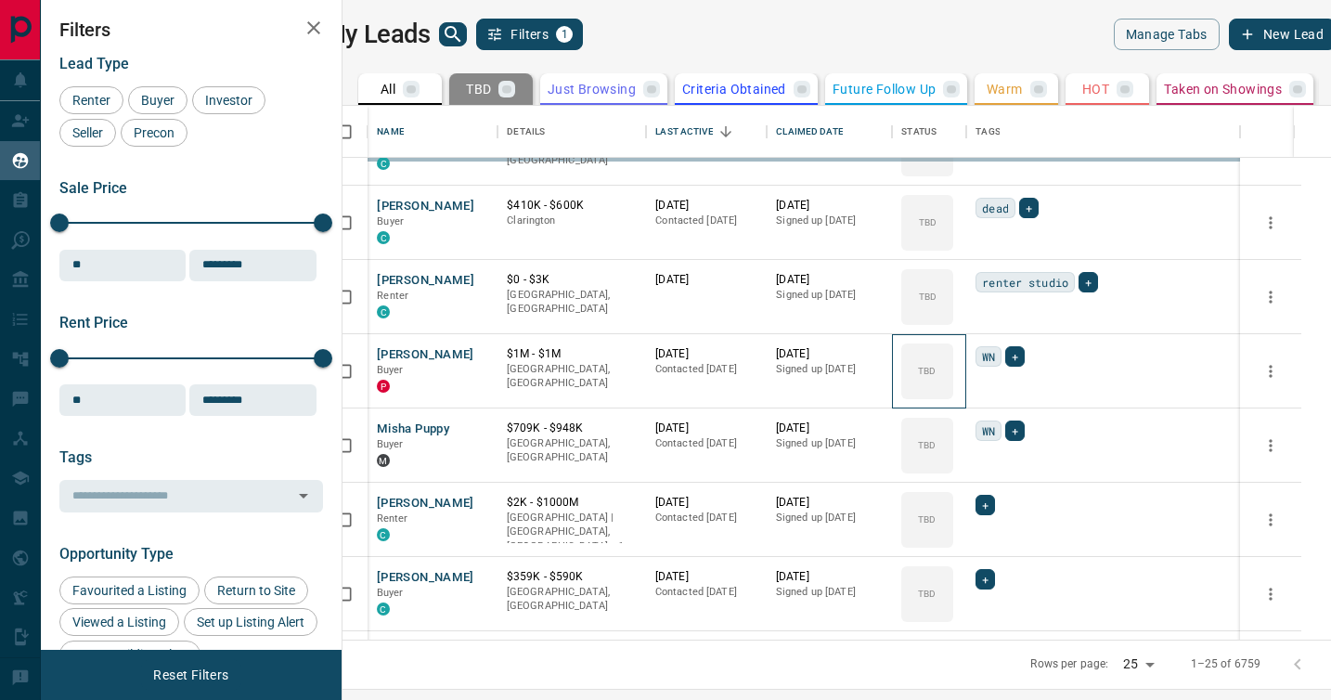
click at [953, 393] on div "TBD" at bounding box center [927, 371] width 52 height 56
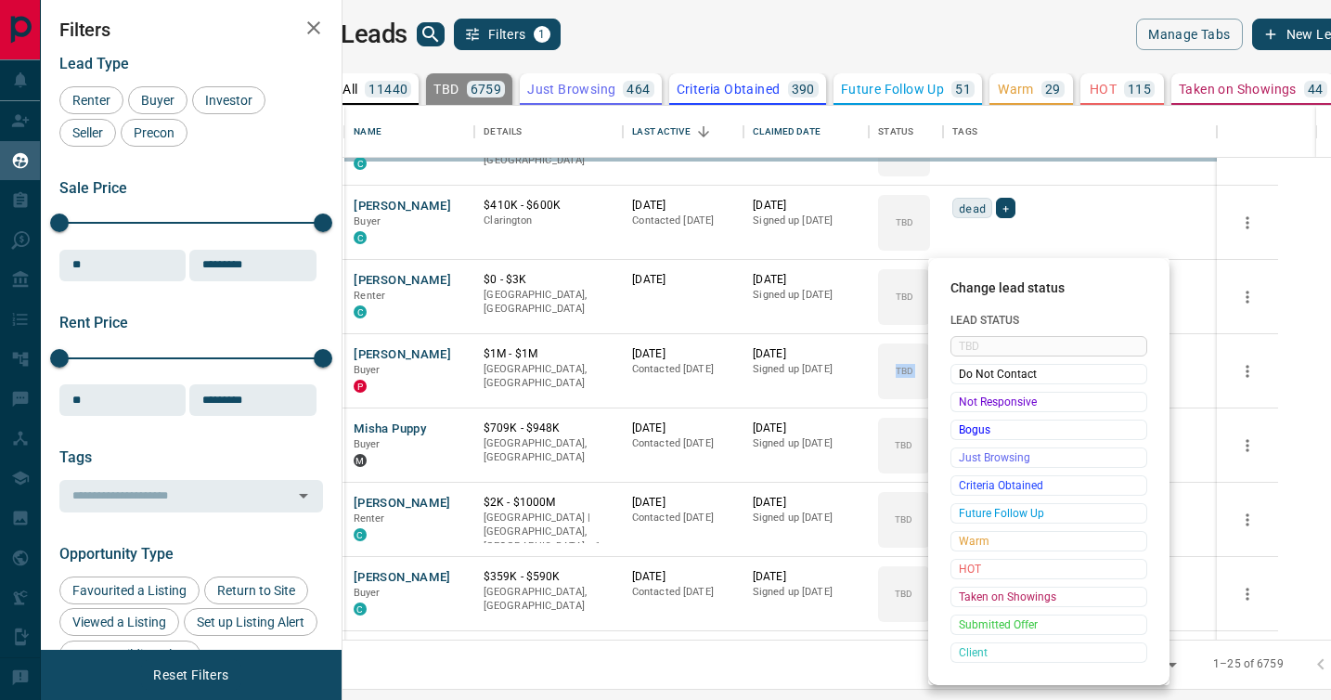
click at [970, 393] on span "Not Responsive" at bounding box center [1049, 402] width 180 height 19
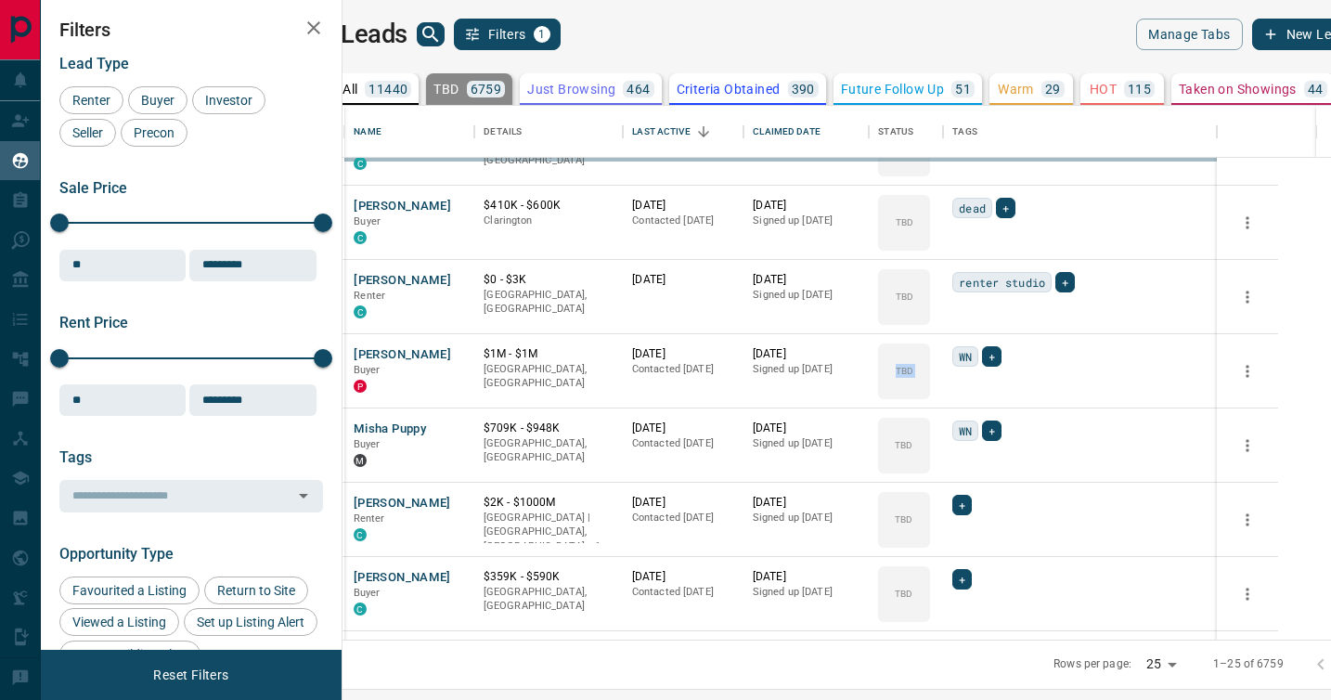
click at [970, 393] on div "TBD Do Not Contact Not Responsive Bogus Just Browsing Criteria Obtained Future …" at bounding box center [1019, 456] width 148 height 184
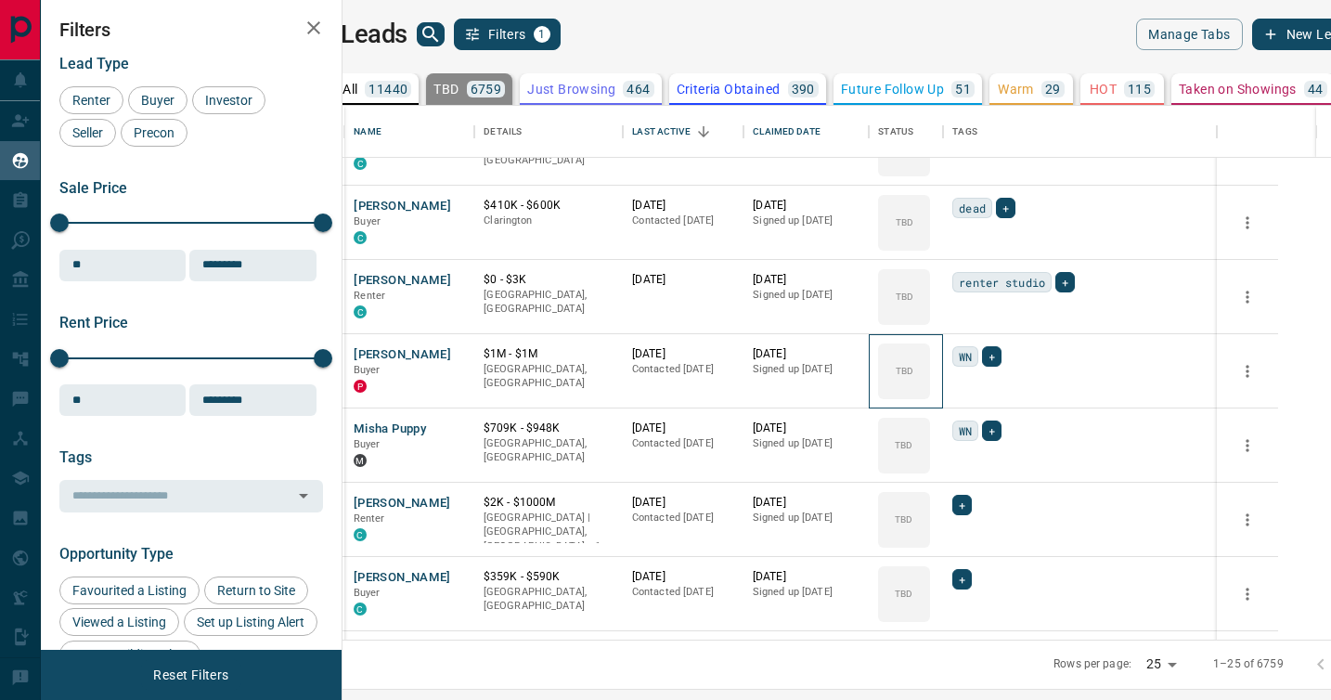
click at [930, 393] on div "TBD" at bounding box center [904, 371] width 52 height 56
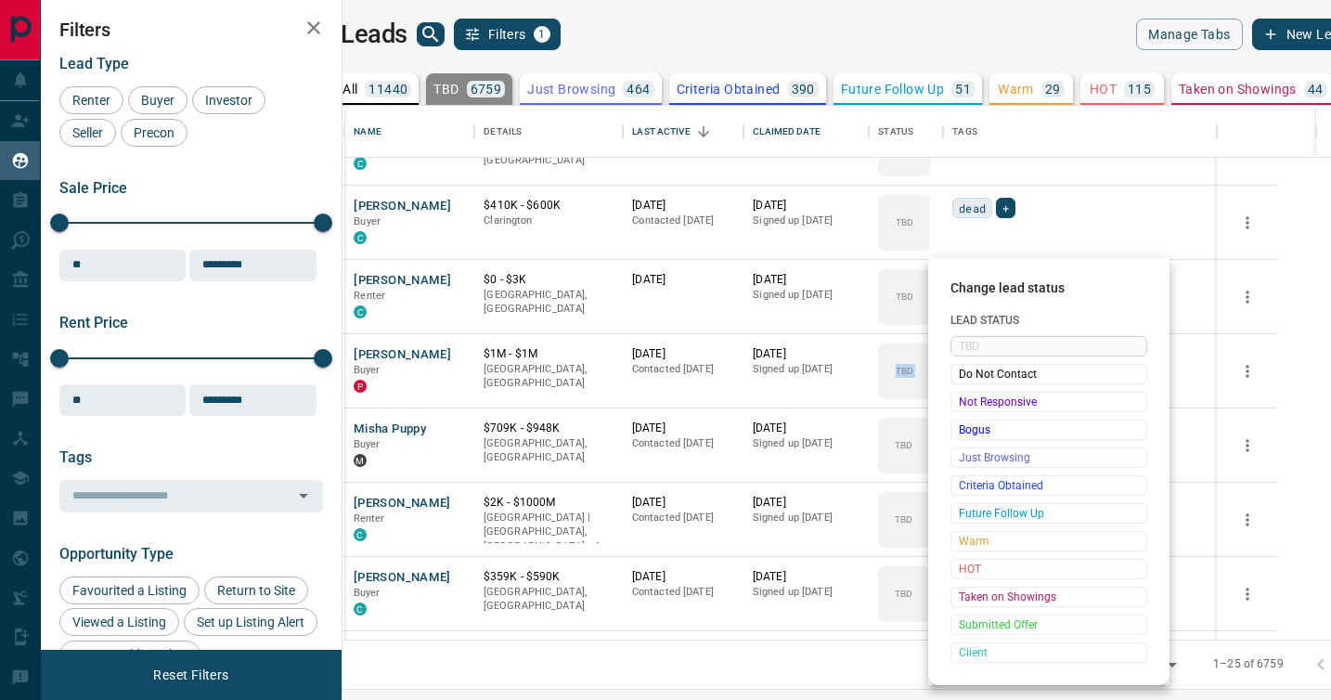
click at [970, 393] on span "Not Responsive" at bounding box center [1049, 402] width 180 height 19
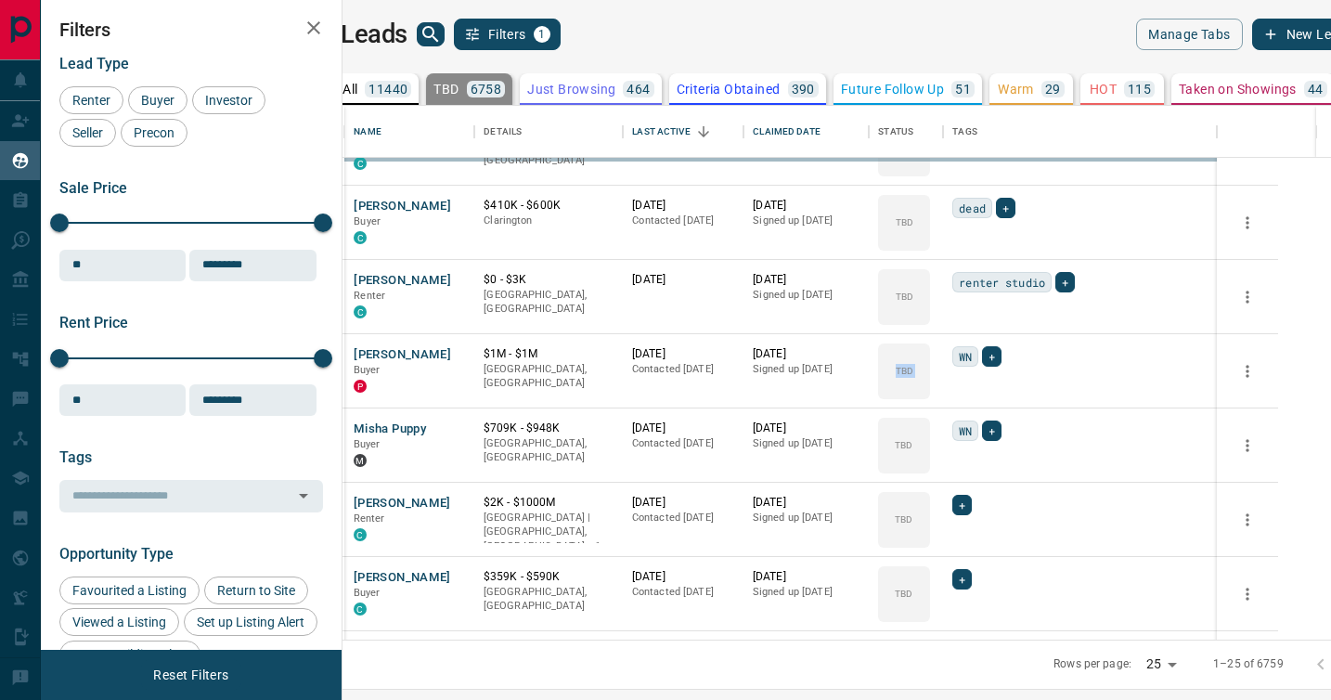
click at [970, 393] on div "TBD Do Not Contact Not Responsive Bogus Just Browsing Criteria Obtained Future …" at bounding box center [1019, 456] width 148 height 184
click at [930, 393] on div "TBD" at bounding box center [904, 371] width 52 height 56
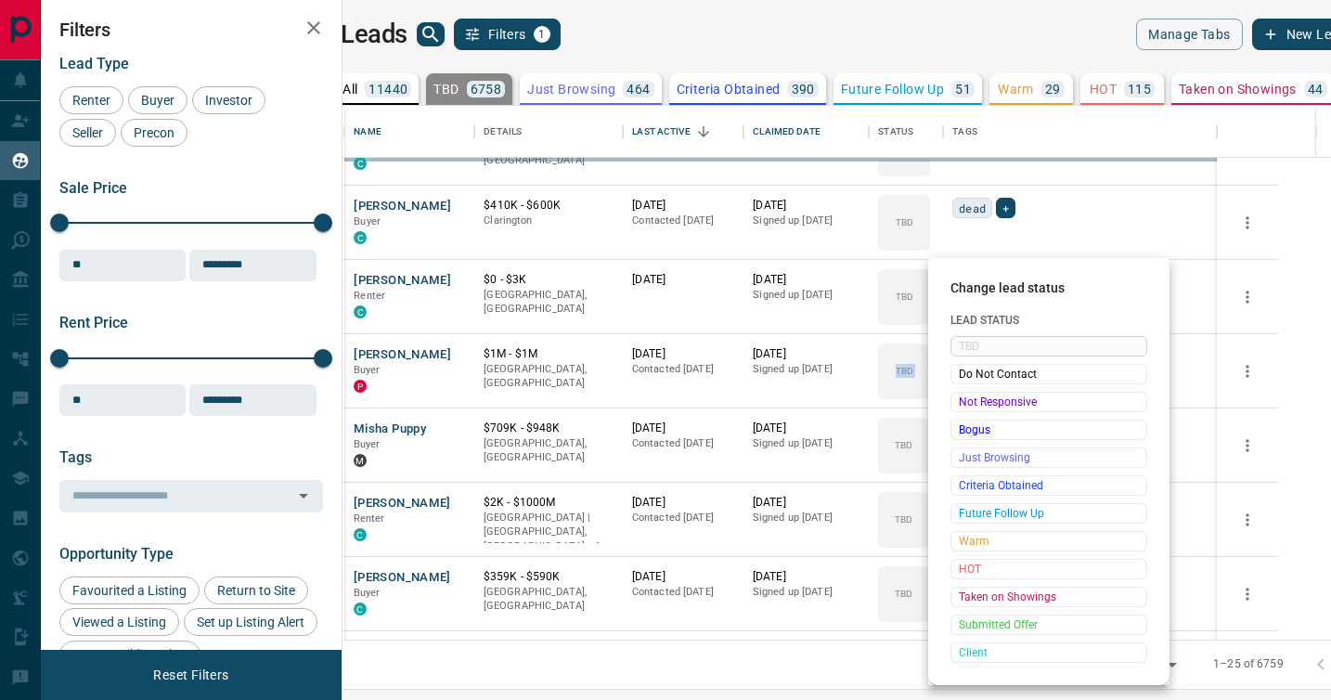
click at [970, 393] on span "Not Responsive" at bounding box center [1049, 402] width 180 height 19
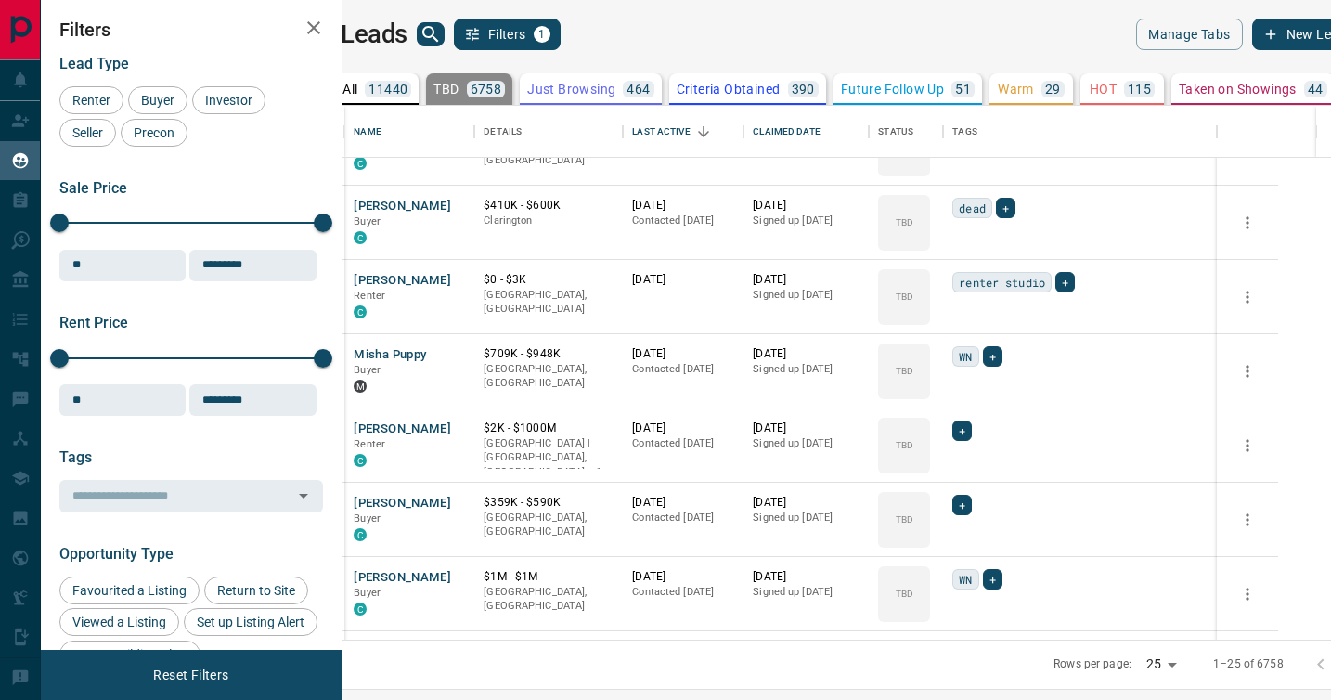
click at [970, 393] on div "TBD Do Not Contact Not Responsive Bogus Just Browsing Criteria Obtained Future …" at bounding box center [1019, 456] width 148 height 184
click at [930, 393] on div "TBD" at bounding box center [904, 371] width 52 height 56
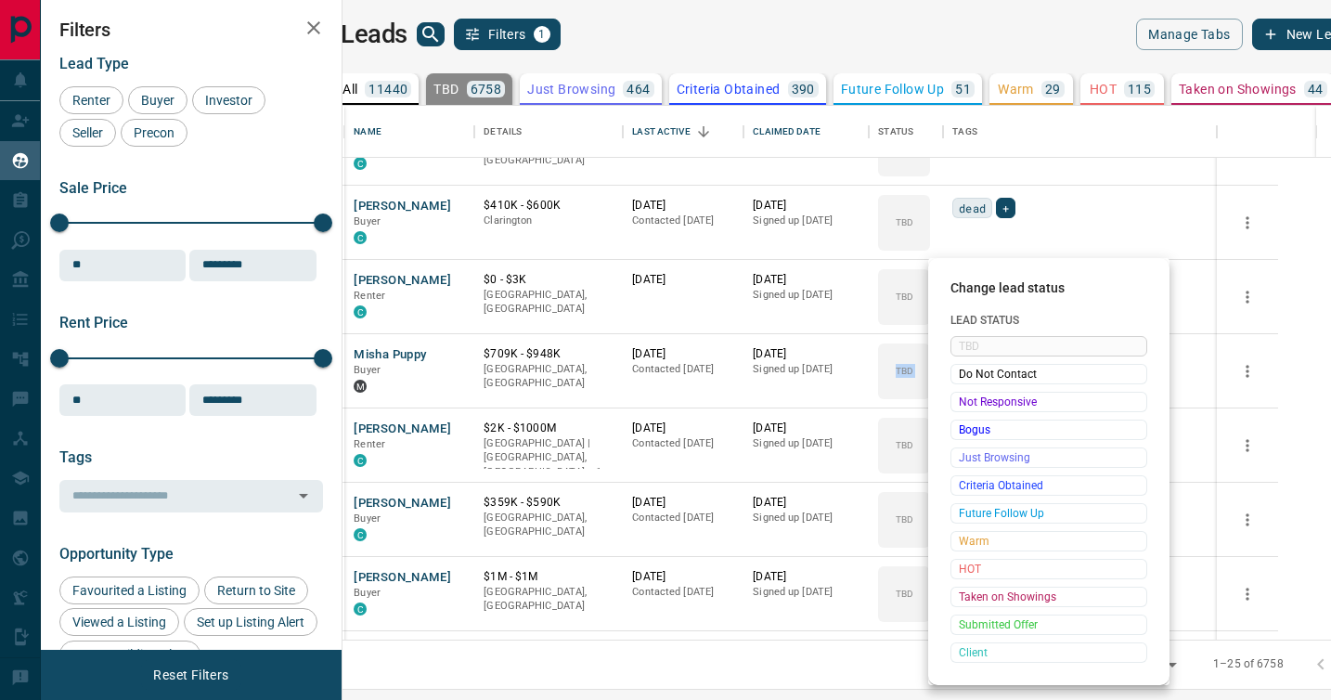
click at [970, 393] on span "Not Responsive" at bounding box center [1049, 402] width 180 height 19
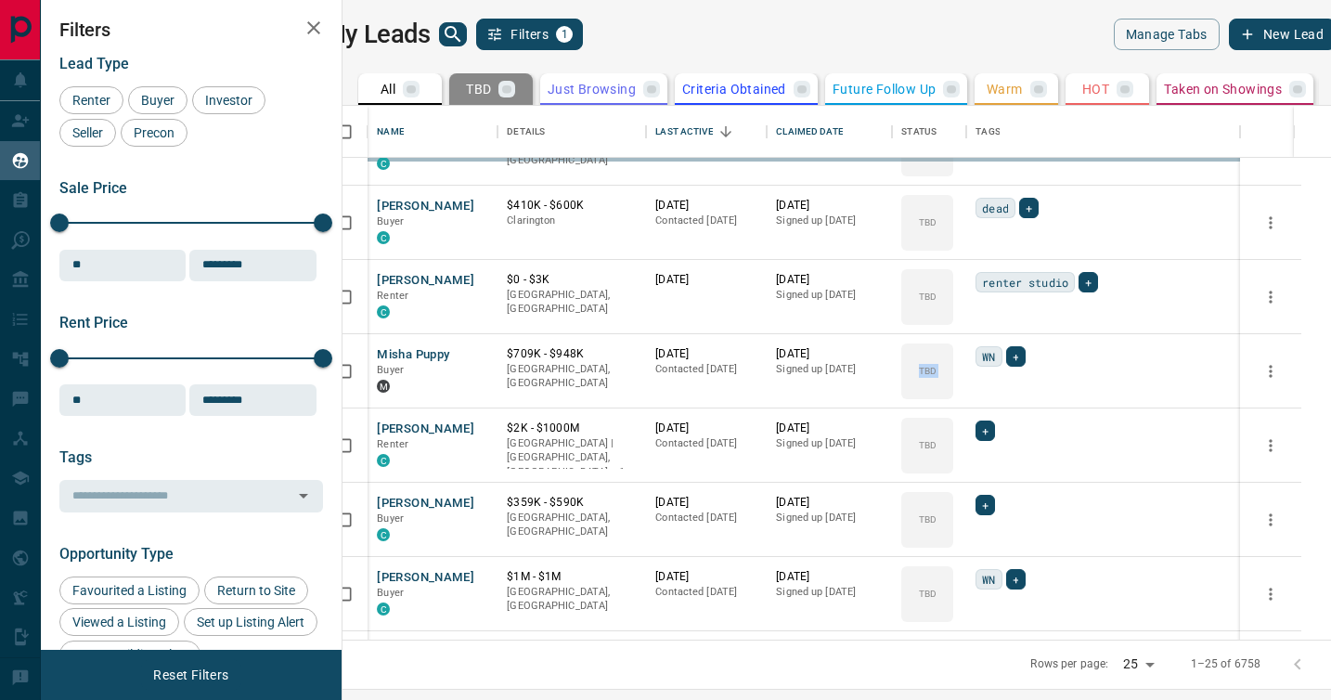
click at [970, 393] on div "TBD Do Not Contact Not Responsive Bogus Just Browsing Criteria Obtained Future …" at bounding box center [1019, 456] width 148 height 184
click at [953, 393] on div "TBD" at bounding box center [927, 371] width 52 height 56
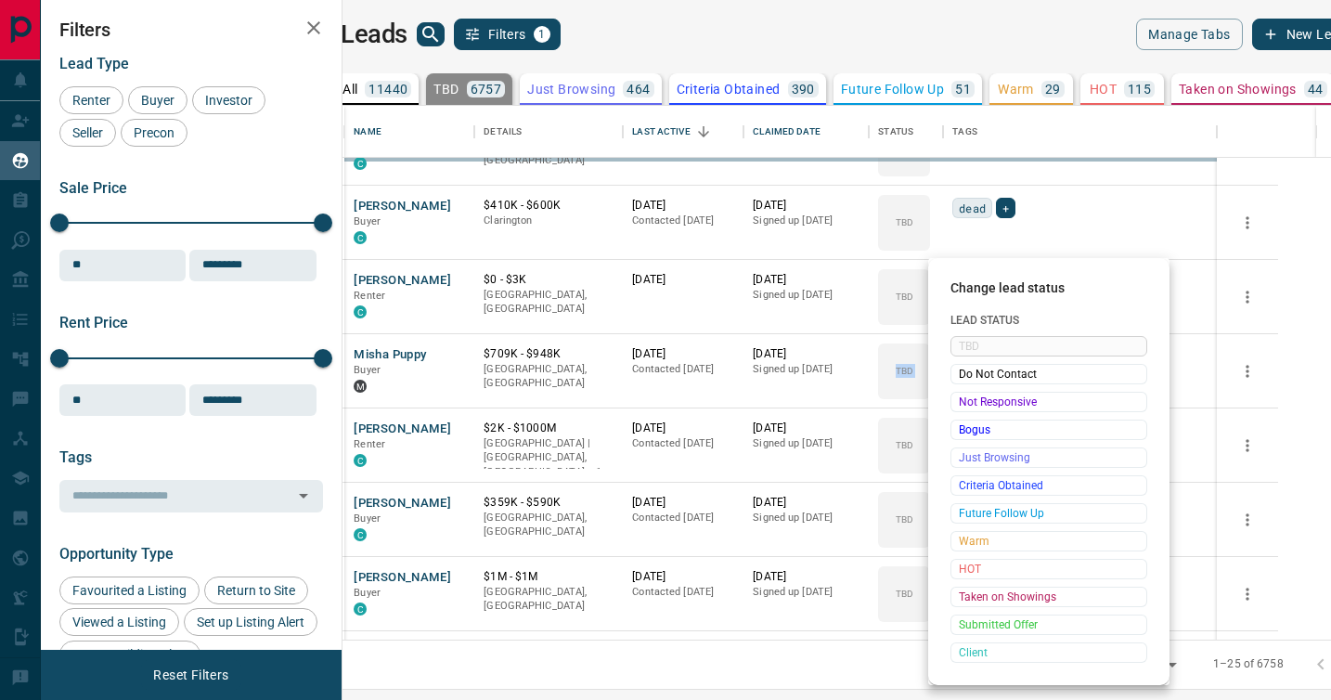
click at [970, 393] on span "Not Responsive" at bounding box center [1049, 402] width 180 height 19
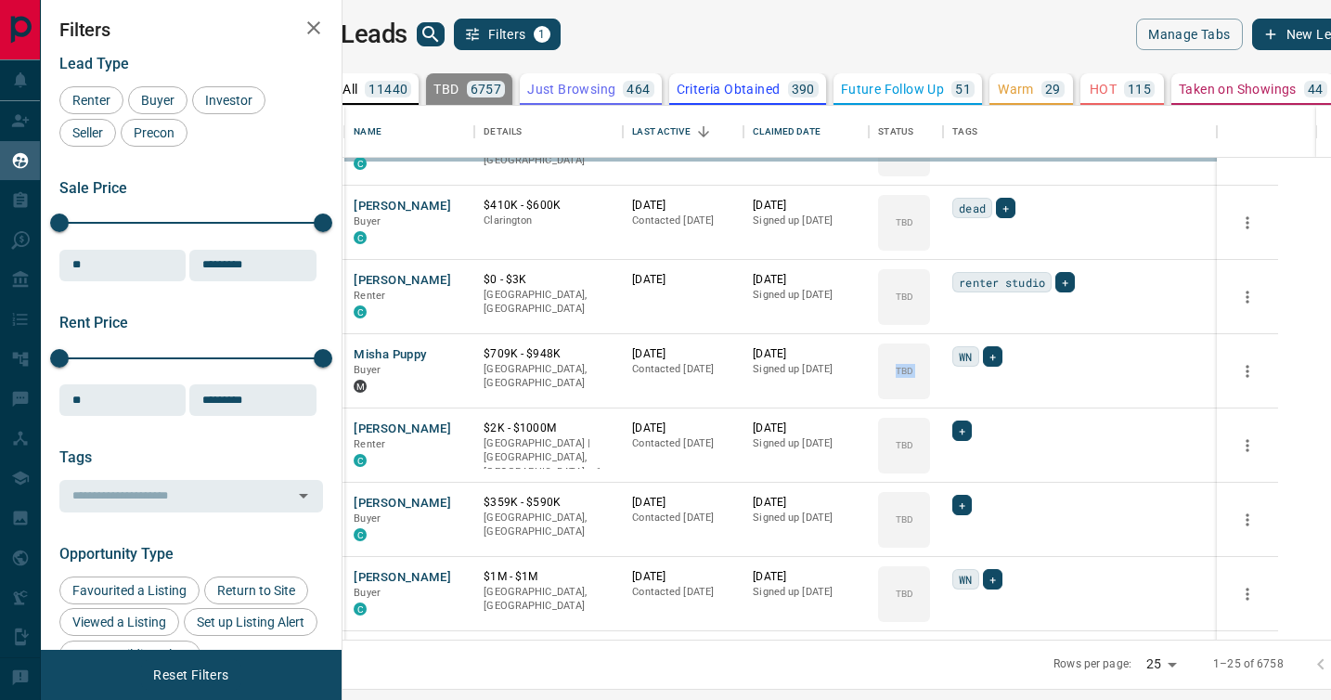
click at [970, 393] on div "TBD Do Not Contact Not Responsive Bogus Just Browsing Criteria Obtained Future …" at bounding box center [1019, 456] width 148 height 184
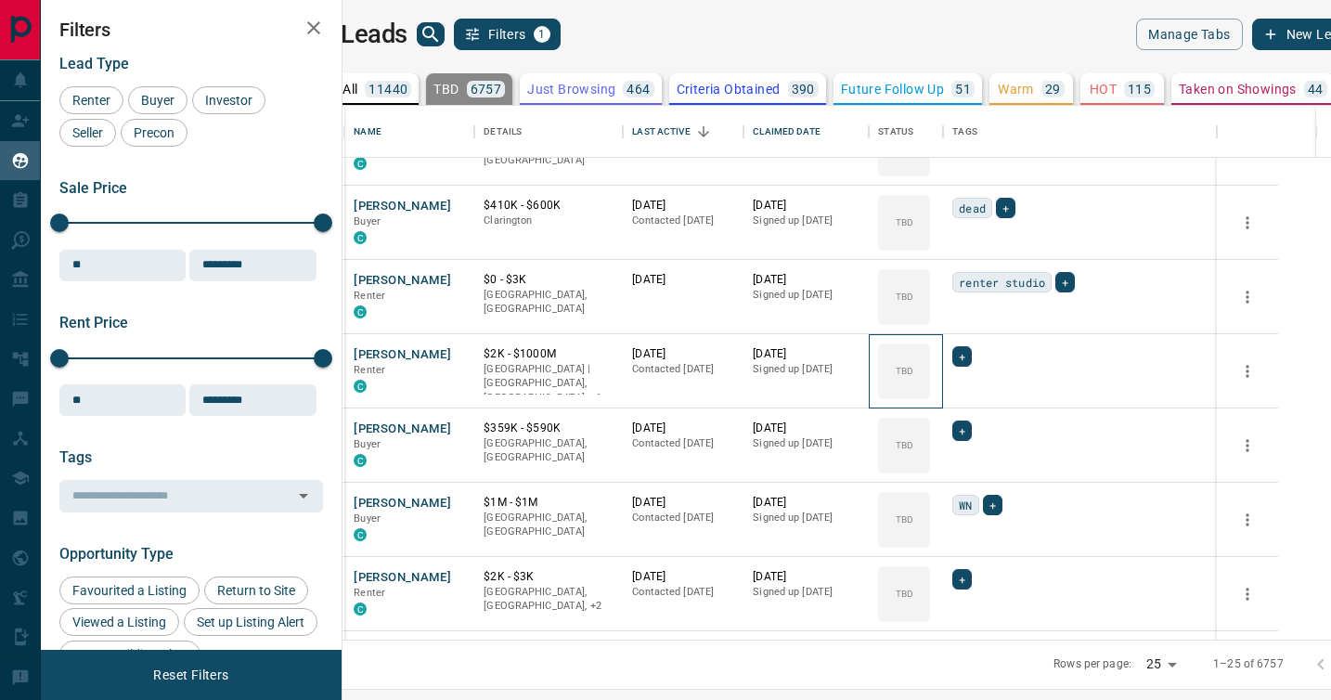
click at [930, 393] on div "TBD" at bounding box center [904, 371] width 52 height 56
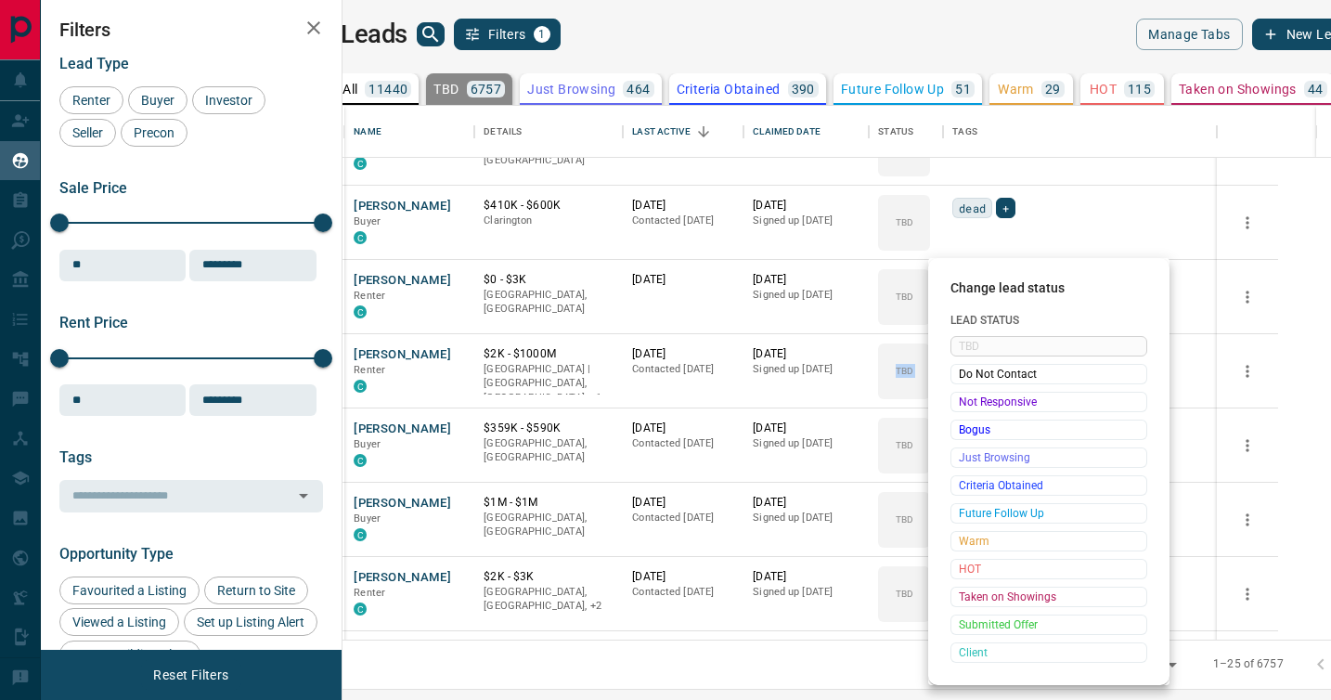
click at [970, 393] on span "Not Responsive" at bounding box center [1049, 402] width 180 height 19
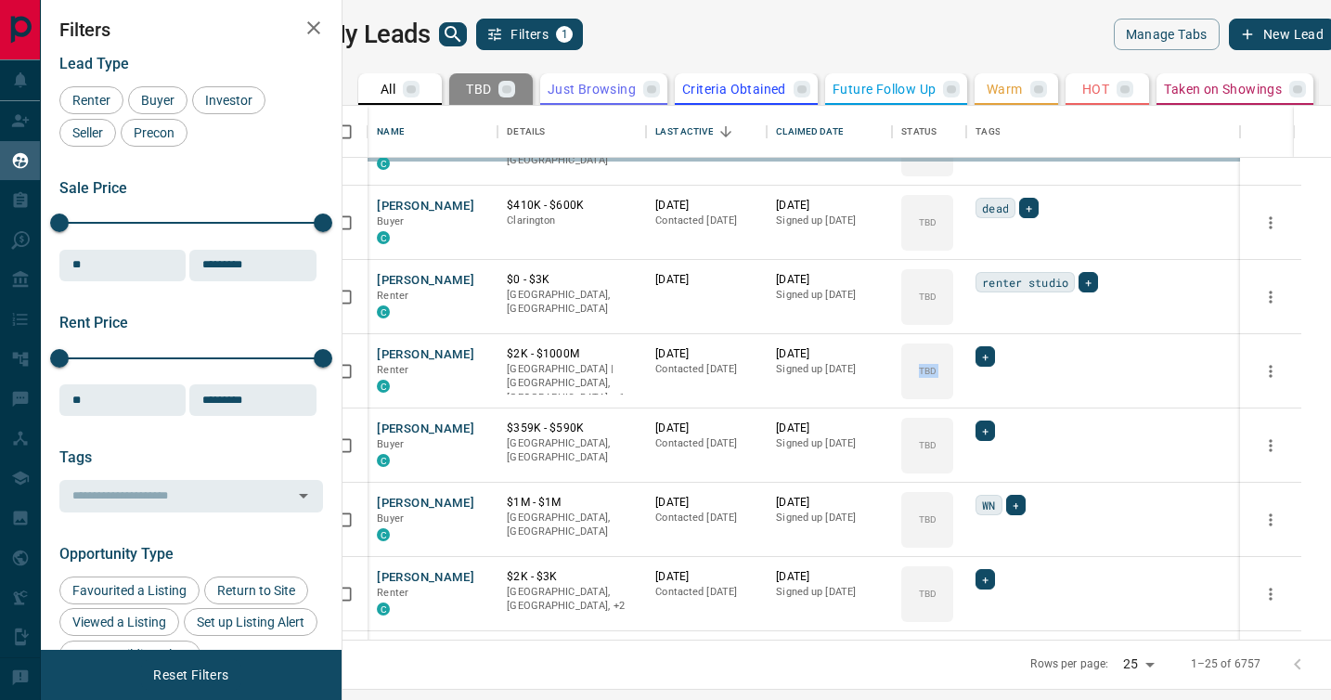
click at [970, 393] on div "TBD Do Not Contact Not Responsive Bogus Just Browsing Criteria Obtained Future …" at bounding box center [1019, 456] width 148 height 184
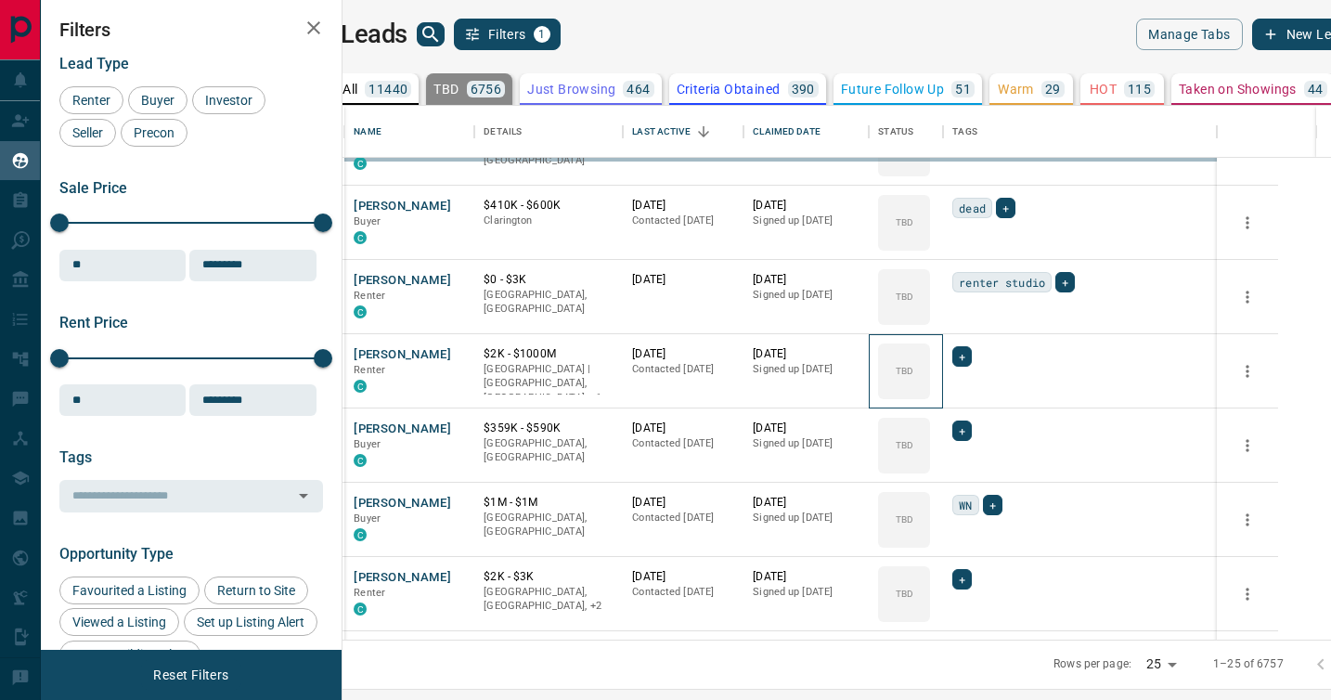
click at [930, 393] on div "TBD" at bounding box center [904, 371] width 52 height 56
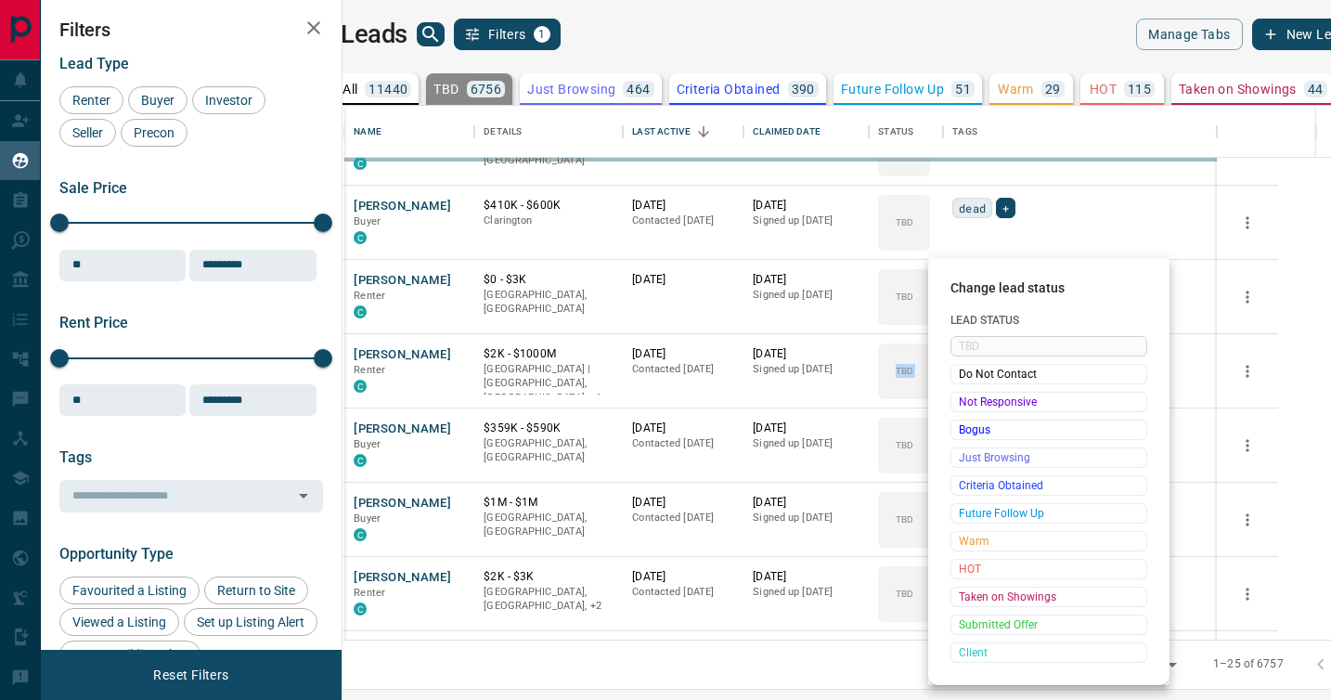
click at [970, 393] on span "Not Responsive" at bounding box center [1049, 402] width 180 height 19
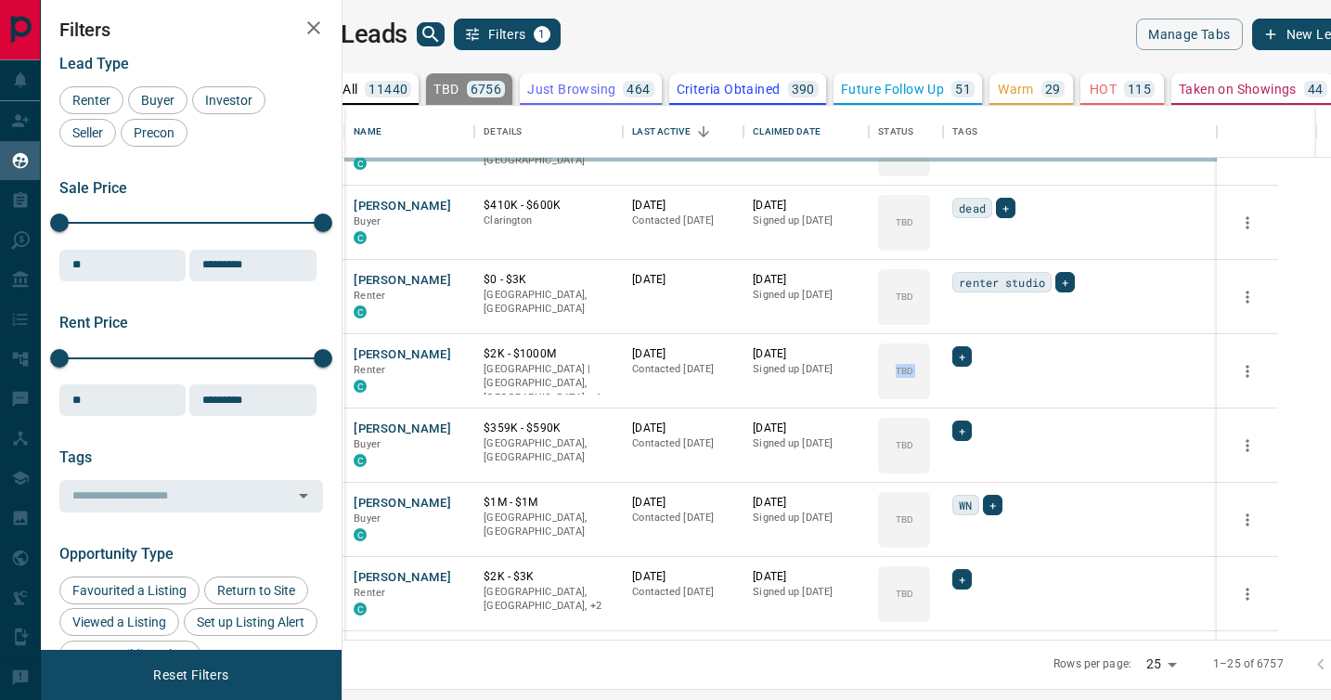
click at [970, 395] on span "Not Responsive" at bounding box center [1019, 400] width 136 height 10
click at [930, 393] on div "TBD" at bounding box center [904, 371] width 52 height 56
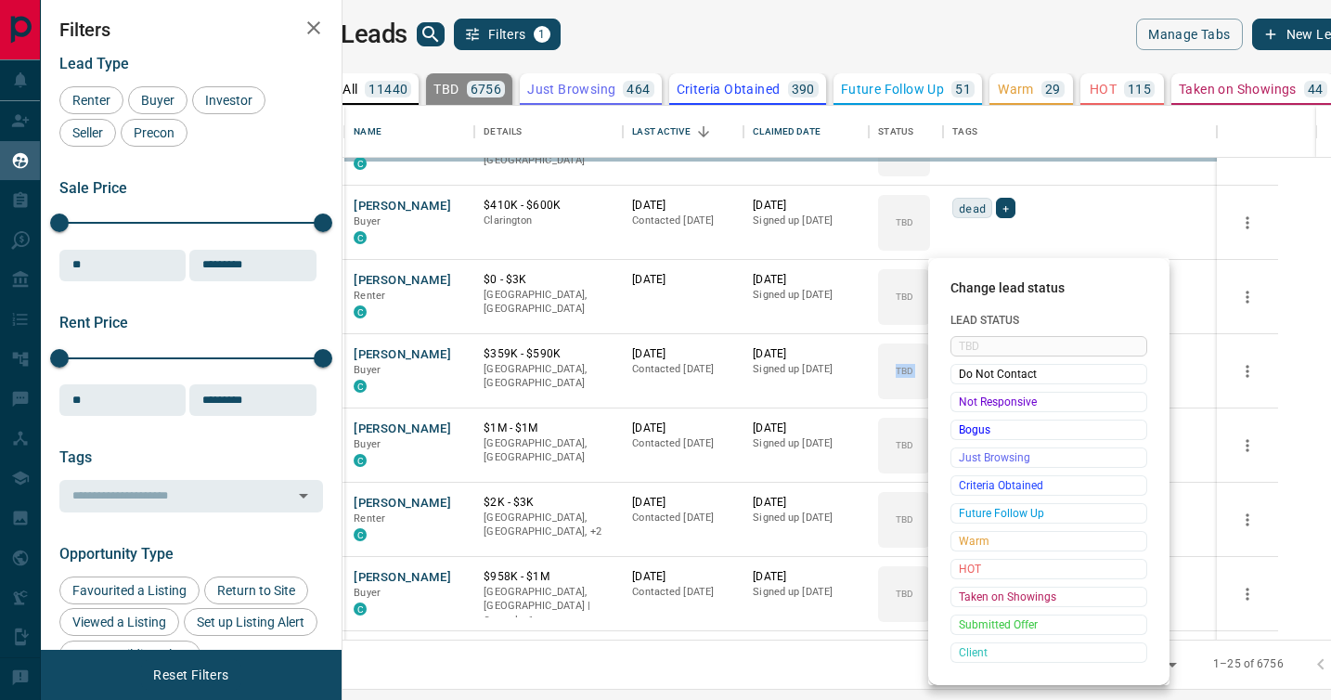
click at [970, 393] on span "Not Responsive" at bounding box center [1049, 402] width 180 height 19
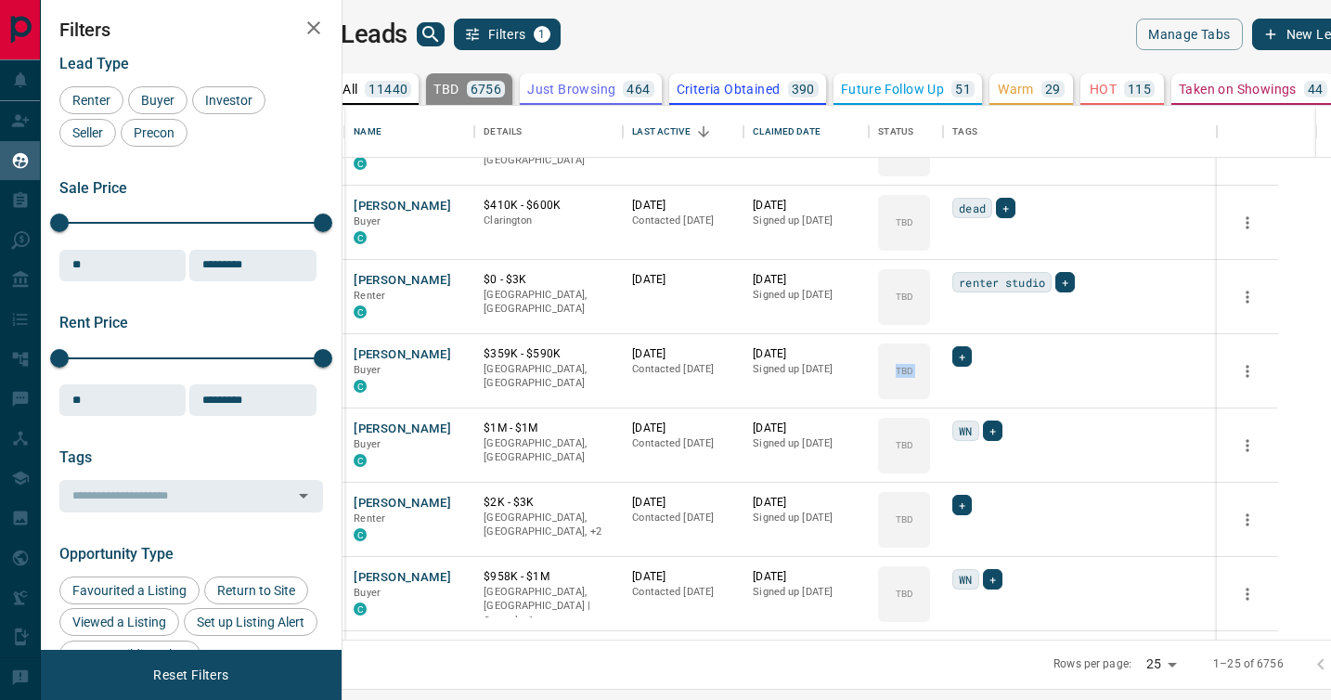
click at [970, 393] on div "TBD Do Not Contact Not Responsive Bogus Just Browsing Criteria Obtained Future …" at bounding box center [1019, 456] width 148 height 184
click at [930, 393] on div "TBD" at bounding box center [904, 371] width 52 height 56
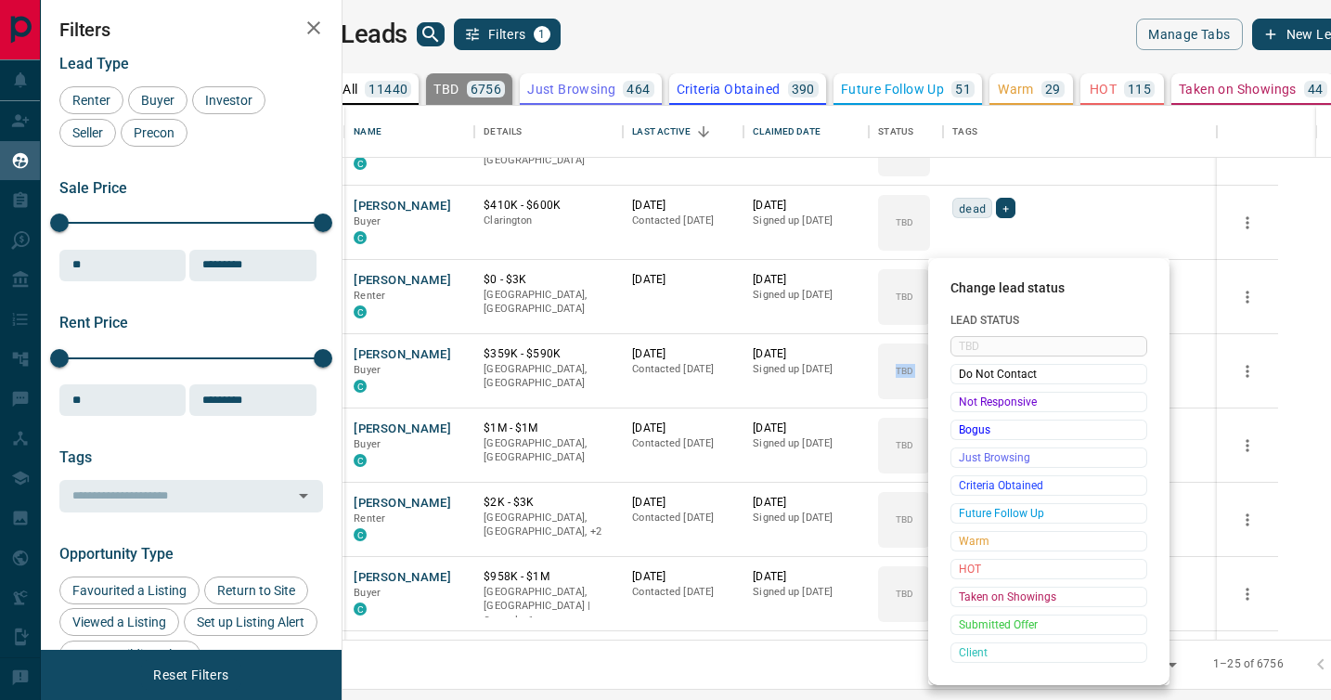
click at [970, 393] on span "Not Responsive" at bounding box center [1049, 402] width 180 height 19
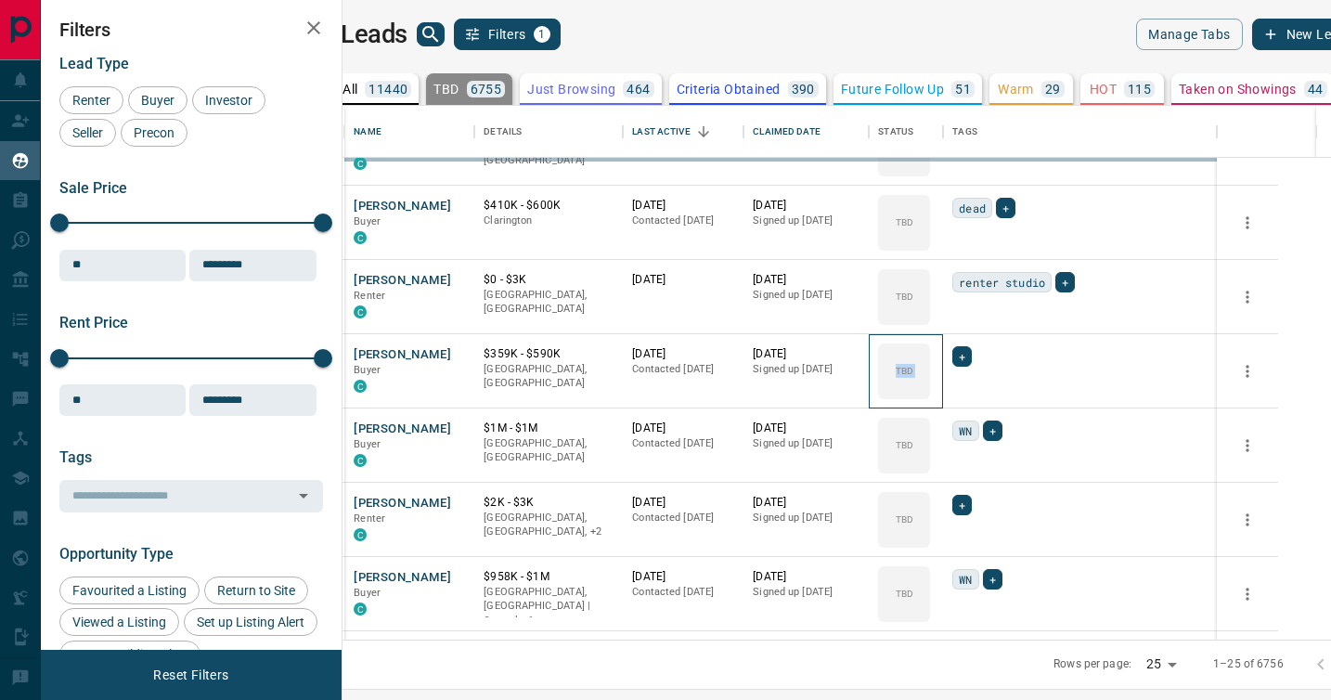
click at [930, 393] on div "TBD" at bounding box center [904, 371] width 52 height 56
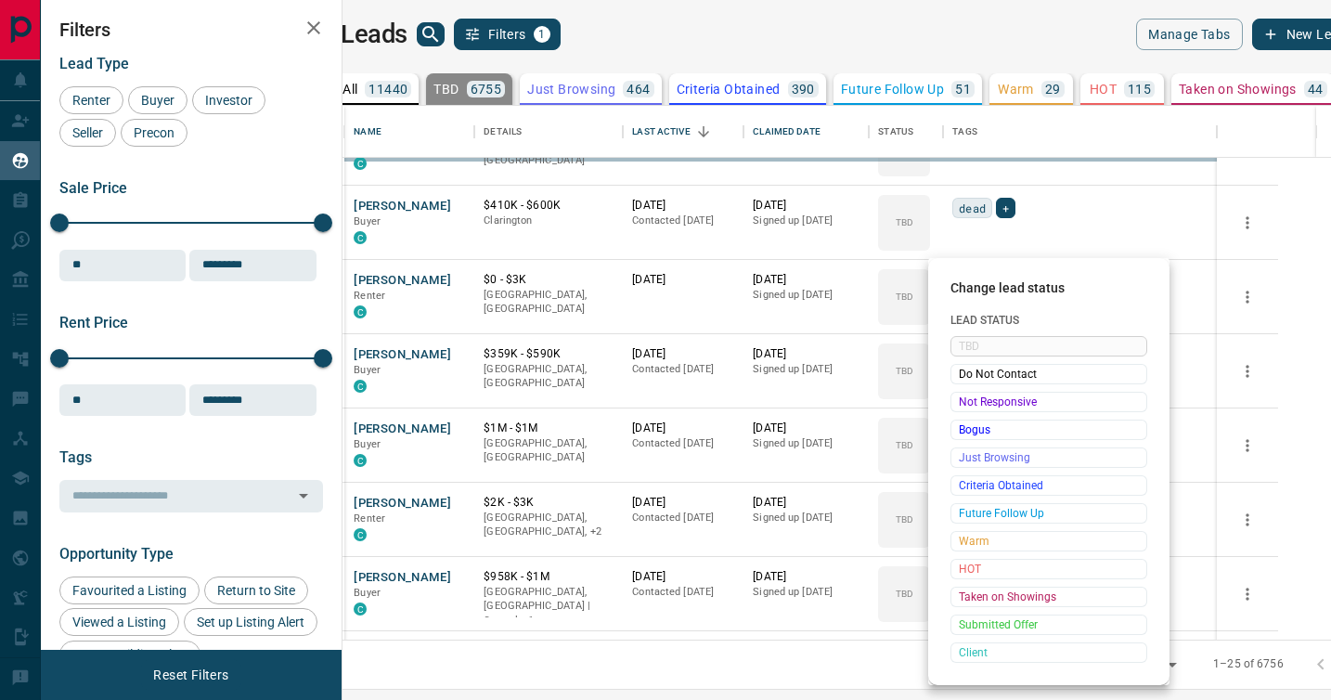
click at [970, 393] on span "Not Responsive" at bounding box center [1049, 402] width 180 height 19
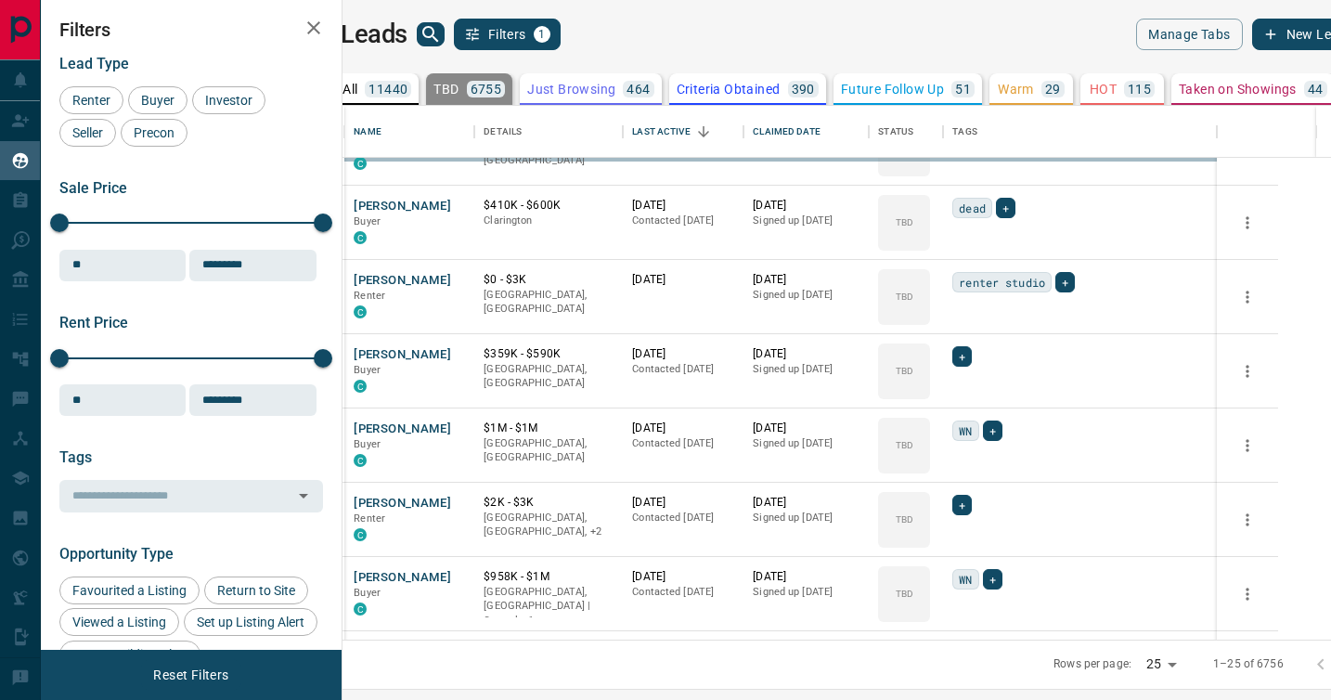
click at [970, 393] on div "TBD Do Not Contact Not Responsive Bogus Just Browsing Criteria Obtained Future …" at bounding box center [1019, 456] width 148 height 184
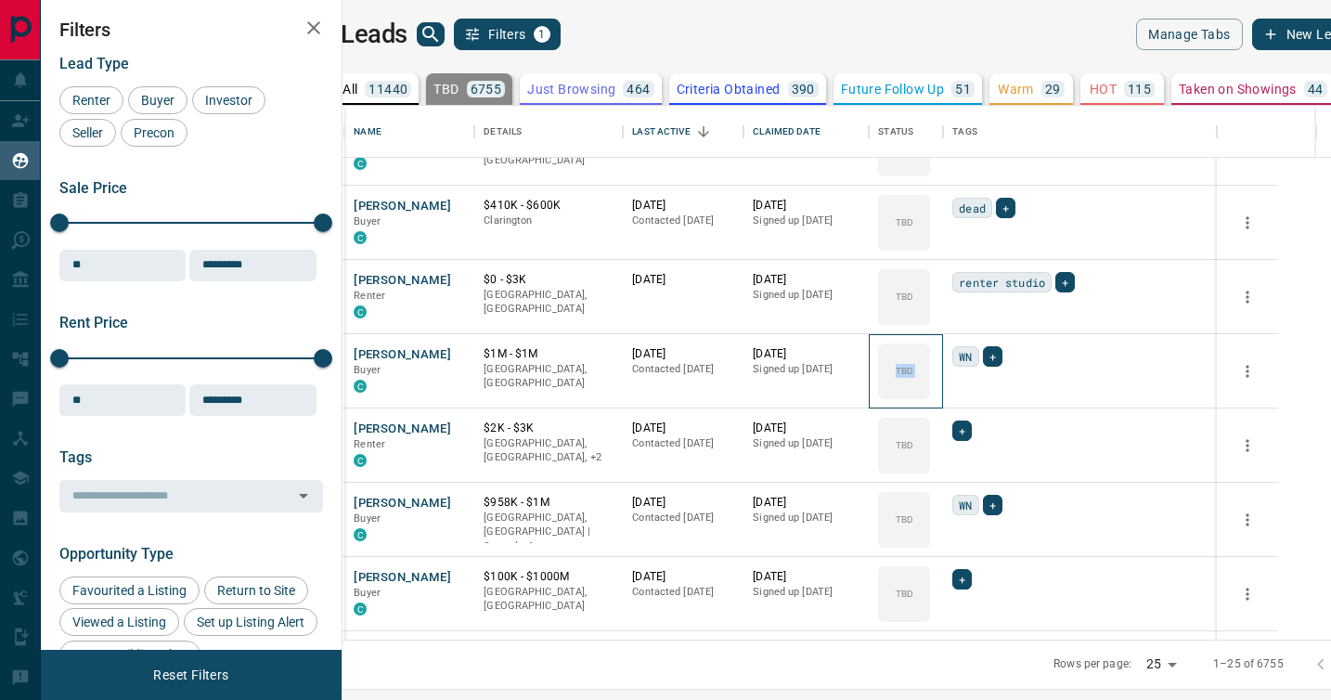
click at [930, 393] on div "TBD" at bounding box center [904, 371] width 52 height 56
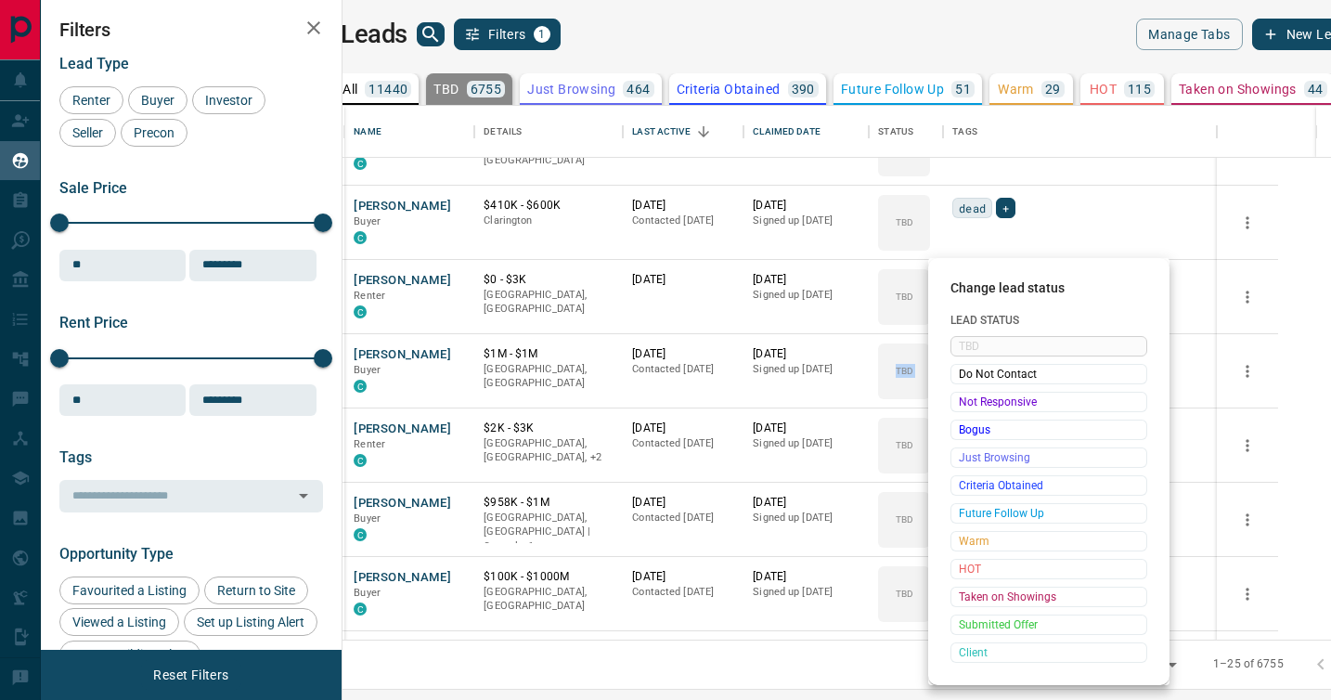
click at [970, 393] on span "Not Responsive" at bounding box center [1049, 402] width 180 height 19
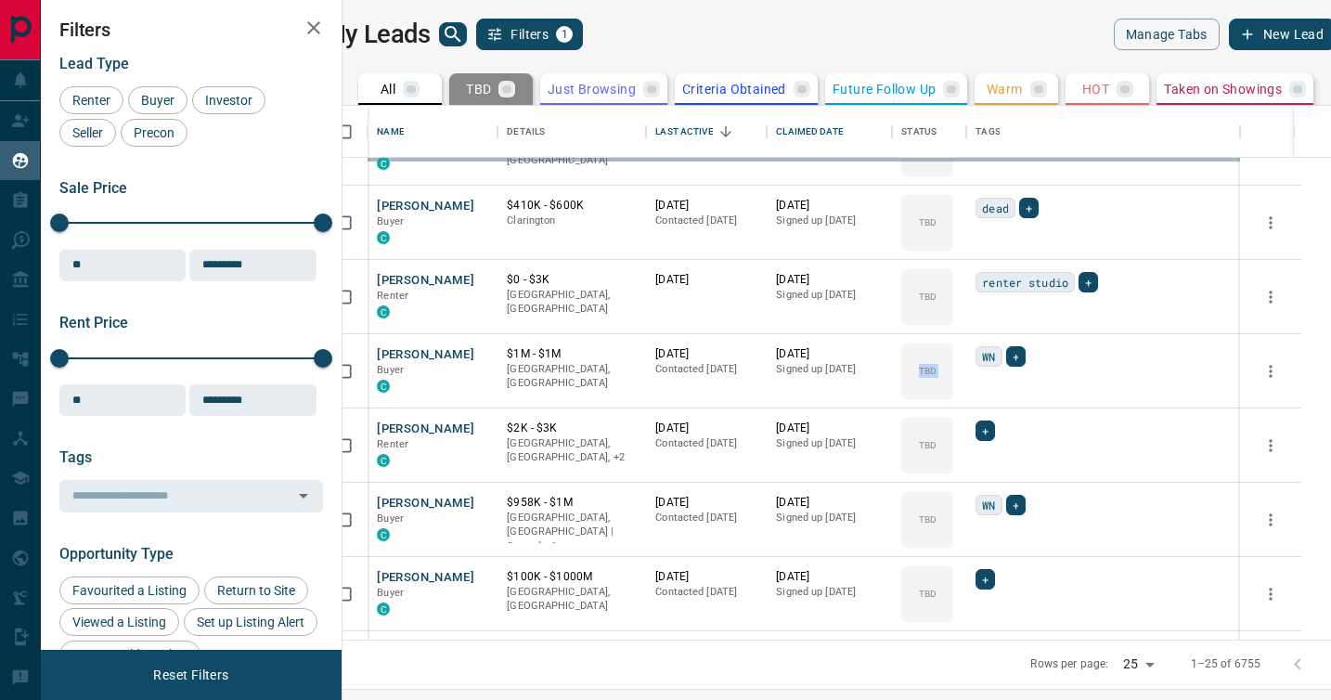
click at [970, 393] on div "TBD Do Not Contact Not Responsive Bogus Just Browsing Criteria Obtained Future …" at bounding box center [1019, 456] width 148 height 184
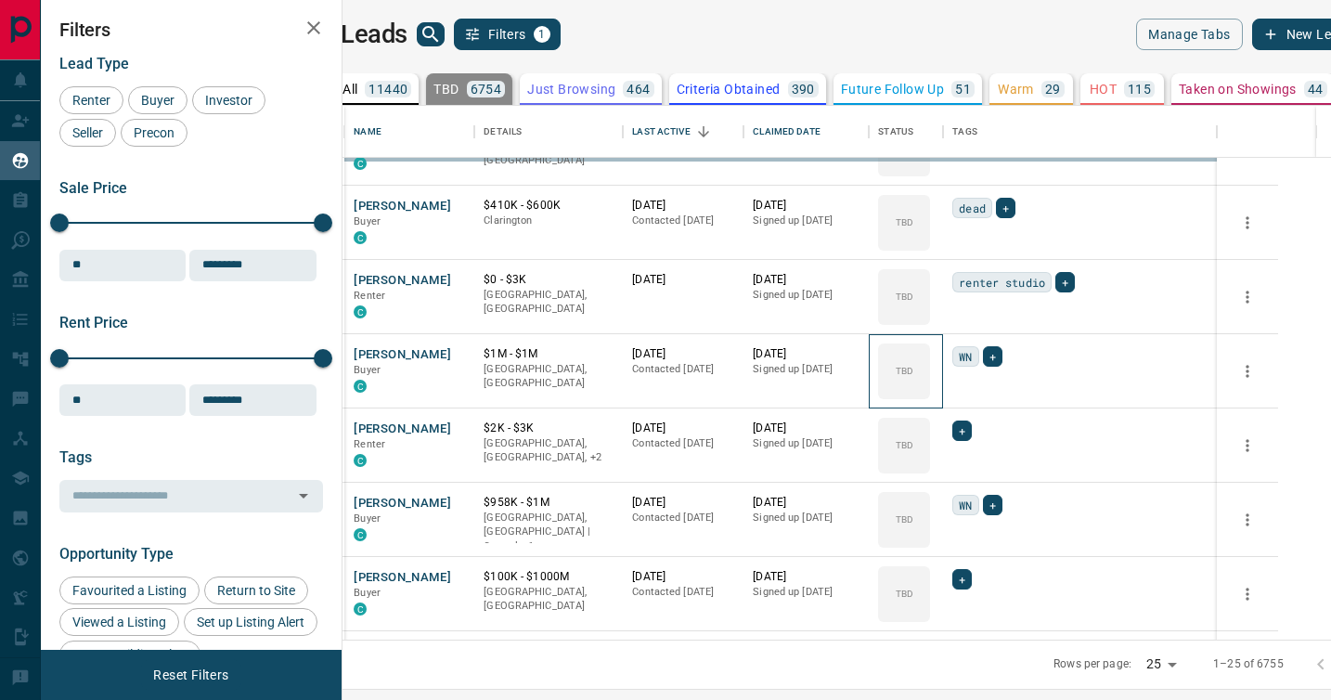
click at [930, 393] on div "TBD" at bounding box center [904, 371] width 52 height 56
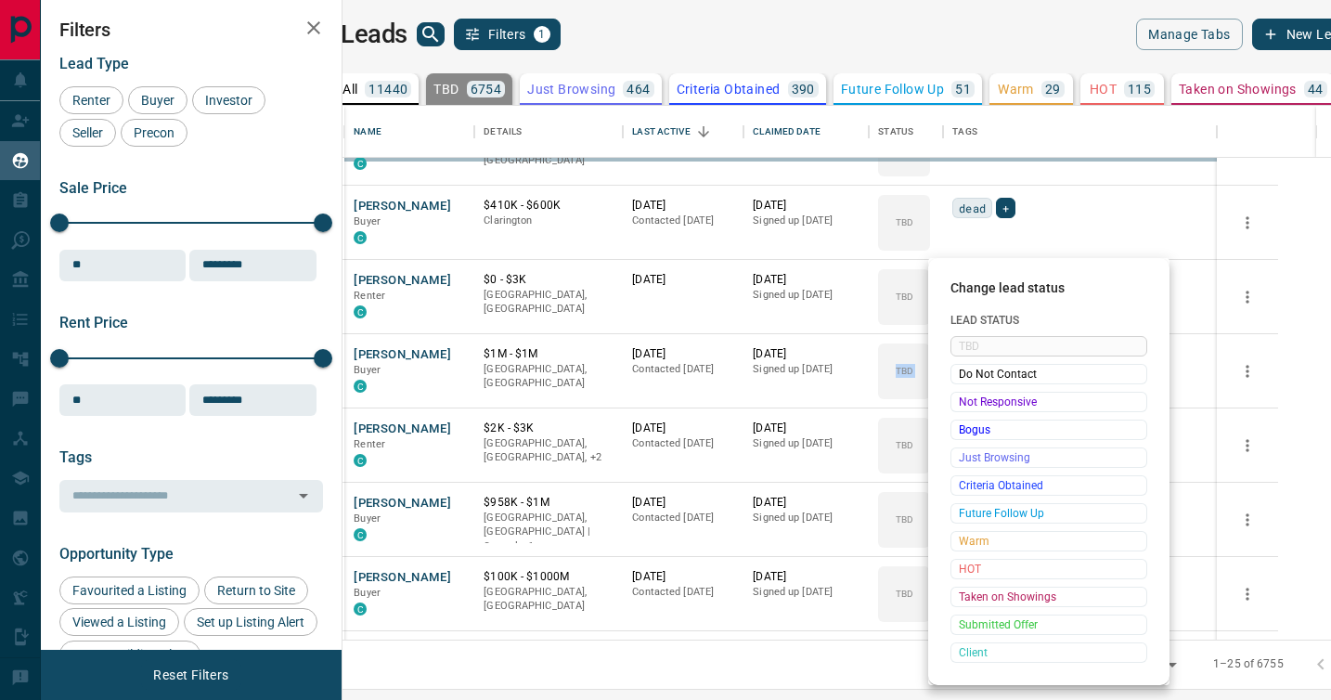
click at [970, 393] on span "Not Responsive" at bounding box center [1049, 402] width 180 height 19
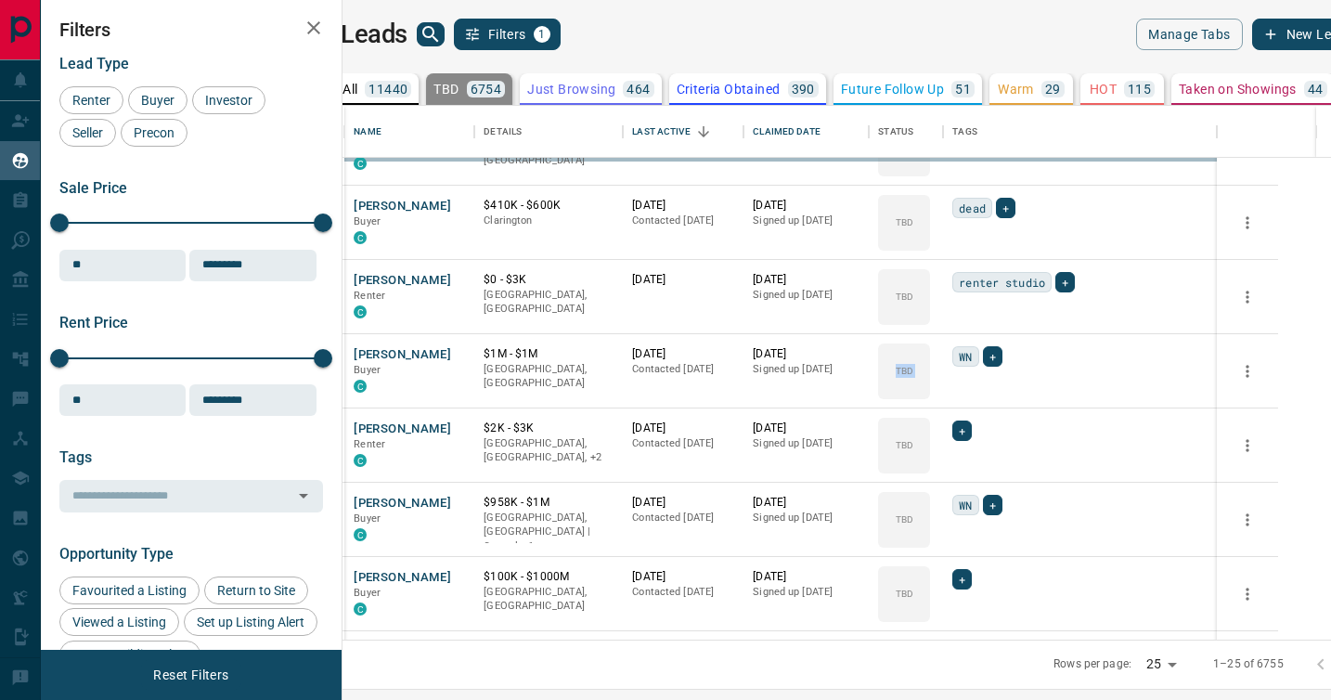
click at [970, 395] on span "Not Responsive" at bounding box center [1019, 400] width 136 height 10
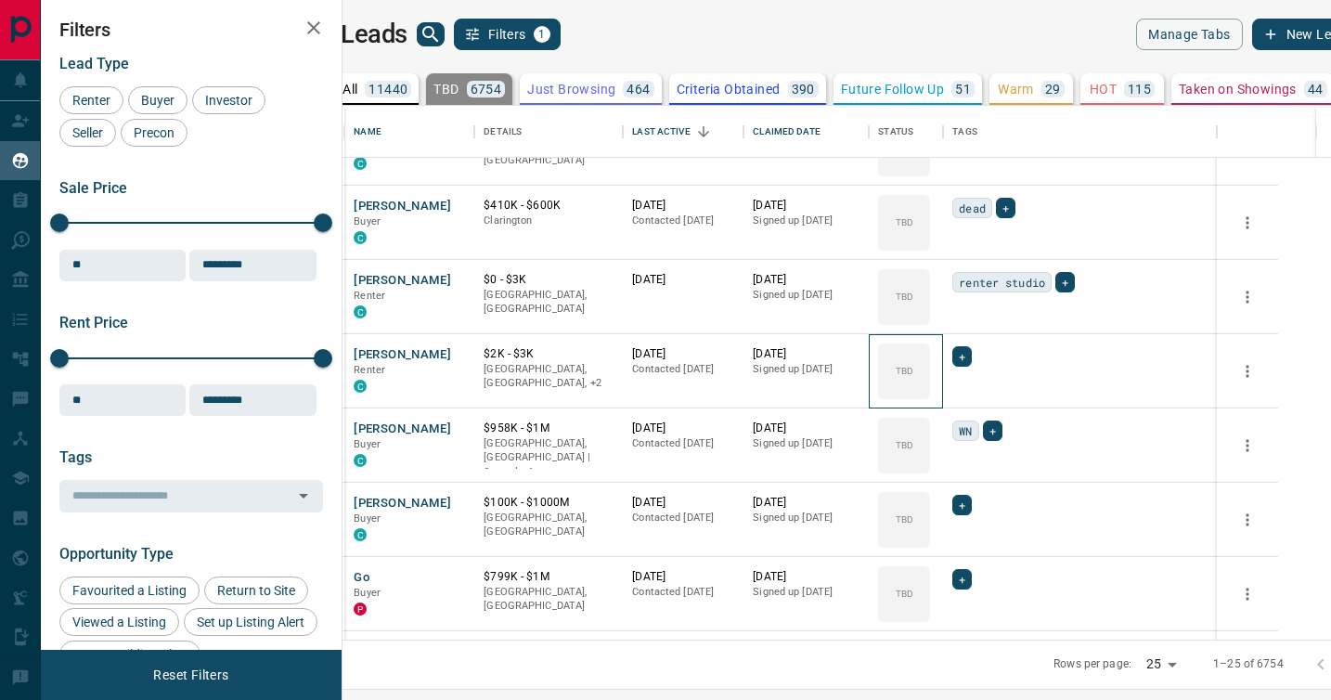
click at [930, 393] on div "TBD" at bounding box center [904, 371] width 52 height 56
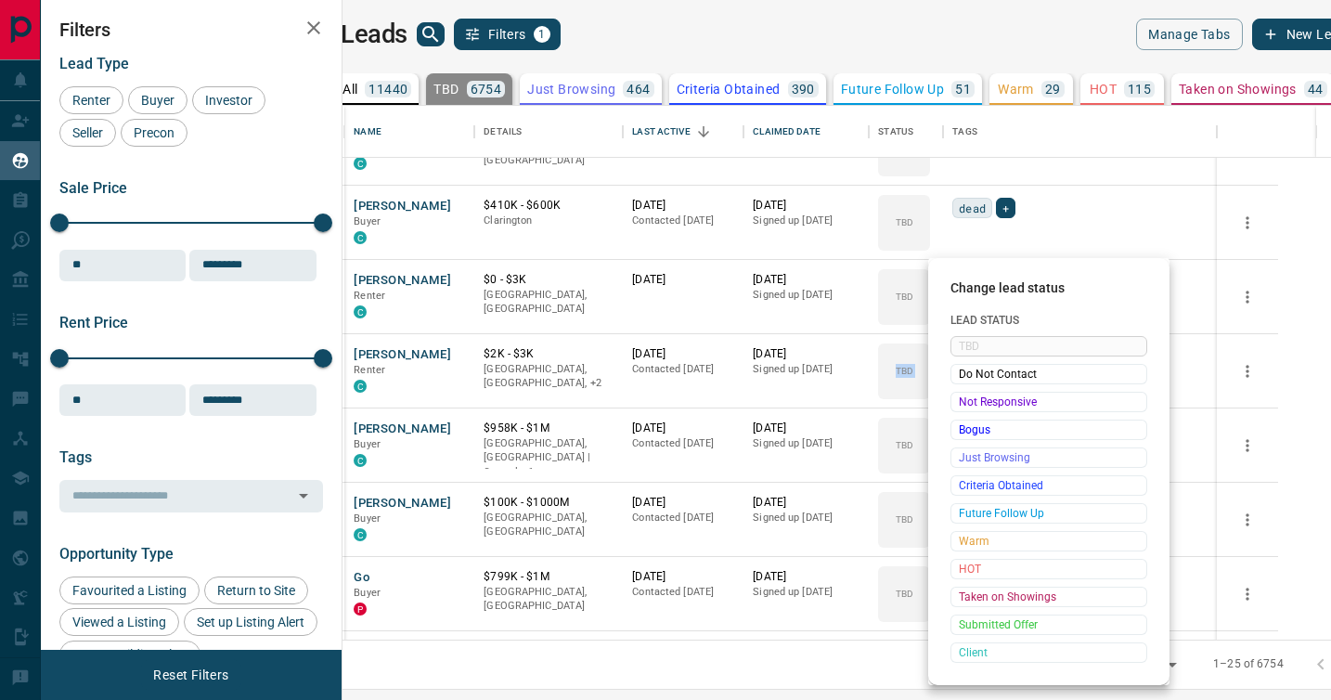
click at [970, 393] on span "Not Responsive" at bounding box center [1049, 402] width 180 height 19
click at [970, 393] on div "TBD Do Not Contact Not Responsive Bogus Just Browsing Criteria Obtained Future …" at bounding box center [1049, 499] width 197 height 327
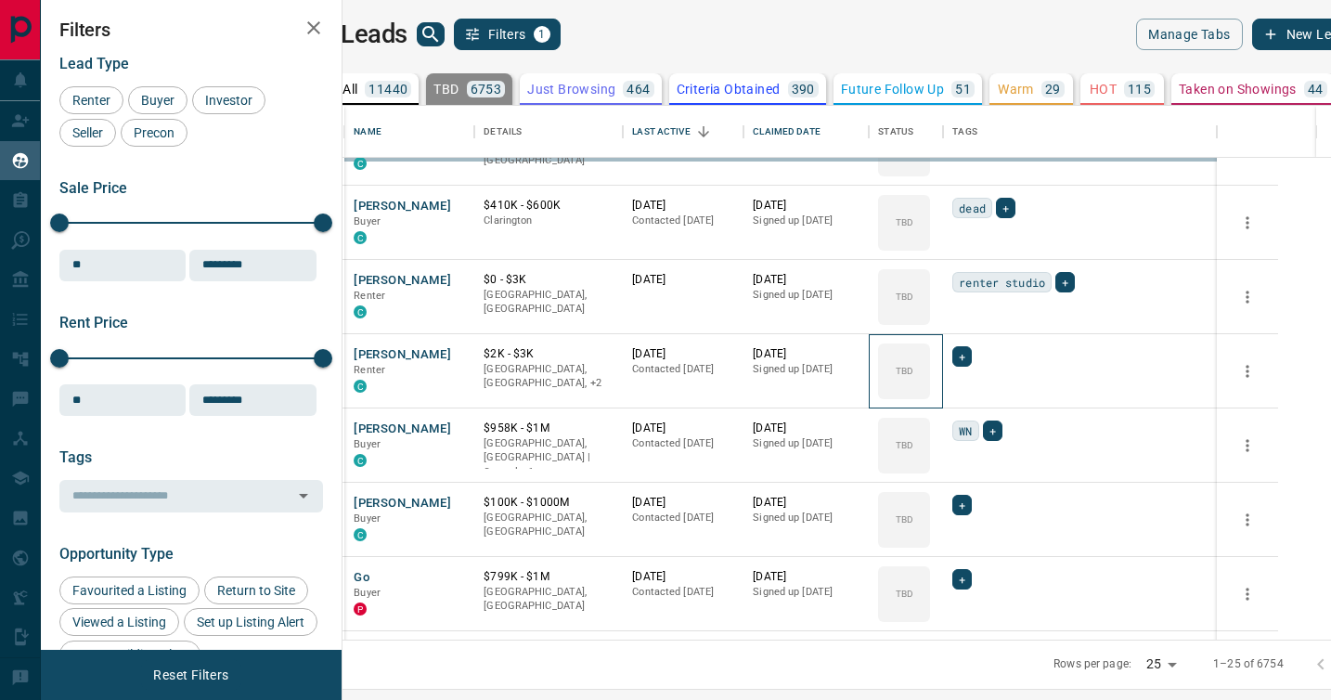
click at [930, 393] on div "TBD" at bounding box center [904, 371] width 52 height 56
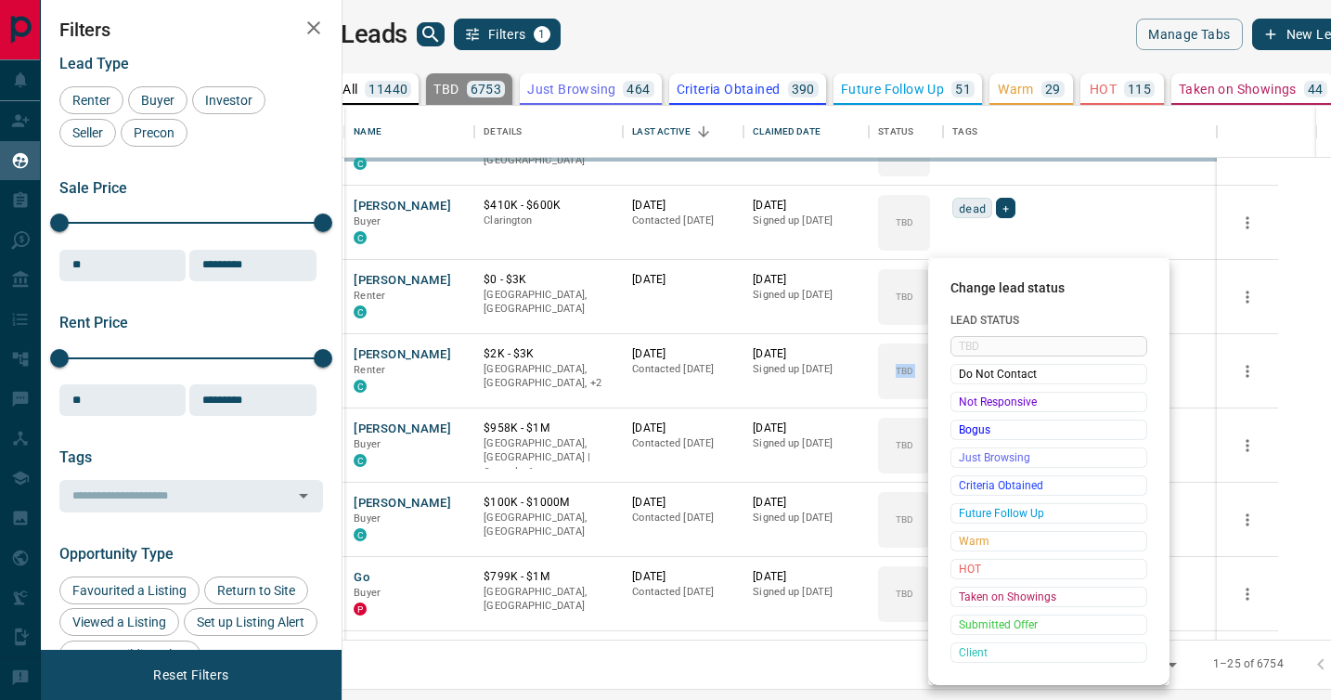
click at [970, 393] on span "Not Responsive" at bounding box center [1049, 402] width 180 height 19
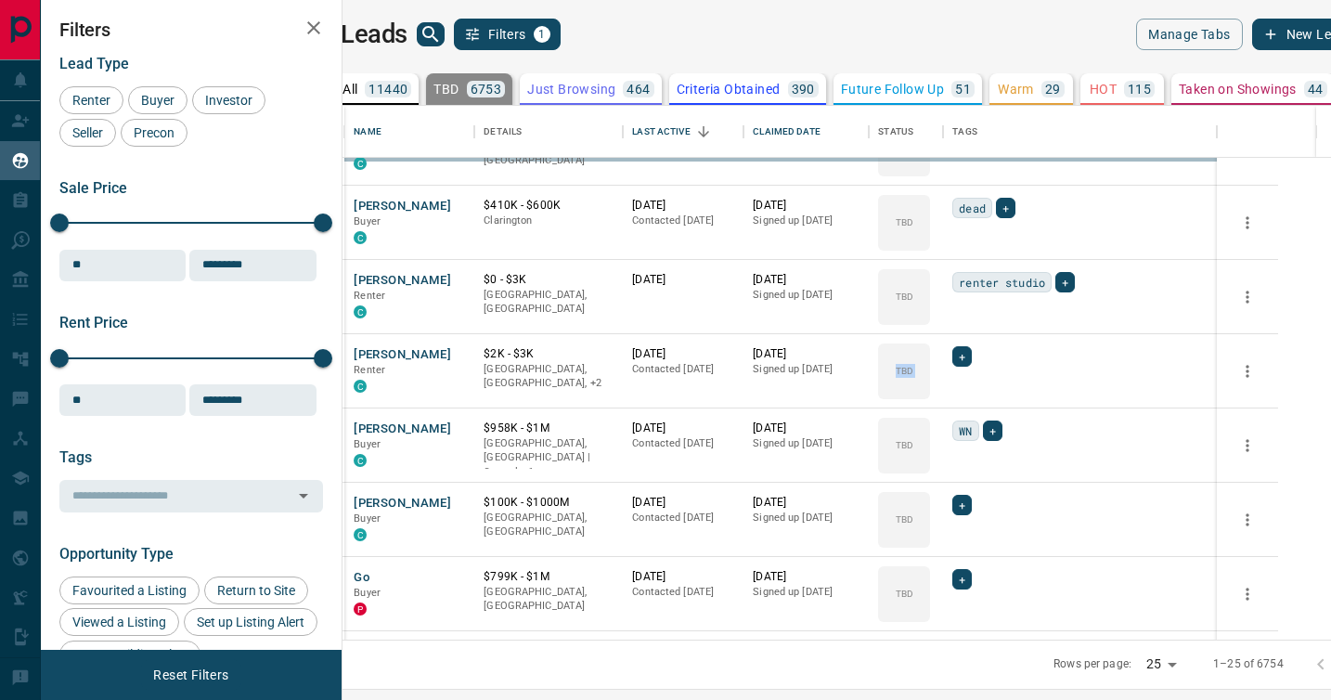
click at [970, 393] on div "TBD Do Not Contact Not Responsive Bogus Just Browsing Criteria Obtained Future …" at bounding box center [1019, 456] width 148 height 184
click at [930, 418] on div "TBD" at bounding box center [904, 446] width 52 height 56
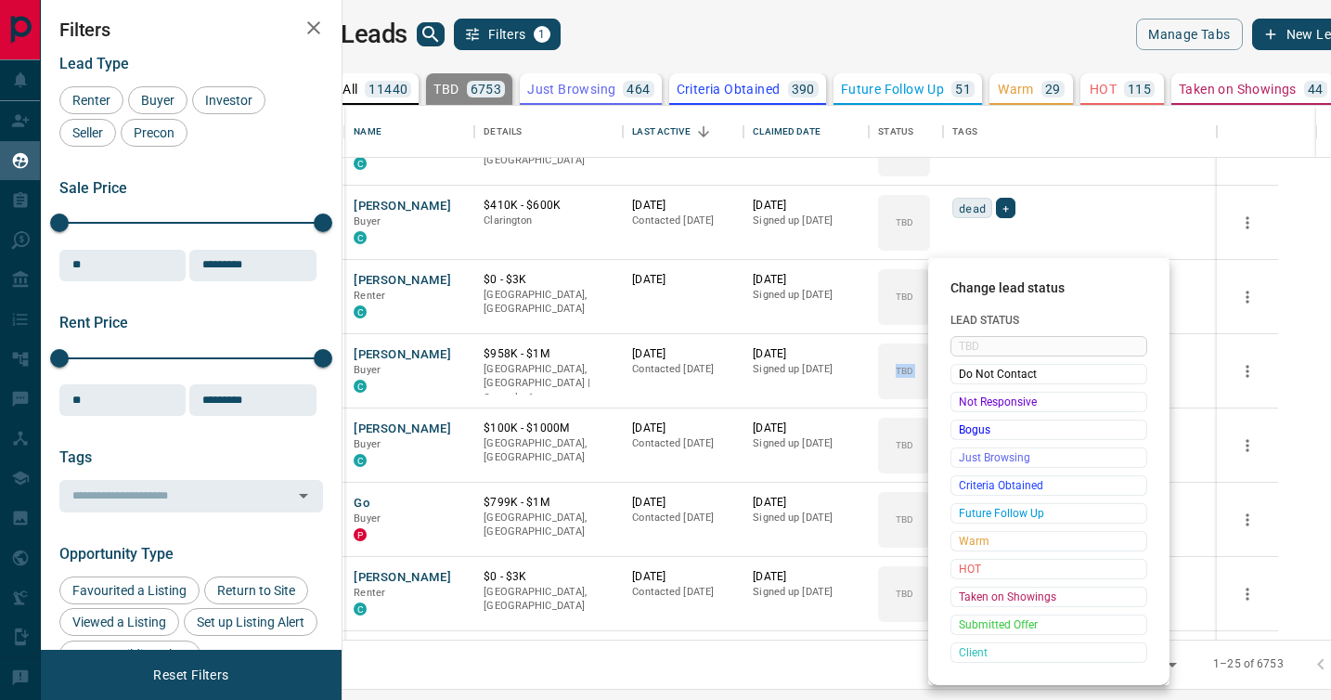
click at [970, 393] on span "Not Responsive" at bounding box center [1049, 402] width 180 height 19
click at [970, 393] on div "TBD Do Not Contact Not Responsive Bogus Just Browsing Criteria Obtained Future …" at bounding box center [1049, 499] width 197 height 327
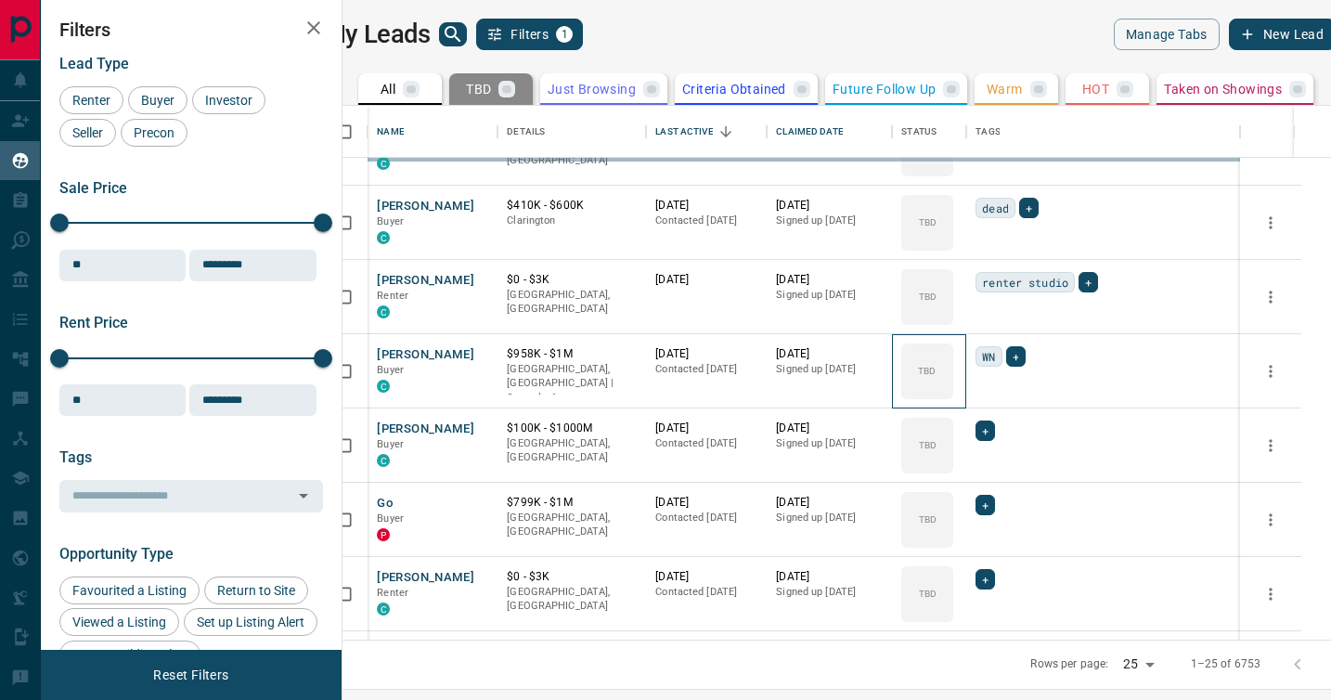
click at [953, 393] on div "TBD" at bounding box center [927, 371] width 52 height 56
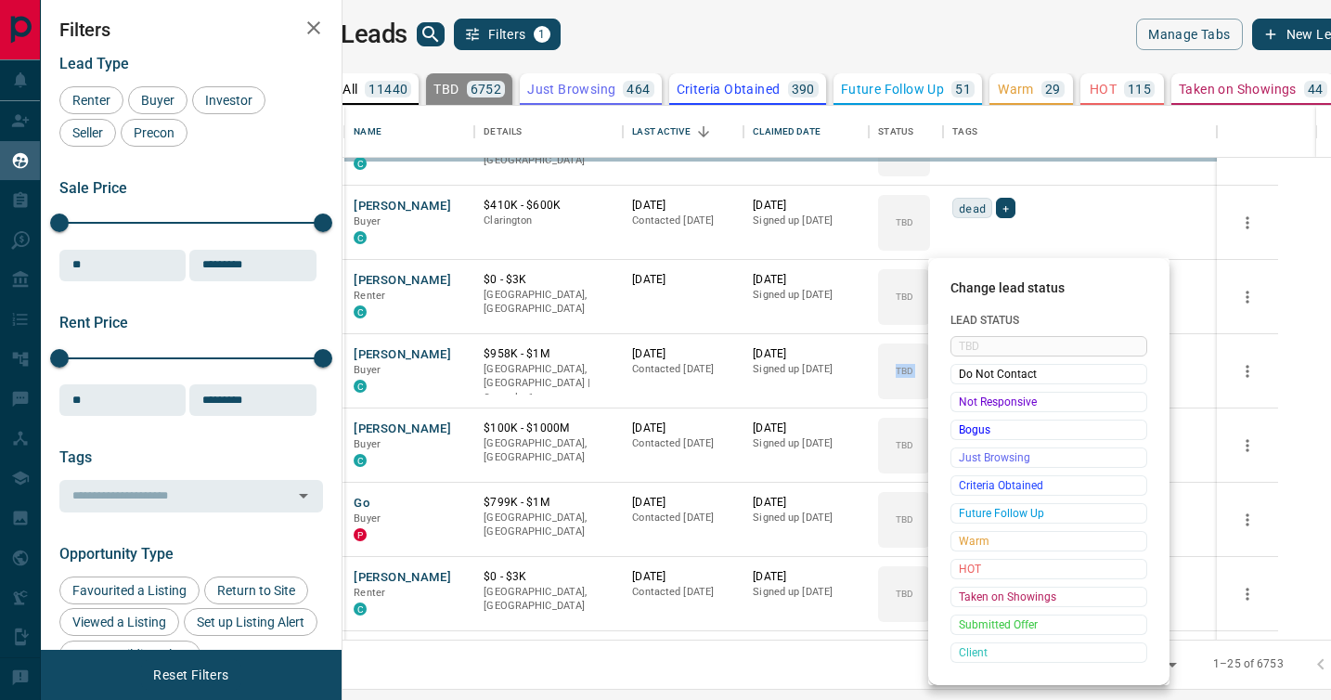
click at [970, 393] on span "Not Responsive" at bounding box center [1049, 402] width 180 height 19
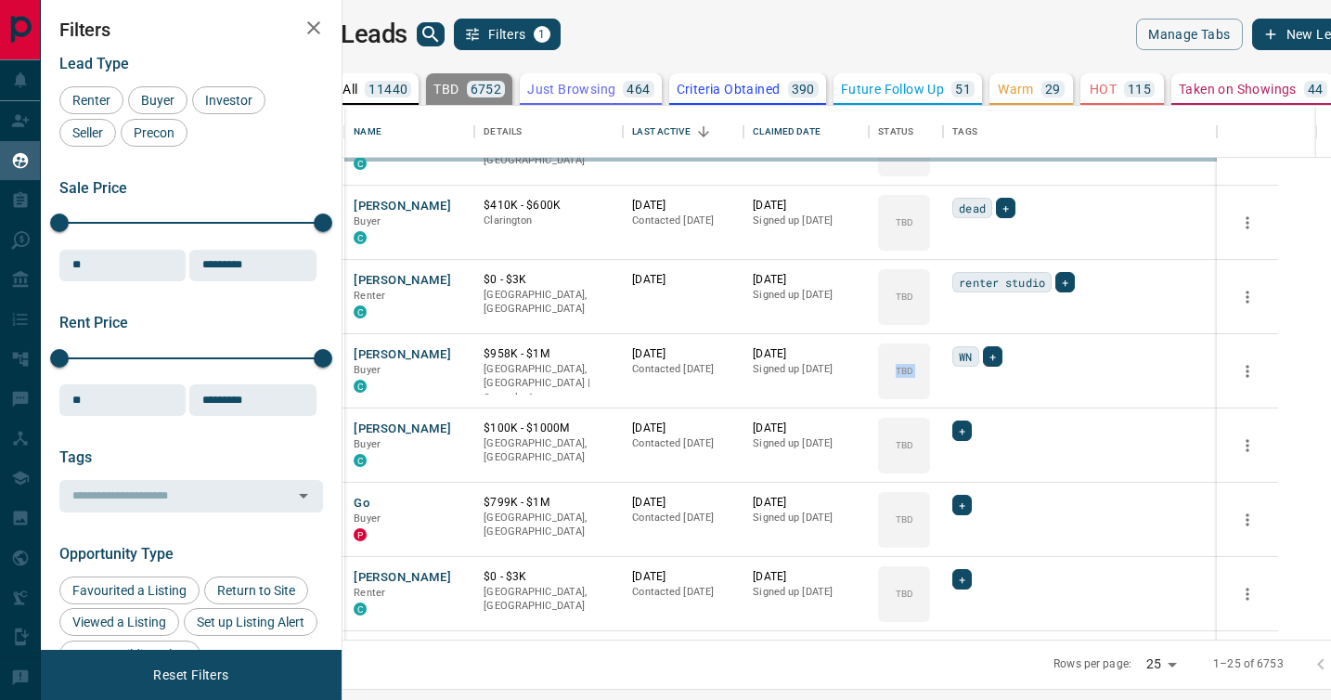
click at [970, 393] on div "TBD Do Not Contact Not Responsive Bogus Just Browsing Criteria Obtained Future …" at bounding box center [1019, 456] width 148 height 184
click at [930, 418] on div "TBD" at bounding box center [904, 446] width 52 height 56
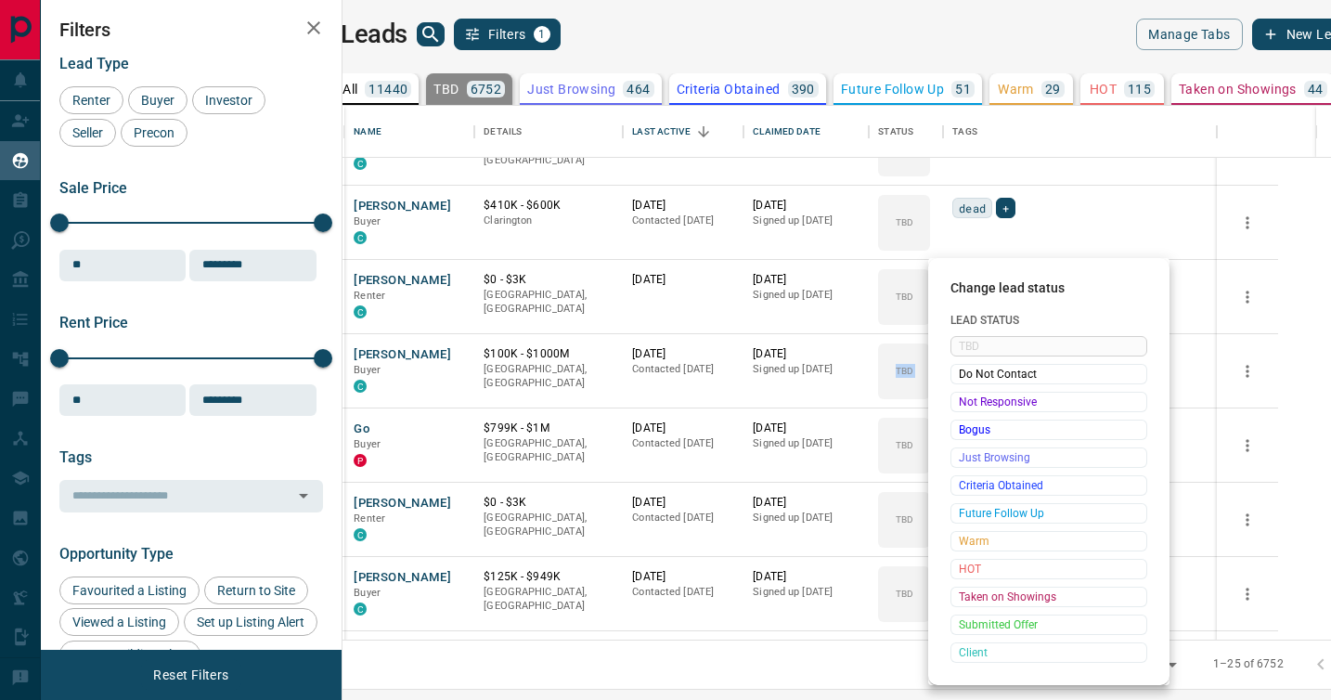
click at [970, 393] on span "Not Responsive" at bounding box center [1049, 402] width 180 height 19
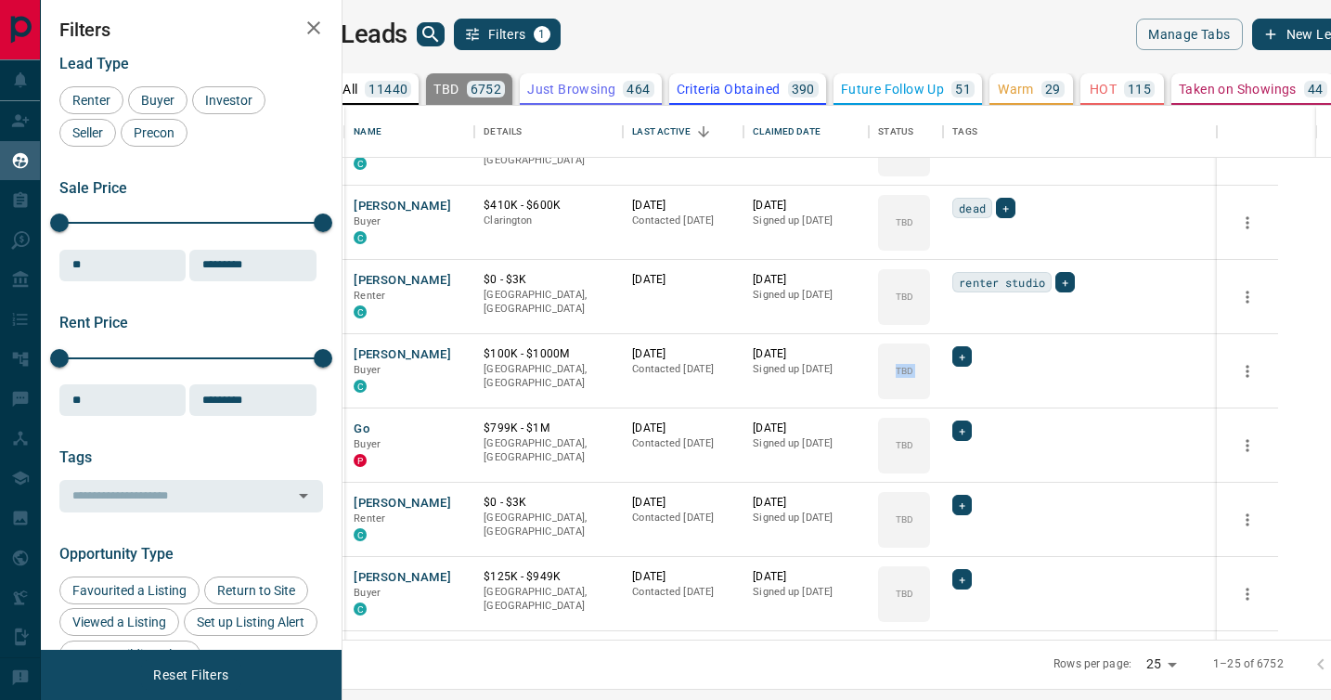
click at [970, 393] on div "TBD Do Not Contact Not Responsive Bogus Just Browsing Criteria Obtained Future …" at bounding box center [1019, 456] width 148 height 184
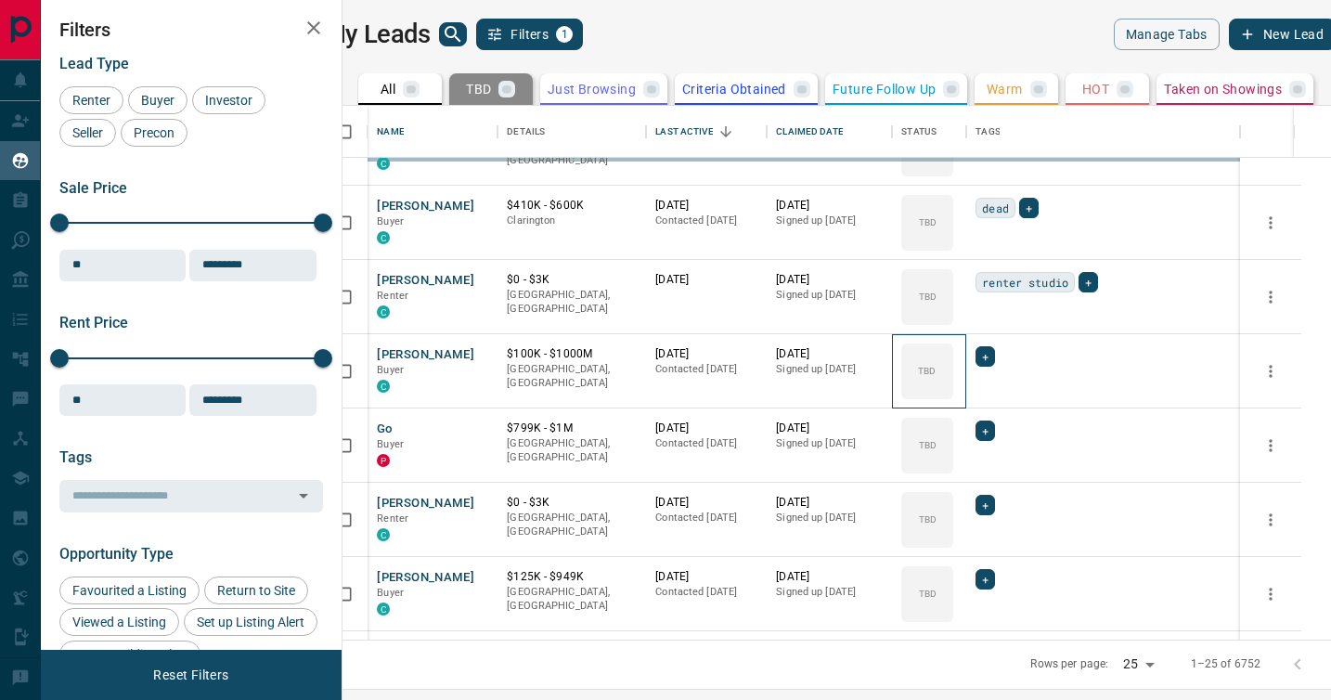
click at [953, 393] on div "TBD" at bounding box center [927, 371] width 52 height 56
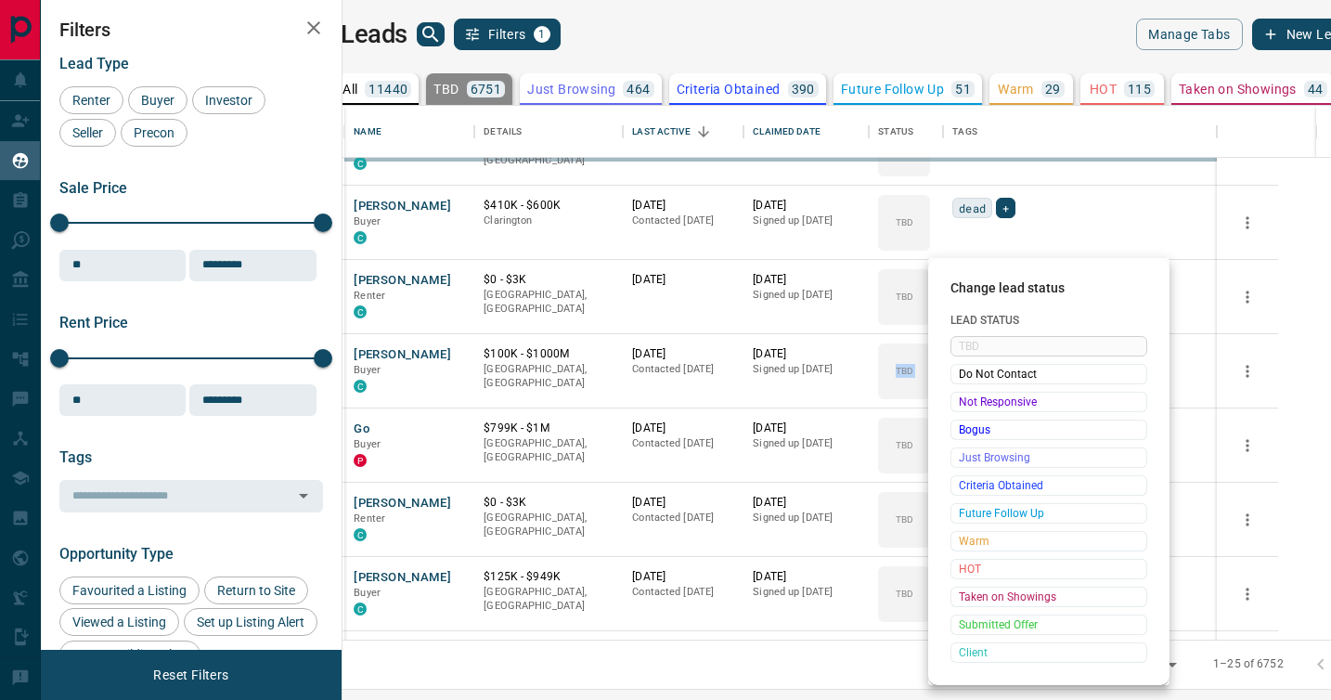
click at [970, 393] on span "Not Responsive" at bounding box center [1049, 402] width 180 height 19
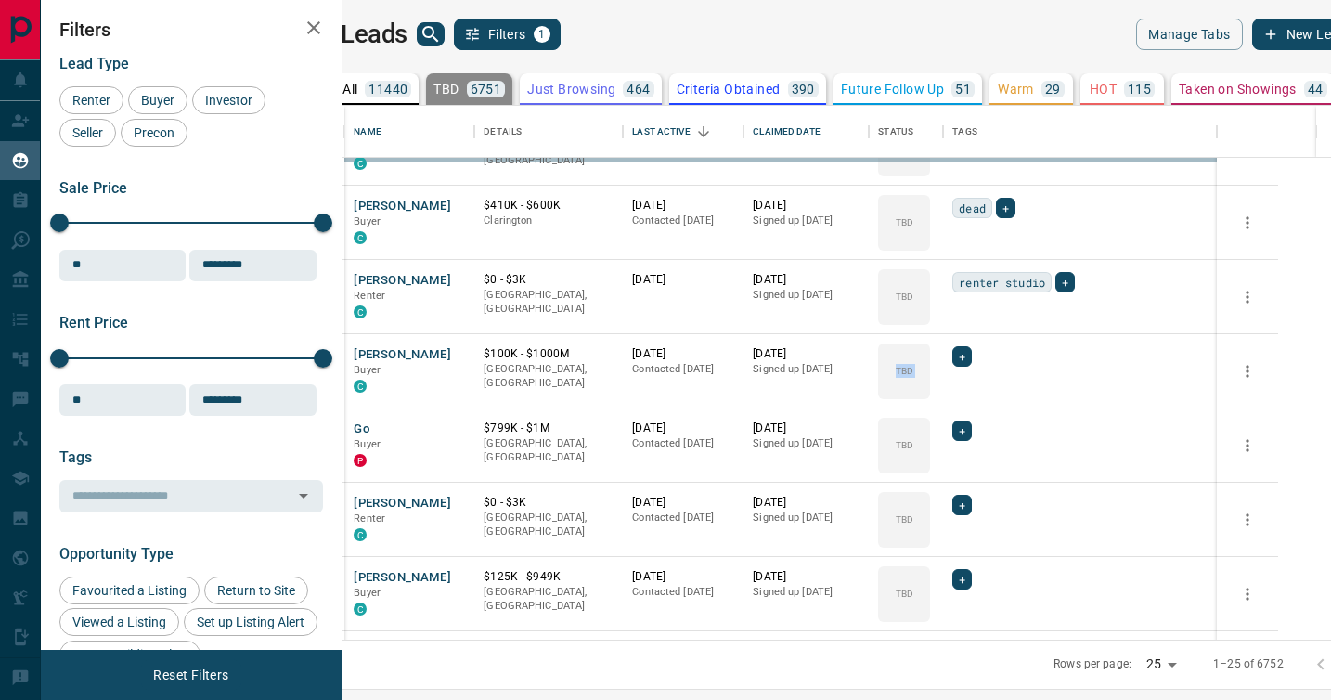
click at [970, 393] on div "TBD Do Not Contact Not Responsive Bogus Just Browsing Criteria Obtained Future …" at bounding box center [1019, 456] width 148 height 184
click at [930, 393] on div "TBD" at bounding box center [904, 371] width 52 height 56
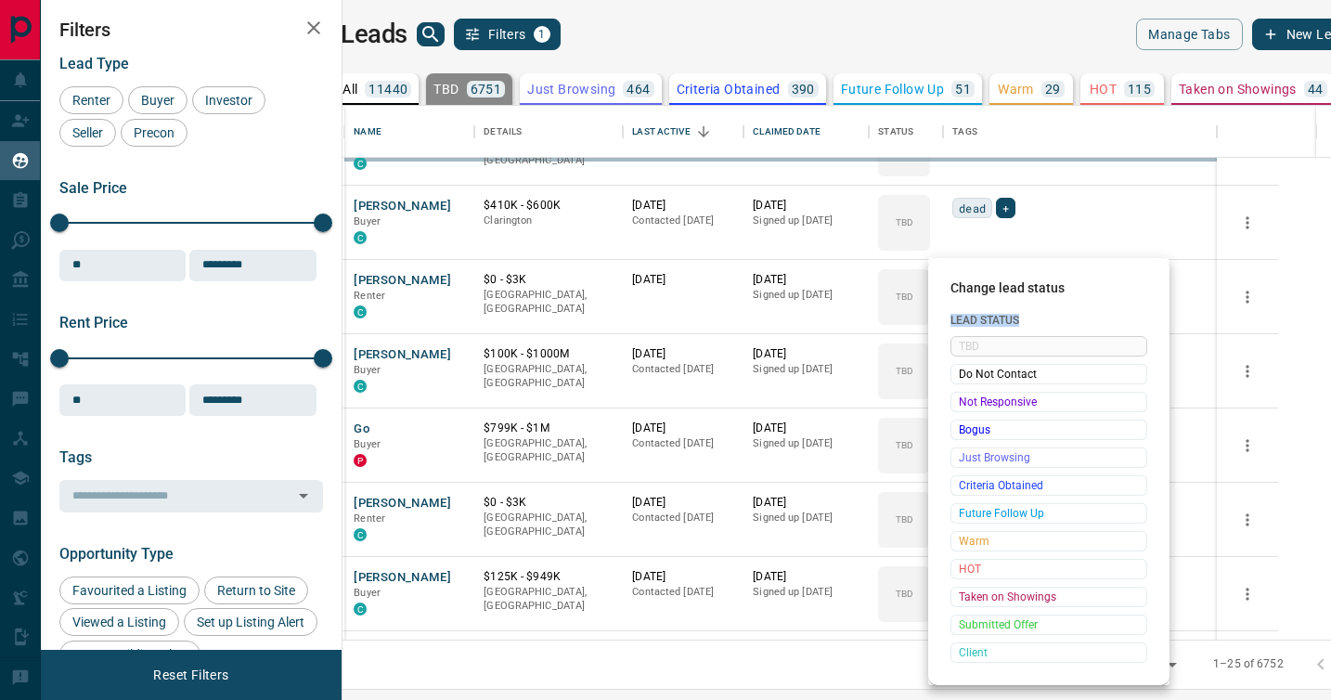
click at [970, 393] on div at bounding box center [665, 350] width 1331 height 700
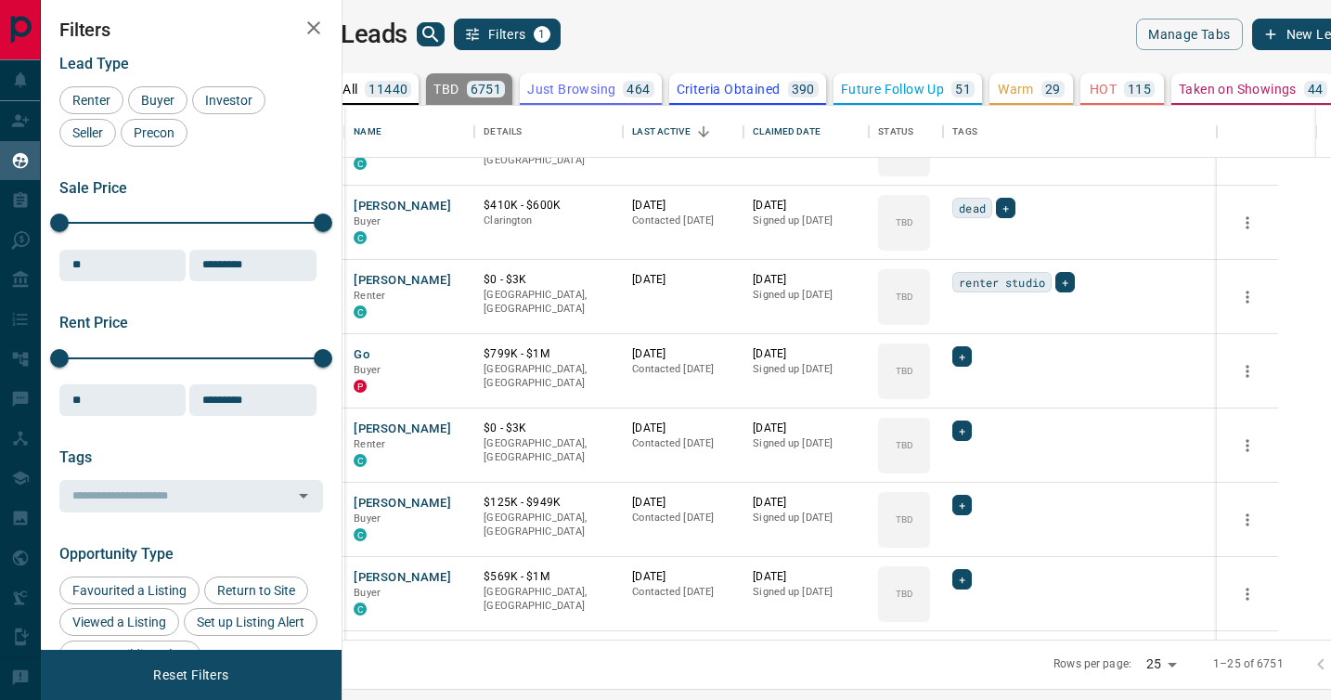
click at [970, 393] on div at bounding box center [665, 350] width 1331 height 700
click at [930, 393] on div "TBD" at bounding box center [904, 371] width 52 height 56
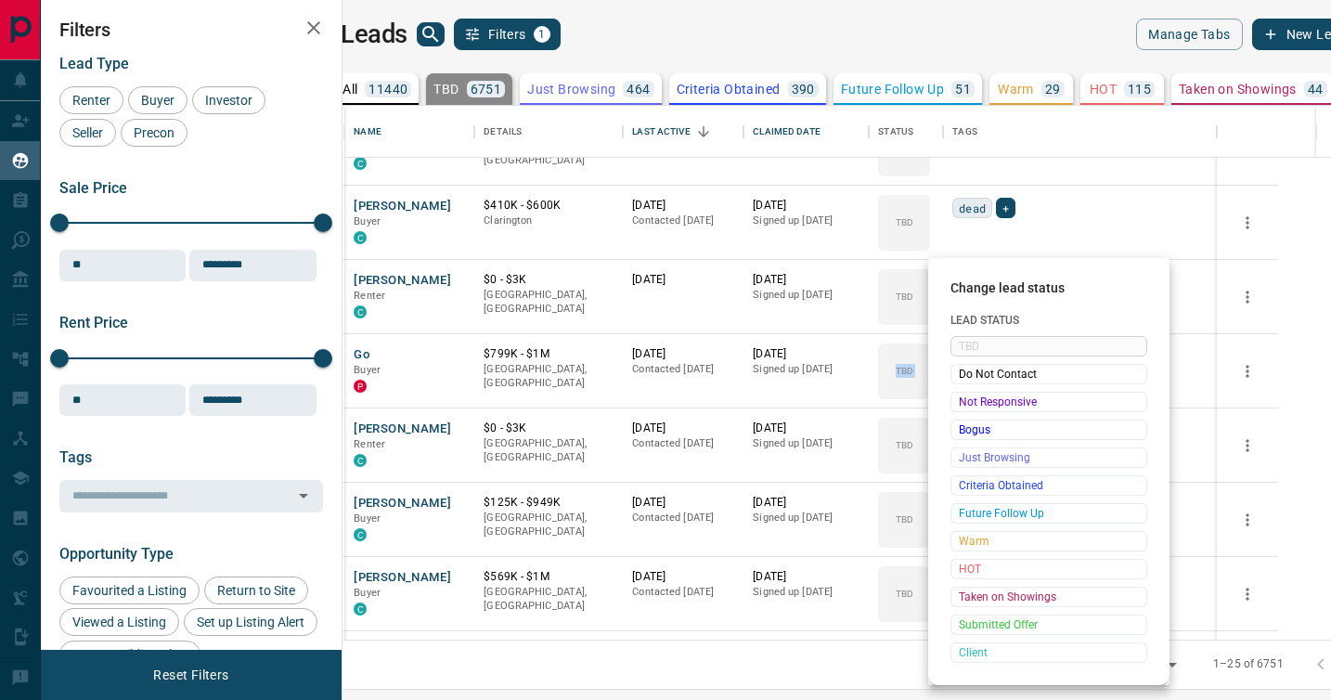
click at [970, 393] on div "Not Responsive" at bounding box center [1049, 402] width 197 height 20
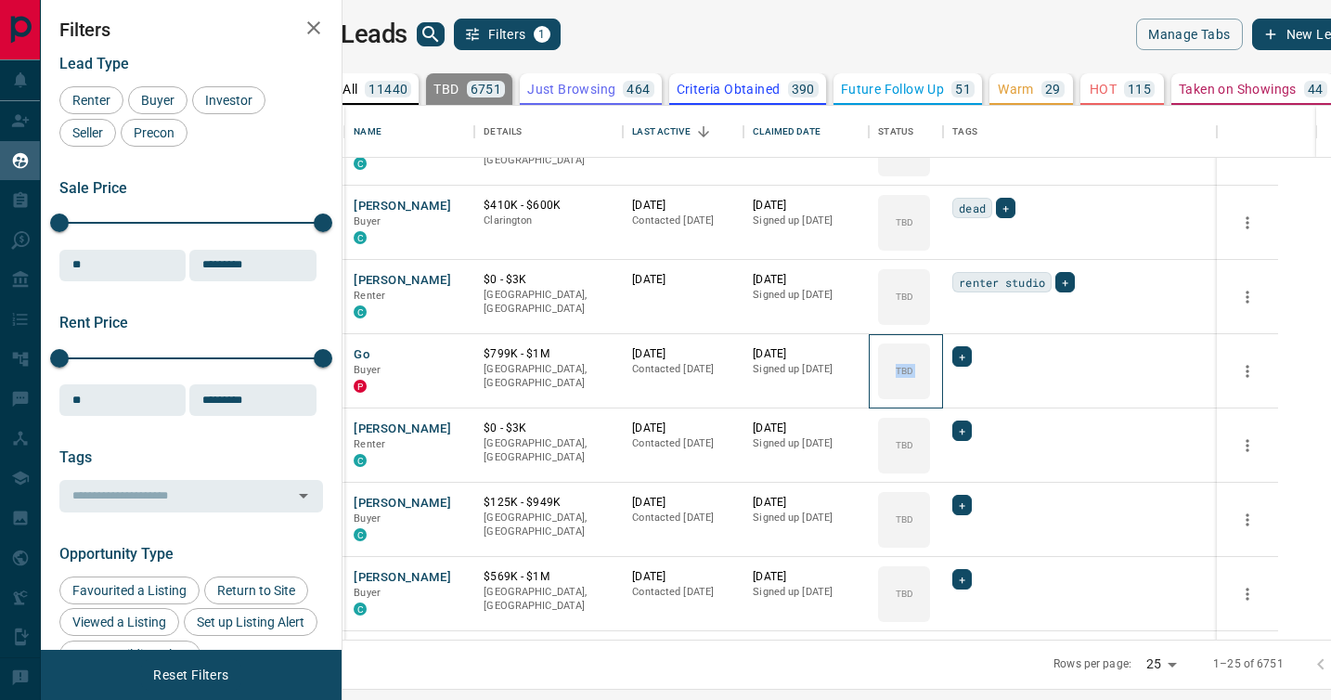
click at [970, 393] on div "TBD Do Not Contact Not Responsive Bogus Just Browsing Criteria Obtained Future …" at bounding box center [1019, 456] width 148 height 184
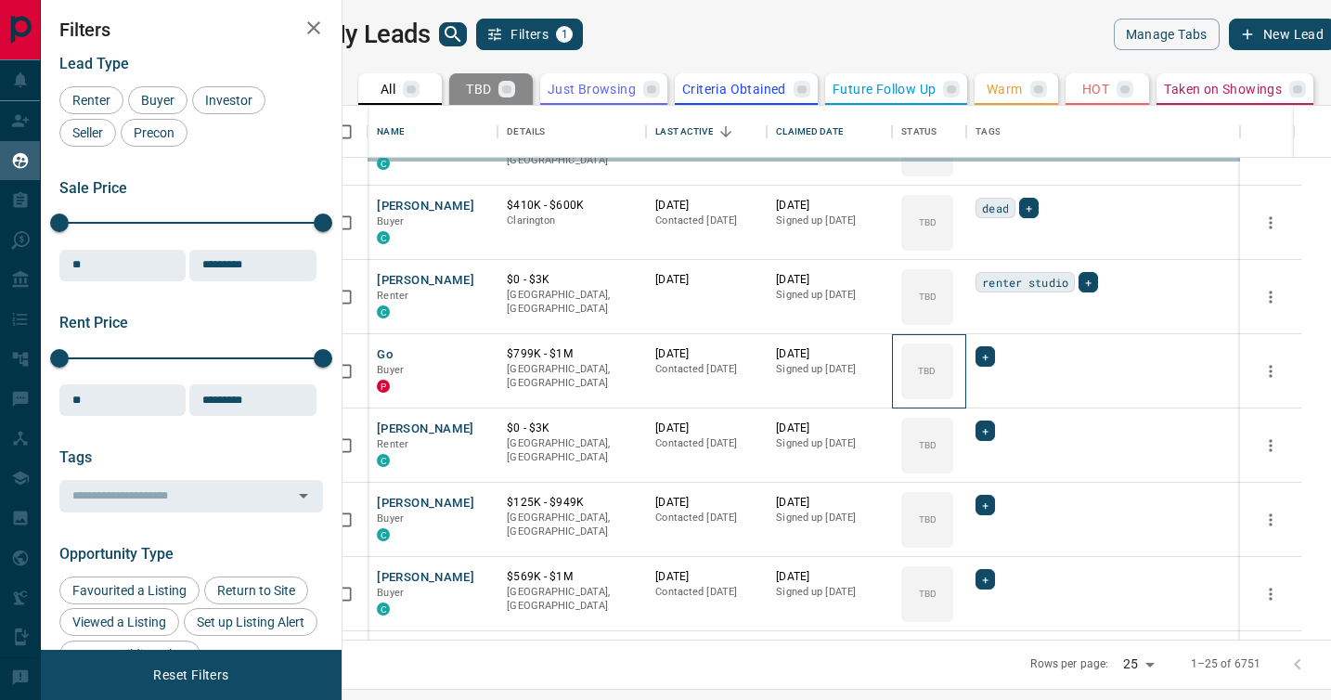
click at [953, 393] on div "TBD" at bounding box center [927, 371] width 52 height 56
click at [970, 395] on div "Not Responsive" at bounding box center [1019, 400] width 148 height 11
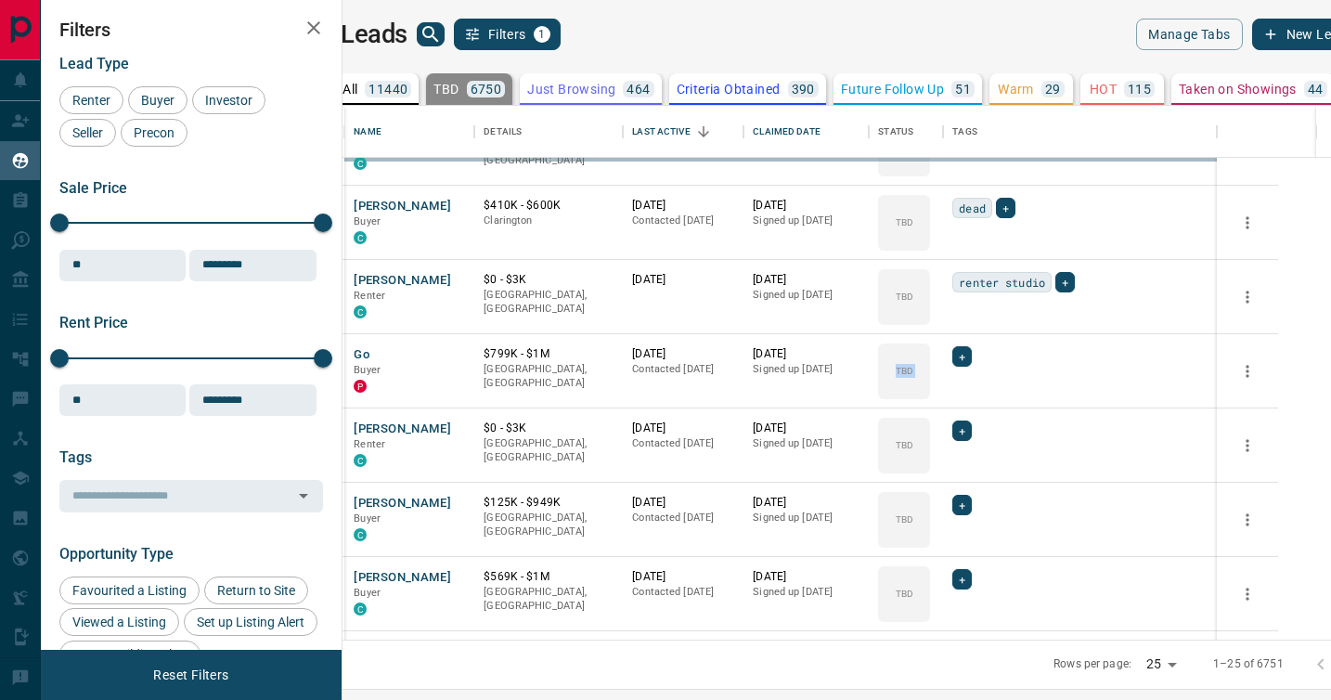
click at [970, 393] on div "TBD Do Not Contact Not Responsive Bogus Just Browsing Criteria Obtained Future …" at bounding box center [1019, 456] width 148 height 184
click at [930, 393] on div "TBD" at bounding box center [904, 371] width 52 height 56
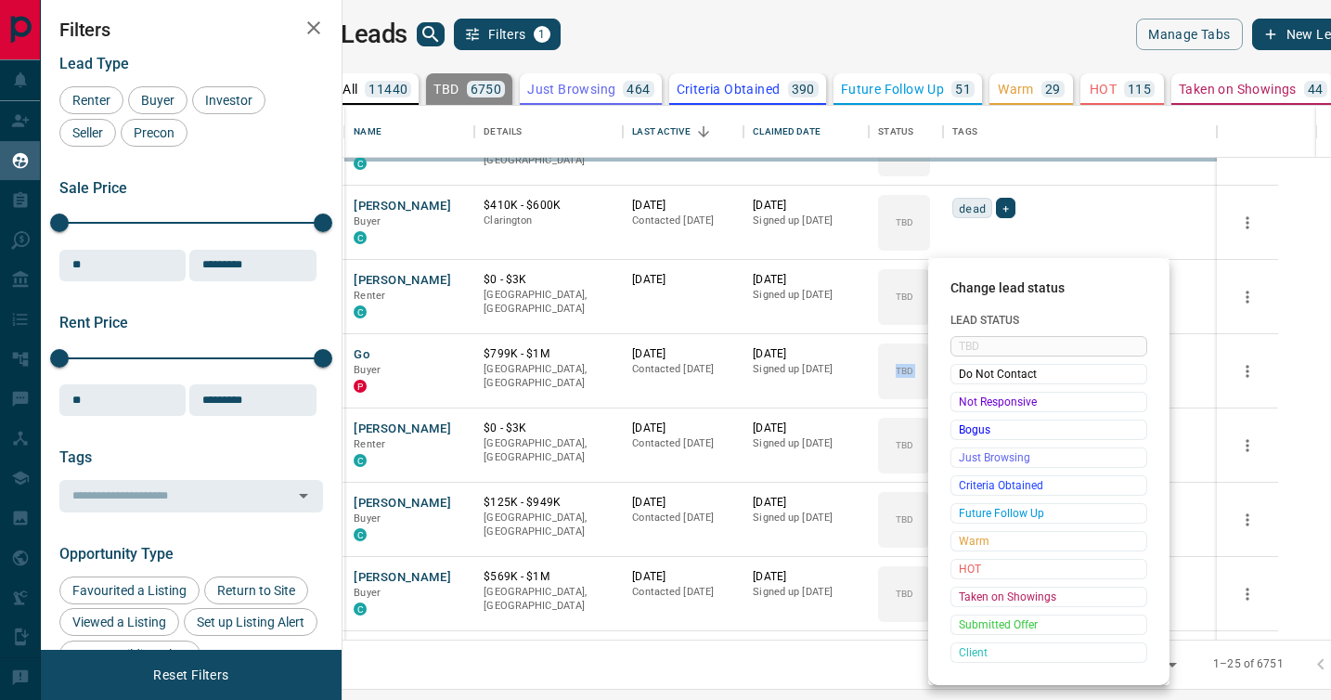
click at [970, 393] on div "TBD Do Not Contact Not Responsive Bogus Just Browsing Criteria Obtained Future …" at bounding box center [1049, 499] width 197 height 327
click at [970, 393] on div at bounding box center [665, 350] width 1331 height 700
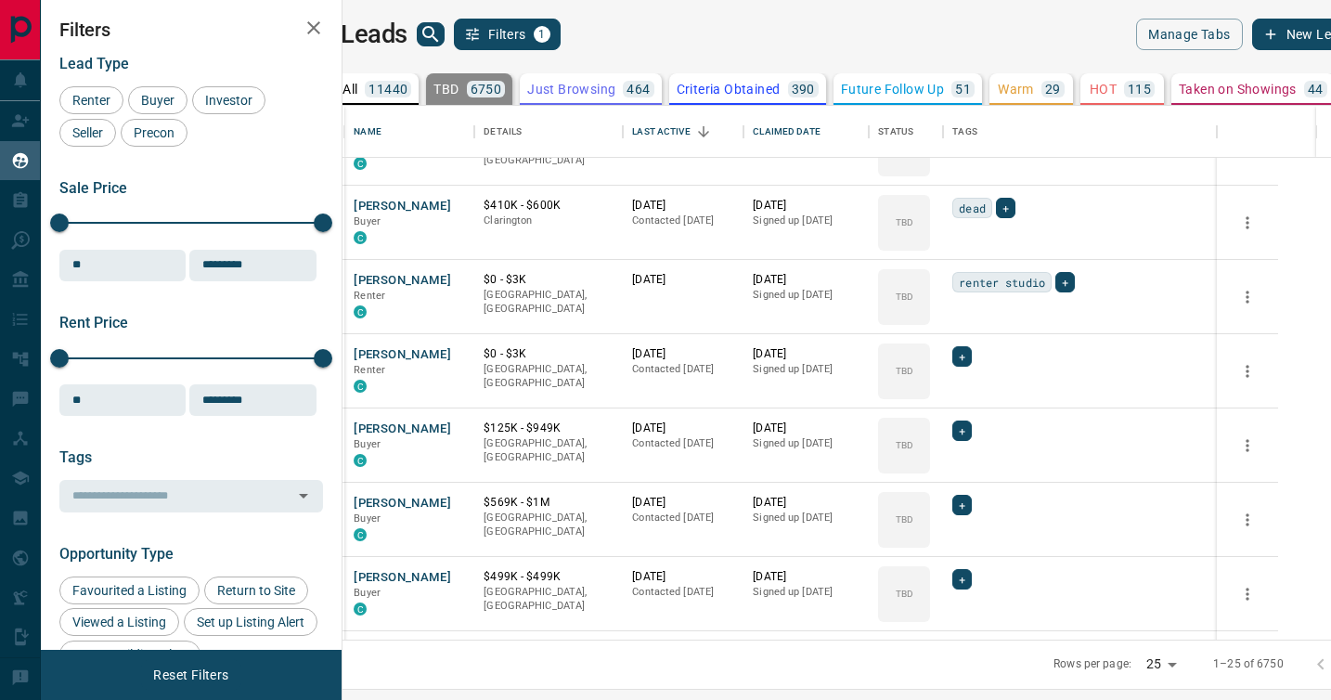
click at [970, 393] on div at bounding box center [665, 350] width 1331 height 700
click at [970, 393] on div "Change lead status Lead Status TBD Do Not Contact Not Responsive Bogus Just Bro…" at bounding box center [665, 350] width 1331 height 700
click at [930, 393] on div "TBD" at bounding box center [904, 371] width 52 height 56
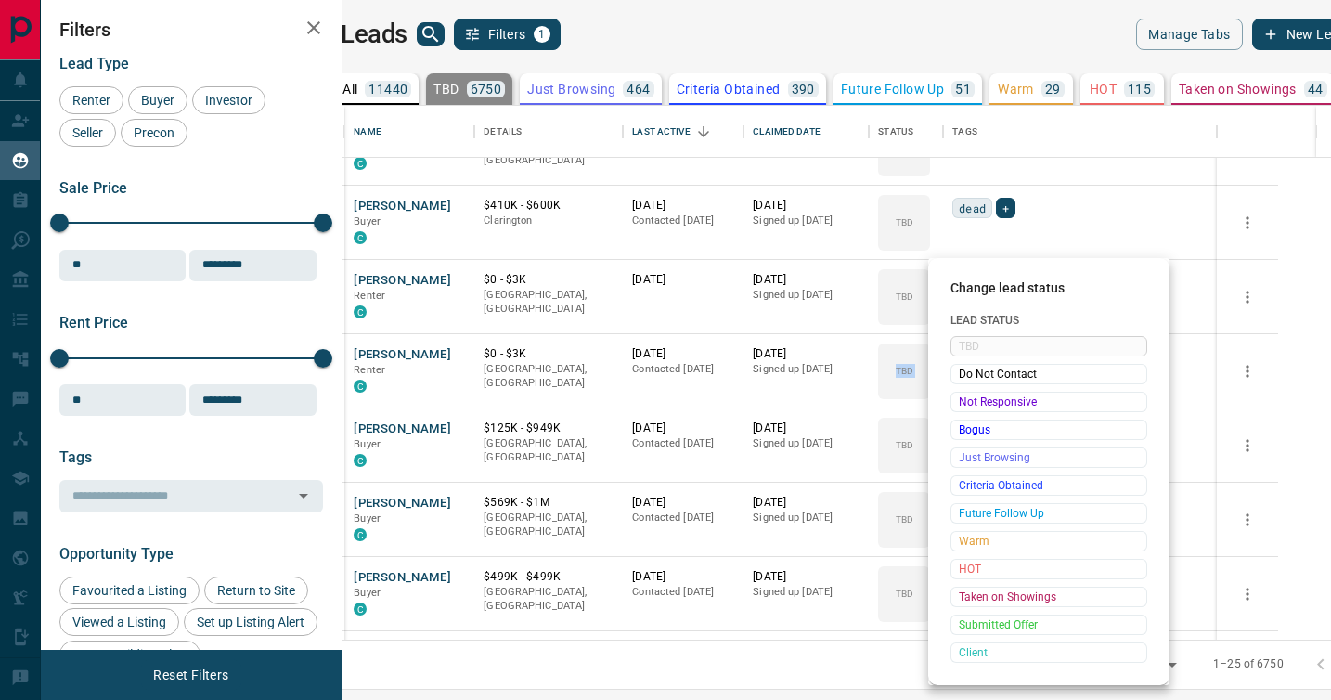
click at [970, 393] on div "TBD Do Not Contact Not Responsive Bogus Just Browsing Criteria Obtained Future …" at bounding box center [1049, 499] width 197 height 327
click at [970, 393] on span "Not Responsive" at bounding box center [1049, 402] width 180 height 19
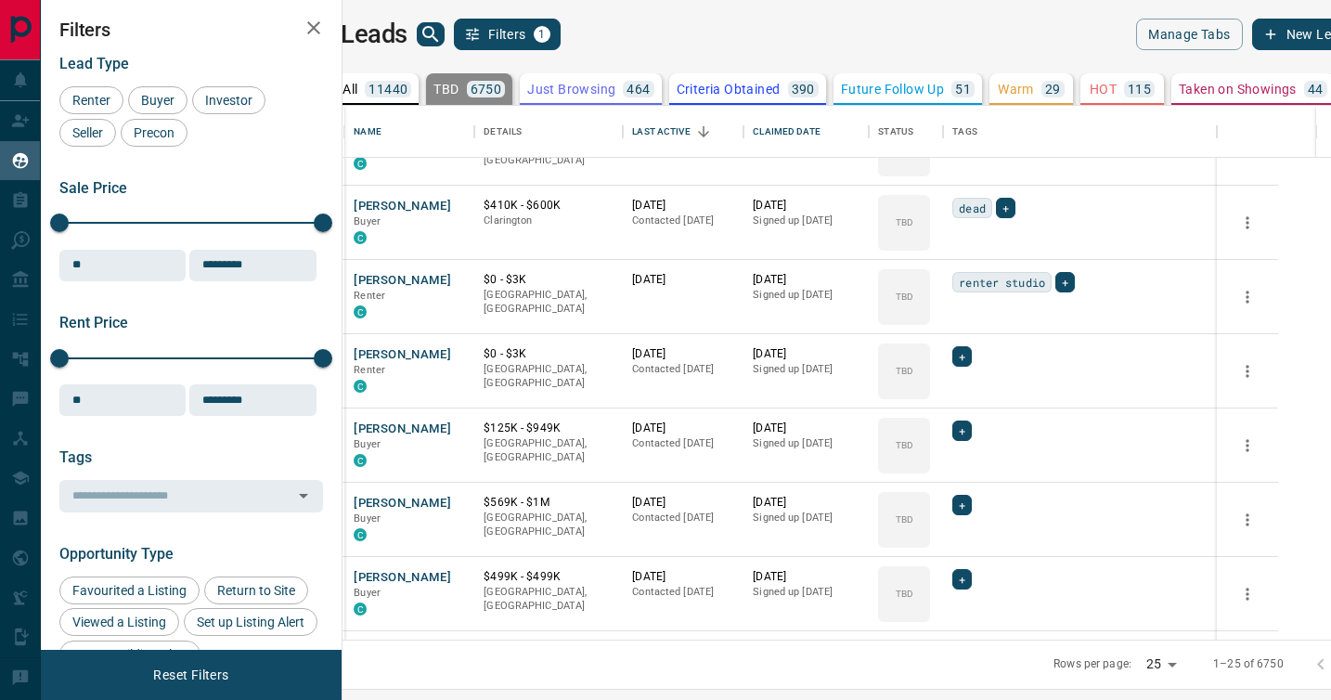
click at [970, 395] on span "Not Responsive" at bounding box center [1019, 400] width 136 height 10
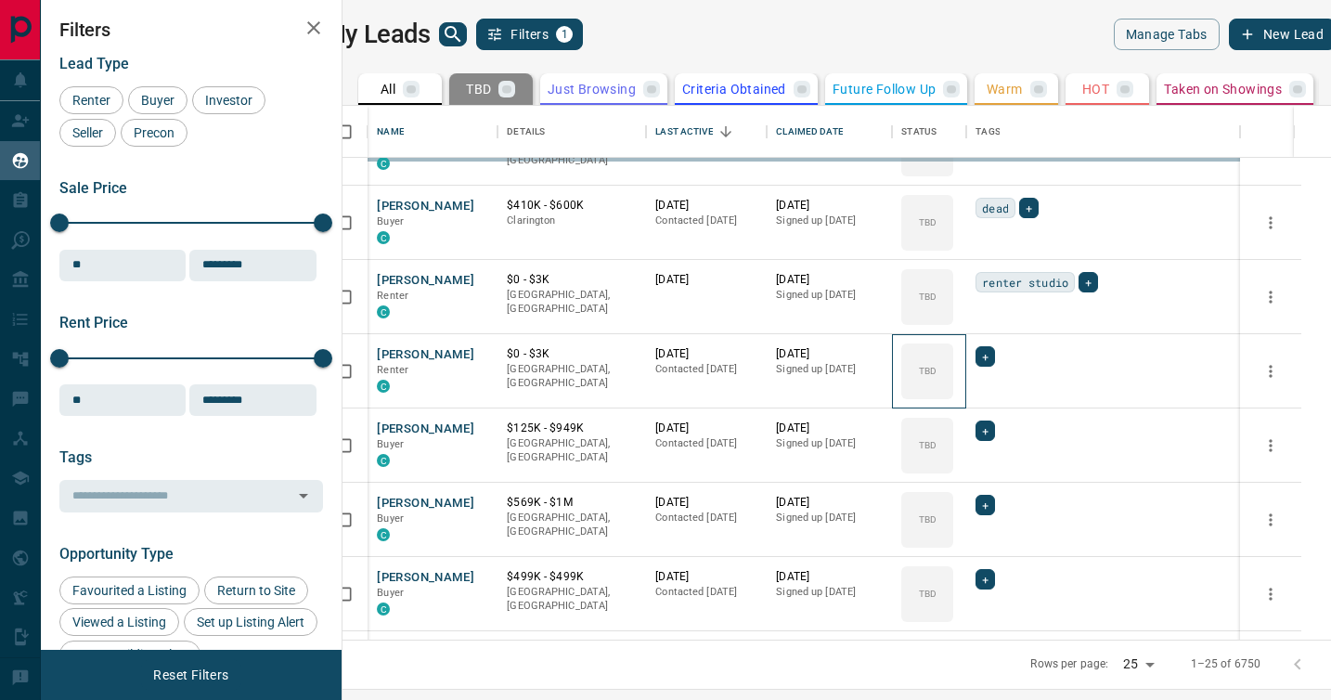
click at [953, 393] on div "TBD" at bounding box center [927, 371] width 52 height 56
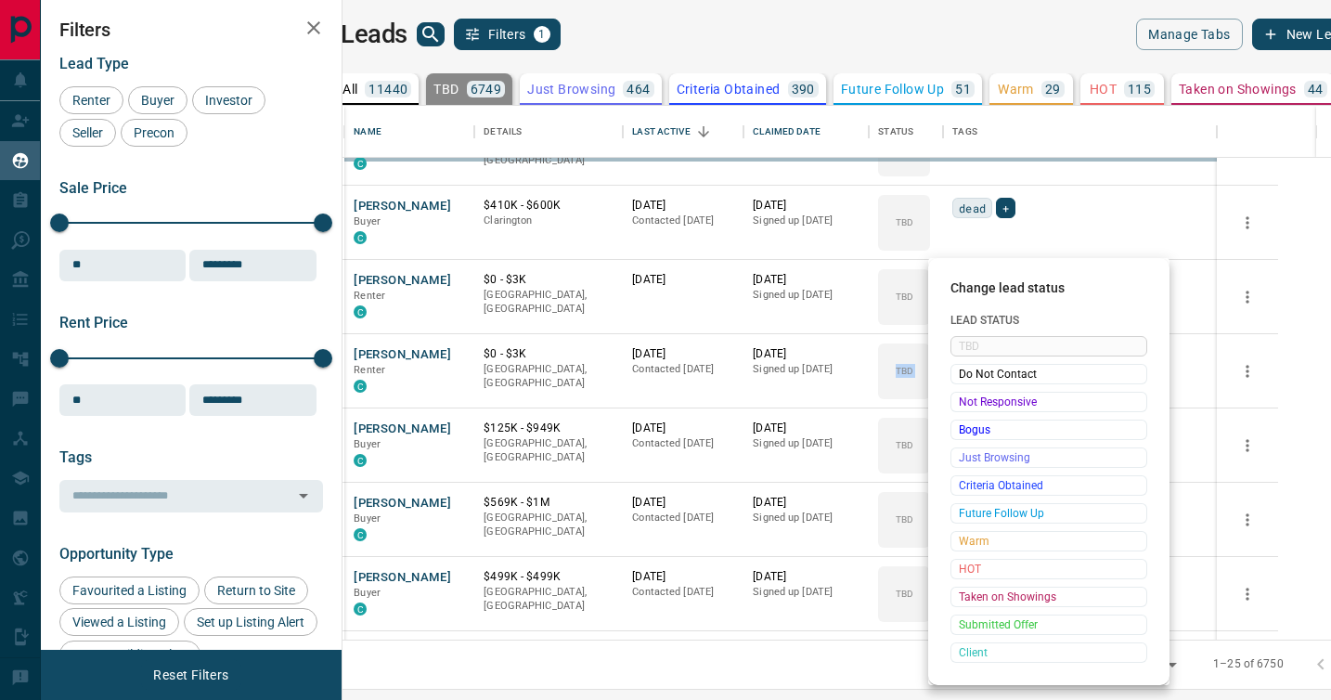
click at [970, 393] on span "Not Responsive" at bounding box center [1049, 402] width 180 height 19
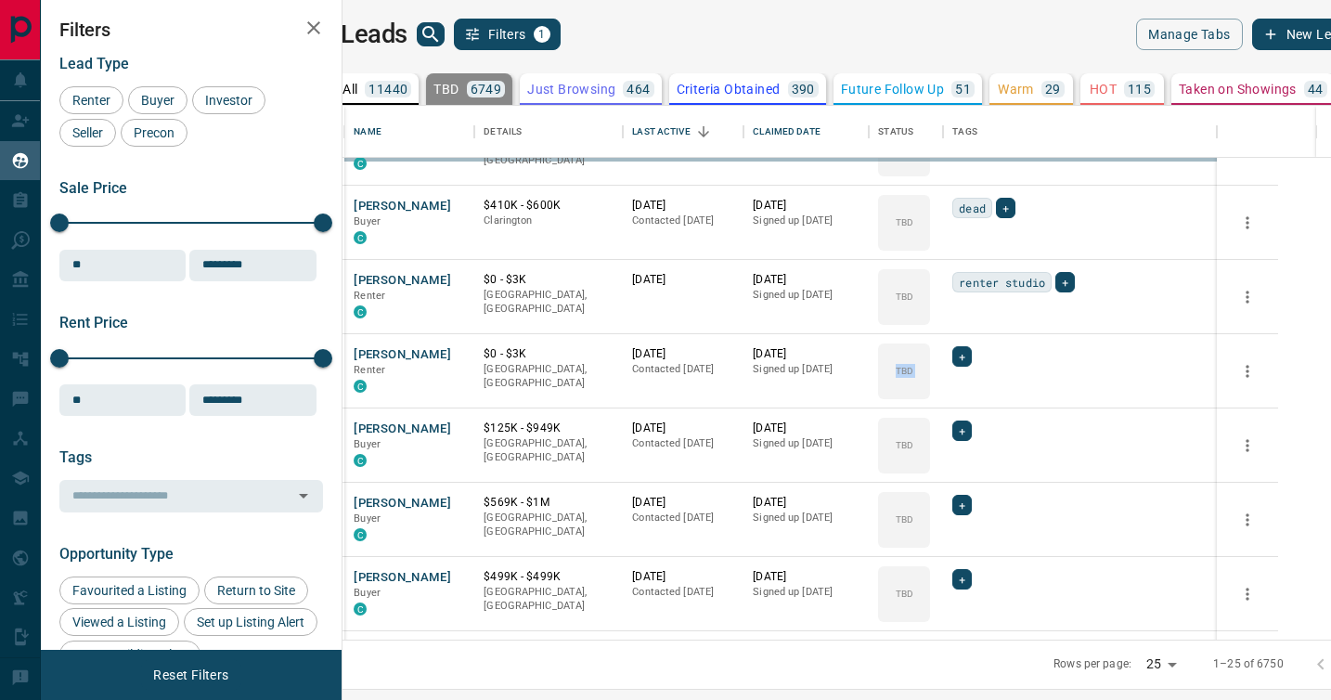
click at [970, 393] on div "TBD Do Not Contact Not Responsive Bogus Just Browsing Criteria Obtained Future …" at bounding box center [1019, 456] width 148 height 184
click at [930, 393] on div "TBD" at bounding box center [904, 371] width 52 height 56
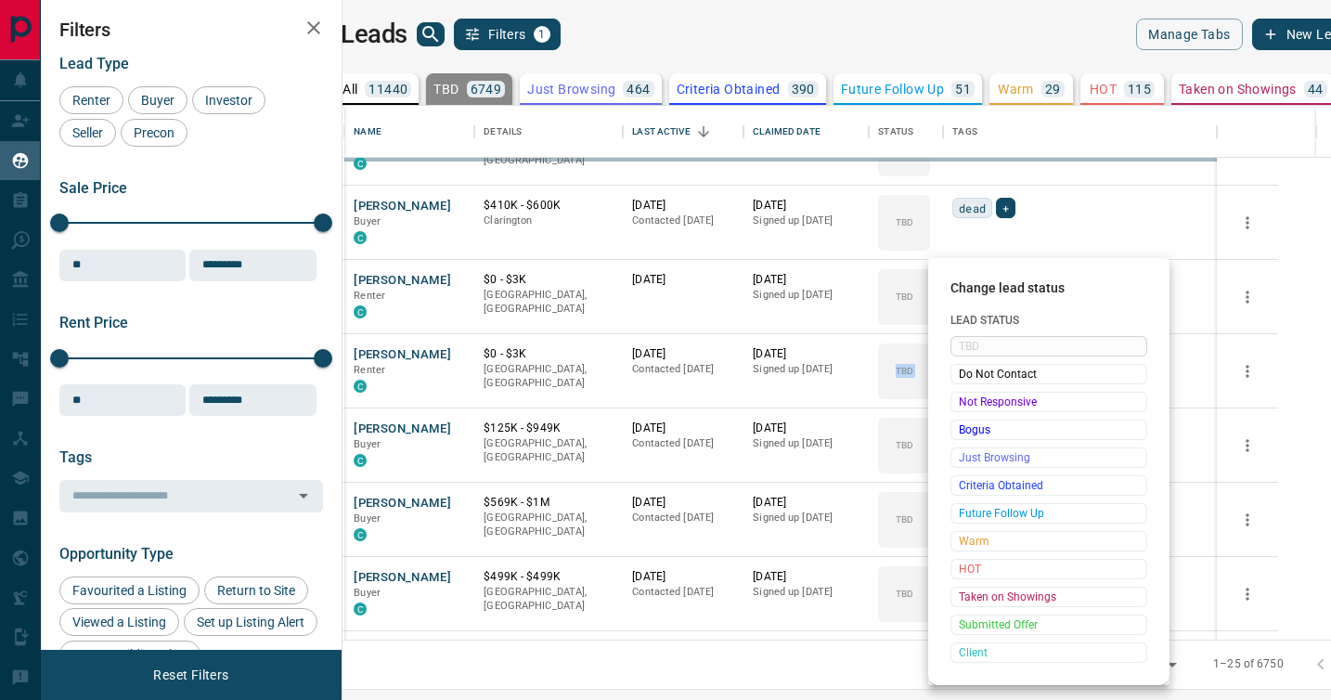
click at [970, 393] on div "Change lead status Lead Status TBD Do Not Contact Not Responsive Bogus Just Bro…" at bounding box center [665, 350] width 1331 height 700
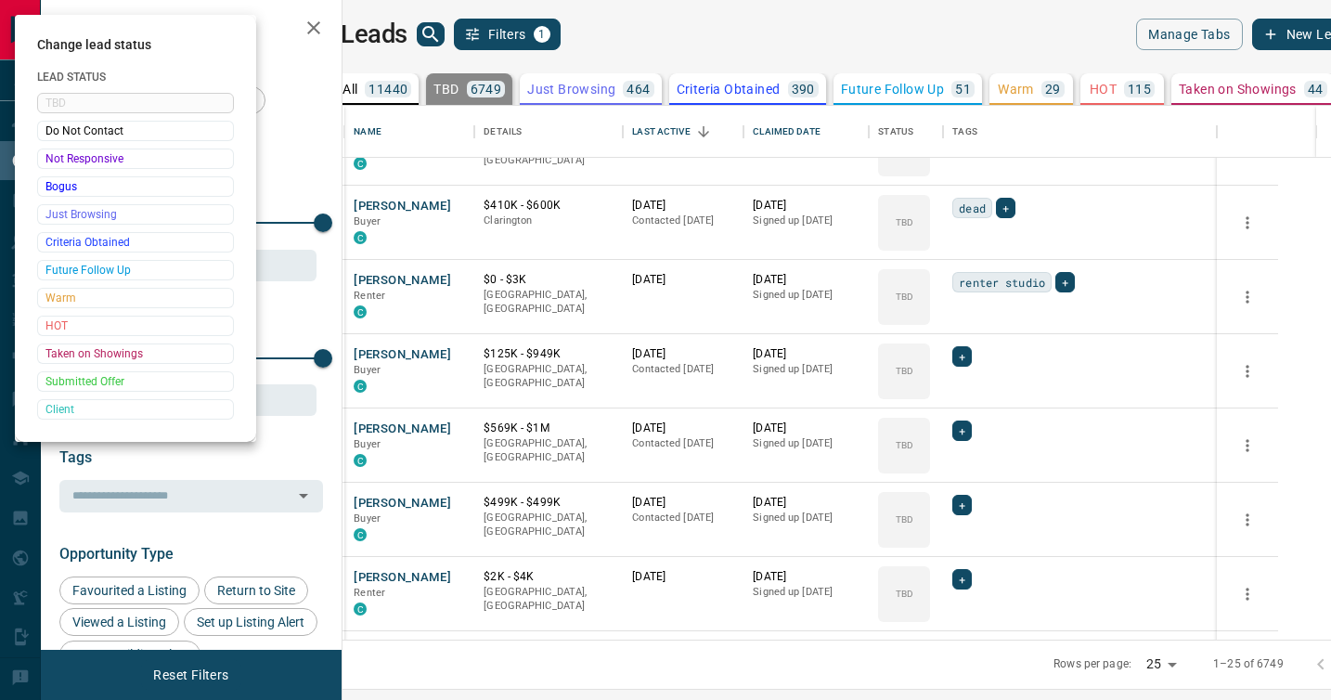
click at [970, 393] on div at bounding box center [665, 350] width 1331 height 700
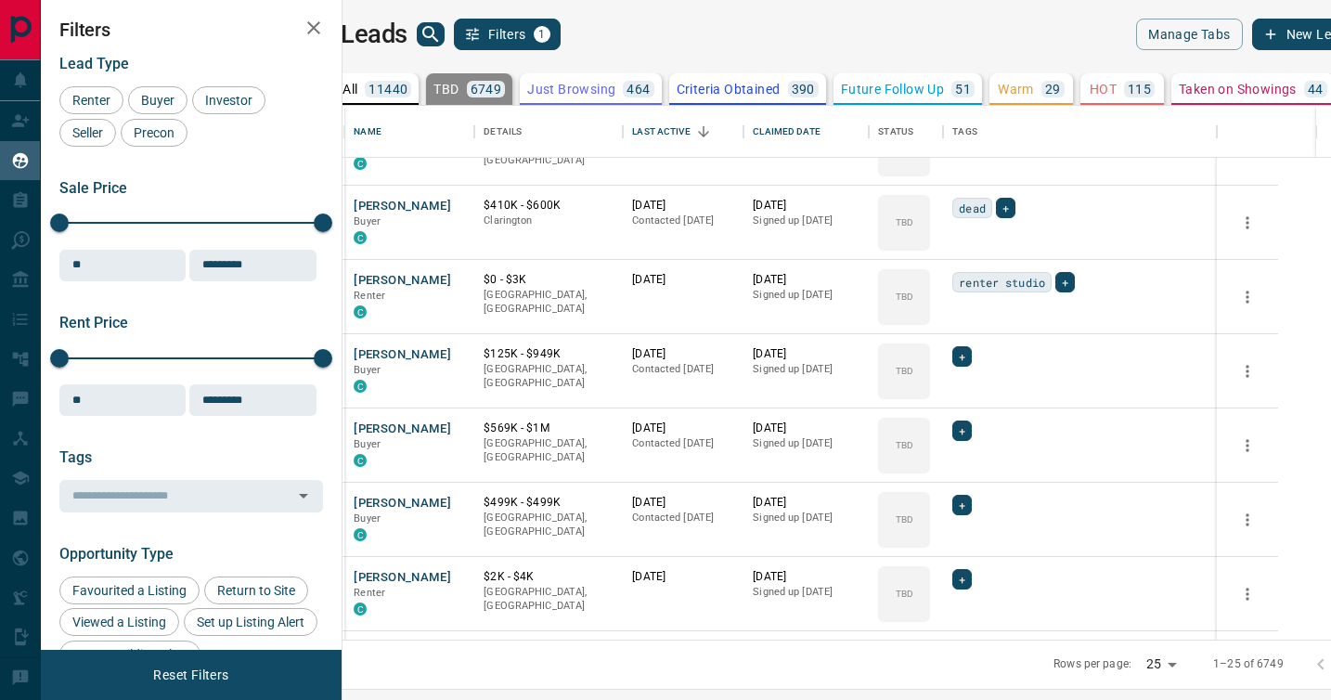
click at [970, 393] on div "Change lead status Lead Status TBD Do Not Contact Not Responsive Bogus Just Bro…" at bounding box center [665, 350] width 1331 height 700
click at [930, 393] on div "TBD" at bounding box center [904, 371] width 52 height 56
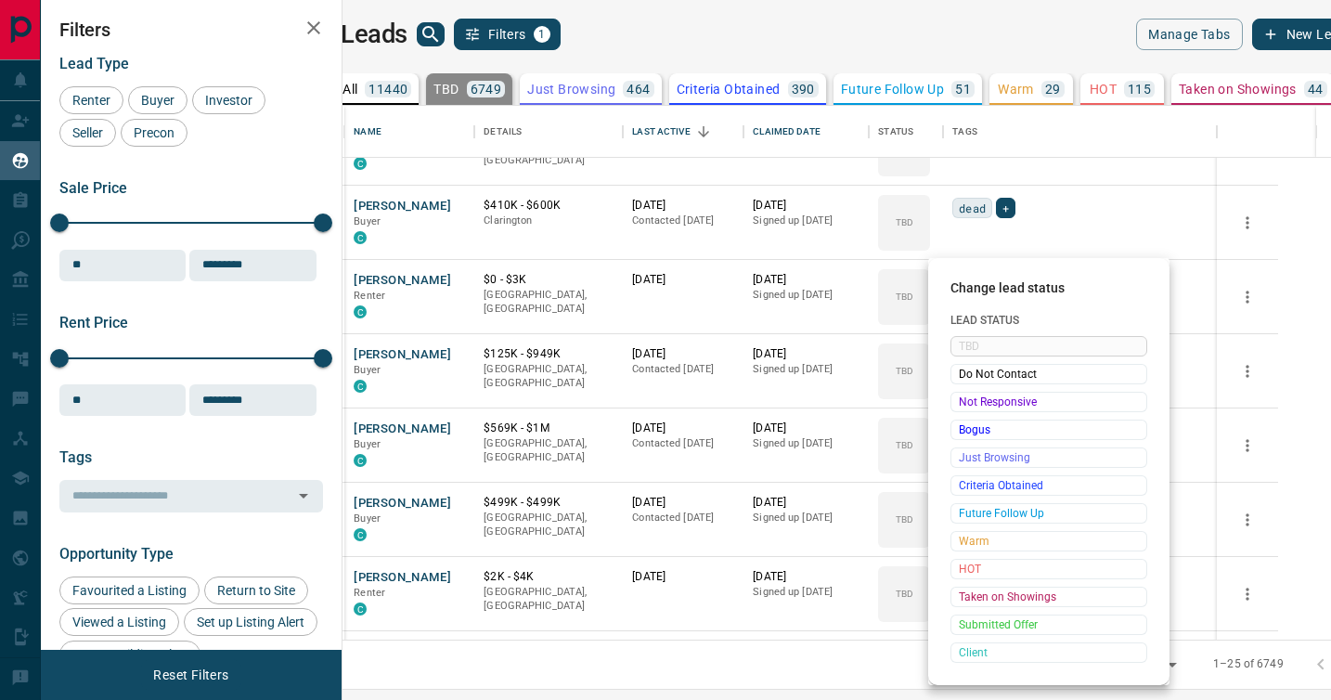
click at [970, 393] on span "Not Responsive" at bounding box center [1049, 402] width 180 height 19
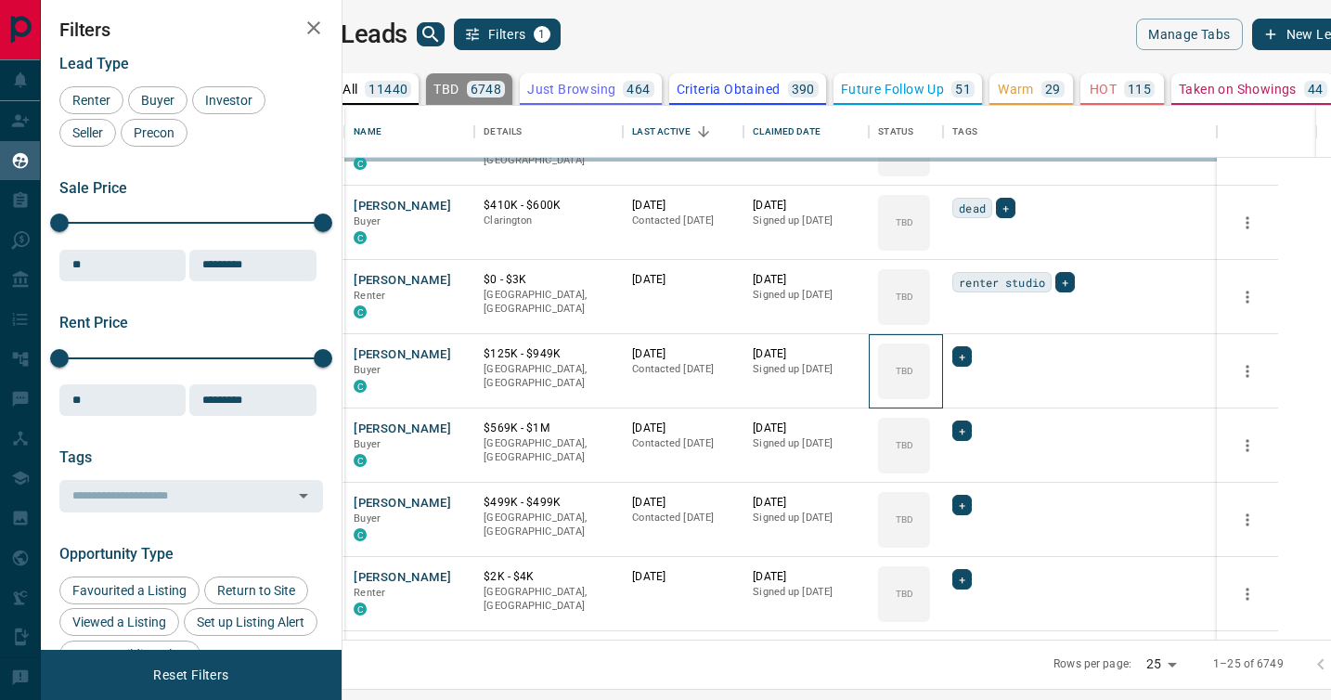
click at [930, 393] on div "TBD" at bounding box center [904, 371] width 52 height 56
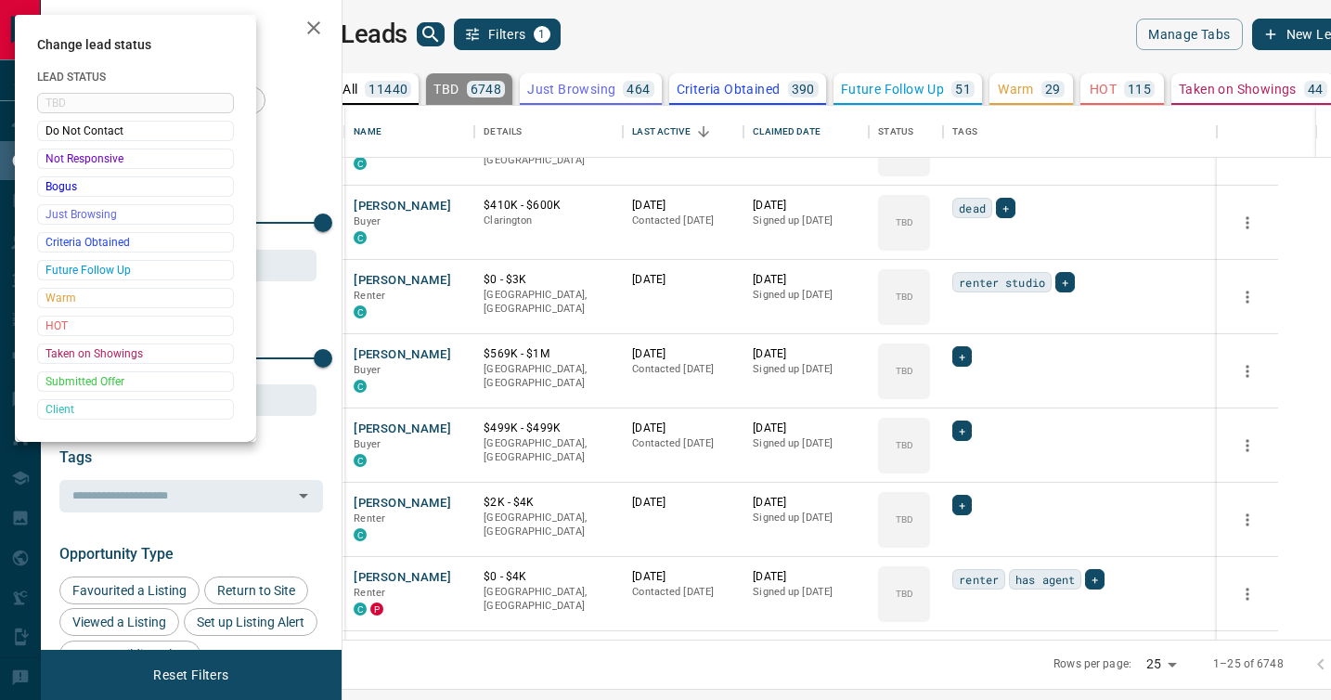
click at [970, 393] on div at bounding box center [665, 350] width 1331 height 700
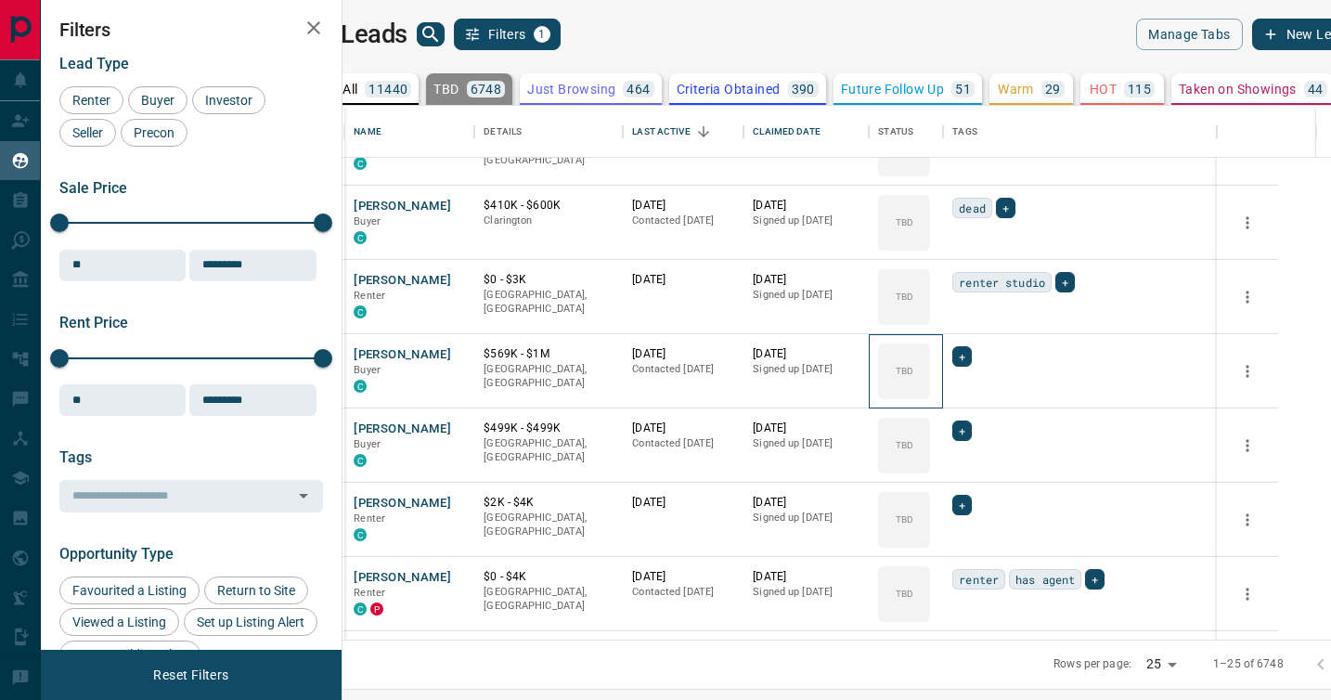
click at [930, 393] on div "TBD" at bounding box center [904, 371] width 52 height 56
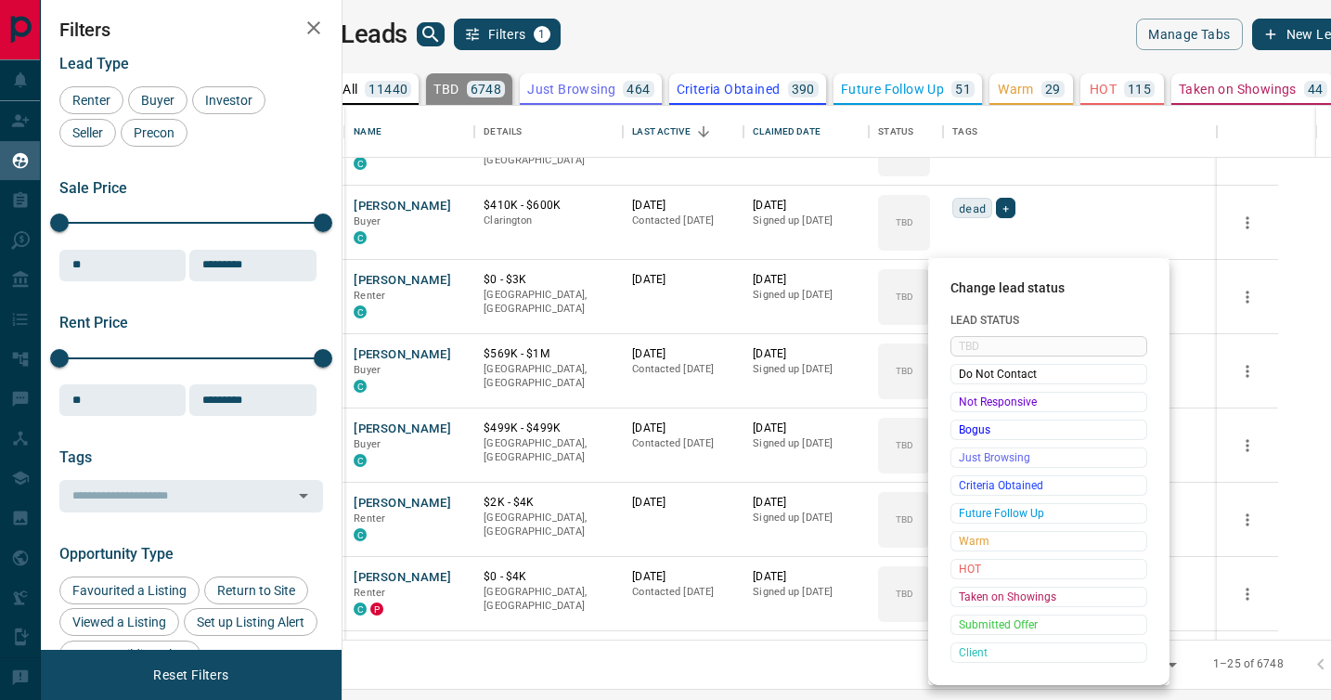
click at [970, 393] on span "Not Responsive" at bounding box center [1049, 402] width 180 height 19
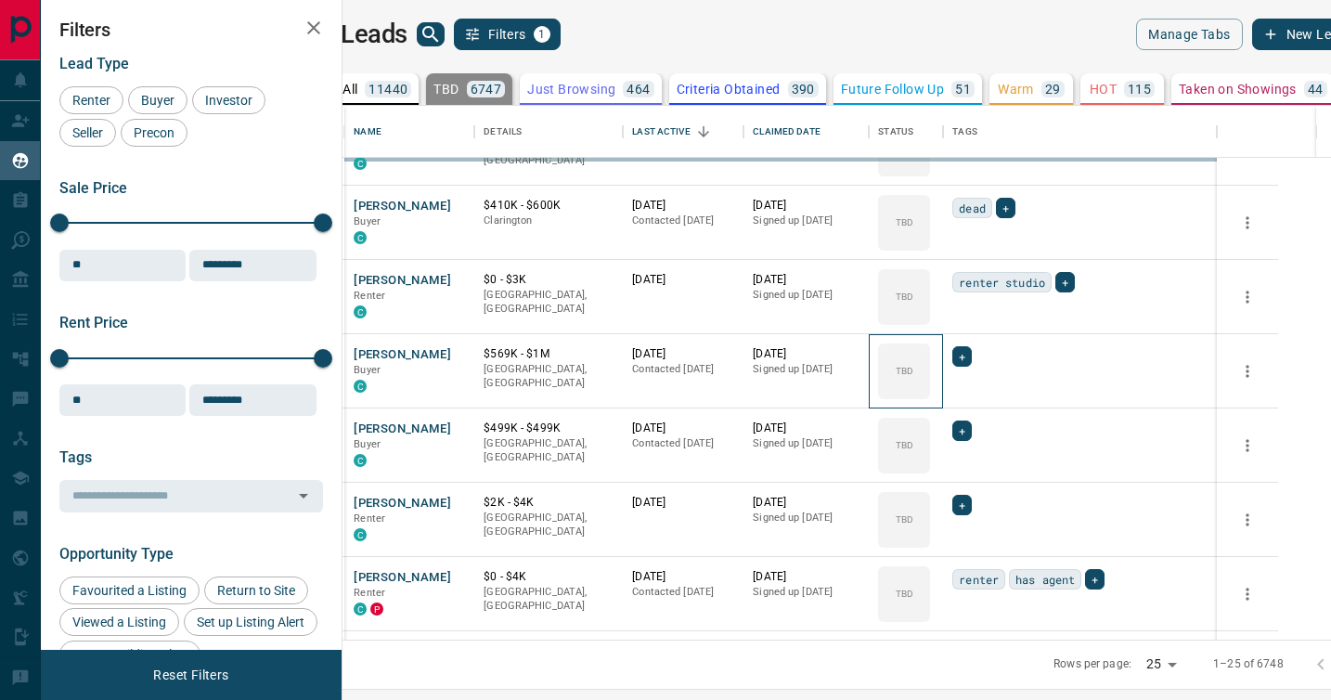
click at [930, 393] on div "TBD" at bounding box center [904, 371] width 52 height 56
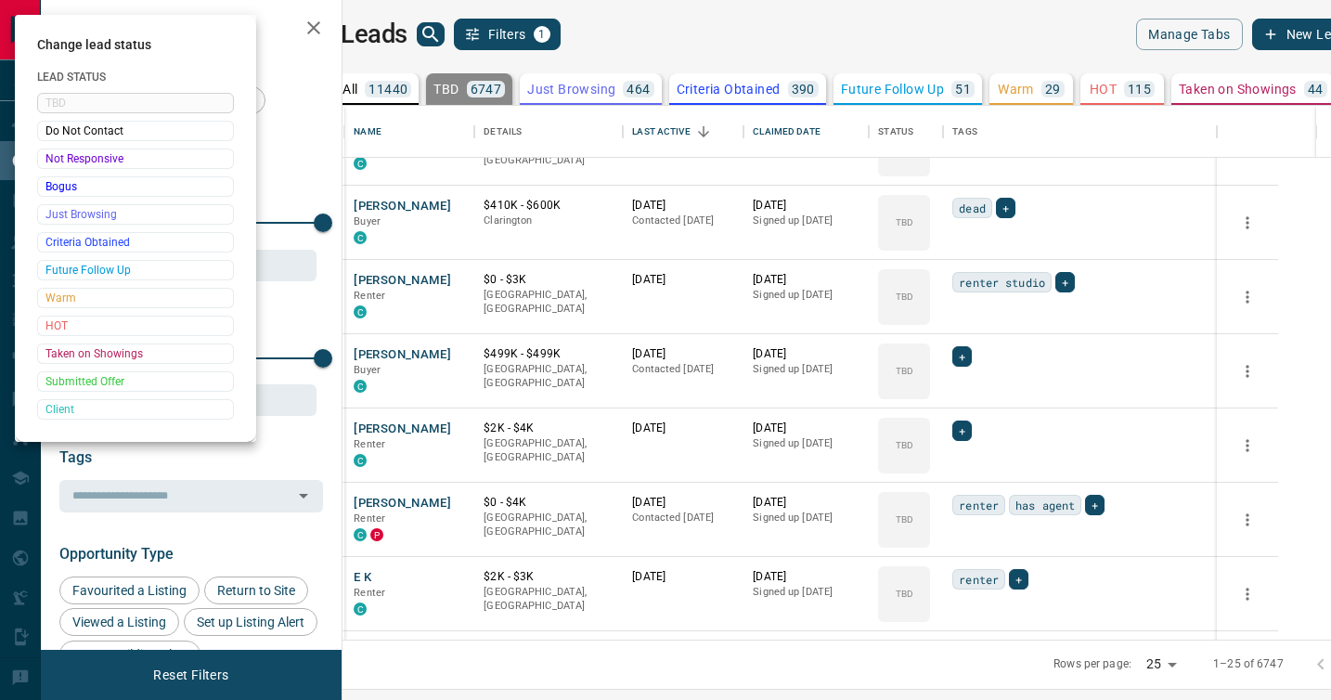
click at [970, 393] on div at bounding box center [665, 350] width 1331 height 700
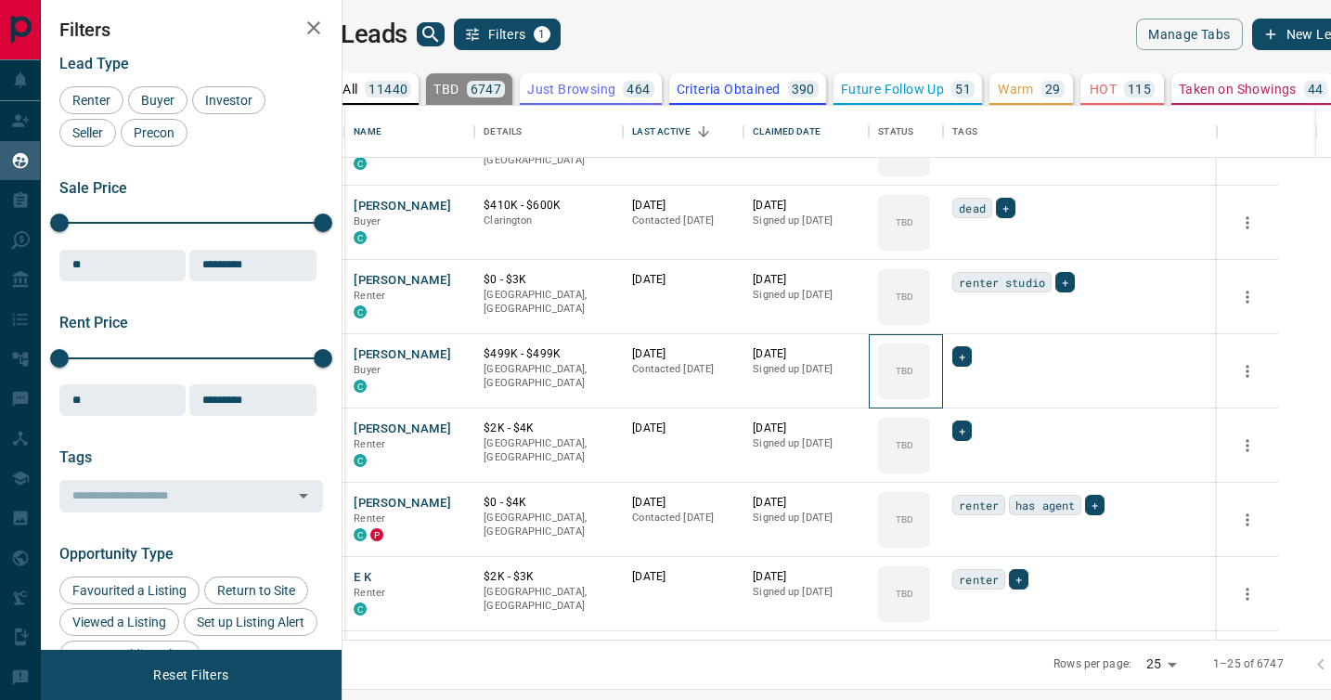
click at [930, 393] on div "TBD" at bounding box center [904, 371] width 52 height 56
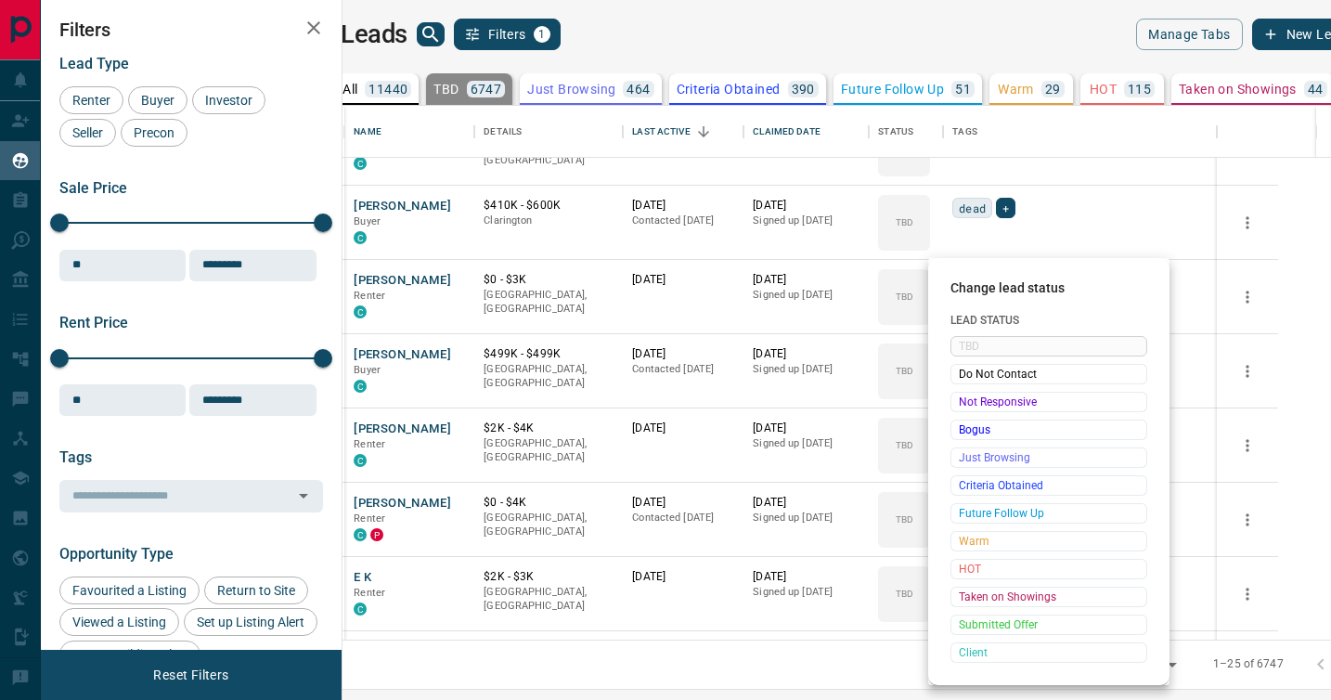
click at [970, 393] on span "Not Responsive" at bounding box center [1049, 402] width 180 height 19
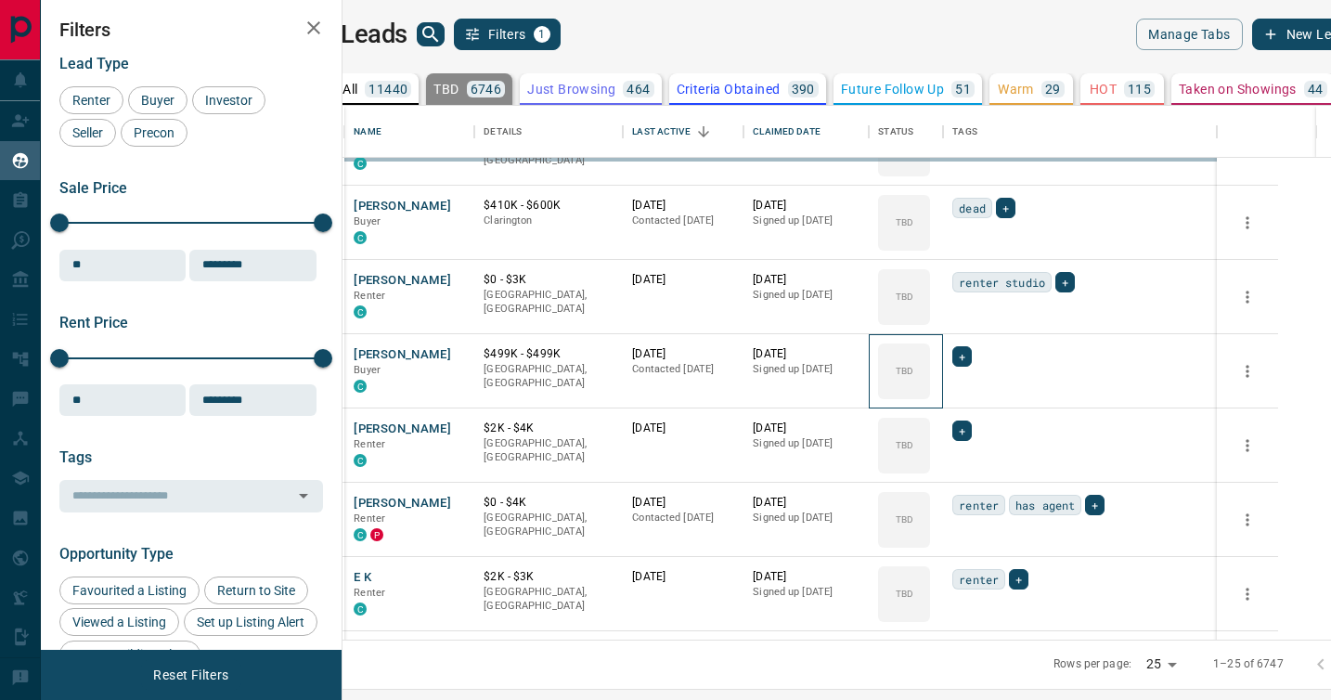
click at [930, 393] on div "TBD" at bounding box center [904, 371] width 52 height 56
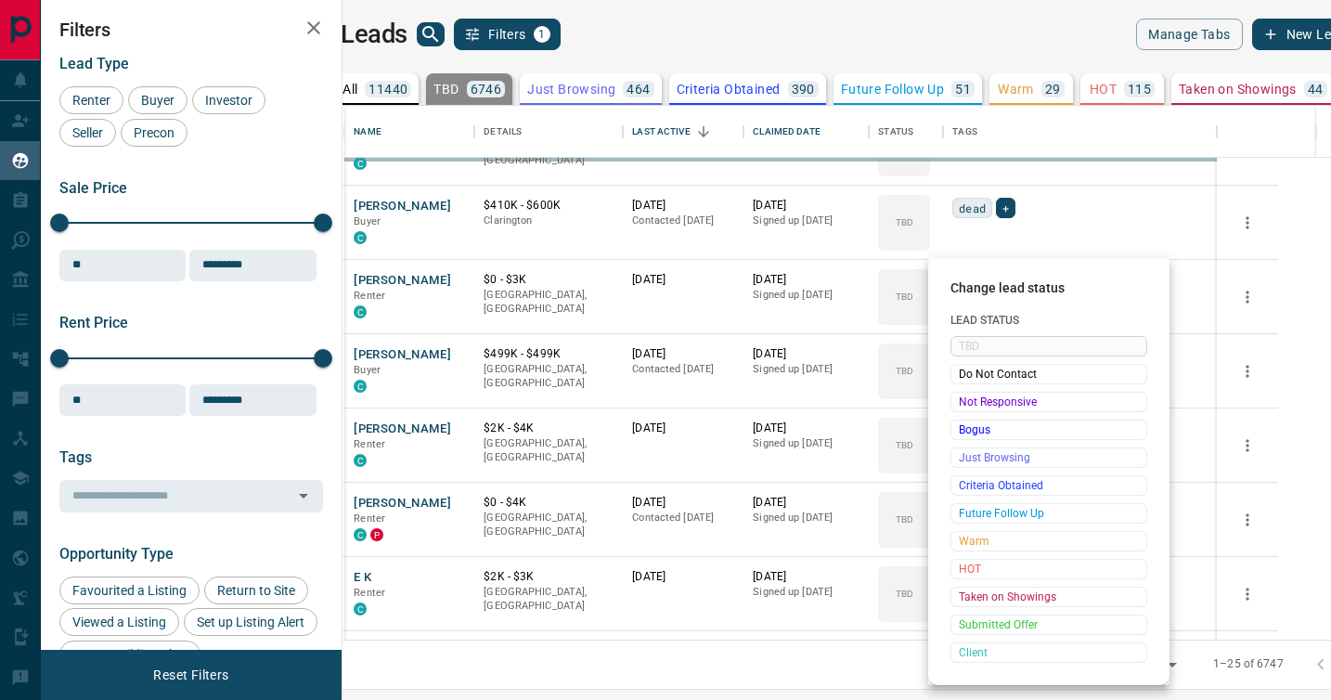
click at [970, 393] on span "Not Responsive" at bounding box center [1049, 402] width 180 height 19
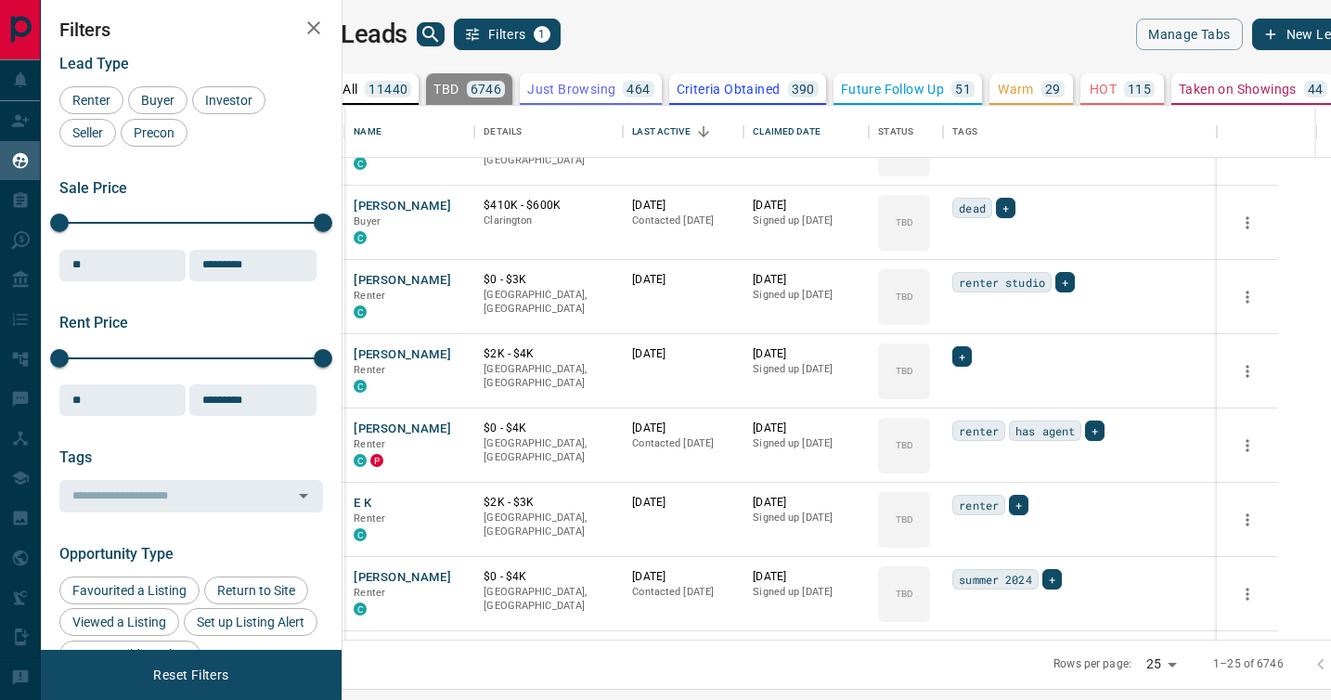
click at [970, 393] on div "TBD Do Not Contact Not Responsive Bogus Just Browsing Criteria Obtained Future …" at bounding box center [1019, 456] width 148 height 184
click at [930, 393] on div "TBD" at bounding box center [904, 371] width 52 height 56
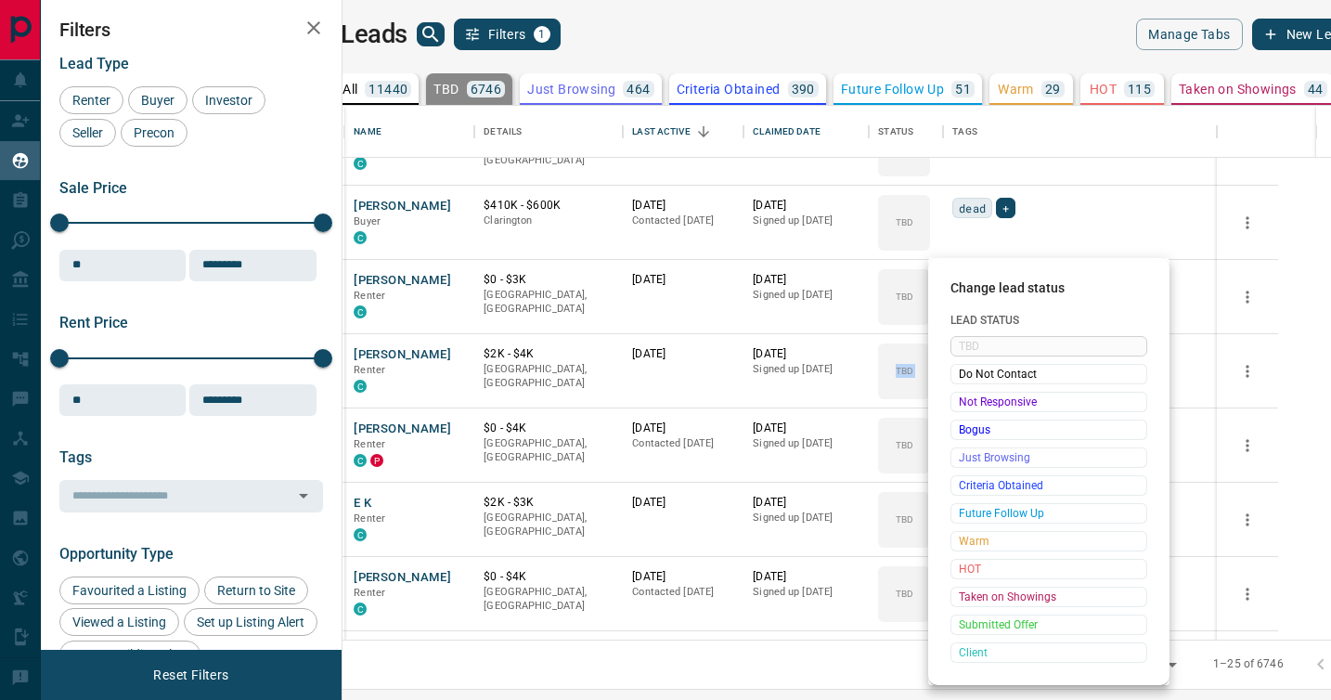
click at [970, 393] on span "Not Responsive" at bounding box center [1049, 402] width 180 height 19
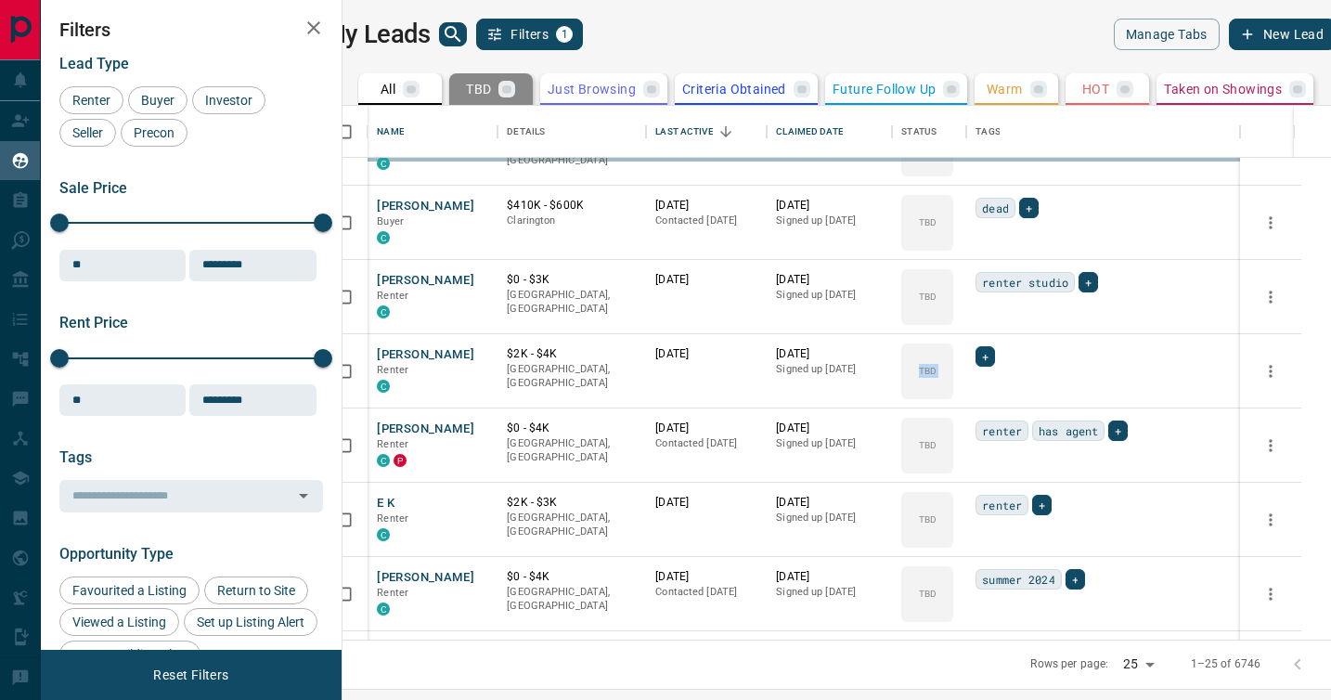
click at [970, 393] on div "TBD Do Not Contact Not Responsive Bogus Just Browsing Criteria Obtained Future …" at bounding box center [1019, 456] width 148 height 184
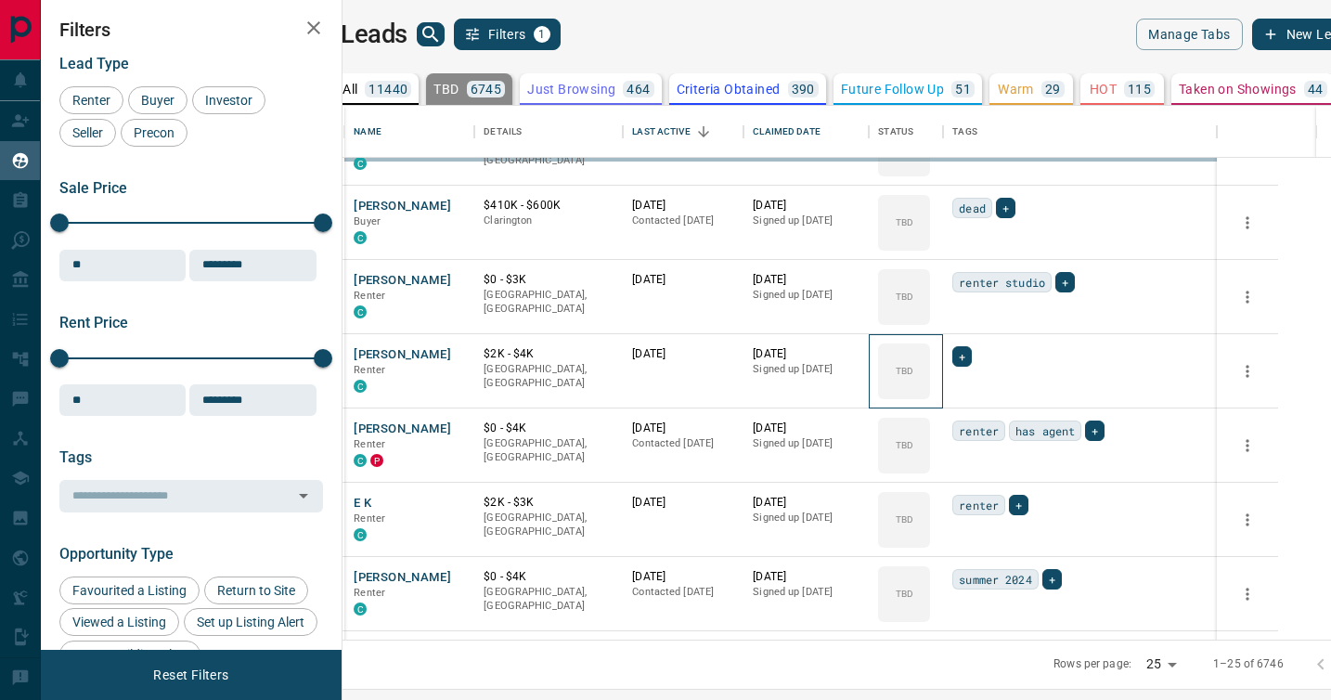
click at [930, 393] on div "TBD" at bounding box center [904, 371] width 52 height 56
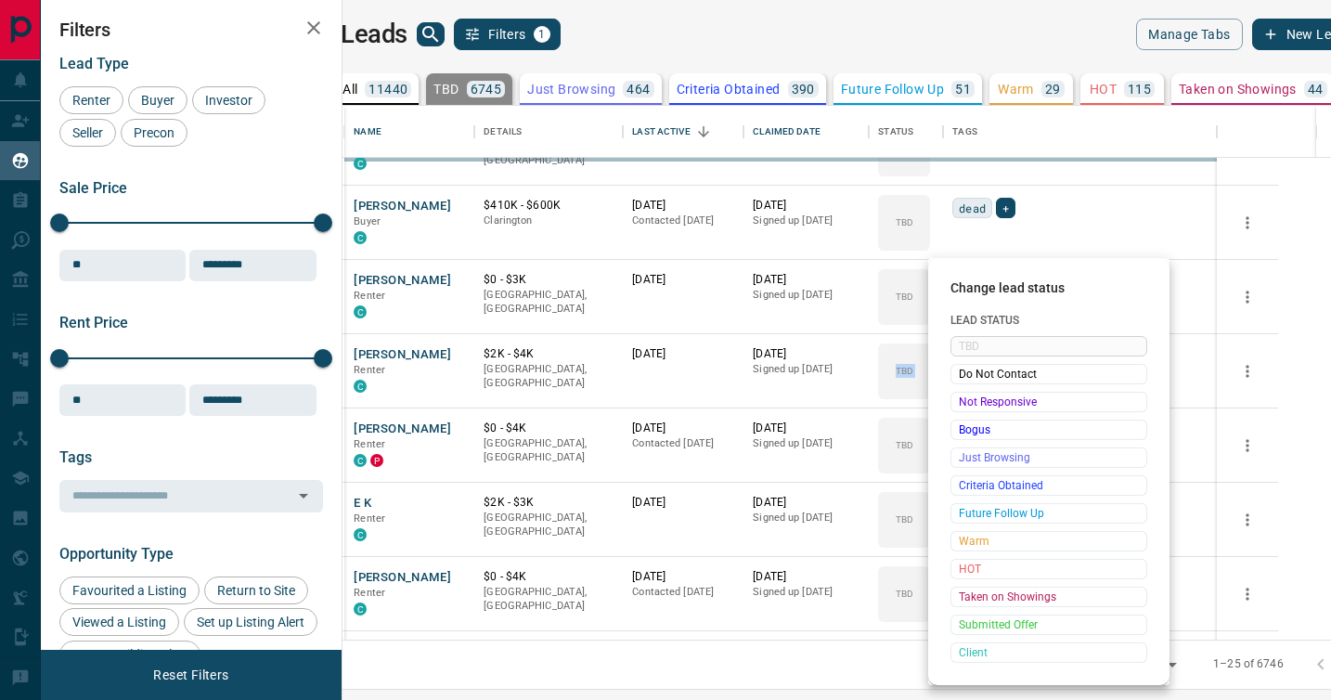
click at [970, 393] on span "Not Responsive" at bounding box center [1049, 402] width 180 height 19
click at [970, 393] on div "TBD Do Not Contact Not Responsive Bogus Just Browsing Criteria Obtained Future …" at bounding box center [1049, 499] width 197 height 327
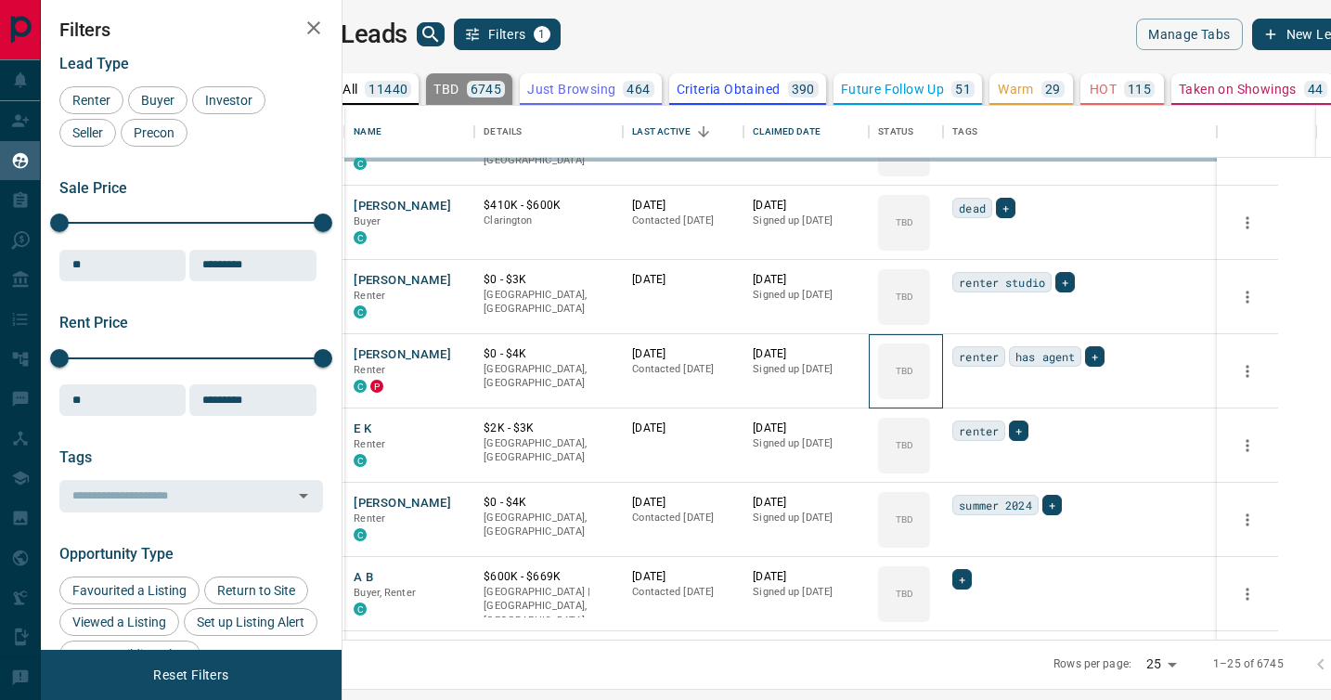
click at [930, 393] on div "TBD" at bounding box center [904, 371] width 52 height 56
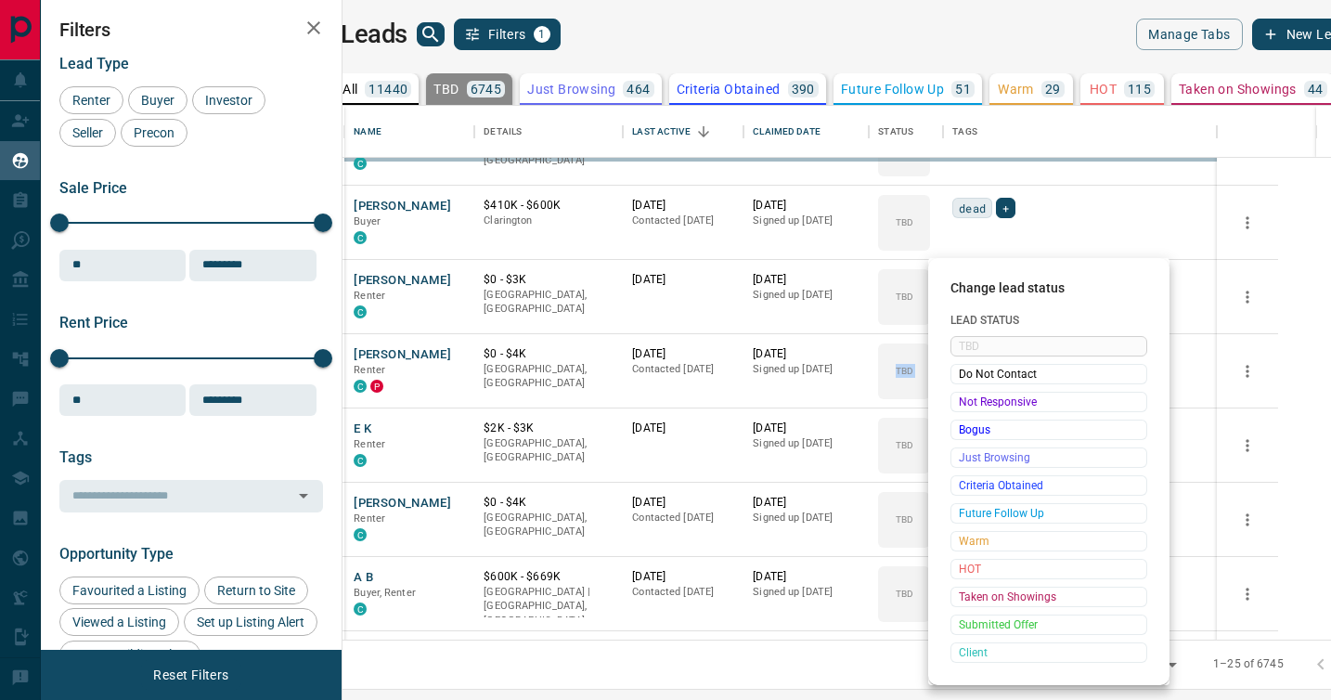
click at [970, 393] on span "Not Responsive" at bounding box center [1049, 402] width 180 height 19
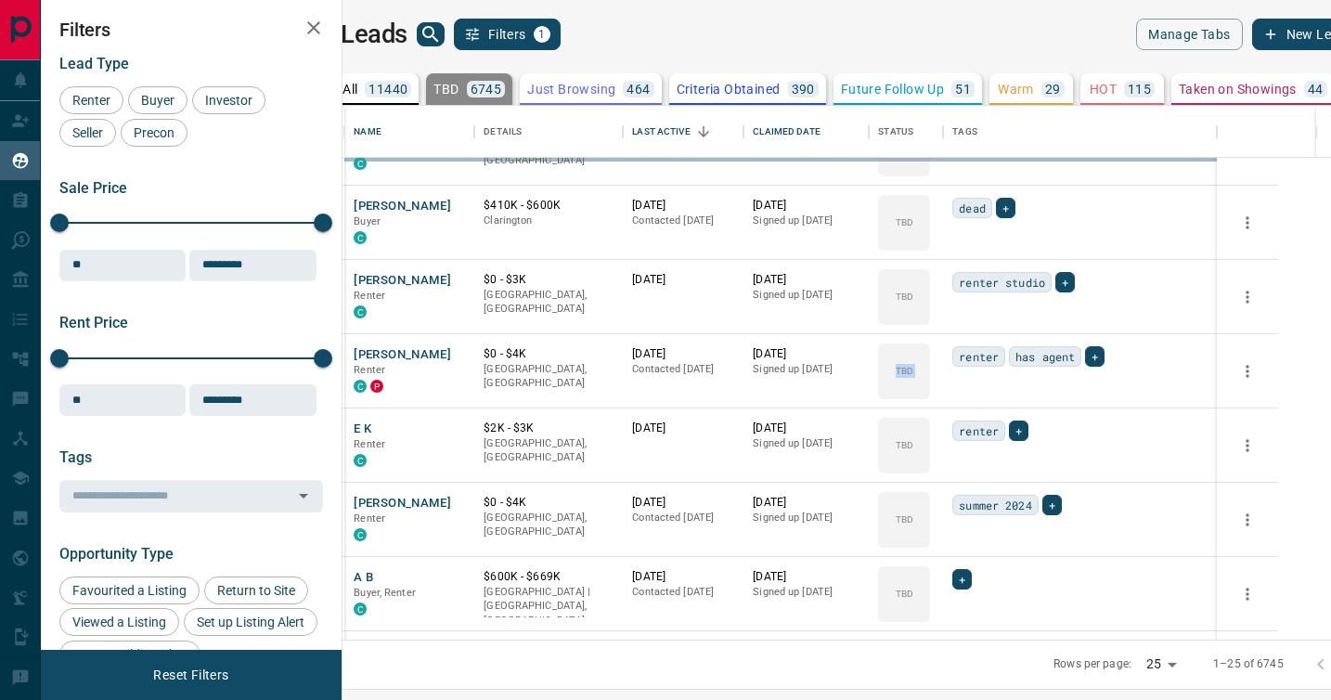
click at [970, 393] on div "TBD Do Not Contact Not Responsive Bogus Just Browsing Criteria Obtained Future …" at bounding box center [1019, 456] width 148 height 184
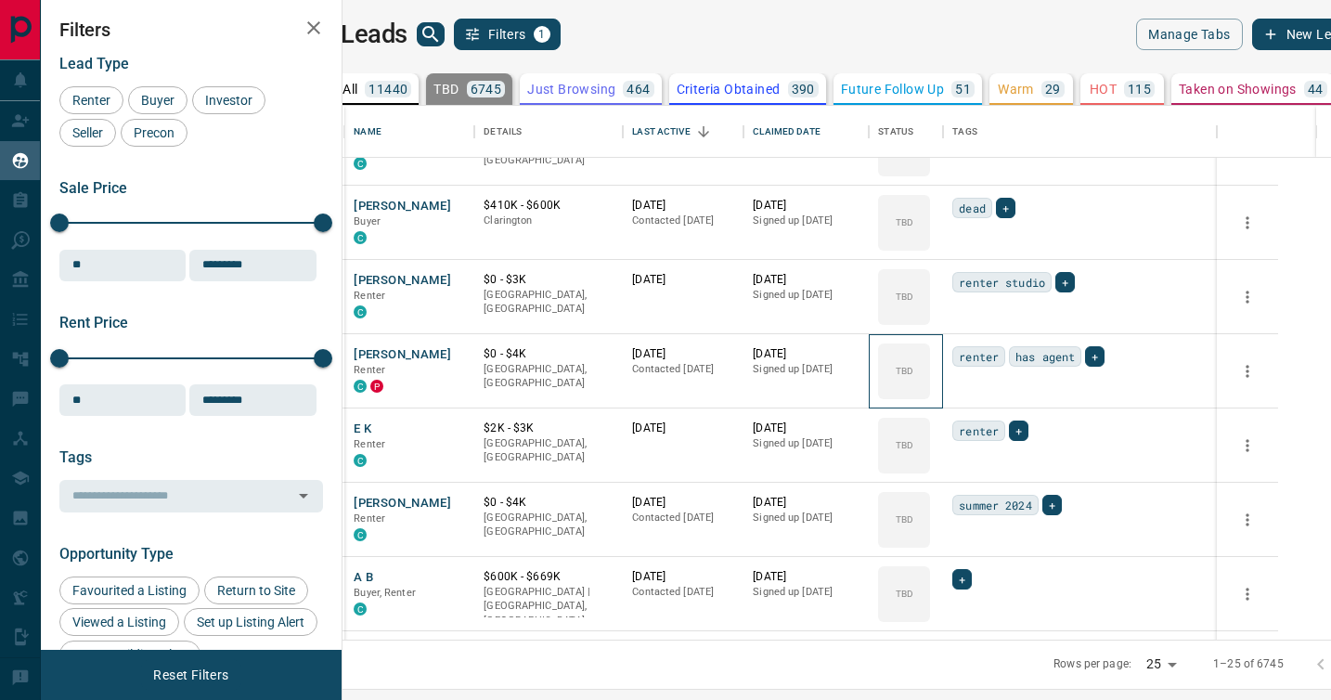
click at [930, 393] on div "TBD" at bounding box center [904, 371] width 52 height 56
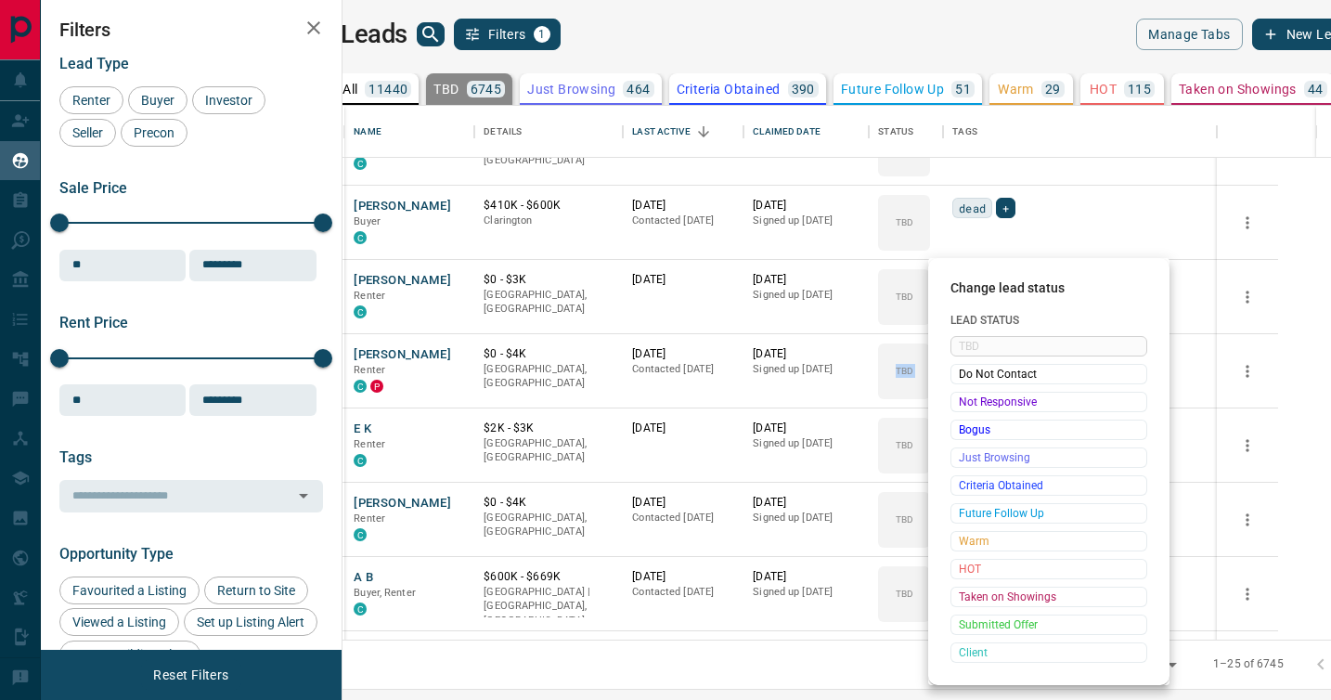
click at [970, 393] on span "Not Responsive" at bounding box center [1049, 402] width 180 height 19
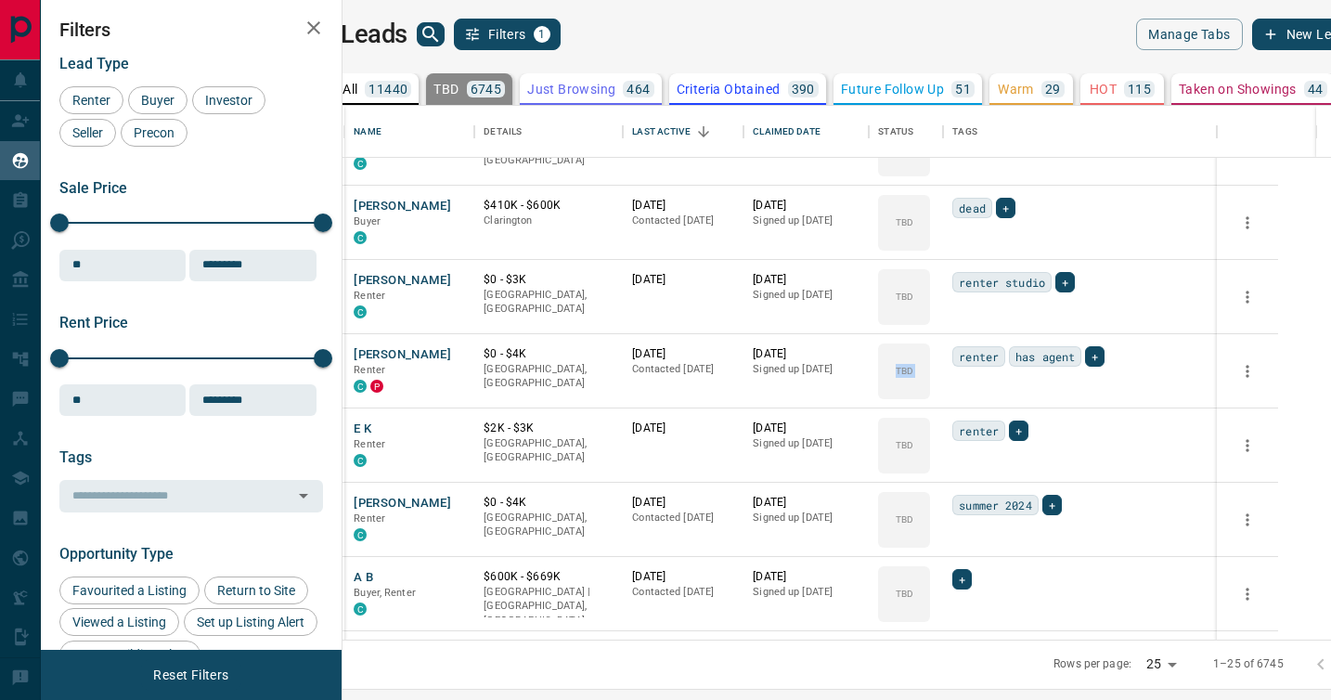
click at [970, 393] on div "TBD Do Not Contact Not Responsive Bogus Just Browsing Criteria Obtained Future …" at bounding box center [1019, 456] width 148 height 184
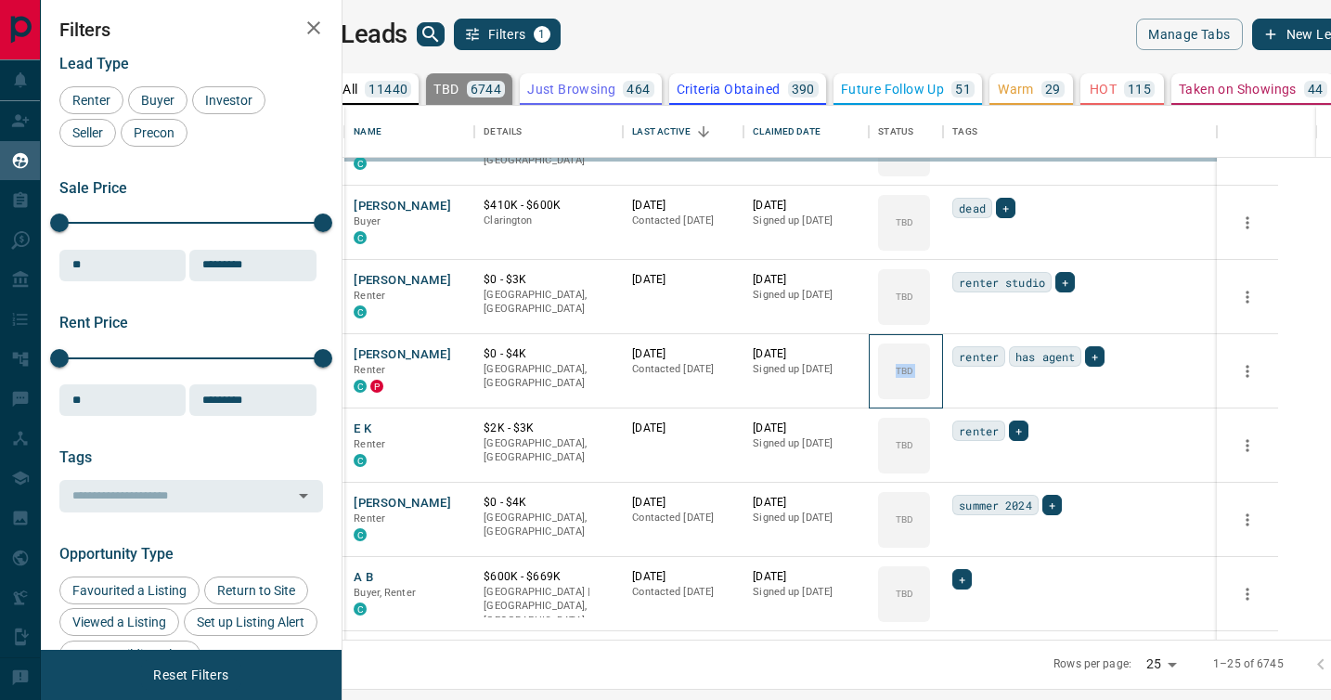
click at [930, 393] on div "TBD" at bounding box center [904, 371] width 52 height 56
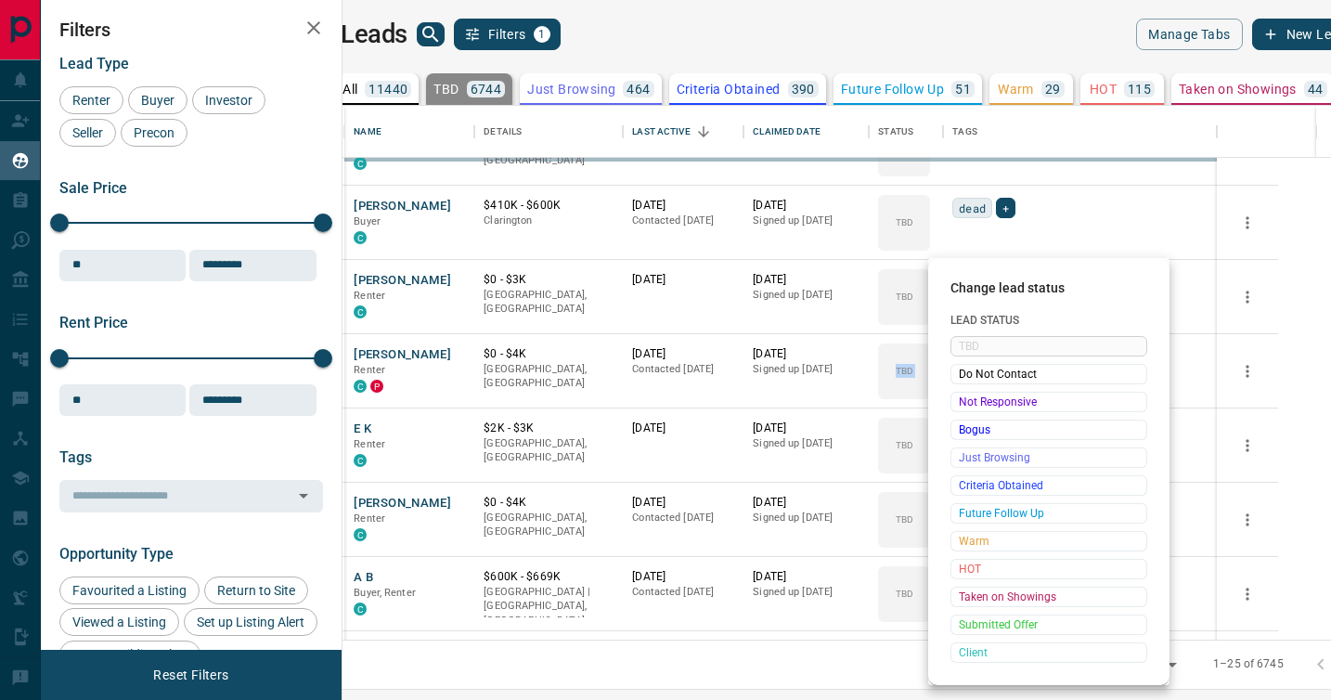
click at [970, 393] on span "Not Responsive" at bounding box center [1049, 402] width 180 height 19
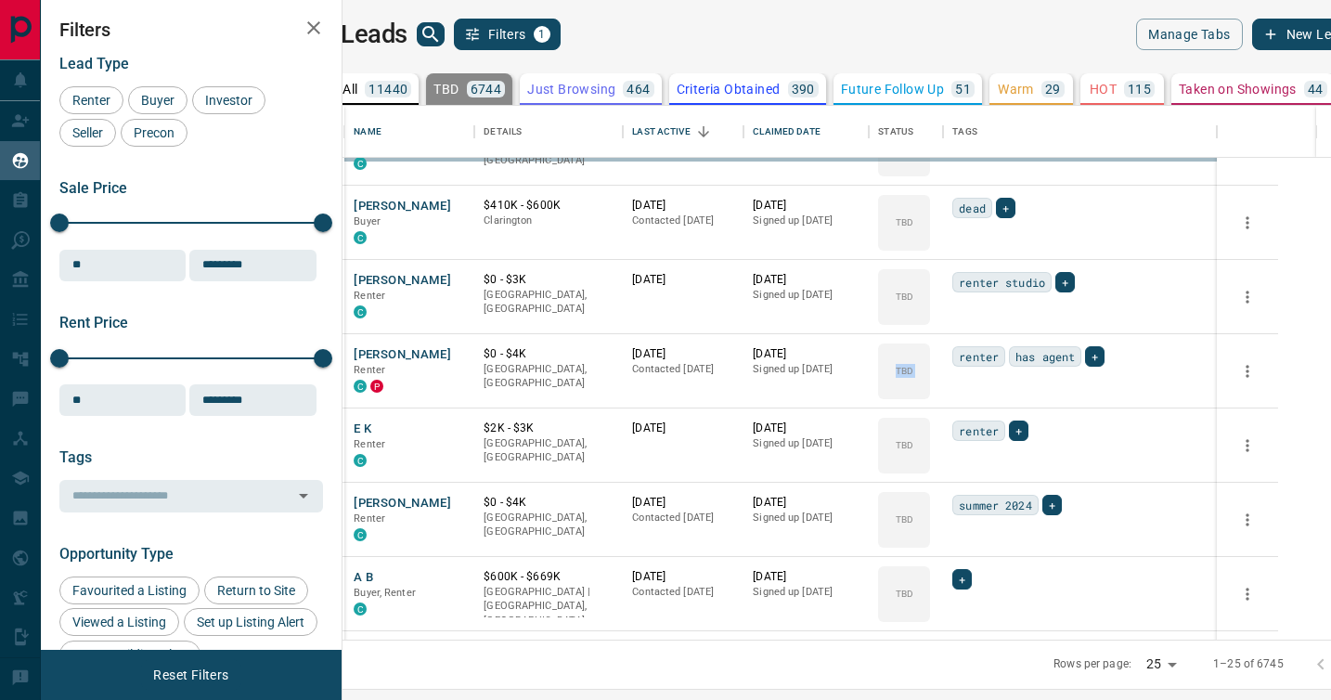
click at [970, 393] on div "TBD Do Not Contact Not Responsive Bogus Just Browsing Criteria Obtained Future …" at bounding box center [1019, 456] width 148 height 184
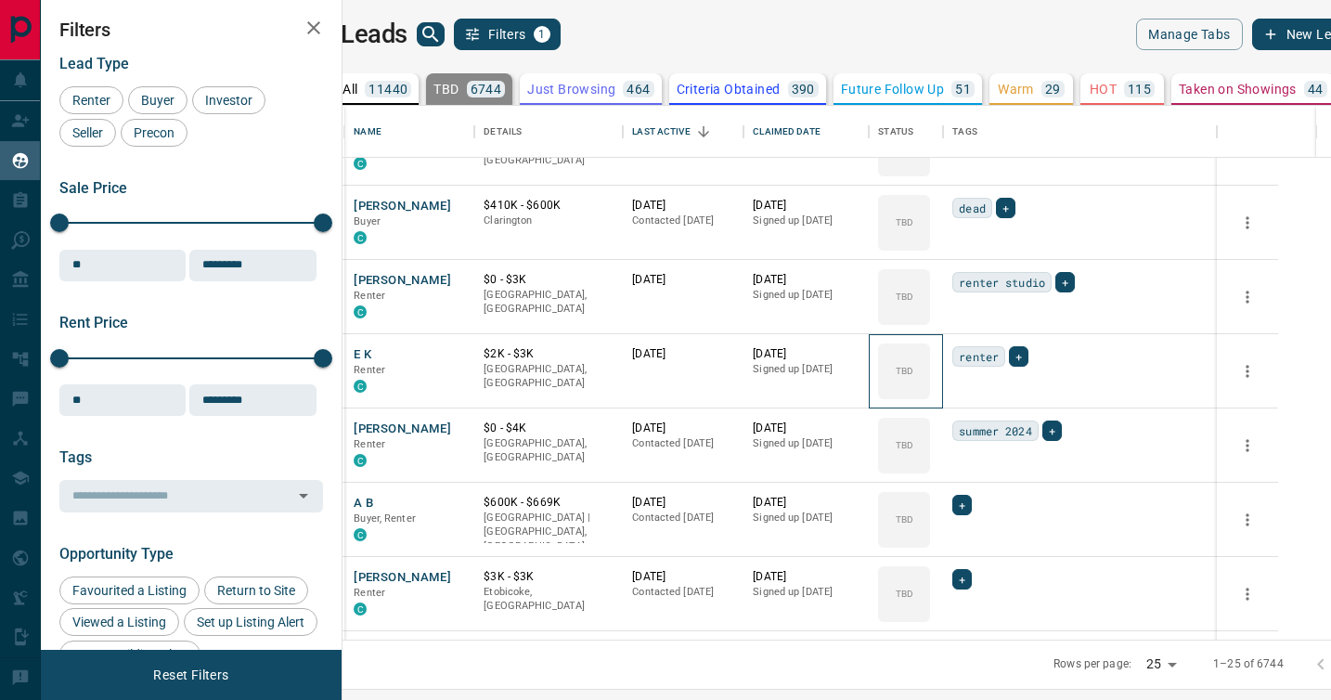
click at [930, 393] on div "TBD" at bounding box center [904, 371] width 52 height 56
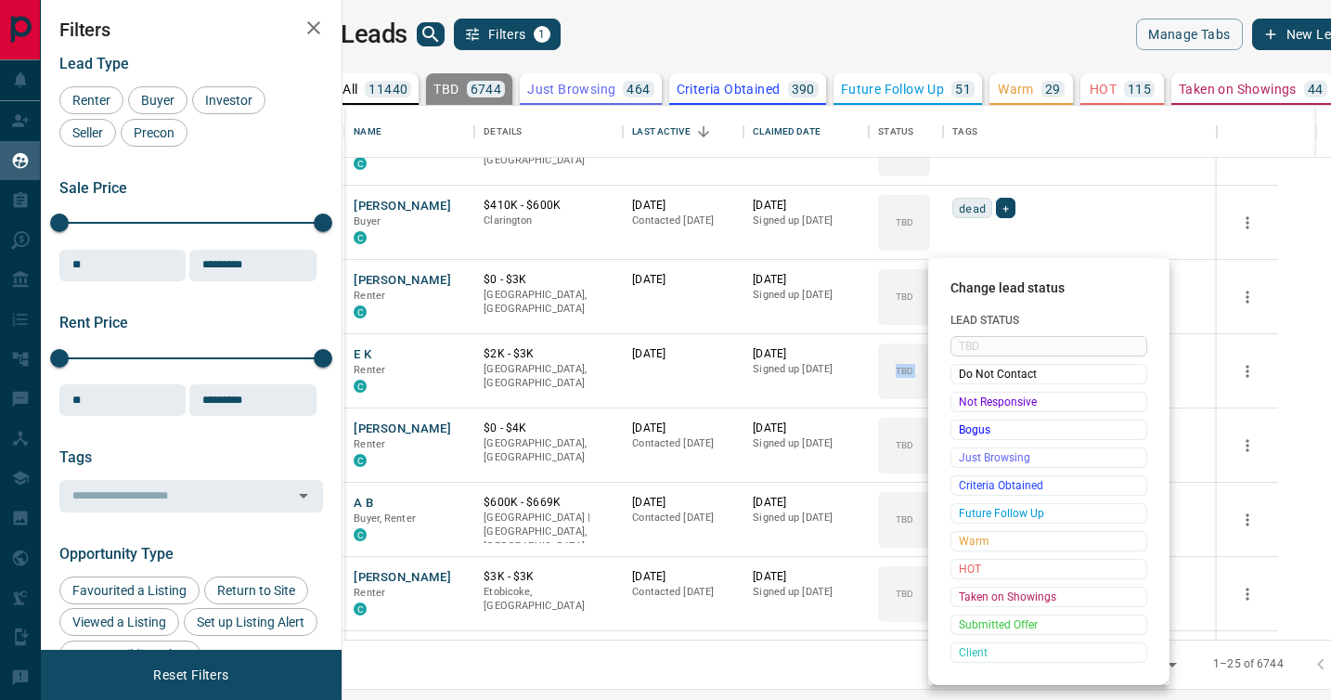
click at [970, 393] on span "Not Responsive" at bounding box center [1049, 402] width 180 height 19
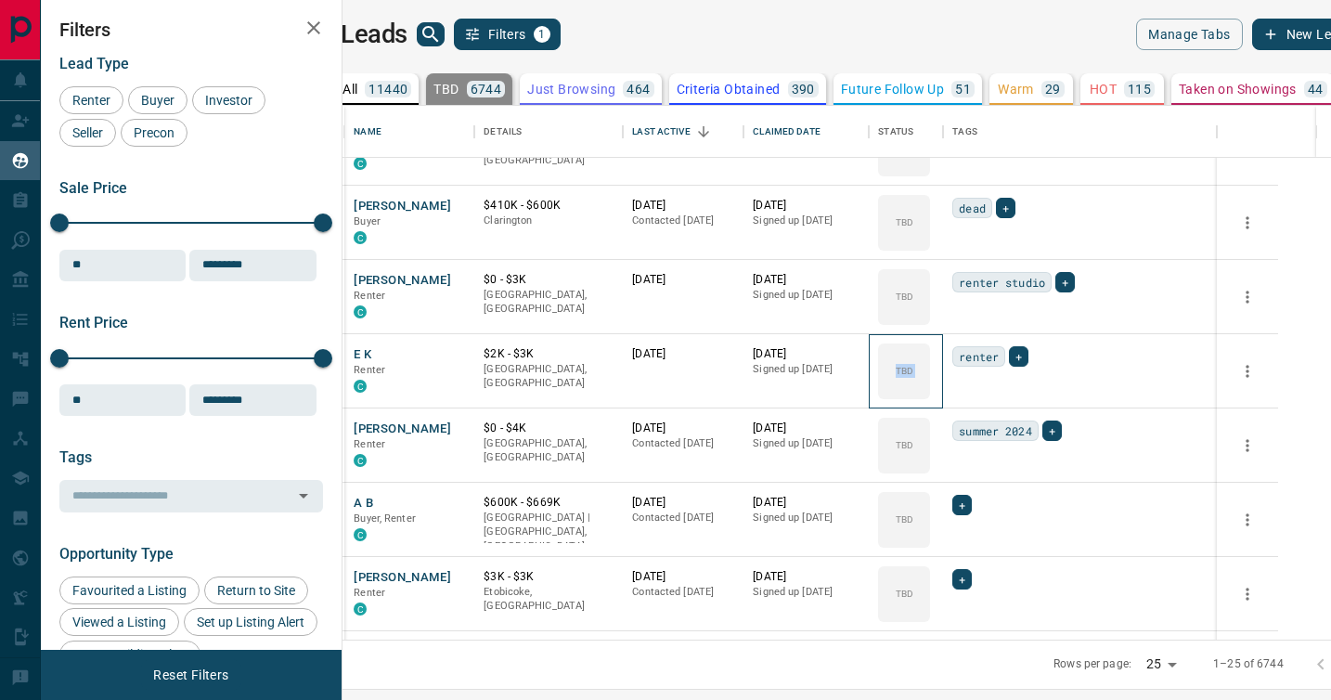
click at [970, 393] on div "TBD Do Not Contact Not Responsive Bogus Just Browsing Criteria Obtained Future …" at bounding box center [1019, 456] width 148 height 184
click at [930, 393] on div "TBD" at bounding box center [904, 371] width 52 height 56
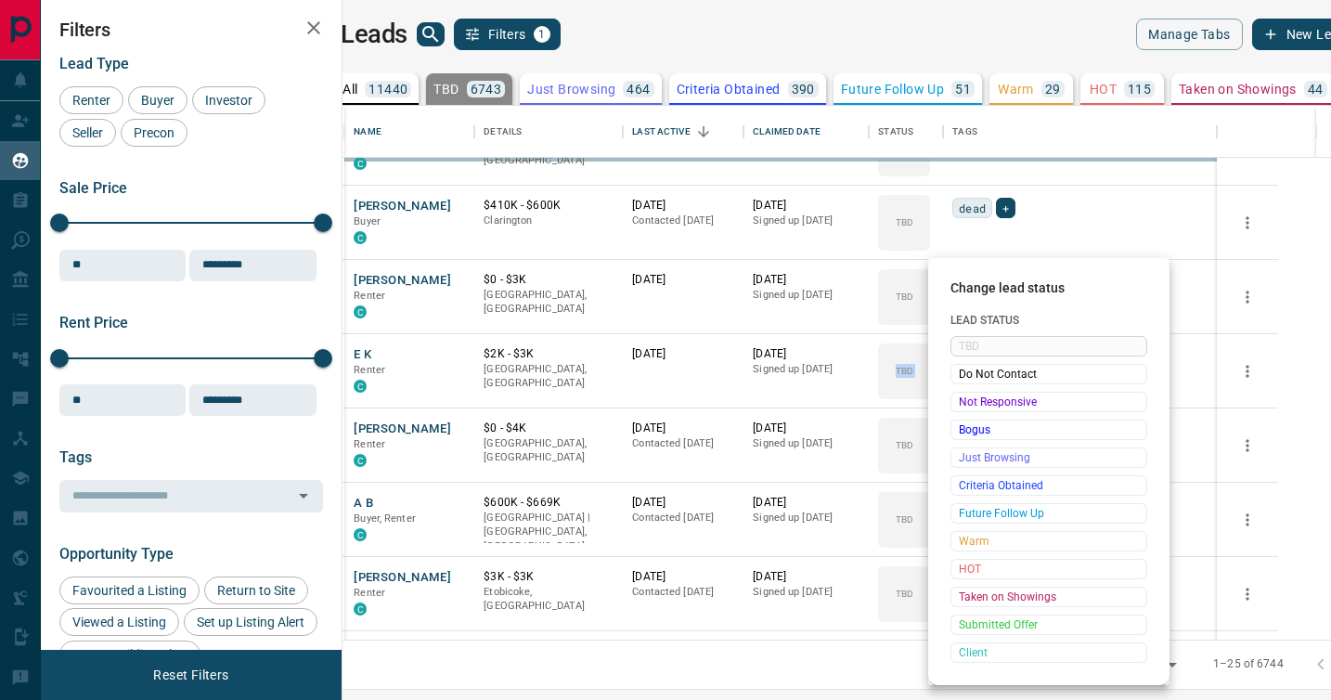
click at [970, 393] on span "Not Responsive" at bounding box center [1049, 402] width 180 height 19
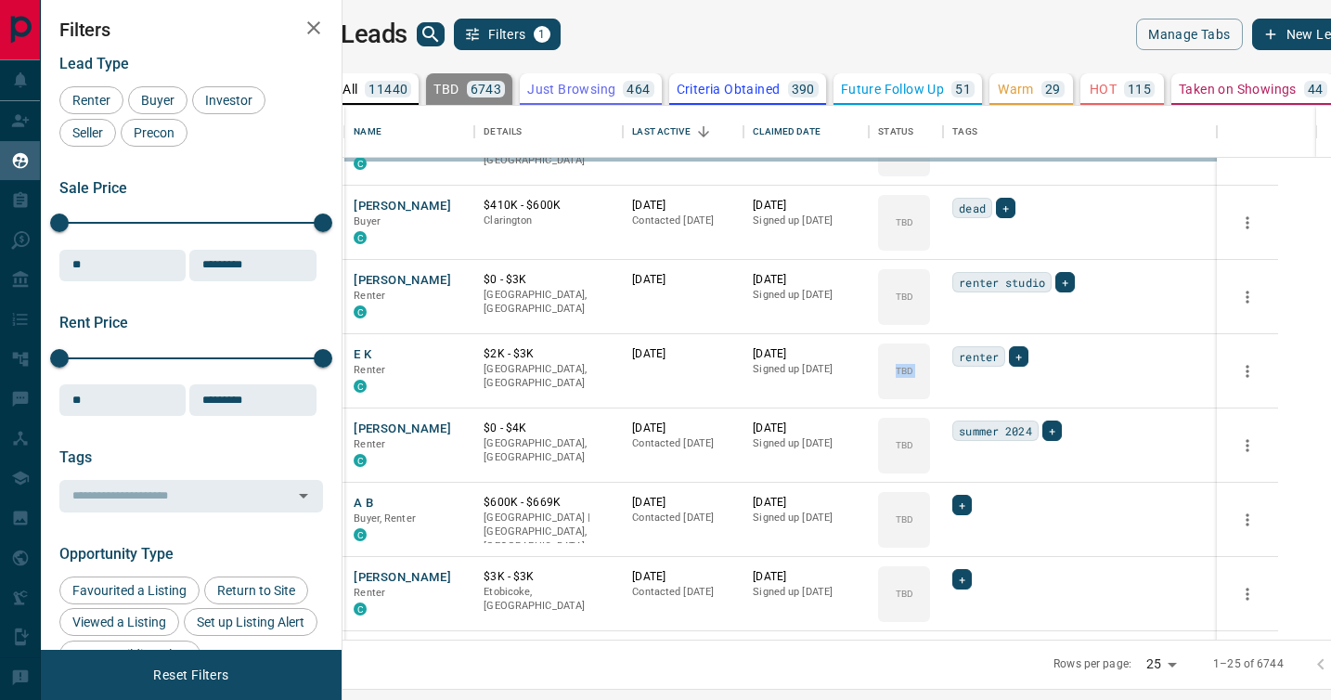
click at [970, 393] on div "TBD Do Not Contact Not Responsive Bogus Just Browsing Criteria Obtained Future …" at bounding box center [1019, 456] width 148 height 184
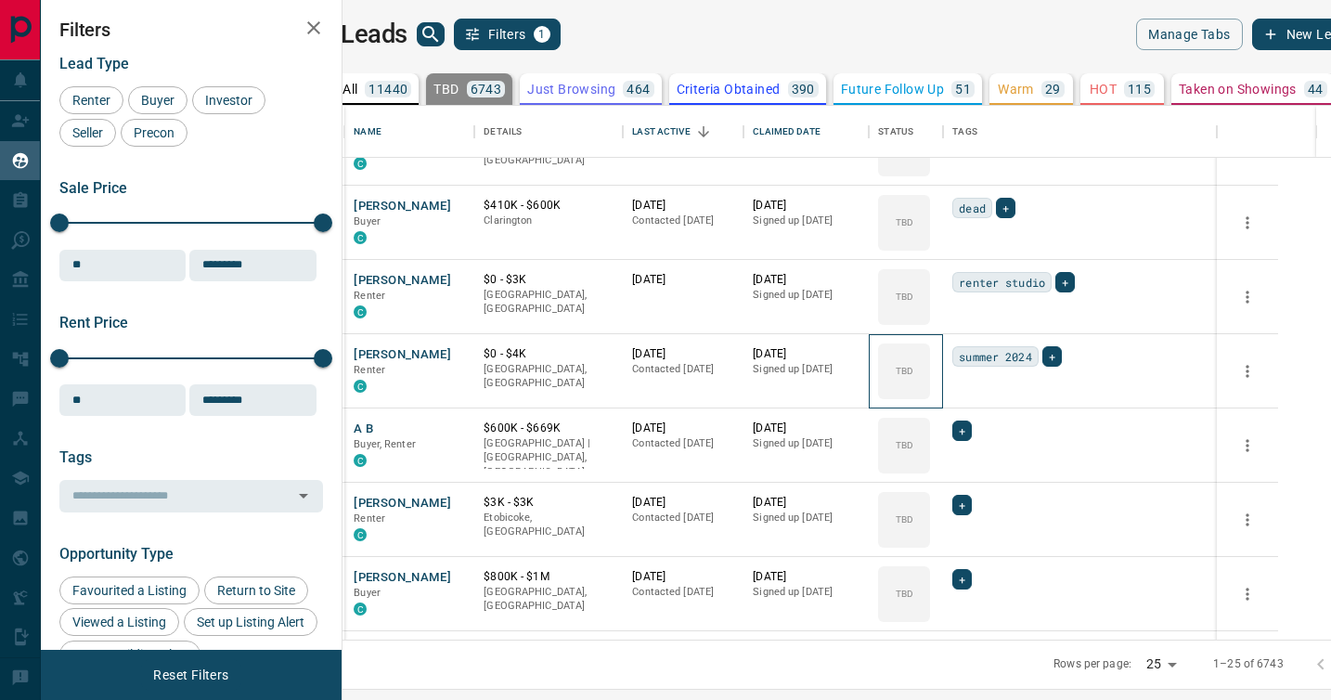
click at [930, 393] on div "TBD" at bounding box center [904, 371] width 52 height 56
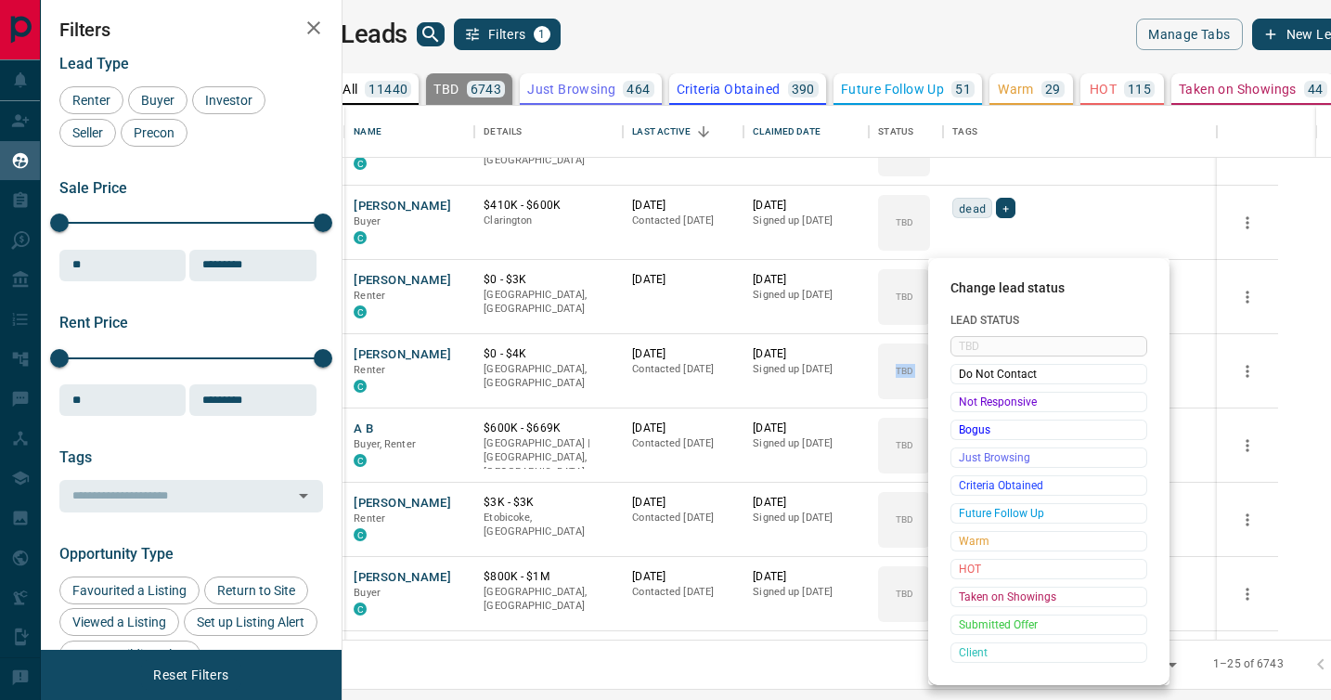
click at [970, 393] on span "Not Responsive" at bounding box center [1049, 402] width 180 height 19
click at [970, 393] on div "TBD Do Not Contact Not Responsive Bogus Just Browsing Criteria Obtained Future …" at bounding box center [1049, 499] width 197 height 327
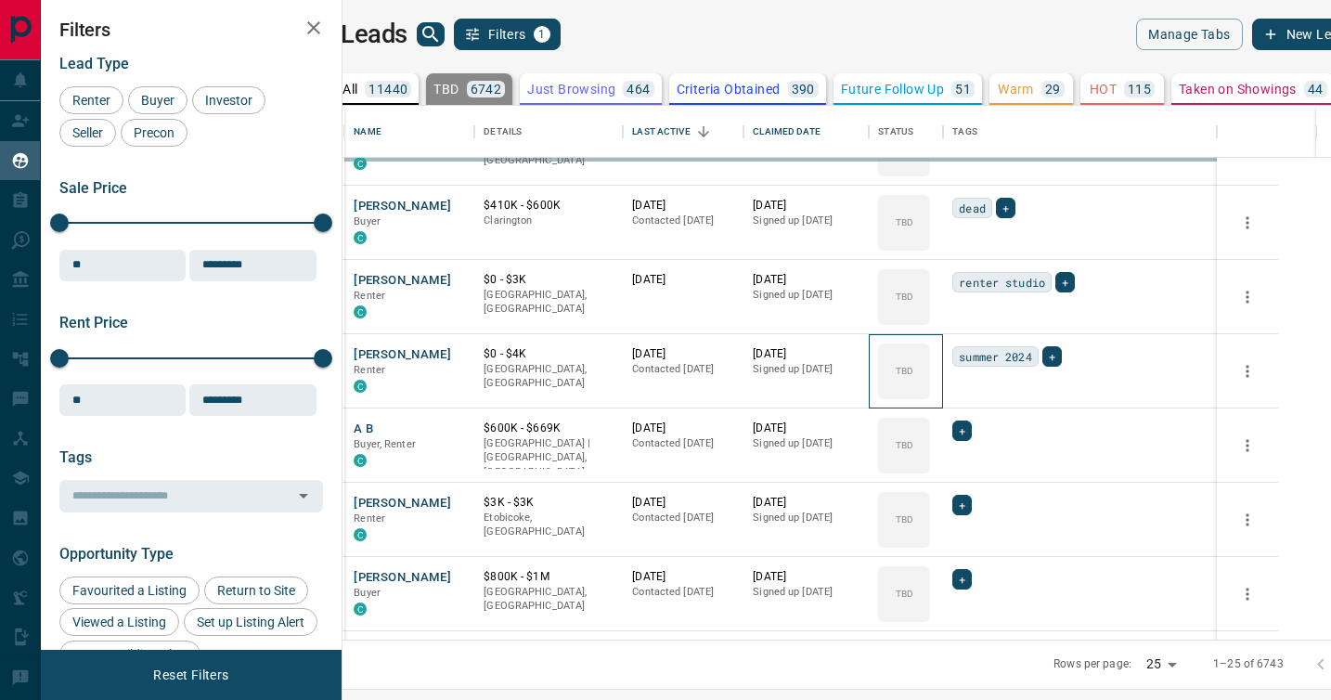
click at [930, 393] on div "TBD" at bounding box center [904, 371] width 52 height 56
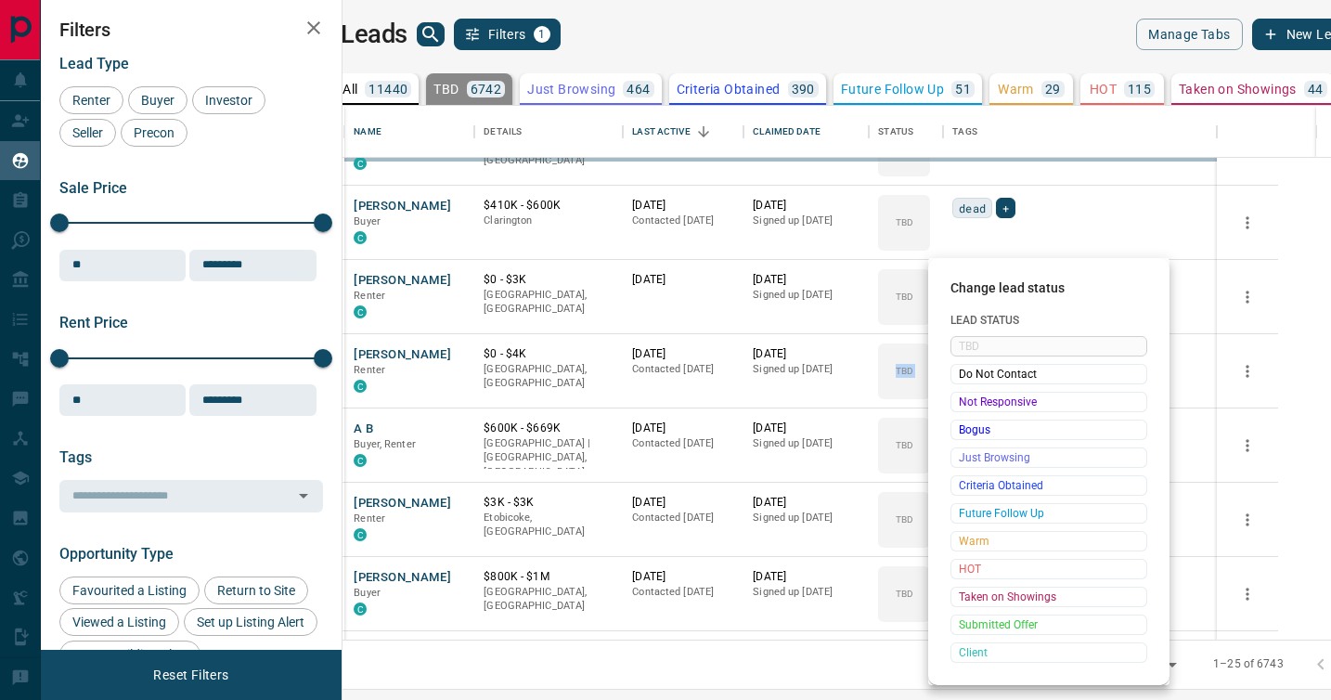
click at [970, 393] on span "Not Responsive" at bounding box center [1049, 402] width 180 height 19
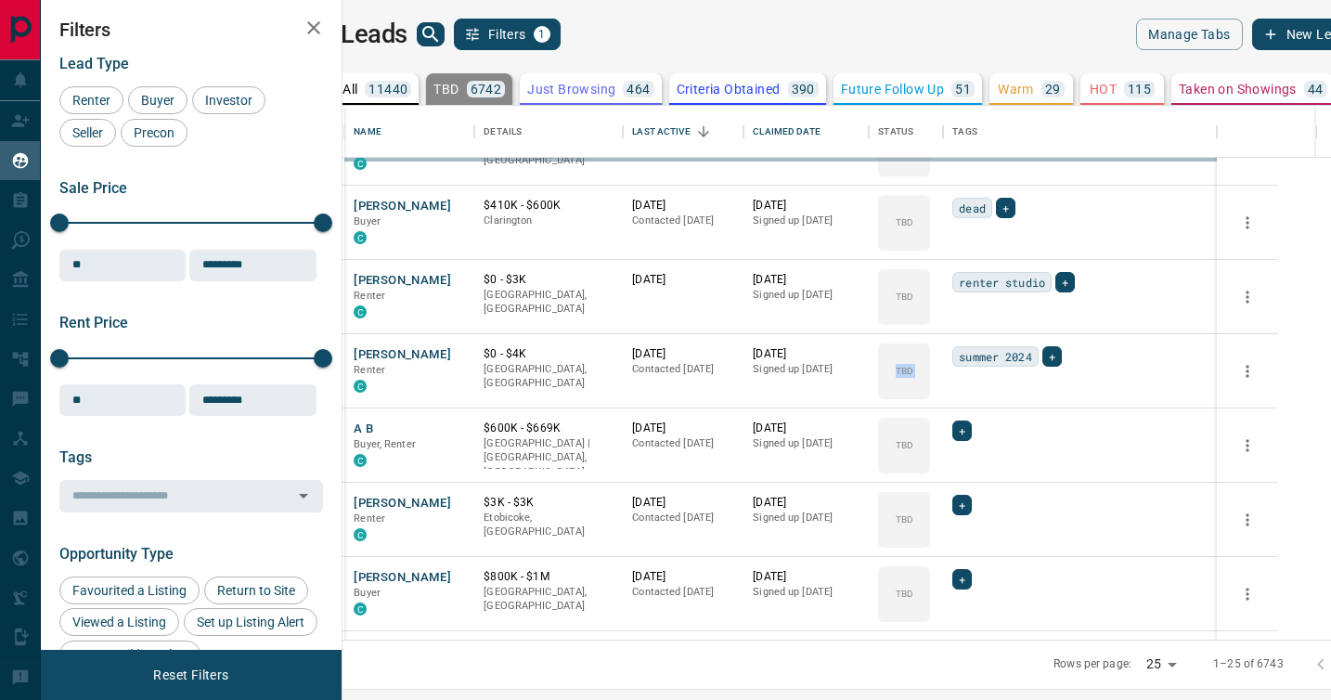
click at [970, 393] on div "TBD Do Not Contact Not Responsive Bogus Just Browsing Criteria Obtained Future …" at bounding box center [1019, 456] width 148 height 184
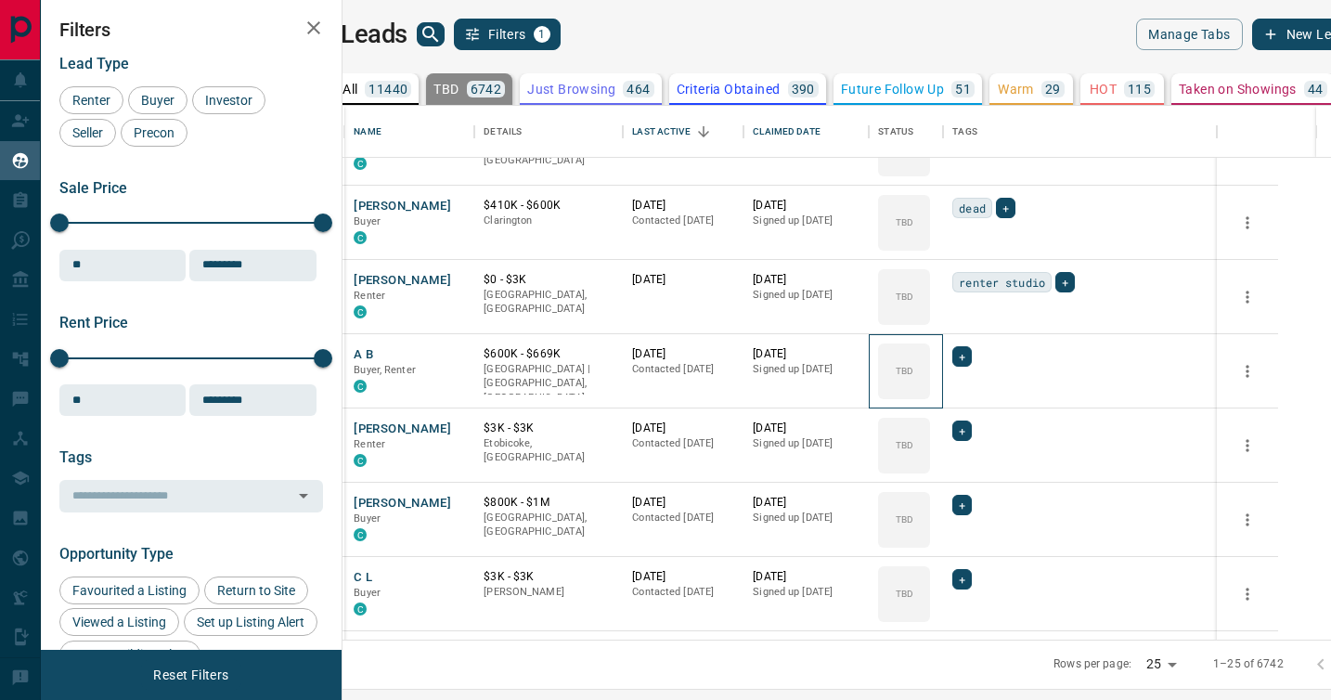
click at [930, 393] on div "TBD" at bounding box center [904, 371] width 52 height 56
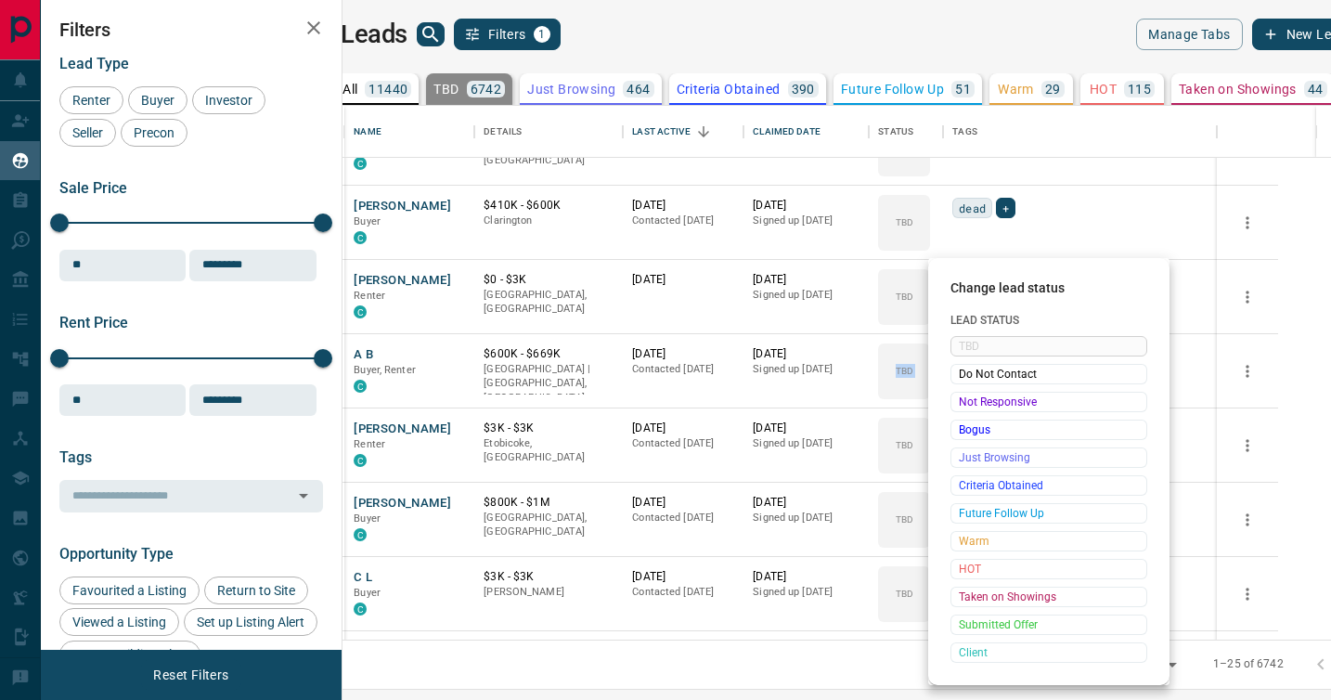
click at [970, 393] on div "Not Responsive" at bounding box center [1049, 402] width 197 height 20
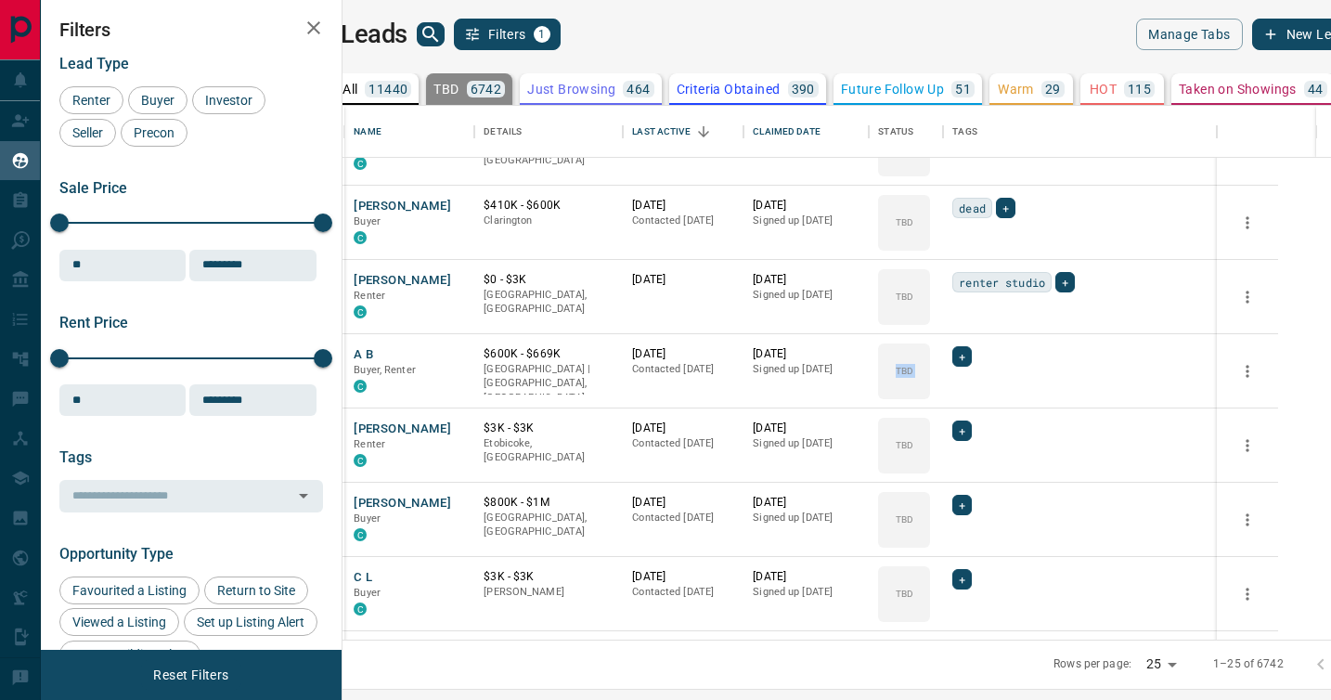
click at [970, 393] on div "TBD Do Not Contact Not Responsive Bogus Just Browsing Criteria Obtained Future …" at bounding box center [1019, 456] width 148 height 184
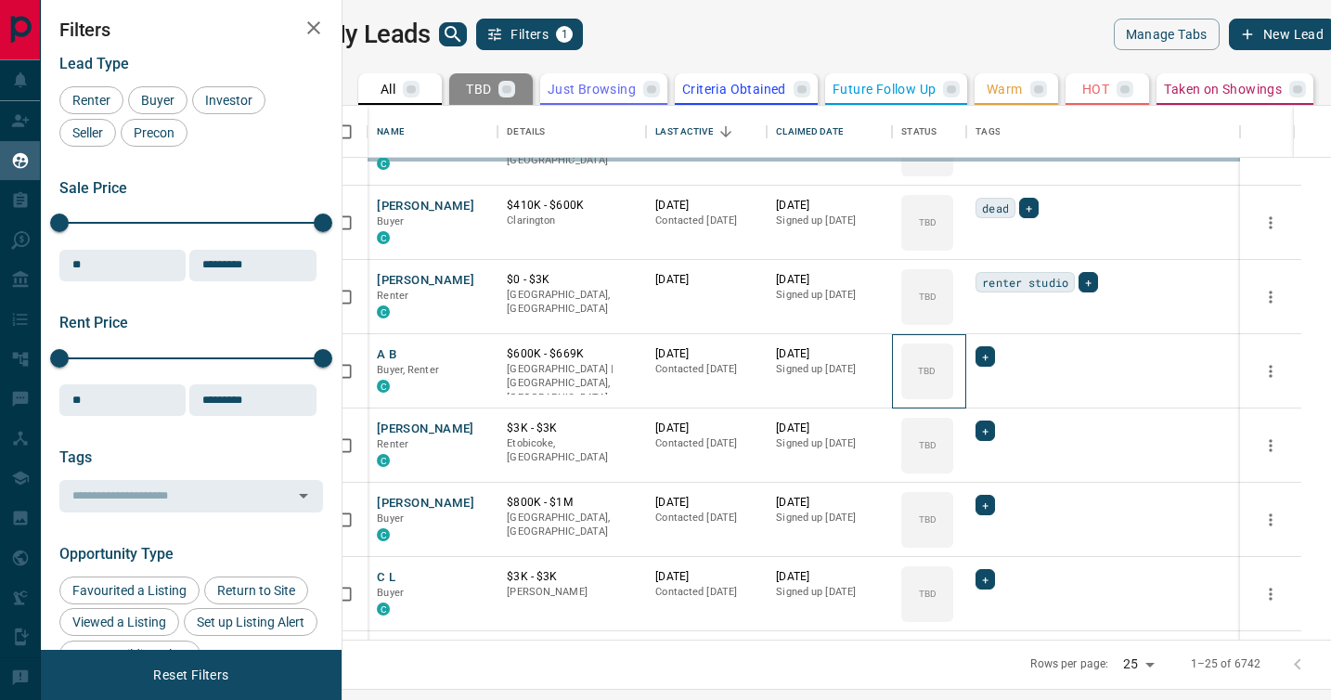
click at [953, 393] on div "TBD" at bounding box center [927, 371] width 52 height 56
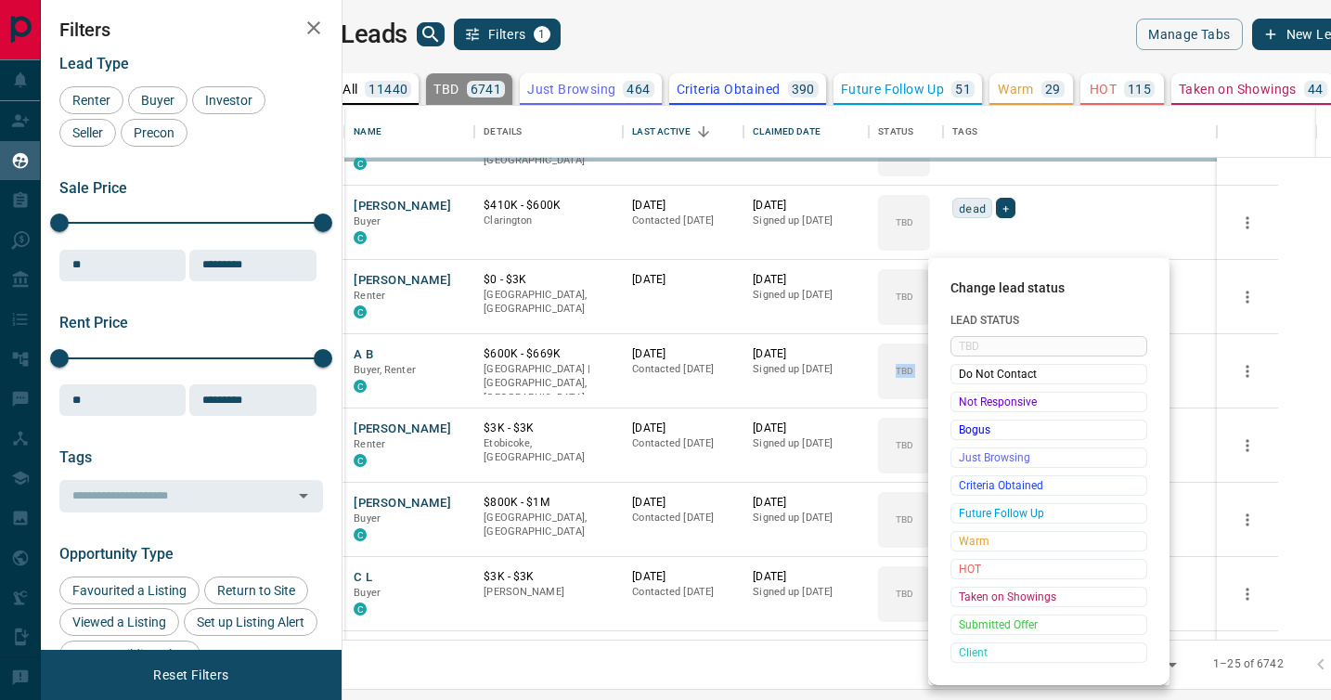
click at [970, 393] on div "TBD Do Not Contact Not Responsive Bogus Just Browsing Criteria Obtained Future …" at bounding box center [1049, 499] width 197 height 327
click at [970, 393] on span "Not Responsive" at bounding box center [1049, 402] width 180 height 19
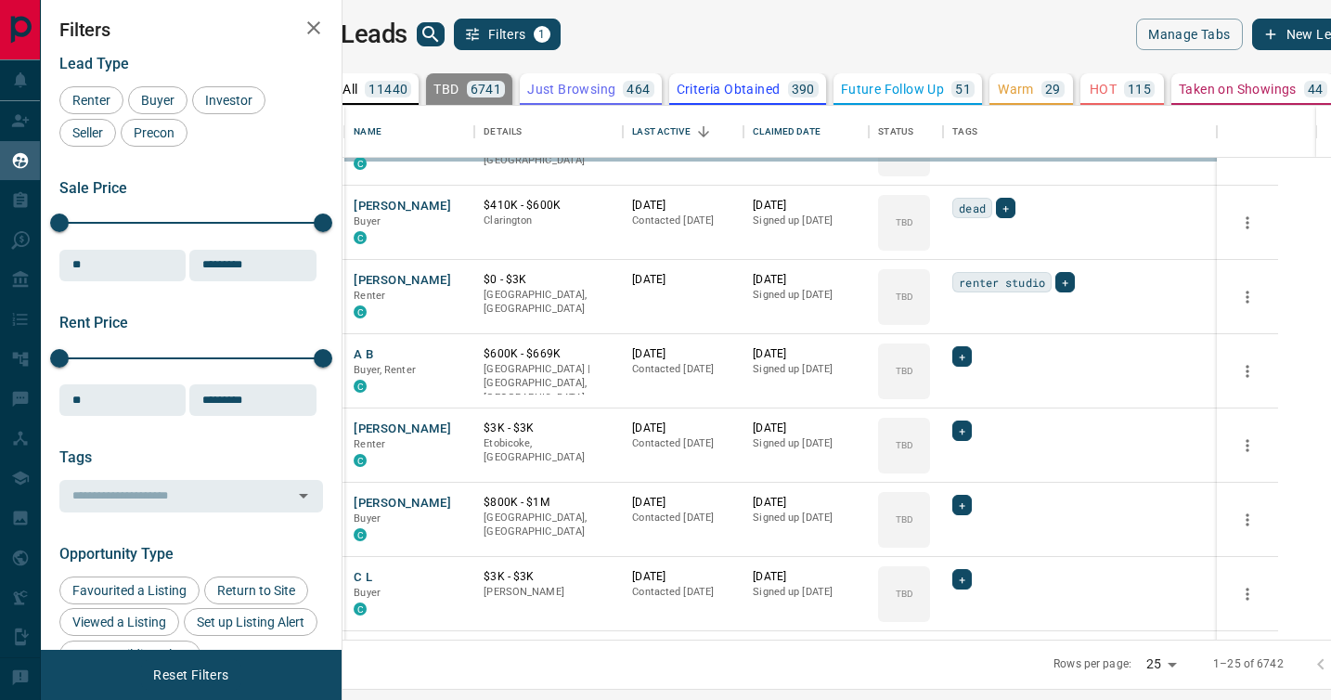
click at [970, 395] on span "Not Responsive" at bounding box center [1019, 400] width 136 height 10
click at [970, 393] on div "TBD Do Not Contact Not Responsive Bogus Just Browsing Criteria Obtained Future …" at bounding box center [1019, 456] width 148 height 184
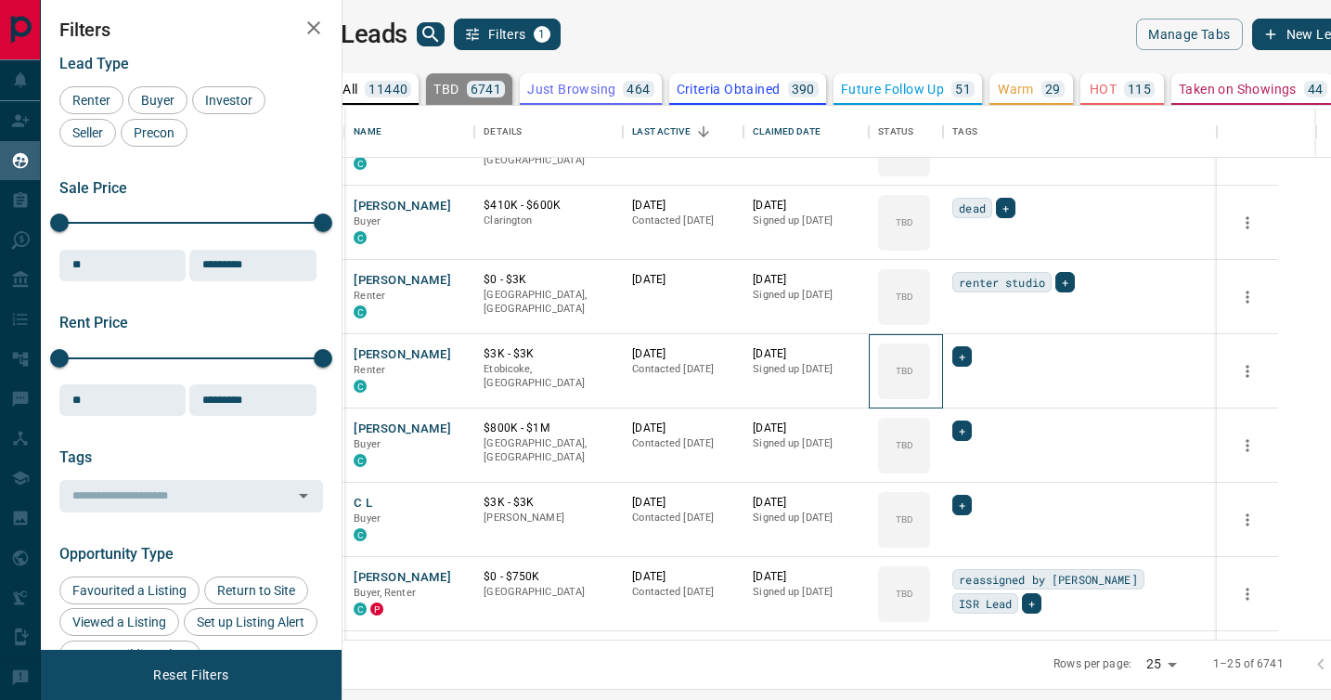
click at [930, 393] on div "TBD" at bounding box center [904, 371] width 52 height 56
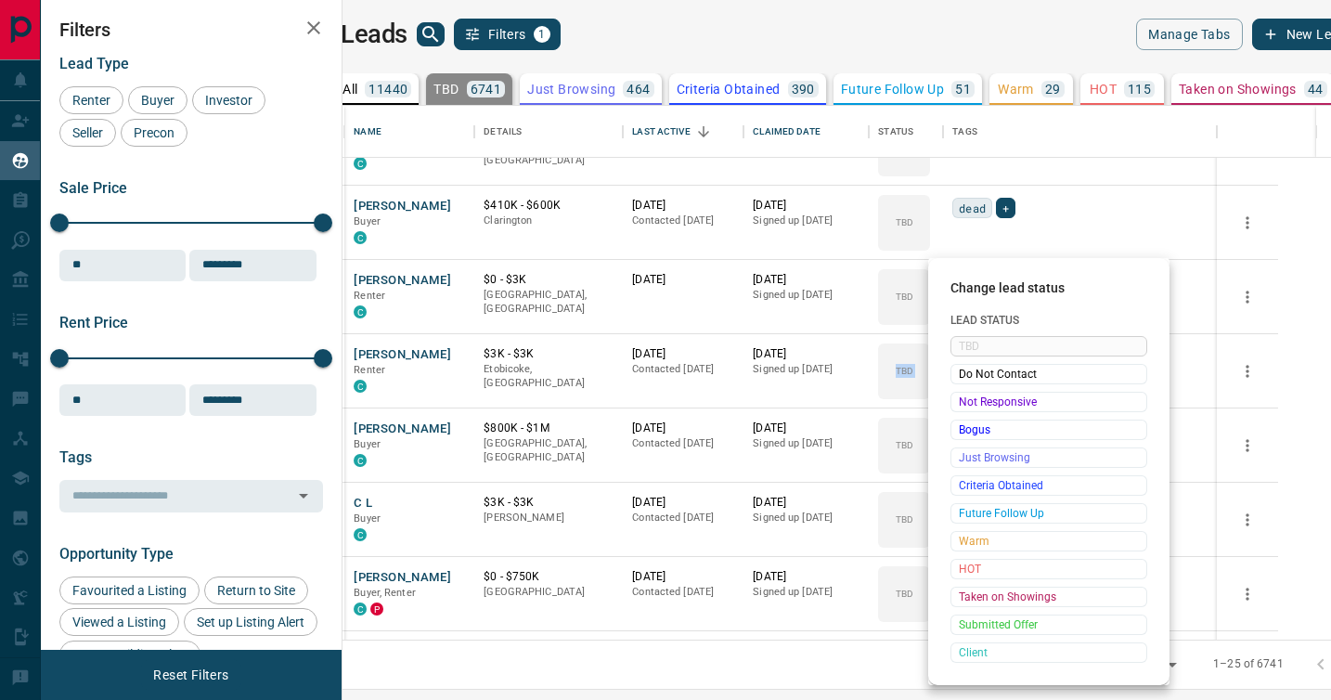
click at [970, 393] on div "Not Responsive" at bounding box center [1049, 402] width 197 height 20
click at [970, 393] on div "TBD Do Not Contact Not Responsive Bogus Just Browsing Criteria Obtained Future …" at bounding box center [1049, 499] width 197 height 327
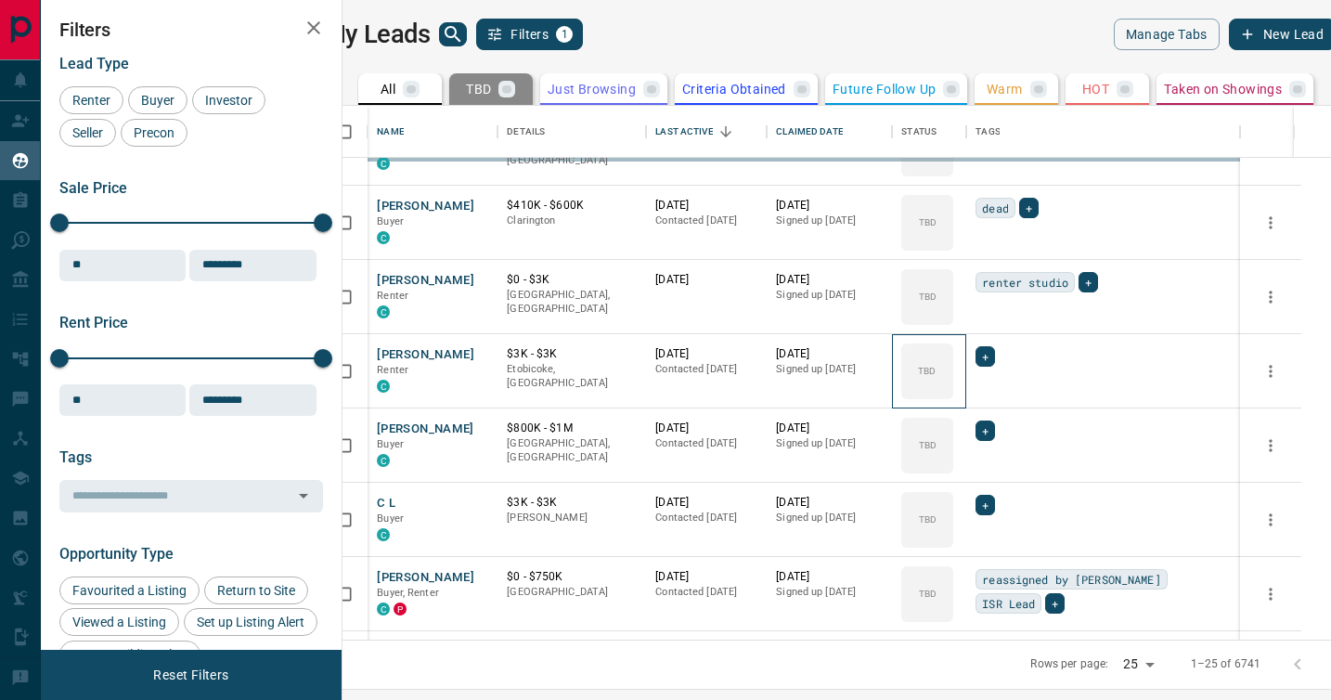
click at [953, 393] on div "TBD" at bounding box center [927, 371] width 52 height 56
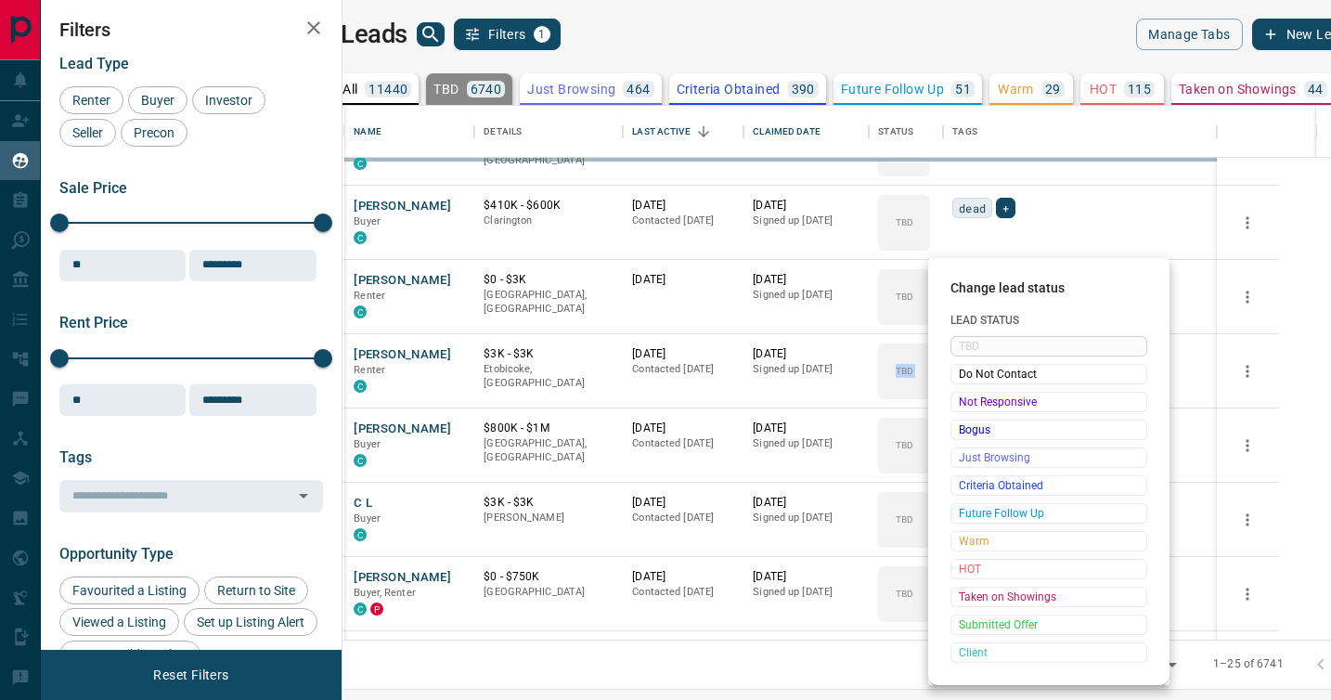
click at [970, 393] on div "Not Responsive" at bounding box center [1049, 402] width 197 height 20
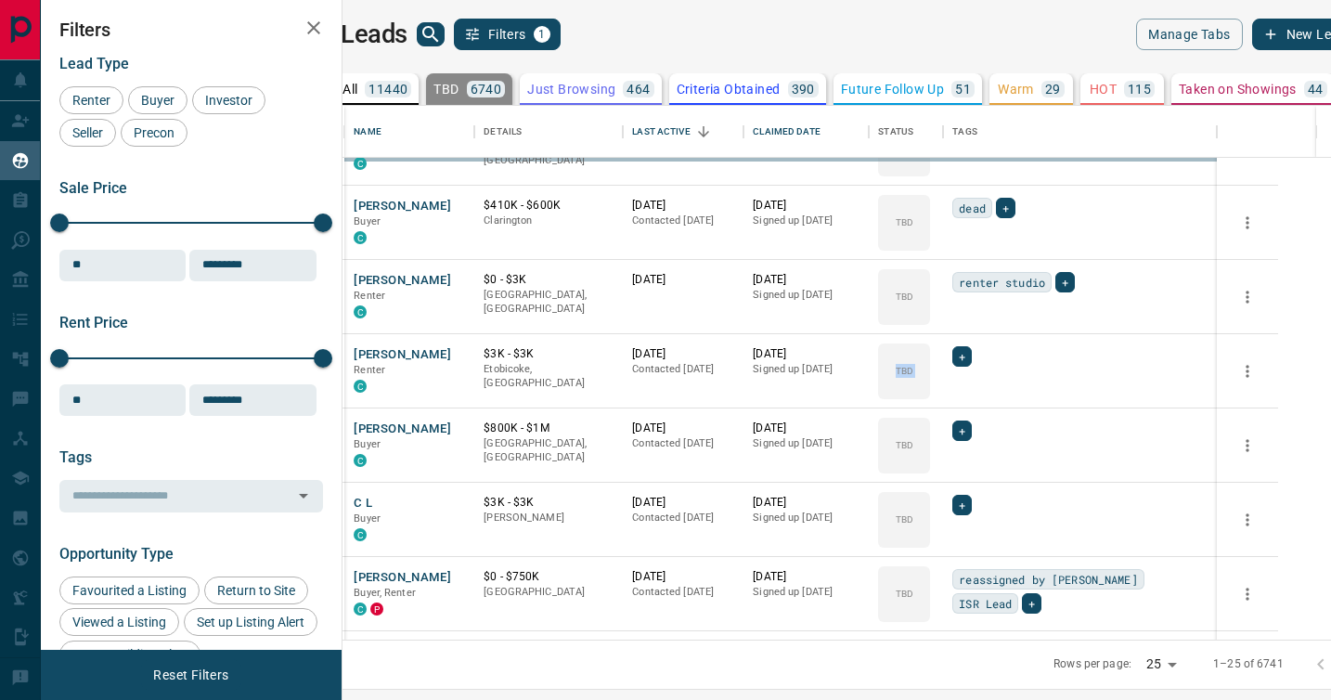
click at [970, 393] on div "TBD Do Not Contact Not Responsive Bogus Just Browsing Criteria Obtained Future …" at bounding box center [1019, 456] width 148 height 184
click at [930, 393] on div "TBD" at bounding box center [904, 371] width 52 height 56
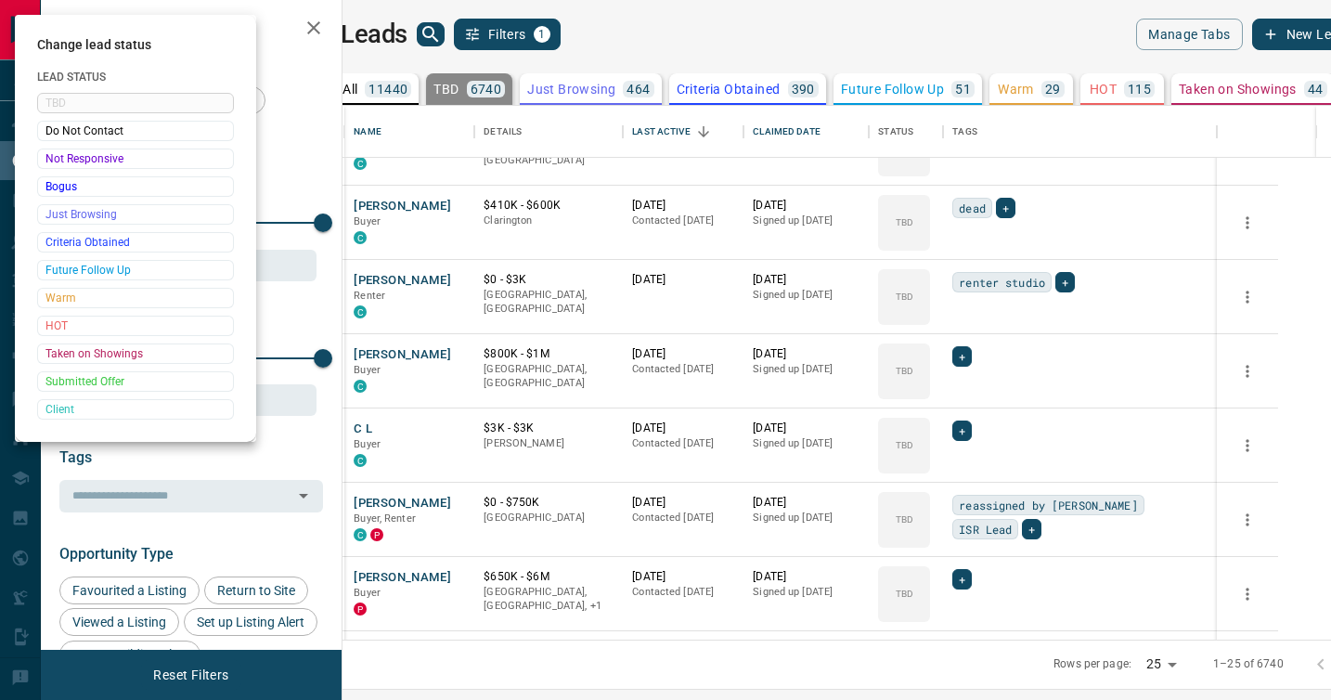
click at [970, 393] on div at bounding box center [665, 350] width 1331 height 700
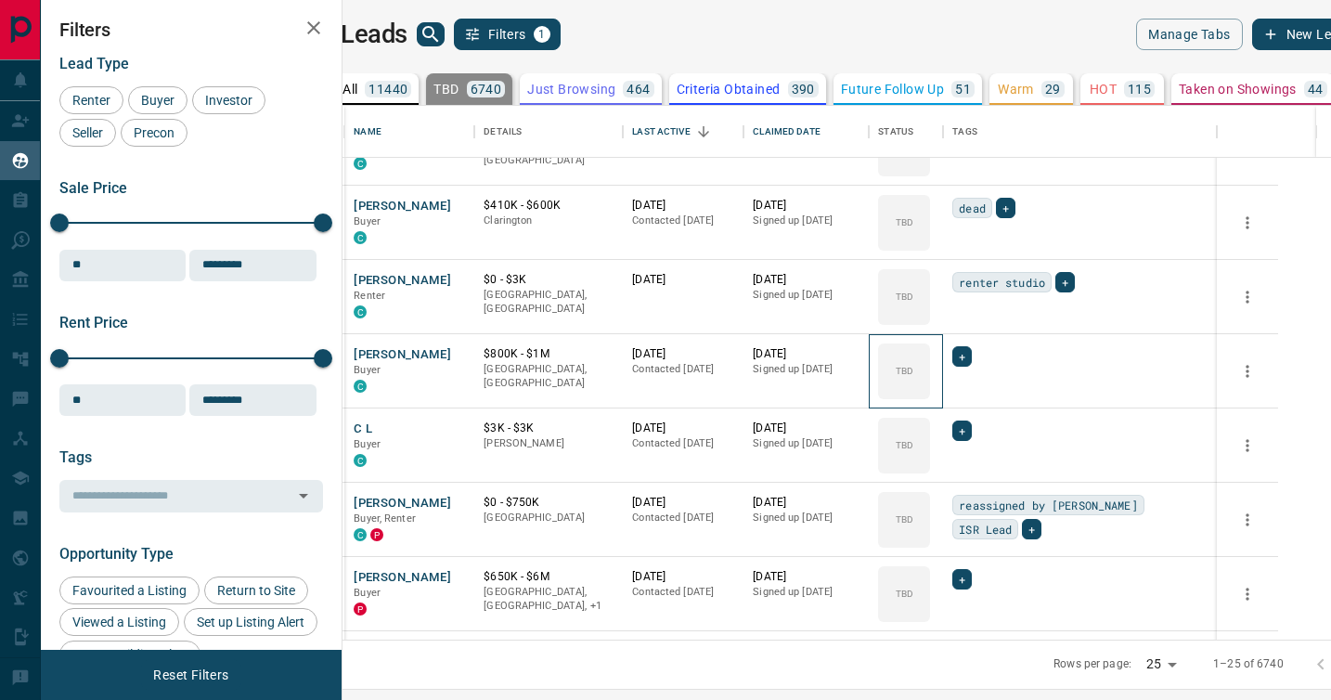
click at [930, 393] on div "TBD" at bounding box center [904, 371] width 52 height 56
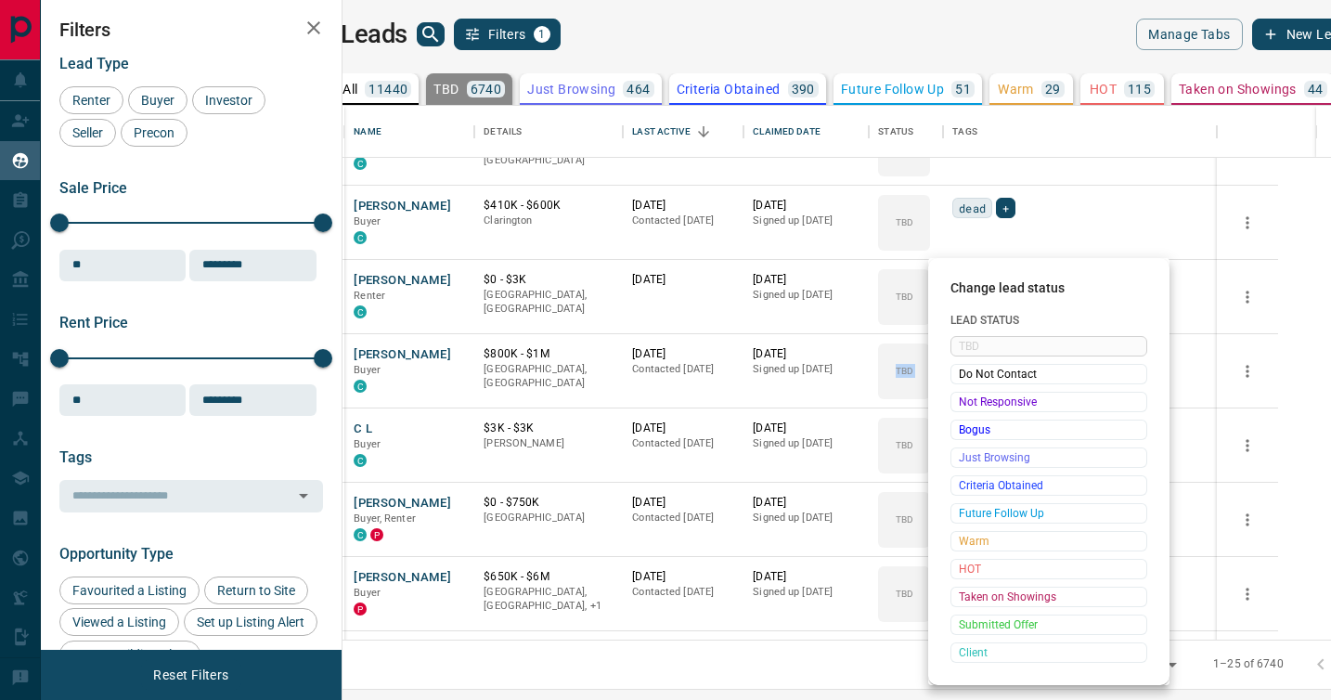
click at [970, 393] on span "Not Responsive" at bounding box center [1049, 402] width 180 height 19
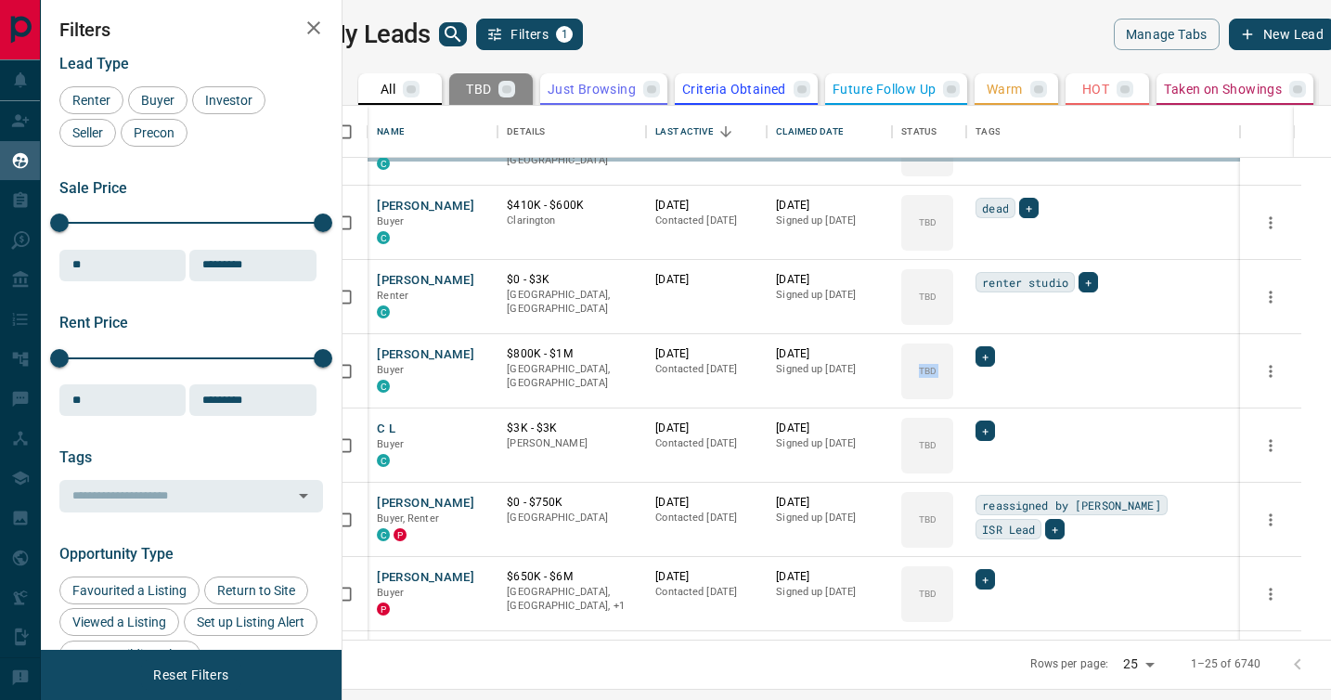
click at [970, 393] on div "TBD Do Not Contact Not Responsive Bogus Just Browsing Criteria Obtained Future …" at bounding box center [1019, 456] width 148 height 184
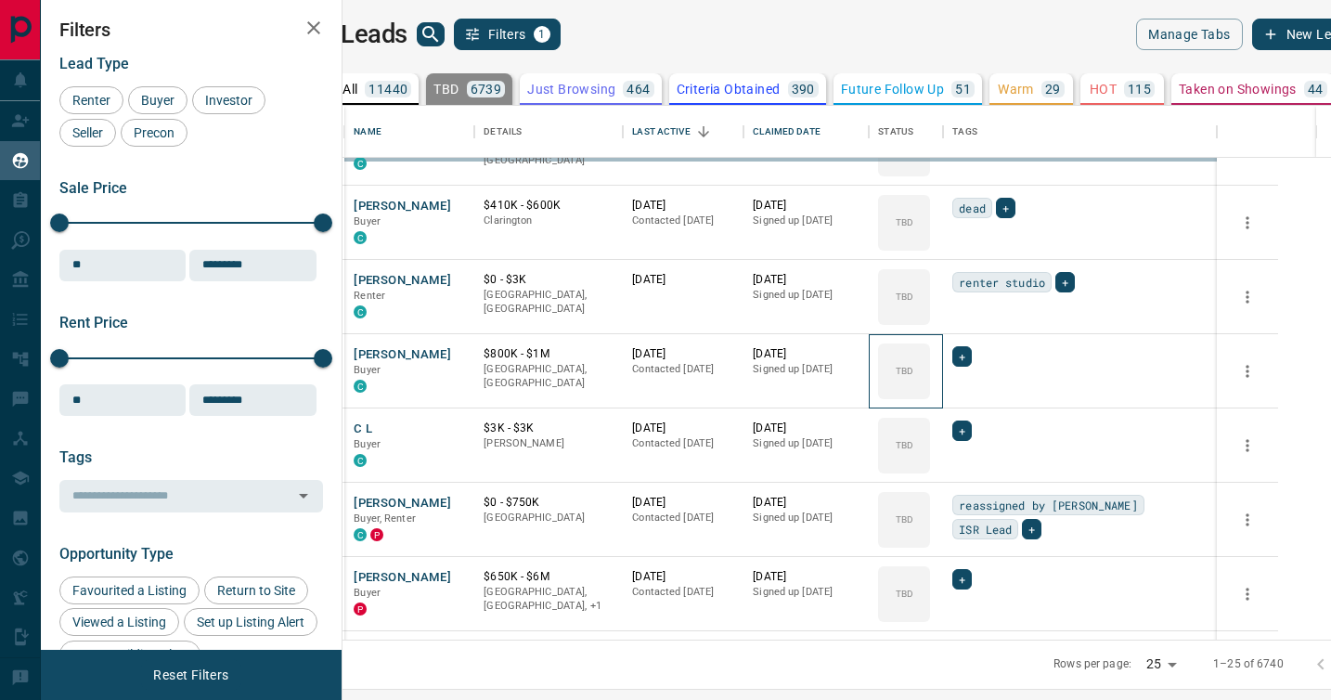
click at [930, 393] on div "TBD" at bounding box center [904, 371] width 52 height 56
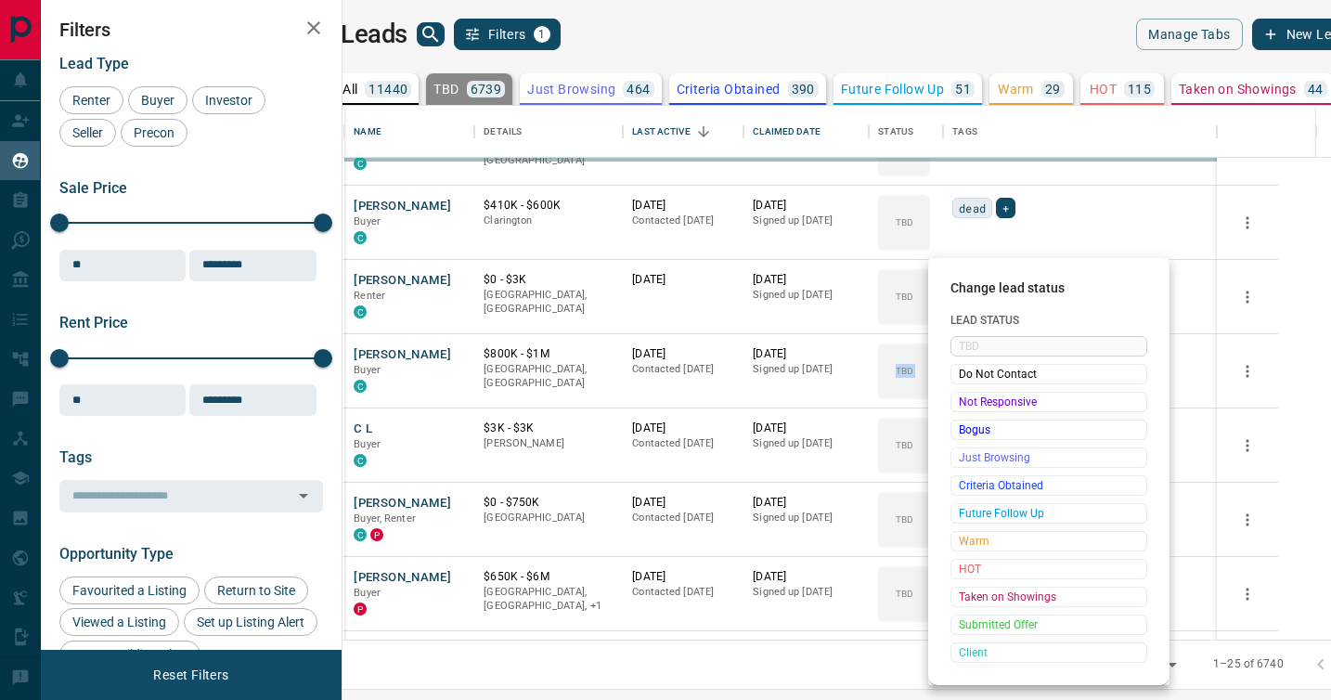
click at [970, 393] on span "Not Responsive" at bounding box center [1049, 402] width 180 height 19
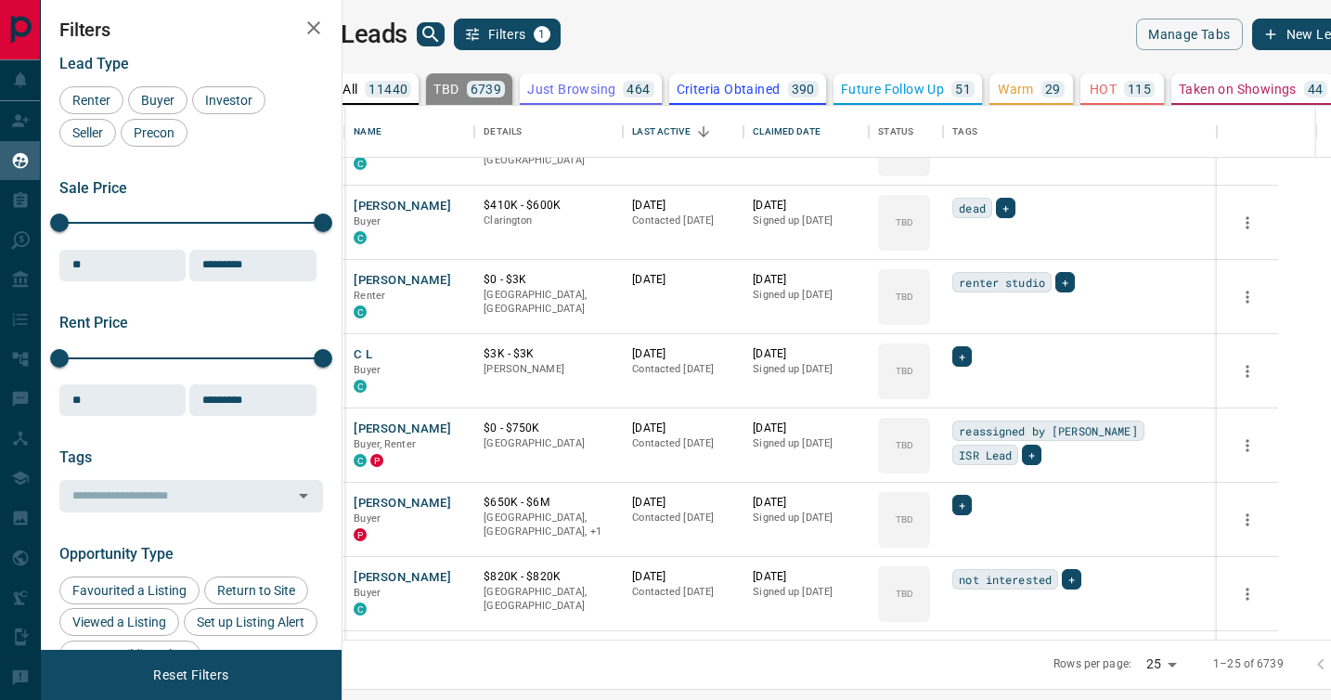
click at [970, 393] on body "Lead Transfers Claim Leads My Leads Tasks Opportunities Deals Campaigns Automat…" at bounding box center [665, 338] width 1331 height 677
click at [930, 393] on div "TBD" at bounding box center [904, 371] width 52 height 56
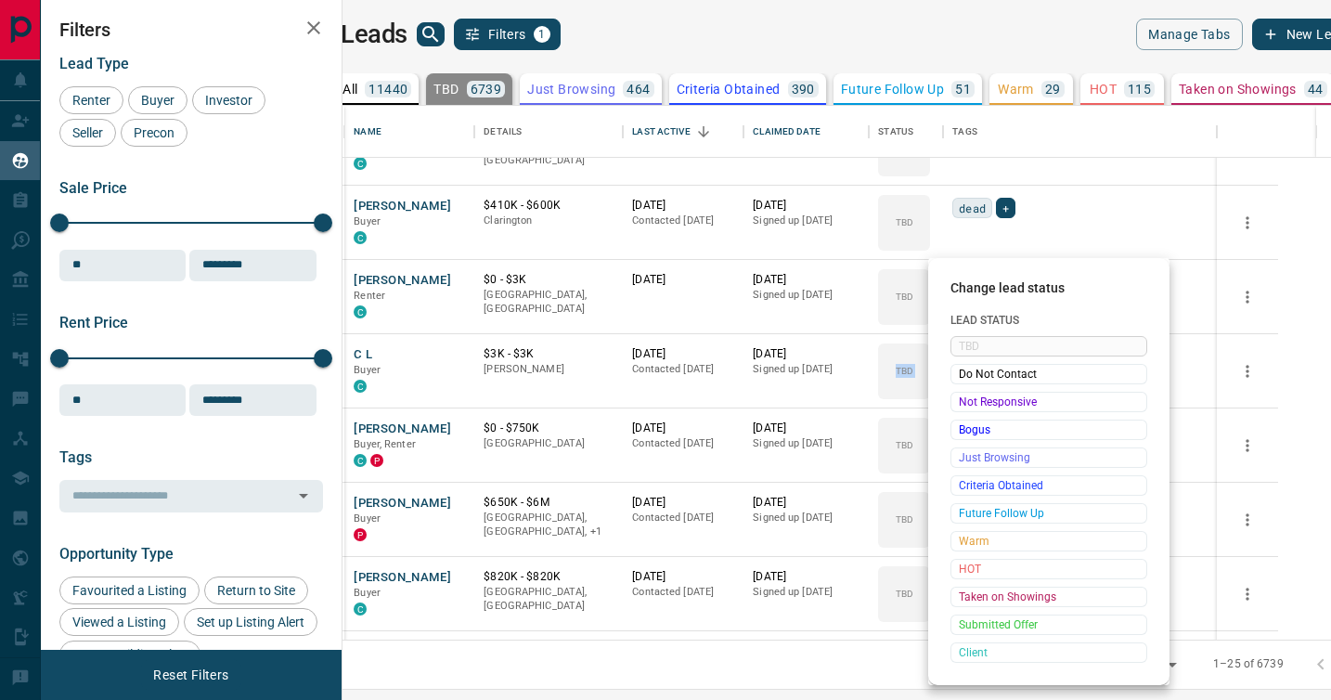
click at [970, 393] on span "Not Responsive" at bounding box center [1049, 402] width 180 height 19
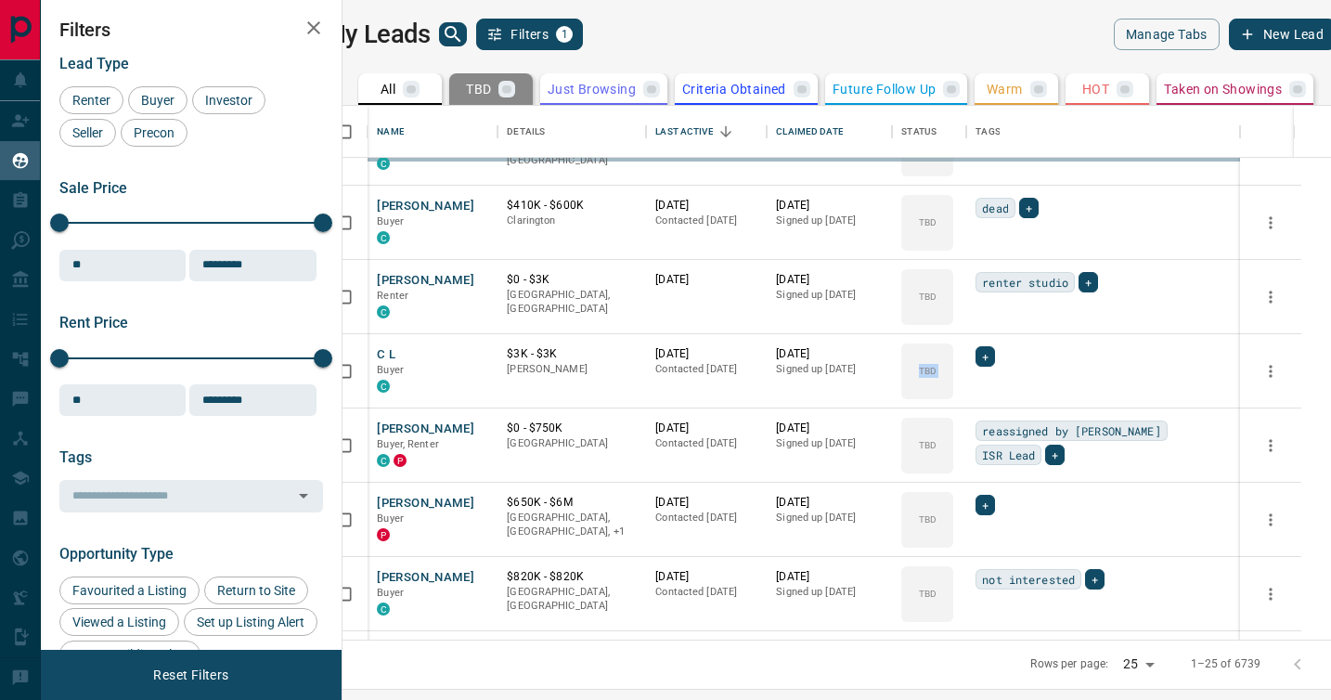
click at [970, 393] on div "TBD Do Not Contact Not Responsive Bogus Just Browsing Criteria Obtained Future …" at bounding box center [1019, 456] width 148 height 184
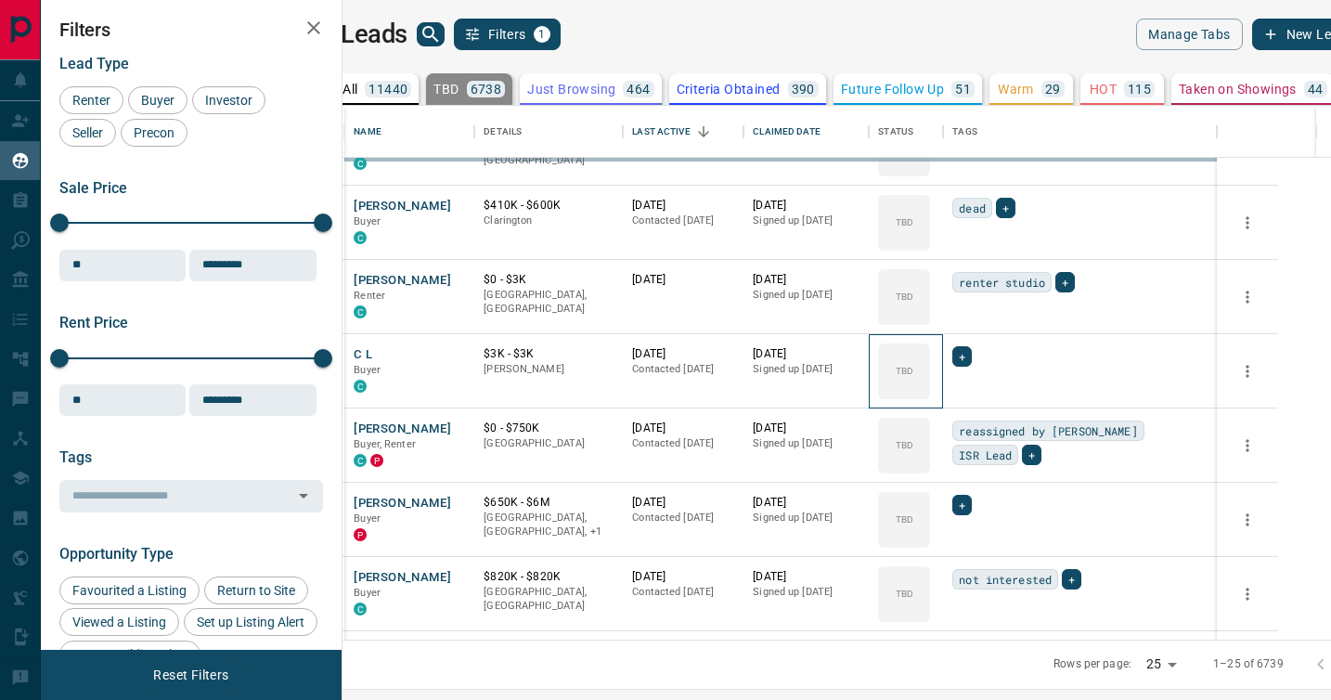
click at [930, 393] on div "TBD" at bounding box center [904, 371] width 52 height 56
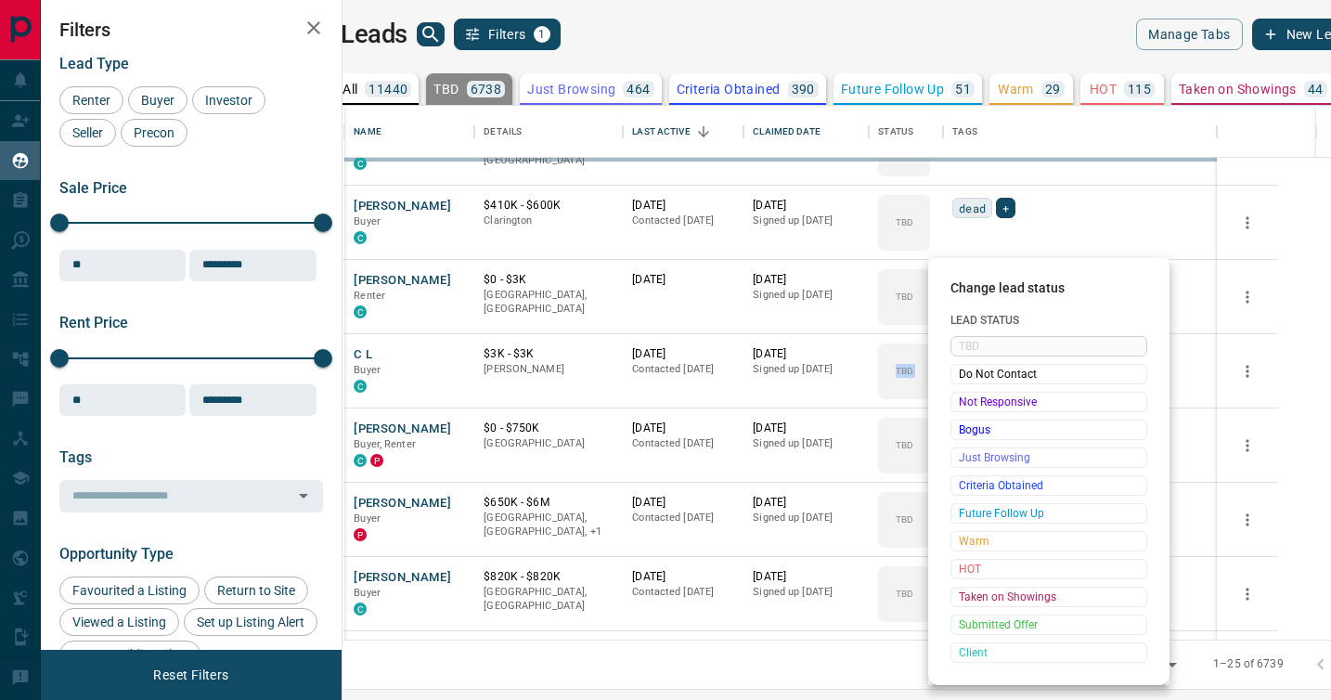
click at [970, 393] on span "Not Responsive" at bounding box center [1049, 402] width 180 height 19
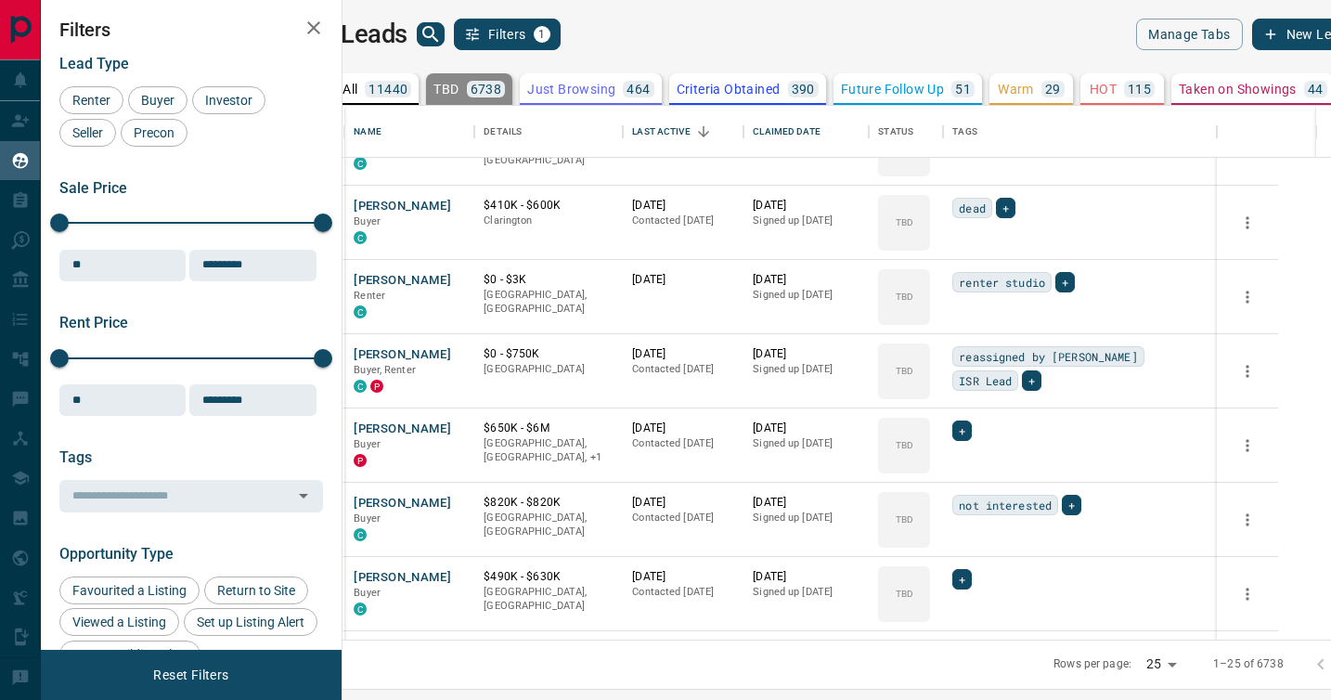
click at [970, 393] on div "TBD Do Not Contact Not Responsive Bogus Just Browsing Criteria Obtained Future …" at bounding box center [1019, 456] width 148 height 184
click at [930, 393] on div "TBD" at bounding box center [904, 371] width 52 height 56
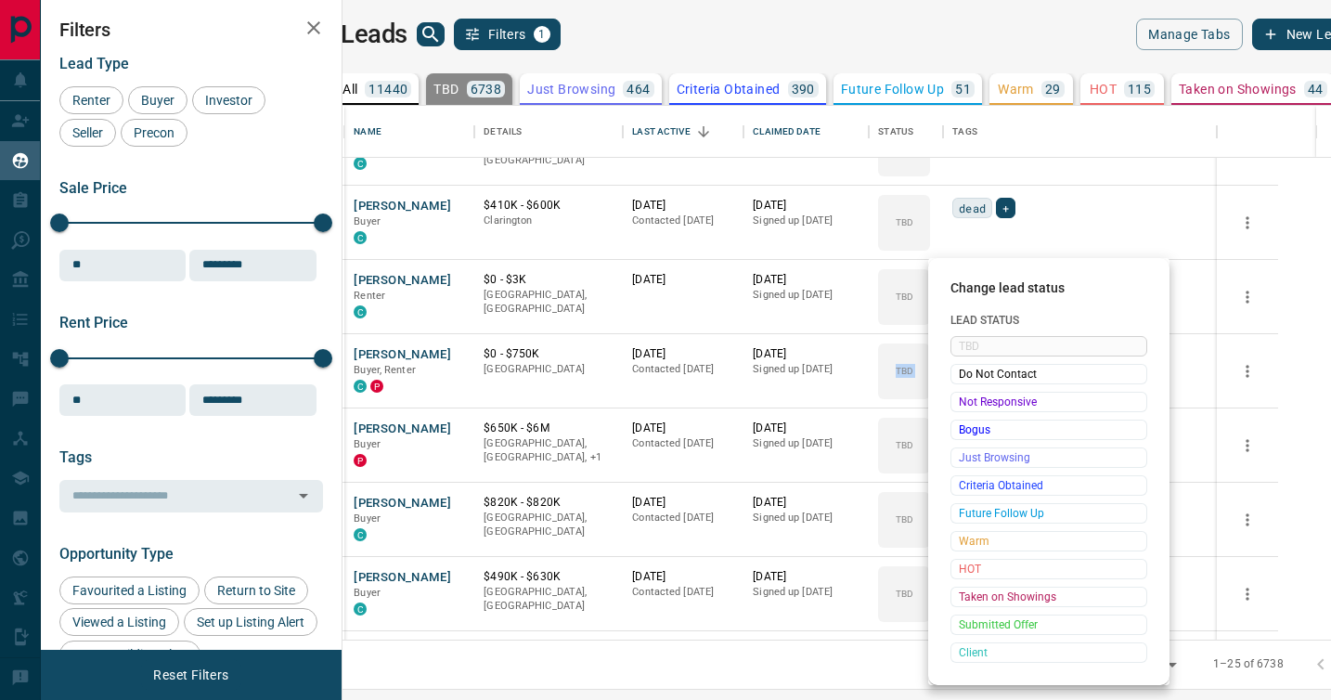
click at [970, 393] on span "Not Responsive" at bounding box center [1049, 402] width 180 height 19
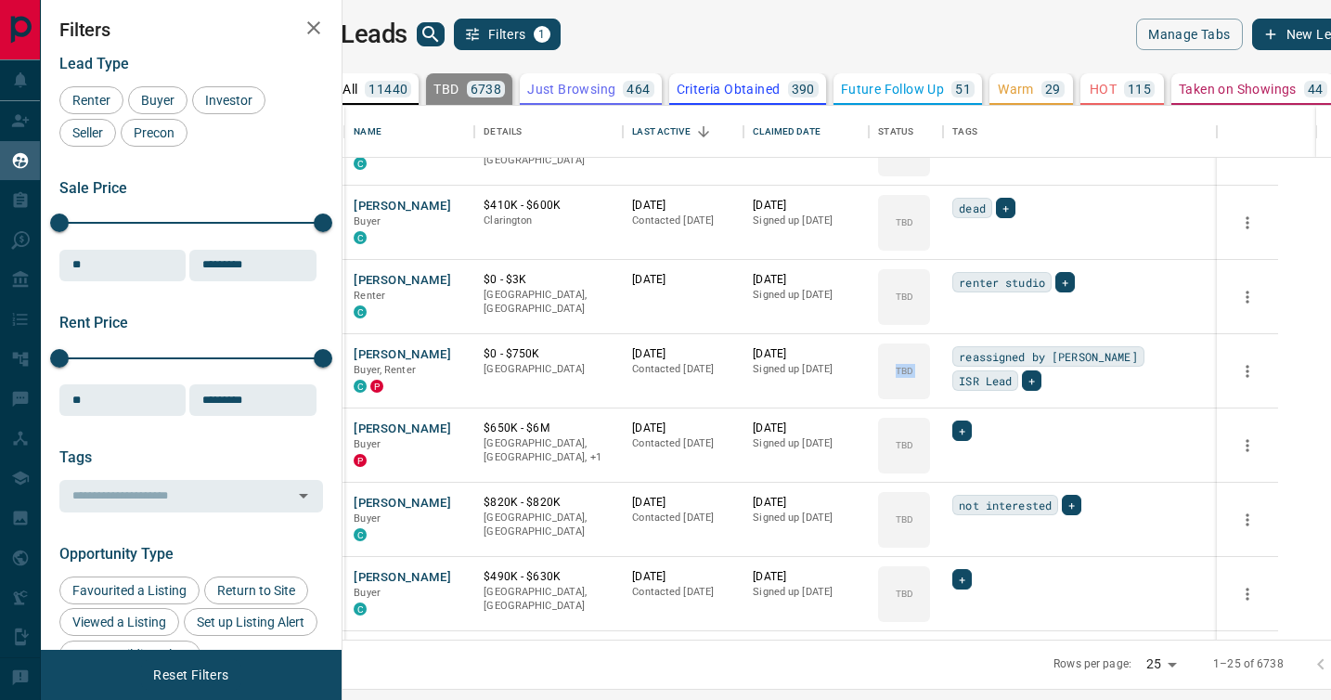
click at [970, 393] on div "TBD Do Not Contact Not Responsive Bogus Just Browsing Criteria Obtained Future …" at bounding box center [1019, 456] width 148 height 184
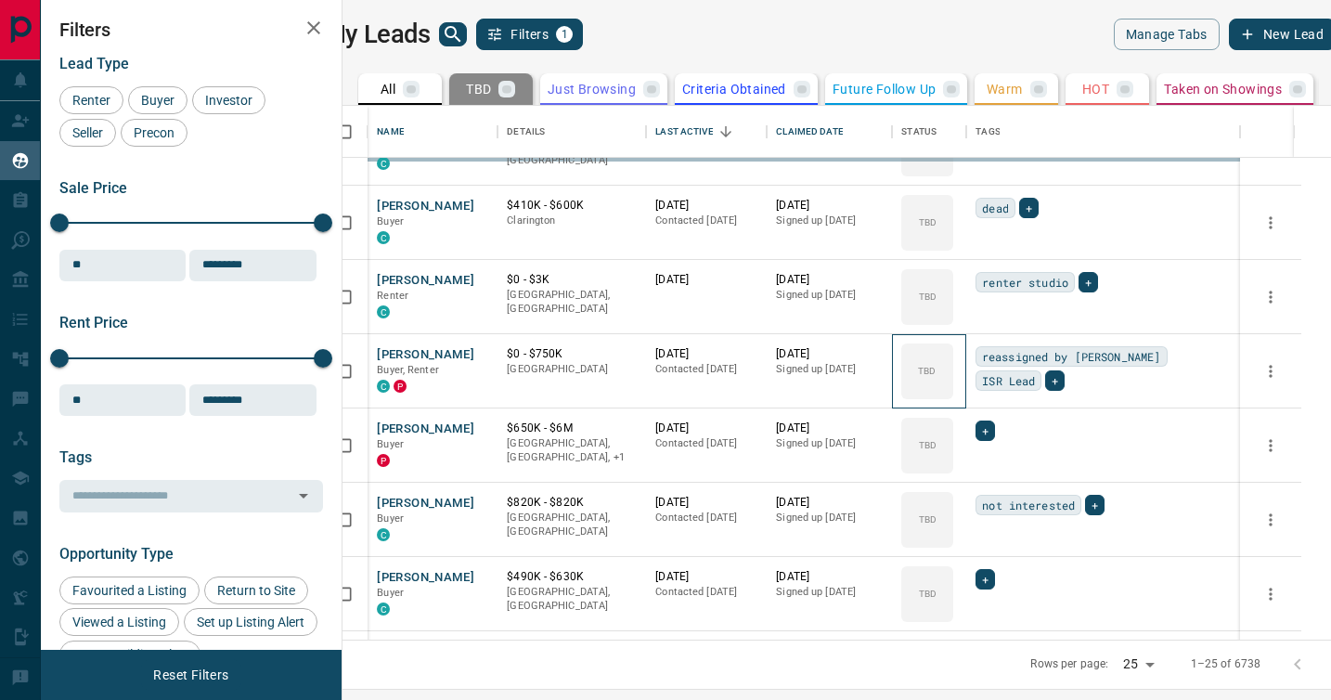
click at [953, 393] on div "TBD" at bounding box center [927, 371] width 52 height 56
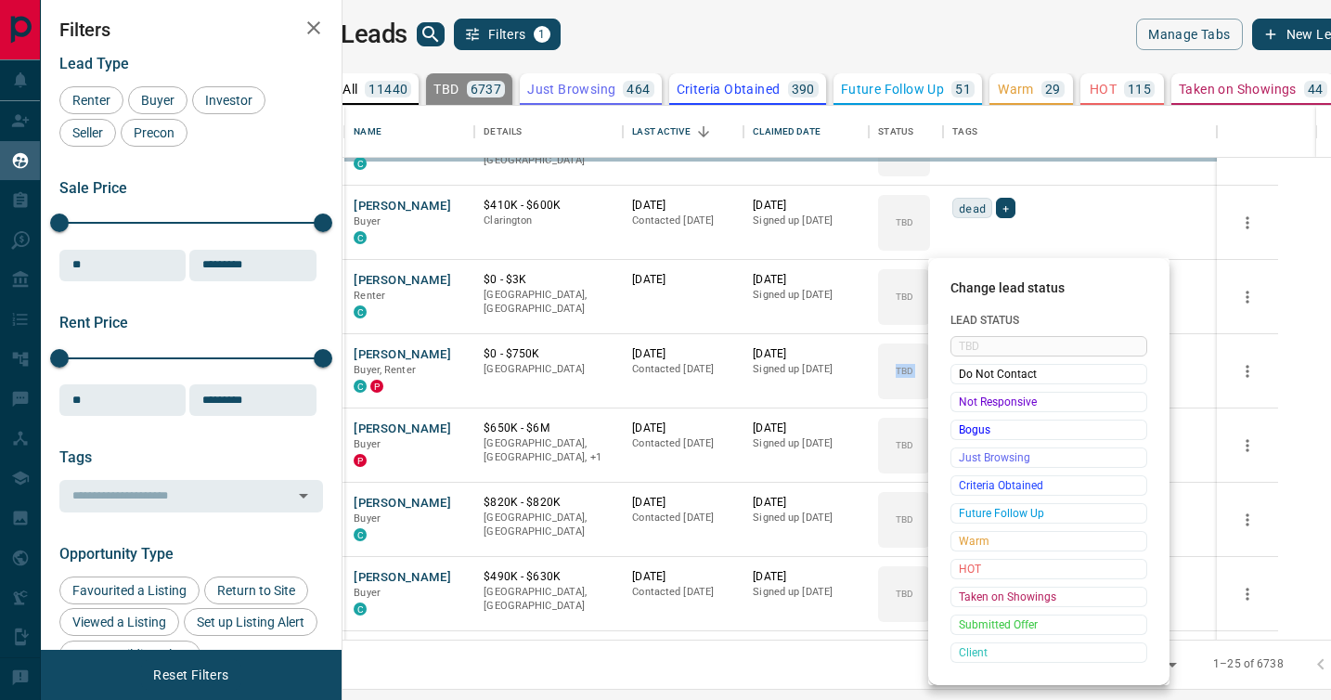
click at [970, 393] on span "Not Responsive" at bounding box center [1049, 402] width 180 height 19
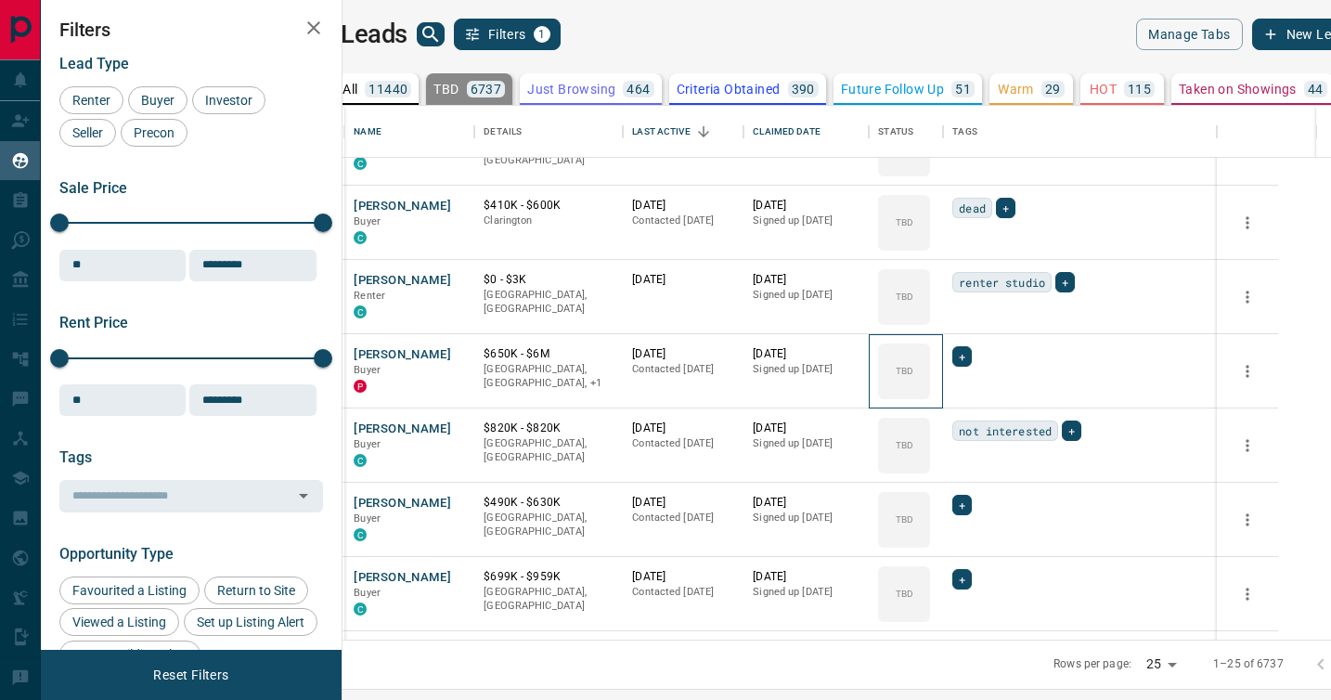
click at [930, 393] on div "TBD" at bounding box center [904, 371] width 52 height 56
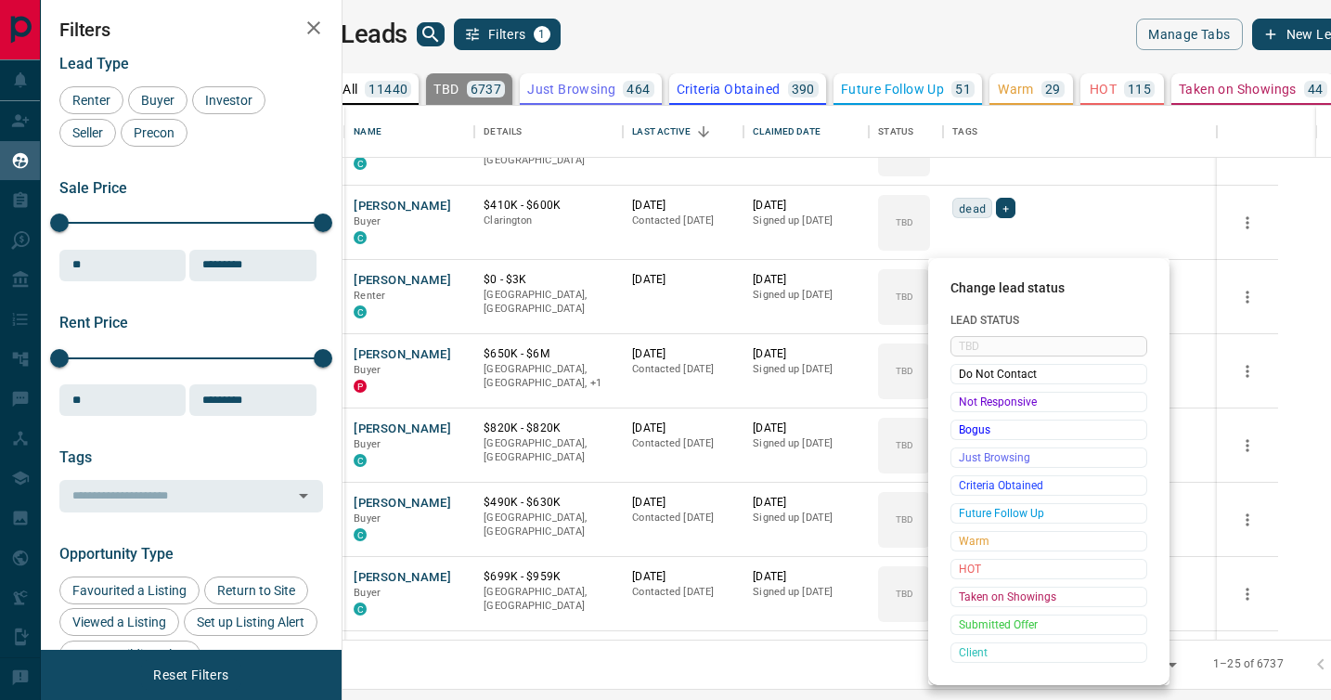
click at [970, 393] on span "Not Responsive" at bounding box center [1049, 402] width 180 height 19
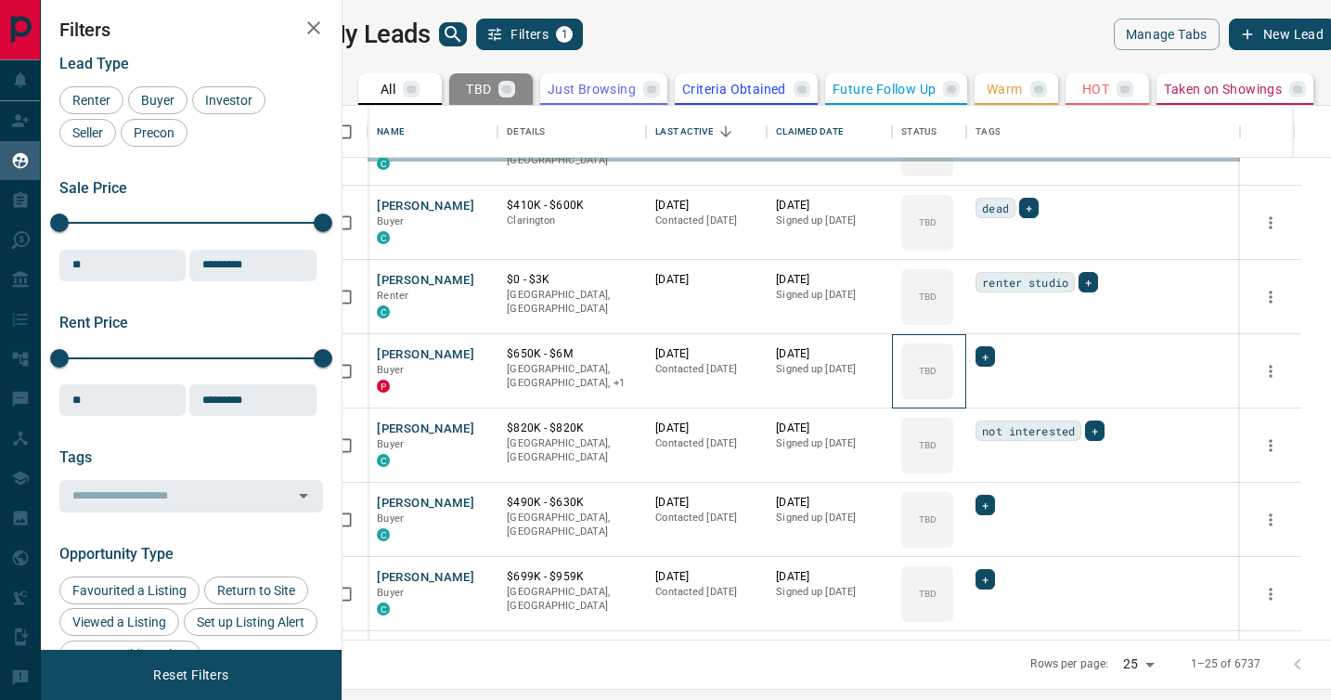
click at [970, 393] on div "TBD Do Not Contact Not Responsive Bogus Just Browsing Criteria Obtained Future …" at bounding box center [1019, 456] width 148 height 184
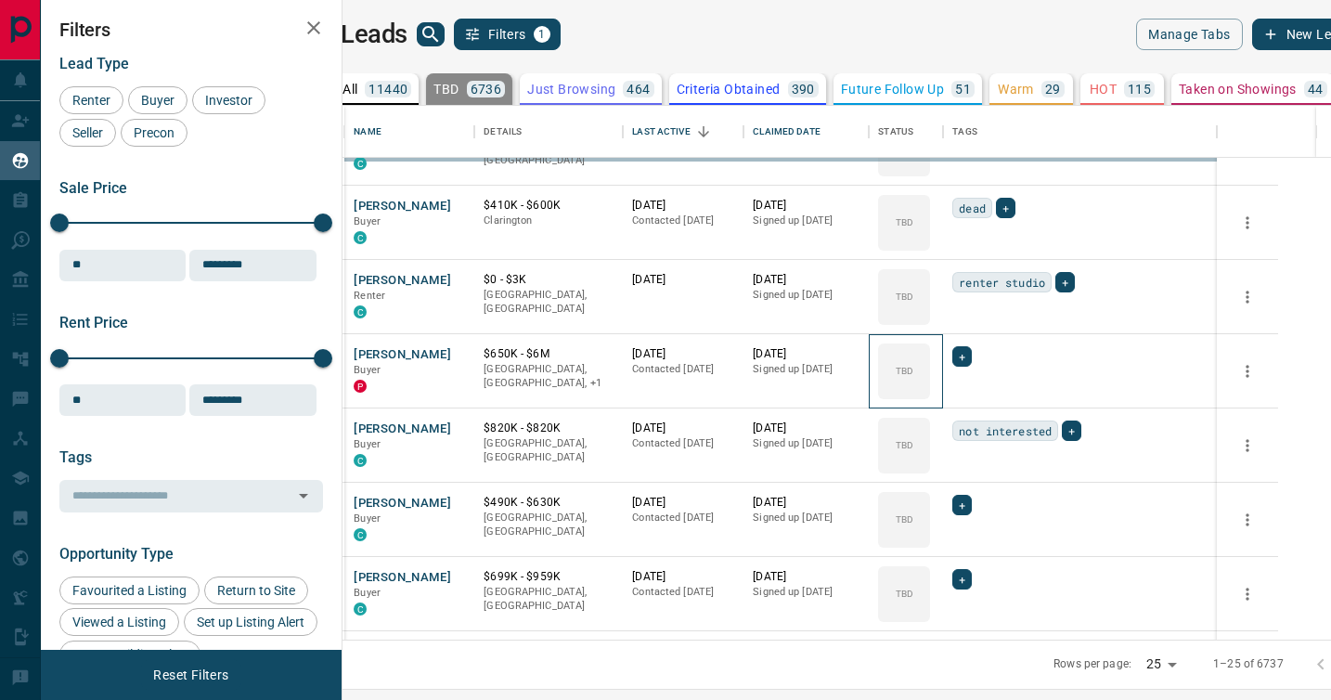
click at [930, 393] on div "TBD" at bounding box center [904, 371] width 52 height 56
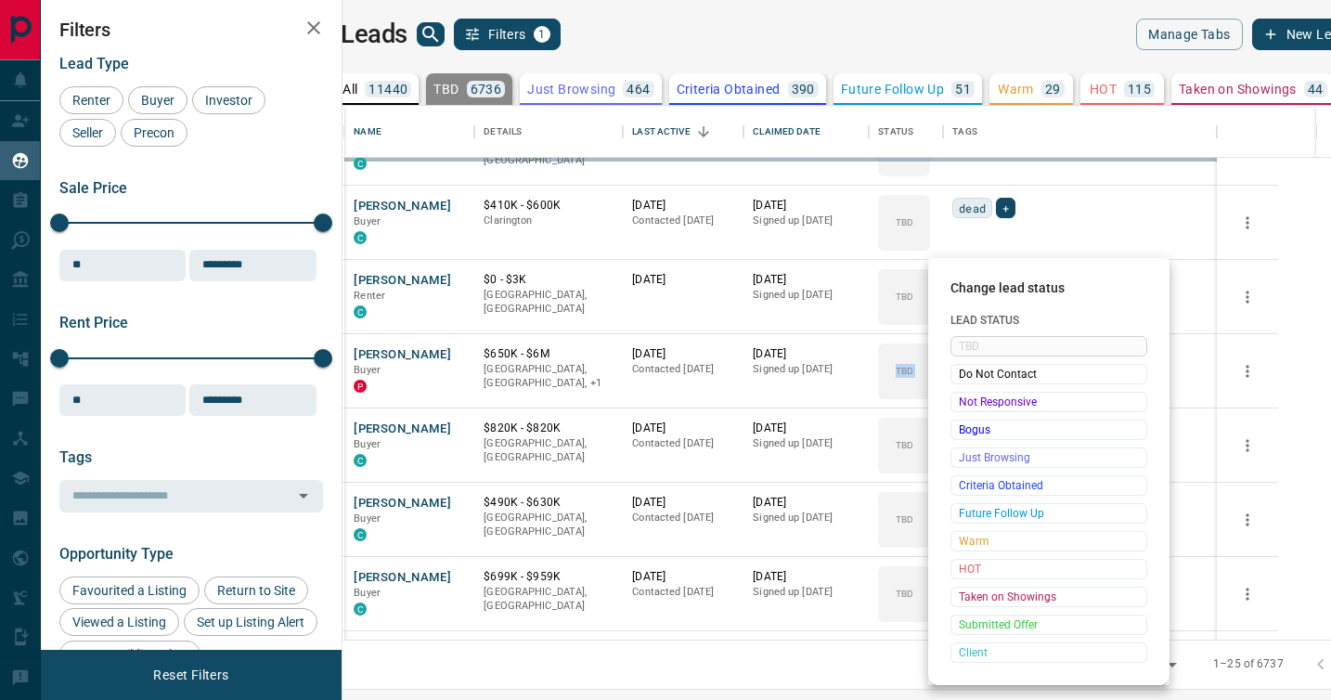
click at [970, 393] on span "Not Responsive" at bounding box center [1049, 402] width 180 height 19
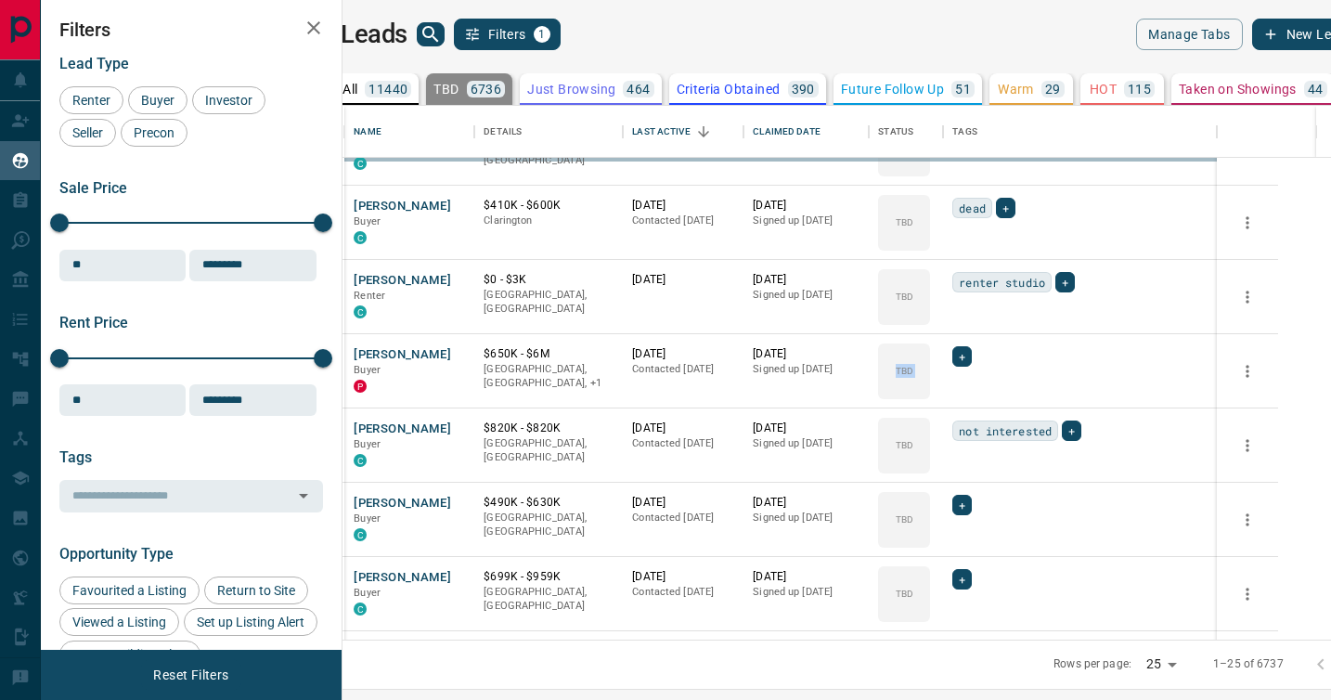
click at [970, 393] on div "TBD Do Not Contact Not Responsive Bogus Just Browsing Criteria Obtained Future …" at bounding box center [1019, 456] width 148 height 184
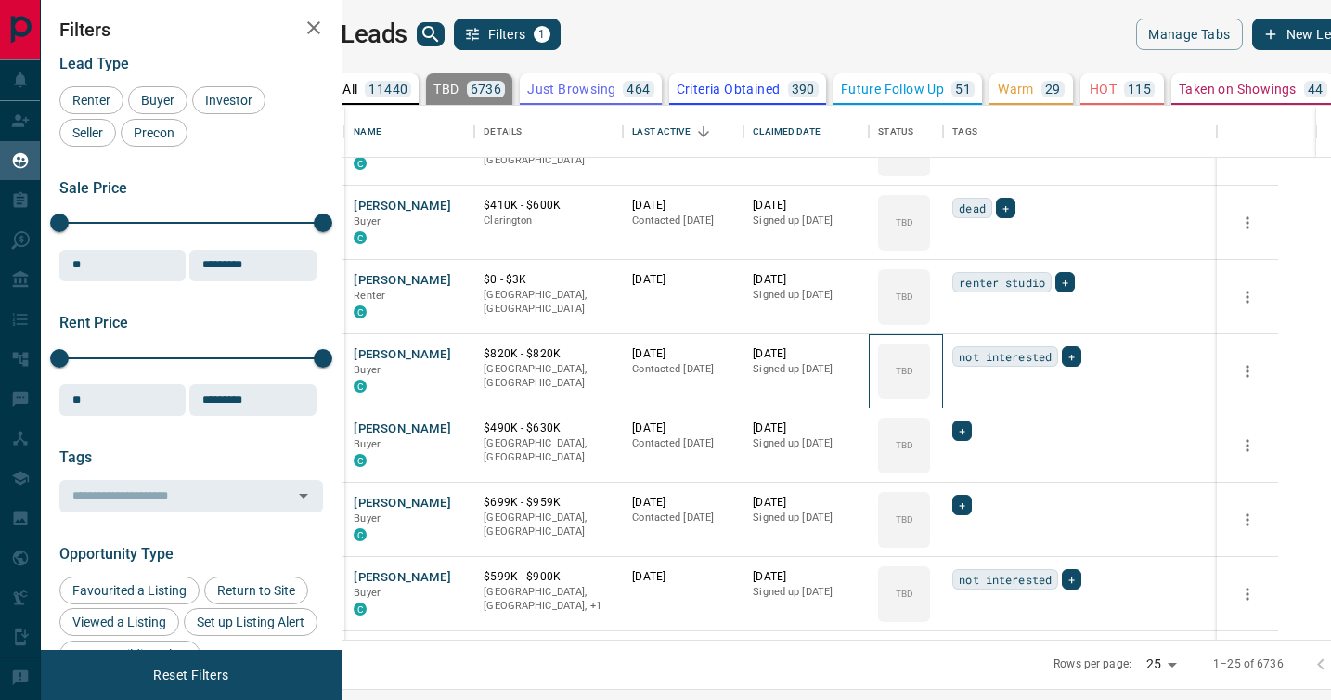
click at [930, 393] on div "TBD" at bounding box center [904, 371] width 52 height 56
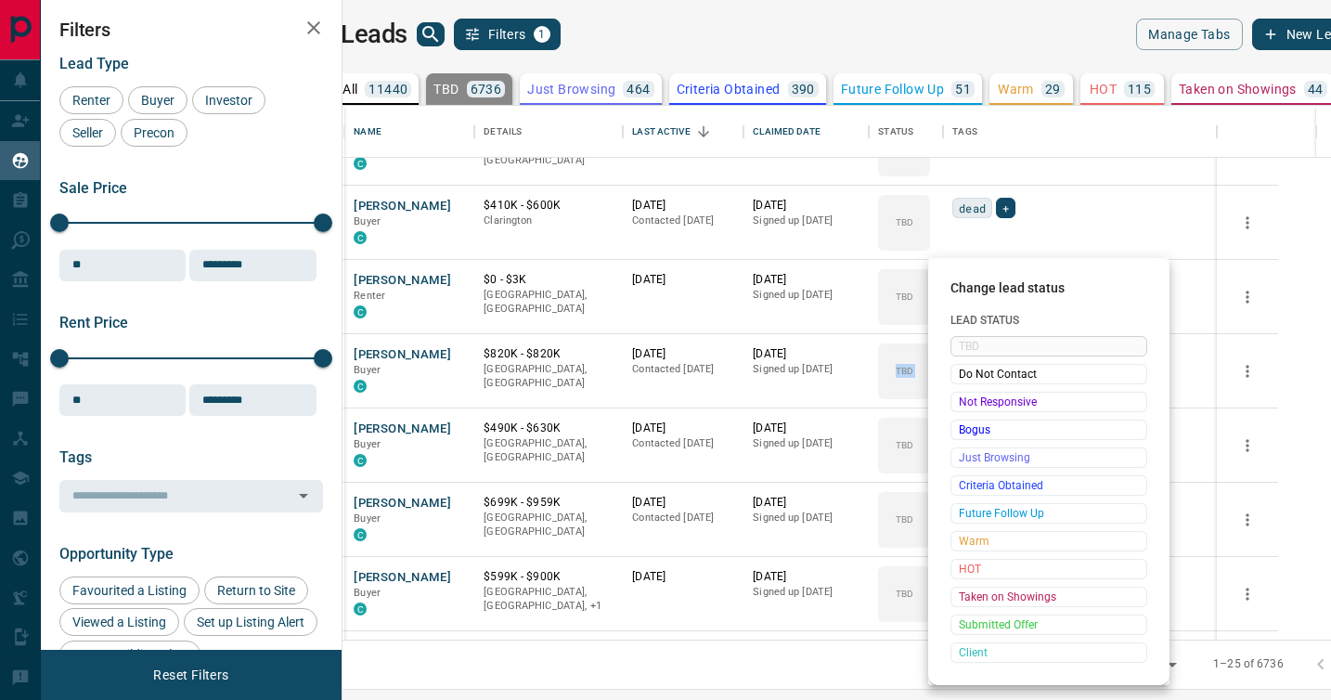
click at [970, 393] on span "Not Responsive" at bounding box center [1049, 402] width 180 height 19
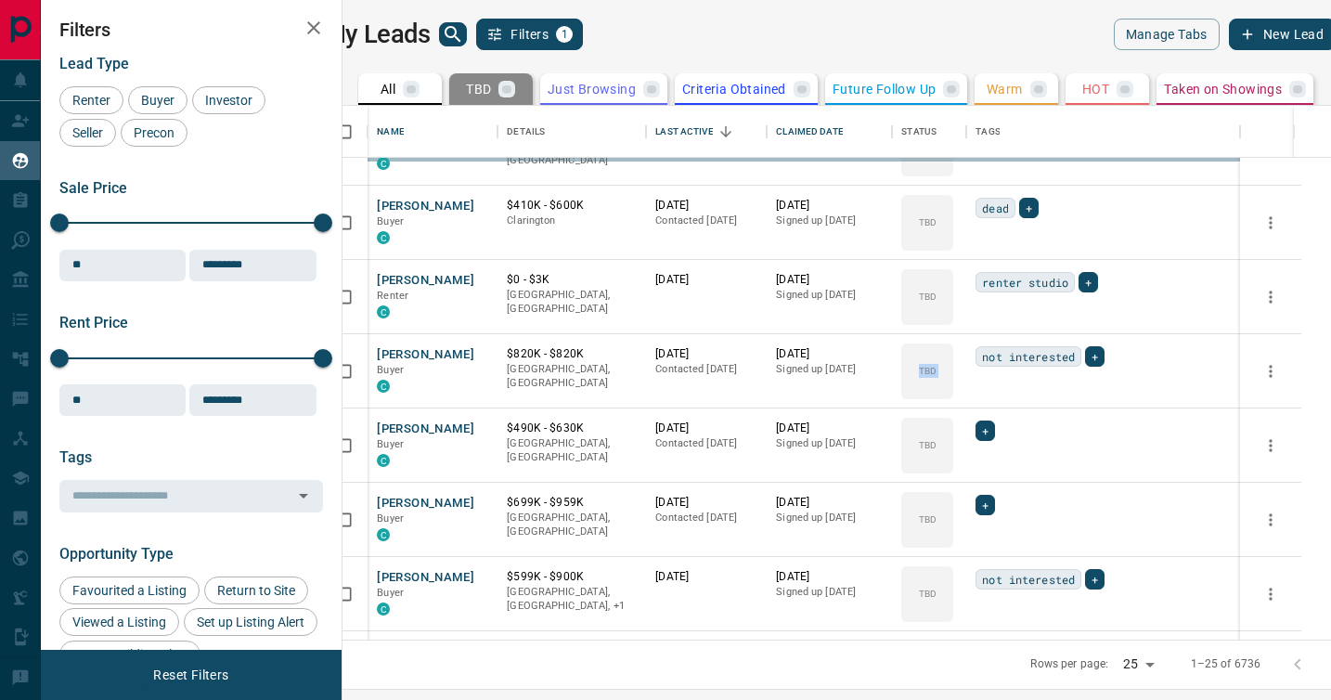
click at [970, 393] on div "TBD Do Not Contact Not Responsive Bogus Just Browsing Criteria Obtained Future …" at bounding box center [1019, 456] width 148 height 184
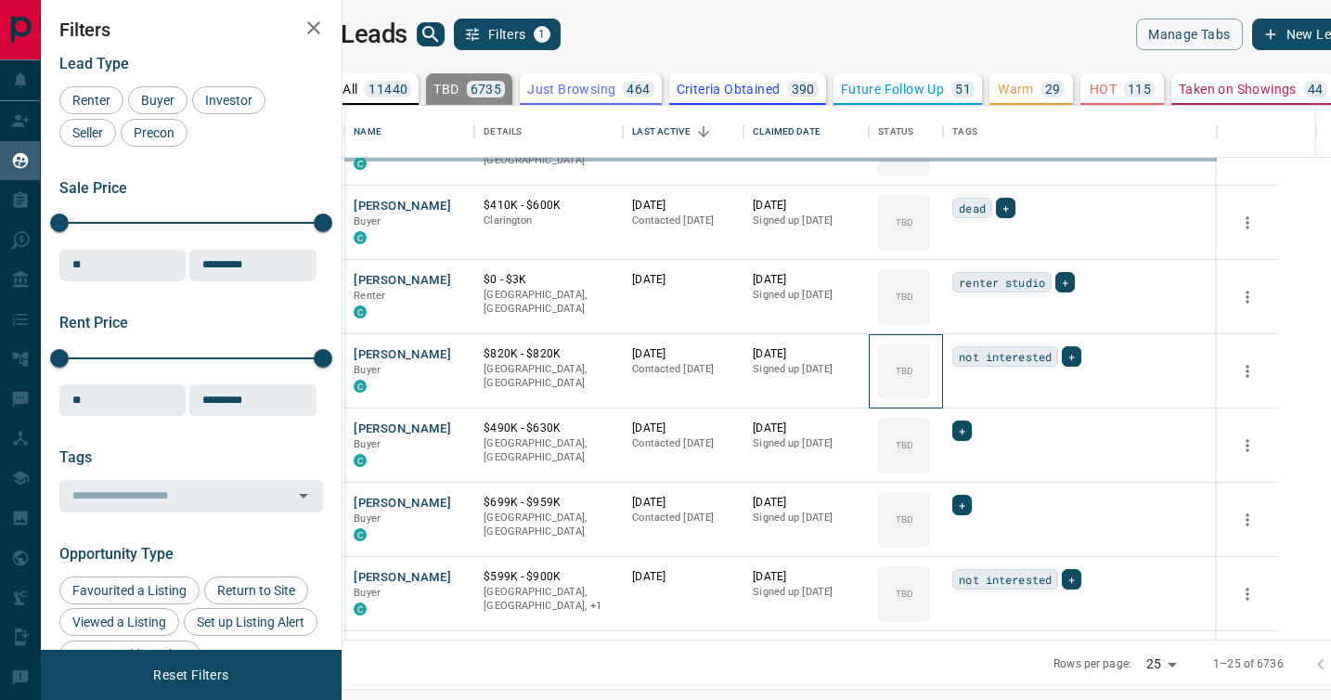
click at [930, 393] on div "TBD" at bounding box center [904, 371] width 52 height 56
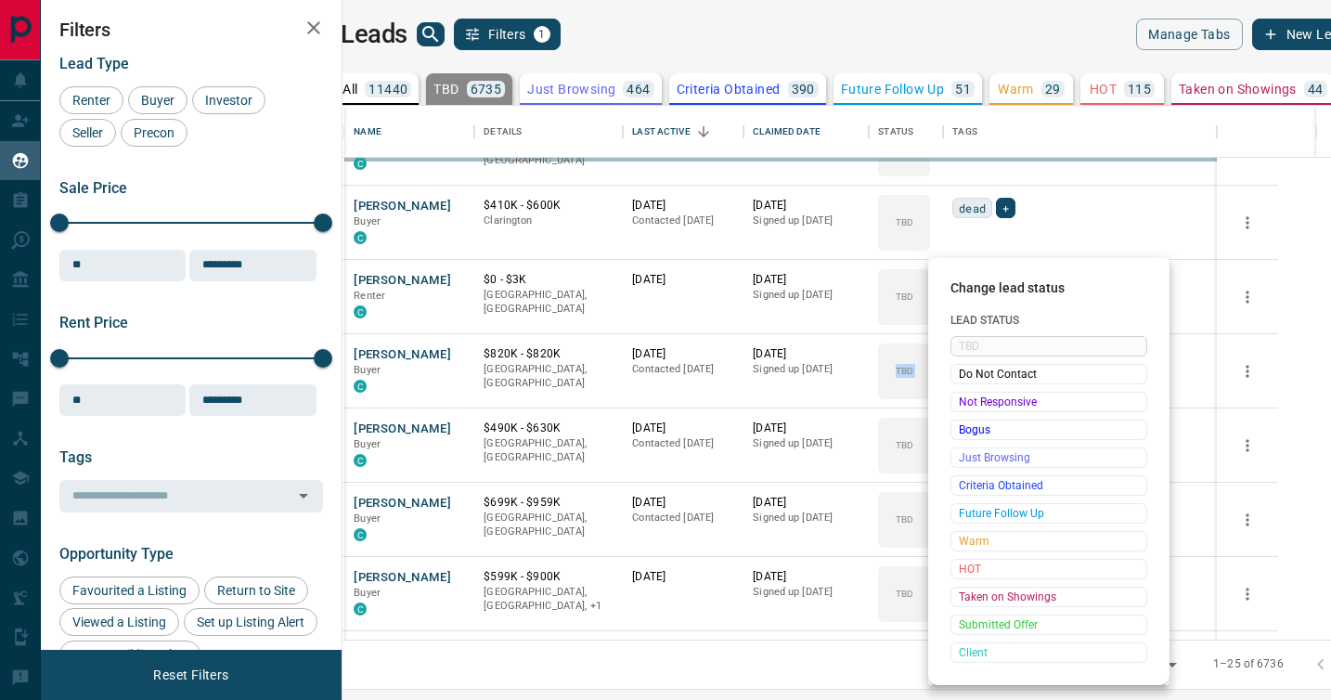
click at [970, 393] on span "Not Responsive" at bounding box center [1049, 402] width 180 height 19
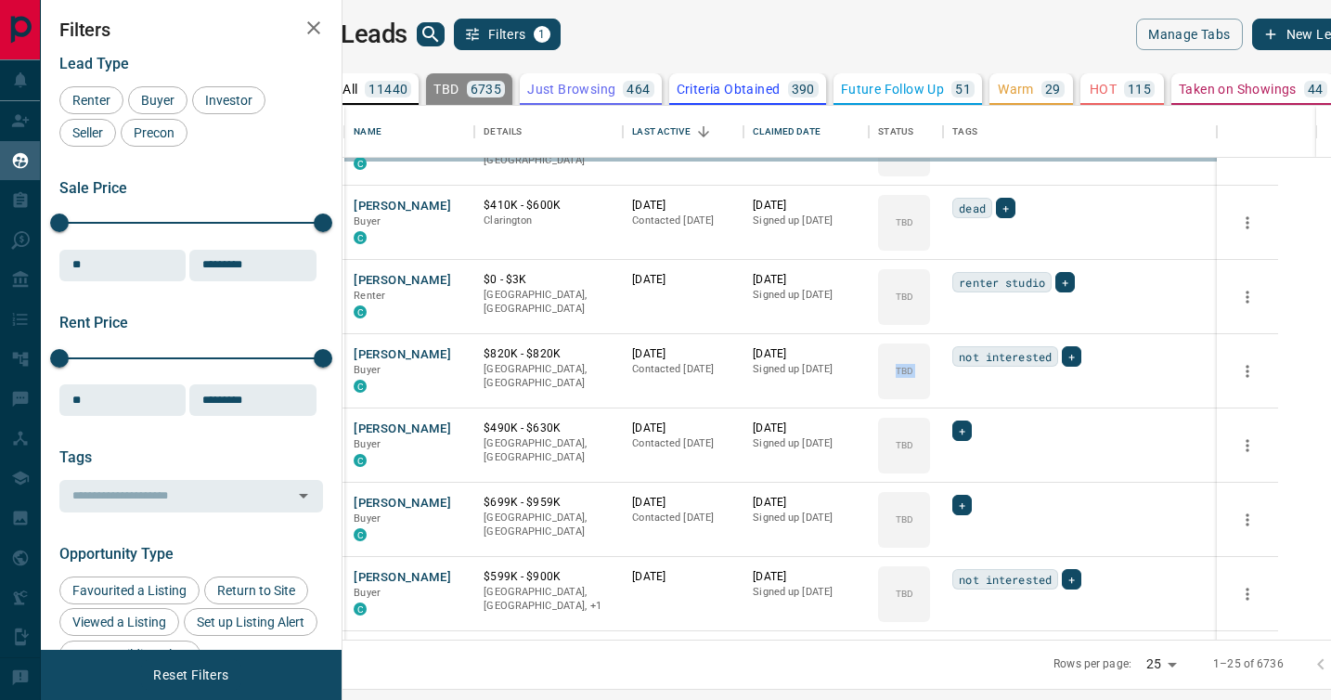
click at [970, 393] on div "TBD Do Not Contact Not Responsive Bogus Just Browsing Criteria Obtained Future …" at bounding box center [1019, 456] width 148 height 184
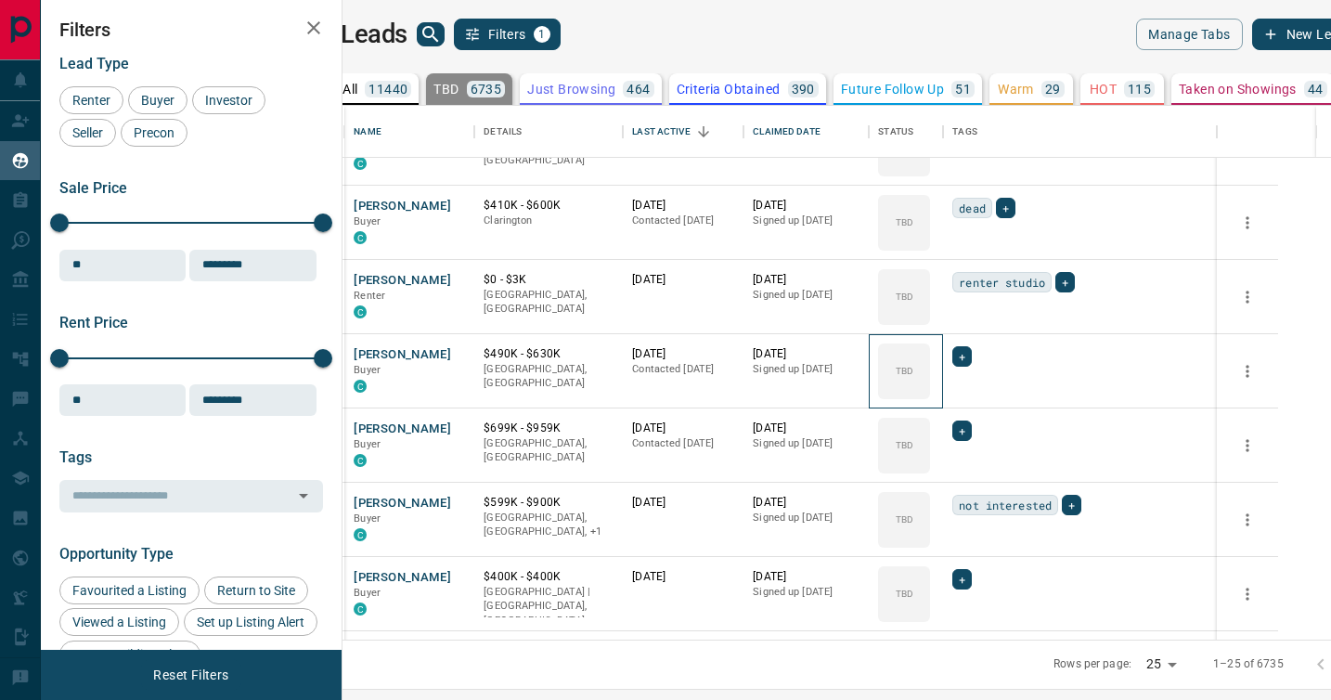
click at [930, 393] on div "TBD" at bounding box center [904, 371] width 52 height 56
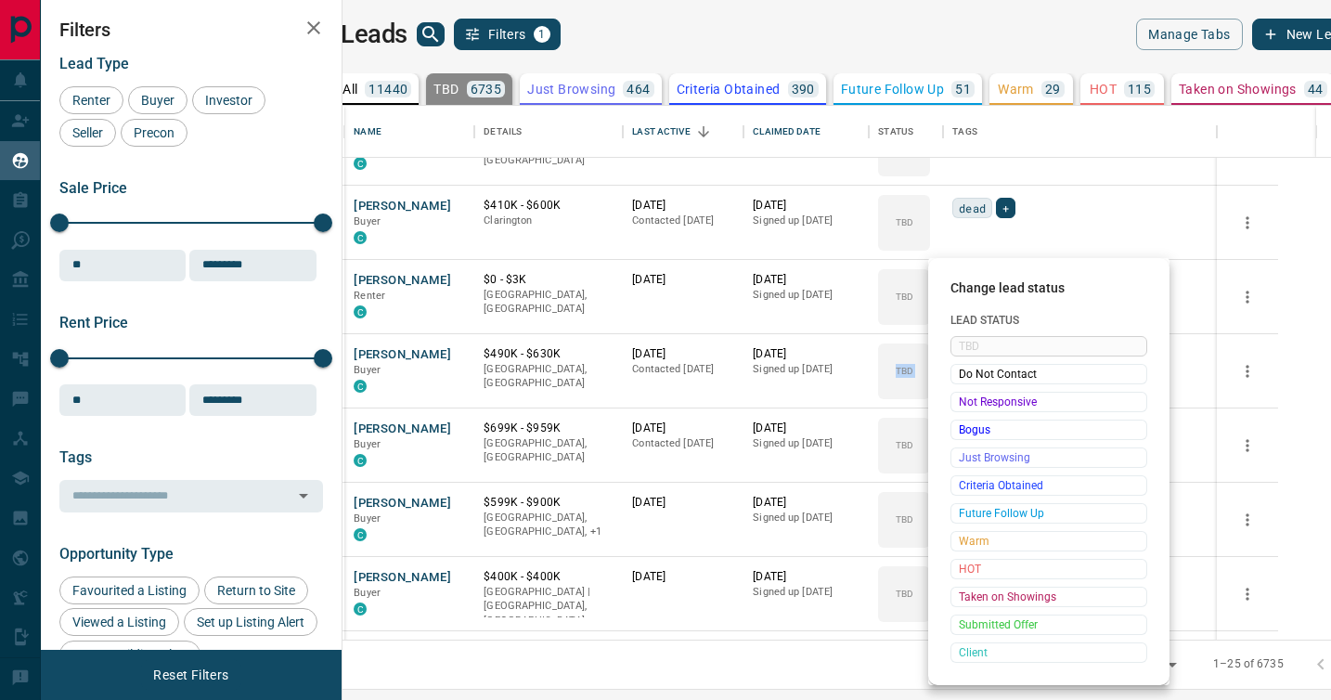
click at [970, 393] on span "Not Responsive" at bounding box center [1049, 402] width 180 height 19
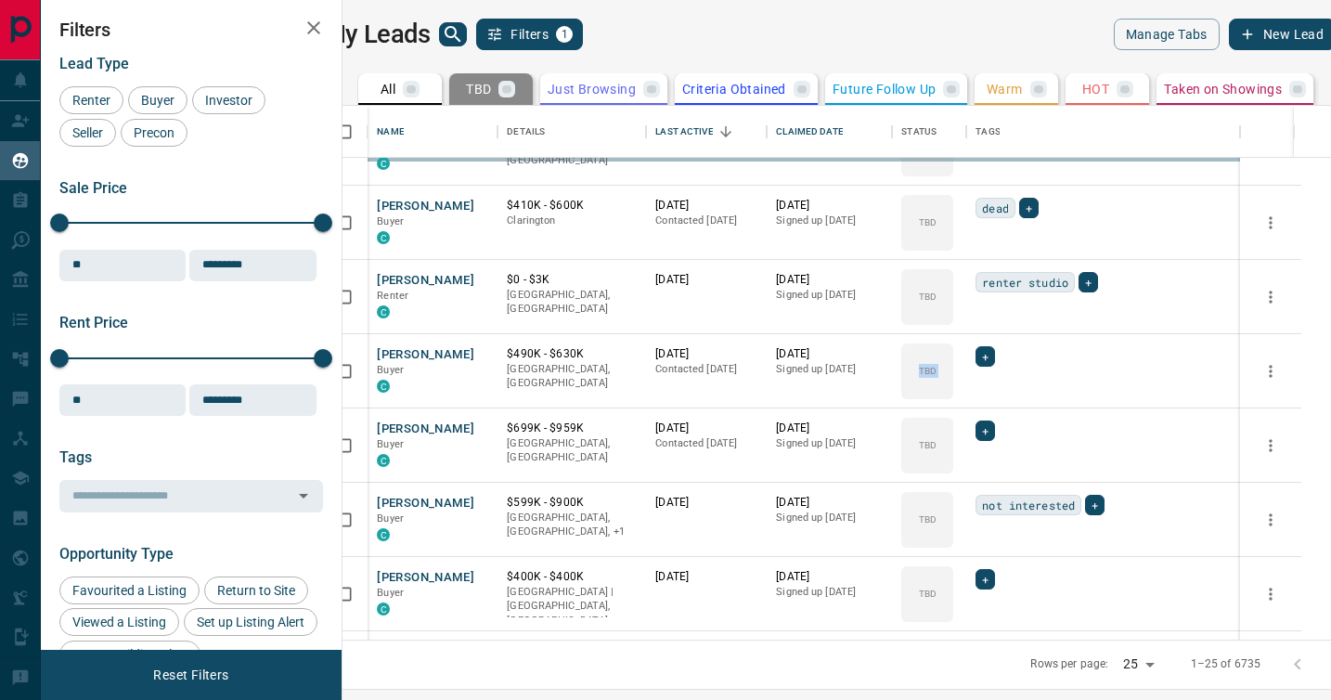
click at [970, 393] on div "TBD Do Not Contact Not Responsive Bogus Just Browsing Criteria Obtained Future …" at bounding box center [1019, 456] width 148 height 184
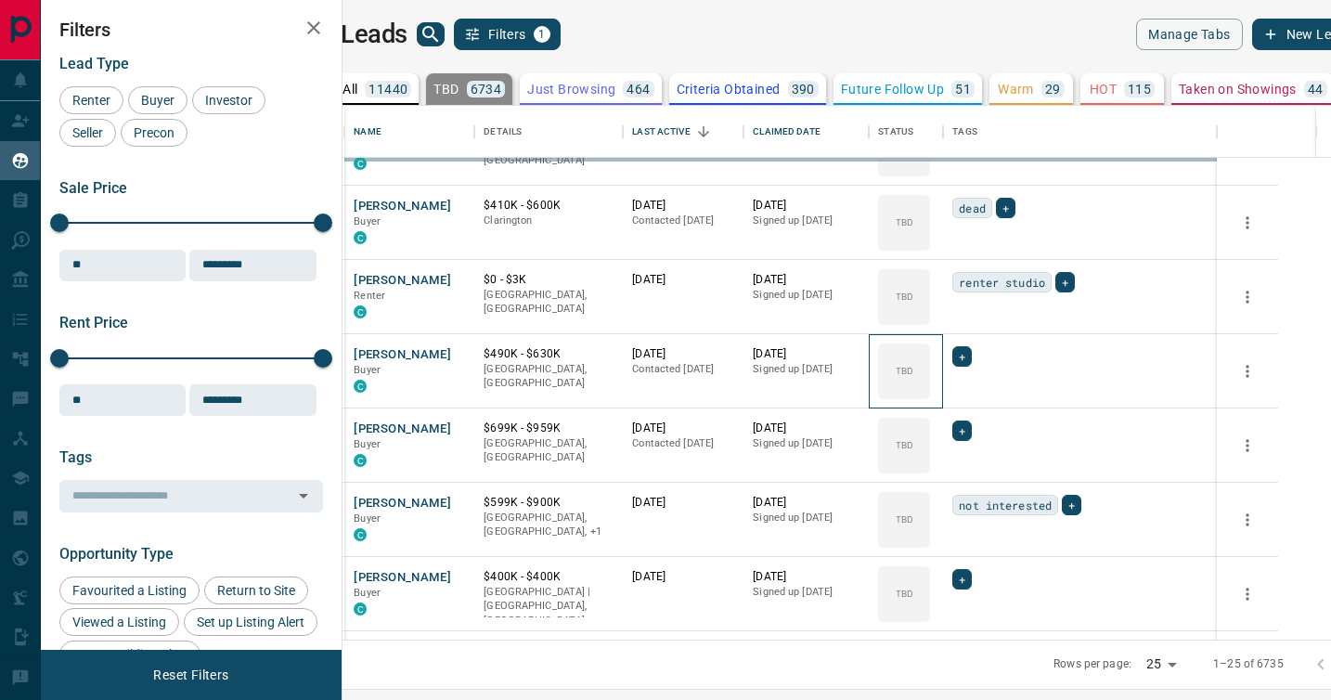
click at [930, 393] on div "TBD" at bounding box center [904, 371] width 52 height 56
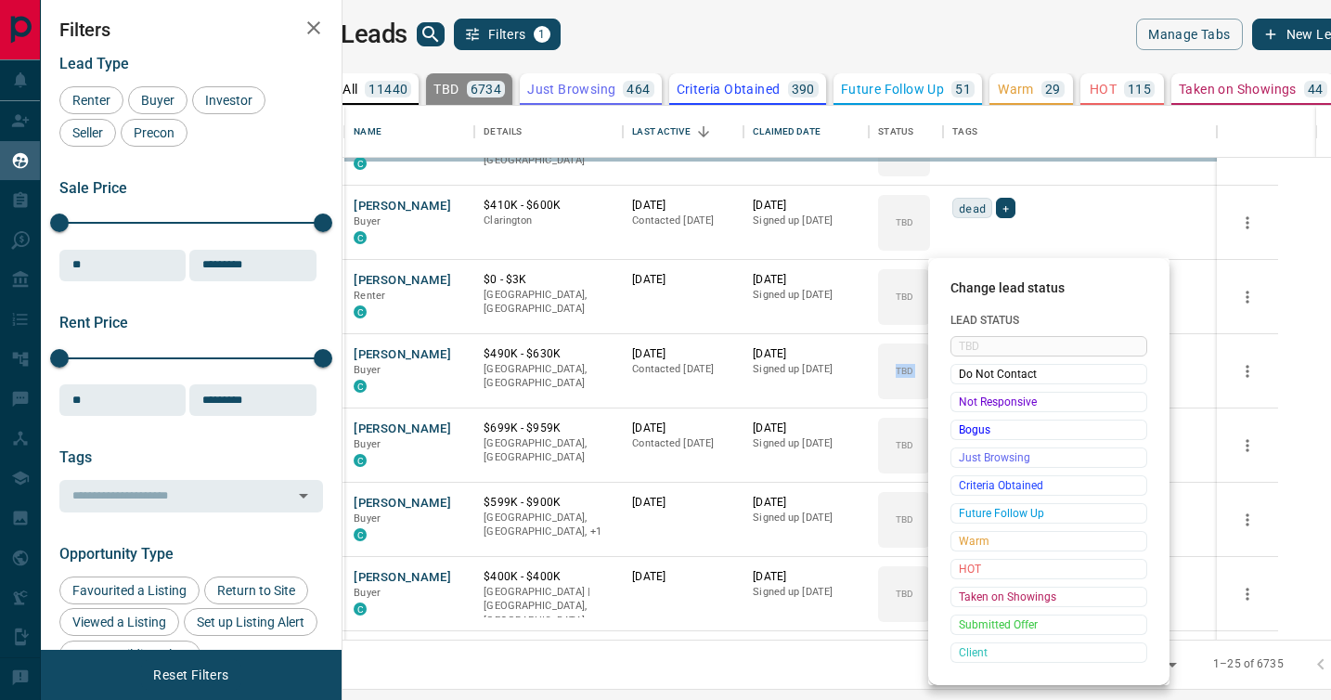
click at [970, 393] on span "Not Responsive" at bounding box center [1049, 402] width 180 height 19
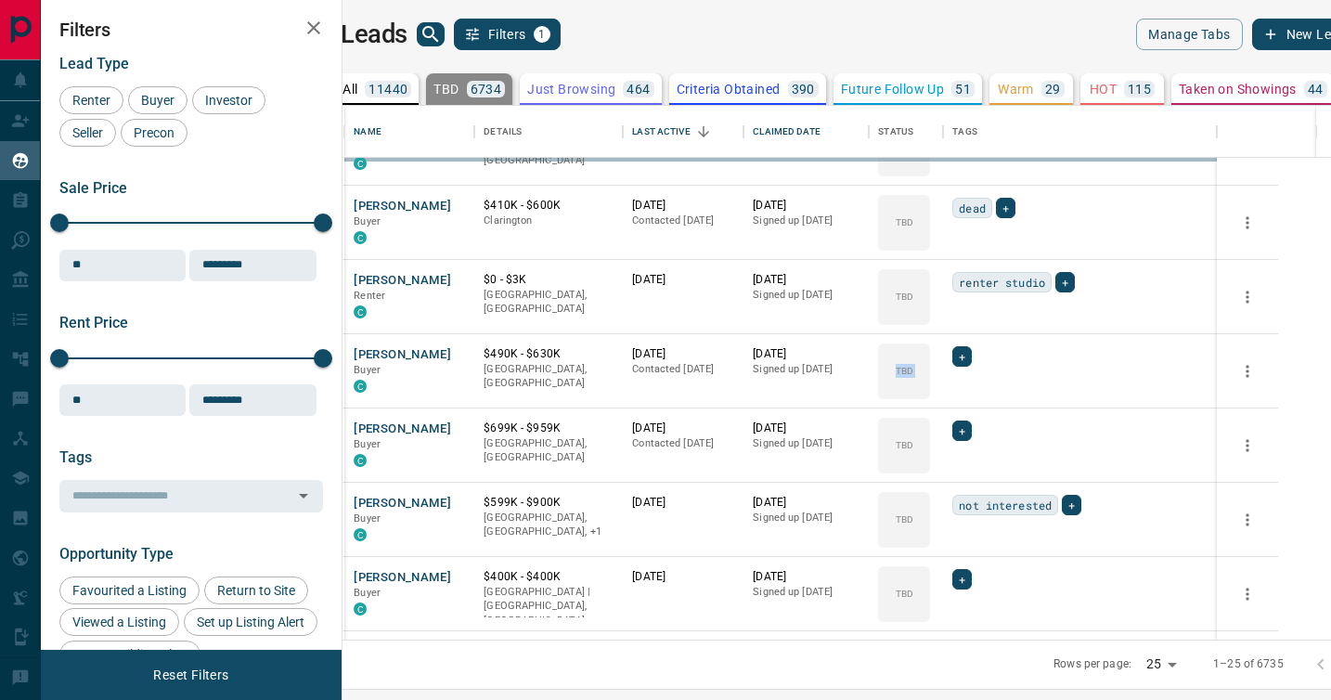
click at [970, 393] on div "TBD Do Not Contact Not Responsive Bogus Just Browsing Criteria Obtained Future …" at bounding box center [1019, 456] width 148 height 184
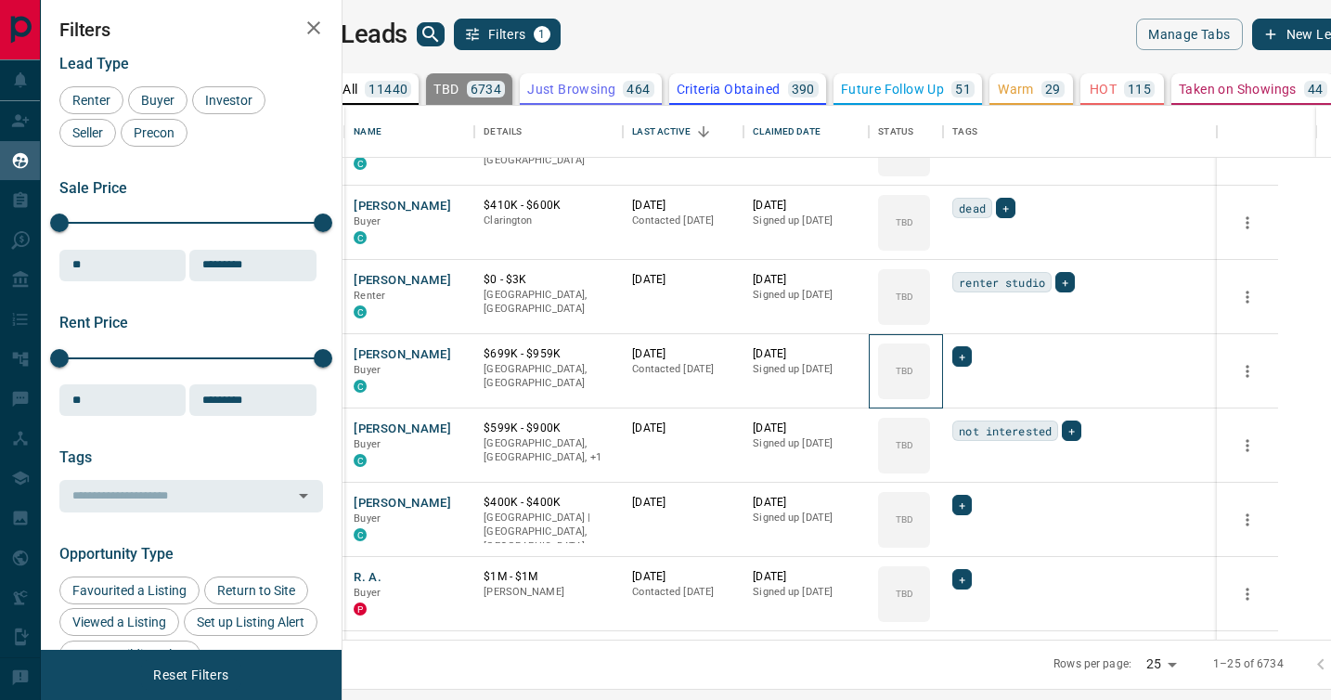
click at [930, 393] on div "TBD" at bounding box center [904, 371] width 52 height 56
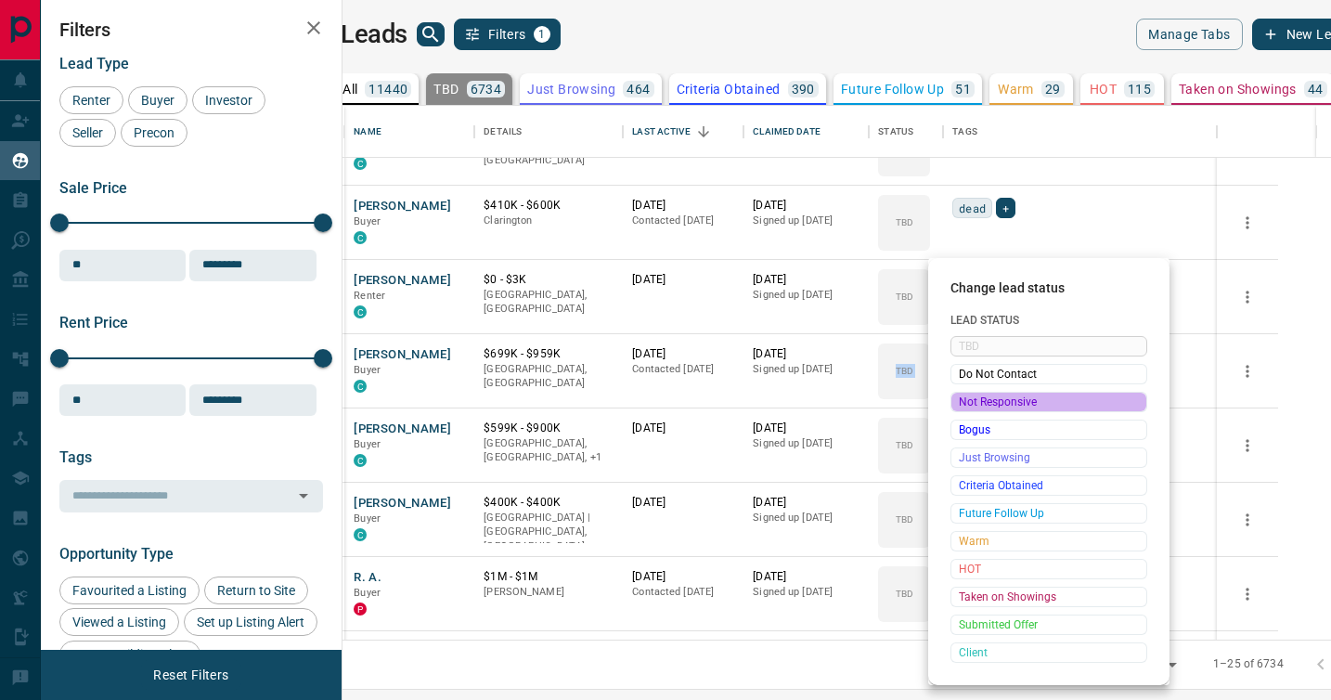
click at [970, 393] on span "Not Responsive" at bounding box center [1049, 402] width 180 height 19
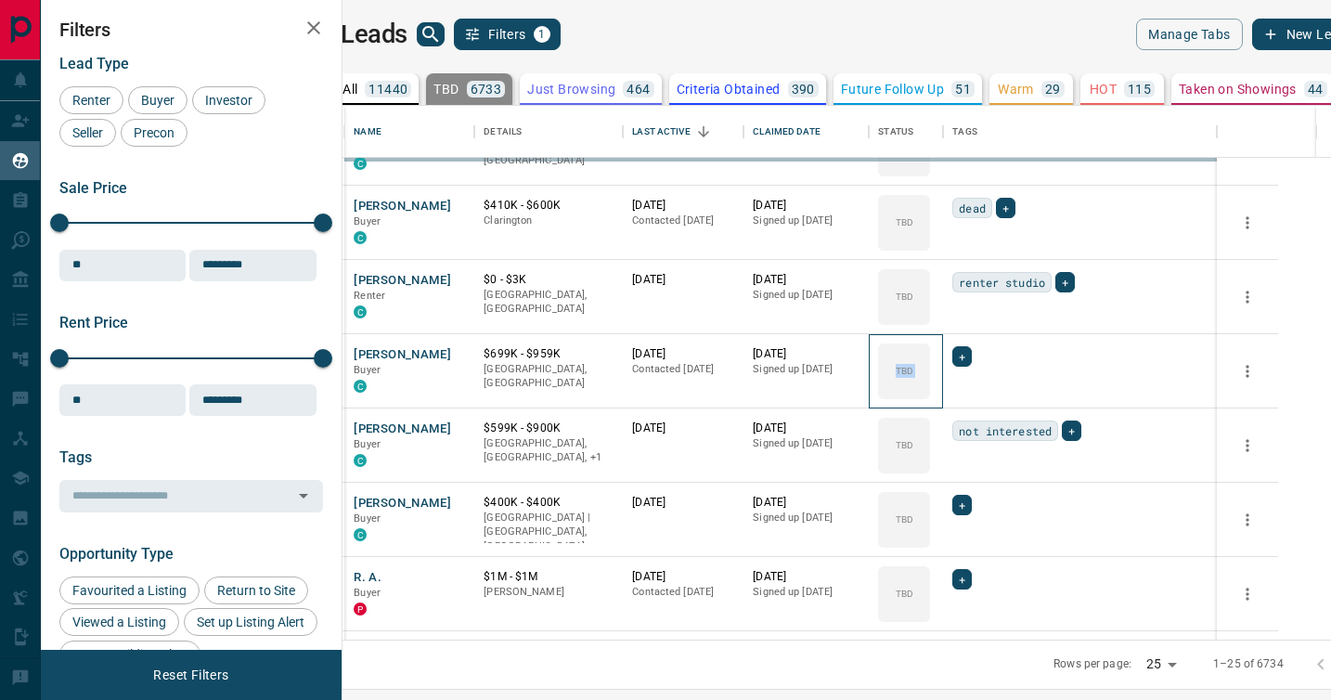
click at [930, 393] on div "TBD" at bounding box center [904, 371] width 52 height 56
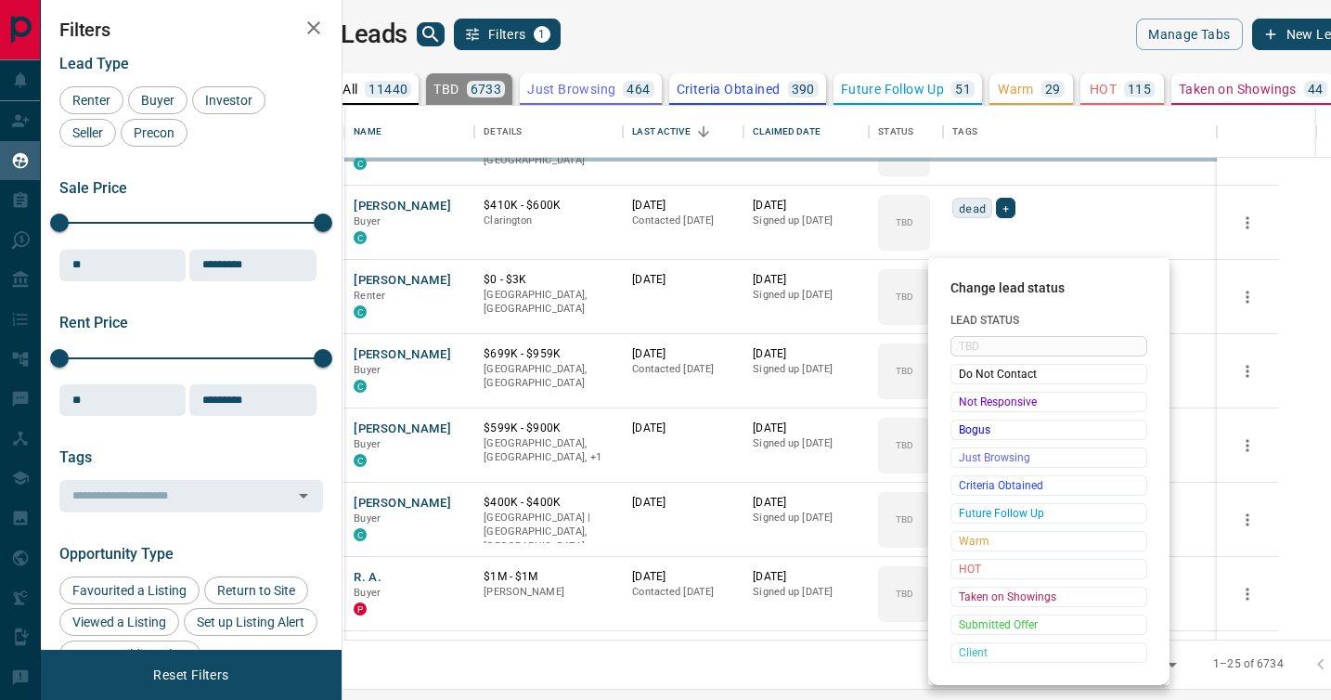
click at [970, 393] on span "Not Responsive" at bounding box center [1049, 402] width 180 height 19
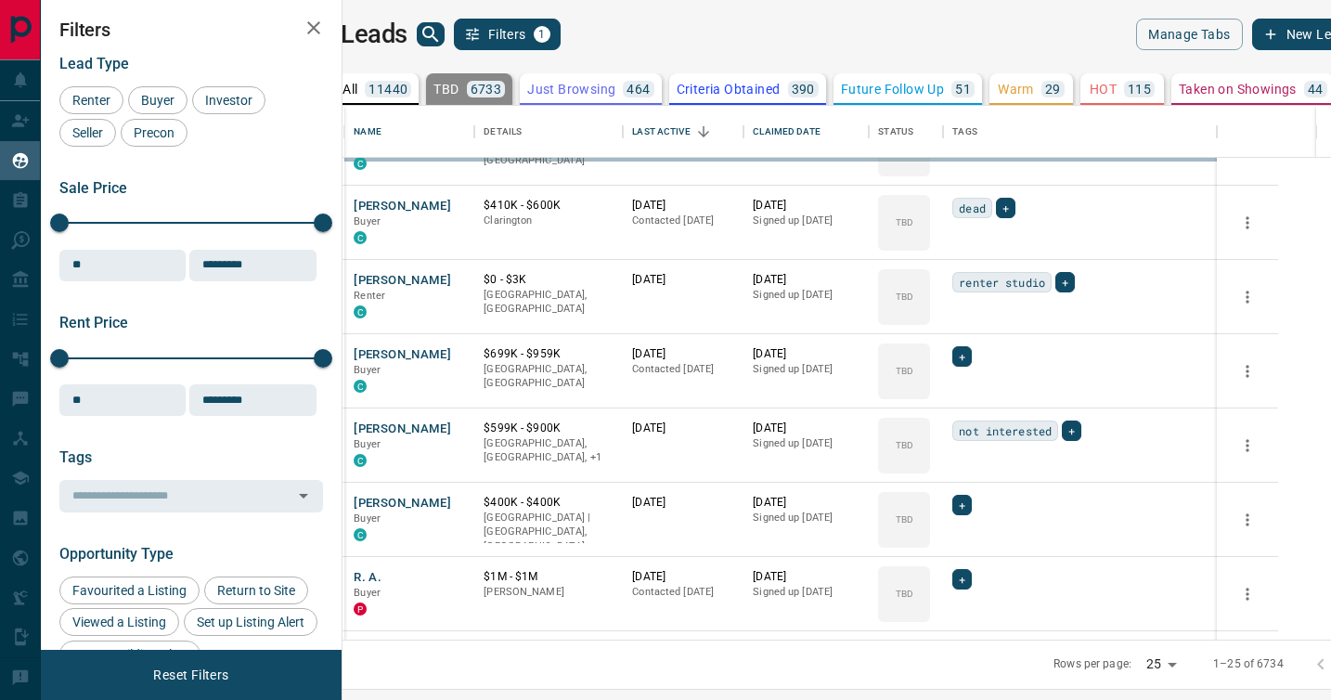
click at [970, 393] on div "TBD Do Not Contact Not Responsive Bogus Just Browsing Criteria Obtained Future …" at bounding box center [1019, 456] width 148 height 184
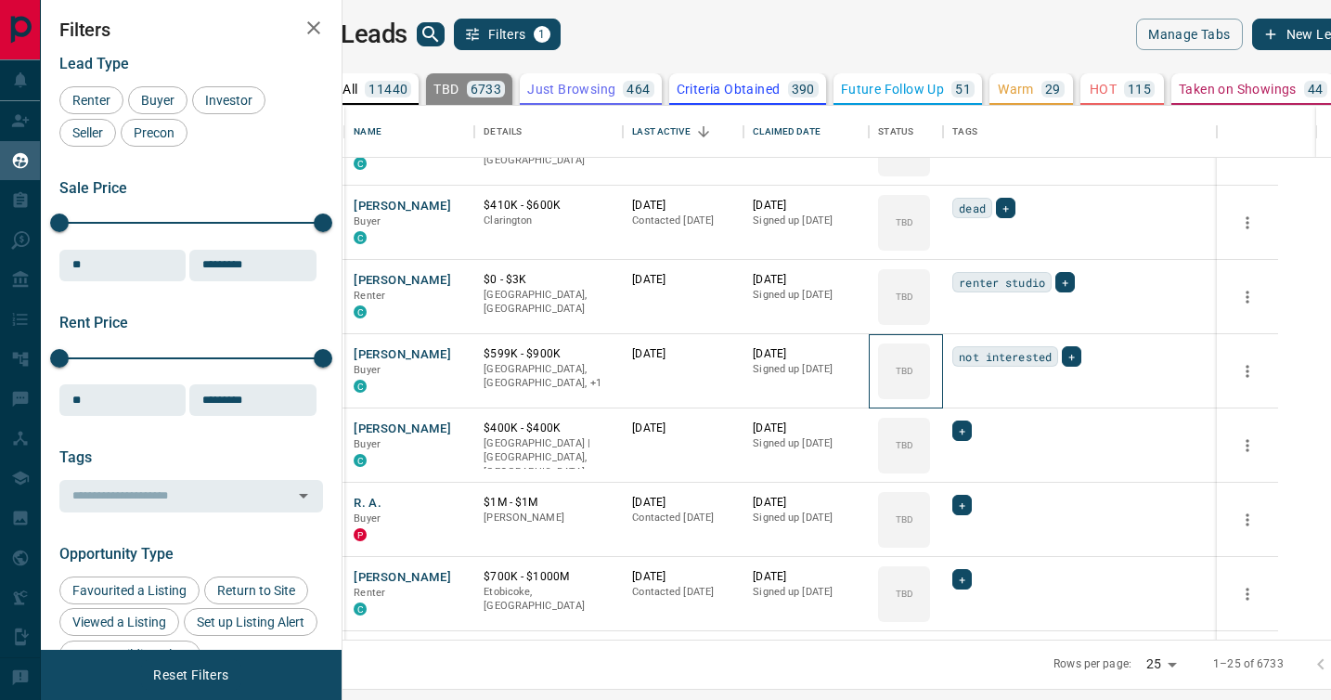
click at [930, 393] on div "TBD" at bounding box center [904, 371] width 52 height 56
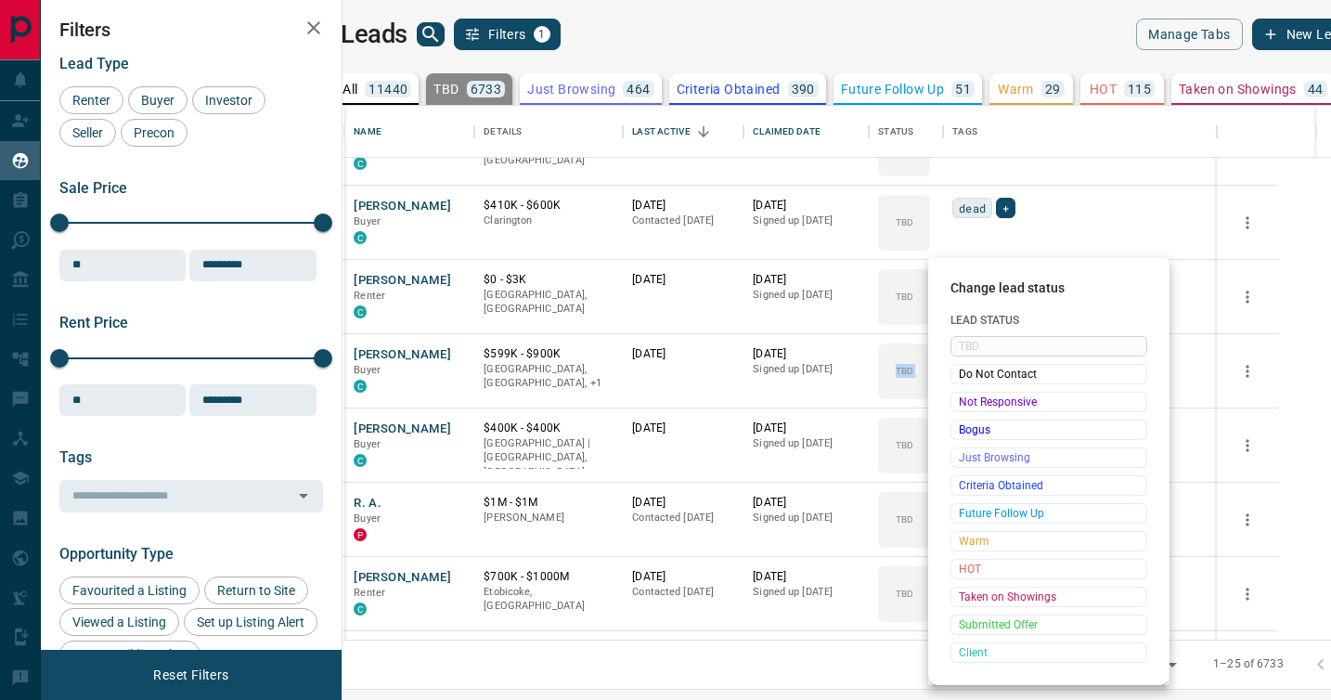
click at [970, 393] on span "Not Responsive" at bounding box center [1049, 402] width 180 height 19
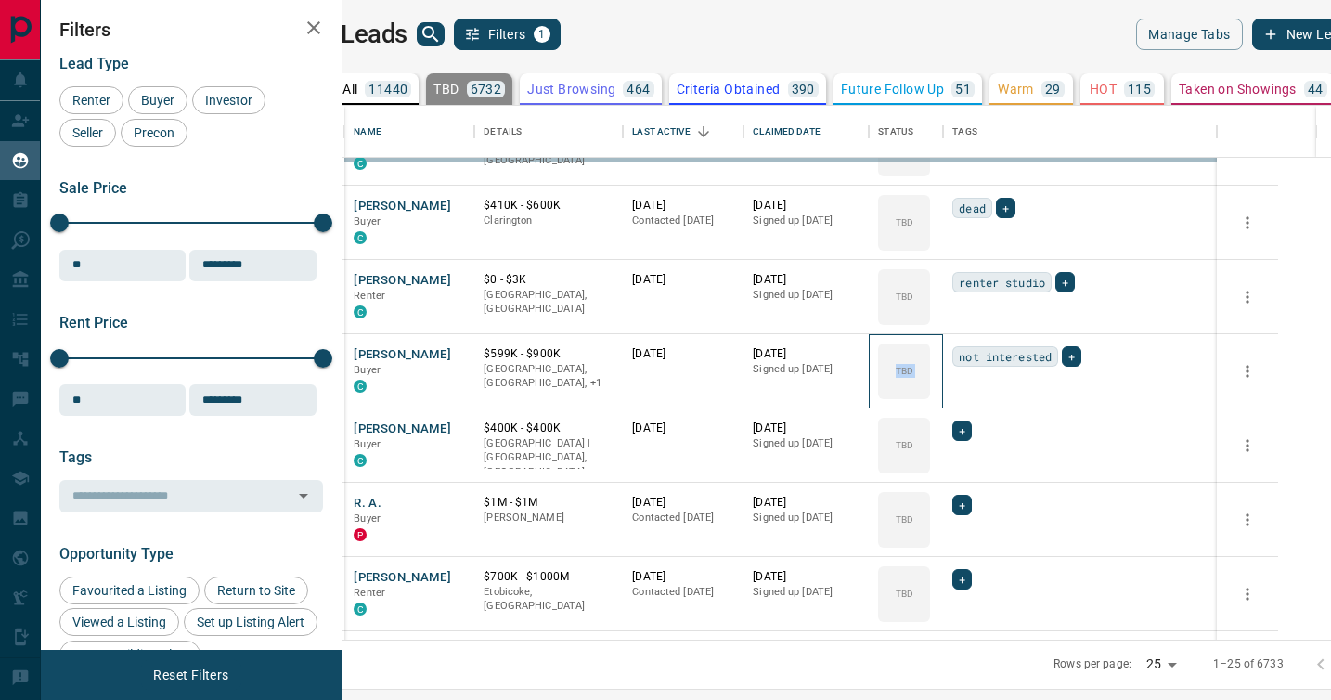
click at [930, 393] on div "TBD" at bounding box center [904, 371] width 52 height 56
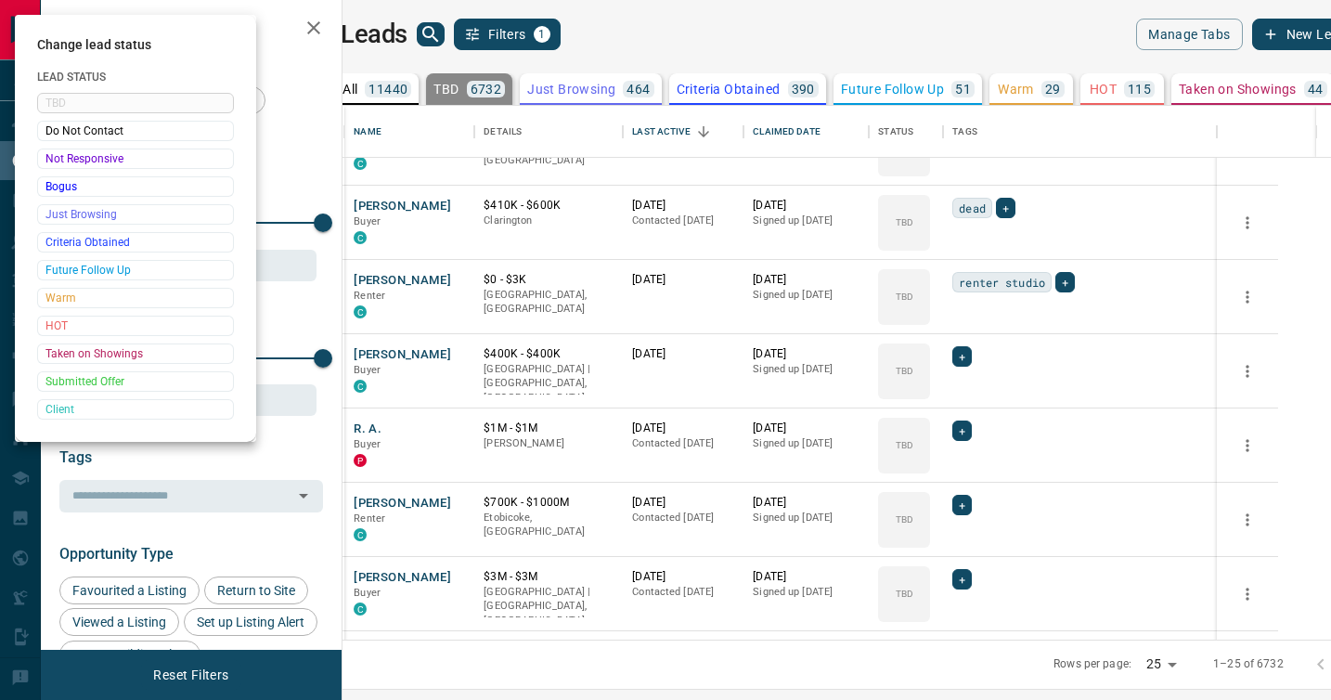
click at [970, 393] on div at bounding box center [665, 350] width 1331 height 700
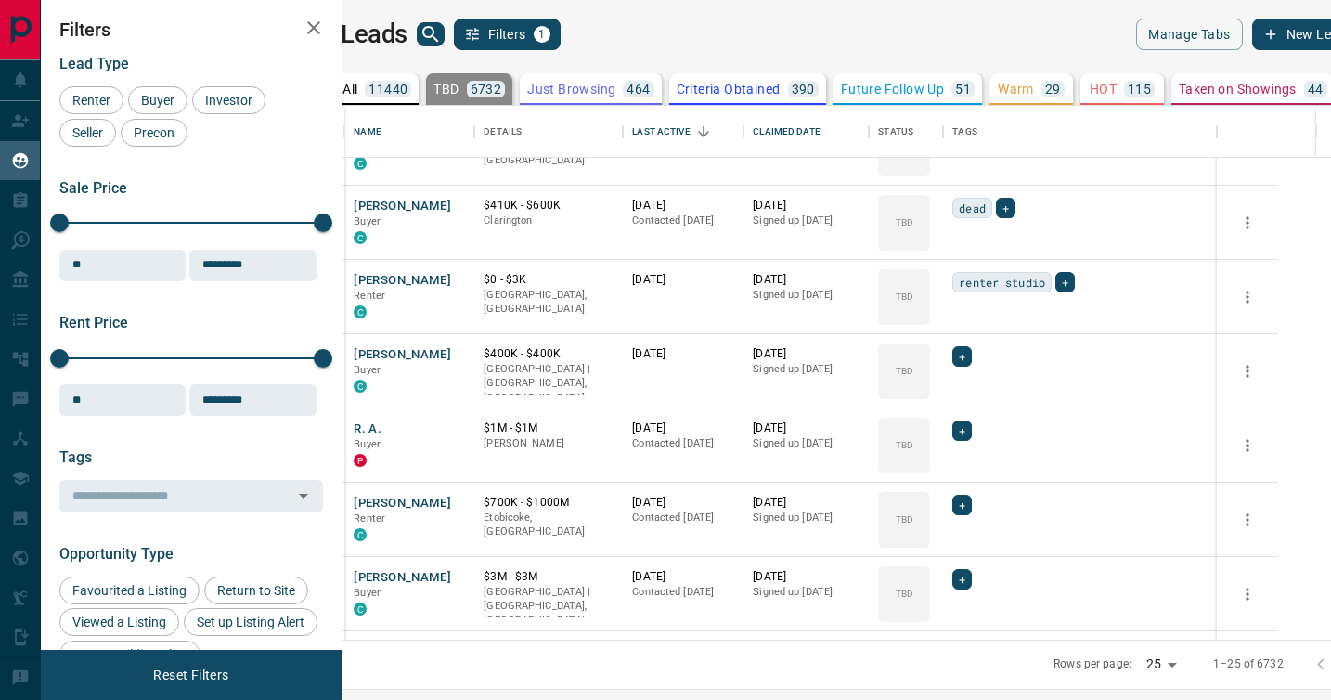
click at [970, 393] on div "Change lead status Lead Status TBD Do Not Contact Not Responsive Bogus Just Bro…" at bounding box center [665, 350] width 1331 height 700
click at [930, 393] on div "TBD" at bounding box center [904, 371] width 52 height 56
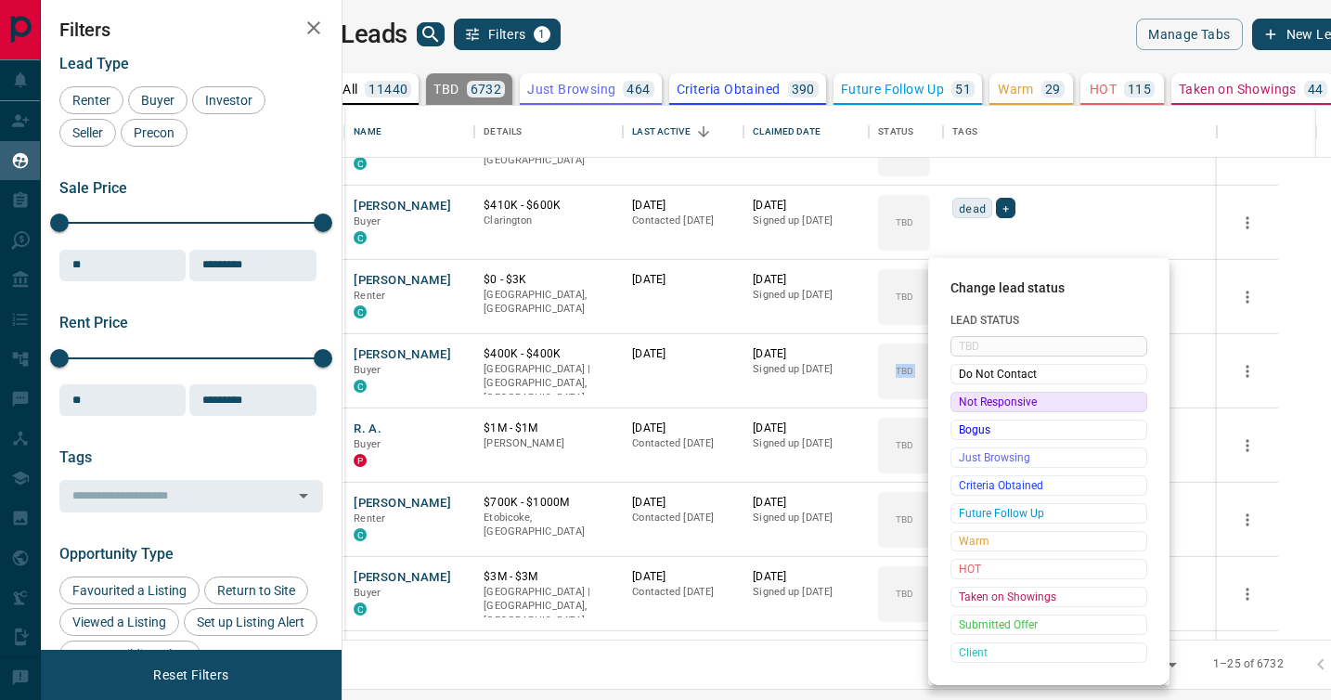
click at [971, 396] on span "Not Responsive" at bounding box center [1049, 402] width 180 height 19
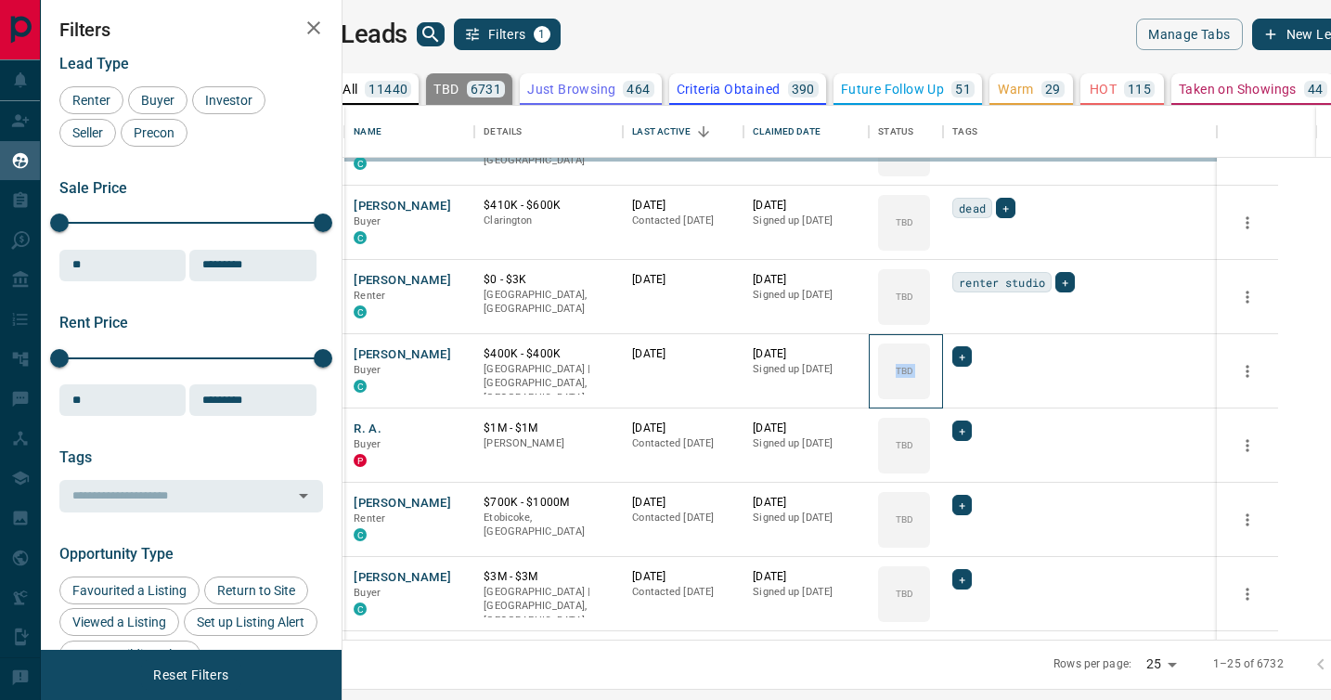
click at [930, 396] on div "TBD" at bounding box center [904, 371] width 52 height 56
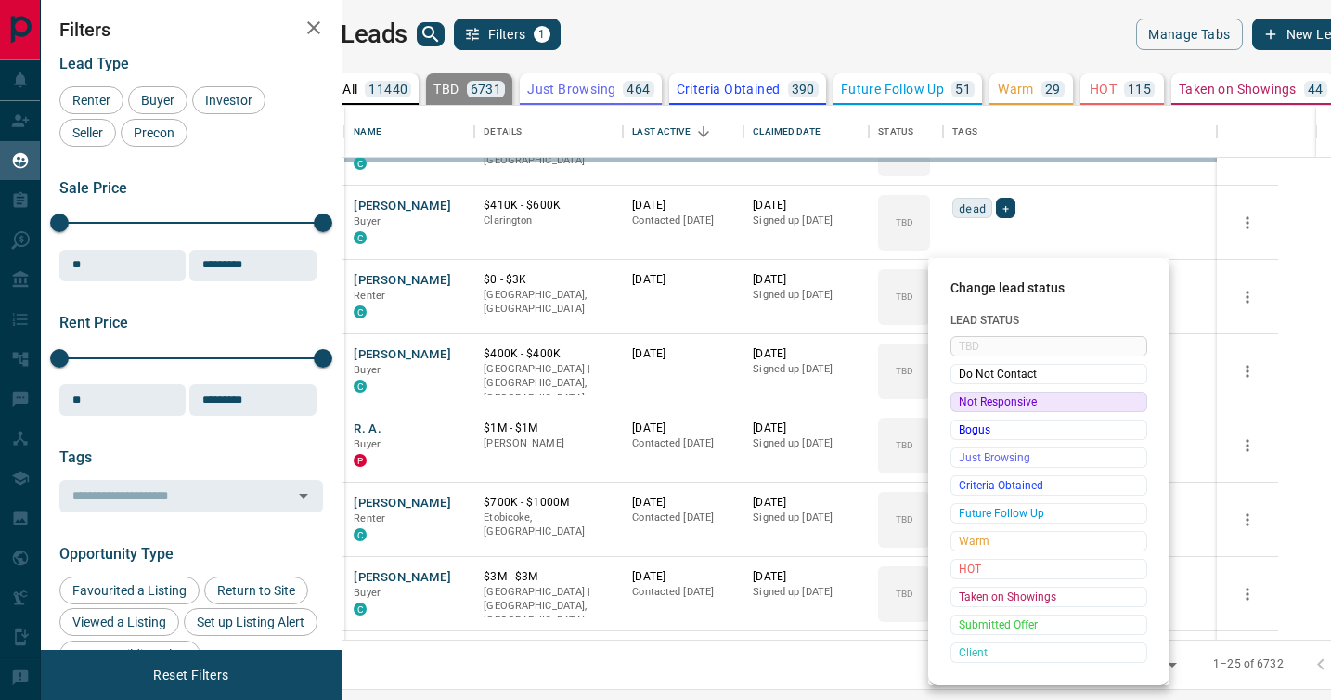
click at [971, 396] on div "Change lead status Lead Status TBD Do Not Contact Not Responsive Bogus Just Bro…" at bounding box center [665, 350] width 1331 height 700
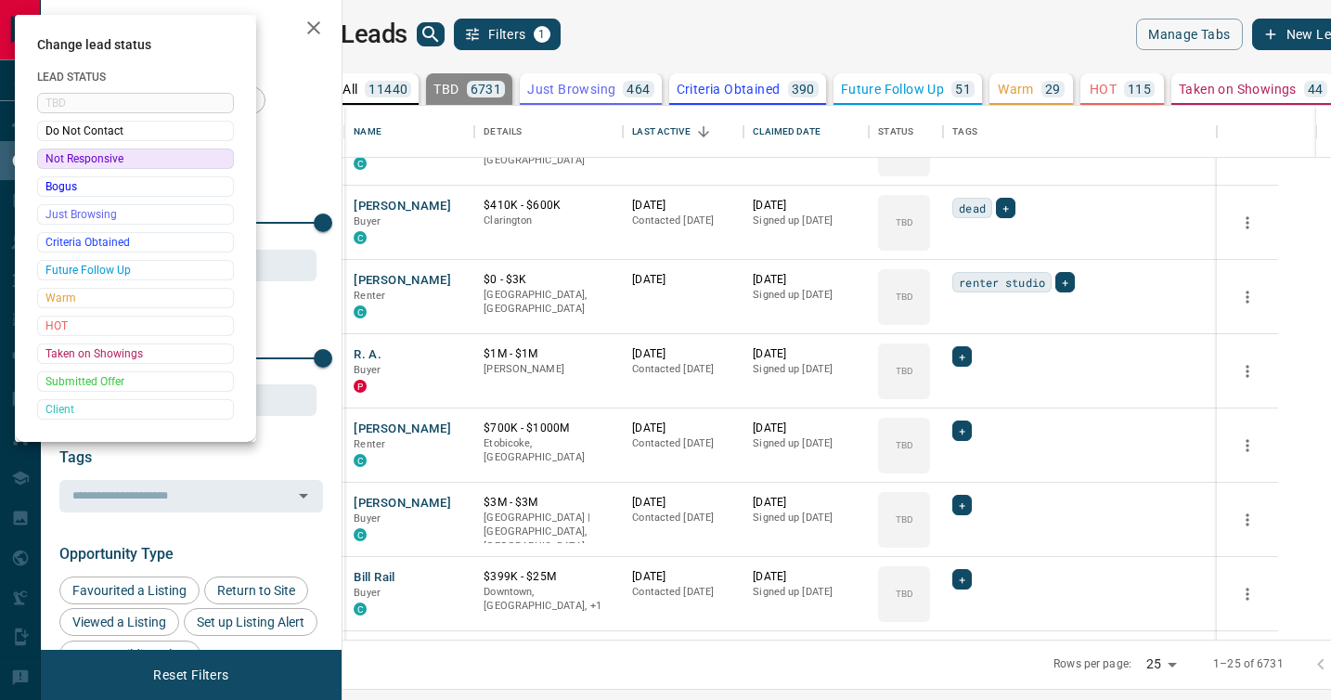
click at [971, 396] on div at bounding box center [665, 350] width 1331 height 700
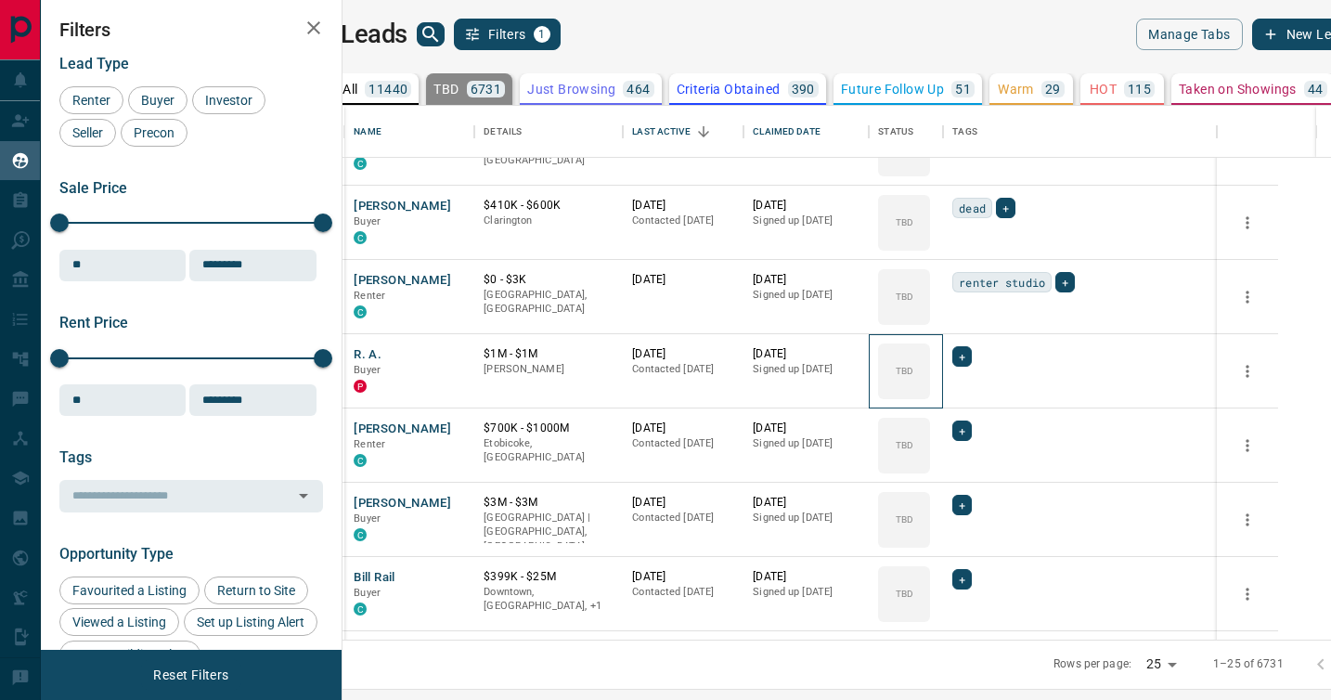
click at [930, 396] on div "TBD" at bounding box center [904, 371] width 52 height 56
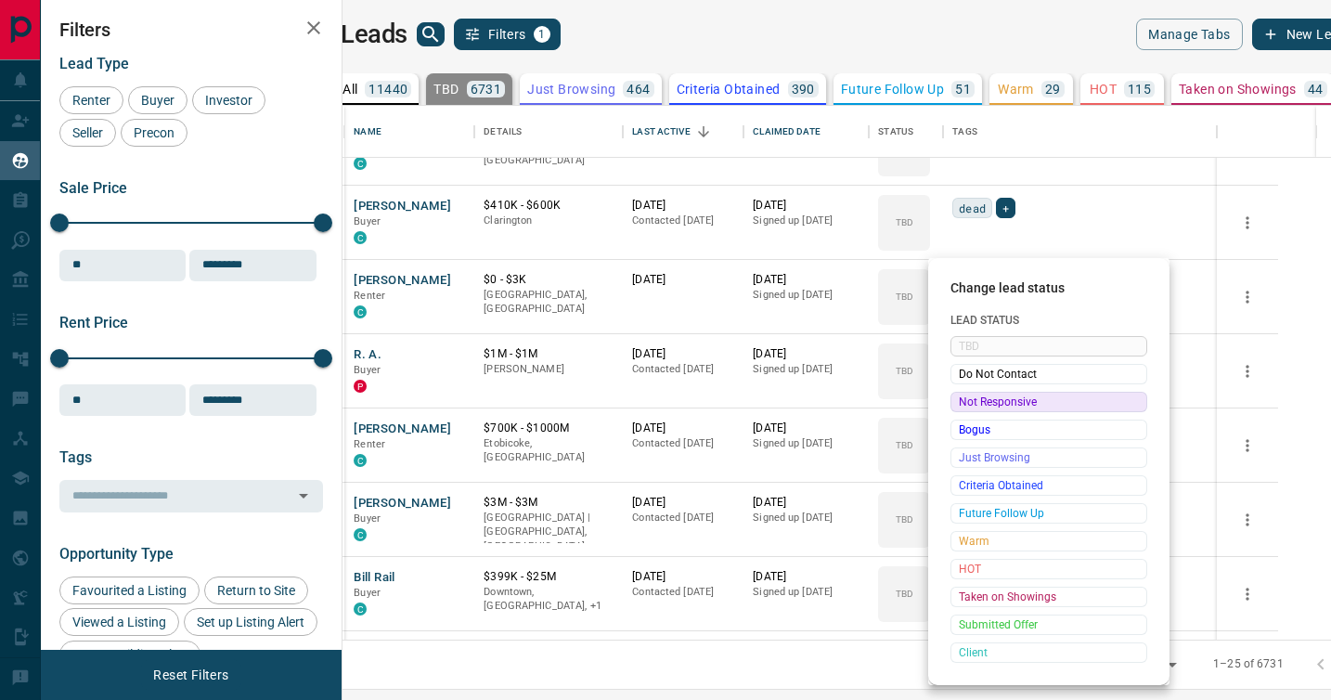
click at [971, 396] on span "Not Responsive" at bounding box center [1049, 402] width 180 height 19
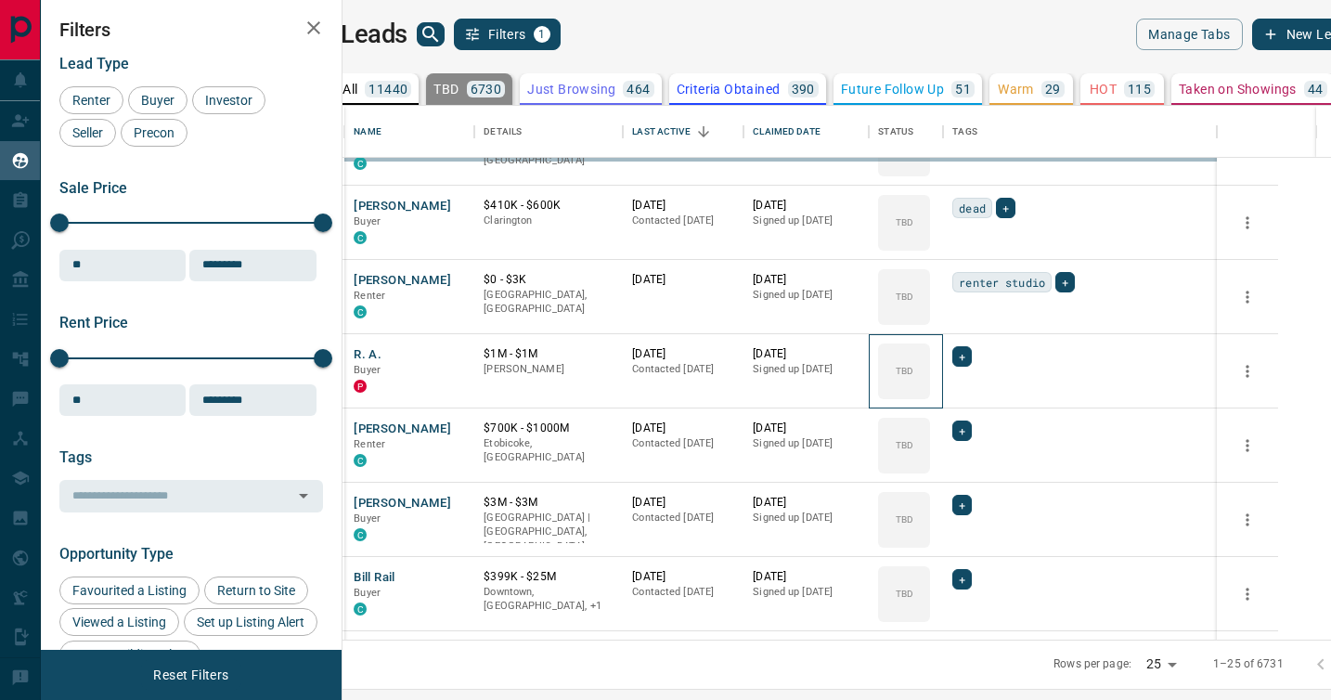
click at [930, 396] on div "TBD" at bounding box center [904, 371] width 52 height 56
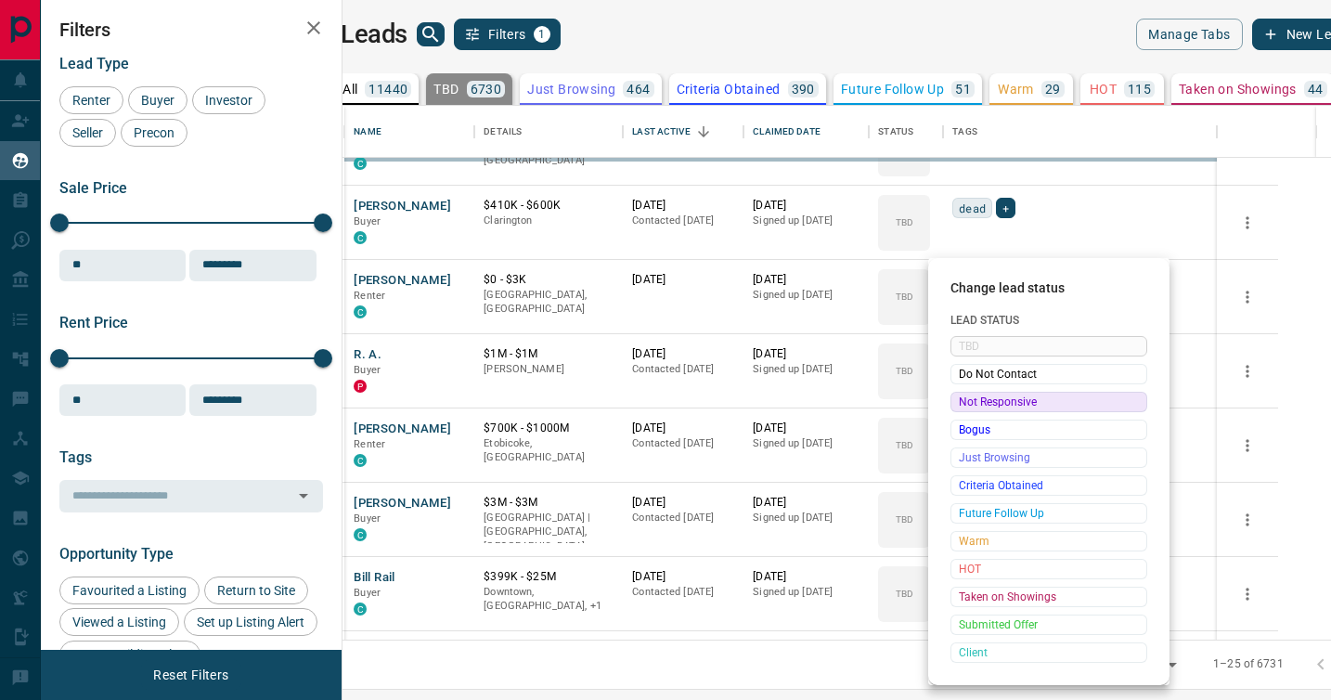
click at [971, 396] on div at bounding box center [665, 350] width 1331 height 700
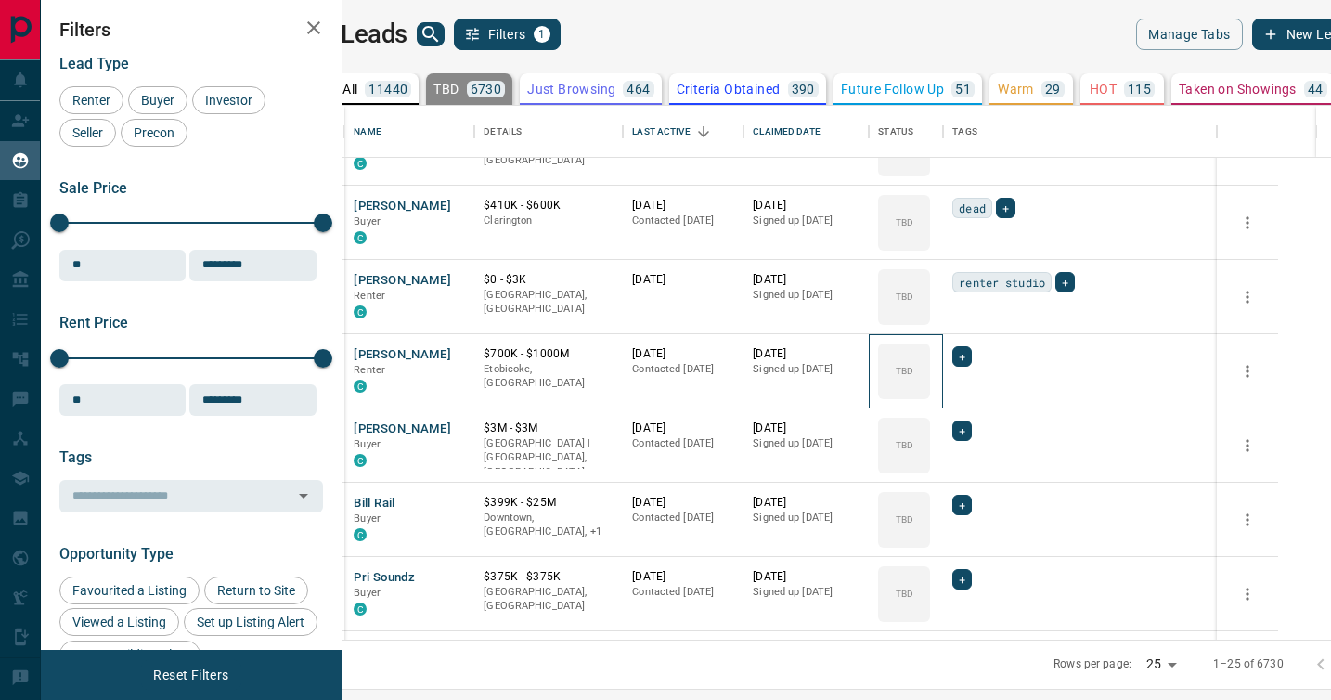
click at [930, 396] on div "TBD" at bounding box center [904, 371] width 52 height 56
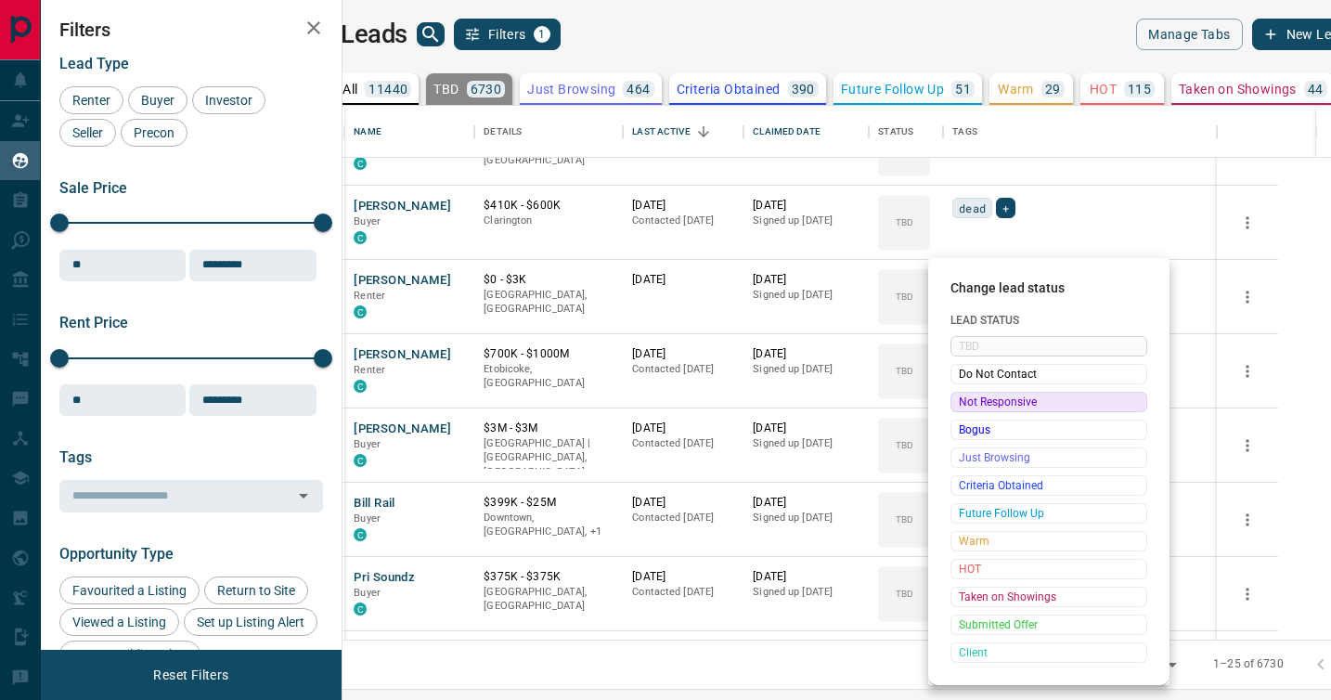
click at [971, 396] on span "Not Responsive" at bounding box center [1049, 402] width 180 height 19
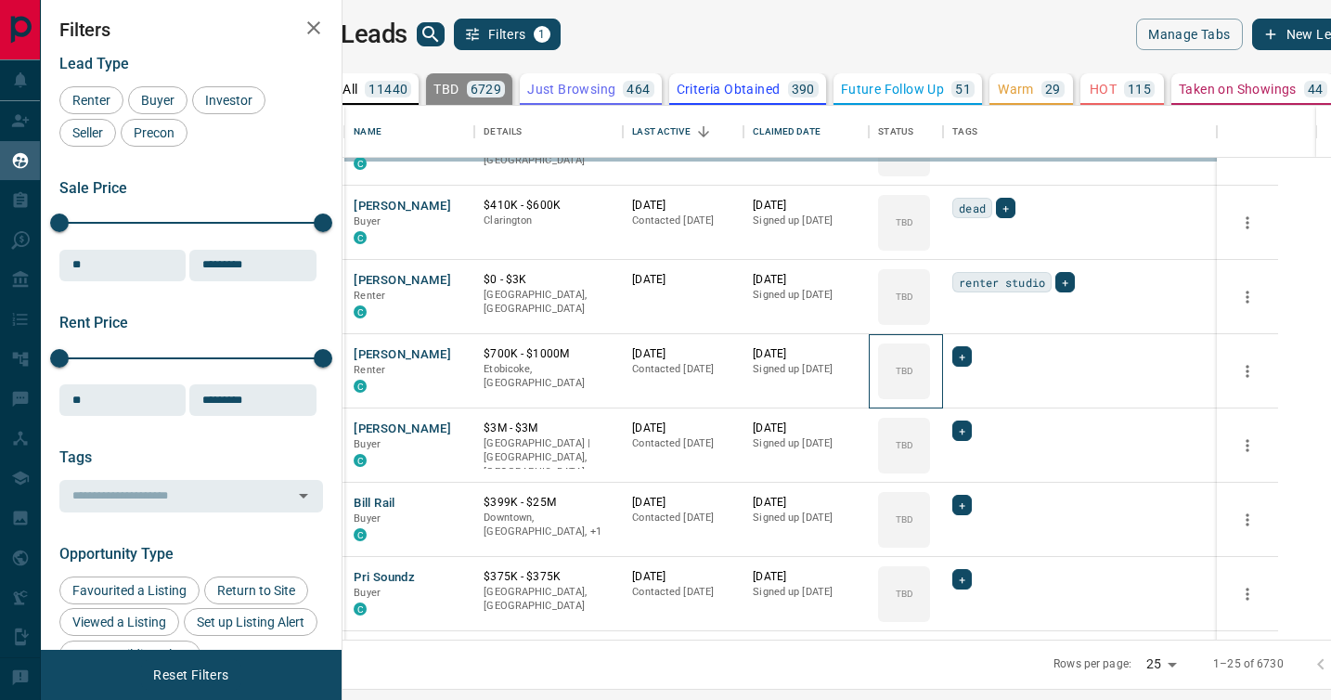
click at [930, 396] on div "TBD" at bounding box center [904, 371] width 52 height 56
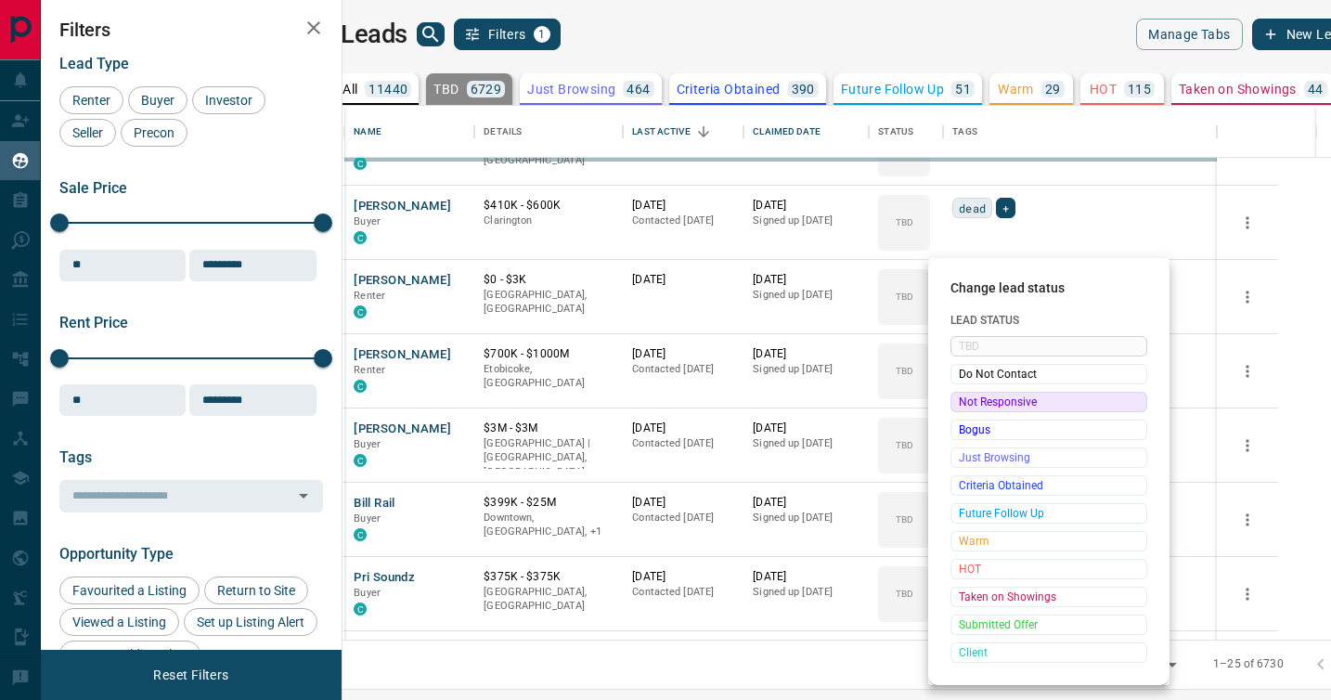
click at [971, 396] on span "Not Responsive" at bounding box center [1049, 402] width 180 height 19
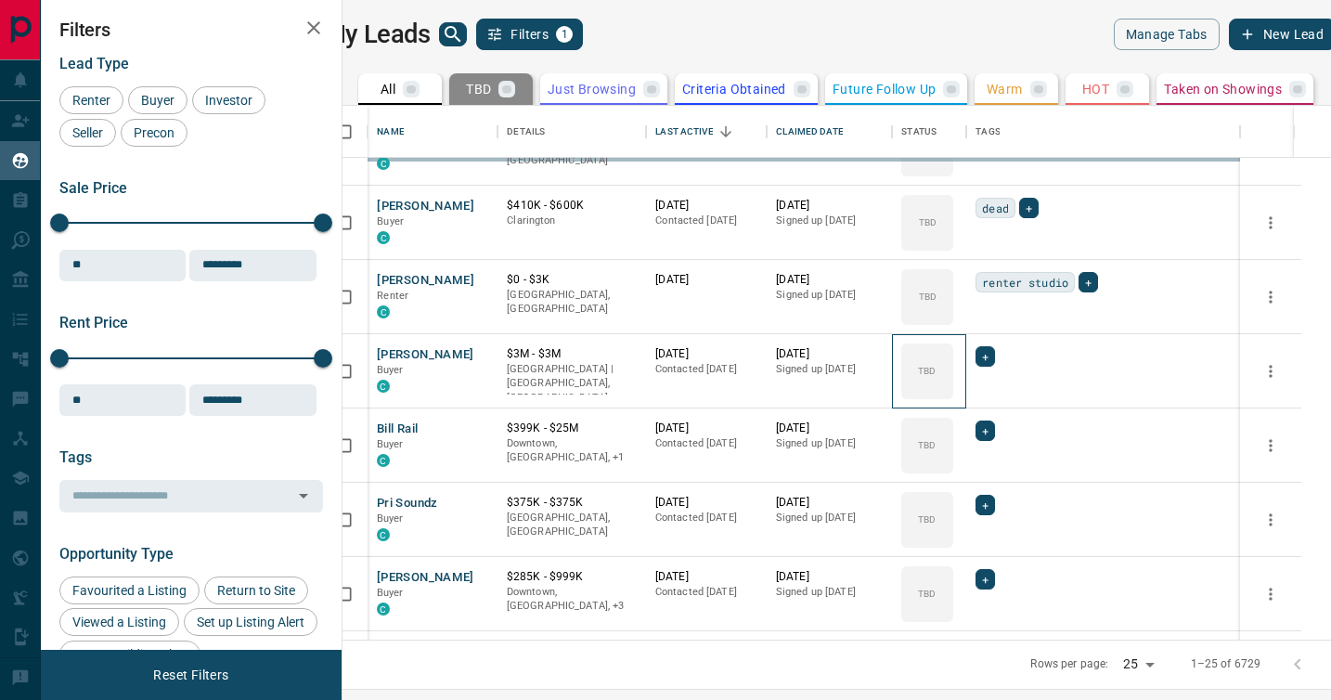
click at [953, 396] on div "TBD" at bounding box center [927, 371] width 52 height 56
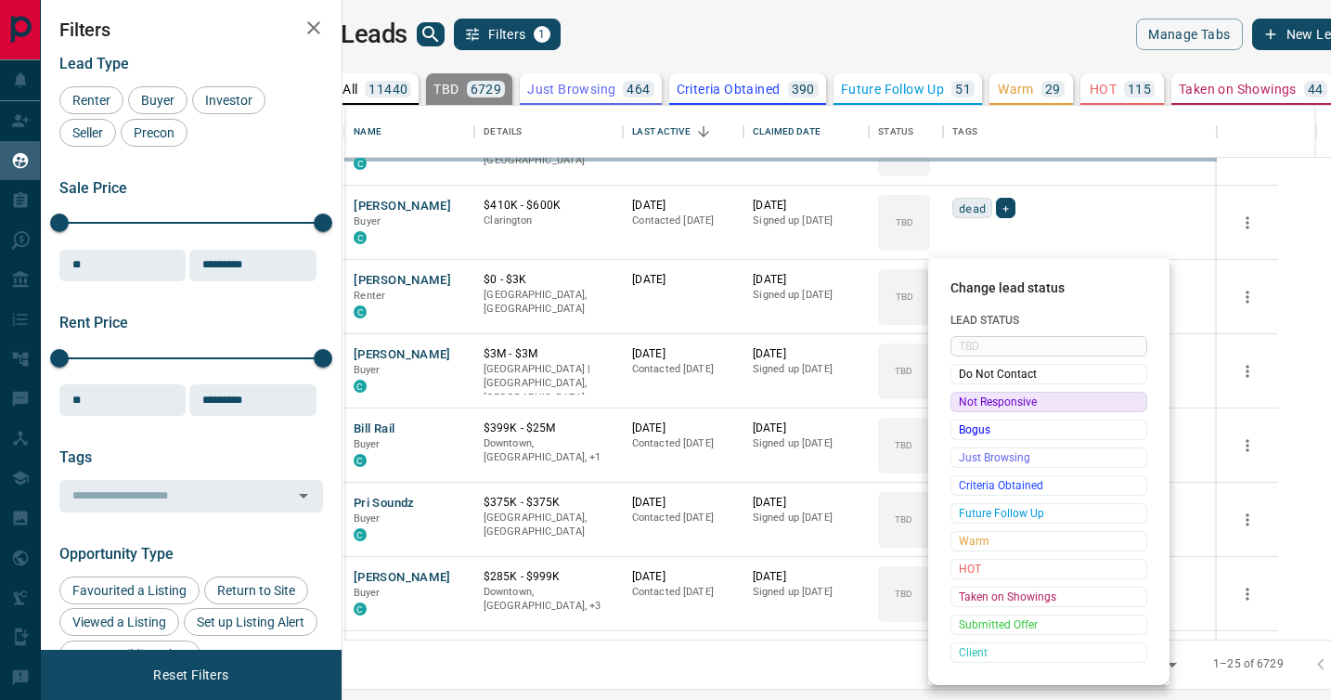
click at [971, 396] on span "Not Responsive" at bounding box center [1049, 402] width 180 height 19
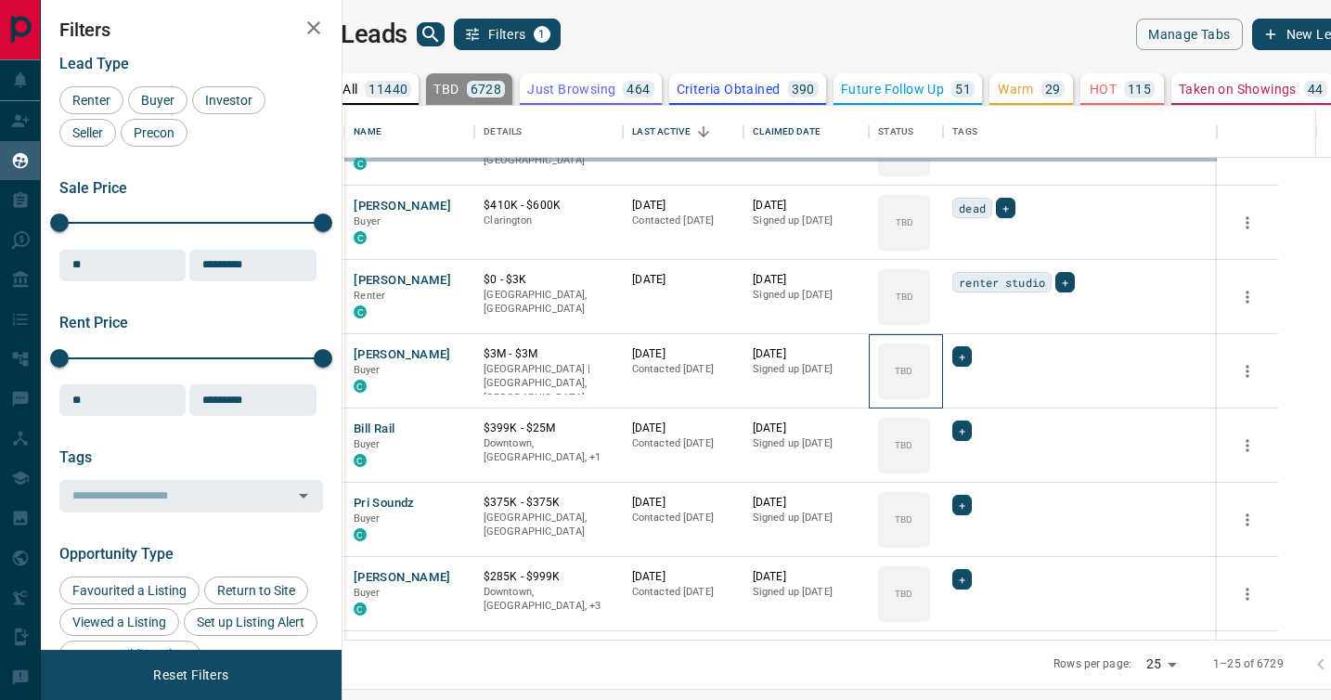
click at [930, 396] on div "TBD" at bounding box center [904, 371] width 52 height 56
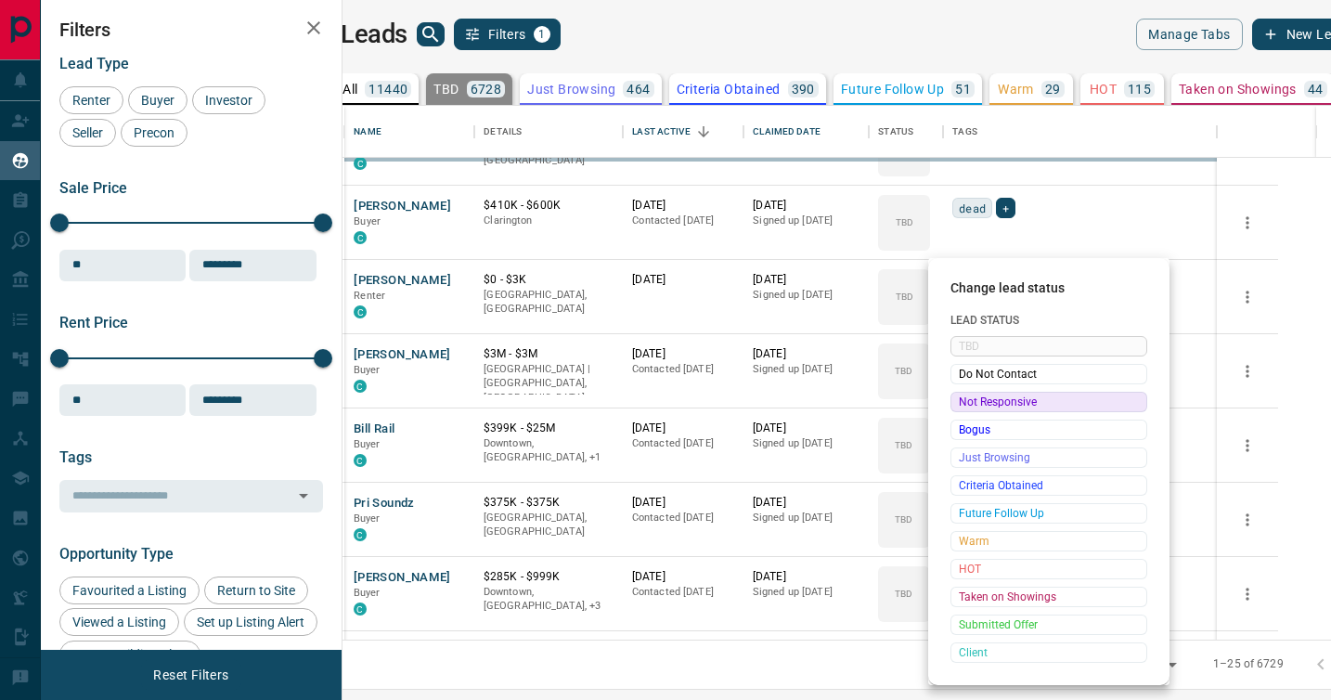
click at [971, 396] on div "Change lead status Lead Status TBD Do Not Contact Not Responsive Bogus Just Bro…" at bounding box center [665, 350] width 1331 height 700
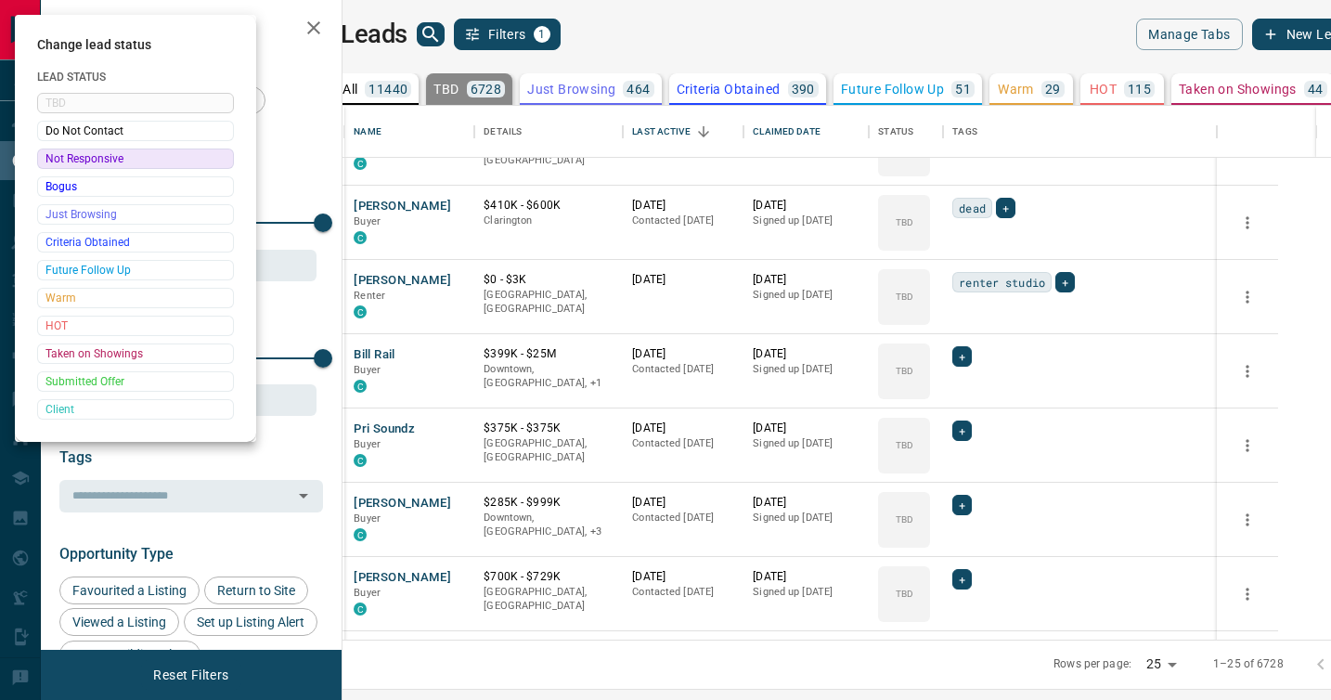
click at [971, 396] on div at bounding box center [665, 350] width 1331 height 700
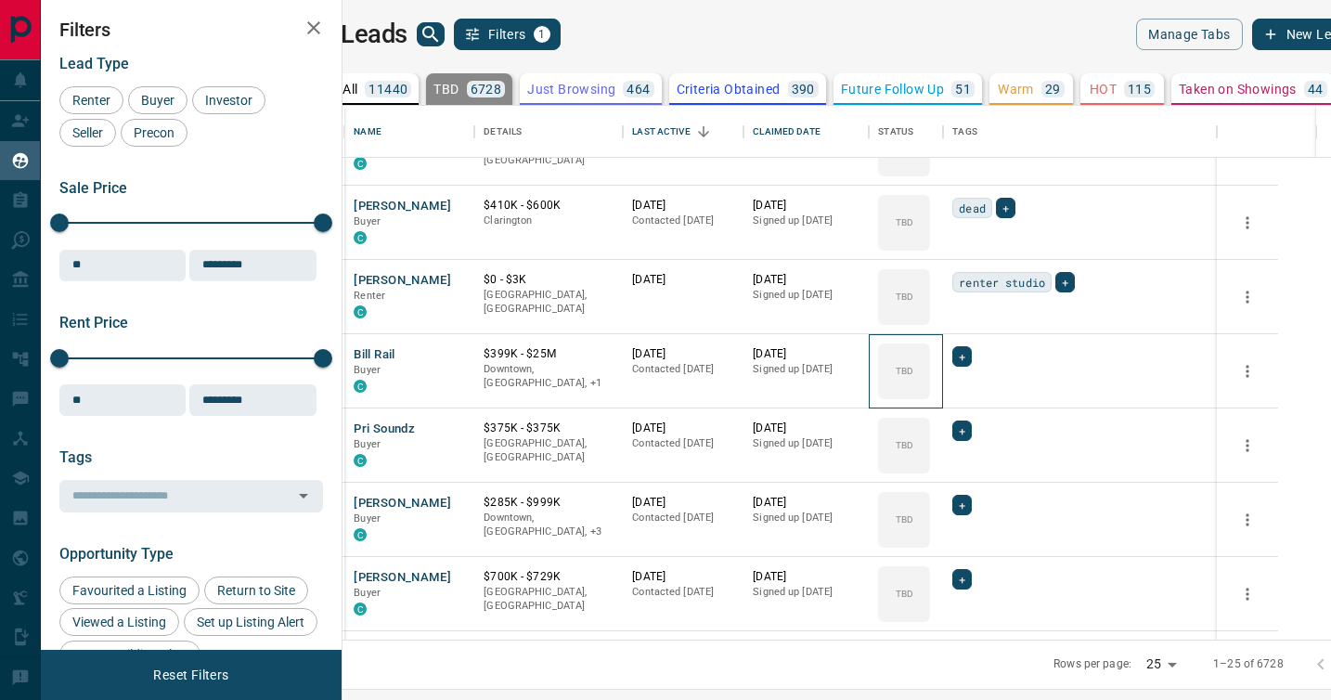
click at [930, 396] on div "TBD" at bounding box center [904, 371] width 52 height 56
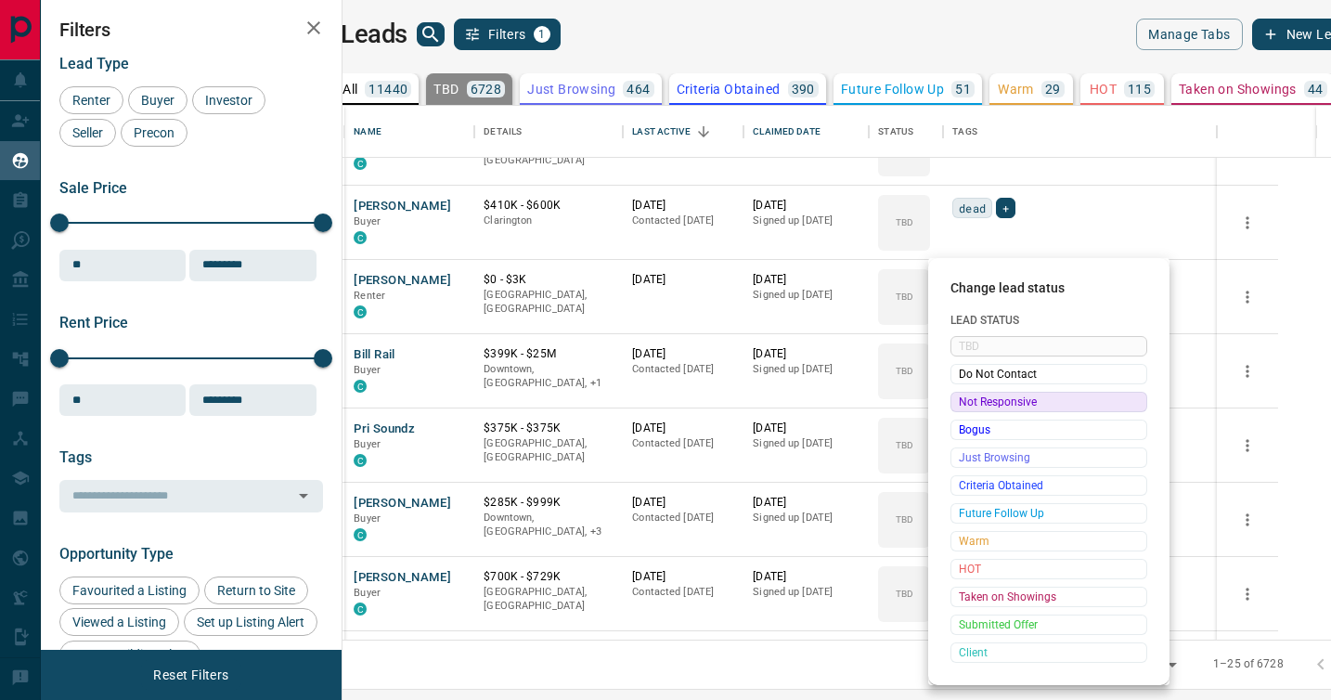
click at [971, 396] on span "Not Responsive" at bounding box center [1049, 402] width 180 height 19
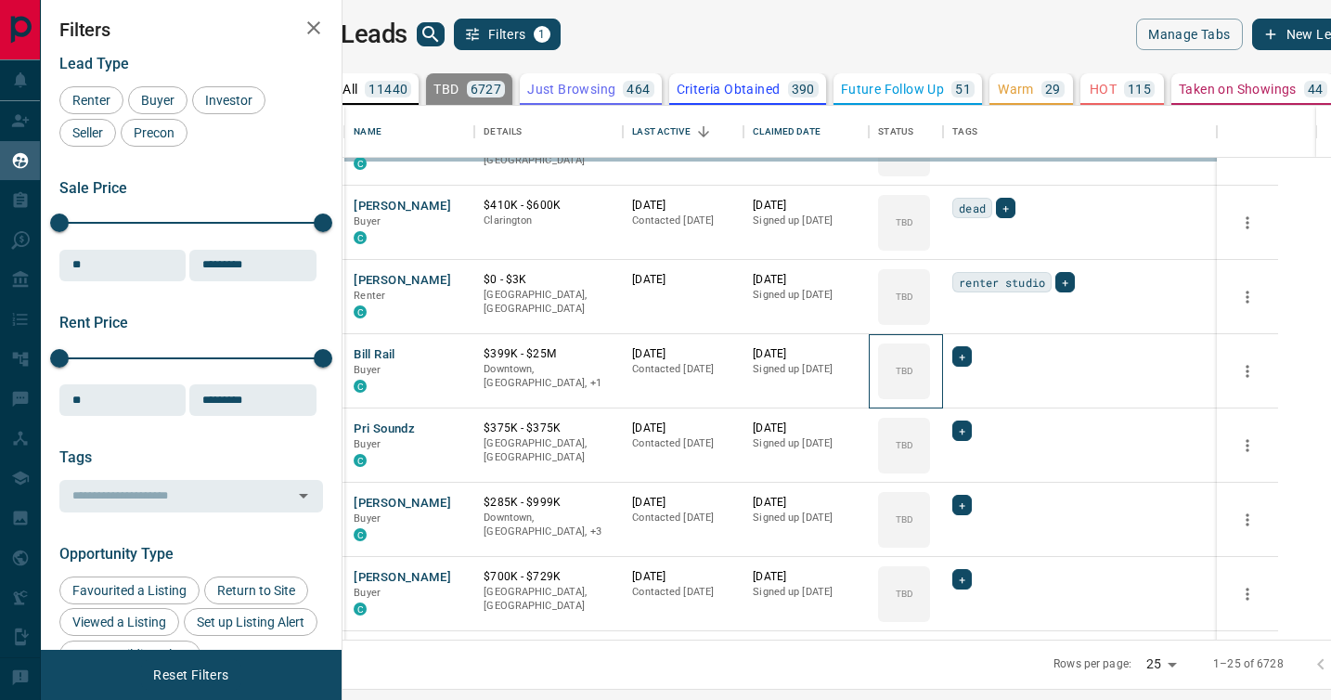
click at [930, 396] on div "TBD" at bounding box center [904, 371] width 52 height 56
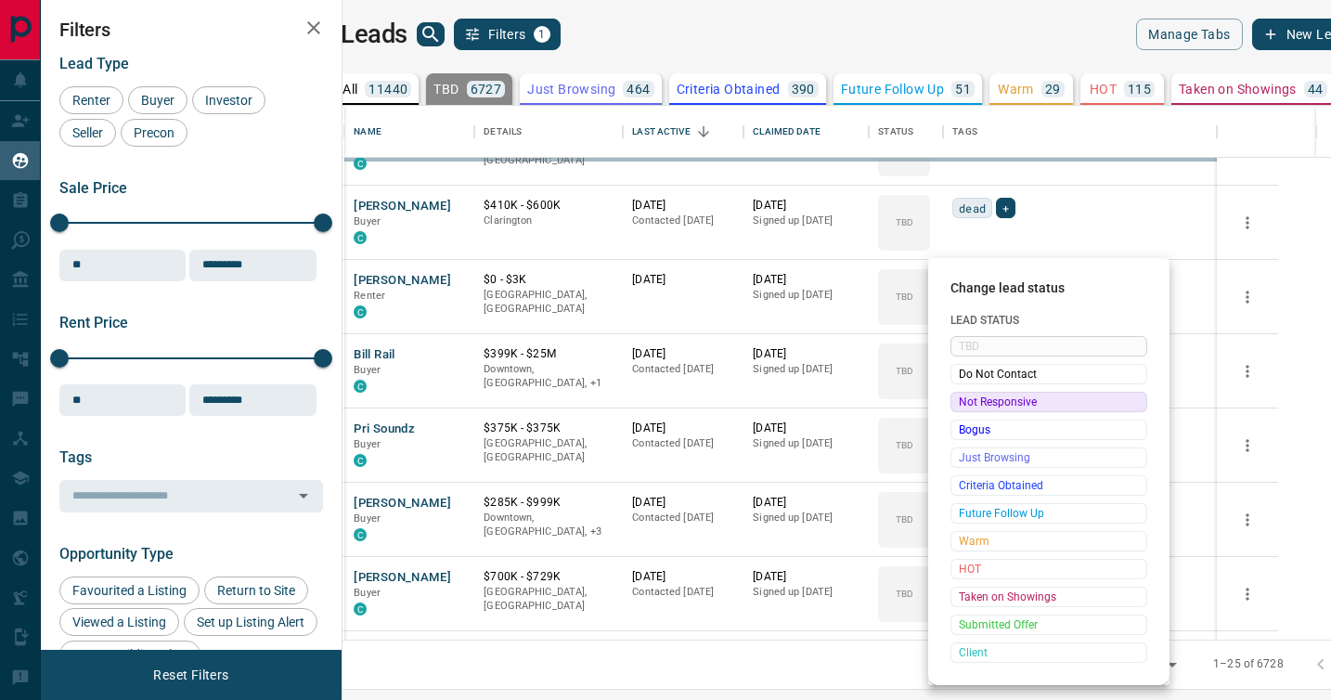
click at [971, 396] on span "Not Responsive" at bounding box center [1049, 402] width 180 height 19
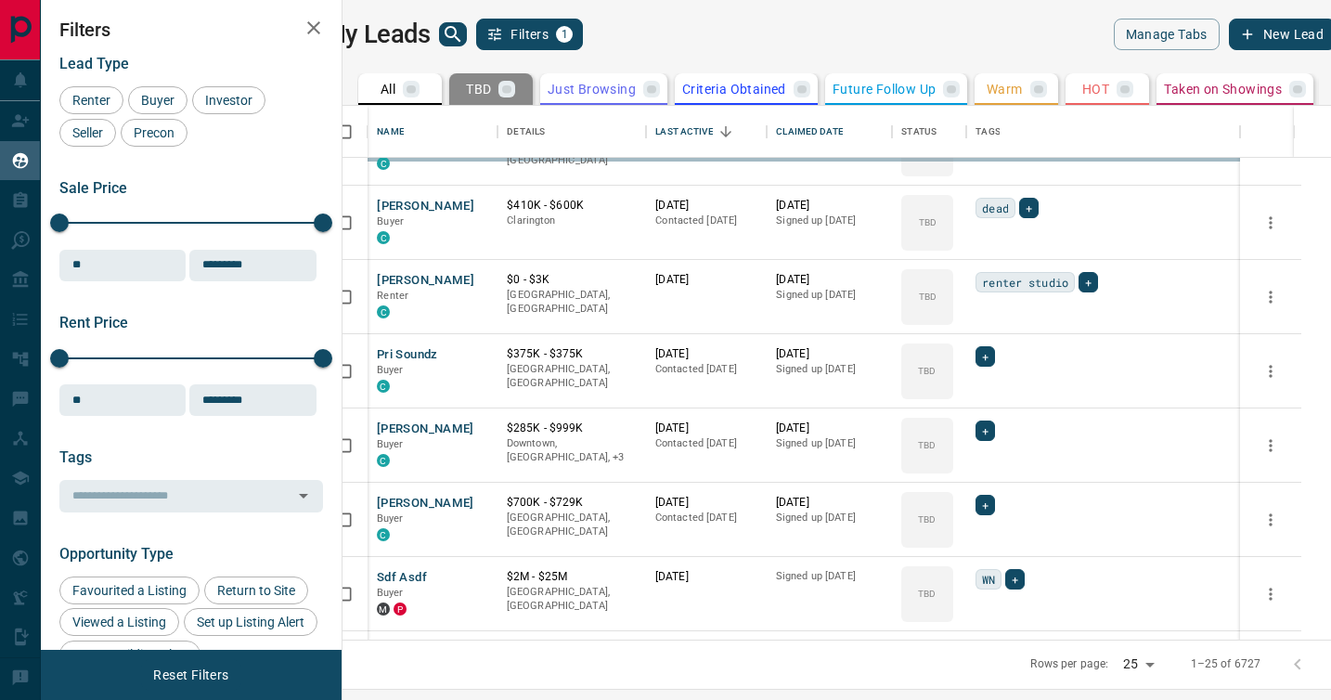
click at [971, 396] on div "Change lead status Lead Status TBD Do Not Contact Not Responsive Bogus Just Bro…" at bounding box center [665, 350] width 1331 height 700
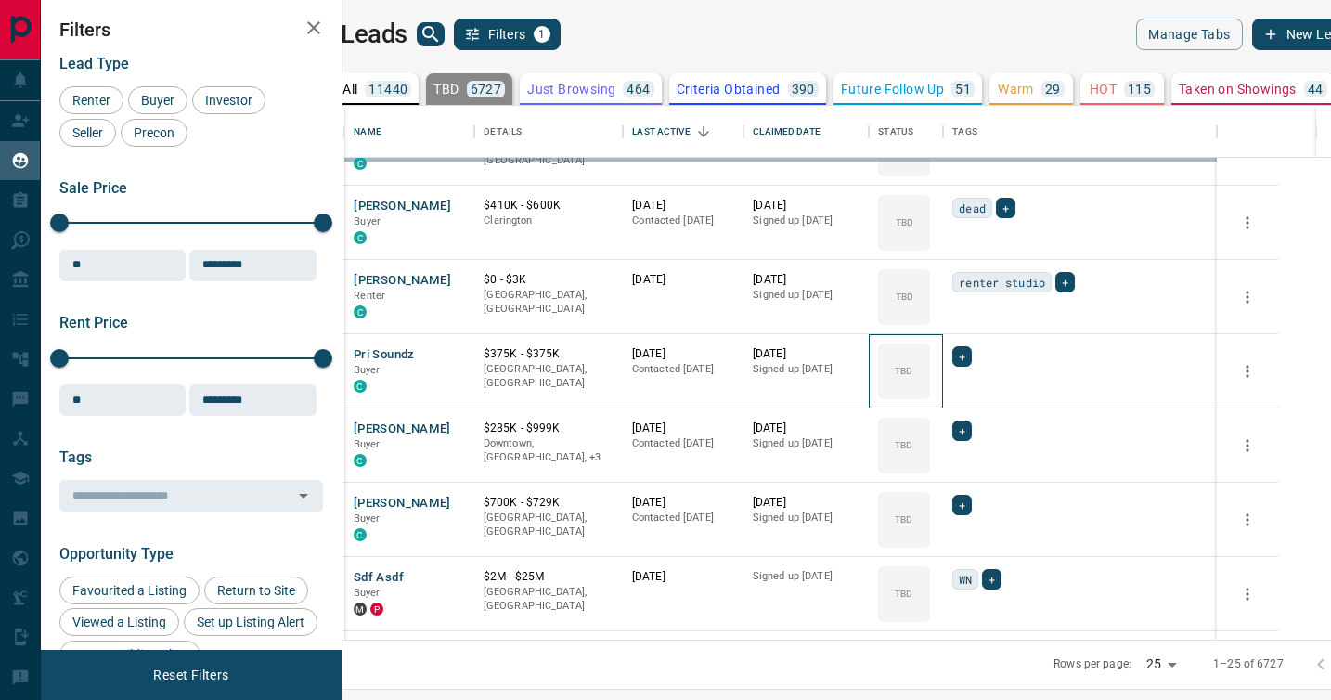
click at [930, 396] on div "TBD" at bounding box center [904, 371] width 52 height 56
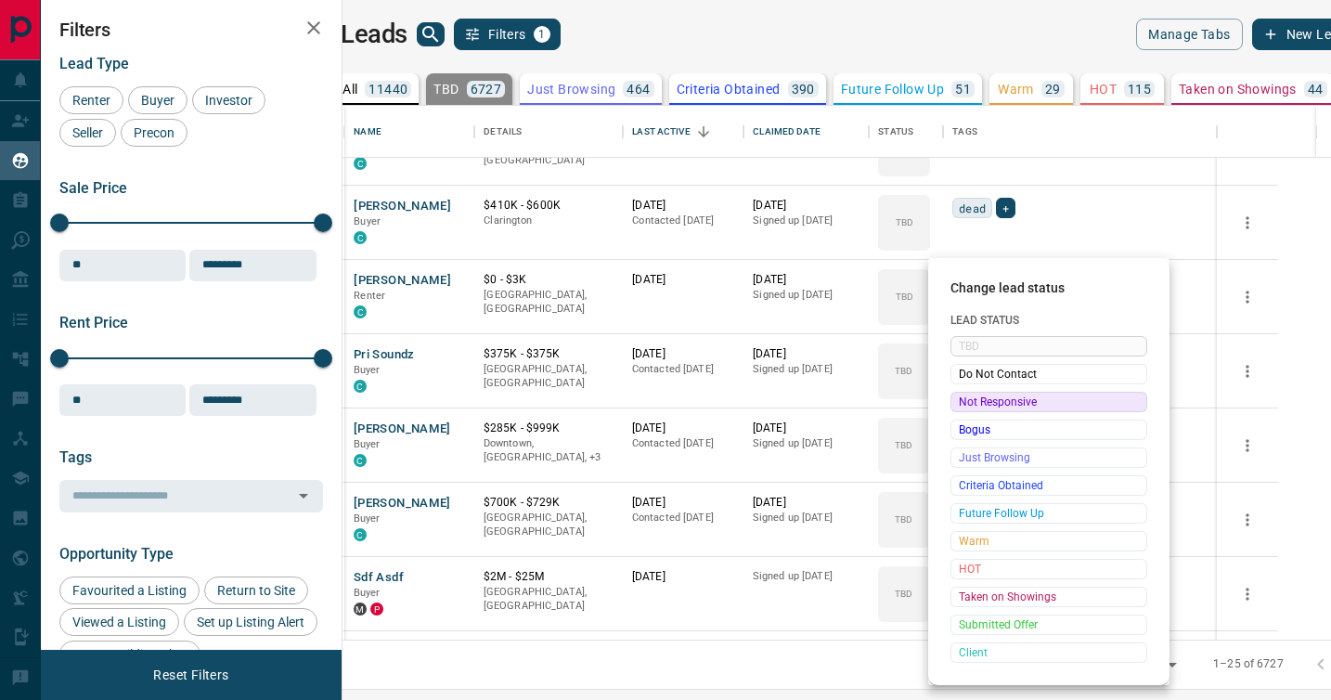
click at [971, 396] on span "Not Responsive" at bounding box center [1049, 402] width 180 height 19
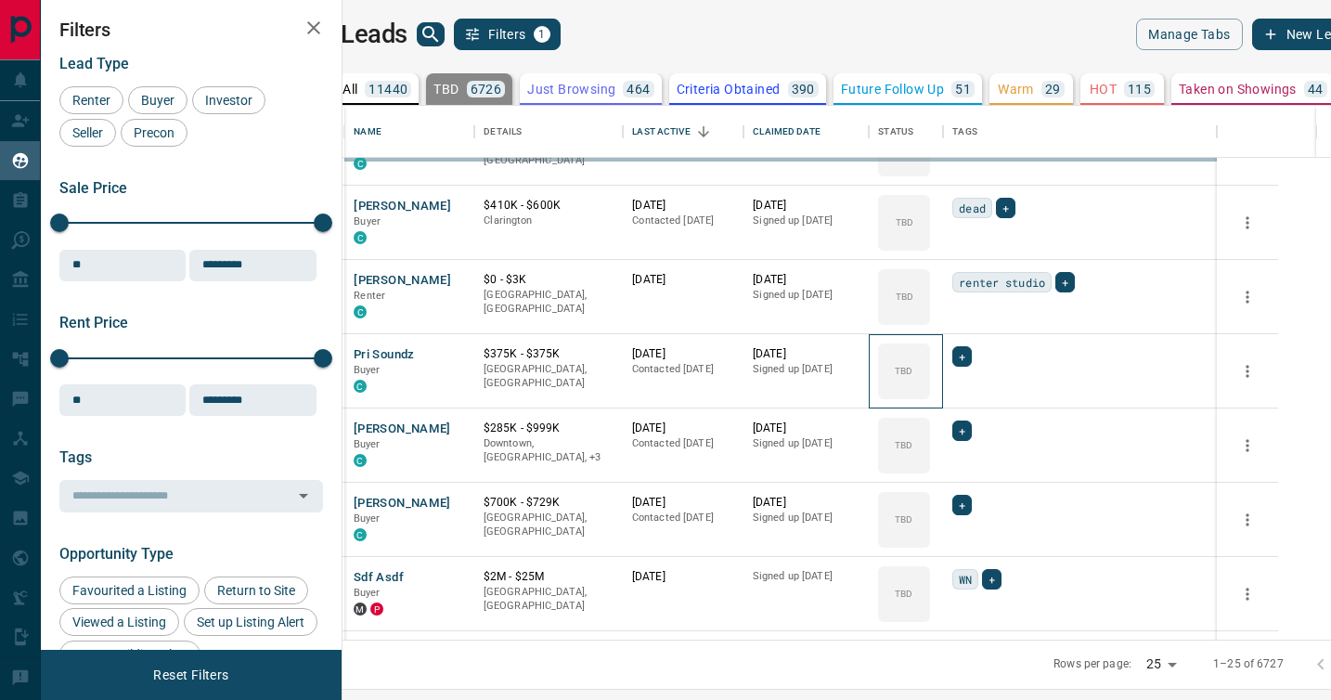
click at [930, 396] on div "TBD" at bounding box center [904, 371] width 52 height 56
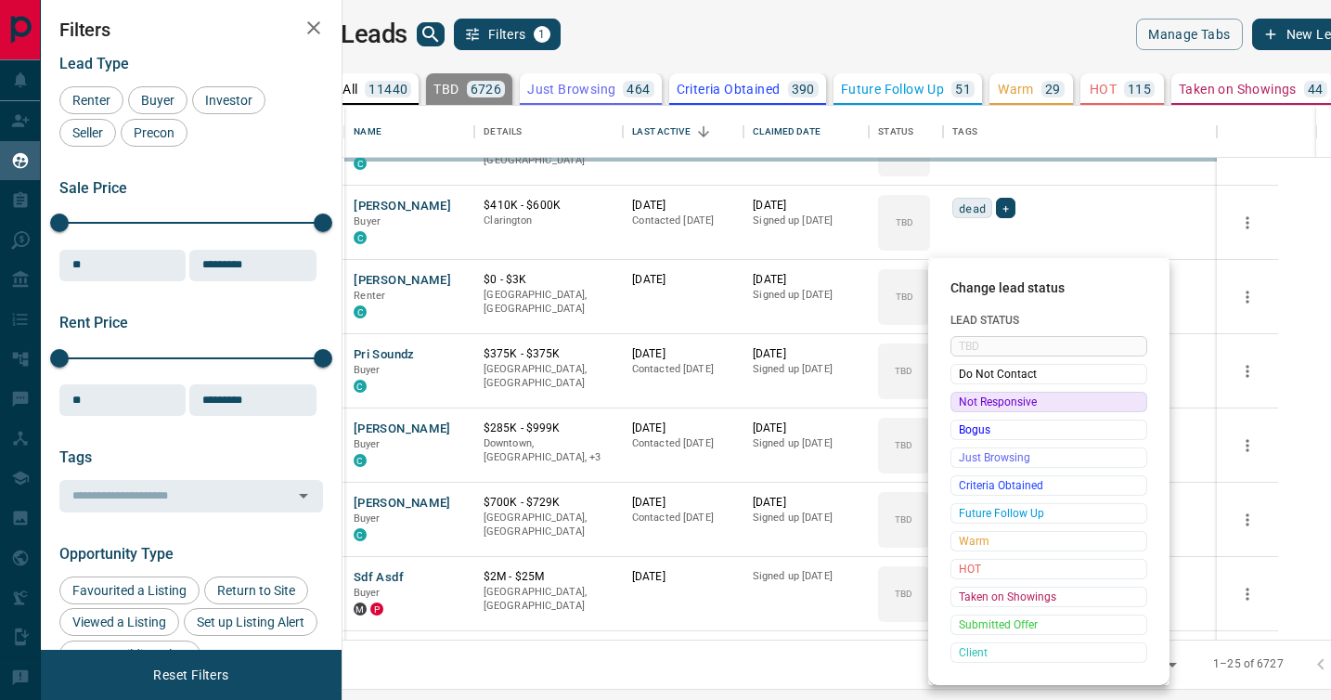
click at [971, 396] on div at bounding box center [665, 350] width 1331 height 700
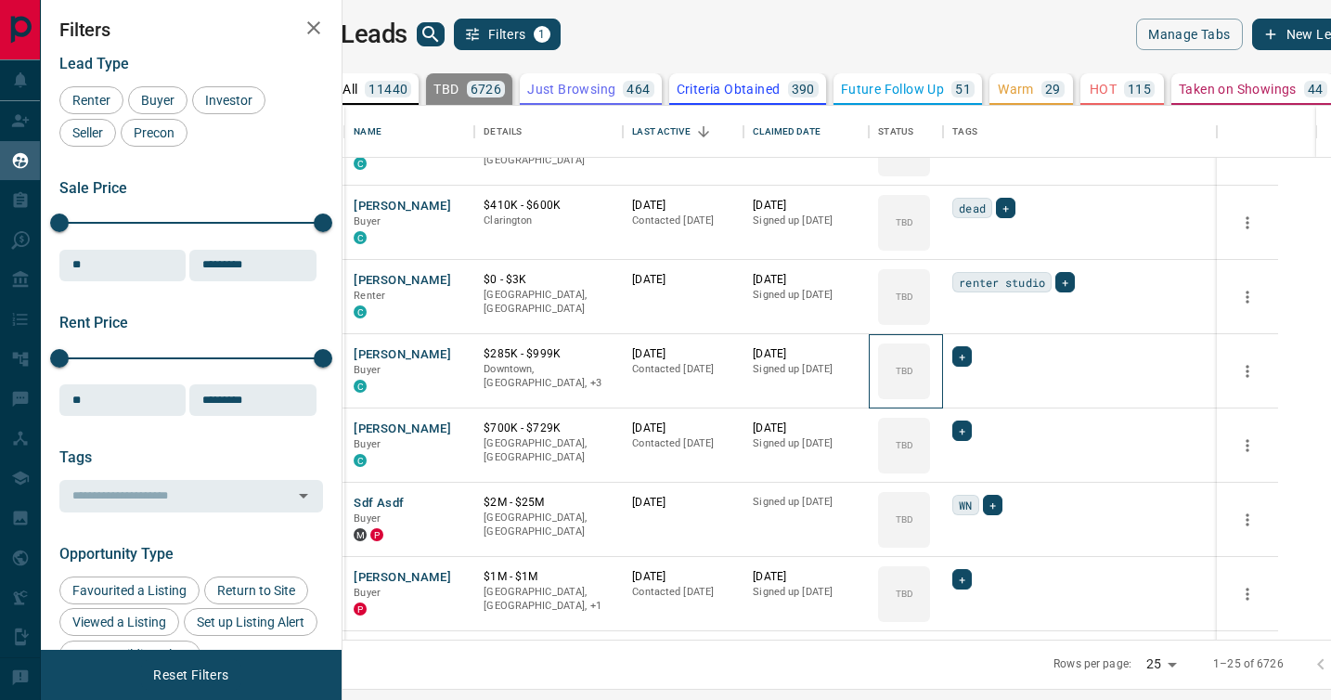
click at [930, 396] on div "TBD" at bounding box center [904, 371] width 52 height 56
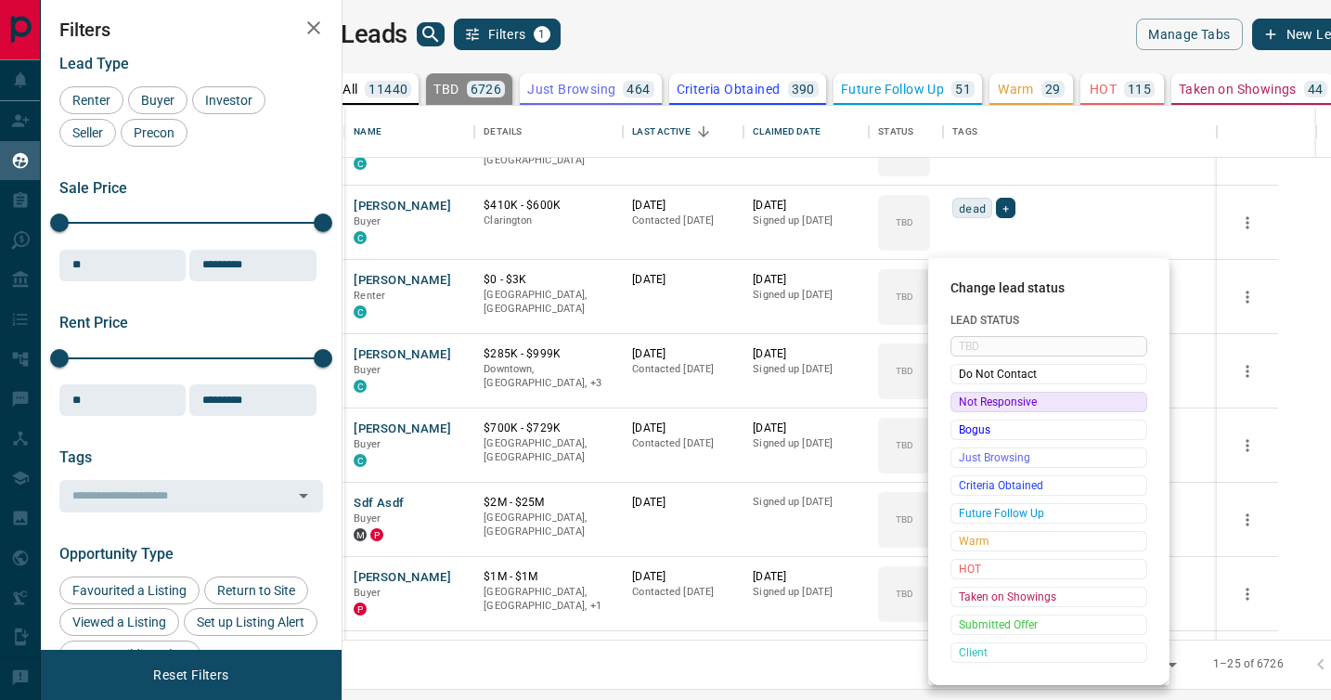
click at [971, 396] on span "Not Responsive" at bounding box center [1049, 402] width 180 height 19
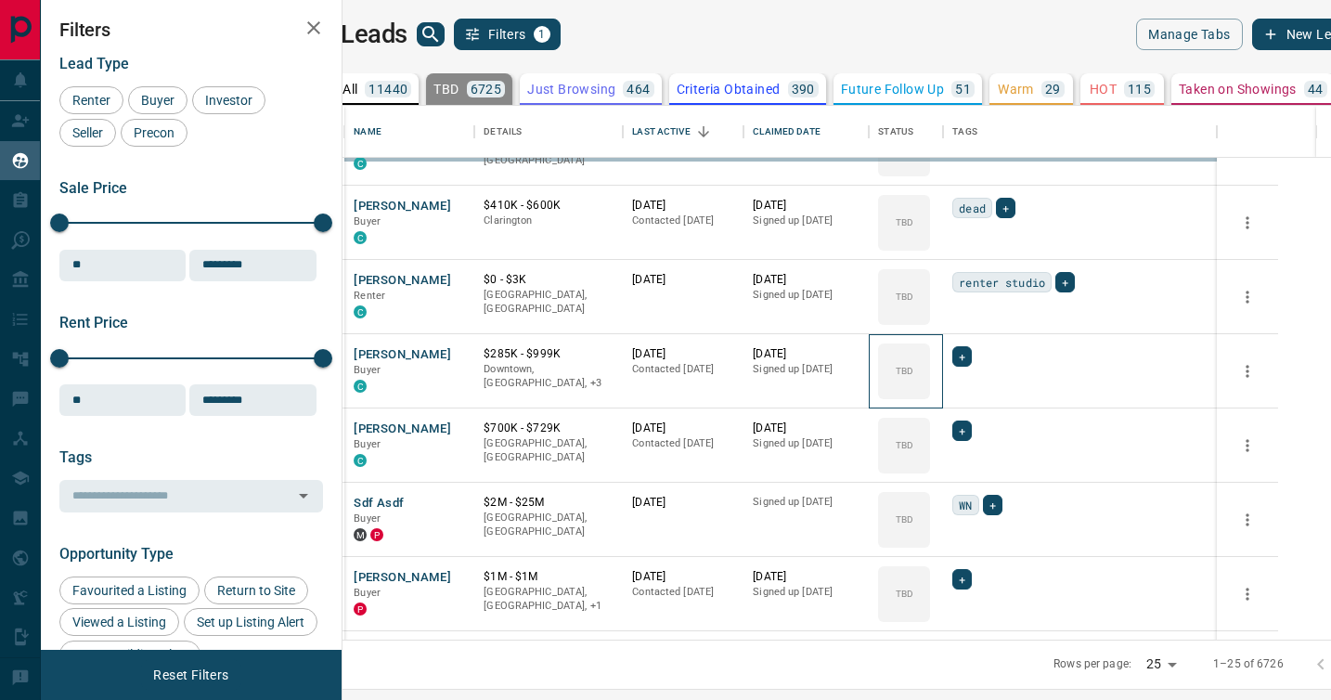
click at [930, 396] on div "TBD" at bounding box center [904, 371] width 52 height 56
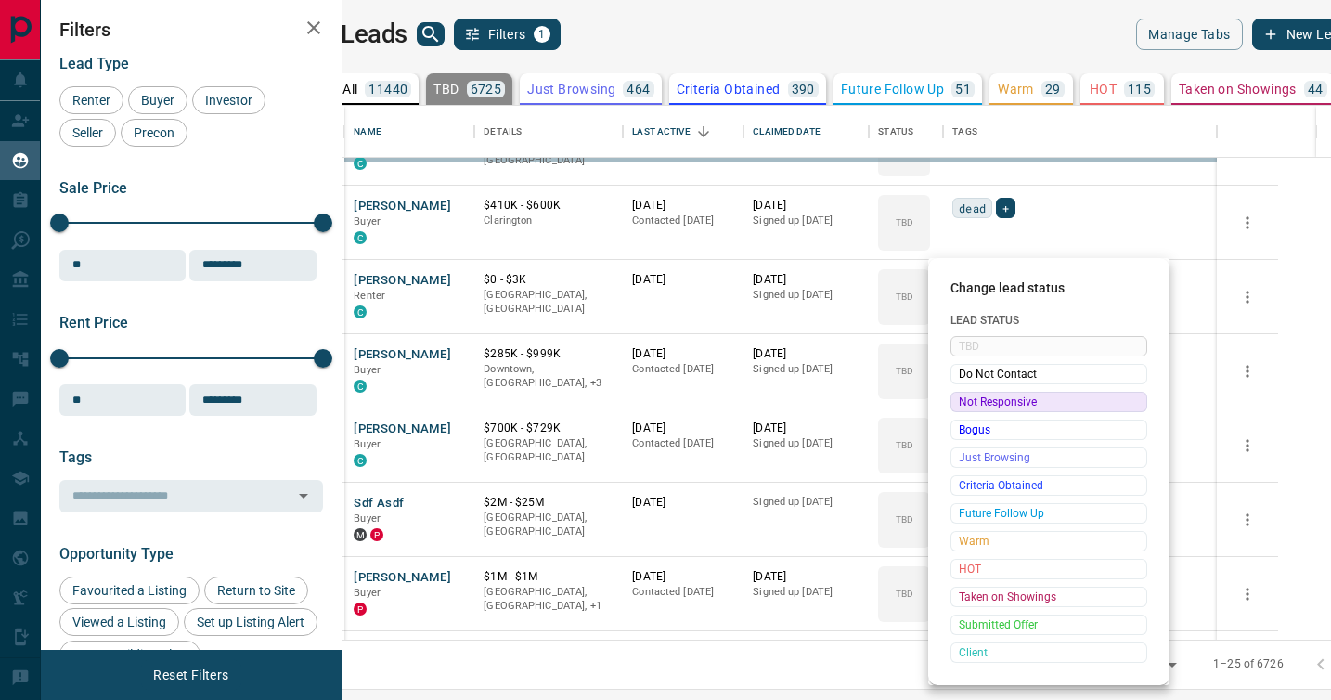
click at [971, 396] on div "Change lead status Lead Status TBD Do Not Contact Not Responsive Bogus Just Bro…" at bounding box center [665, 350] width 1331 height 700
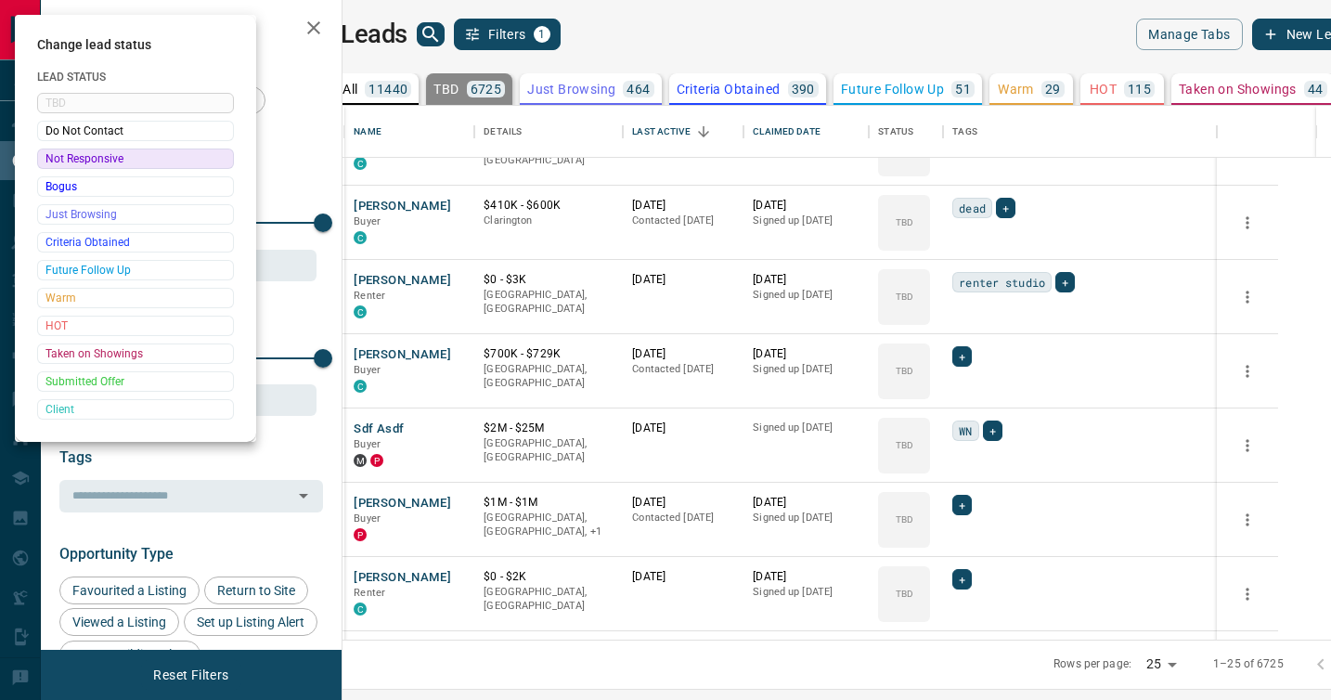
click at [971, 396] on div at bounding box center [665, 350] width 1331 height 700
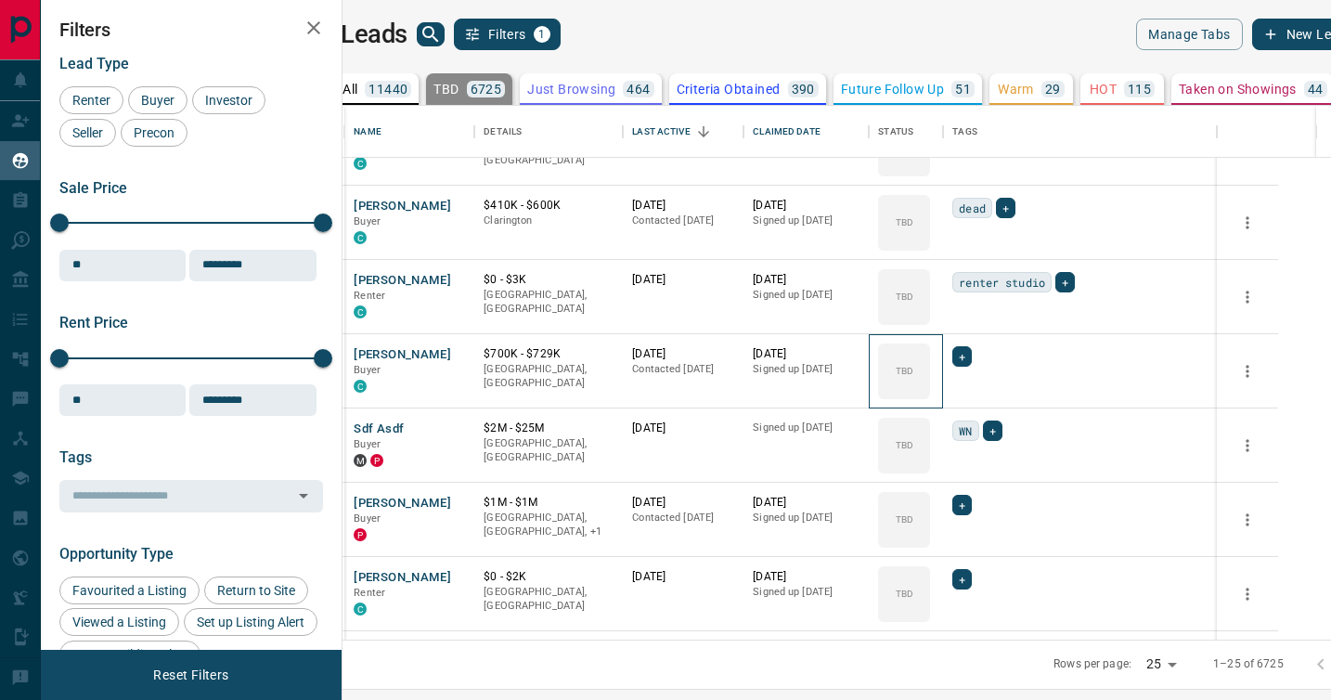
click at [930, 396] on div "TBD" at bounding box center [904, 371] width 52 height 56
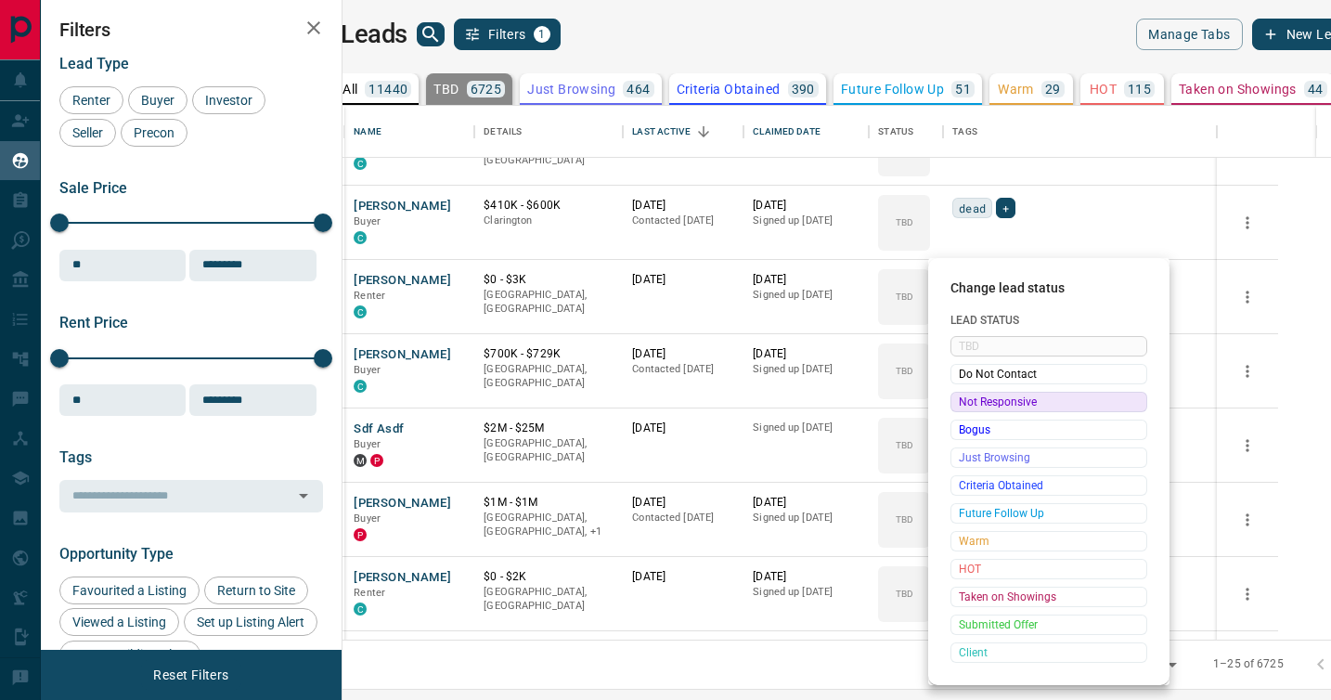
click at [971, 396] on span "Not Responsive" at bounding box center [1049, 402] width 180 height 19
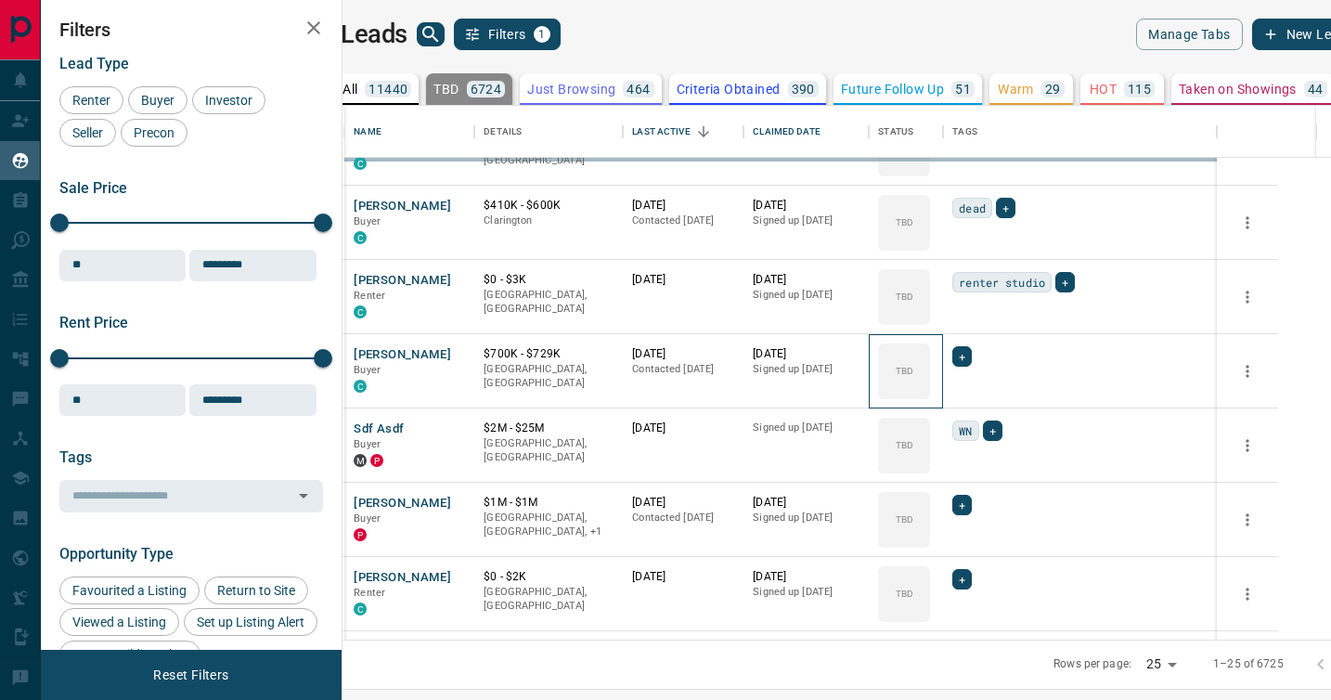
click at [930, 396] on div "TBD" at bounding box center [904, 371] width 52 height 56
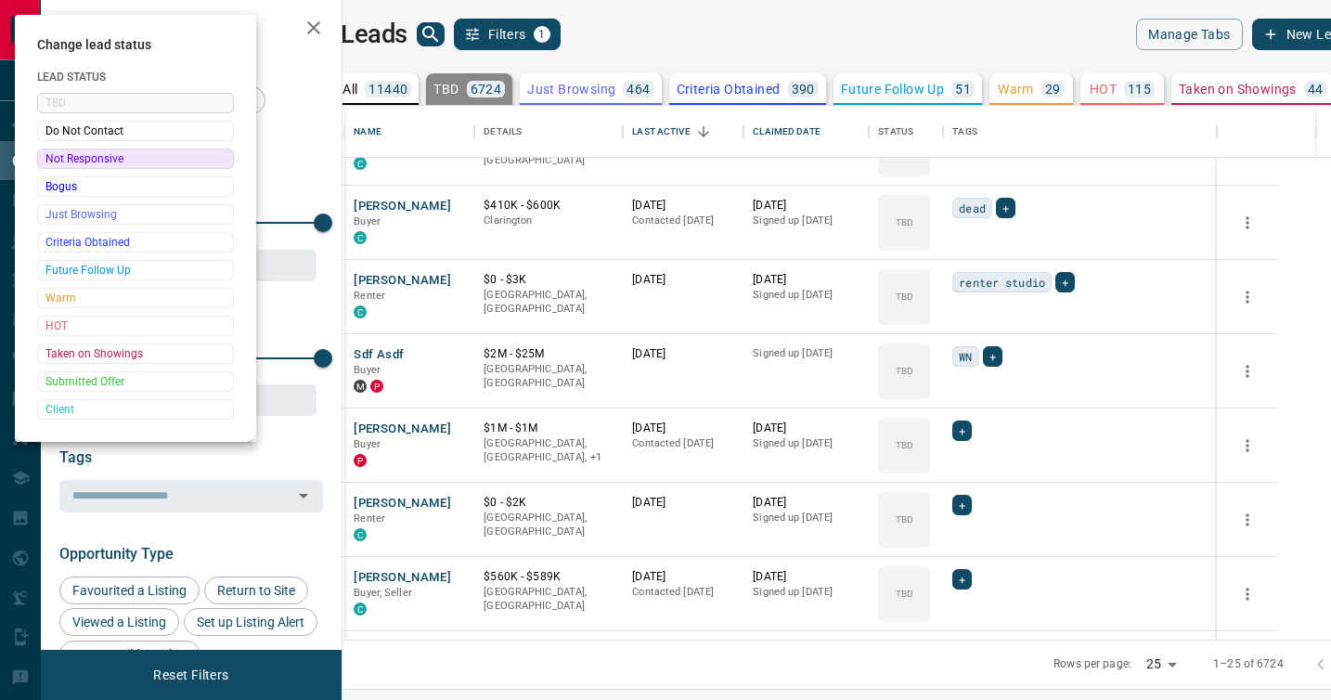
click at [971, 396] on div at bounding box center [665, 350] width 1331 height 700
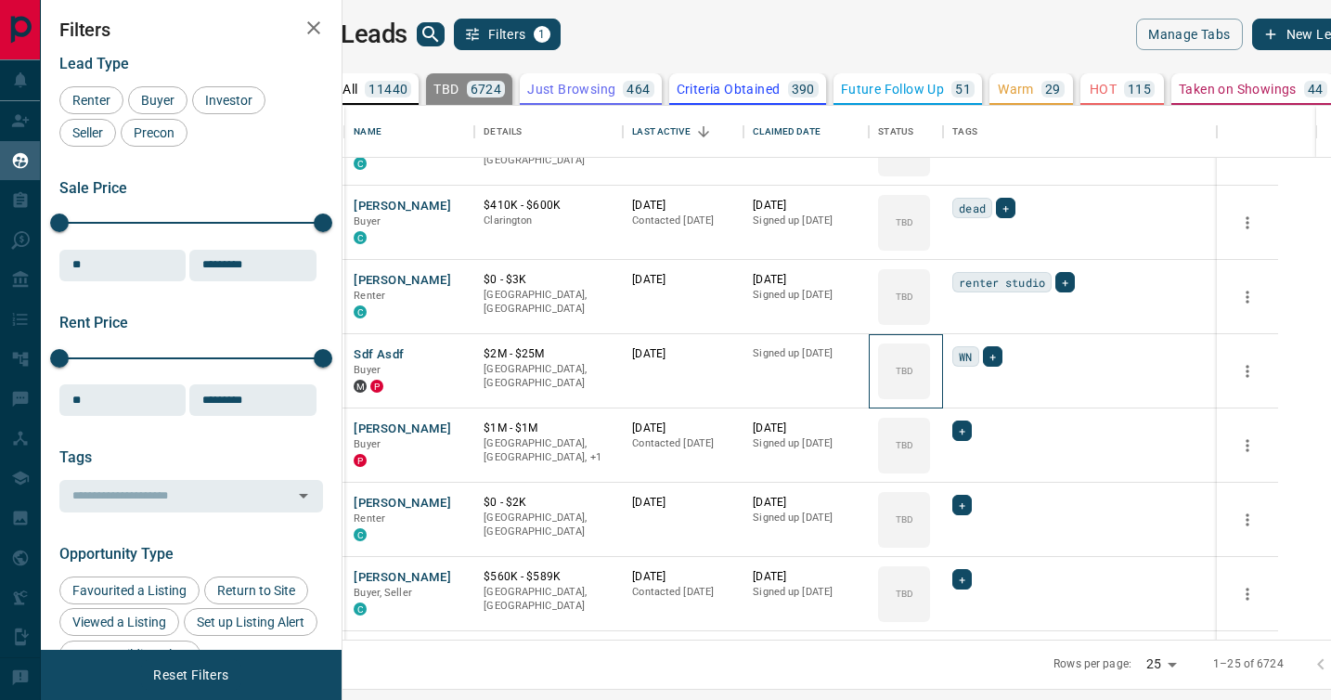
click at [930, 396] on div "TBD" at bounding box center [904, 371] width 52 height 56
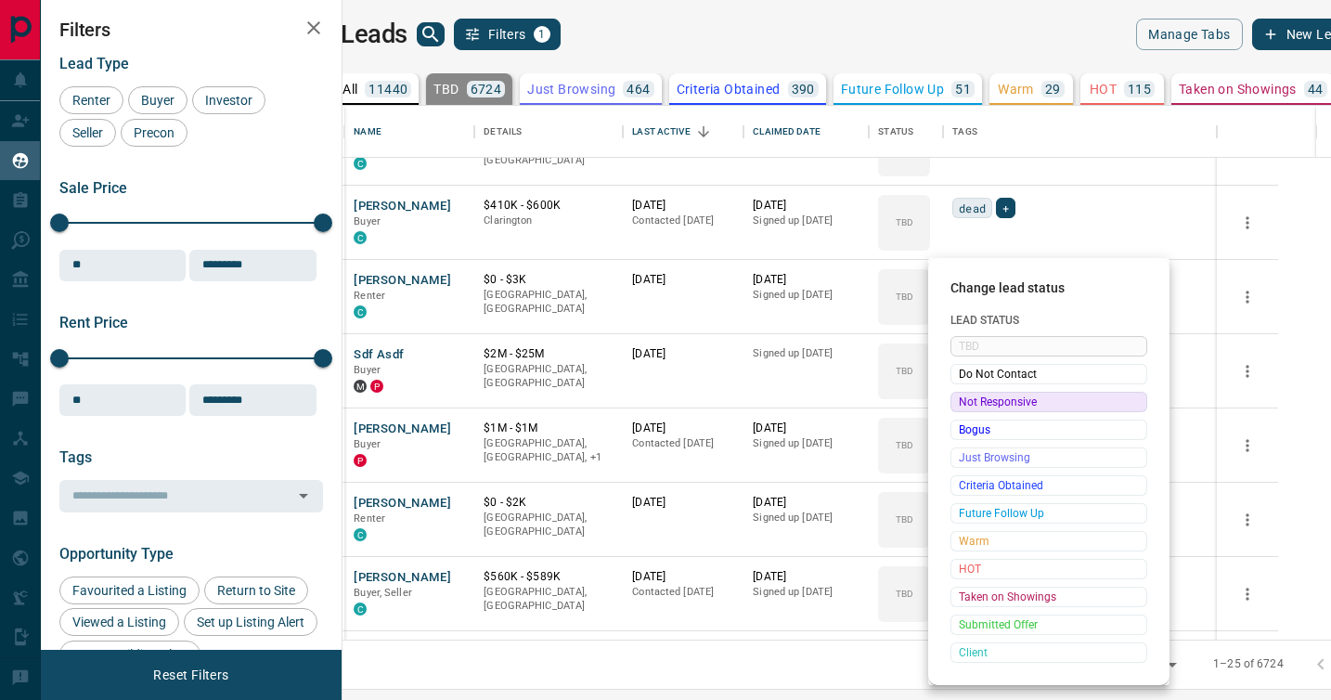
click at [971, 396] on span "Not Responsive" at bounding box center [1049, 402] width 180 height 19
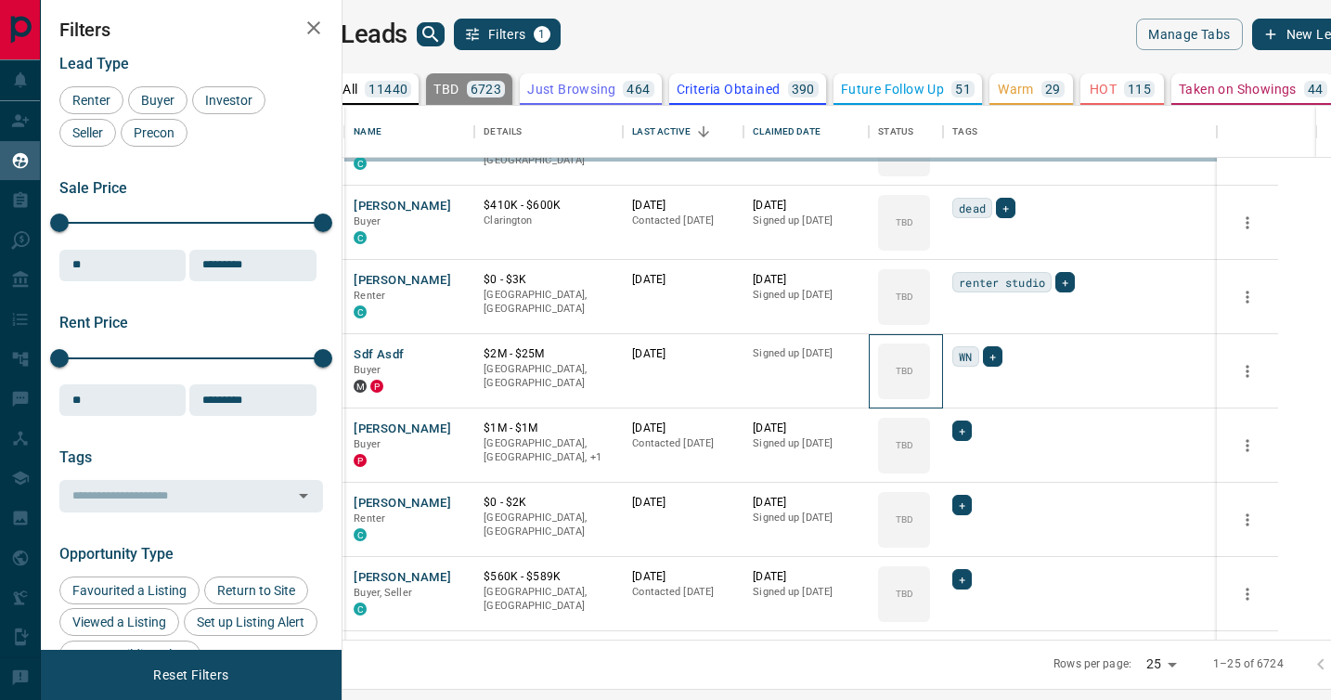
click at [930, 396] on div "TBD" at bounding box center [904, 371] width 52 height 56
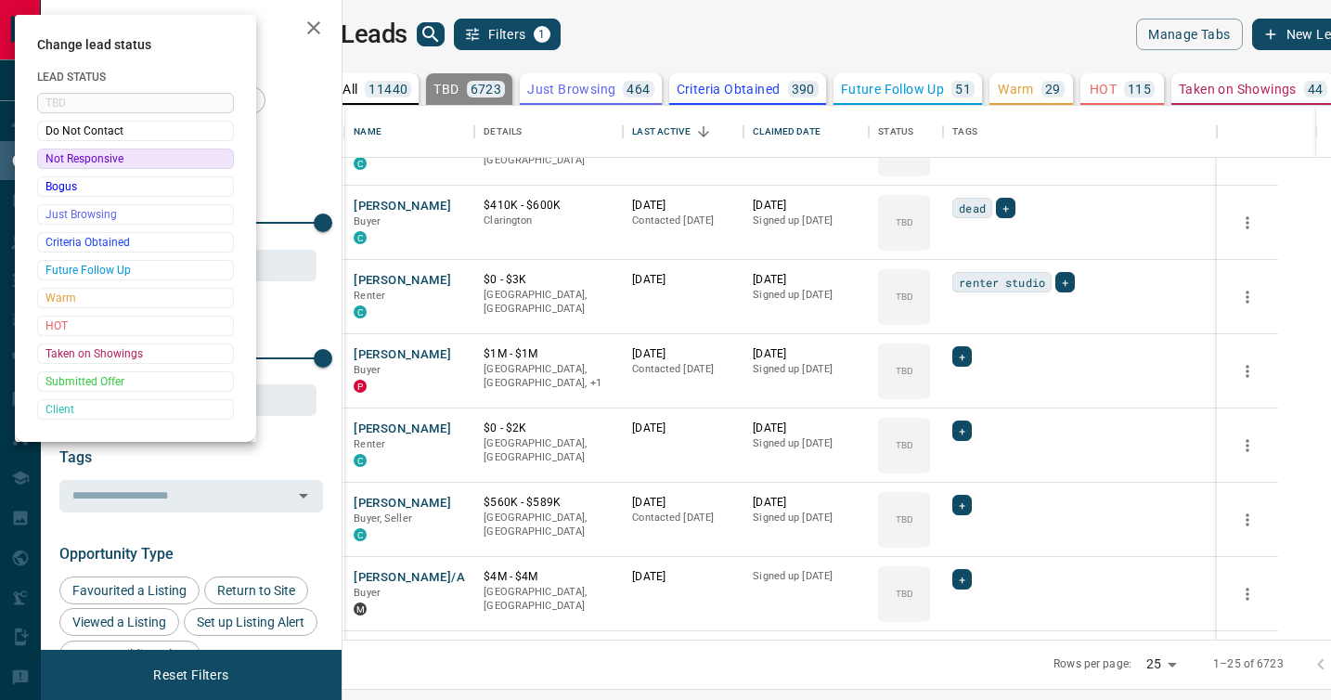
click at [971, 396] on div at bounding box center [665, 350] width 1331 height 700
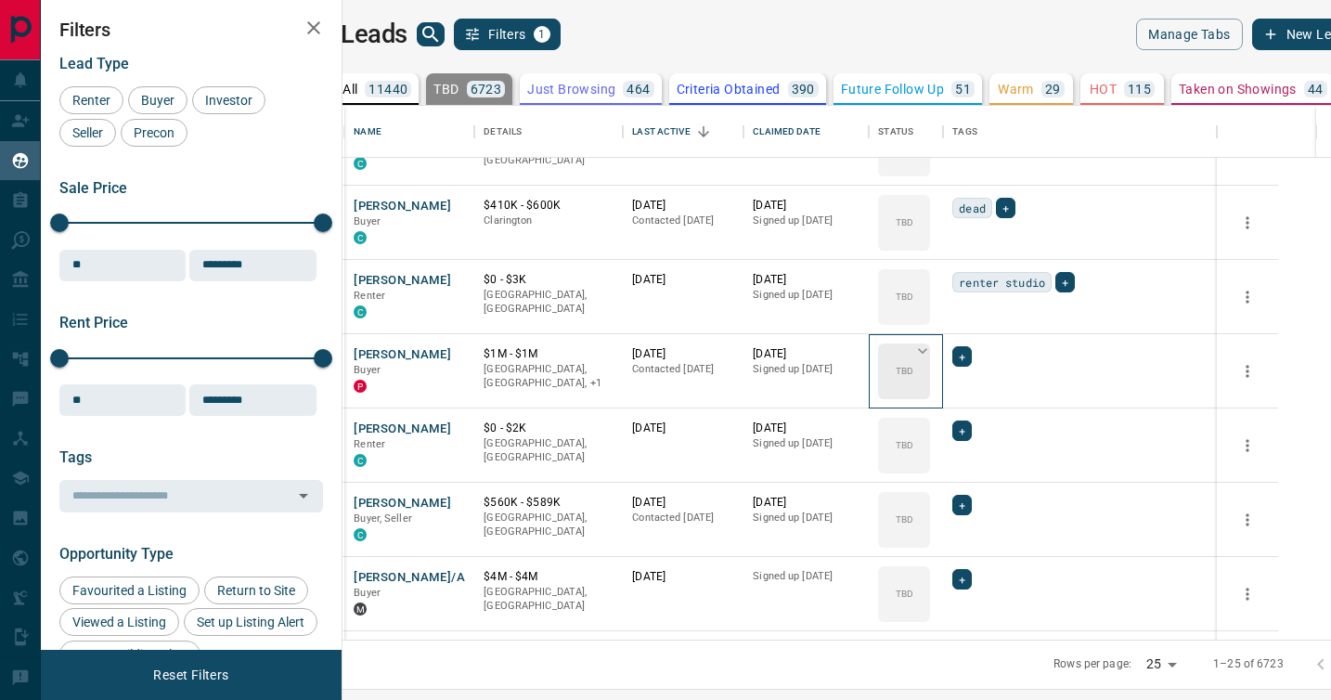
click at [930, 394] on div "TBD" at bounding box center [904, 371] width 52 height 56
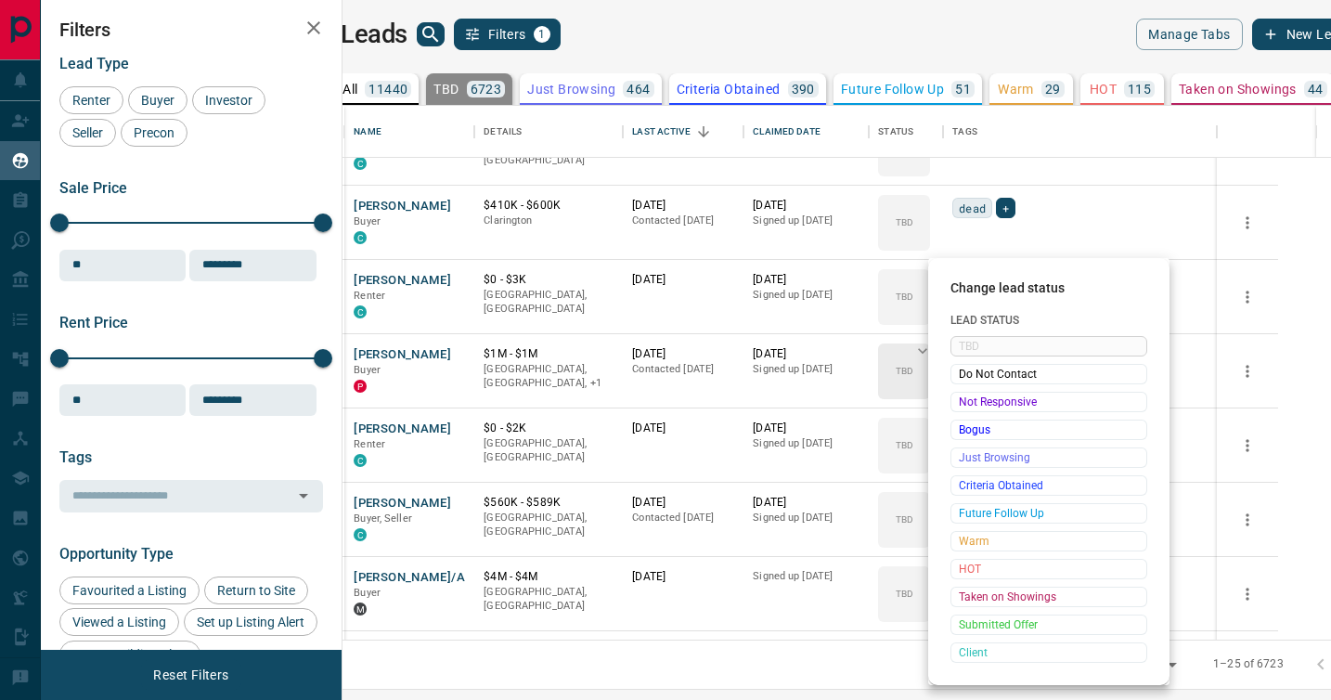
click at [971, 394] on span "Not Responsive" at bounding box center [1049, 402] width 180 height 19
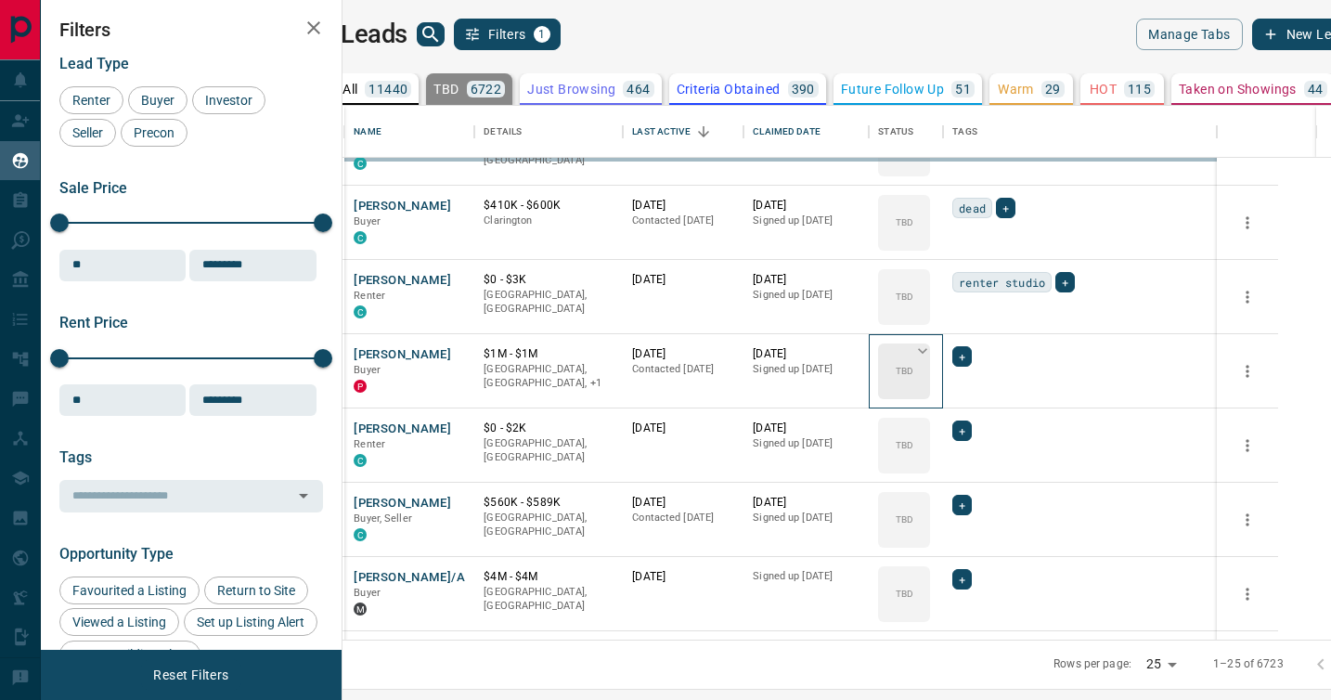
click at [930, 394] on div "TBD" at bounding box center [904, 371] width 52 height 56
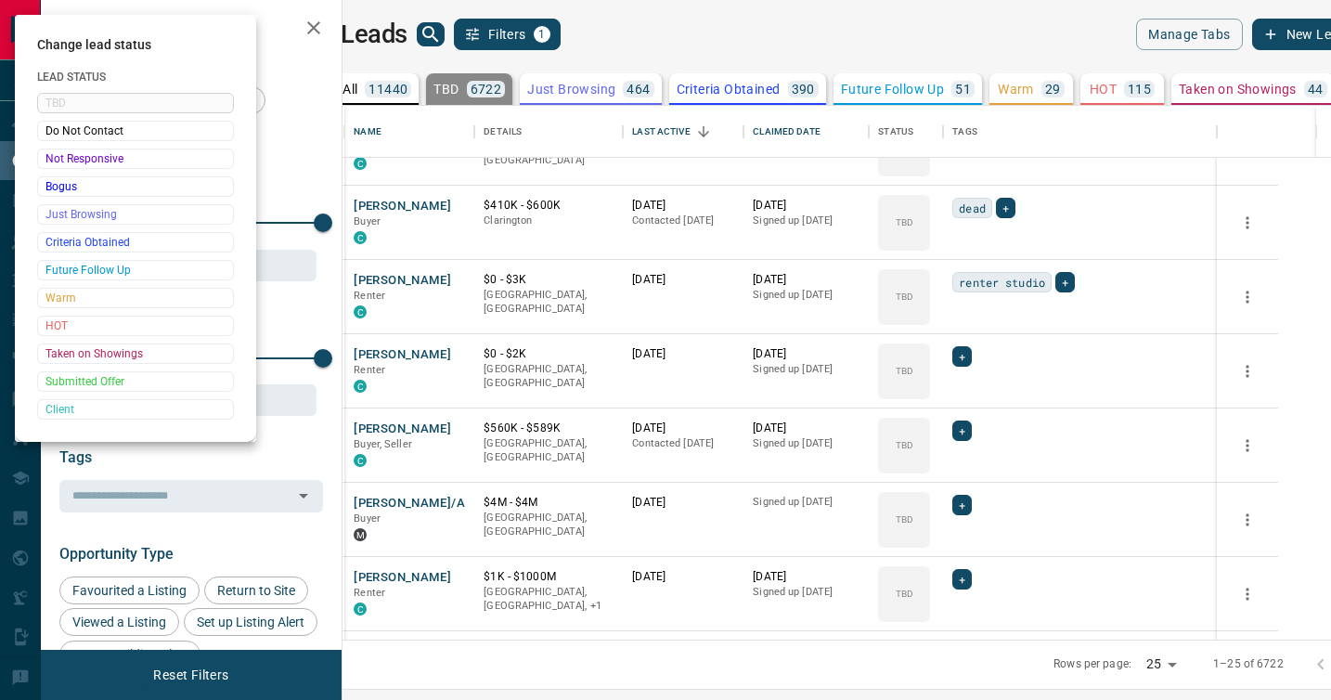
click at [971, 394] on div at bounding box center [665, 350] width 1331 height 700
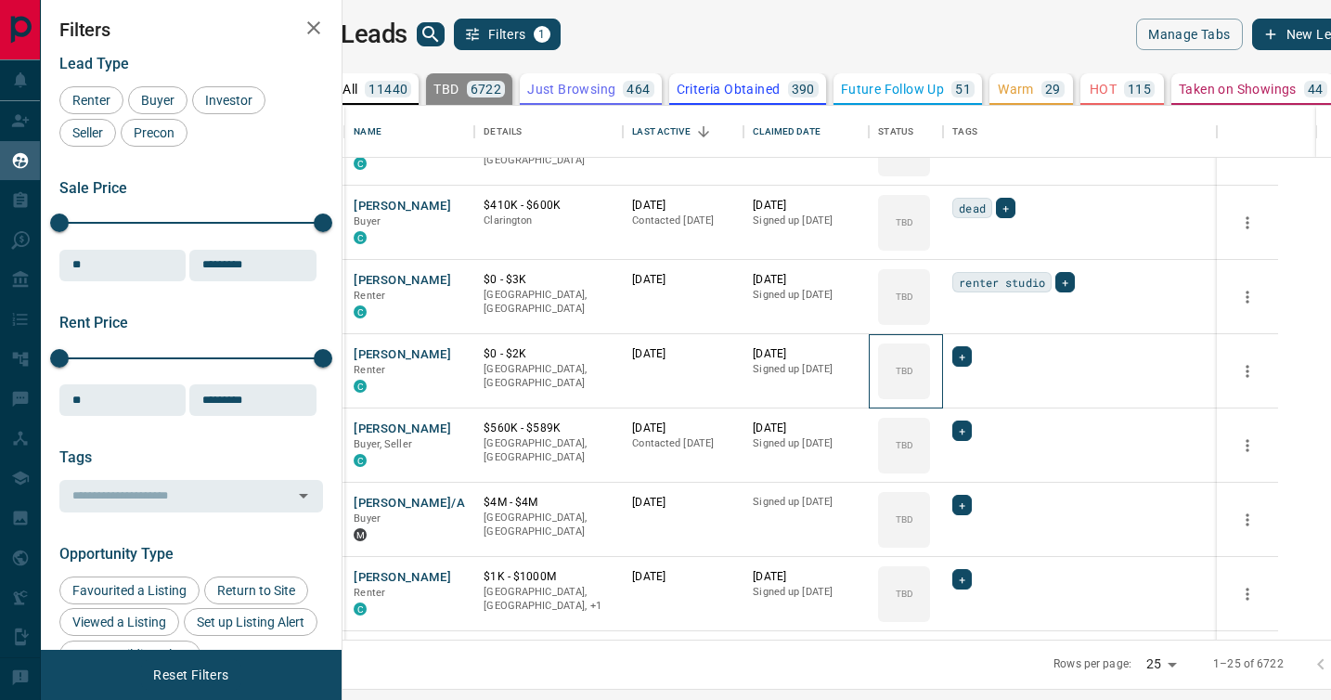
click at [930, 394] on div "TBD" at bounding box center [904, 371] width 52 height 56
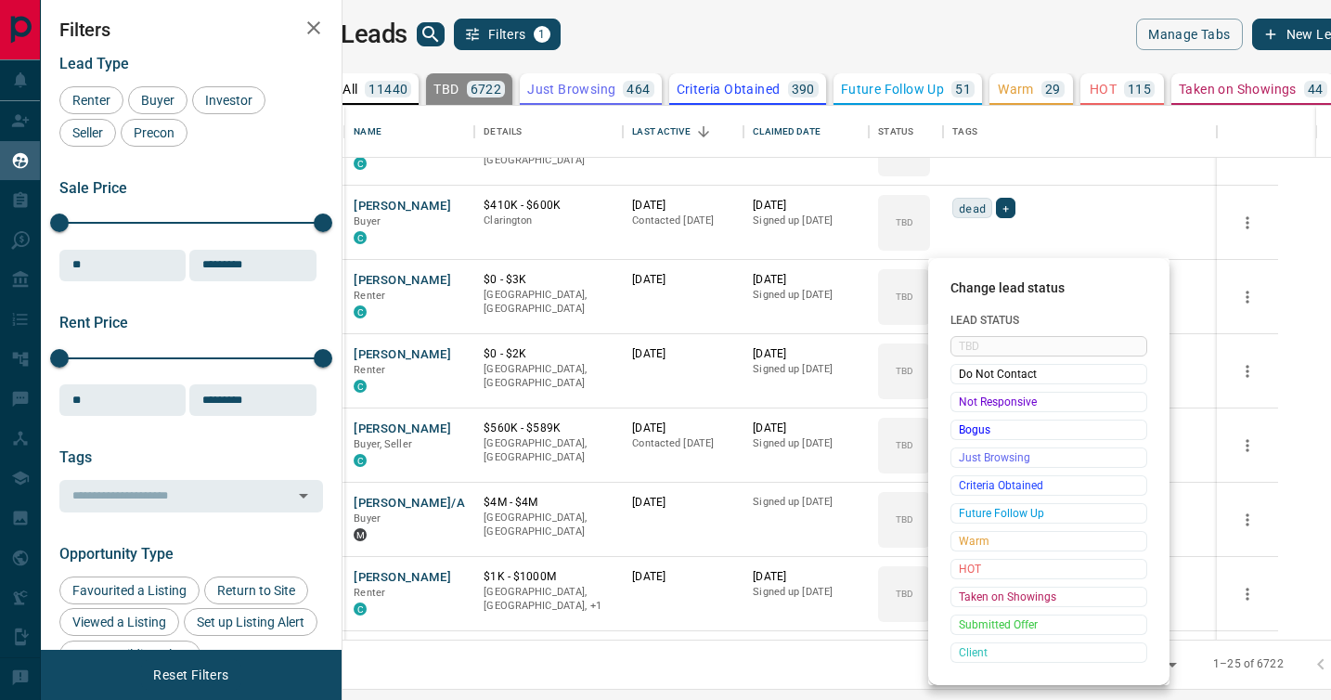
click at [971, 394] on span "Not Responsive" at bounding box center [1049, 402] width 180 height 19
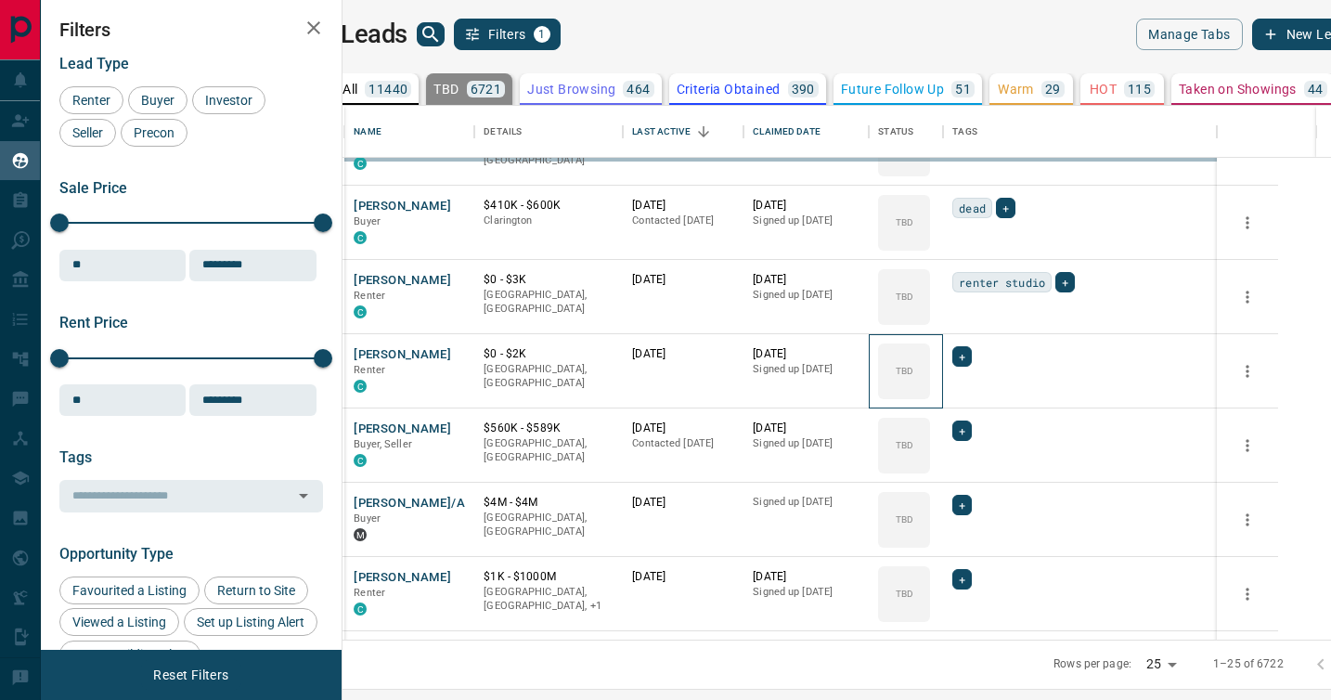
click at [930, 394] on div "TBD" at bounding box center [904, 371] width 52 height 56
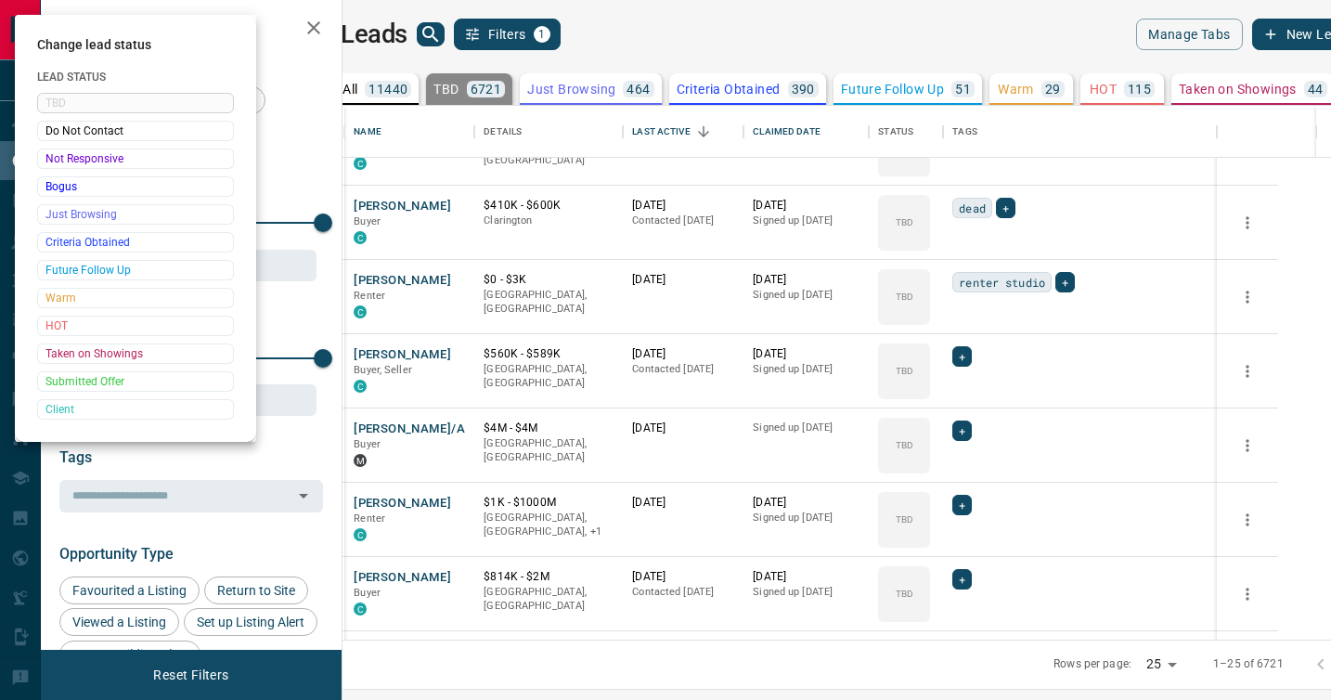
click at [971, 394] on div at bounding box center [665, 350] width 1331 height 700
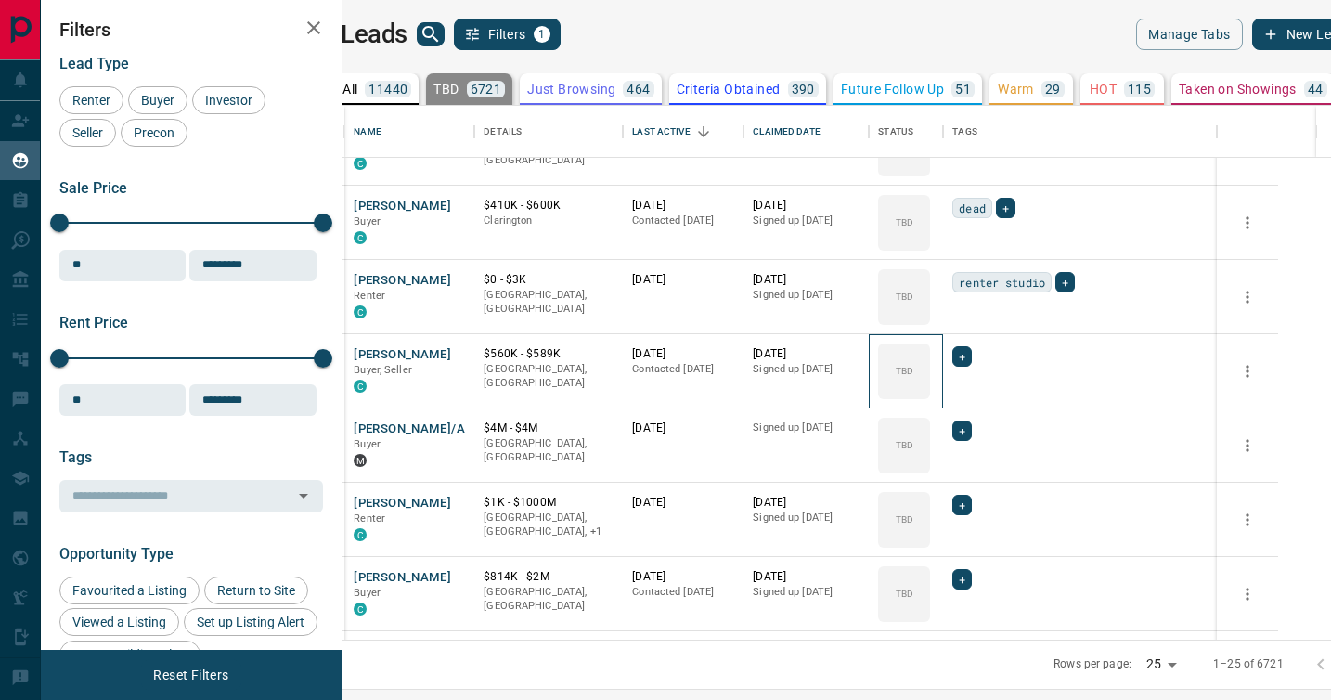
click at [930, 394] on div "TBD" at bounding box center [904, 371] width 52 height 56
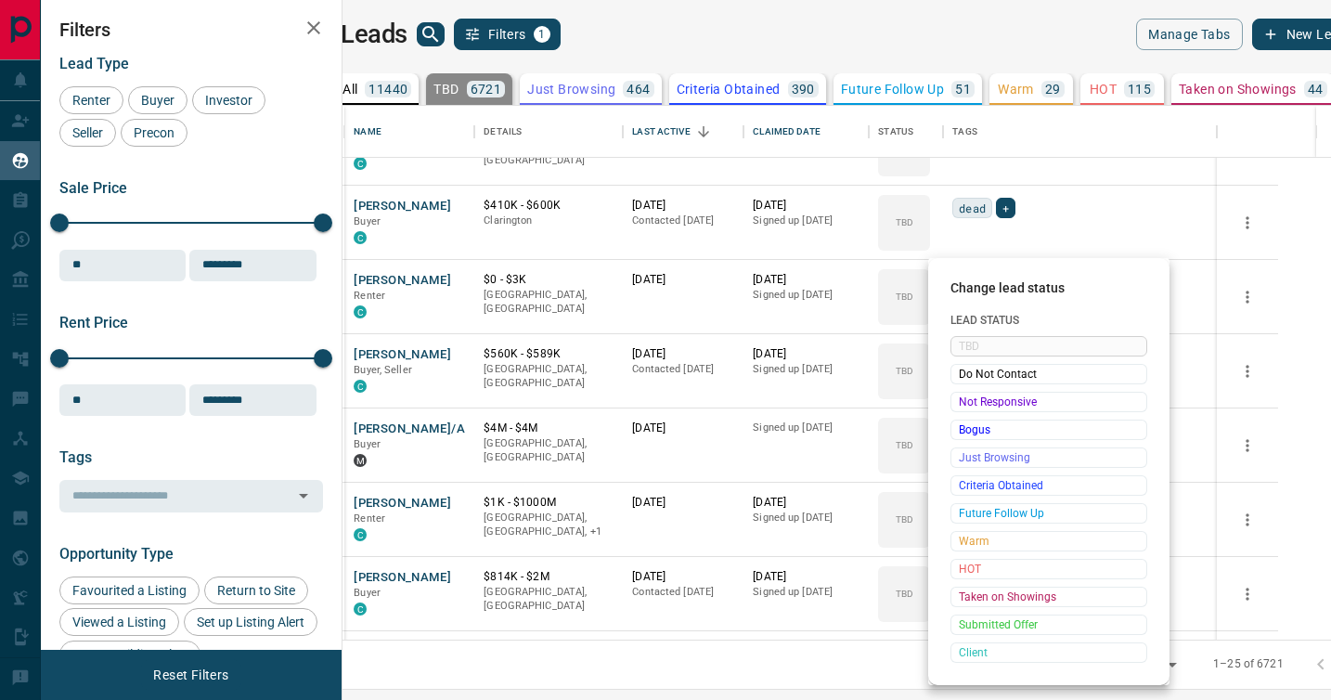
click at [971, 394] on span "Not Responsive" at bounding box center [1049, 402] width 180 height 19
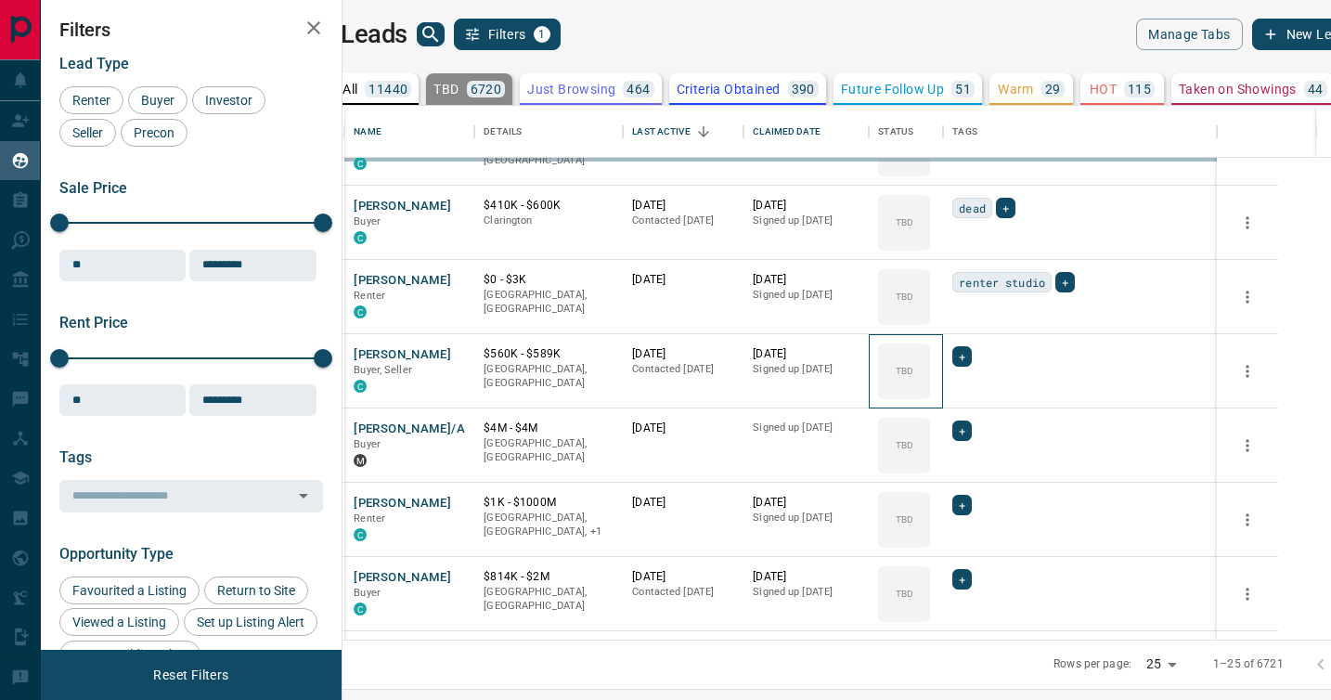
click at [930, 394] on div "TBD" at bounding box center [904, 371] width 52 height 56
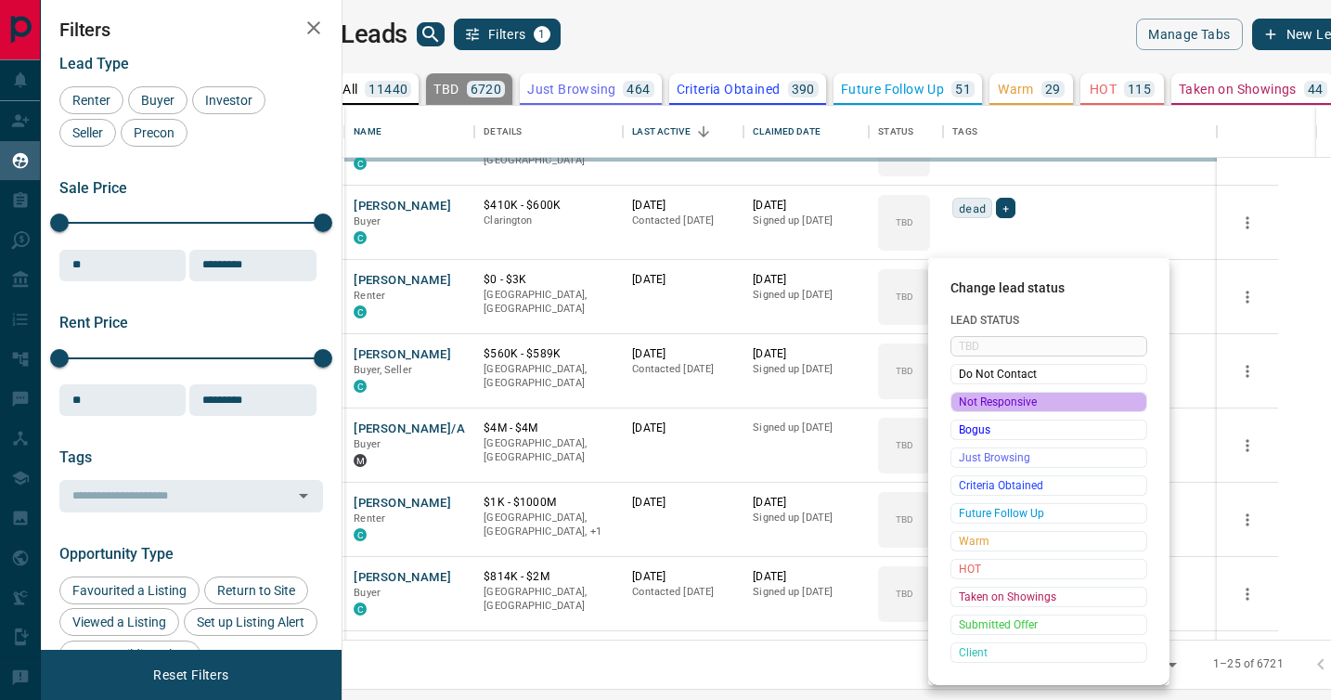
click at [971, 394] on span "Not Responsive" at bounding box center [1049, 402] width 180 height 19
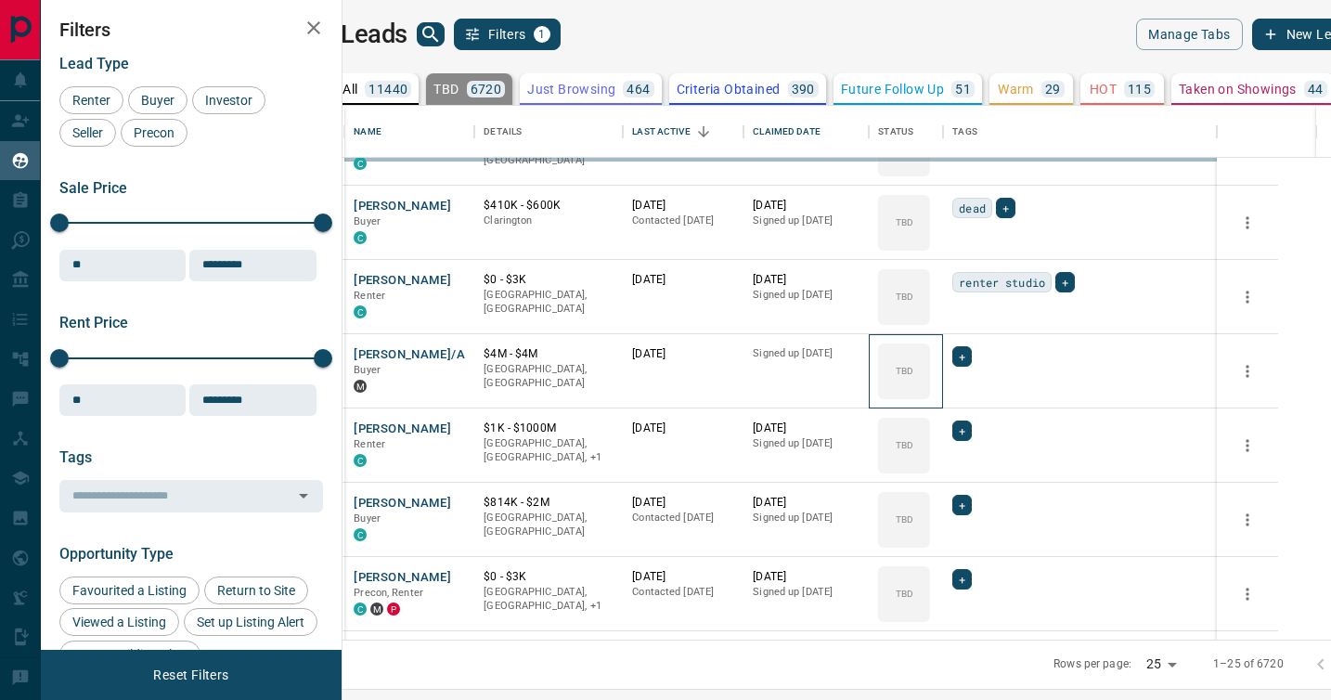
click at [930, 394] on div "TBD" at bounding box center [904, 371] width 52 height 56
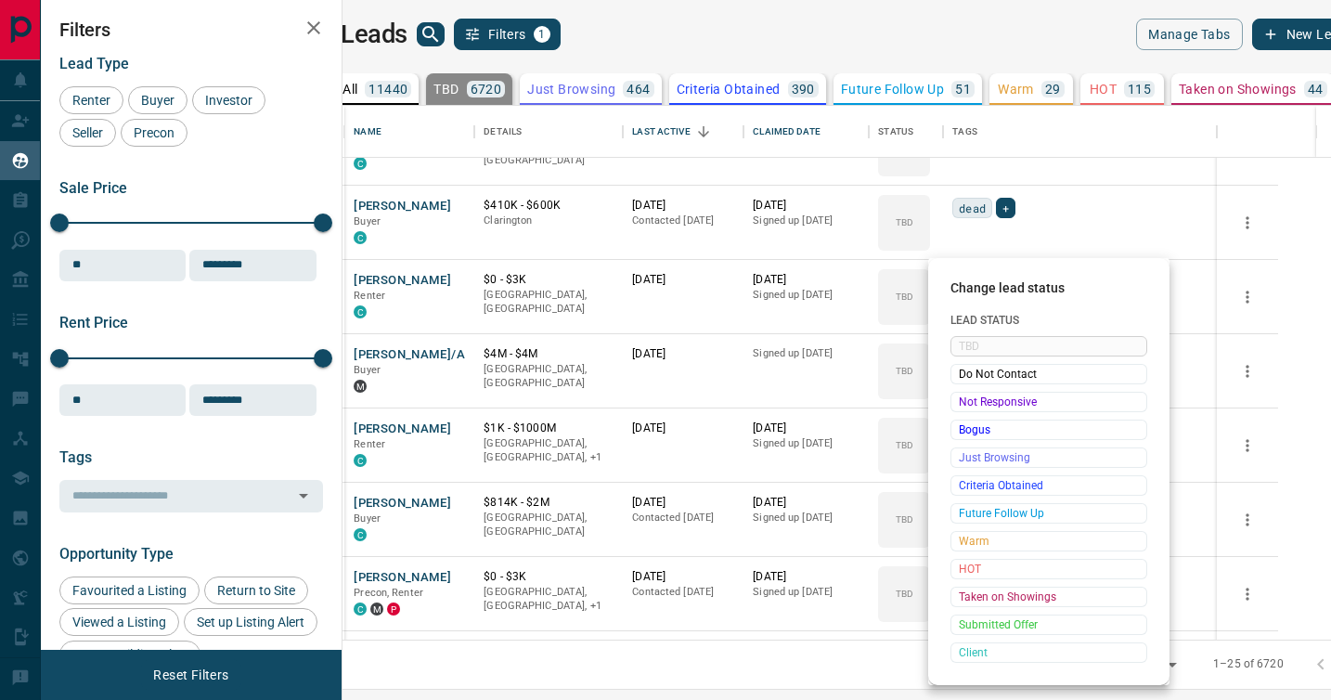
click at [971, 394] on span "Not Responsive" at bounding box center [1049, 402] width 180 height 19
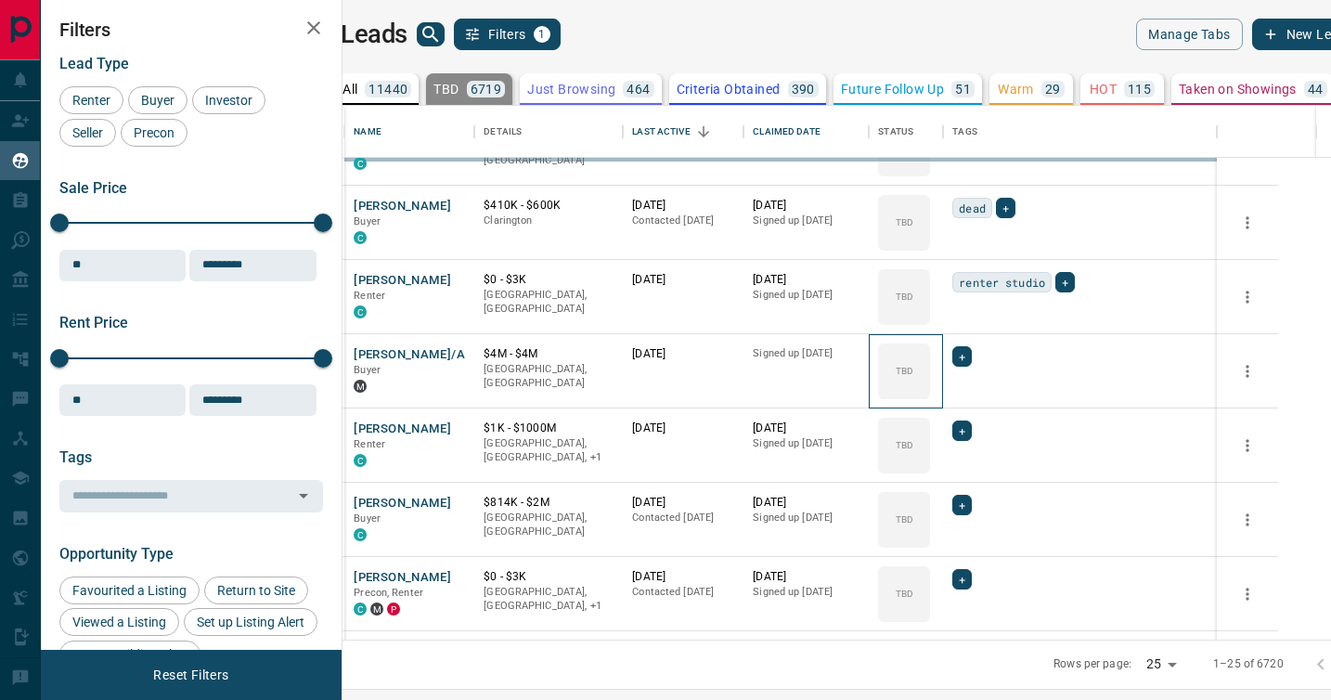
click at [930, 394] on div "TBD" at bounding box center [904, 371] width 52 height 56
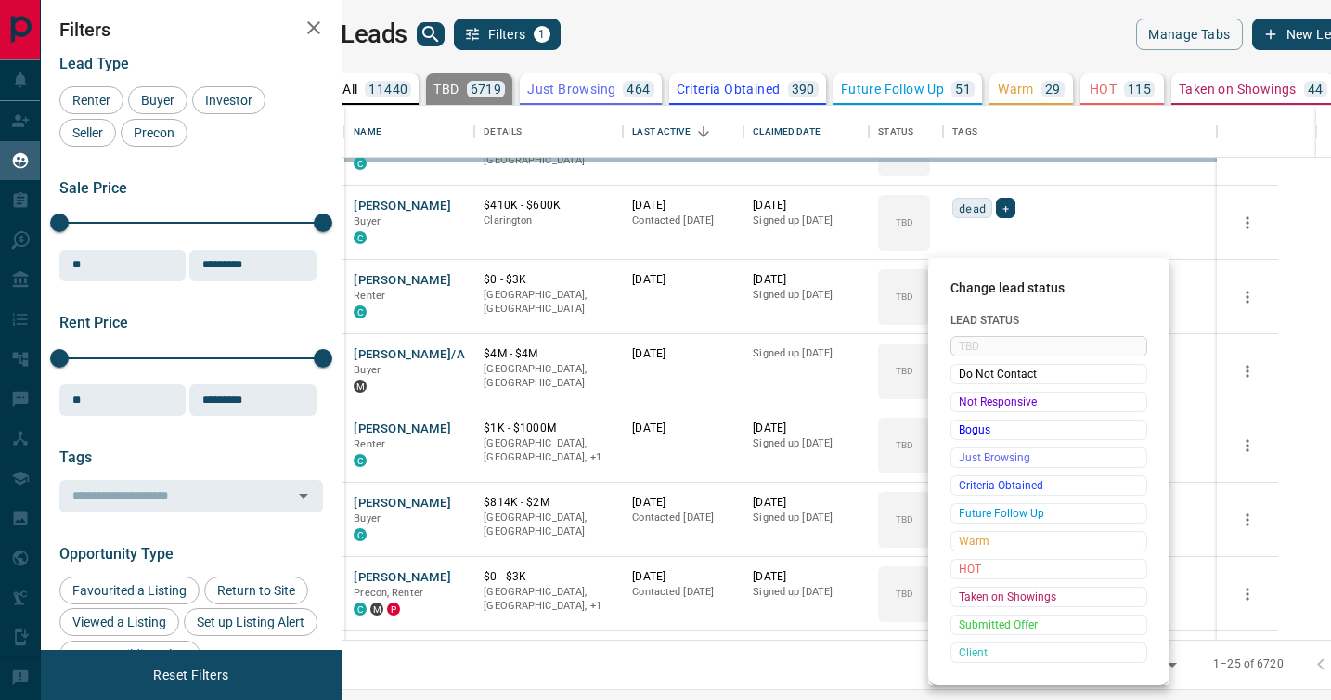
click at [971, 394] on div "Change lead status Lead Status TBD Do Not Contact Not Responsive Bogus Just Bro…" at bounding box center [665, 350] width 1331 height 700
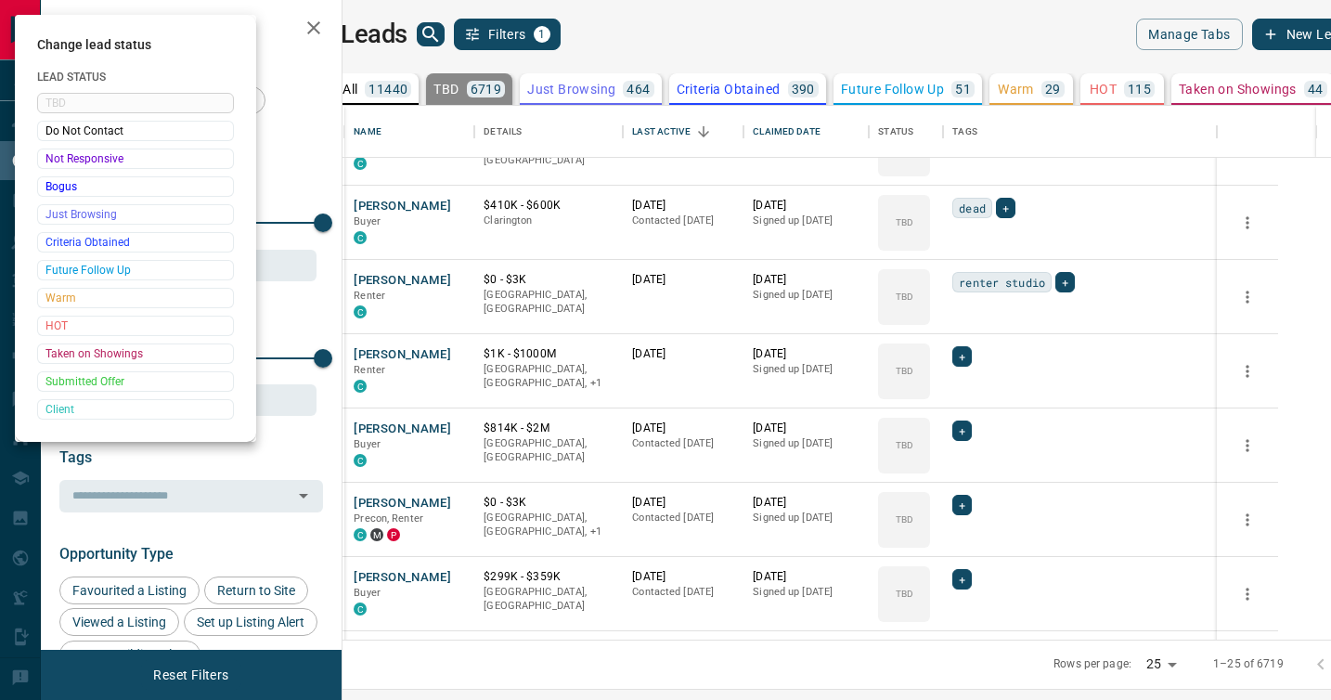
click at [971, 394] on div at bounding box center [665, 350] width 1331 height 700
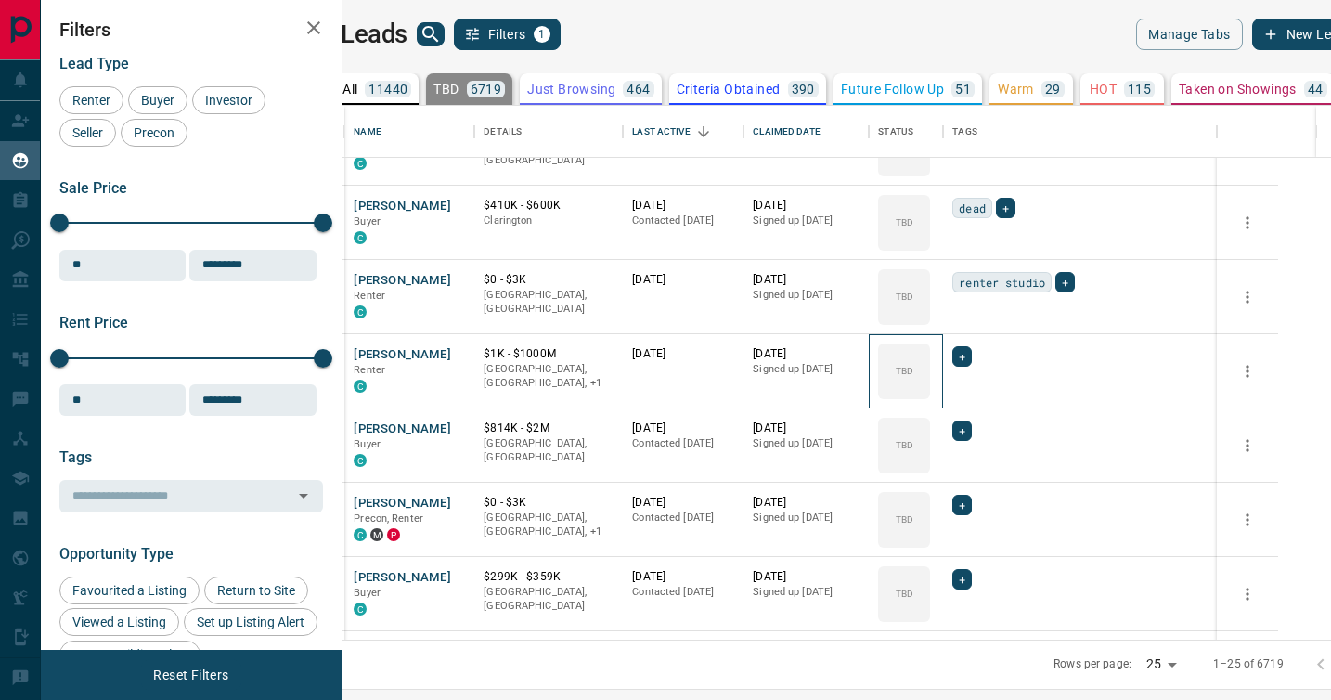
click at [930, 394] on div "TBD" at bounding box center [904, 371] width 52 height 56
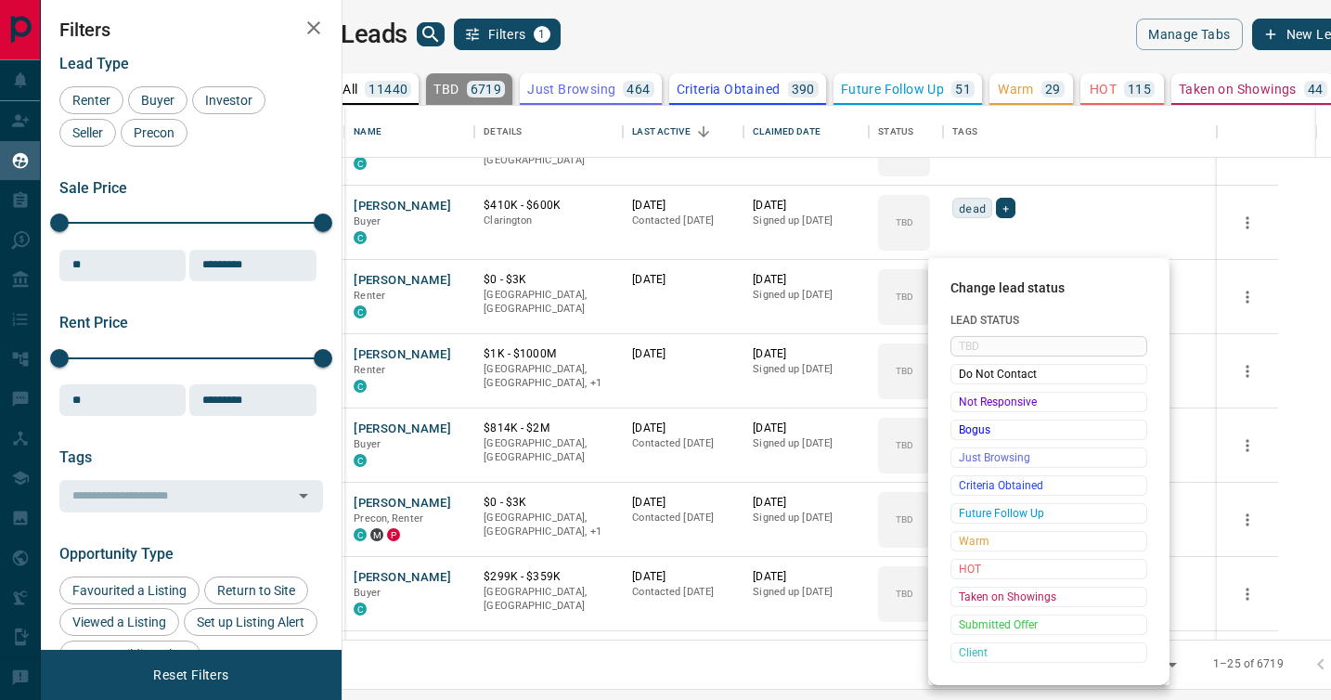
click at [971, 394] on span "Not Responsive" at bounding box center [1049, 402] width 180 height 19
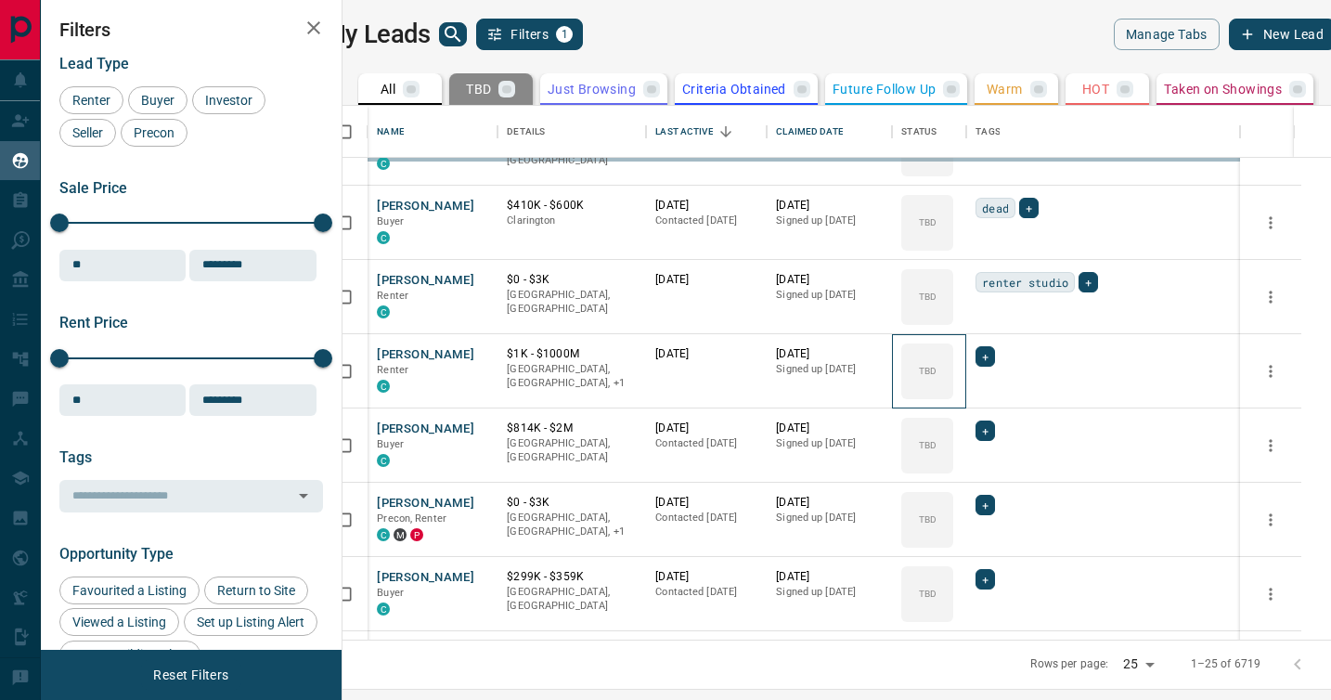
click at [953, 394] on div "TBD" at bounding box center [927, 371] width 52 height 56
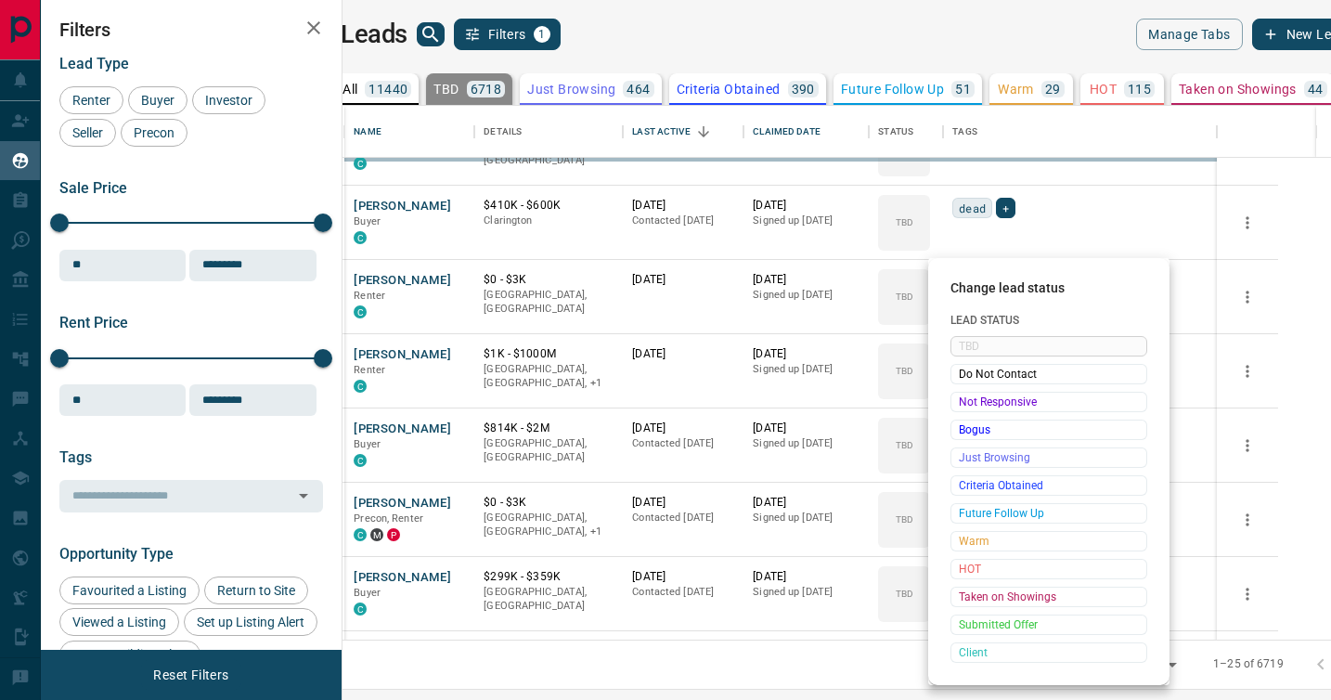
click at [971, 394] on span "Not Responsive" at bounding box center [1049, 402] width 180 height 19
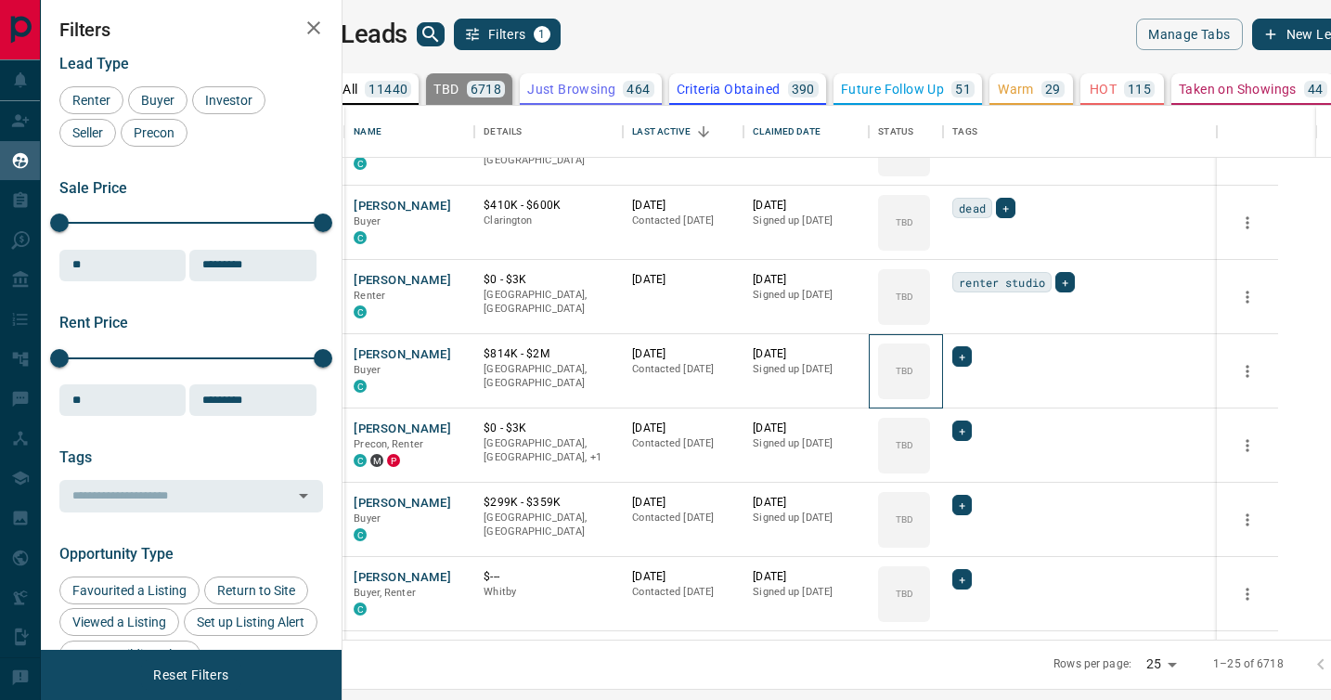
click at [930, 394] on div "TBD" at bounding box center [904, 371] width 52 height 56
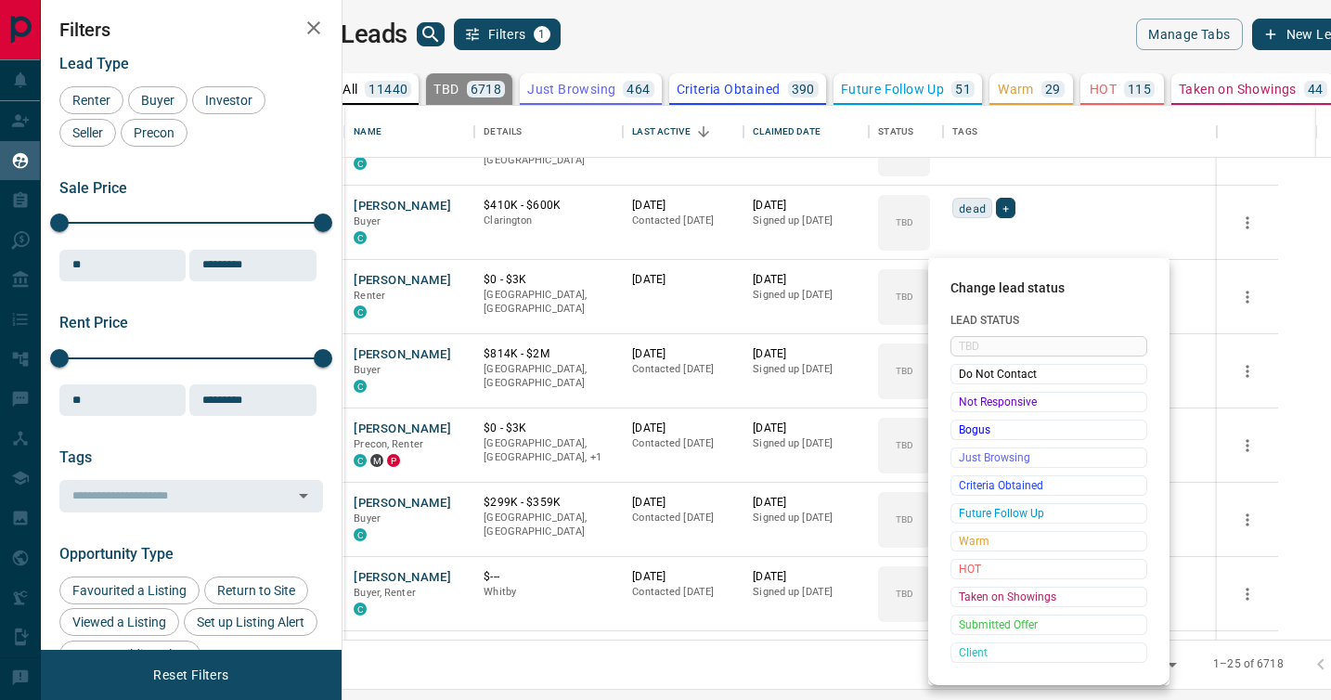
click at [971, 394] on span "Not Responsive" at bounding box center [1049, 402] width 180 height 19
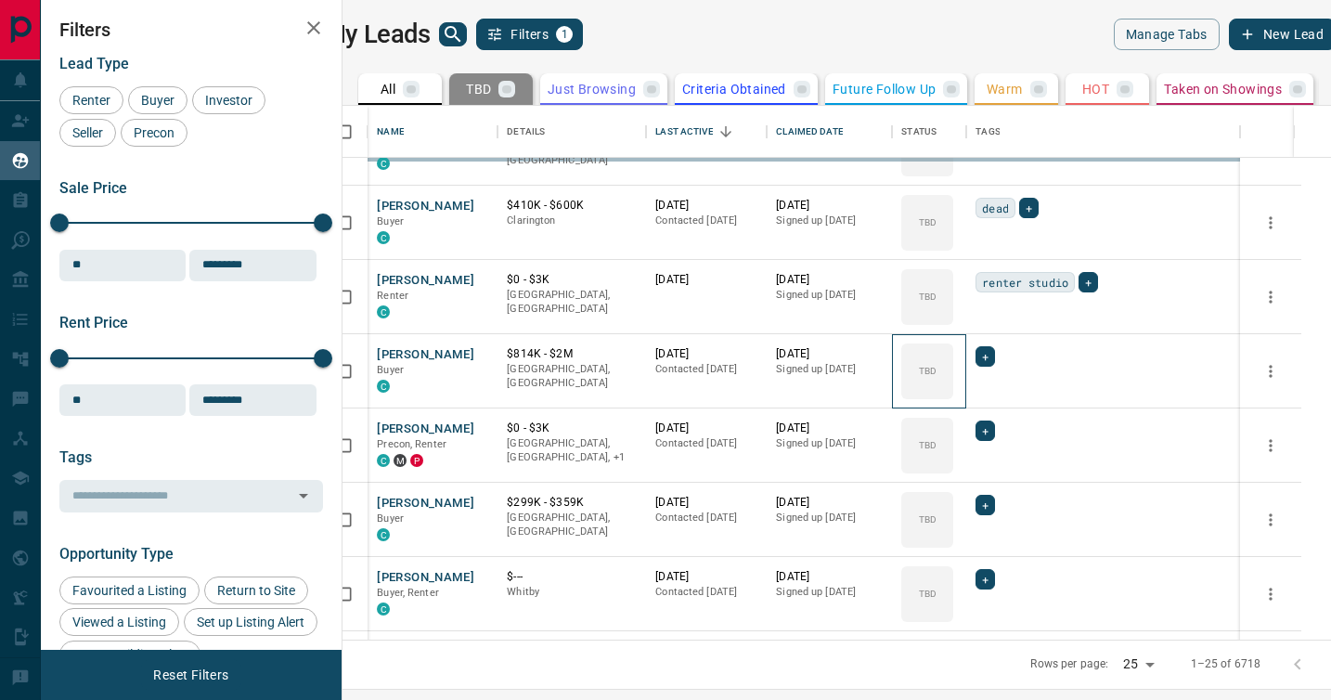
click at [953, 394] on div "TBD" at bounding box center [927, 371] width 52 height 56
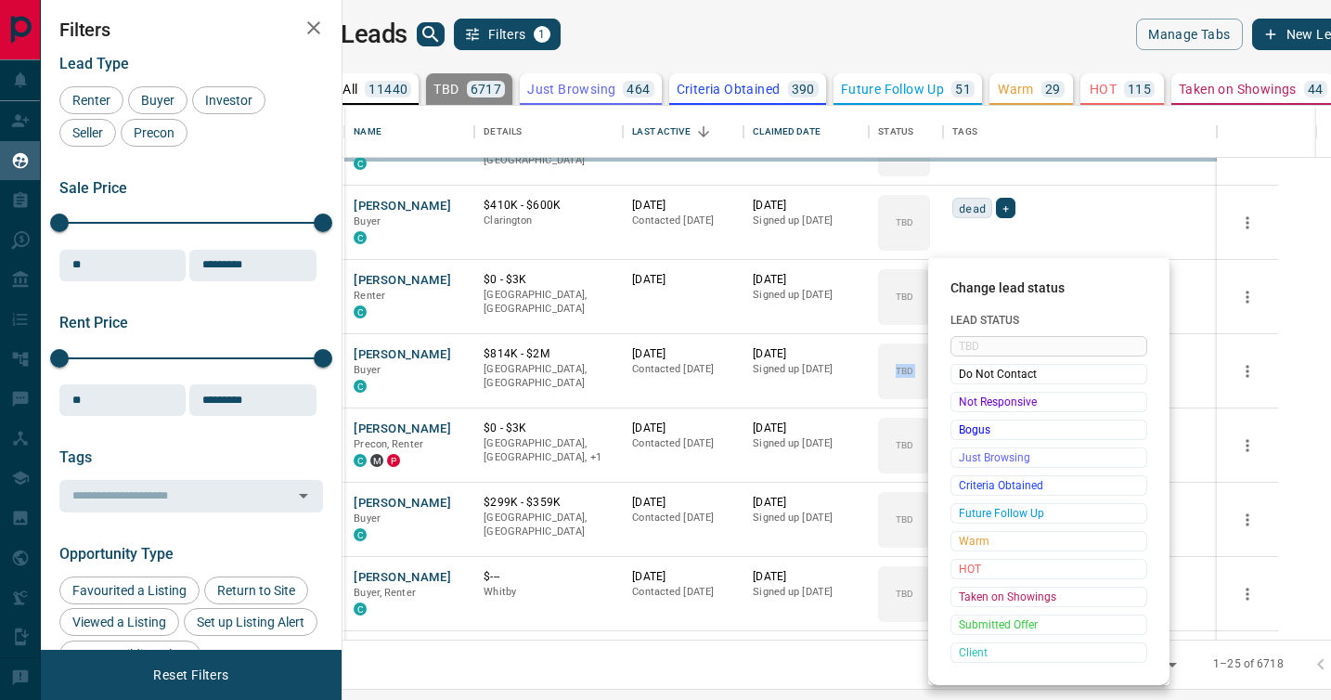
click at [971, 394] on span "Not Responsive" at bounding box center [1049, 402] width 180 height 19
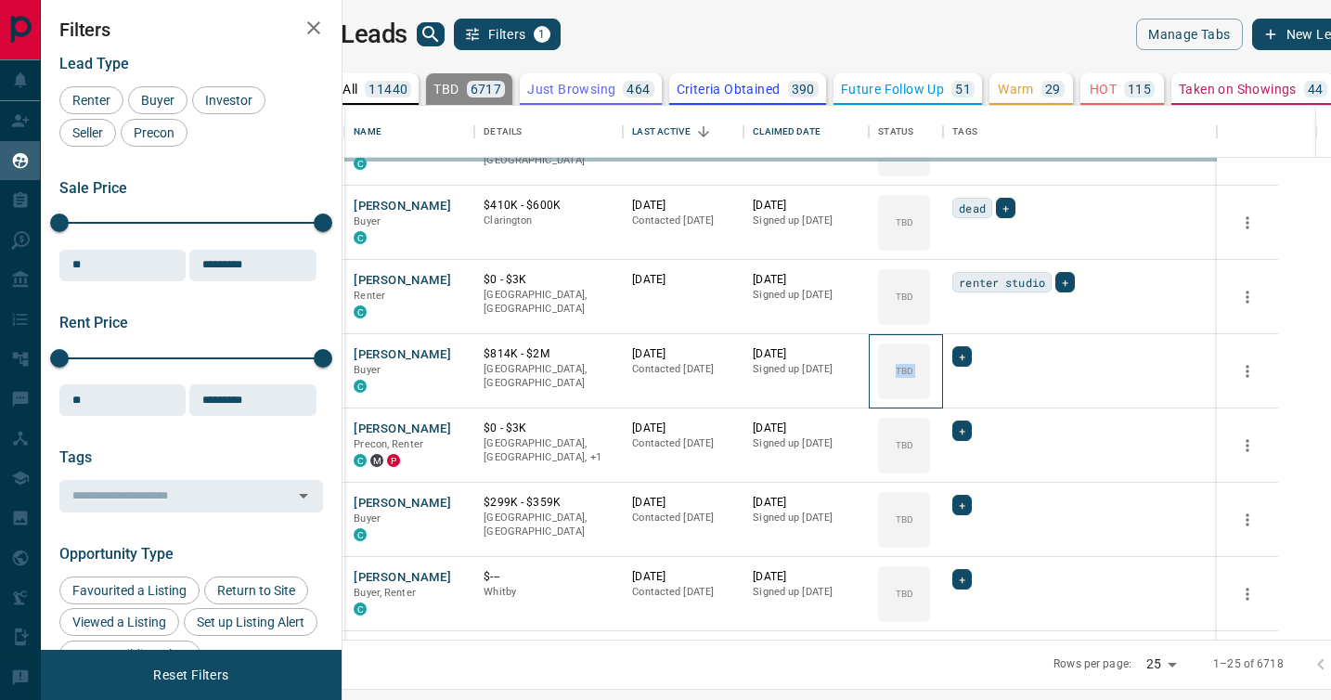
click at [930, 394] on div "TBD" at bounding box center [904, 371] width 52 height 56
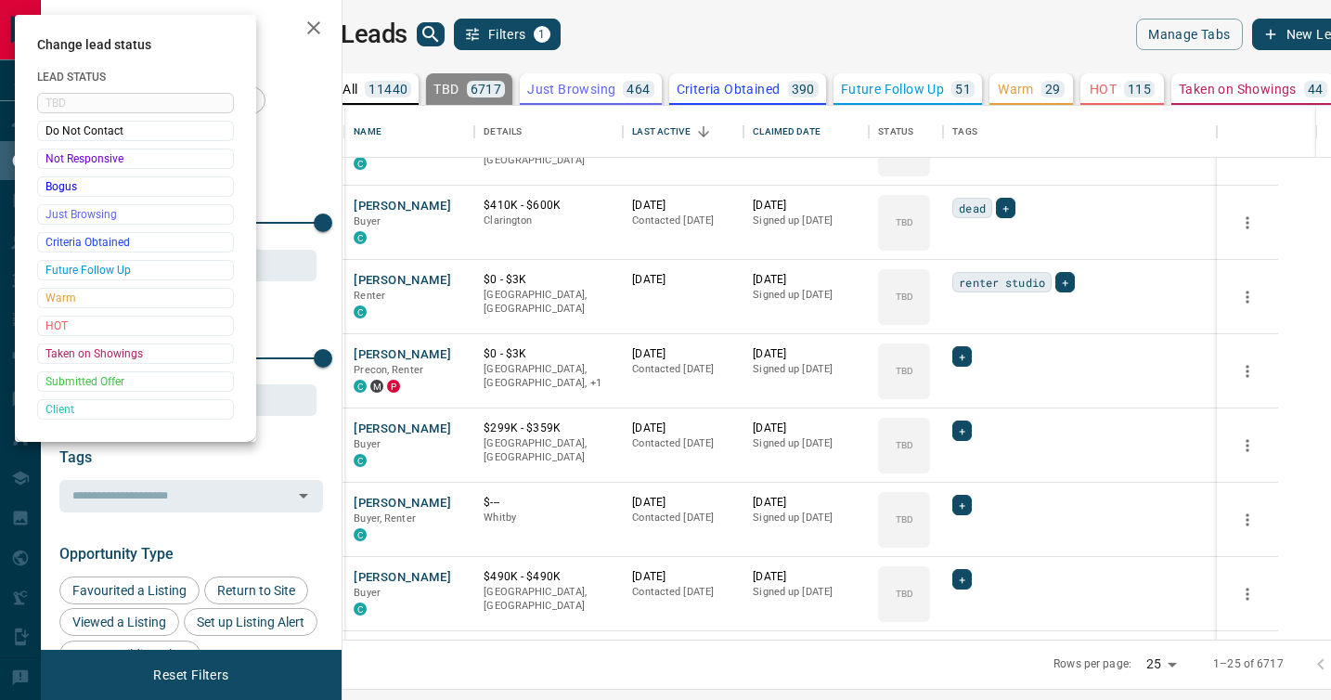
click at [971, 394] on div at bounding box center [665, 350] width 1331 height 700
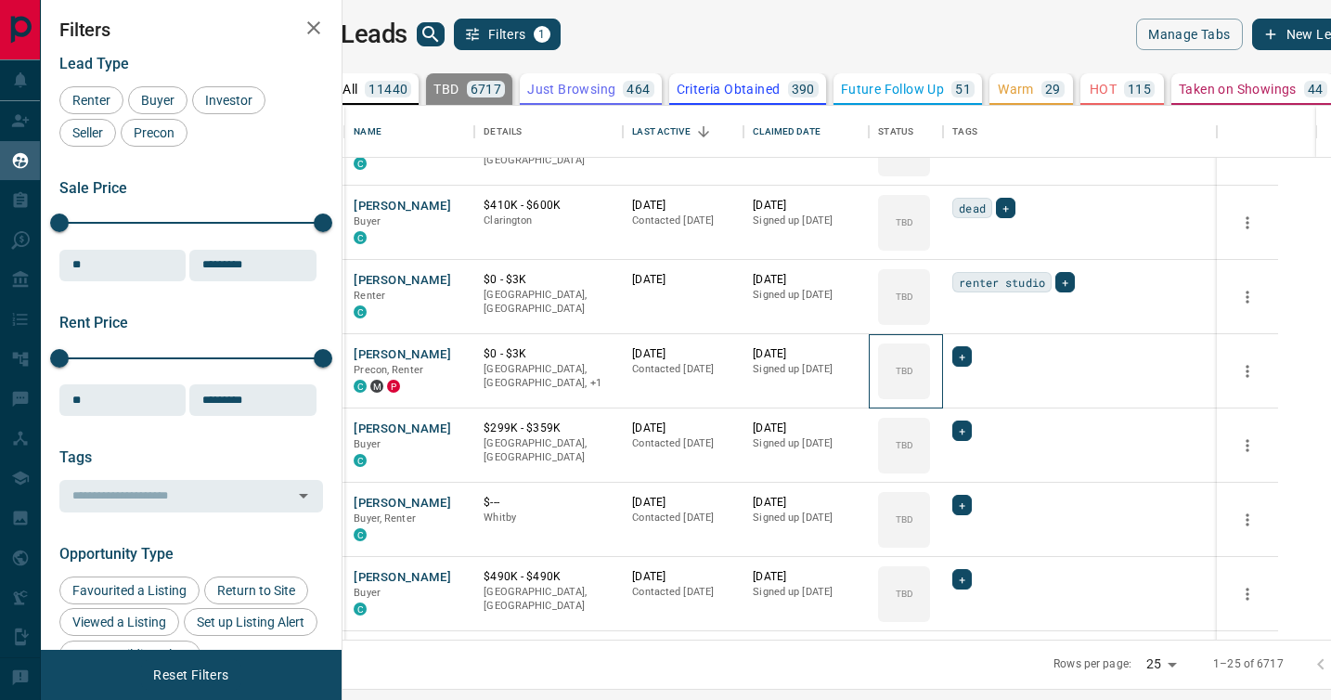
click at [930, 394] on div "TBD" at bounding box center [904, 371] width 52 height 56
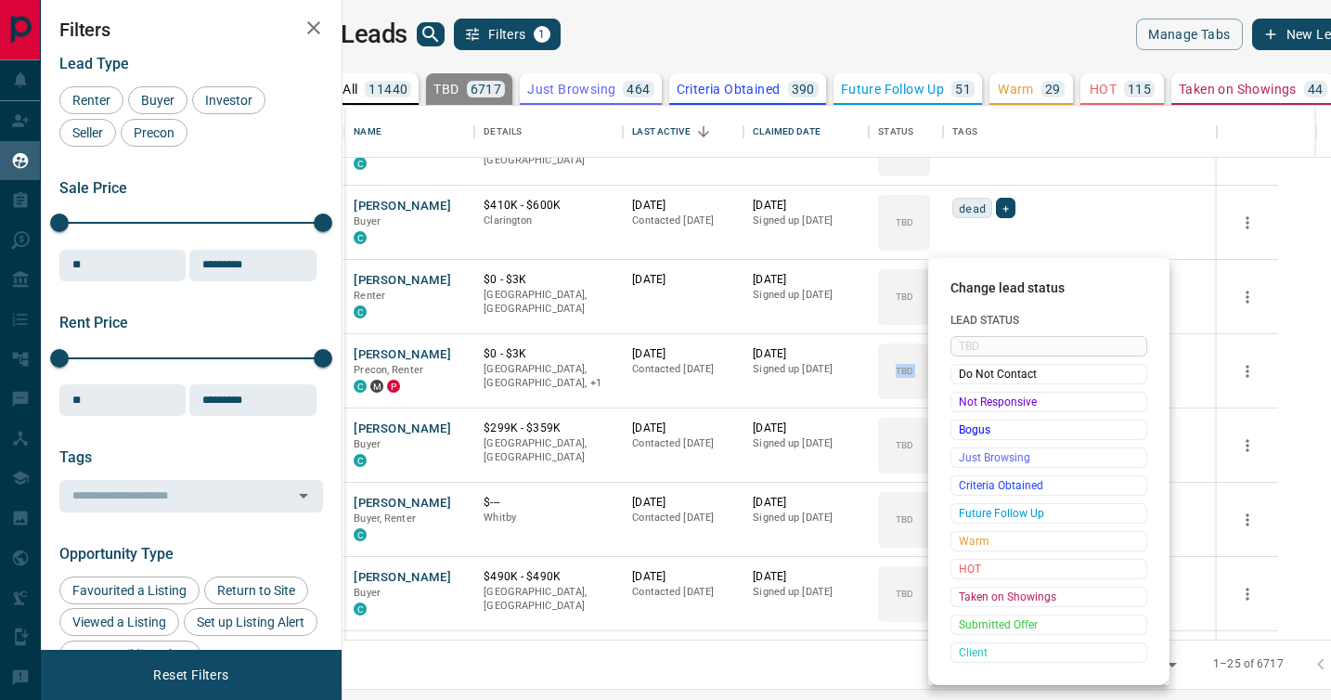
click at [971, 394] on span "Not Responsive" at bounding box center [1049, 402] width 180 height 19
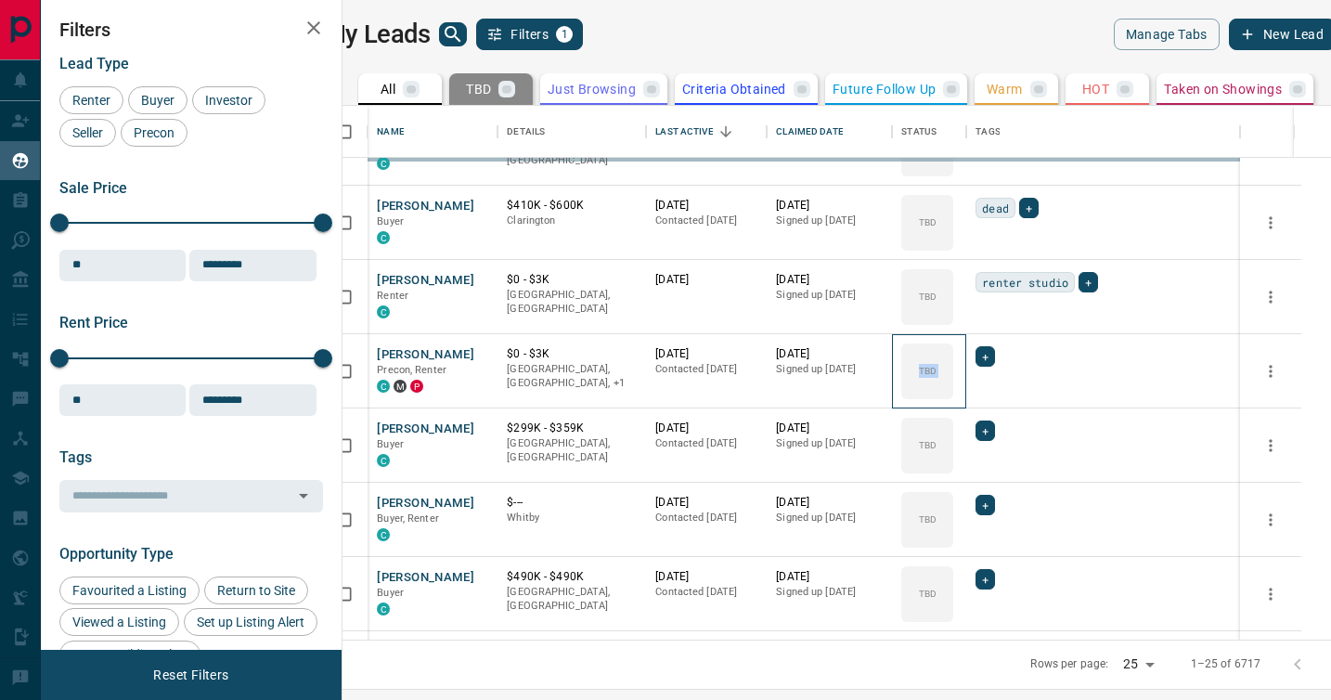
click at [953, 394] on div "TBD" at bounding box center [927, 371] width 52 height 56
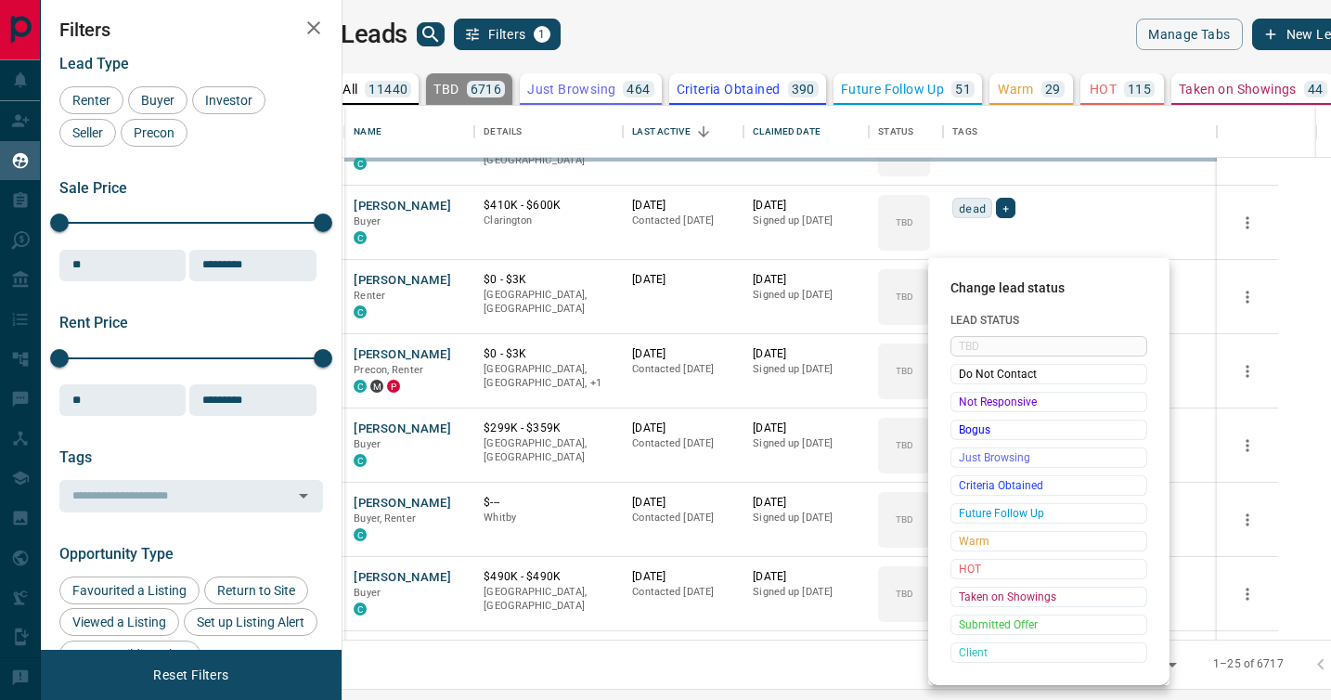
click at [971, 394] on span "Not Responsive" at bounding box center [1049, 402] width 180 height 19
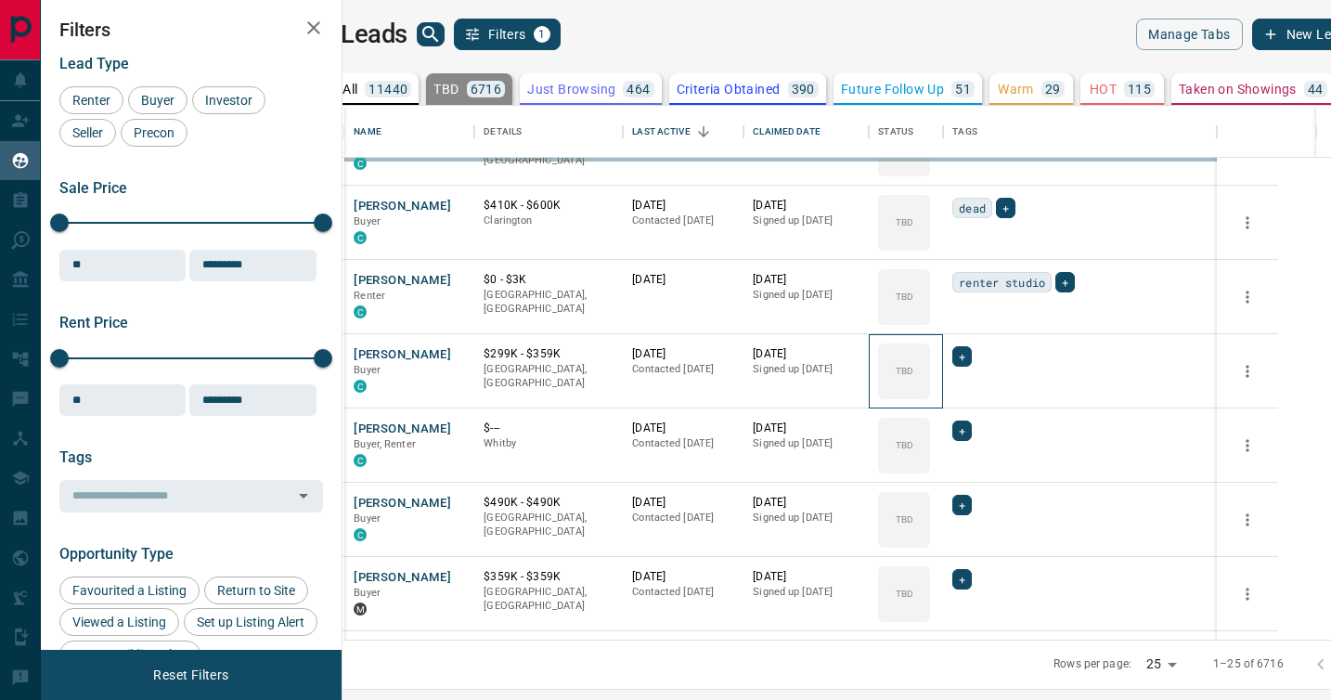
click at [930, 394] on div "TBD" at bounding box center [904, 371] width 52 height 56
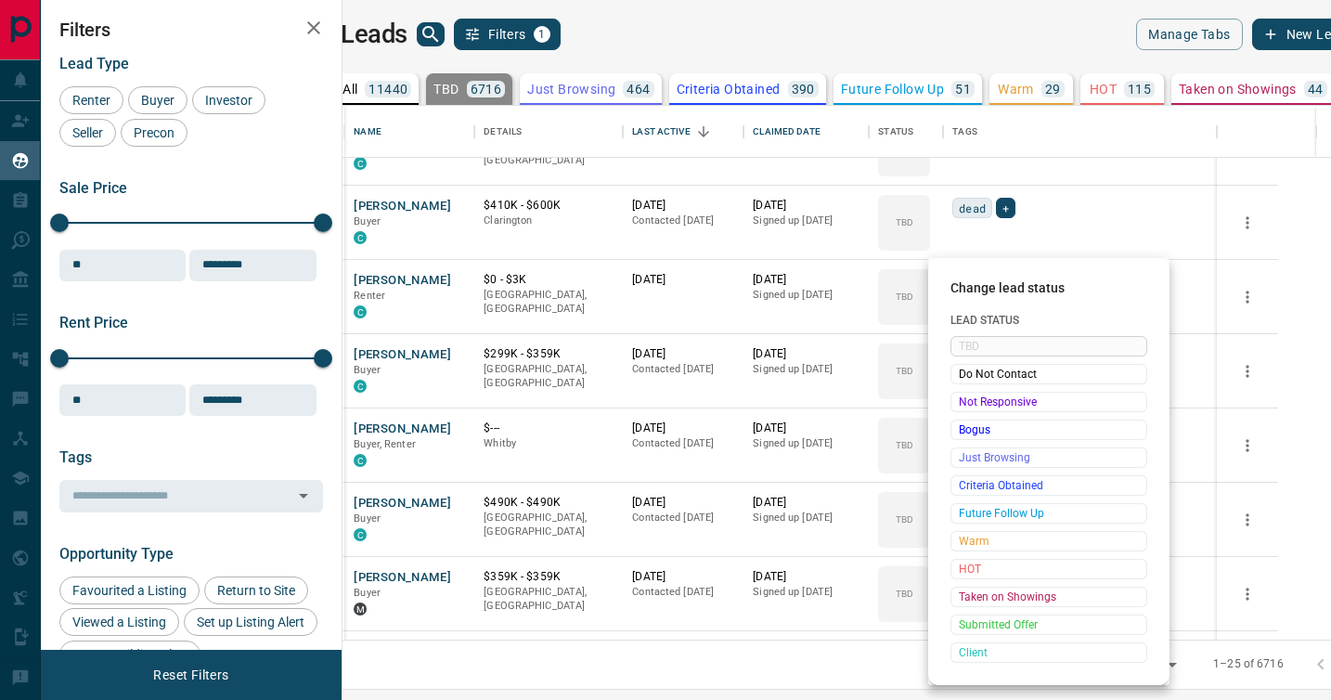
click at [971, 394] on span "Not Responsive" at bounding box center [1049, 402] width 180 height 19
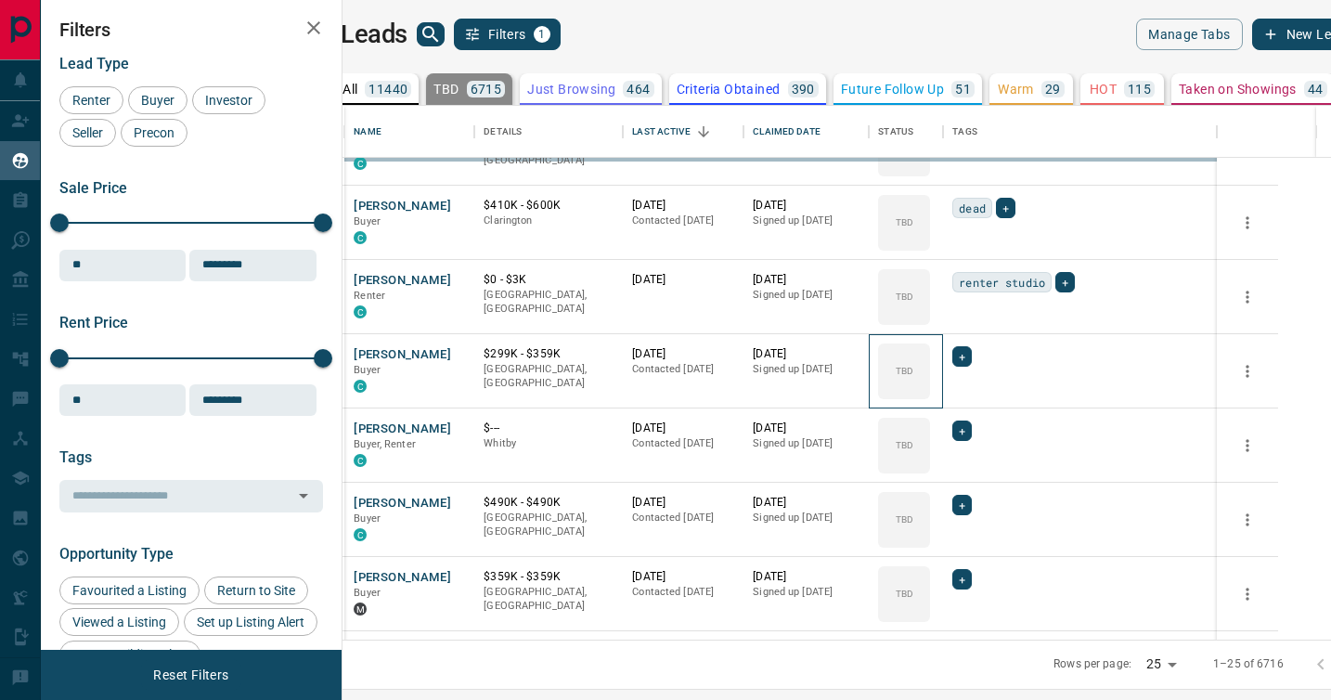
click at [930, 394] on div "TBD" at bounding box center [904, 371] width 52 height 56
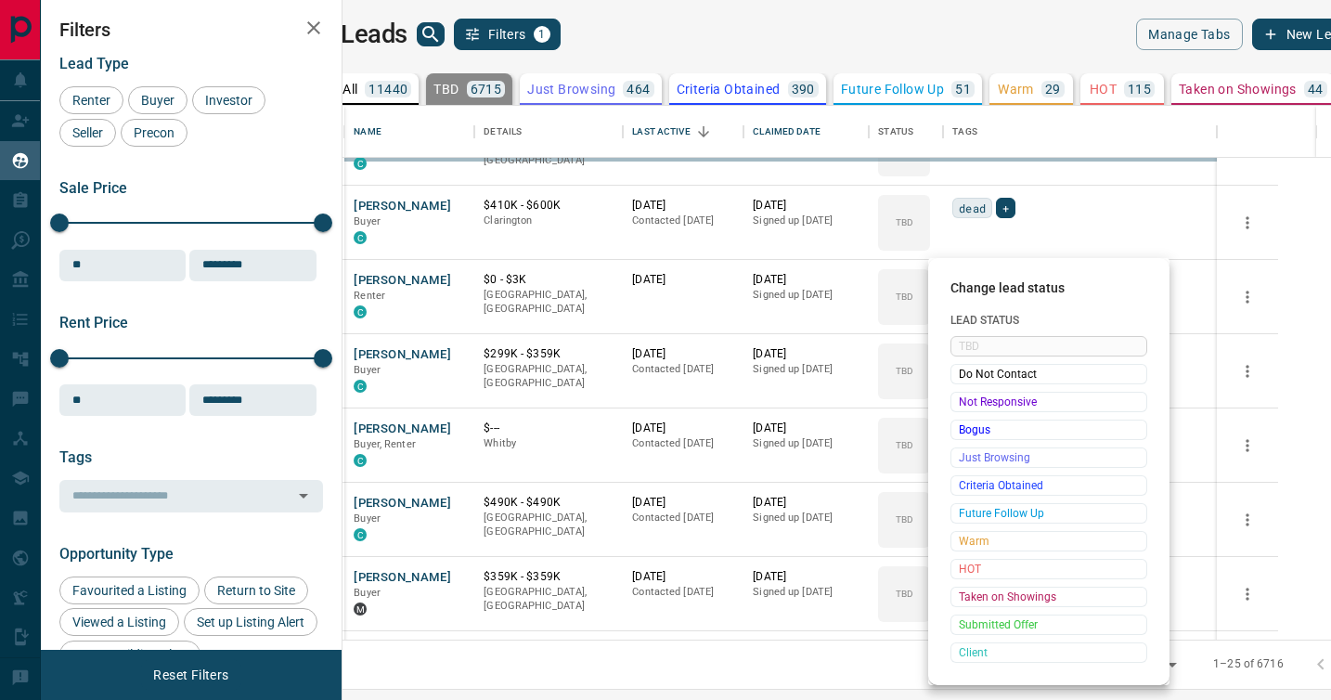
click at [971, 394] on span "Not Responsive" at bounding box center [1049, 402] width 180 height 19
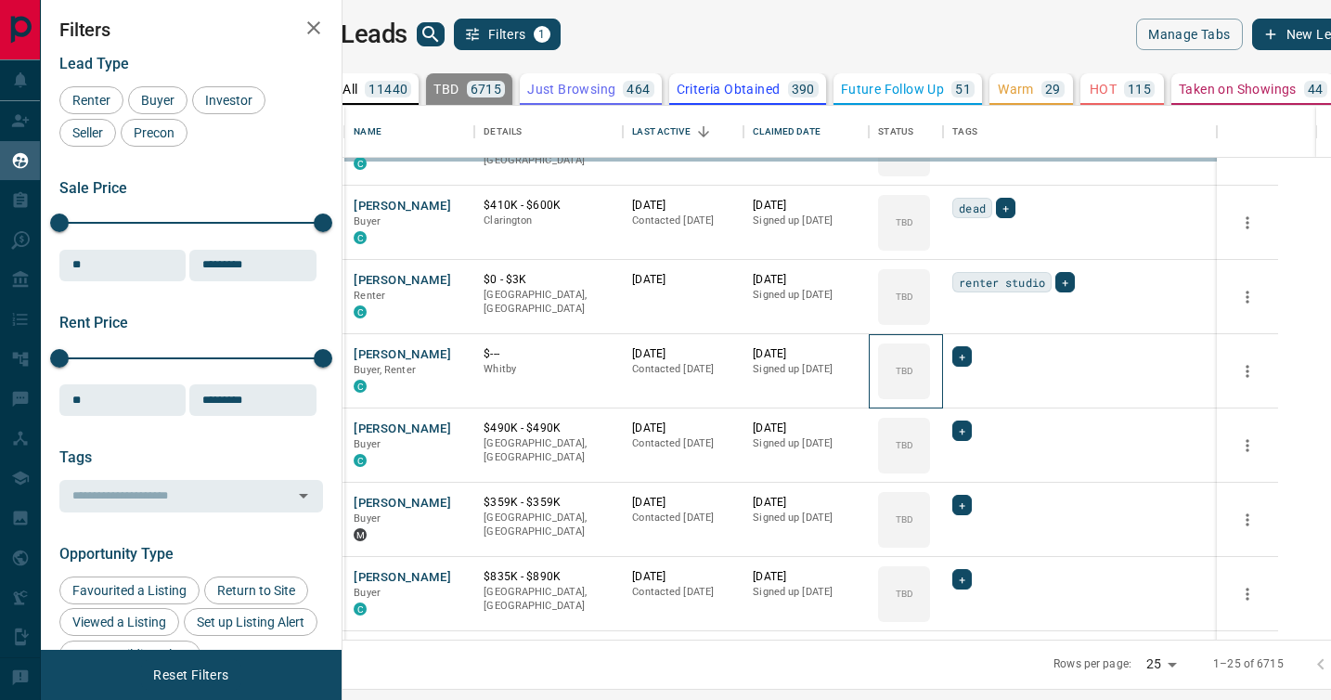
click at [930, 394] on div "TBD" at bounding box center [904, 371] width 52 height 56
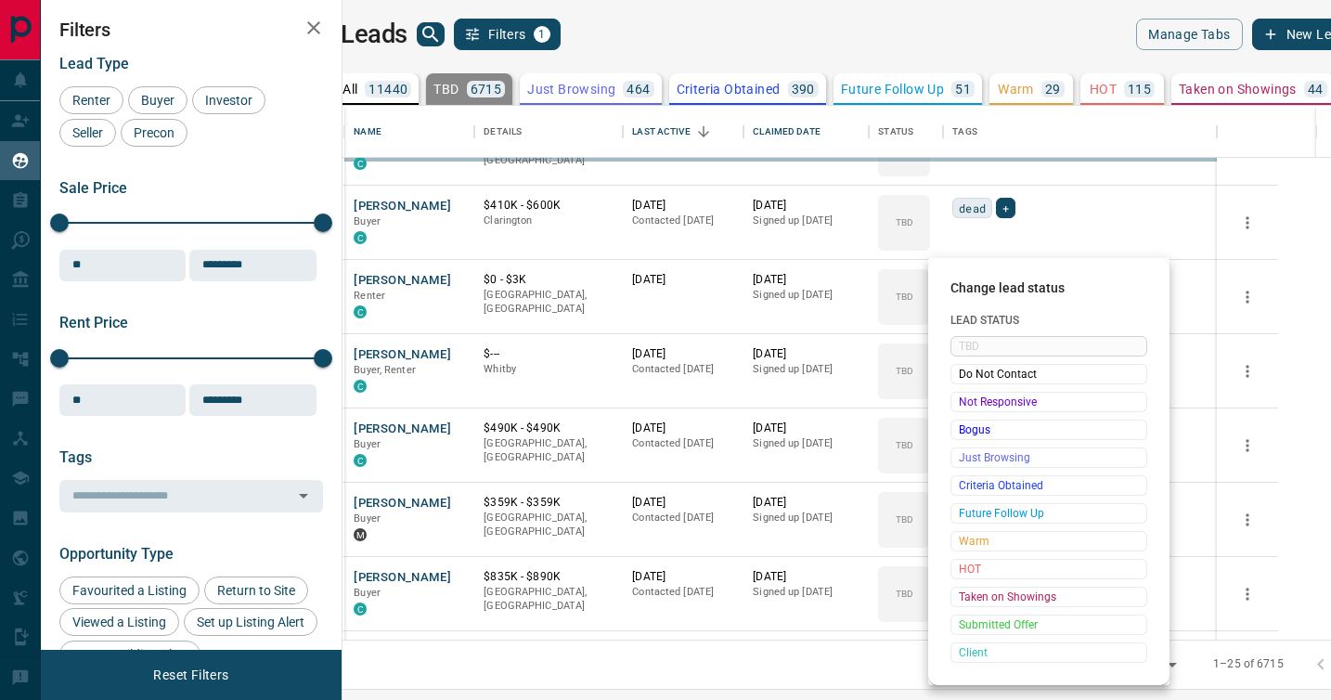
click at [971, 394] on span "Not Responsive" at bounding box center [1049, 402] width 180 height 19
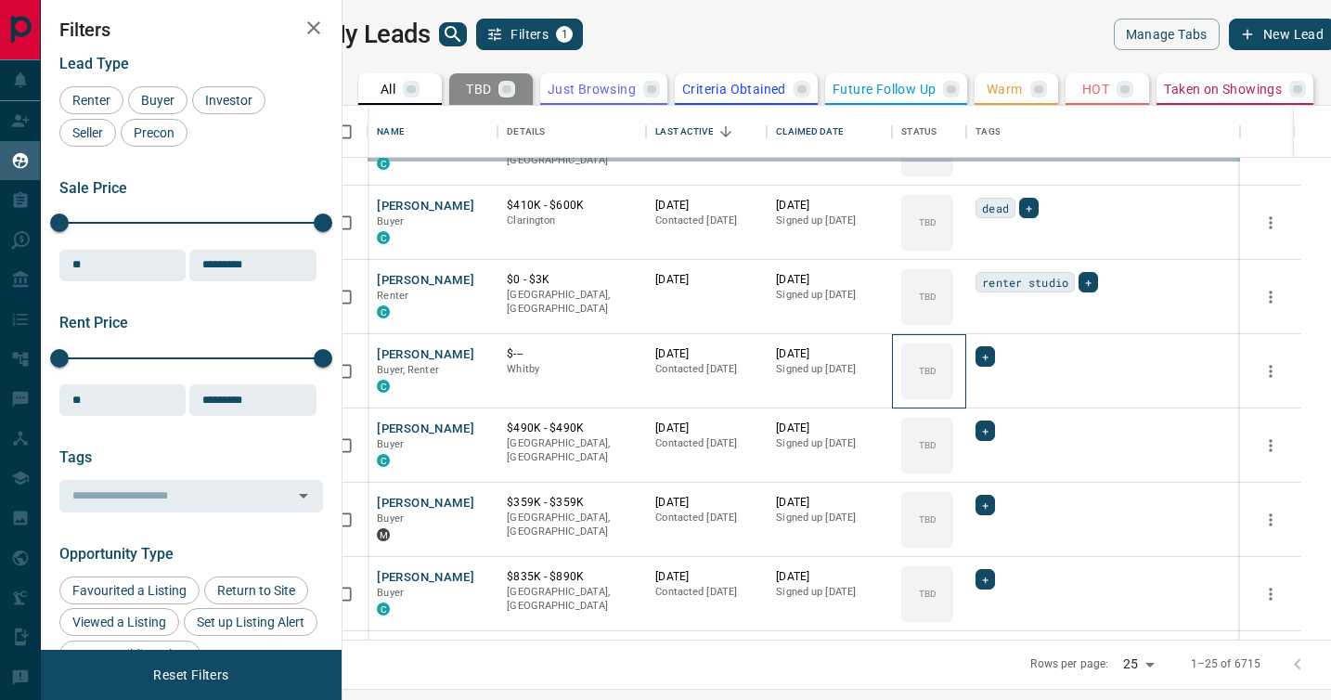
click at [953, 394] on div "TBD" at bounding box center [927, 371] width 52 height 56
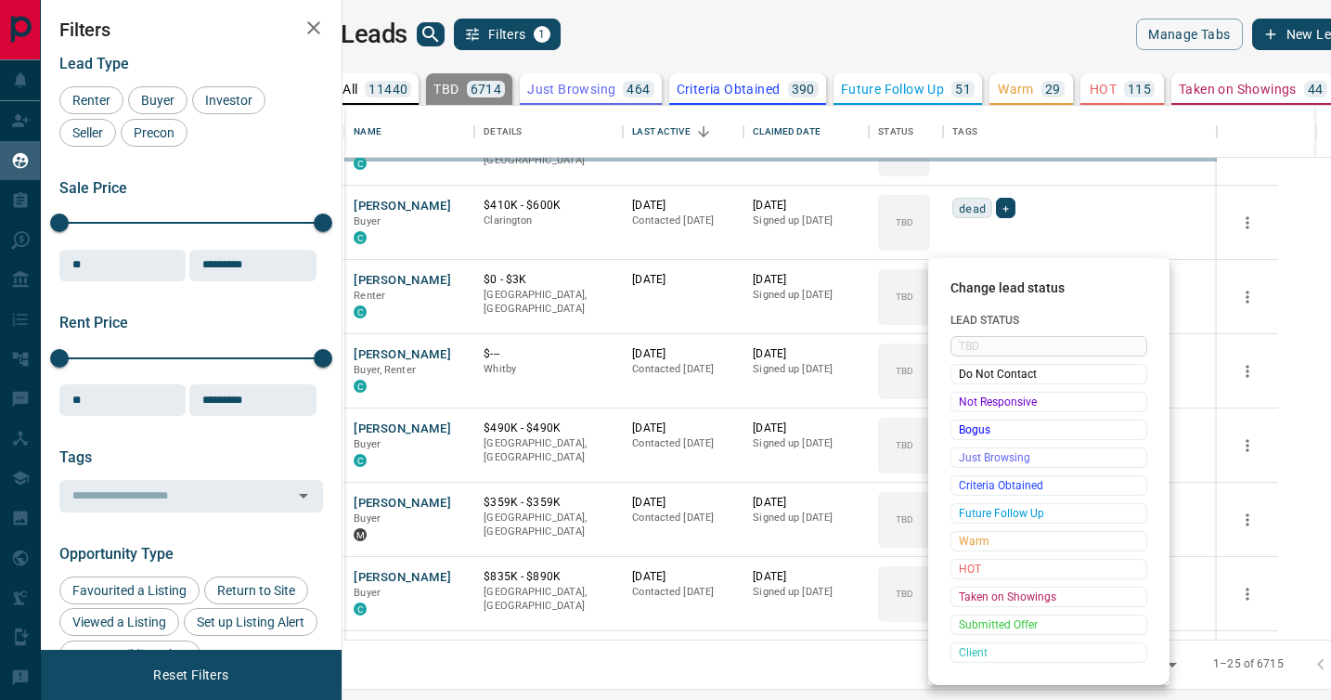
click at [971, 394] on span "Not Responsive" at bounding box center [1049, 402] width 180 height 19
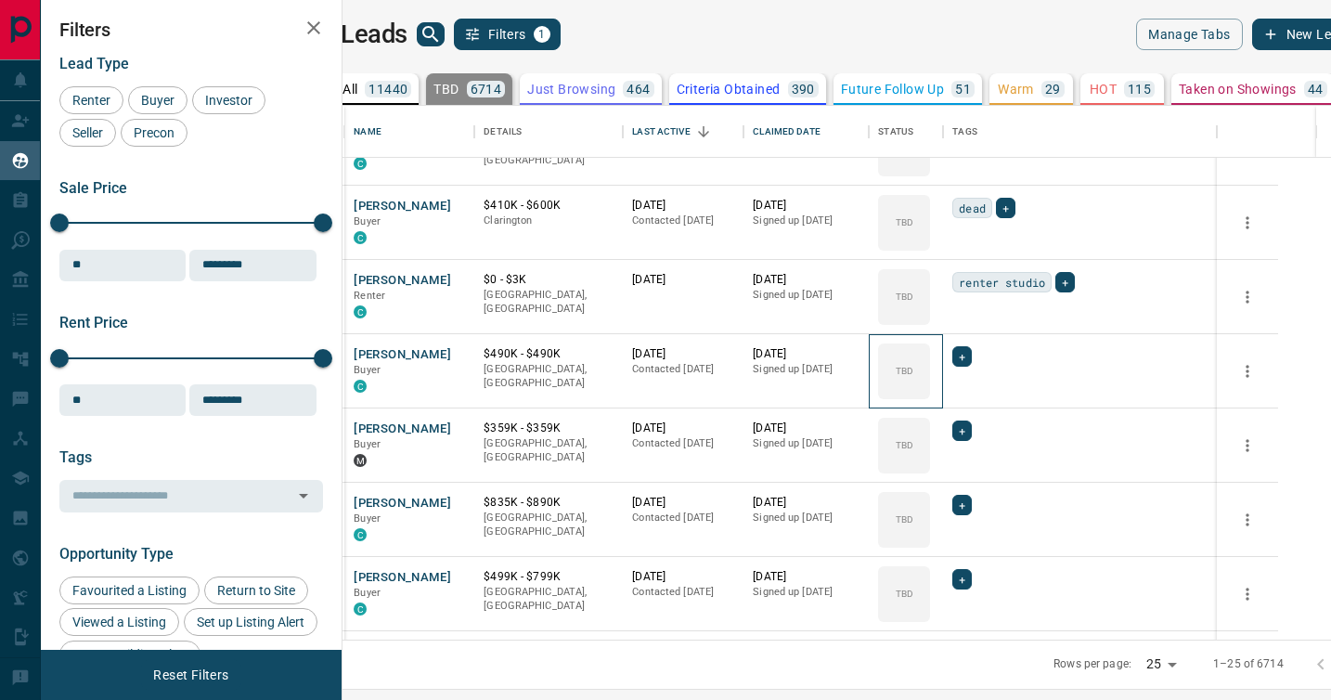
click at [930, 394] on div "TBD" at bounding box center [904, 371] width 52 height 56
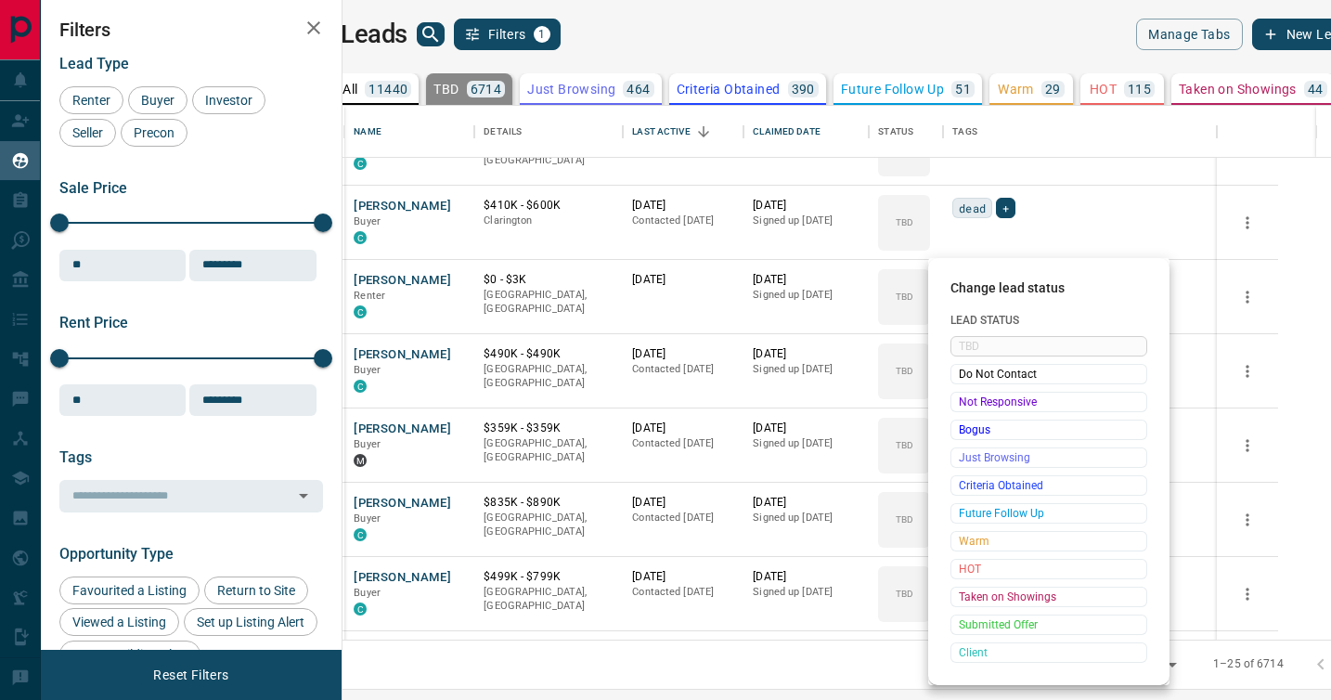
click at [971, 394] on span "Not Responsive" at bounding box center [1049, 402] width 180 height 19
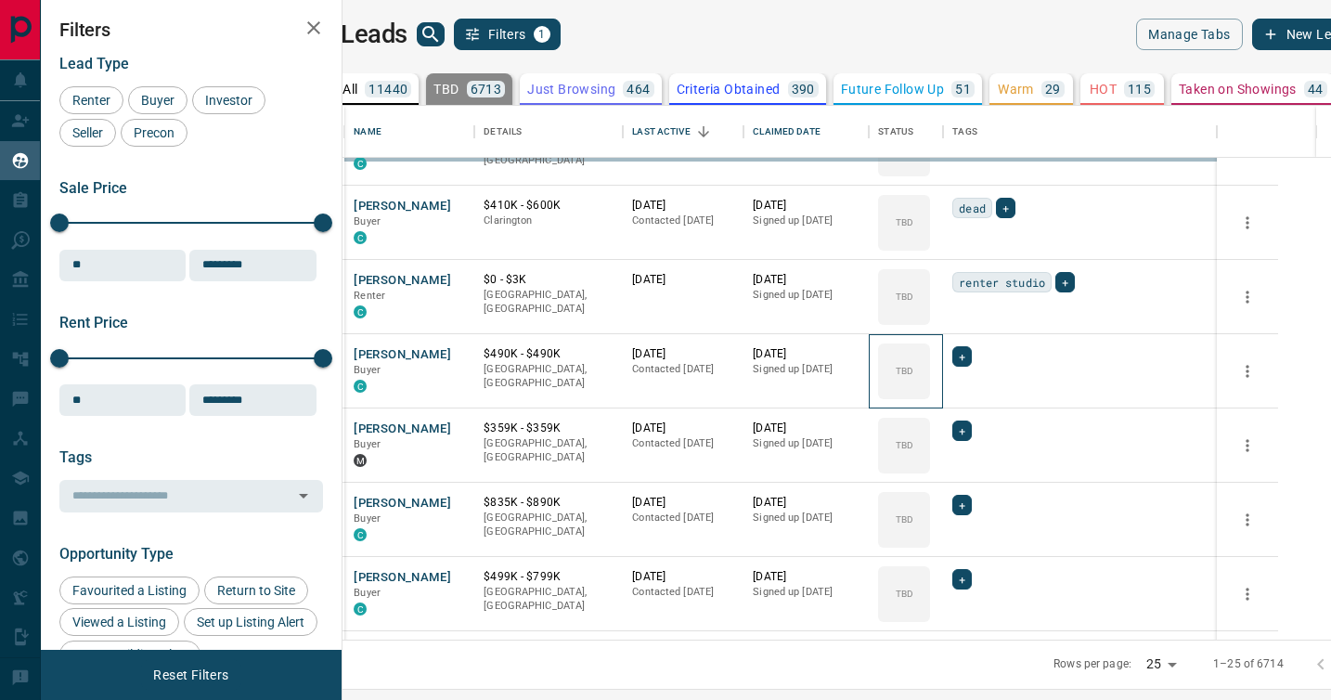
click at [930, 394] on div "TBD" at bounding box center [904, 371] width 52 height 56
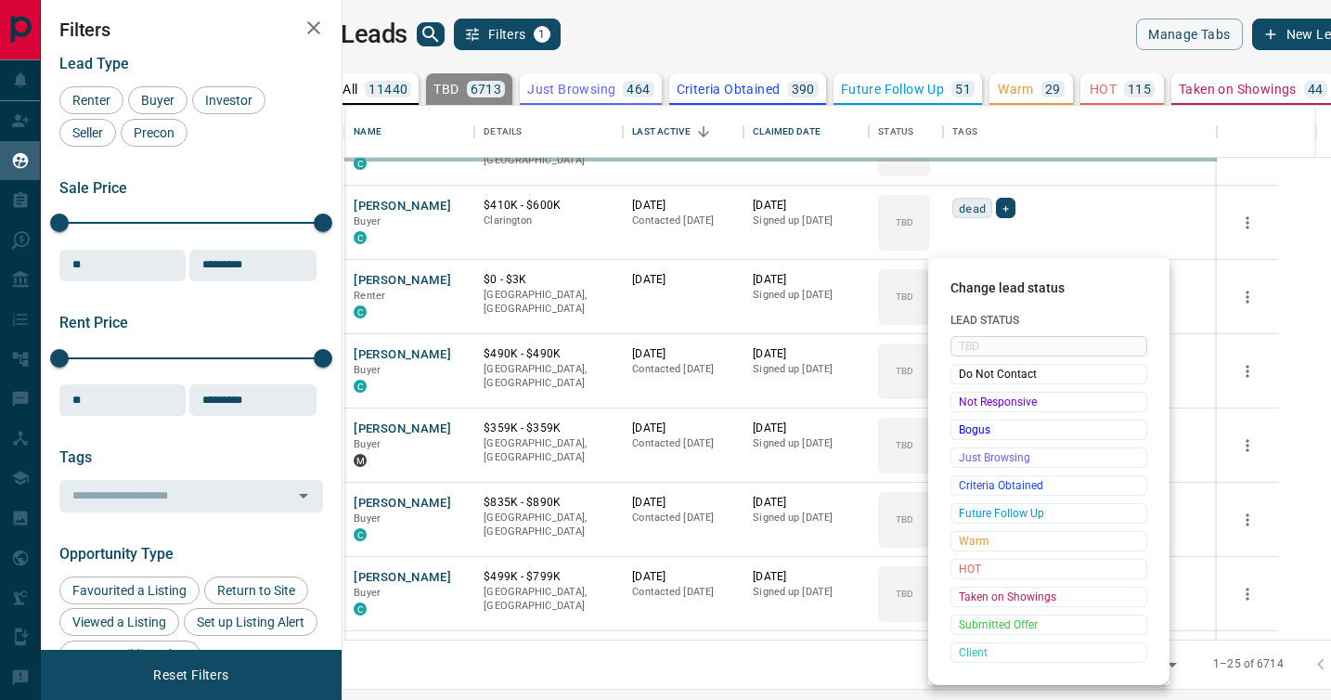
click at [971, 394] on span "Not Responsive" at bounding box center [1049, 402] width 180 height 19
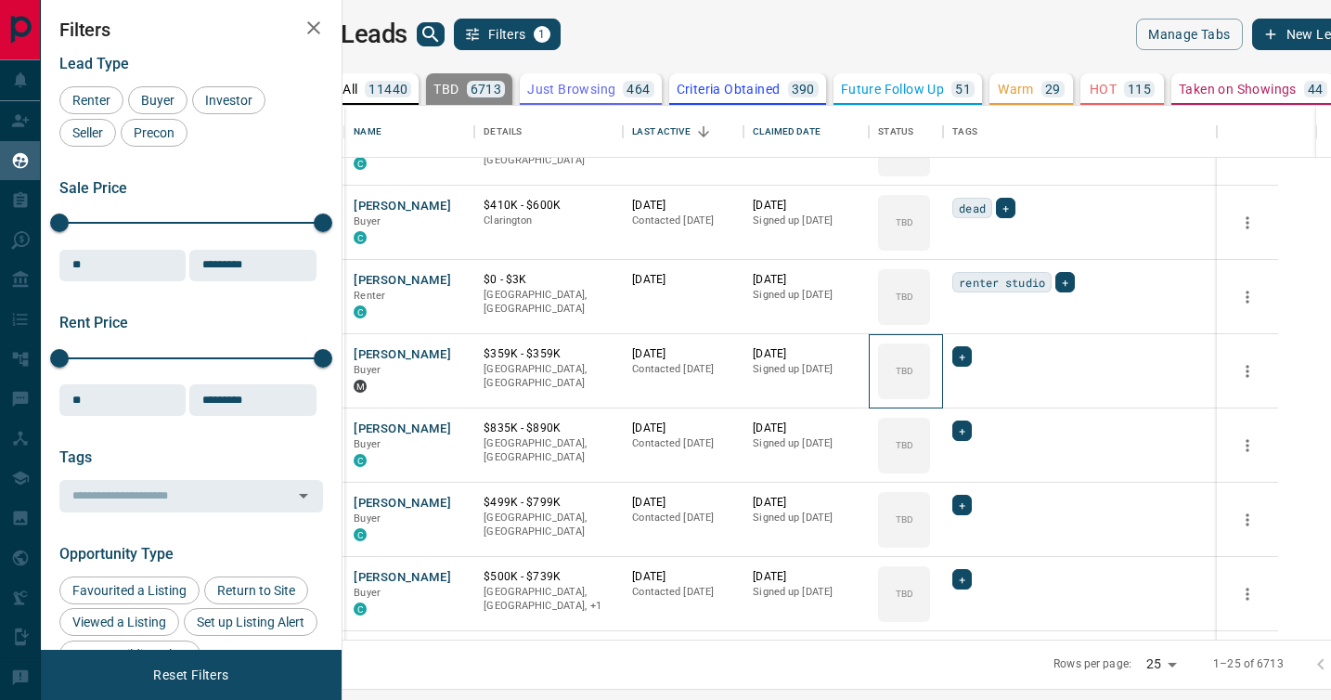
click at [930, 394] on div "TBD" at bounding box center [904, 371] width 52 height 56
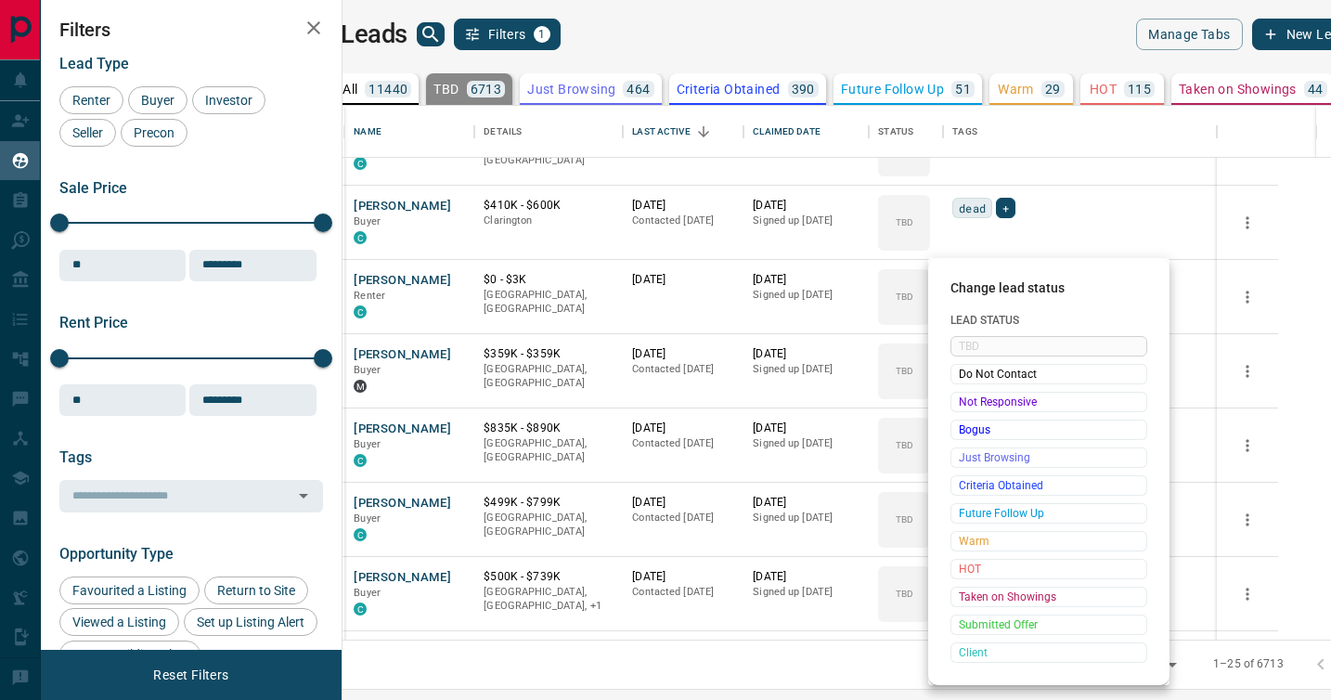
click at [971, 394] on span "Not Responsive" at bounding box center [1049, 402] width 180 height 19
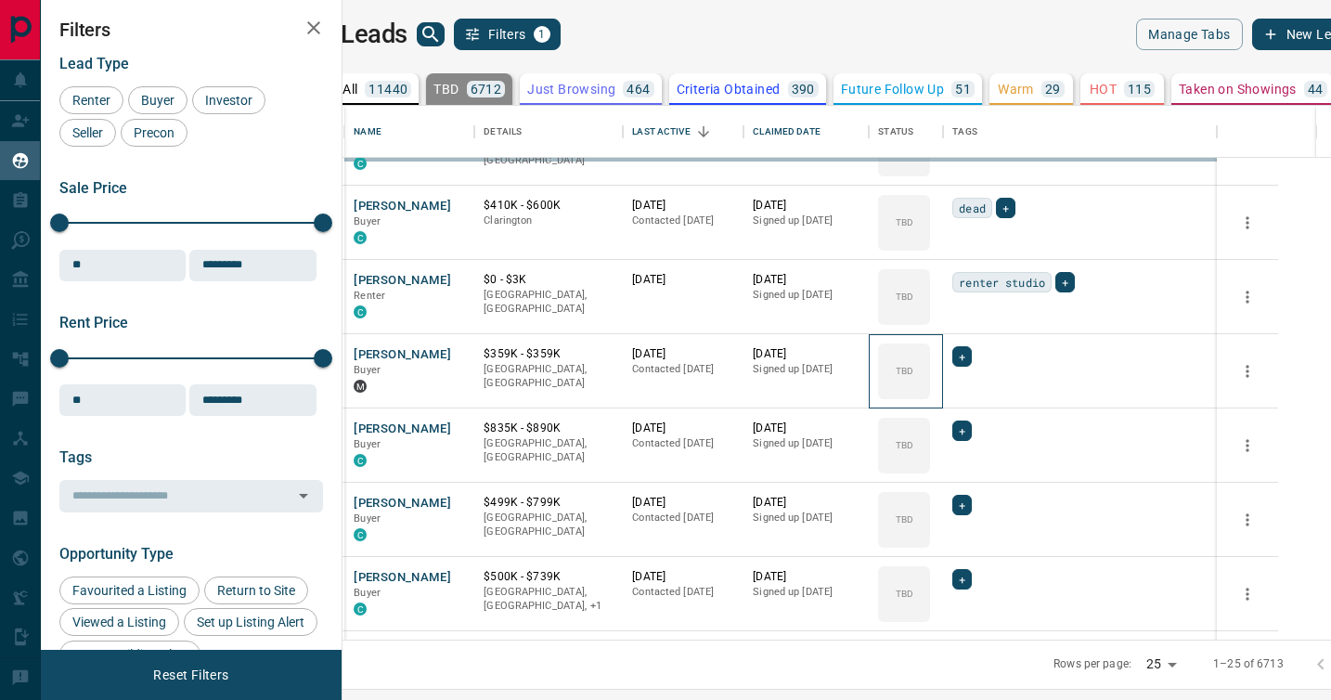
click at [930, 394] on div "TBD" at bounding box center [904, 371] width 52 height 56
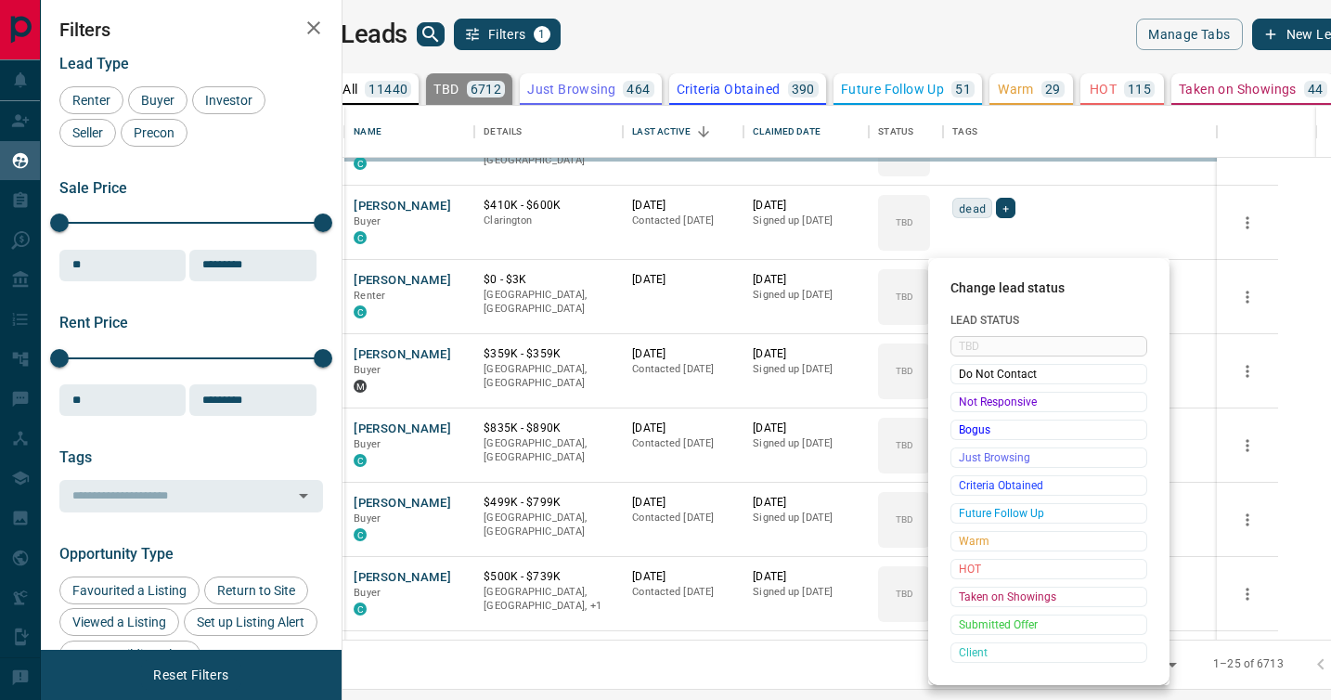
click at [971, 394] on span "Not Responsive" at bounding box center [1049, 402] width 180 height 19
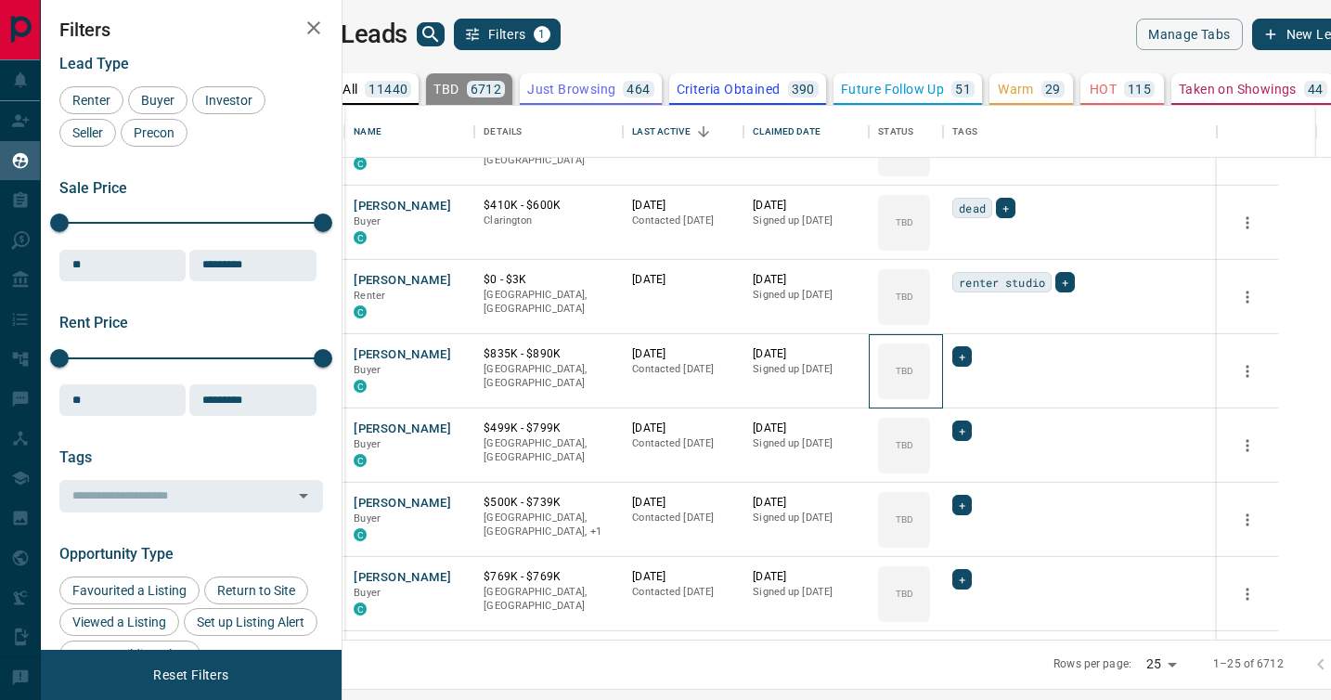
click at [930, 394] on div "TBD" at bounding box center [904, 371] width 52 height 56
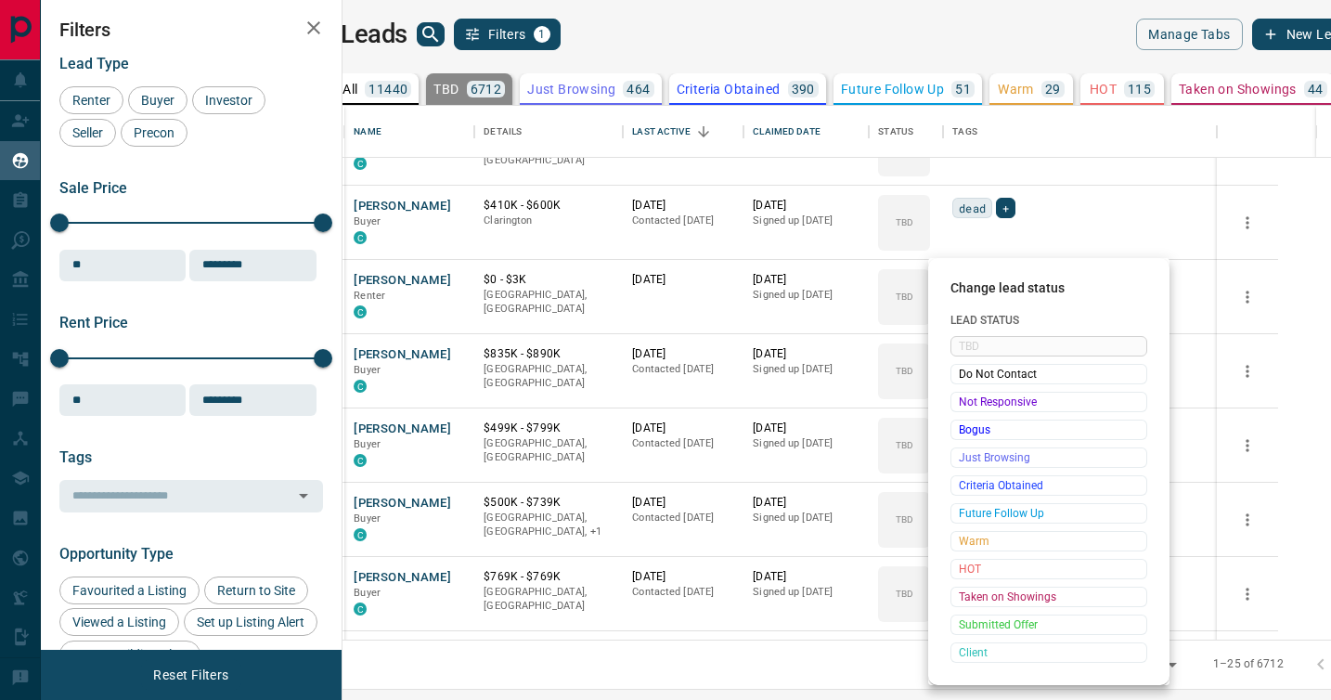
click at [971, 394] on span "Not Responsive" at bounding box center [1049, 402] width 180 height 19
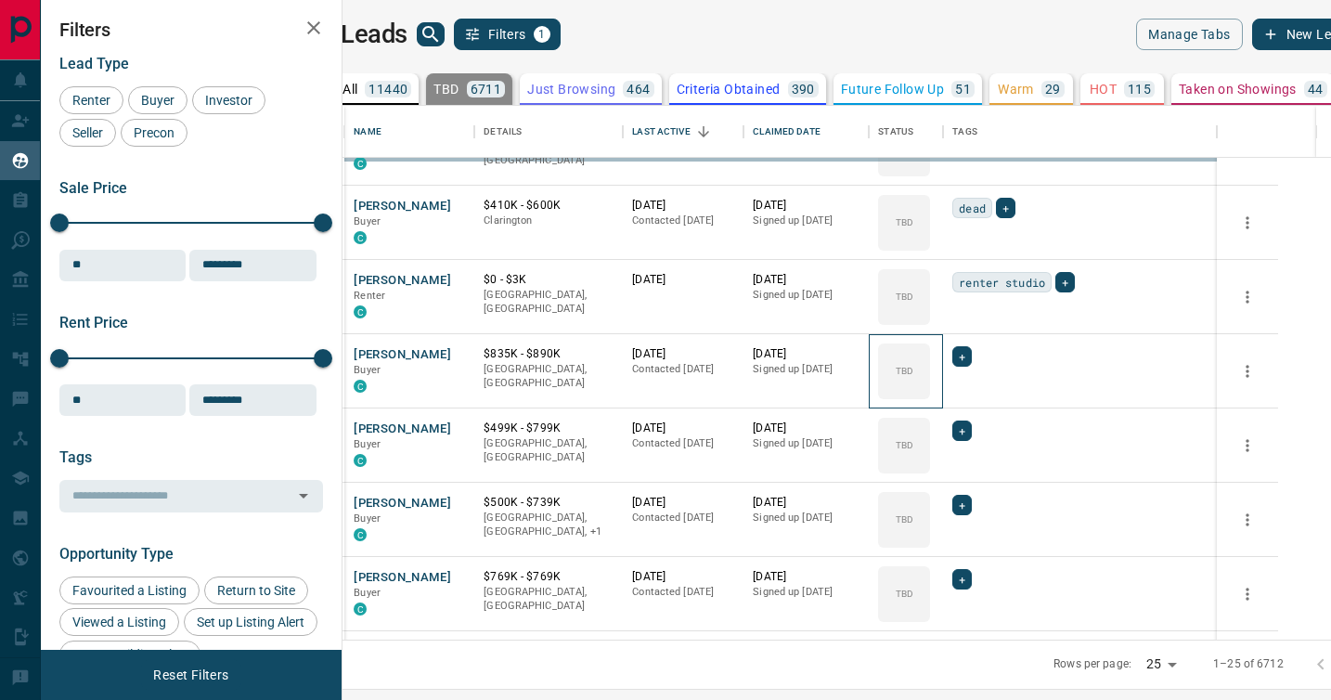
click at [930, 394] on div "TBD" at bounding box center [904, 371] width 52 height 56
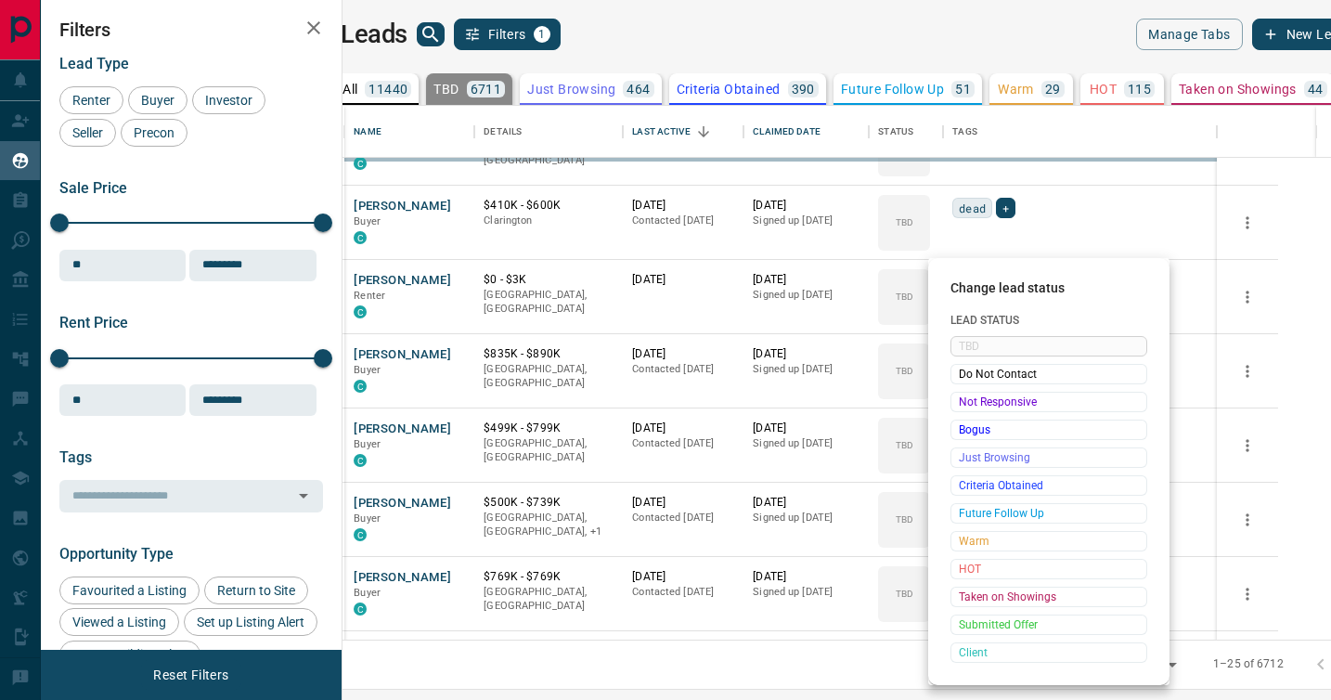
click at [971, 394] on div "Change lead status Lead Status TBD Do Not Contact Not Responsive Bogus Just Bro…" at bounding box center [665, 350] width 1331 height 700
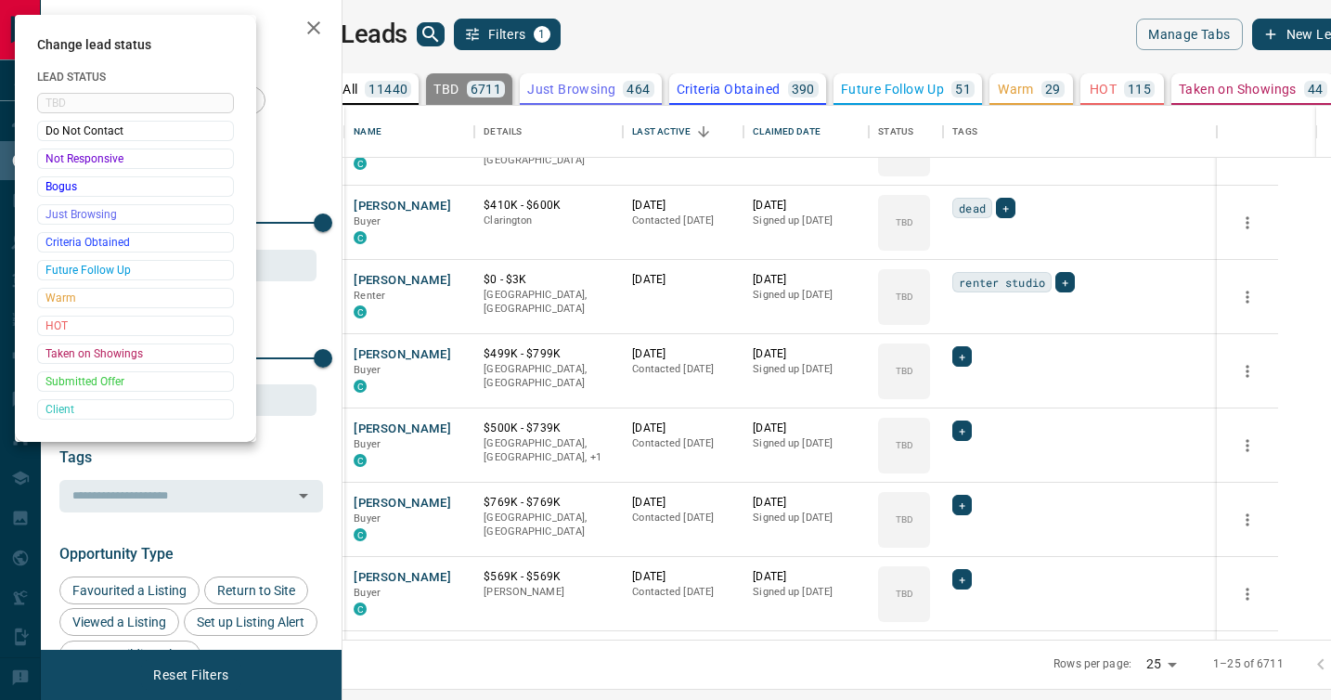
click at [971, 394] on div at bounding box center [665, 350] width 1331 height 700
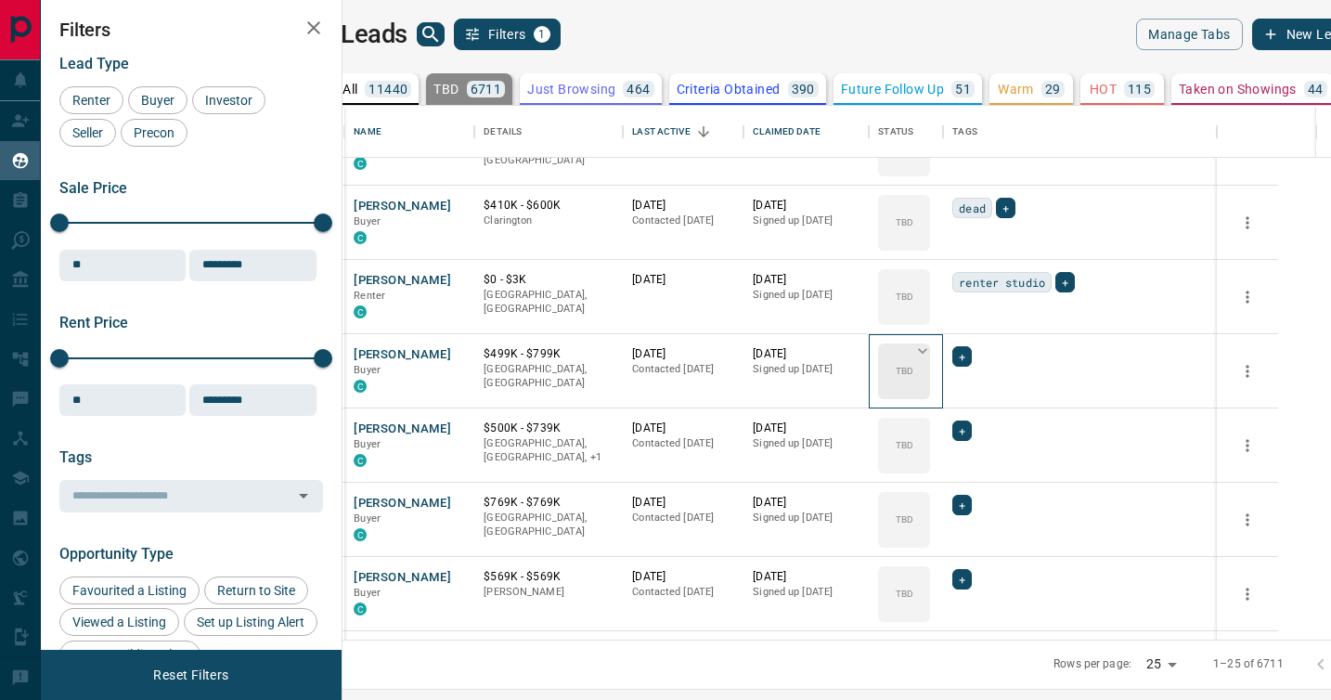
click at [930, 394] on div "TBD" at bounding box center [904, 371] width 52 height 56
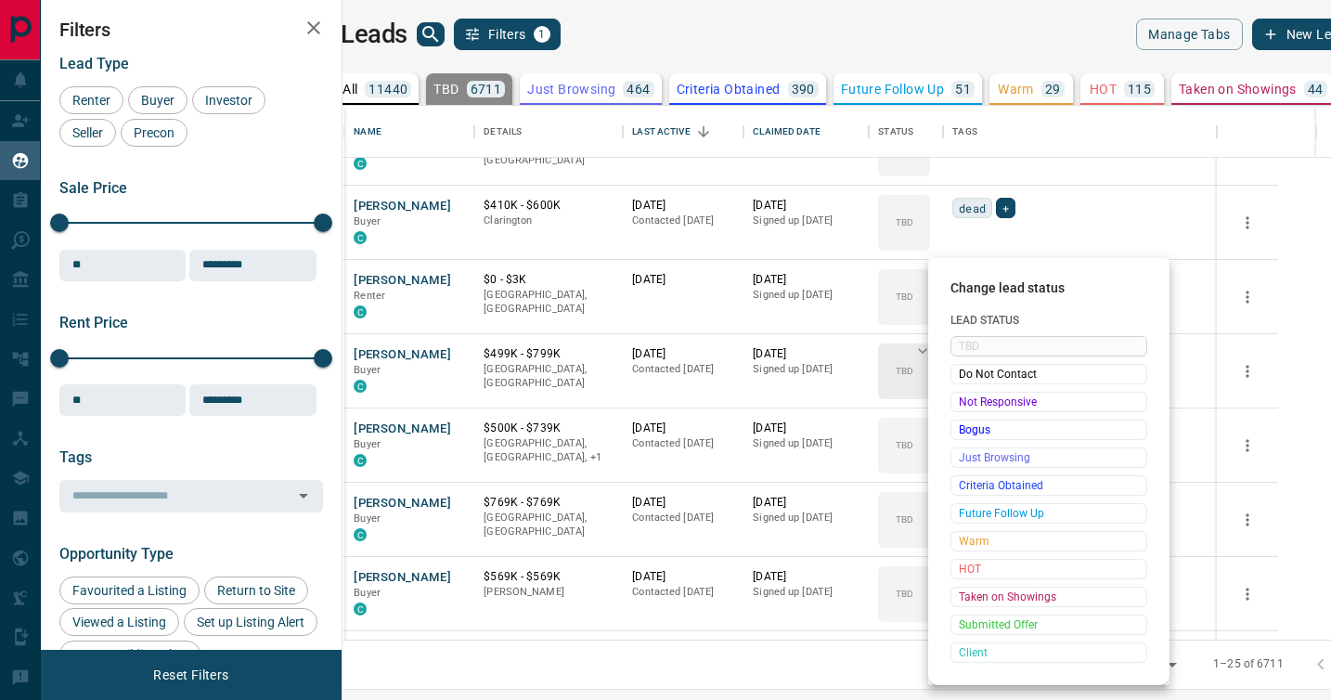
click at [971, 394] on span "Not Responsive" at bounding box center [1049, 402] width 180 height 19
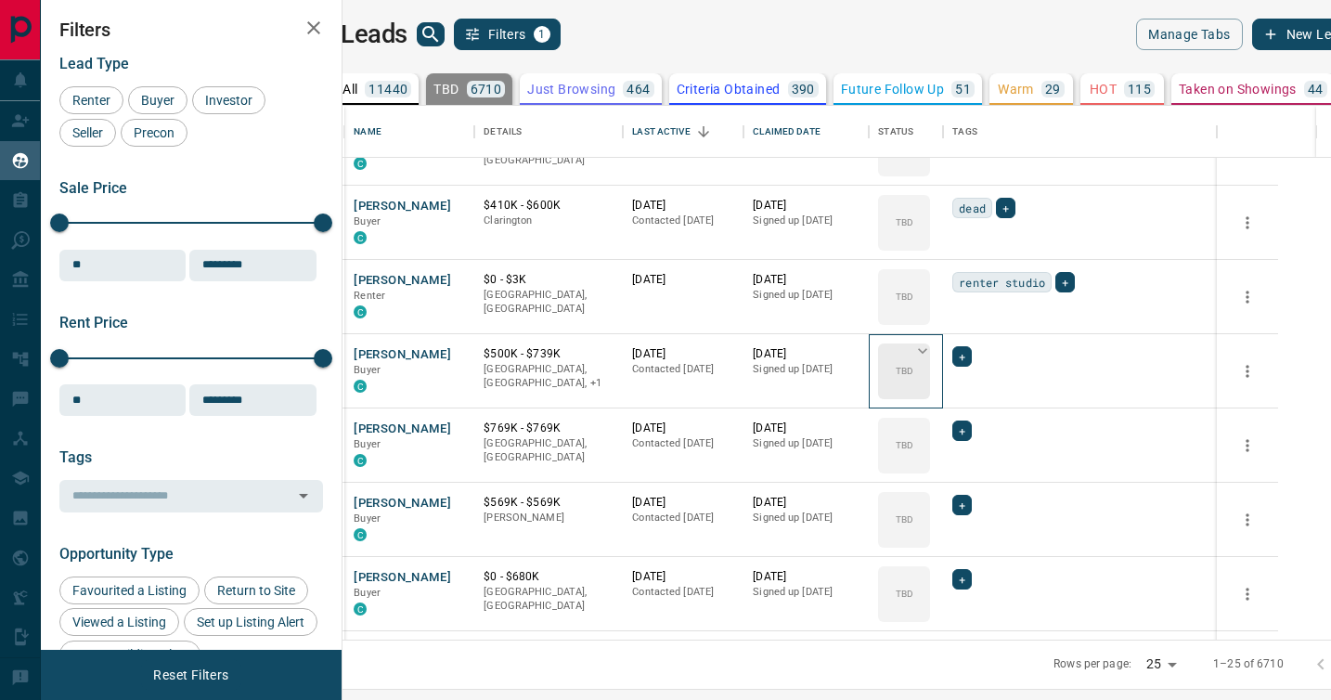
click at [930, 394] on div "TBD" at bounding box center [904, 371] width 52 height 56
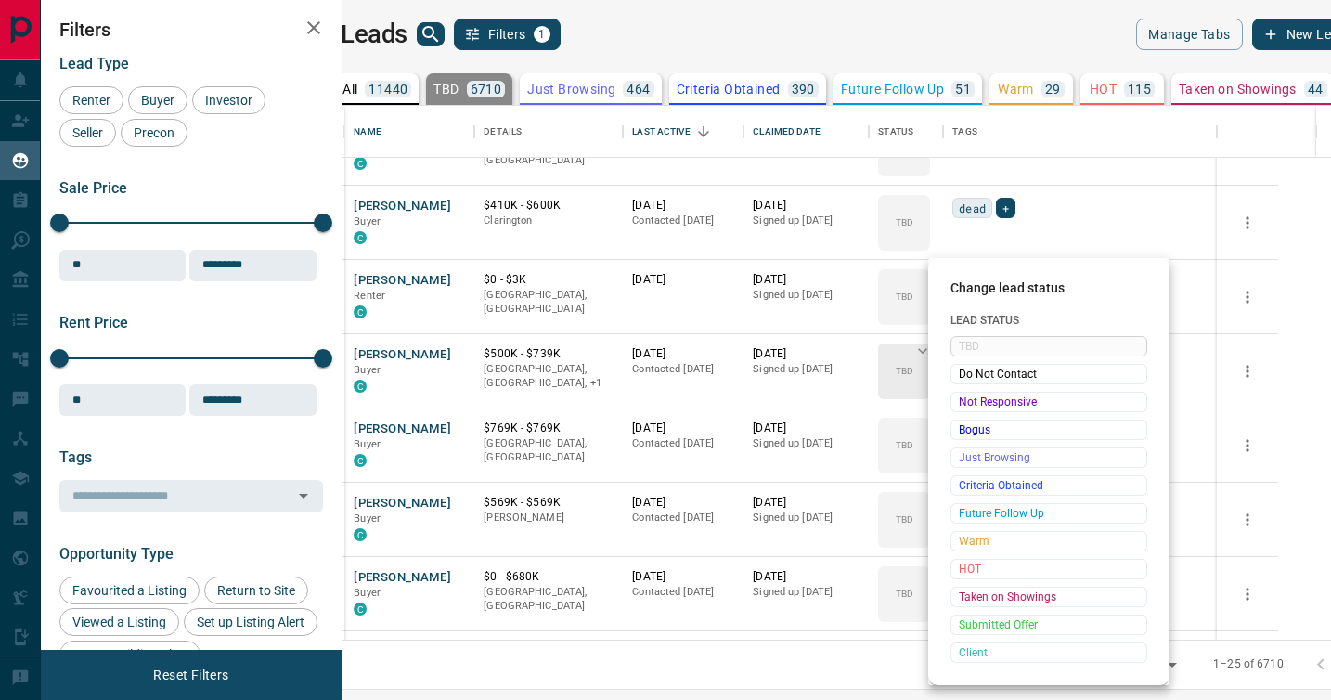
click at [971, 394] on span "Not Responsive" at bounding box center [1049, 402] width 180 height 19
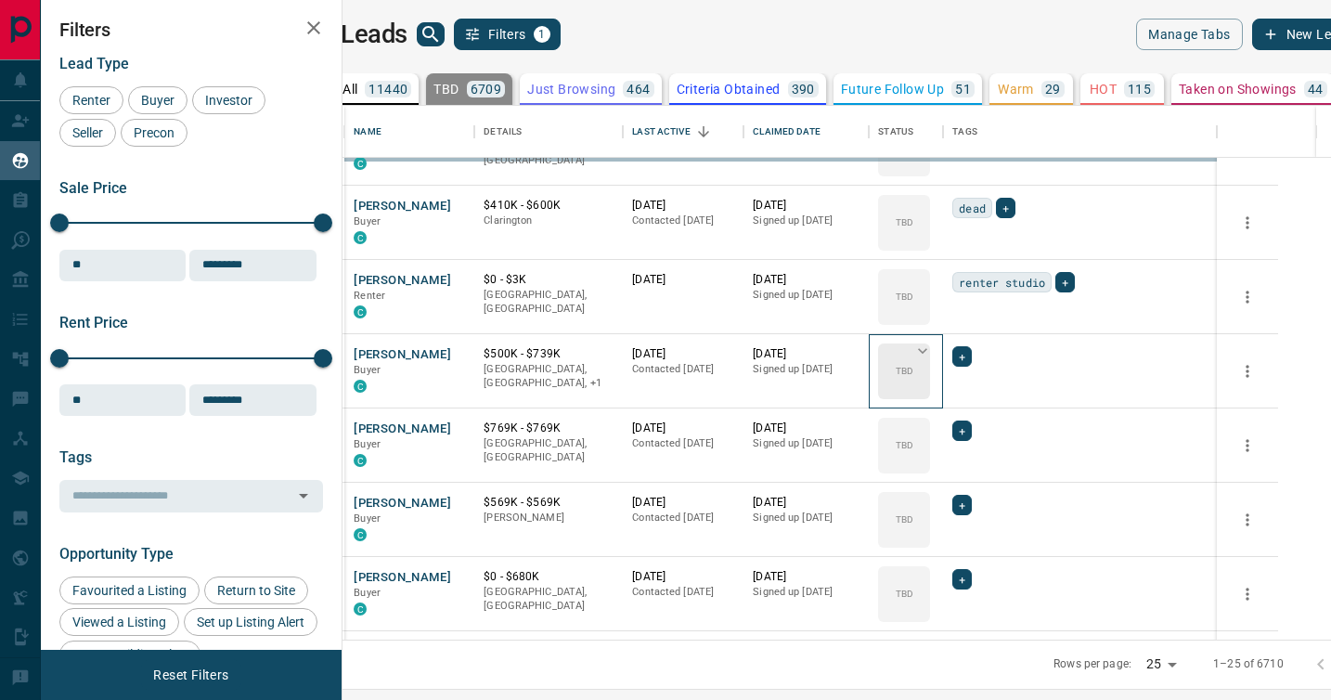
click at [930, 394] on div "TBD" at bounding box center [904, 371] width 52 height 56
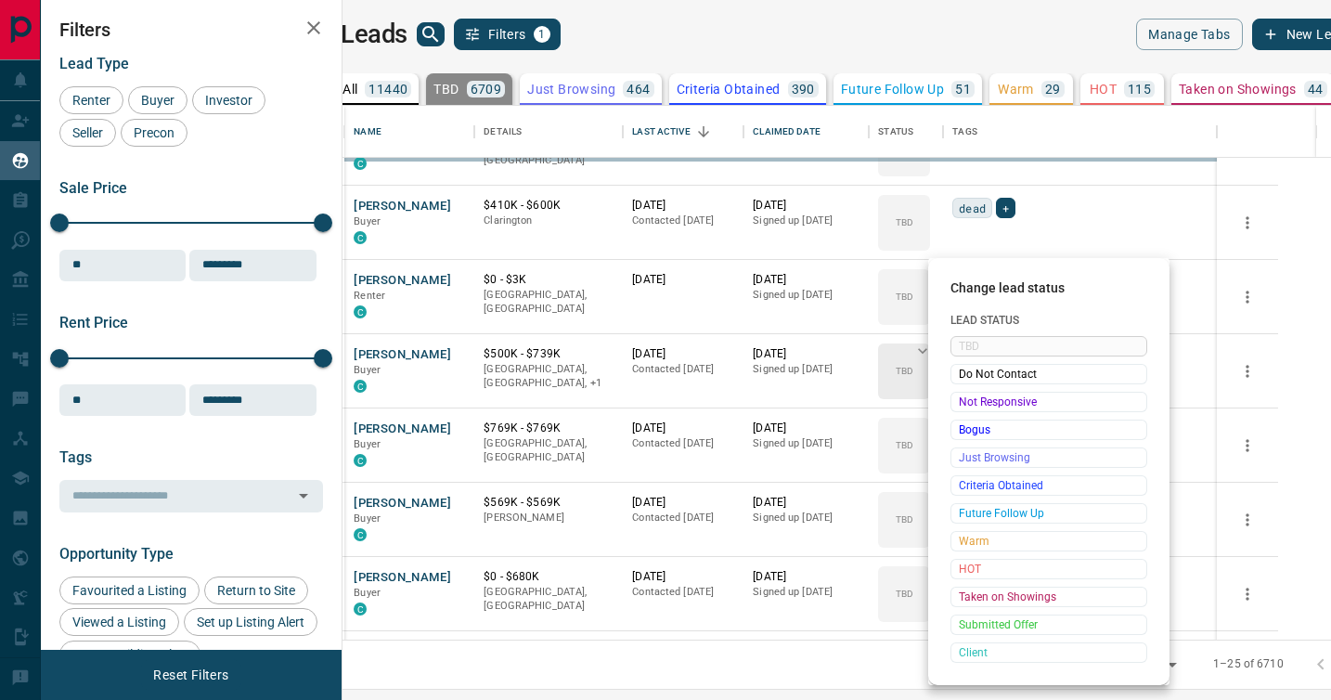
click at [971, 394] on span "Not Responsive" at bounding box center [1049, 402] width 180 height 19
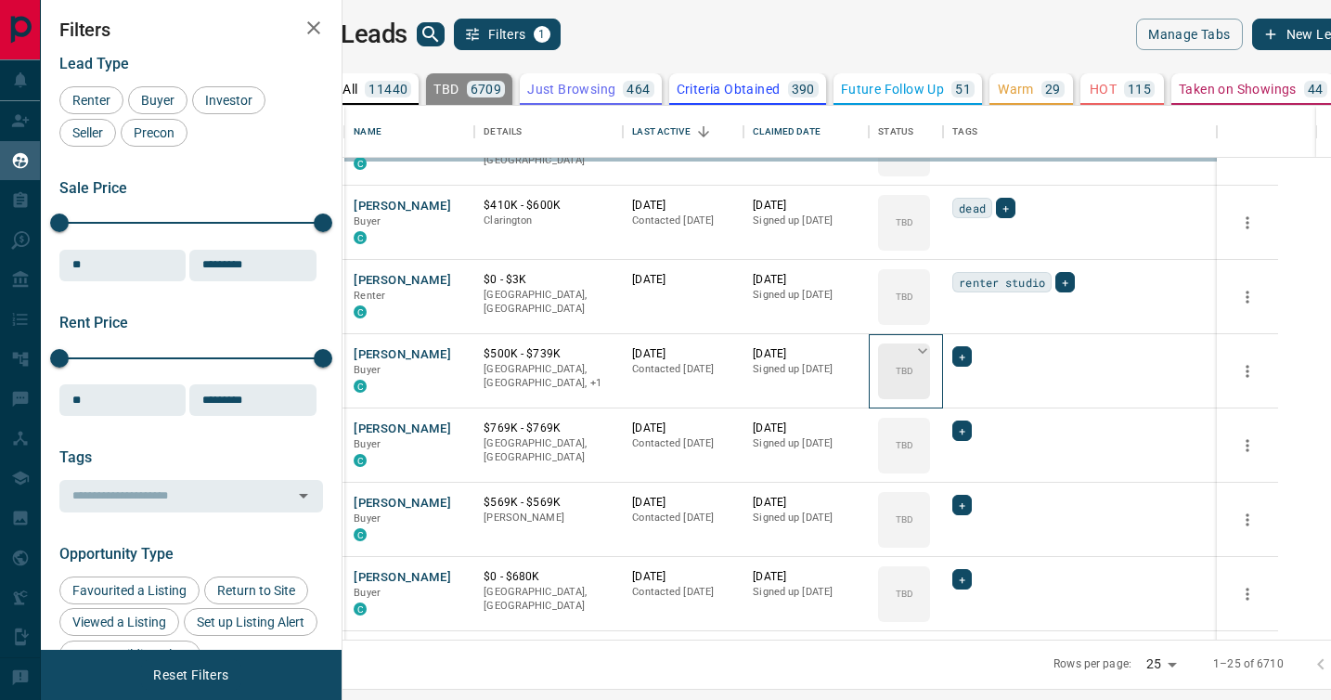
click at [971, 395] on span "Not Responsive" at bounding box center [1019, 400] width 136 height 10
click at [930, 418] on div "TBD" at bounding box center [904, 446] width 52 height 56
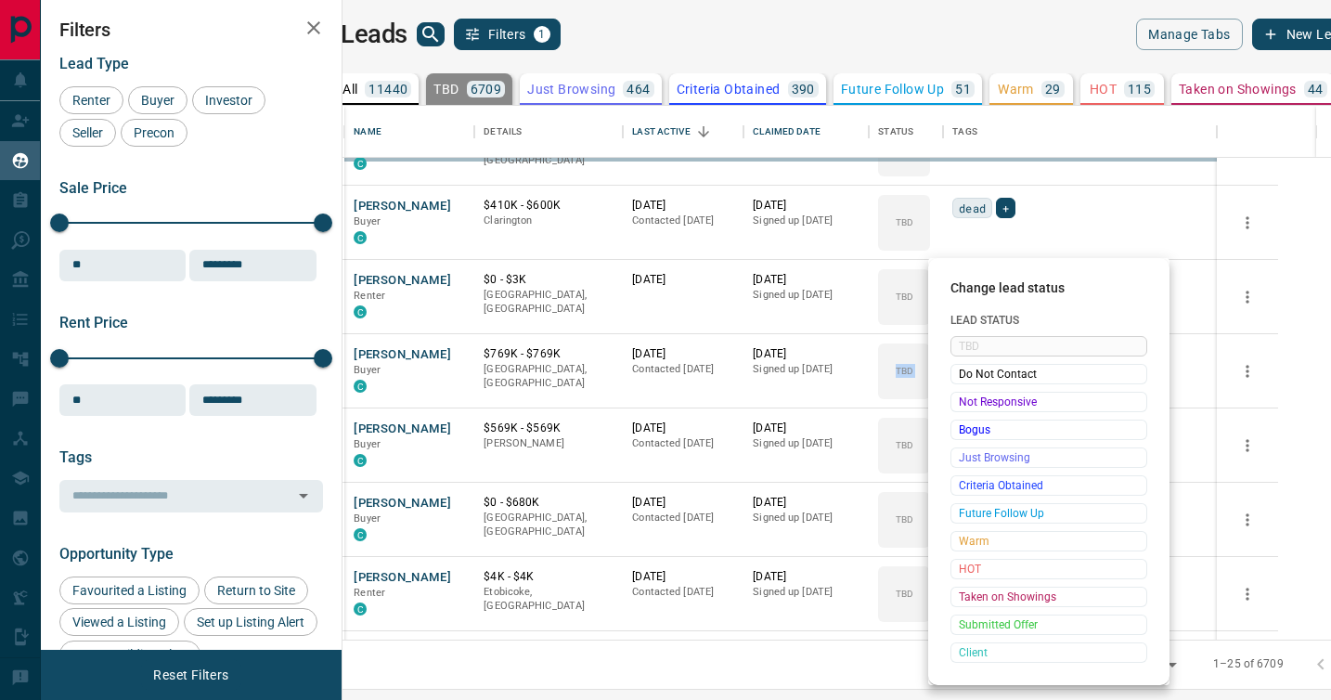
click at [971, 394] on span "Not Responsive" at bounding box center [1049, 402] width 180 height 19
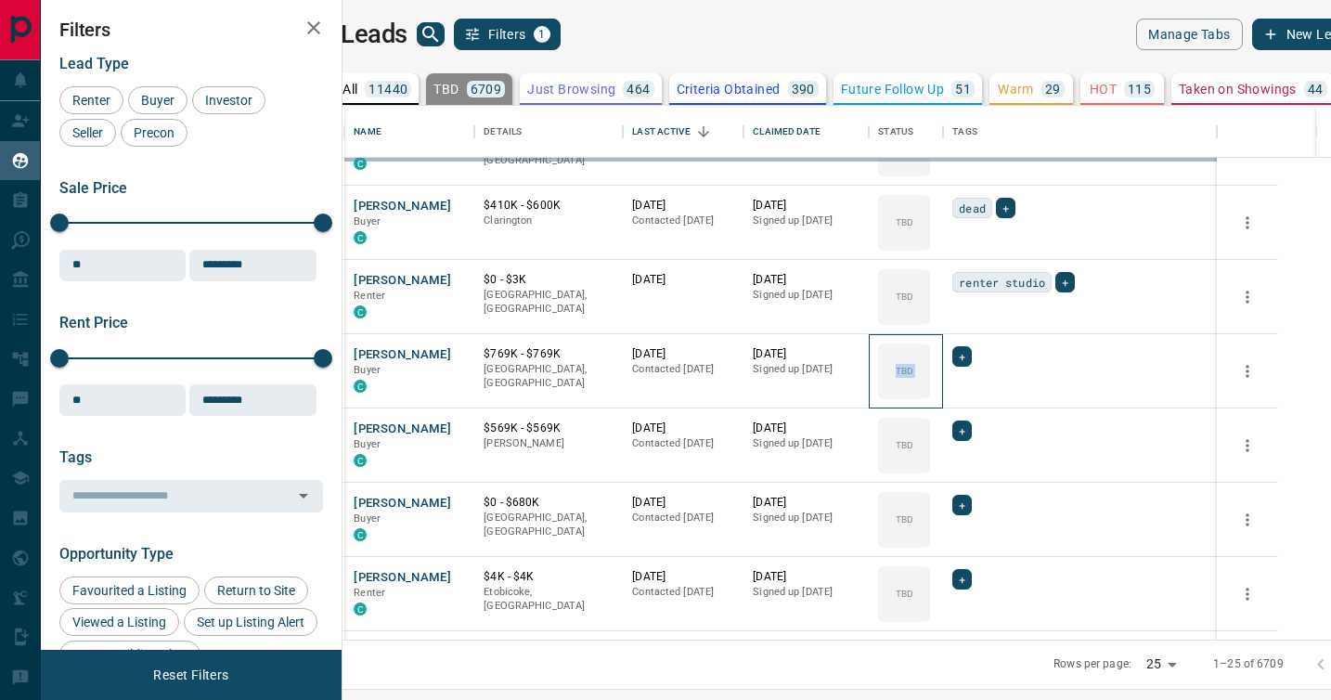
click at [930, 394] on div "TBD" at bounding box center [904, 371] width 52 height 56
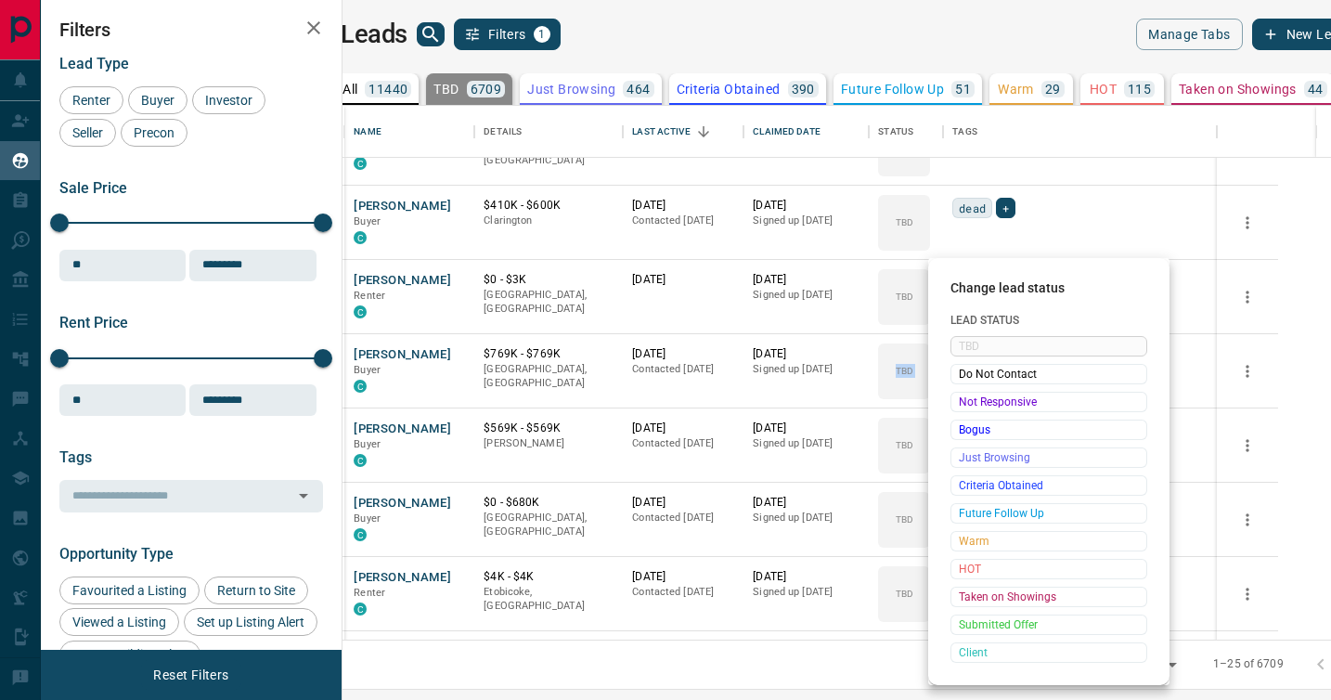
click at [971, 394] on span "Not Responsive" at bounding box center [1049, 402] width 180 height 19
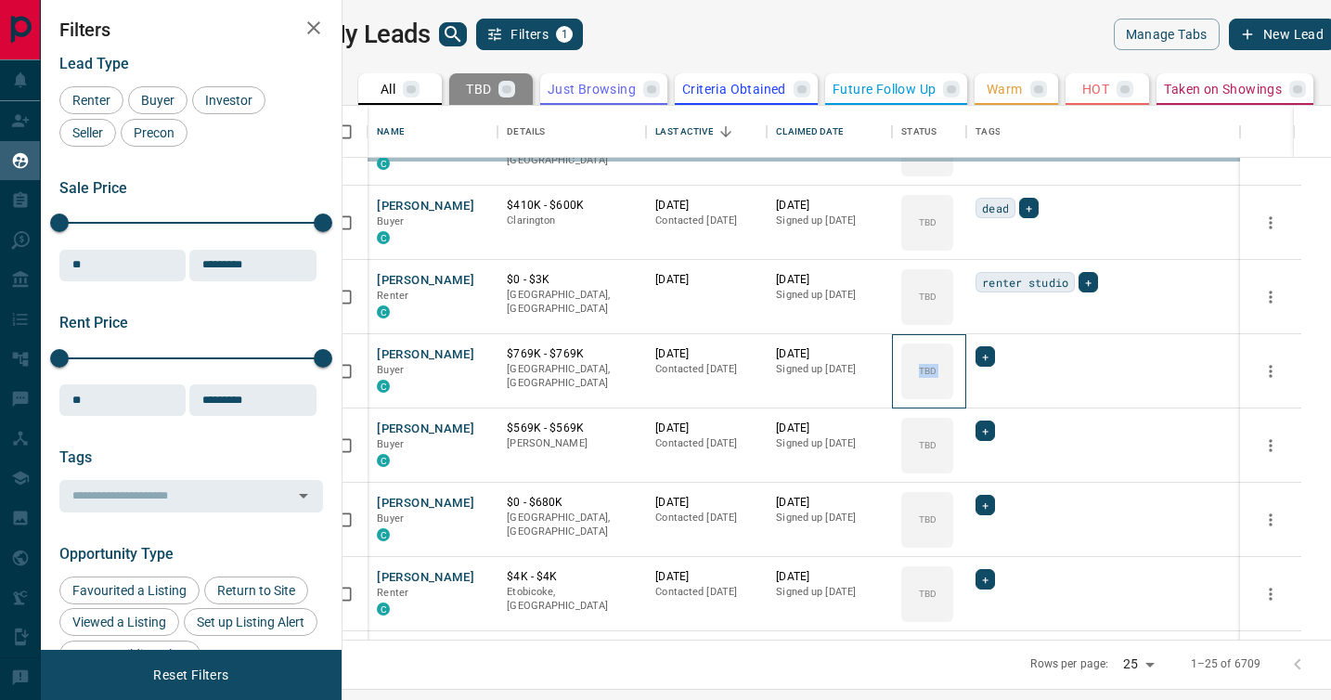
click at [953, 394] on div "TBD" at bounding box center [927, 371] width 52 height 56
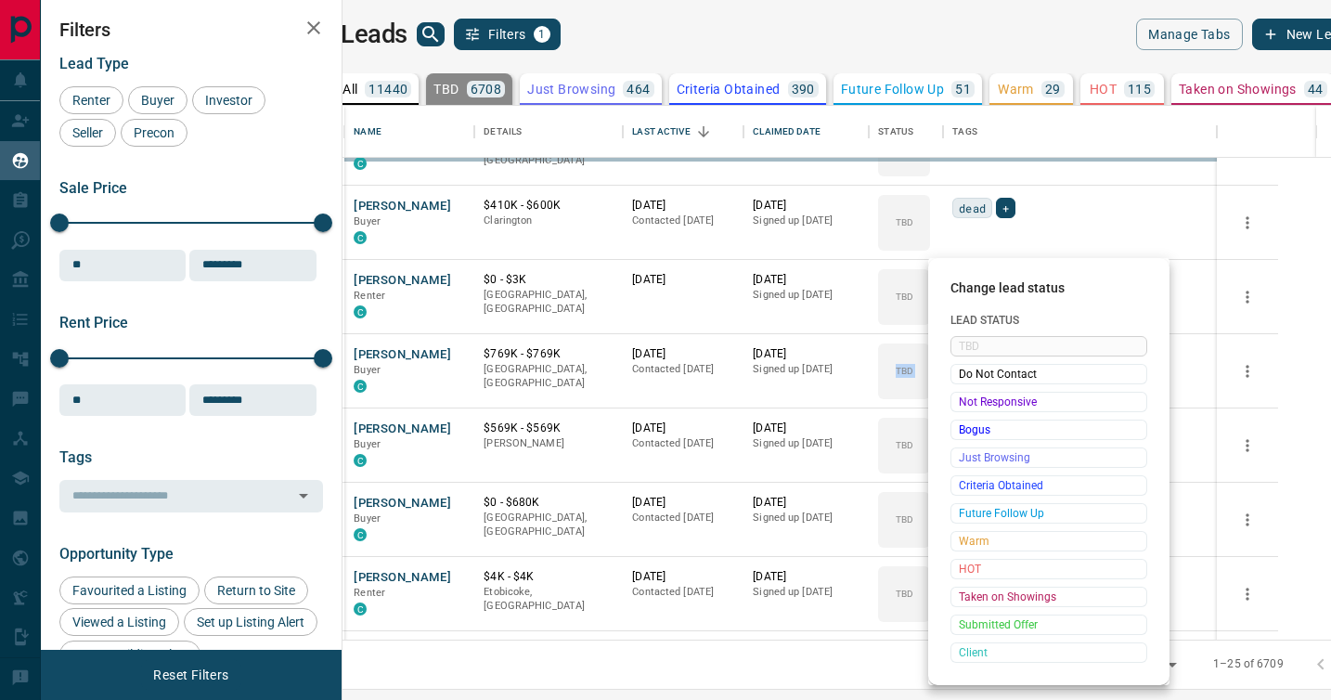
click at [971, 394] on span "Not Responsive" at bounding box center [1049, 402] width 180 height 19
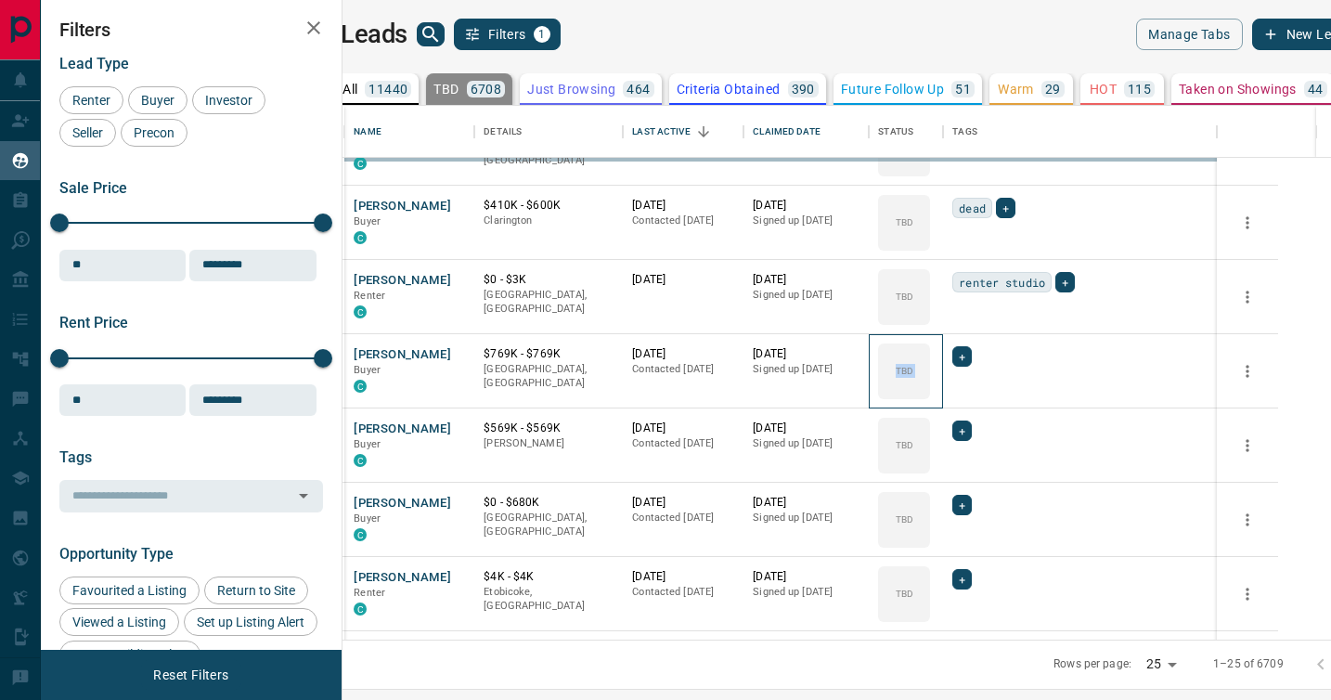
click at [971, 395] on div "Not Responsive" at bounding box center [1019, 400] width 148 height 11
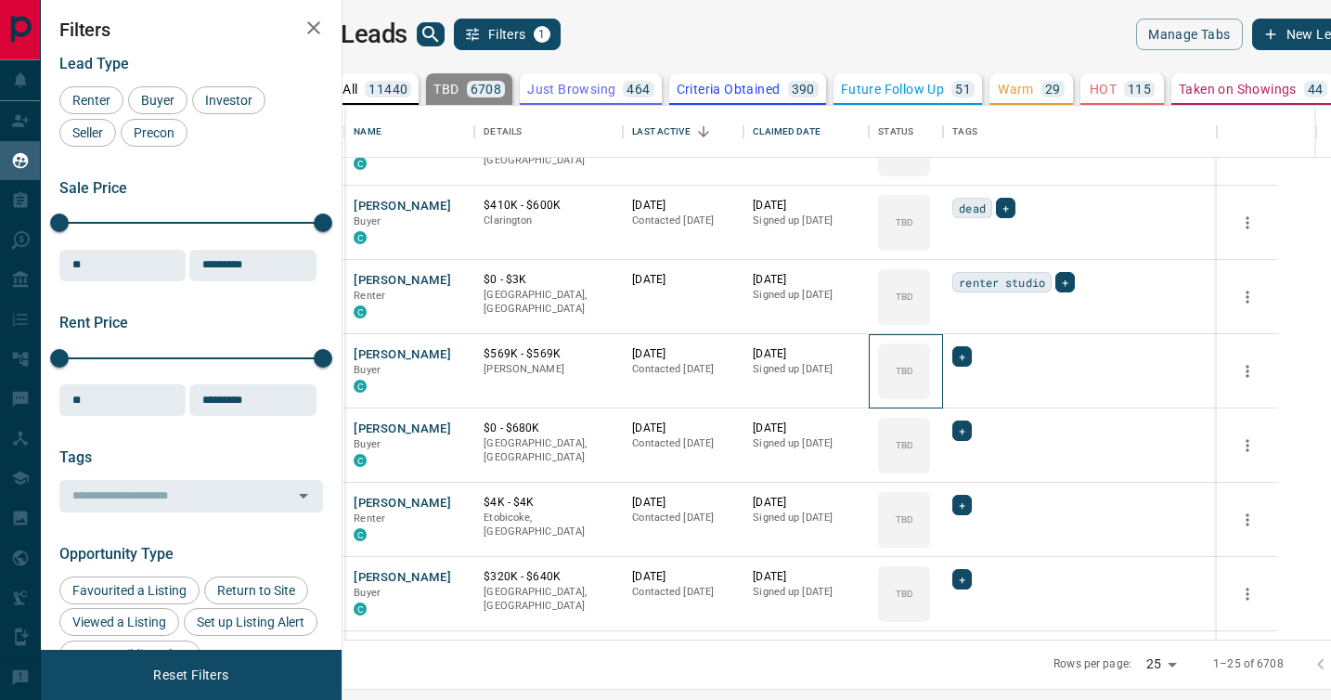
click at [930, 394] on div "TBD" at bounding box center [904, 371] width 52 height 56
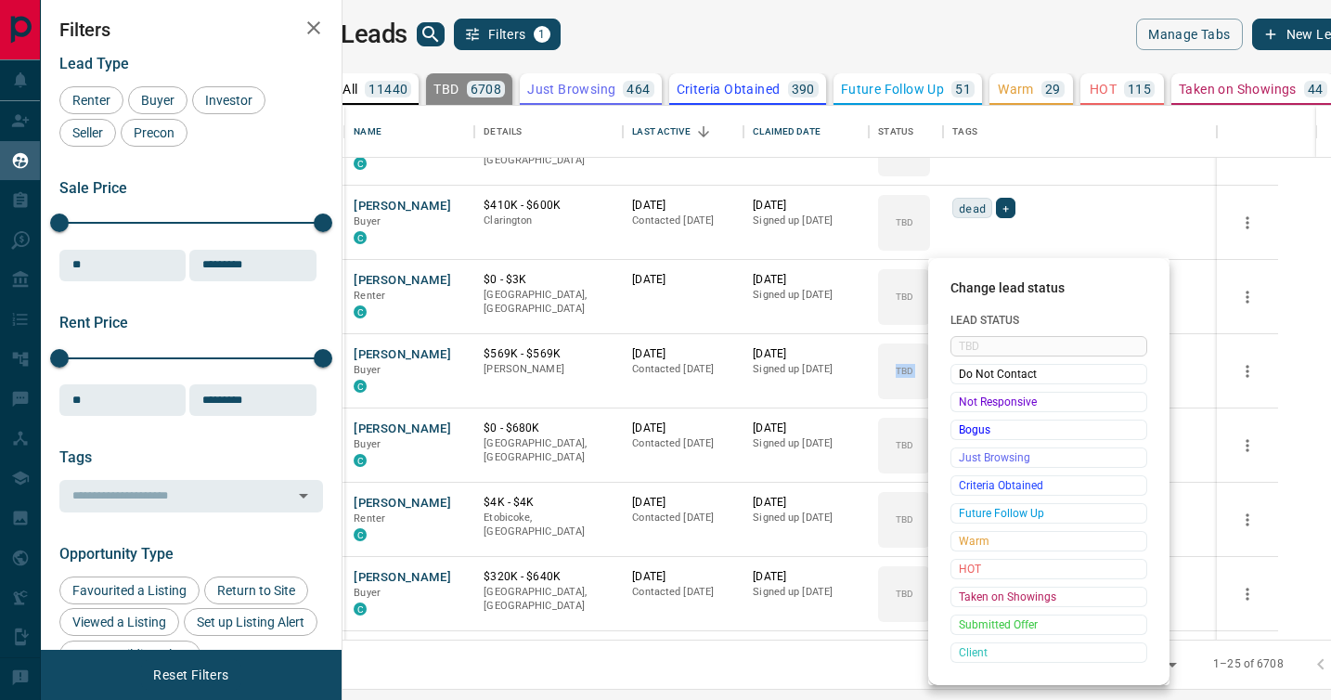
click at [971, 394] on span "Not Responsive" at bounding box center [1049, 402] width 180 height 19
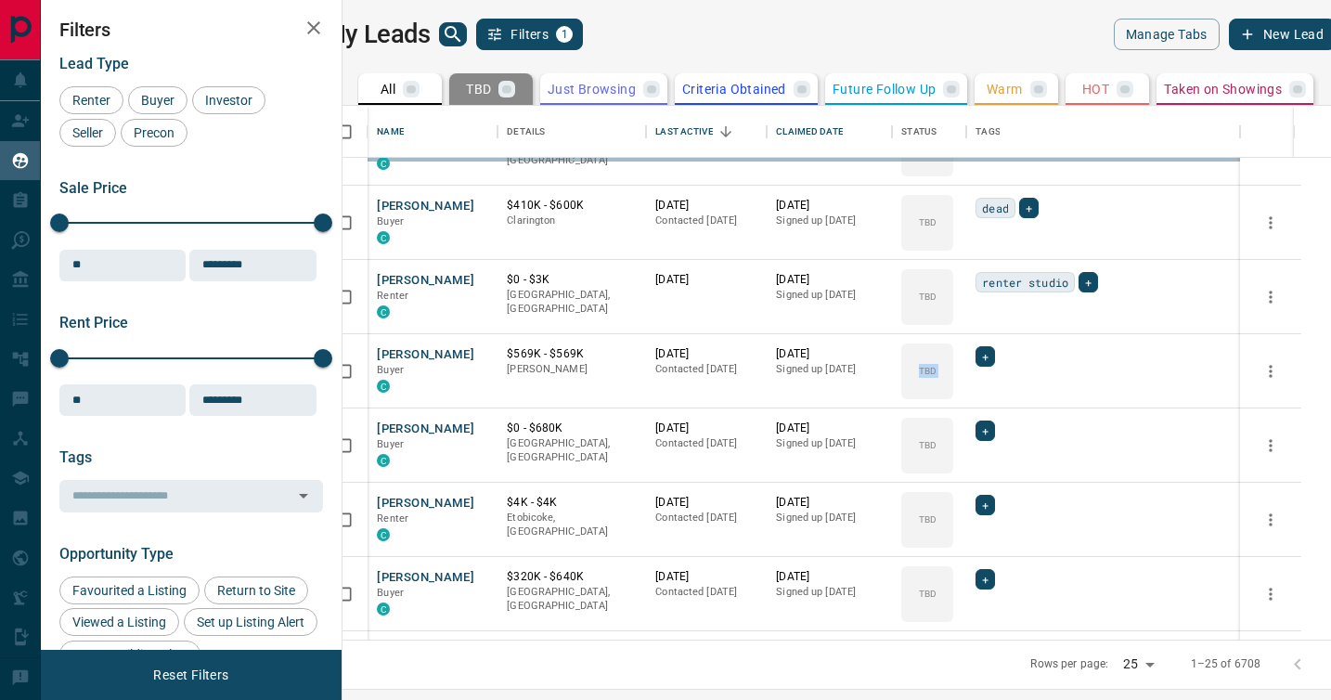
click at [971, 395] on div "Not Responsive" at bounding box center [1019, 400] width 148 height 11
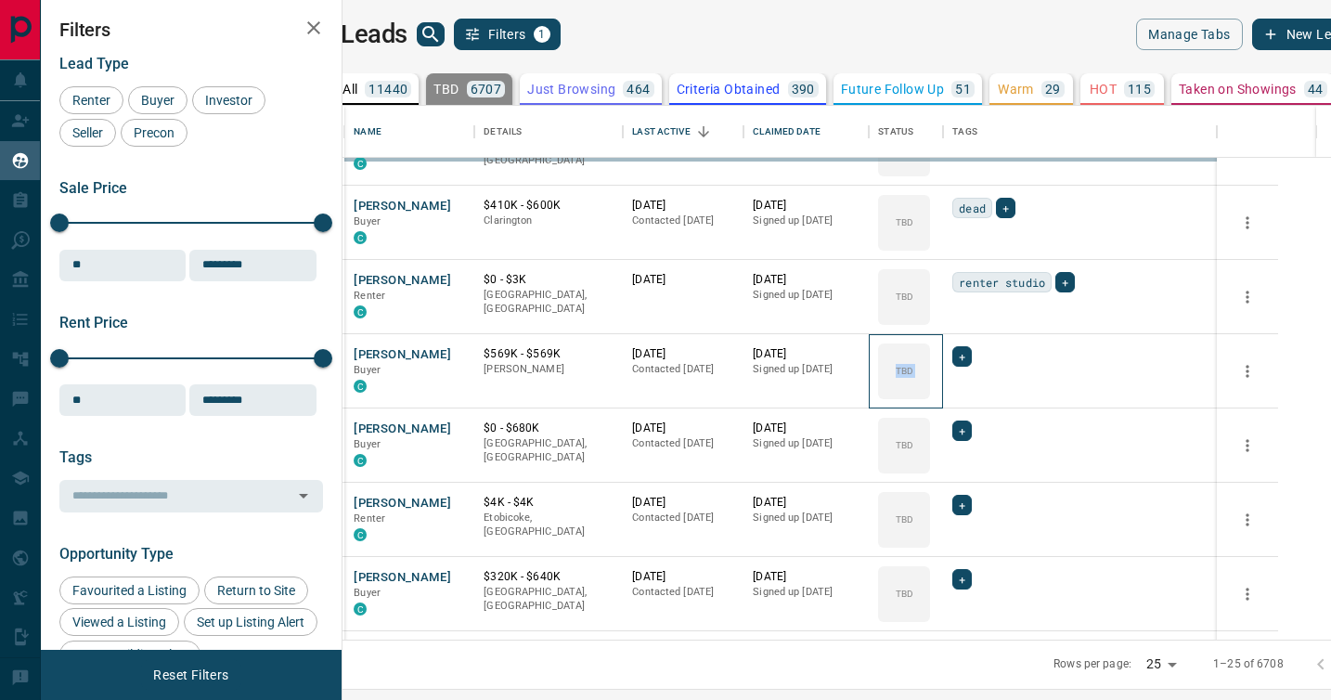
click at [930, 394] on div "TBD" at bounding box center [904, 371] width 52 height 56
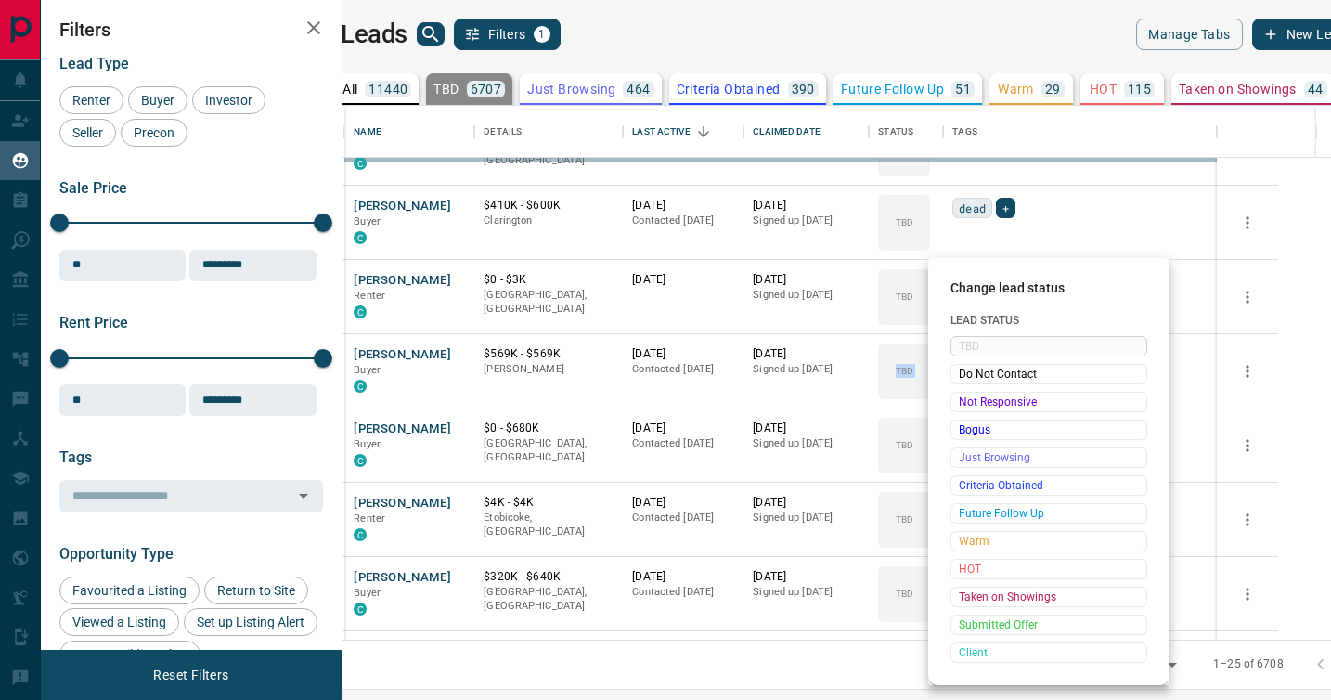
click at [971, 394] on span "Not Responsive" at bounding box center [1049, 402] width 180 height 19
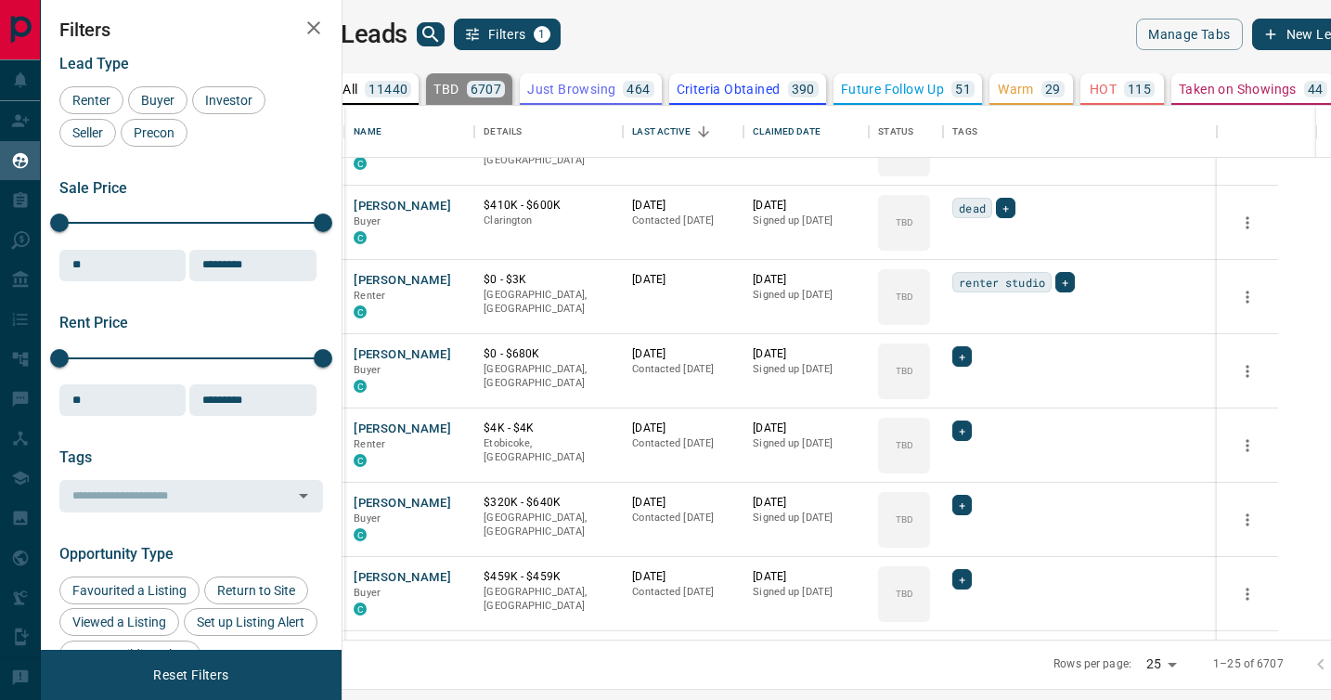
click at [971, 394] on div "TBD Do Not Contact Not Responsive Bogus Just Browsing Criteria Obtained Future …" at bounding box center [1019, 456] width 148 height 184
click at [930, 394] on div "TBD" at bounding box center [904, 371] width 52 height 56
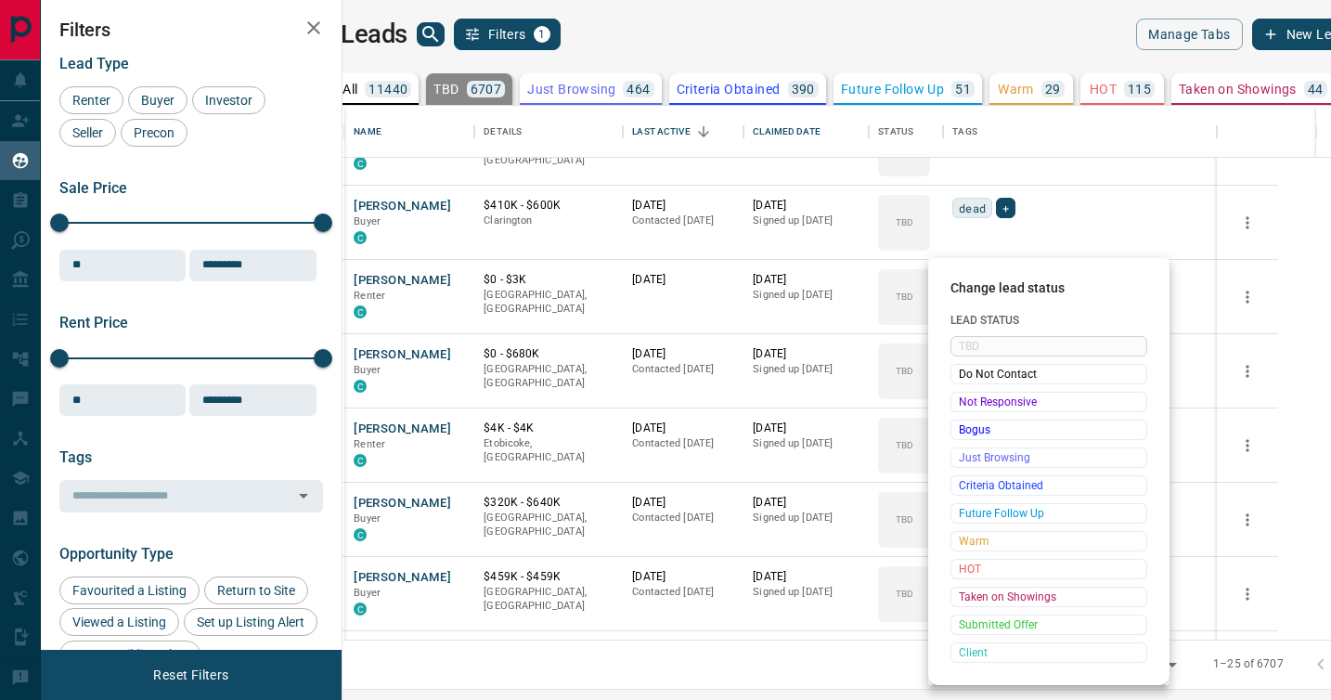
click
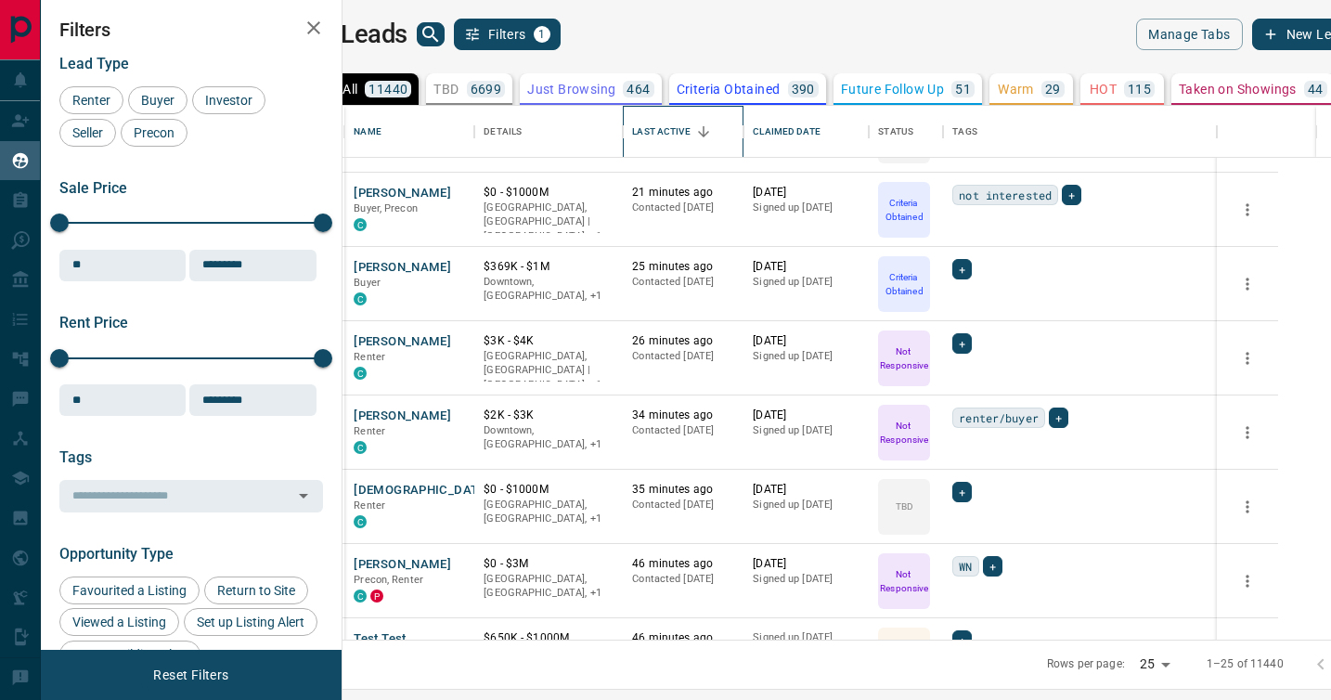
scroll to position [694, 0]
